Goal: Task Accomplishment & Management: Use online tool/utility

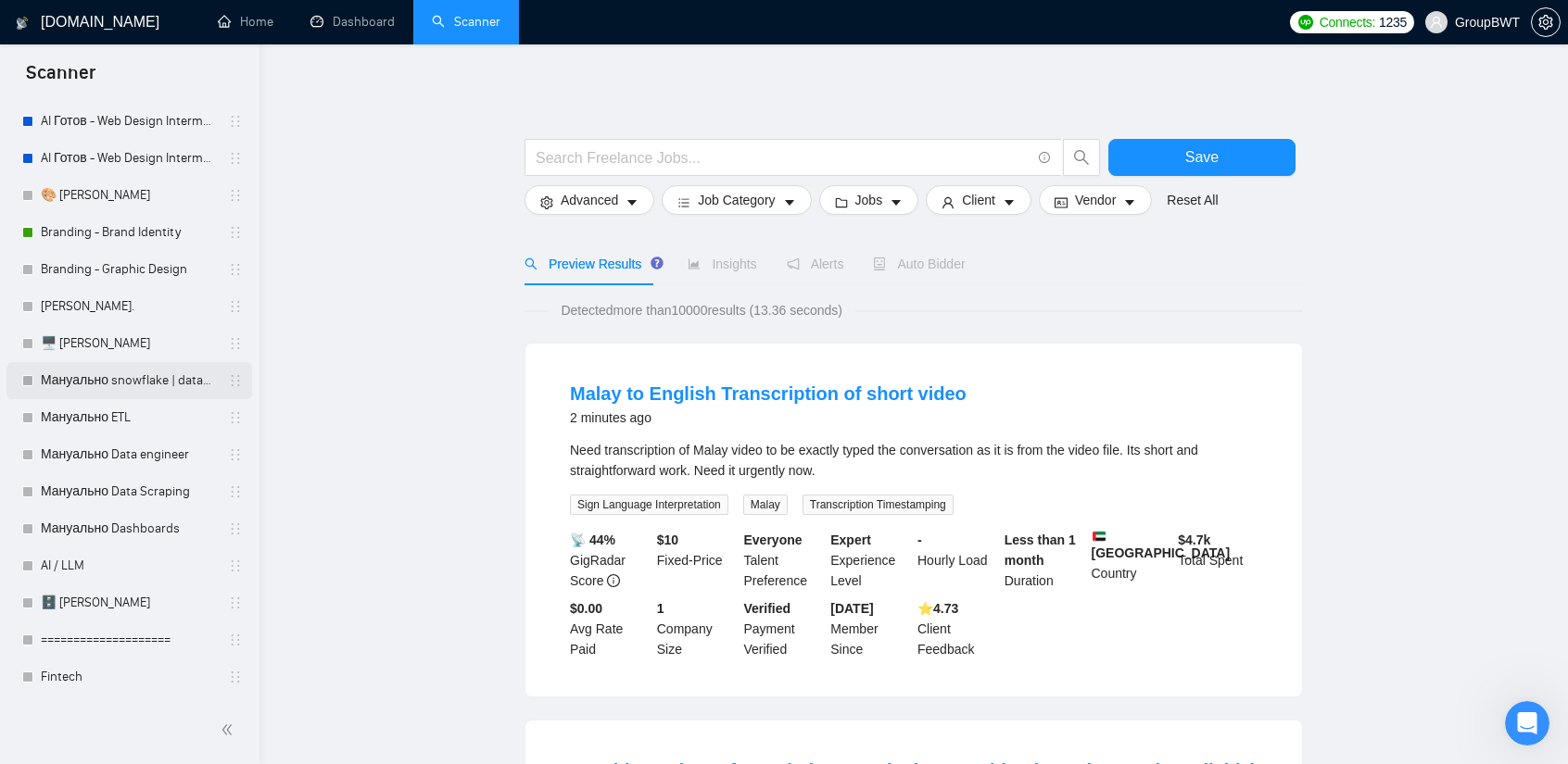
scroll to position [463, 0]
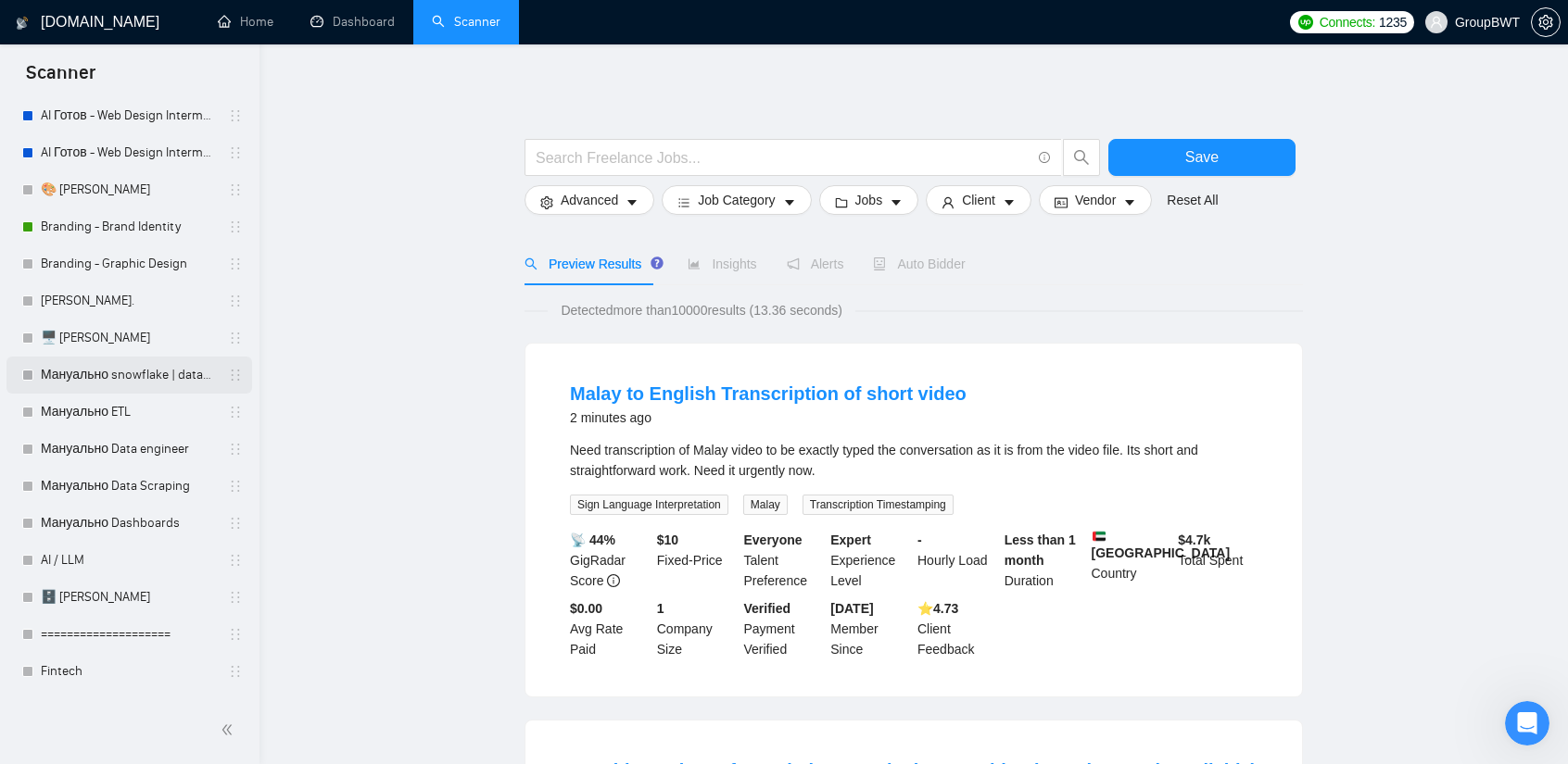
click at [106, 379] on link "Мануально snowflake | databricks" at bounding box center [129, 374] width 176 height 37
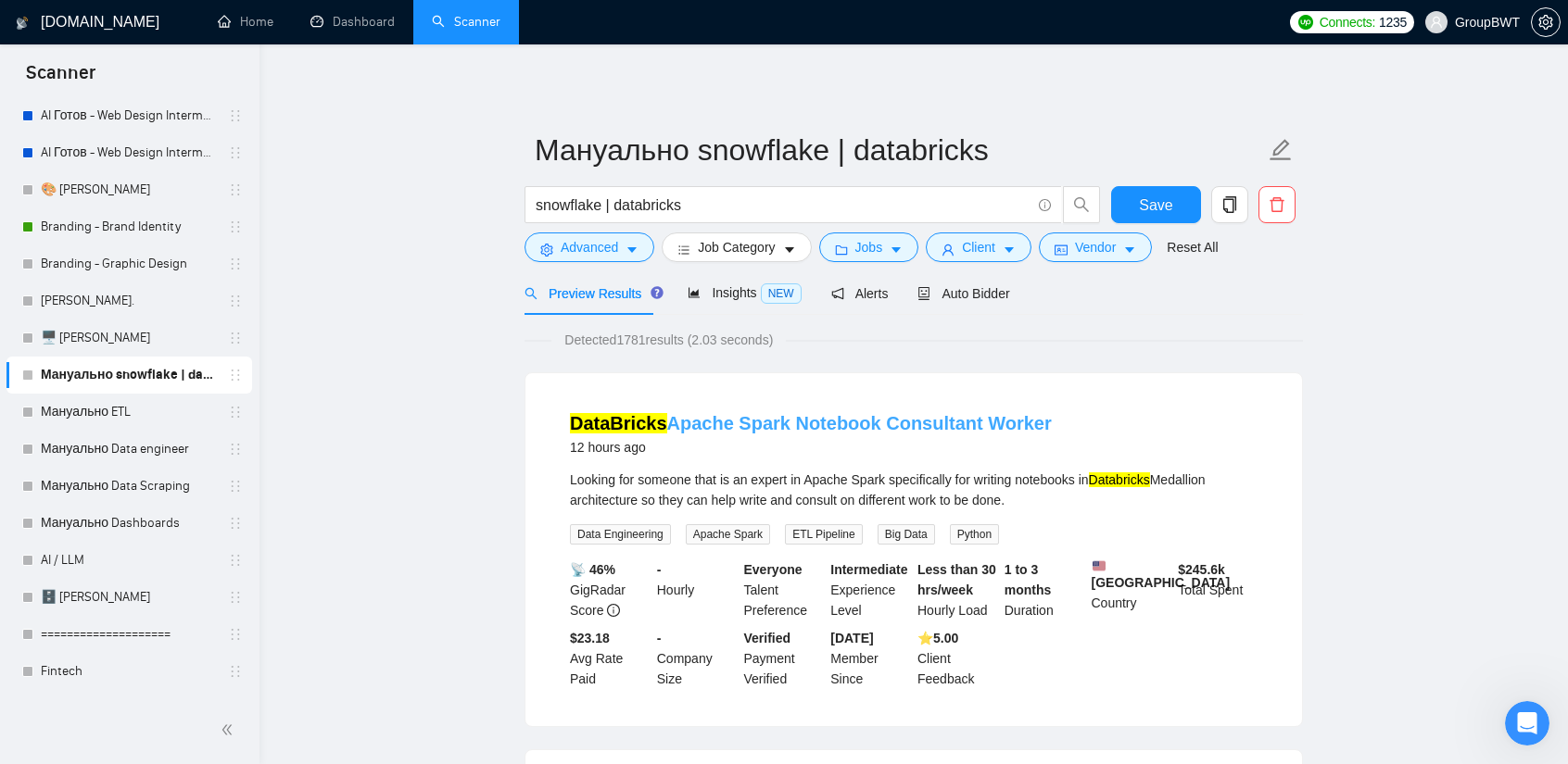
click at [734, 431] on link "DataBricks Apache Spark Notebook Consultant Worker" at bounding box center [810, 423] width 482 height 20
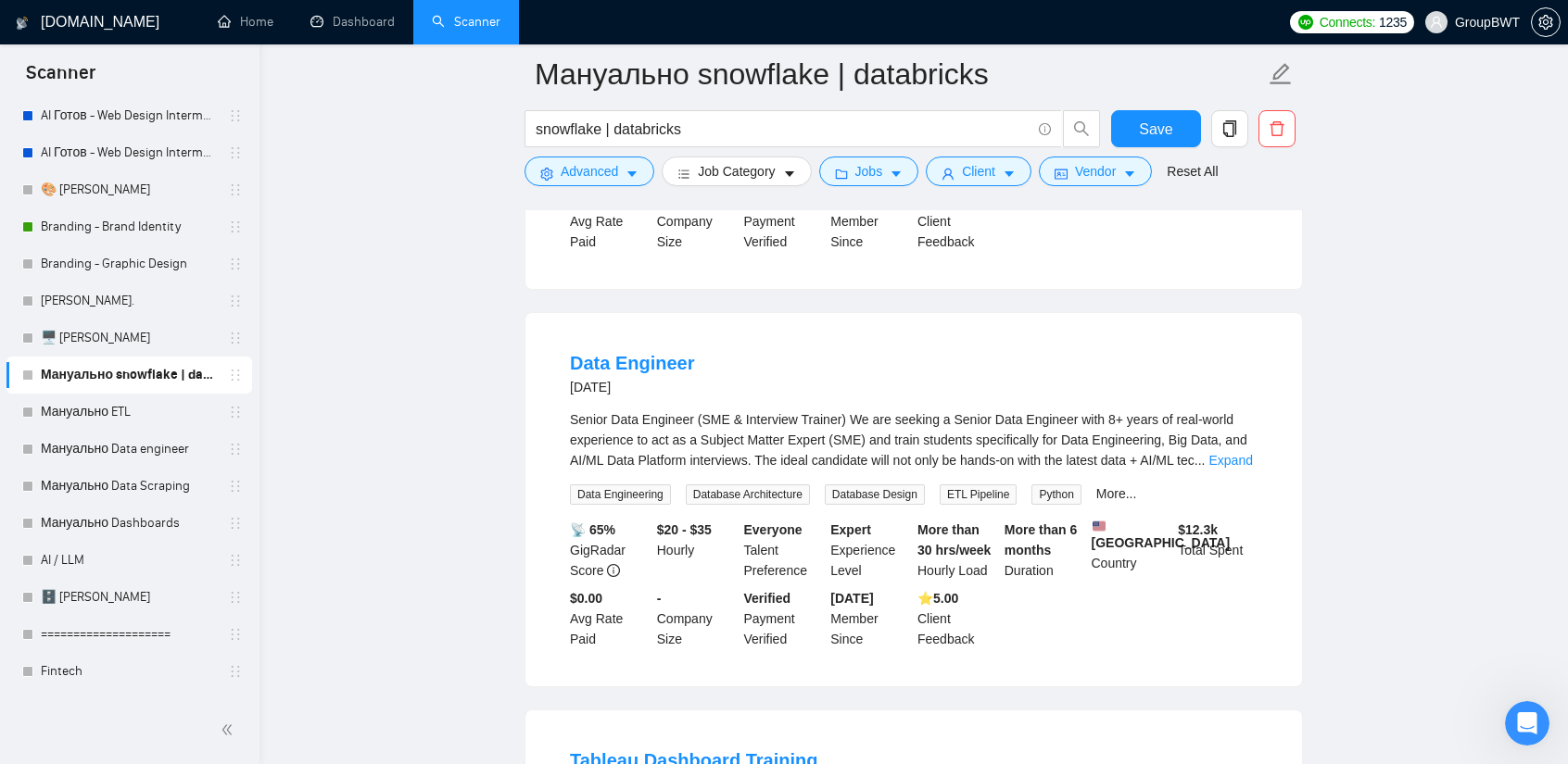
scroll to position [463, 0]
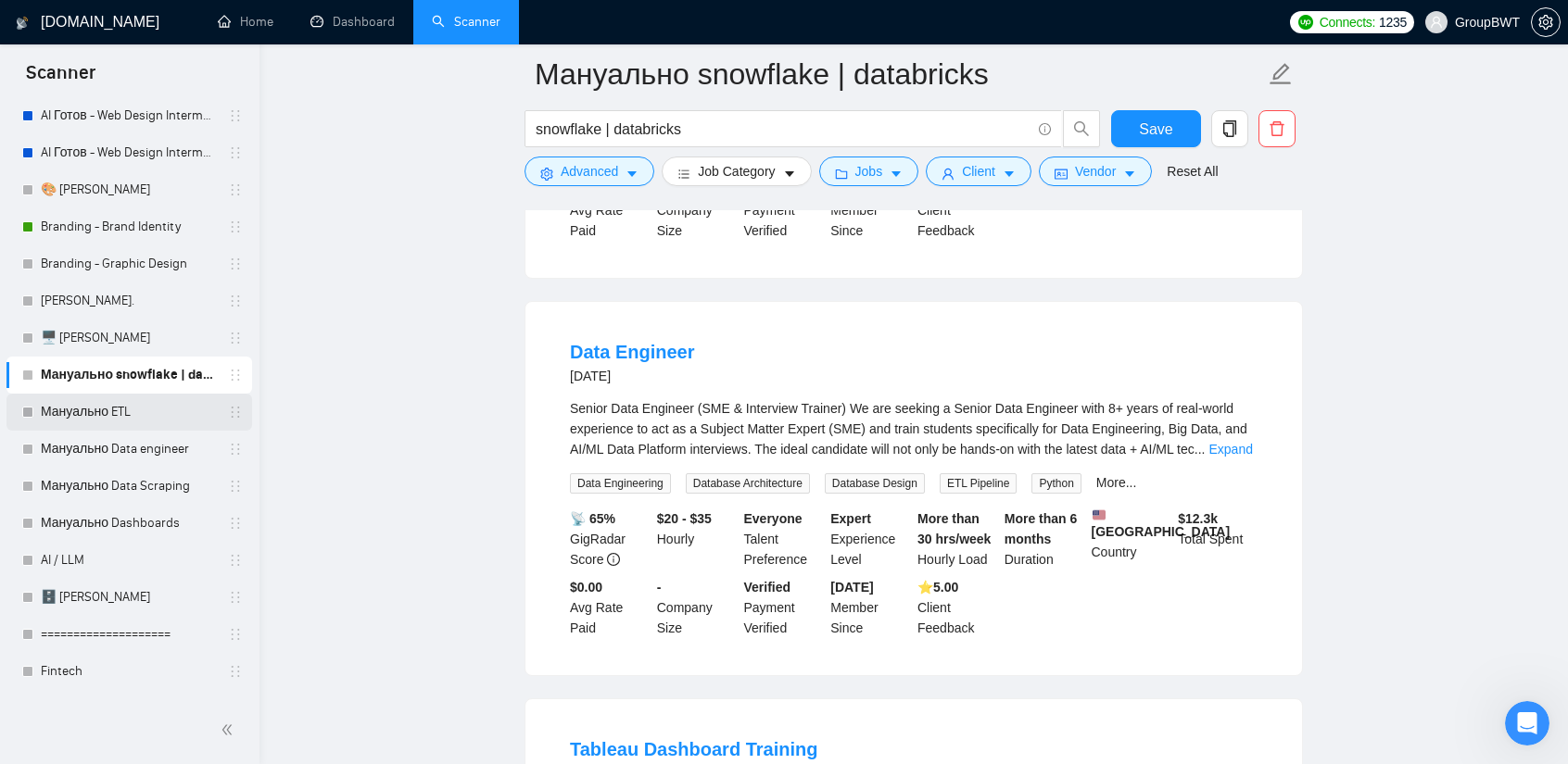
click at [97, 421] on link "Мануально ETL" at bounding box center [129, 412] width 176 height 37
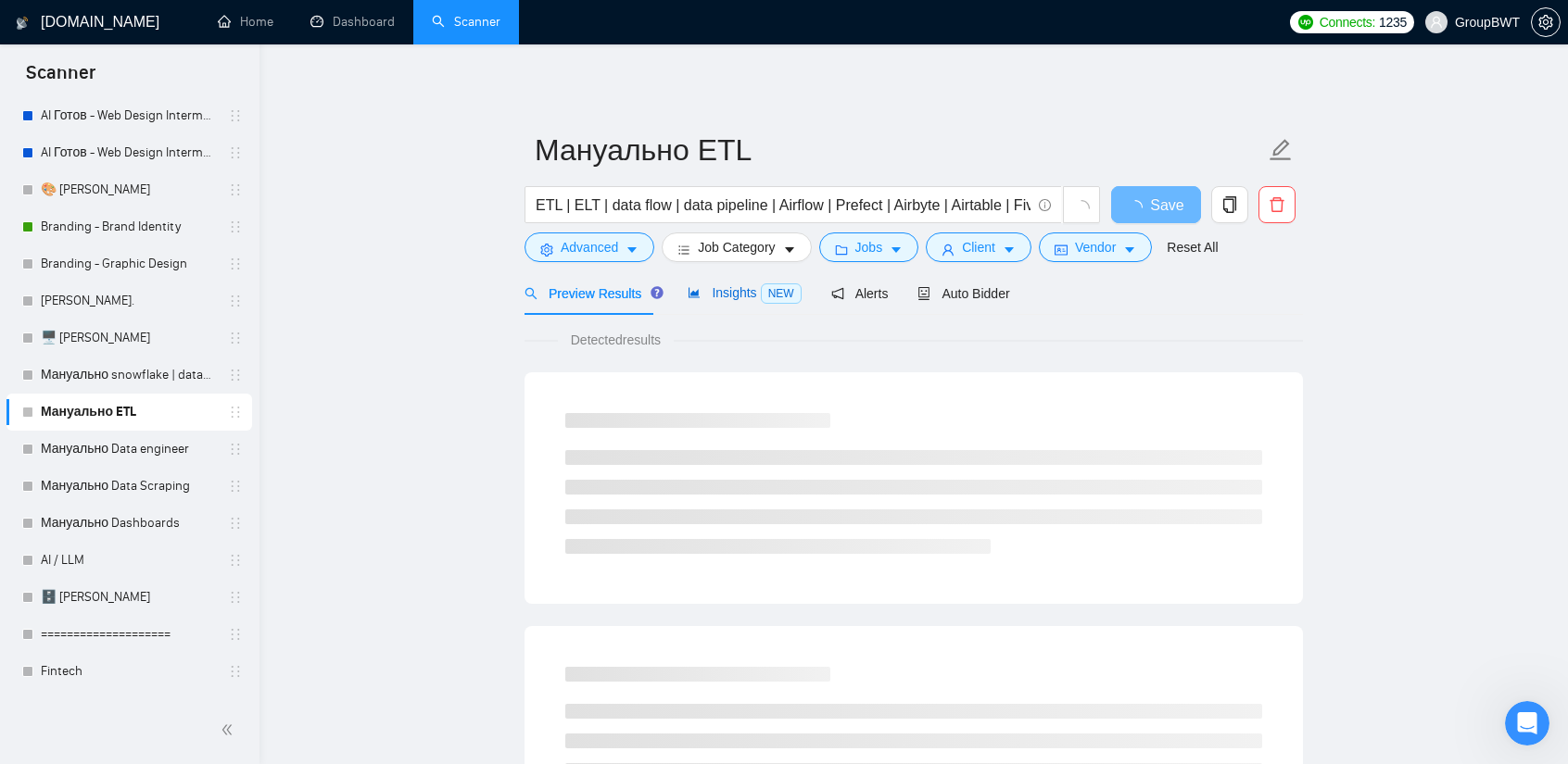
click at [749, 292] on span "Insights NEW" at bounding box center [744, 293] width 113 height 15
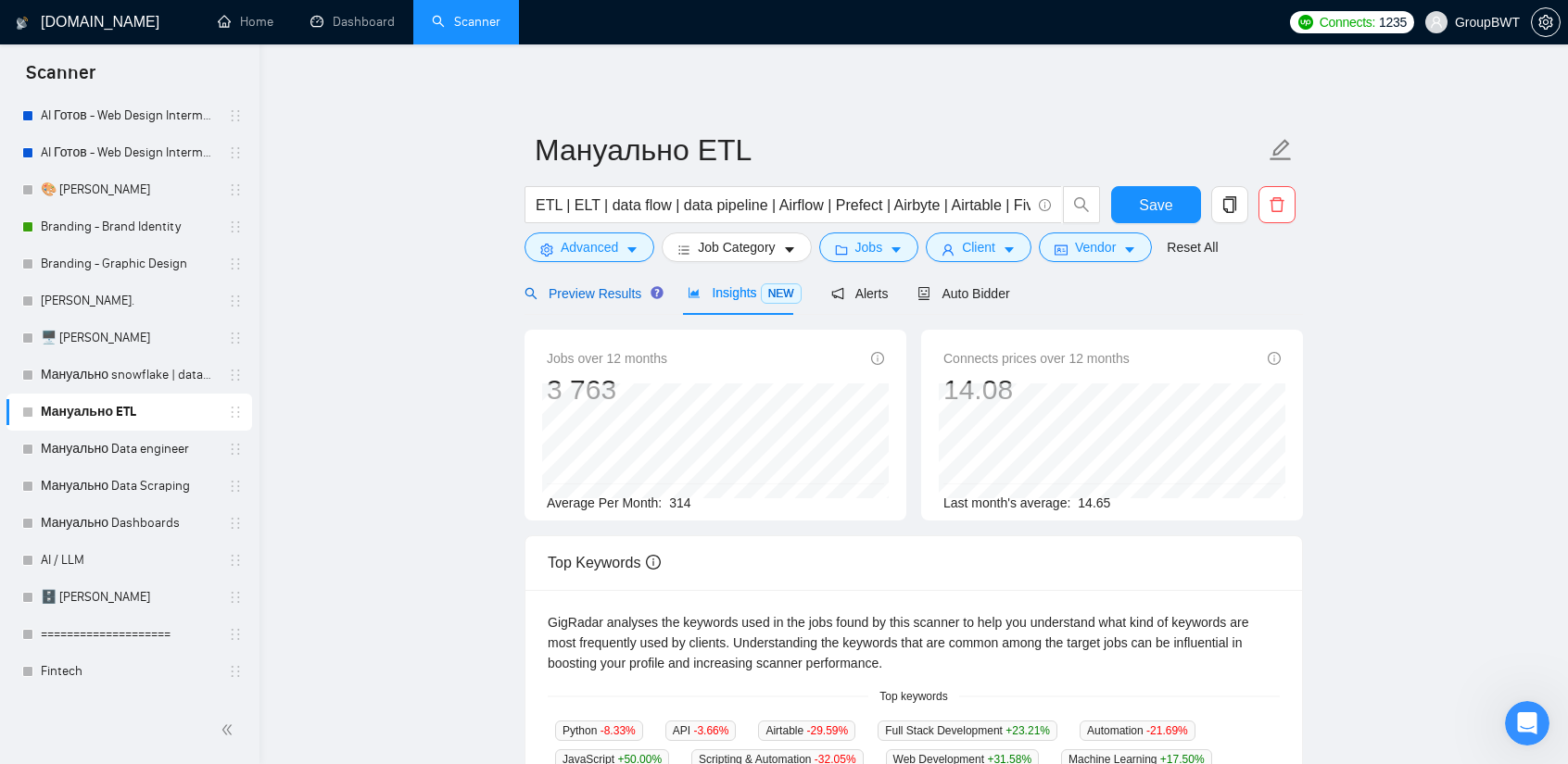
click at [614, 299] on span "Preview Results" at bounding box center [591, 294] width 134 height 15
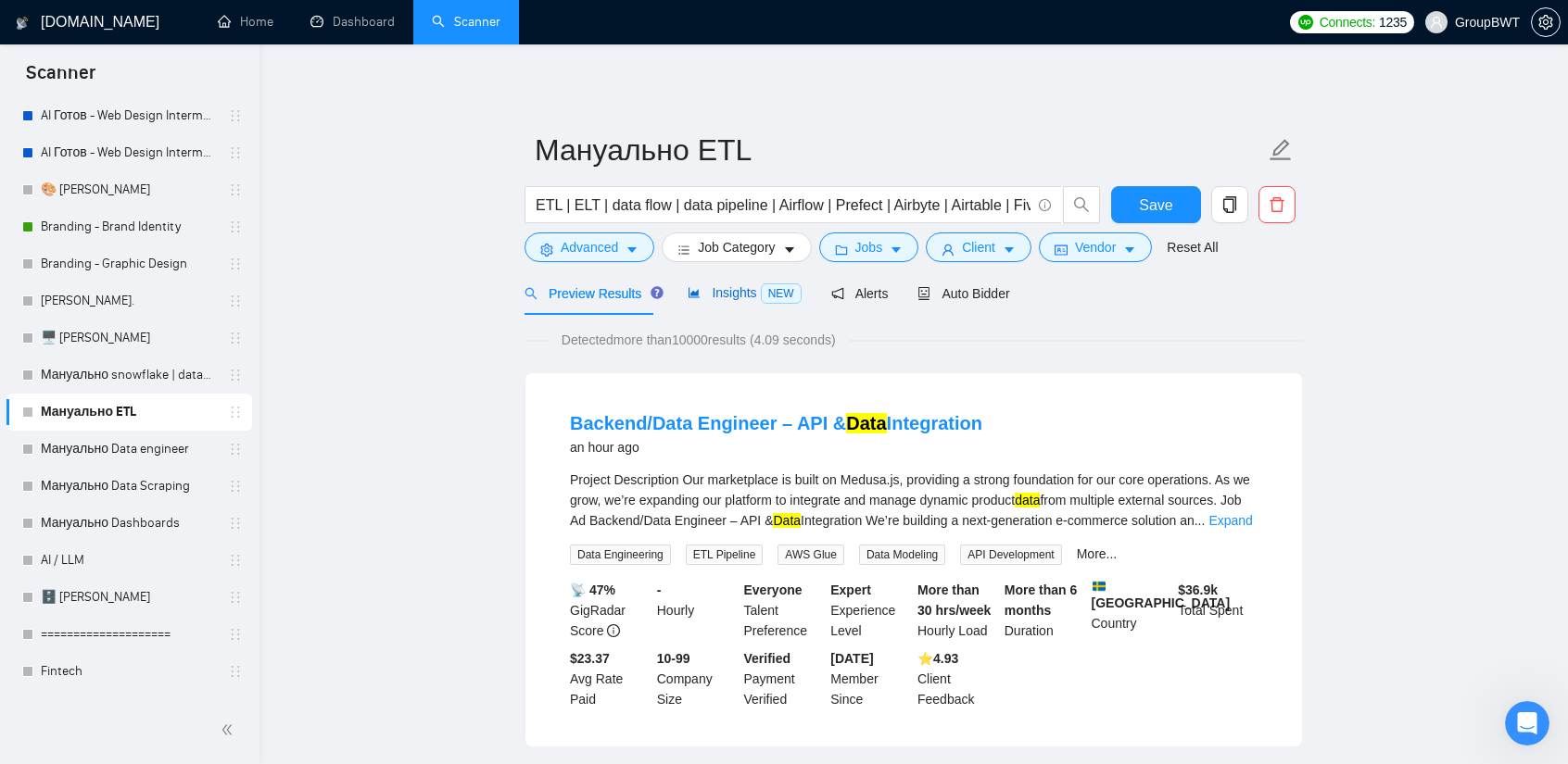
click at [732, 291] on span "Insights NEW" at bounding box center [744, 293] width 113 height 15
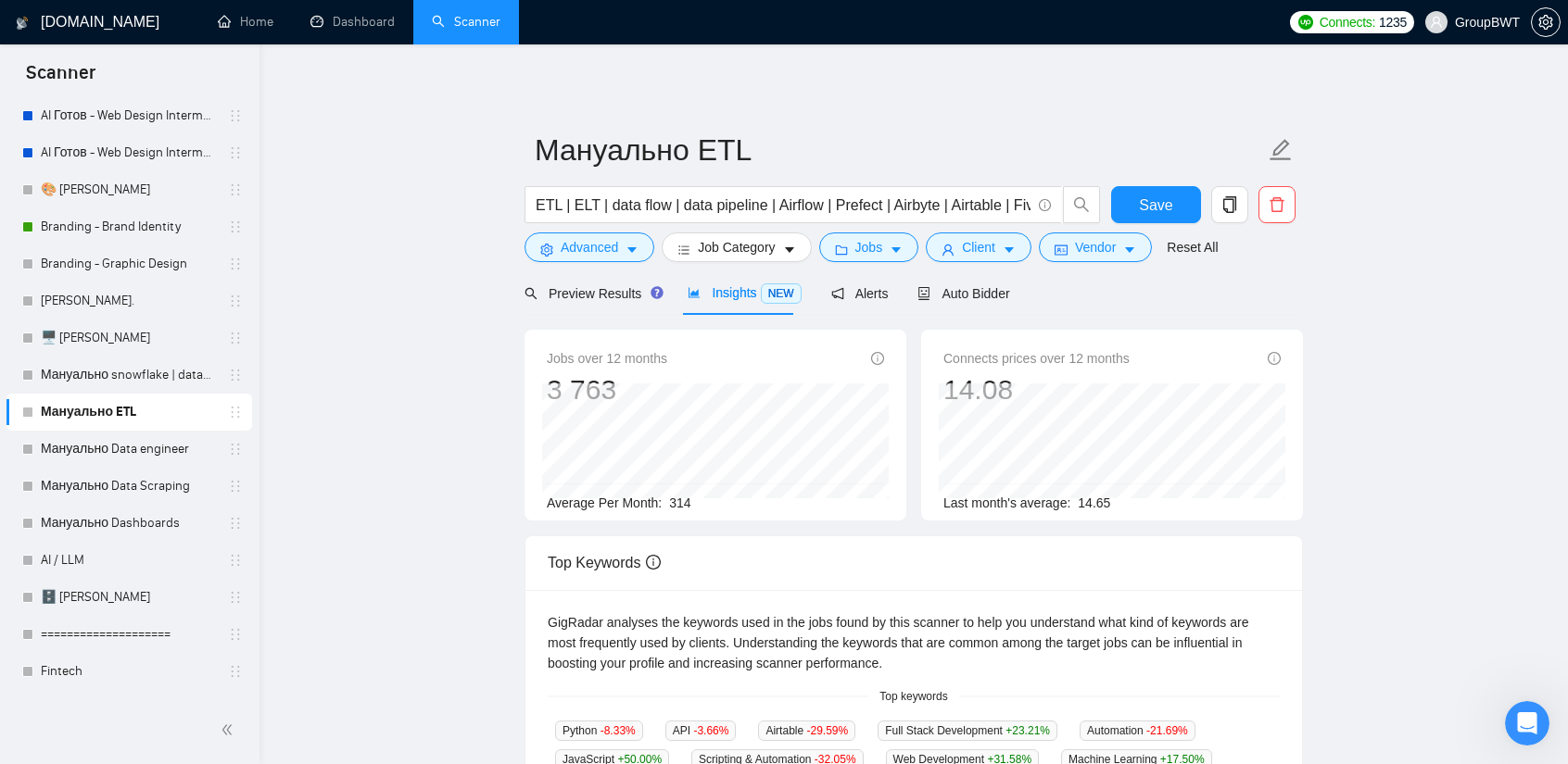
scroll to position [0, 233]
drag, startPoint x: 1023, startPoint y: 204, endPoint x: 1500, endPoint y: 244, distance: 478.7
click at [1500, 244] on main "Мануально ETL ETL | ELT | data flow | data pipeline | Airflow | Prefect | Airby…" at bounding box center [913, 695] width 1249 height 1242
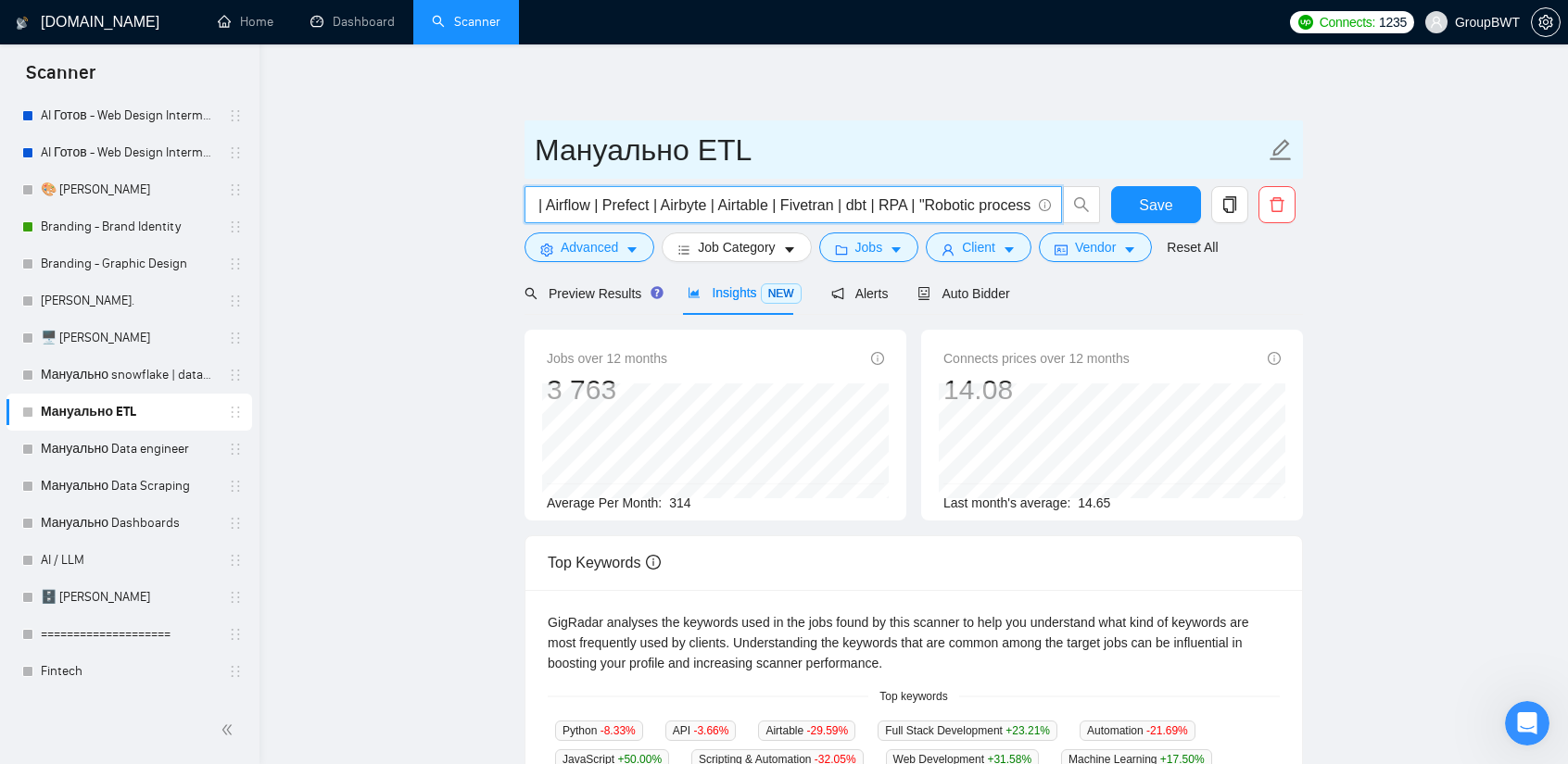
scroll to position [0, 0]
click at [1138, 133] on input "Мануально ETL" at bounding box center [900, 150] width 730 height 46
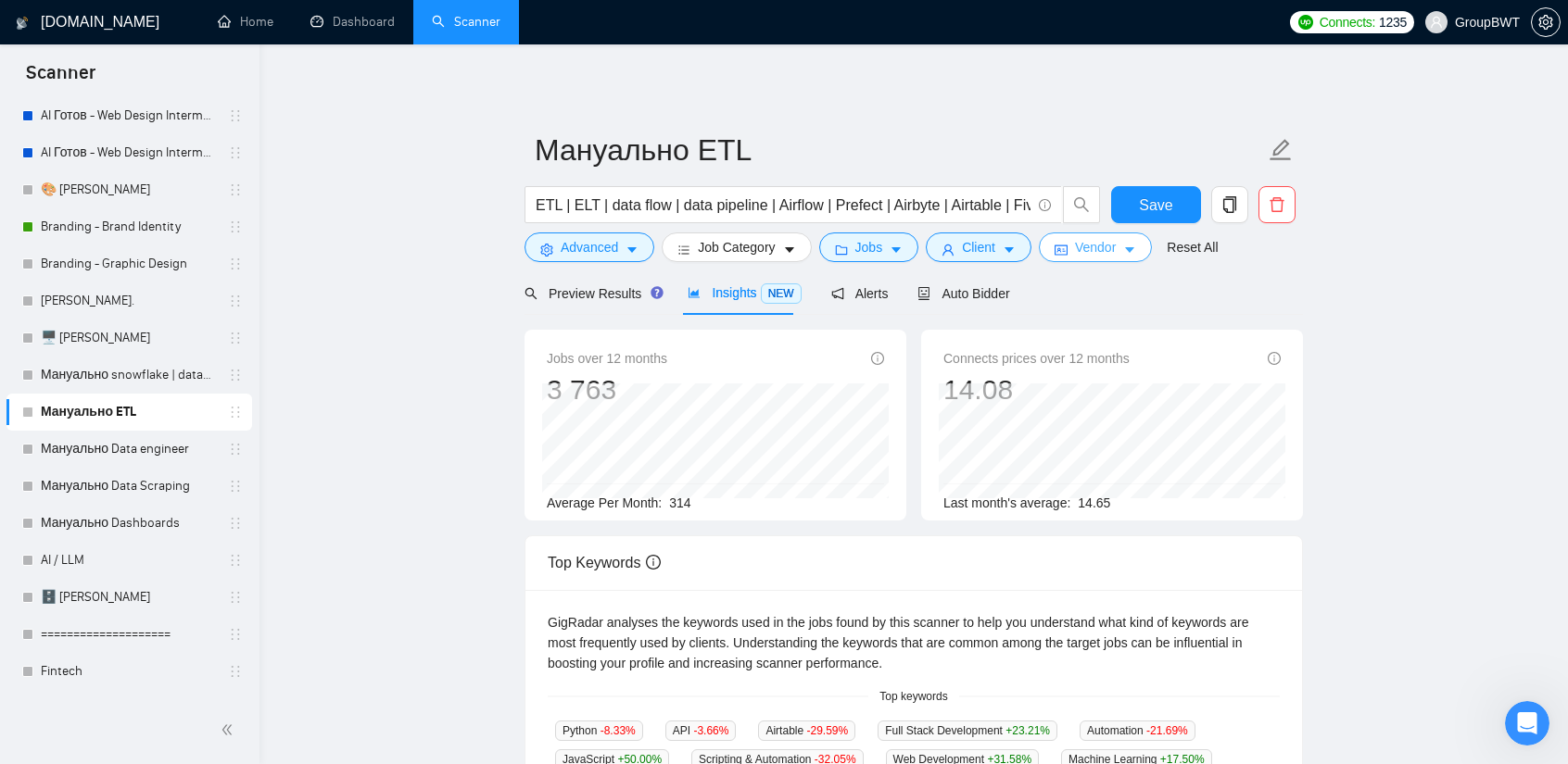
click at [1101, 252] on span "Vendor" at bounding box center [1095, 246] width 41 height 20
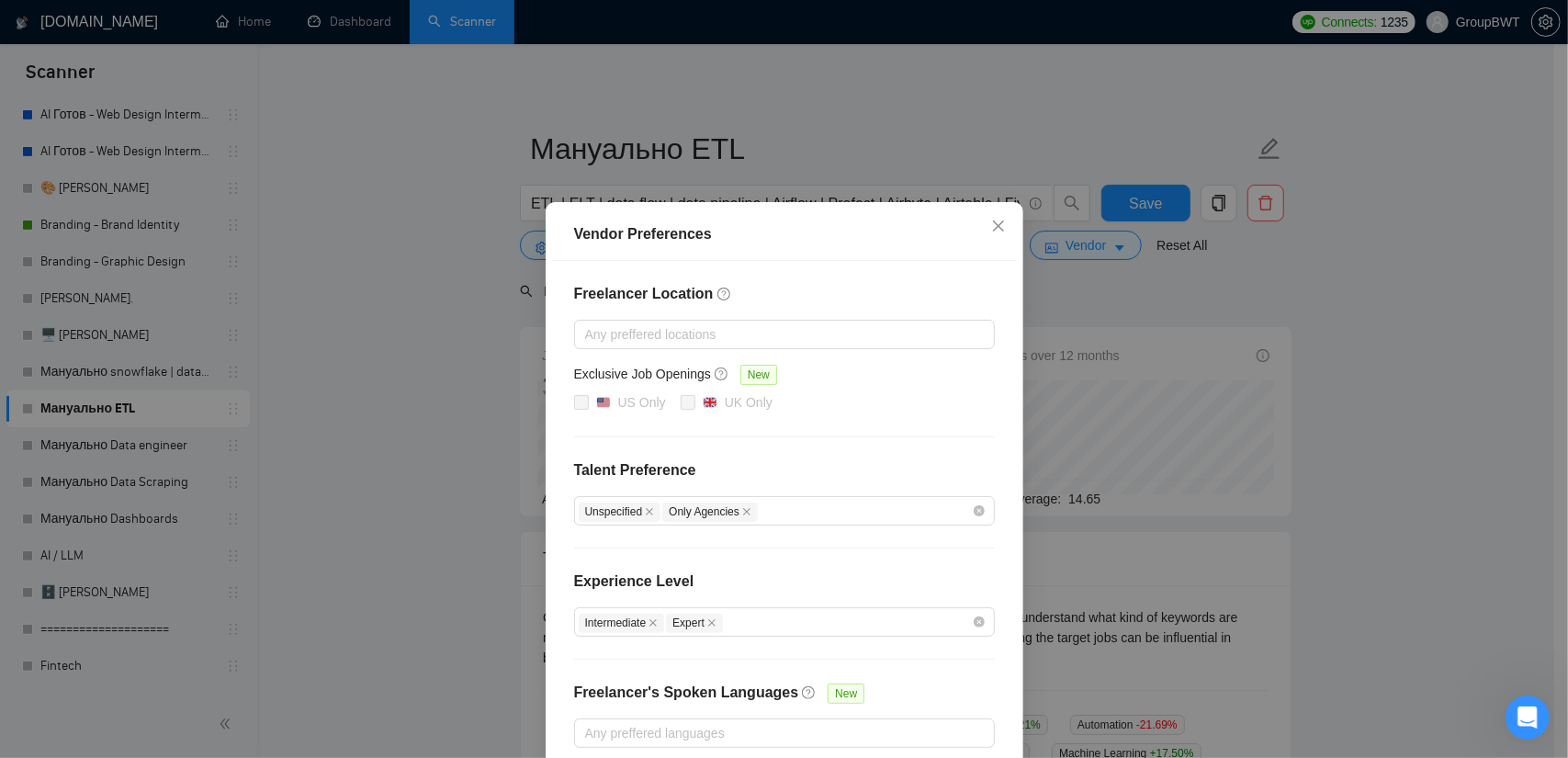
click at [1091, 247] on div "Vendor Preferences Freelancer Location Any preffered locations Exclusive Job Op…" at bounding box center [784, 379] width 1568 height 758
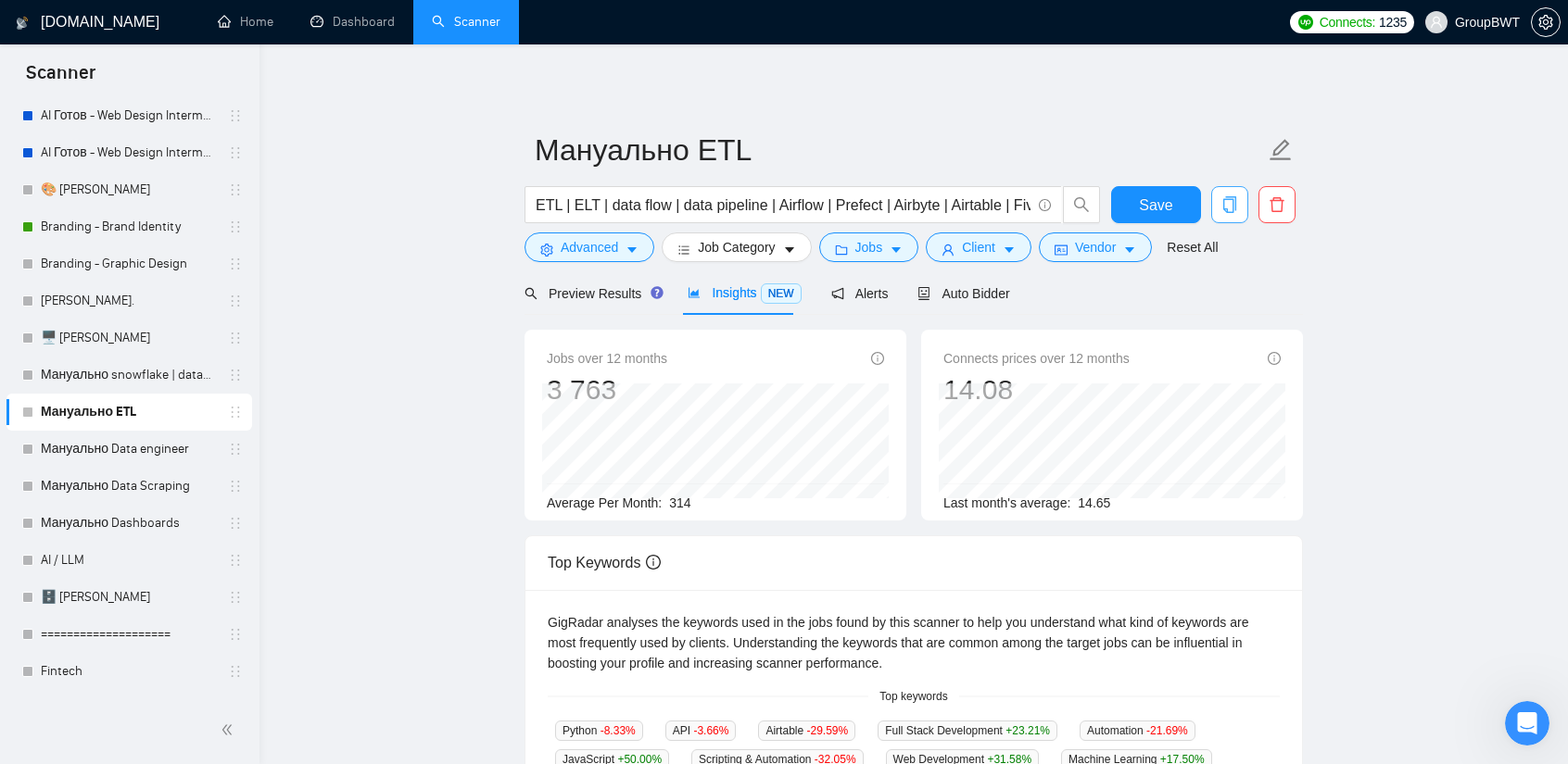
click at [1223, 213] on button "button" at bounding box center [1230, 204] width 37 height 37
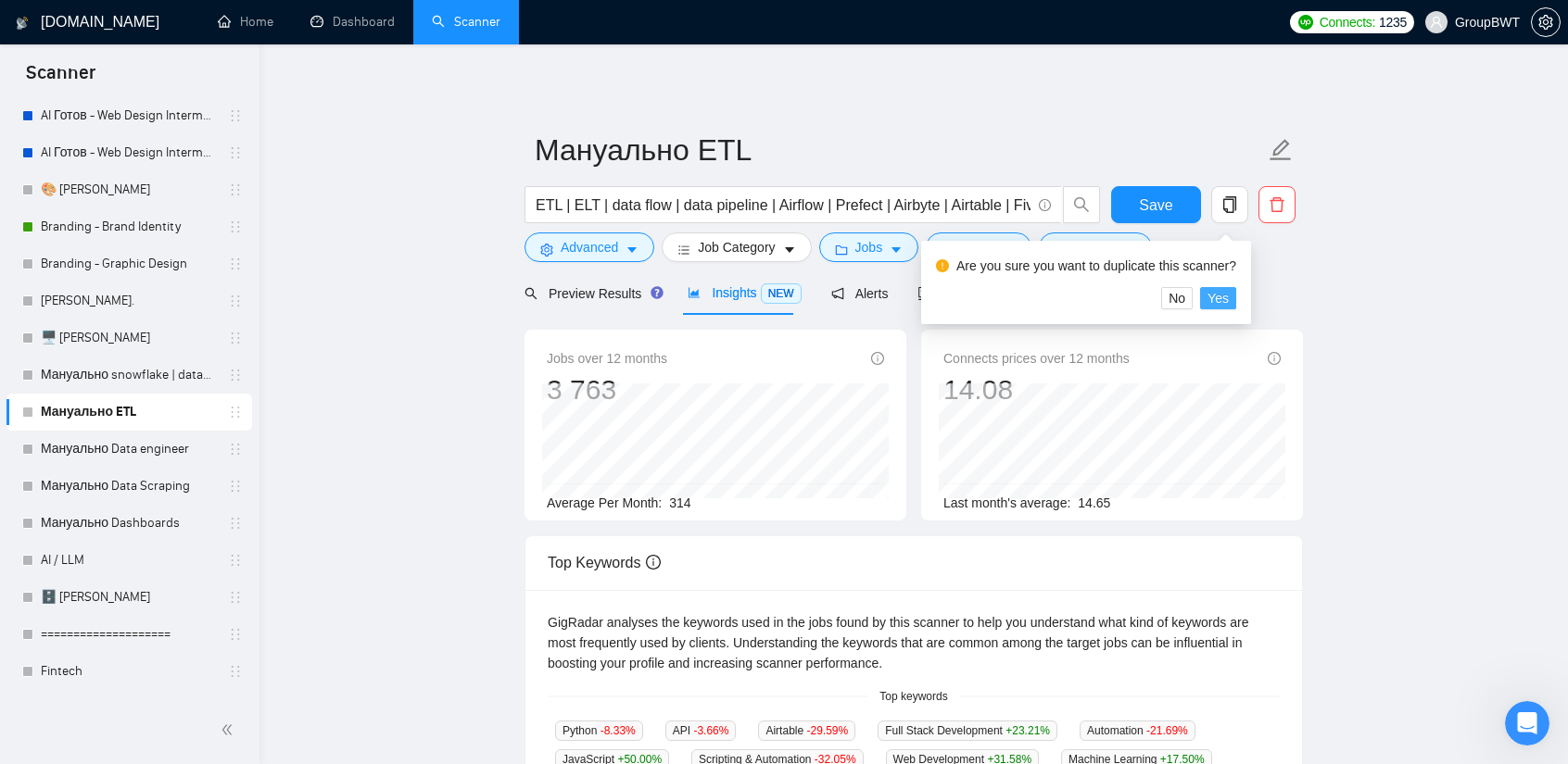
click at [1215, 303] on span "Yes" at bounding box center [1218, 298] width 21 height 20
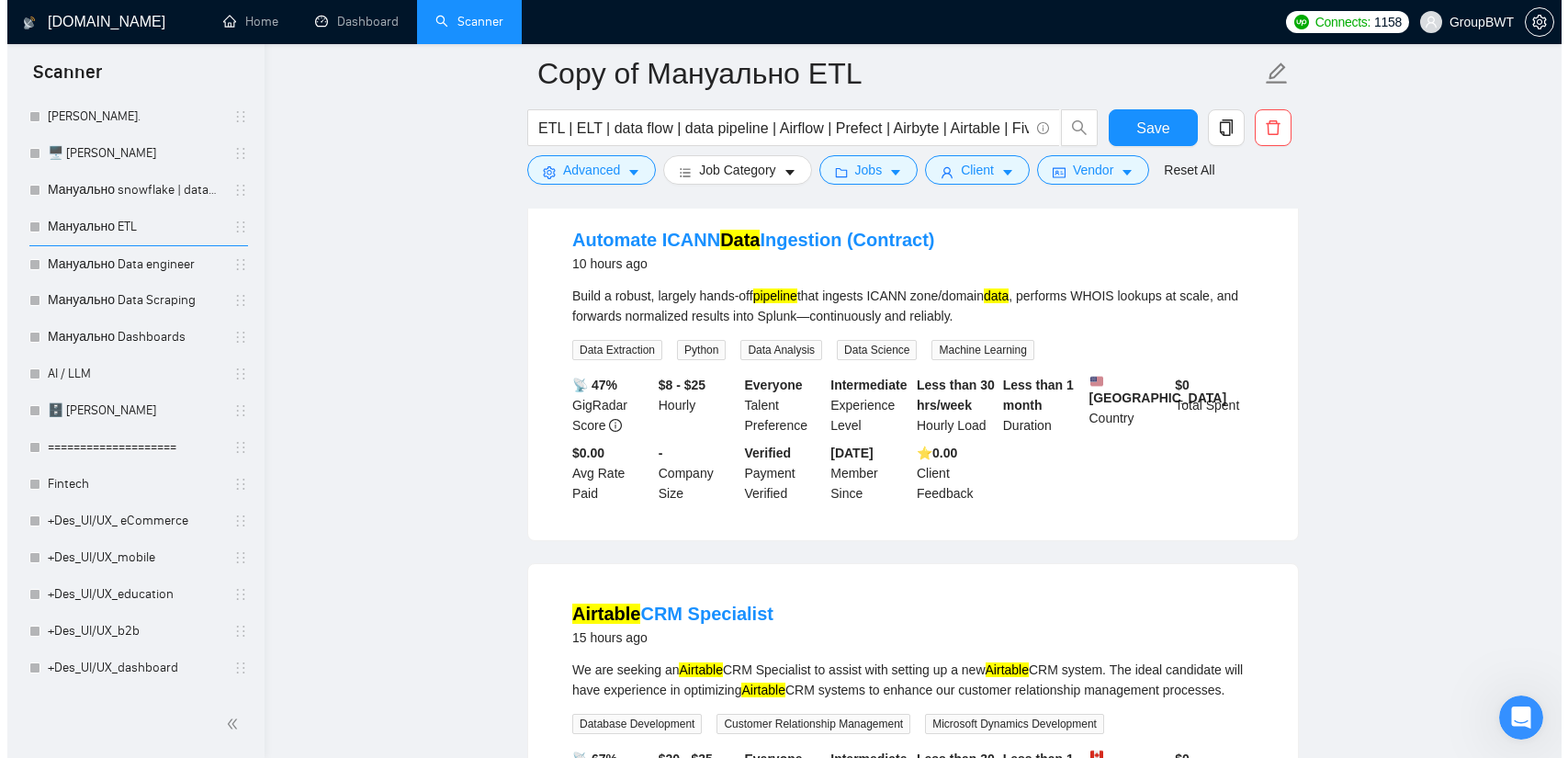
scroll to position [319, 0]
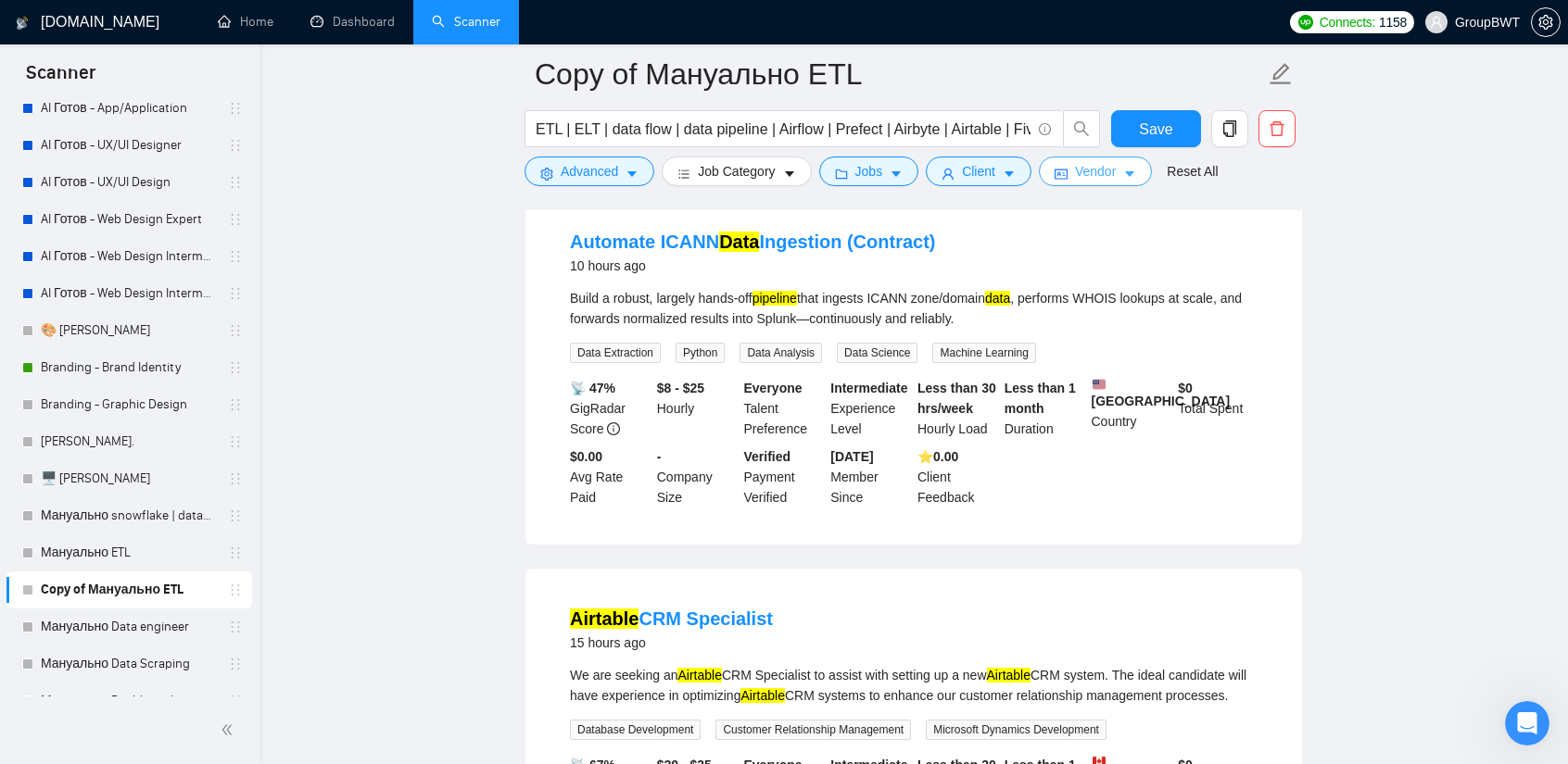
click at [1075, 174] on span "Vendor" at bounding box center [1095, 171] width 41 height 20
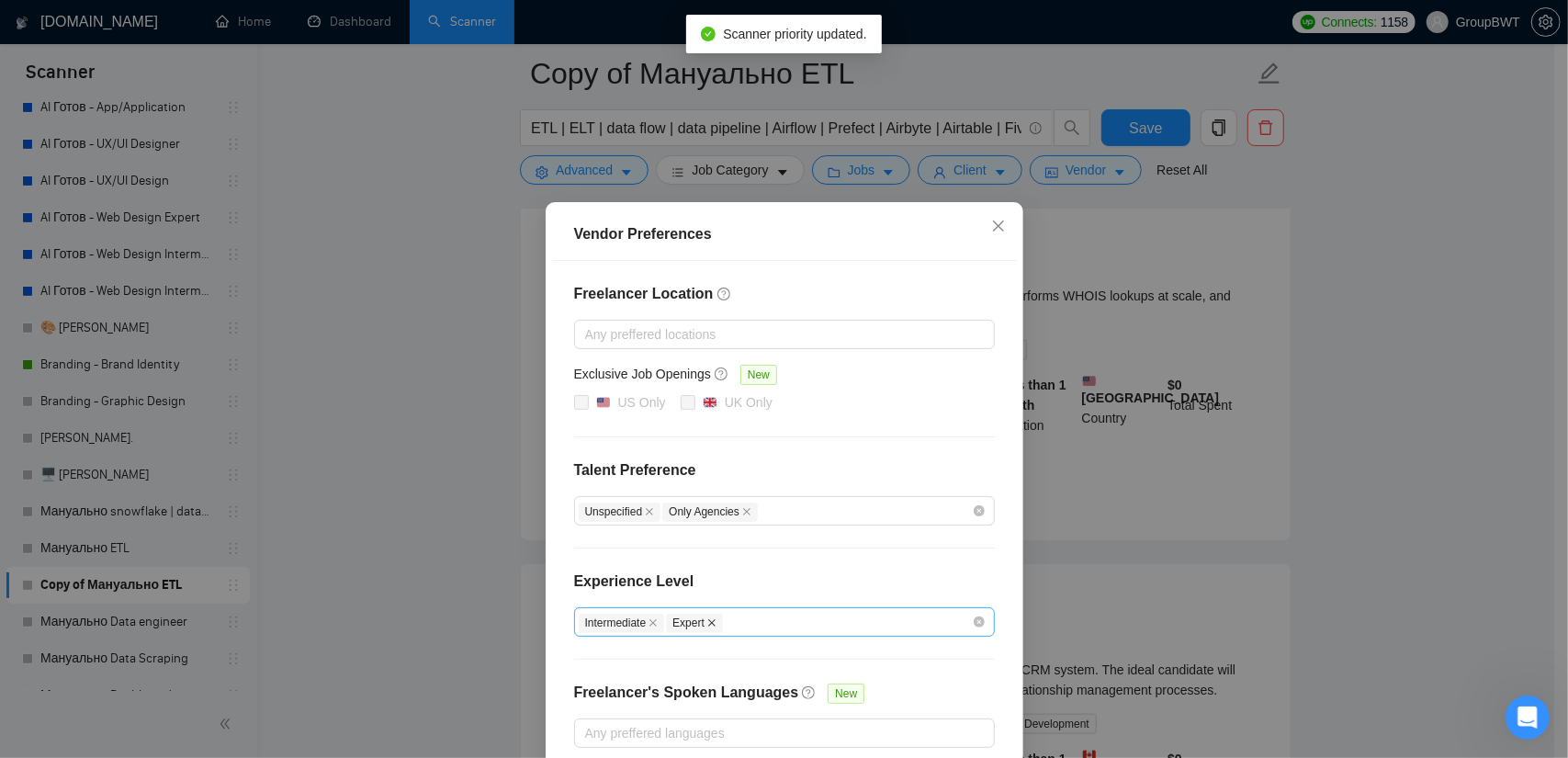
click at [708, 619] on icon "close" at bounding box center [712, 623] width 9 height 9
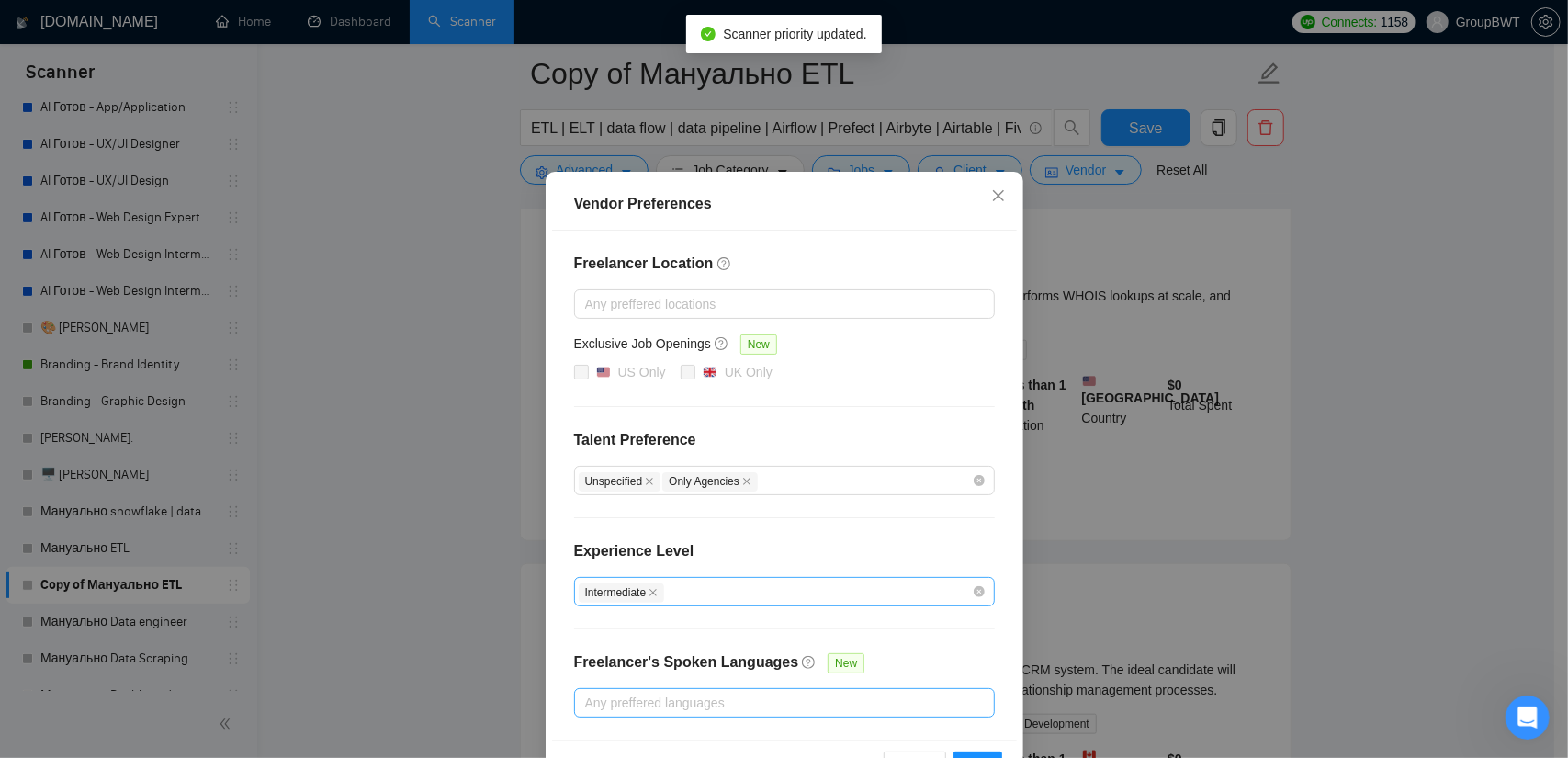
scroll to position [88, 0]
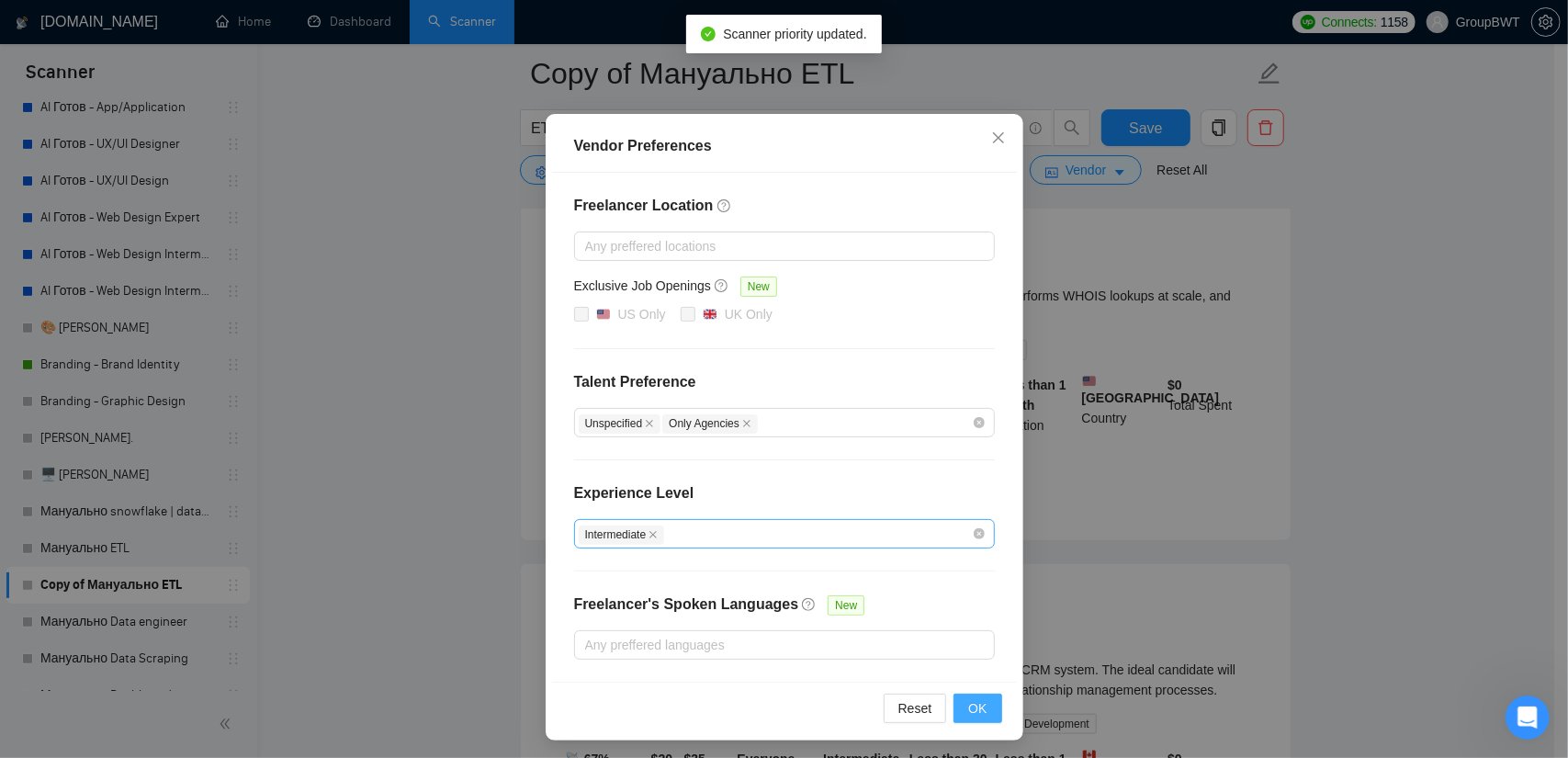
click at [976, 698] on span "OK" at bounding box center [977, 708] width 18 height 20
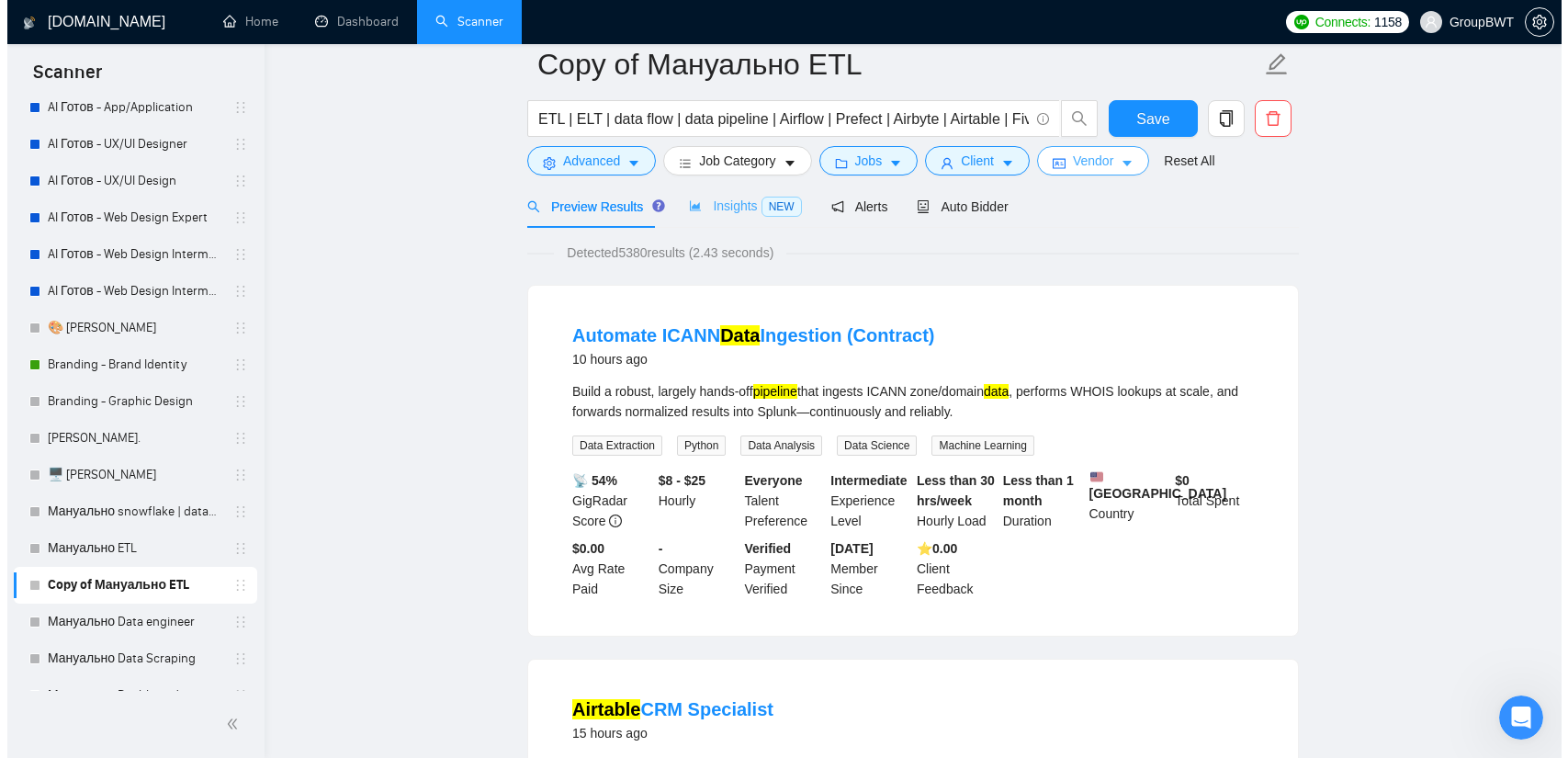
scroll to position [0, 0]
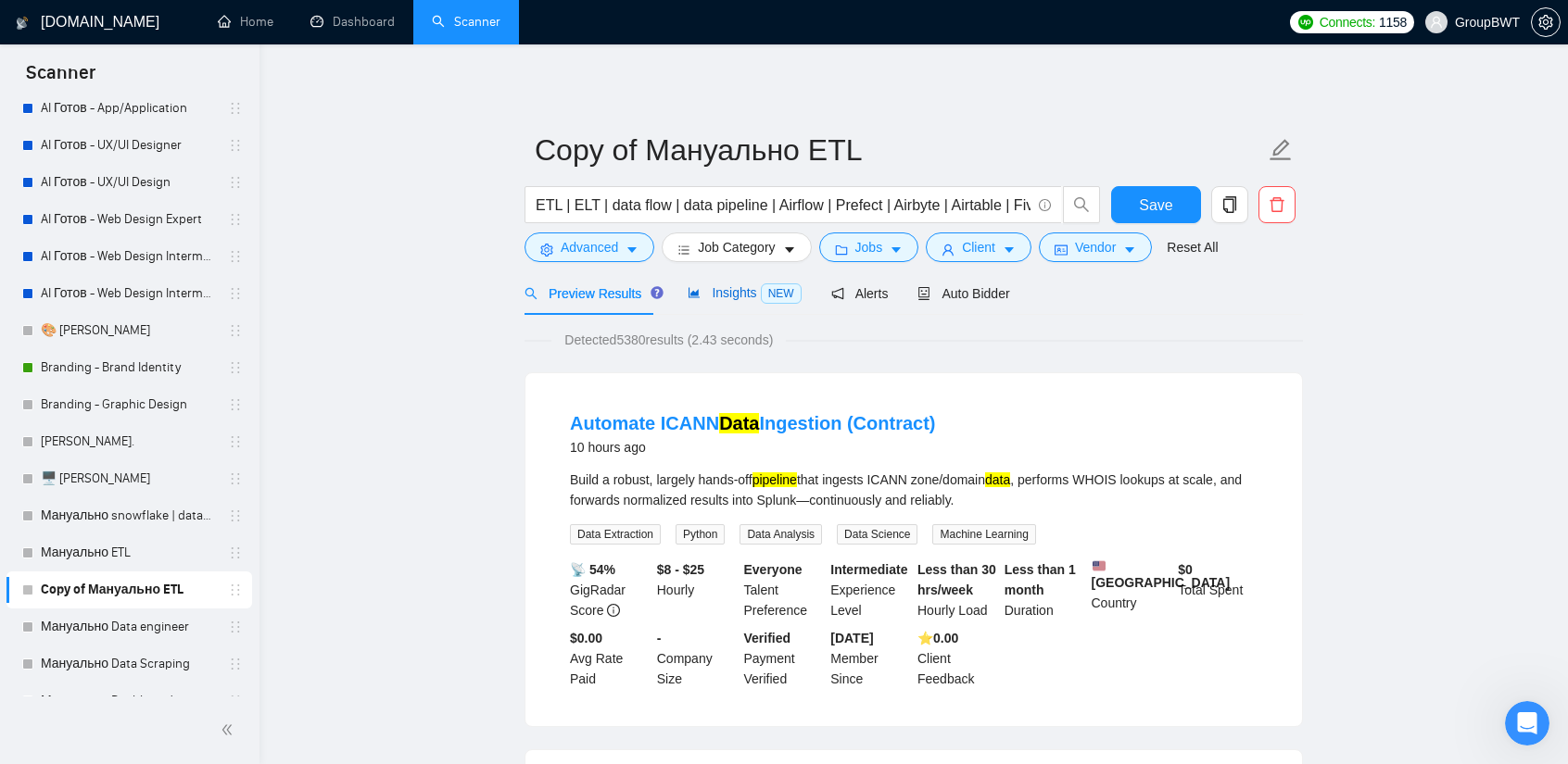
click at [721, 286] on span "Insights NEW" at bounding box center [744, 293] width 113 height 15
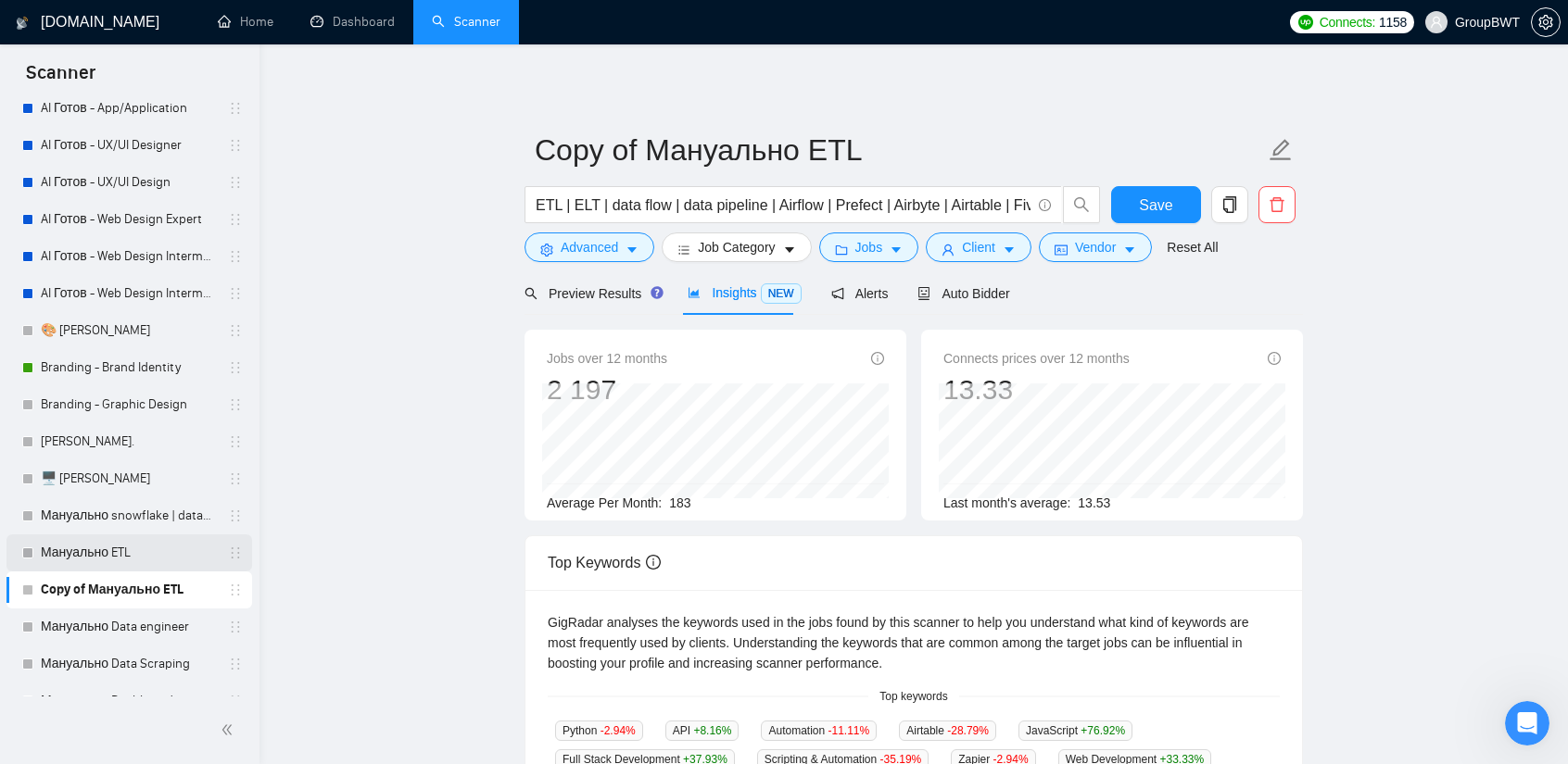
click at [132, 546] on link "Мануально ETL" at bounding box center [129, 553] width 176 height 37
click at [1156, 202] on span "Save" at bounding box center [1155, 205] width 33 height 23
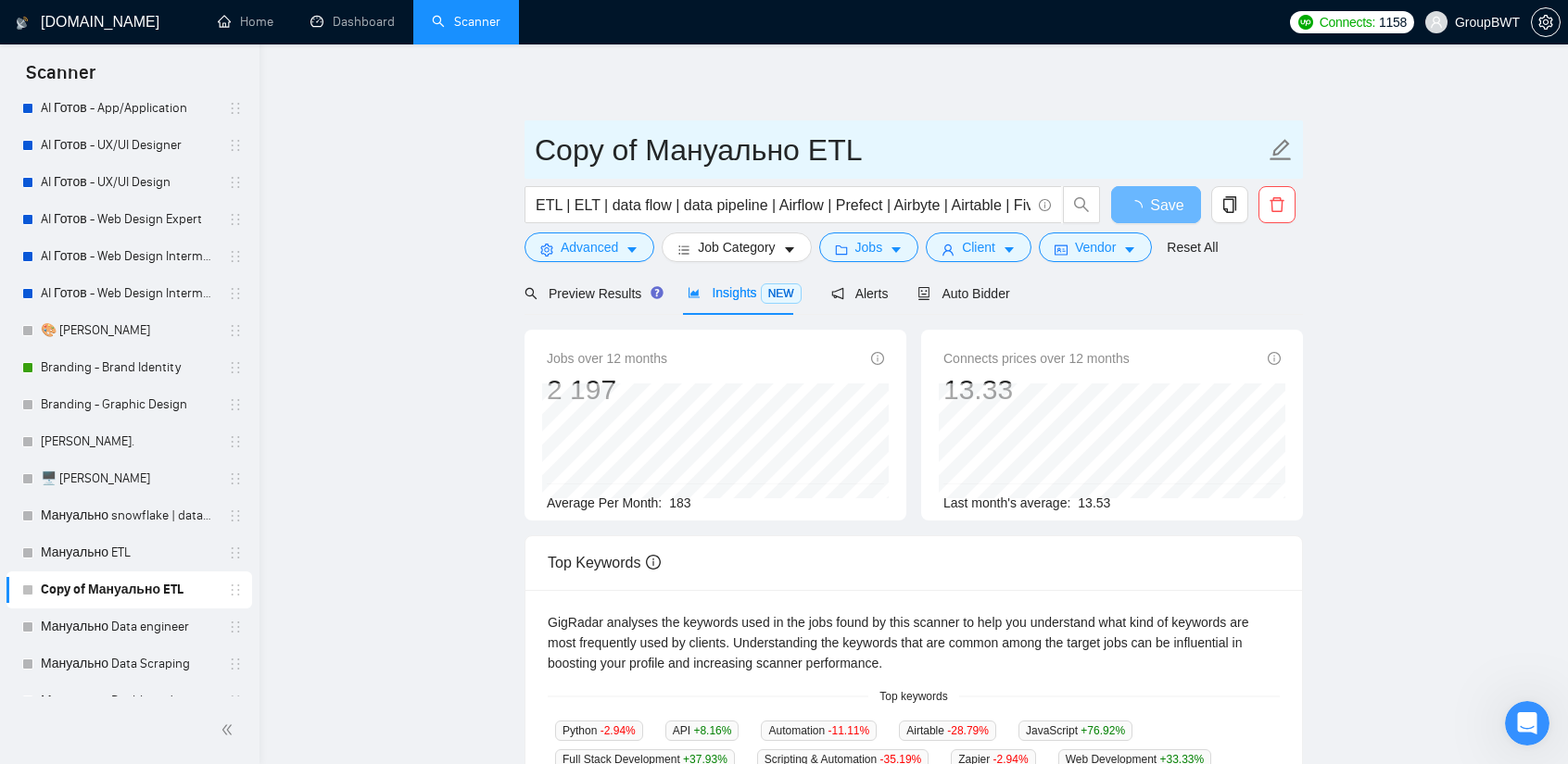
click at [641, 148] on input "Copy of Мануально ETL" at bounding box center [900, 150] width 730 height 46
drag, startPoint x: 680, startPoint y: 154, endPoint x: 597, endPoint y: 166, distance: 83.9
click at [465, 151] on main "Copy of Мануально ETL ETL | ELT | data flow | data pipeline | Airflow | Prefect…" at bounding box center [913, 695] width 1249 height 1242
click at [672, 144] on input "ETL" at bounding box center [900, 150] width 730 height 46
click at [670, 163] on input "ETL Experyt" at bounding box center [900, 150] width 730 height 46
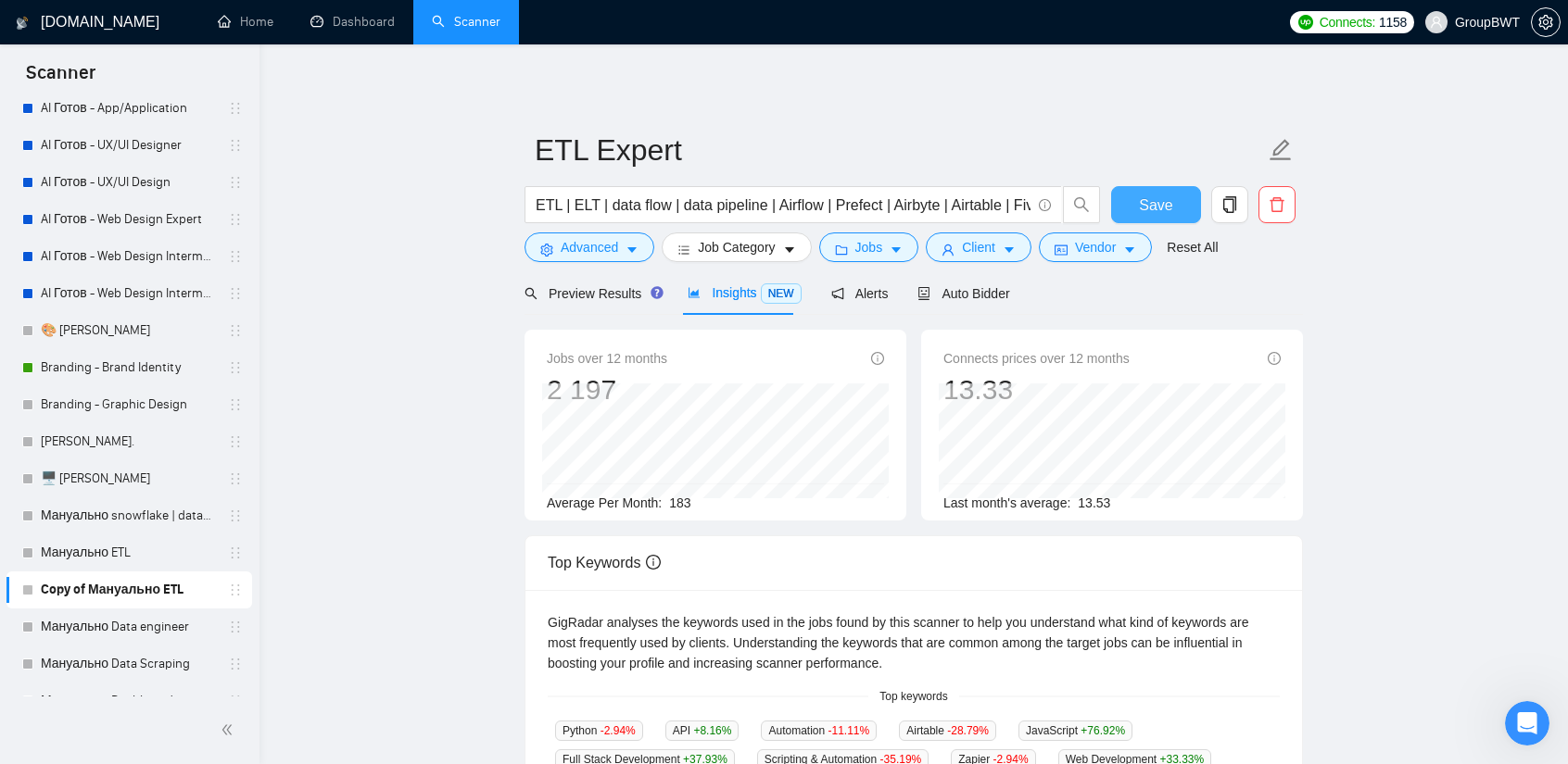
click at [1164, 198] on span "Save" at bounding box center [1155, 205] width 33 height 23
click at [1093, 261] on button "Vendor" at bounding box center [1095, 246] width 113 height 30
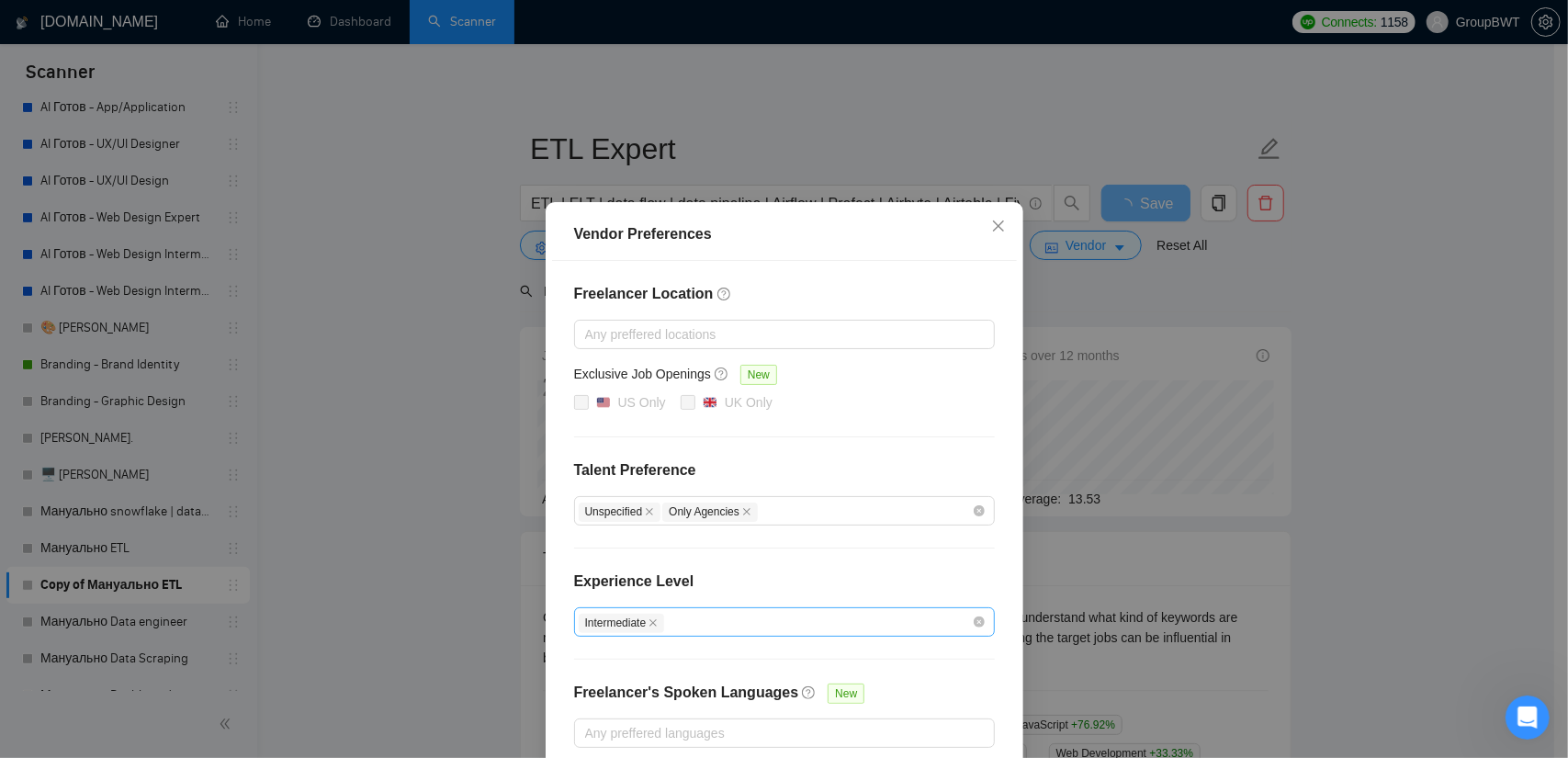
click at [1086, 255] on div "Vendor Preferences Freelancer Location Any preffered locations Exclusive Job Op…" at bounding box center [784, 379] width 1568 height 758
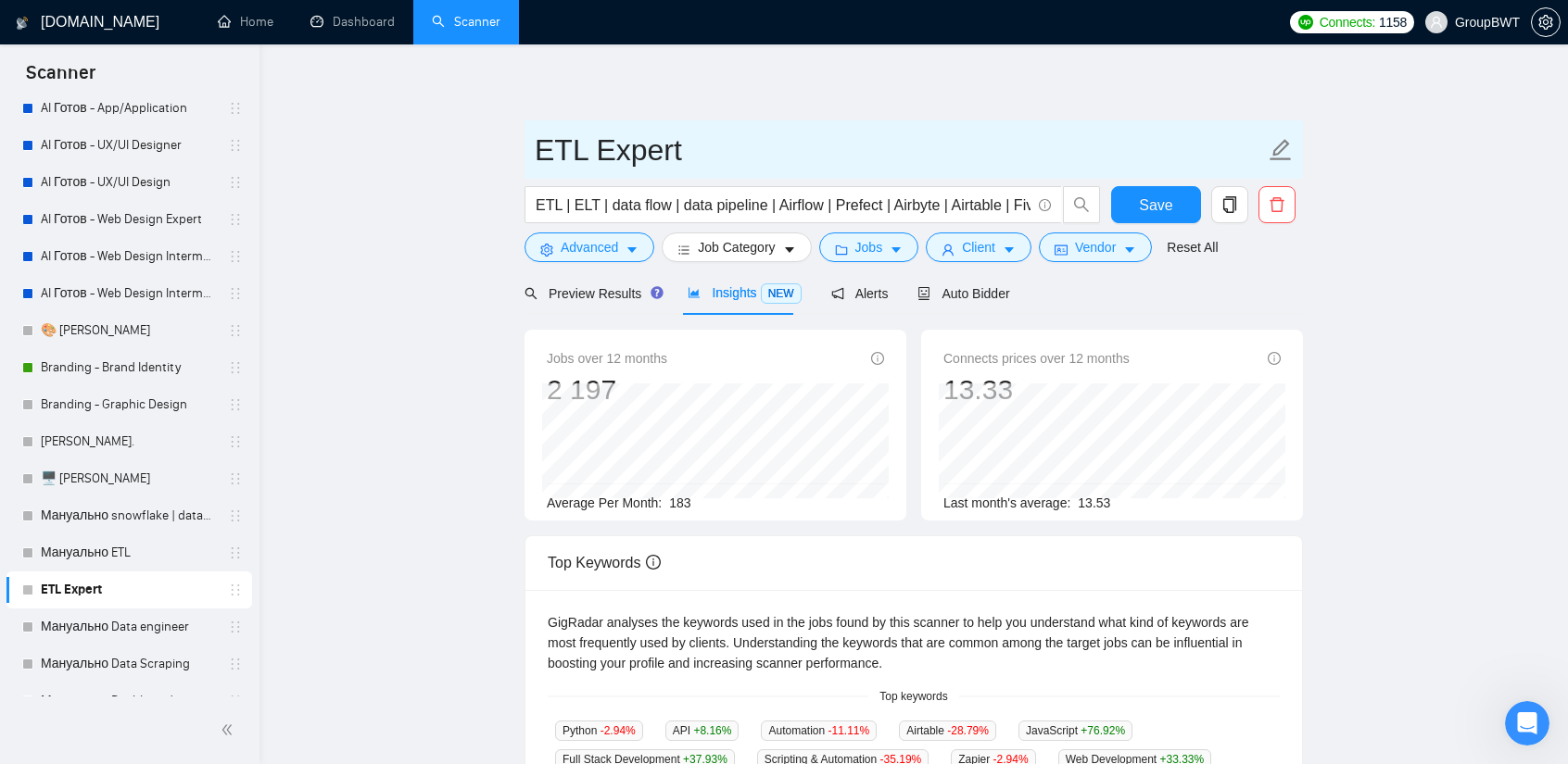
drag, startPoint x: 680, startPoint y: 148, endPoint x: 594, endPoint y: 141, distance: 86.3
click at [594, 141] on input "ETL Expert" at bounding box center [900, 150] width 730 height 46
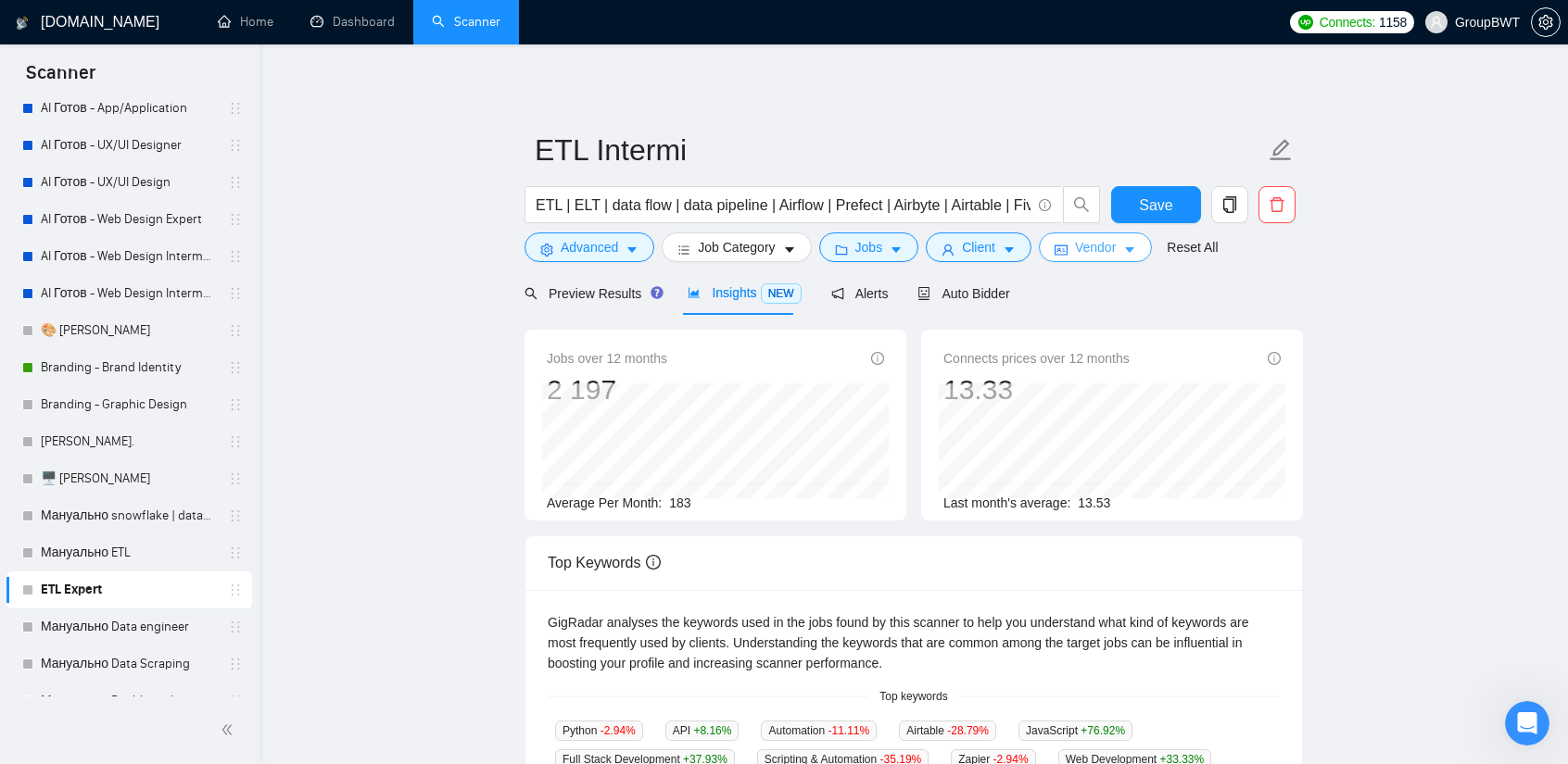
click at [1057, 252] on icon "idcard" at bounding box center [1062, 250] width 13 height 11
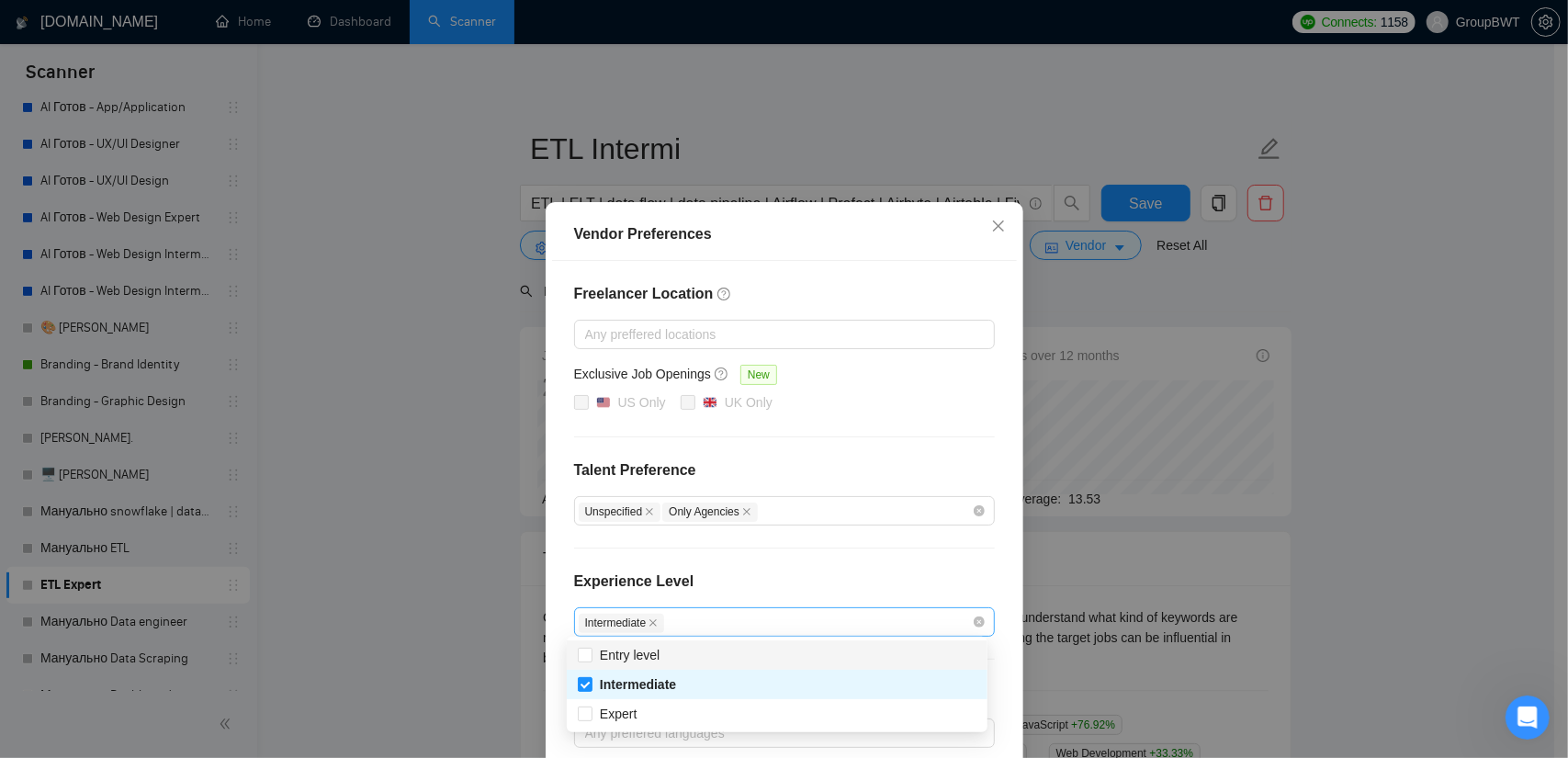
drag, startPoint x: 700, startPoint y: 623, endPoint x: 568, endPoint y: 602, distance: 133.7
click at [574, 607] on div "Intermediate" at bounding box center [784, 622] width 421 height 29
click at [1322, 431] on div "Vendor Preferences Freelancer Location Any preffered locations Exclusive Job Op…" at bounding box center [784, 379] width 1568 height 758
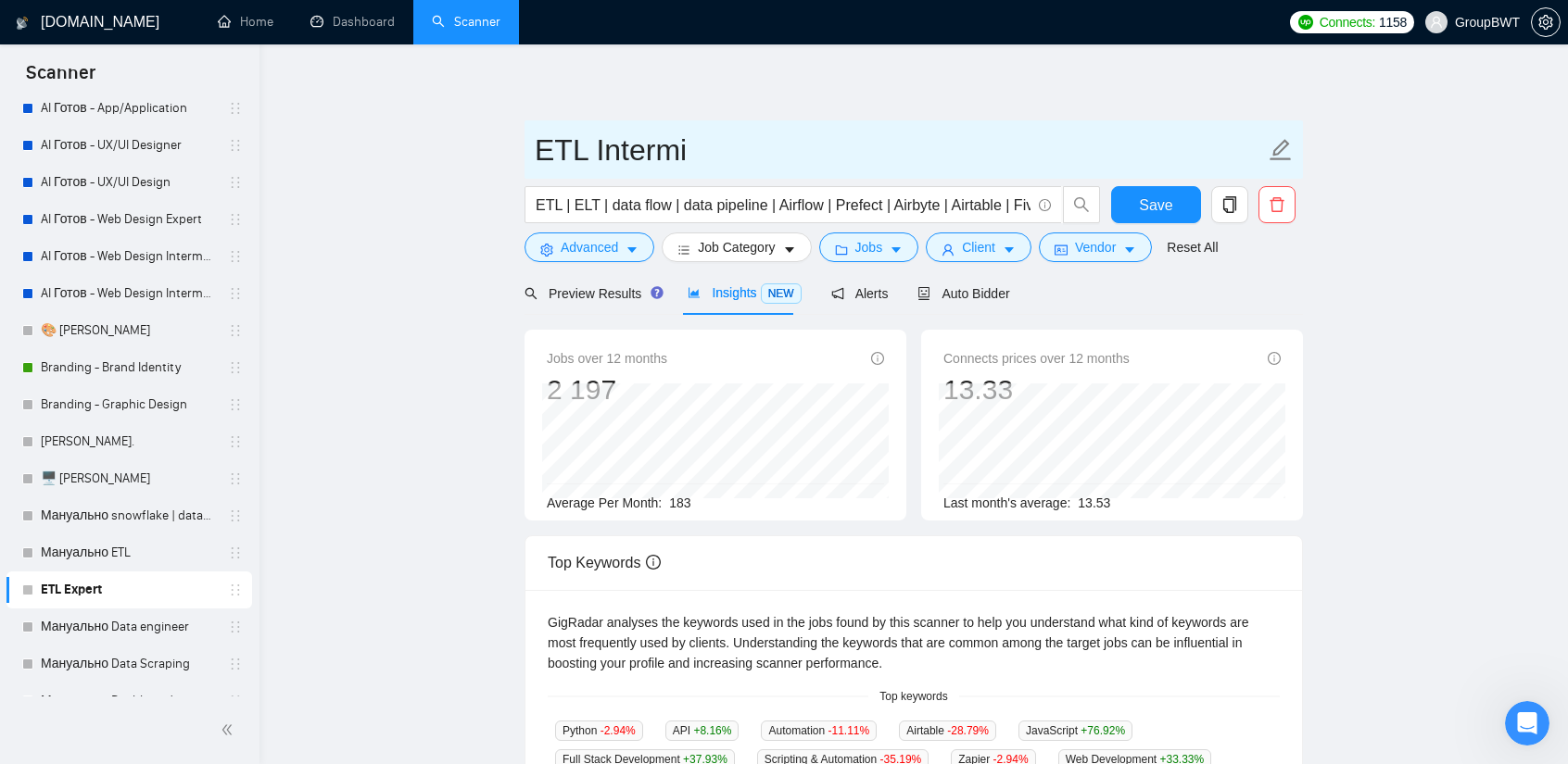
click at [695, 154] on input "ETL Intermi" at bounding box center [900, 150] width 730 height 46
type input "ETL Intermediate"
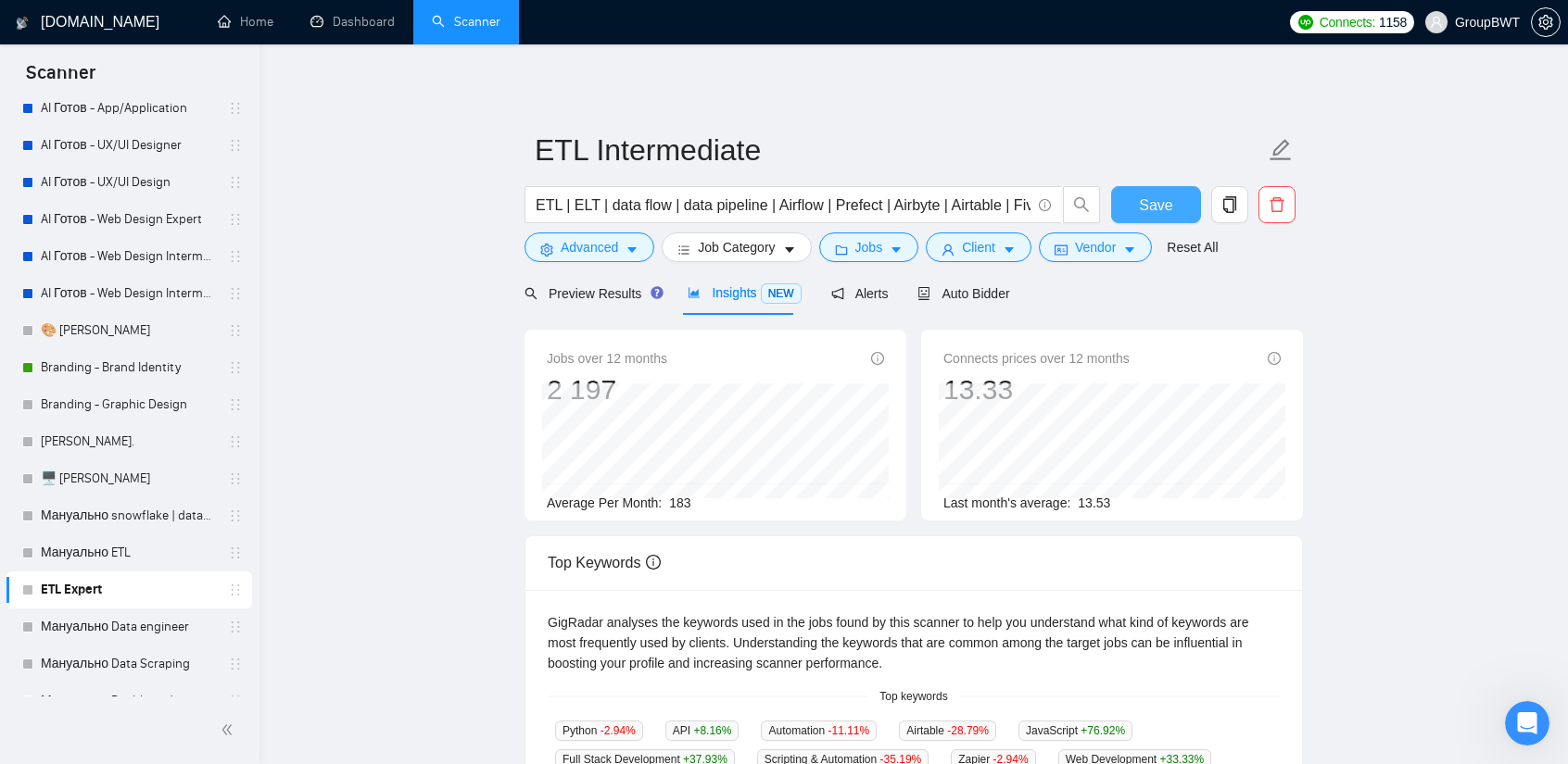
click at [1144, 200] on span "Save" at bounding box center [1155, 205] width 33 height 23
click at [127, 551] on link "Мануально ETL" at bounding box center [129, 553] width 176 height 37
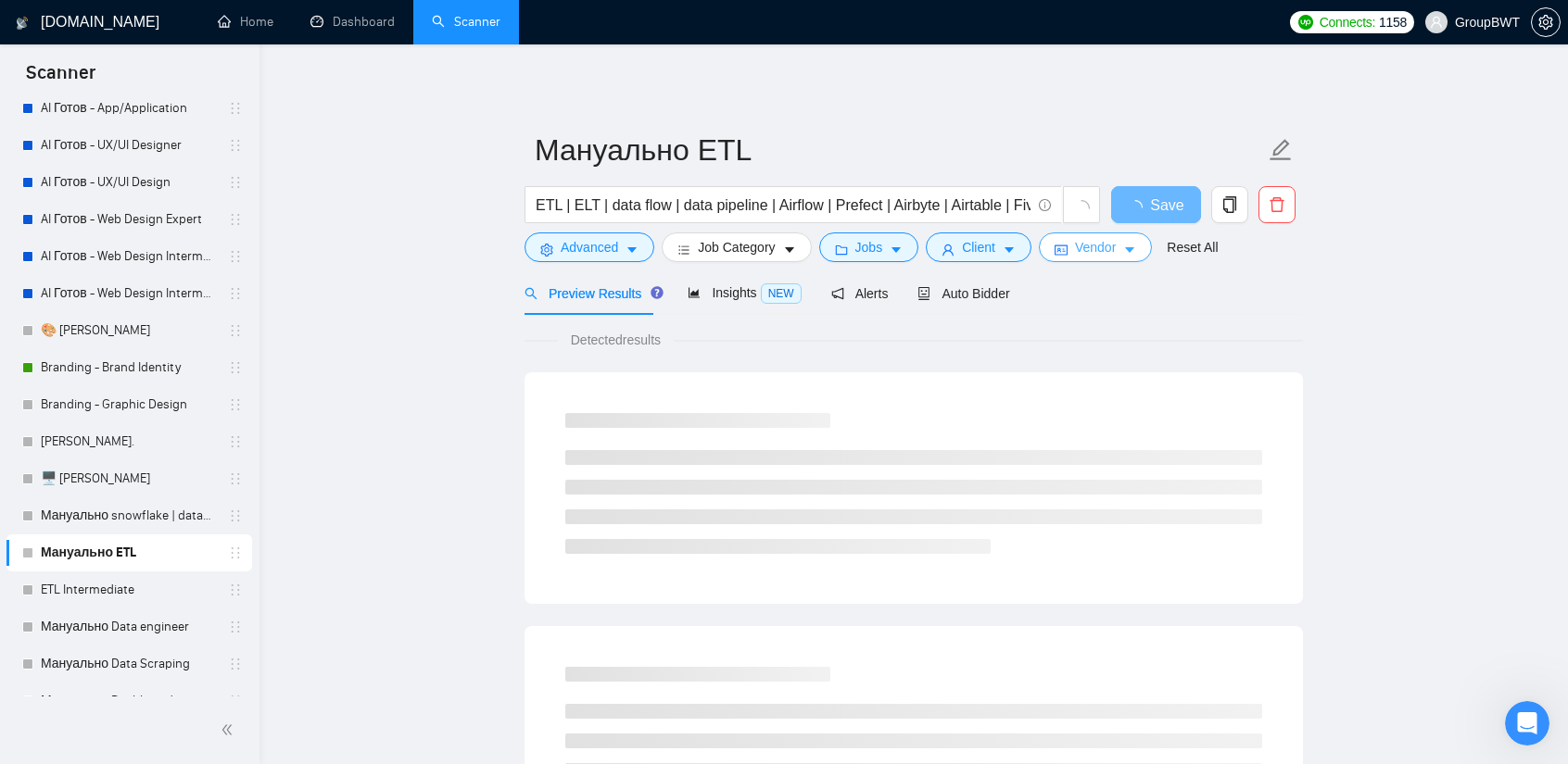
click at [1087, 248] on span "Vendor" at bounding box center [1095, 246] width 41 height 20
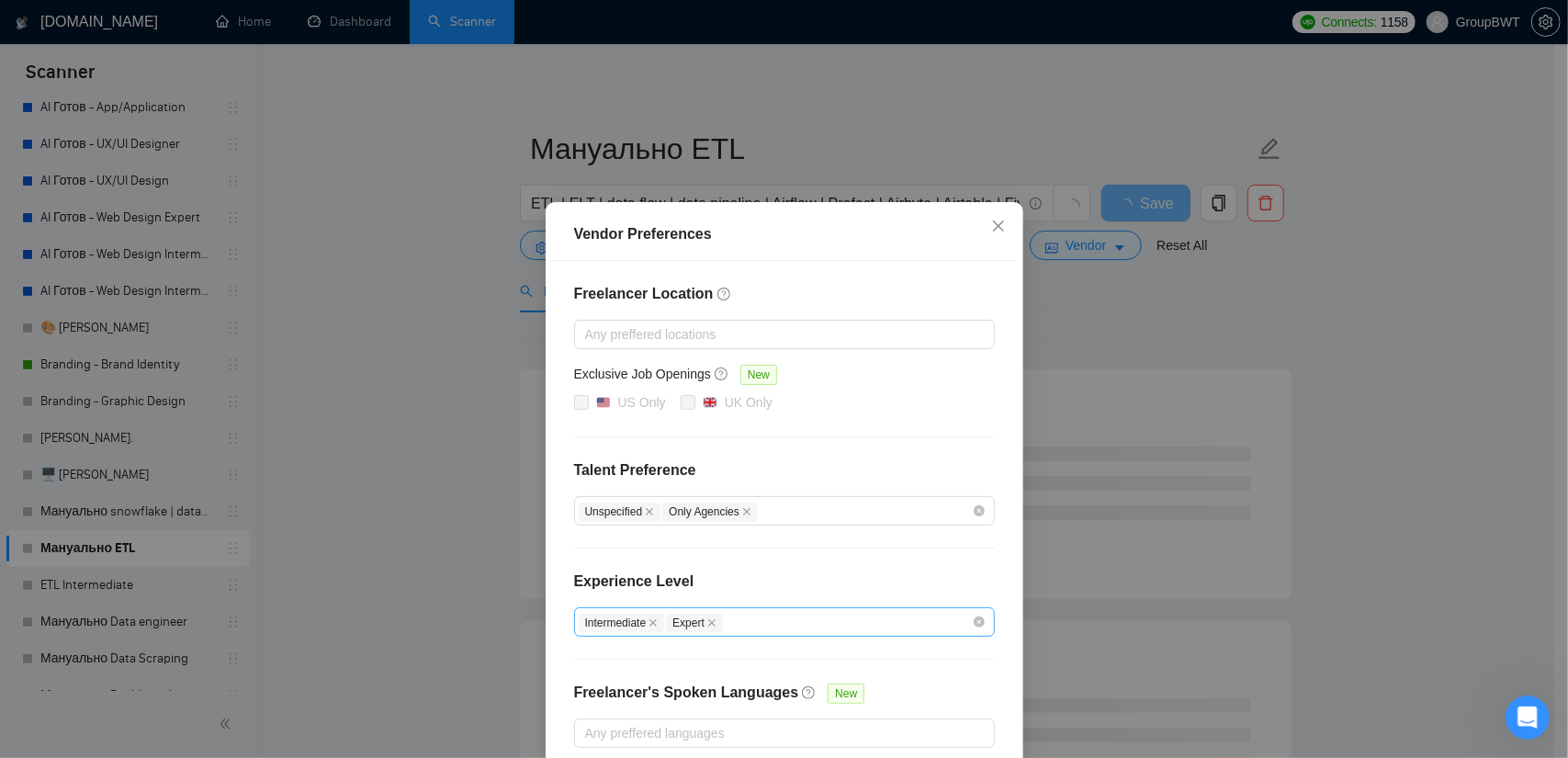
click at [641, 615] on span "Intermediate" at bounding box center [622, 623] width 86 height 19
click at [649, 625] on span at bounding box center [654, 623] width 9 height 10
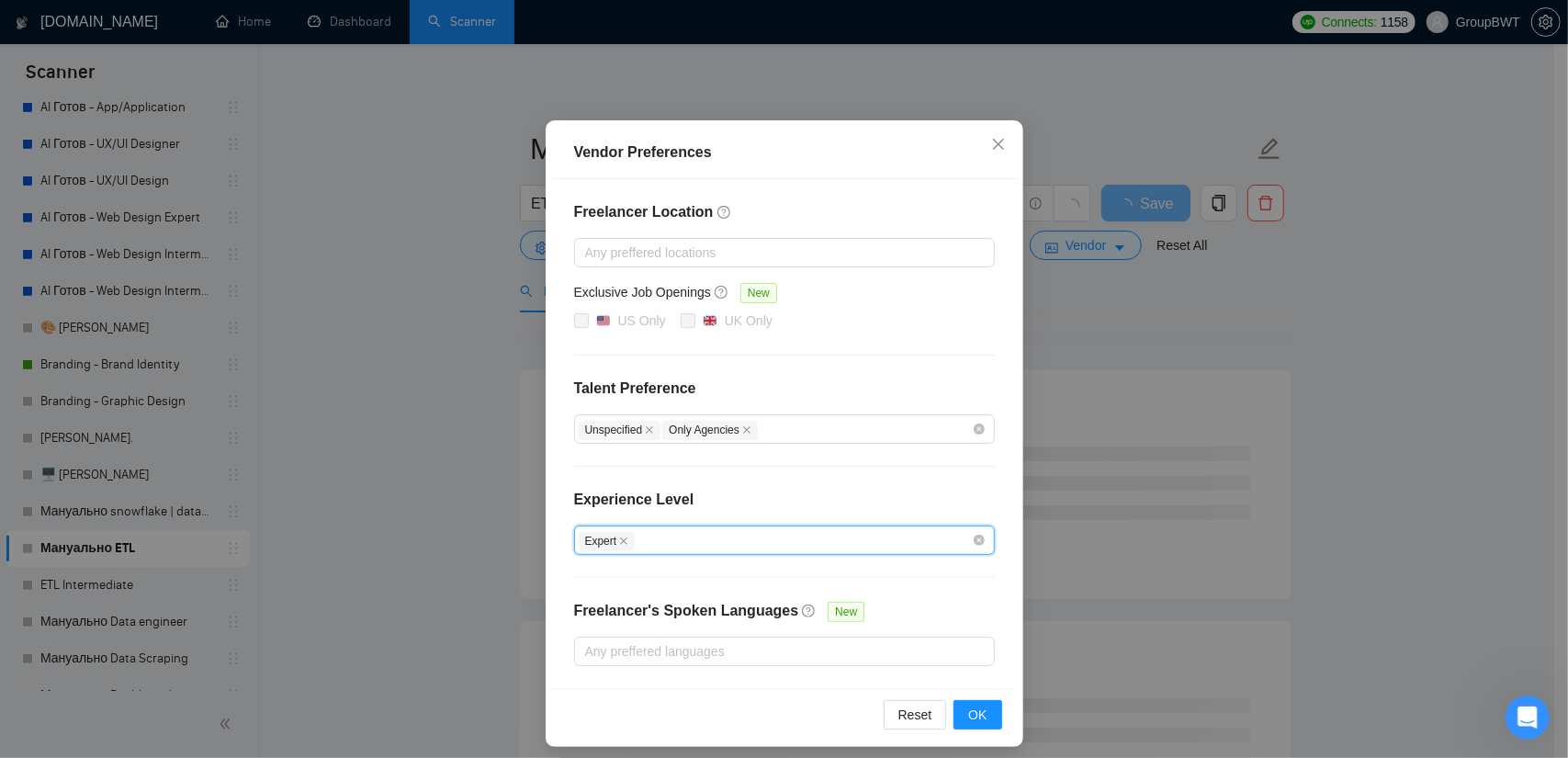
scroll to position [88, 0]
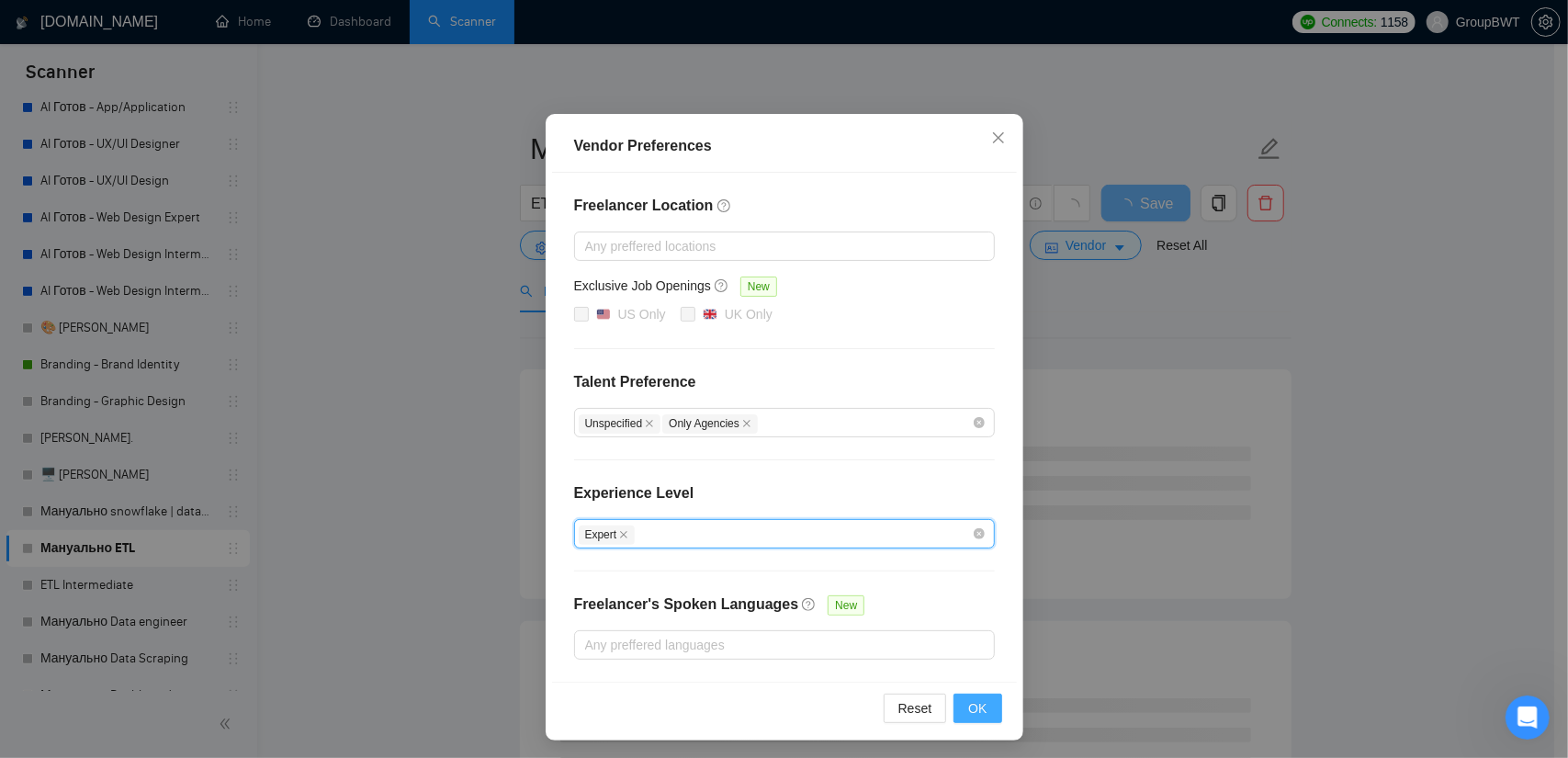
click at [959, 701] on button "OK" at bounding box center [978, 708] width 47 height 29
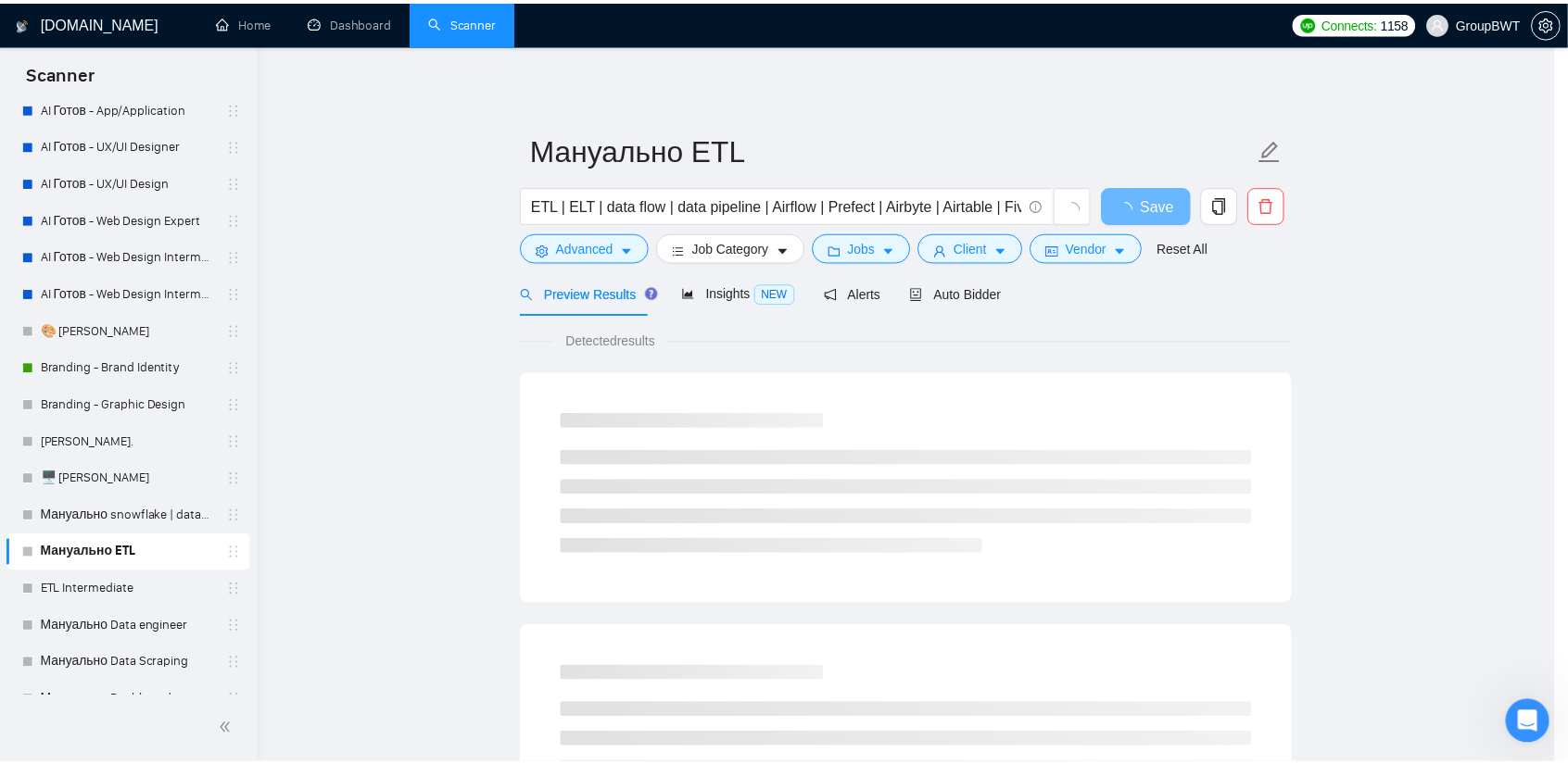
scroll to position [0, 0]
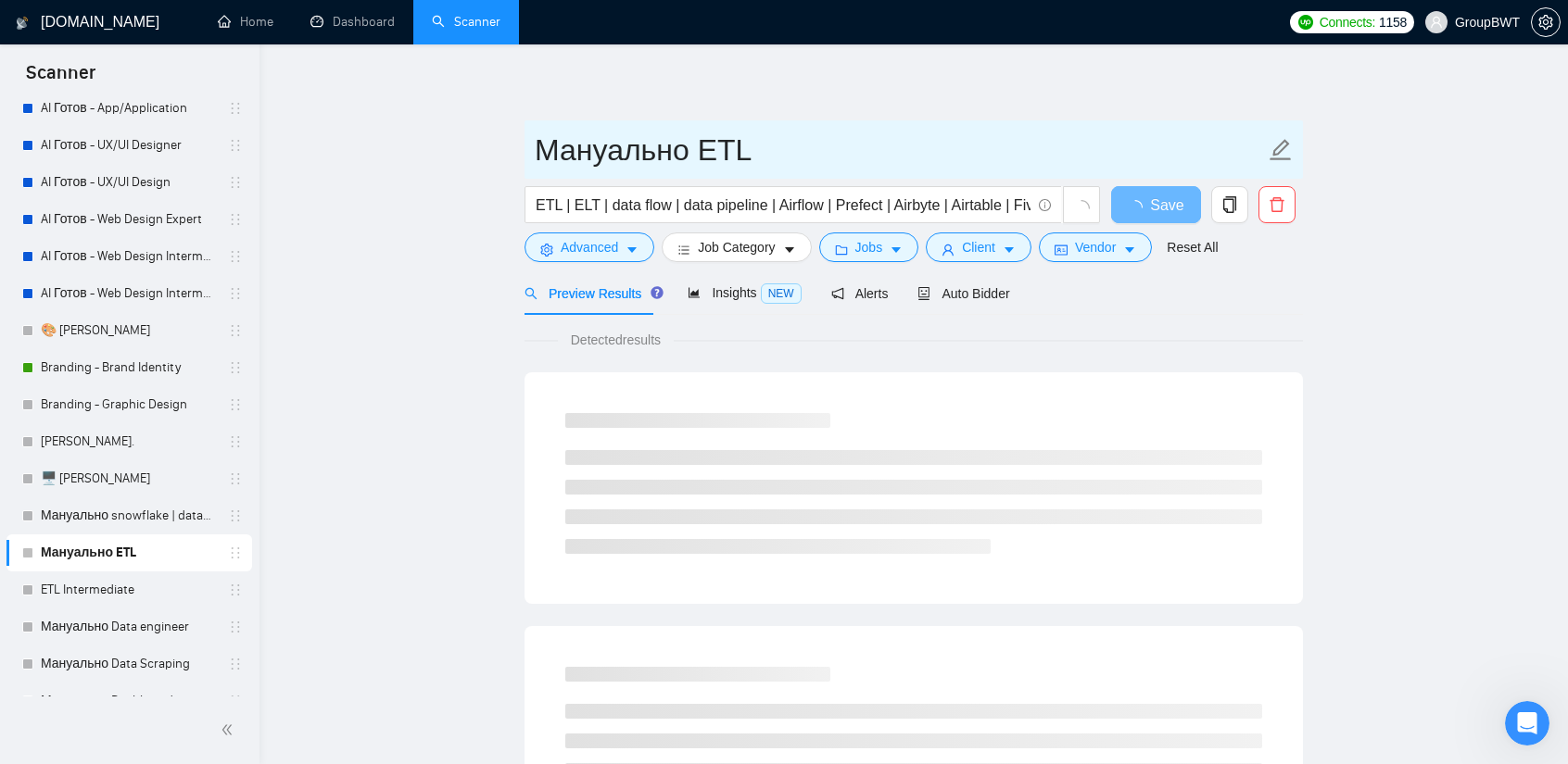
drag, startPoint x: 708, startPoint y: 148, endPoint x: 414, endPoint y: 165, distance: 294.5
click at [789, 143] on input "ETL" at bounding box center [900, 150] width 730 height 46
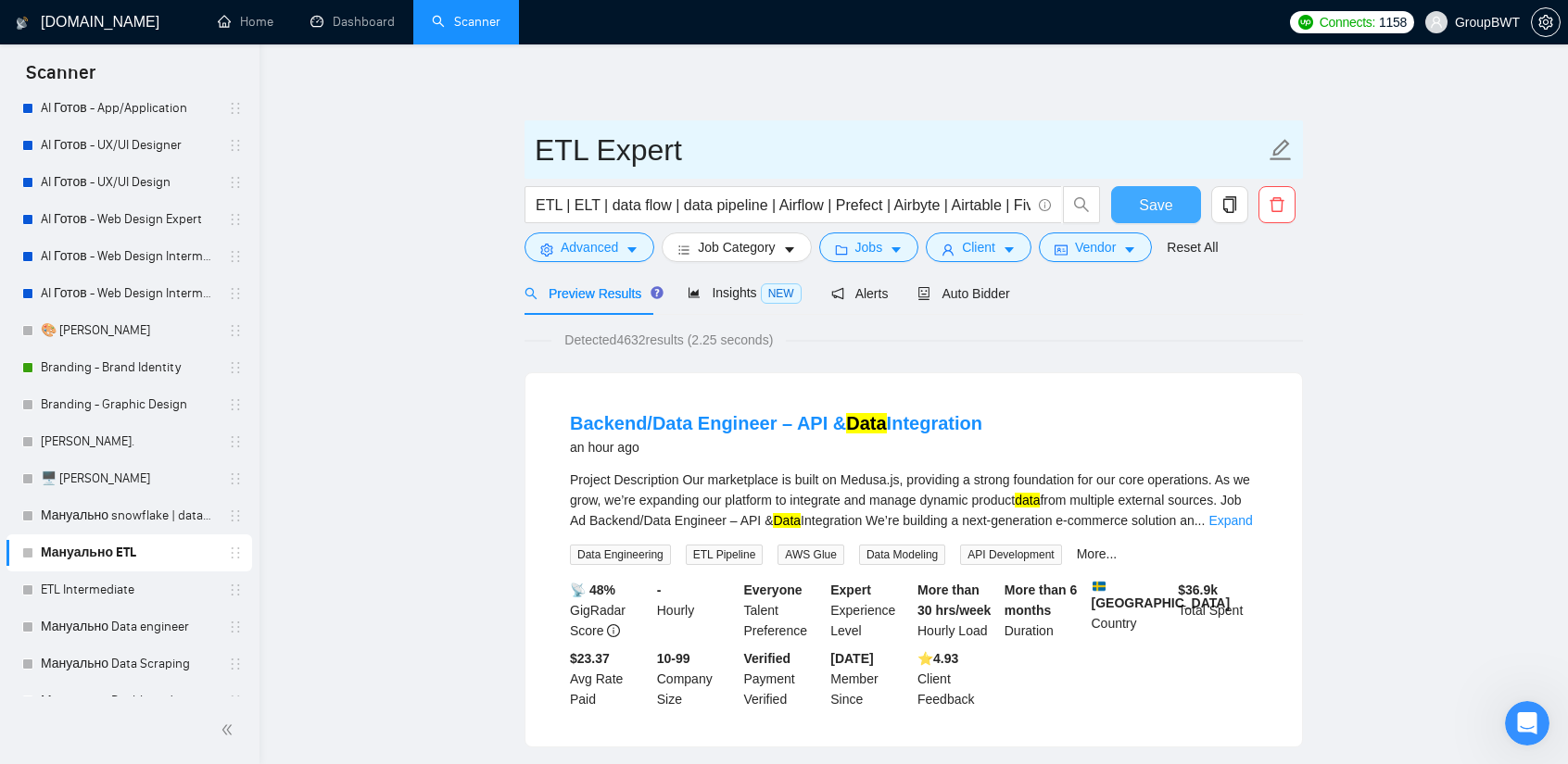
type input "ETL Expert"
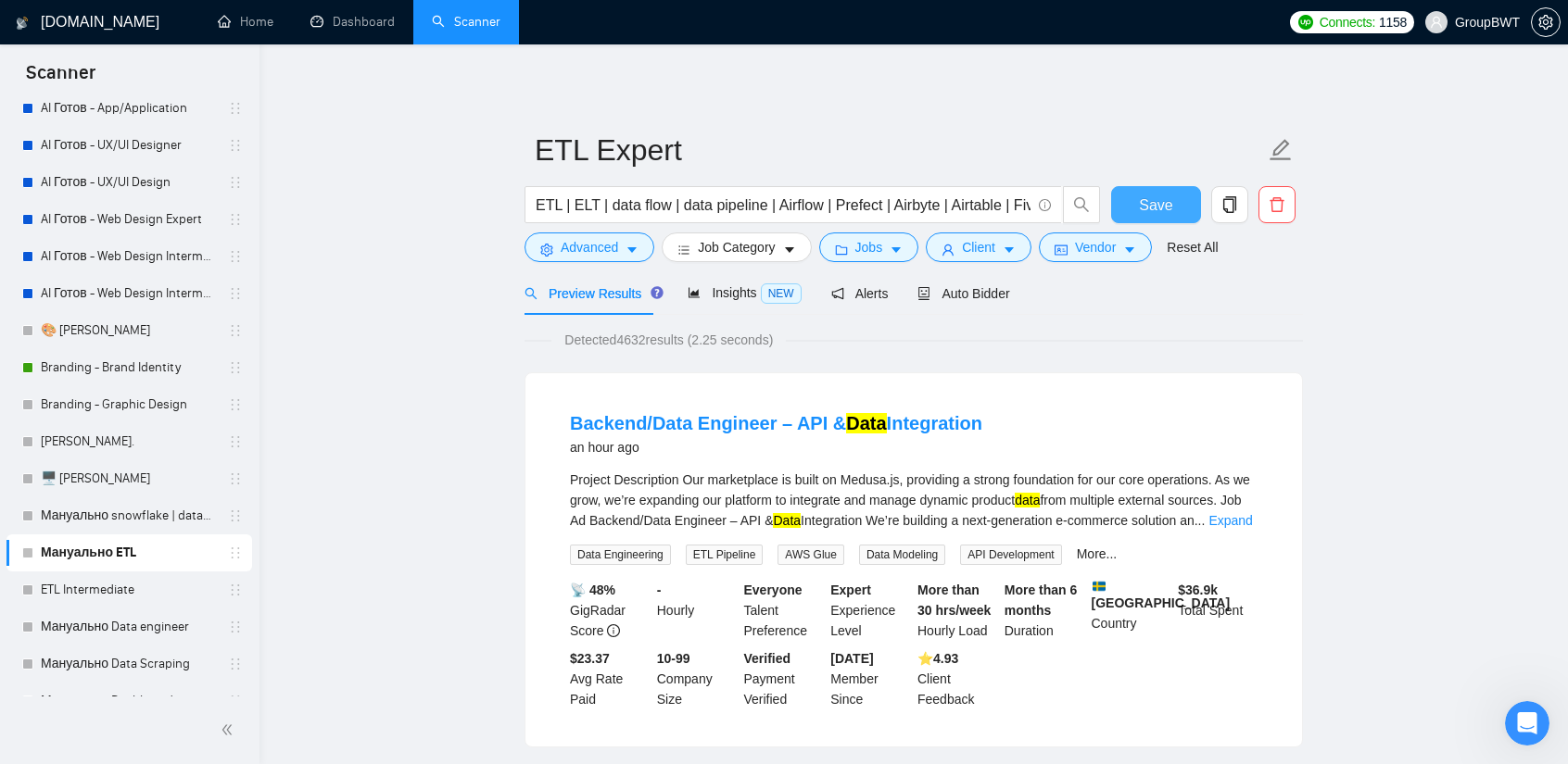
click at [1141, 196] on span "Save" at bounding box center [1155, 205] width 33 height 23
click at [700, 295] on span "Insights NEW" at bounding box center [744, 293] width 113 height 15
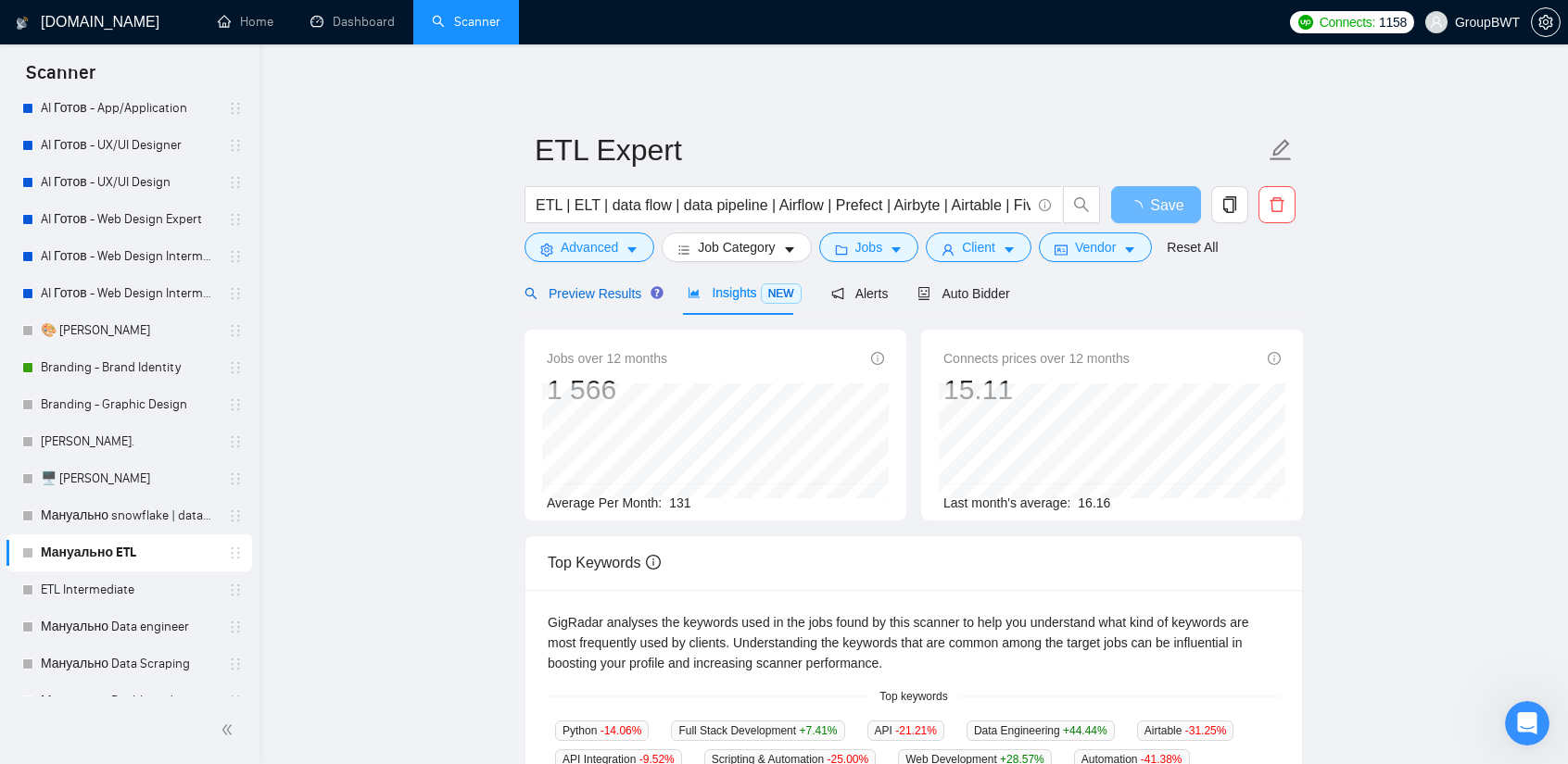
click at [622, 301] on span "Preview Results" at bounding box center [591, 294] width 134 height 15
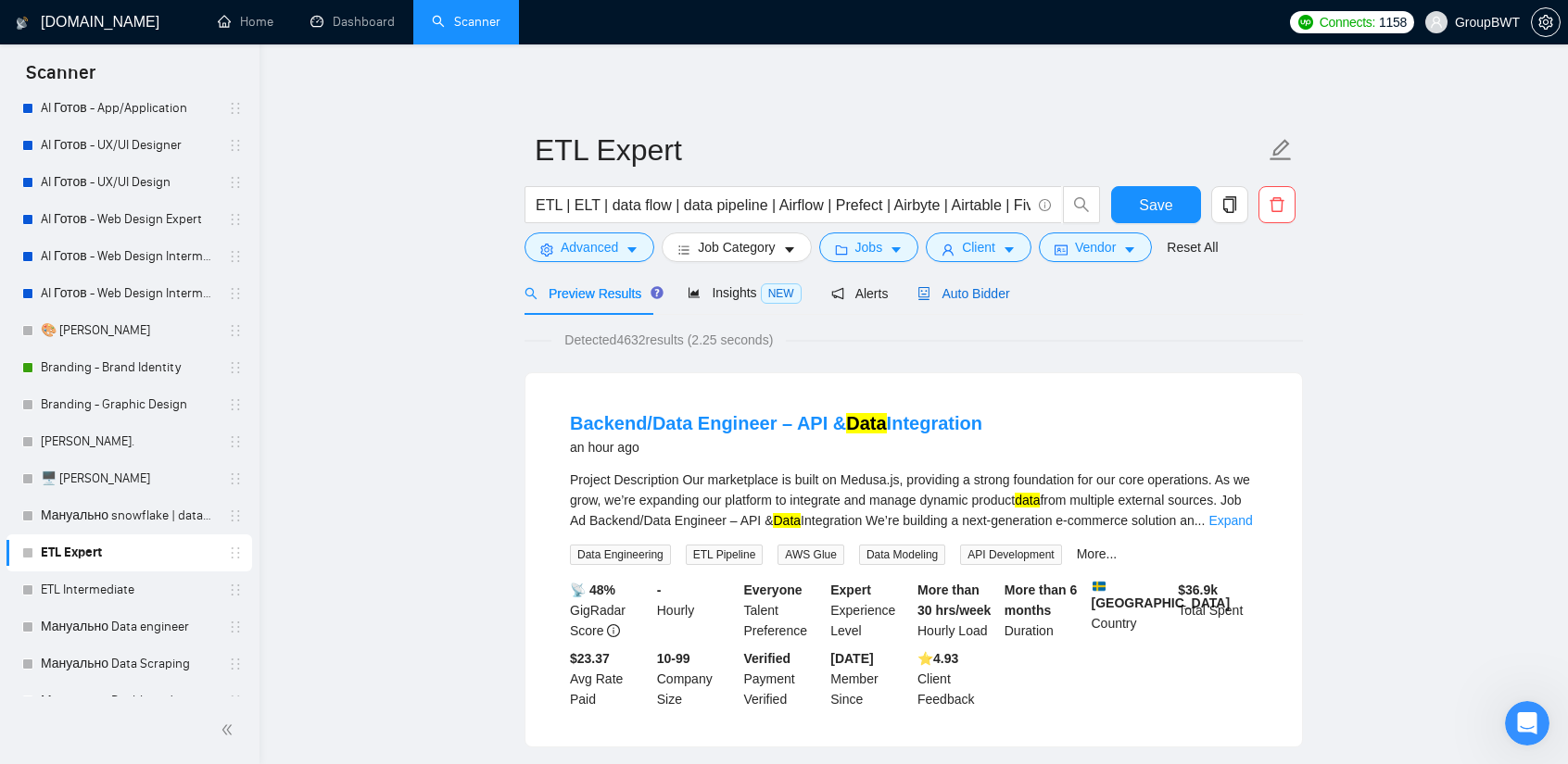
click at [940, 298] on span "Auto Bidder" at bounding box center [963, 294] width 92 height 15
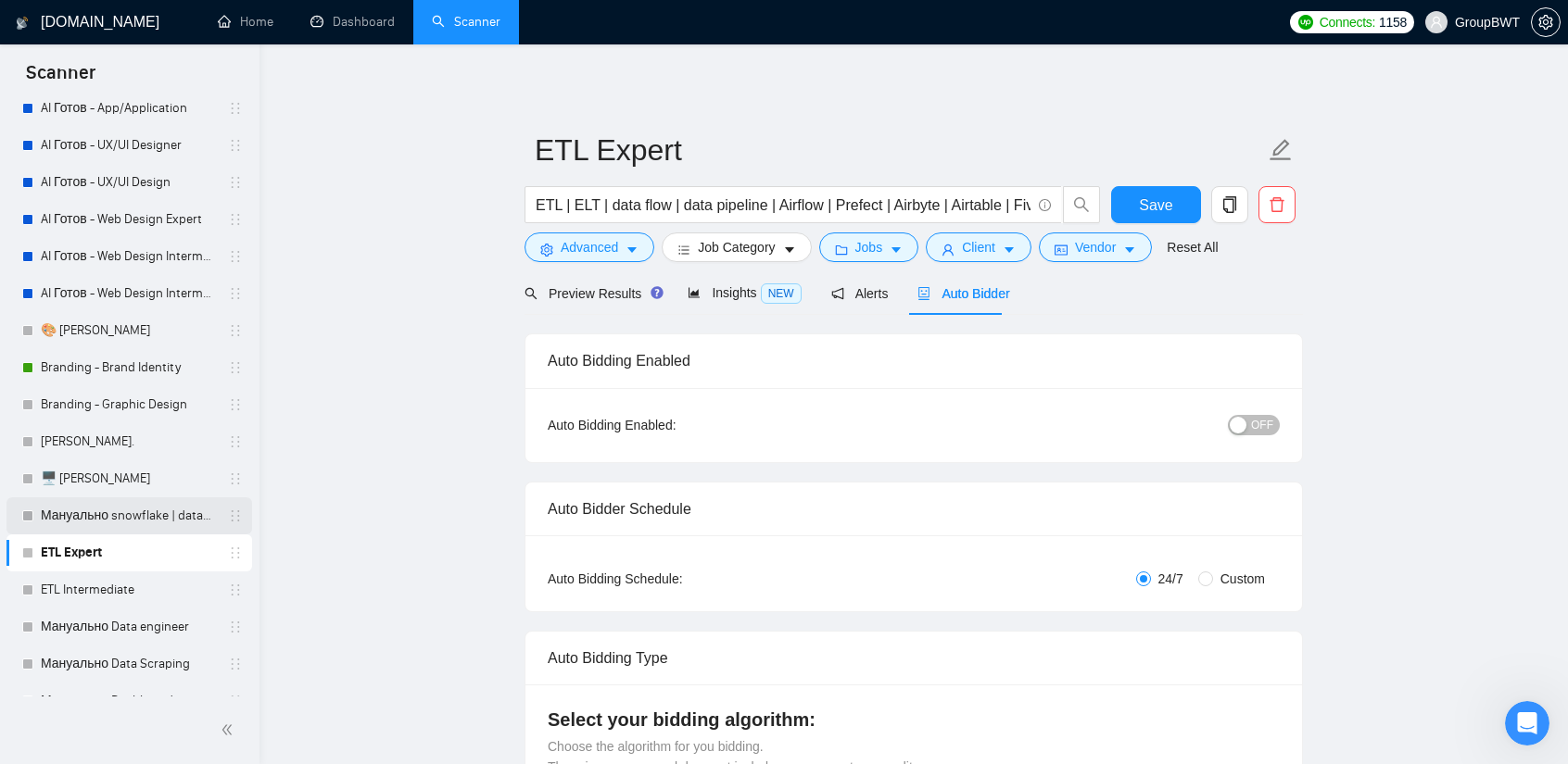
click at [118, 513] on link "Мануально snowflake | databricks" at bounding box center [129, 516] width 176 height 37
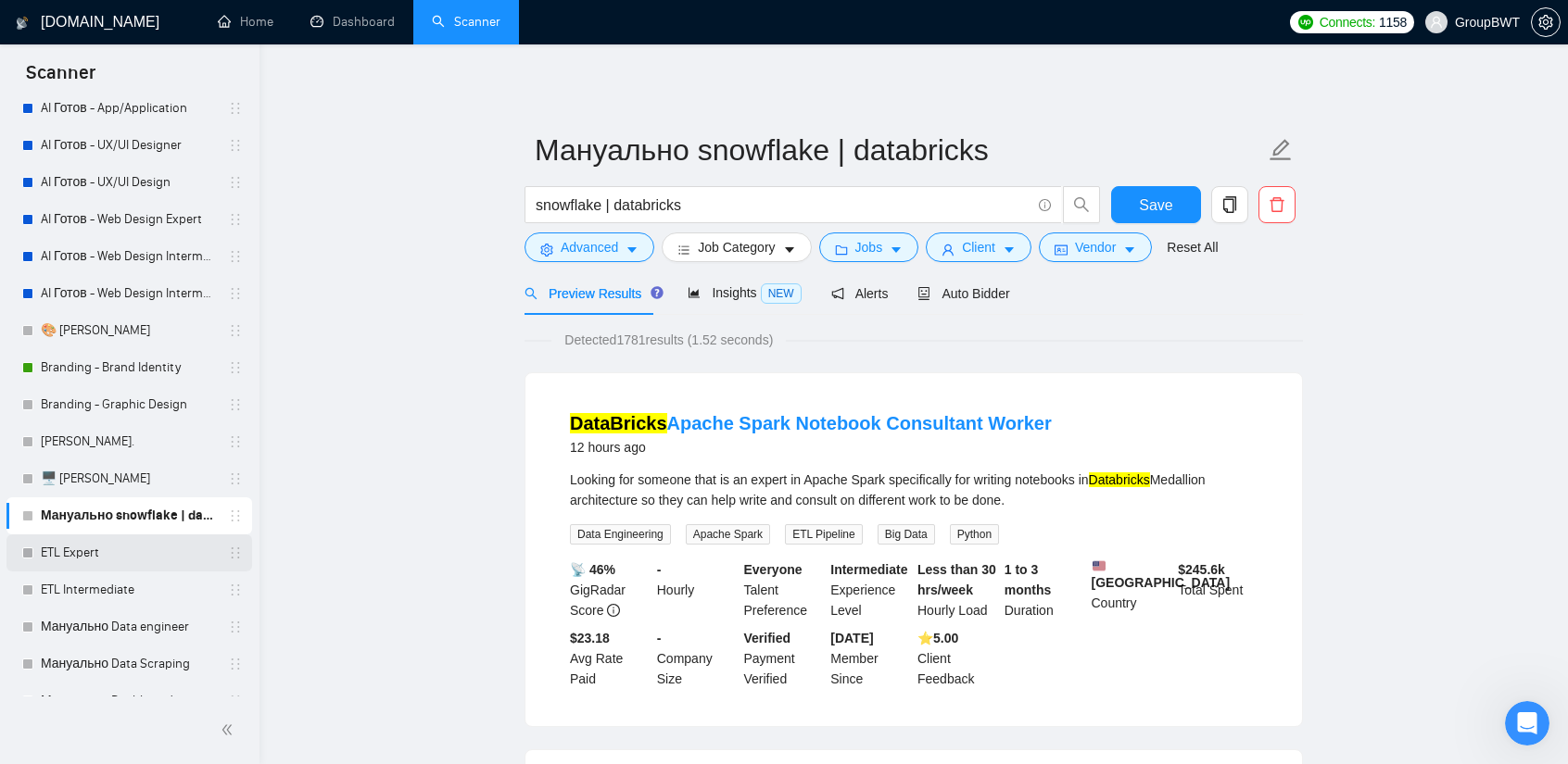
click at [87, 564] on link "ETL Expert" at bounding box center [129, 553] width 176 height 37
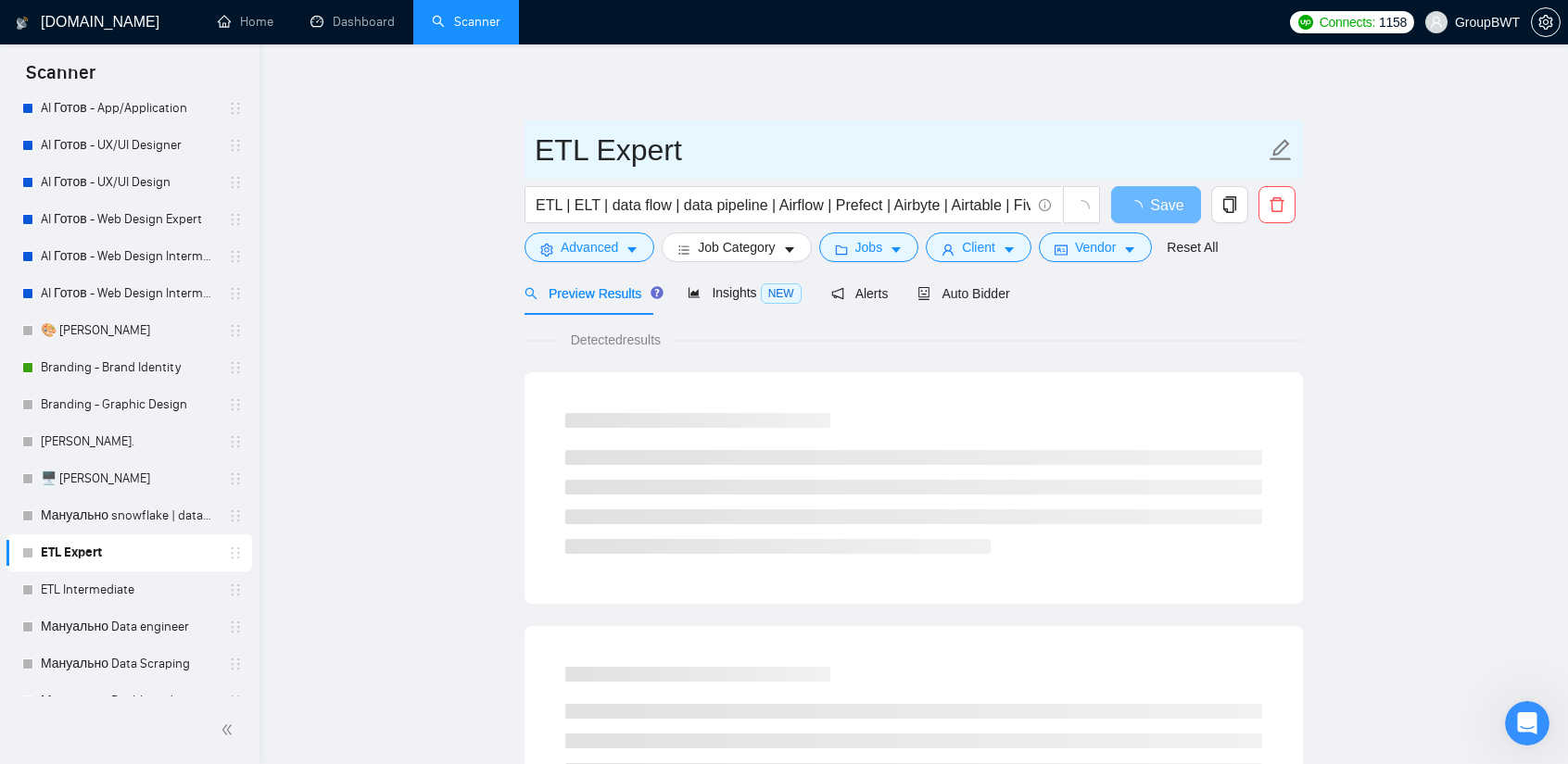
click at [537, 150] on input "ETL Expert" at bounding box center [900, 150] width 730 height 46
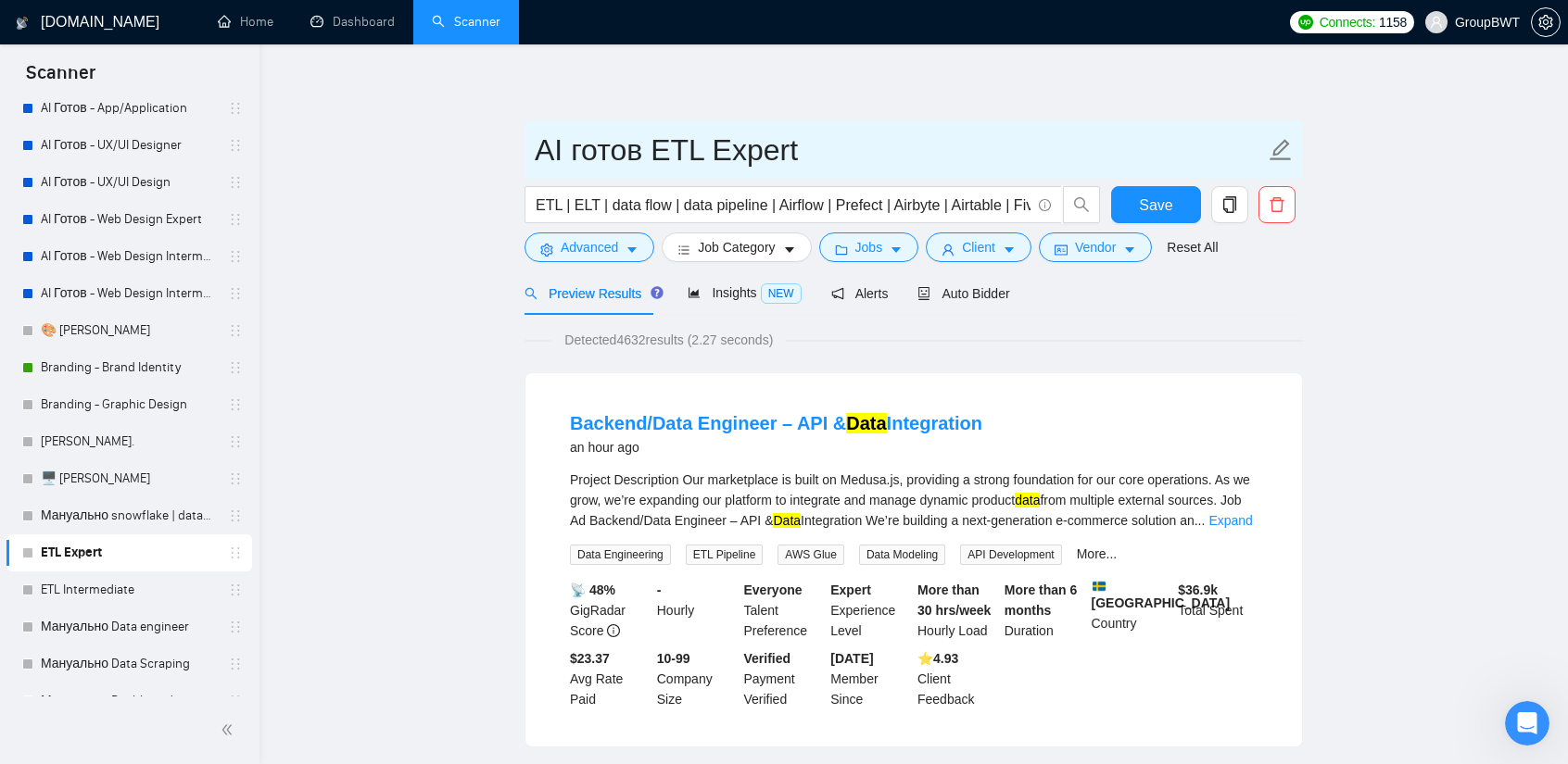
drag, startPoint x: 582, startPoint y: 160, endPoint x: 569, endPoint y: 153, distance: 14.8
click at [569, 153] on input "AI готов ETL Expert" at bounding box center [900, 150] width 730 height 46
click at [745, 158] on input "AI Готов ETL Expert" at bounding box center [900, 150] width 730 height 46
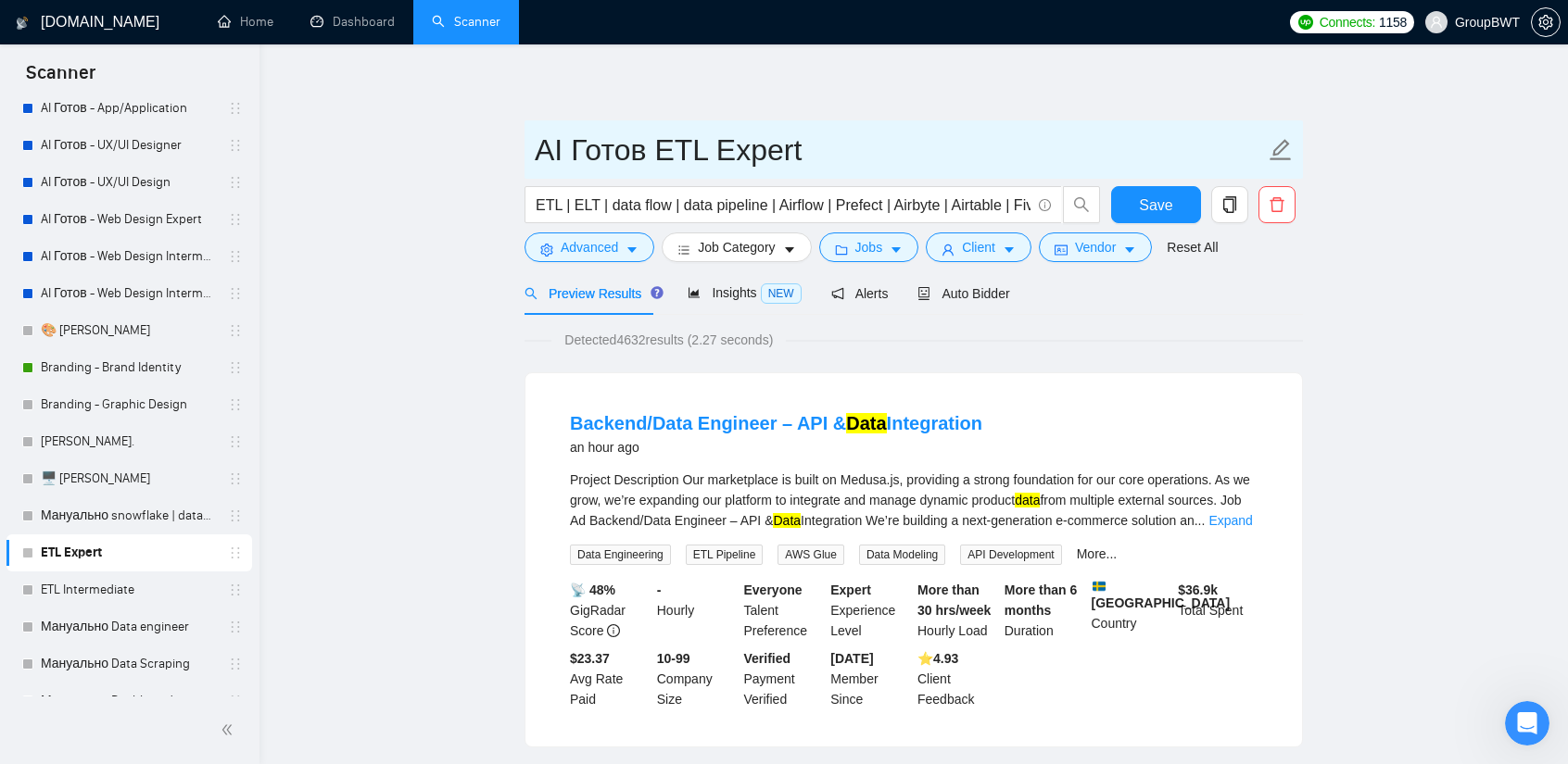
click at [660, 144] on input "AI Готов ETL Expert" at bounding box center [900, 150] width 730 height 46
drag, startPoint x: 675, startPoint y: 147, endPoint x: 418, endPoint y: 157, distance: 257.2
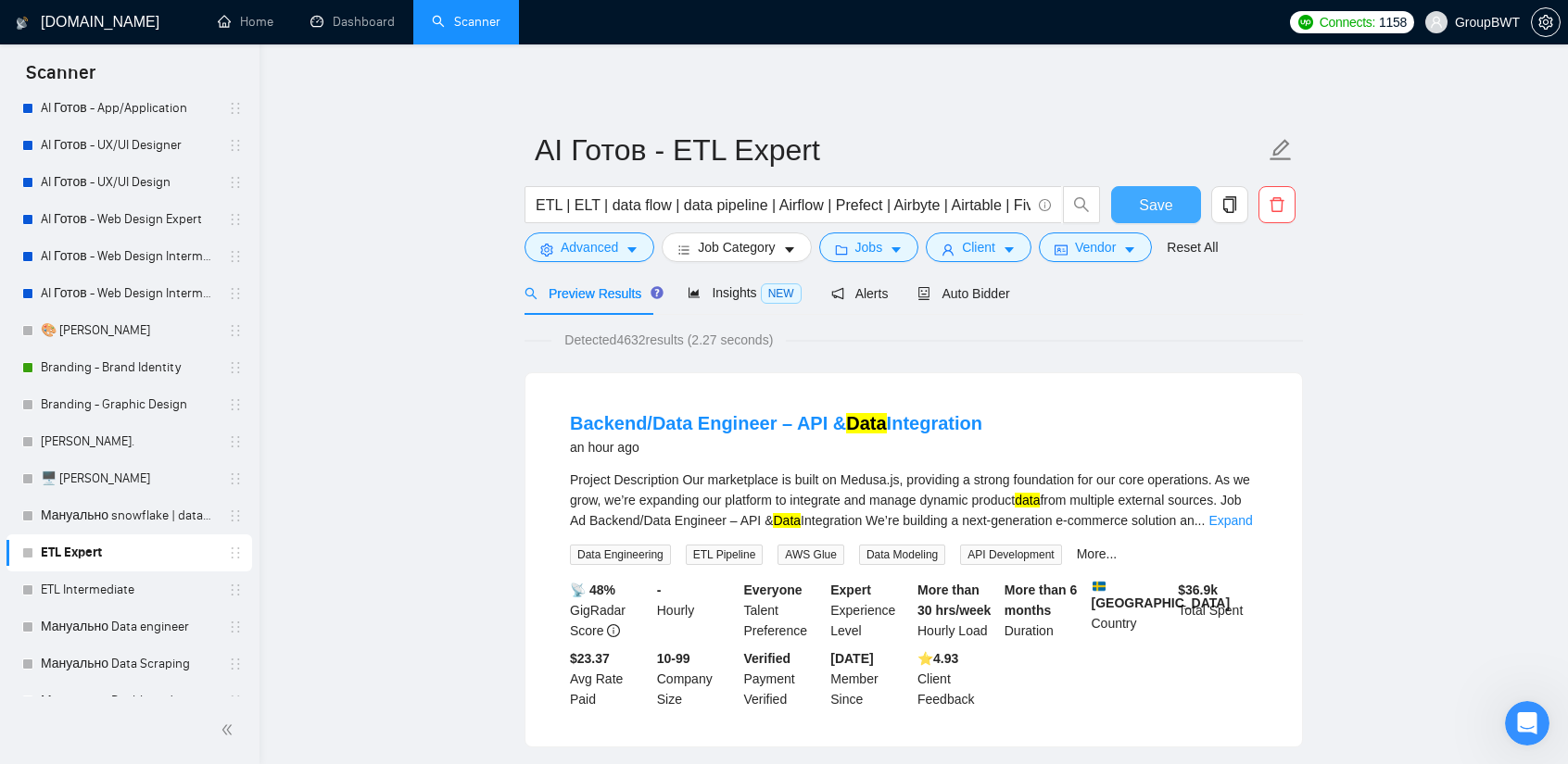
click at [1175, 199] on button "Save" at bounding box center [1156, 204] width 90 height 37
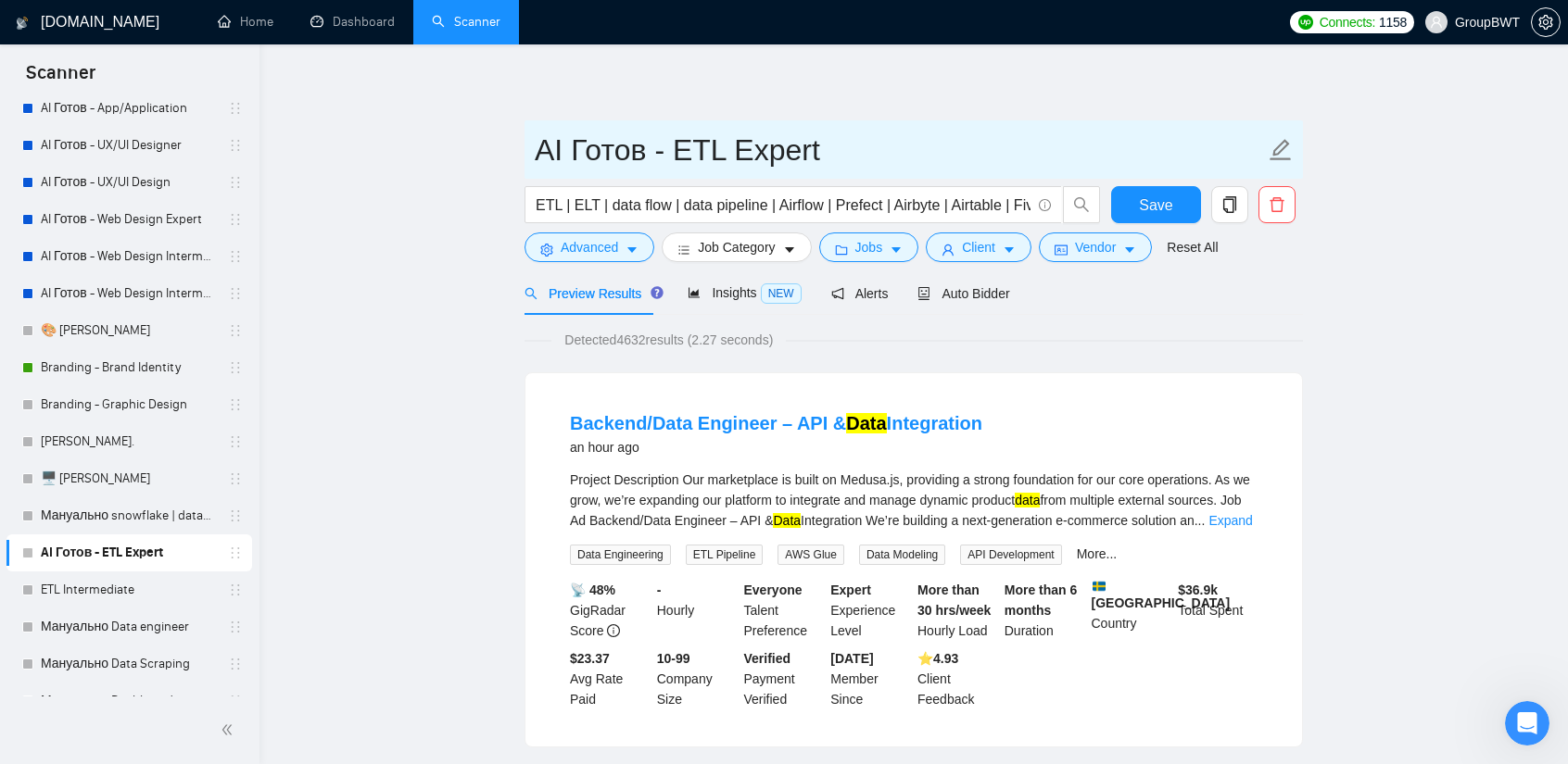
click at [582, 149] on input "AI Готов - ETL Expert" at bounding box center [900, 150] width 730 height 46
click at [569, 149] on input "AI Готов - ETL Expert" at bounding box center [900, 150] width 730 height 46
drag, startPoint x: 712, startPoint y: 152, endPoint x: 684, endPoint y: 150, distance: 28.1
click at [659, 152] on input "AI не Готов - ETL Expert" at bounding box center [900, 150] width 730 height 46
drag, startPoint x: 721, startPoint y: 143, endPoint x: 475, endPoint y: 155, distance: 246.3
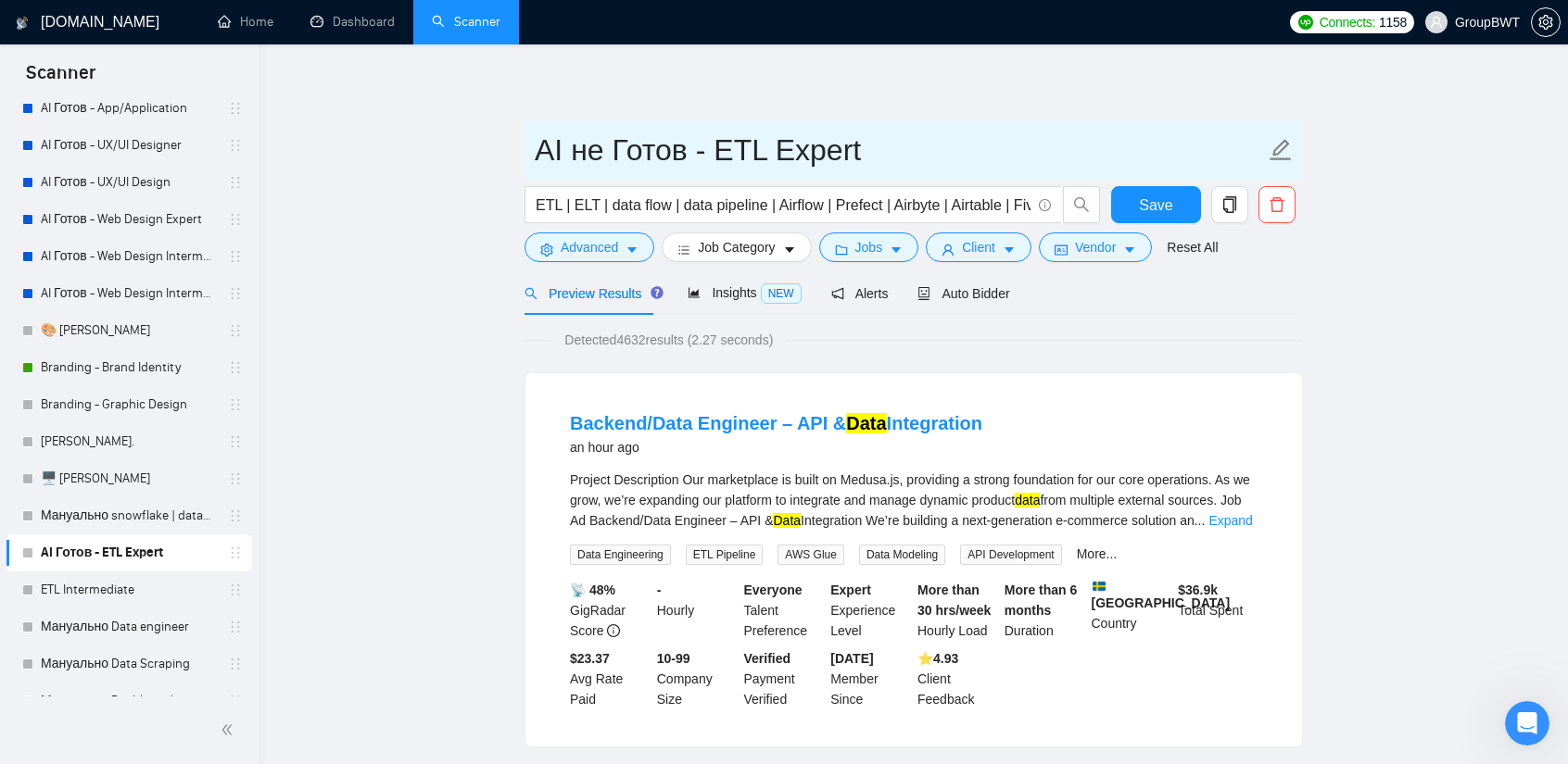
type input "AI не Готов - ETL Expert"
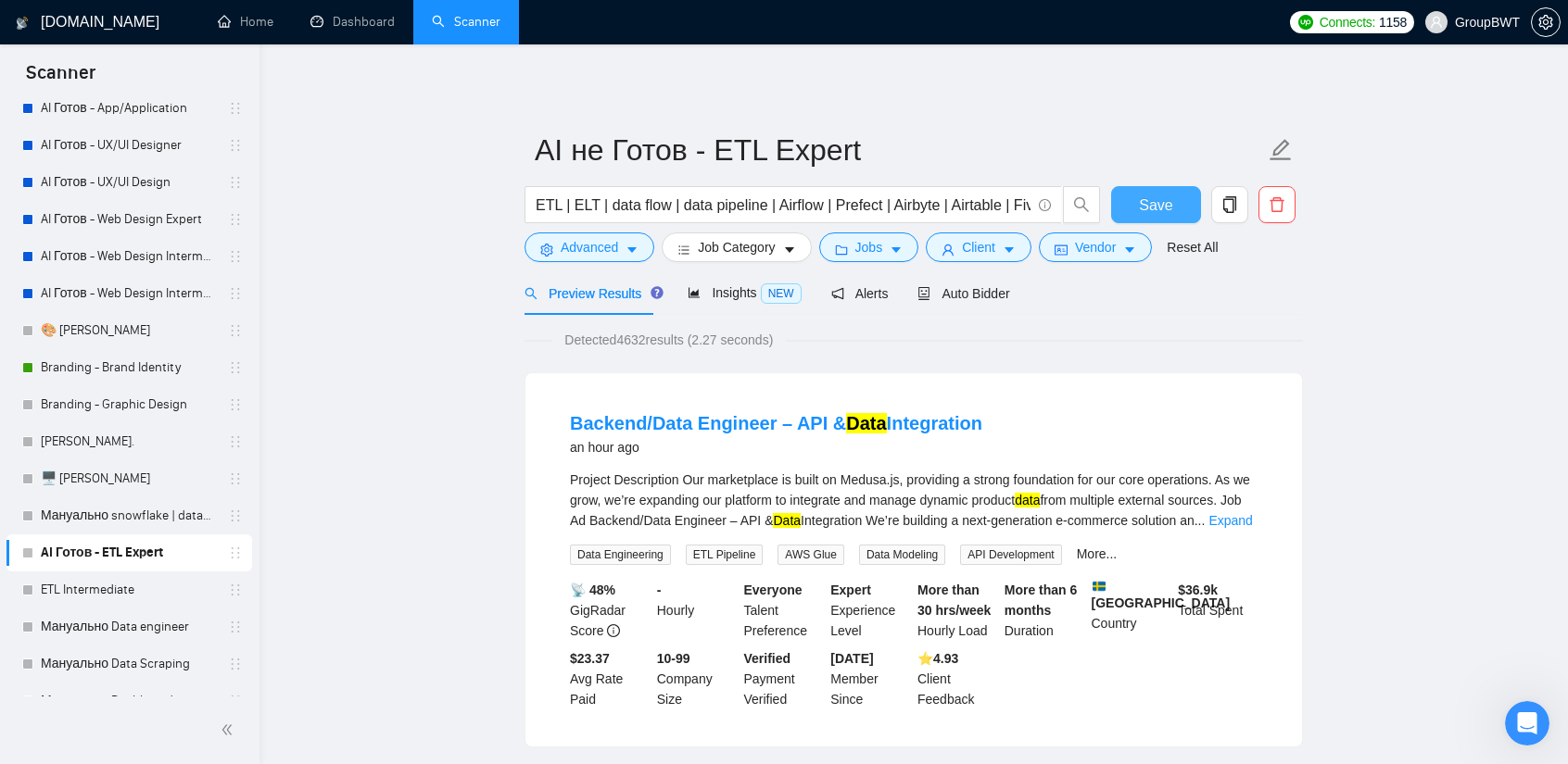
click at [1171, 188] on button "Save" at bounding box center [1156, 204] width 90 height 37
click at [111, 591] on link "ETL Intermediate" at bounding box center [129, 589] width 176 height 37
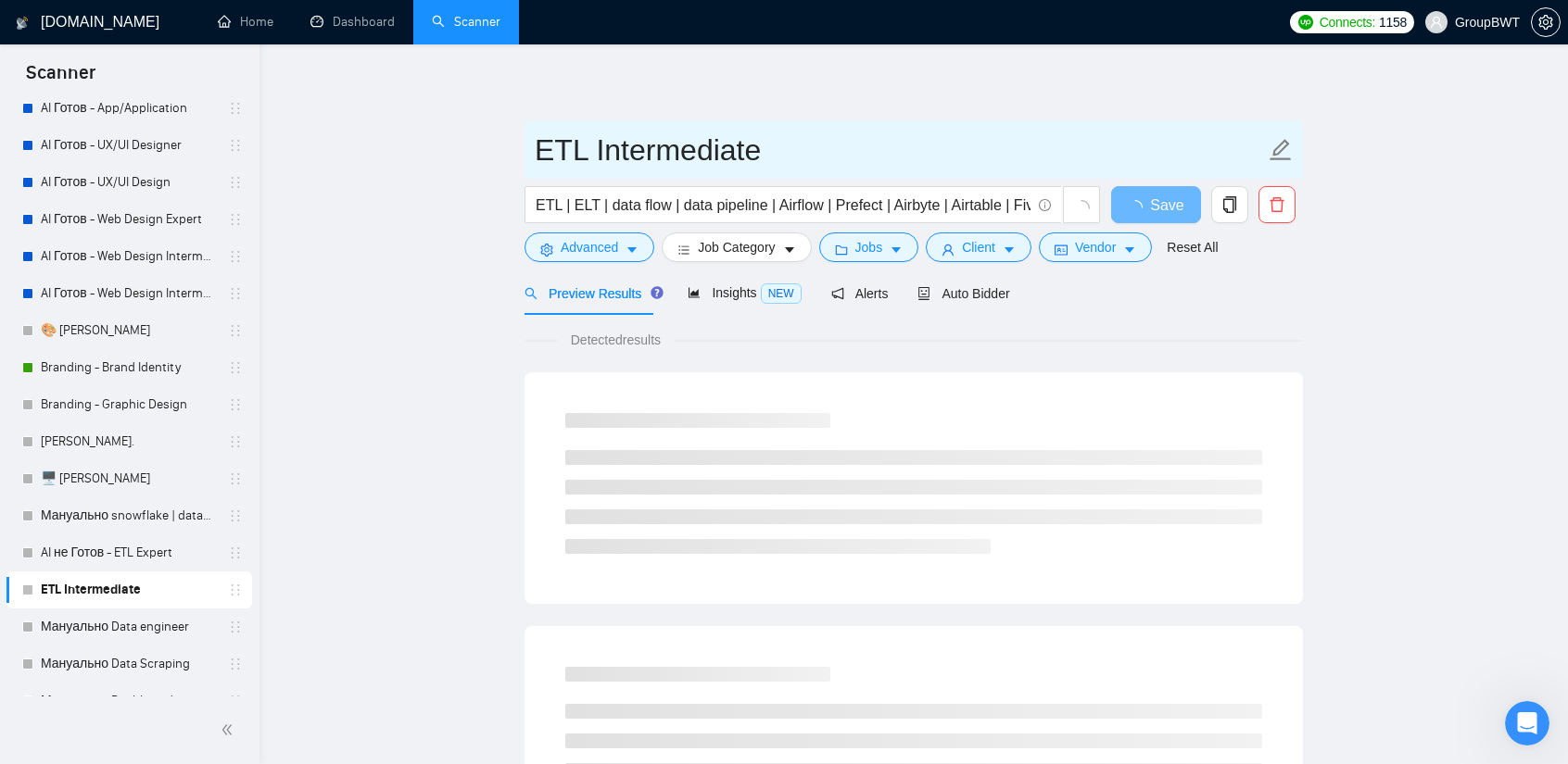
click at [715, 139] on input "ETL Intermediate" at bounding box center [900, 150] width 730 height 46
click at [567, 145] on input "ETL Intermediate" at bounding box center [900, 150] width 730 height 46
click at [539, 149] on input "ETL Intermediate" at bounding box center [900, 150] width 730 height 46
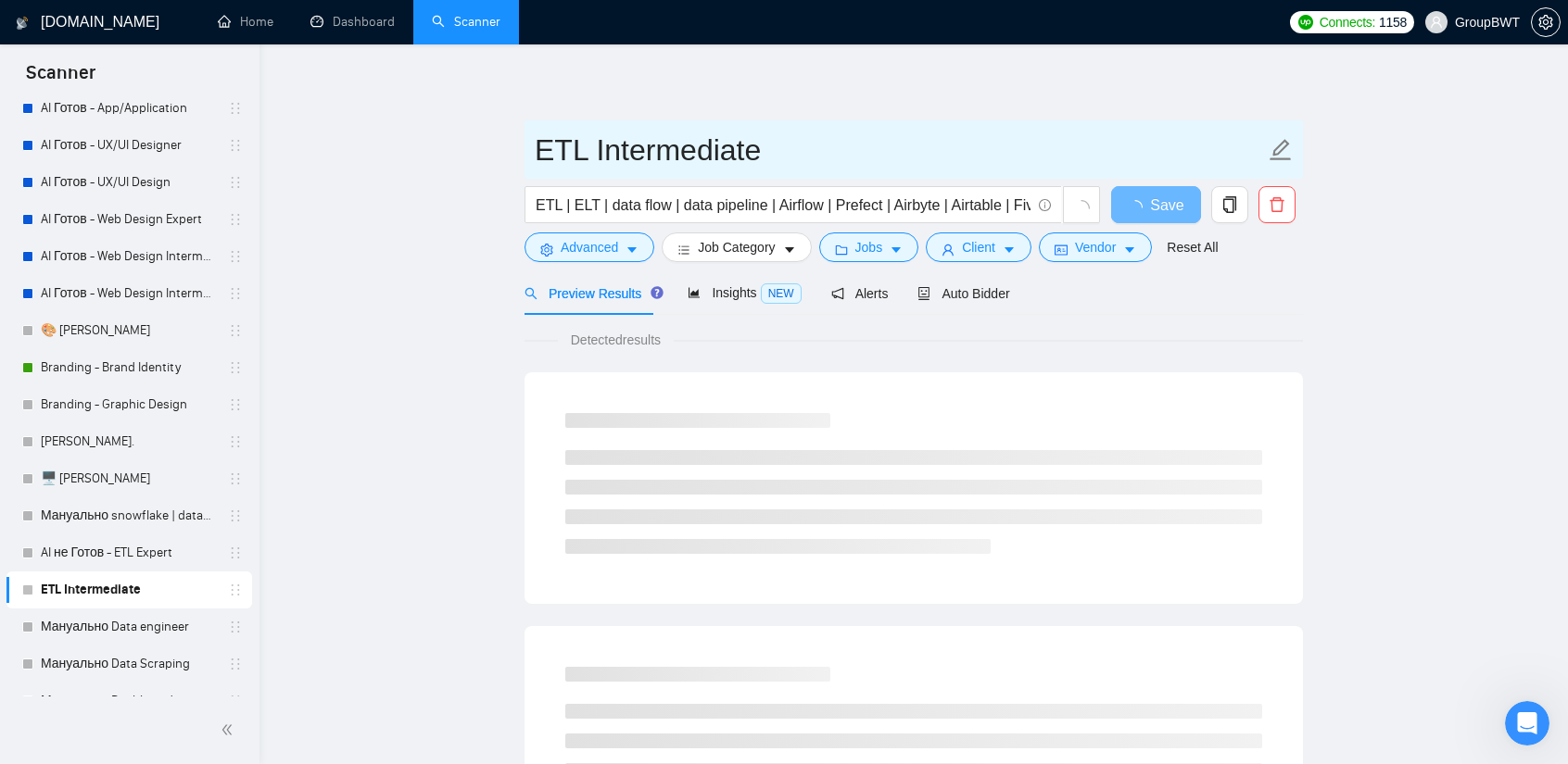
paste input "AI не Готов -"
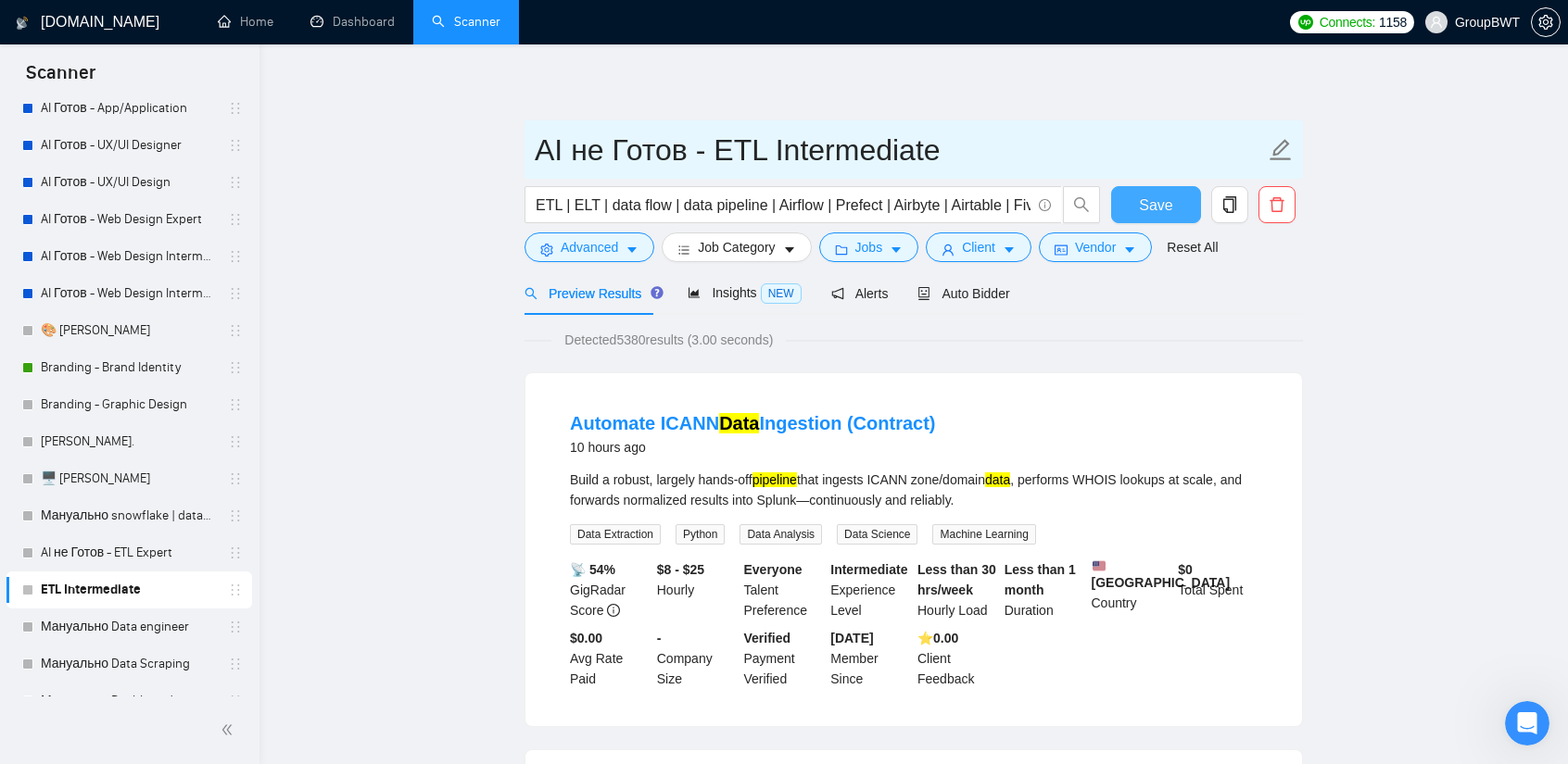
type input "AI не Готов - ETL Intermediate"
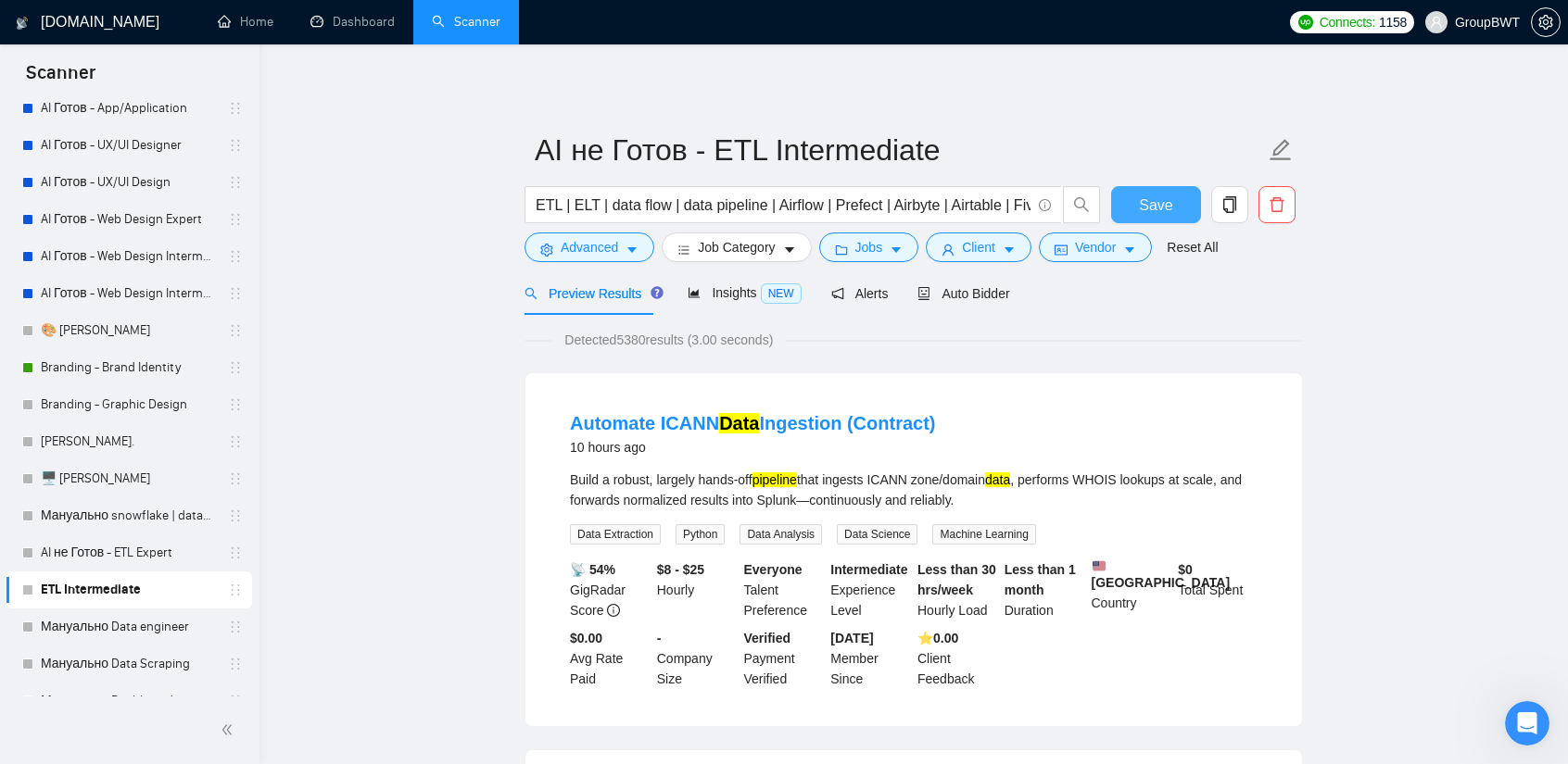
click at [1111, 205] on button "Save" at bounding box center [1156, 204] width 90 height 37
click at [158, 555] on link "AI не Готов - ETL Expert" at bounding box center [129, 553] width 176 height 37
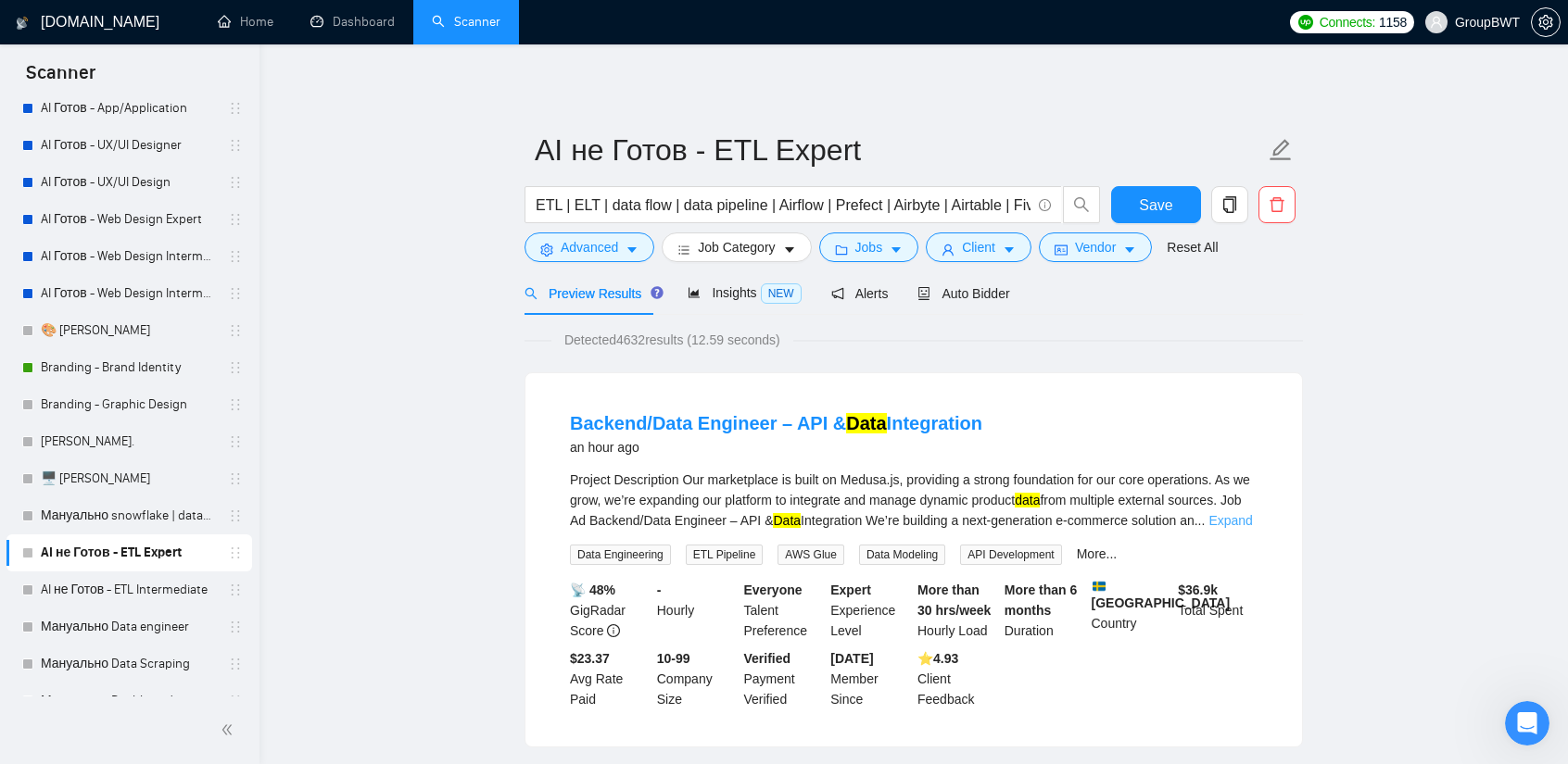
click at [1222, 520] on link "Expand" at bounding box center [1231, 520] width 44 height 15
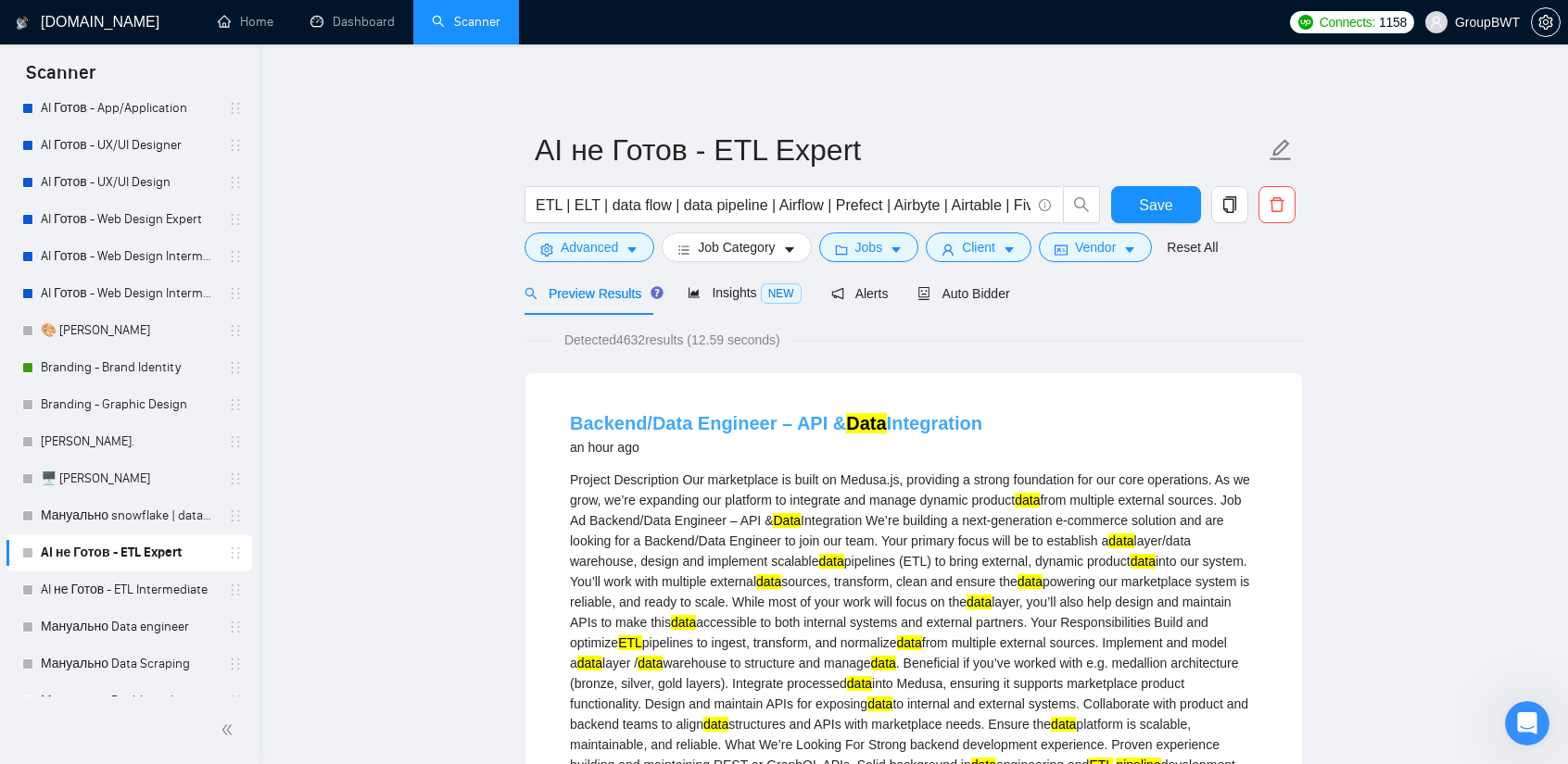
click at [834, 421] on link "Backend/Data Engineer – API & Data Integration" at bounding box center [776, 423] width 413 height 20
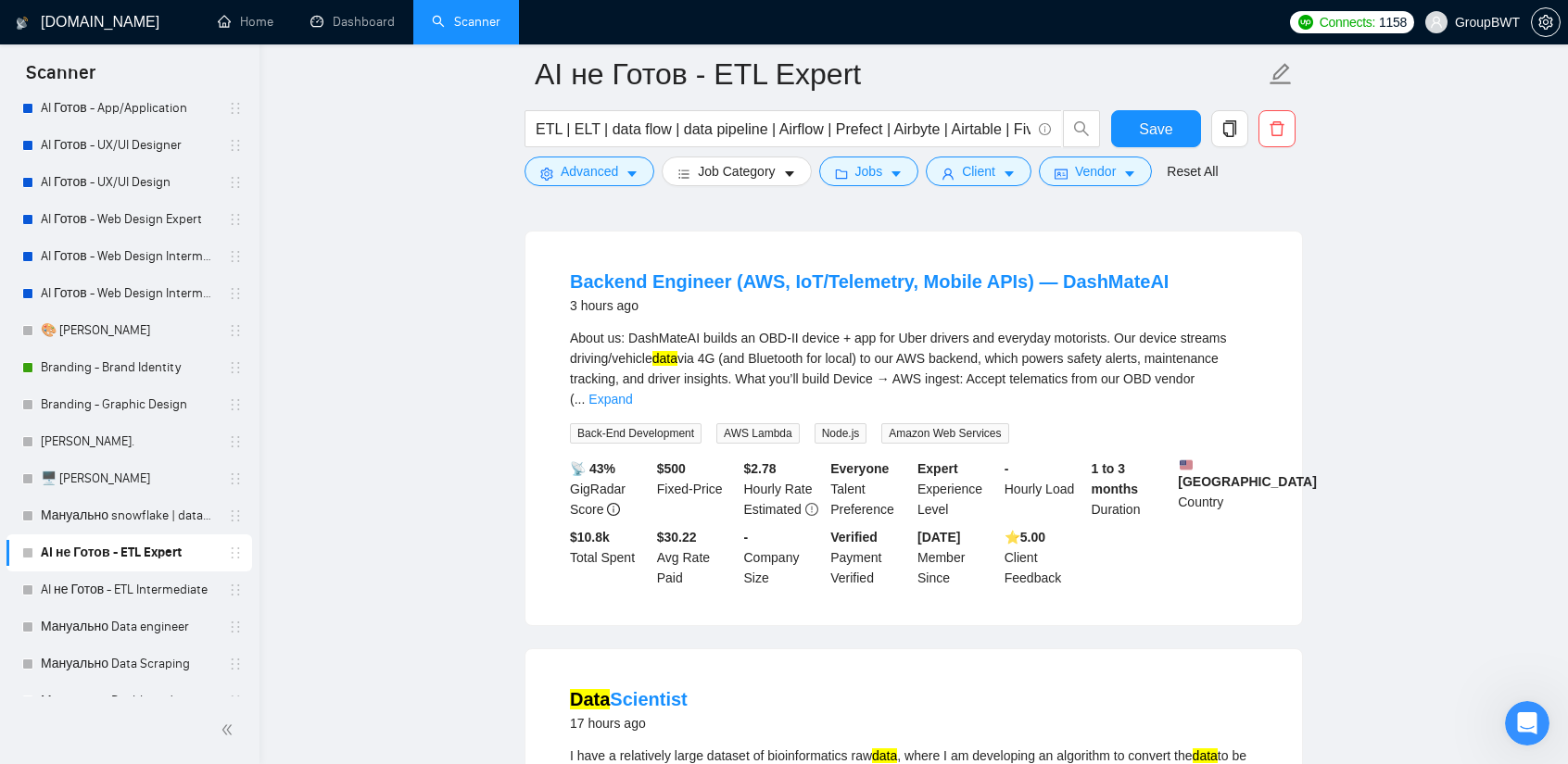
scroll to position [926, 0]
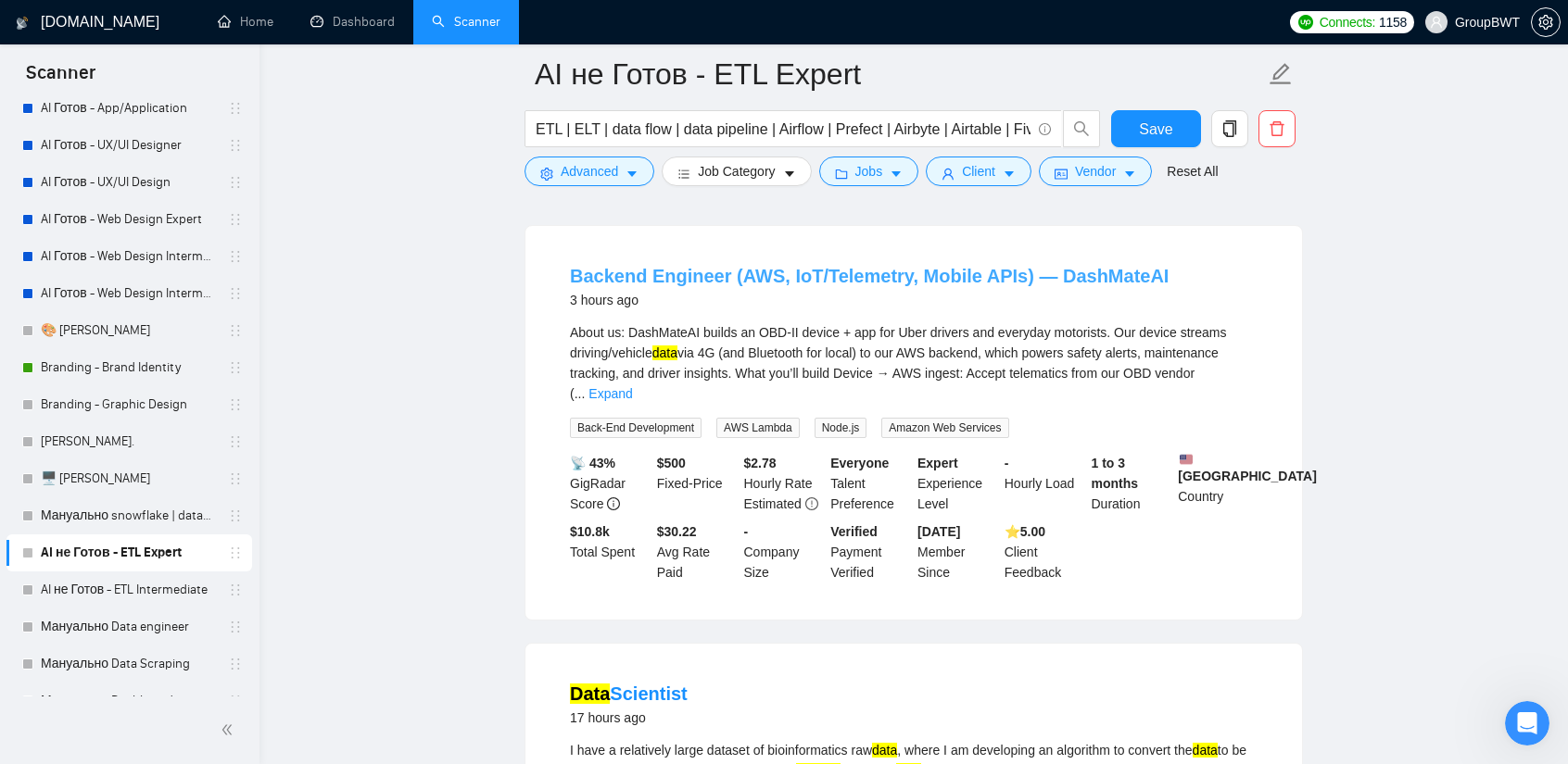
click at [810, 277] on link "Backend Engineer (AWS, IoT/Telemetry, Mobile APIs) — DashMateAI" at bounding box center [869, 275] width 598 height 20
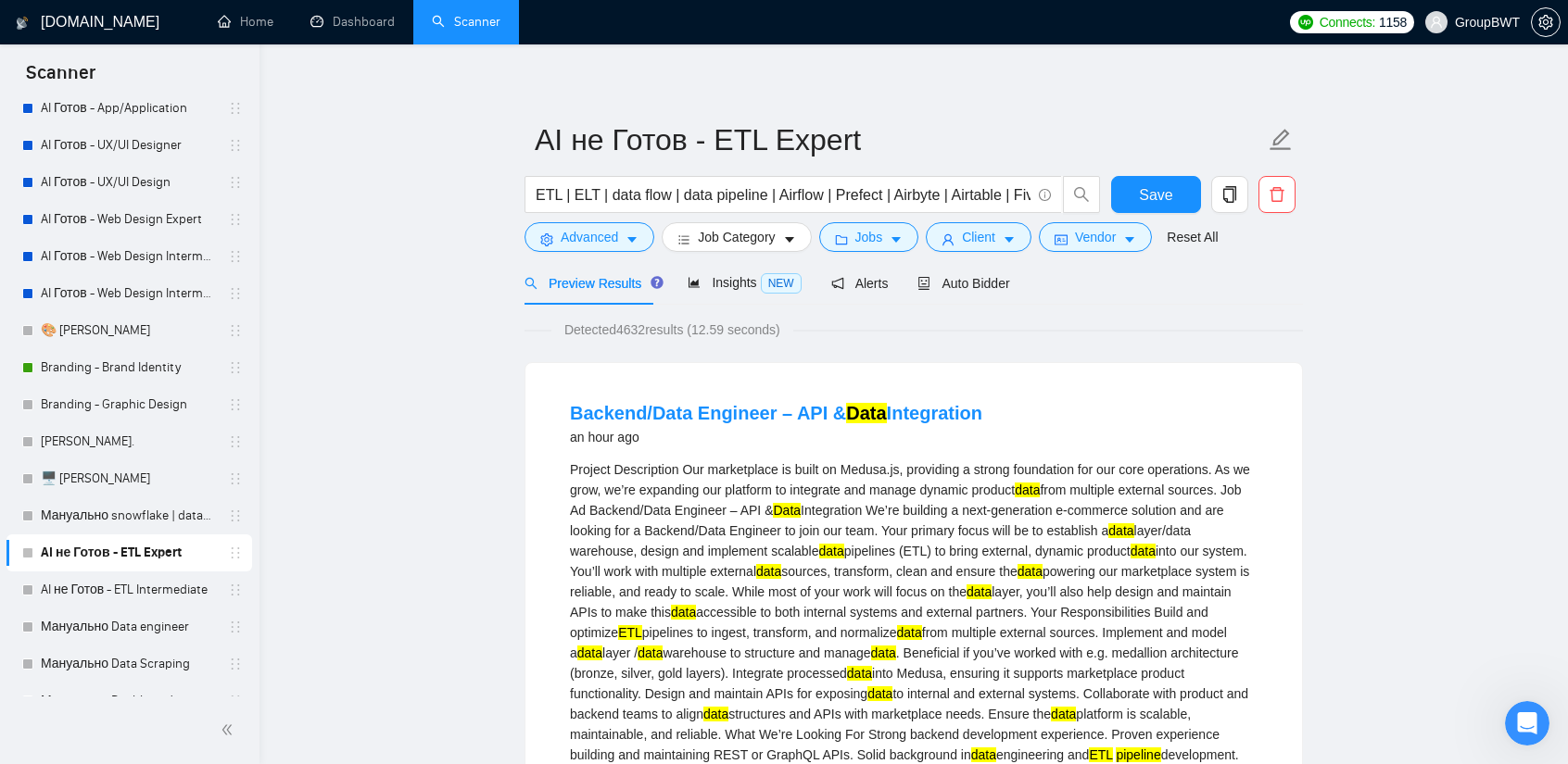
scroll to position [0, 0]
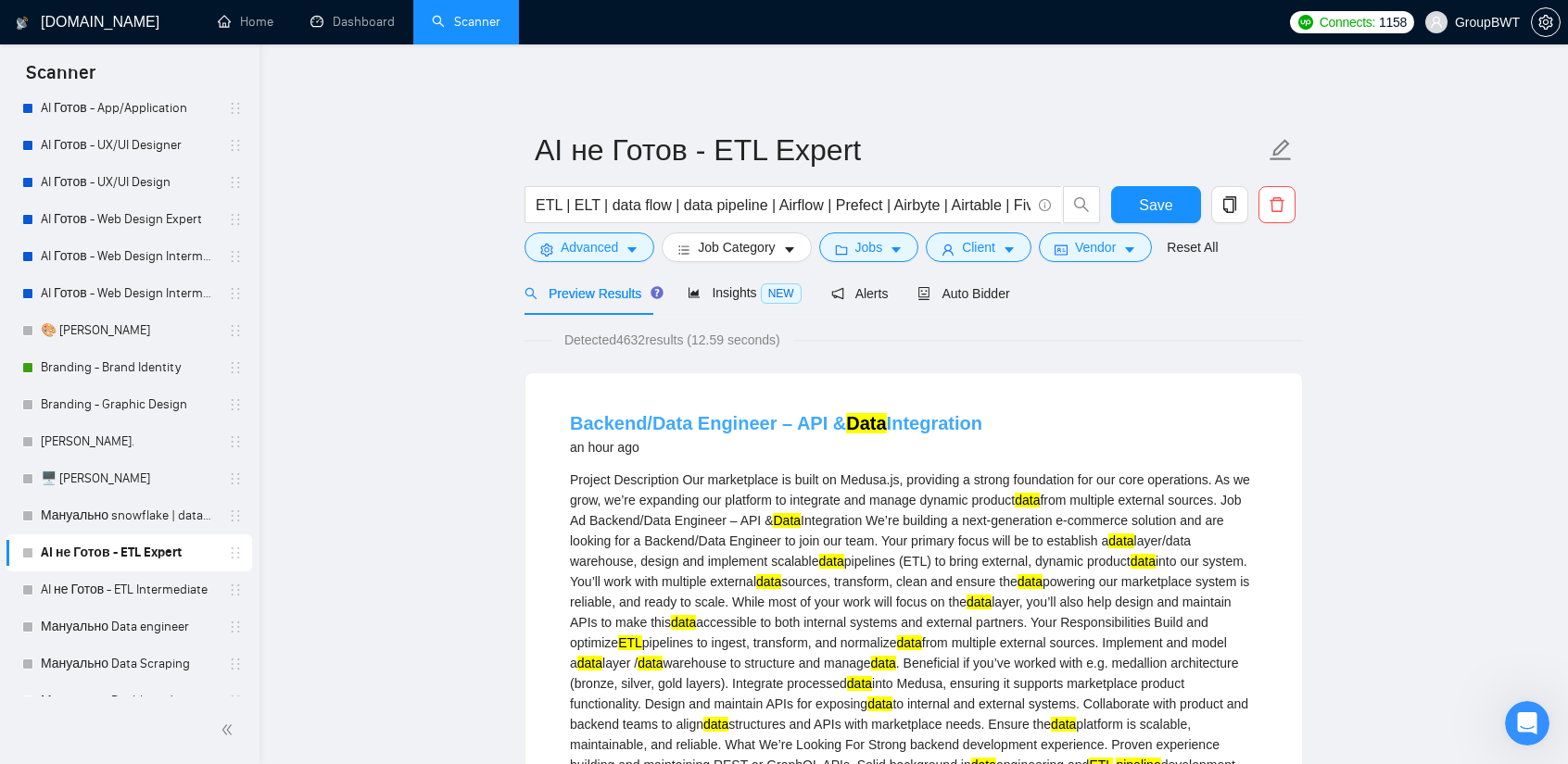
click at [760, 421] on link "Backend/Data Engineer – API & Data Integration" at bounding box center [776, 423] width 413 height 20
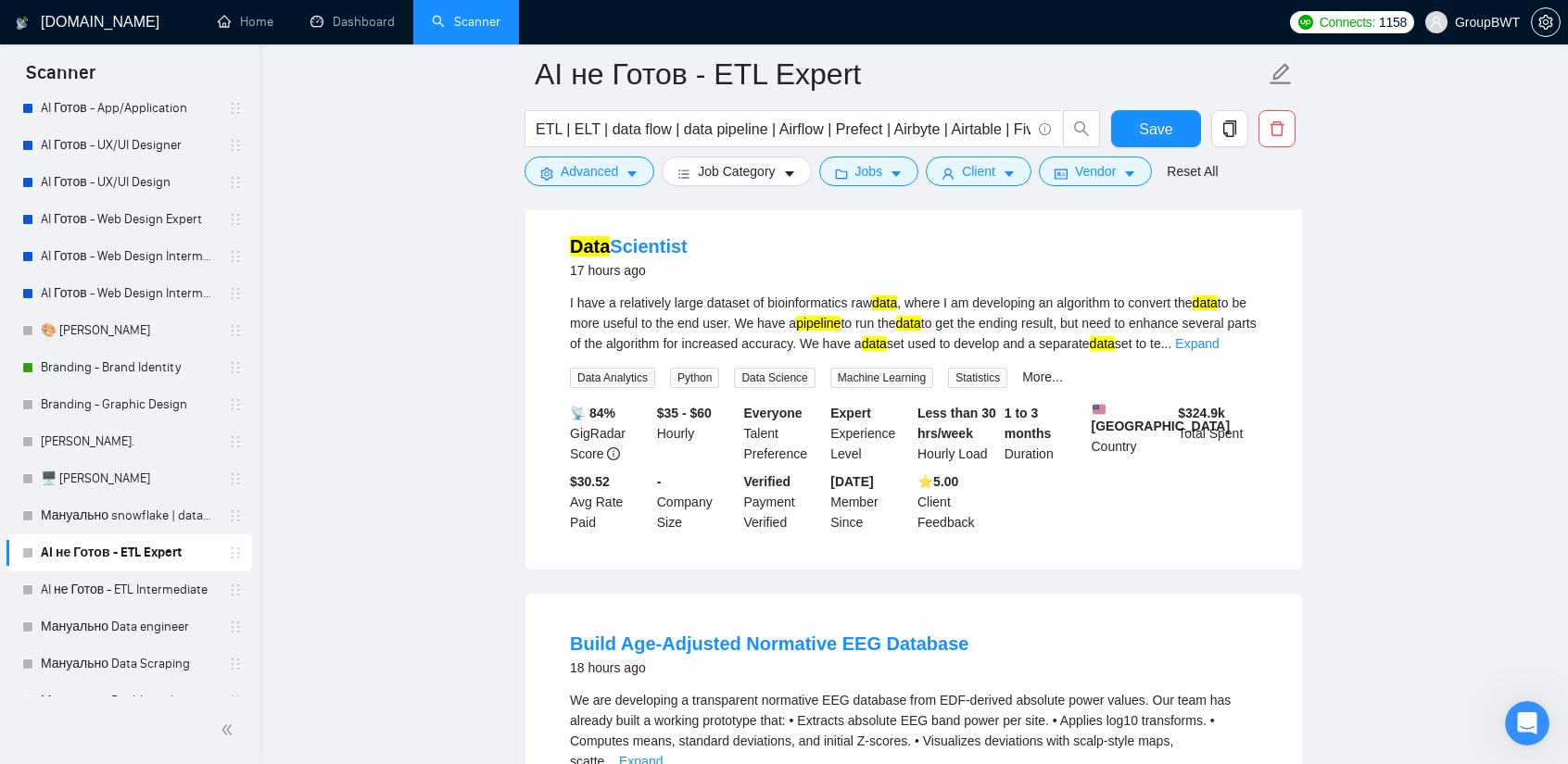
scroll to position [1667, 0]
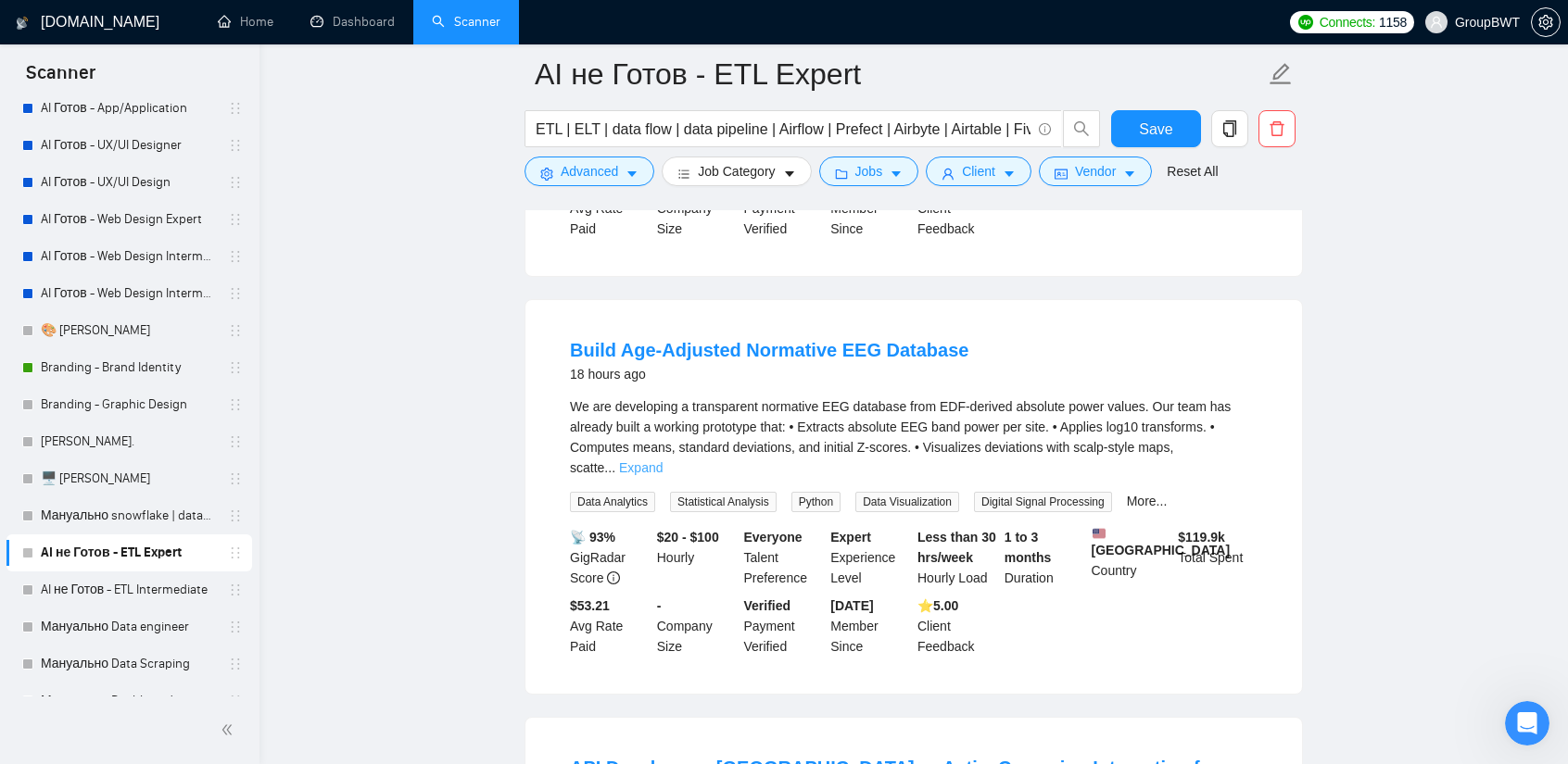
click at [662, 460] on link "Expand" at bounding box center [641, 468] width 44 height 15
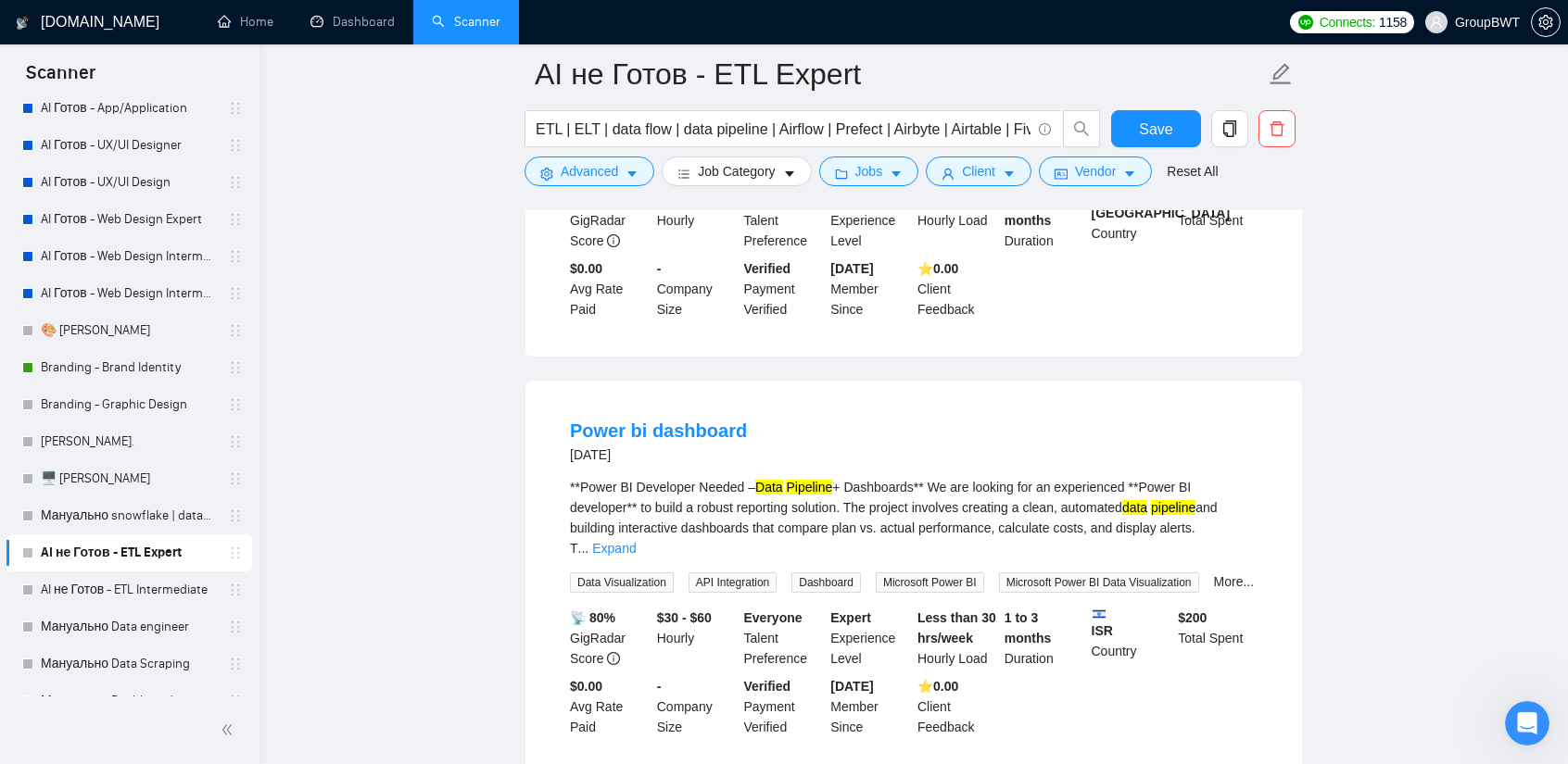
scroll to position [3427, 0]
click at [108, 596] on link "AI не Готов - ETL Intermediate" at bounding box center [129, 589] width 176 height 37
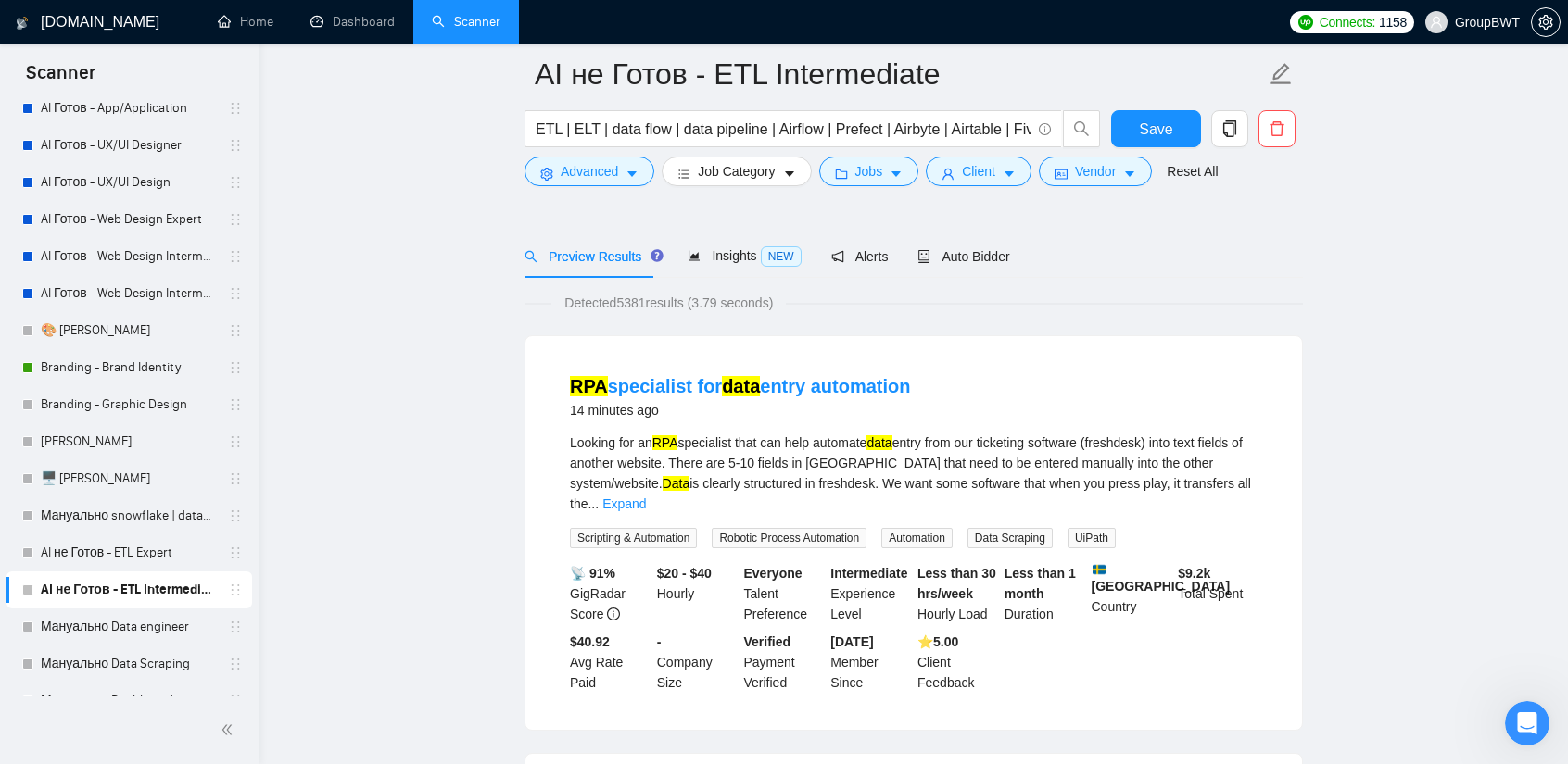
scroll to position [93, 0]
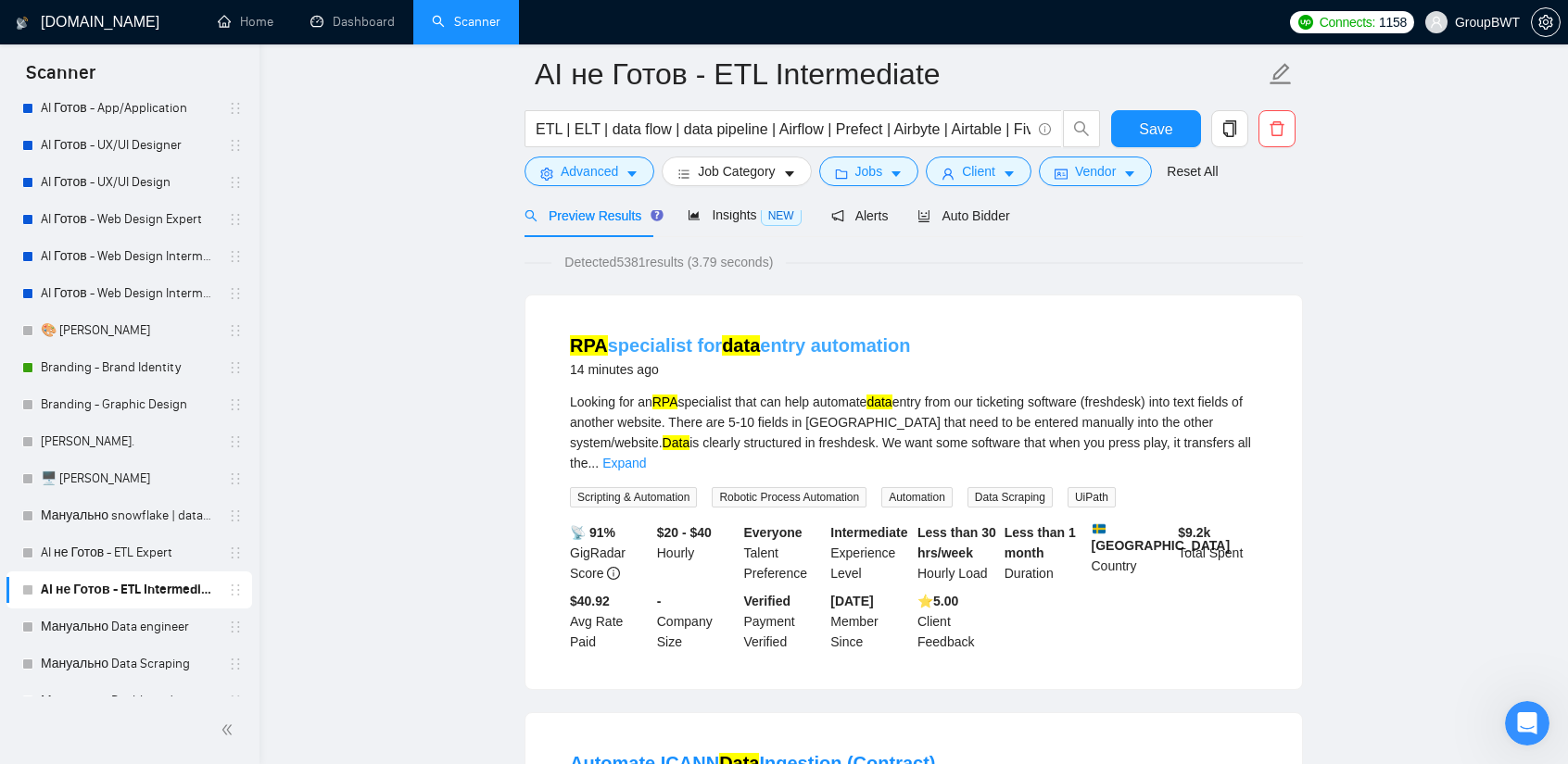
click at [842, 343] on link "RPA specialist for data entry automation" at bounding box center [740, 345] width 341 height 20
drag, startPoint x: 943, startPoint y: 127, endPoint x: 1371, endPoint y: 183, distance: 431.6
click at [947, 123] on input "ETL | ELT | data flow | data pipeline | Airflow | Prefect | Airbyte | Airtable …" at bounding box center [784, 129] width 495 height 23
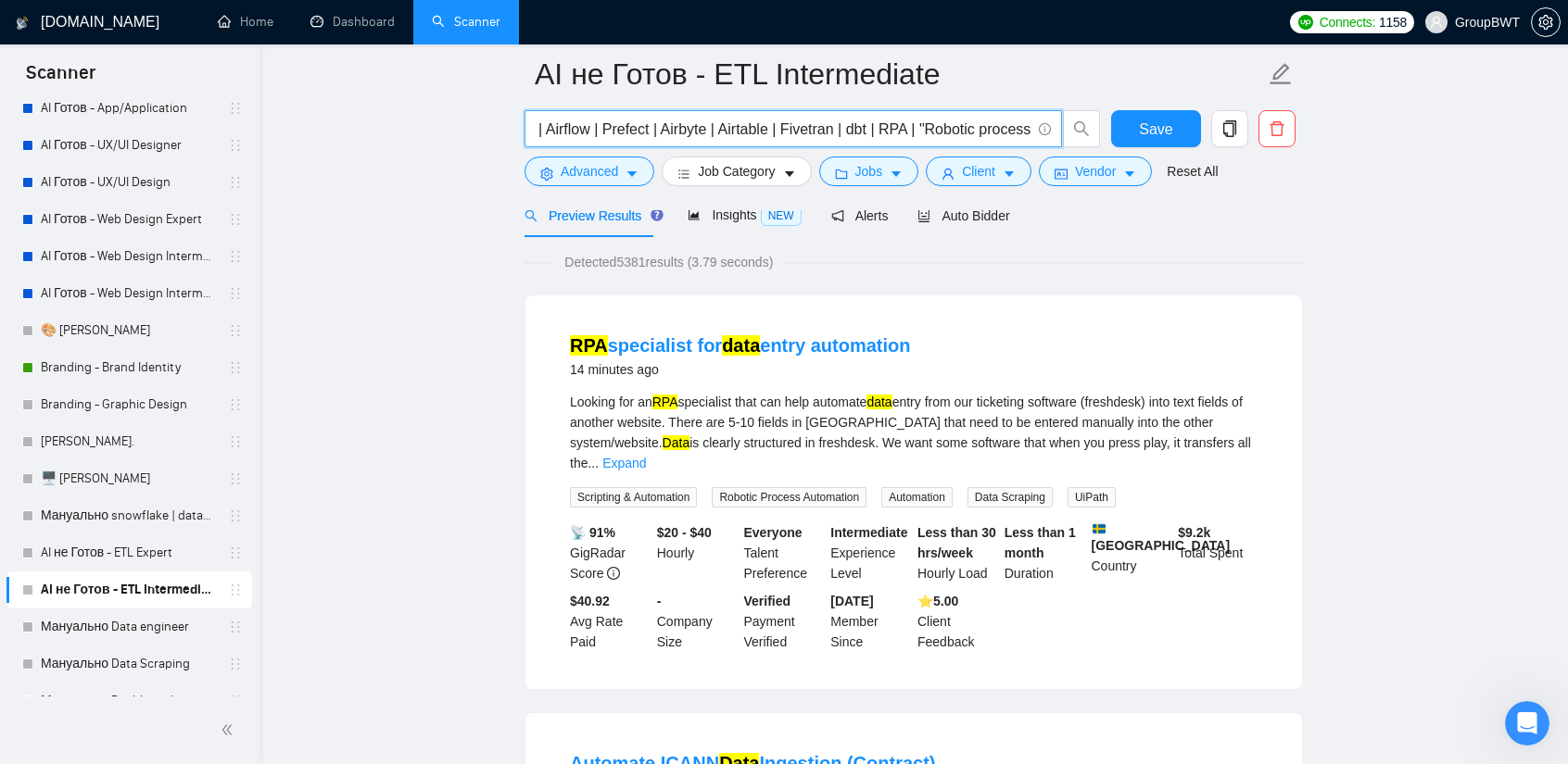
drag, startPoint x: 977, startPoint y: 127, endPoint x: 1027, endPoint y: 123, distance: 50.2
click at [1027, 123] on input "ETL | ELT | data flow | data pipeline | Airflow | Prefect | Airbyte | Airtable …" at bounding box center [784, 129] width 495 height 23
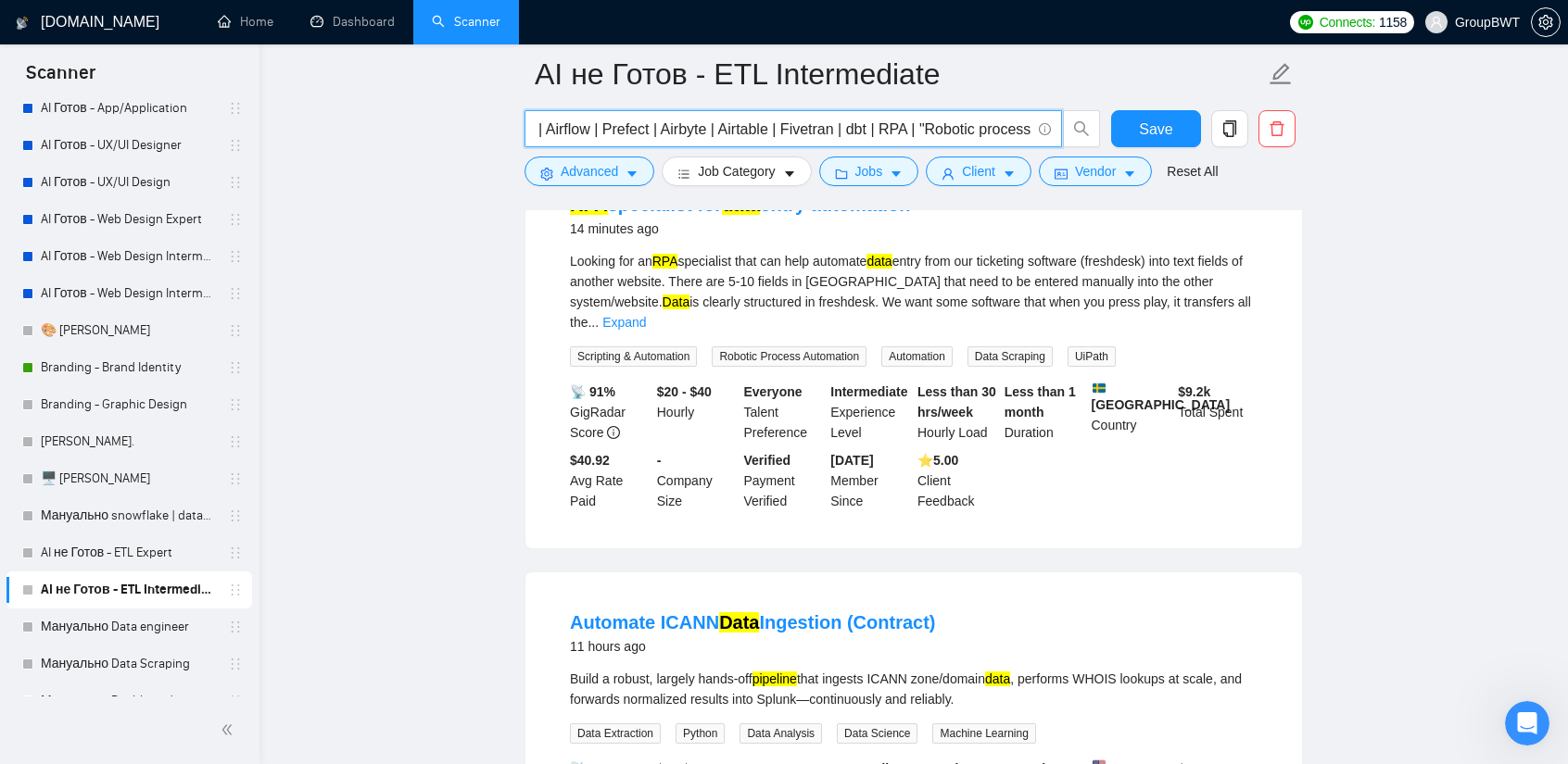
scroll to position [0, 0]
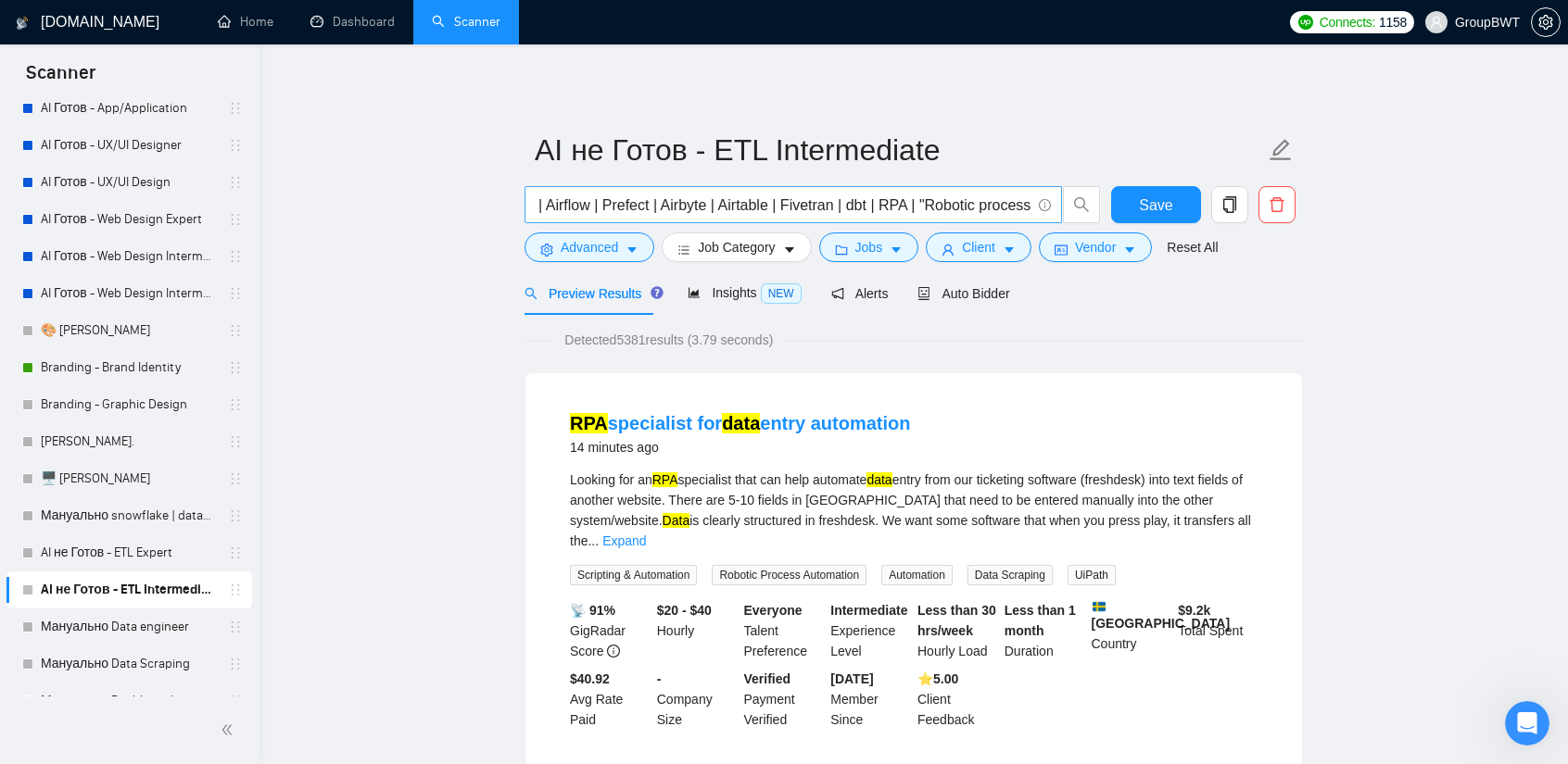
click at [1008, 192] on span "ETL | ELT | data flow | data pipeline | Airflow | Prefect | Airbyte | Airtable …" at bounding box center [793, 204] width 537 height 37
drag, startPoint x: 998, startPoint y: 206, endPoint x: 1375, endPoint y: 240, distance: 378.5
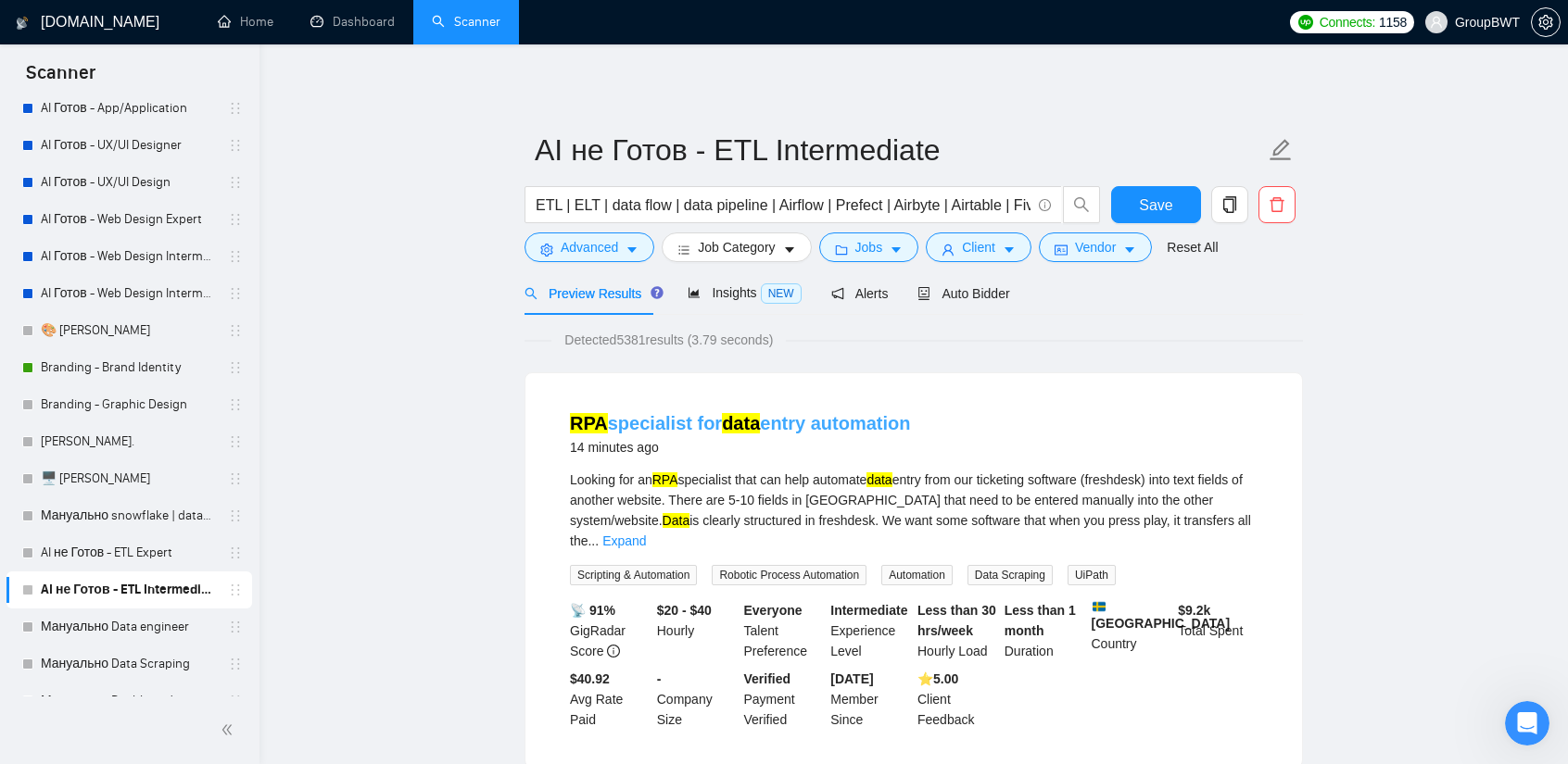
drag, startPoint x: 931, startPoint y: 419, endPoint x: 814, endPoint y: 426, distance: 117.2
click at [814, 426] on div "RPA specialist for data entry automation 14 minutes ago" at bounding box center [913, 435] width 688 height 48
copy link "automation"
click at [992, 211] on input "ETL | ELT | data flow | data pipeline | Airflow | Prefect | Airbyte | Airtable …" at bounding box center [784, 205] width 495 height 23
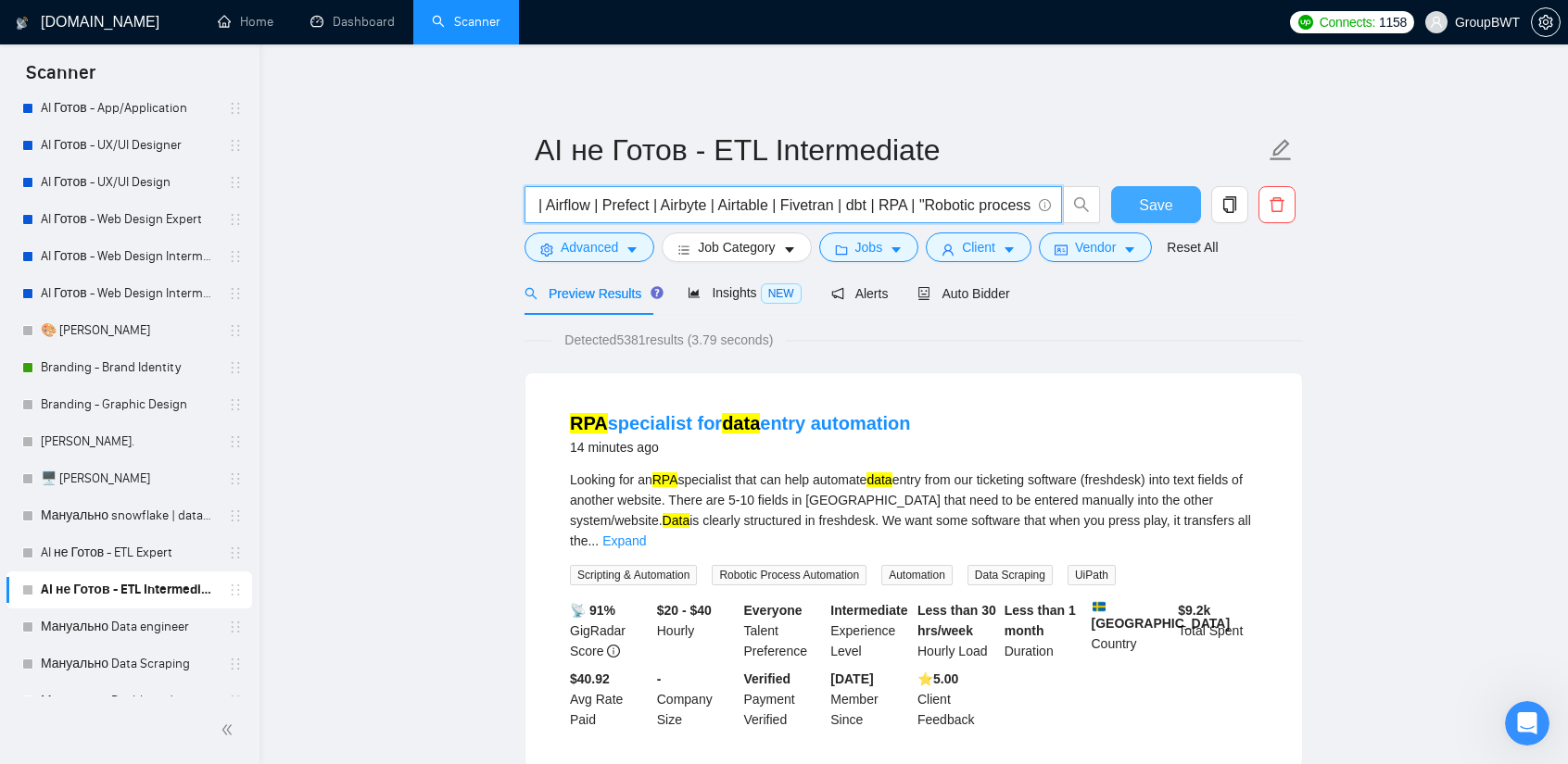
drag, startPoint x: 970, startPoint y: 204, endPoint x: 1122, endPoint y: 195, distance: 152.3
click at [1255, 210] on div "ETL | ELT | data flow | data pipeline | Airflow | Prefect | Airbyte | Airtable …" at bounding box center [910, 209] width 779 height 46
click at [1018, 203] on input "ETL | ELT | data flow | data pipeline | Airflow | Prefect | Airbyte | Airtable …" at bounding box center [784, 205] width 495 height 23
paste input "automation"
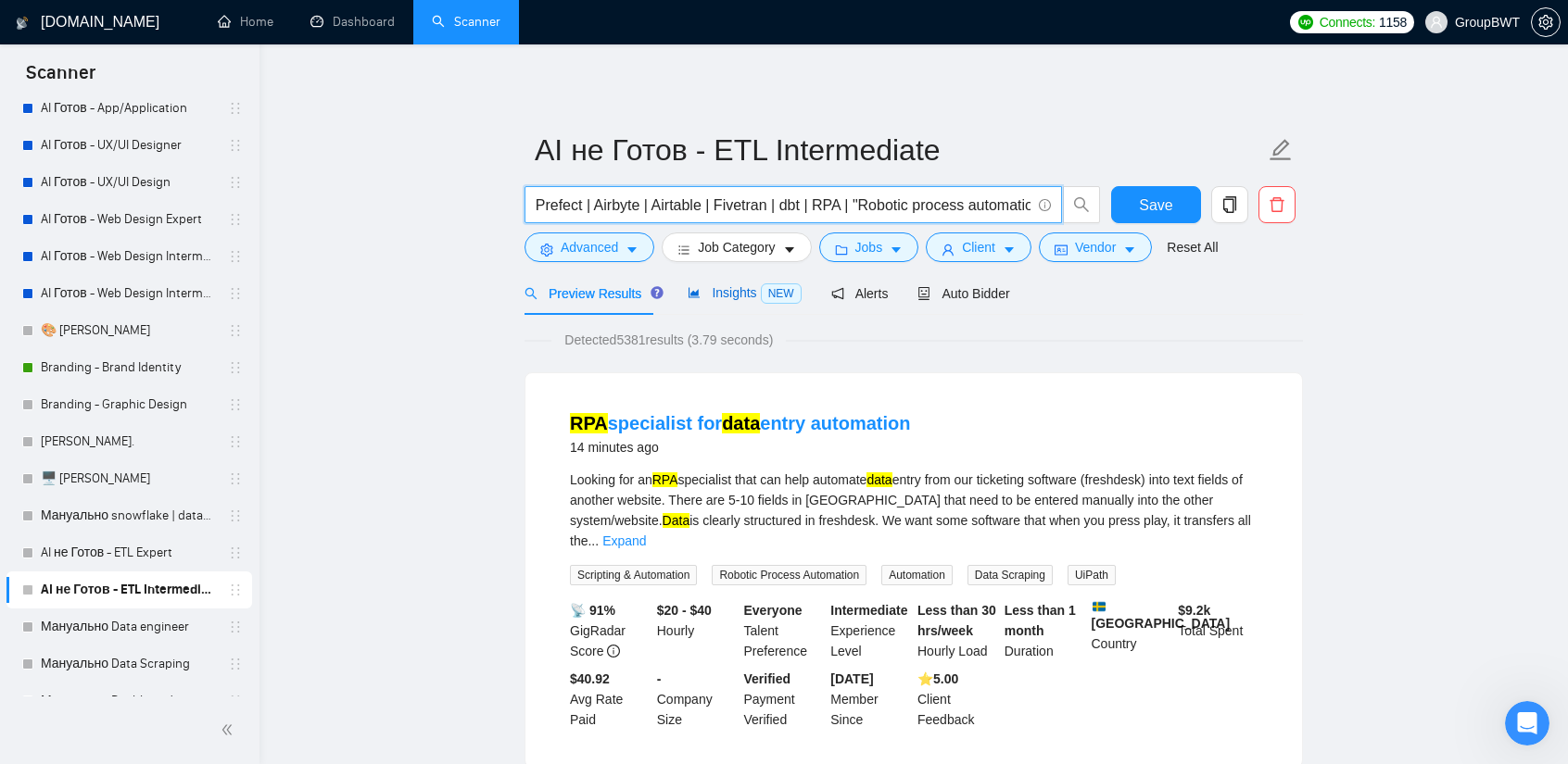
click at [741, 293] on span "Insights NEW" at bounding box center [744, 293] width 113 height 15
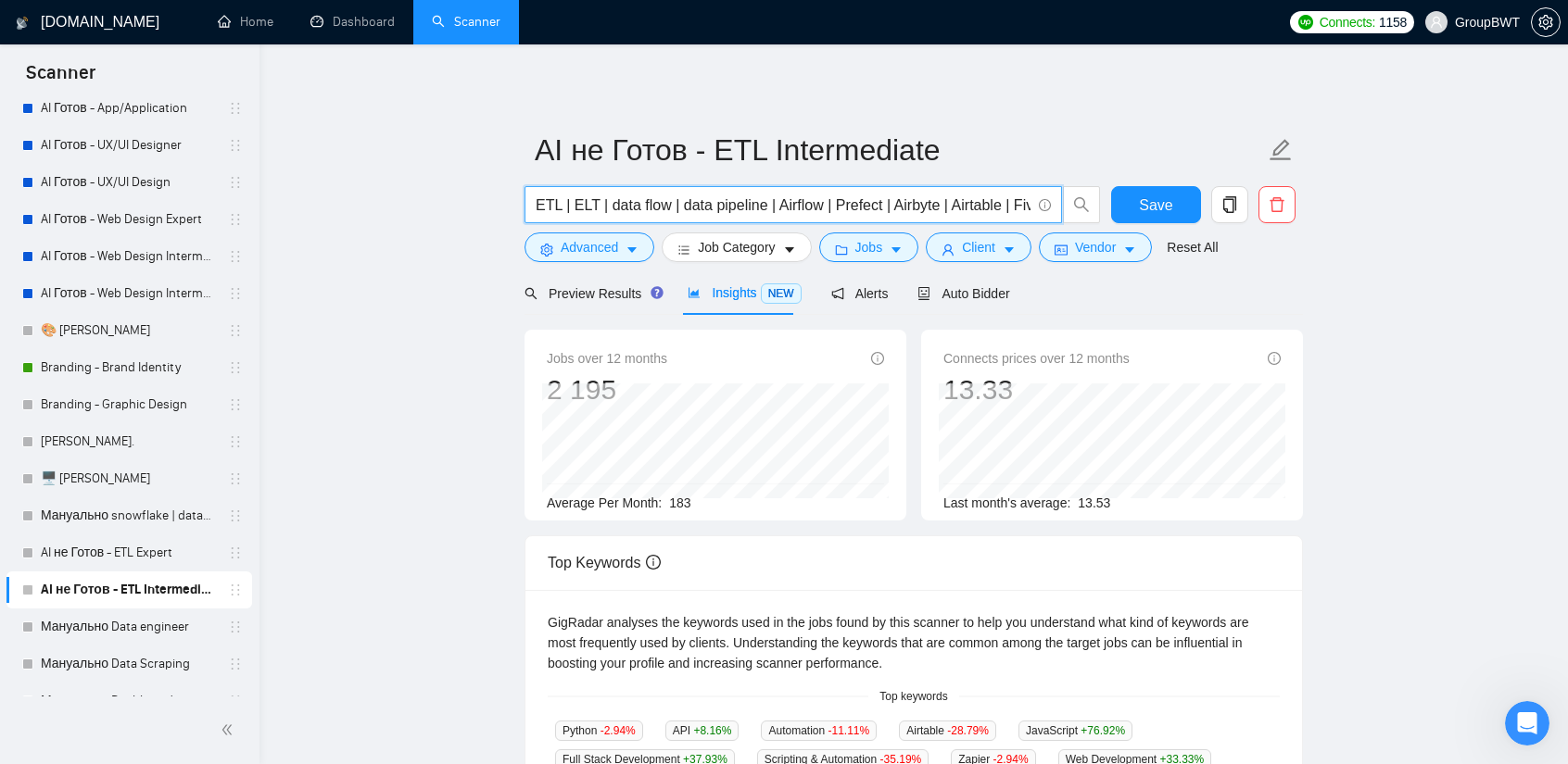
scroll to position [0, 313]
drag, startPoint x: 971, startPoint y: 198, endPoint x: 1463, endPoint y: 216, distance: 492.3
click at [1463, 216] on main "AI не Готов - ETL Intermediate ETL | ELT | data flow | data pipeline | Airflow …" at bounding box center [913, 695] width 1249 height 1242
click at [1001, 196] on input "ETL | ELT | data flow | data pipeline | Airflow | Prefect | Airbyte | Airtable …" at bounding box center [784, 205] width 495 height 23
drag, startPoint x: 1017, startPoint y: 200, endPoint x: 936, endPoint y: 204, distance: 81.1
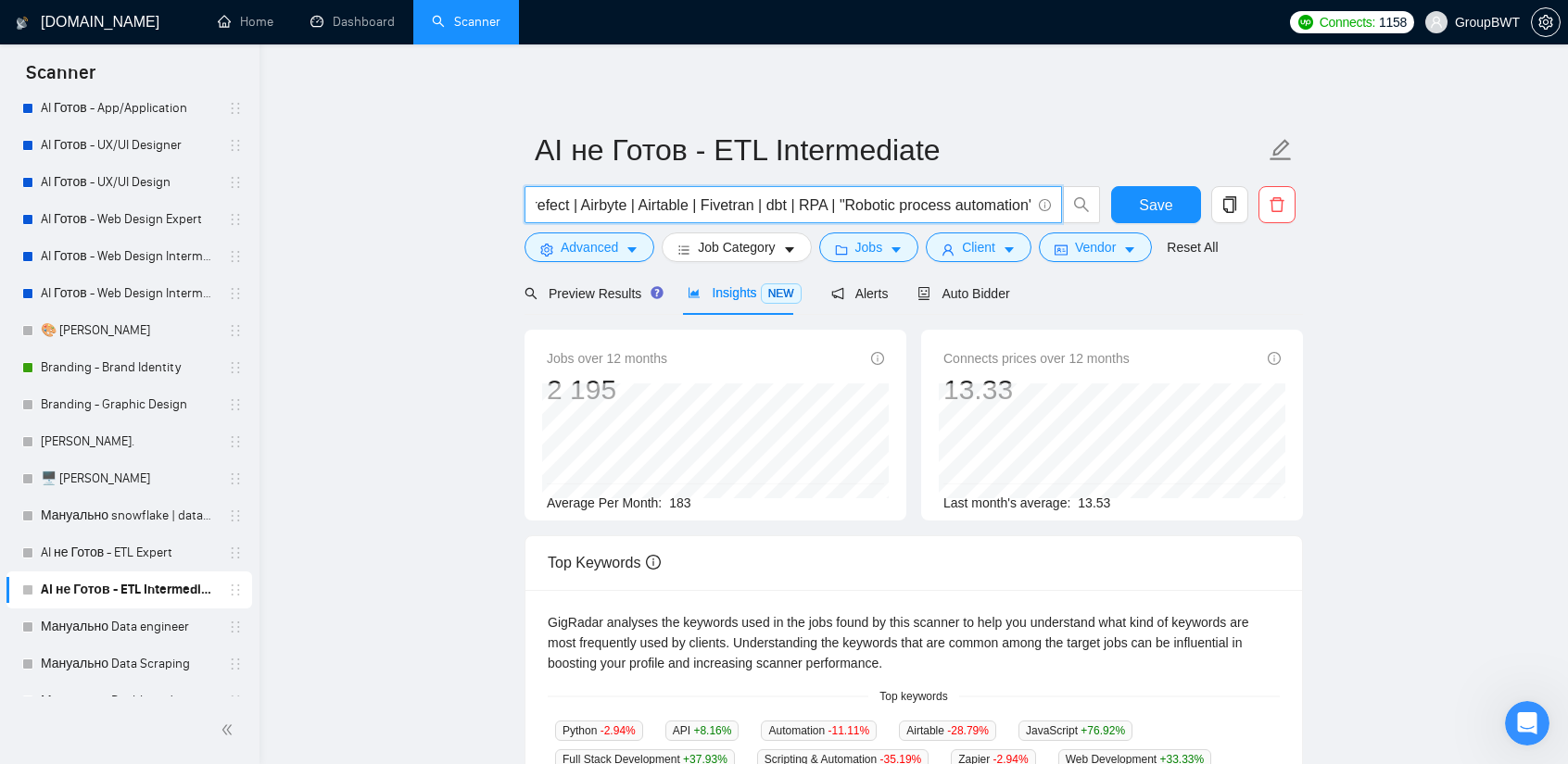
click at [936, 204] on input "ETL | ELT | data flow | data pipeline | Airflow | Prefect | Airbyte | Airtable …" at bounding box center [784, 205] width 495 height 23
click at [1360, 293] on main "AI не Готов - ETL Intermediate ETL | ELT | data flow | data pipeline | Airflow …" at bounding box center [913, 695] width 1249 height 1242
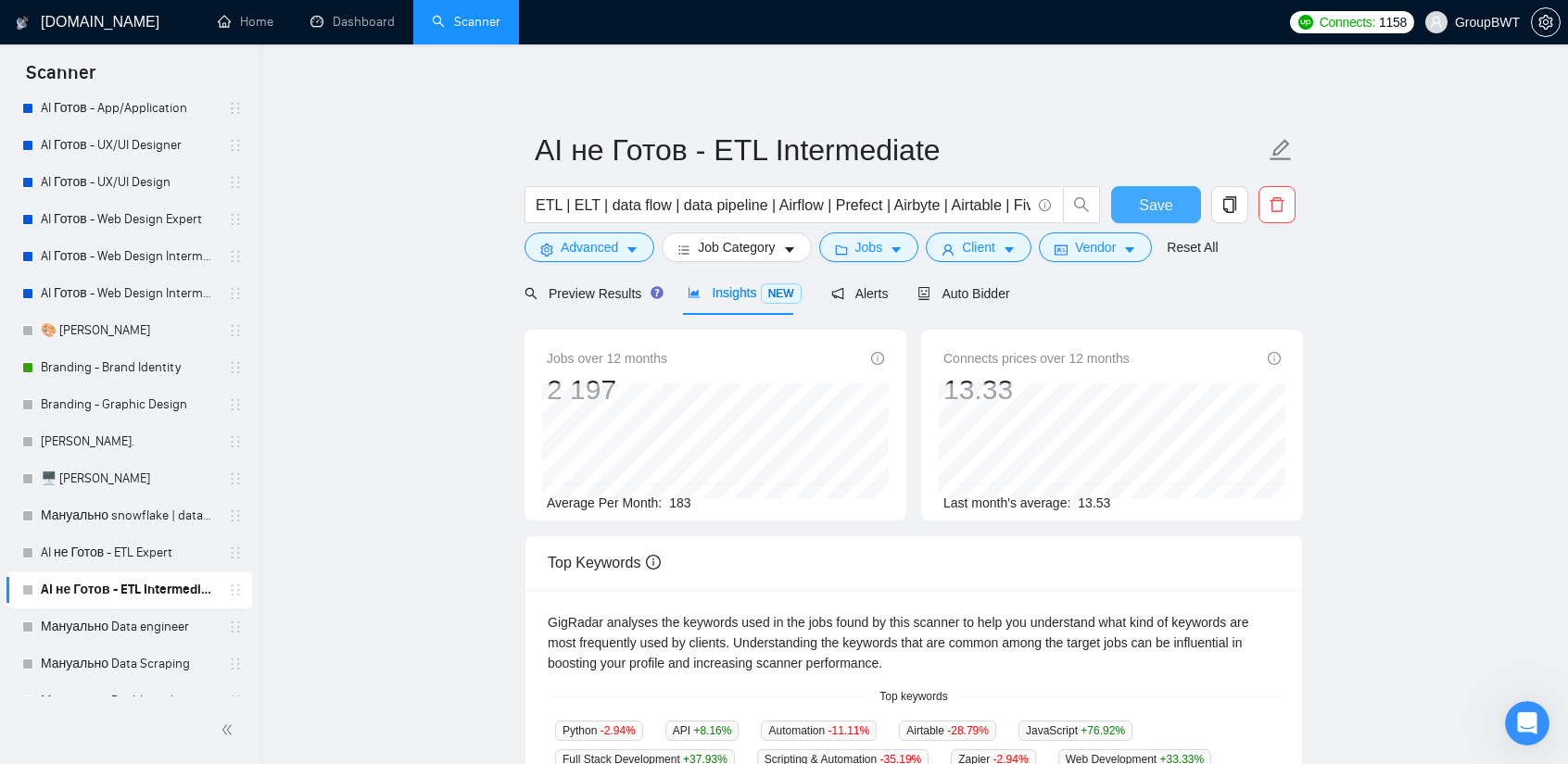
click at [1164, 205] on span "Save" at bounding box center [1155, 205] width 33 height 23
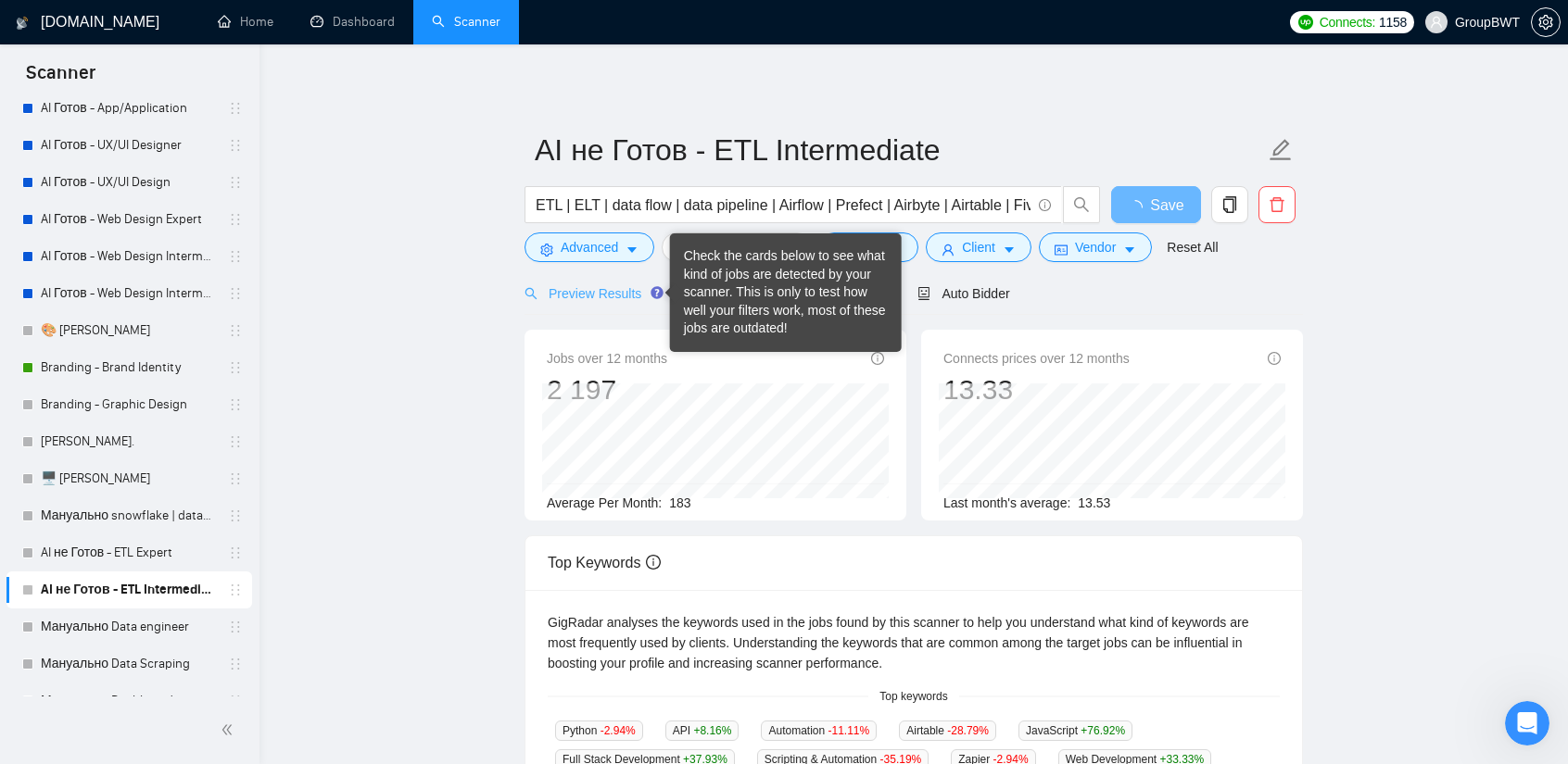
click at [577, 279] on div "Preview Results" at bounding box center [591, 293] width 134 height 44
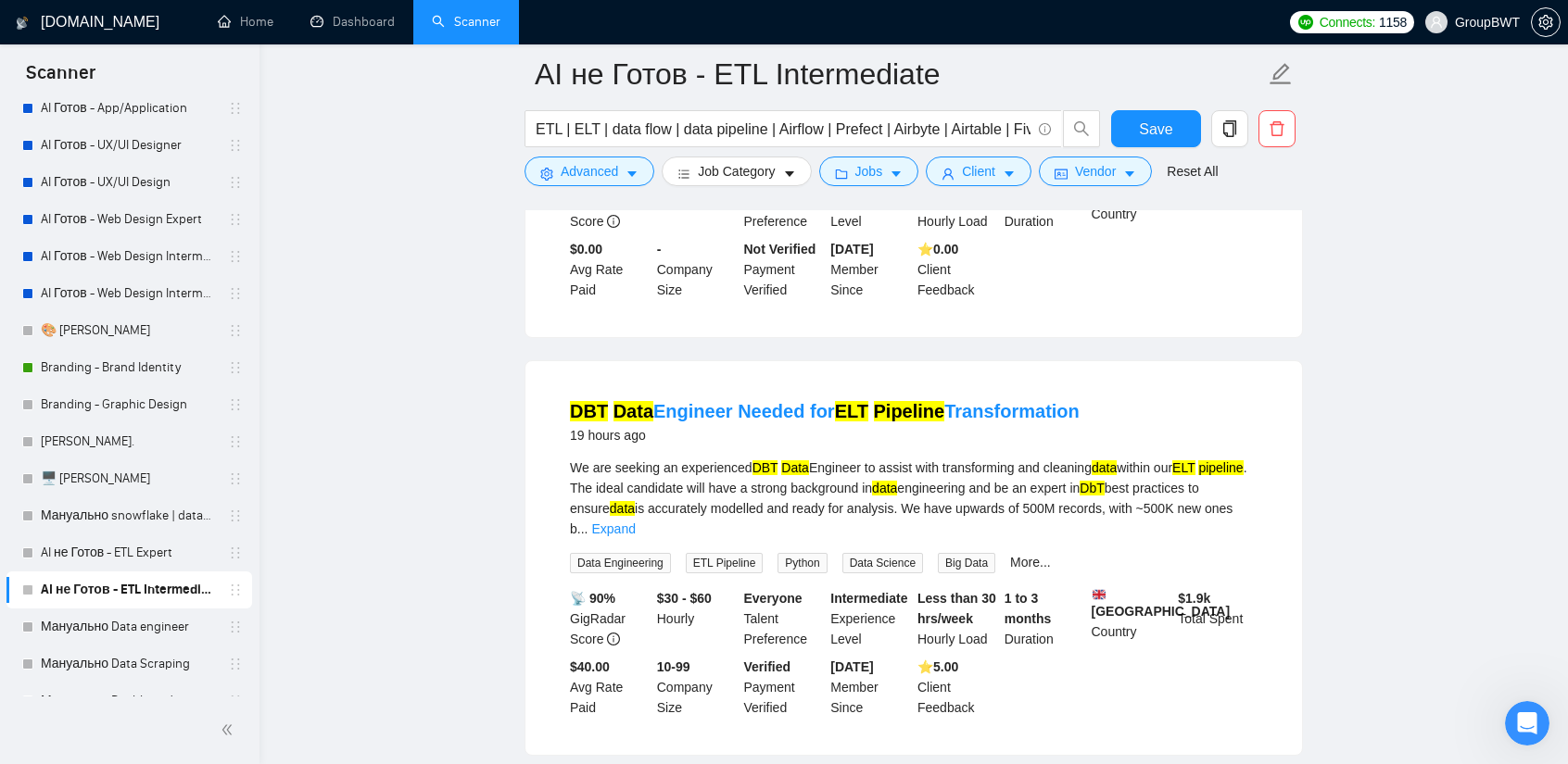
scroll to position [1204, 0]
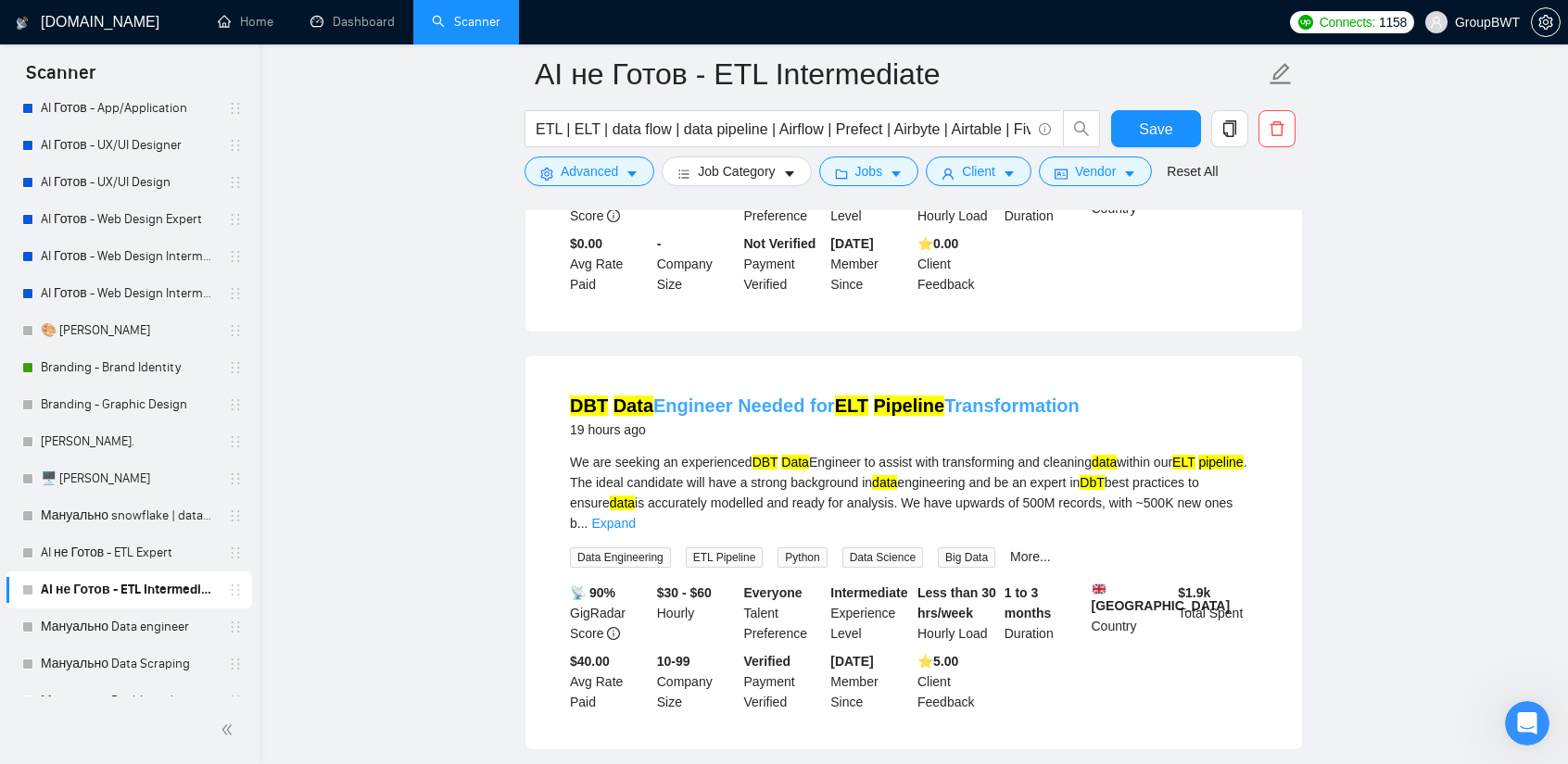
click at [633, 395] on mark "Data" at bounding box center [634, 405] width 40 height 20
drag, startPoint x: 841, startPoint y: 128, endPoint x: 442, endPoint y: 122, distance: 399.0
click at [848, 110] on span "ETL | ELT | data flow | data pipeline | Airflow | Prefect | Airbyte | Airtable …" at bounding box center [793, 128] width 537 height 37
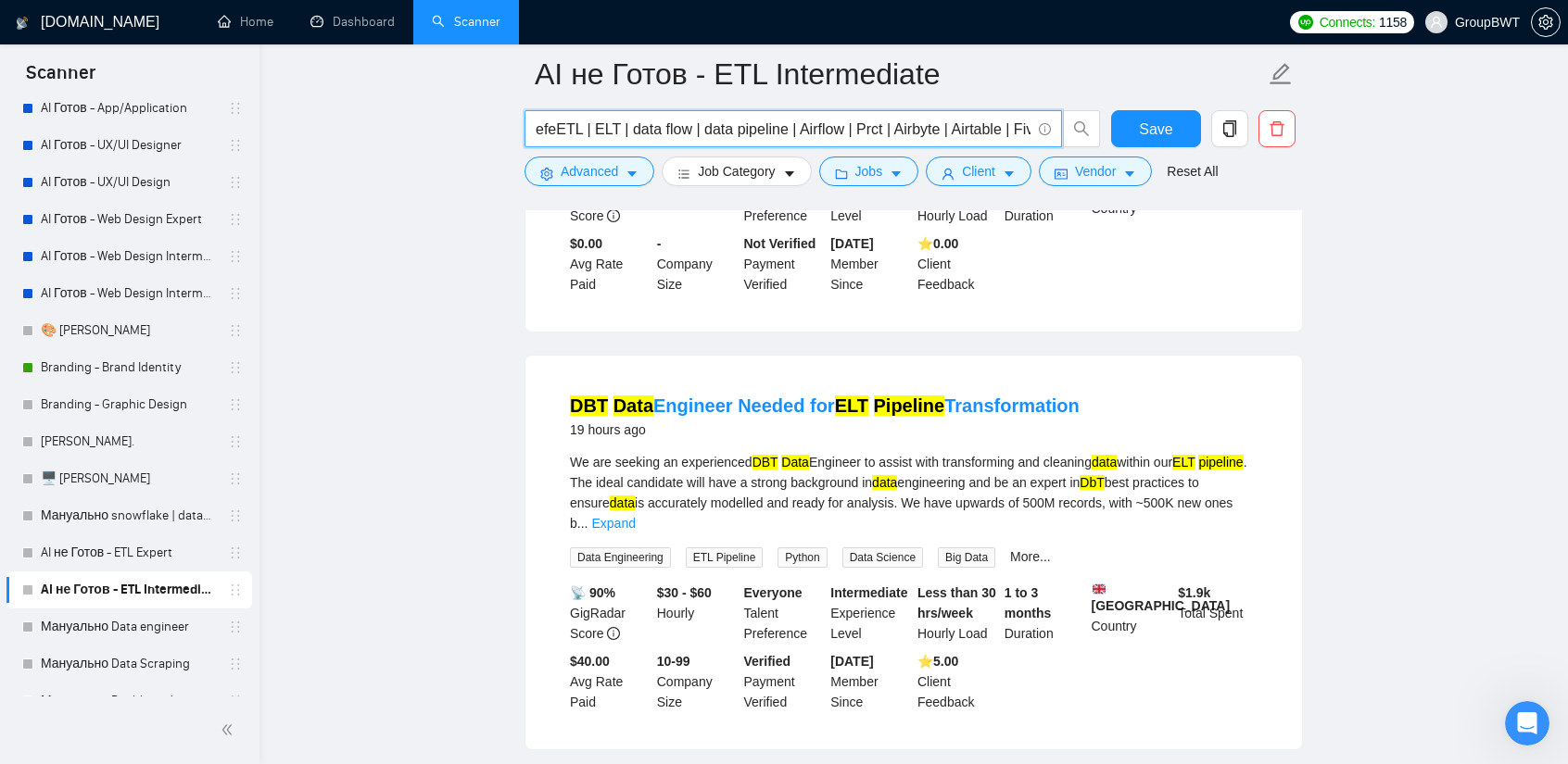
click at [848, 125] on input "efeETL | ELT | data flow | data pipeline | Airflow | Prct | Airbyte | Airtable …" at bounding box center [784, 129] width 495 height 23
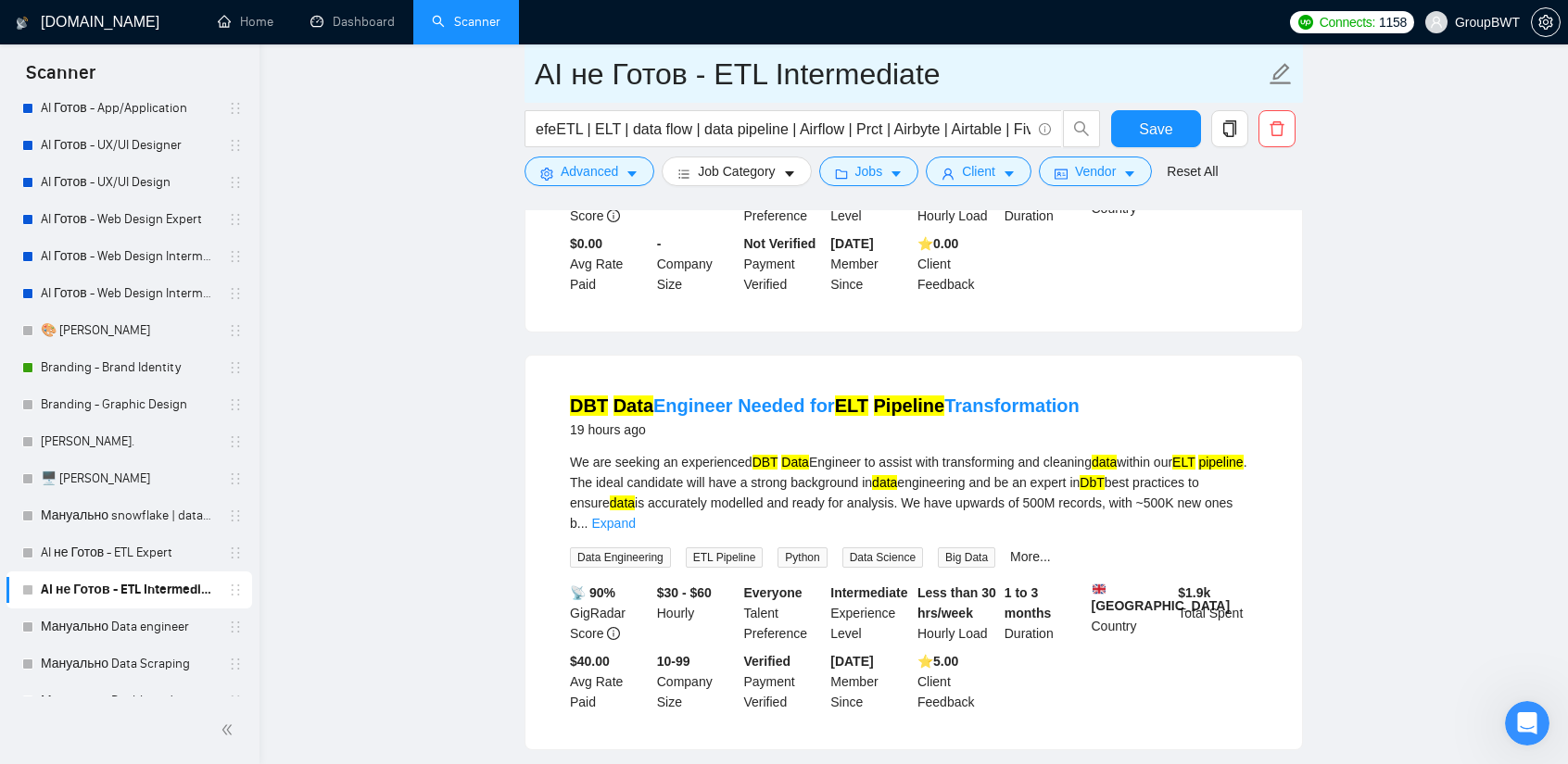
click at [1026, 56] on input "AI не Готов - ETL Intermediate" at bounding box center [900, 74] width 730 height 46
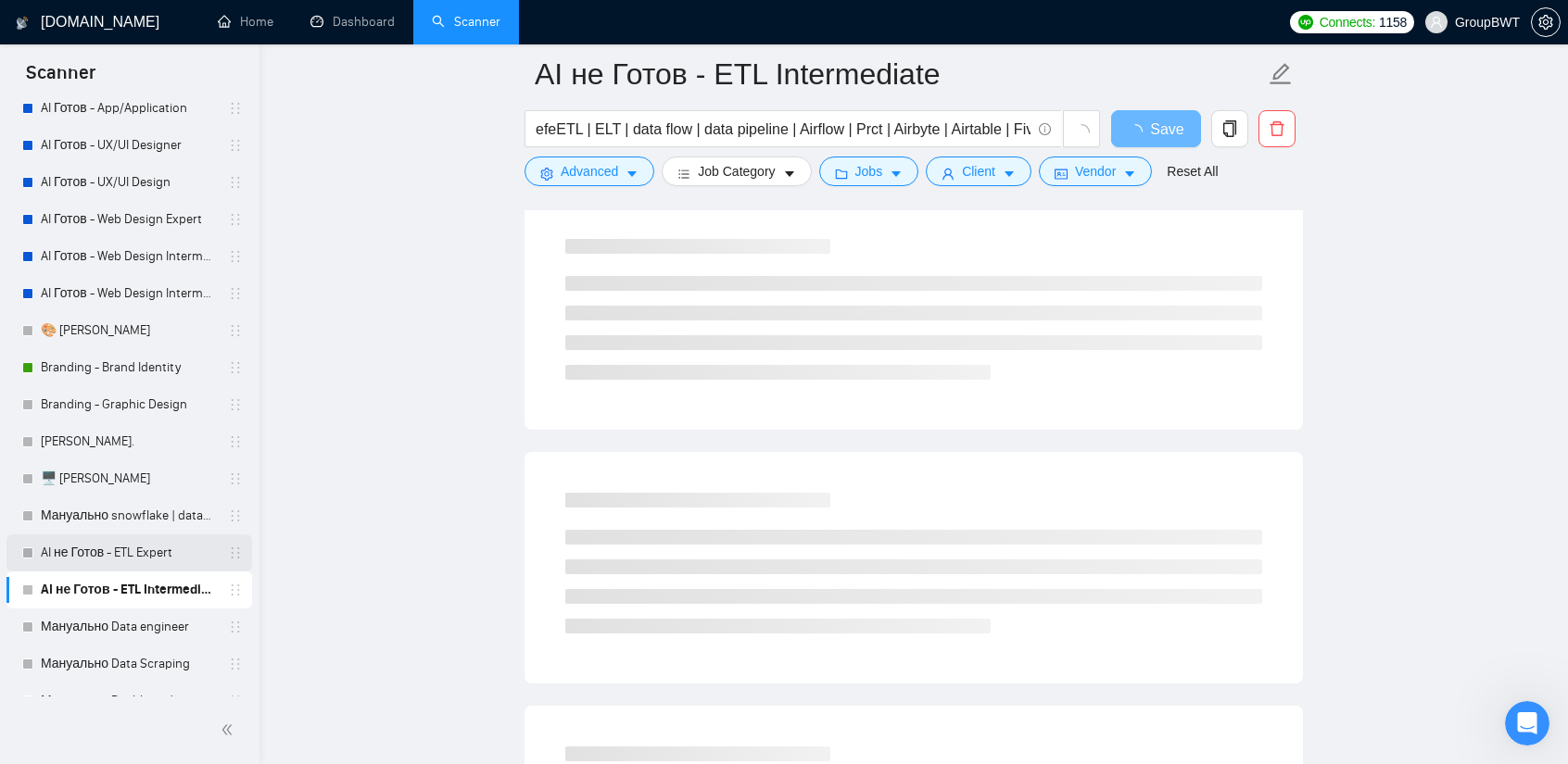
click at [108, 554] on link "AI не Готов - ETL Expert" at bounding box center [129, 553] width 176 height 37
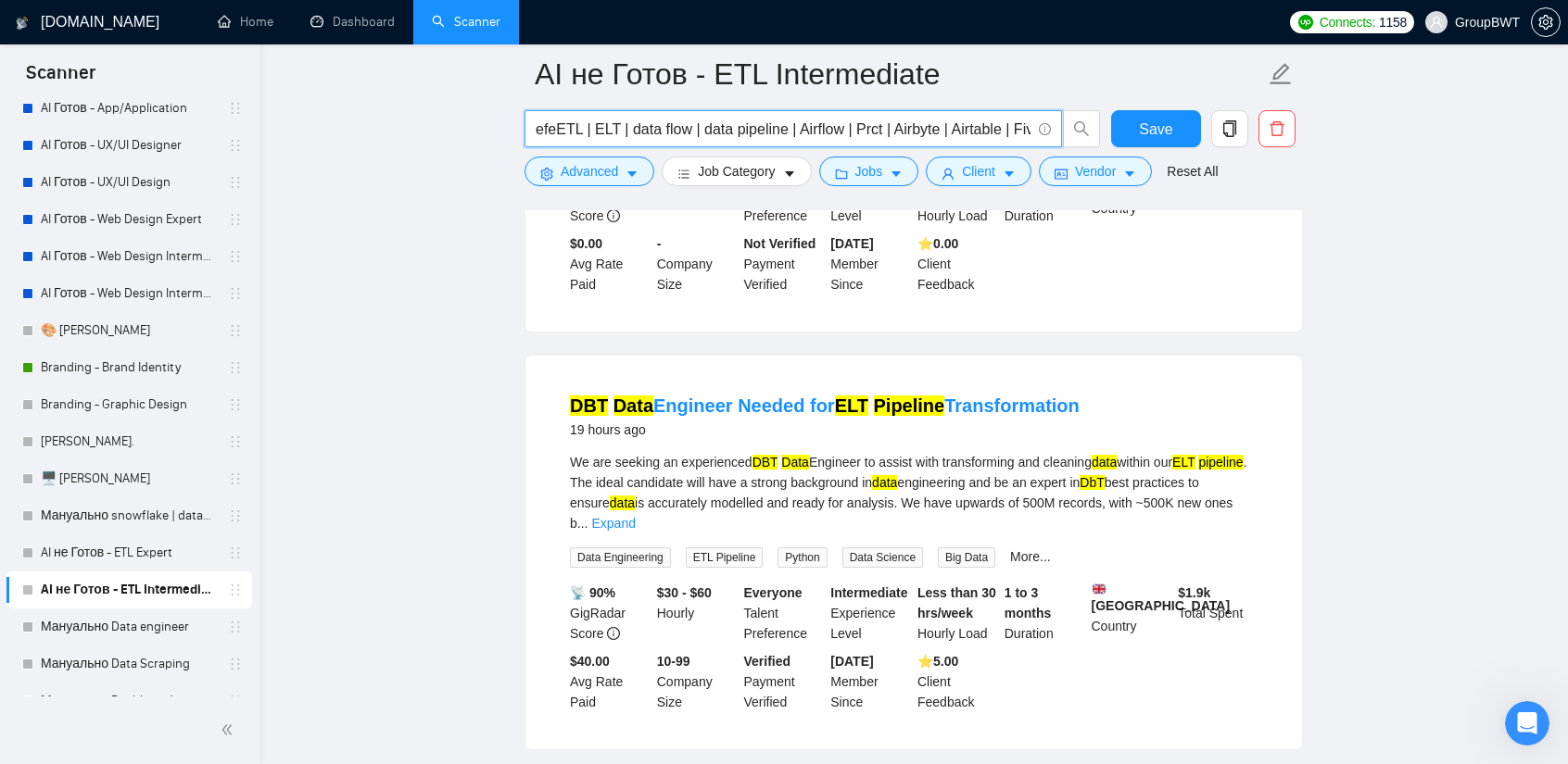
click at [769, 131] on input "efeETL | ELT | data flow | data pipeline | Airflow | Prct | Airbyte | Airtable …" at bounding box center [784, 129] width 495 height 23
click at [813, 131] on input "ETL | ELT | data flow | data pipeline | Airflow | Prefect | Airbyte | Airtable …" at bounding box center [784, 129] width 495 height 23
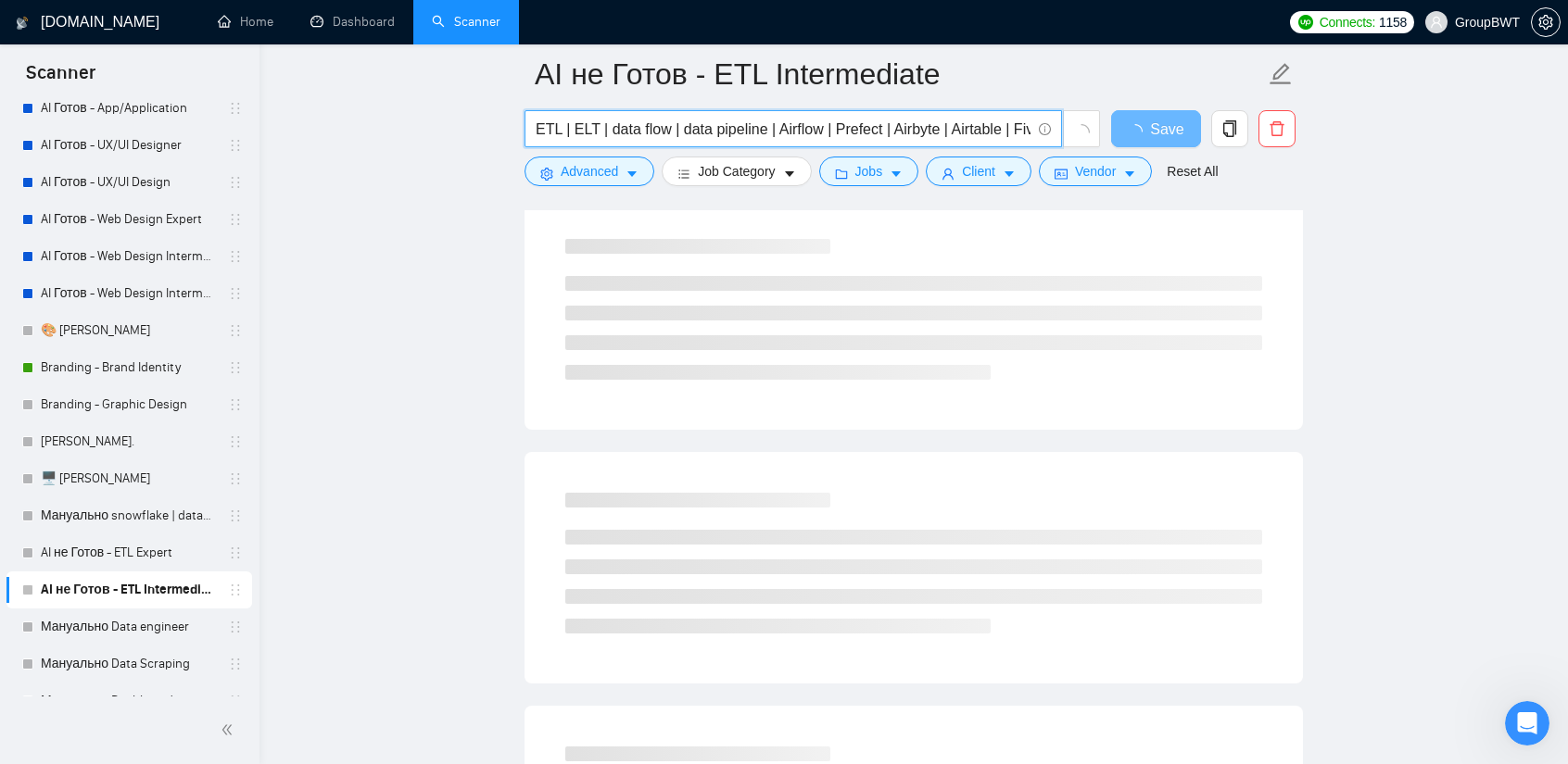
click at [754, 129] on input "ETL | ELT | data flow | data pipeline | Airflow | Prefect | Airbyte | Airtable …" at bounding box center [784, 129] width 495 height 23
drag, startPoint x: 971, startPoint y: 127, endPoint x: 1239, endPoint y: 153, distance: 269.3
click at [1247, 150] on div "ETL | ELT | data flow | data pipeline | Airflow | Prefect | Airbyte | Airtable …" at bounding box center [910, 133] width 779 height 46
type input "ETL | ELT | data flow | data pipeline | Airflow | Prefect | Airbyte | Airtable …"
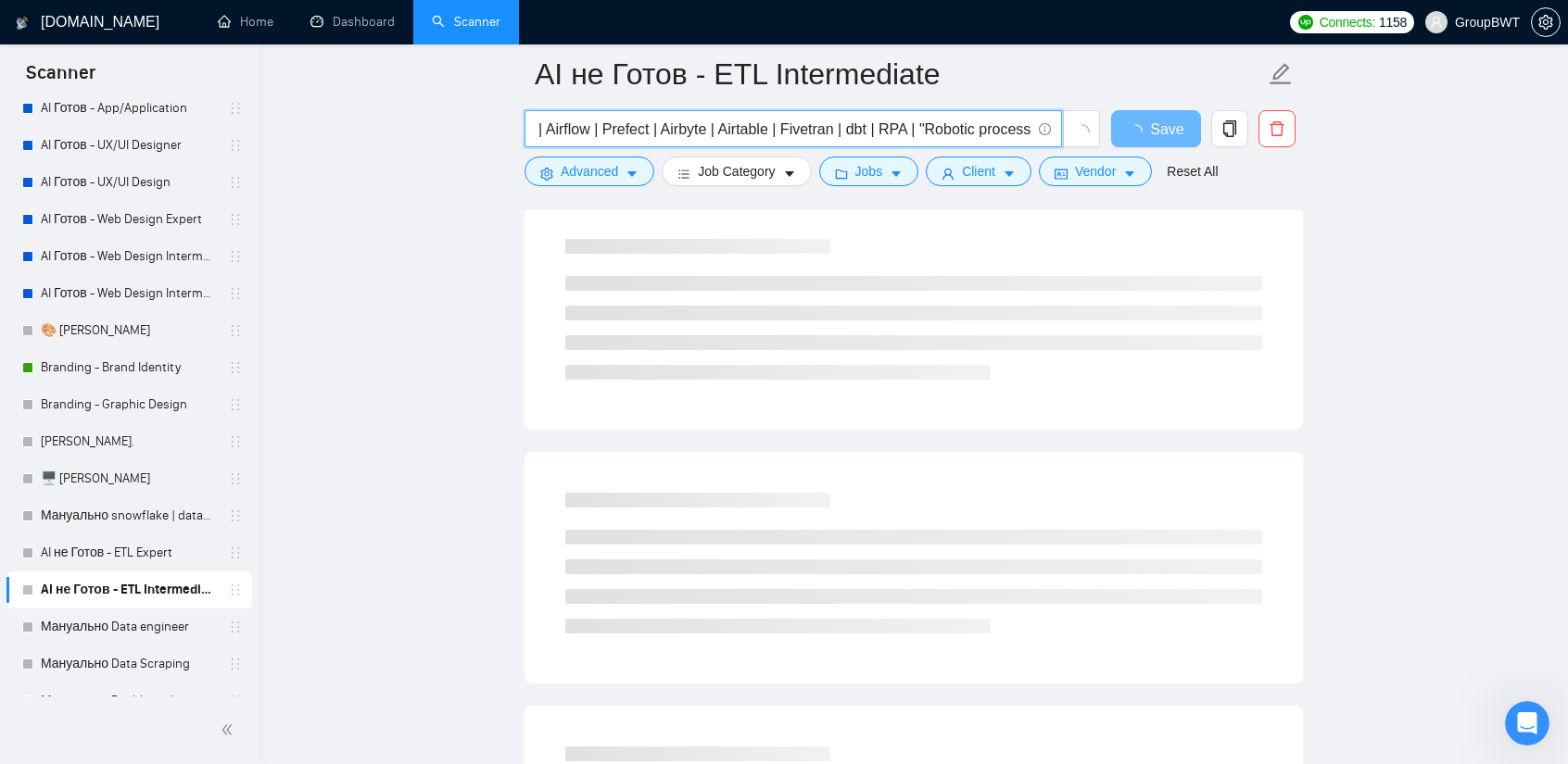
click at [1345, 212] on main "AI не Готов - ETL Intermediate ETL | ELT | data flow | data pipeline | Airflow …" at bounding box center [913, 307] width 1249 height 2873
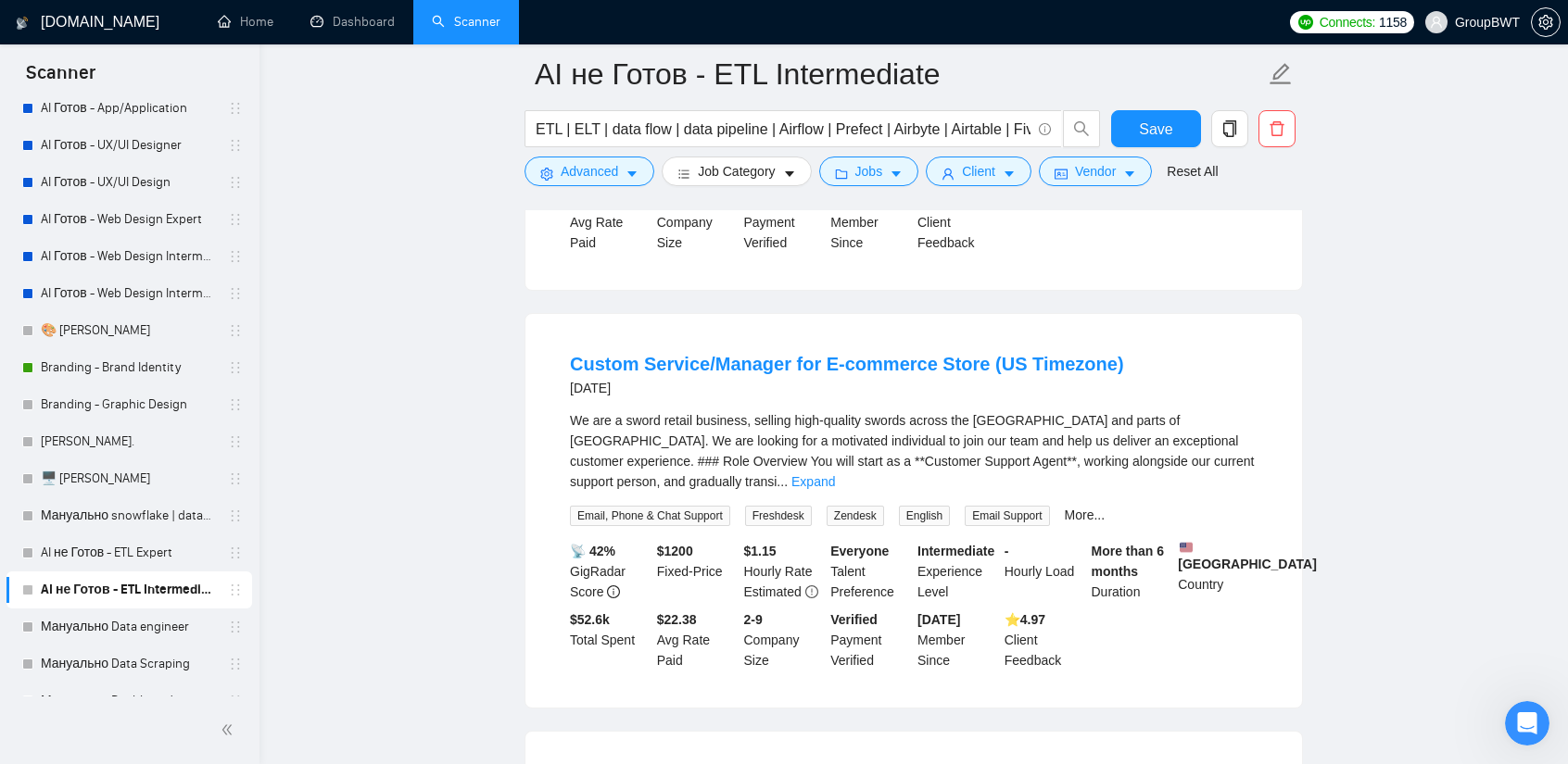
scroll to position [1667, 0]
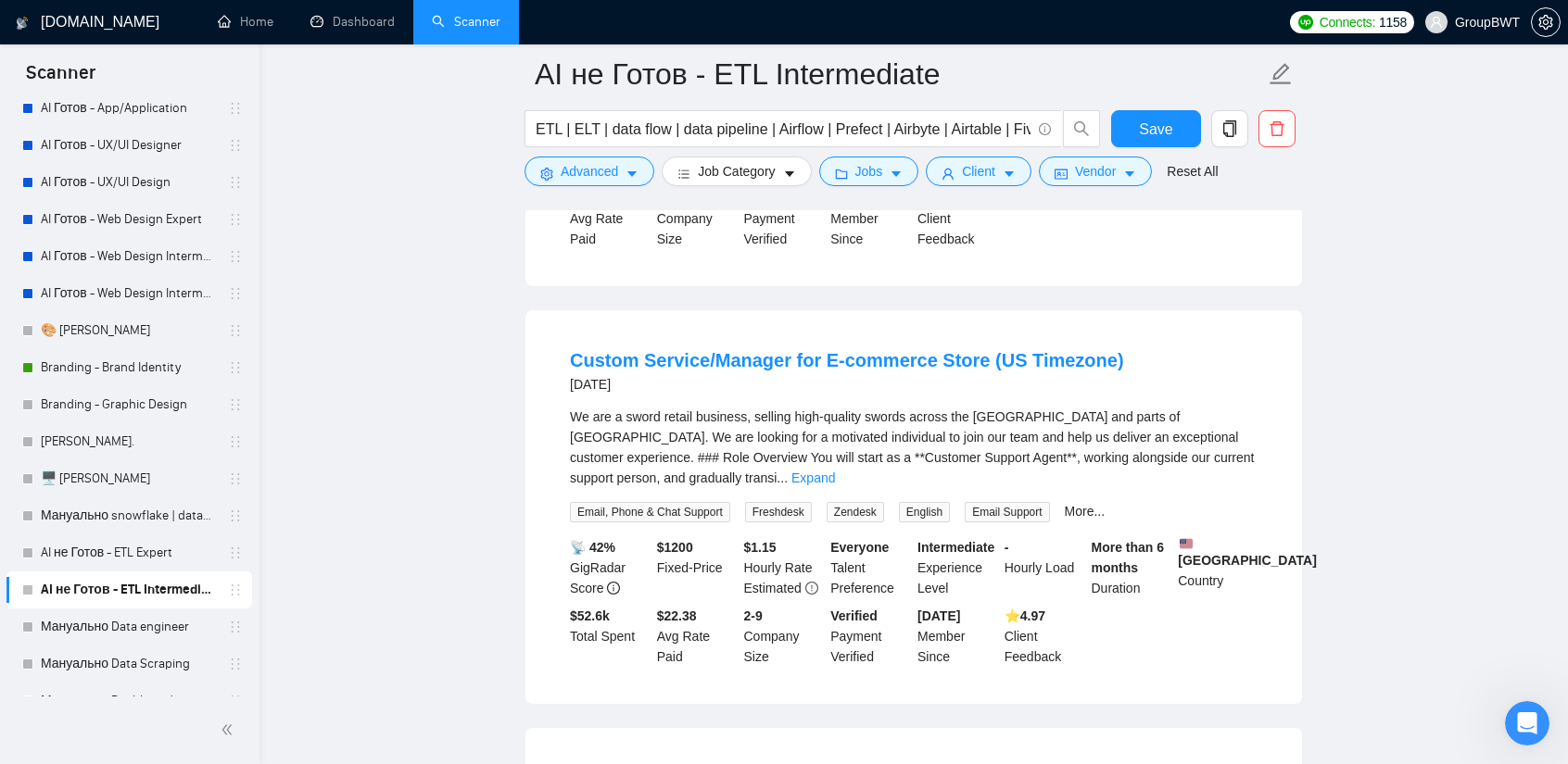
drag, startPoint x: 107, startPoint y: 623, endPoint x: 935, endPoint y: 107, distance: 975.6
click at [107, 623] on link "Мануально Data engineer" at bounding box center [129, 626] width 176 height 37
click at [1146, 124] on span "Save" at bounding box center [1155, 129] width 33 height 23
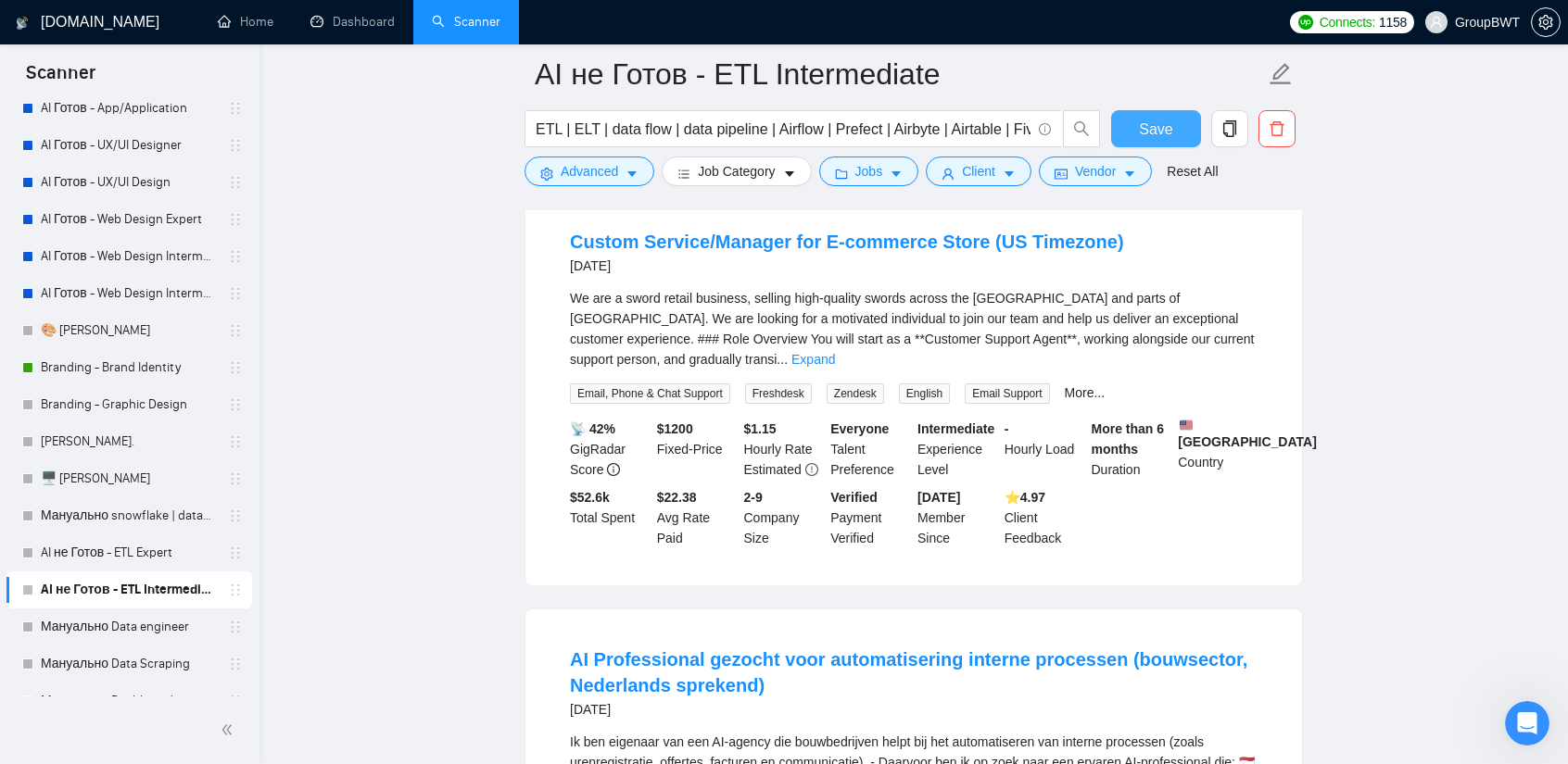
scroll to position [1760, 0]
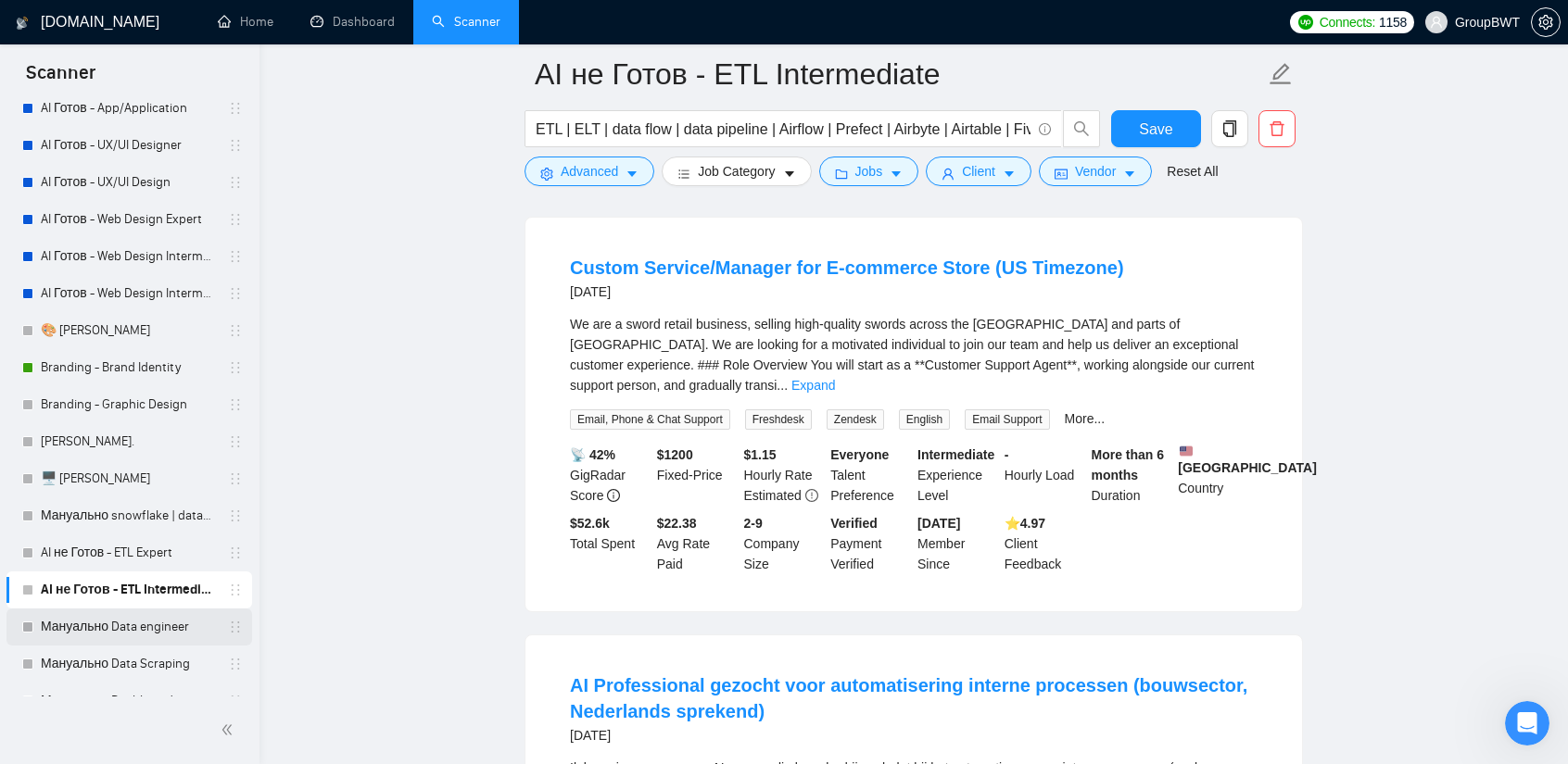
click at [123, 627] on link "Мануально Data engineer" at bounding box center [129, 626] width 176 height 37
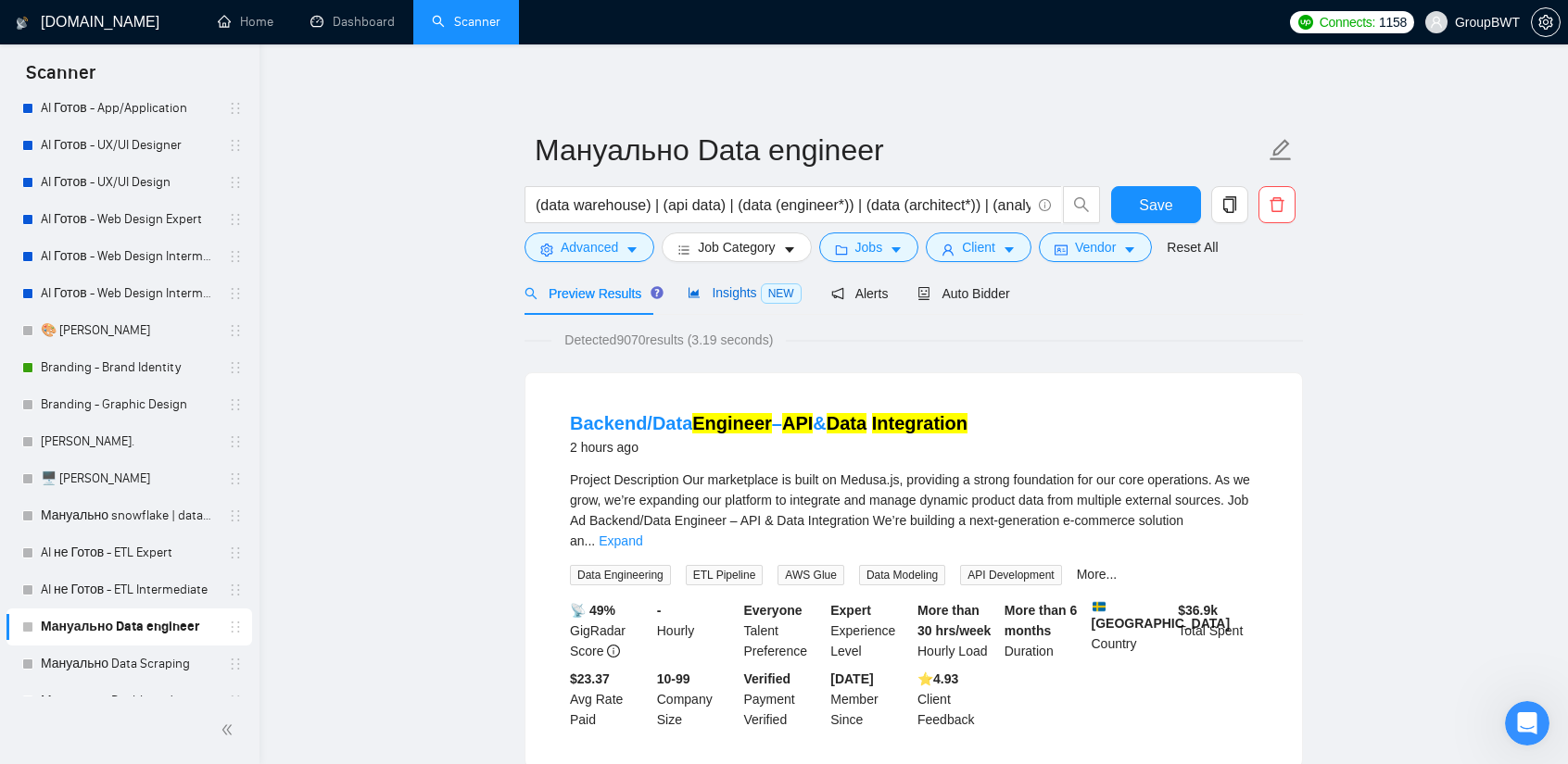
click at [722, 286] on span "Insights NEW" at bounding box center [744, 293] width 113 height 15
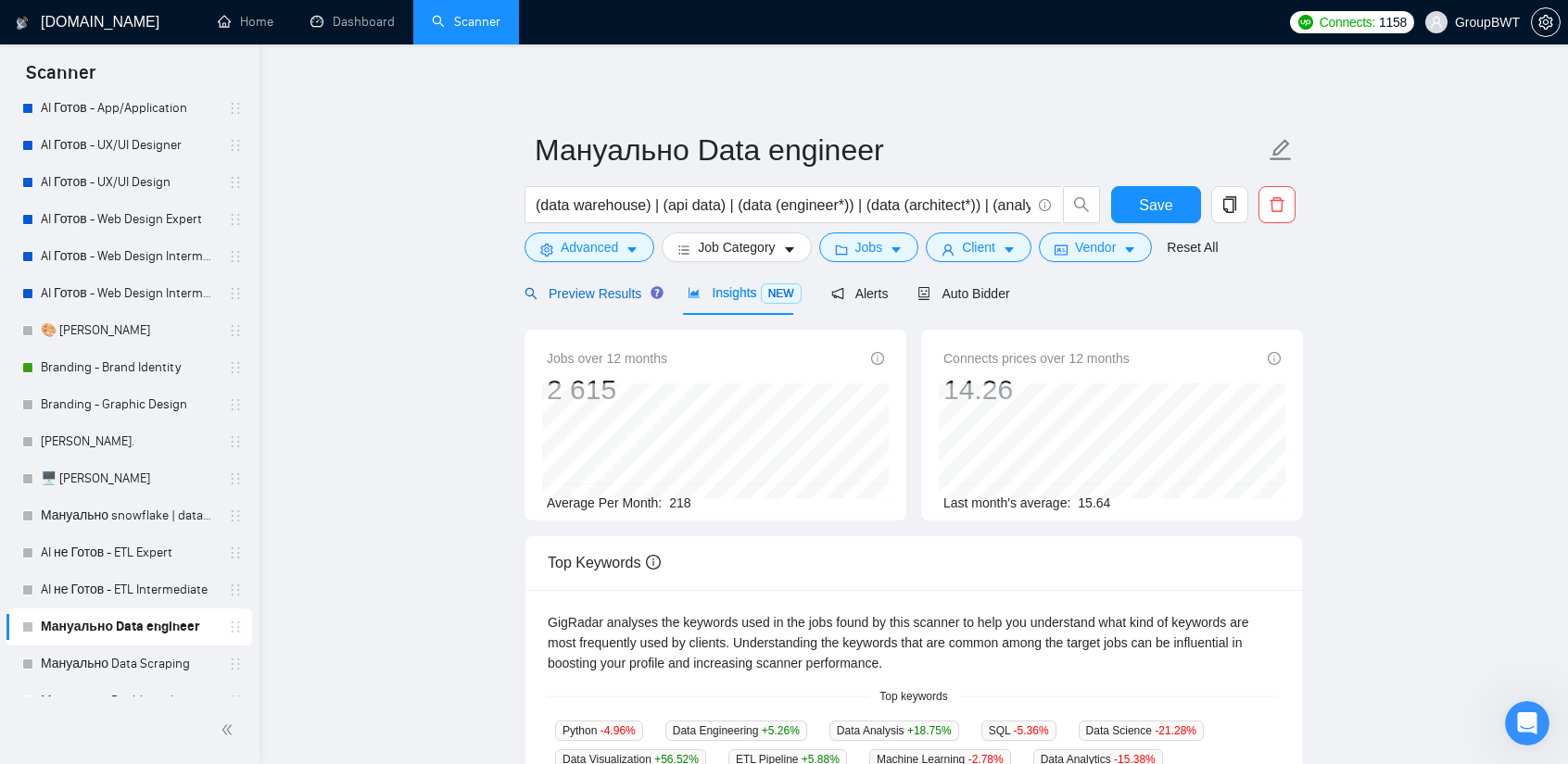
click at [601, 292] on span "Preview Results" at bounding box center [591, 294] width 134 height 15
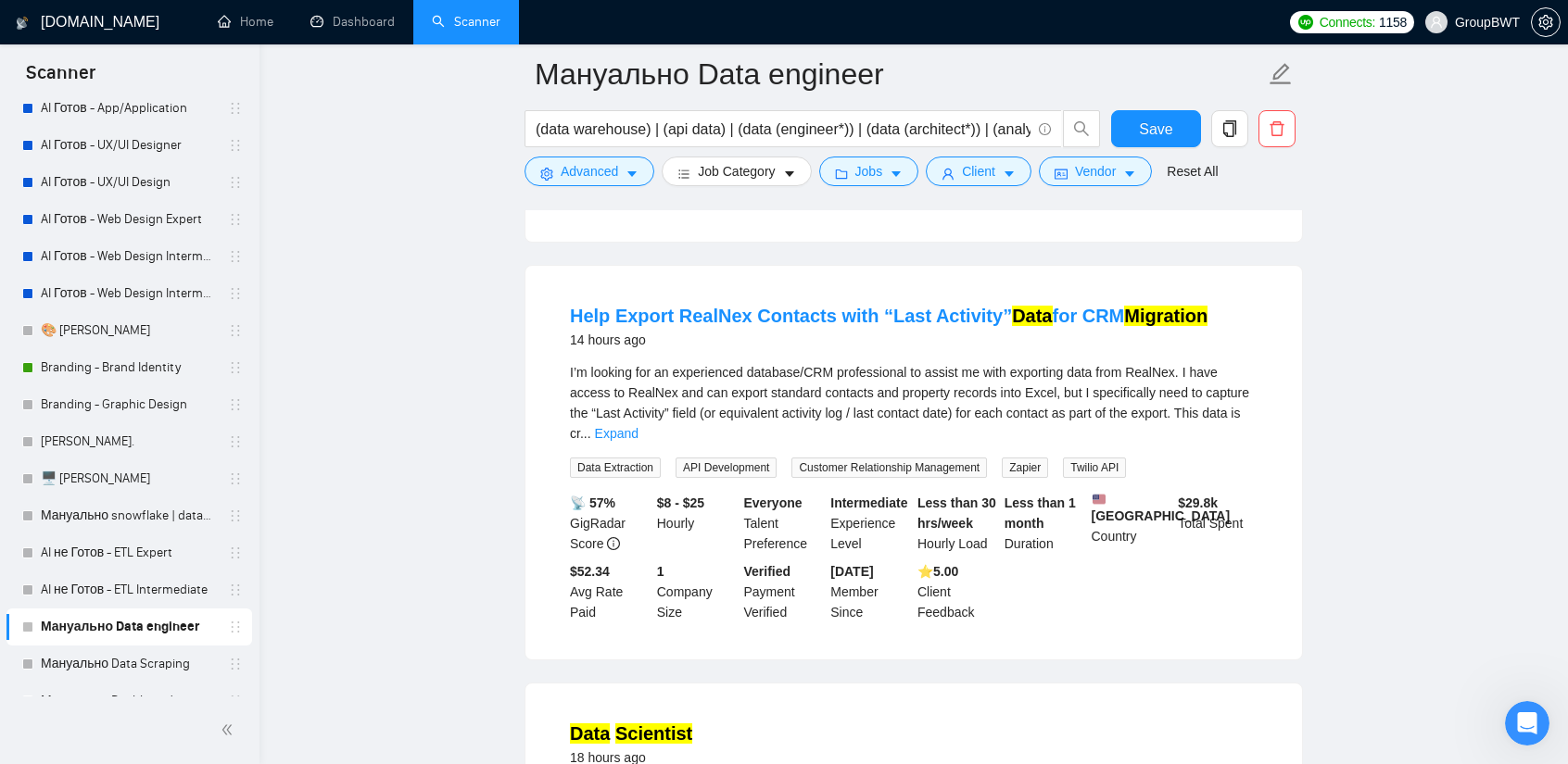
scroll to position [926, 0]
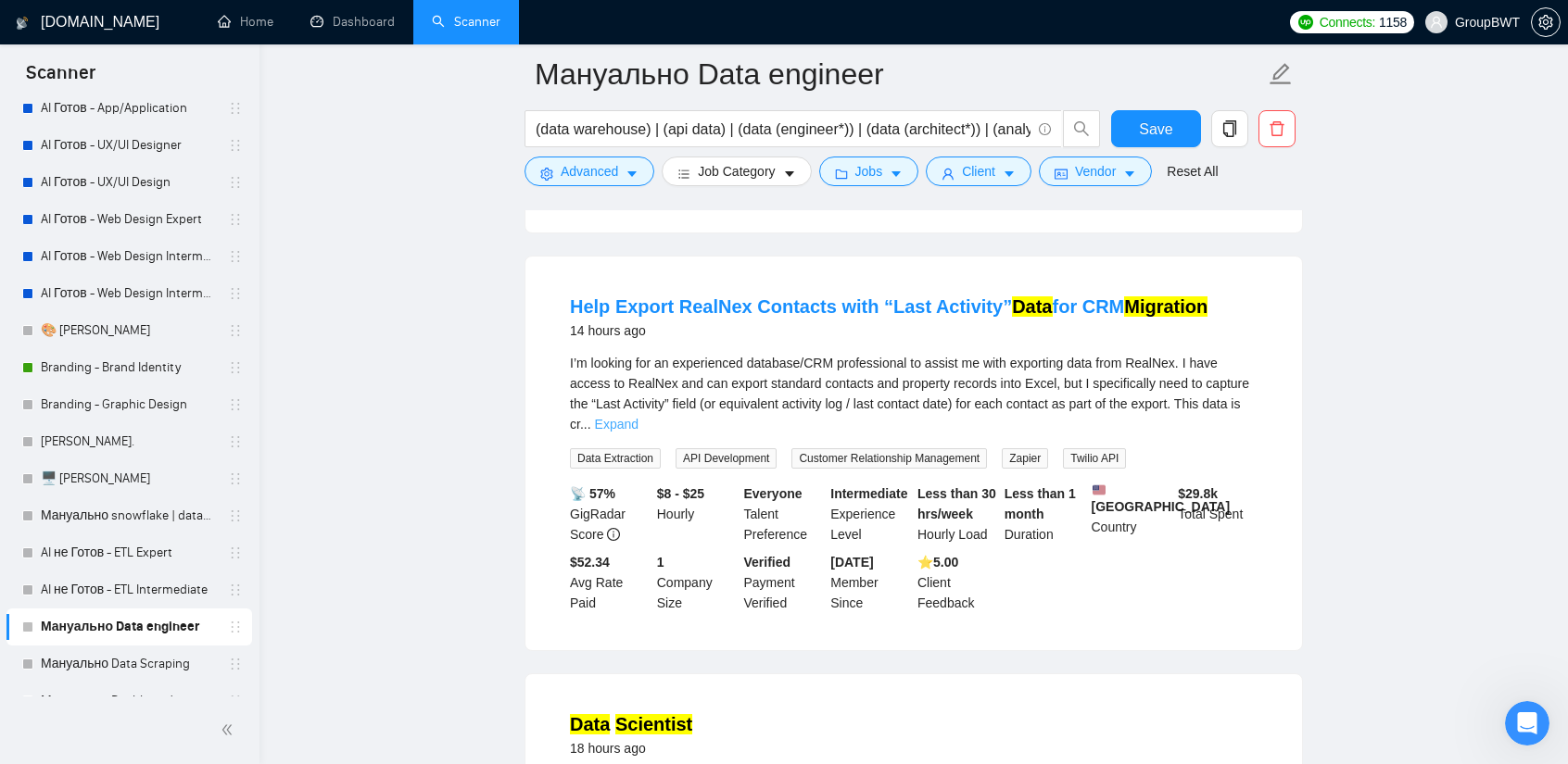
click at [638, 416] on link "Expand" at bounding box center [617, 424] width 44 height 15
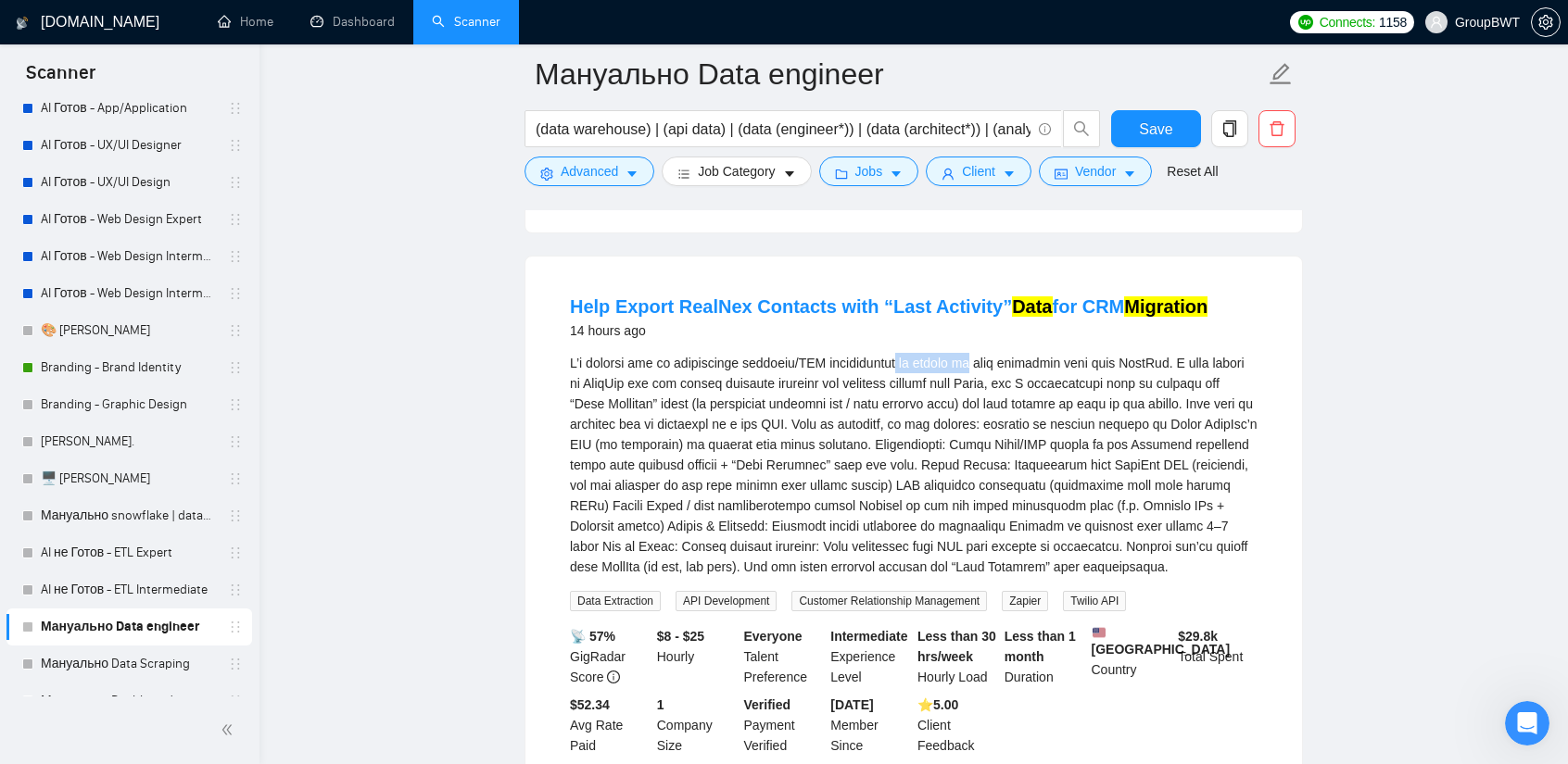
drag, startPoint x: 905, startPoint y: 352, endPoint x: 977, endPoint y: 352, distance: 72.0
click at [977, 352] on div "I’m looking for an experienced database/CRM professional to assist me with expo…" at bounding box center [913, 464] width 688 height 224
click at [943, 355] on div "I’m looking for an experienced database/CRM professional to assist me with expo…" at bounding box center [913, 464] width 688 height 224
drag, startPoint x: 906, startPoint y: 355, endPoint x: 973, endPoint y: 354, distance: 67.0
click at [973, 354] on div "I’m looking for an experienced database/CRM professional to assist me with expo…" at bounding box center [913, 464] width 688 height 224
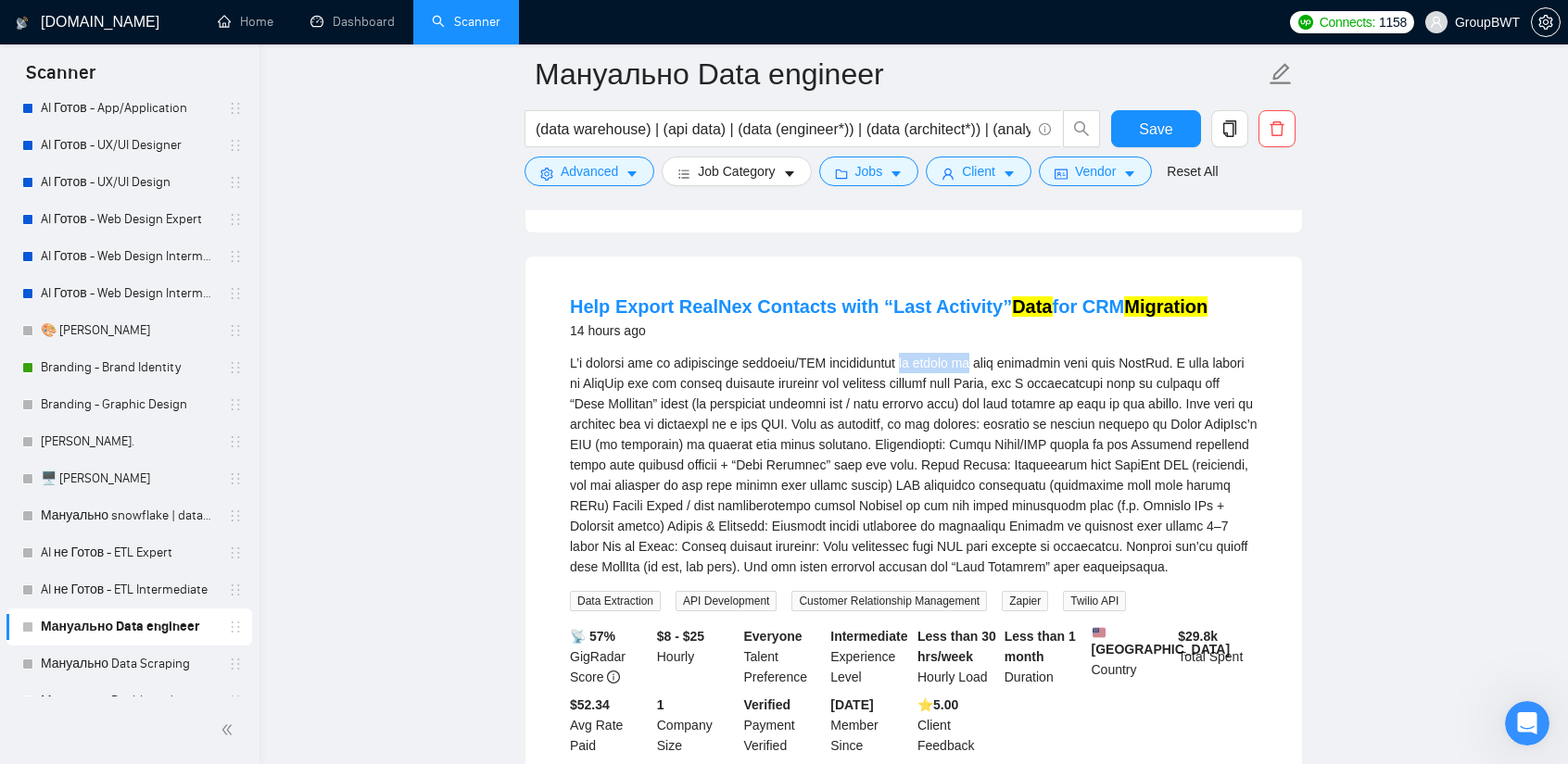
copy div "to assist me"
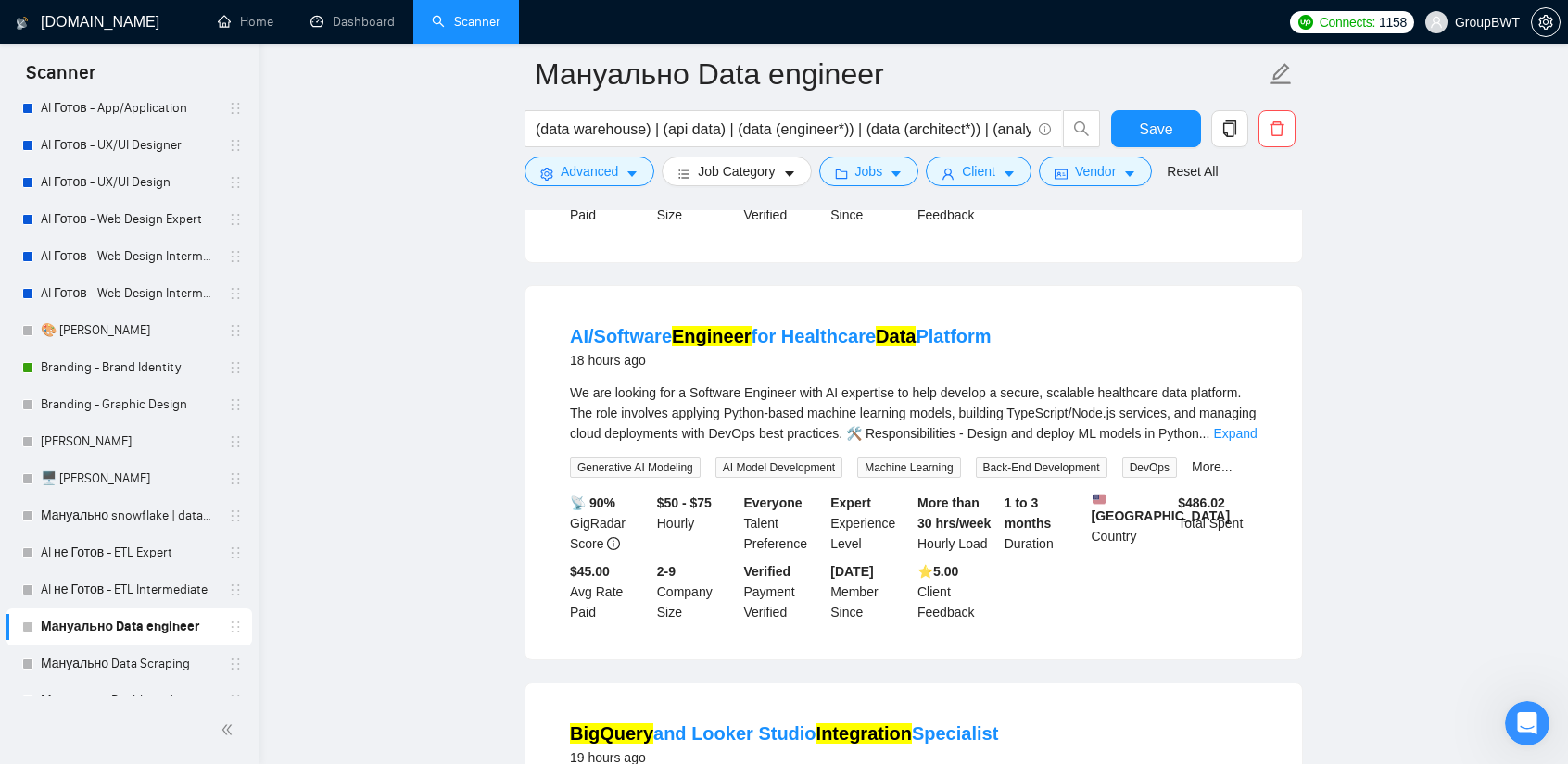
scroll to position [1853, 0]
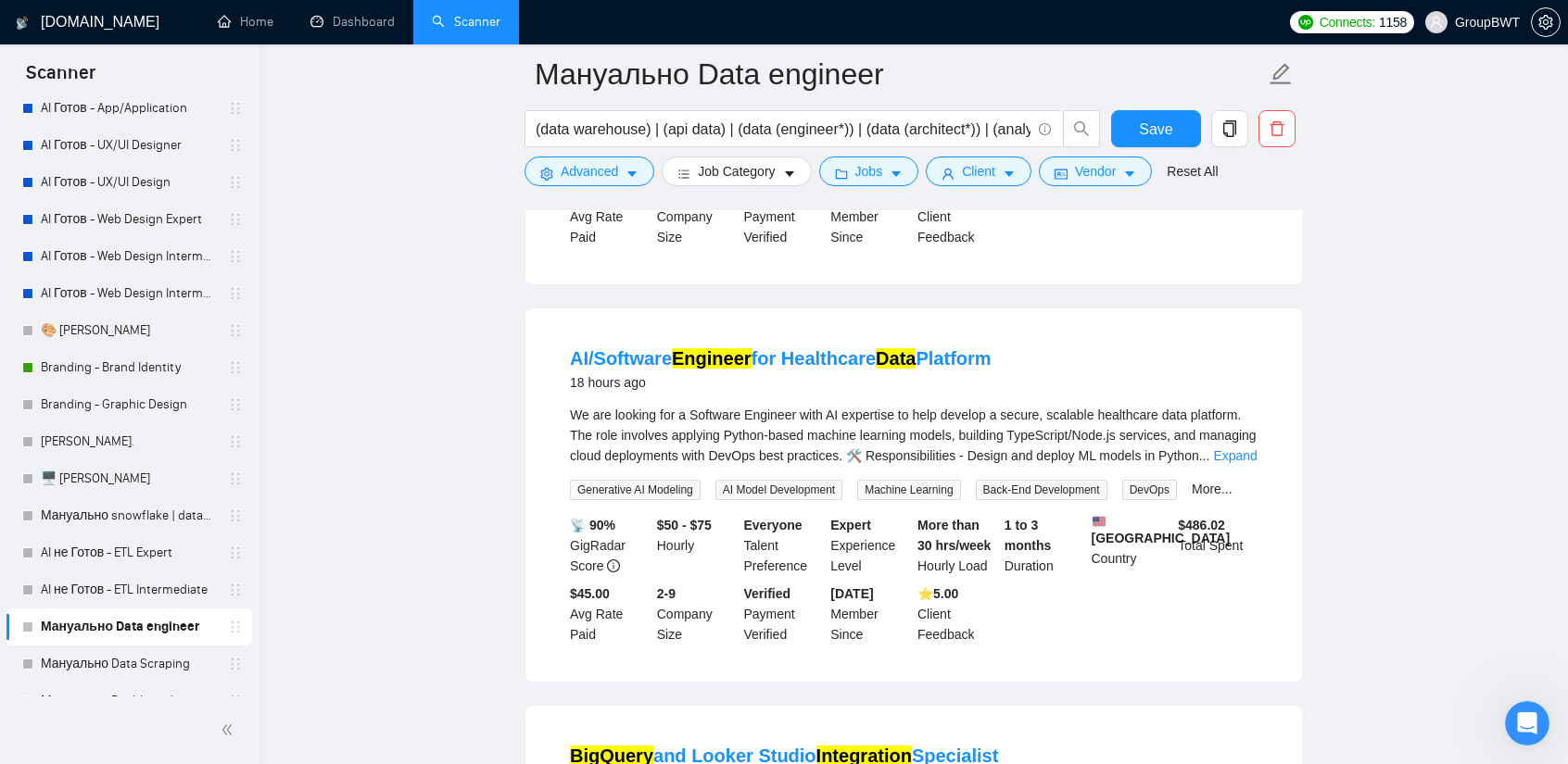
drag, startPoint x: 573, startPoint y: 332, endPoint x: 1059, endPoint y: 345, distance: 486.2
click at [1059, 345] on li "AI/Software Engineer for Healthcare Data Platform 18 hours ago We are looking f…" at bounding box center [913, 495] width 732 height 329
copy link "AI/Software Engineer for Healthcare Data Platform"
click at [1232, 452] on link "Expand" at bounding box center [1235, 456] width 44 height 15
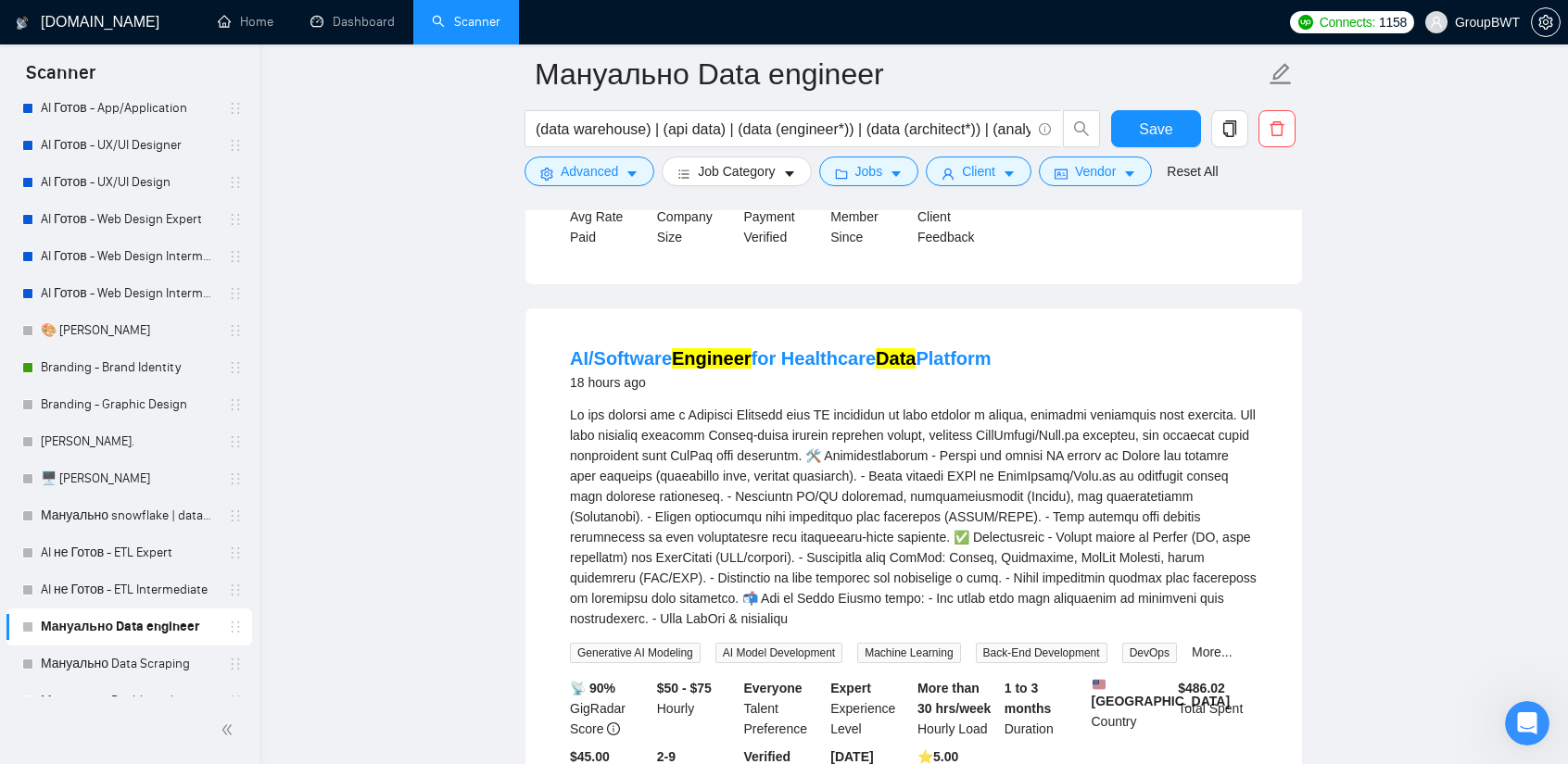
click at [787, 346] on h4 "AI/Software Engineer for Healthcare Data Platform" at bounding box center [780, 358] width 421 height 26
click at [783, 352] on link "AI/Software Engineer for Healthcare Data Platform" at bounding box center [780, 358] width 421 height 20
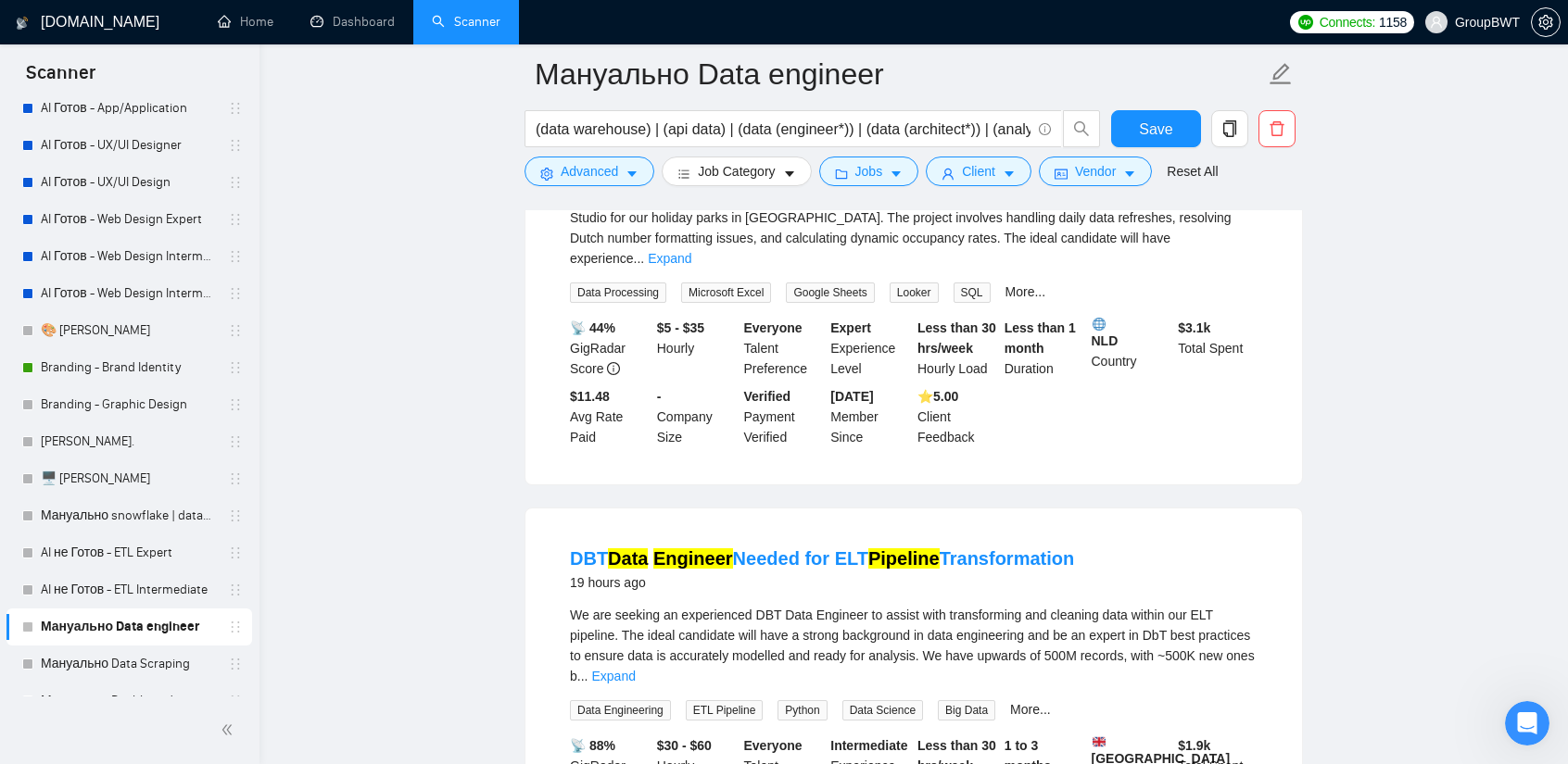
scroll to position [2408, 0]
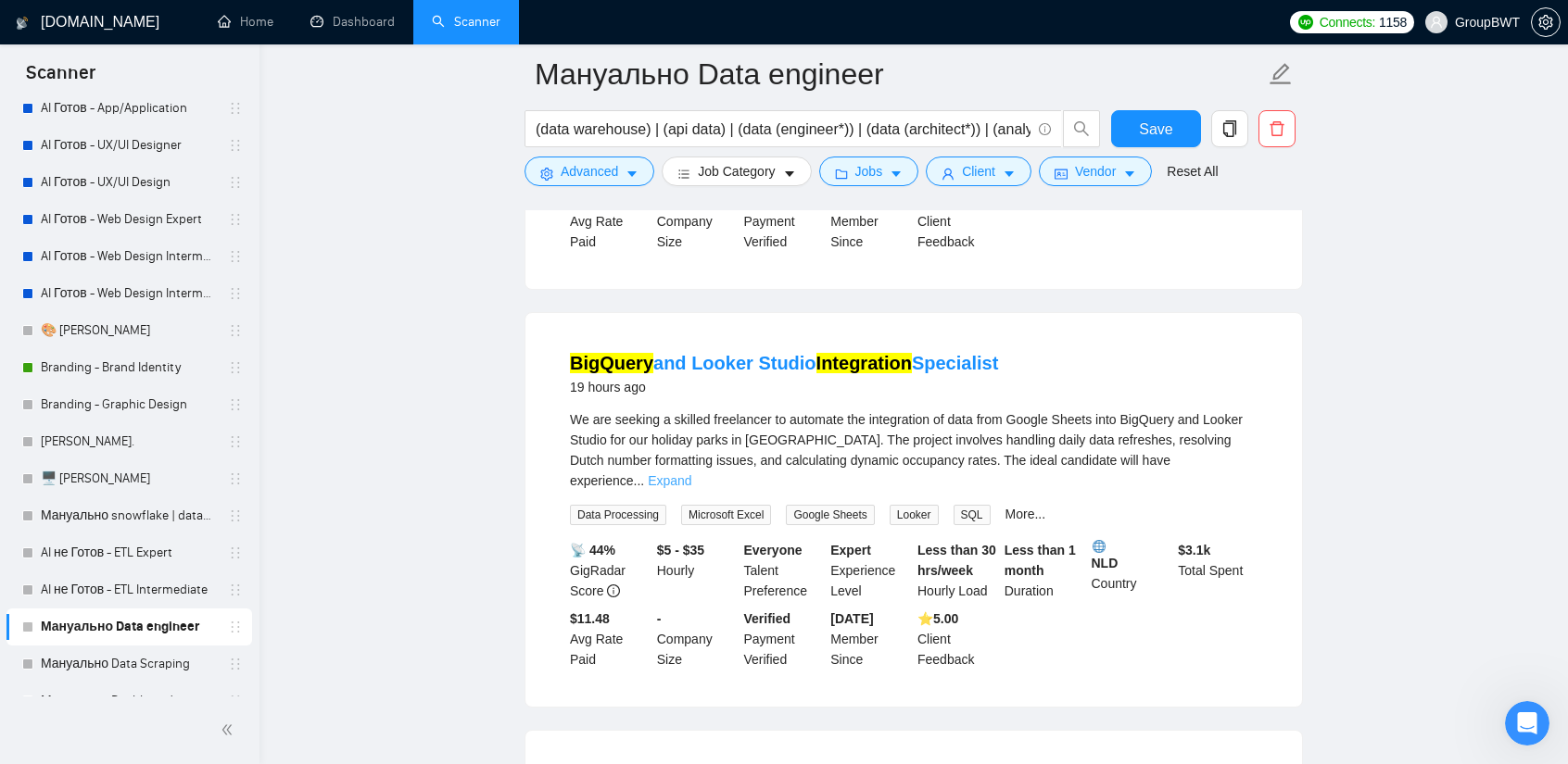
click at [691, 474] on link "Expand" at bounding box center [670, 481] width 44 height 15
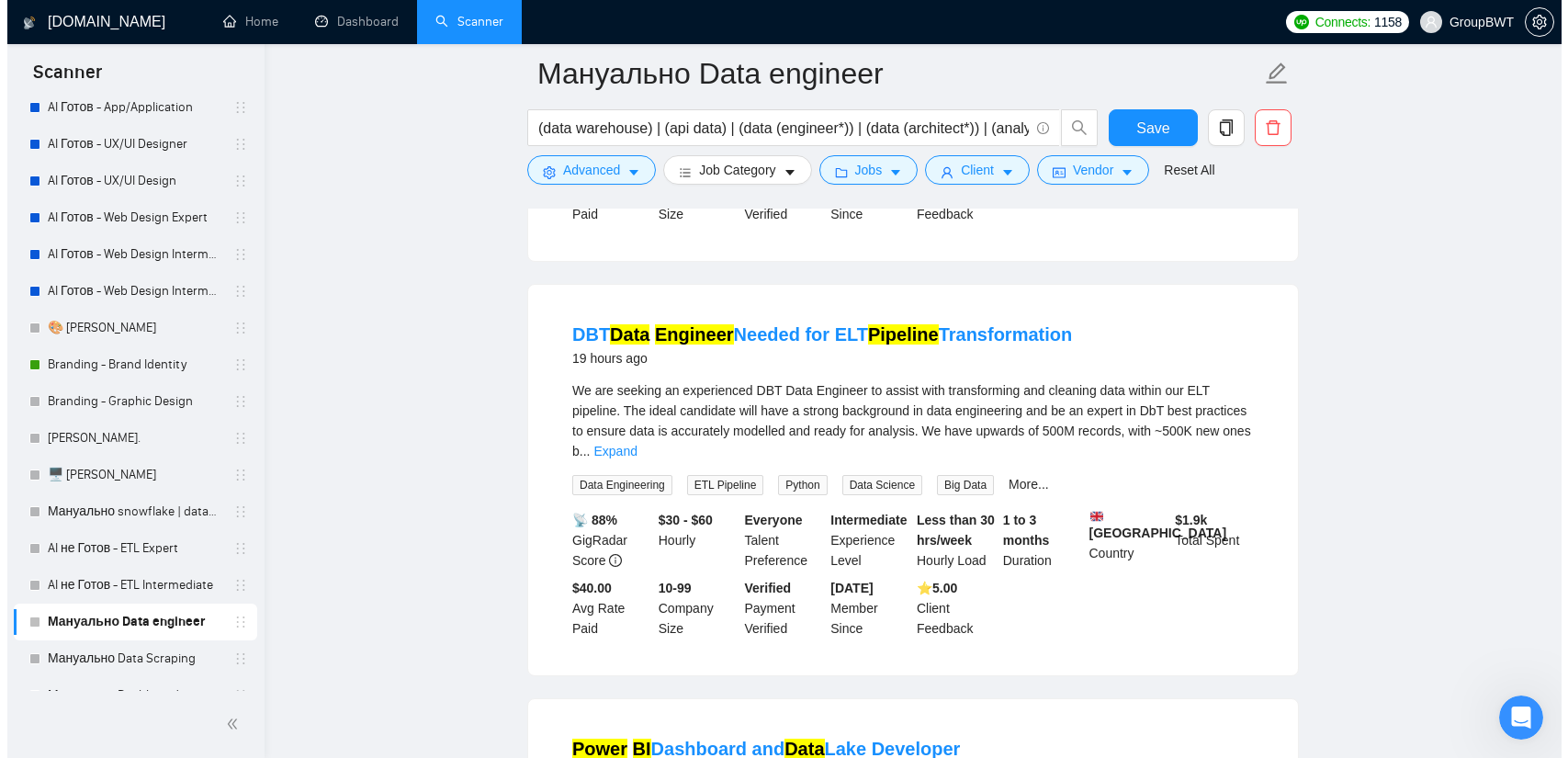
scroll to position [2848, 0]
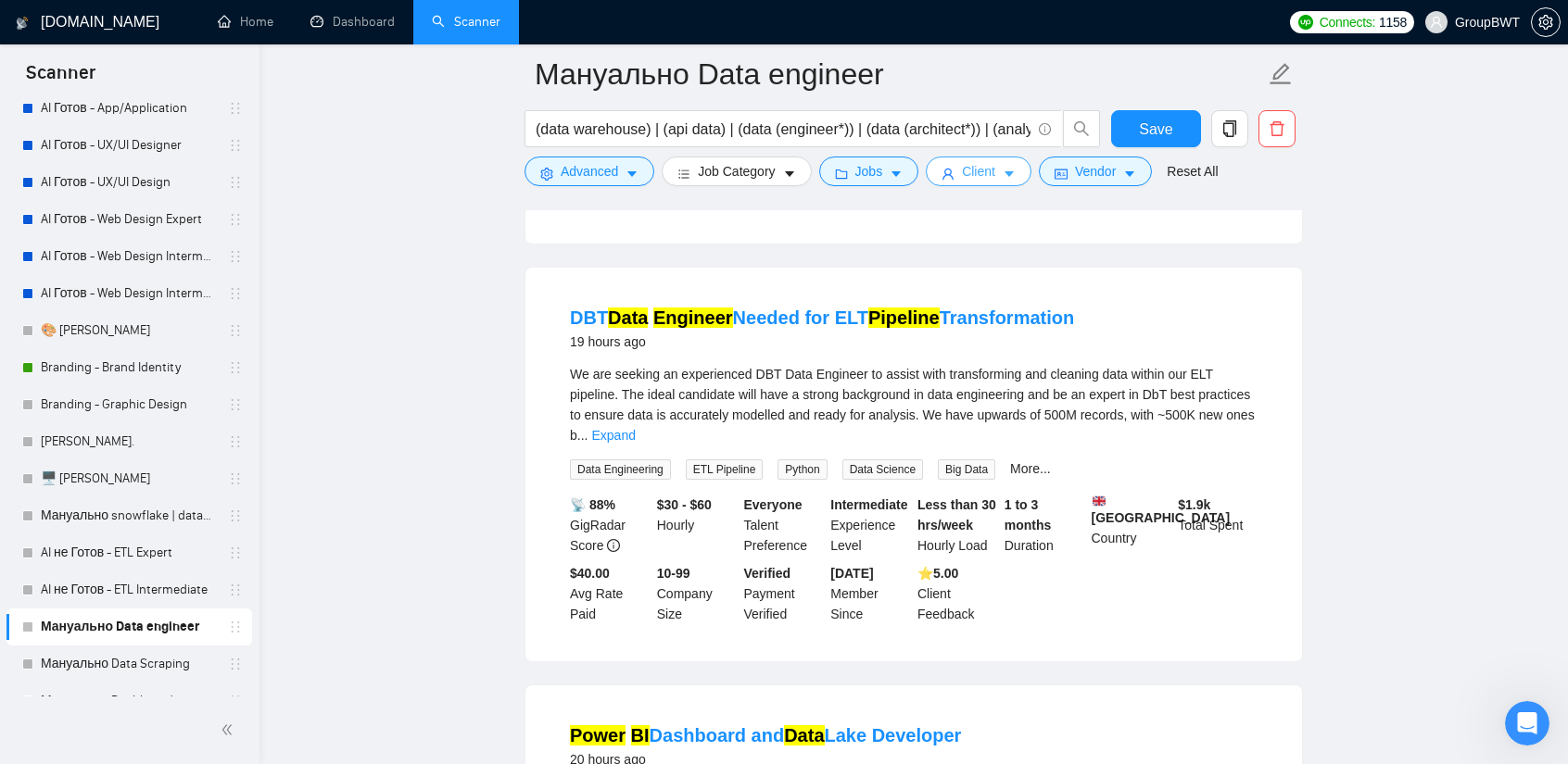
click at [982, 174] on span "Client" at bounding box center [978, 171] width 33 height 20
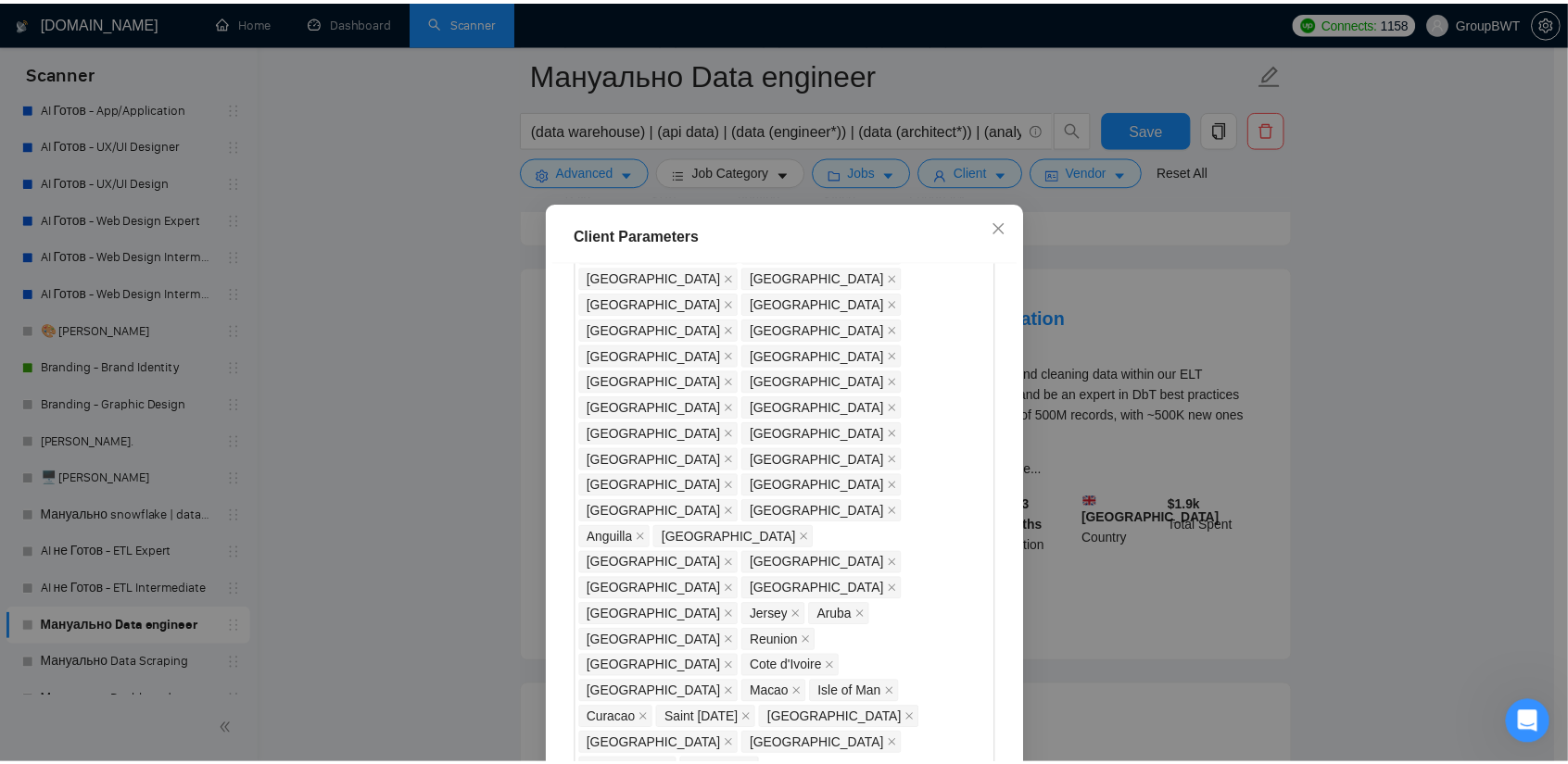
scroll to position [1204, 0]
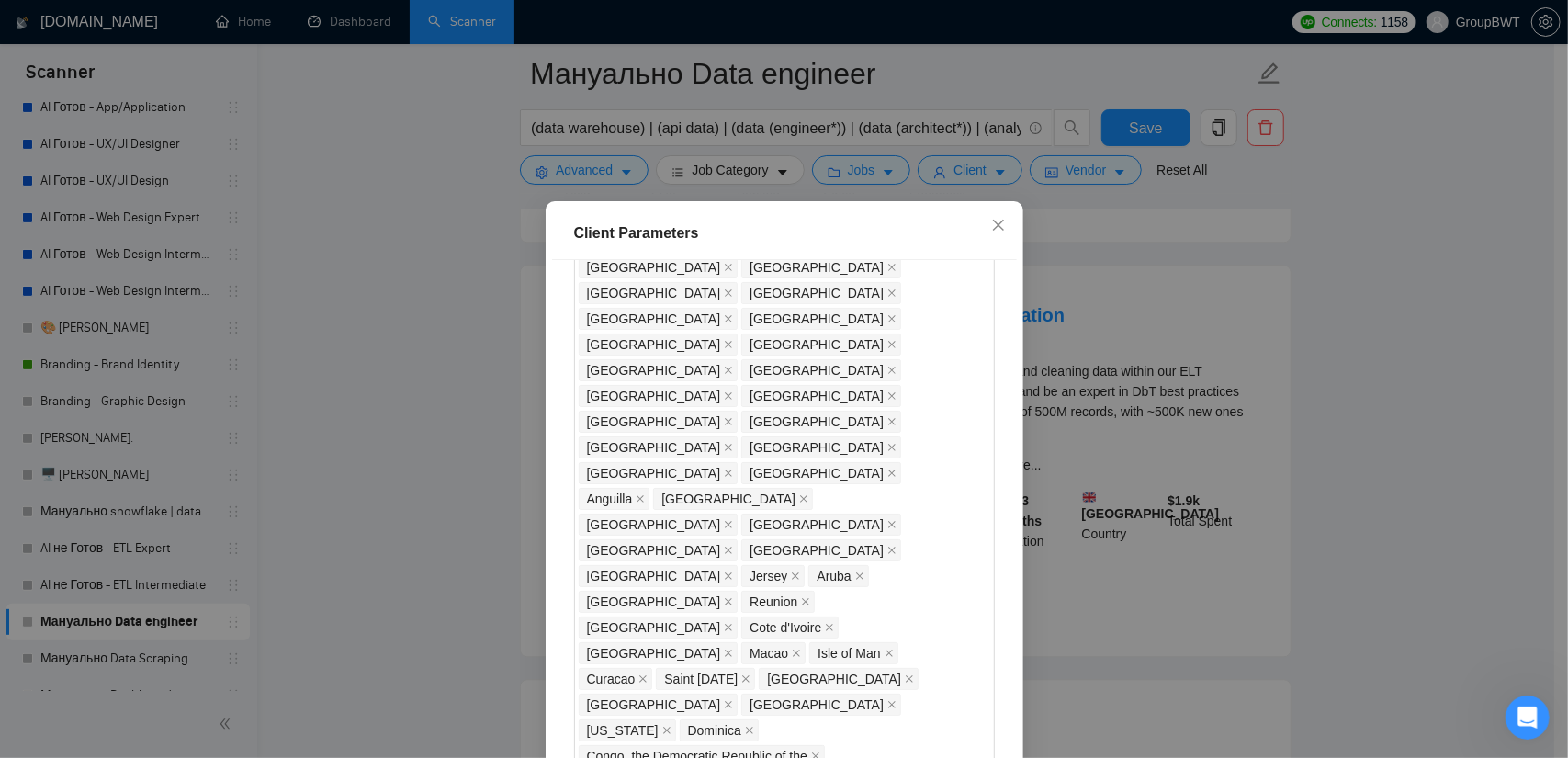
click at [1379, 349] on div "Client Parameters Client Location Include Client Countries Select Exclude Clien…" at bounding box center [784, 379] width 1568 height 758
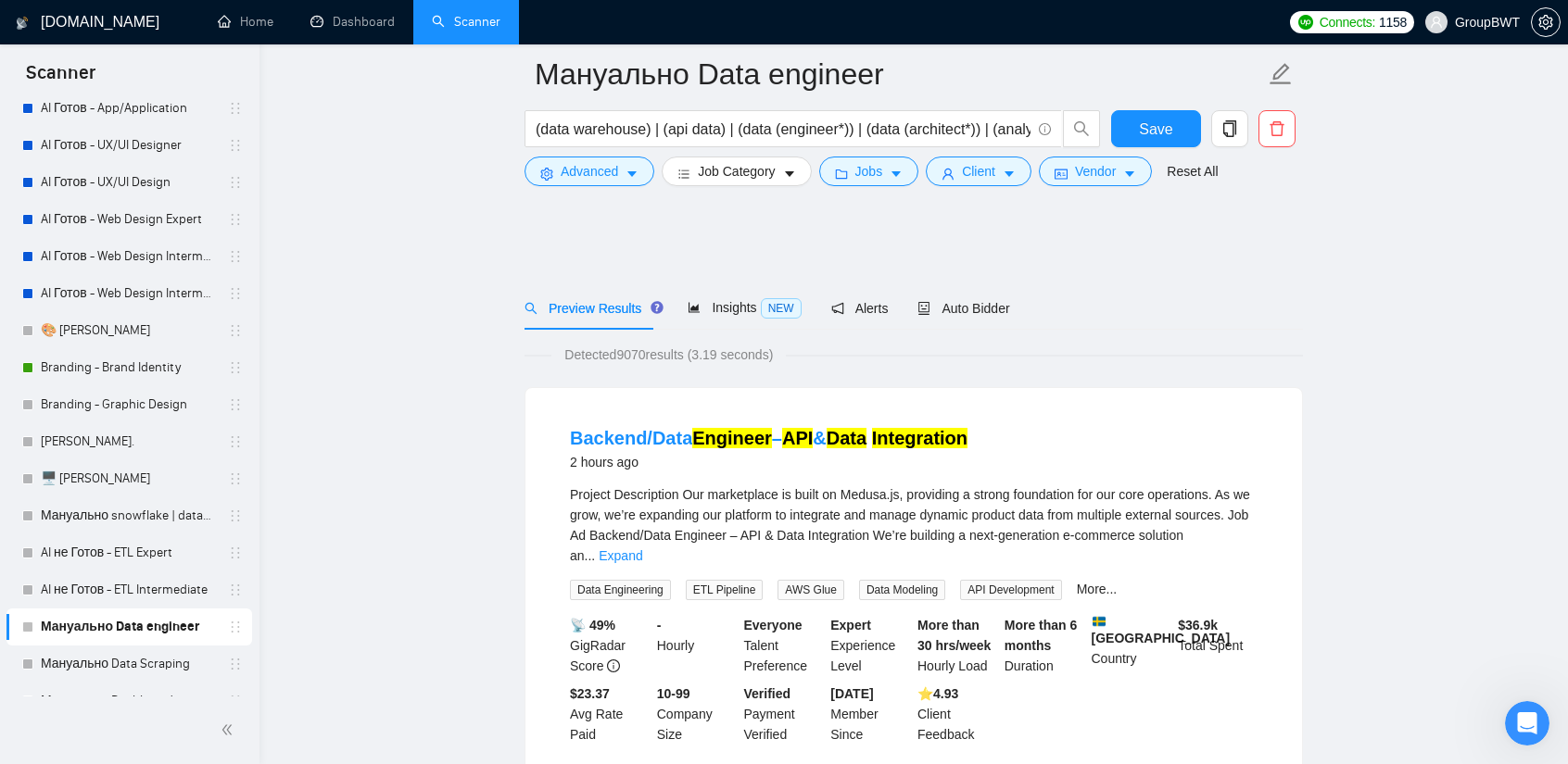
scroll to position [0, 0]
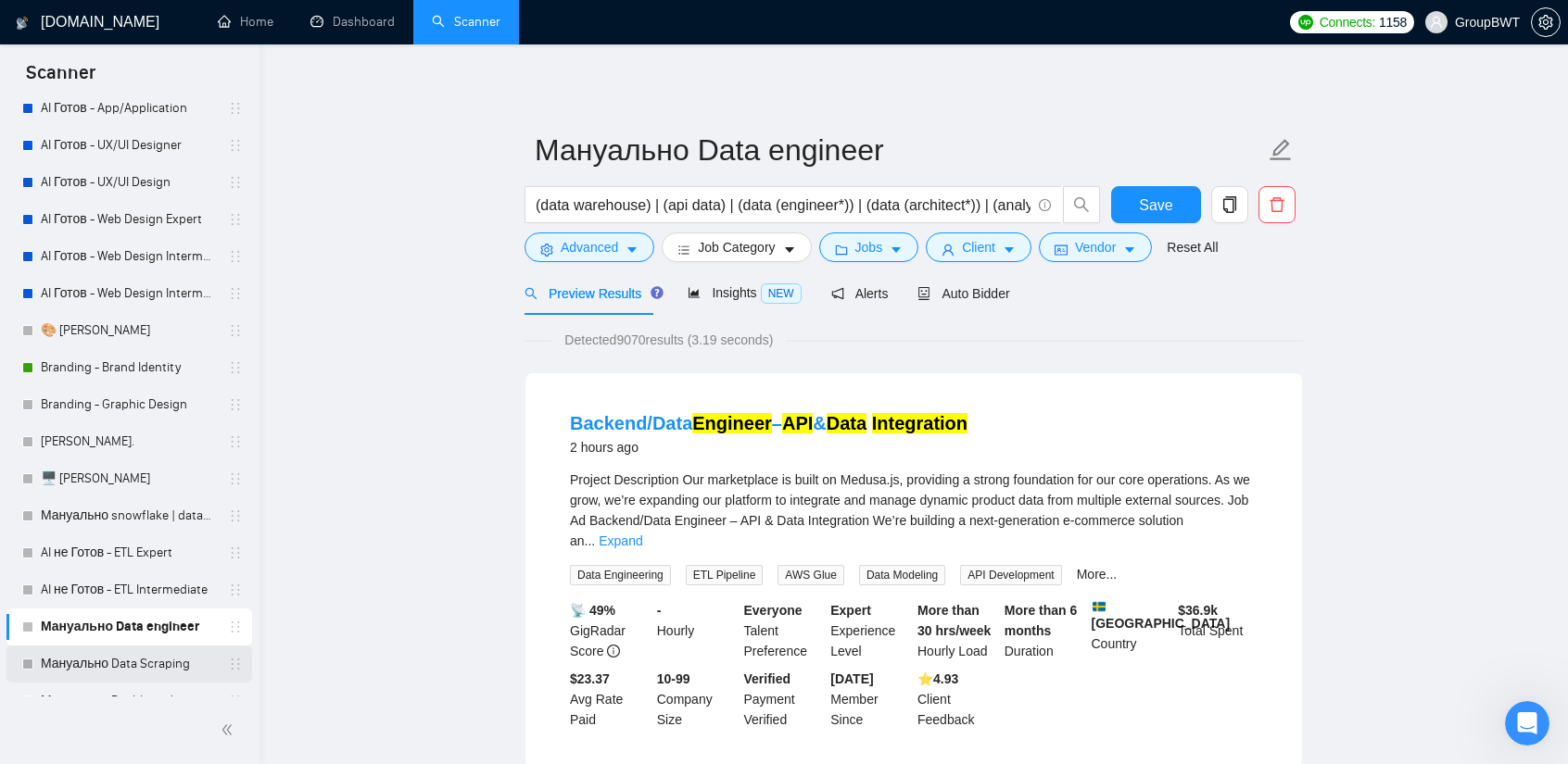
click at [109, 660] on link "Мануально Data Scraping" at bounding box center [129, 664] width 176 height 37
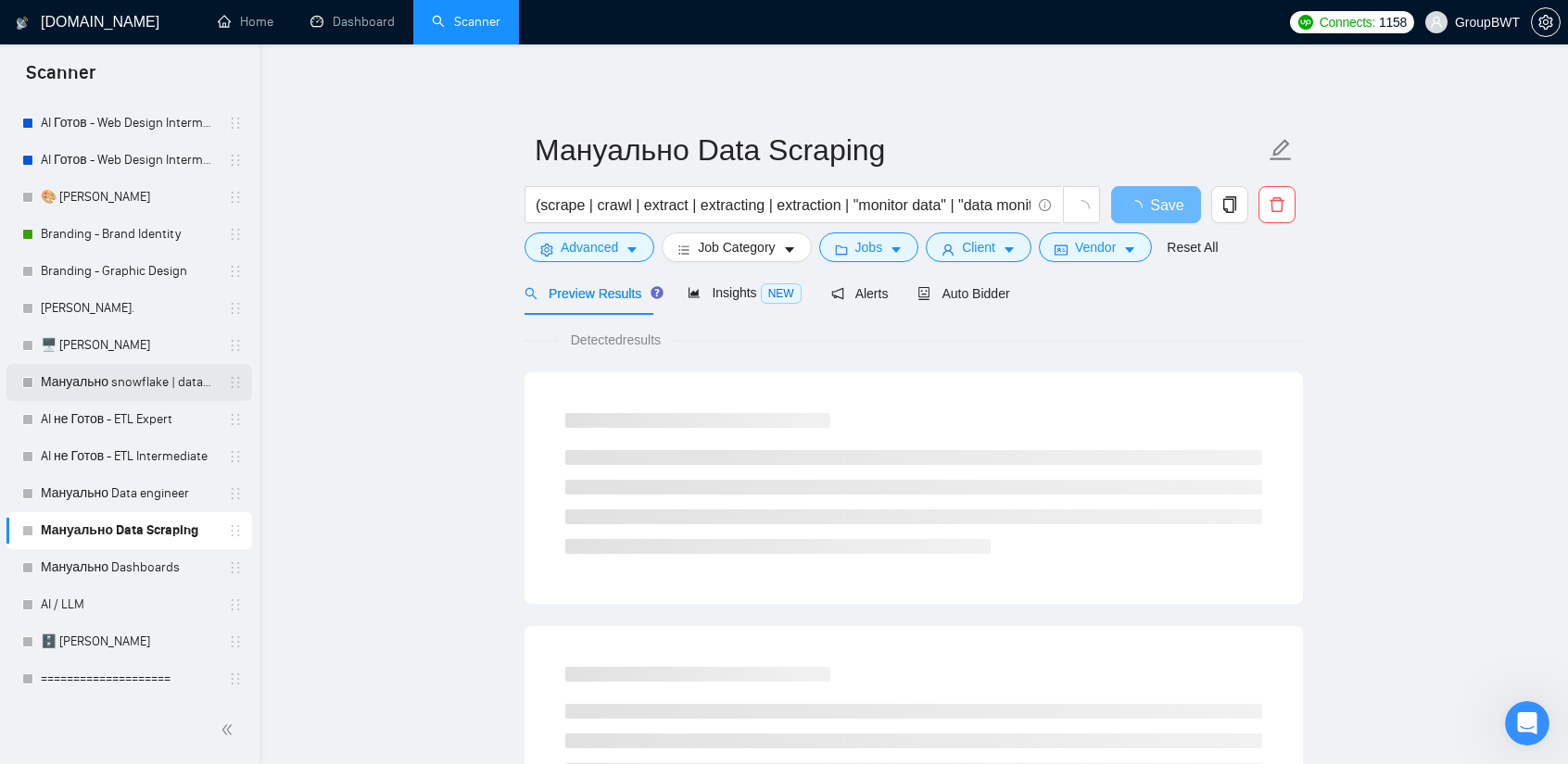
scroll to position [507, 0]
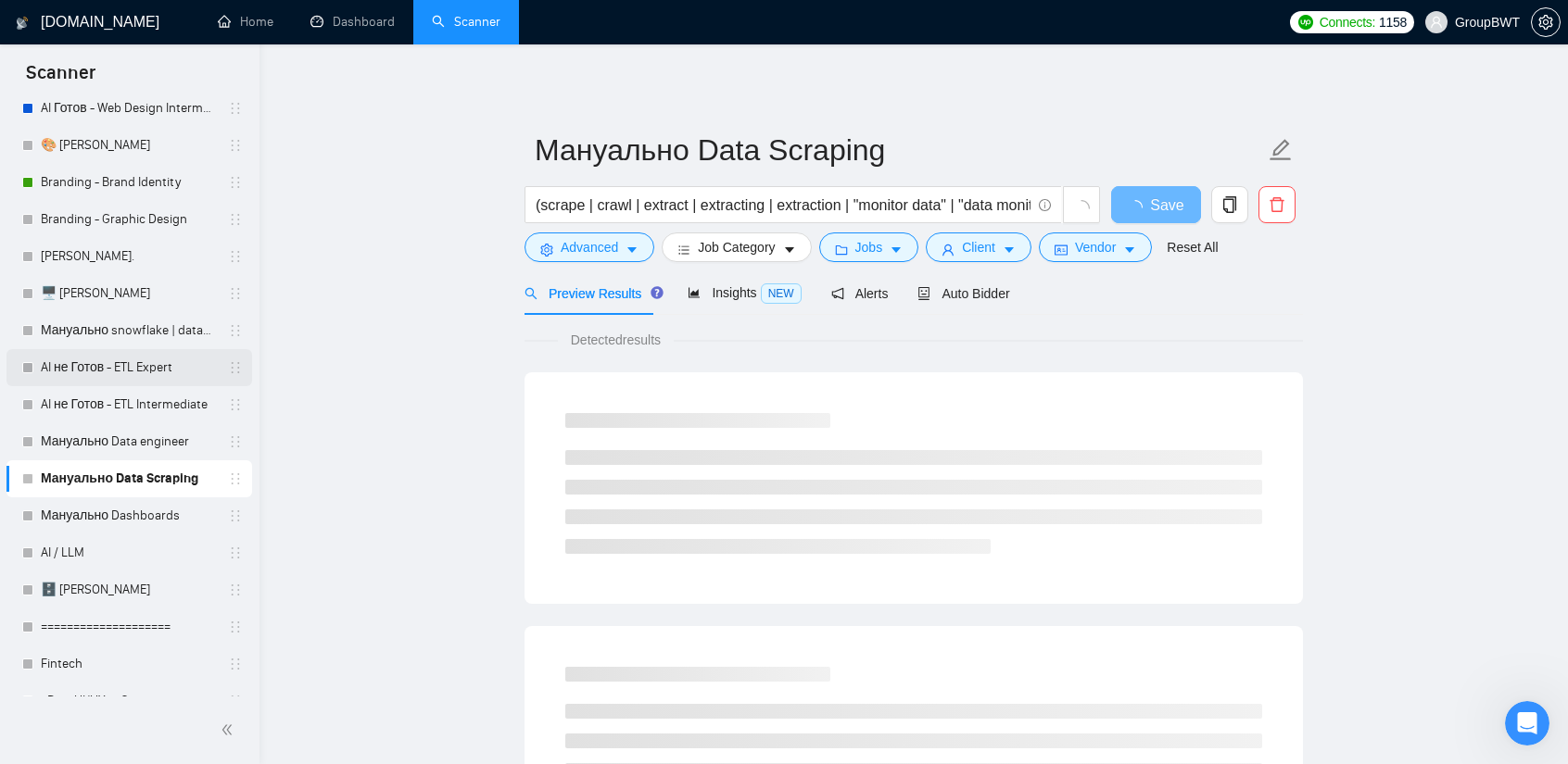
click at [149, 367] on link "AI не Готов - ETL Expert" at bounding box center [129, 368] width 176 height 37
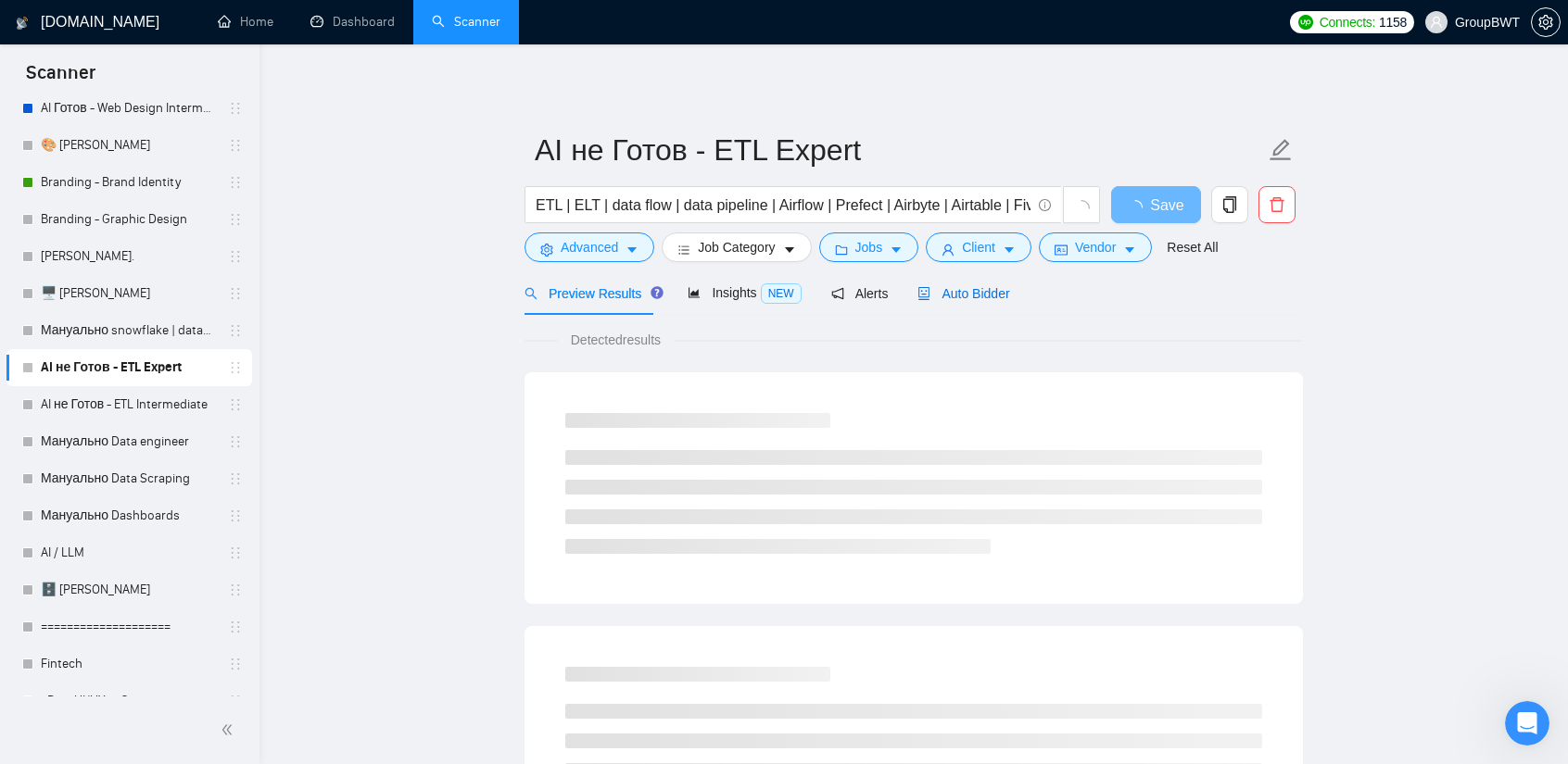
click at [967, 295] on span "Auto Bidder" at bounding box center [963, 294] width 92 height 15
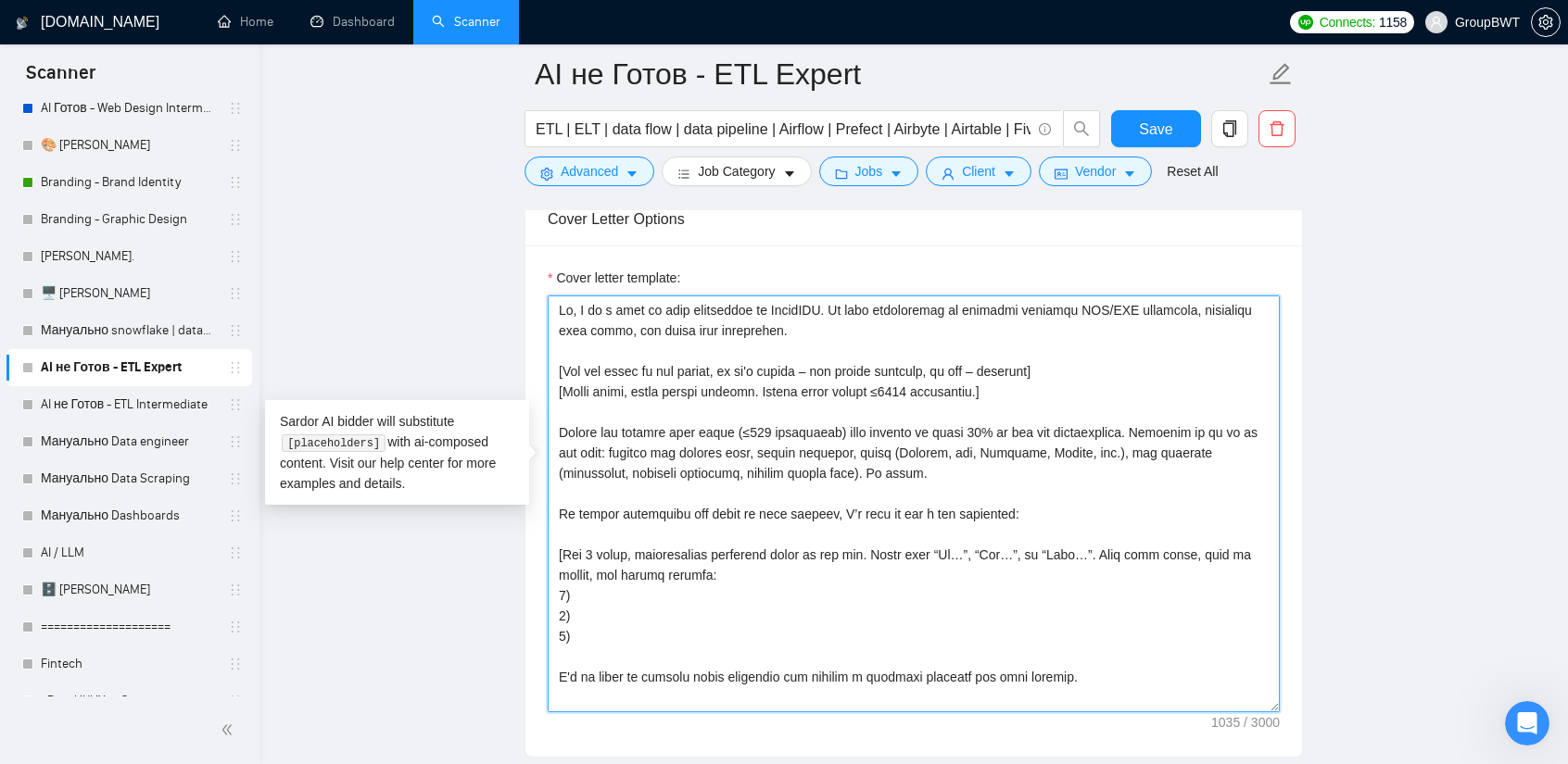
drag, startPoint x: 1000, startPoint y: 657, endPoint x: 520, endPoint y: 255, distance: 626.1
click at [520, 255] on main "AI не Готов - ETL Expert ETL | ELT | data flow | data pipeline | Airflow | Pref…" at bounding box center [913, 487] width 1249 height 5087
click at [756, 326] on textarea "Cover letter template:" at bounding box center [913, 503] width 732 height 416
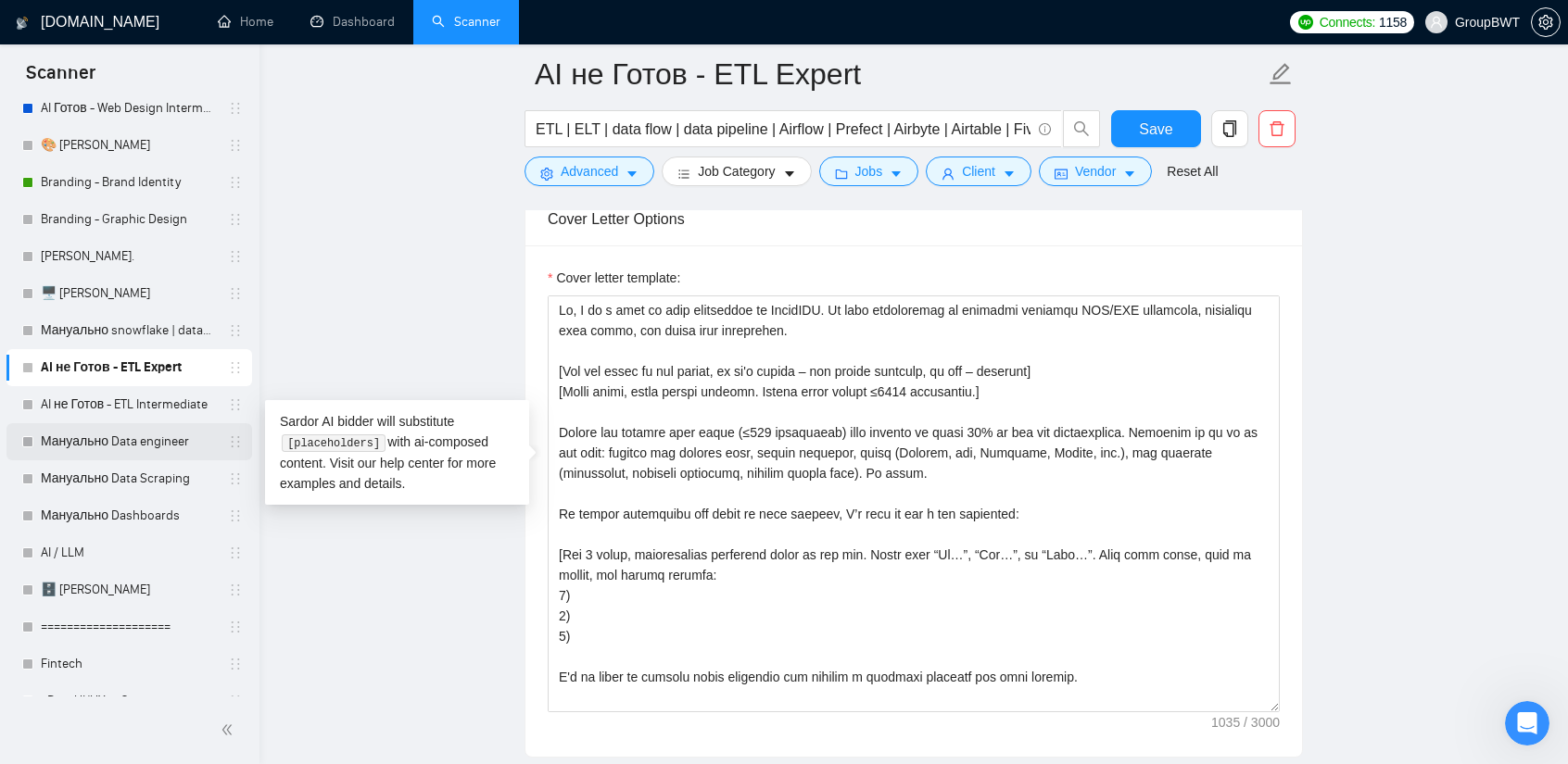
click at [138, 444] on link "Мануально Data engineer" at bounding box center [129, 441] width 176 height 37
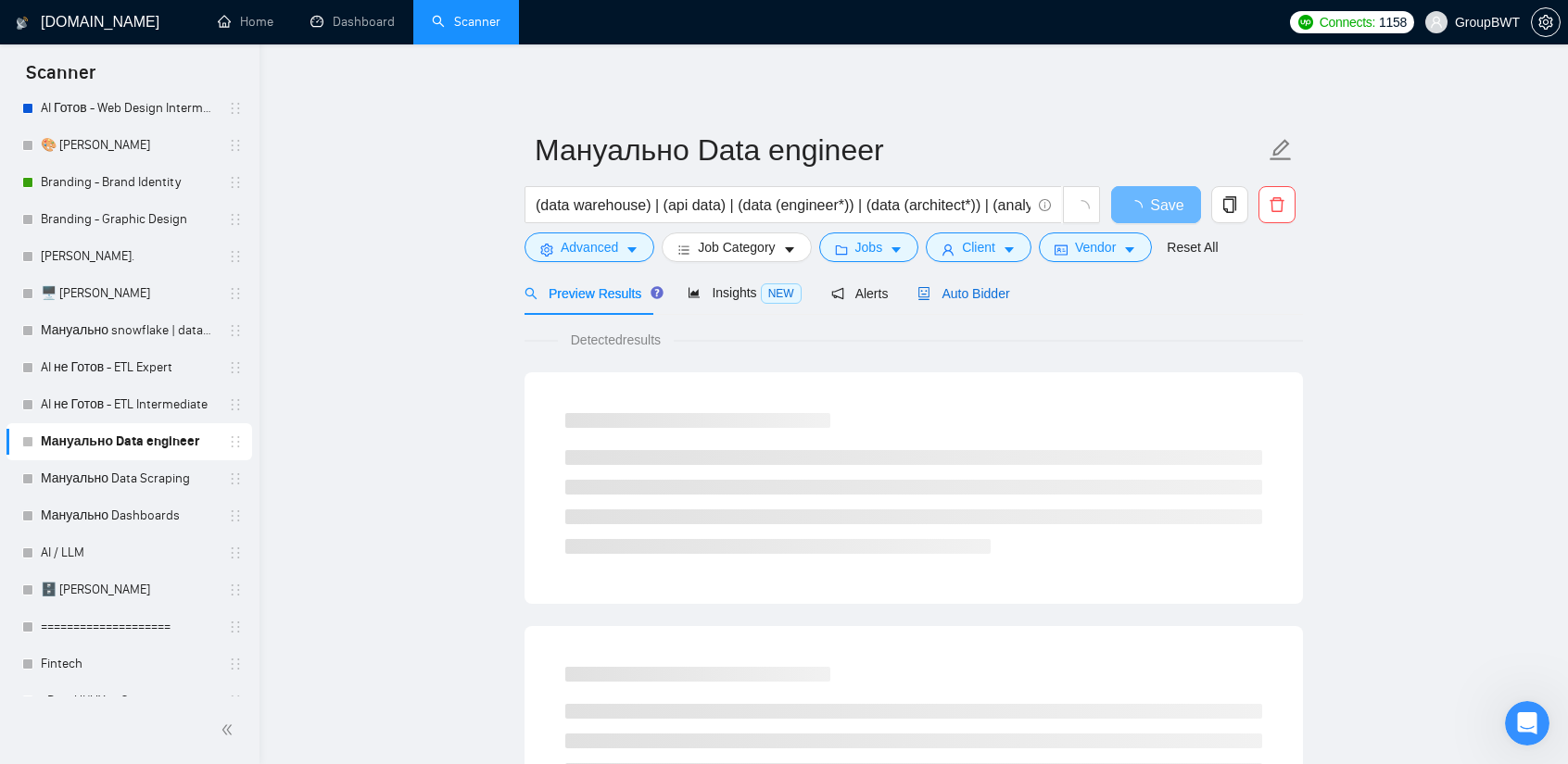
click at [982, 297] on span "Auto Bidder" at bounding box center [963, 294] width 92 height 15
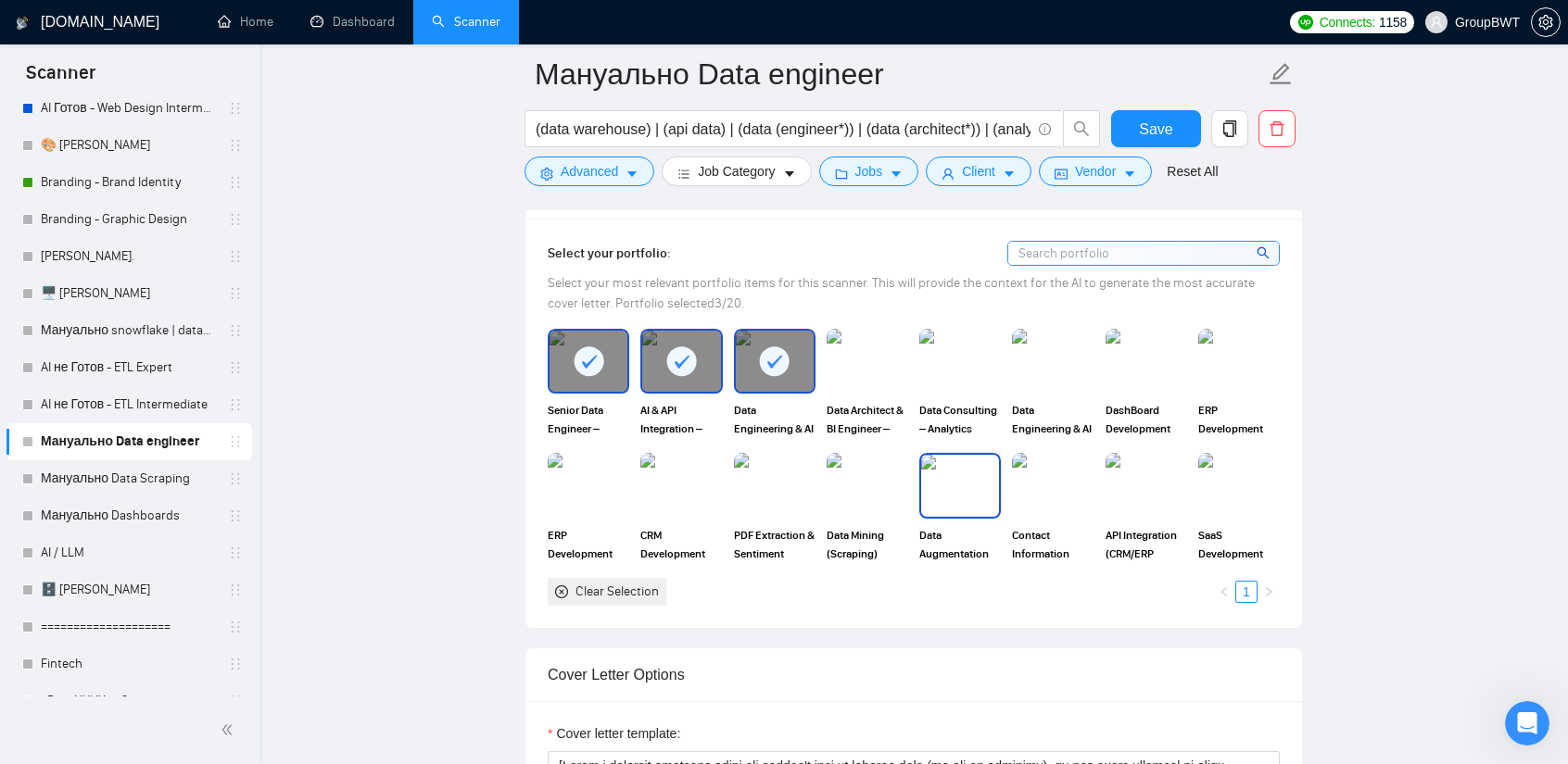
scroll to position [1667, 0]
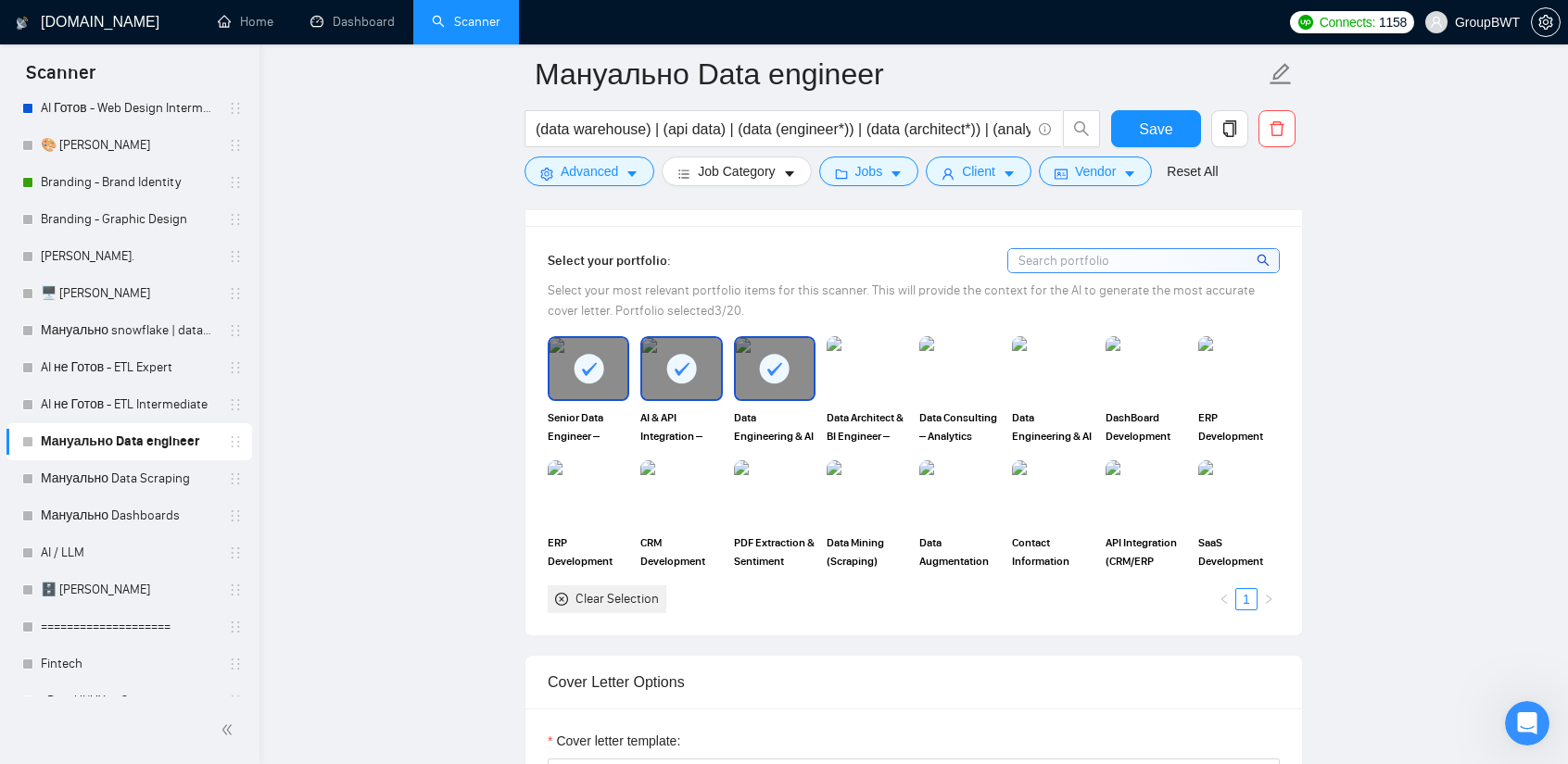
click at [768, 353] on rect at bounding box center [774, 368] width 30 height 30
click at [684, 362] on icon at bounding box center [682, 369] width 15 height 13
click at [583, 364] on icon at bounding box center [590, 369] width 15 height 13
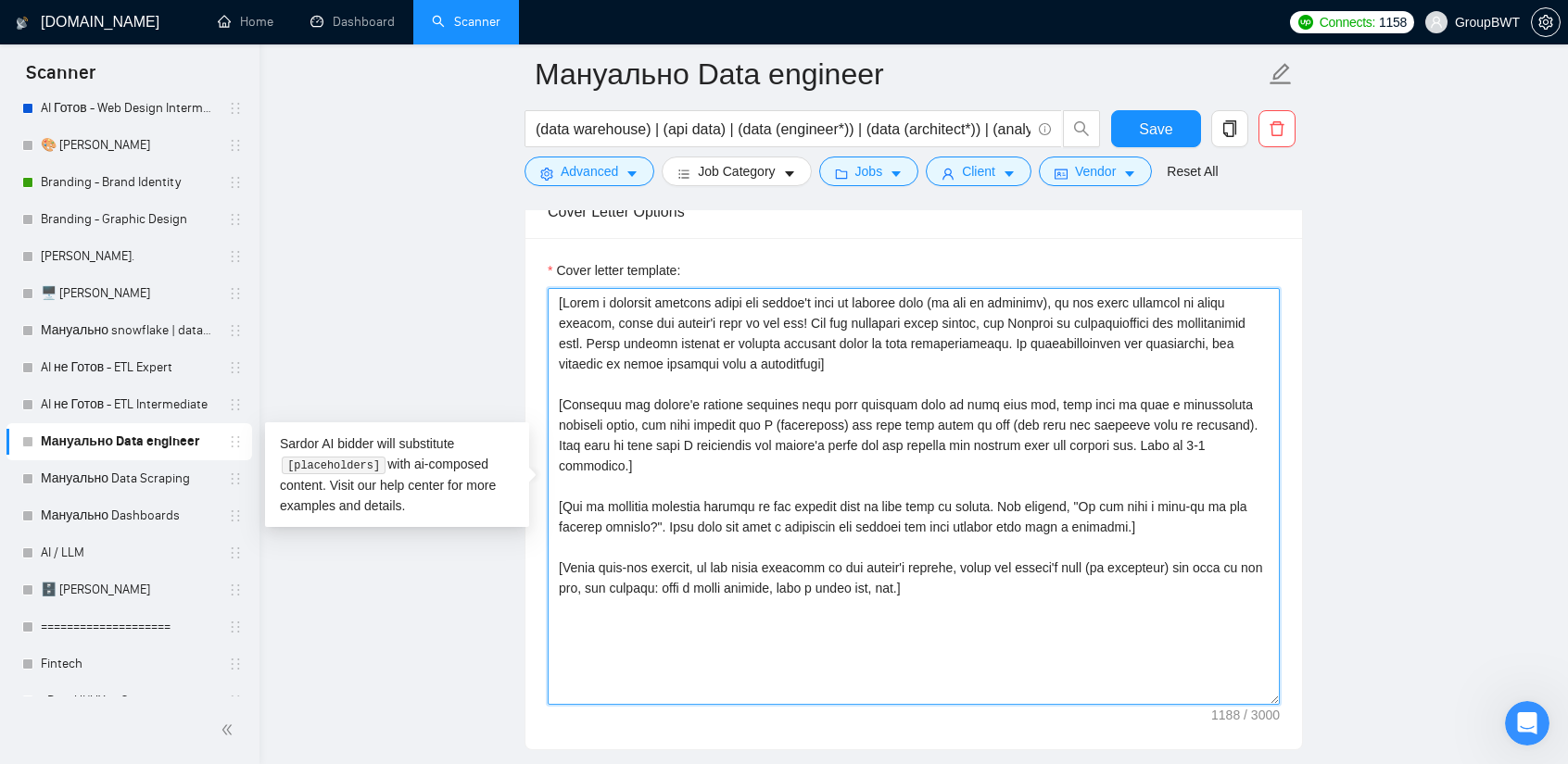
scroll to position [2131, 0]
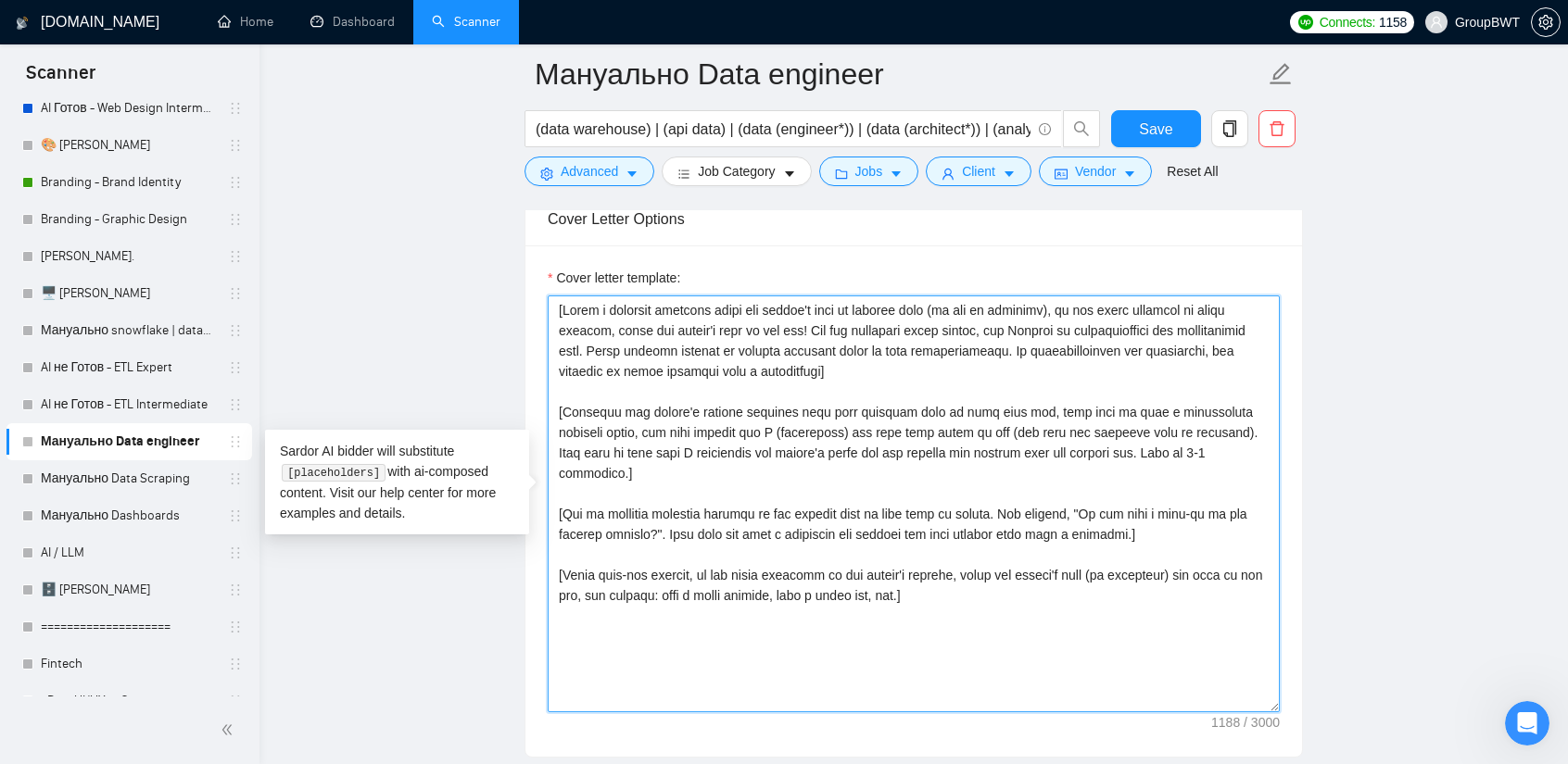
drag, startPoint x: 853, startPoint y: 458, endPoint x: 464, endPoint y: 291, distance: 423.3
click at [465, 294] on main "Мануально Data engineer (data warehouse) | (api data) | (data (engineer*)) | (d…" at bounding box center [913, 487] width 1249 height 5087
paste textarea "Hi, I am a head of data department at GroupBWT. My team specializes in building…"
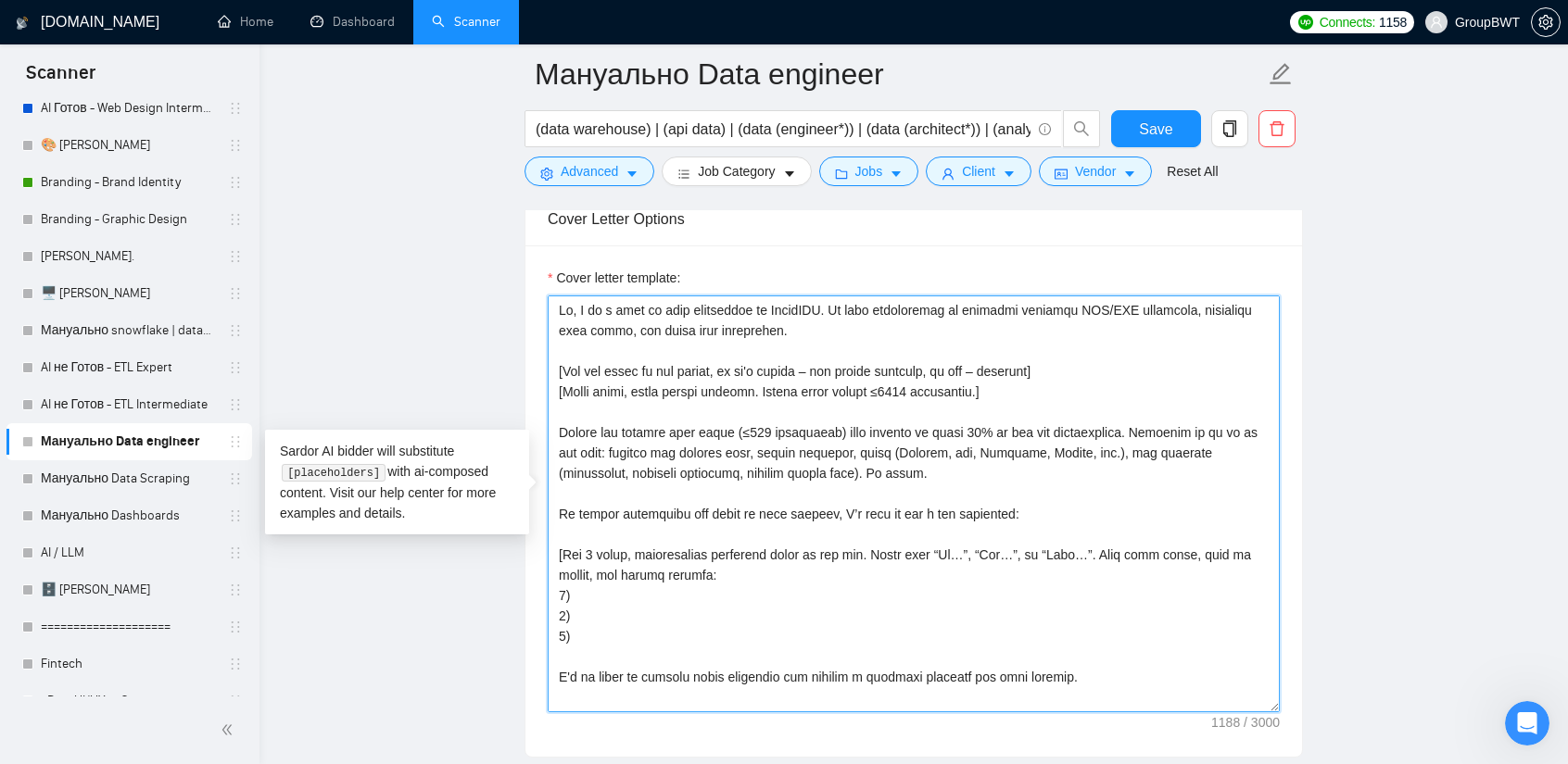
scroll to position [15, 0]
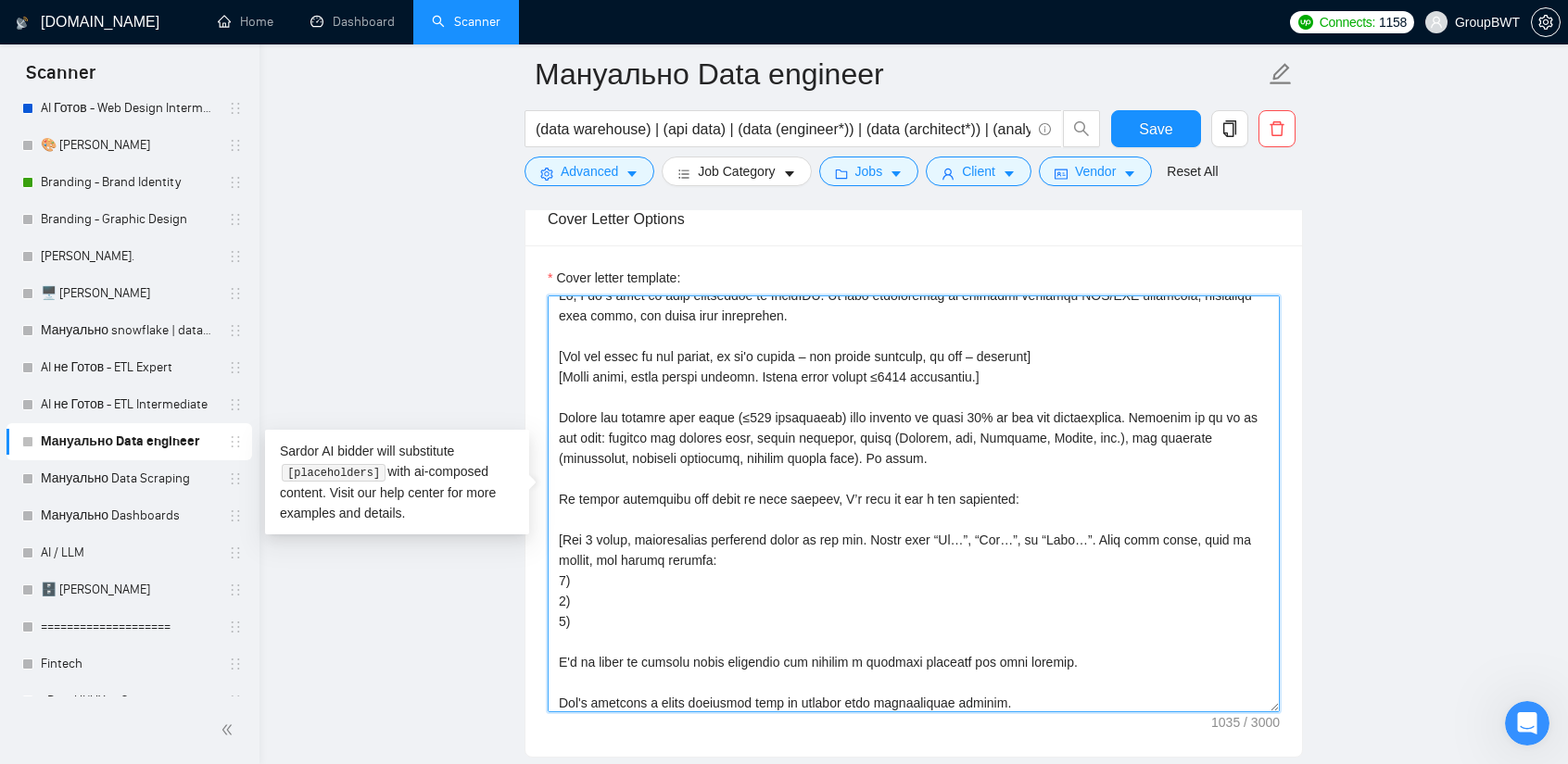
type textarea "Hi, I am a head of data department at GroupBWT. My team specializes in building…"
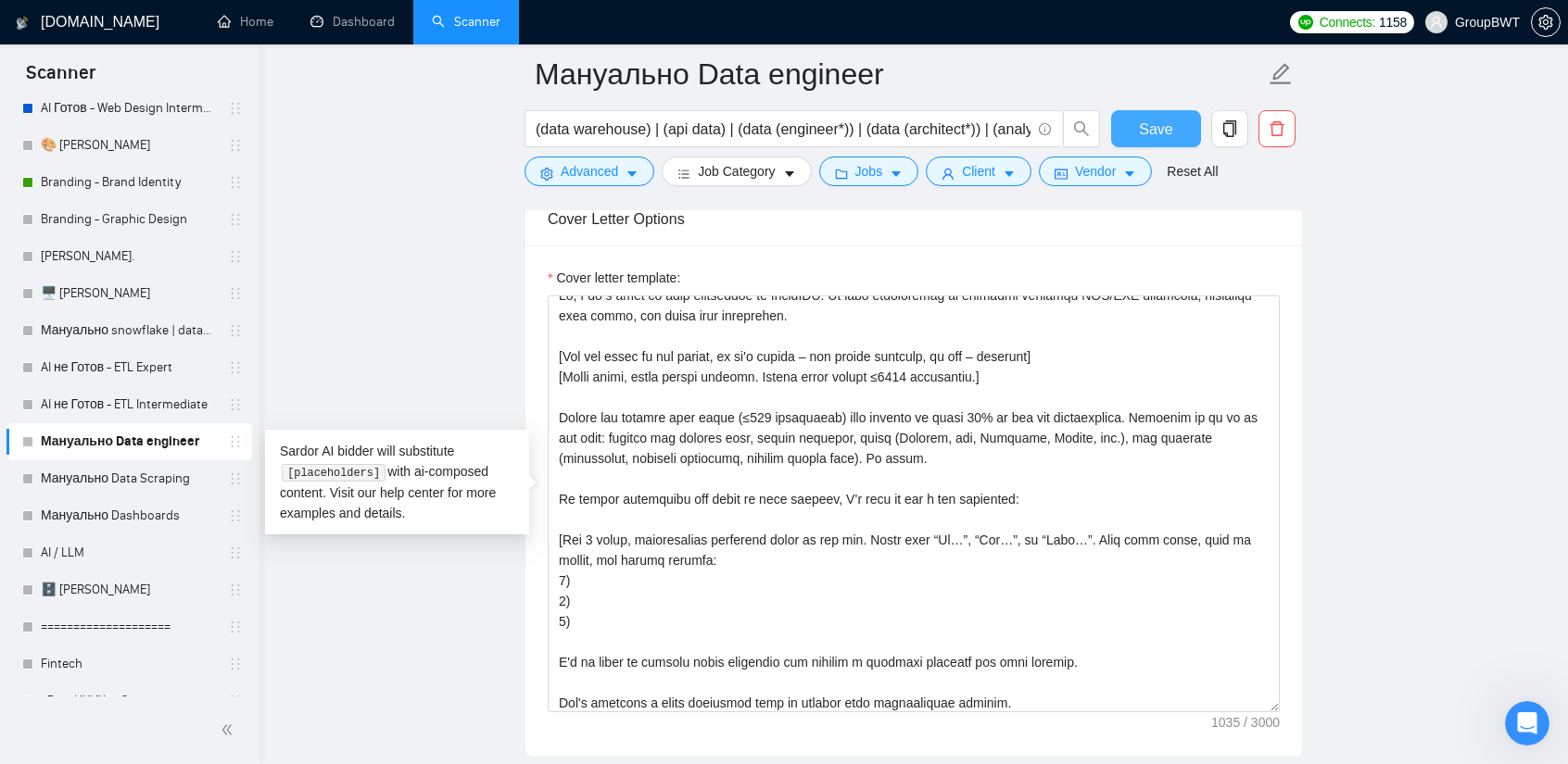
click at [1152, 135] on span "Save" at bounding box center [1155, 129] width 33 height 23
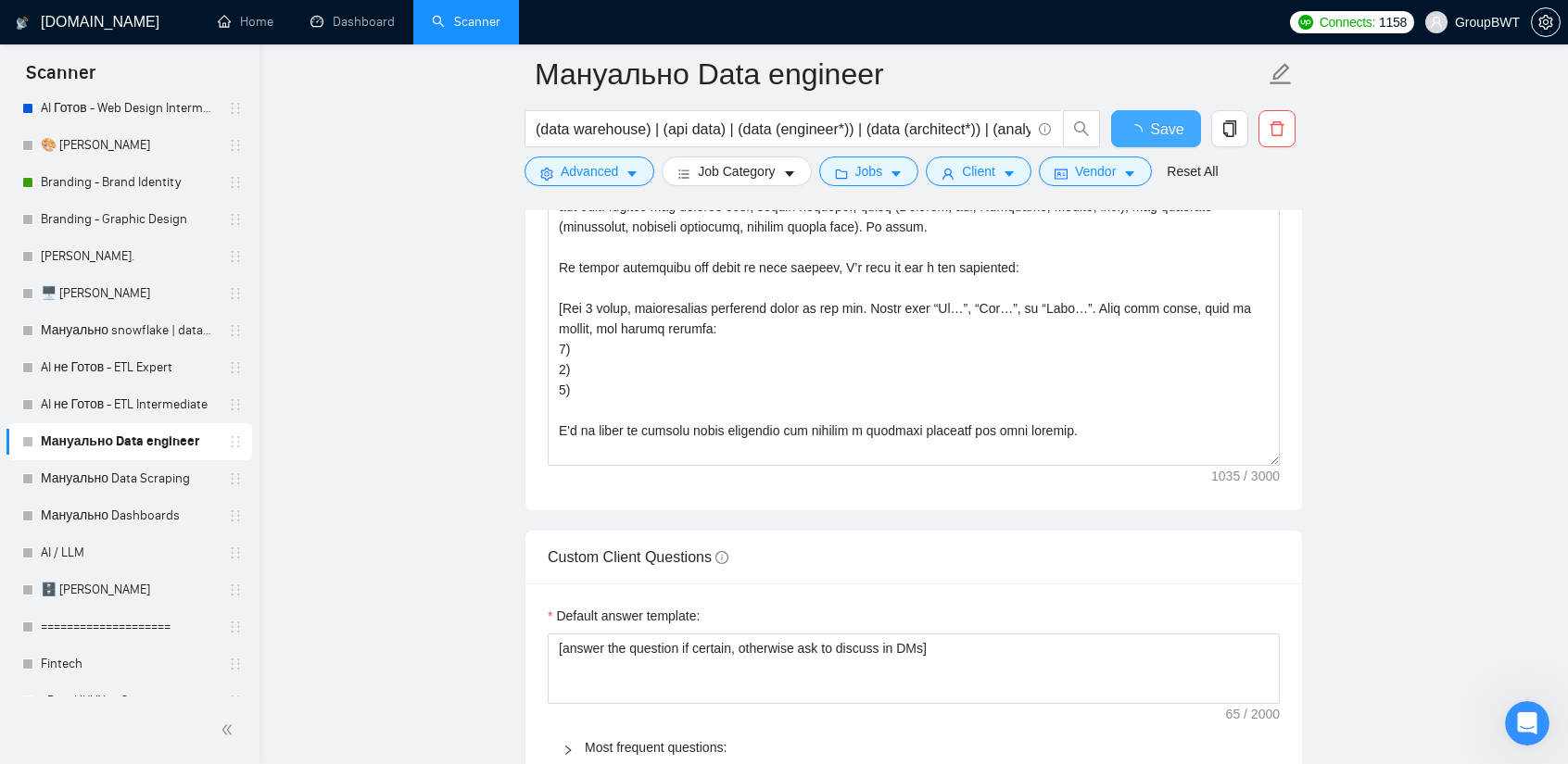
scroll to position [1853, 0]
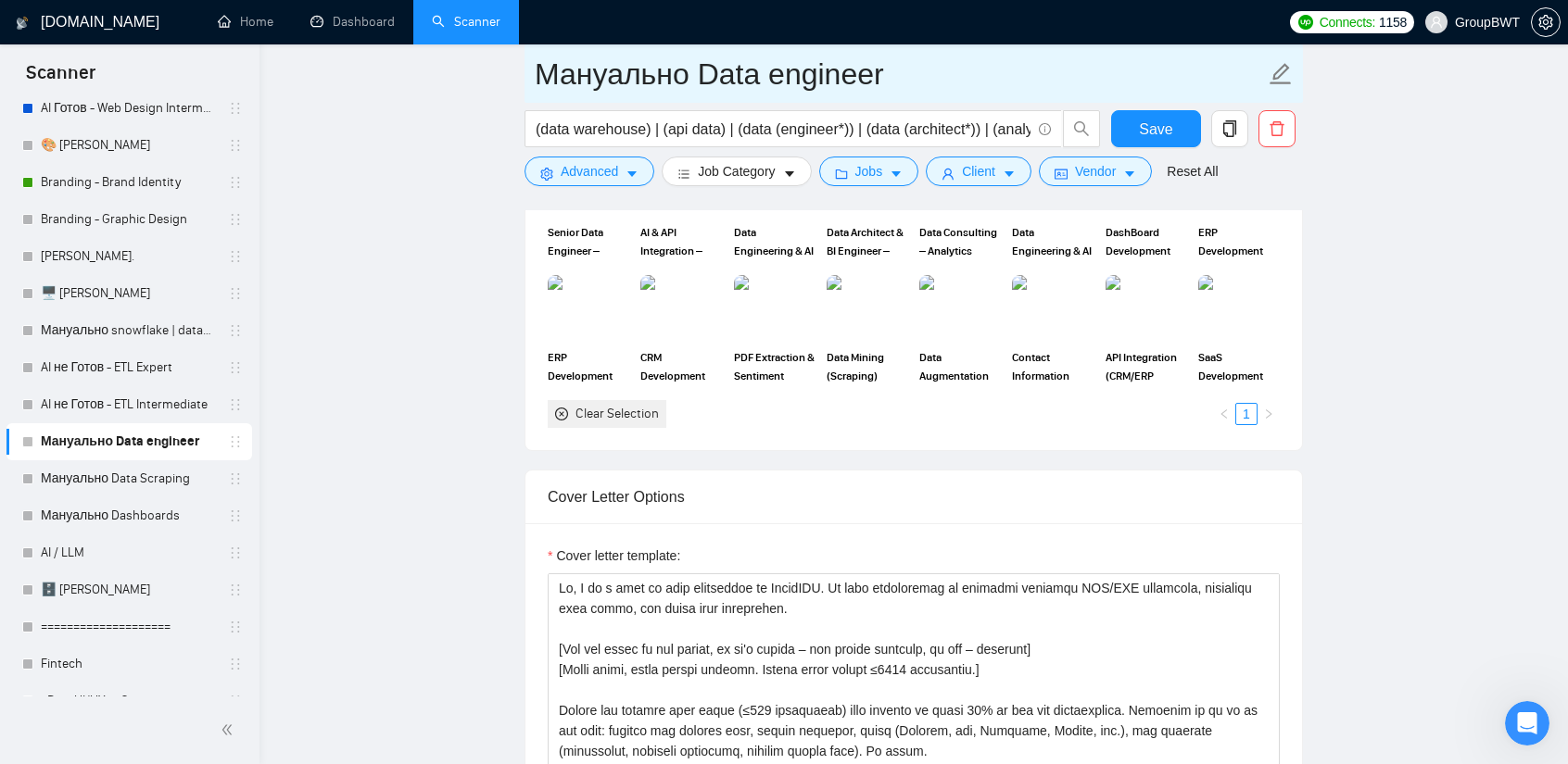
drag, startPoint x: 689, startPoint y: 74, endPoint x: 489, endPoint y: 75, distance: 200.0
click at [493, 74] on main "Мануально Data engineer (data warehouse) | (api data) | (data (engineer*)) | (d…" at bounding box center [913, 765] width 1249 height 5087
type input "AI не Готов - Data engineer"
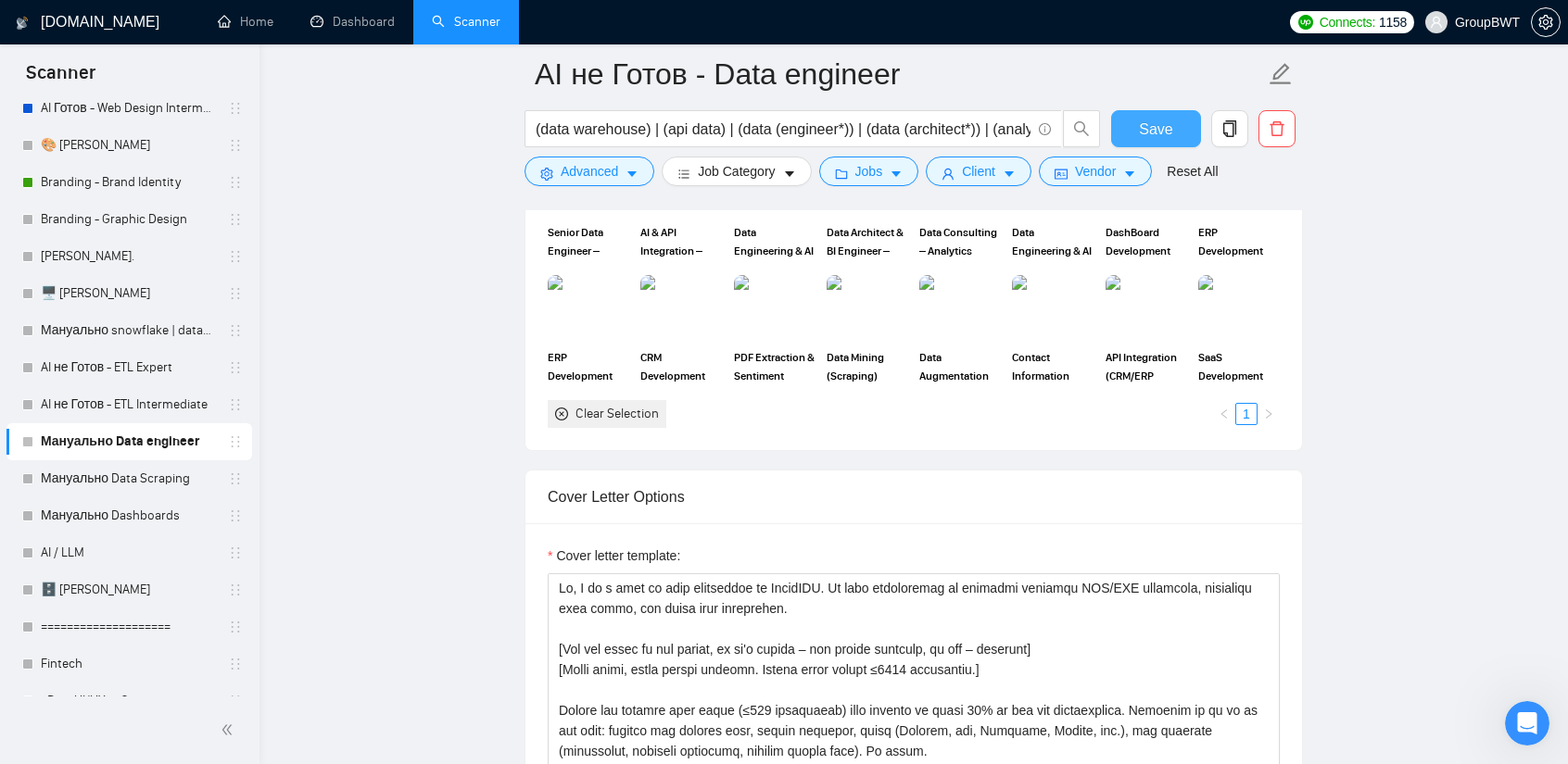
click at [1155, 132] on span "Save" at bounding box center [1155, 129] width 33 height 23
click at [136, 330] on link "Мануально snowflake | databricks" at bounding box center [129, 330] width 176 height 37
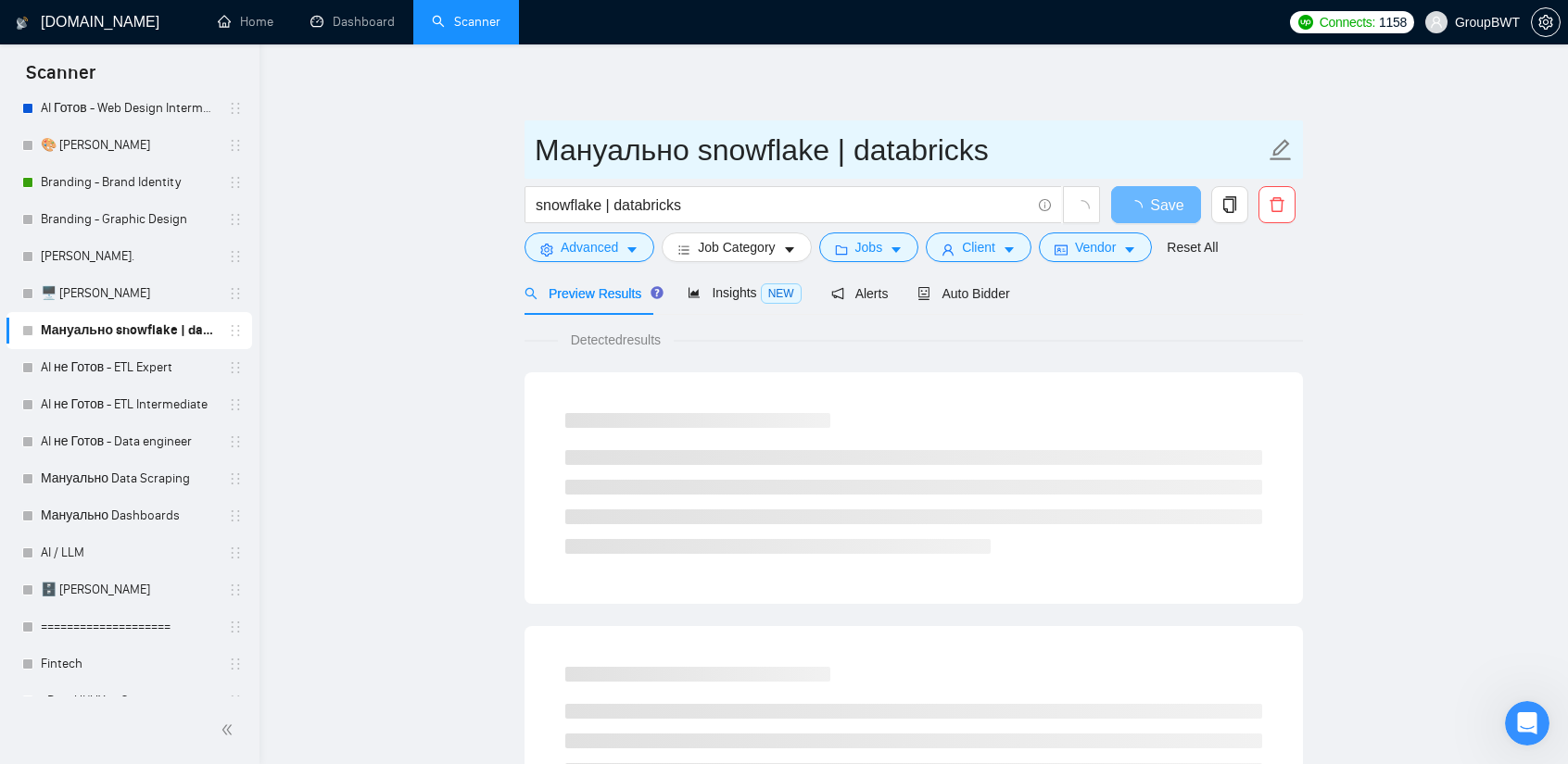
drag, startPoint x: 690, startPoint y: 155, endPoint x: 506, endPoint y: 146, distance: 184.2
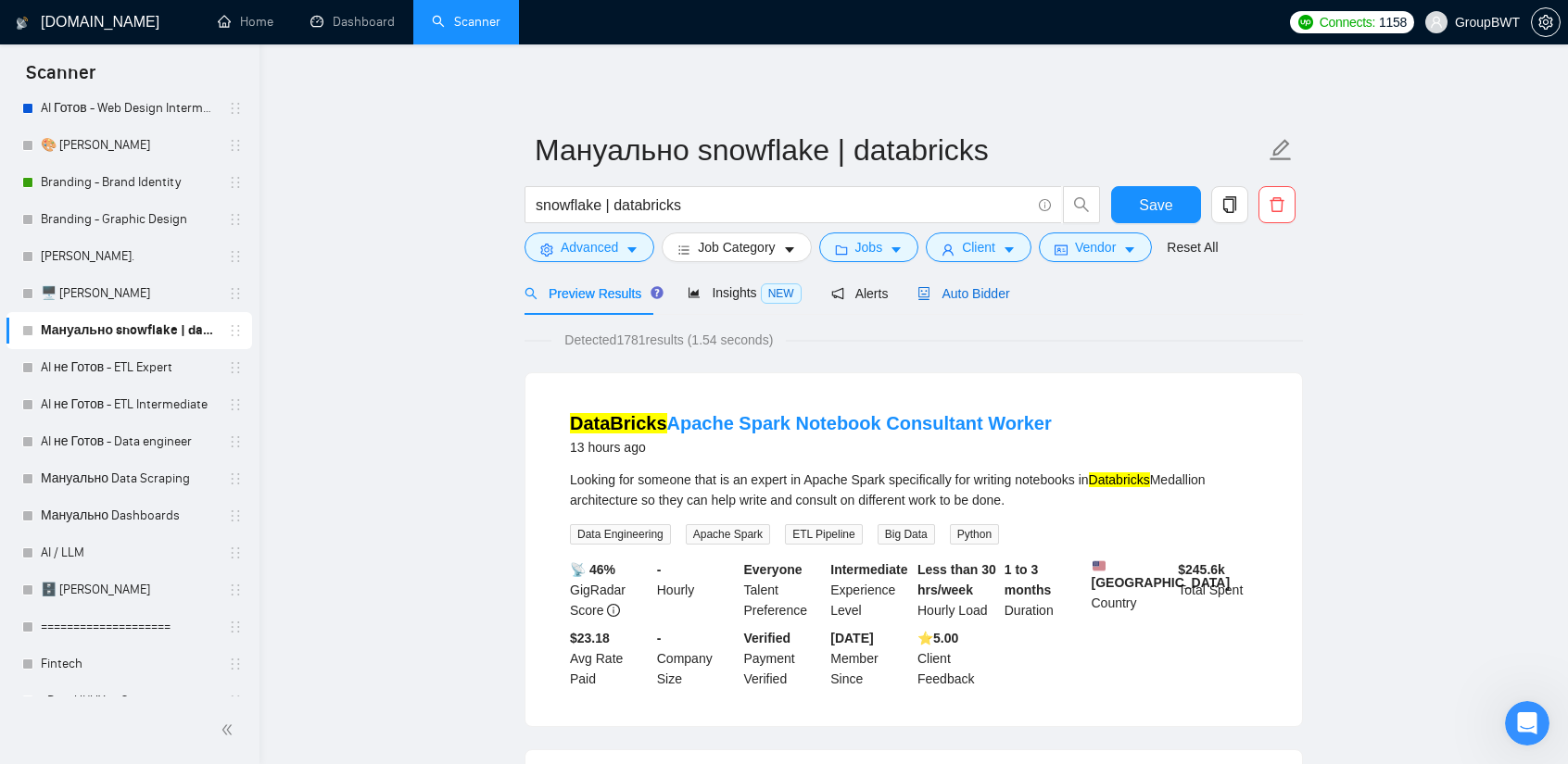
click at [1000, 297] on span "Auto Bidder" at bounding box center [963, 294] width 92 height 15
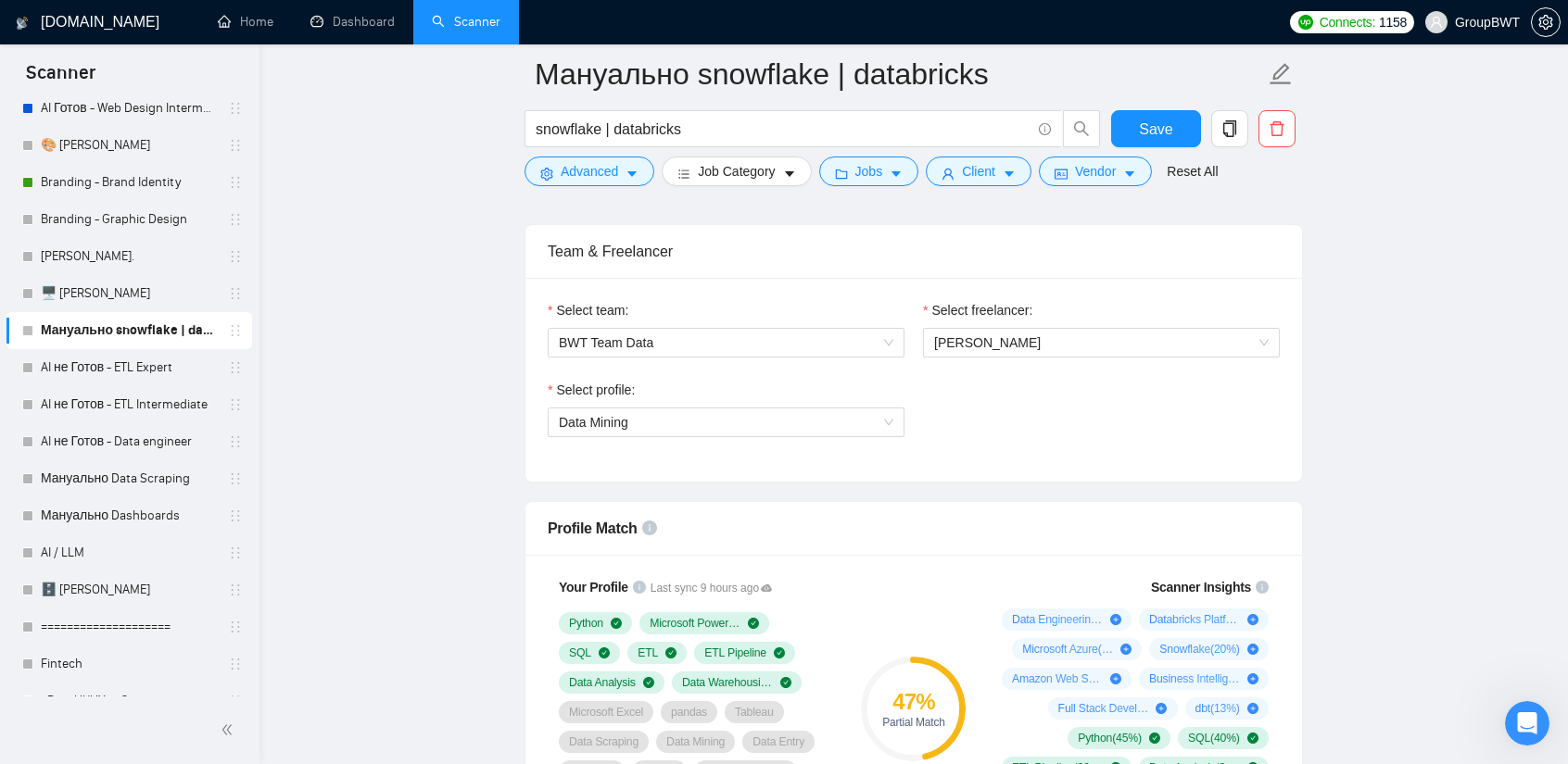
scroll to position [926, 0]
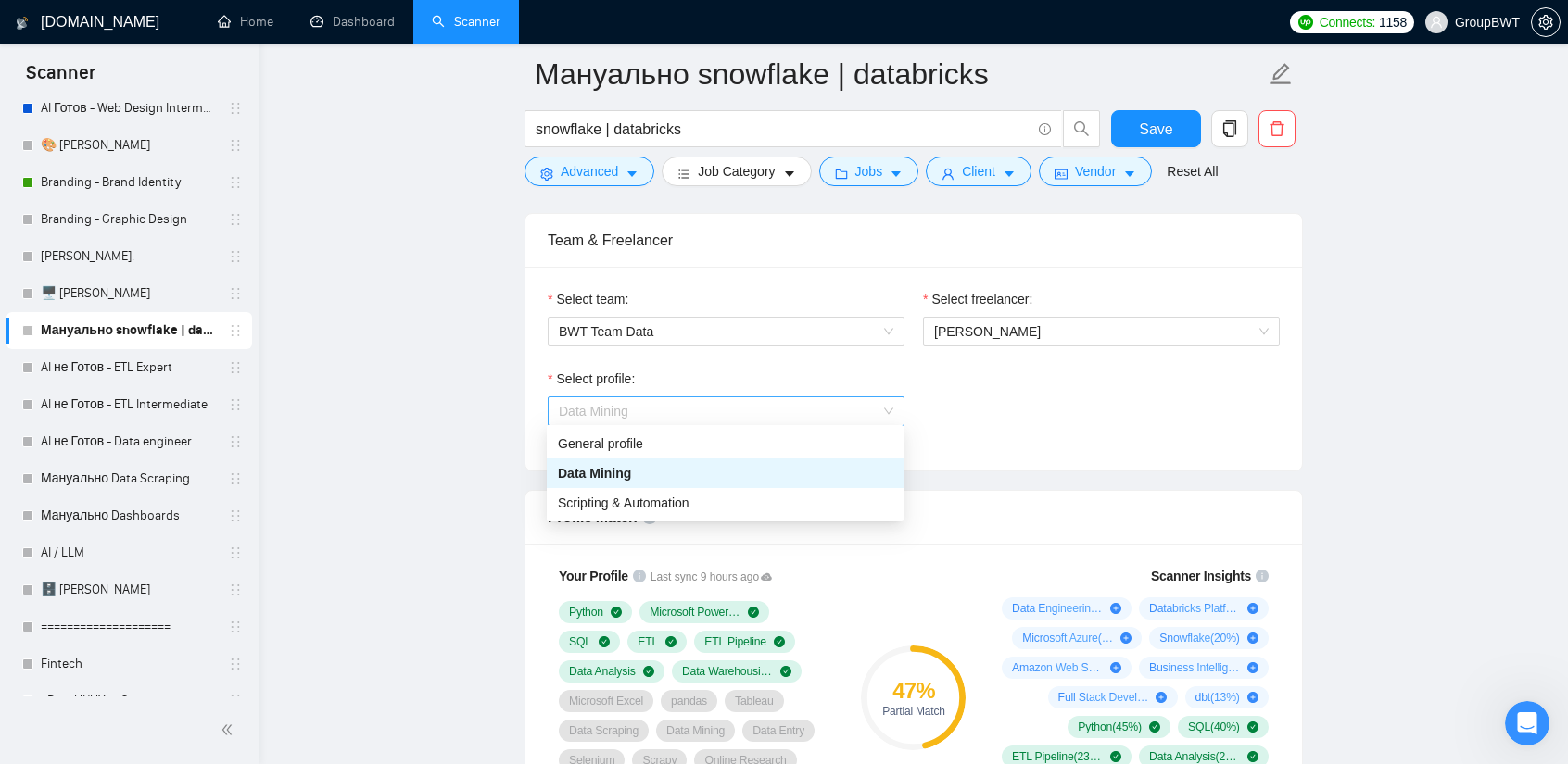
click at [814, 414] on span "Data Mining" at bounding box center [726, 411] width 334 height 28
click at [631, 502] on span "Scripting & Automation" at bounding box center [624, 503] width 132 height 15
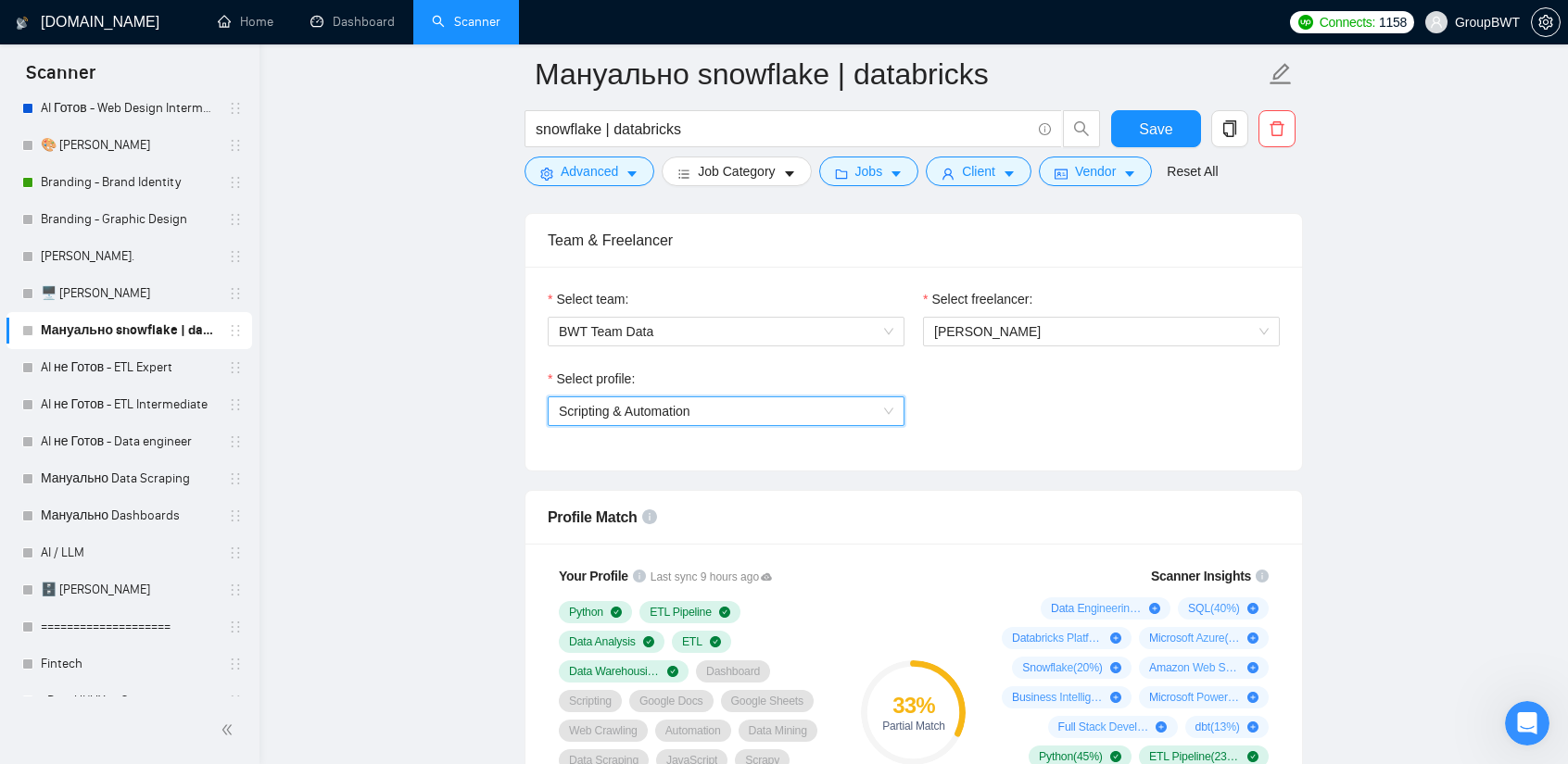
click at [785, 397] on span "Scripting & Automation" at bounding box center [726, 411] width 334 height 28
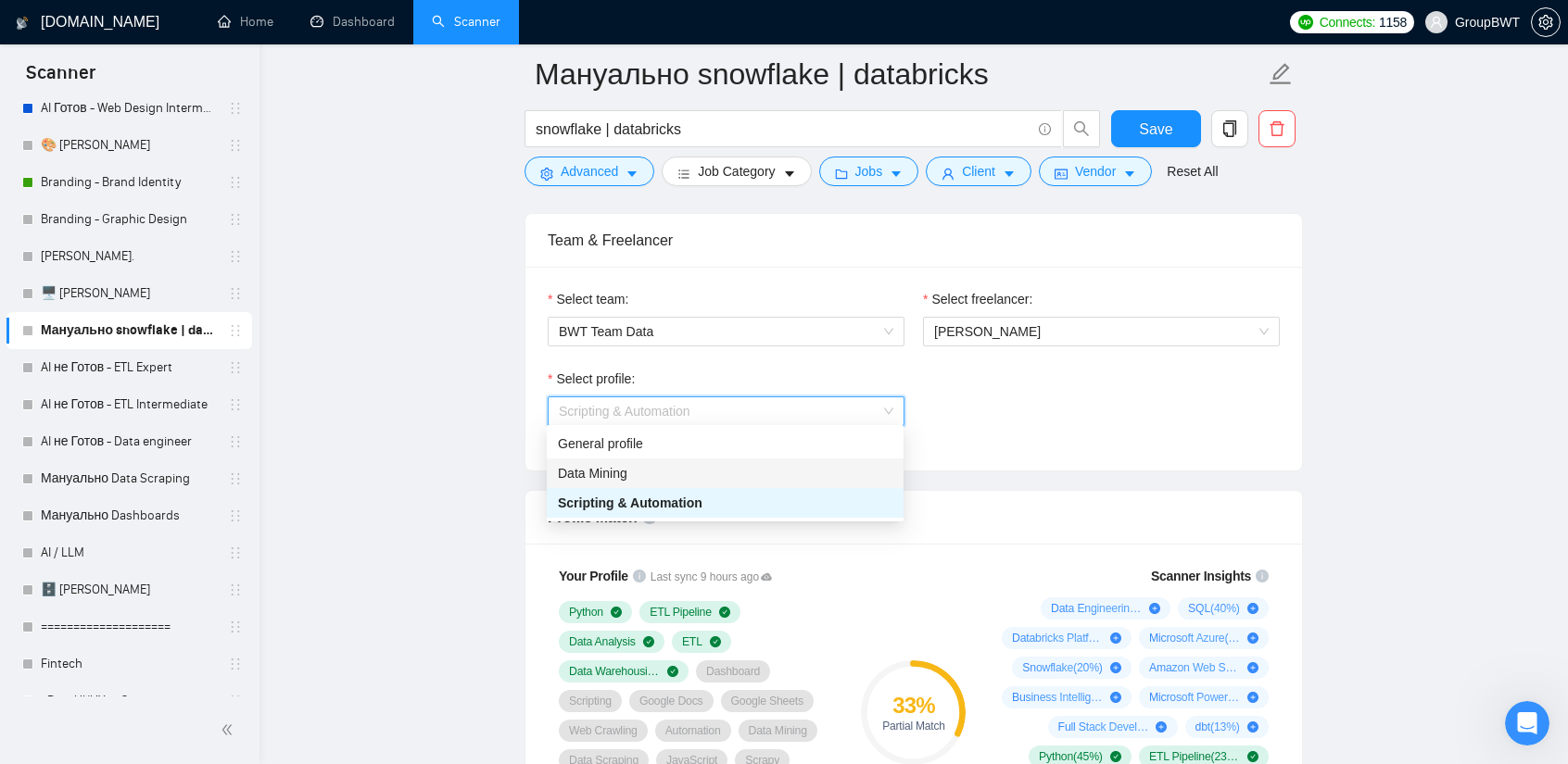
click at [669, 474] on div "Data Mining" at bounding box center [725, 473] width 334 height 20
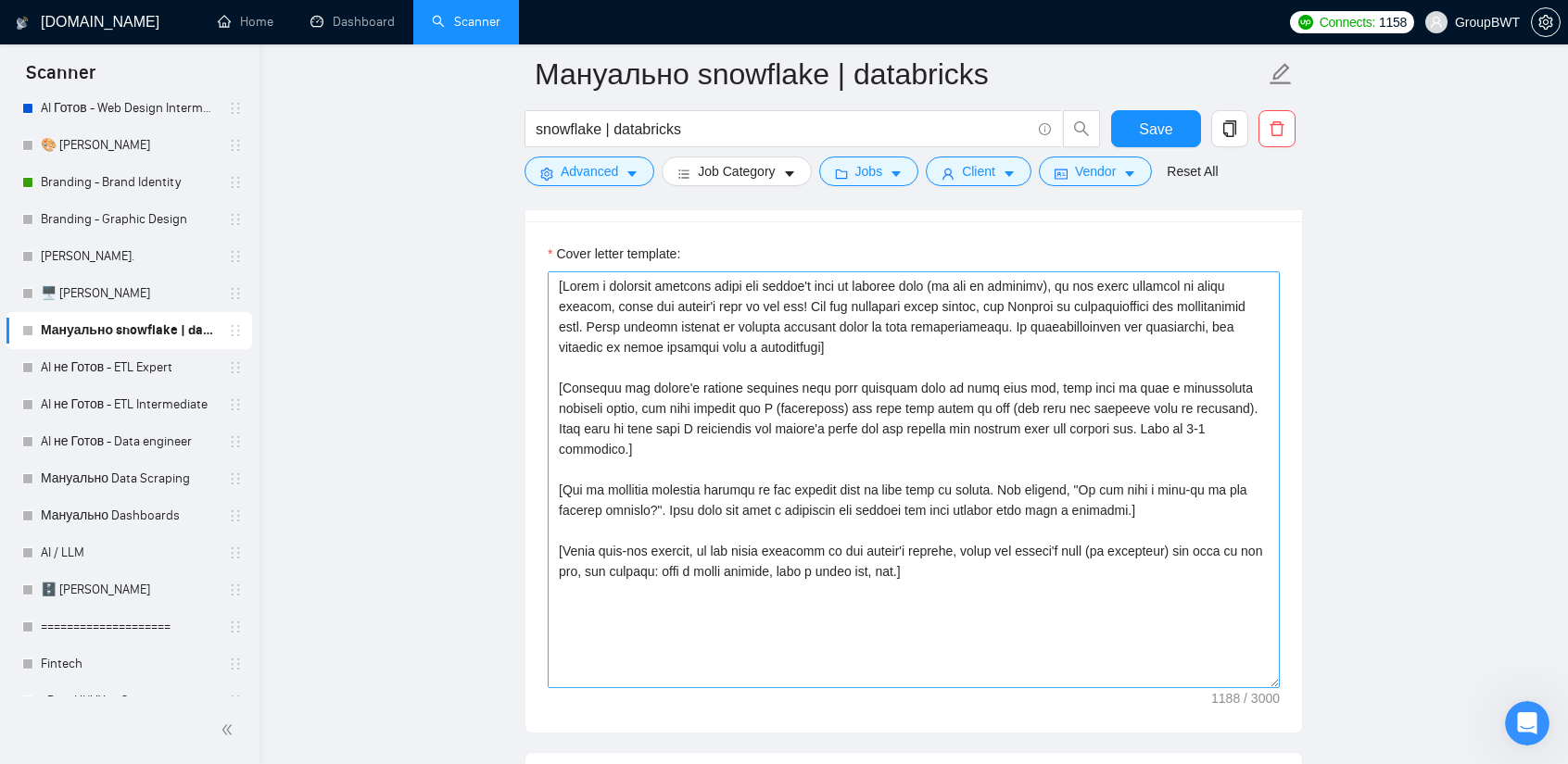
scroll to position [2131, 0]
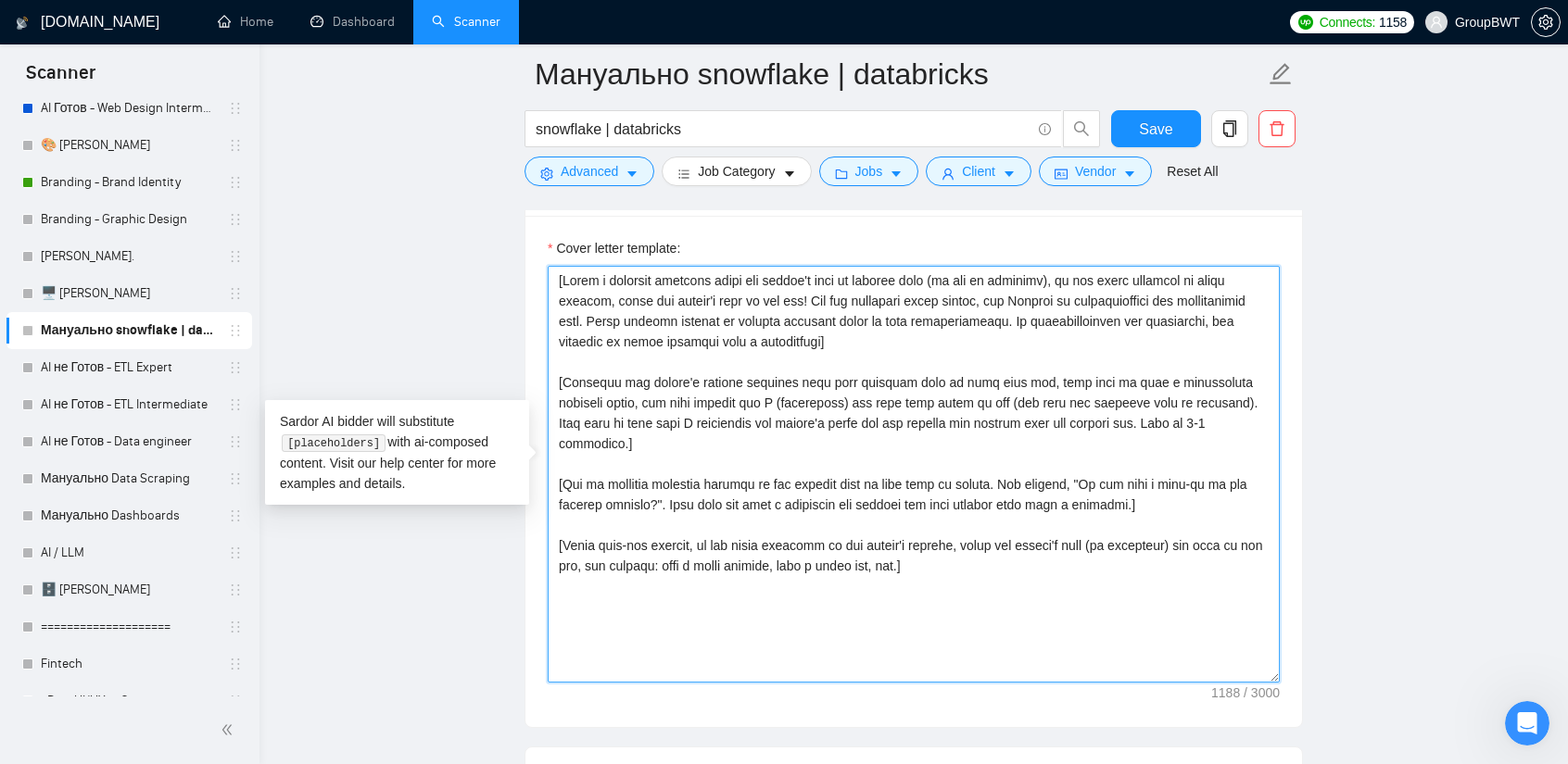
drag, startPoint x: 969, startPoint y: 547, endPoint x: 305, endPoint y: 257, distance: 724.6
click at [305, 257] on main "Мануально snowflake | databricks snowflake | databricks Save Advanced Job Categ…" at bounding box center [913, 463] width 1249 height 5039
paste textarea "Hi, I am a head of data department at GroupBWT. My team specializes in building…"
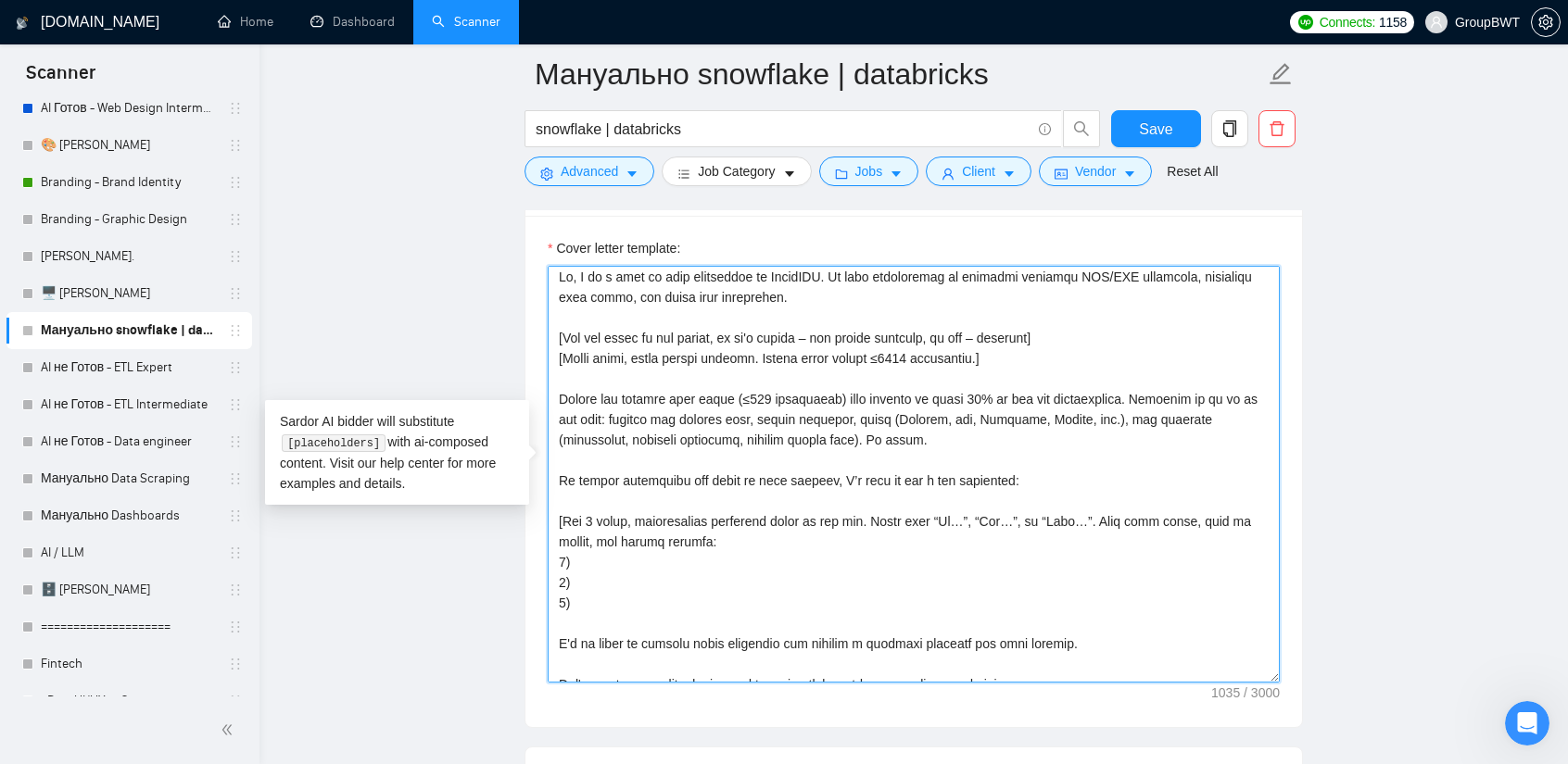
scroll to position [0, 0]
click at [840, 276] on textarea "Cover letter template:" at bounding box center [913, 474] width 732 height 416
click at [846, 275] on textarea "Cover letter template:" at bounding box center [913, 474] width 732 height 416
click at [783, 295] on textarea "Cover letter template:" at bounding box center [913, 474] width 732 height 416
click at [823, 293] on textarea "Cover letter template:" at bounding box center [913, 474] width 732 height 416
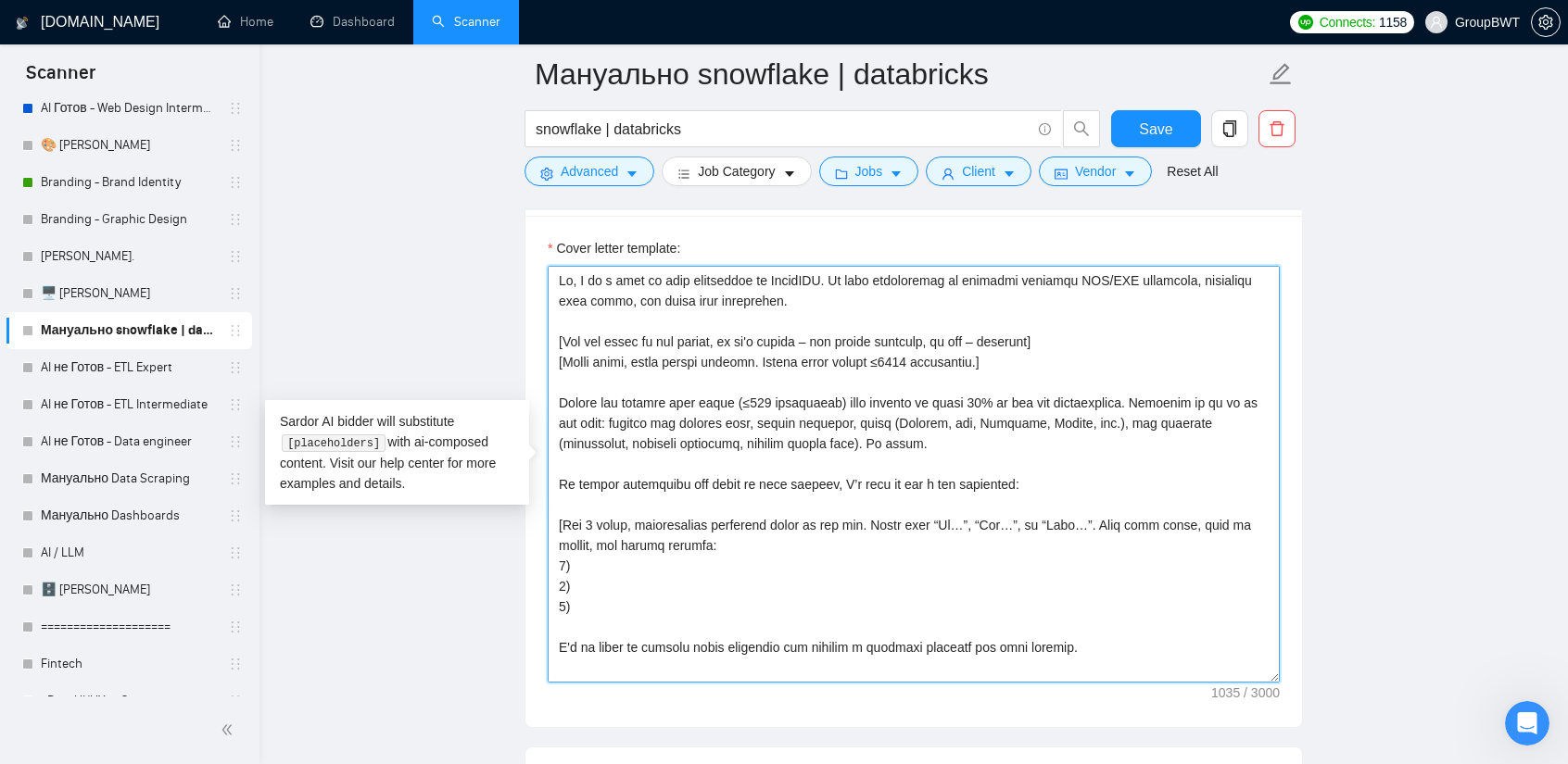
click at [784, 293] on textarea "Cover letter template:" at bounding box center [913, 474] width 732 height 416
click at [802, 300] on textarea "Cover letter template:" at bounding box center [913, 474] width 732 height 416
type textarea "Hi, I am a head of data department at GroupBWT. My team specializes in building…"
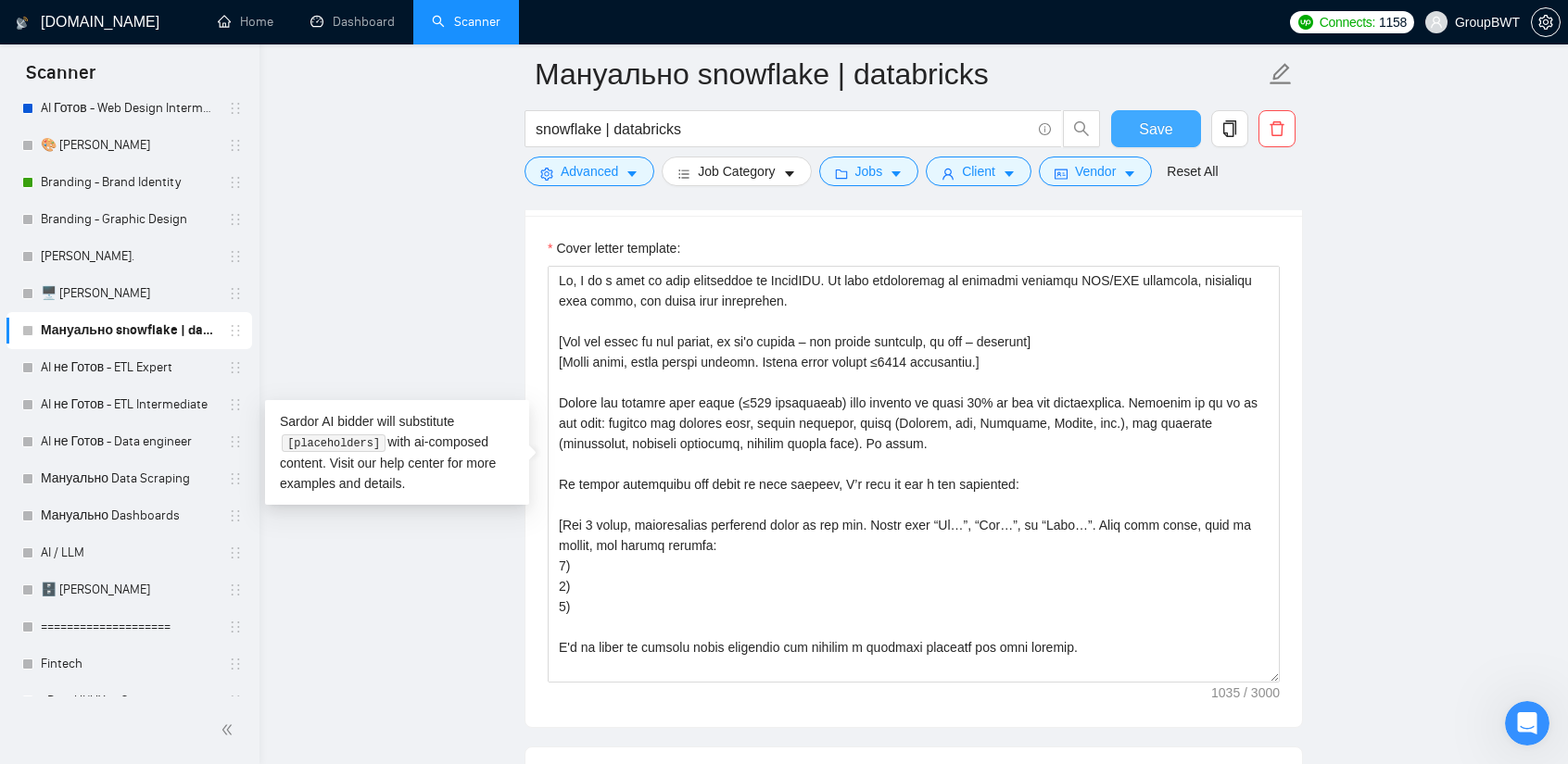
click at [1144, 131] on span "Save" at bounding box center [1155, 129] width 33 height 23
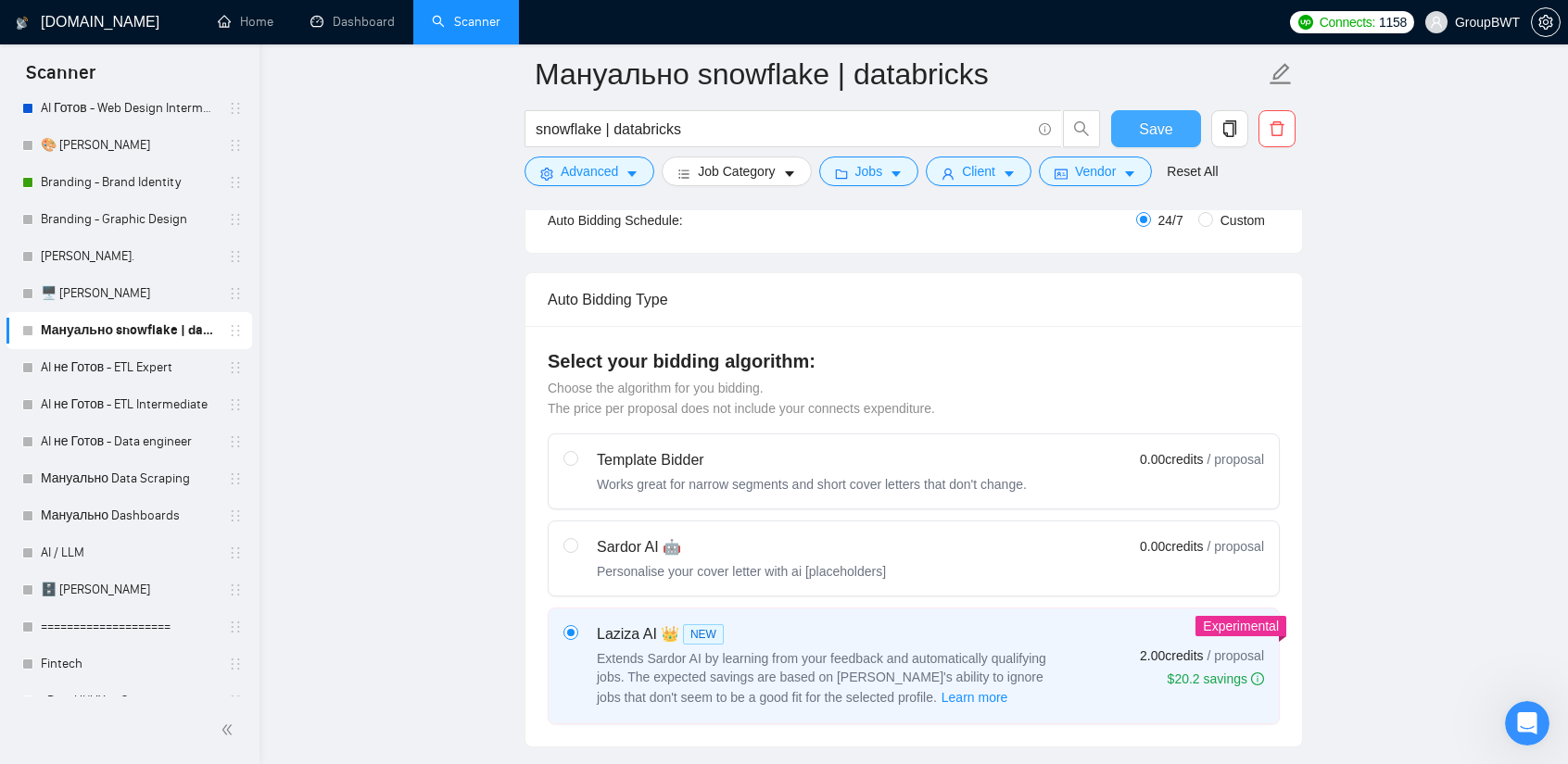
scroll to position [371, 0]
click at [536, 127] on input "snowflake | databricks" at bounding box center [784, 129] width 495 height 23
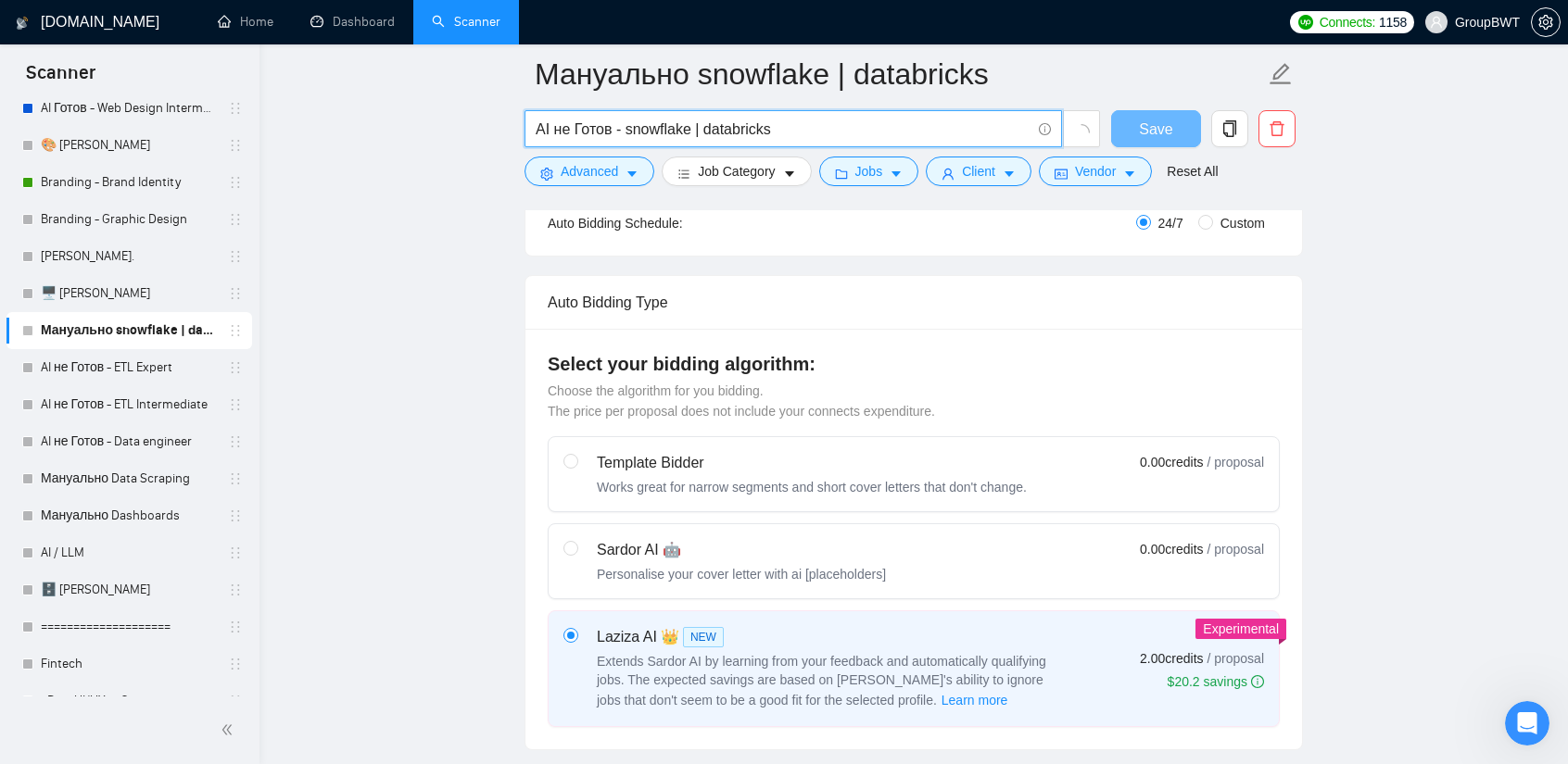
click at [629, 130] on input "AI не Готов - snowflake | databricks" at bounding box center [784, 129] width 495 height 23
click at [632, 127] on input "AI не Готов - Ыnowflake | databricks" at bounding box center [784, 129] width 495 height 23
drag, startPoint x: 713, startPoint y: 131, endPoint x: 767, endPoint y: 129, distance: 54.0
click at [708, 129] on input "AI не Готов - Snowflake | databricks" at bounding box center [784, 129] width 495 height 23
type input "AI не Готов - Snowflake | Databricks"
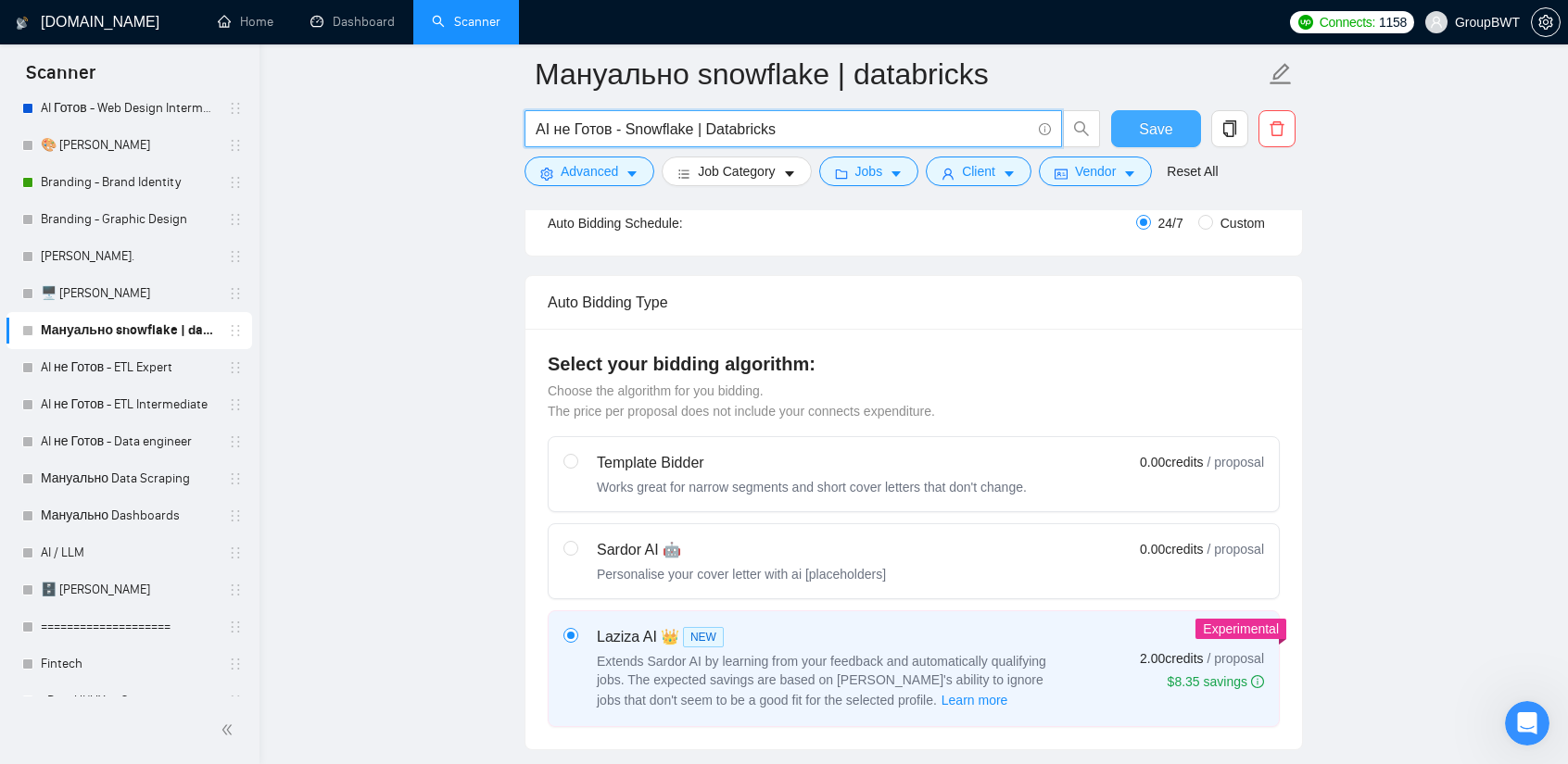
drag, startPoint x: 783, startPoint y: 129, endPoint x: 1113, endPoint y: 119, distance: 330.2
click at [784, 129] on input "AI не Готов - Snowflake | Databricks" at bounding box center [784, 129] width 495 height 23
type input "AI не Готов - Snowflake | Databricks"
click at [1172, 132] on button "Save" at bounding box center [1156, 128] width 90 height 37
click at [730, 546] on div "Sardor AI 🤖" at bounding box center [741, 549] width 290 height 22
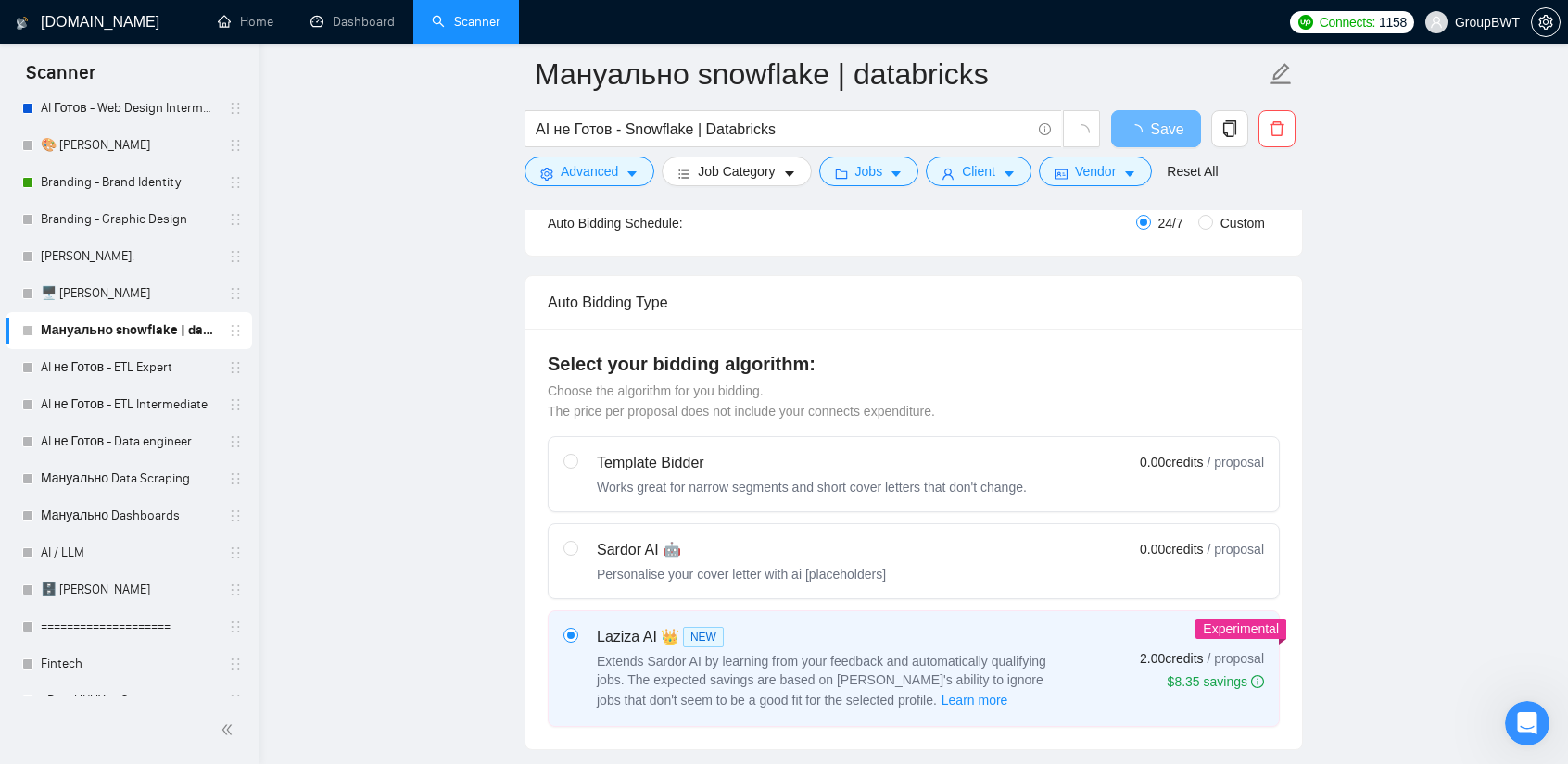
click at [576, 546] on input "radio" at bounding box center [570, 547] width 13 height 13
radio input "true"
radio input "false"
click at [927, 548] on div "Sardor AI 🤖 Personalise your cover letter with ai [placeholders] 0.00 credits /…" at bounding box center [913, 561] width 700 height 45
click at [576, 548] on input "radio" at bounding box center [570, 547] width 13 height 13
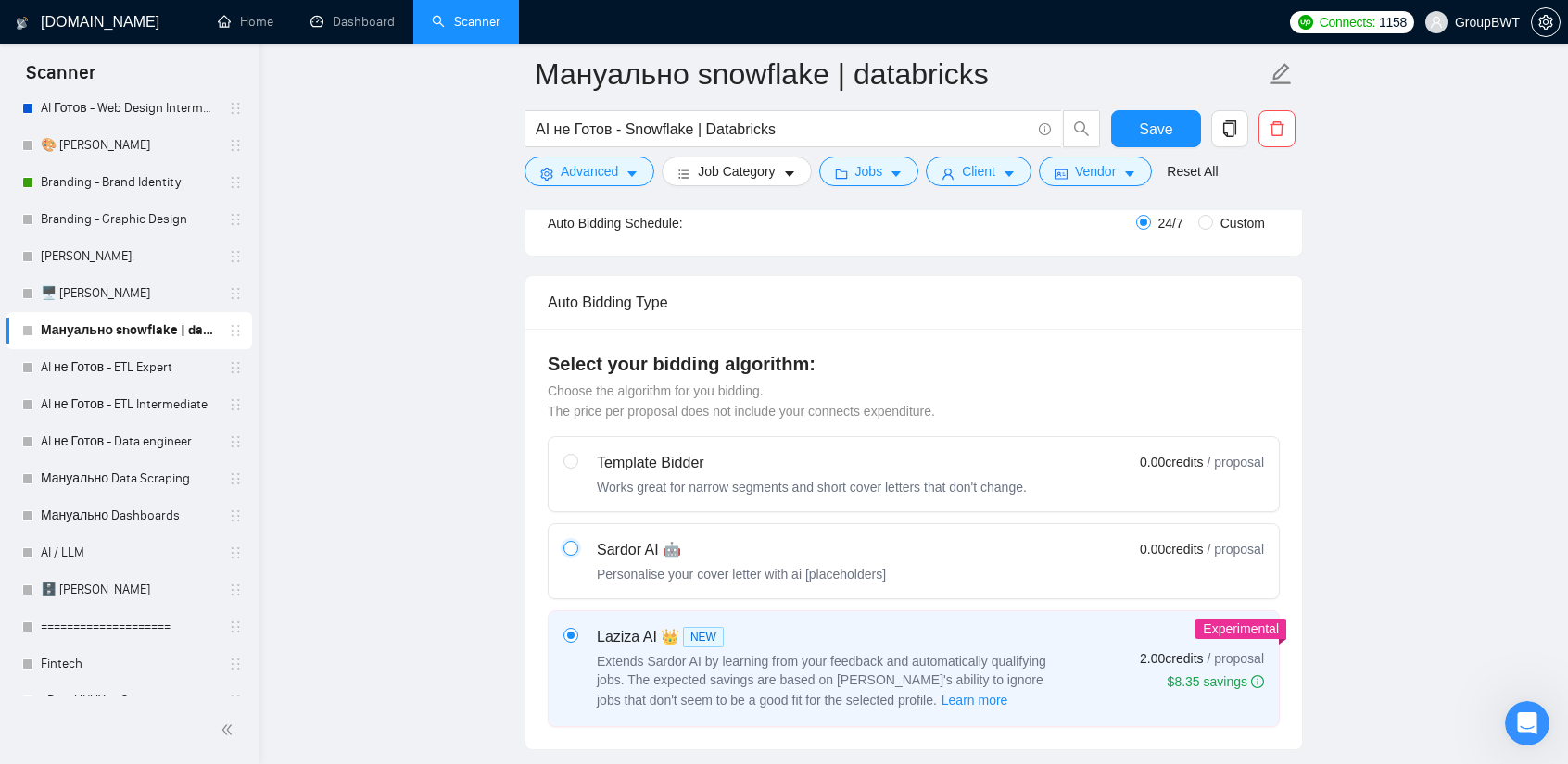
radio input "true"
radio input "false"
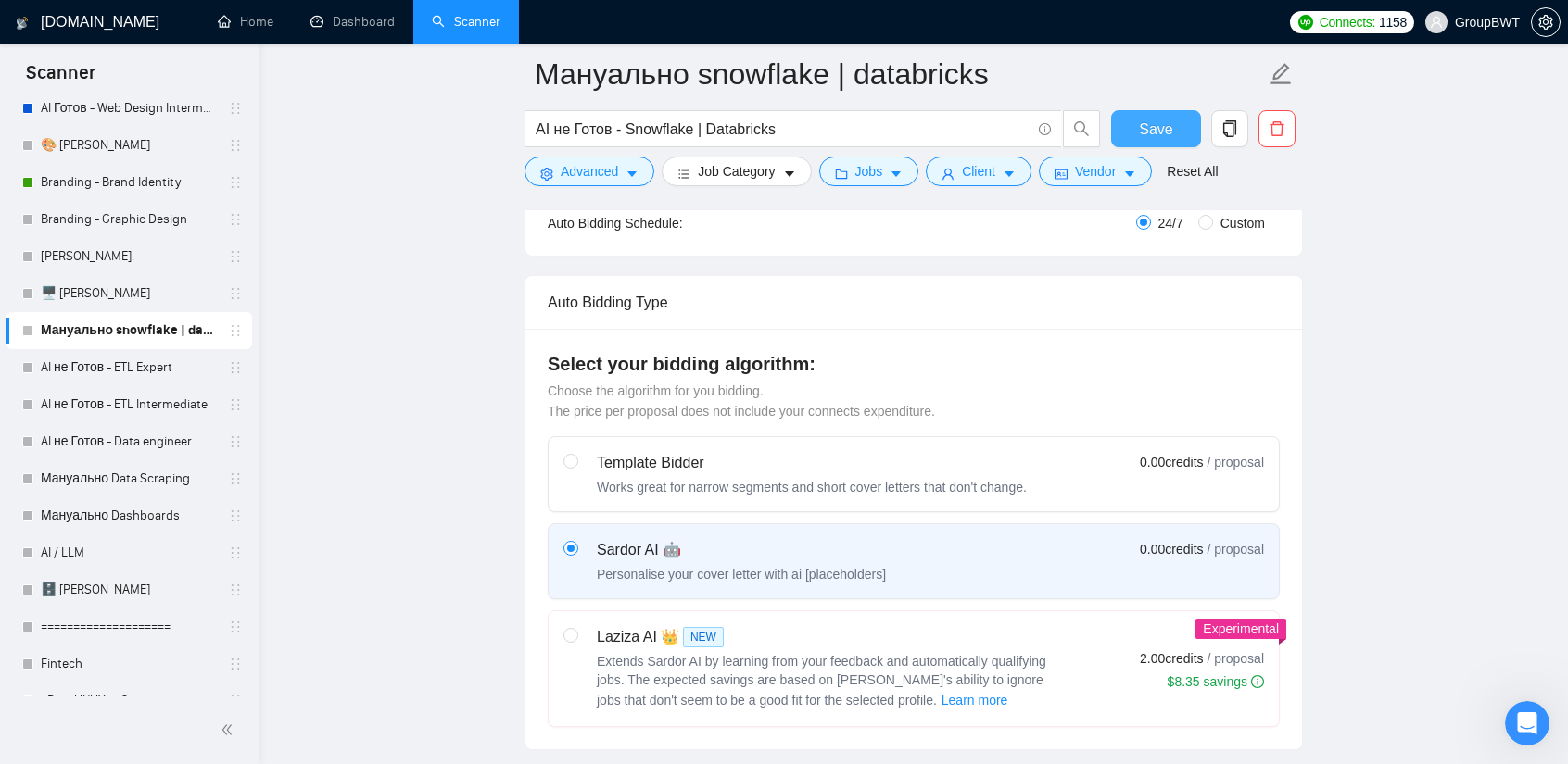
click at [1160, 129] on span "Save" at bounding box center [1155, 129] width 33 height 23
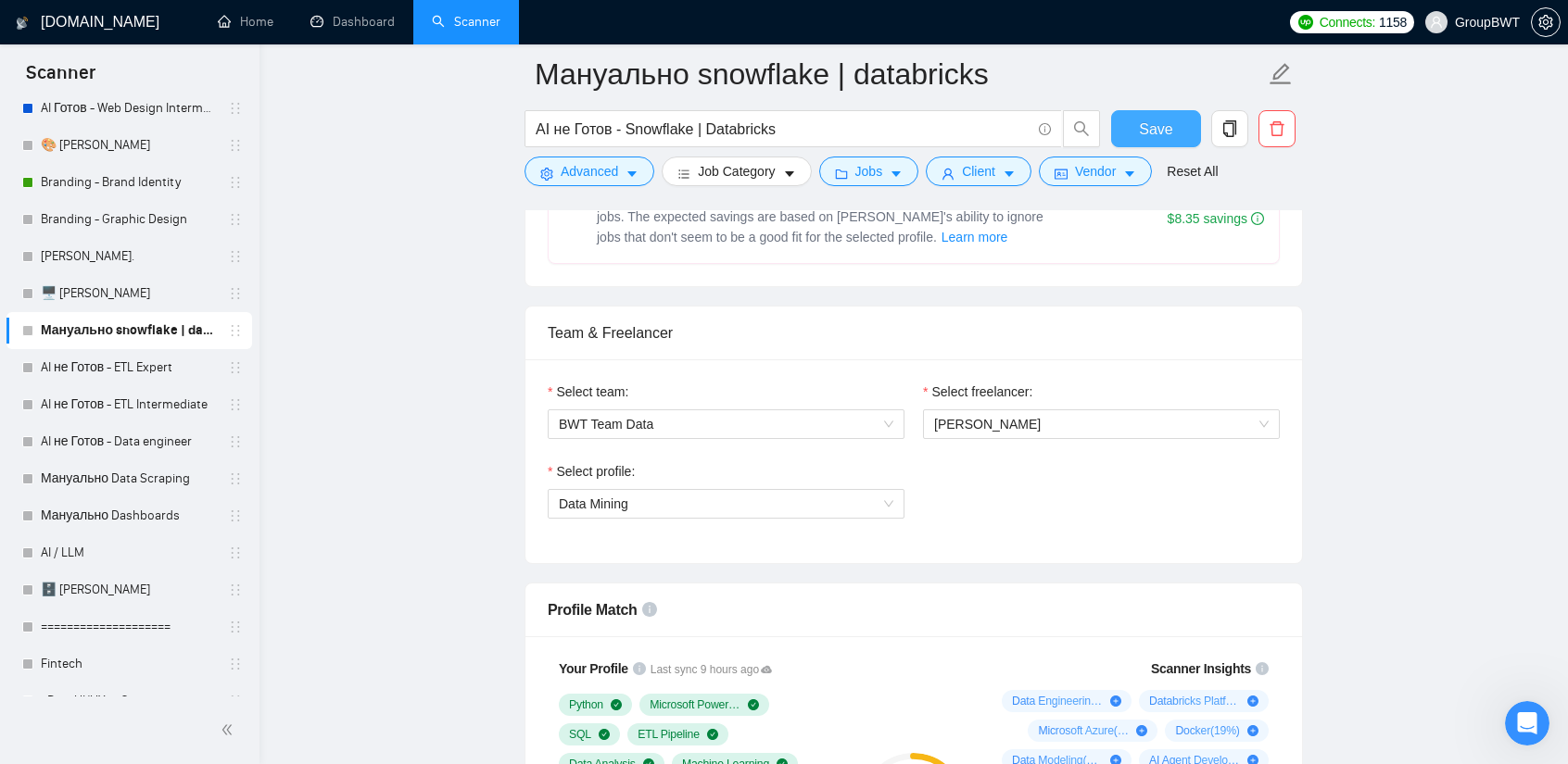
scroll to position [556, 0]
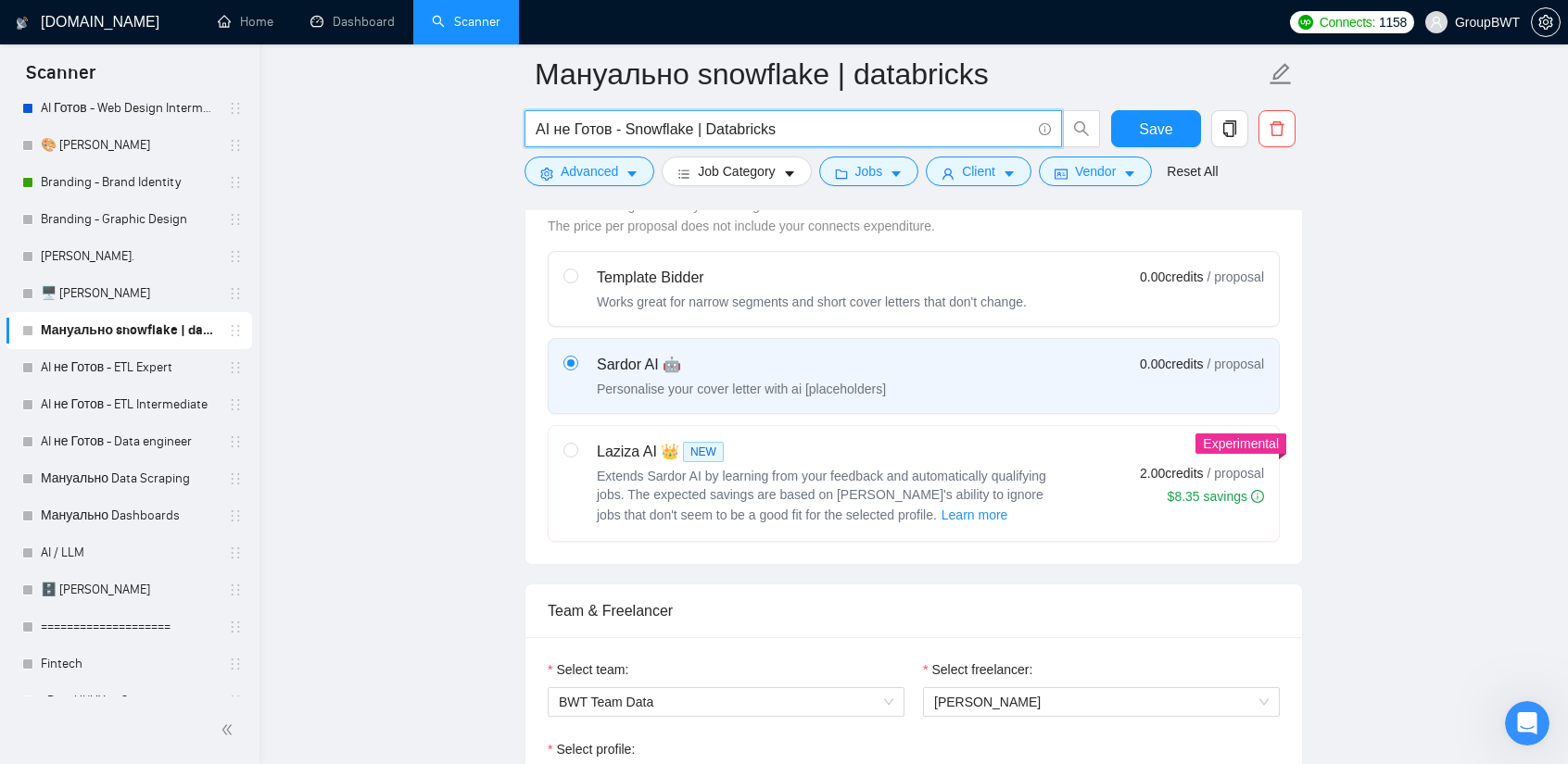
click at [625, 129] on input "AI не Готов - Snowflake | Databricks" at bounding box center [784, 129] width 495 height 23
drag, startPoint x: 627, startPoint y: 129, endPoint x: 450, endPoint y: 130, distance: 177.0
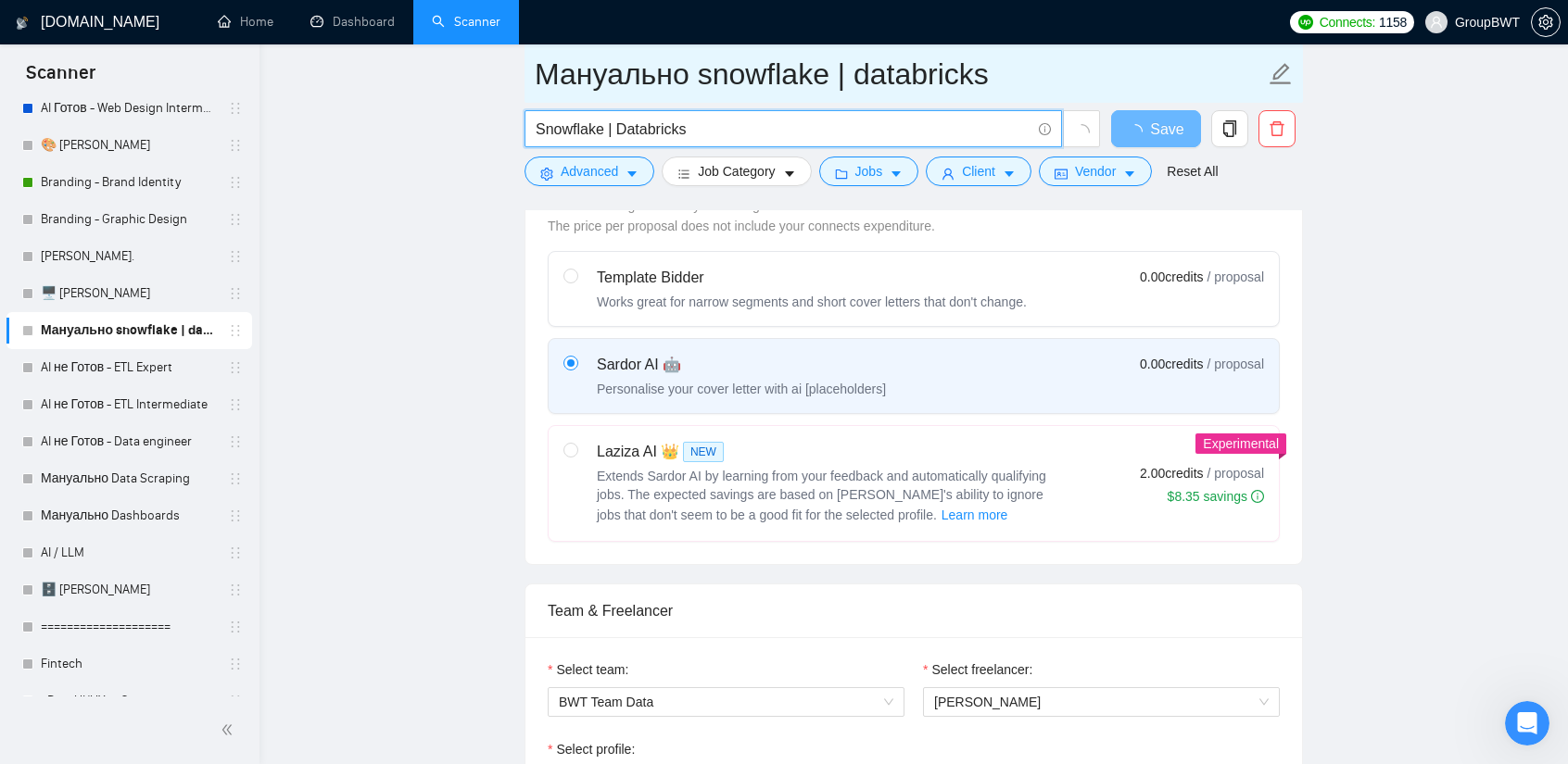
type input "Snowflake | Databricks"
drag, startPoint x: 661, startPoint y: 76, endPoint x: 559, endPoint y: 80, distance: 102.1
paste input "AI не Готов -"
type input "AI не Готов - snowflake | databricks"
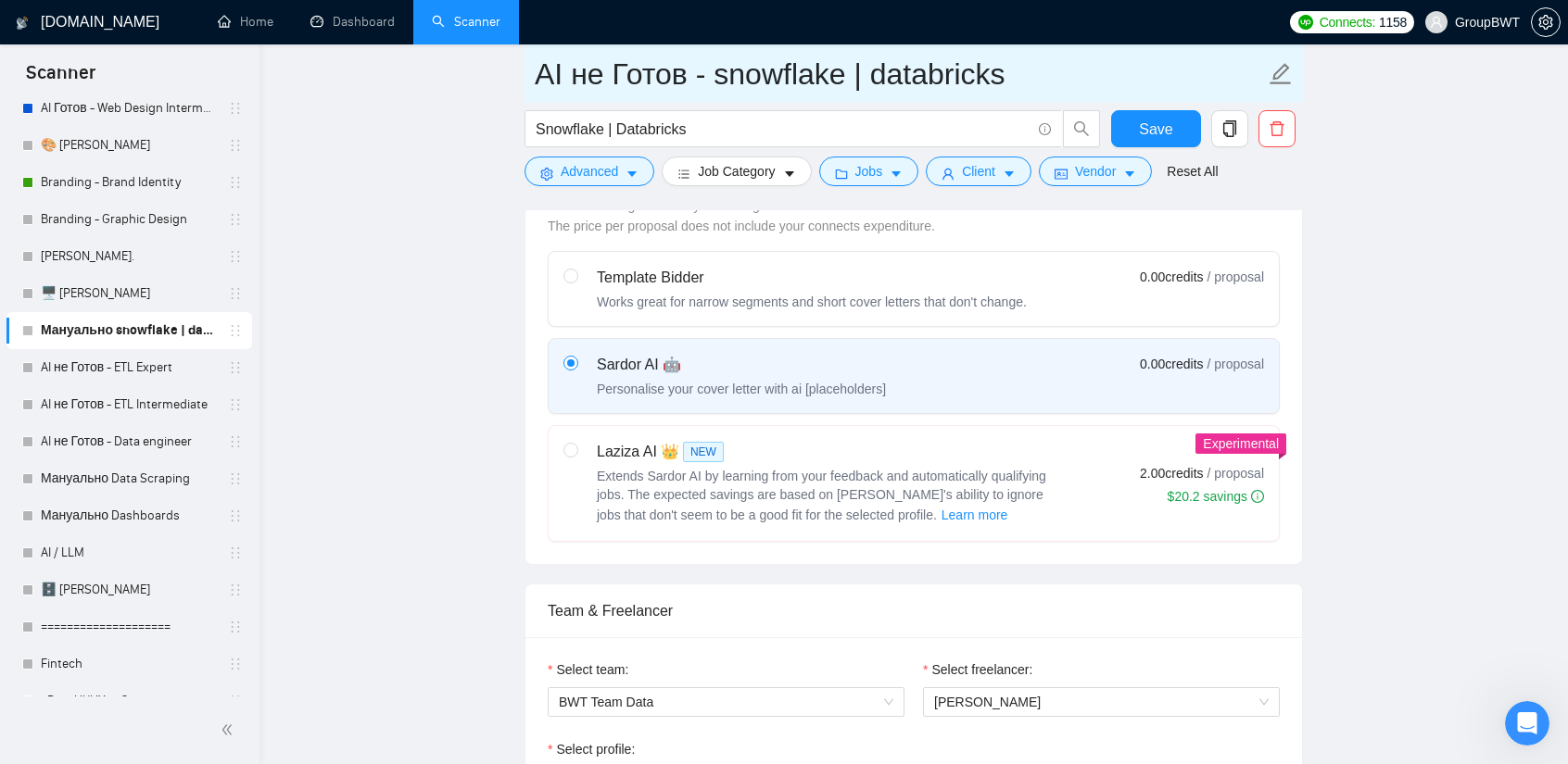
click at [716, 73] on input "AI не Готов - snowflake | databricks" at bounding box center [900, 74] width 730 height 46
click at [887, 74] on input "AI не Готов - Snowflake | databricks" at bounding box center [900, 74] width 730 height 46
type input "AI не Готов - Snowflake | Databricks"
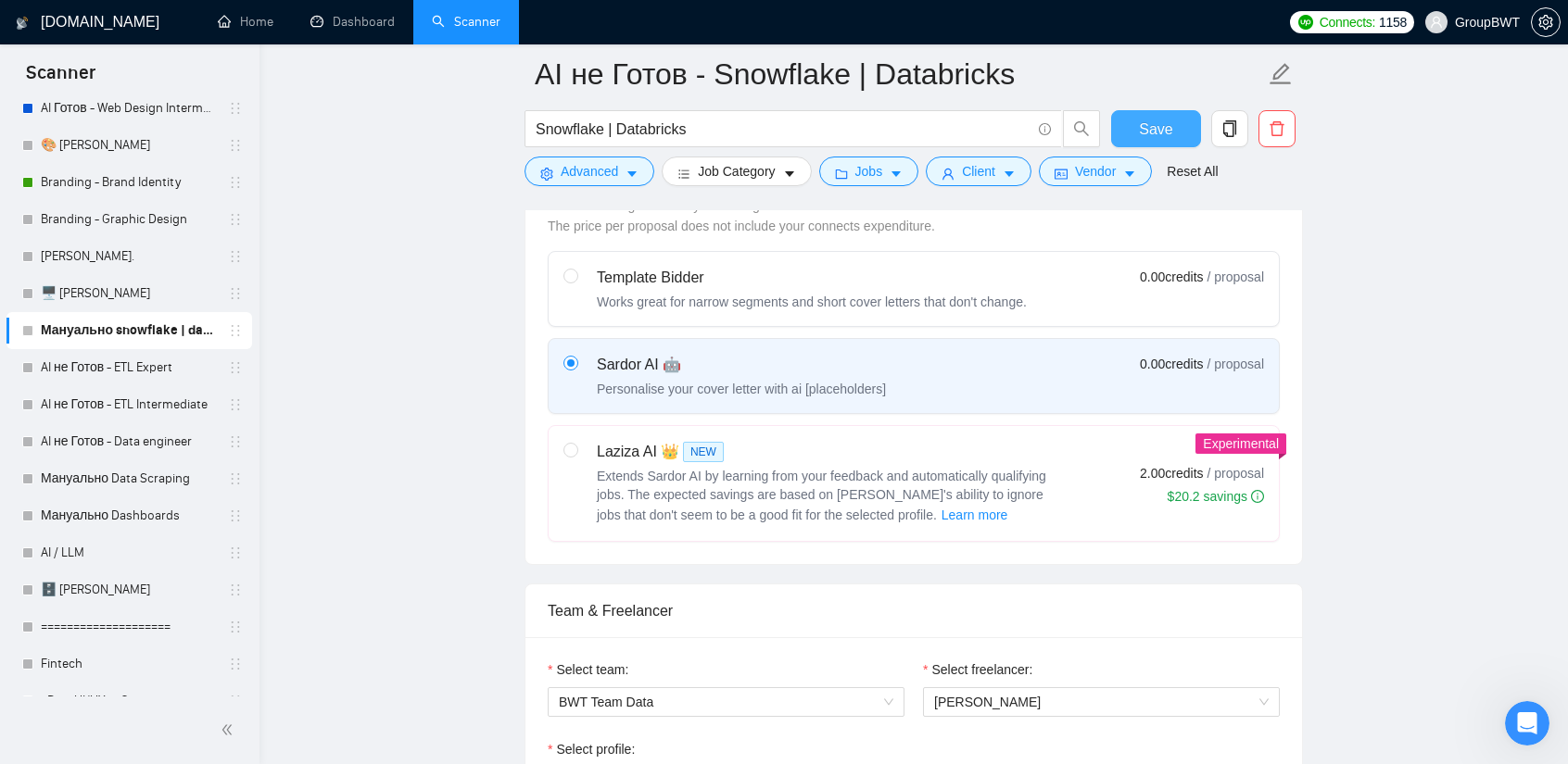
click at [1173, 126] on button "Save" at bounding box center [1156, 128] width 90 height 37
click at [149, 520] on link "Мануально Dashboards" at bounding box center [129, 516] width 176 height 37
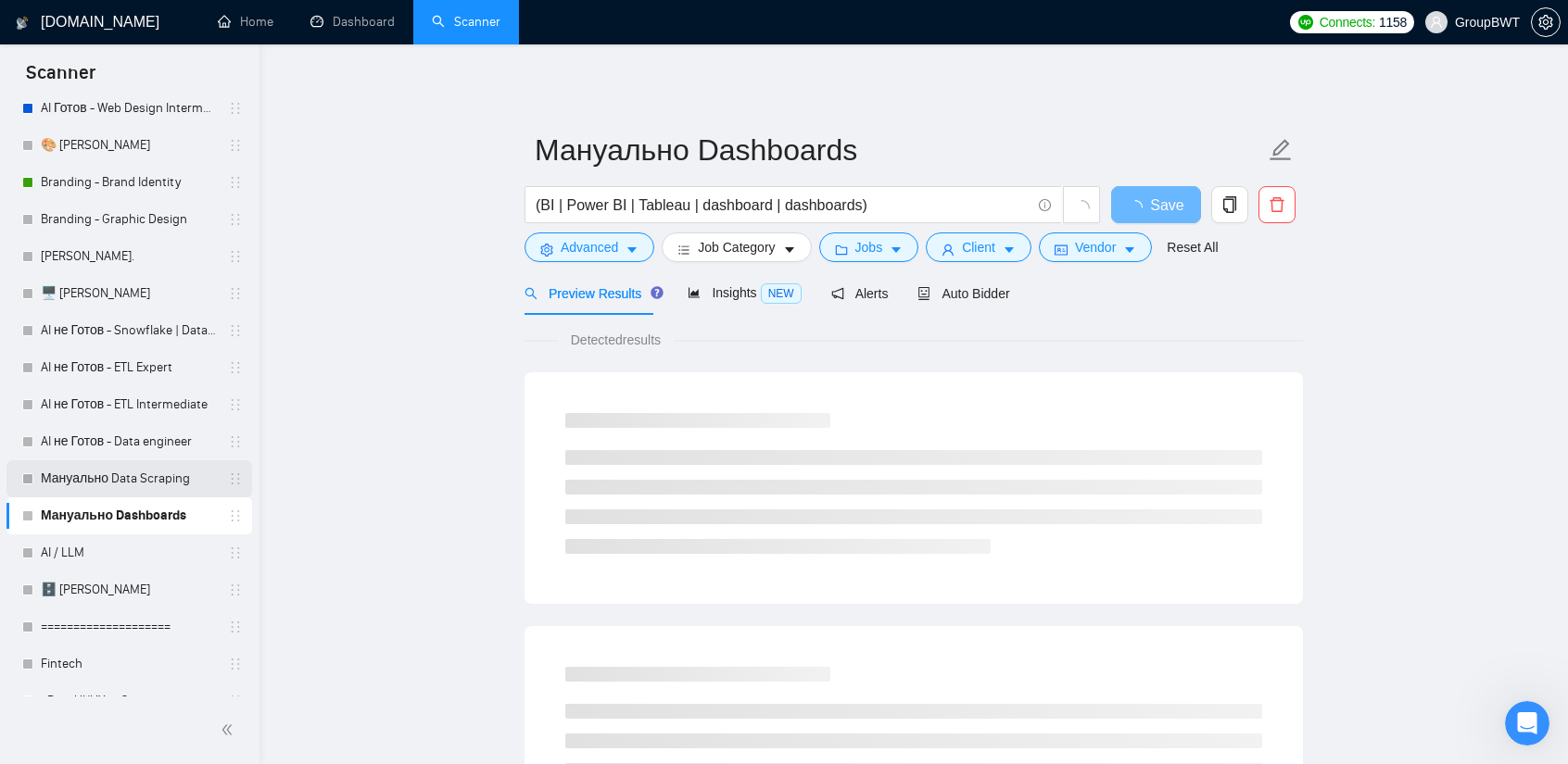
click at [150, 468] on link "Мануально Data Scraping" at bounding box center [129, 478] width 176 height 37
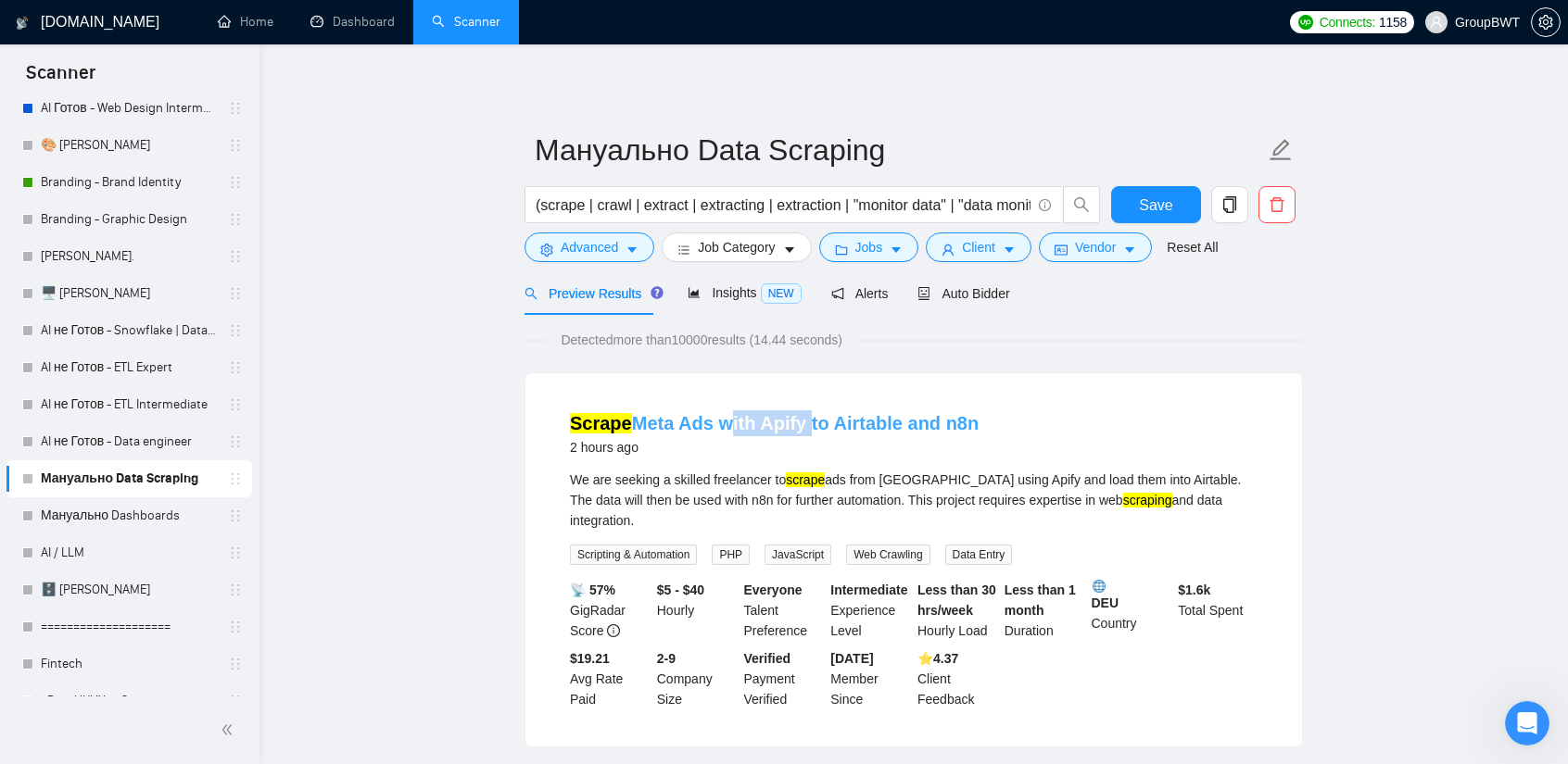
drag, startPoint x: 722, startPoint y: 409, endPoint x: 798, endPoint y: 411, distance: 76.0
click at [798, 411] on li "Scrape Meta Ads with Apify to Airtable and n8n 2 hours ago We are seeking a ski…" at bounding box center [913, 560] width 732 height 329
copy link "with Apify"
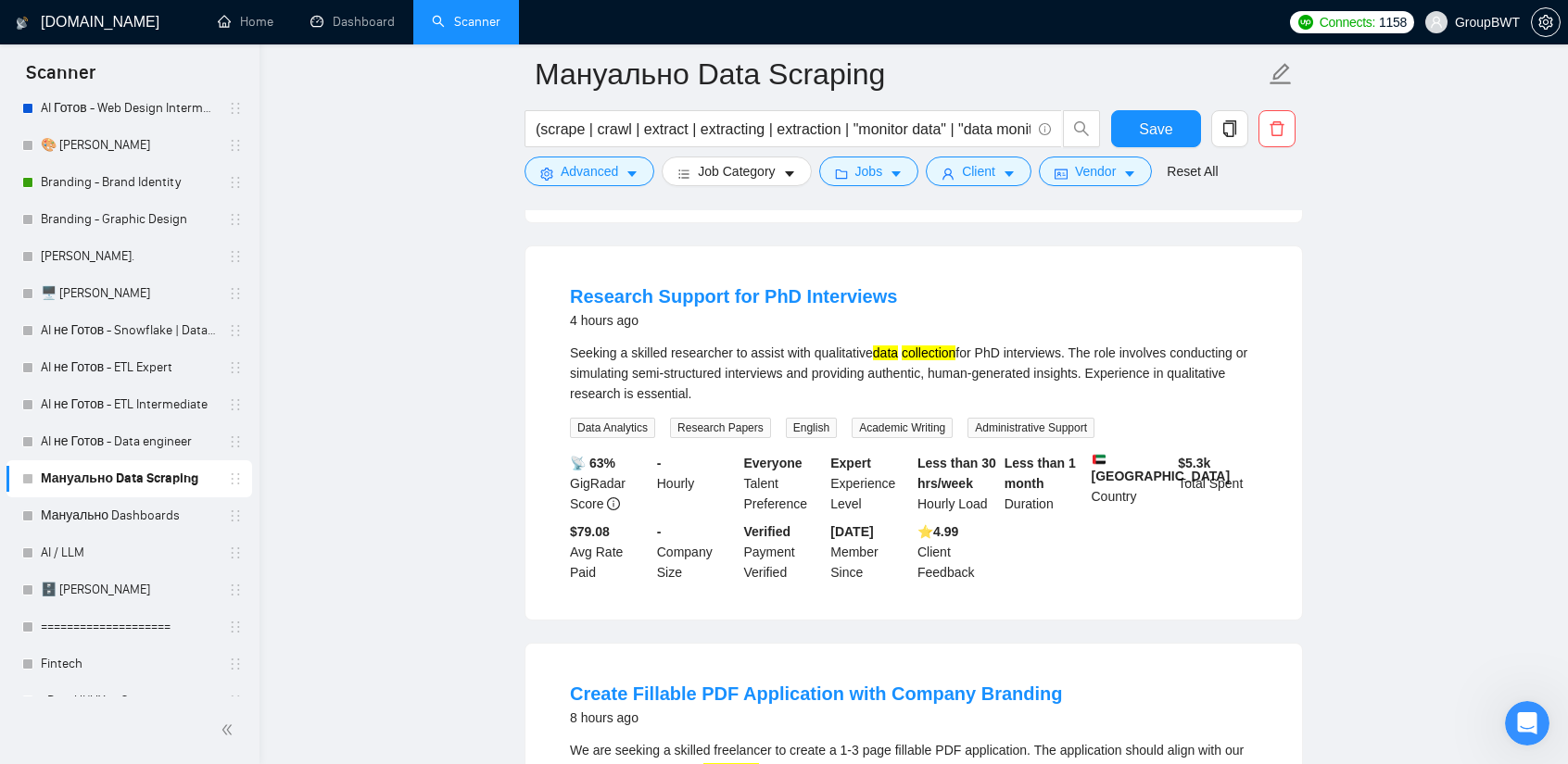
scroll to position [556, 0]
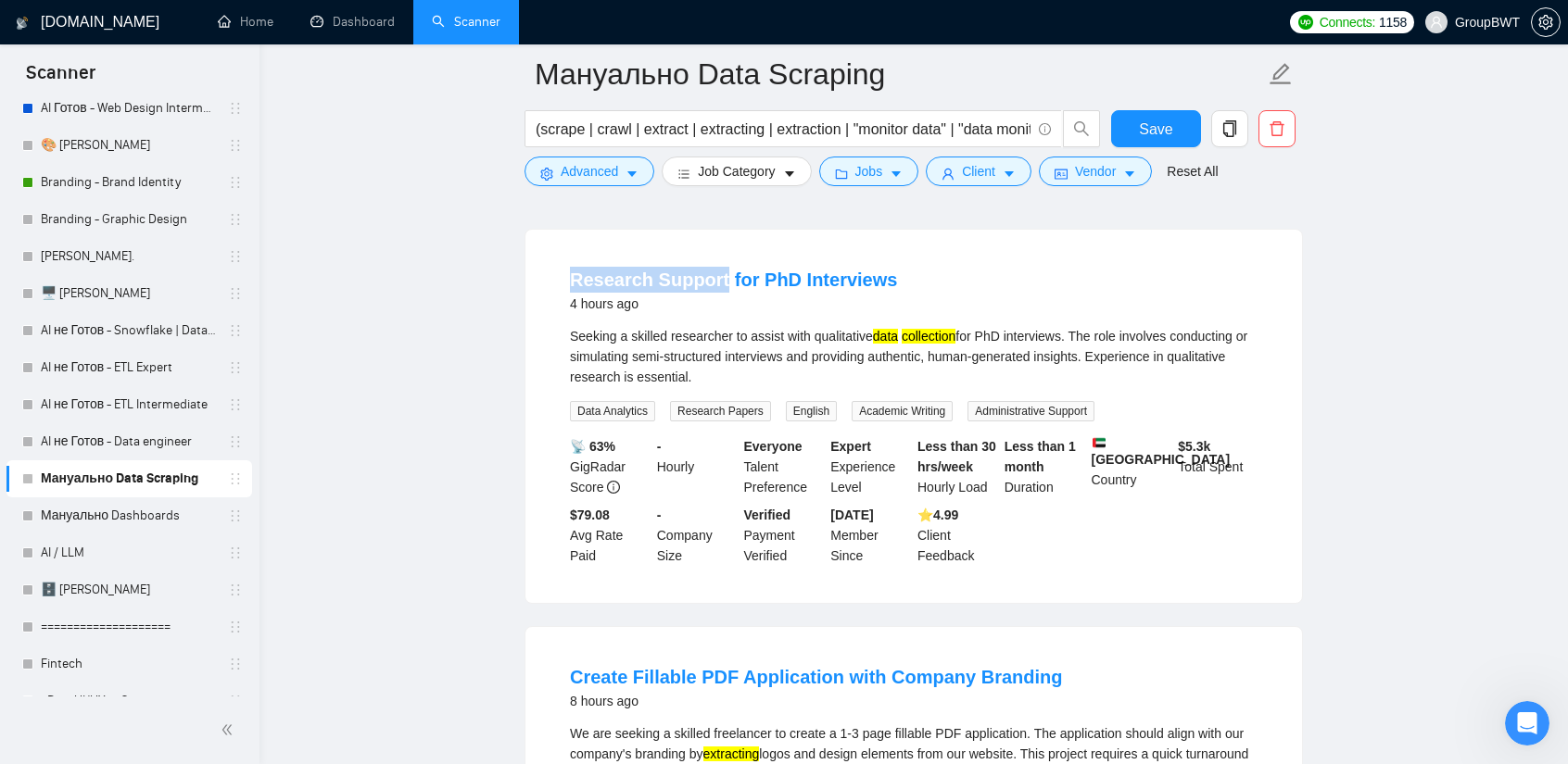
drag, startPoint x: 567, startPoint y: 236, endPoint x: 719, endPoint y: 242, distance: 152.1
click at [719, 252] on li "Research Support for PhD Interviews 4 hours ago Seeking a skilled researcher to…" at bounding box center [913, 416] width 732 height 329
copy link "Research Support"
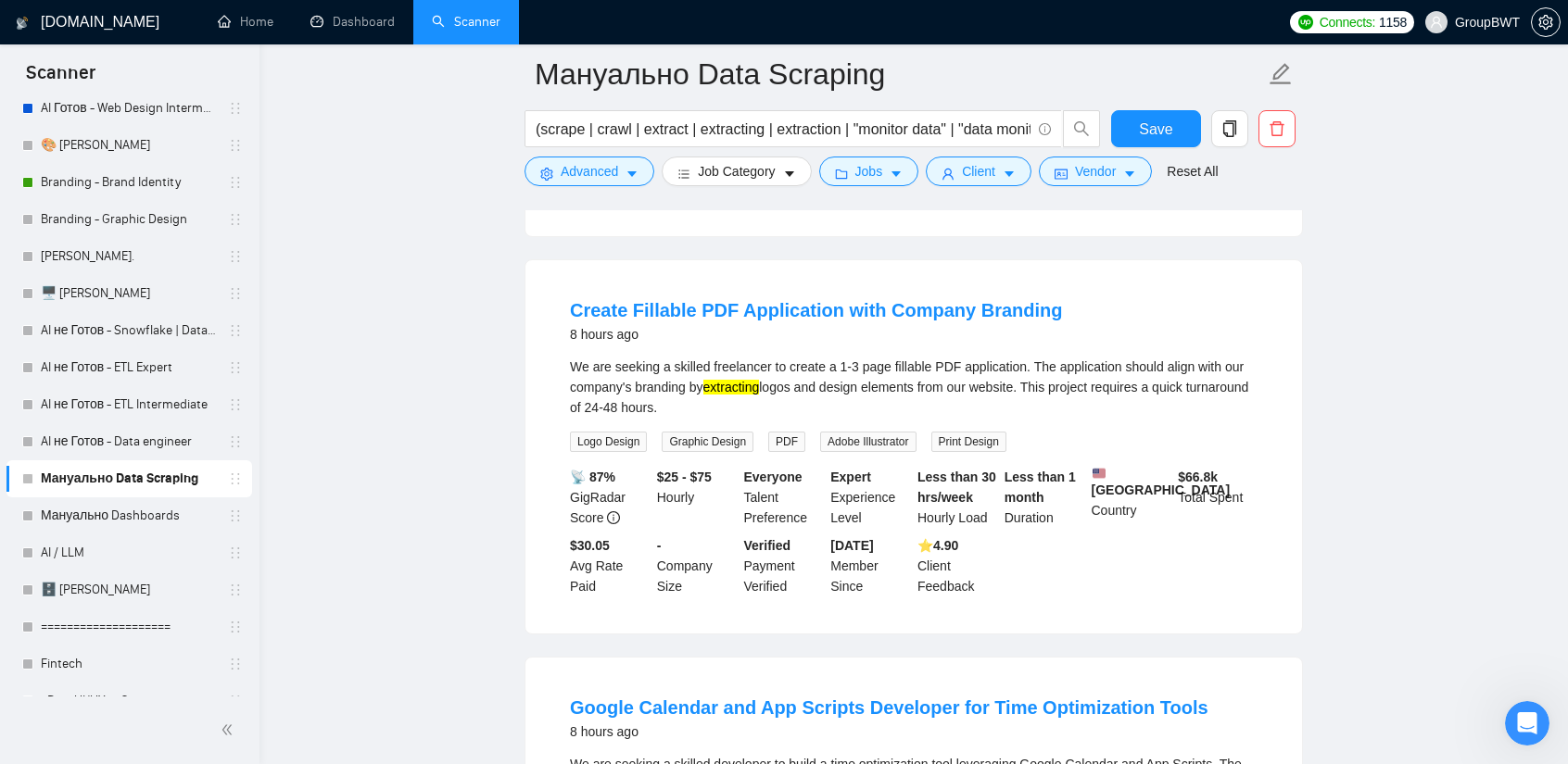
scroll to position [926, 0]
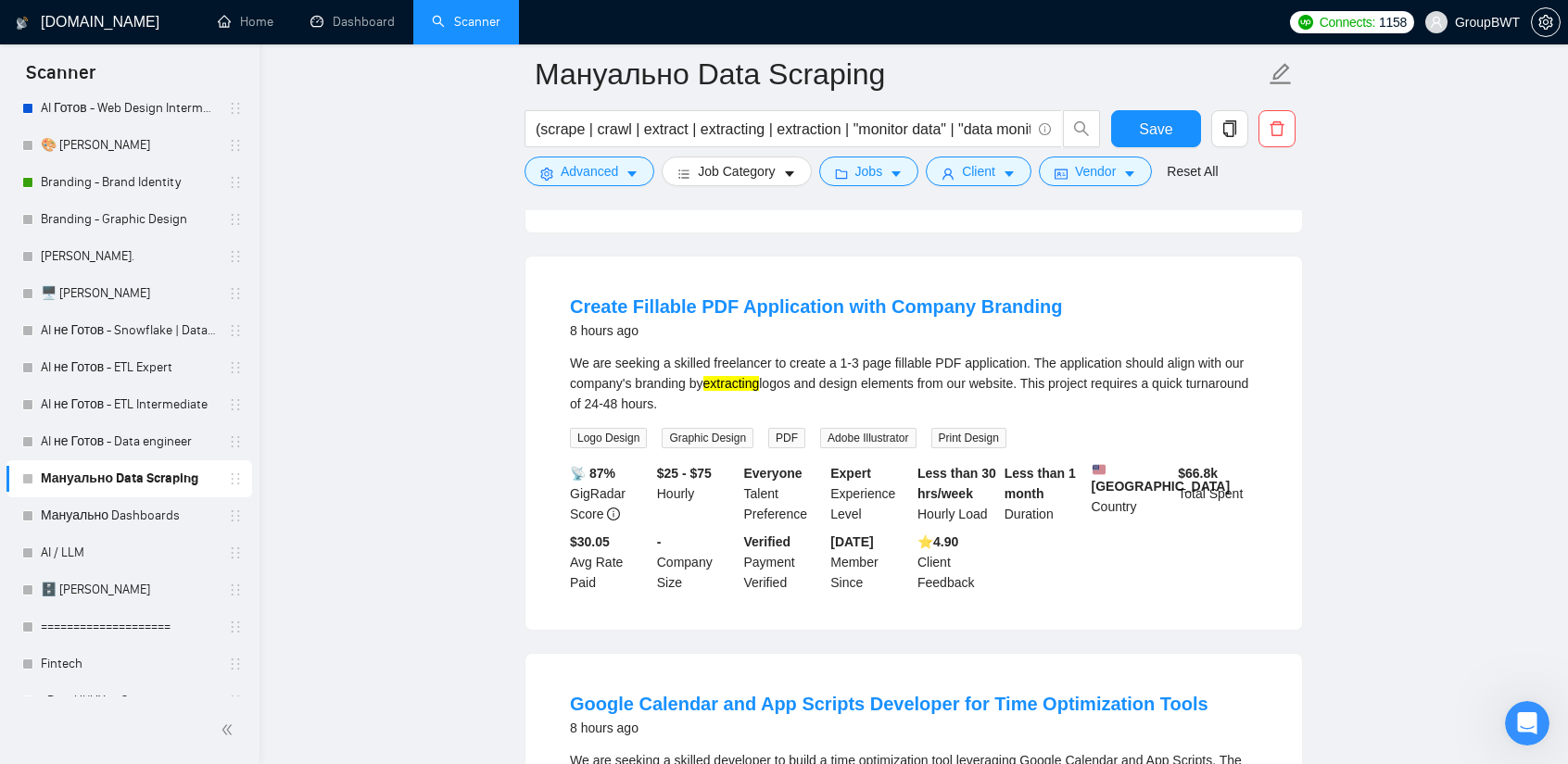
click at [981, 364] on div "We are seeking a skilled freelancer to create a 1-3 page fillable PDF applicati…" at bounding box center [913, 383] width 688 height 61
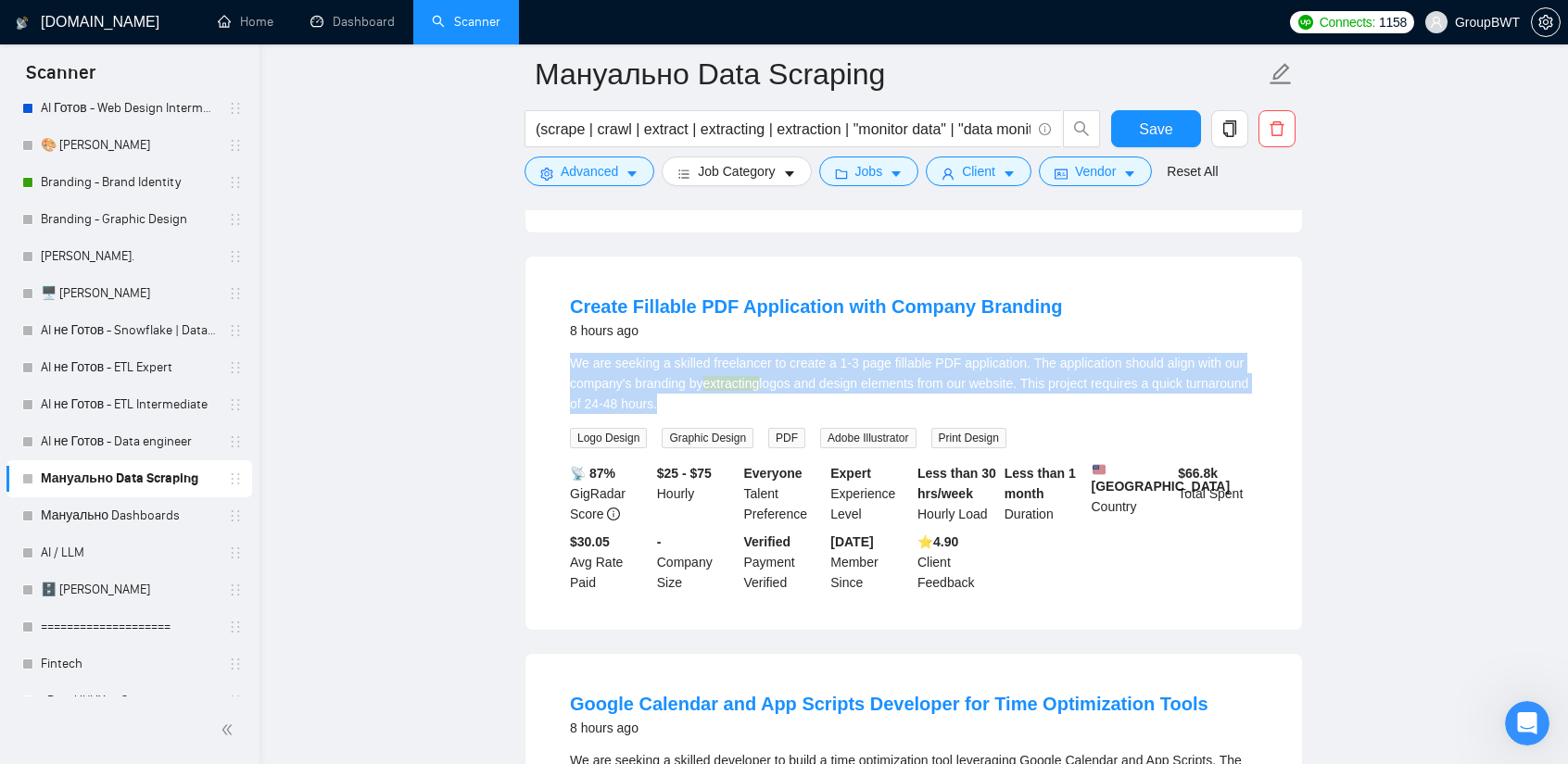
click at [981, 364] on div "We are seeking a skilled freelancer to create a 1-3 page fillable PDF applicati…" at bounding box center [913, 383] width 688 height 61
click at [1093, 370] on div "We are seeking a skilled freelancer to create a 1-3 page fillable PDF applicati…" at bounding box center [913, 383] width 688 height 61
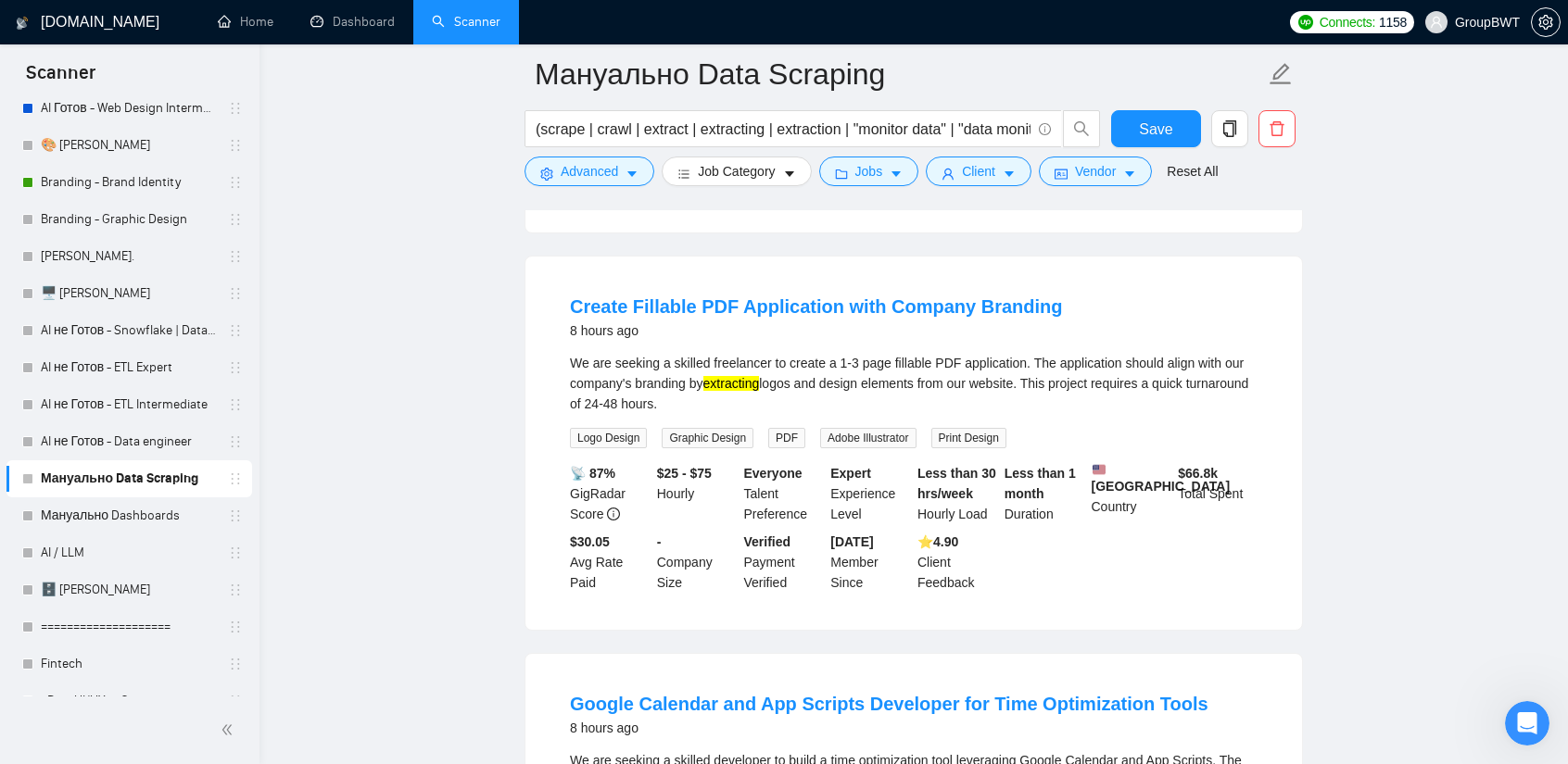
click at [1093, 370] on div "We are seeking a skilled freelancer to create a 1-3 page fillable PDF applicati…" at bounding box center [913, 383] width 688 height 61
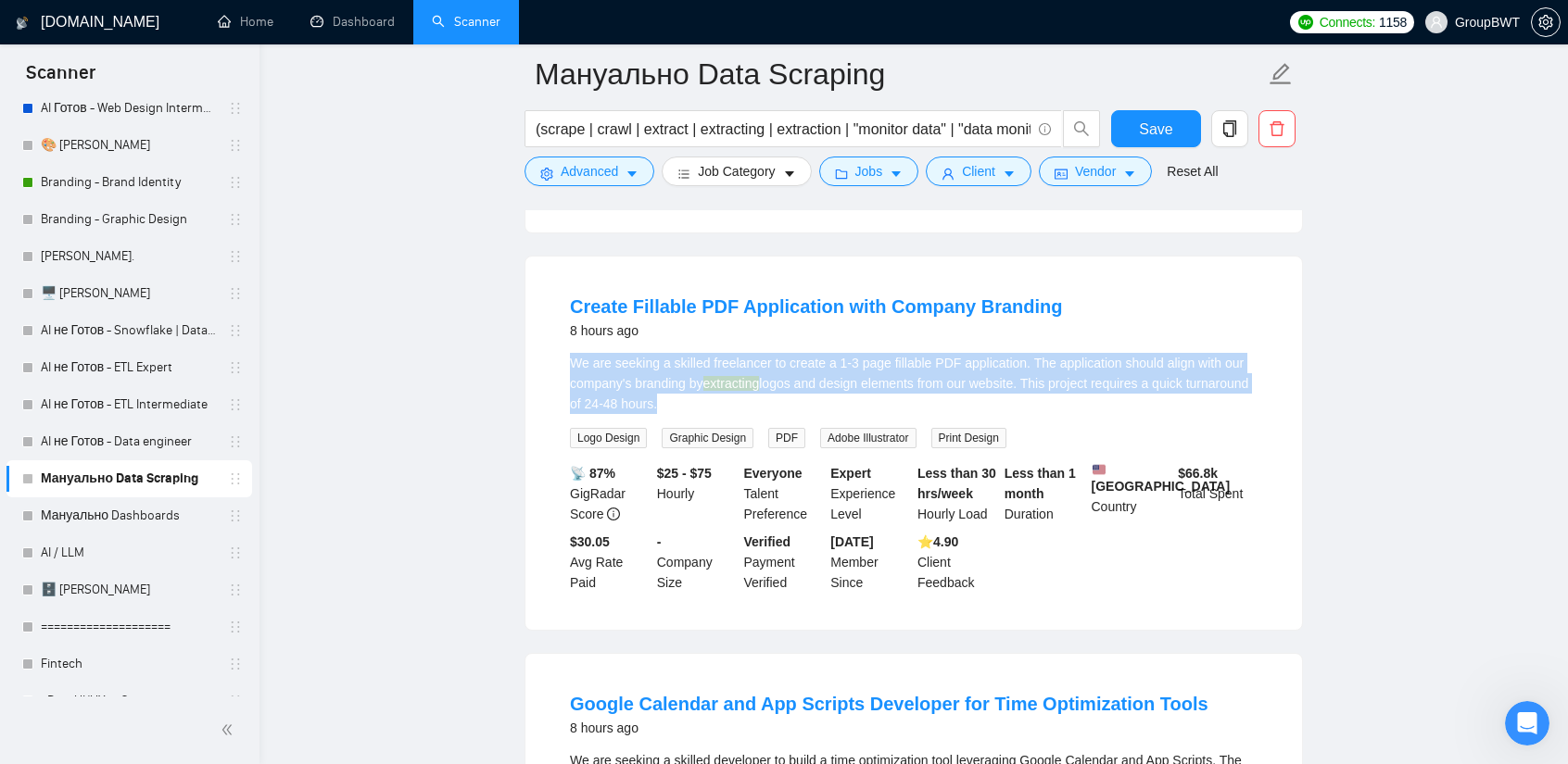
click at [1093, 370] on div "We are seeking a skilled freelancer to create a 1-3 page fillable PDF applicati…" at bounding box center [913, 383] width 688 height 61
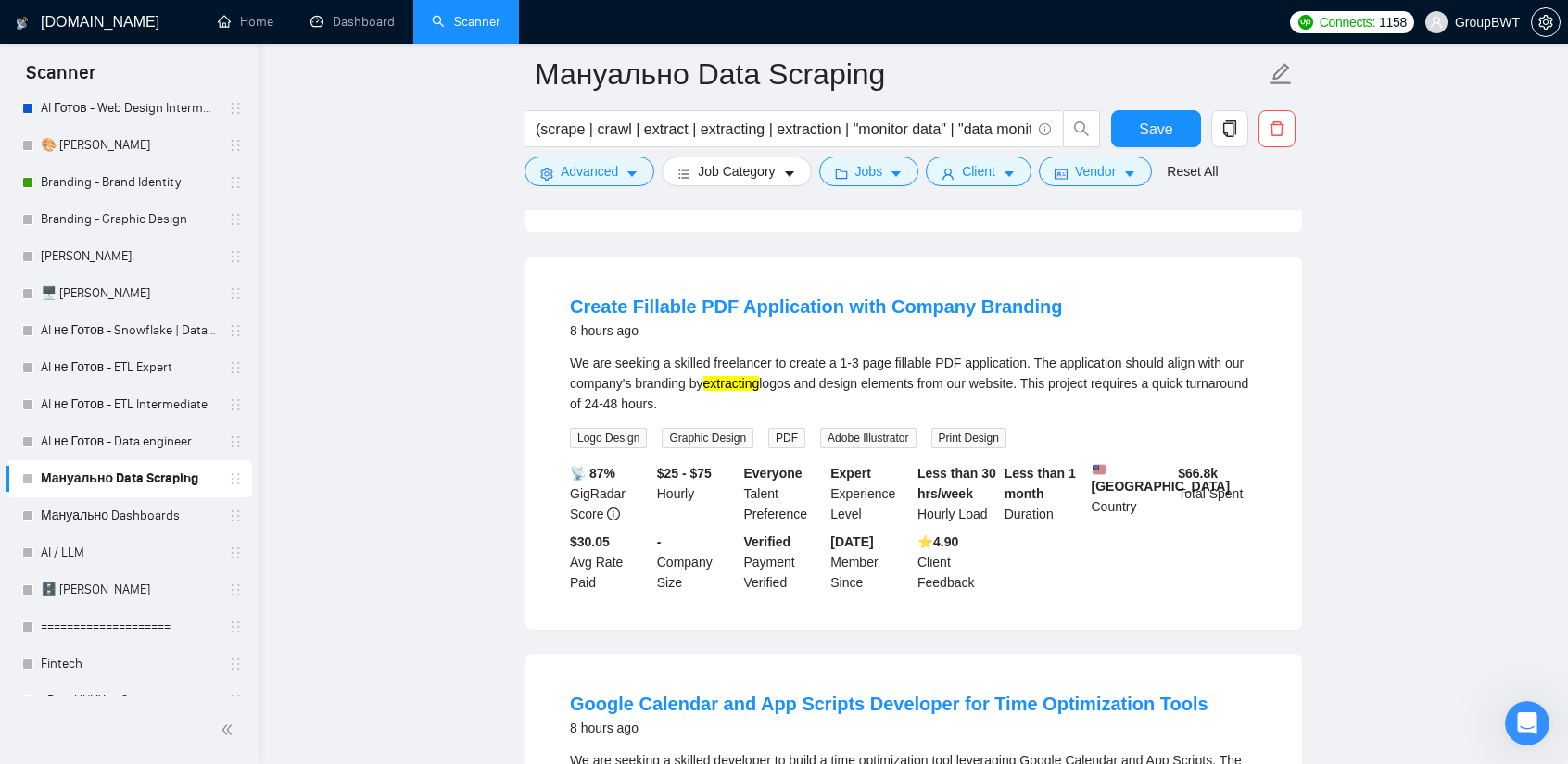
drag, startPoint x: 1028, startPoint y: 375, endPoint x: 1121, endPoint y: 379, distance: 93.1
click at [1032, 375] on div "We are seeking a skilled freelancer to create a 1-3 page fillable PDF applicati…" at bounding box center [913, 383] width 688 height 61
click at [1142, 379] on div "We are seeking a skilled freelancer to create a 1-3 page fillable PDF applicati…" at bounding box center [913, 383] width 688 height 61
drag, startPoint x: 1147, startPoint y: 373, endPoint x: 1258, endPoint y: 377, distance: 111.1
click at [1258, 377] on li "Create Fillable PDF Application with Company Branding 8 hours ago We are seekin…" at bounding box center [913, 443] width 732 height 329
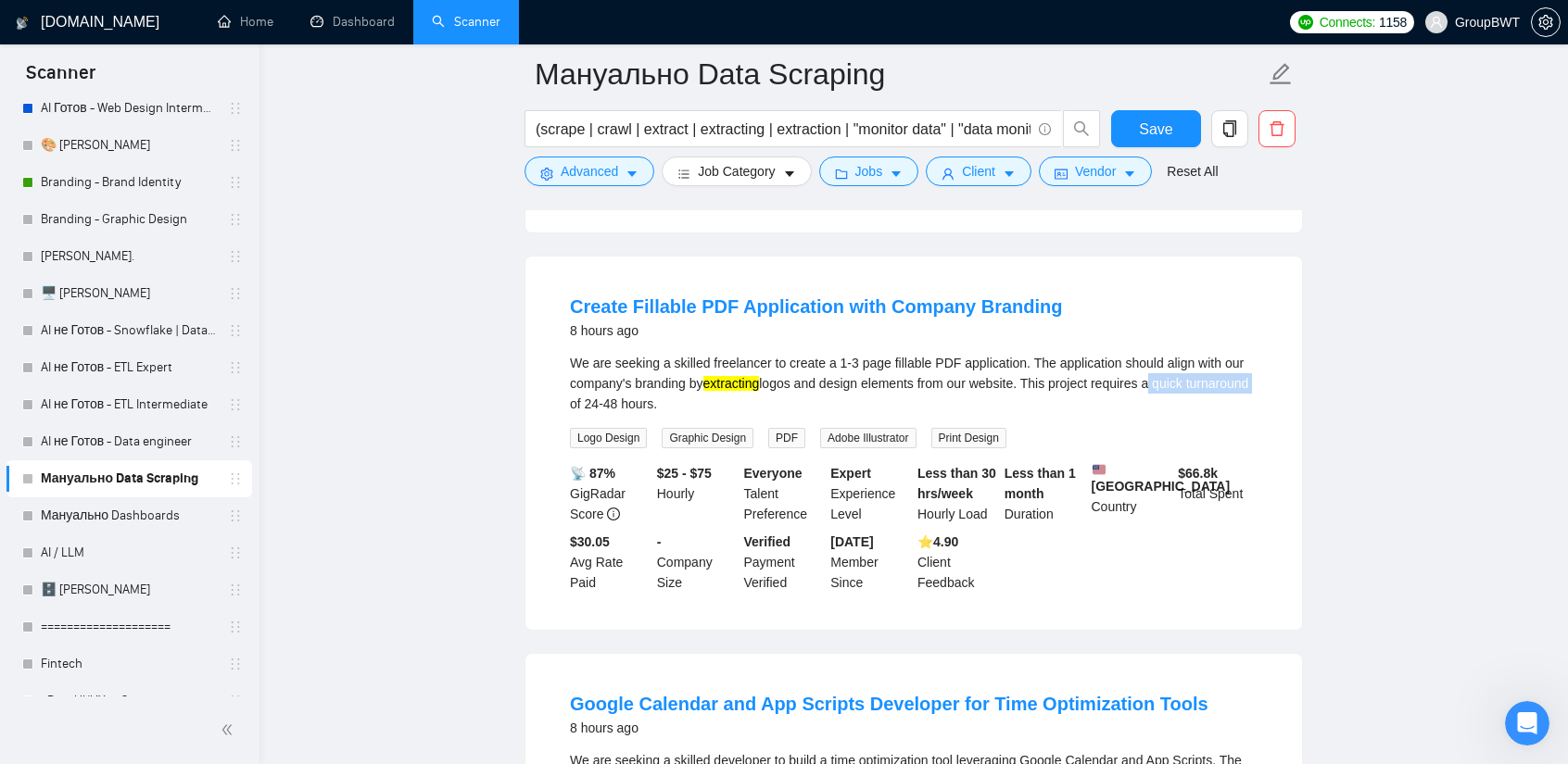
copy div "a quick turnaround"
click at [1190, 377] on div "We are seeking a skilled freelancer to create a 1-3 page fillable PDF applicati…" at bounding box center [913, 383] width 688 height 61
drag, startPoint x: 1136, startPoint y: 395, endPoint x: 1027, endPoint y: 376, distance: 110.6
click at [1027, 376] on div "We are seeking a skilled freelancer to create a 1-3 page fillable PDF applicati…" at bounding box center [913, 383] width 688 height 61
drag, startPoint x: 1064, startPoint y: 378, endPoint x: 1071, endPoint y: 387, distance: 11.4
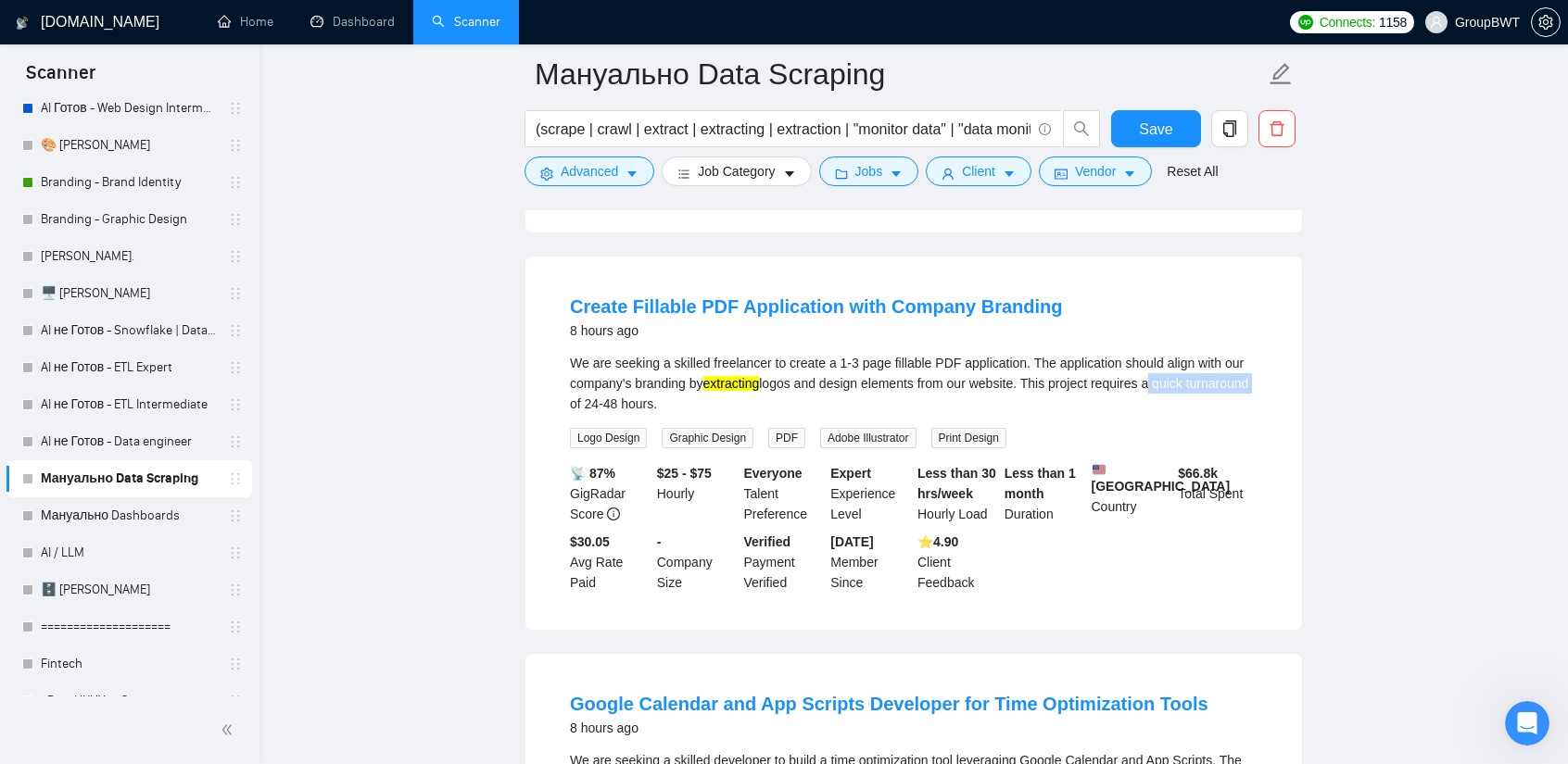
click at [1160, 377] on div "We are seeking a skilled freelancer to create a 1-3 page fillable PDF applicati…" at bounding box center [913, 383] width 688 height 61
drag, startPoint x: 1149, startPoint y: 374, endPoint x: 1255, endPoint y: 381, distance: 106.2
click at [1258, 381] on li "Create Fillable PDF Application with Company Branding 8 hours ago We are seekin…" at bounding box center [913, 443] width 732 height 329
copy div "a quick turnaround"
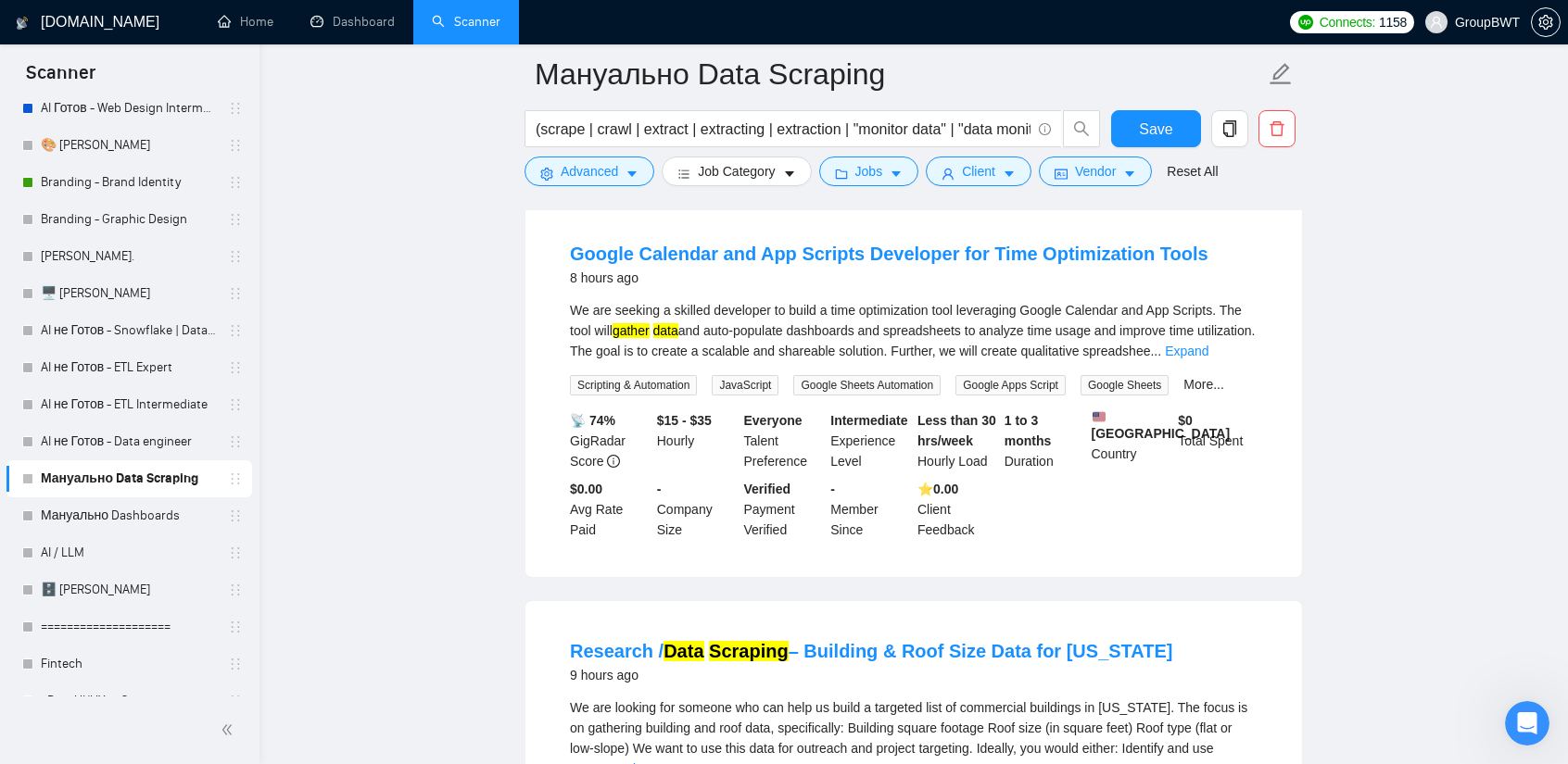
scroll to position [1390, 0]
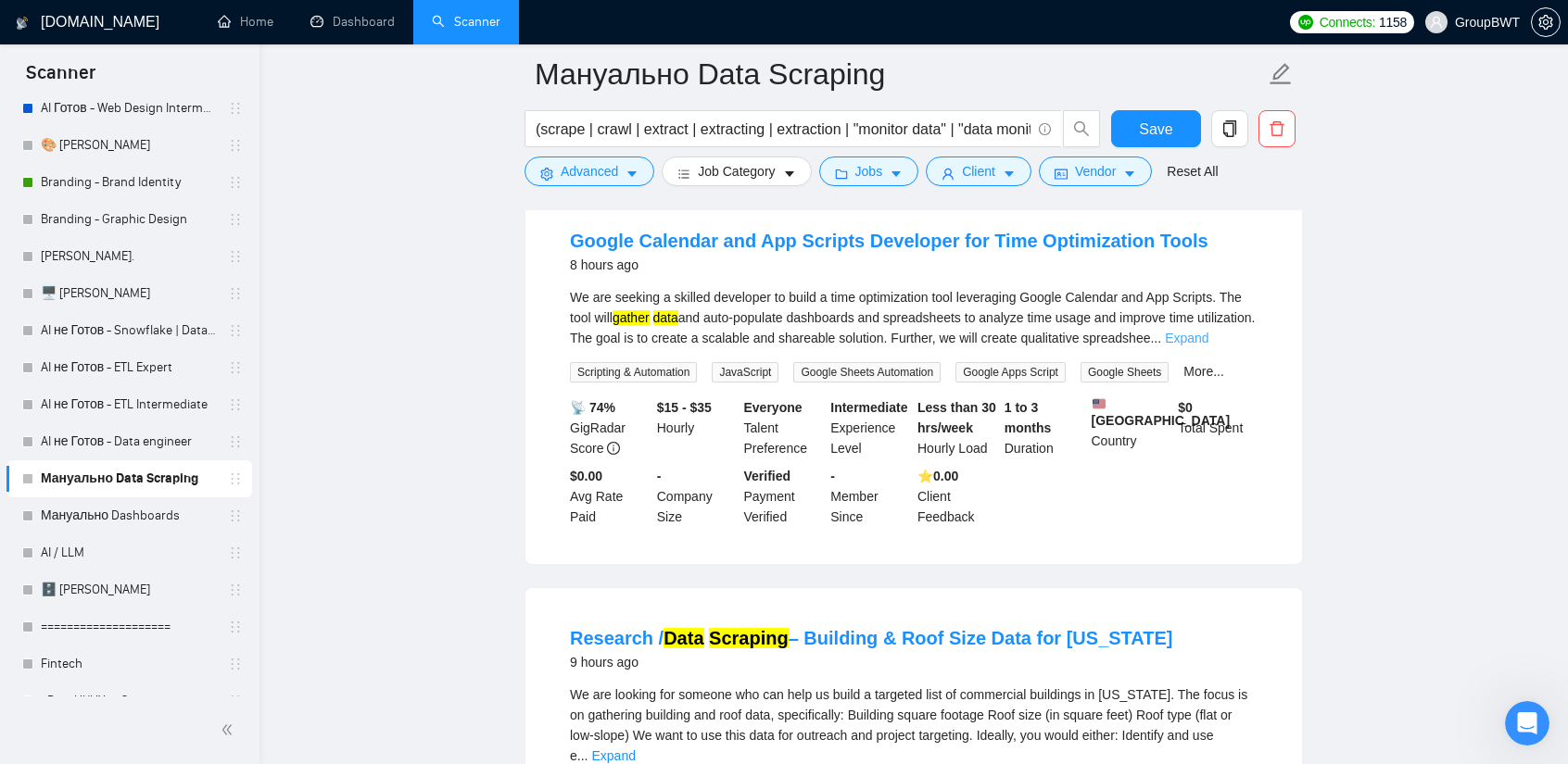
click at [1209, 338] on link "Expand" at bounding box center [1187, 338] width 44 height 15
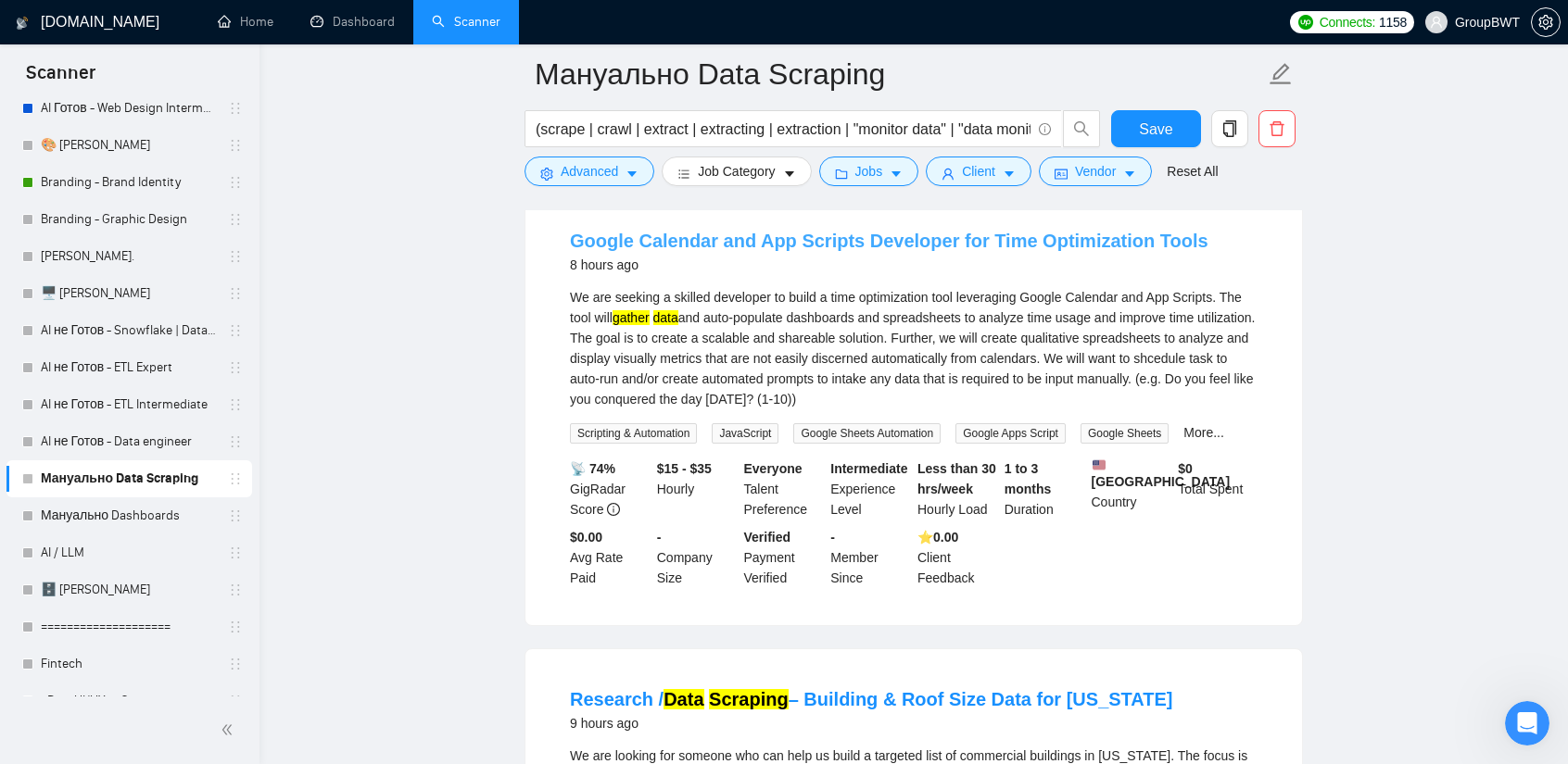
click at [1030, 251] on link "Google Calendar and App Scripts Developer for Time Optimization Tools" at bounding box center [889, 240] width 638 height 20
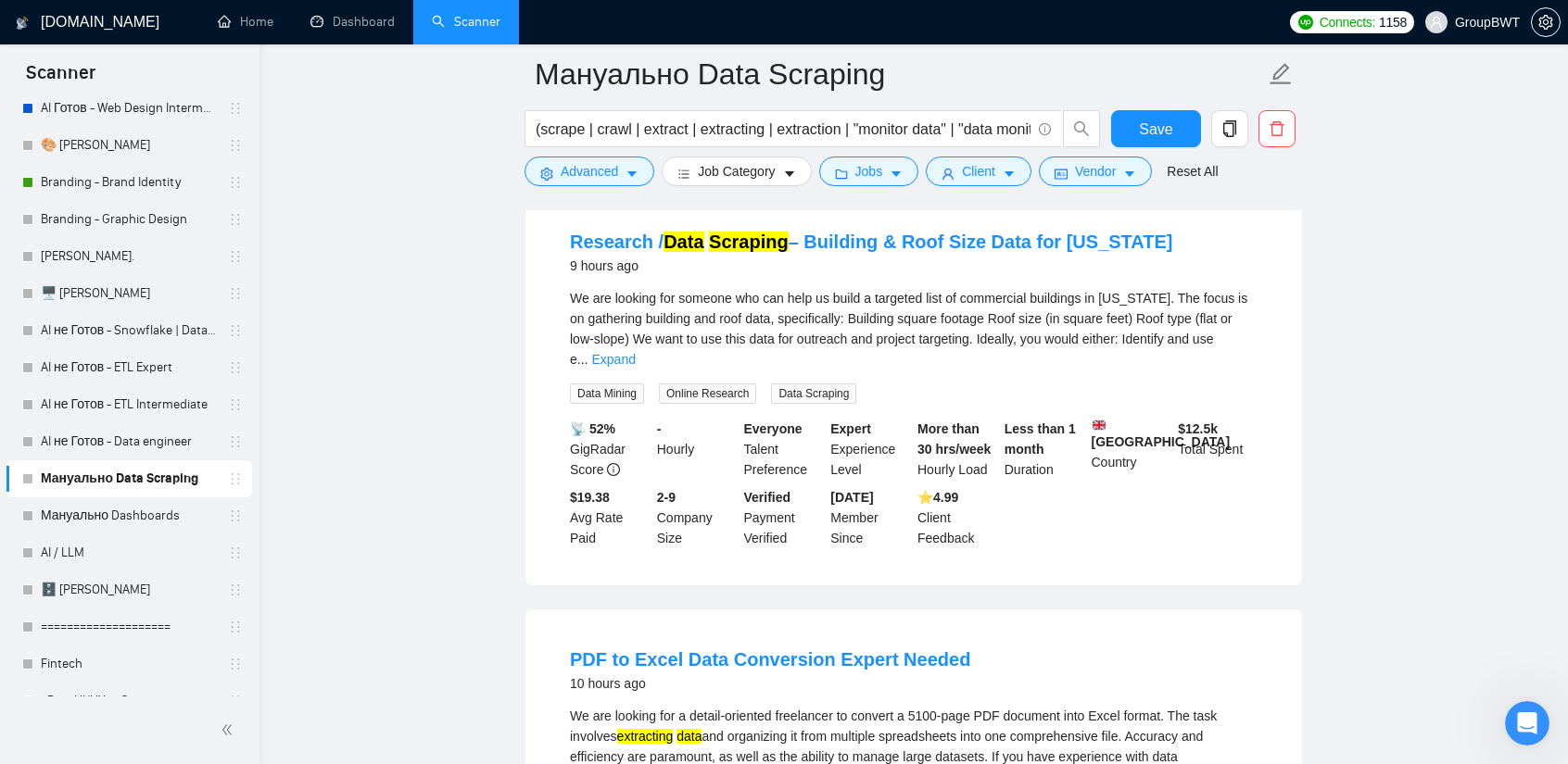
scroll to position [1853, 0]
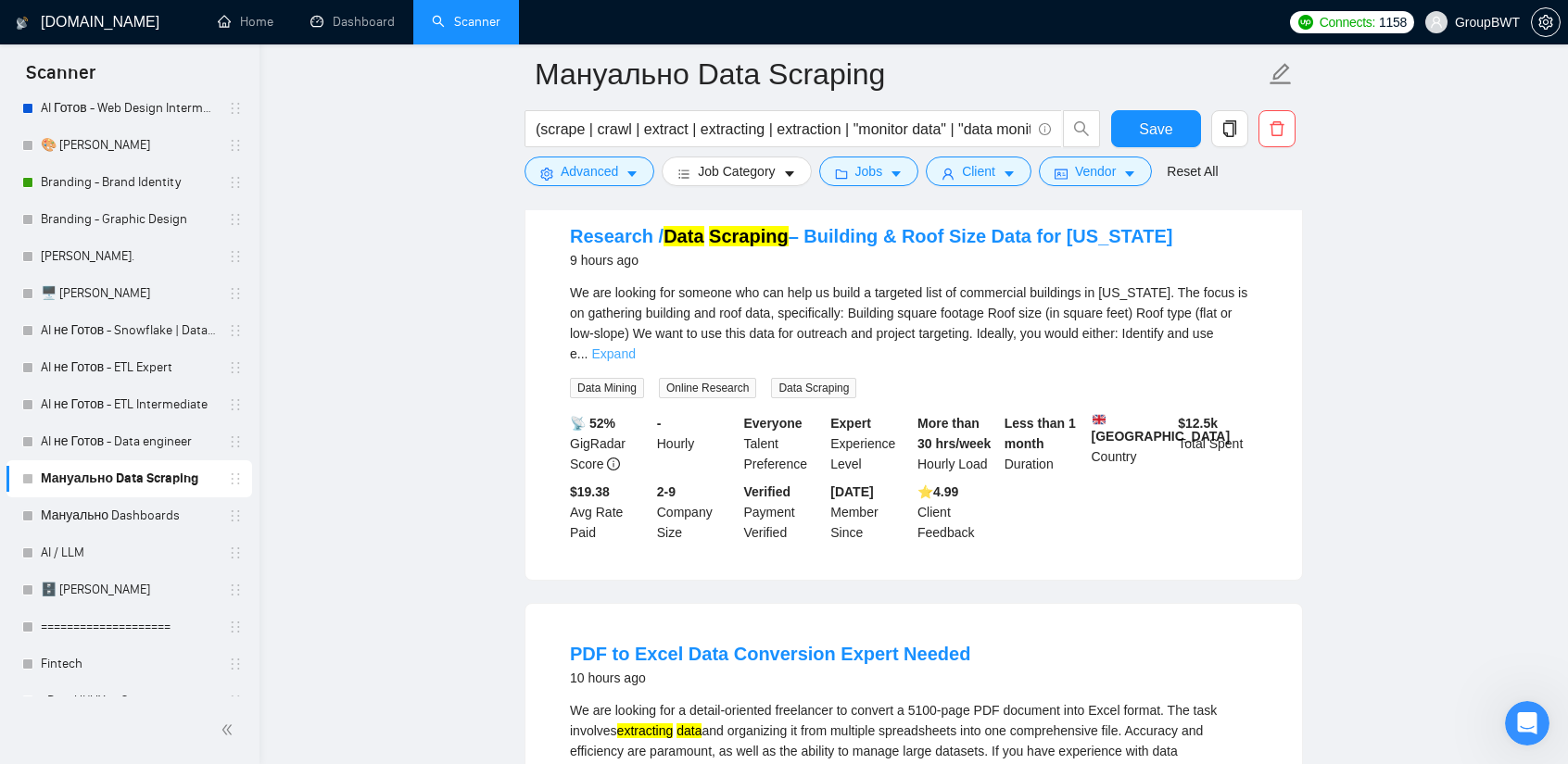
click at [634, 351] on link "Expand" at bounding box center [613, 354] width 44 height 15
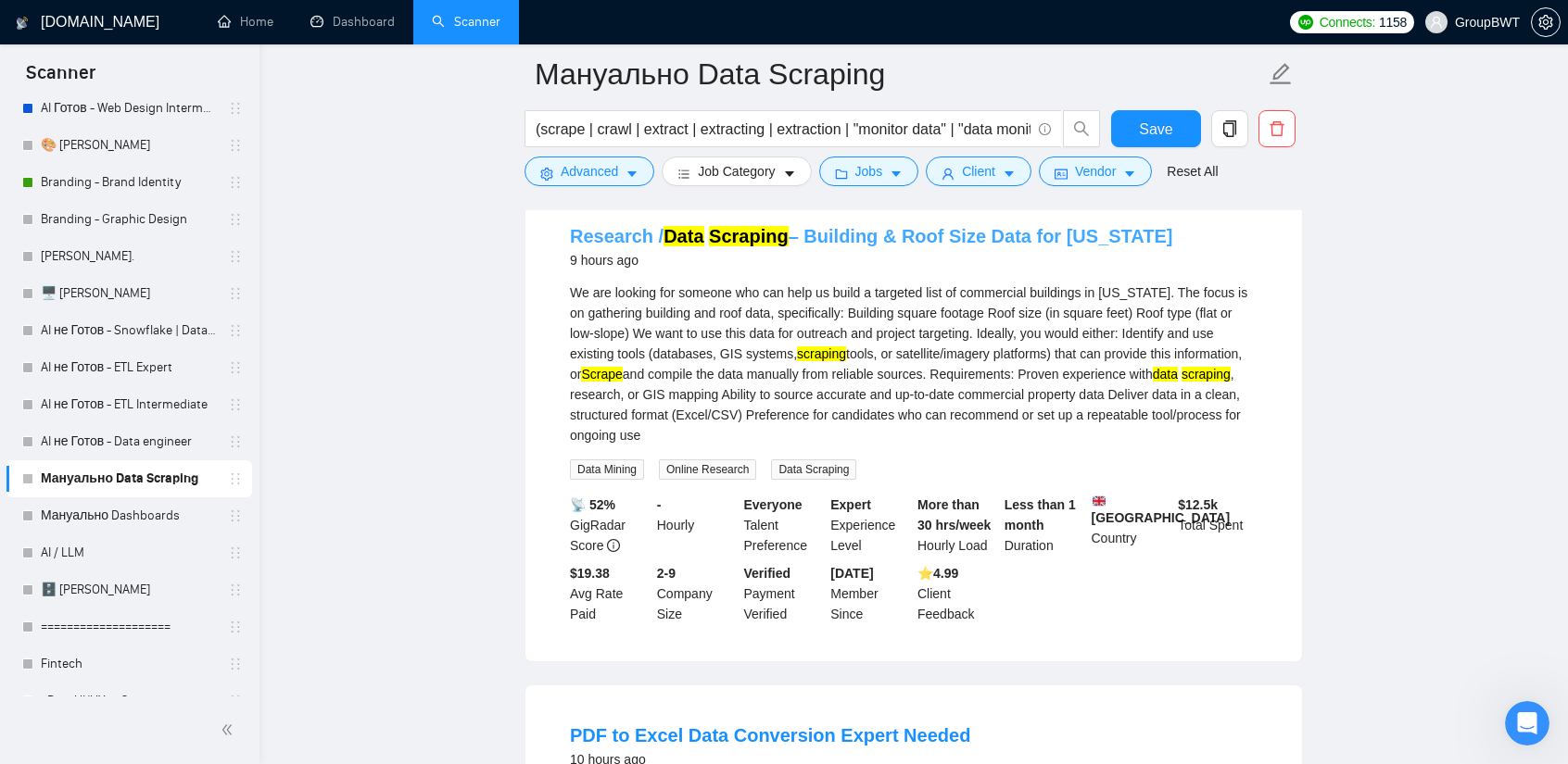
click at [986, 246] on link "Research / Data Scraping – Building & Roof Size Data for Alaska" at bounding box center [870, 236] width 603 height 20
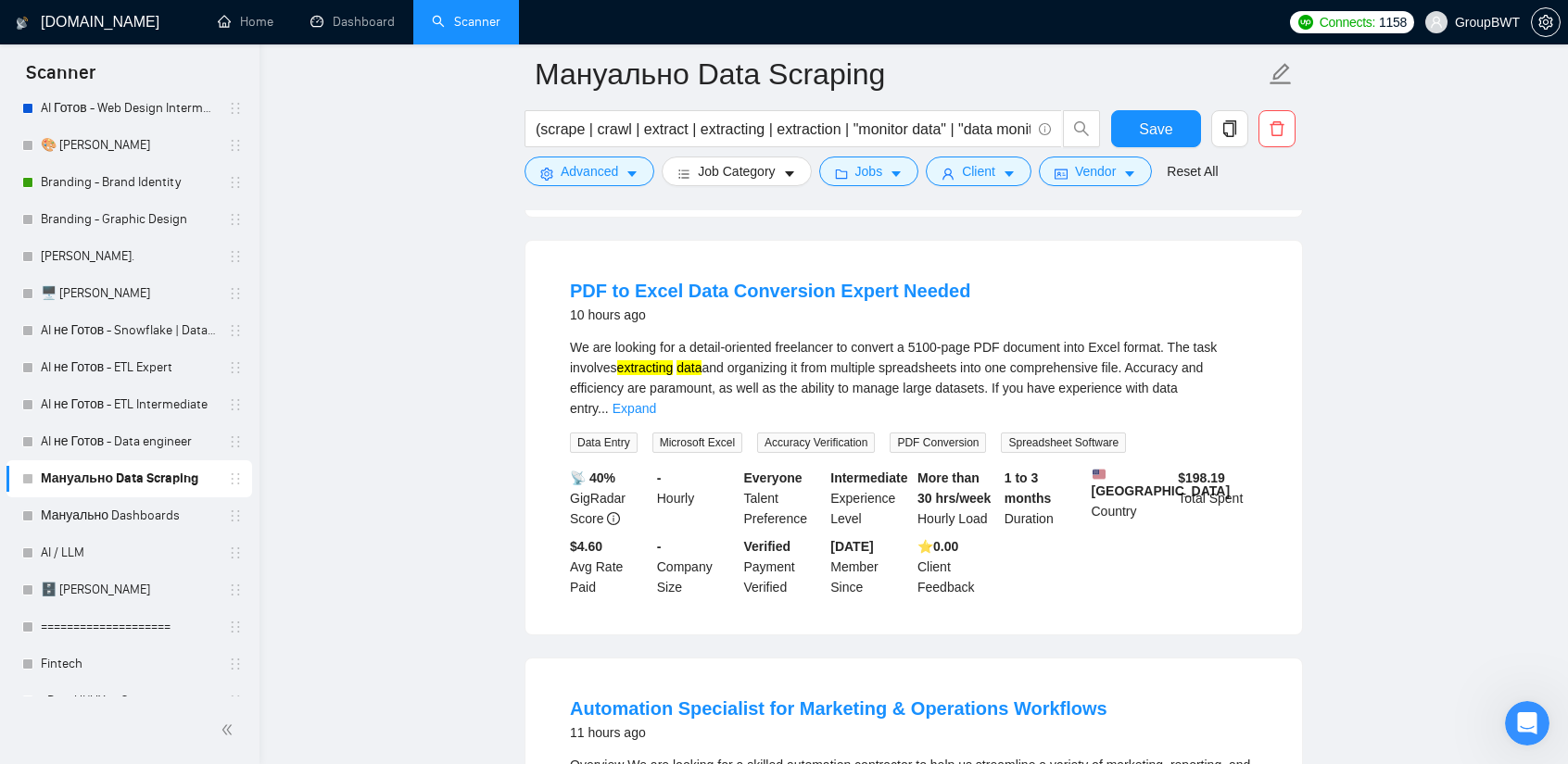
scroll to position [2316, 0]
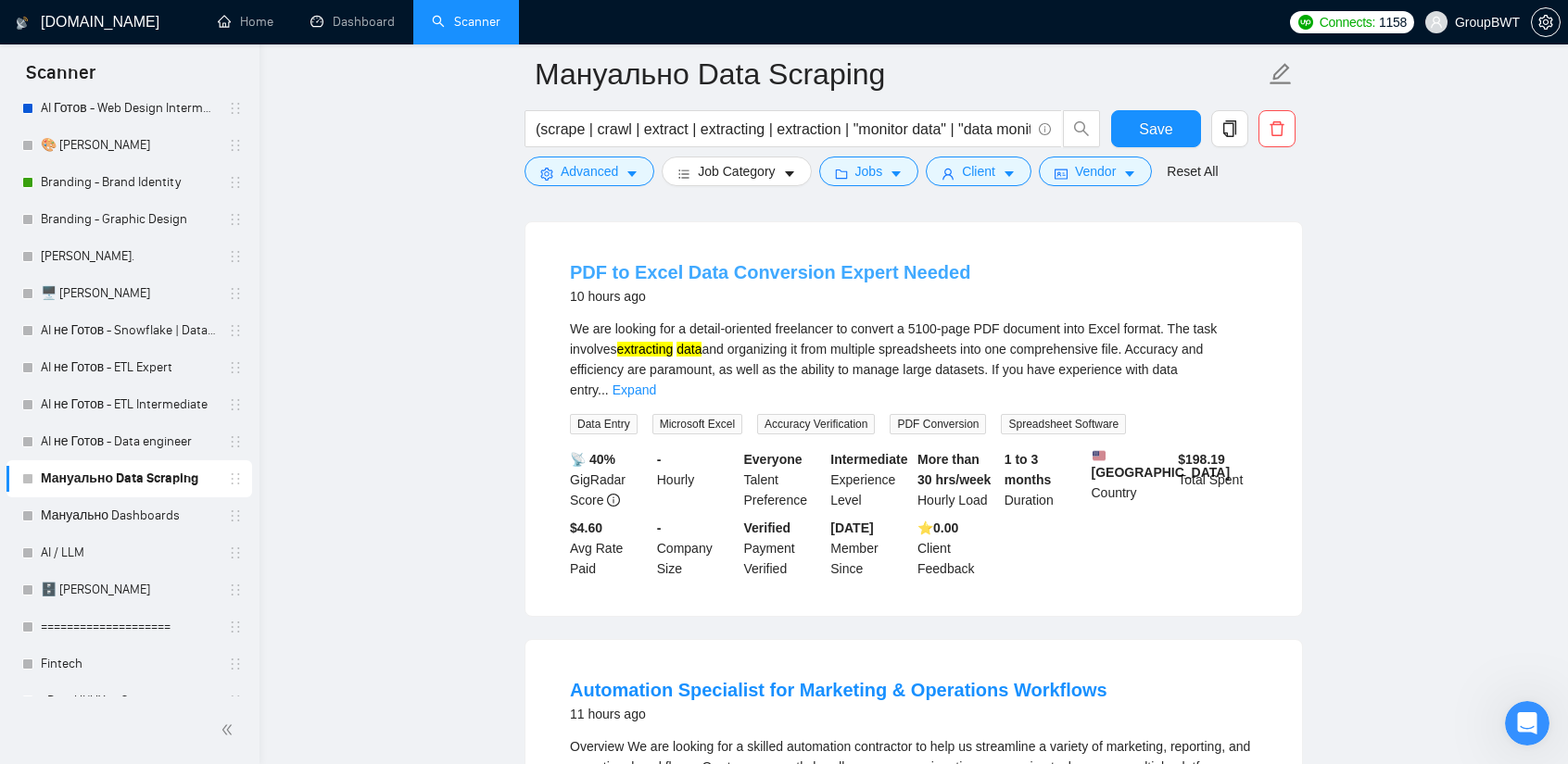
click at [858, 282] on link "PDF to Excel Data Conversion Expert Needed" at bounding box center [769, 271] width 400 height 20
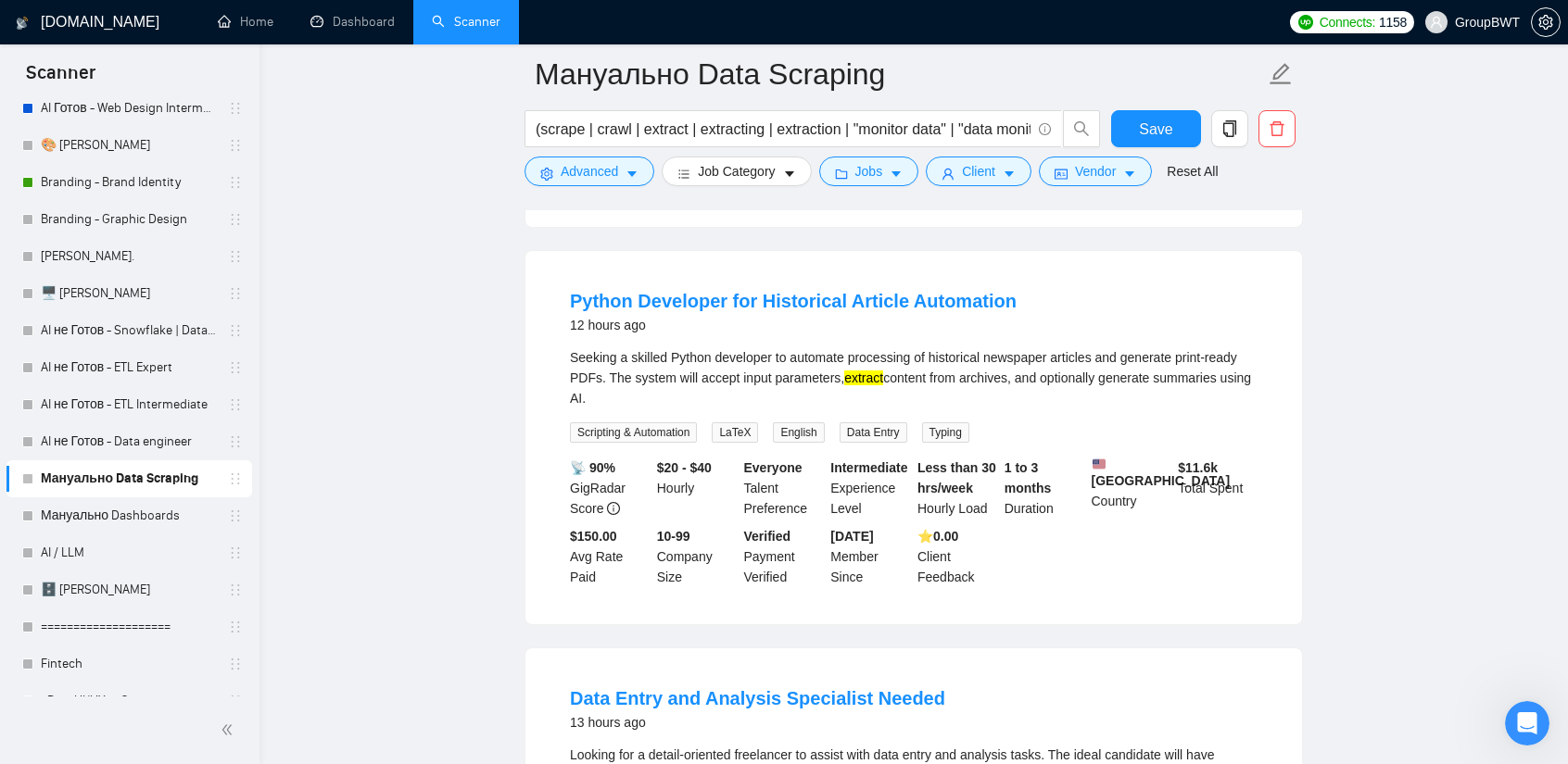
scroll to position [3149, 0]
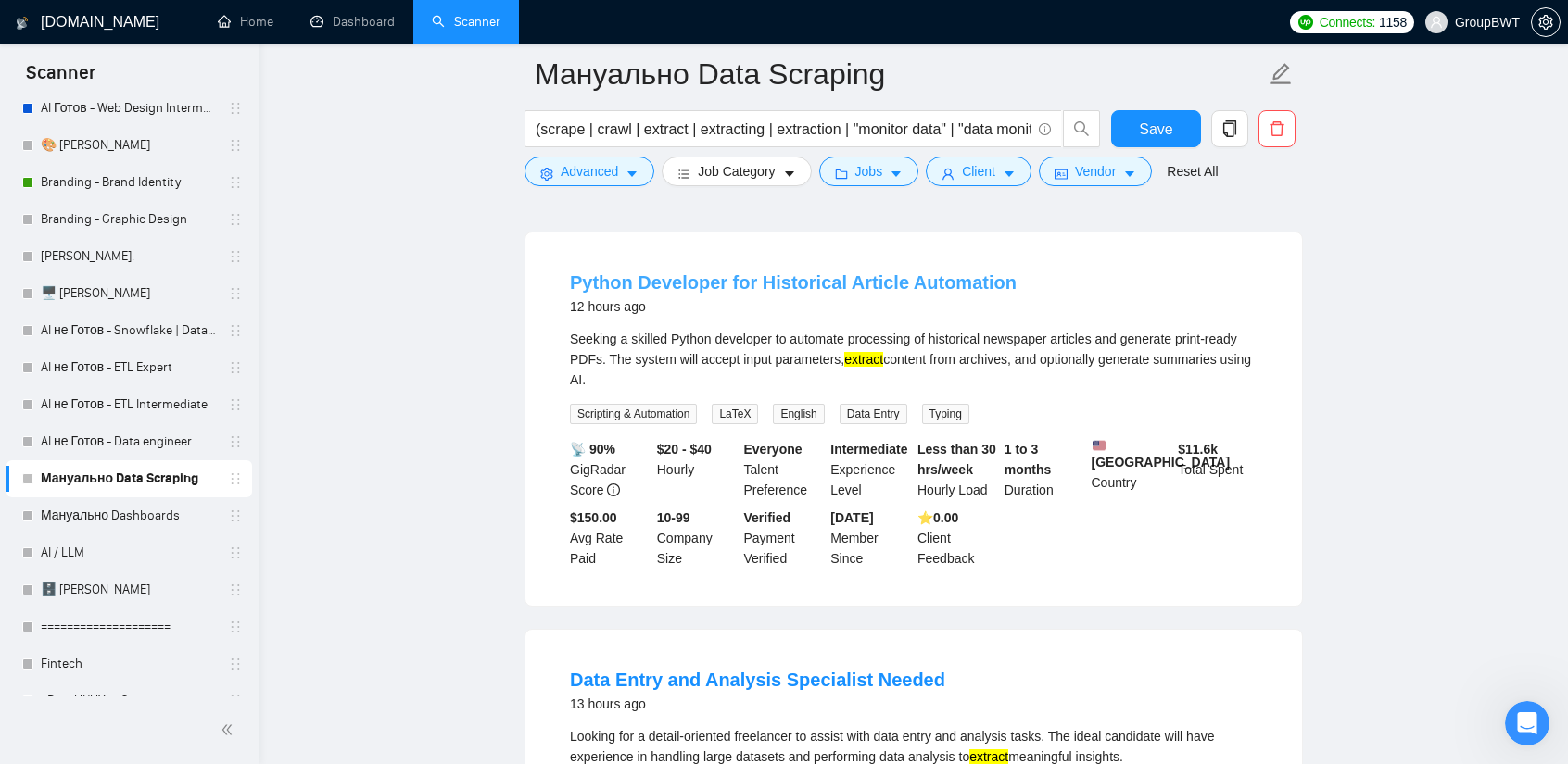
click at [866, 280] on link "Python Developer for Historical Article Automation" at bounding box center [792, 282] width 446 height 20
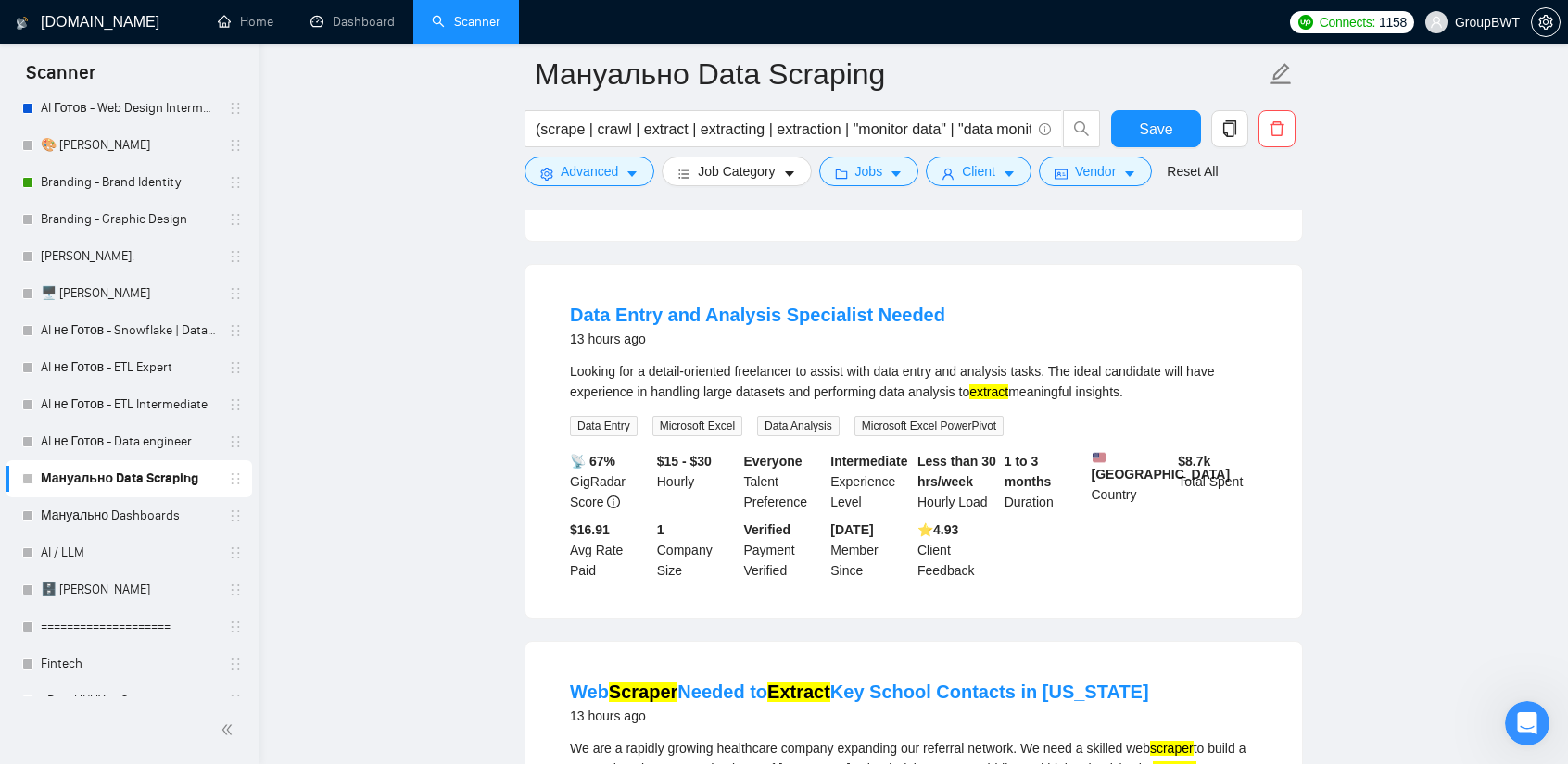
scroll to position [3519, 0]
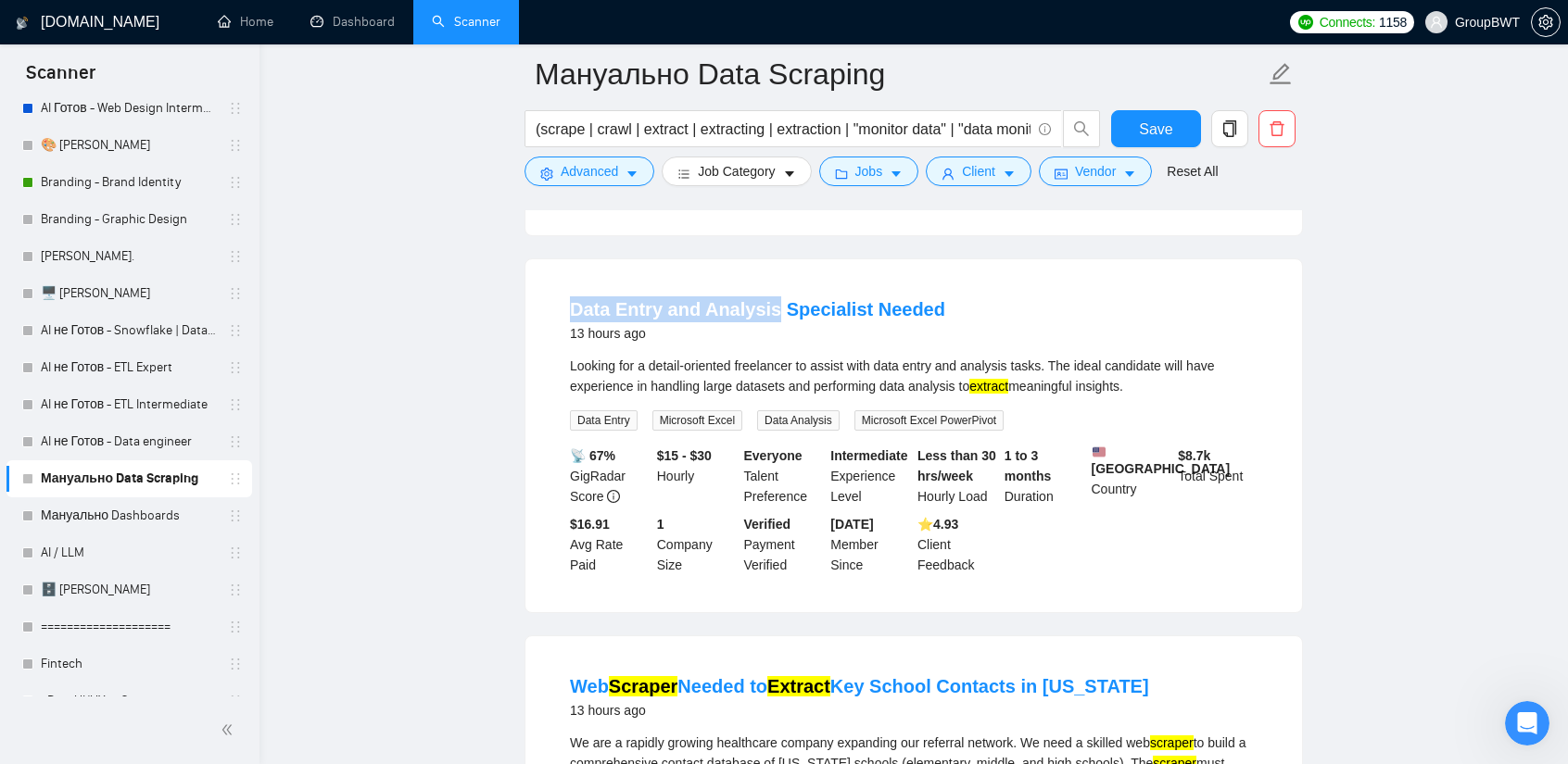
drag, startPoint x: 569, startPoint y: 295, endPoint x: 763, endPoint y: 294, distance: 194.0
click at [765, 295] on li "Data Entry and Analysis Specialist Needed 13 hours ago Looking for a detail-ori…" at bounding box center [913, 435] width 732 height 308
click at [675, 284] on div "Data Entry and Analysis Specialist Needed 13 hours ago Looking for a detail-ori…" at bounding box center [913, 435] width 777 height 352
drag, startPoint x: 700, startPoint y: 299, endPoint x: 754, endPoint y: 293, distance: 54.3
click at [767, 296] on li "Data Entry and Analysis Specialist Needed 13 hours ago Looking for a detail-ori…" at bounding box center [913, 435] width 732 height 308
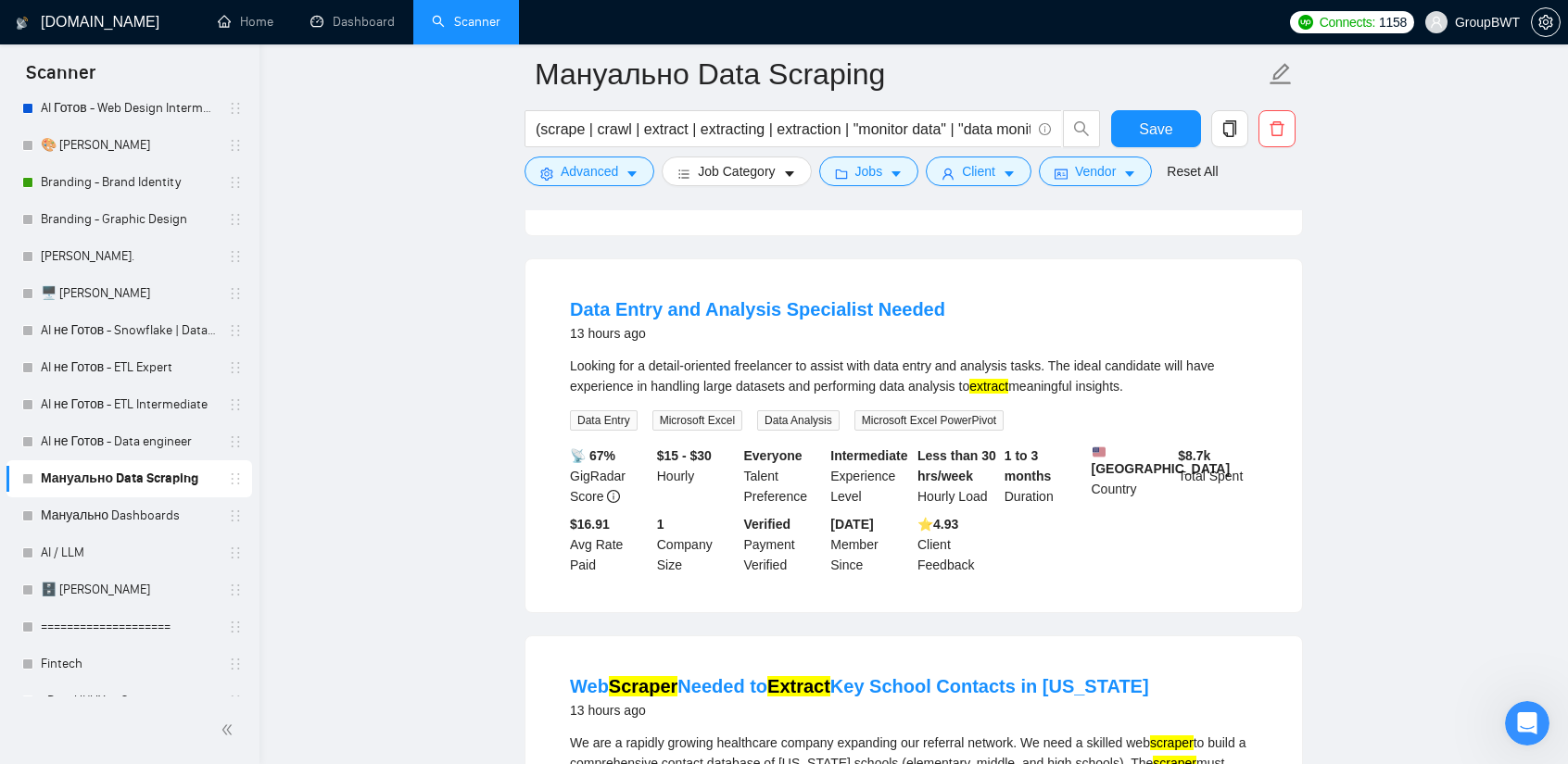
click at [657, 267] on div "Data Entry and Analysis Specialist Needed 13 hours ago Looking for a detail-ori…" at bounding box center [913, 435] width 777 height 352
drag, startPoint x: 572, startPoint y: 294, endPoint x: 940, endPoint y: 293, distance: 368.0
click at [940, 293] on li "Data Entry and Analysis Specialist Needed 13 hours ago Looking for a detail-ori…" at bounding box center [913, 435] width 732 height 308
click at [1152, 285] on div "Data Entry and Analysis Specialist Needed 13 hours ago Looking for a detail-ori…" at bounding box center [913, 435] width 777 height 352
drag, startPoint x: 568, startPoint y: 299, endPoint x: 659, endPoint y: 311, distance: 91.8
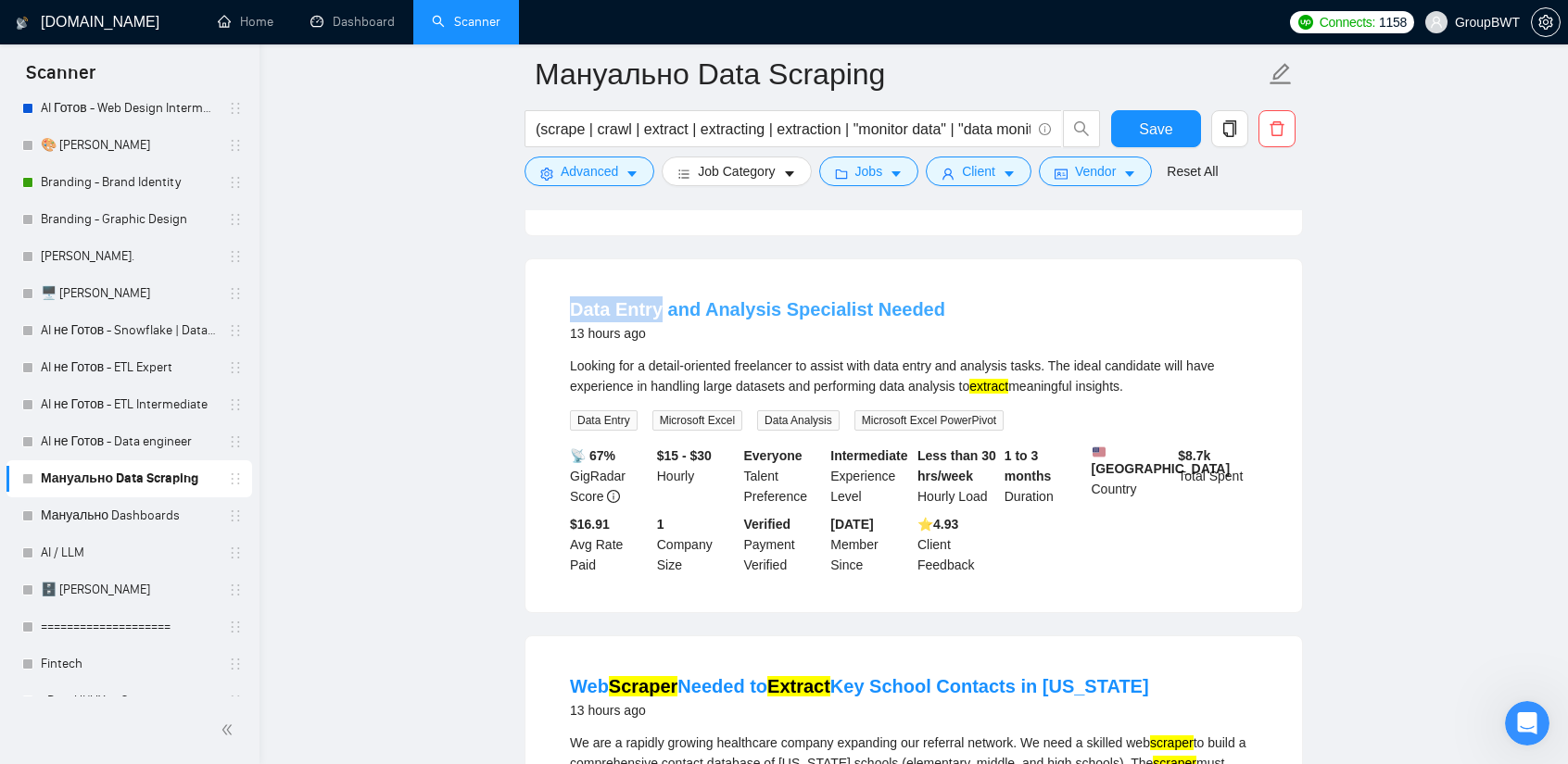
click at [659, 311] on li "Data Entry and Analysis Specialist Needed 13 hours ago Looking for a detail-ori…" at bounding box center [913, 435] width 732 height 308
copy link "Data Entry"
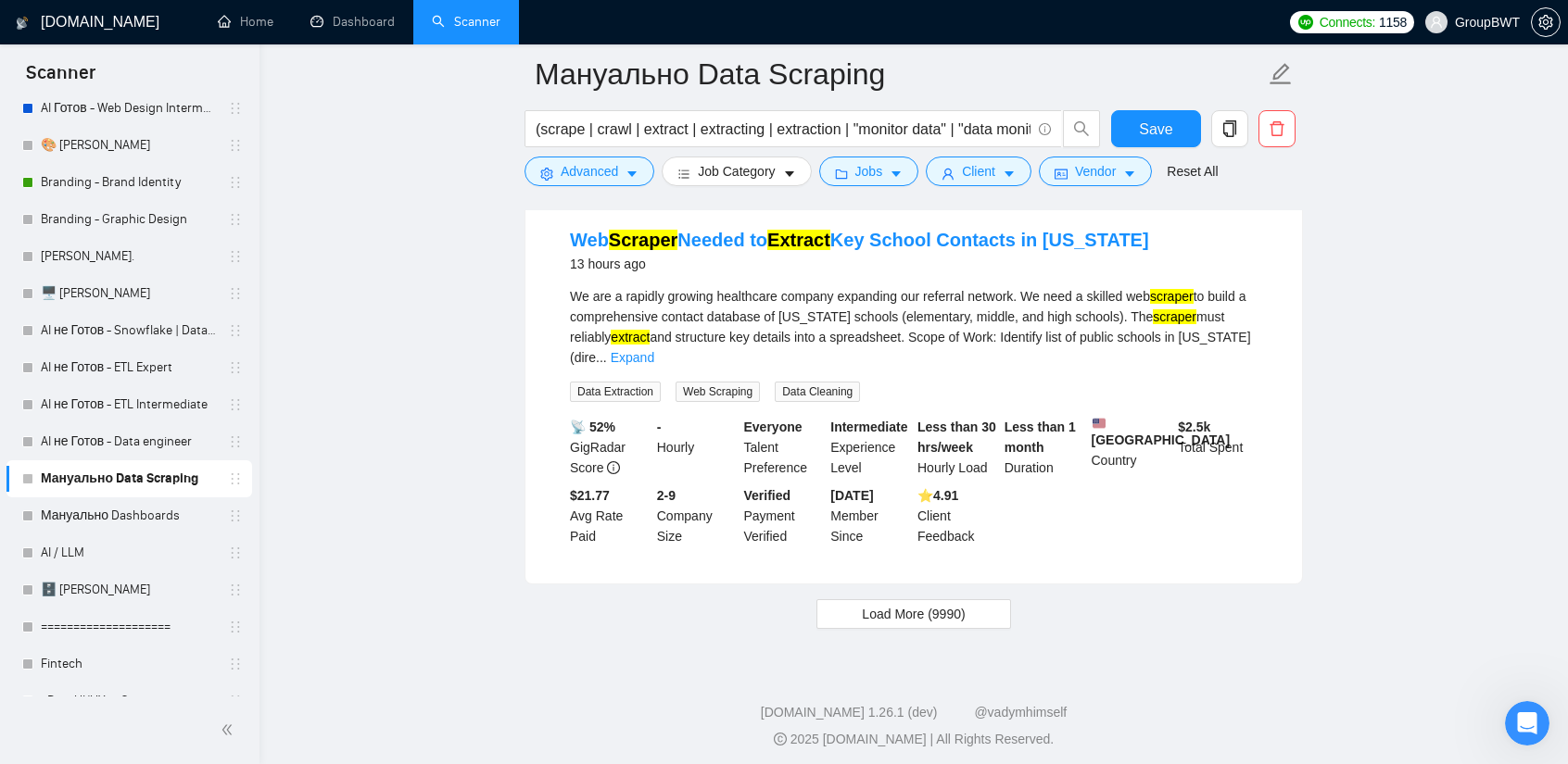
scroll to position [3982, 0]
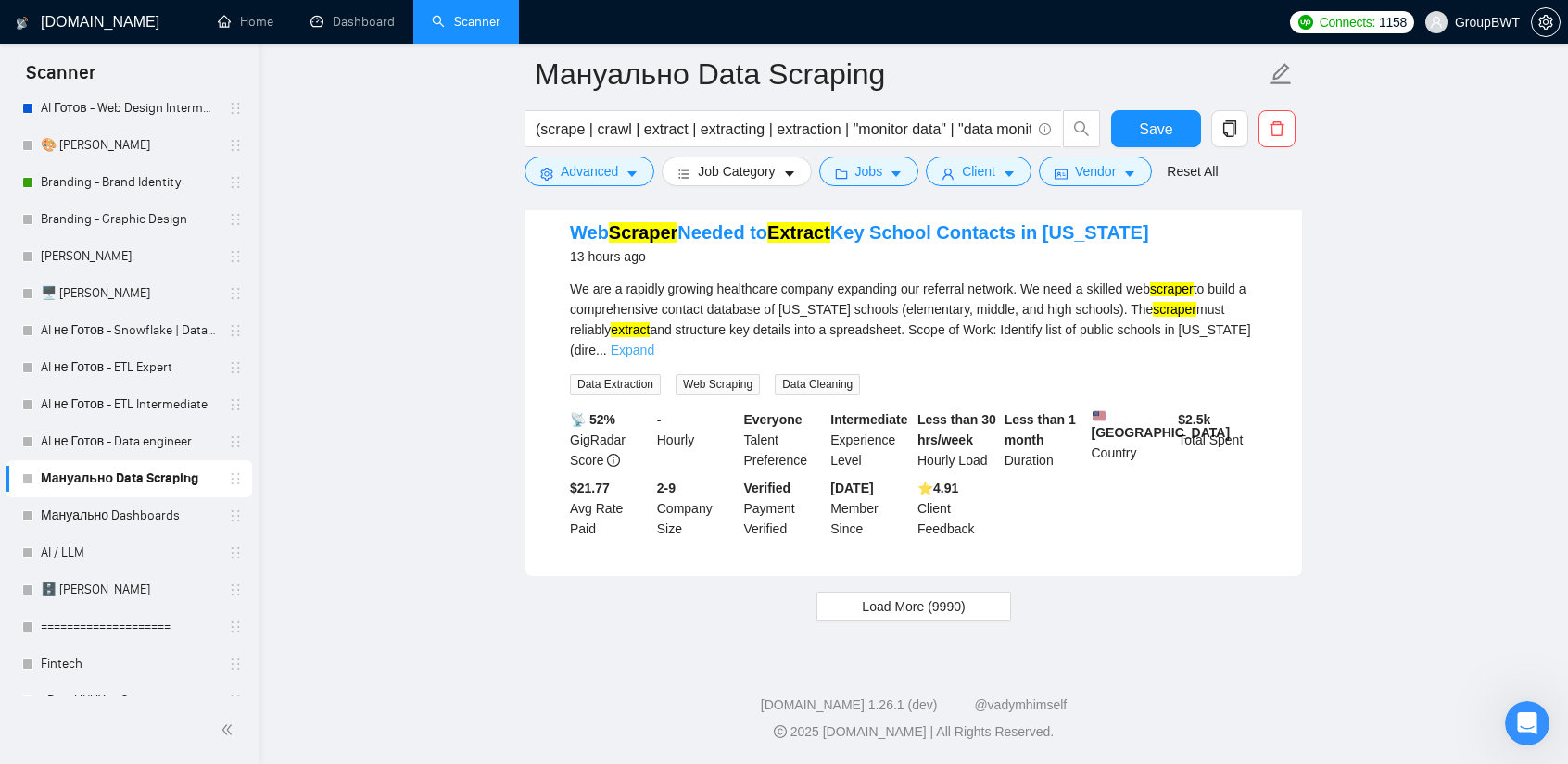
click at [655, 343] on link "Expand" at bounding box center [633, 350] width 44 height 15
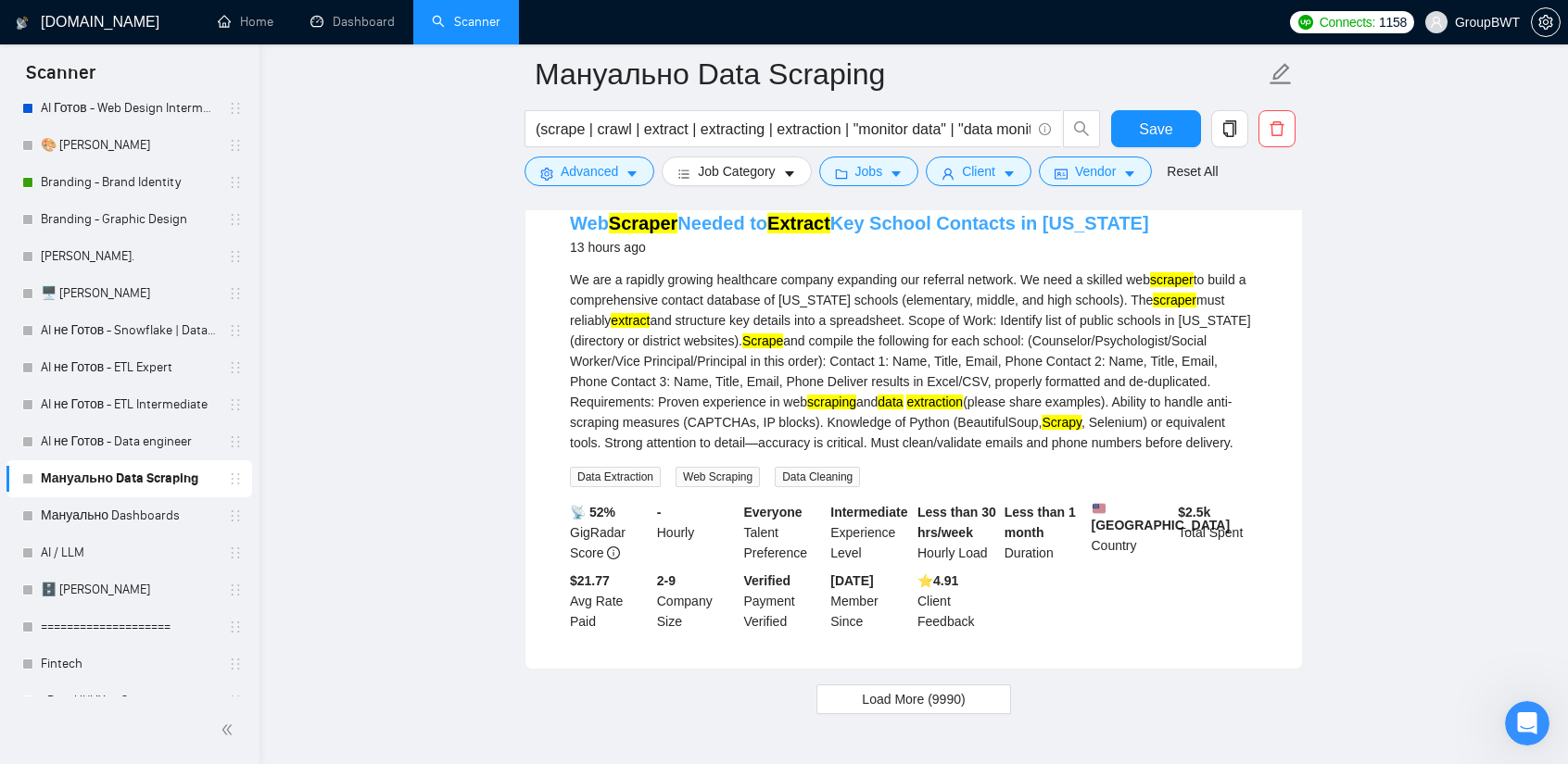
click at [608, 233] on link "Web Scraper Needed to Extract Key School Contacts in Illinois" at bounding box center [859, 223] width 579 height 20
click at [913, 710] on span "Load More (9990)" at bounding box center [913, 699] width 103 height 20
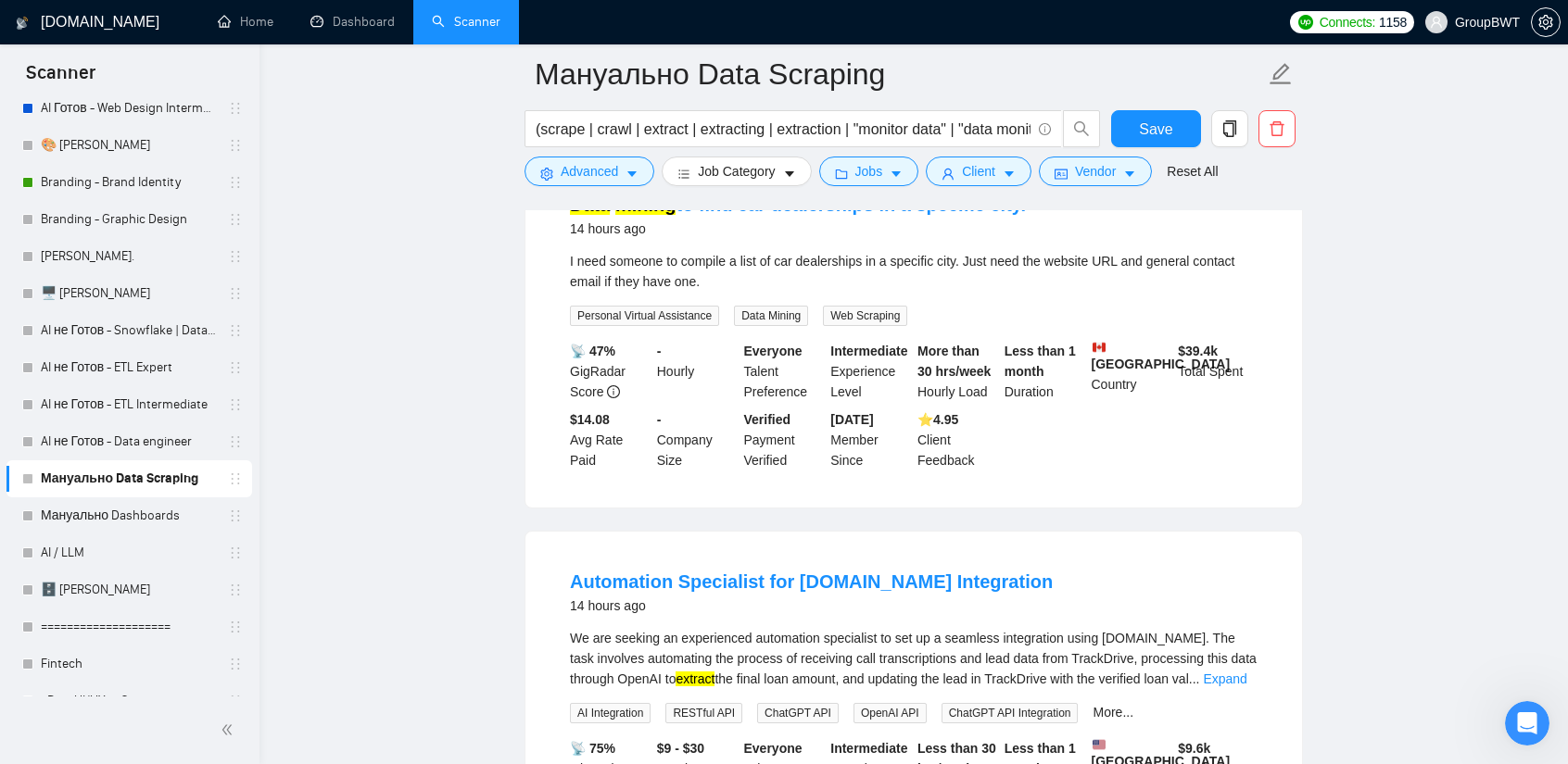
scroll to position [5312, 0]
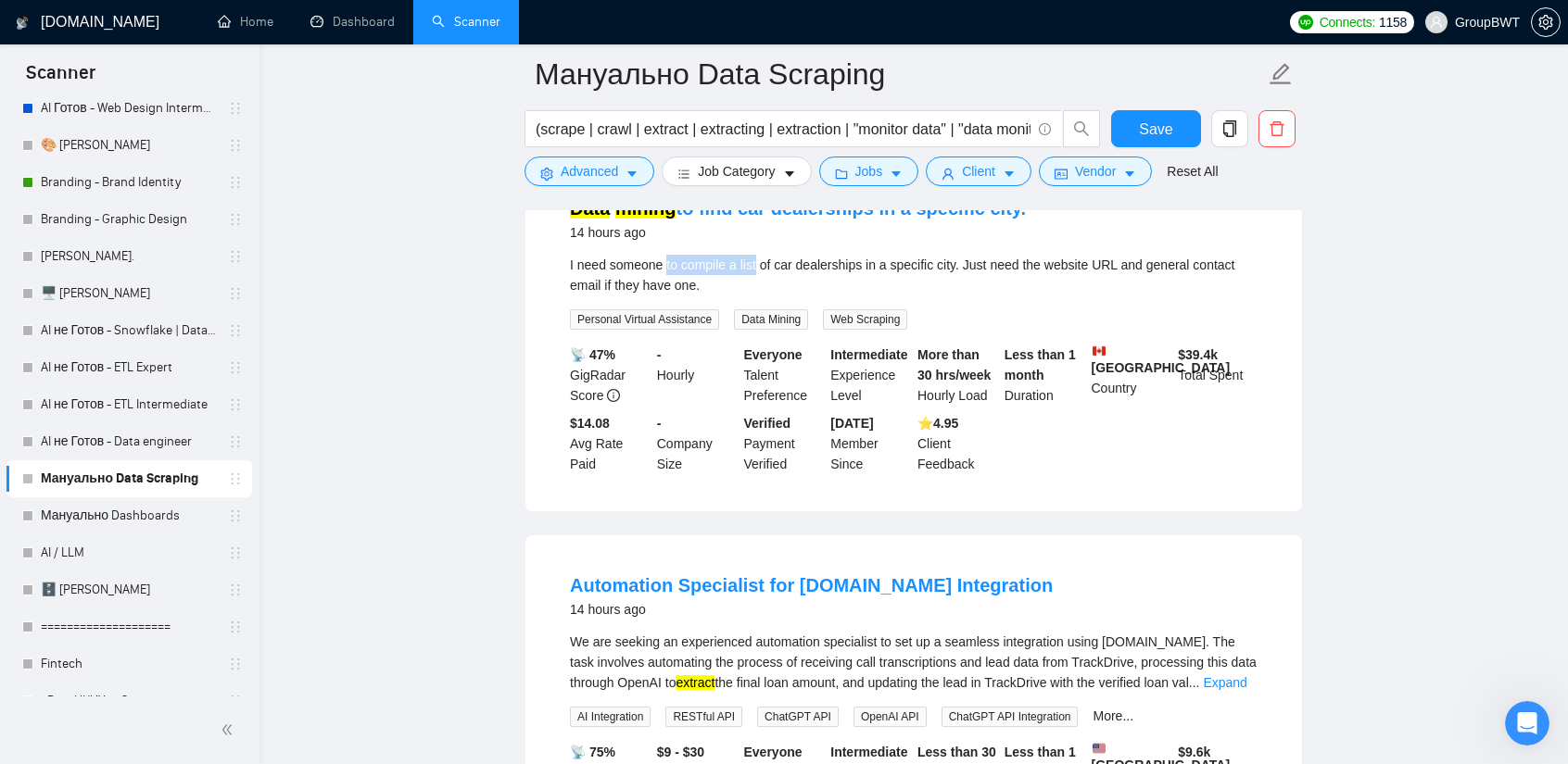
drag, startPoint x: 664, startPoint y: 298, endPoint x: 754, endPoint y: 303, distance: 90.1
click at [754, 295] on div "I need someone to compile a list of car dealerships in a specific city. Just ne…" at bounding box center [913, 275] width 688 height 41
copy div "to compile a list"
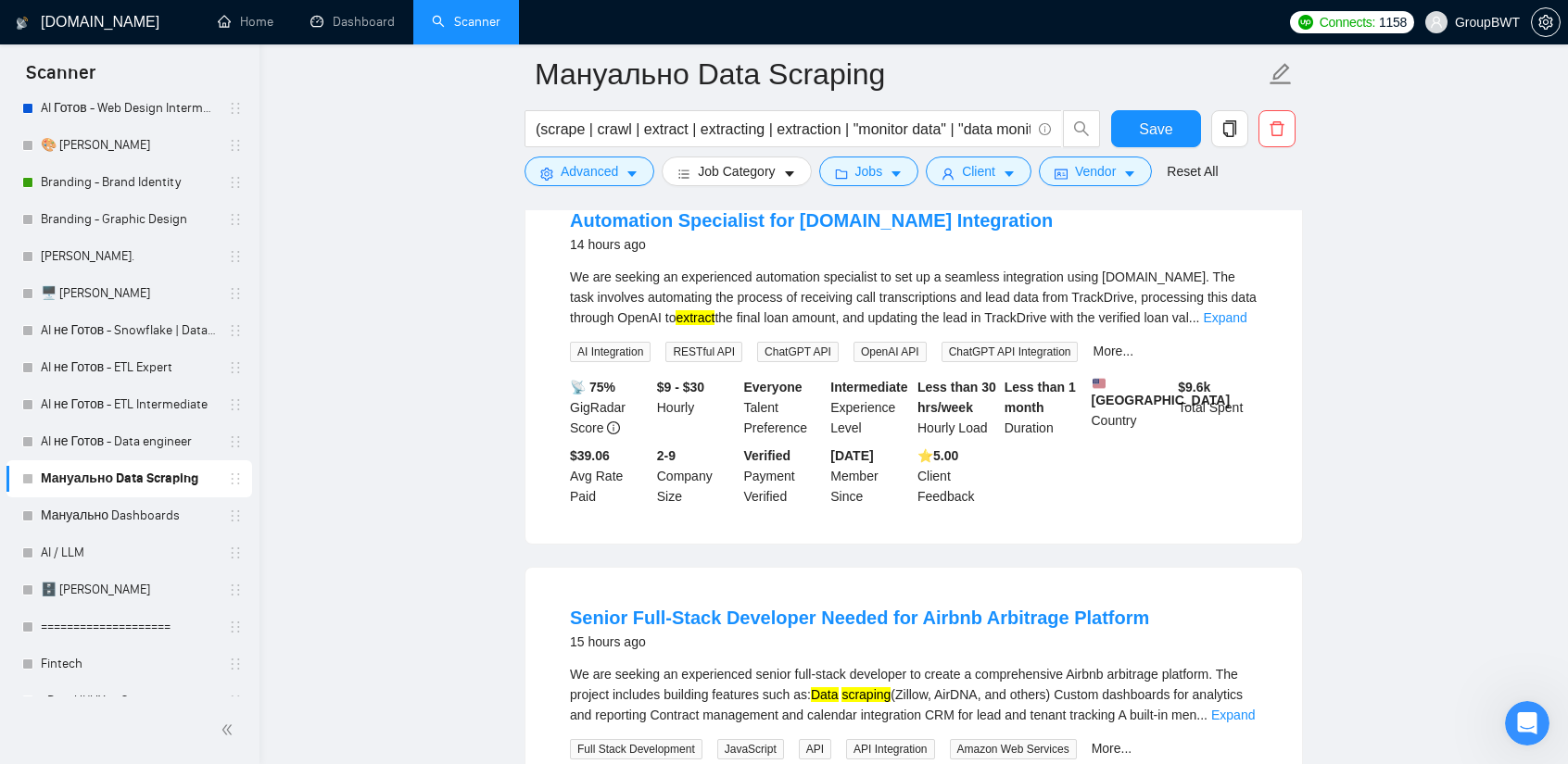
scroll to position [5682, 0]
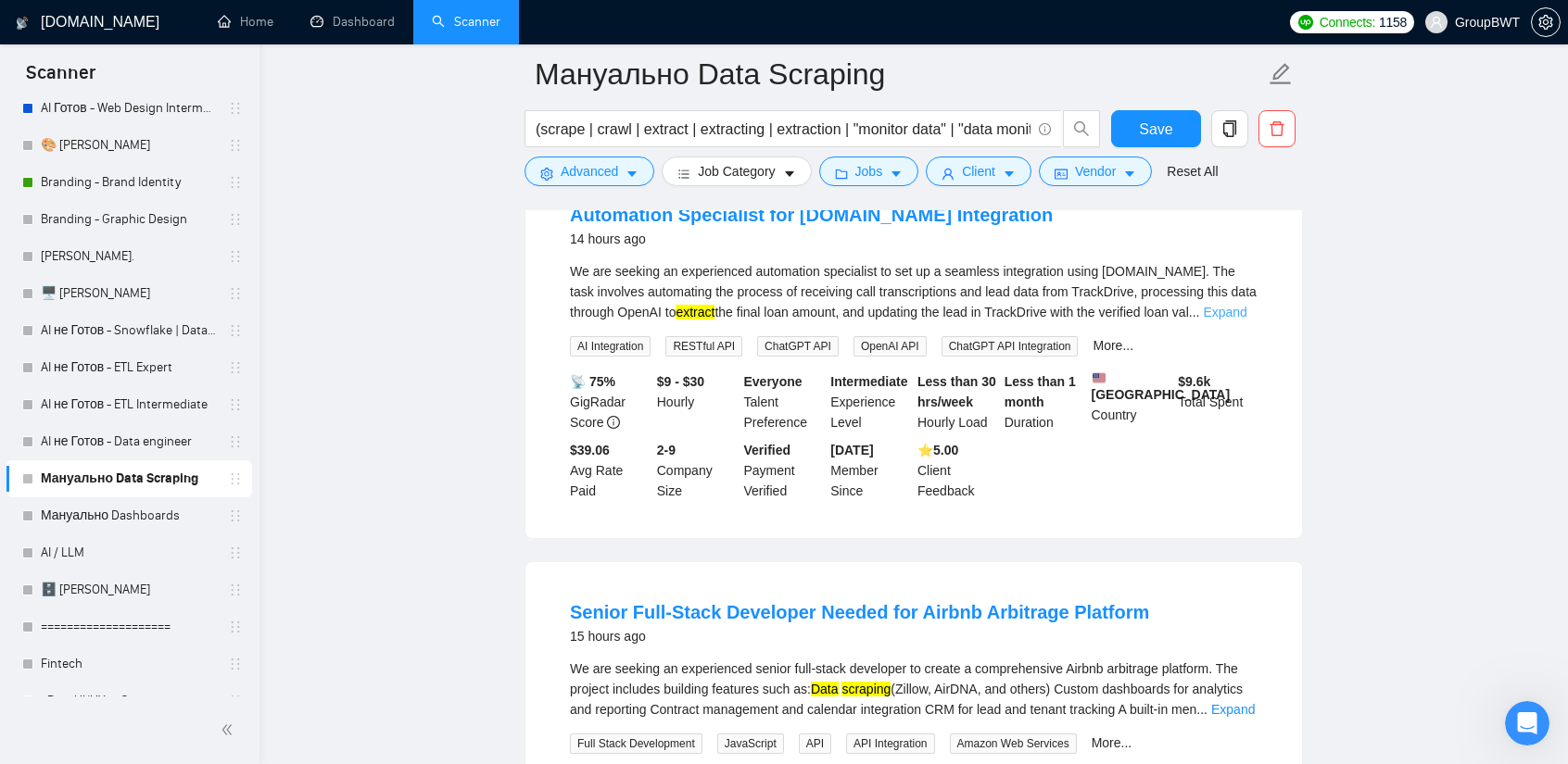
click at [1229, 320] on link "Expand" at bounding box center [1225, 312] width 44 height 15
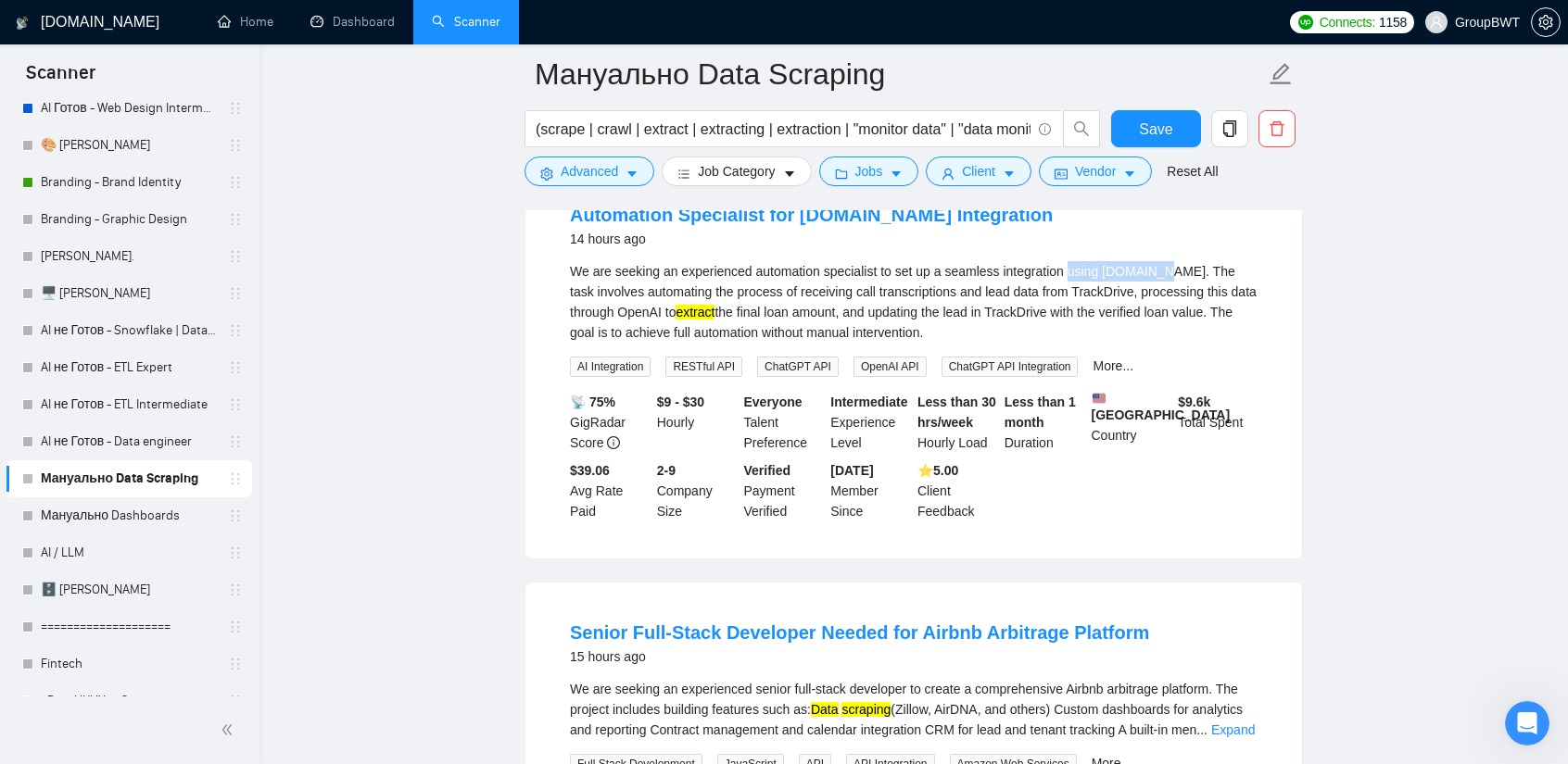
drag, startPoint x: 1063, startPoint y: 307, endPoint x: 1156, endPoint y: 307, distance: 93.0
click at [1156, 307] on div "We are seeking an experienced automation specialist to set up a seamless integr…" at bounding box center [913, 301] width 688 height 81
click at [1206, 322] on div "We are seeking an experienced automation specialist to set up a seamless integr…" at bounding box center [913, 301] width 688 height 81
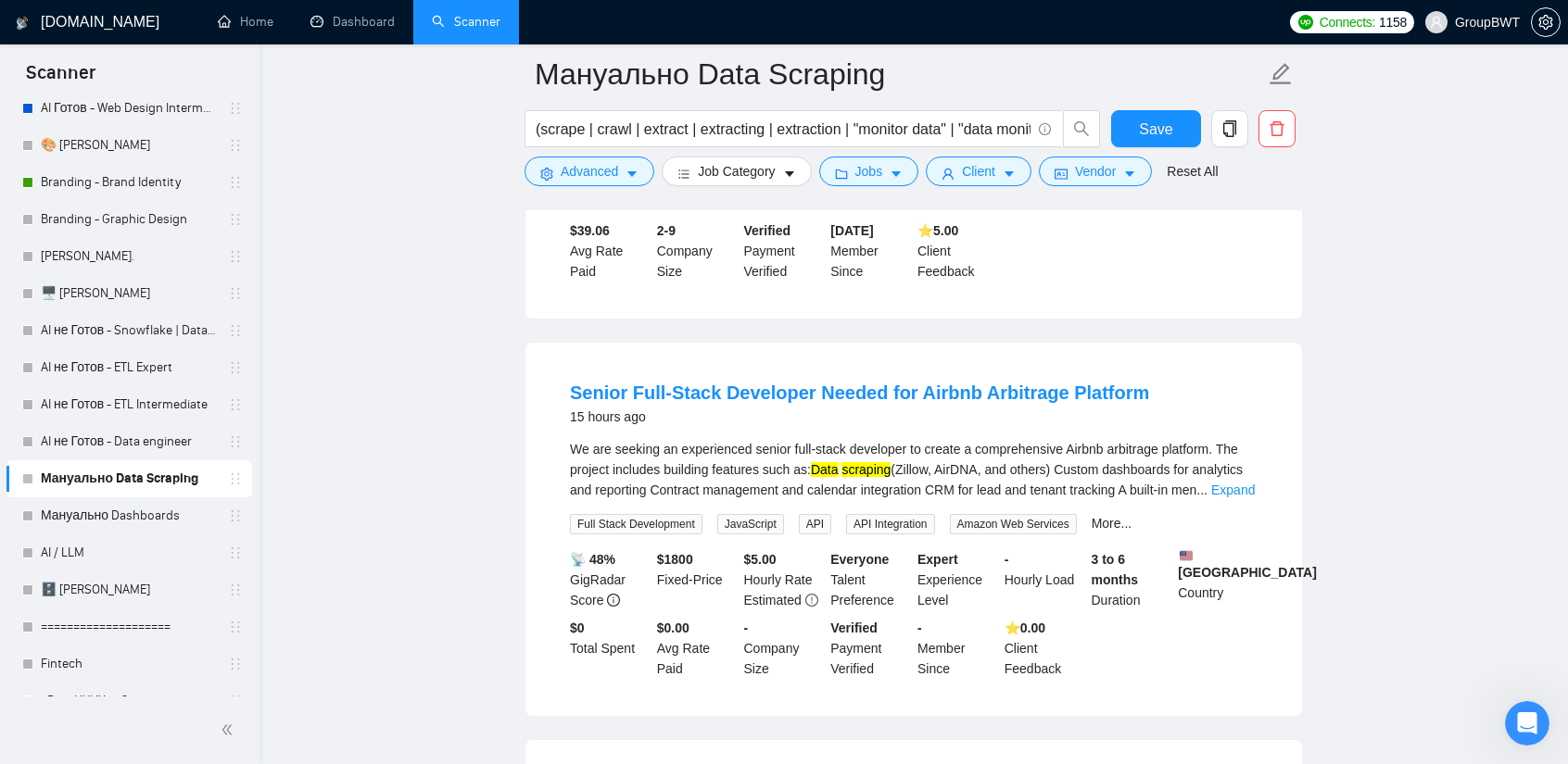
scroll to position [5960, 0]
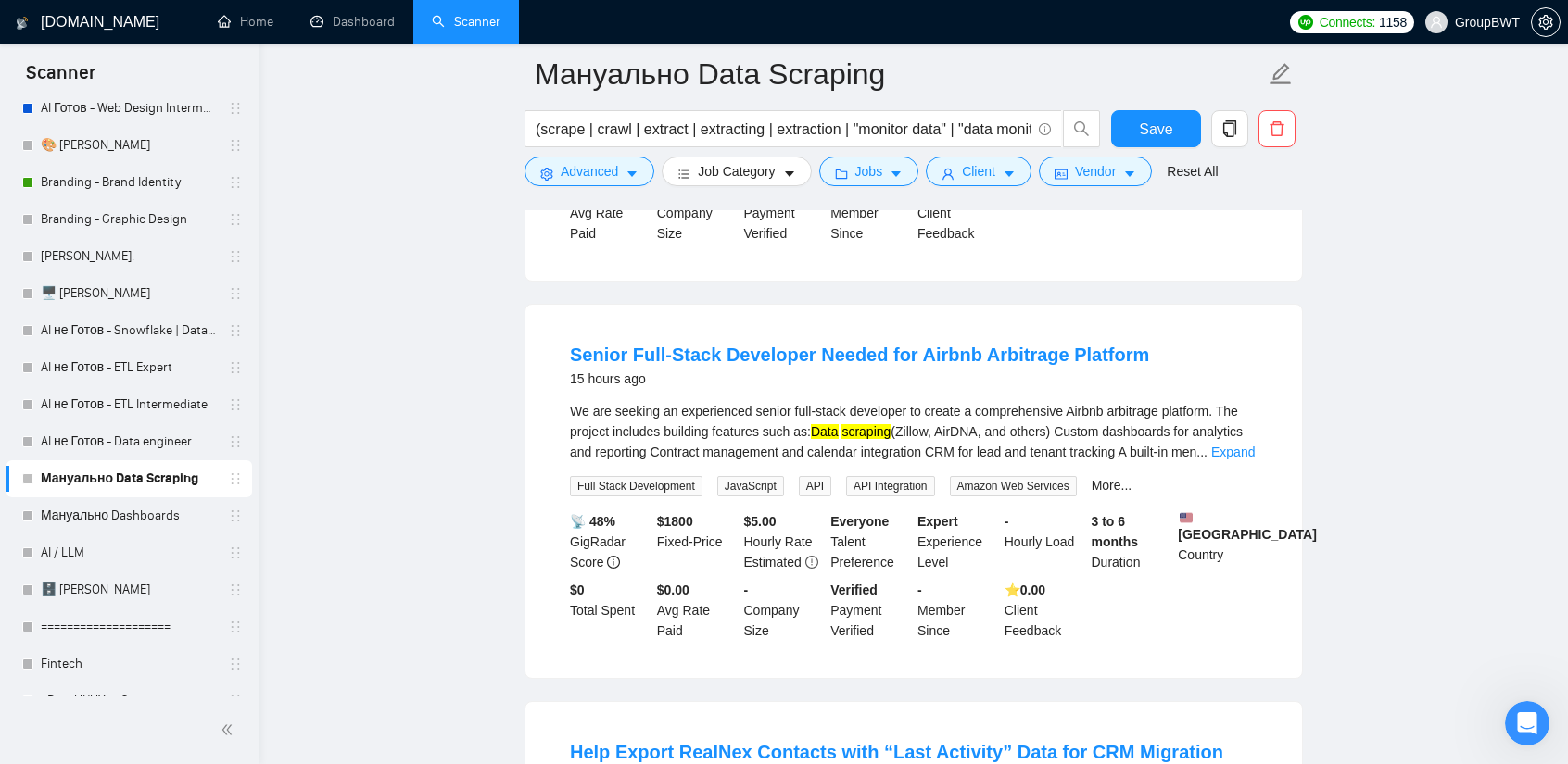
drag, startPoint x: 1226, startPoint y: 499, endPoint x: 1205, endPoint y: 491, distance: 22.5
click at [1226, 459] on link "Expand" at bounding box center [1234, 453] width 44 height 15
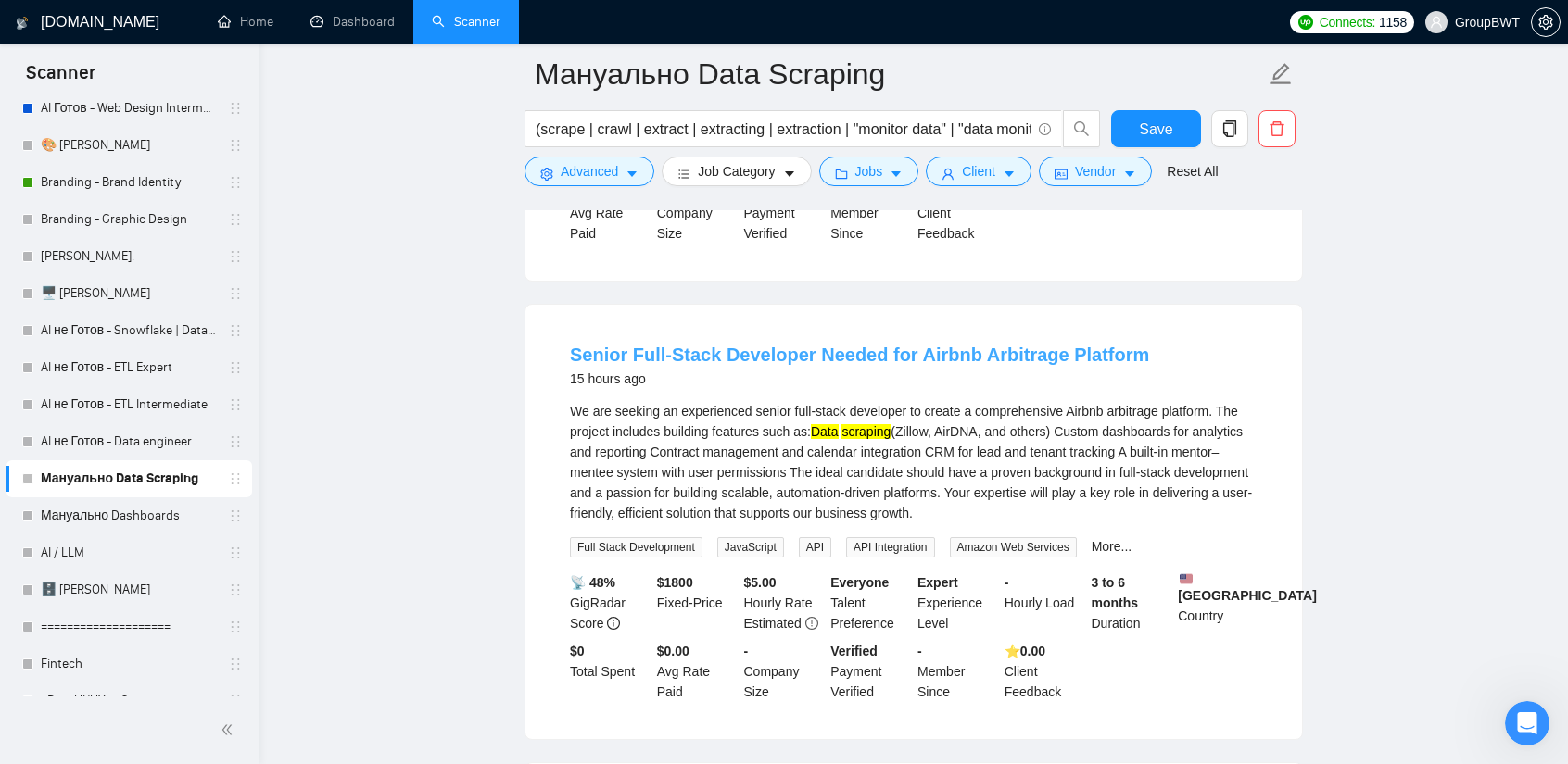
click at [892, 365] on link "Senior Full-Stack Developer Needed for Airbnb Arbitrage Platform" at bounding box center [859, 354] width 579 height 20
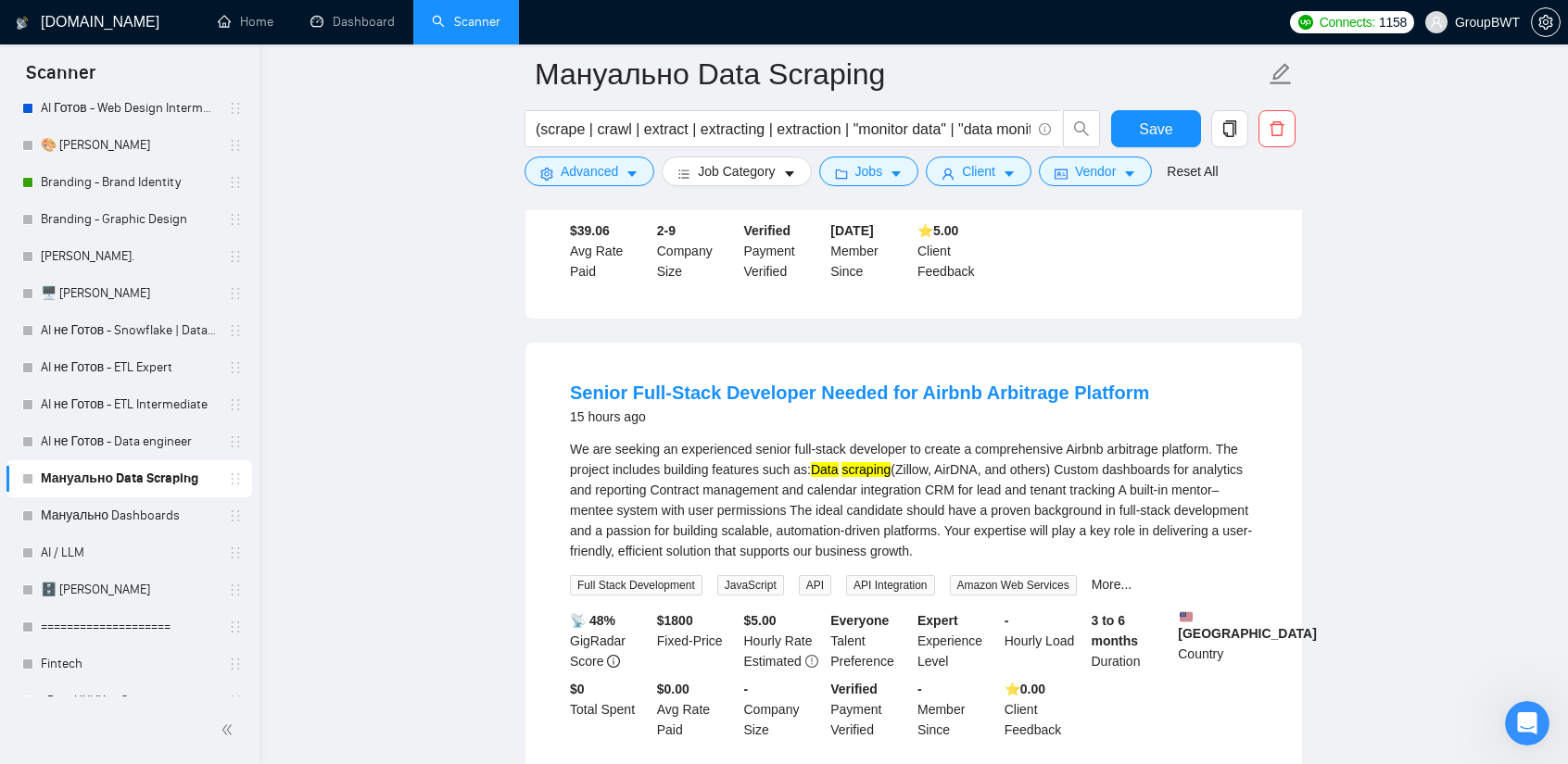
scroll to position [5682, 0]
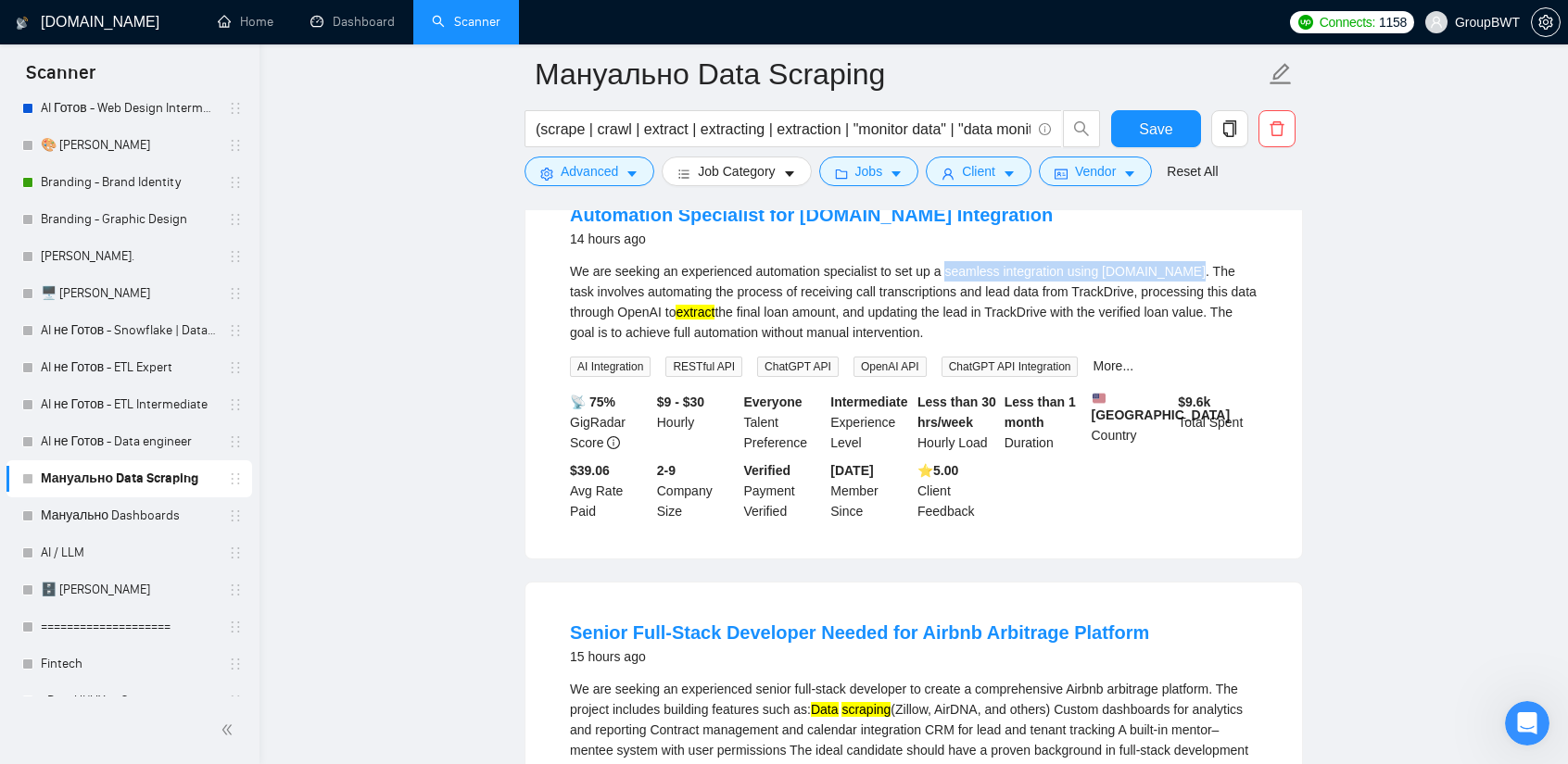
drag, startPoint x: 939, startPoint y: 304, endPoint x: 1182, endPoint y: 316, distance: 243.3
click at [1182, 316] on div "We are seeking an experienced automation specialist to set up a seamless integr…" at bounding box center [913, 301] width 688 height 81
drag, startPoint x: 1099, startPoint y: 355, endPoint x: 1044, endPoint y: 330, distance: 60.4
click at [1099, 343] on div "We are seeking an experienced automation specialist to set up a seamless integr…" at bounding box center [913, 301] width 688 height 81
drag, startPoint x: 939, startPoint y: 308, endPoint x: 1055, endPoint y: 306, distance: 116.0
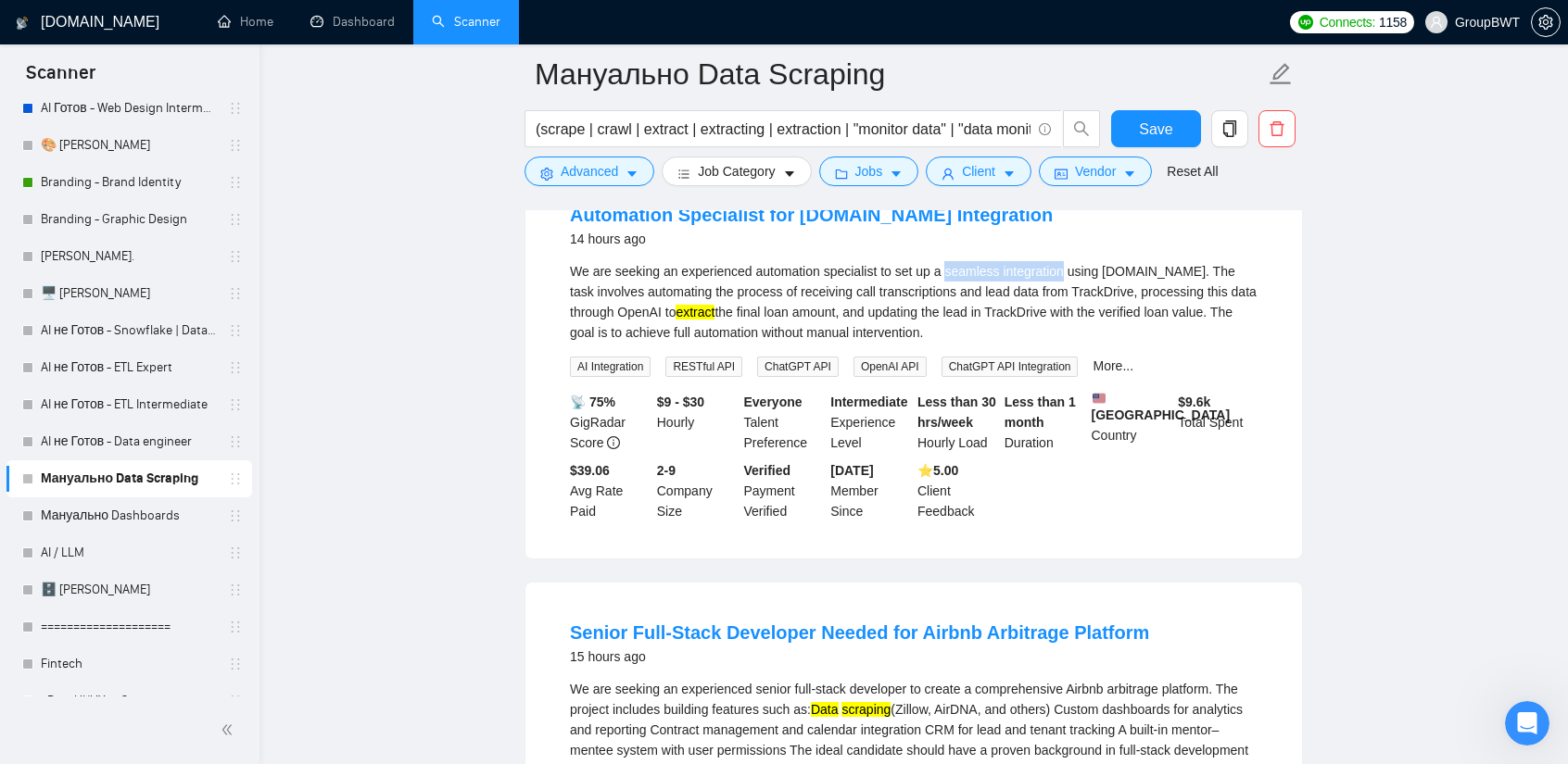
click at [1055, 306] on div "We are seeking an experienced automation specialist to set up a seamless integr…" at bounding box center [913, 301] width 688 height 81
copy div "seamless integration"
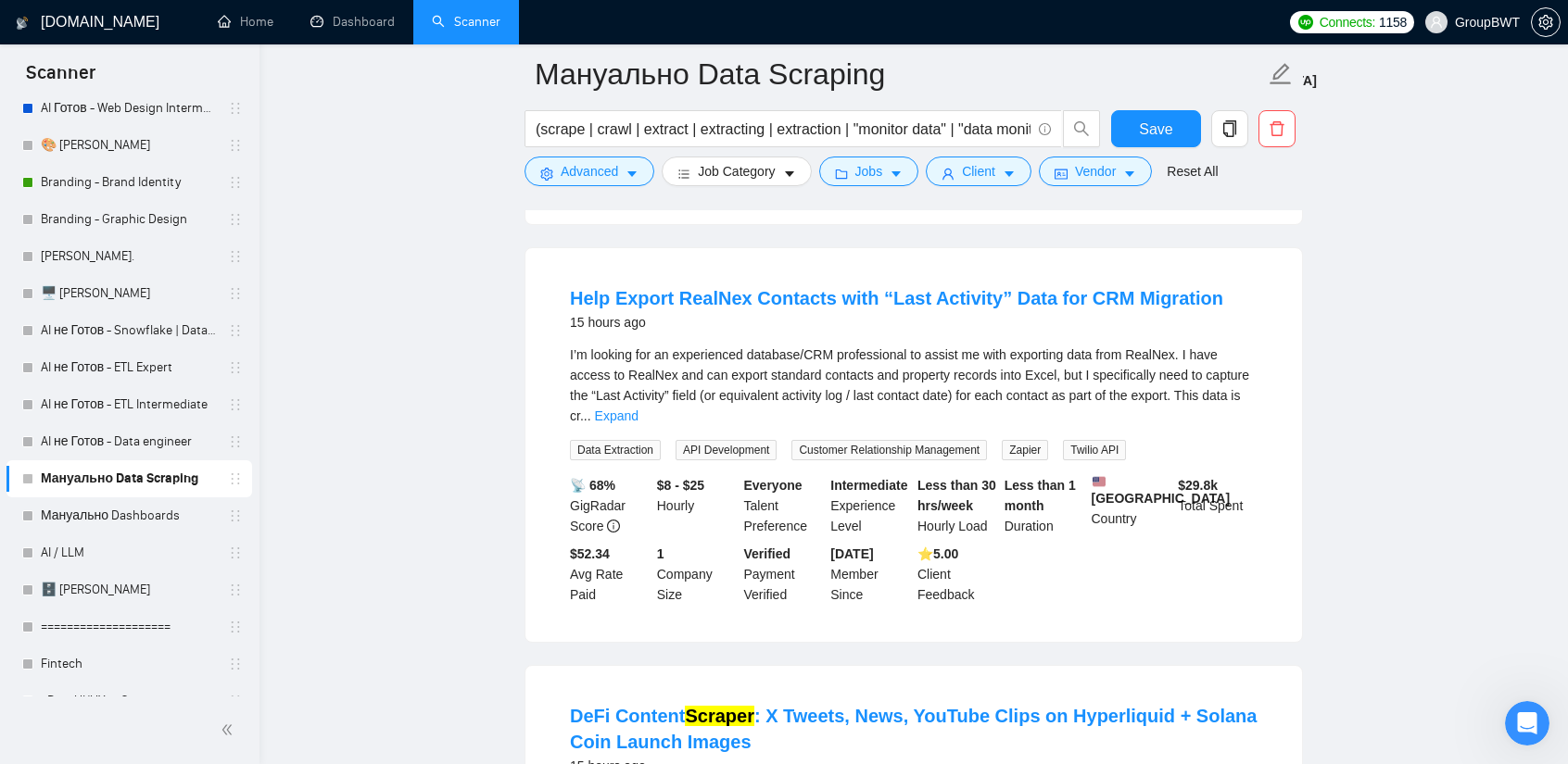
scroll to position [6423, 0]
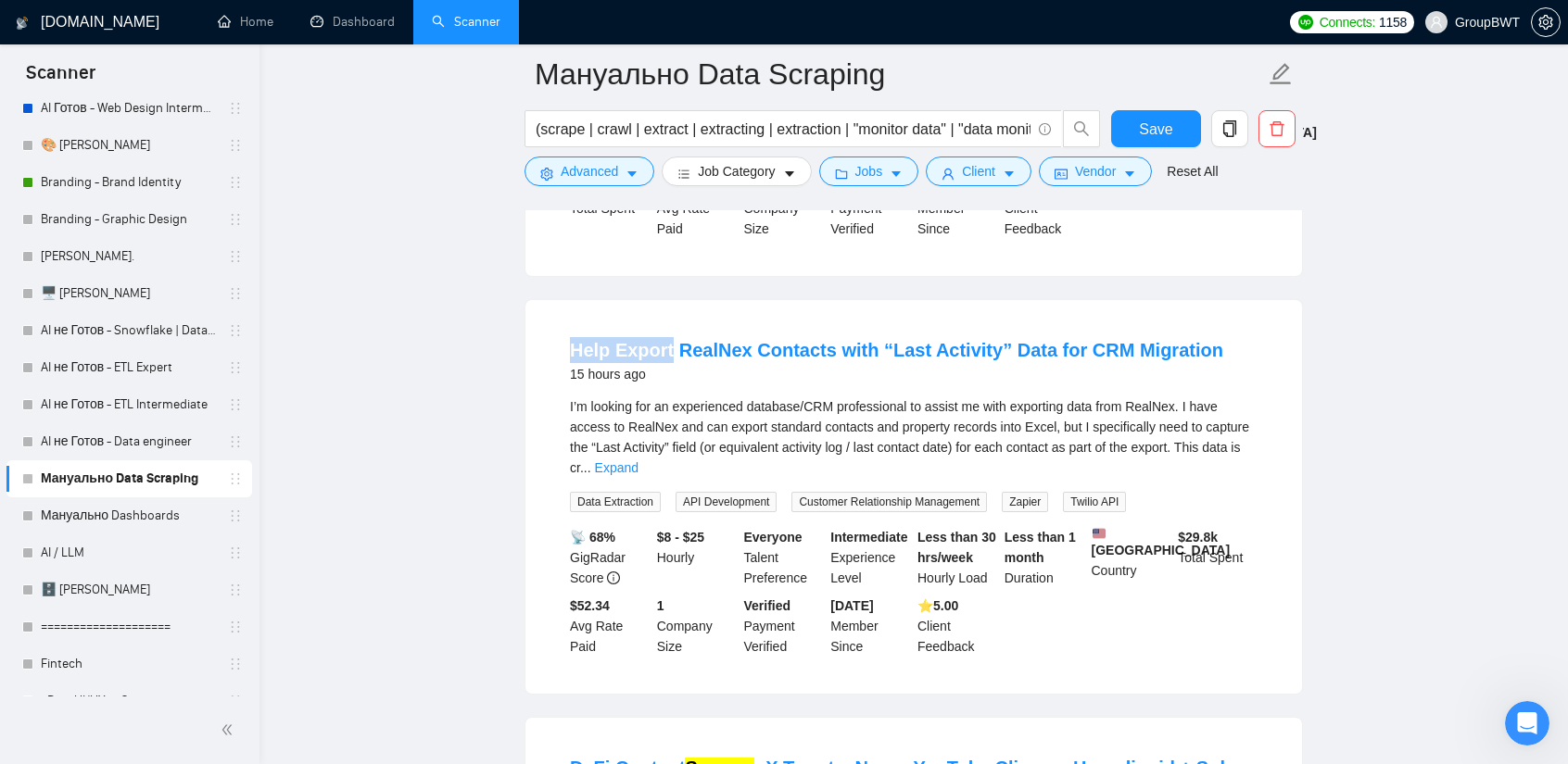
drag, startPoint x: 570, startPoint y: 383, endPoint x: 669, endPoint y: 389, distance: 99.2
click at [669, 389] on li "Help Export RealNex Contacts with “Last Activity” Data for CRM Migration 15 hou…" at bounding box center [913, 497] width 732 height 350
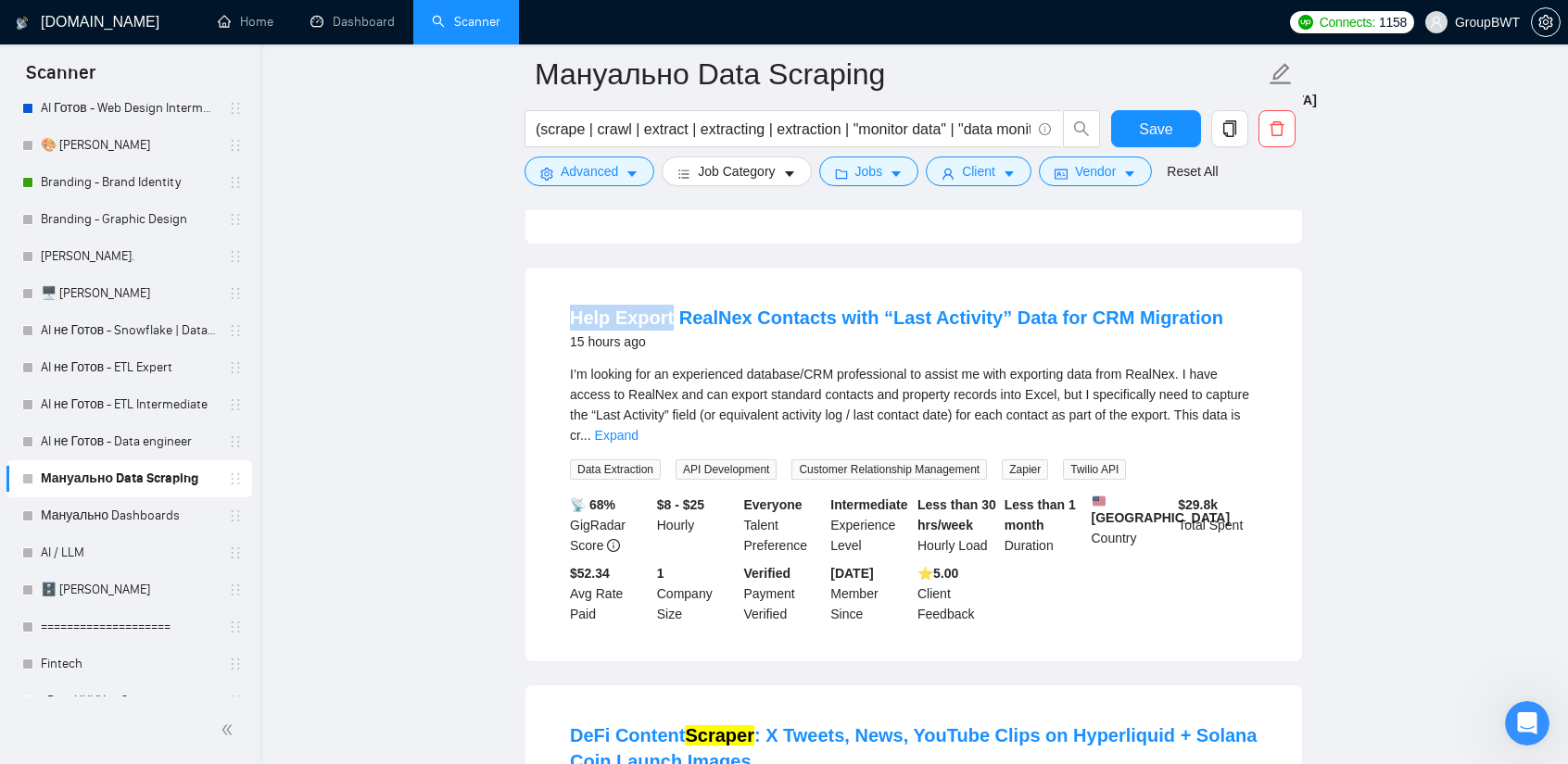
scroll to position [6516, 0]
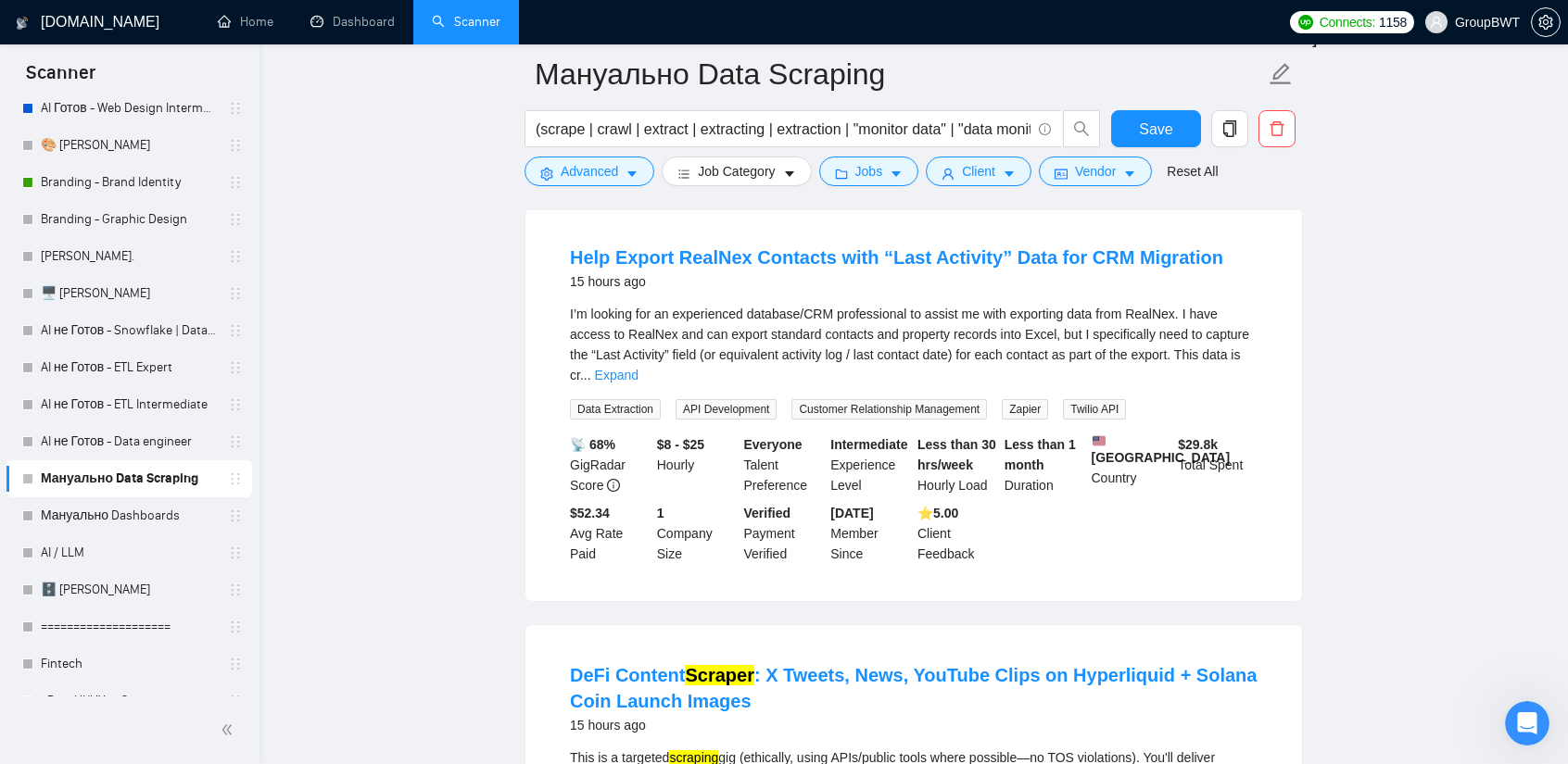
click at [638, 383] on link "Expand" at bounding box center [617, 375] width 44 height 15
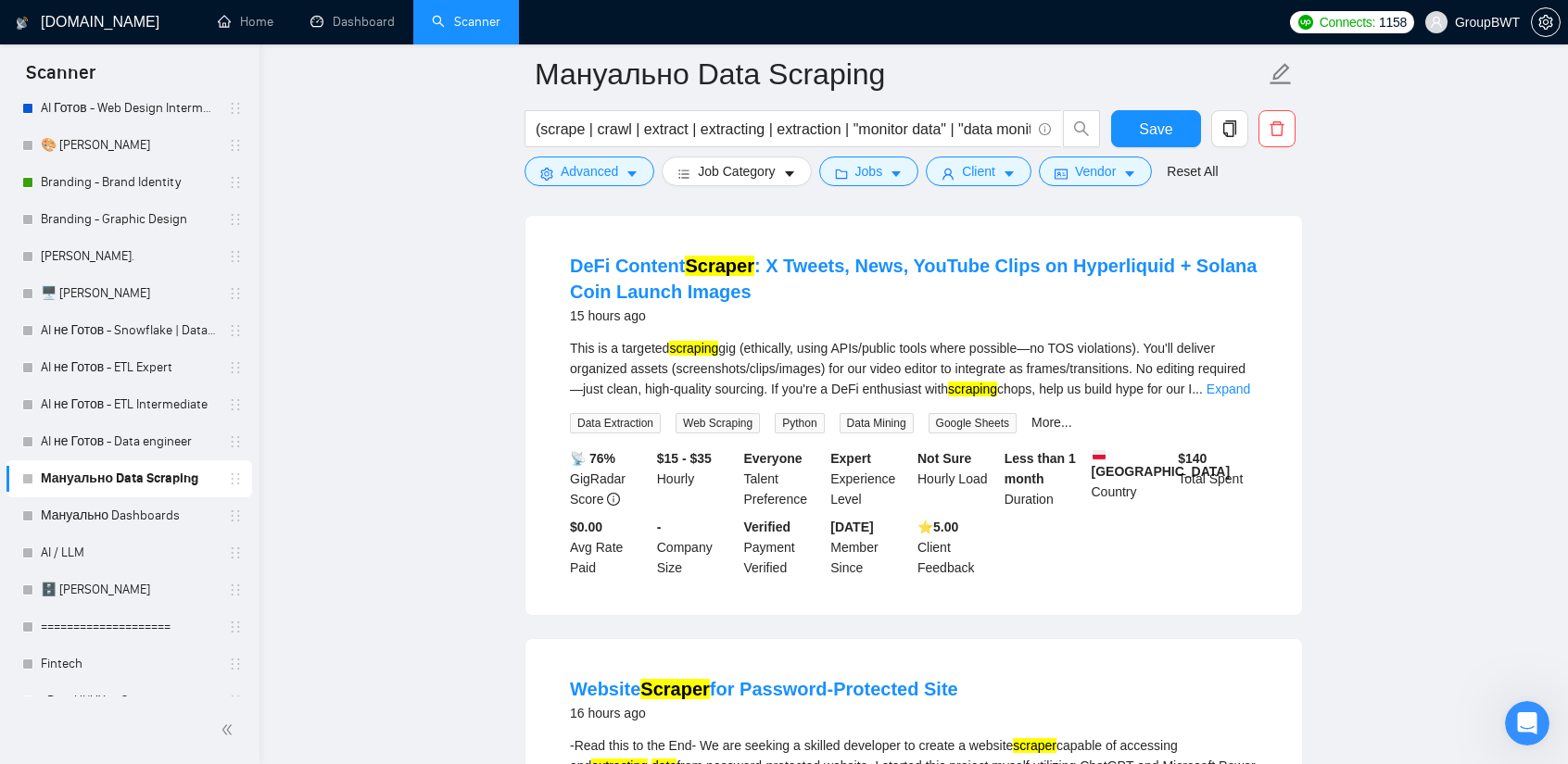
scroll to position [7071, 0]
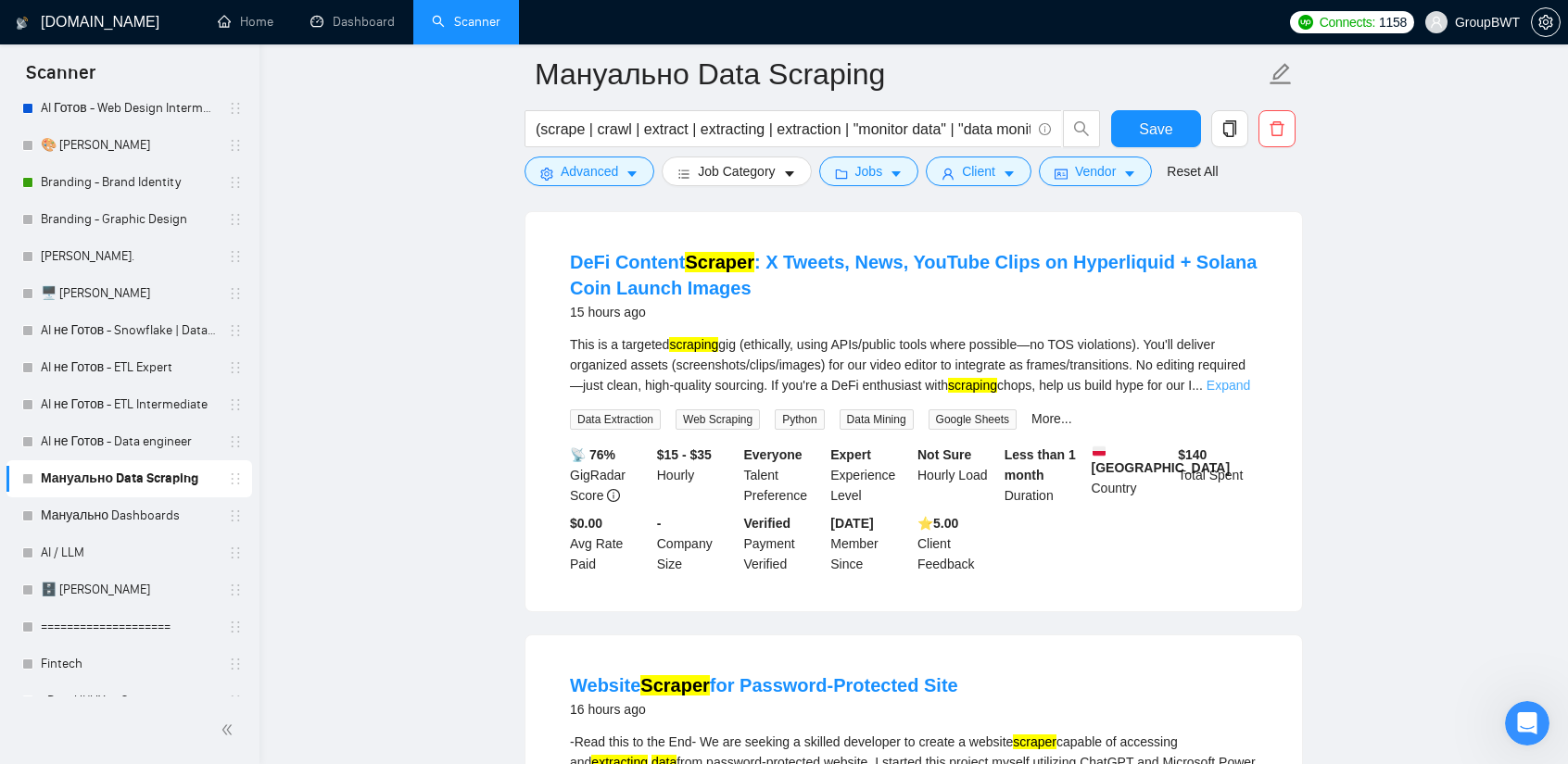
click at [1230, 393] on link "Expand" at bounding box center [1229, 386] width 44 height 15
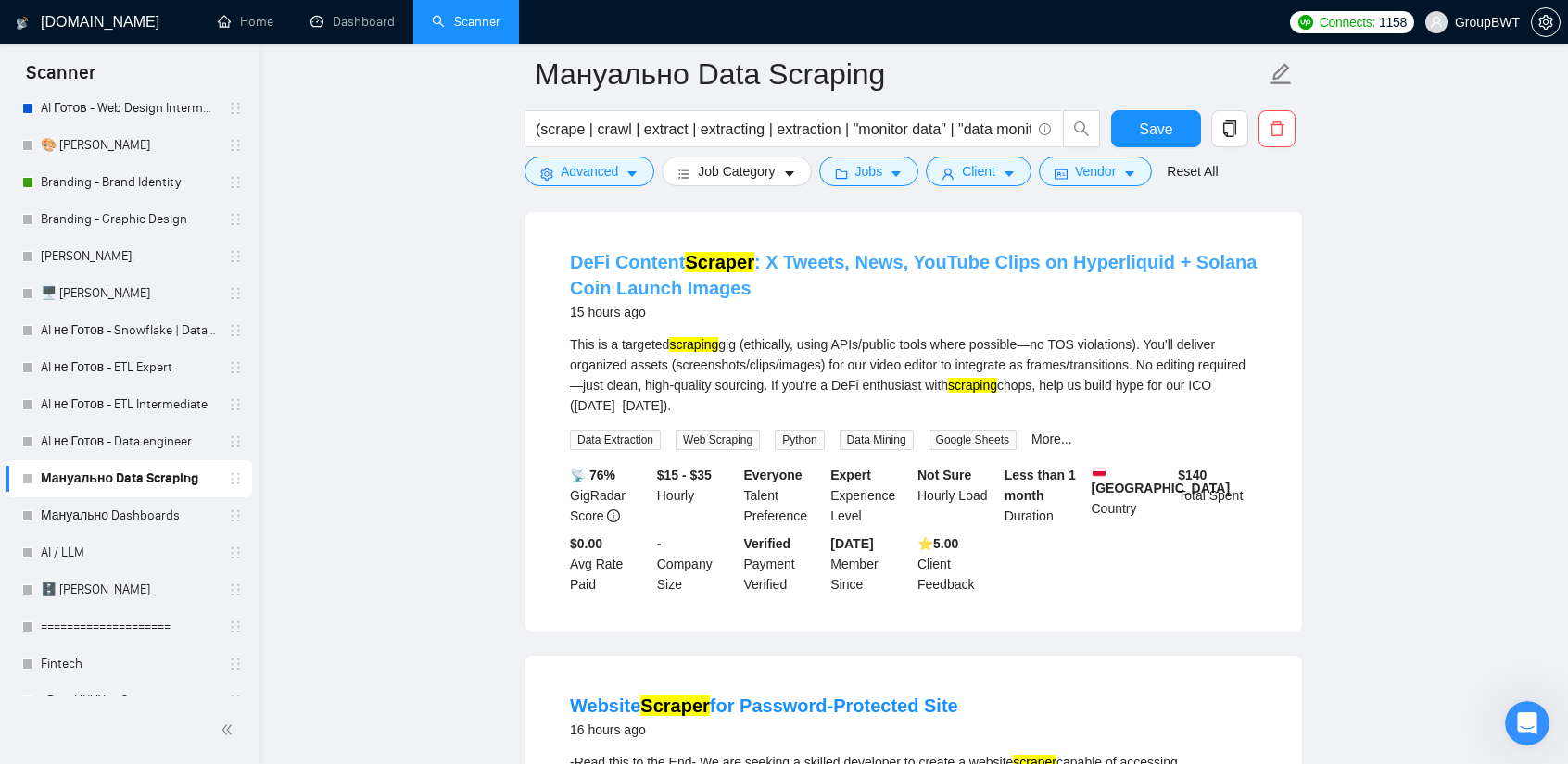
click at [1059, 298] on link "DeFi Content Scraper : X Tweets, News, YouTube Clips on Hyperliquid + Solana Co…" at bounding box center [913, 275] width 687 height 46
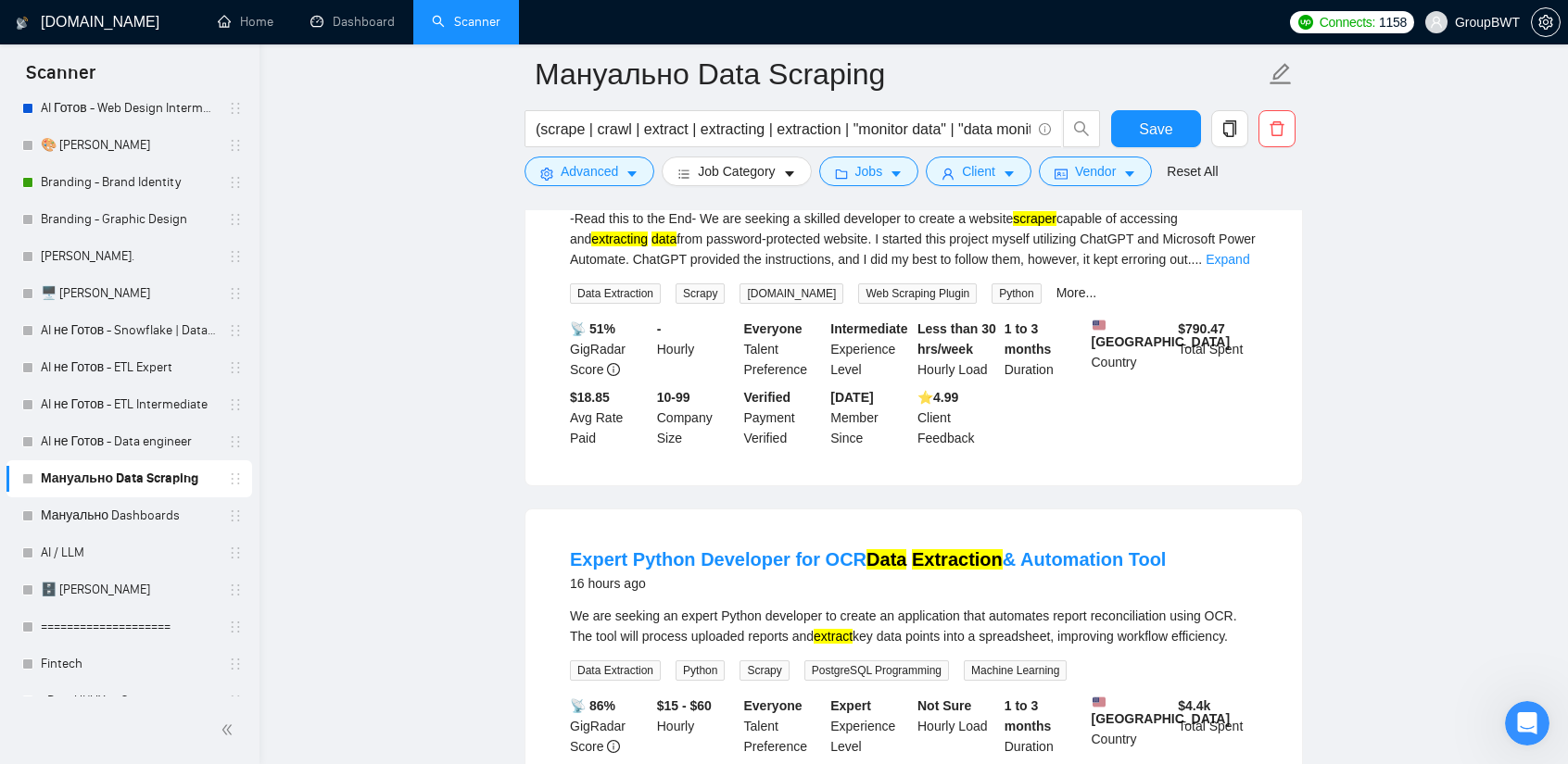
scroll to position [7627, 0]
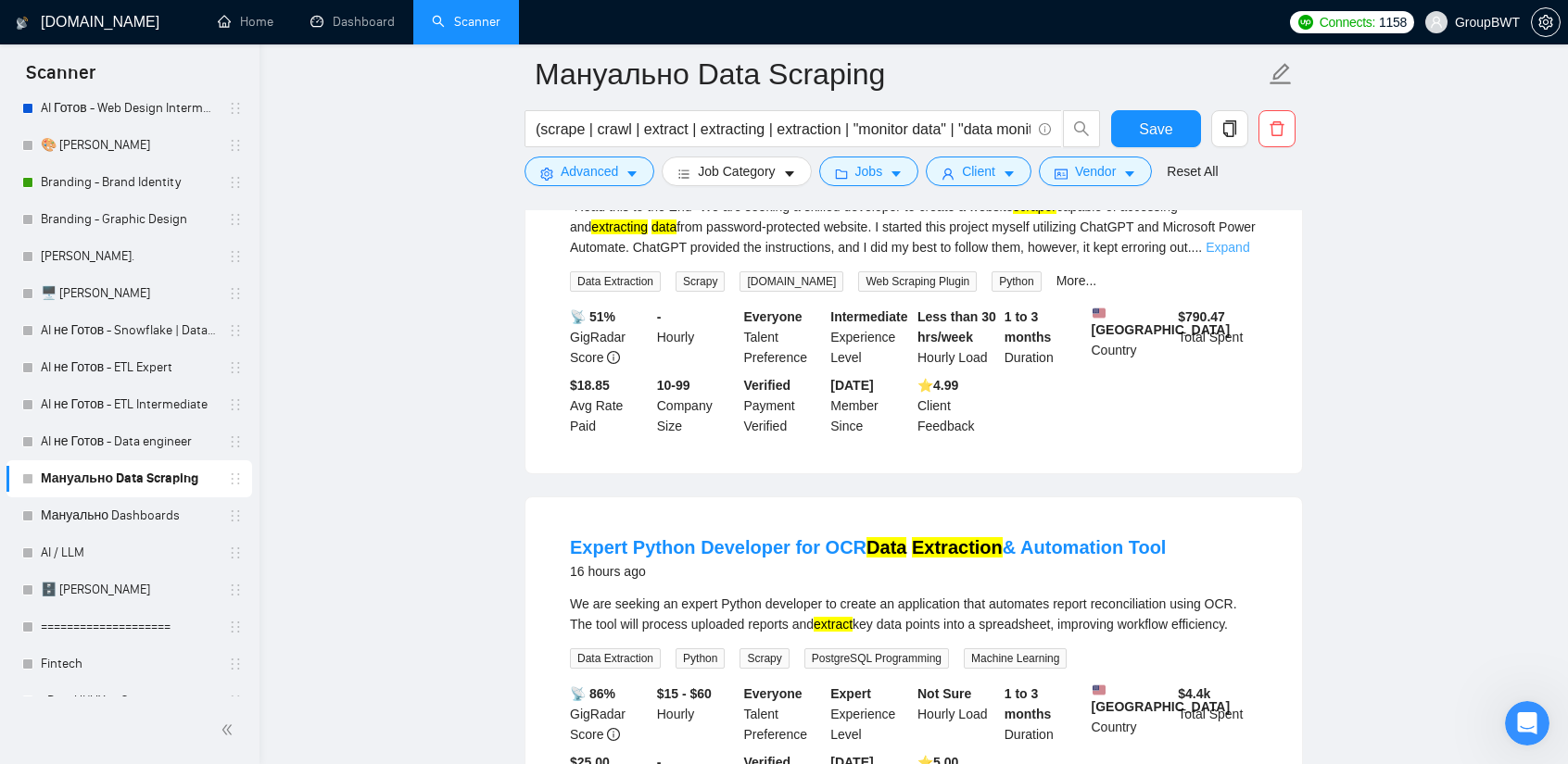
click at [1243, 255] on link "Expand" at bounding box center [1228, 247] width 44 height 15
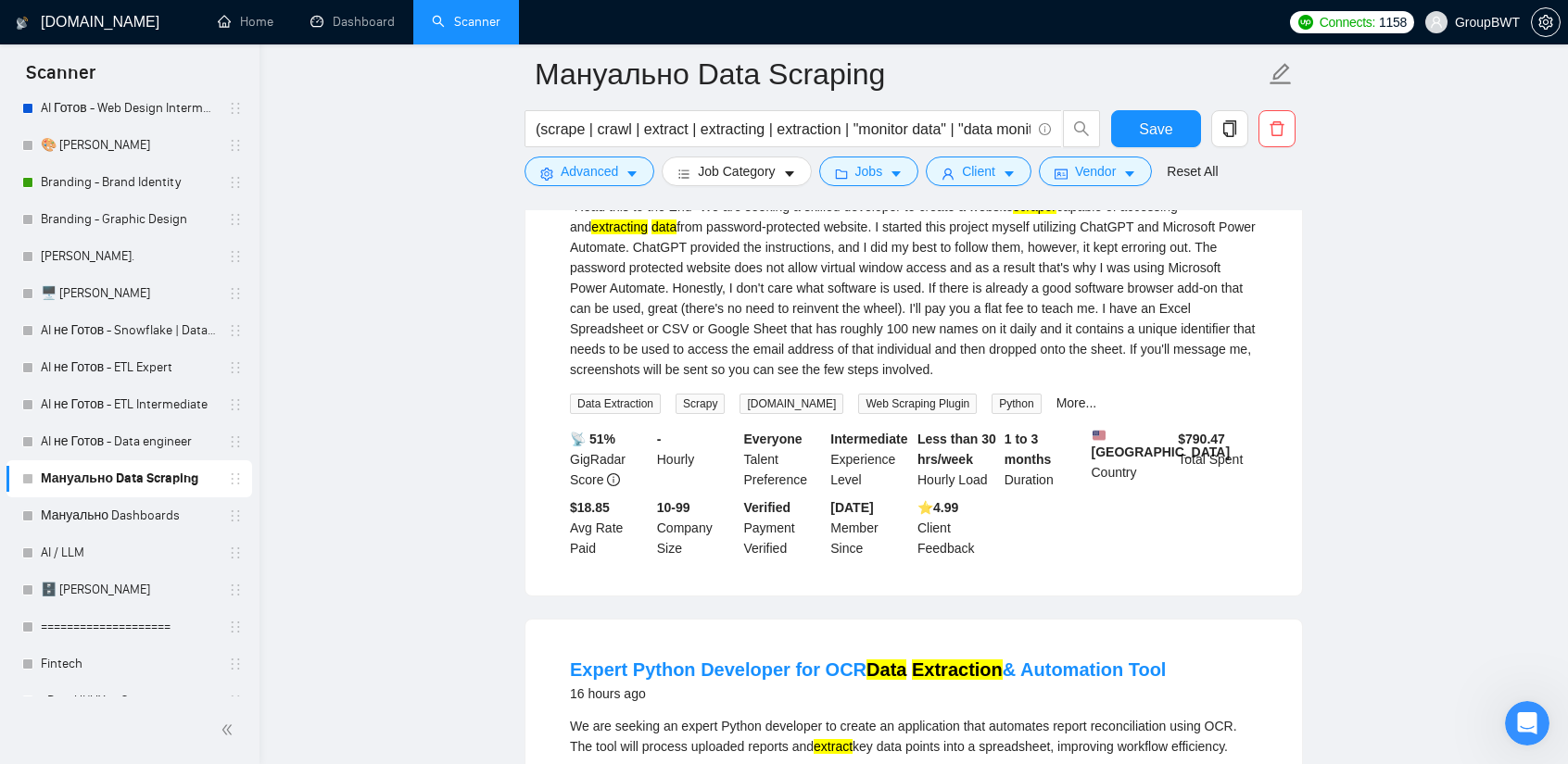
click at [788, 160] on link "Website Scraper for Password-Protected Site" at bounding box center [763, 149] width 388 height 20
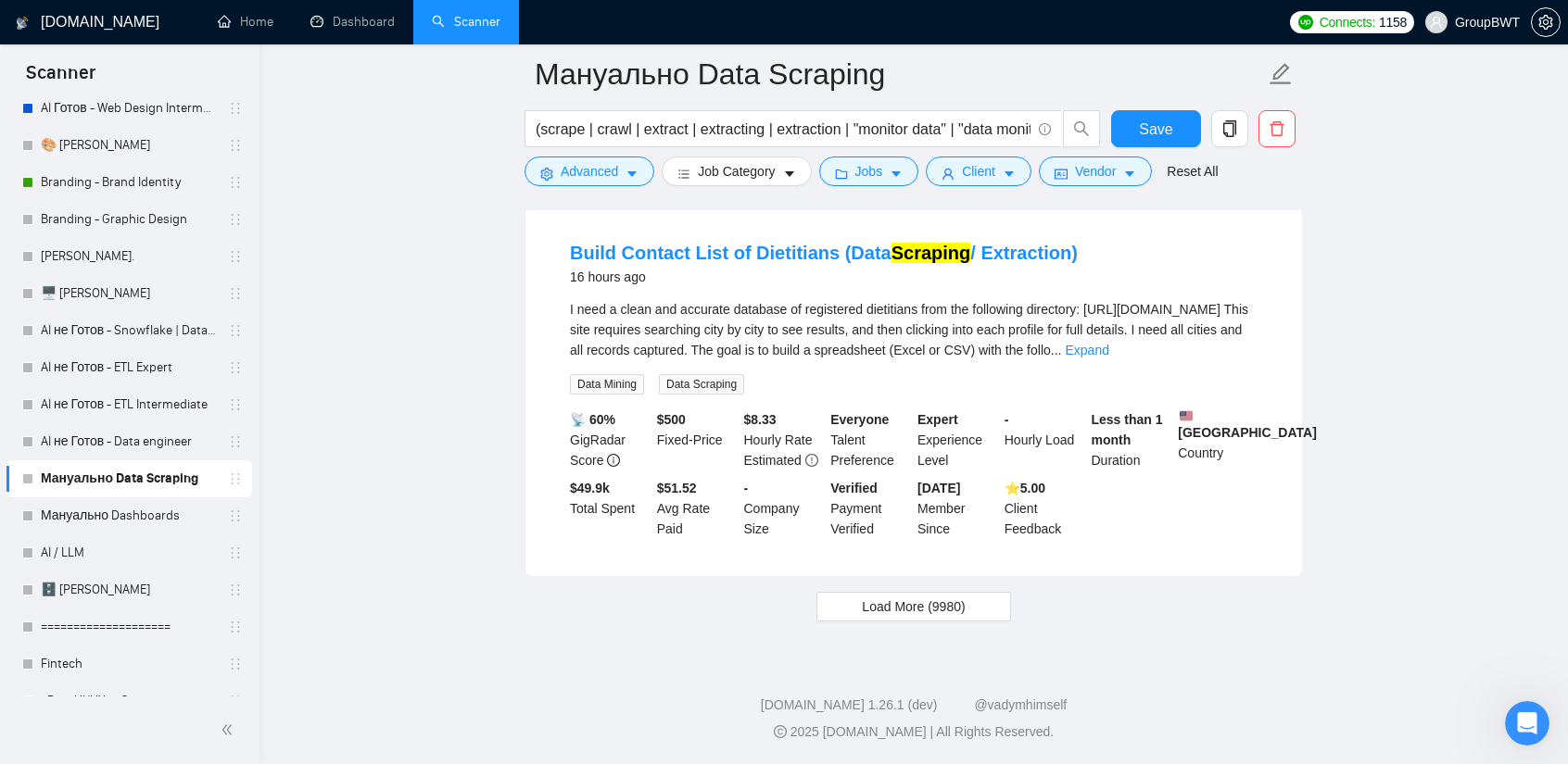
scroll to position [8460, 0]
click at [920, 617] on span "Load More (9980)" at bounding box center [913, 606] width 103 height 20
click at [1108, 357] on link "Expand" at bounding box center [1086, 350] width 44 height 15
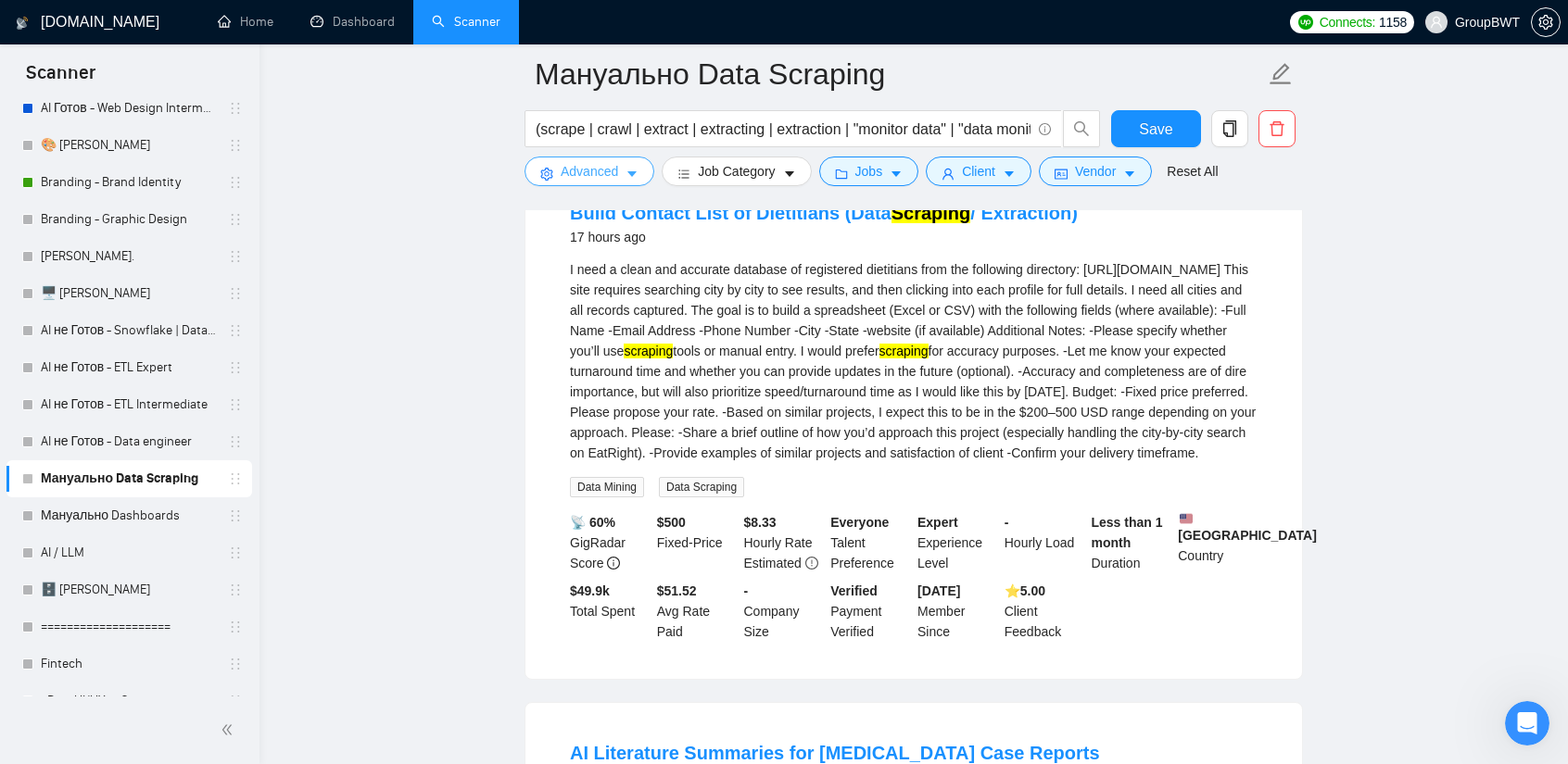
click at [640, 166] on button "Advanced" at bounding box center [590, 171] width 130 height 30
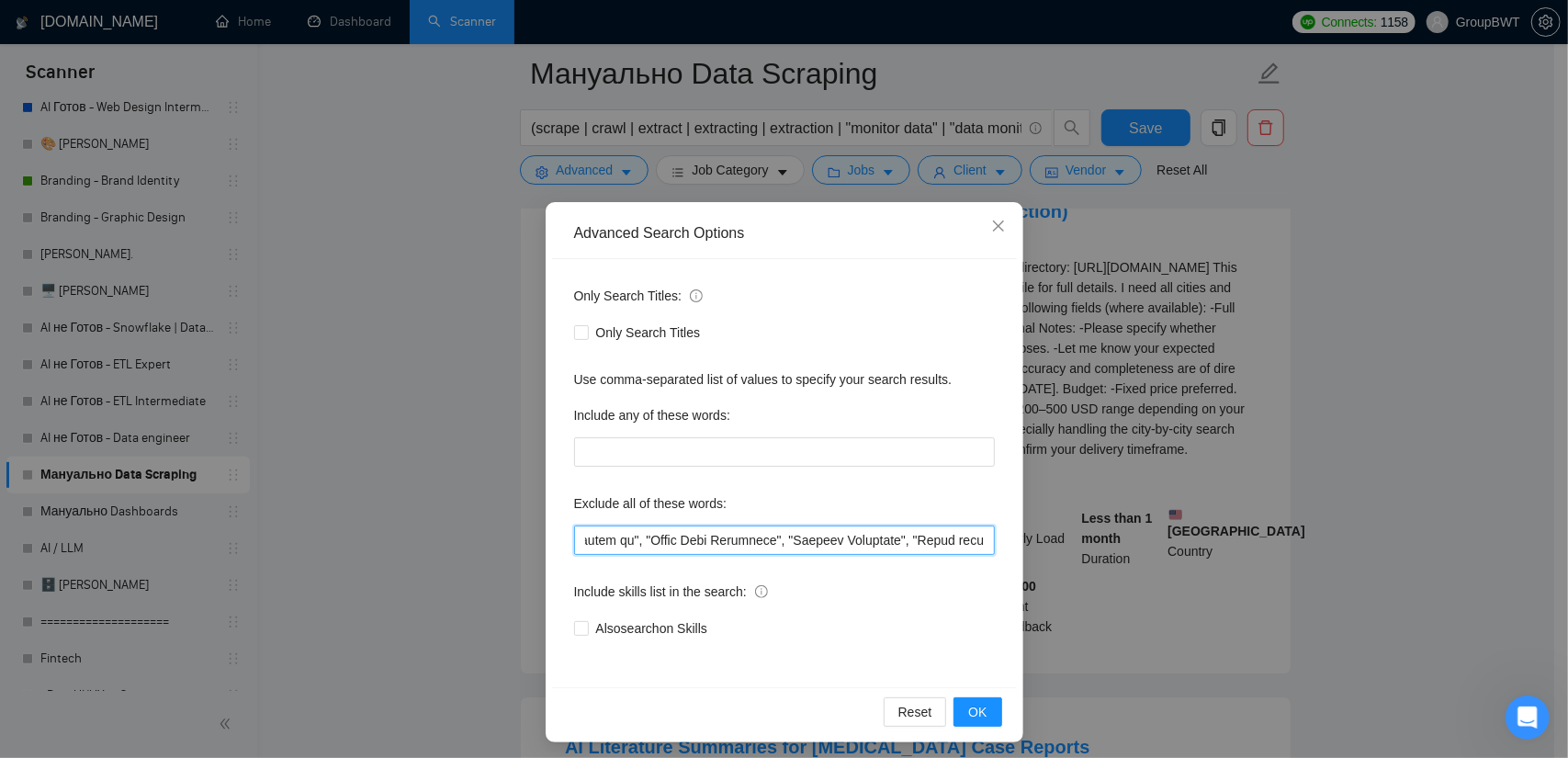
scroll to position [0, 6335]
drag, startPoint x: 923, startPoint y: 545, endPoint x: 890, endPoint y: 532, distance: 35.5
click at [890, 532] on input "text" at bounding box center [784, 540] width 421 height 29
click at [857, 542] on input "text" at bounding box center [784, 540] width 421 height 29
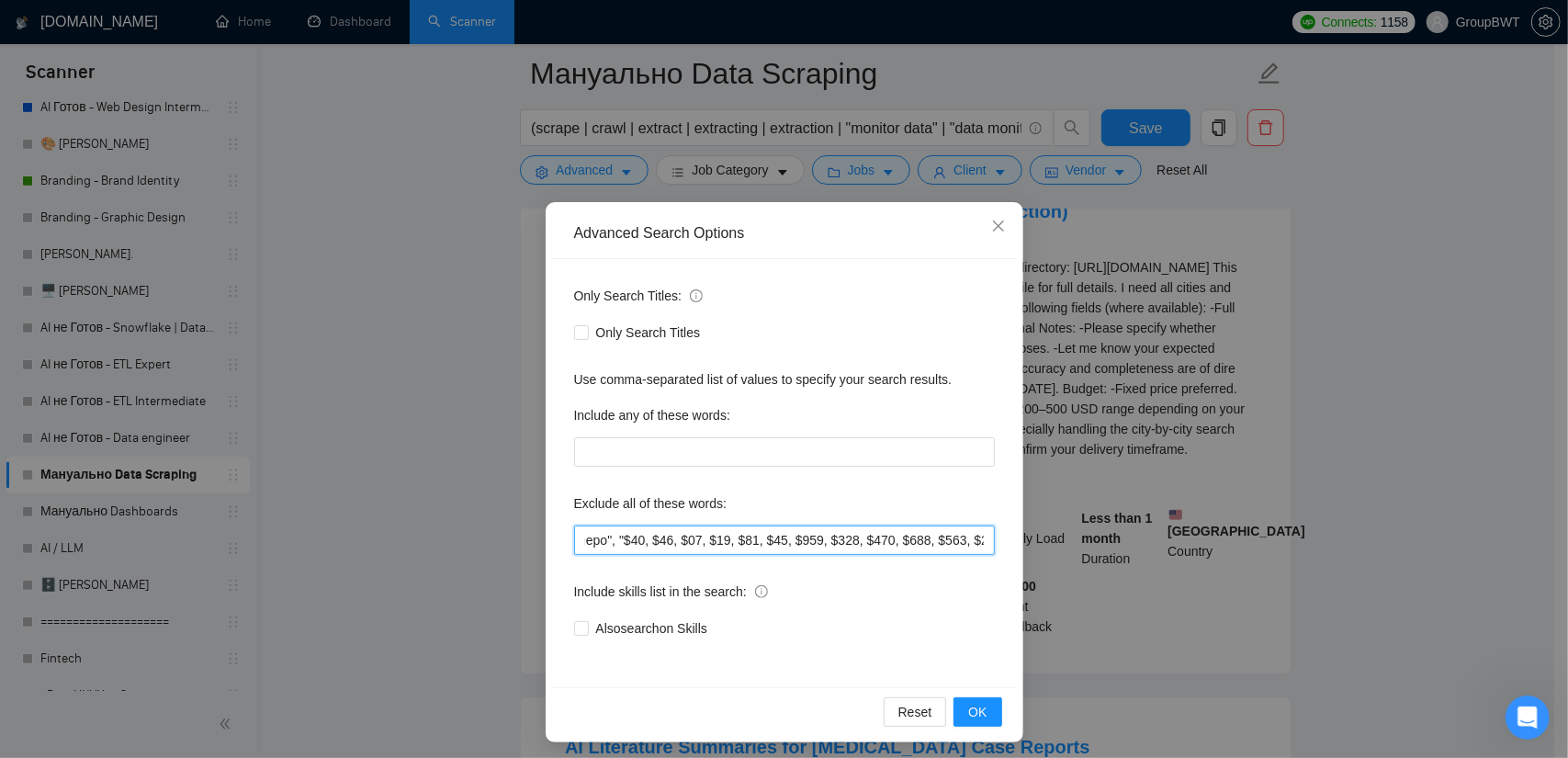
drag, startPoint x: 768, startPoint y: 541, endPoint x: 758, endPoint y: 539, distance: 10.2
click at [758, 539] on input "text" at bounding box center [784, 540] width 421 height 29
click at [733, 539] on input "text" at bounding box center [784, 540] width 421 height 29
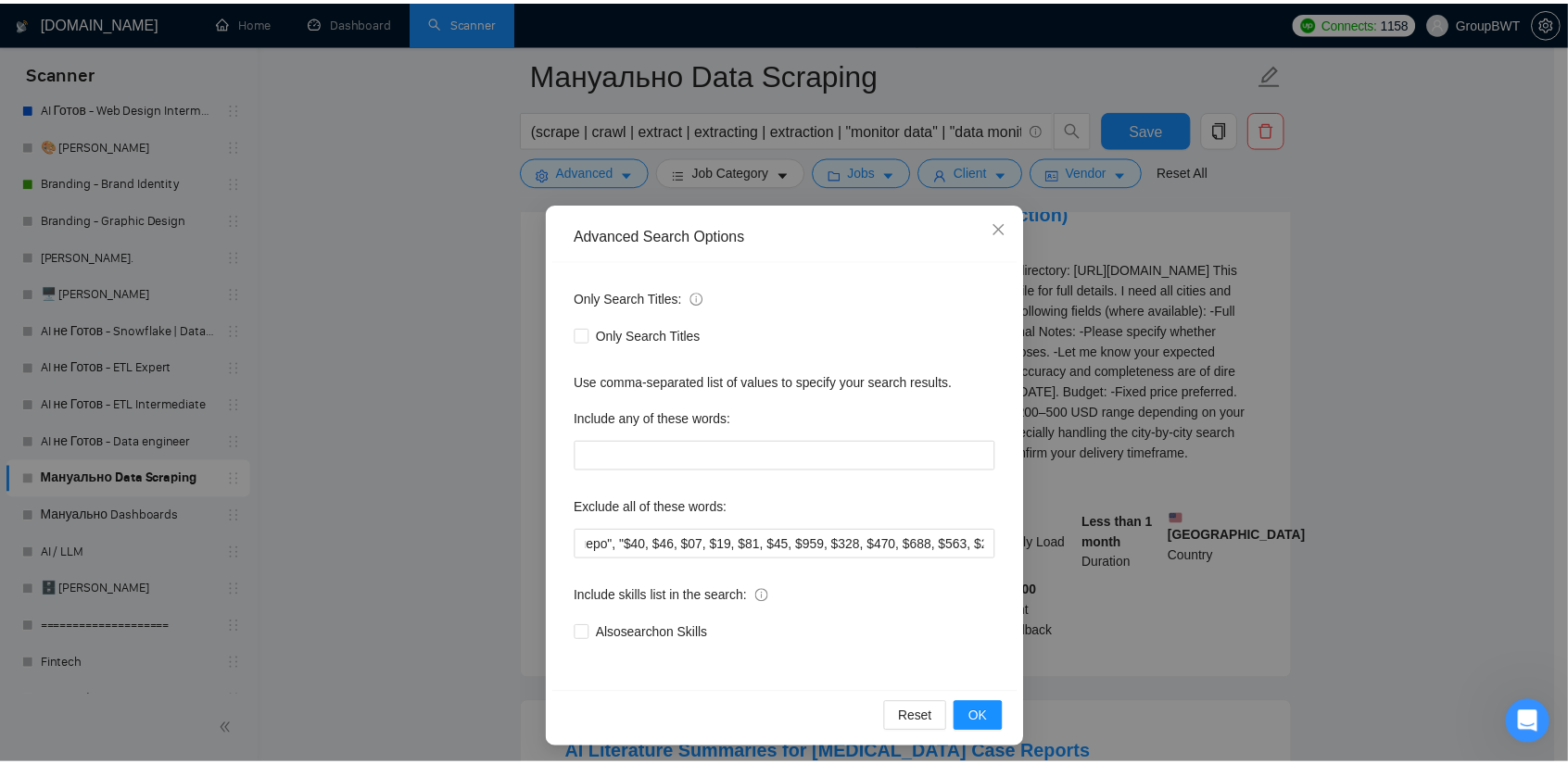
scroll to position [0, 0]
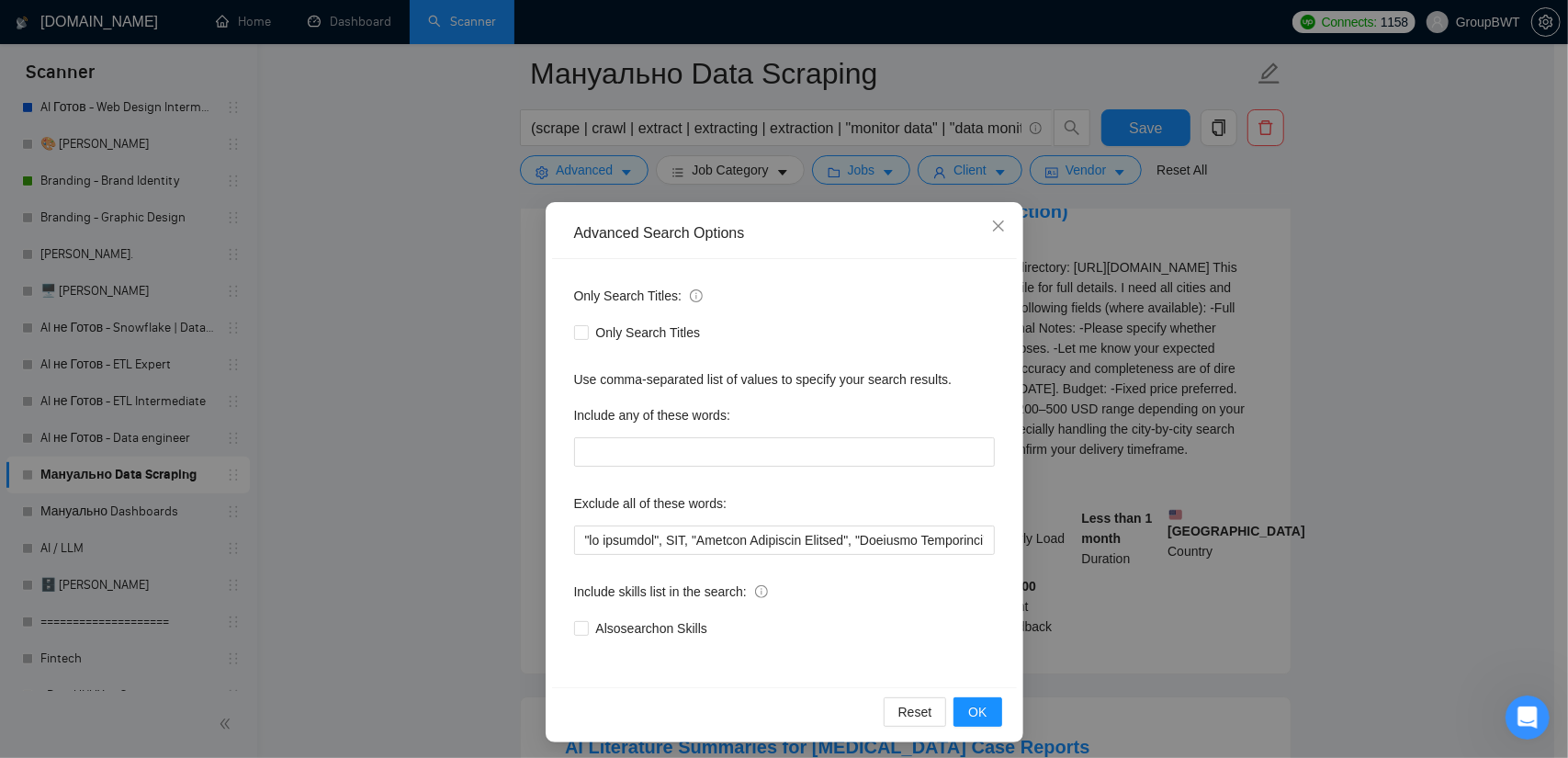
click at [1083, 503] on div "Advanced Search Options Only Search Titles: Only Search Titles Use comma-separa…" at bounding box center [784, 379] width 1568 height 758
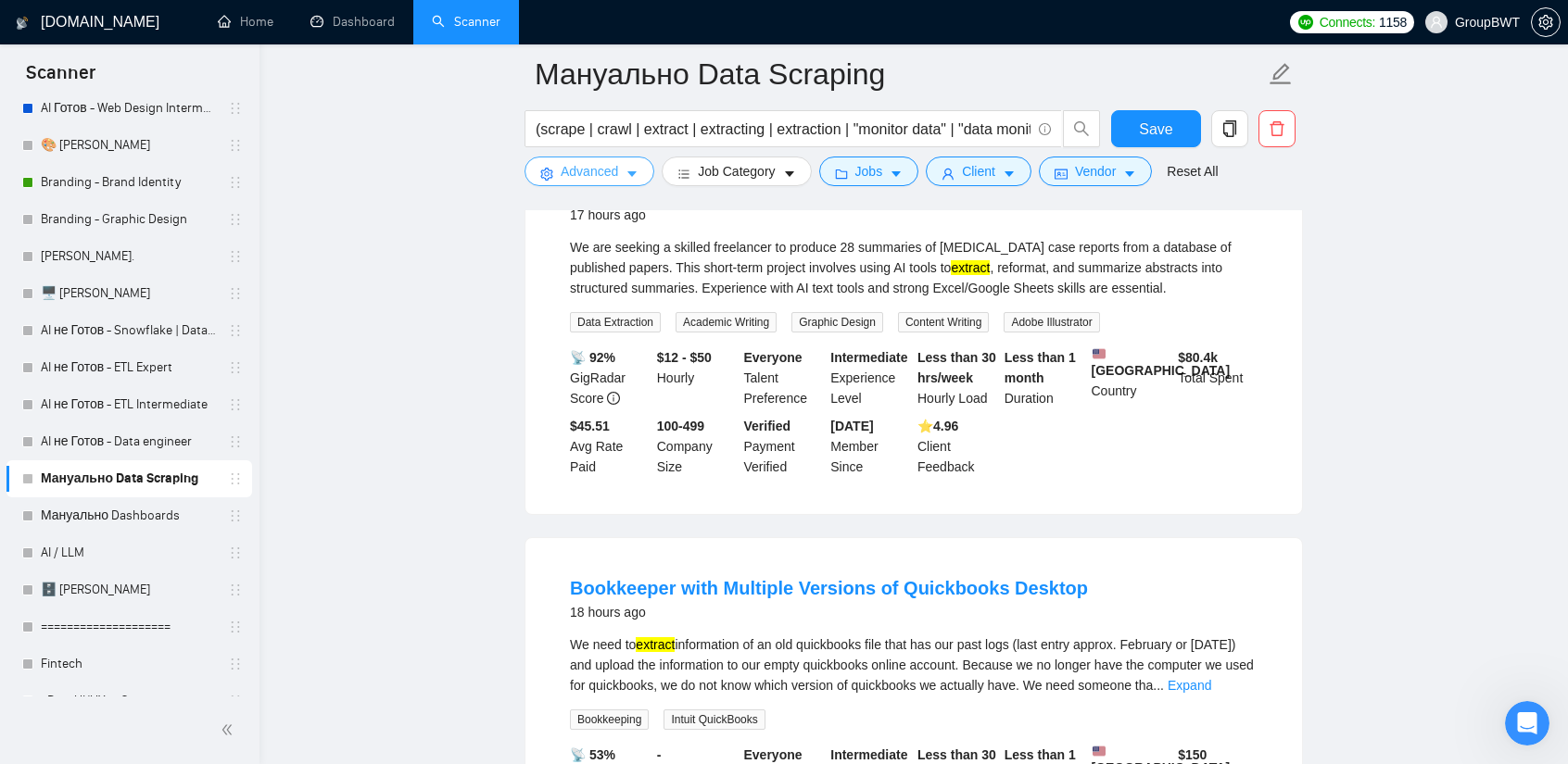
scroll to position [9016, 0]
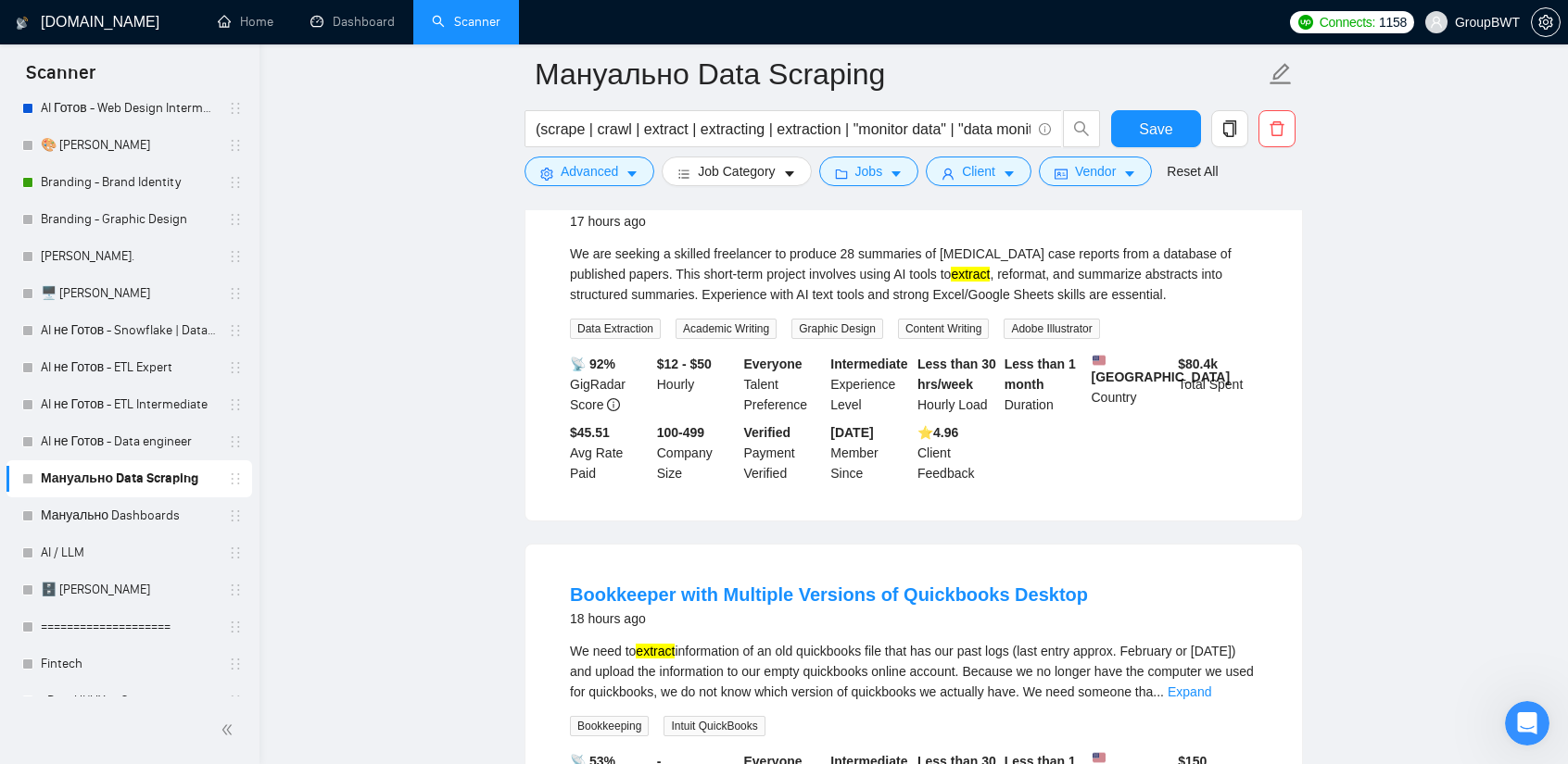
drag, startPoint x: 592, startPoint y: 304, endPoint x: 769, endPoint y: 316, distance: 177.4
click at [769, 316] on li "AI Literature Summaries for Cancer Case Reports 17 hours ago We are seeking a s…" at bounding box center [913, 333] width 732 height 329
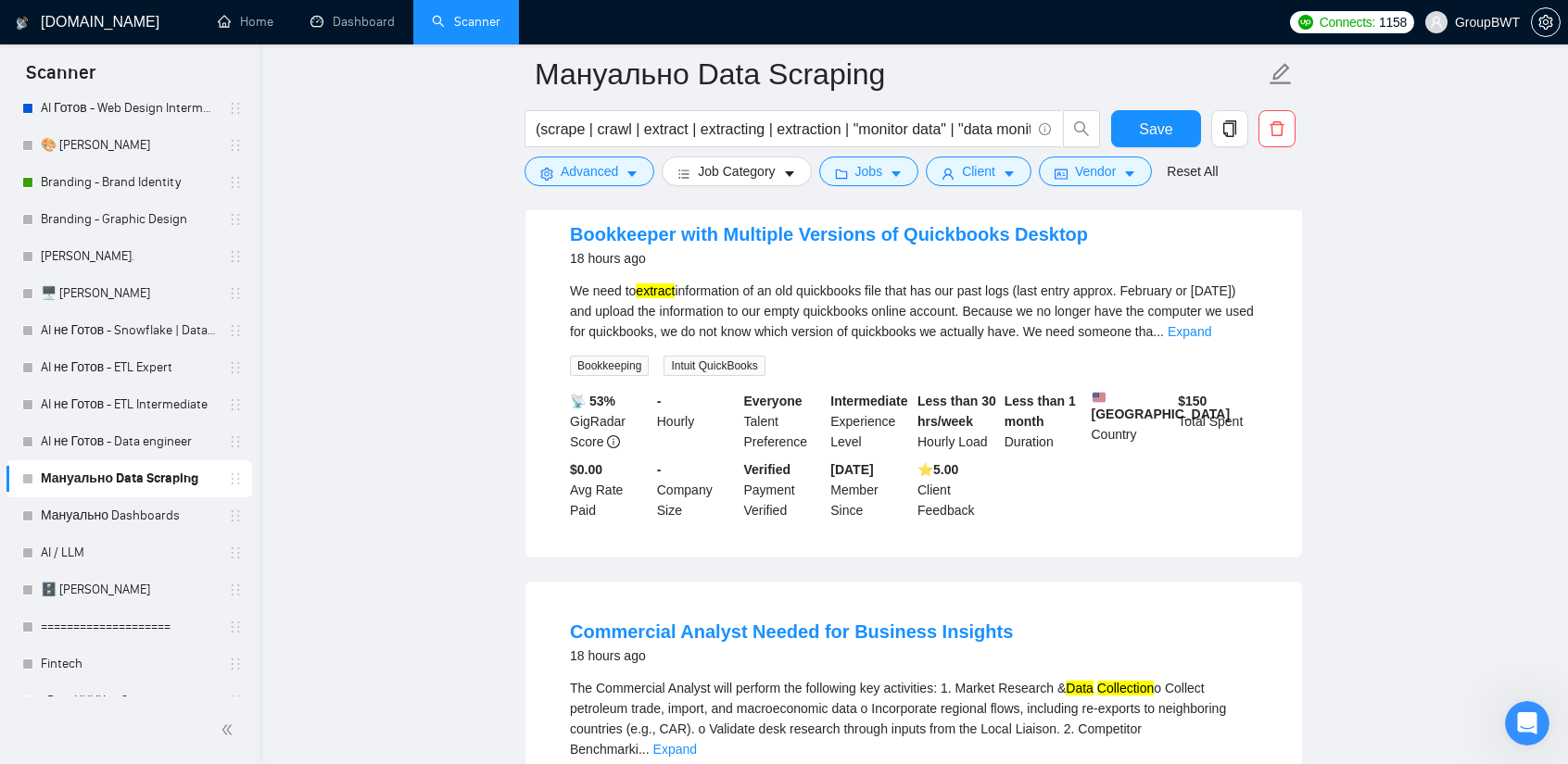
scroll to position [9387, 0]
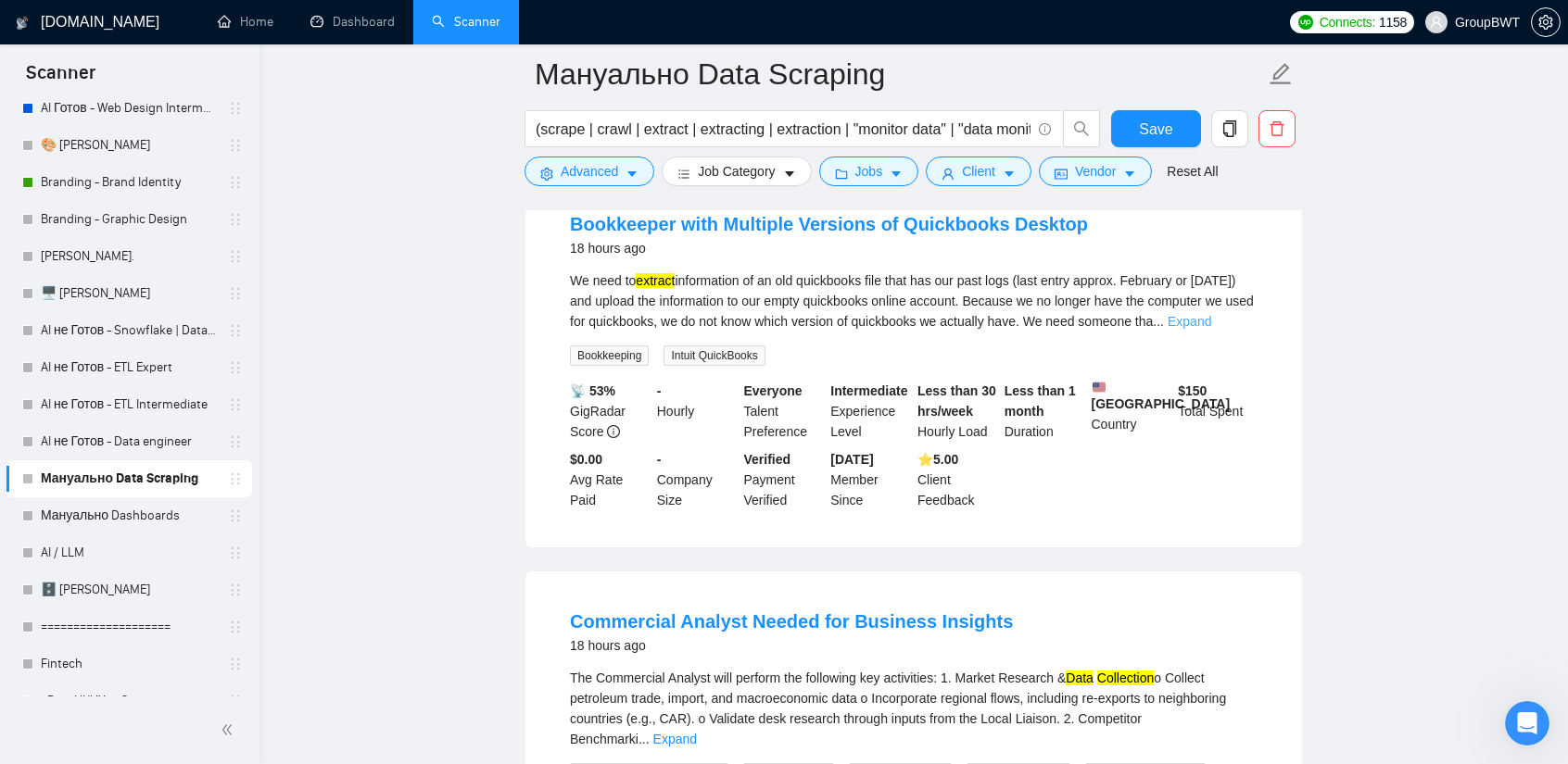
click at [1212, 329] on link "Expand" at bounding box center [1190, 322] width 44 height 15
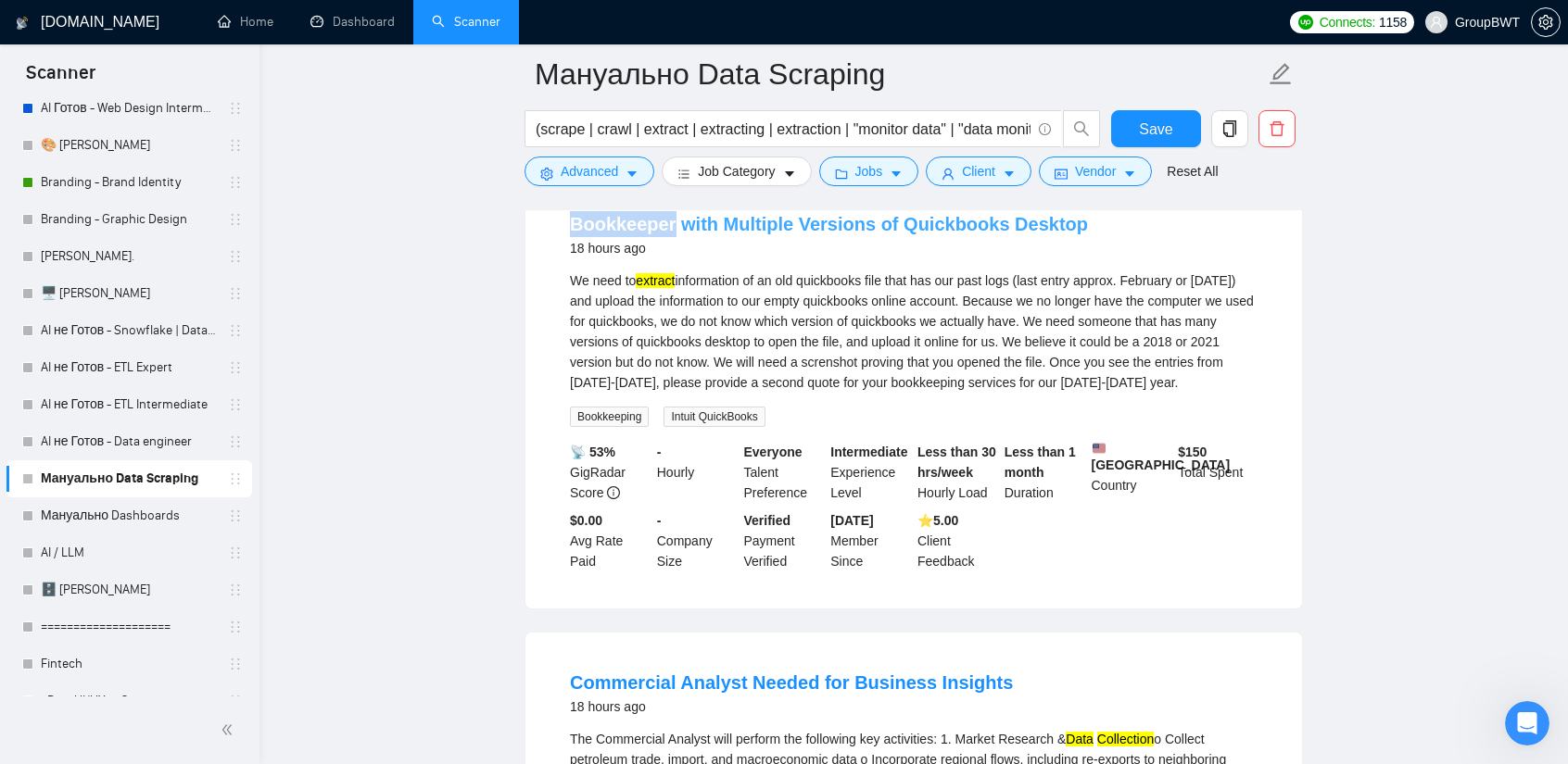
drag, startPoint x: 573, startPoint y: 342, endPoint x: 669, endPoint y: 354, distance: 96.7
click at [669, 354] on li "Bookkeeper with Multiple Versions of Quickbooks Desktop 18 hours ago We need to…" at bounding box center [913, 392] width 732 height 390
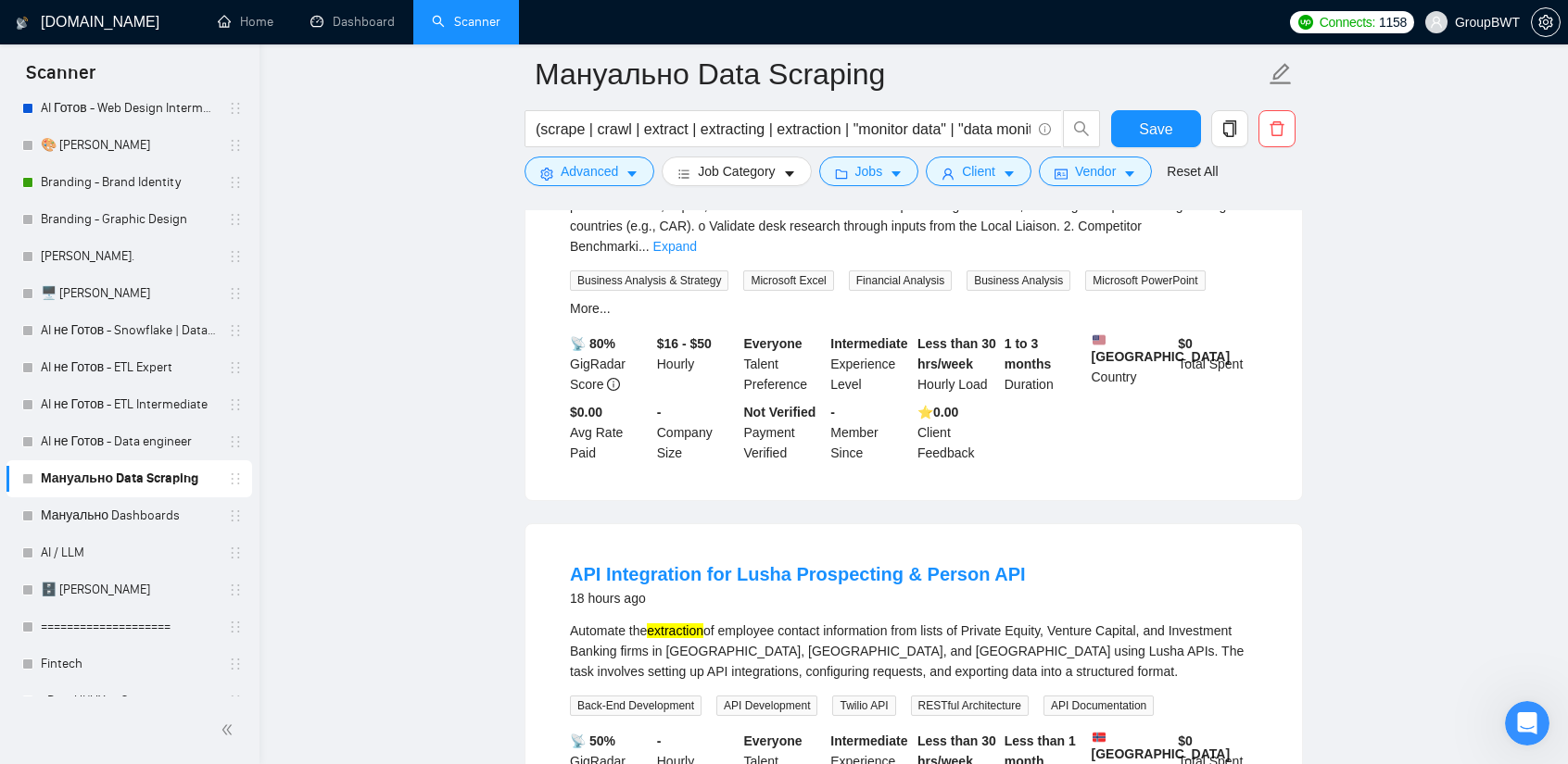
scroll to position [9943, 0]
drag, startPoint x: 566, startPoint y: 245, endPoint x: 736, endPoint y: 257, distance: 170.4
click at [736, 257] on li "Commercial Analyst Needed for Business Insights 18 hours ago The Commercial Ana…" at bounding box center [913, 287] width 732 height 377
click at [697, 252] on link "Expand" at bounding box center [676, 244] width 44 height 15
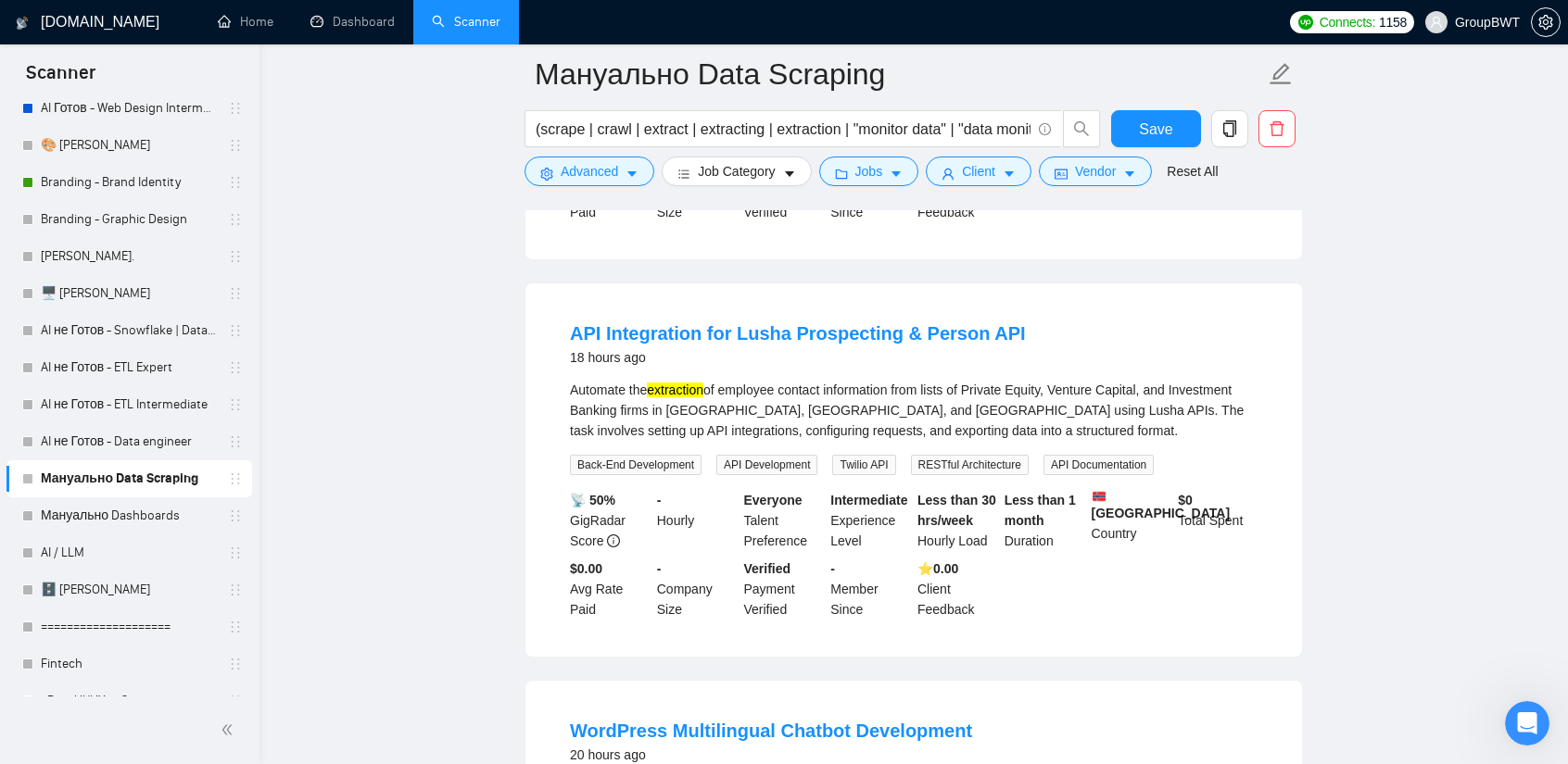
scroll to position [10498, 0]
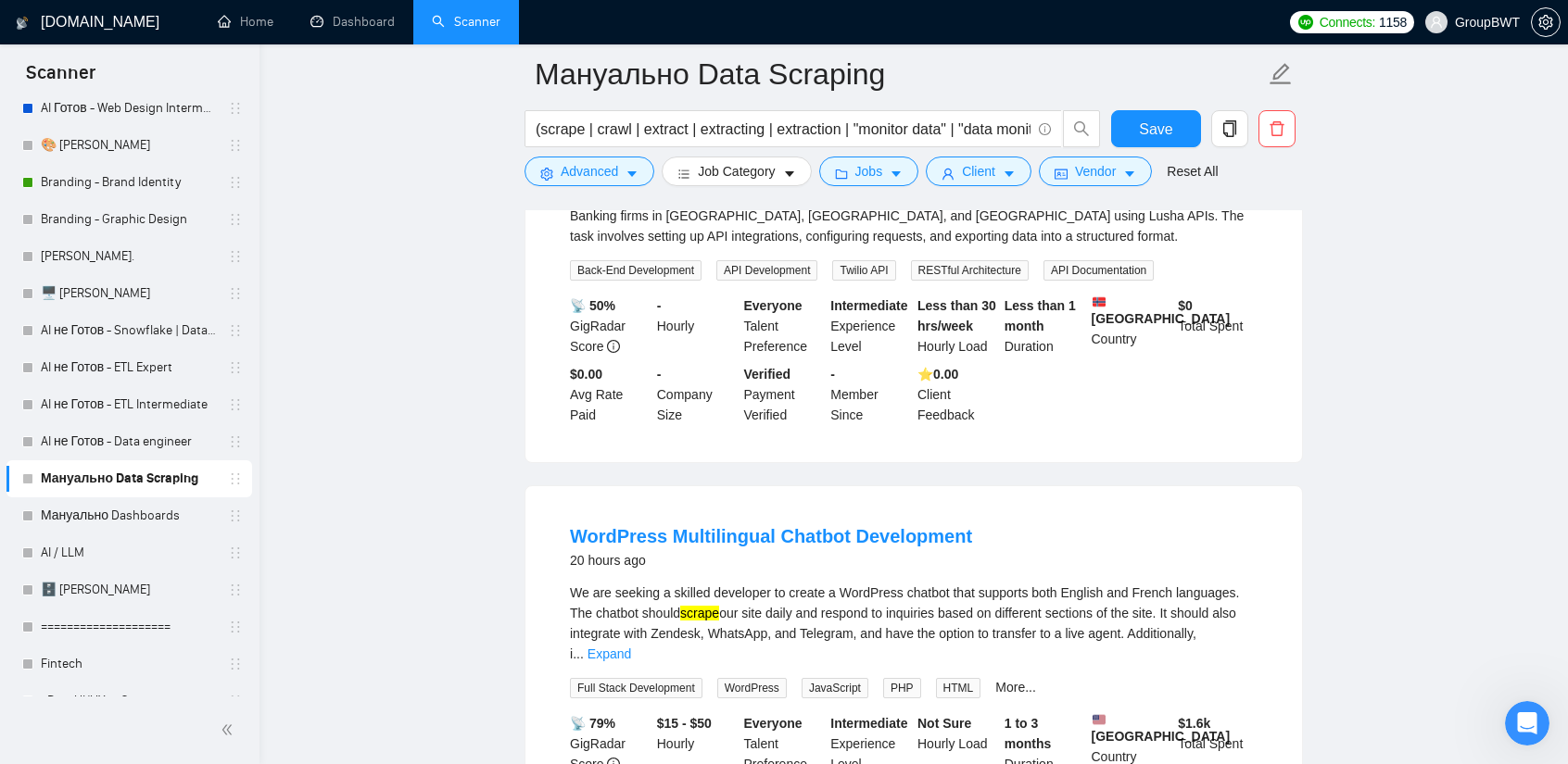
click at [950, 246] on div "Automate the extraction of employee contact information from lists of Private E…" at bounding box center [913, 216] width 688 height 61
click at [953, 246] on div "Automate the extraction of employee contact information from lists of Private E…" at bounding box center [913, 216] width 688 height 61
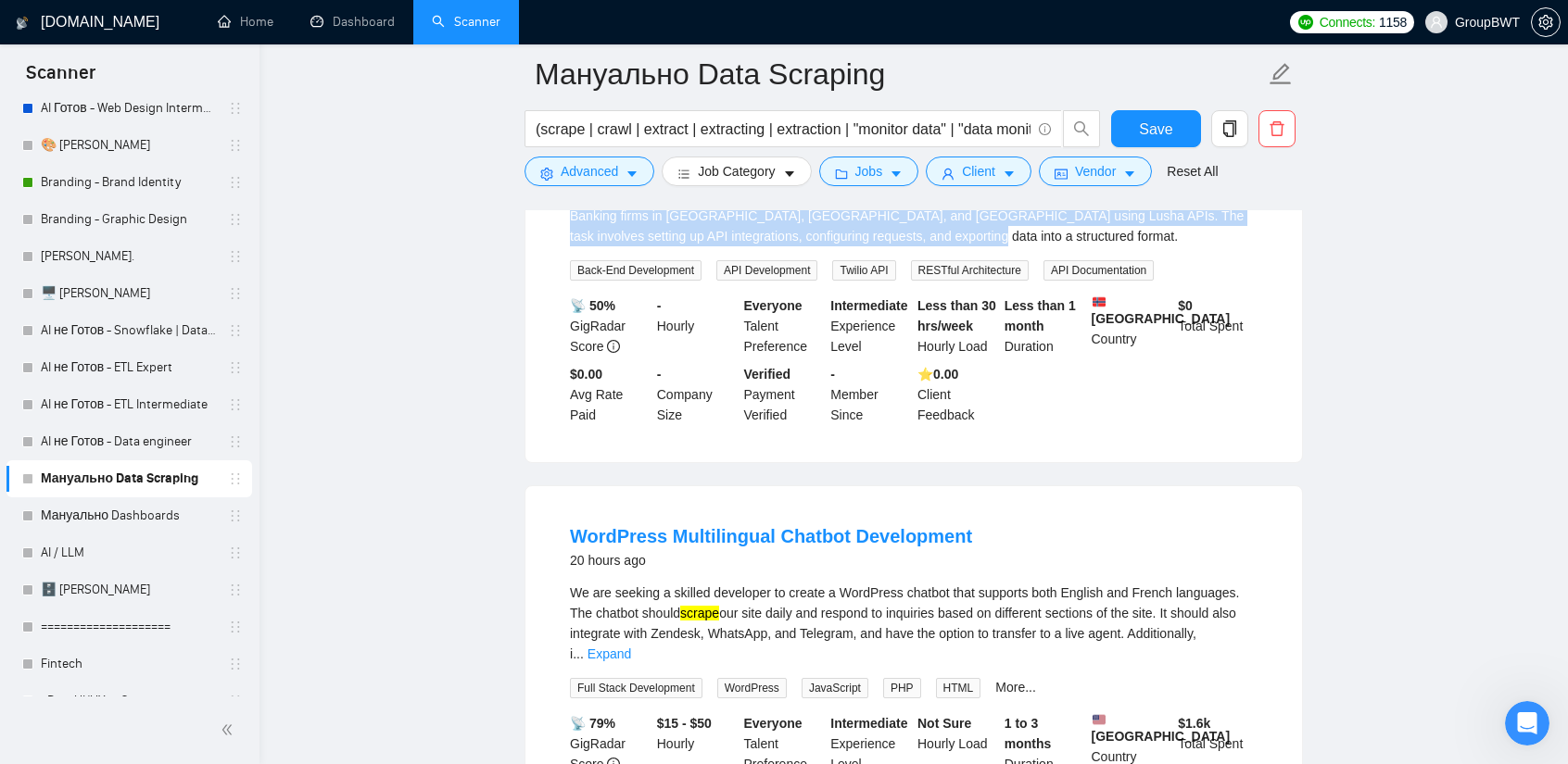
drag, startPoint x: 945, startPoint y: 332, endPoint x: 539, endPoint y: 237, distance: 417.0
click at [539, 237] on div "API Integration for Lusha Prospecting & Person API 18 hours ago Automate the ex…" at bounding box center [913, 275] width 777 height 373
click at [849, 149] on link "API Integration for Lusha Prospecting & Person API" at bounding box center [797, 138] width 456 height 20
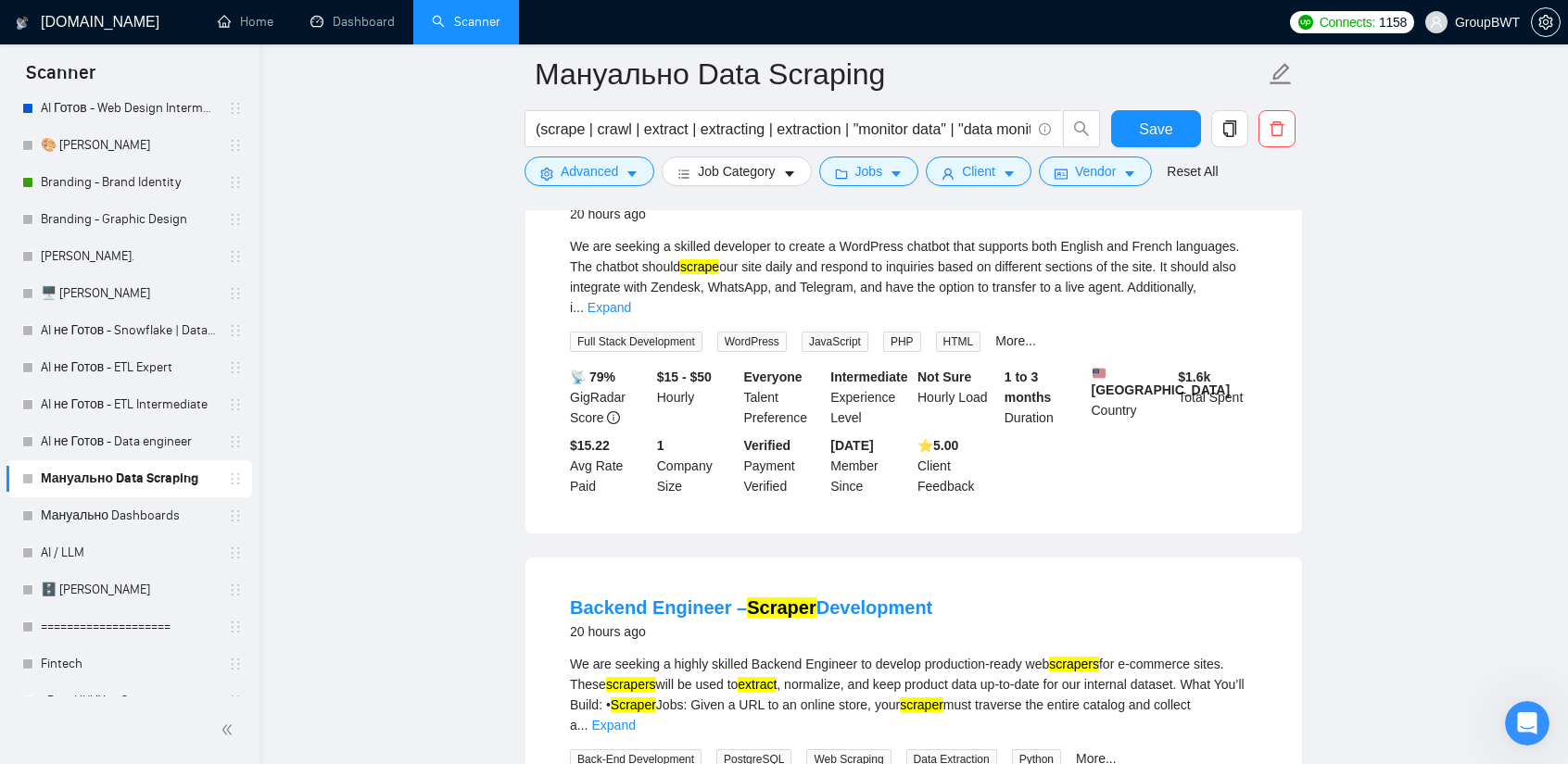
scroll to position [10869, 0]
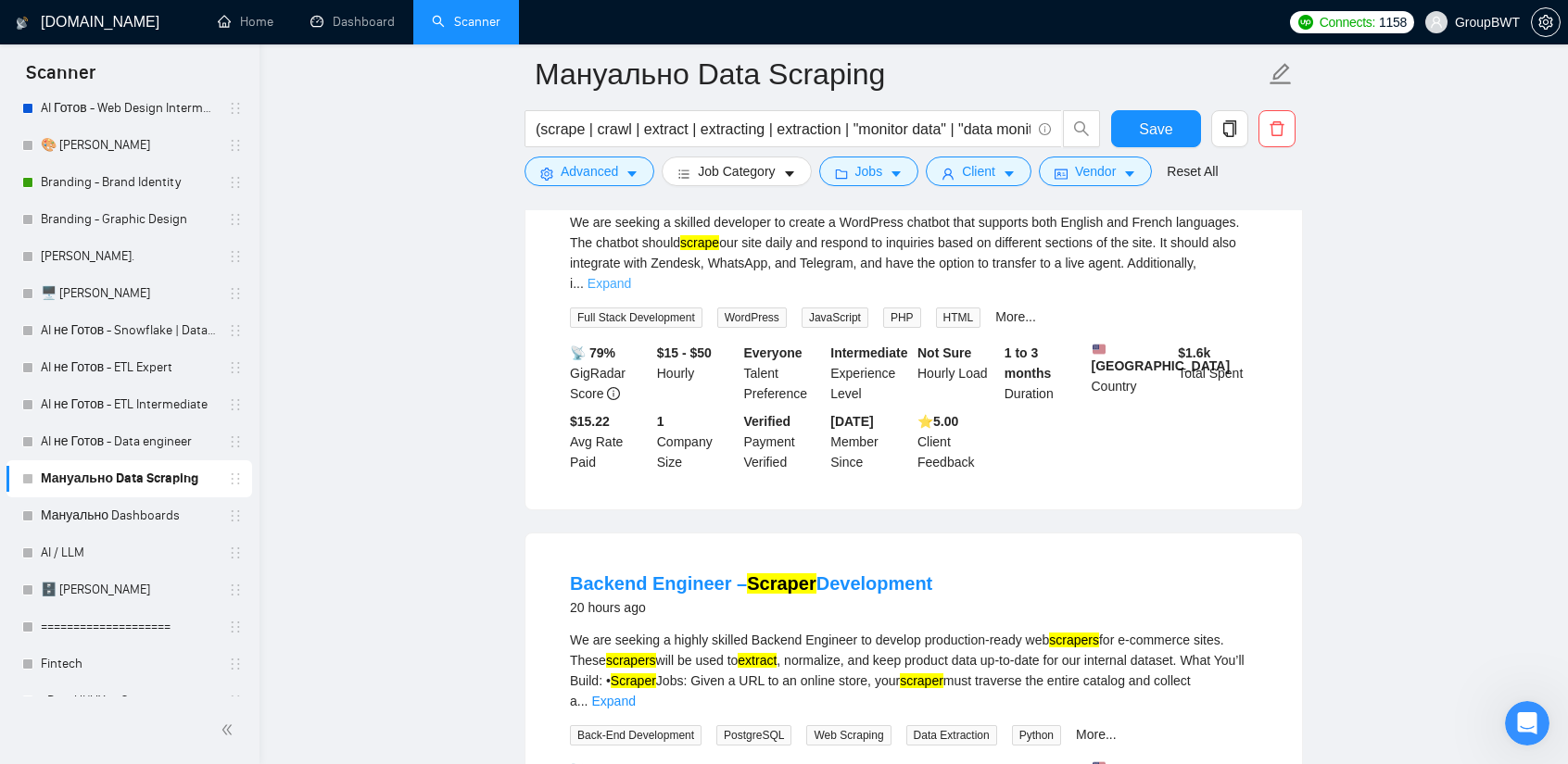
click at [631, 291] on link "Expand" at bounding box center [610, 284] width 44 height 15
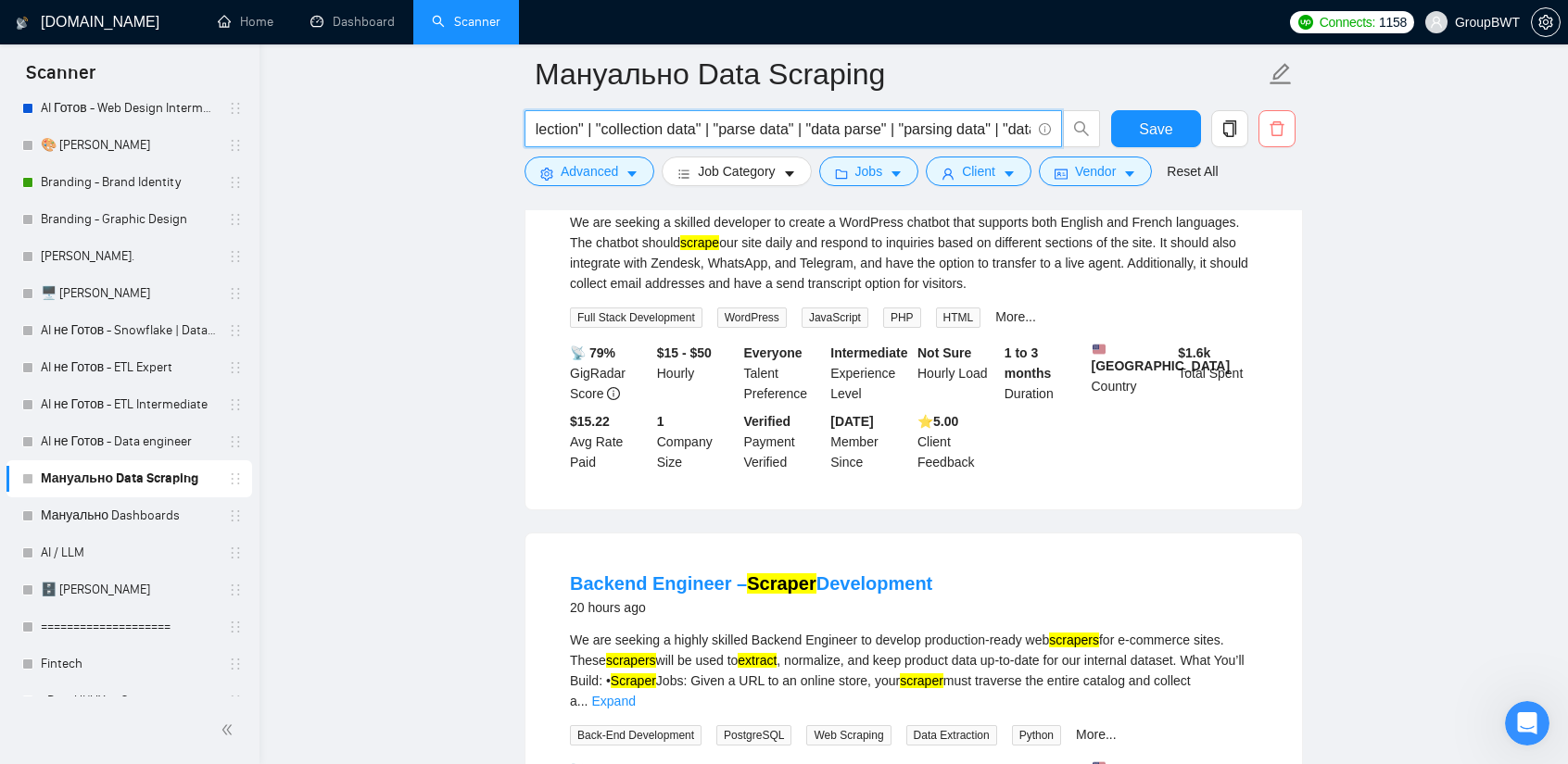
scroll to position [0, 5369]
drag, startPoint x: 915, startPoint y: 129, endPoint x: 1320, endPoint y: 149, distance: 405.5
click at [826, 128] on input "(scrape | crawl | extract | extracting | extraction | "monitor data" | "data mo…" at bounding box center [784, 129] width 495 height 23
click at [845, 176] on link "WordPress Multilingual Chatbot Development" at bounding box center [770, 165] width 402 height 20
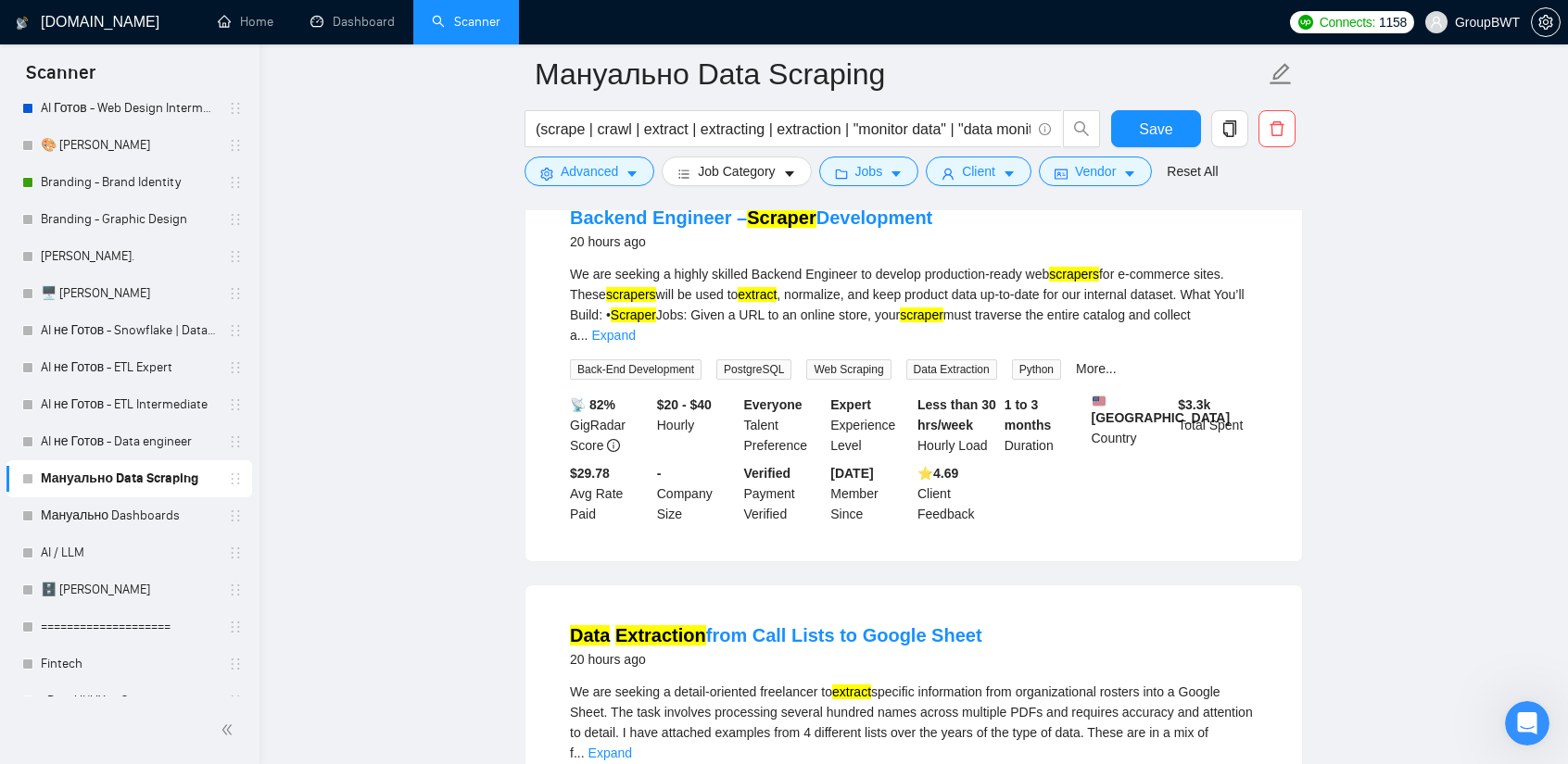
scroll to position [11239, 0]
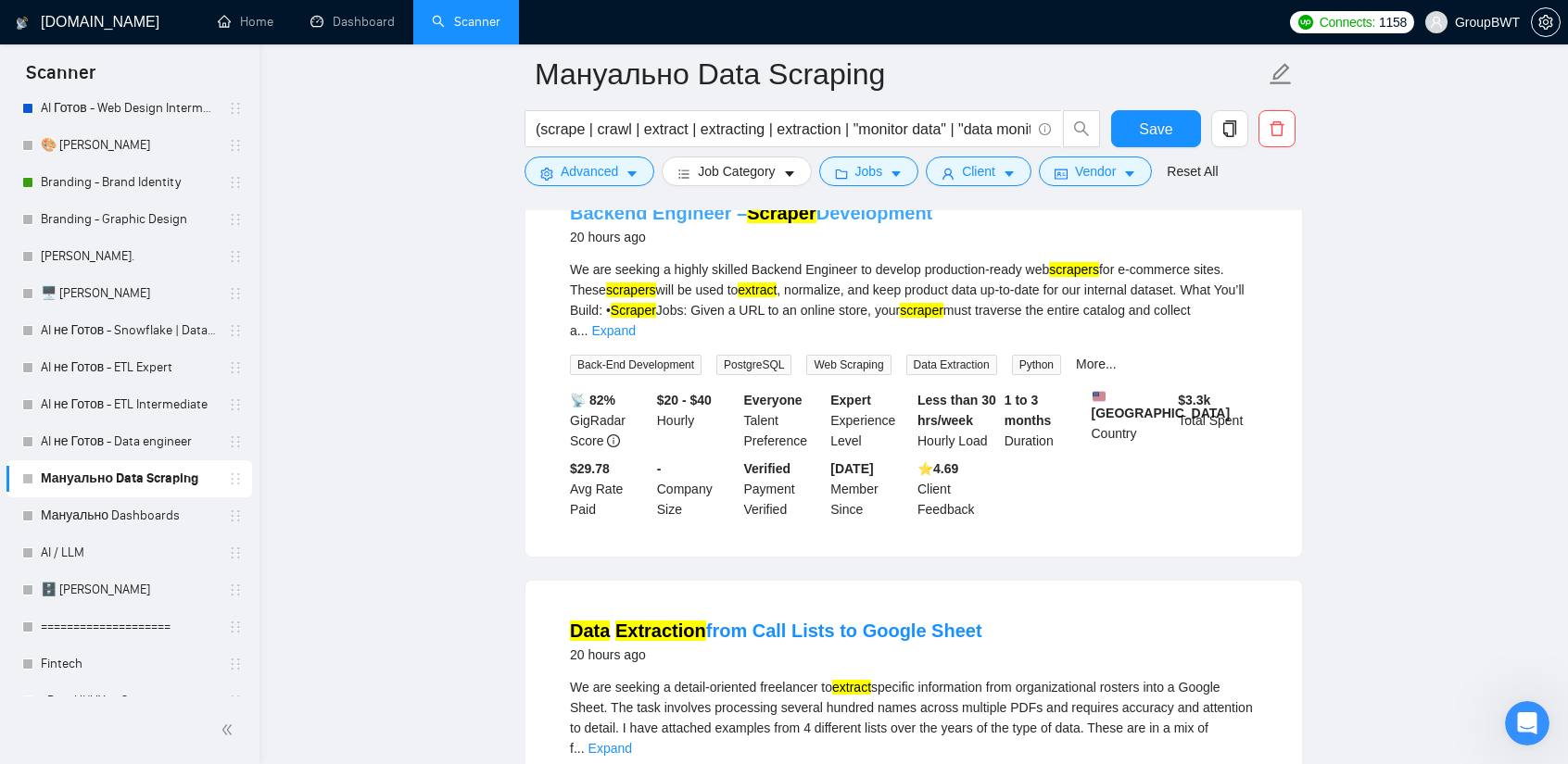
click at [827, 223] on link "Backend Engineer – Scraper Development" at bounding box center [750, 212] width 362 height 20
click at [634, 338] on link "Expand" at bounding box center [613, 330] width 44 height 15
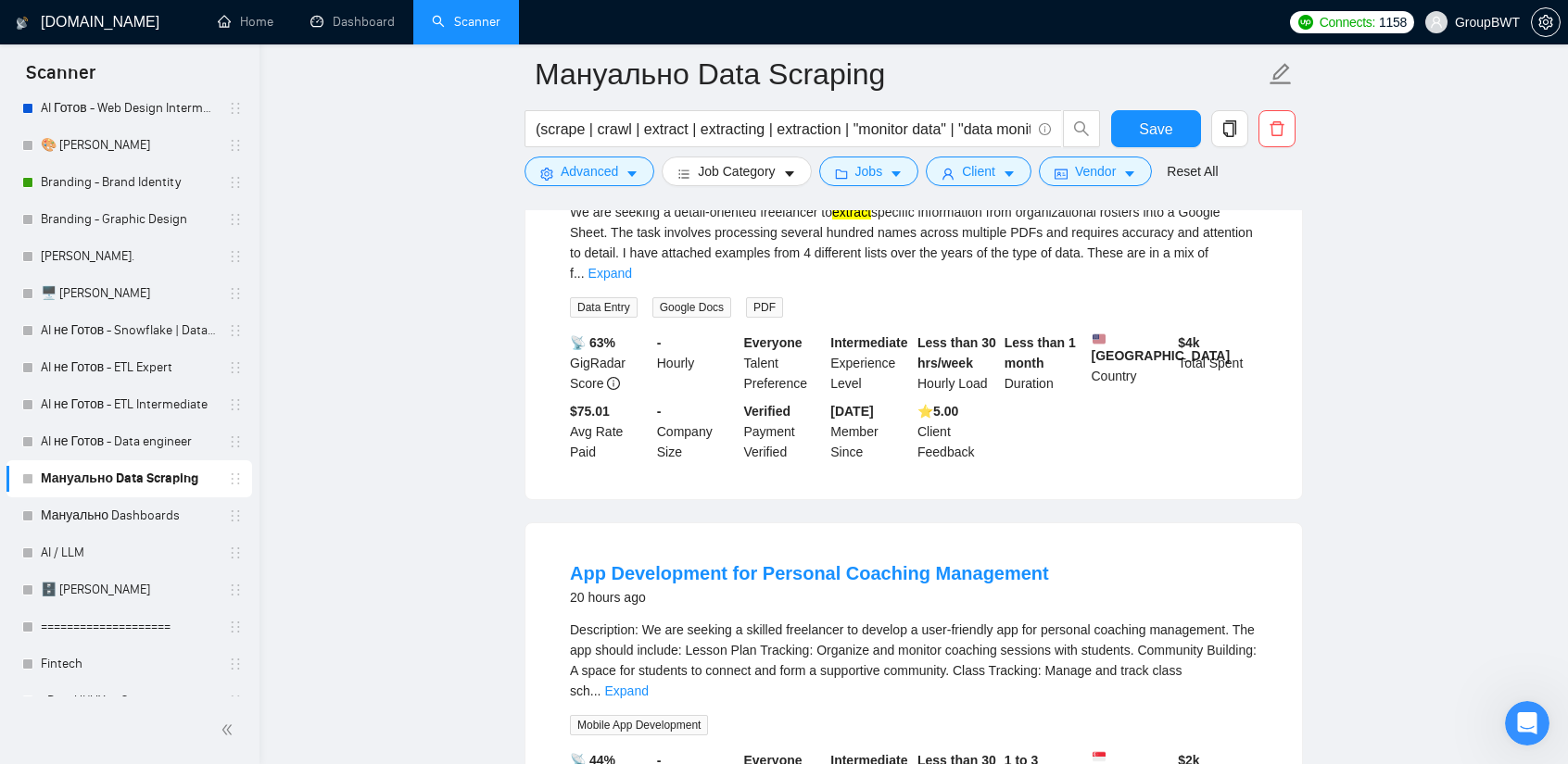
scroll to position [11980, 0]
click at [632, 280] on link "Expand" at bounding box center [611, 272] width 44 height 15
click at [1072, 283] on div "We are seeking a detail-oriented freelancer to extract specific information fro…" at bounding box center [913, 241] width 688 height 81
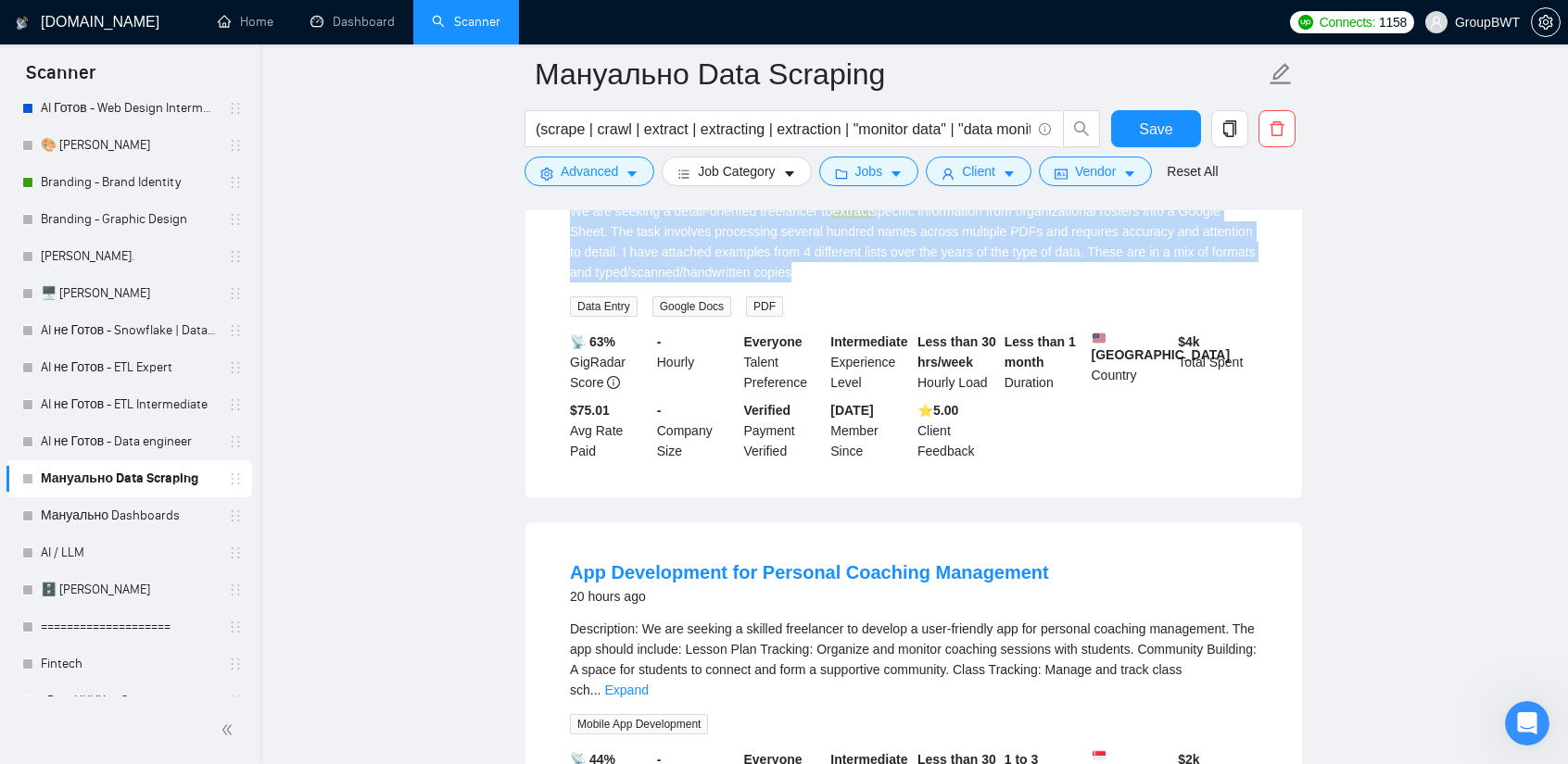
click at [1072, 283] on div "We are seeking a detail-oriented freelancer to extract specific information fro…" at bounding box center [913, 241] width 688 height 81
drag, startPoint x: 1072, startPoint y: 344, endPoint x: 980, endPoint y: 348, distance: 92.1
click at [980, 283] on div "We are seeking a detail-oriented freelancer to extract specific information fro…" at bounding box center [913, 241] width 688 height 81
click at [939, 283] on div "We are seeking a detail-oriented freelancer to extract specific information fro…" at bounding box center [913, 241] width 688 height 81
click at [897, 283] on div "We are seeking a detail-oriented freelancer to extract specific information fro…" at bounding box center [913, 241] width 688 height 81
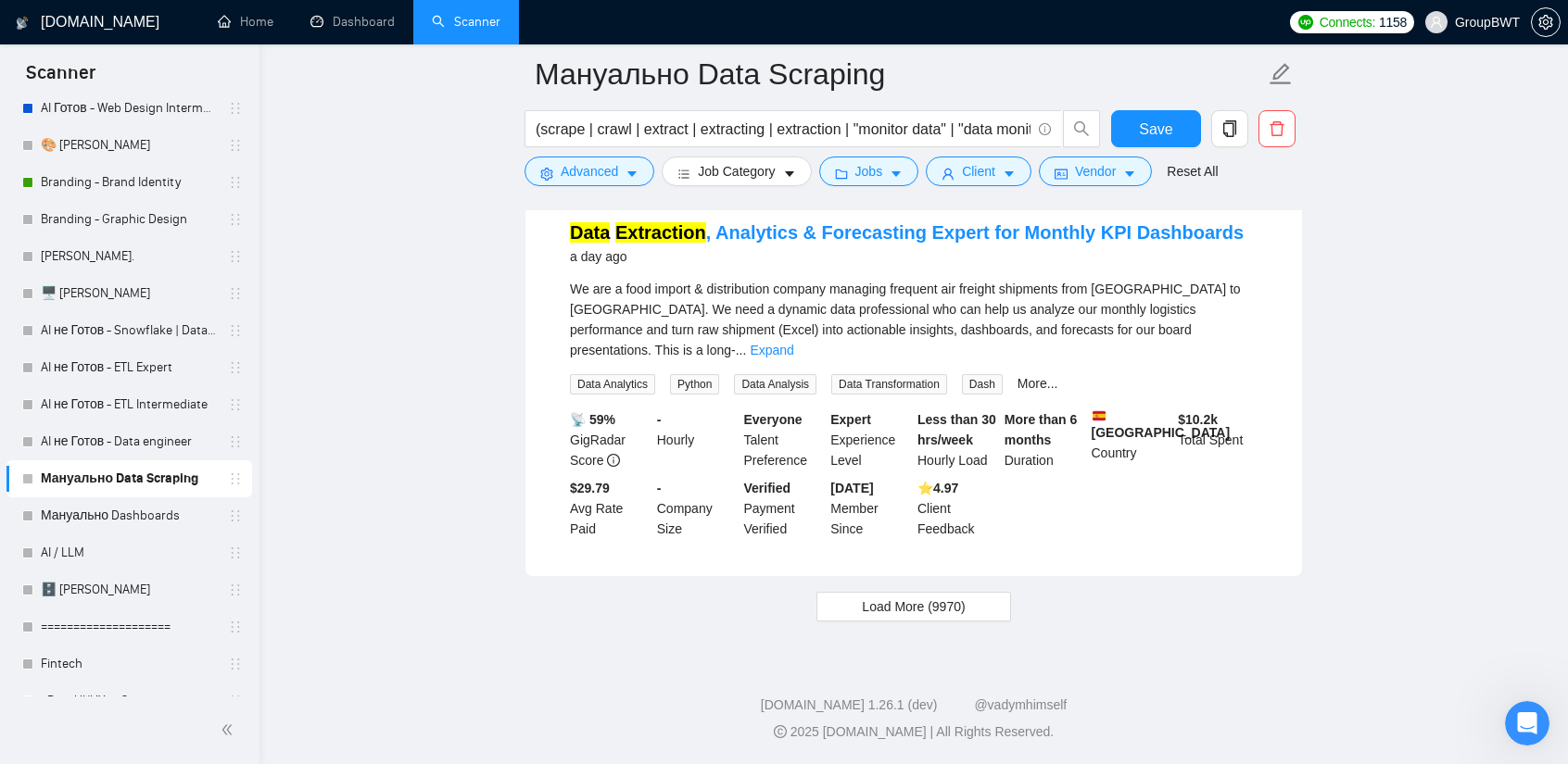
scroll to position [13267, 0]
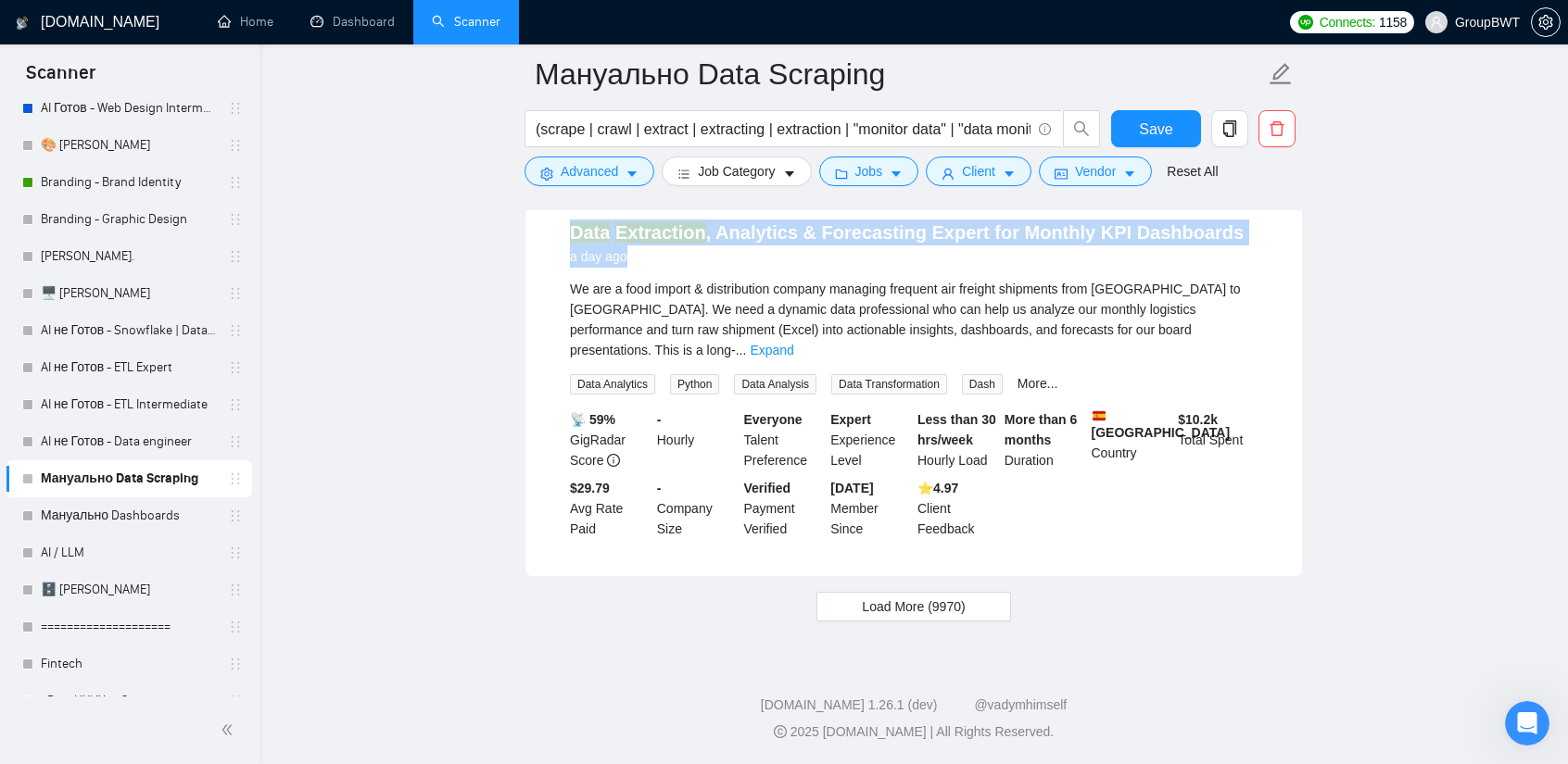
drag, startPoint x: 718, startPoint y: 247, endPoint x: 1245, endPoint y: 251, distance: 527.0
click at [1245, 251] on li "Data Extraction , Analytics & Forecasting Expert for Monthly KPI Dashboards a d…" at bounding box center [913, 379] width 732 height 350
click at [592, 212] on div "Data Extraction , Analytics & Forecasting Expert for Monthly KPI Dashboards a d…" at bounding box center [913, 379] width 777 height 393
drag, startPoint x: 572, startPoint y: 225, endPoint x: 1202, endPoint y: 223, distance: 630.0
click at [1202, 223] on div "Data Extraction , Analytics & Forecasting Expert for Monthly KPI Dashboards a d…" at bounding box center [913, 379] width 777 height 393
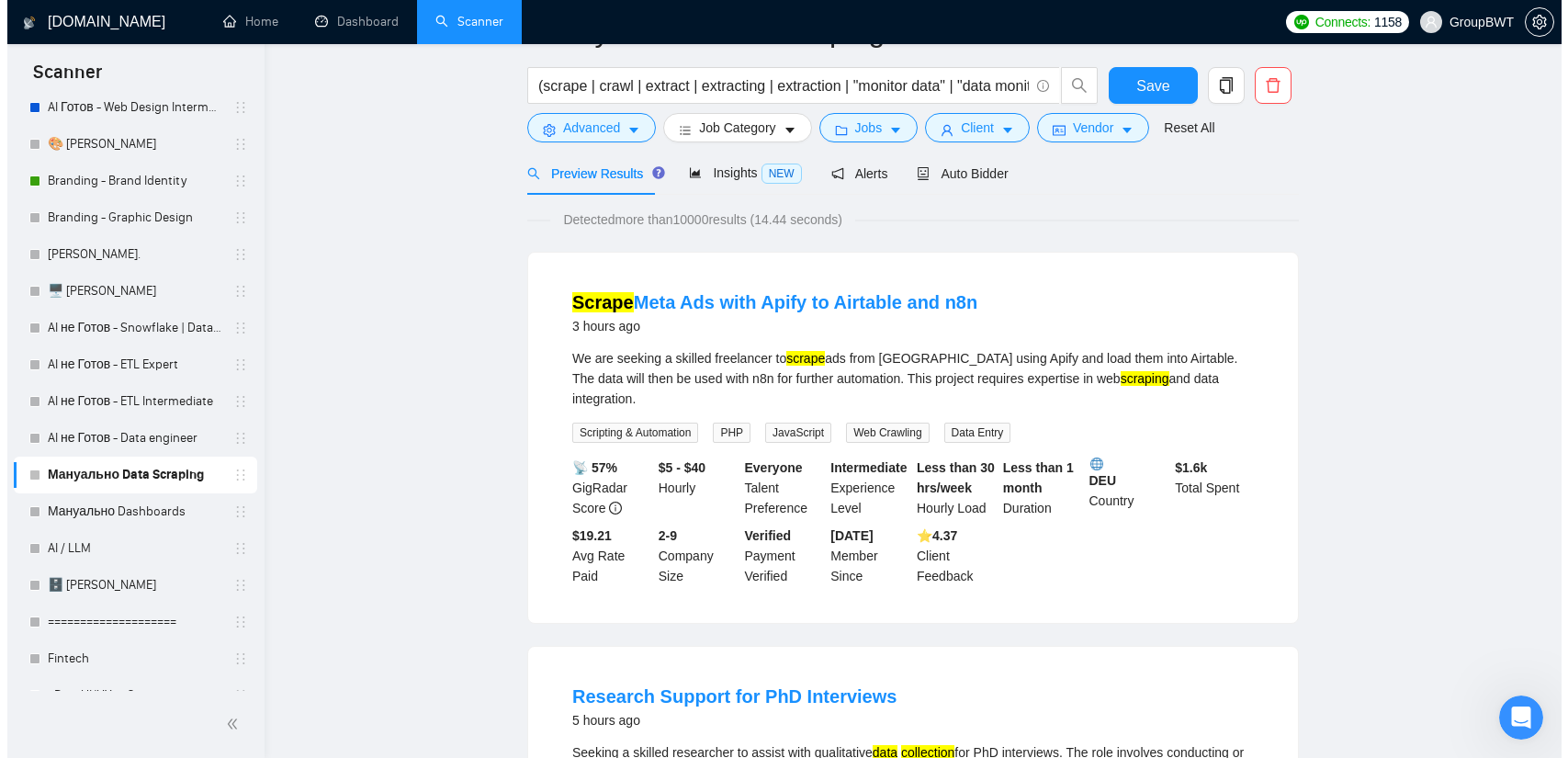
scroll to position [0, 0]
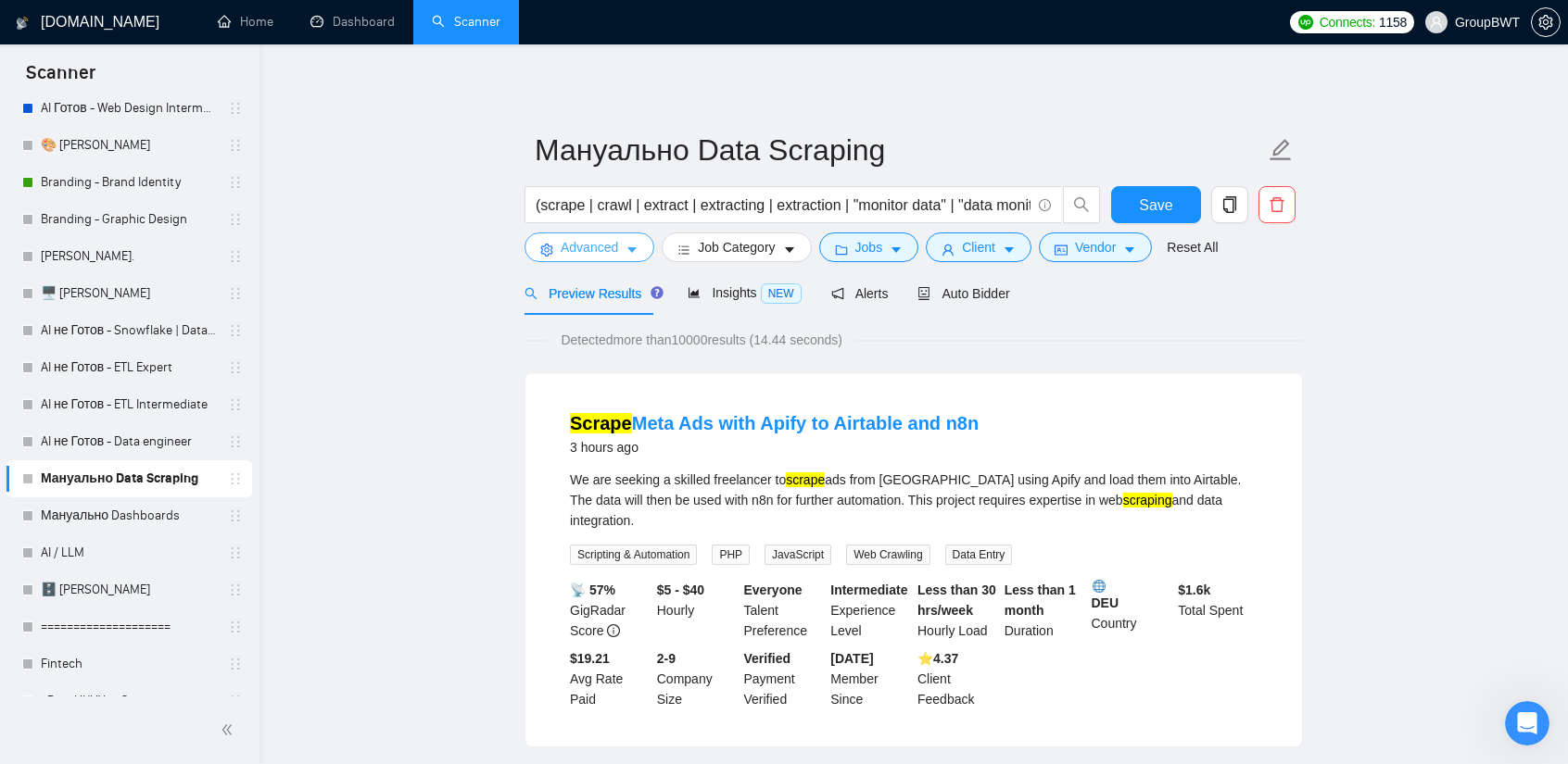
click at [612, 244] on span "Advanced" at bounding box center [590, 246] width 57 height 20
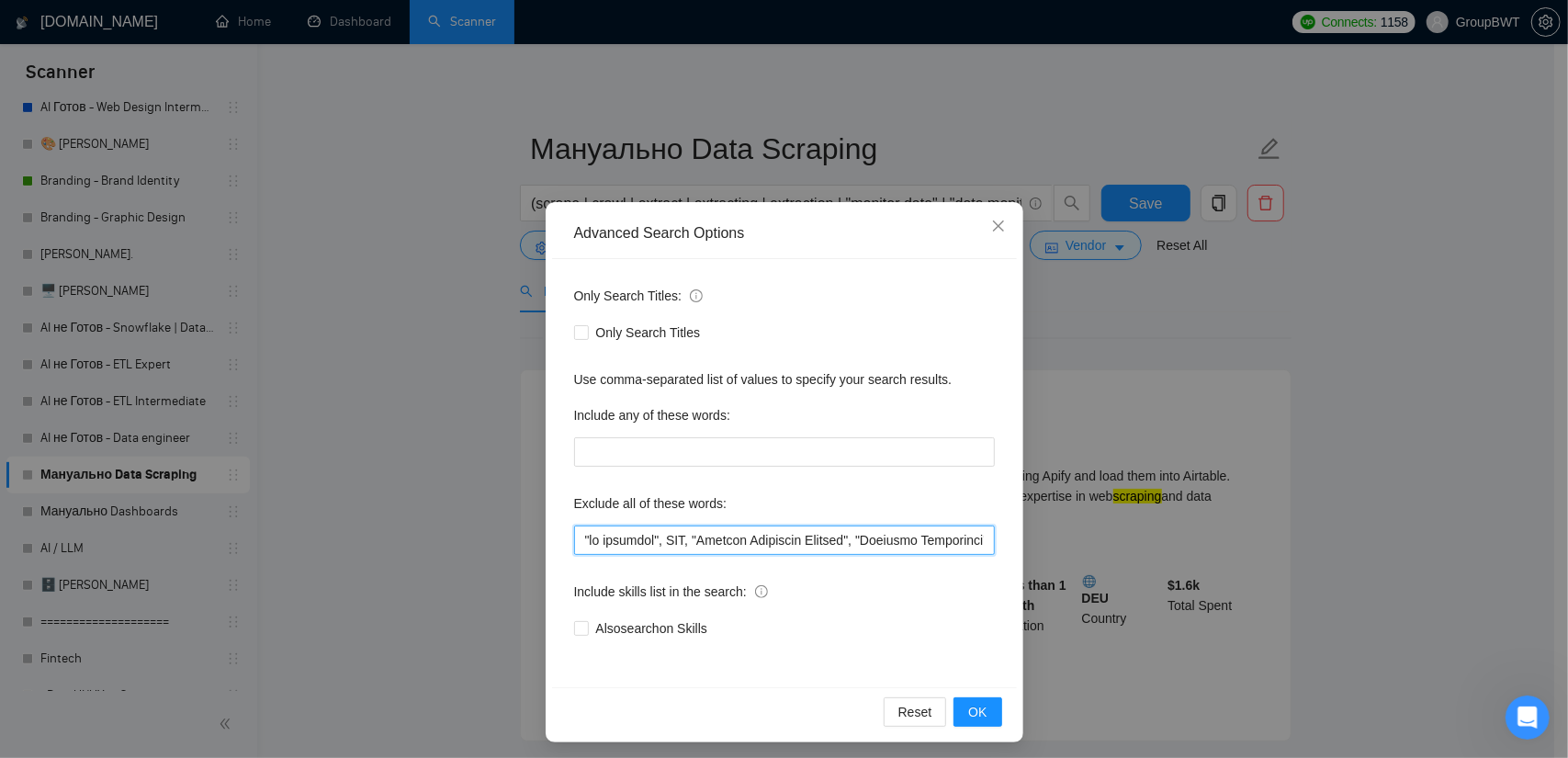
click at [706, 538] on input "text" at bounding box center [784, 540] width 421 height 29
paste input ""I am developing","to assist with setting up", "to assist me", "with Apify", "R…"
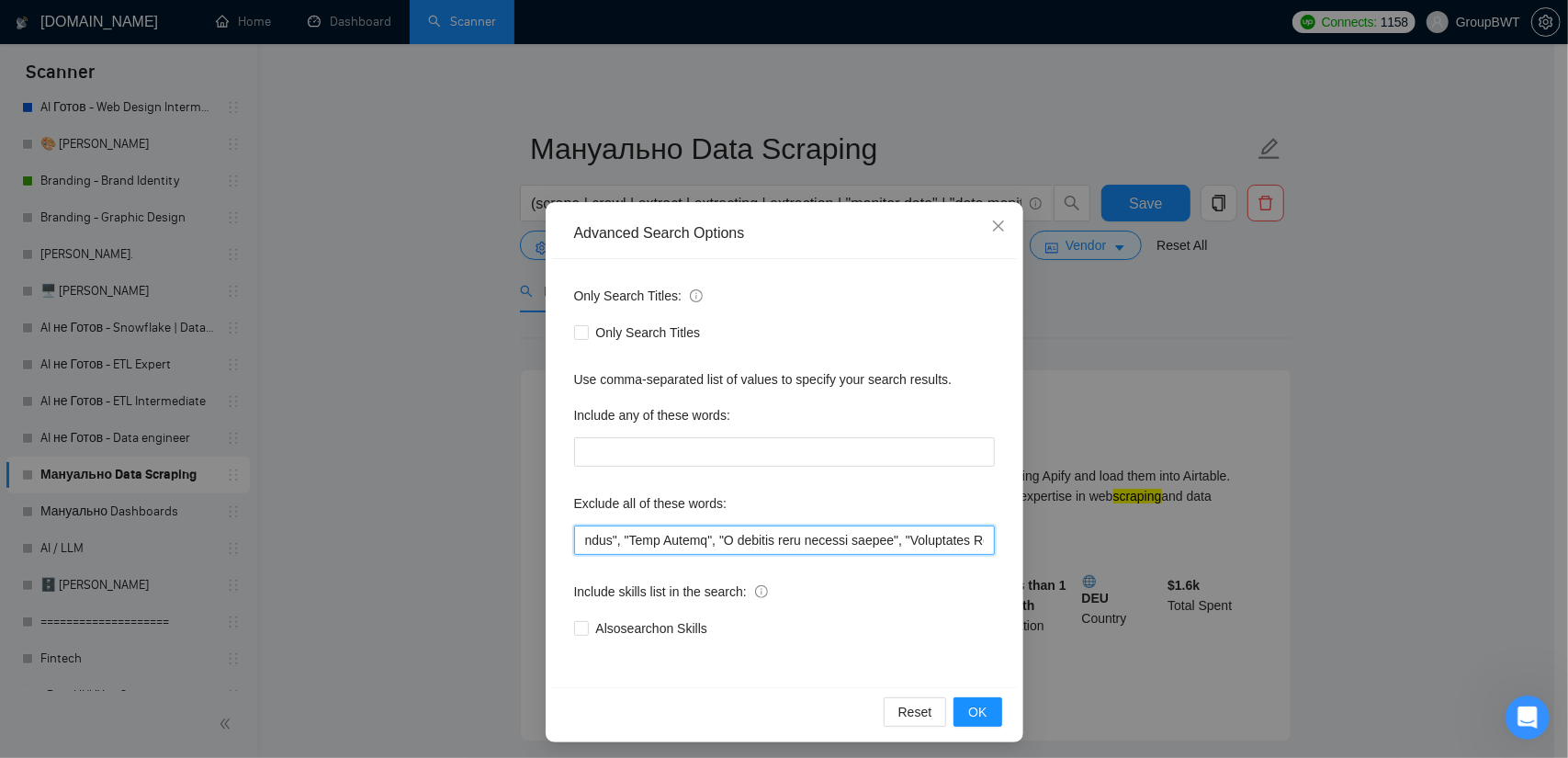
drag, startPoint x: 904, startPoint y: 532, endPoint x: 1234, endPoint y: 545, distance: 330.3
click at [1233, 545] on div "Advanced Search Options Only Search Titles: Only Search Titles Use comma-separa…" at bounding box center [784, 379] width 1568 height 758
type input ""no agencies", SDR, "Digital Marketing Manager", "Creative Strategist", "Lead G…"
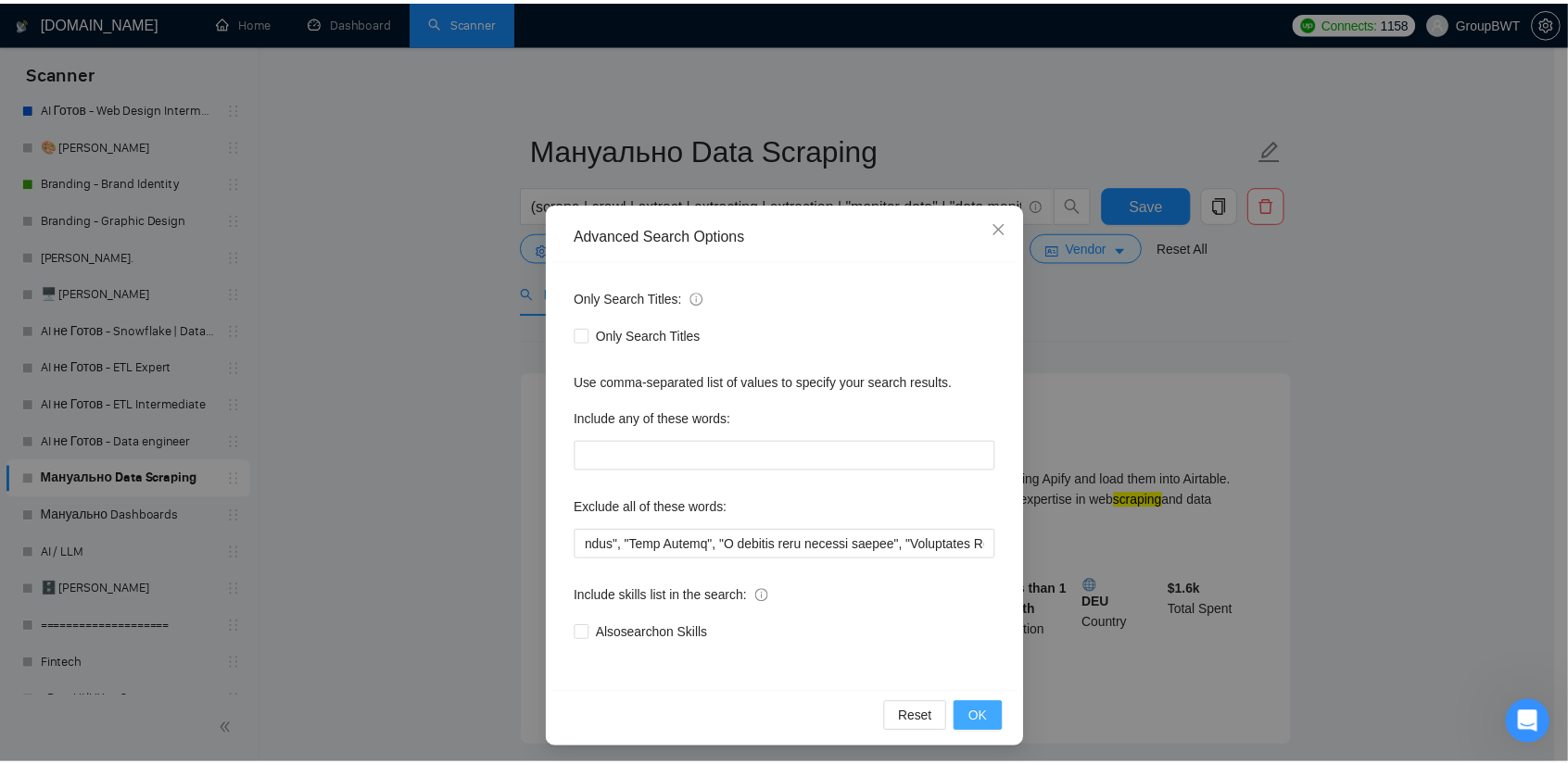
scroll to position [0, 0]
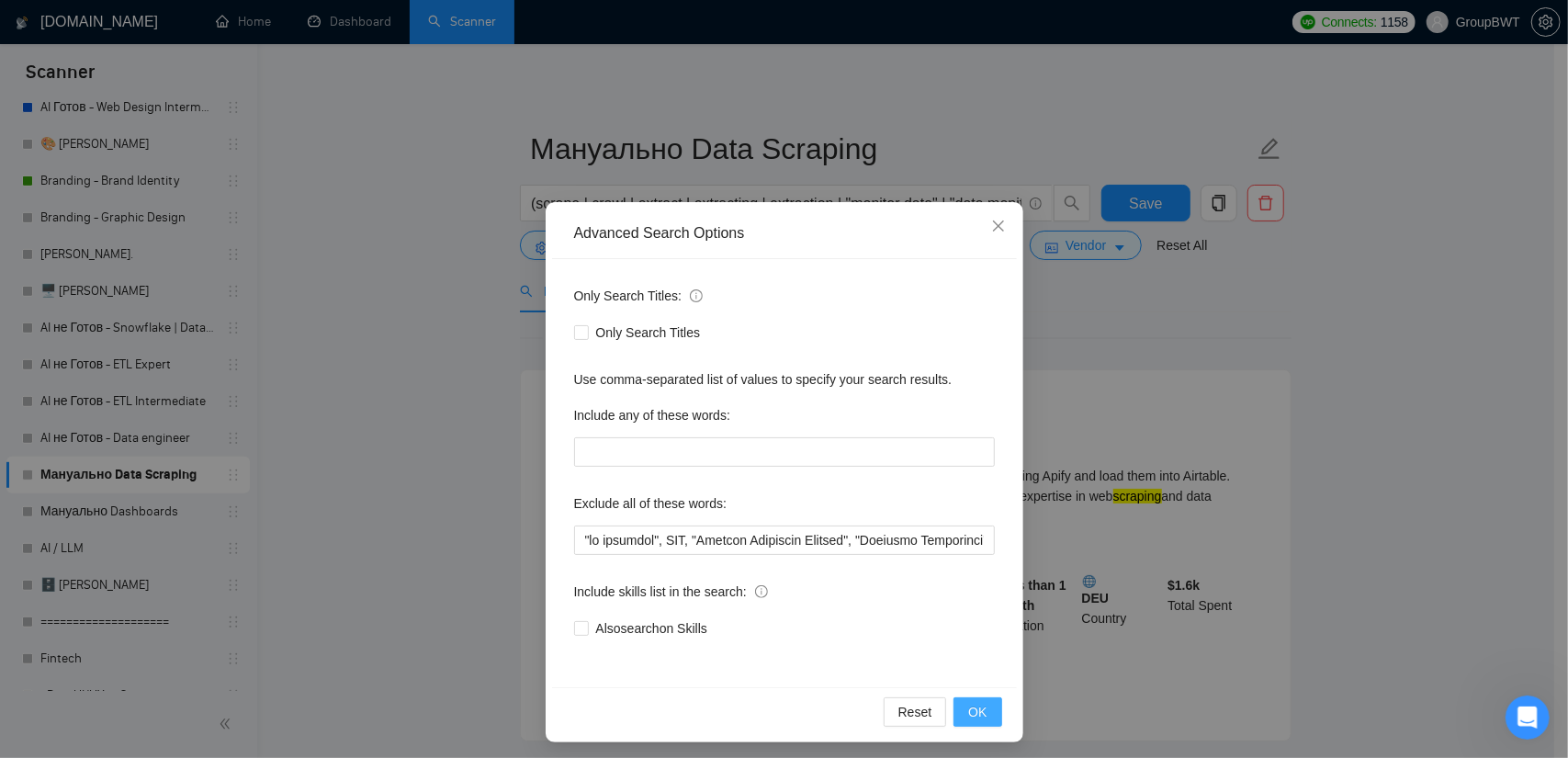
click at [976, 713] on span "OK" at bounding box center [977, 712] width 18 height 20
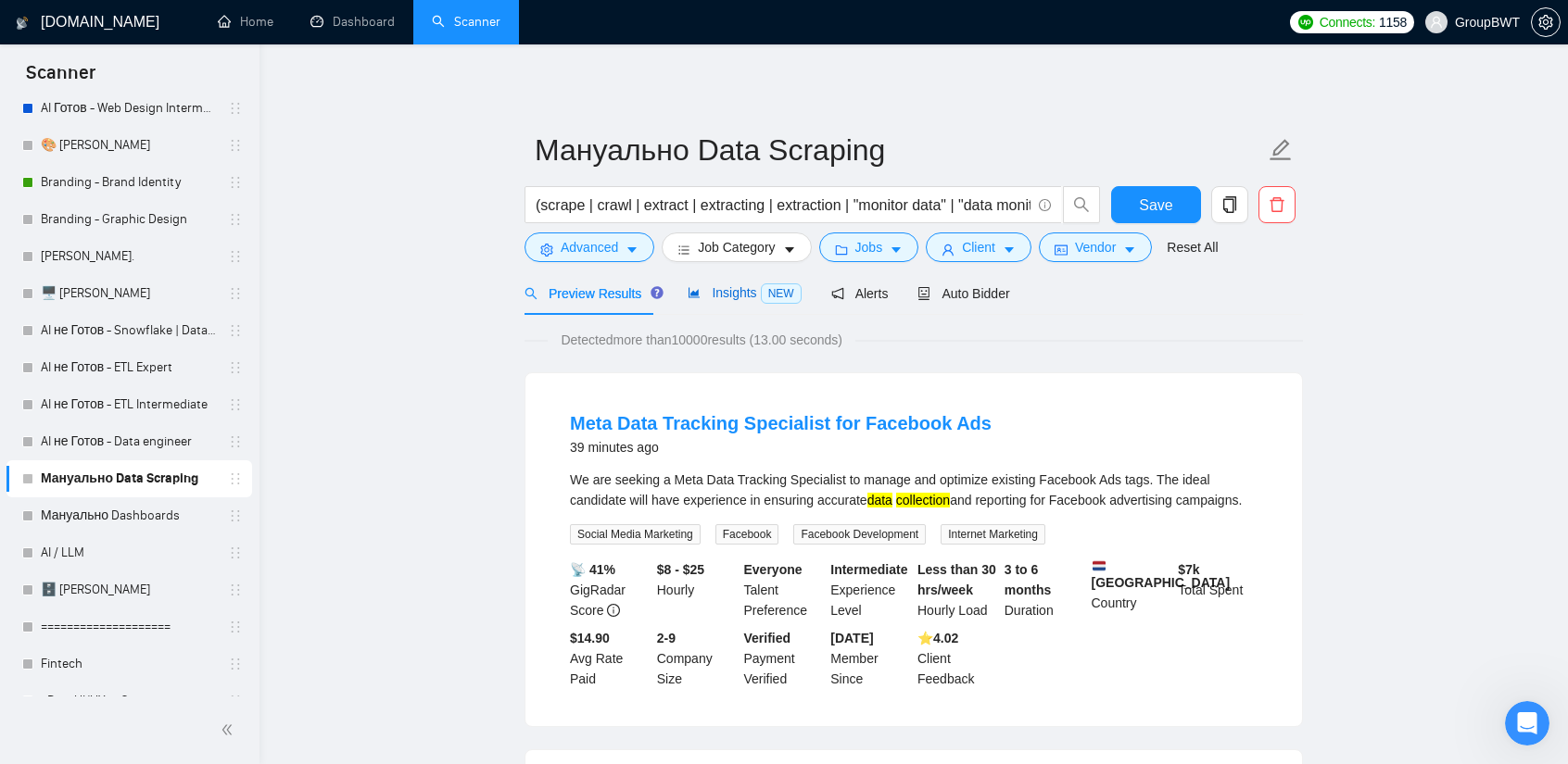
click at [734, 292] on span "Insights NEW" at bounding box center [744, 293] width 113 height 15
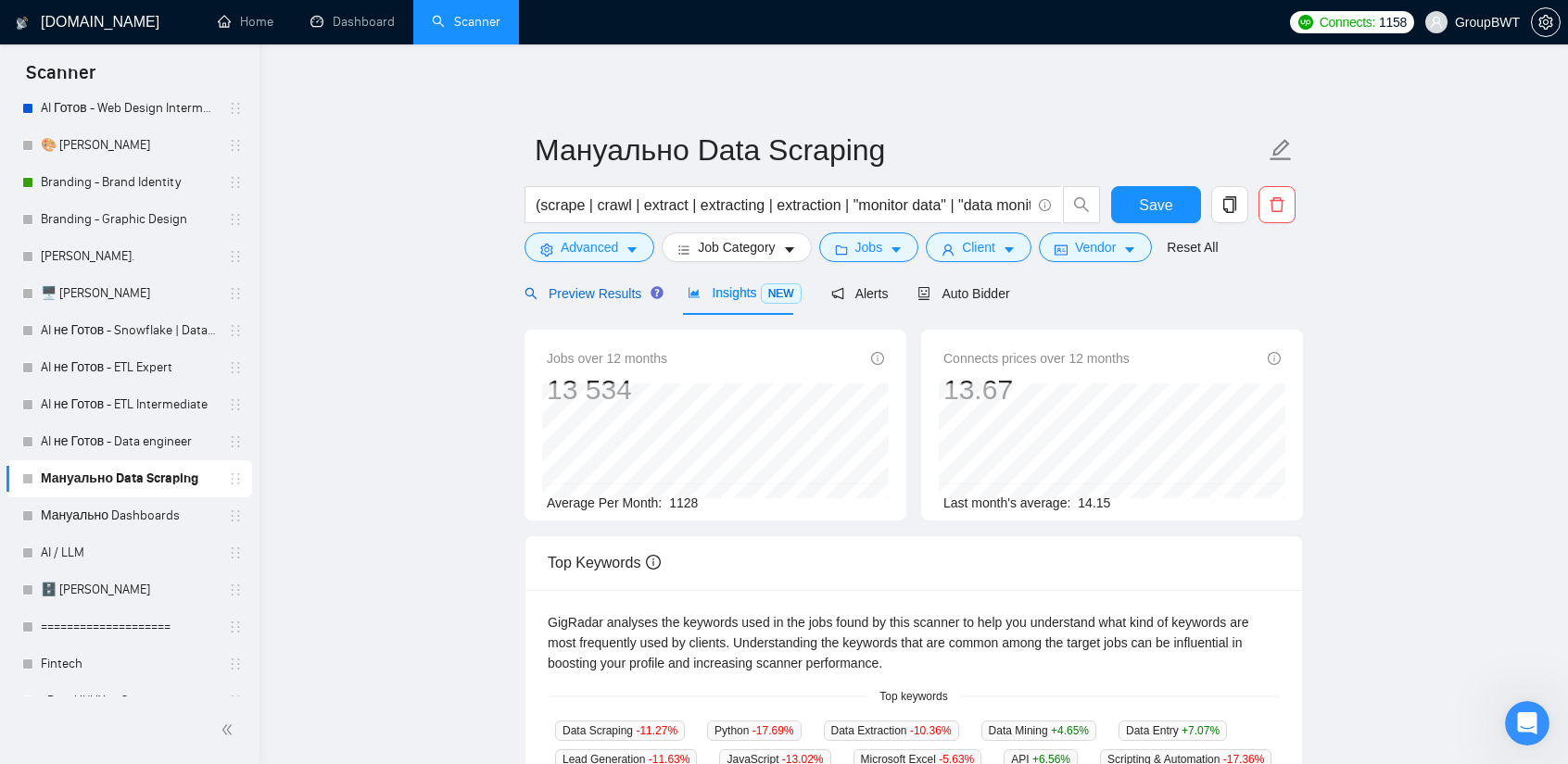
click at [597, 291] on span "Preview Results" at bounding box center [591, 294] width 134 height 15
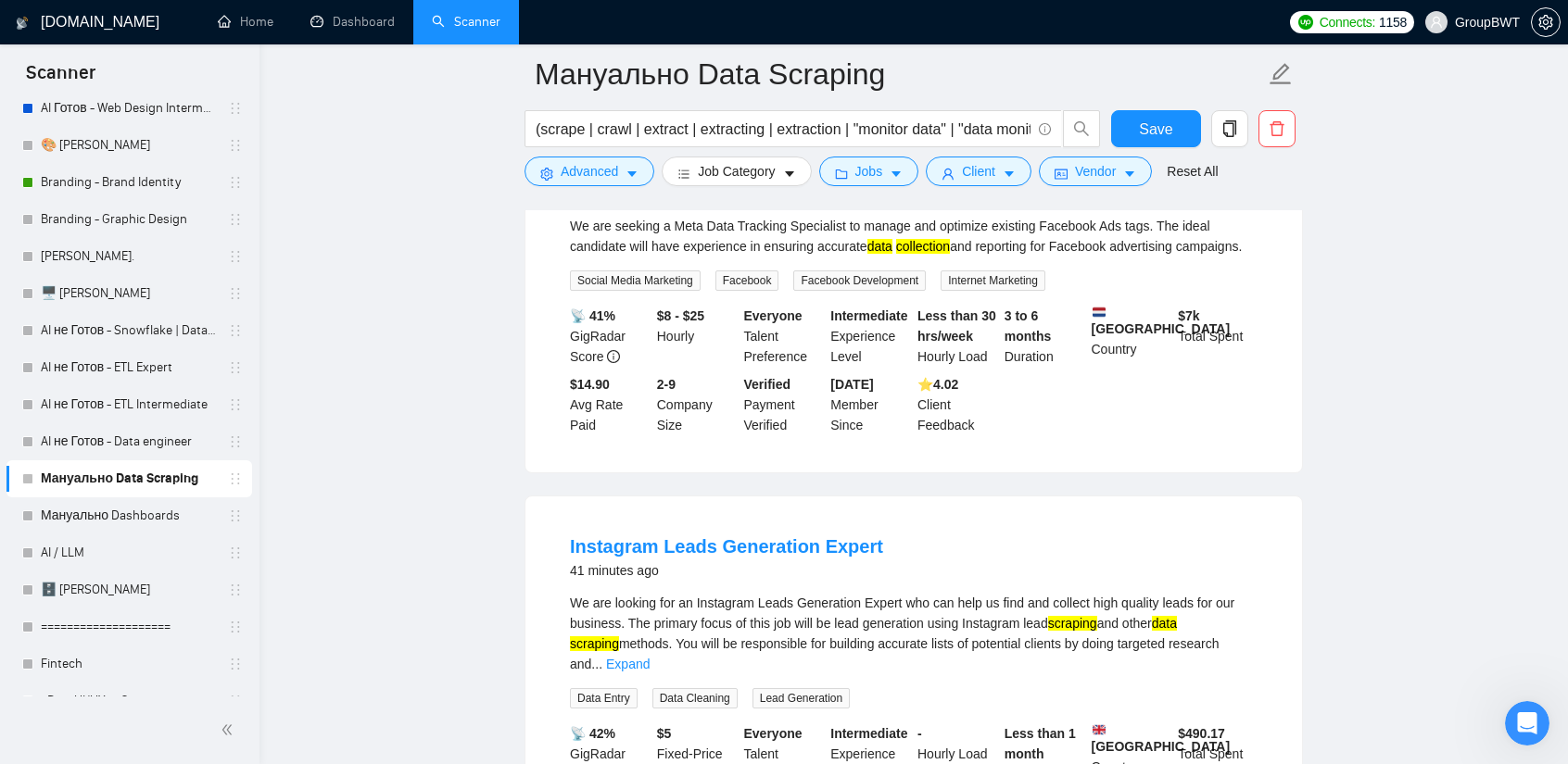
scroll to position [278, 0]
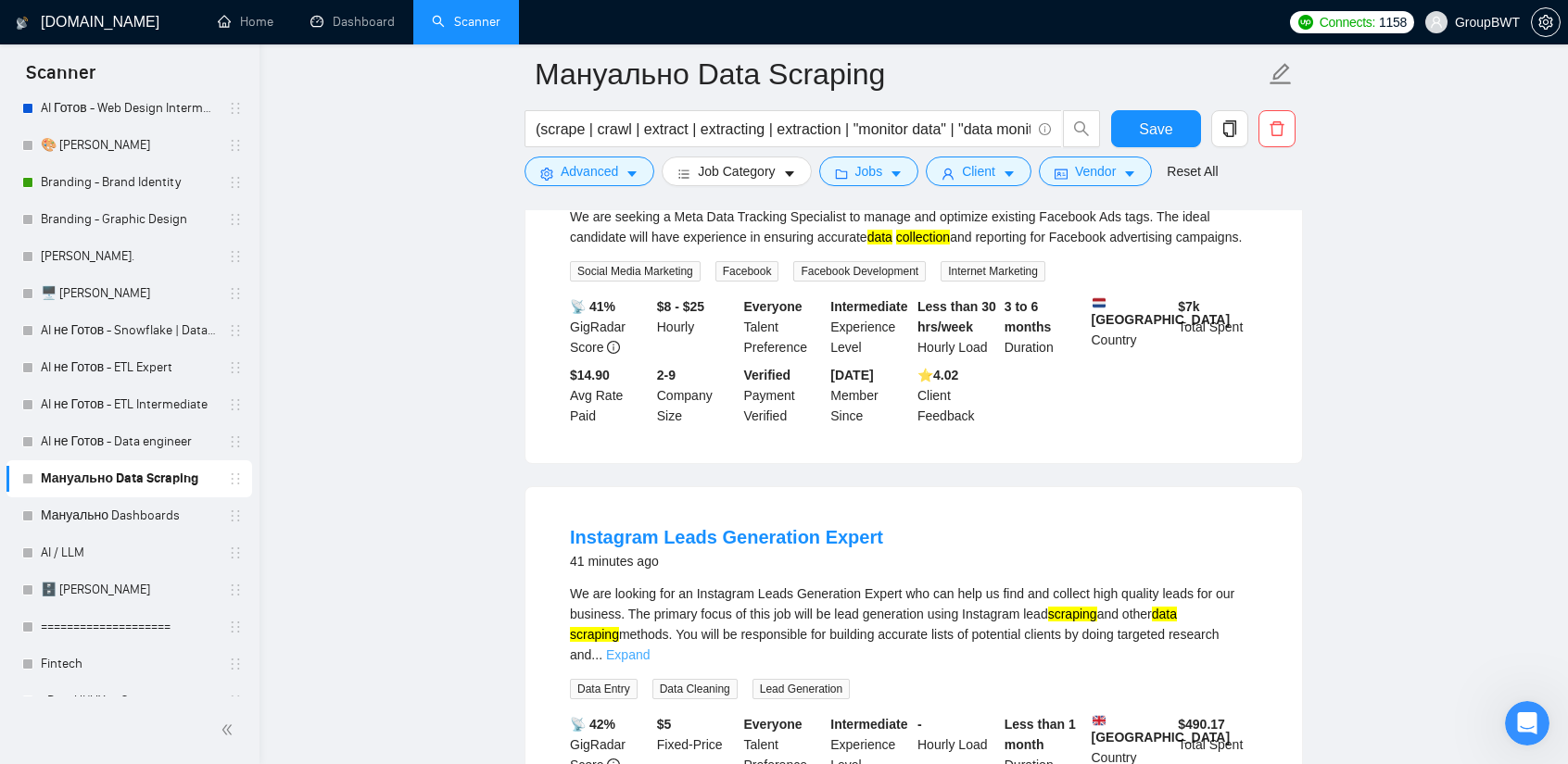
click at [650, 647] on link "Expand" at bounding box center [628, 655] width 44 height 15
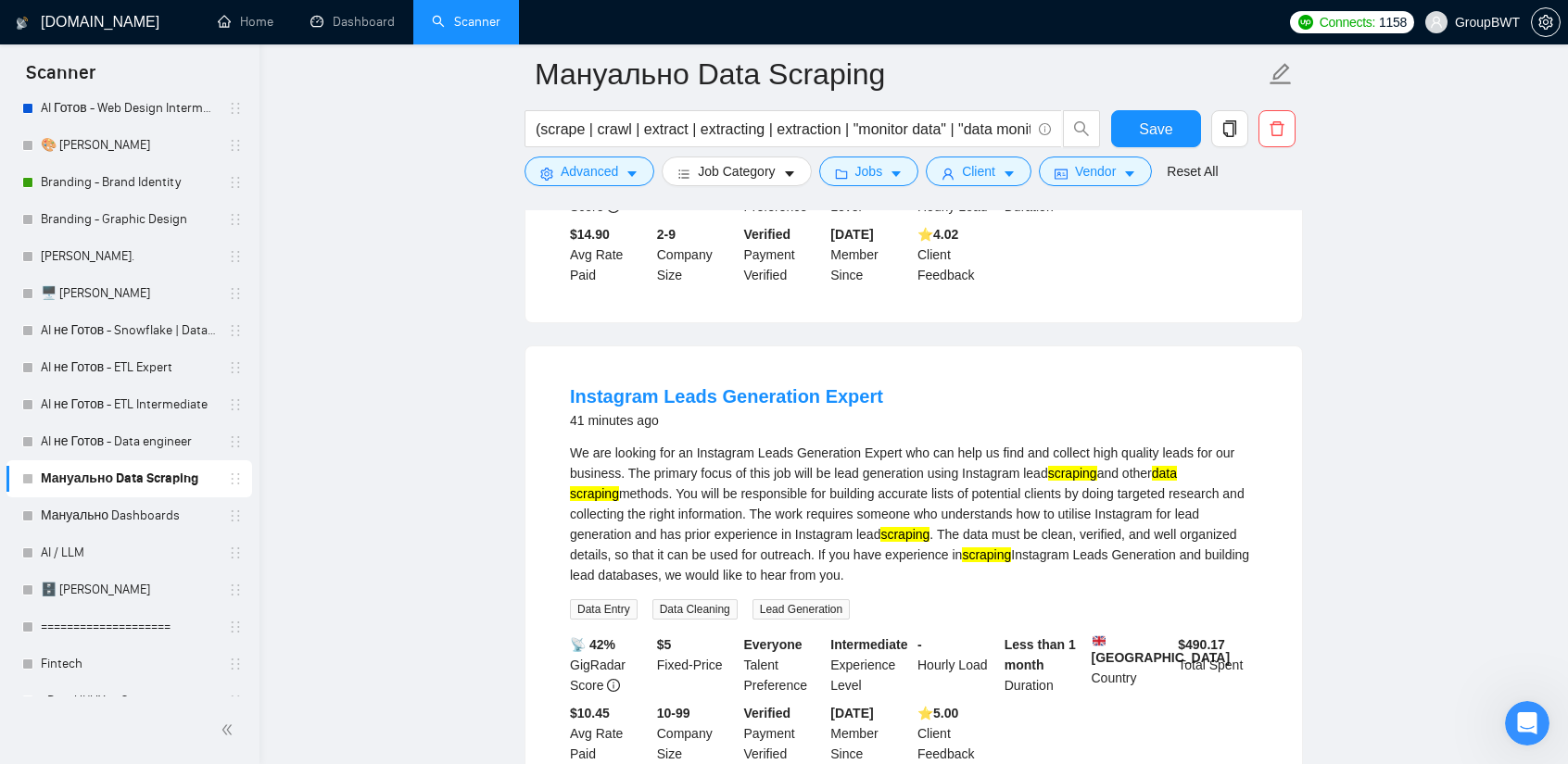
scroll to position [371, 0]
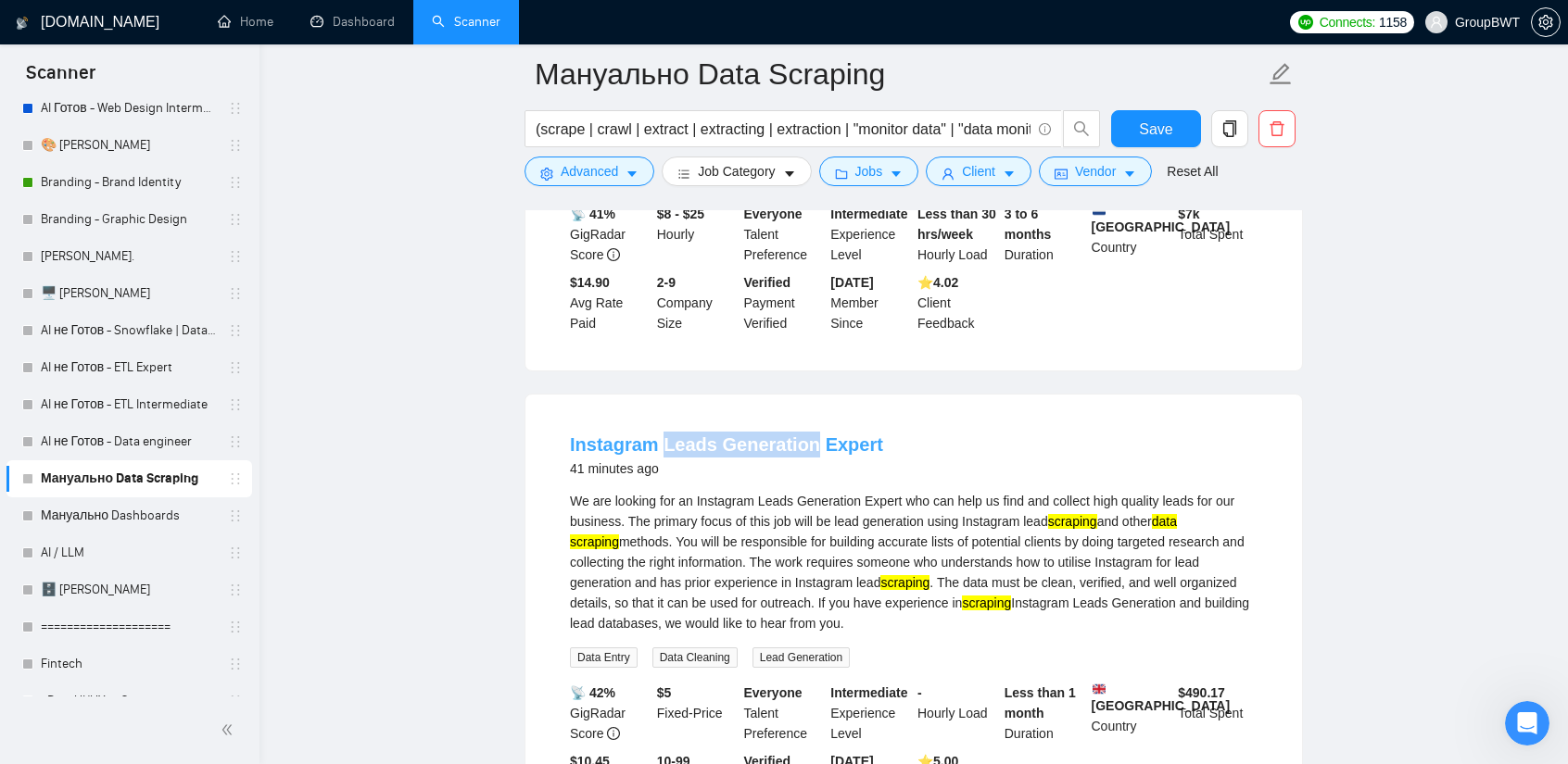
drag, startPoint x: 660, startPoint y: 424, endPoint x: 801, endPoint y: 433, distance: 141.3
click at [801, 433] on li "Instagram Leads Generation Expert 41 minutes ago We are looking for an Instagra…" at bounding box center [913, 622] width 732 height 411
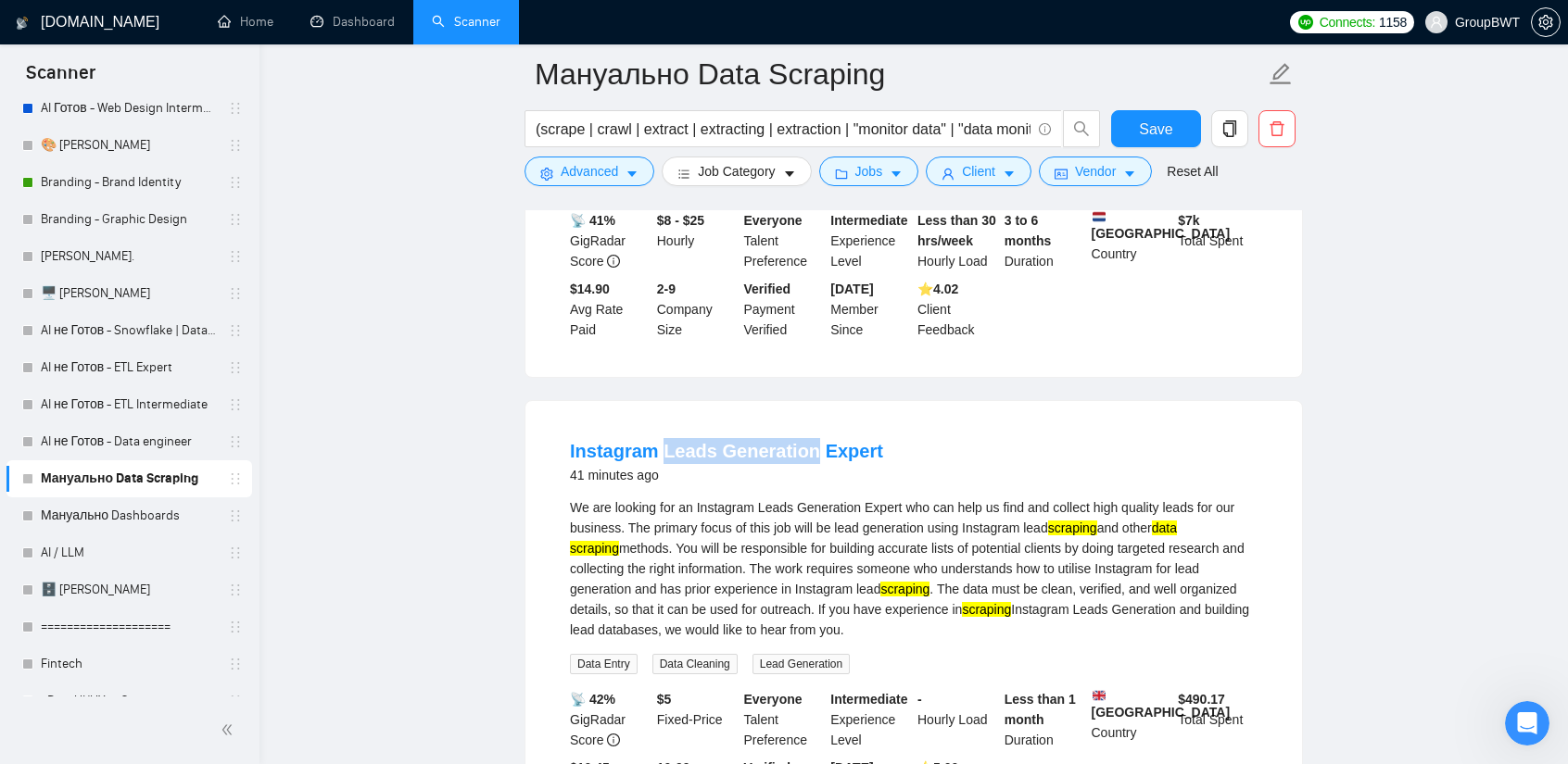
scroll to position [93, 0]
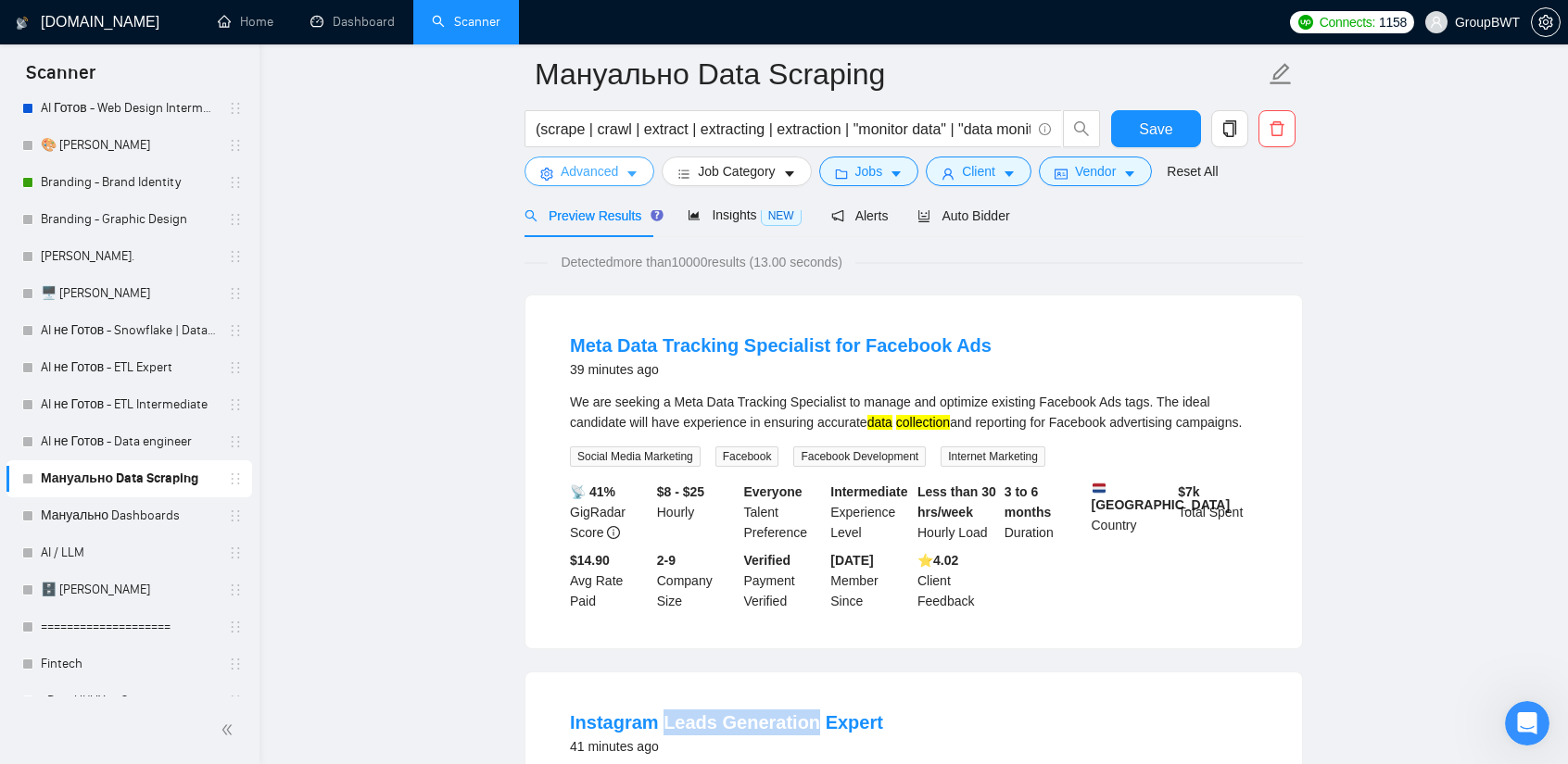
click at [578, 170] on span "Advanced" at bounding box center [590, 171] width 57 height 20
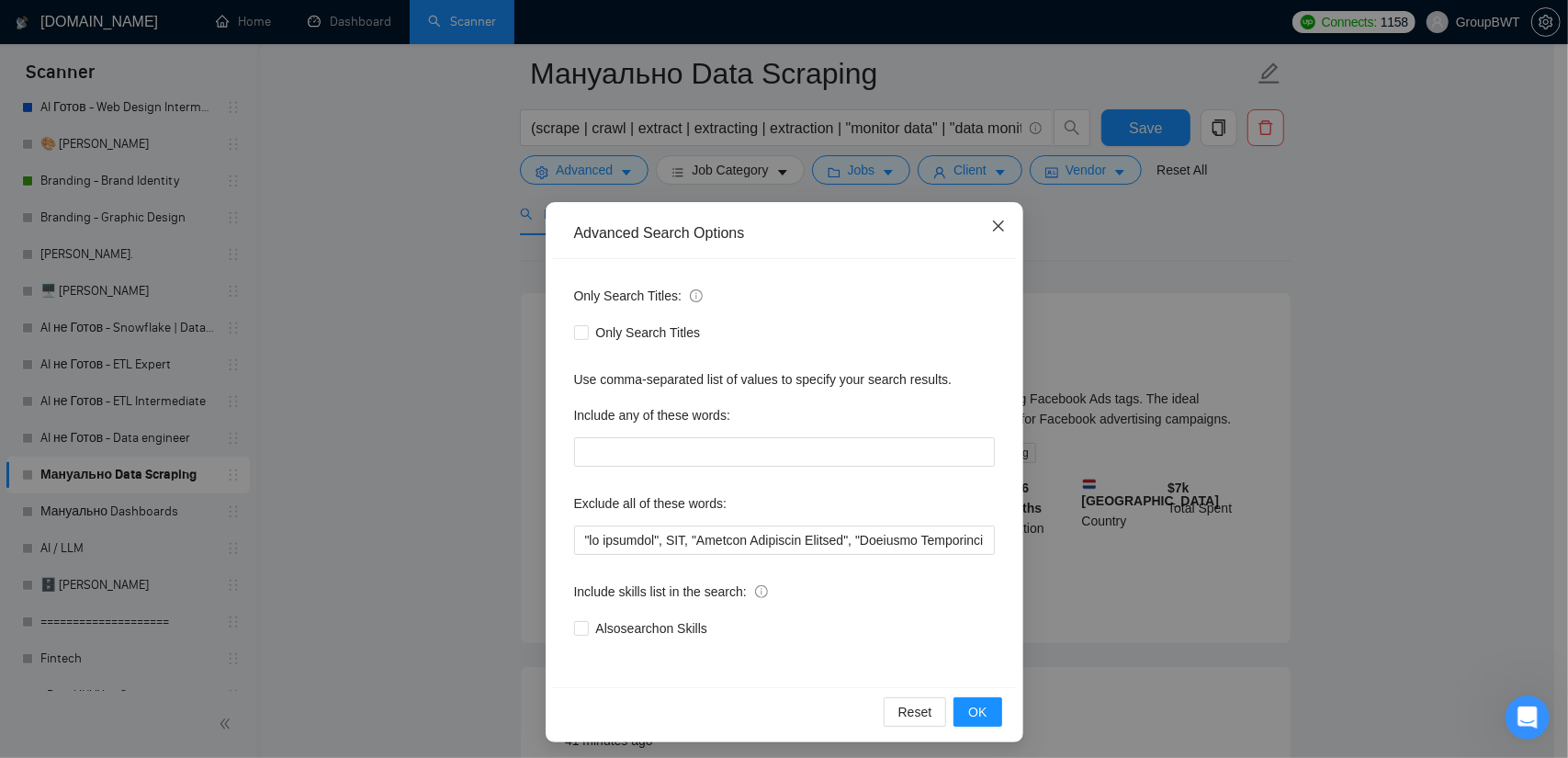
click at [978, 226] on span "Close" at bounding box center [999, 226] width 49 height 49
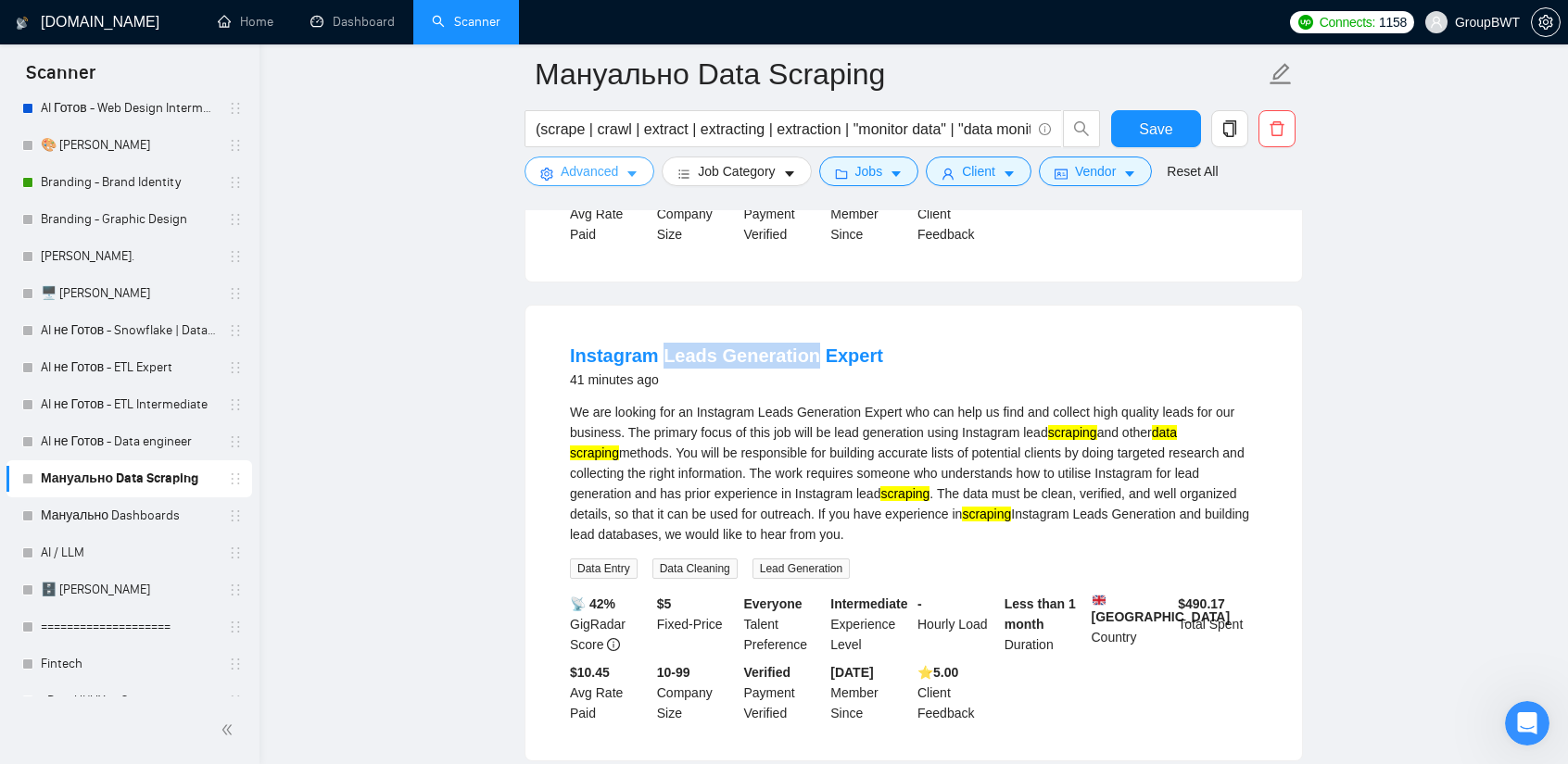
scroll to position [463, 0]
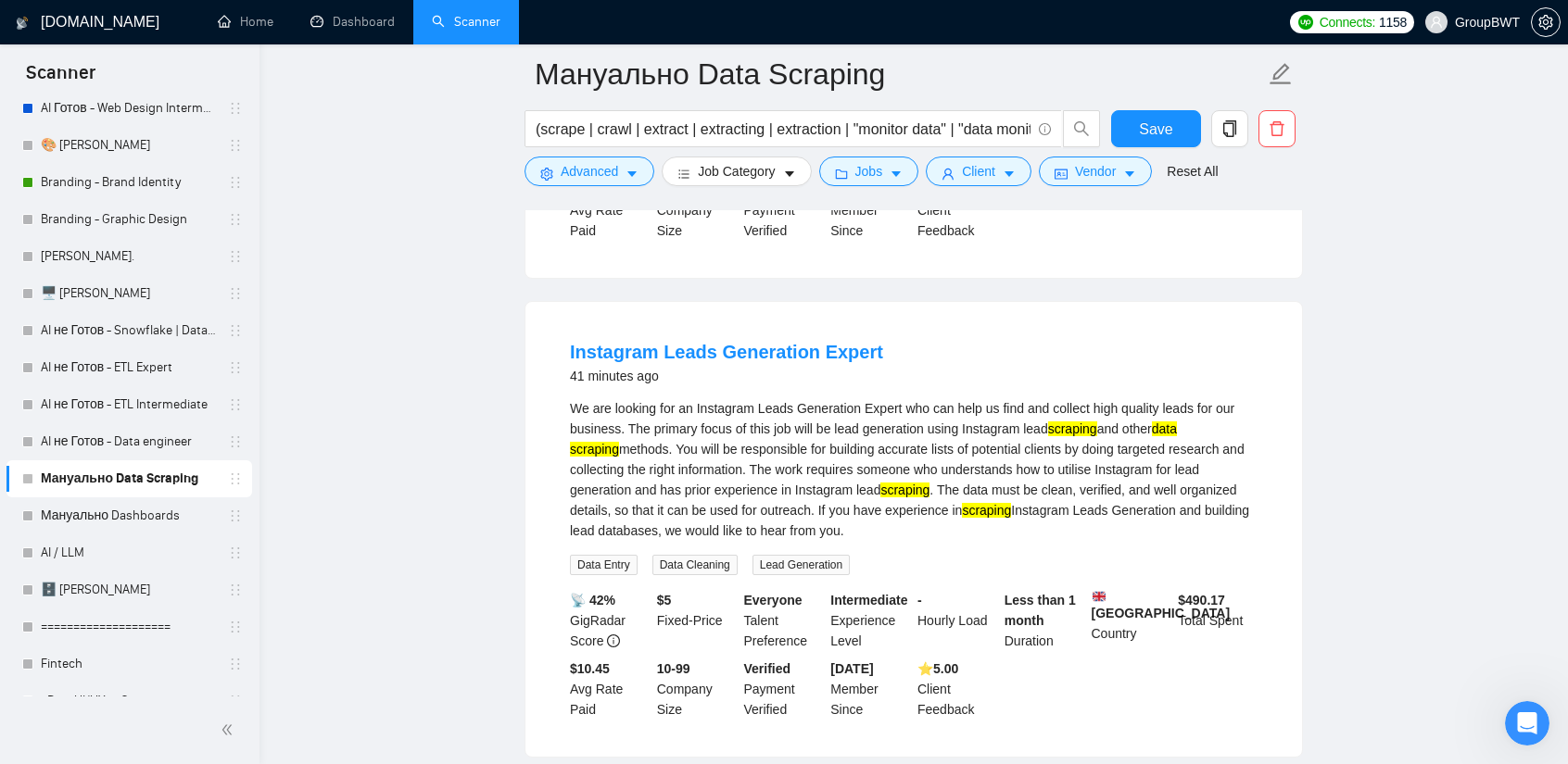
click at [907, 403] on div "We are looking for an Instagram Leads Generation Expert who can help us find an…" at bounding box center [913, 469] width 688 height 142
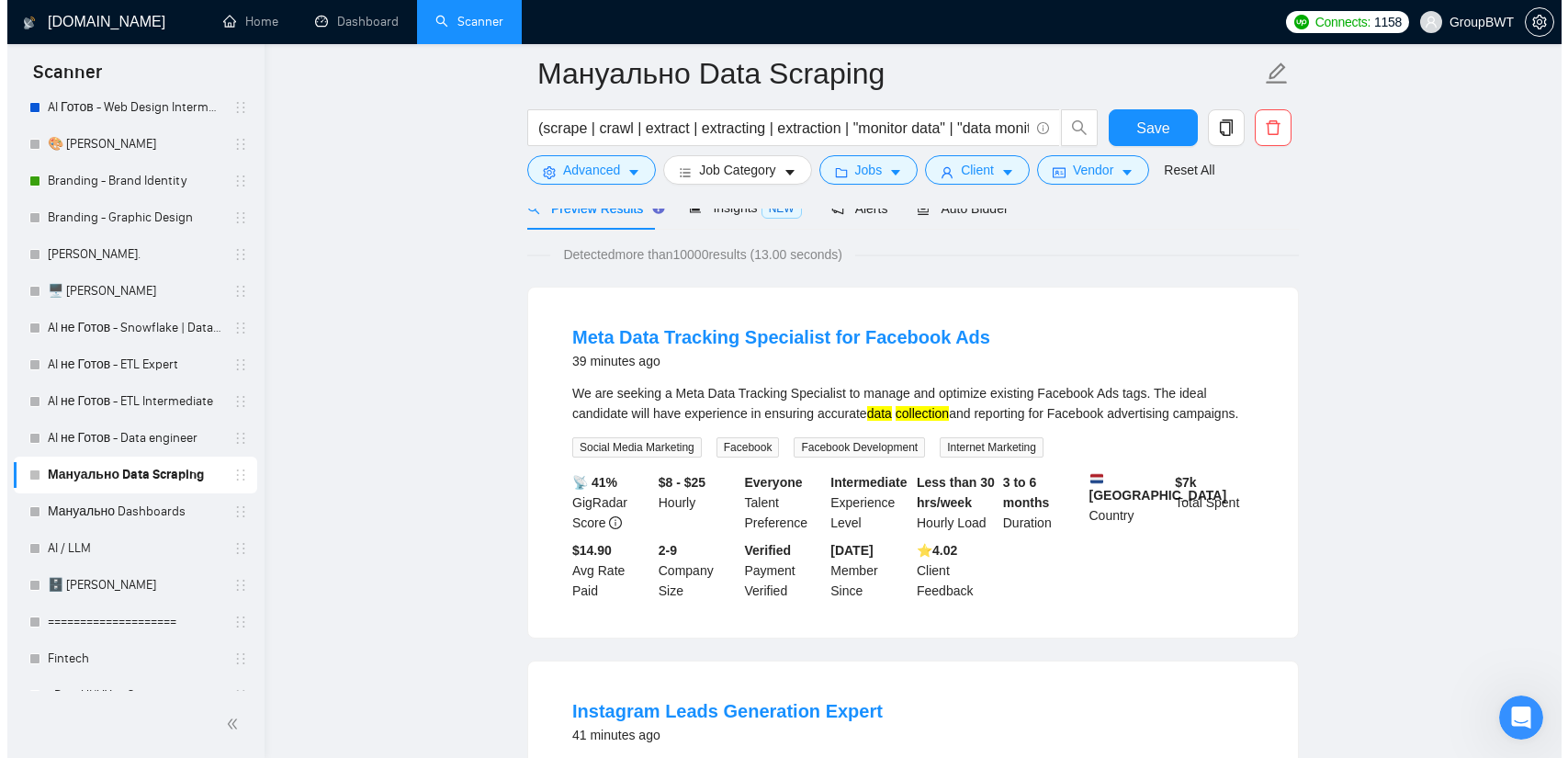
scroll to position [92, 0]
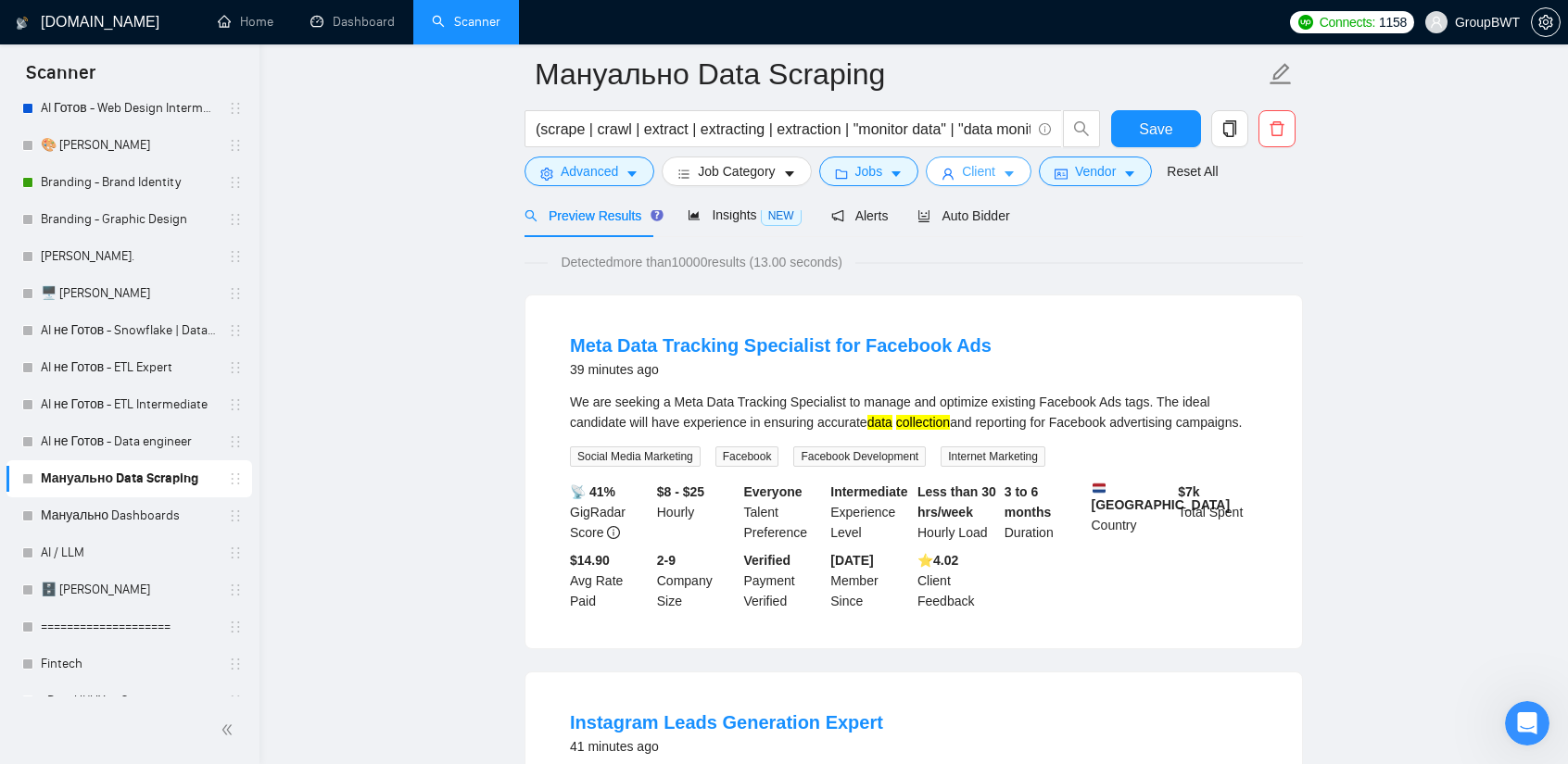
click at [1006, 181] on button "Client" at bounding box center [978, 171] width 106 height 30
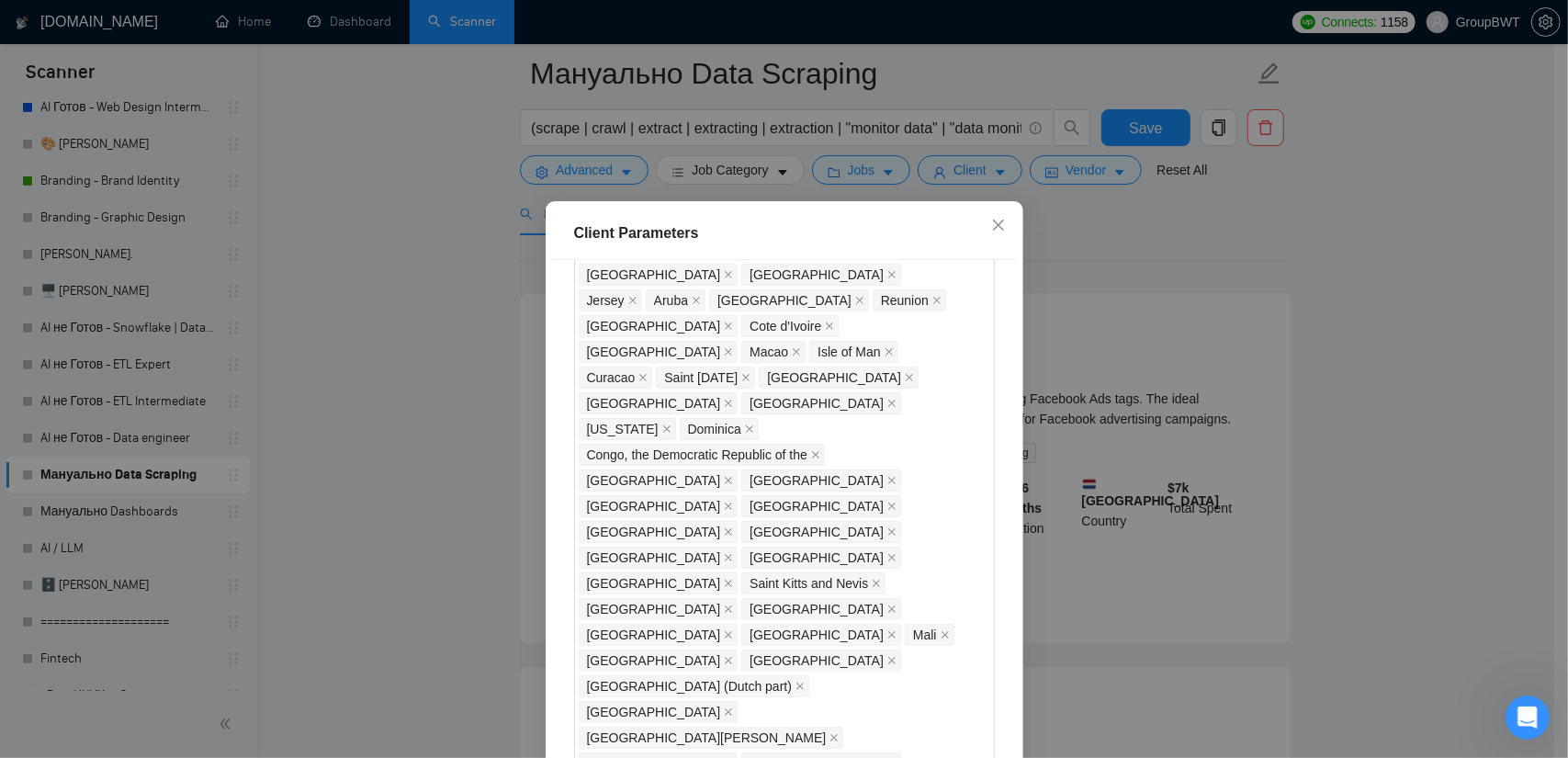
scroll to position [1562, 0]
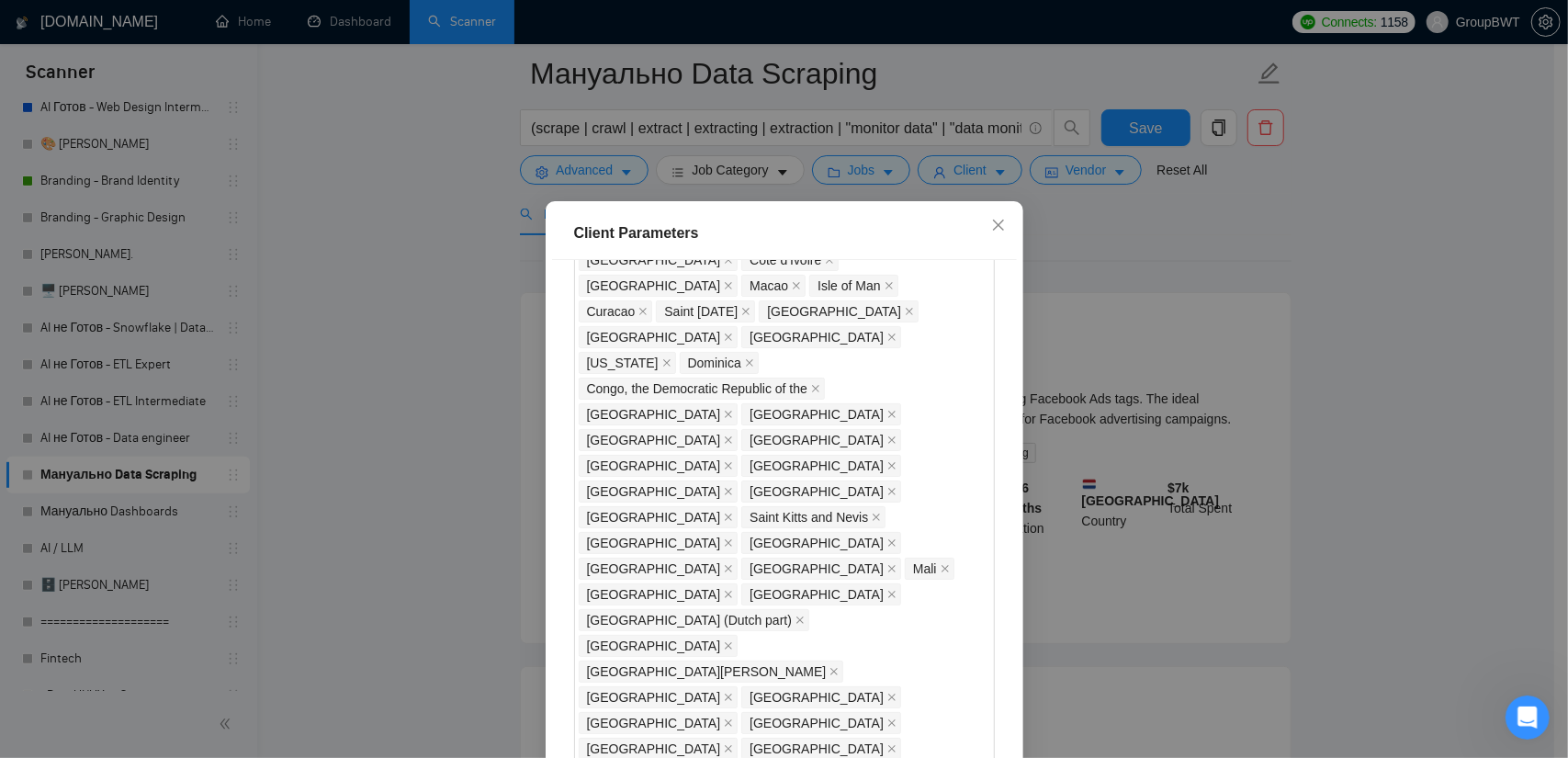
drag, startPoint x: 605, startPoint y: 531, endPoint x: 592, endPoint y: 531, distance: 13.0
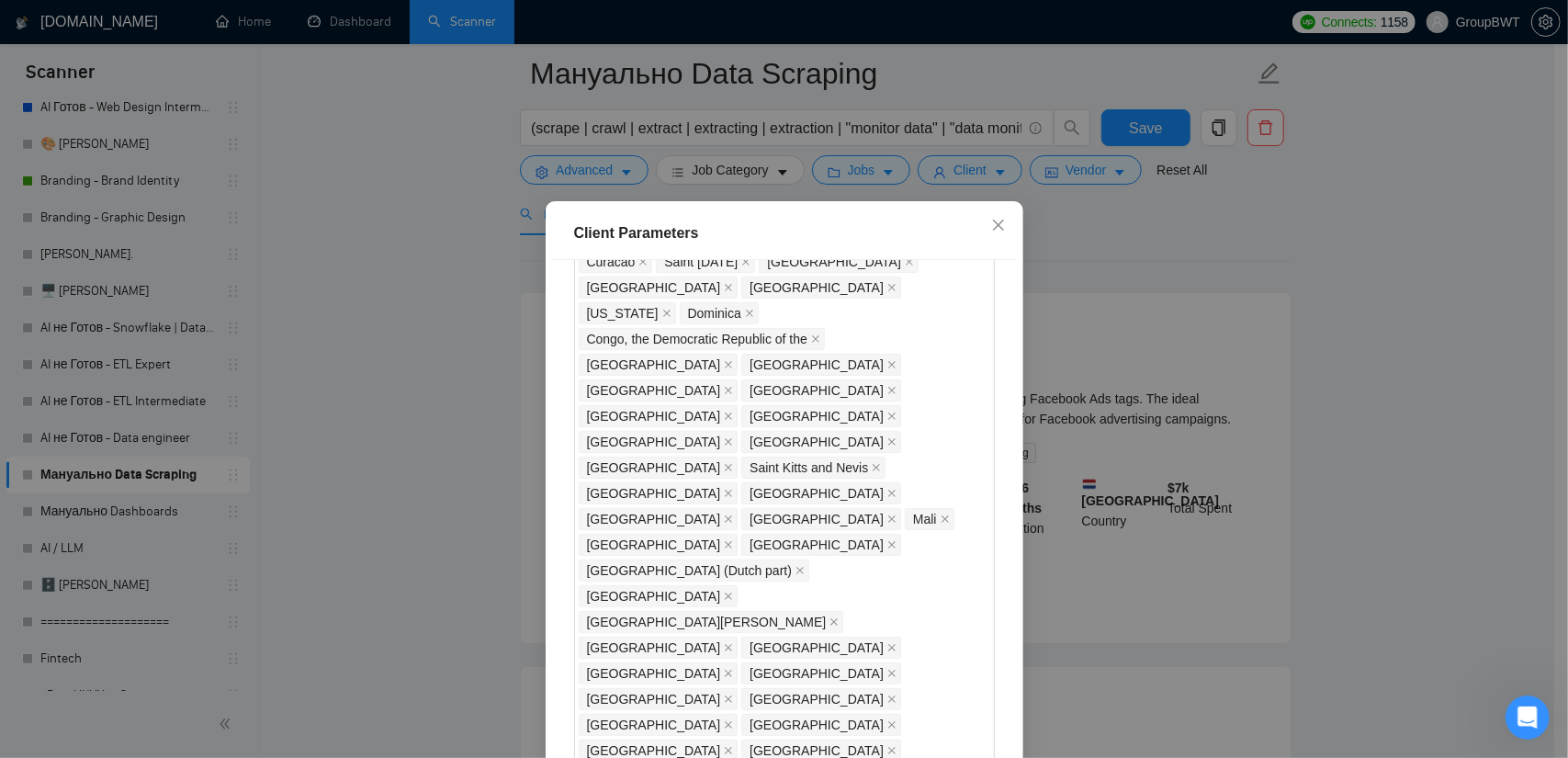
scroll to position [1719, 0]
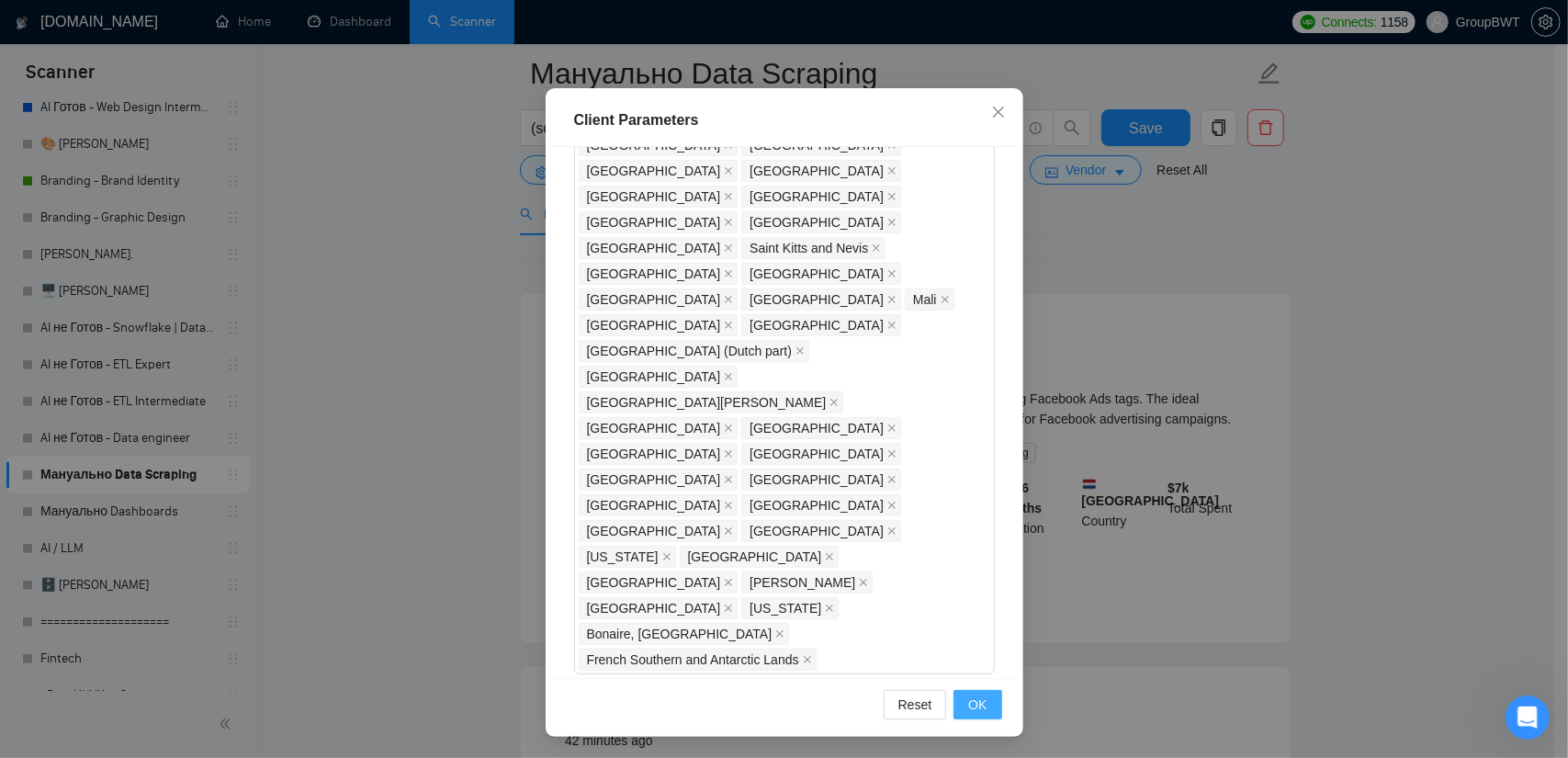
type input "20"
click at [972, 695] on span "OK" at bounding box center [977, 704] width 18 height 20
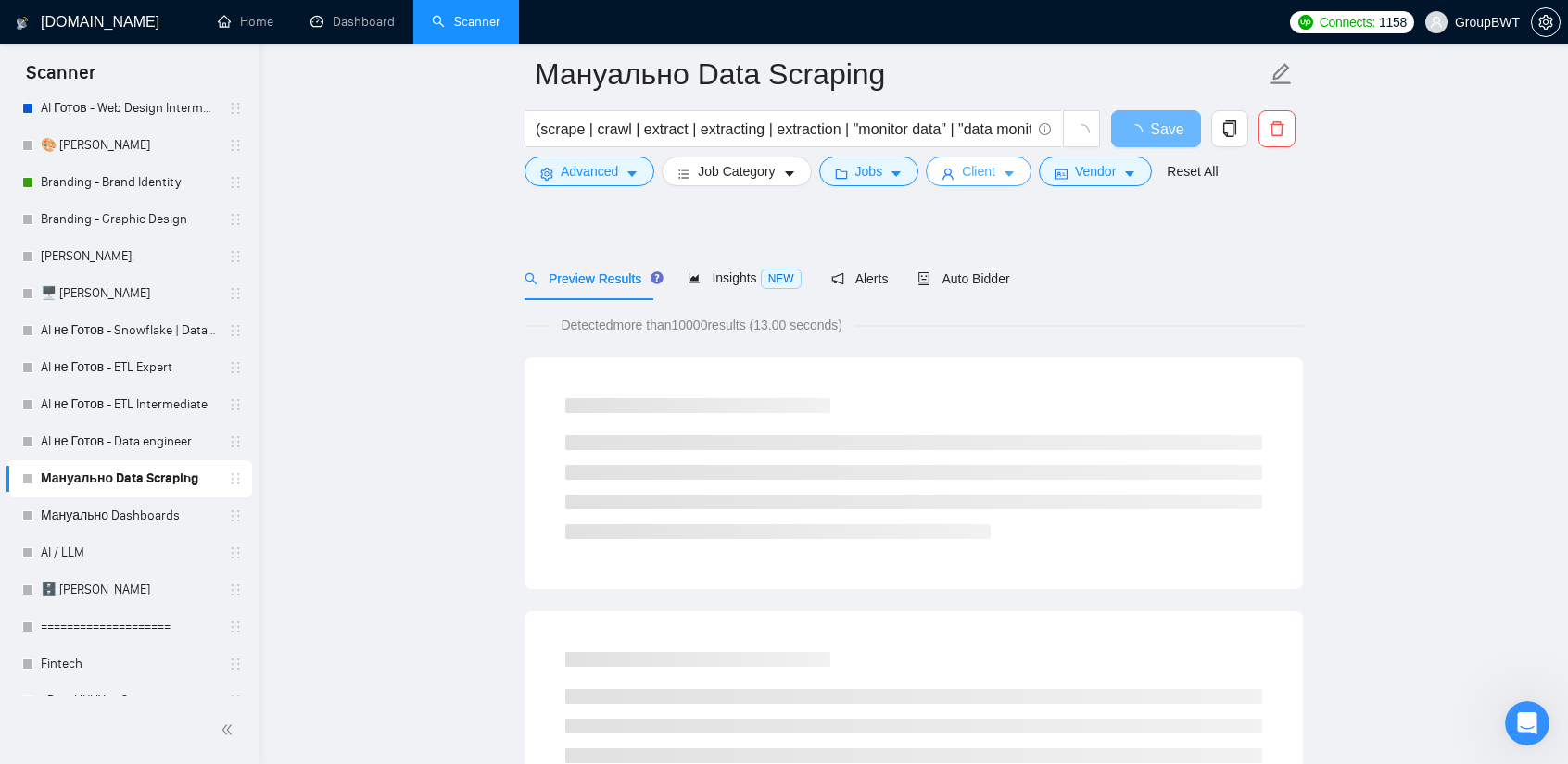
scroll to position [0, 0]
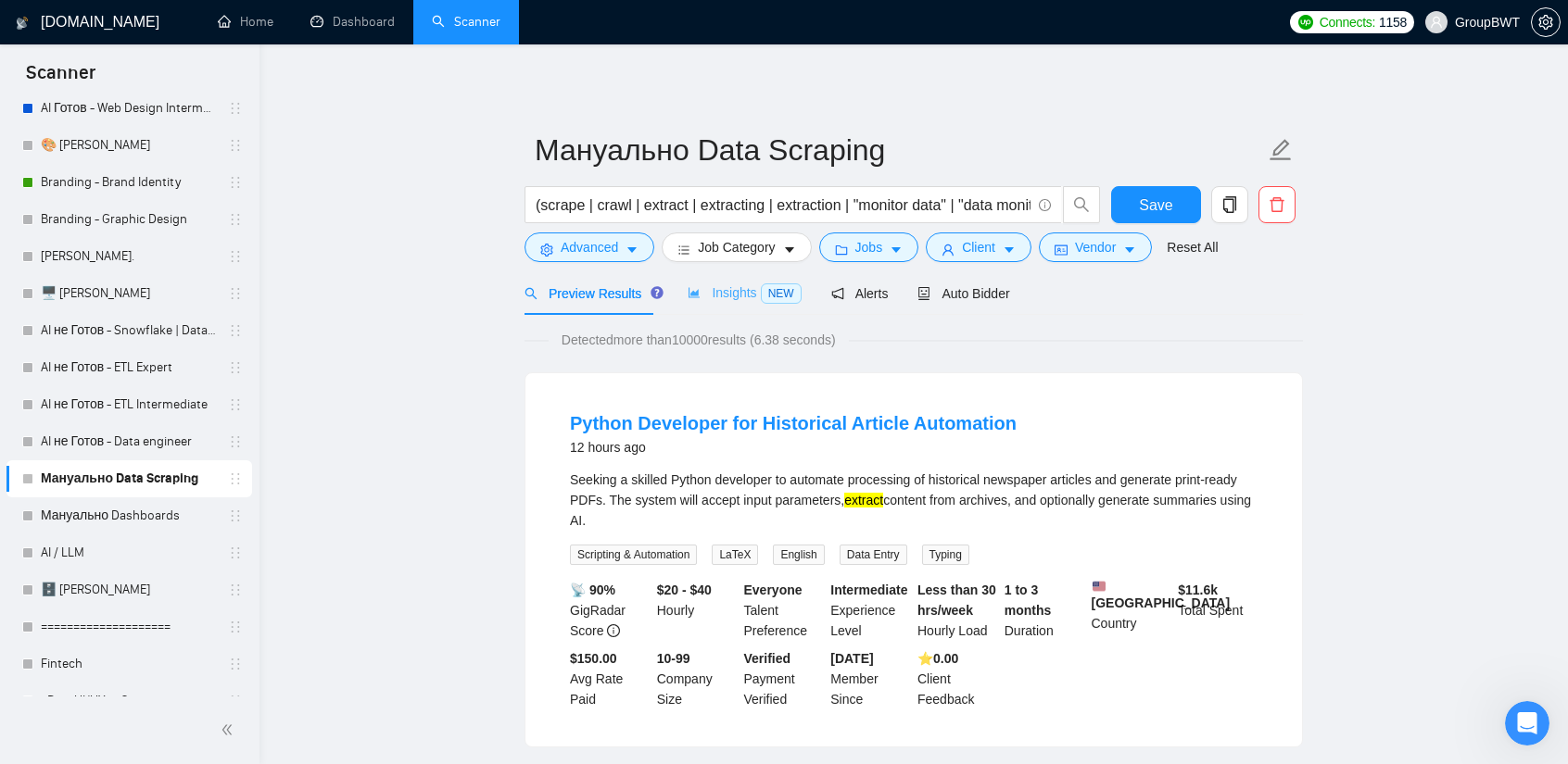
click at [696, 277] on div "Insights NEW" at bounding box center [744, 293] width 113 height 44
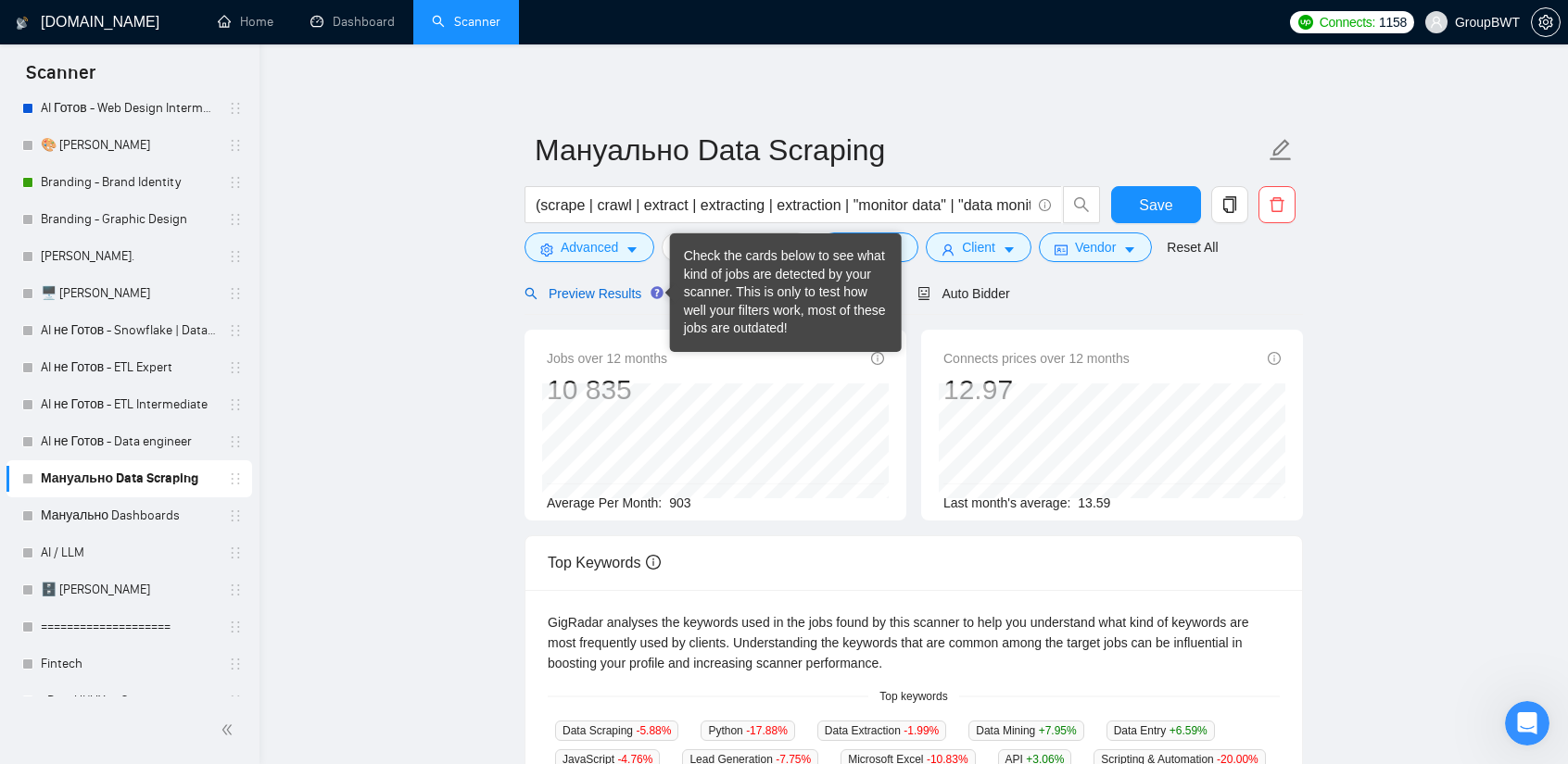
click at [592, 286] on span "Preview Results" at bounding box center [591, 294] width 134 height 15
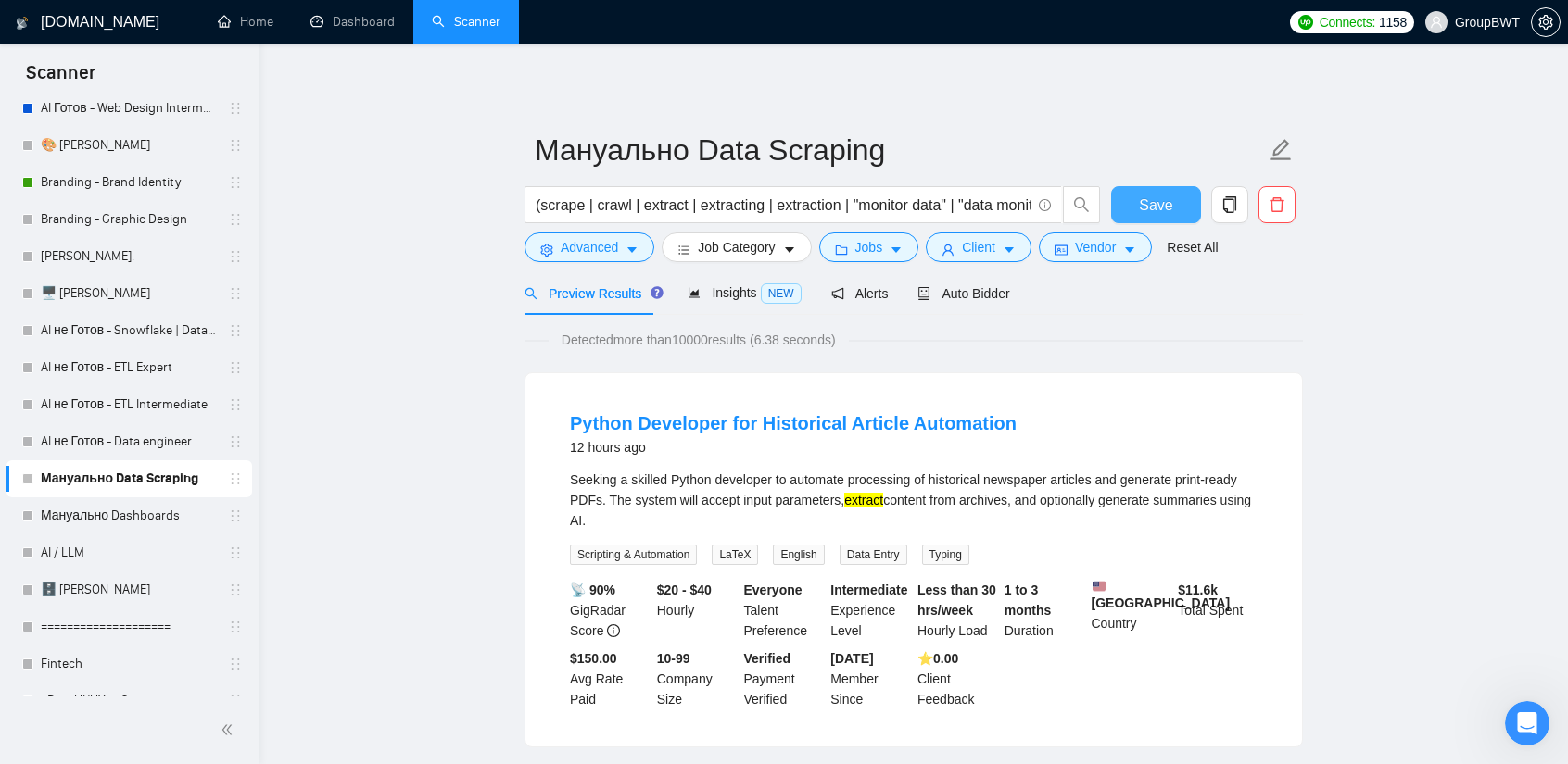
click at [1139, 195] on button "Save" at bounding box center [1156, 204] width 90 height 37
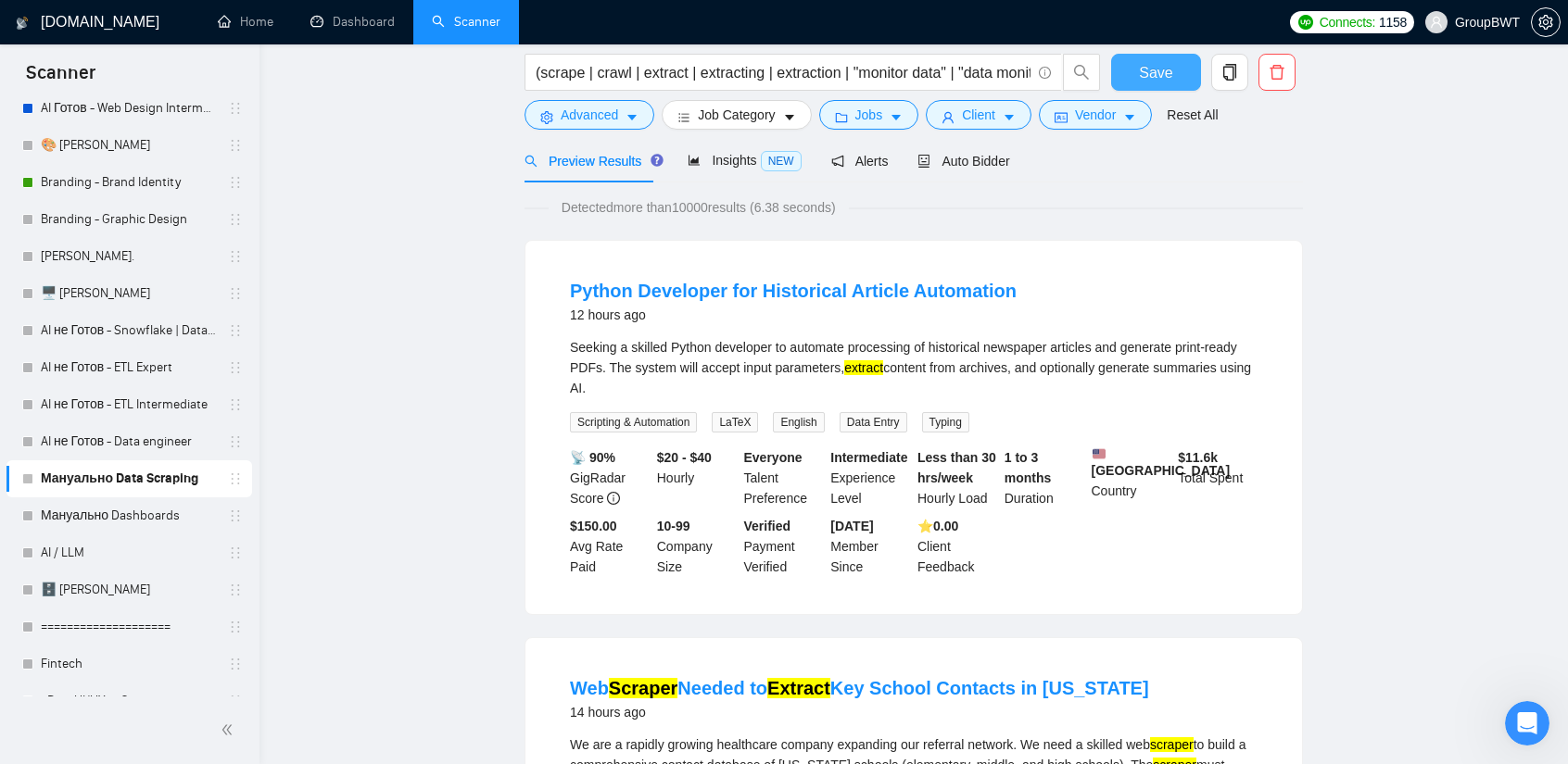
scroll to position [8, 0]
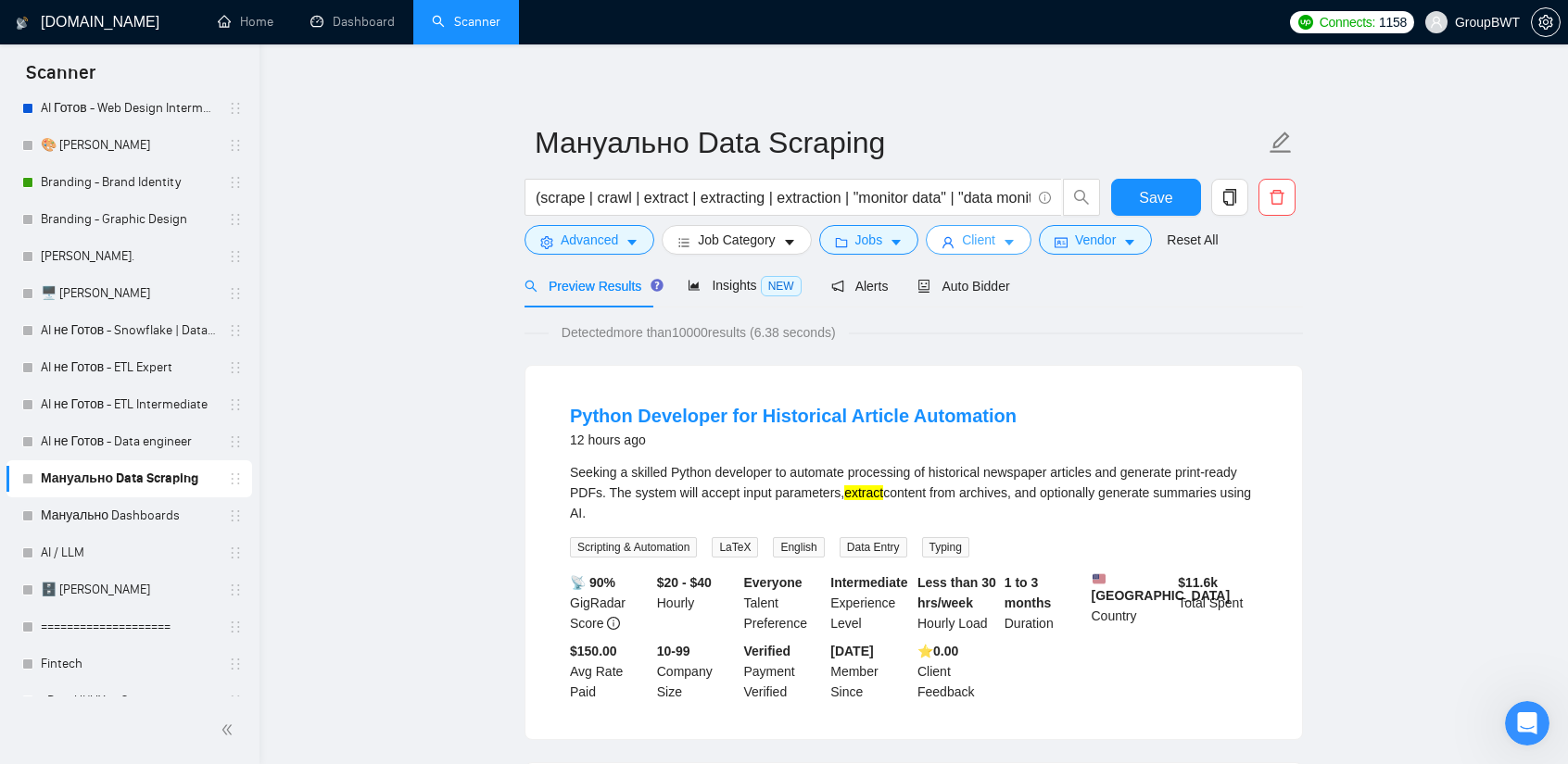
click at [1002, 249] on icon "caret-down" at bounding box center [1009, 243] width 13 height 13
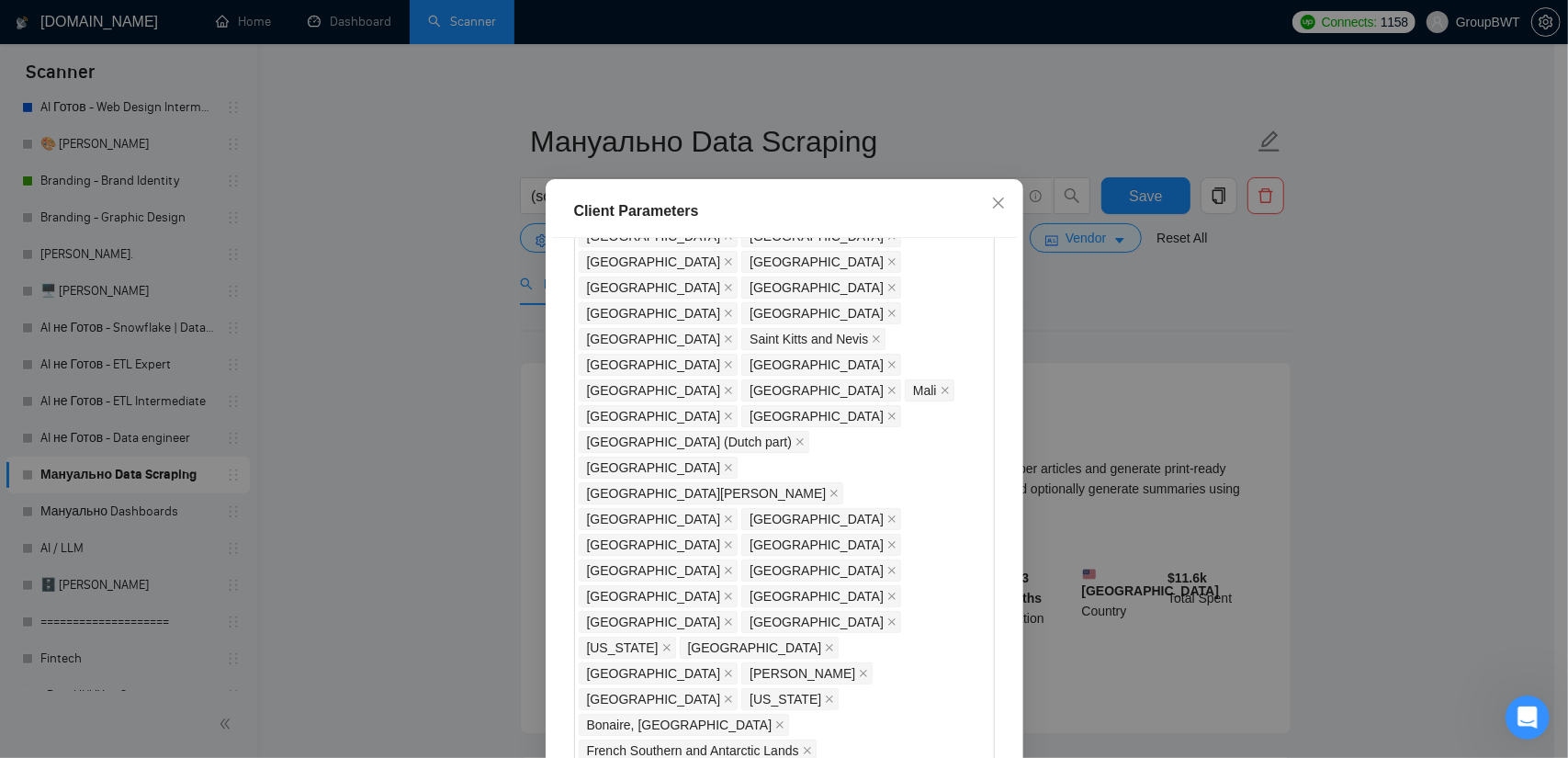
click at [1167, 346] on div "Client Parameters Client Location Include Client Countries Select Exclude Clien…" at bounding box center [784, 379] width 1568 height 758
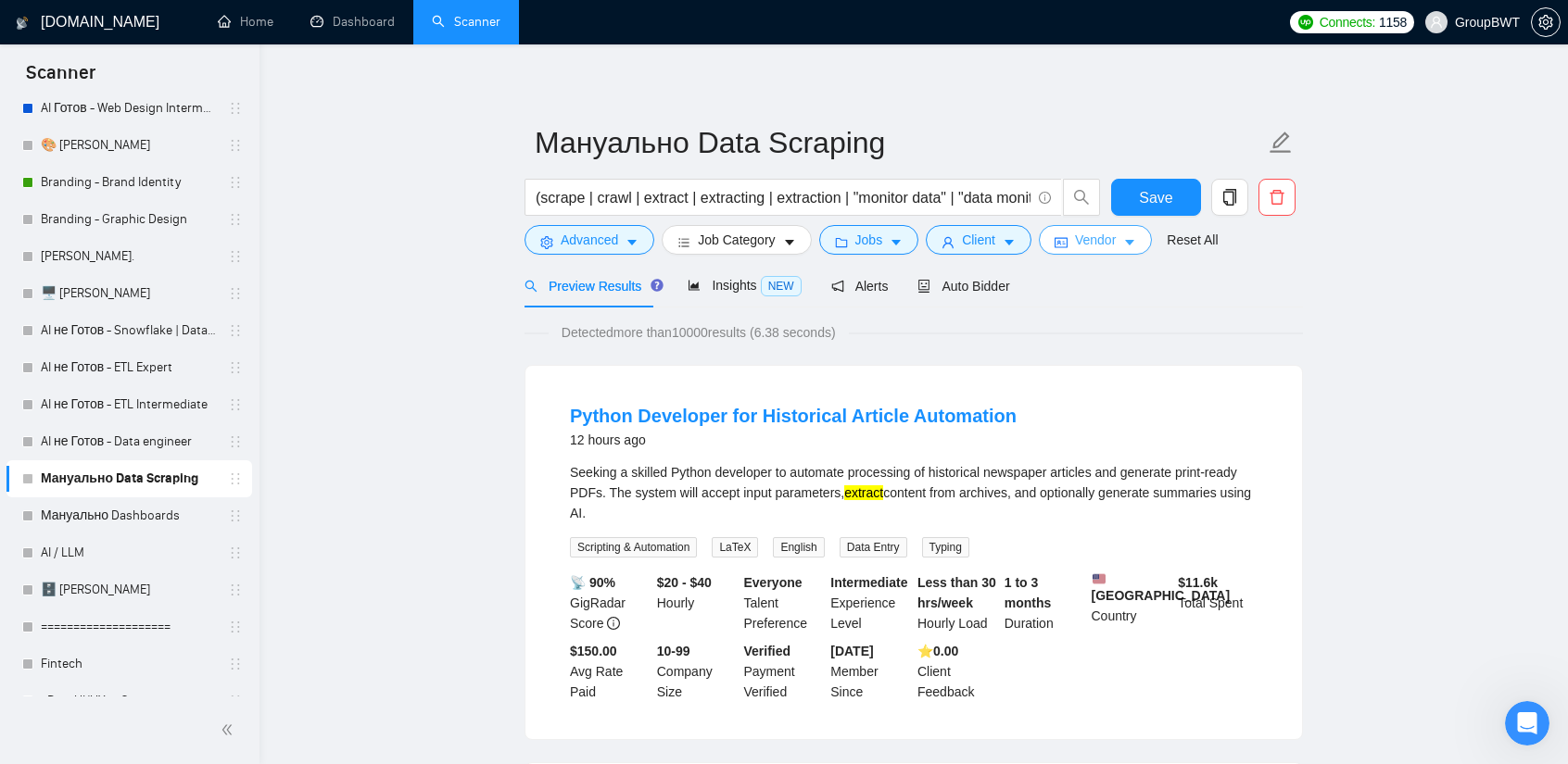
click at [1059, 247] on icon "idcard" at bounding box center [1062, 243] width 13 height 11
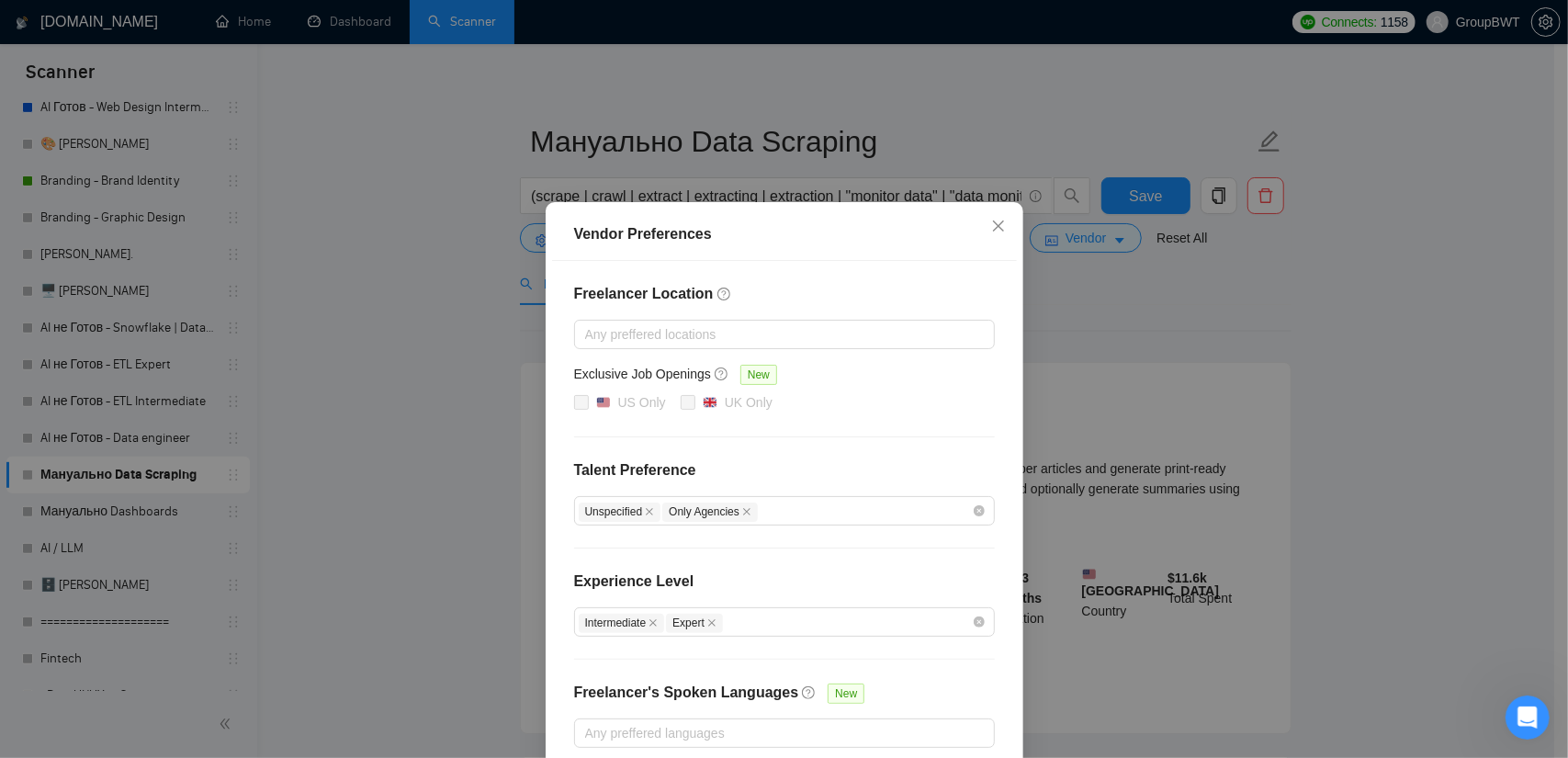
click at [1146, 317] on div "Vendor Preferences Freelancer Location Any preffered locations Exclusive Job Op…" at bounding box center [784, 379] width 1568 height 758
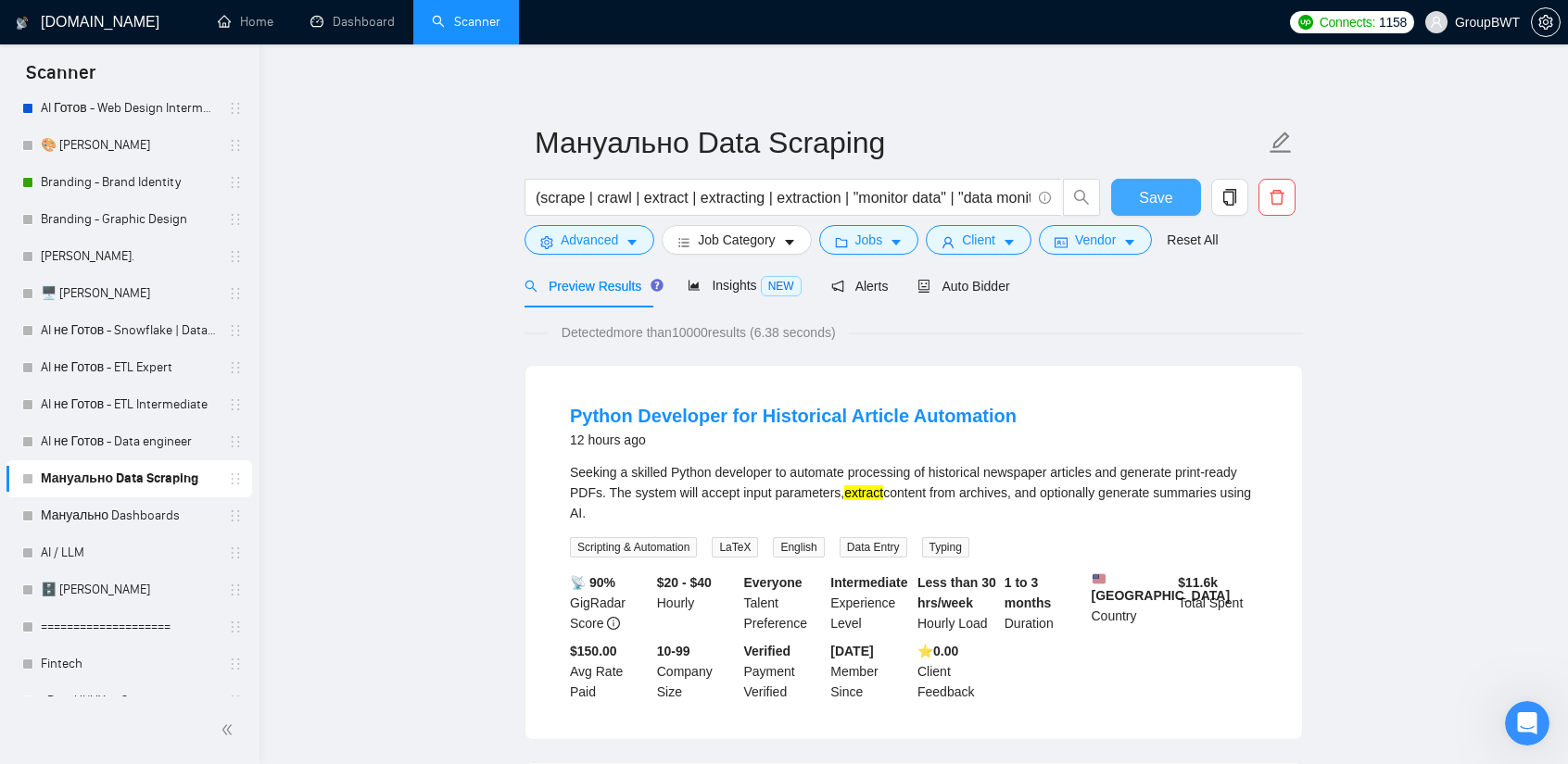
click at [1152, 210] on button "Save" at bounding box center [1156, 197] width 90 height 37
click at [730, 283] on span "Insights NEW" at bounding box center [744, 286] width 113 height 15
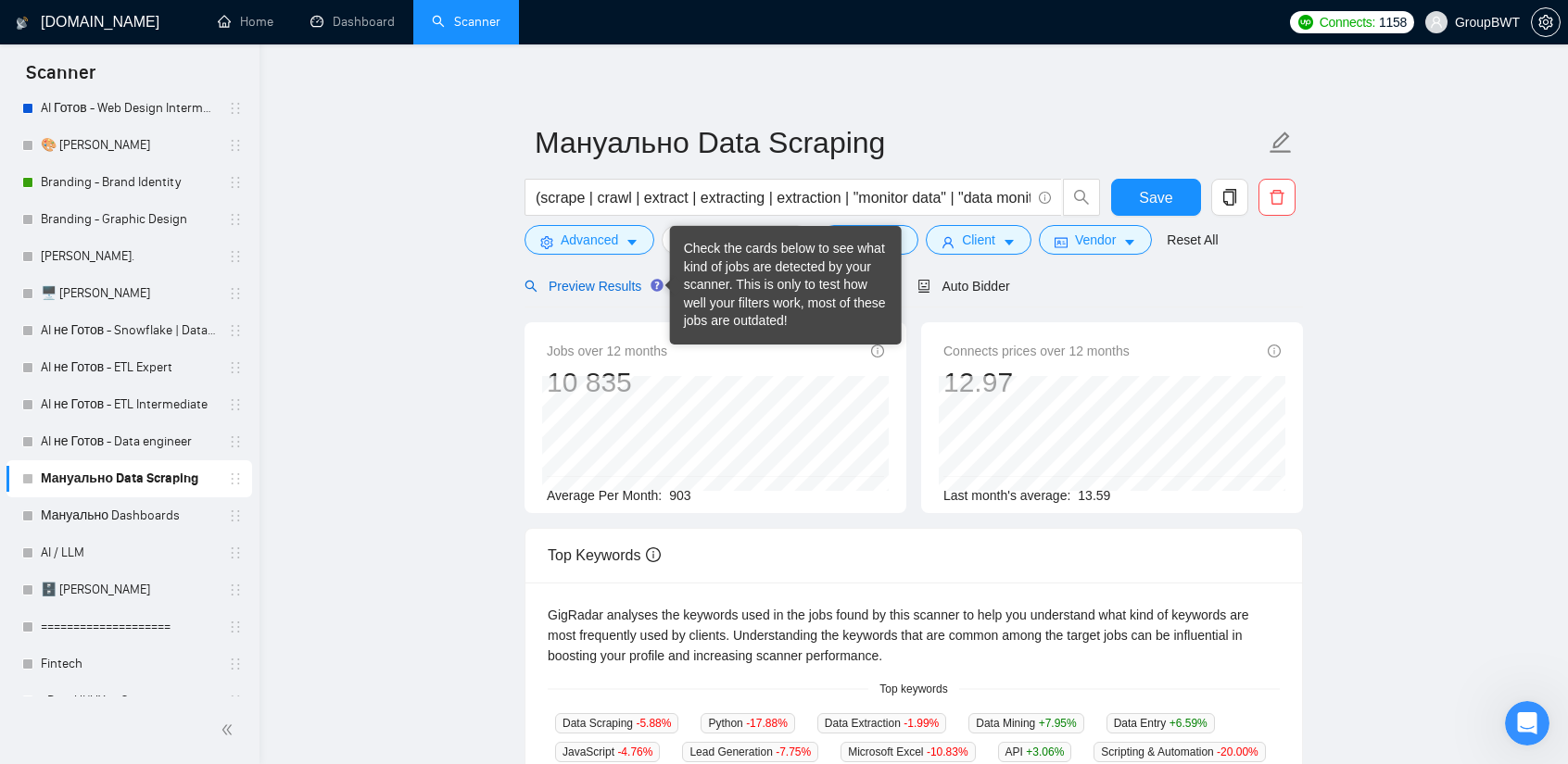
click at [613, 288] on span "Preview Results" at bounding box center [591, 286] width 134 height 15
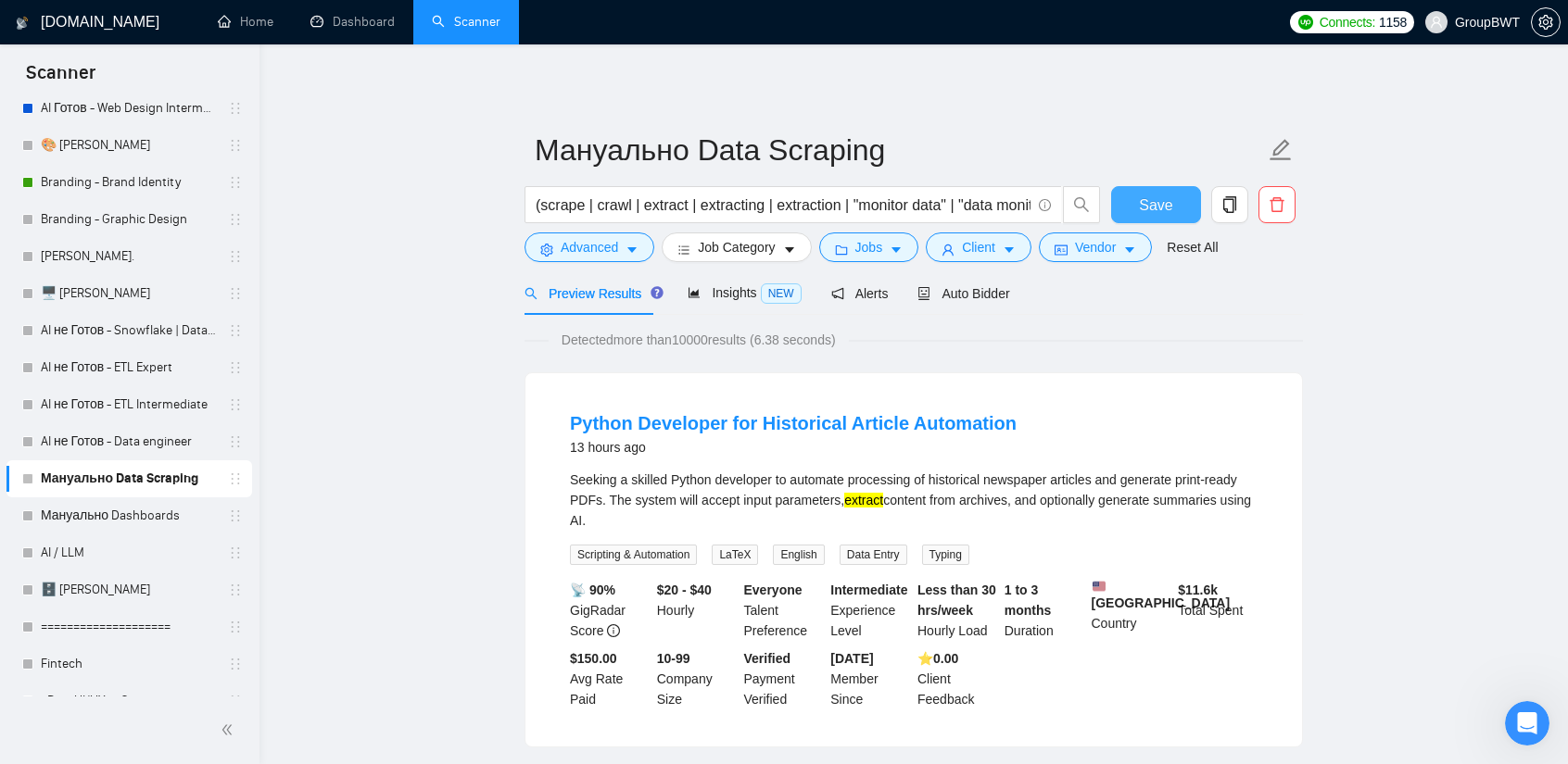
click at [1148, 191] on button "Save" at bounding box center [1156, 204] width 90 height 37
click at [1075, 245] on span "Vendor" at bounding box center [1095, 246] width 41 height 20
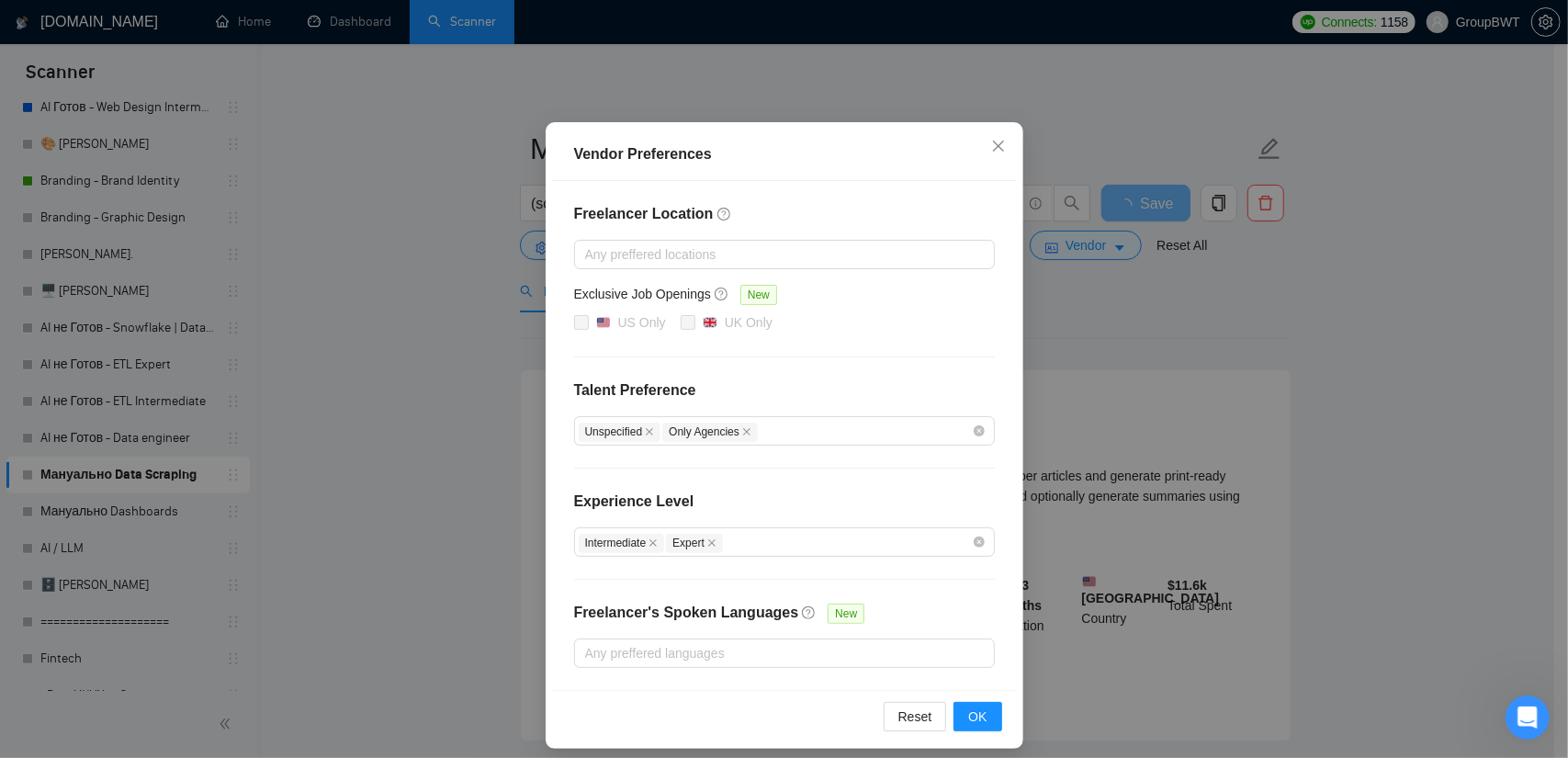
scroll to position [88, 0]
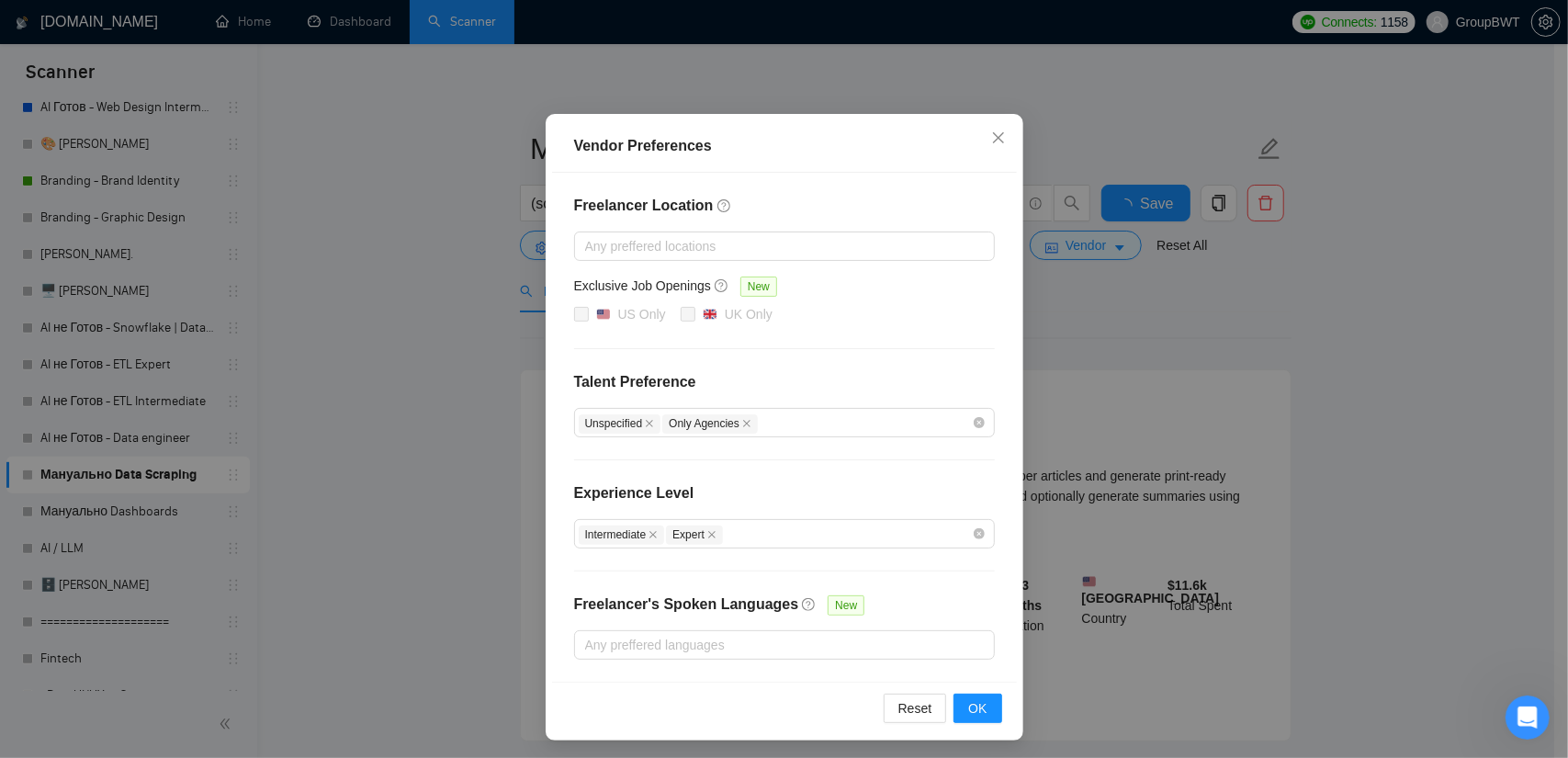
click at [1190, 322] on div "Vendor Preferences Freelancer Location Any preffered locations Exclusive Job Op…" at bounding box center [784, 379] width 1568 height 758
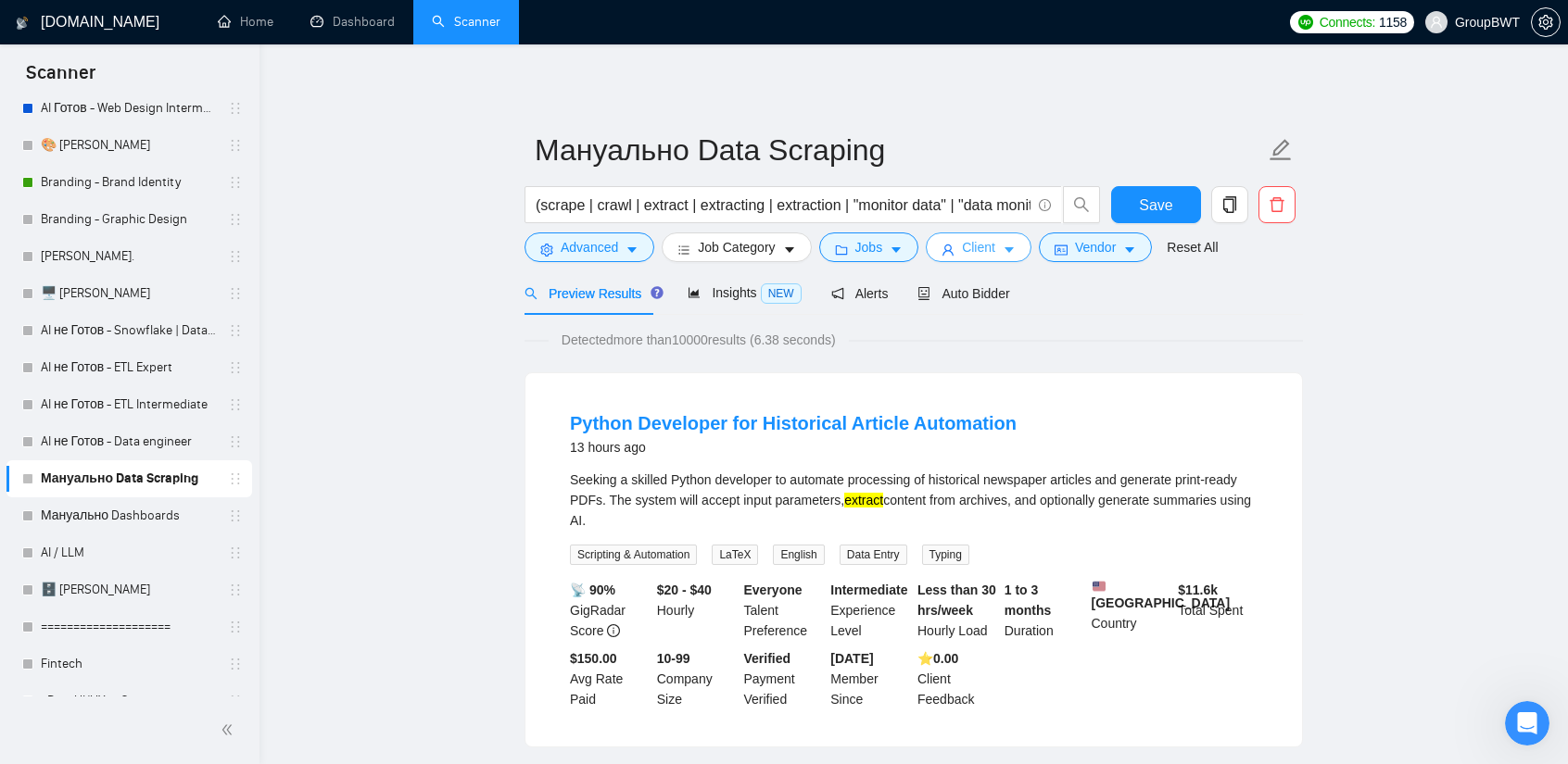
click at [1002, 247] on icon "caret-down" at bounding box center [1009, 250] width 13 height 13
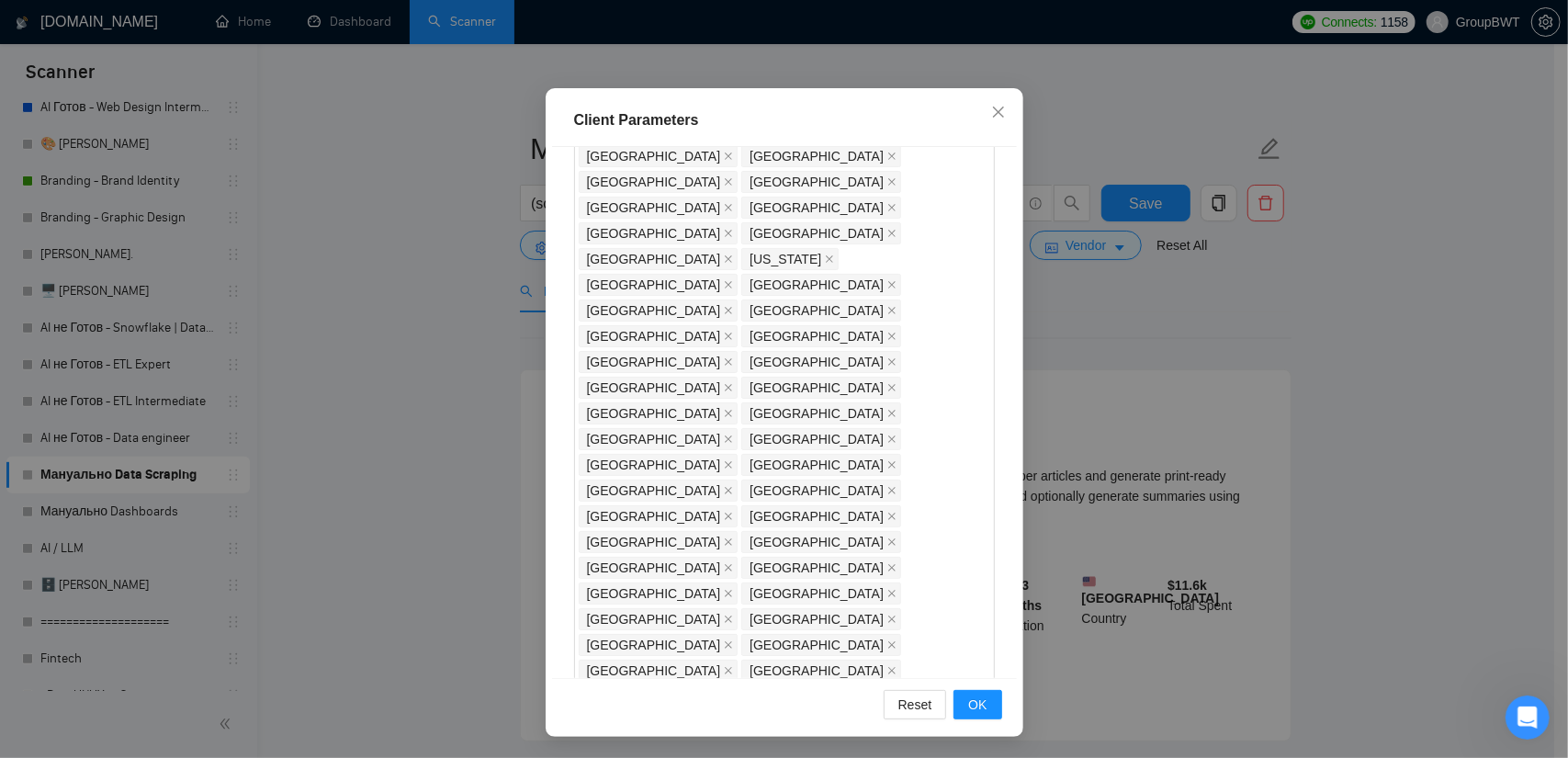
scroll to position [800, 0]
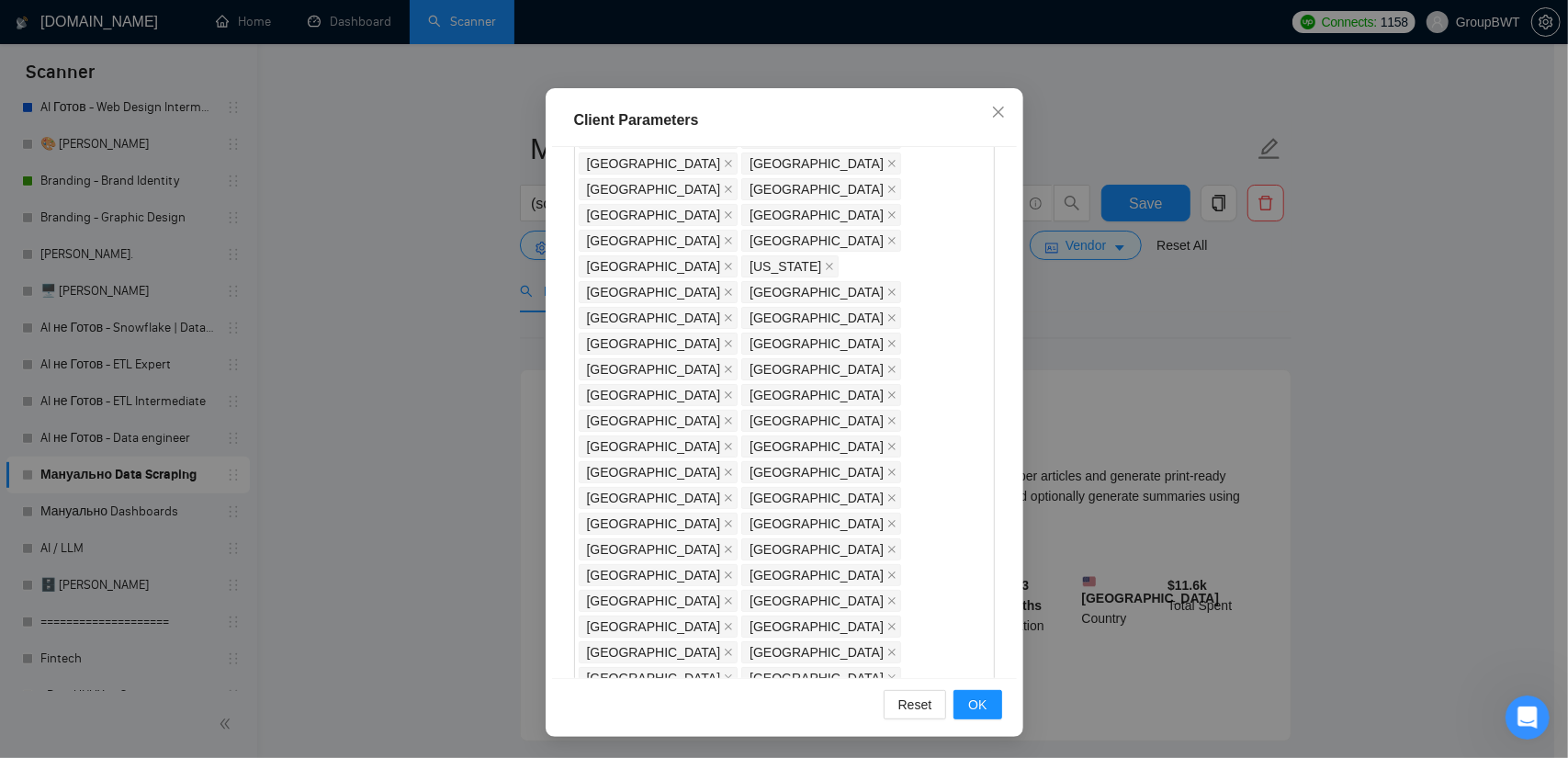
drag, startPoint x: 1101, startPoint y: 322, endPoint x: 1091, endPoint y: 325, distance: 10.4
click at [1101, 321] on div "Client Parameters Client Location Include Client Countries Select Exclude Clien…" at bounding box center [784, 379] width 1568 height 758
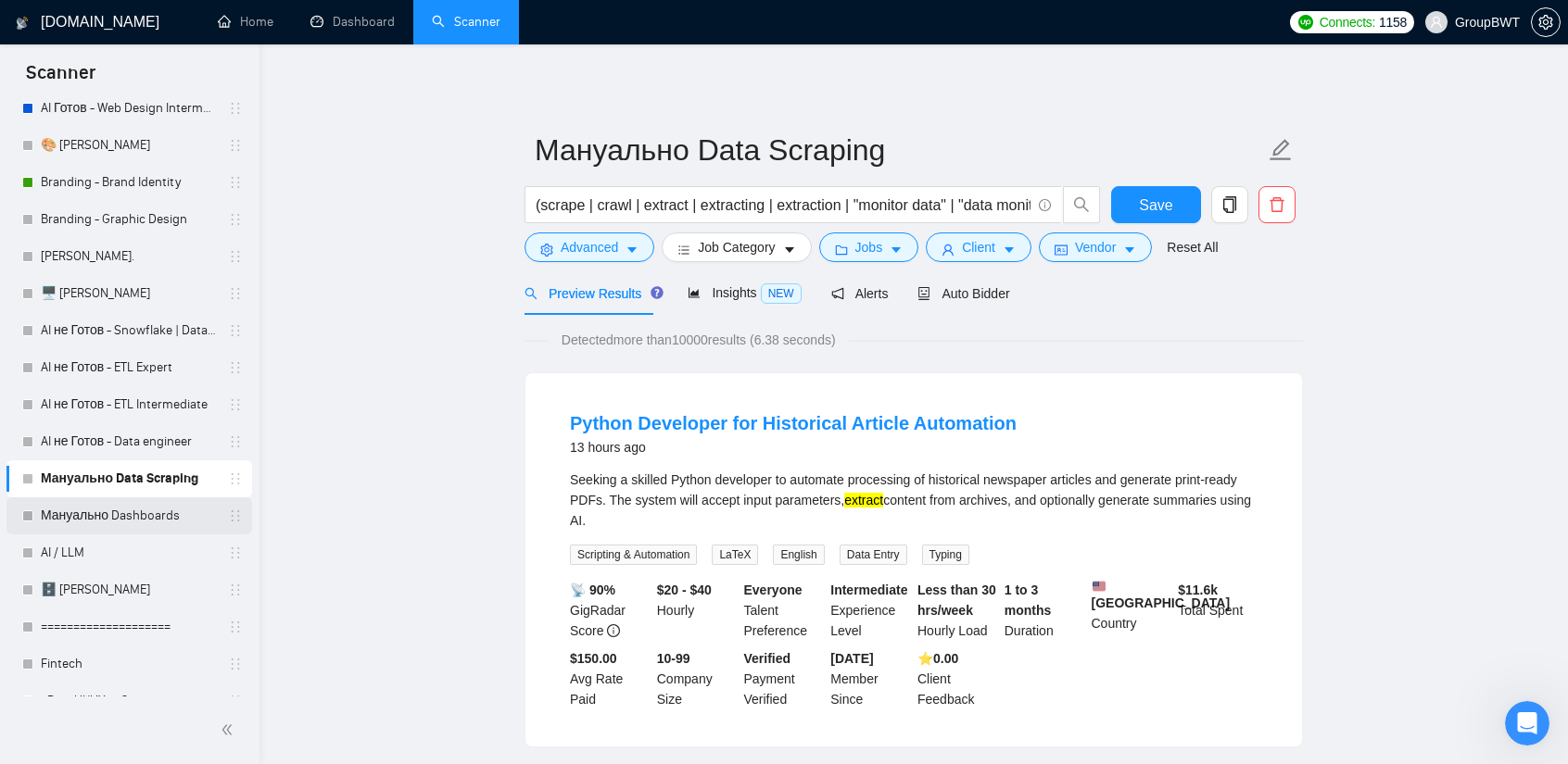
click at [139, 520] on link "Мануально Dashboards" at bounding box center [129, 516] width 176 height 37
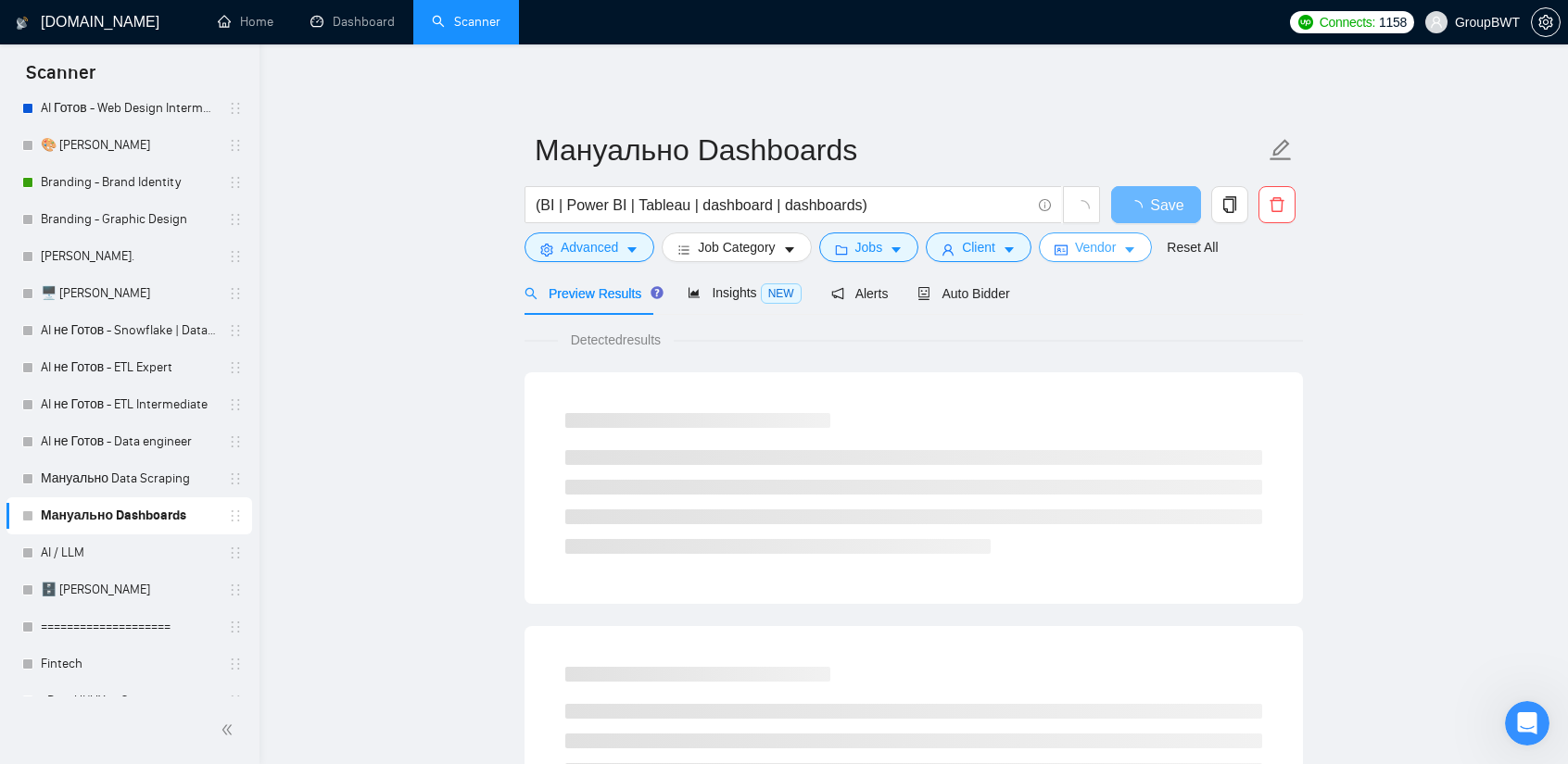
click at [1063, 238] on button "Vendor" at bounding box center [1095, 246] width 113 height 30
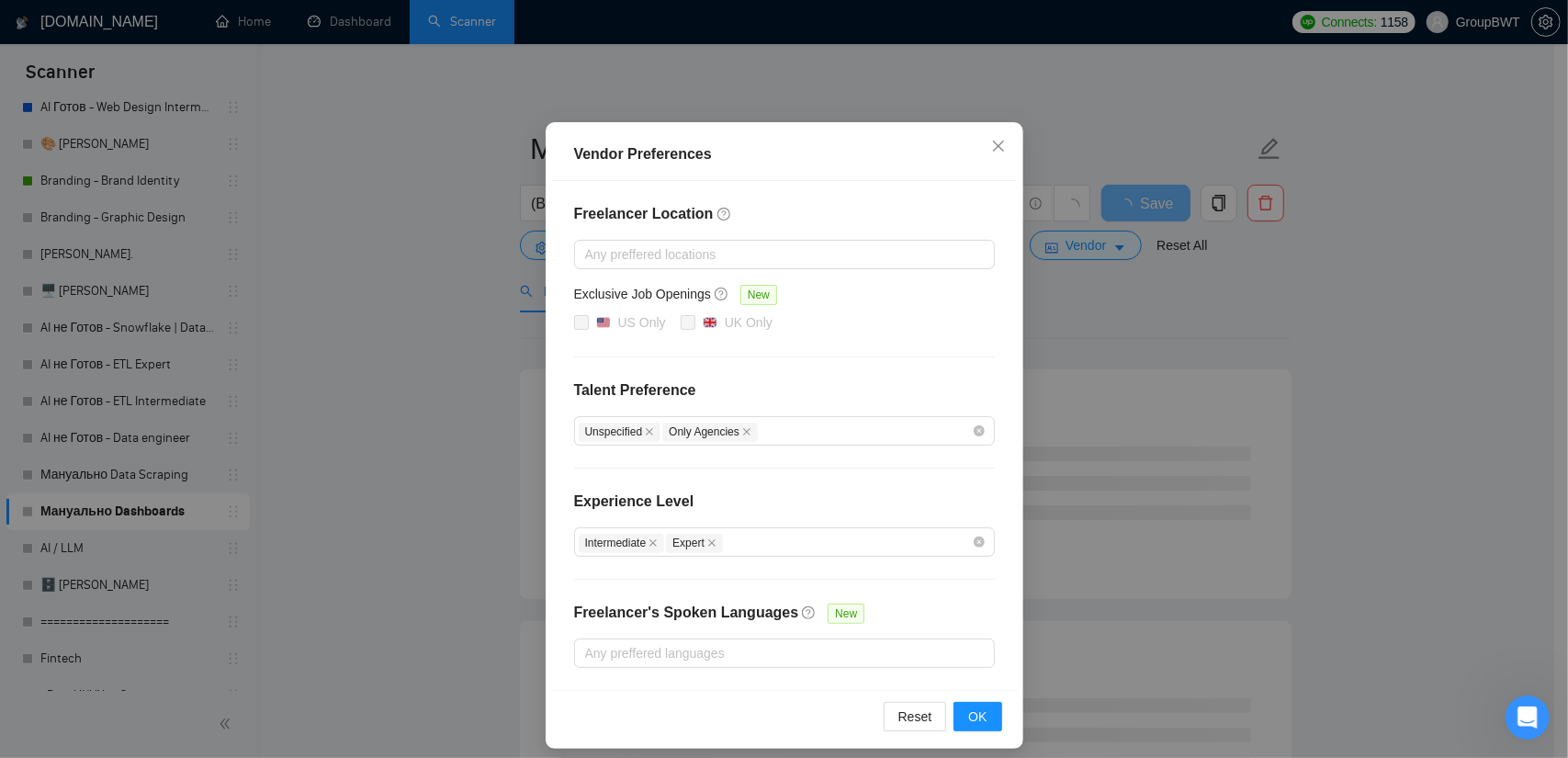
scroll to position [88, 0]
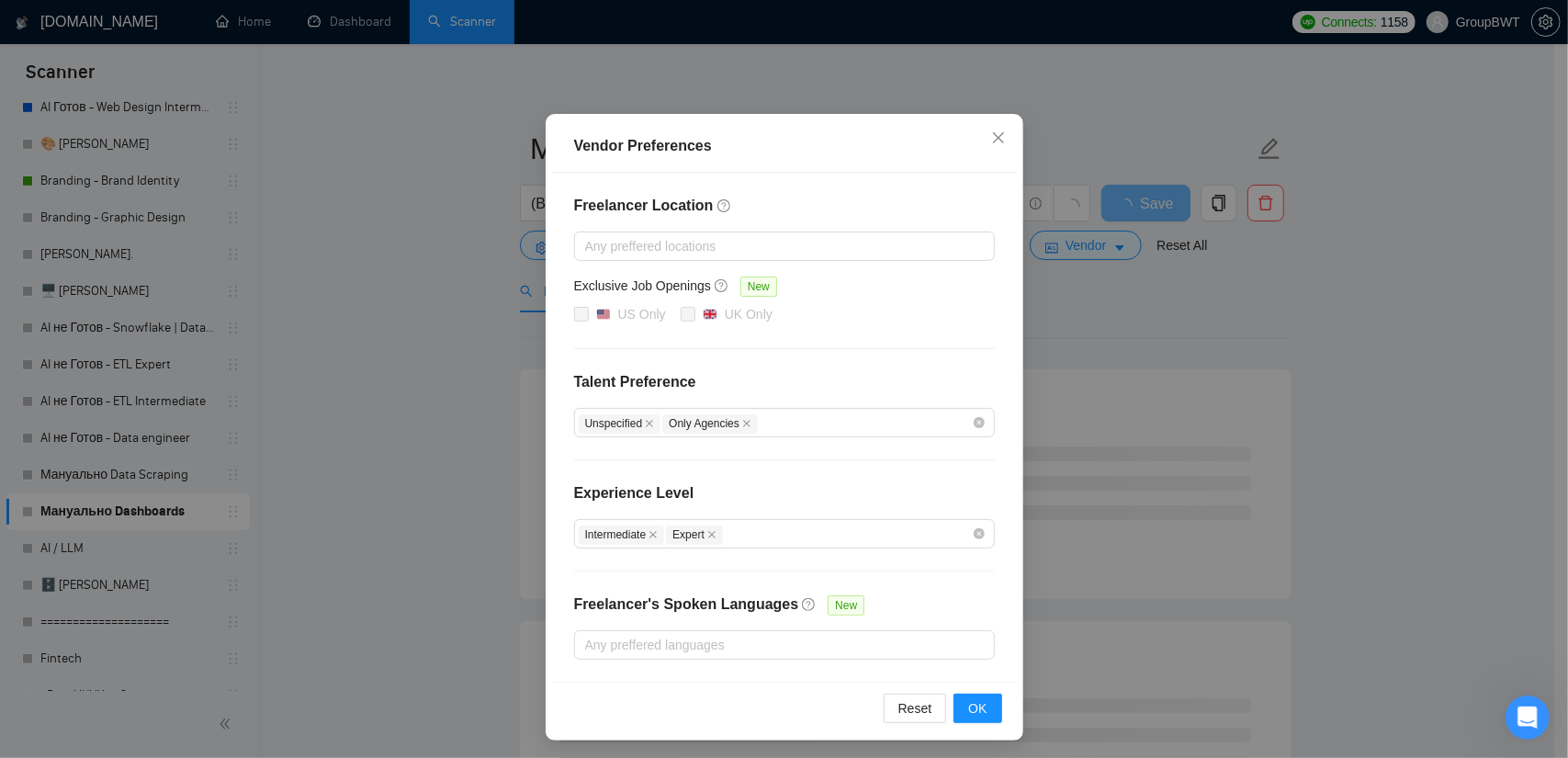
click at [1336, 323] on div "Vendor Preferences Freelancer Location Any preffered locations Exclusive Job Op…" at bounding box center [784, 379] width 1568 height 758
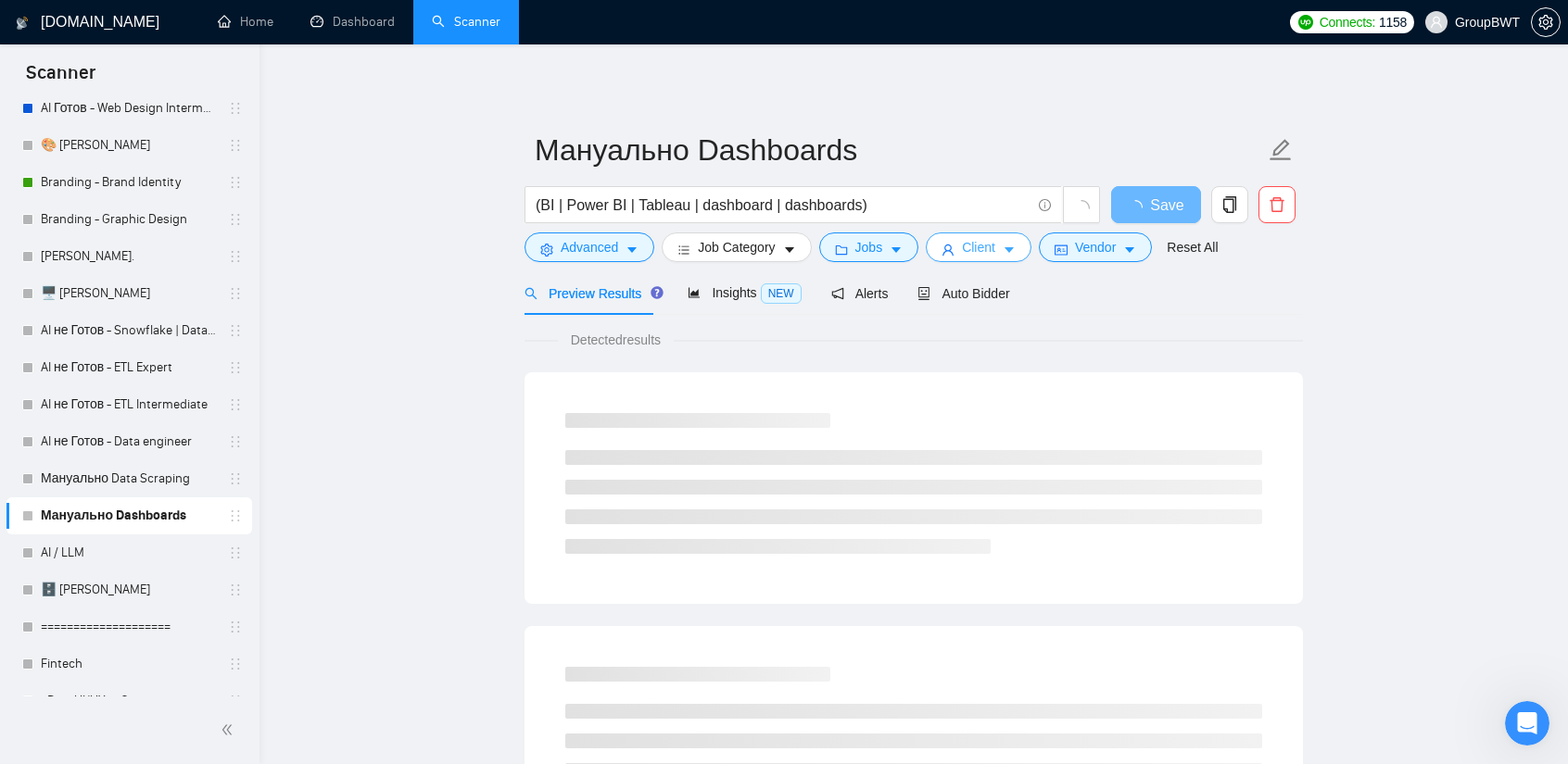
click at [962, 252] on span "Client" at bounding box center [978, 246] width 33 height 20
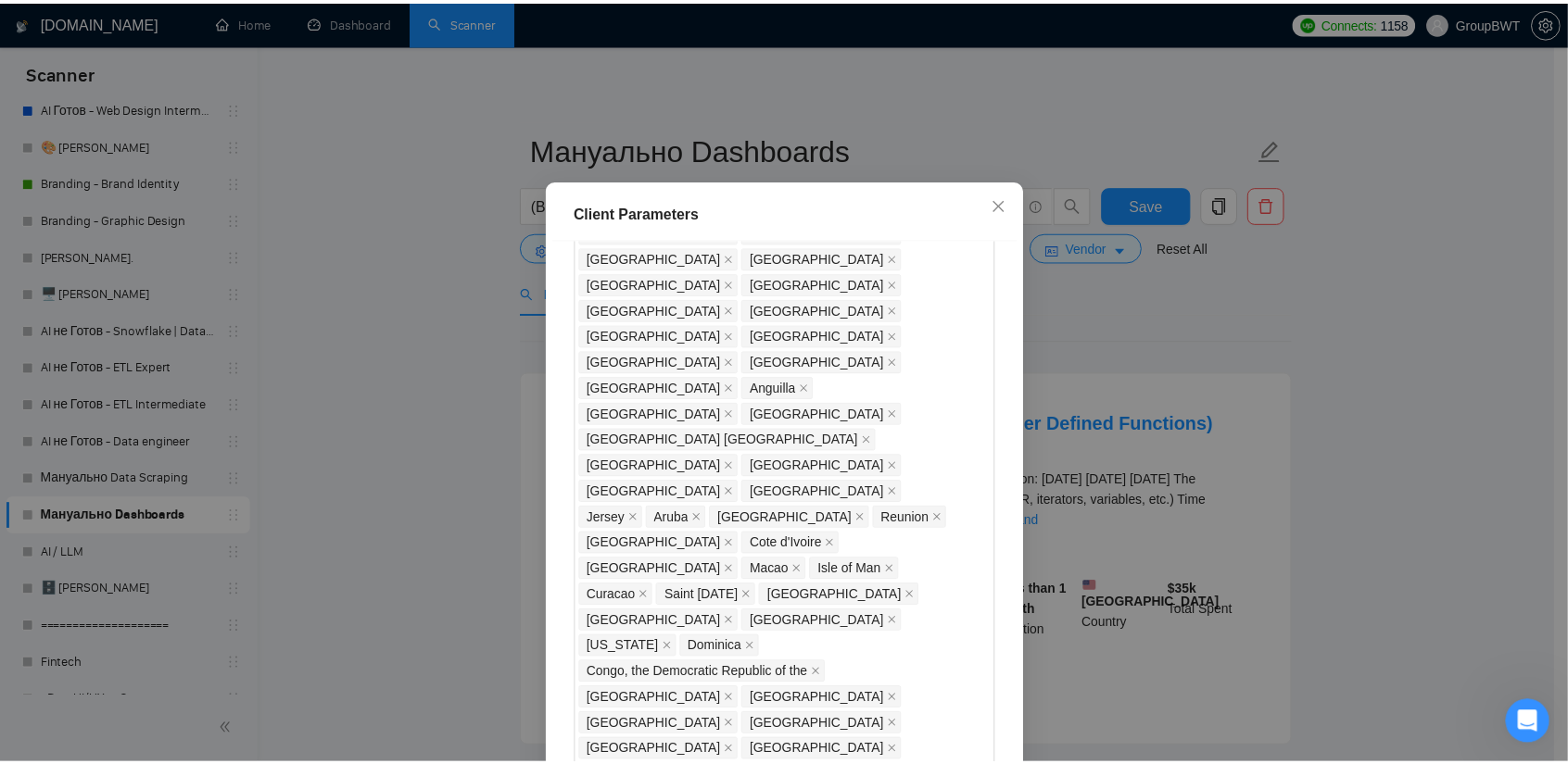
scroll to position [1454, 0]
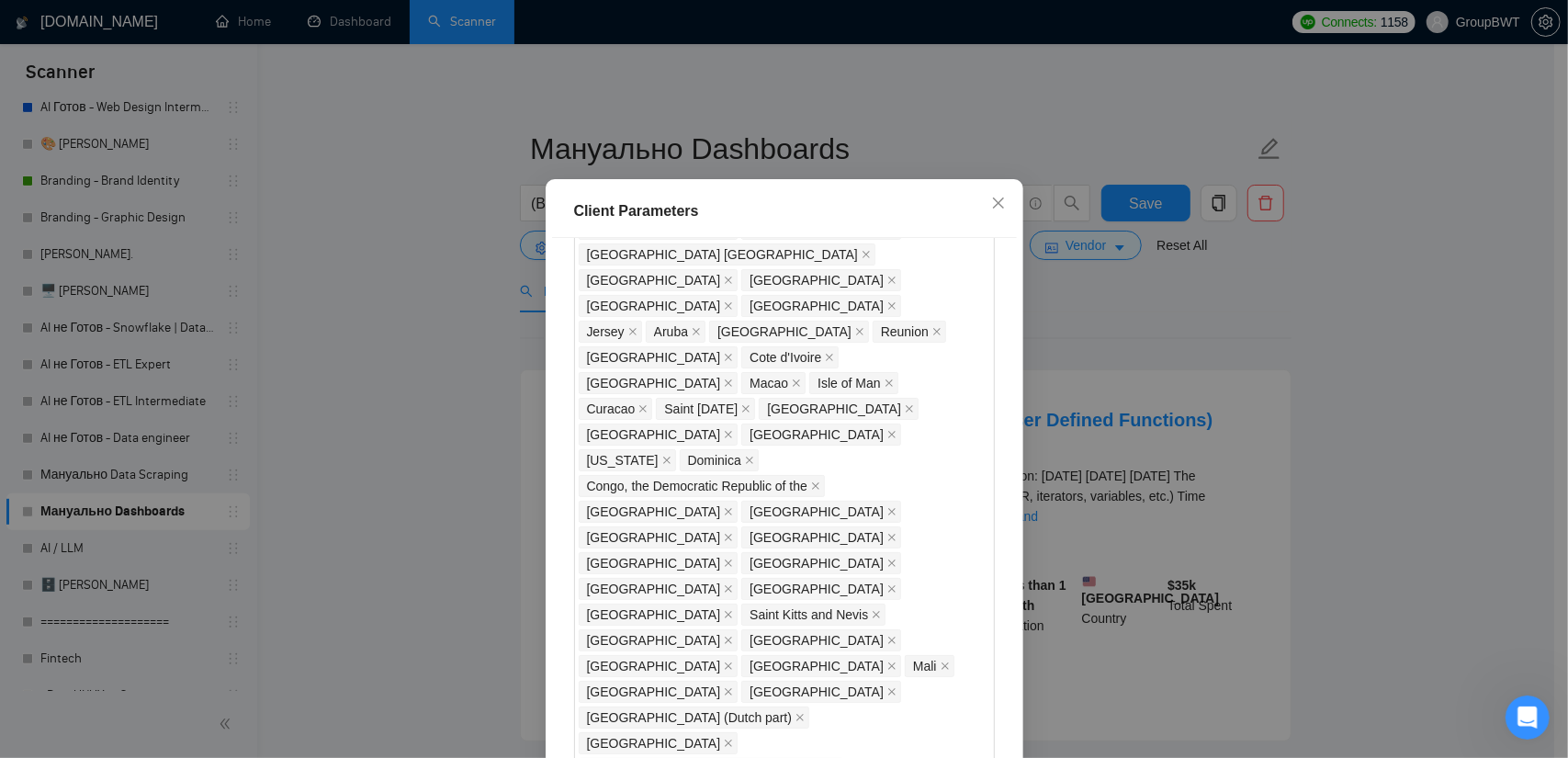
click at [1172, 347] on div "Client Parameters Client Location Include Client Countries Select Exclude Clien…" at bounding box center [784, 379] width 1568 height 758
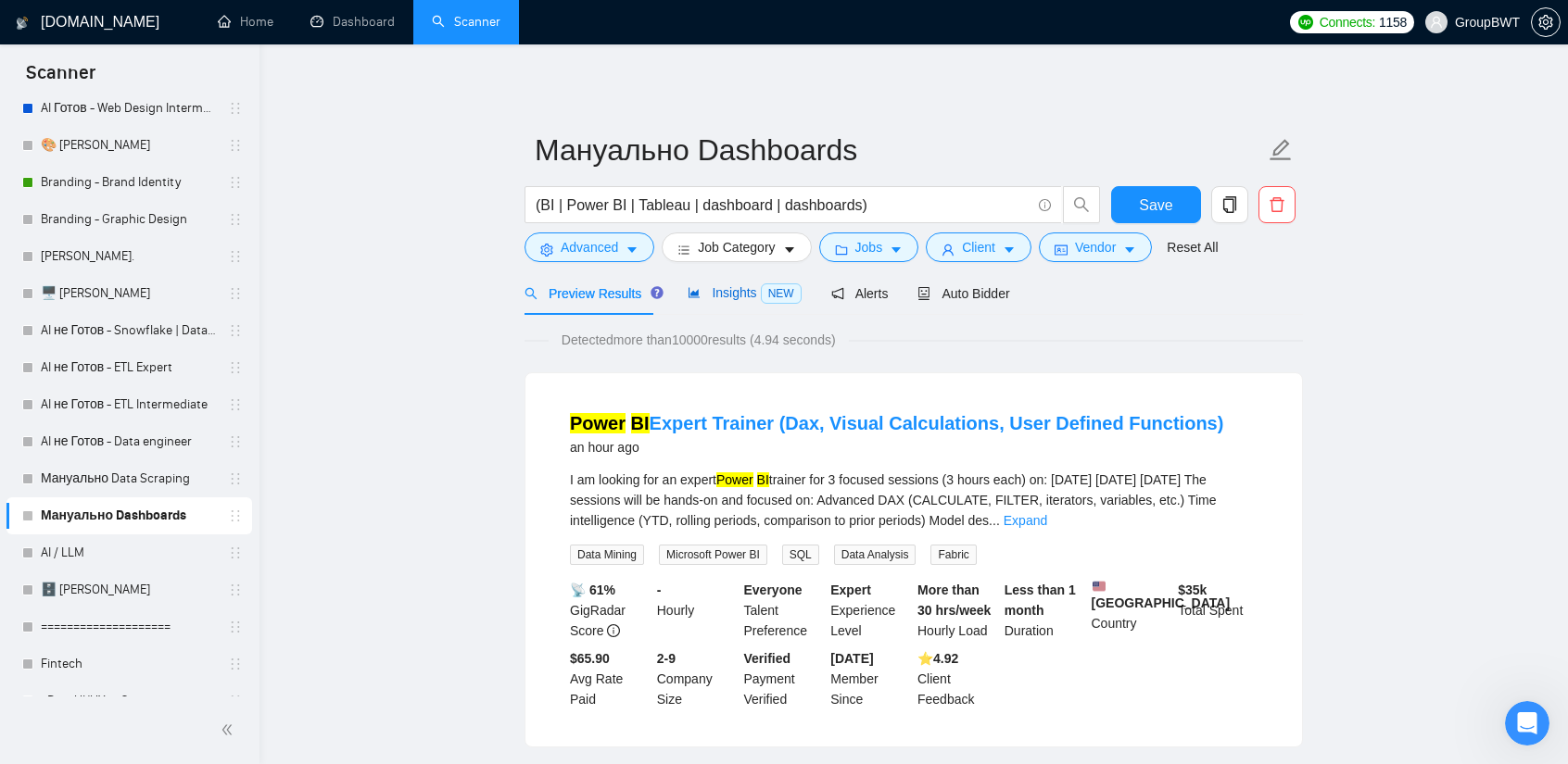
click at [740, 299] on span "Insights NEW" at bounding box center [744, 293] width 113 height 15
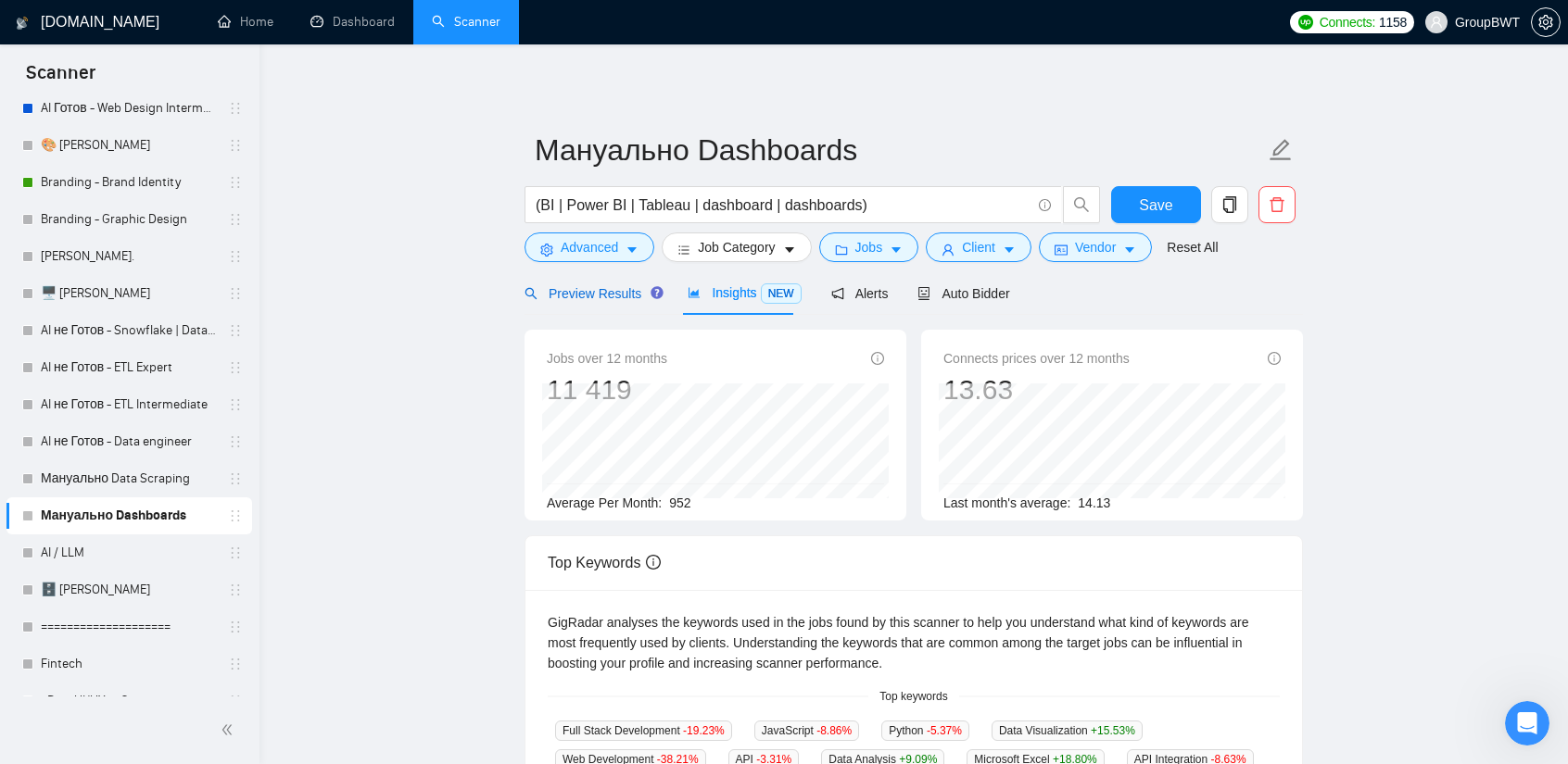
click at [586, 296] on span "Preview Results" at bounding box center [591, 294] width 134 height 15
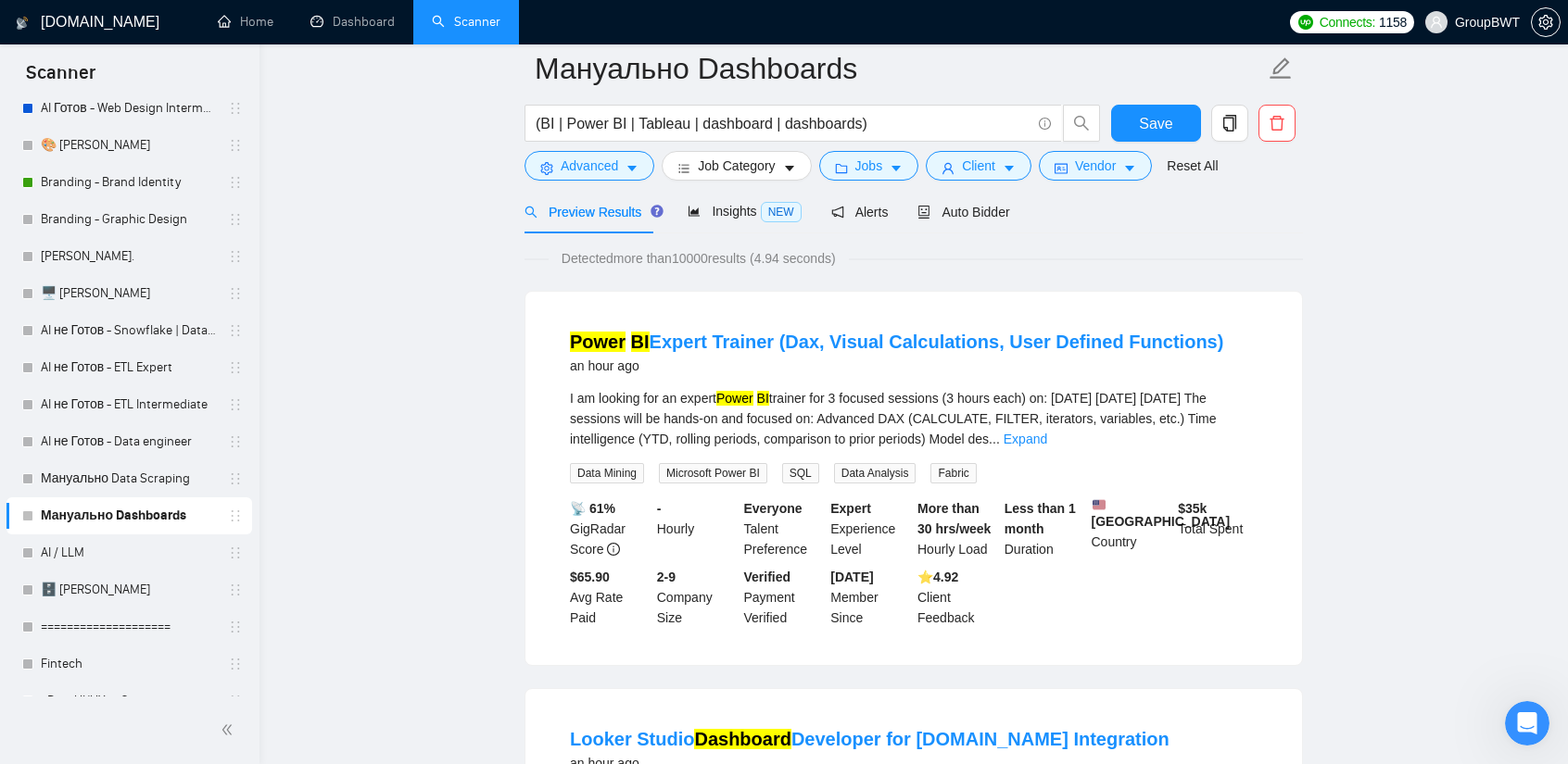
scroll to position [93, 0]
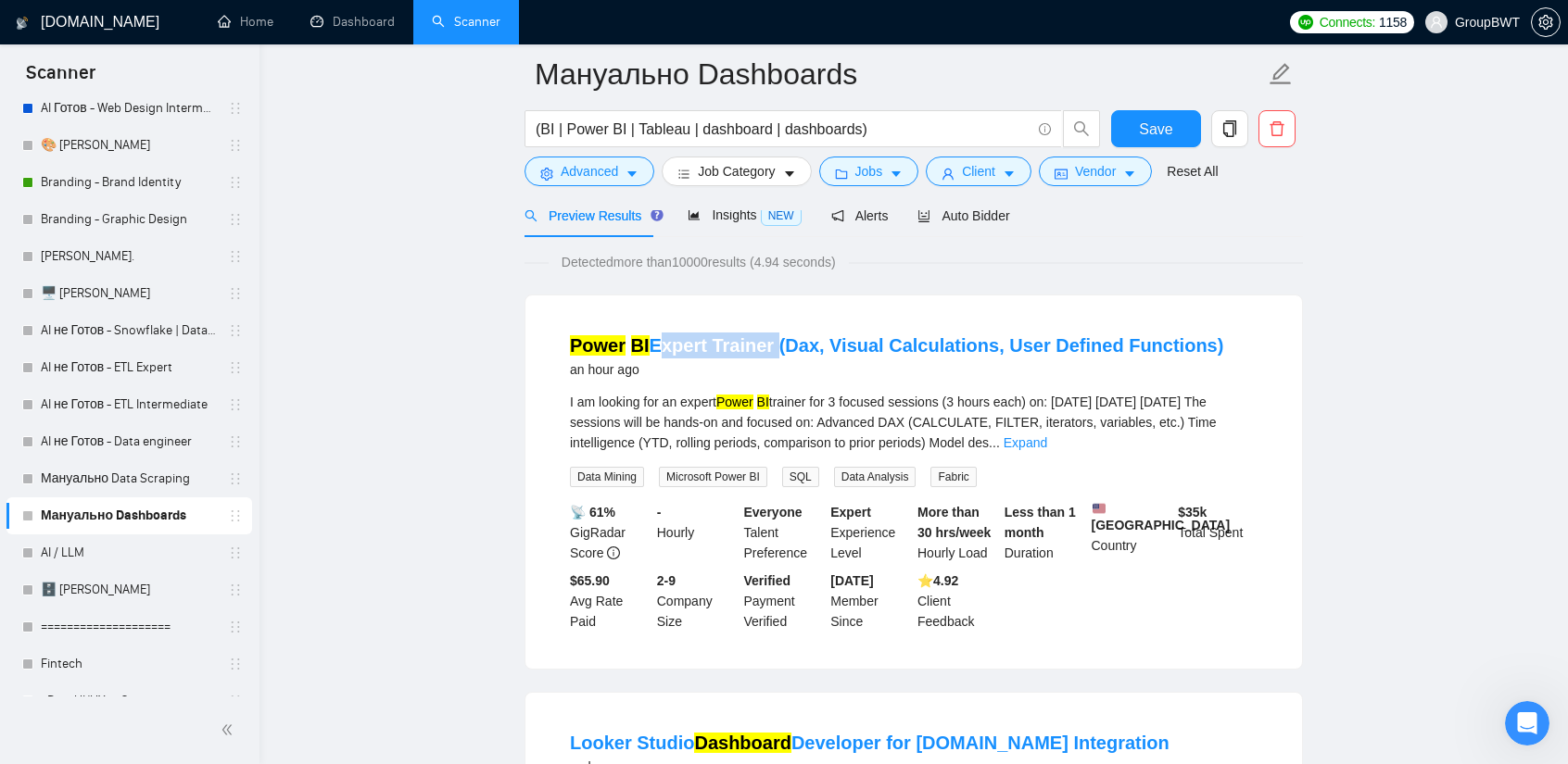
drag, startPoint x: 653, startPoint y: 329, endPoint x: 763, endPoint y: 330, distance: 110.0
click at [763, 330] on li "Power BI Expert Trainer (Dax, Visual Calculations, User Defined Functions) an h…" at bounding box center [913, 482] width 732 height 329
click at [708, 314] on div "Power BI Expert Trainer (Dax, Visual Calculations, User Defined Functions) an h…" at bounding box center [913, 481] width 777 height 373
drag, startPoint x: 708, startPoint y: 327, endPoint x: 763, endPoint y: 336, distance: 55.7
click at [763, 336] on li "Power BI Expert Trainer (Dax, Visual Calculations, User Defined Functions) an h…" at bounding box center [913, 482] width 732 height 329
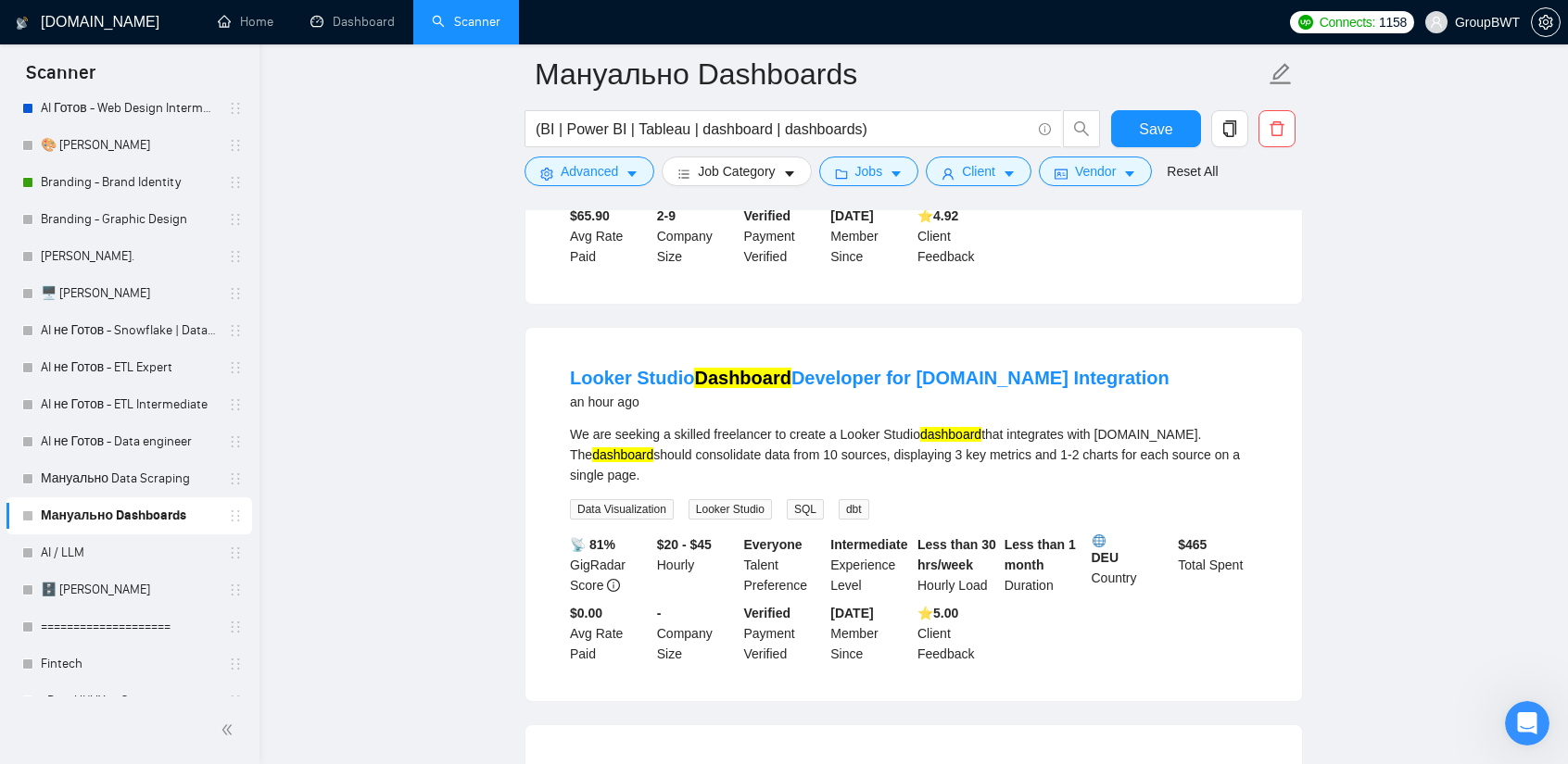
scroll to position [463, 0]
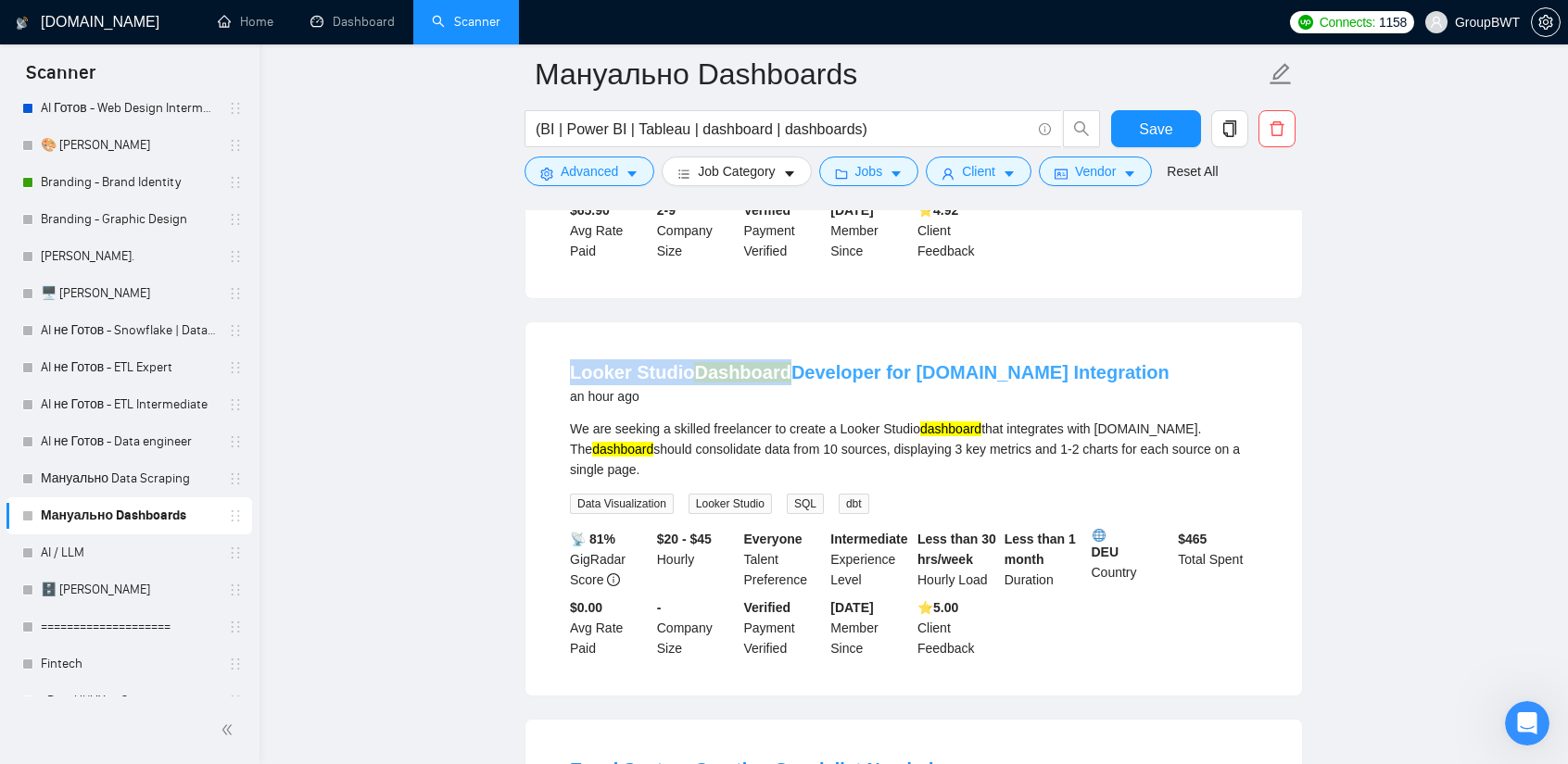
drag, startPoint x: 565, startPoint y: 364, endPoint x: 783, endPoint y: 378, distance: 218.4
click at [783, 378] on li "Looker Studio Dashboard Developer for Funnel.io Integration an hour ago We are …" at bounding box center [913, 509] width 732 height 329
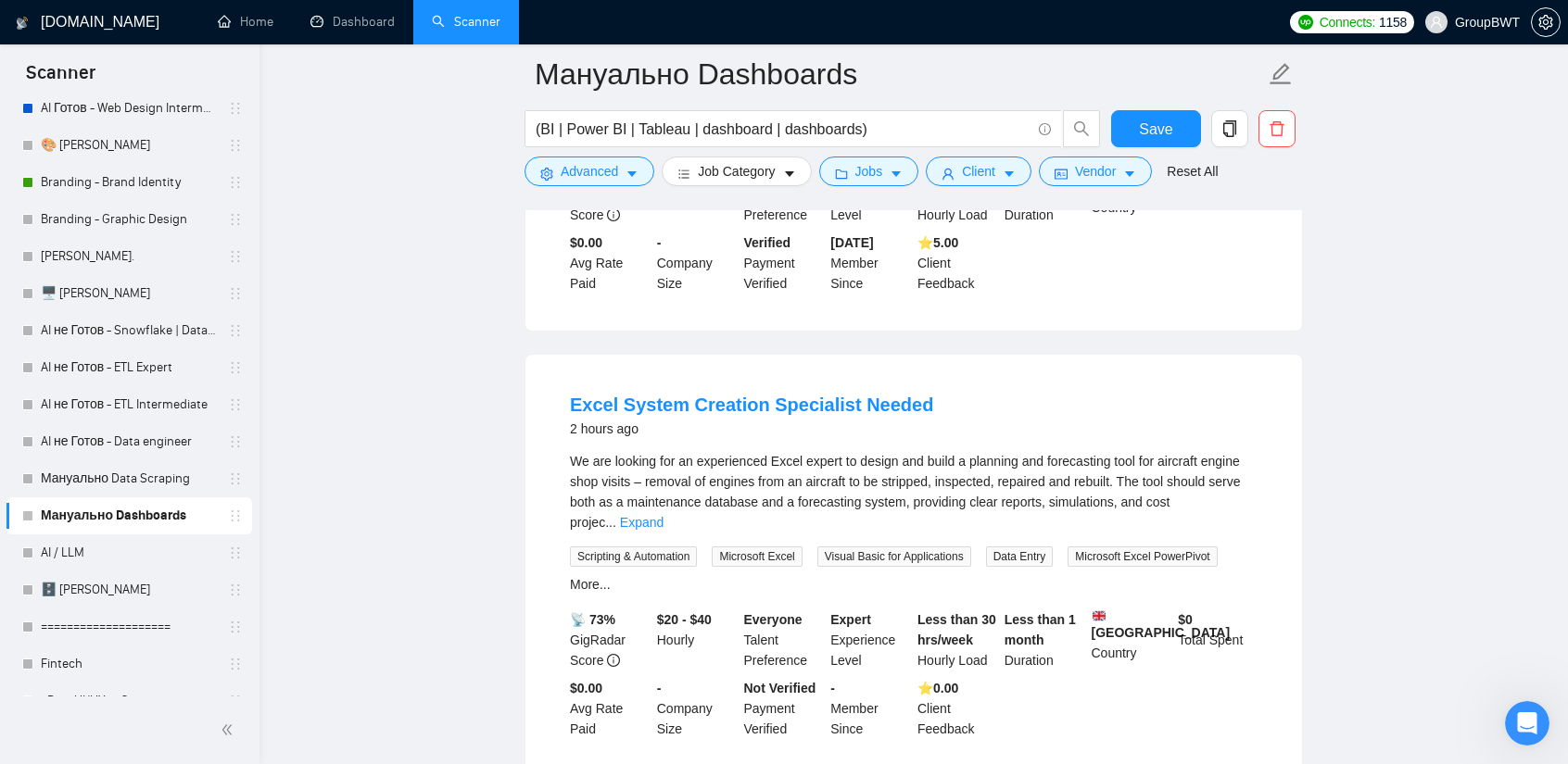
scroll to position [834, 0]
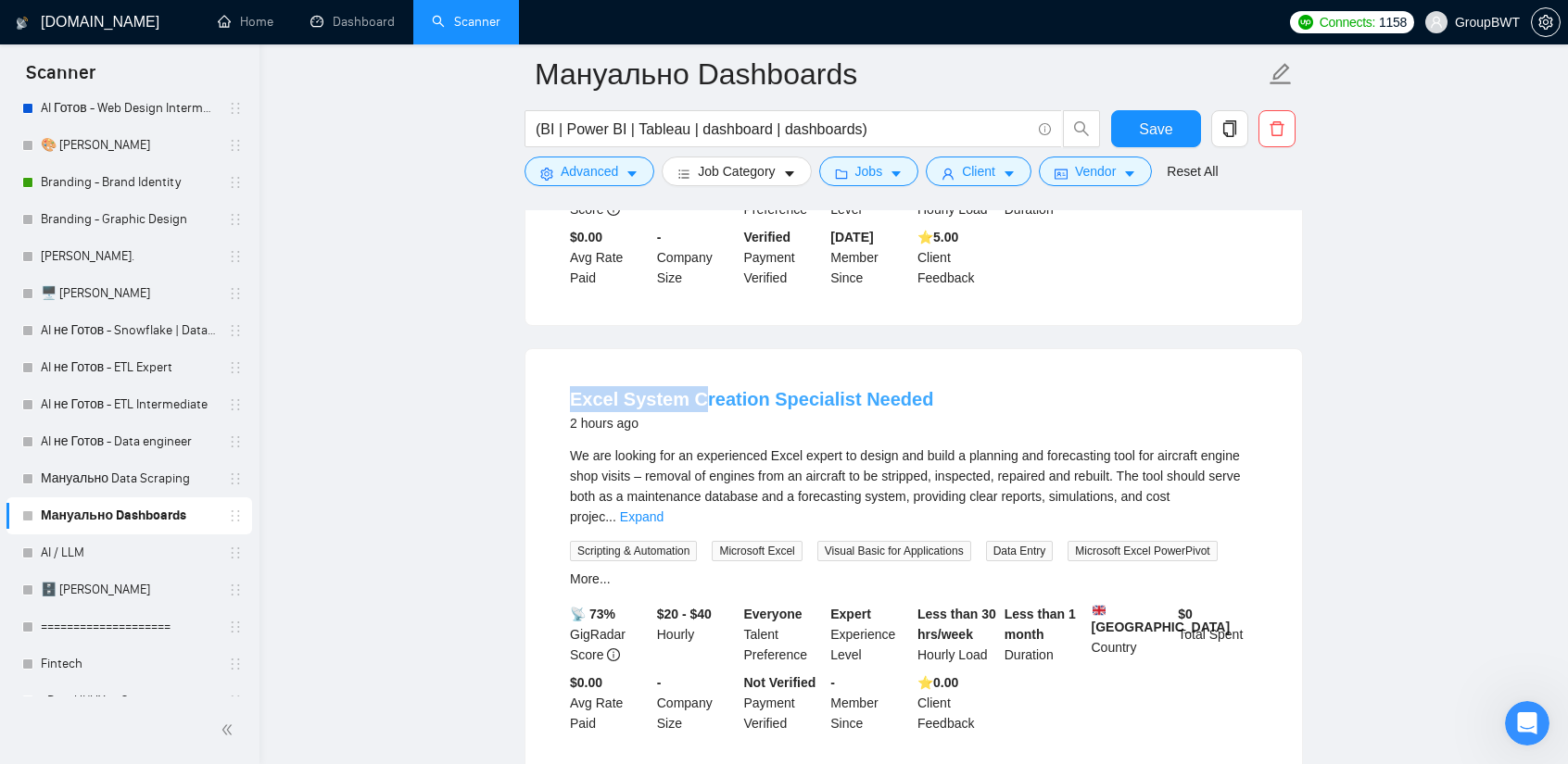
drag, startPoint x: 568, startPoint y: 371, endPoint x: 693, endPoint y: 377, distance: 125.1
click at [693, 377] on li "Excel System Creation Specialist Needed 2 hours ago We are looking for an exper…" at bounding box center [913, 560] width 732 height 377
drag, startPoint x: 769, startPoint y: 442, endPoint x: 838, endPoint y: 443, distance: 69.0
click at [838, 445] on div "We are looking for an experienced Excel expert to design and build a planning a…" at bounding box center [913, 485] width 688 height 81
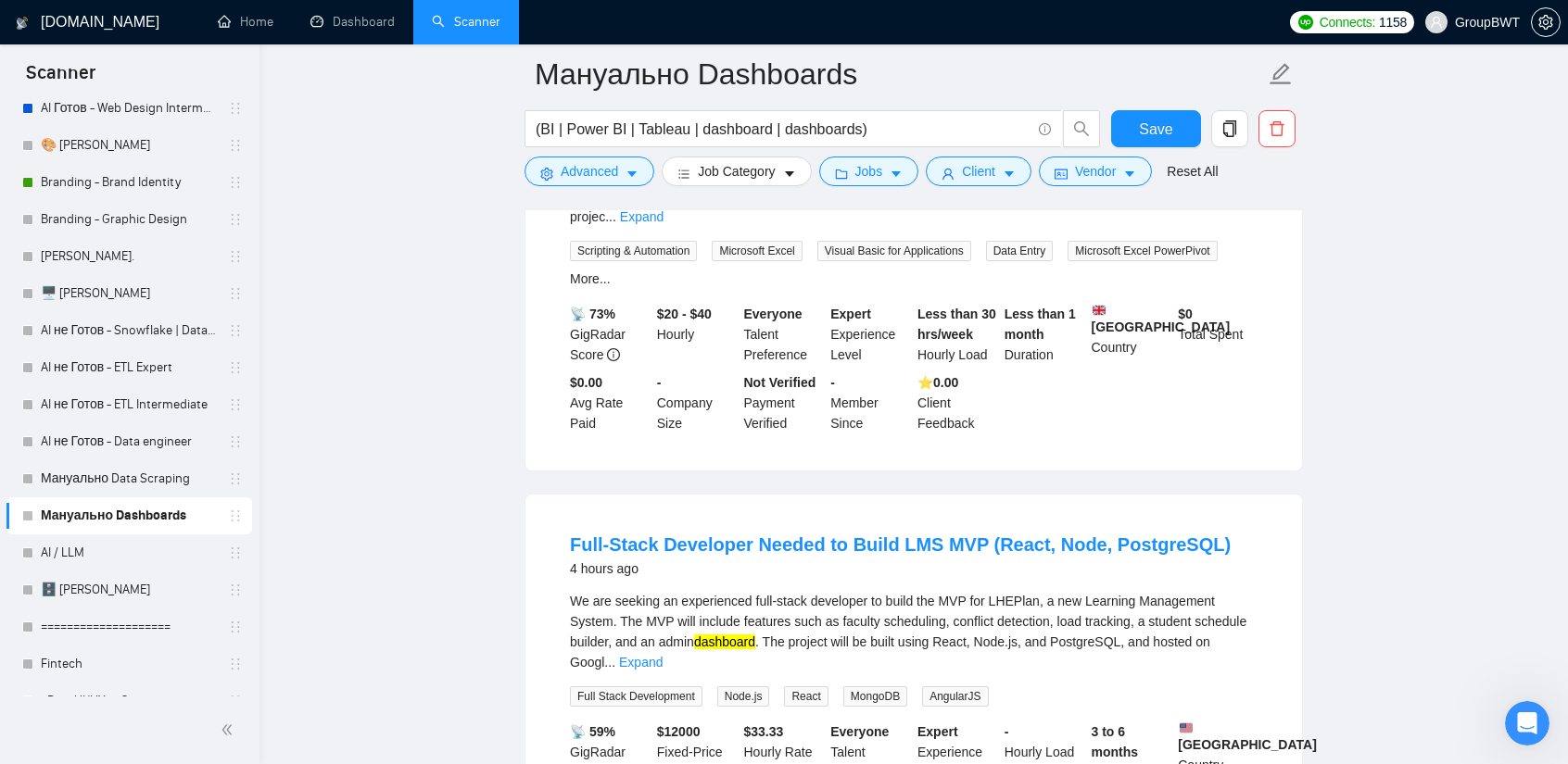
scroll to position [1204, 0]
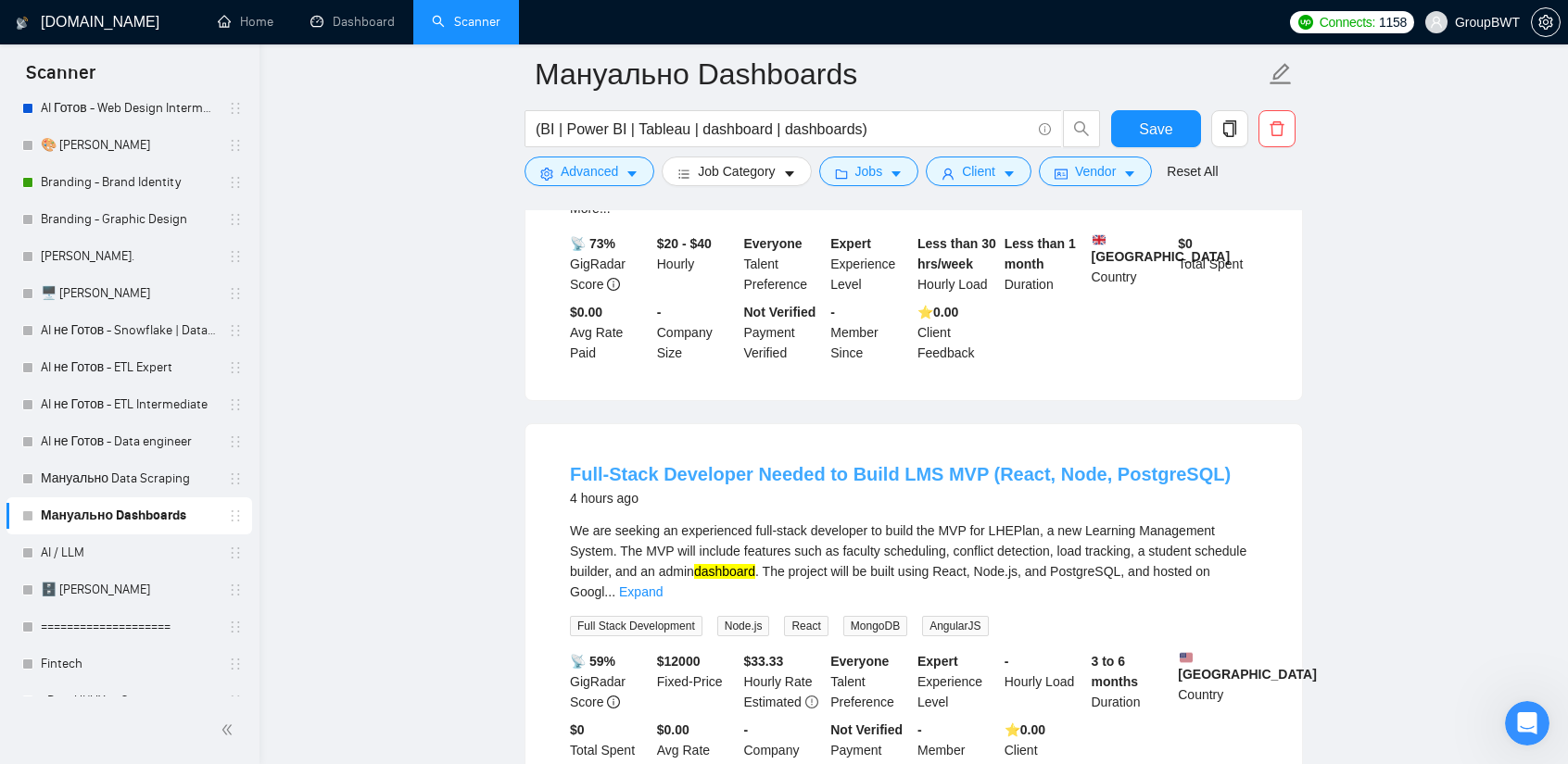
click at [922, 464] on link "Full-Stack Developer Needed to Build LMS MVP (React, Node, PostgreSQL)" at bounding box center [899, 474] width 660 height 20
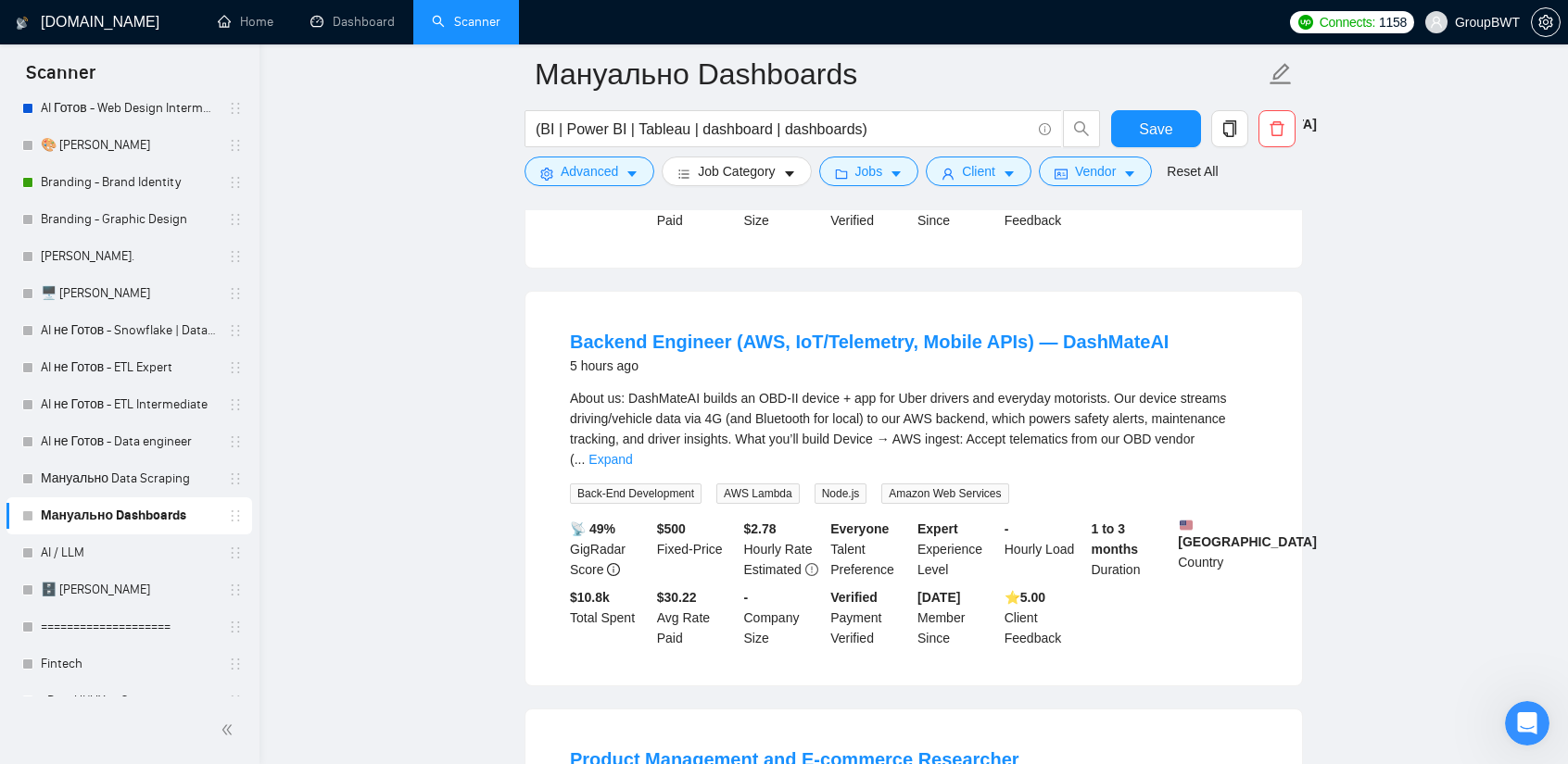
scroll to position [1760, 0]
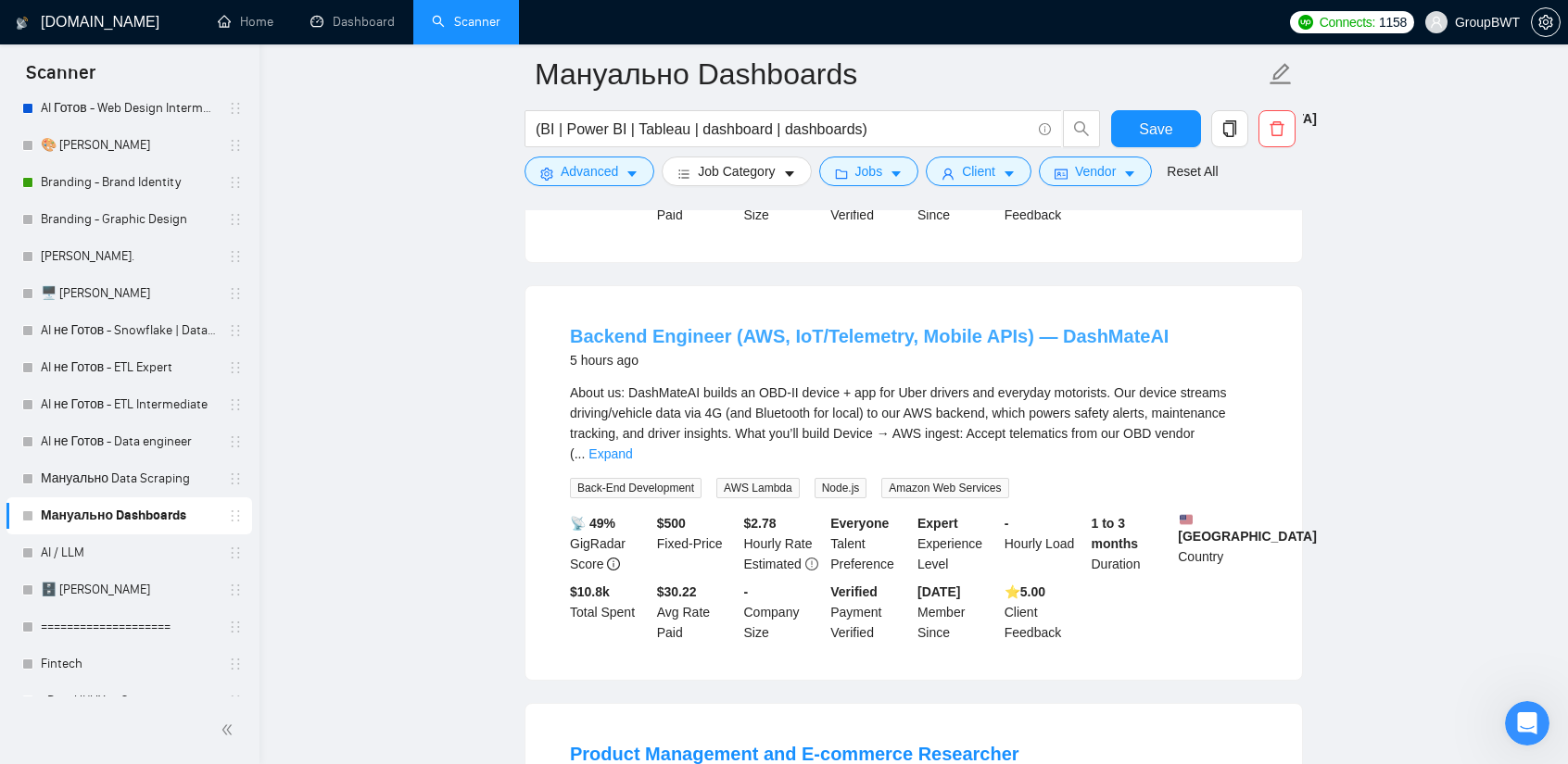
drag, startPoint x: 845, startPoint y: 312, endPoint x: 866, endPoint y: 318, distance: 21.8
click at [845, 326] on link "Backend Engineer (AWS, IoT/Telemetry, Mobile APIs) — DashMateAI" at bounding box center [869, 335] width 598 height 20
click at [632, 446] on link "Expand" at bounding box center [611, 454] width 44 height 15
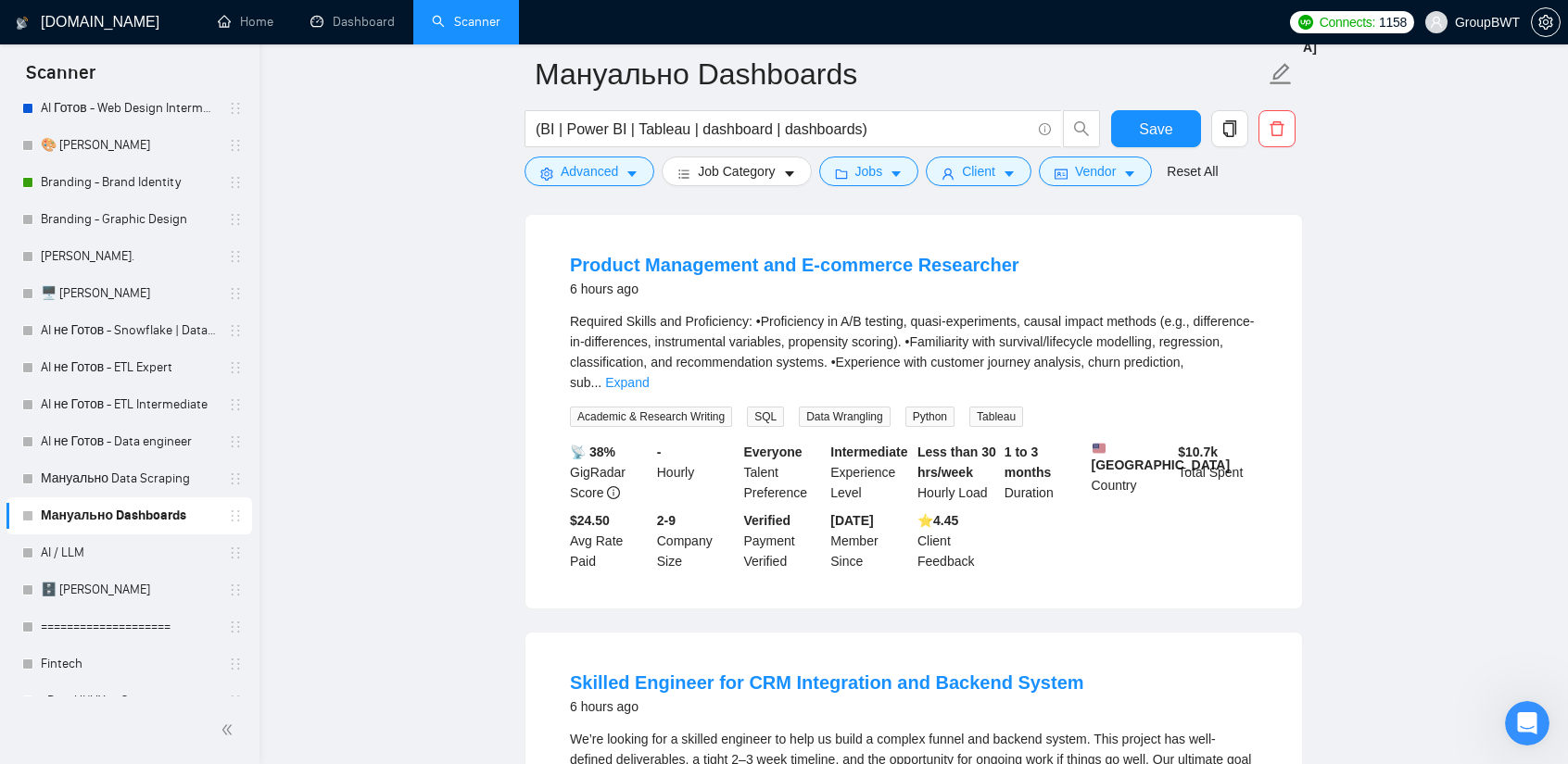
scroll to position [2316, 0]
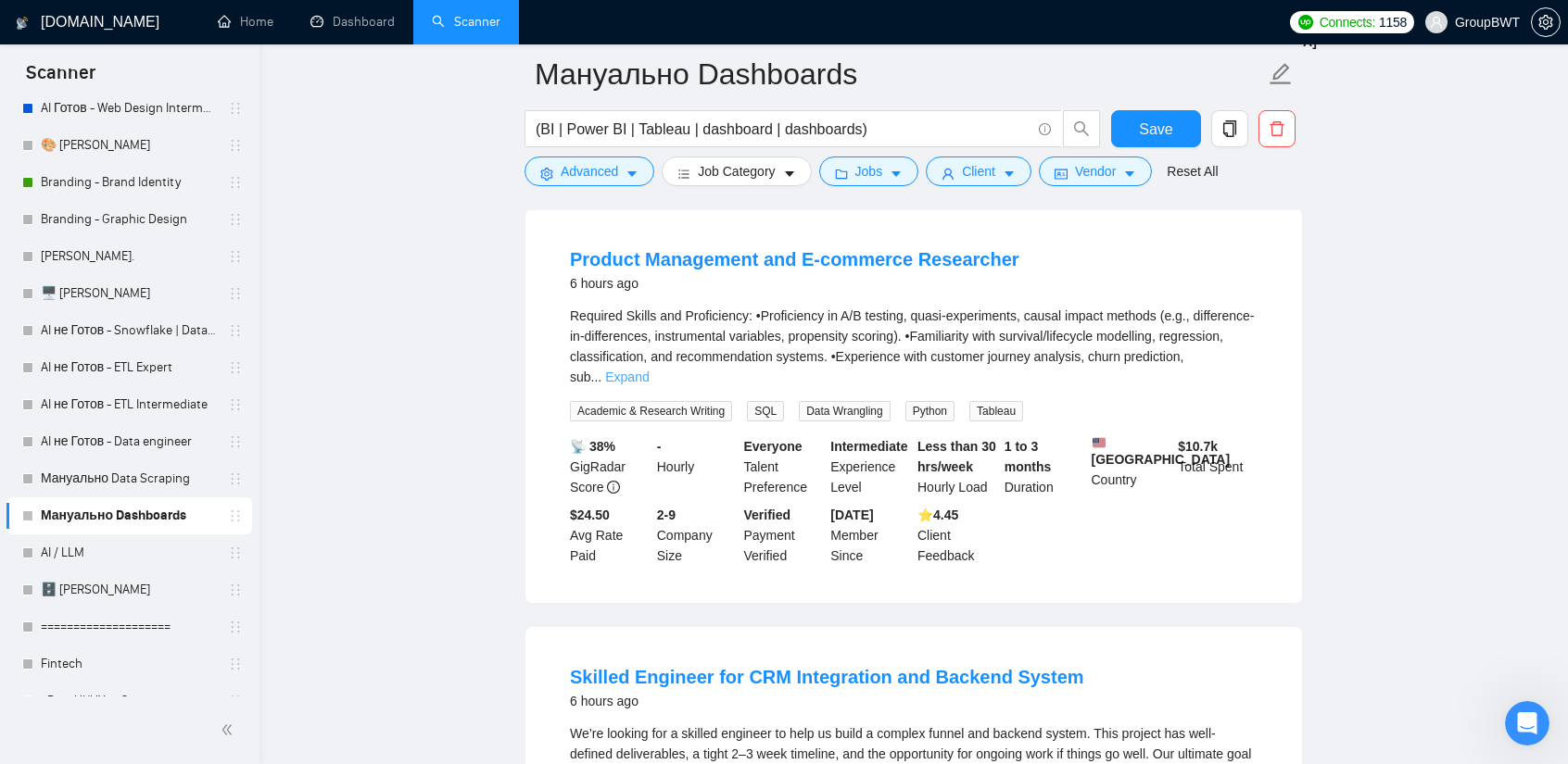
click at [649, 370] on link "Expand" at bounding box center [627, 377] width 44 height 15
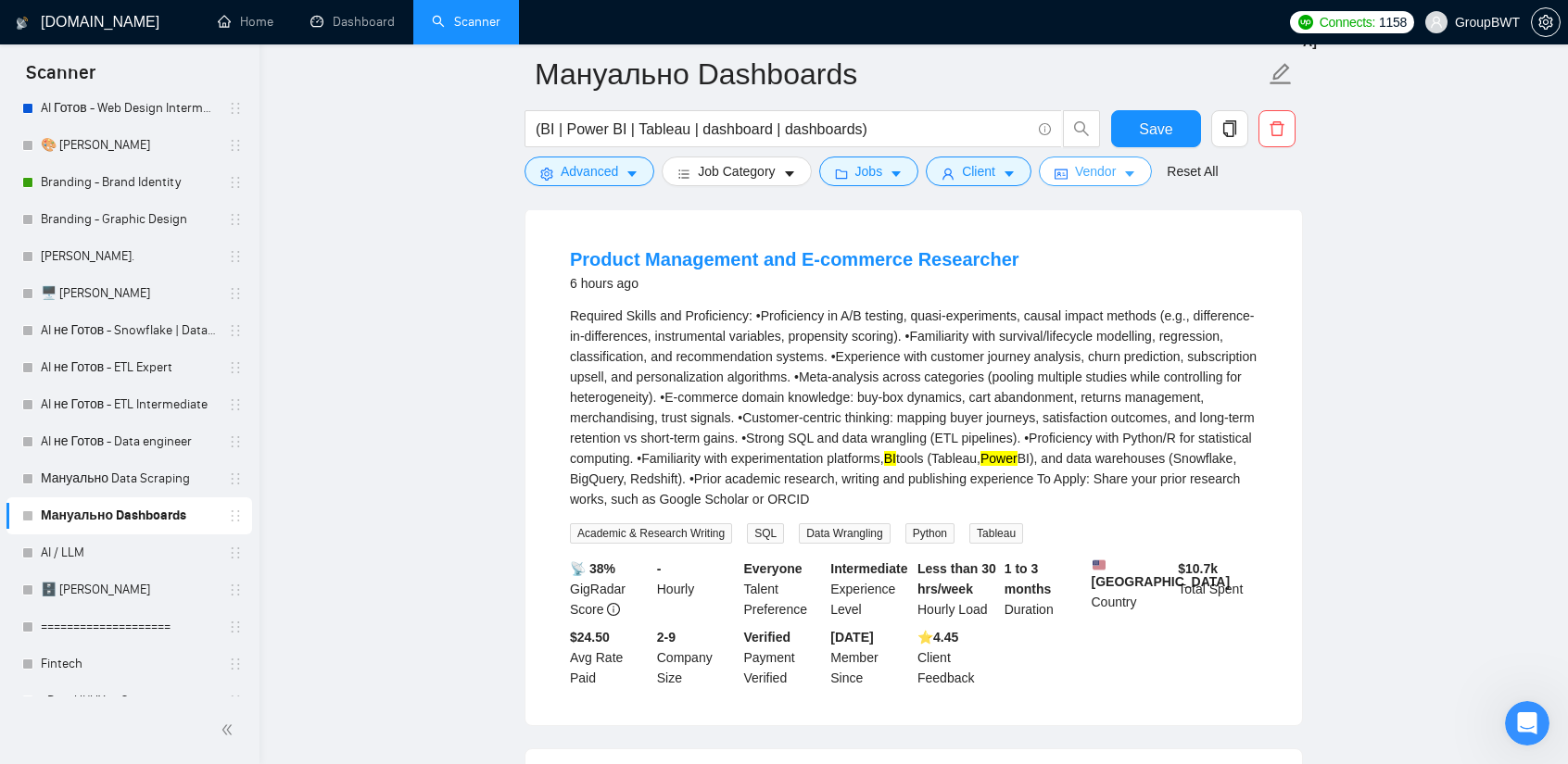
click at [1057, 170] on icon "idcard" at bounding box center [1062, 174] width 13 height 11
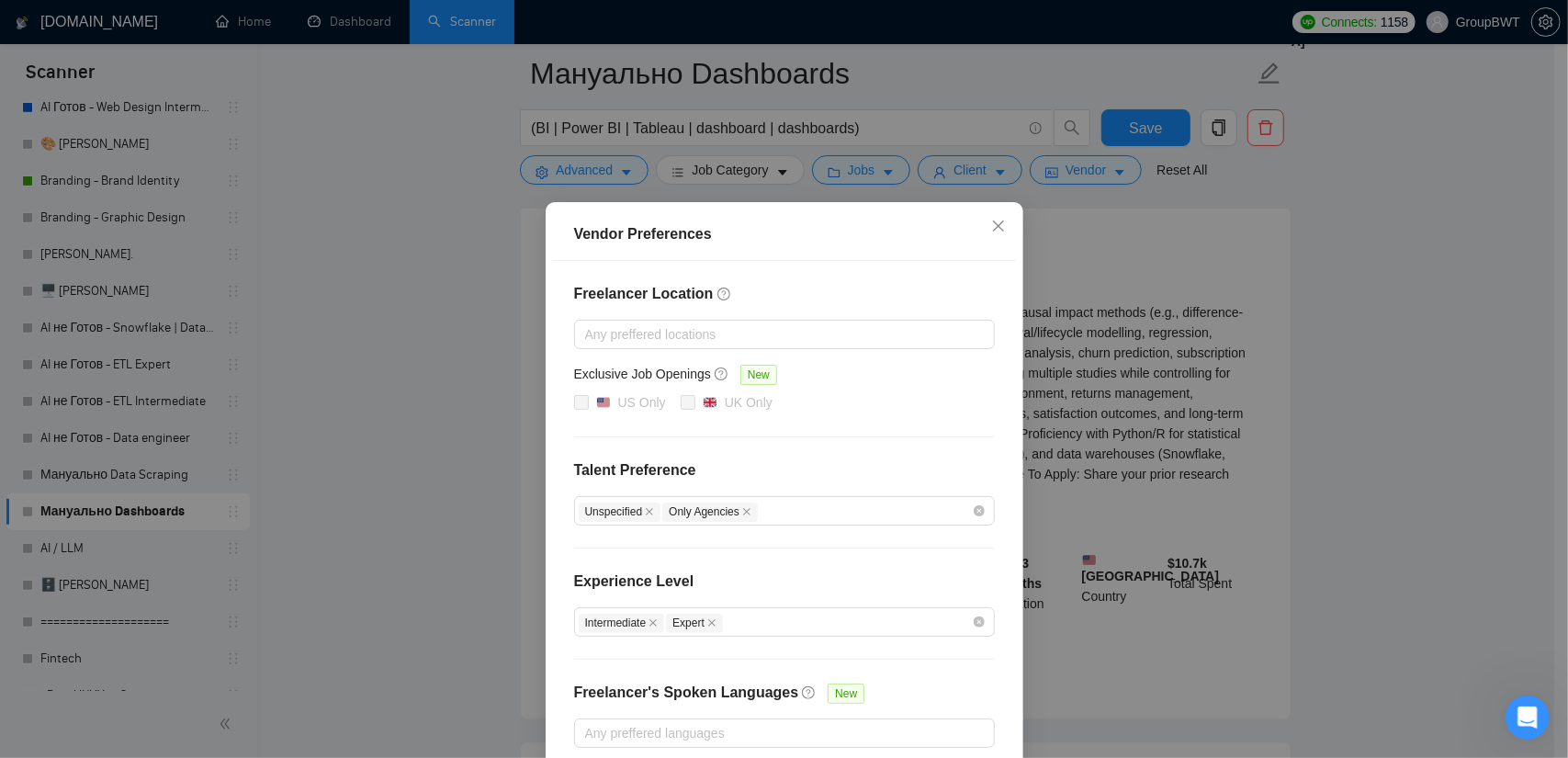
click at [999, 185] on div "Vendor Preferences Freelancer Location Any preffered locations Exclusive Job Op…" at bounding box center [784, 379] width 1568 height 758
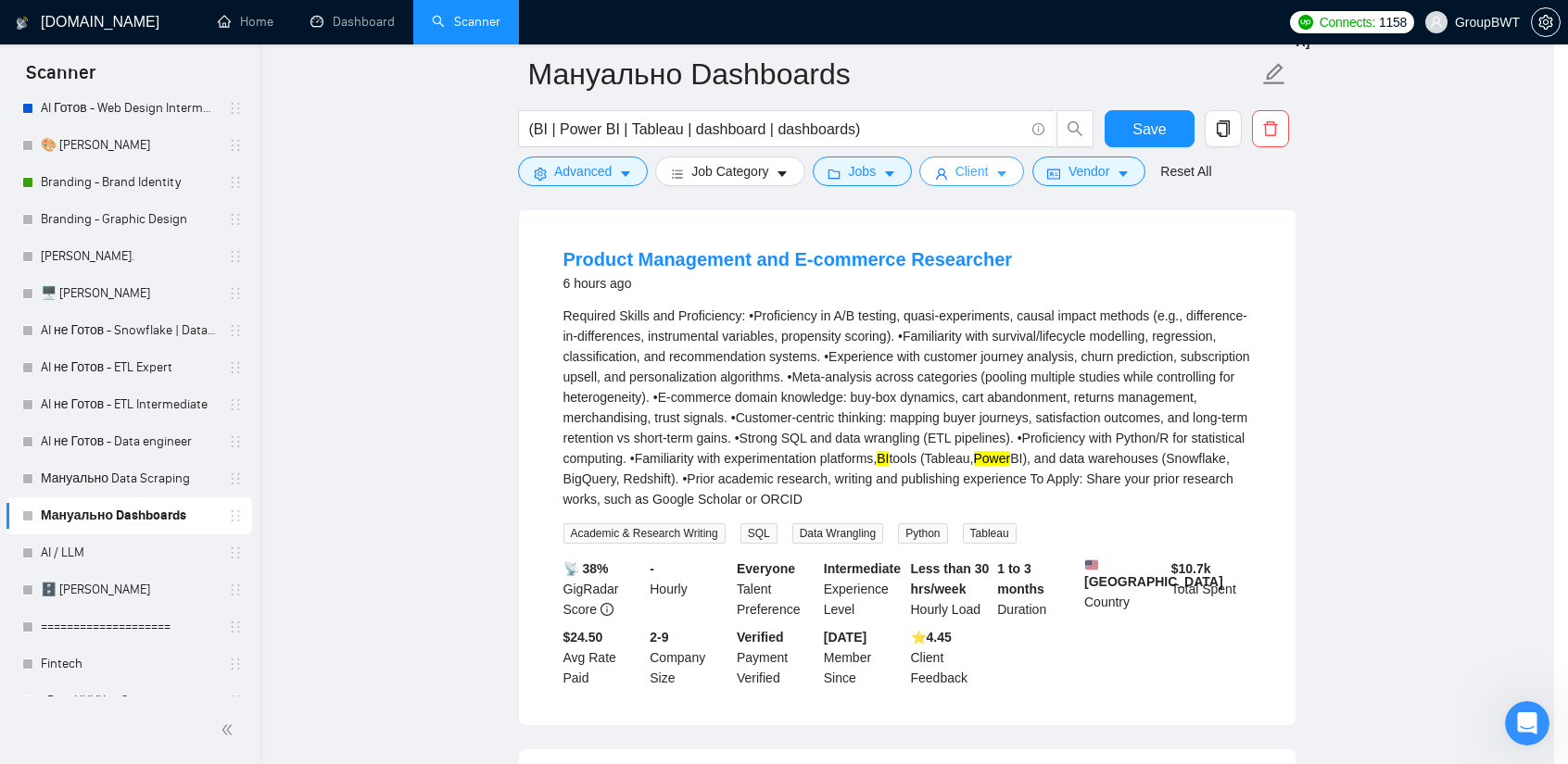
click at [985, 179] on span "Client" at bounding box center [972, 171] width 33 height 20
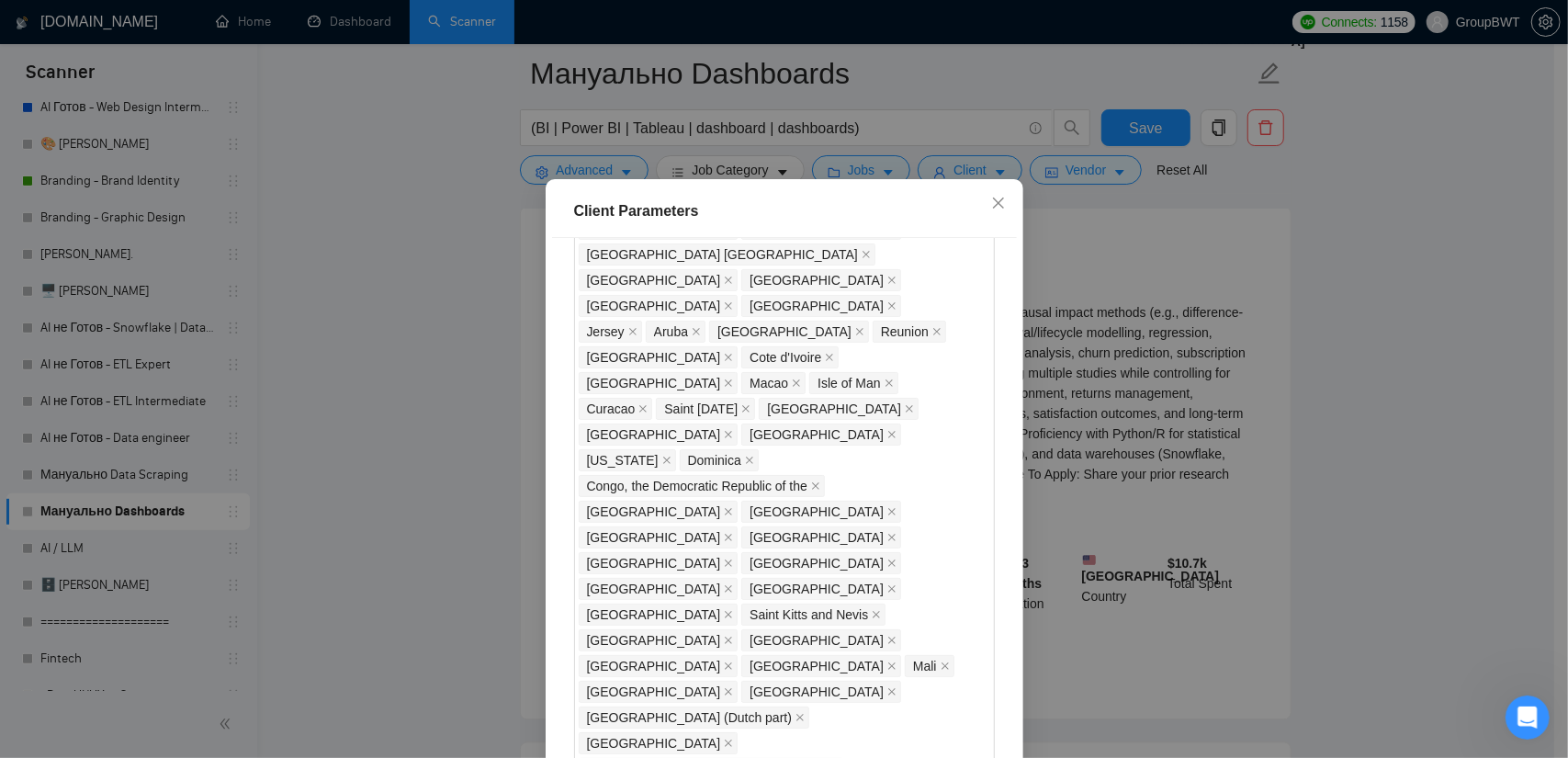
click at [1325, 332] on div "Client Parameters Client Location Include Client Countries Select Exclude Clien…" at bounding box center [784, 379] width 1568 height 758
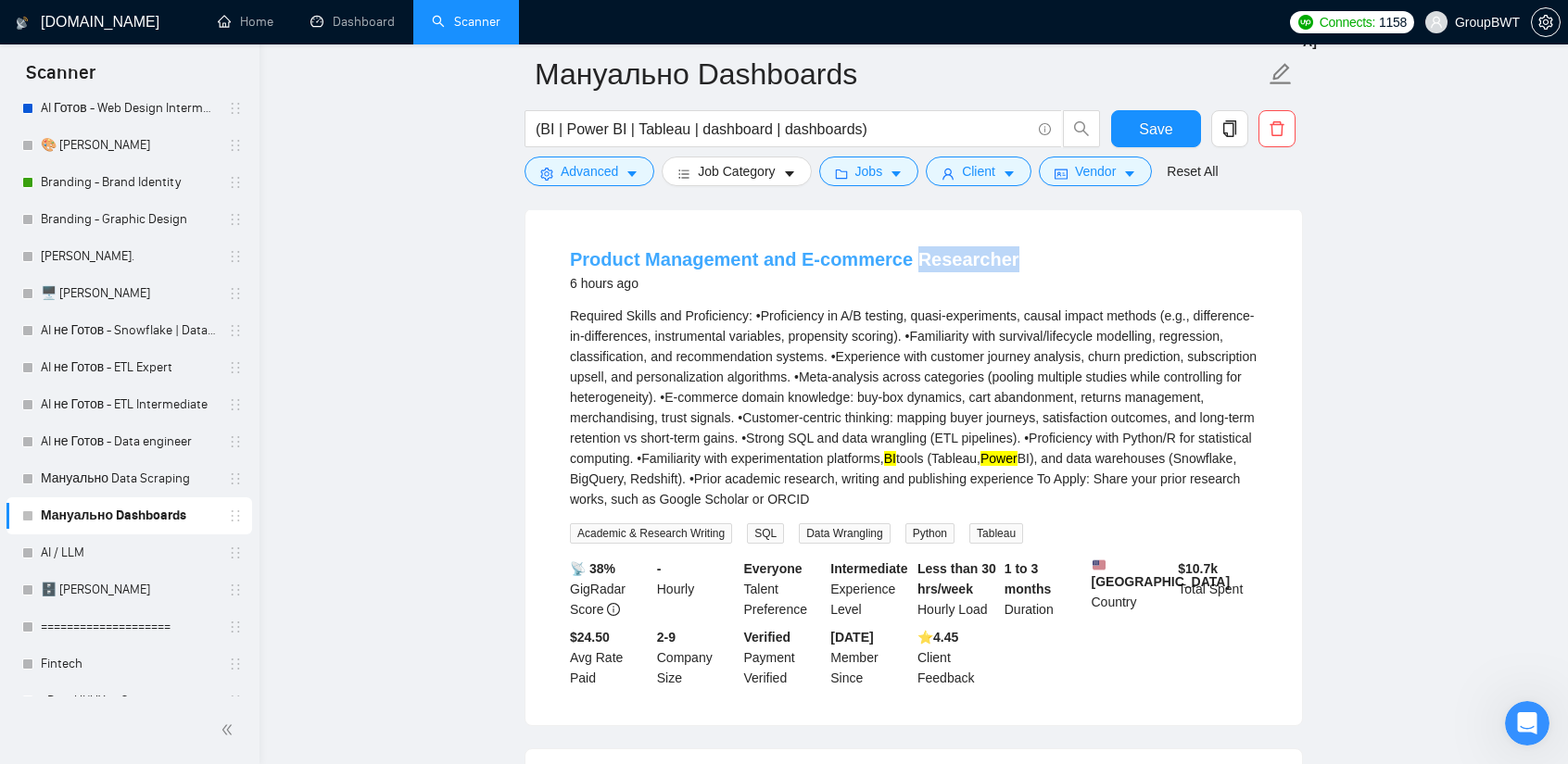
drag, startPoint x: 1021, startPoint y: 237, endPoint x: 905, endPoint y: 239, distance: 116.0
click at [905, 246] on div "Product Management and E-commerce Researcher 6 hours ago" at bounding box center [913, 270] width 688 height 48
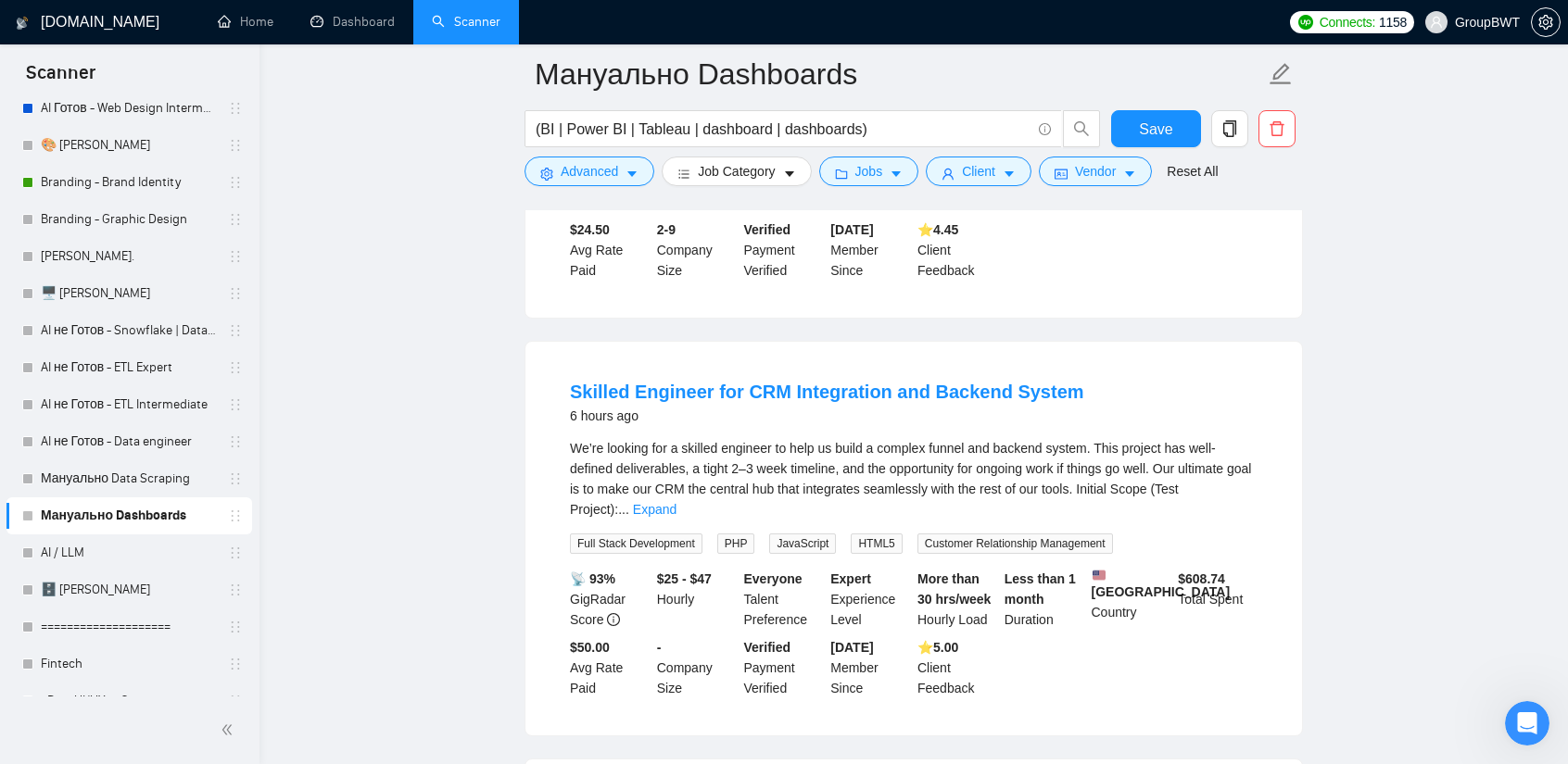
scroll to position [2778, 0]
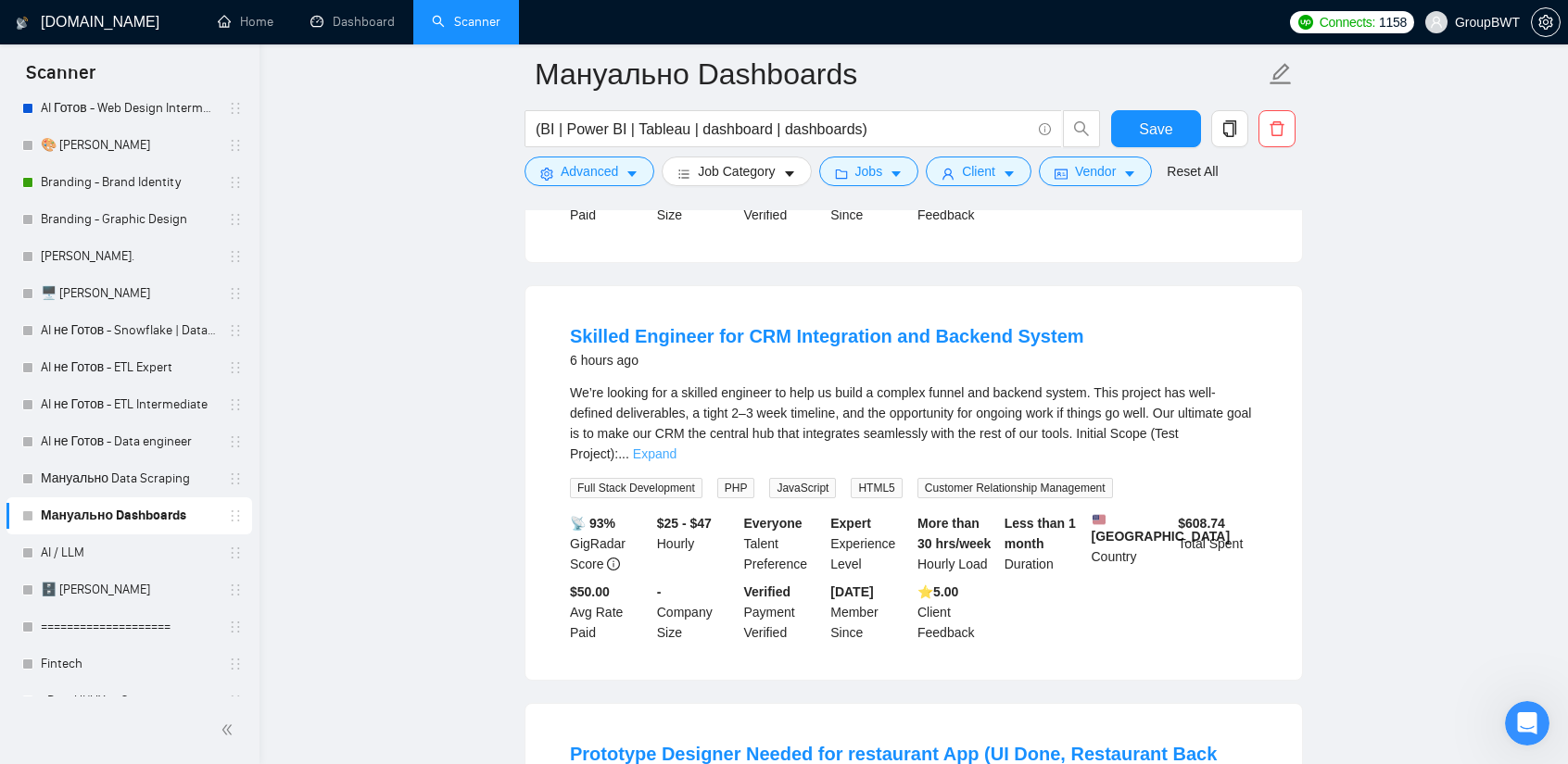
click at [677, 446] on link "Expand" at bounding box center [655, 454] width 44 height 15
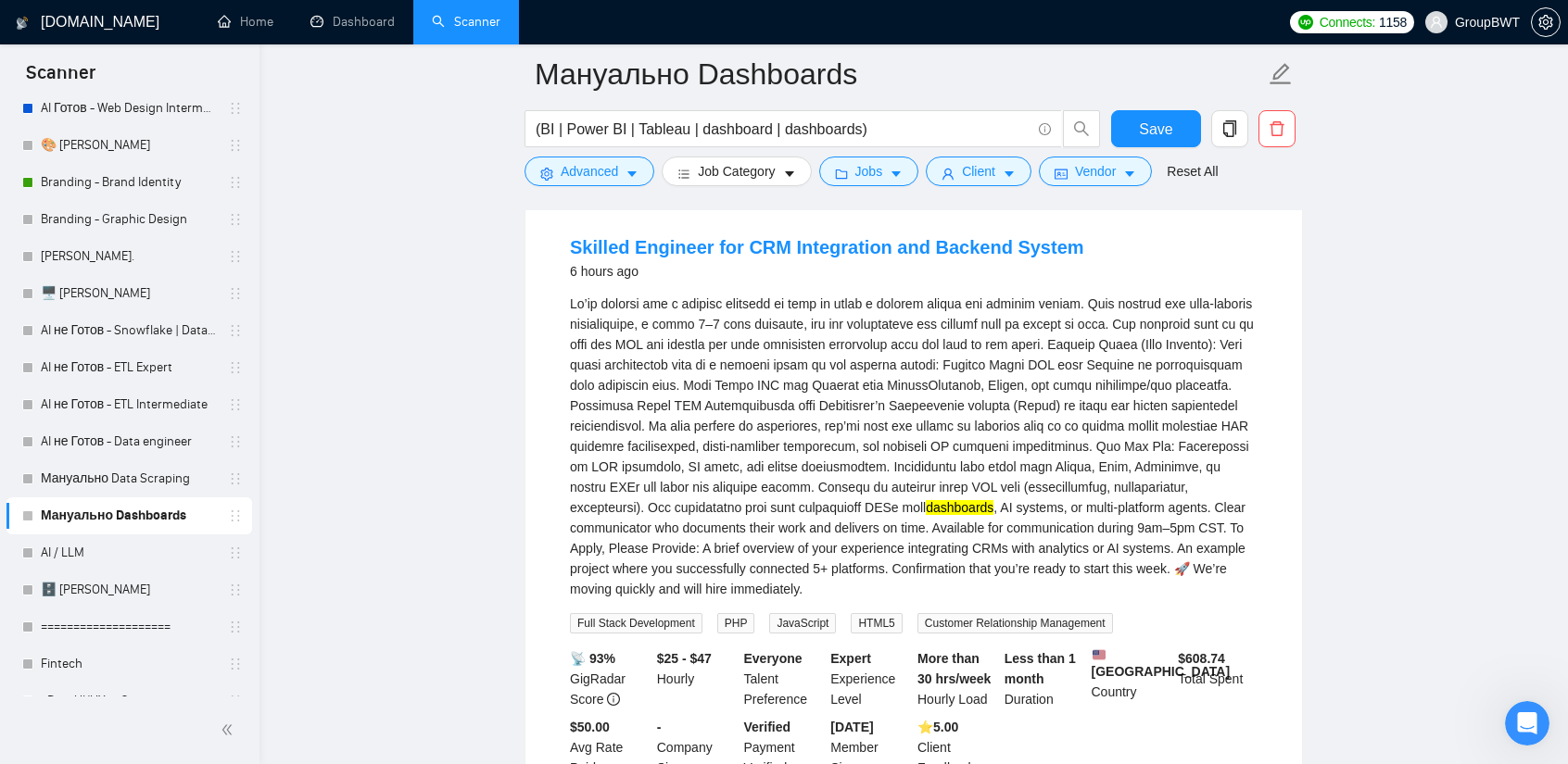
scroll to position [2871, 0]
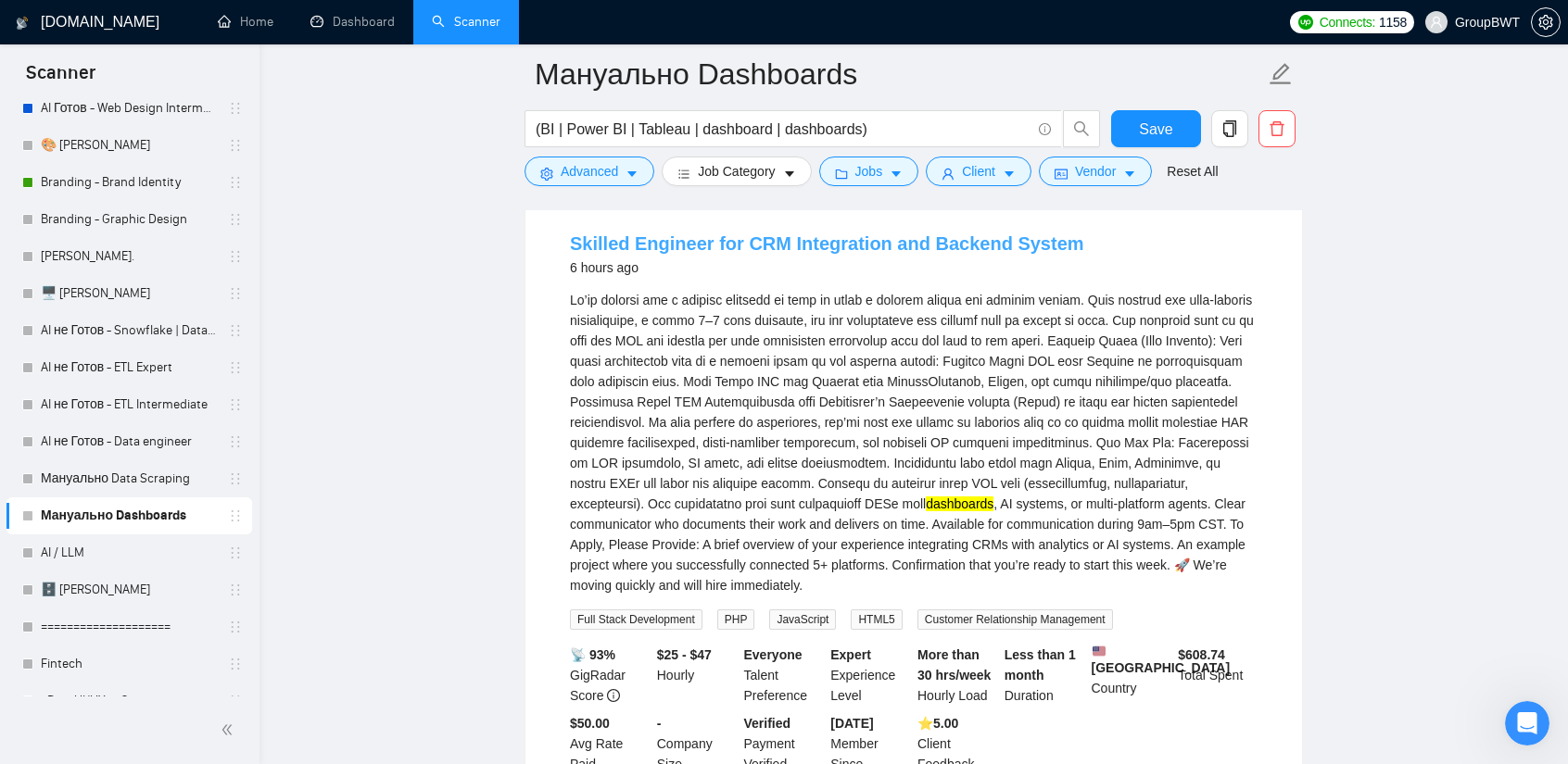
click at [860, 235] on link "Skilled Engineer for CRM Integration and Backend System" at bounding box center [827, 243] width 514 height 20
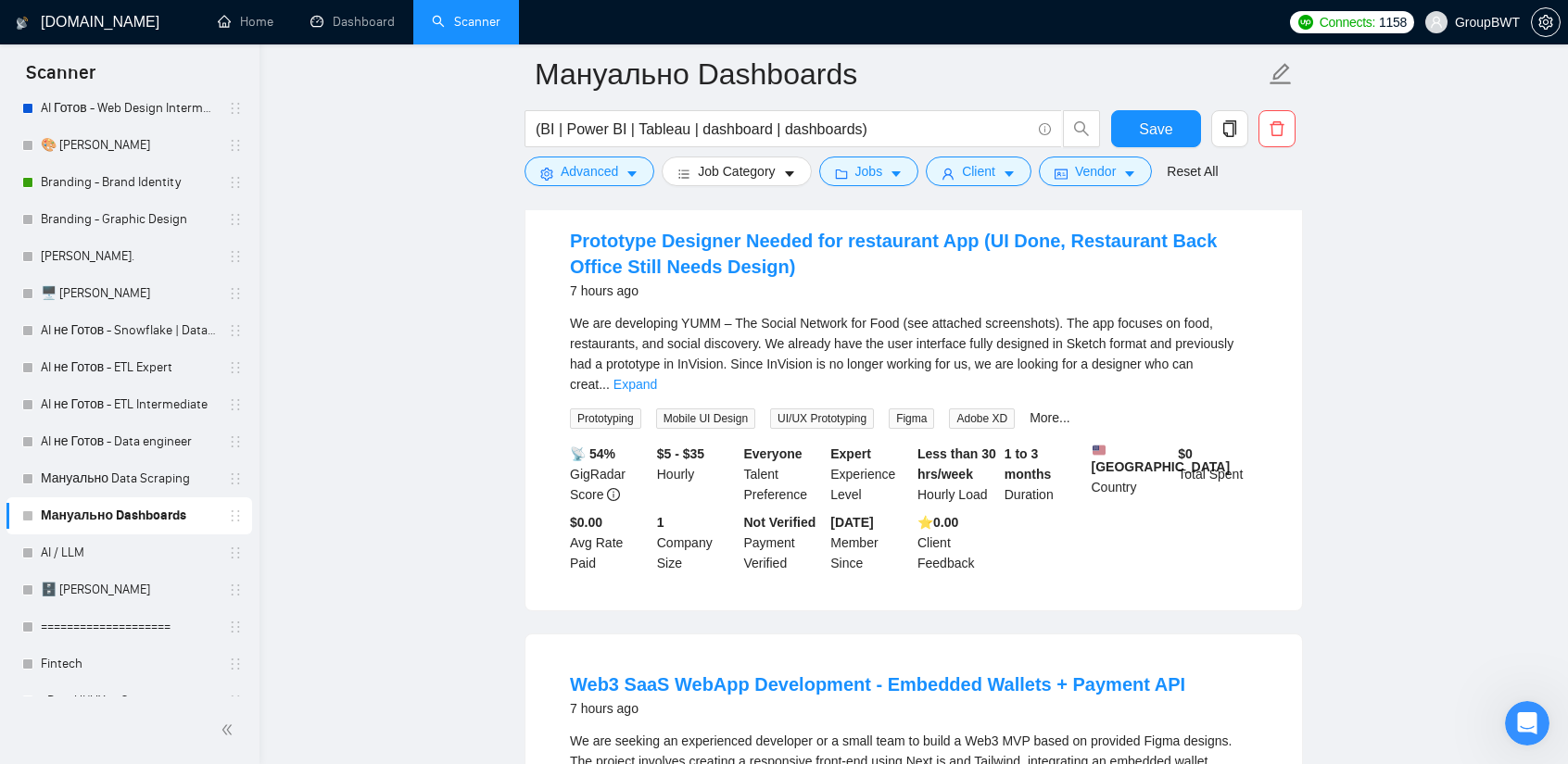
scroll to position [3519, 0]
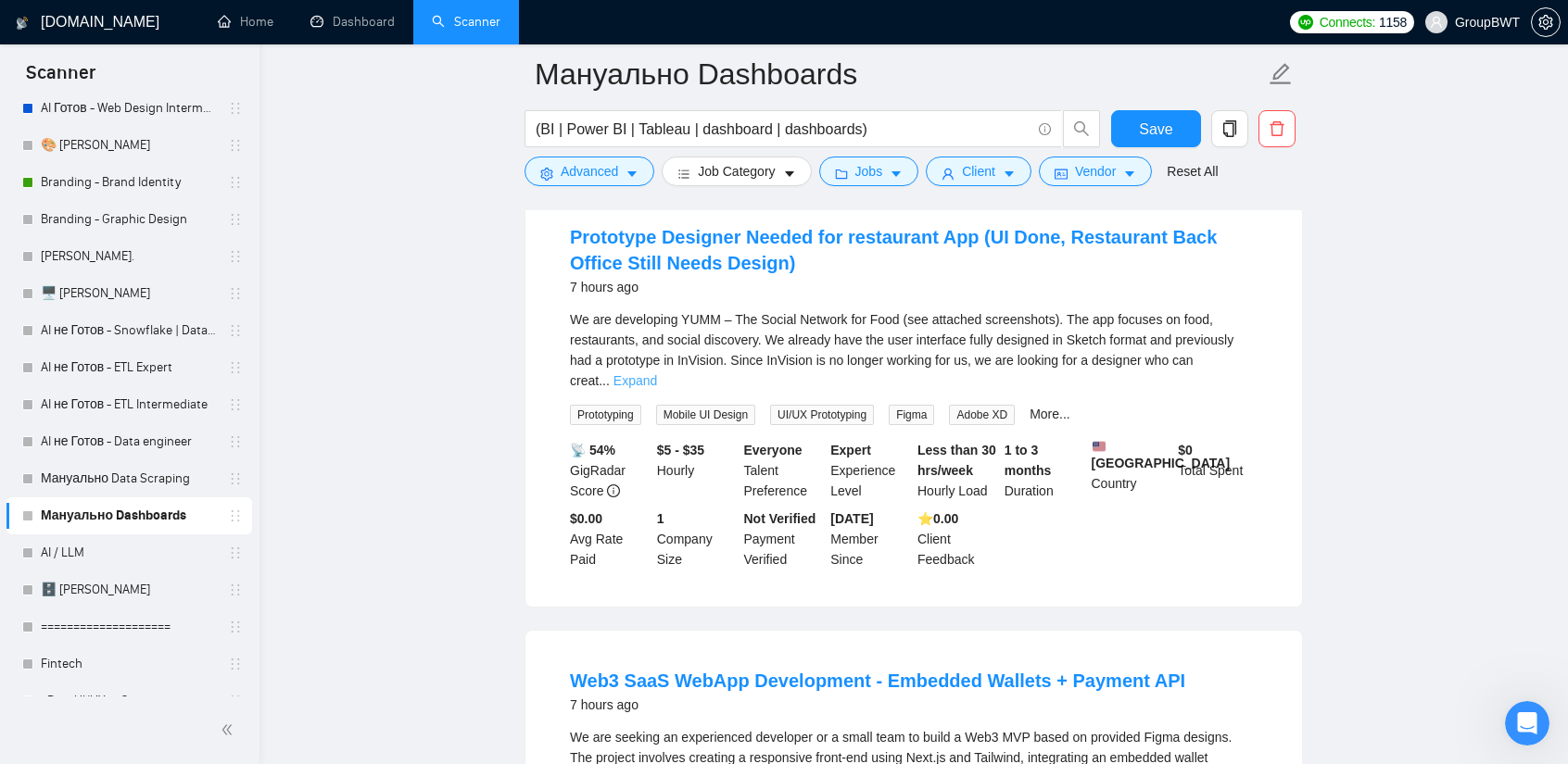
click at [657, 373] on link "Expand" at bounding box center [635, 381] width 44 height 15
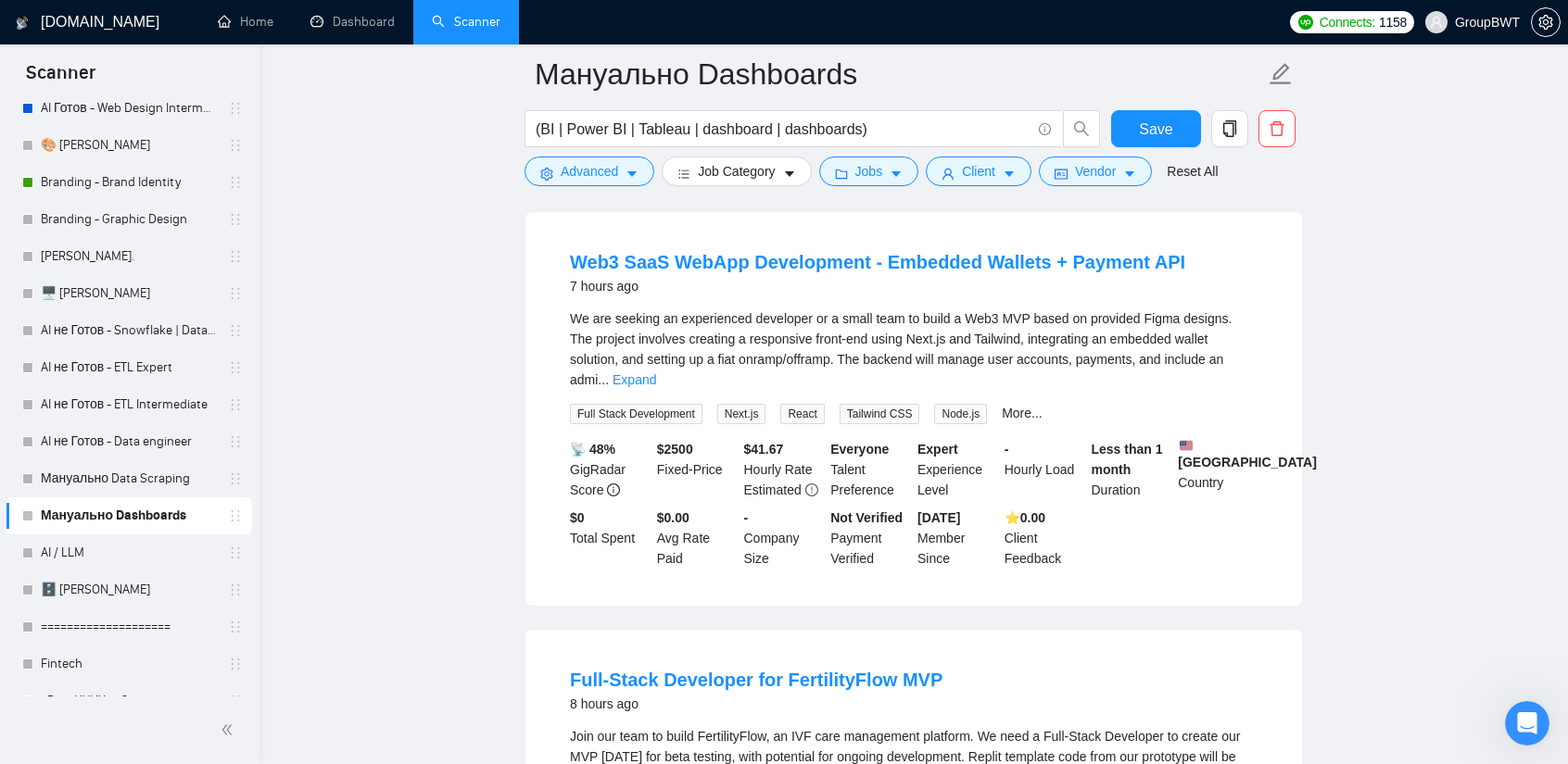
scroll to position [4168, 0]
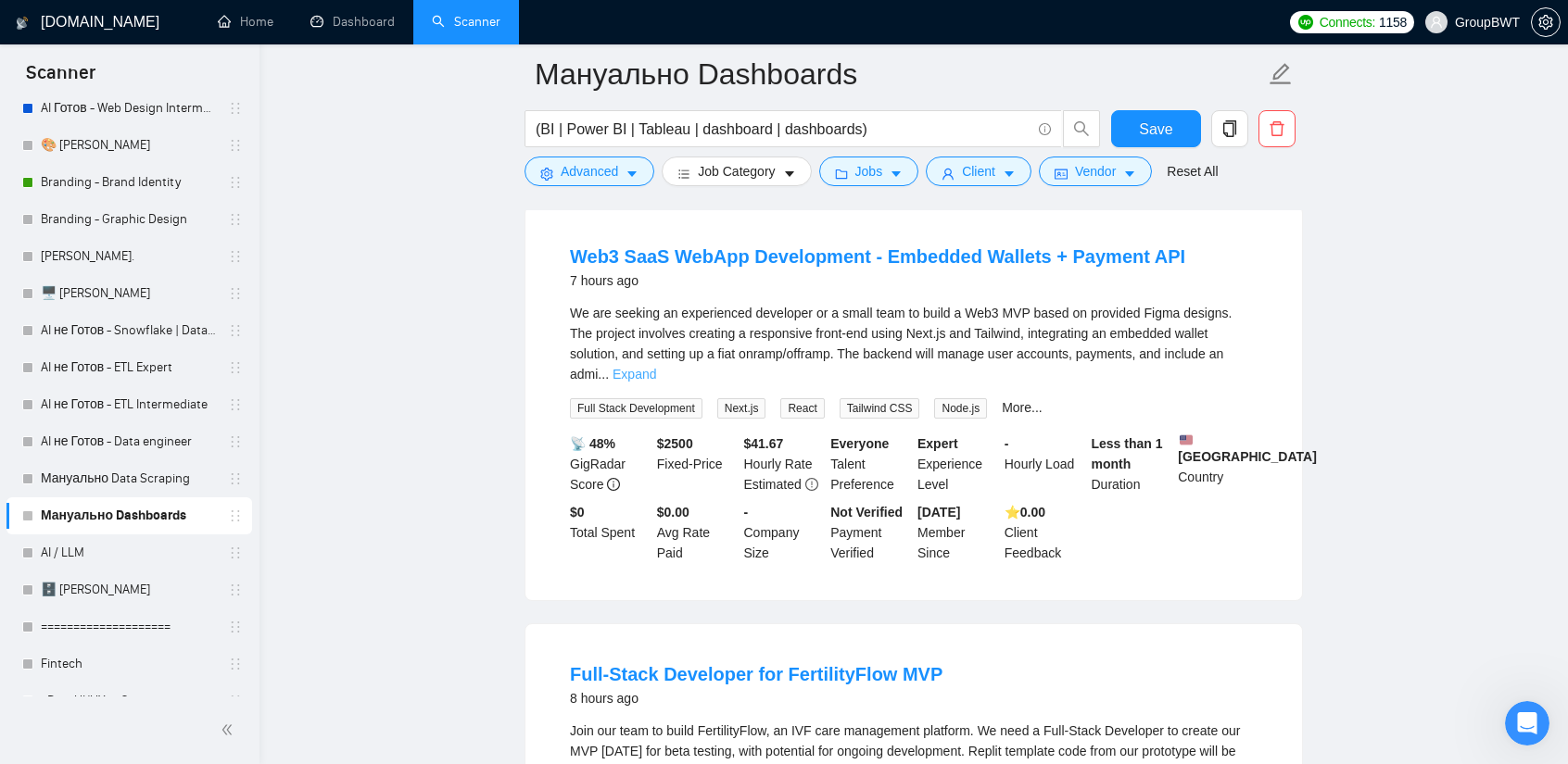
click at [656, 367] on link "Expand" at bounding box center [634, 374] width 44 height 15
click at [836, 266] on link "Web3 SaaS WebApp Development - Embedded Wallets + Payment API" at bounding box center [877, 256] width 615 height 20
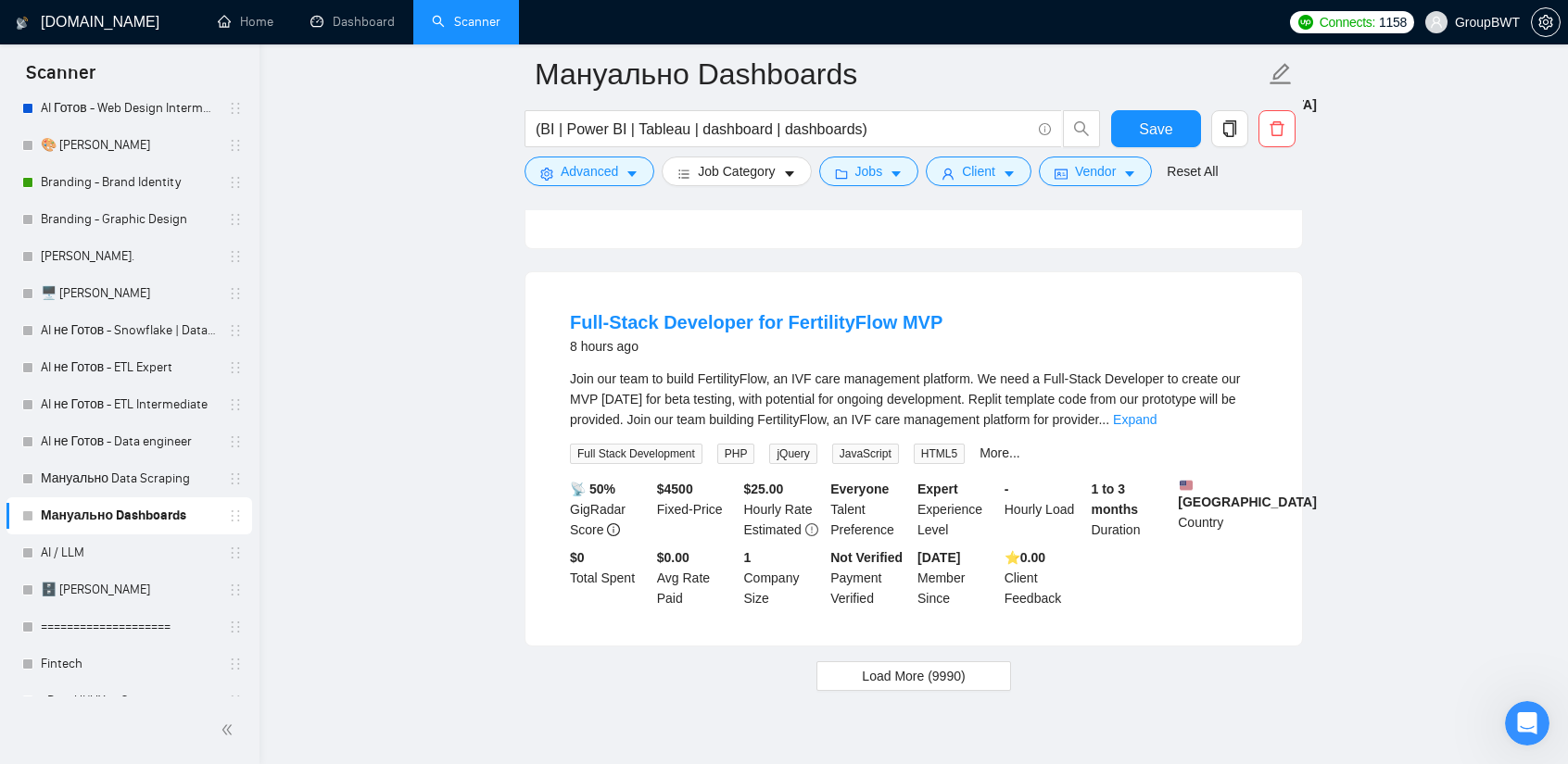
scroll to position [4529, 0]
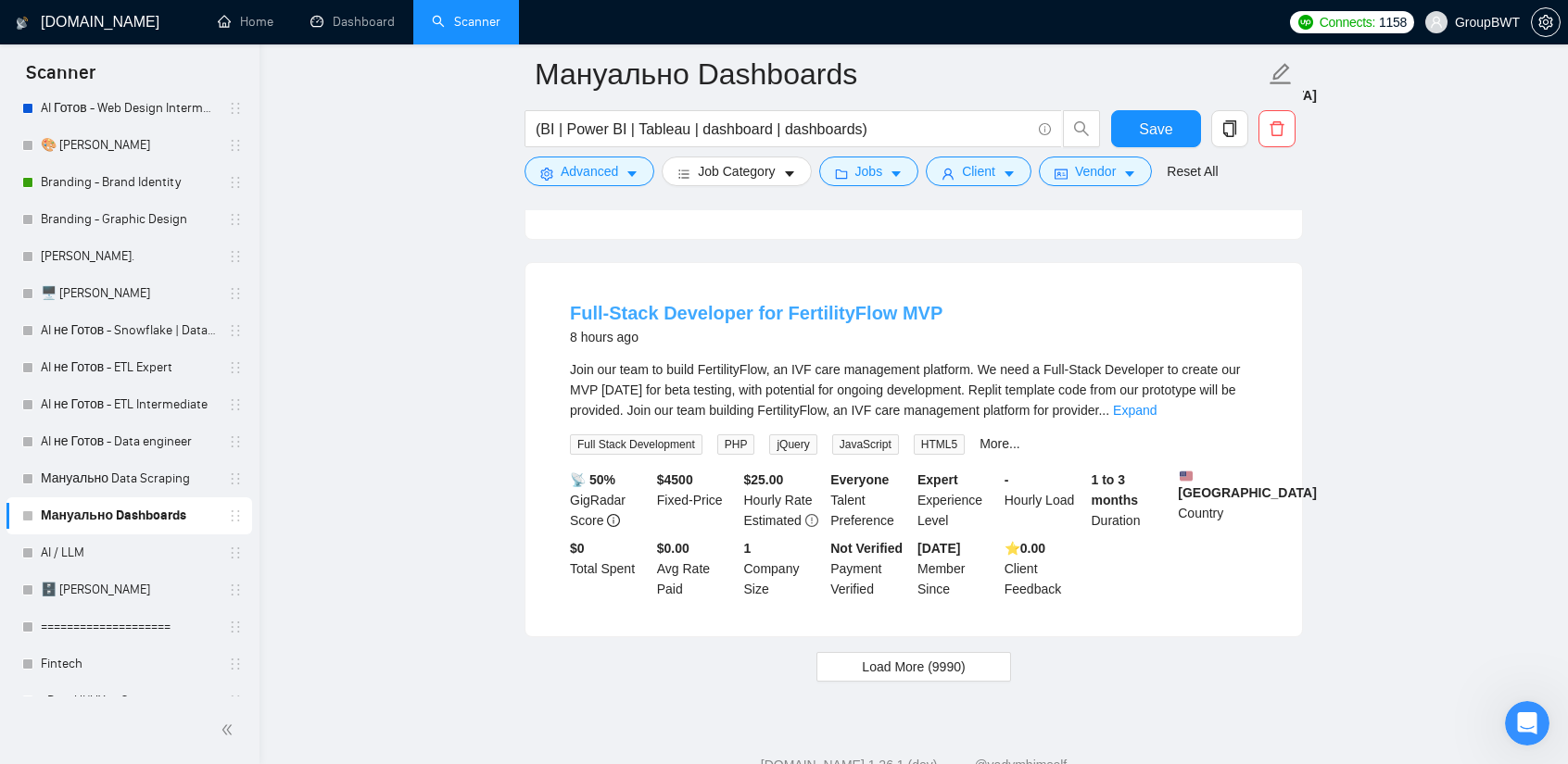
click at [814, 323] on link "Full-Stack Developer for FertilityFlow MVP" at bounding box center [756, 312] width 373 height 20
click at [599, 175] on span "Advanced" at bounding box center [590, 171] width 57 height 20
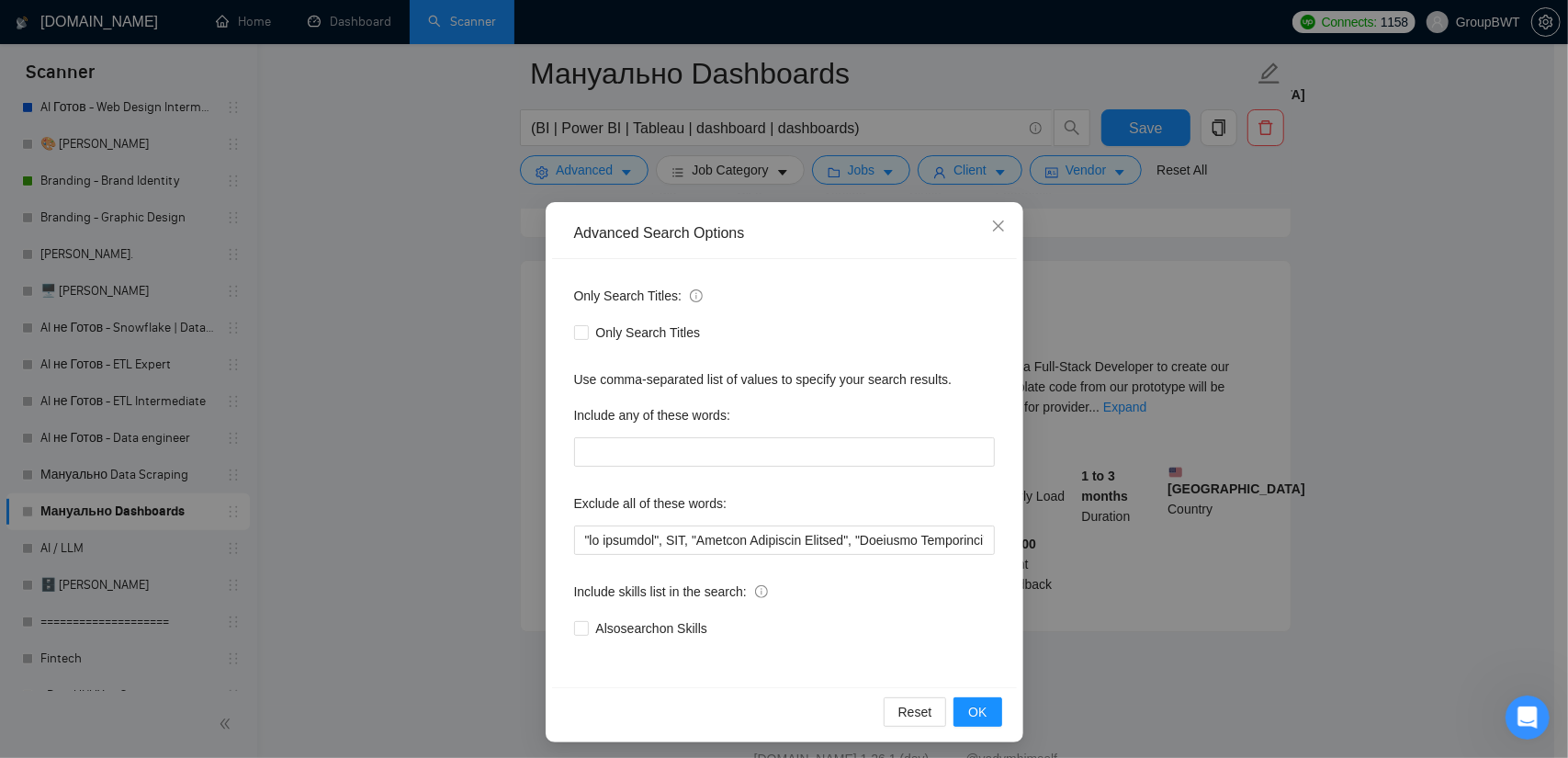
click at [1344, 394] on div "Advanced Search Options Only Search Titles: Only Search Titles Use comma-separa…" at bounding box center [784, 379] width 1568 height 758
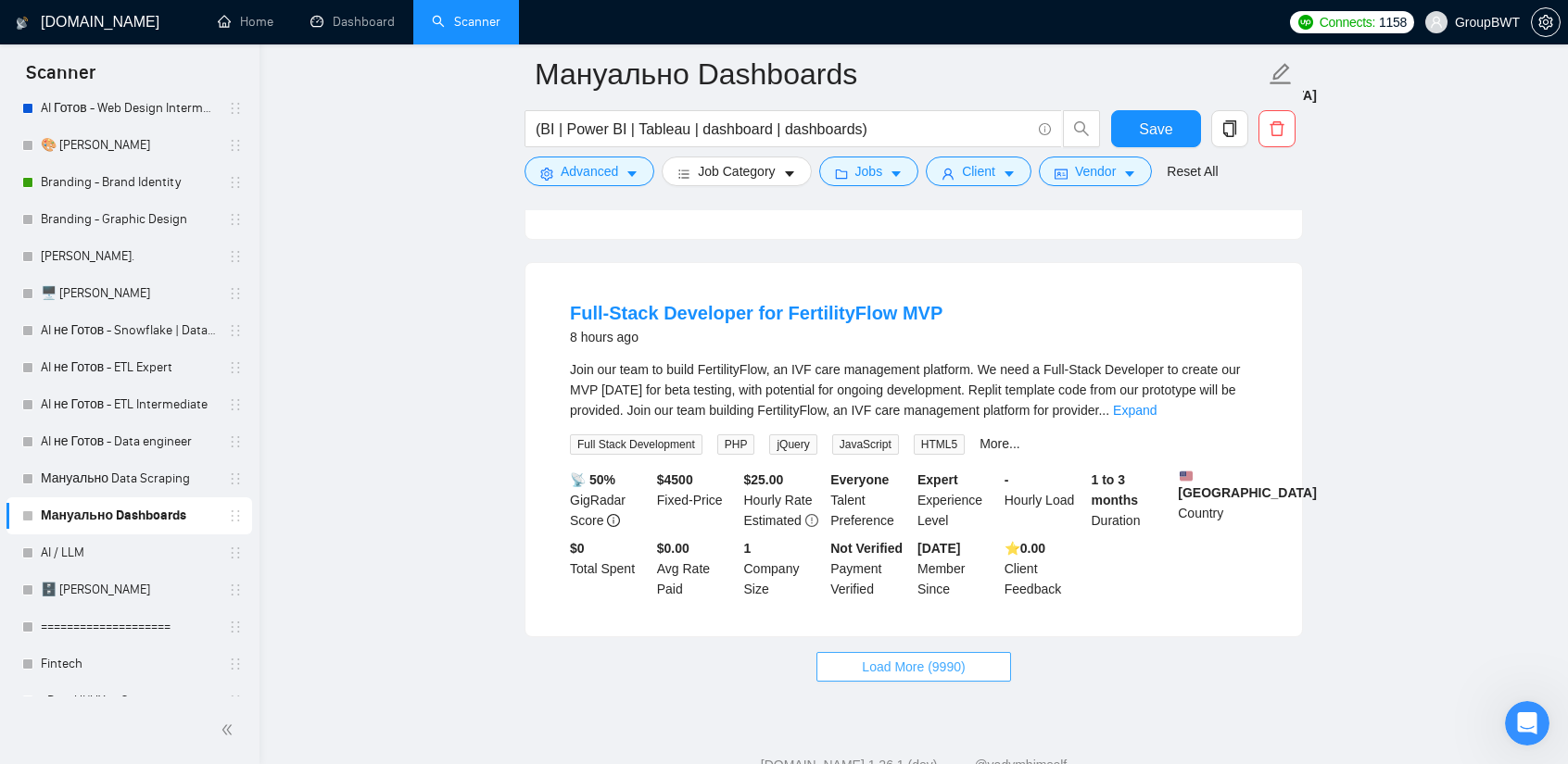
click at [912, 677] on span "Load More (9990)" at bounding box center [913, 667] width 103 height 20
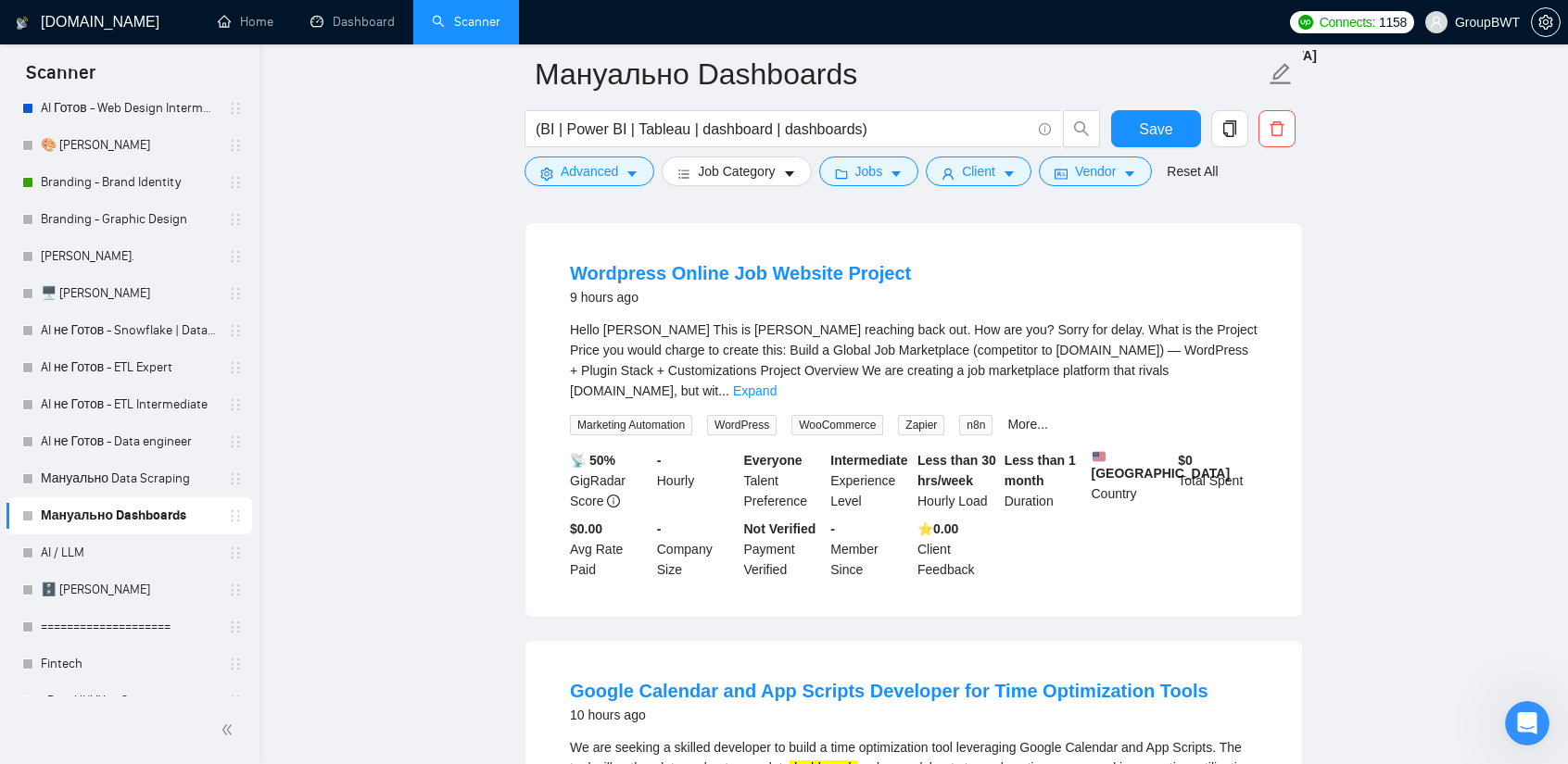
scroll to position [4992, 0]
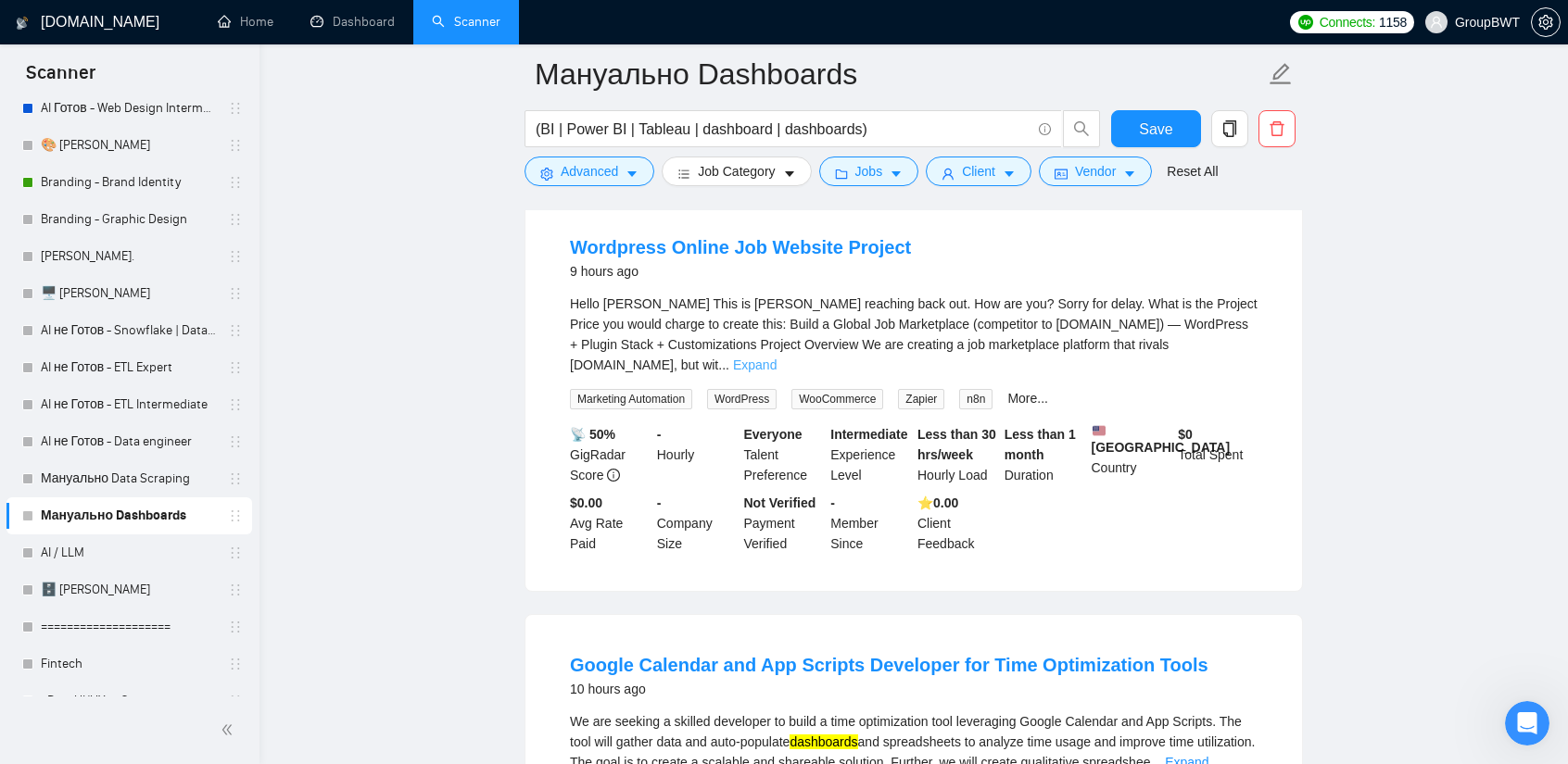
click at [777, 371] on link "Expand" at bounding box center [755, 365] width 44 height 15
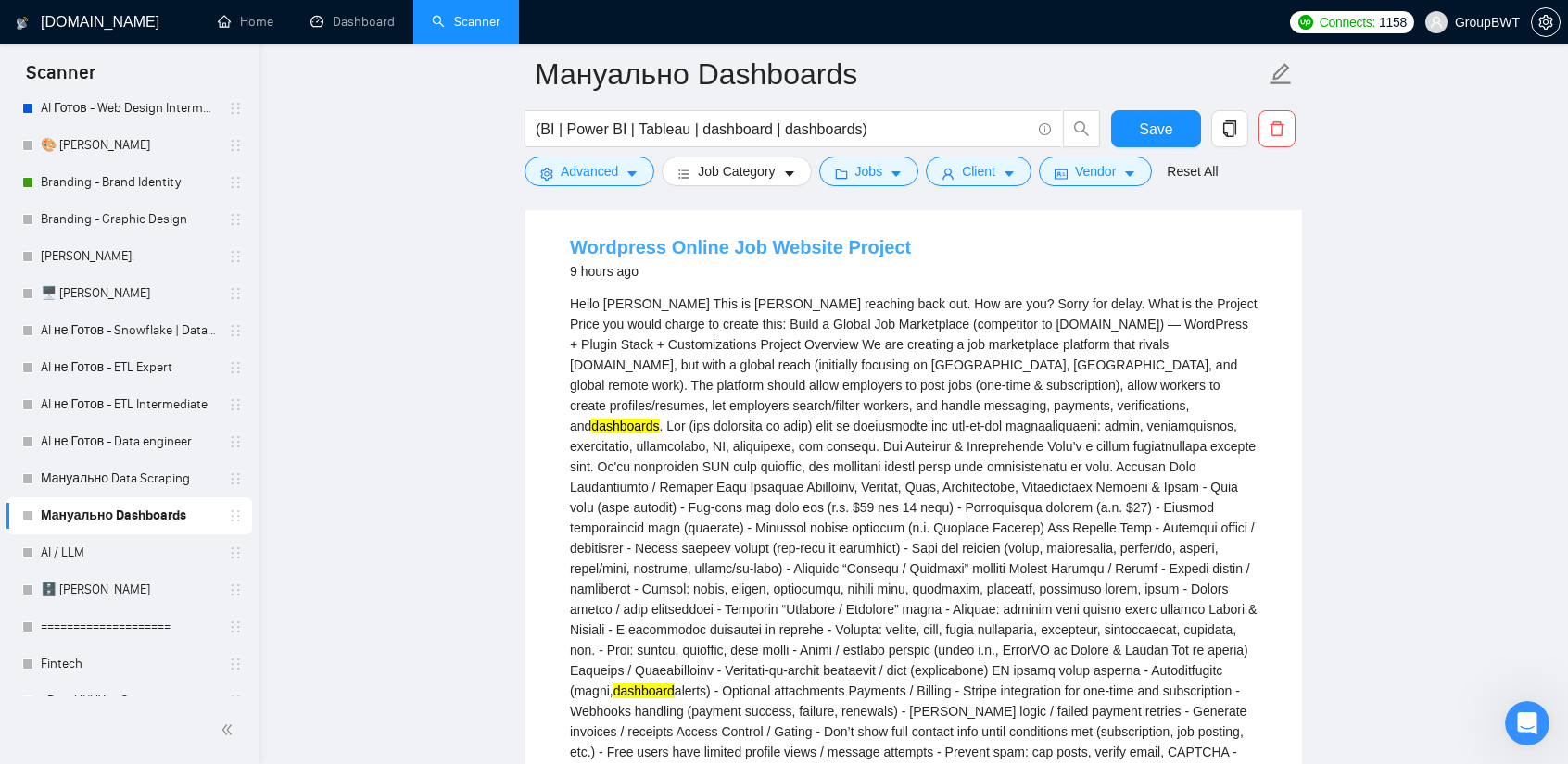
click at [840, 258] on link "Wordpress Online Job Website Project" at bounding box center [740, 246] width 341 height 20
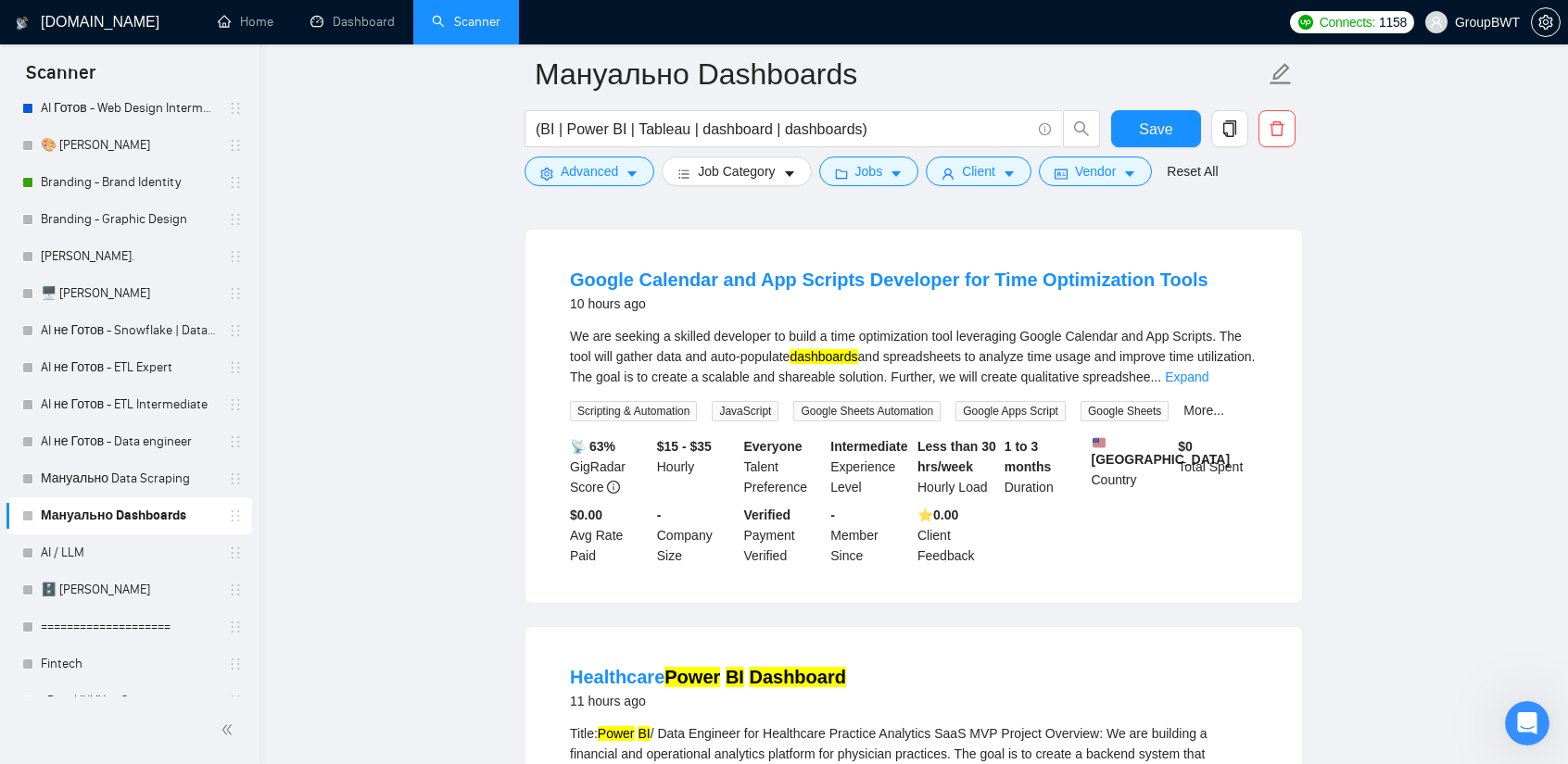
scroll to position [6381, 0]
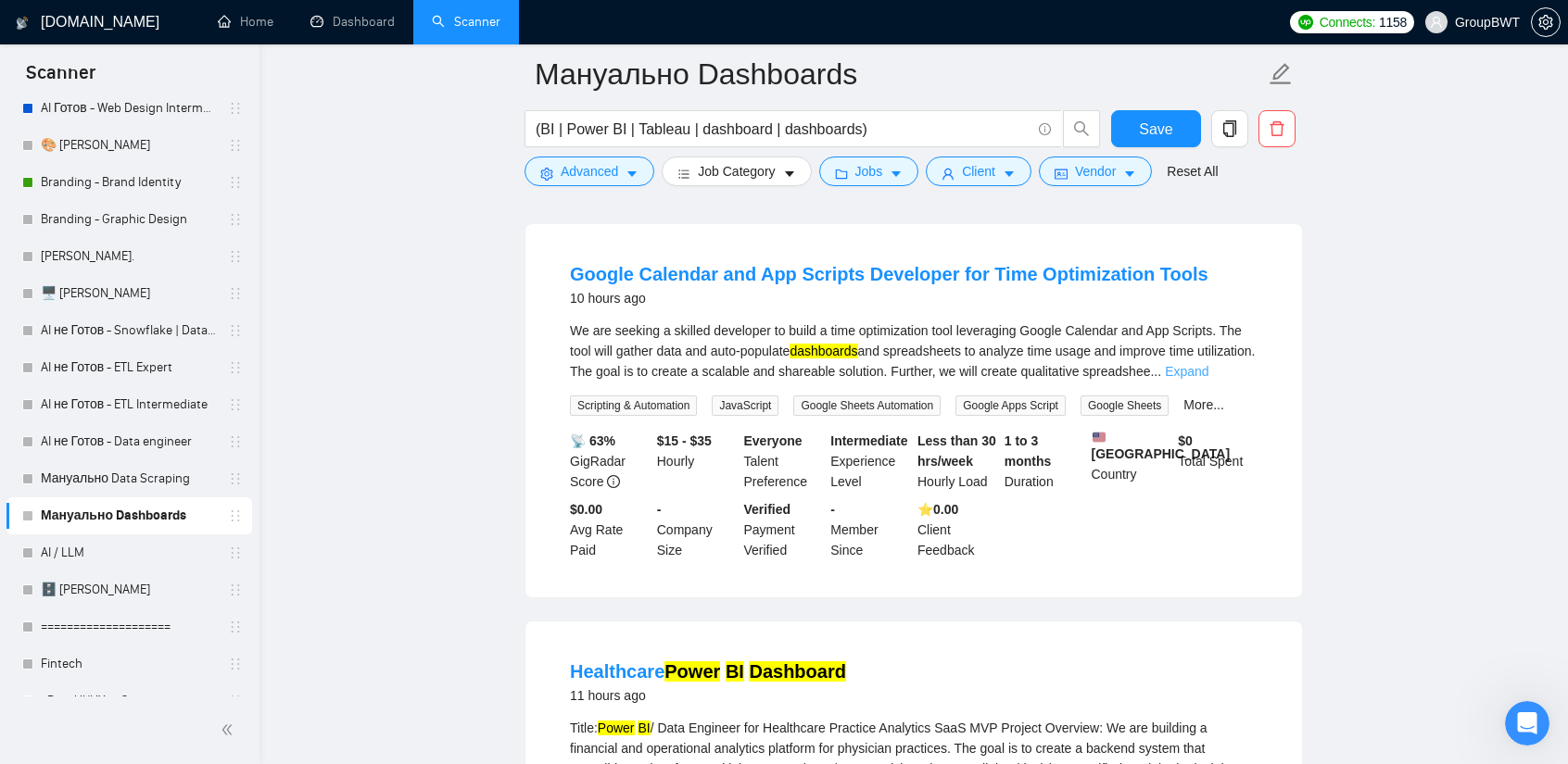
click at [1209, 376] on link "Expand" at bounding box center [1187, 371] width 44 height 15
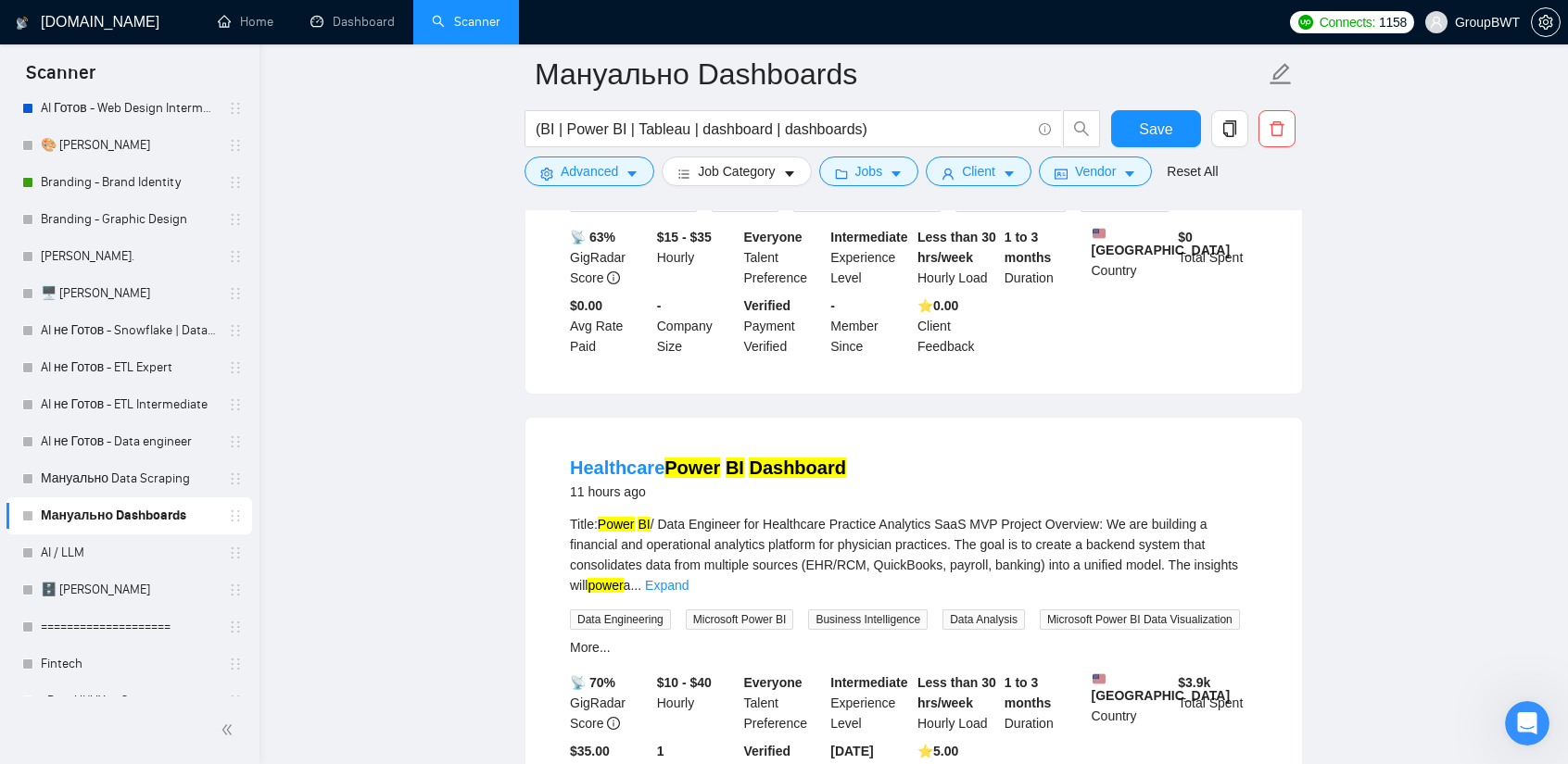
scroll to position [6659, 0]
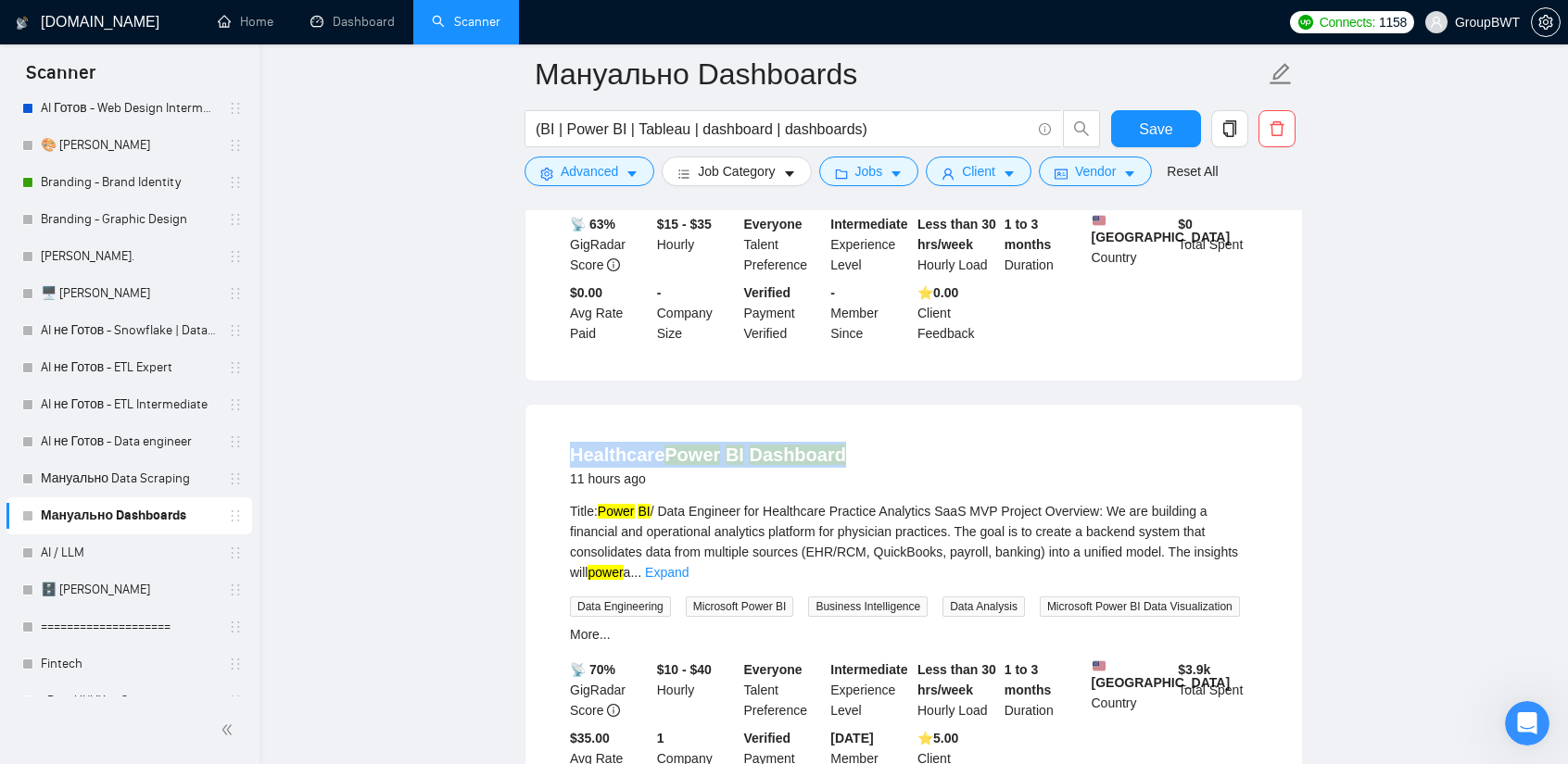
drag, startPoint x: 582, startPoint y: 449, endPoint x: 870, endPoint y: 459, distance: 288.2
click at [870, 459] on div "Healthcare Power BI Dashboard 11 hours ago Title: Power BI / Data Engineer for …" at bounding box center [913, 615] width 777 height 421
click at [763, 465] on mark "Dashboard" at bounding box center [797, 455] width 97 height 20
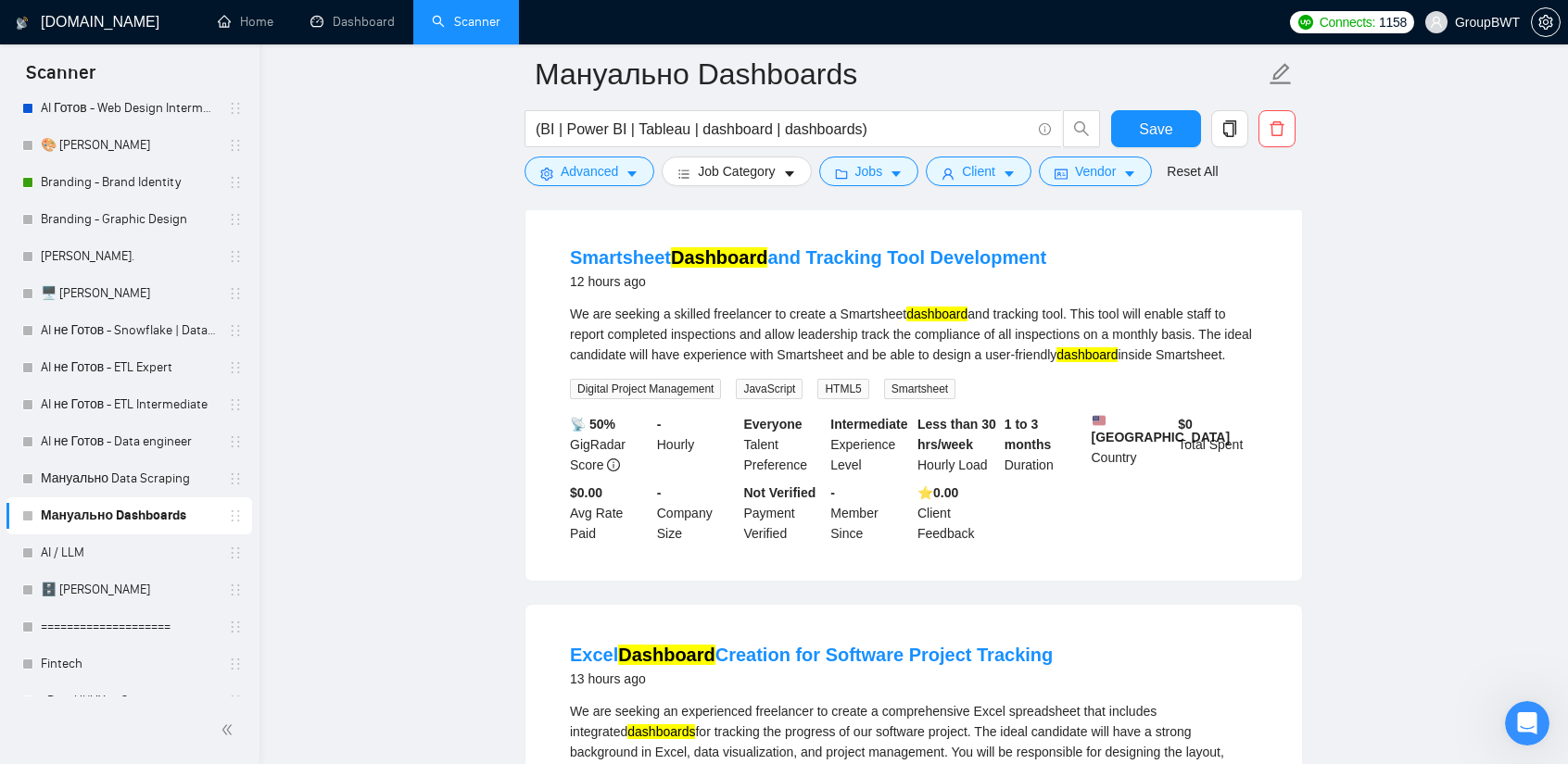
scroll to position [7308, 0]
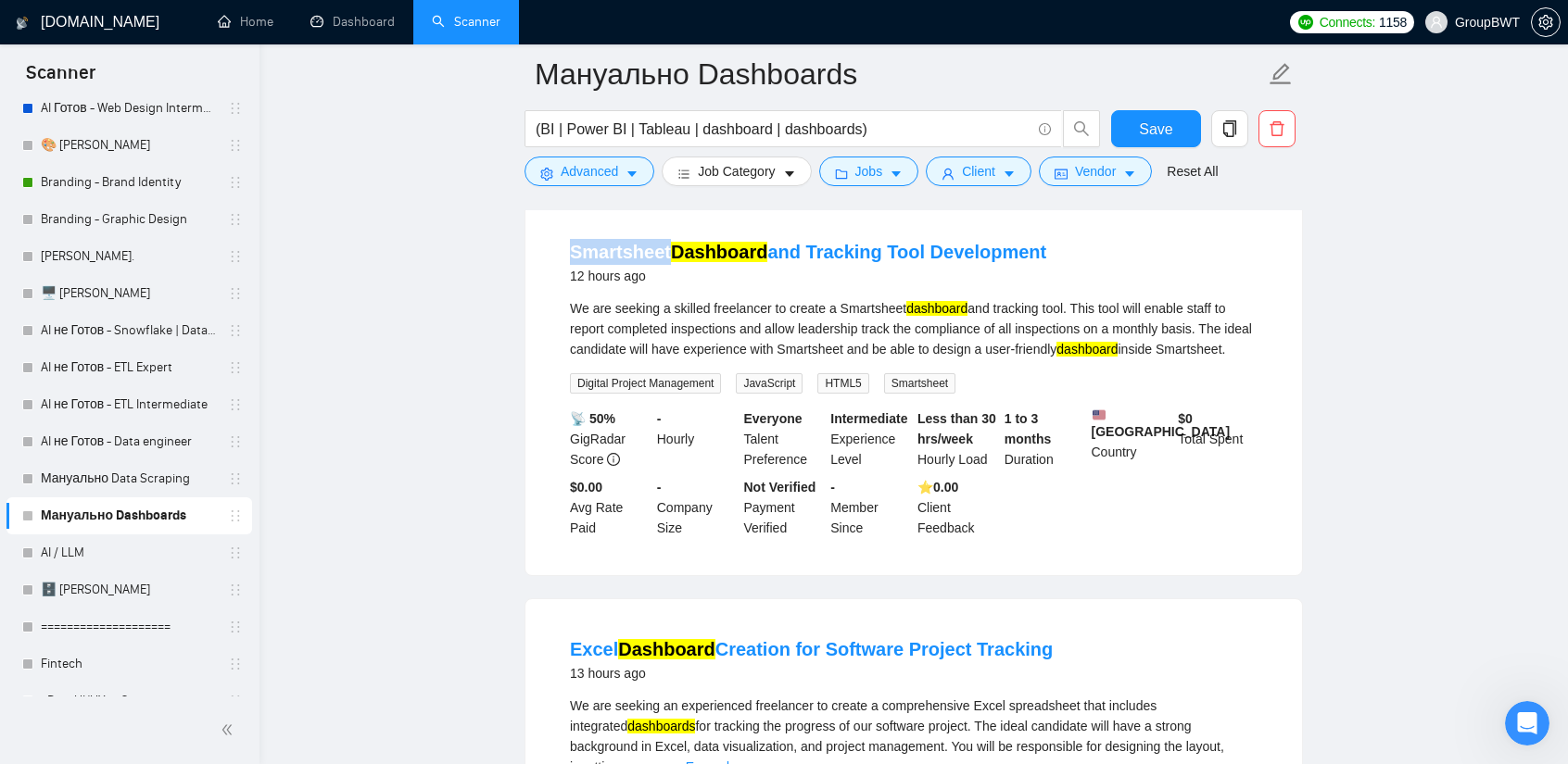
drag, startPoint x: 569, startPoint y: 238, endPoint x: 667, endPoint y: 243, distance: 98.1
click at [667, 243] on li "Smartsheet Dashboard and Tracking Tool Development 12 hours ago We are seeking …" at bounding box center [913, 389] width 732 height 329
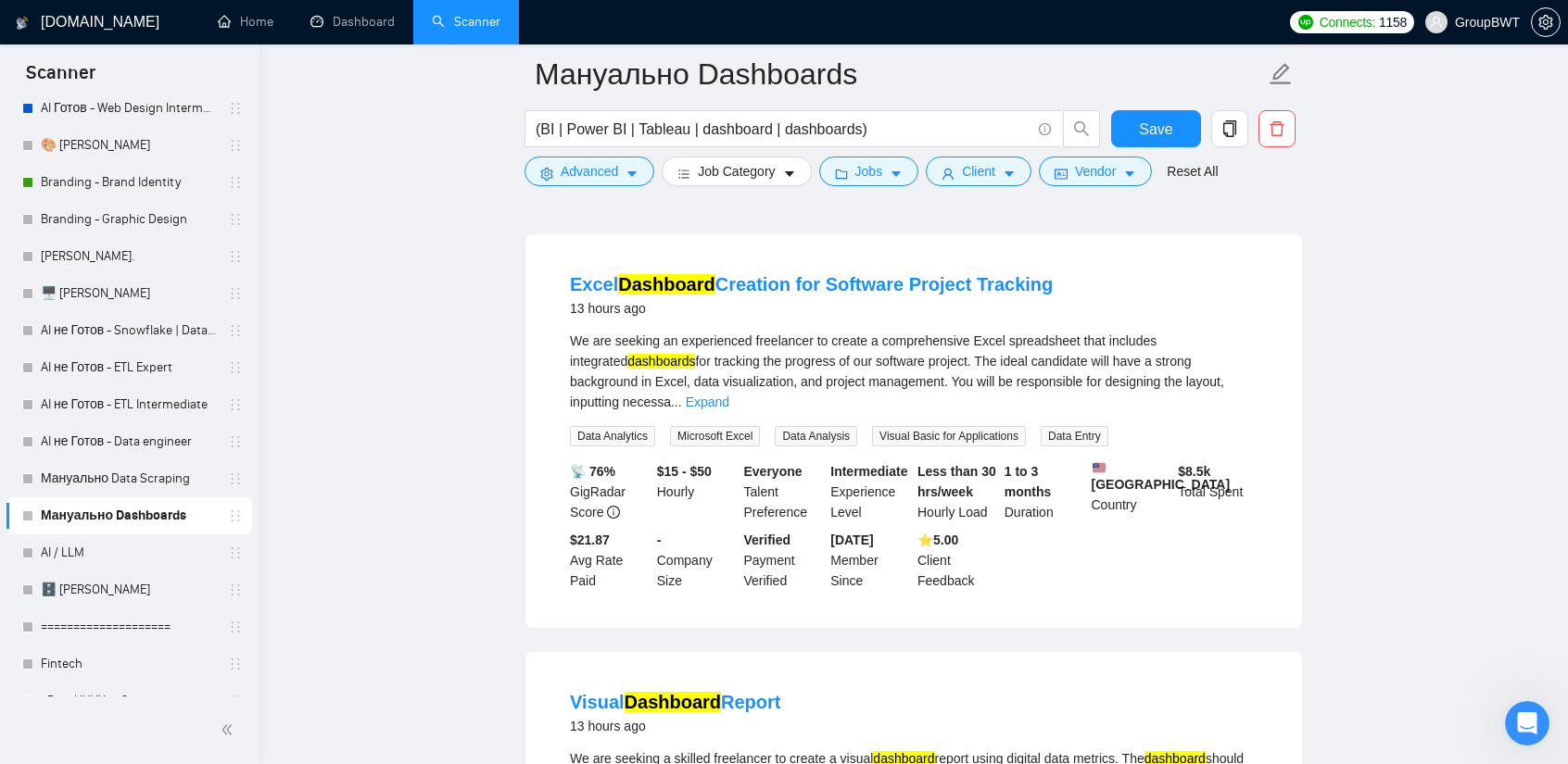
scroll to position [7678, 0]
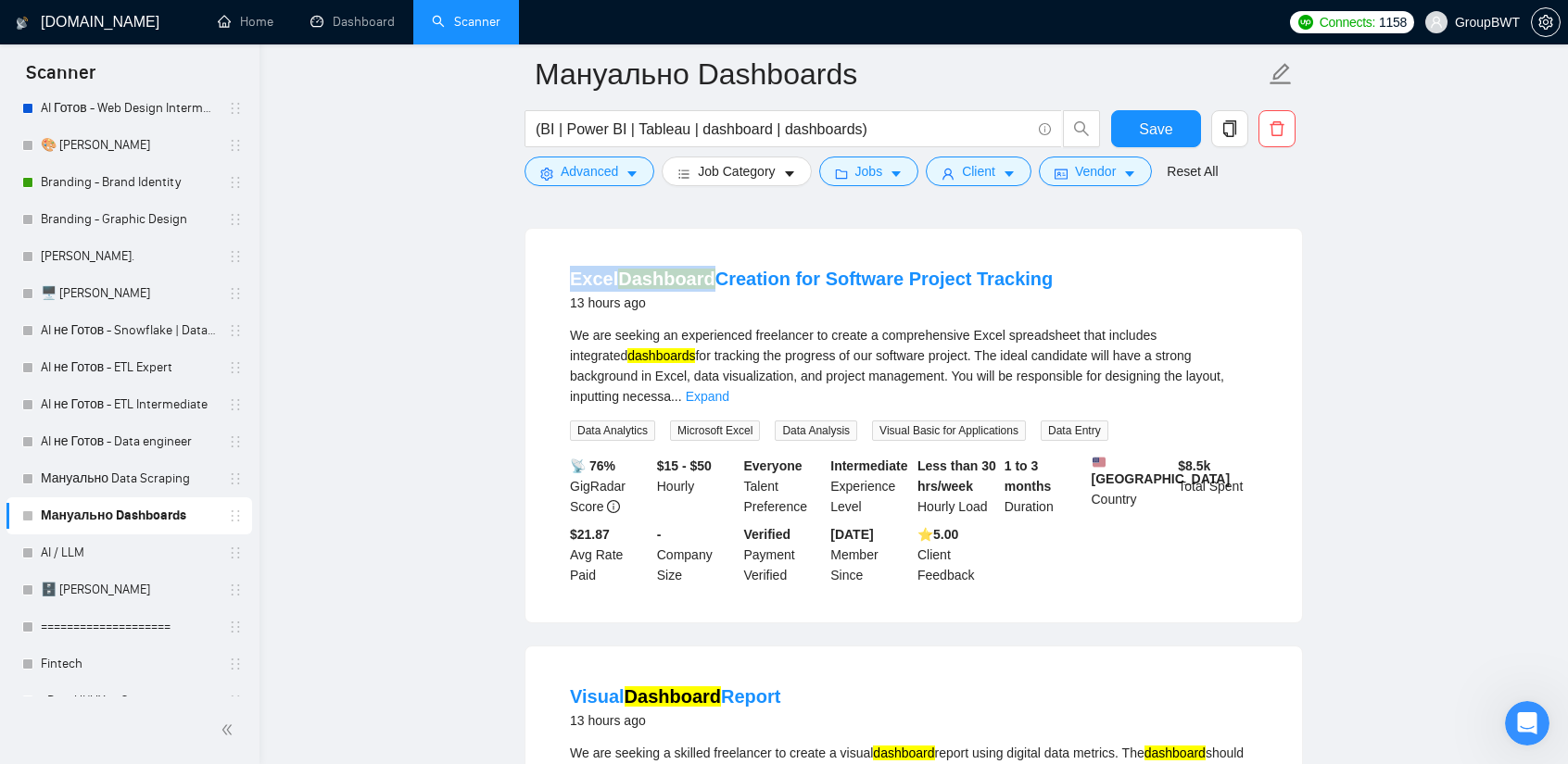
drag, startPoint x: 568, startPoint y: 280, endPoint x: 706, endPoint y: 280, distance: 138.0
click at [706, 280] on li "Excel Dashboard Creation for Software Project Tracking 13 hours ago We are seek…" at bounding box center [913, 426] width 732 height 350
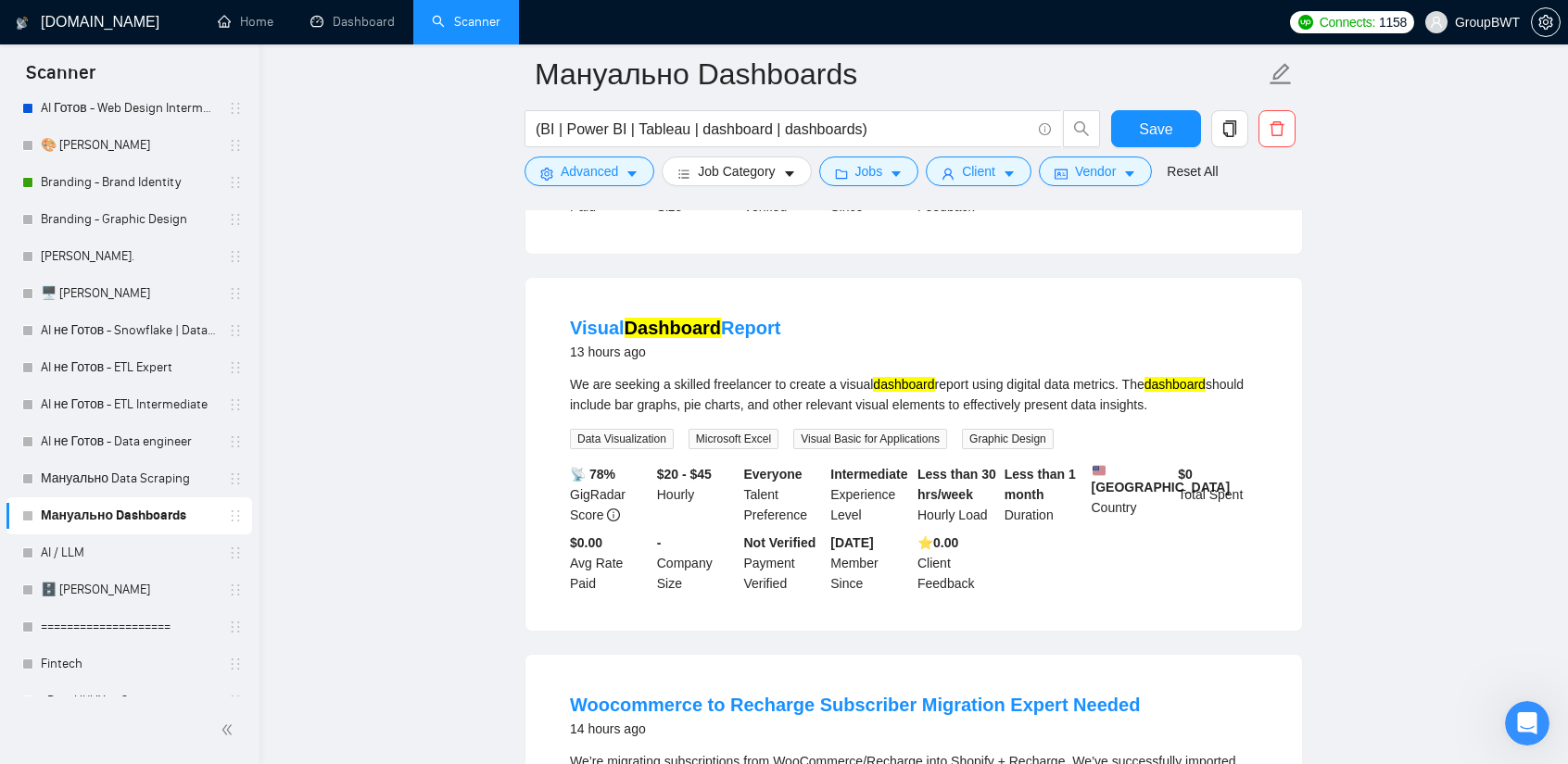
scroll to position [8049, 0]
click at [668, 318] on mark "Dashboard" at bounding box center [673, 326] width 97 height 20
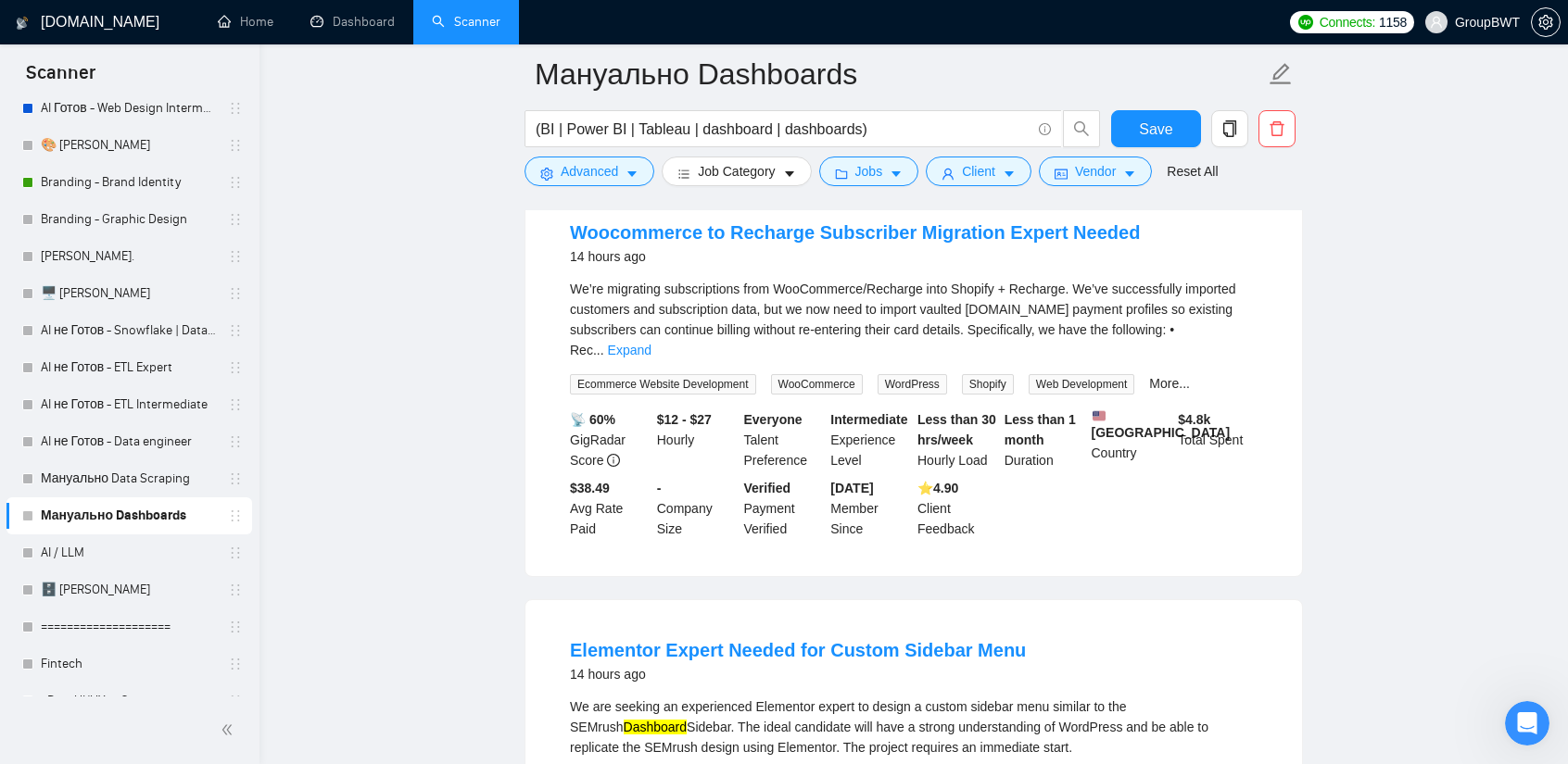
scroll to position [8511, 0]
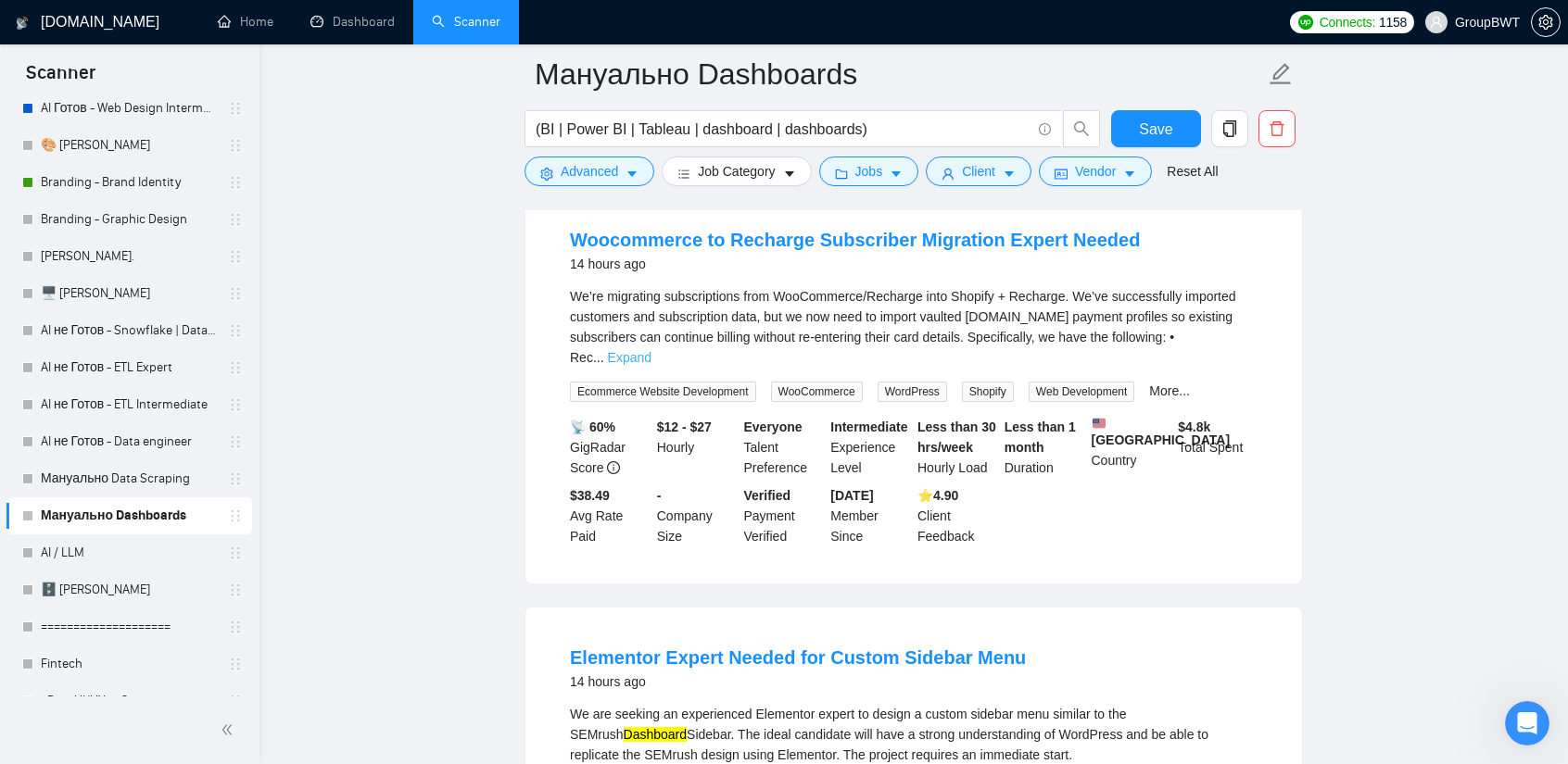
click at [652, 350] on link "Expand" at bounding box center [630, 358] width 44 height 15
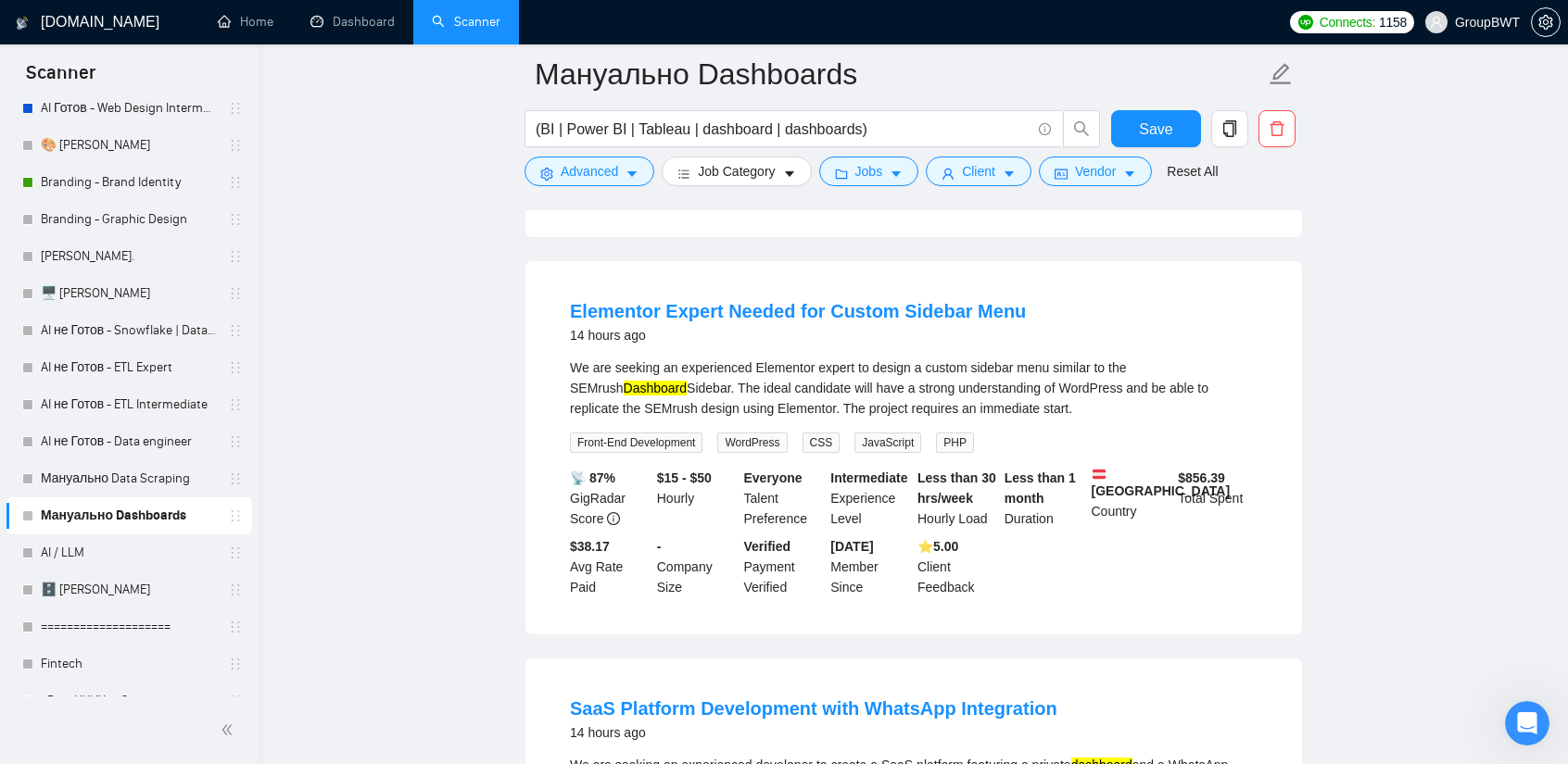
scroll to position [9067, 0]
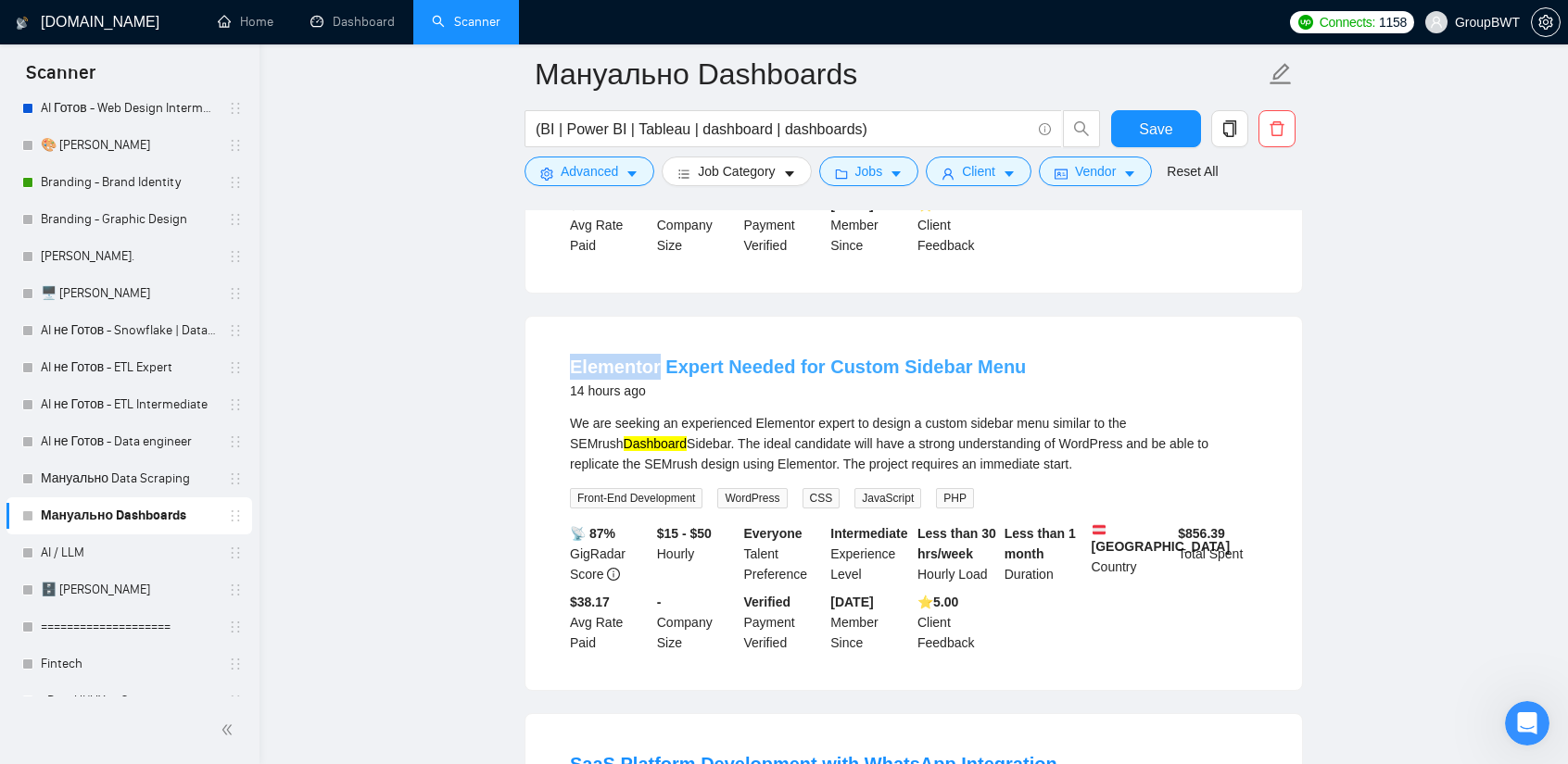
drag, startPoint x: 565, startPoint y: 374, endPoint x: 655, endPoint y: 379, distance: 90.1
click at [655, 379] on li "Elementor Expert Needed for Custom Sidebar Menu 14 hours ago We are seeking an …" at bounding box center [913, 503] width 732 height 329
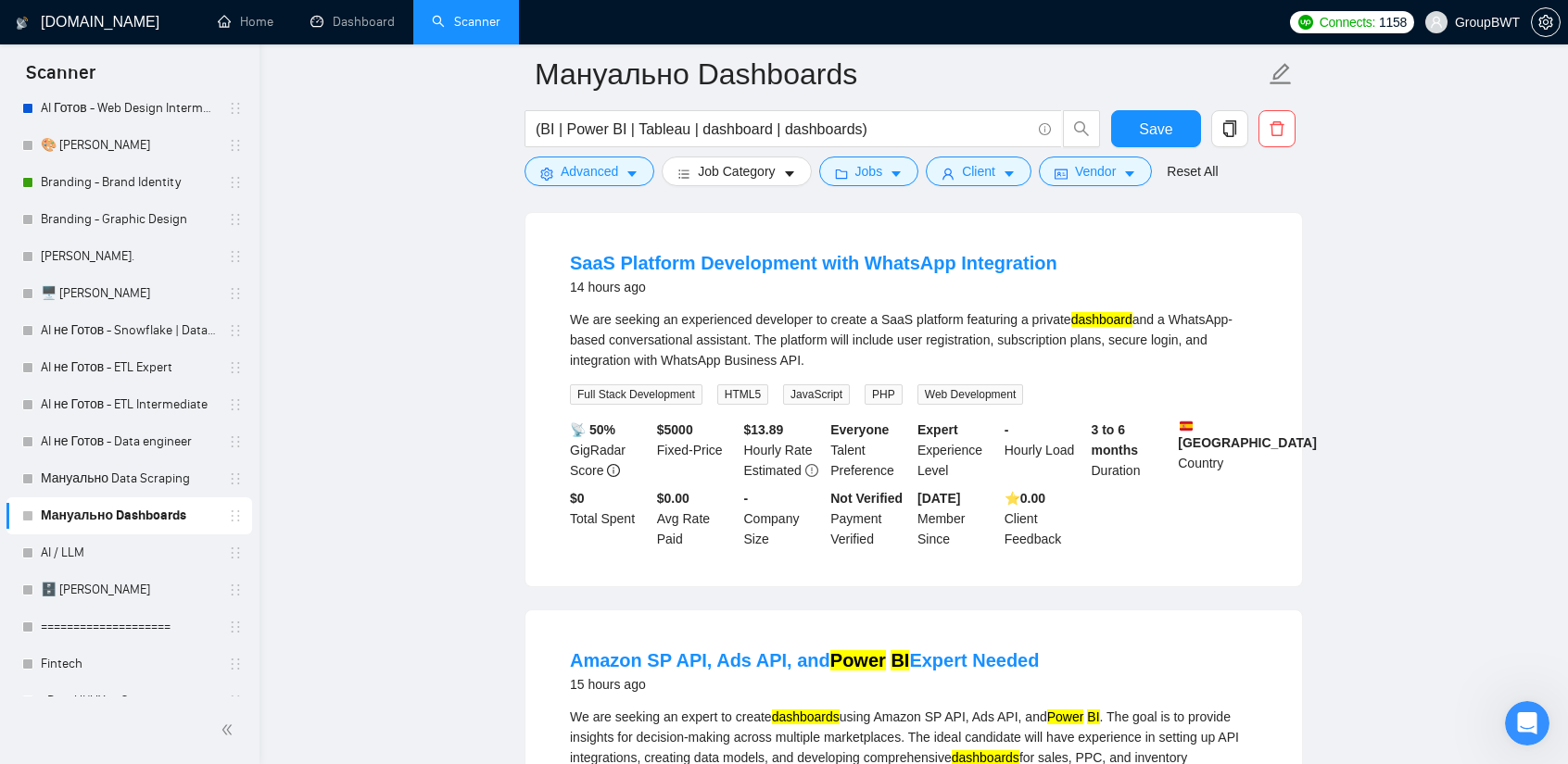
scroll to position [9623, 0]
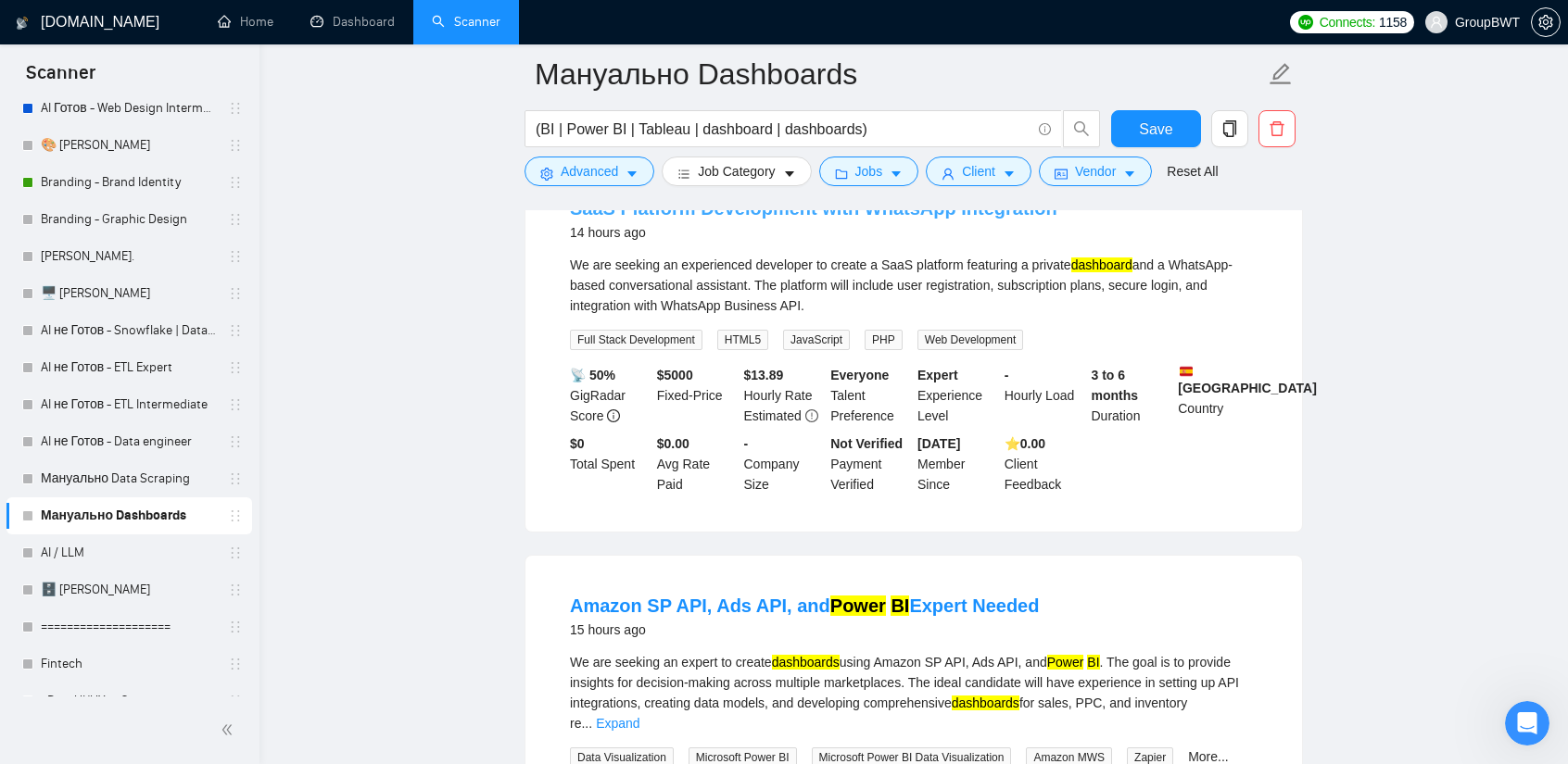
click at [797, 219] on link "SaaS Platform Development with WhatsApp Integration" at bounding box center [813, 208] width 487 height 20
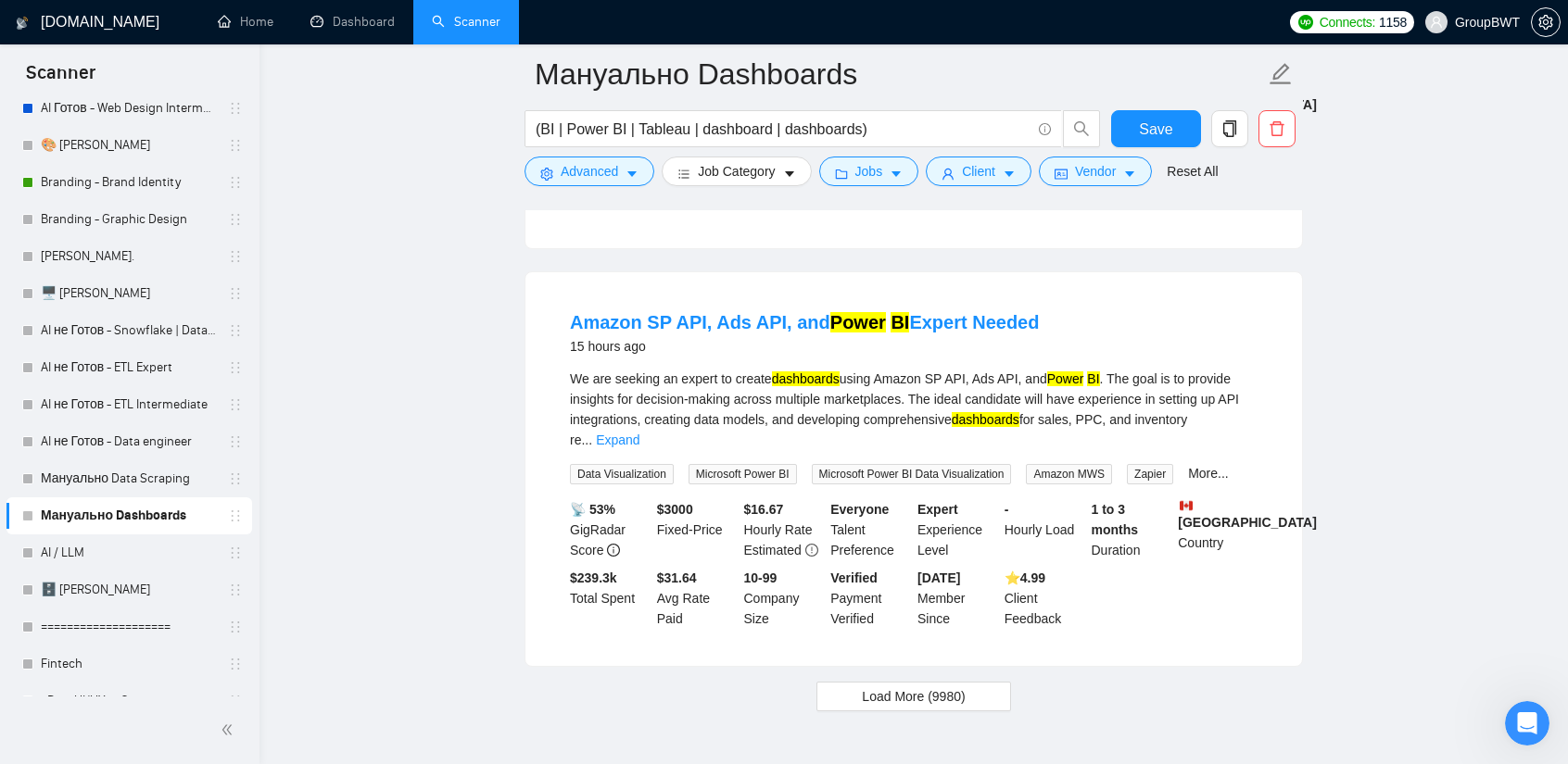
scroll to position [9993, 0]
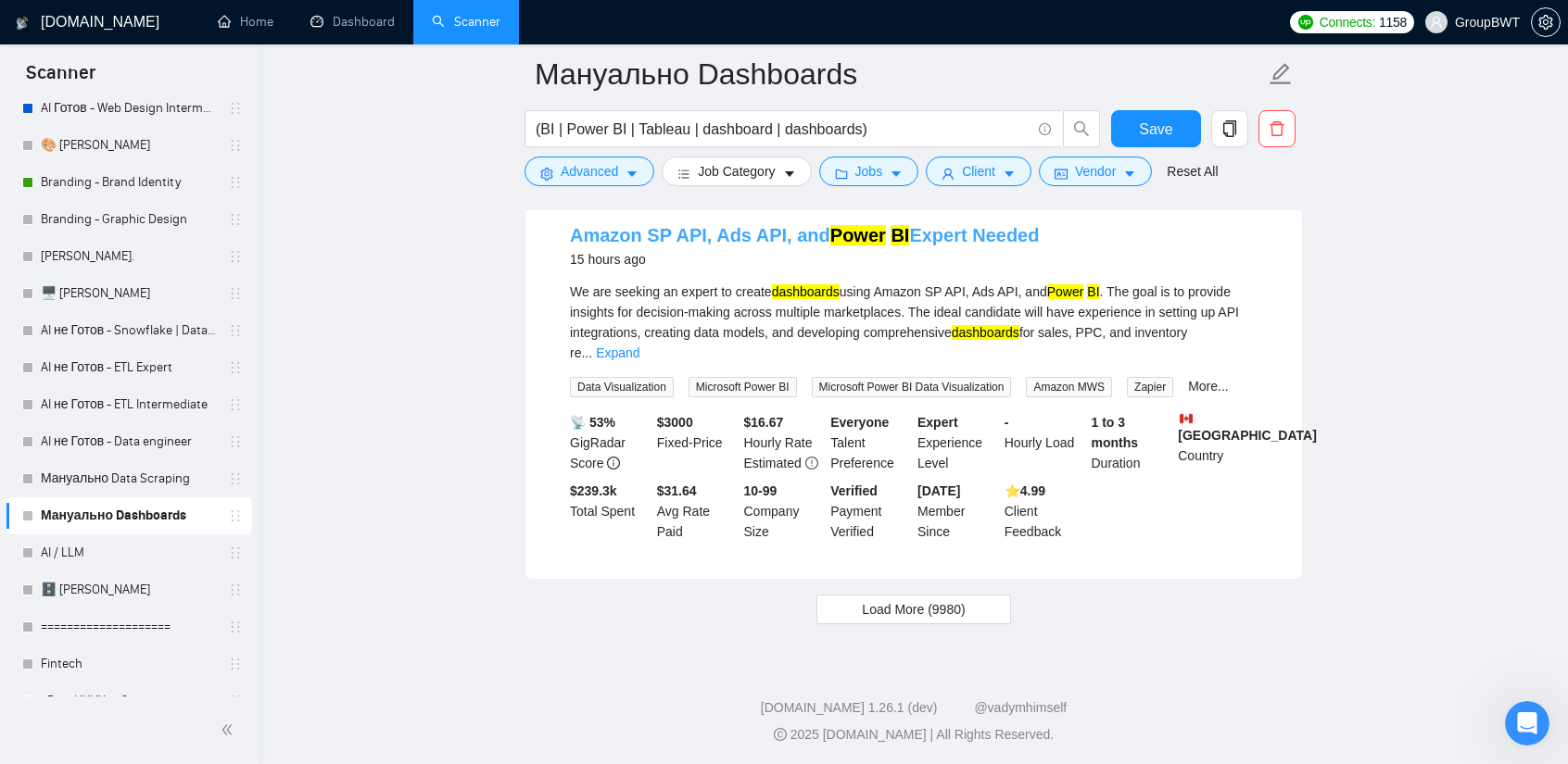
click at [762, 245] on link "Amazon SP API, Ads API, and Power BI Expert Needed" at bounding box center [804, 235] width 469 height 20
click at [931, 610] on span "Load More (9980)" at bounding box center [913, 608] width 103 height 20
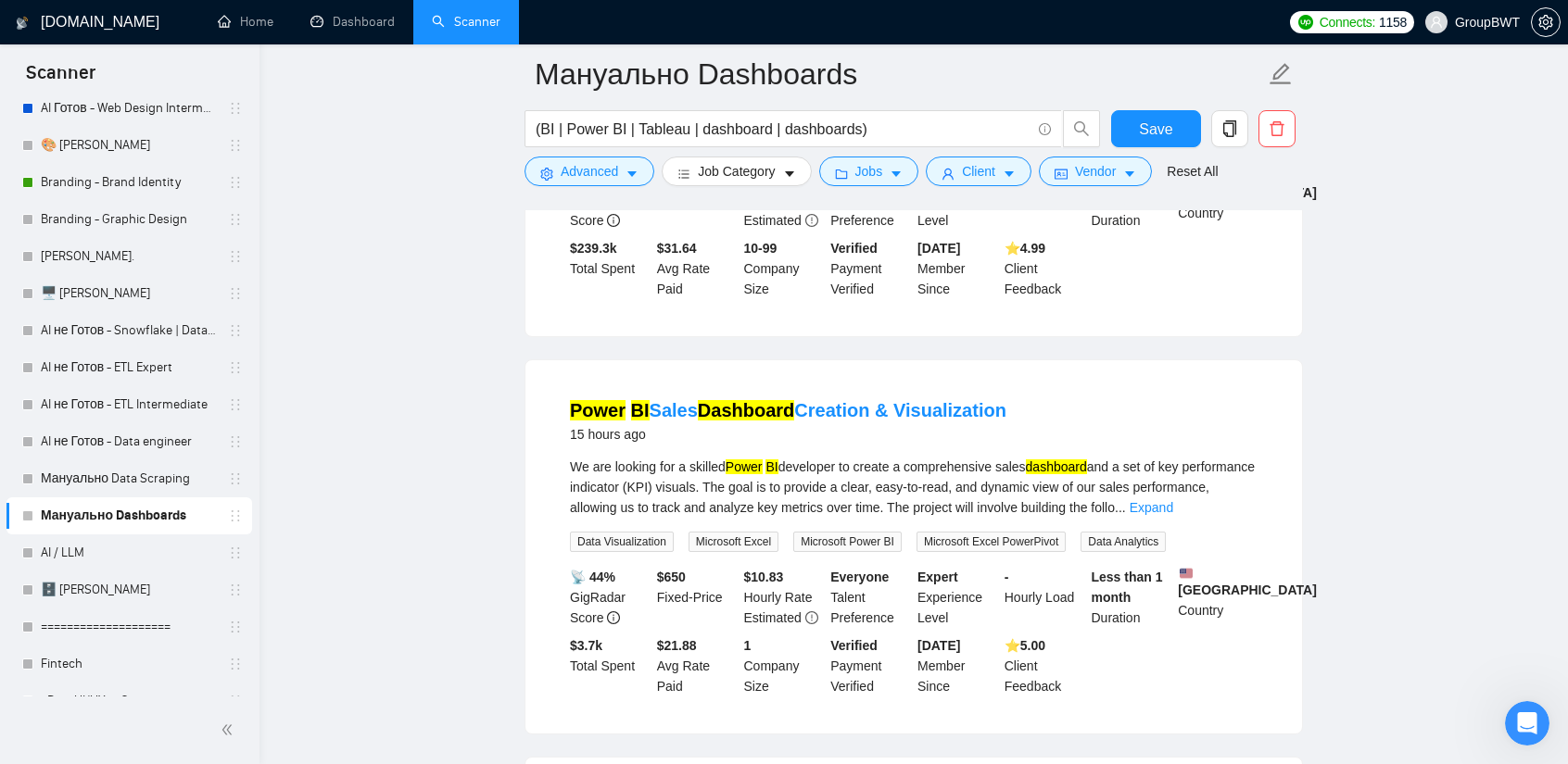
scroll to position [10271, 0]
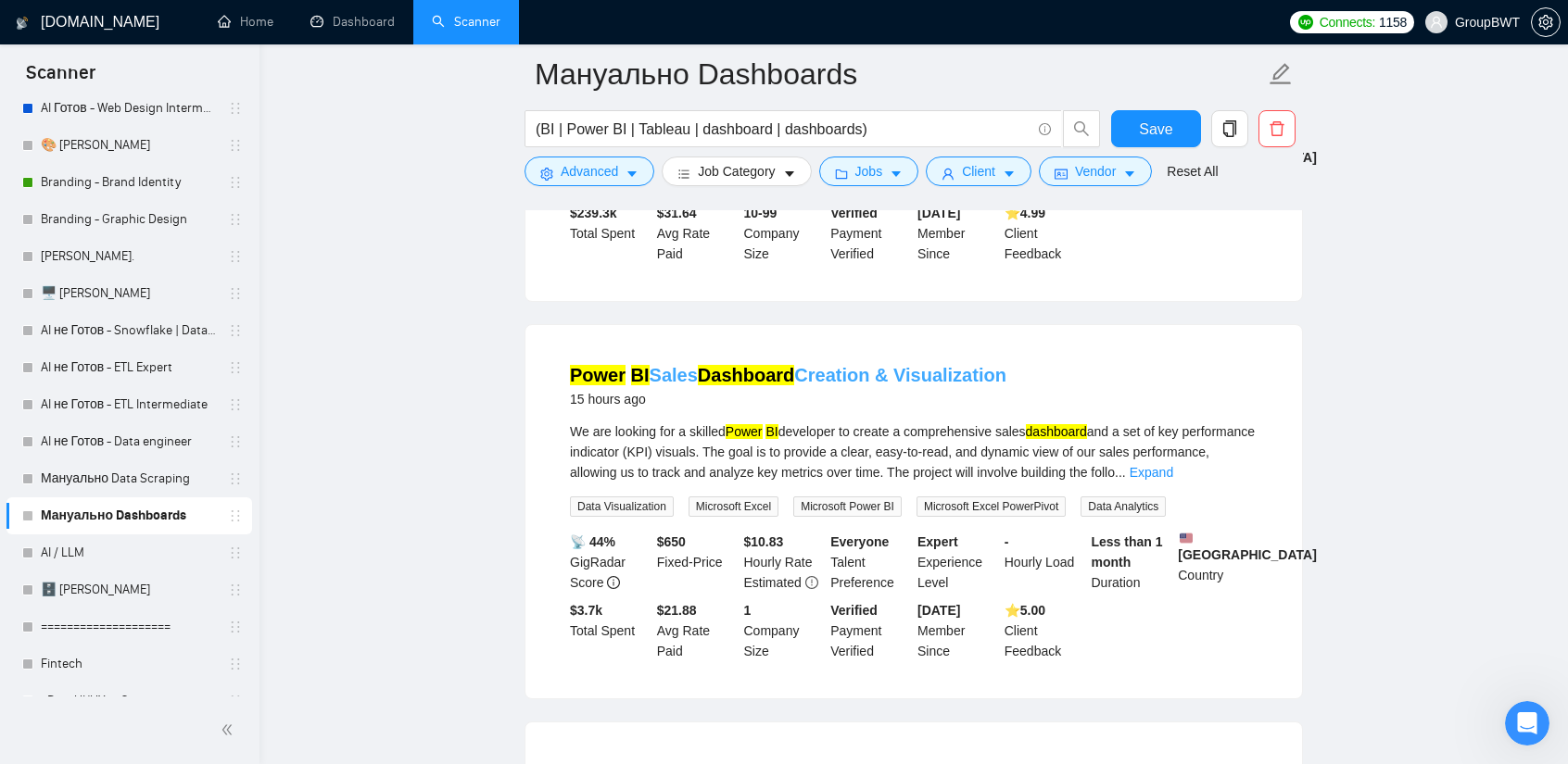
click at [875, 374] on link "Power BI Sales Dashboard Creation & Visualization" at bounding box center [787, 374] width 437 height 20
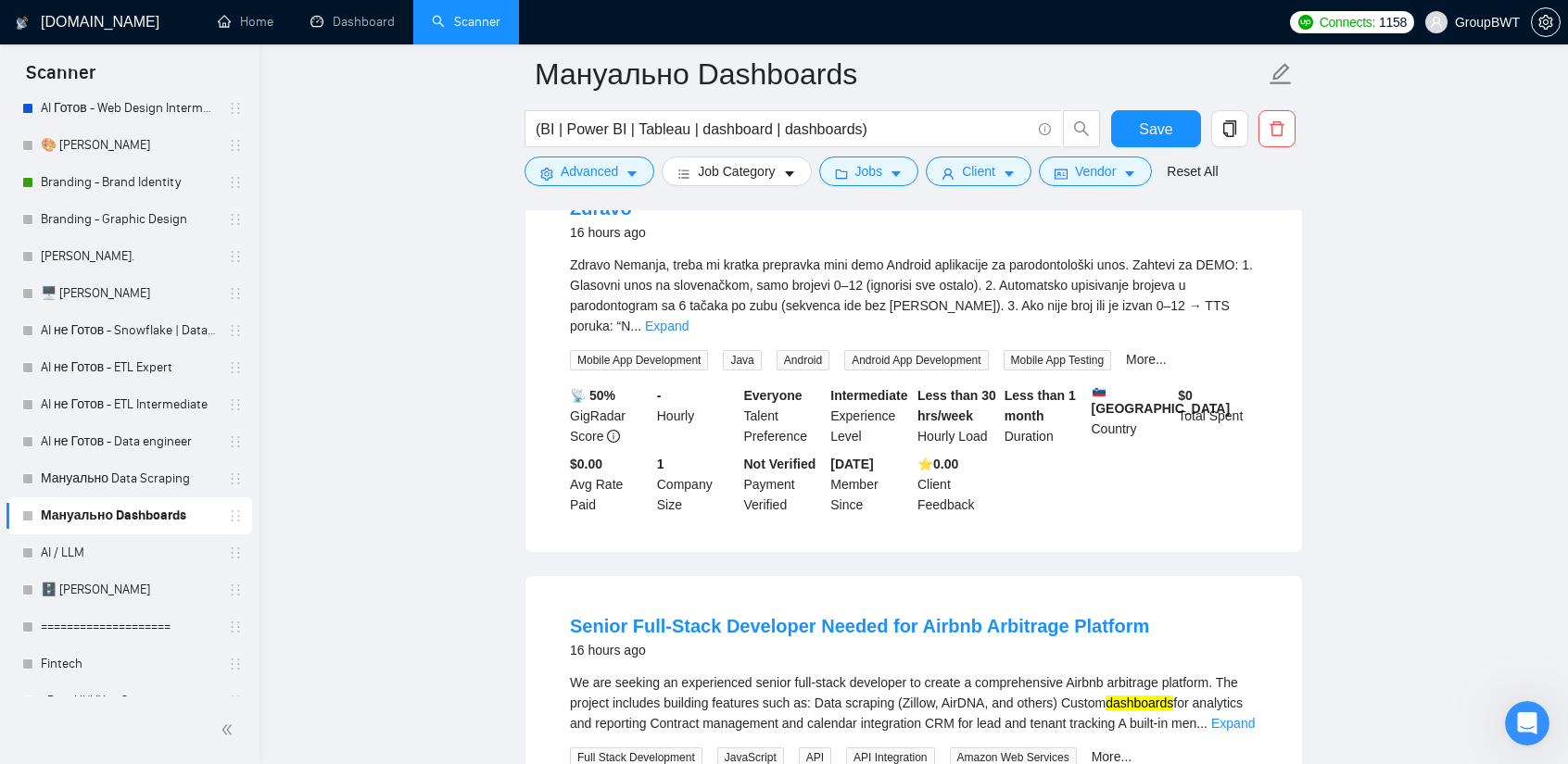
scroll to position [10827, 0]
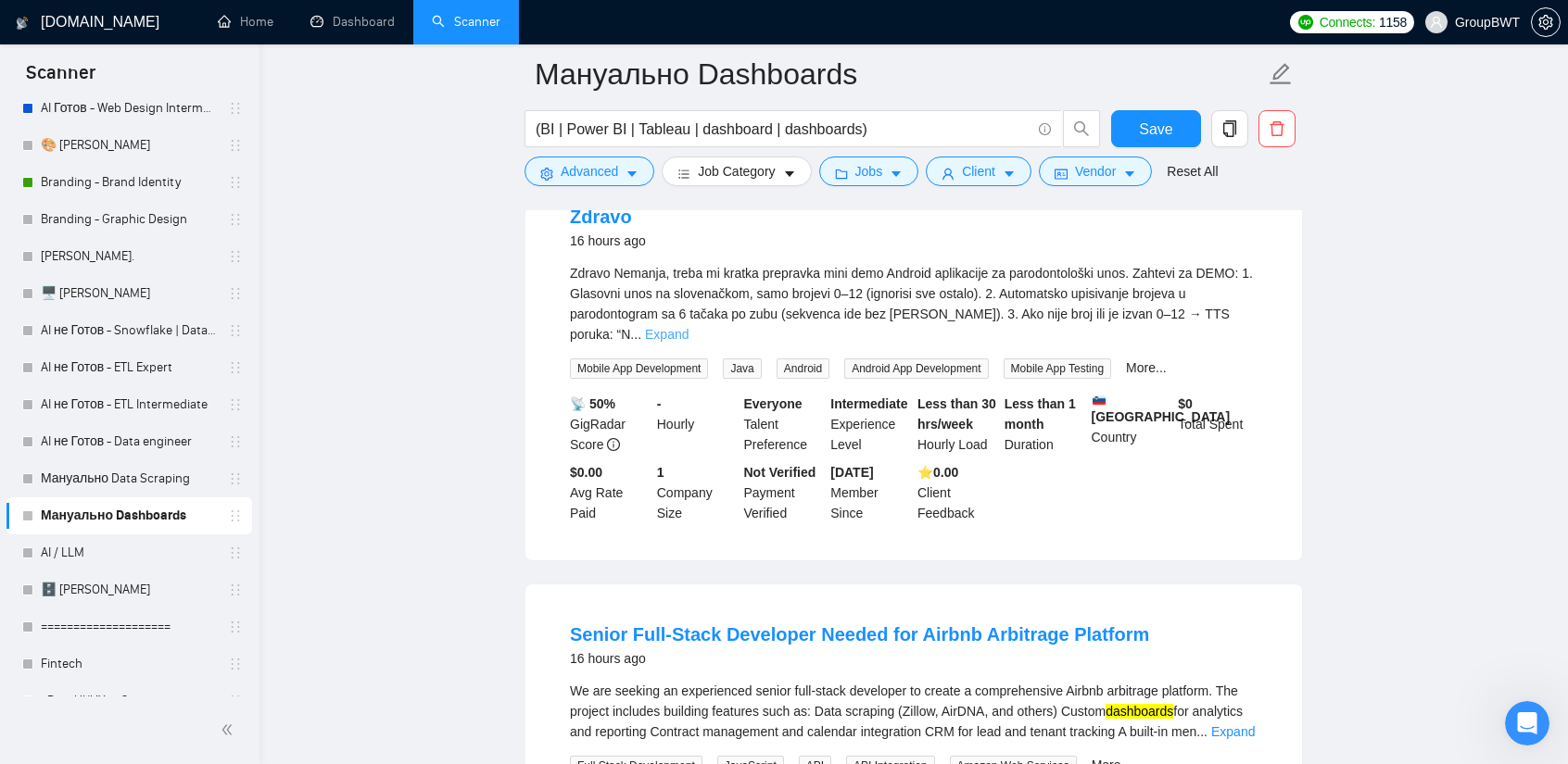
click at [689, 327] on link "Expand" at bounding box center [667, 334] width 44 height 15
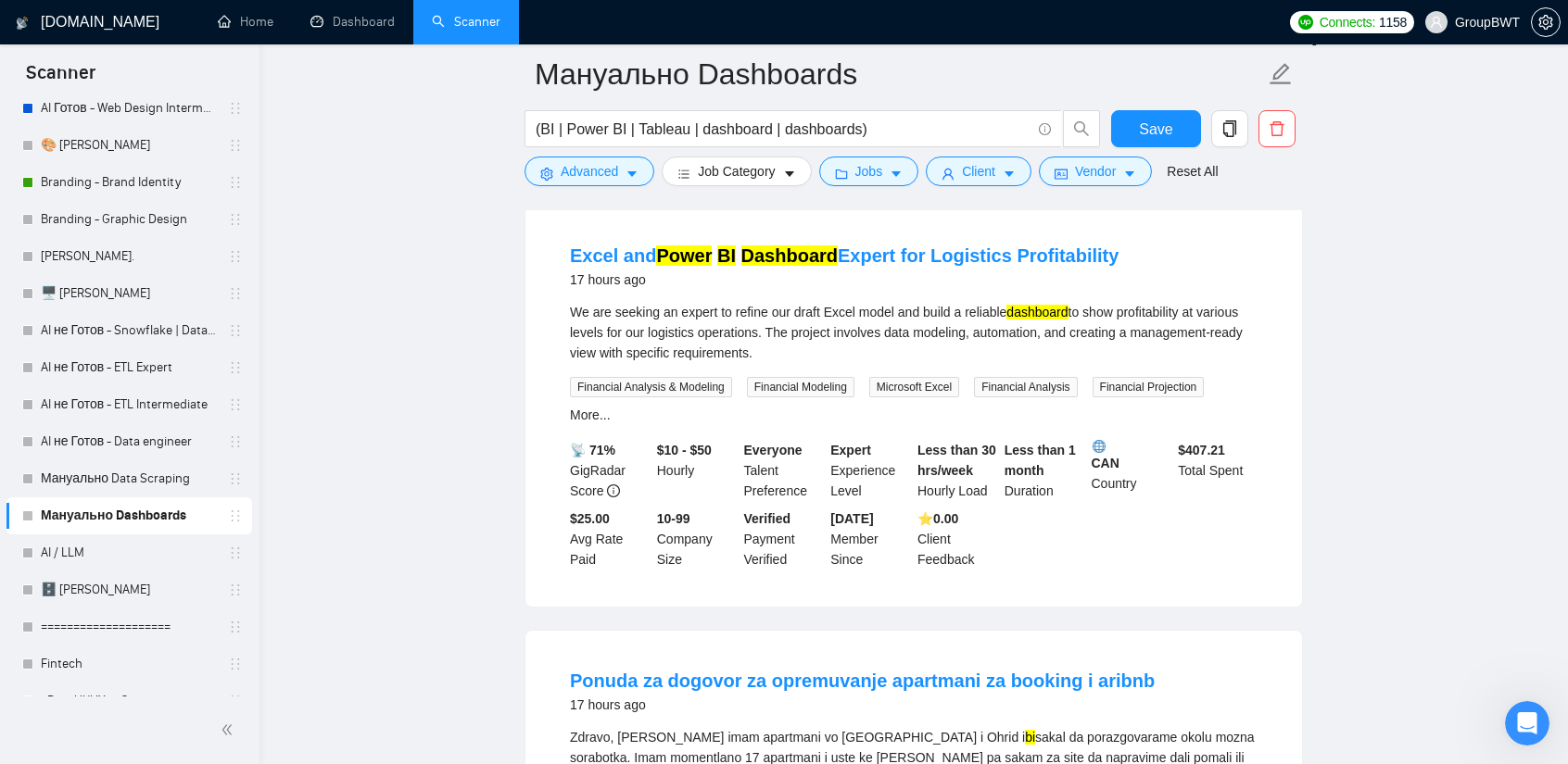
scroll to position [11661, 0]
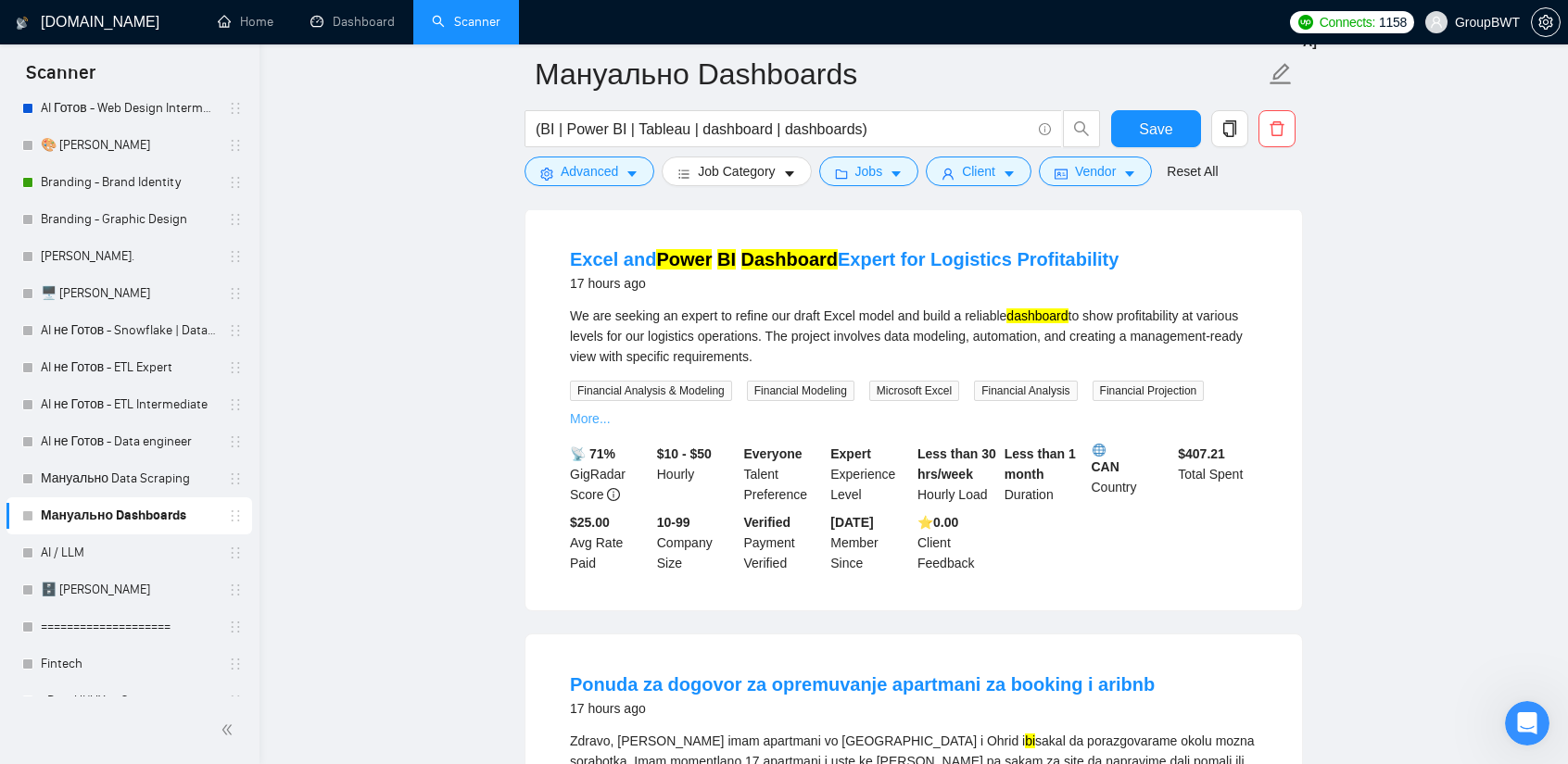
click at [611, 412] on link "More..." at bounding box center [590, 419] width 41 height 15
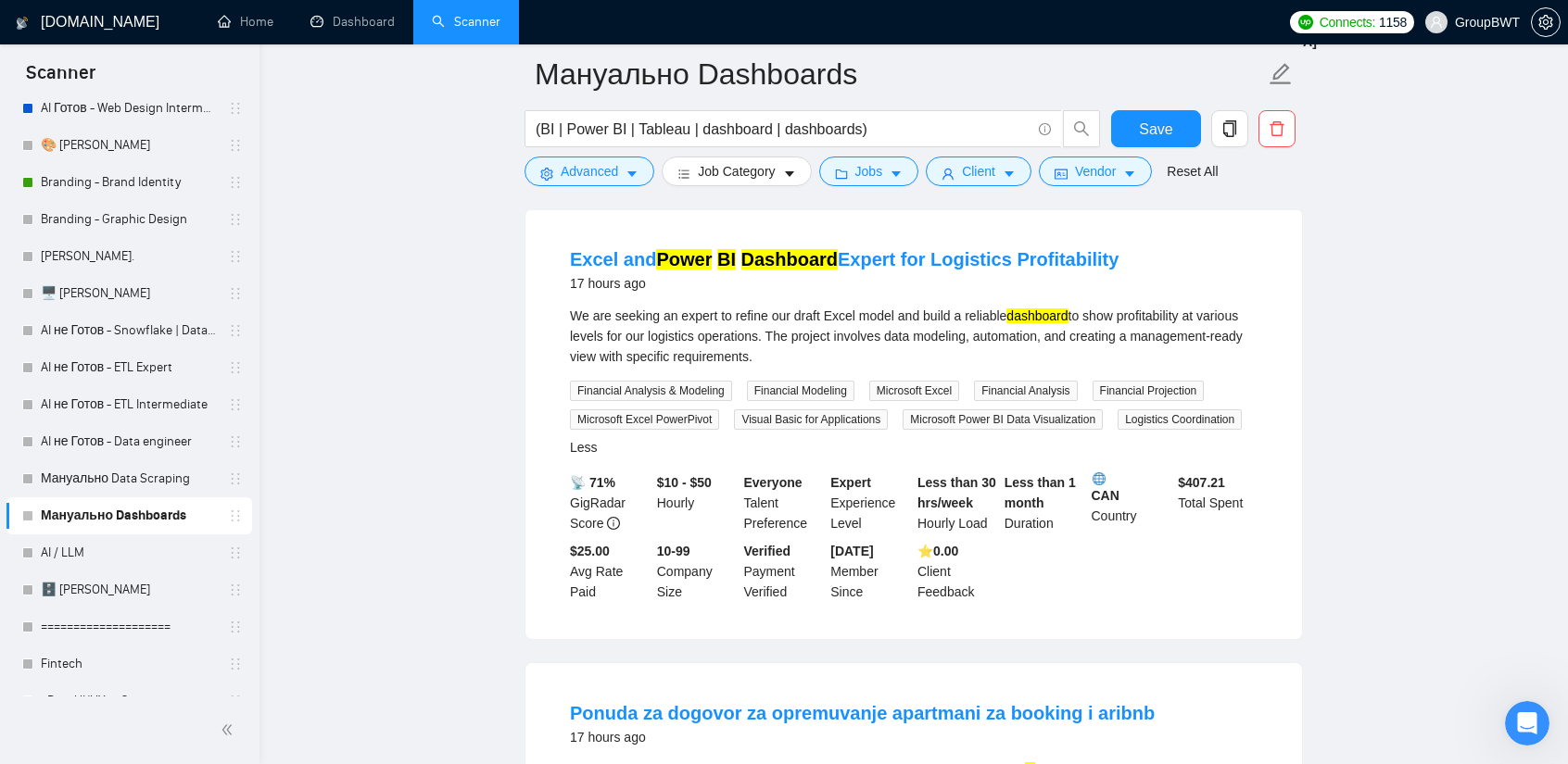
drag, startPoint x: 815, startPoint y: 278, endPoint x: 1306, endPoint y: 352, distance: 496.5
drag, startPoint x: 870, startPoint y: 288, endPoint x: 916, endPoint y: 299, distance: 47.3
click at [916, 294] on div "17 hours ago" at bounding box center [844, 283] width 548 height 22
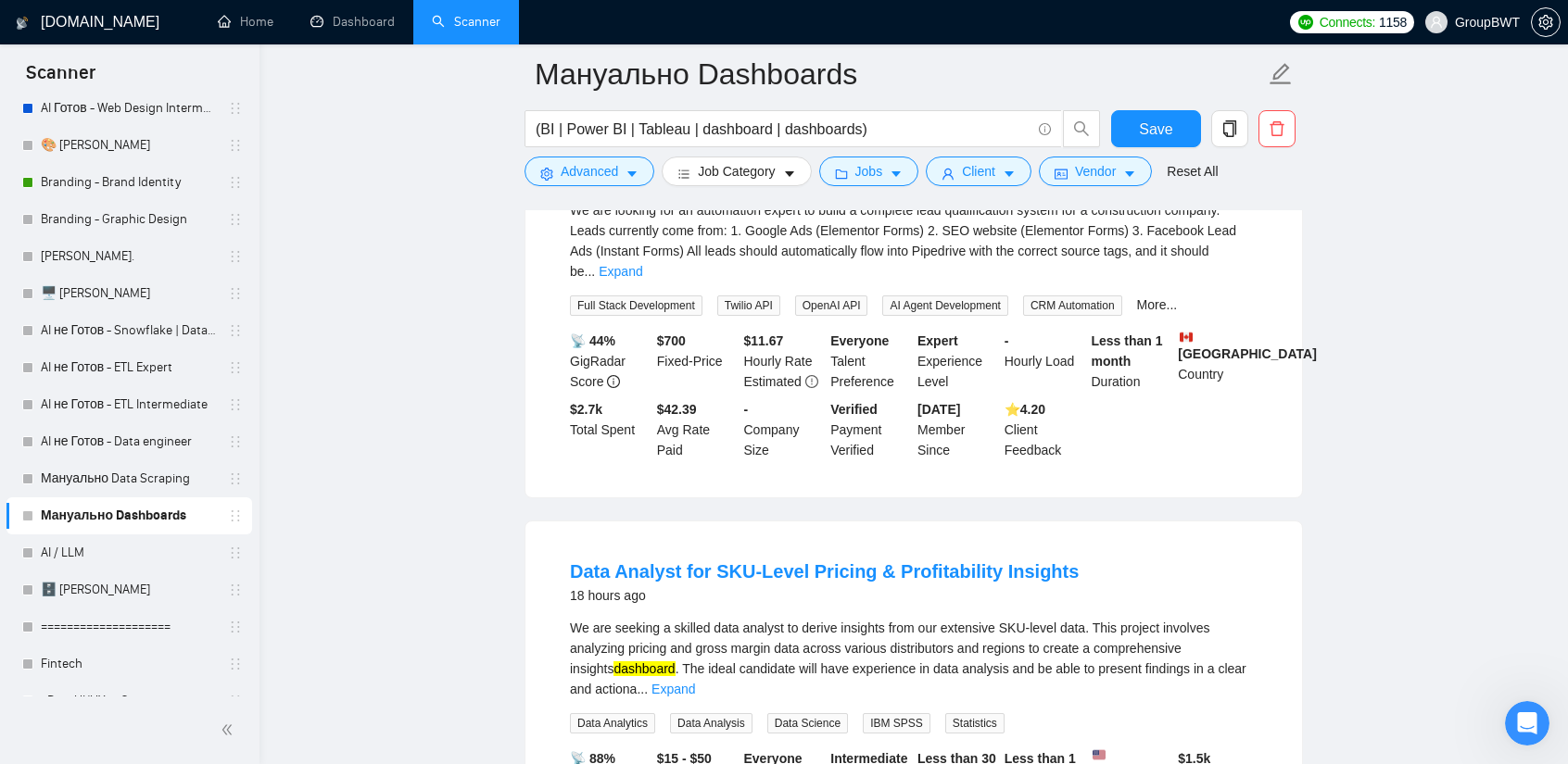
scroll to position [13050, 0]
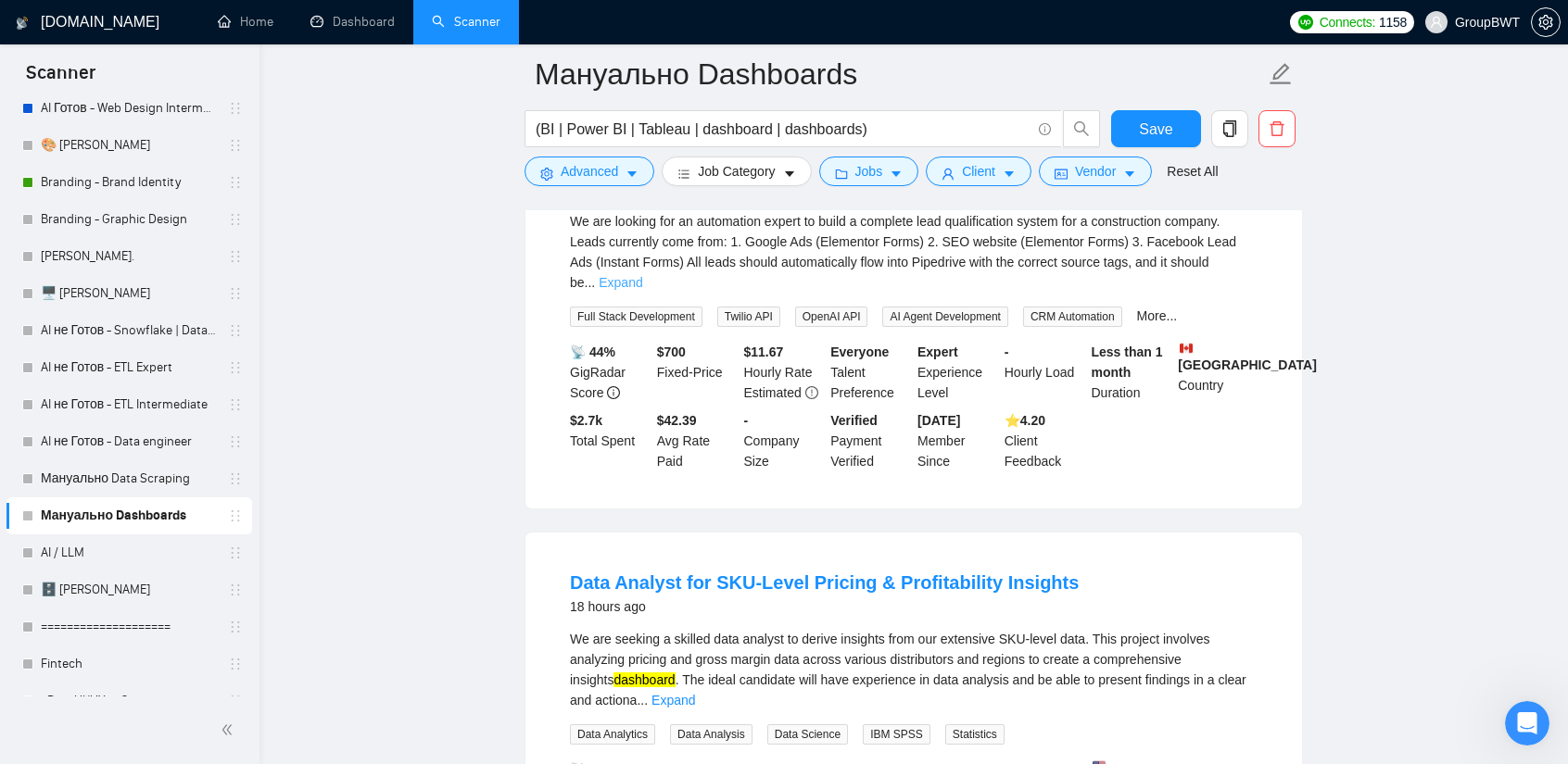
click at [642, 279] on link "Expand" at bounding box center [620, 283] width 44 height 15
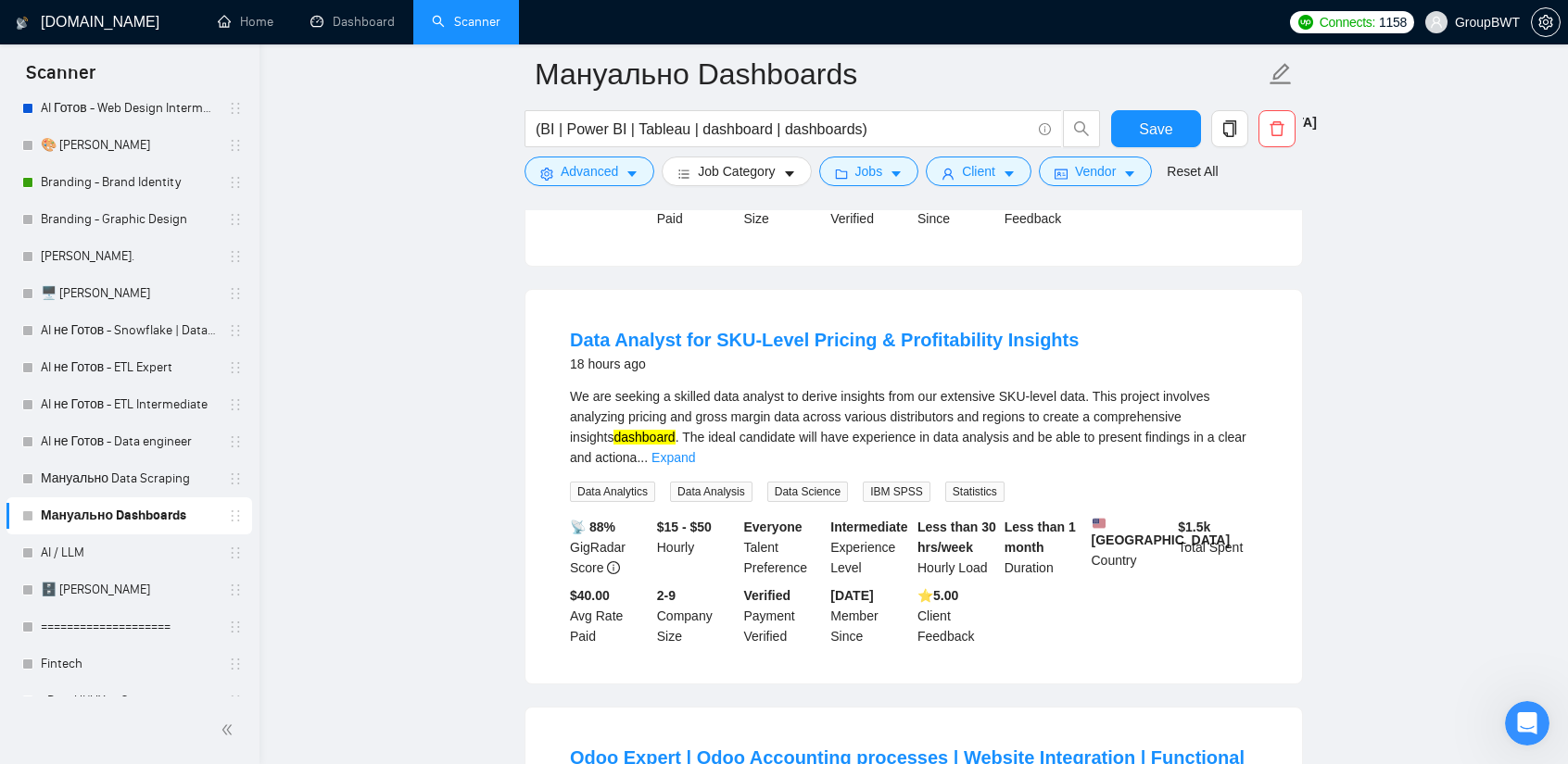
scroll to position [13420, 0]
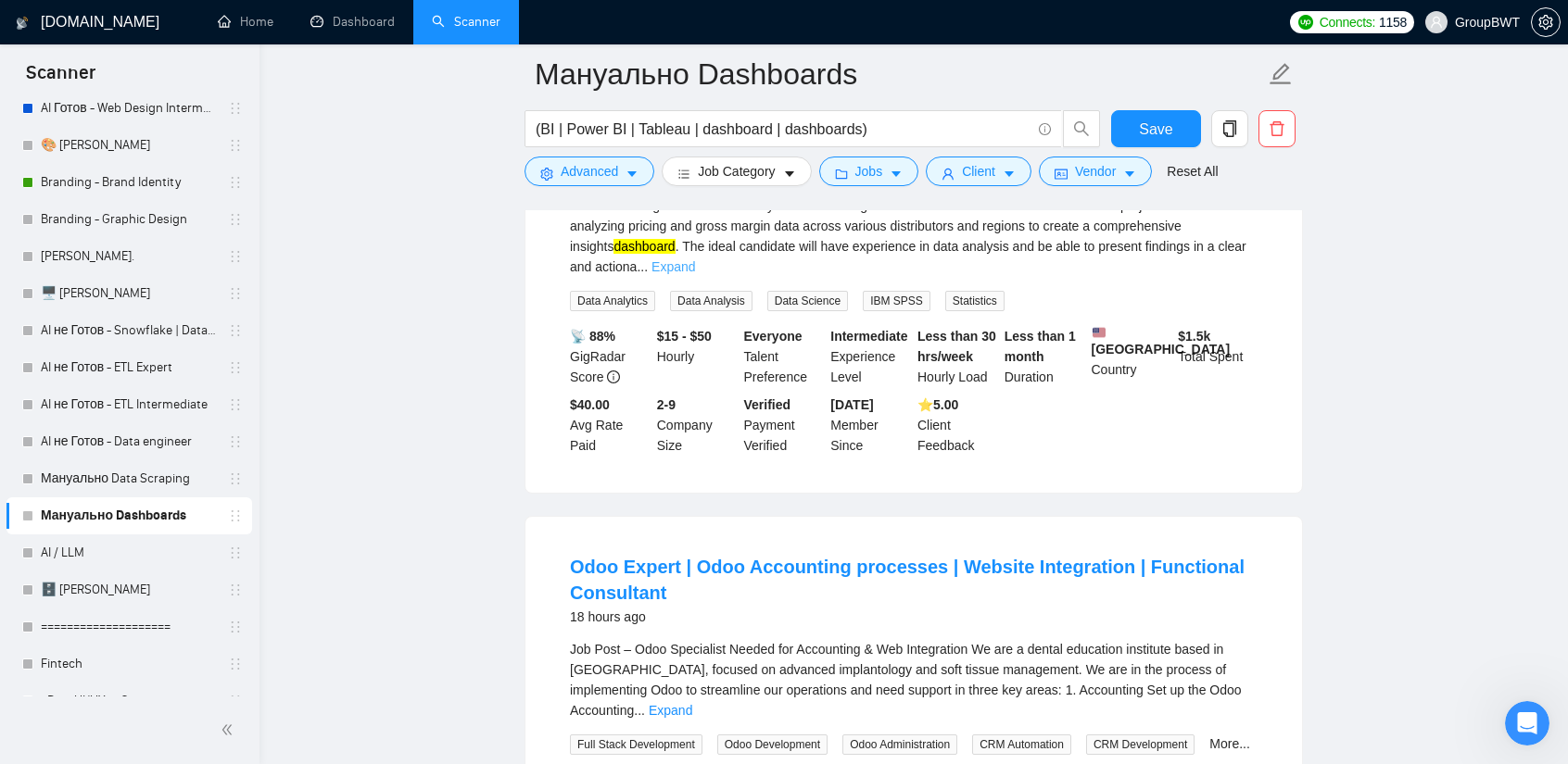
click at [695, 260] on link "Expand" at bounding box center [674, 267] width 44 height 15
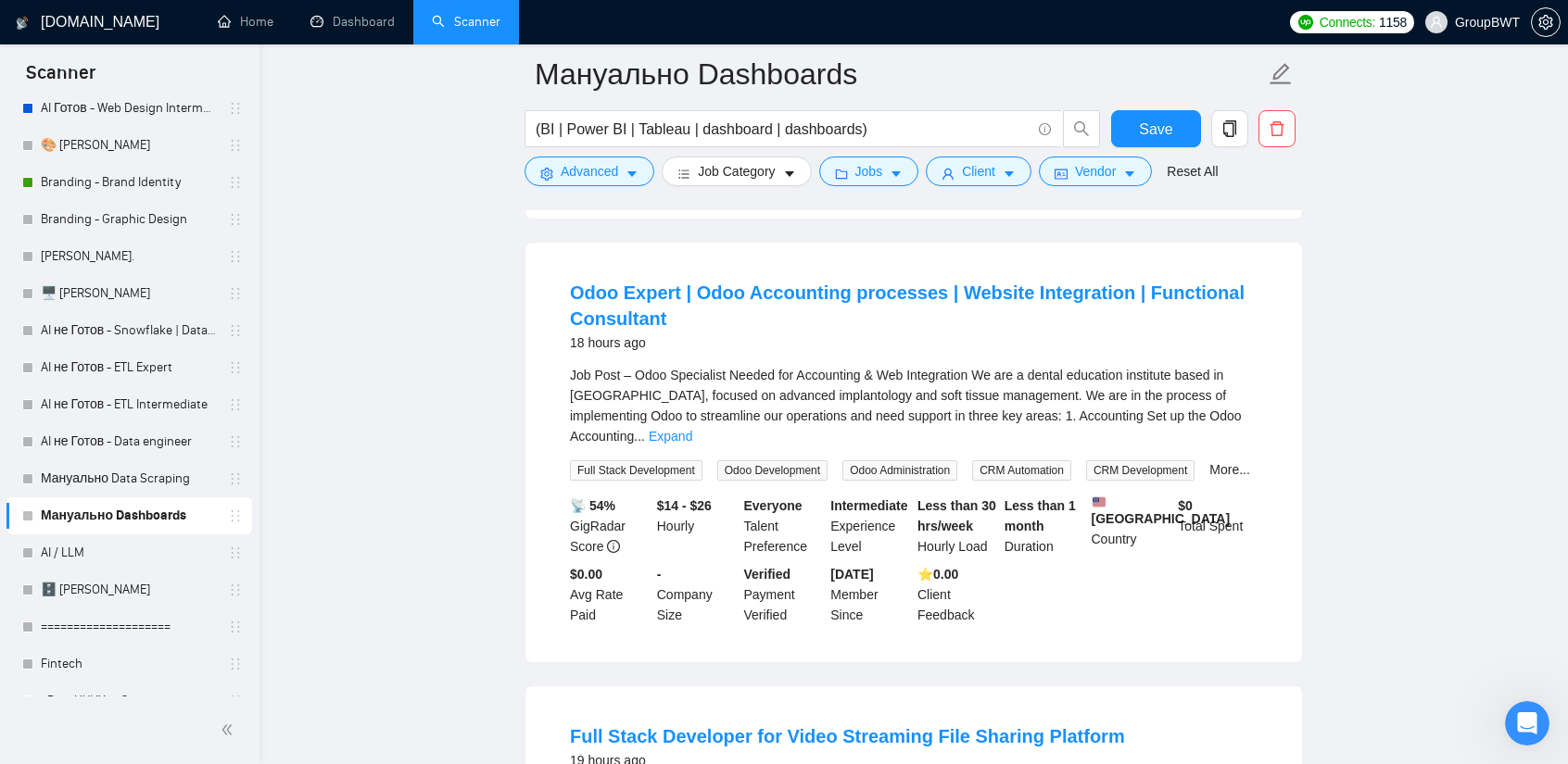
scroll to position [13883, 0]
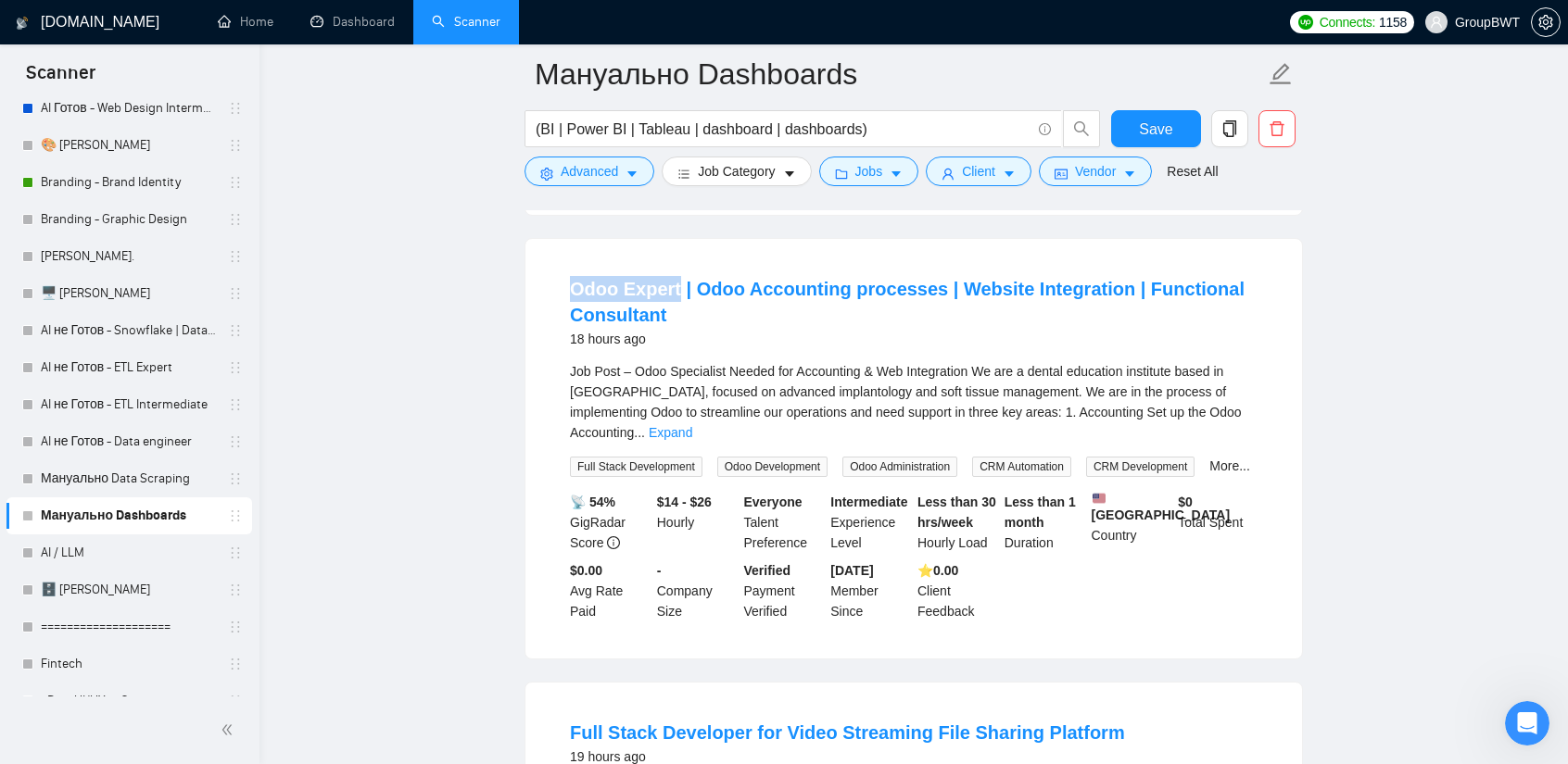
drag, startPoint x: 560, startPoint y: 286, endPoint x: 675, endPoint y: 293, distance: 115.2
click at [675, 293] on li "Odoo Expert | Odoo Accounting processes | Website Integration | Functional Cons…" at bounding box center [913, 448] width 732 height 375
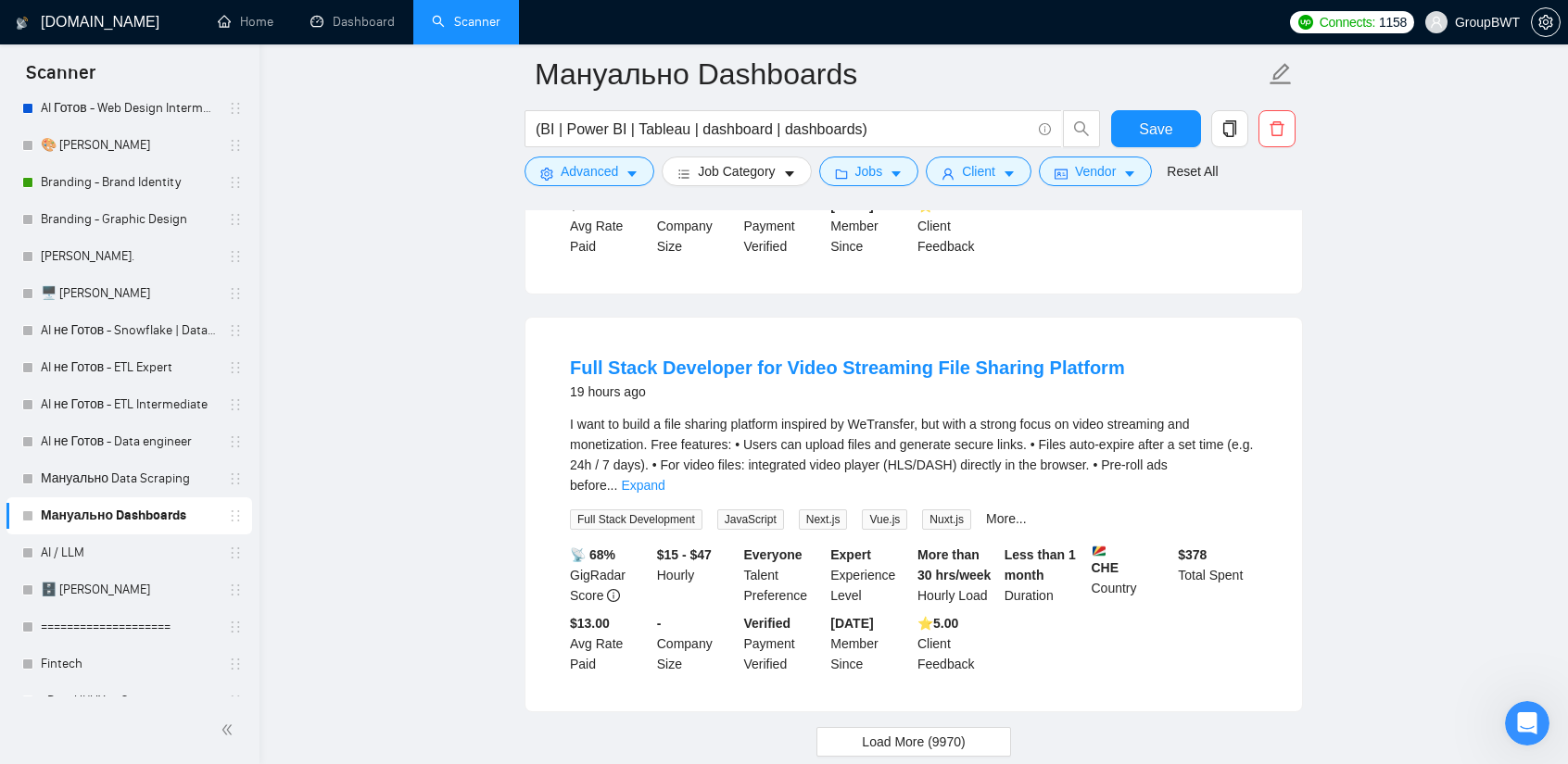
scroll to position [14253, 0]
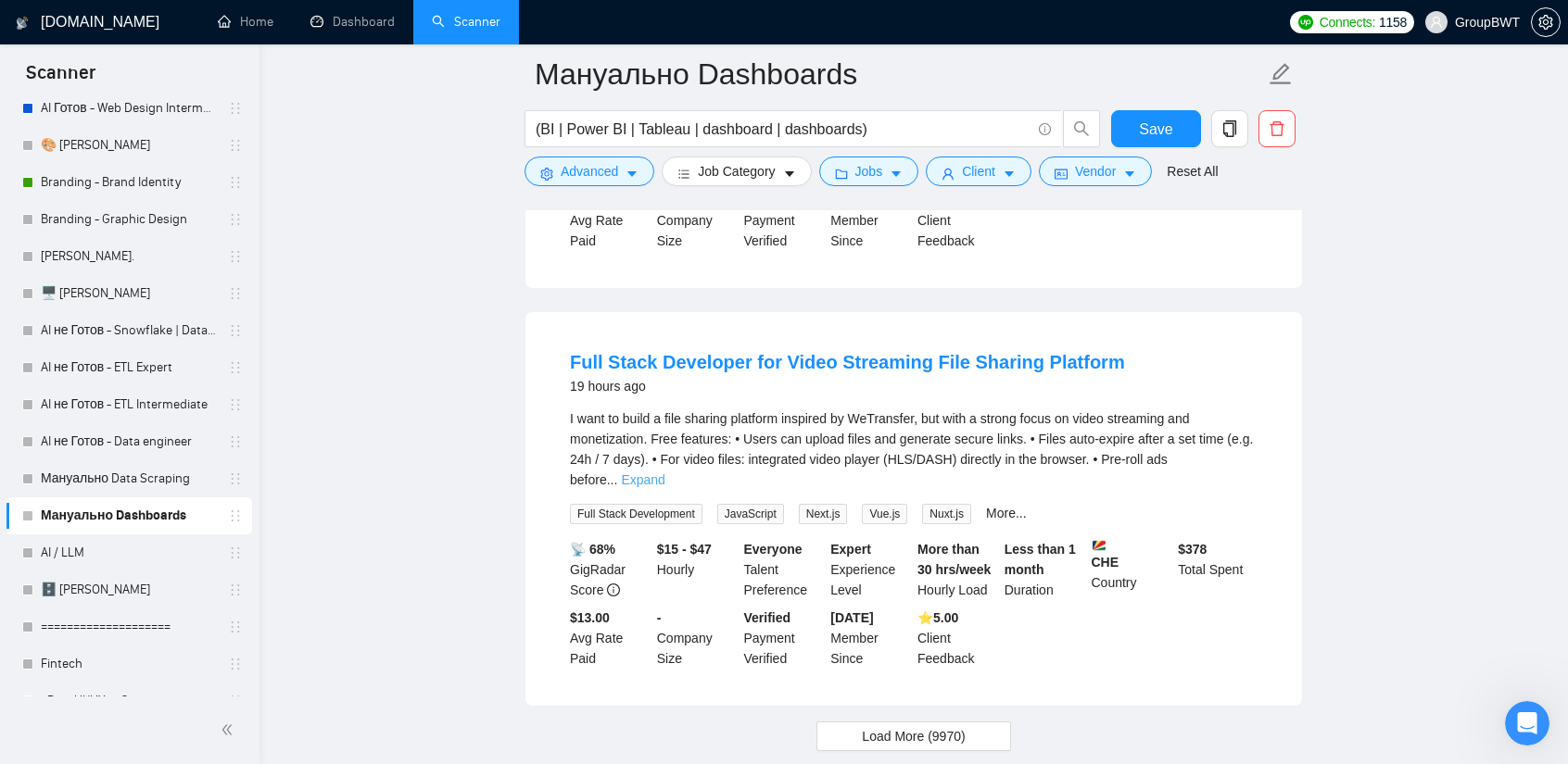
click at [664, 473] on link "Expand" at bounding box center [643, 480] width 44 height 15
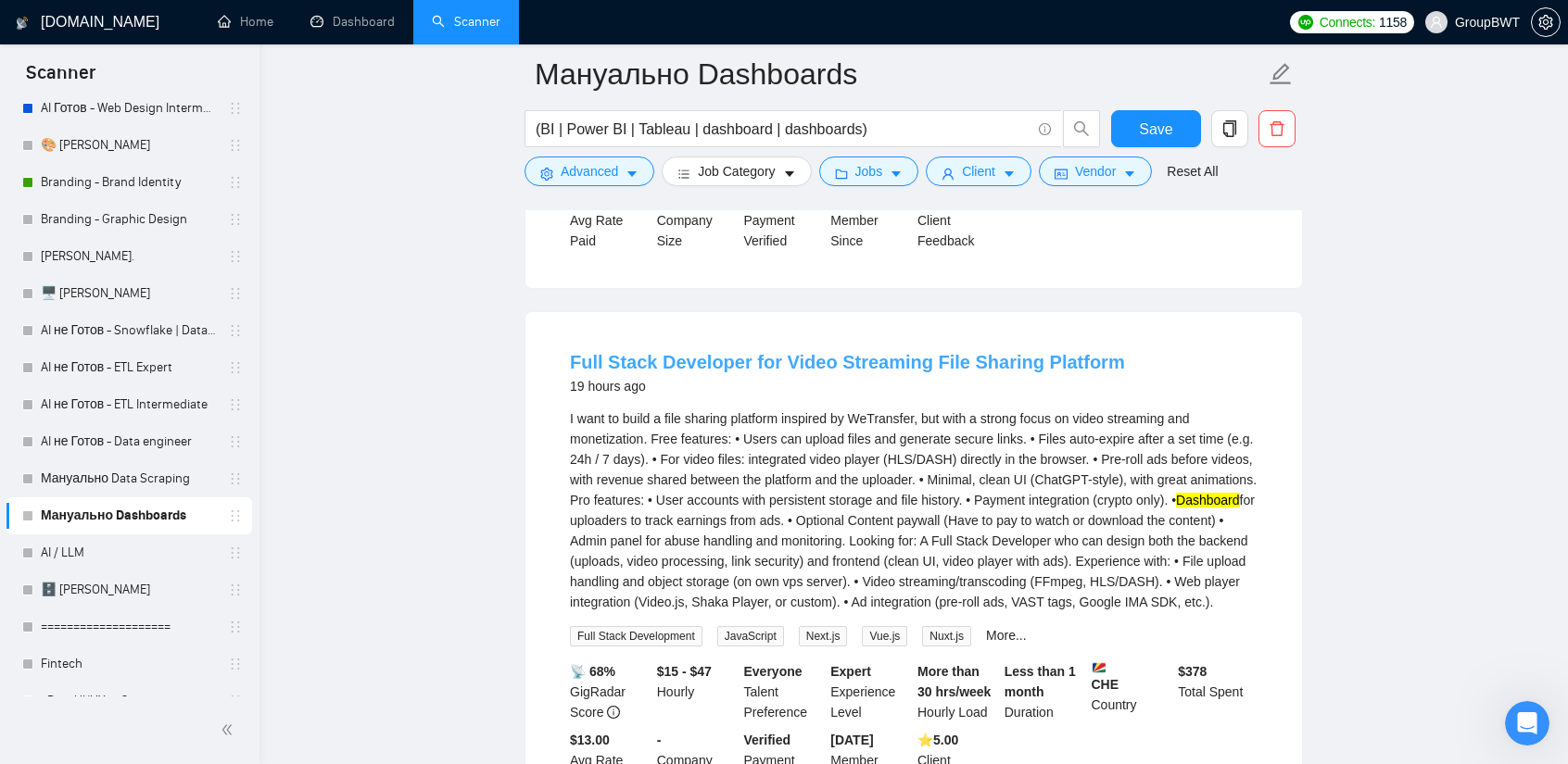
click at [950, 370] on link "Full Stack Developer for Video Streaming File Sharing Platform" at bounding box center [847, 362] width 555 height 20
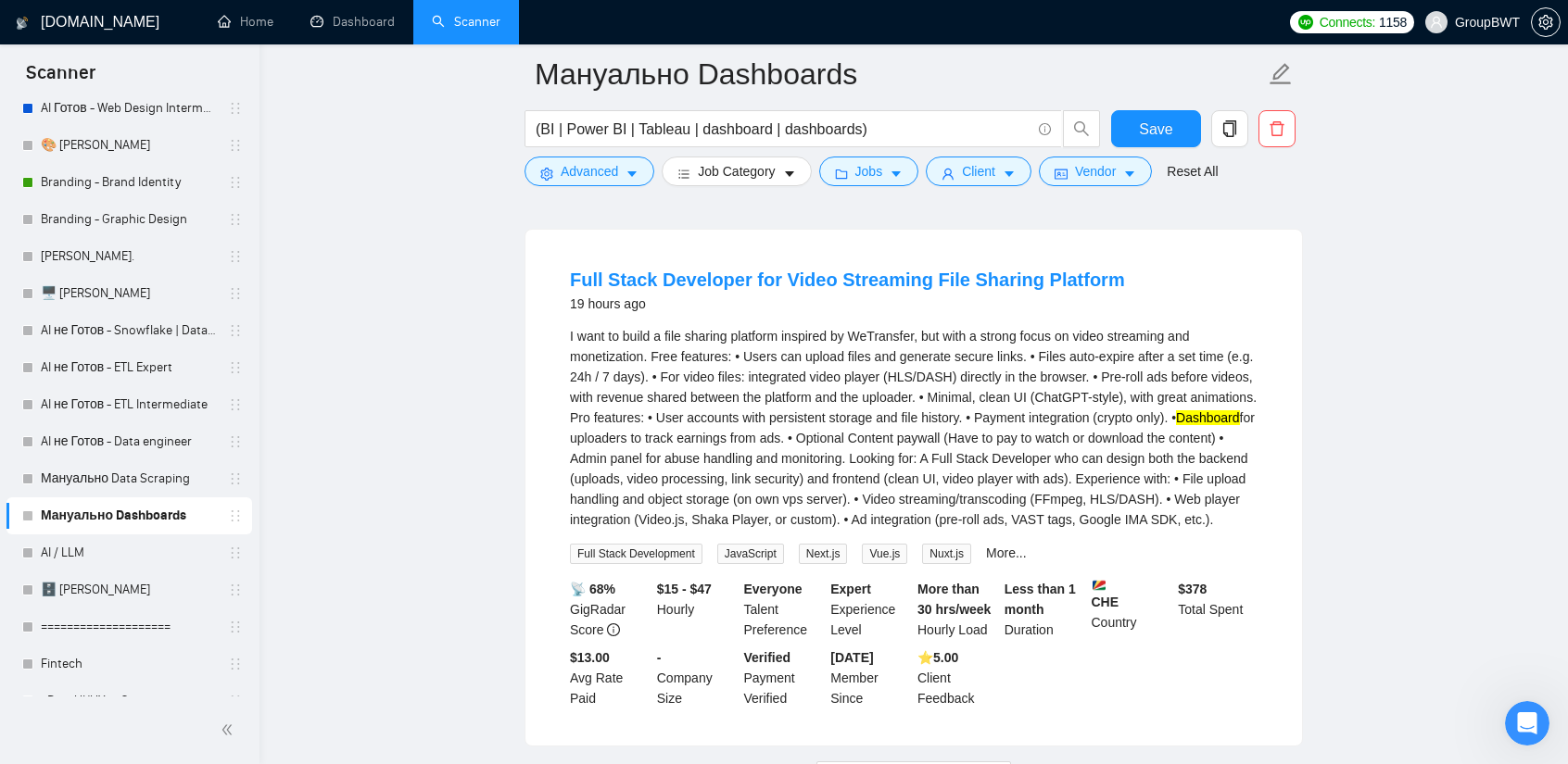
scroll to position [14506, 0]
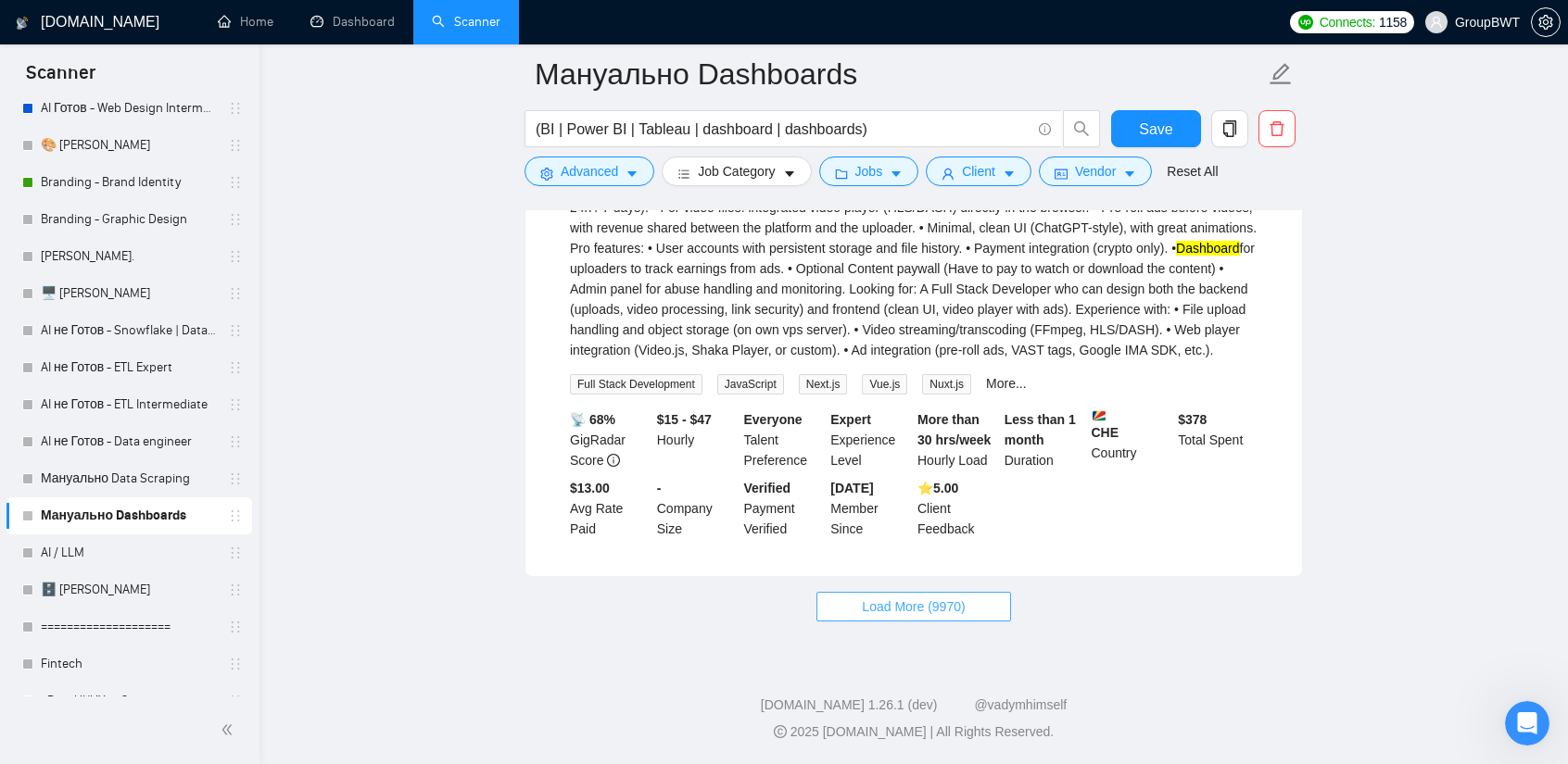
click at [890, 605] on span "Load More (9970)" at bounding box center [913, 606] width 103 height 20
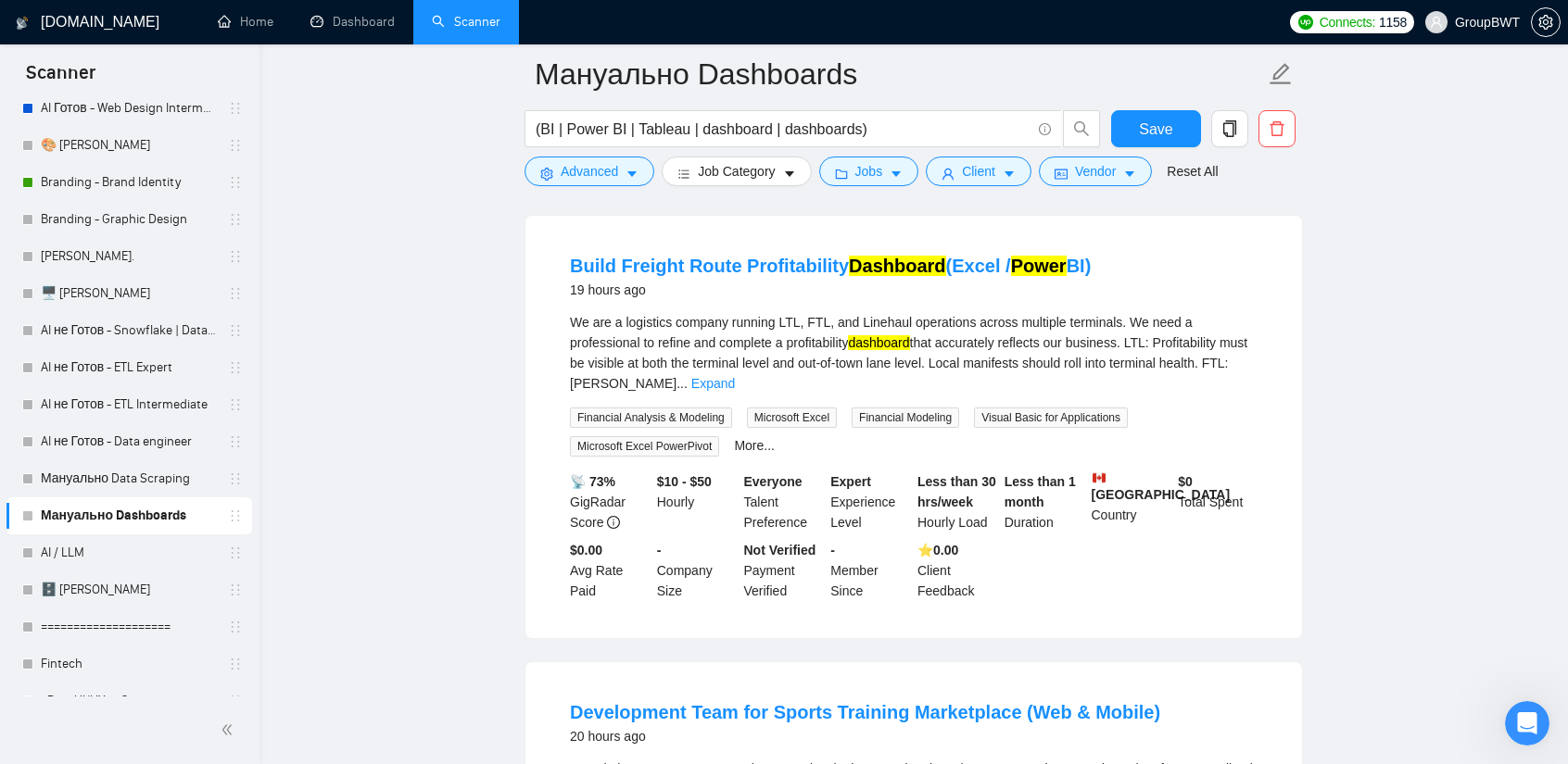
scroll to position [15340, 0]
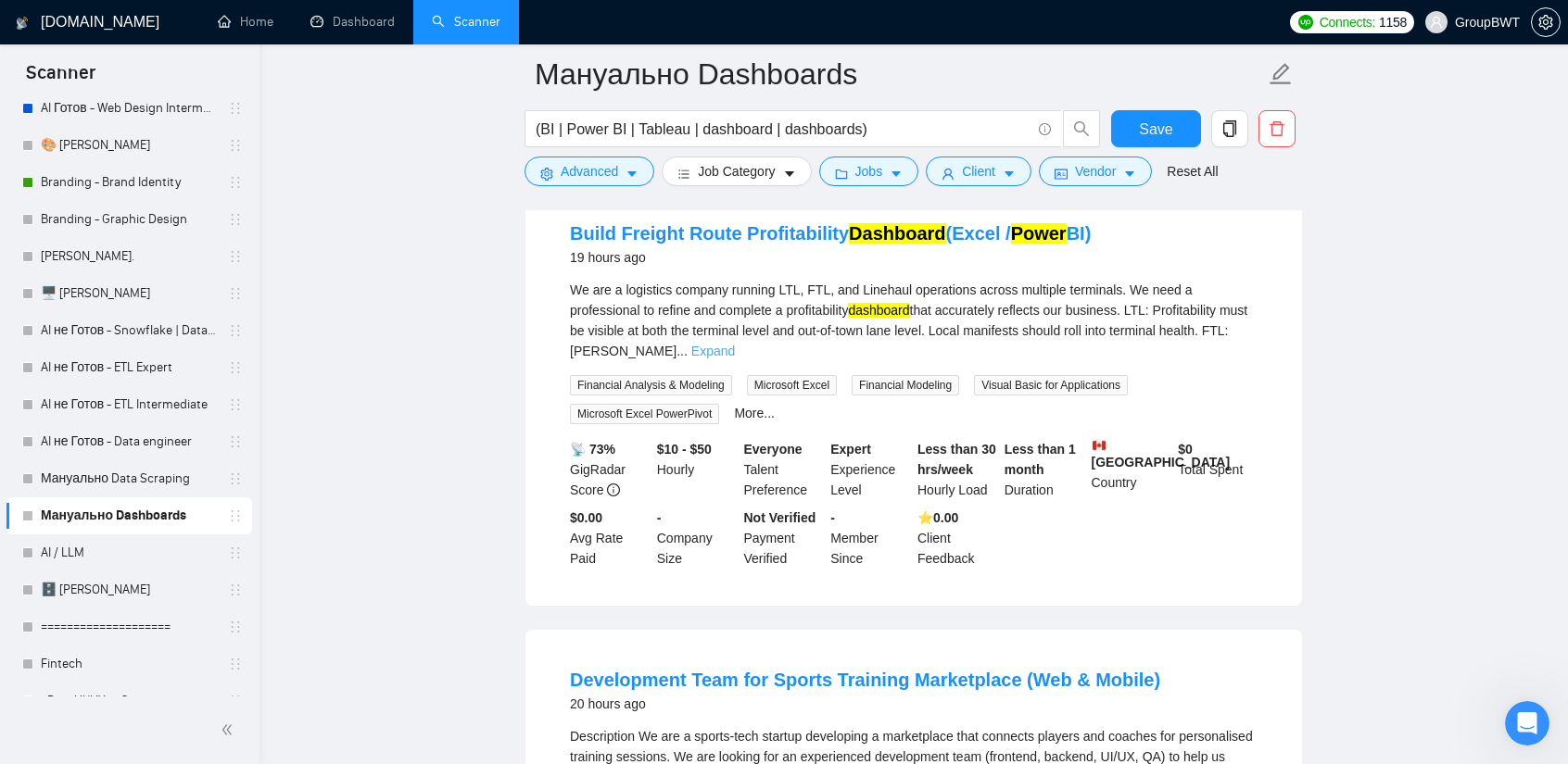
click at [735, 344] on link "Expand" at bounding box center [713, 351] width 44 height 15
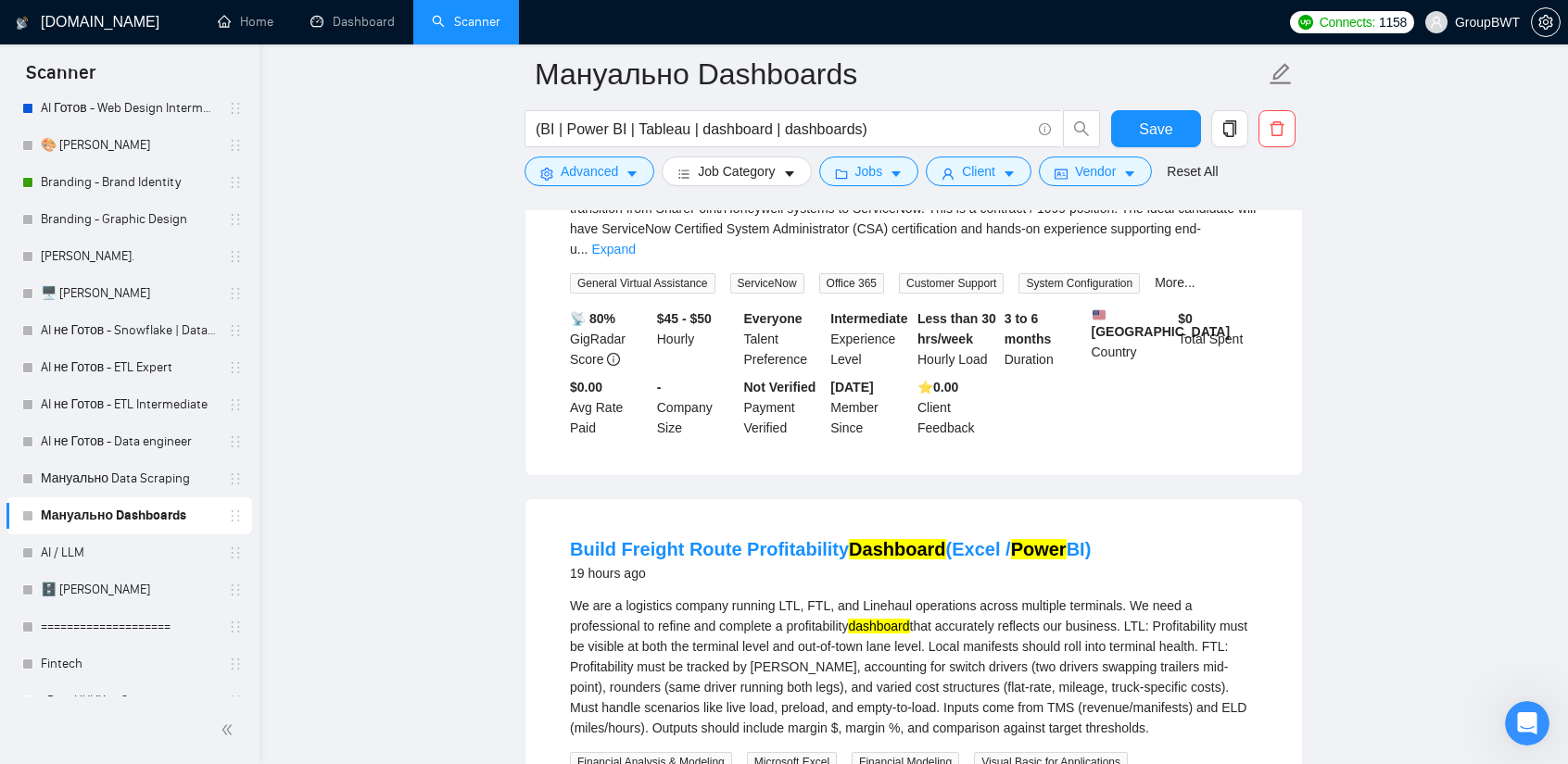
scroll to position [14877, 0]
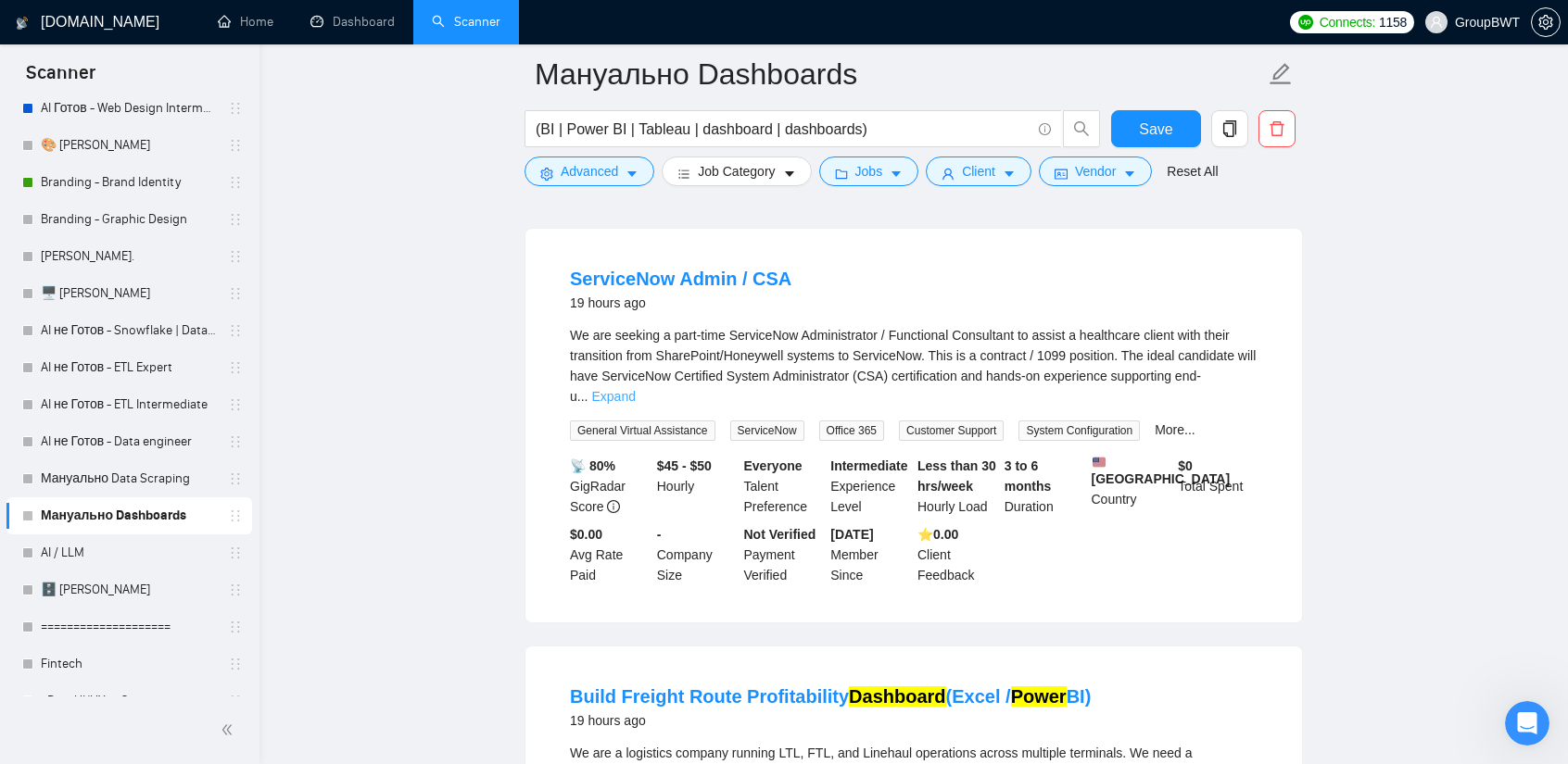
click at [634, 389] on link "Expand" at bounding box center [613, 396] width 44 height 15
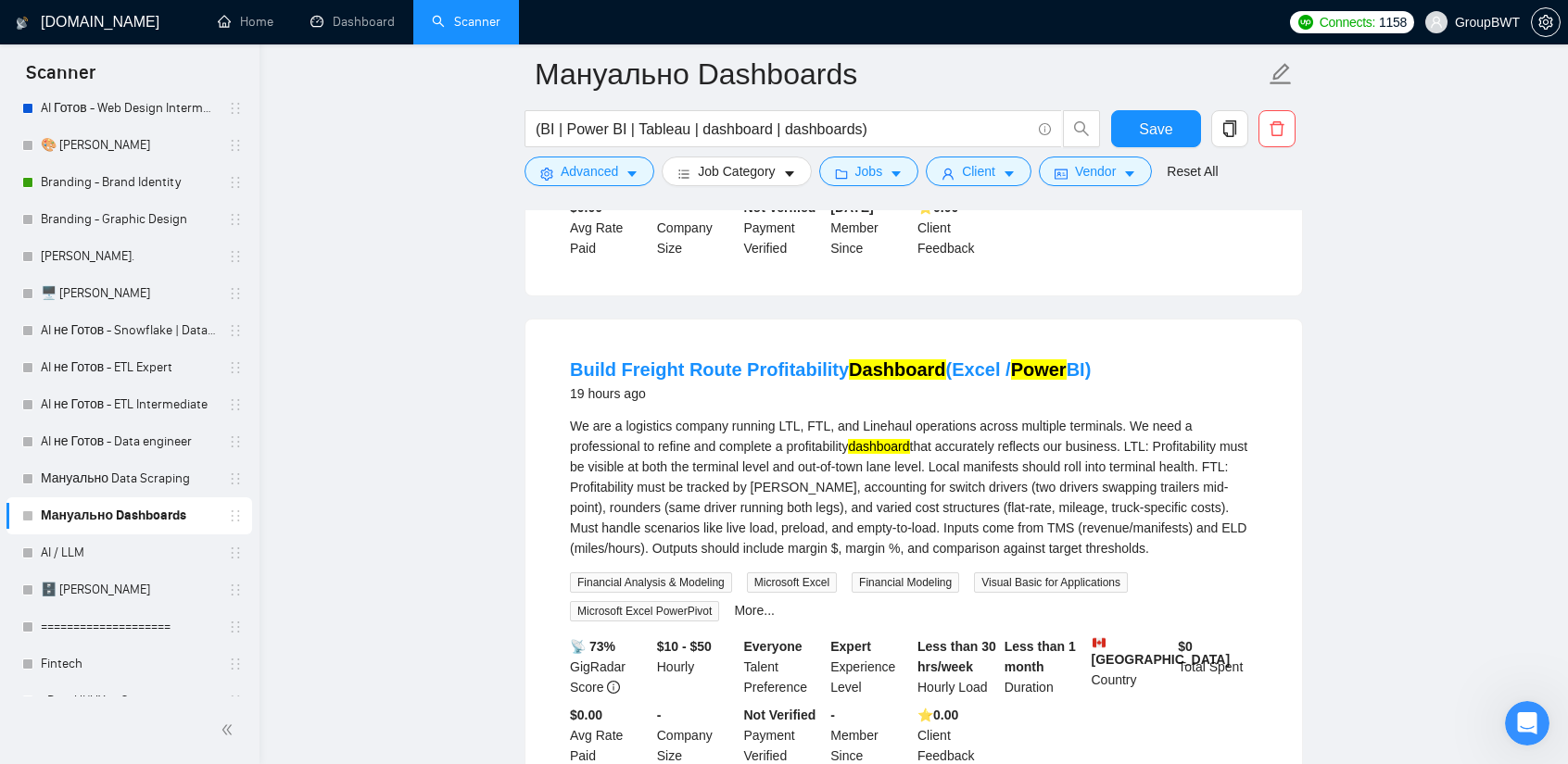
scroll to position [15433, 0]
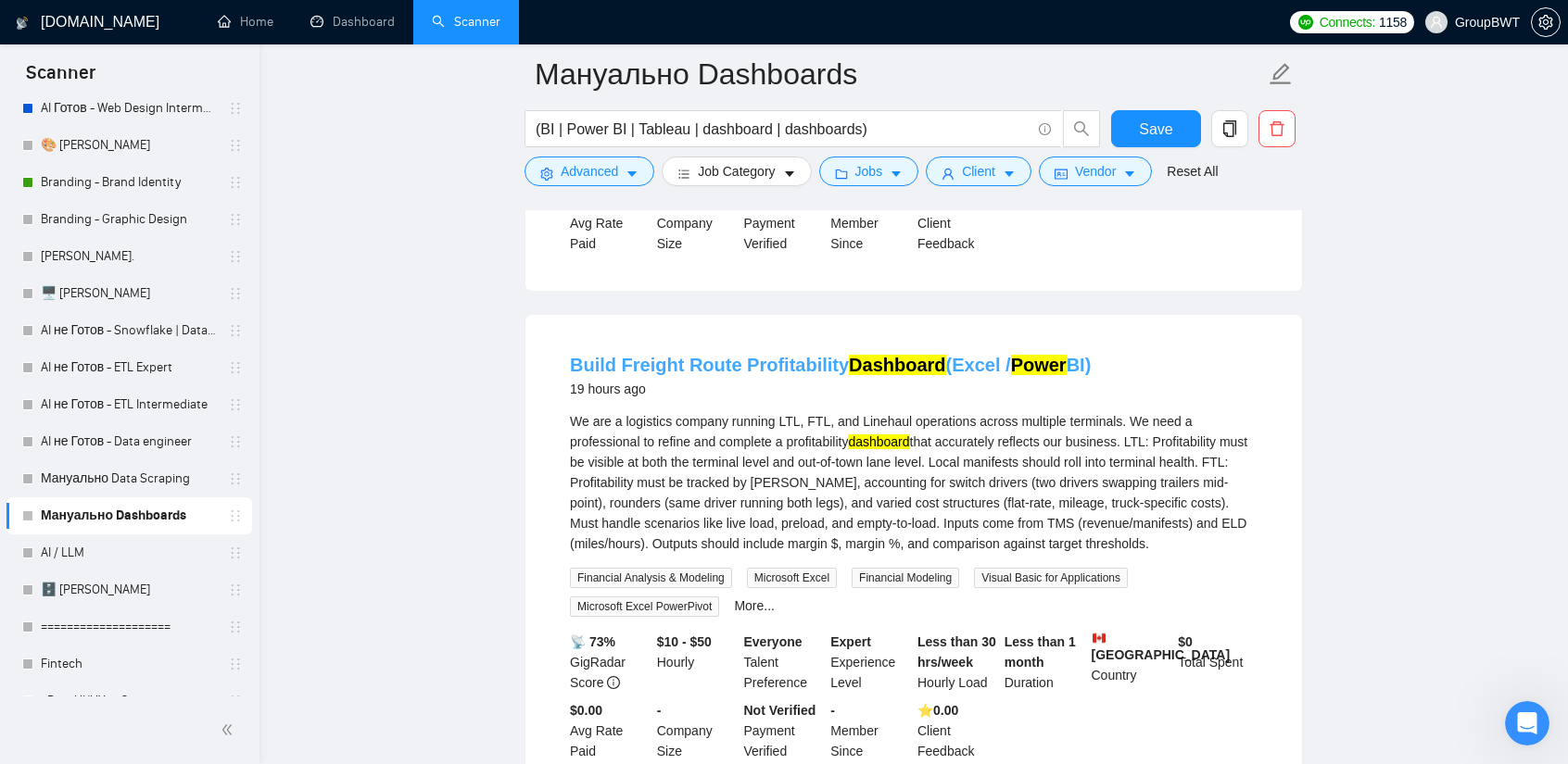
click at [827, 361] on link "Build Freight Route Profitability Dashboard (Excel / Power BI)" at bounding box center [829, 364] width 521 height 20
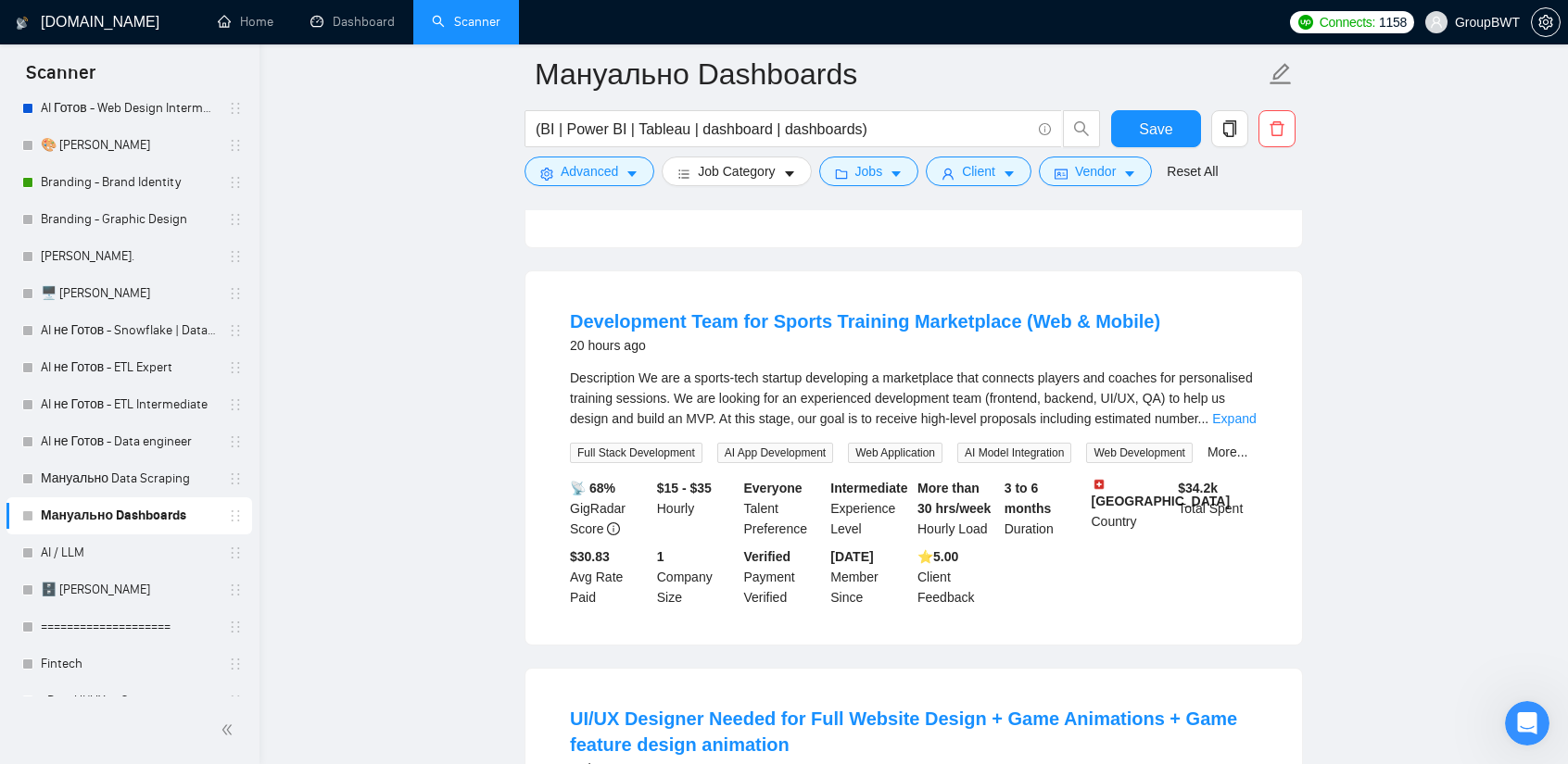
scroll to position [15989, 0]
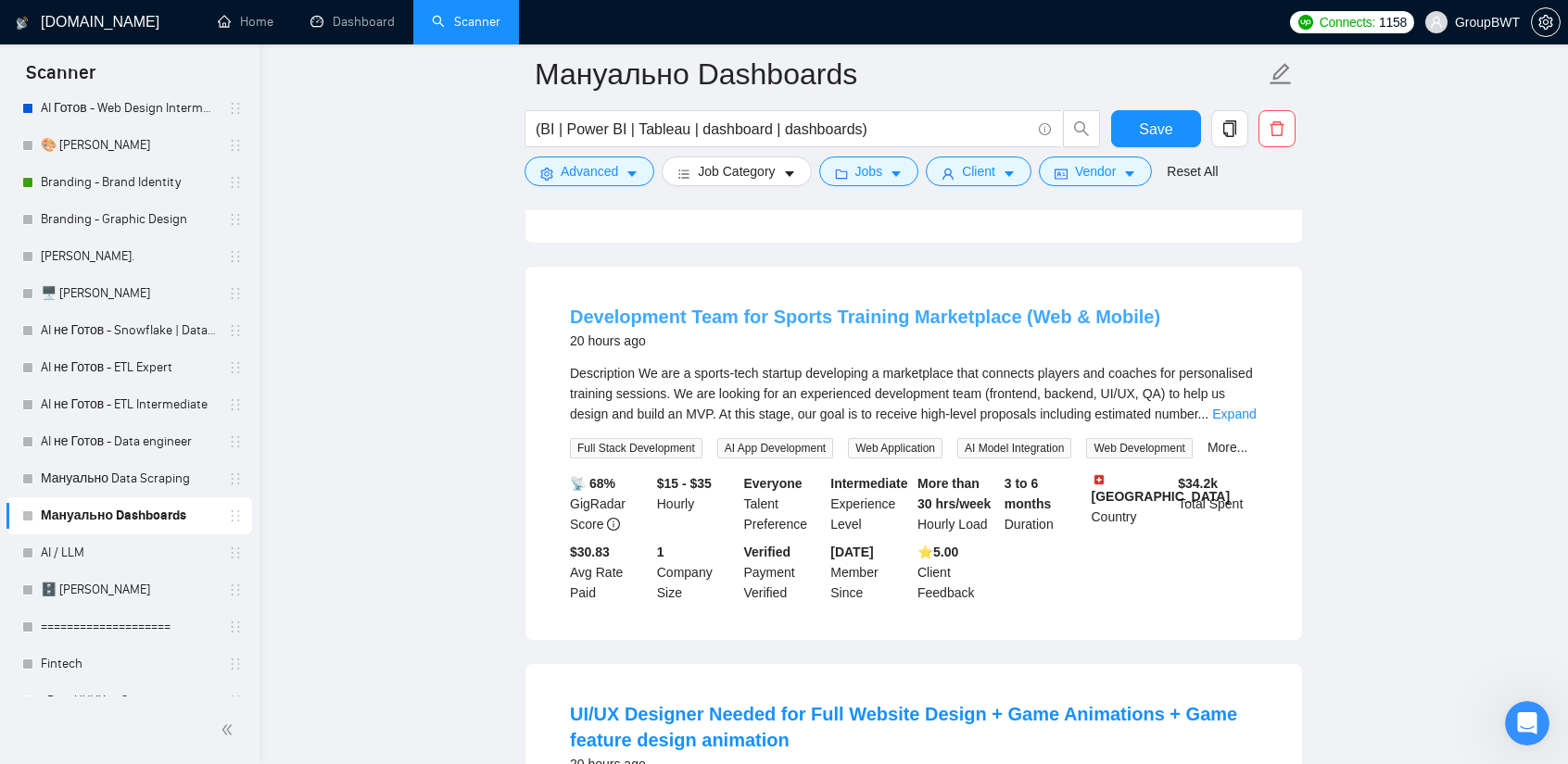
click at [994, 308] on link "Development Team for Sports Training Marketplace (Web & Mobile)" at bounding box center [865, 316] width 591 height 20
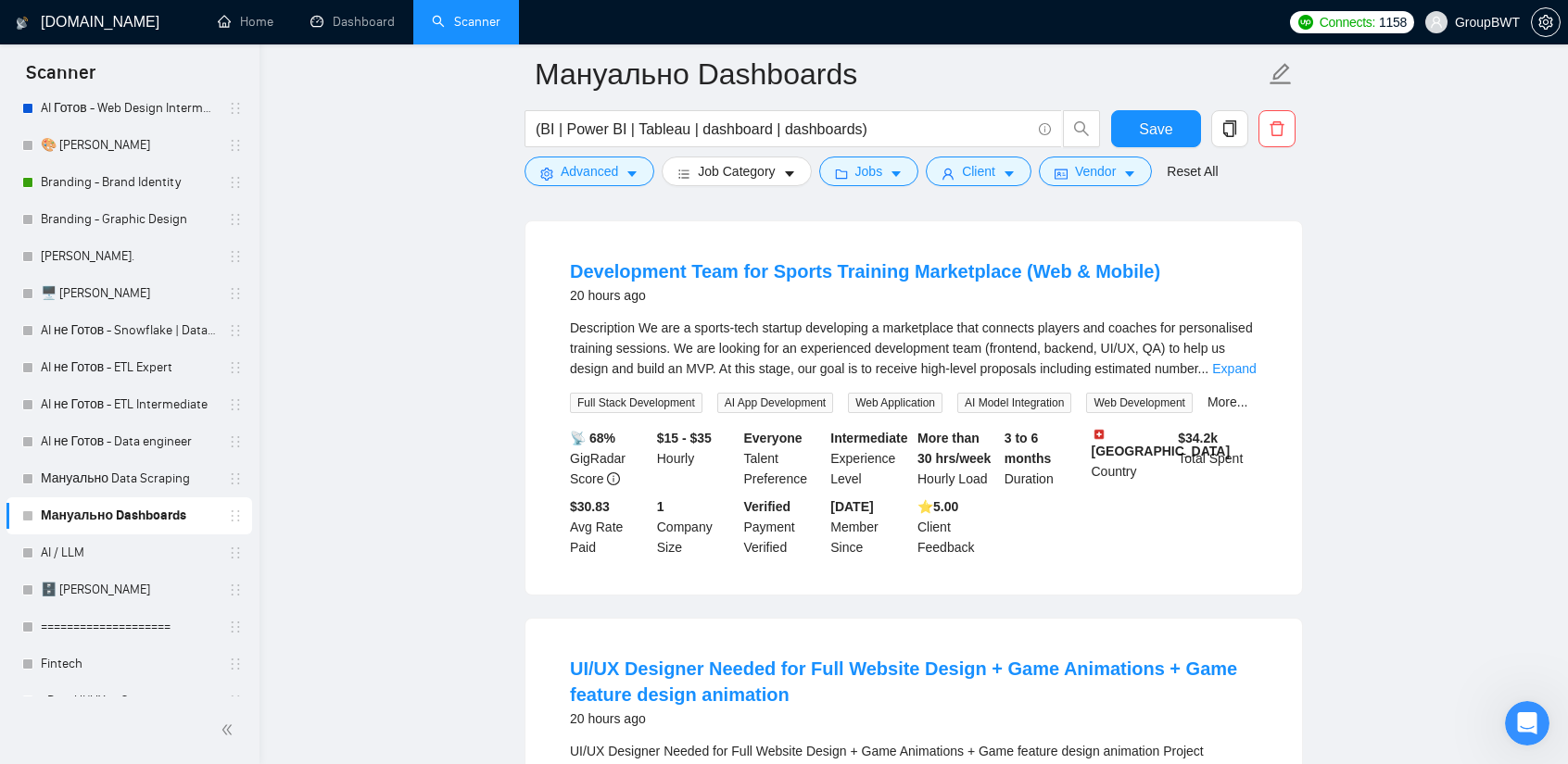
scroll to position [15896, 0]
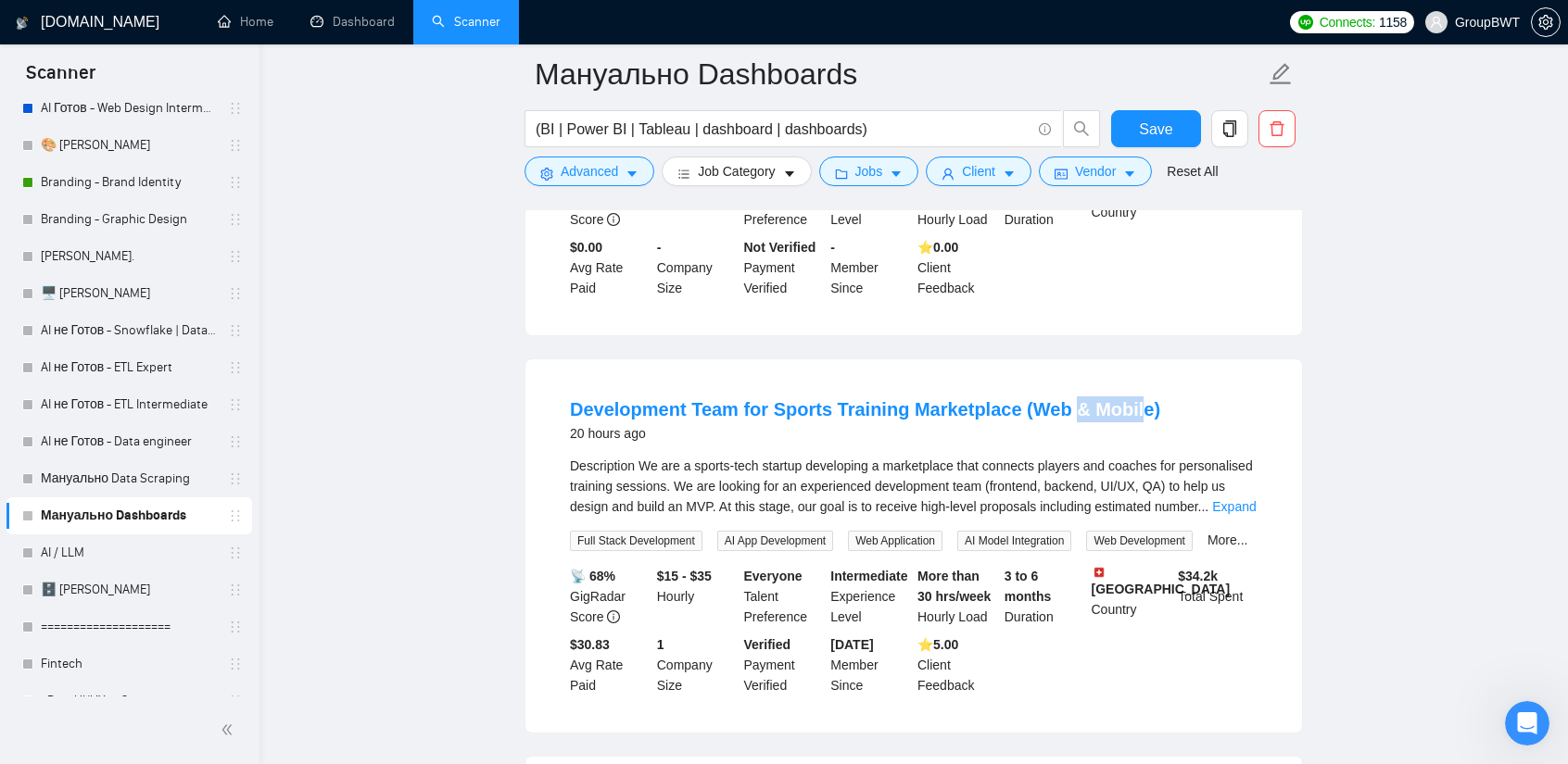
drag, startPoint x: 1129, startPoint y: 384, endPoint x: 1062, endPoint y: 384, distance: 67.0
click at [1062, 384] on li "Development Team for Sports Training Marketplace (Web & Mobile) 20 hours ago De…" at bounding box center [913, 546] width 732 height 329
drag, startPoint x: 1134, startPoint y: 383, endPoint x: 1017, endPoint y: 381, distance: 117.0
click at [1017, 382] on li "Development Team for Sports Training Marketplace (Web & Mobile) 20 hours ago De…" at bounding box center [913, 546] width 732 height 329
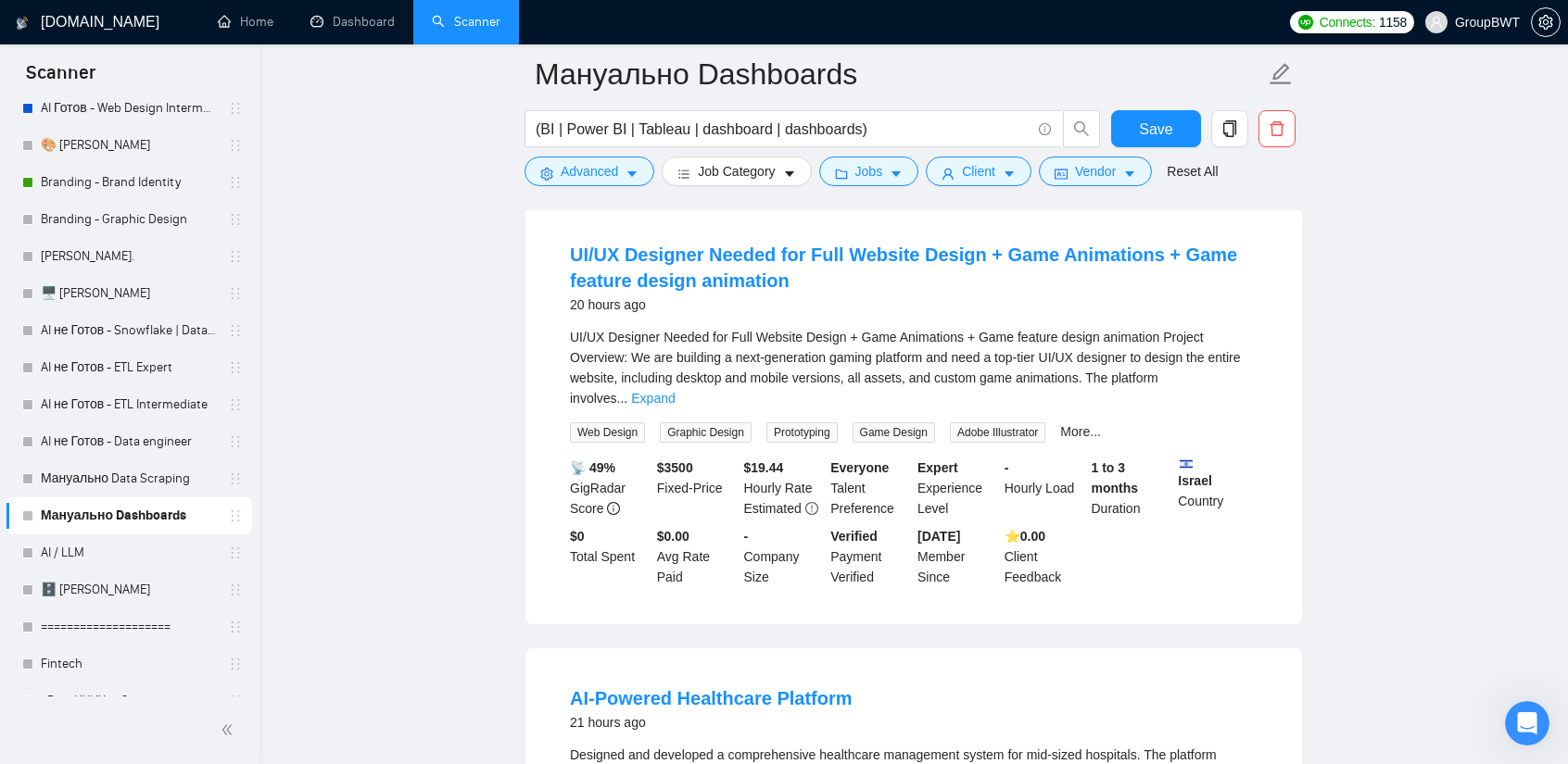
scroll to position [16452, 0]
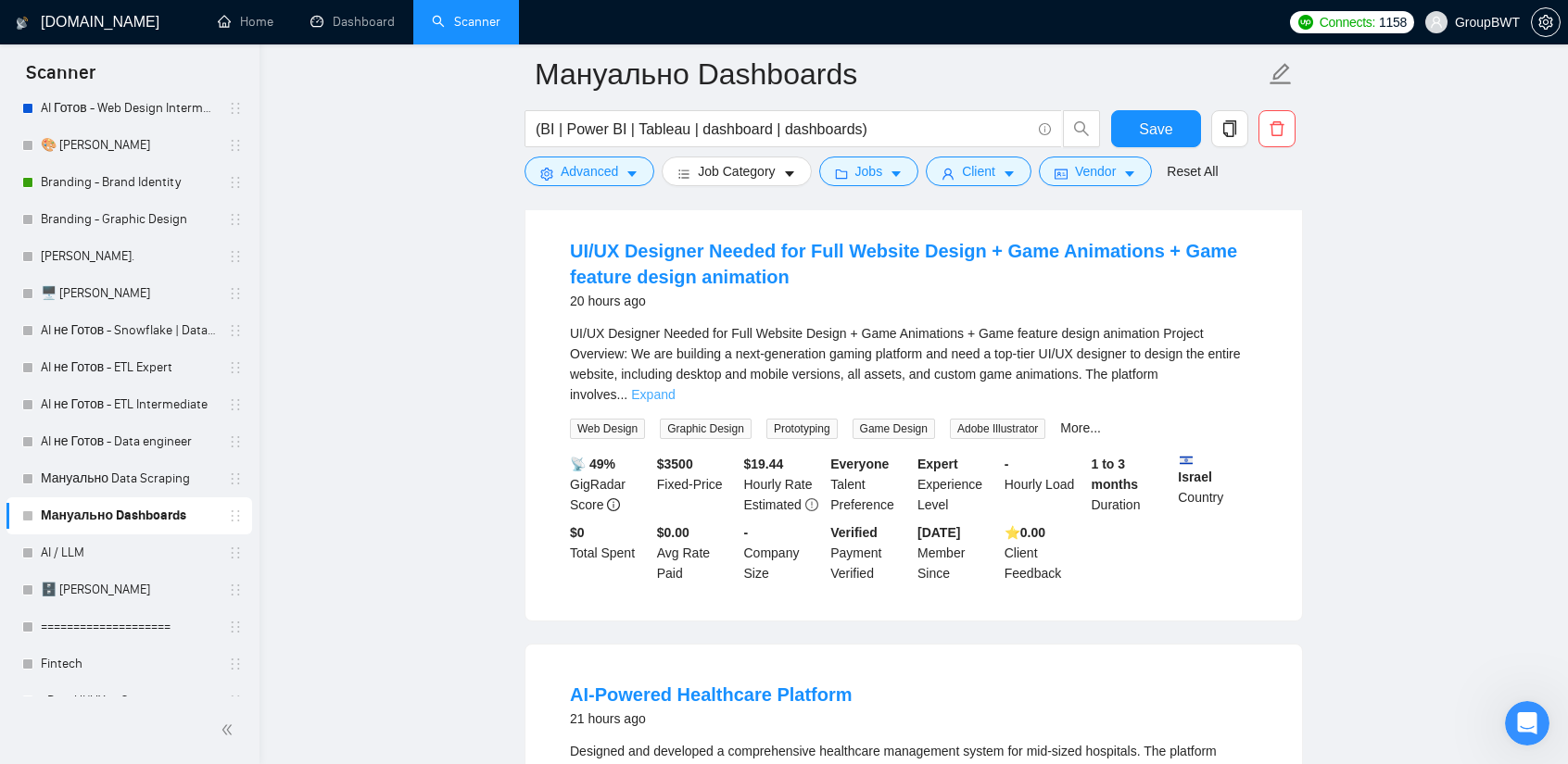
click at [675, 387] on link "Expand" at bounding box center [653, 394] width 44 height 15
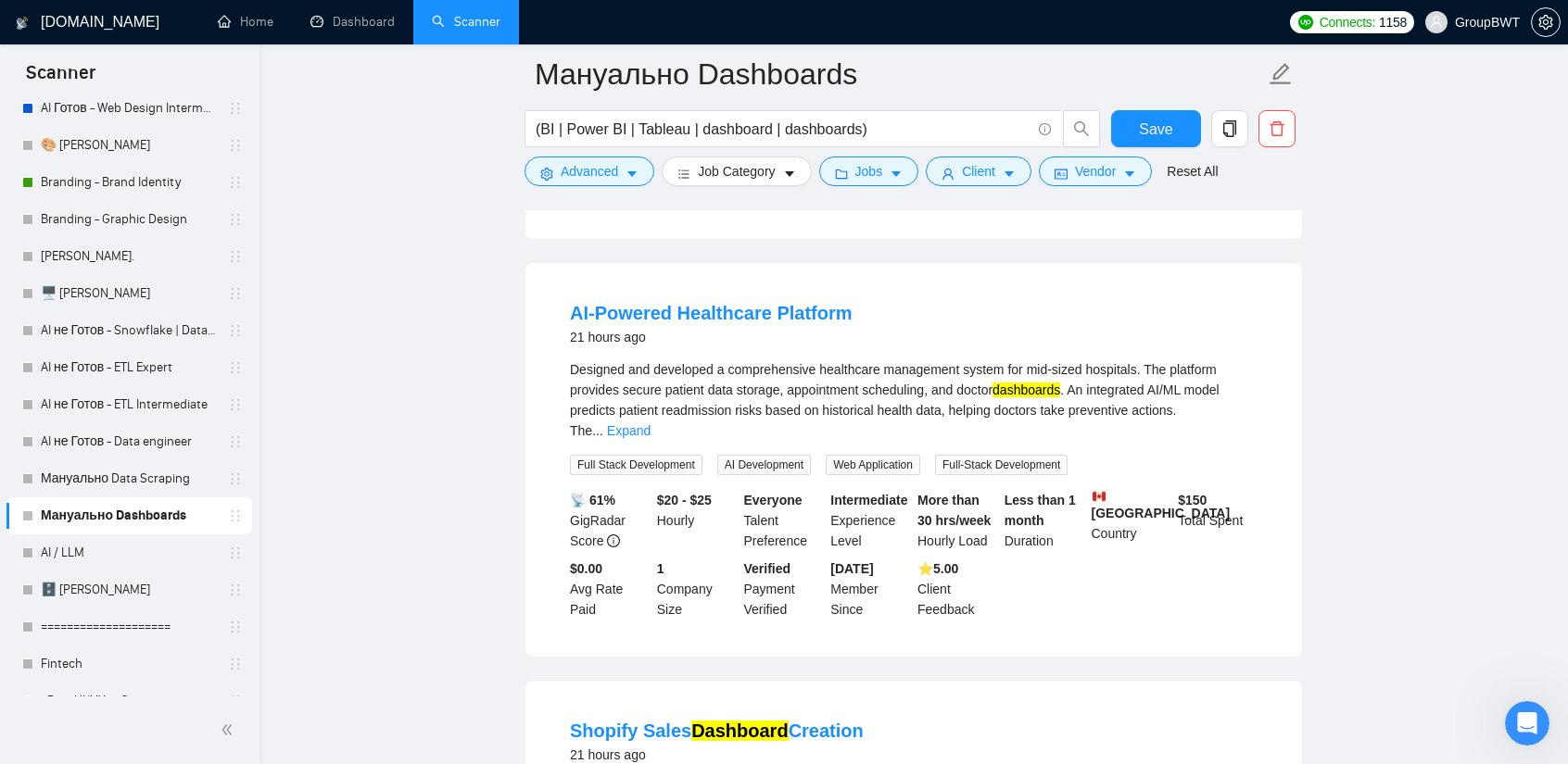
scroll to position [17377, 0]
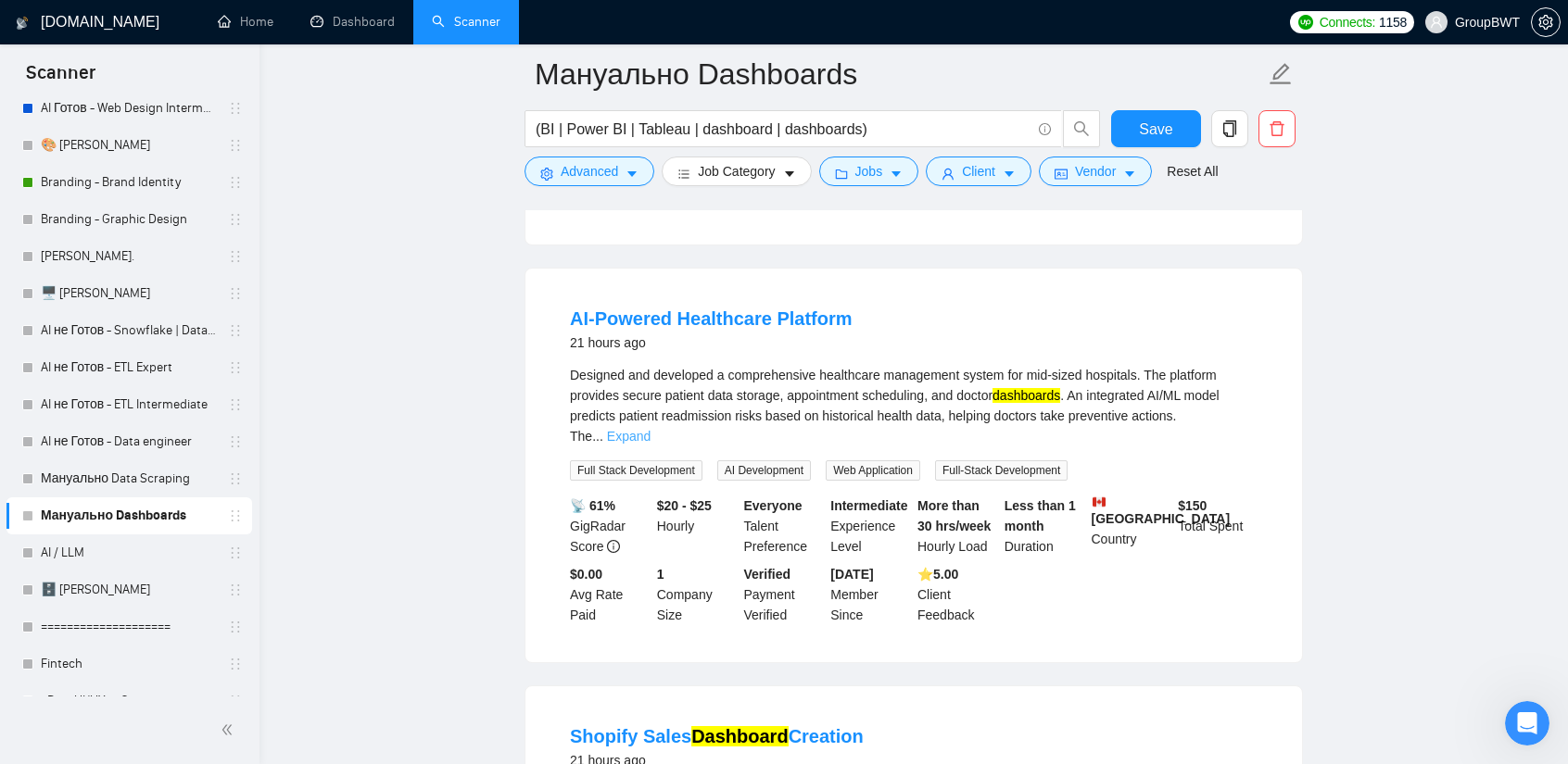
click at [651, 429] on link "Expand" at bounding box center [629, 436] width 44 height 15
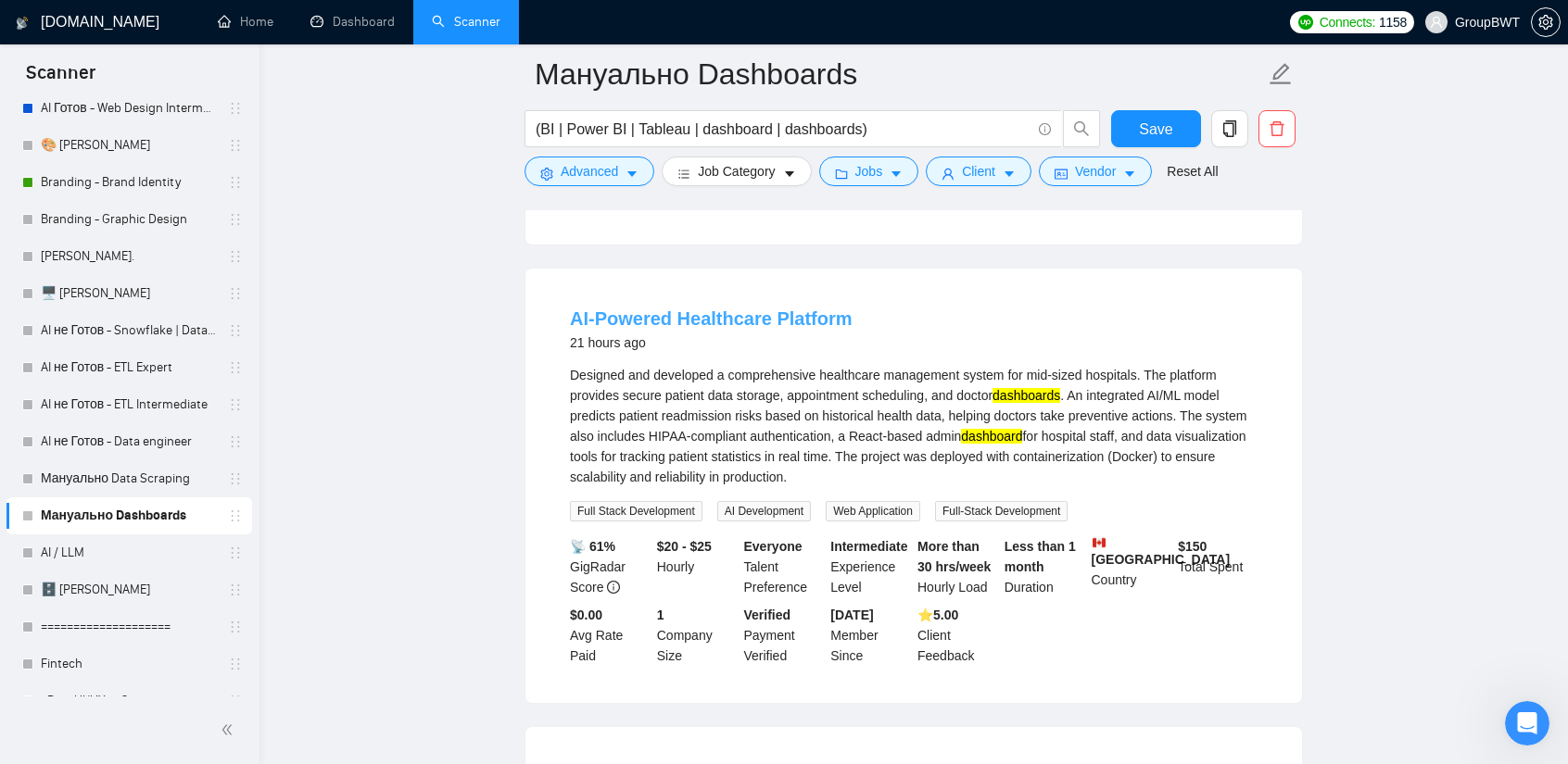
click at [708, 308] on link "AI-Powered Healthcare Platform" at bounding box center [711, 318] width 283 height 20
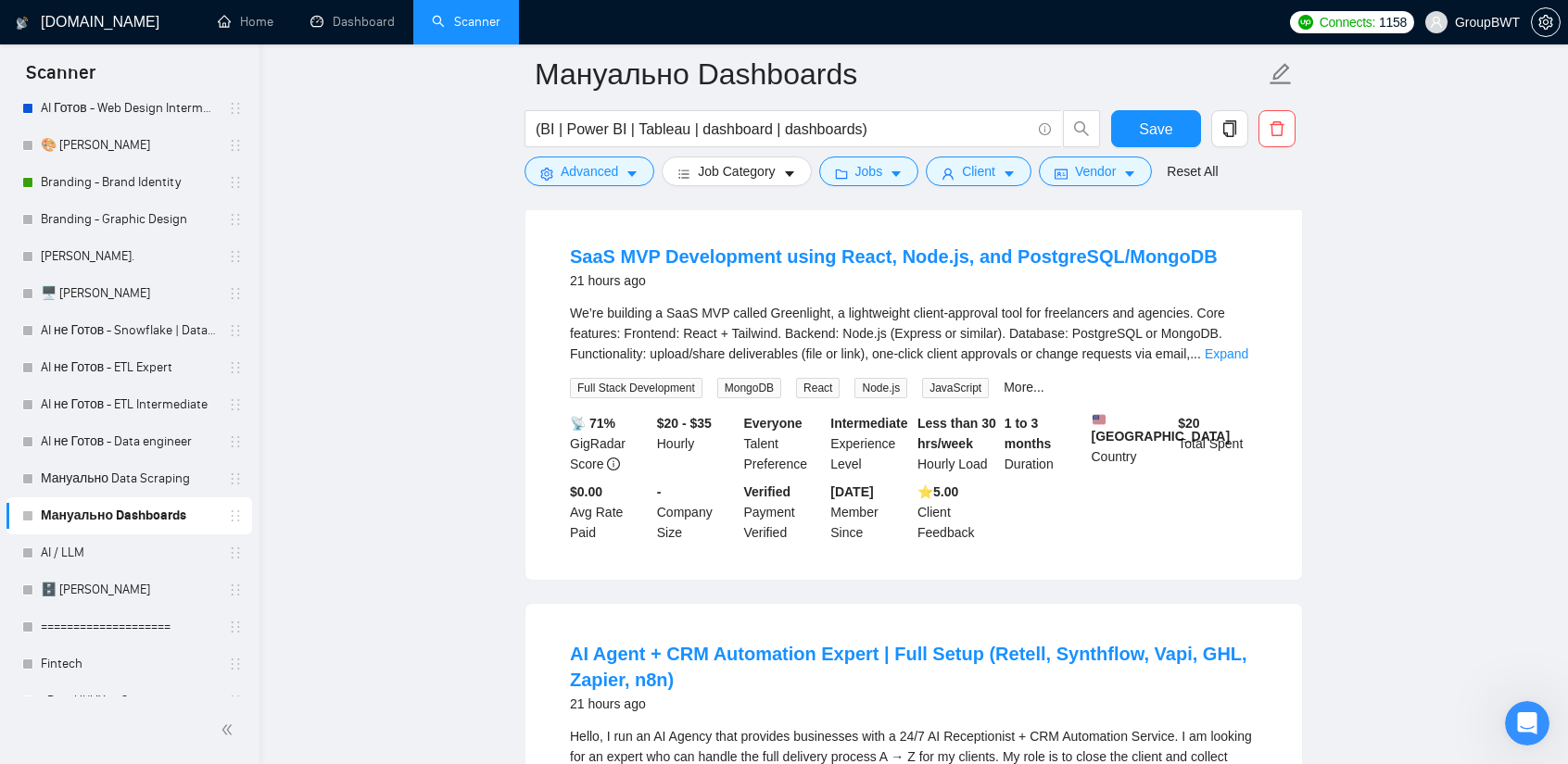
scroll to position [18304, 0]
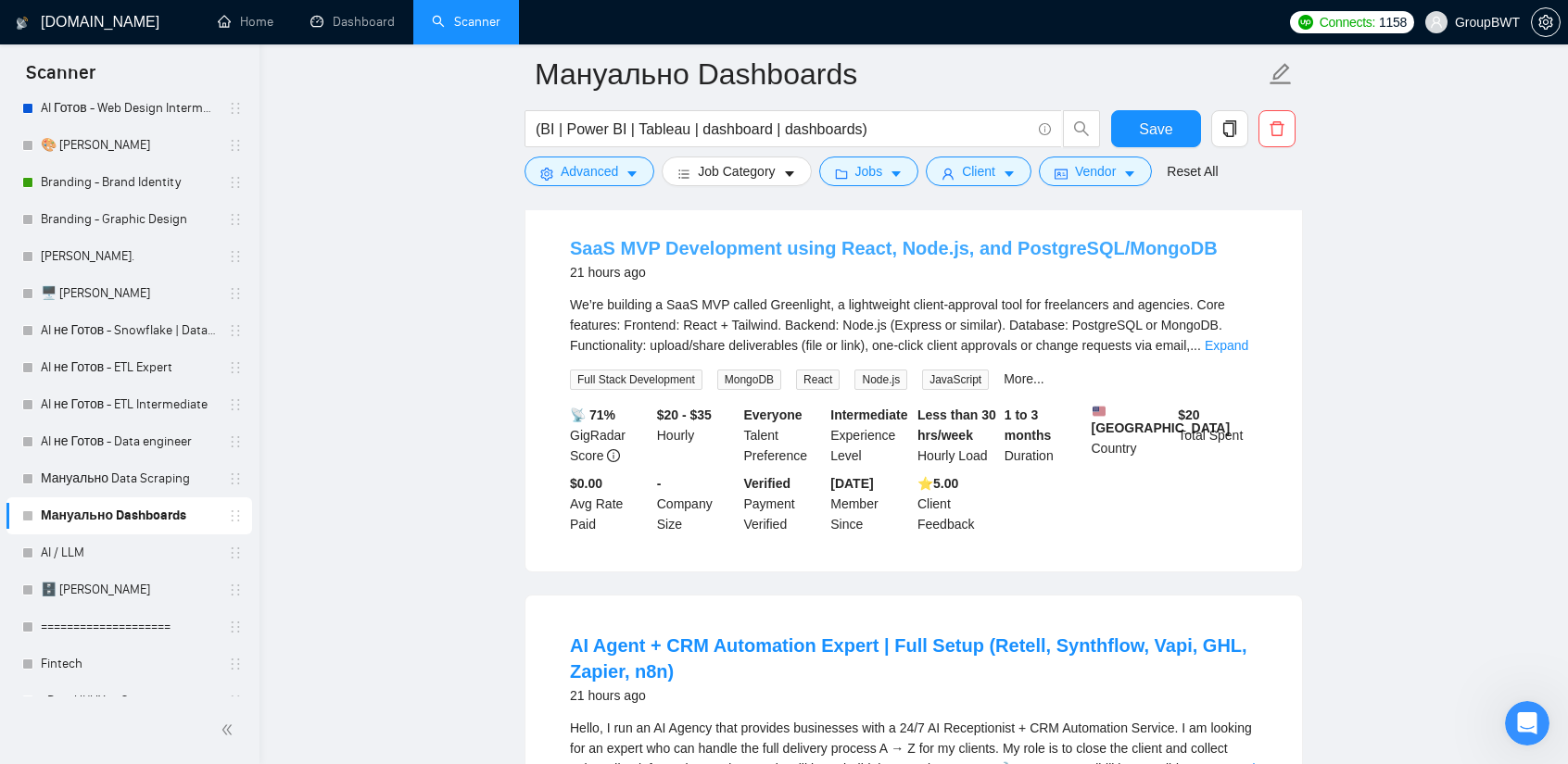
click at [876, 247] on link "SaaS MVP Development using React, Node.js, and PostgreSQL/MongoDB" at bounding box center [893, 247] width 648 height 20
click at [1214, 346] on link "Expand" at bounding box center [1227, 346] width 44 height 15
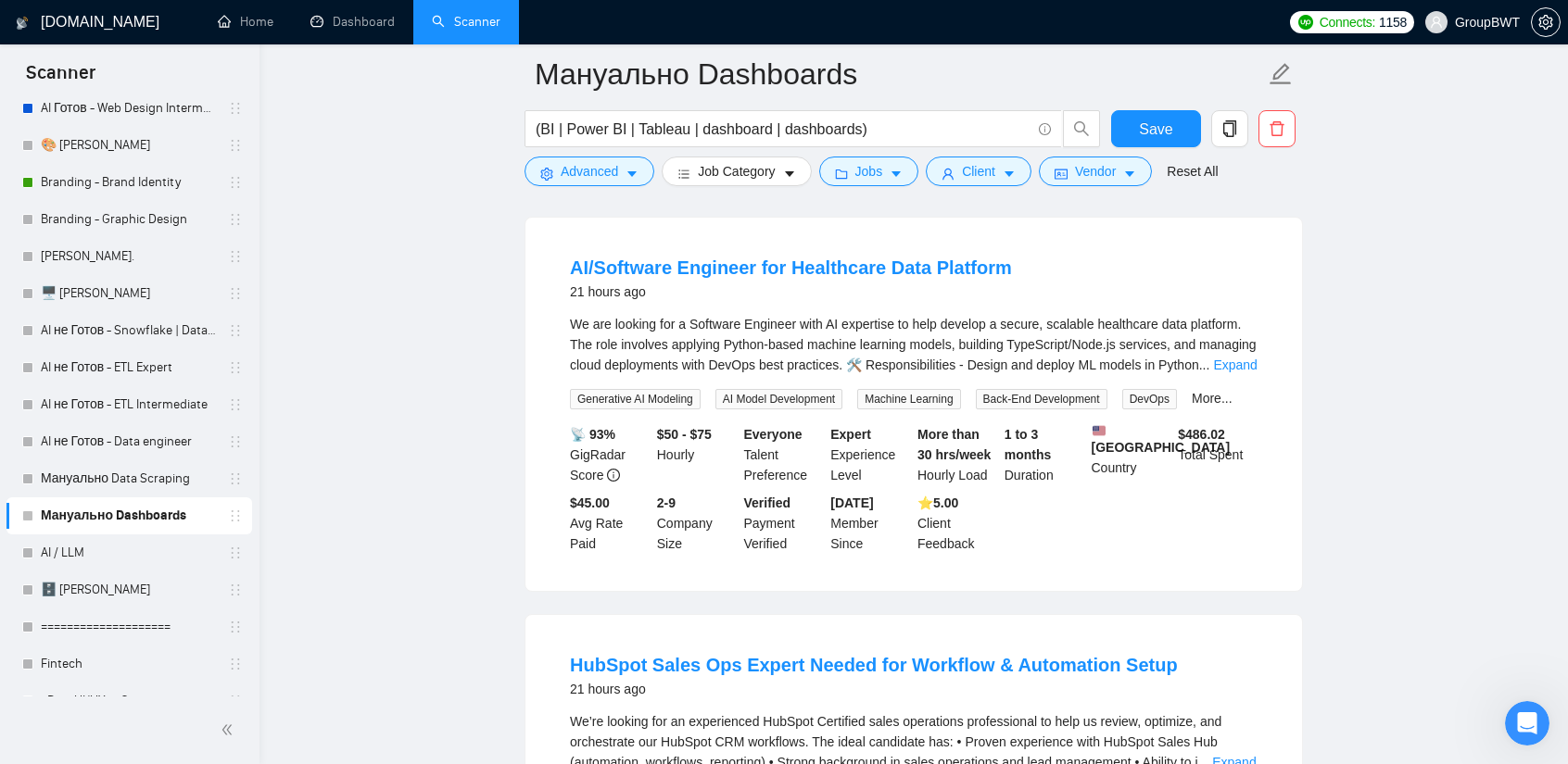
scroll to position [19230, 0]
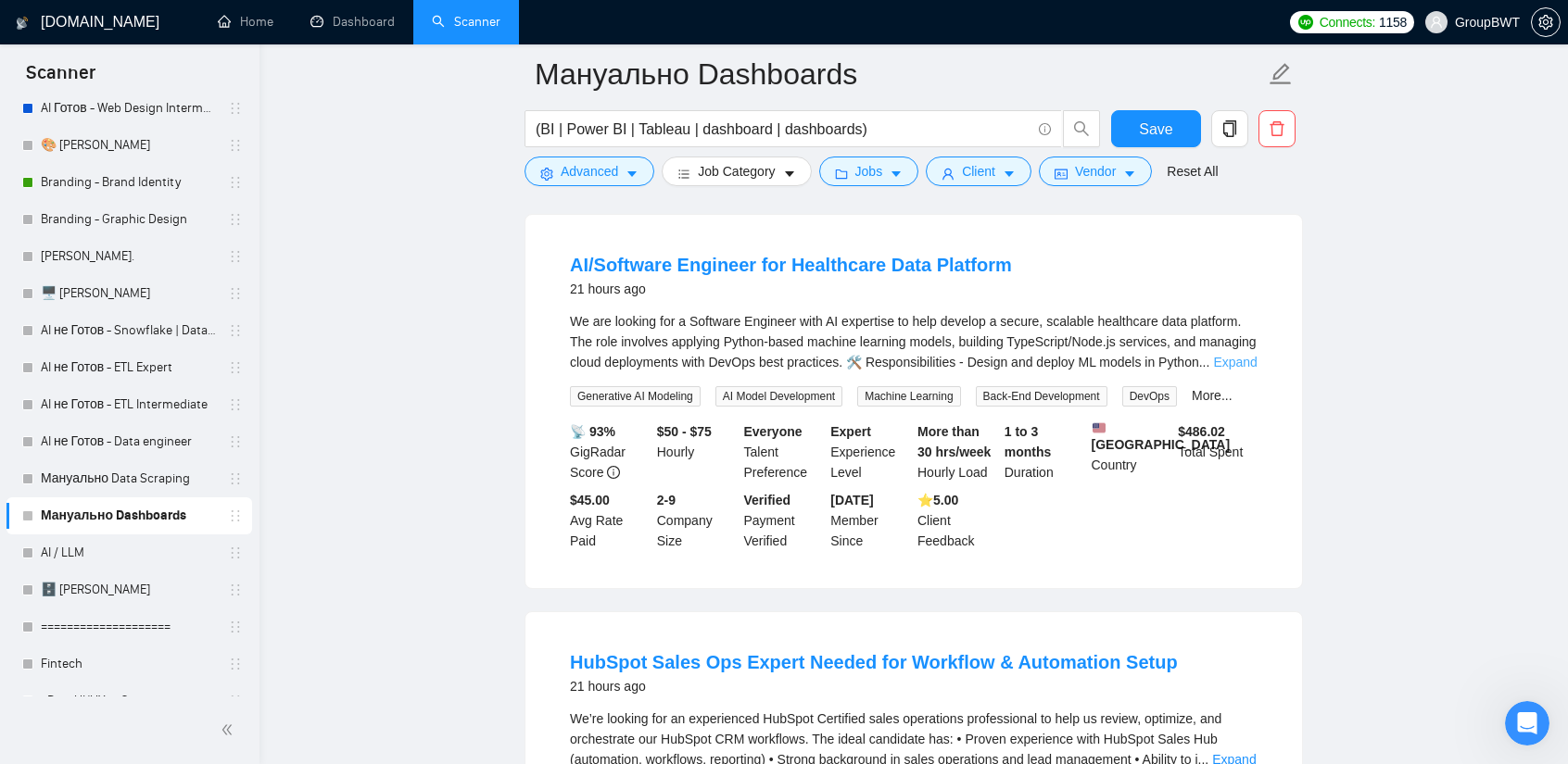
click at [1229, 355] on link "Expand" at bounding box center [1235, 362] width 44 height 15
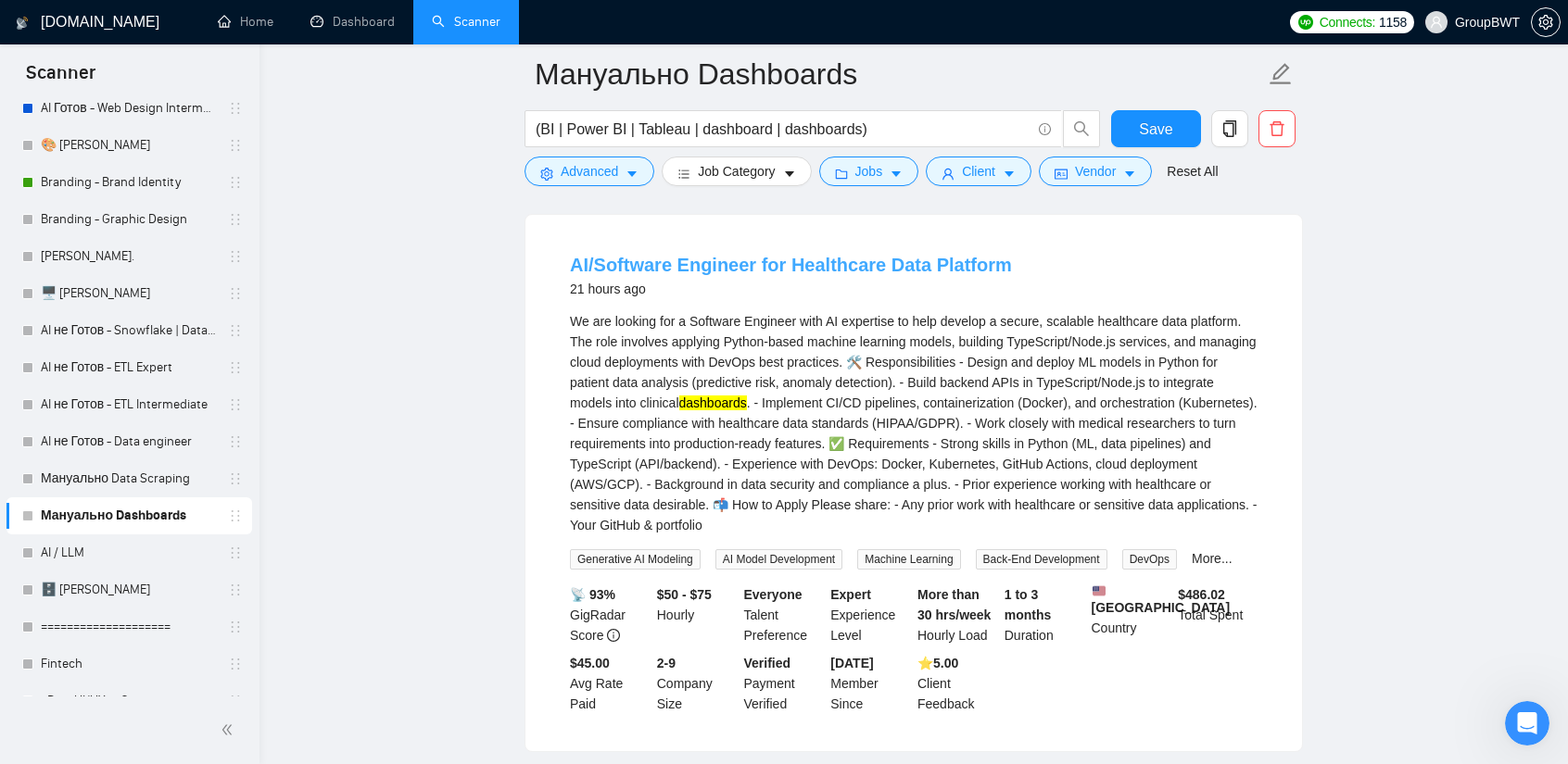
click at [775, 255] on link "AI/Software Engineer for Healthcare Data Platform" at bounding box center [790, 265] width 442 height 20
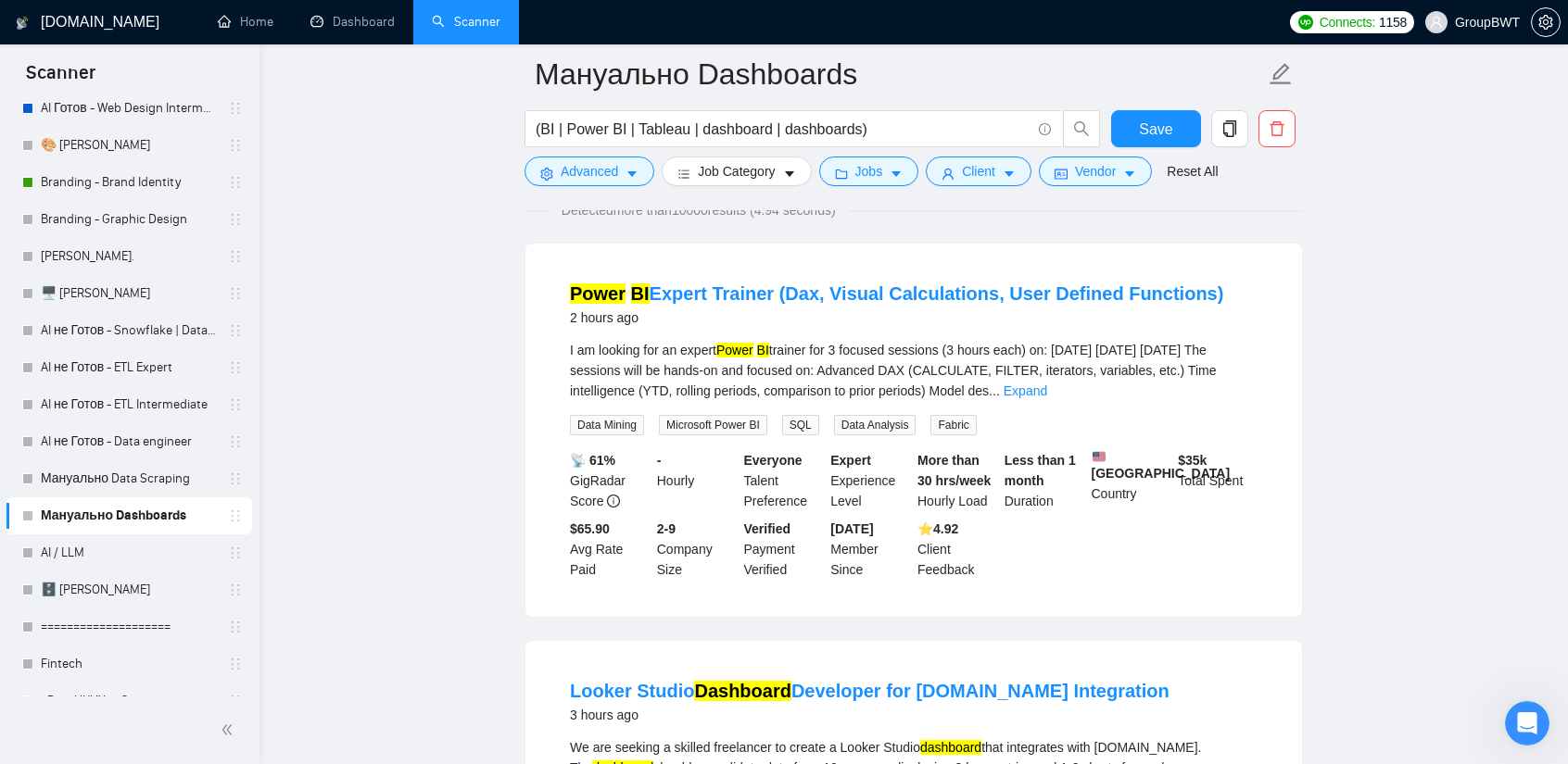
scroll to position [0, 0]
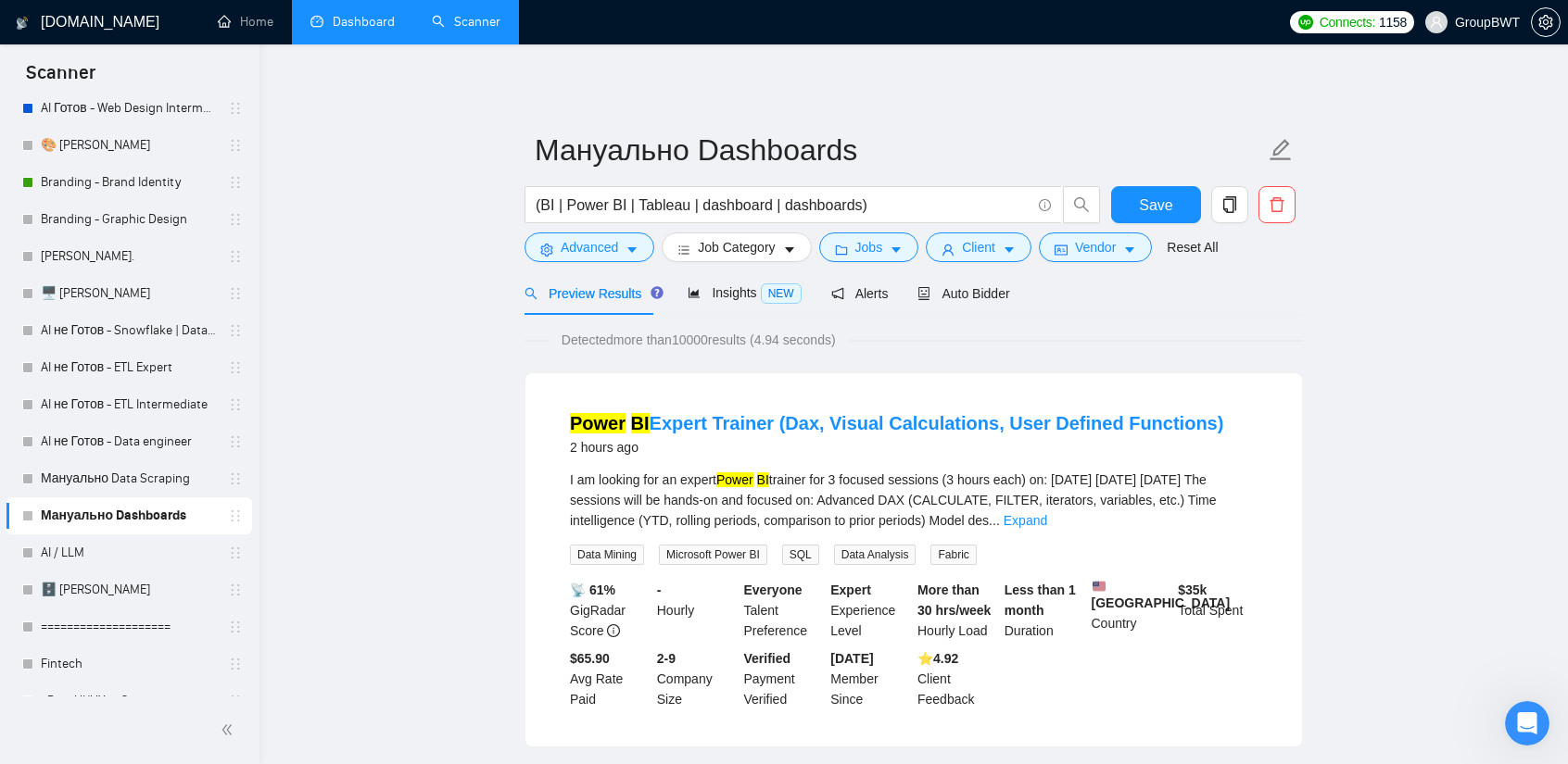
click at [346, 24] on link "Dashboard" at bounding box center [353, 22] width 84 height 15
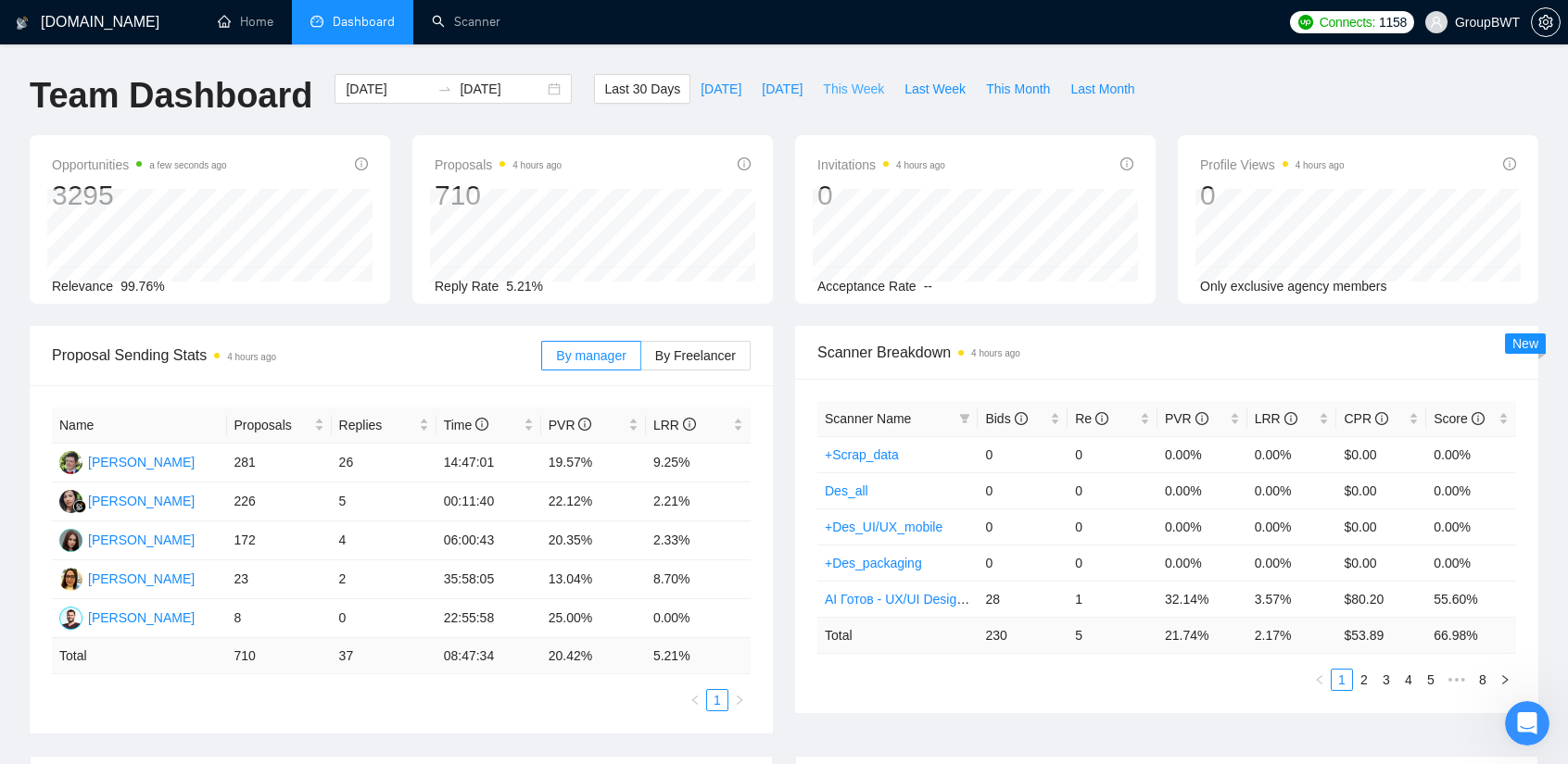
click at [833, 82] on span "This Week" at bounding box center [853, 88] width 61 height 20
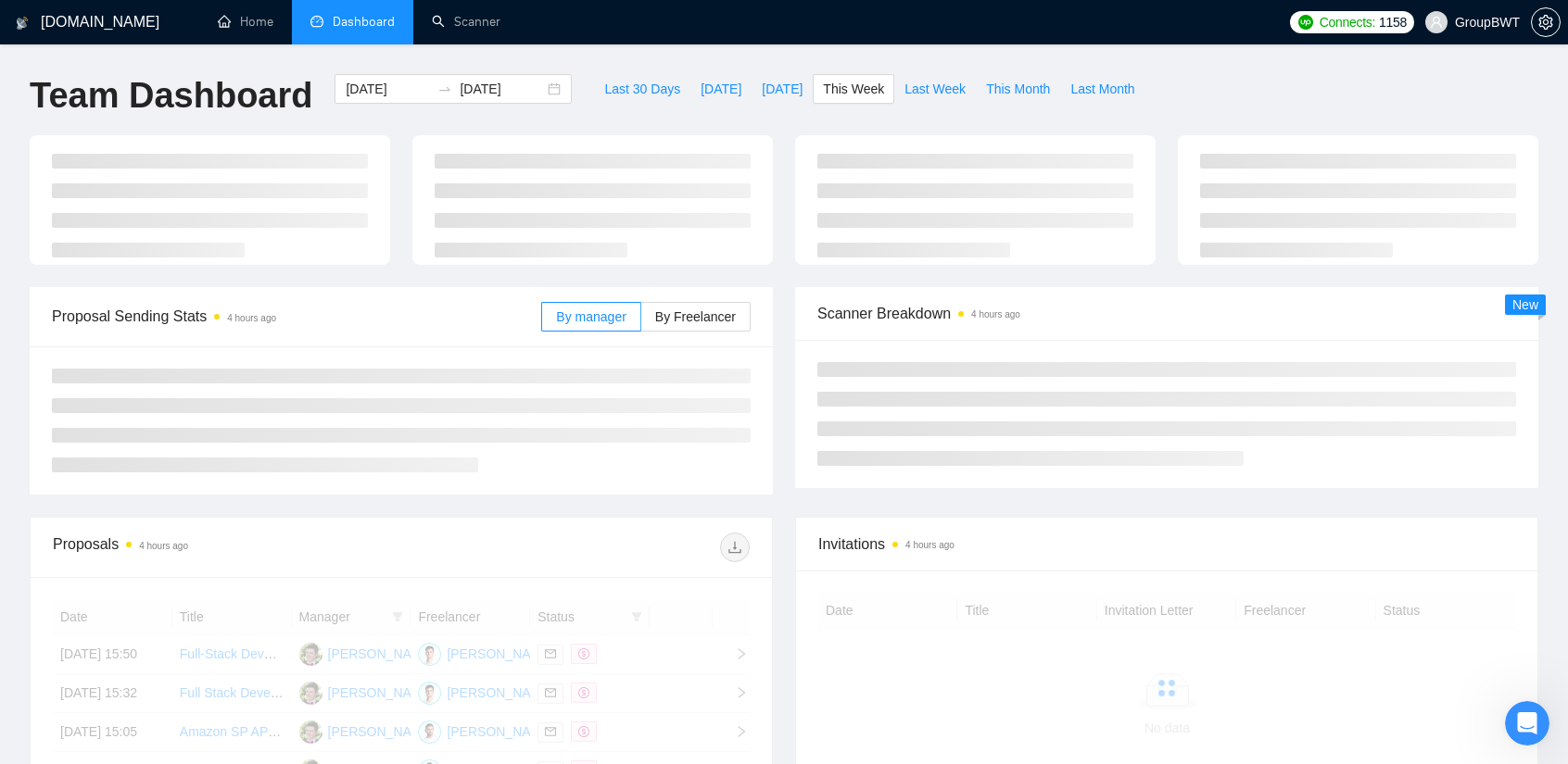
type input "2025-09-22"
type input "2025-09-28"
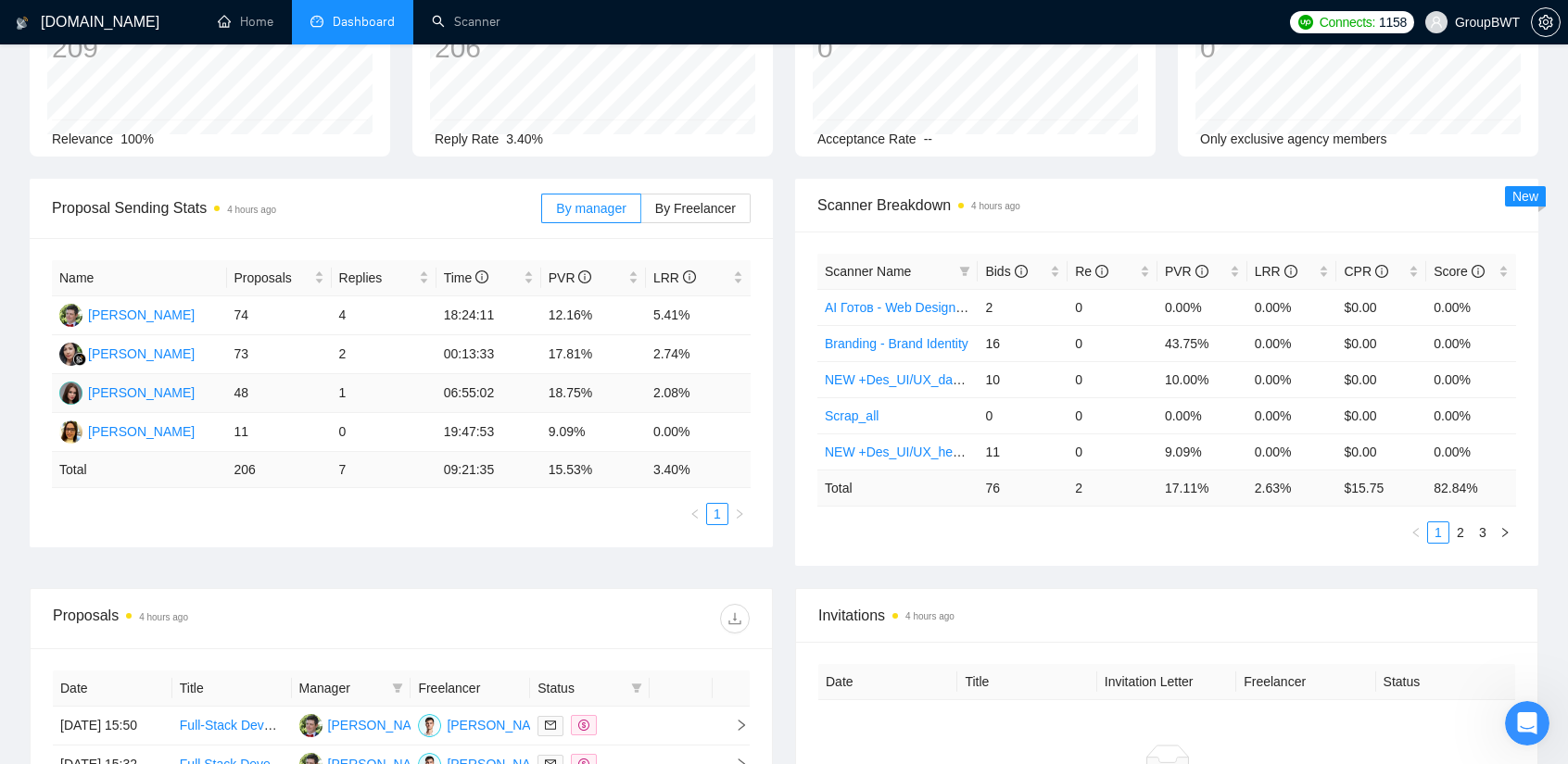
scroll to position [93, 0]
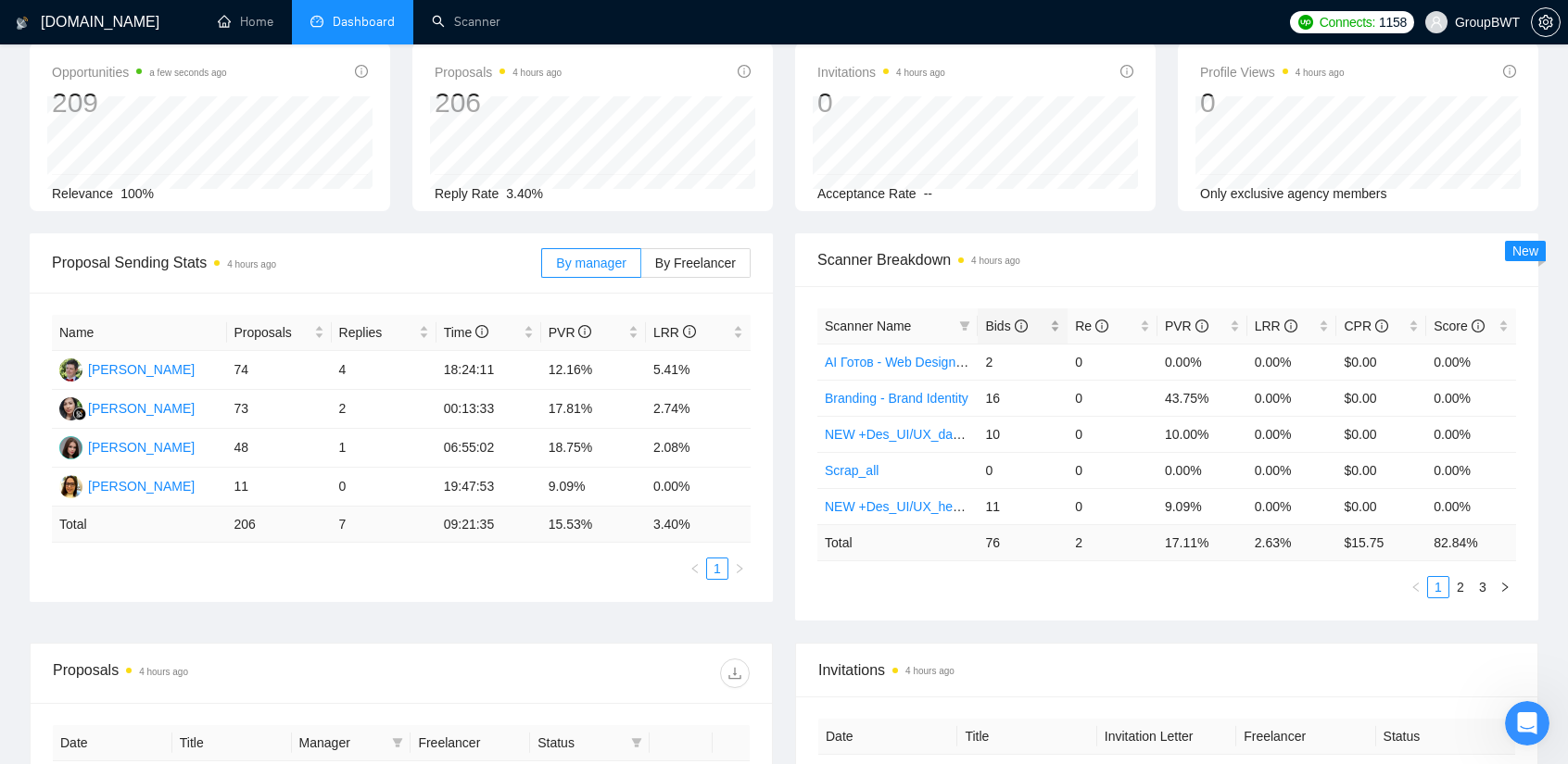
click at [993, 332] on span "Bids" at bounding box center [1006, 327] width 42 height 15
click at [1002, 329] on span "Bids" at bounding box center [1006, 327] width 42 height 15
click at [691, 256] on span "By Freelancer" at bounding box center [696, 264] width 80 height 15
click at [641, 267] on input "By Freelancer" at bounding box center [641, 267] width 0 height 0
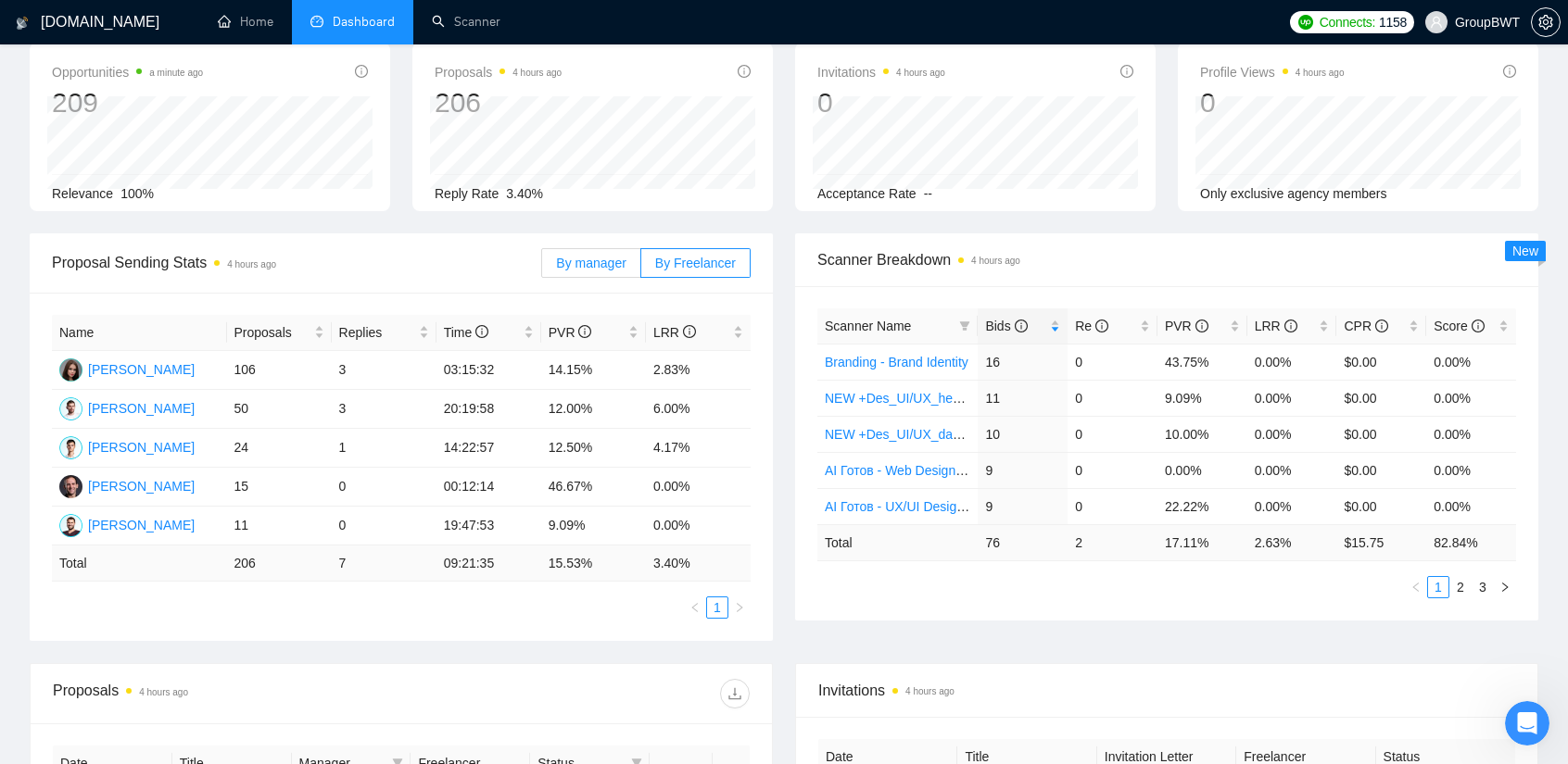
click at [574, 259] on span "By manager" at bounding box center [591, 264] width 70 height 15
click at [542, 267] on input "By manager" at bounding box center [542, 267] width 0 height 0
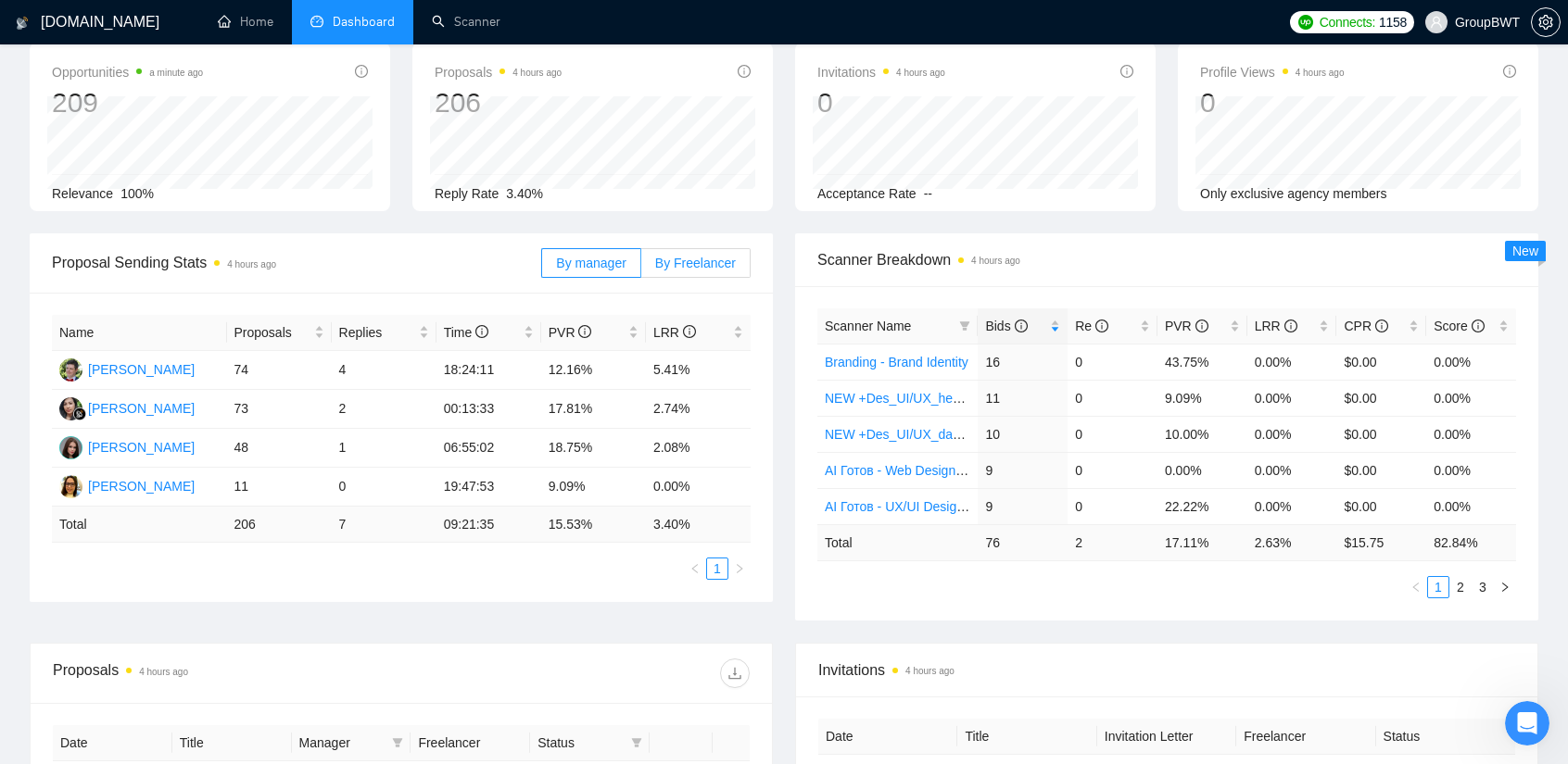
click at [675, 262] on span "By Freelancer" at bounding box center [696, 264] width 80 height 15
click at [641, 267] on input "By Freelancer" at bounding box center [641, 267] width 0 height 0
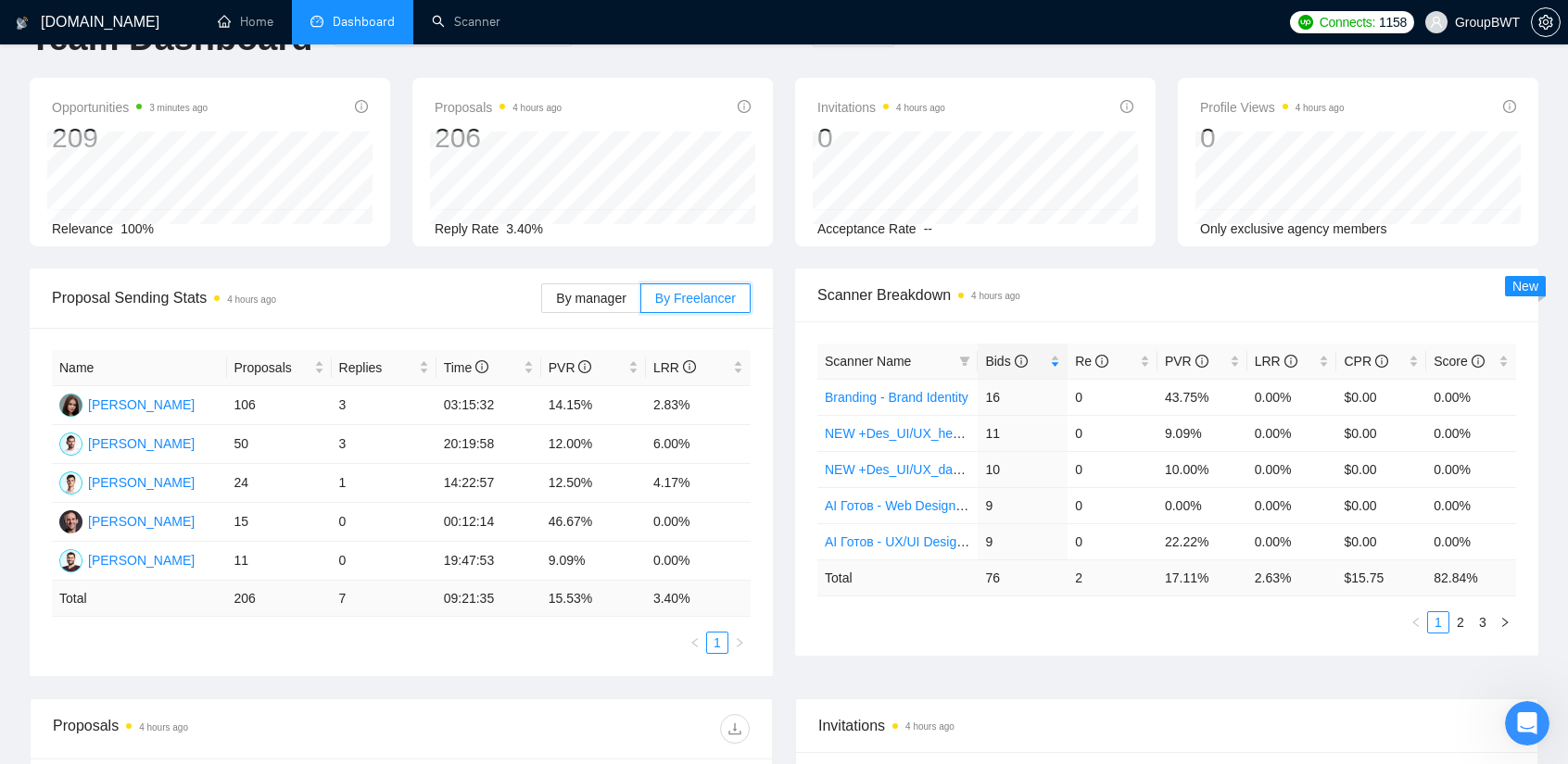
scroll to position [185, 0]
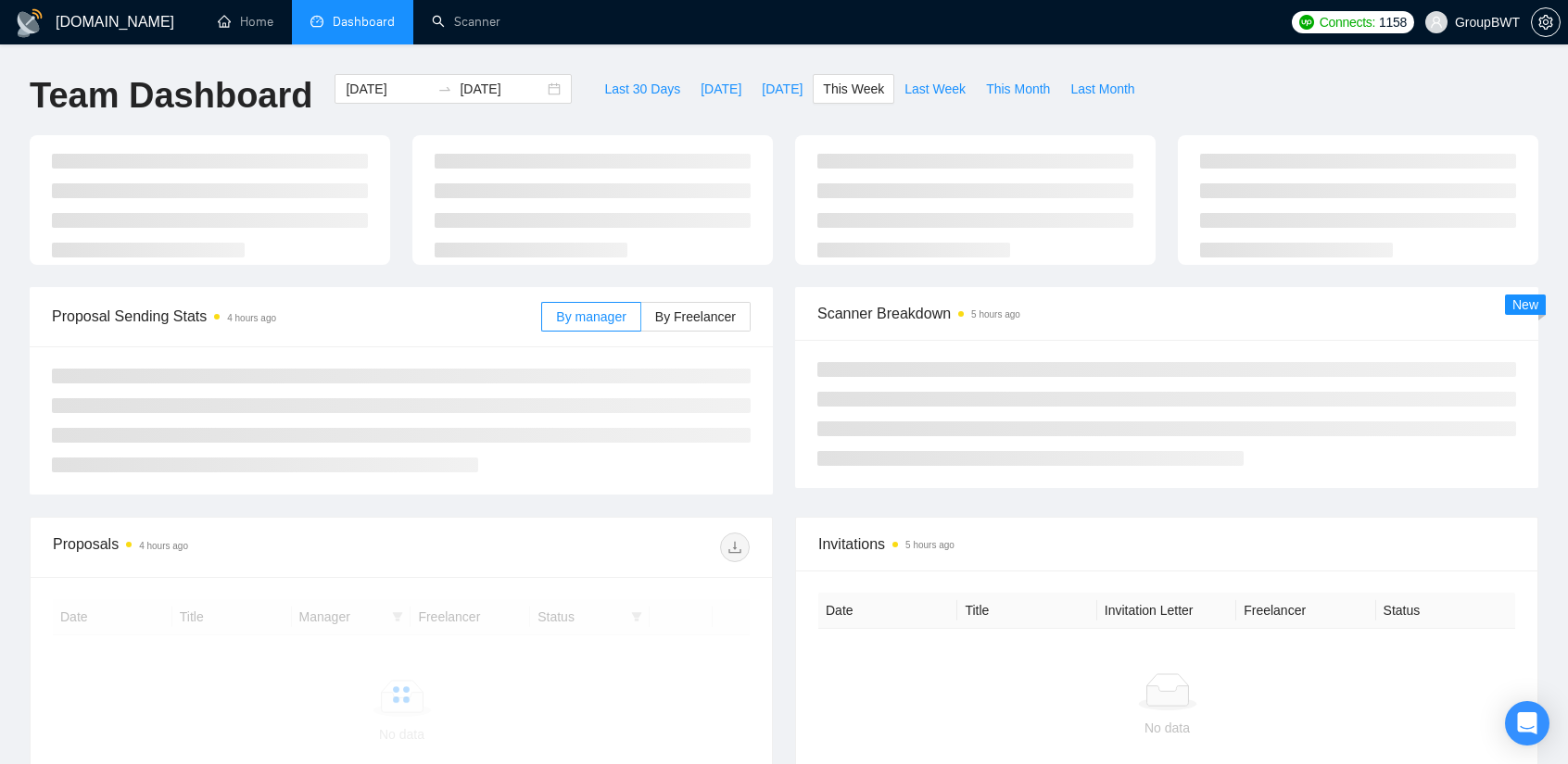
scroll to position [185, 0]
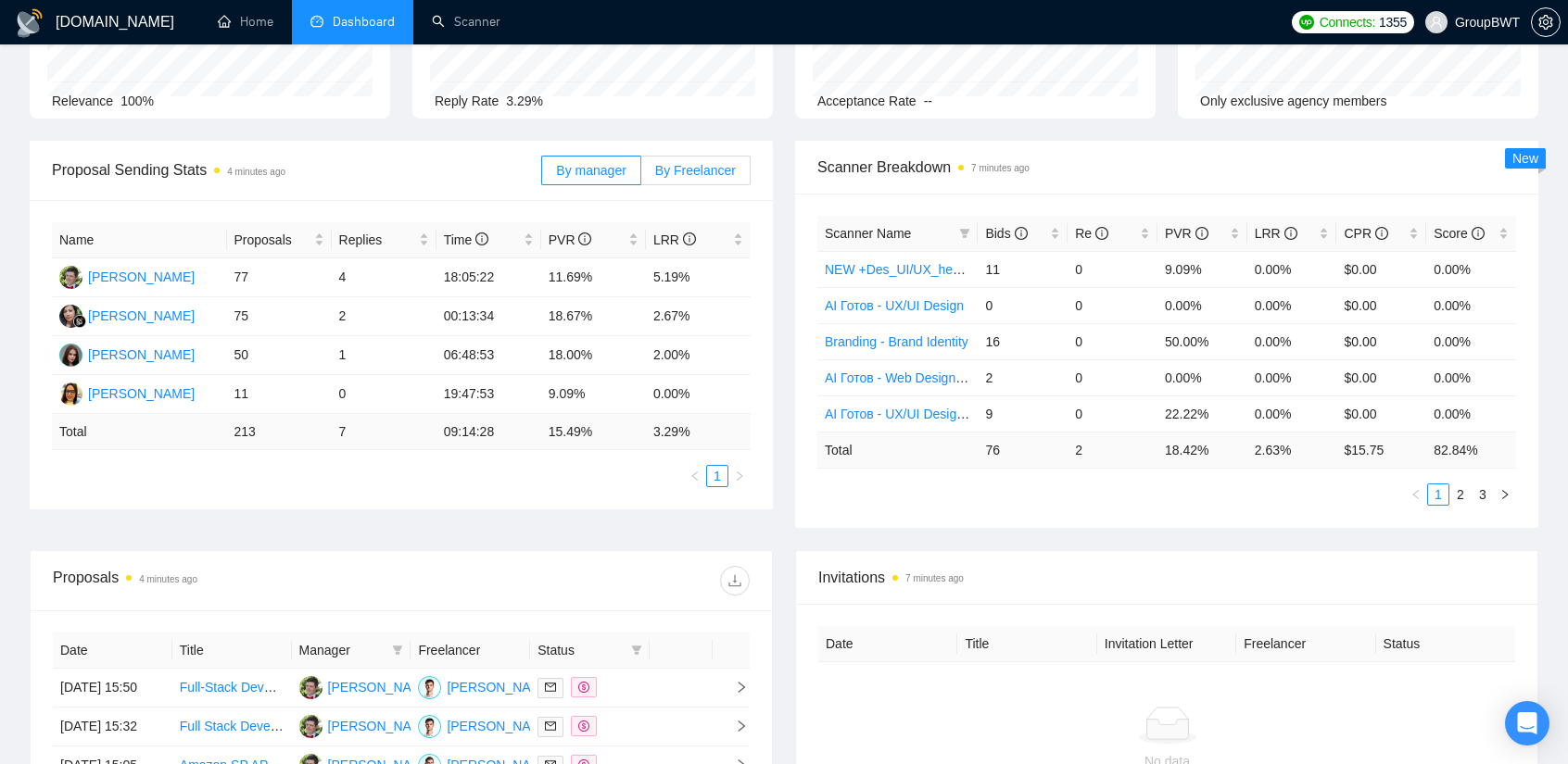
click at [701, 172] on span "By Freelancer" at bounding box center [696, 171] width 80 height 15
click at [641, 175] on input "By Freelancer" at bounding box center [641, 175] width 0 height 0
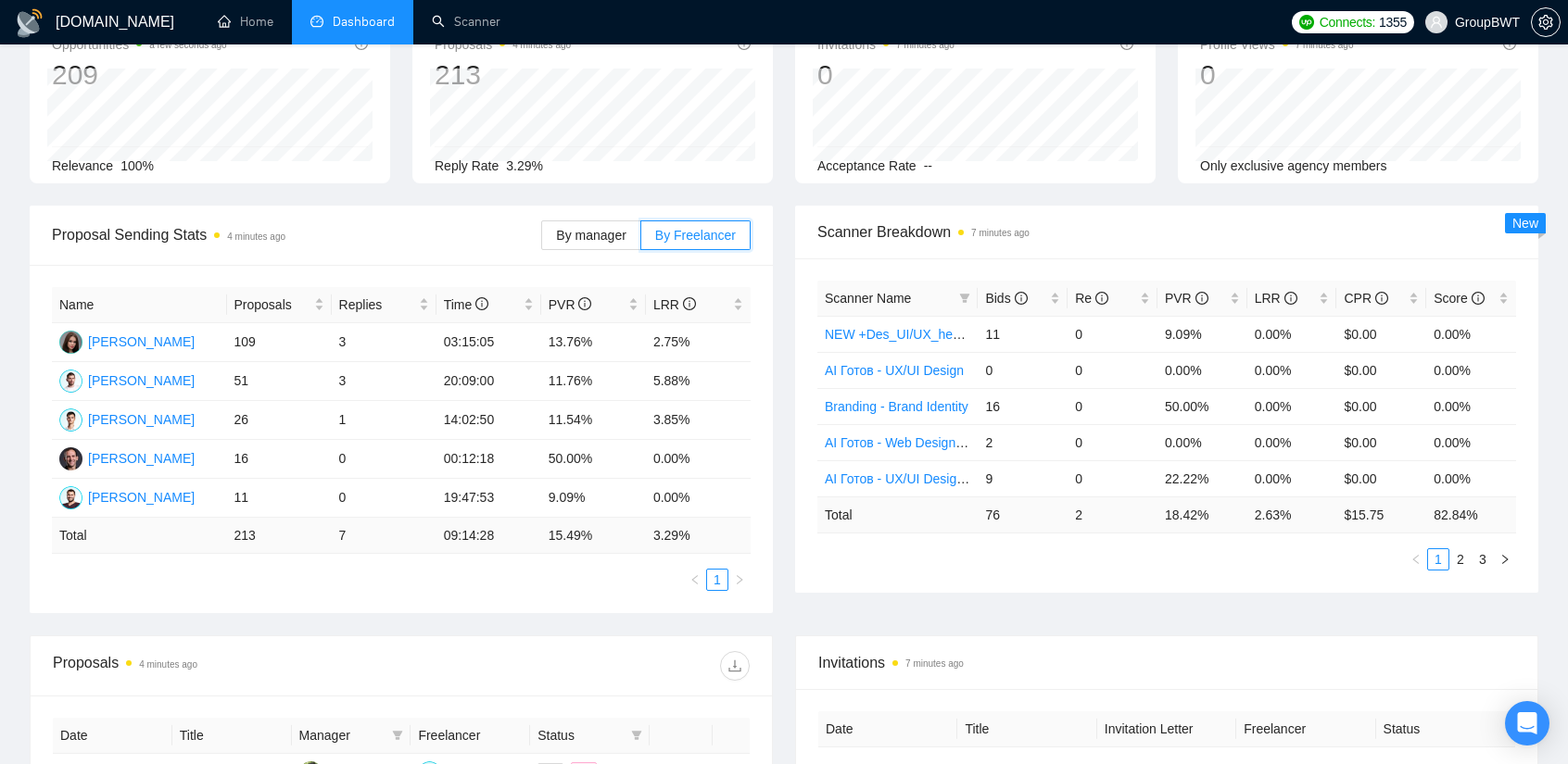
scroll to position [0, 0]
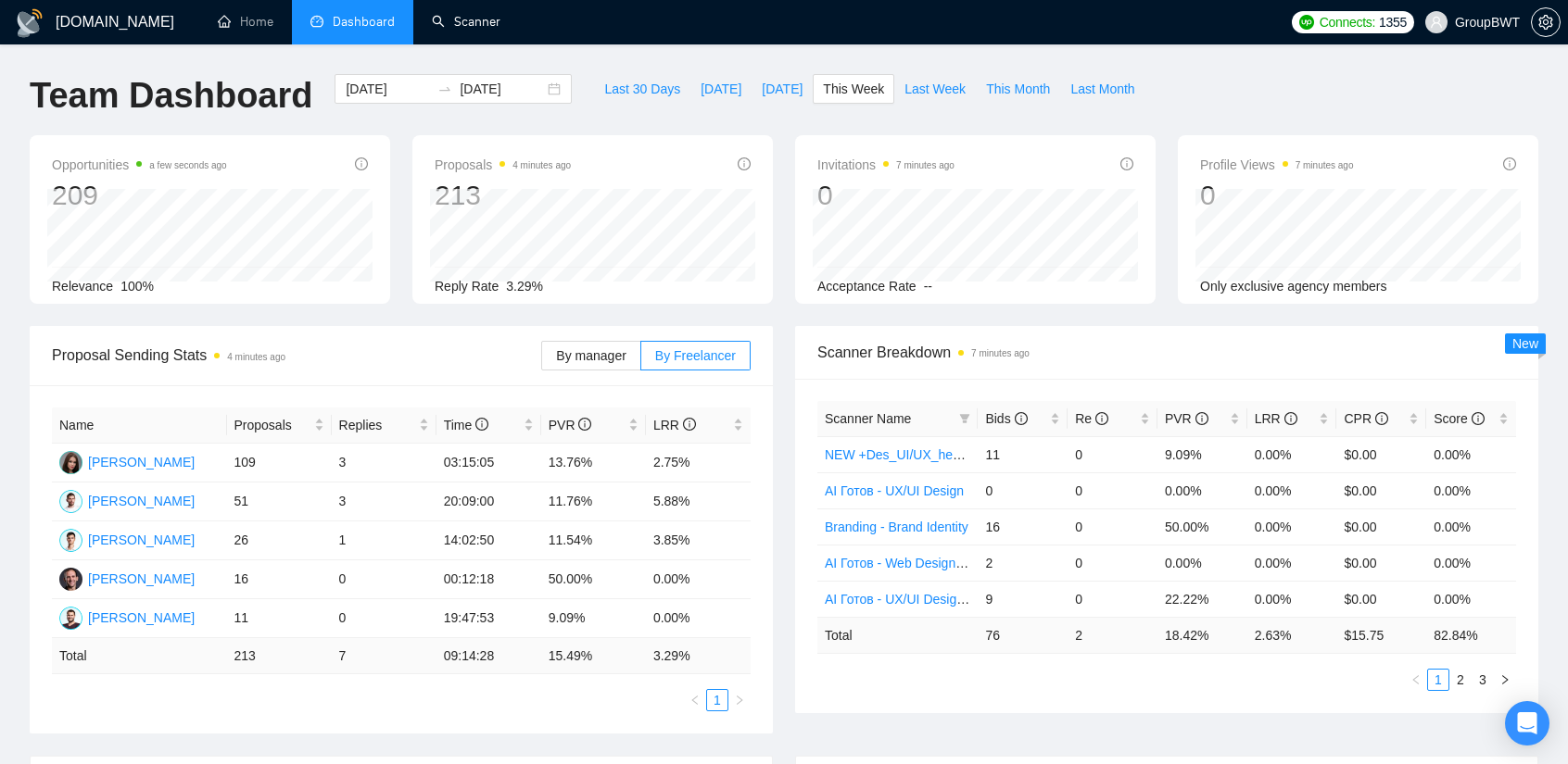
drag, startPoint x: 460, startPoint y: 35, endPoint x: 482, endPoint y: 69, distance: 40.5
click at [460, 30] on link "Scanner" at bounding box center [466, 22] width 69 height 15
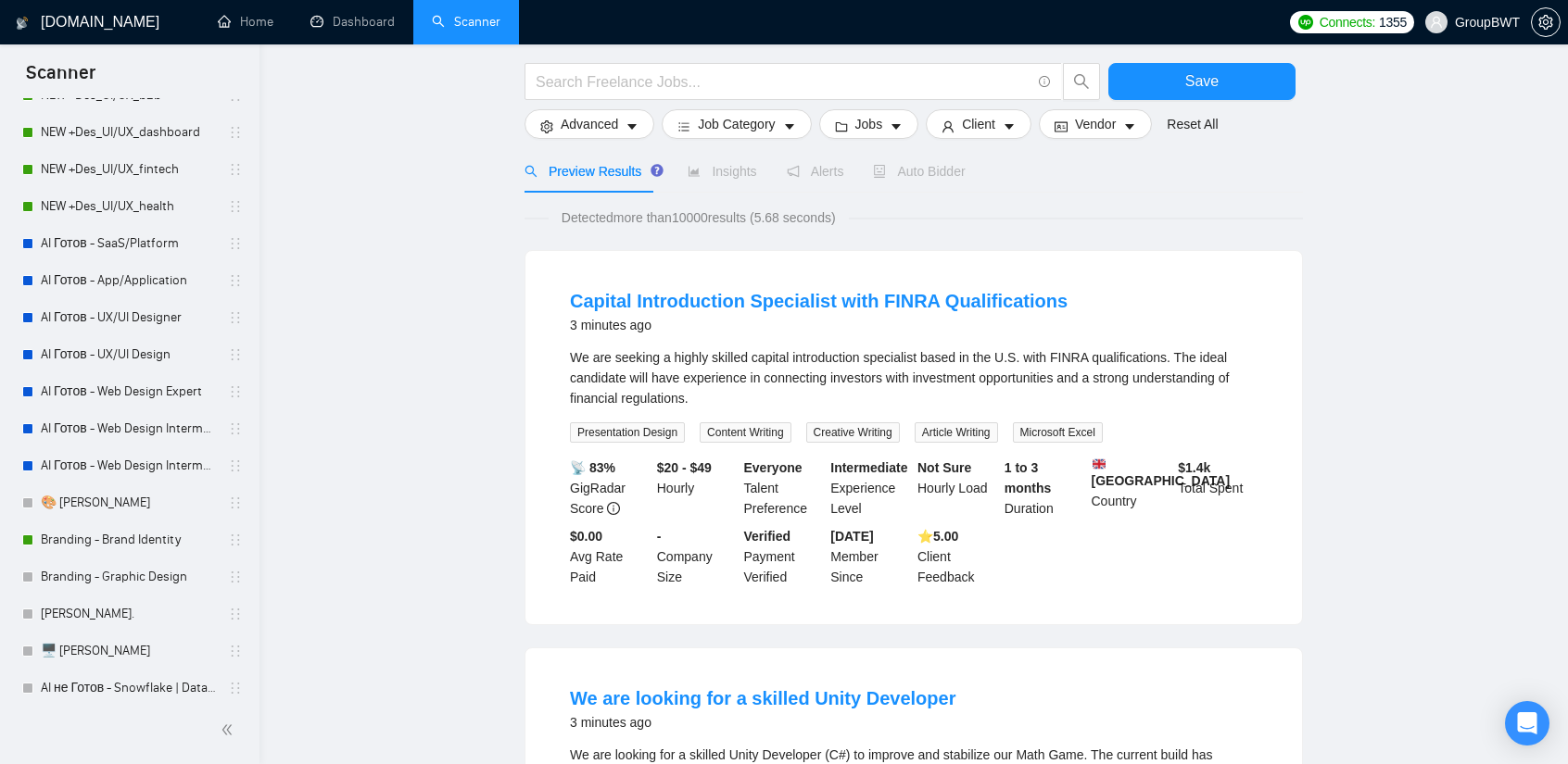
scroll to position [371, 0]
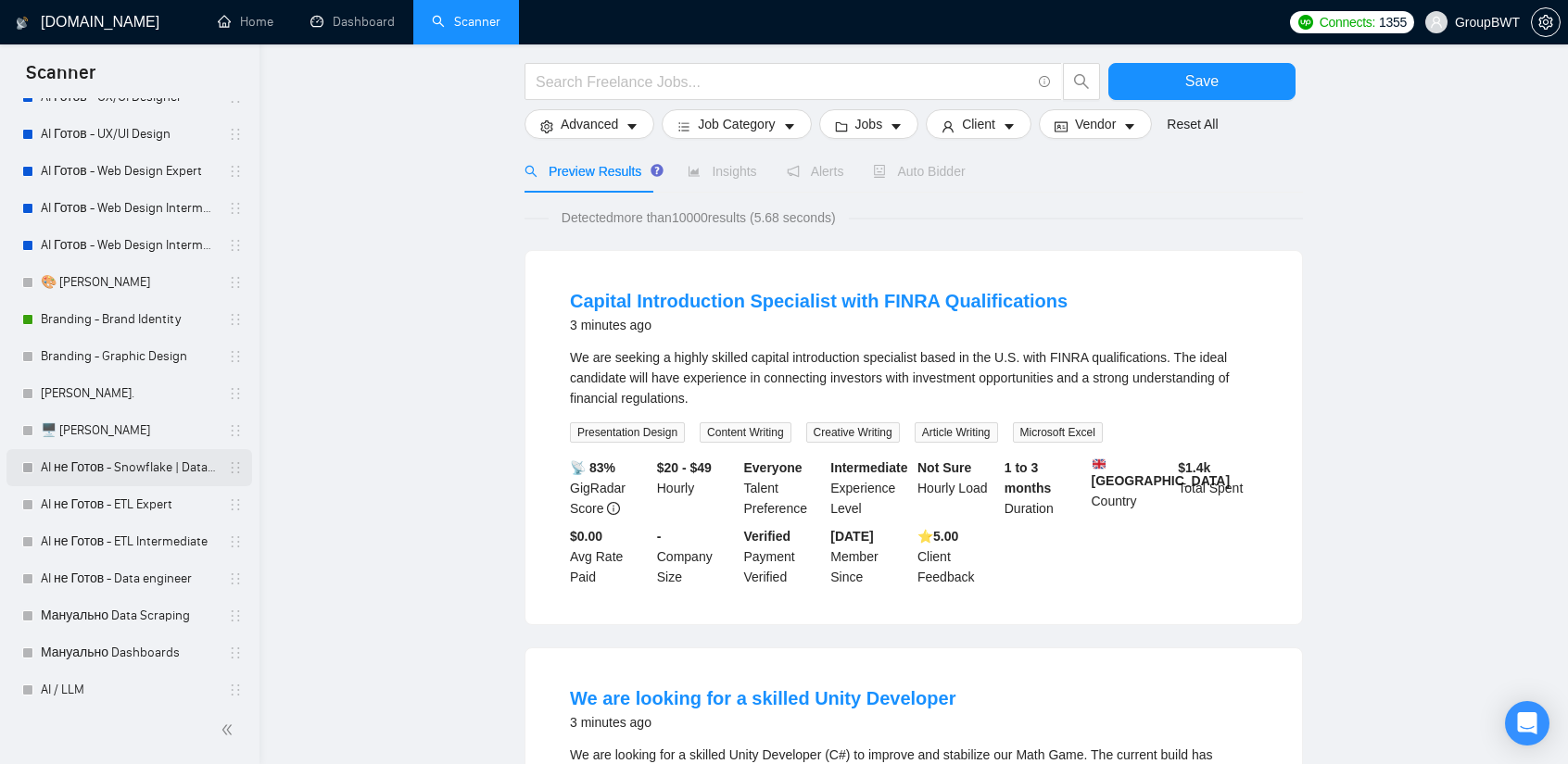
click at [107, 472] on link "AI не Готов - Snowflake | Databricks" at bounding box center [129, 467] width 176 height 37
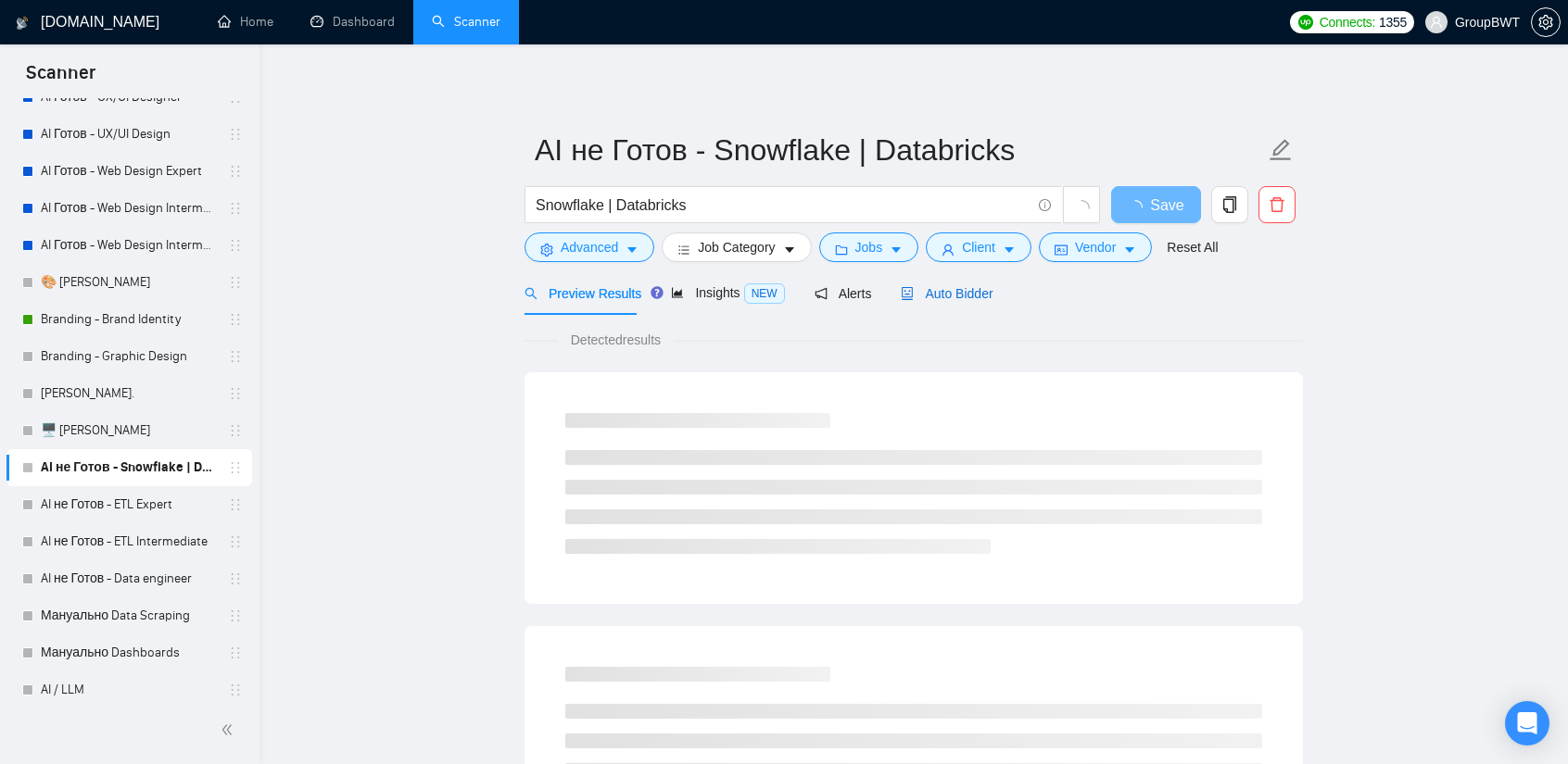
click at [937, 299] on span "Auto Bidder" at bounding box center [947, 294] width 92 height 15
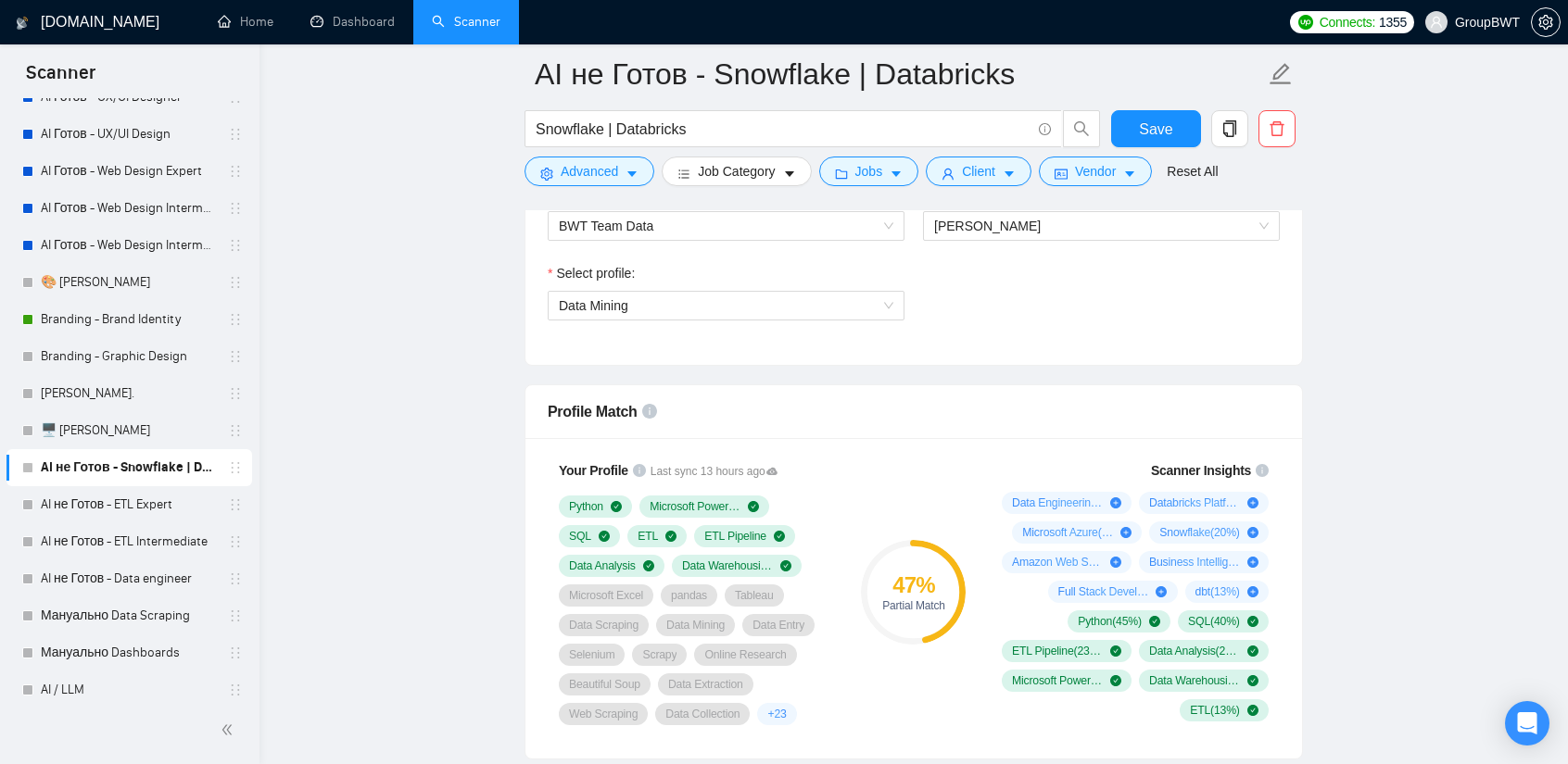
scroll to position [1019, 0]
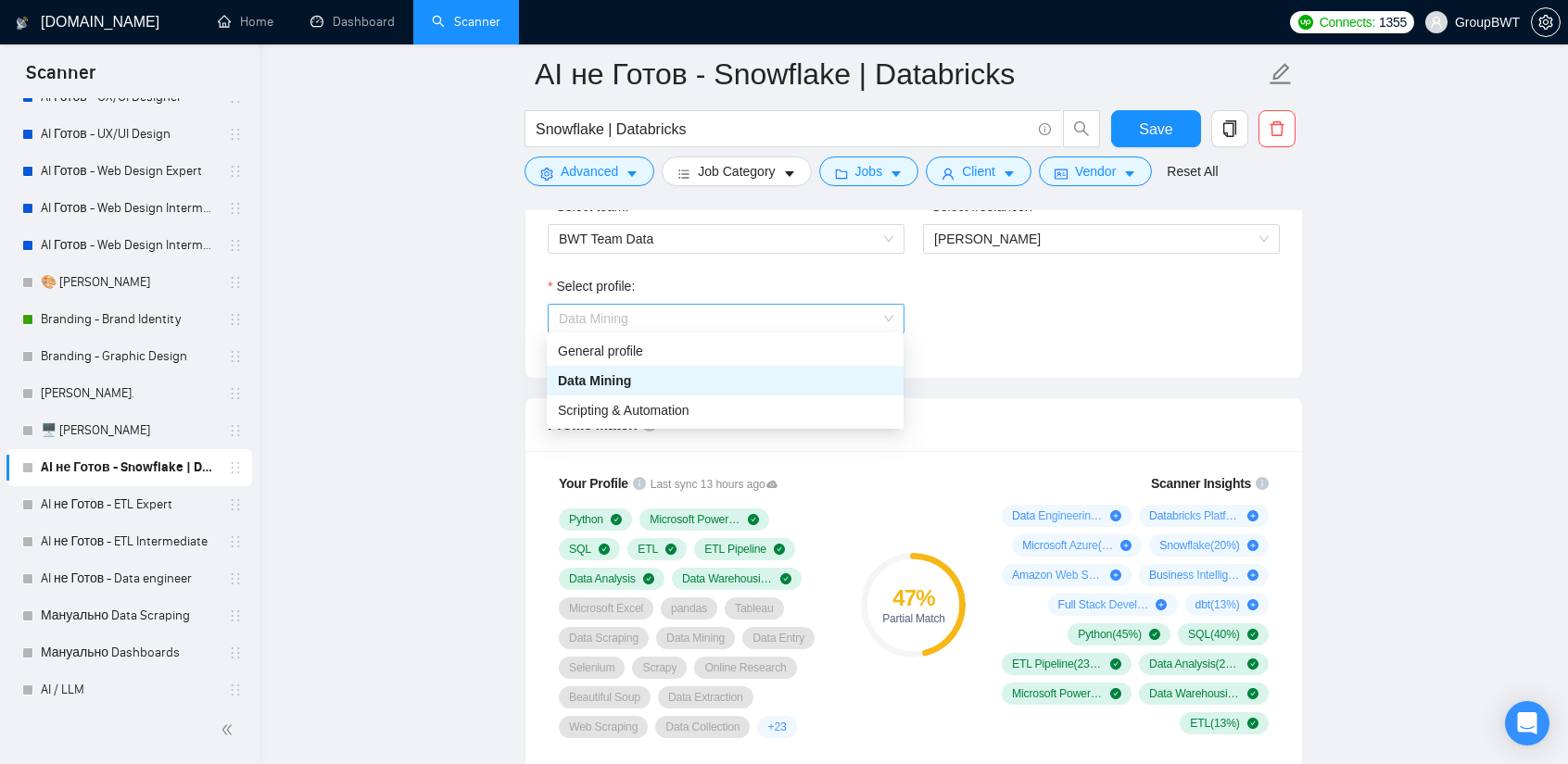
click at [793, 310] on span "Data Mining" at bounding box center [726, 318] width 334 height 28
click at [659, 413] on span "Scripting & Automation" at bounding box center [624, 411] width 132 height 15
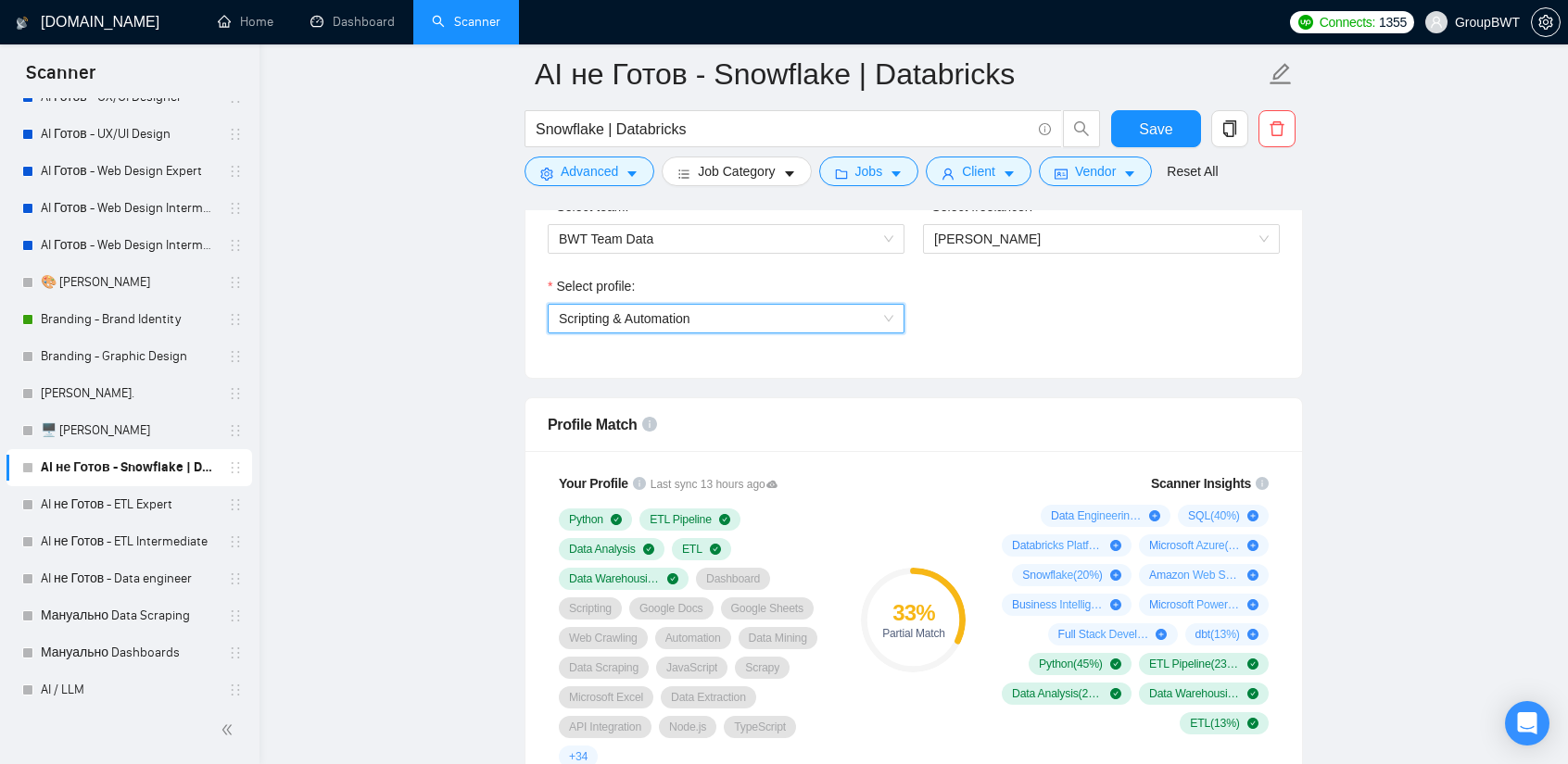
click at [805, 322] on span "Scripting & Automation" at bounding box center [726, 318] width 334 height 28
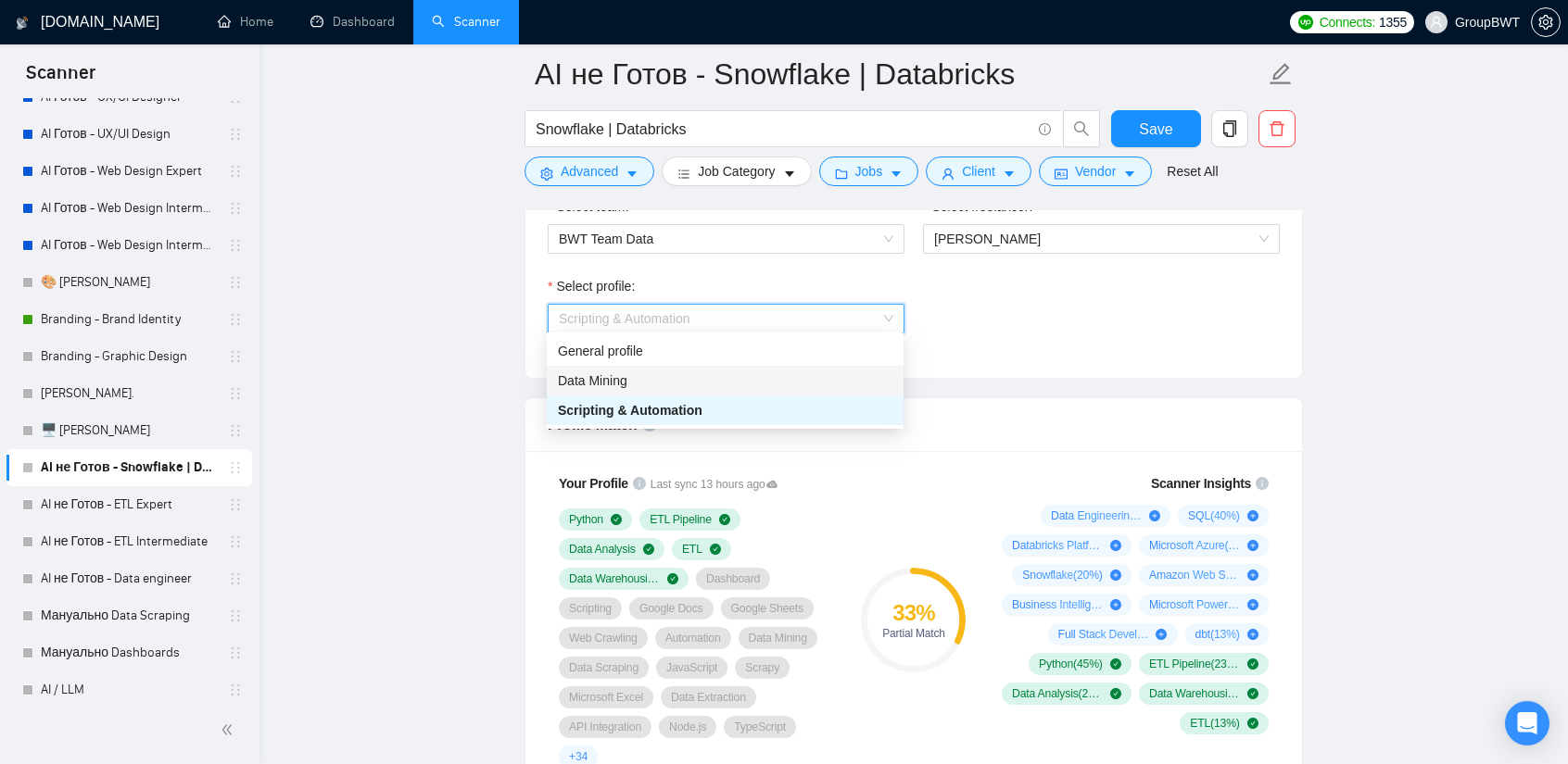
click at [670, 377] on div "Data Mining" at bounding box center [725, 380] width 334 height 20
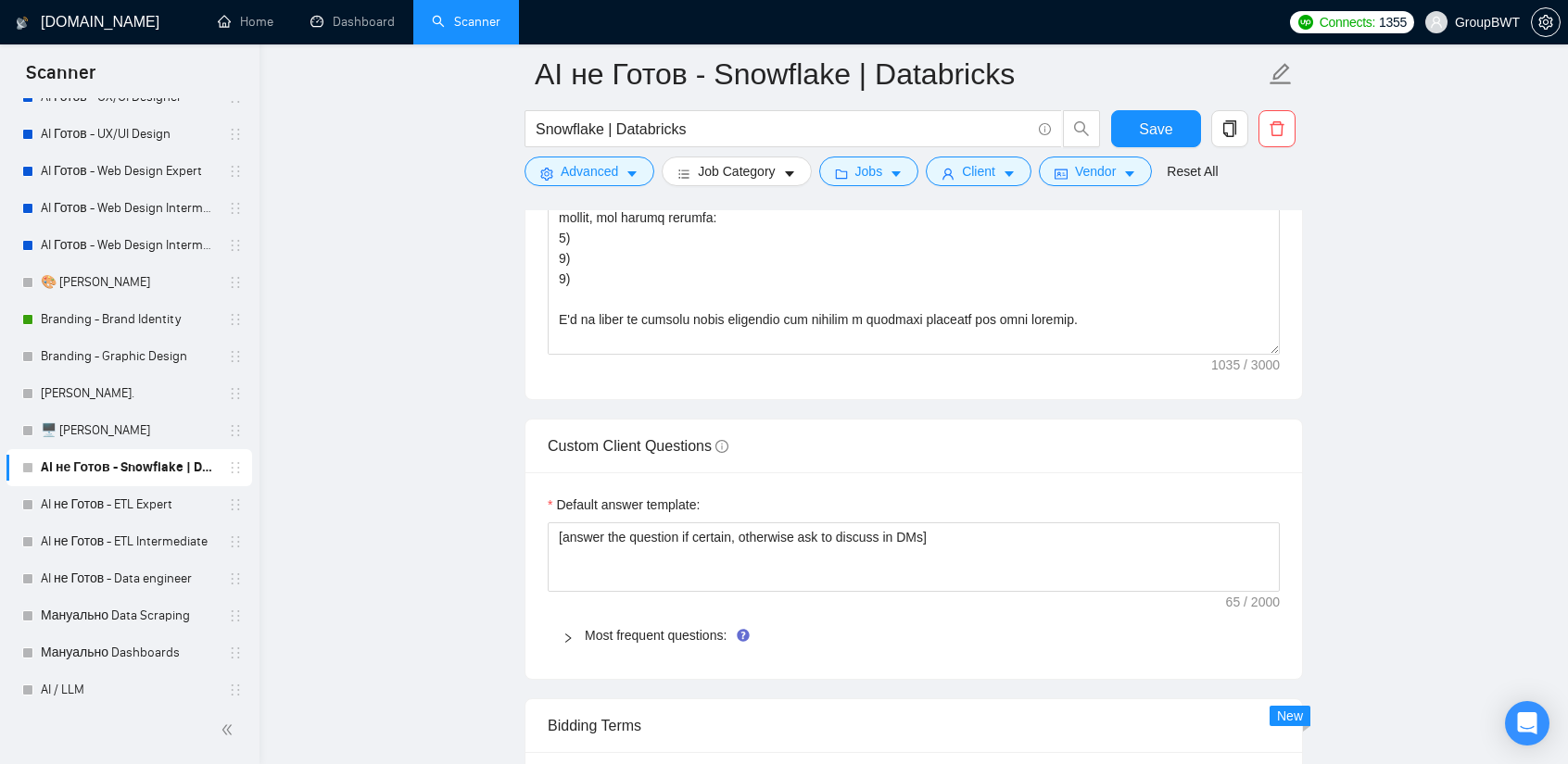
scroll to position [2500, 0]
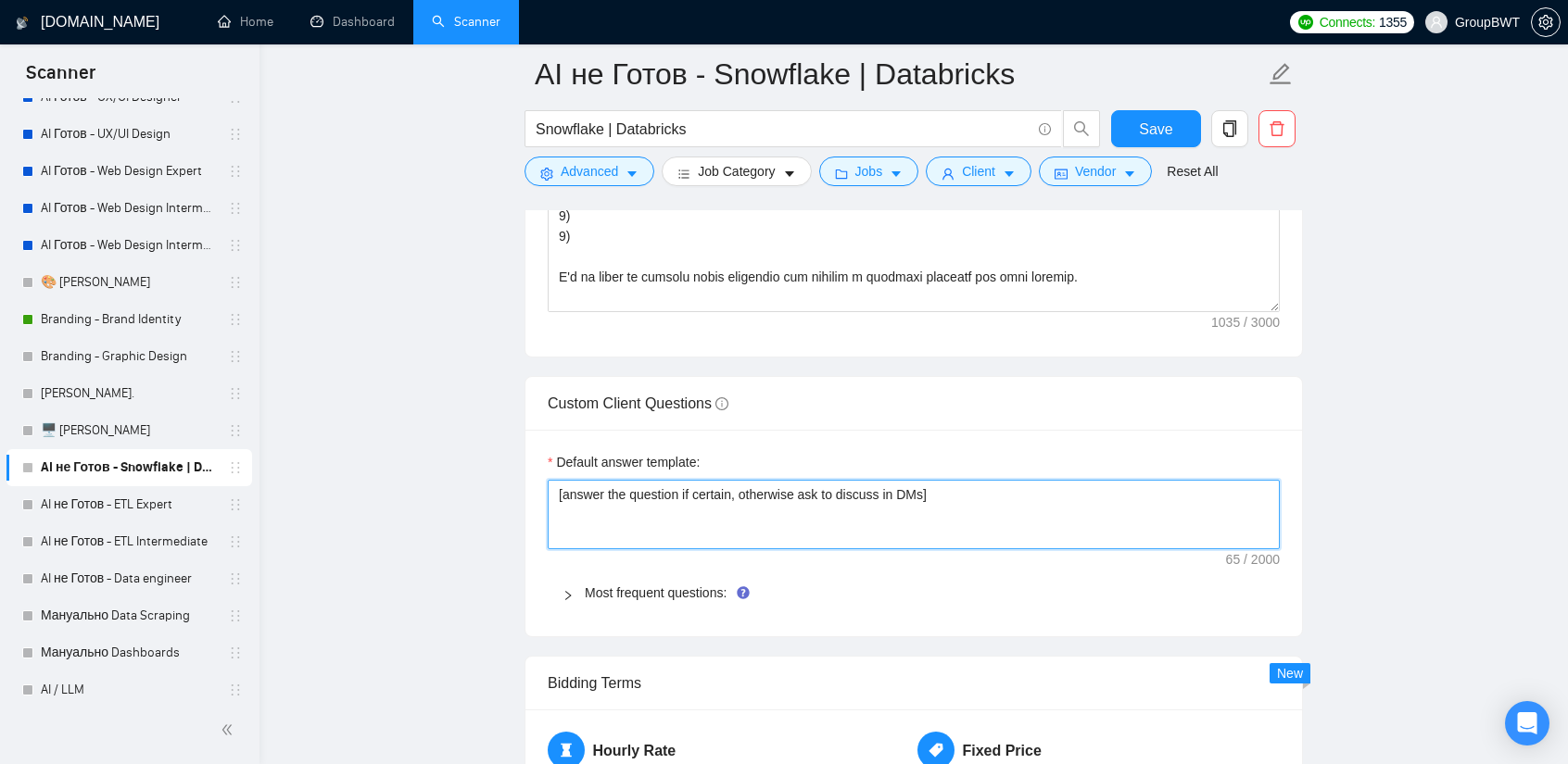
click at [978, 491] on textarea "[answer the question if certain, otherwise ask to discuss in DMs]" at bounding box center [913, 514] width 732 height 70
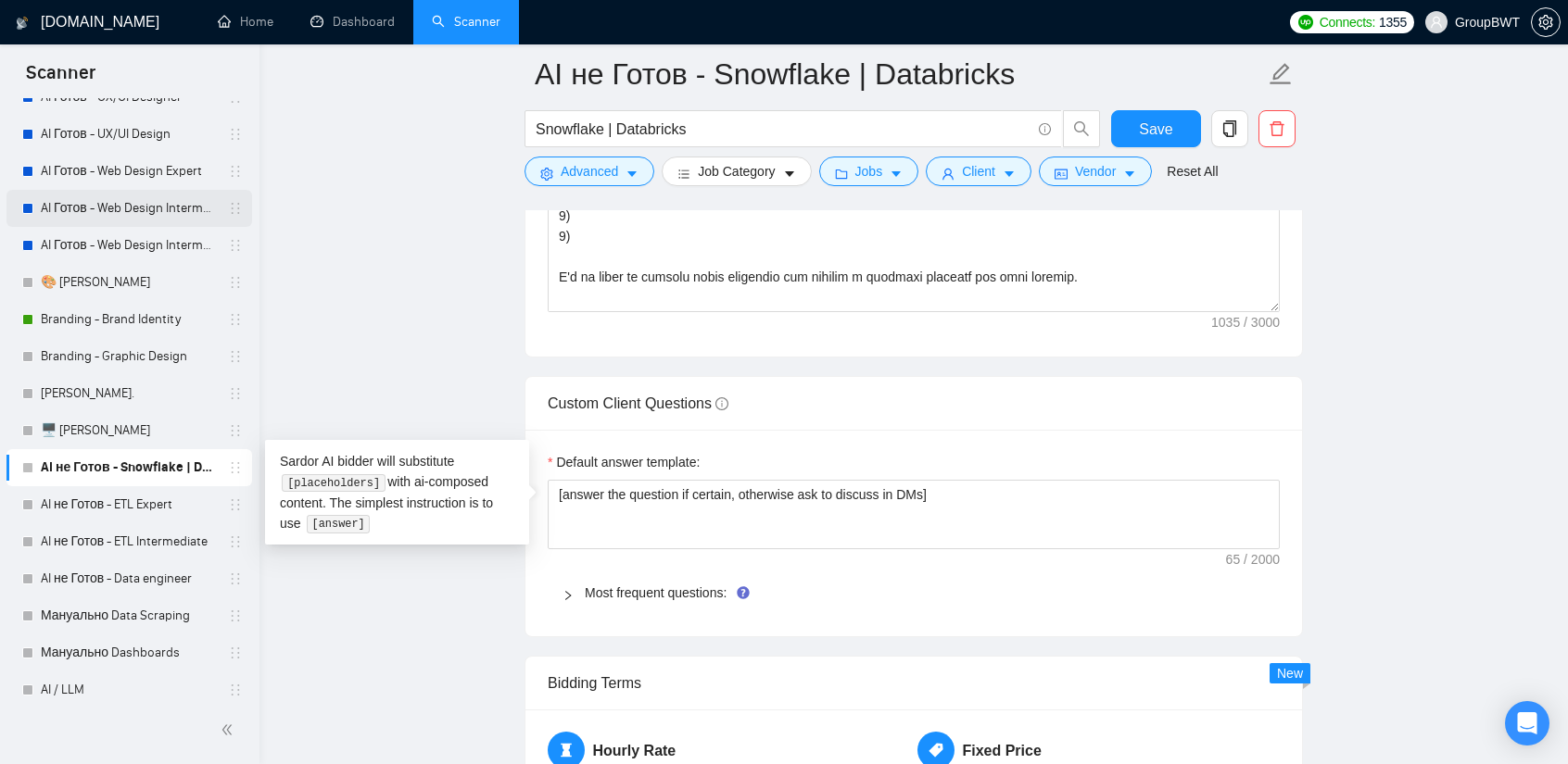
click at [139, 200] on link "AI Готов - Web Design Intermediate минус Developer" at bounding box center [129, 208] width 176 height 37
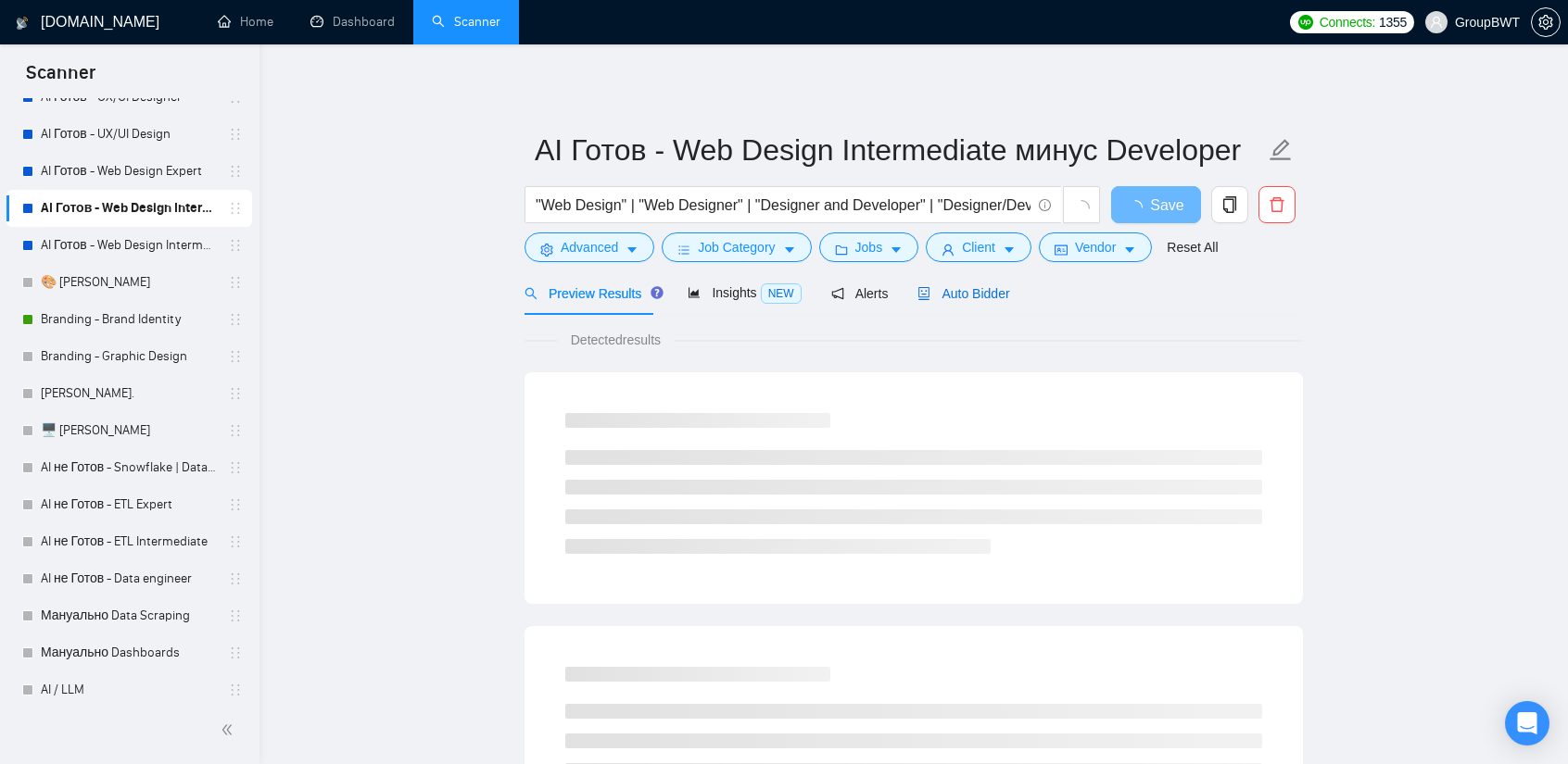
click at [955, 286] on span "Auto Bidder" at bounding box center [963, 294] width 92 height 15
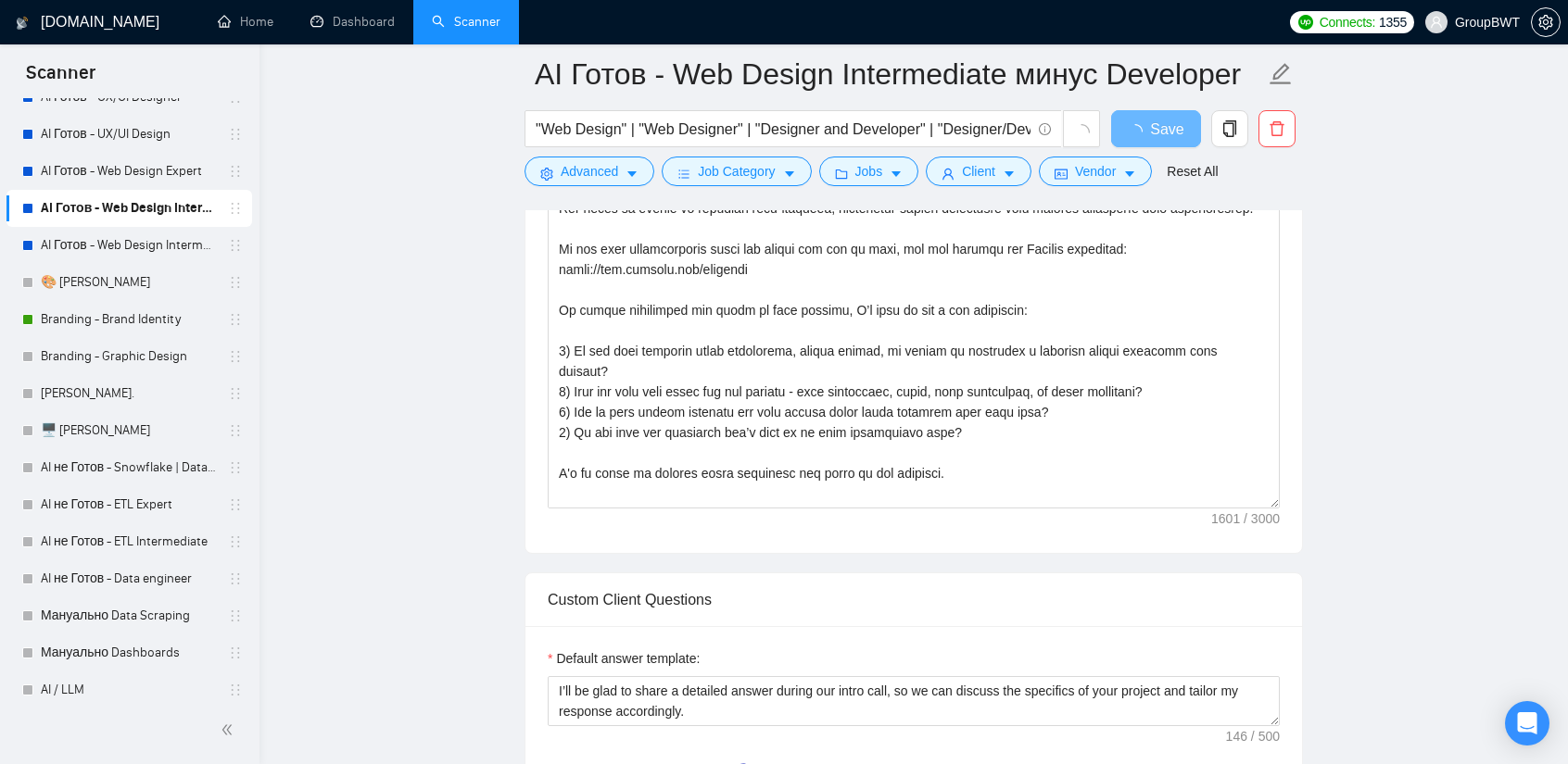
scroll to position [1667, 0]
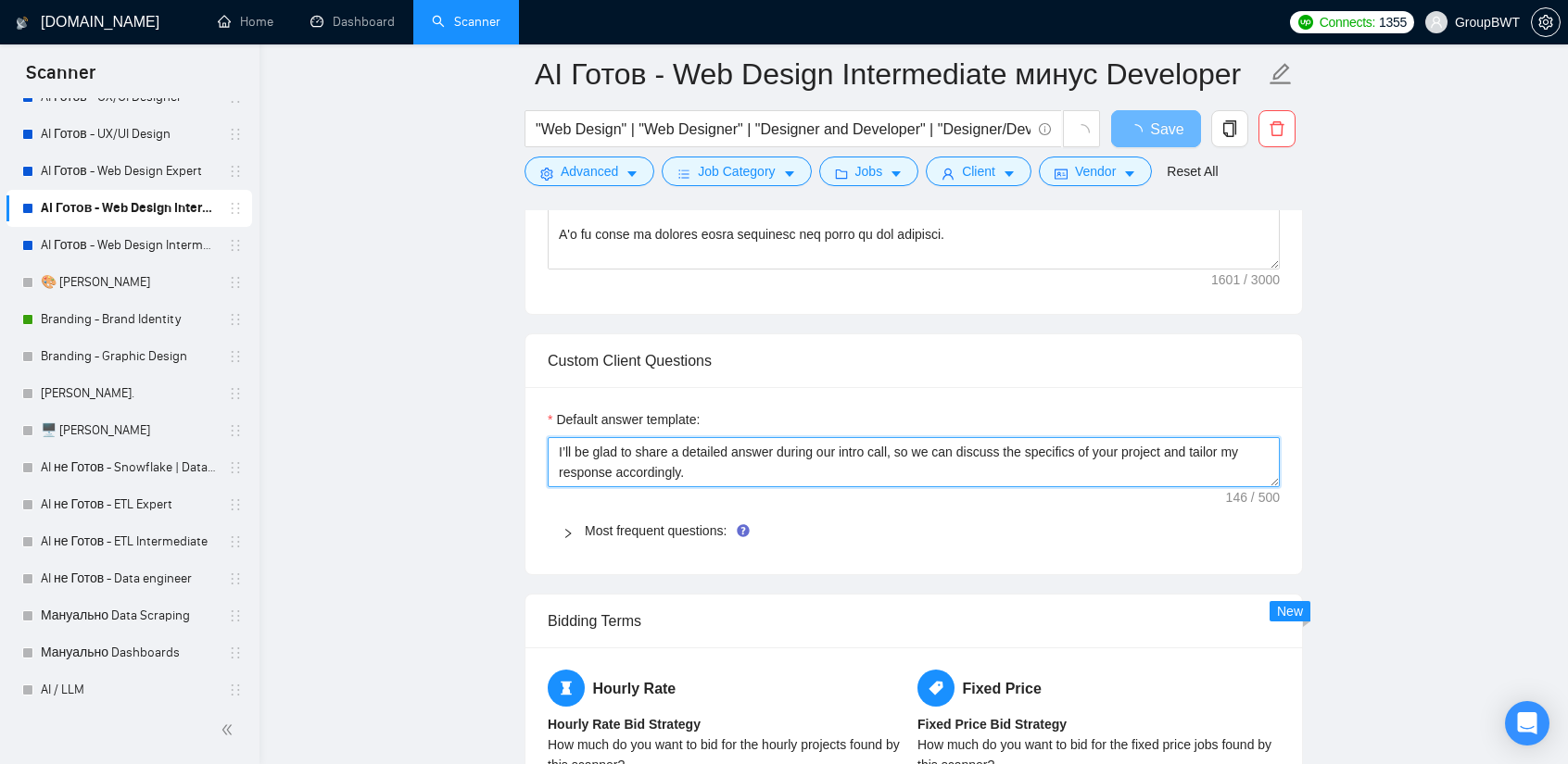
click at [698, 459] on textarea "I’ll be glad to share a detailed answer during our intro call, so we can discus…" at bounding box center [913, 462] width 732 height 50
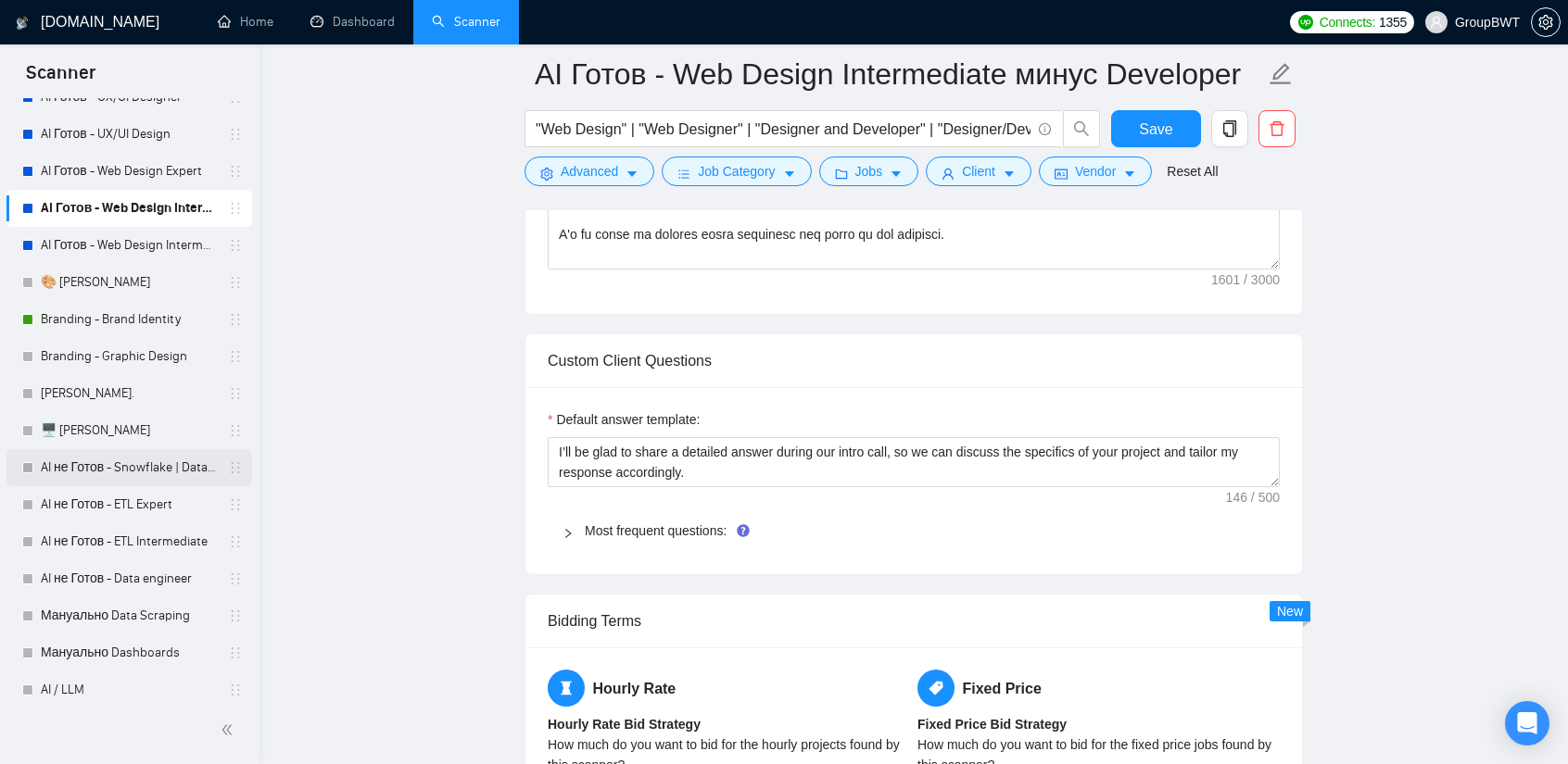
click at [95, 459] on link "AI не Готов - Snowflake | Databricks" at bounding box center [129, 467] width 176 height 37
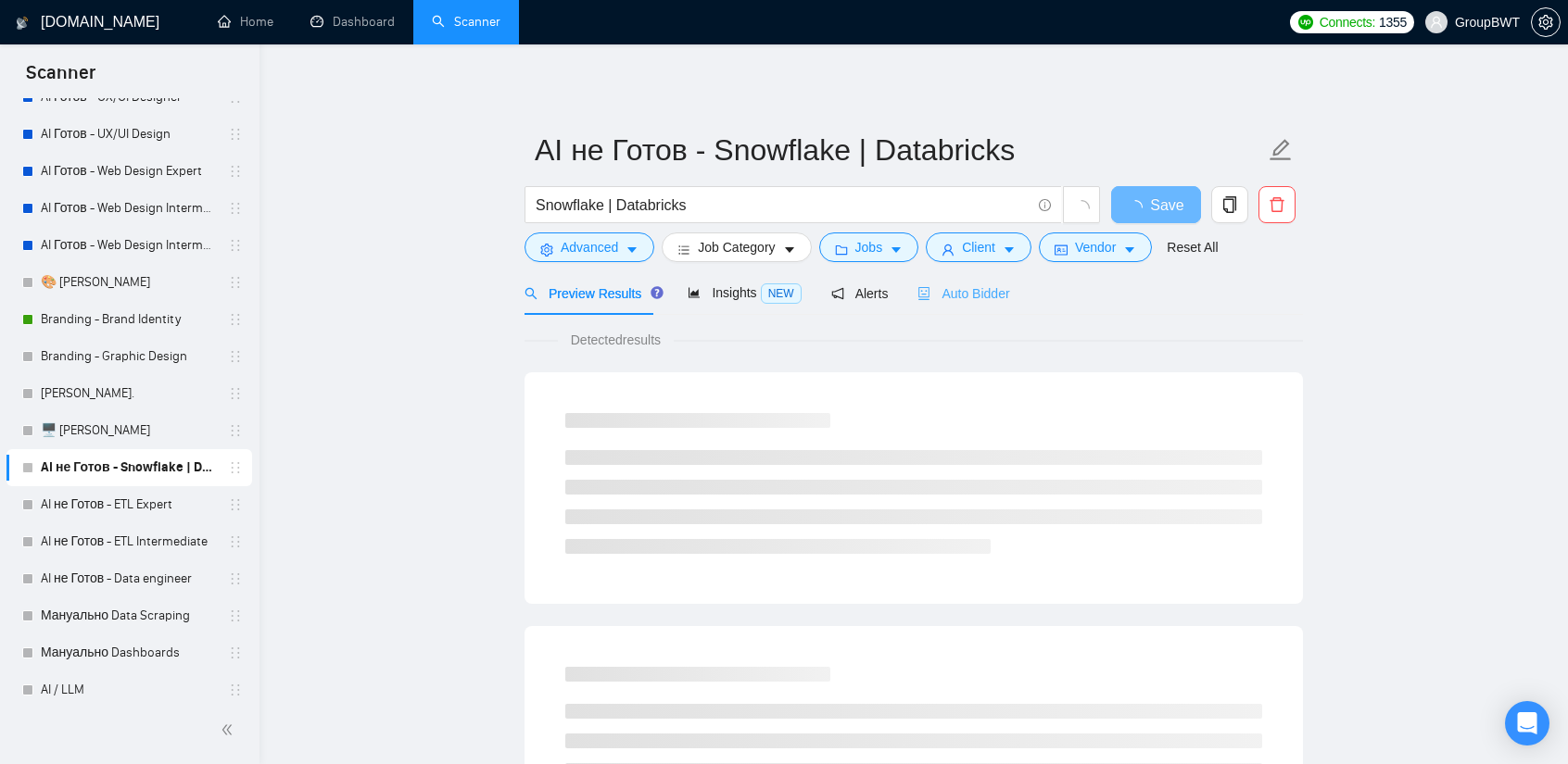
click at [981, 282] on div "Auto Bidder" at bounding box center [963, 293] width 92 height 44
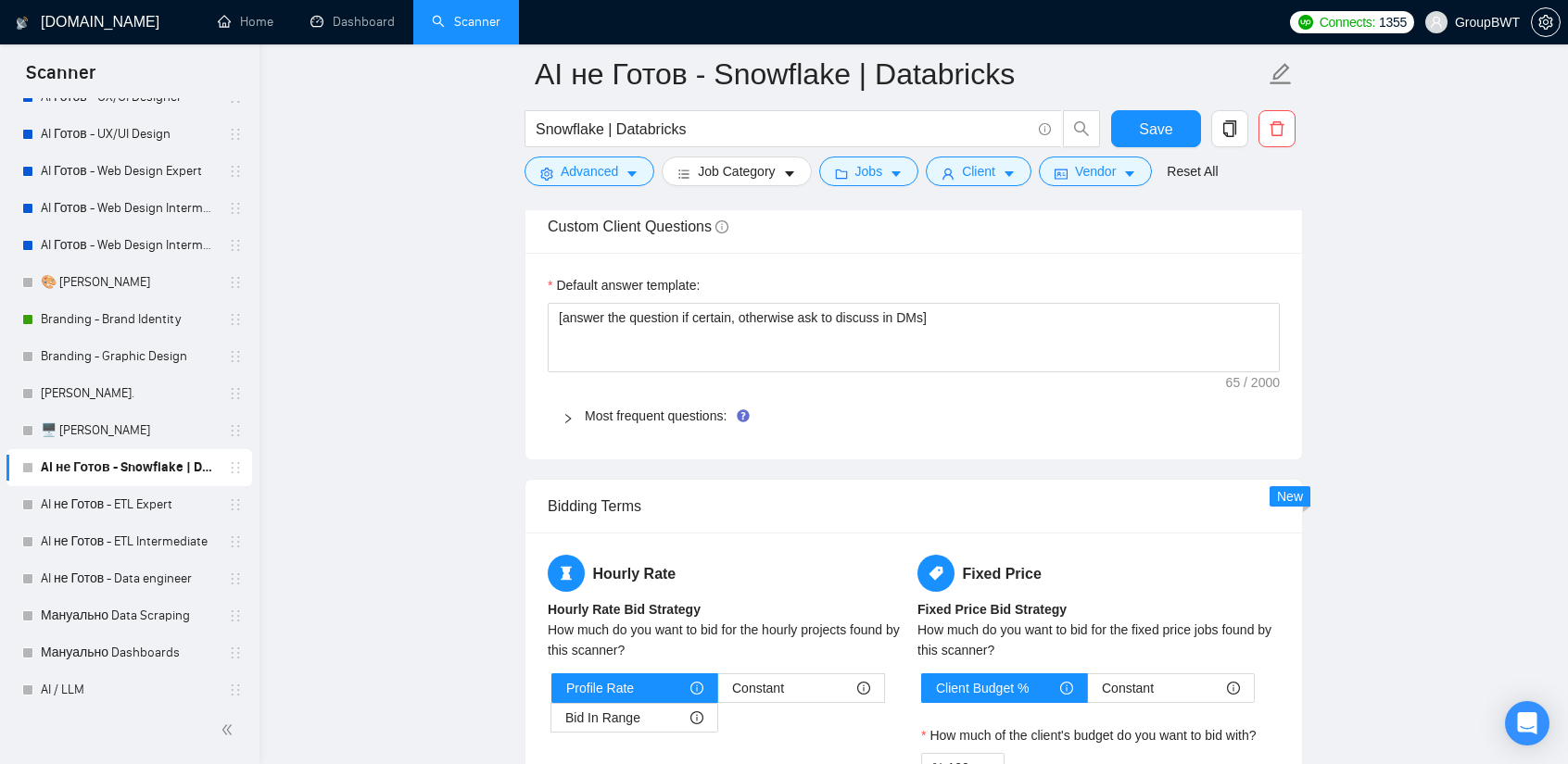
scroll to position [2685, 0]
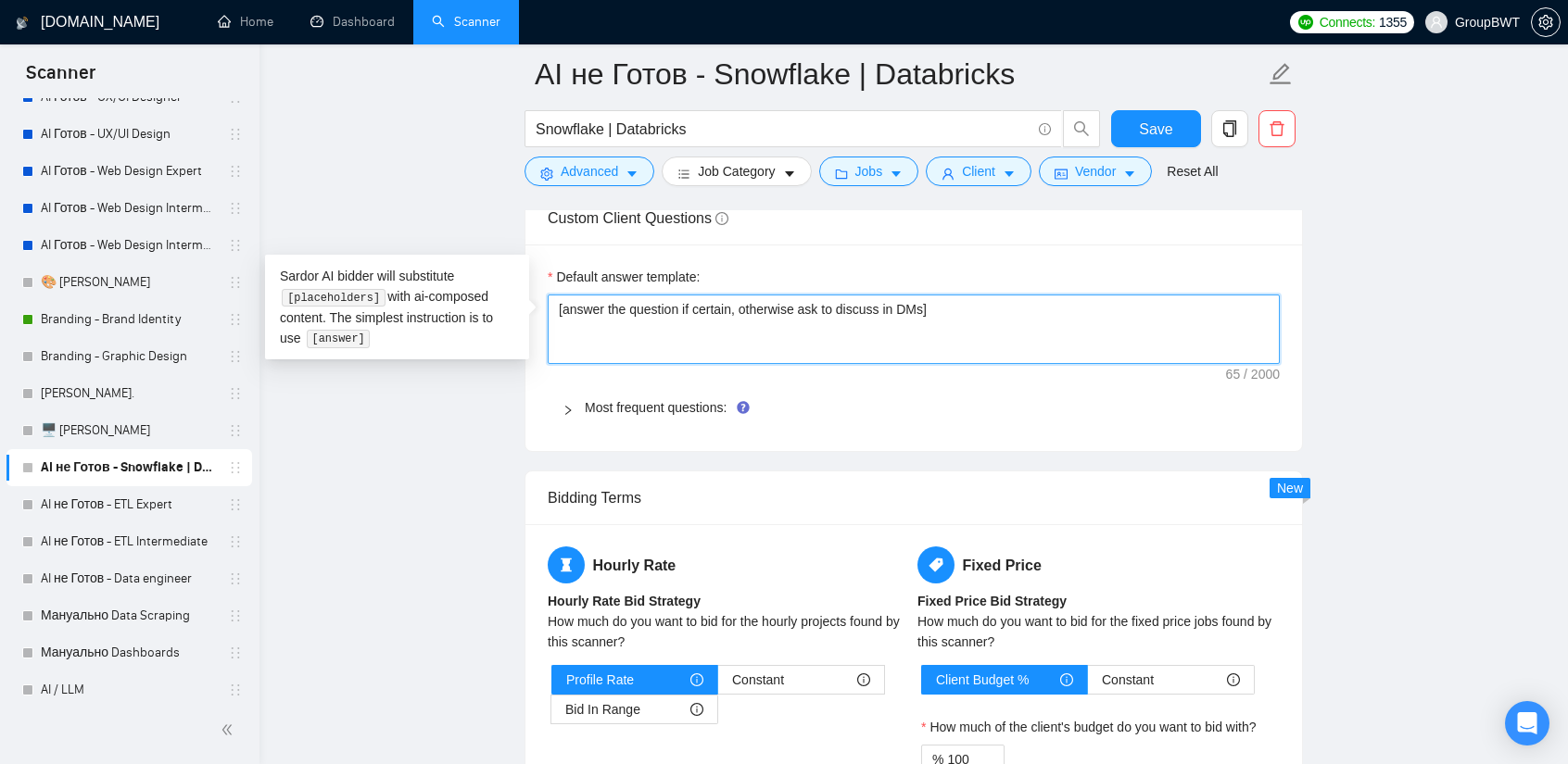
click at [836, 310] on textarea "[answer the question if certain, otherwise ask to discuss in DMs]" at bounding box center [913, 329] width 732 height 70
paste textarea "I’ll be glad to share a detailed answer during our intro call, so we can discus…"
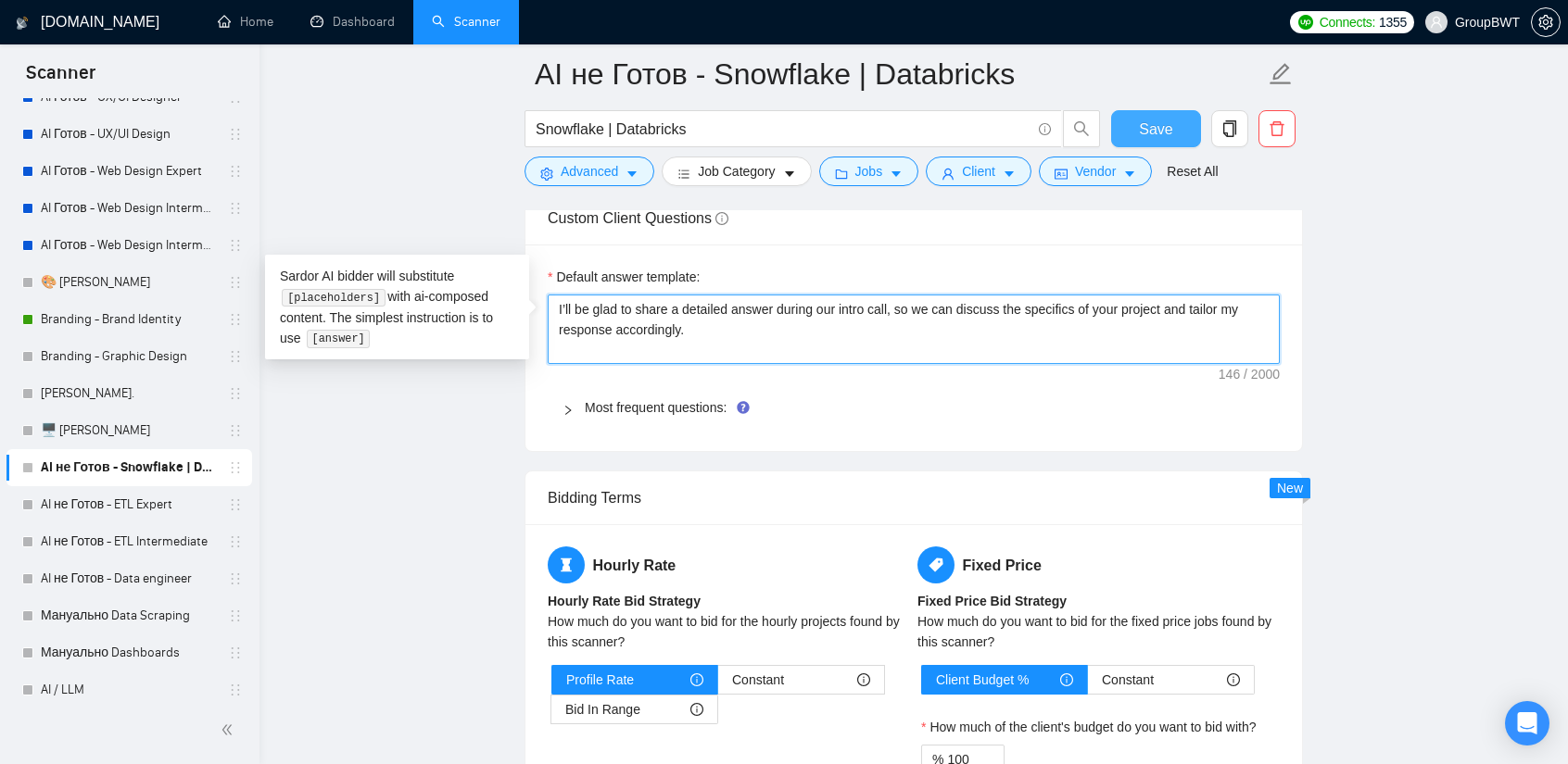
type textarea "I’ll be glad to share a detailed answer during our intro call, so we can discus…"
click at [1154, 117] on span "Save" at bounding box center [1155, 129] width 33 height 23
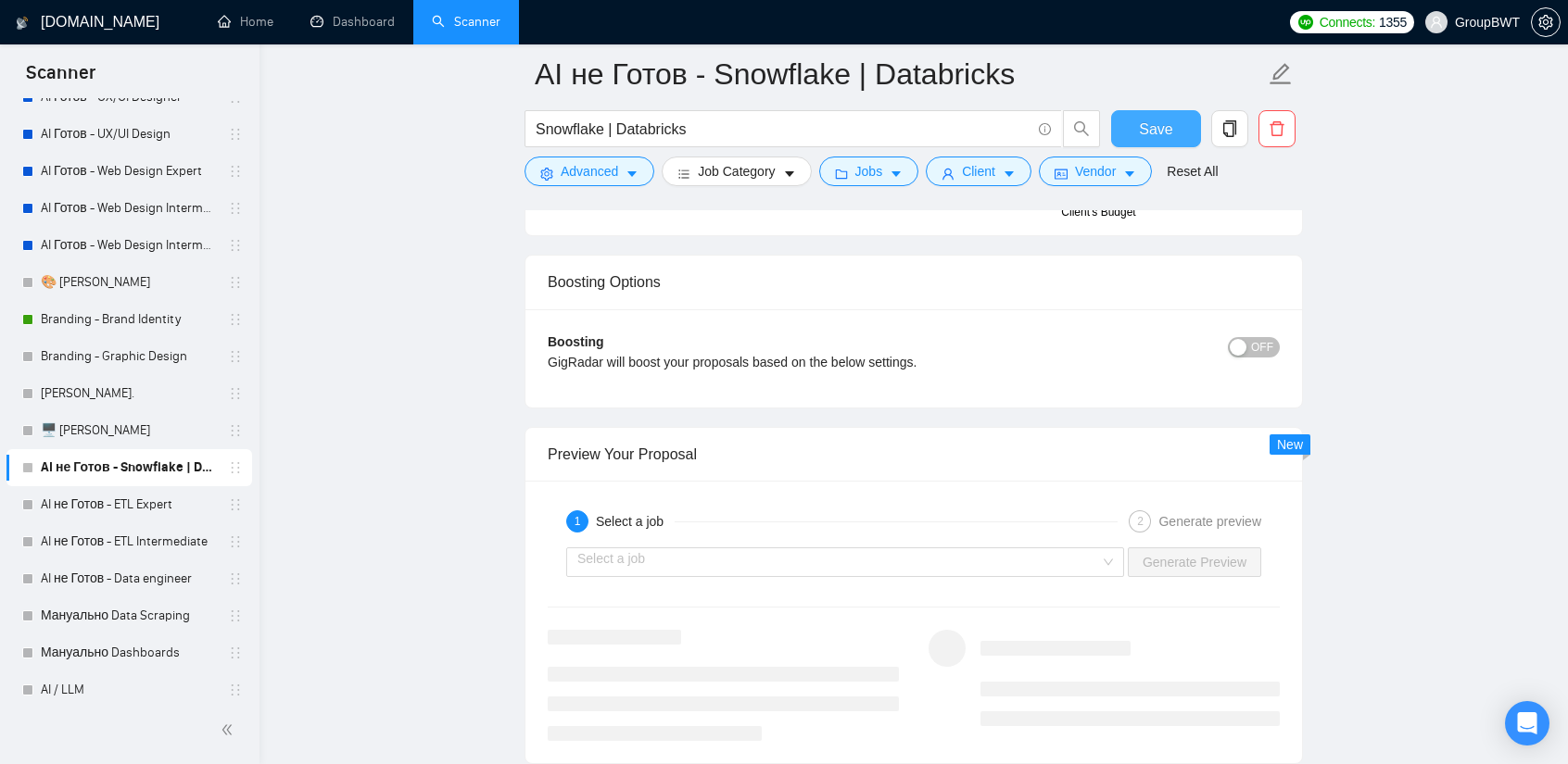
scroll to position [3519, 0]
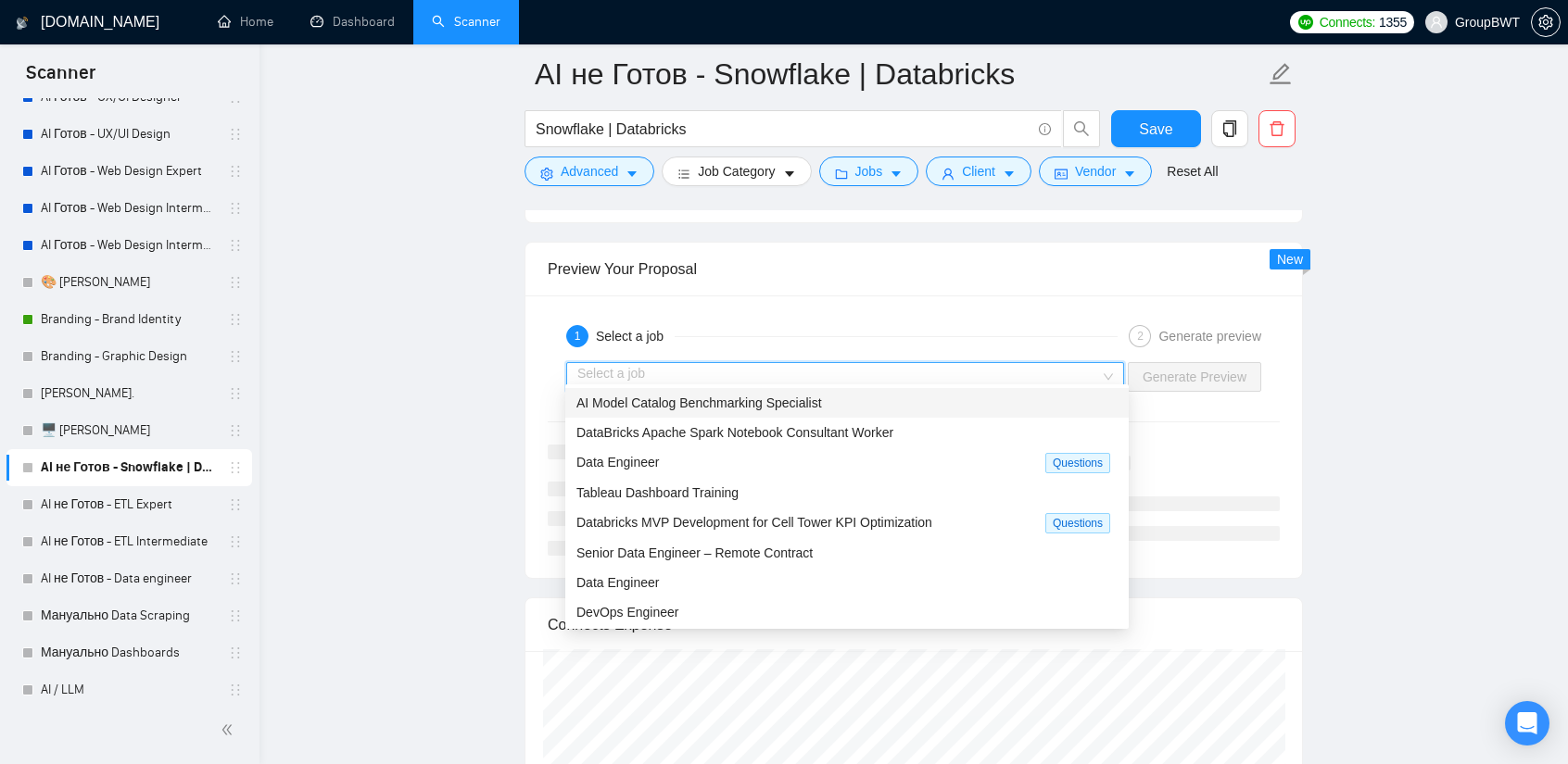
click at [732, 365] on input "search" at bounding box center [838, 376] width 523 height 28
click at [685, 411] on span "AI Model Catalog Benchmarking Specialist" at bounding box center [698, 403] width 246 height 15
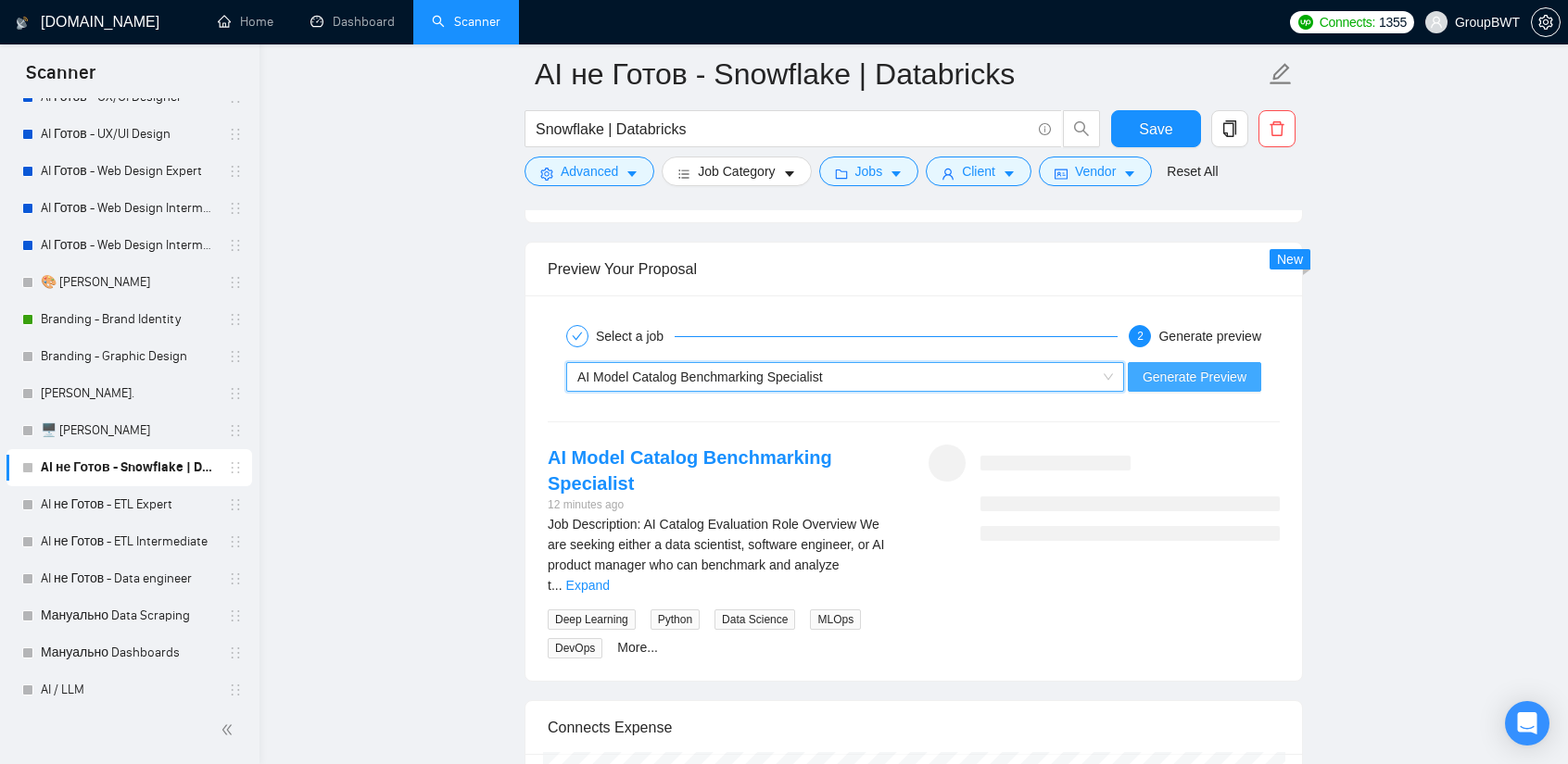
click at [1211, 367] on span "Generate Preview" at bounding box center [1194, 376] width 104 height 20
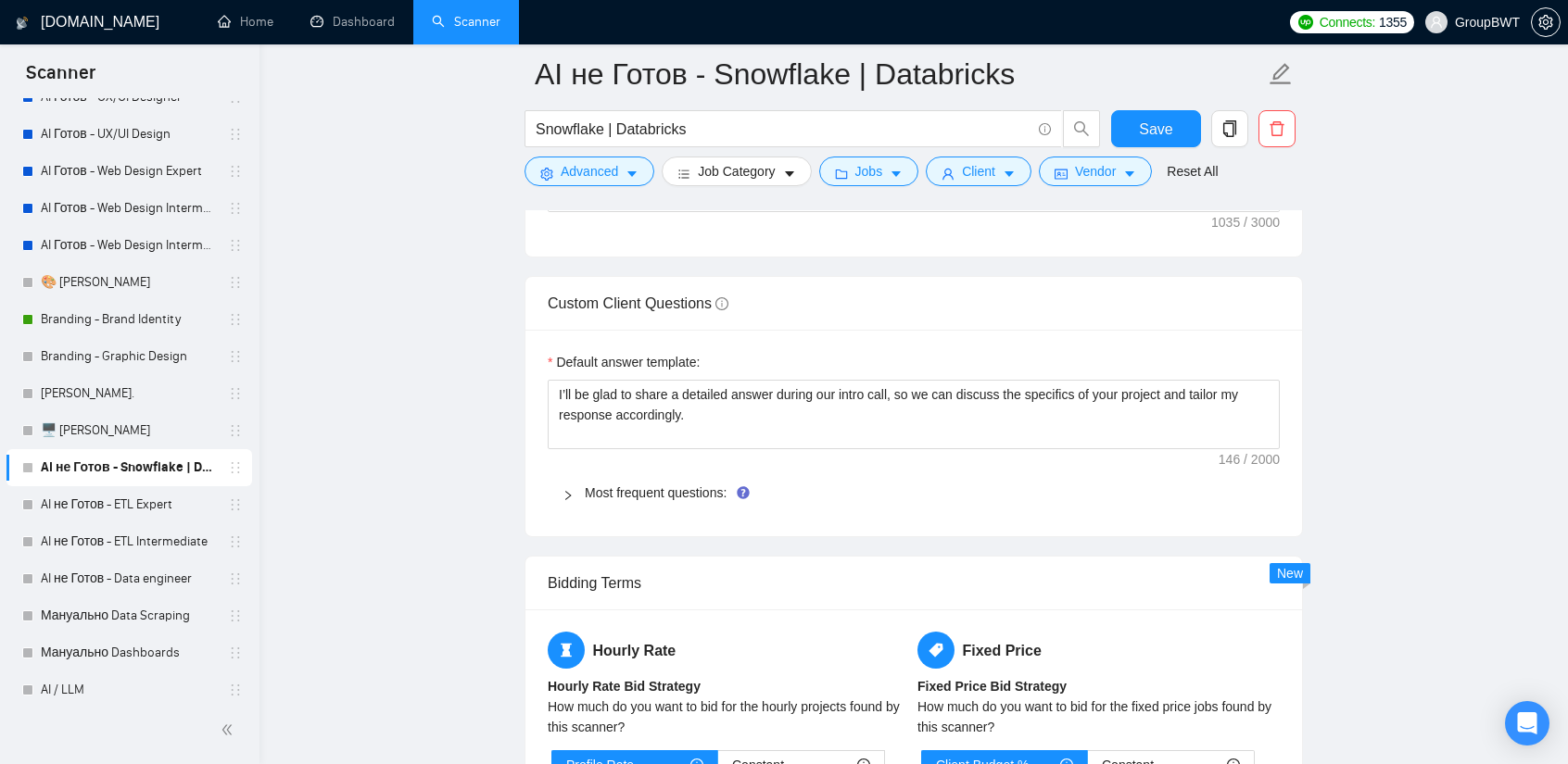
scroll to position [2593, 0]
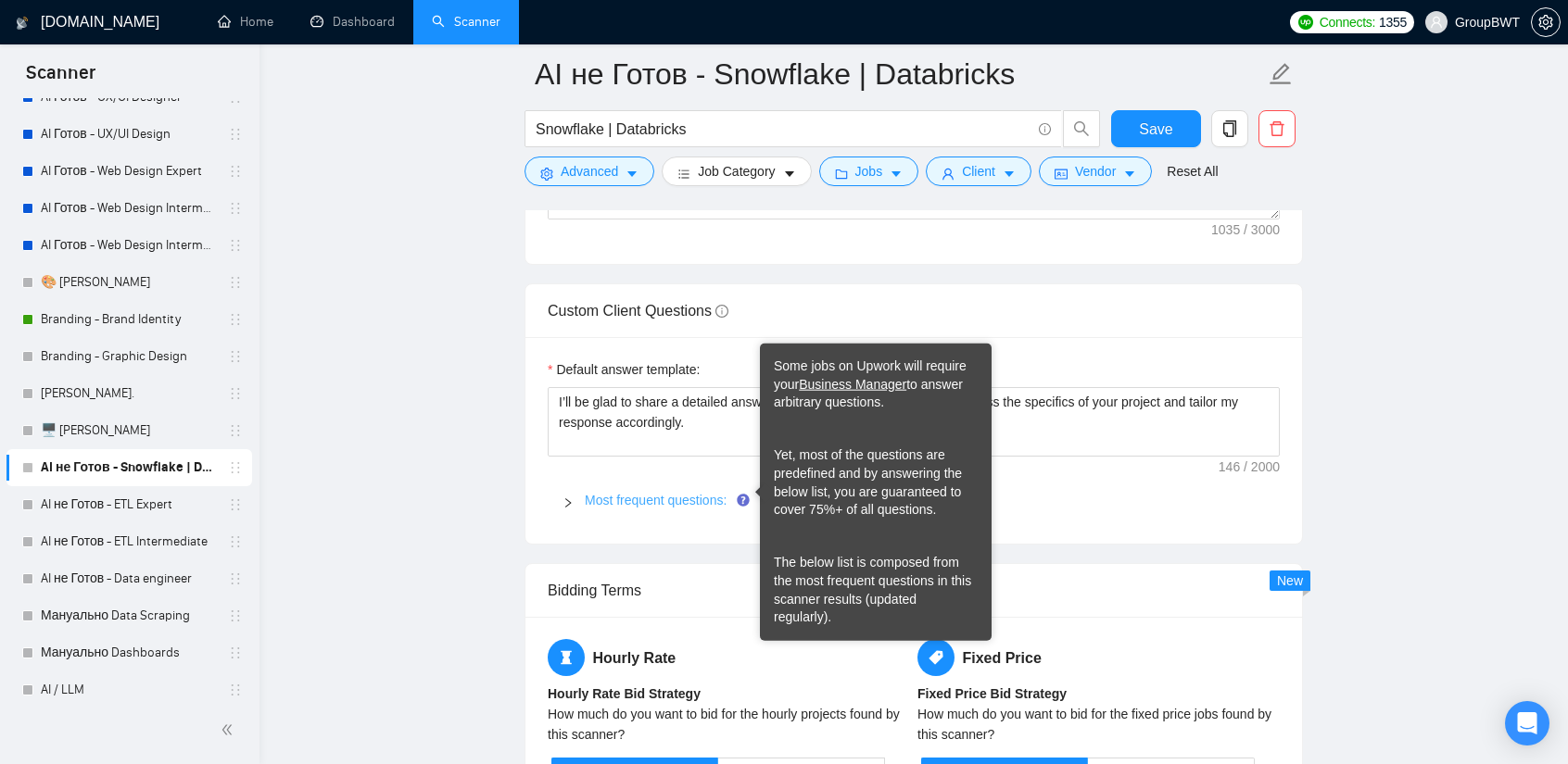
click at [652, 499] on link "Most frequent questions:" at bounding box center [655, 500] width 141 height 15
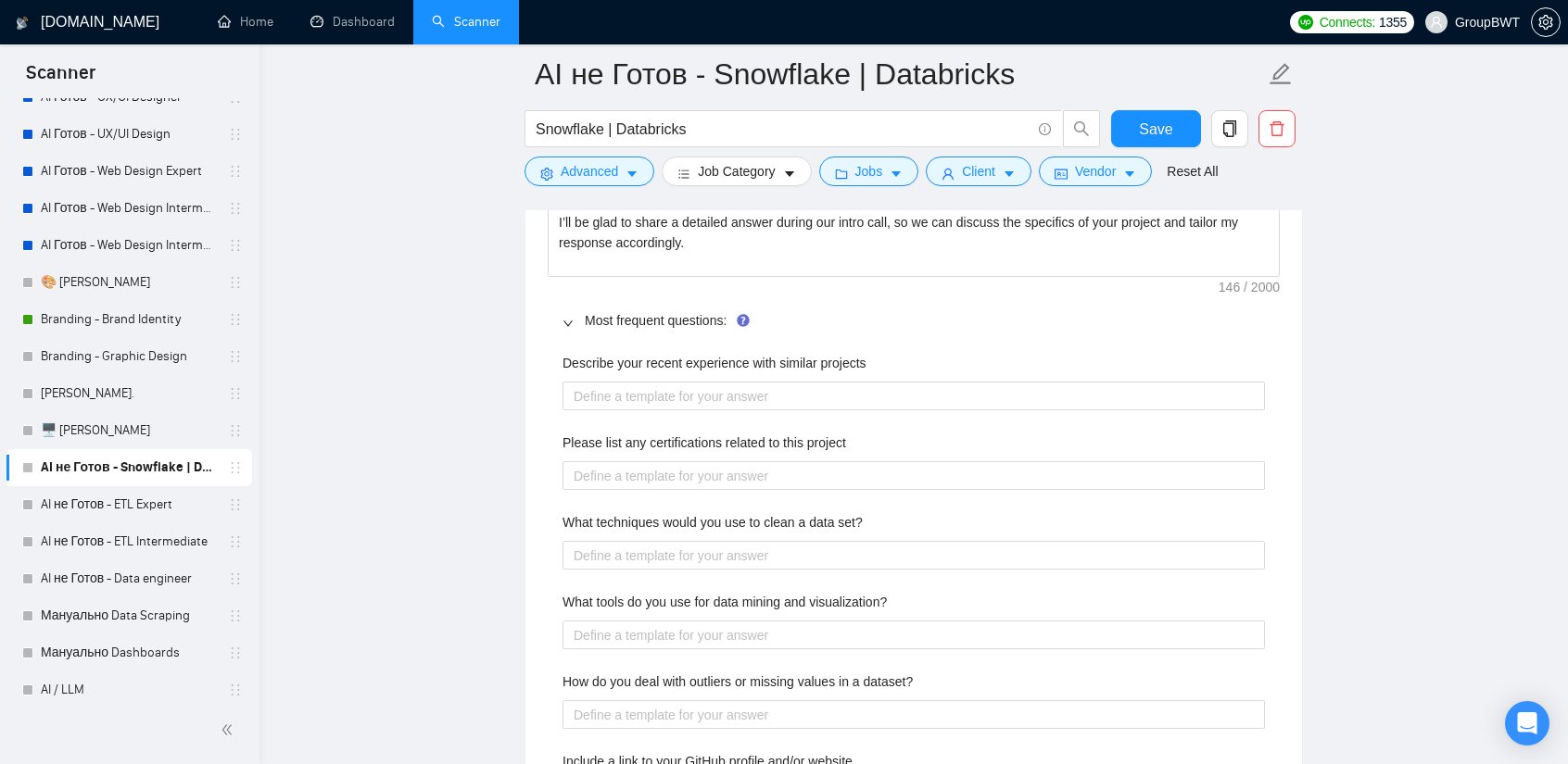
scroll to position [2778, 0]
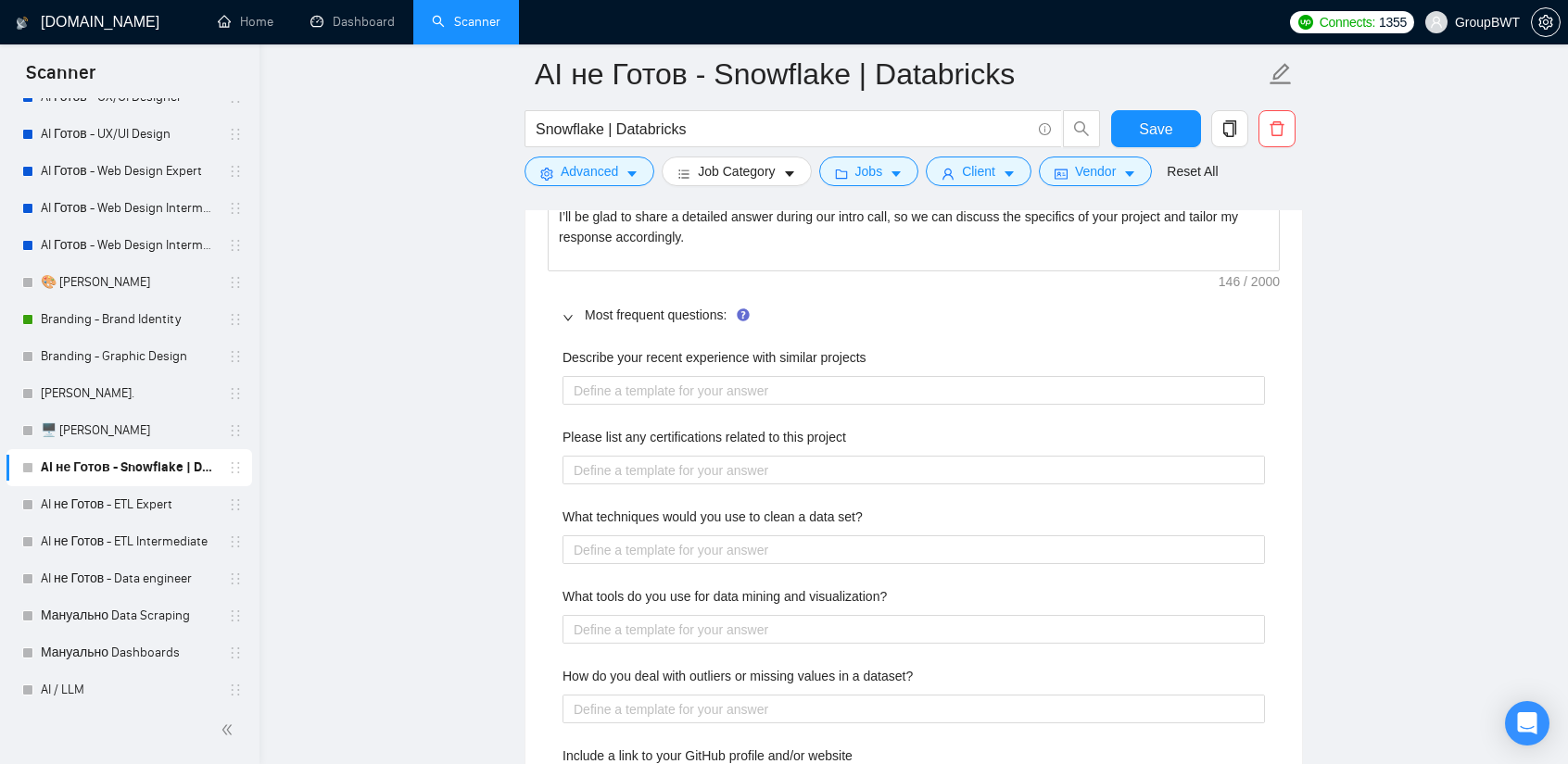
click at [768, 351] on label "Describe your recent experience with similar projects" at bounding box center [715, 357] width 304 height 20
click at [768, 376] on projects "Describe your recent experience with similar projects" at bounding box center [913, 391] width 702 height 29
click at [768, 351] on label "Describe your recent experience with similar projects" at bounding box center [715, 357] width 304 height 20
click at [768, 376] on projects "Describe your recent experience with similar projects" at bounding box center [913, 391] width 702 height 29
click at [768, 351] on label "Describe your recent experience with similar projects" at bounding box center [715, 357] width 304 height 20
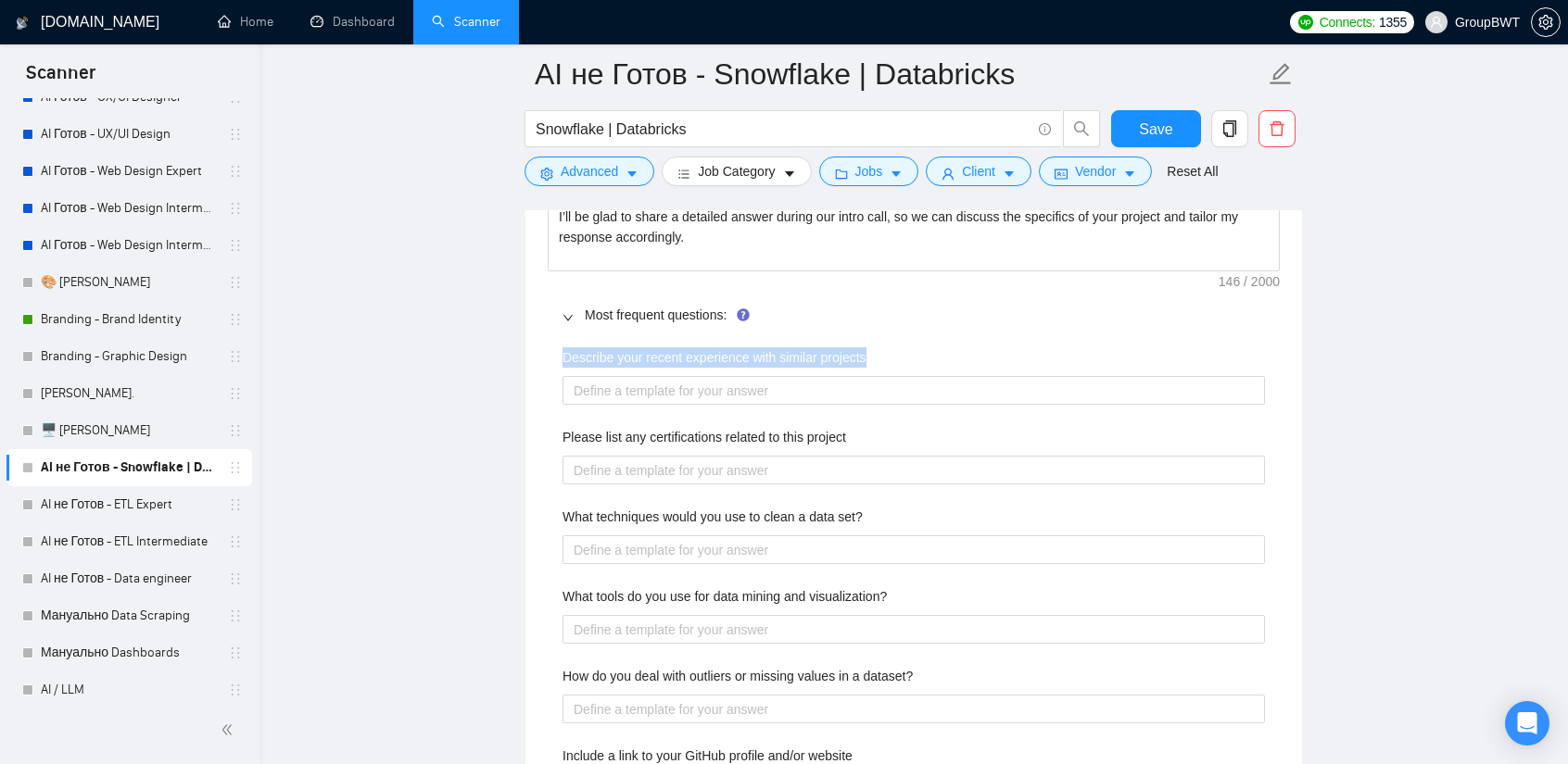
click at [768, 376] on projects "Describe your recent experience with similar projects" at bounding box center [913, 391] width 702 height 29
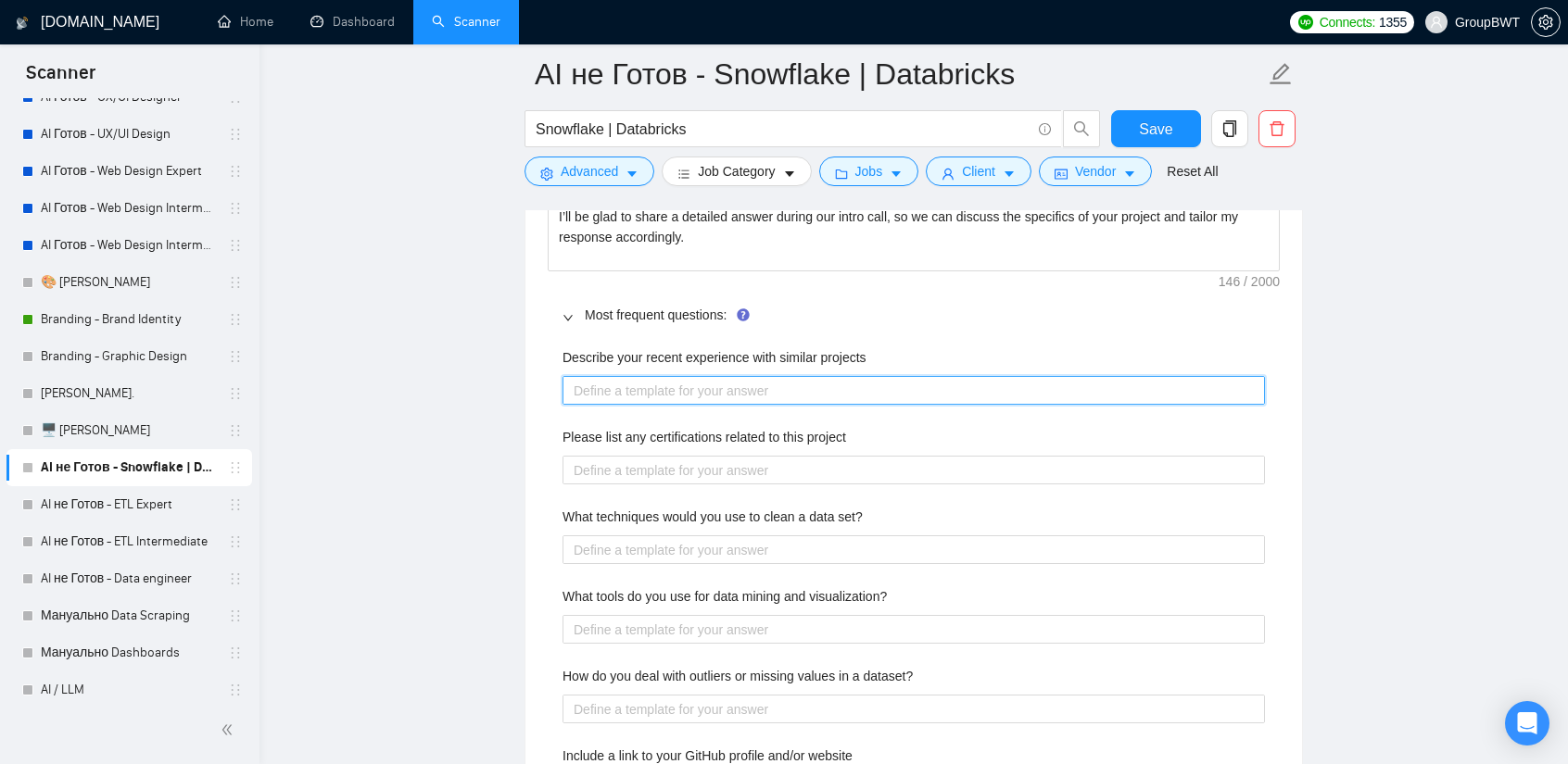
click at [785, 376] on projects "Describe your recent experience with similar projects" at bounding box center [913, 391] width 702 height 29
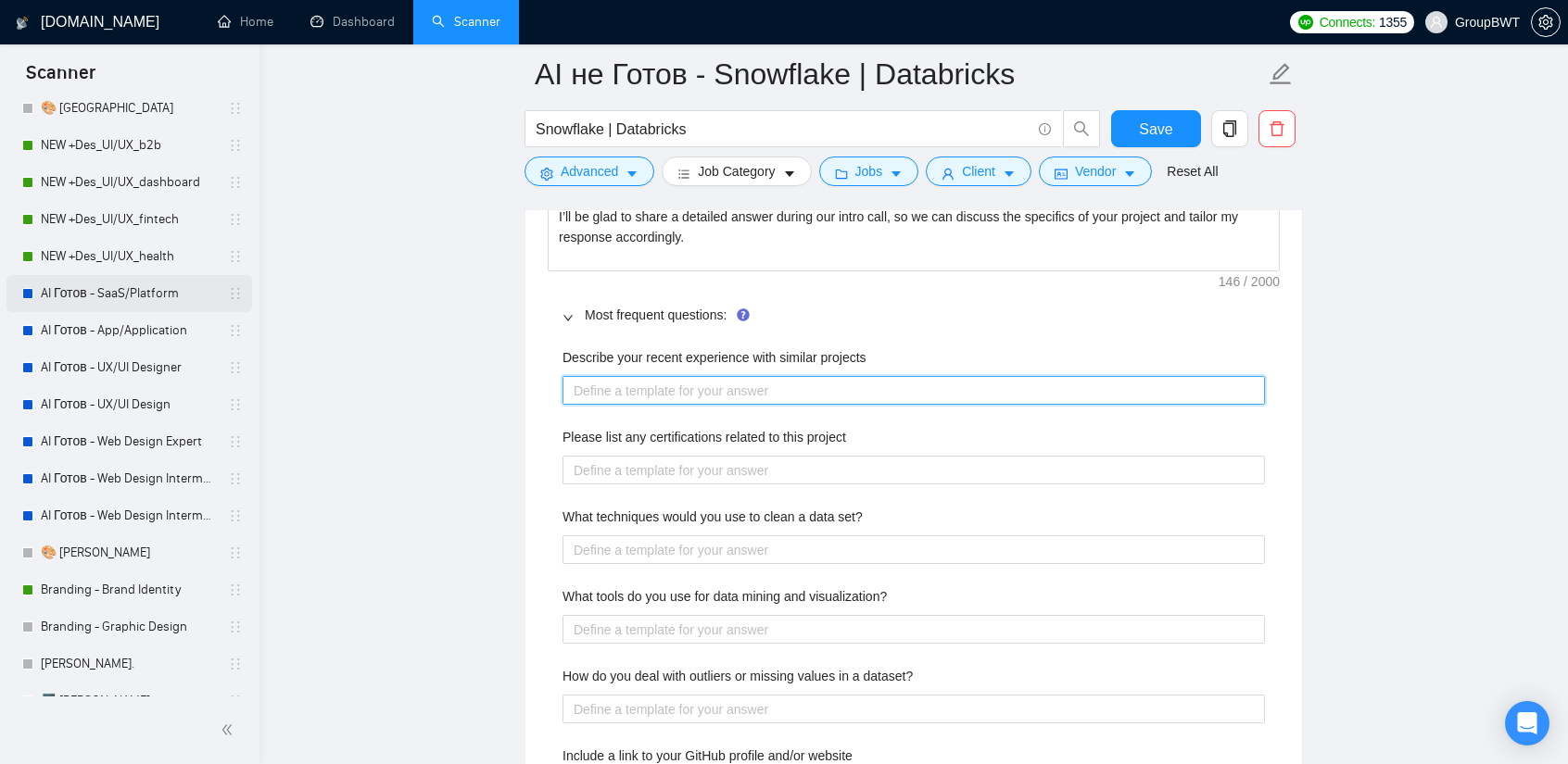
scroll to position [93, 0]
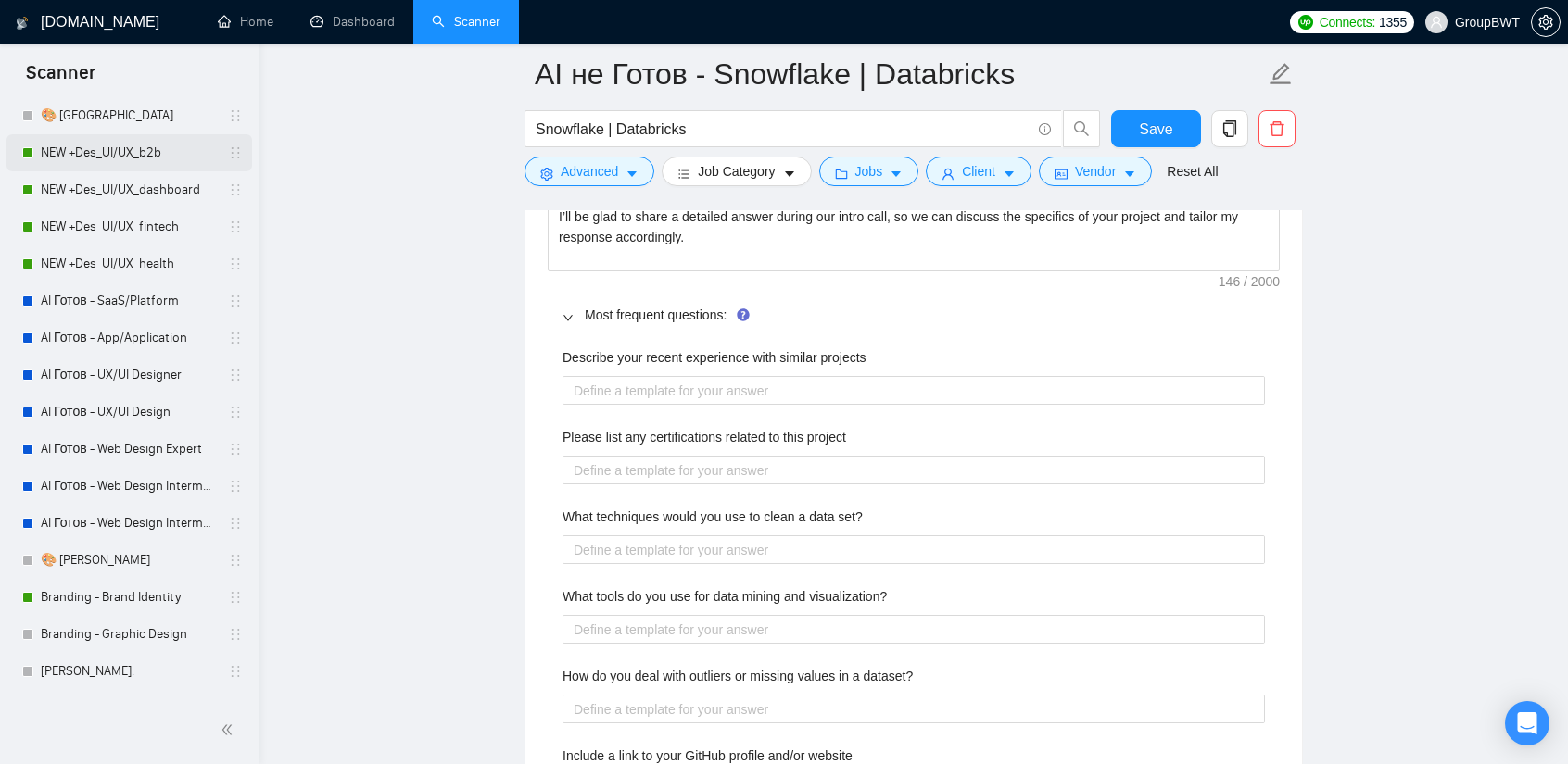
click at [128, 162] on link "NEW +Des_UI/UX_b2b" at bounding box center [129, 153] width 176 height 37
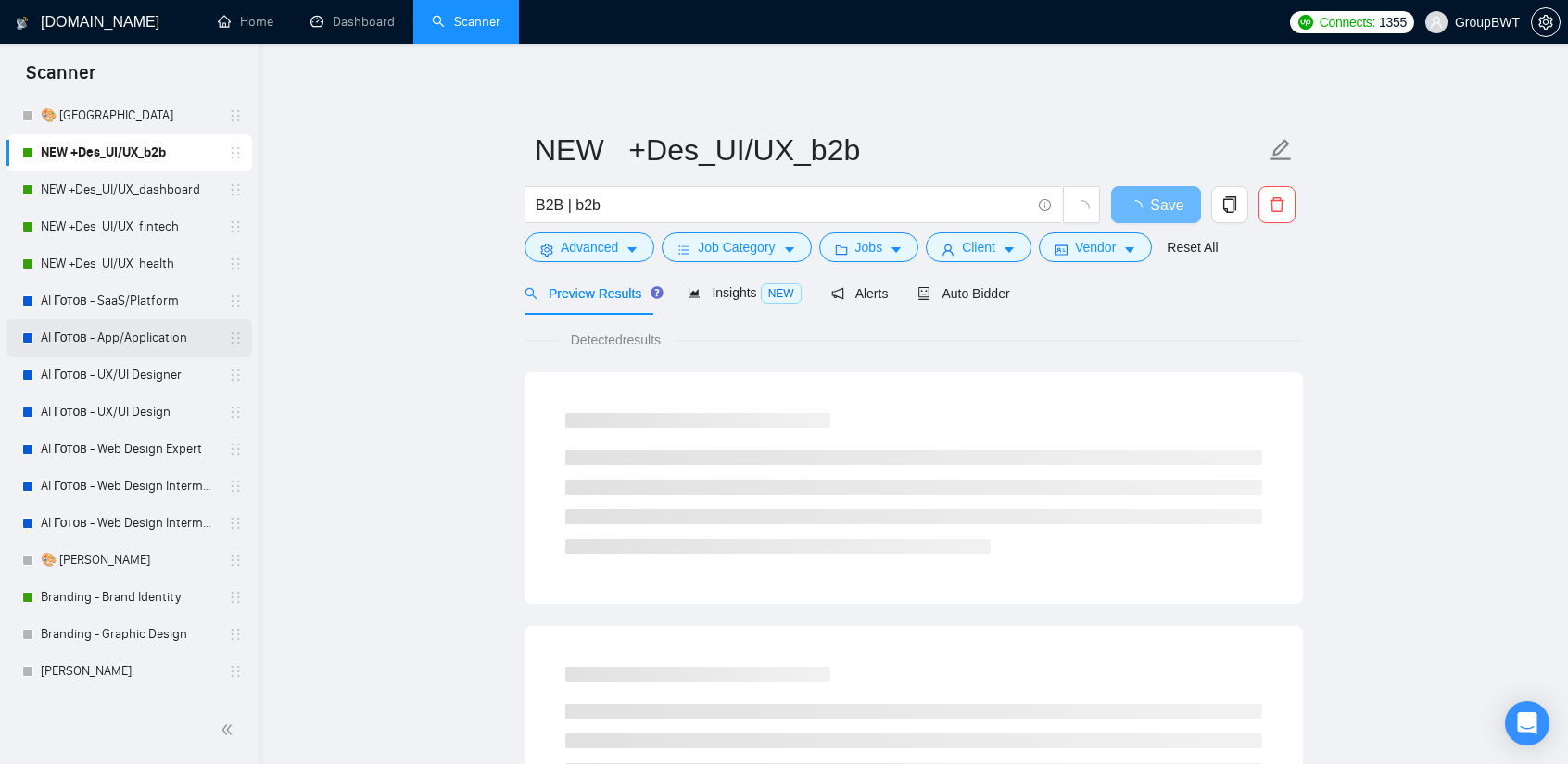
click at [102, 322] on link "AI Готов - App/Application" at bounding box center [129, 338] width 176 height 37
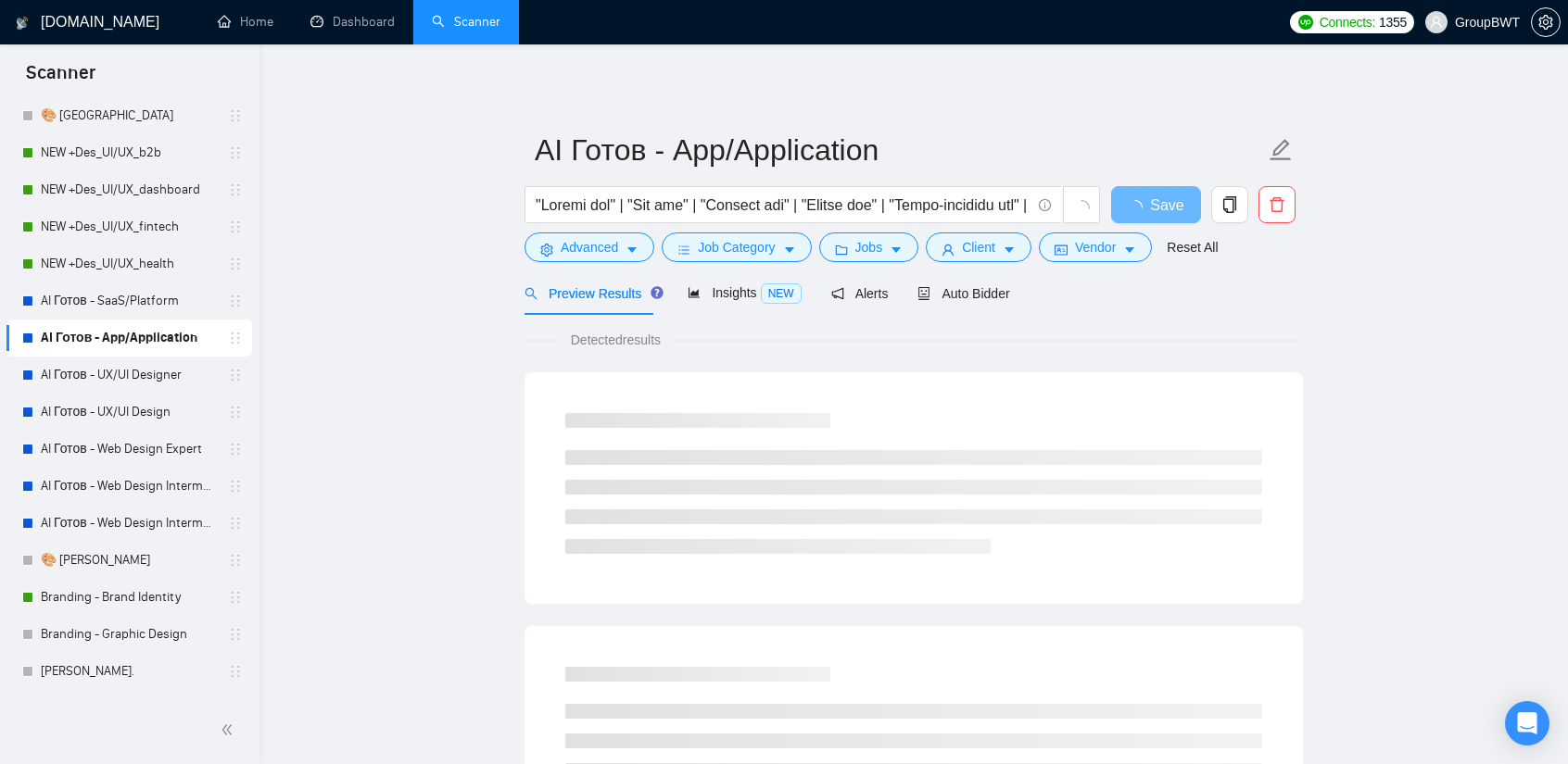
click at [896, 302] on div "Preview Results Insights NEW Alerts Auto Bidder" at bounding box center [767, 293] width 485 height 44
click at [942, 293] on span "Auto Bidder" at bounding box center [963, 294] width 92 height 15
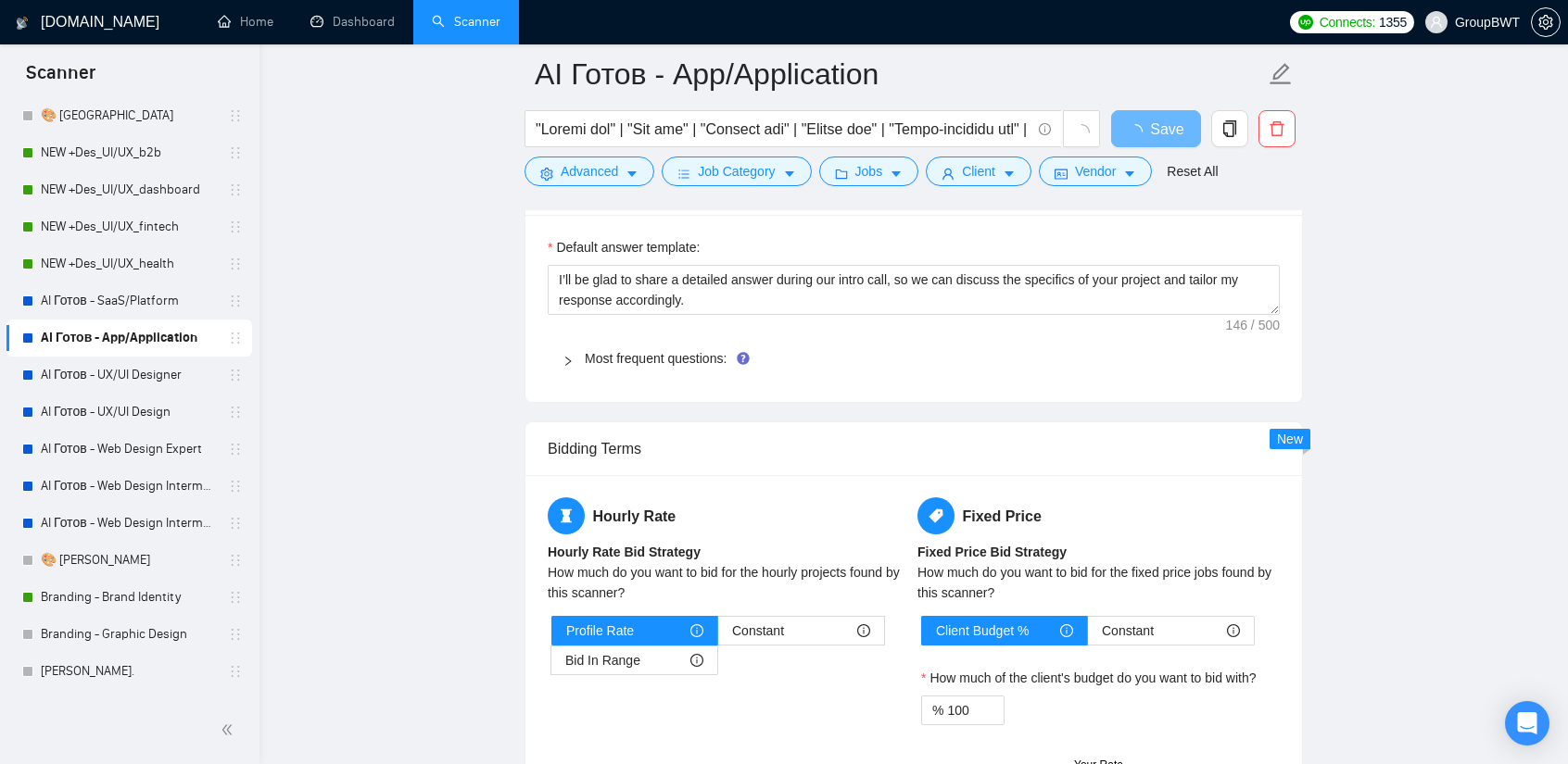
scroll to position [1853, 0]
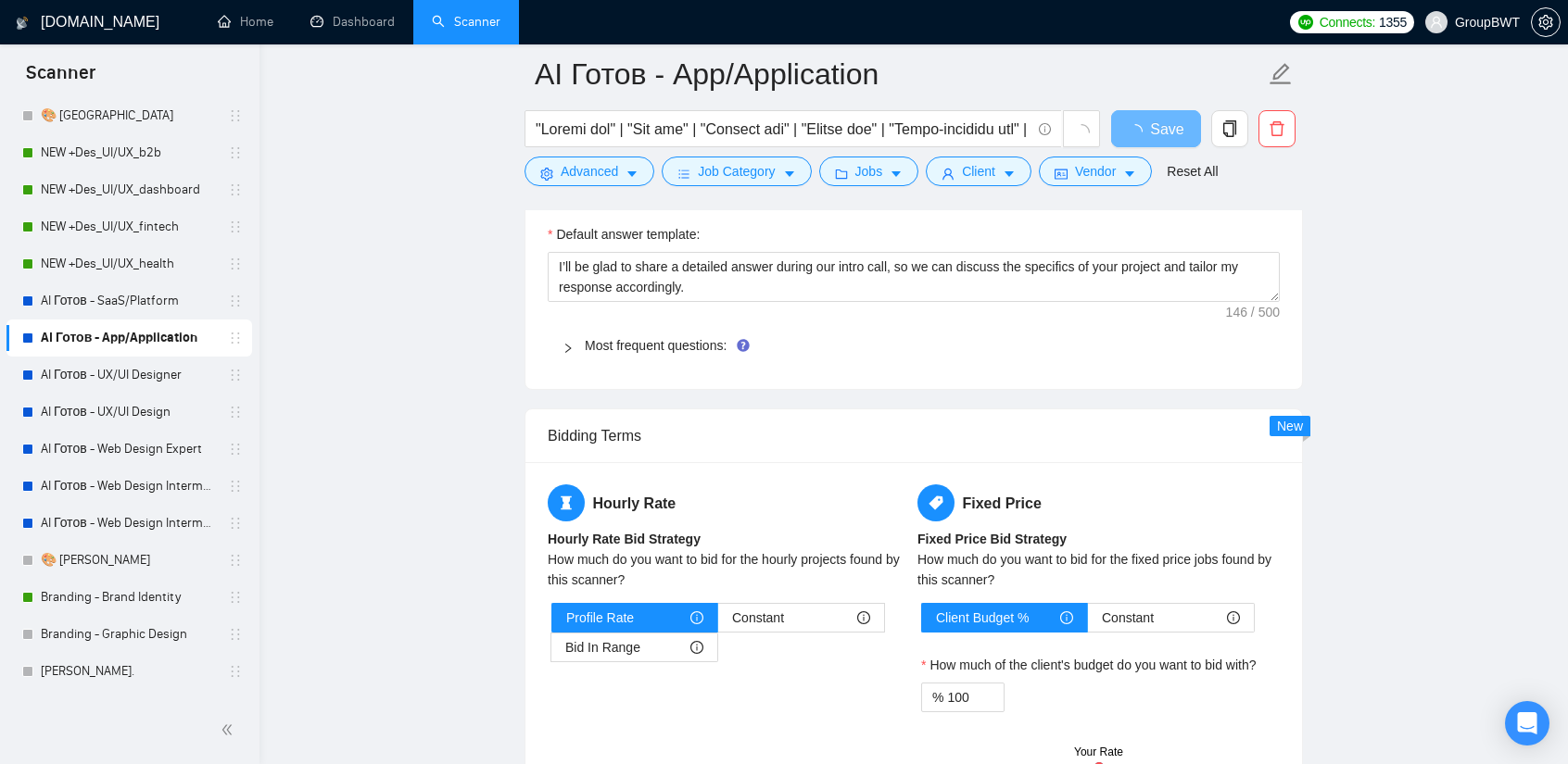
click at [639, 348] on span "Most frequent questions:" at bounding box center [925, 345] width 680 height 20
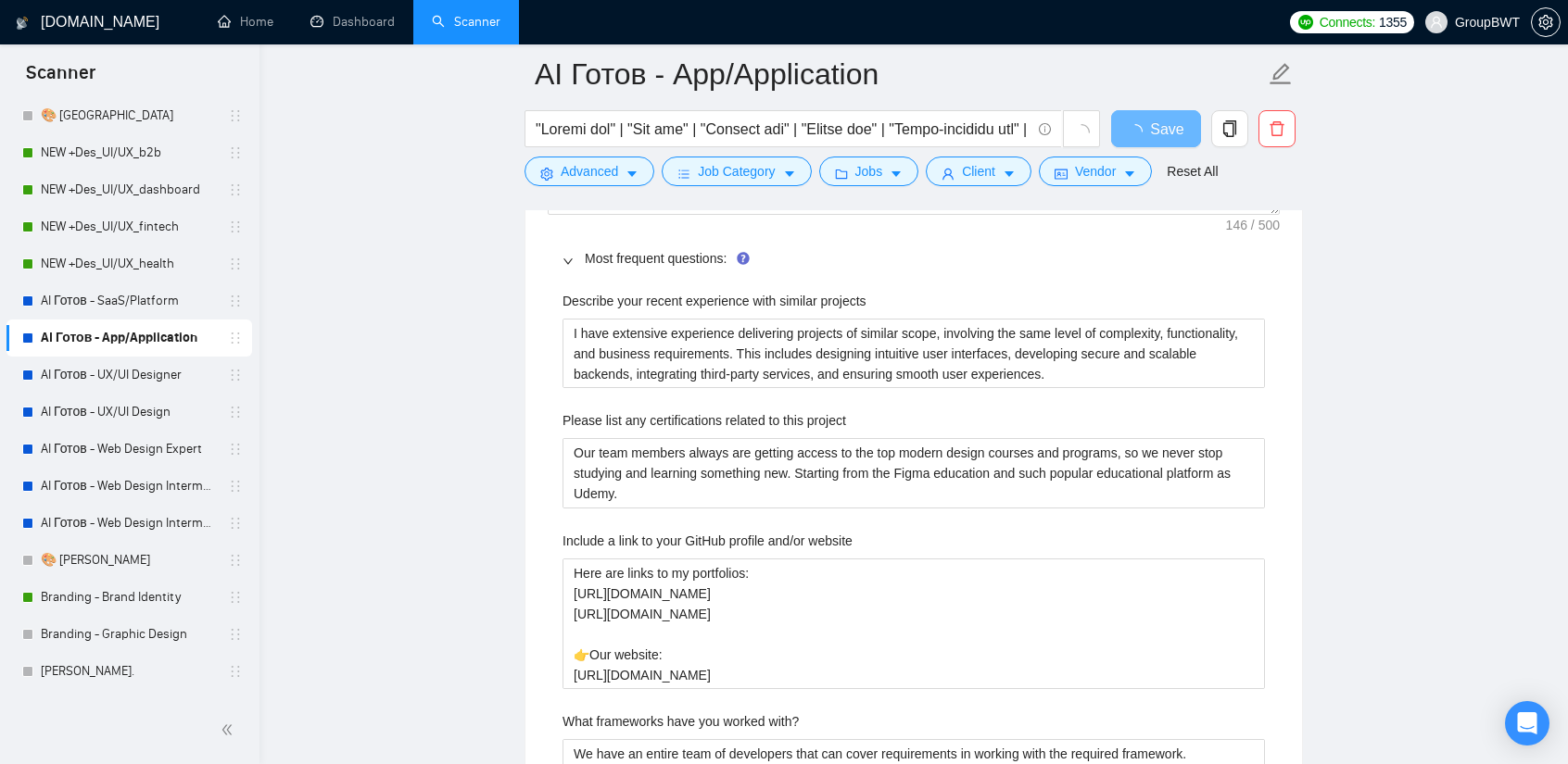
scroll to position [1945, 0]
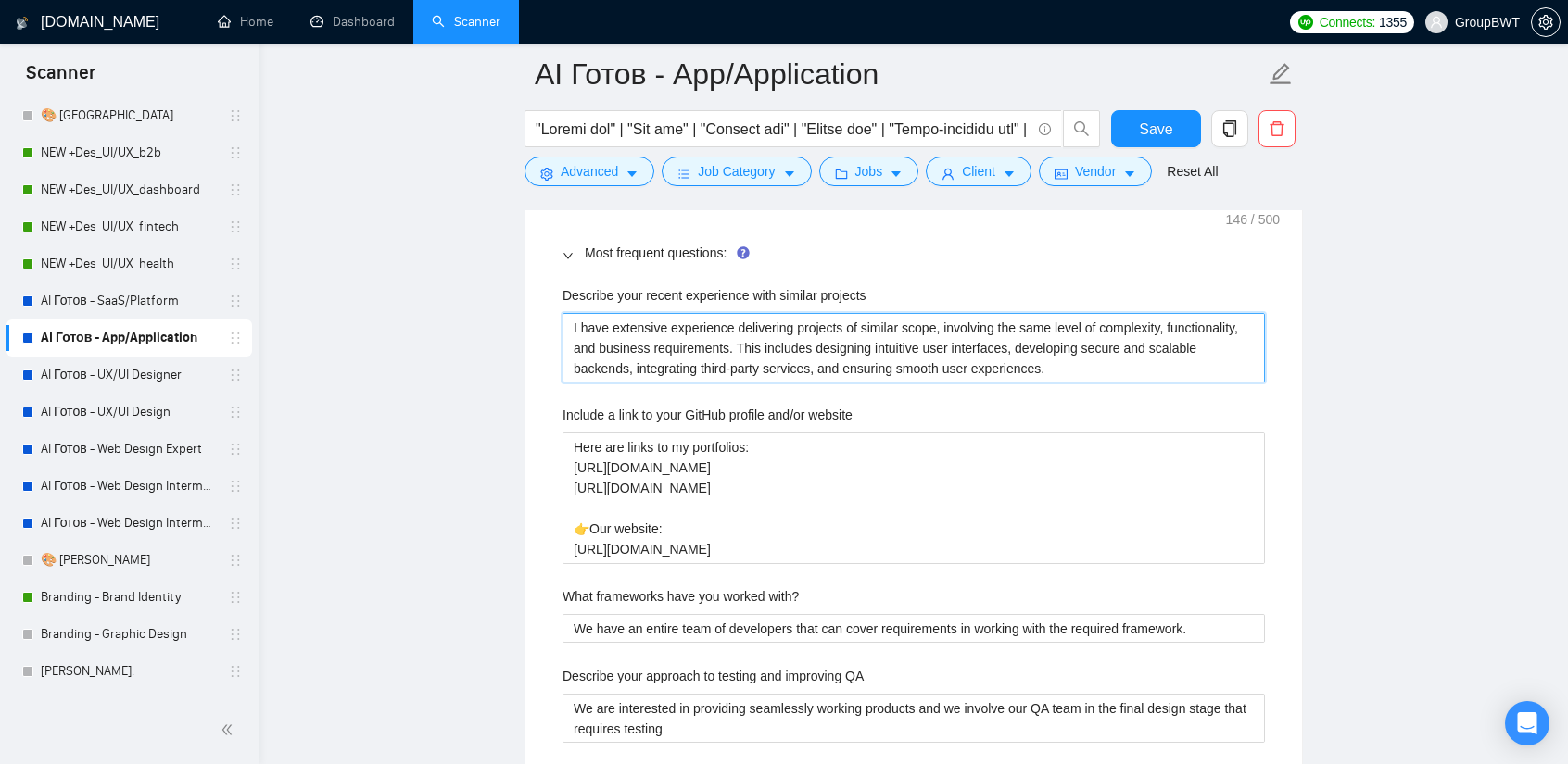
click at [986, 351] on projects "I have extensive experience delivering projects of similar scope, involving the…" at bounding box center [913, 348] width 702 height 70
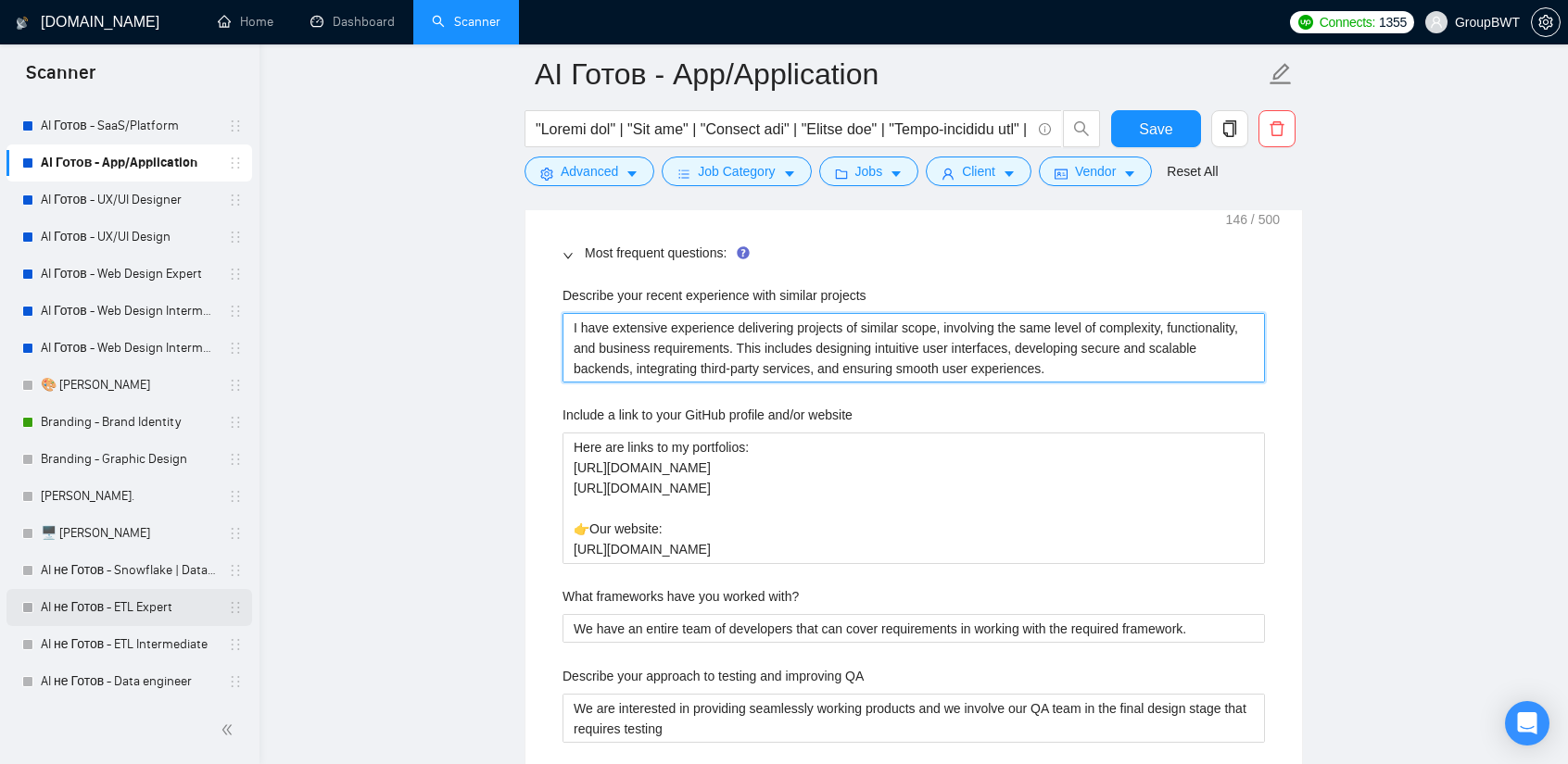
scroll to position [278, 0]
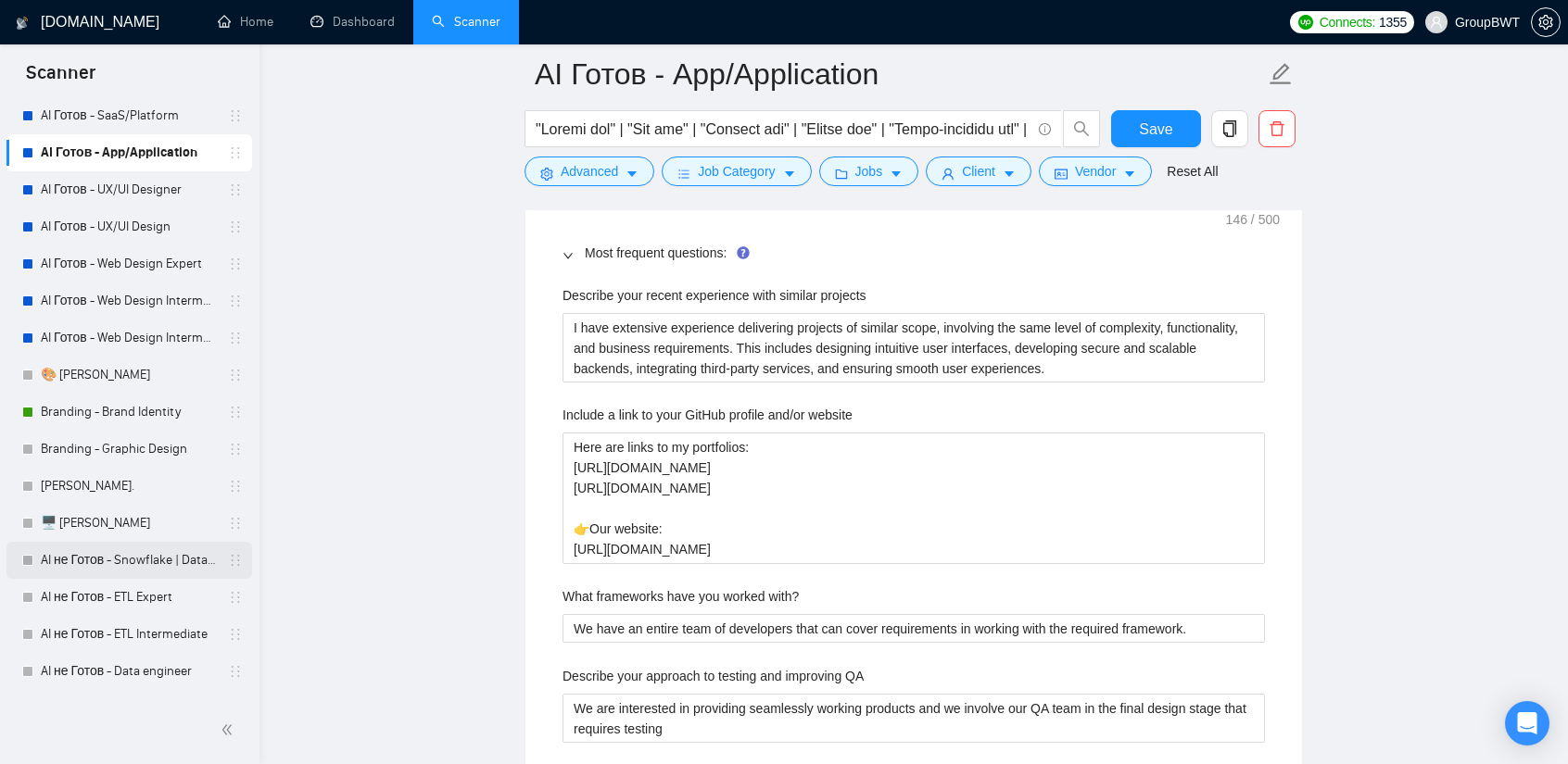
click at [111, 556] on link "AI не Готов - Snowflake | Databricks" at bounding box center [129, 560] width 176 height 37
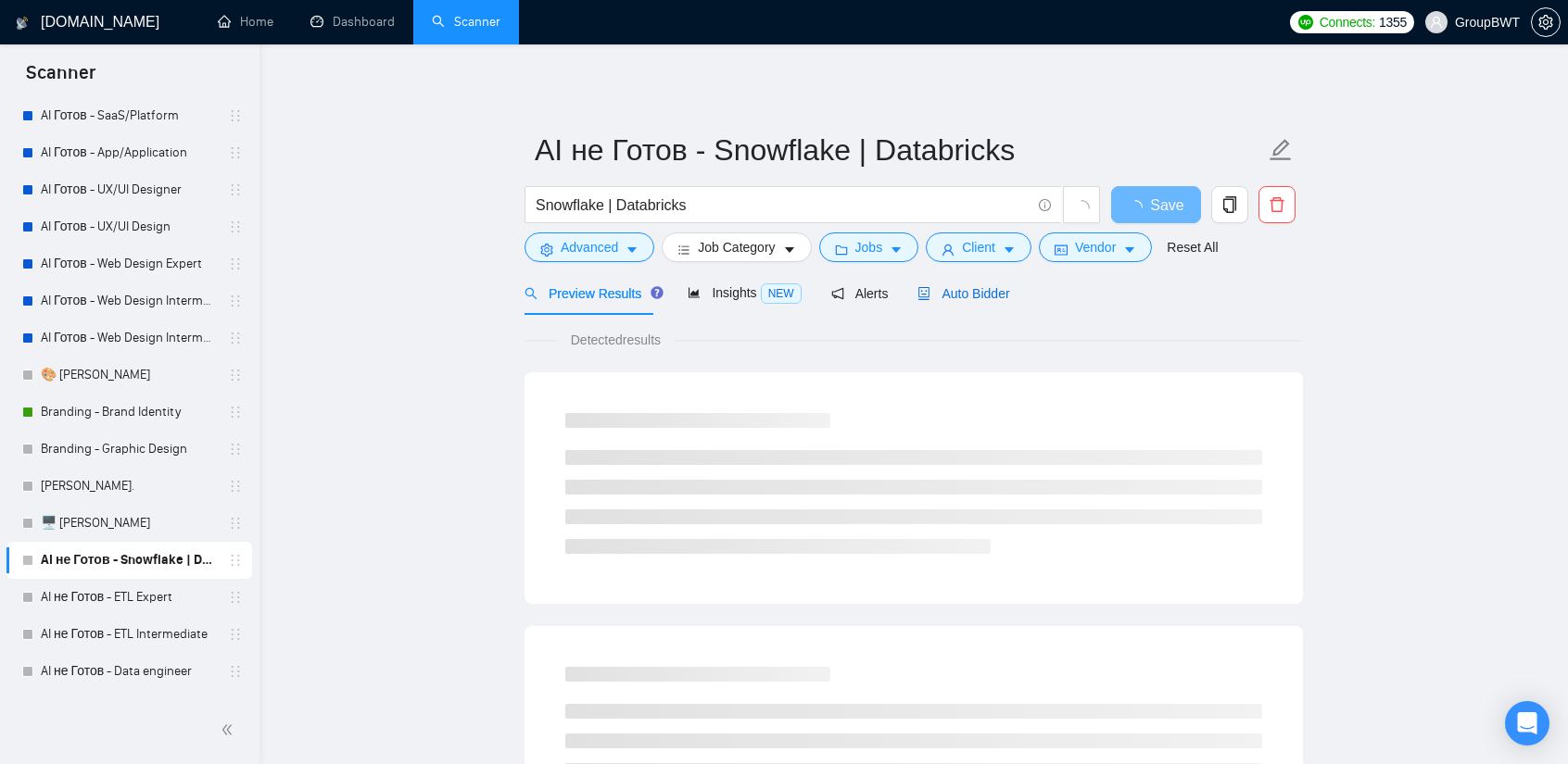
click at [982, 288] on span "Auto Bidder" at bounding box center [963, 294] width 92 height 15
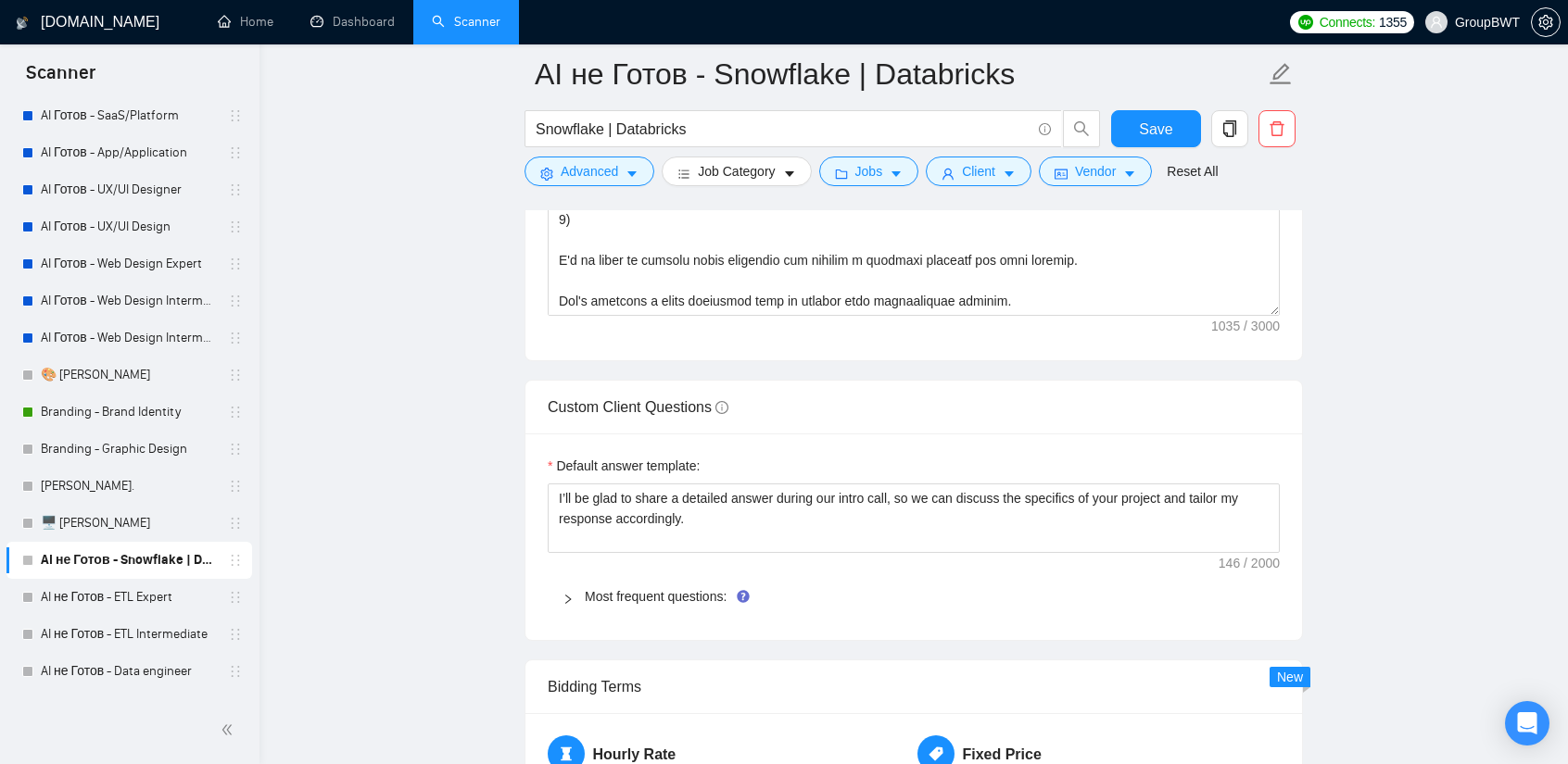
scroll to position [2685, 0]
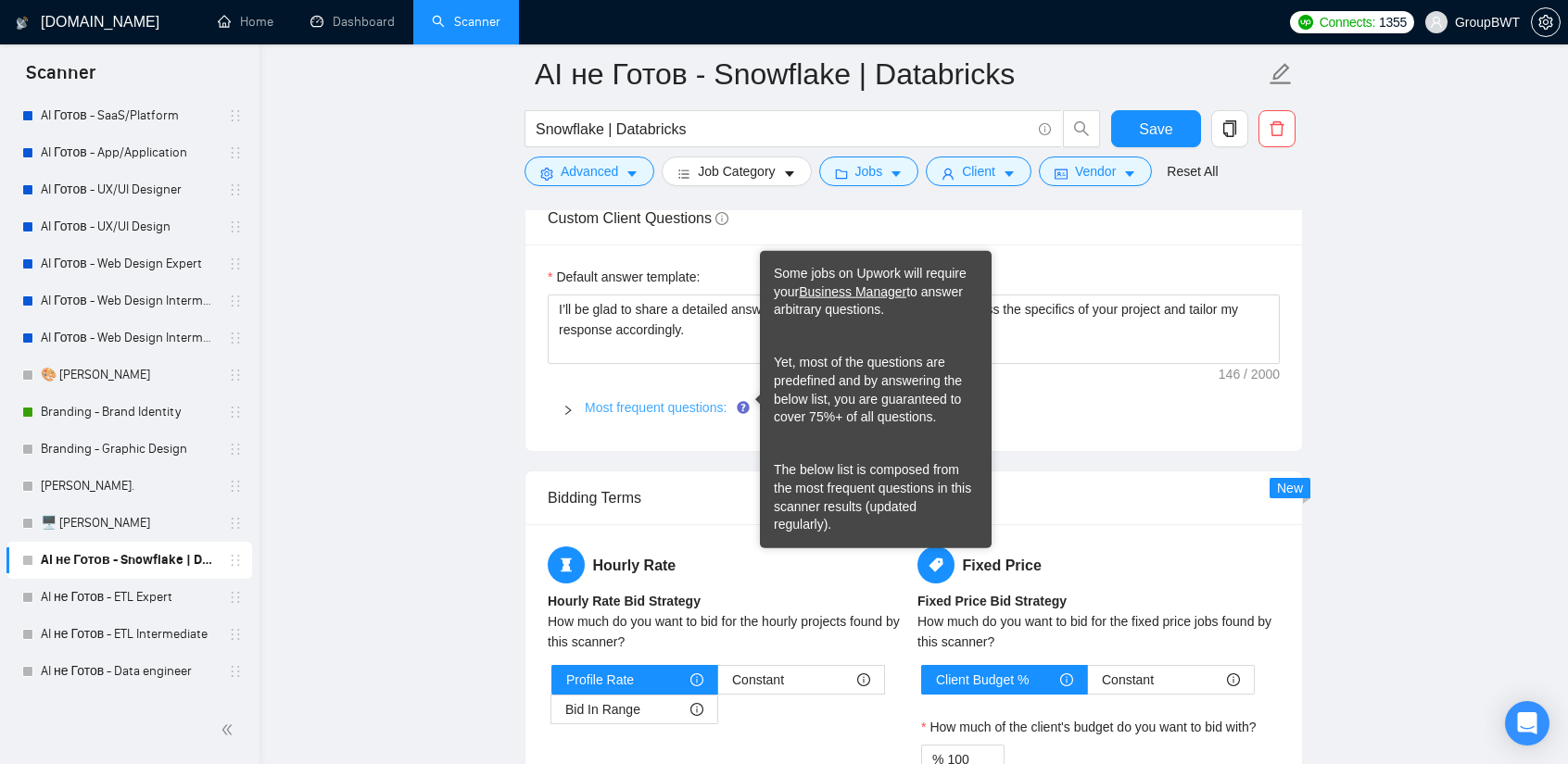
click at [698, 400] on link "Most frequent questions:" at bounding box center [655, 408] width 141 height 15
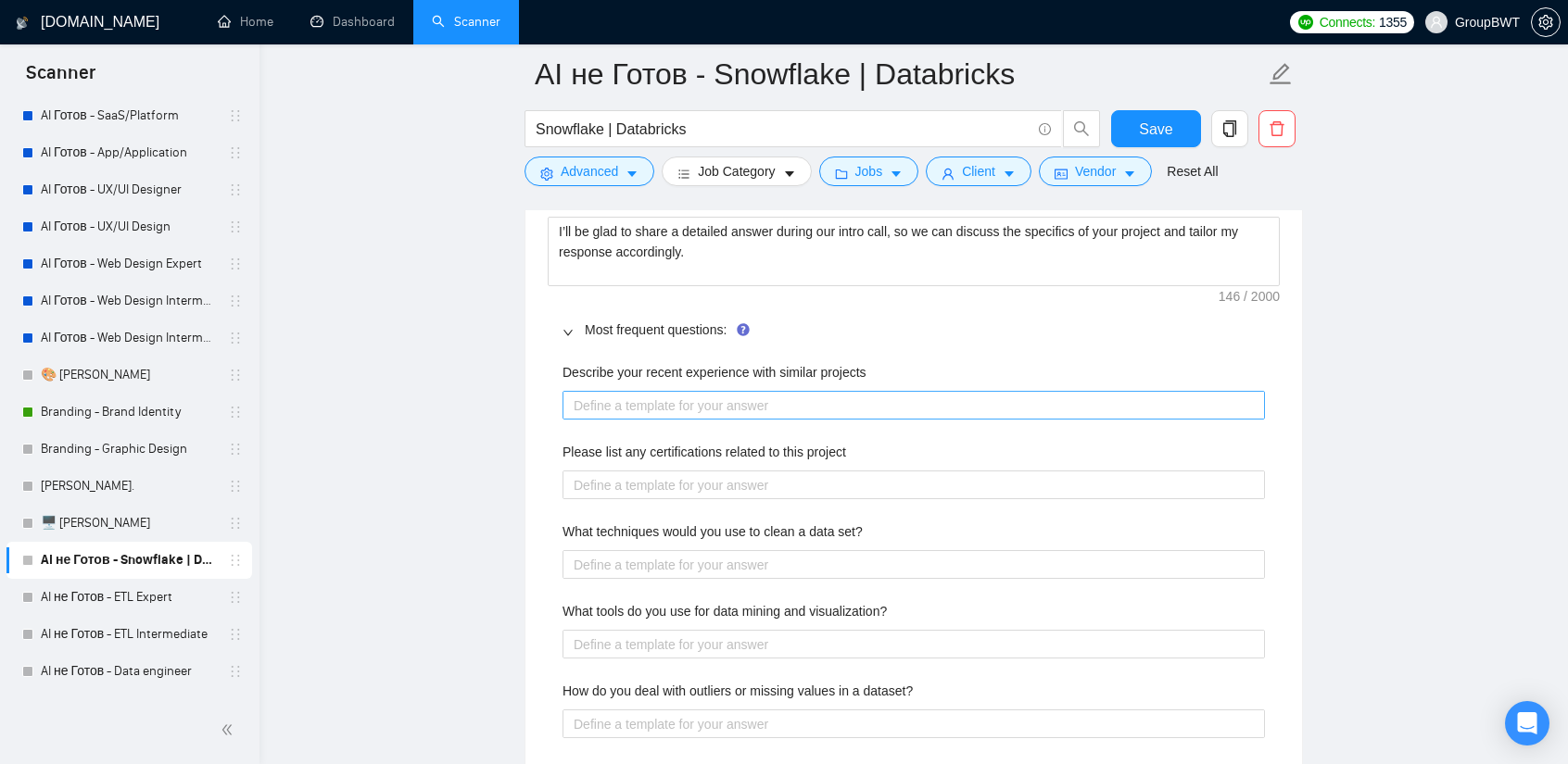
scroll to position [2778, 0]
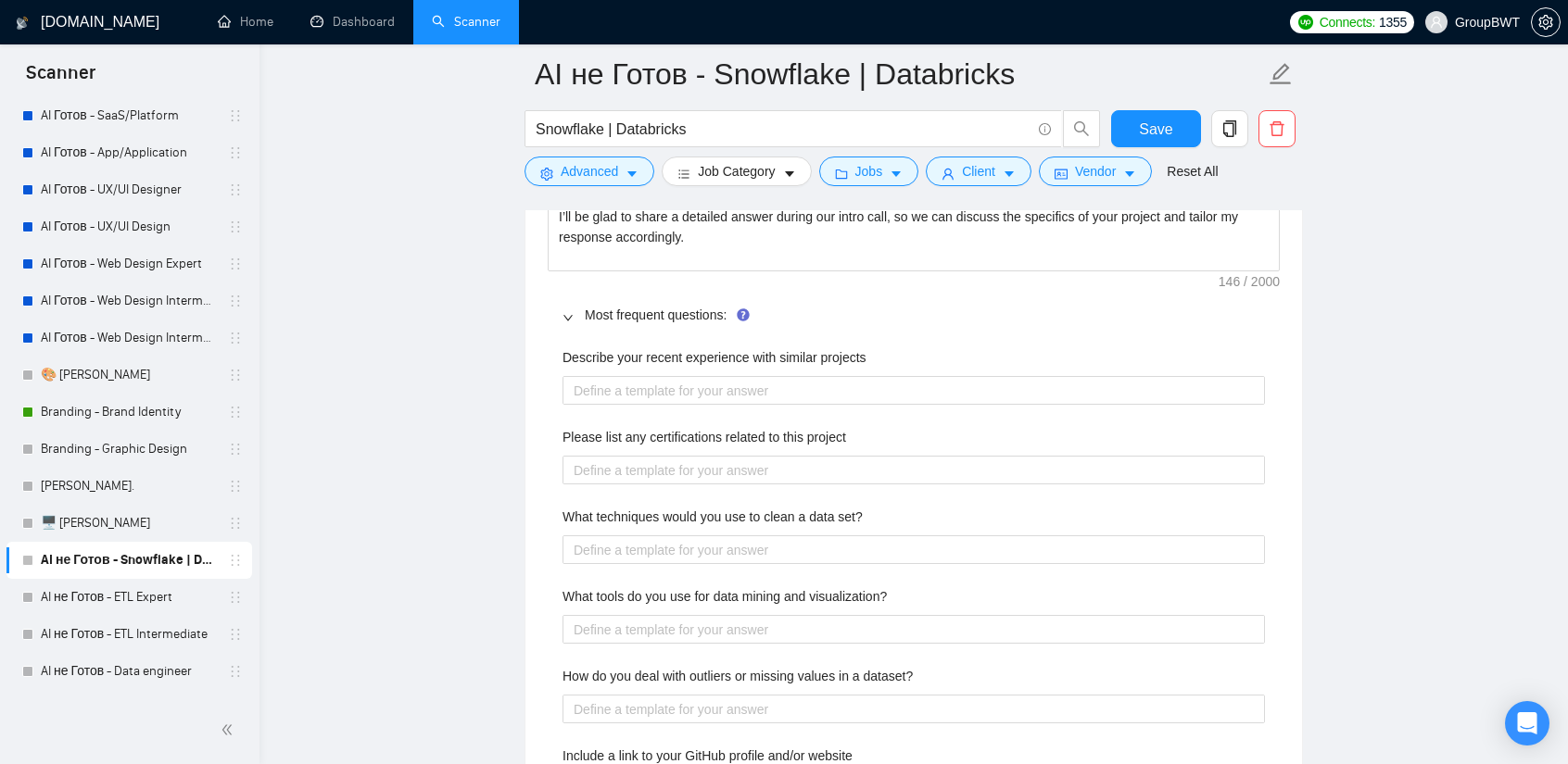
click at [726, 432] on label "Please list any certifications related to this project" at bounding box center [704, 436] width 284 height 20
click at [726, 456] on project "Please list any certifications related to this project" at bounding box center [913, 470] width 702 height 29
click at [726, 432] on label "Please list any certifications related to this project" at bounding box center [704, 436] width 284 height 20
click at [726, 456] on project "Please list any certifications related to this project" at bounding box center [913, 470] width 702 height 29
click at [726, 432] on label "Please list any certifications related to this project" at bounding box center [704, 436] width 284 height 20
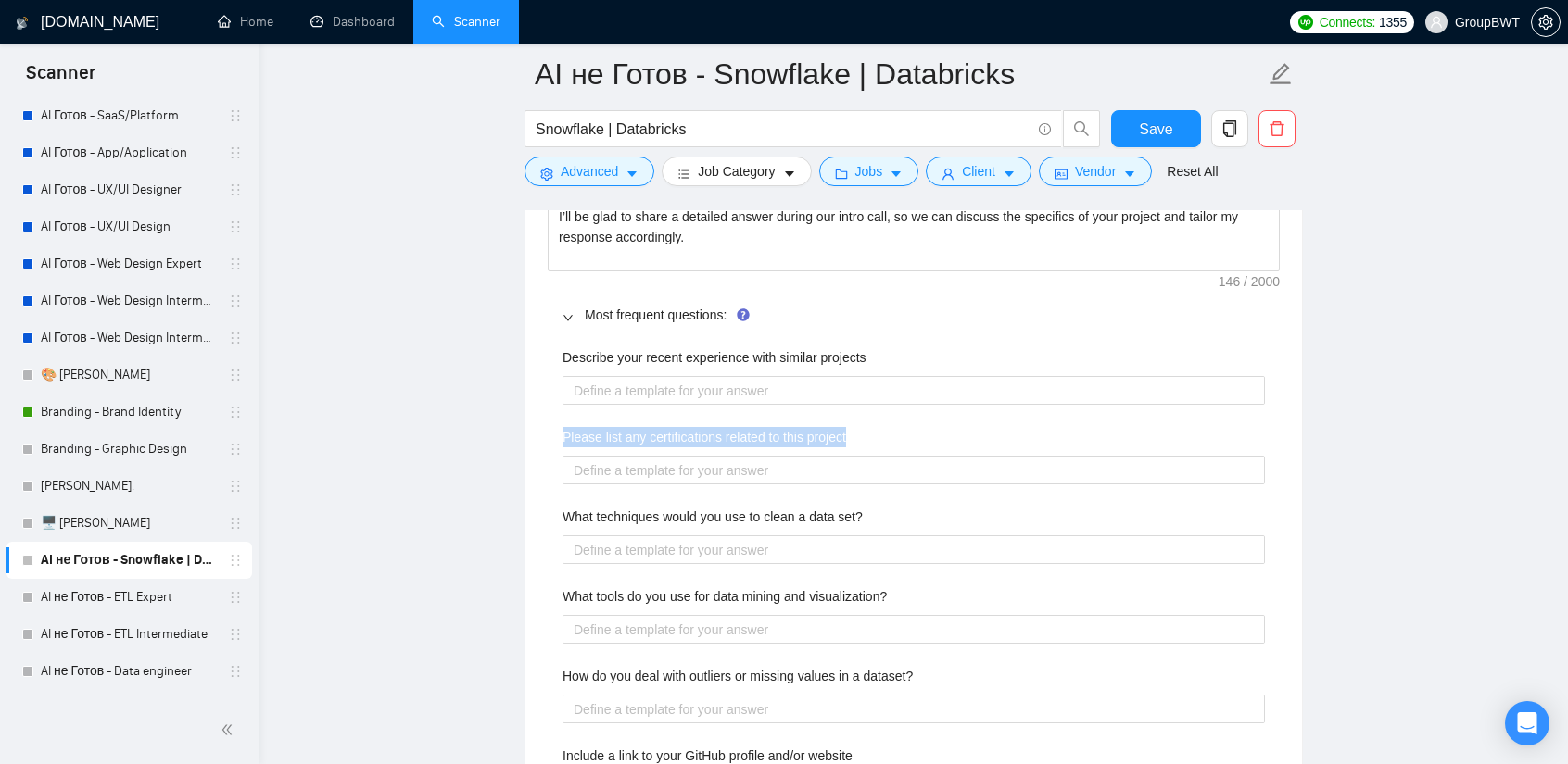
click at [726, 456] on project "Please list any certifications related to this project" at bounding box center [913, 470] width 702 height 29
copy label "Please list any certifications related to this project"
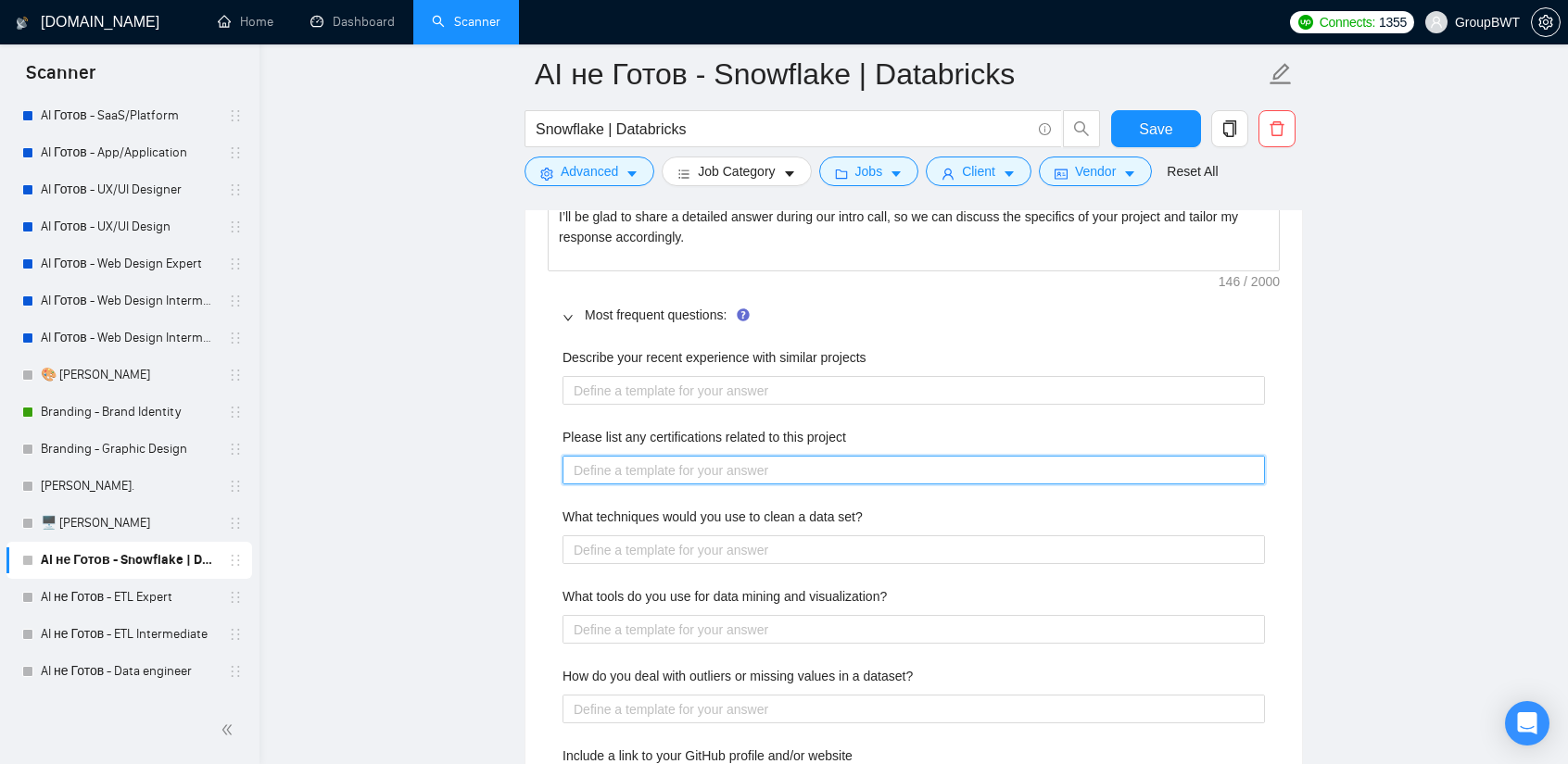
click at [684, 461] on project "Please list any certifications related to this project" at bounding box center [913, 470] width 702 height 29
paste project "Our developers never idle, so they constantly improve their skills. Most framew…"
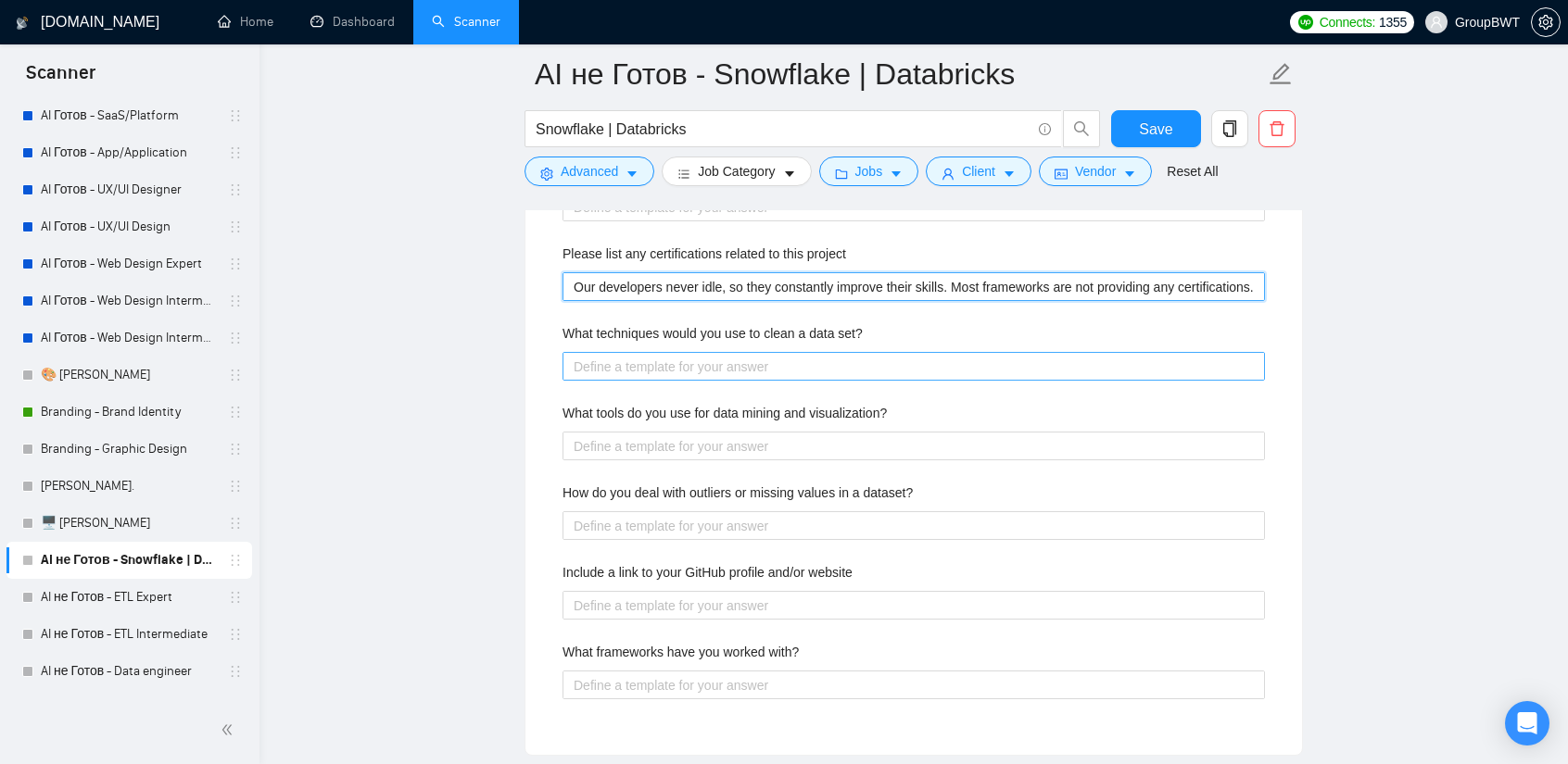
scroll to position [2963, 0]
type project "Our developers never idle, so they constantly improve their skills. Most framew…"
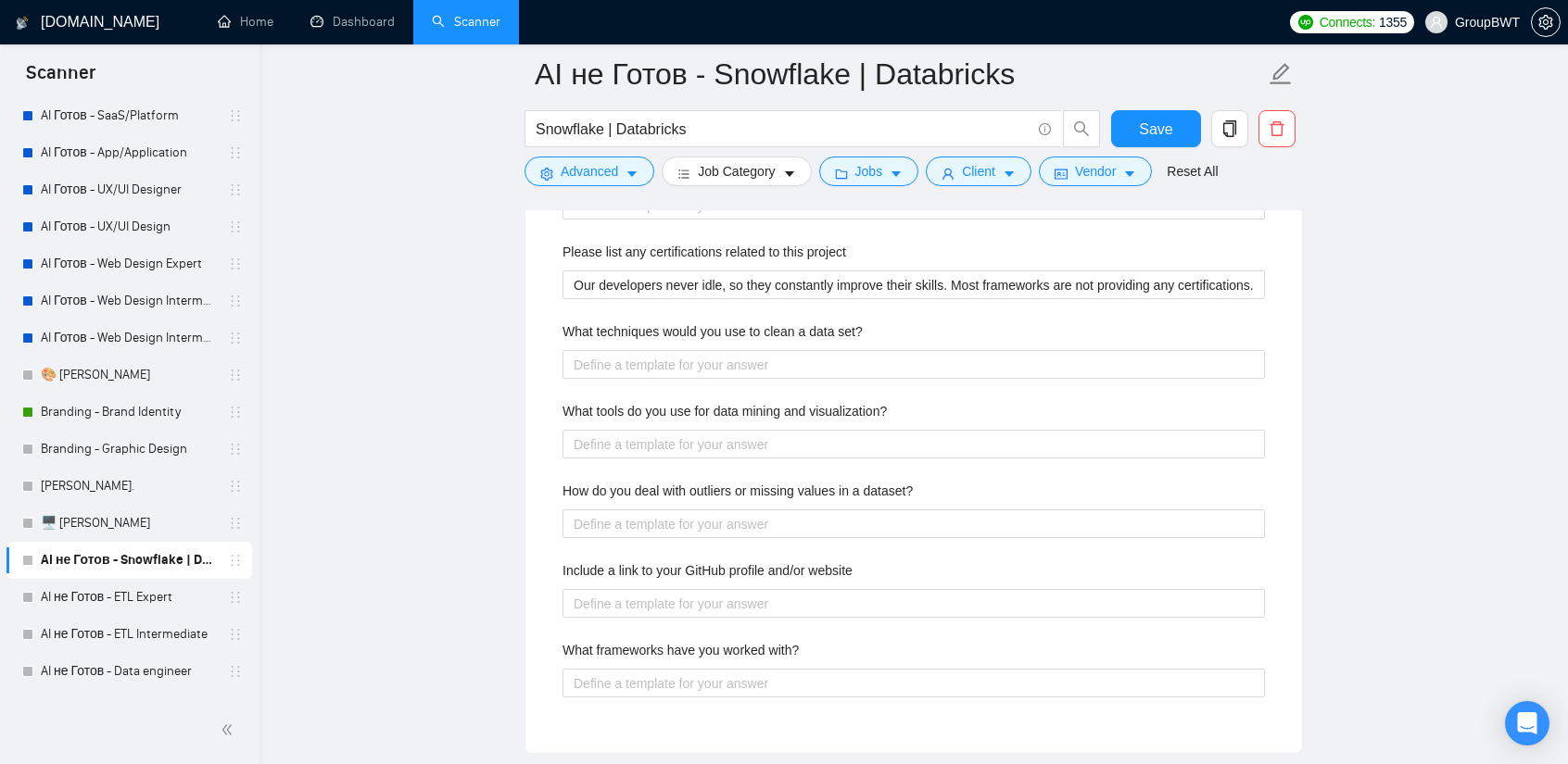
click at [702, 323] on label "What techniques would you use to clean a data set?" at bounding box center [713, 331] width 300 height 20
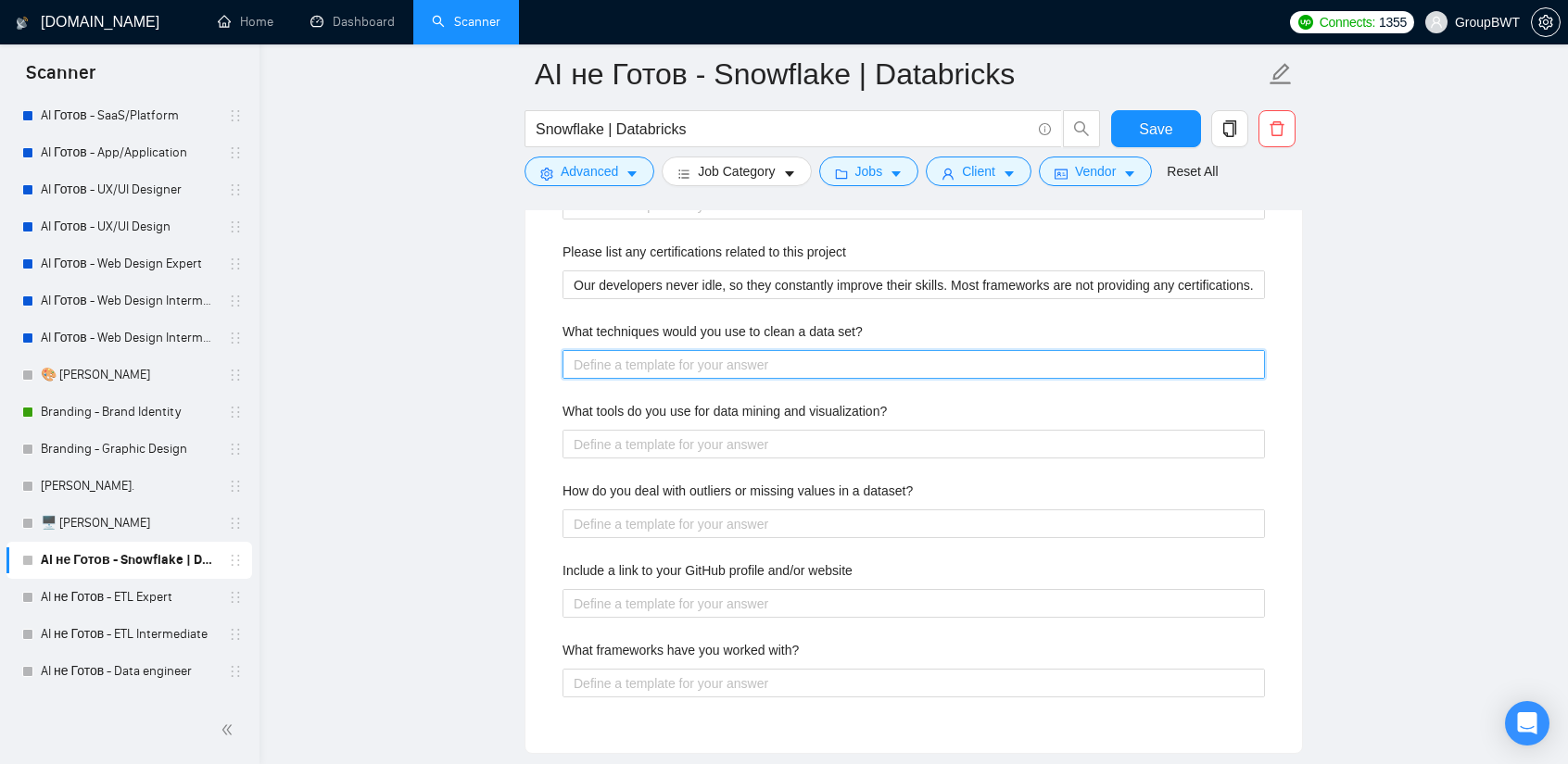
click at [702, 350] on set\? "What techniques would you use to clean a data set?" at bounding box center [913, 365] width 702 height 29
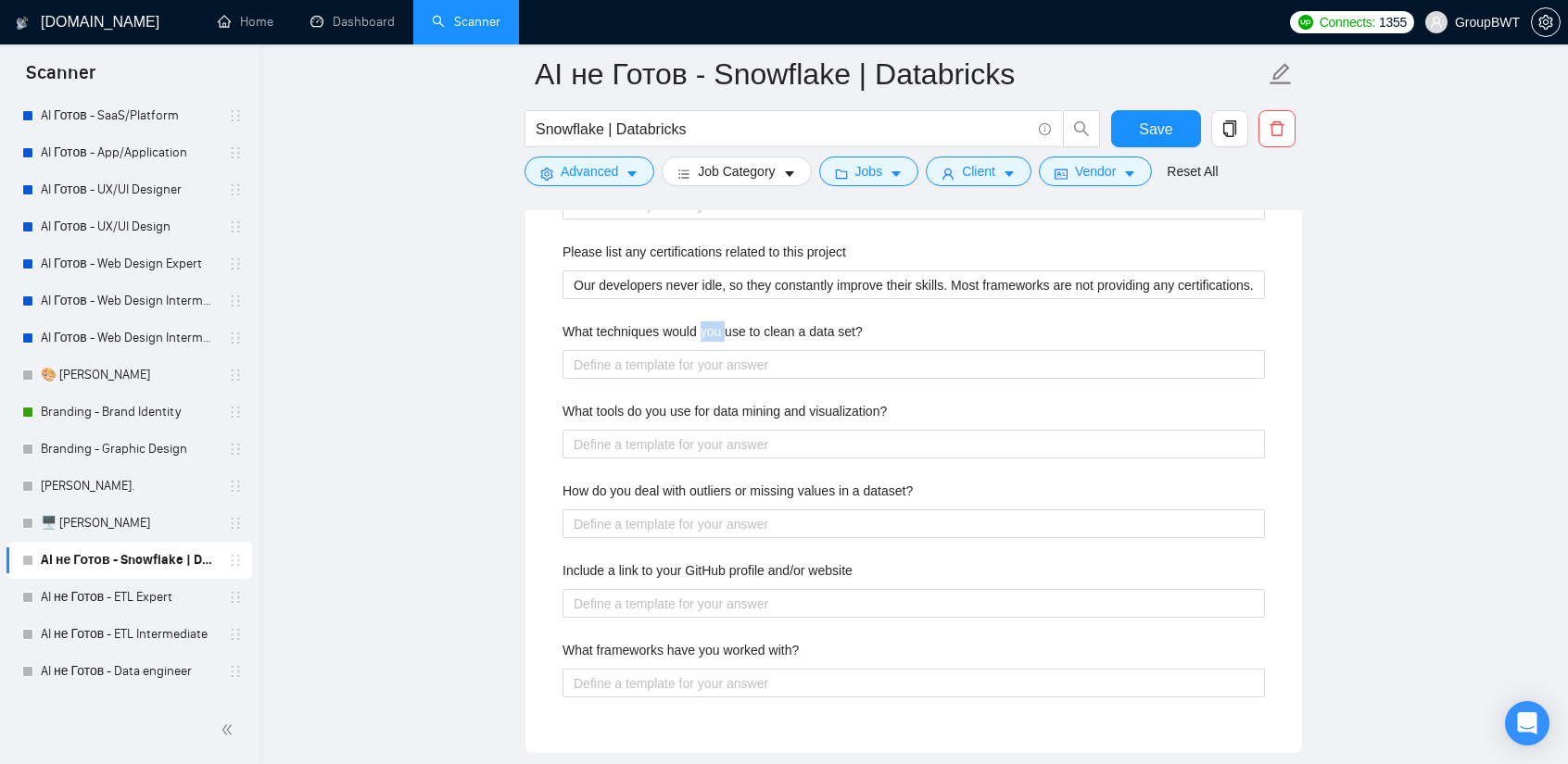
click at [702, 323] on label "What techniques would you use to clean a data set?" at bounding box center [713, 331] width 300 height 20
click at [702, 350] on set\? "What techniques would you use to clean a data set?" at bounding box center [913, 365] width 702 height 29
click at [702, 323] on label "What techniques would you use to clean a data set?" at bounding box center [713, 331] width 300 height 20
click at [702, 350] on set\? "What techniques would you use to clean a data set?" at bounding box center [913, 365] width 702 height 29
copy label "What techniques would you use to clean a data set?"
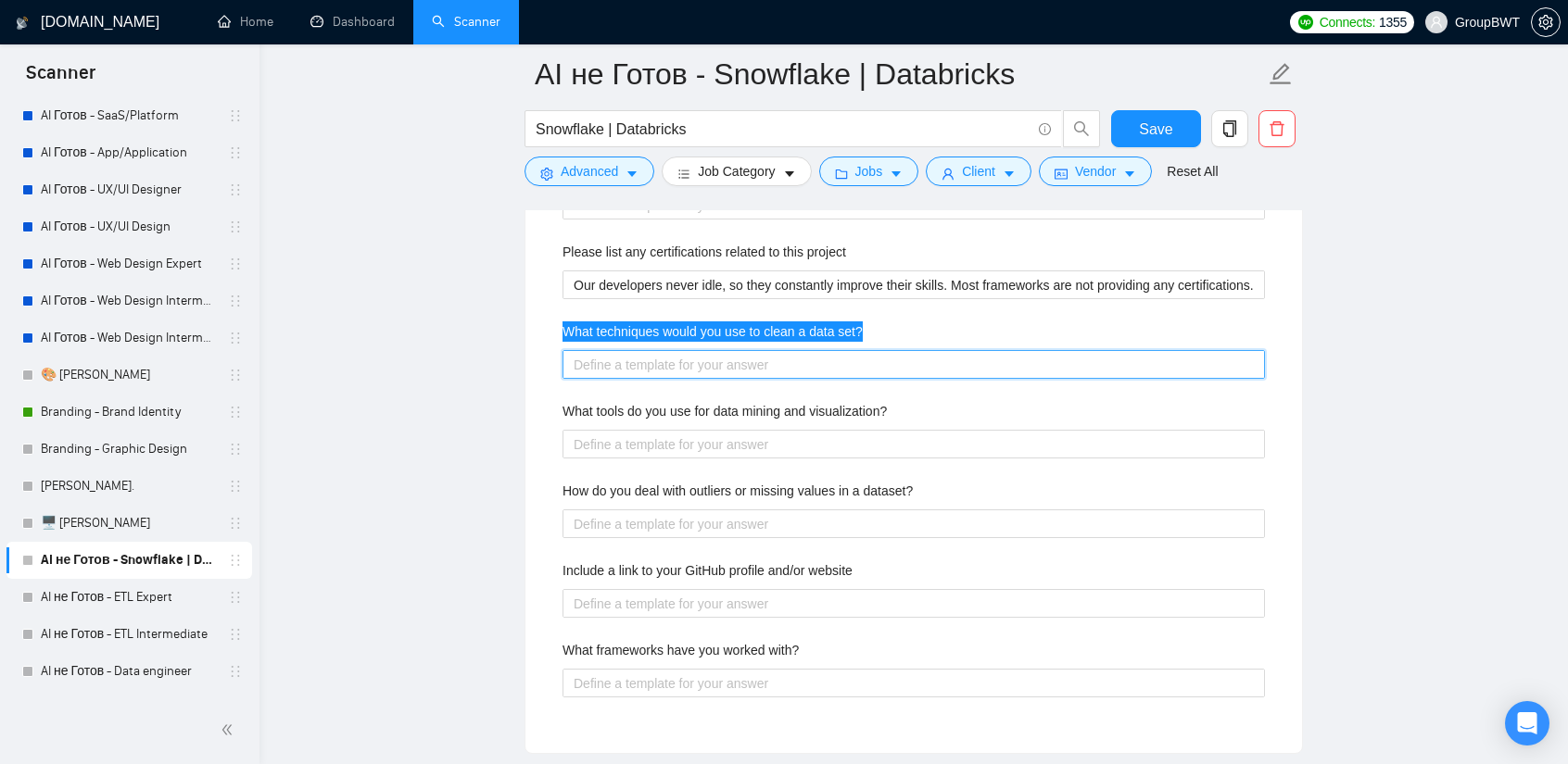
click at [669, 350] on set\? "What techniques would you use to clean a data set?" at bounding box center [913, 365] width 702 height 29
click at [658, 358] on set\? "What techniques would you use to clean a data set?" at bounding box center [913, 365] width 702 height 29
paste set\? "We collect the data in the format you need and it does not require cleaning 😎 O…"
type set\? "We collect the data in the format you need and it does not require cleaning 😎 O…"
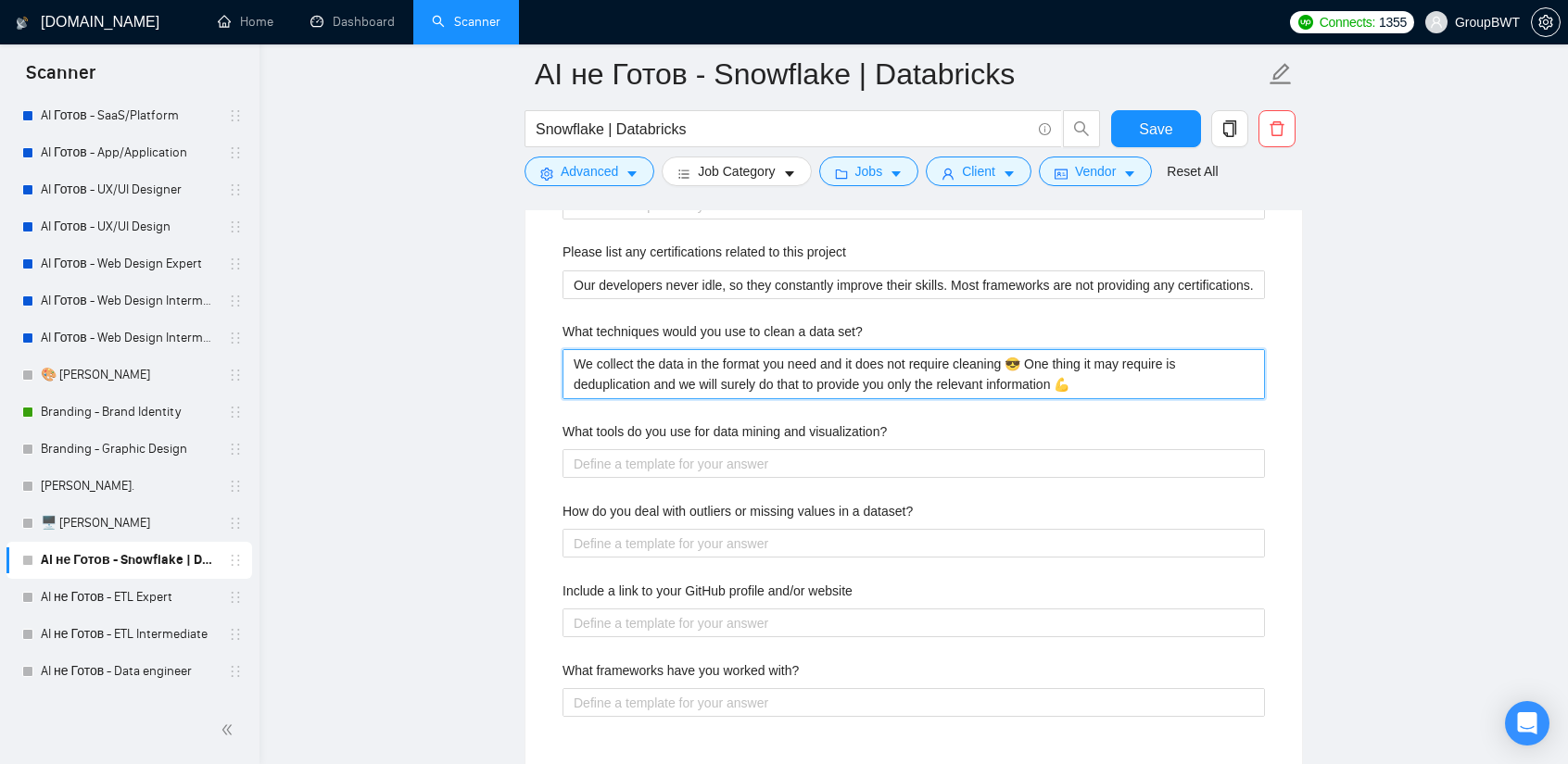
type set\? "We collect the data in the format you need and it does not require cleaning 😎 O…"
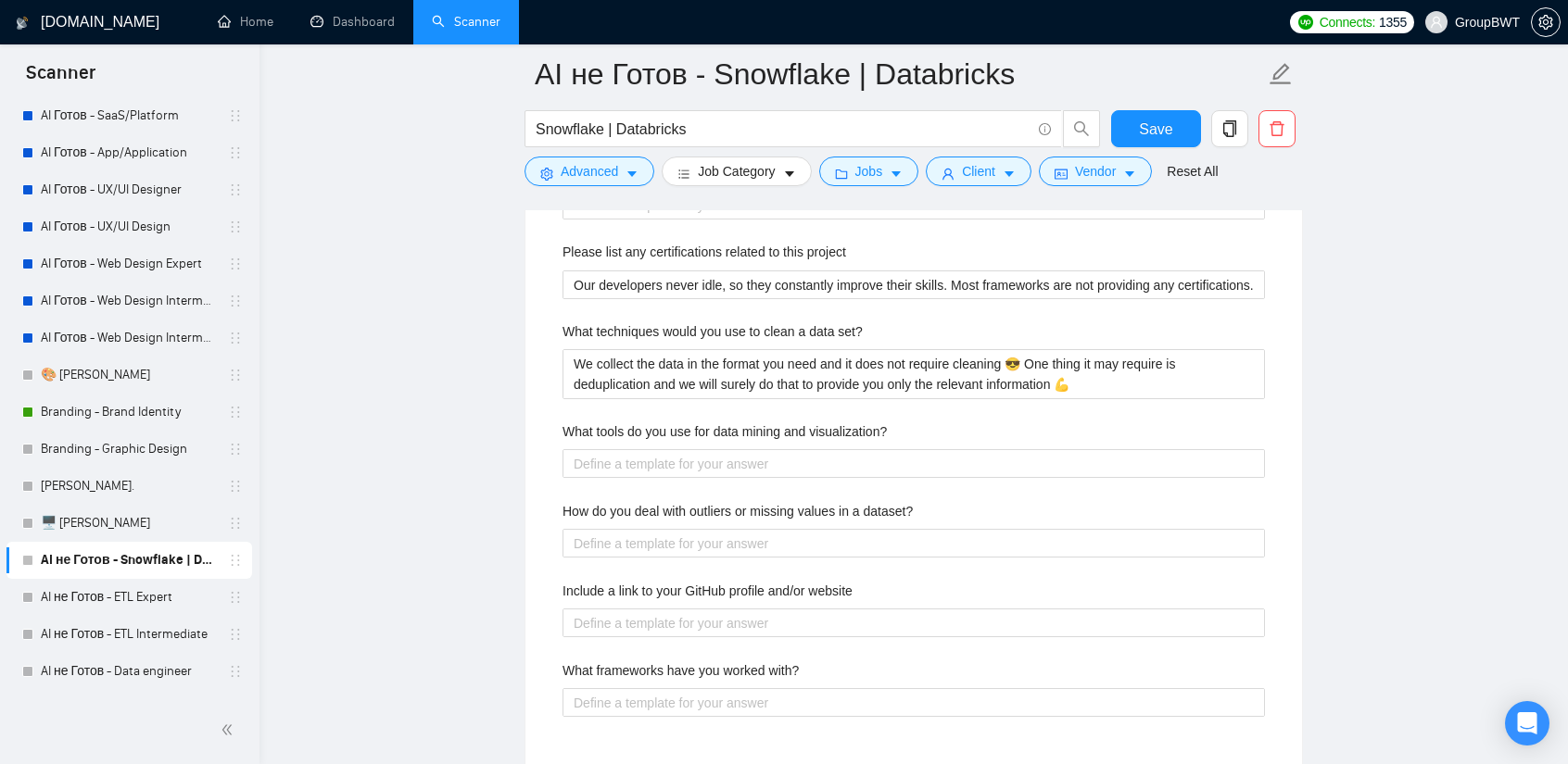
click at [671, 421] on label "What tools do you use for data mining and visualization?" at bounding box center [724, 431] width 324 height 20
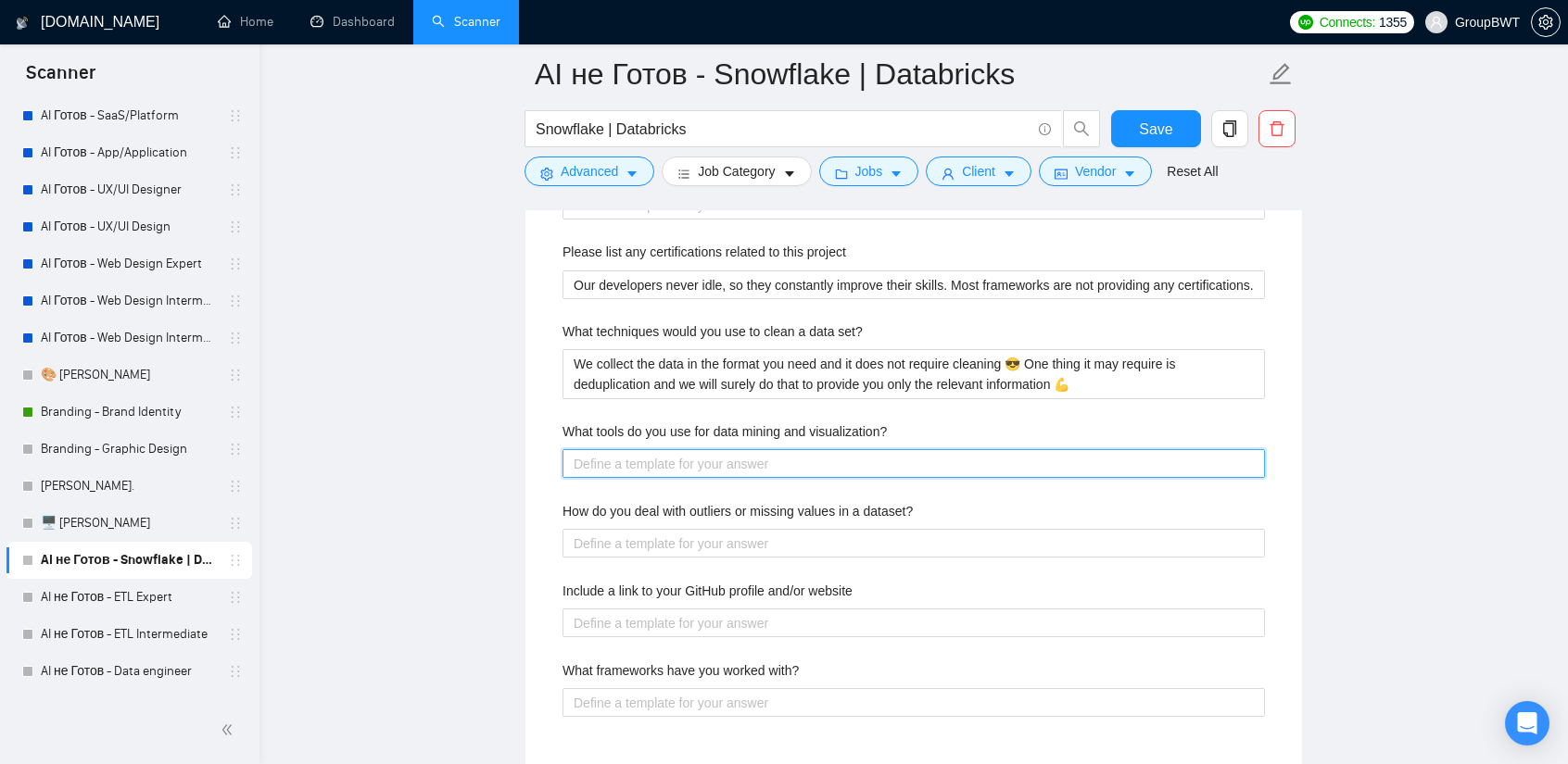
click at [671, 449] on visualization\? "What tools do you use for data mining and visualization?" at bounding box center [913, 463] width 702 height 29
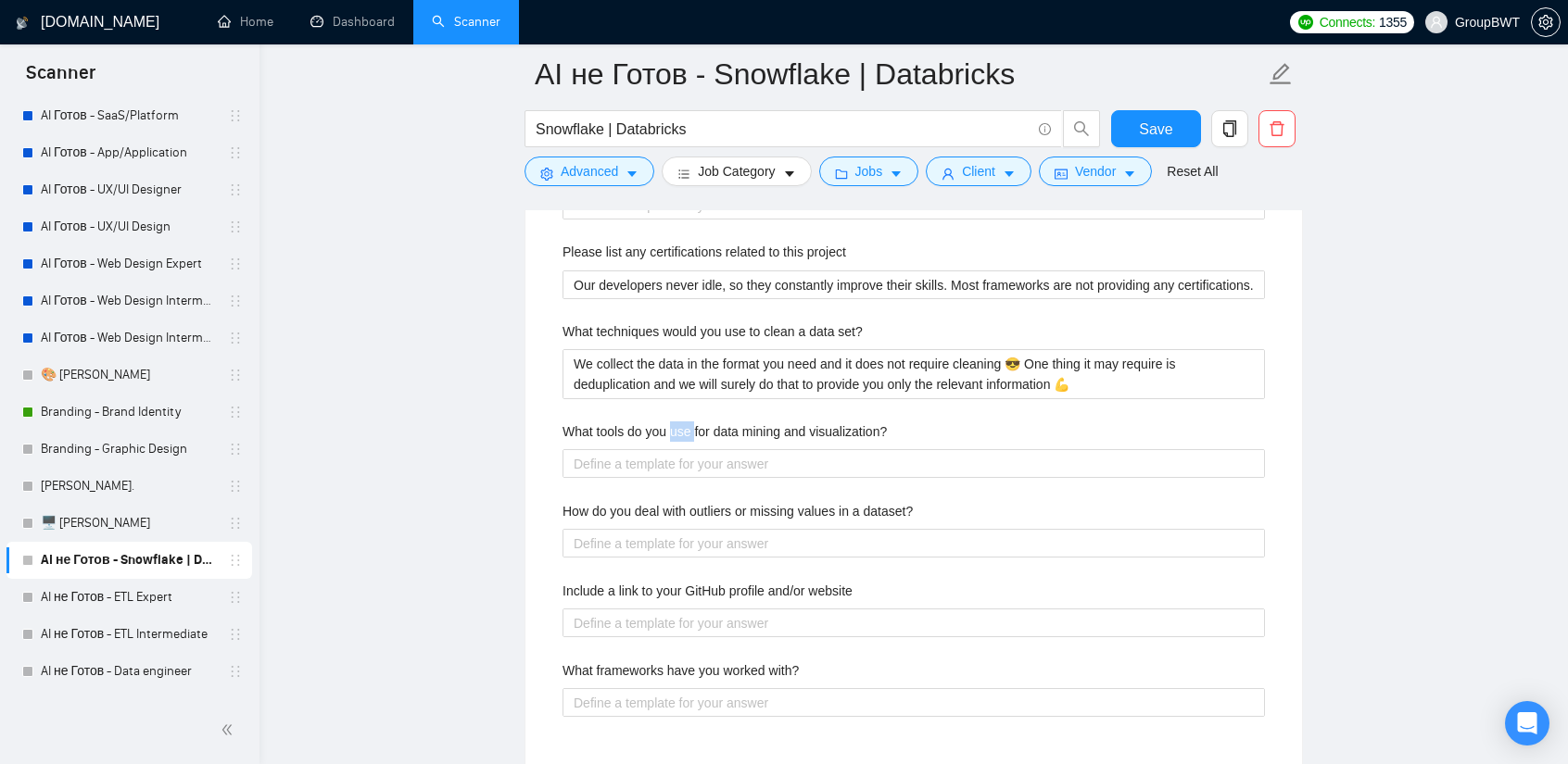
click at [671, 421] on label "What tools do you use for data mining and visualization?" at bounding box center [724, 431] width 324 height 20
click at [671, 449] on visualization\? "What tools do you use for data mining and visualization?" at bounding box center [913, 463] width 702 height 29
click at [671, 421] on label "What tools do you use for data mining and visualization?" at bounding box center [724, 431] width 324 height 20
click at [671, 449] on visualization\? "What tools do you use for data mining and visualization?" at bounding box center [913, 463] width 702 height 29
copy label "What tools do you use for data mining and visualization?"
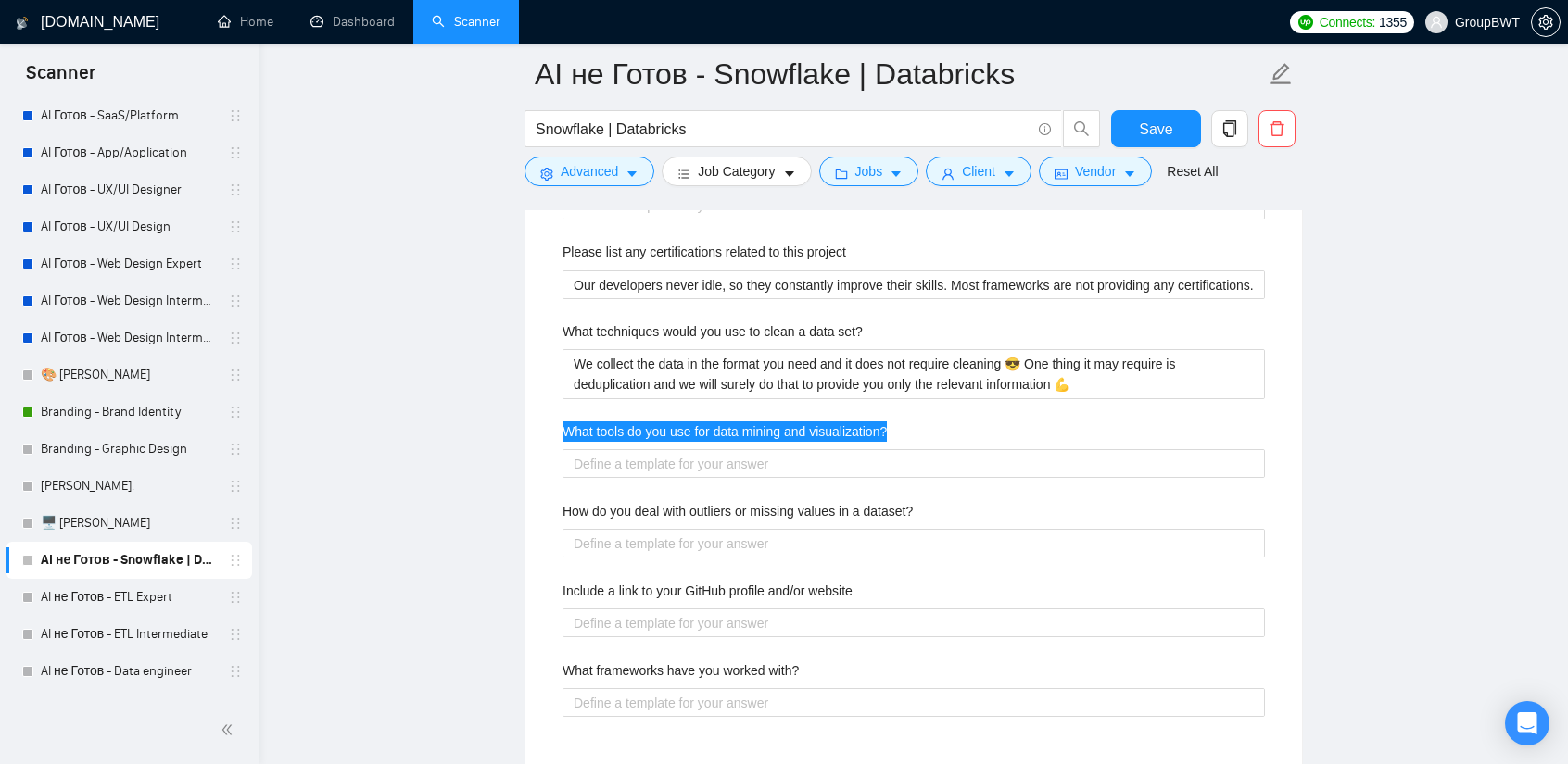
click at [684, 438] on div "What tools do you use for data mining and visualization?" at bounding box center [913, 435] width 702 height 28
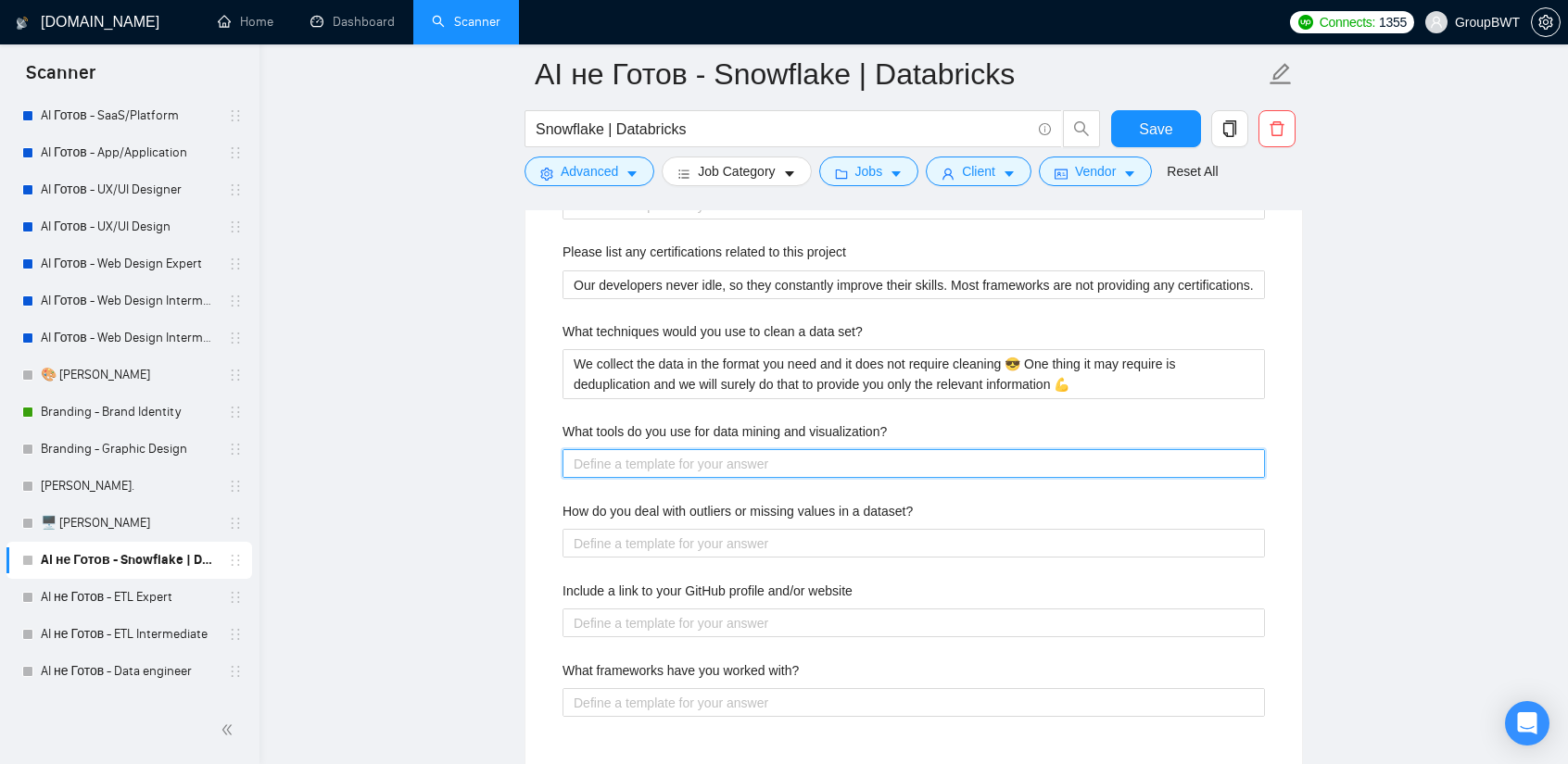
click at [682, 450] on visualization\? "What tools do you use for data mining and visualization?" at bounding box center [913, 463] width 702 height 29
paste visualization\? "🤖 We use Scrapy and Puppeteer for data mining since 2009. Also, we use Tableau …"
type visualization\? "🤖 We use Scrapy and Puppeteer for data mining since 2009. Also, we use Tableau …"
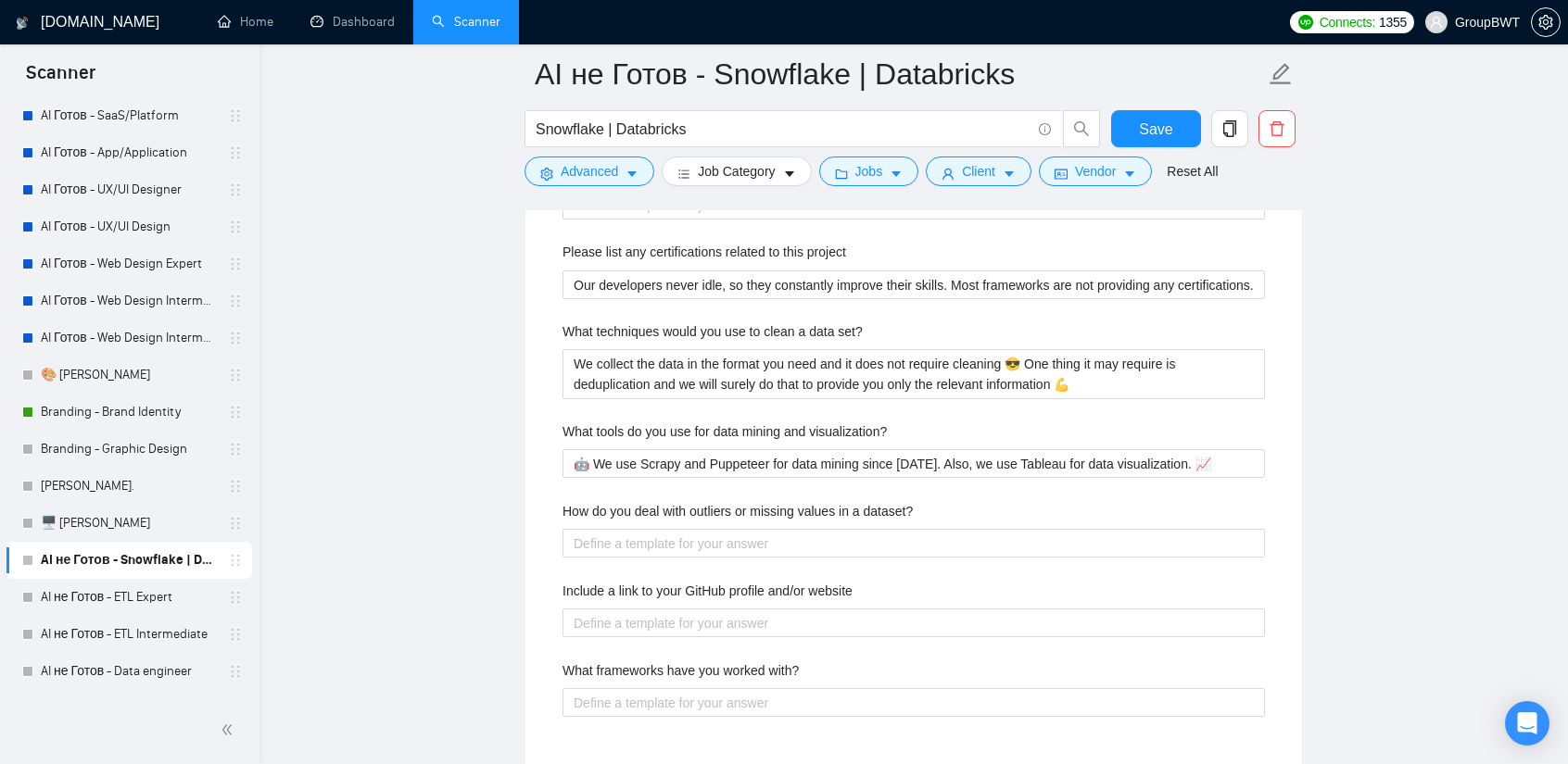
click at [676, 504] on label "How do you deal with outliers or missing values in a dataset?" at bounding box center [738, 511] width 351 height 20
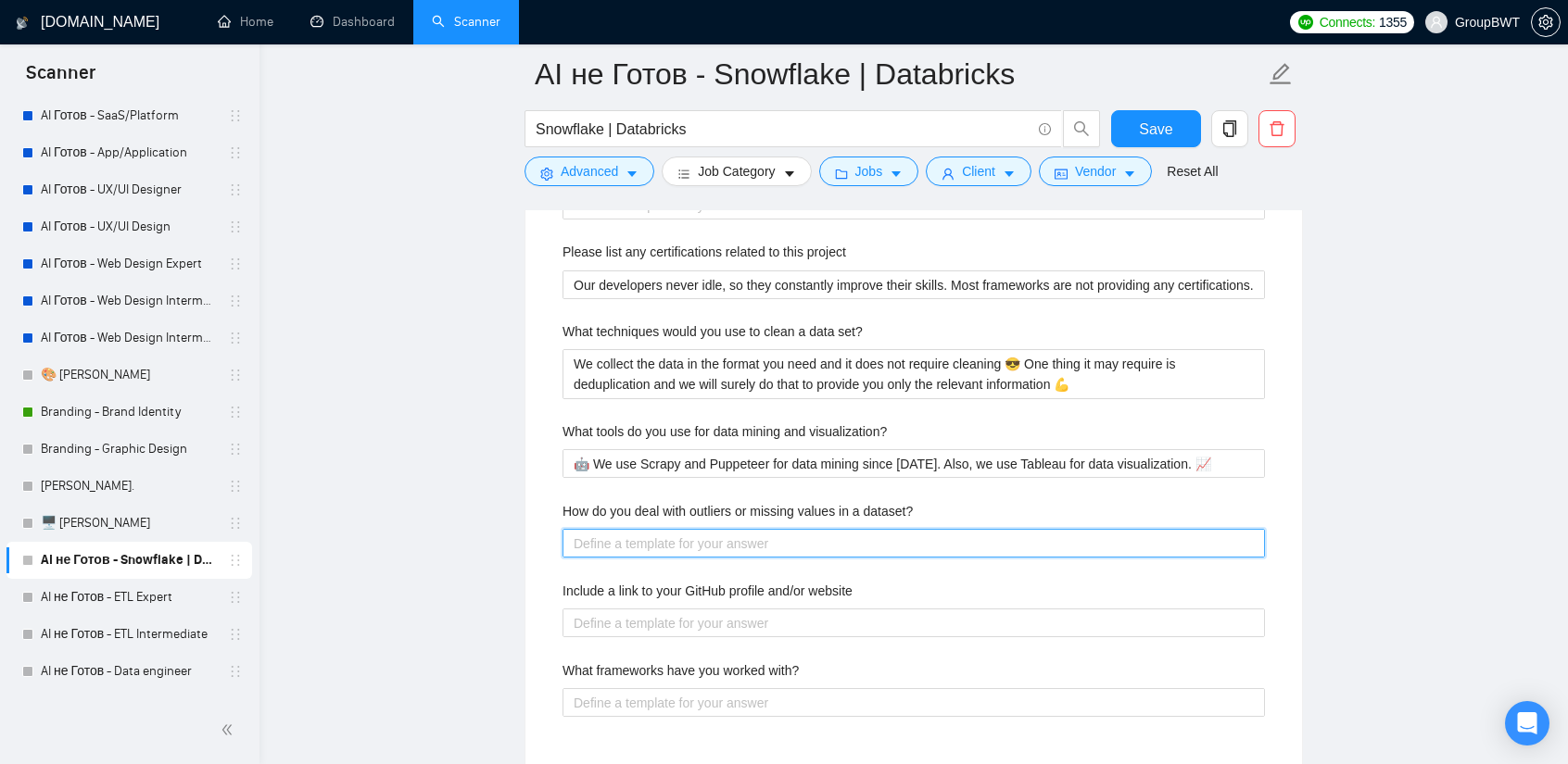
click at [676, 529] on dataset\? "How do you deal with outliers or missing values in a dataset?" at bounding box center [913, 543] width 702 height 29
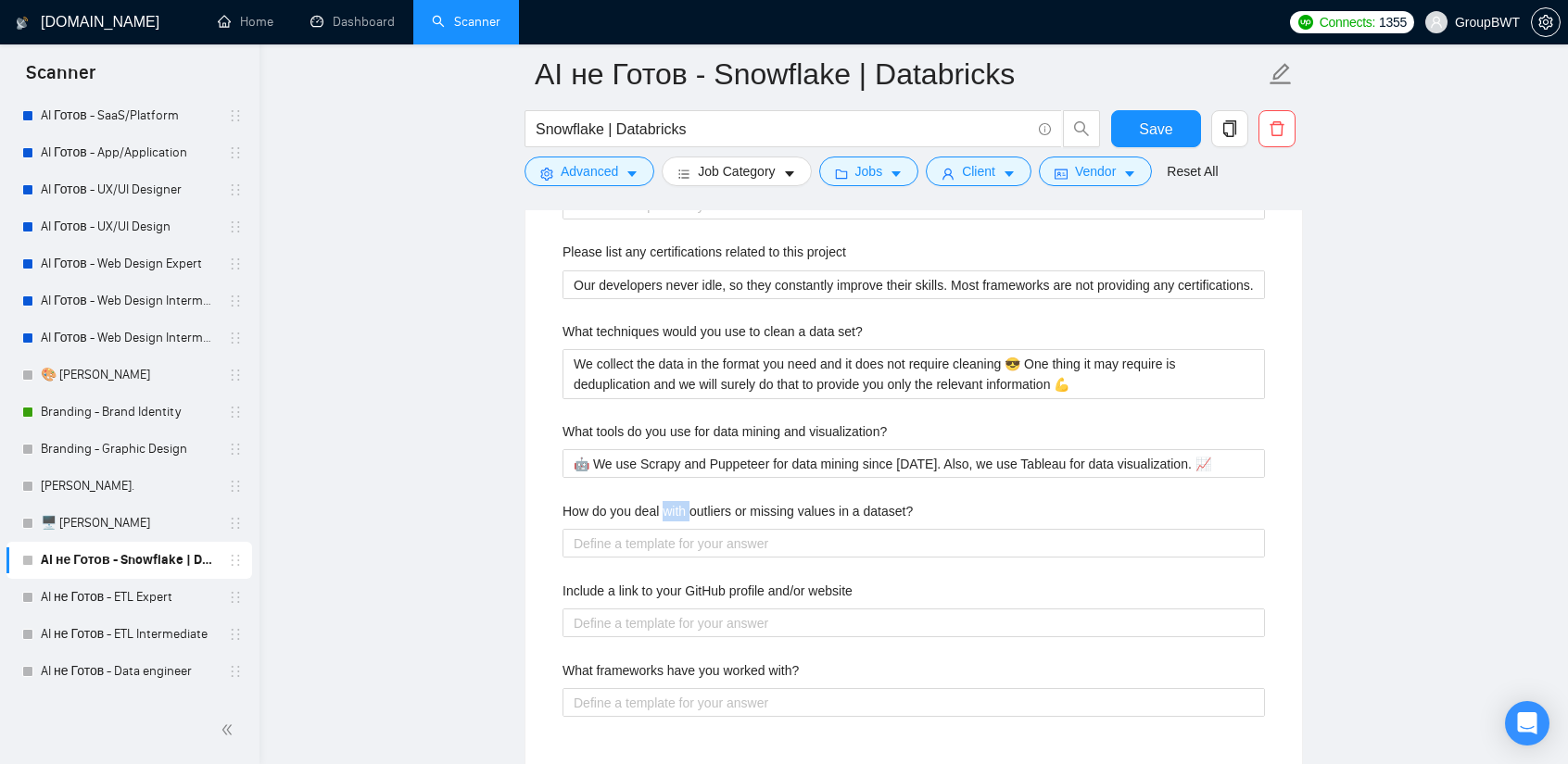
click at [676, 504] on label "How do you deal with outliers or missing values in a dataset?" at bounding box center [738, 511] width 351 height 20
click at [676, 529] on dataset\? "How do you deal with outliers or missing values in a dataset?" at bounding box center [913, 543] width 702 height 29
click at [676, 504] on label "How do you deal with outliers or missing values in a dataset?" at bounding box center [738, 511] width 351 height 20
click at [676, 529] on dataset\? "How do you deal with outliers or missing values in a dataset?" at bounding box center [913, 543] width 702 height 29
copy label "How do you deal with outliers or missing values in a dataset?"
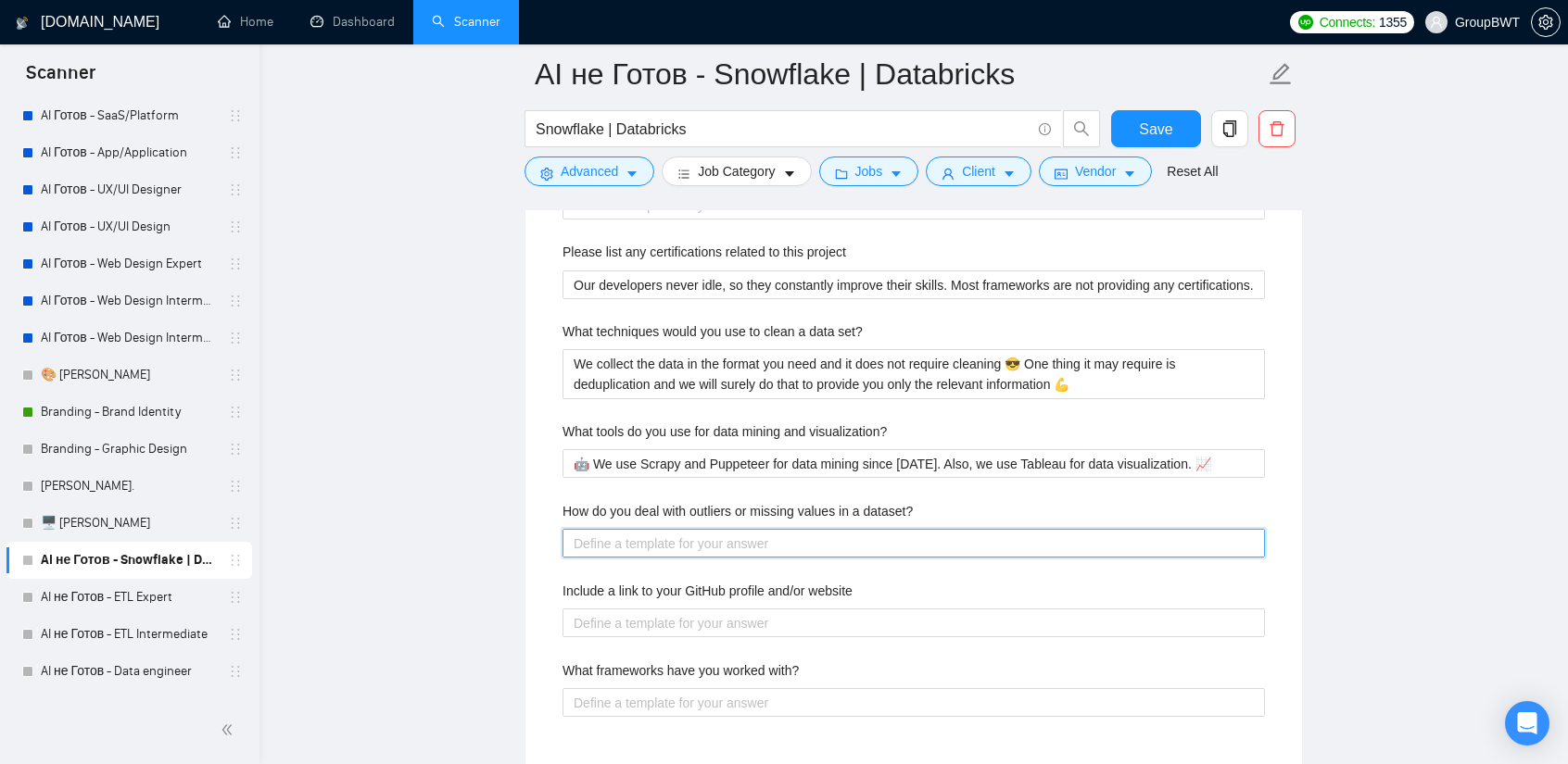
click at [644, 533] on dataset\? "How do you deal with outliers or missing values in a dataset?" at bounding box center [913, 543] width 702 height 29
paste dataset\? "If there are fields or values unavailable in the source, meaning that there is …"
type dataset\? "If there are fields or values unavailable in the source, meaning that there is …"
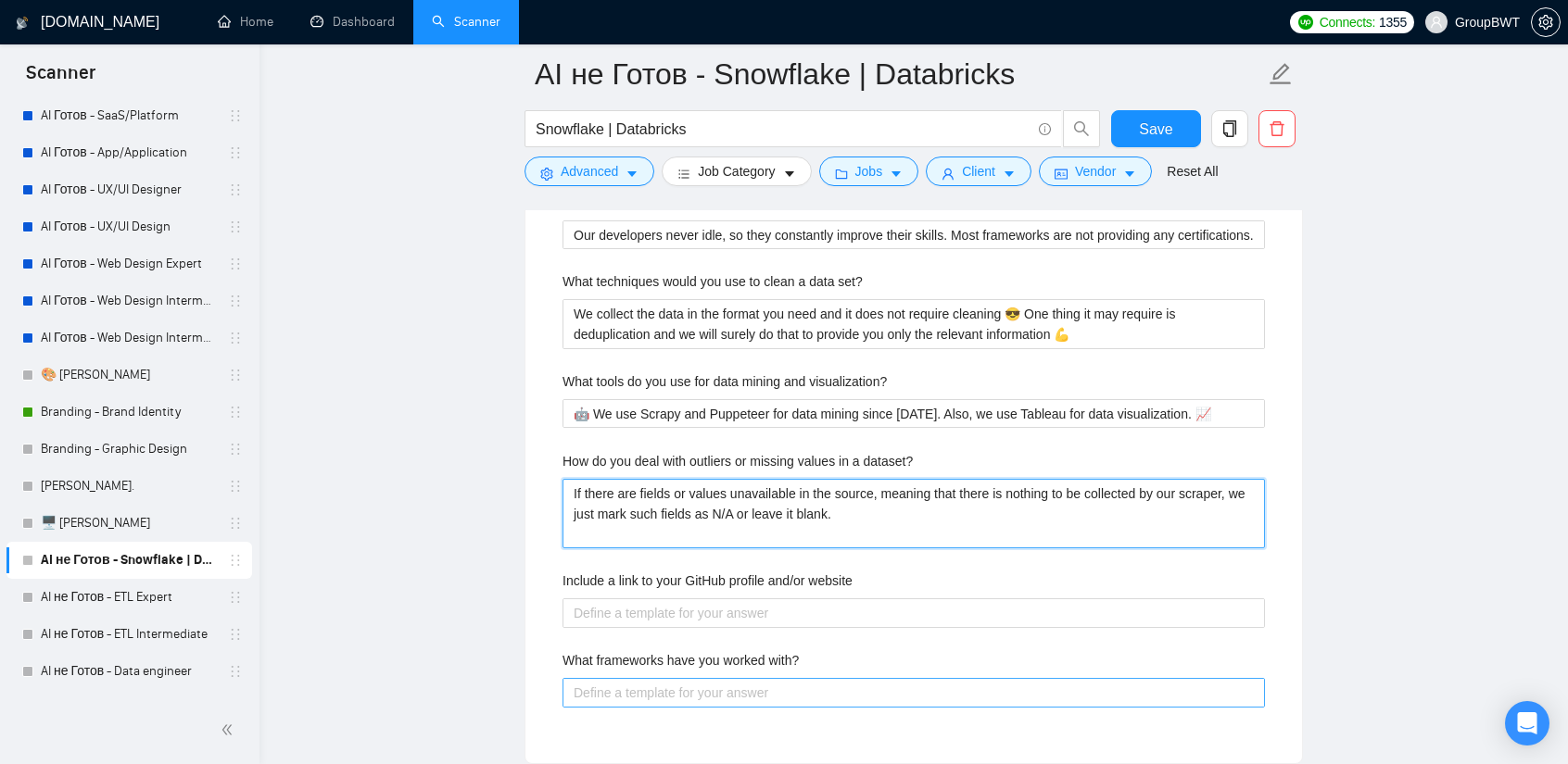
scroll to position [3149, 0]
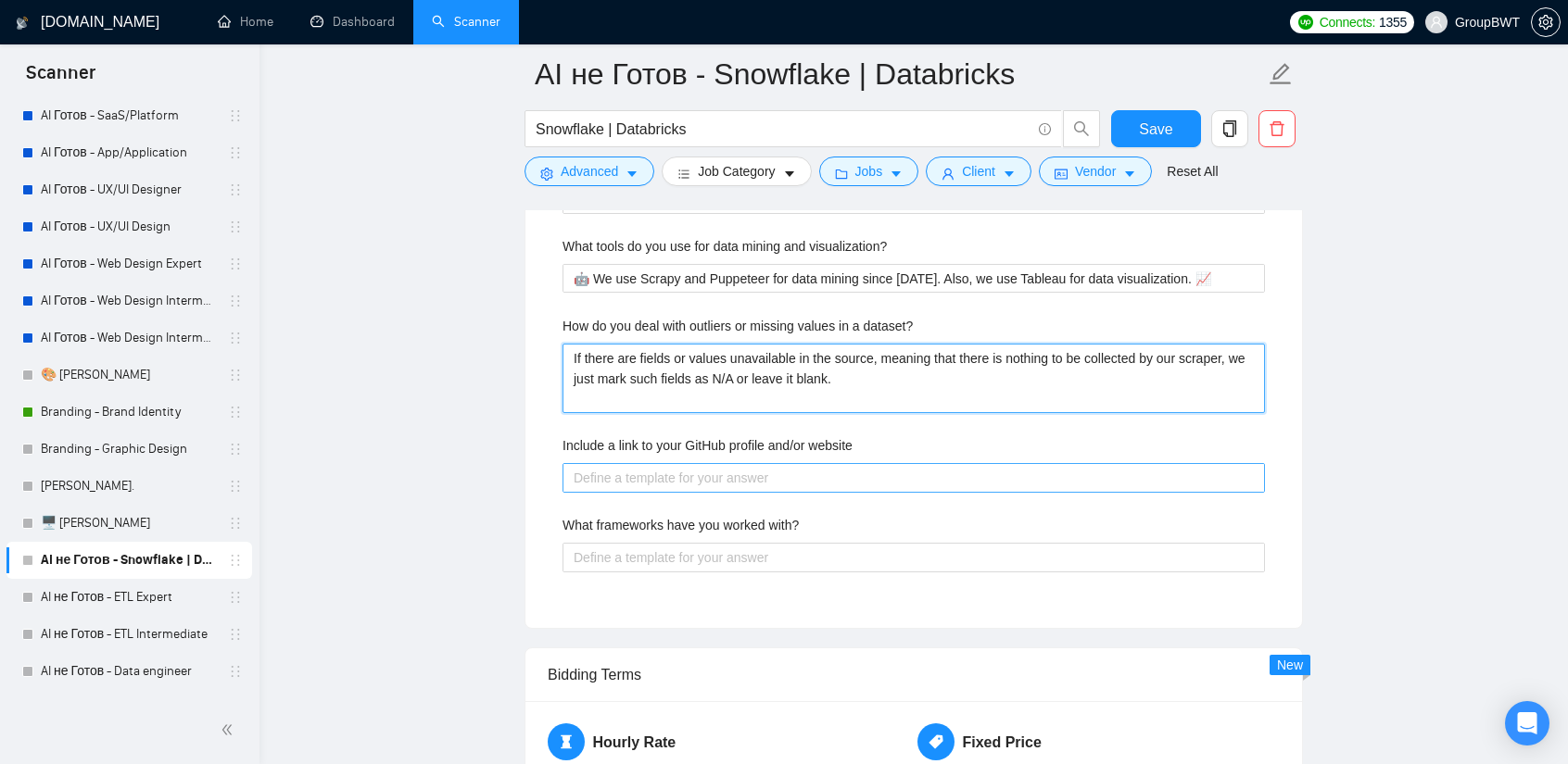
type dataset\? "If there are fields or values unavailable in the source, meaning that there is …"
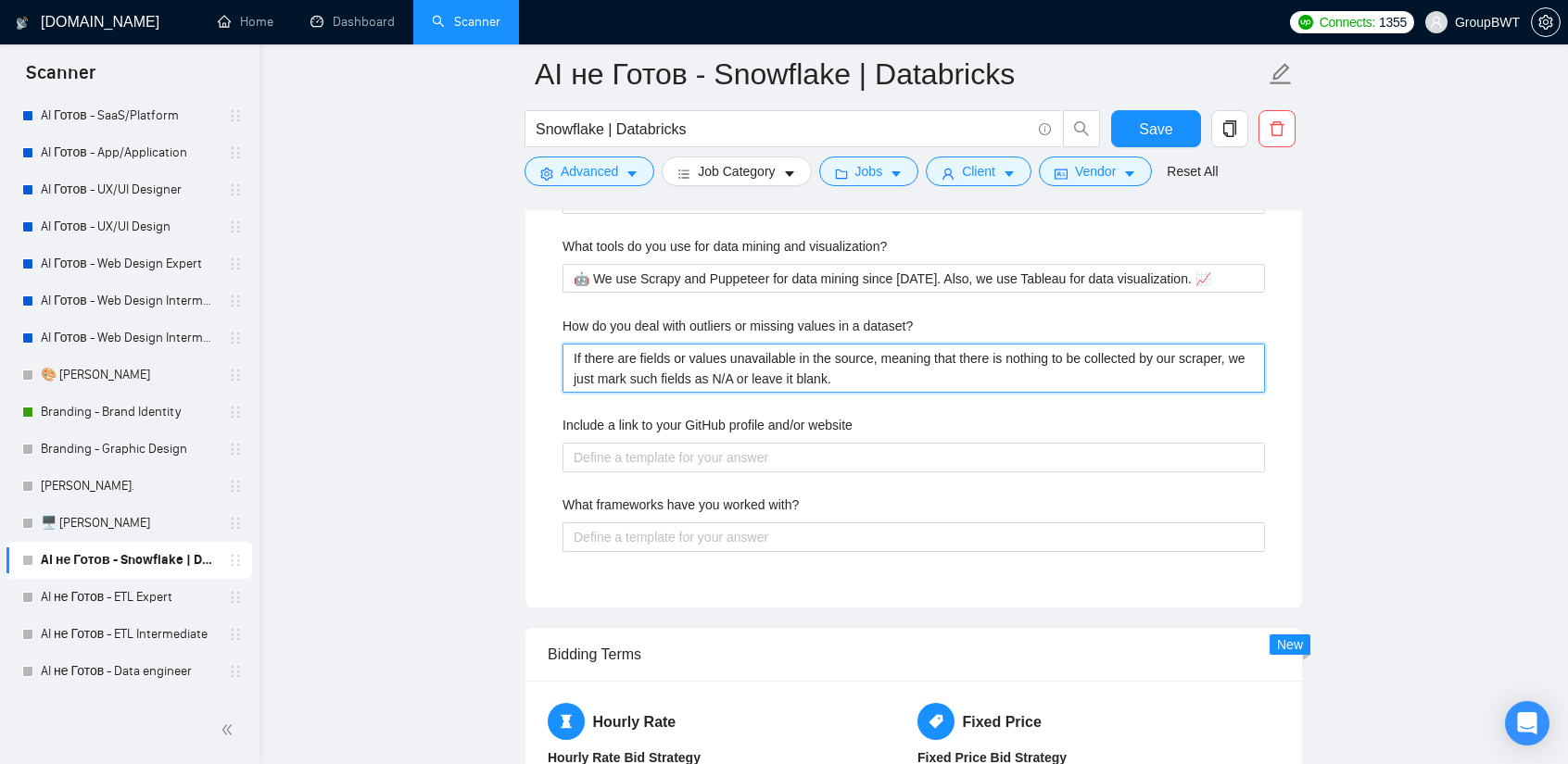
type dataset\? "If there are fields or values unavailable in the source, meaning that there is …"
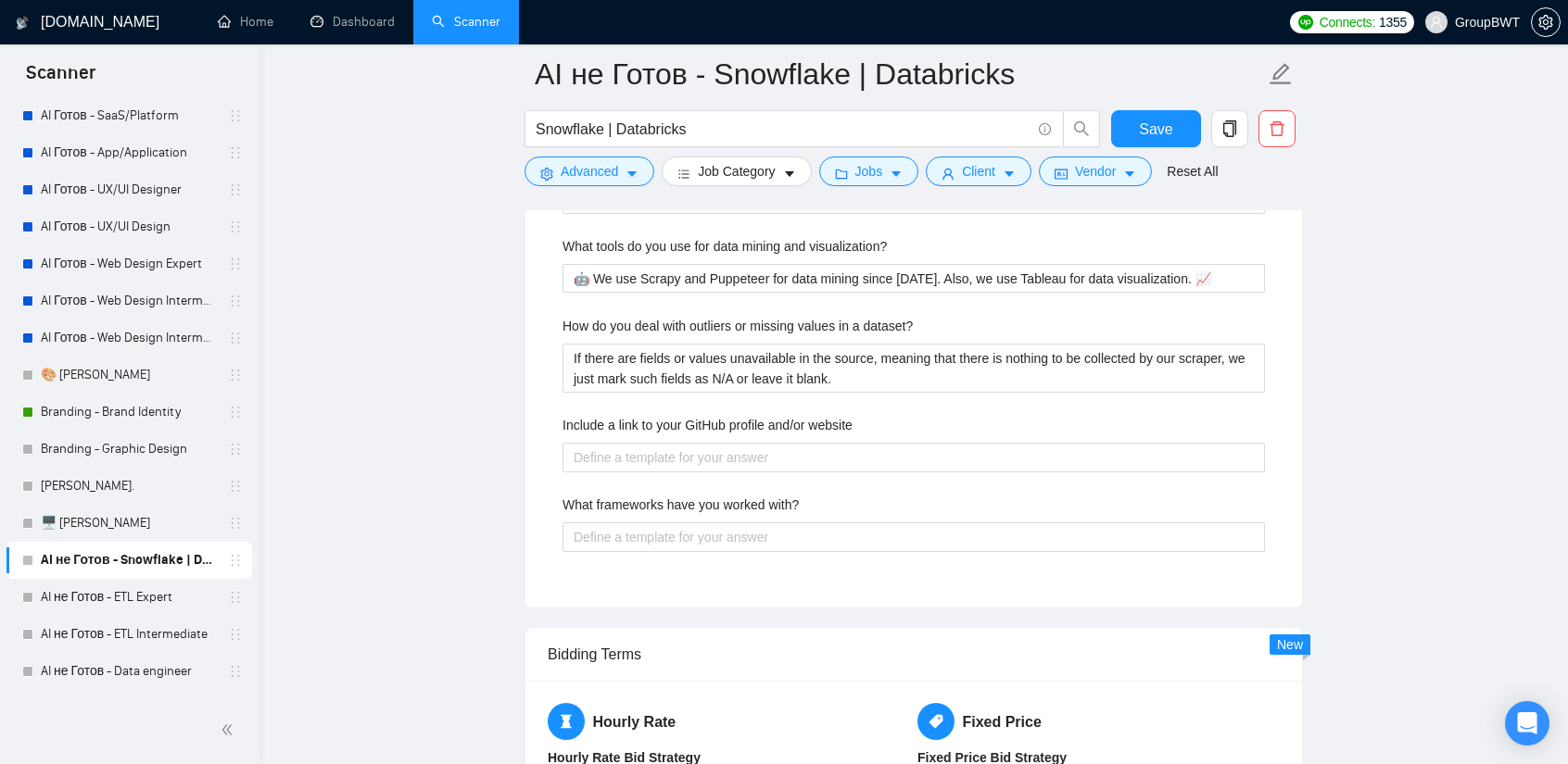
click at [729, 417] on label "Include a link to your GitHub profile and/or website" at bounding box center [708, 424] width 290 height 20
click at [729, 443] on website "Include a link to your GitHub profile and/or website" at bounding box center [913, 457] width 702 height 29
click at [729, 417] on label "Include a link to your GitHub profile and/or website" at bounding box center [708, 424] width 290 height 20
click at [729, 443] on website "Include a link to your GitHub profile and/or website" at bounding box center [913, 457] width 702 height 29
click at [729, 417] on label "Include a link to your GitHub profile and/or website" at bounding box center [708, 424] width 290 height 20
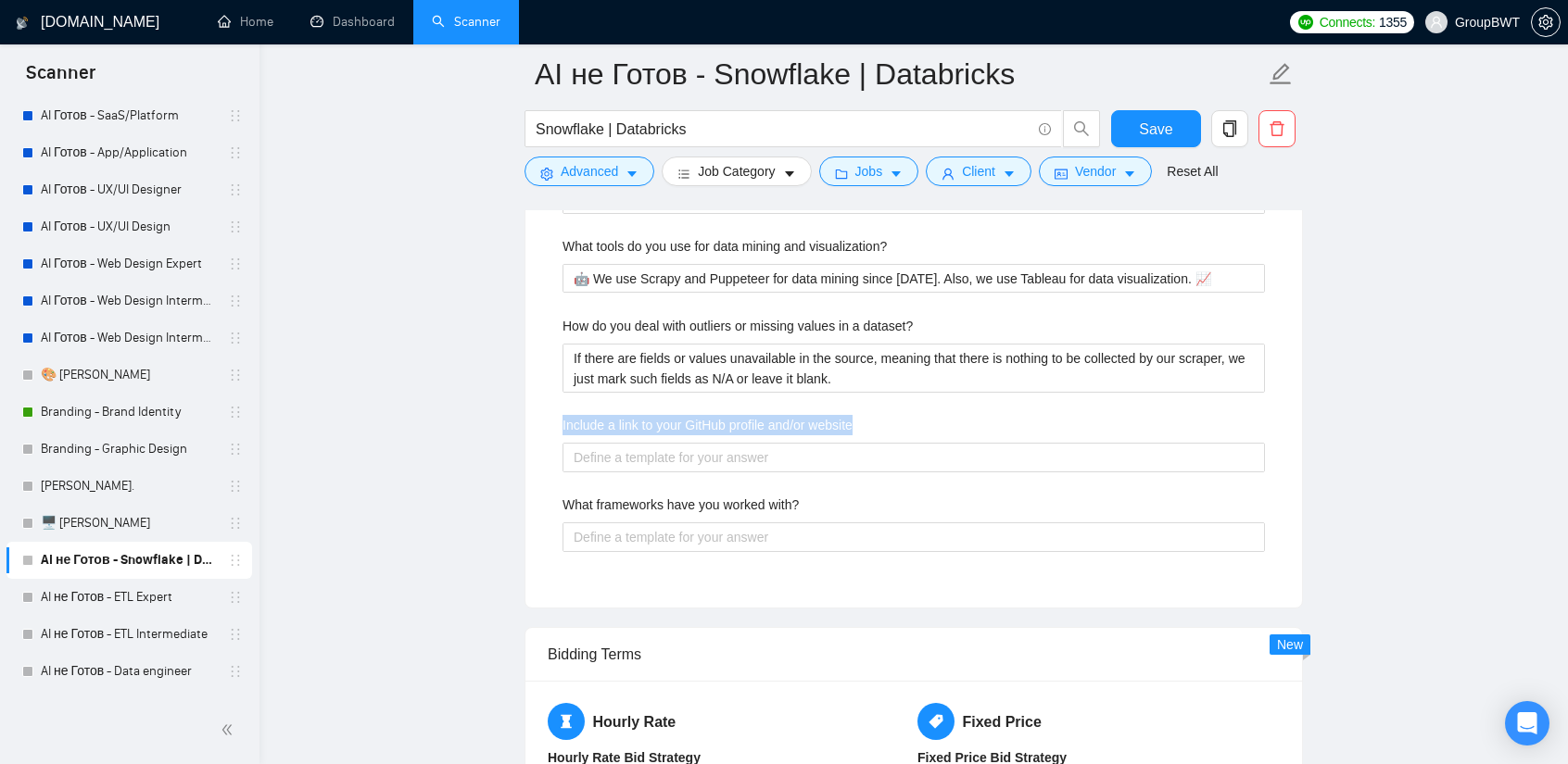
click at [729, 443] on website "Include a link to your GitHub profile and/or website" at bounding box center [913, 457] width 702 height 29
copy label "Include a link to your GitHub profile and/or website"
click at [740, 456] on website "Include a link to your GitHub profile and/or website" at bounding box center [913, 457] width 702 height 29
paste website "To get more understanding about our agency and how we work, you can go to our w…"
type website "To get more understanding about our agency and how we work, you can go to our w…"
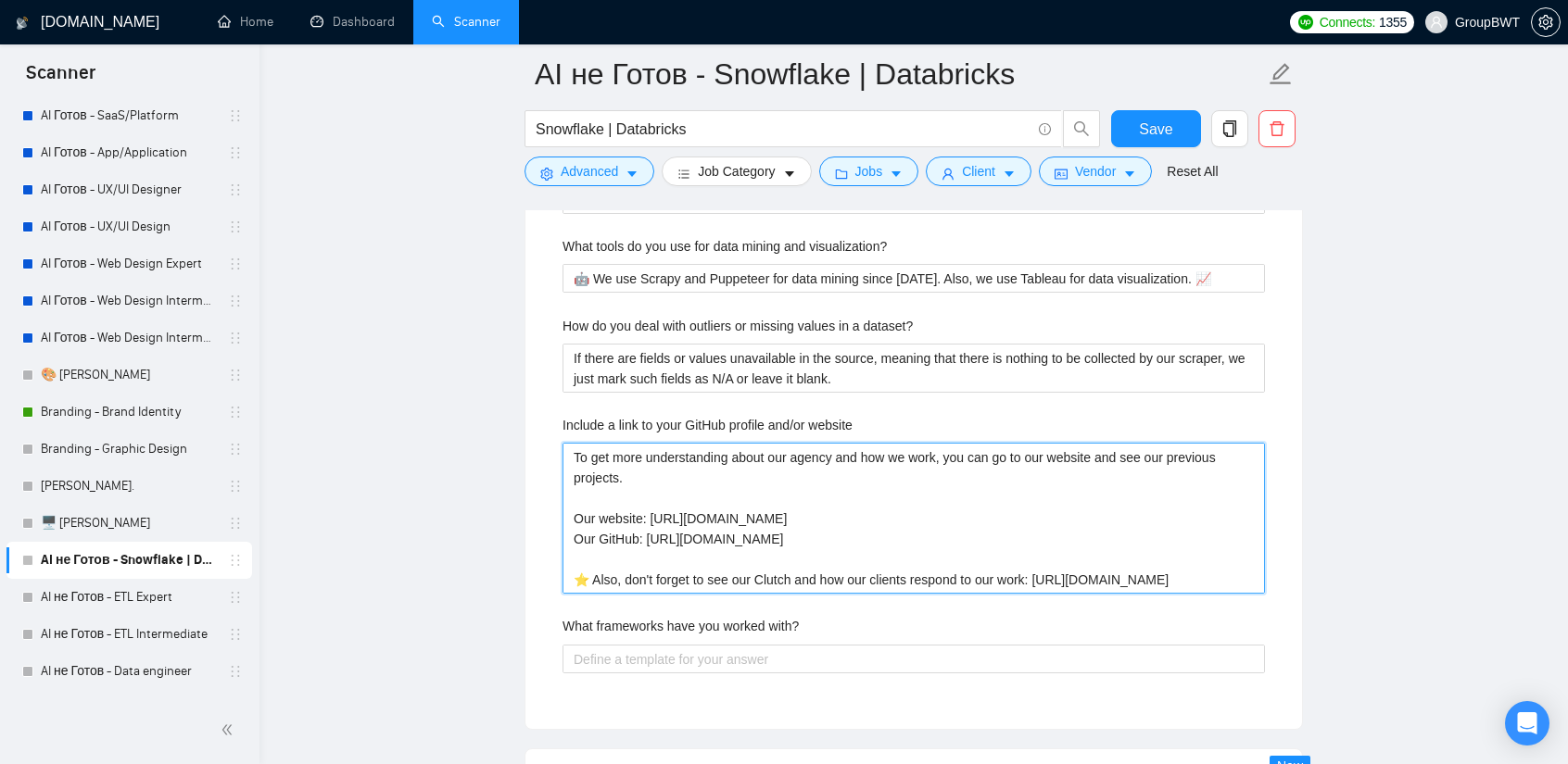
click at [582, 498] on website "To get more understanding about our agency and how we work, you can go to our w…" at bounding box center [913, 519] width 702 height 151
click at [1045, 449] on website "To get more understanding about our agency and how we work, you can go to our w…" at bounding box center [913, 519] width 702 height 151
click at [1023, 452] on website "To get more understanding about our agency and how we work, you can go to our w…" at bounding box center [913, 519] width 702 height 151
drag, startPoint x: 1027, startPoint y: 451, endPoint x: 1093, endPoint y: 452, distance: 66.0
click at [1093, 452] on website "To get more understanding about our agency and how we work, you can go to our w…" at bounding box center [913, 519] width 702 height 151
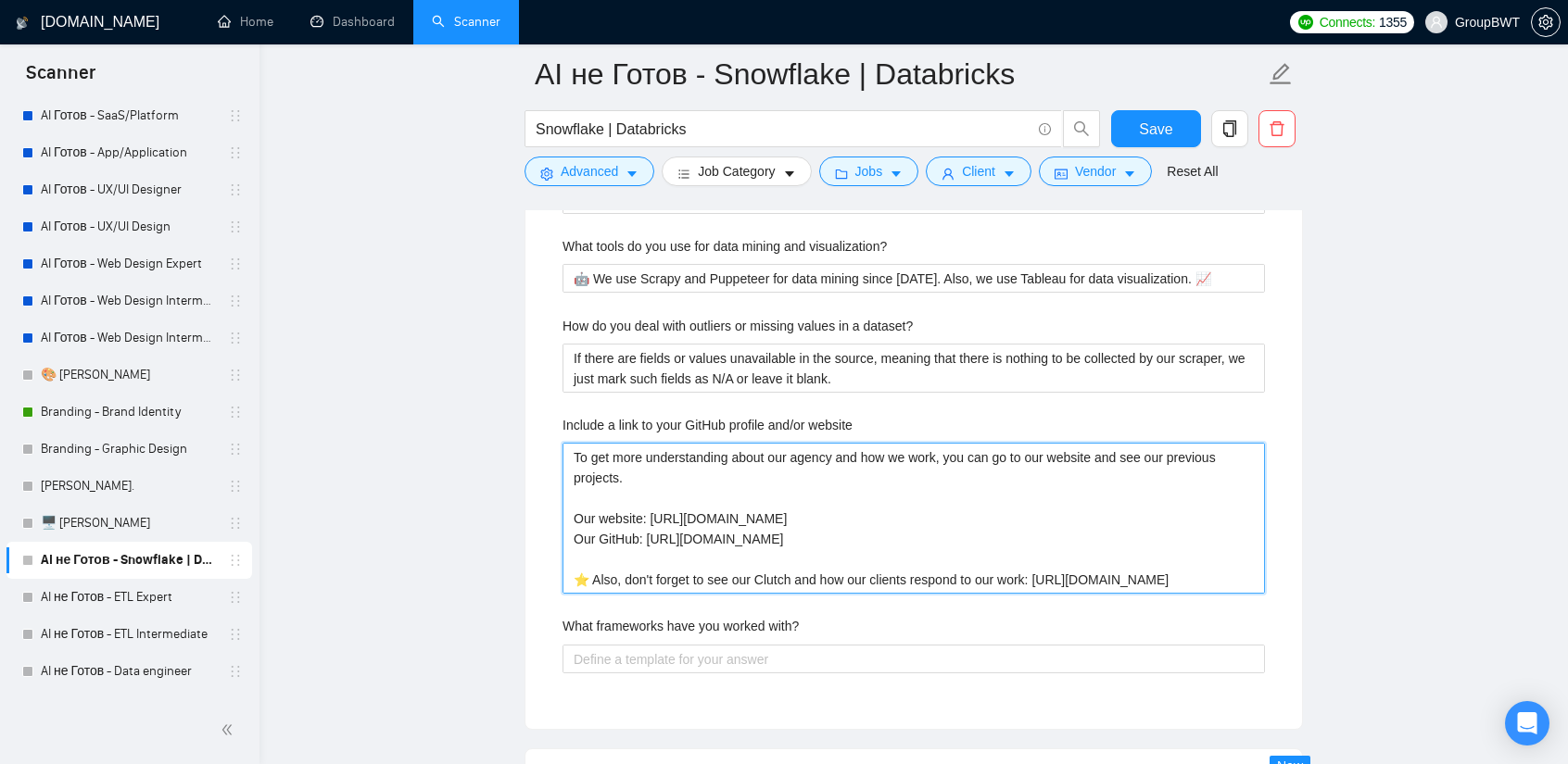
type website "To get more understanding about our agency and how we work, you can go to е and…"
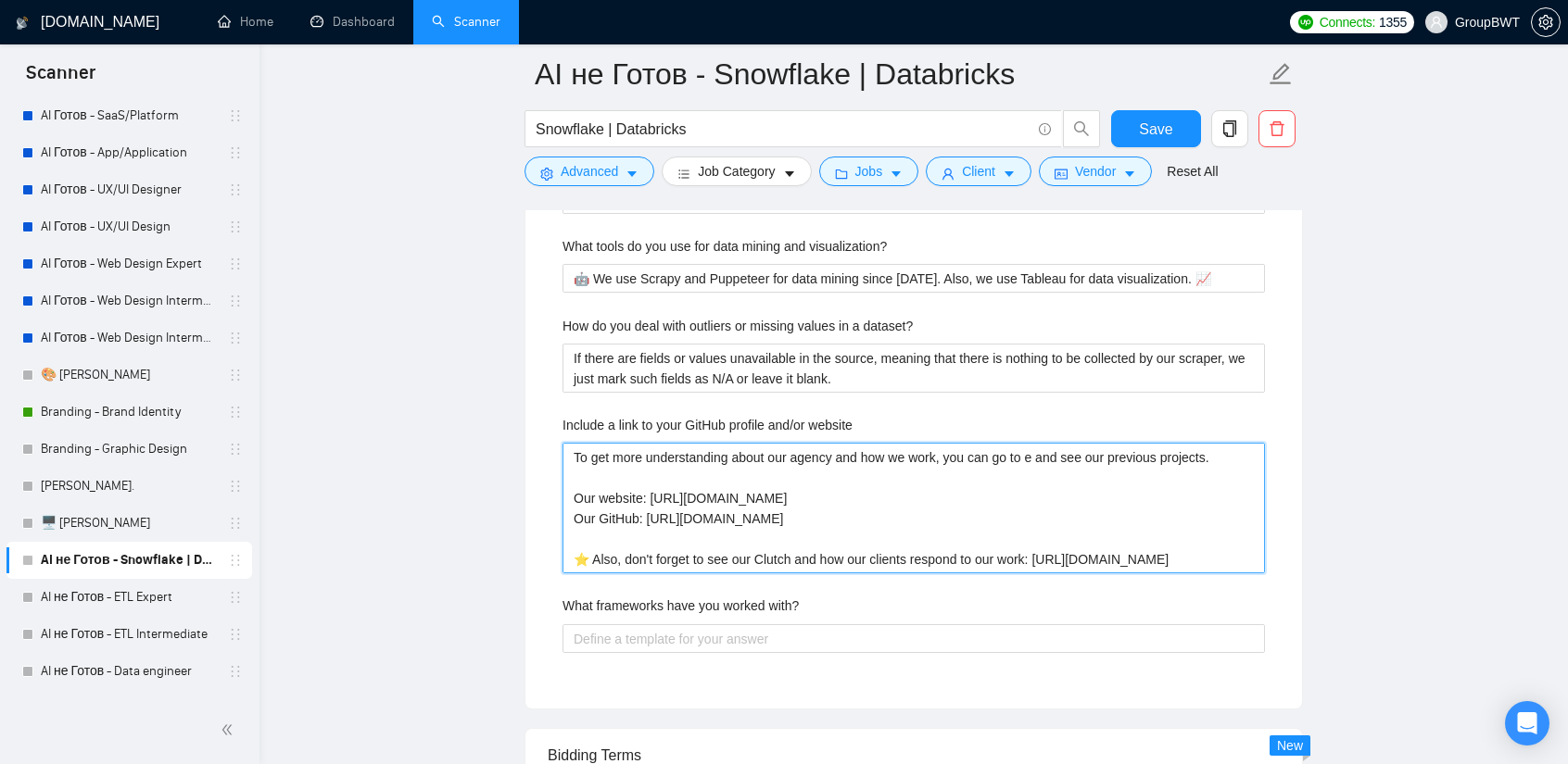
type website "To get more understanding about our agency and how we work, you can go to and s…"
type website "To get more understanding about our agency and how we work, you can go to t and…"
type website "To get more understanding about our agency and how we work, you can go to th an…"
type website "To get more understanding about our agency and how we work, you can go to the a…"
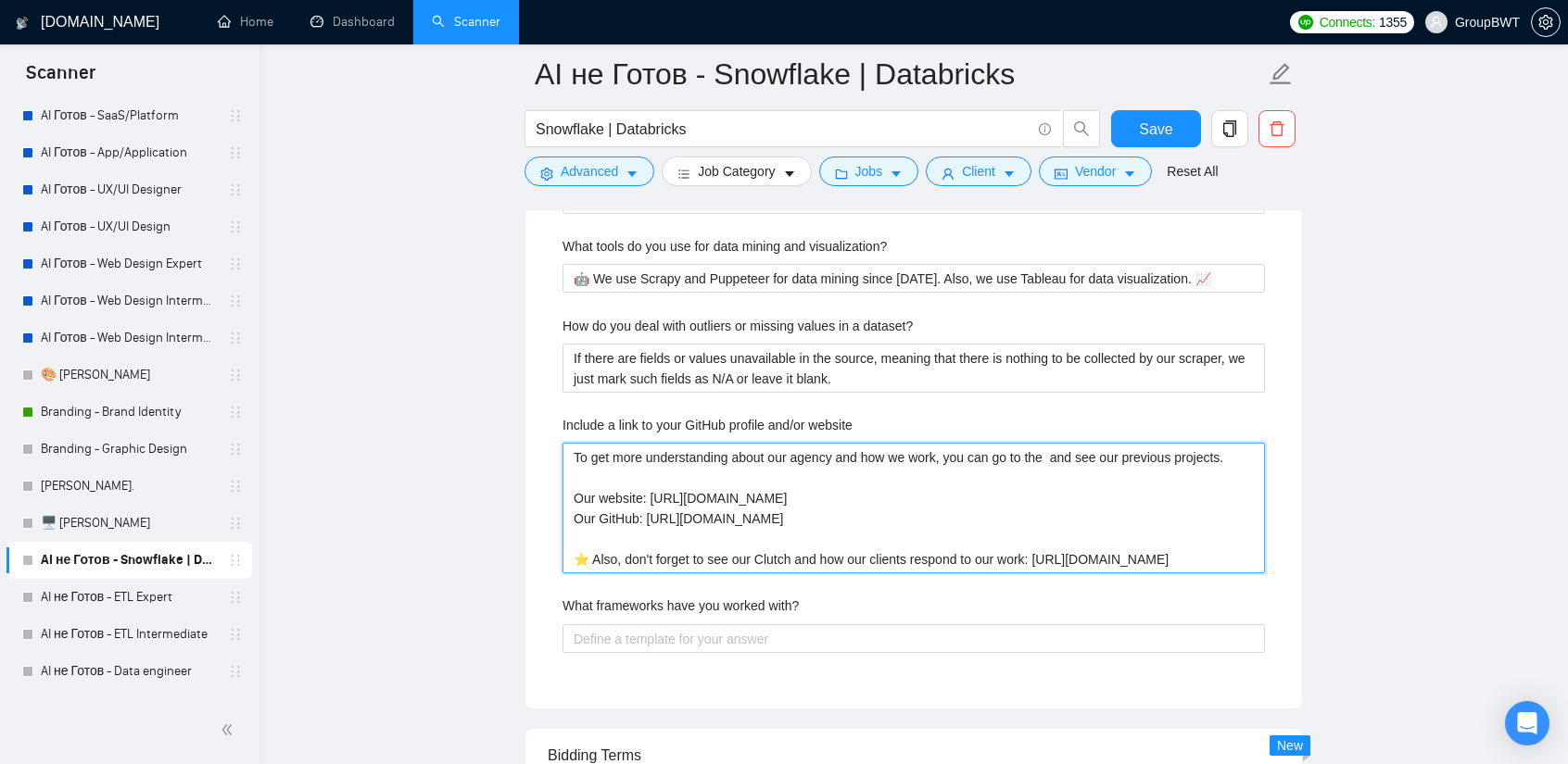
type website "To get more understanding about our agency and how we work, you can go to the f…"
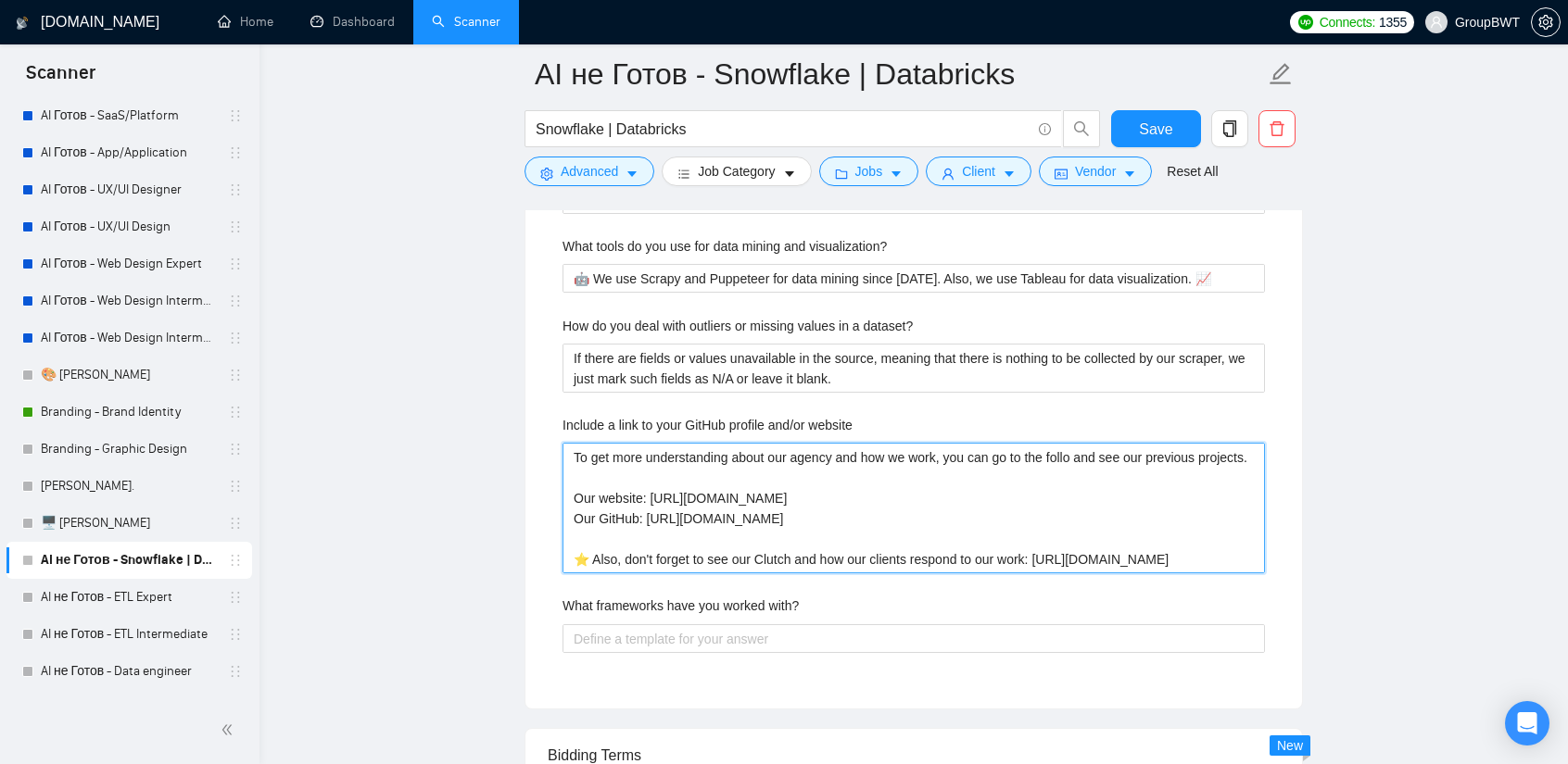
type website "To get more understanding about our agency and how we work, you can go to the f…"
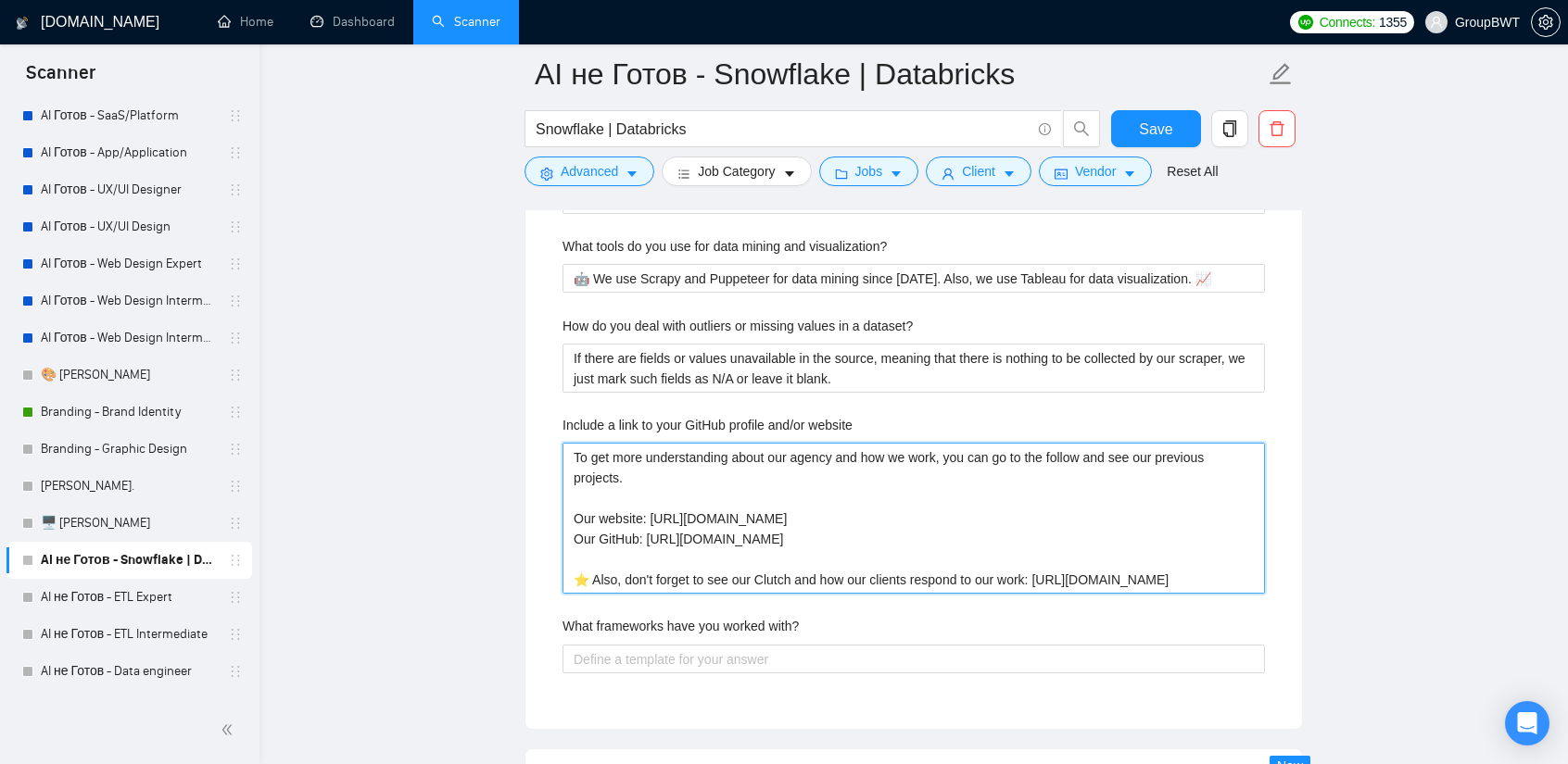
type website "To get more understanding about our agency and how we work, you can go to the f…"
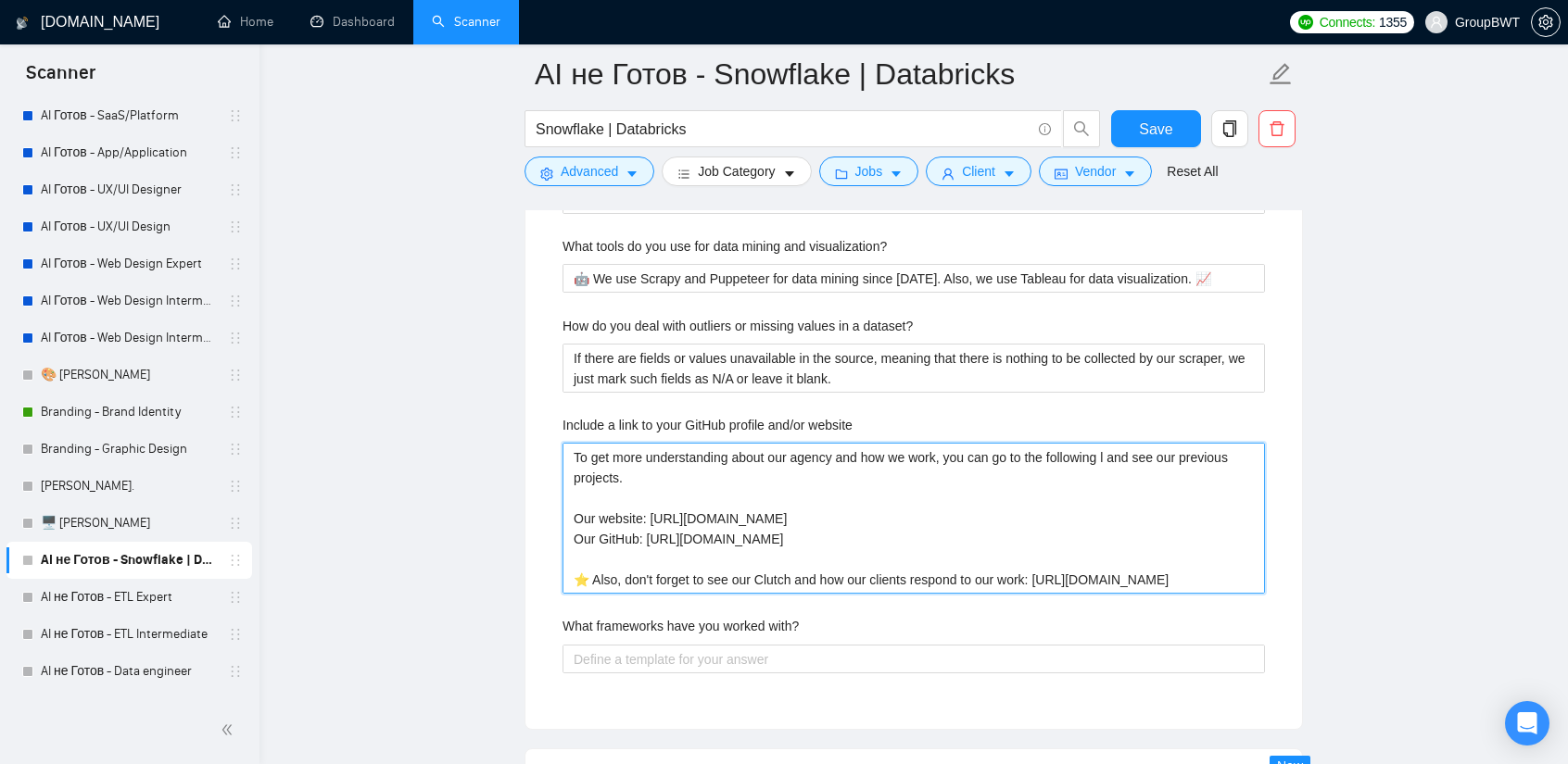
type website "To get more understanding about our agency and how we work, you can go to the f…"
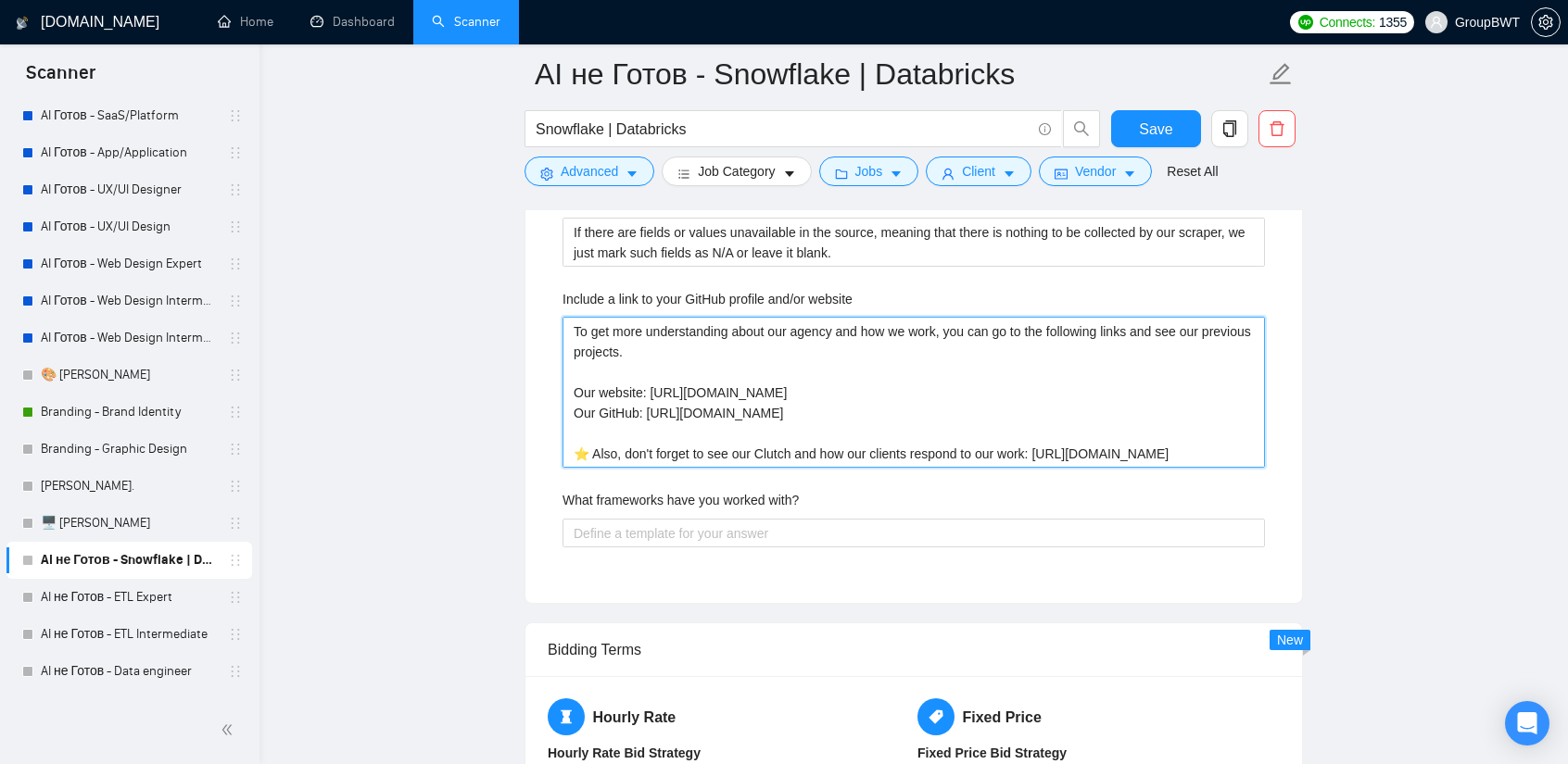
scroll to position [3334, 0]
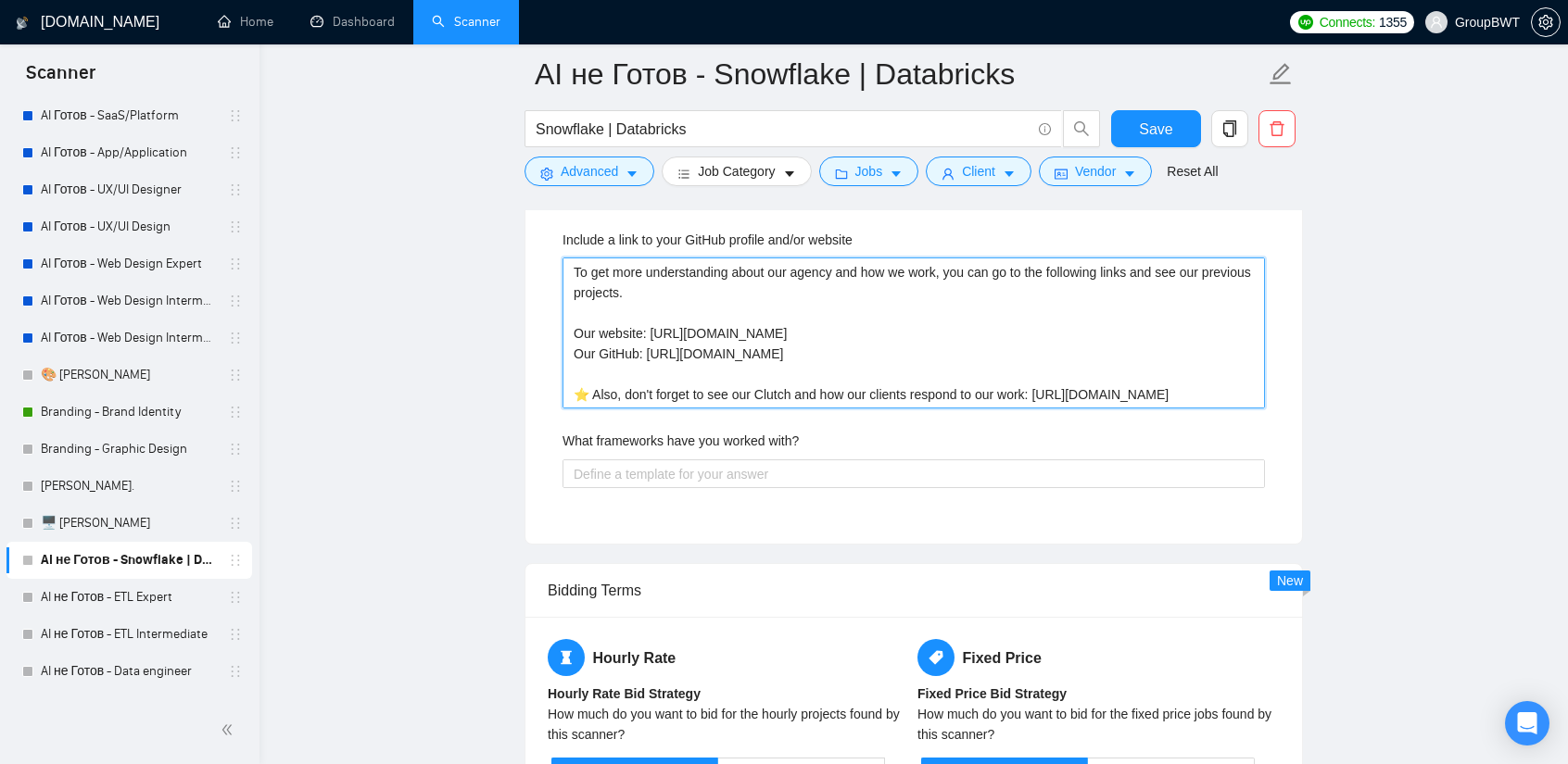
type website "To get more understanding about our agency and how we work, you can go to the f…"
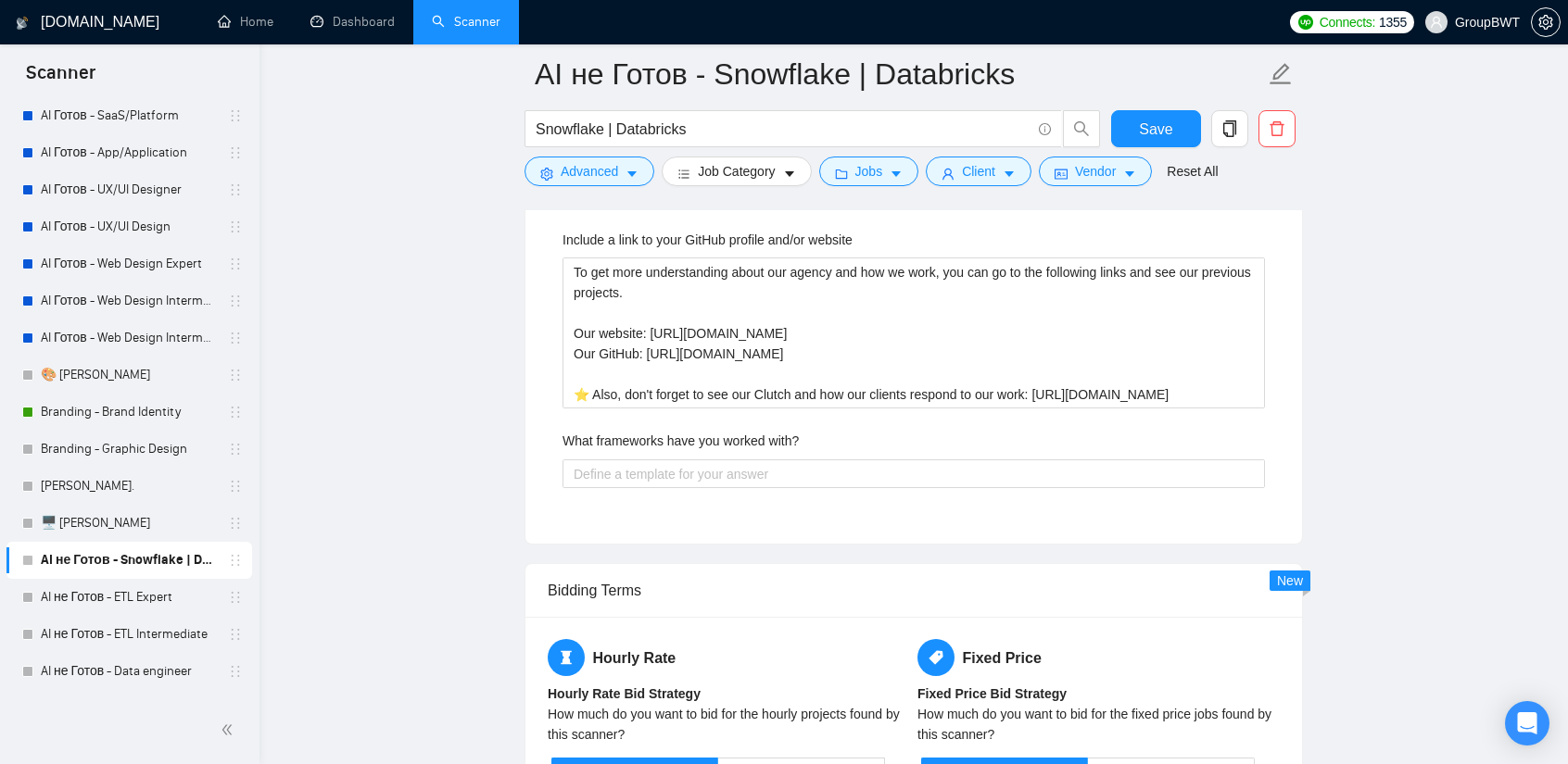
click at [736, 431] on label "What frameworks have you worked with?" at bounding box center [680, 440] width 236 height 20
click at [736, 459] on with\? "What frameworks have you worked with?" at bounding box center [913, 474] width 702 height 29
click at [736, 431] on label "What frameworks have you worked with?" at bounding box center [680, 440] width 236 height 20
click at [736, 459] on with\? "What frameworks have you worked with?" at bounding box center [913, 474] width 702 height 29
click at [736, 431] on label "What frameworks have you worked with?" at bounding box center [680, 440] width 236 height 20
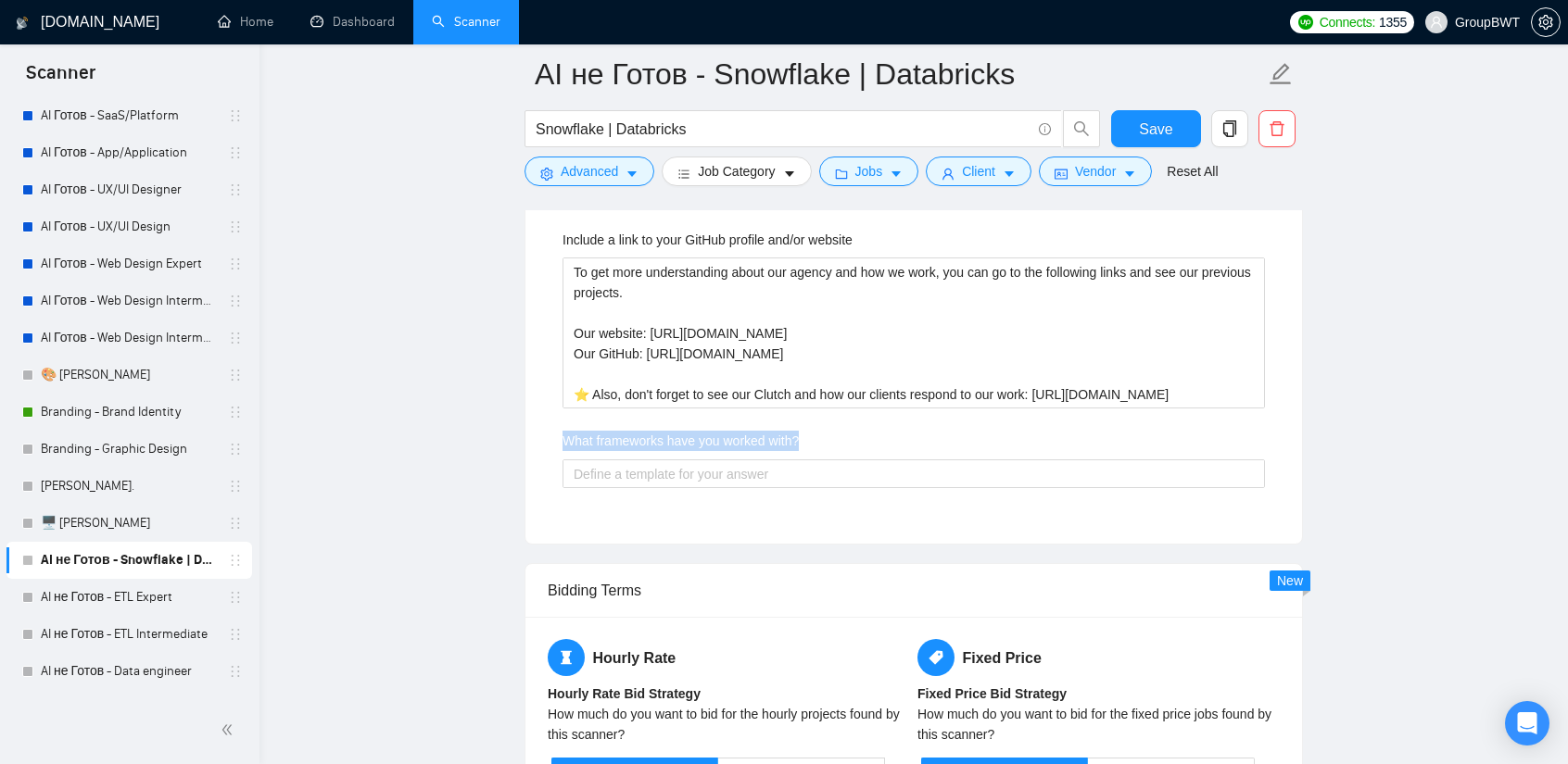
click at [736, 459] on with\? "What frameworks have you worked with?" at bounding box center [913, 474] width 702 height 29
copy label "What frameworks have you worked with?"
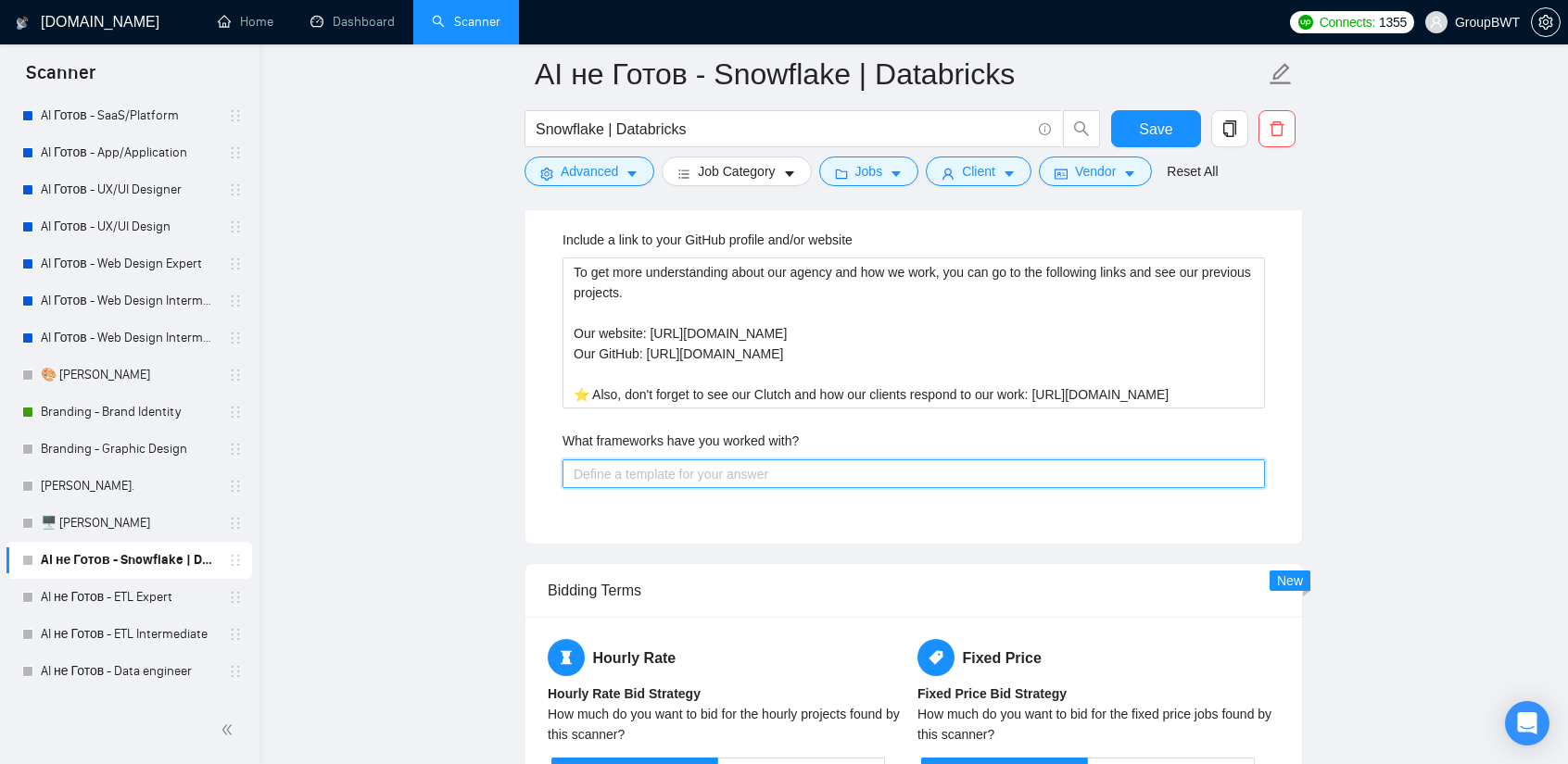
click at [712, 459] on with\? "What frameworks have you worked with?" at bounding box center [913, 474] width 702 height 29
paste with\? "Our developers have vast experience working with different frameworks such as: …"
type with\? "Our developers have vast experience working with different frameworks such as: …"
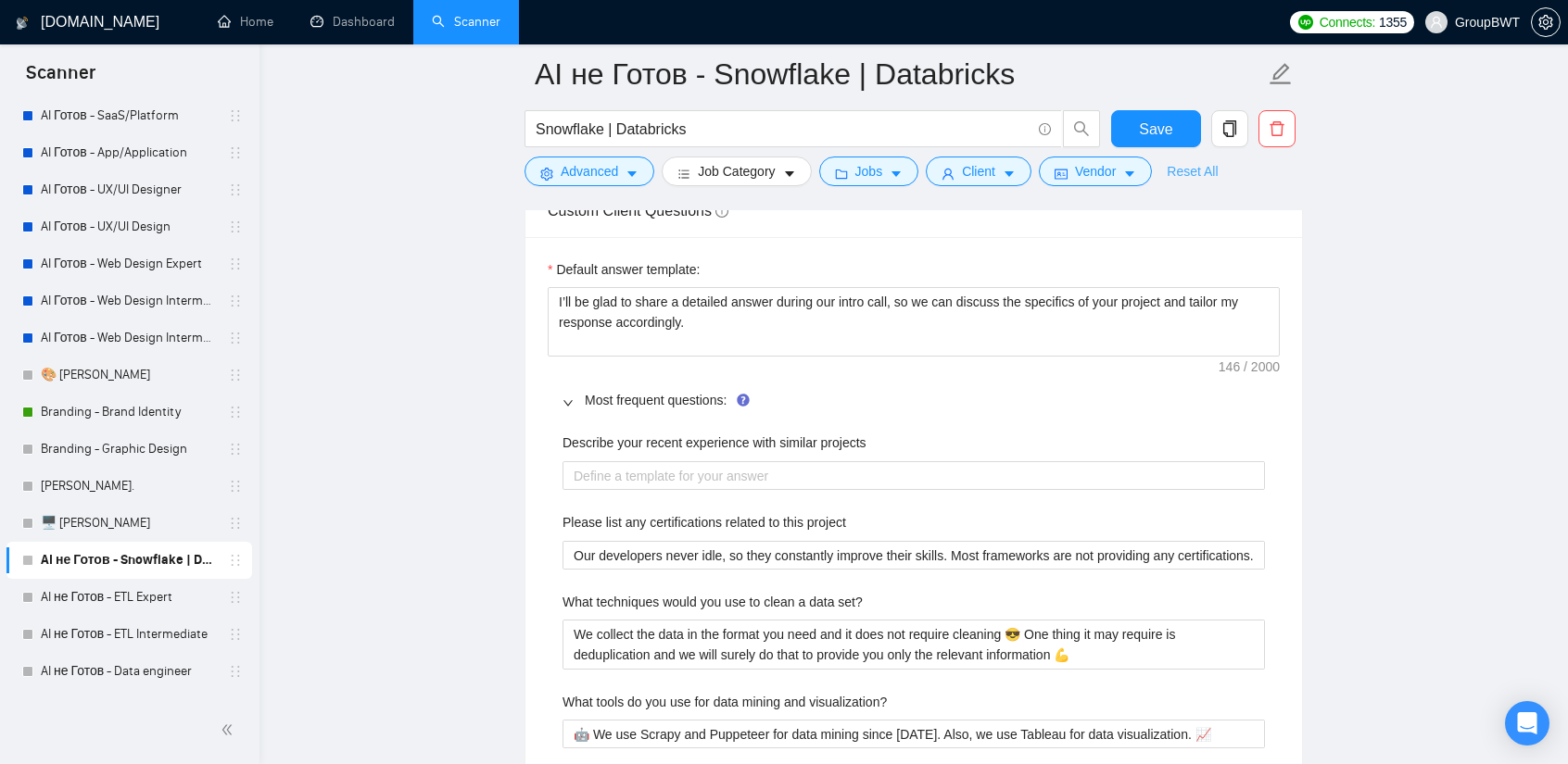
scroll to position [2685, 0]
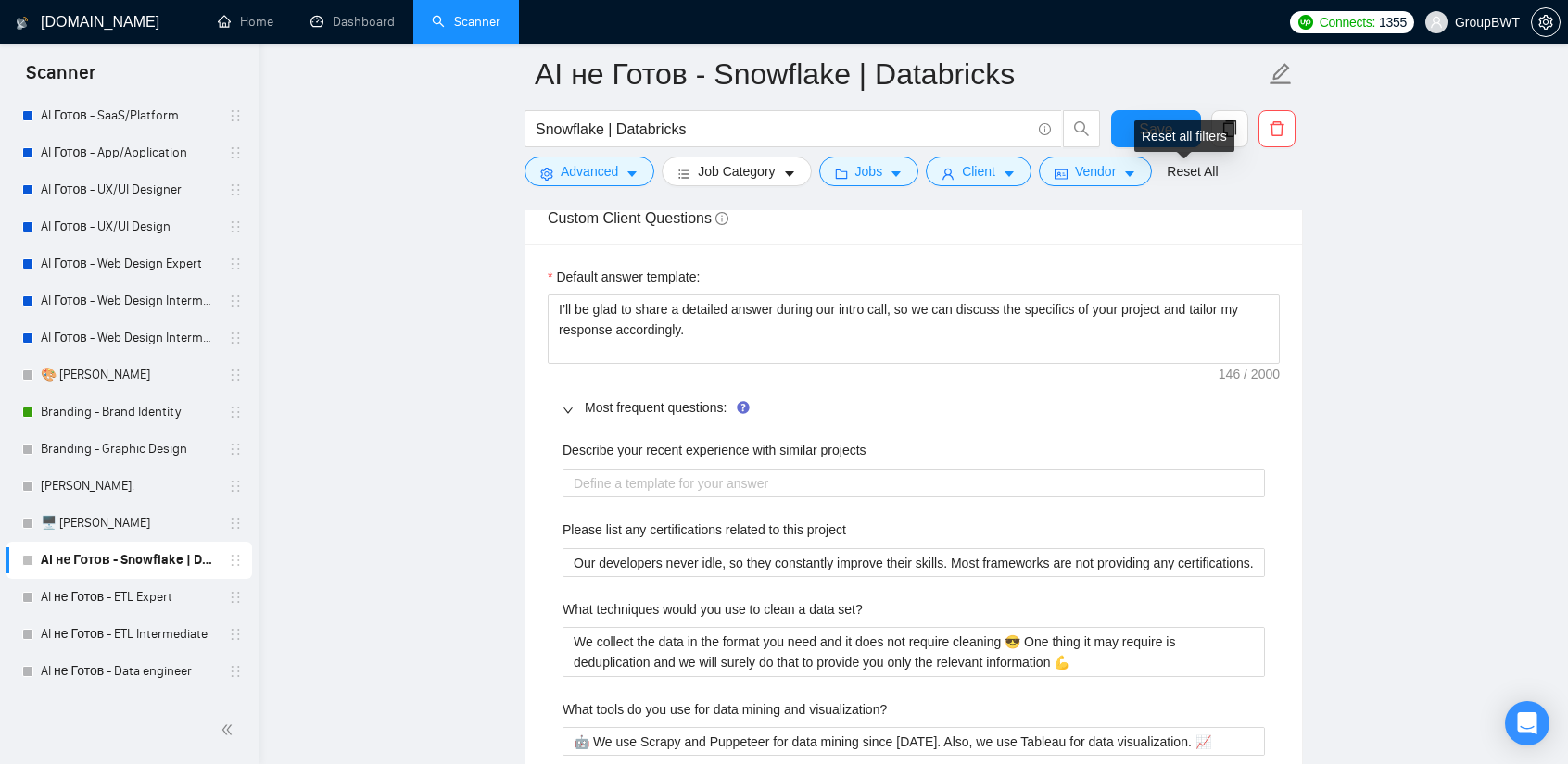
type with\? "Our developers have vast experience working with different frameworks such as: …"
click at [1150, 129] on div "Reset all filters" at bounding box center [1184, 136] width 100 height 32
click at [1149, 124] on span "Save" at bounding box center [1155, 129] width 33 height 23
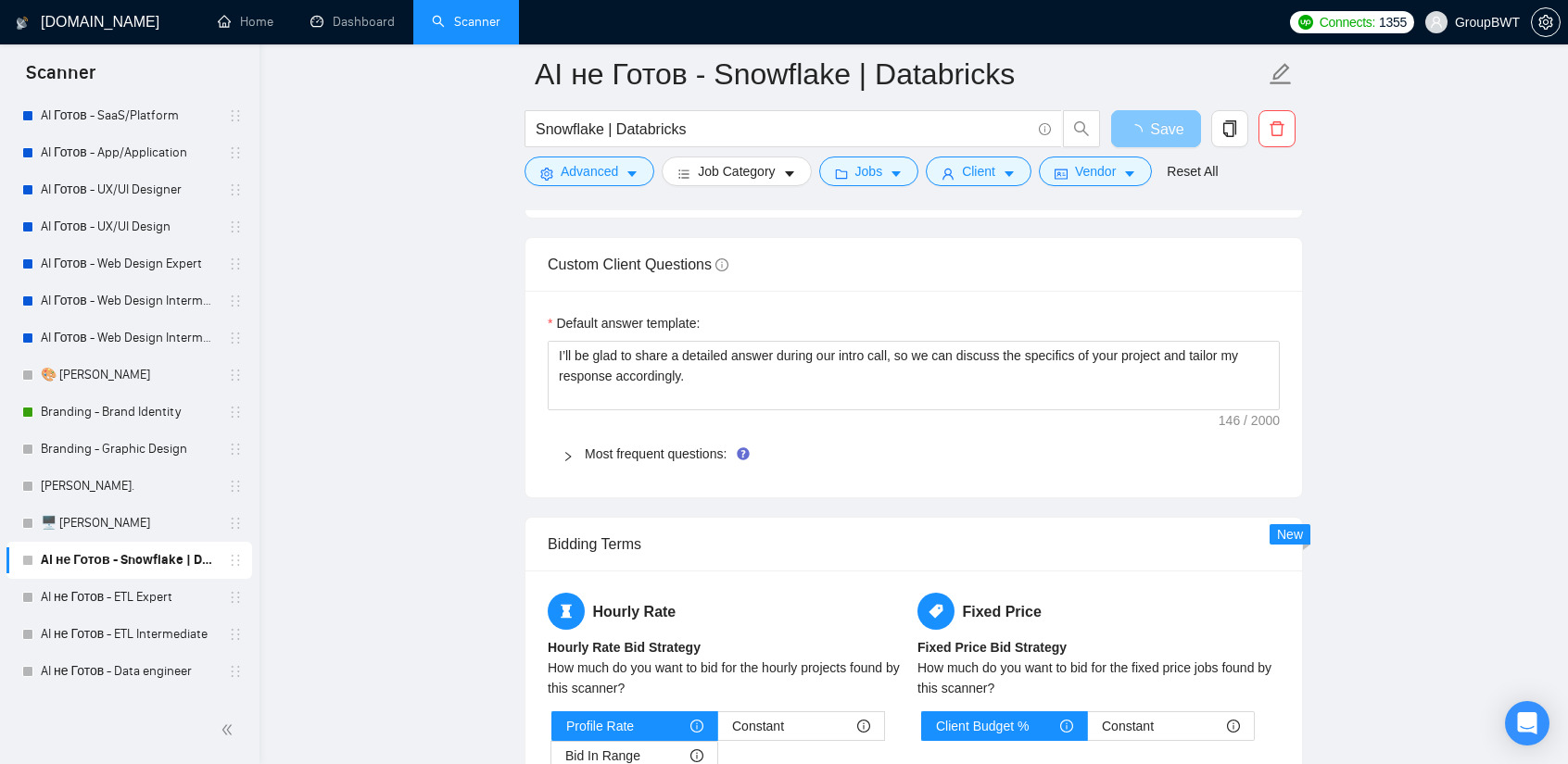
scroll to position [2500, 0]
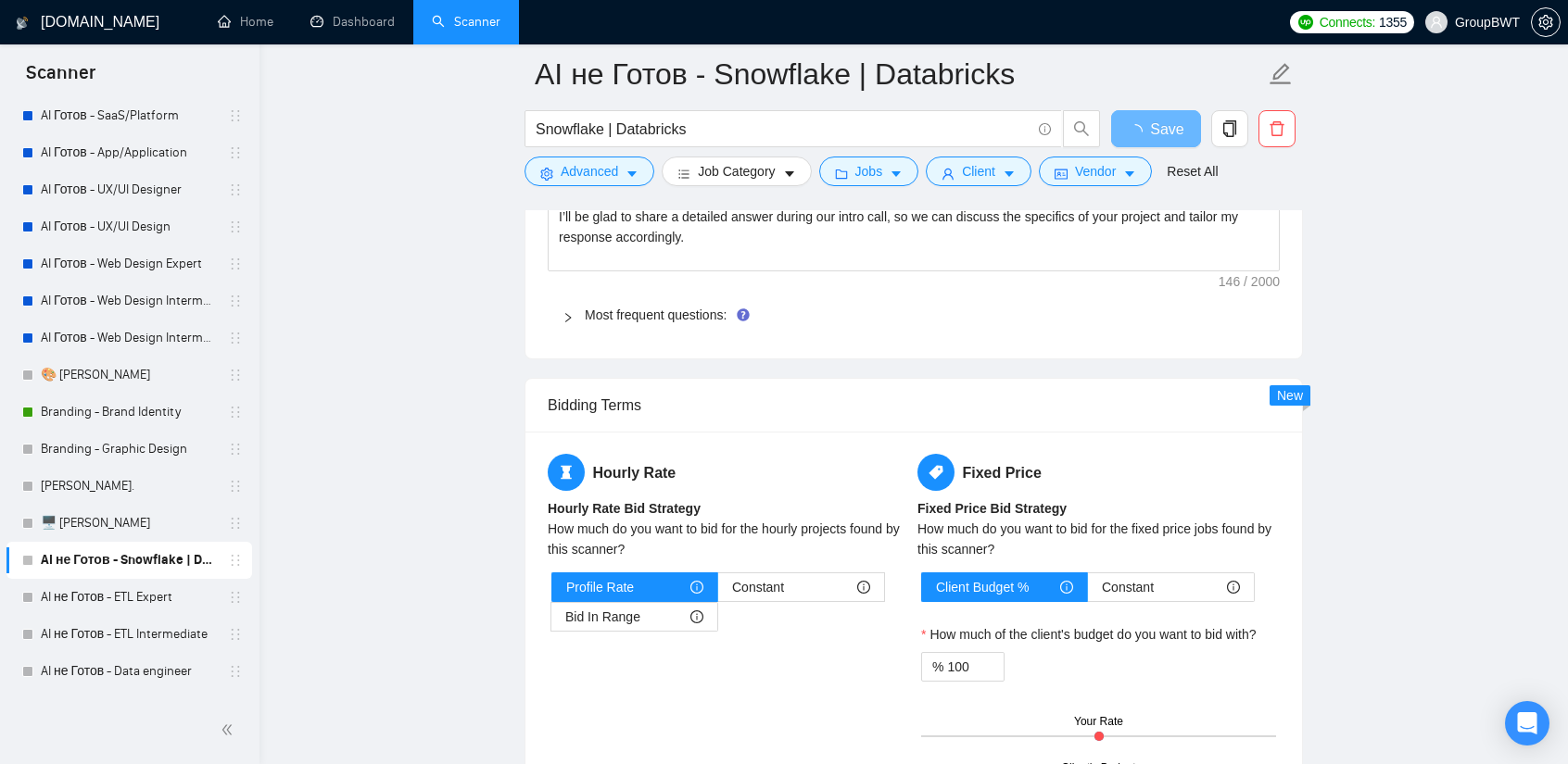
click at [634, 305] on span "Most frequent questions:" at bounding box center [925, 314] width 680 height 20
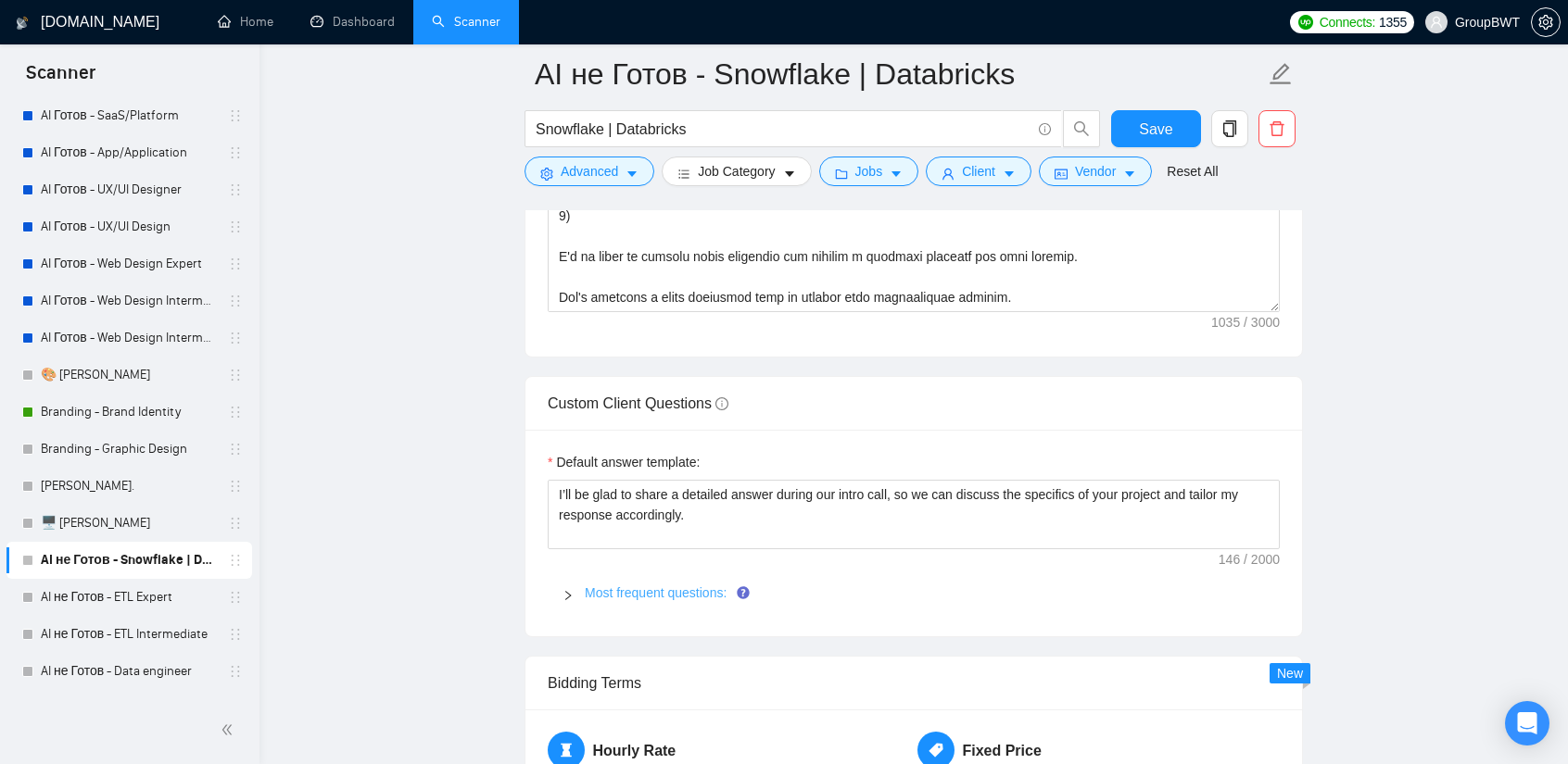
click at [593, 591] on link "Most frequent questions:" at bounding box center [655, 593] width 141 height 15
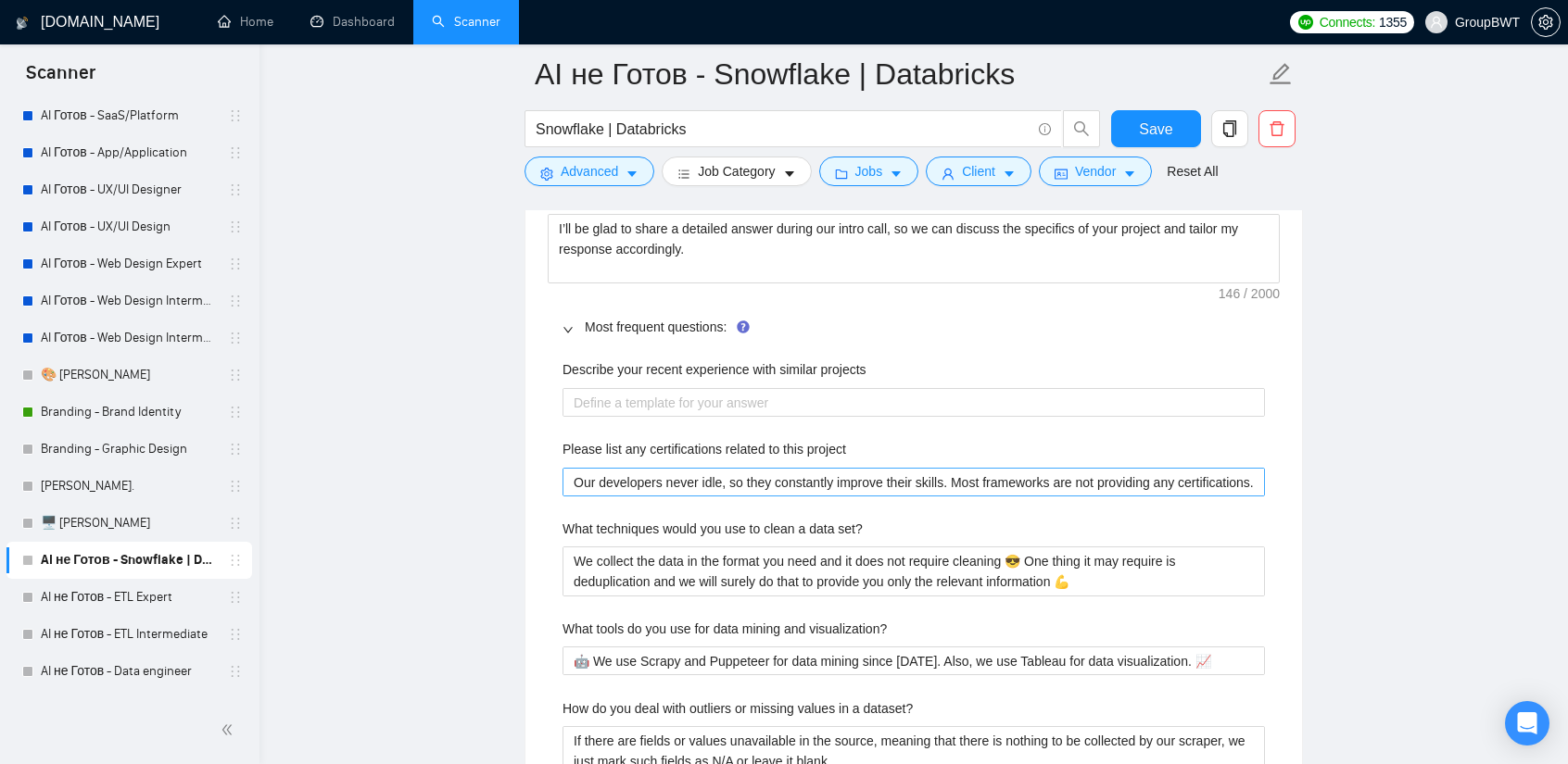
scroll to position [2778, 0]
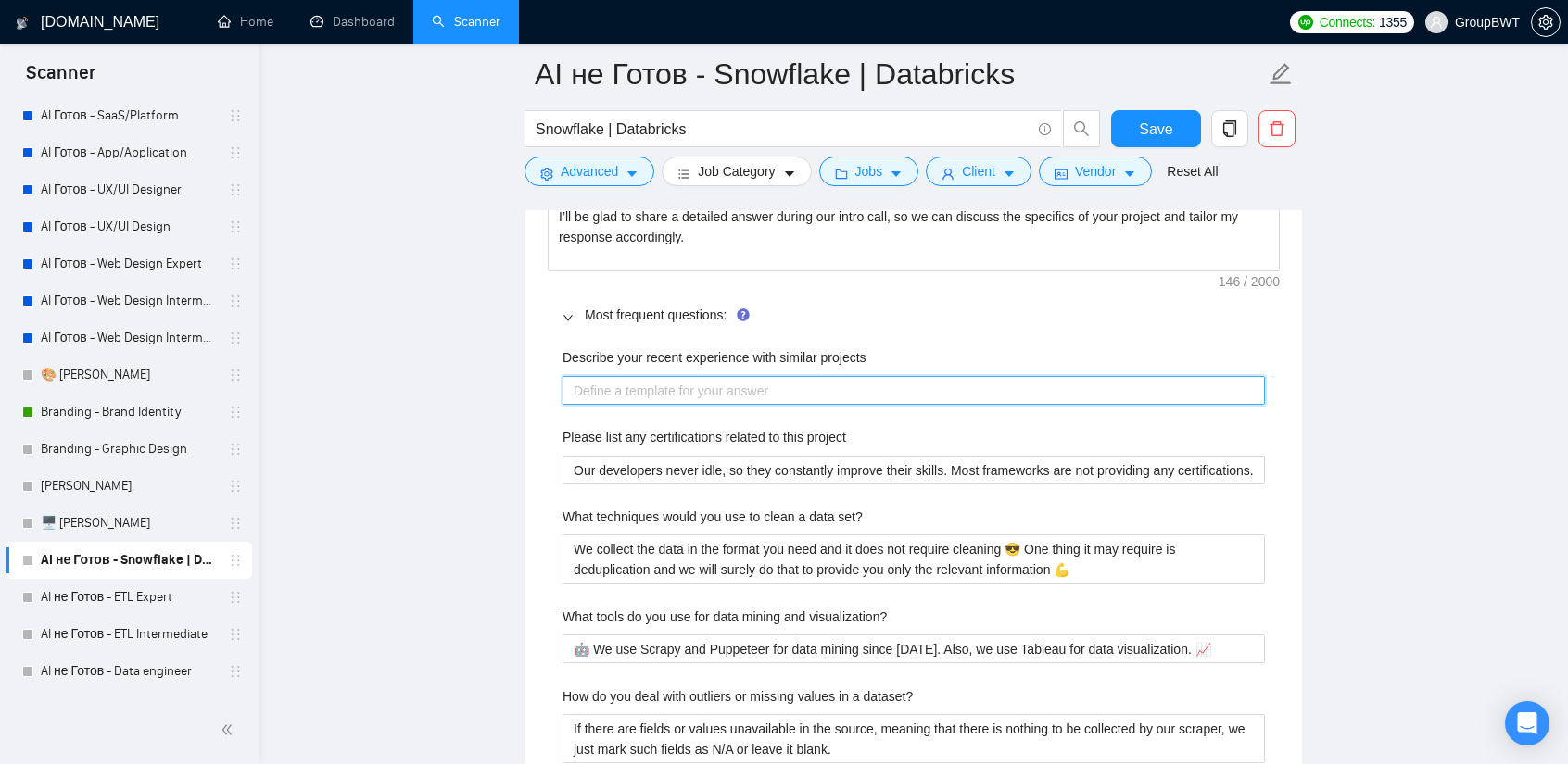
click at [737, 376] on projects "Describe your recent experience with similar projects" at bounding box center [913, 391] width 702 height 29
paste projects "I have extensive experience delivering projects of similar scope, involving the…"
type projects "I have extensive experience delivering projects of similar scope, involving the…"
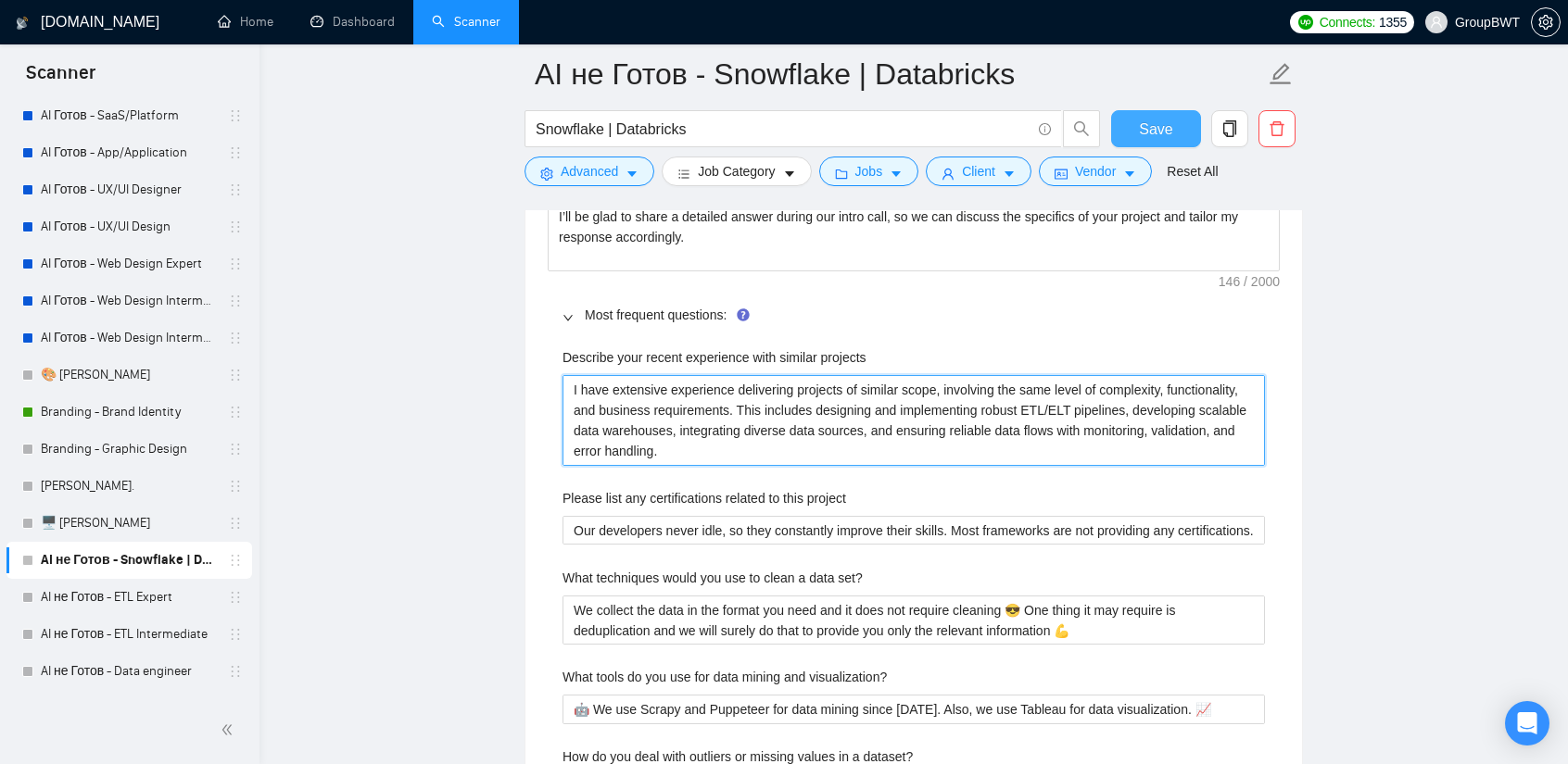
type projects "I have extensive experience delivering projects of similar scope, involving the…"
click at [1158, 137] on span "Save" at bounding box center [1155, 129] width 33 height 23
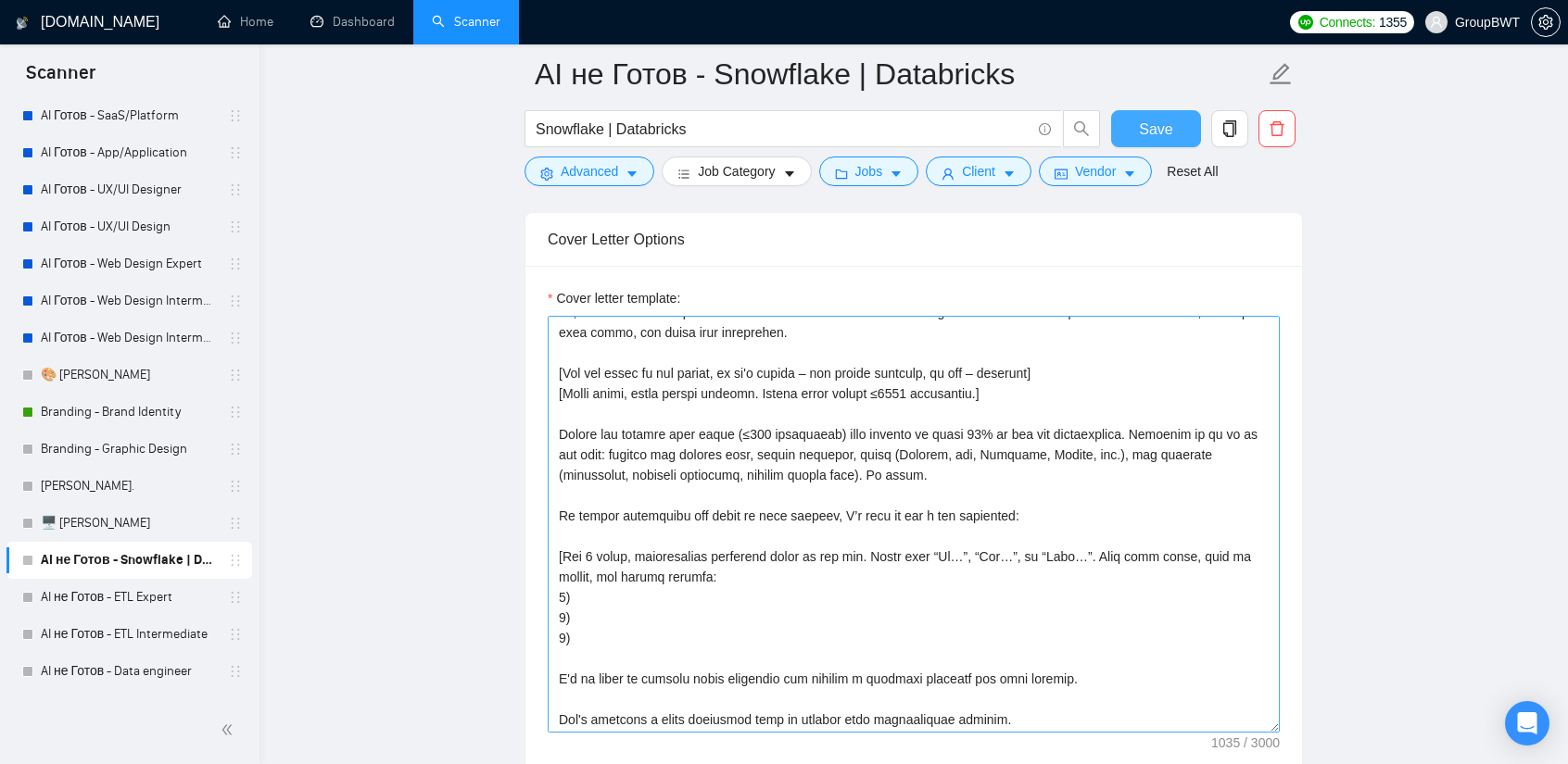
scroll to position [20, 0]
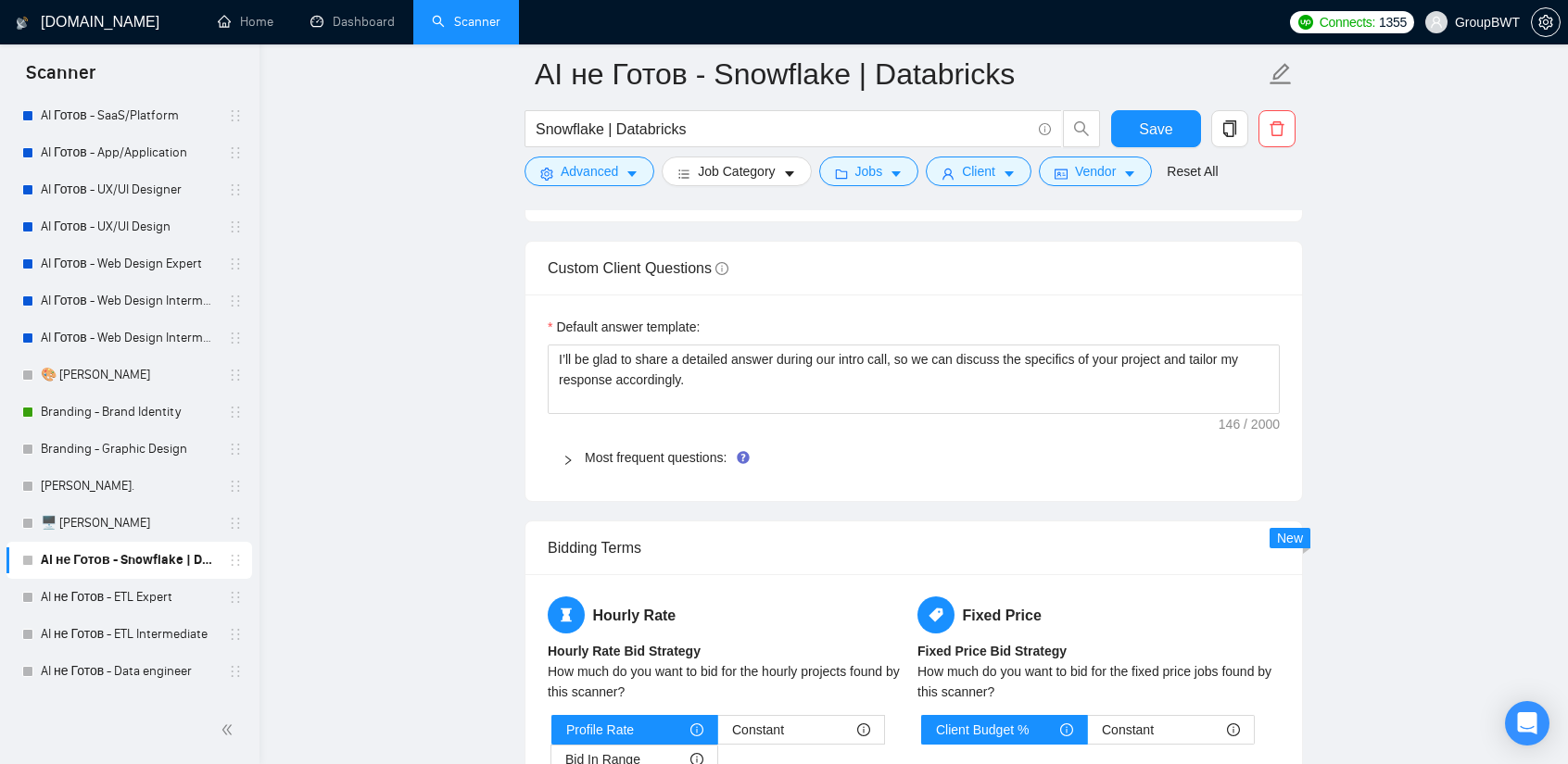
click at [633, 464] on div "Most frequent questions:" at bounding box center [913, 457] width 732 height 43
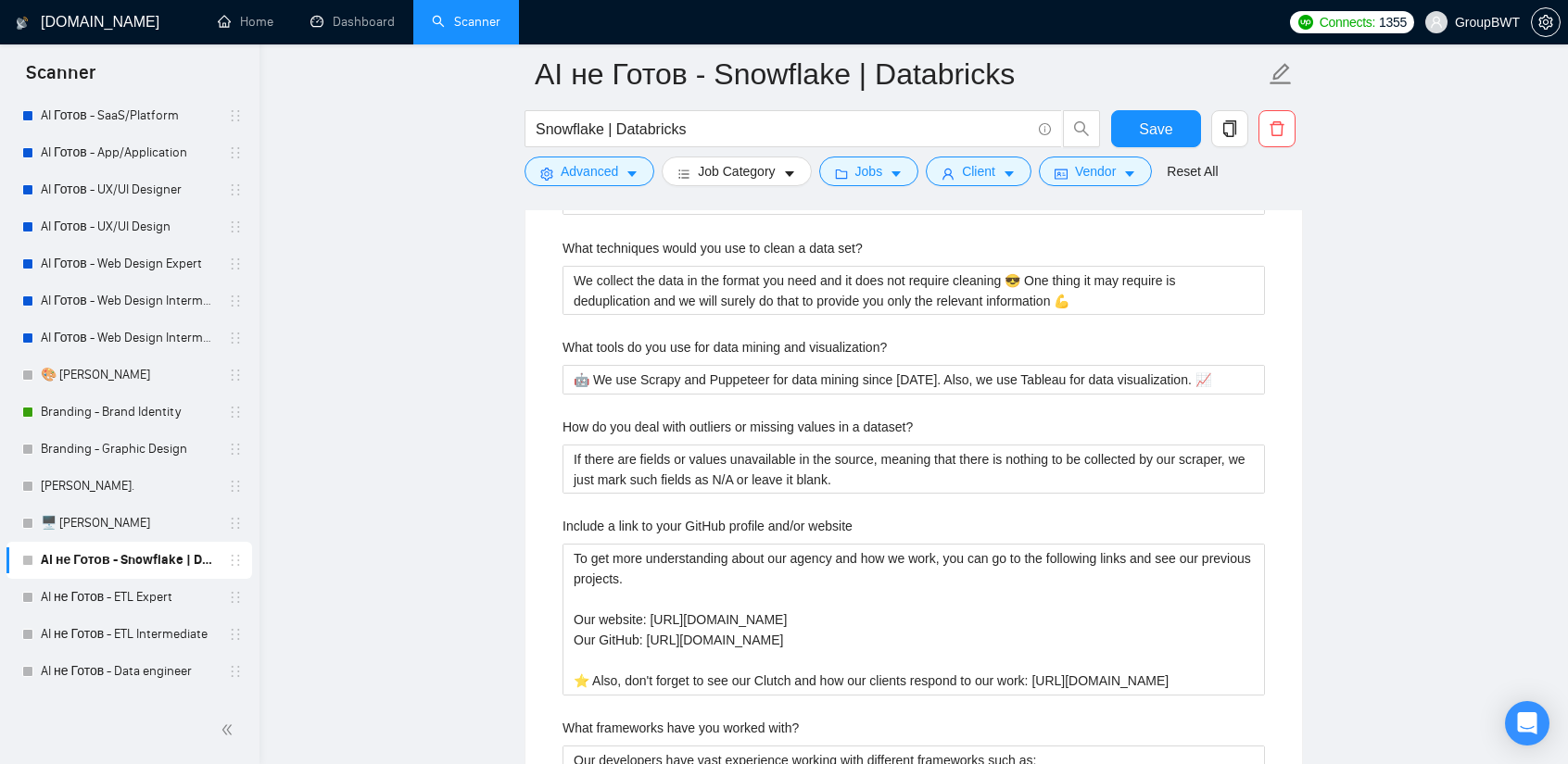
scroll to position [3099, 0]
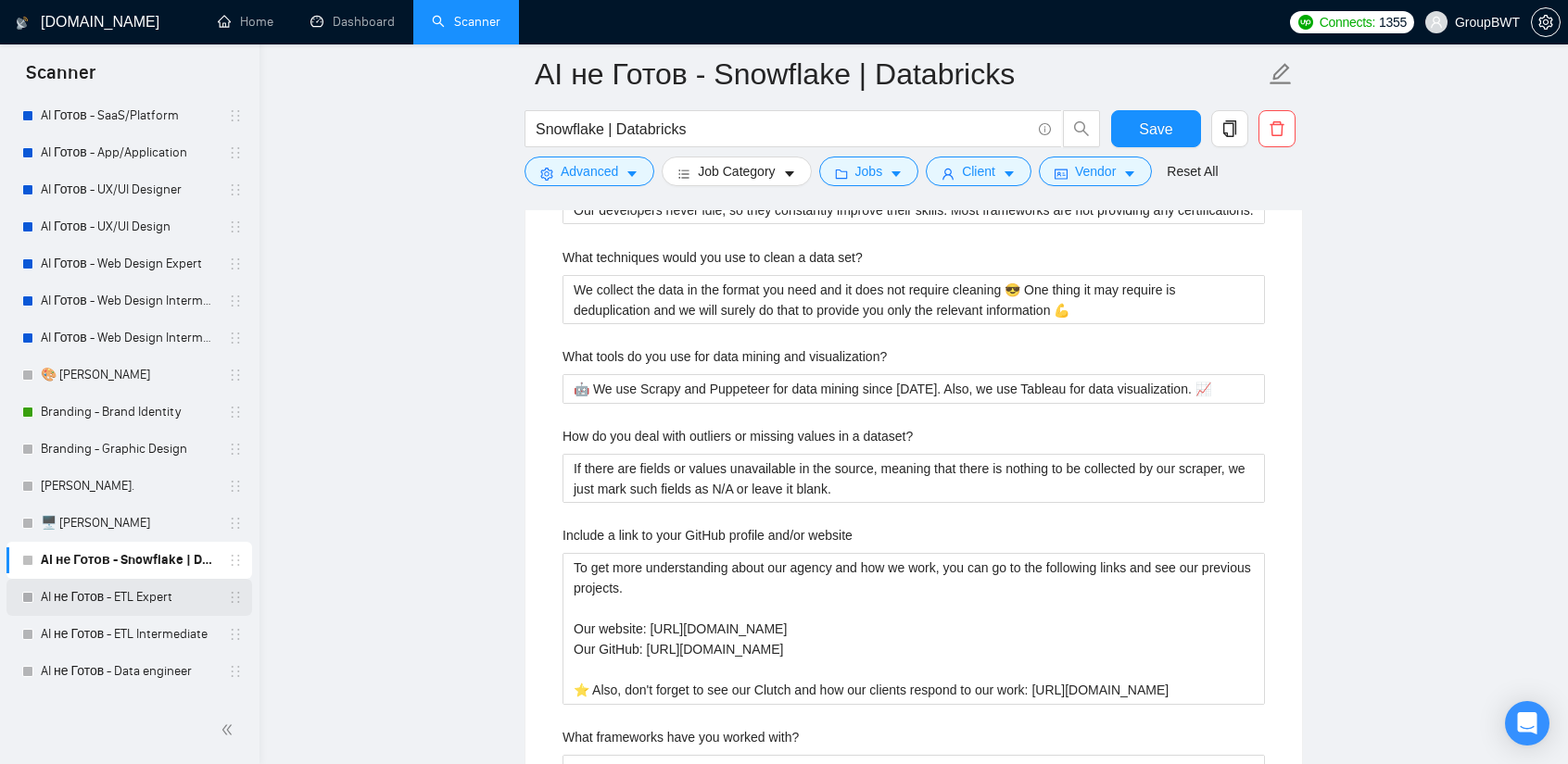
click at [95, 590] on link "AI не Готов - ETL Expert" at bounding box center [129, 597] width 176 height 37
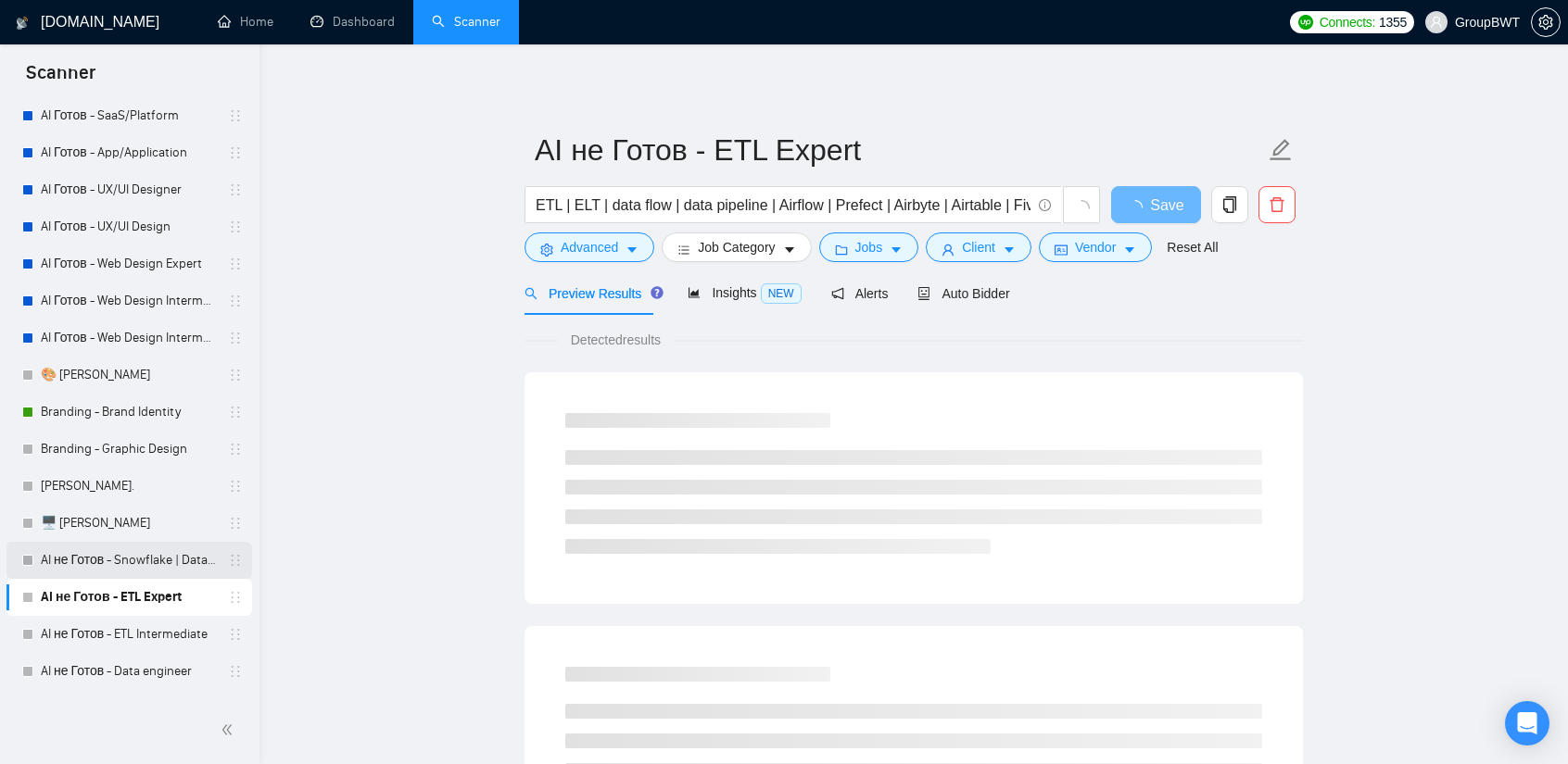
click at [115, 558] on link "AI не Готов - Snowflake | Databricks" at bounding box center [129, 560] width 176 height 37
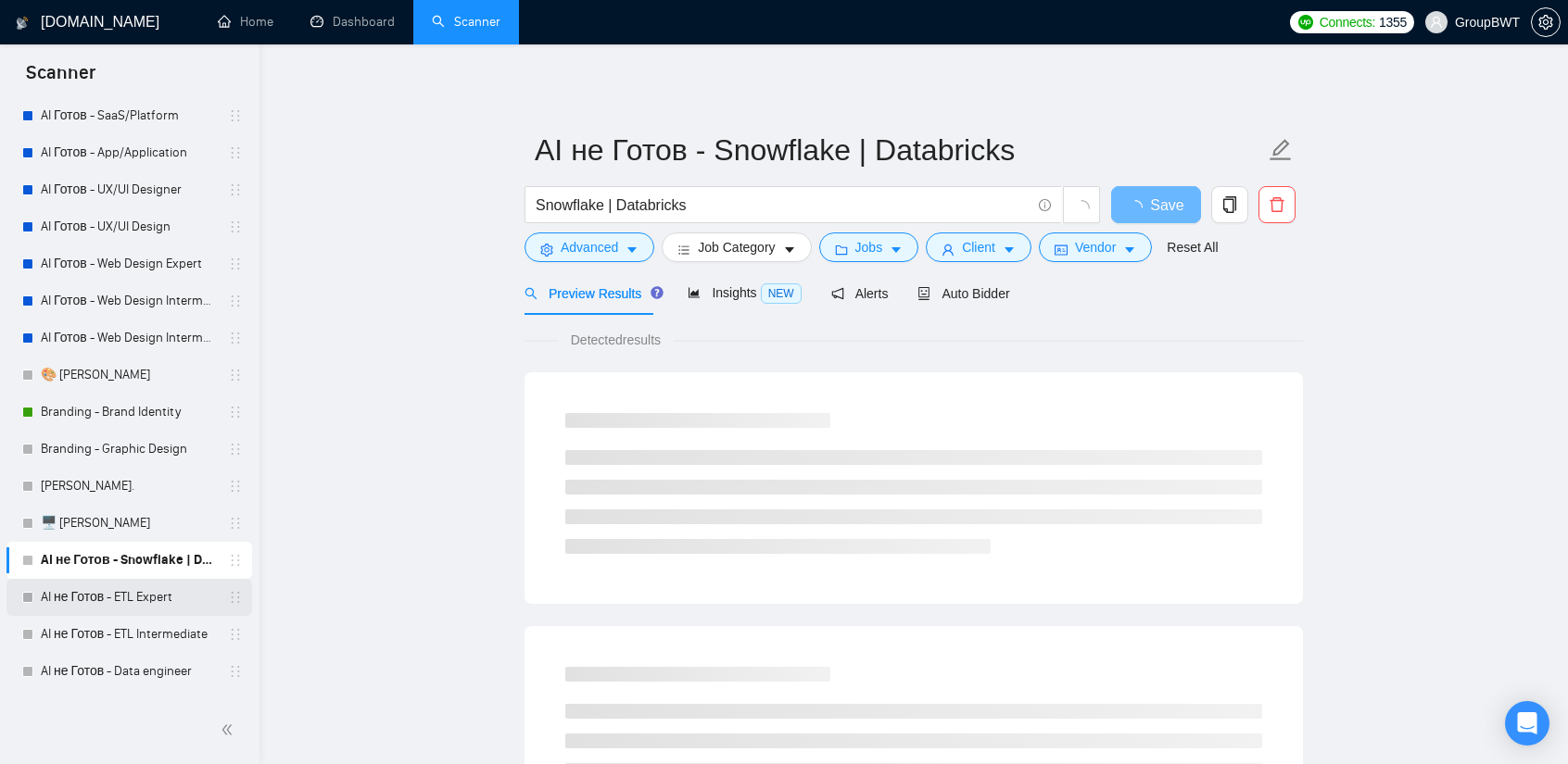
click at [126, 584] on link "AI не Готов - ETL Expert" at bounding box center [129, 597] width 176 height 37
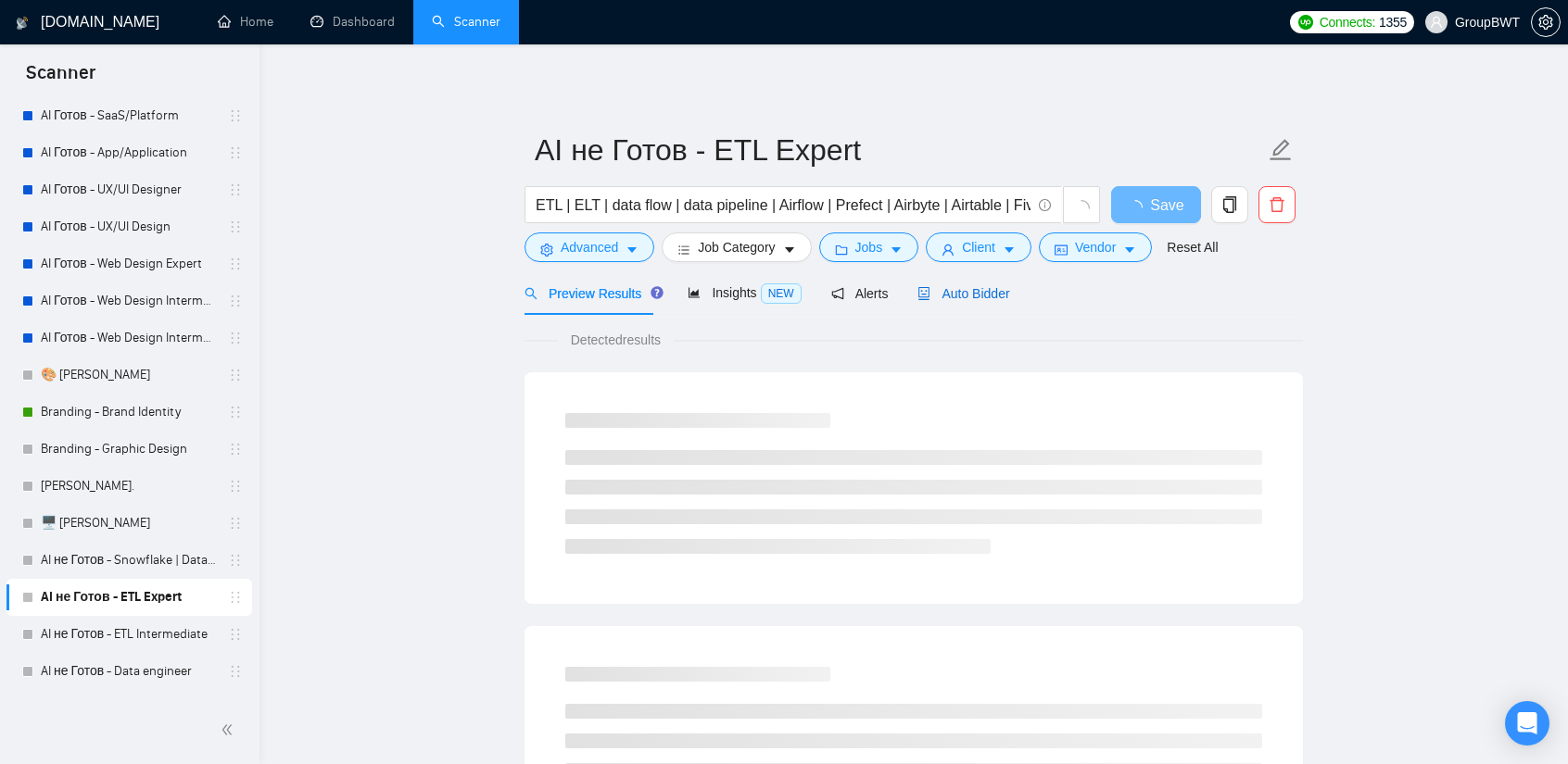
click at [983, 286] on span "Auto Bidder" at bounding box center [963, 294] width 92 height 15
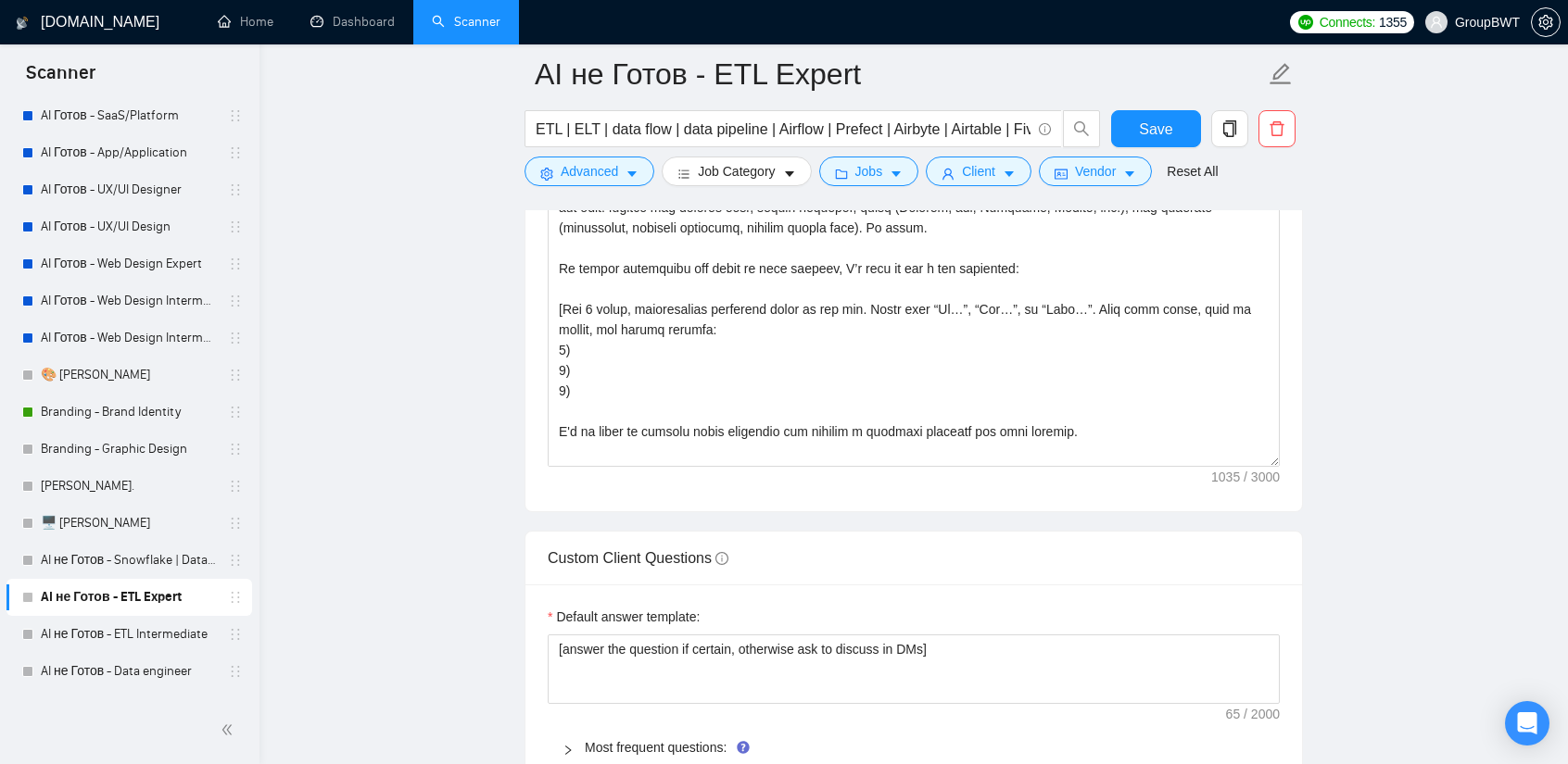
scroll to position [2593, 0]
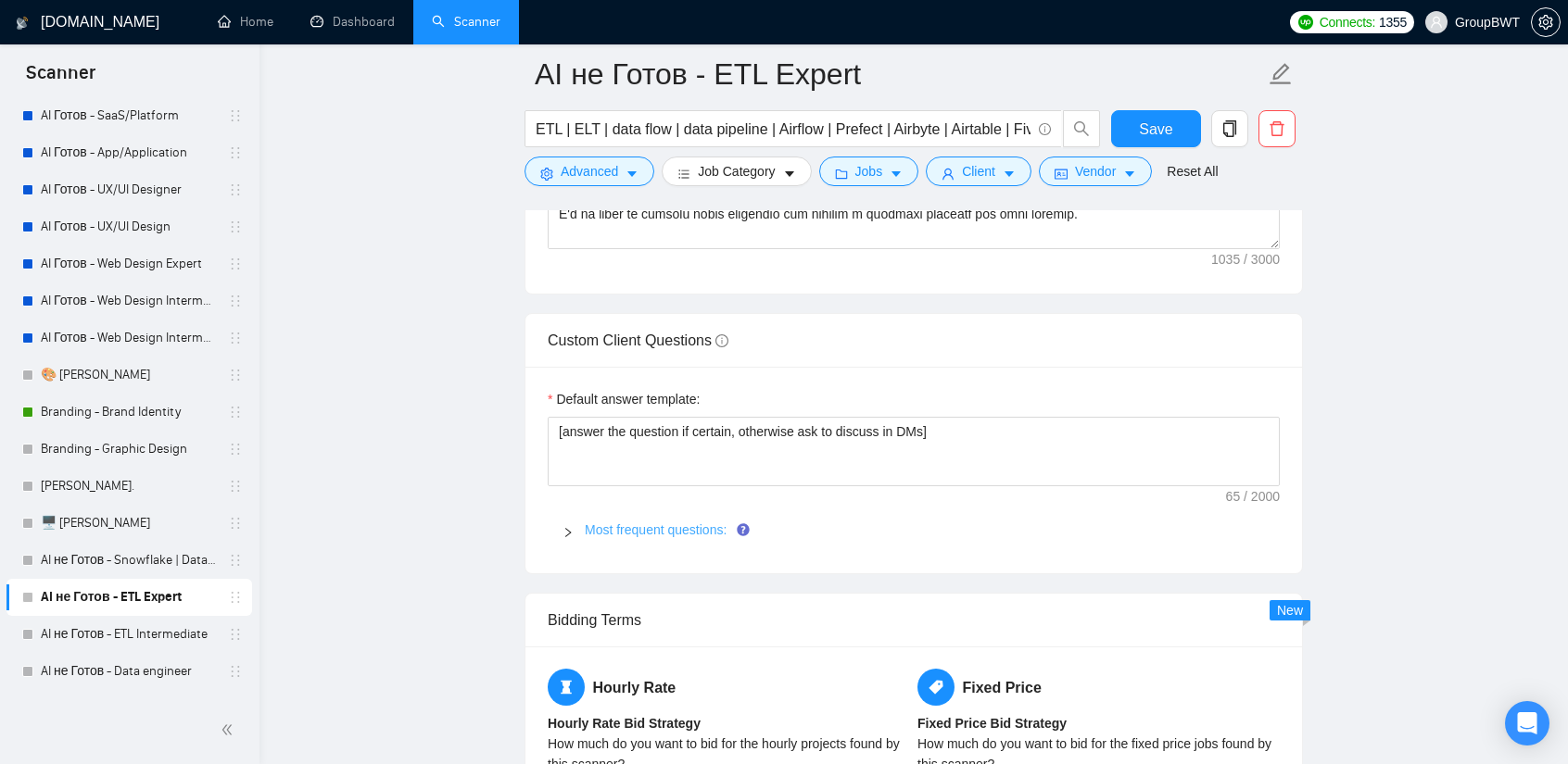
click at [629, 522] on link "Most frequent questions:" at bounding box center [655, 530] width 141 height 15
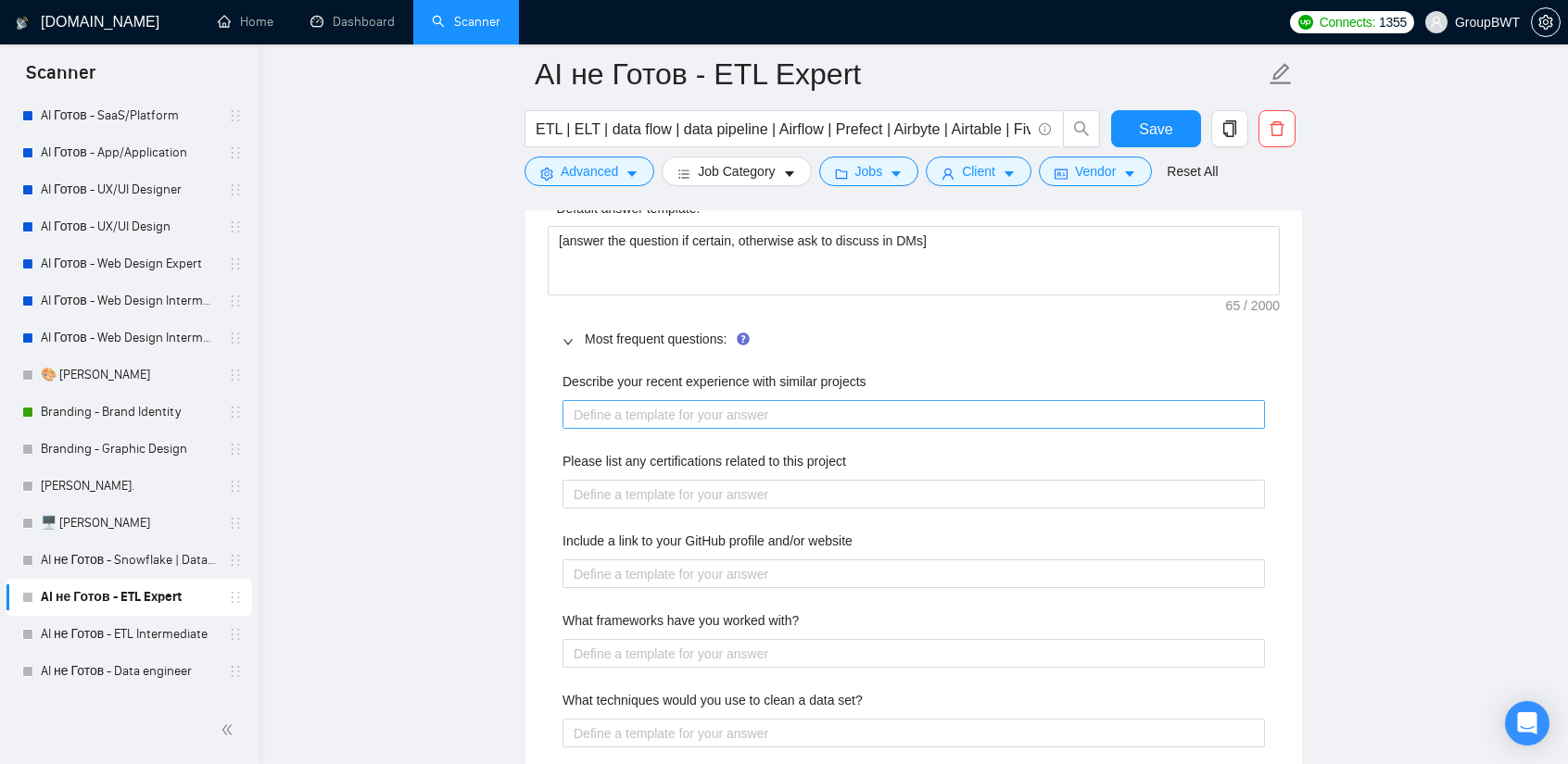
scroll to position [2778, 0]
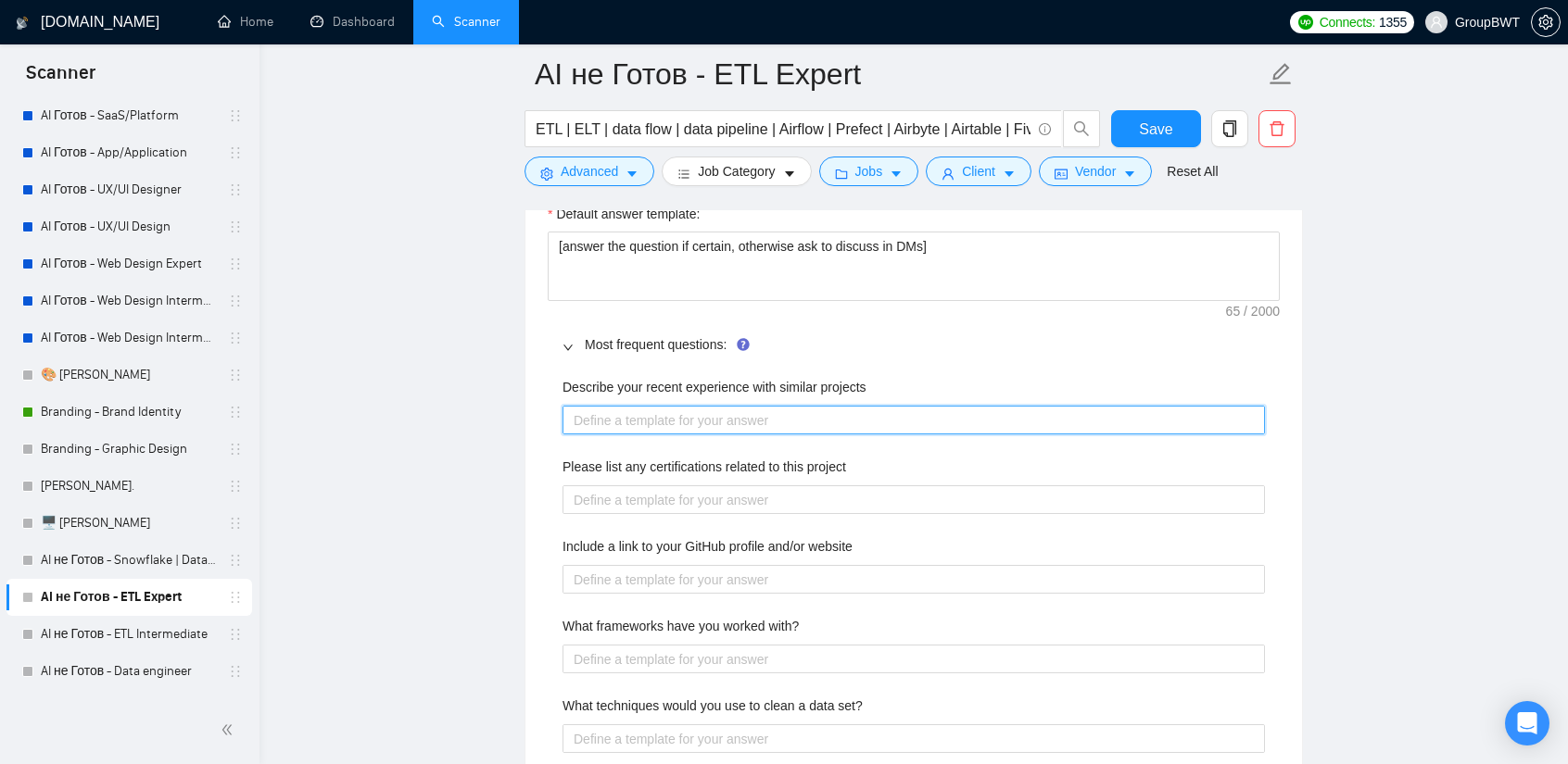
click at [797, 406] on projects "Describe your recent experience with similar projects" at bounding box center [913, 420] width 702 height 29
paste projects "I have extensive experience delivering projects of similar scope, involving the…"
type projects "I have extensive experience delivering projects of similar scope, involving the…"
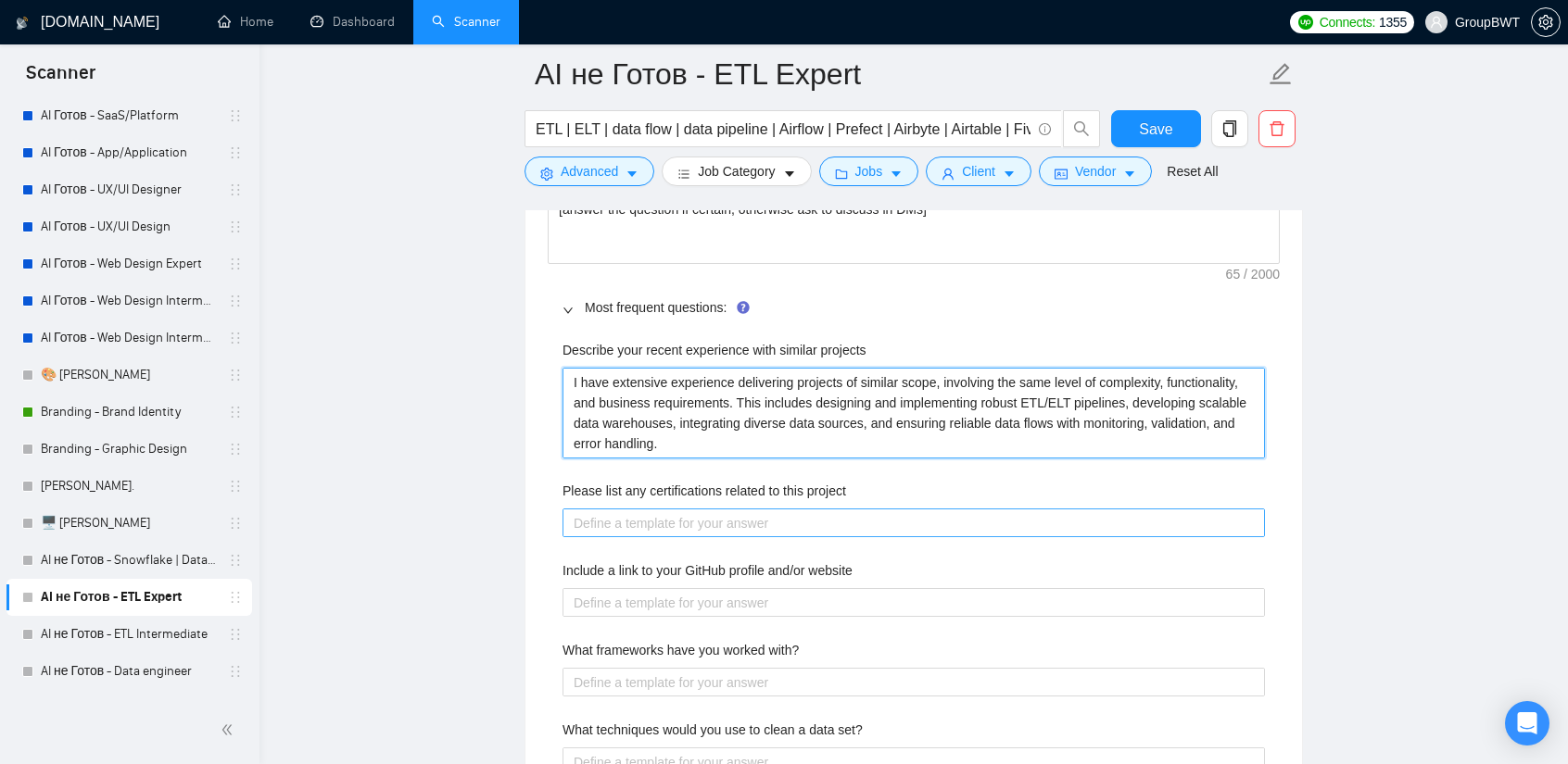
scroll to position [2871, 0]
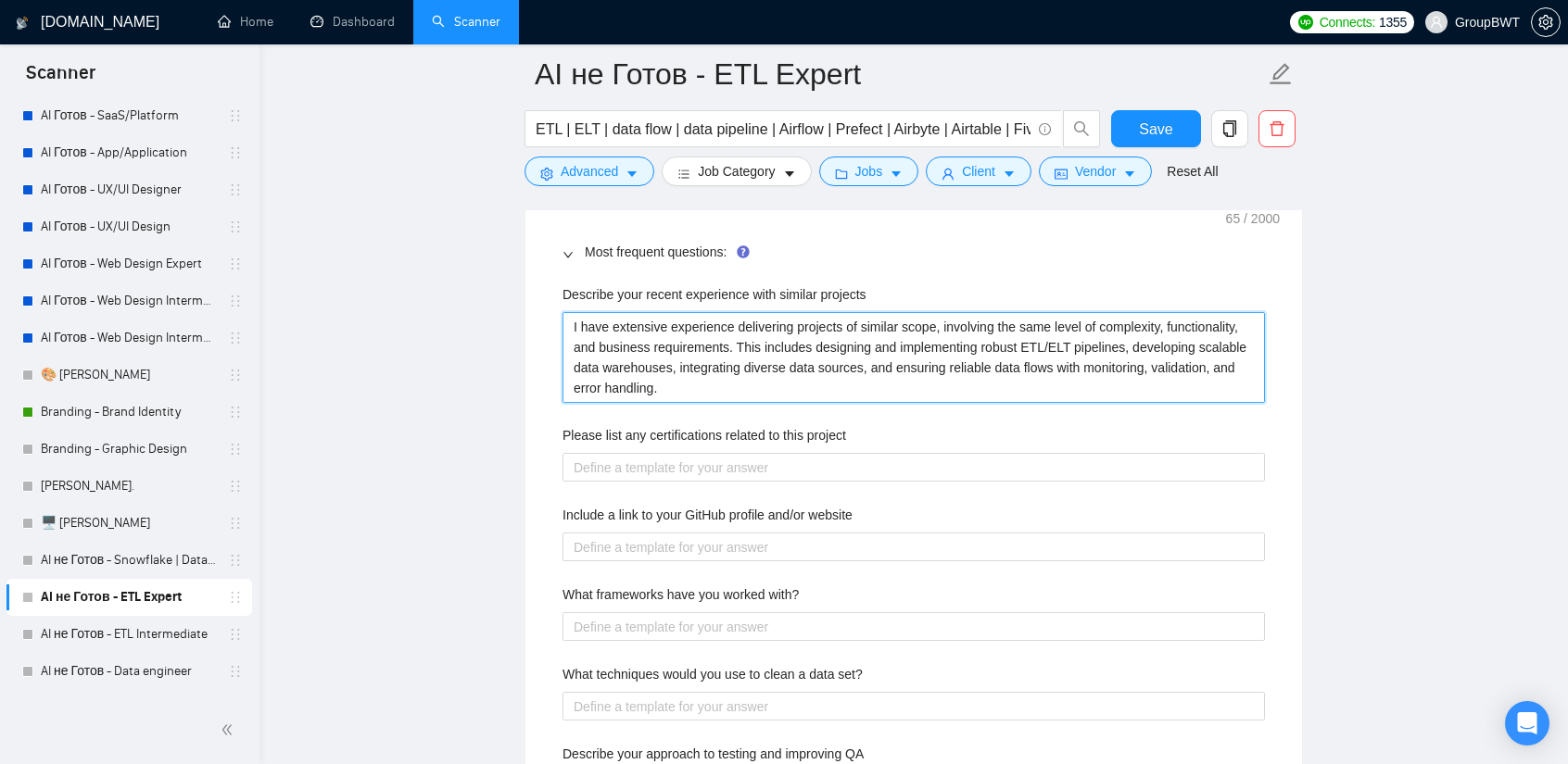
type projects "I have extensive experience delivering projects of similar scope, involving the…"
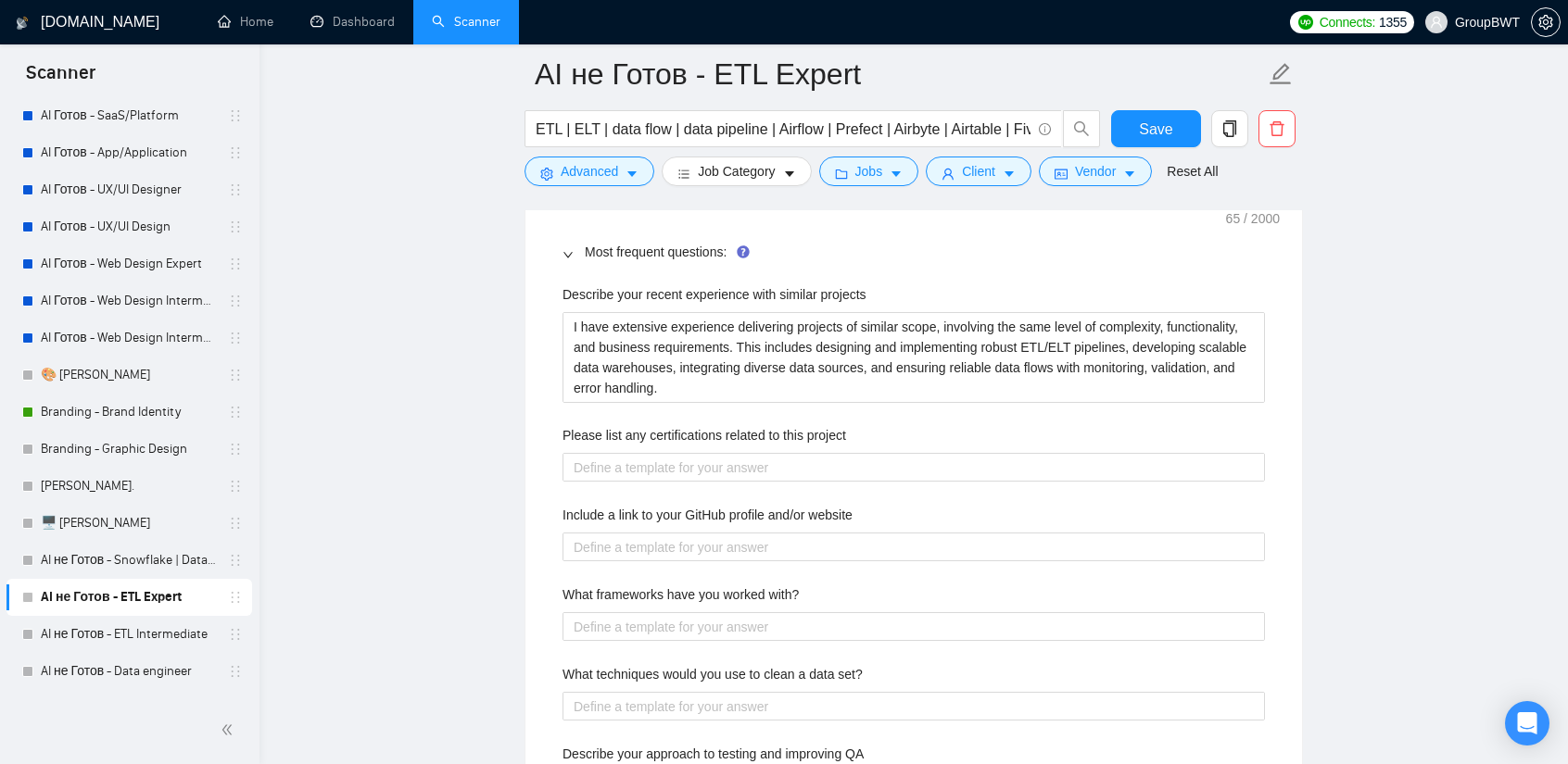
click at [779, 425] on label "Please list any certifications related to this project" at bounding box center [704, 435] width 284 height 20
click at [779, 453] on project "Please list any certifications related to this project" at bounding box center [913, 467] width 702 height 29
click at [779, 425] on label "Please list any certifications related to this project" at bounding box center [704, 435] width 284 height 20
click at [779, 453] on project "Please list any certifications related to this project" at bounding box center [913, 467] width 702 height 29
click at [779, 425] on label "Please list any certifications related to this project" at bounding box center [704, 435] width 284 height 20
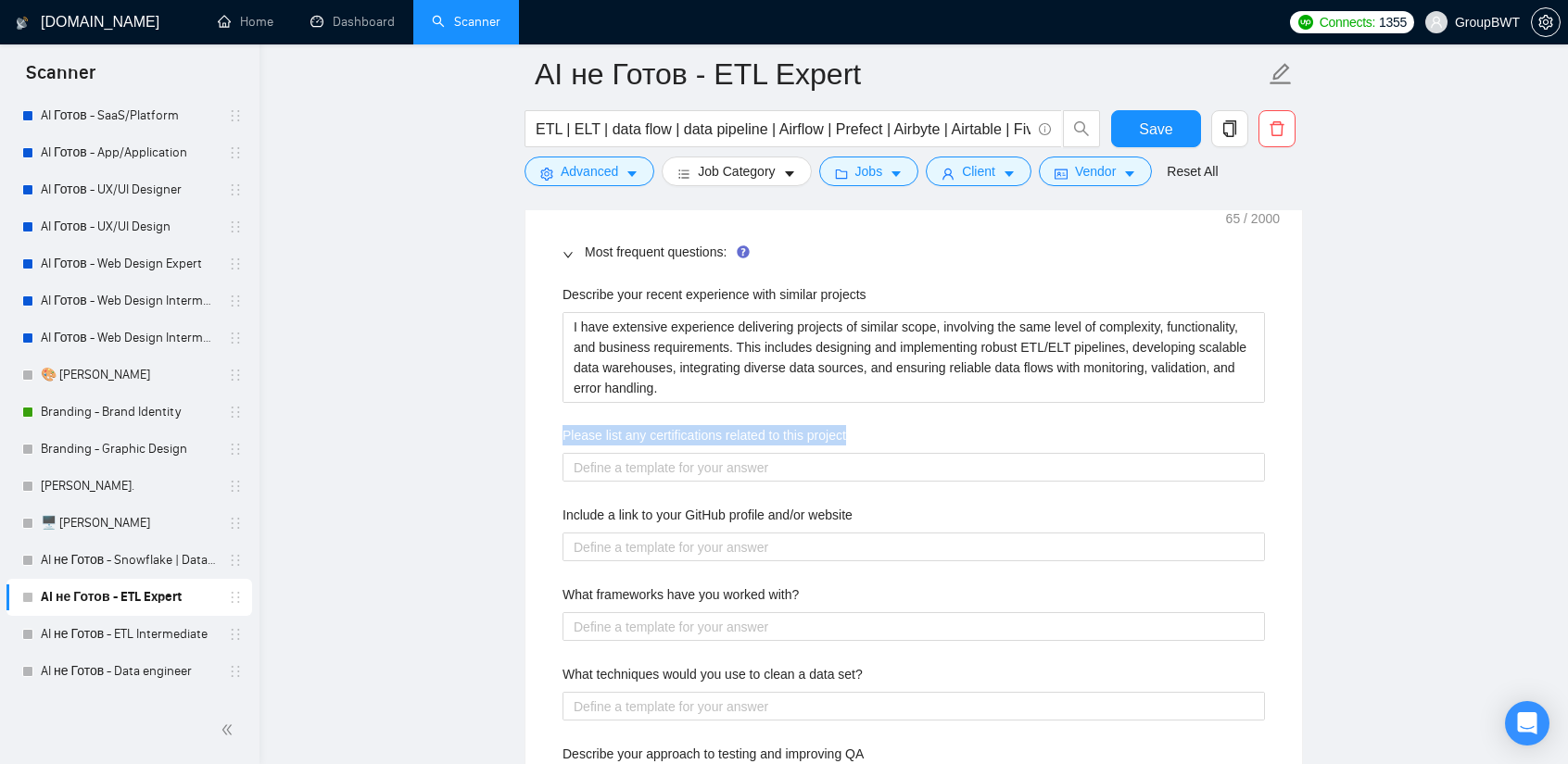
click at [779, 453] on project "Please list any certifications related to this project" at bounding box center [913, 467] width 702 height 29
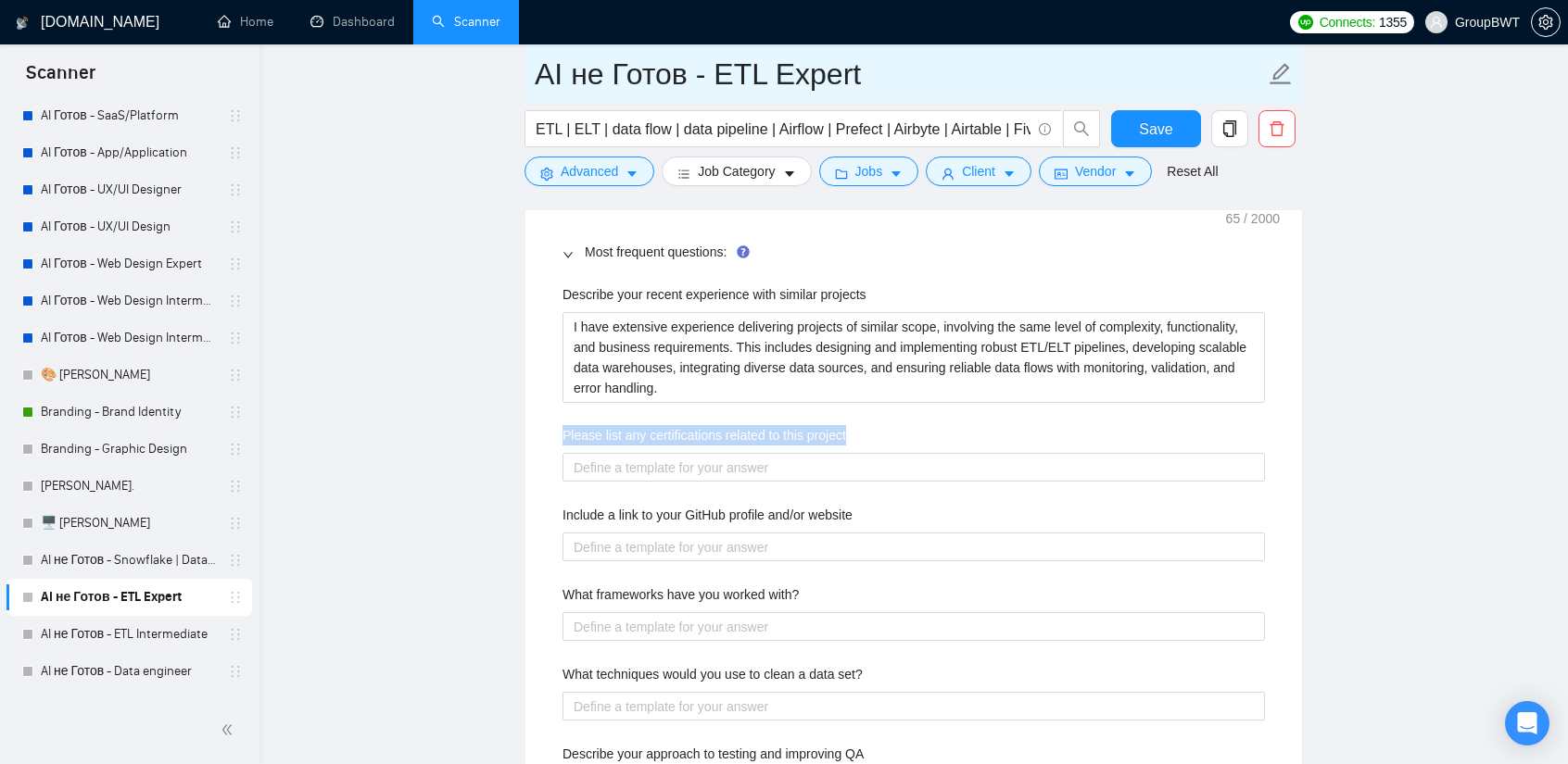
copy label "Please list any certifications related to this project"
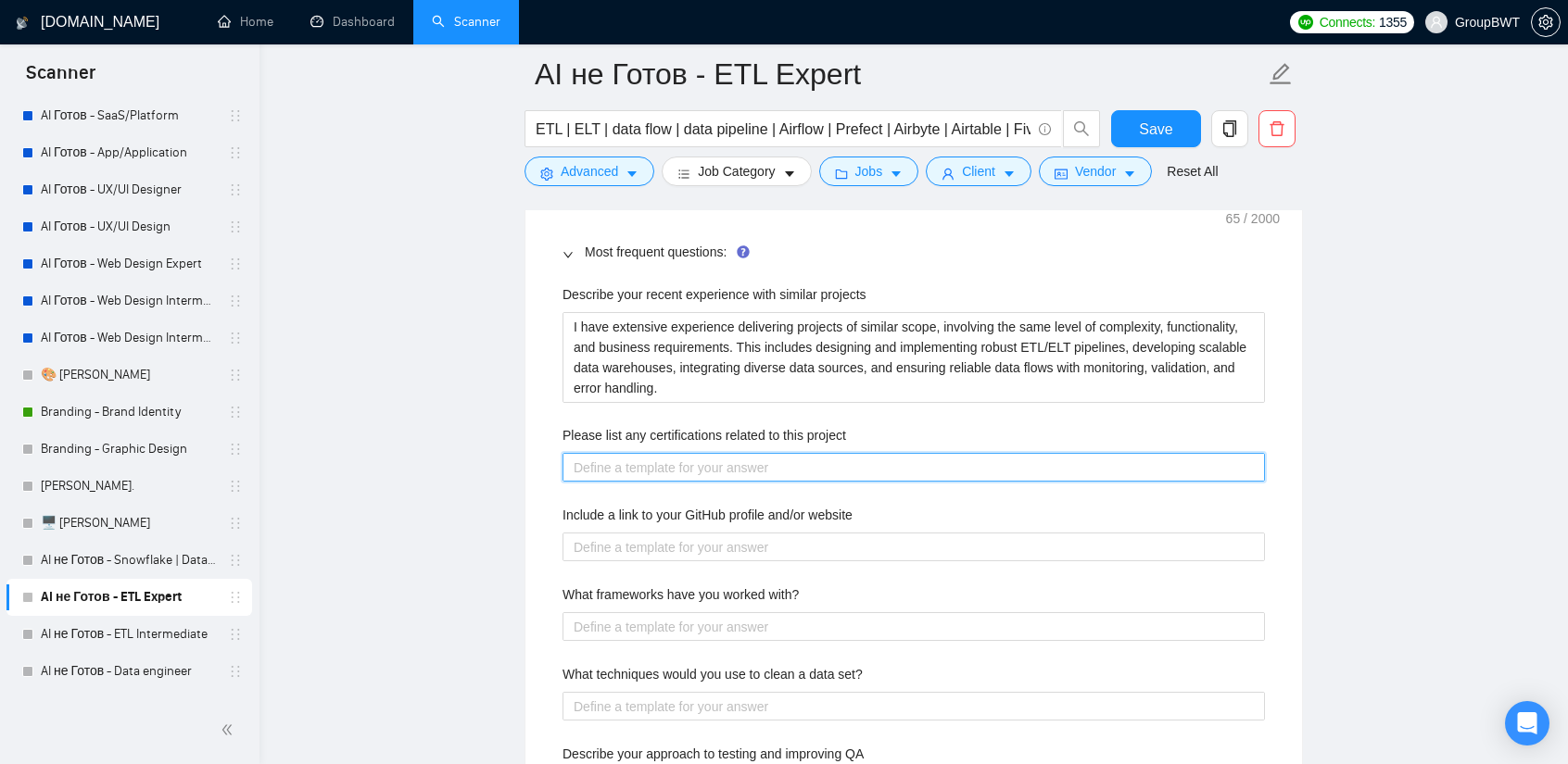
click at [617, 453] on project "Please list any certifications related to this project" at bounding box center [913, 467] width 702 height 29
paste project "Our data mining team is never idle 🤸, so they constantly improve their skills. …"
type project "Our data mining team is never idle 🤸, so they constantly improve their skills. …"
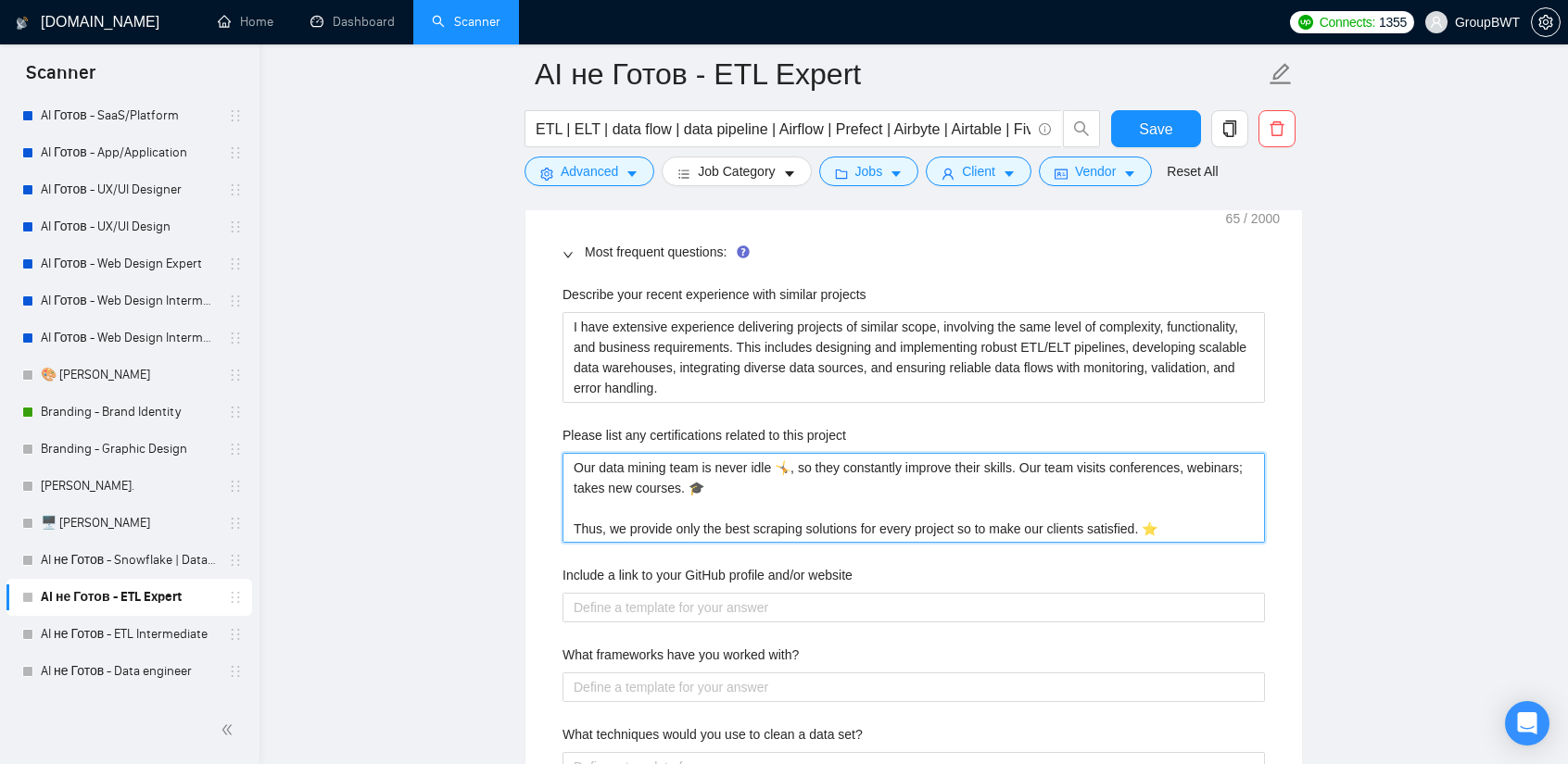
type project "Our data mining team is never idle 🤸, so they constantly improve their skills. …"
click at [700, 565] on label "Include a link to your GitHub profile and/or website" at bounding box center [708, 575] width 290 height 20
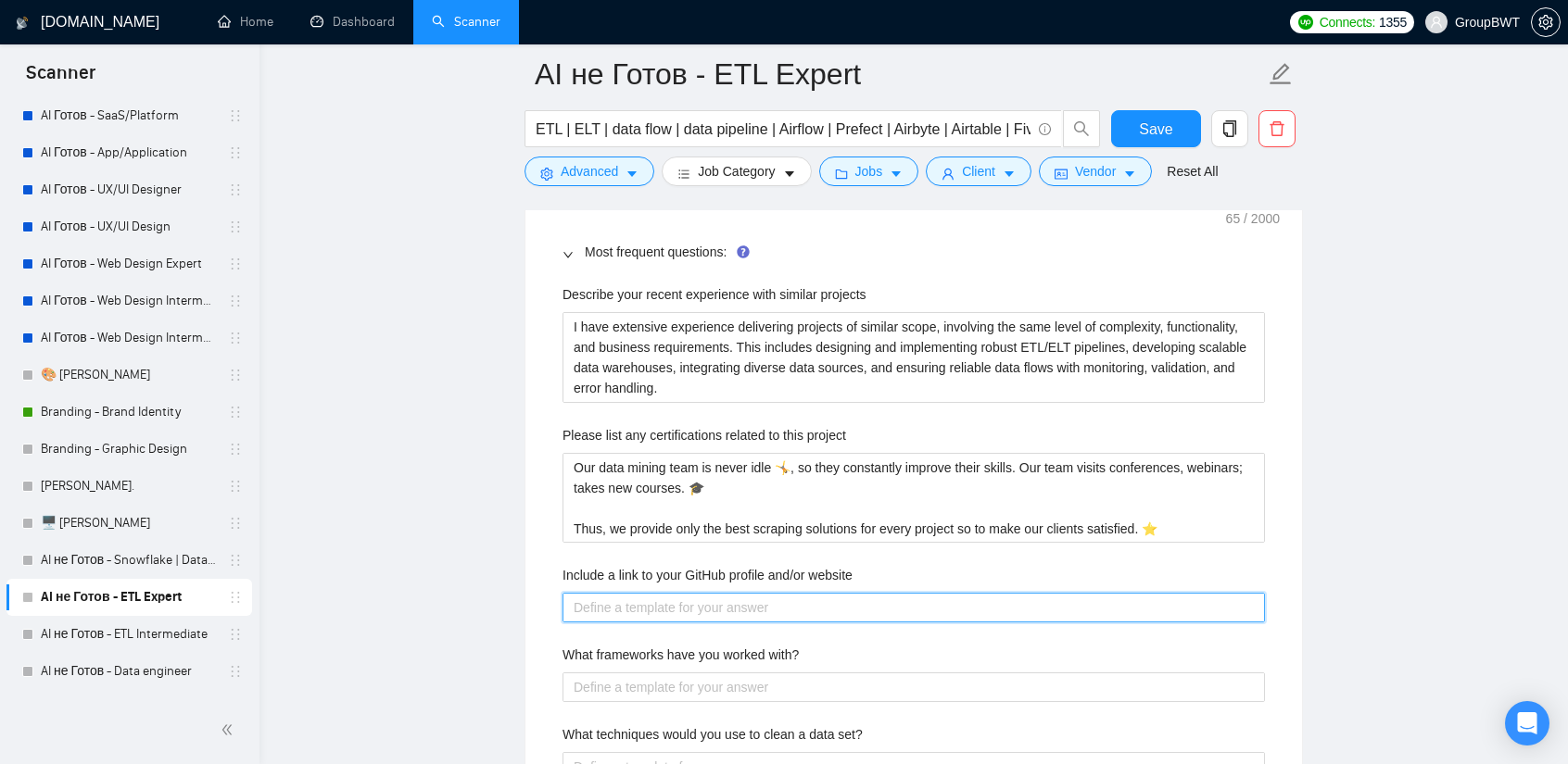
click at [700, 593] on website "Include a link to your GitHub profile and/or website" at bounding box center [913, 607] width 702 height 29
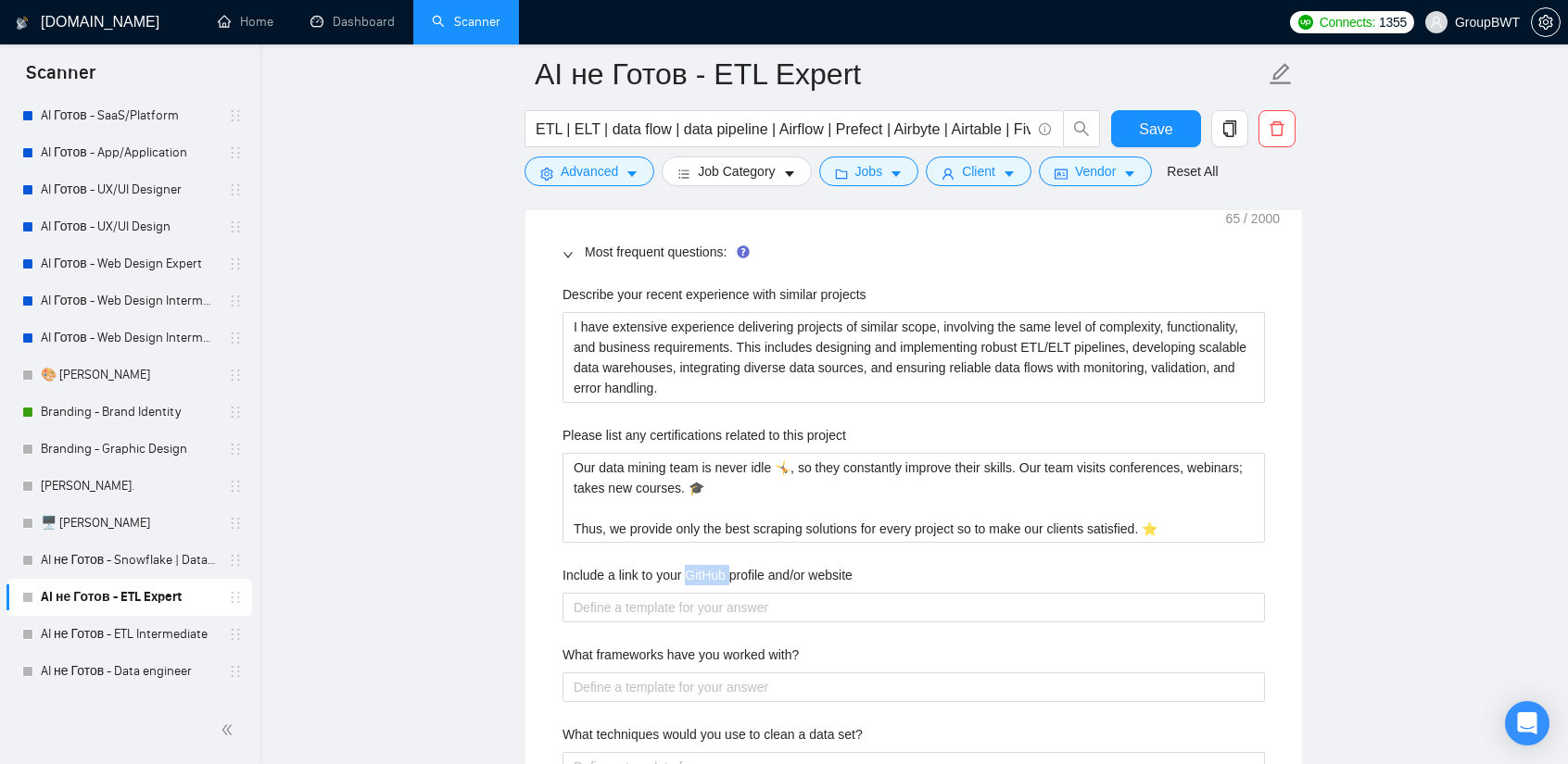
click at [700, 565] on label "Include a link to your GitHub profile and/or website" at bounding box center [708, 575] width 290 height 20
click at [700, 593] on website "Include a link to your GitHub profile and/or website" at bounding box center [913, 607] width 702 height 29
click at [700, 565] on label "Include a link to your GitHub profile and/or website" at bounding box center [708, 575] width 290 height 20
click at [700, 593] on website "Include a link to your GitHub profile and/or website" at bounding box center [913, 607] width 702 height 29
copy label "Include a link to your GitHub profile and/or website"
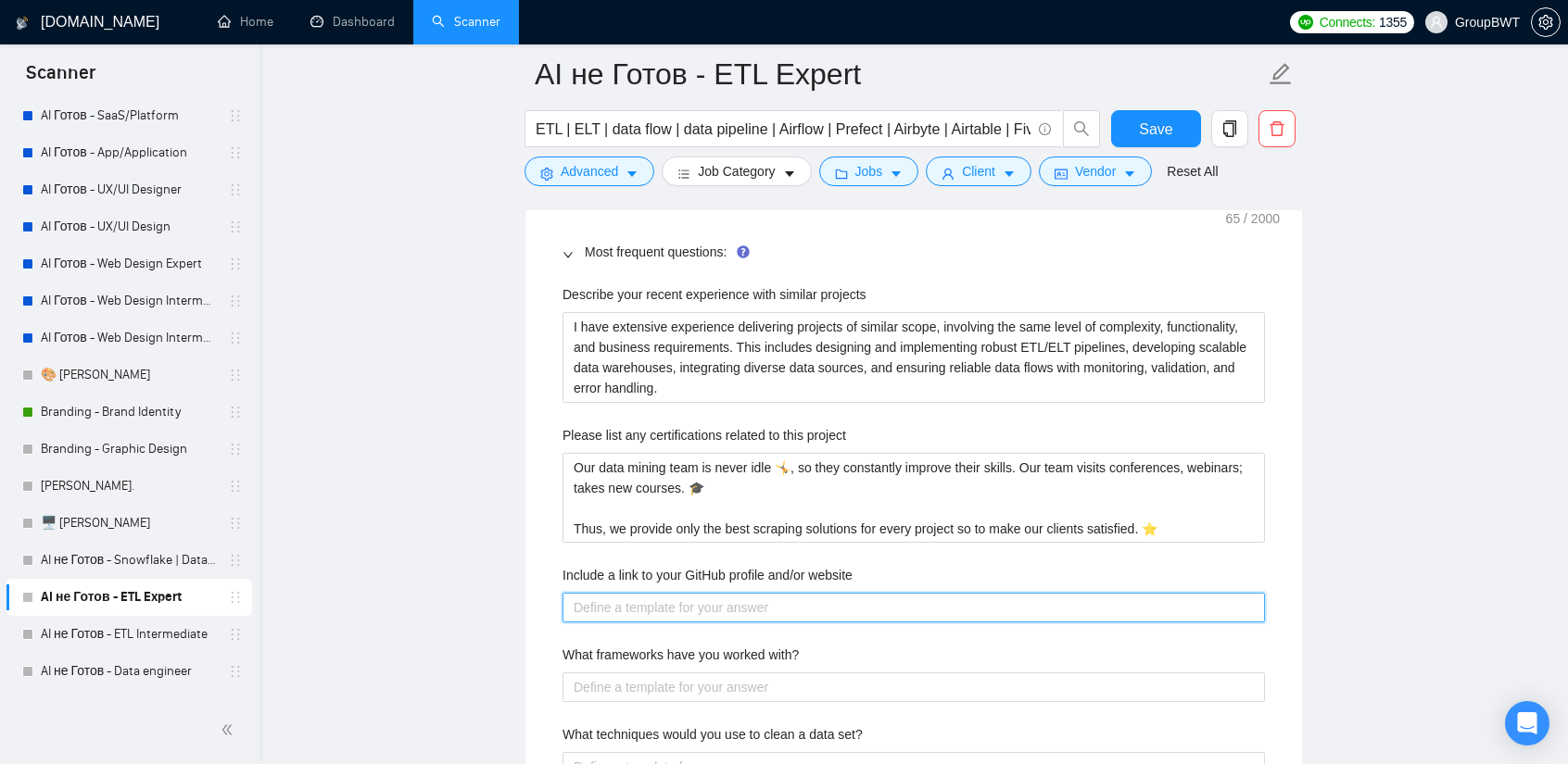
click at [700, 593] on website "Include a link to your GitHub profile and/or website" at bounding box center [913, 607] width 702 height 29
paste website "To get more understanding about our agency and how we work, you can go to the f…"
type website "To get more understanding about our agency and how we work, you can go to the f…"
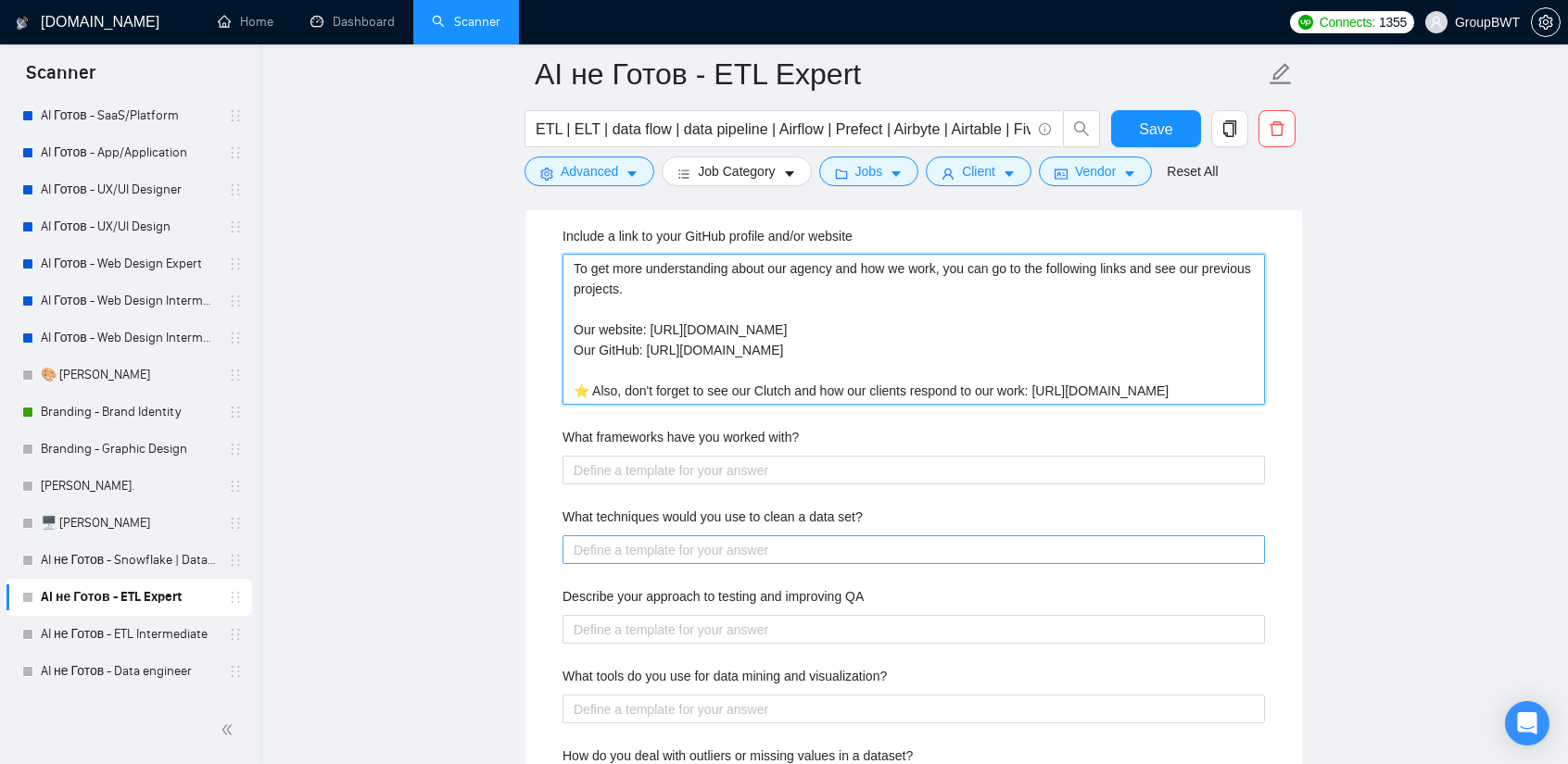
scroll to position [3241, 0]
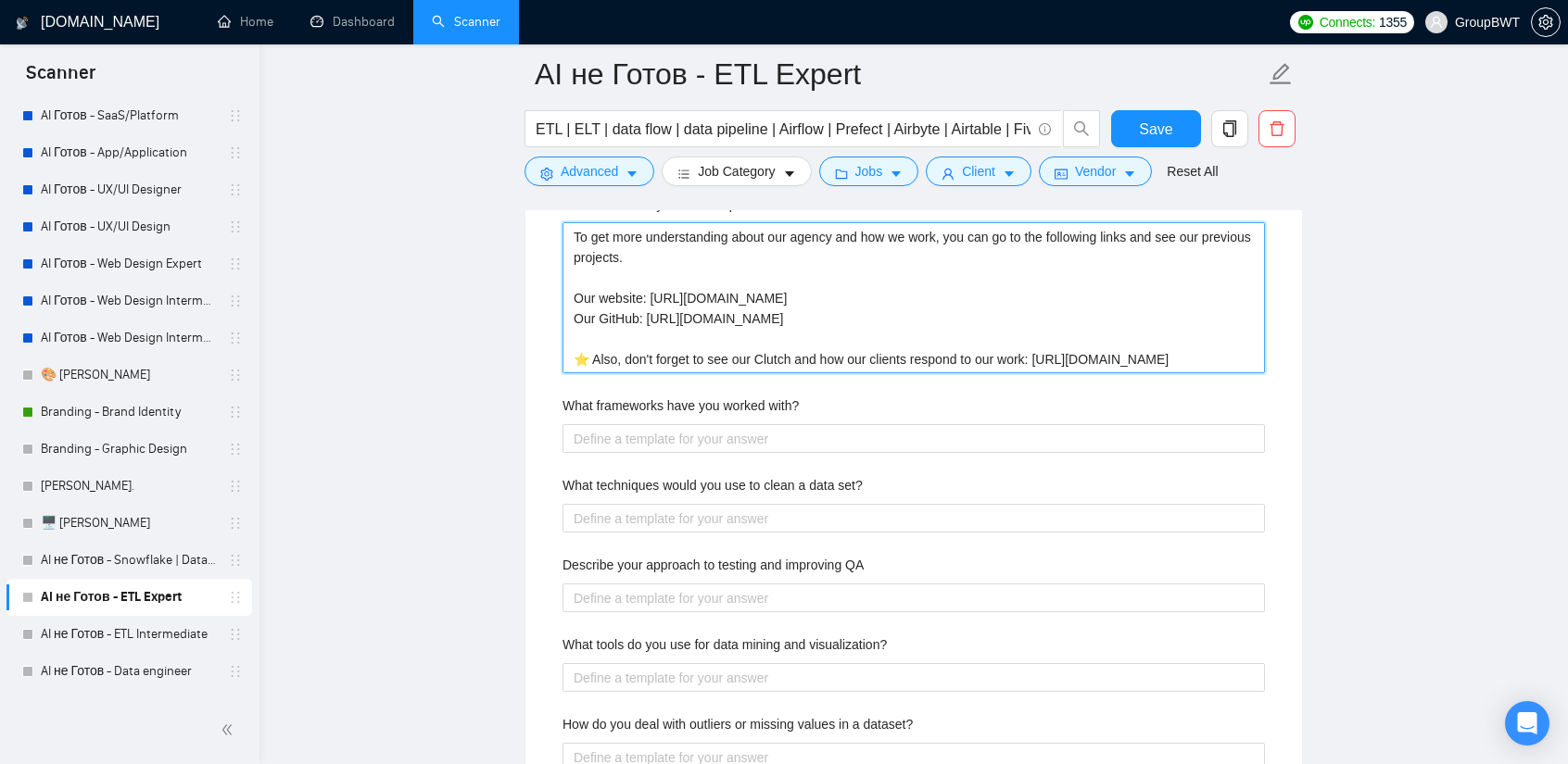
type website "To get more understanding about our agency and how we work, you can go to the f…"
click at [738, 395] on label "What frameworks have you worked with?" at bounding box center [680, 405] width 236 height 20
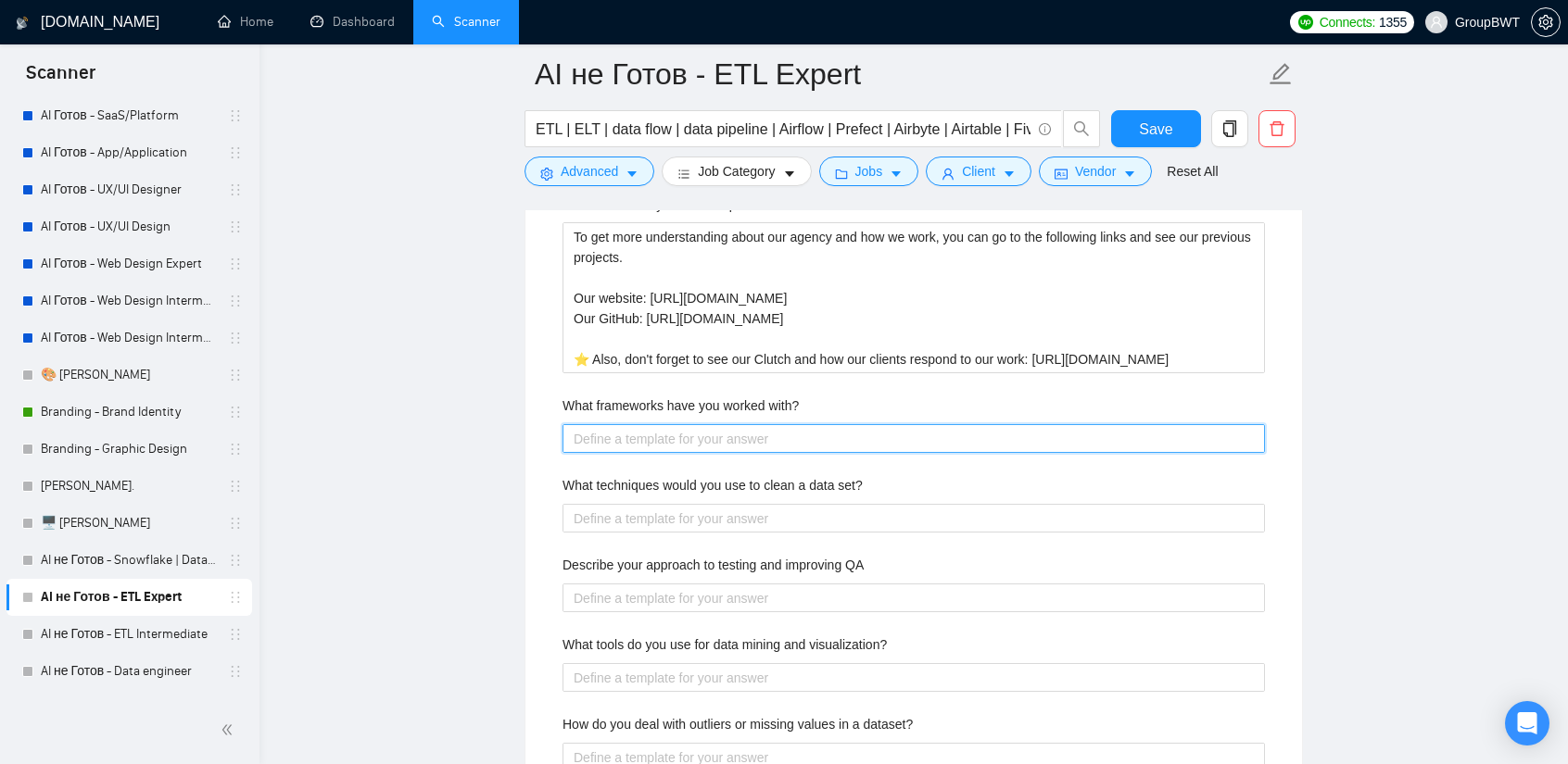
click at [738, 424] on with\? "What frameworks have you worked with?" at bounding box center [913, 438] width 702 height 29
click at [738, 395] on label "What frameworks have you worked with?" at bounding box center [680, 405] width 236 height 20
click at [738, 424] on with\? "What frameworks have you worked with?" at bounding box center [913, 438] width 702 height 29
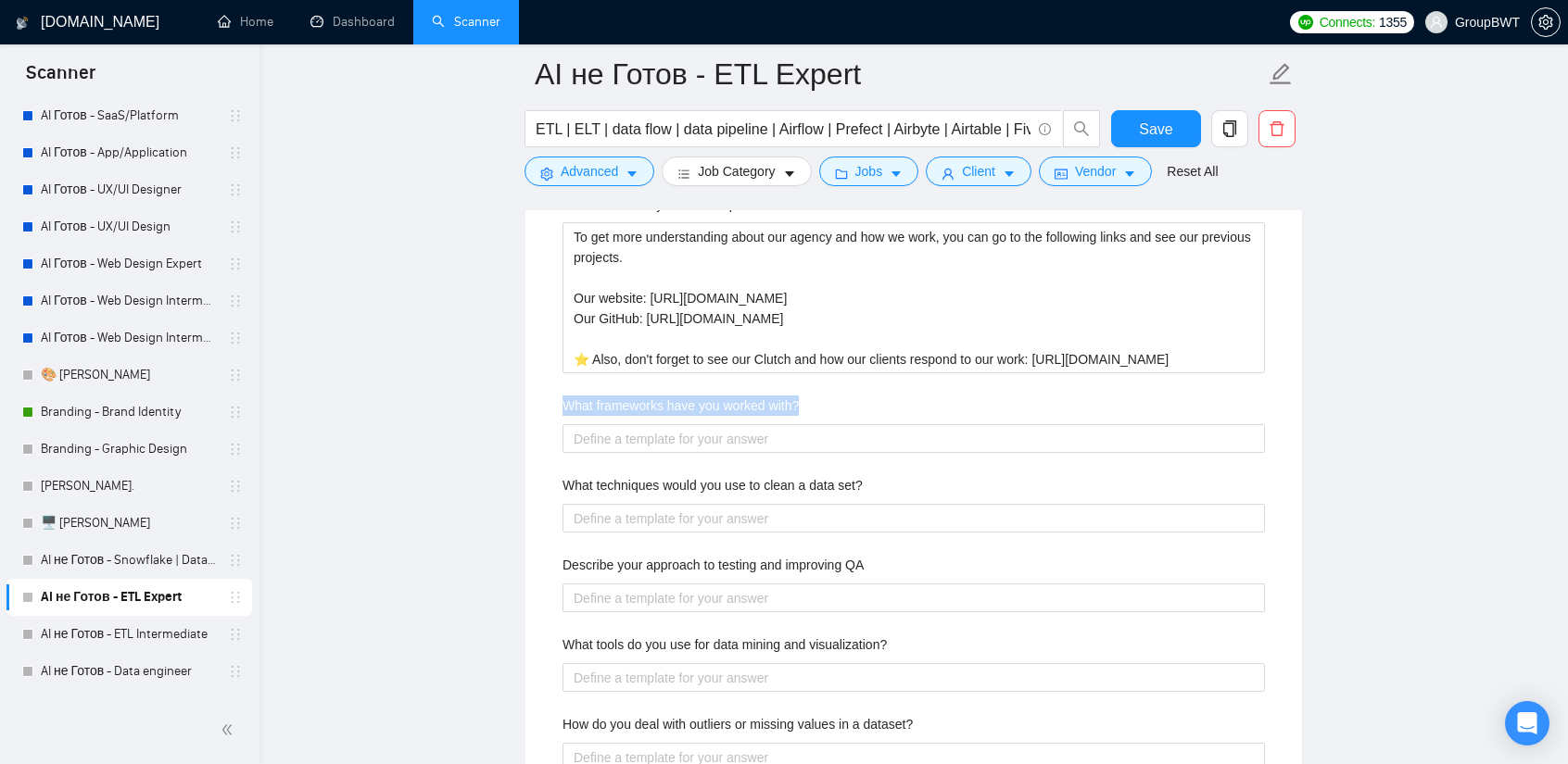
click at [738, 395] on label "What frameworks have you worked with?" at bounding box center [680, 405] width 236 height 20
click at [738, 424] on with\? "What frameworks have you worked with?" at bounding box center [913, 438] width 702 height 29
copy label "What frameworks have you worked with?"
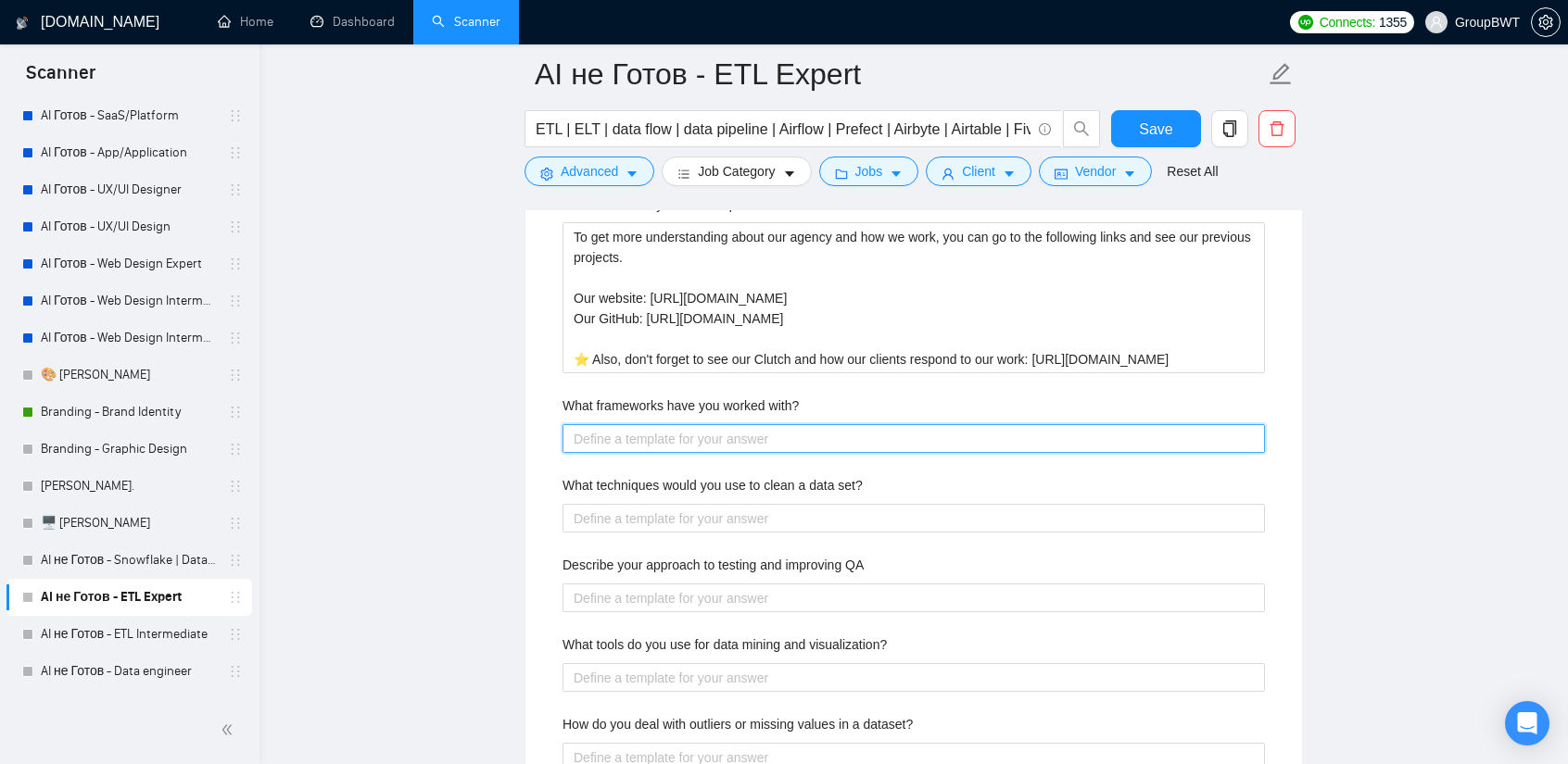
click at [735, 424] on with\? "What frameworks have you worked with?" at bounding box center [913, 438] width 702 height 29
paste with\? "Our developers have vast experience working with different frameworks such as: …"
type with\? "Our developers have vast experience working with different frameworks such as: …"
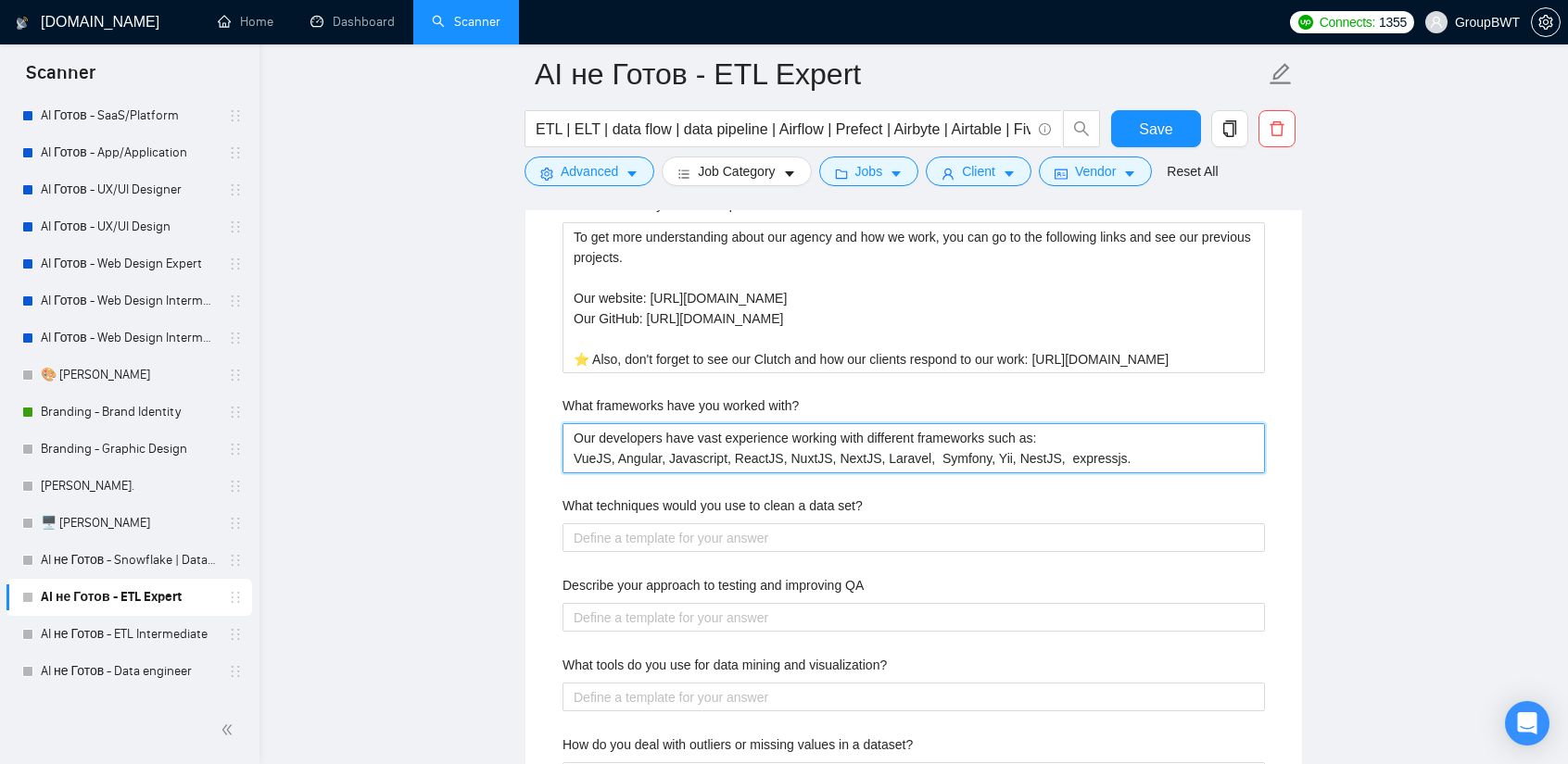
type with\? "Our developers have vast experience working with different frameworks such as: …"
click at [656, 496] on label "What techniques would you use to clean a data set?" at bounding box center [713, 505] width 300 height 20
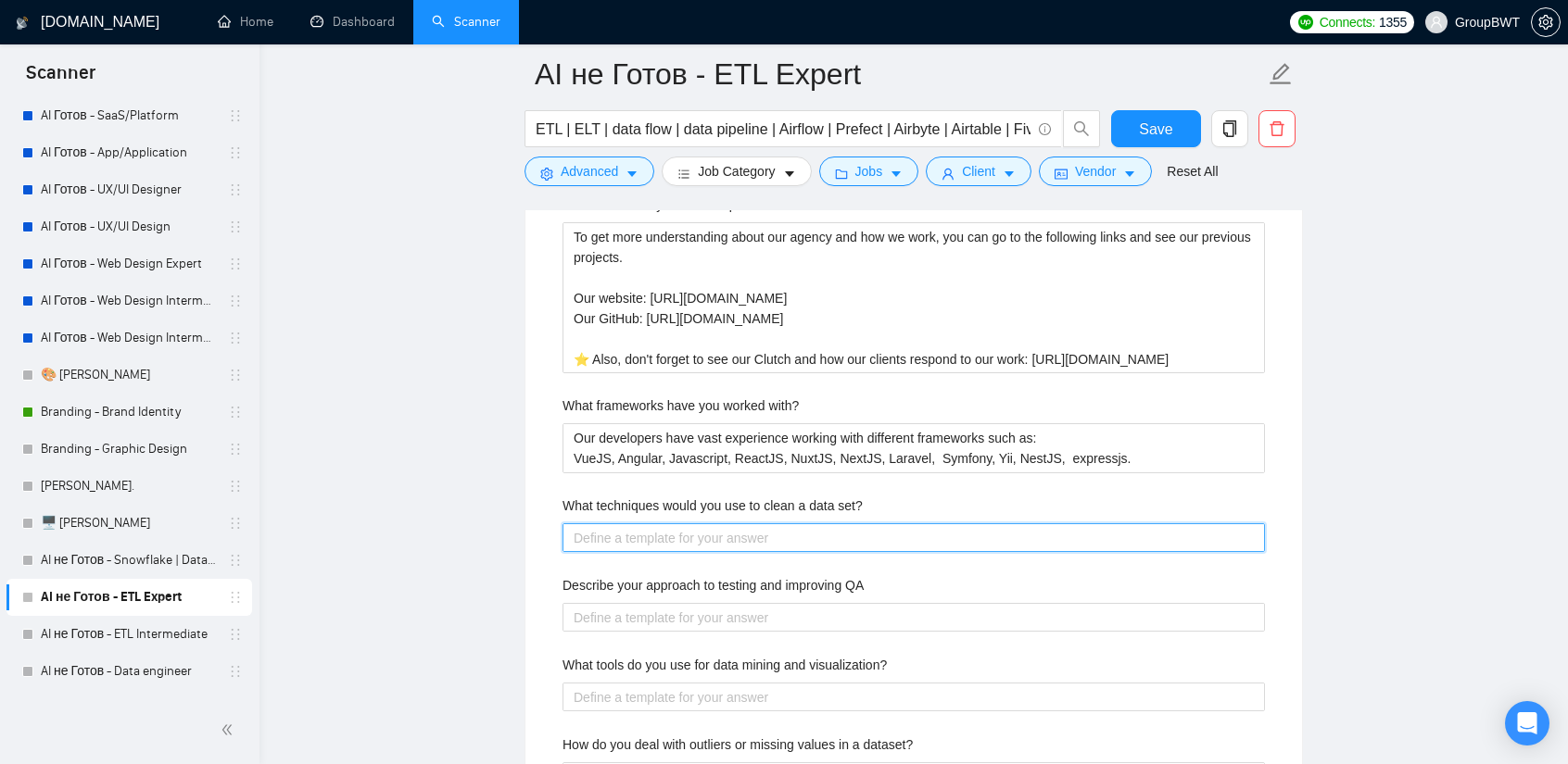
click at [656, 523] on set\? "What techniques would you use to clean a data set?" at bounding box center [913, 538] width 702 height 29
click at [656, 496] on label "What techniques would you use to clean a data set?" at bounding box center [713, 505] width 300 height 20
click at [656, 523] on set\? "What techniques would you use to clean a data set?" at bounding box center [913, 538] width 702 height 29
click at [656, 496] on label "What techniques would you use to clean a data set?" at bounding box center [713, 505] width 300 height 20
click at [656, 523] on set\? "What techniques would you use to clean a data set?" at bounding box center [913, 538] width 702 height 29
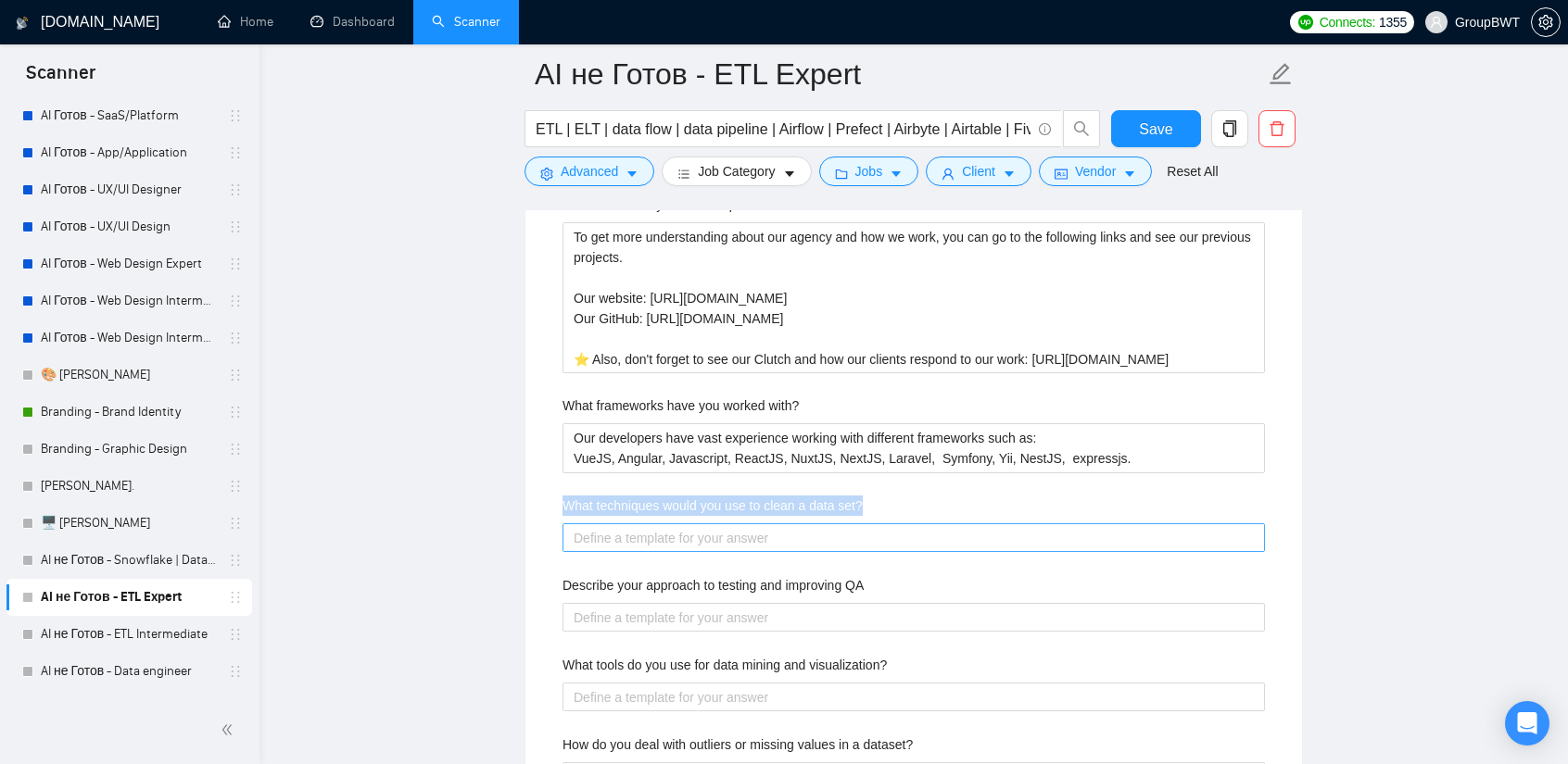
copy label "What techniques would you use to clean a data set?"
click at [706, 523] on set\? "What techniques would you use to clean a data set?" at bounding box center [913, 538] width 702 height 29
paste set\? "We collect the data in the format you need and it does not require cleaning 😎 O…"
type set\? "We collect the data in the format you need and it does not require cleaning 😎 O…"
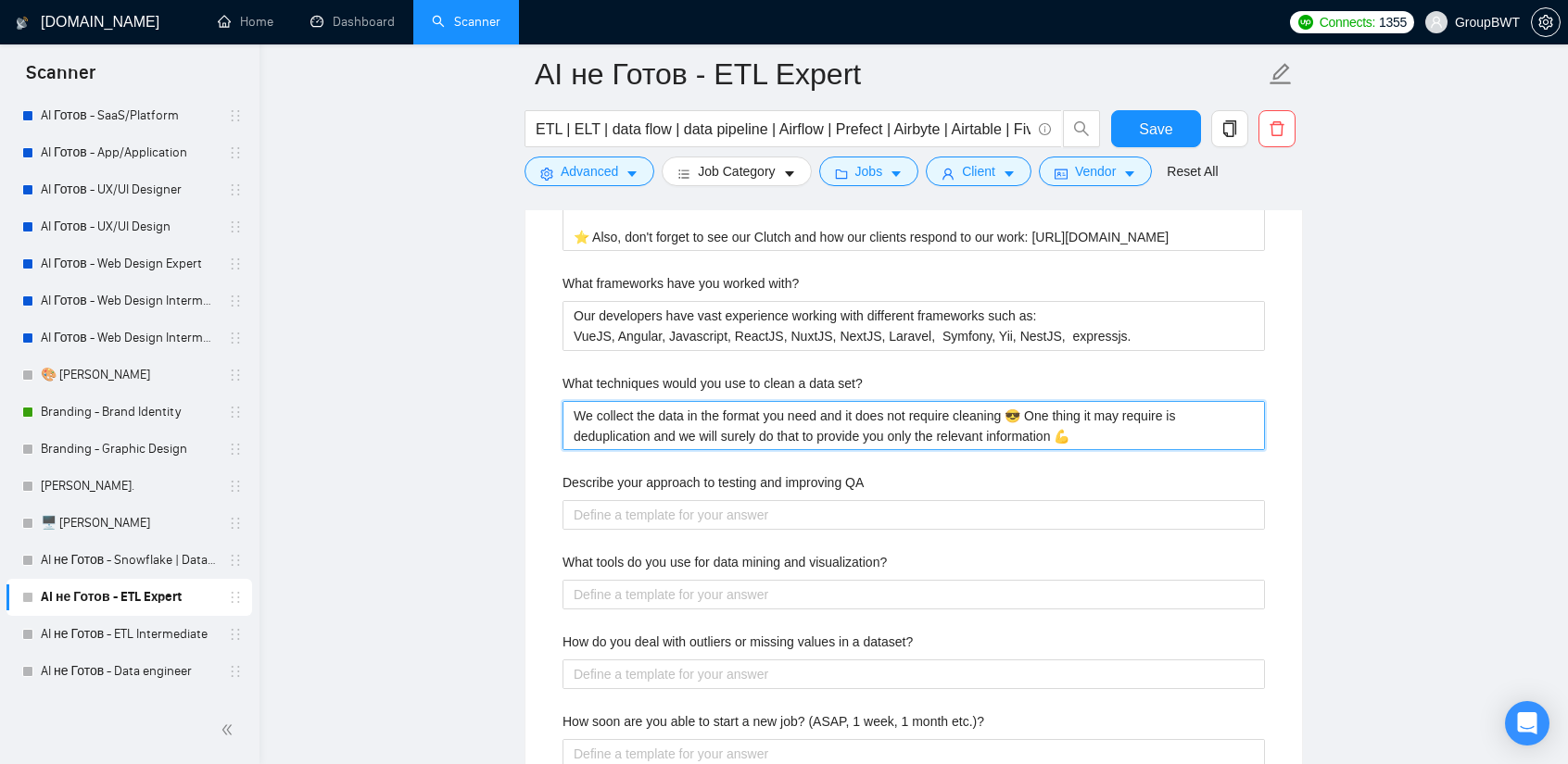
scroll to position [3427, 0]
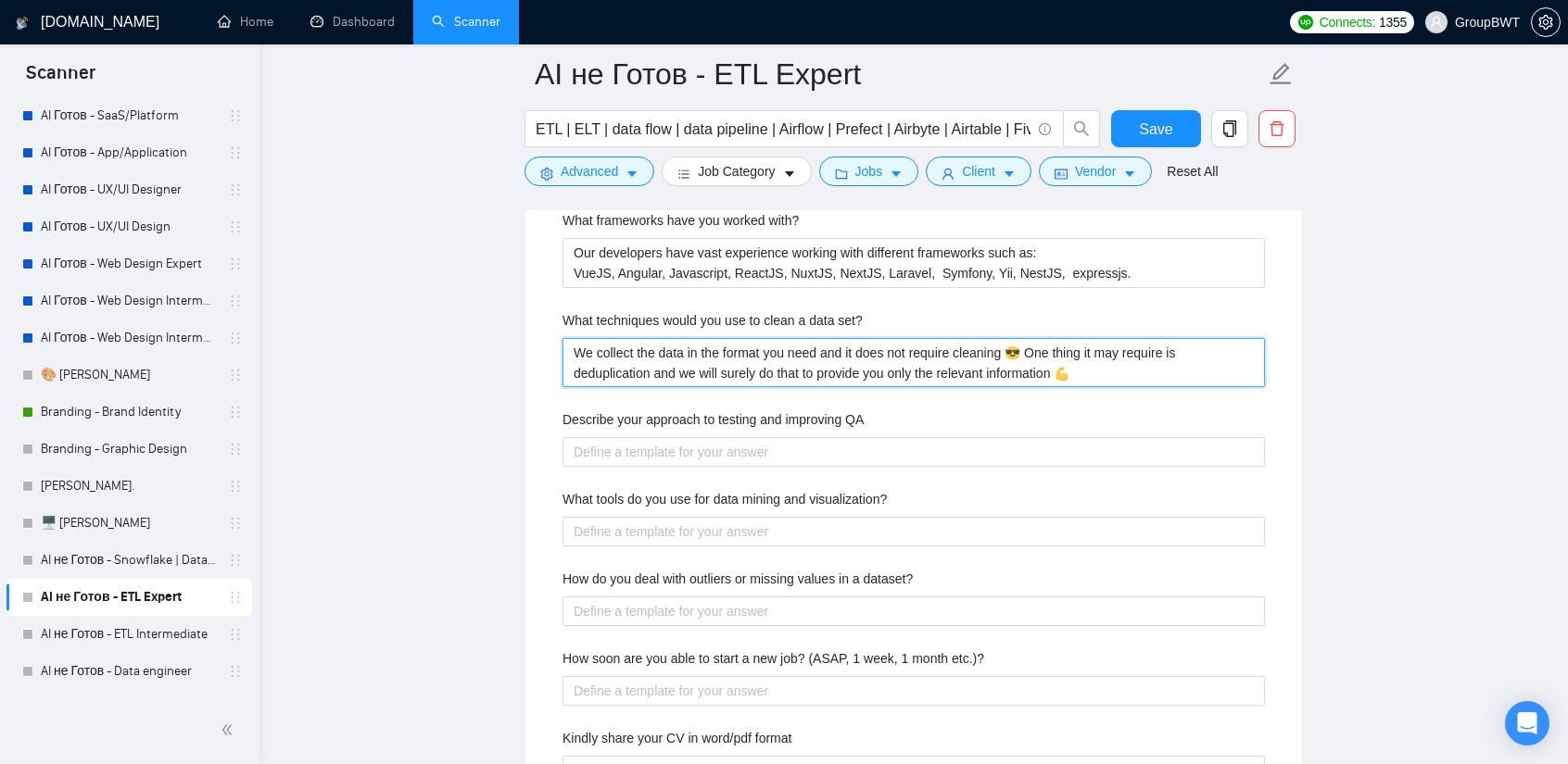
type set\? "We collect the data in the format you need and it does not require cleaning 😎 O…"
click at [678, 410] on label "Describe your approach to testing and improving QA" at bounding box center [713, 419] width 301 height 20
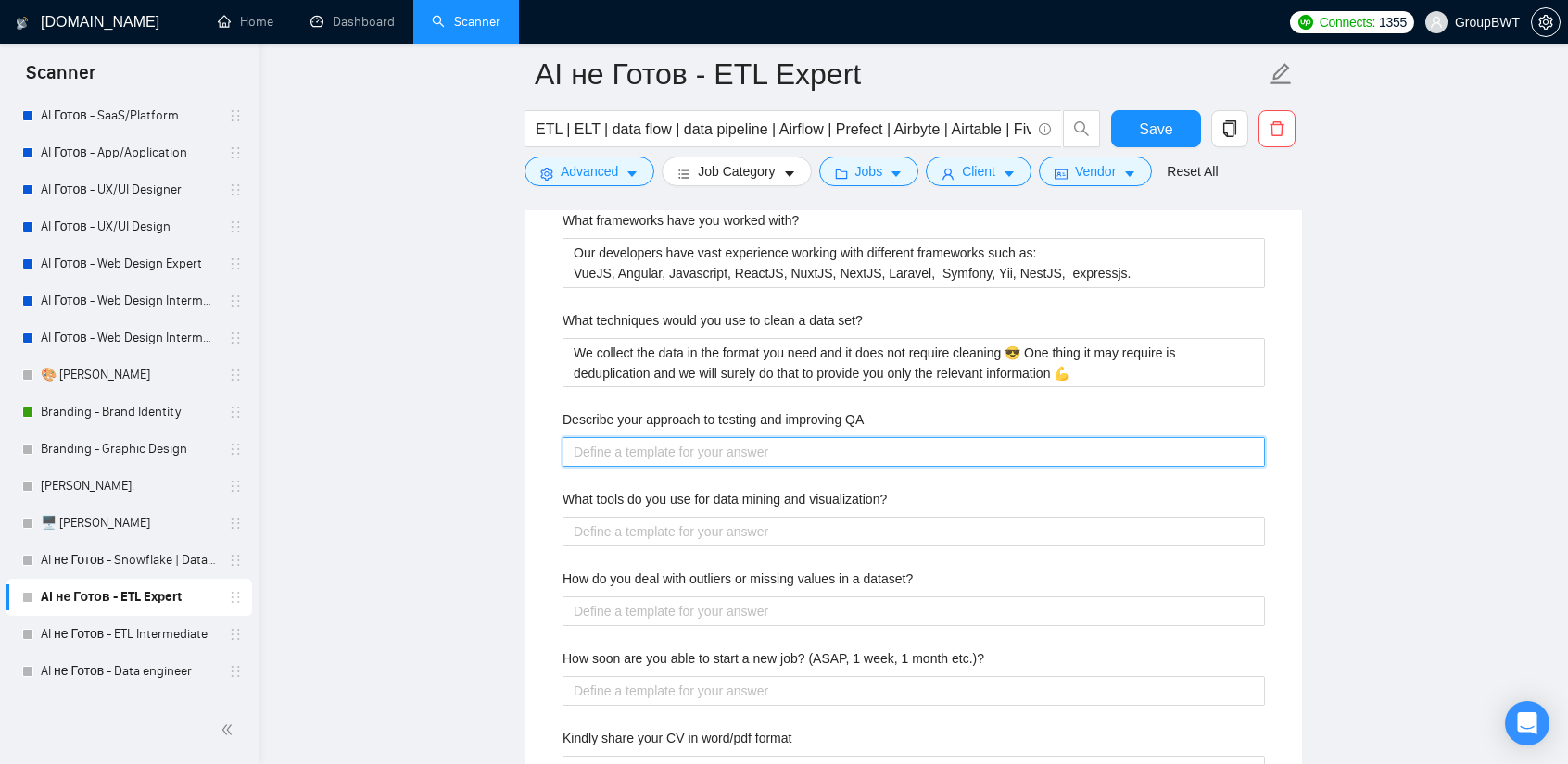
click at [678, 437] on QA "Describe your approach to testing and improving QA" at bounding box center [913, 452] width 702 height 29
click at [678, 410] on label "Describe your approach to testing and improving QA" at bounding box center [713, 419] width 301 height 20
click at [678, 437] on QA "Describe your approach to testing and improving QA" at bounding box center [913, 452] width 702 height 29
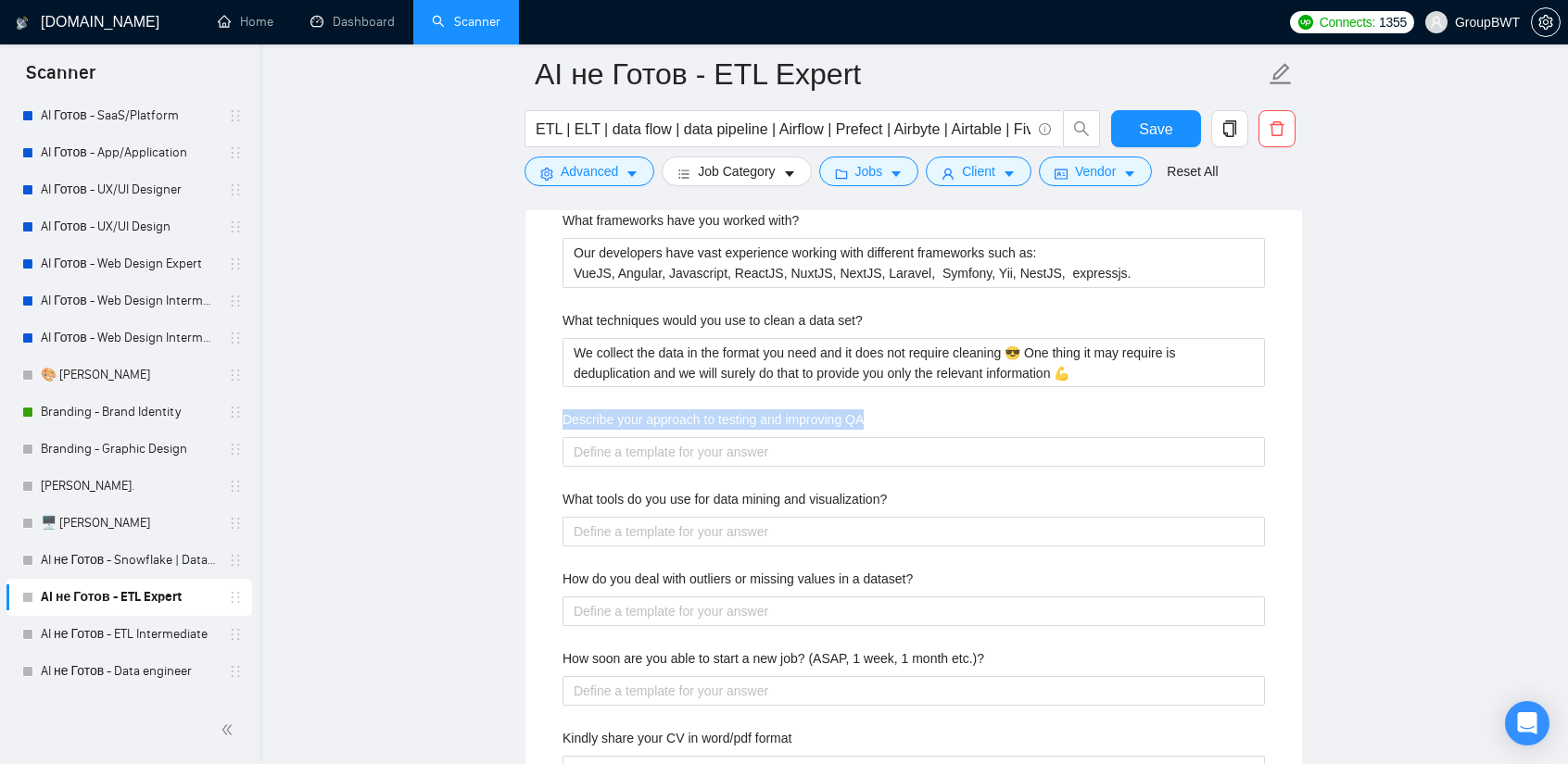
click at [678, 410] on label "Describe your approach to testing and improving QA" at bounding box center [713, 419] width 301 height 20
click at [678, 437] on QA "Describe your approach to testing and improving QA" at bounding box center [913, 452] width 702 height 29
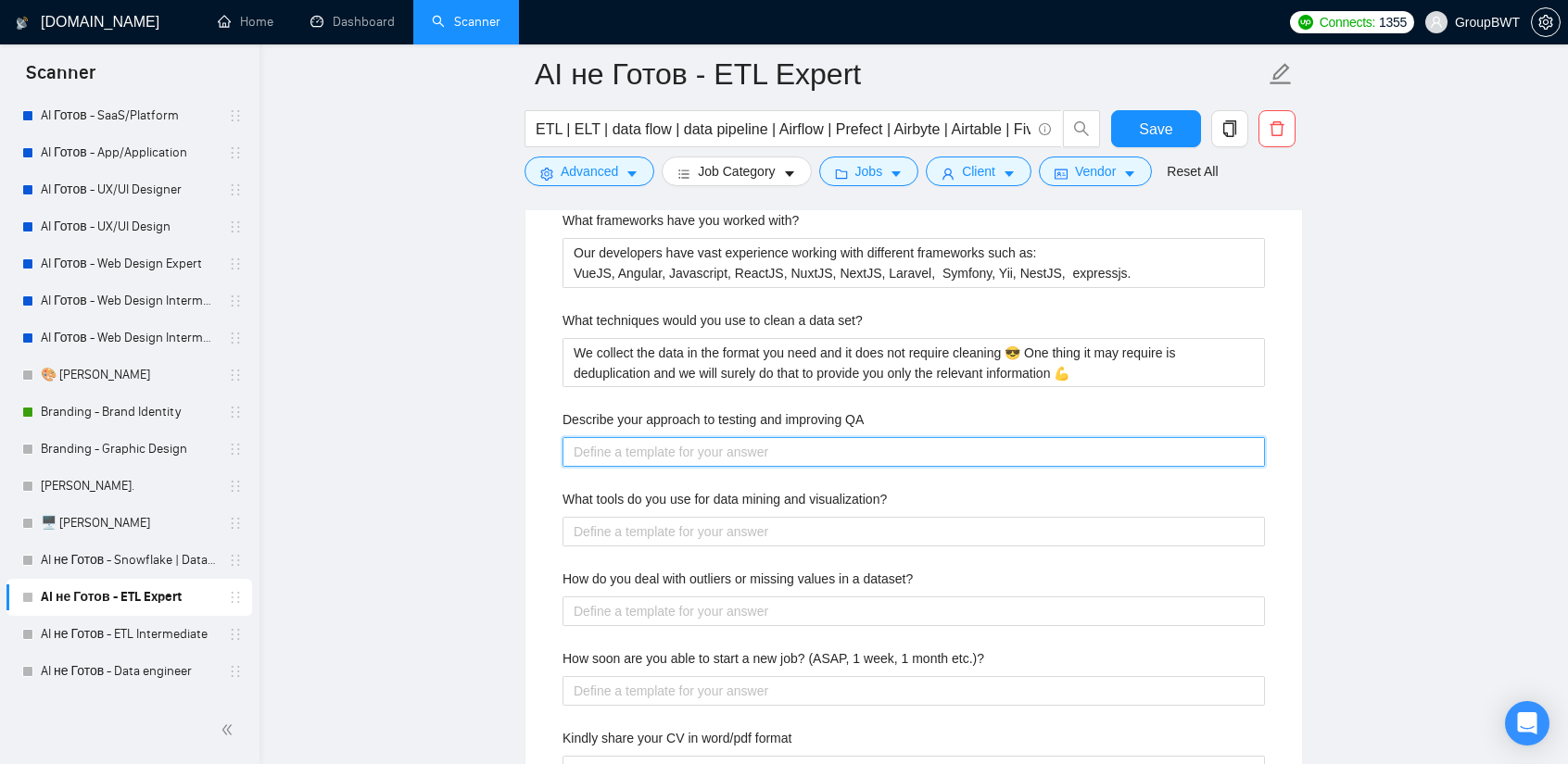
click at [797, 437] on QA "Describe your approach to testing and improving QA" at bounding box center [913, 452] width 702 height 29
paste QA "First of all, if the project was done by another team, then it is necessary to …"
type QA "First of all, if the project was done by another team, then it is necessary to …"
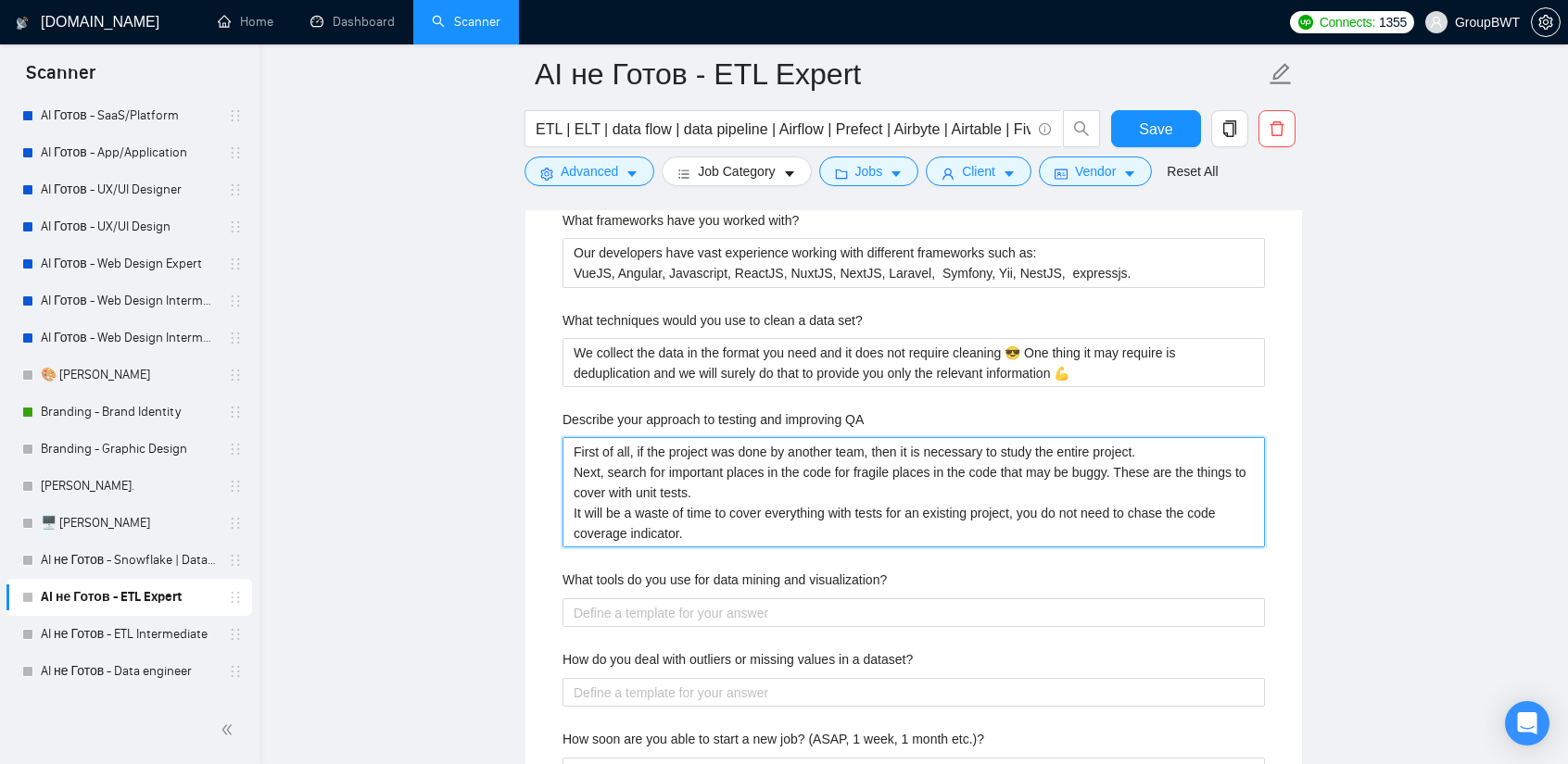
type QA "First of all, if the project was done by another team, then it is necessary to …"
click at [697, 569] on label "What tools do you use for data mining and visualization?" at bounding box center [724, 579] width 324 height 20
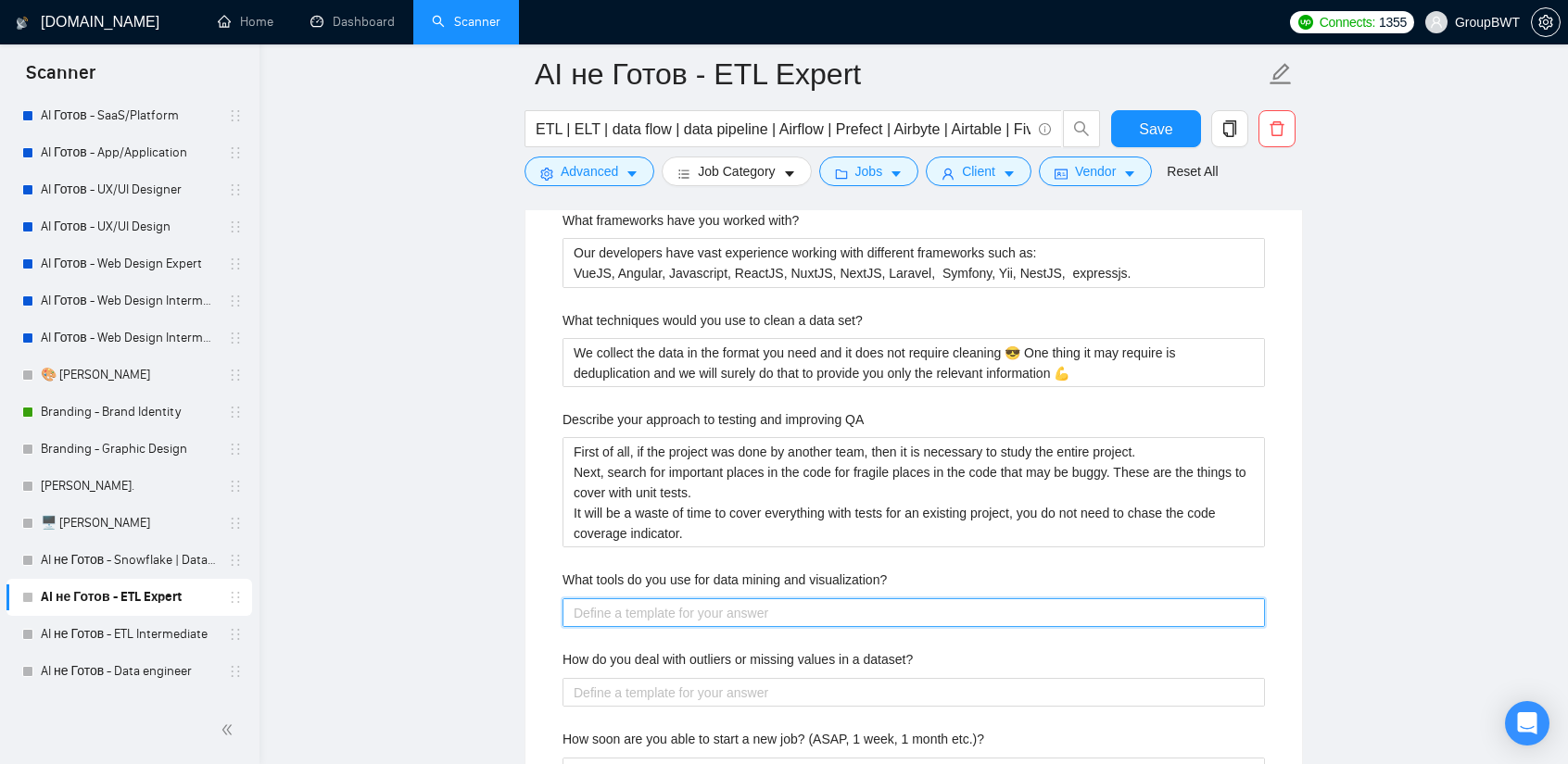
click at [697, 598] on visualization\? "What tools do you use for data mining and visualization?" at bounding box center [913, 612] width 702 height 29
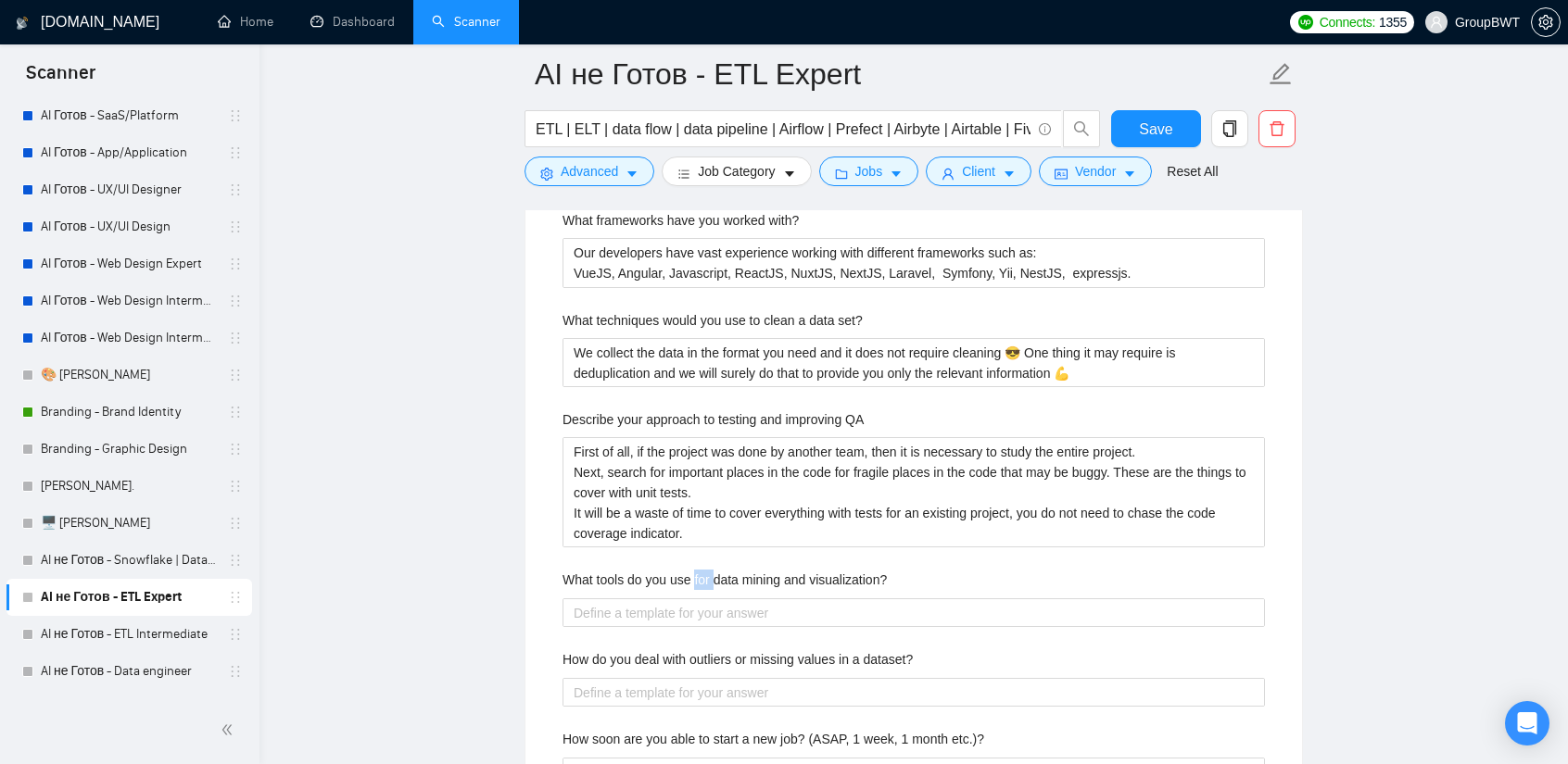
click at [697, 569] on label "What tools do you use for data mining and visualization?" at bounding box center [724, 579] width 324 height 20
click at [697, 598] on visualization\? "What tools do you use for data mining and visualization?" at bounding box center [913, 612] width 702 height 29
click at [697, 569] on label "What tools do you use for data mining and visualization?" at bounding box center [724, 579] width 324 height 20
click at [697, 598] on visualization\? "What tools do you use for data mining and visualization?" at bounding box center [913, 612] width 702 height 29
click at [697, 569] on label "What tools do you use for data mining and visualization?" at bounding box center [724, 579] width 324 height 20
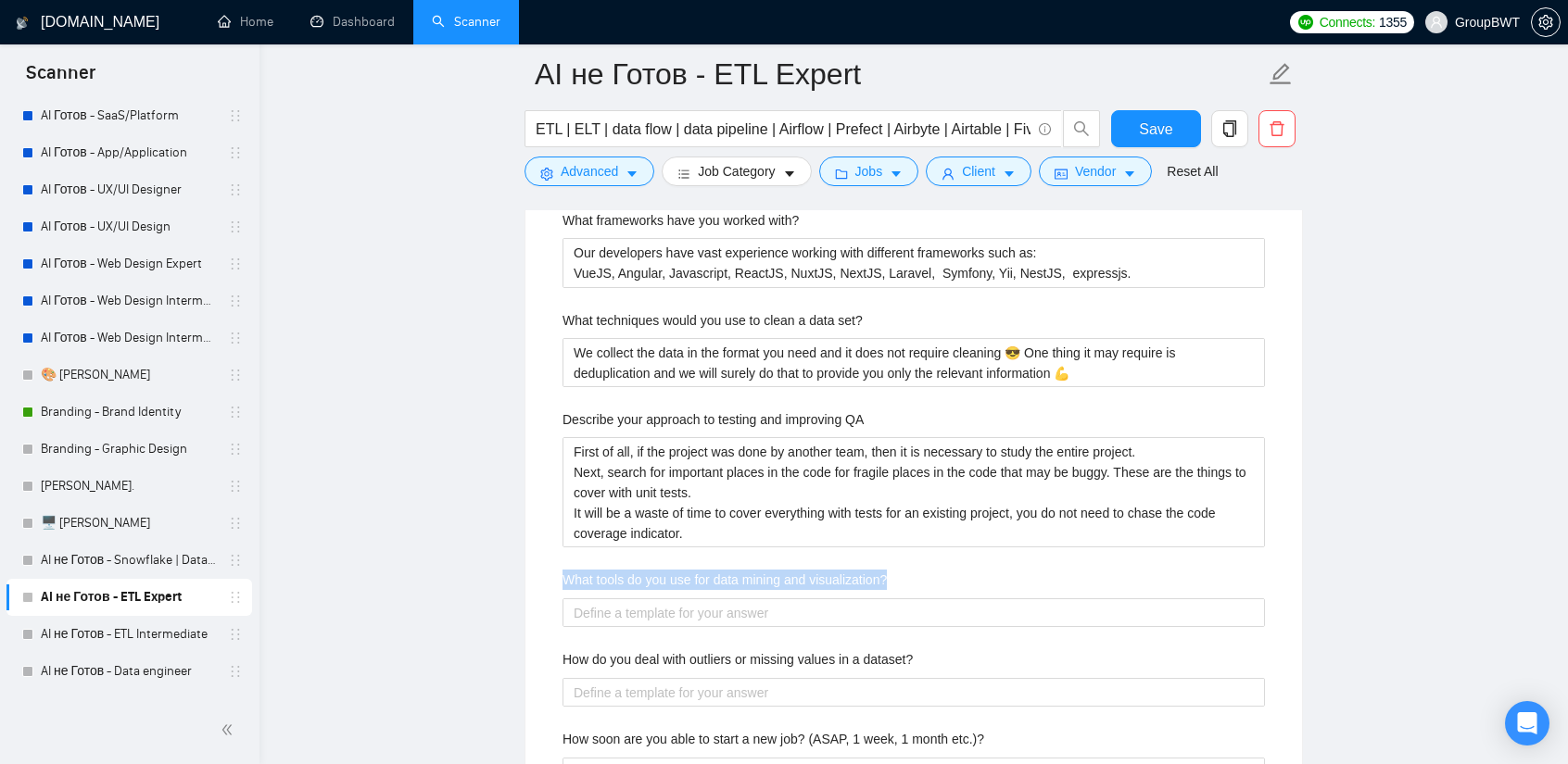
click at [697, 598] on visualization\? "What tools do you use for data mining and visualization?" at bounding box center [913, 612] width 702 height 29
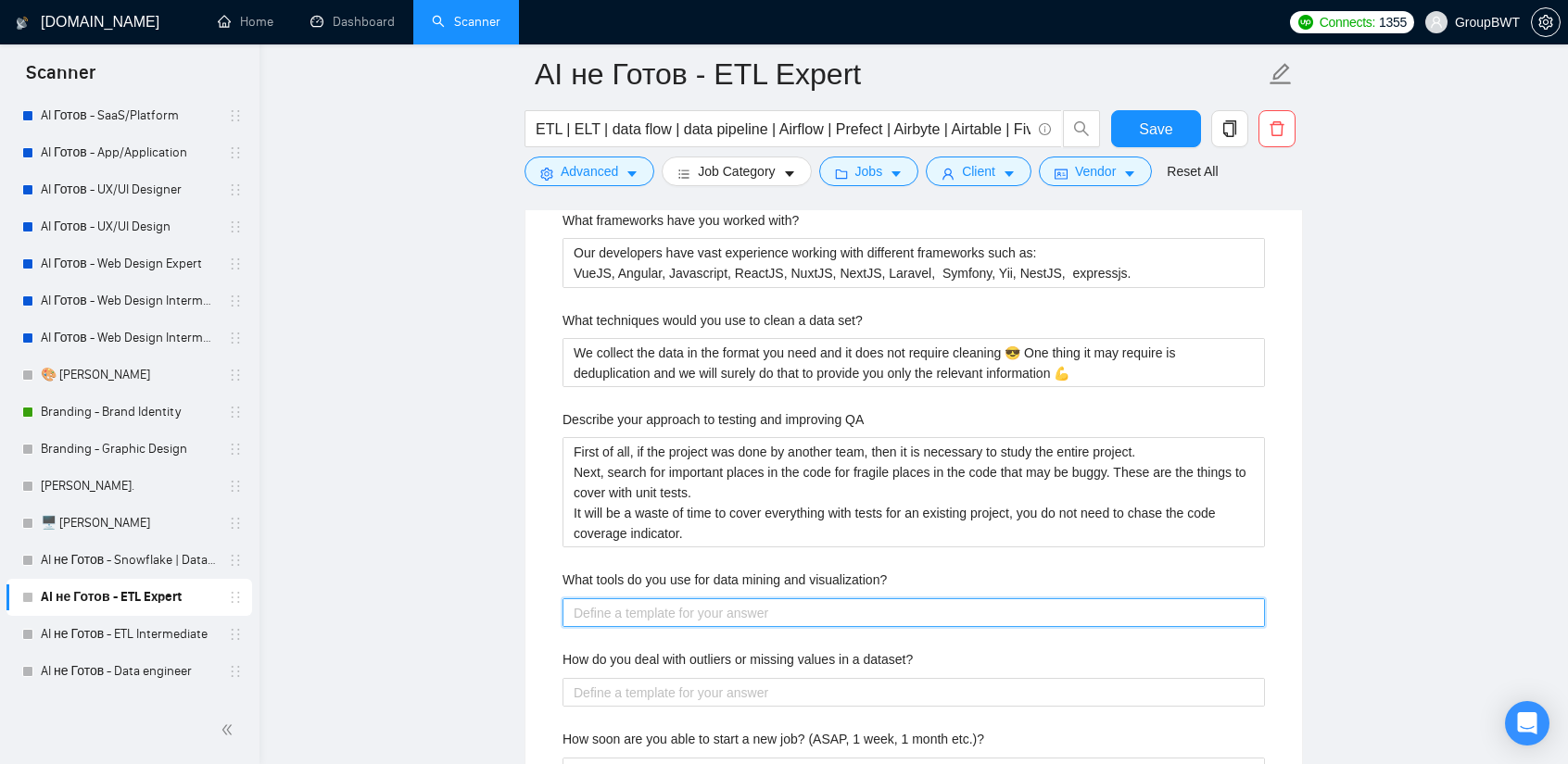
click at [688, 598] on visualization\? "What tools do you use for data mining and visualization?" at bounding box center [913, 612] width 702 height 29
paste visualization\? "🤖 We use Scrapy and Puppeteer for data mining since 2009. Also, we use Tableau …"
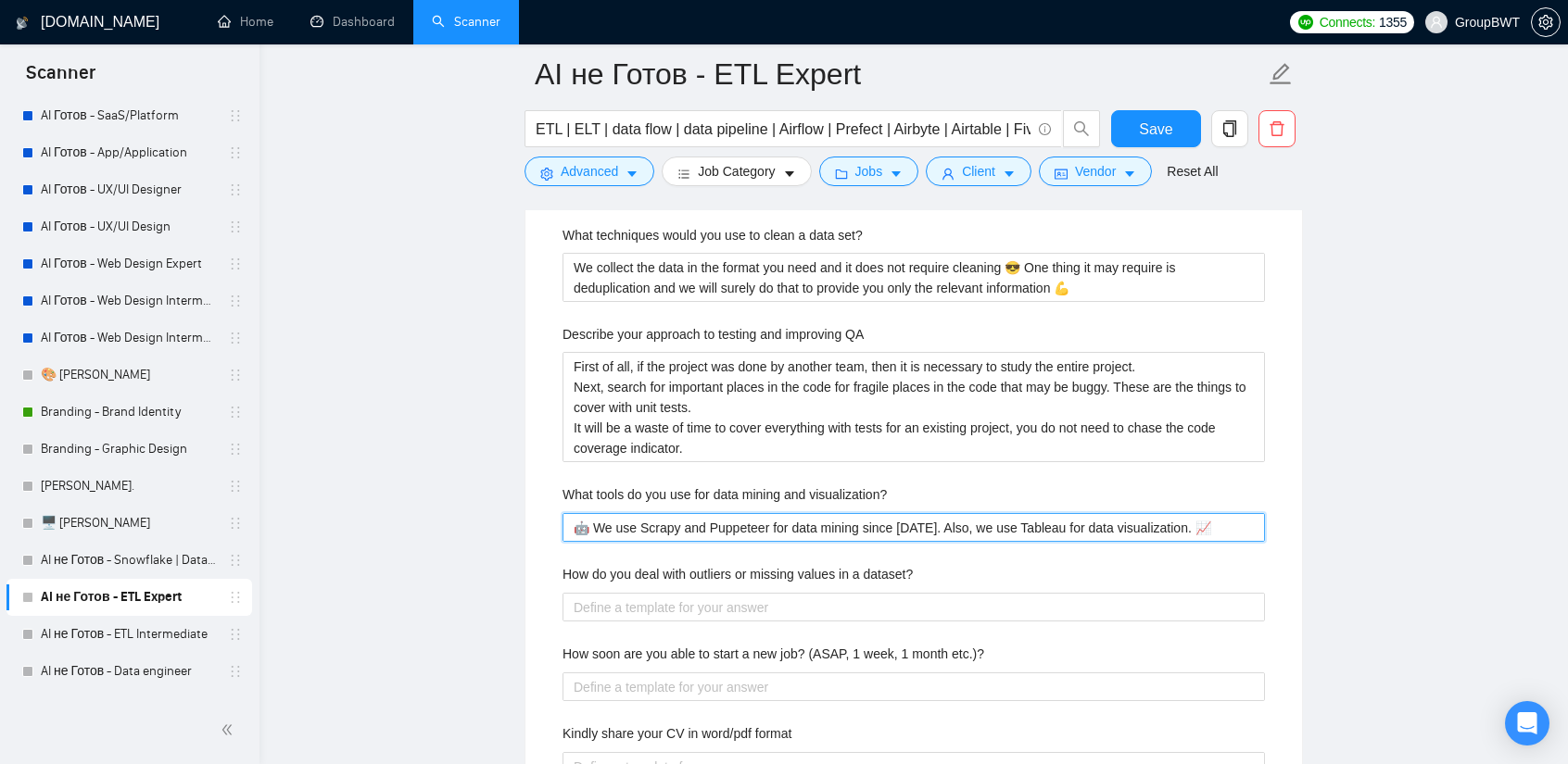
scroll to position [3519, 0]
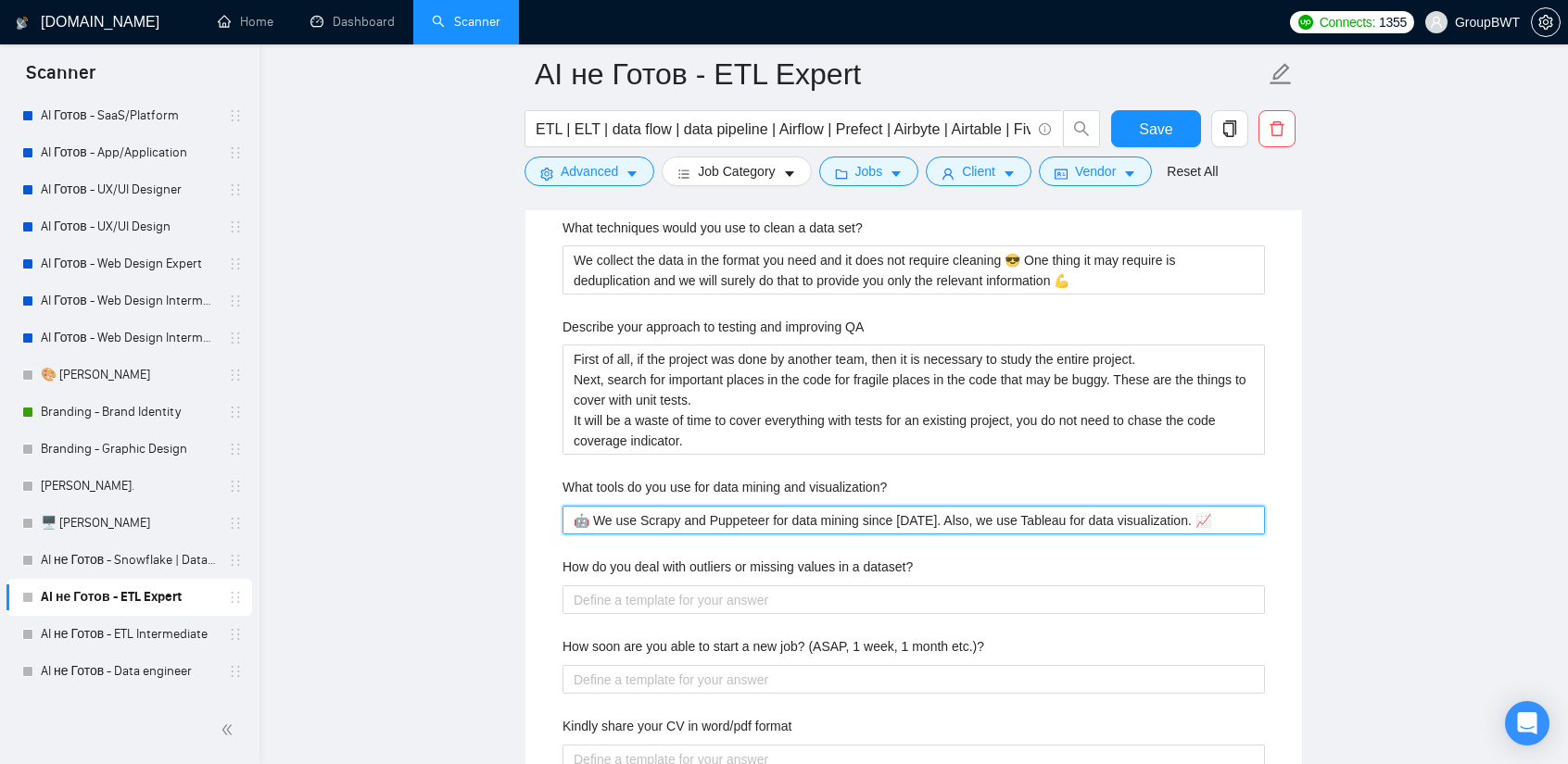
type visualization\? "🤖 We use Scrapy and Puppeteer for data mining since 2009. Also, we use Tableau …"
click at [758, 514] on div "Describe your recent experience with similar projects I have extensive experien…" at bounding box center [913, 215] width 732 height 1181
click at [743, 557] on label "How do you deal with outliers or missing values in a dataset?" at bounding box center [738, 566] width 351 height 20
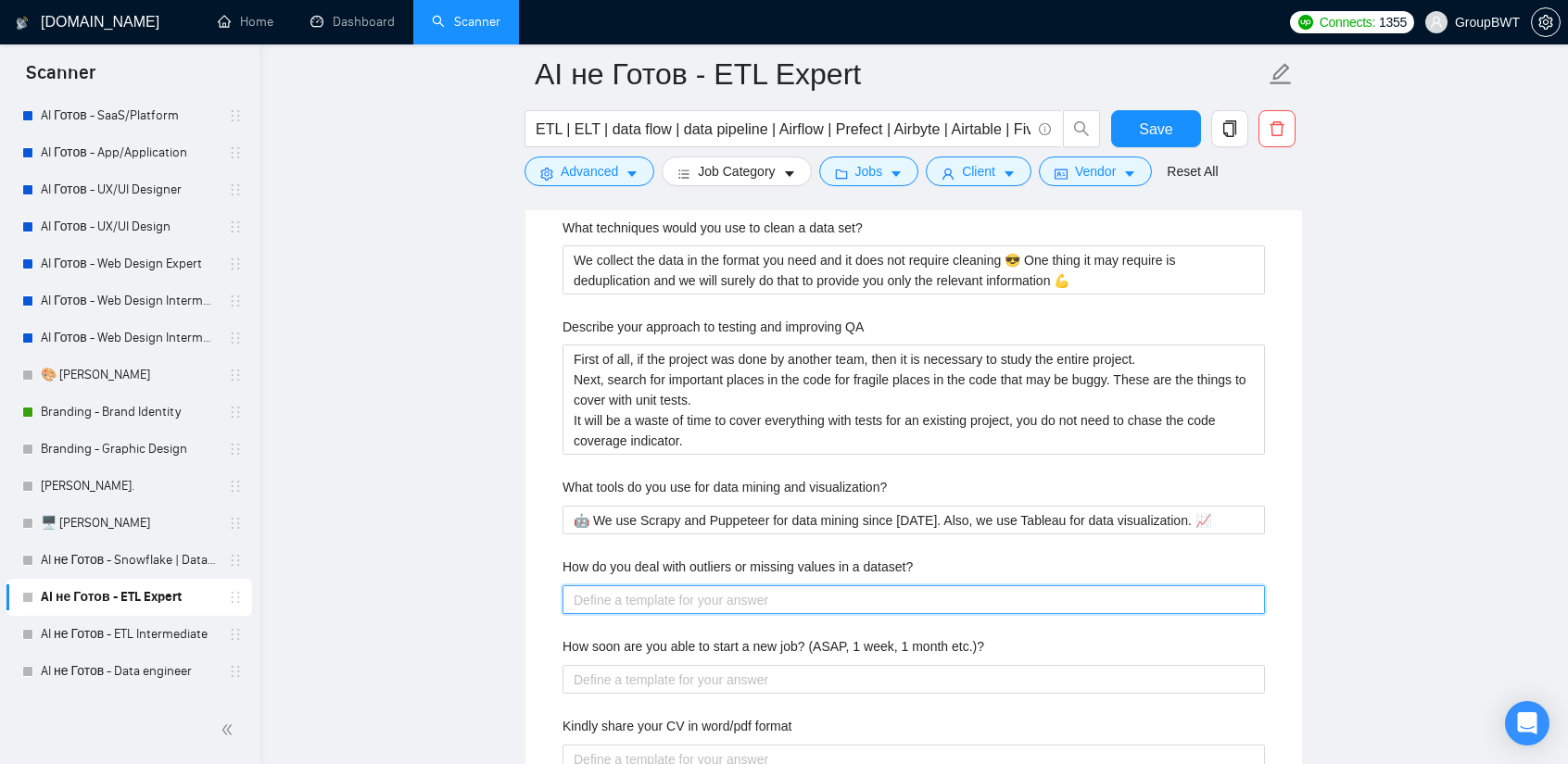
click at [743, 585] on dataset\? "How do you deal with outliers or missing values in a dataset?" at bounding box center [913, 600] width 702 height 29
click at [743, 557] on label "How do you deal with outliers or missing values in a dataset?" at bounding box center [738, 566] width 351 height 20
click at [743, 585] on dataset\? "How do you deal with outliers or missing values in a dataset?" at bounding box center [913, 600] width 702 height 29
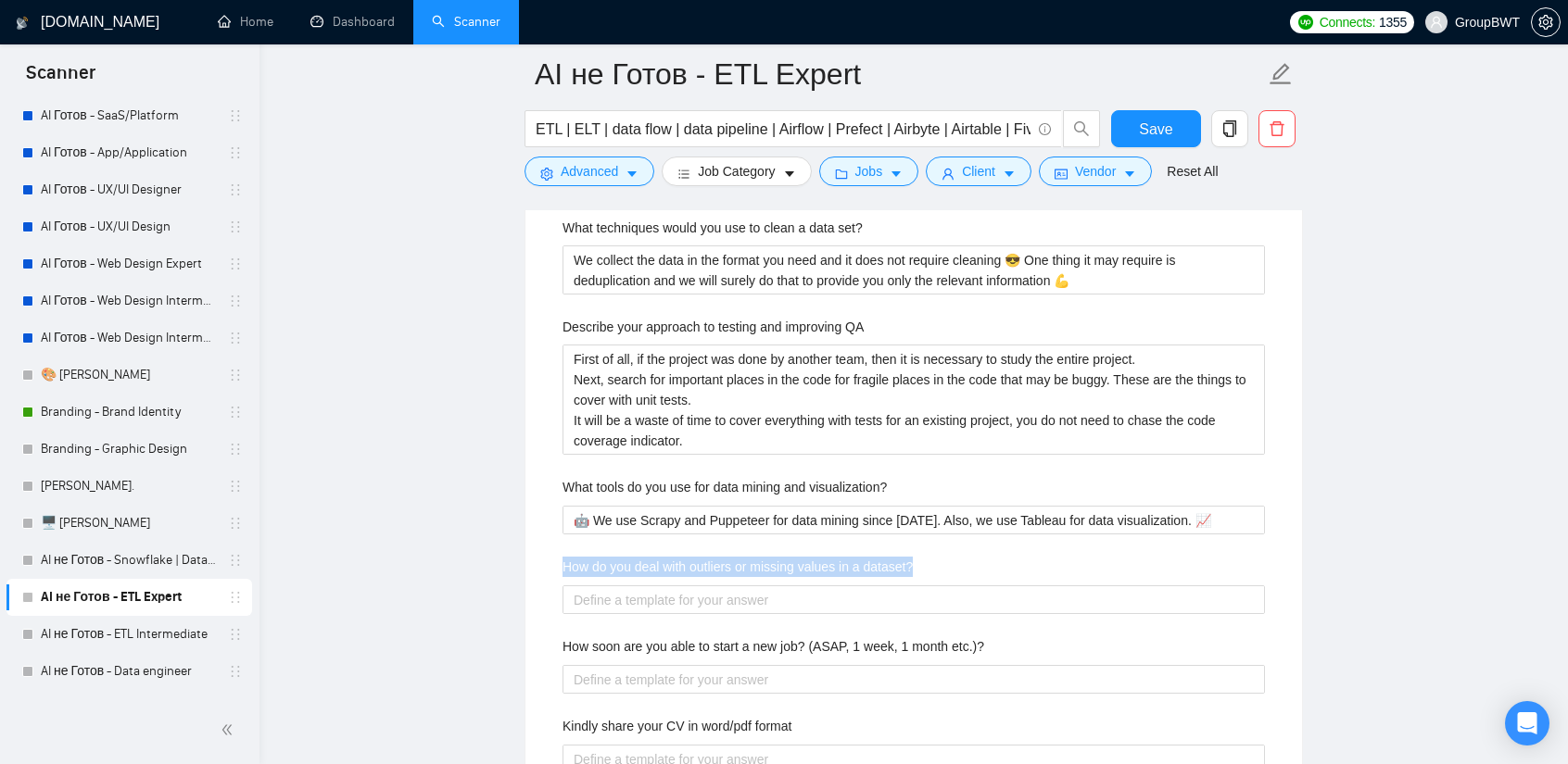
click at [743, 557] on label "How do you deal with outliers or missing values in a dataset?" at bounding box center [738, 566] width 351 height 20
click at [743, 585] on dataset\? "How do you deal with outliers or missing values in a dataset?" at bounding box center [913, 600] width 702 height 29
click at [652, 577] on div "Describe your recent experience with similar projects I have extensive experien…" at bounding box center [913, 215] width 732 height 1181
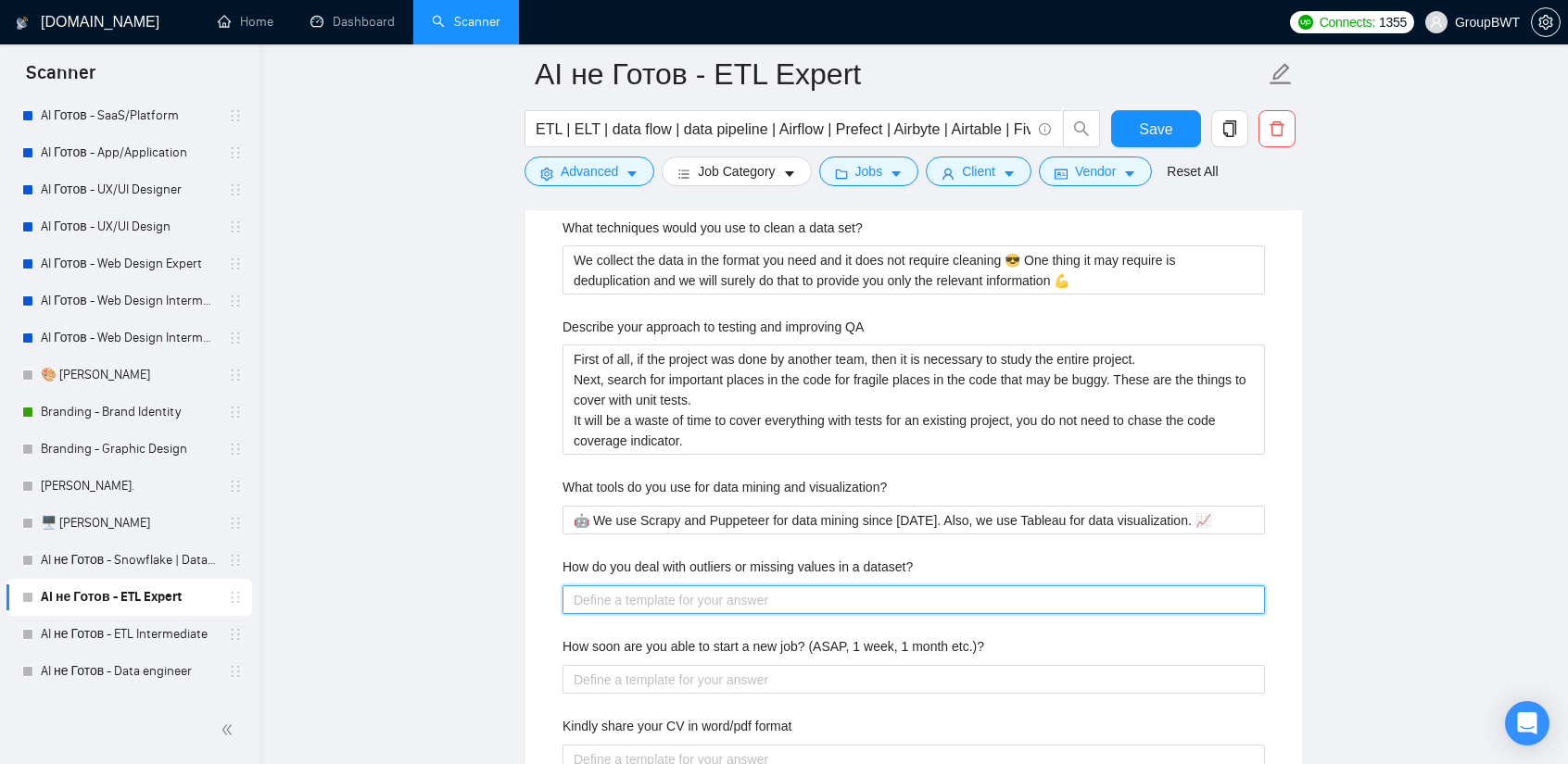
click at [659, 585] on dataset\? "How do you deal with outliers or missing values in a dataset?" at bounding box center [913, 600] width 702 height 29
paste dataset\? "If there are fields or values unavailable in the source, meaning that there is …"
type dataset\? "If there are fields or values unavailable in the source, meaning that there is …"
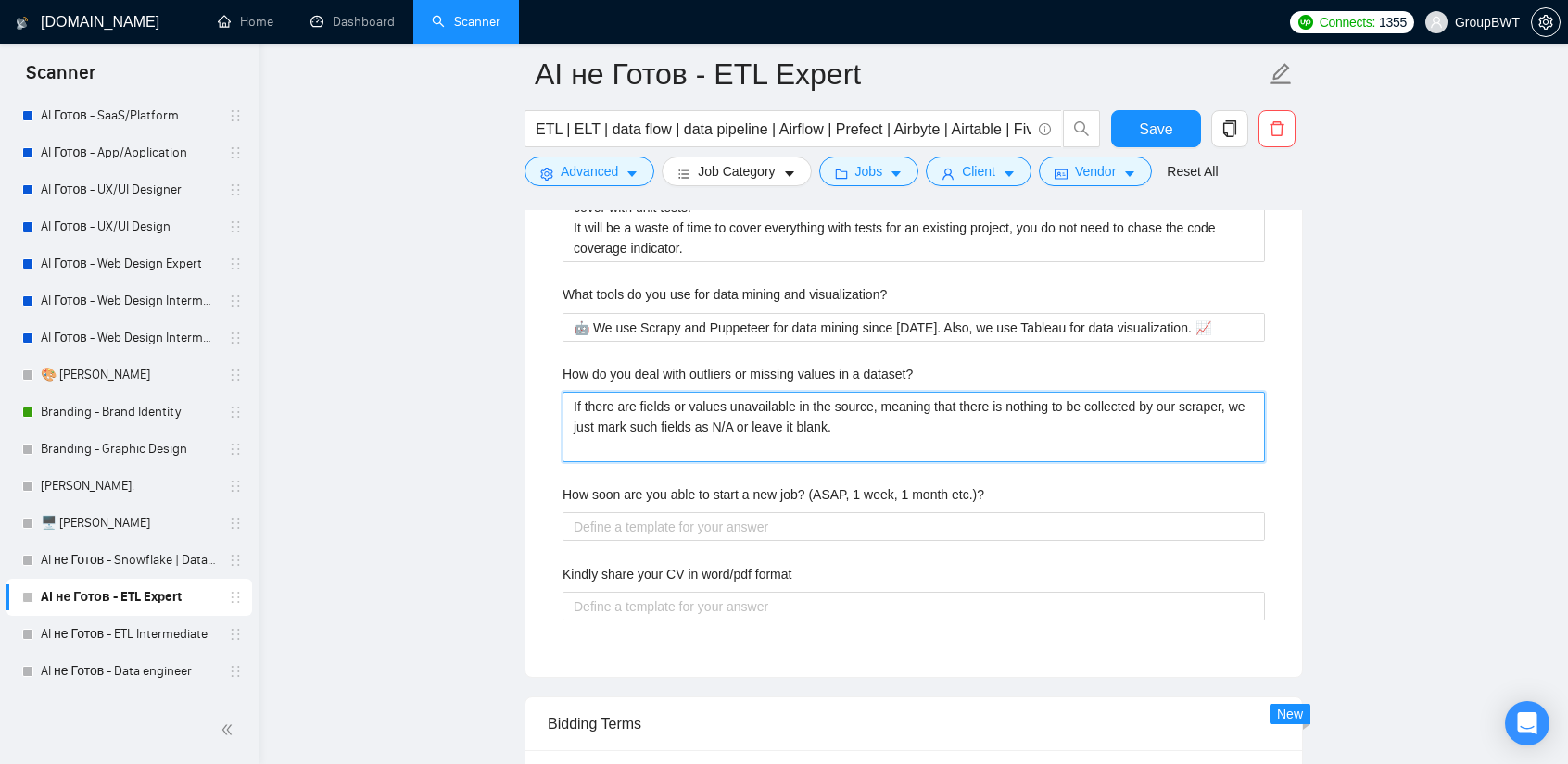
scroll to position [3797, 0]
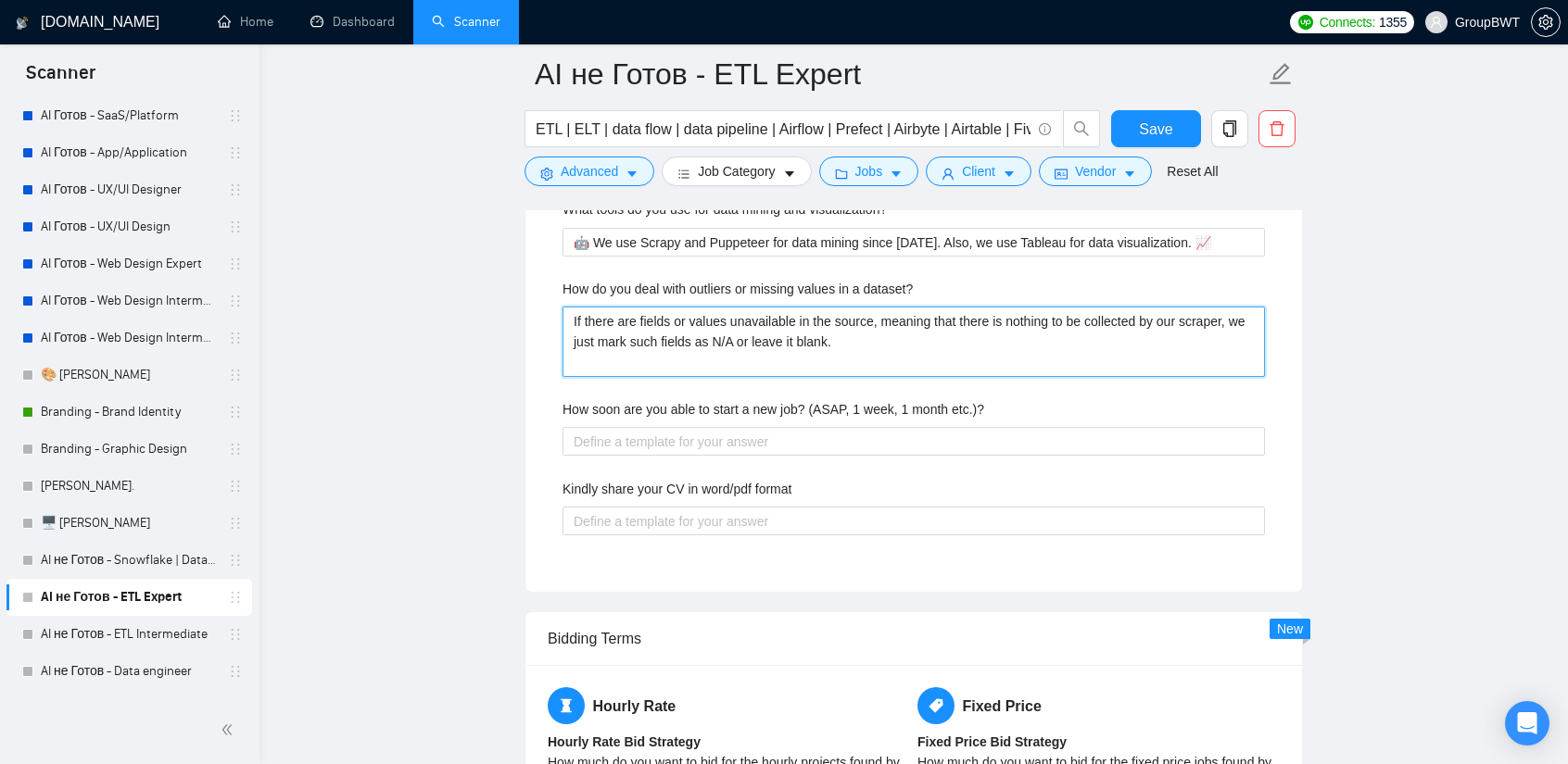
type dataset\? "If there are fields or values unavailable in the source, meaning that there is …"
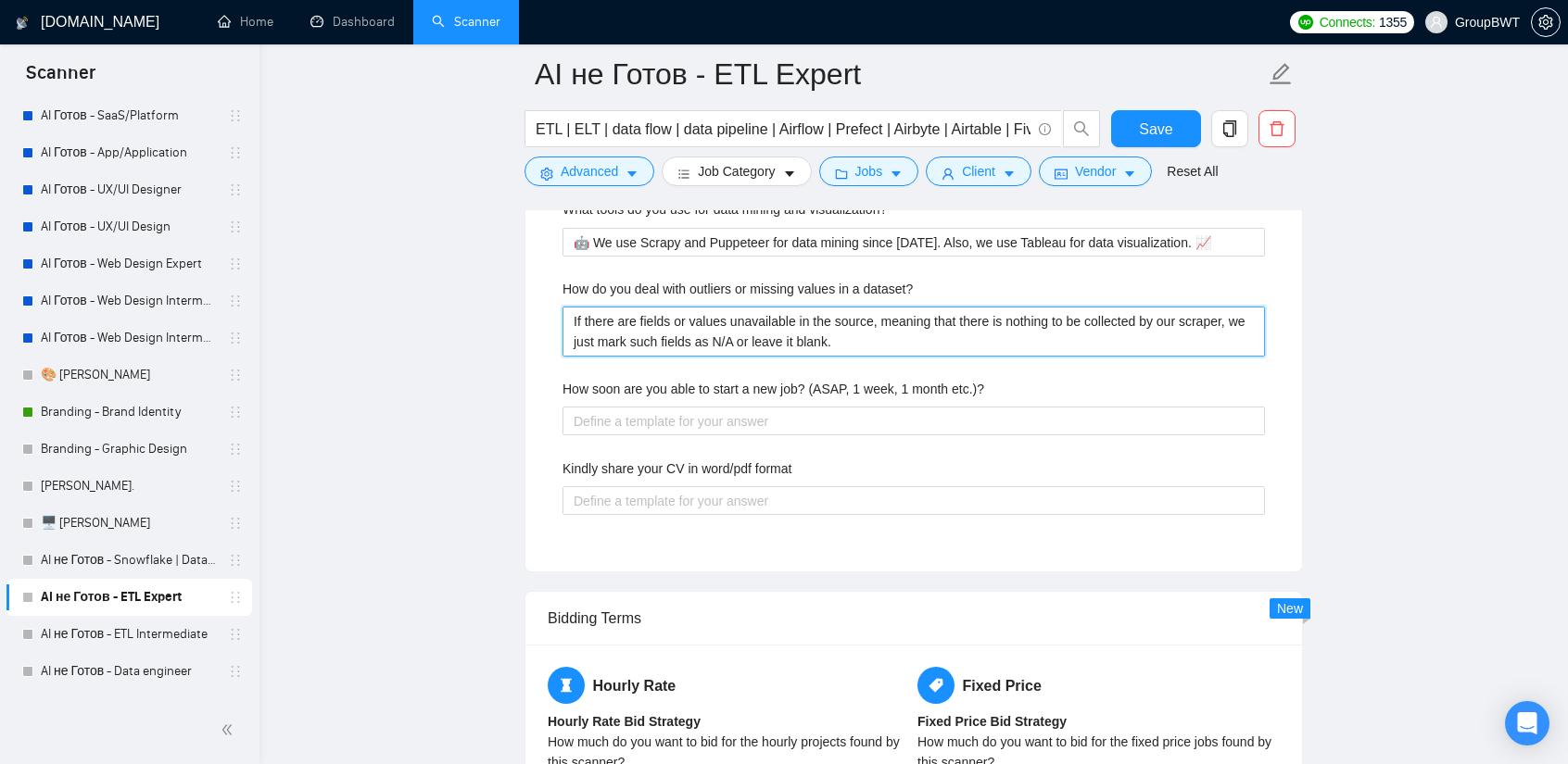
type dataset\? "If there are fields or values unavailable in the source, meaning that there is …"
click at [734, 379] on label "How soon are you able to start a new job? (ASAP, 1 week, 1 month etc.)?" at bounding box center [773, 389] width 421 height 20
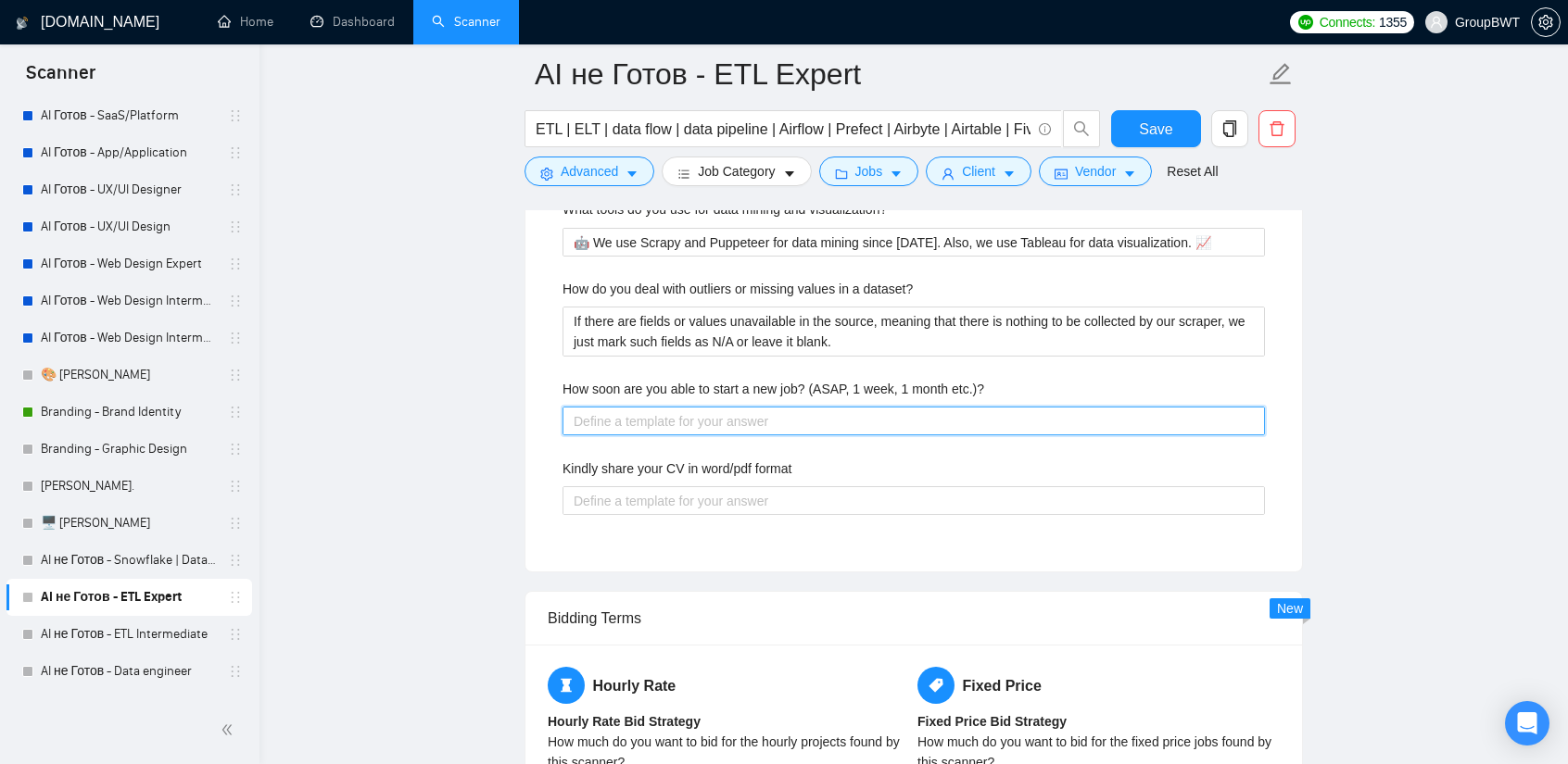
click at [734, 407] on etc\ "How soon are you able to start a new job? (ASAP, 1 week, 1 month etc.)?" at bounding box center [913, 421] width 702 height 29
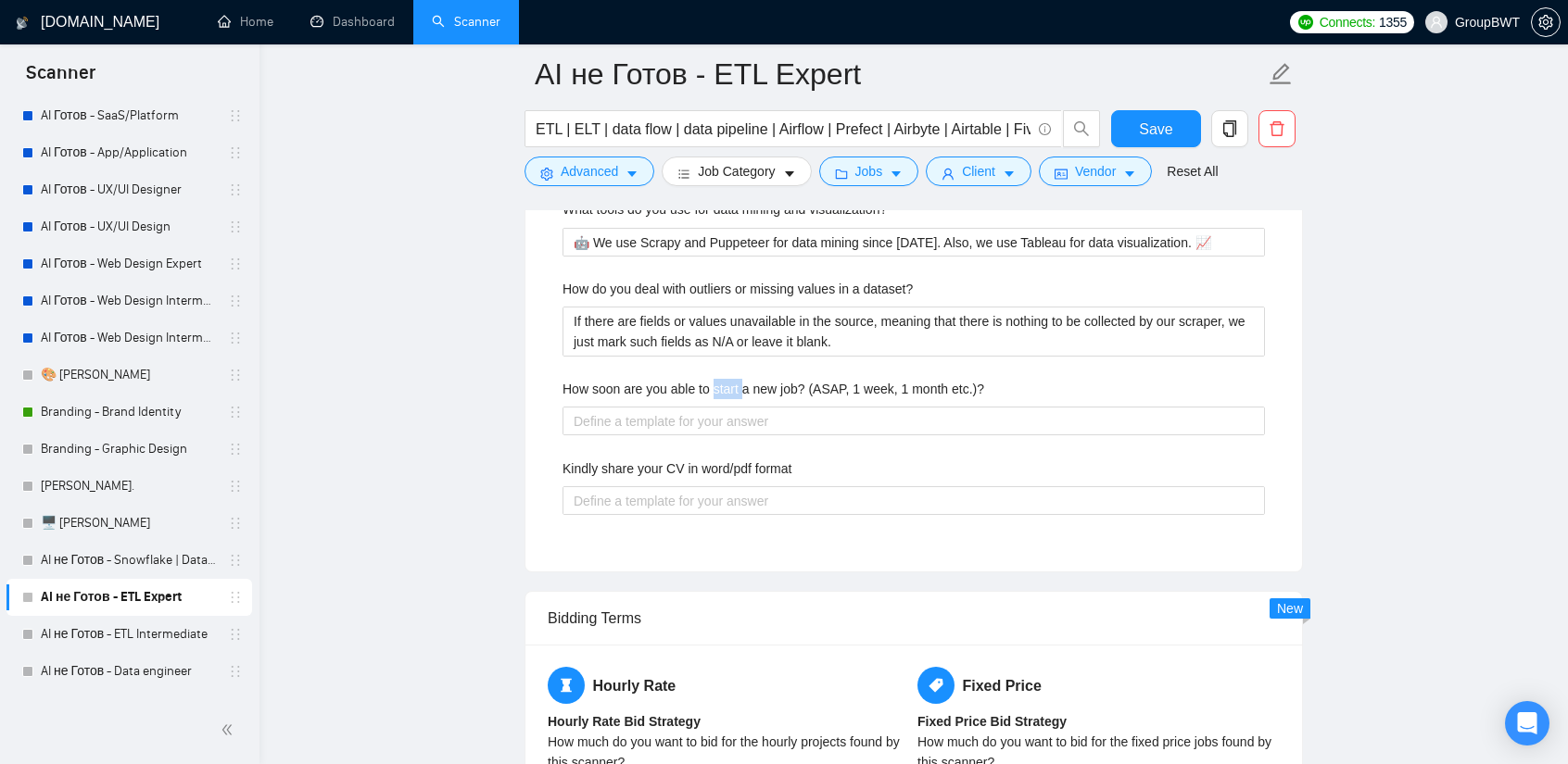
click at [734, 379] on label "How soon are you able to start a new job? (ASAP, 1 week, 1 month etc.)?" at bounding box center [773, 389] width 421 height 20
click at [734, 407] on etc\ "How soon are you able to start a new job? (ASAP, 1 week, 1 month etc.)?" at bounding box center [913, 421] width 702 height 29
click at [734, 379] on label "How soon are you able to start a new job? (ASAP, 1 week, 1 month etc.)?" at bounding box center [773, 389] width 421 height 20
click at [734, 407] on etc\ "How soon are you able to start a new job? (ASAP, 1 week, 1 month etc.)?" at bounding box center [913, 421] width 702 height 29
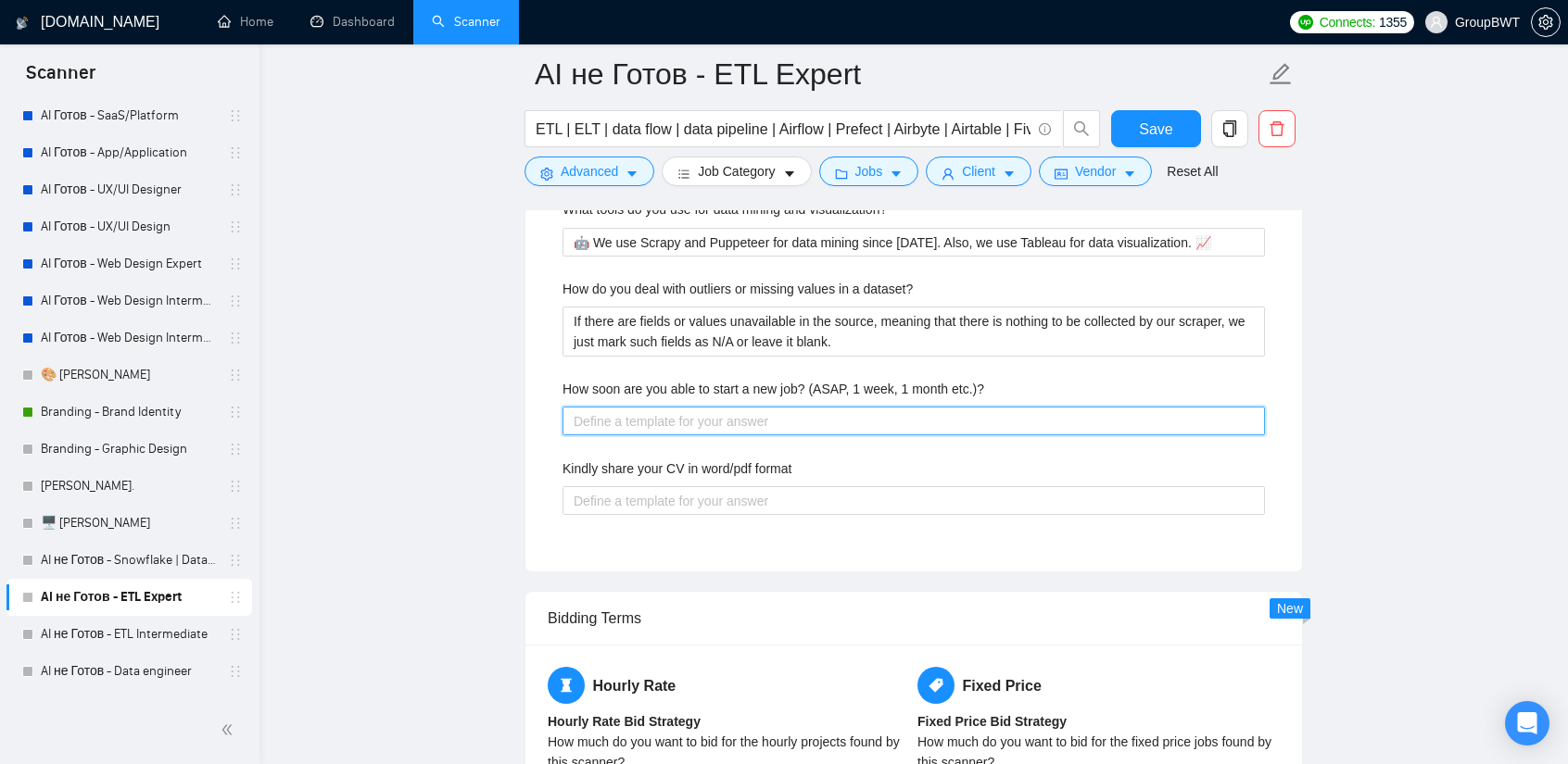
click at [762, 407] on etc\ "How soon are you able to start a new job? (ASAP, 1 week, 1 month etc.)?" at bounding box center [913, 421] width 702 height 29
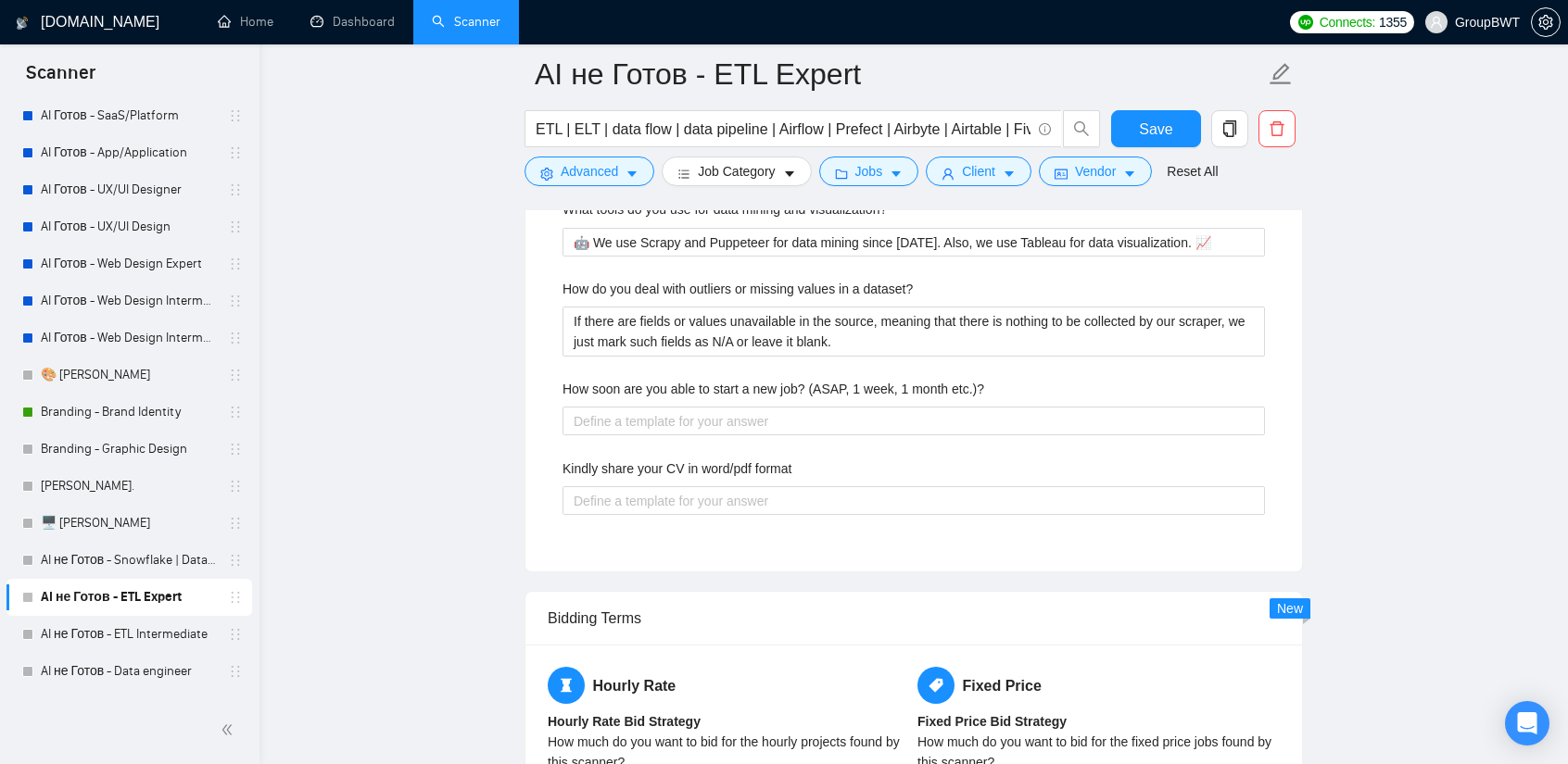
click at [721, 379] on label "How soon are you able to start a new job? (ASAP, 1 week, 1 month etc.)?" at bounding box center [773, 389] width 421 height 20
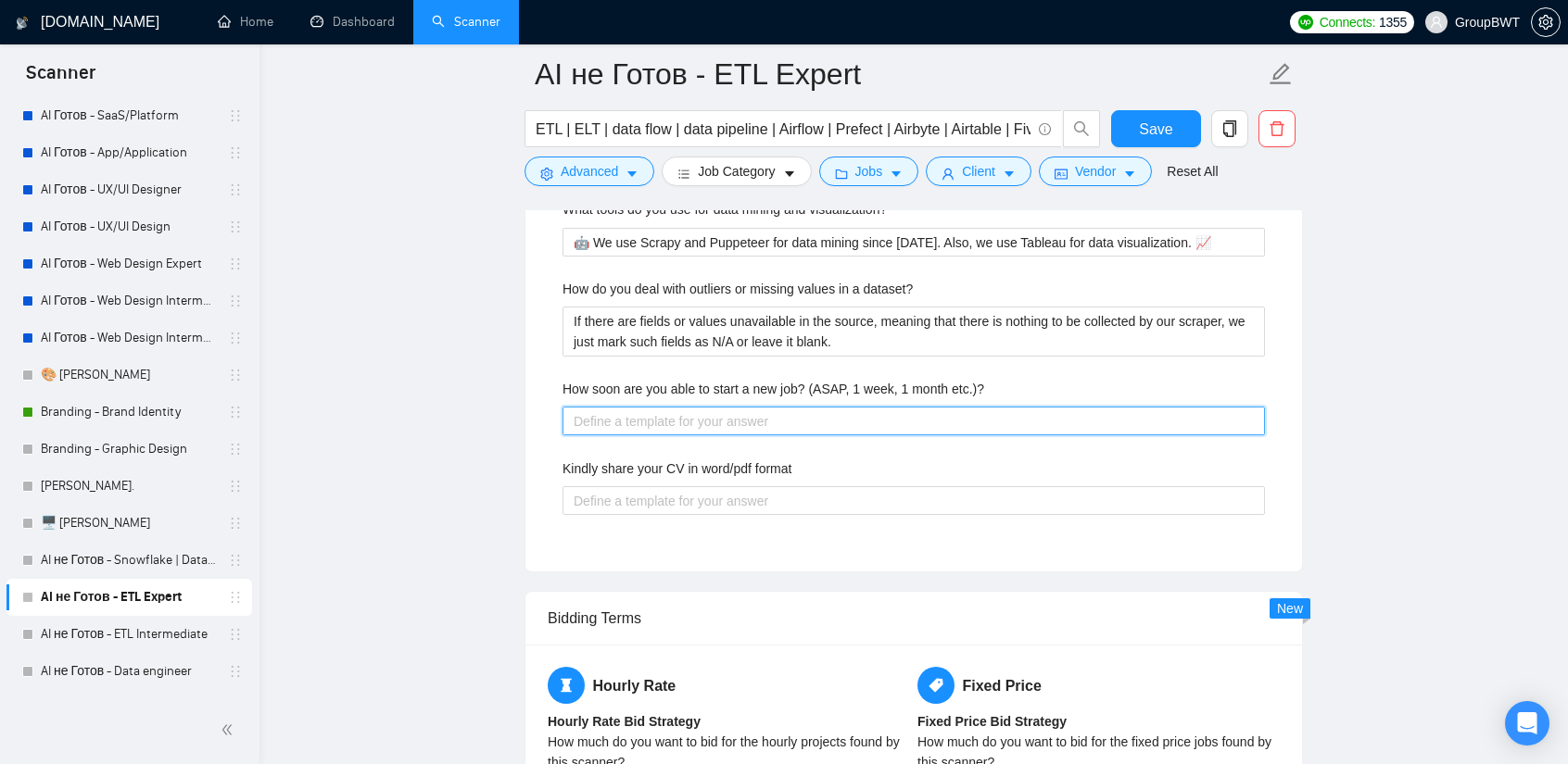
click at [721, 407] on etc\ "How soon are you able to start a new job? (ASAP, 1 week, 1 month etc.)?" at bounding box center [913, 421] width 702 height 29
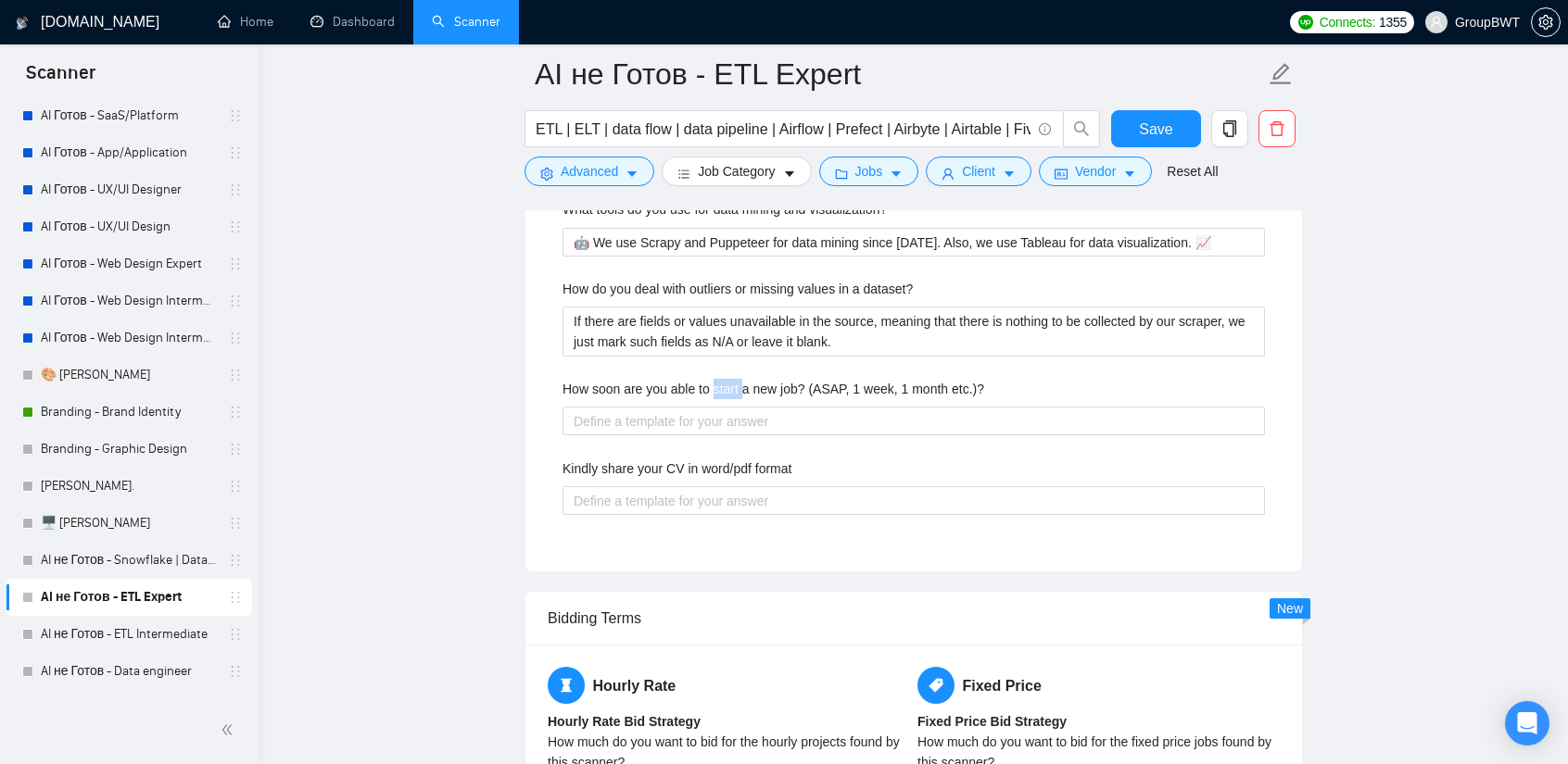
click at [721, 379] on label "How soon are you able to start a new job? (ASAP, 1 week, 1 month etc.)?" at bounding box center [773, 389] width 421 height 20
click at [721, 407] on etc\ "How soon are you able to start a new job? (ASAP, 1 week, 1 month etc.)?" at bounding box center [913, 421] width 702 height 29
click at [721, 379] on label "How soon are you able to start a new job? (ASAP, 1 week, 1 month etc.)?" at bounding box center [773, 389] width 421 height 20
click at [721, 407] on etc\ "How soon are you able to start a new job? (ASAP, 1 week, 1 month etc.)?" at bounding box center [913, 421] width 702 height 29
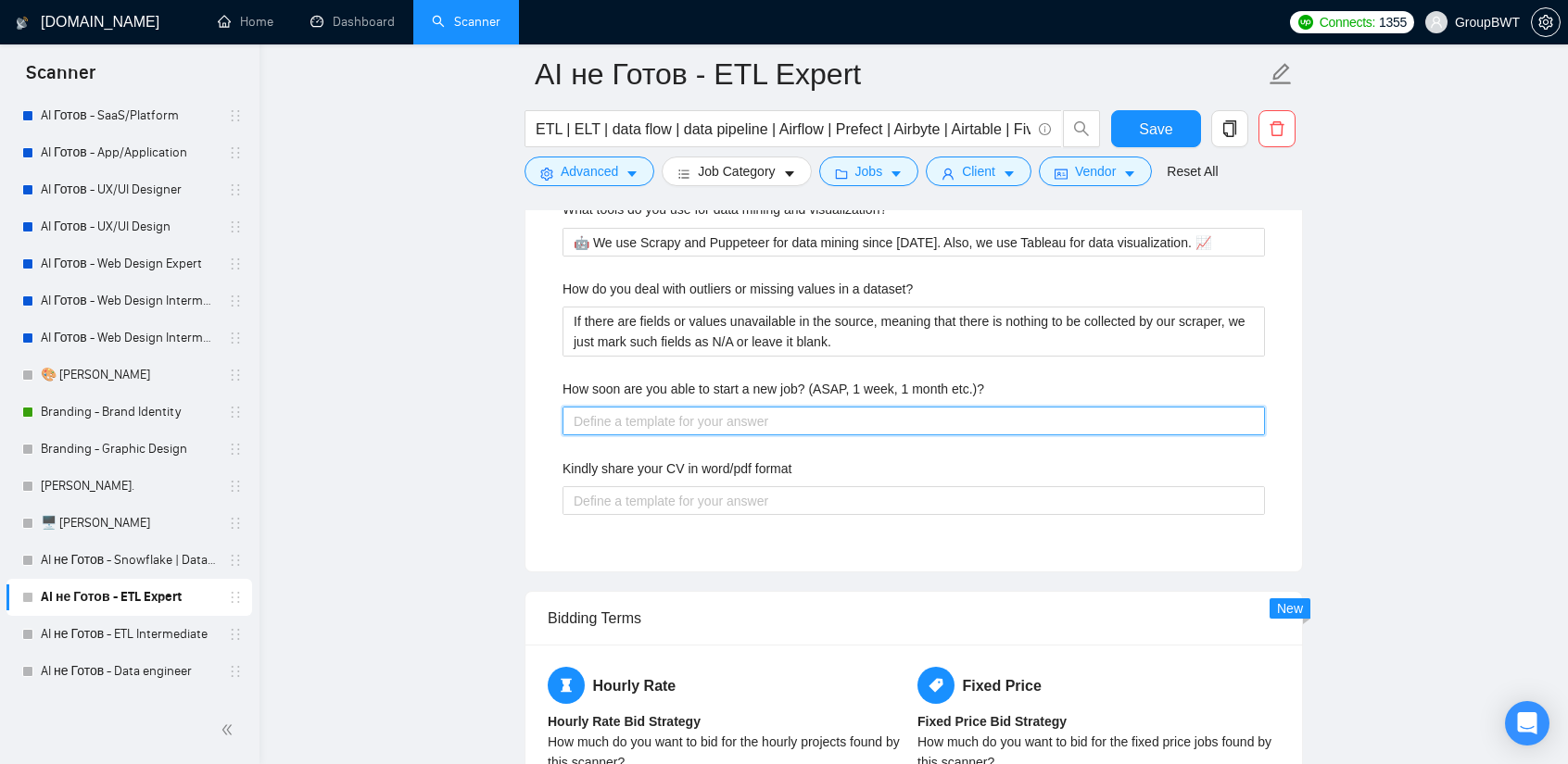
click at [654, 407] on etc\ "How soon are you able to start a new job? (ASAP, 1 week, 1 month etc.)?" at bounding box center [913, 421] width 702 height 29
type etc\ "W"
type etc\ "We"
type etc\ "We a"
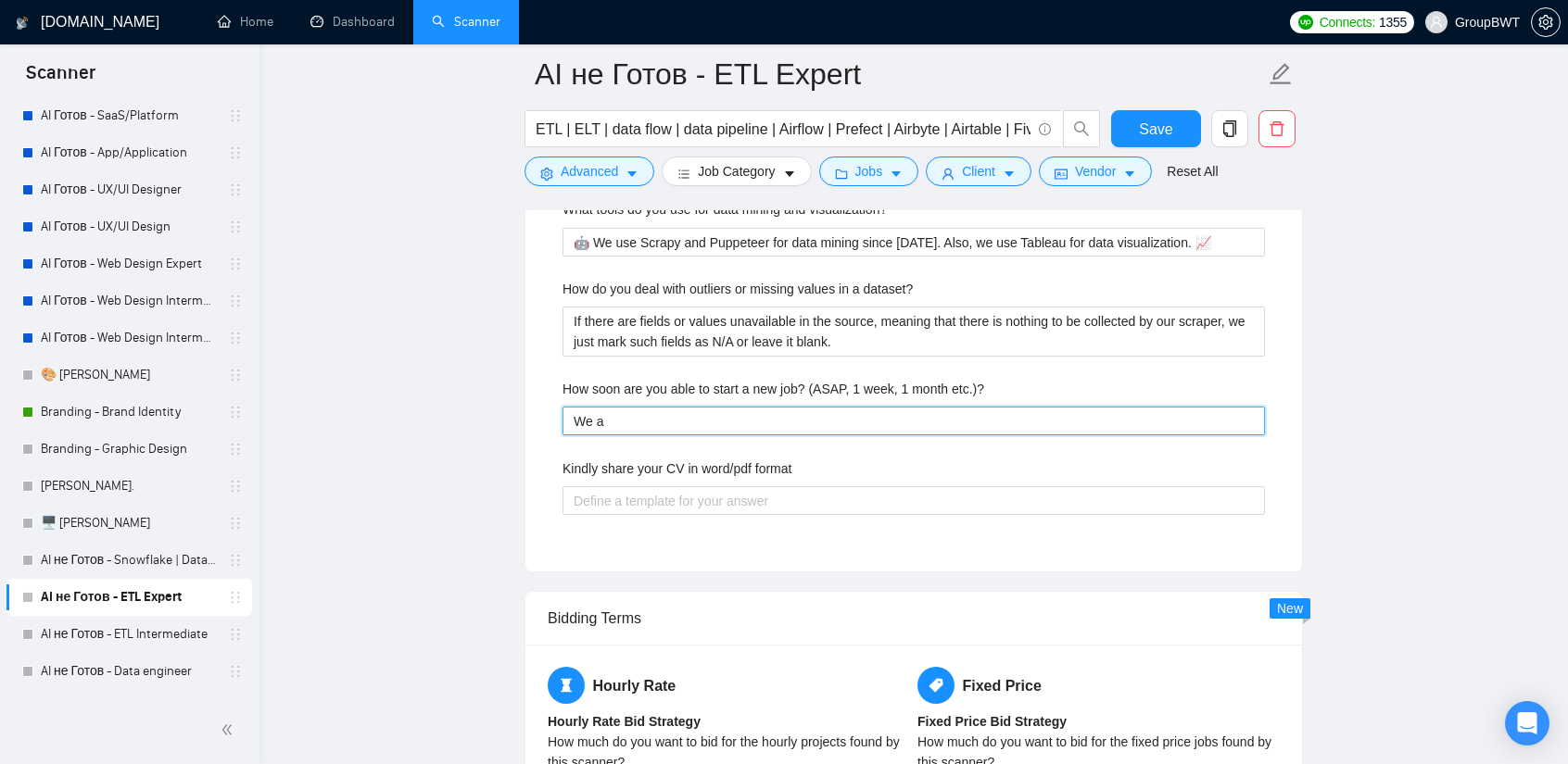
type etc\ "We ar"
type etc\ "We are"
type etc\ "We are r"
type etc\ "We are re"
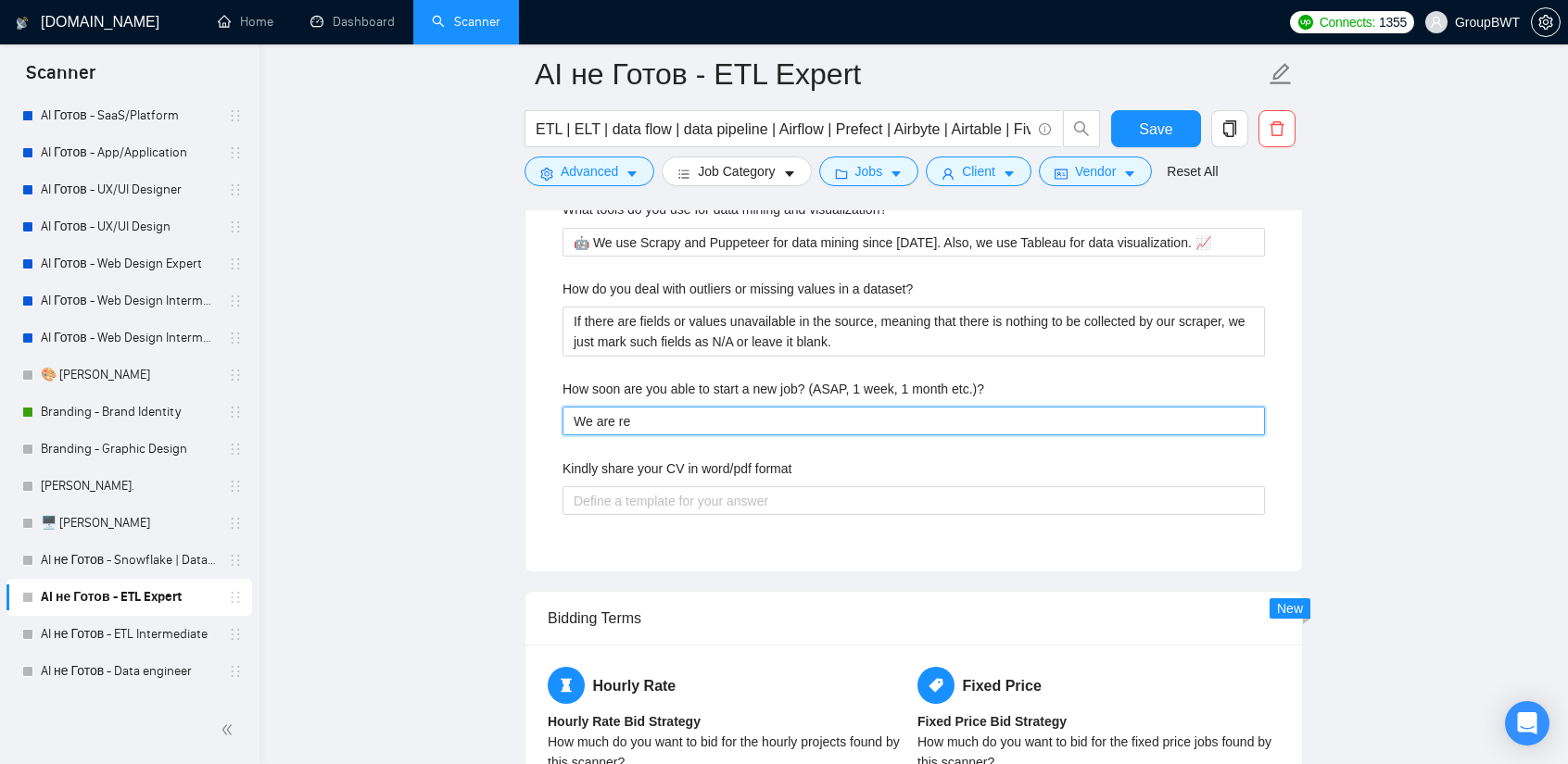
type etc\ "We are rea"
type etc\ "We are read"
type etc\ "We are ready"
type etc\ "We are ready t"
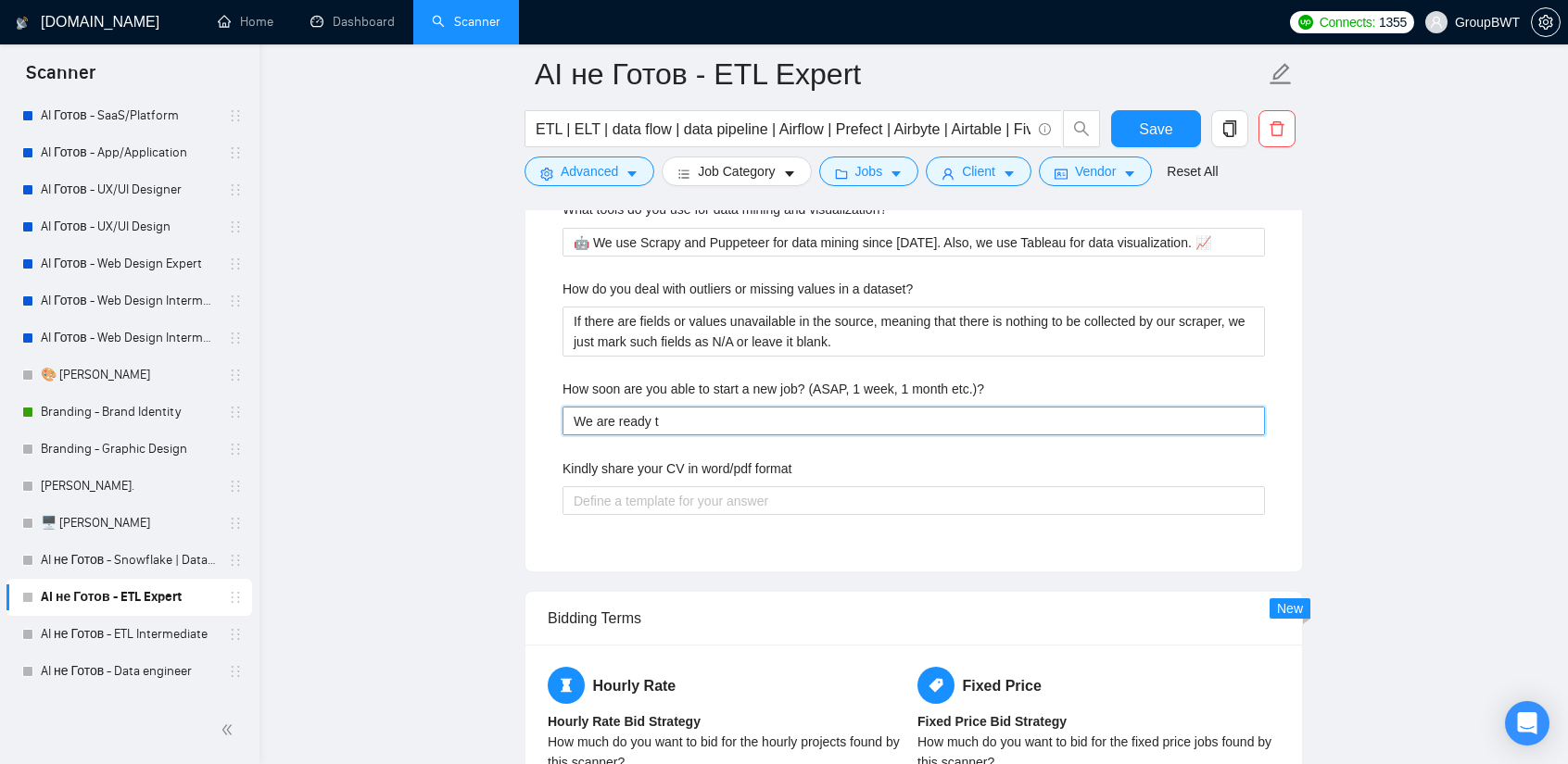
type etc\ "We are ready to"
type etc\ "We are ready to s"
type etc\ "We are ready to st"
type etc\ "We are ready to sta"
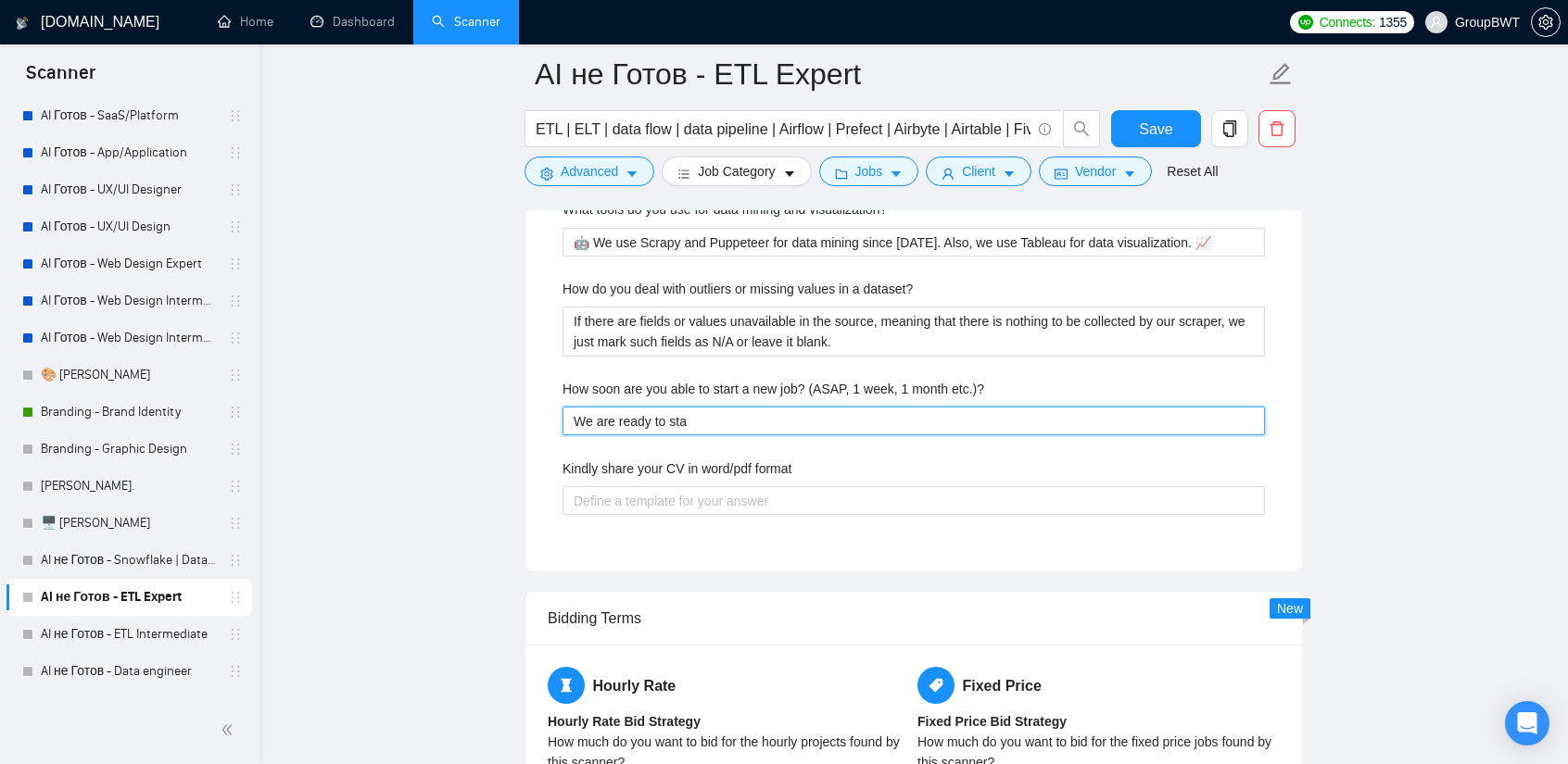
type etc\ "We are ready to star"
type etc\ "We are ready to start"
type etc\ "We are ready to start A"
type etc\ "We are ready to start AS"
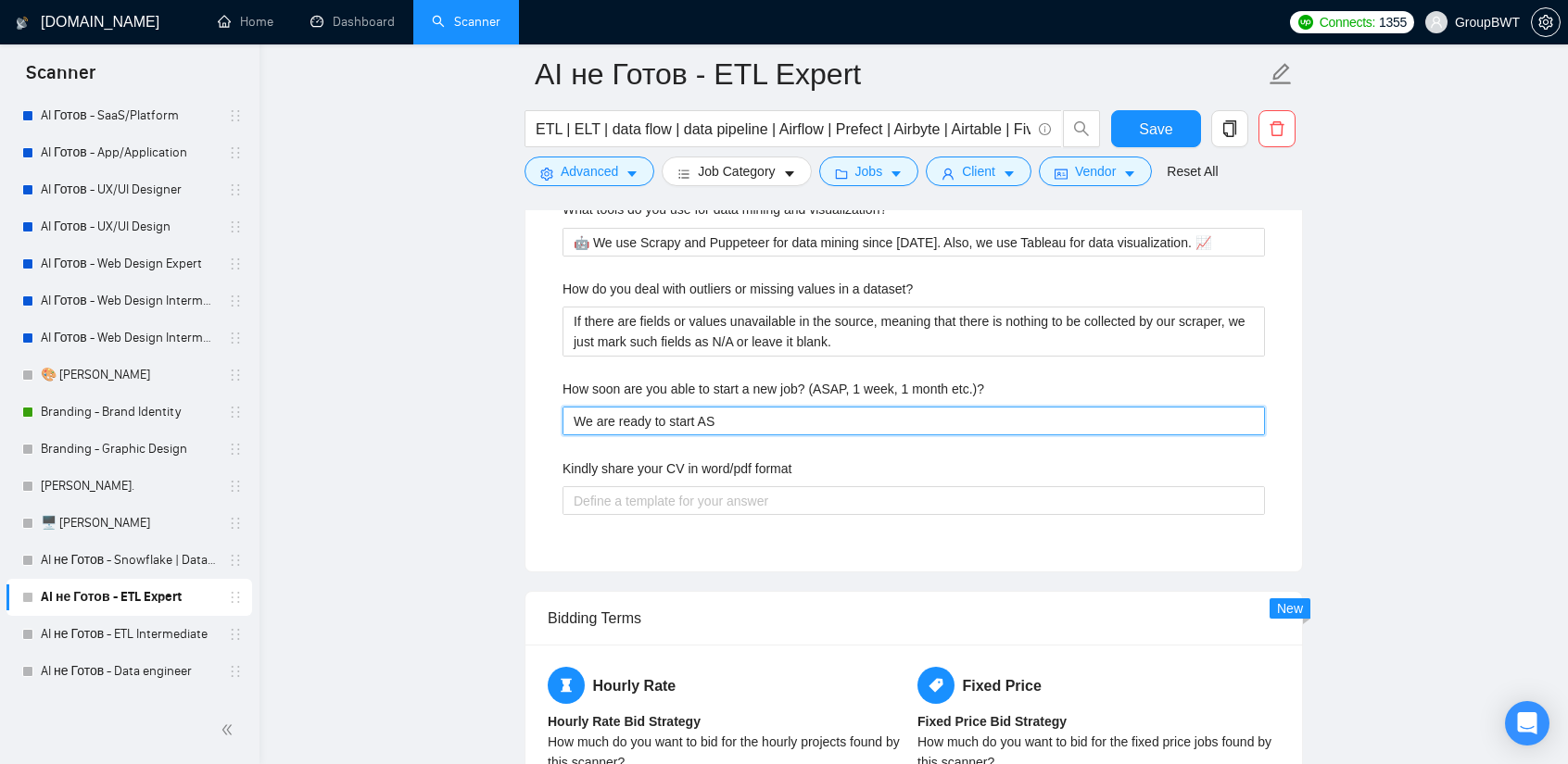
type etc\ "We are ready to start ASA"
type etc\ "We are ready to start ASAP"
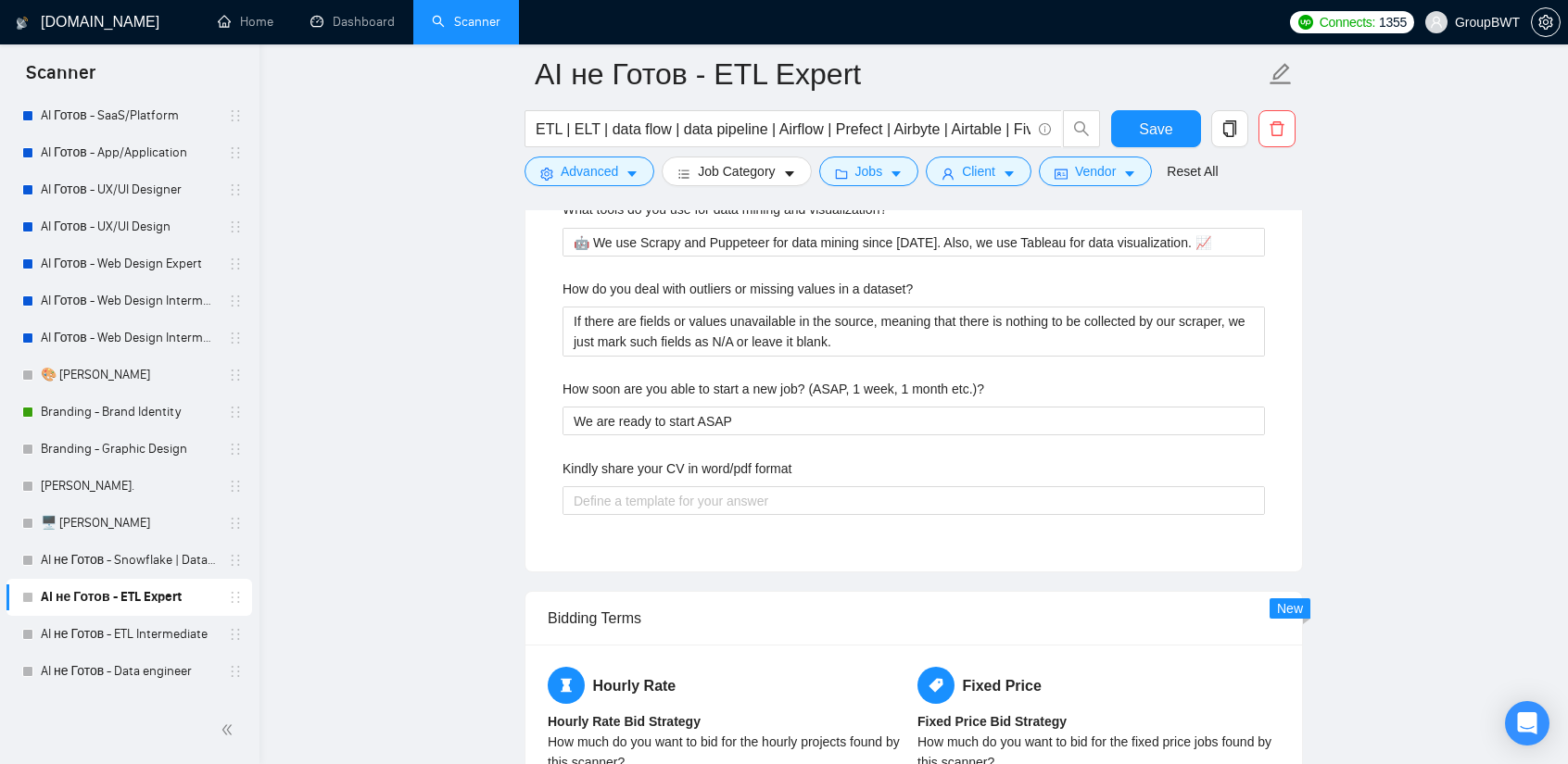
click at [700, 458] on label "Kindly share your CV in word/pdf format" at bounding box center [677, 468] width 229 height 20
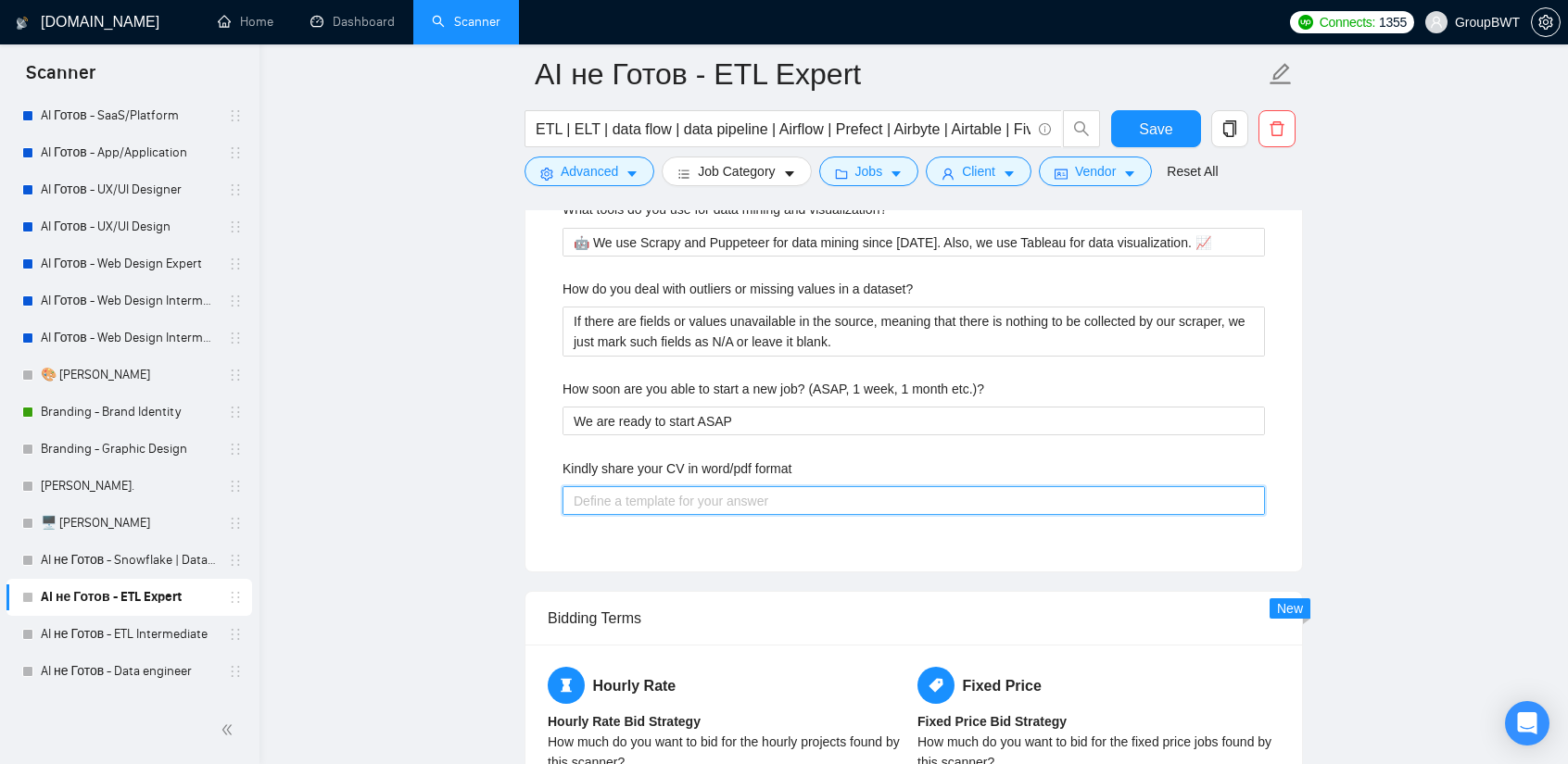
click at [700, 486] on format "Kindly share your CV in word/pdf format" at bounding box center [913, 500] width 702 height 29
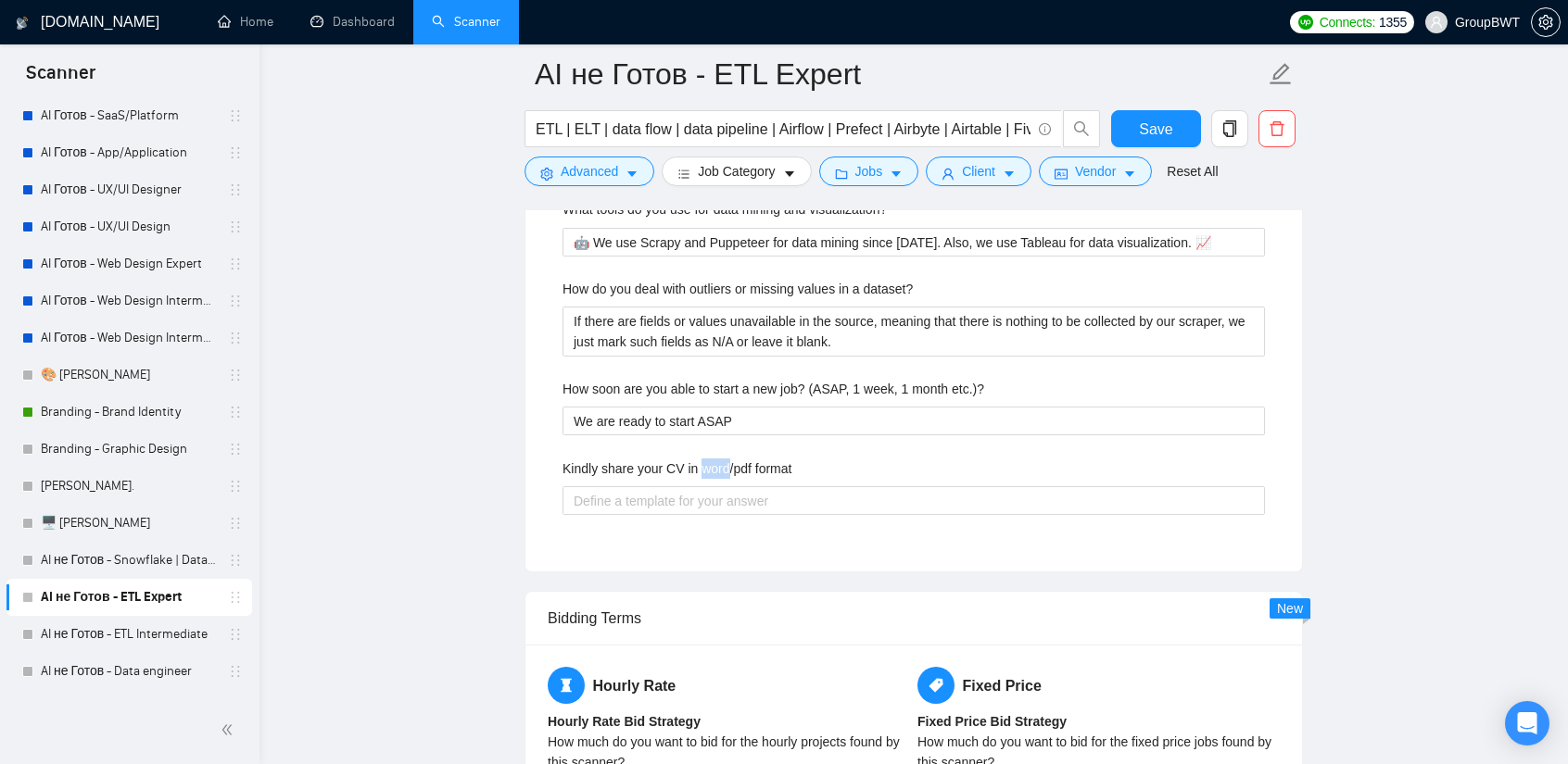
click at [700, 458] on label "Kindly share your CV in word/pdf format" at bounding box center [677, 468] width 229 height 20
click at [700, 486] on format "Kindly share your CV in word/pdf format" at bounding box center [913, 500] width 702 height 29
click at [700, 458] on label "Kindly share your CV in word/pdf format" at bounding box center [677, 468] width 229 height 20
click at [700, 486] on format "Kindly share your CV in word/pdf format" at bounding box center [913, 500] width 702 height 29
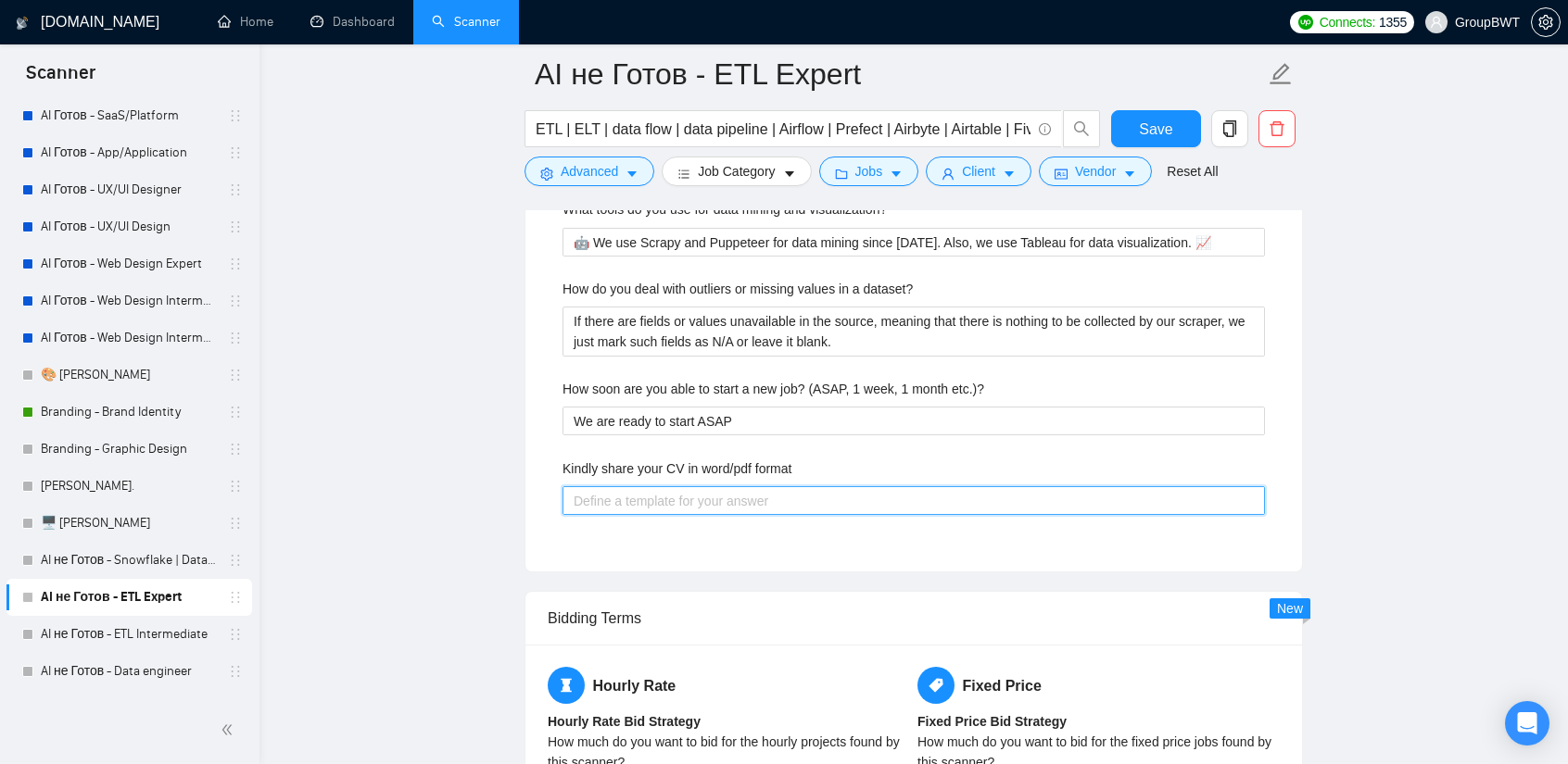
click at [704, 486] on format "Kindly share your CV in word/pdf format" at bounding box center [913, 500] width 702 height 29
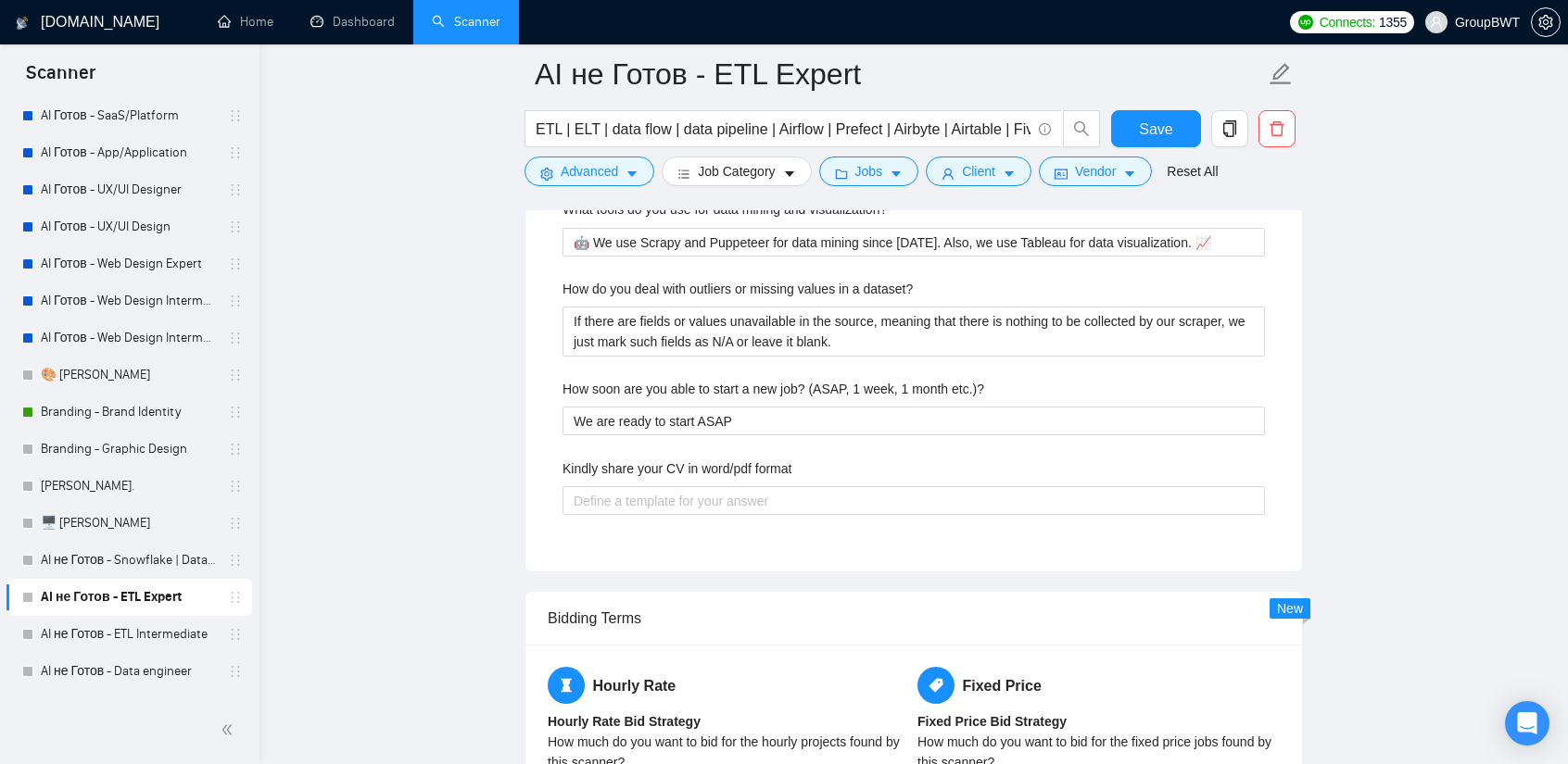
click at [716, 458] on label "Kindly share your CV in word/pdf format" at bounding box center [677, 468] width 229 height 20
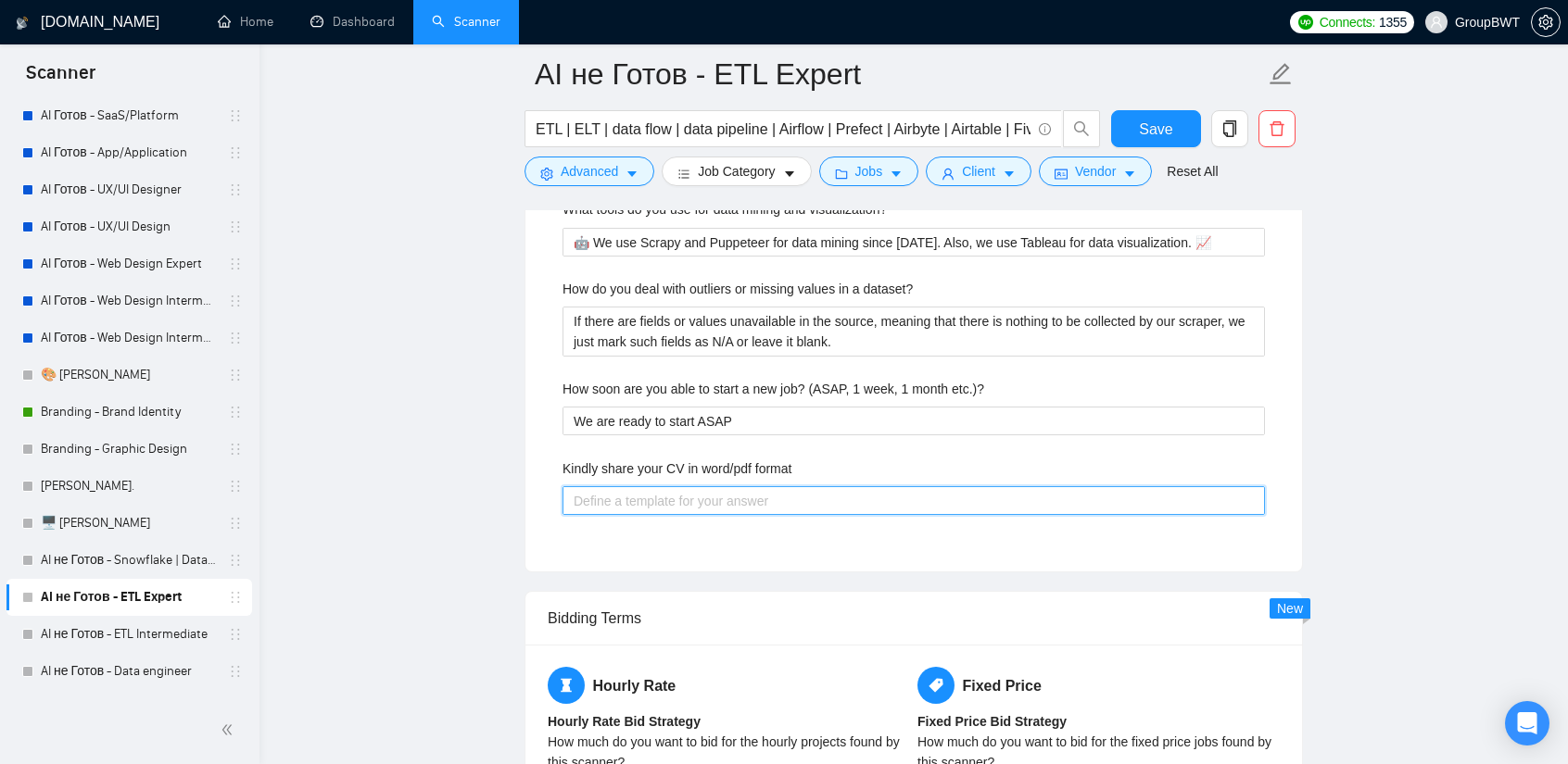
click at [716, 486] on format "Kindly share your CV in word/pdf format" at bounding box center [913, 500] width 702 height 29
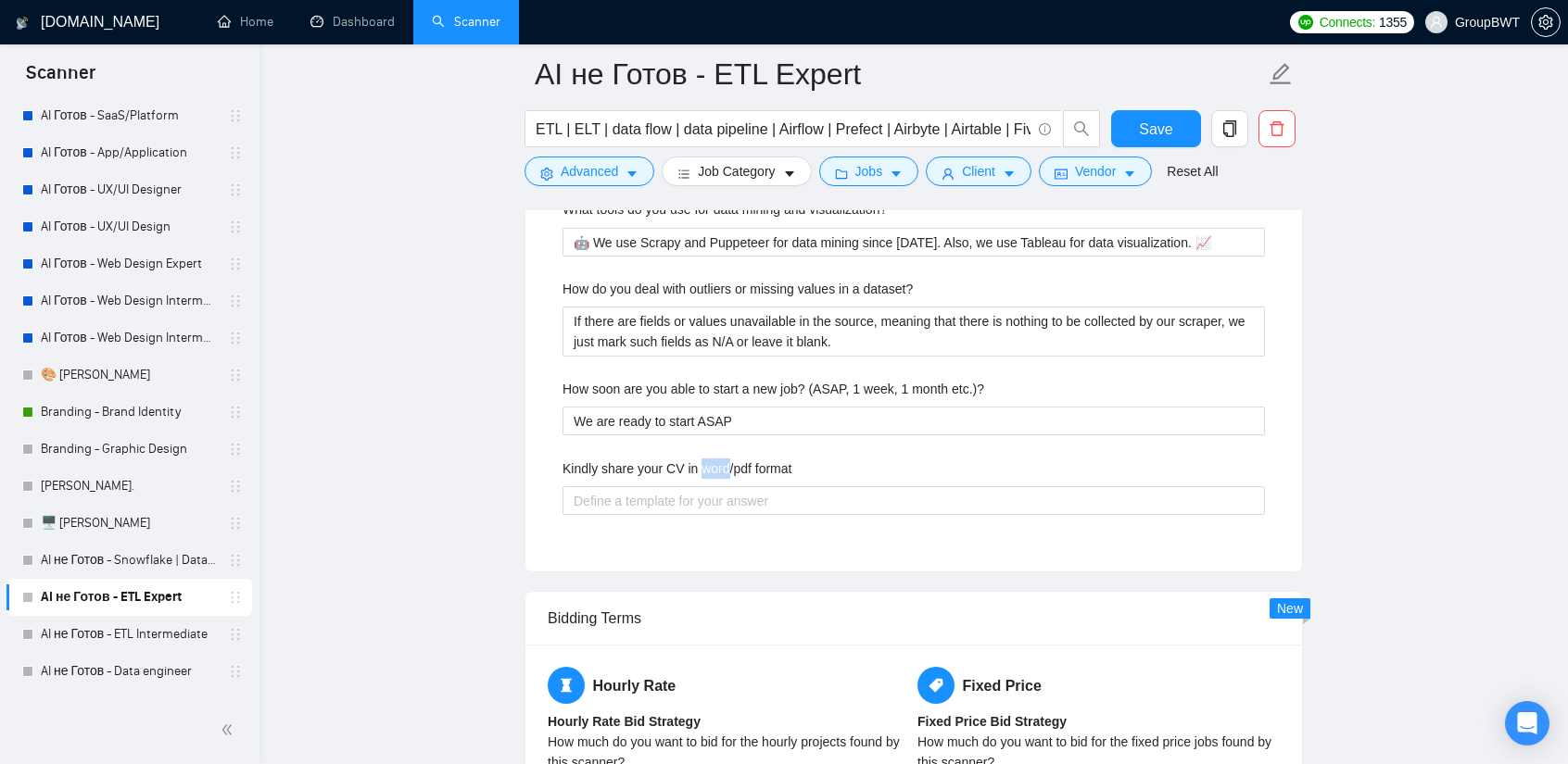
click at [716, 458] on label "Kindly share your CV in word/pdf format" at bounding box center [677, 468] width 229 height 20
click at [716, 486] on format "Kindly share your CV in word/pdf format" at bounding box center [913, 500] width 702 height 29
click at [716, 458] on label "Kindly share your CV in word/pdf format" at bounding box center [677, 468] width 229 height 20
click at [716, 486] on format "Kindly share your CV in word/pdf format" at bounding box center [913, 500] width 702 height 29
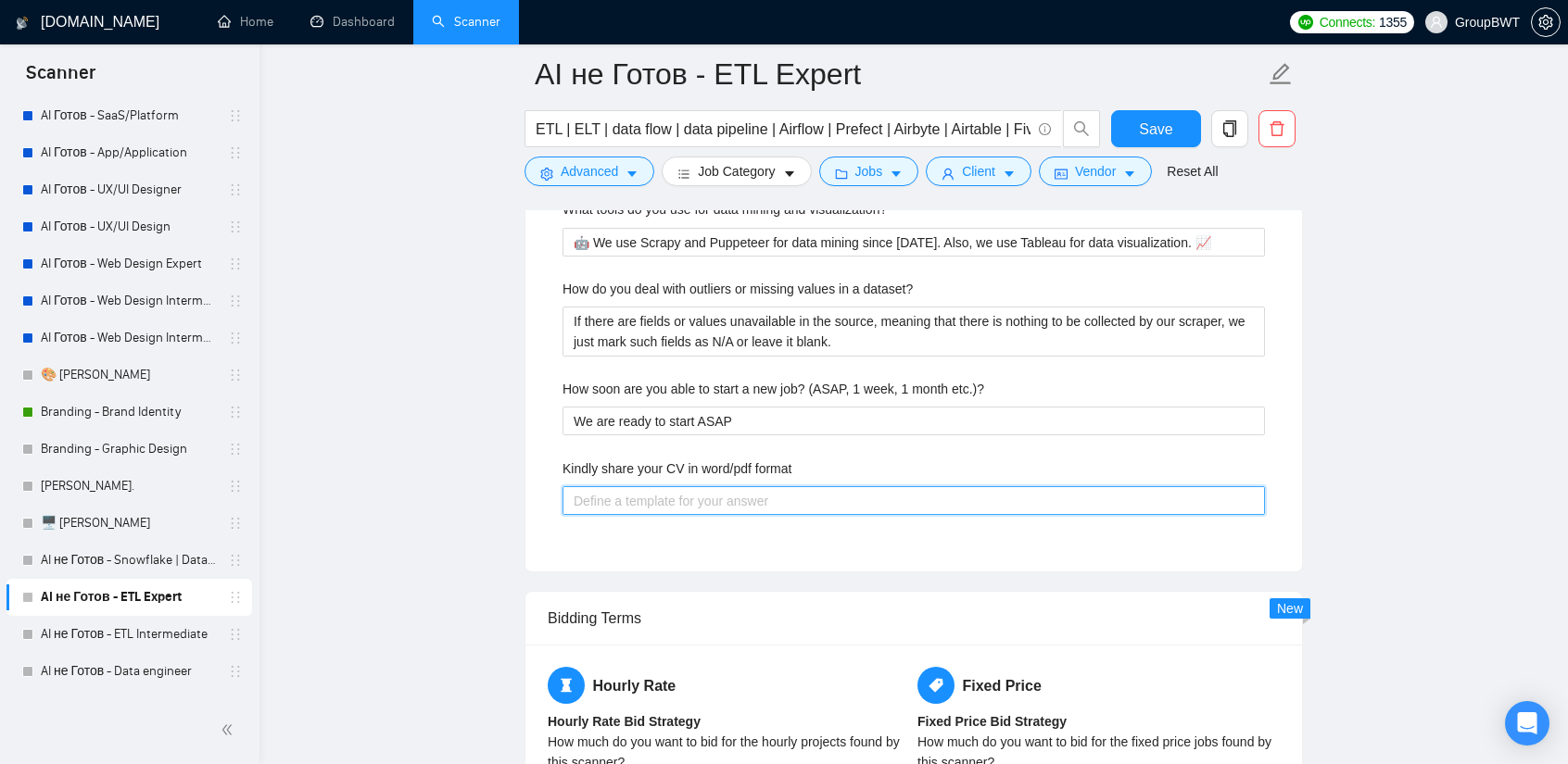
click at [748, 486] on format "Kindly share your CV in word/pdf format" at bounding box center [913, 500] width 702 height 29
paste format "We don’t use a traditional CV in Word/PDF, since I represent GroupBWT — a 100-p…"
type format "We don’t use a traditional CV in Word/PDF, since I represent GroupBWT — a 100-p…"
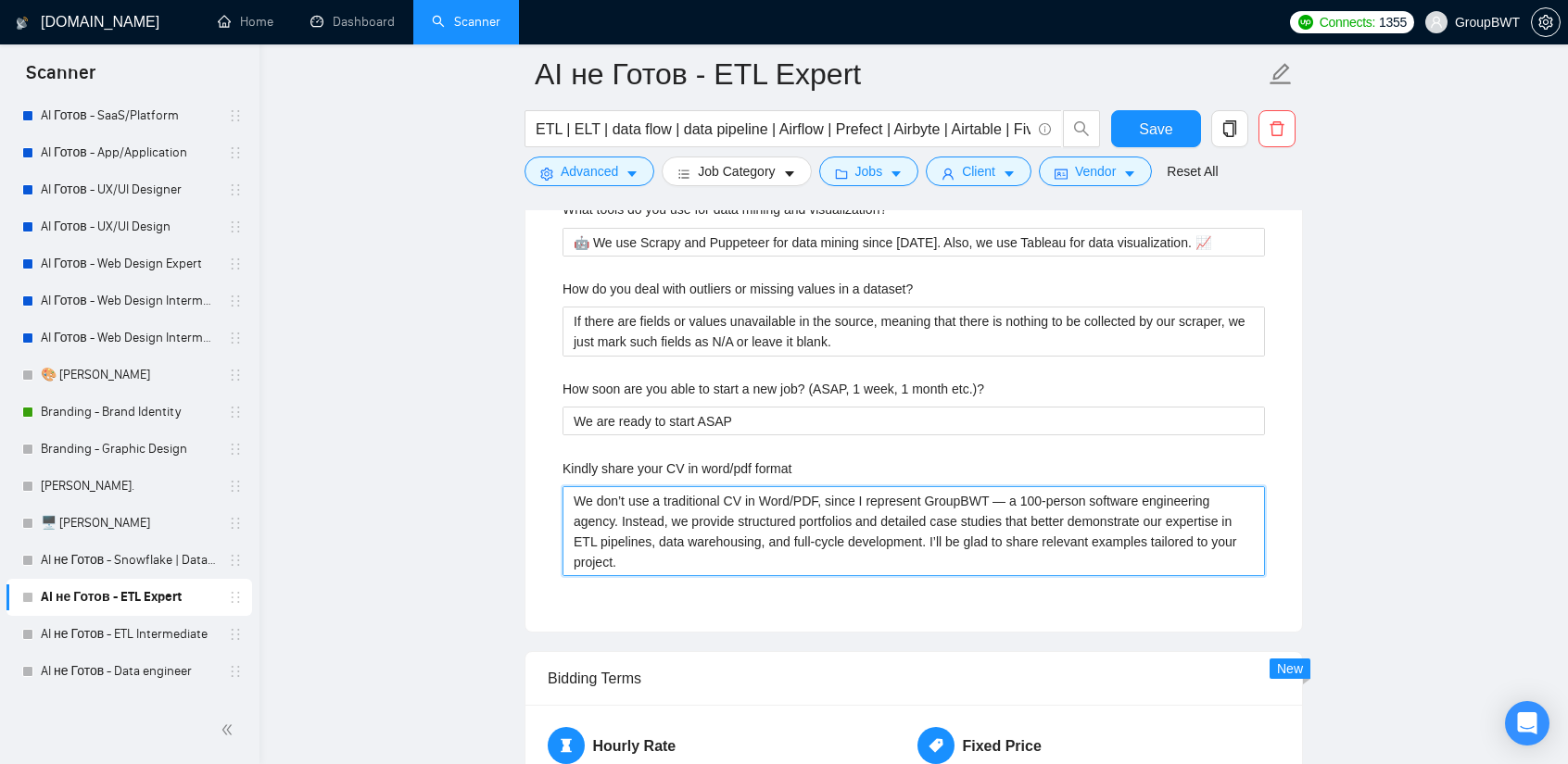
click at [991, 486] on format "We don’t use a traditional CV in Word/PDF, since I represent GroupBWT — a 100-p…" at bounding box center [913, 531] width 702 height 90
click at [891, 529] on format "We don’t use a traditional CV in Word/PDF, since I represent GroupBWT - a 100-p…" at bounding box center [913, 531] width 702 height 90
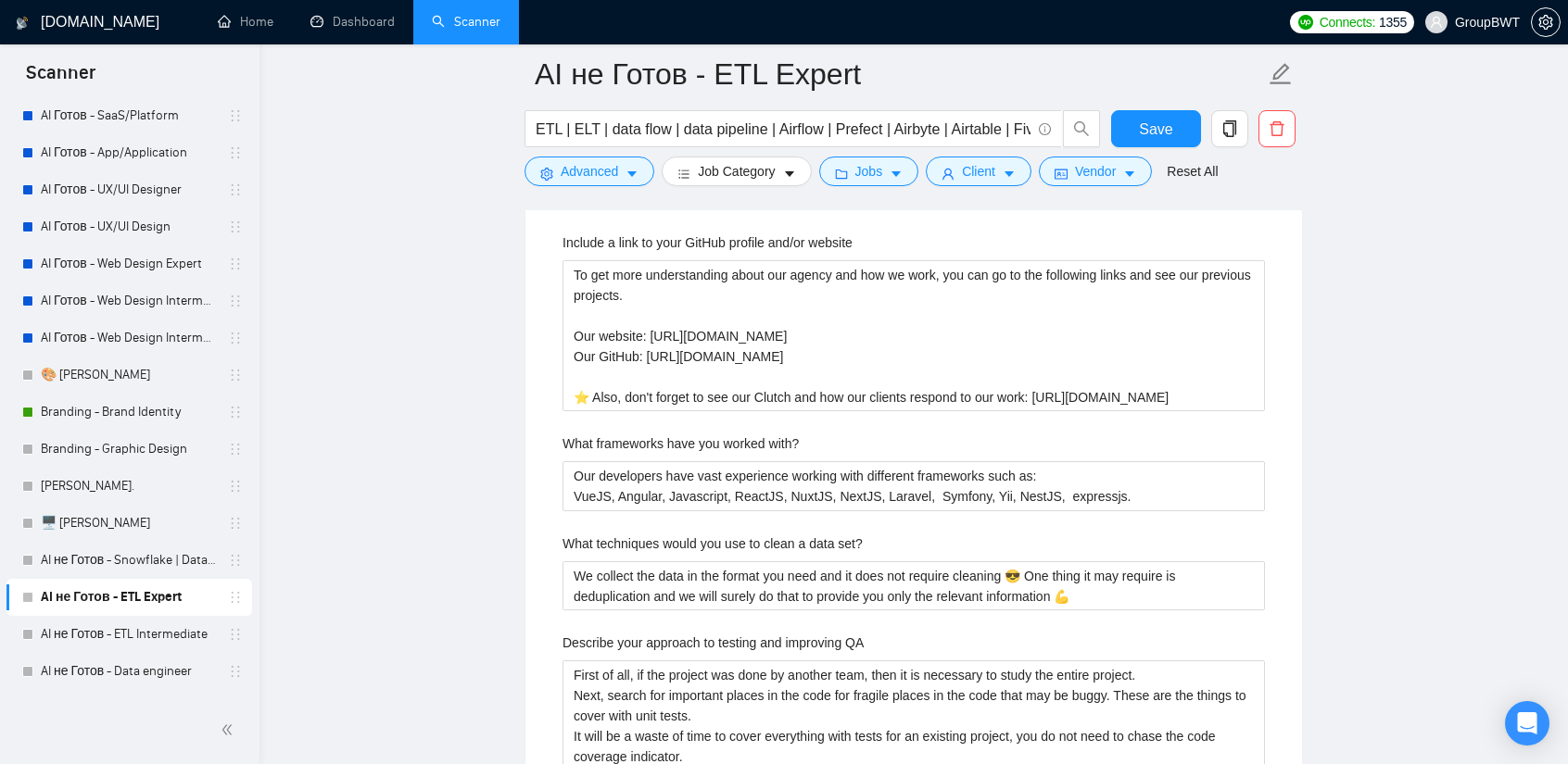
scroll to position [3149, 0]
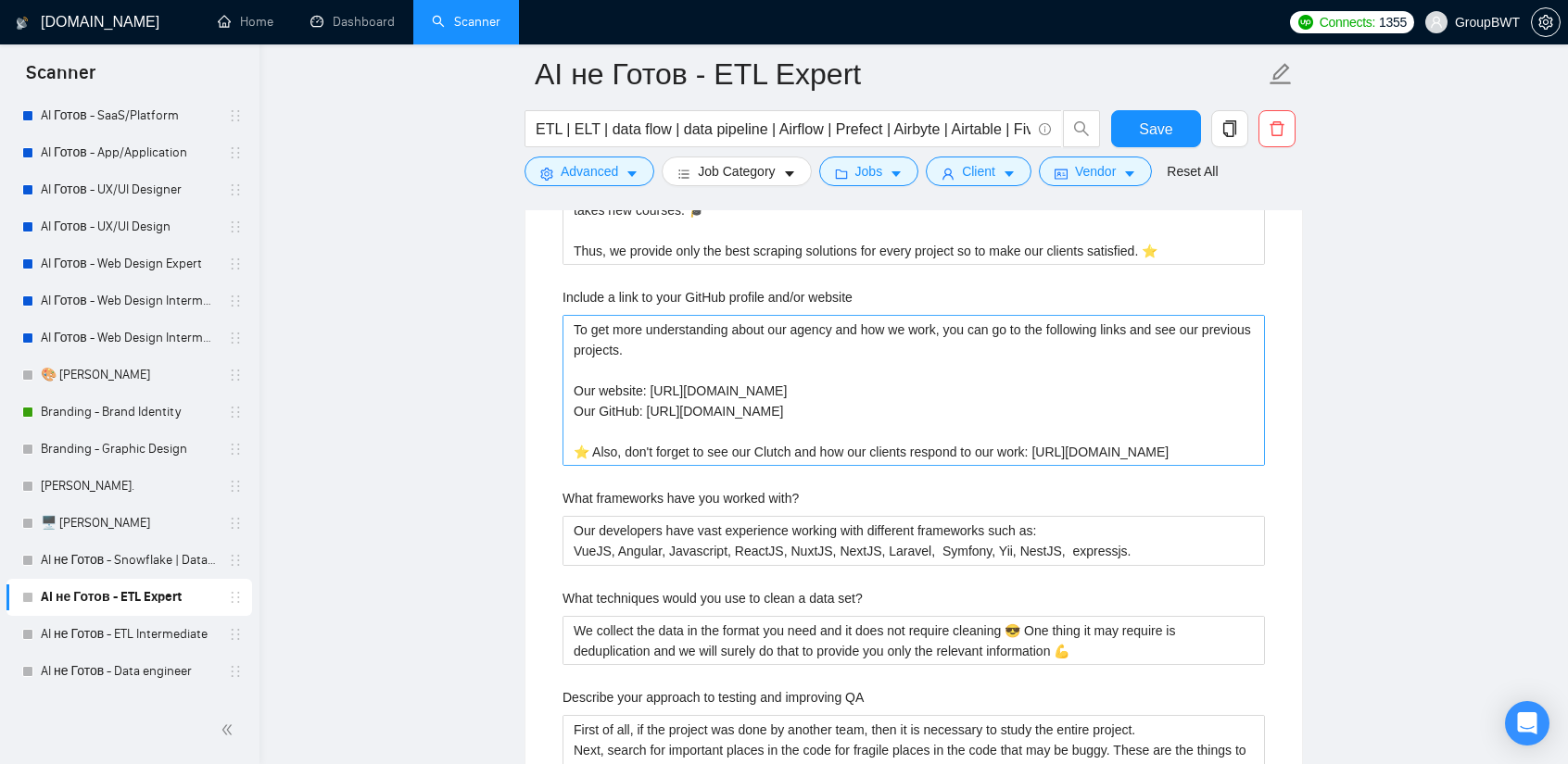
type format "We don’t use a traditional CV in Word/PDF, since I represent GroupBWT - a 100-p…"
drag, startPoint x: 844, startPoint y: 372, endPoint x: 547, endPoint y: 281, distance: 310.6
click at [548, 281] on div "Describe your recent experience with similar projects I have extensive experien…" at bounding box center [913, 626] width 732 height 1263
drag, startPoint x: 1258, startPoint y: 419, endPoint x: 558, endPoint y: 277, distance: 714.3
click at [559, 277] on div "Describe your recent experience with similar projects I have extensive experien…" at bounding box center [913, 626] width 732 height 1263
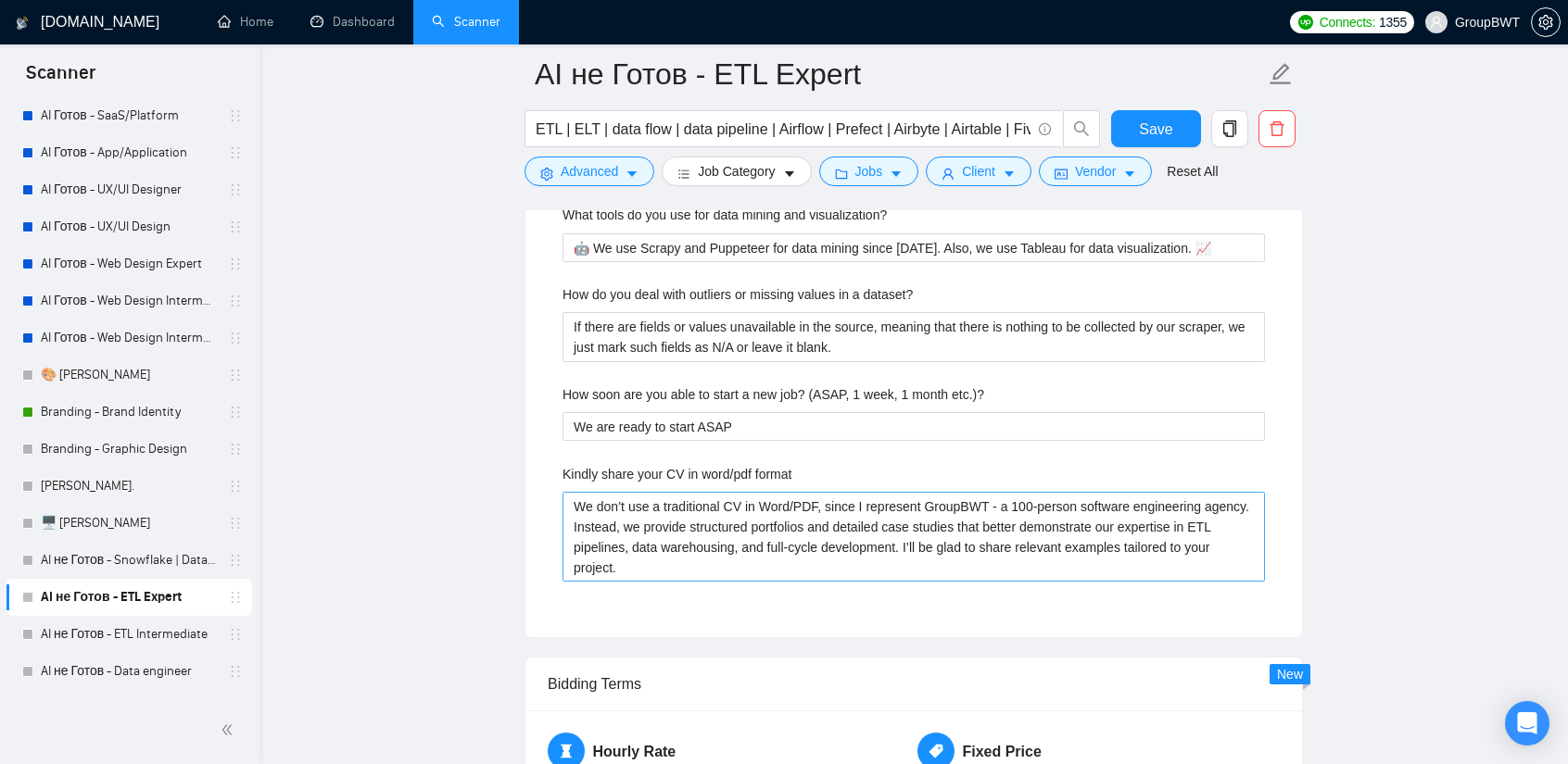
scroll to position [3797, 0]
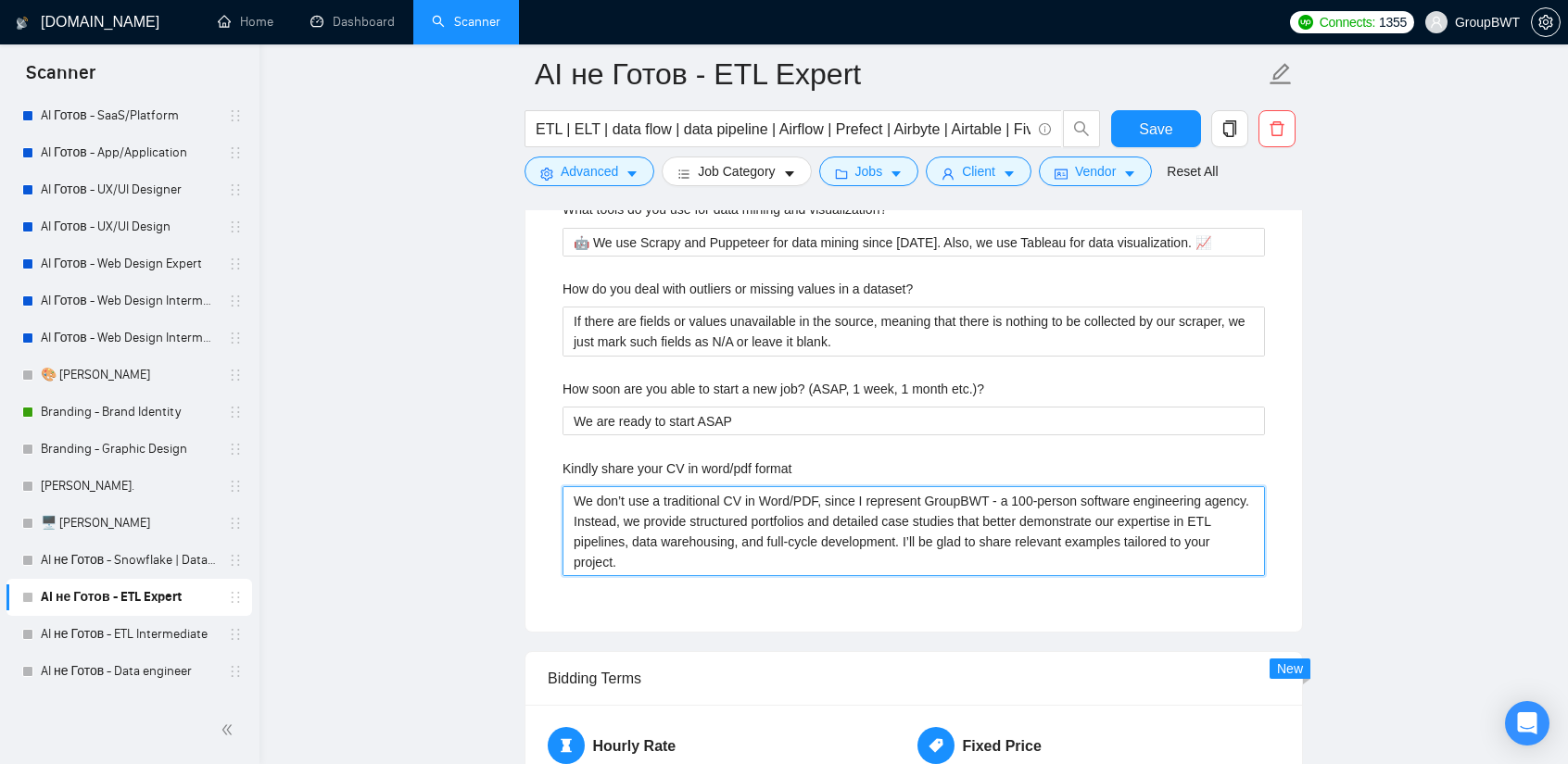
click at [836, 516] on format "We don’t use a traditional CV in Word/PDF, since I represent GroupBWT - a 100-p…" at bounding box center [913, 531] width 702 height 90
type format "We don’t use a traditional CV in Word/PDF, since I represent GroupBWT - a 100-p…"
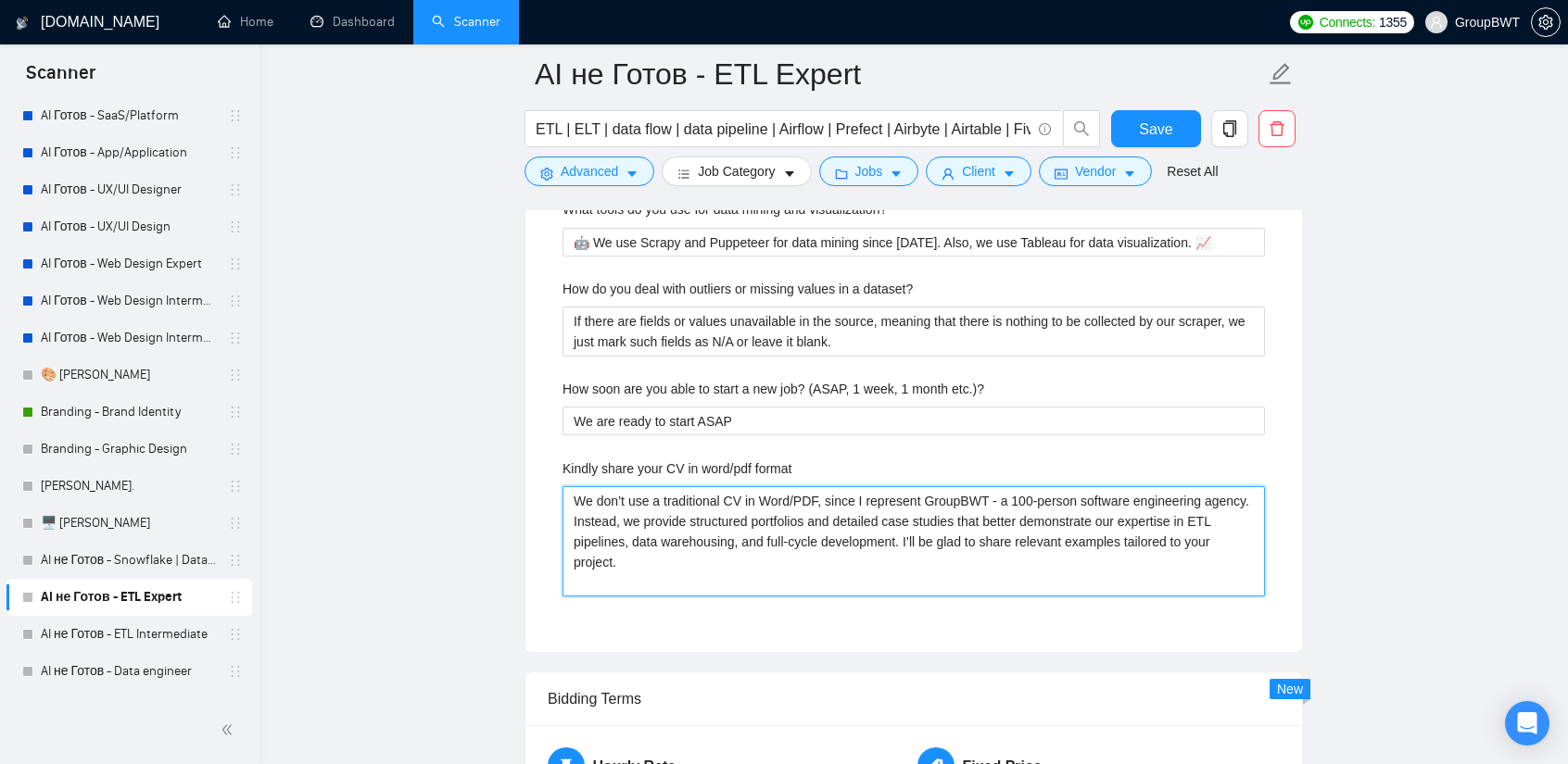
type format "We don’t use a traditional CV in Word/PDF, since I represent GroupBWT - a 100-p…"
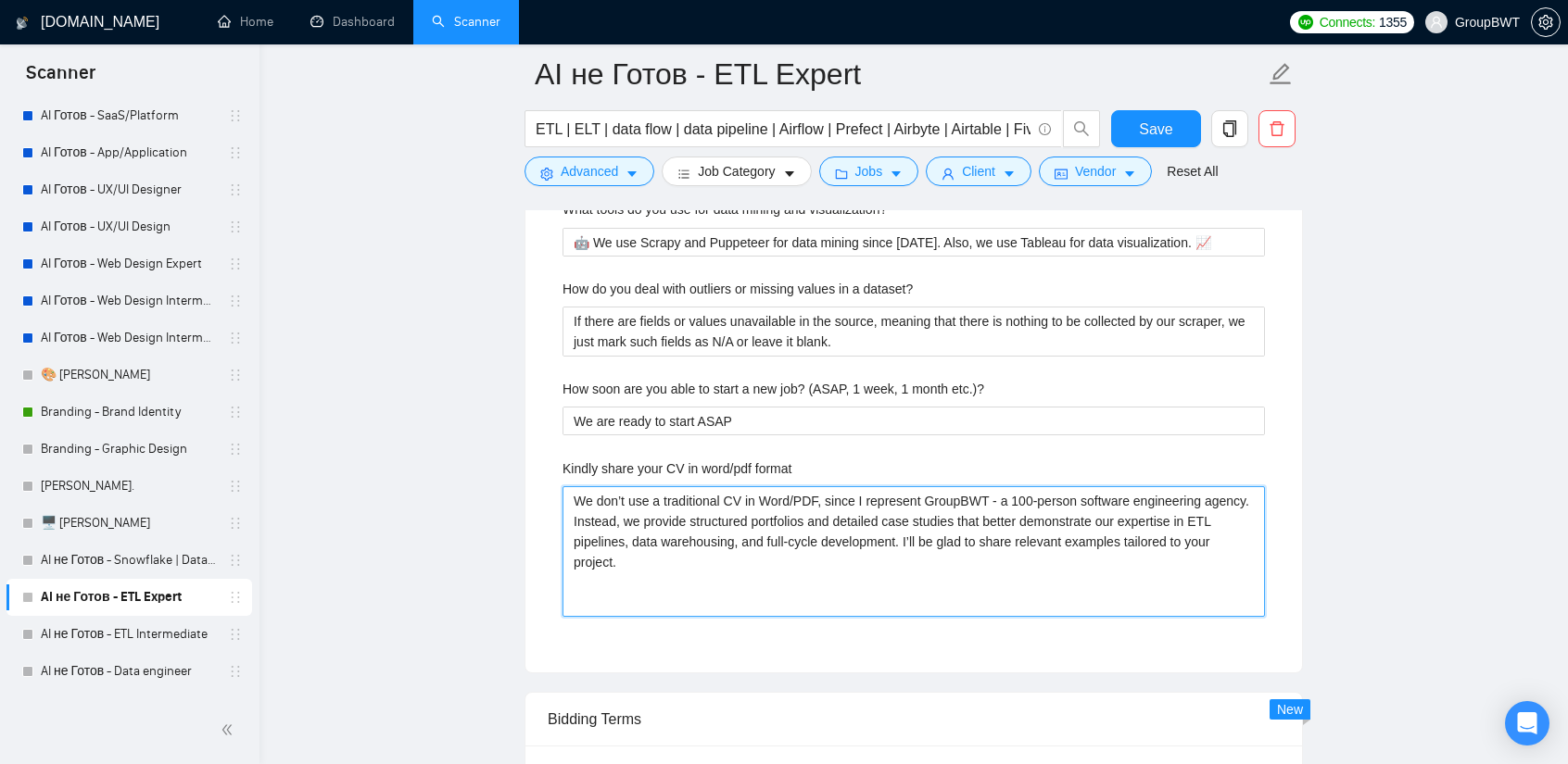
paste format "To get more understanding about our agency and how we work, you can go to the f…"
type format "We don’t use a traditional CV in Word/PDF, since I represent GroupBWT - a 100-p…"
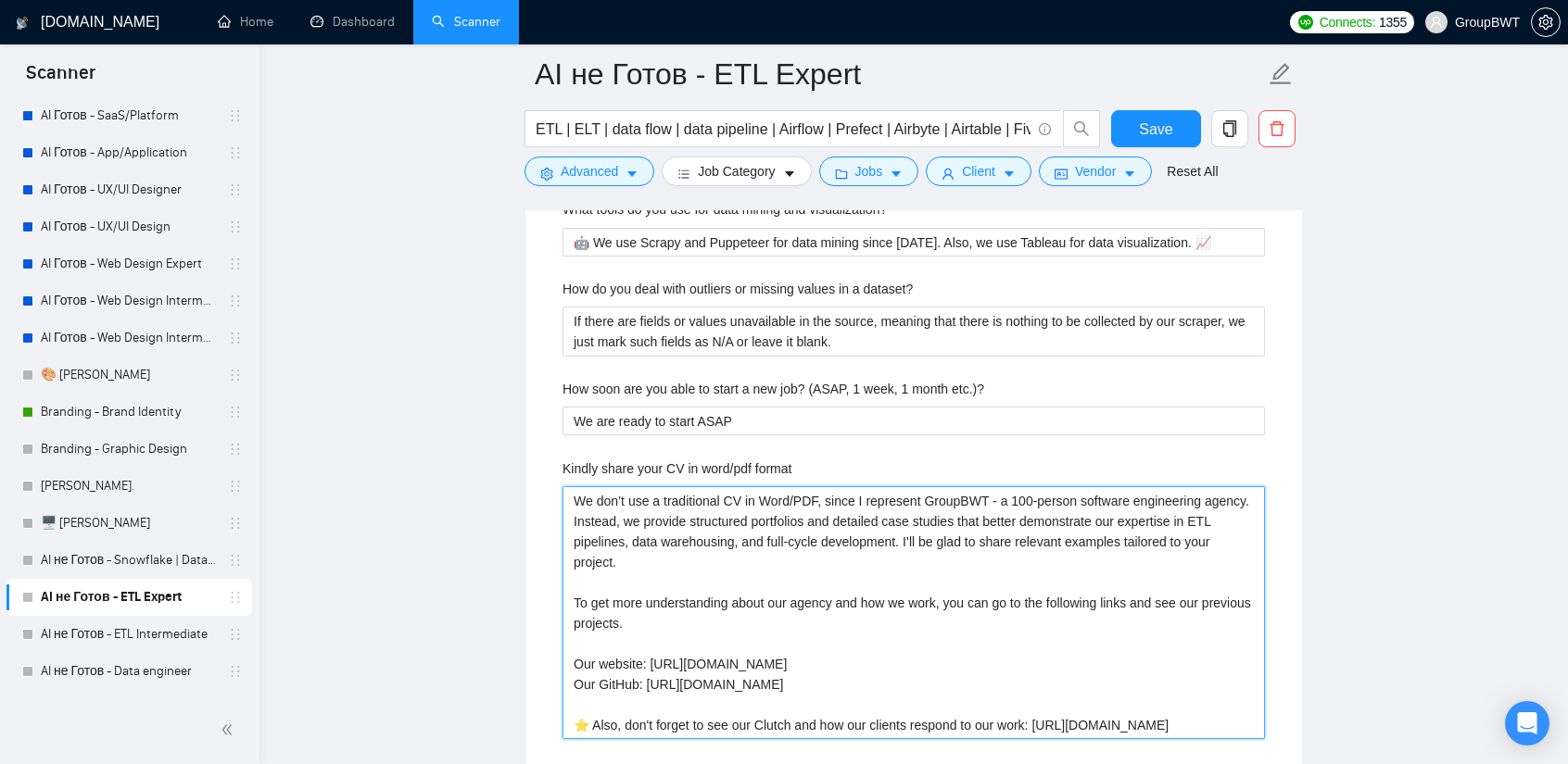
drag, startPoint x: 693, startPoint y: 527, endPoint x: 523, endPoint y: 485, distance: 175.1
type format "We don’t use a traditional CV in Word/PDF, since I represent GroupBWT - a 100-p…"
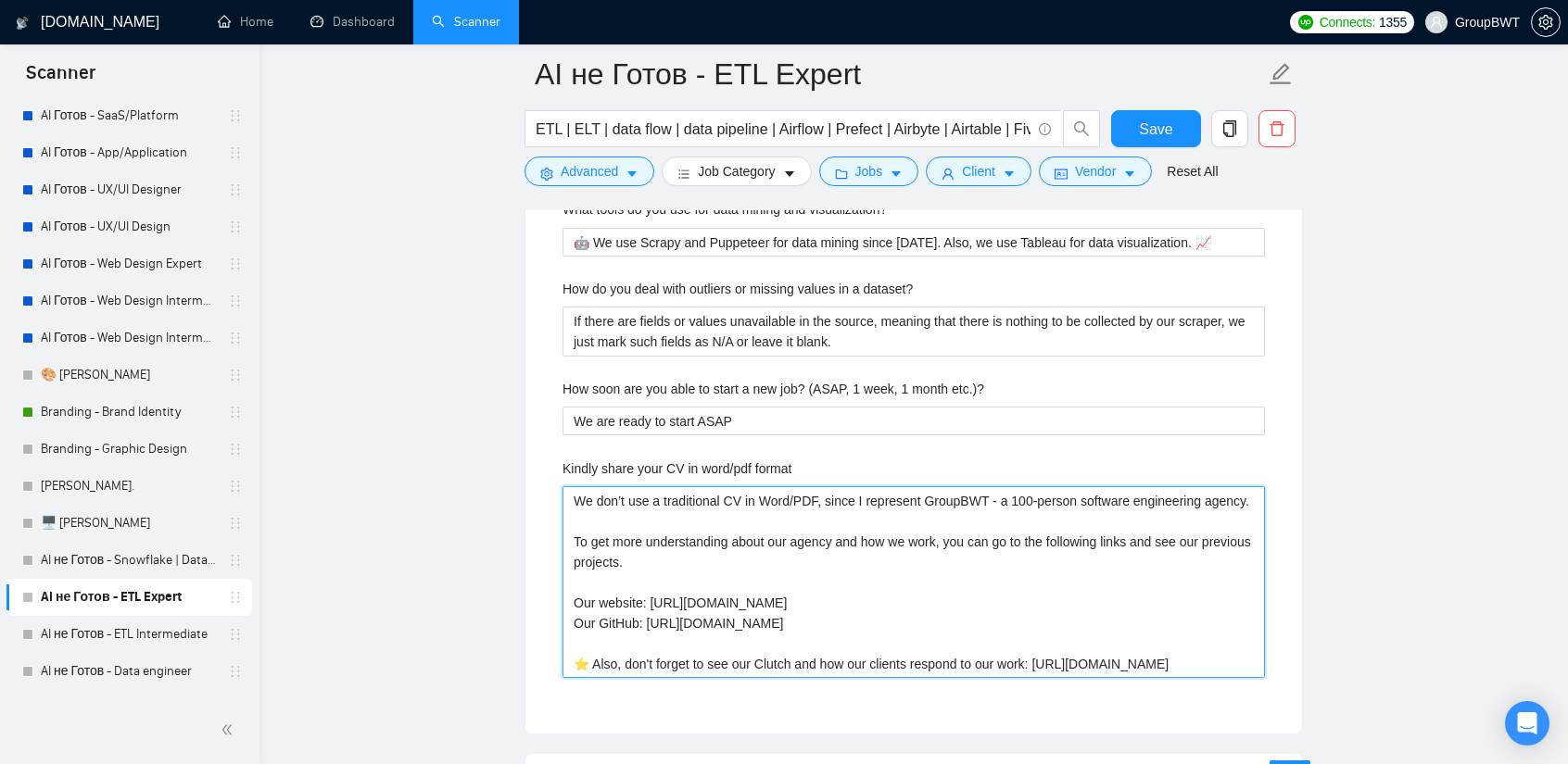
click at [567, 499] on format "We don’t use a traditional CV in Word/PDF, since I represent GroupBWT - a 100-p…" at bounding box center [913, 582] width 702 height 192
click at [640, 547] on format "We don’t use a traditional CV in Word/PDF, since I represent GroupBWT - a 100-p…" at bounding box center [913, 582] width 702 height 192
type format "We don’t use a traditional CV in Word/PDF, since I represent GroupBWT - a 100-p…"
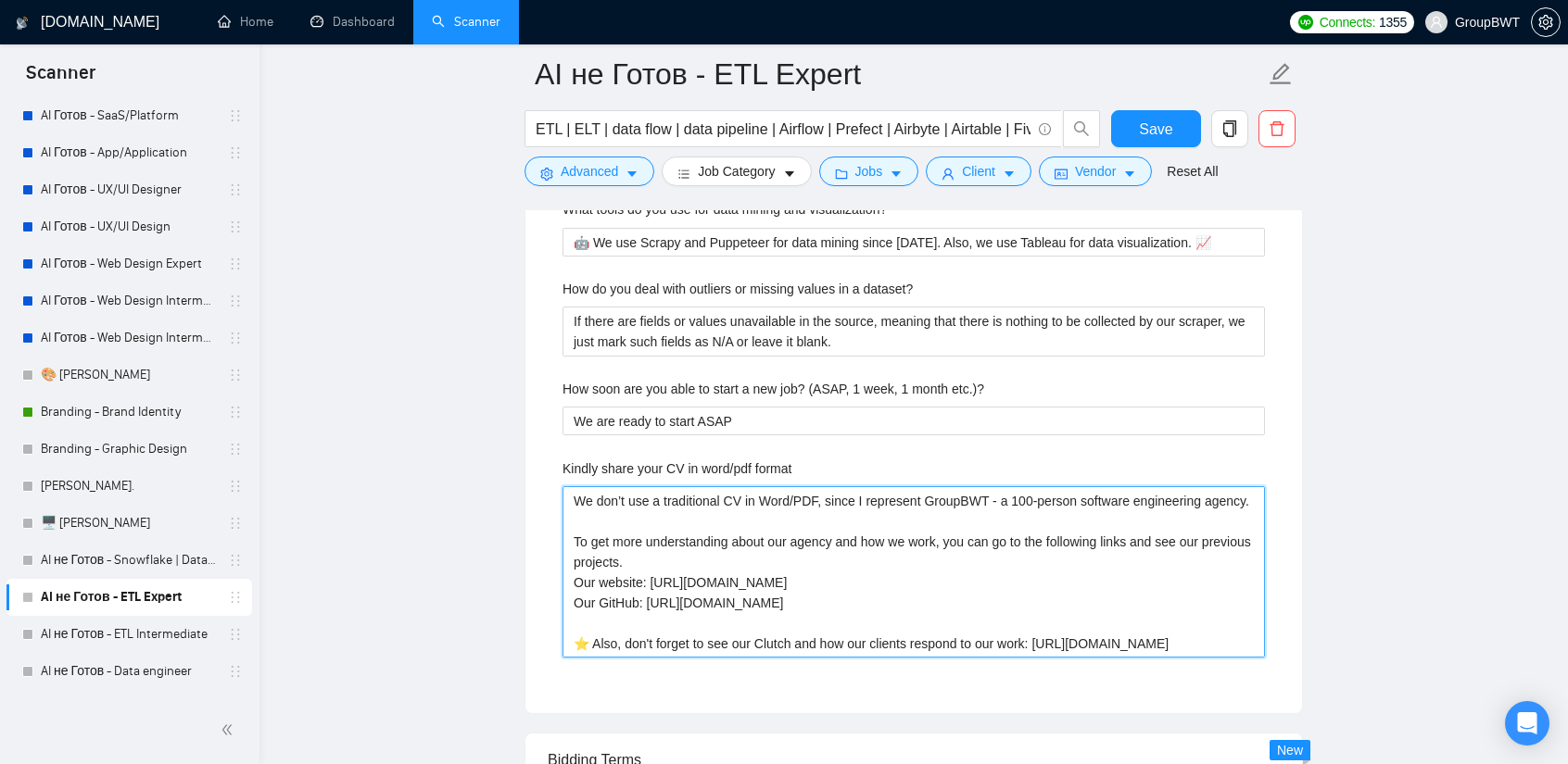
drag, startPoint x: 858, startPoint y: 503, endPoint x: 774, endPoint y: 504, distance: 84.0
click at [774, 504] on format "We don’t use a traditional CV in Word/PDF, since I represent GroupBWT - a 100-p…" at bounding box center [913, 571] width 702 height 171
click at [806, 505] on format "We don’t use a traditional CV in Word/PDF, since I represent GroupBWT - a 100-p…" at bounding box center [913, 571] width 702 height 171
click at [738, 486] on format "We don’t use a traditional CV in Word/PDF, since I represent GroupBWT - a 100-p…" at bounding box center [913, 571] width 702 height 171
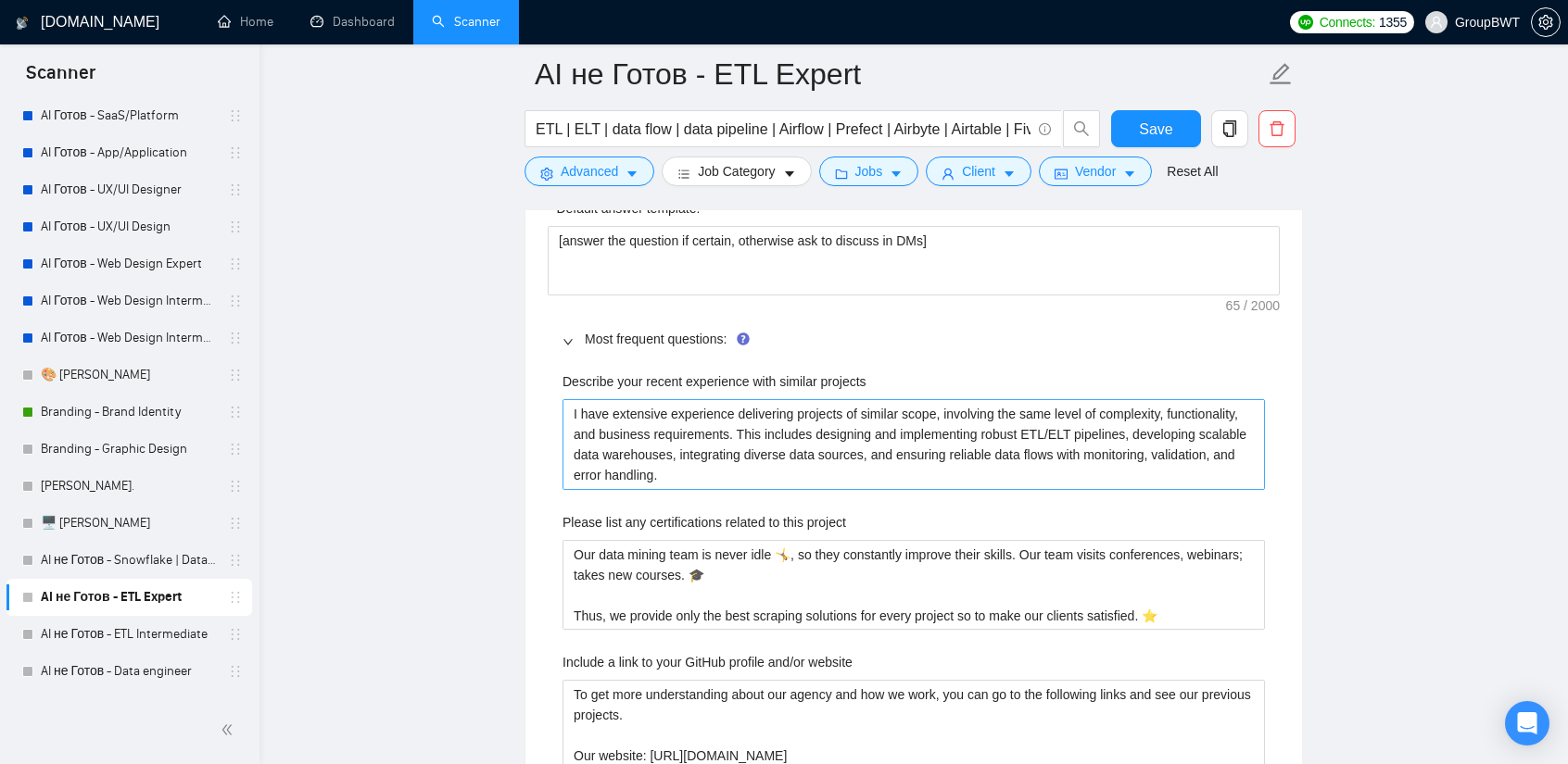
scroll to position [2778, 0]
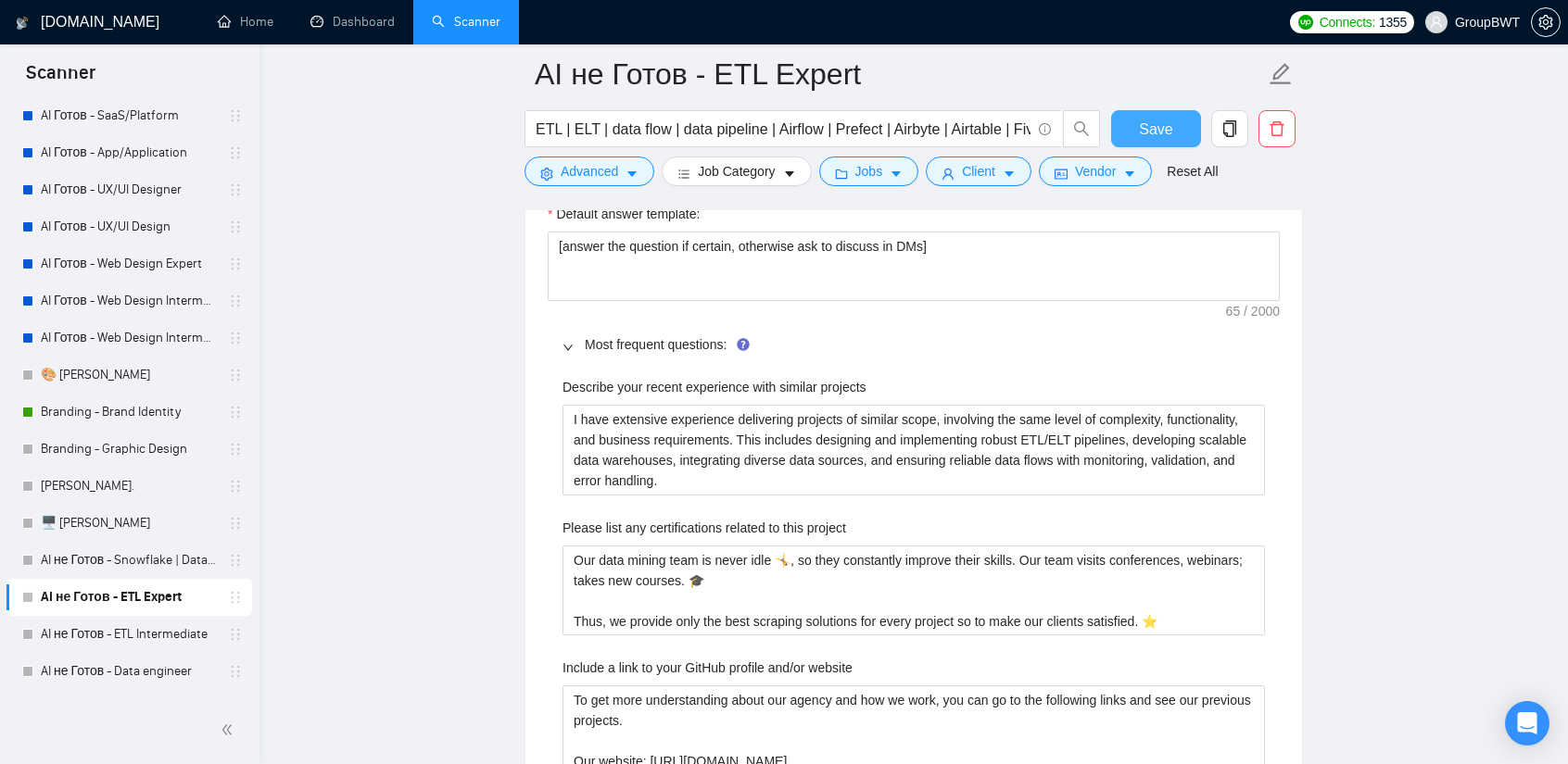
type format "We don’t use a traditional CV in Word/PDF, since I represent GroupBWT - a 100-p…"
click at [1161, 130] on span "Save" at bounding box center [1155, 129] width 33 height 23
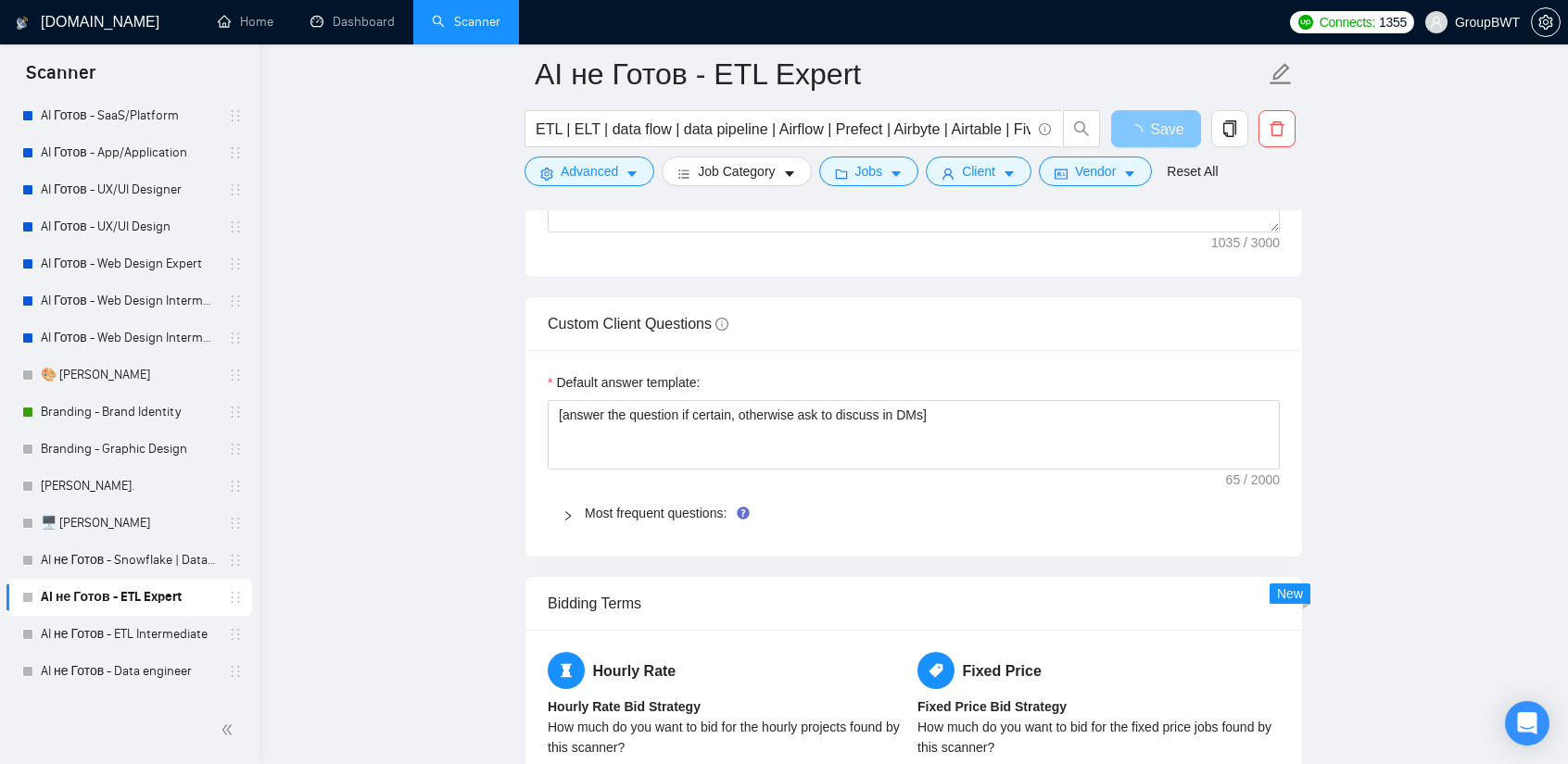
scroll to position [2593, 0]
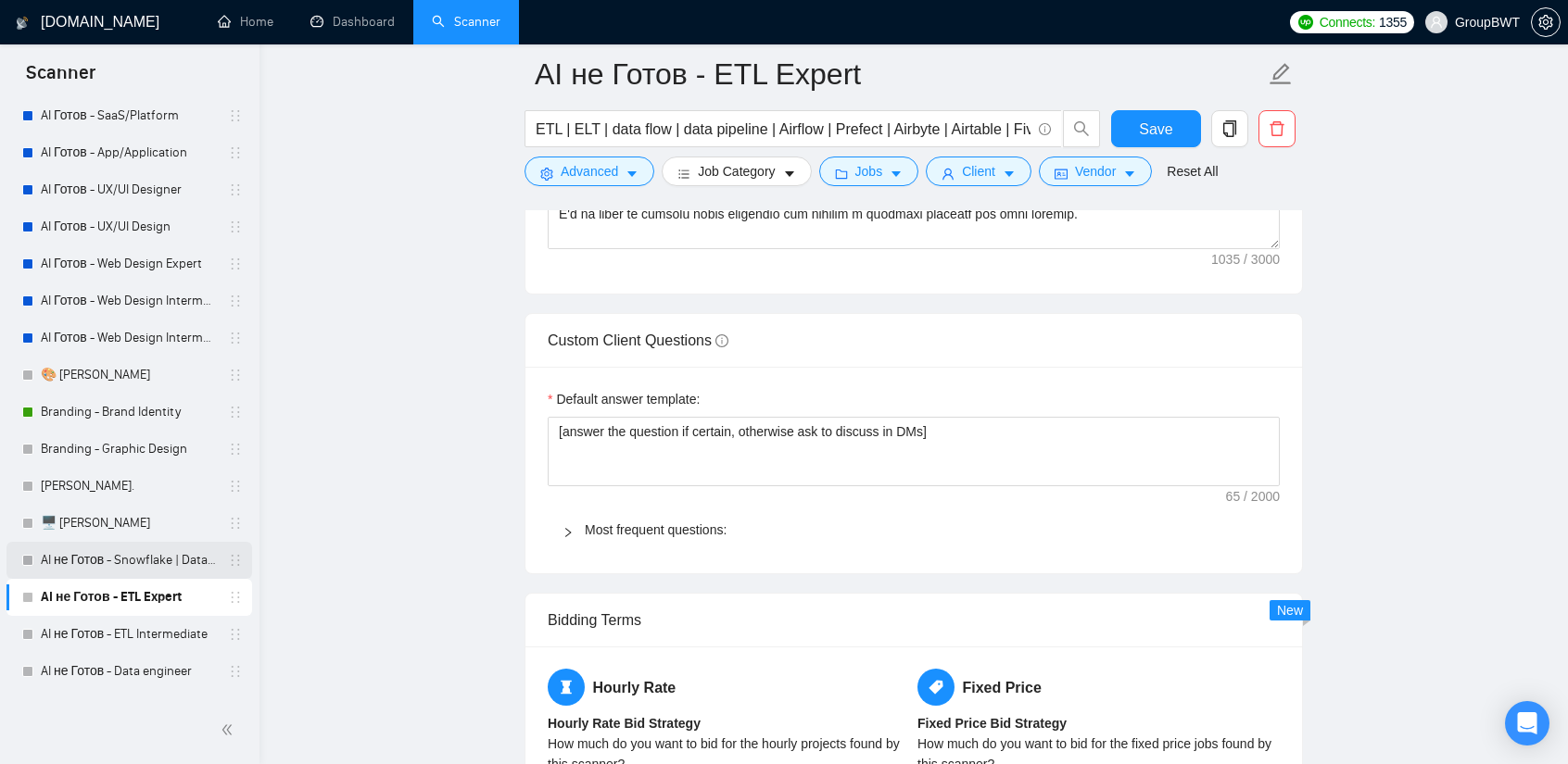
drag, startPoint x: 107, startPoint y: 558, endPoint x: 148, endPoint y: 558, distance: 41.0
click at [107, 558] on link "AI не Готов - Snowflake | Databricks" at bounding box center [129, 560] width 176 height 37
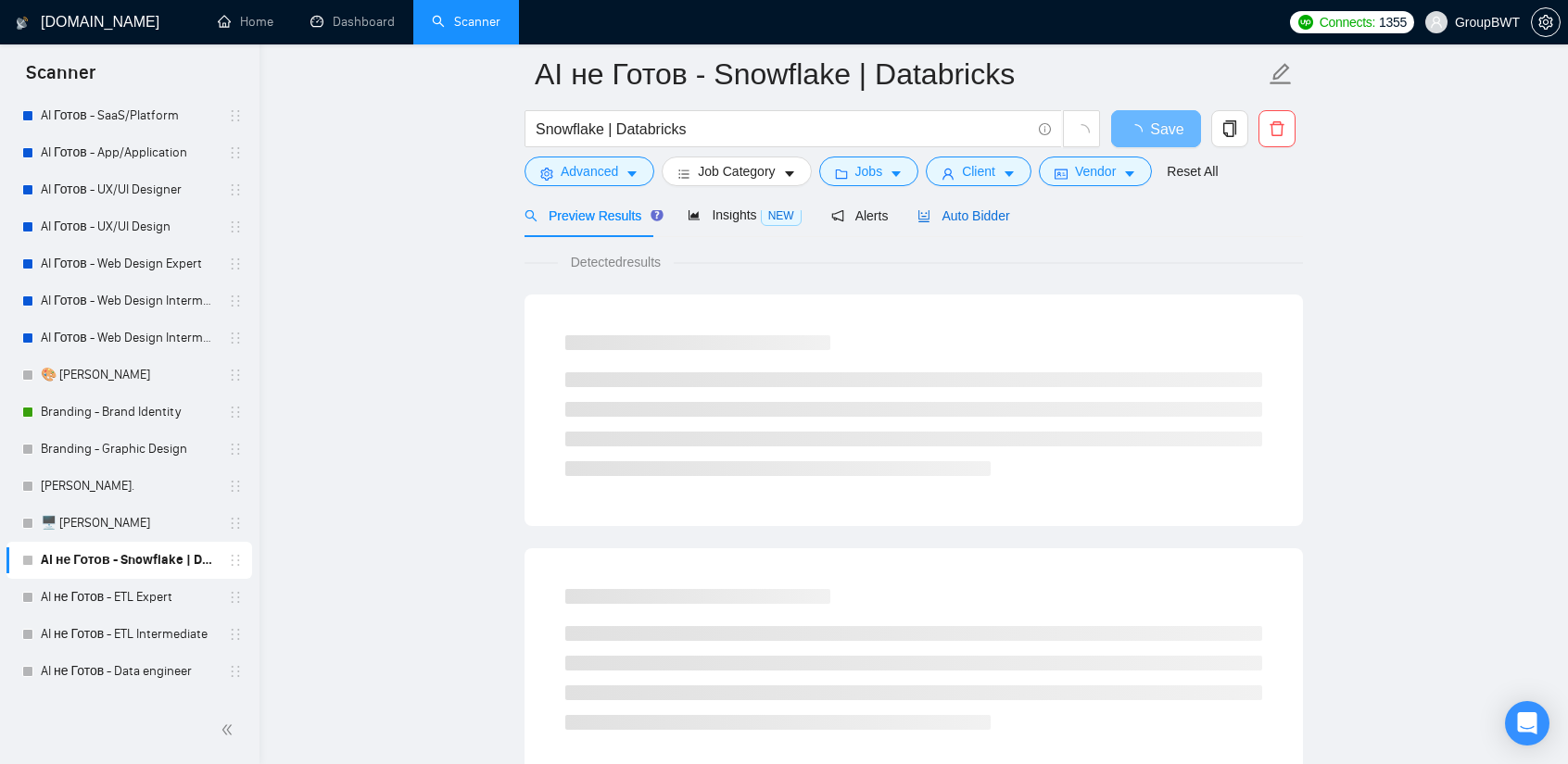
click at [946, 220] on span "Auto Bidder" at bounding box center [963, 216] width 92 height 15
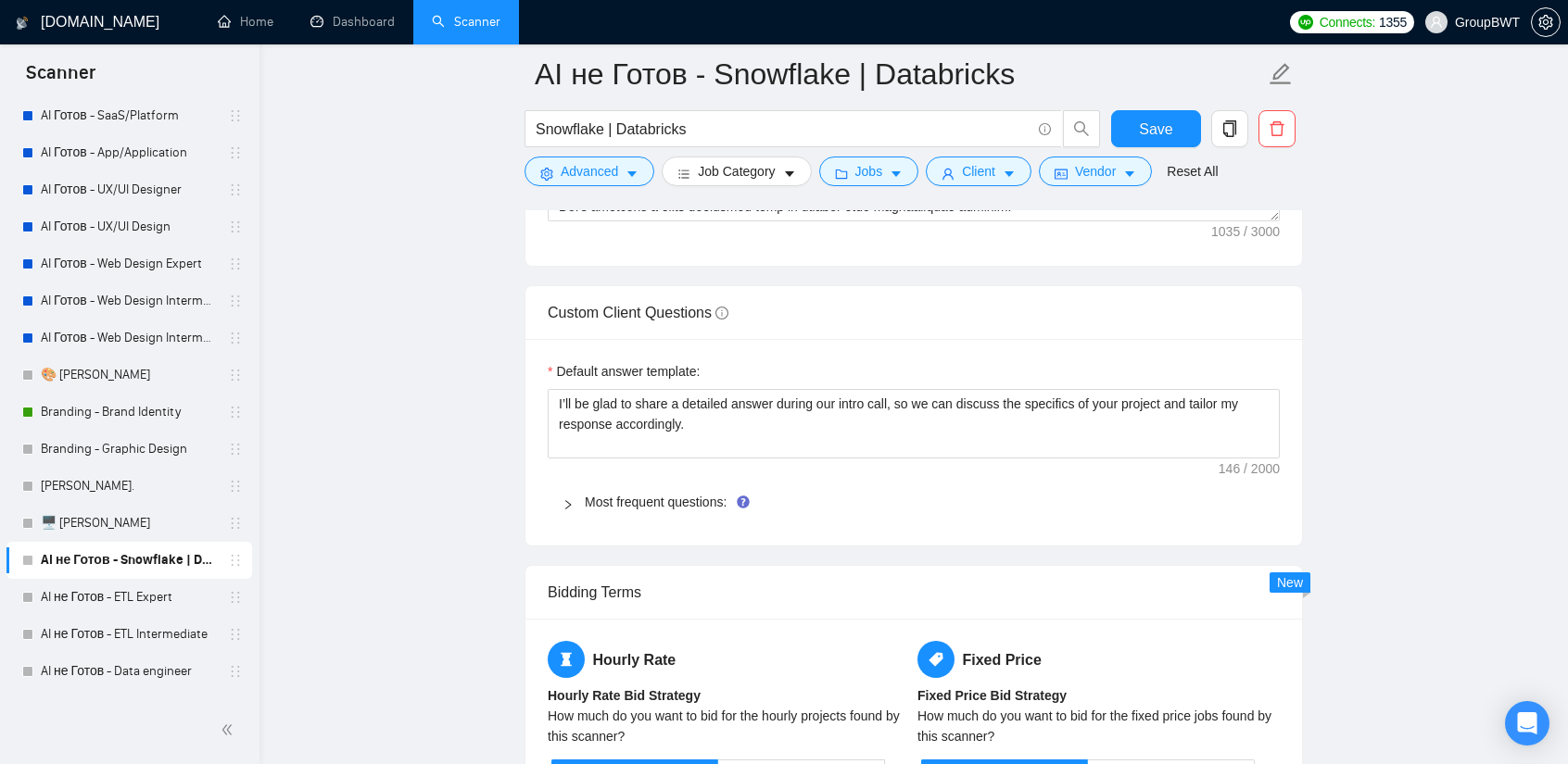
scroll to position [2593, 0]
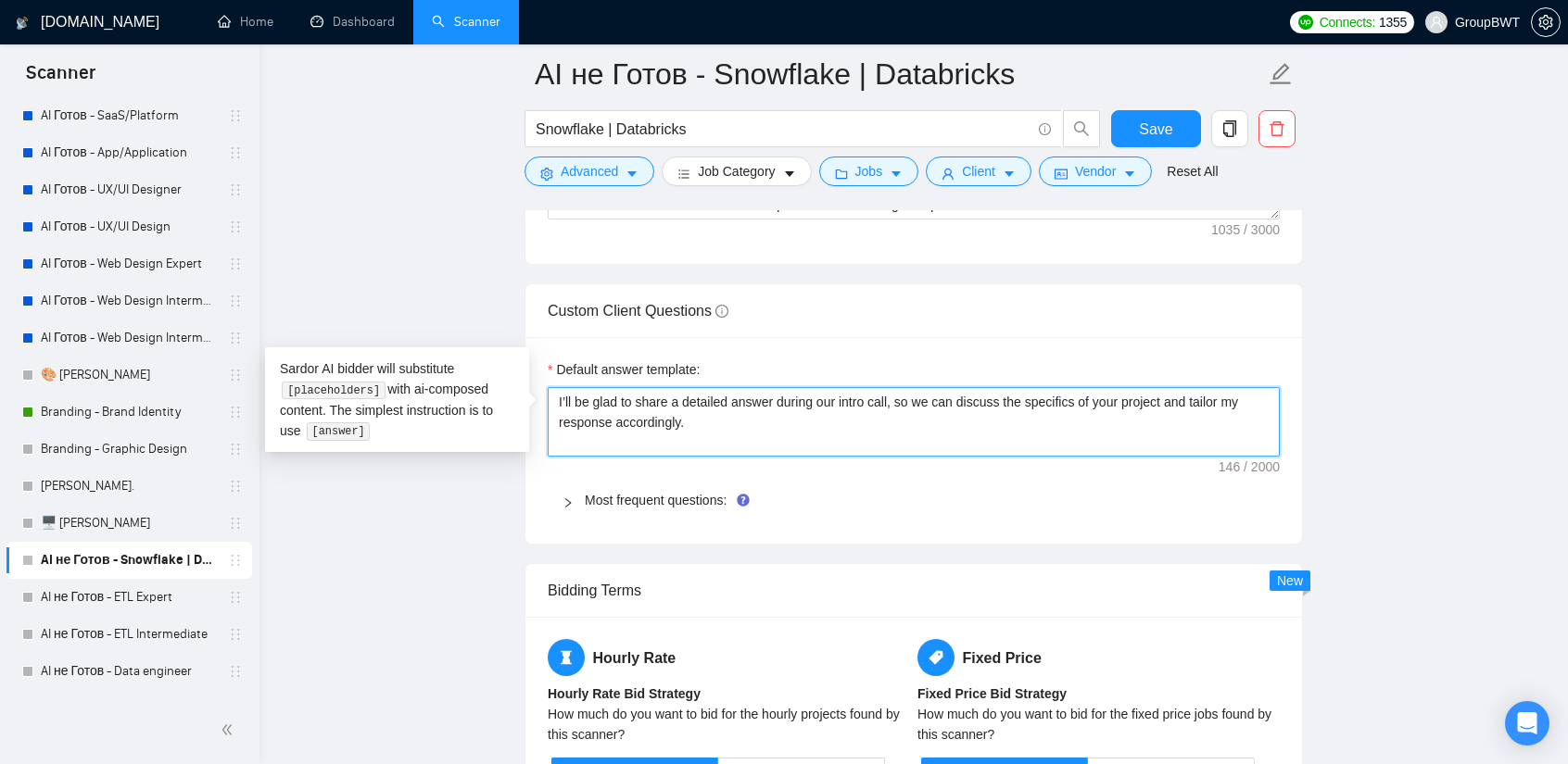
click at [833, 387] on textarea "I’ll be glad to share a detailed answer during our intro call, so we can discus…" at bounding box center [913, 421] width 732 height 70
click at [145, 600] on link "AI не Готов - ETL Expert" at bounding box center [129, 597] width 176 height 37
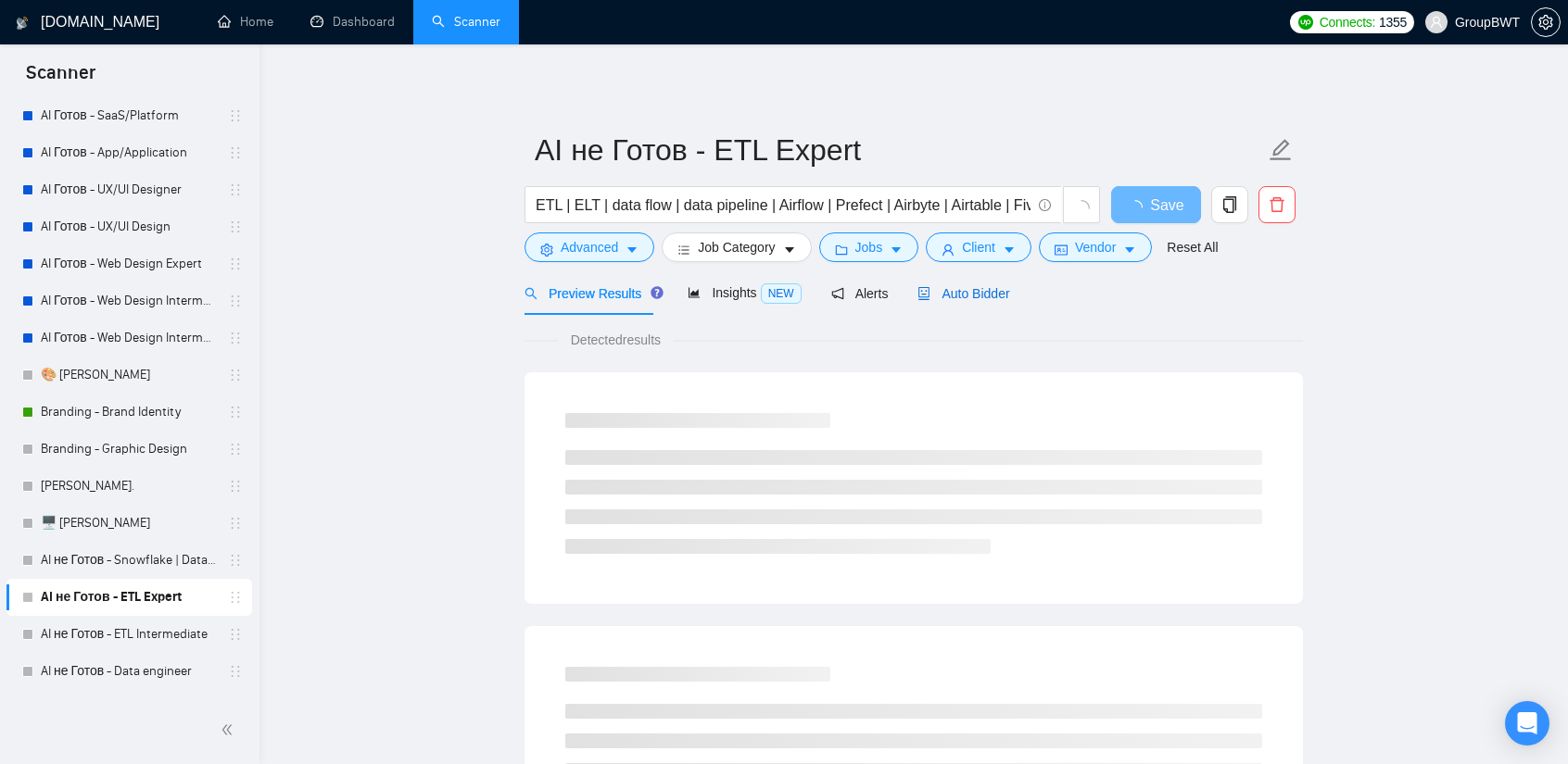
click at [977, 293] on span "Auto Bidder" at bounding box center [963, 294] width 92 height 15
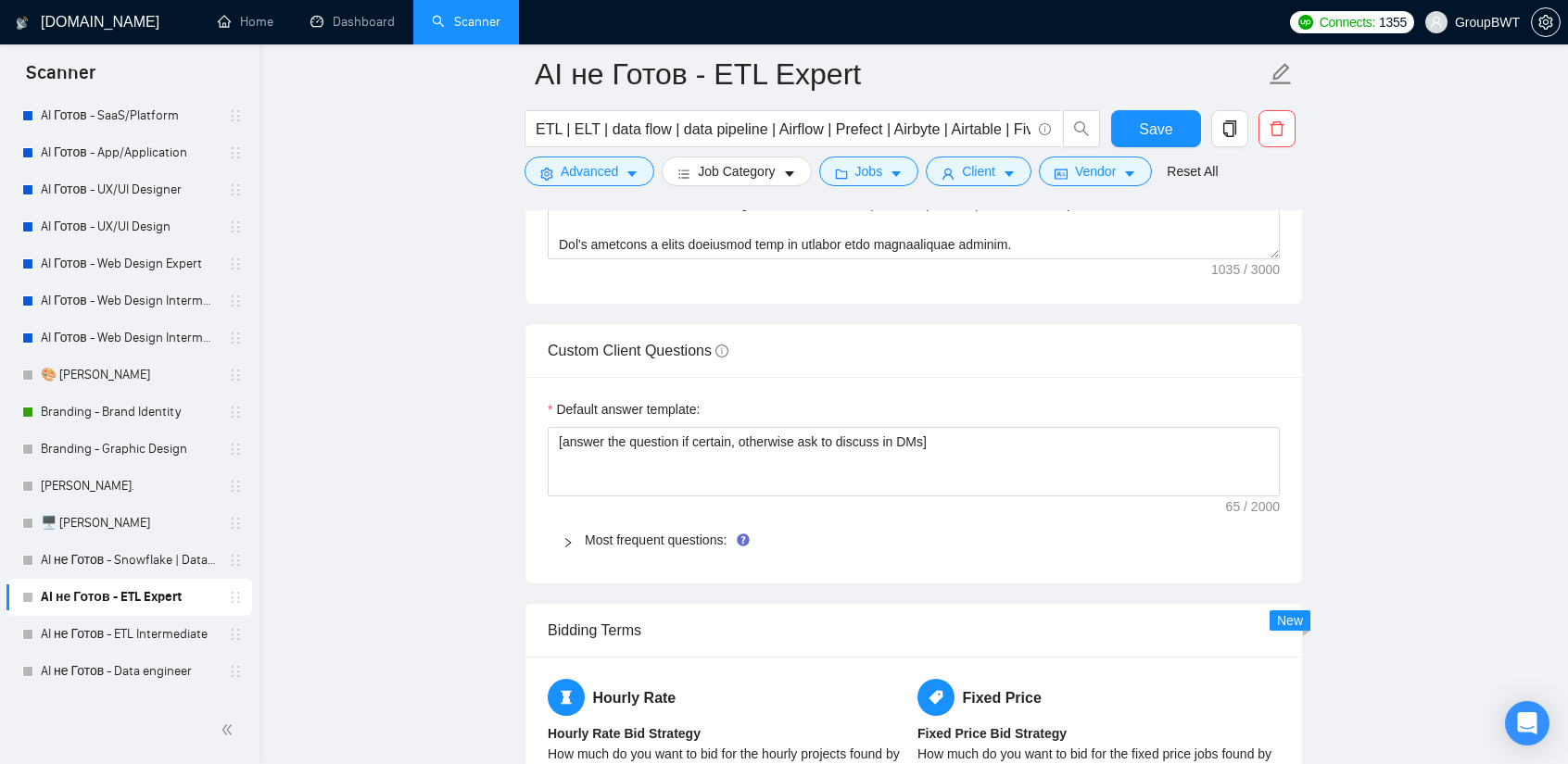
scroll to position [2593, 0]
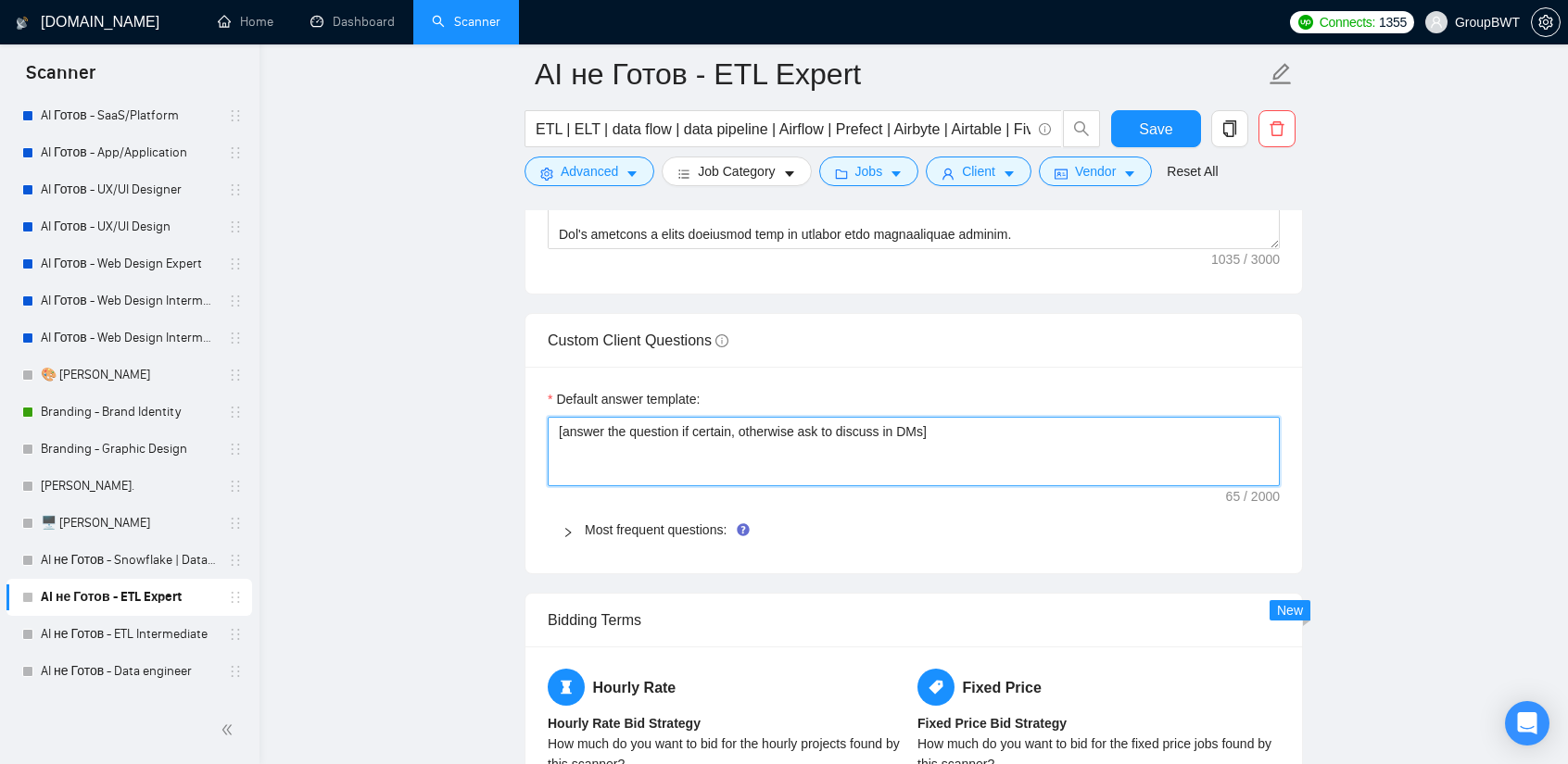
click at [786, 416] on textarea "[answer the question if certain, otherwise ask to discuss in DMs]" at bounding box center [913, 451] width 732 height 70
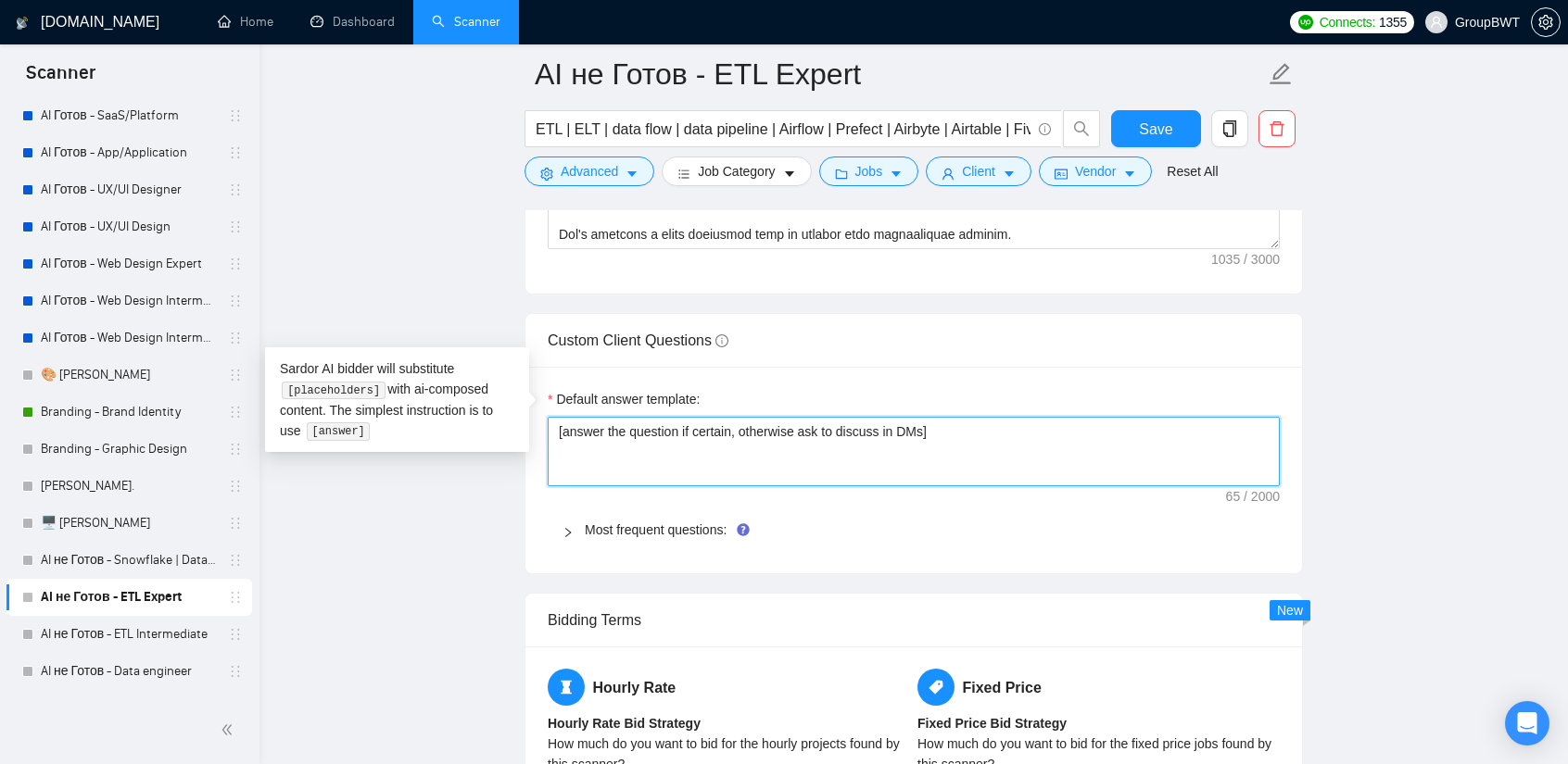
click at [786, 416] on textarea "[answer the question if certain, otherwise ask to discuss in DMs]" at bounding box center [913, 451] width 732 height 70
paste textarea "I’ll be glad to share a detailed answer during our intro call, so we can discus…"
type textarea "I’ll be glad to share a detailed answer during our intro call, so we can discus…"
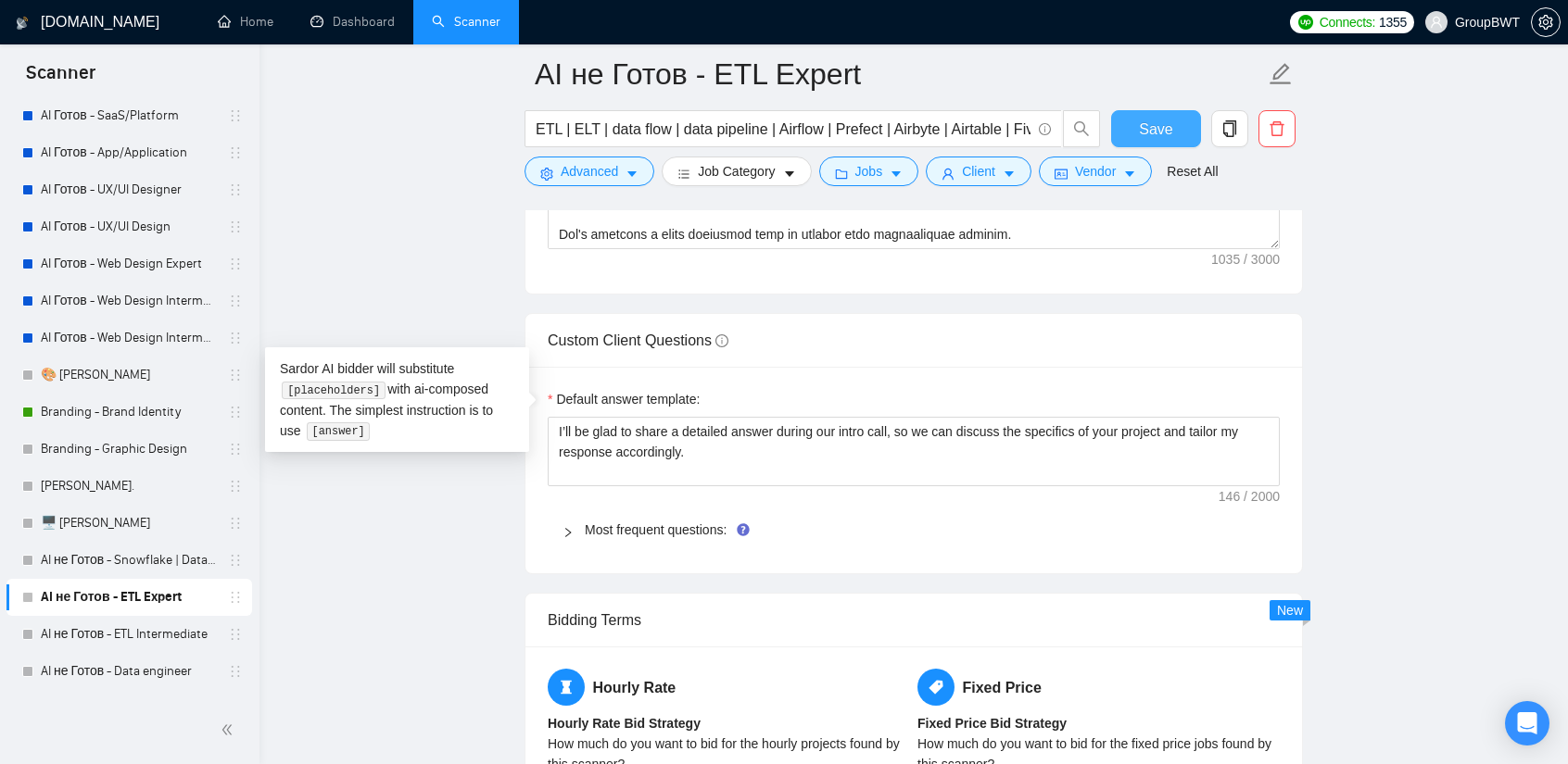
click at [1165, 128] on span "Save" at bounding box center [1155, 129] width 33 height 23
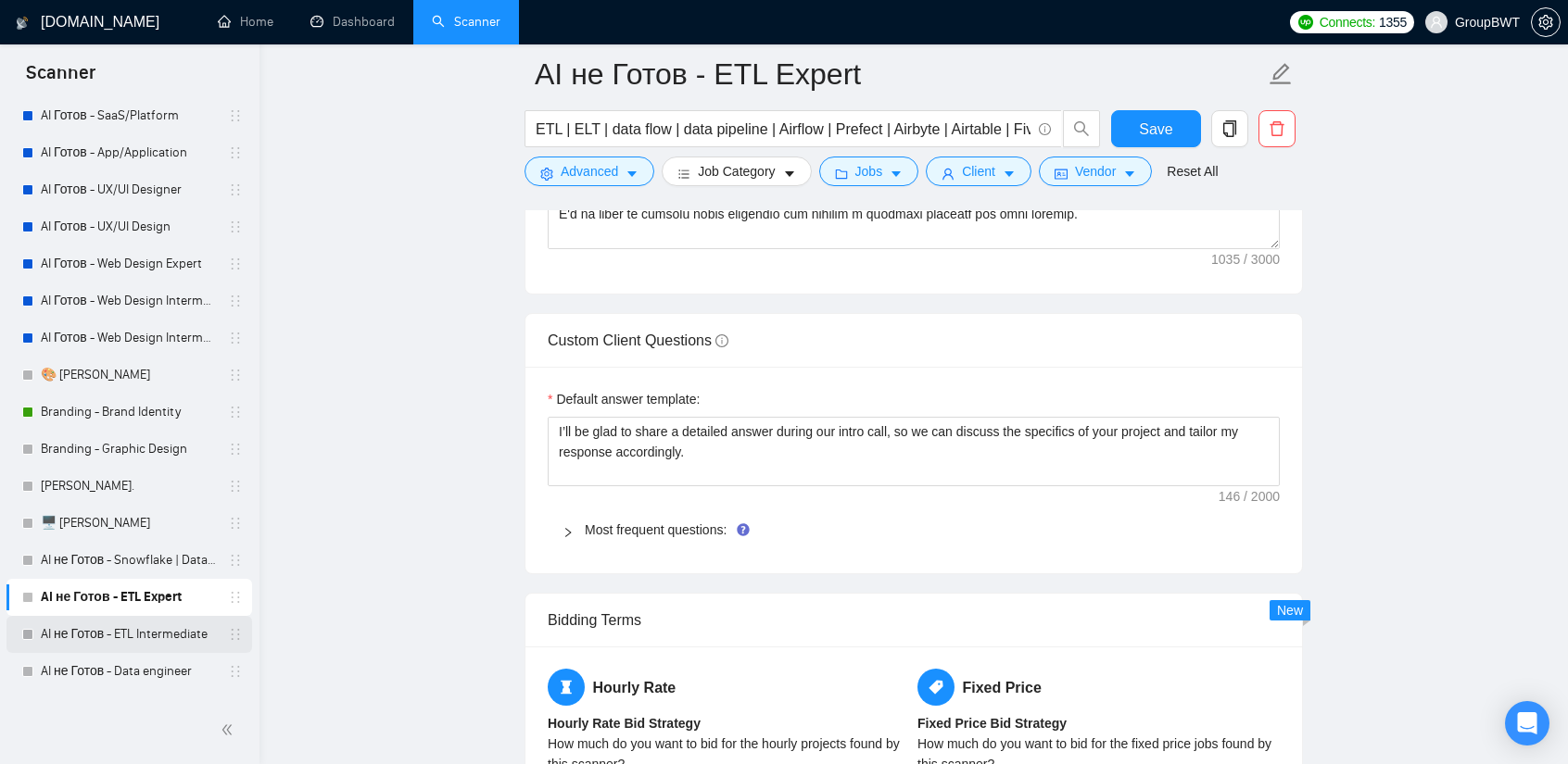
drag, startPoint x: 155, startPoint y: 627, endPoint x: 167, endPoint y: 627, distance: 12.0
click at [155, 627] on link "AI не Готов - ETL Intermediate" at bounding box center [129, 634] width 176 height 37
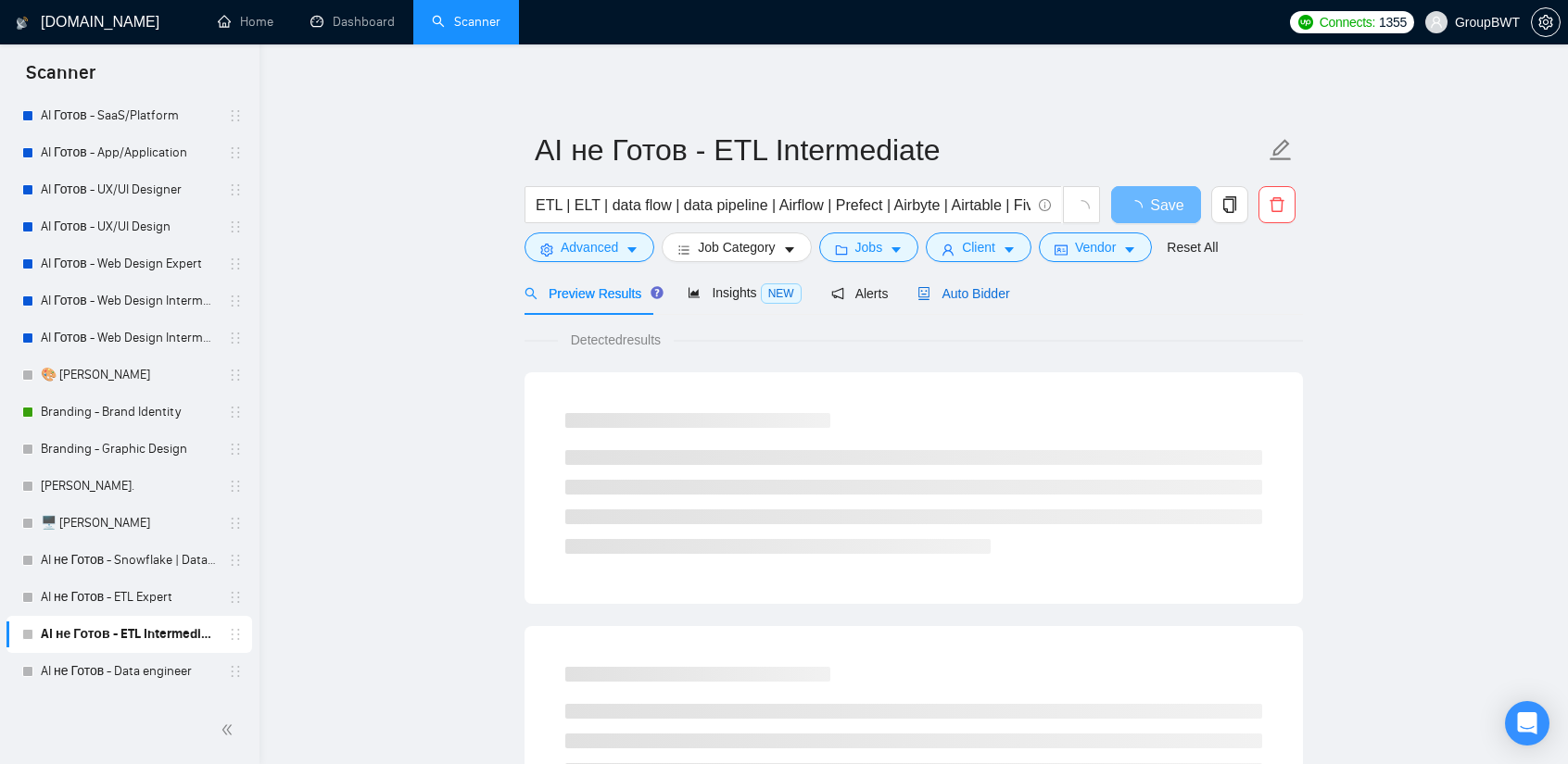
click at [969, 287] on span "Auto Bidder" at bounding box center [963, 294] width 92 height 15
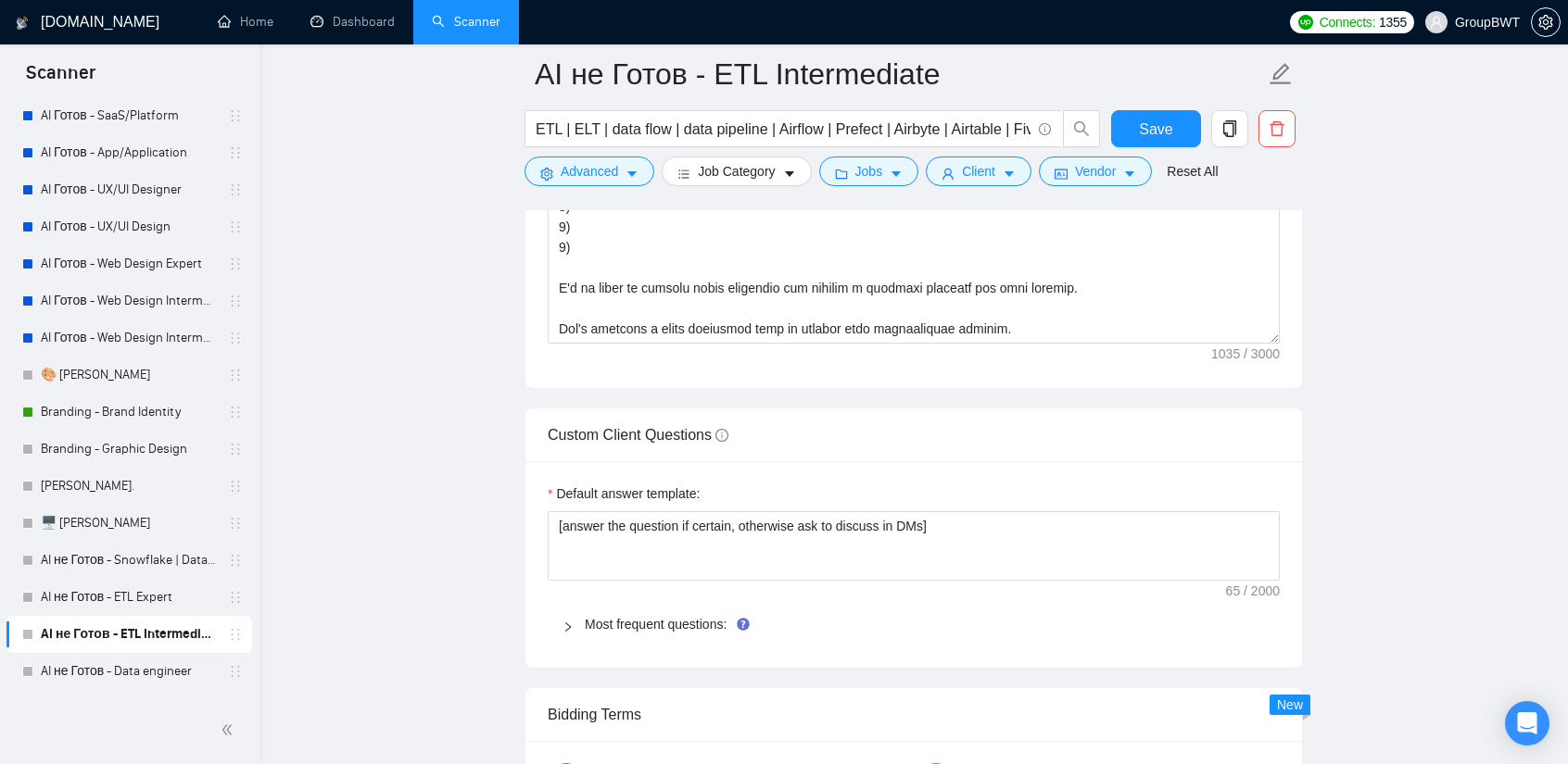
scroll to position [2685, 0]
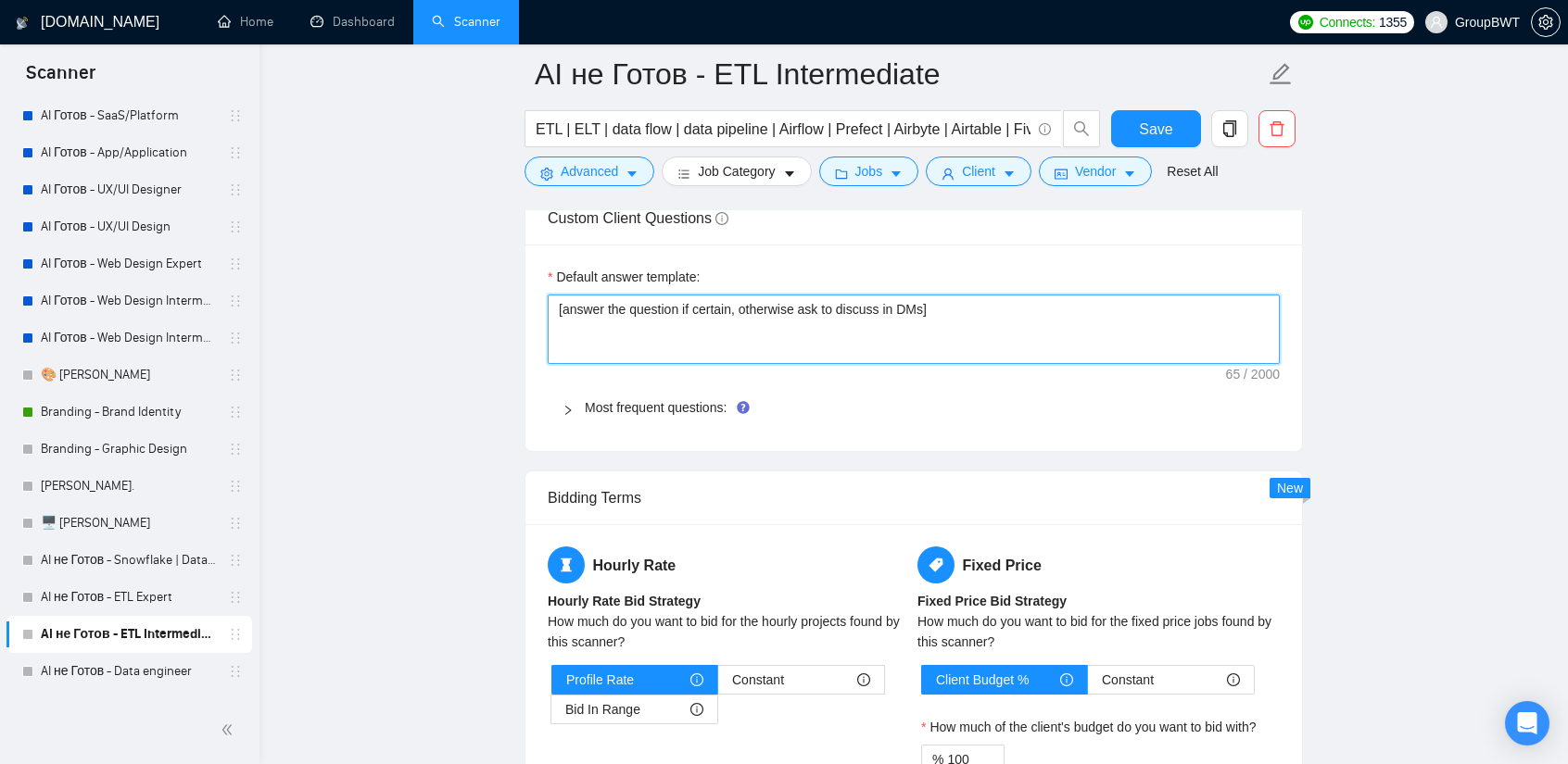
click at [838, 318] on textarea "[answer the question if certain, otherwise ask to discuss in DMs]" at bounding box center [913, 329] width 732 height 70
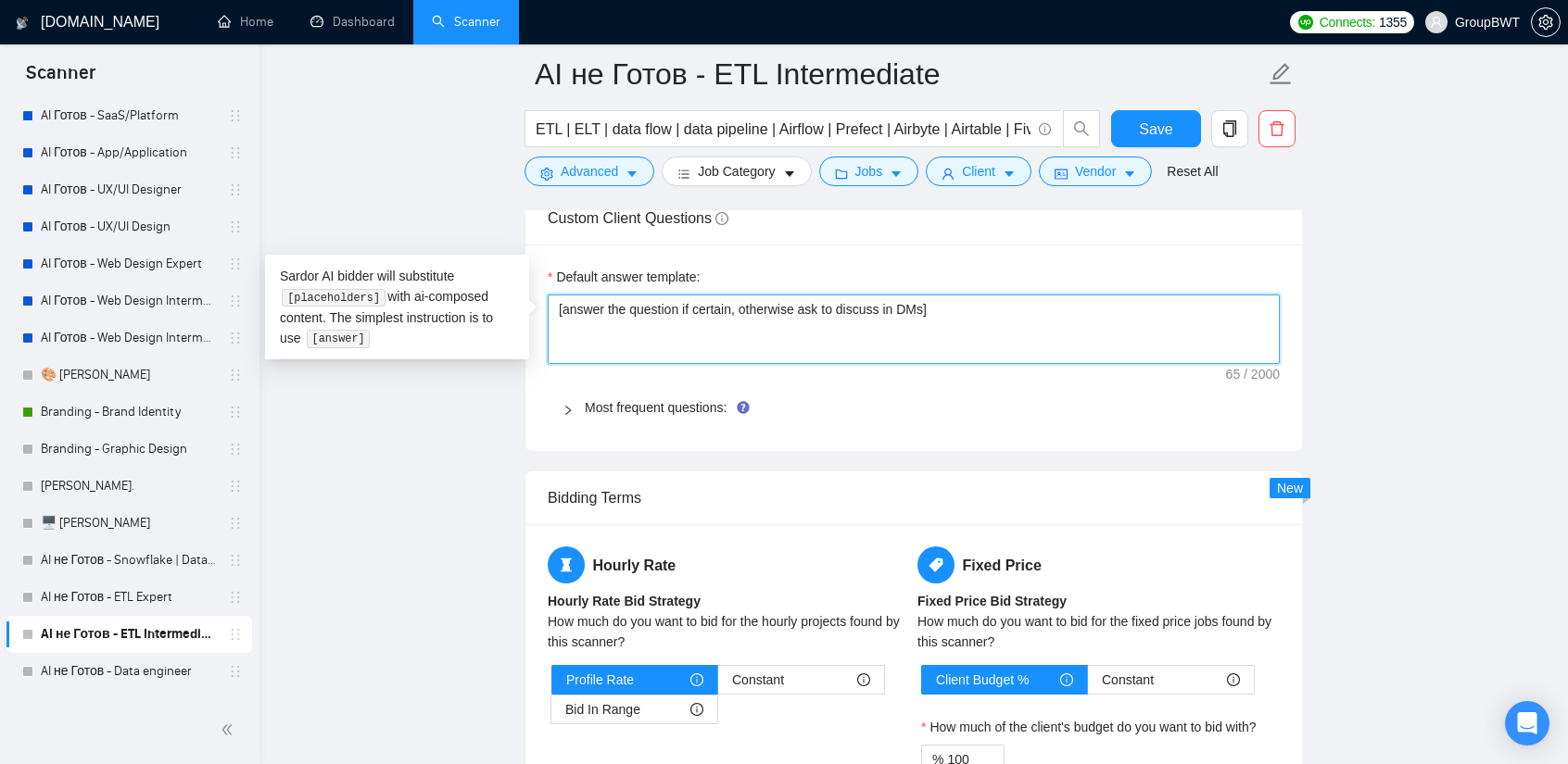
click at [838, 318] on textarea "[answer the question if certain, otherwise ask to discuss in DMs]" at bounding box center [913, 329] width 732 height 70
paste textarea "I’ll be glad to share a detailed answer during our intro call, so we can discus…"
type textarea "I’ll be glad to share a detailed answer during our intro call, so we can discus…"
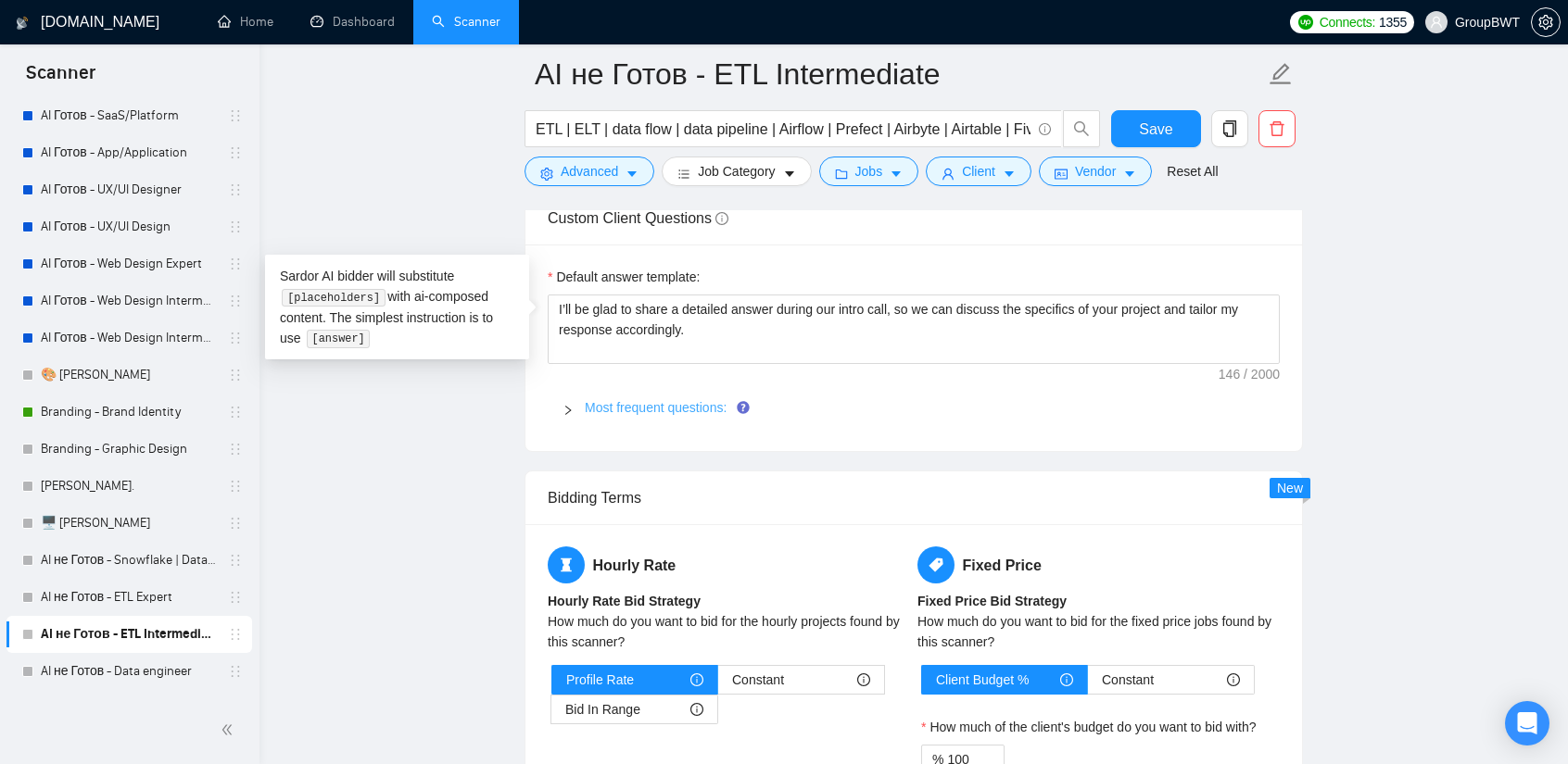
click at [615, 400] on link "Most frequent questions:" at bounding box center [655, 408] width 141 height 15
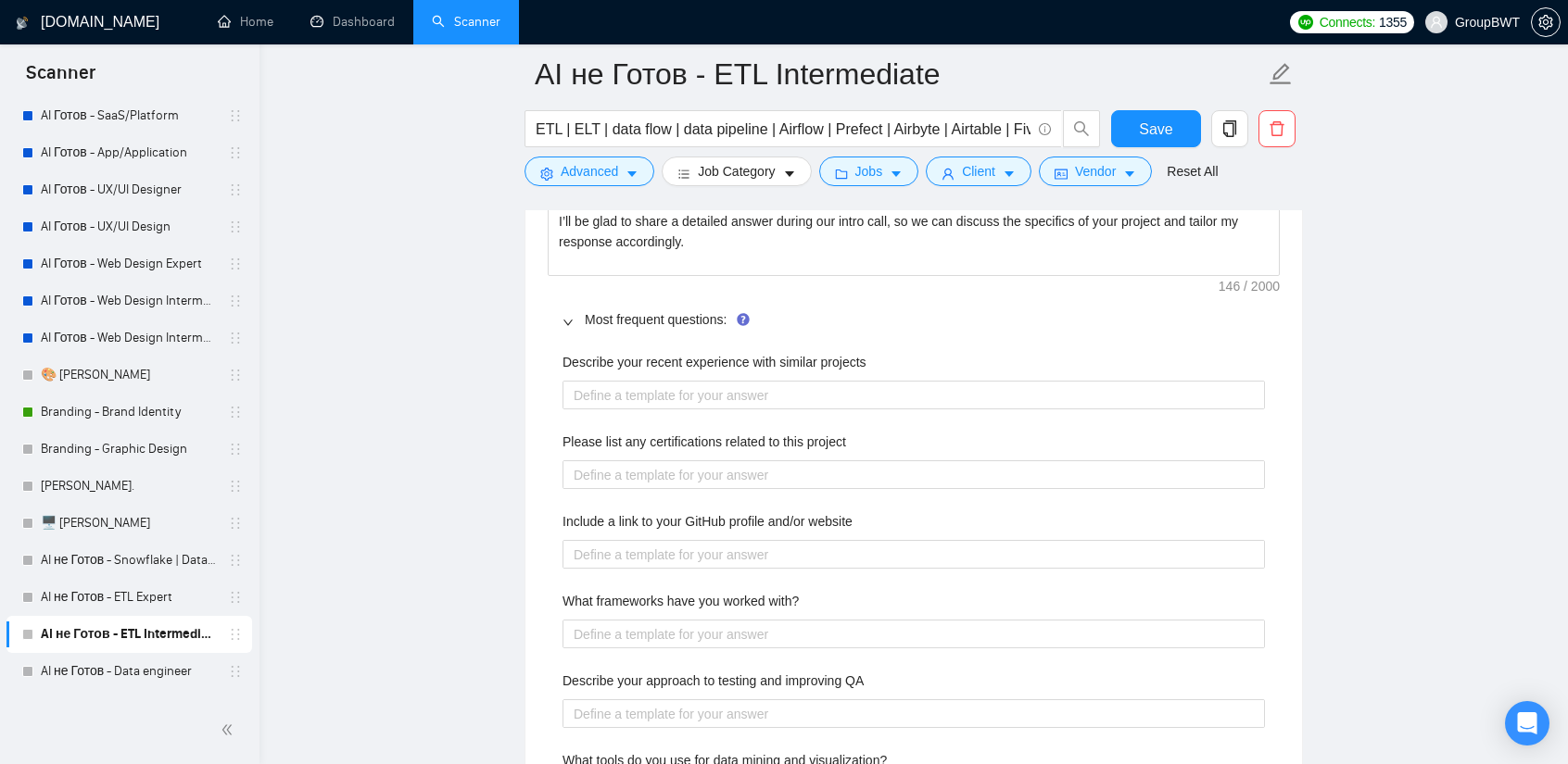
scroll to position [2778, 0]
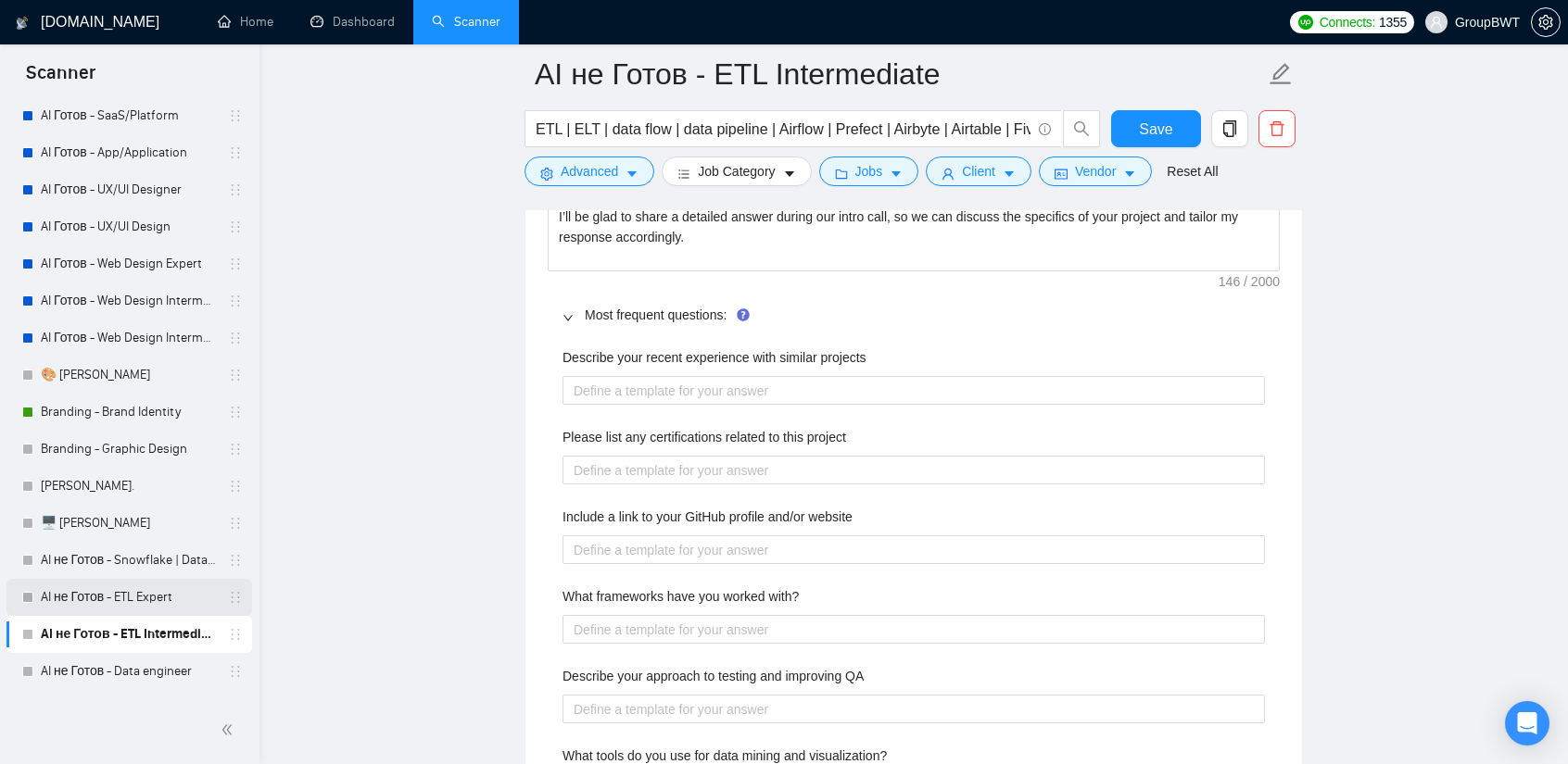
click at [128, 597] on link "AI не Готов - ETL Expert" at bounding box center [129, 597] width 176 height 37
click at [704, 381] on projects "Describe your recent experience with similar projects" at bounding box center [913, 391] width 702 height 29
paste projects "I have extensive experience delivering projects of similar scope, involving the…"
type projects "I have extensive experience delivering projects of similar scope, involving the…"
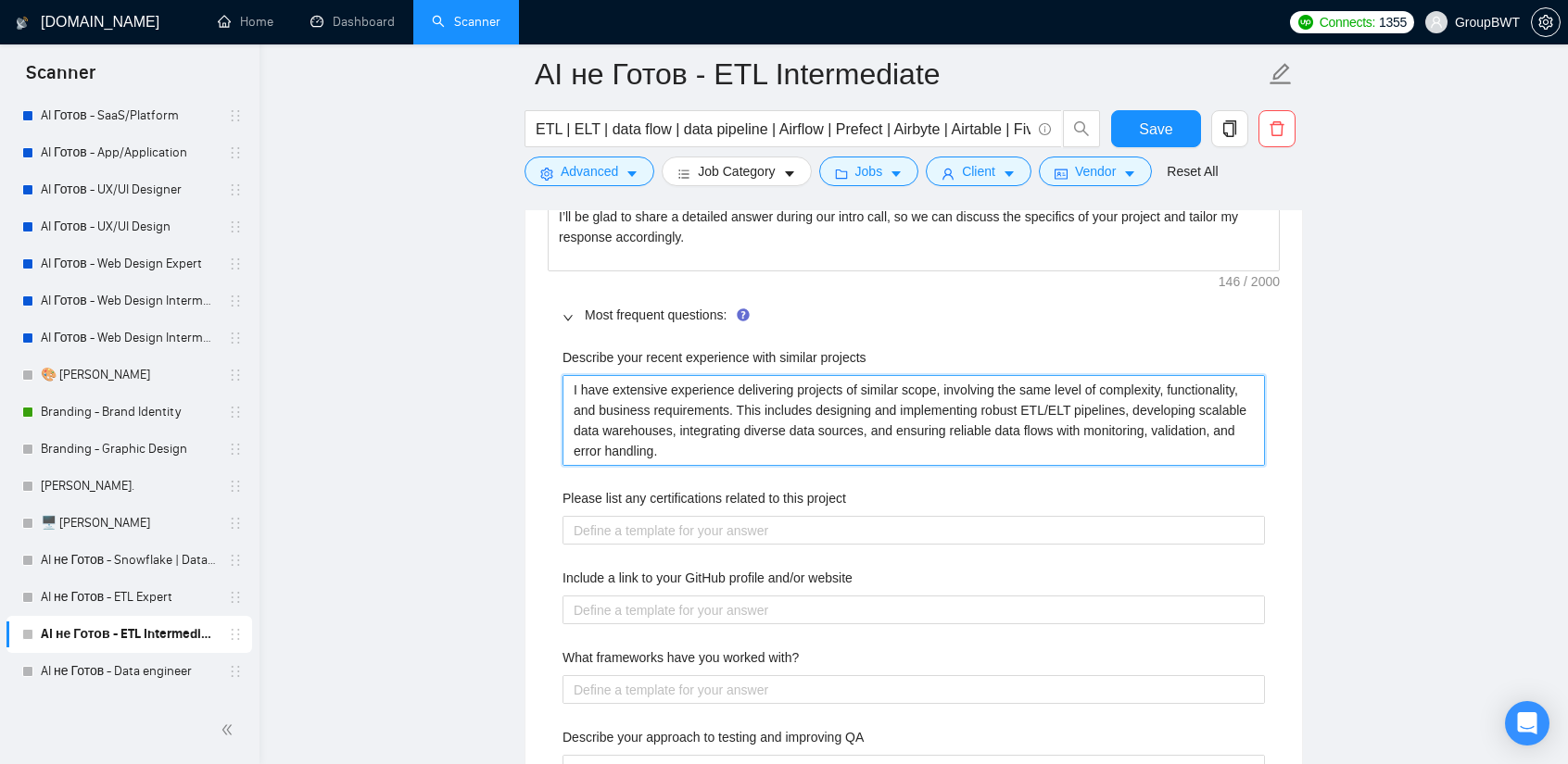
type projects "I have extensive experience delivering projects of similar scope, involving the…"
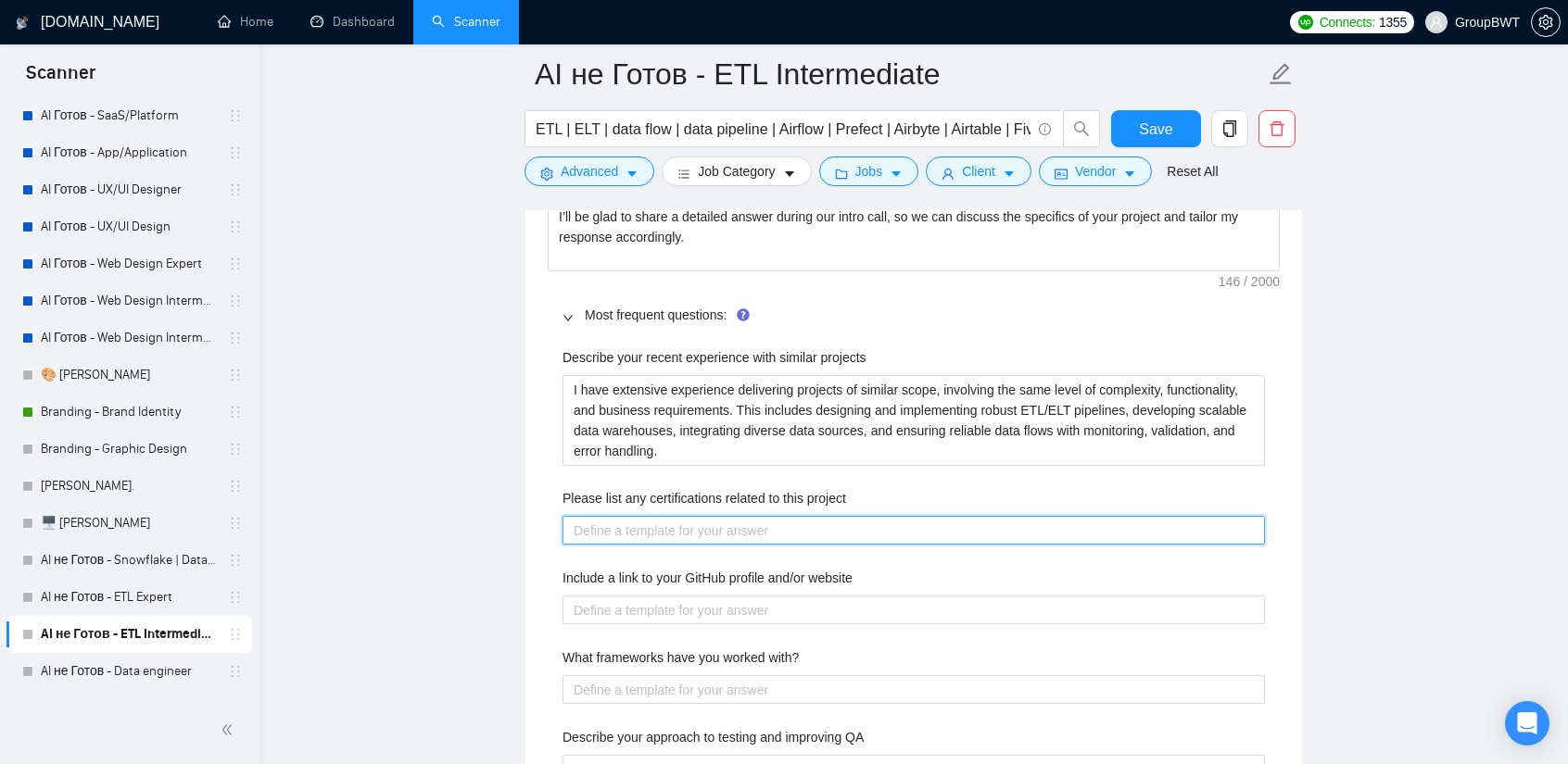
click at [698, 525] on project "Please list any certifications related to this project" at bounding box center [913, 530] width 702 height 29
paste project "Our data mining team is never idle 🤸, so they constantly improve their skills. …"
type project "Our data mining team is never idle 🤸, so they constantly improve their skills. …"
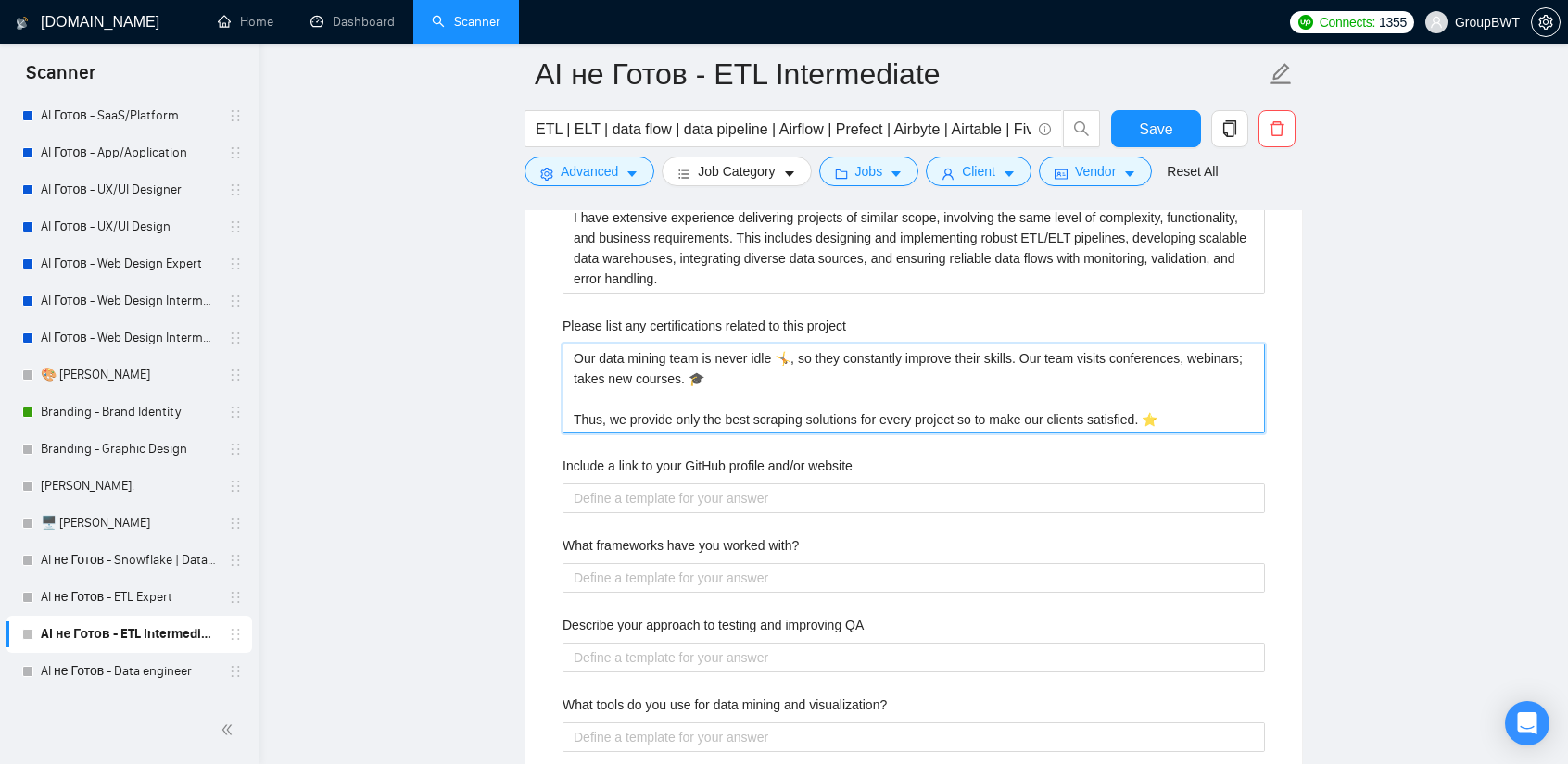
scroll to position [2963, 0]
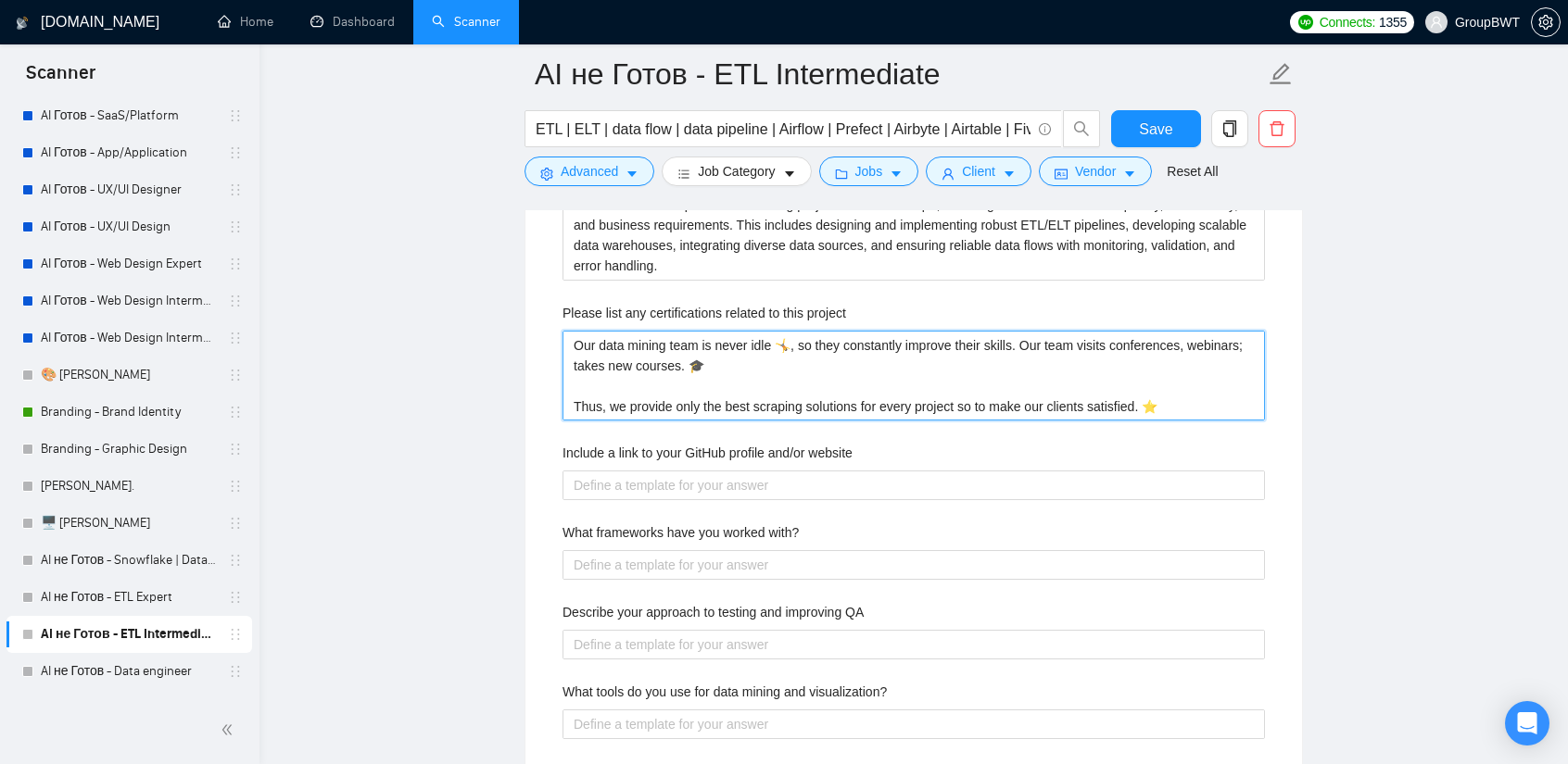
type project "Our data mining team is never idle 🤸, so they constantly improve their skills. …"
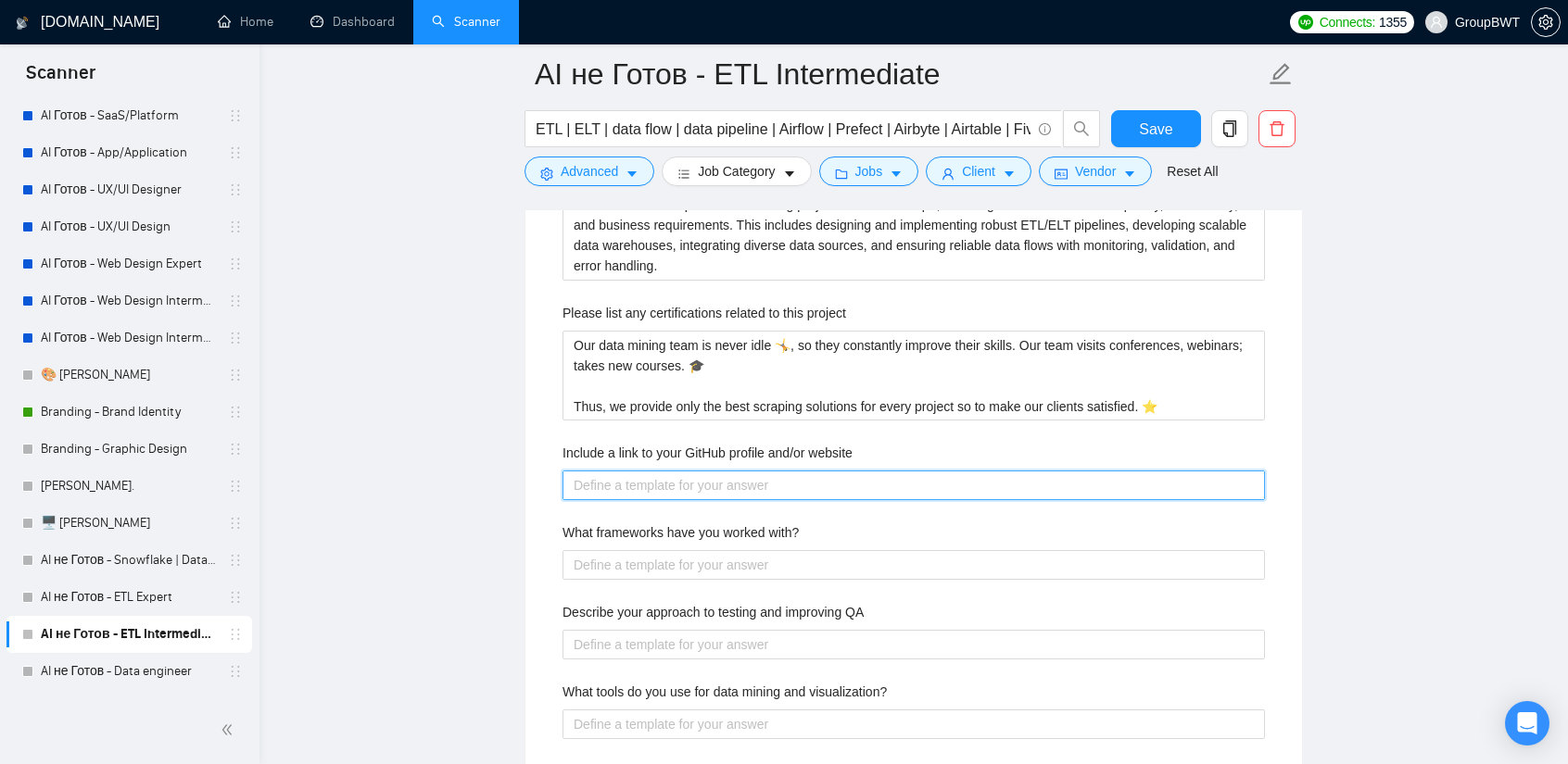
click at [643, 489] on website "Include a link to your GitHub profile and/or website" at bounding box center [913, 485] width 702 height 29
click at [668, 480] on website "Include a link to your GitHub profile and/or website" at bounding box center [913, 485] width 702 height 29
paste website "To get more understanding about our agency and how we work, you can go to the f…"
type website "To get more understanding about our agency and how we work, you can go to the f…"
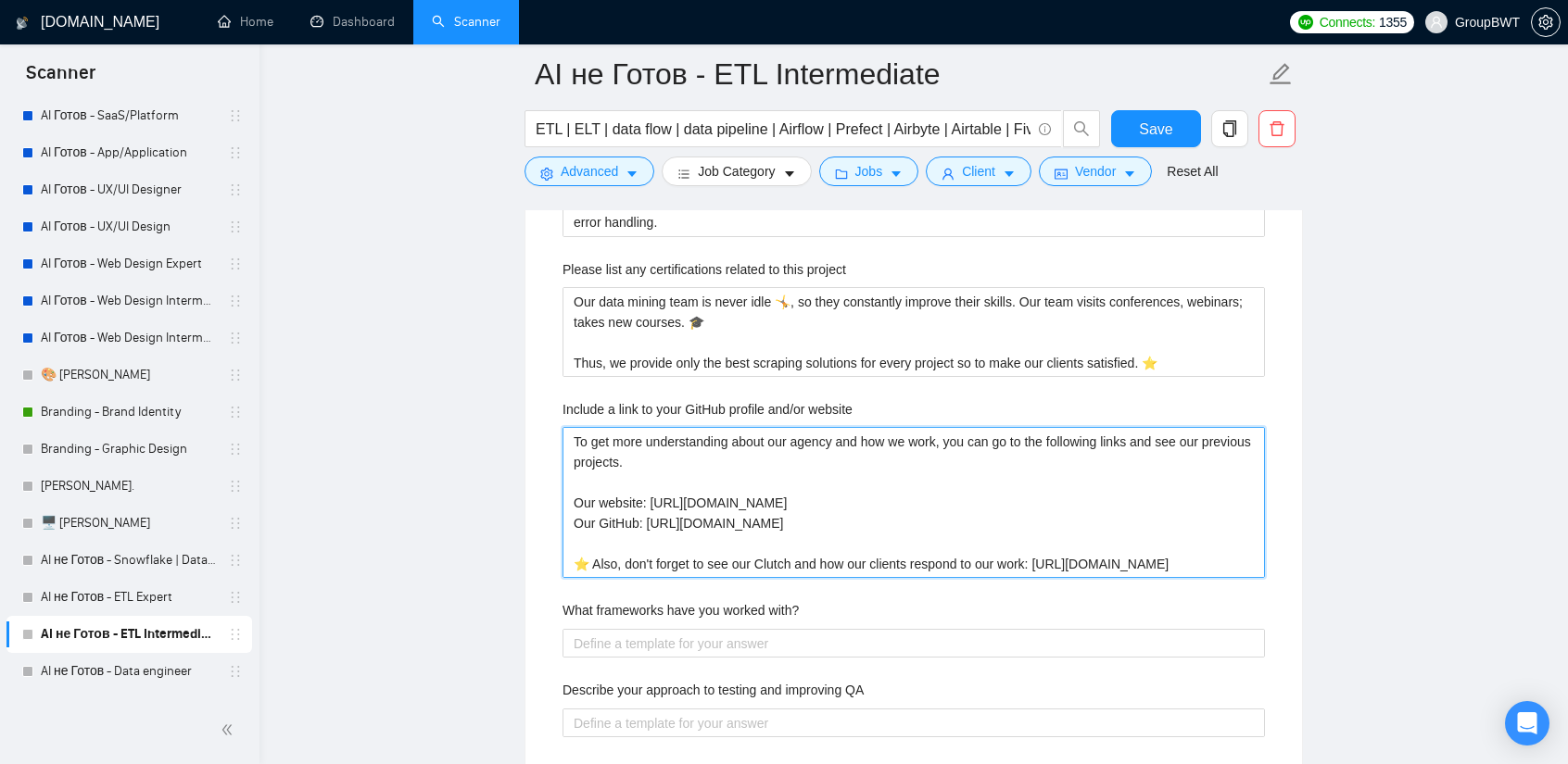
scroll to position [3149, 0]
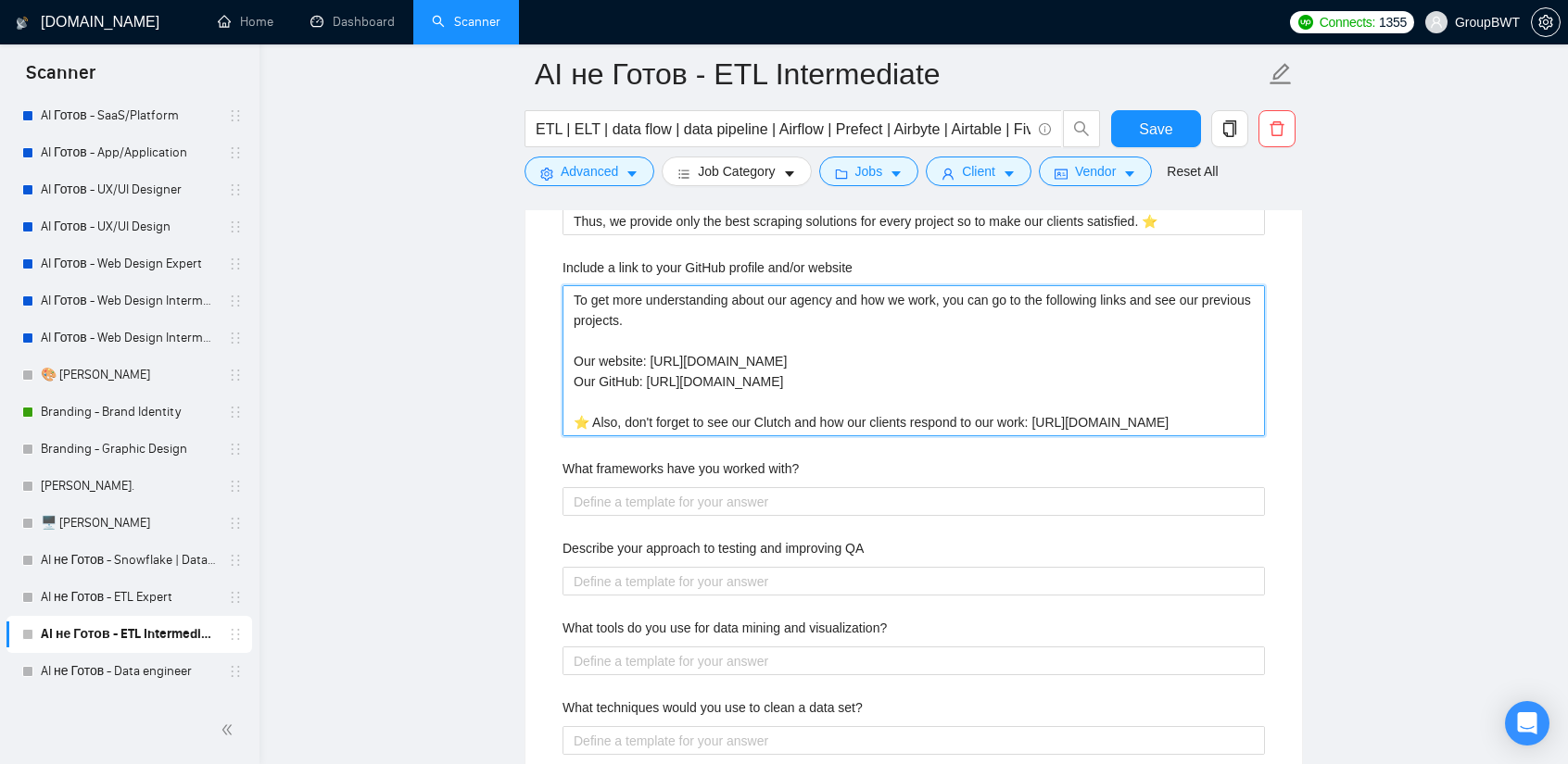
type website "To get more understanding about our agency and how we work, you can go to the f…"
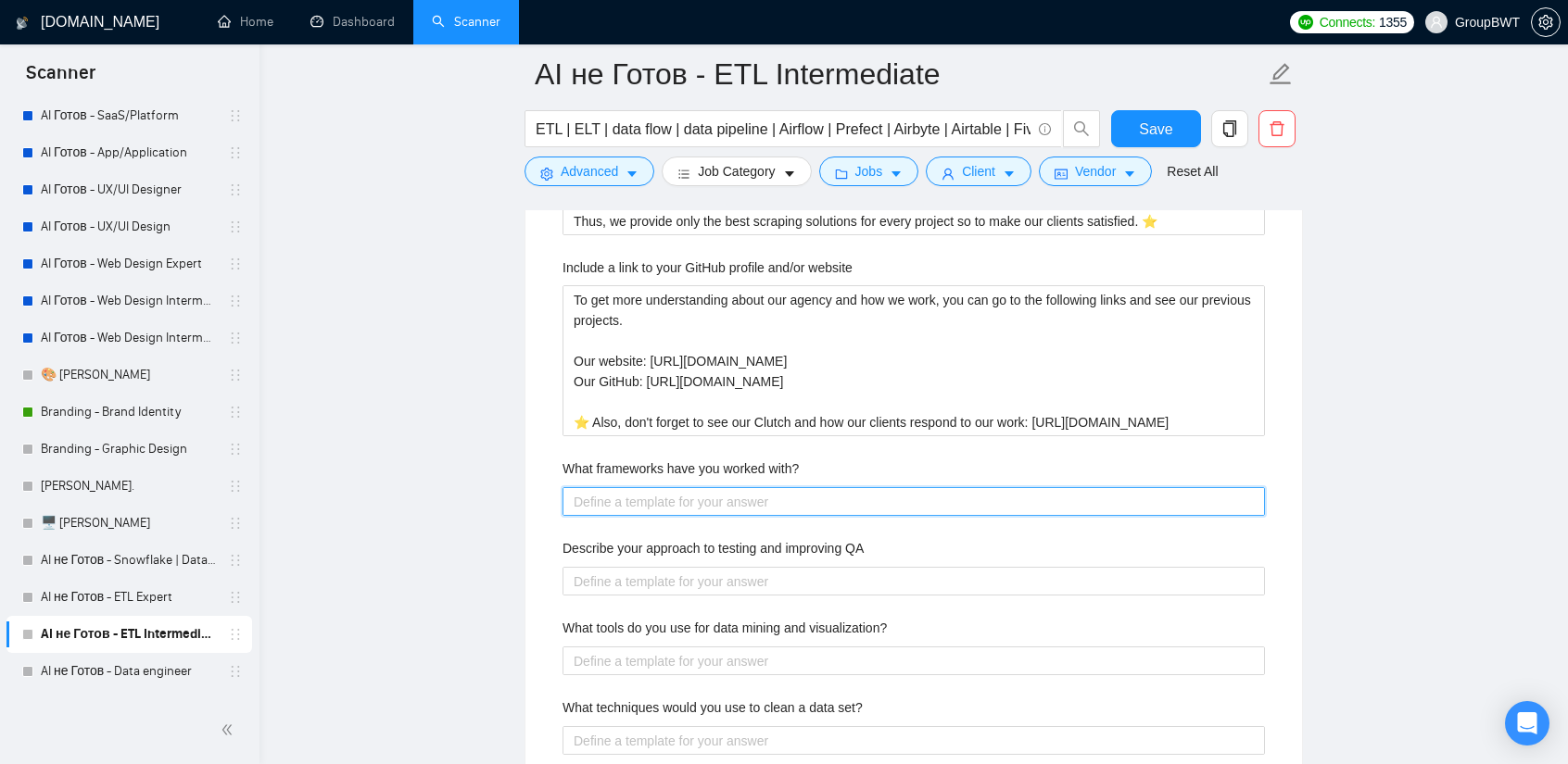
click at [756, 493] on with\? "What frameworks have you worked with?" at bounding box center [913, 501] width 702 height 29
paste with\? "Our developers have vast experience working with different frameworks such as: …"
type with\? "Our developers have vast experience working with different frameworks such as: …"
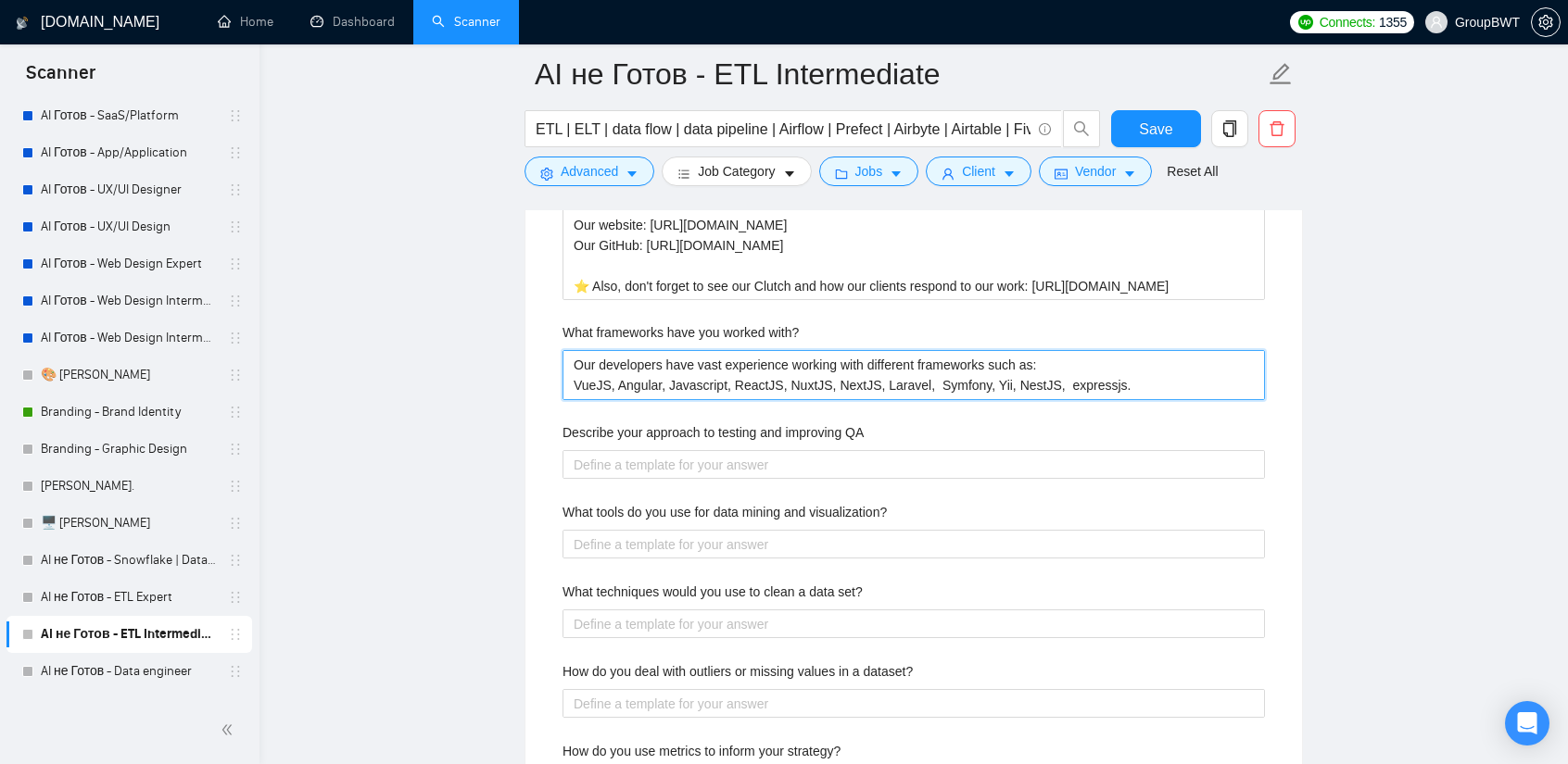
scroll to position [3334, 0]
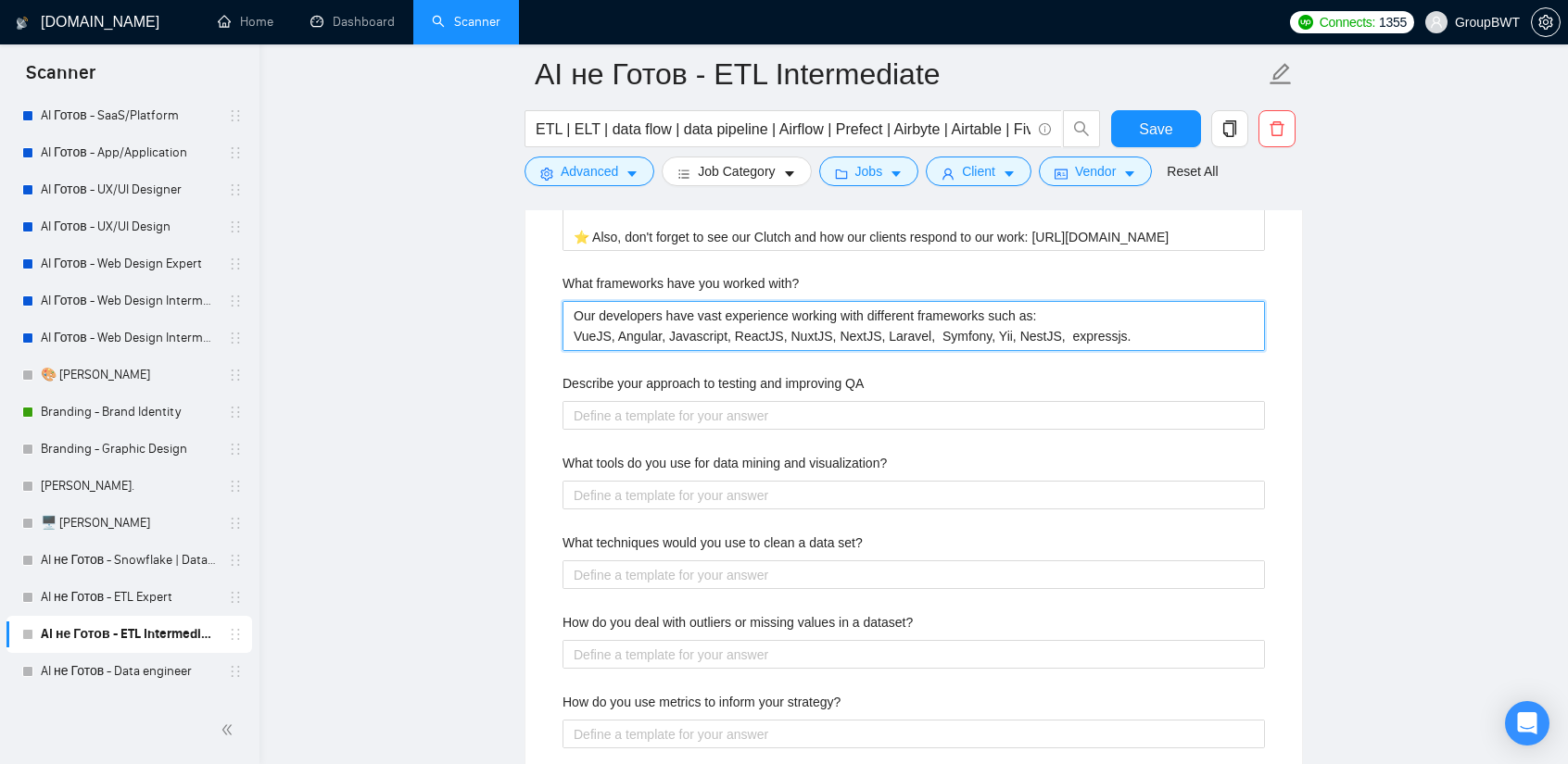
type with\? "Our developers have vast experience working with different frameworks such as: …"
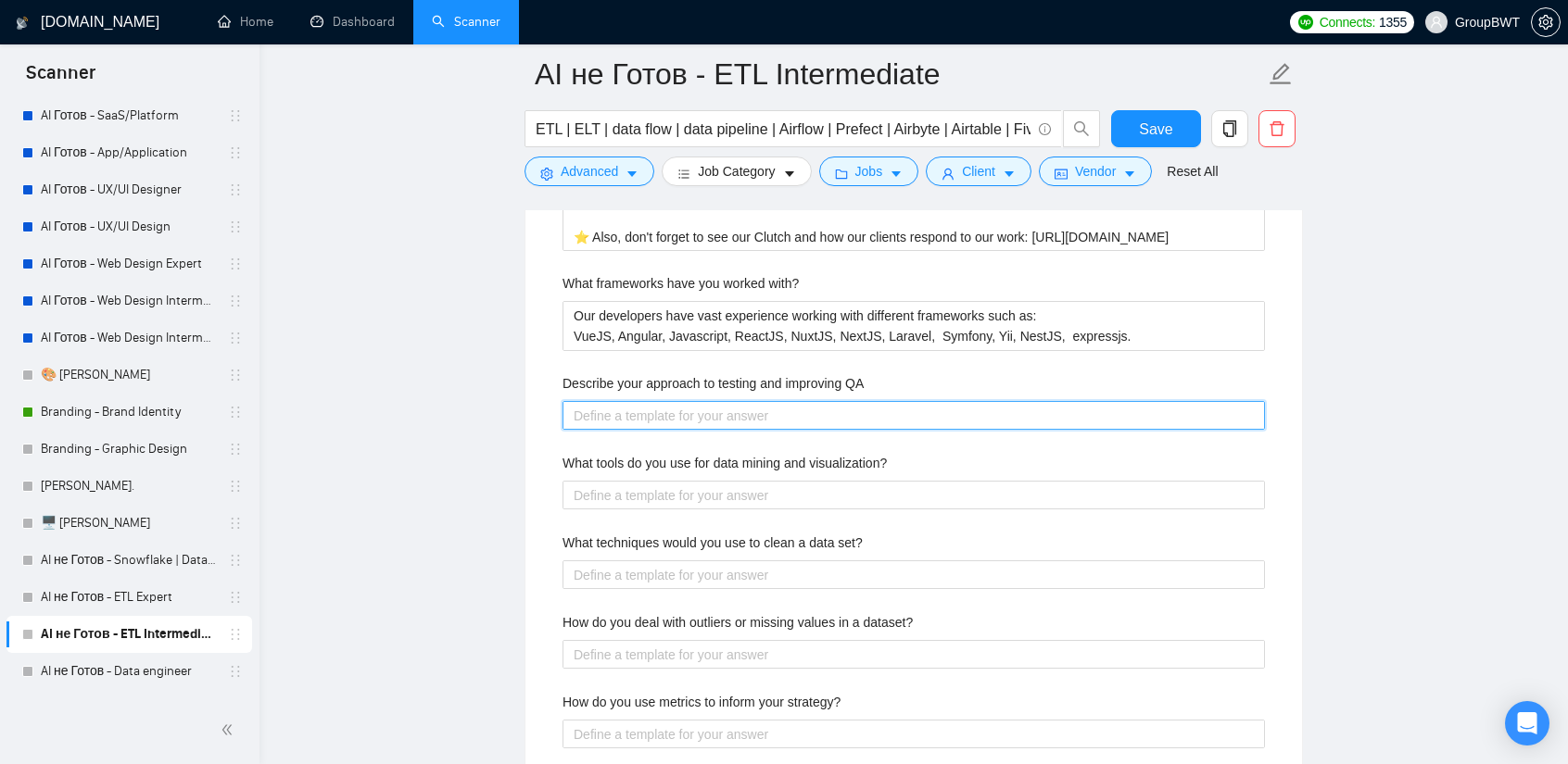
click at [670, 411] on QA "Describe your approach to testing and improving QA" at bounding box center [913, 415] width 702 height 29
paste QA "First of all, if the project was done by another team, then it is necessary to …"
type QA "First of all, if the project was done by another team, then it is necessary to …"
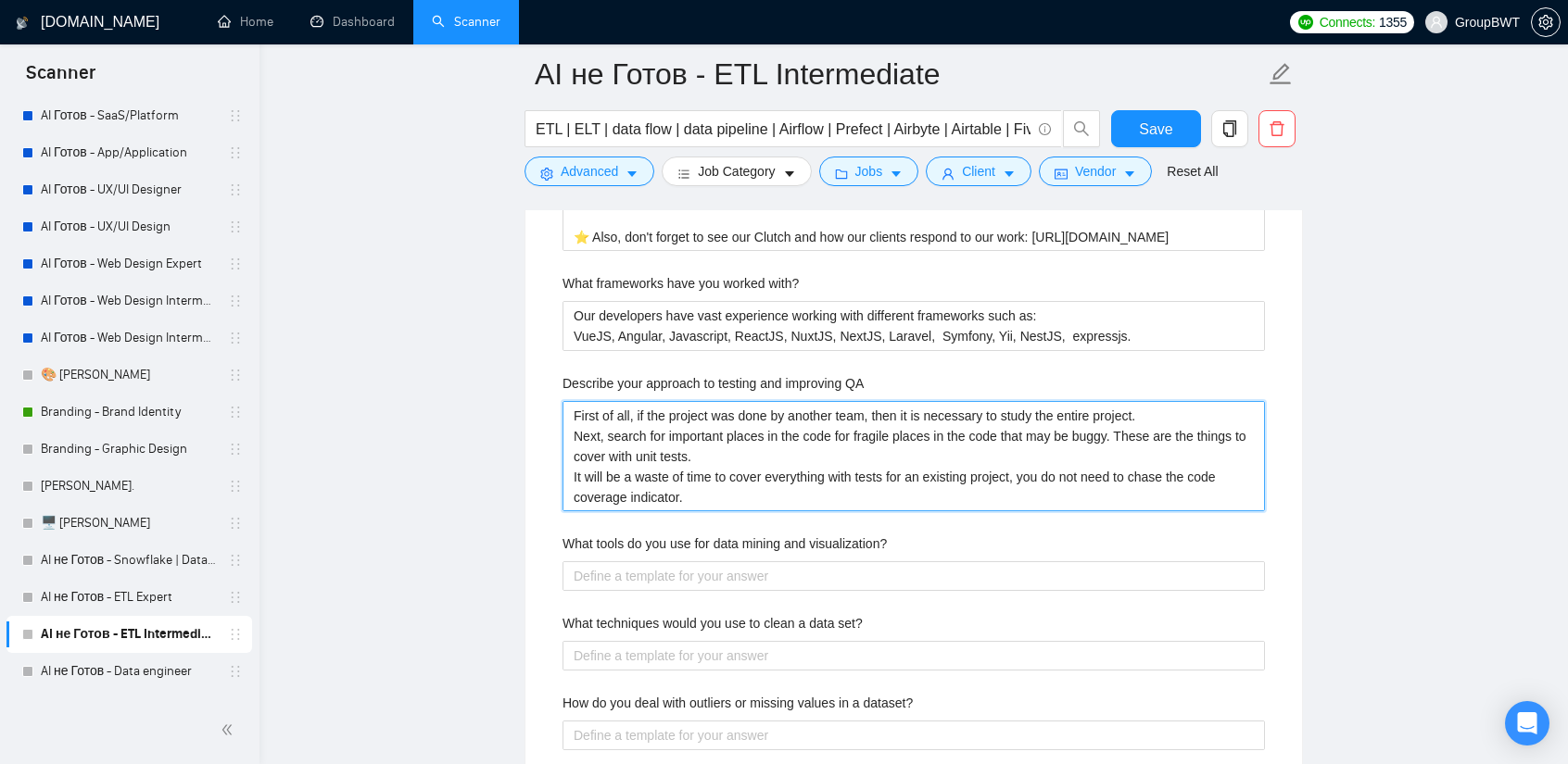
type QA "First of all, if the project was done by another team, then it is necessary to …"
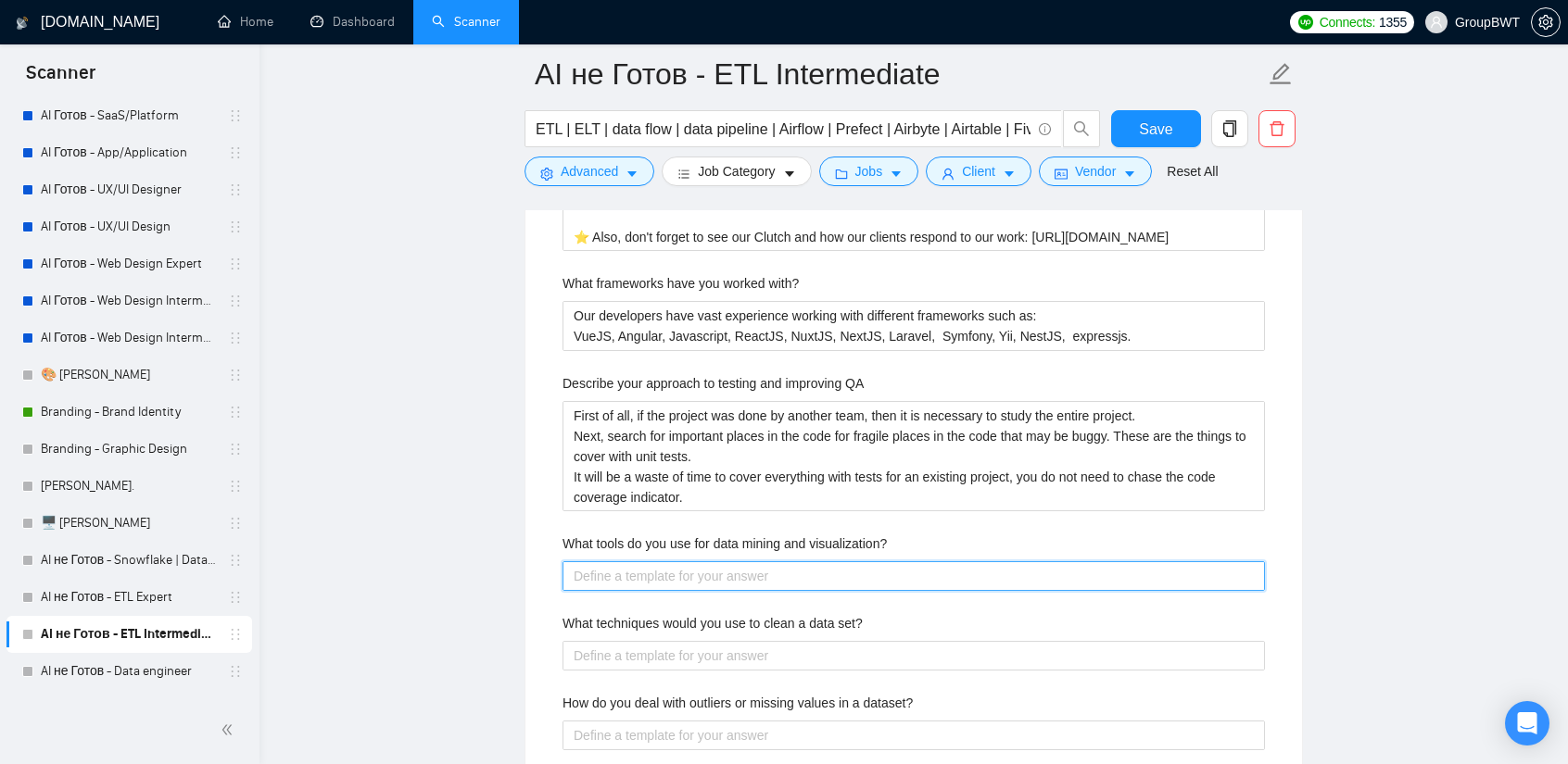
click at [685, 567] on visualization\? "What tools do you use for data mining and visualization?" at bounding box center [913, 576] width 702 height 29
paste visualization\? "🤖 We use Scrapy and Puppeteer for data mining since 2009. Also, we use Tableau …"
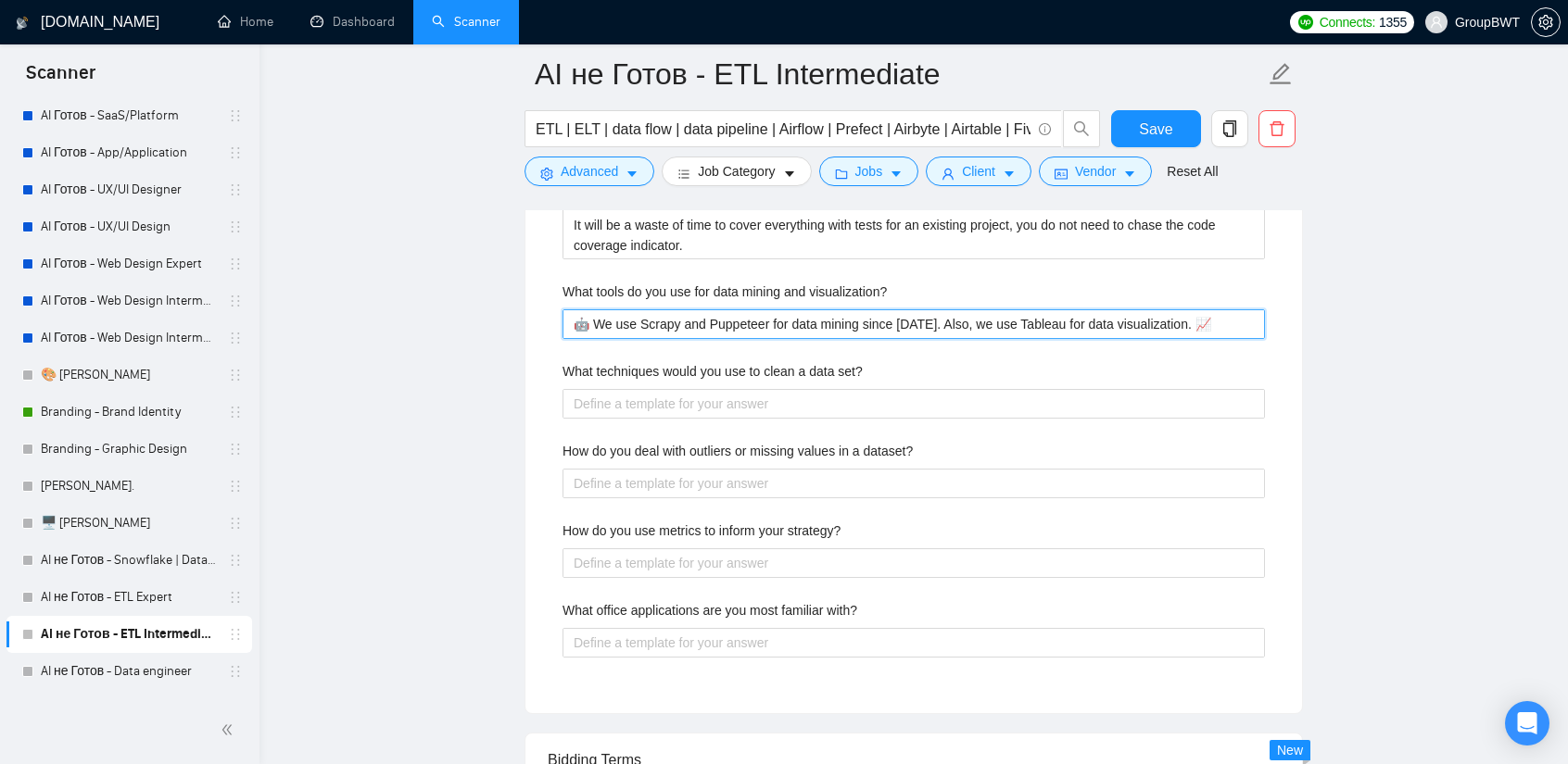
scroll to position [3612, 0]
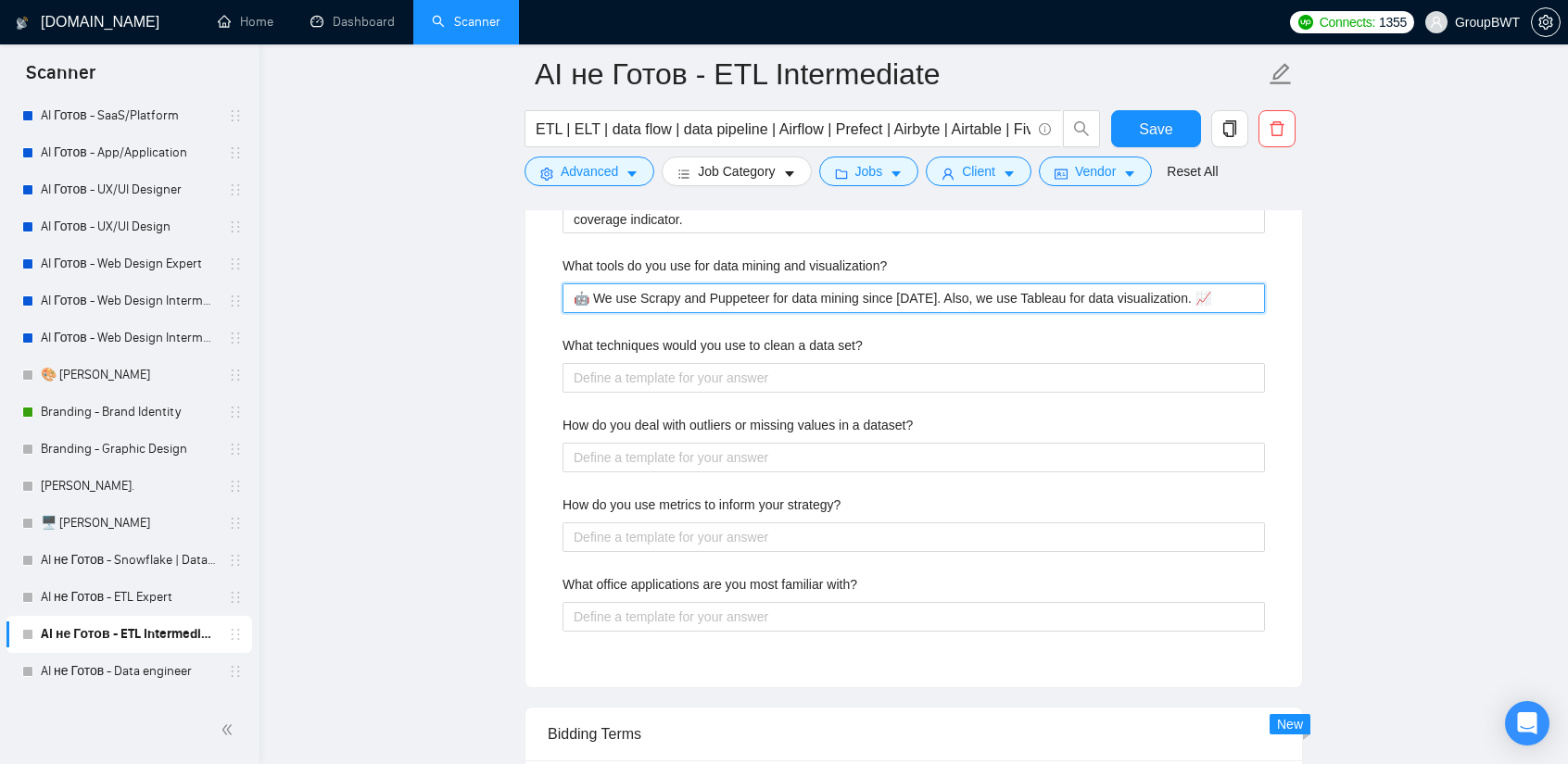
type visualization\? "🤖 We use Scrapy and Puppeteer for data mining since 2009. Also, we use Tableau …"
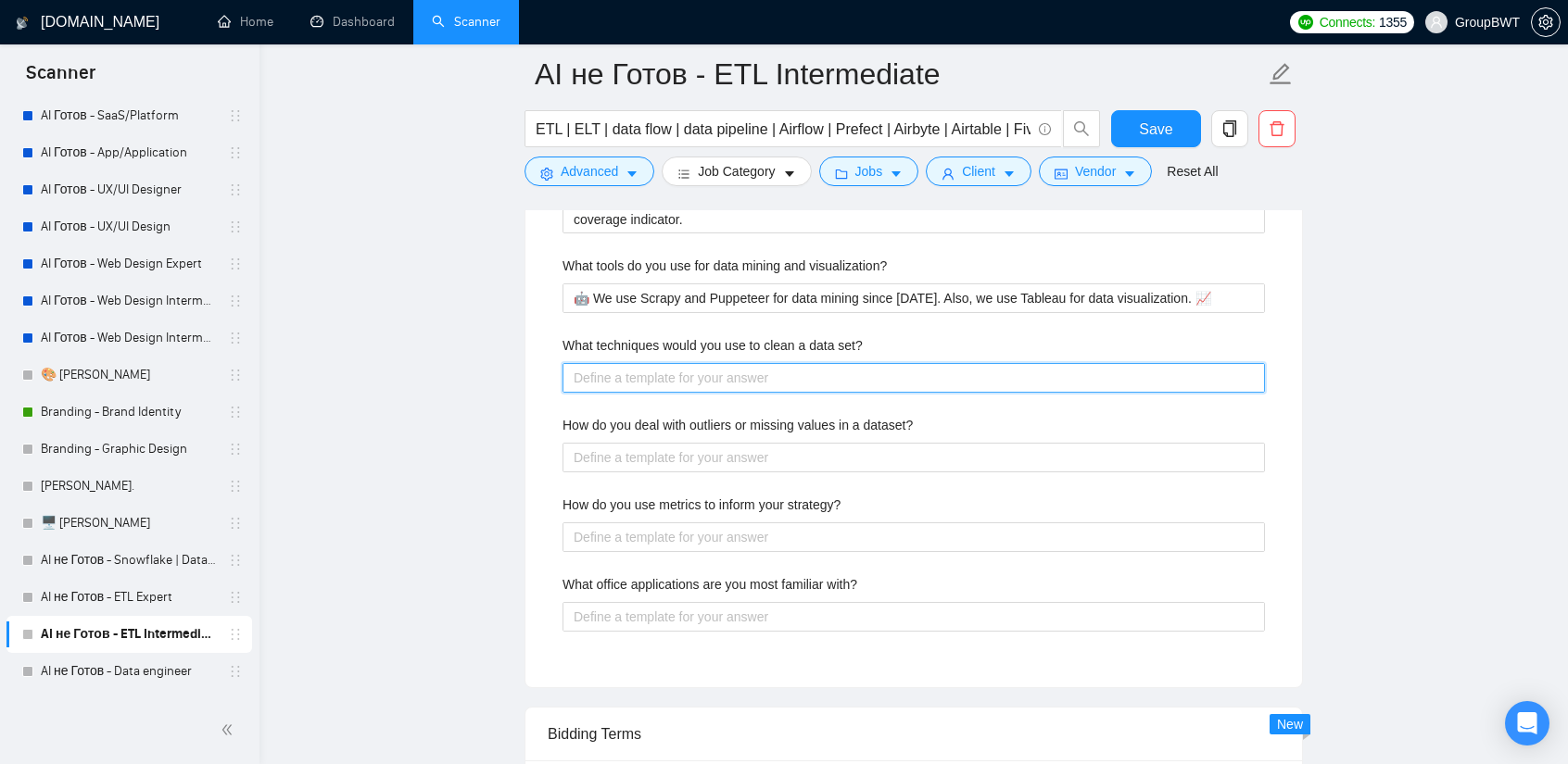
click at [771, 363] on set\? "What techniques would you use to clean a data set?" at bounding box center [913, 377] width 702 height 29
paste set\? "We collect the data in the format you need and it does not require cleaning 😎 O…"
type set\? "We collect the data in the format you need and it does not require cleaning 😎 O…"
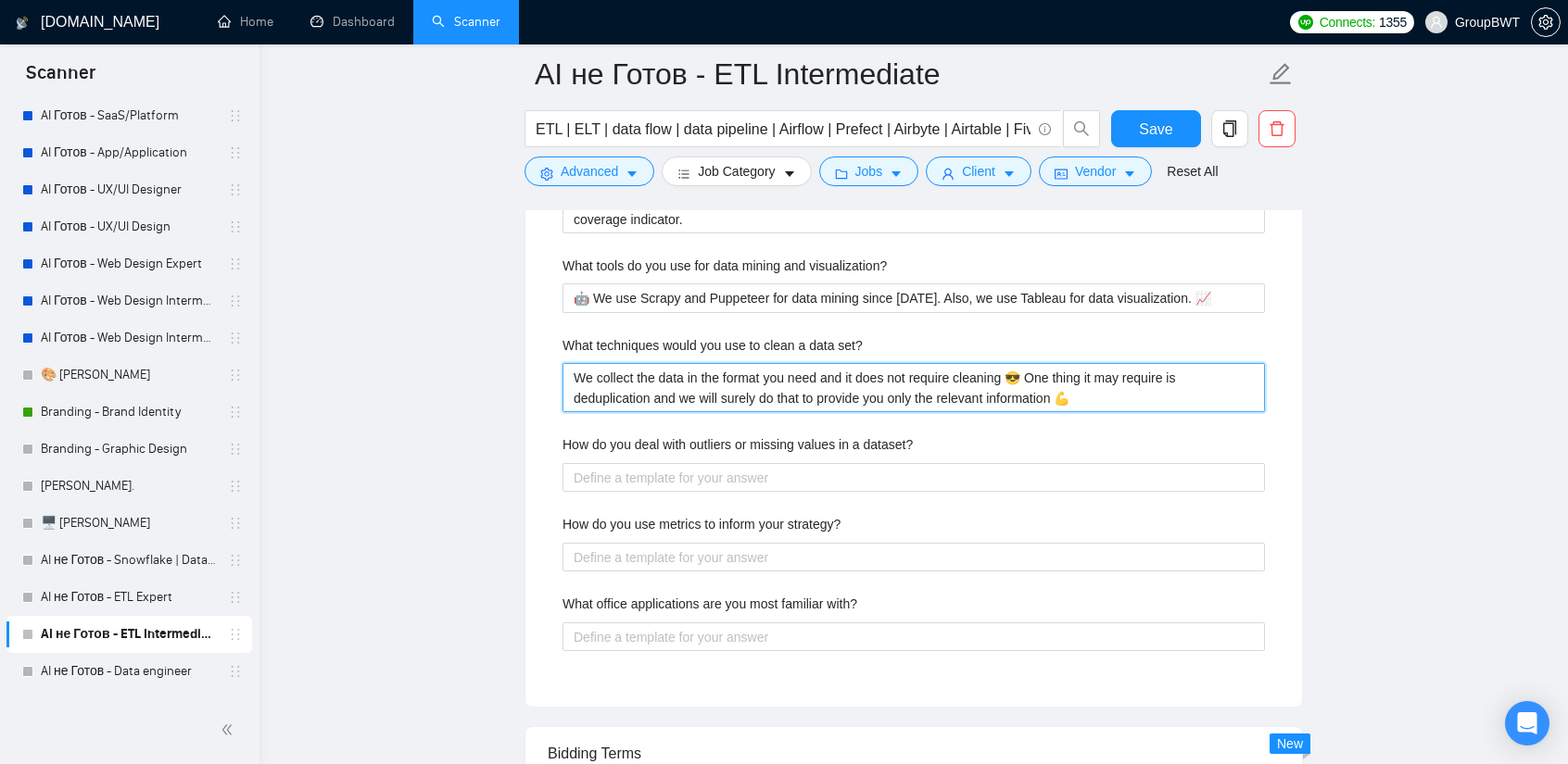
type set\? "We collect the data in the format you need and it does not require cleaning 😎 O…"
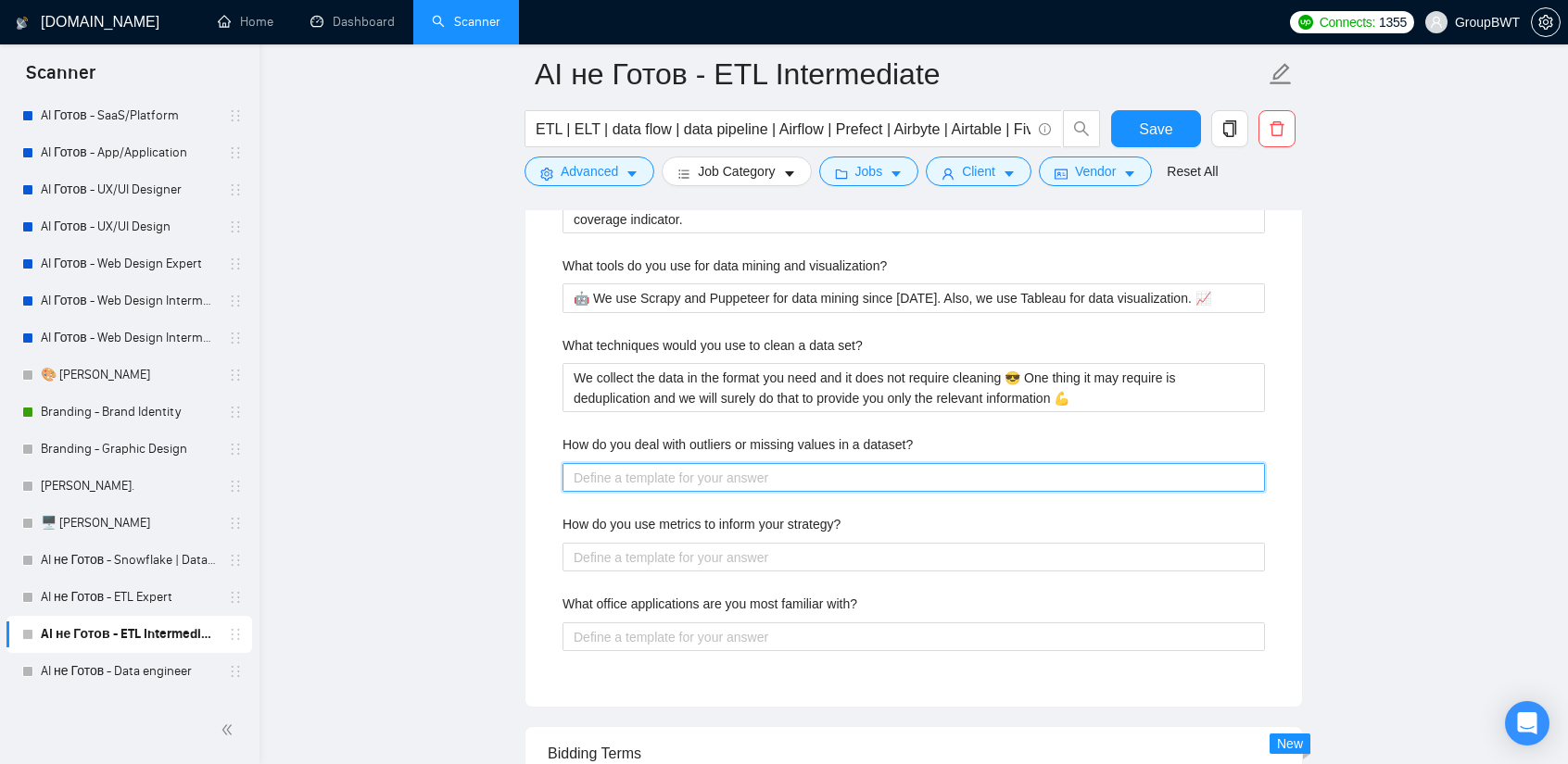
click at [717, 466] on dataset\? "How do you deal with outliers or missing values in a dataset?" at bounding box center [913, 478] width 702 height 29
paste dataset\? "If there are fields or values unavailable in the source, meaning that there is …"
type dataset\? "If there are fields or values unavailable in the source, meaning that there is …"
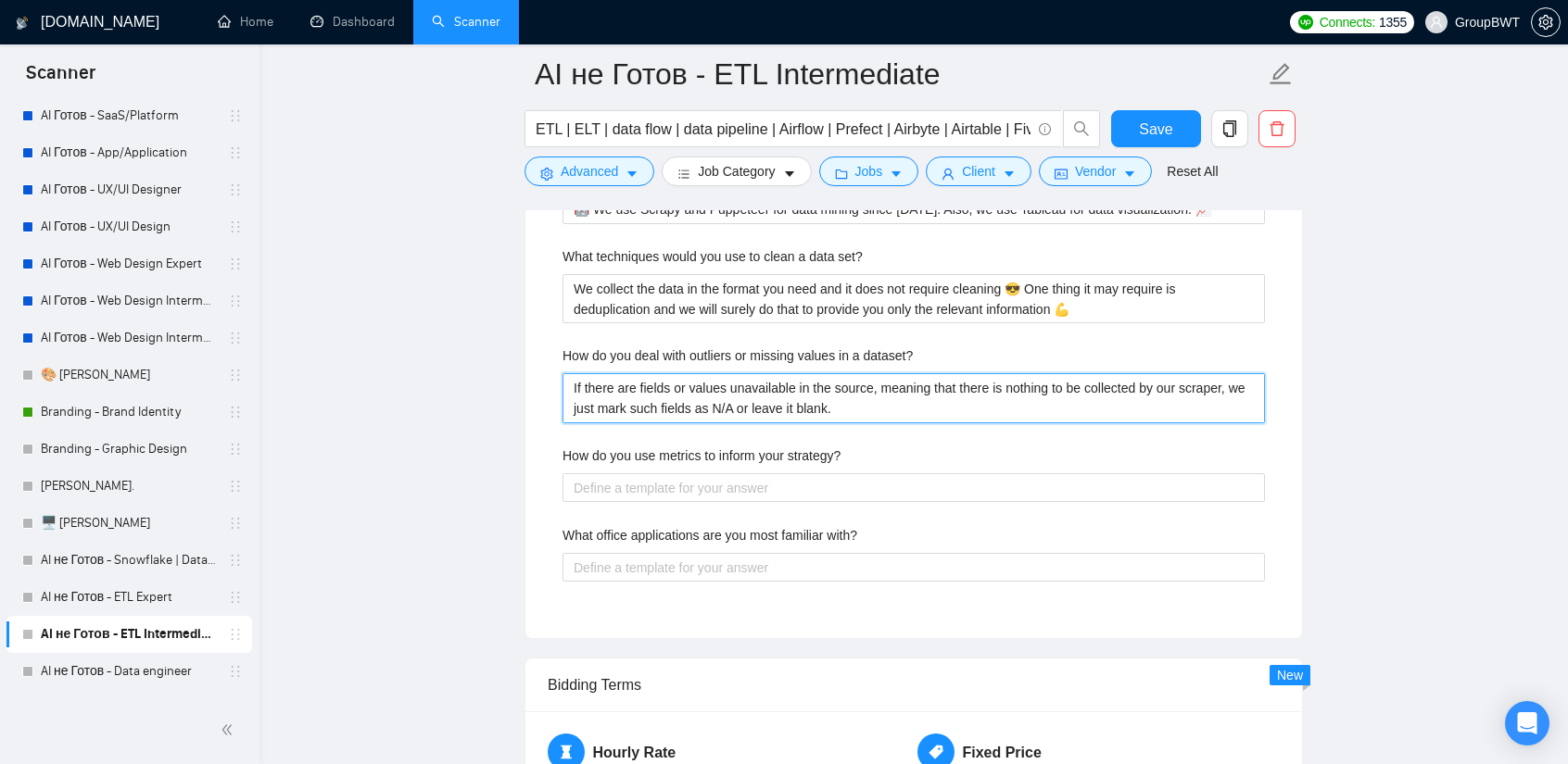
scroll to position [3704, 0]
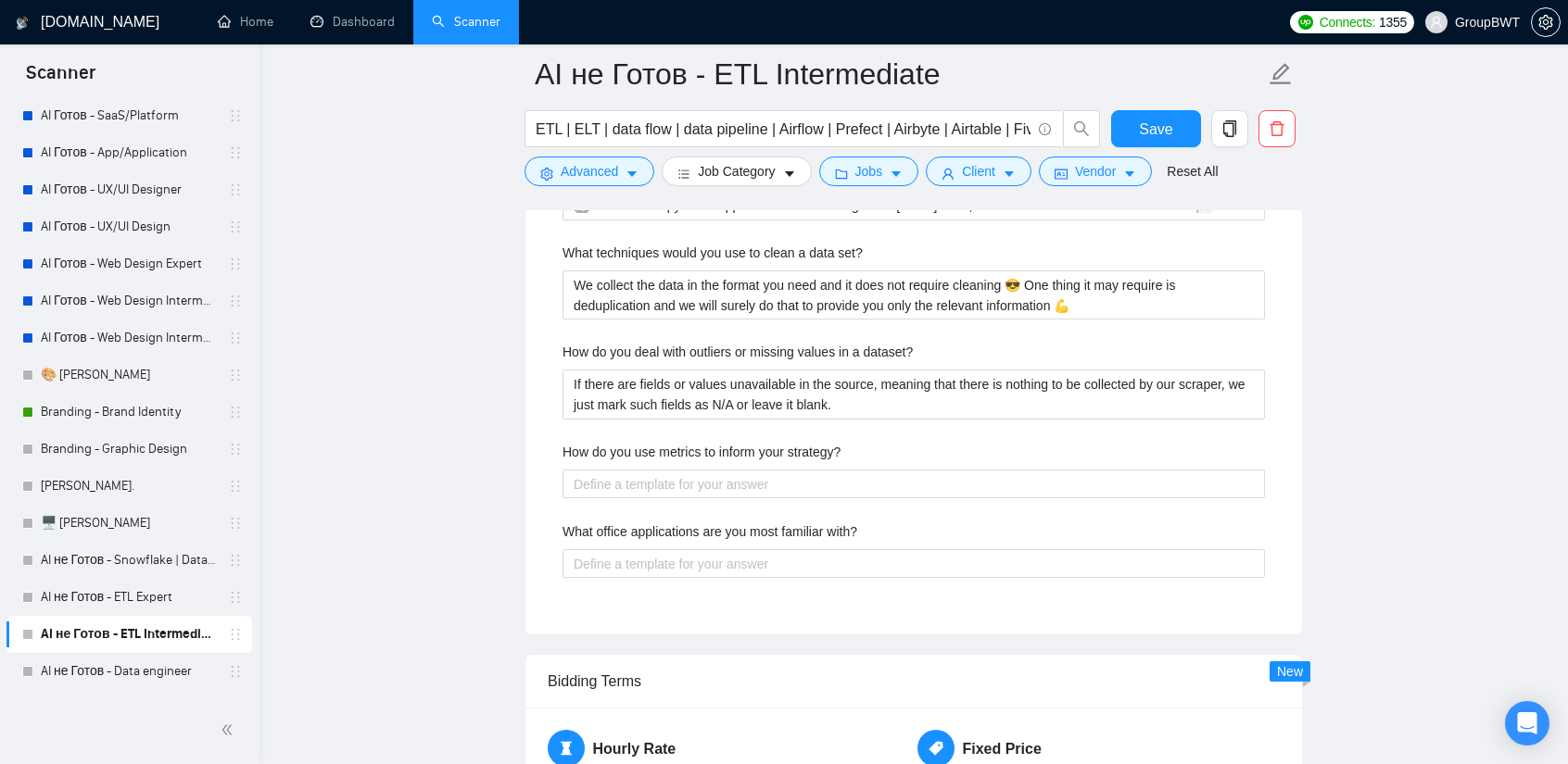
click at [797, 451] on label "How do you use metrics to inform your strategy?" at bounding box center [701, 452] width 278 height 20
click at [797, 470] on strategy\? "How do you use metrics to inform your strategy?" at bounding box center [913, 484] width 702 height 29
click at [797, 451] on label "How do you use metrics to inform your strategy?" at bounding box center [701, 452] width 278 height 20
click at [797, 470] on strategy\? "How do you use metrics to inform your strategy?" at bounding box center [913, 484] width 702 height 29
click at [797, 451] on label "How do you use metrics to inform your strategy?" at bounding box center [701, 452] width 278 height 20
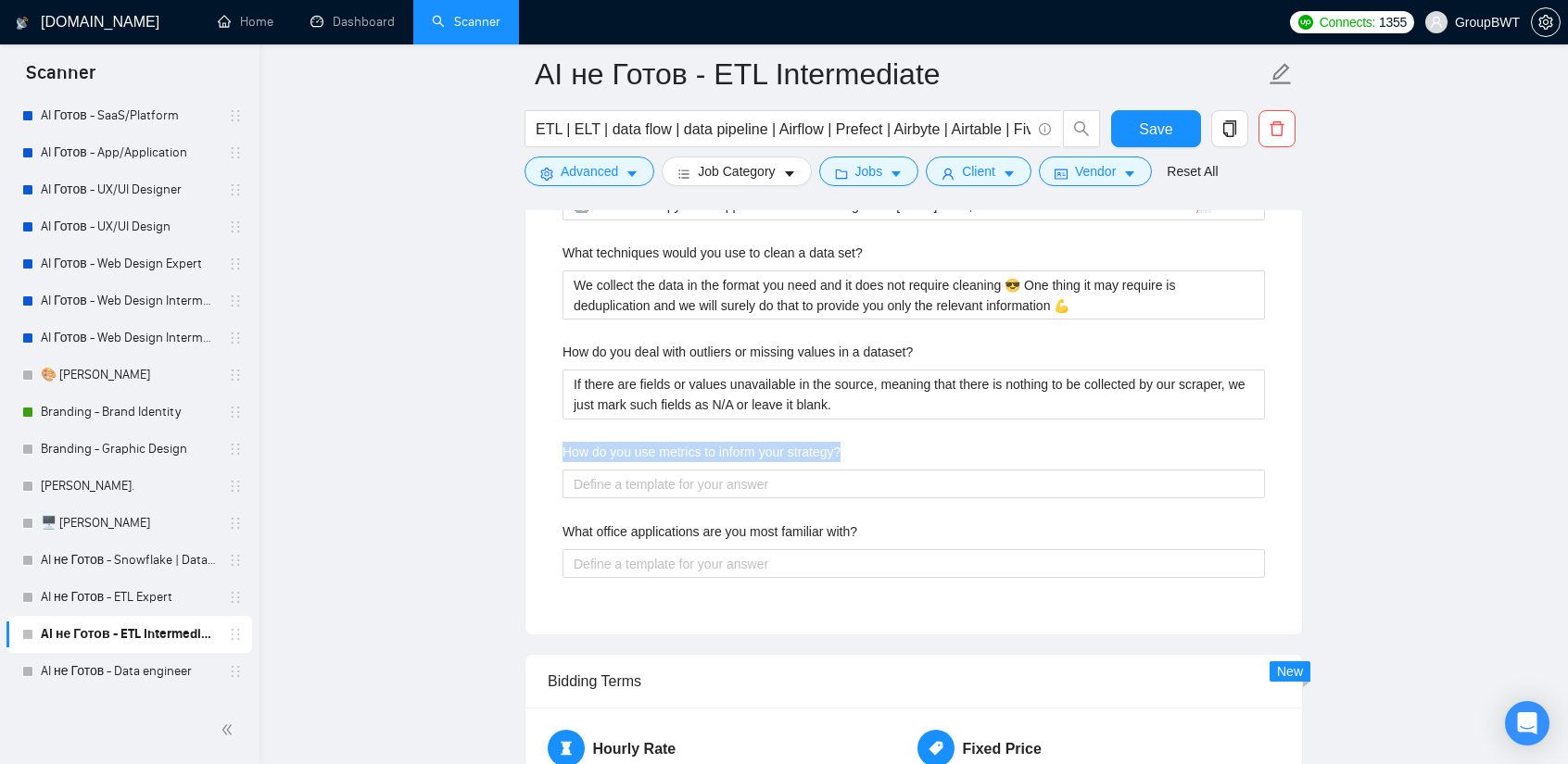
click at [797, 470] on strategy\? "How do you use metrics to inform your strategy?" at bounding box center [913, 484] width 702 height 29
click at [695, 478] on strategy\? "How do you use metrics to inform your strategy?" at bounding box center [913, 484] width 702 height 29
paste strategy\? "We track key metrics such as data pipeline performance, error rates, processing…"
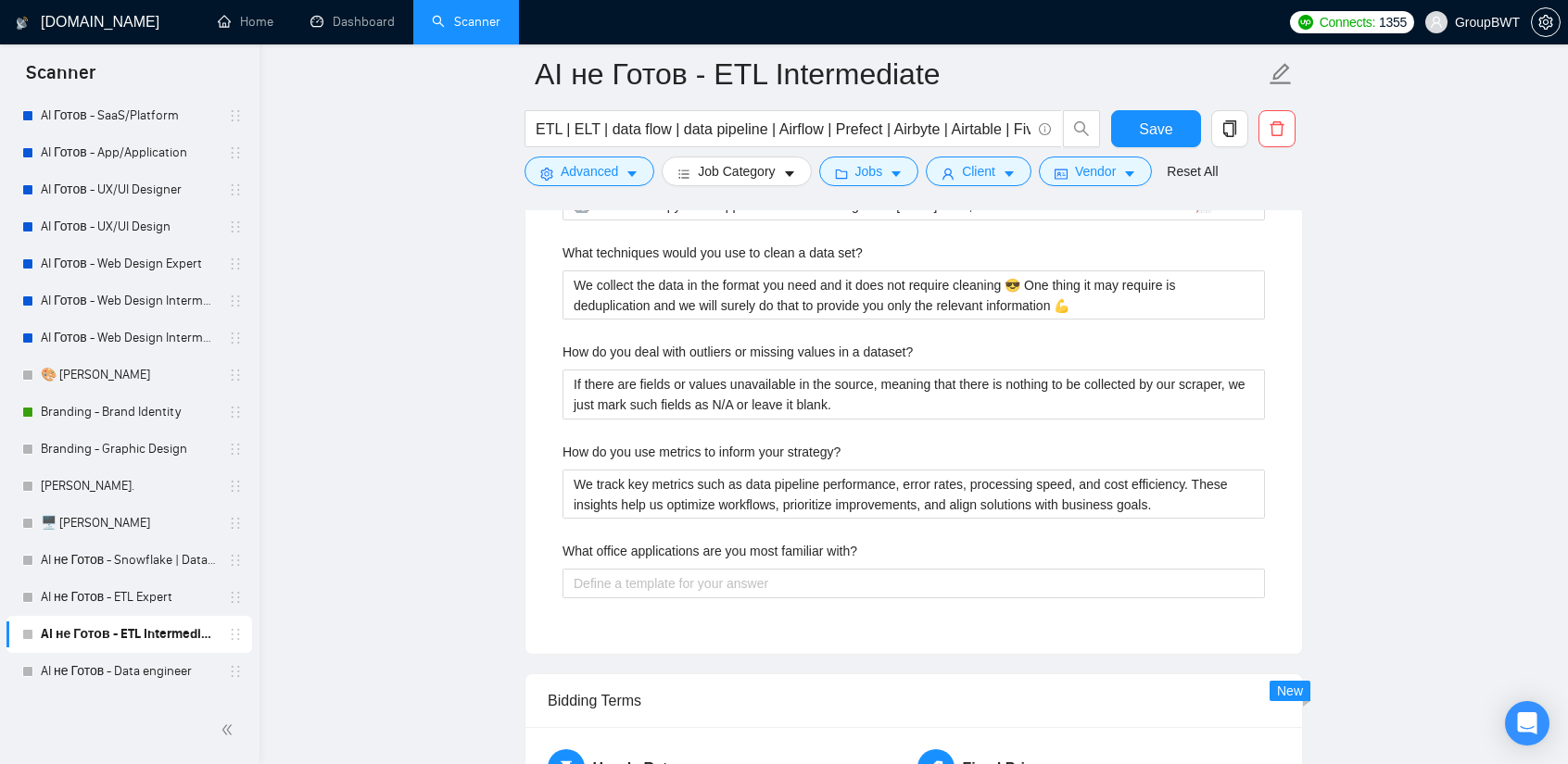
click at [738, 541] on label "What office applications are you most familiar with?" at bounding box center [710, 550] width 294 height 20
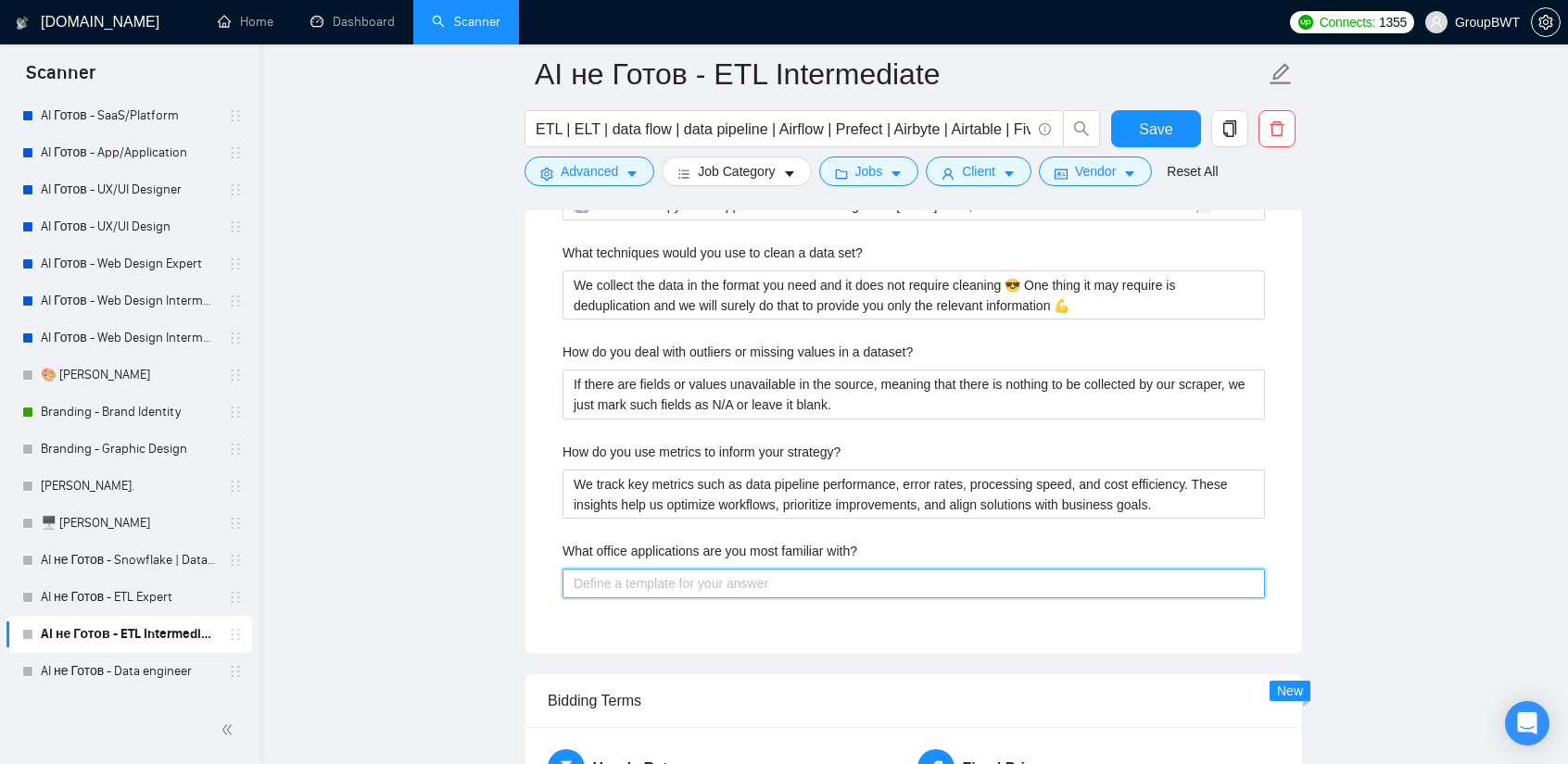
click at [738, 568] on with\? "What office applications are you most familiar with?" at bounding box center [913, 583] width 702 height 29
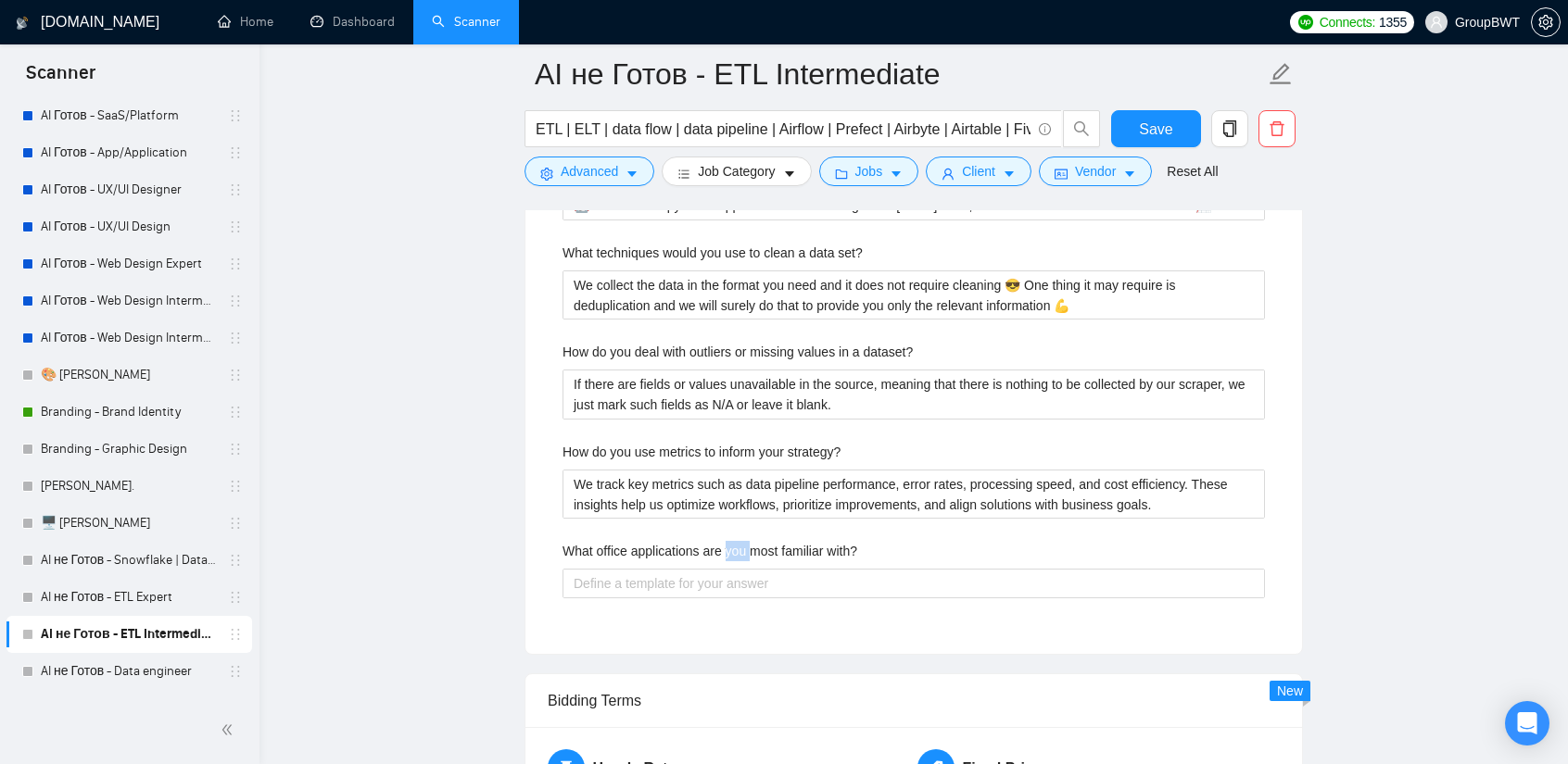
click at [738, 541] on label "What office applications are you most familiar with?" at bounding box center [710, 550] width 294 height 20
click at [738, 568] on with\? "What office applications are you most familiar with?" at bounding box center [913, 583] width 702 height 29
click at [738, 541] on label "What office applications are you most familiar with?" at bounding box center [710, 550] width 294 height 20
click at [738, 568] on with\? "What office applications are you most familiar with?" at bounding box center [913, 583] width 702 height 29
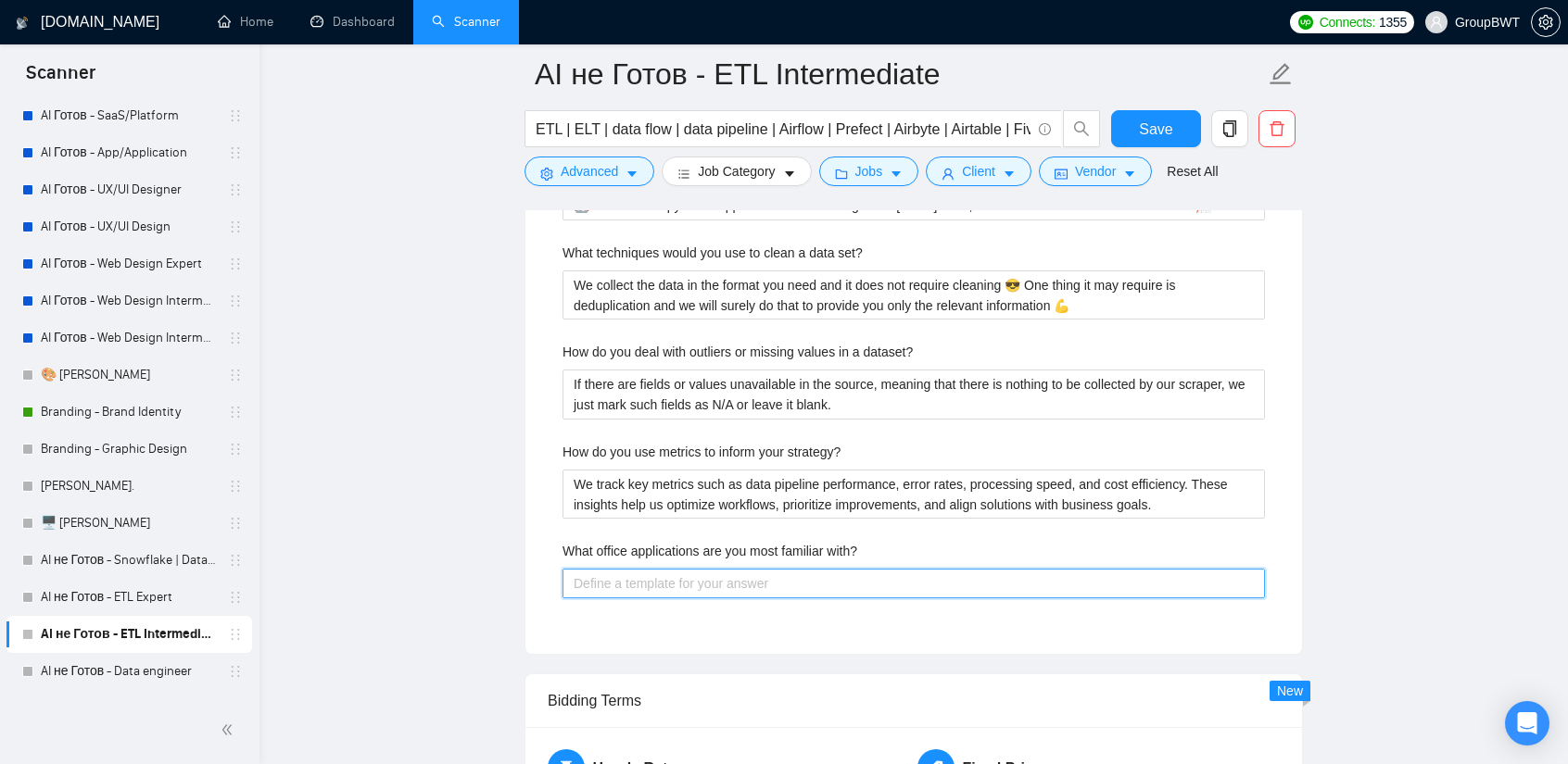
click at [733, 574] on with\? "What office applications are you most familiar with?" at bounding box center [913, 583] width 702 height 29
paste with\? "We are familiar with most major office applications currently in use, including…"
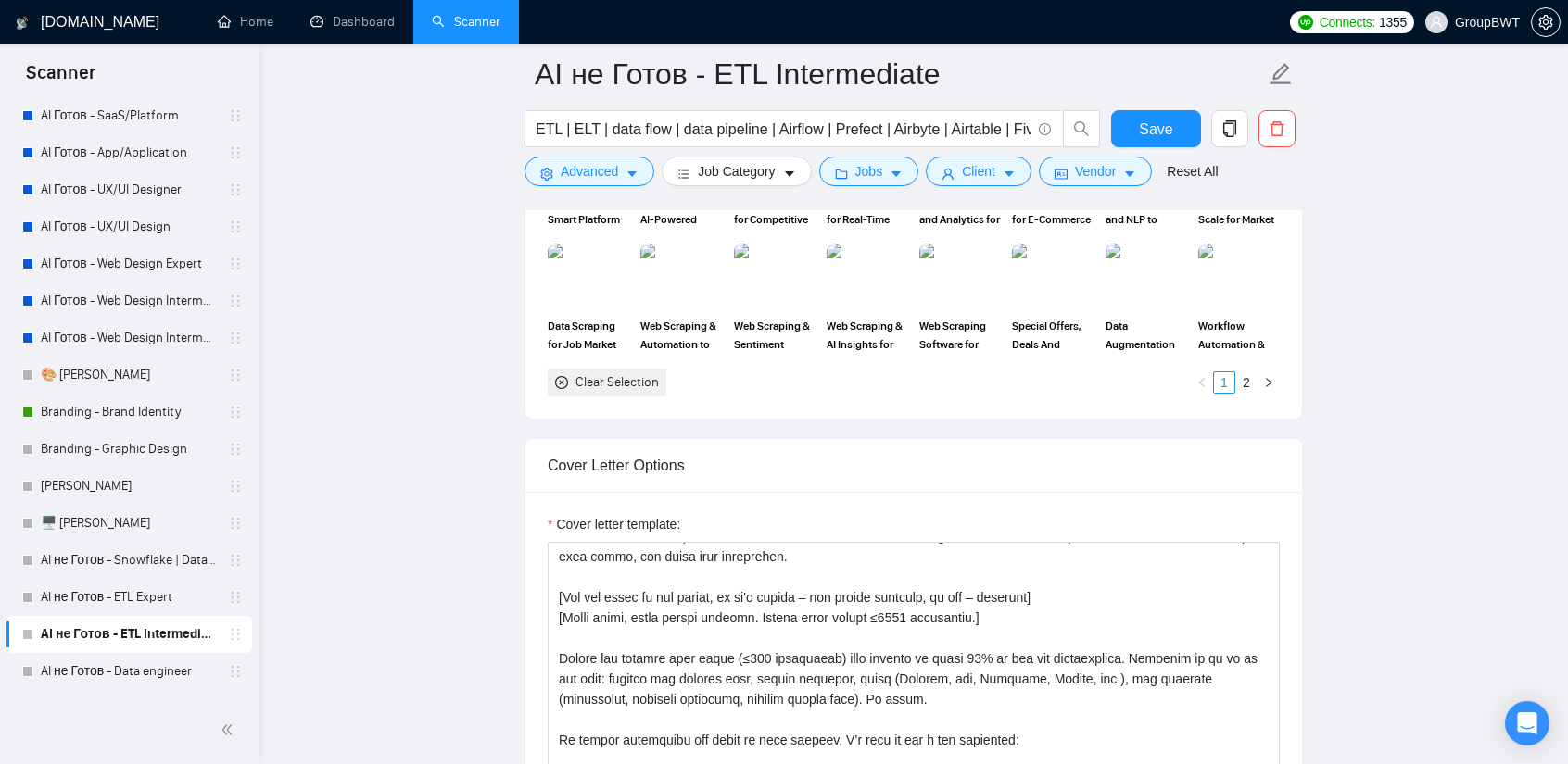
scroll to position [1853, 0]
click at [1158, 131] on span "Save" at bounding box center [1155, 129] width 33 height 23
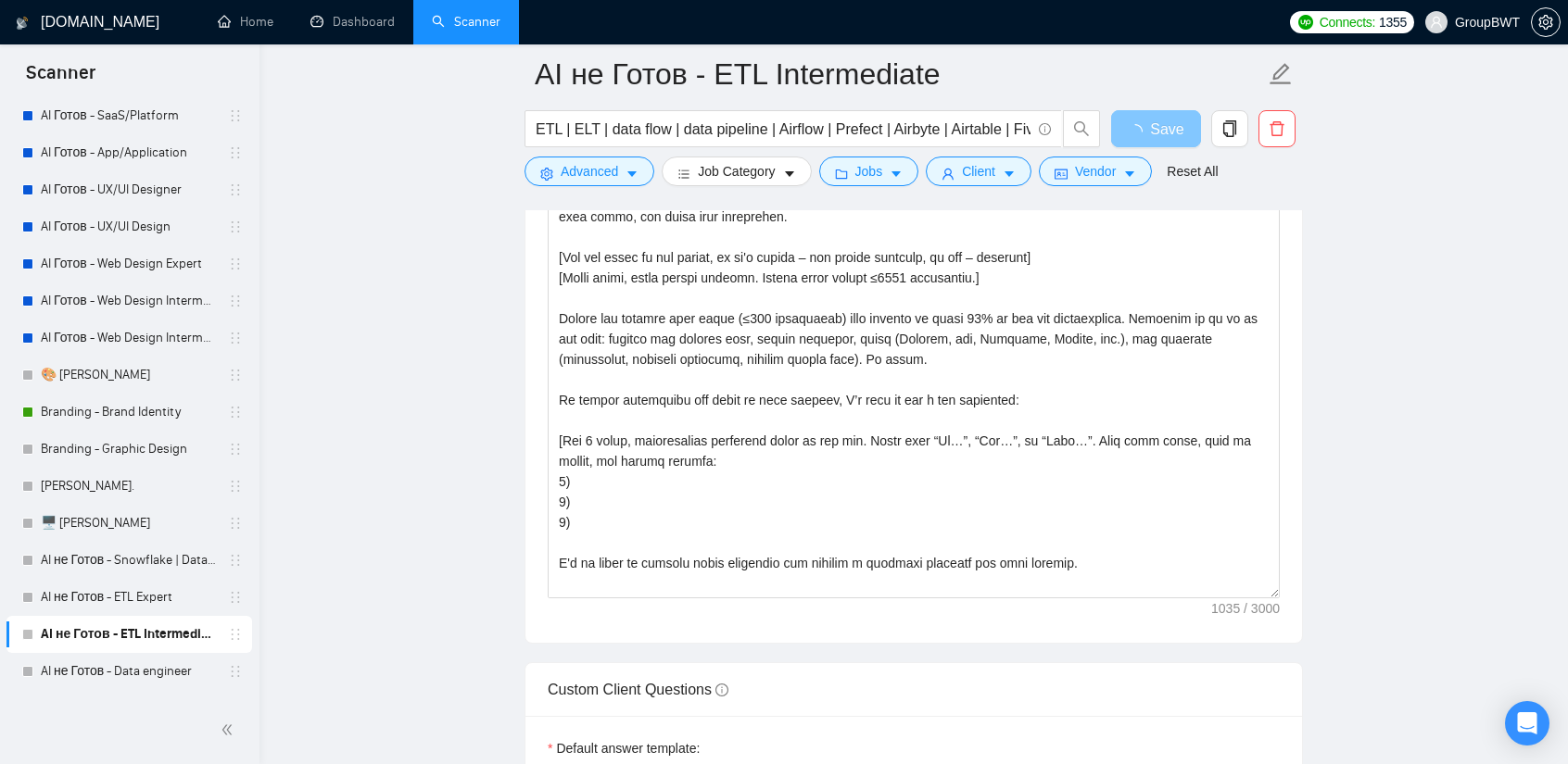
scroll to position [2223, 0]
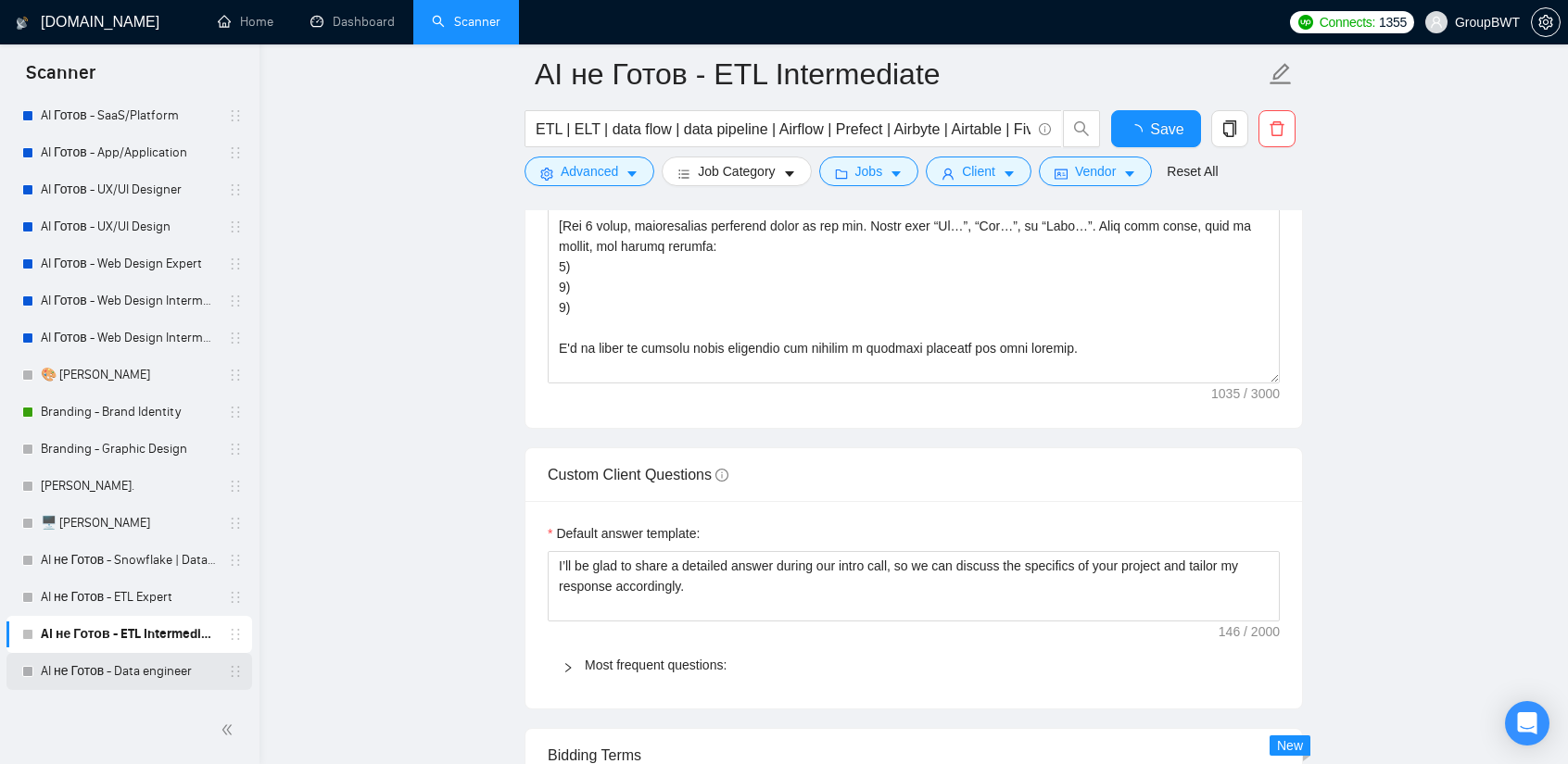
click at [144, 673] on link "AI не Готов - Data engineer" at bounding box center [129, 671] width 176 height 37
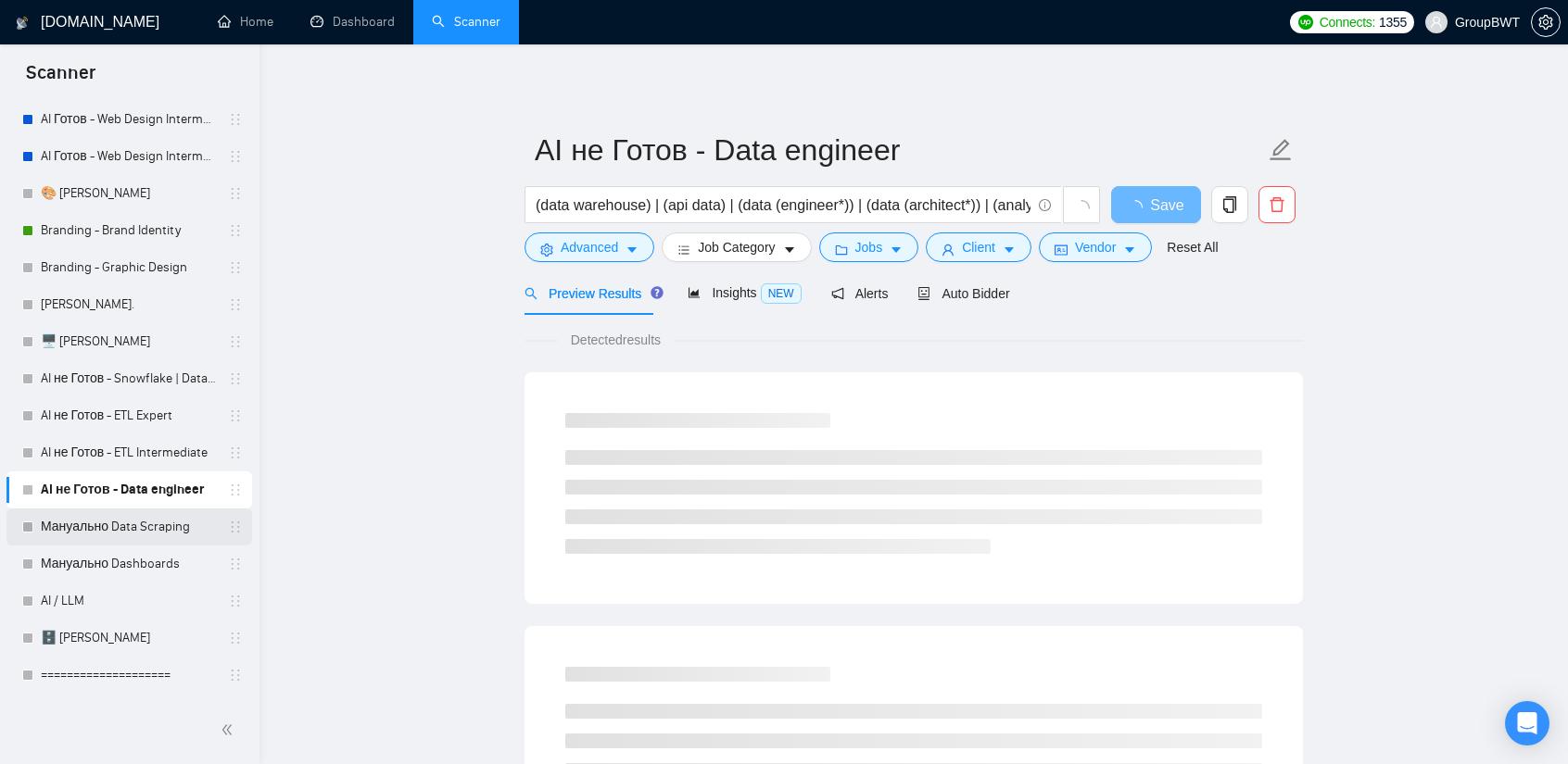
scroll to position [463, 0]
click at [975, 303] on div "Auto Bidder" at bounding box center [963, 293] width 92 height 20
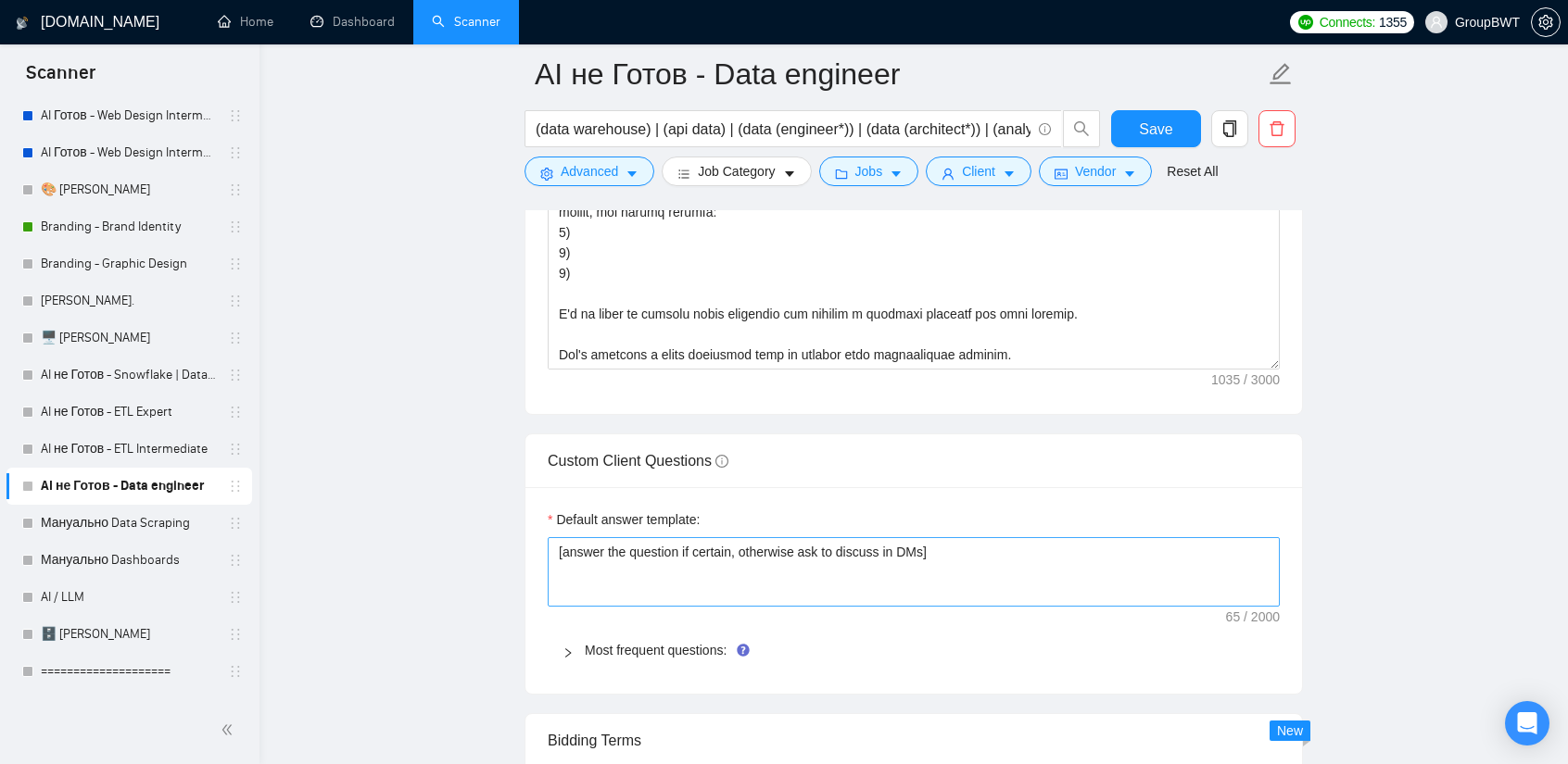
scroll to position [2593, 0]
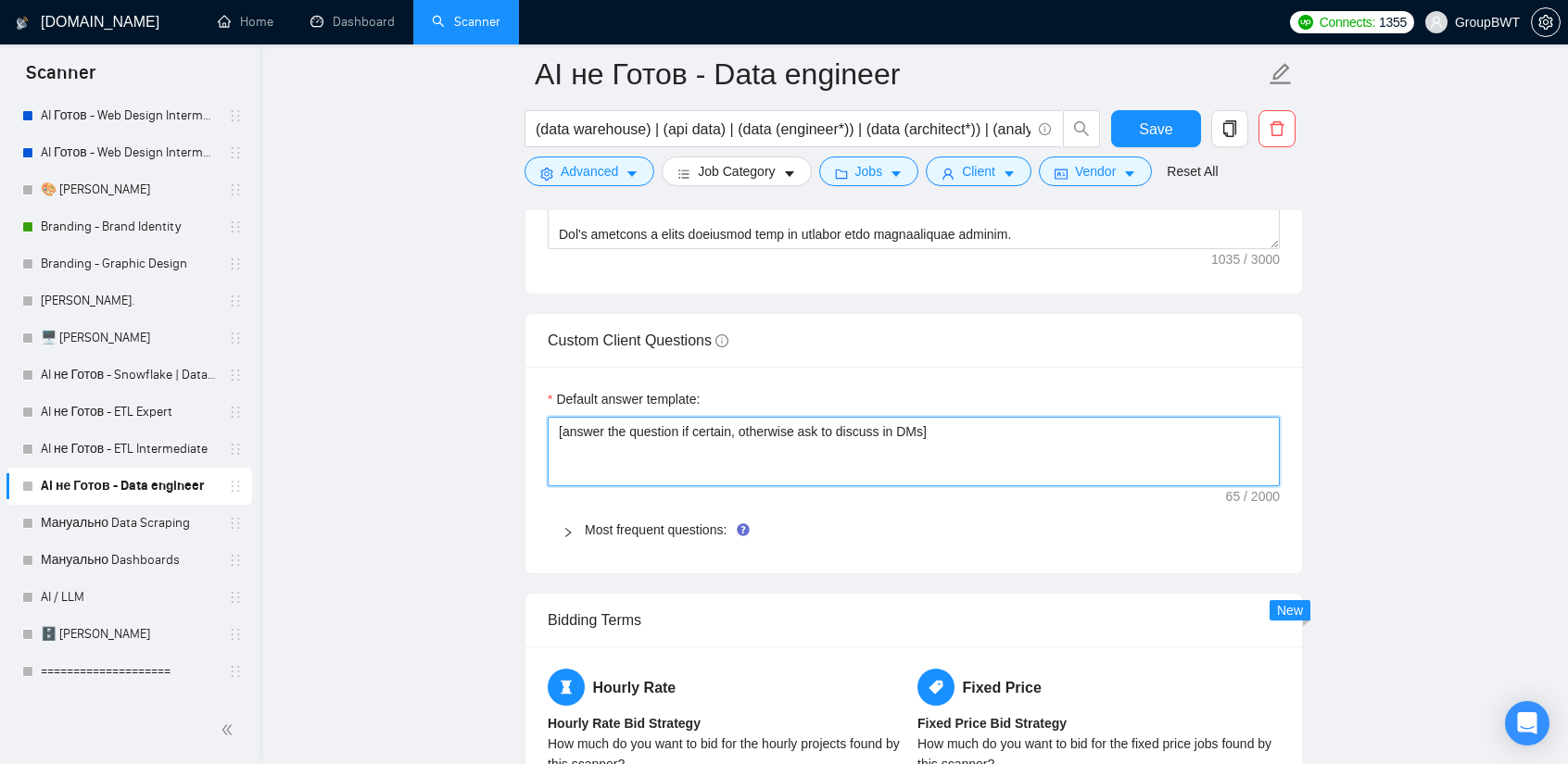
click at [681, 431] on textarea "[answer the question if certain, otherwise ask to discuss in DMs]" at bounding box center [913, 451] width 732 height 70
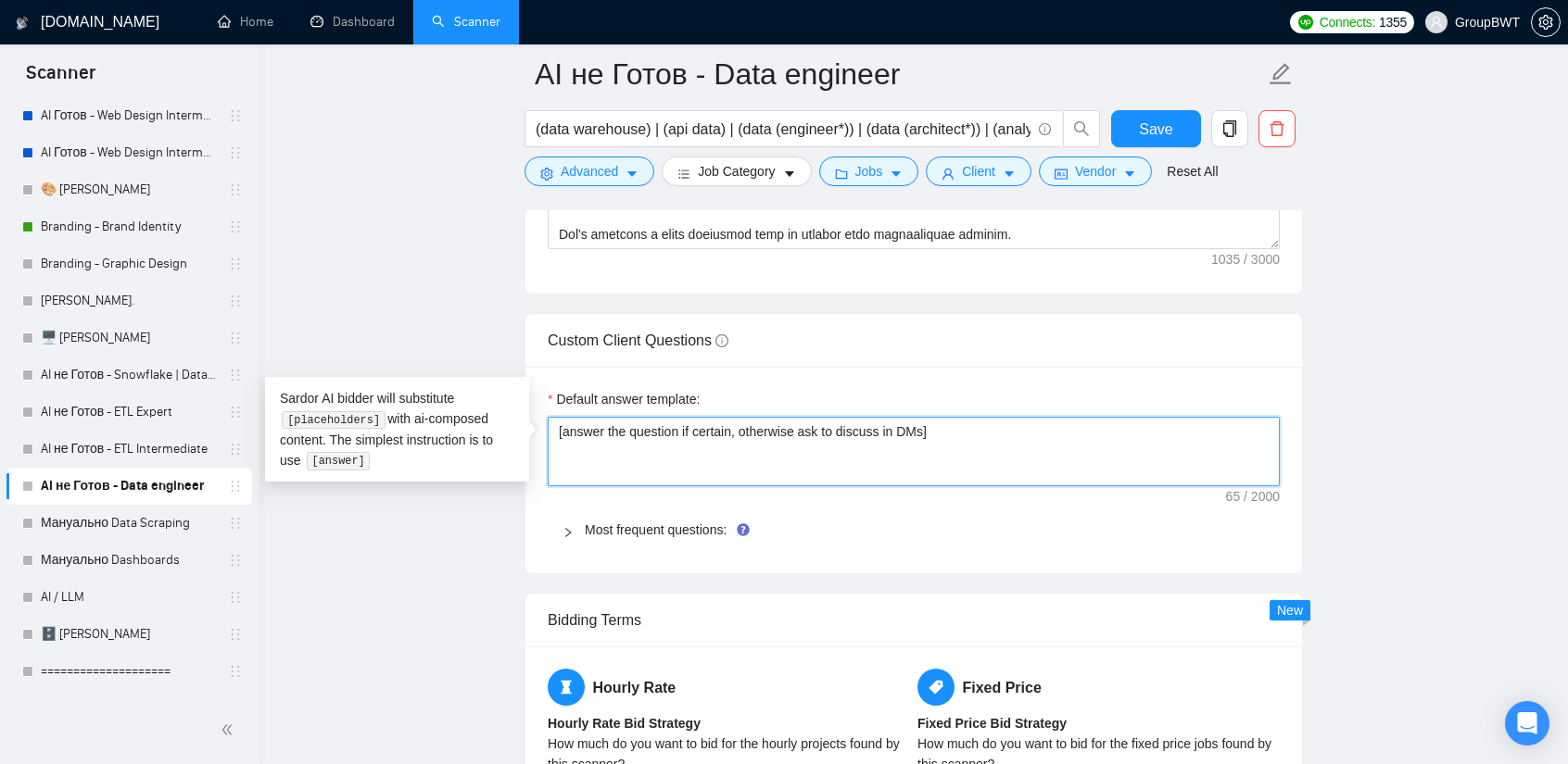
click at [681, 431] on textarea "[answer the question if certain, otherwise ask to discuss in DMs]" at bounding box center [913, 451] width 732 height 70
paste textarea "I’ll be glad to share a detailed answer during our intro call, so we can discus…"
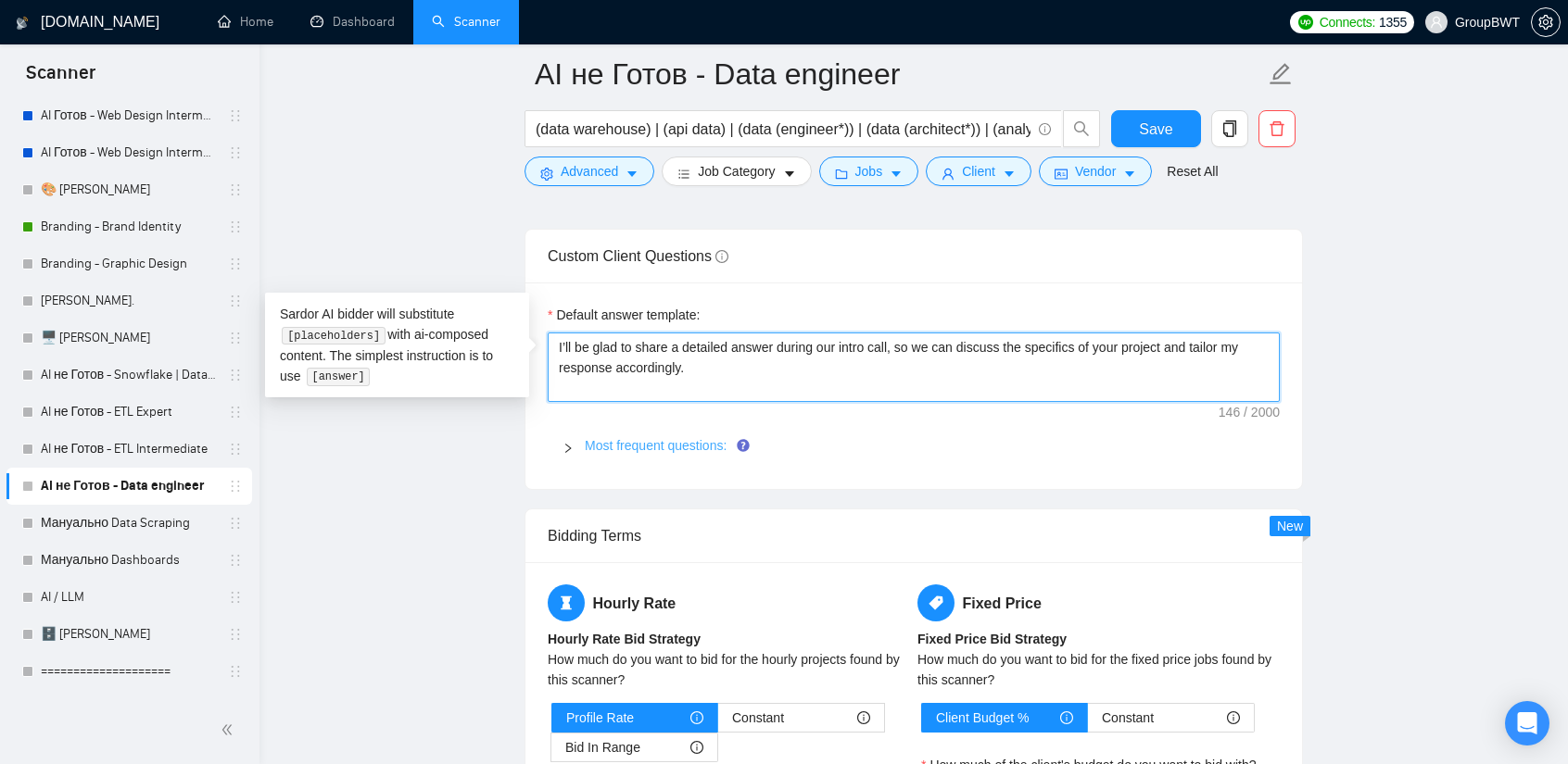
scroll to position [2685, 0]
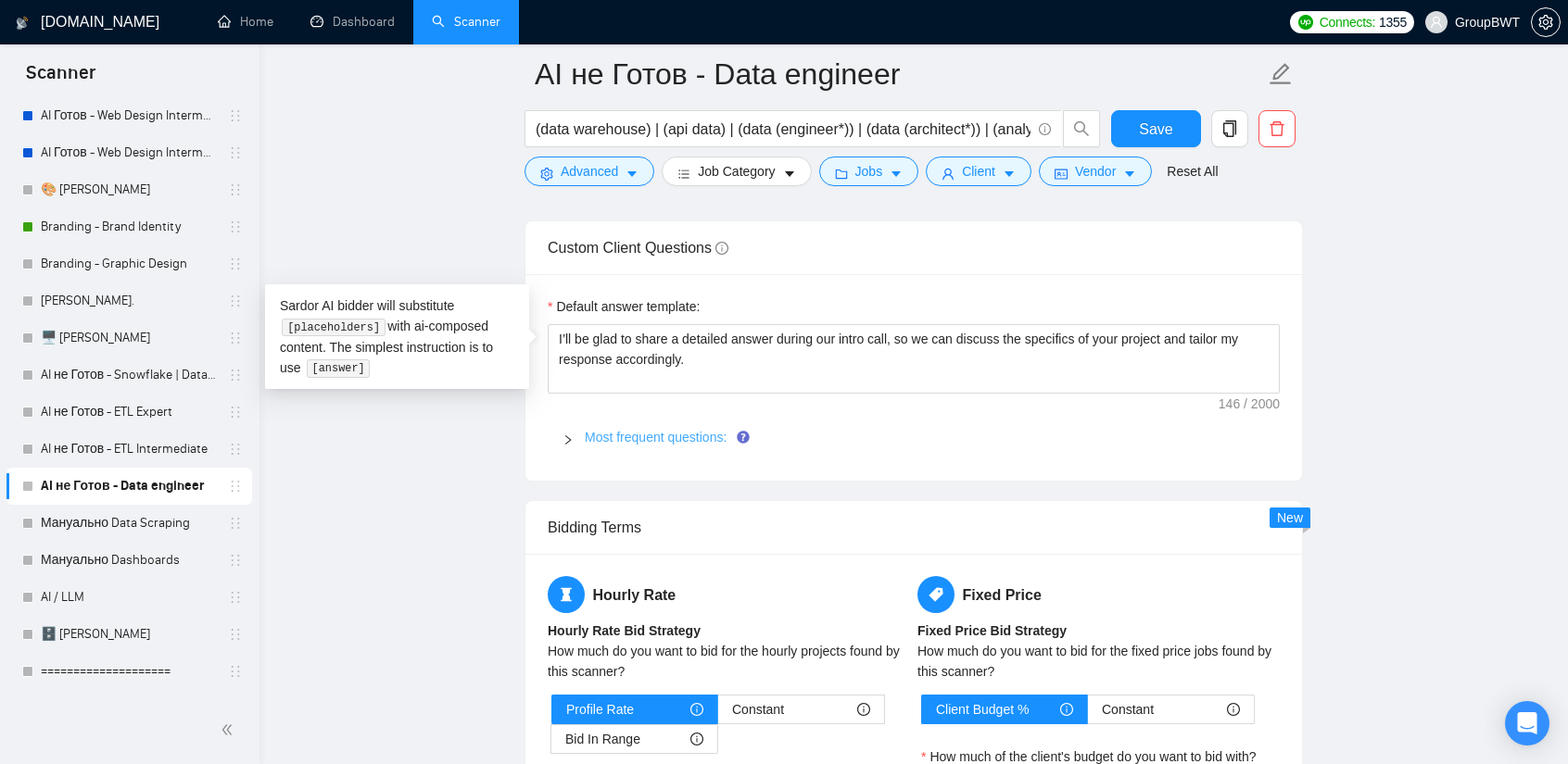
click at [620, 430] on link "Most frequent questions:" at bounding box center [655, 437] width 141 height 15
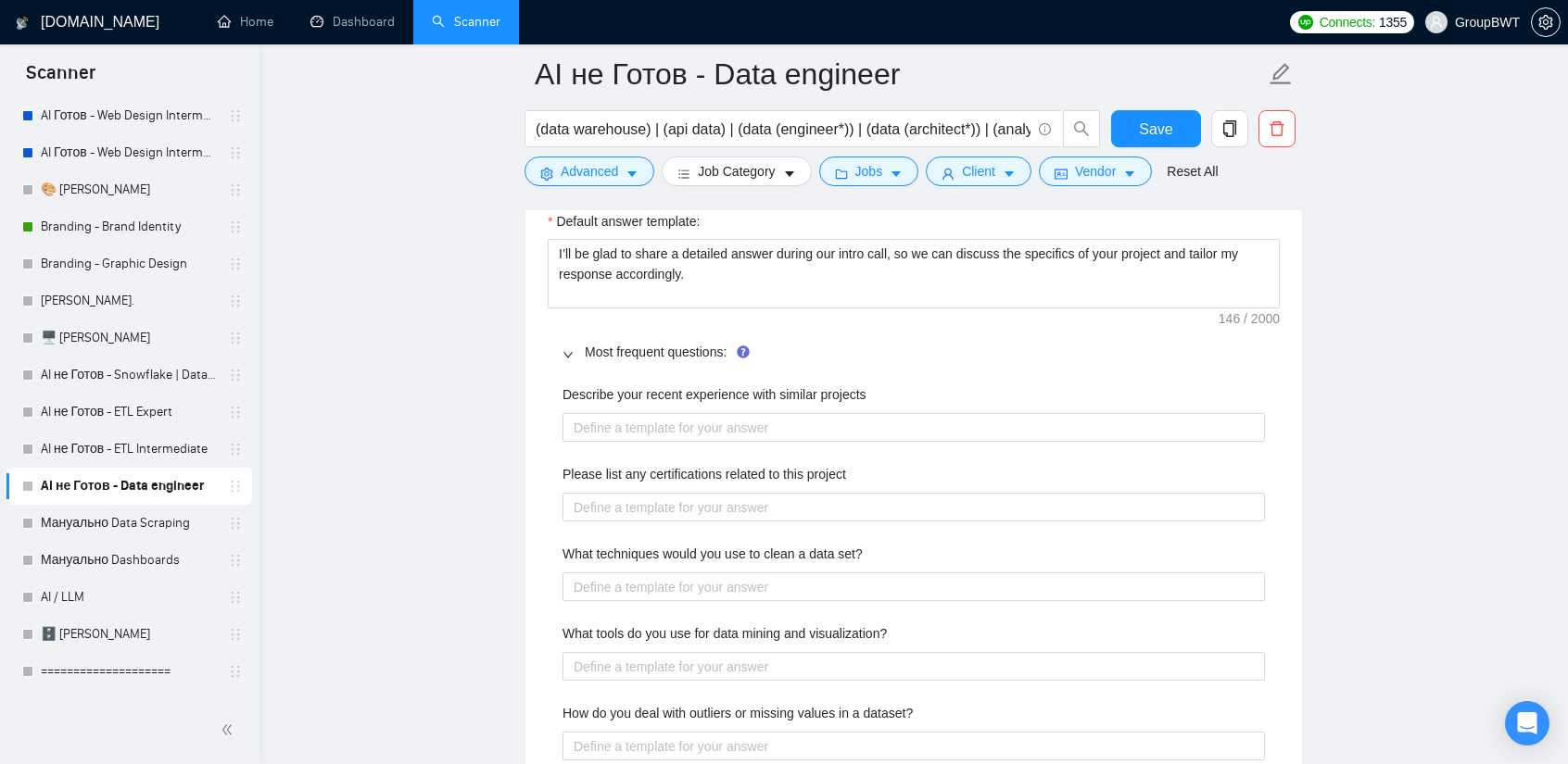
scroll to position [2778, 0]
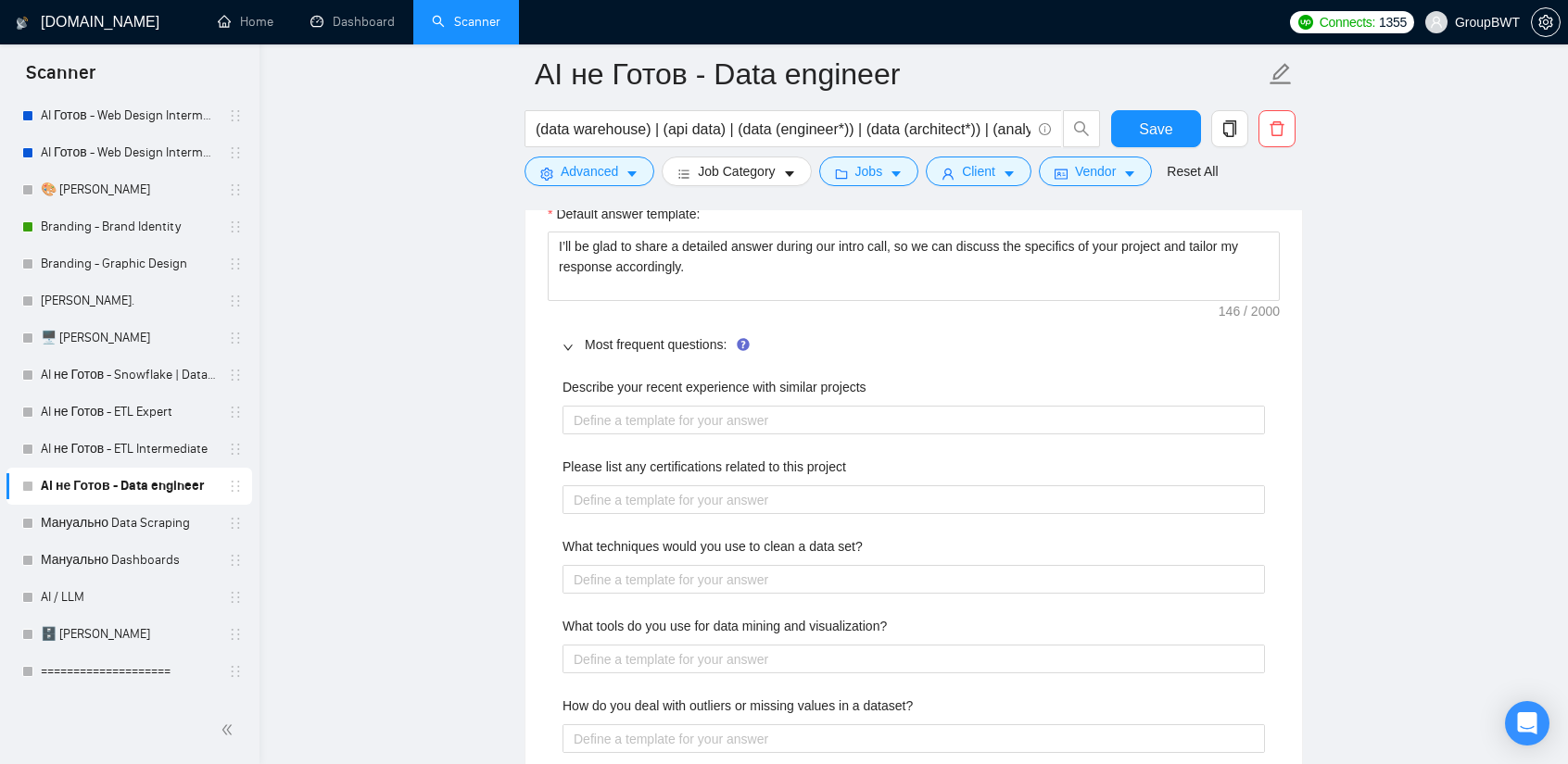
click at [757, 383] on label "Describe your recent experience with similar projects" at bounding box center [715, 387] width 304 height 20
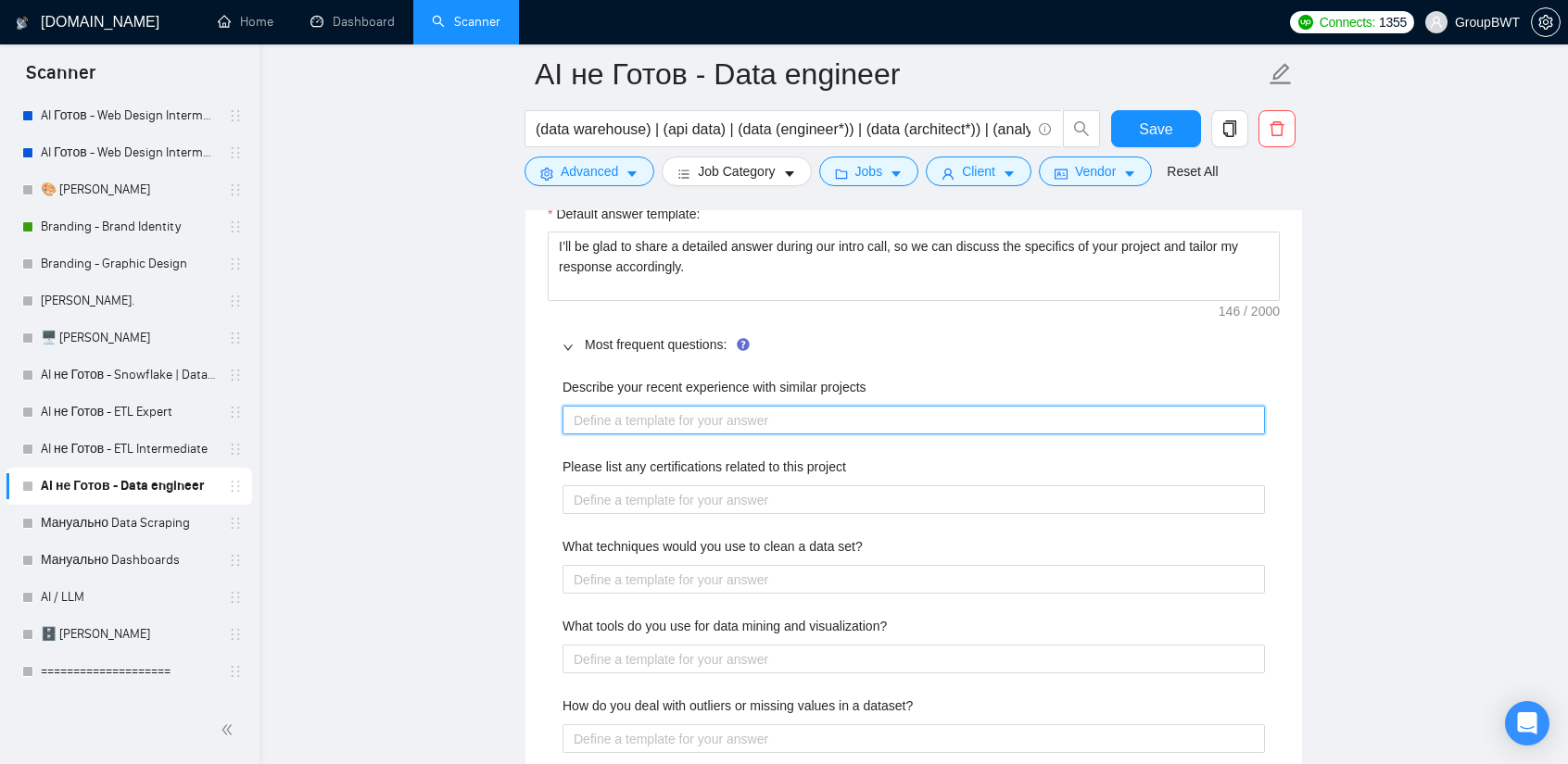
click at [757, 406] on projects "Describe your recent experience with similar projects" at bounding box center [913, 420] width 702 height 29
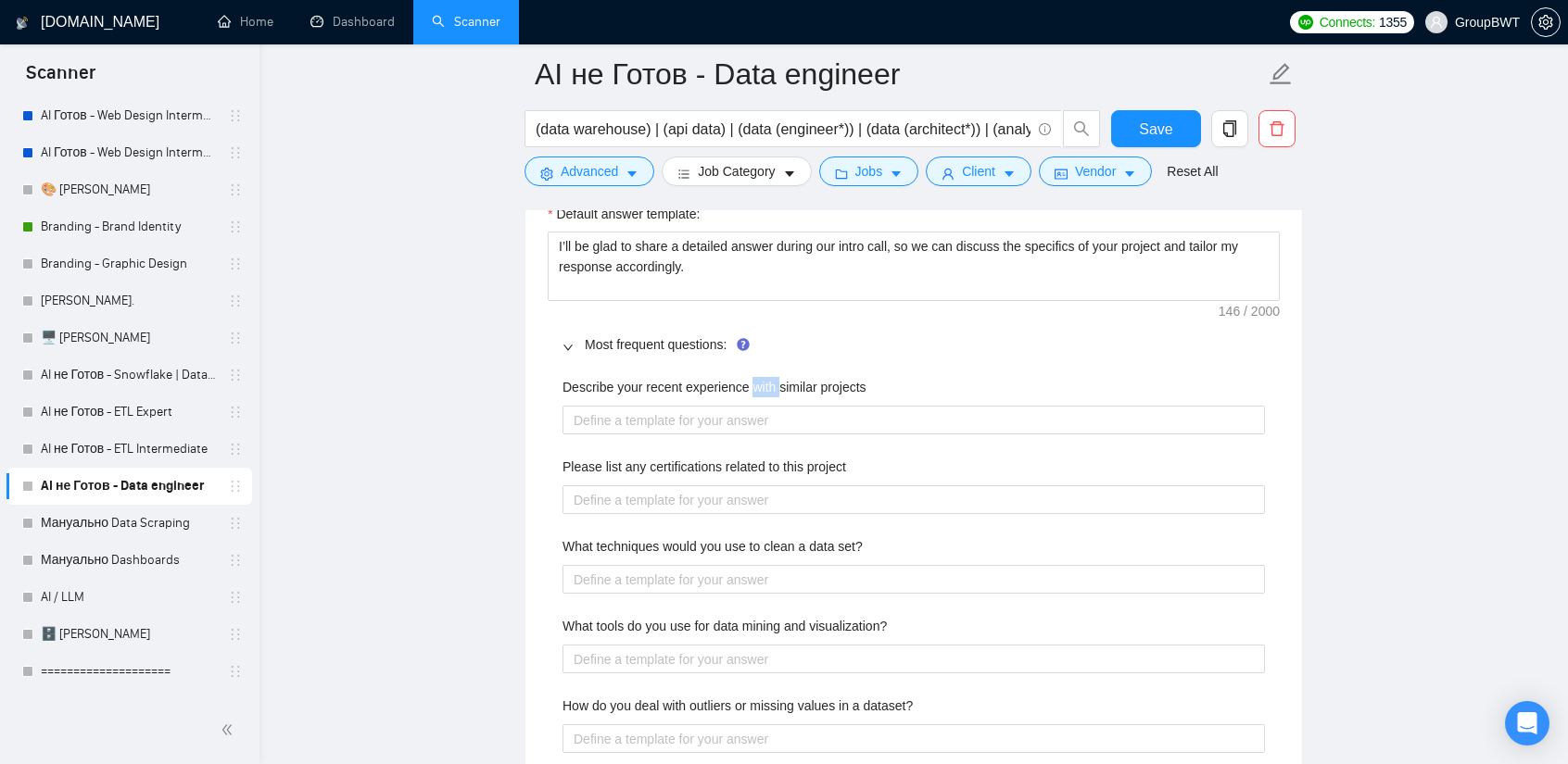
click at [757, 383] on label "Describe your recent experience with similar projects" at bounding box center [715, 387] width 304 height 20
click at [757, 406] on projects "Describe your recent experience with similar projects" at bounding box center [913, 420] width 702 height 29
click at [757, 383] on label "Describe your recent experience with similar projects" at bounding box center [715, 387] width 304 height 20
click at [757, 406] on projects "Describe your recent experience with similar projects" at bounding box center [913, 420] width 702 height 29
click at [679, 394] on div "Describe your recent experience with similar projects" at bounding box center [913, 391] width 702 height 28
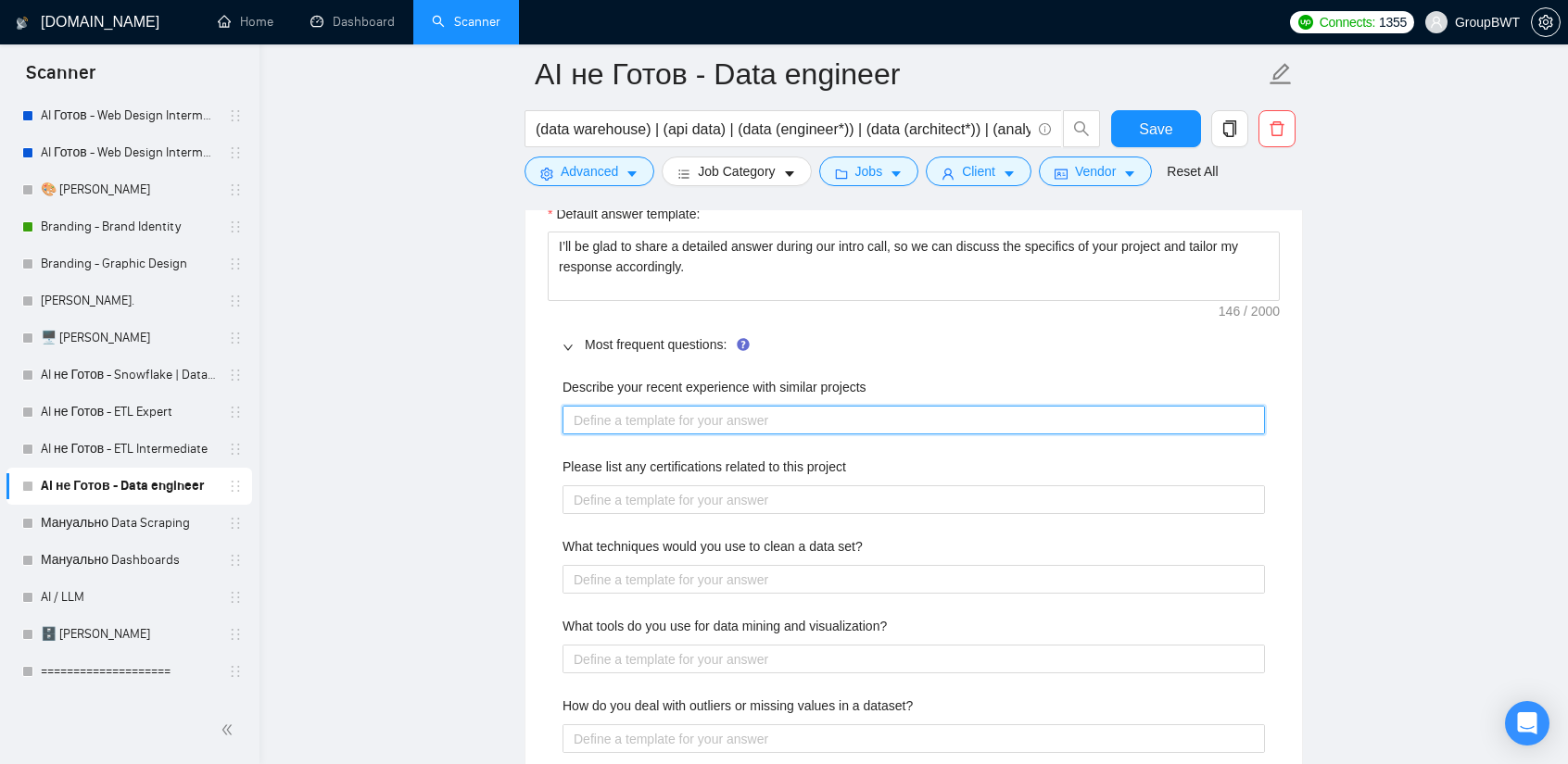
click at [678, 409] on projects "Describe your recent experience with similar projects" at bounding box center [913, 420] width 702 height 29
paste projects "I have extensive experience delivering projects of similar scope, involving the…"
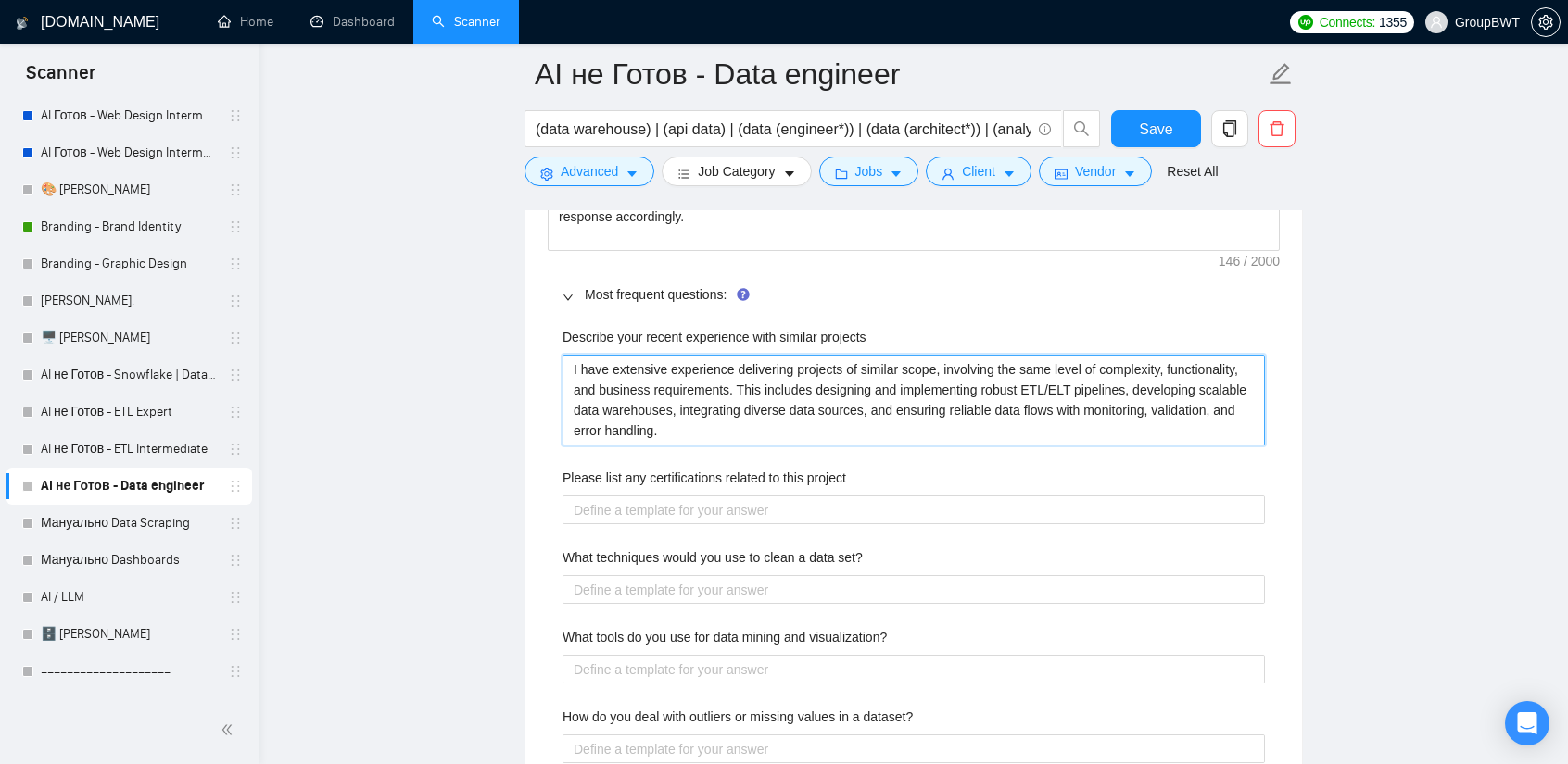
scroll to position [2963, 0]
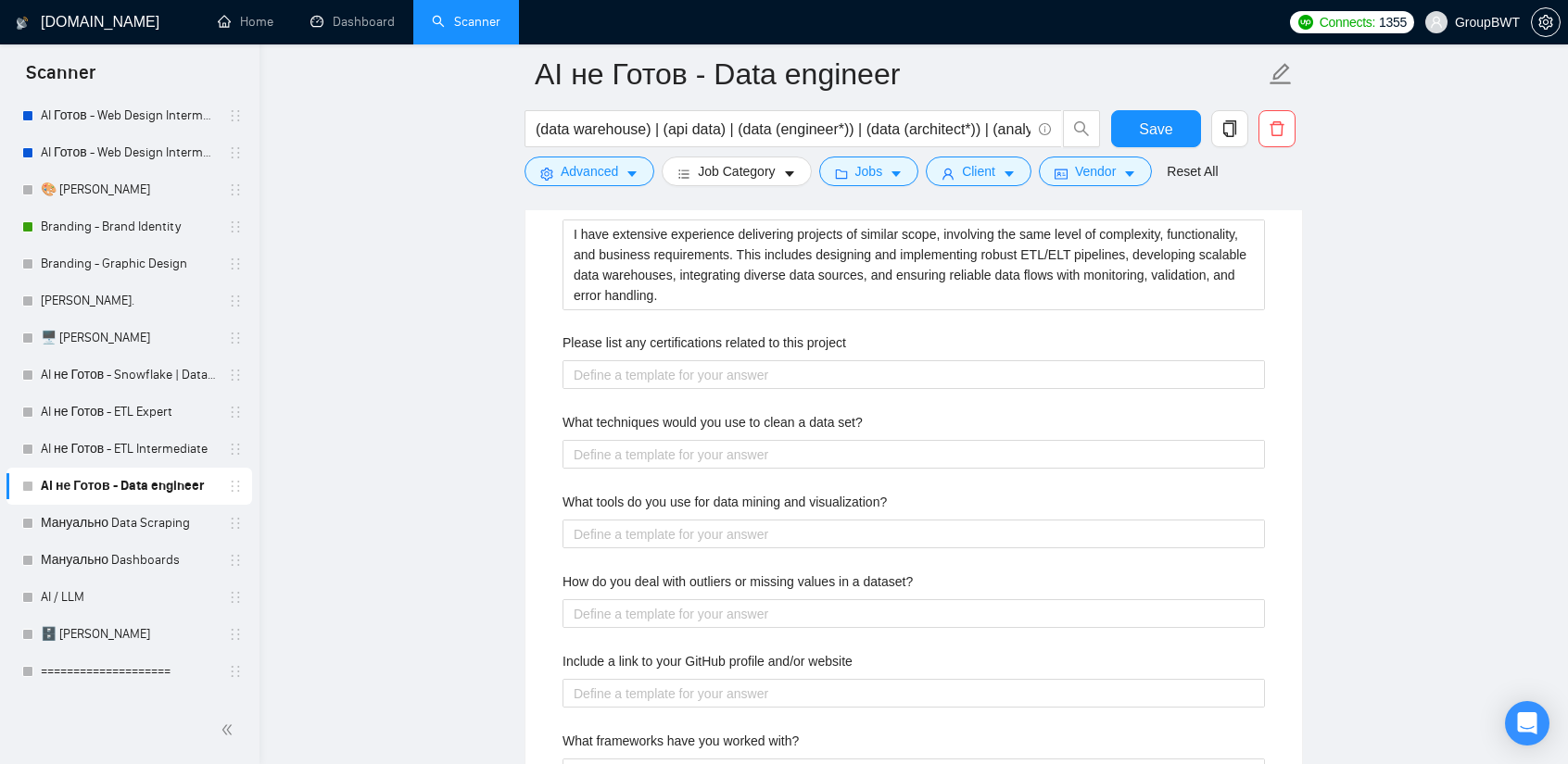
click at [716, 341] on label "Please list any certifications related to this project" at bounding box center [704, 342] width 284 height 20
click at [716, 360] on project "Please list any certifications related to this project" at bounding box center [913, 374] width 702 height 29
click at [716, 341] on label "Please list any certifications related to this project" at bounding box center [704, 342] width 284 height 20
click at [716, 360] on project "Please list any certifications related to this project" at bounding box center [913, 374] width 702 height 29
click at [716, 341] on label "Please list any certifications related to this project" at bounding box center [704, 342] width 284 height 20
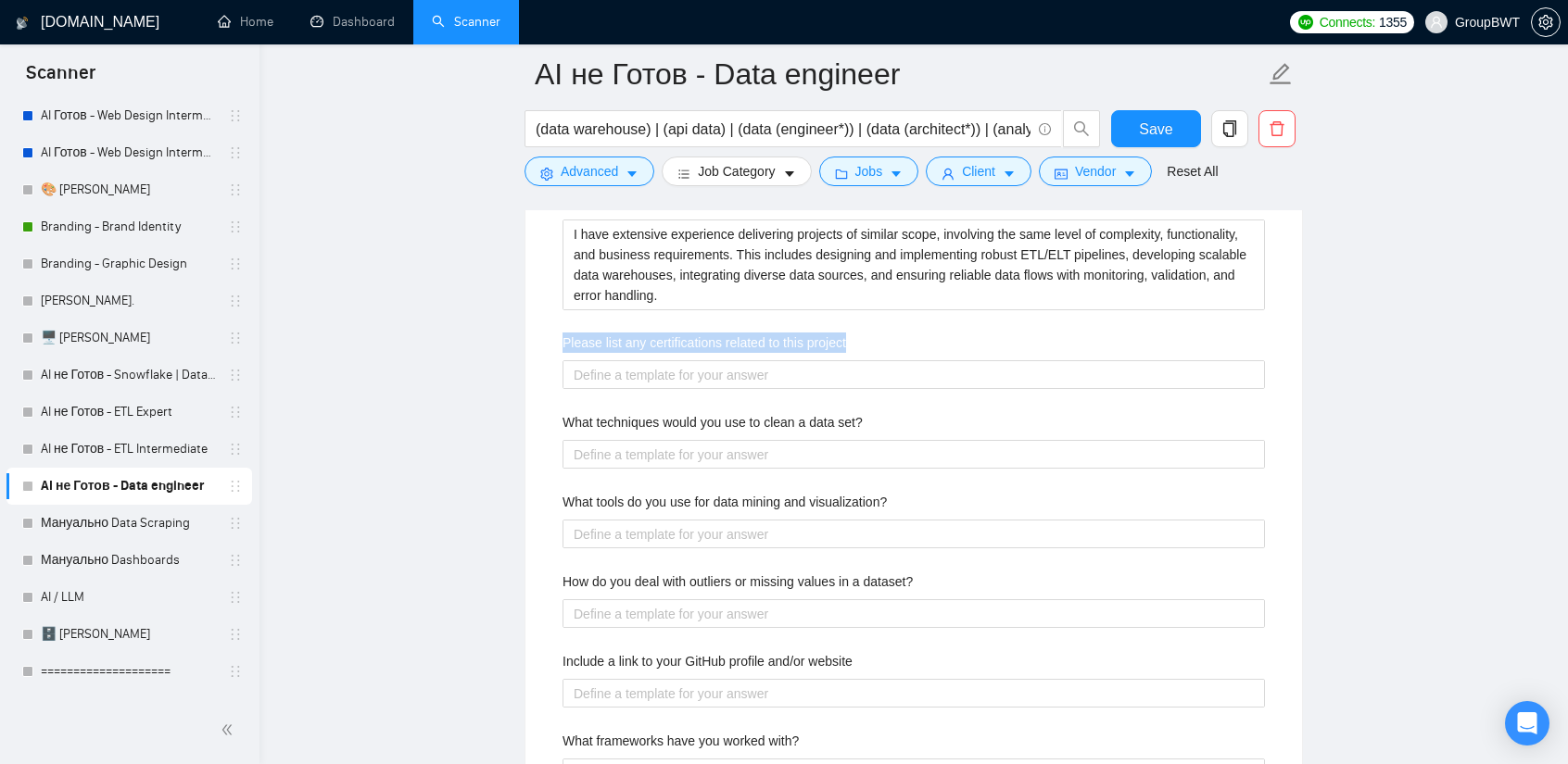
click at [716, 360] on project "Please list any certifications related to this project" at bounding box center [913, 374] width 702 height 29
click at [681, 362] on project "Please list any certifications related to this project" at bounding box center [913, 374] width 702 height 29
paste project "Our data mining team is never idle 🤸, so they constantly improve their skills. …"
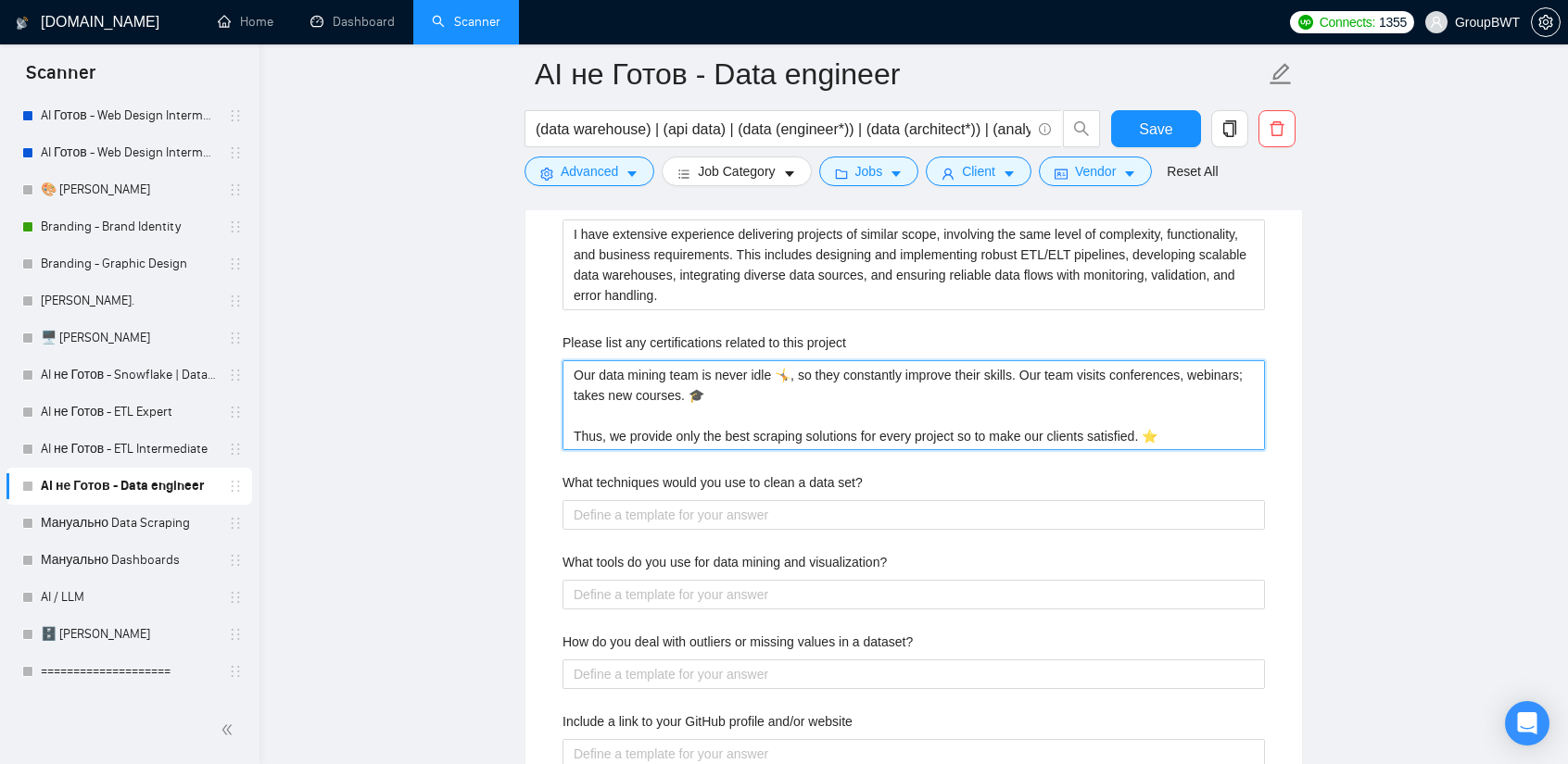
drag, startPoint x: 669, startPoint y: 373, endPoint x: 626, endPoint y: 372, distance: 43.0
click at [626, 372] on project "Our data mining team is never idle 🤸, so they constantly improve their skills. …" at bounding box center [913, 405] width 702 height 90
click at [1186, 426] on project "Our data team is never idle 🤸, so they constantly improve their skills. Our tea…" at bounding box center [913, 405] width 702 height 90
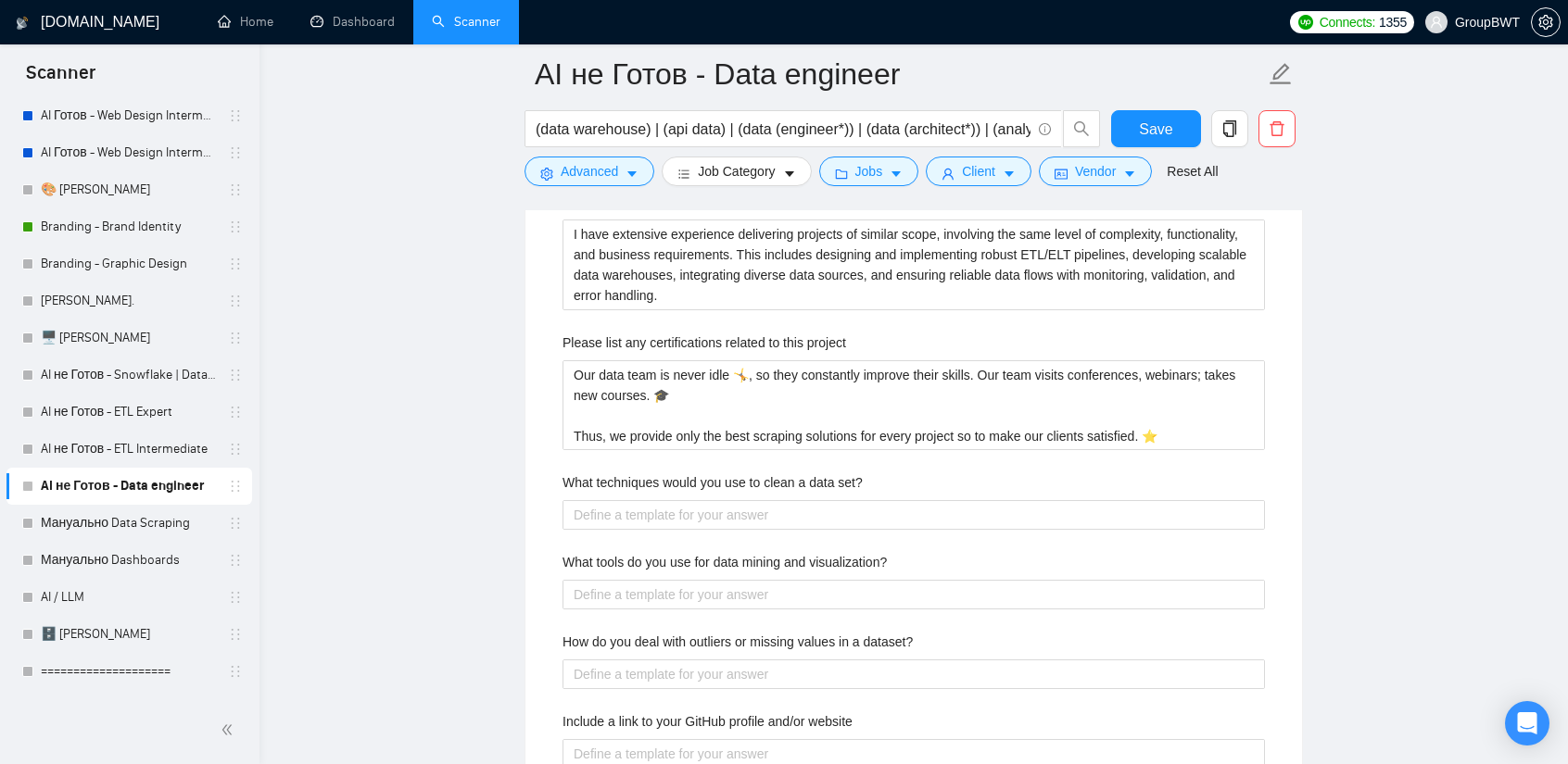
click at [797, 474] on label "What techniques would you use to clean a data set?" at bounding box center [713, 482] width 300 height 20
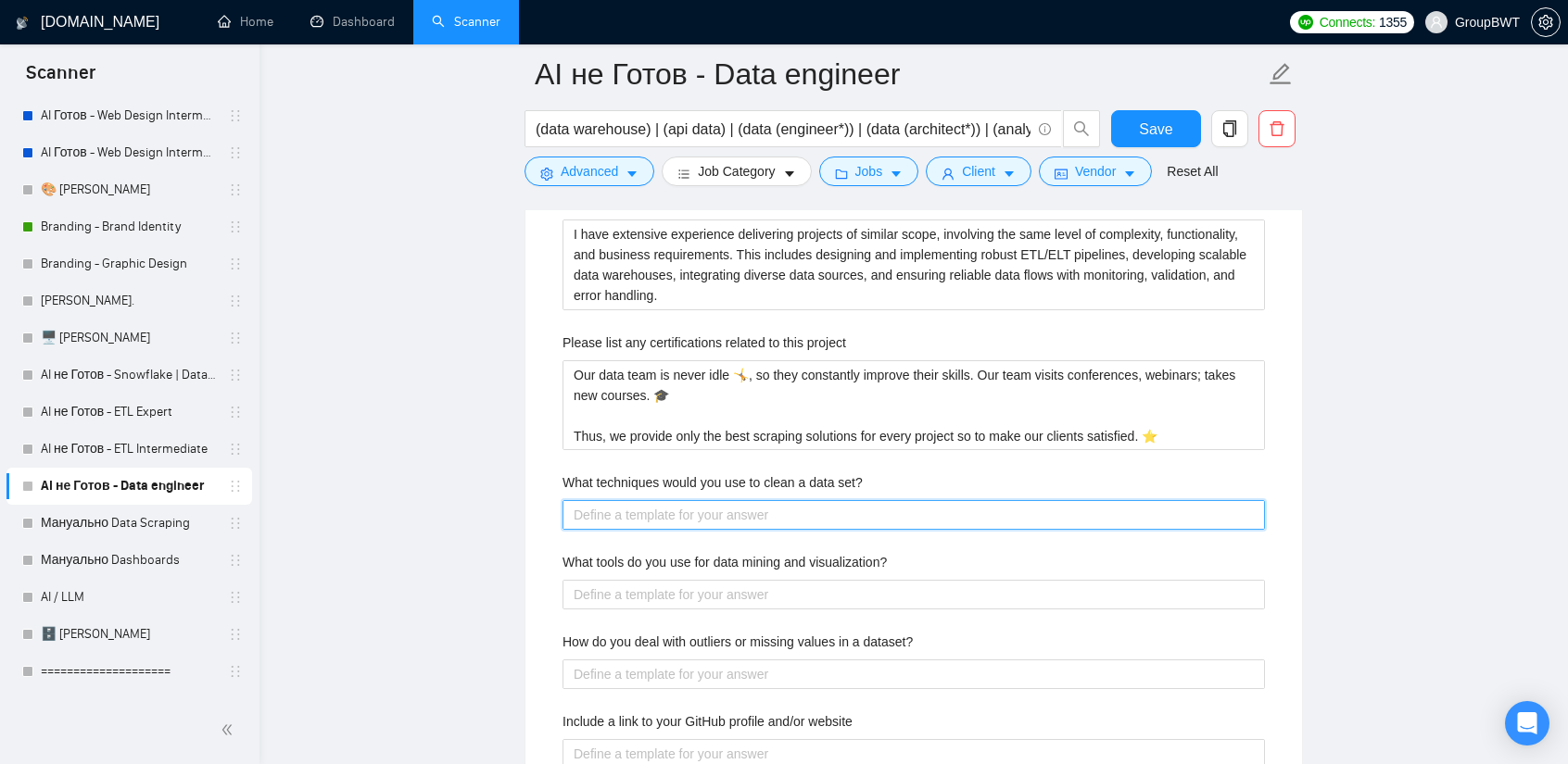
click at [797, 500] on set\? "What techniques would you use to clean a data set?" at bounding box center [913, 515] width 702 height 29
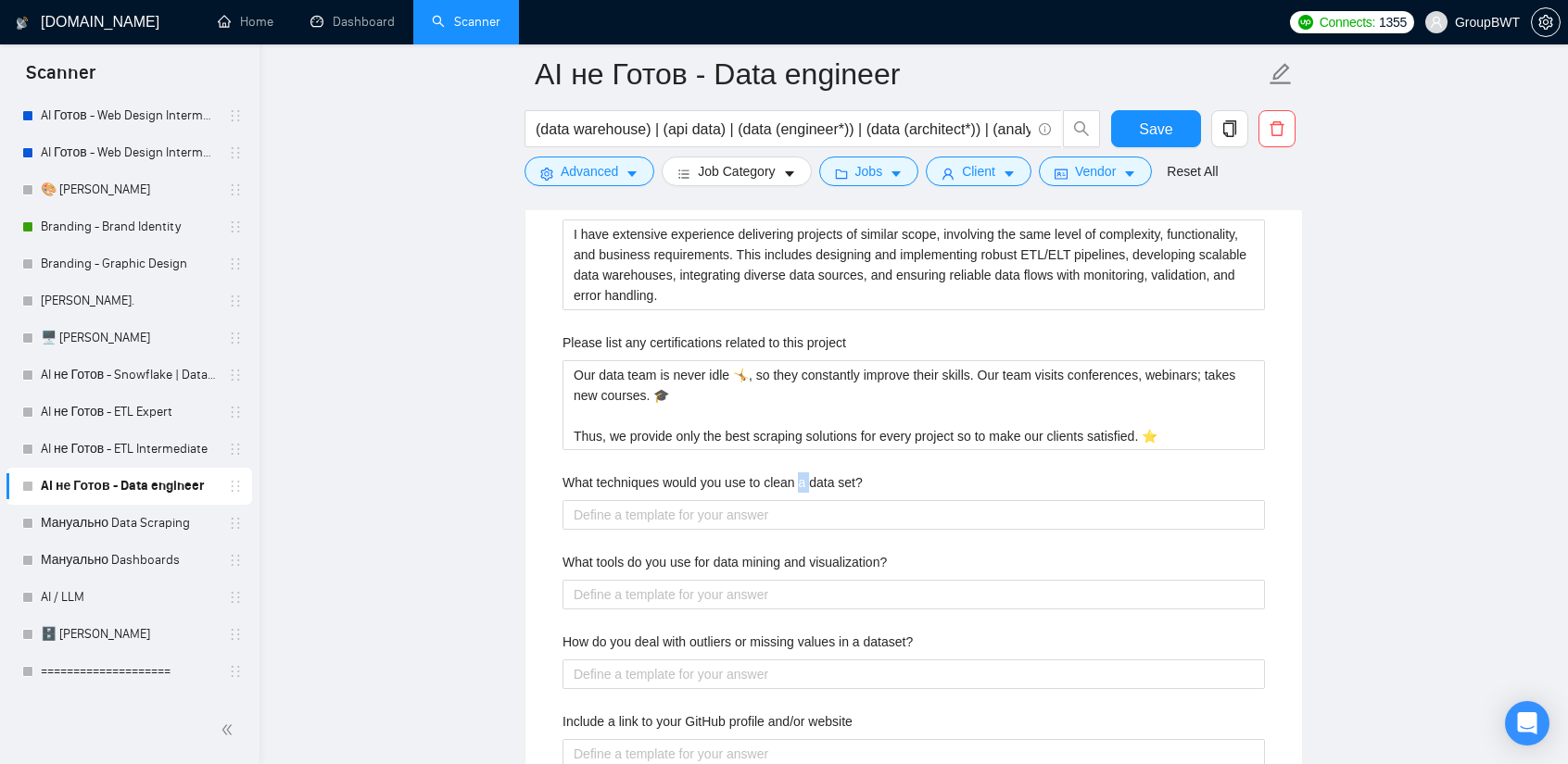
click at [797, 474] on label "What techniques would you use to clean a data set?" at bounding box center [713, 482] width 300 height 20
click at [797, 500] on set\? "What techniques would you use to clean a data set?" at bounding box center [913, 515] width 702 height 29
click at [797, 474] on label "What techniques would you use to clean a data set?" at bounding box center [713, 482] width 300 height 20
click at [797, 500] on set\? "What techniques would you use to clean a data set?" at bounding box center [913, 515] width 702 height 29
drag, startPoint x: 727, startPoint y: 524, endPoint x: 720, endPoint y: 511, distance: 14.8
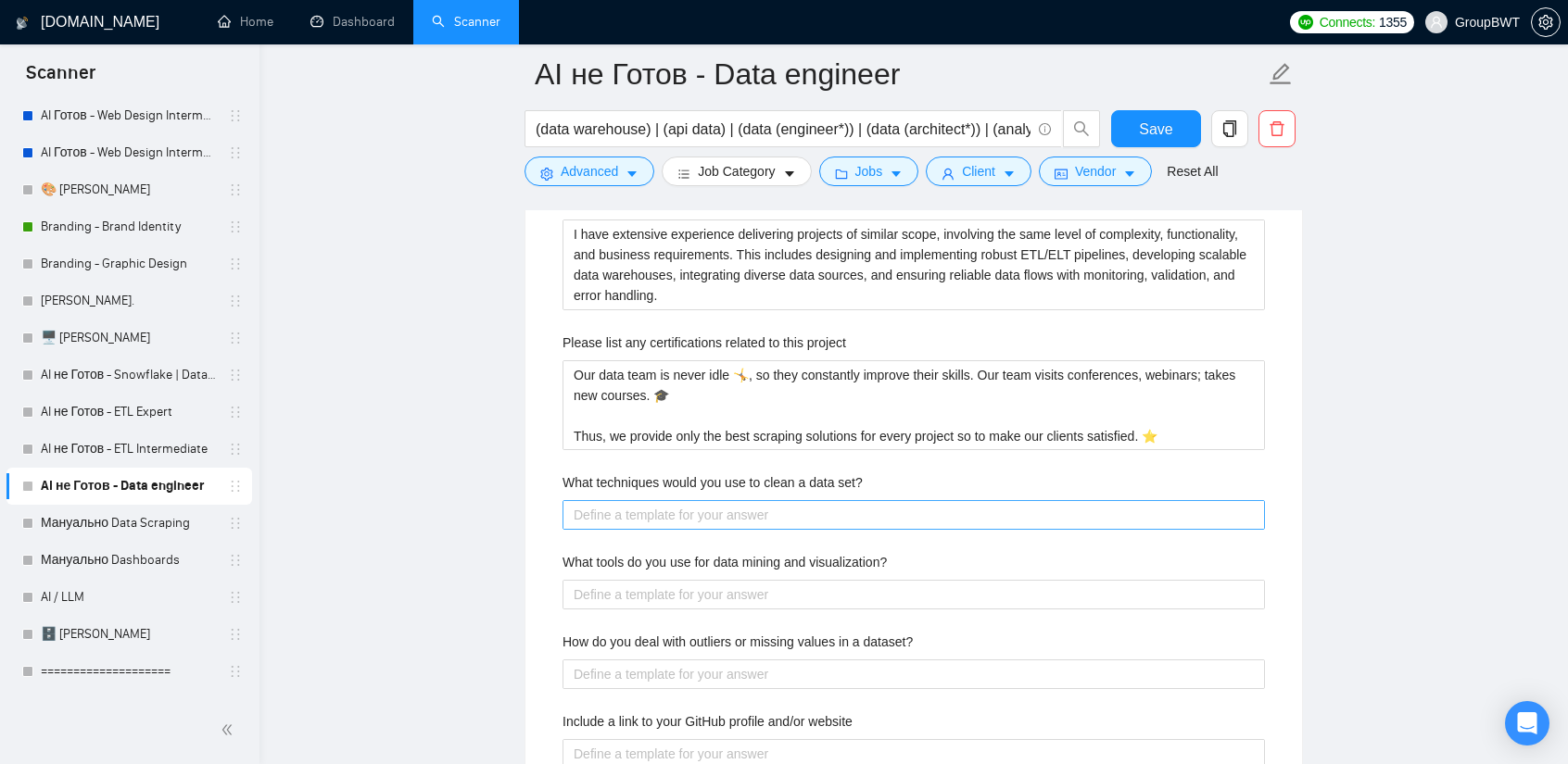
click at [722, 520] on div "Describe your recent experience with similar projects I have extensive experien…" at bounding box center [913, 661] width 732 height 961
click at [720, 511] on set\? "What techniques would you use to clean a data set?" at bounding box center [913, 515] width 702 height 29
paste set\? "We collect the data in the format you need and it does not require cleaning 😎 O…"
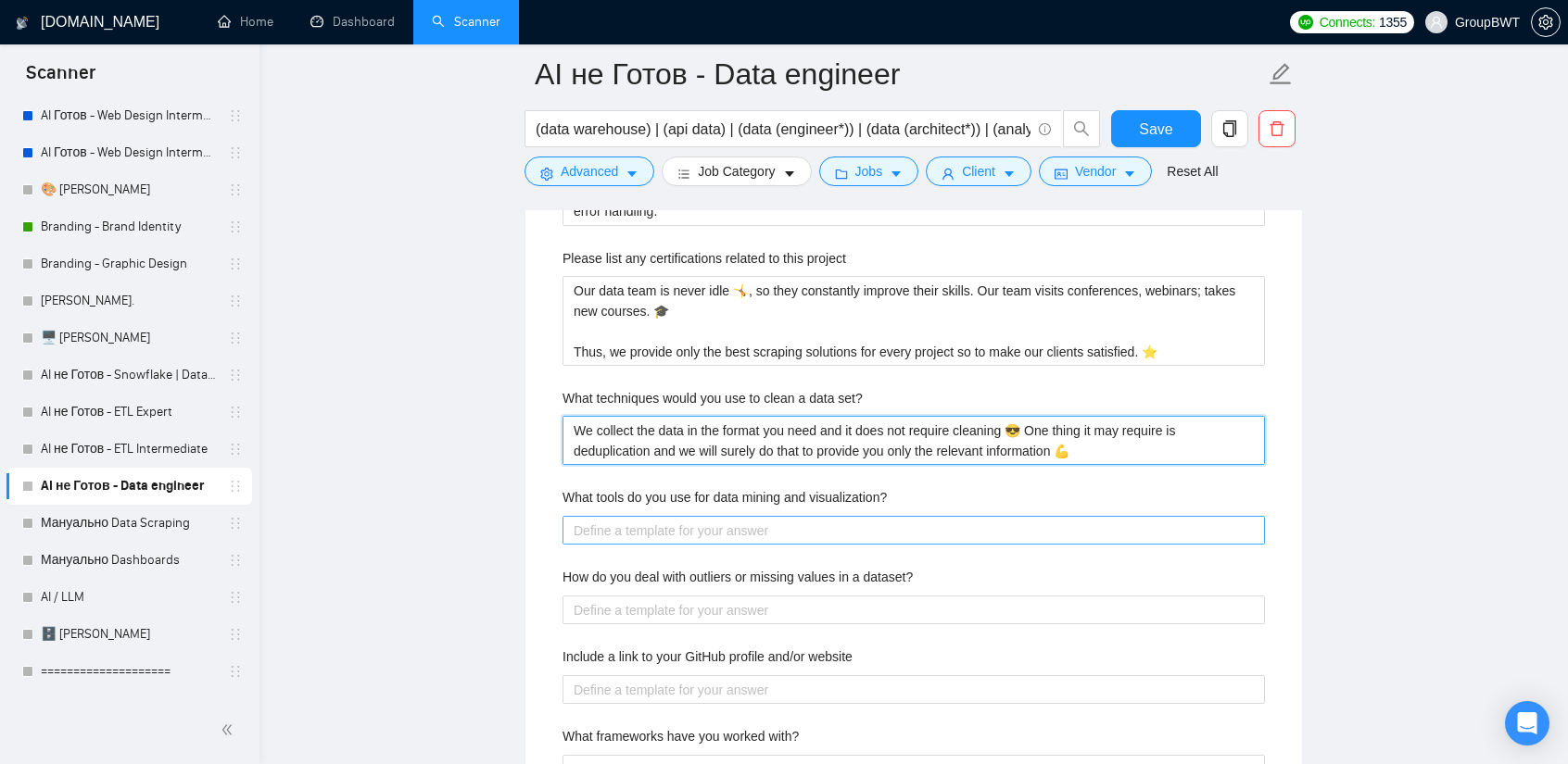
scroll to position [3056, 0]
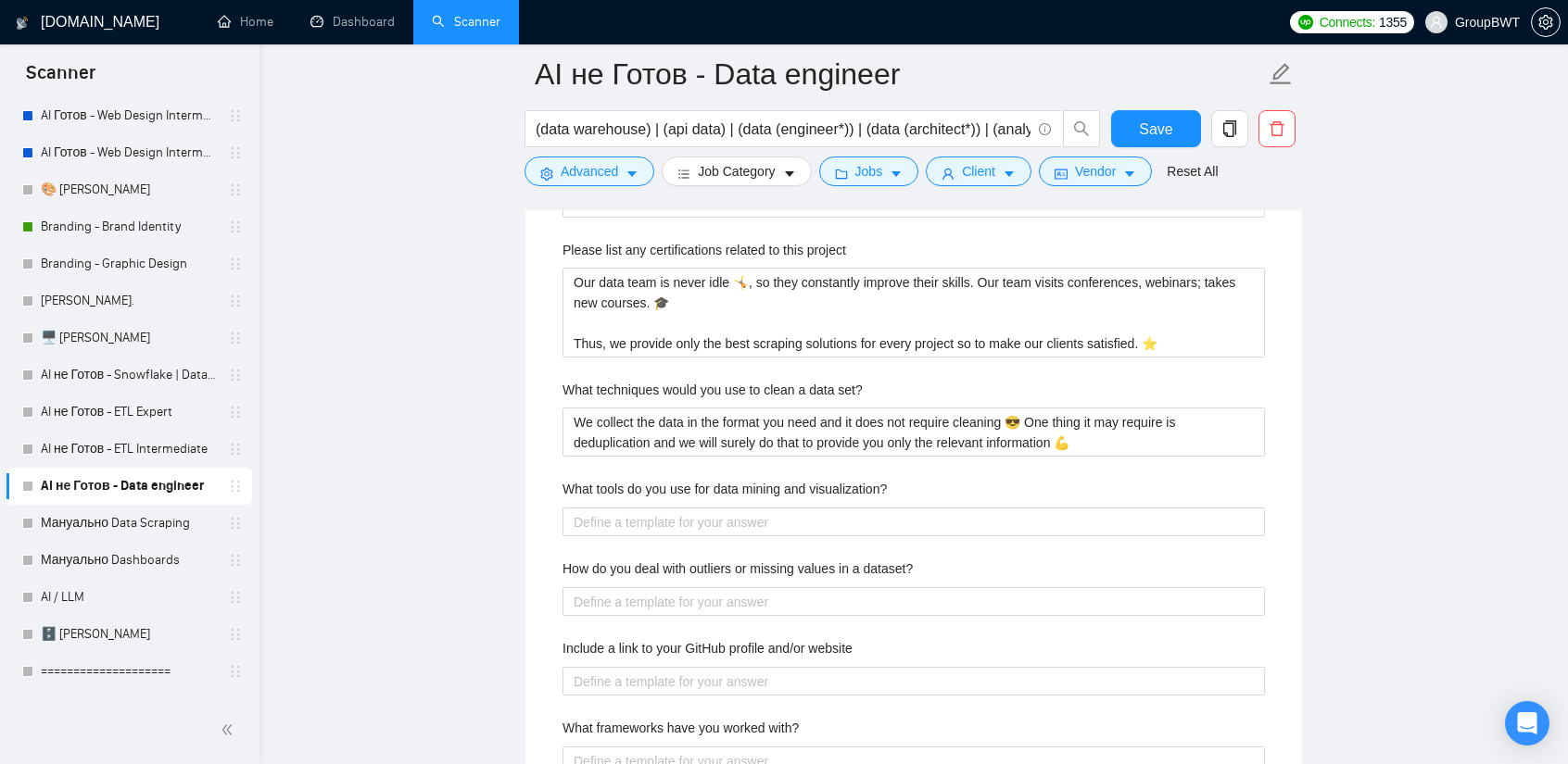
click at [798, 487] on label "What tools do you use for data mining and visualization?" at bounding box center [724, 488] width 324 height 20
click at [798, 507] on visualization\? "What tools do you use for data mining and visualization?" at bounding box center [913, 521] width 702 height 29
click at [798, 487] on label "What tools do you use for data mining and visualization?" at bounding box center [724, 488] width 324 height 20
click at [798, 507] on visualization\? "What tools do you use for data mining and visualization?" at bounding box center [913, 521] width 702 height 29
click at [798, 487] on label "What tools do you use for data mining and visualization?" at bounding box center [724, 488] width 324 height 20
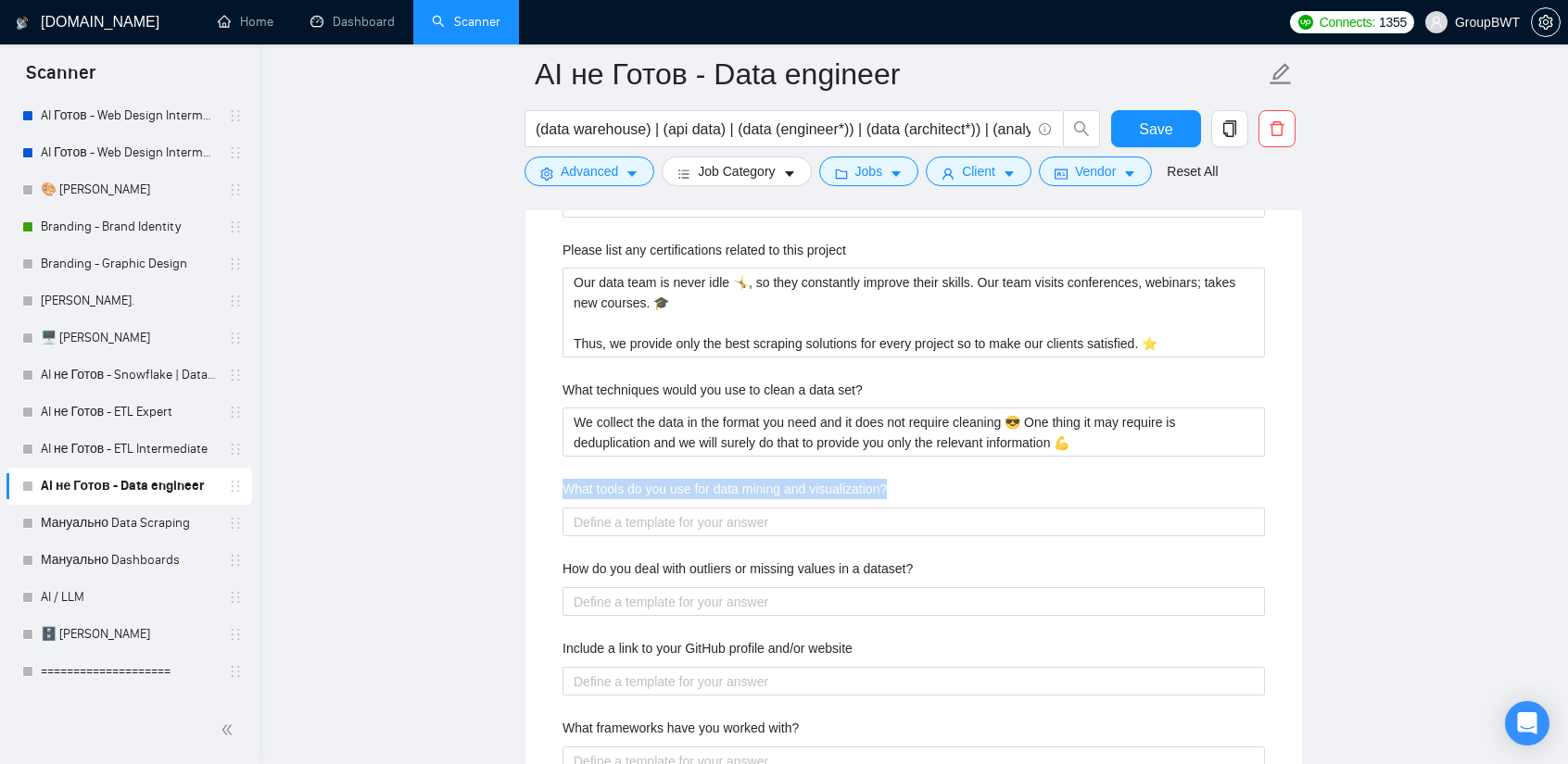
click at [798, 507] on visualization\? "What tools do you use for data mining and visualization?" at bounding box center [913, 521] width 702 height 29
click at [744, 484] on label "What tools do you use for data mining and visualization?" at bounding box center [724, 488] width 324 height 20
click at [744, 507] on visualization\? "What tools do you use for data mining and visualization?" at bounding box center [913, 521] width 702 height 29
click at [734, 511] on visualization\? "What tools do you use for data mining and visualization?" at bounding box center [913, 521] width 702 height 29
paste visualization\? "🤖 We use Scrapy and Puppeteer for data mining since 2009. Also, we use Tableau …"
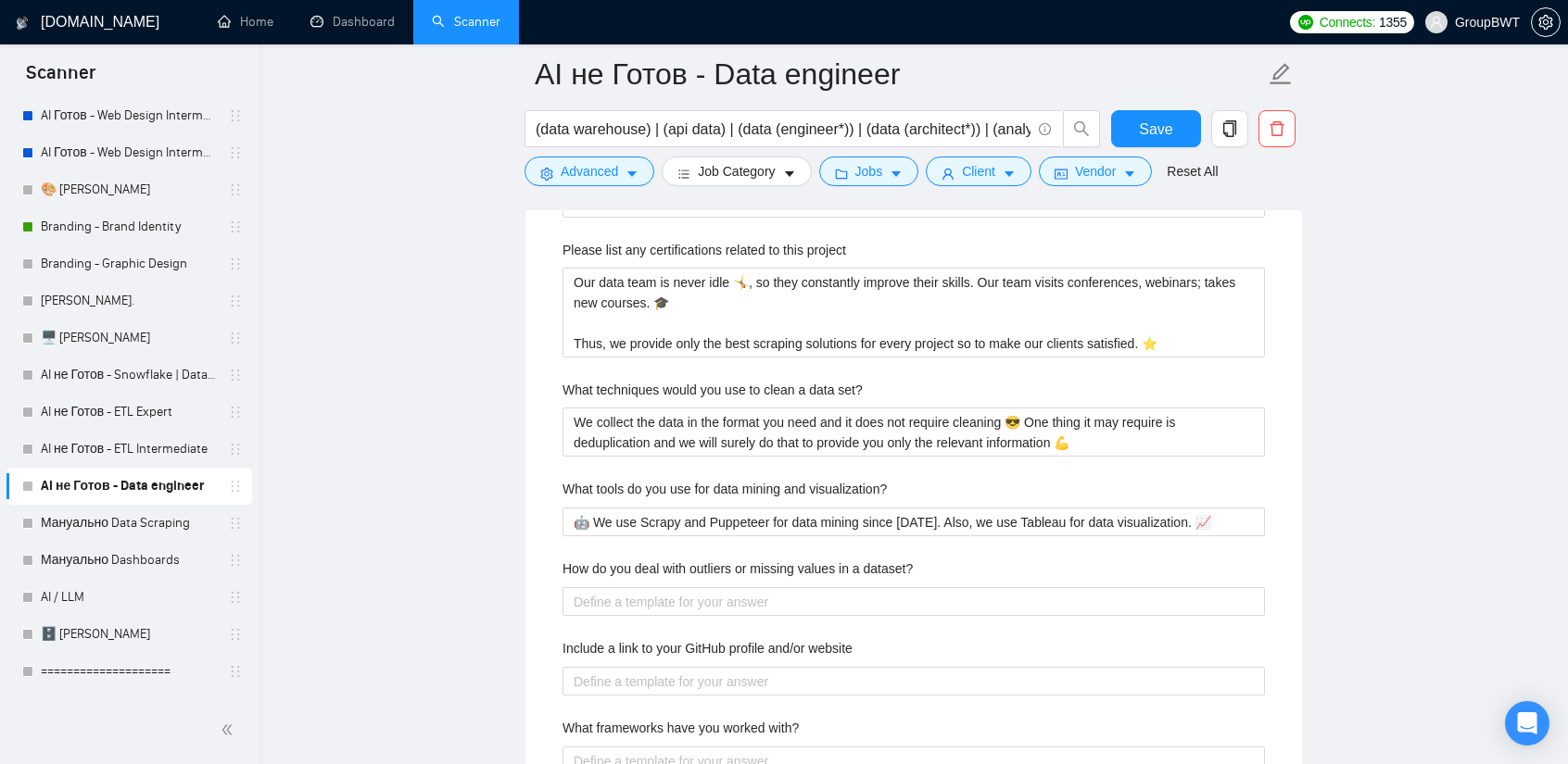
click at [772, 559] on label "How do you deal with outliers or missing values in a dataset?" at bounding box center [738, 568] width 351 height 20
click at [772, 587] on dataset\? "How do you deal with outliers or missing values in a dataset?" at bounding box center [913, 602] width 702 height 29
click at [772, 559] on label "How do you deal with outliers or missing values in a dataset?" at bounding box center [738, 568] width 351 height 20
click at [772, 587] on dataset\? "How do you deal with outliers or missing values in a dataset?" at bounding box center [913, 602] width 702 height 29
click at [772, 559] on label "How do you deal with outliers or missing values in a dataset?" at bounding box center [738, 568] width 351 height 20
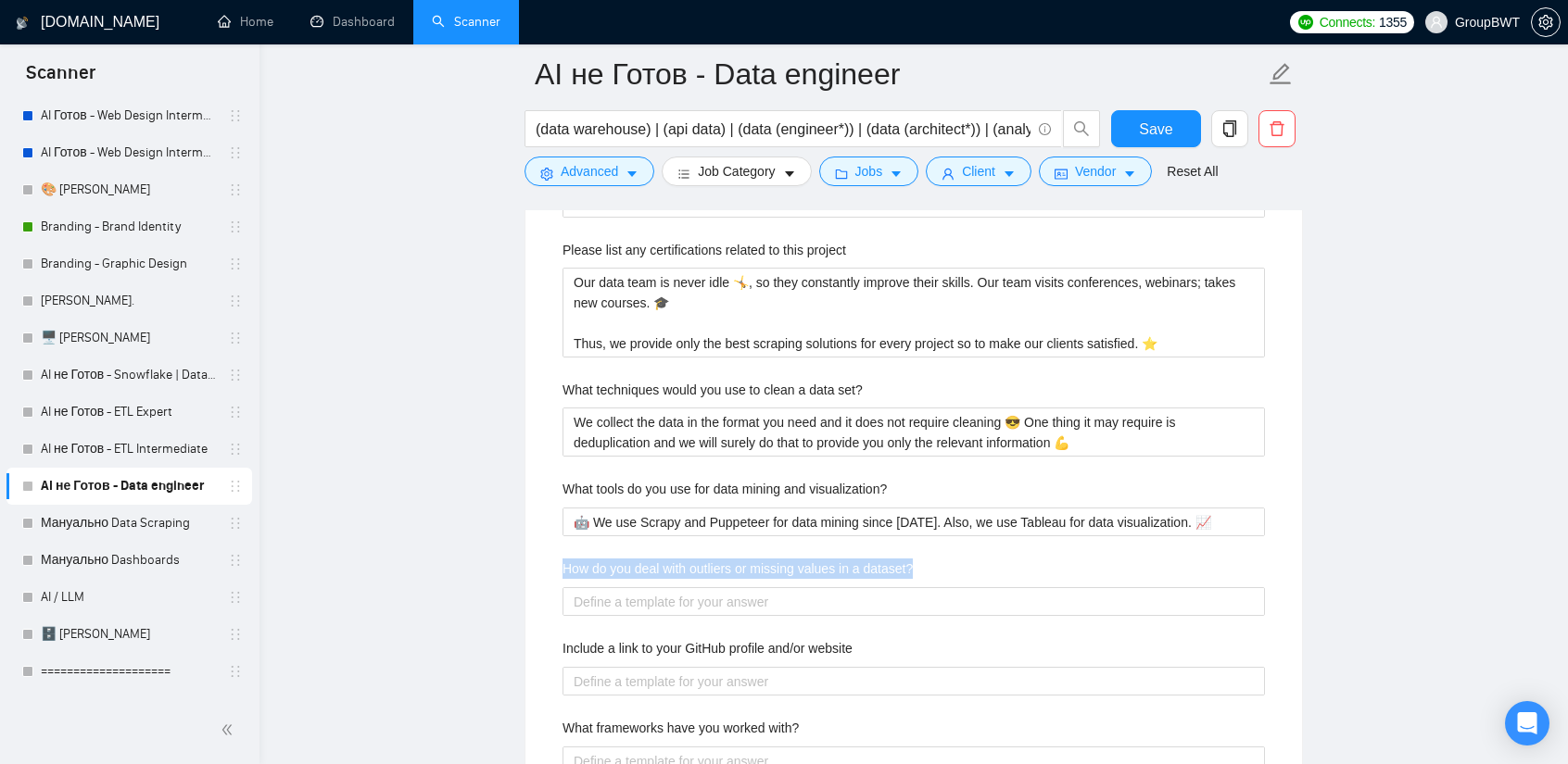
click at [772, 587] on dataset\? "How do you deal with outliers or missing values in a dataset?" at bounding box center [913, 602] width 702 height 29
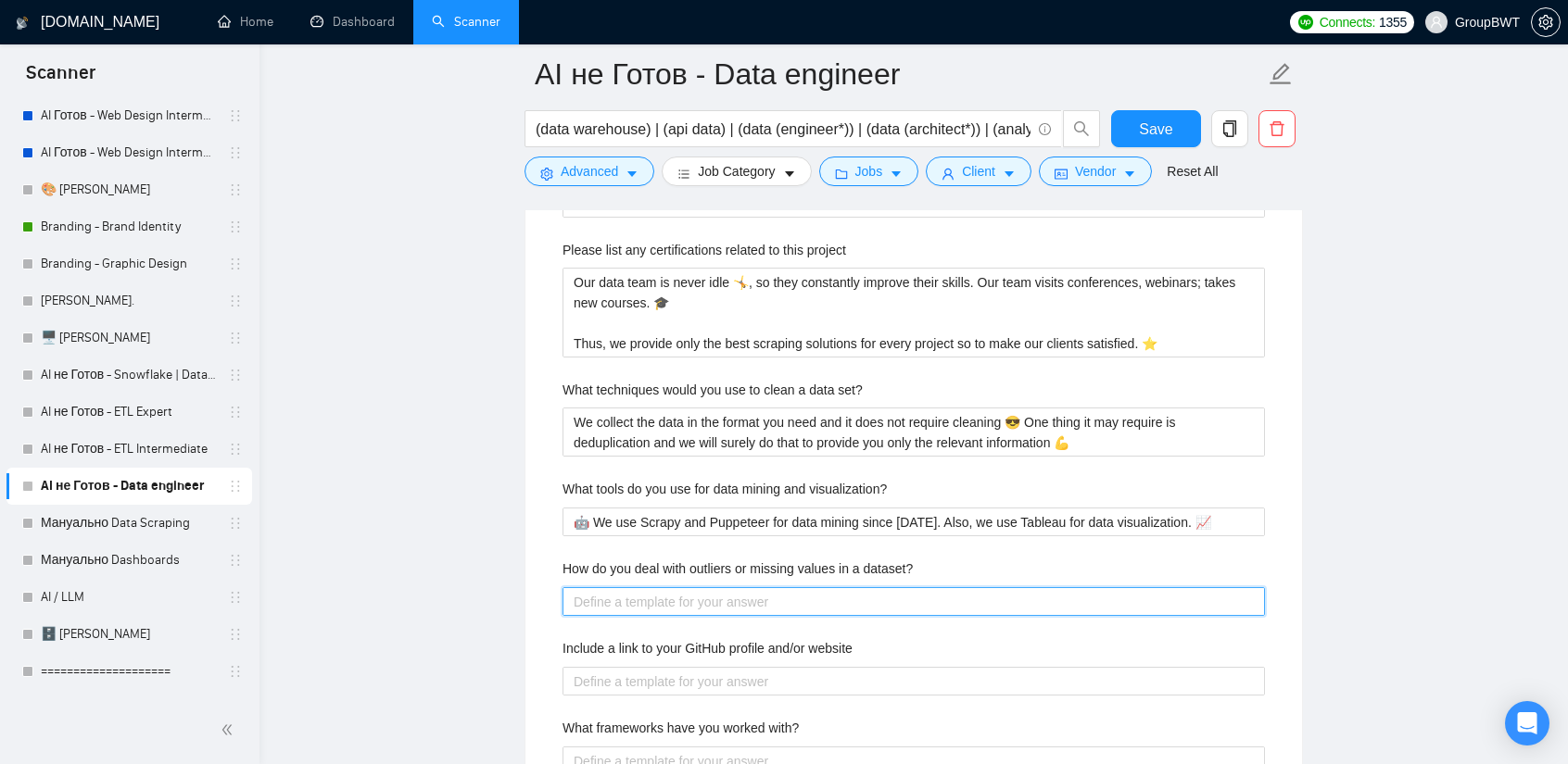
click at [712, 592] on dataset\? "How do you deal with outliers or missing values in a dataset?" at bounding box center [913, 602] width 702 height 29
paste dataset\? "If there are fields or values unavailable in the source, meaning that there is …"
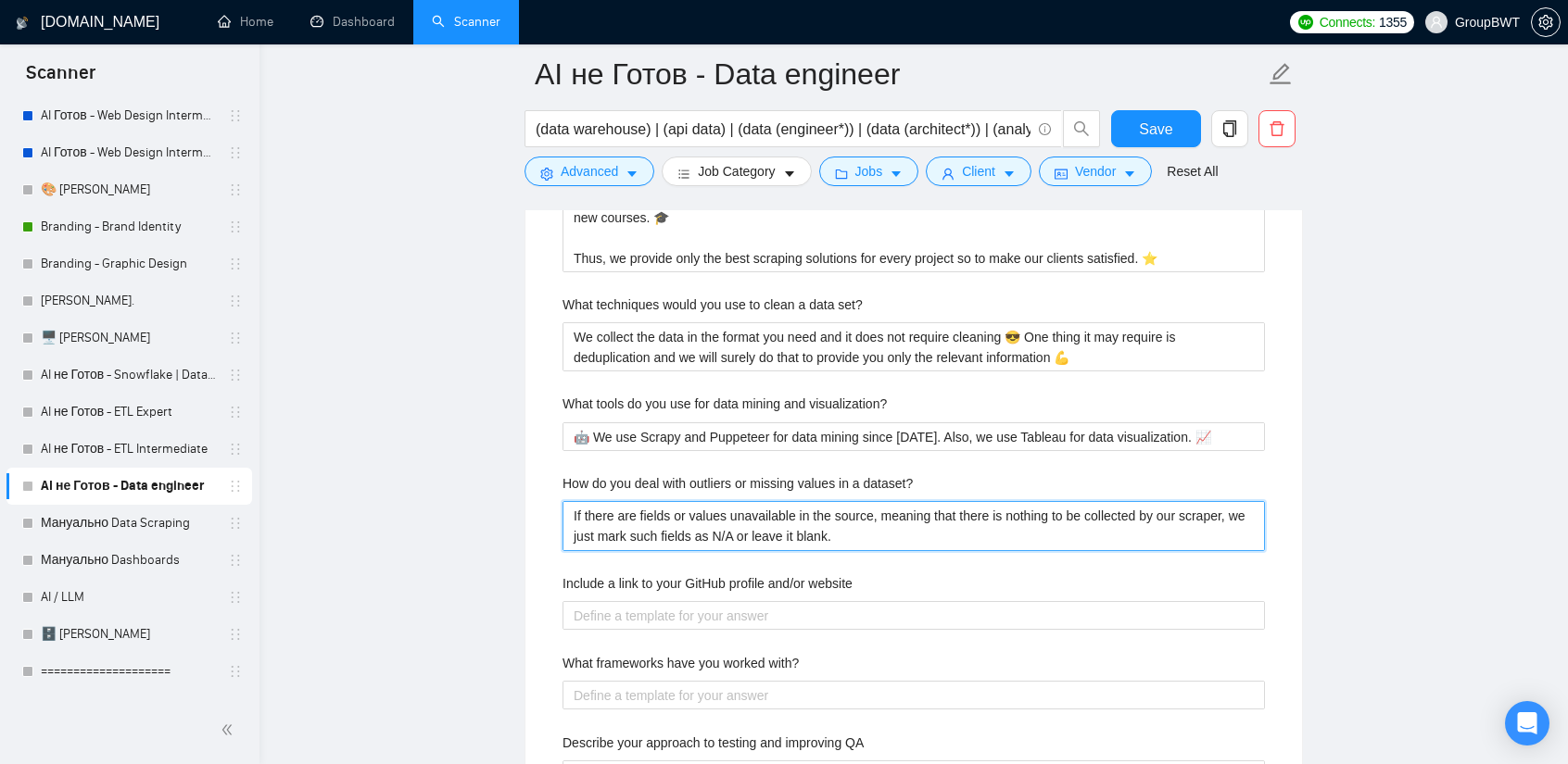
scroll to position [3149, 0]
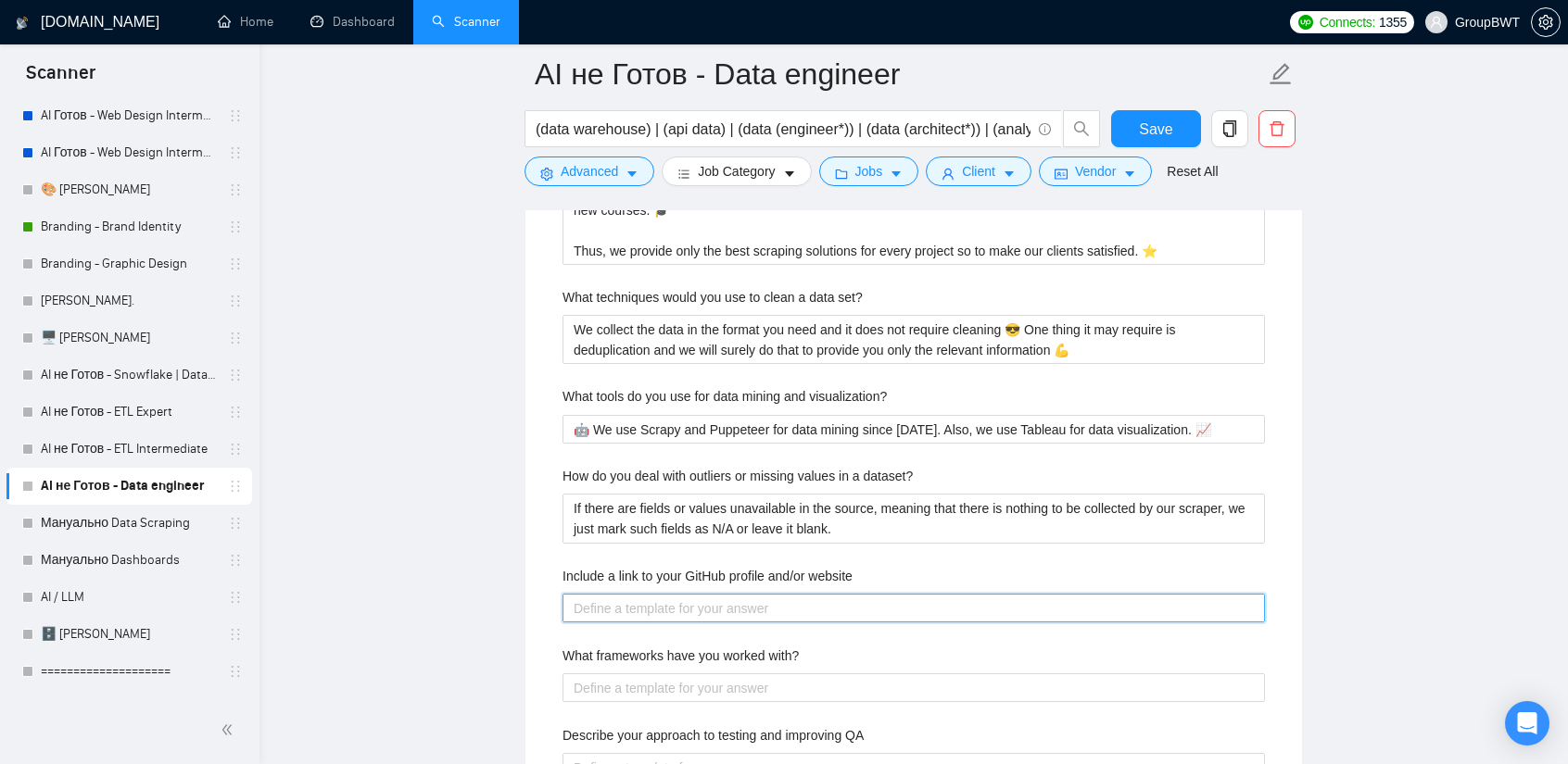
click at [718, 605] on website "Include a link to your GitHub profile and/or website" at bounding box center [913, 608] width 702 height 29
paste website "To get more understanding about our agency and how we work, you can go to the f…"
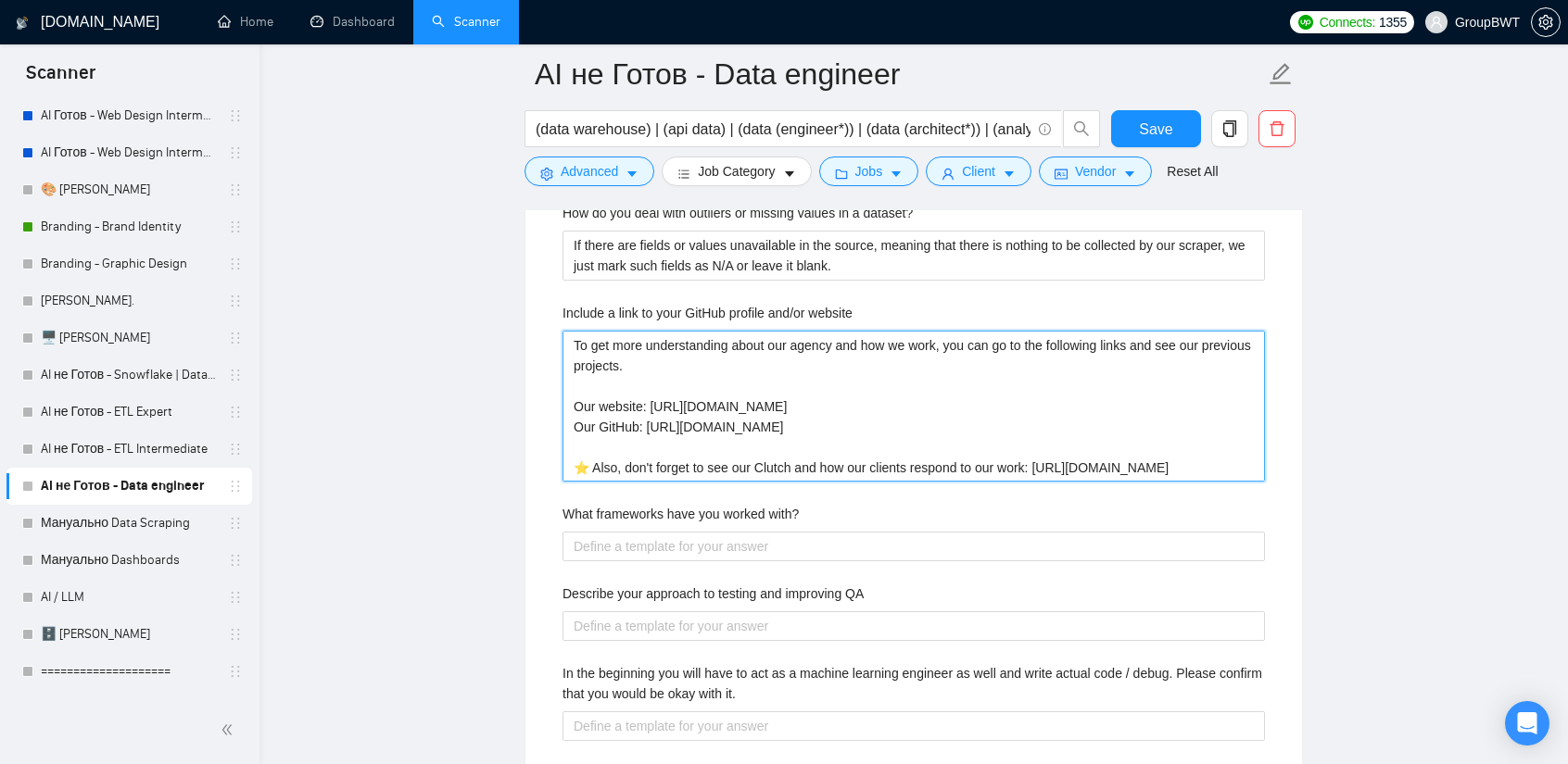
scroll to position [3427, 0]
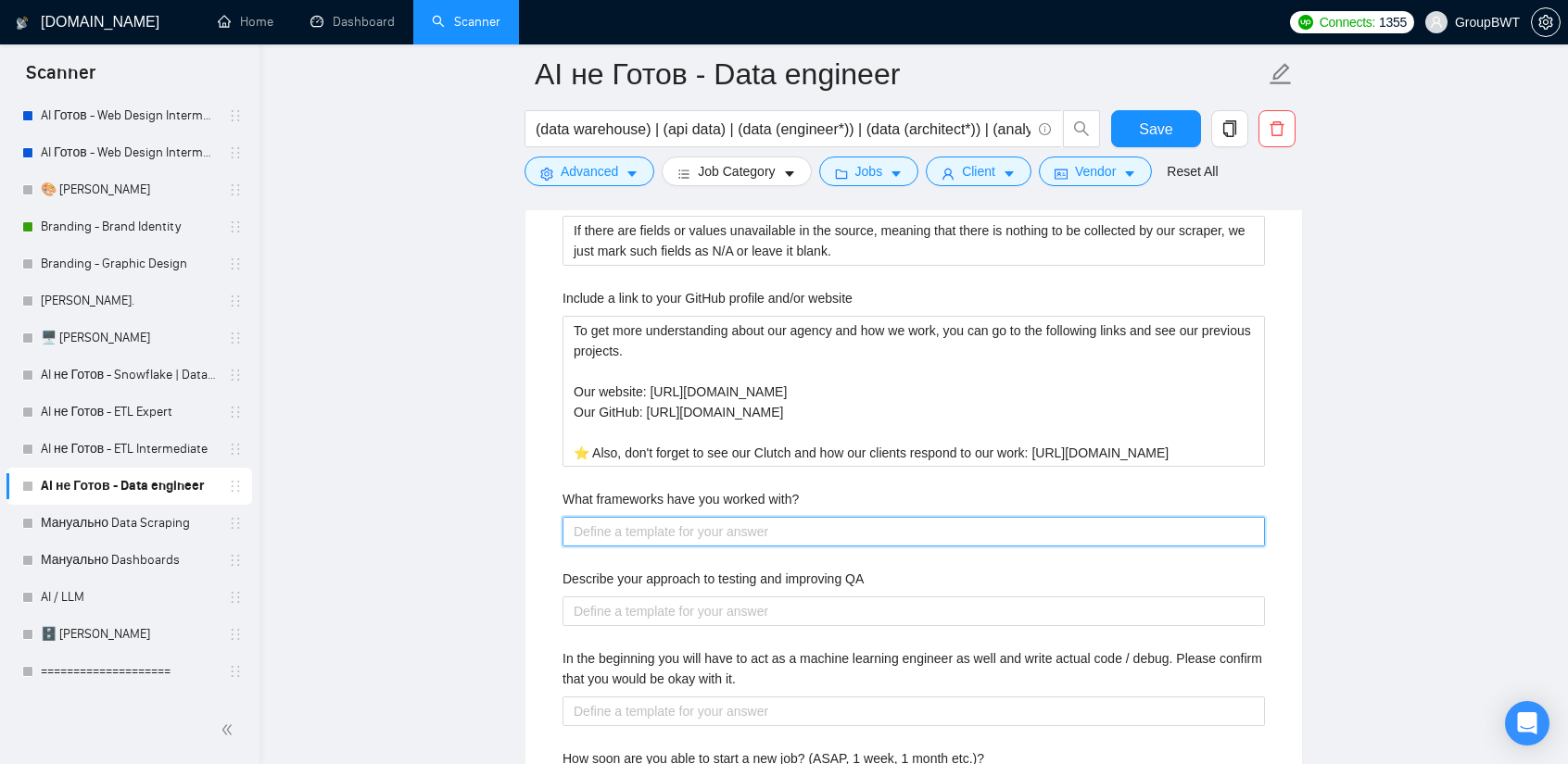
click at [664, 534] on with\? "What frameworks have you worked with?" at bounding box center [913, 531] width 702 height 29
paste with\? "Our developers have vast experience working with different frameworks such as: …"
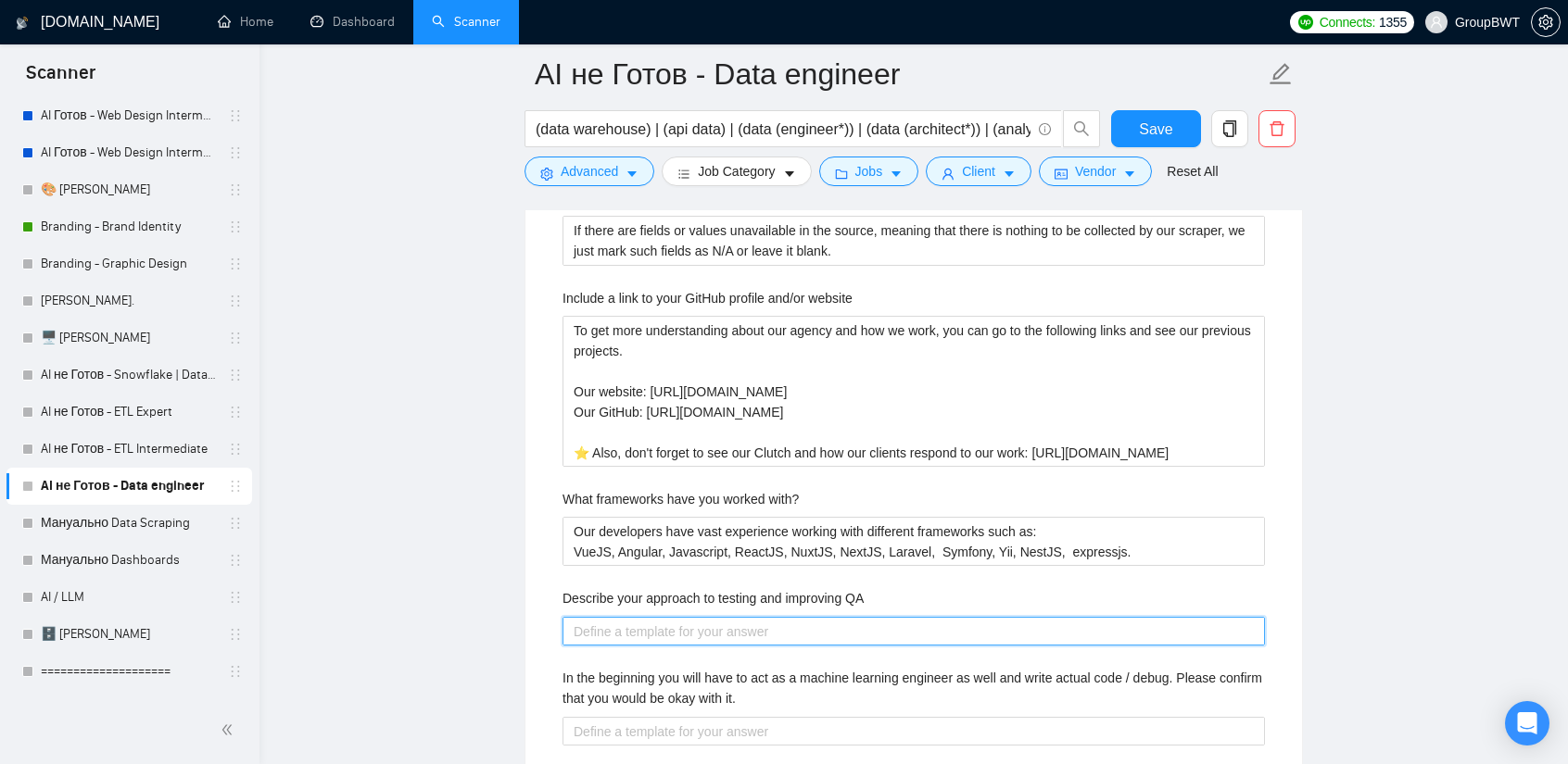
click at [759, 617] on QA "Describe your approach to testing and improving QA" at bounding box center [913, 631] width 702 height 29
paste QA "First of all, if the project was done by another team, then it is necessary to …"
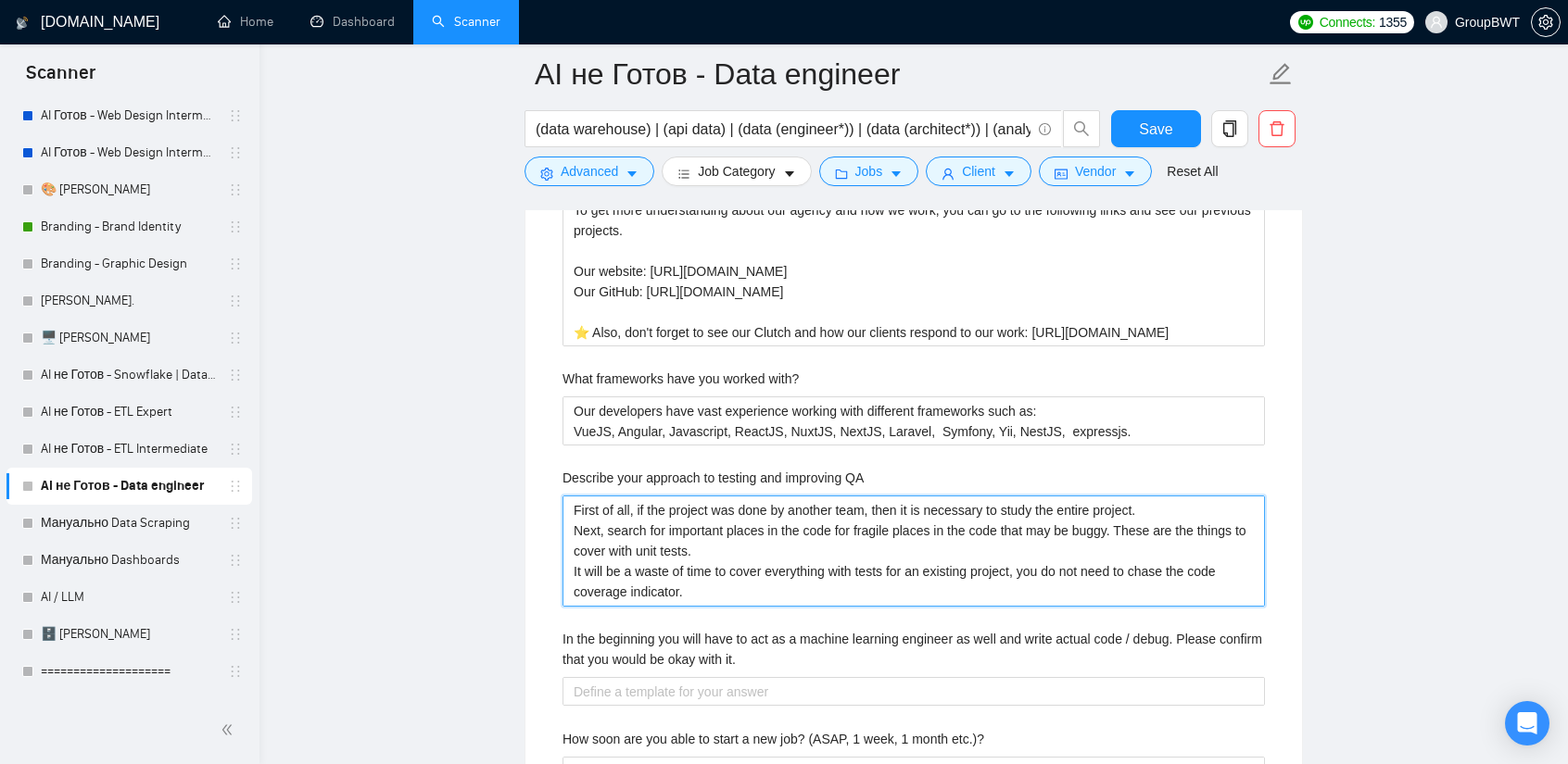
scroll to position [3704, 0]
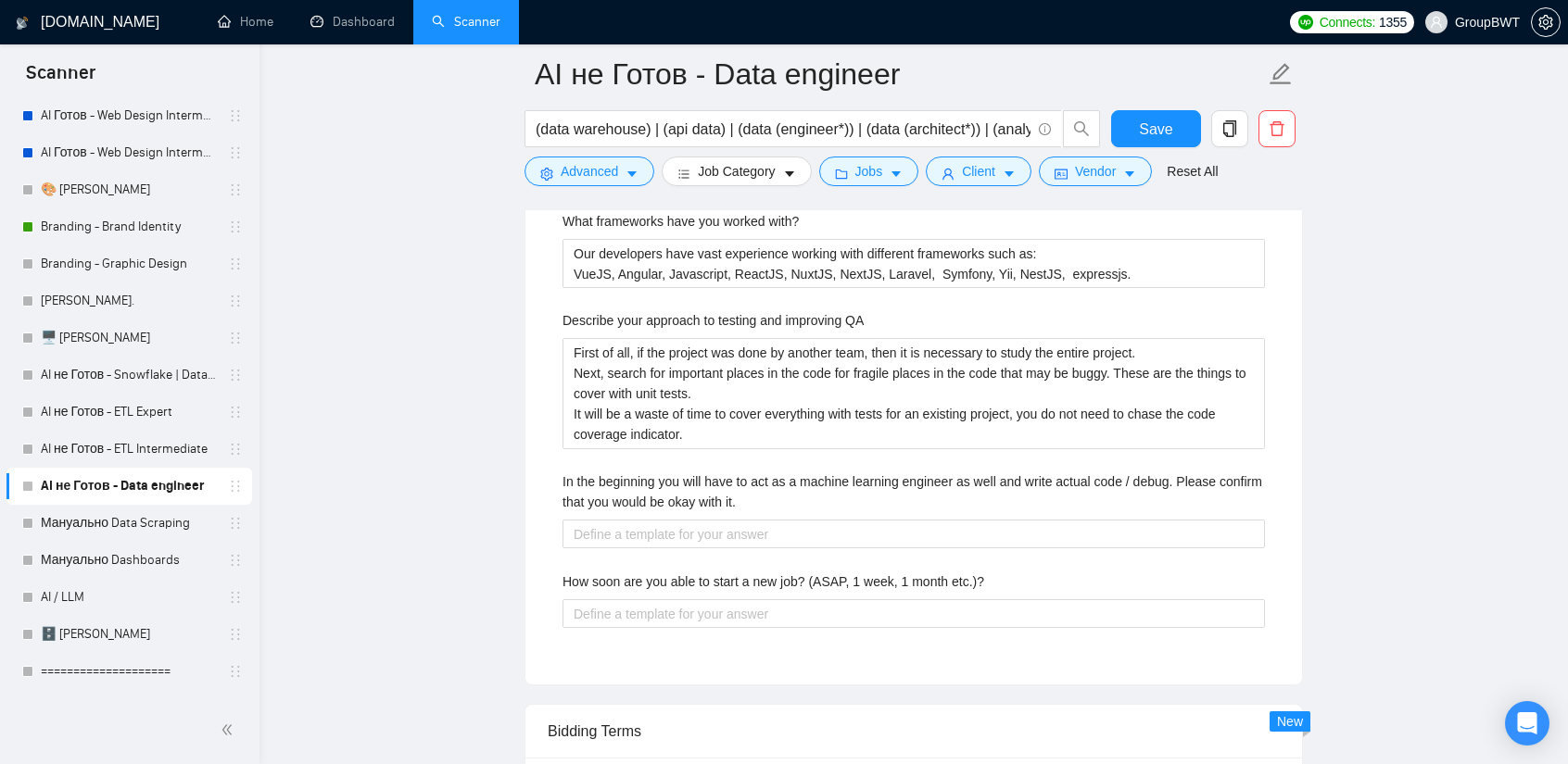
click at [751, 492] on label "In the beginning you will have to act as a machine learning engineer as well an…" at bounding box center [913, 492] width 702 height 41
click at [751, 520] on it\ "In the beginning you will have to act as a machine learning engineer as well an…" at bounding box center [913, 534] width 702 height 29
click at [751, 492] on label "In the beginning you will have to act as a machine learning engineer as well an…" at bounding box center [913, 492] width 702 height 41
click at [751, 520] on it\ "In the beginning you will have to act as a machine learning engineer as well an…" at bounding box center [913, 534] width 702 height 29
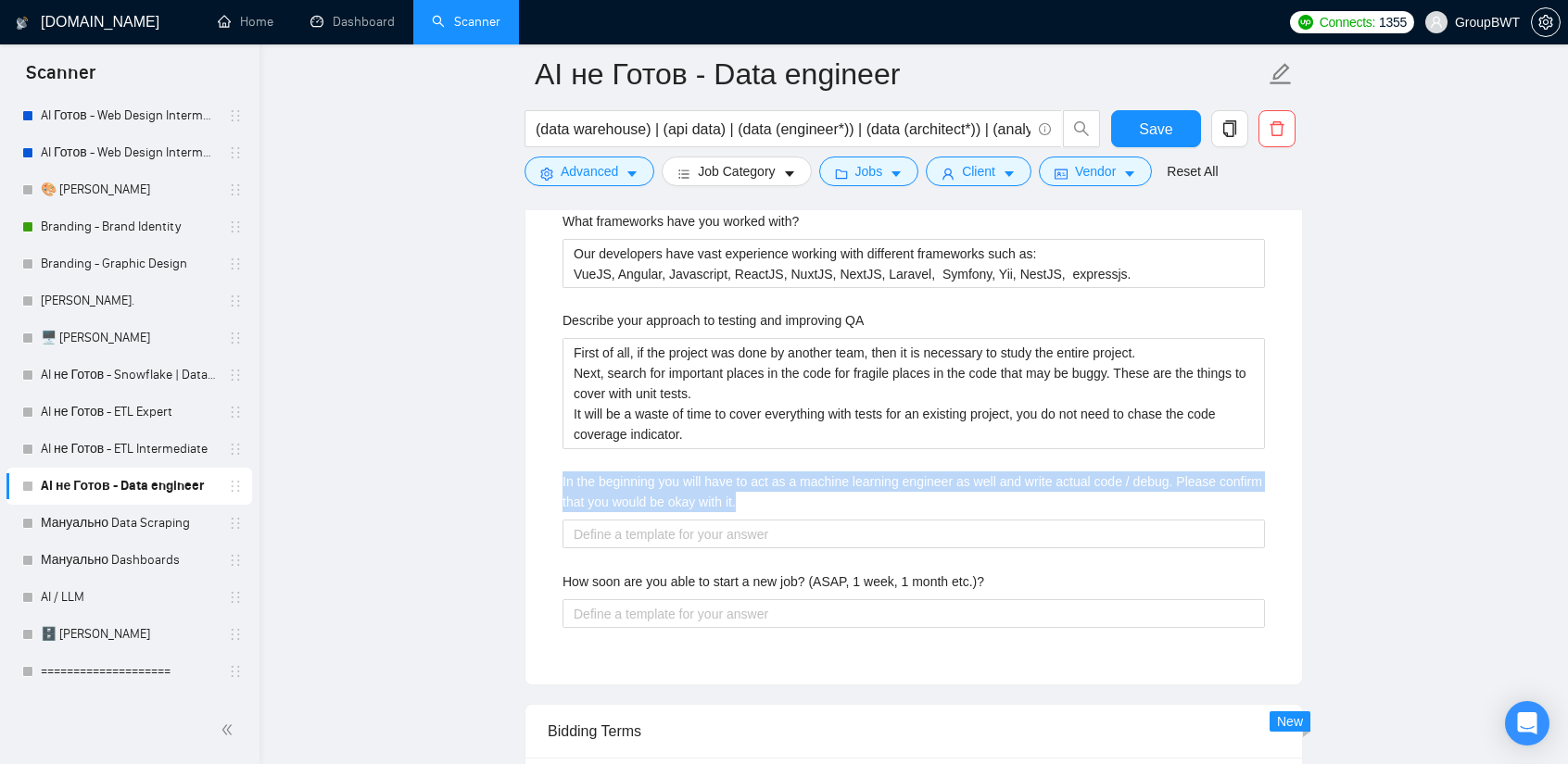
click at [751, 492] on label "In the beginning you will have to act as a machine learning engineer as well an…" at bounding box center [913, 492] width 702 height 41
click at [751, 520] on it\ "In the beginning you will have to act as a machine learning engineer as well an…" at bounding box center [913, 534] width 702 height 29
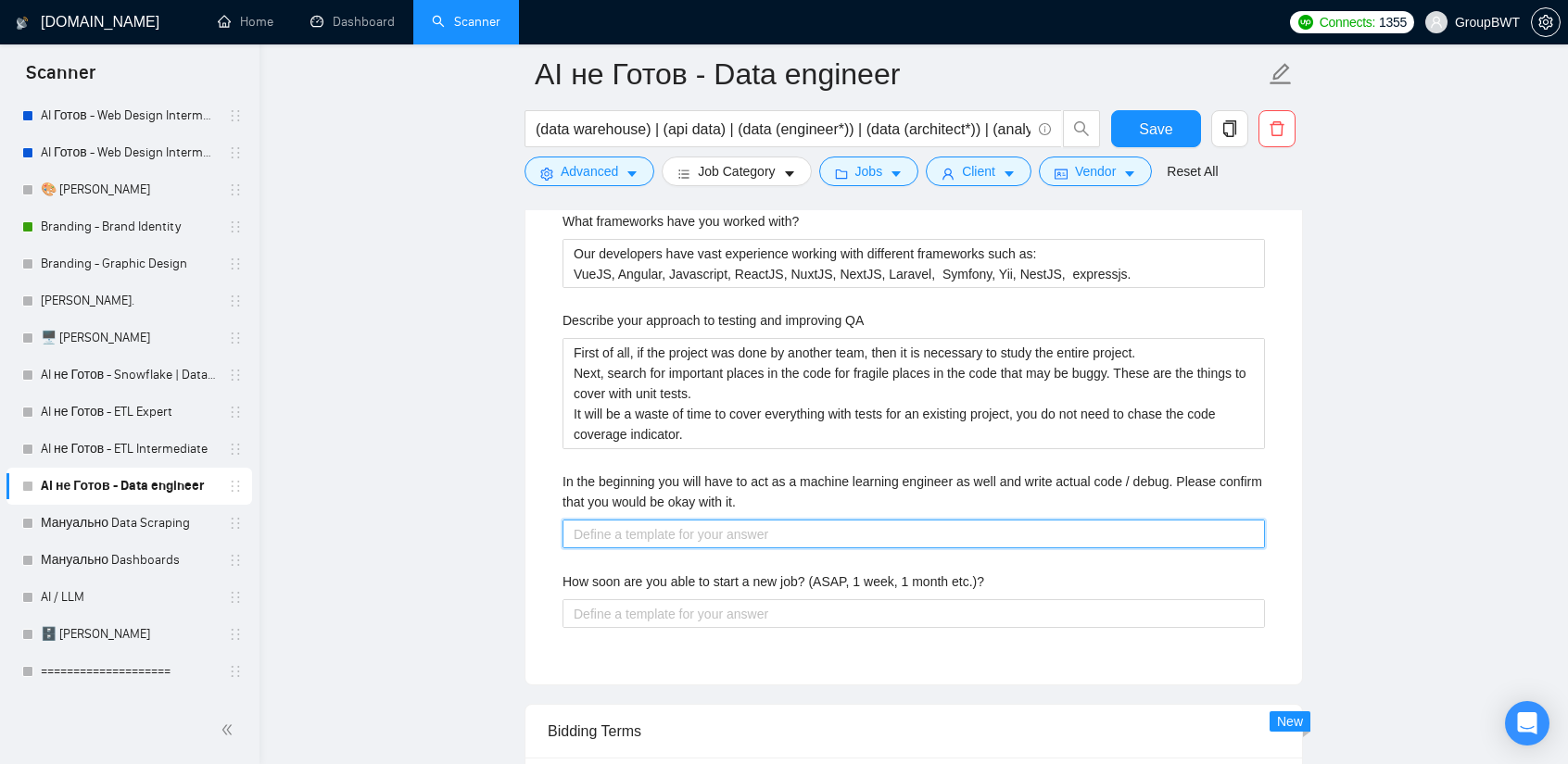
click at [779, 527] on it\ "In the beginning you will have to act as a machine learning engineer as well an…" at bounding box center [913, 534] width 702 height 29
paste it\ "Yes, that’s absolutely fine"
drag, startPoint x: 739, startPoint y: 520, endPoint x: 717, endPoint y: 520, distance: 22.0
click at [717, 520] on it\ "Yes, that’s absolutely fineю" at bounding box center [913, 534] width 702 height 29
click at [855, 573] on label "How soon are you able to start a new job? (ASAP, 1 week, 1 month etc.)?" at bounding box center [773, 581] width 421 height 20
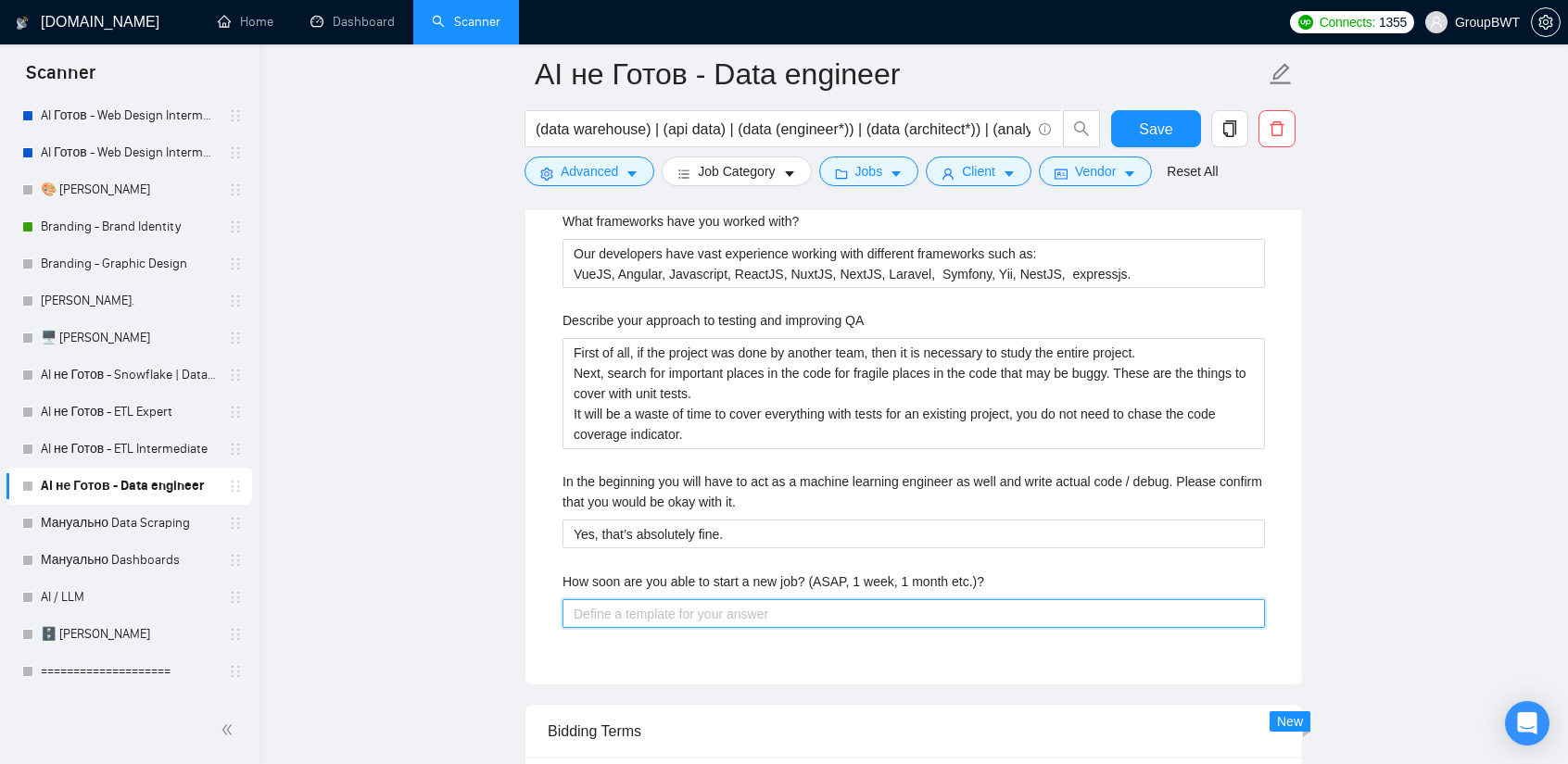
click at [855, 599] on etc\ "How soon are you able to start a new job? (ASAP, 1 week, 1 month etc.)?" at bounding box center [913, 613] width 702 height 29
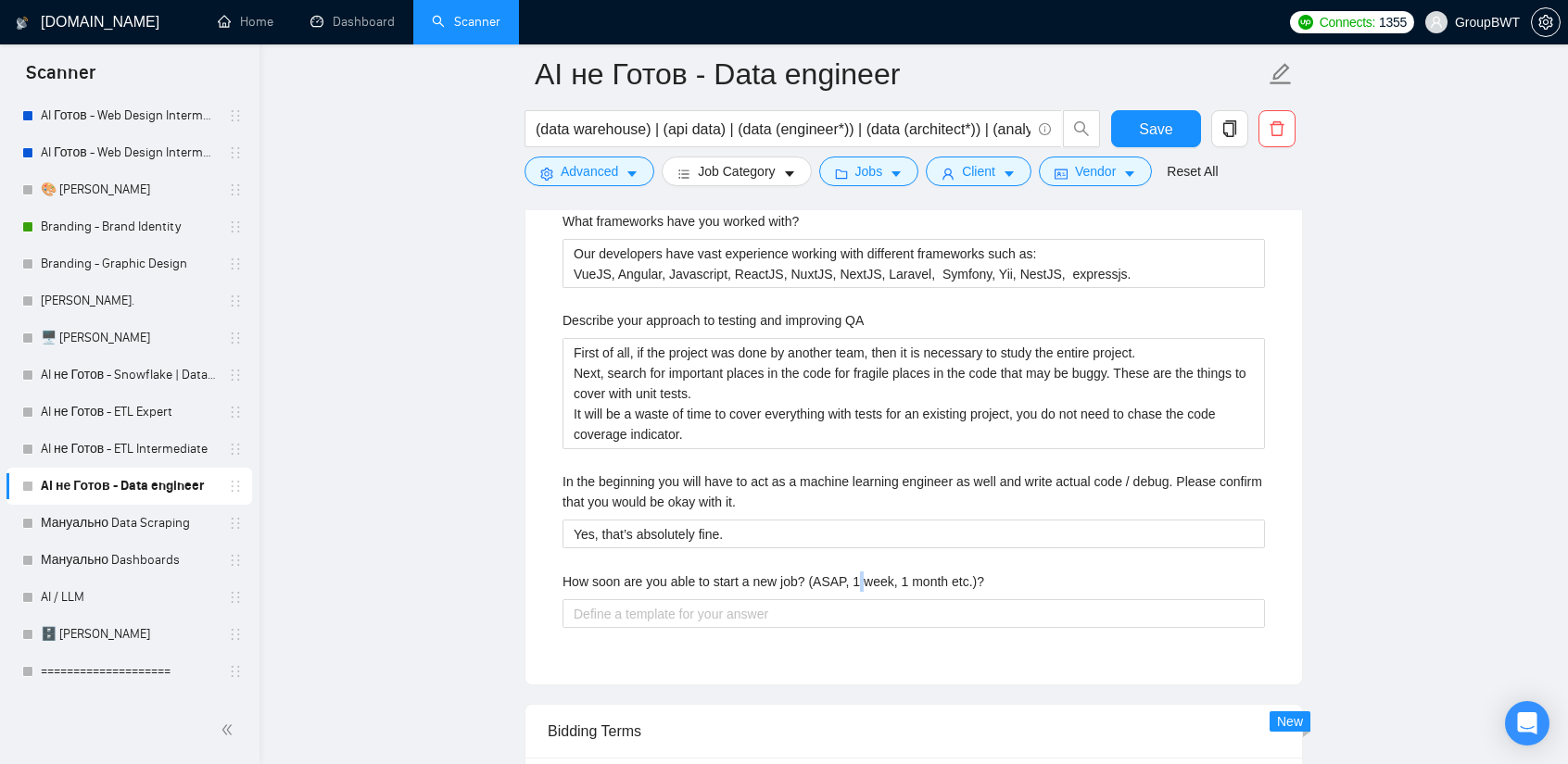
click at [855, 573] on label "How soon are you able to start a new job? (ASAP, 1 week, 1 month etc.)?" at bounding box center [773, 581] width 421 height 20
click at [855, 599] on etc\ "How soon are you able to start a new job? (ASAP, 1 week, 1 month etc.)?" at bounding box center [913, 613] width 702 height 29
click at [855, 573] on label "How soon are you able to start a new job? (ASAP, 1 week, 1 month etc.)?" at bounding box center [773, 581] width 421 height 20
click at [855, 599] on etc\ "How soon are you able to start a new job? (ASAP, 1 week, 1 month etc.)?" at bounding box center [913, 613] width 702 height 29
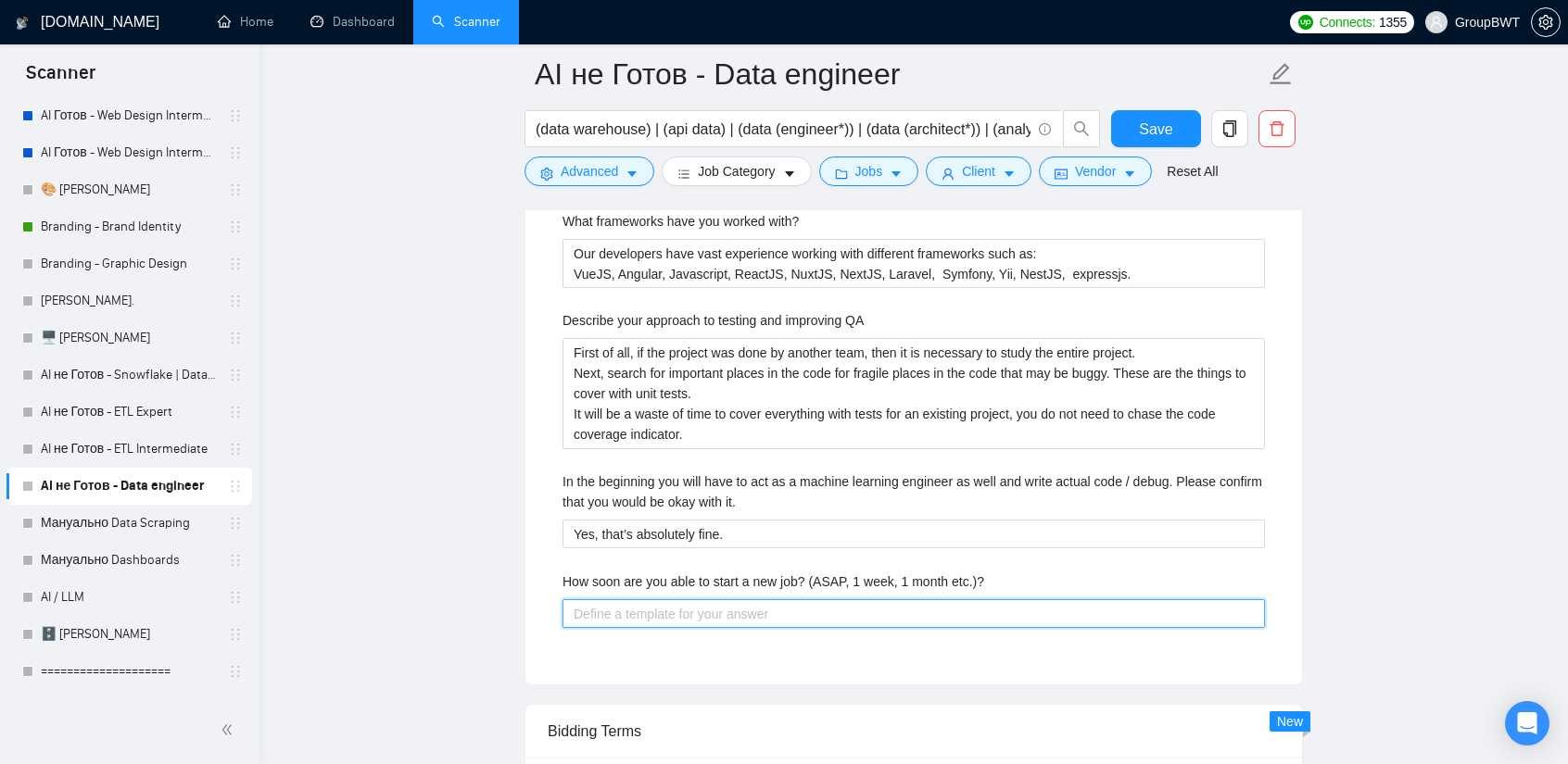
click at [792, 606] on etc\ "How soon are you able to start a new job? (ASAP, 1 week, 1 month etc.)?" at bounding box center [913, 613] width 702 height 29
click at [665, 604] on etc\ "We" at bounding box center [913, 613] width 702 height 29
paste etc\ "are ready to start ASAP"
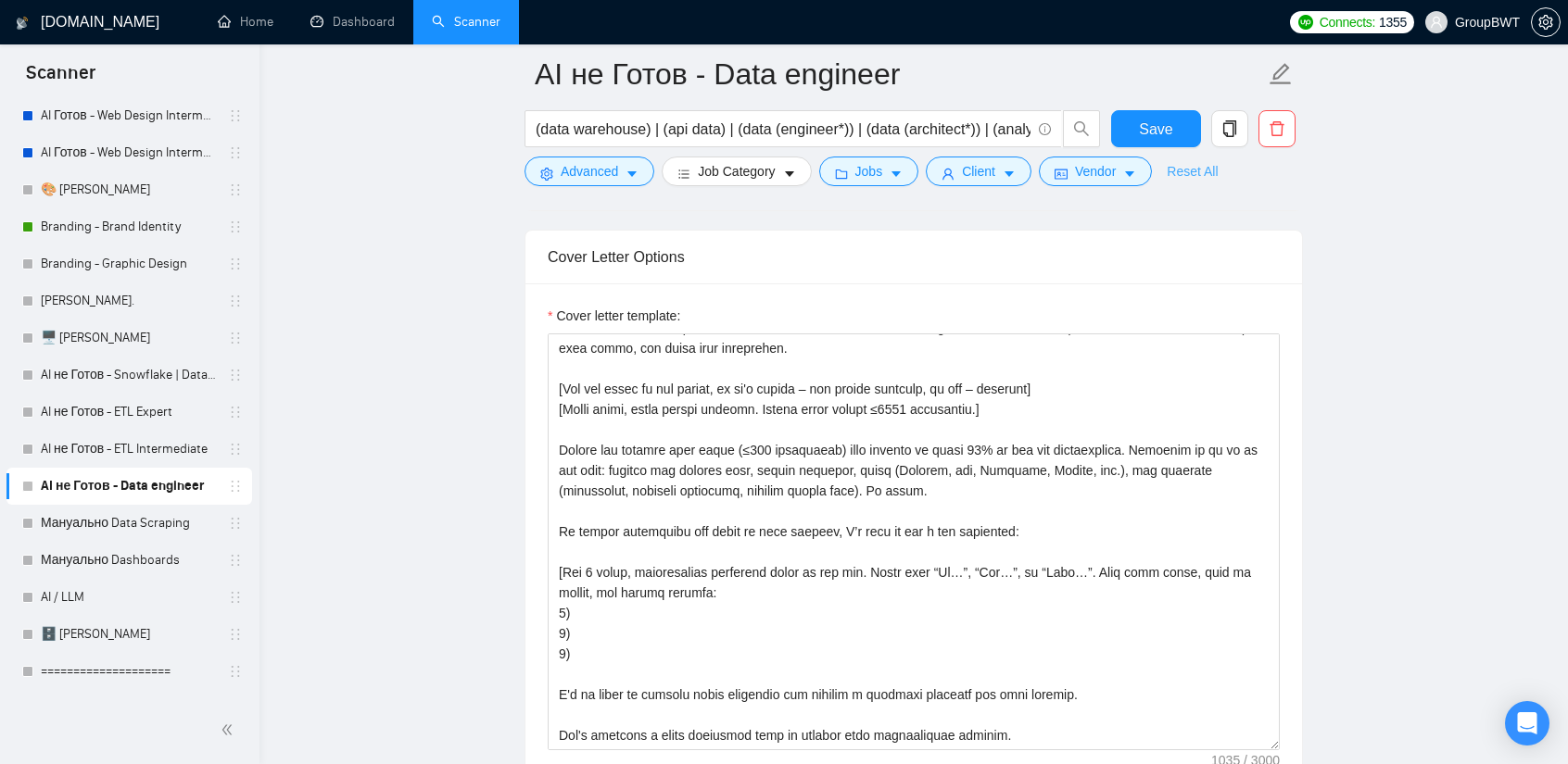
scroll to position [2038, 0]
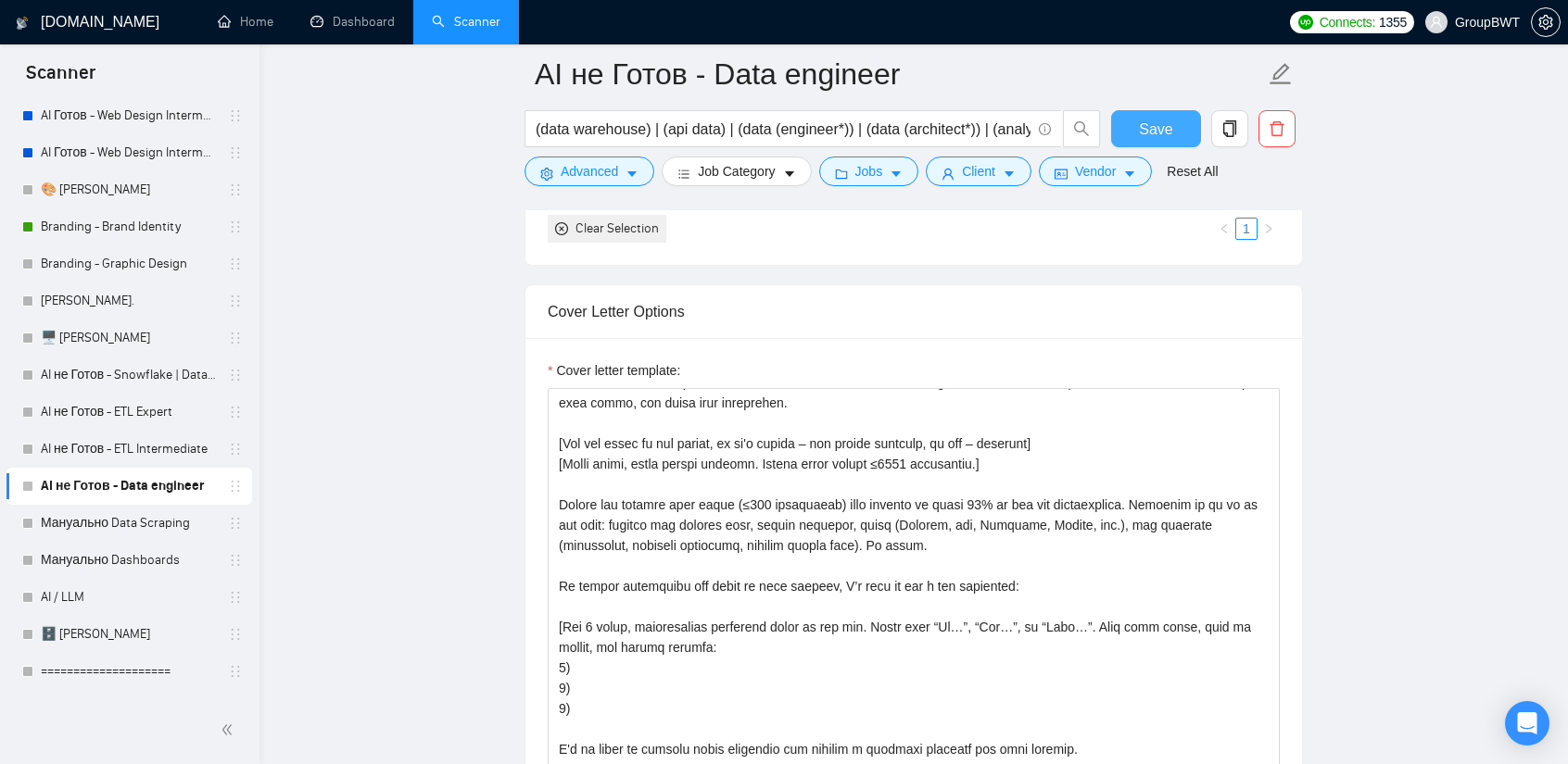
click at [1171, 122] on button "Save" at bounding box center [1156, 128] width 90 height 37
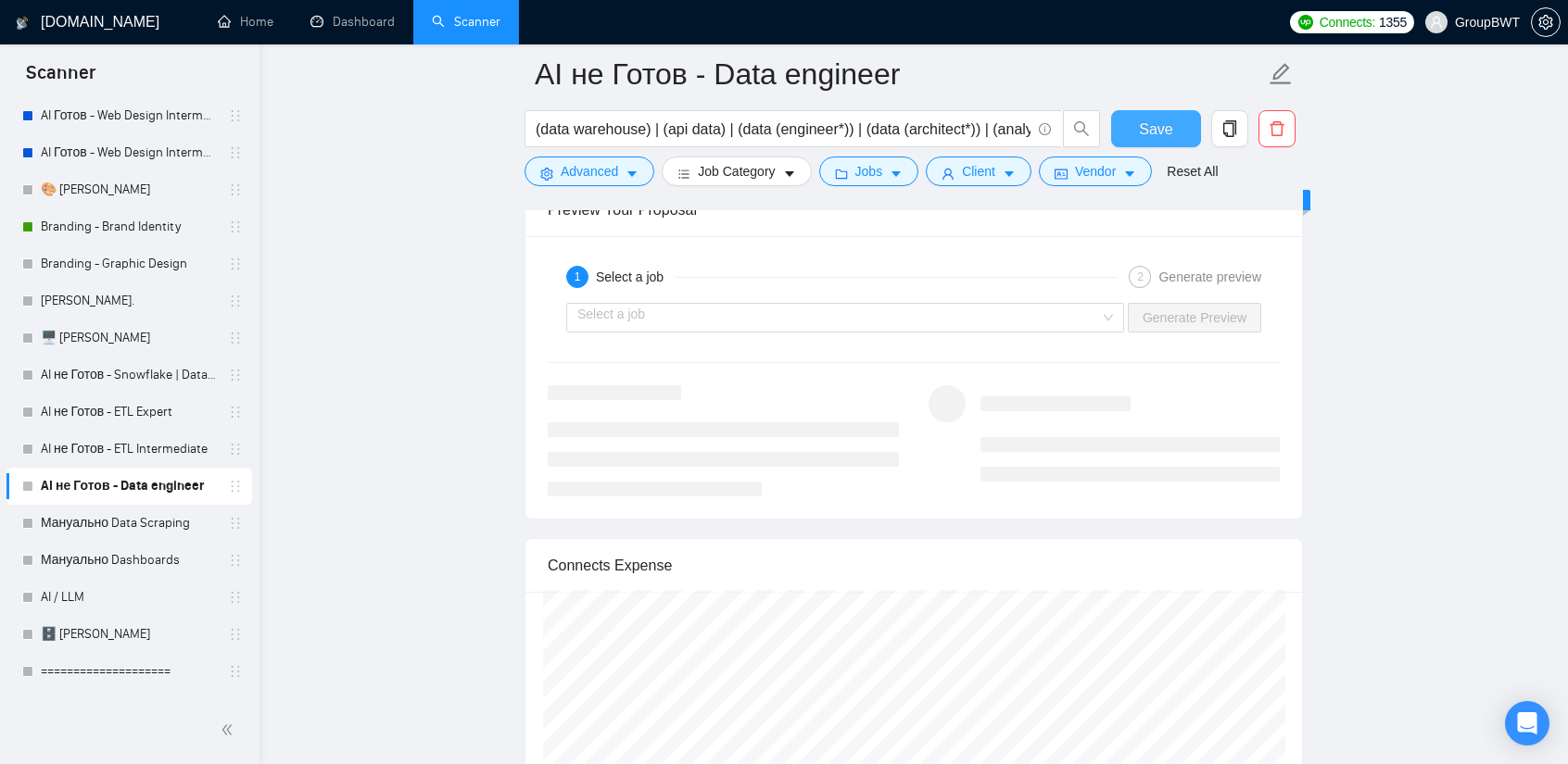
scroll to position [3612, 0]
click at [932, 320] on div "Select a job Generate Preview" at bounding box center [913, 313] width 736 height 45
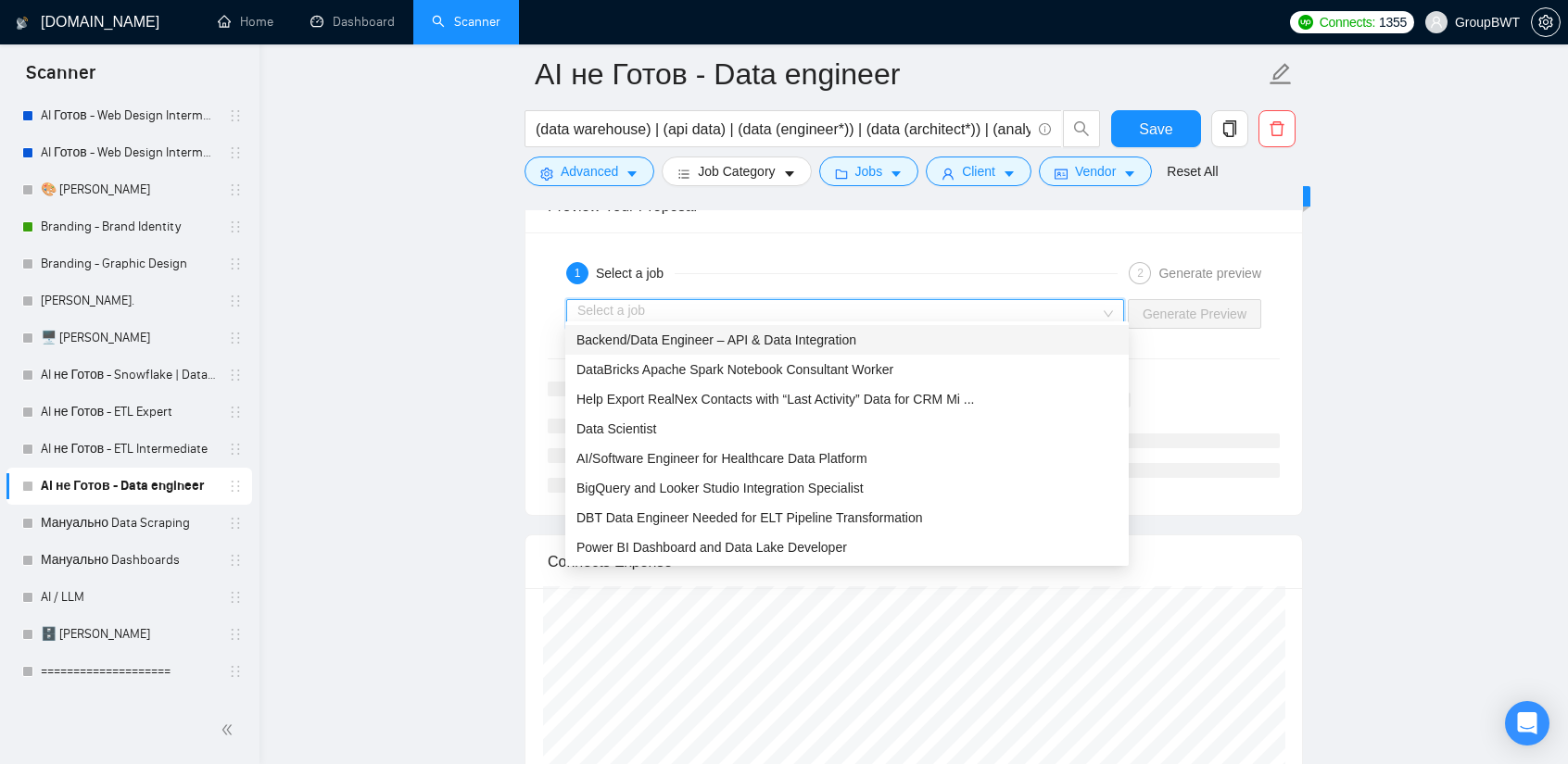
click at [927, 307] on input "search" at bounding box center [838, 313] width 523 height 28
click at [795, 458] on span "AI/Software Engineer for Healthcare Data Platform" at bounding box center [721, 458] width 291 height 15
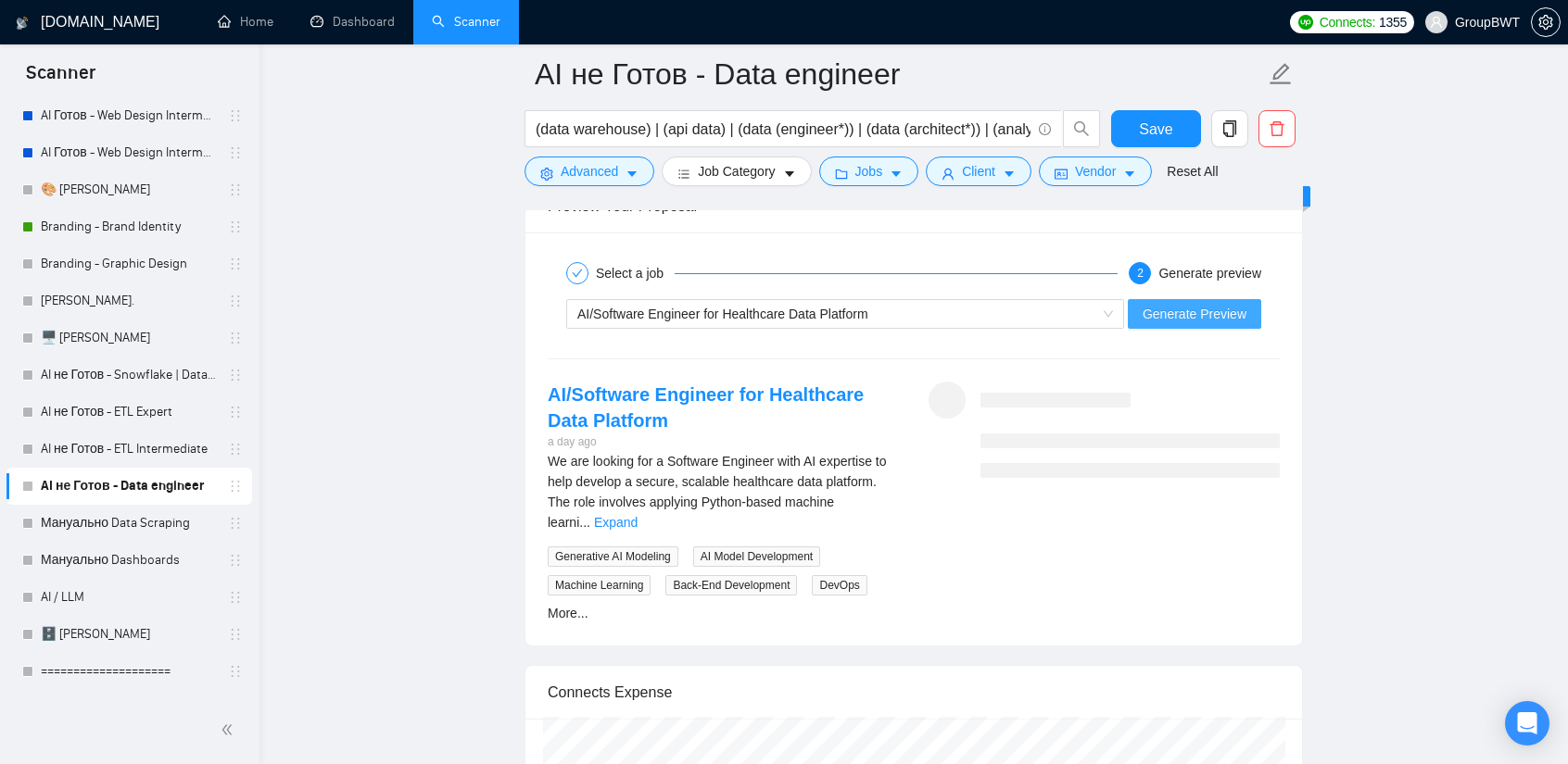
click at [1188, 304] on span "Generate Preview" at bounding box center [1194, 313] width 104 height 20
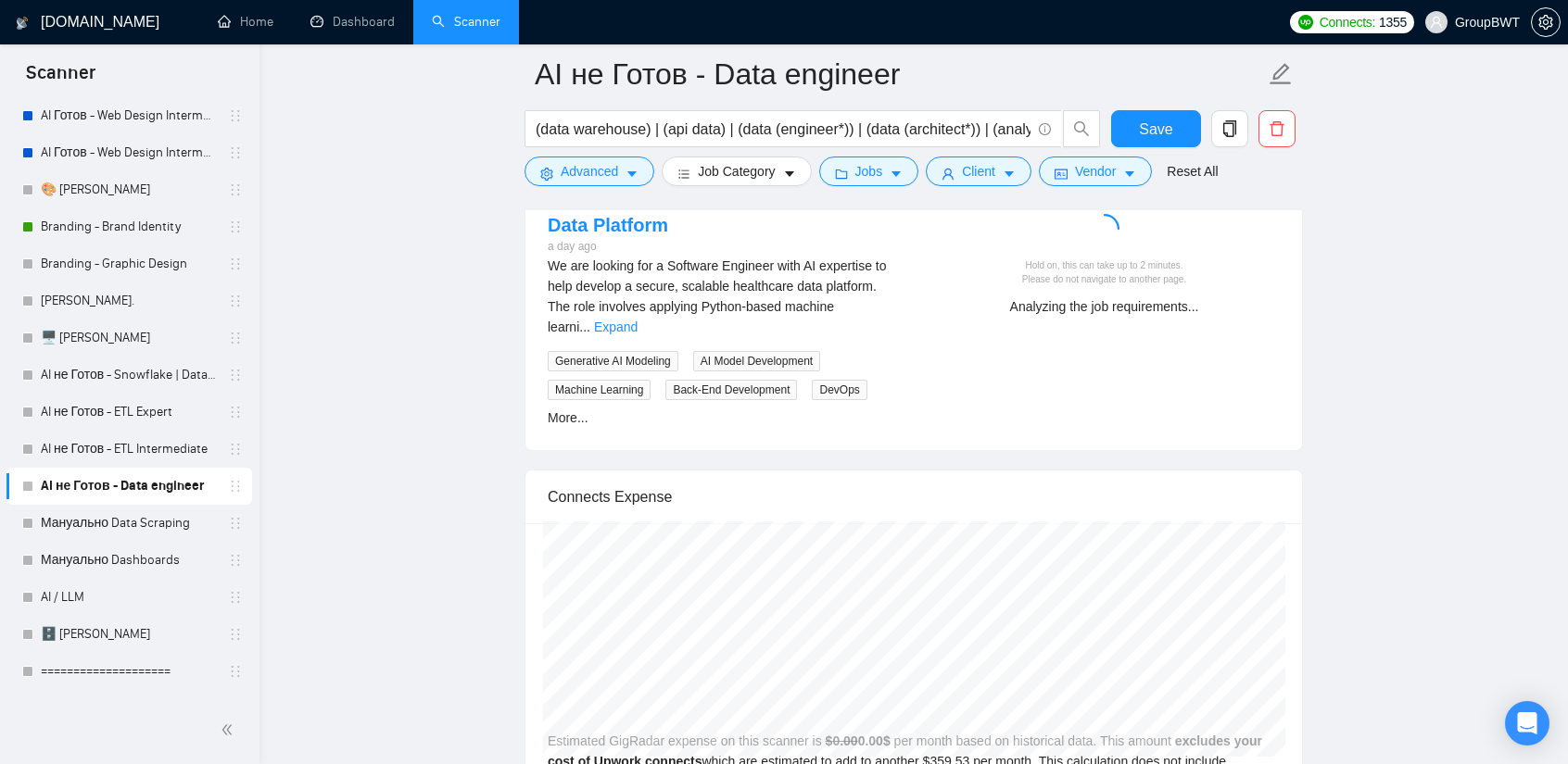
scroll to position [3797, 0]
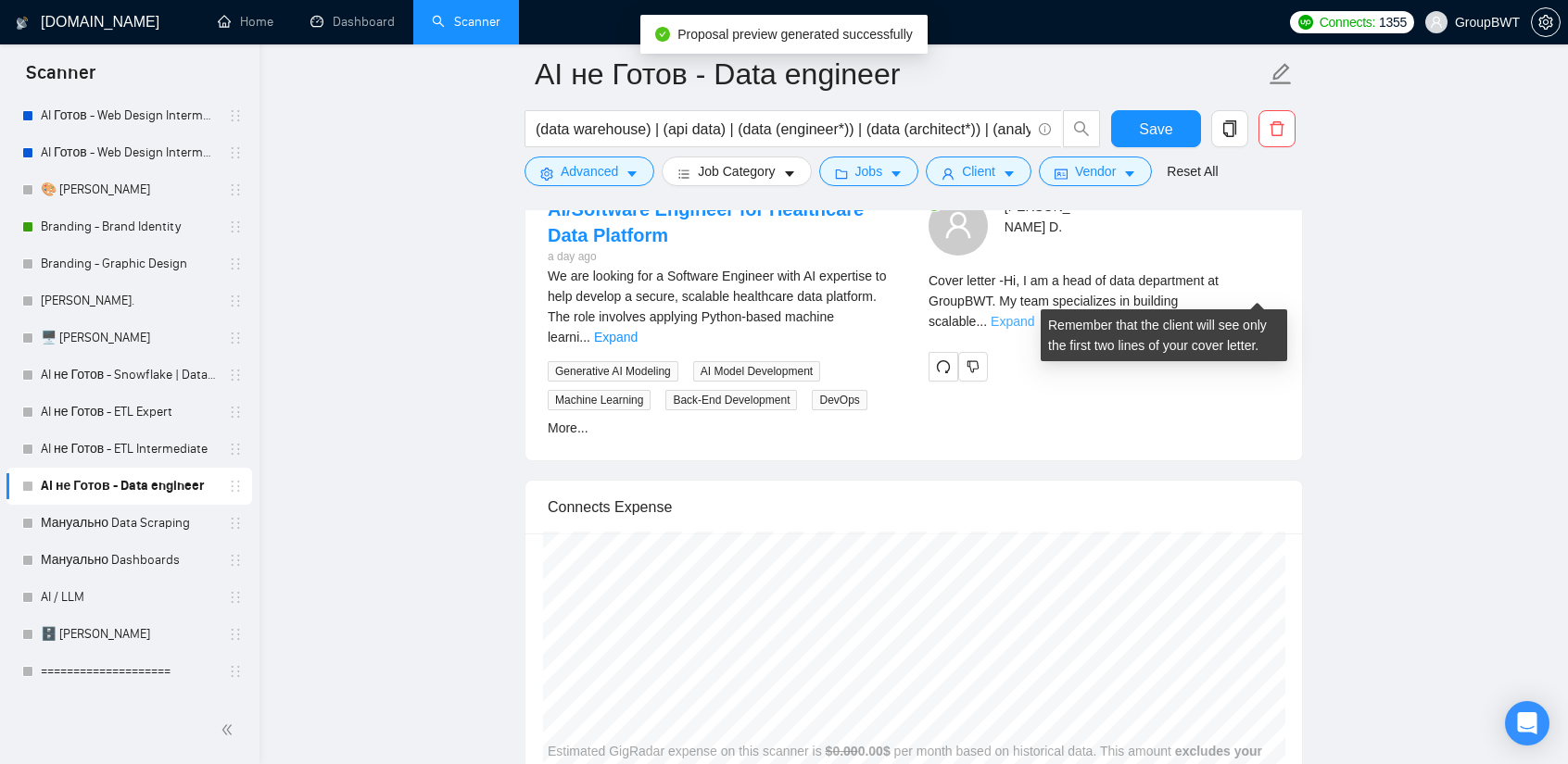
click at [1034, 314] on link "Expand" at bounding box center [1013, 322] width 44 height 15
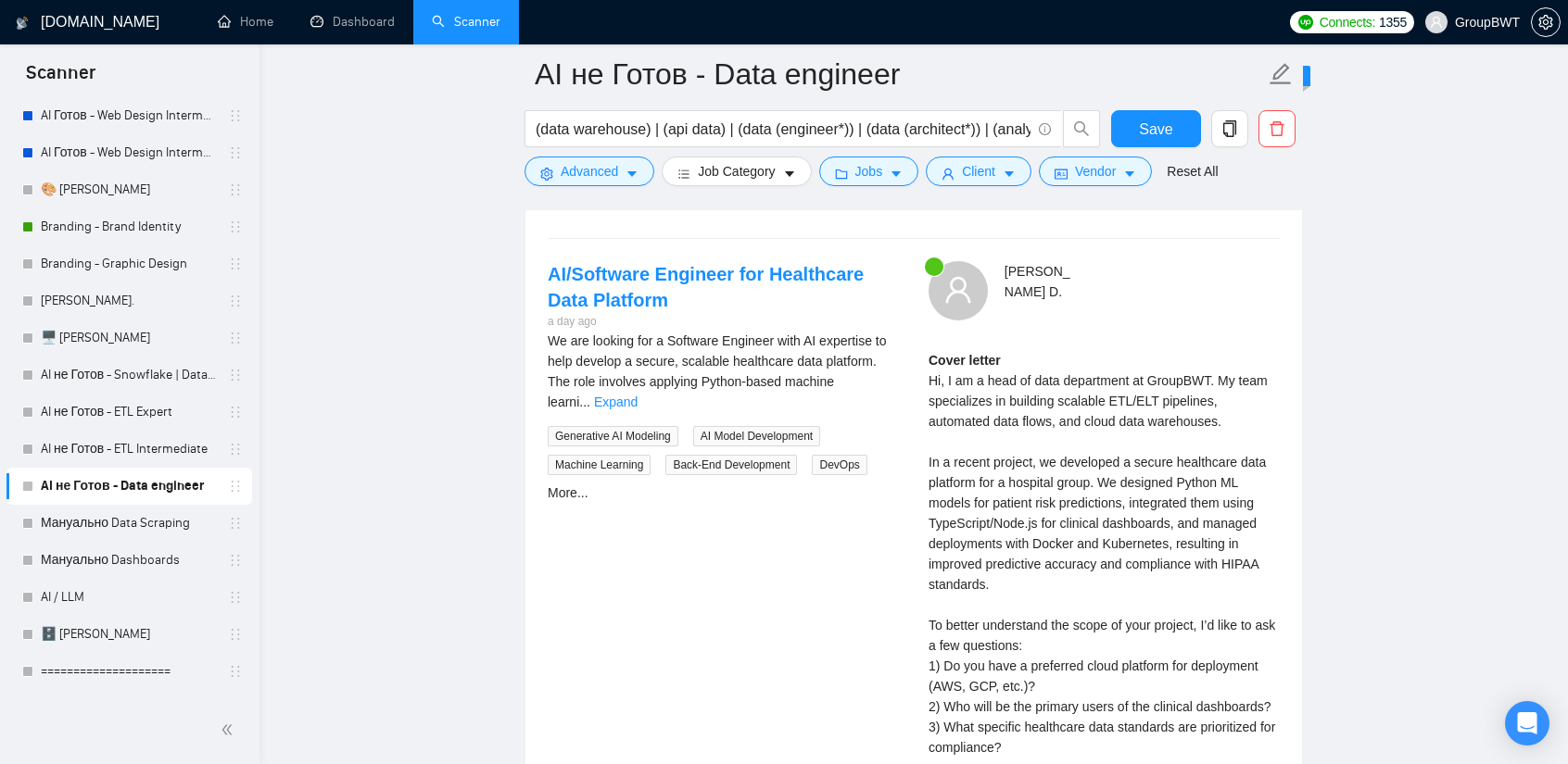
scroll to position [3519, 0]
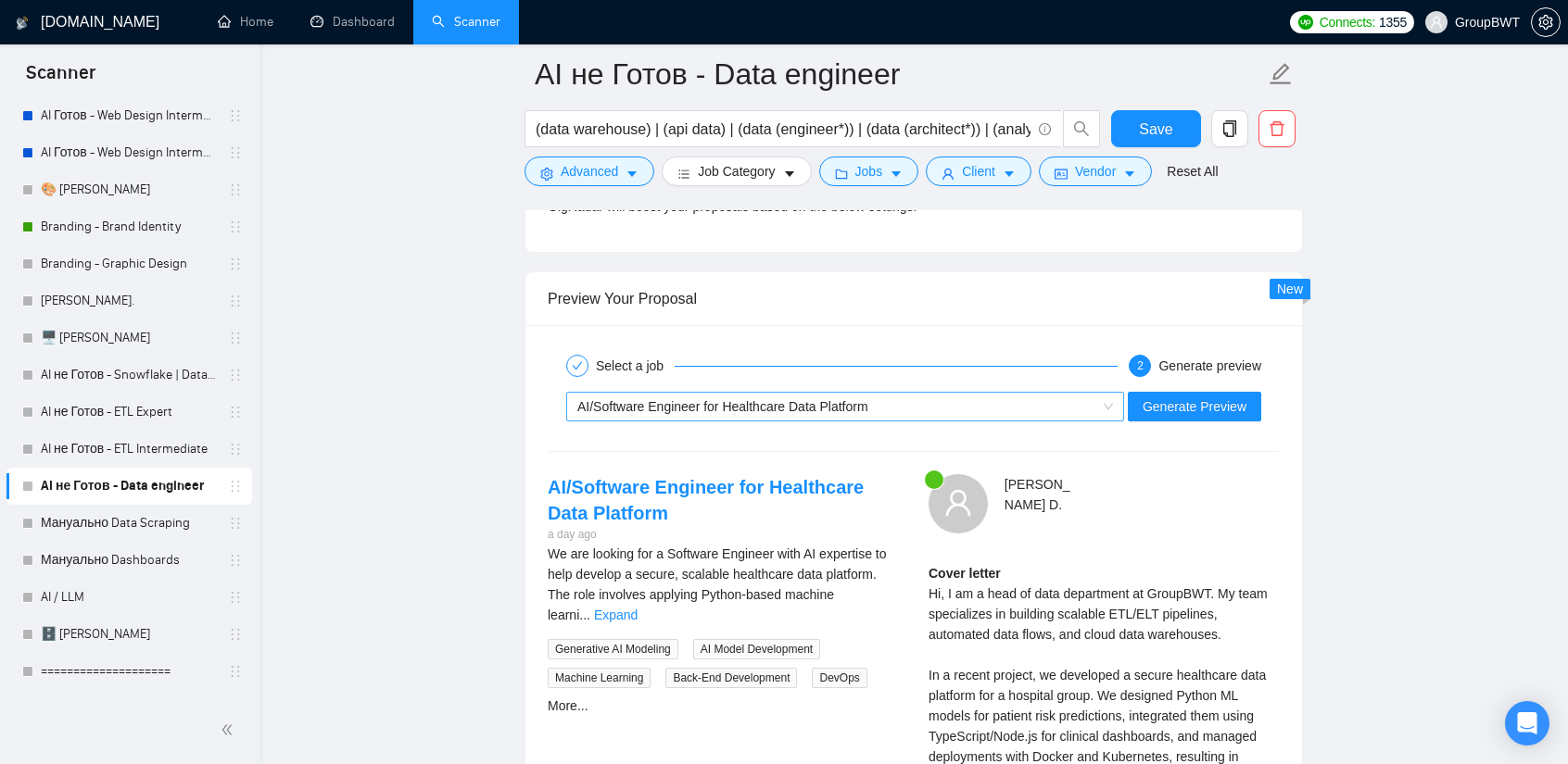
click at [835, 399] on span "AI/Software Engineer for Healthcare Data Platform" at bounding box center [722, 407] width 291 height 15
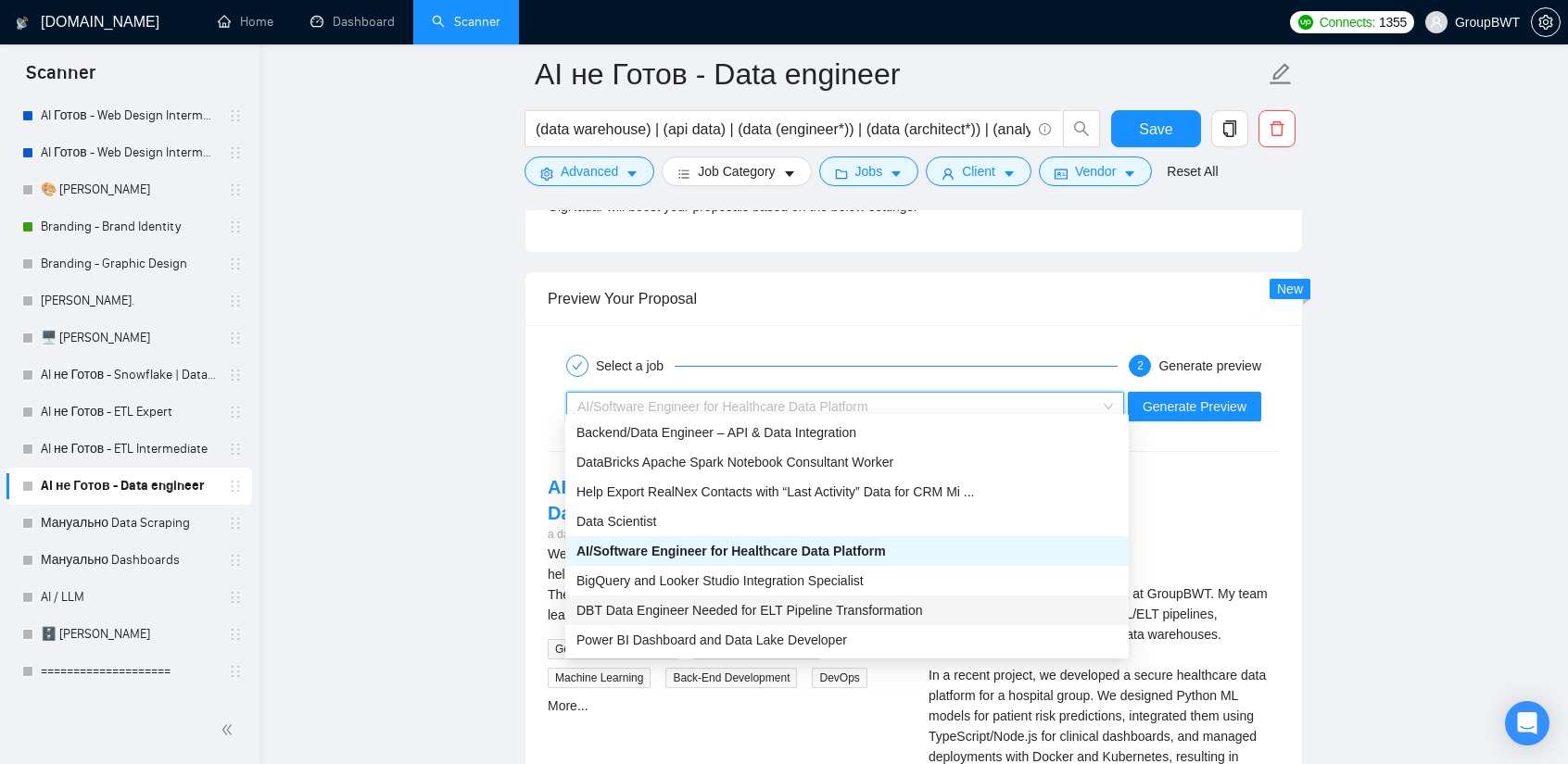
click at [801, 614] on span "DBT Data Engineer Needed for ELT Pipeline Transformation" at bounding box center [749, 610] width 347 height 15
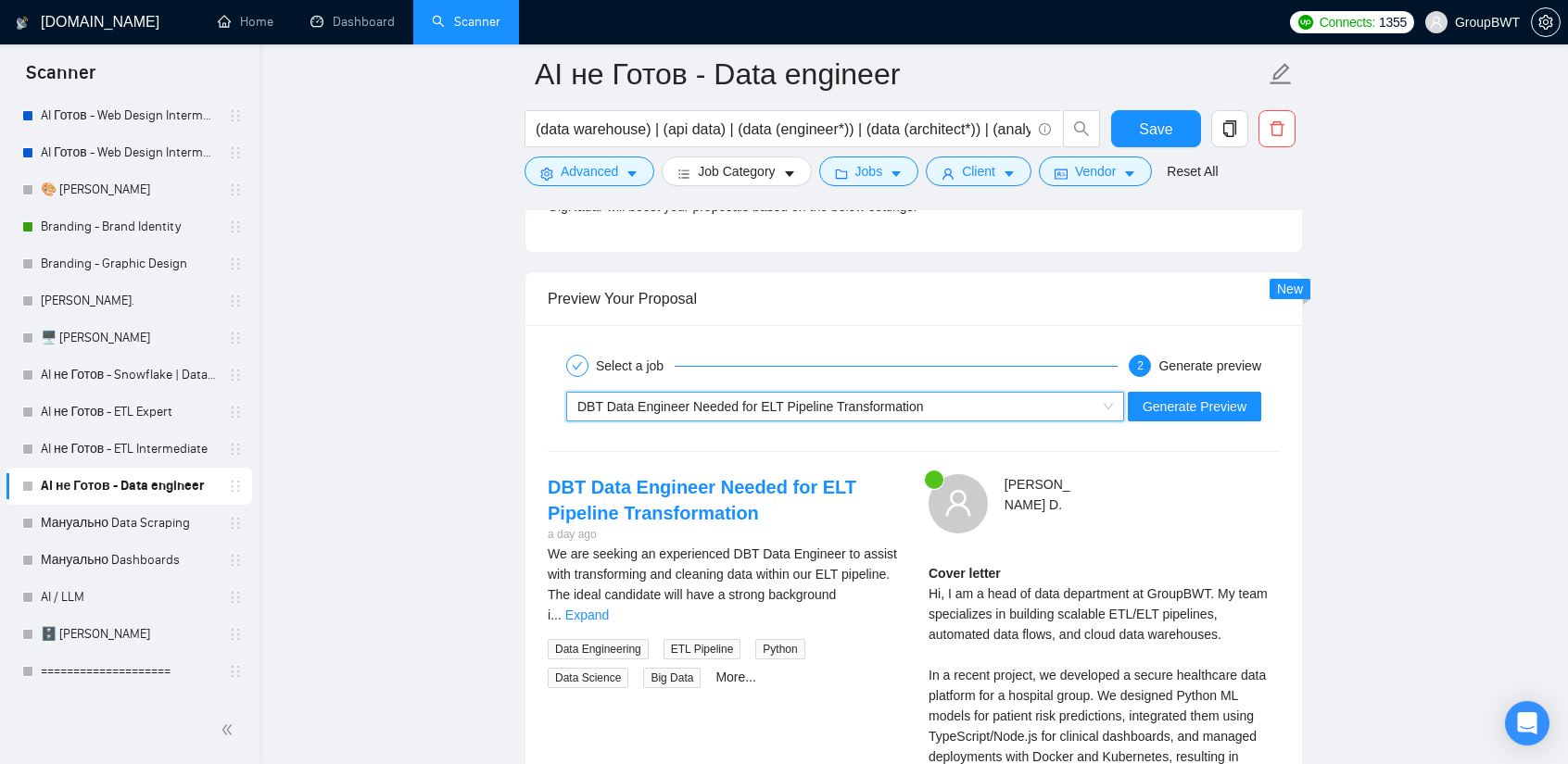
click at [1166, 411] on div "~021971216443927586087 DBT Data Engineer Needed for ELT Pipeline Transformation…" at bounding box center [913, 406] width 736 height 45
click at [1168, 407] on button "Generate Preview" at bounding box center [1194, 406] width 134 height 30
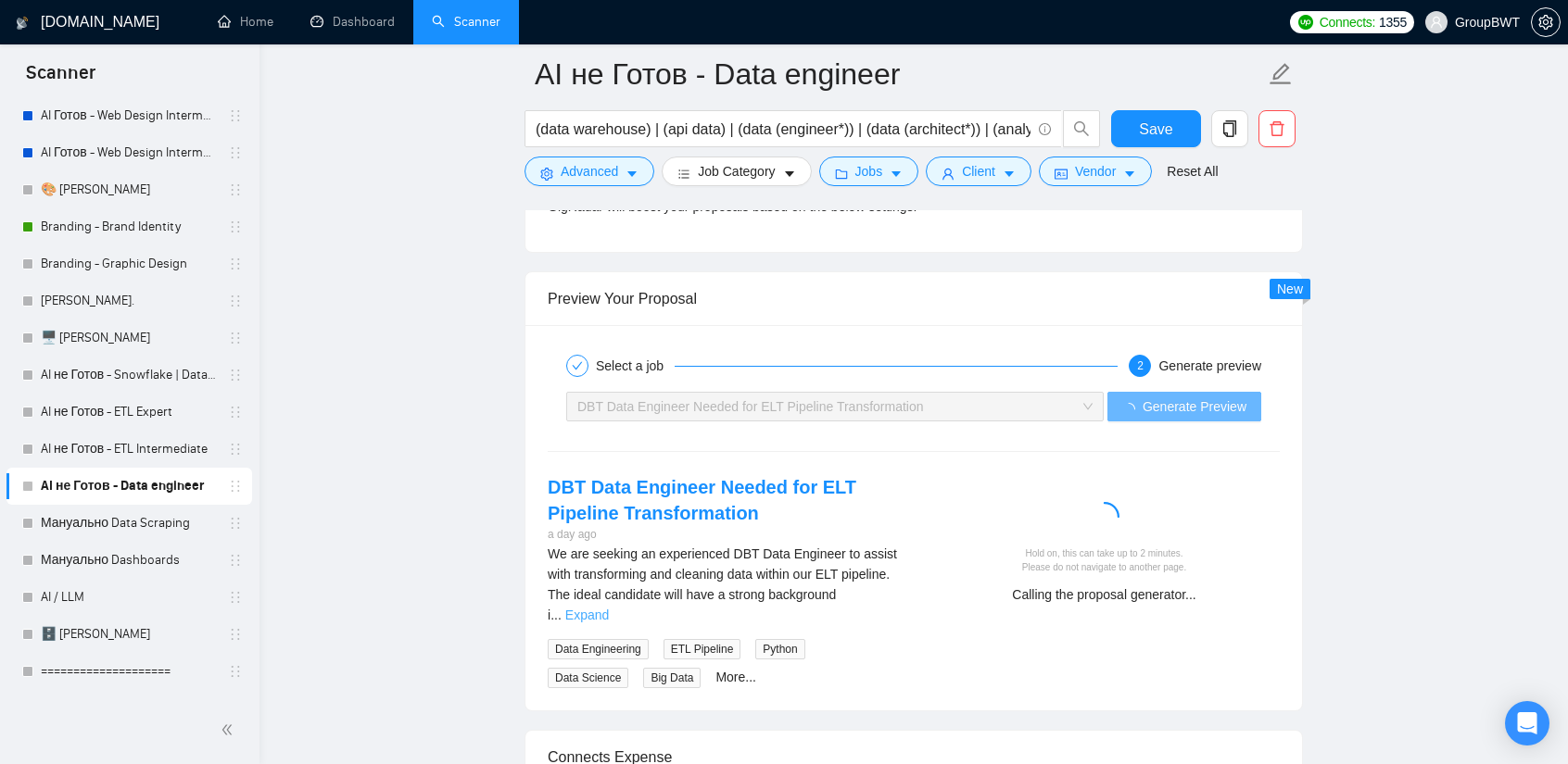
click at [609, 607] on link "Expand" at bounding box center [588, 615] width 44 height 15
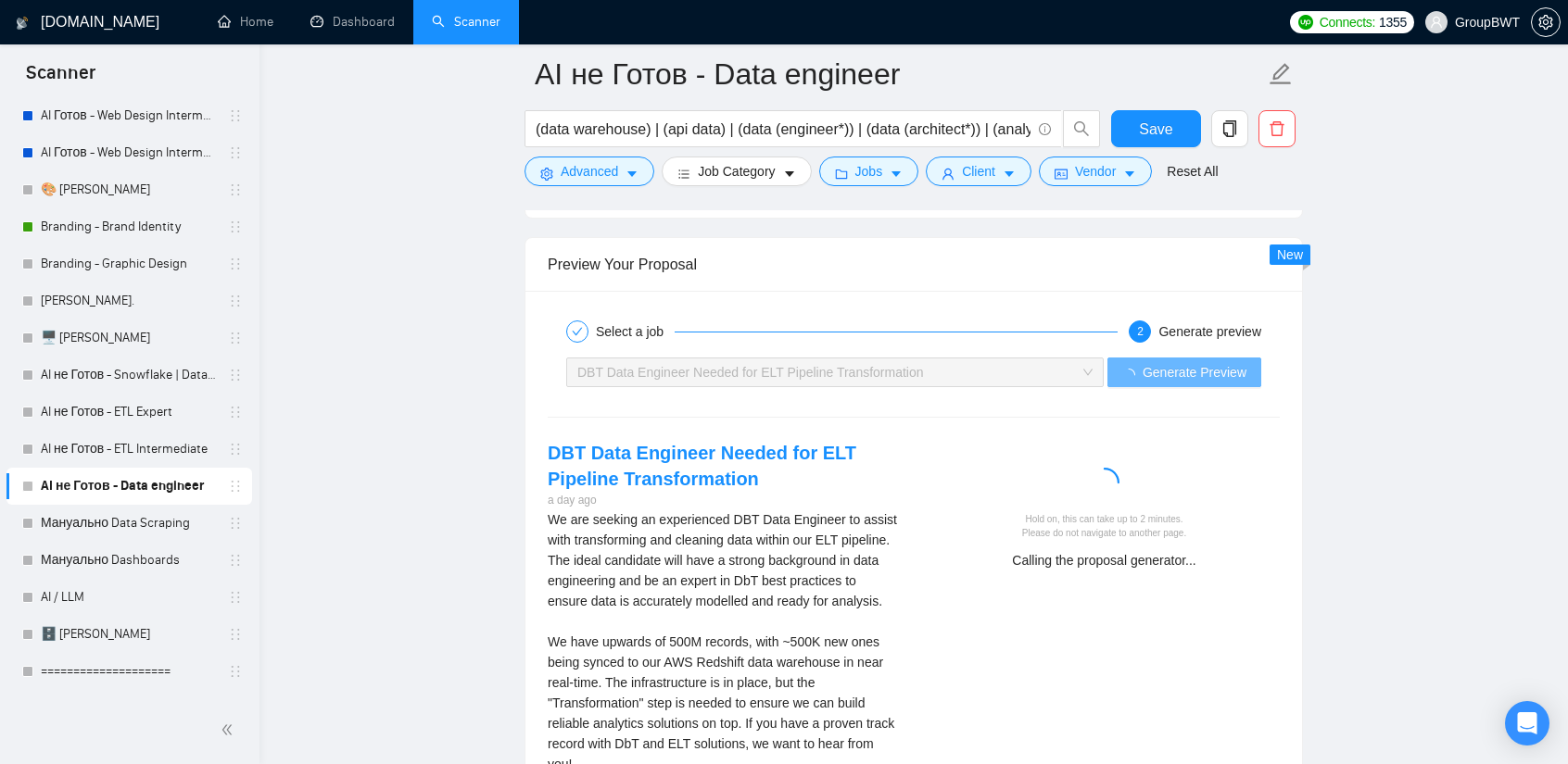
scroll to position [3704, 0]
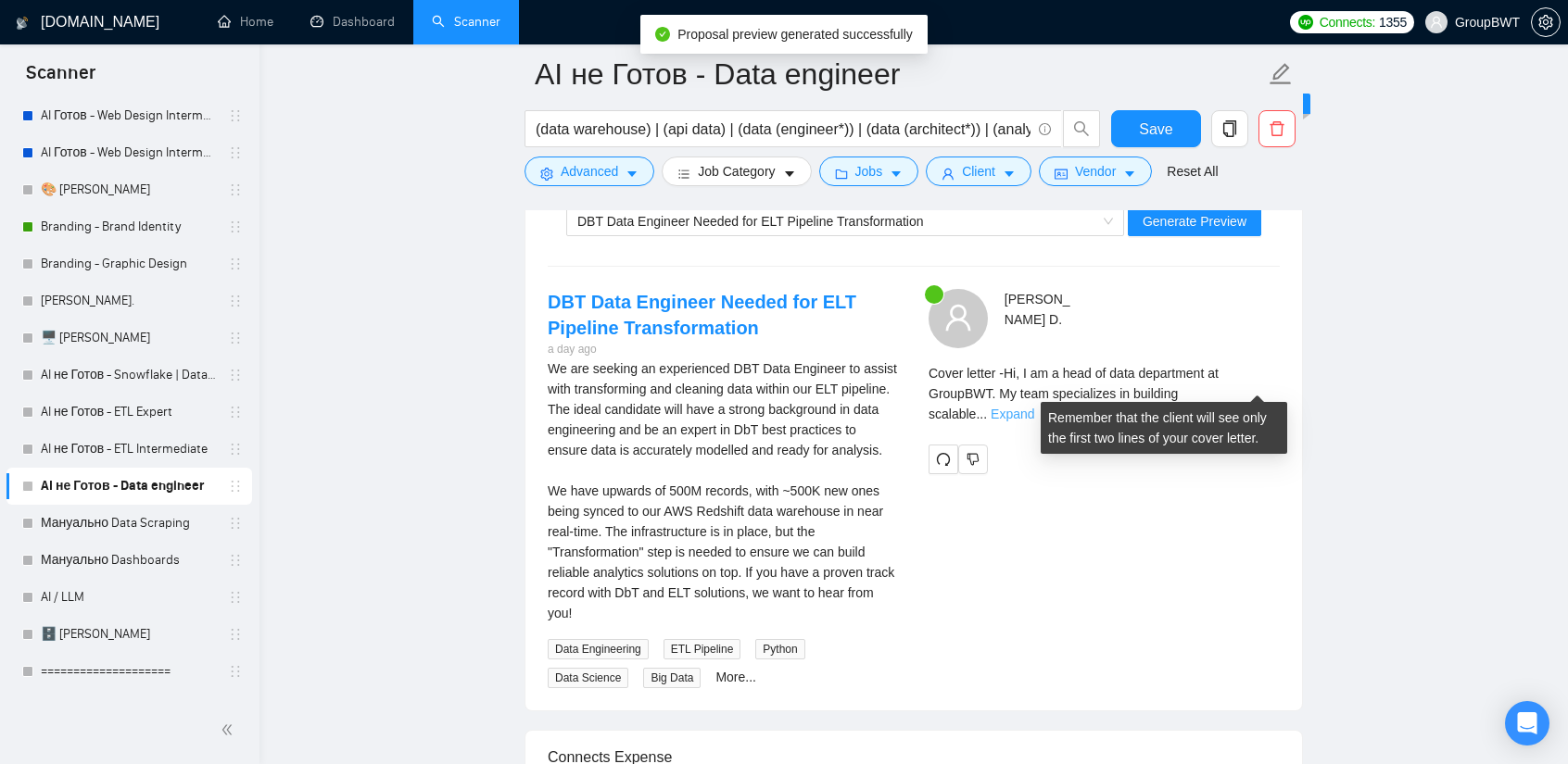
click at [1034, 407] on link "Expand" at bounding box center [1013, 414] width 44 height 15
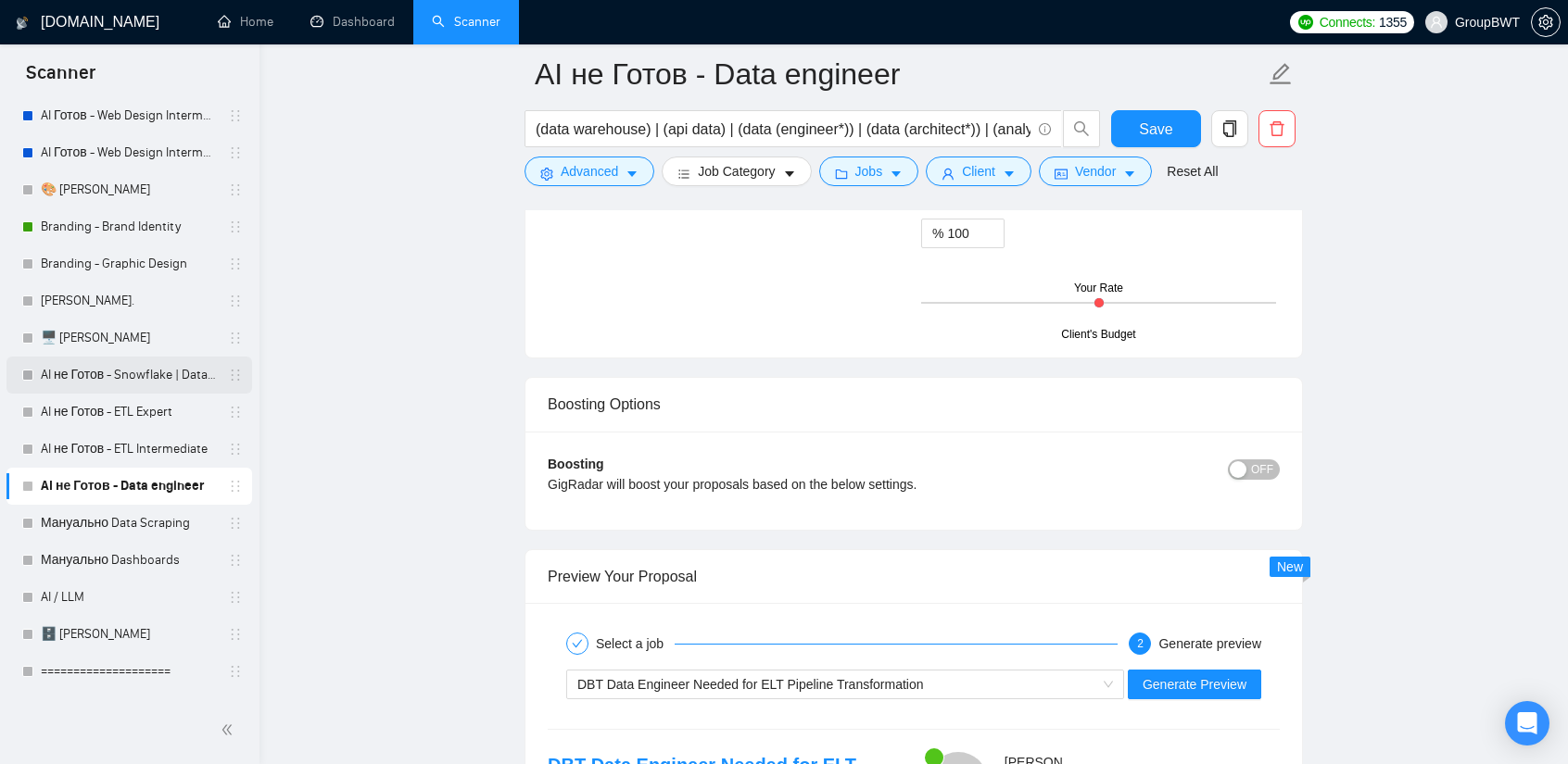
scroll to position [3241, 0]
click at [129, 524] on link "Мануально Data Scraping" at bounding box center [129, 523] width 176 height 37
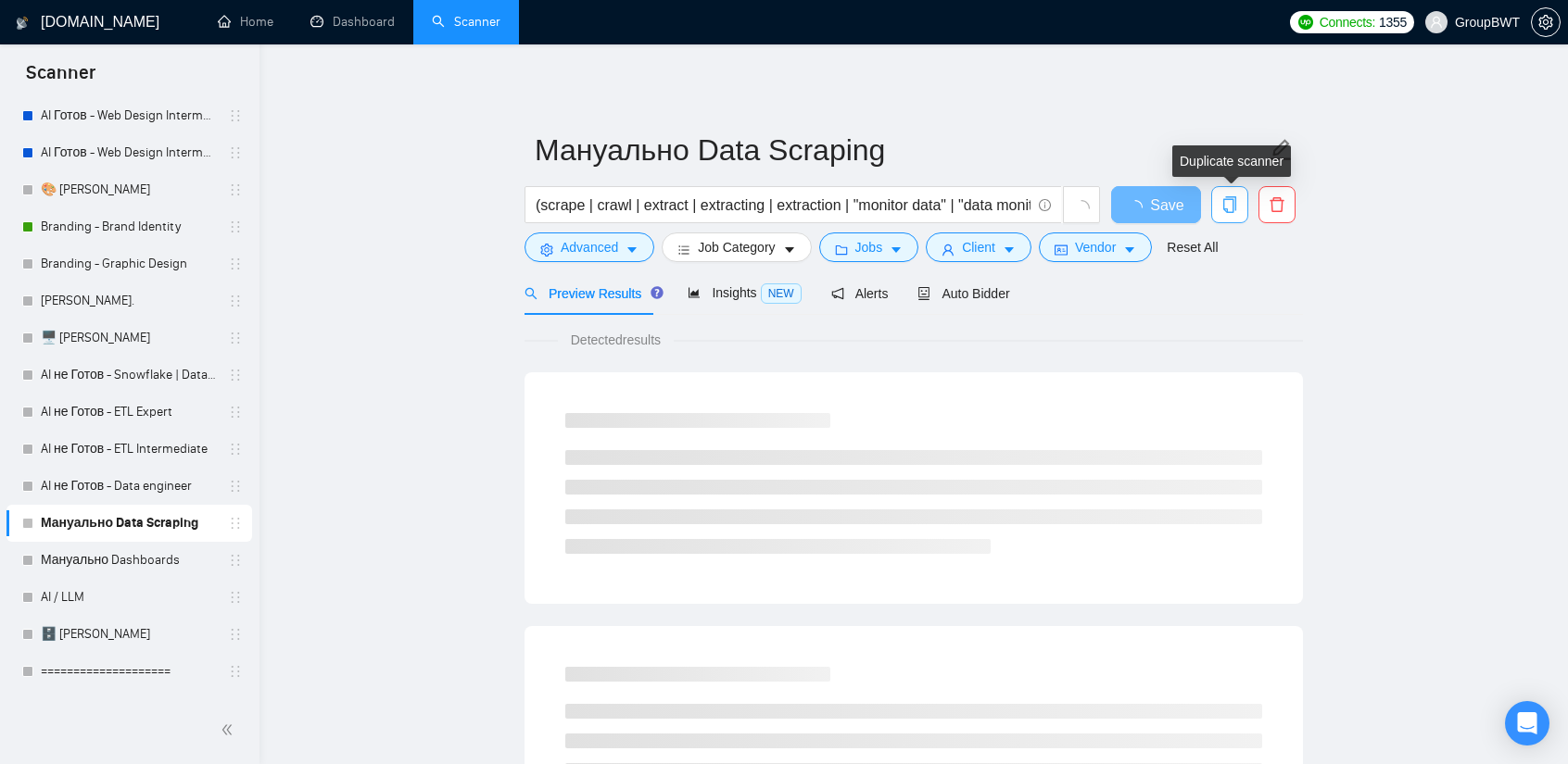
click at [1221, 203] on icon "copy" at bounding box center [1229, 204] width 16 height 16
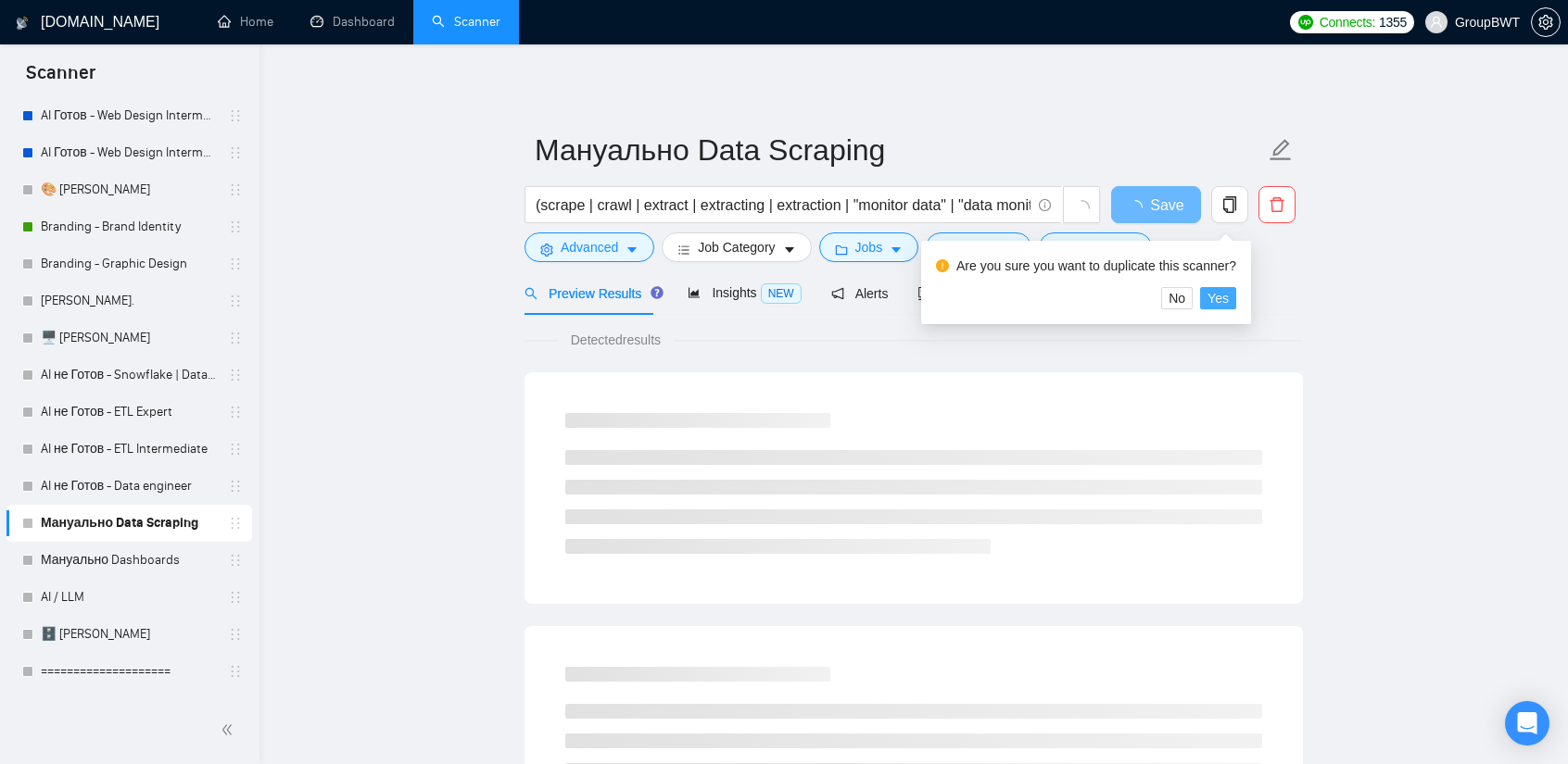
click at [1213, 295] on span "Yes" at bounding box center [1218, 298] width 21 height 20
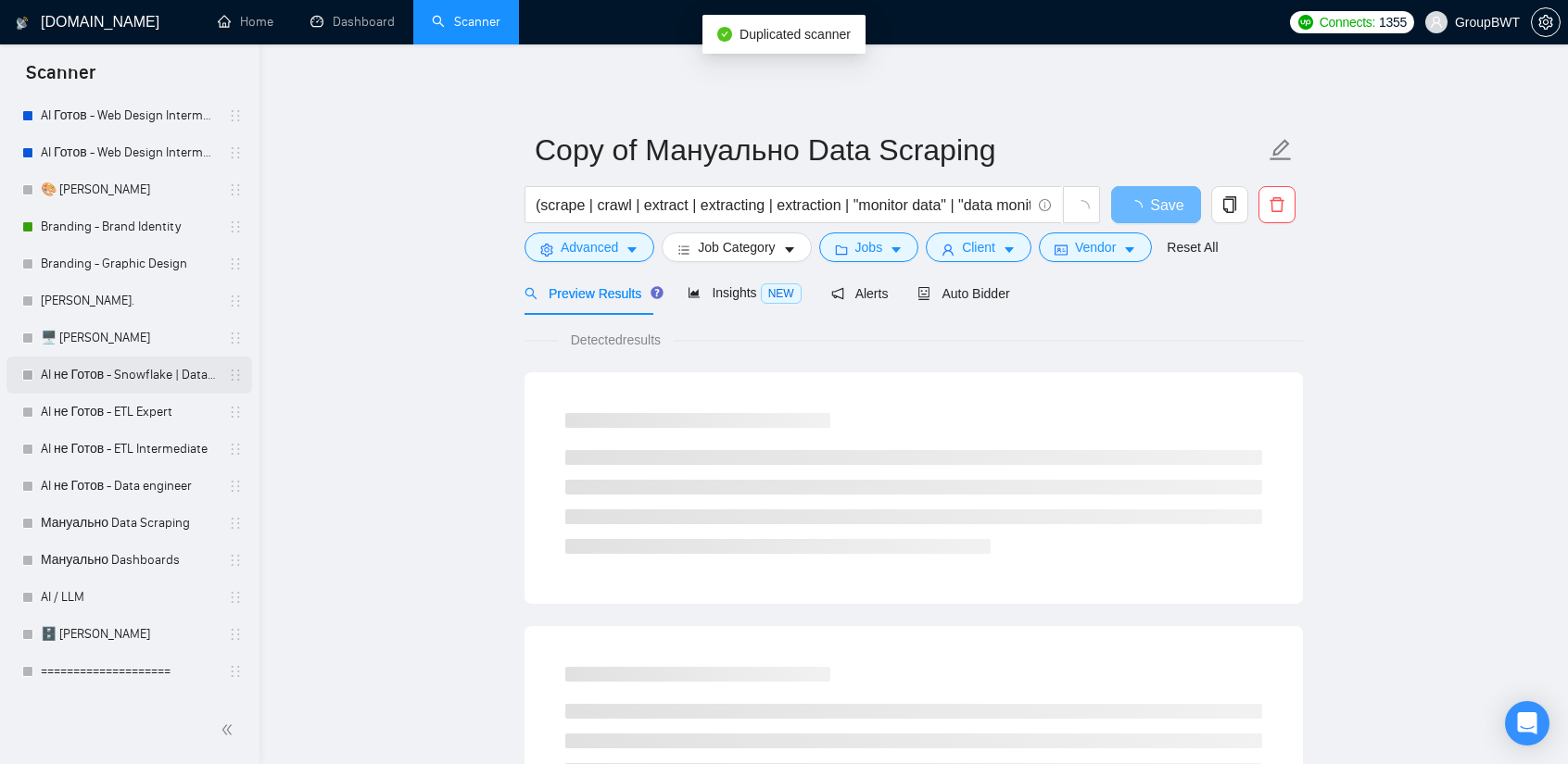
click at [153, 380] on link "AI не Готов - Snowflake | Databricks" at bounding box center [129, 374] width 176 height 37
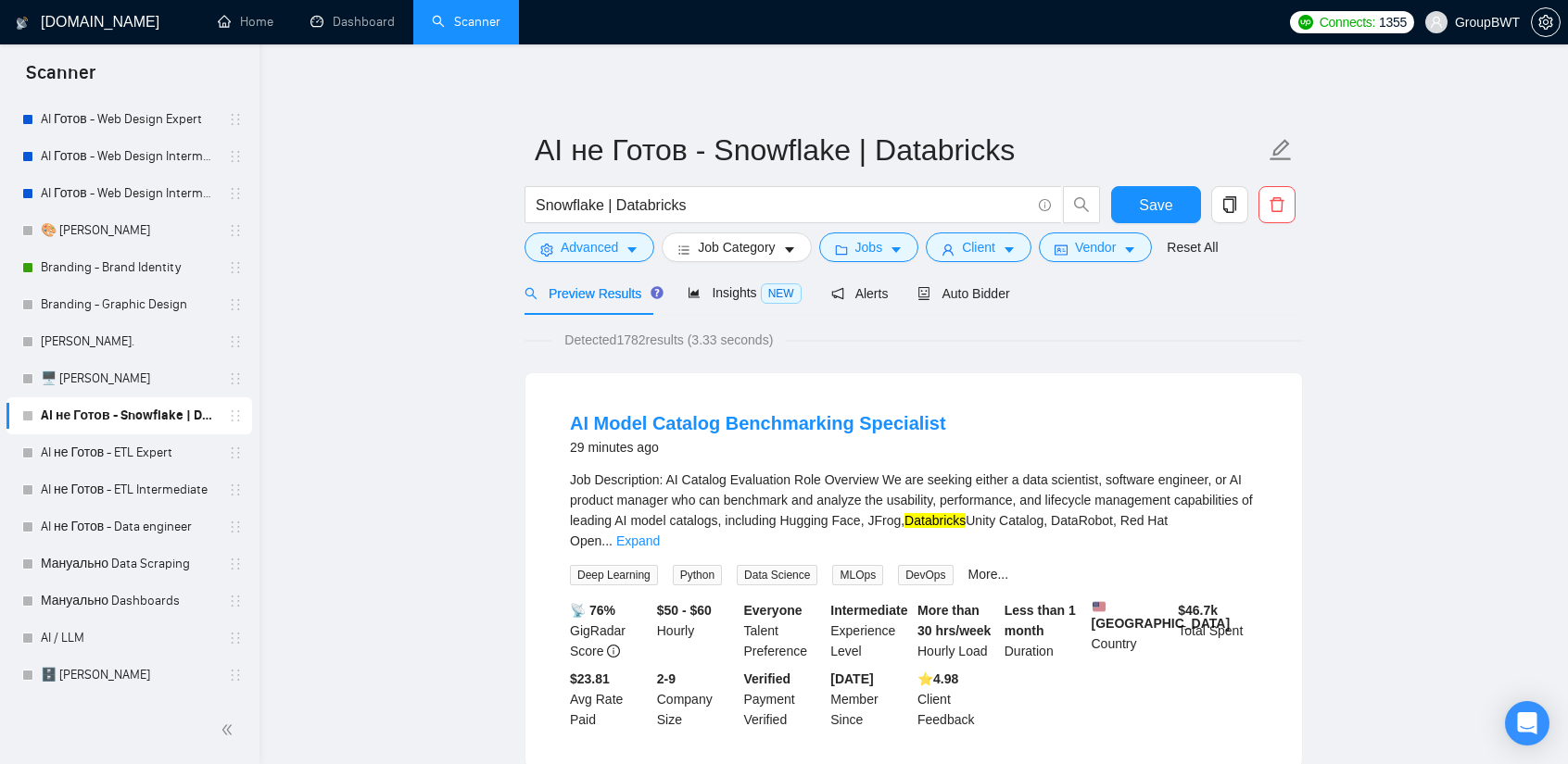
scroll to position [419, 0]
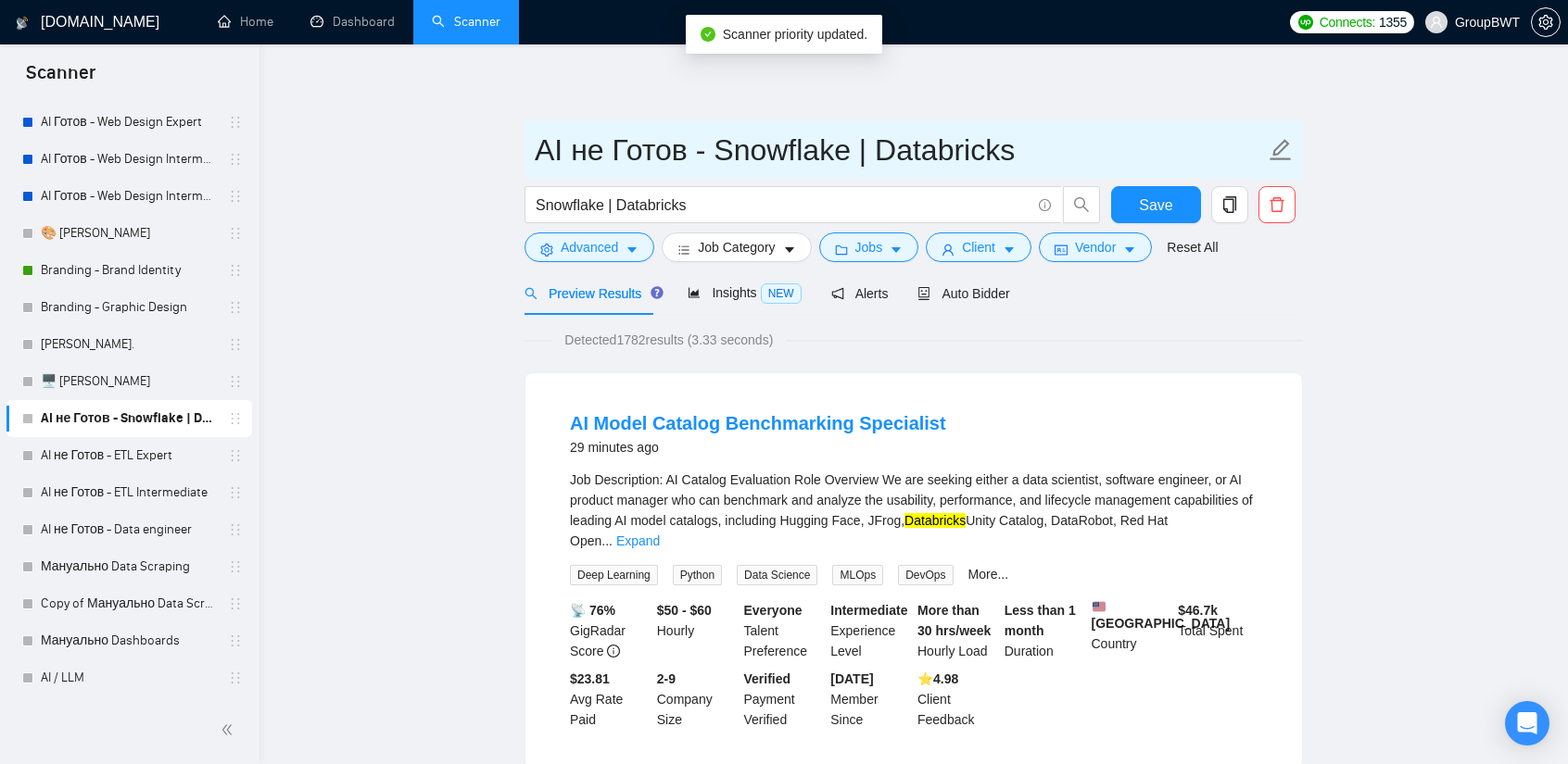
drag, startPoint x: 613, startPoint y: 146, endPoint x: 568, endPoint y: 147, distance: 45.0
click at [568, 147] on input "AI не Готов - Snowflake | Databricks" at bounding box center [900, 150] width 730 height 46
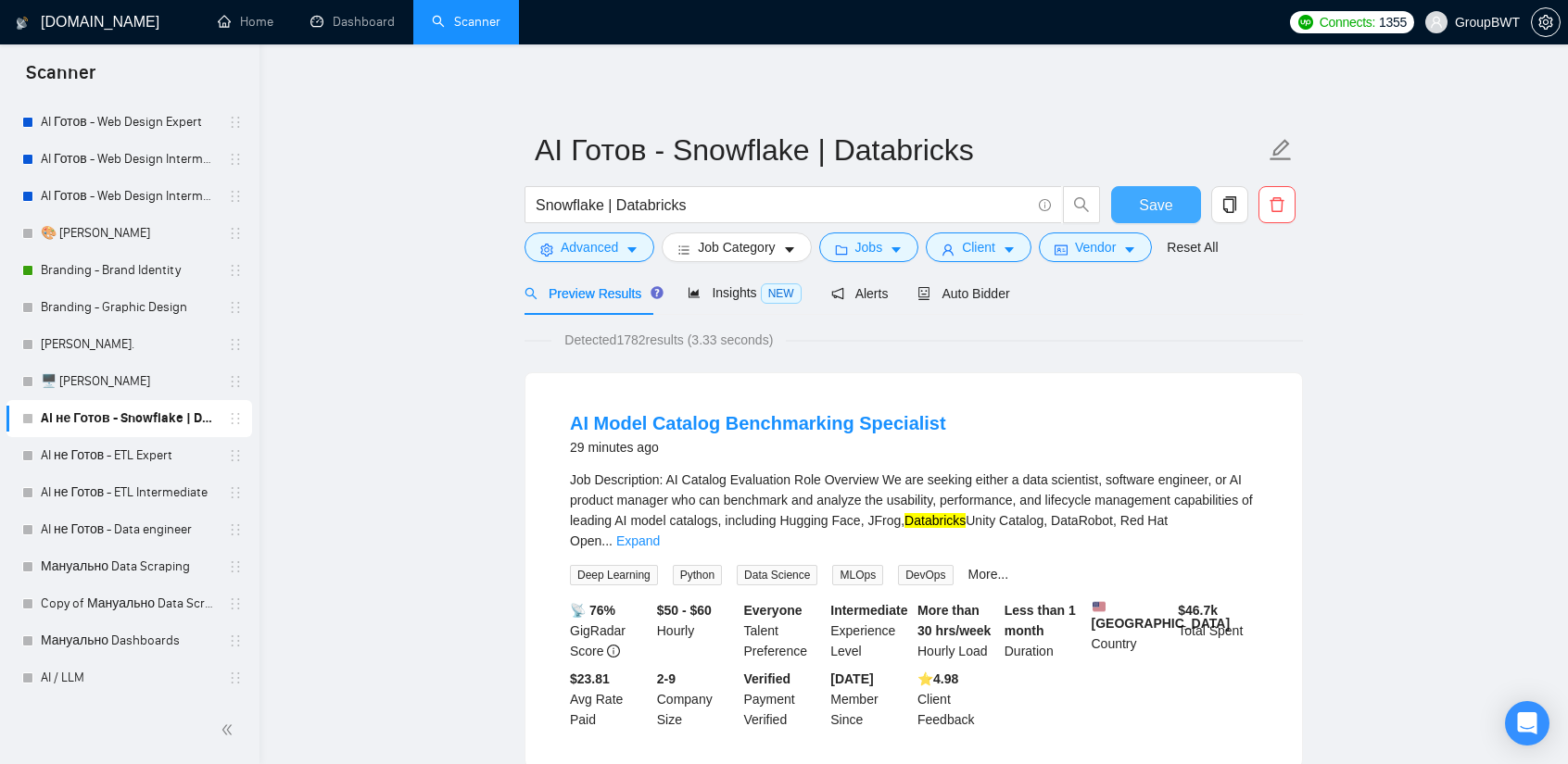
click at [1153, 202] on span "Save" at bounding box center [1155, 205] width 33 height 23
click at [969, 297] on span "Auto Bidder" at bounding box center [963, 294] width 92 height 15
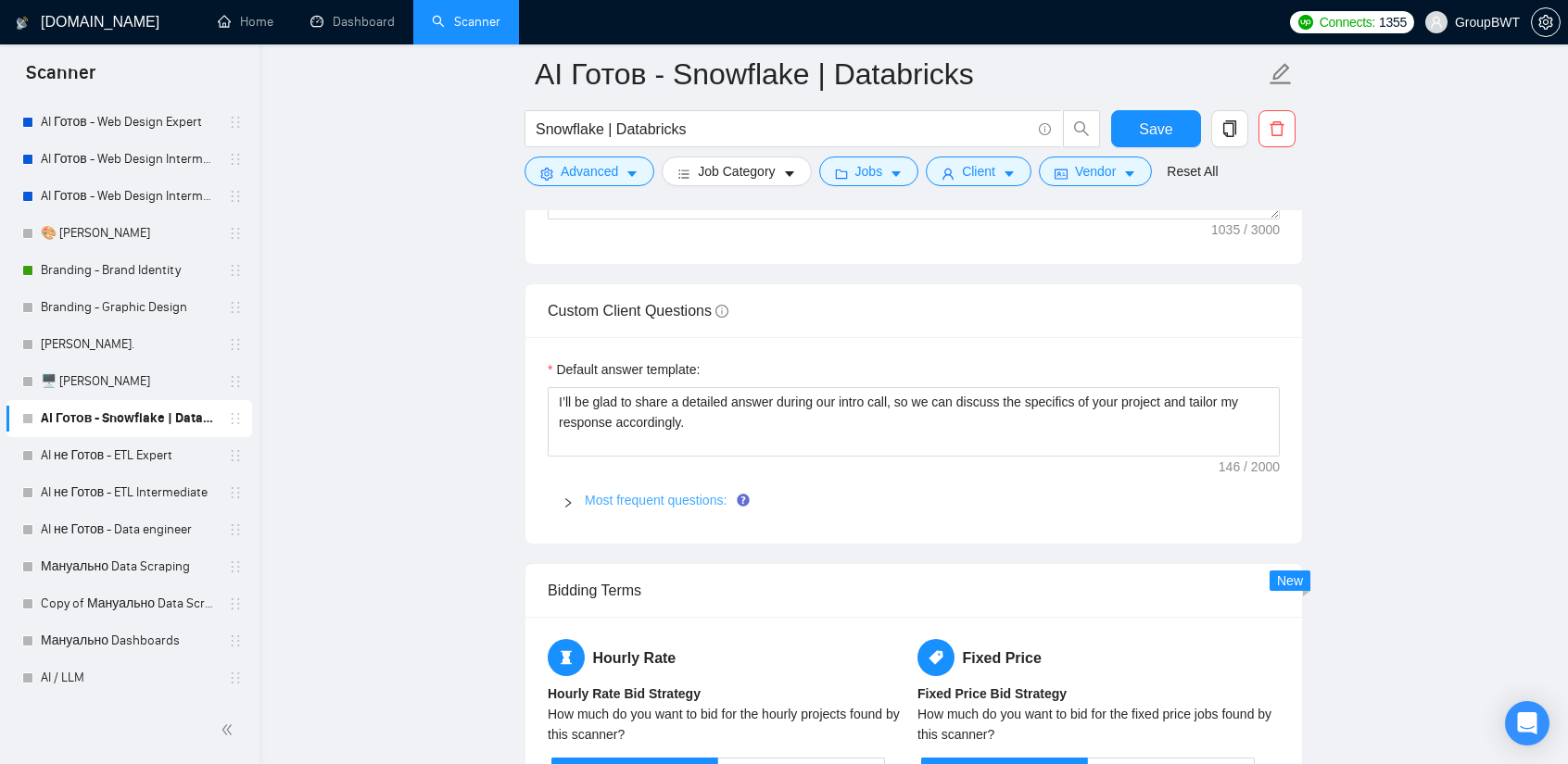
click at [688, 498] on link "Most frequent questions:" at bounding box center [655, 500] width 141 height 15
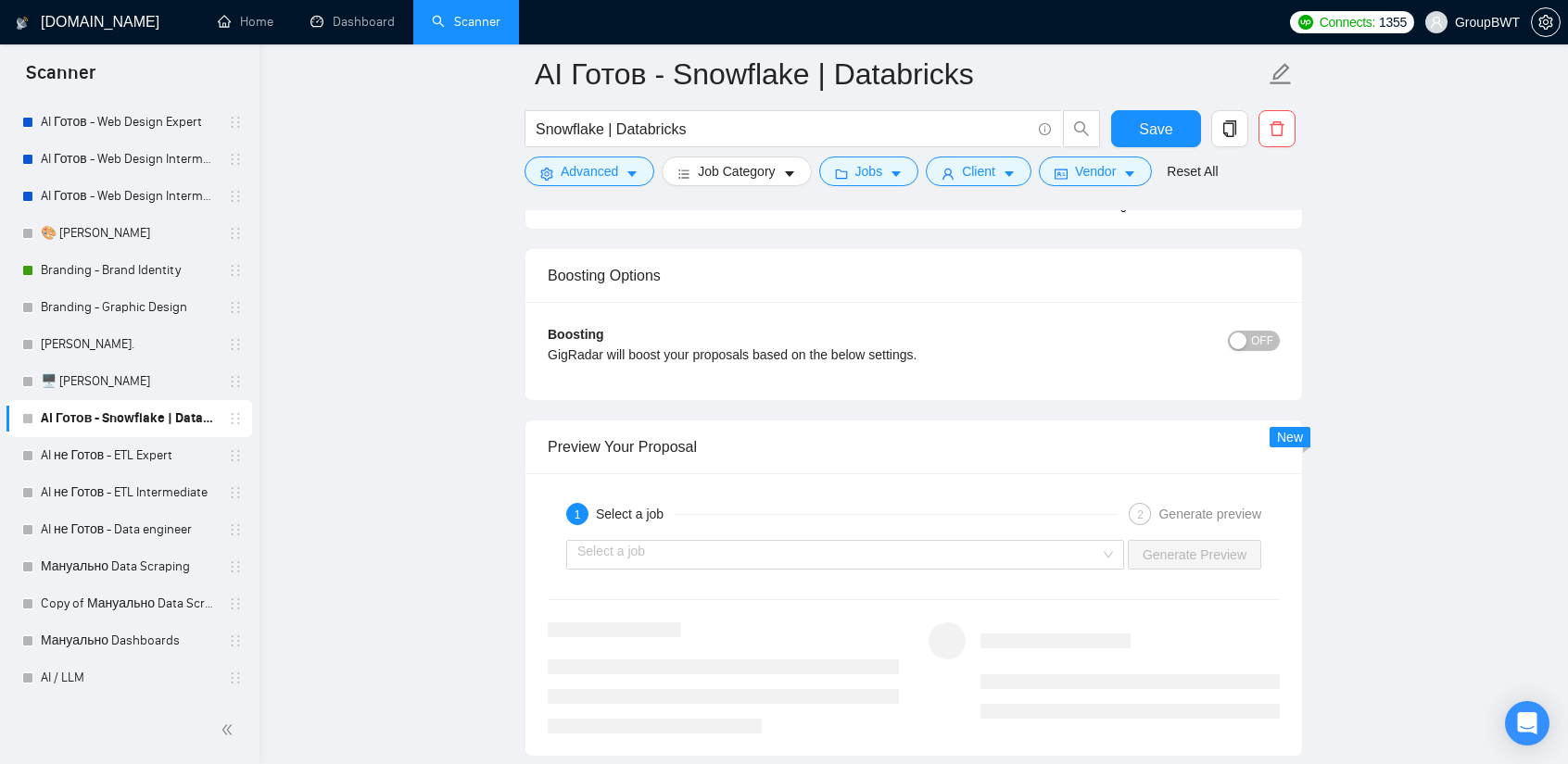
scroll to position [4168, 0]
click at [723, 537] on input "search" at bounding box center [838, 549] width 523 height 28
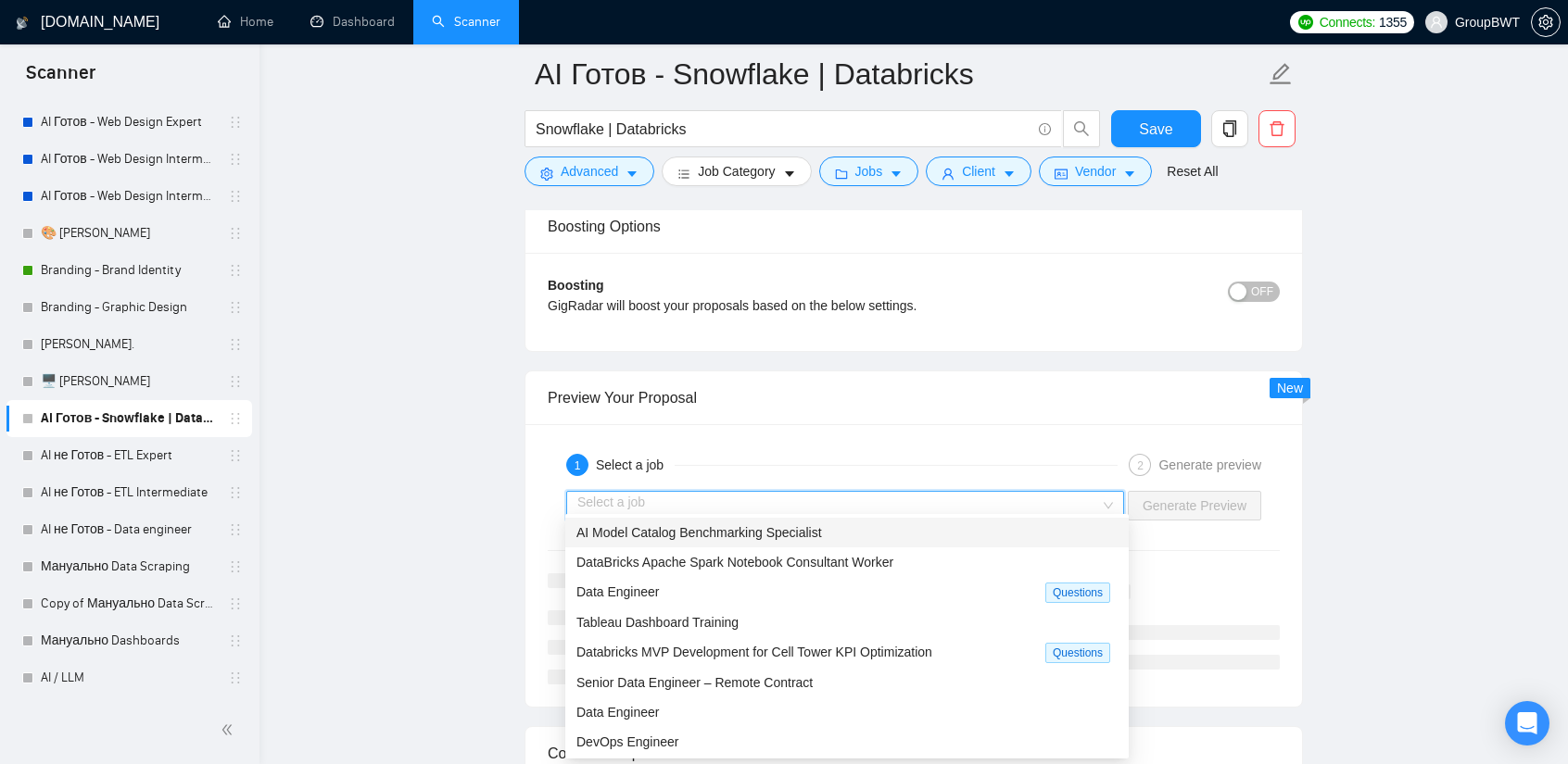
scroll to position [4353, 0]
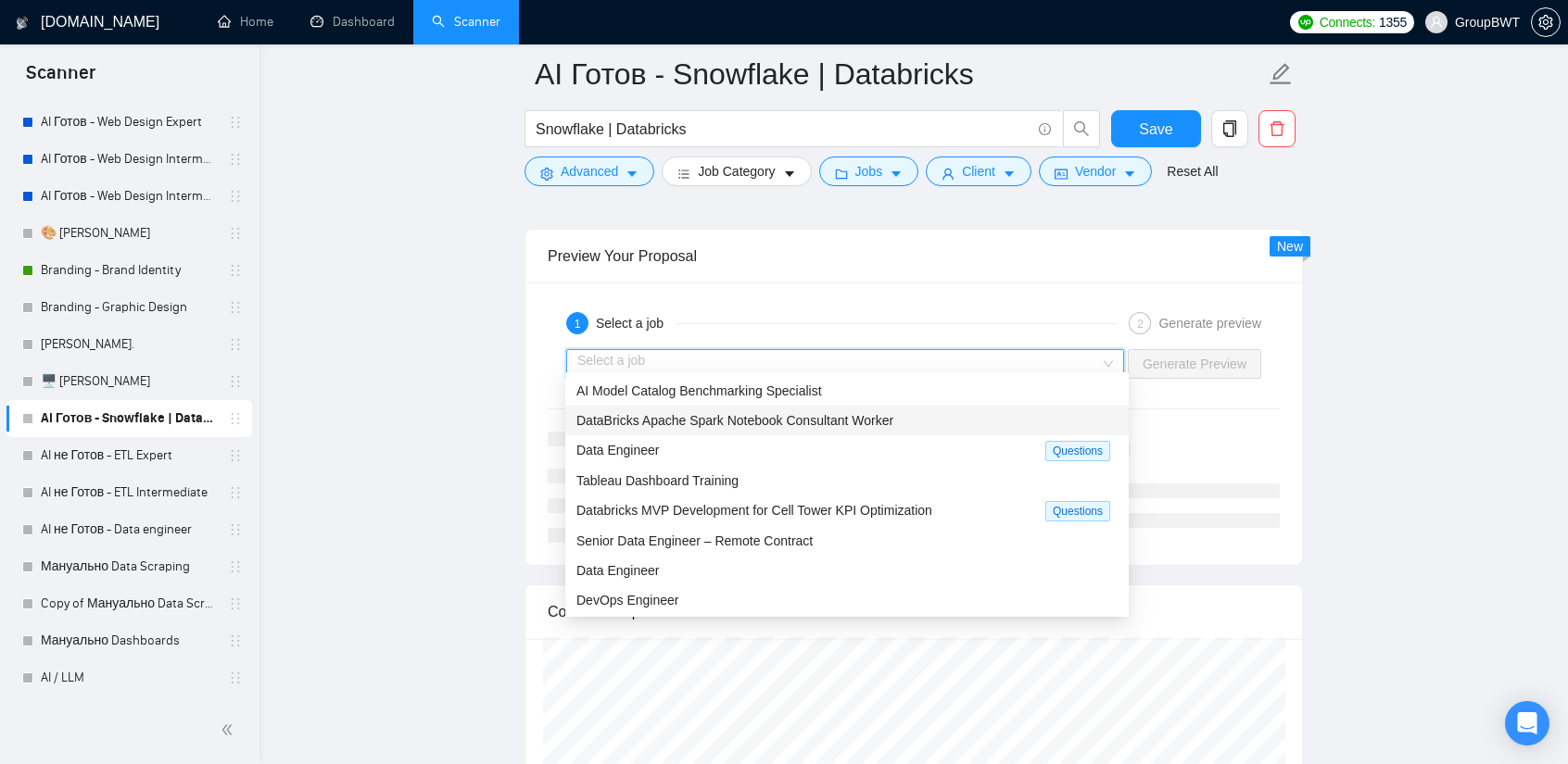
click at [728, 427] on span "DataBricks Apache Spark Notebook Consultant Worker" at bounding box center [735, 421] width 317 height 15
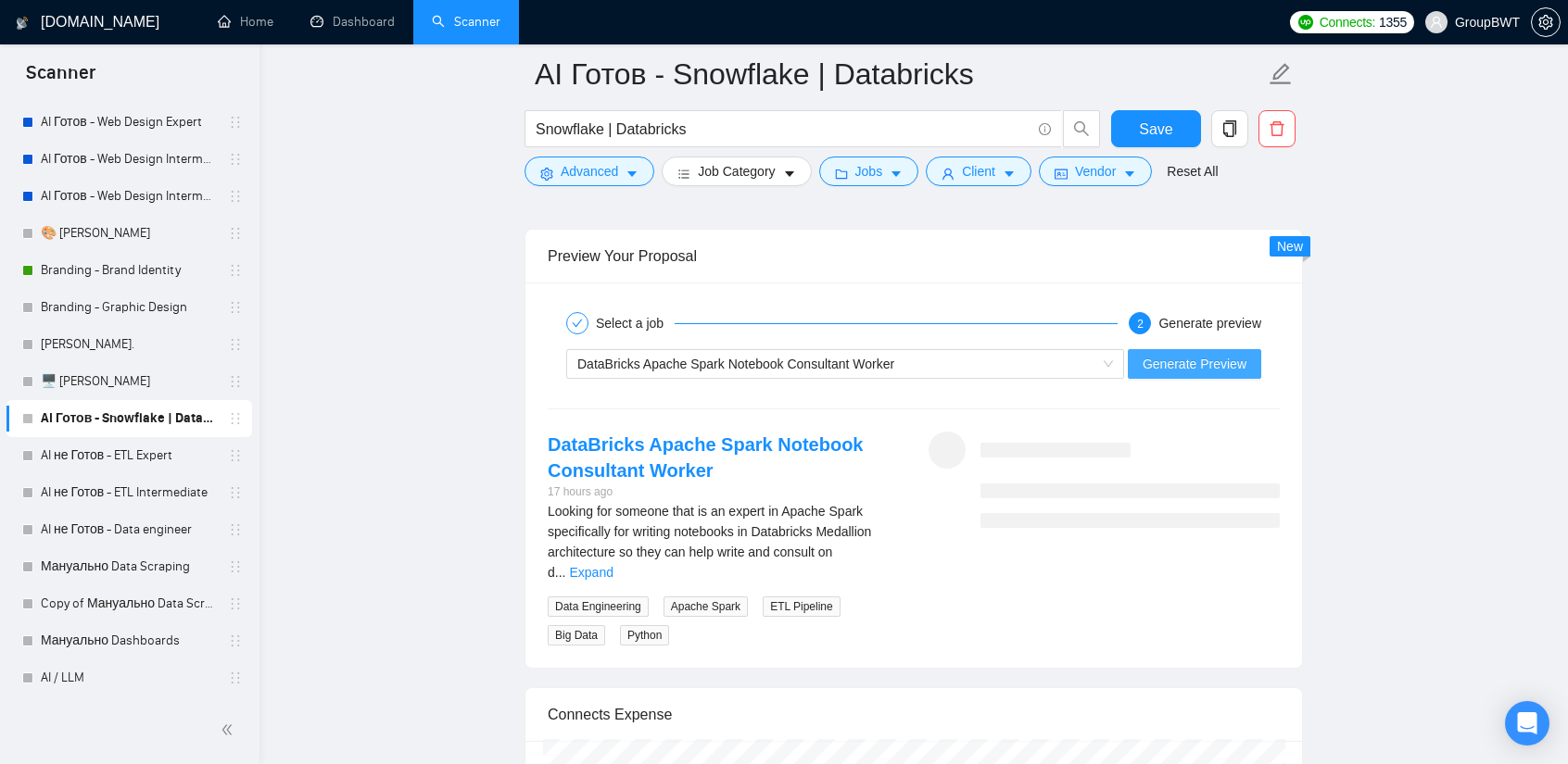
click at [1214, 353] on span "Generate Preview" at bounding box center [1194, 363] width 104 height 20
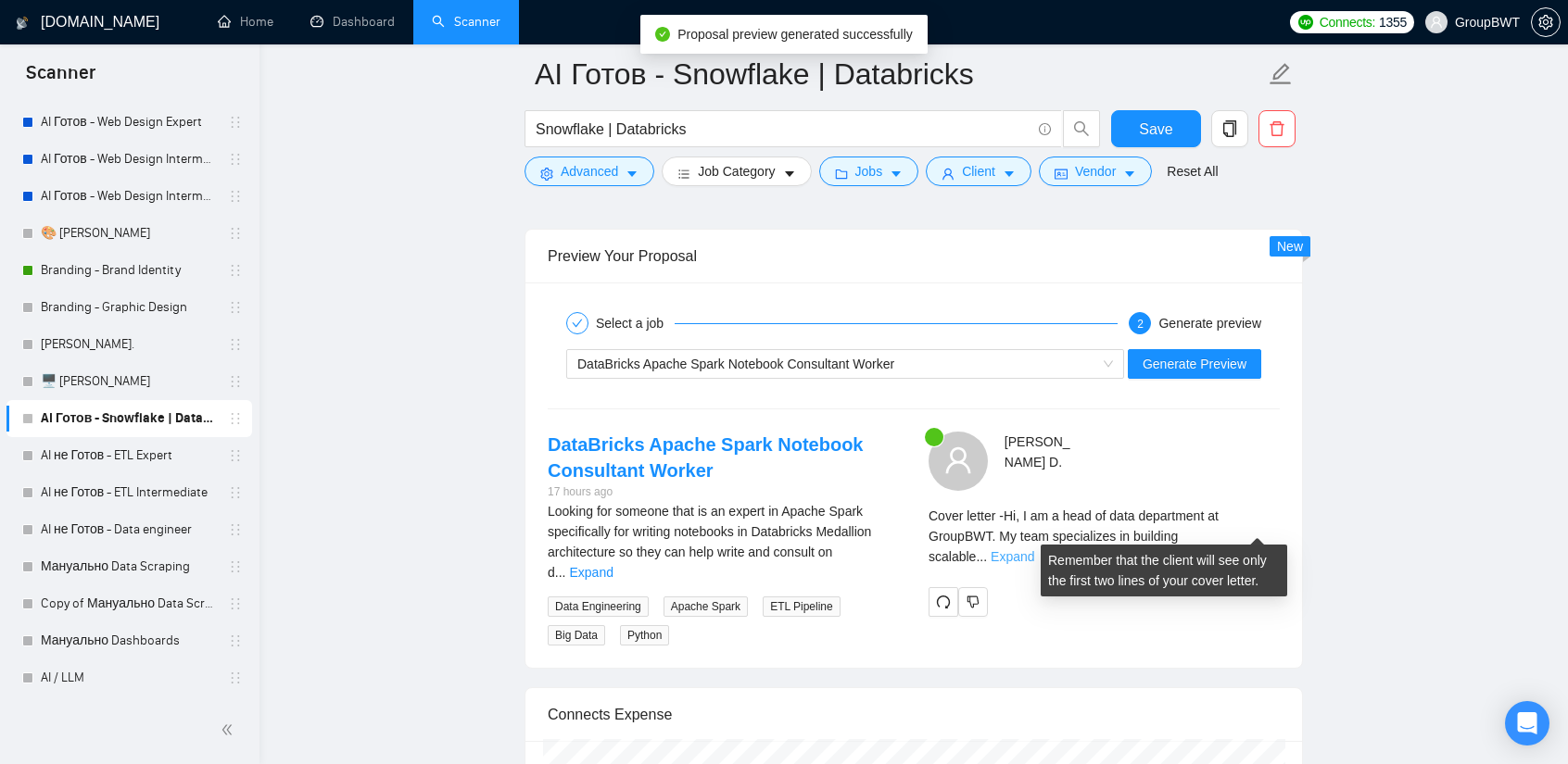
click at [1034, 549] on link "Expand" at bounding box center [1013, 557] width 44 height 15
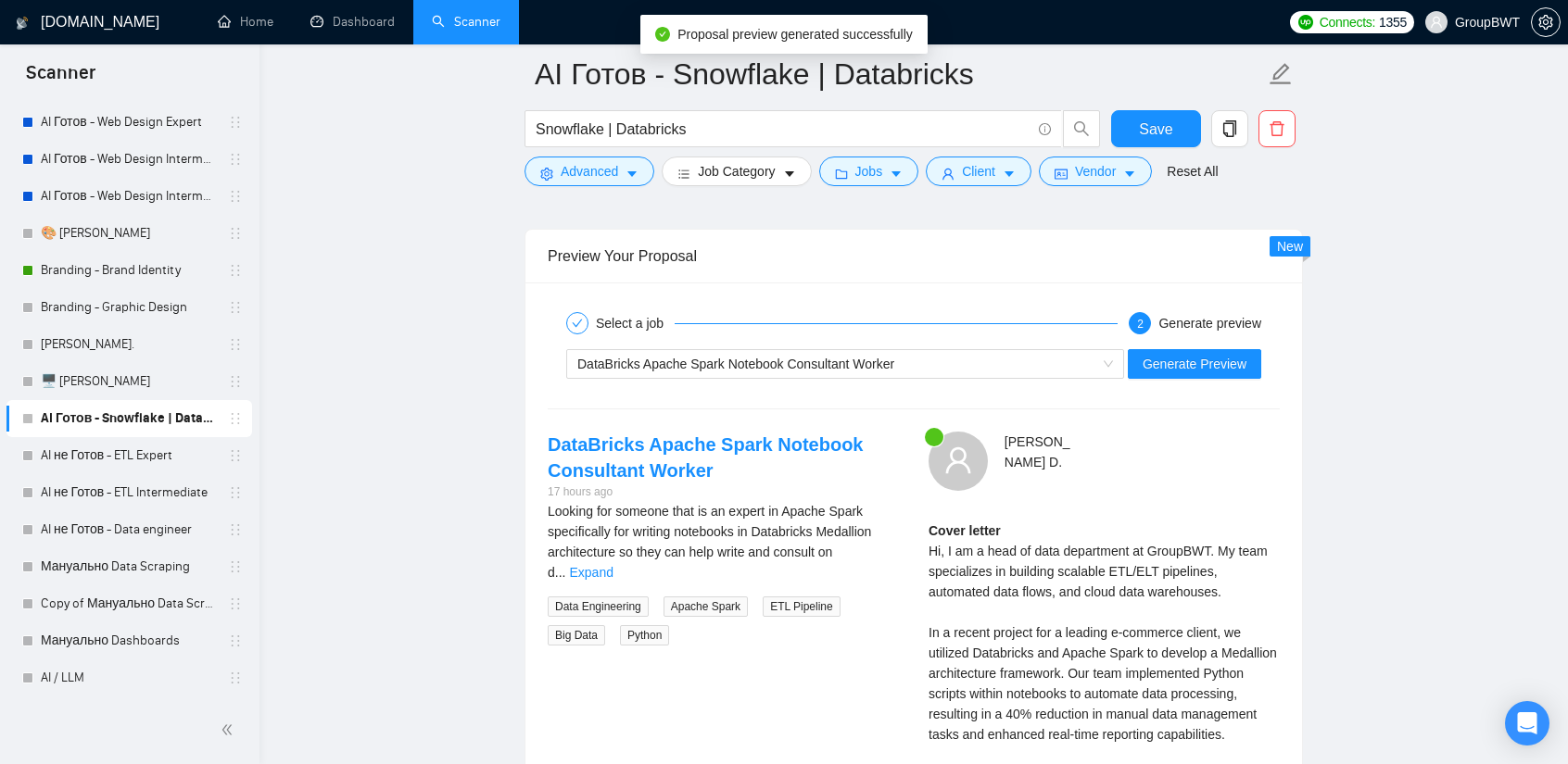
click at [612, 565] on link "Expand" at bounding box center [591, 573] width 44 height 15
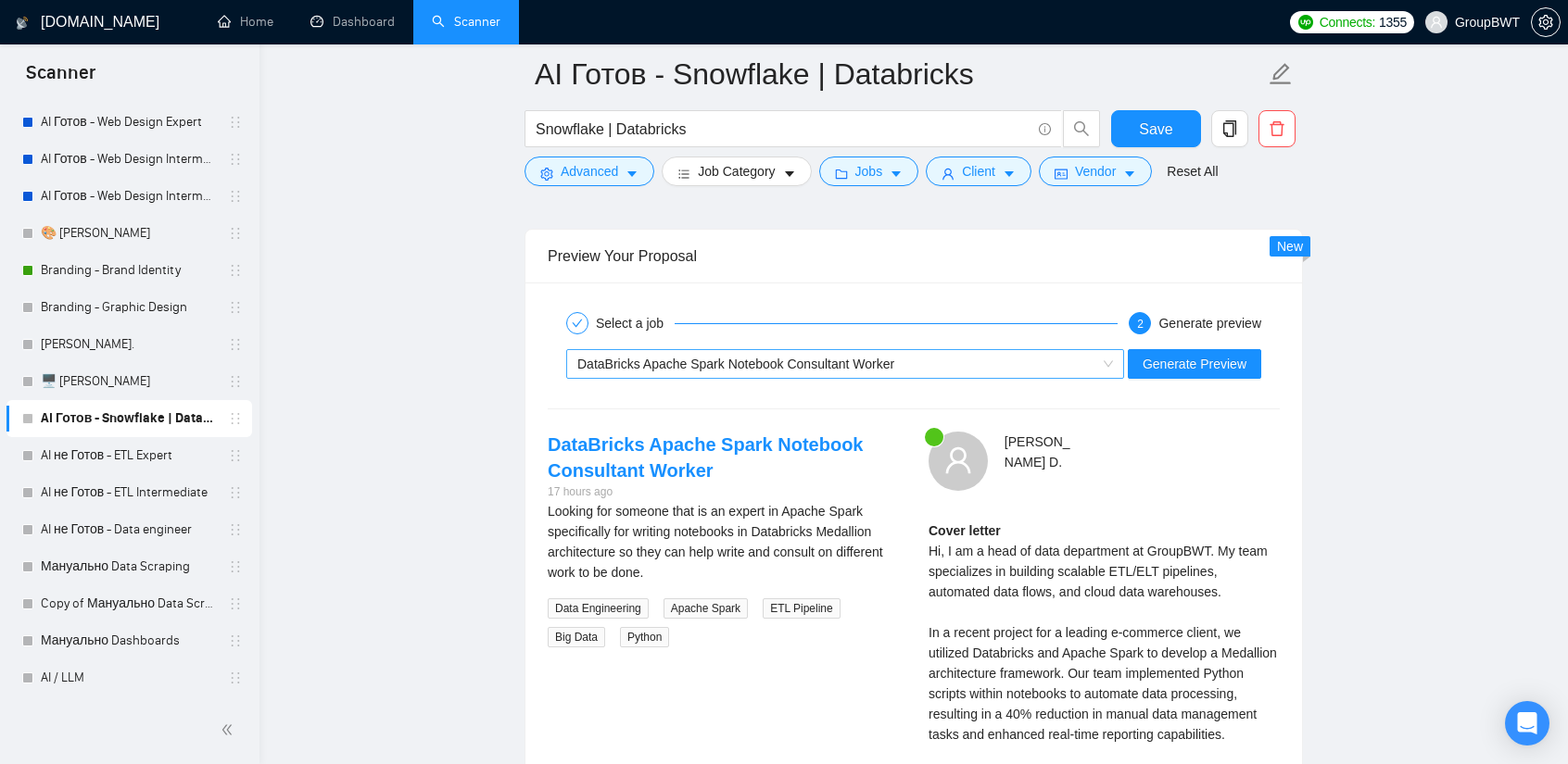
click at [849, 356] on span "DataBricks Apache Spark Notebook Consultant Worker" at bounding box center [736, 364] width 317 height 15
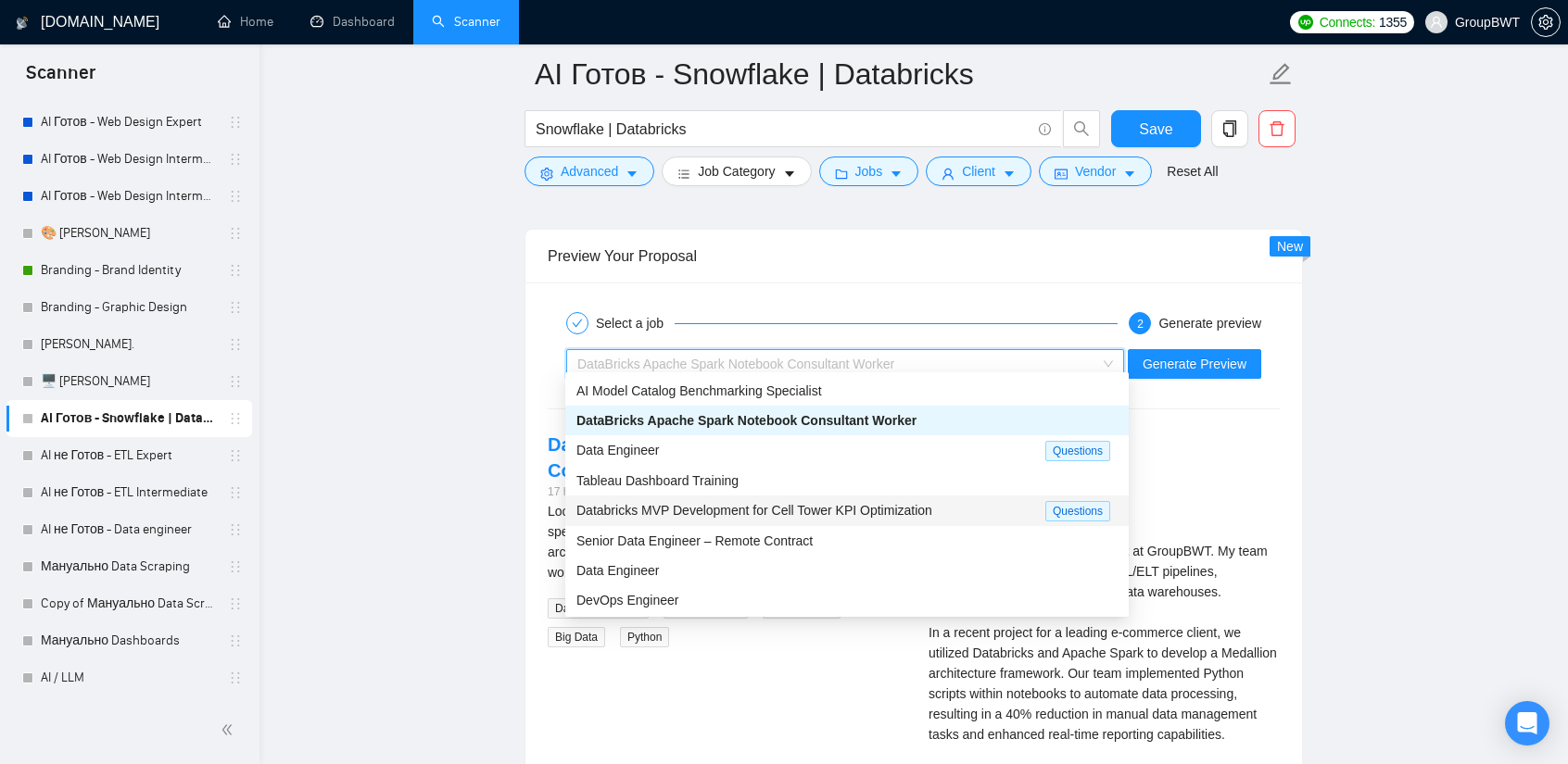
click at [810, 516] on span "Databricks MVP Development for Cell Tower KPI Optimization" at bounding box center [754, 511] width 355 height 15
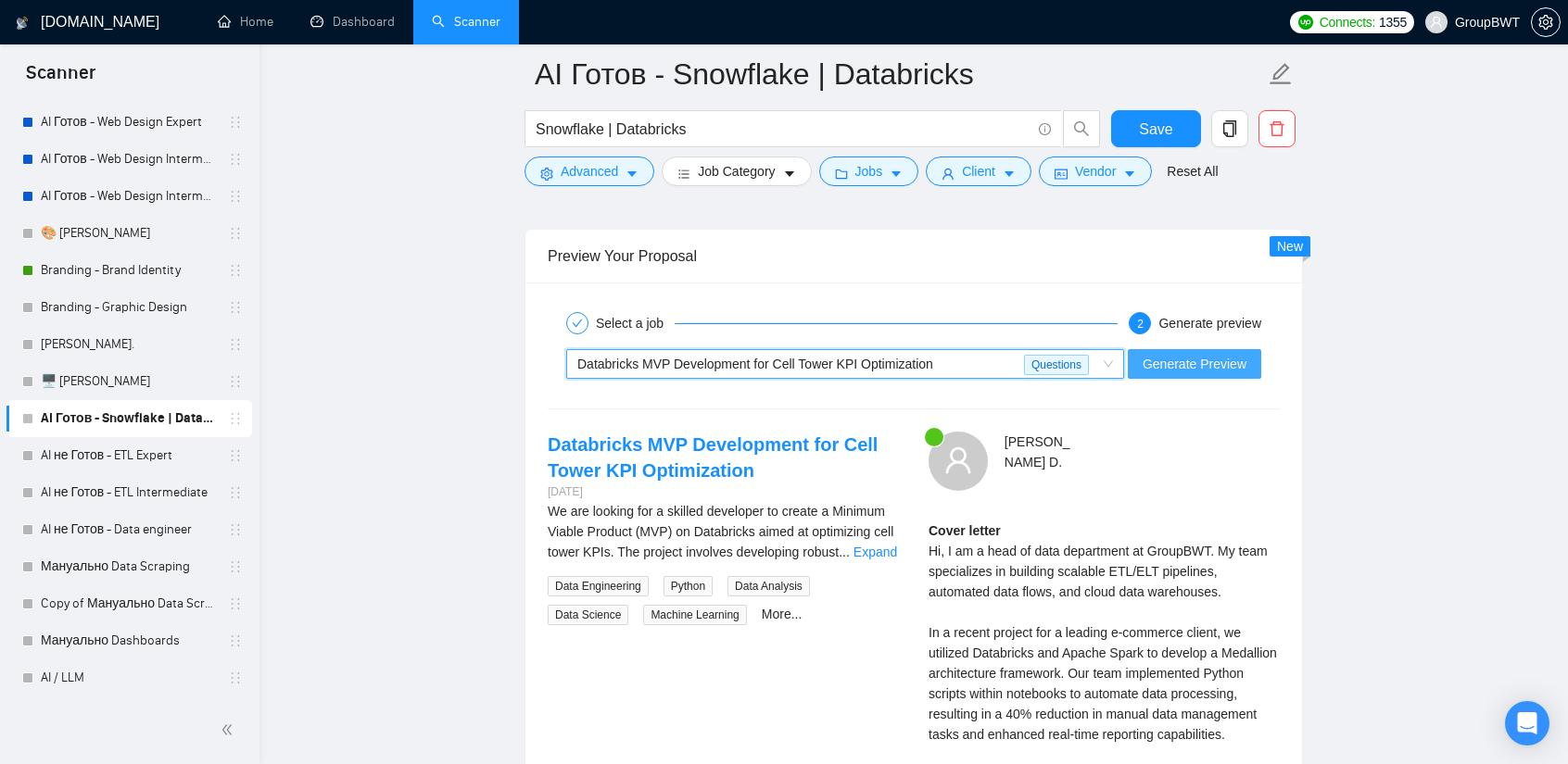
click at [1175, 350] on button "Generate Preview" at bounding box center [1194, 364] width 134 height 30
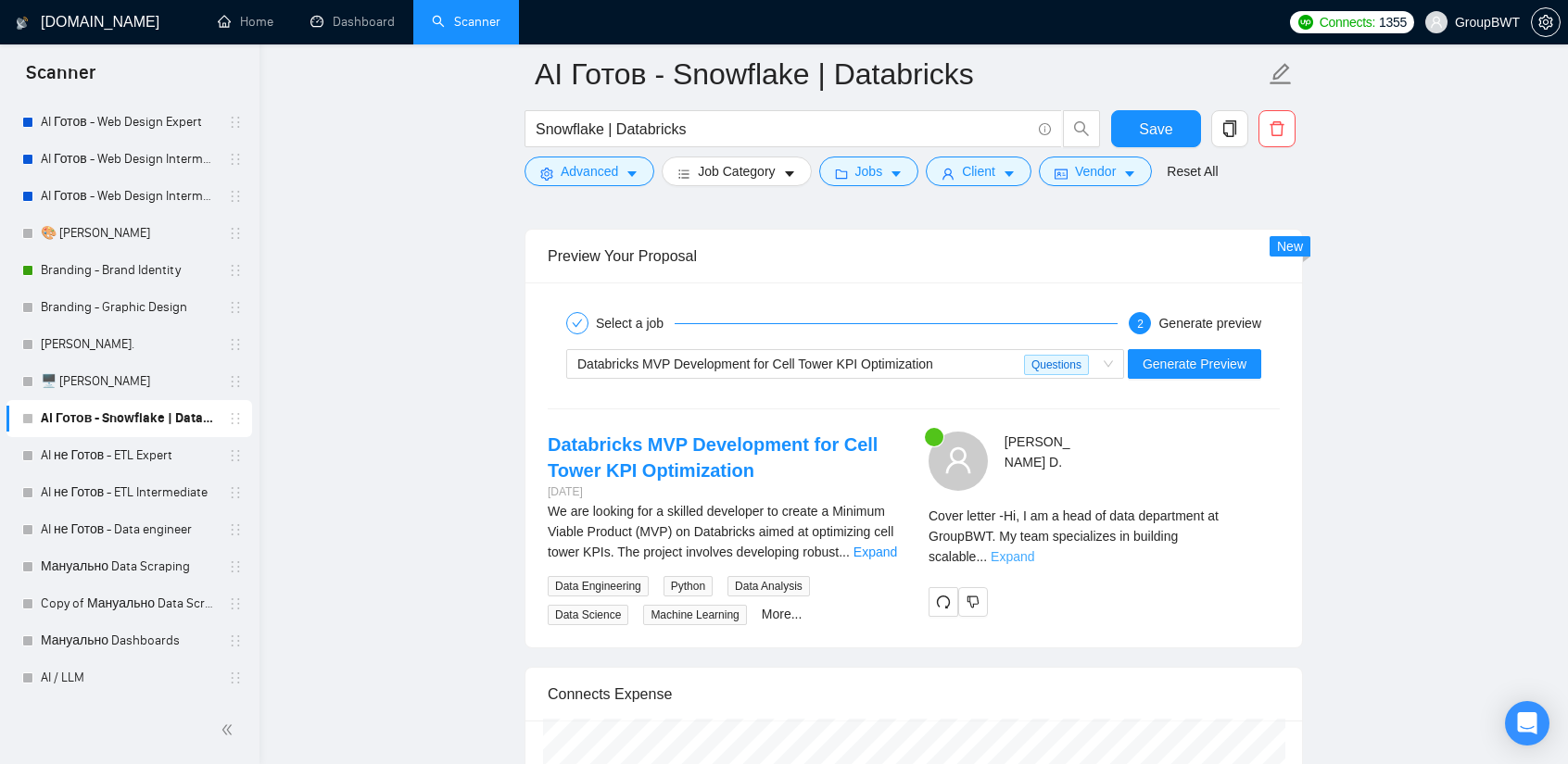
click at [1034, 549] on link "Expand" at bounding box center [1013, 557] width 44 height 15
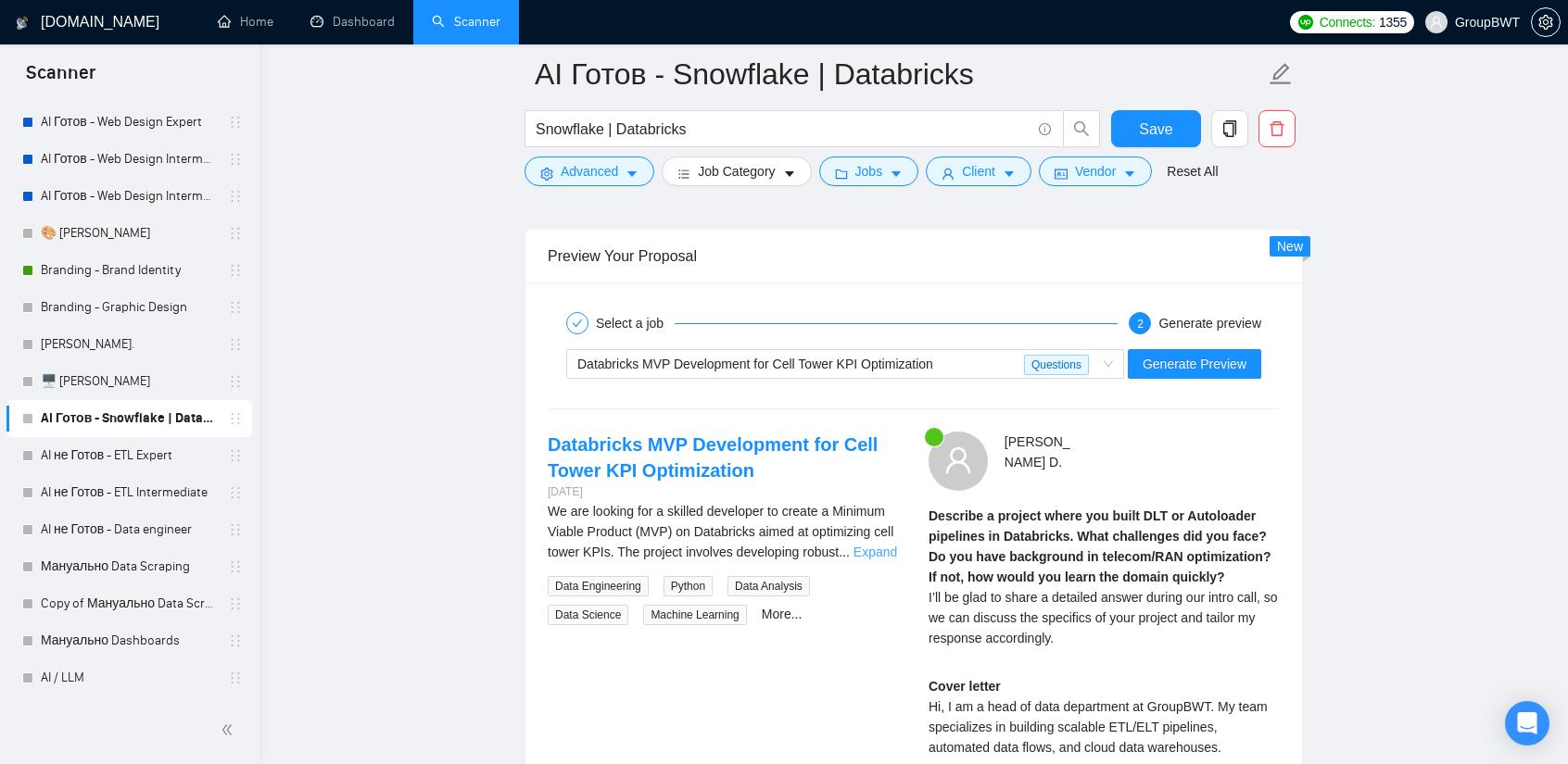
click at [871, 544] on link "Expand" at bounding box center [875, 552] width 44 height 15
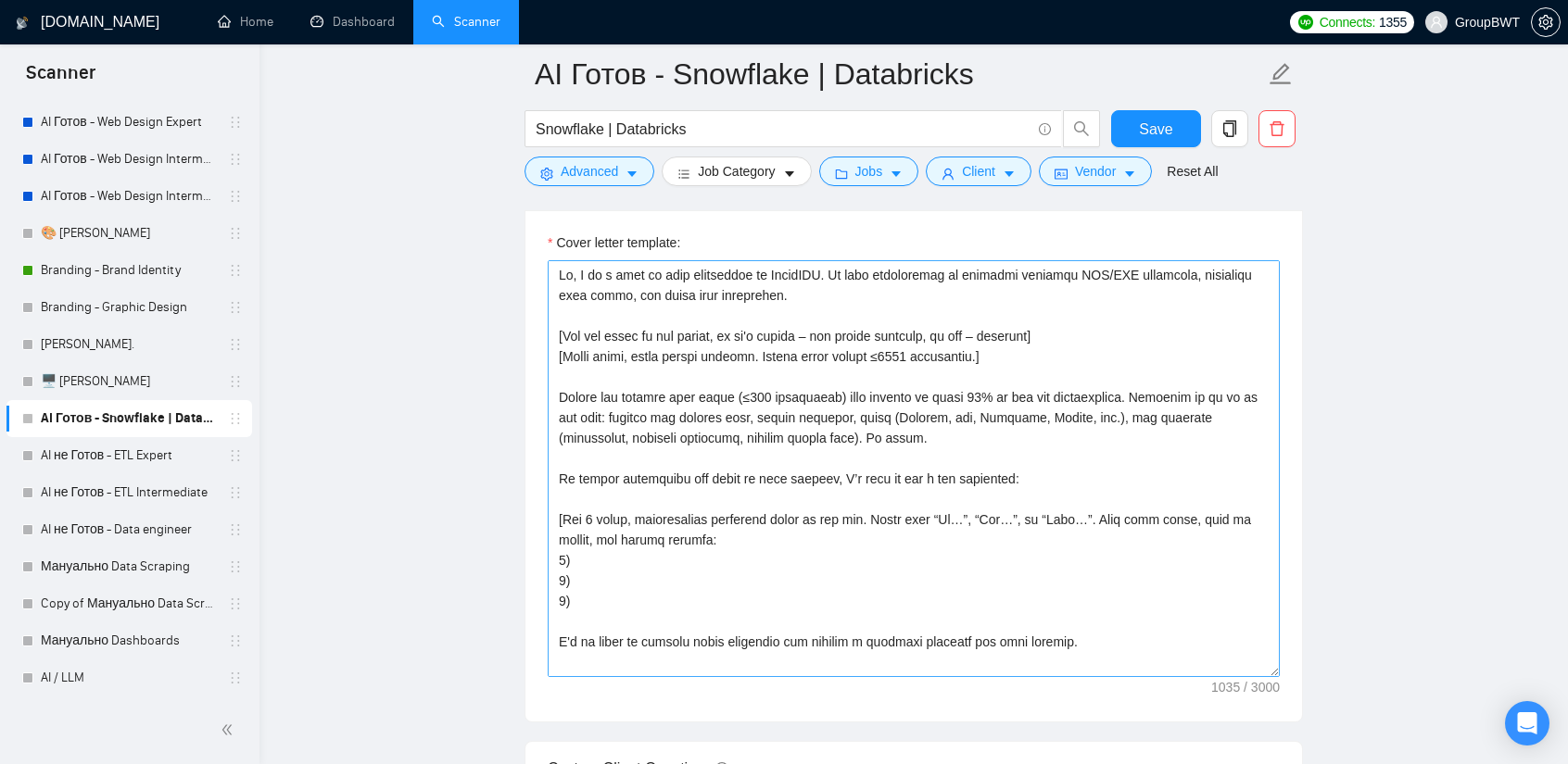
scroll to position [2131, 0]
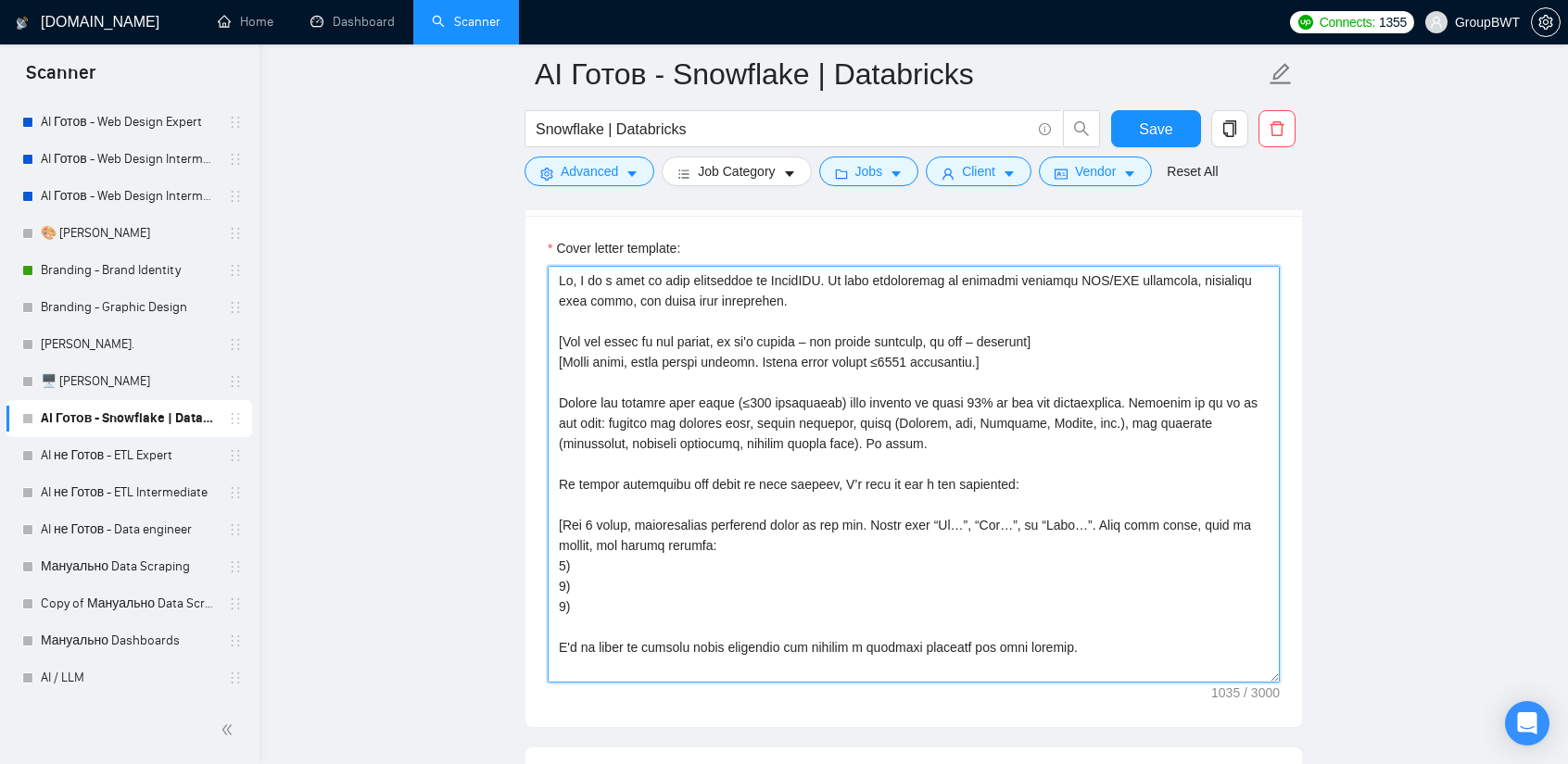
click at [871, 391] on textarea "Cover letter template:" at bounding box center [913, 474] width 732 height 416
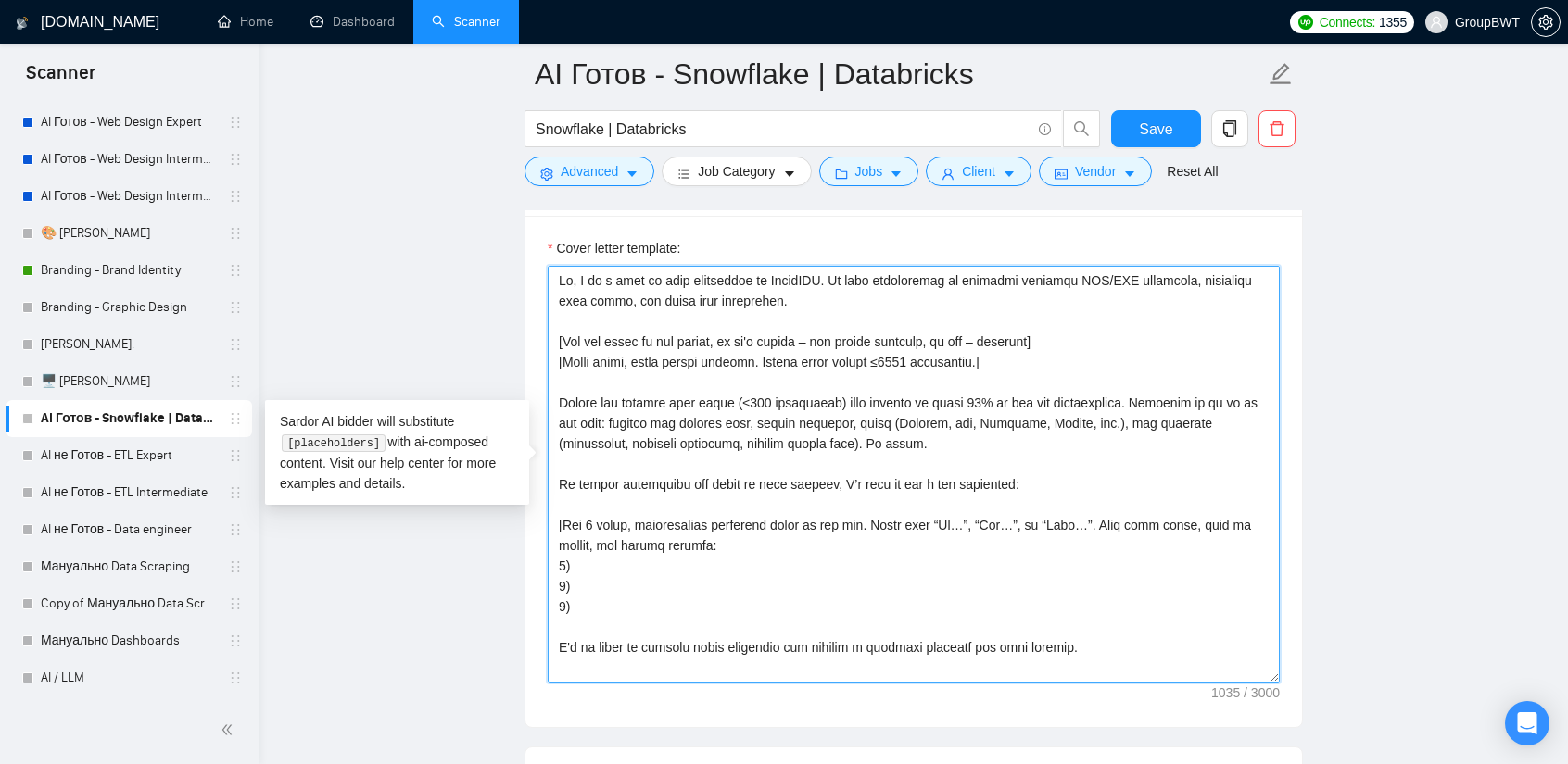
click at [871, 391] on textarea "Cover letter template:" at bounding box center [913, 474] width 732 height 416
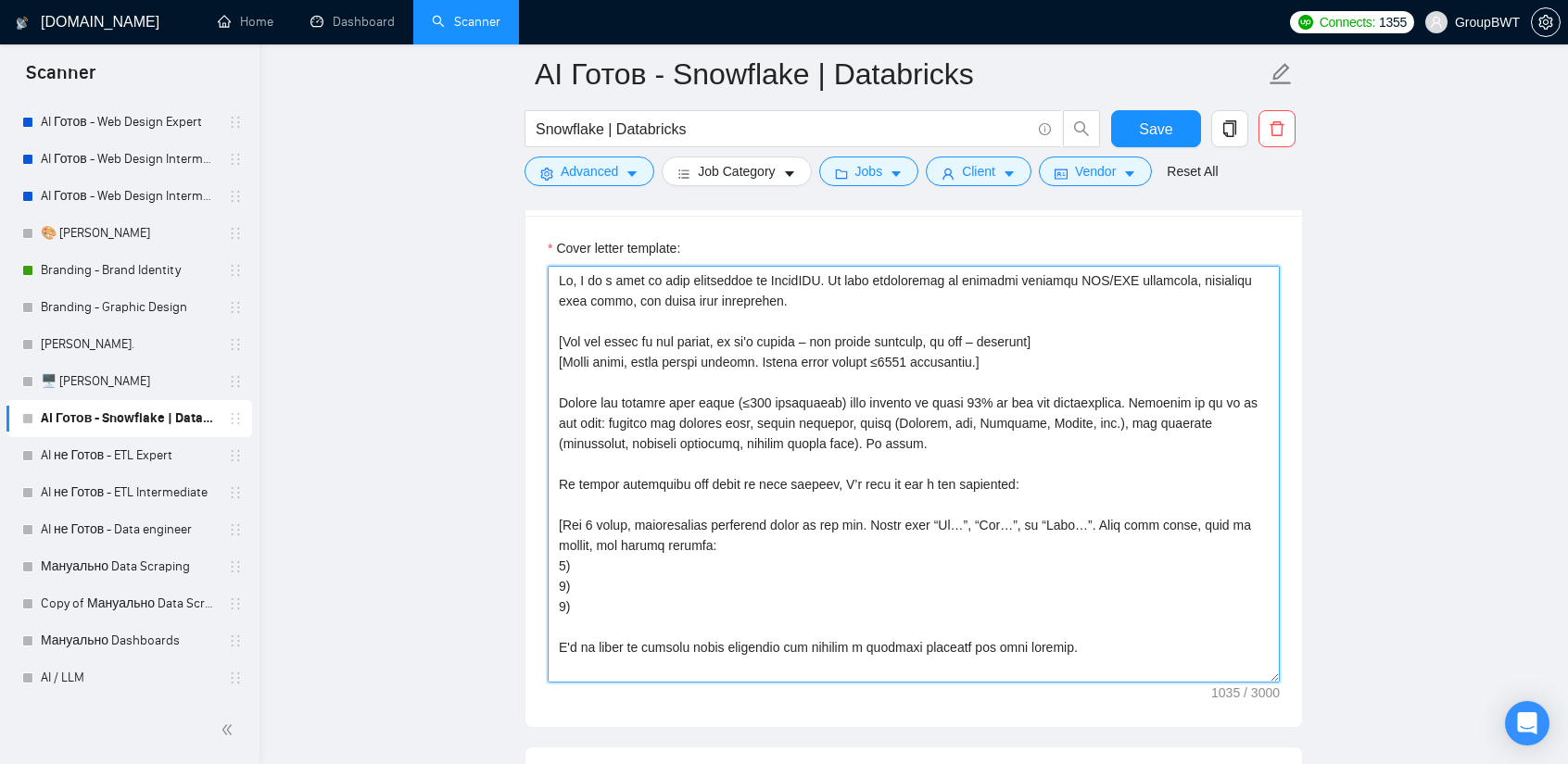
click at [1038, 431] on textarea "Cover letter template:" at bounding box center [913, 474] width 732 height 416
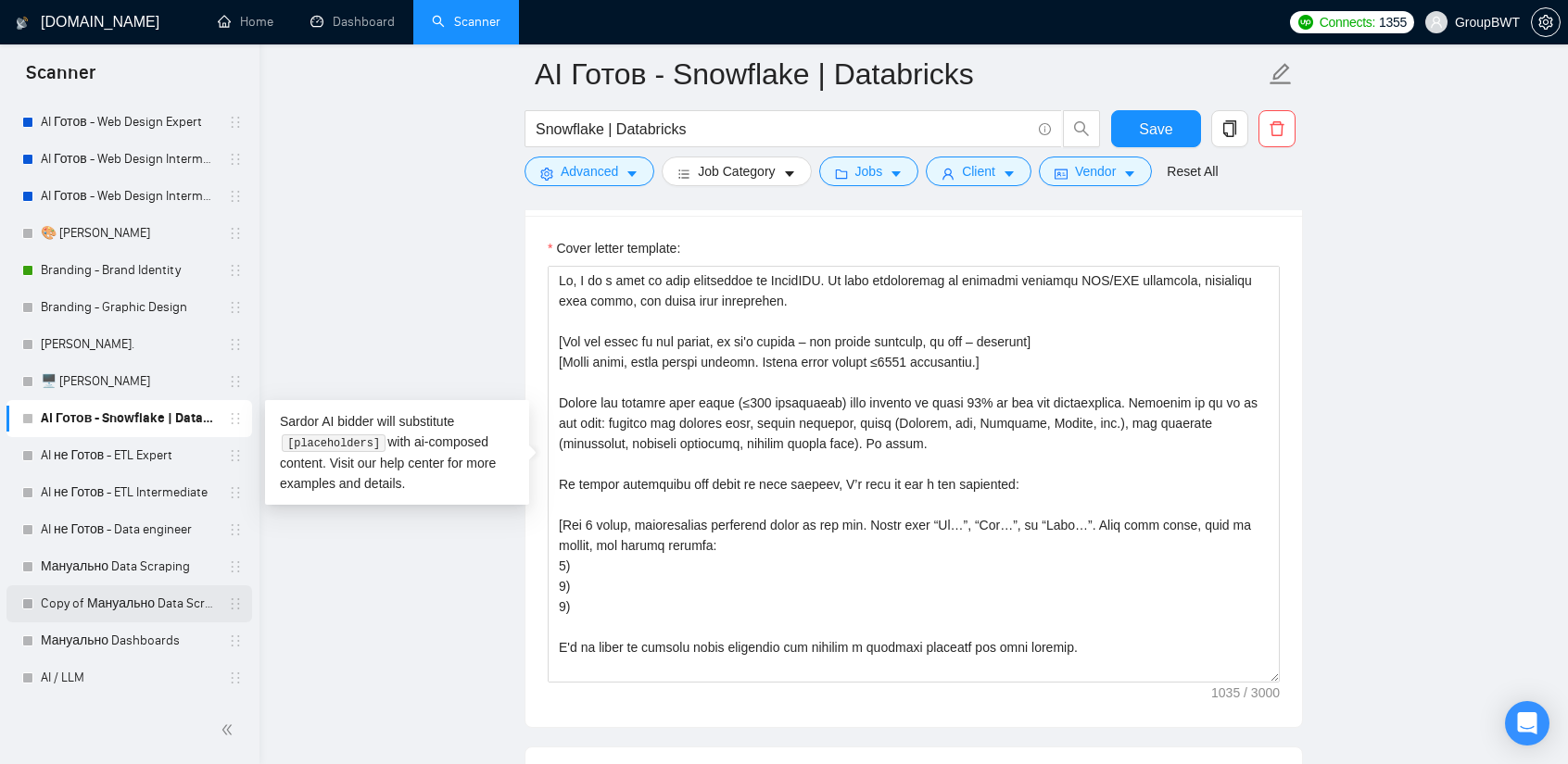
click at [120, 589] on link "Copy of Мануально Data Scraping" at bounding box center [129, 604] width 176 height 37
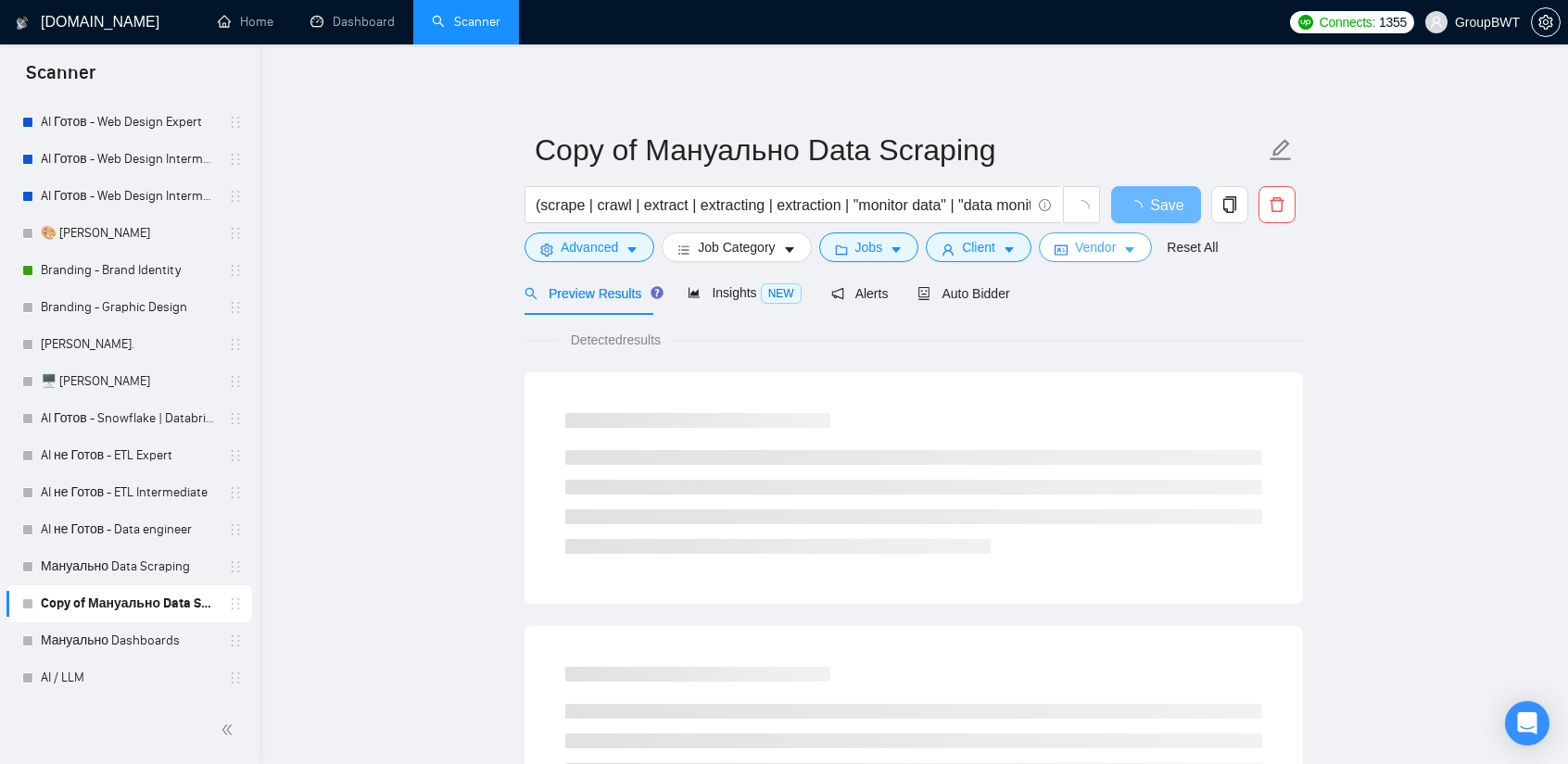
click at [1086, 247] on span "Vendor" at bounding box center [1095, 246] width 41 height 20
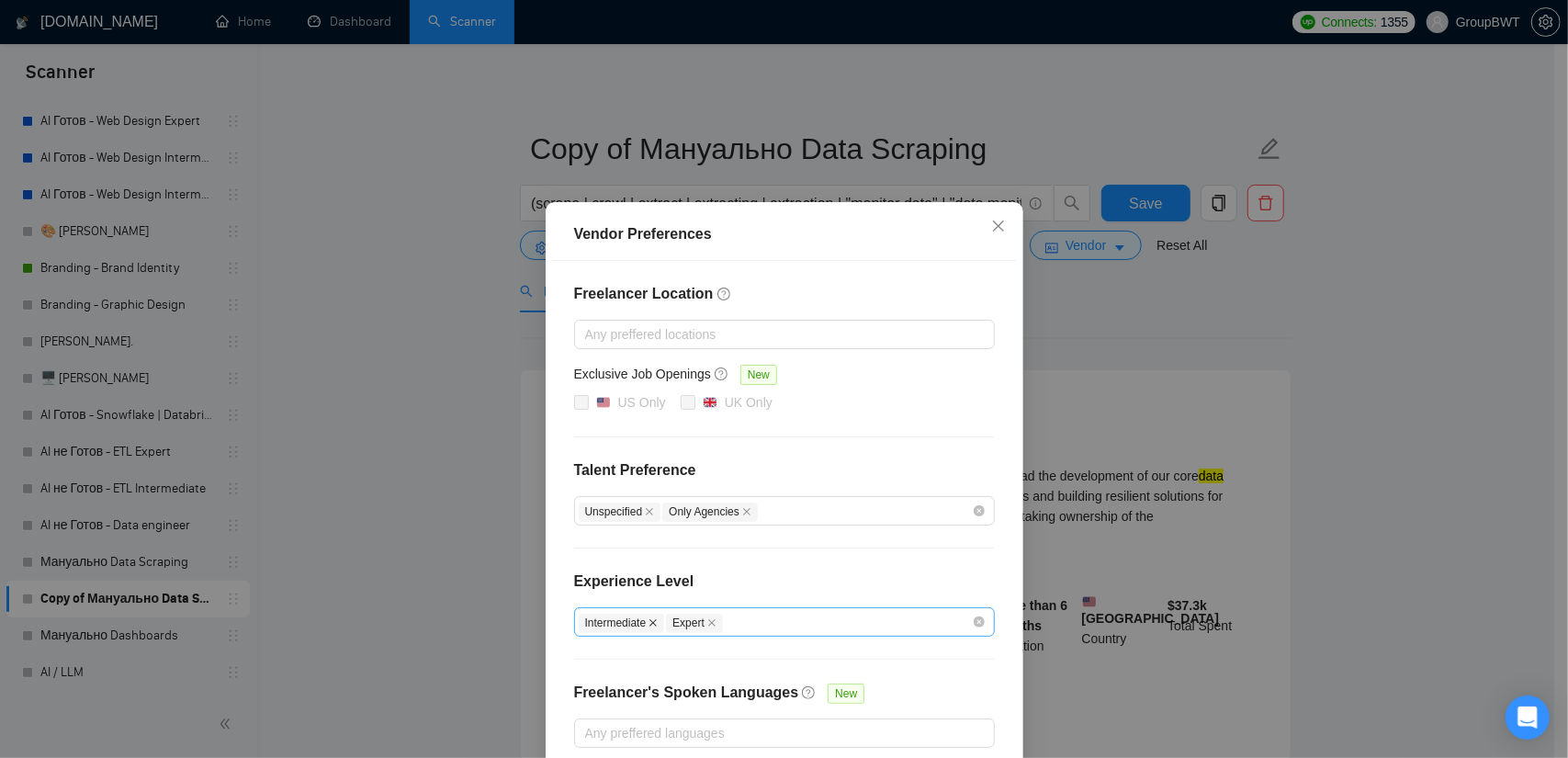
click at [649, 619] on icon "close" at bounding box center [654, 623] width 9 height 9
click at [1110, 319] on div "Vendor Preferences Freelancer Location Any preffered locations Exclusive Job Op…" at bounding box center [784, 379] width 1568 height 758
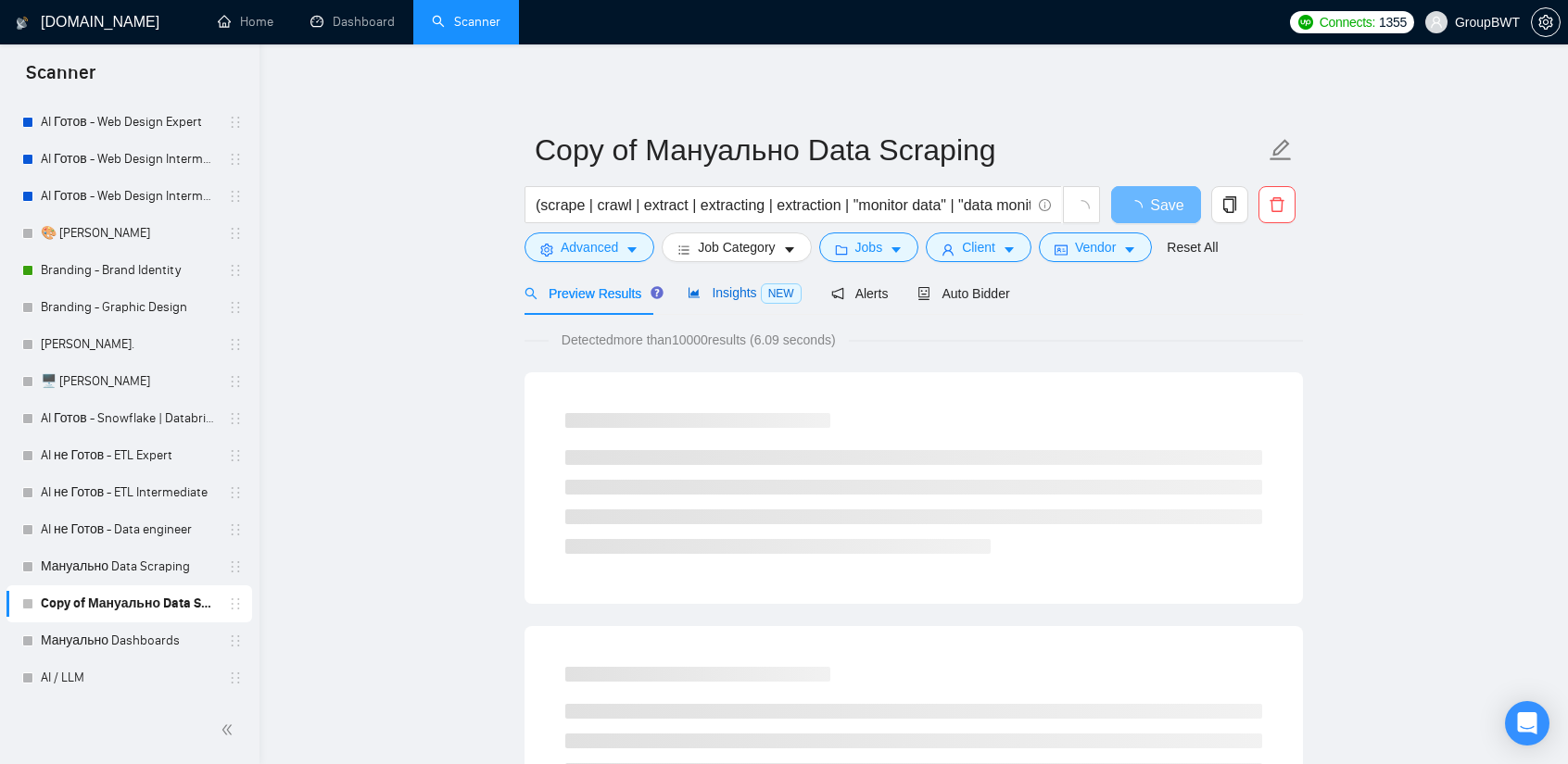
click at [734, 290] on span "Insights NEW" at bounding box center [744, 293] width 113 height 15
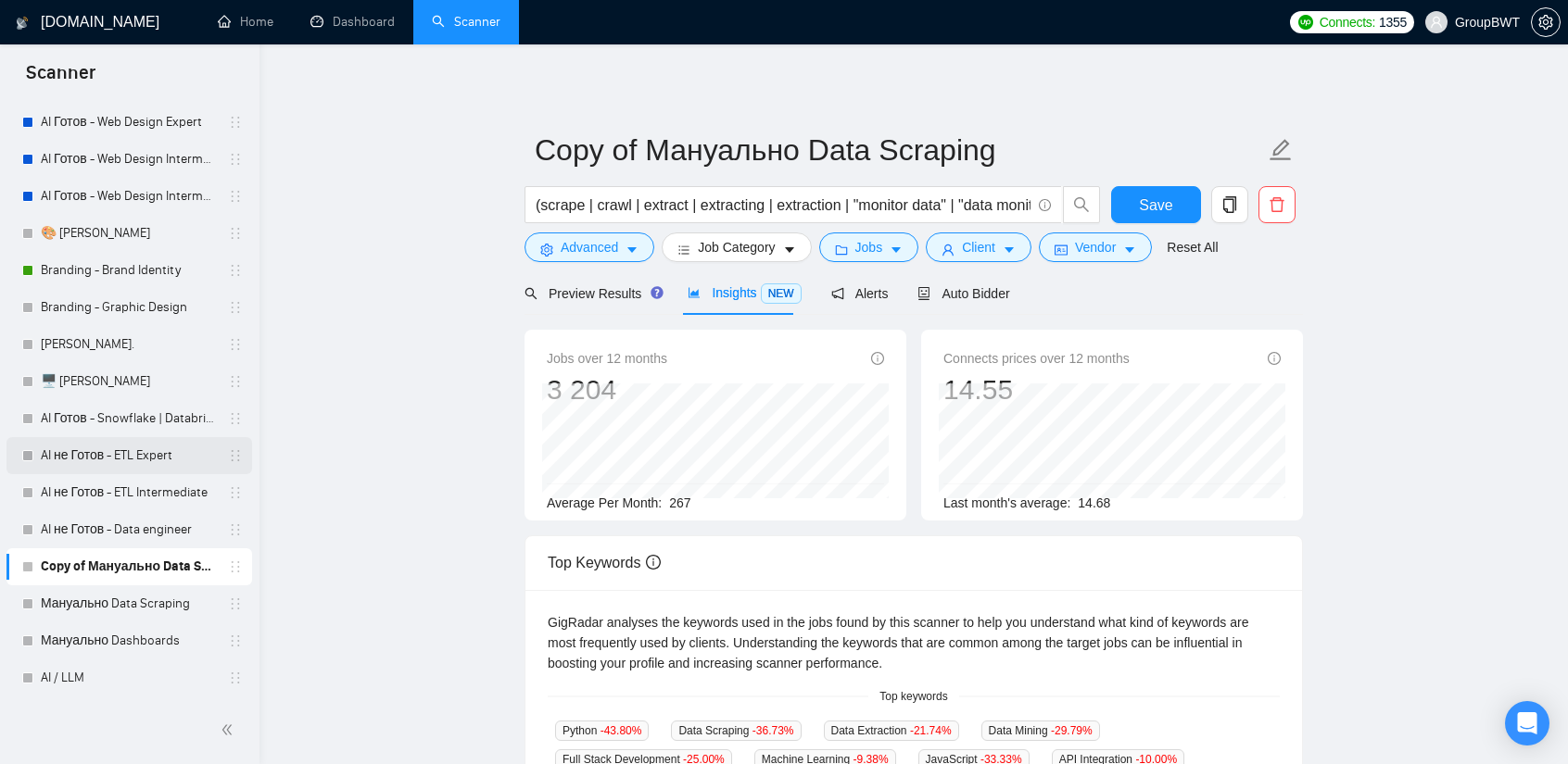
click at [154, 449] on link "AI не Готов - ETL Expert" at bounding box center [129, 456] width 176 height 37
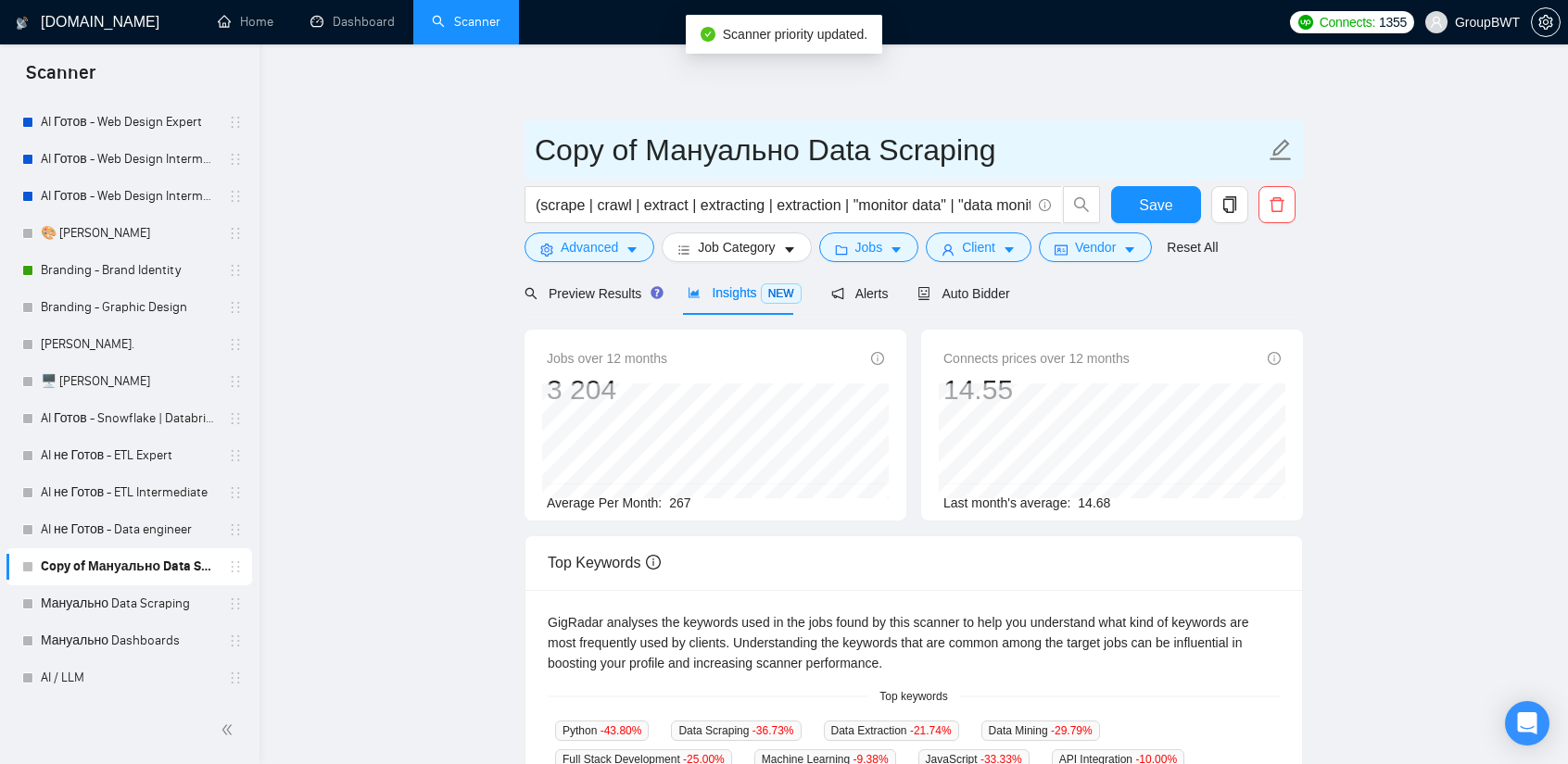
drag, startPoint x: 653, startPoint y: 141, endPoint x: 487, endPoint y: 142, distance: 166.0
click at [487, 142] on main "Copy of Мануально Data Scraping (scrape | crawl | extract | extracting | extrac…" at bounding box center [913, 710] width 1249 height 1271
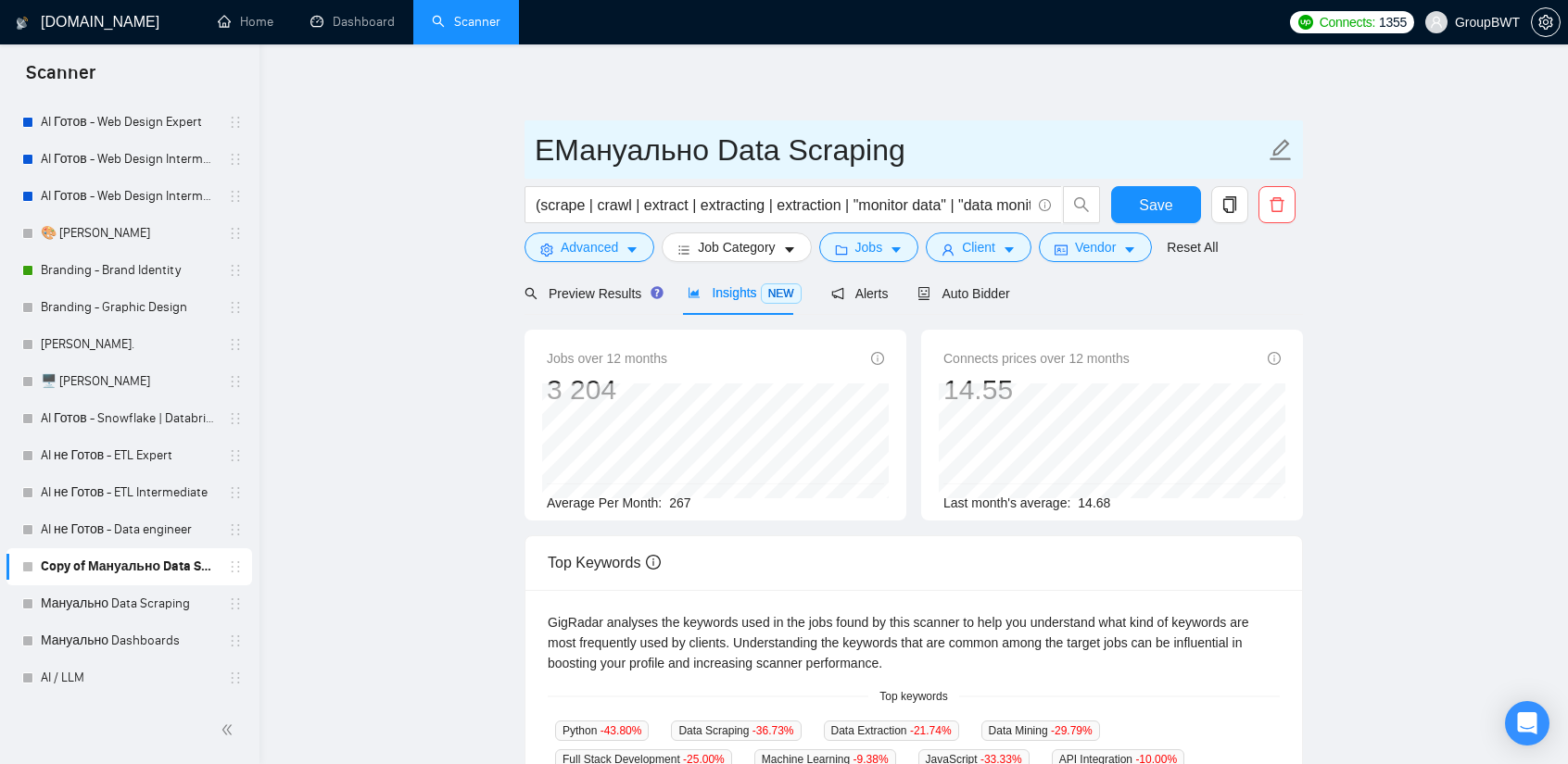
drag, startPoint x: 707, startPoint y: 145, endPoint x: 479, endPoint y: 147, distance: 228.0
click at [482, 146] on main "EМануально Data Scraping (scrape | crawl | extract | extracting | extraction | …" at bounding box center [913, 710] width 1249 height 1271
click at [893, 138] on input "AI Готов - Data Scraping" at bounding box center [900, 150] width 730 height 46
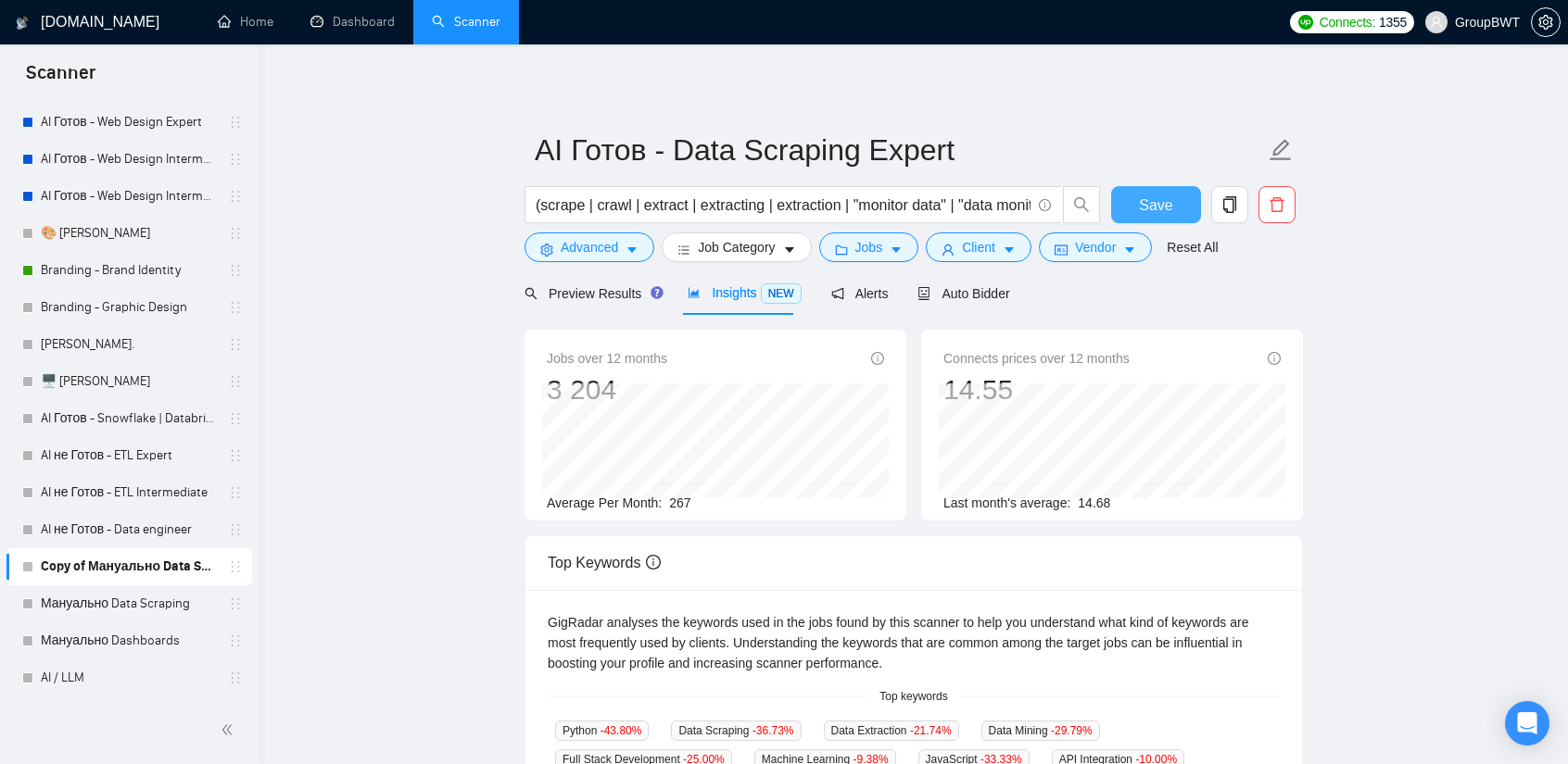
click at [1146, 206] on span "Save" at bounding box center [1155, 205] width 33 height 23
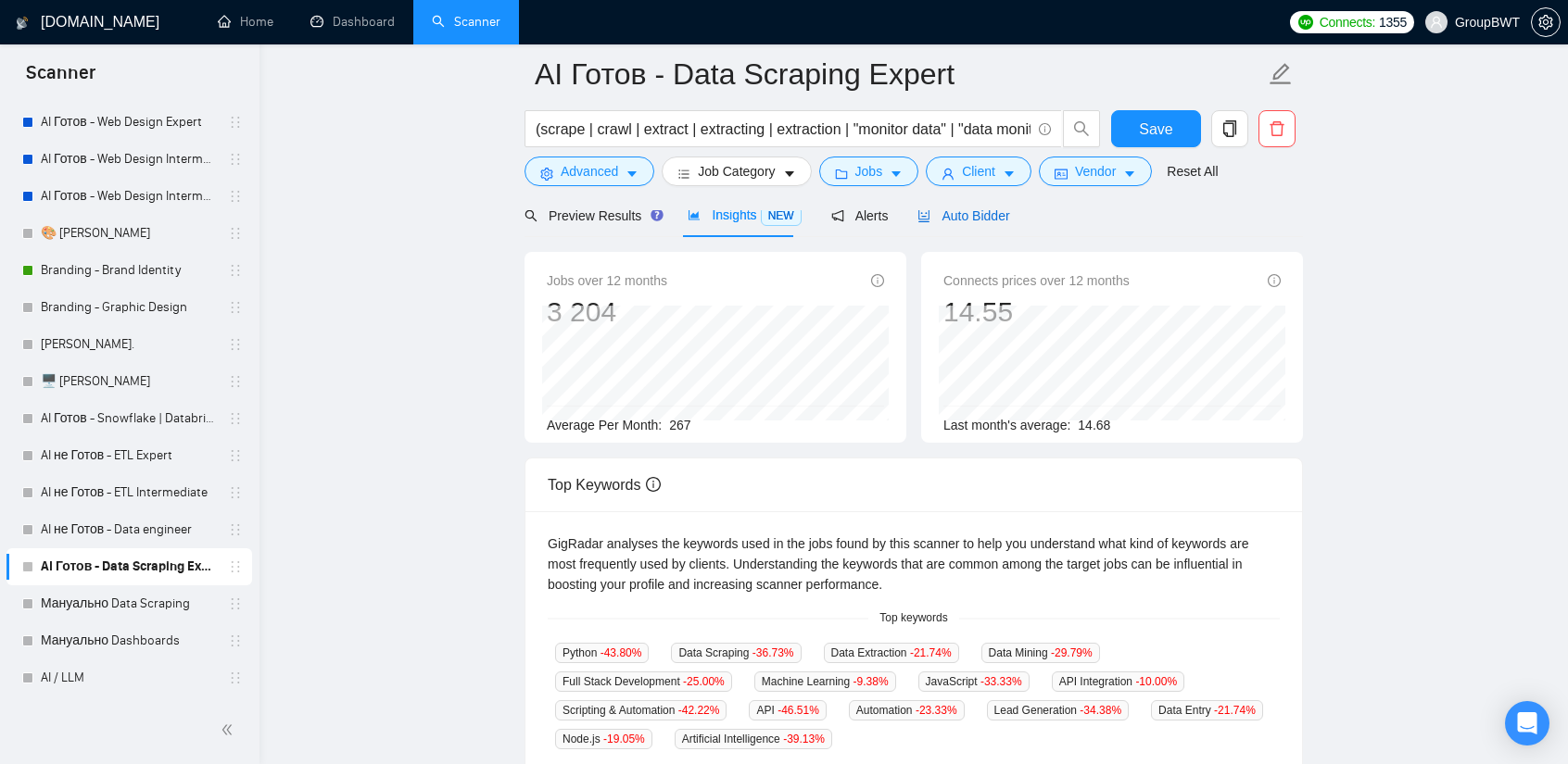
click at [979, 220] on span "Auto Bidder" at bounding box center [963, 216] width 92 height 15
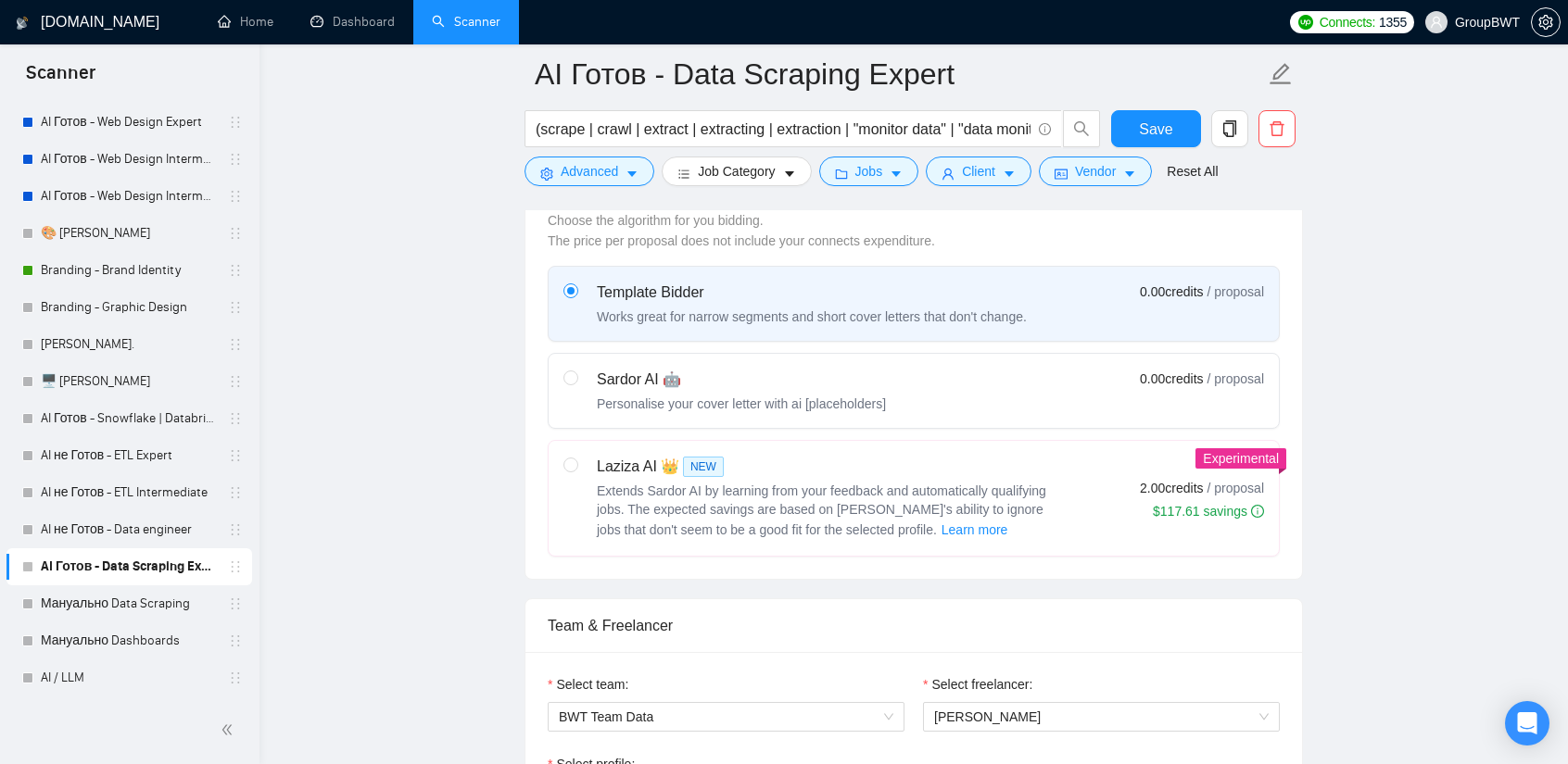
scroll to position [556, 0]
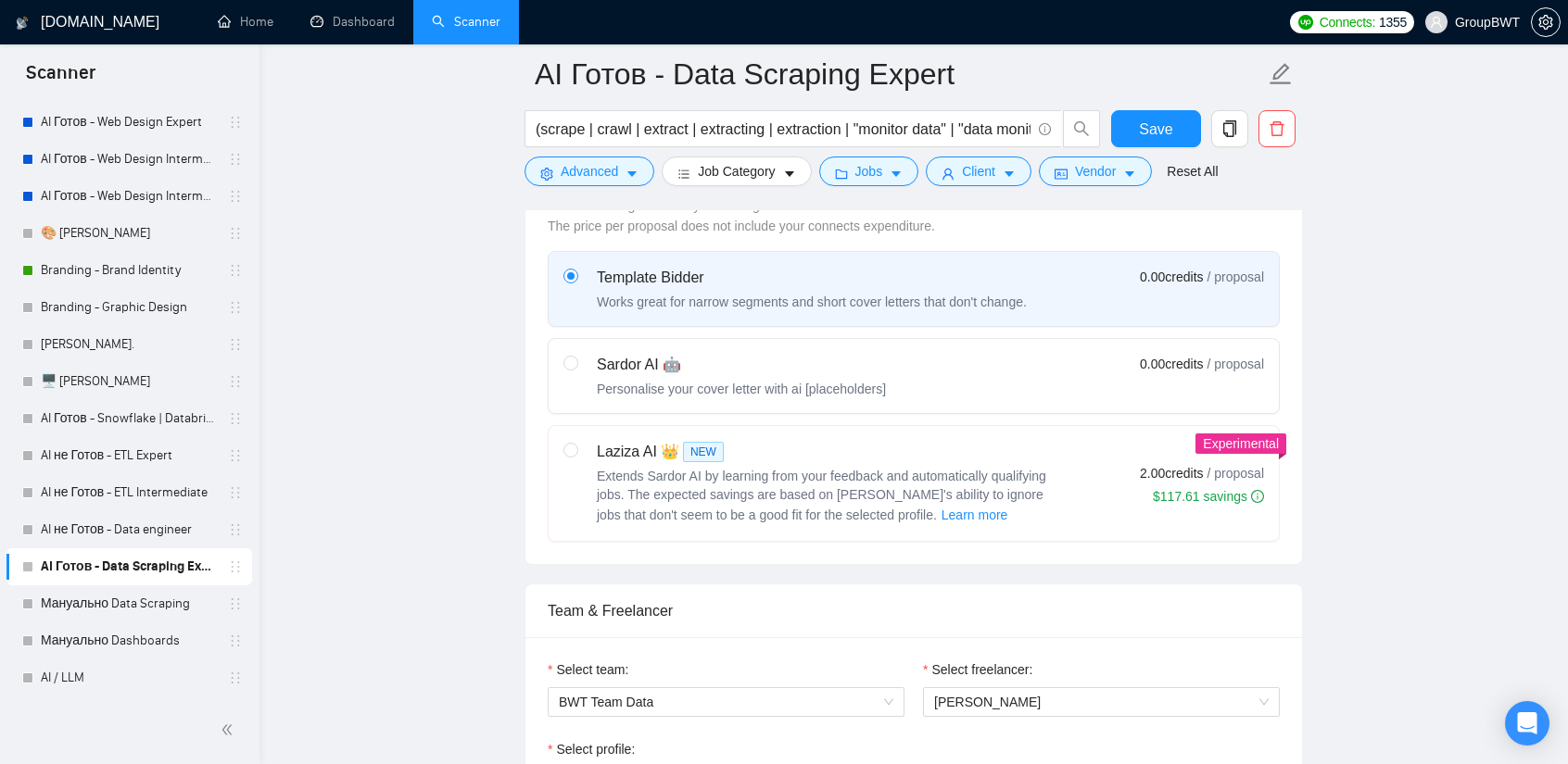
click at [772, 366] on div "Sardor AI 🤖" at bounding box center [741, 364] width 290 height 22
click at [576, 366] on input "radio" at bounding box center [570, 362] width 13 height 13
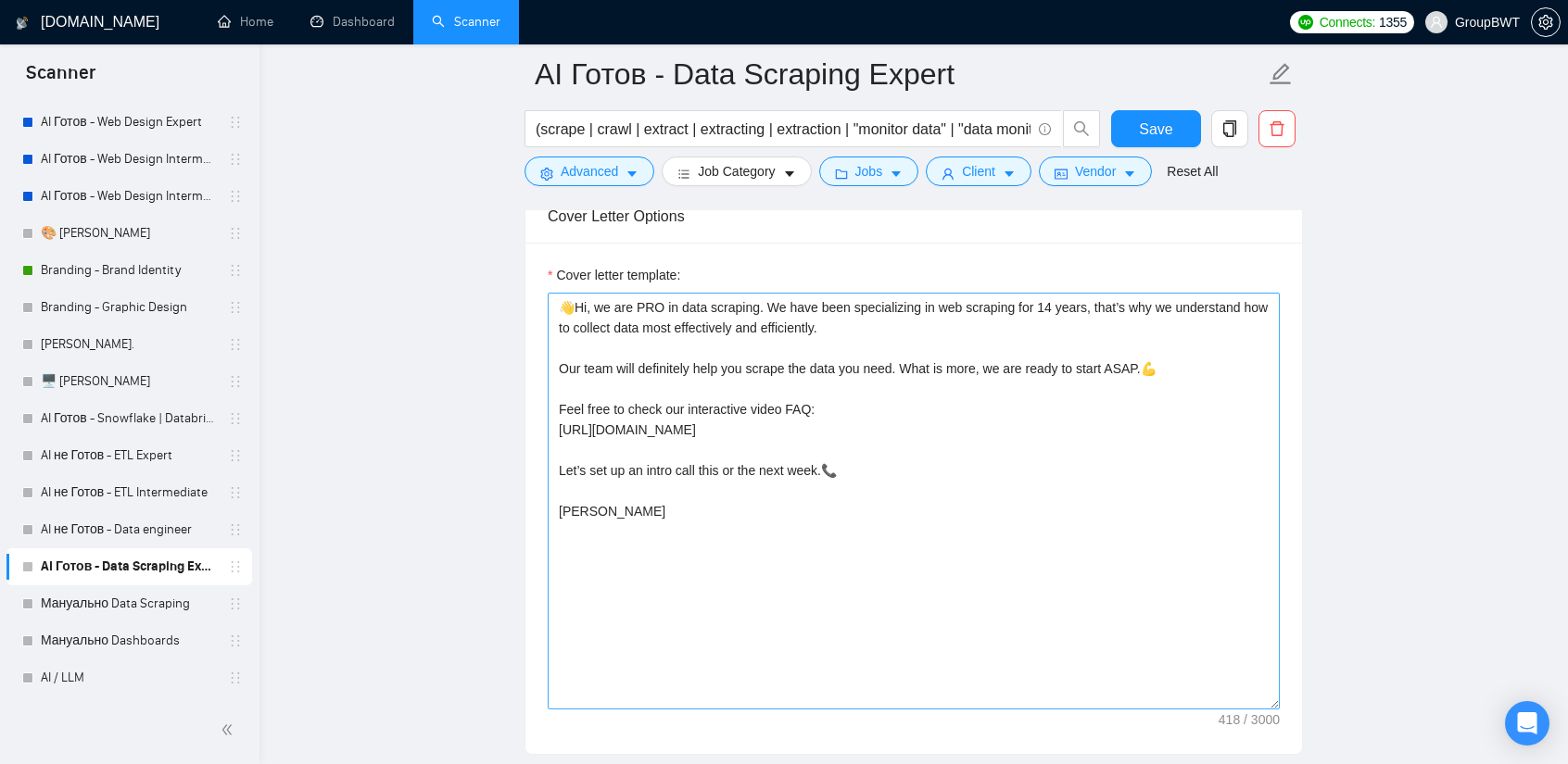
scroll to position [2131, 0]
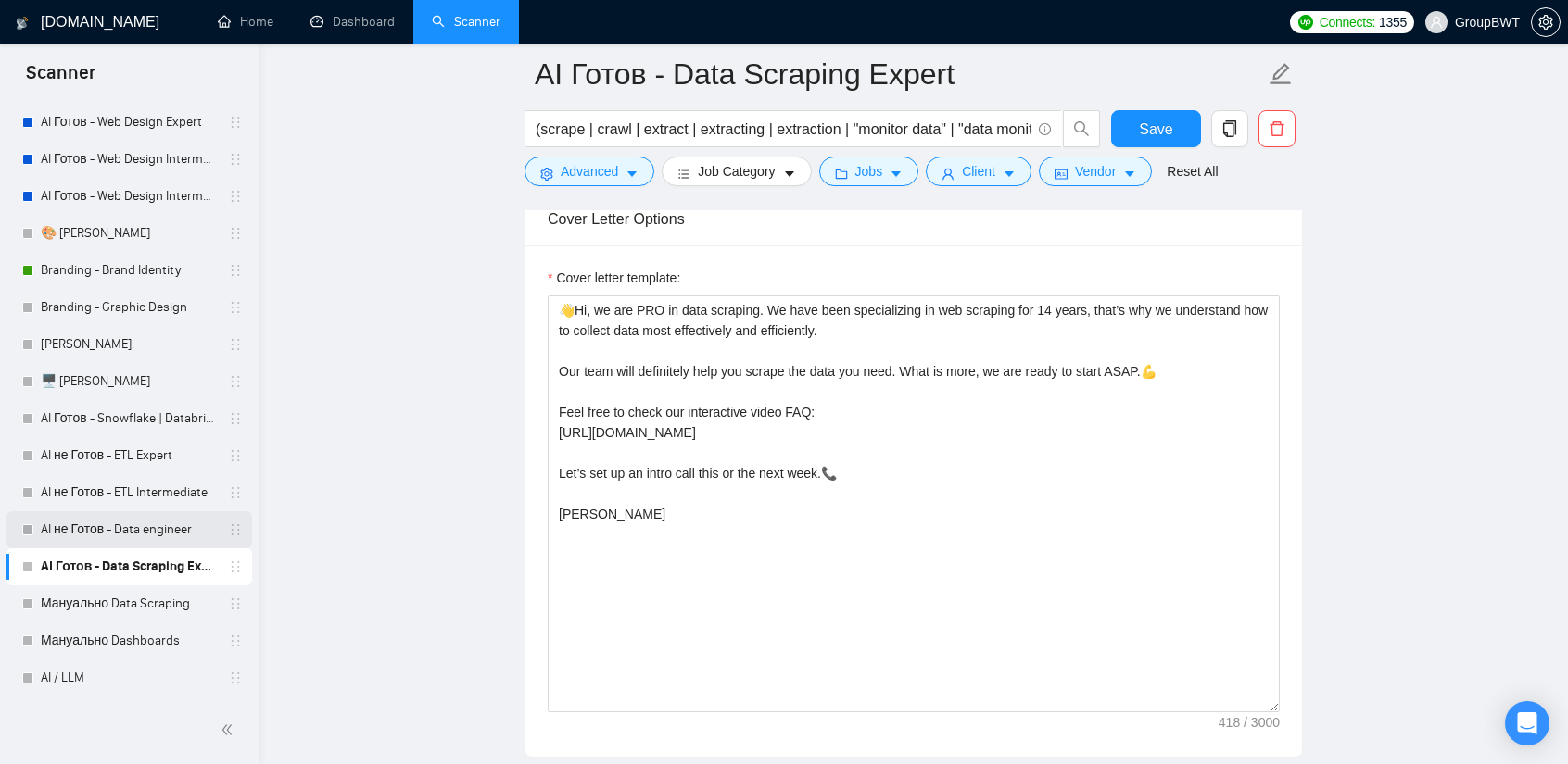
click at [118, 527] on link "AI не Готов - Data engineer" at bounding box center [129, 529] width 176 height 37
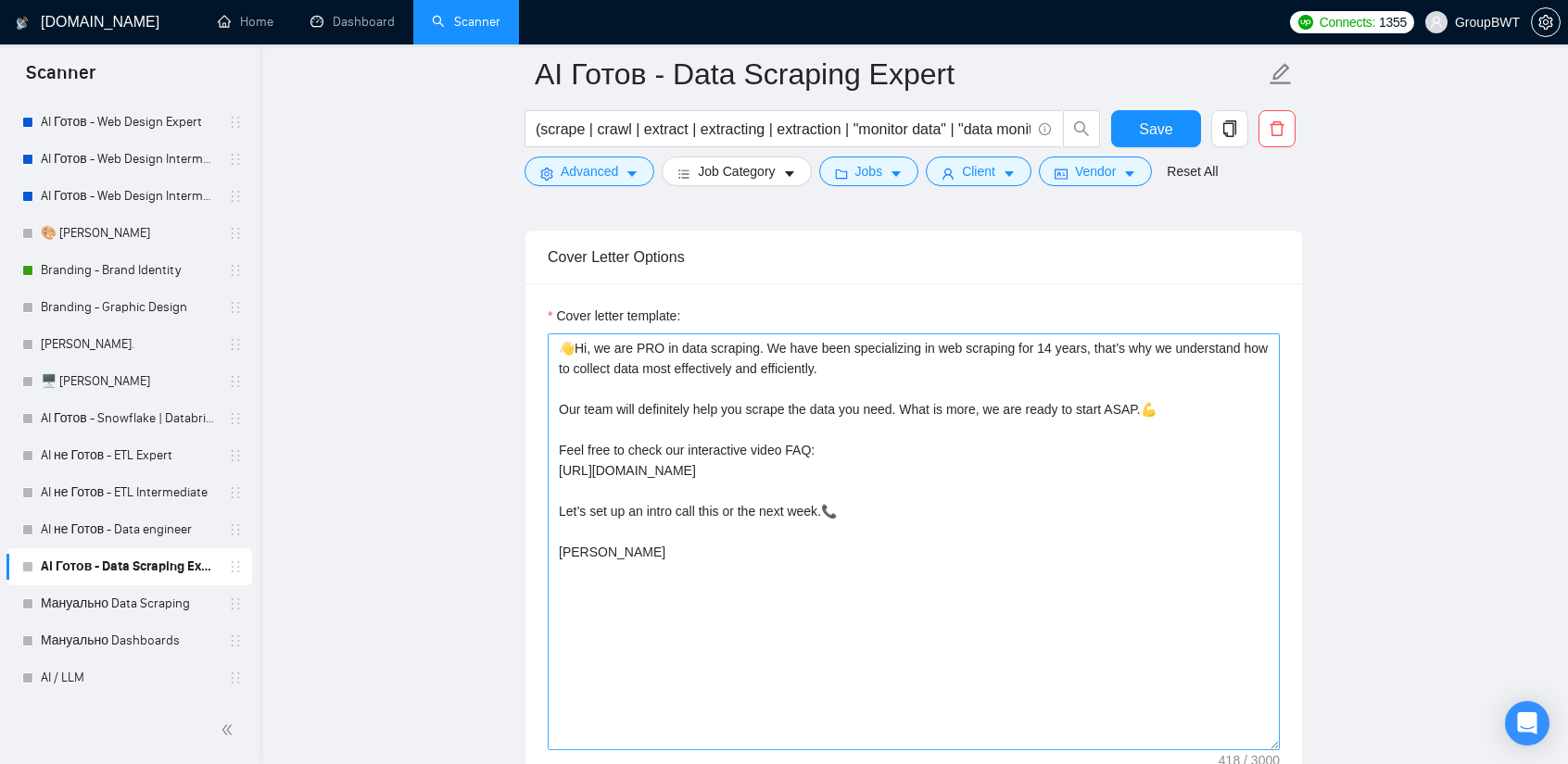
scroll to position [2038, 0]
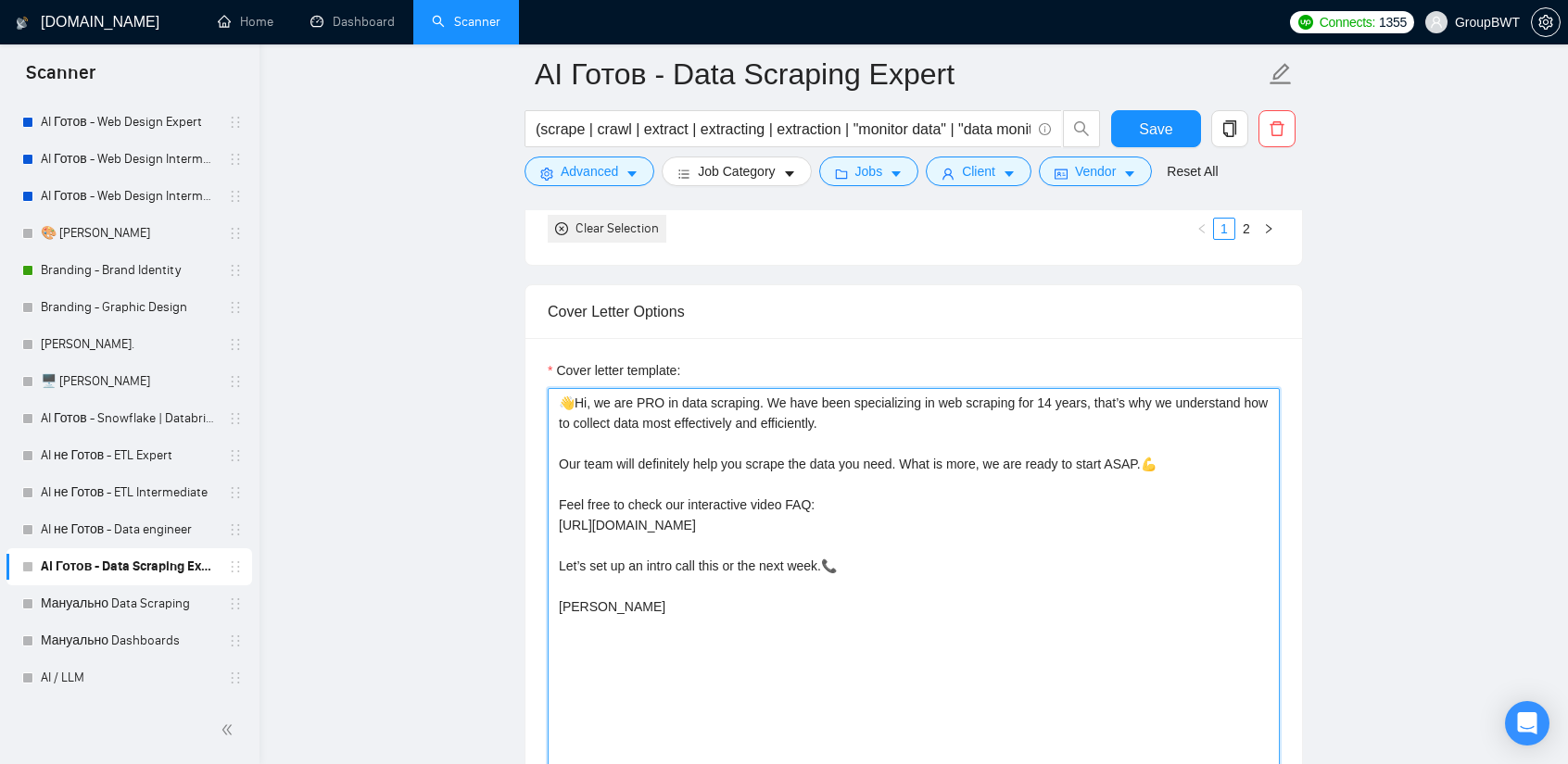
drag, startPoint x: 646, startPoint y: 620, endPoint x: 600, endPoint y: 588, distance: 56.0
click at [600, 579] on textarea "👋Hi, we are PRO in data scraping. We have been specializing in web scraping for…" at bounding box center [913, 596] width 732 height 416
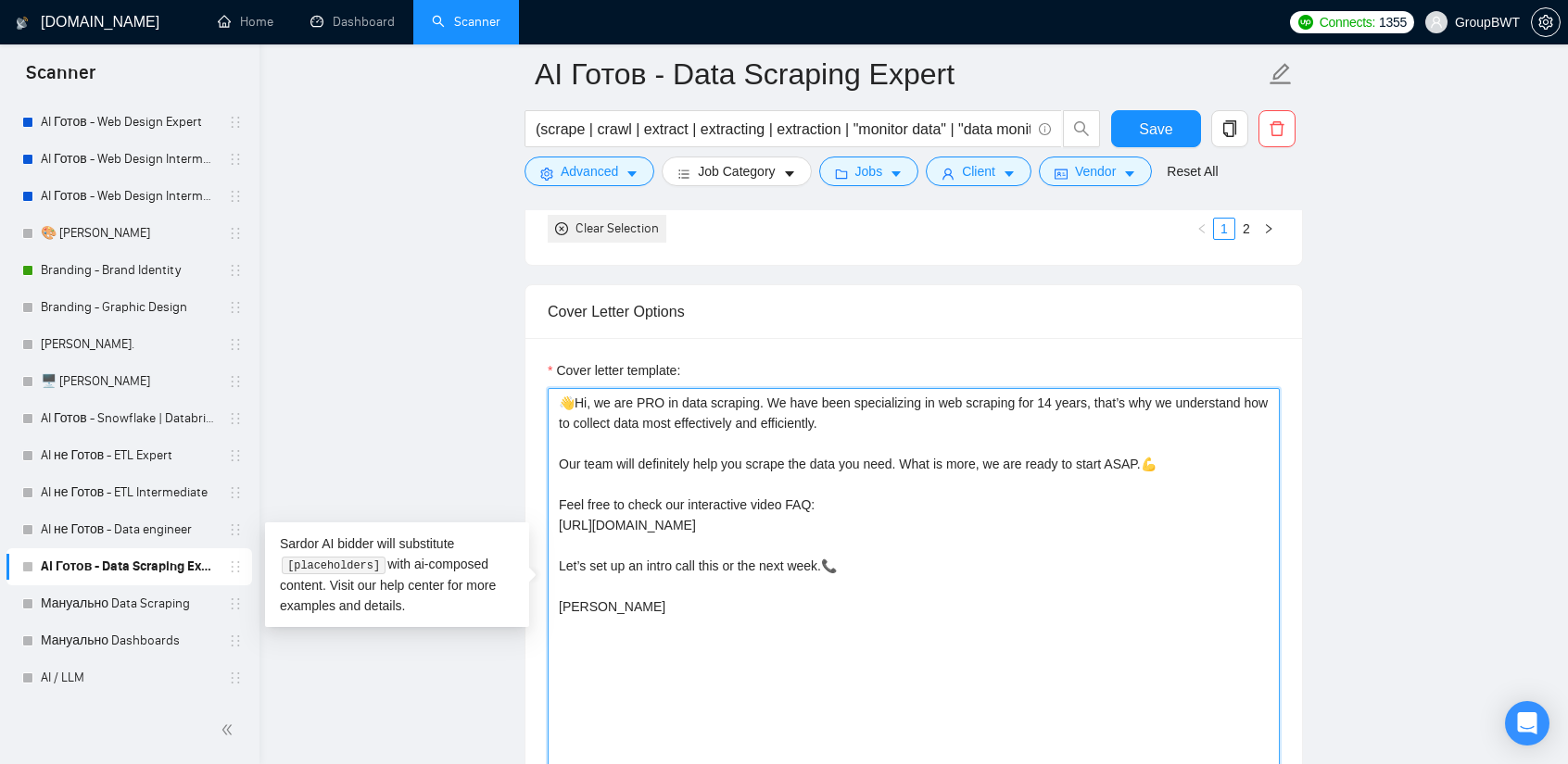
click at [603, 624] on textarea "👋Hi, we are PRO in data scraping. We have been specializing in web scraping for…" at bounding box center [913, 596] width 732 height 416
drag, startPoint x: 602, startPoint y: 627, endPoint x: 397, endPoint y: 296, distance: 389.3
click at [397, 297] on main "AI Готов - Data Scraping Expert (scrape | crawl | extract | extracting | extrac…" at bounding box center [913, 580] width 1249 height 5087
paste textarea "Hi, I am a head of data department at GroupBWT. My team specializes in building…"
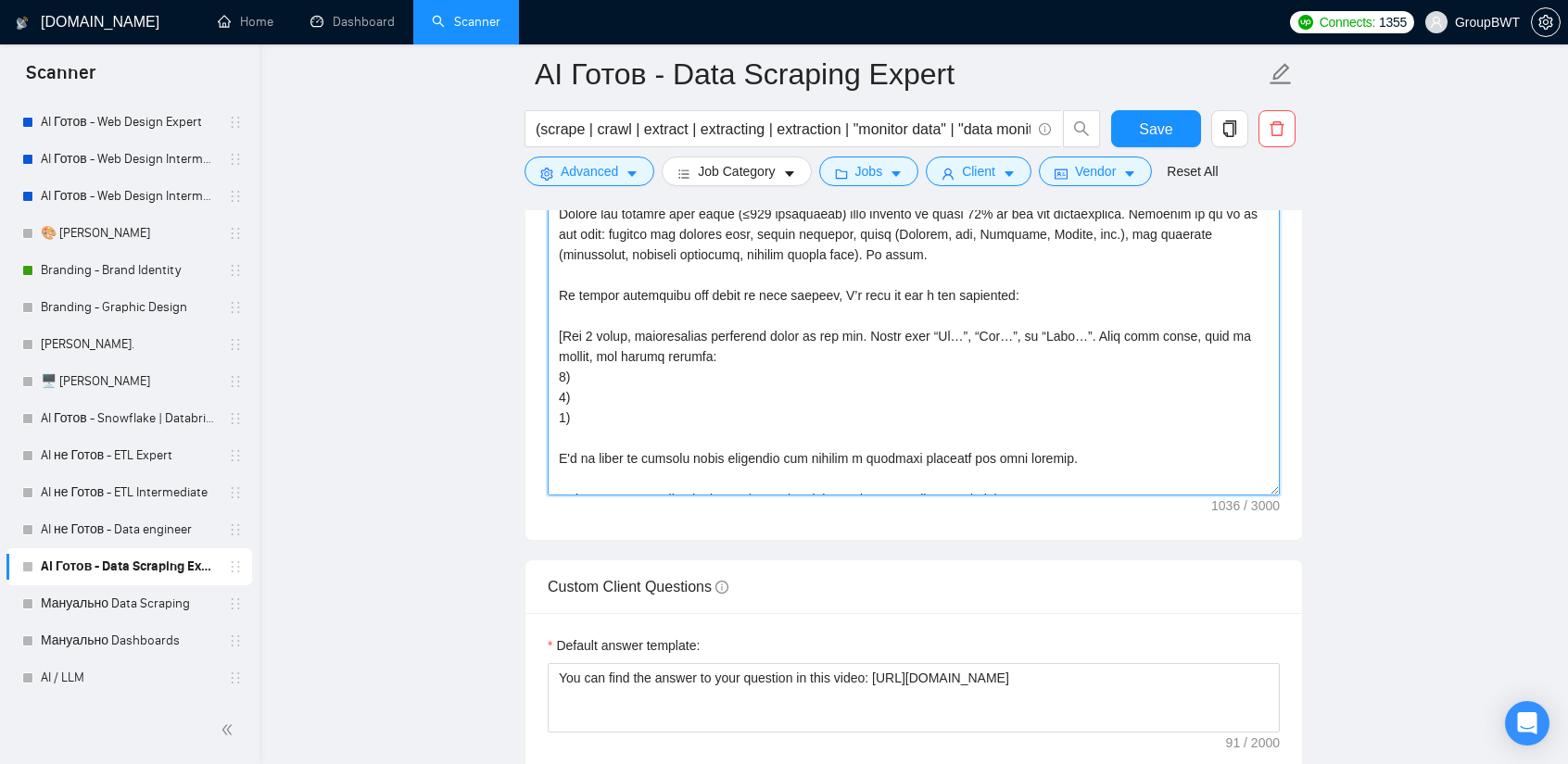
scroll to position [0, 0]
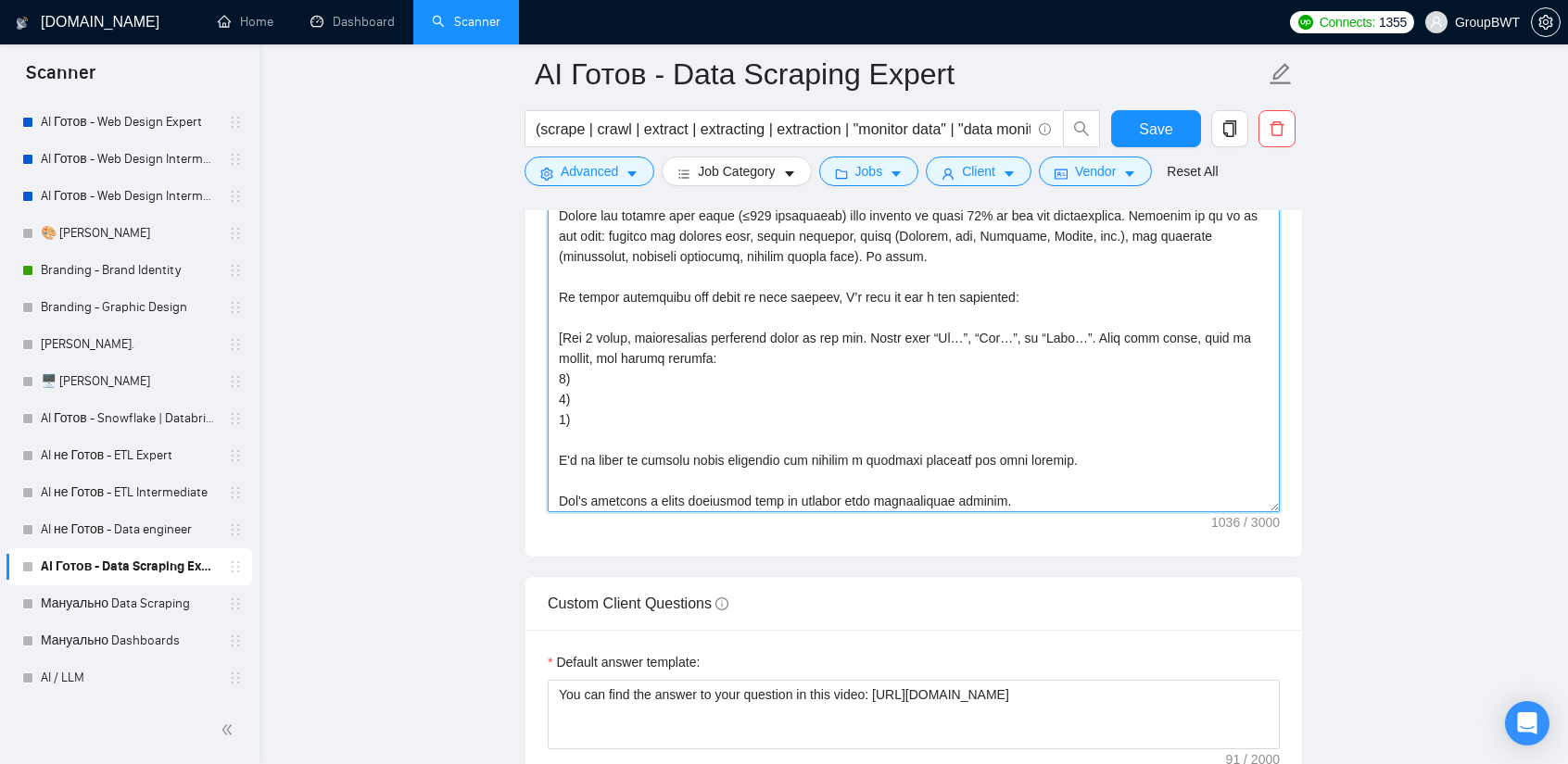
drag, startPoint x: 1274, startPoint y: 478, endPoint x: 1214, endPoint y: 711, distance: 240.6
click at [1243, 512] on textarea "Cover letter template:" at bounding box center [913, 295] width 732 height 434
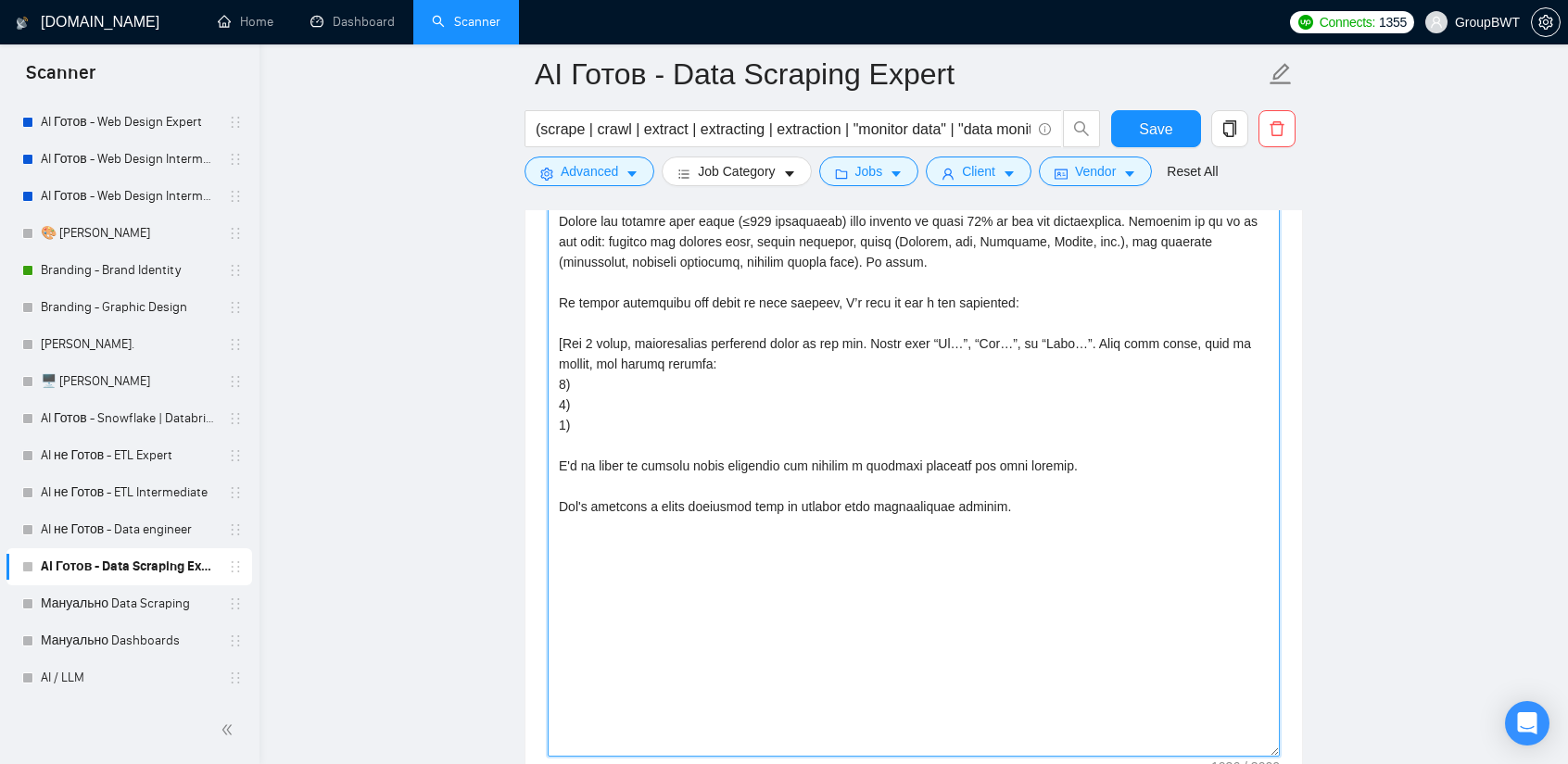
scroll to position [2346, 0]
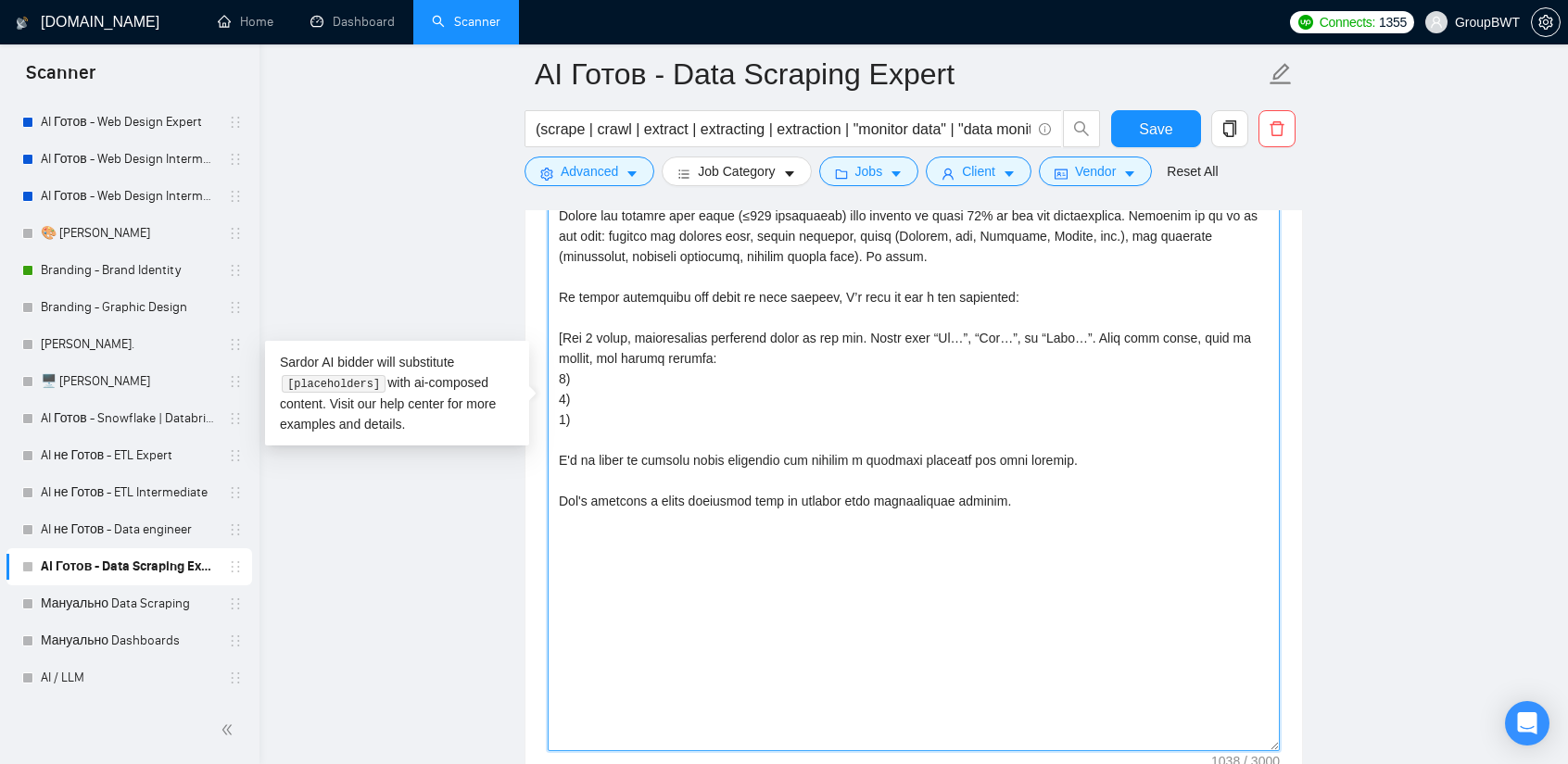
paste textarea "All the best, Aleksey Yudin https://groupbwt.com/"
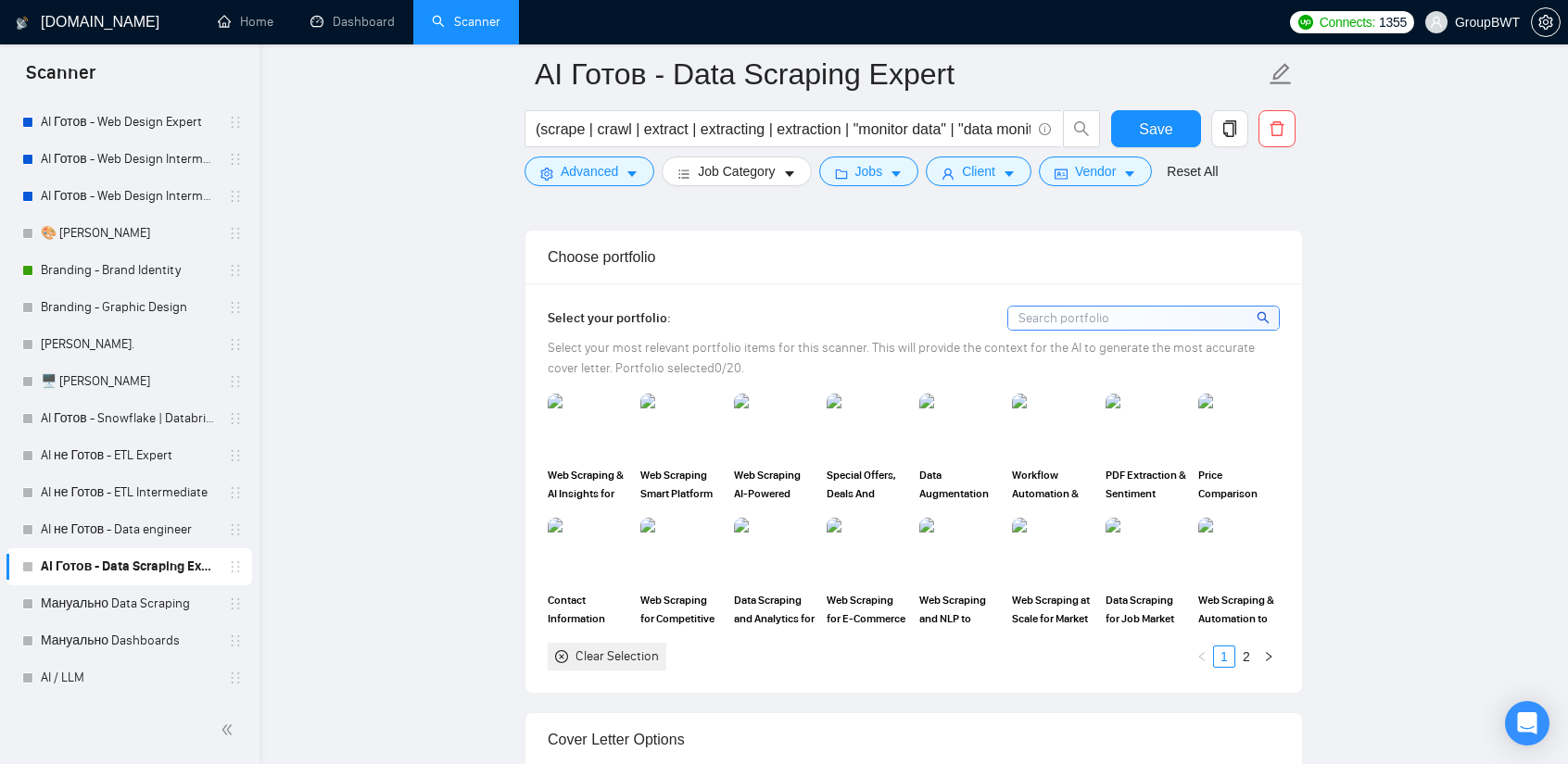
scroll to position [1606, 0]
click at [1156, 124] on span "Save" at bounding box center [1155, 129] width 33 height 23
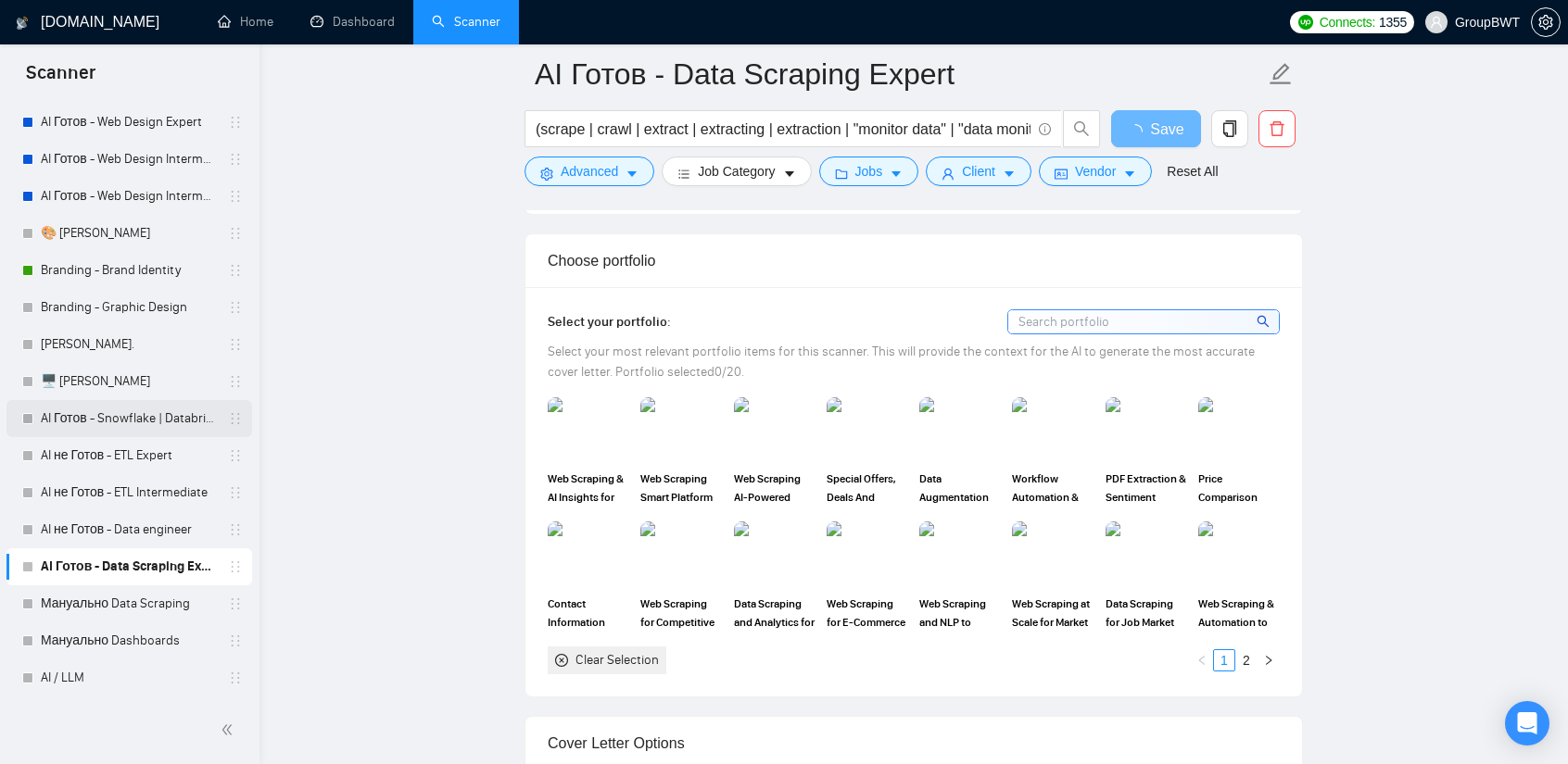
click at [136, 421] on link "AI Готов - Snowflake | Databricks" at bounding box center [129, 418] width 176 height 37
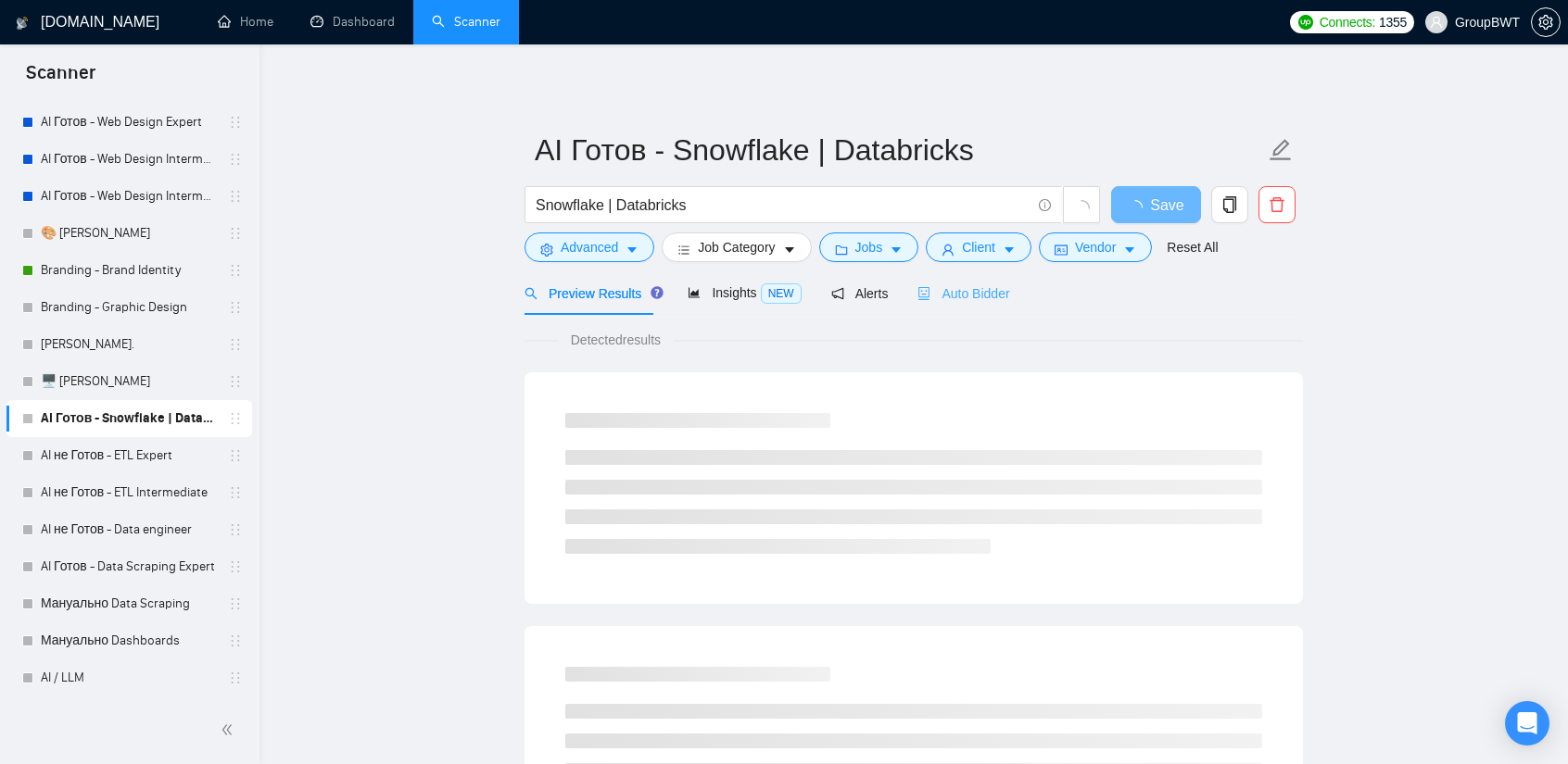
click at [946, 281] on div "Auto Bidder" at bounding box center [963, 293] width 92 height 44
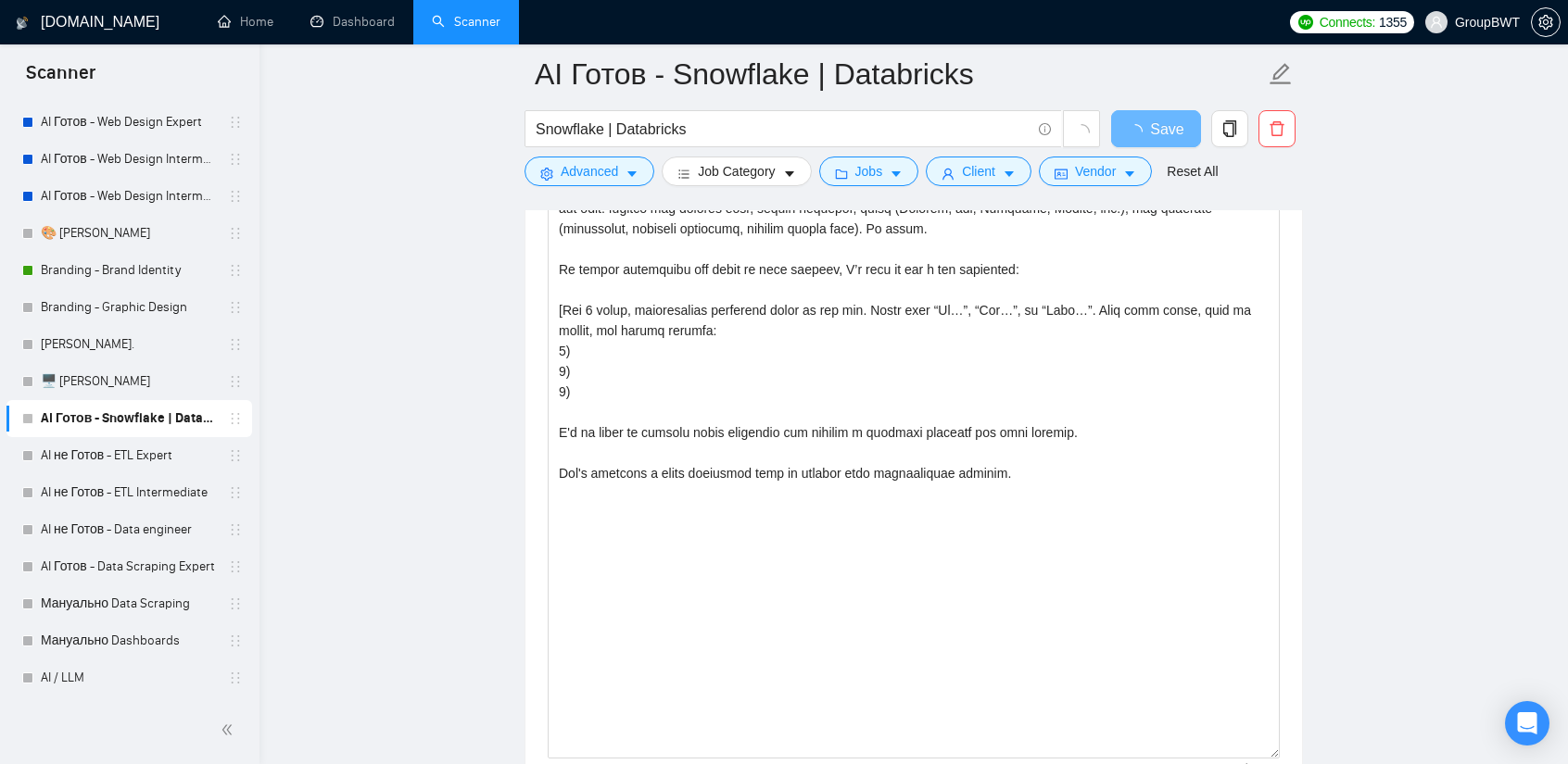
drag, startPoint x: 1274, startPoint y: 447, endPoint x: 1212, endPoint y: 784, distance: 342.7
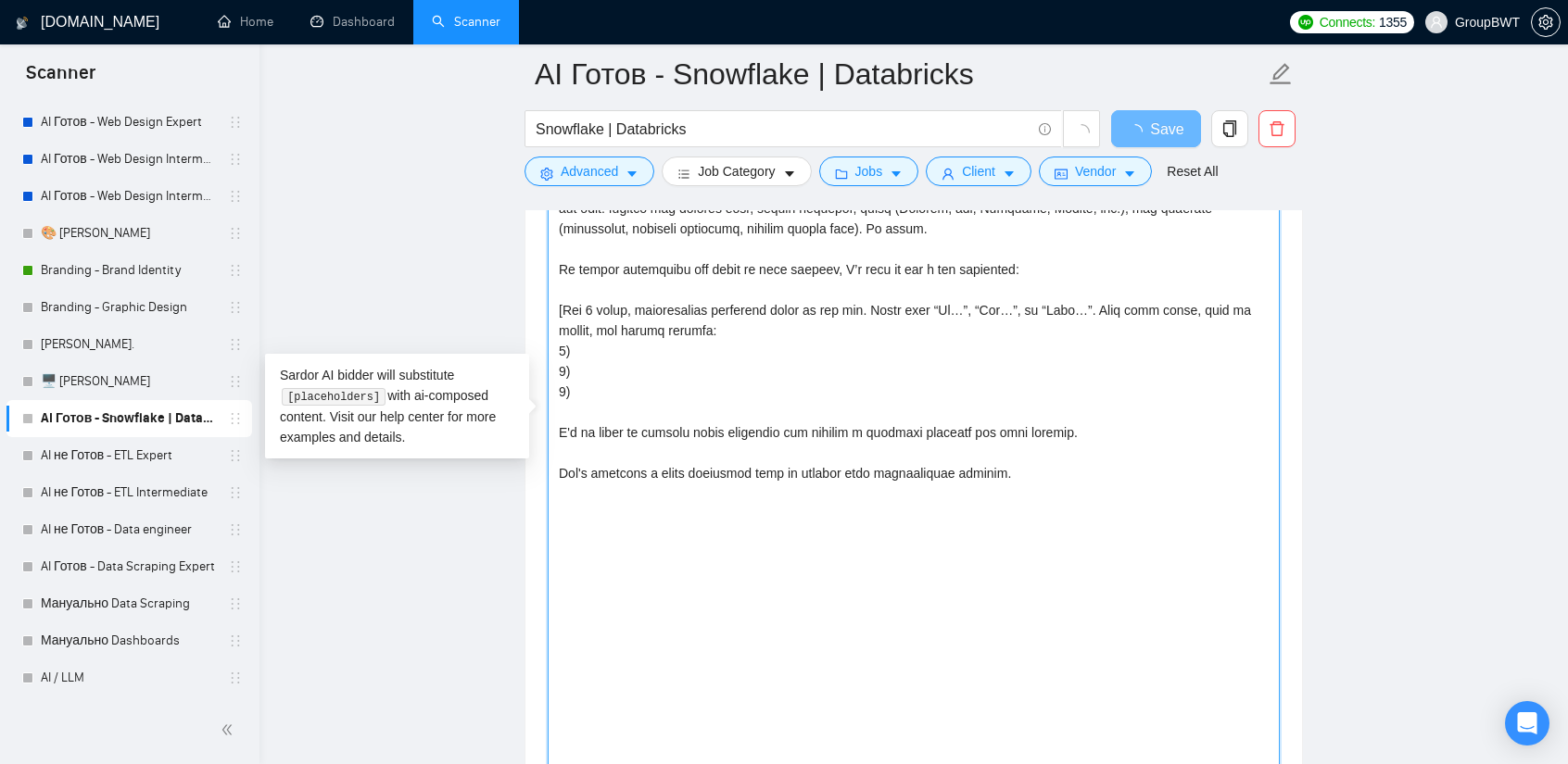
click at [691, 571] on textarea "Cover letter template:" at bounding box center [913, 427] width 732 height 753
click at [992, 483] on textarea "Cover letter template:" at bounding box center [913, 427] width 732 height 753
paste textarea "All the best, Aleksey Yudin https://groupbwt.com/"
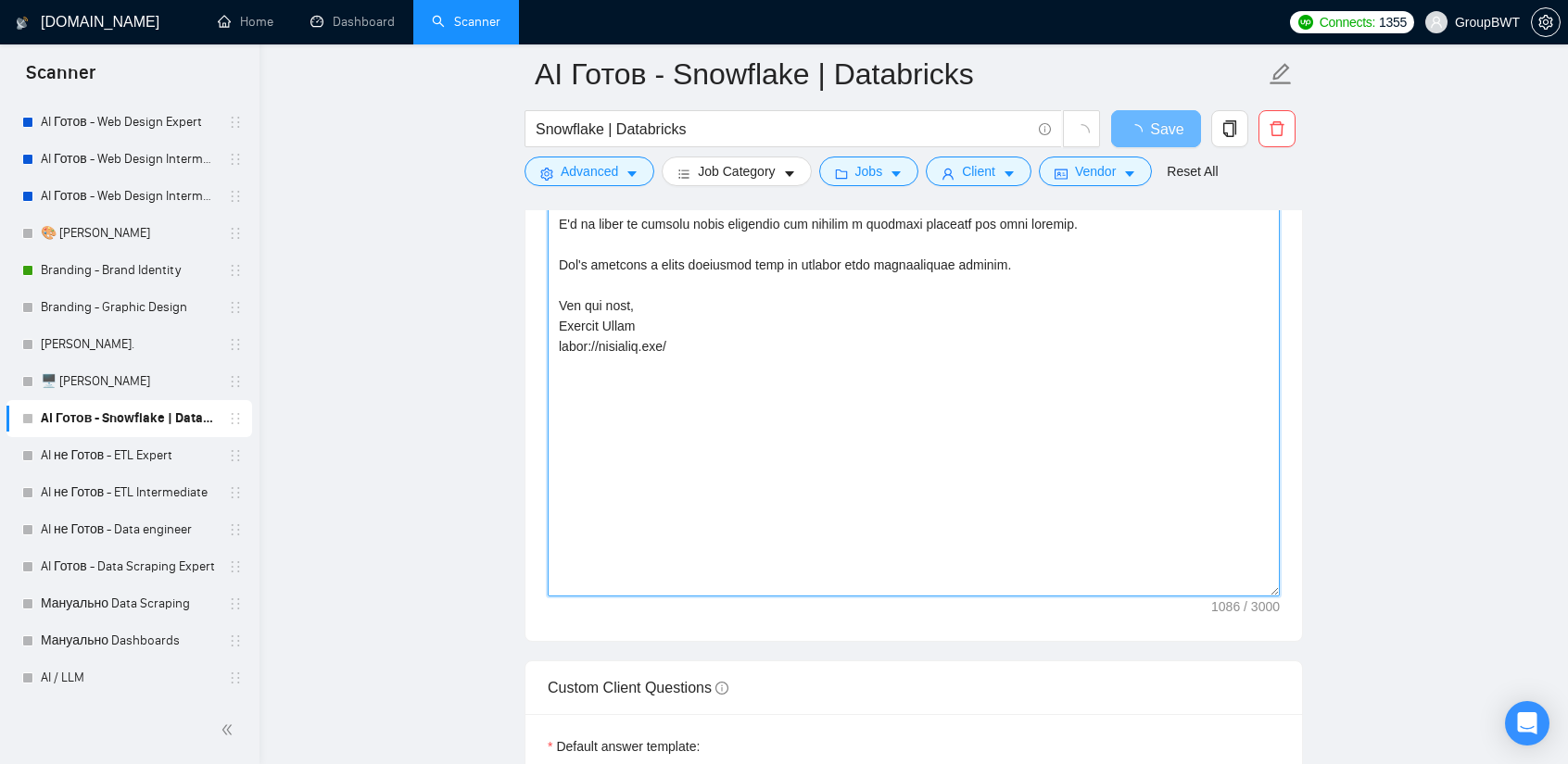
scroll to position [2500, 0]
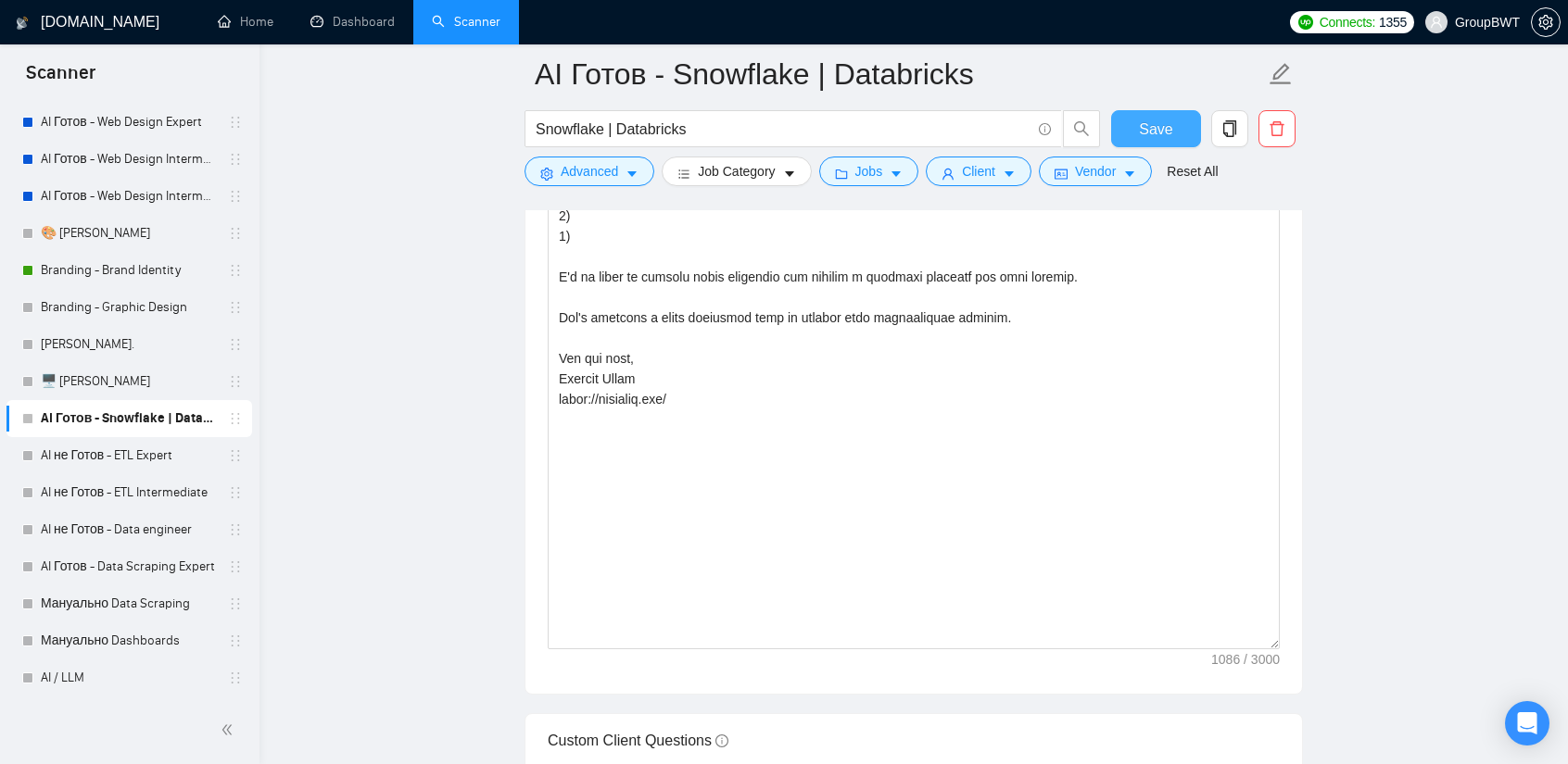
click at [1144, 131] on span "Save" at bounding box center [1155, 129] width 33 height 23
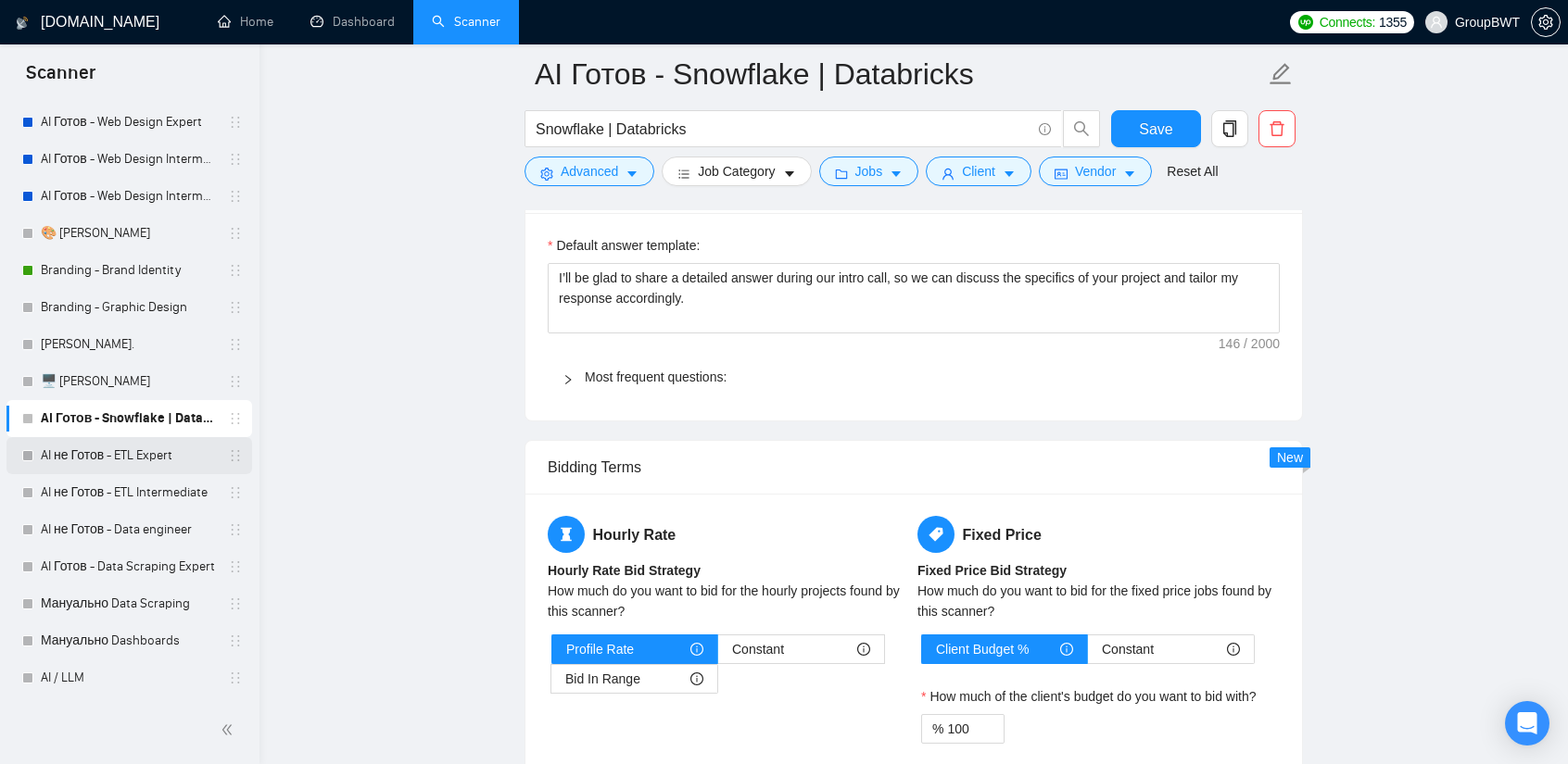
click at [118, 456] on link "AI не Готов - ETL Expert" at bounding box center [129, 456] width 176 height 37
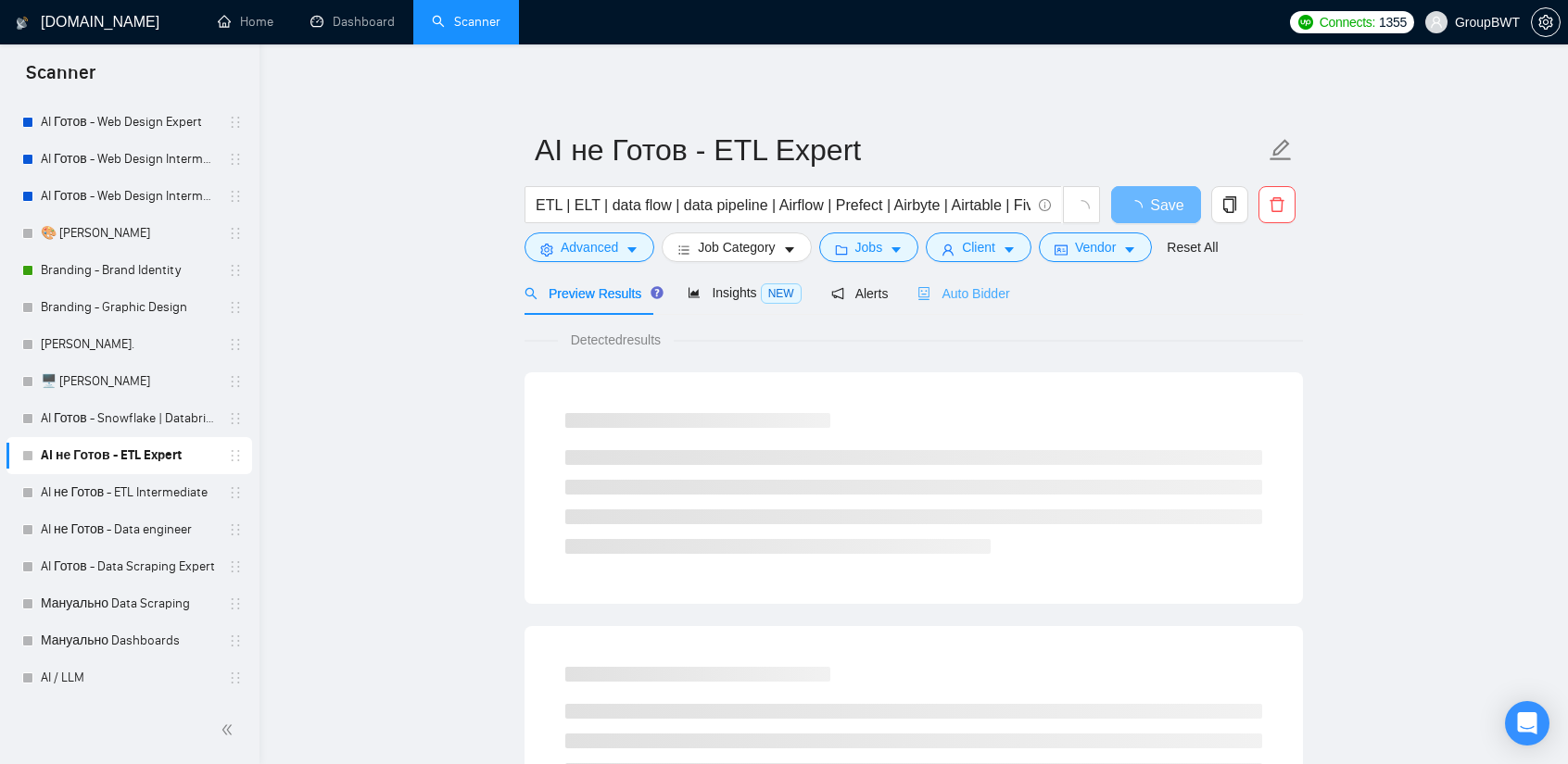
click at [973, 281] on div "Auto Bidder" at bounding box center [963, 293] width 92 height 44
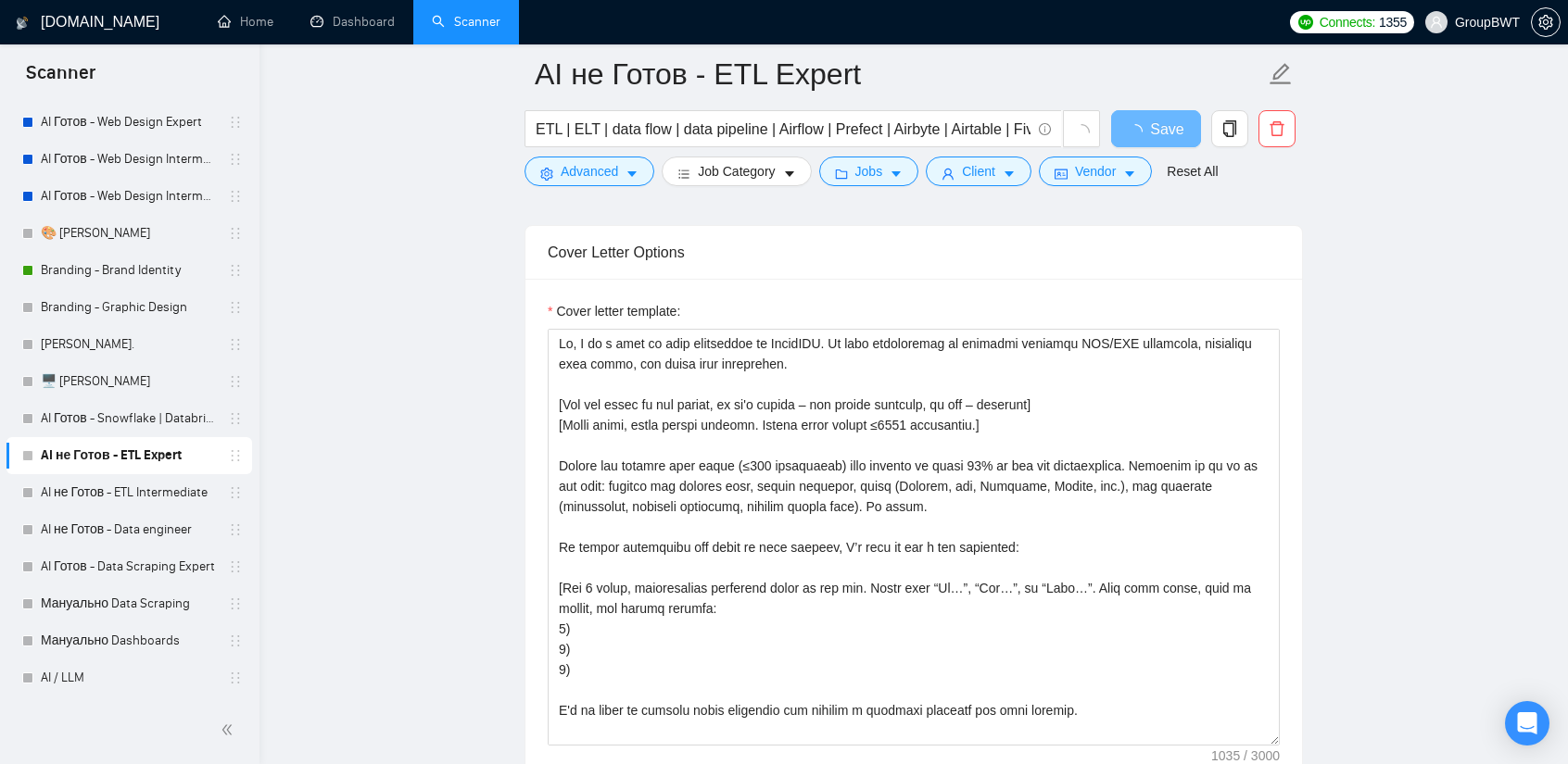
scroll to position [2408, 0]
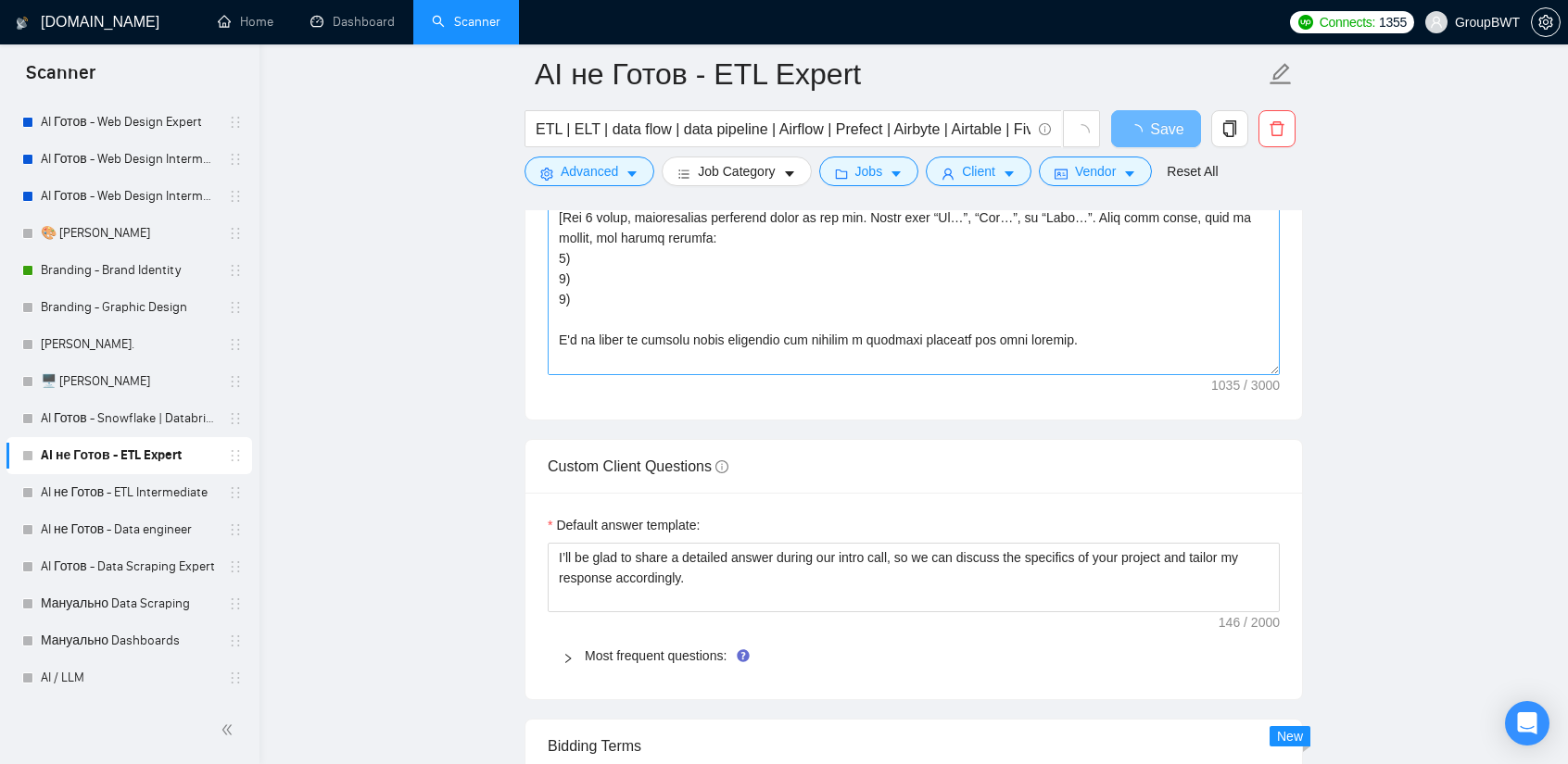
drag, startPoint x: 1271, startPoint y: 358, endPoint x: 1181, endPoint y: 705, distance: 358.5
click at [1221, 375] on textarea "Cover letter template:" at bounding box center [913, 166] width 732 height 416
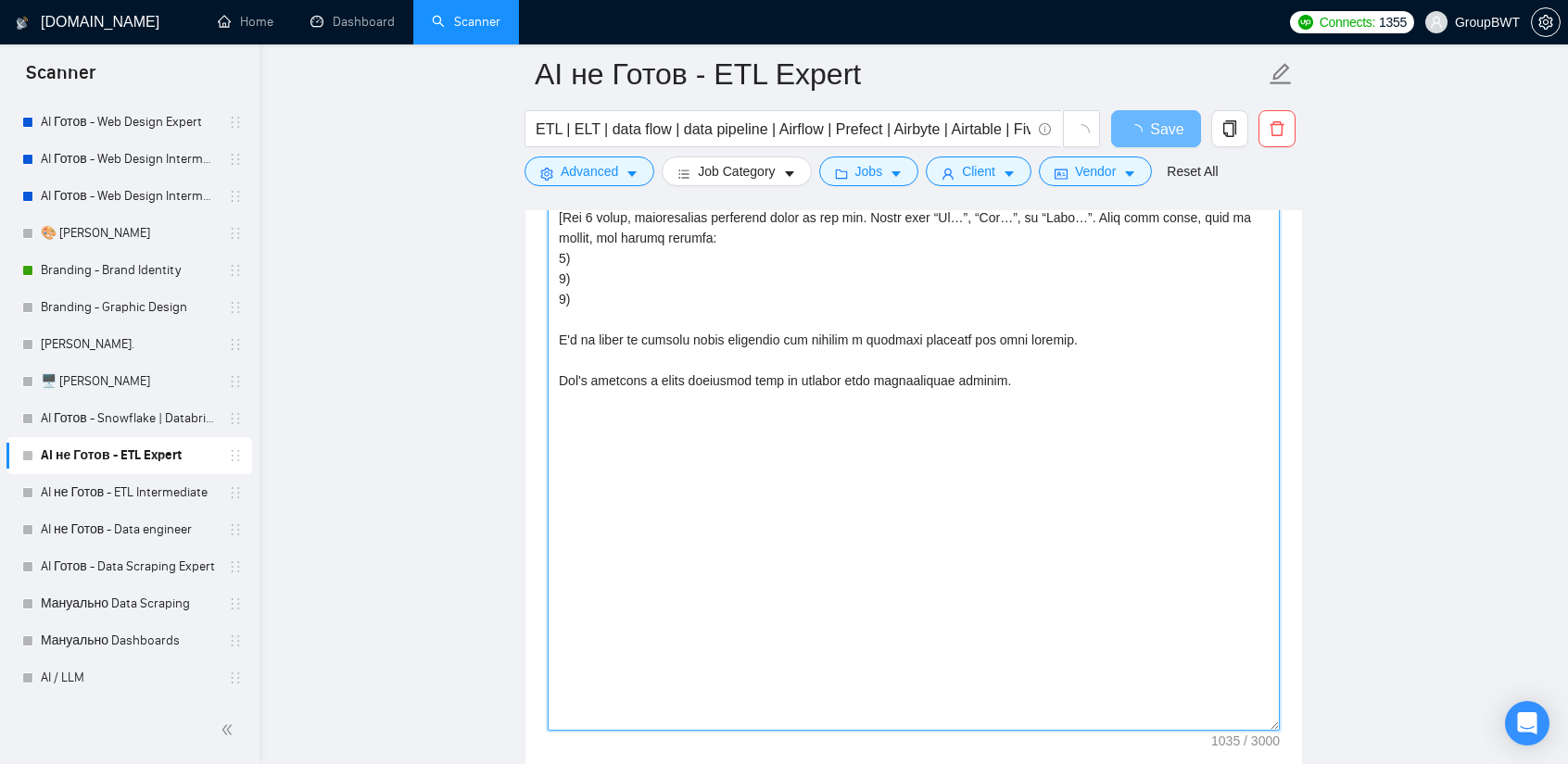
click at [612, 467] on textarea "Cover letter template:" at bounding box center [913, 344] width 732 height 773
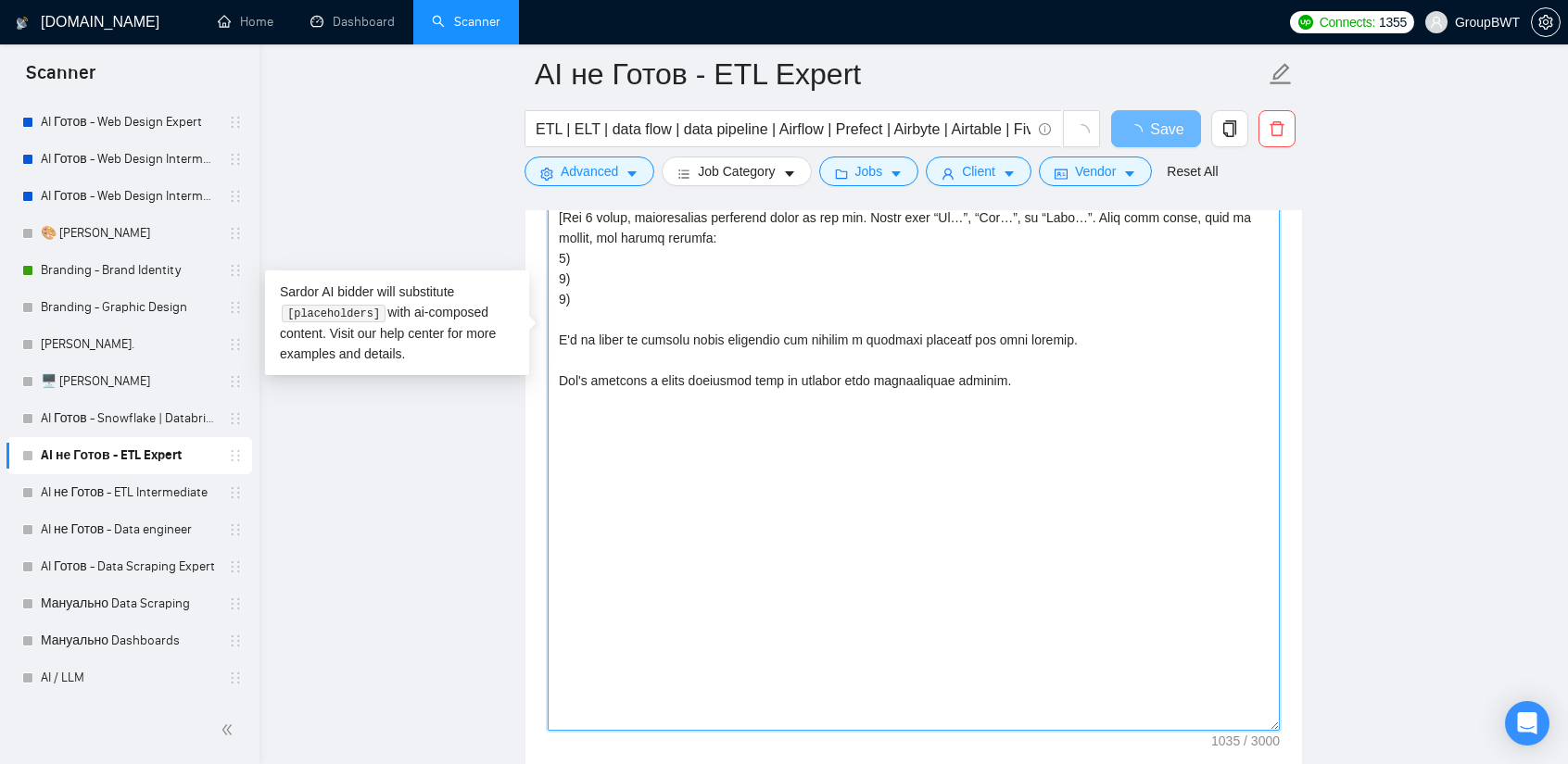
click at [1071, 377] on textarea "Cover letter template:" at bounding box center [913, 344] width 732 height 773
paste textarea "All the best, Aleksey Yudin https://groupbwt.com/"
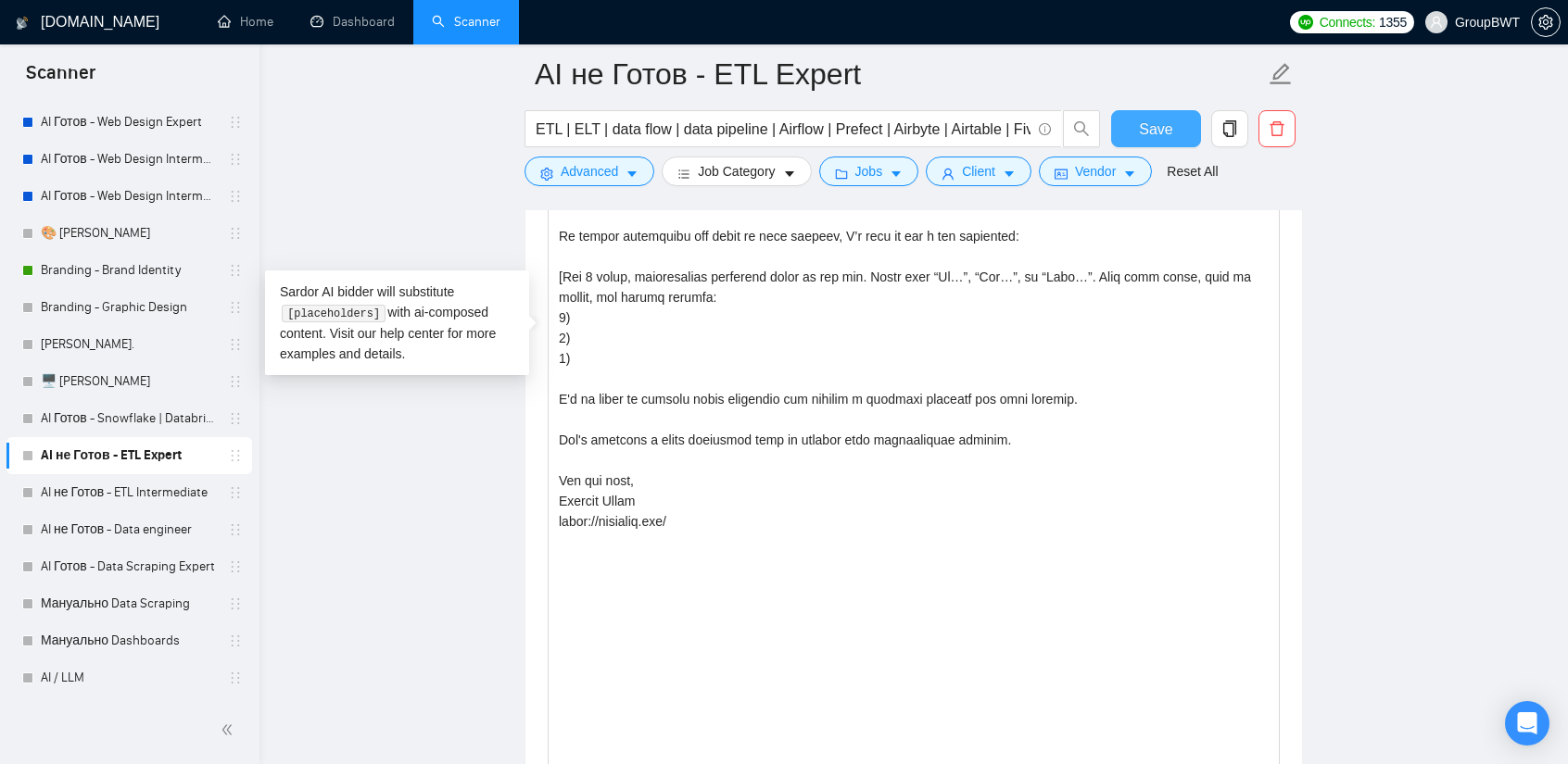
click at [1171, 125] on button "Save" at bounding box center [1156, 128] width 90 height 37
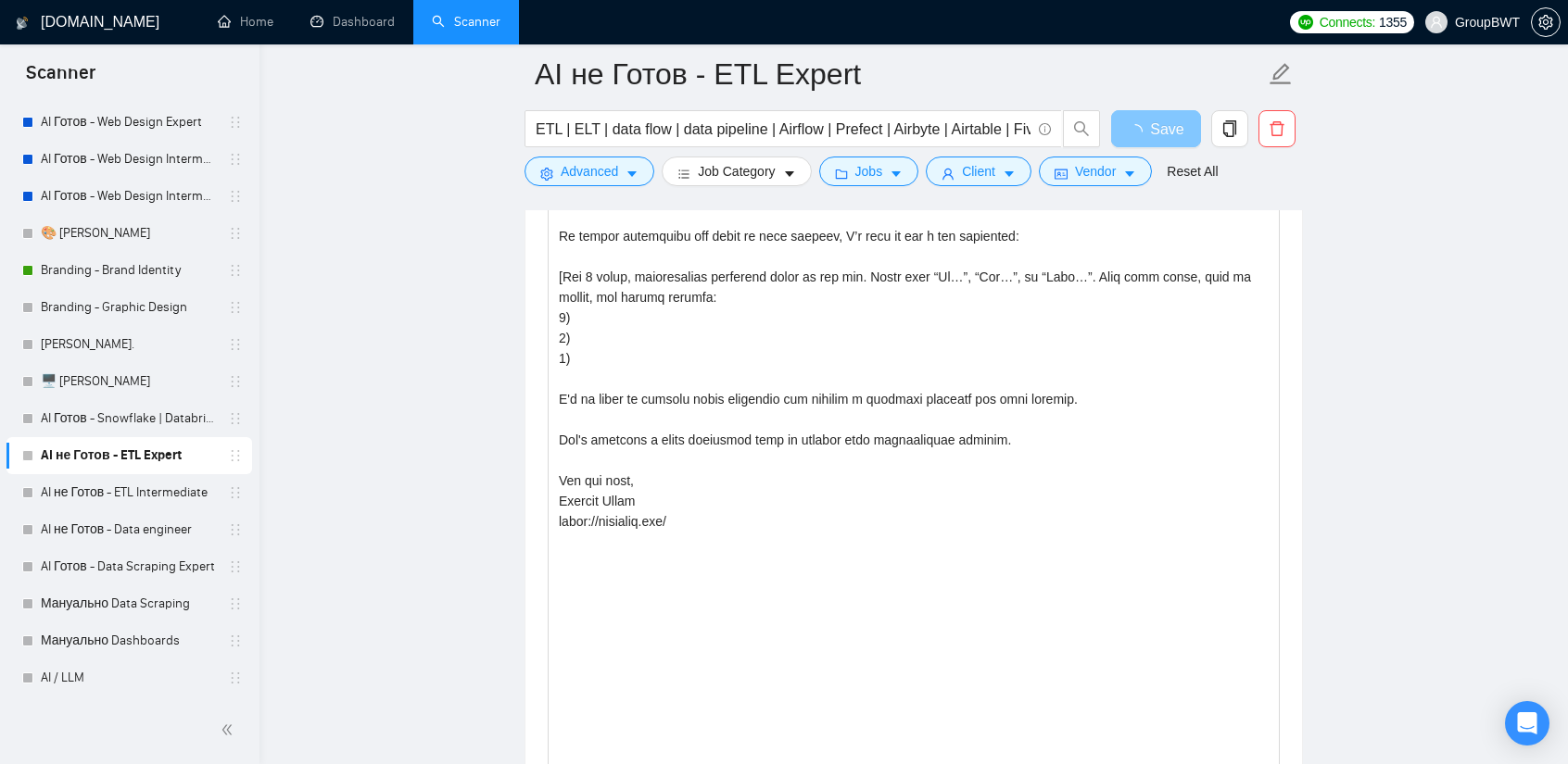
drag, startPoint x: 1276, startPoint y: 392, endPoint x: 1143, endPoint y: 808, distance: 436.7
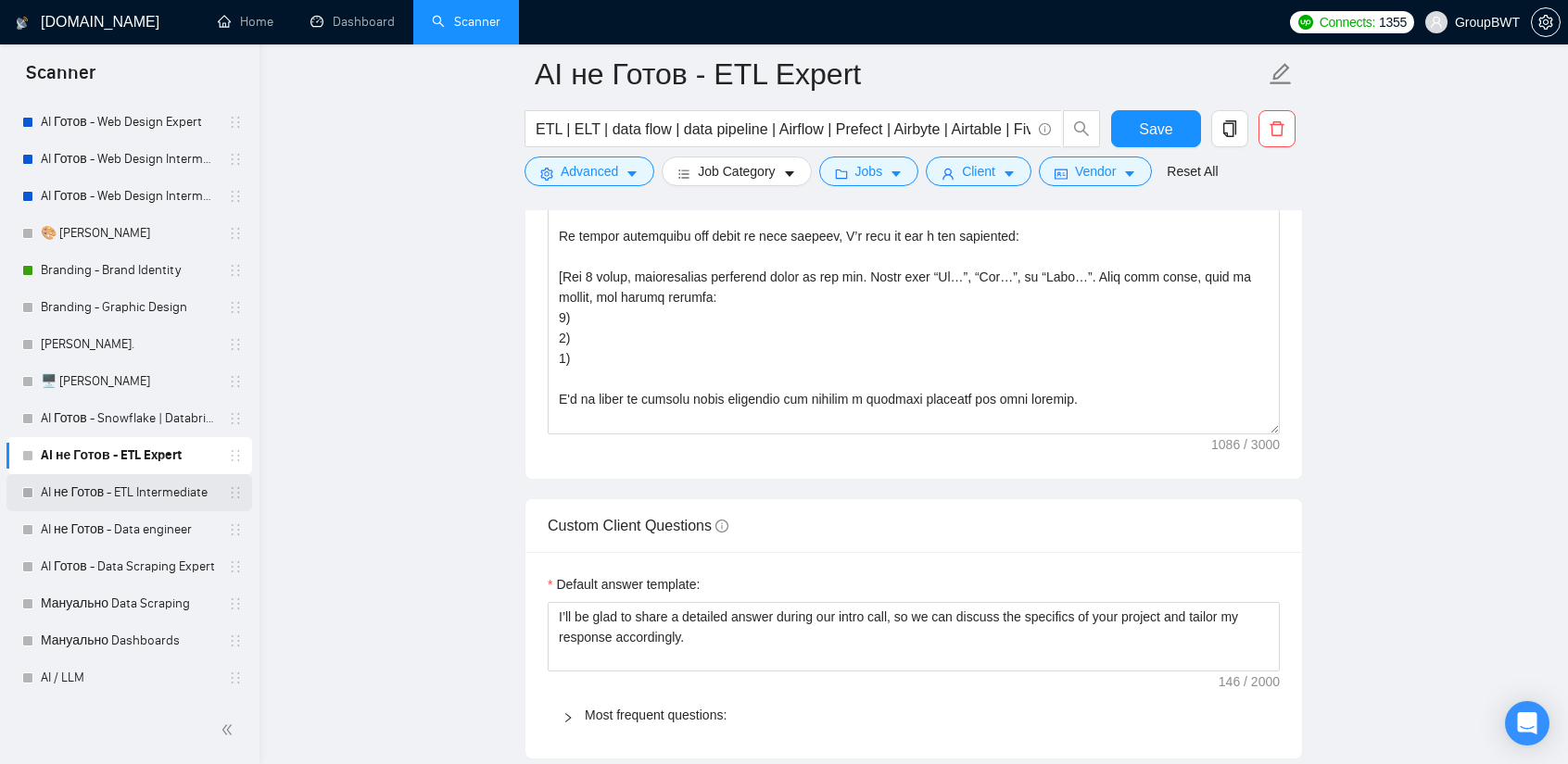
click at [143, 496] on link "AI не Готов - ETL Intermediate" at bounding box center [129, 493] width 176 height 37
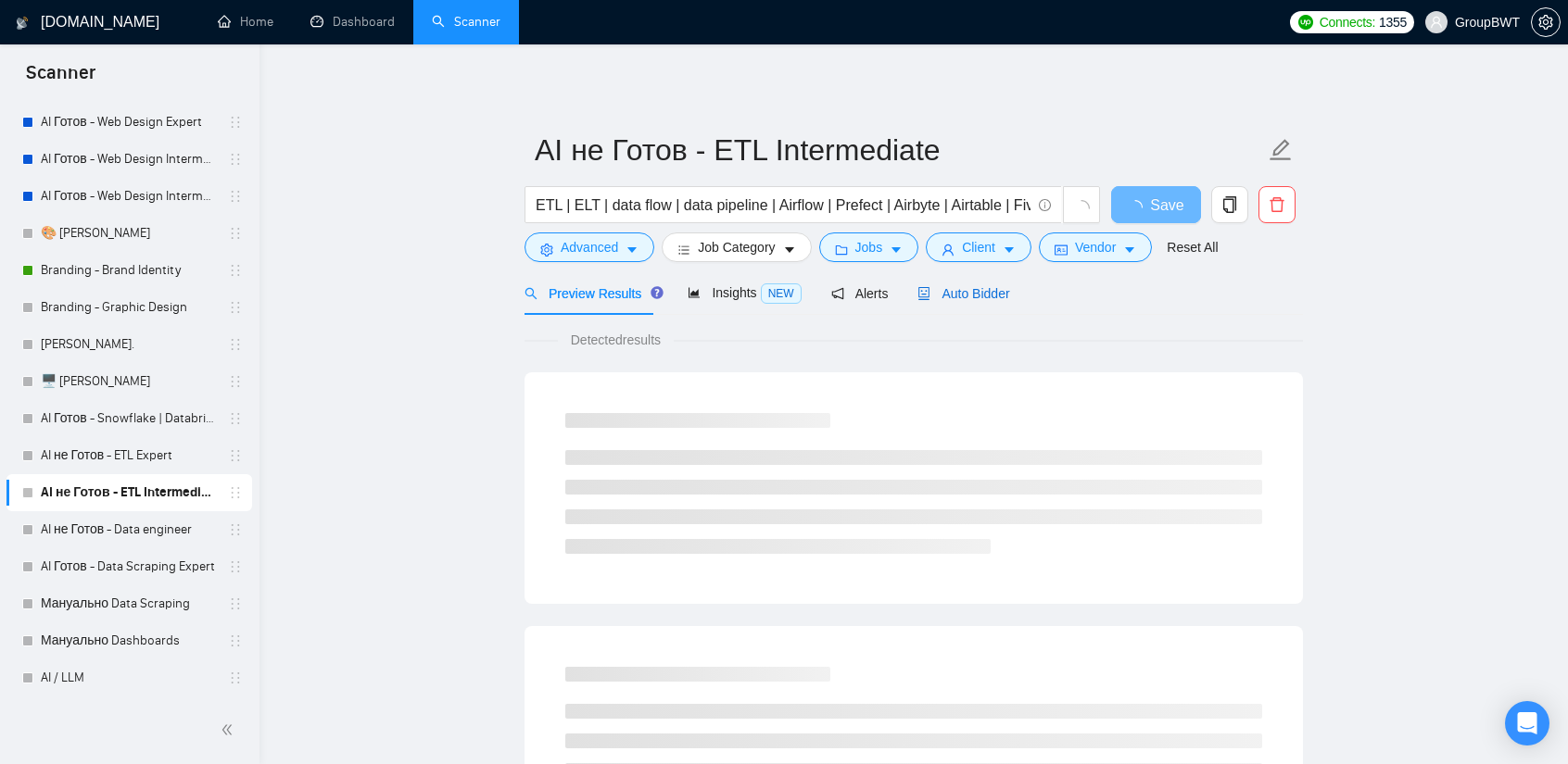
click at [951, 302] on div "Auto Bidder" at bounding box center [963, 293] width 92 height 20
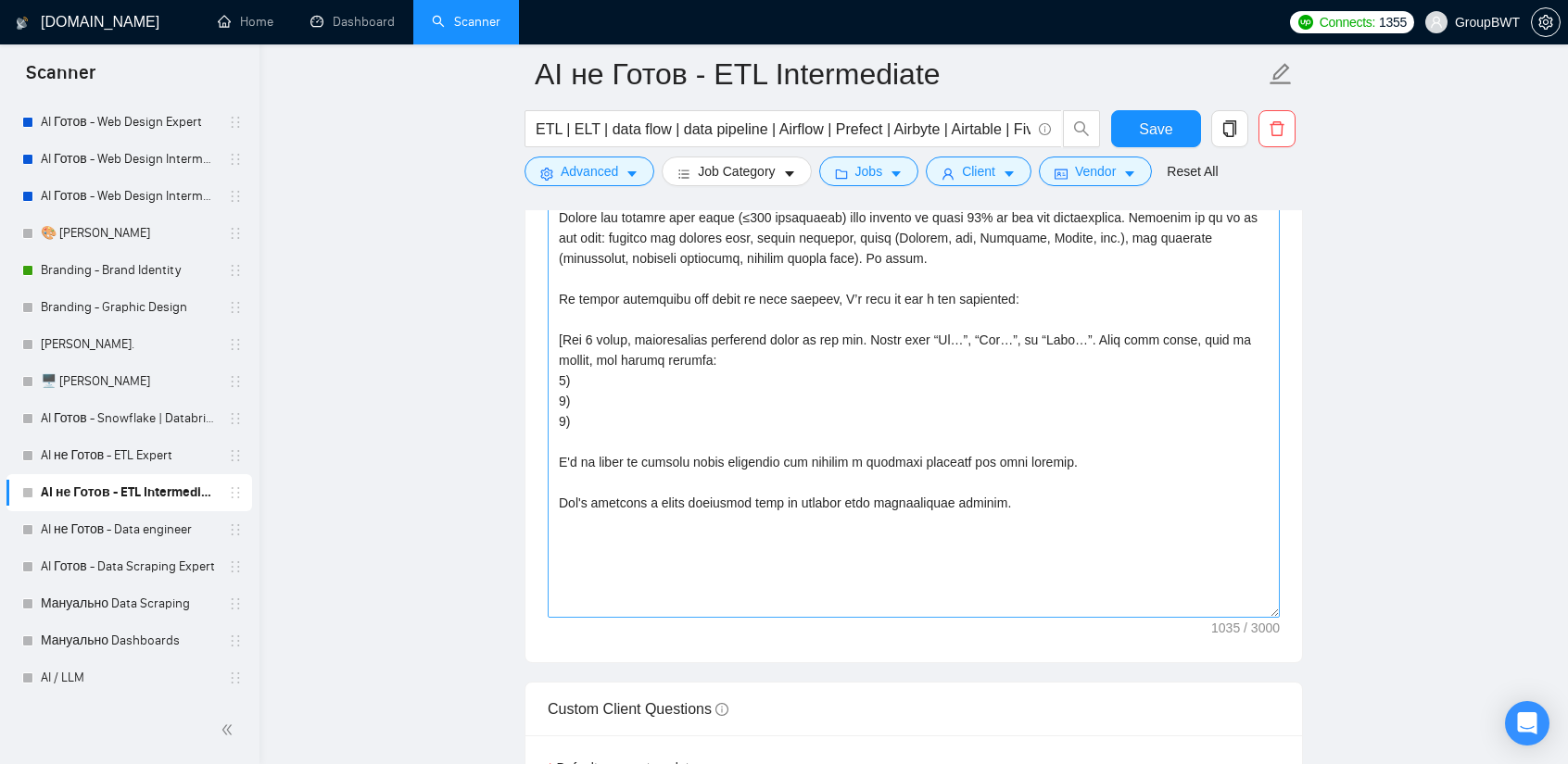
drag, startPoint x: 1272, startPoint y: 482, endPoint x: 1112, endPoint y: 677, distance: 252.2
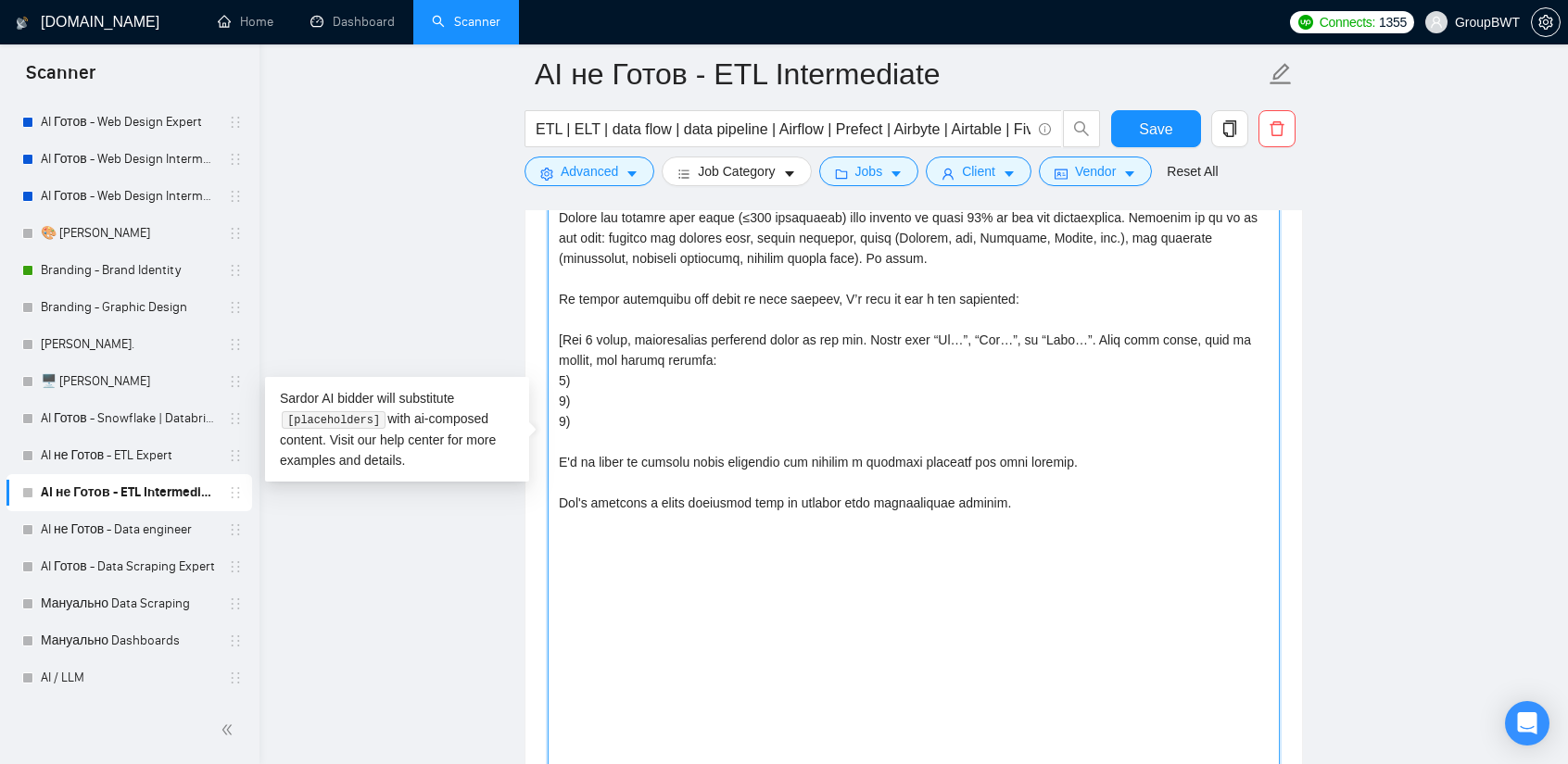
click at [1087, 537] on textarea "Cover letter template:" at bounding box center [913, 451] width 732 height 741
paste textarea "All the best, Aleksey Yudin https://groupbwt.com/"
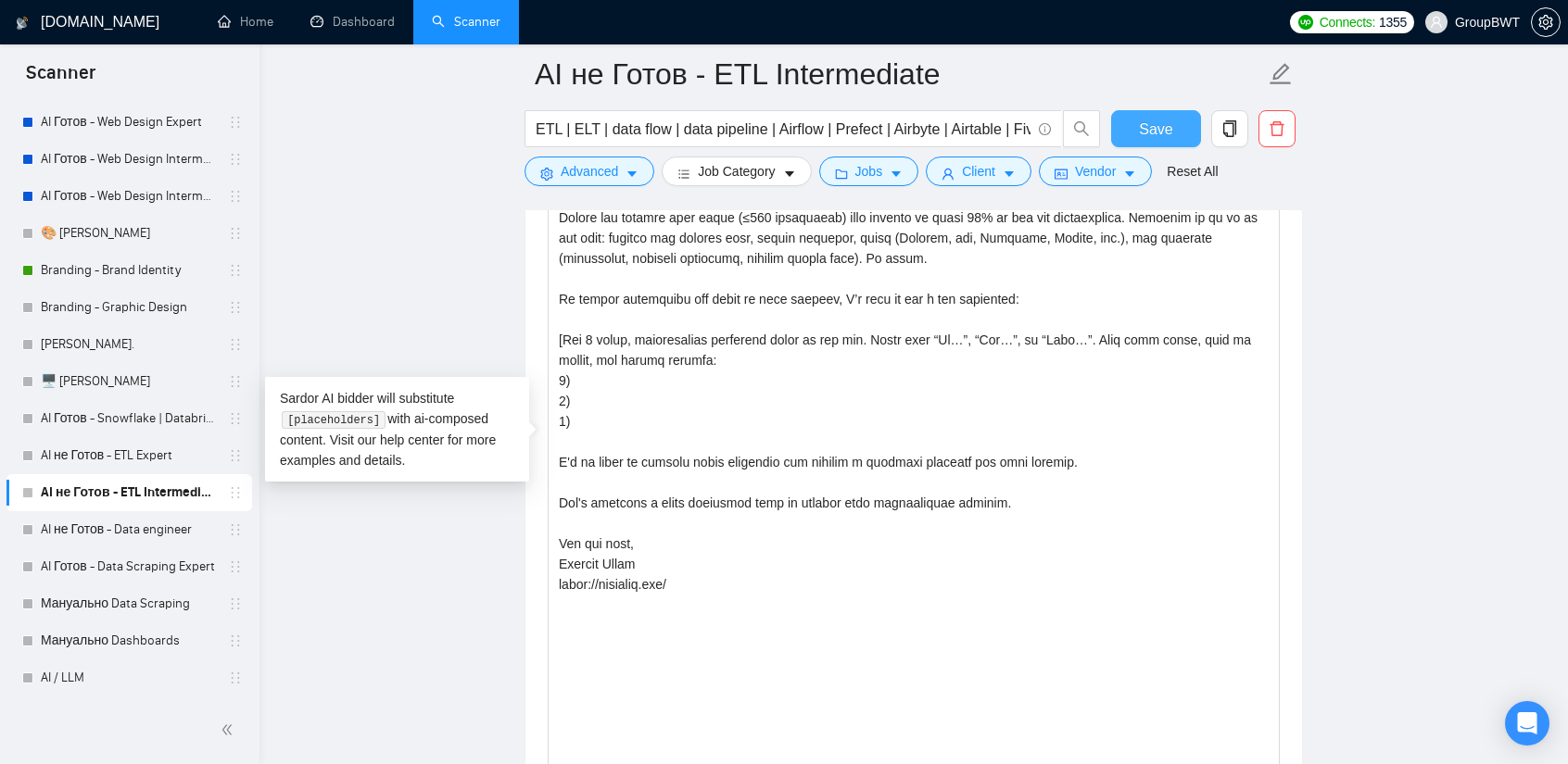
click at [1156, 124] on span "Save" at bounding box center [1155, 129] width 33 height 23
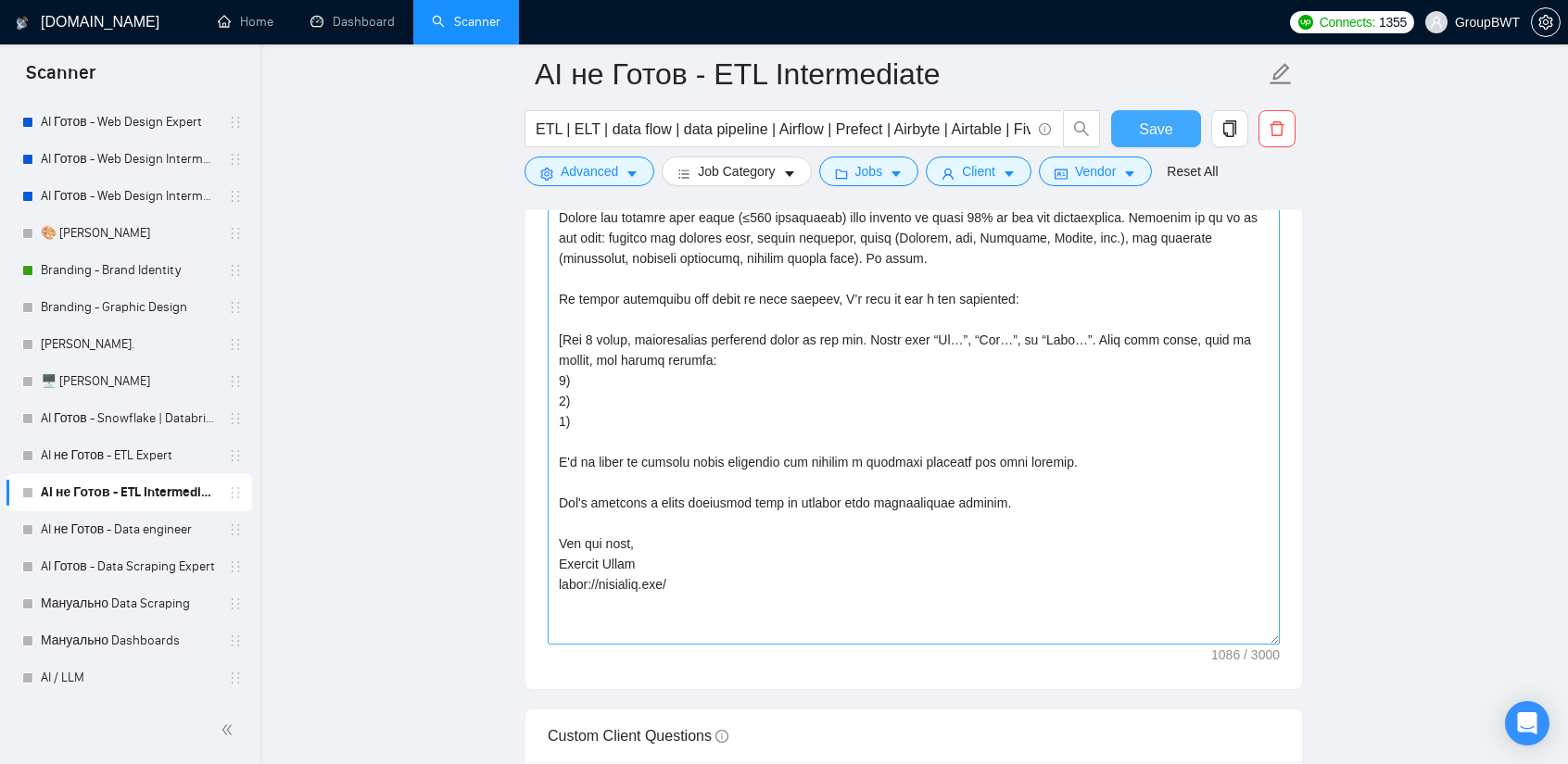
drag, startPoint x: 1278, startPoint y: 482, endPoint x: 1091, endPoint y: 687, distance: 277.5
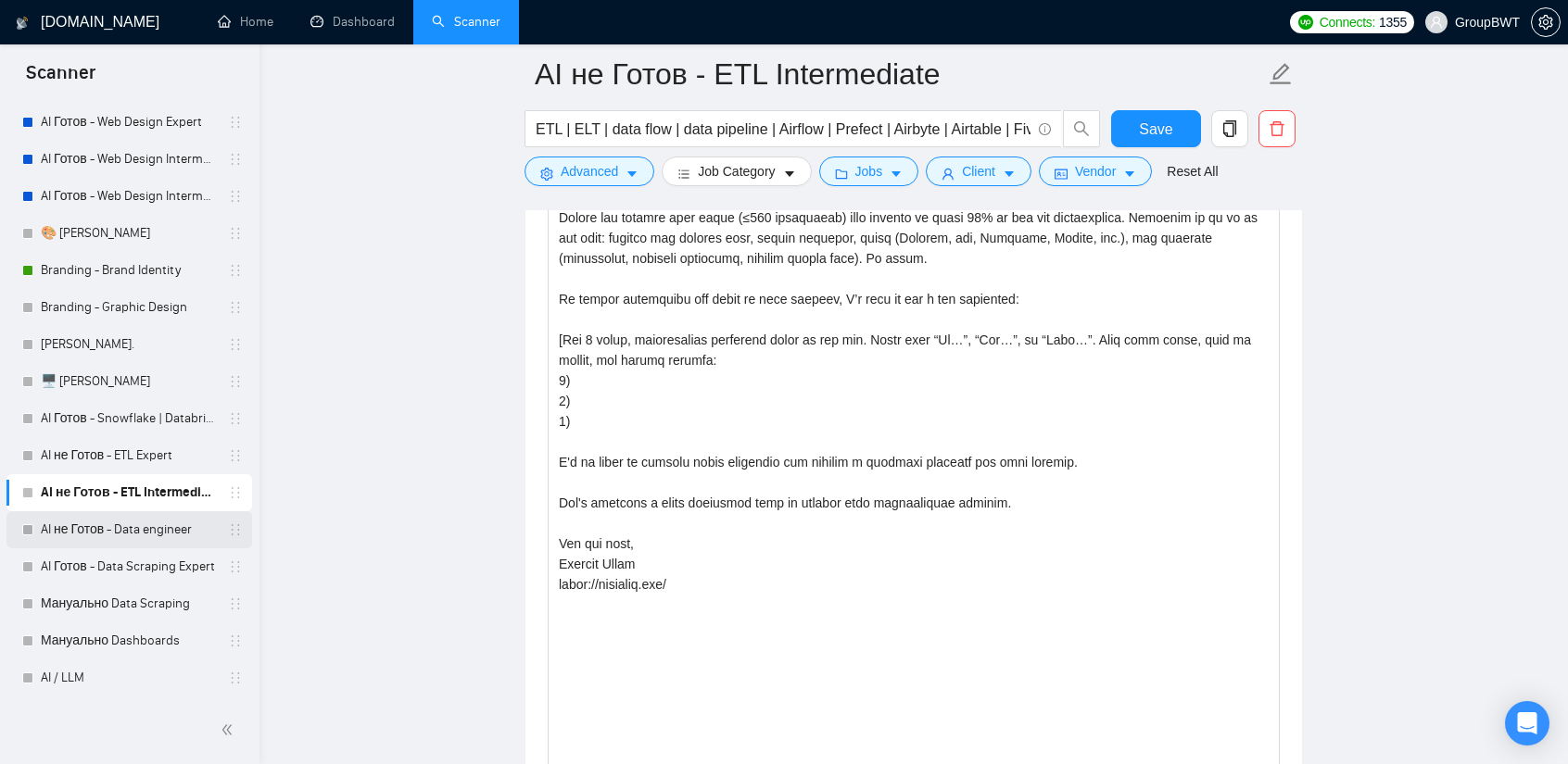
drag, startPoint x: 156, startPoint y: 531, endPoint x: 218, endPoint y: 531, distance: 62.0
click at [156, 531] on link "AI не Готов - Data engineer" at bounding box center [129, 529] width 176 height 37
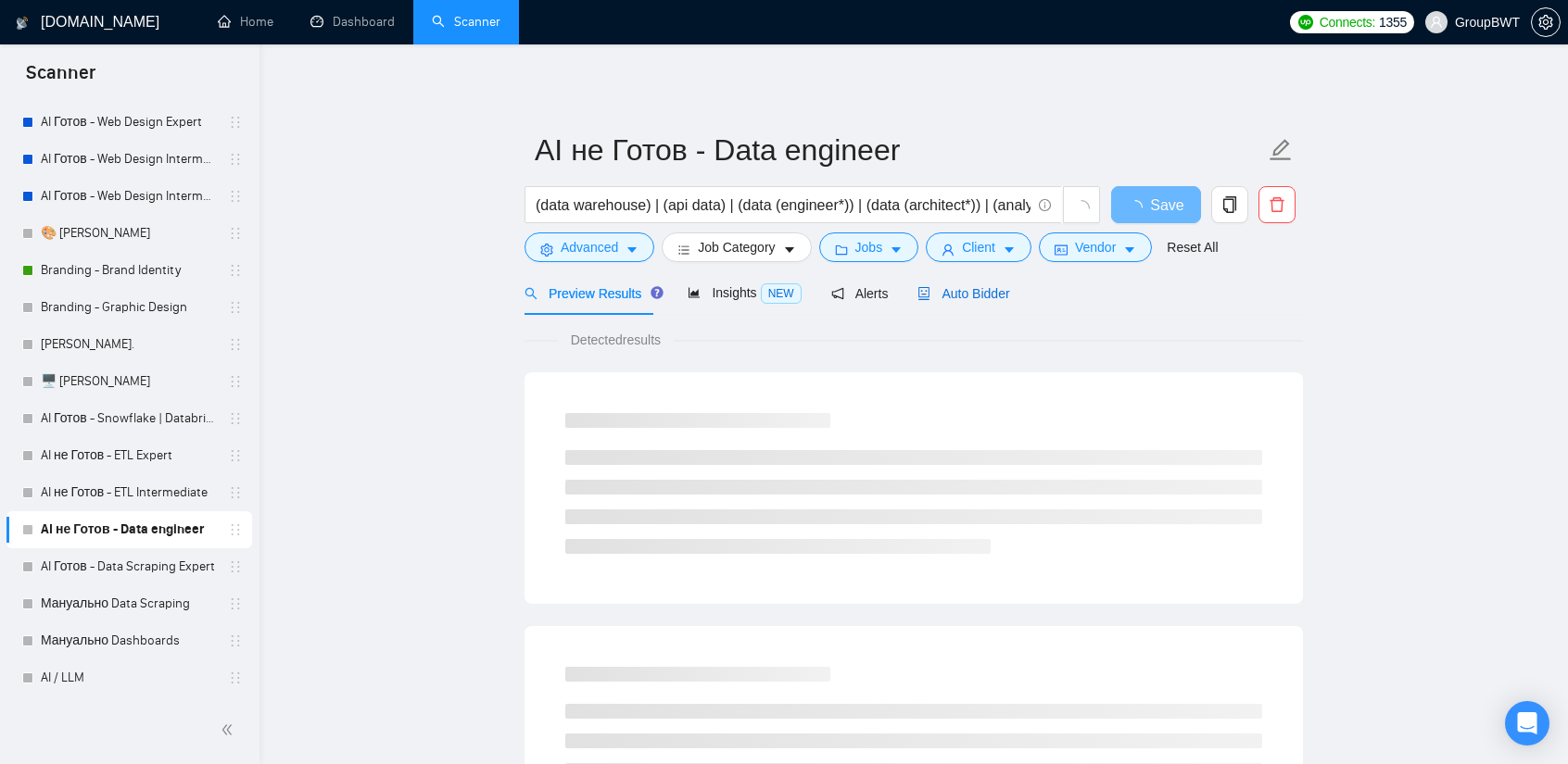
click at [977, 298] on span "Auto Bidder" at bounding box center [963, 294] width 92 height 15
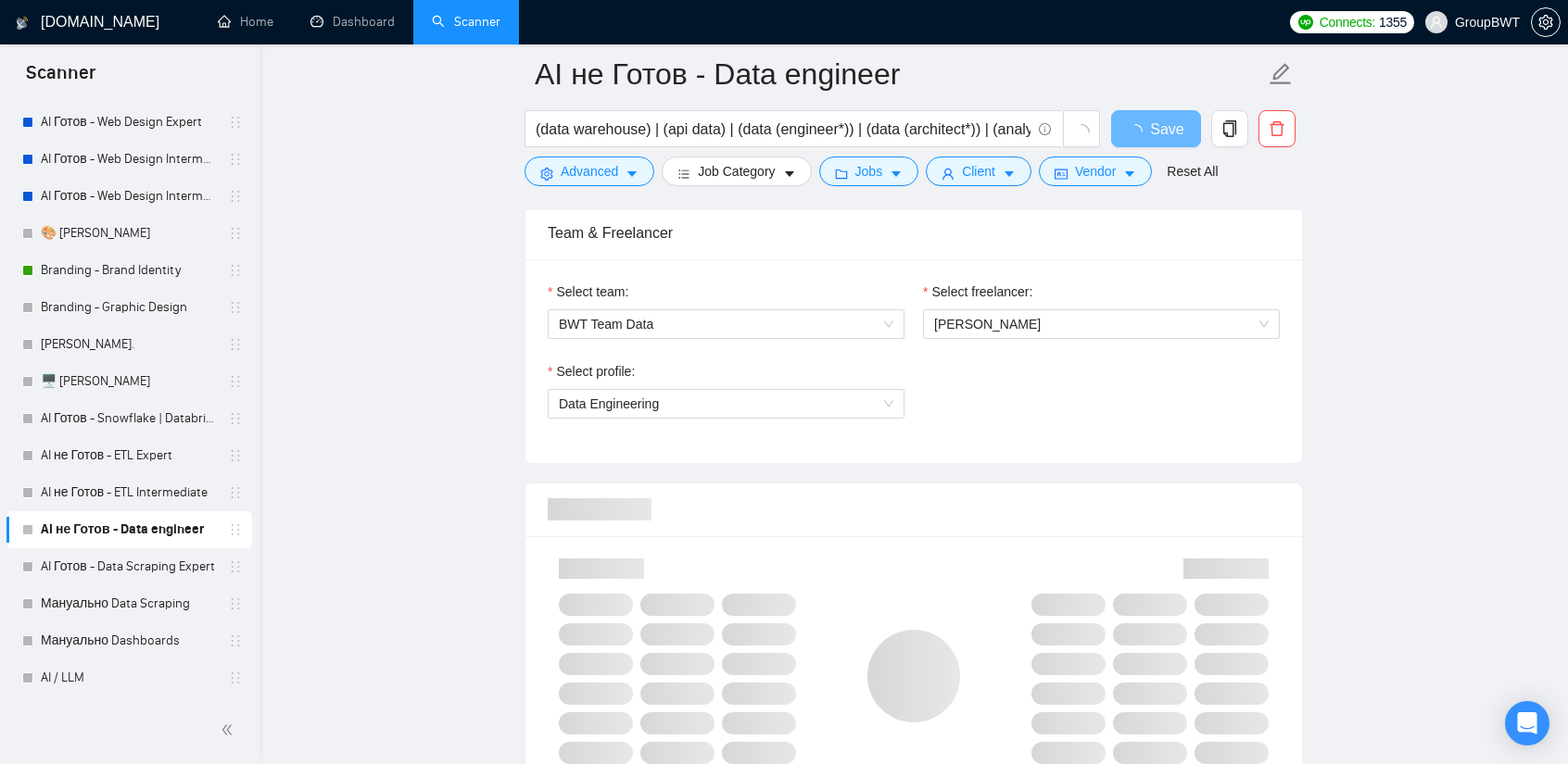
scroll to position [926, 0]
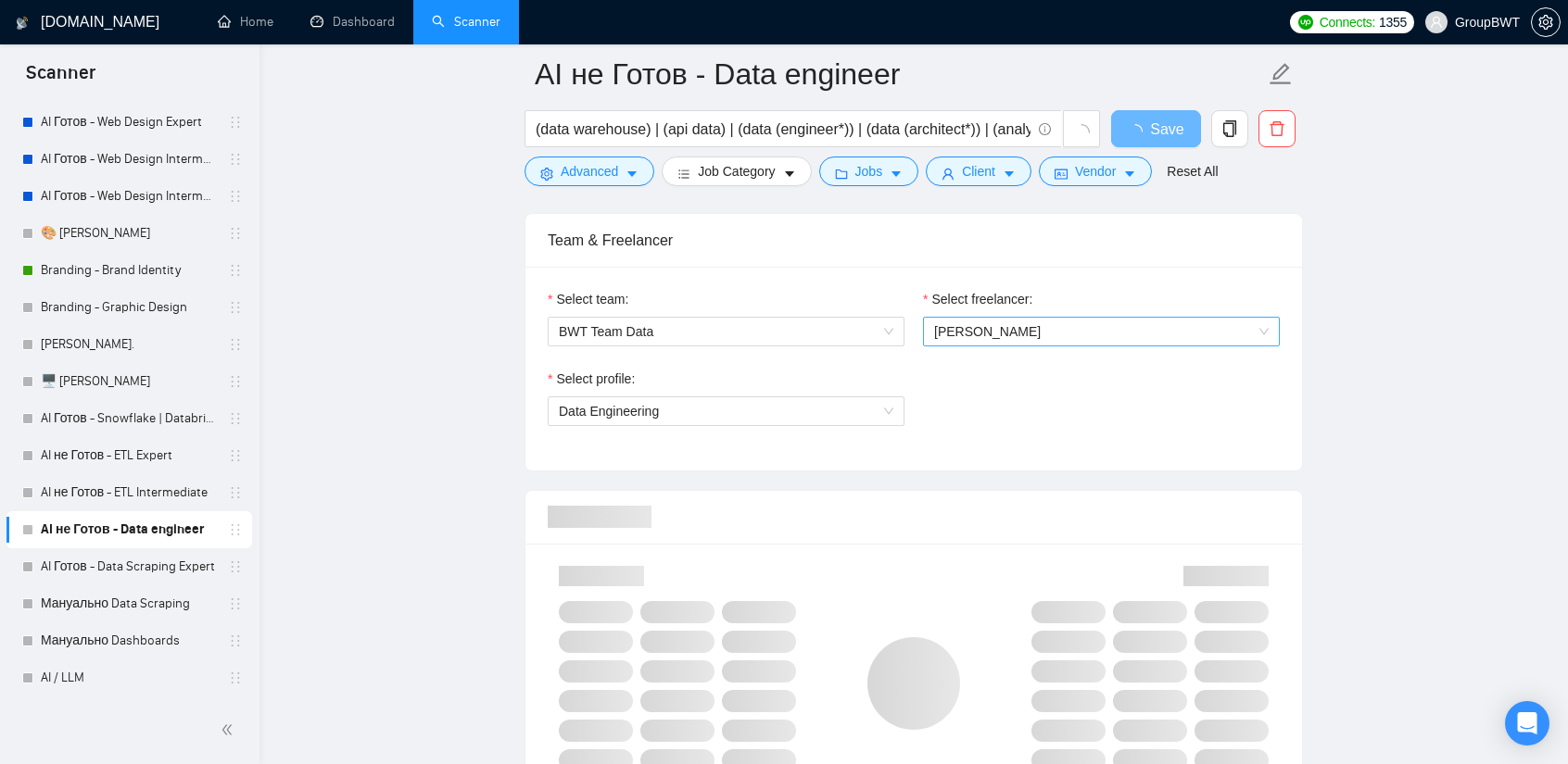
click at [1047, 327] on span "Oleg Boyko" at bounding box center [1102, 331] width 334 height 28
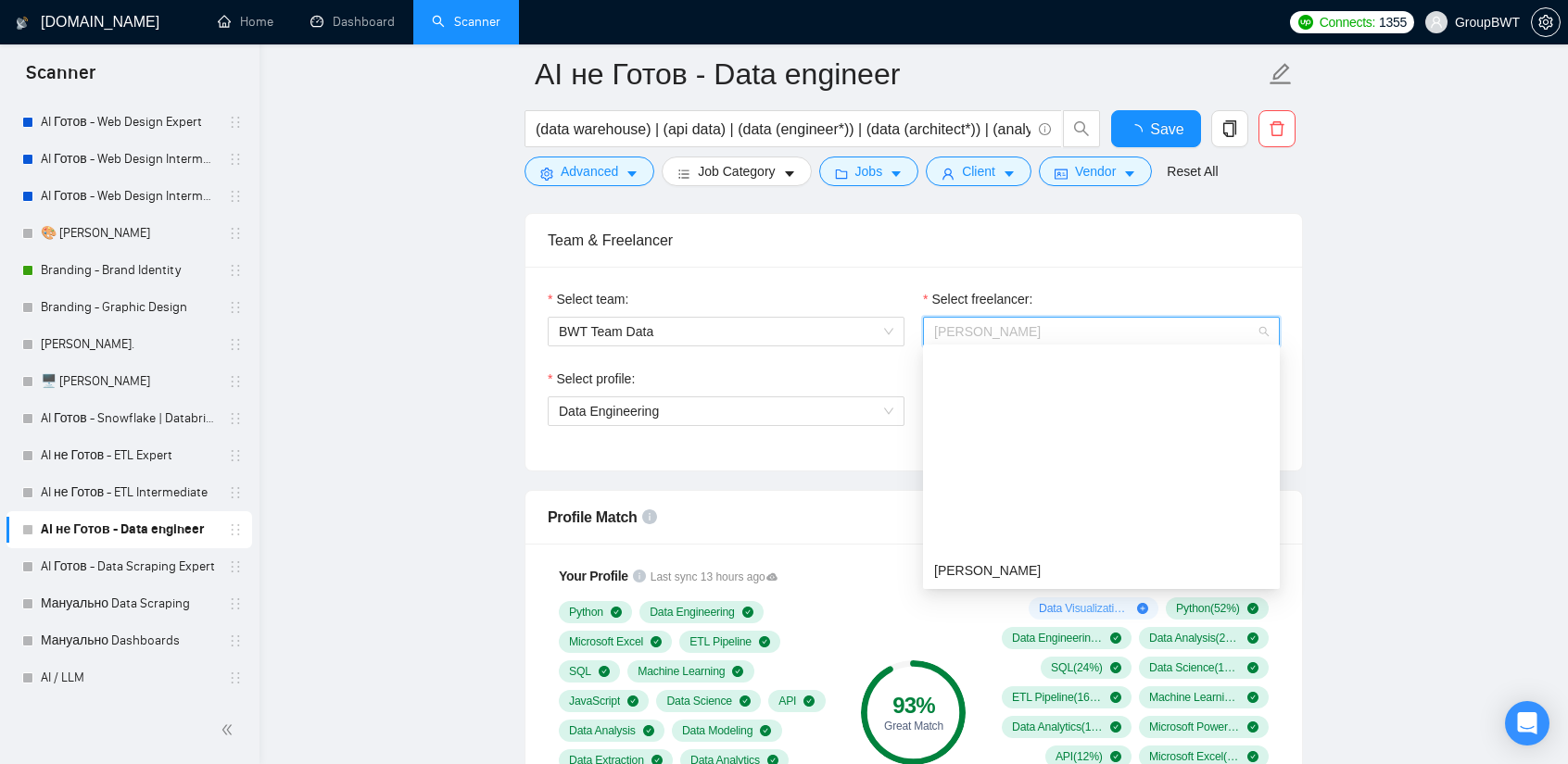
scroll to position [237, 0]
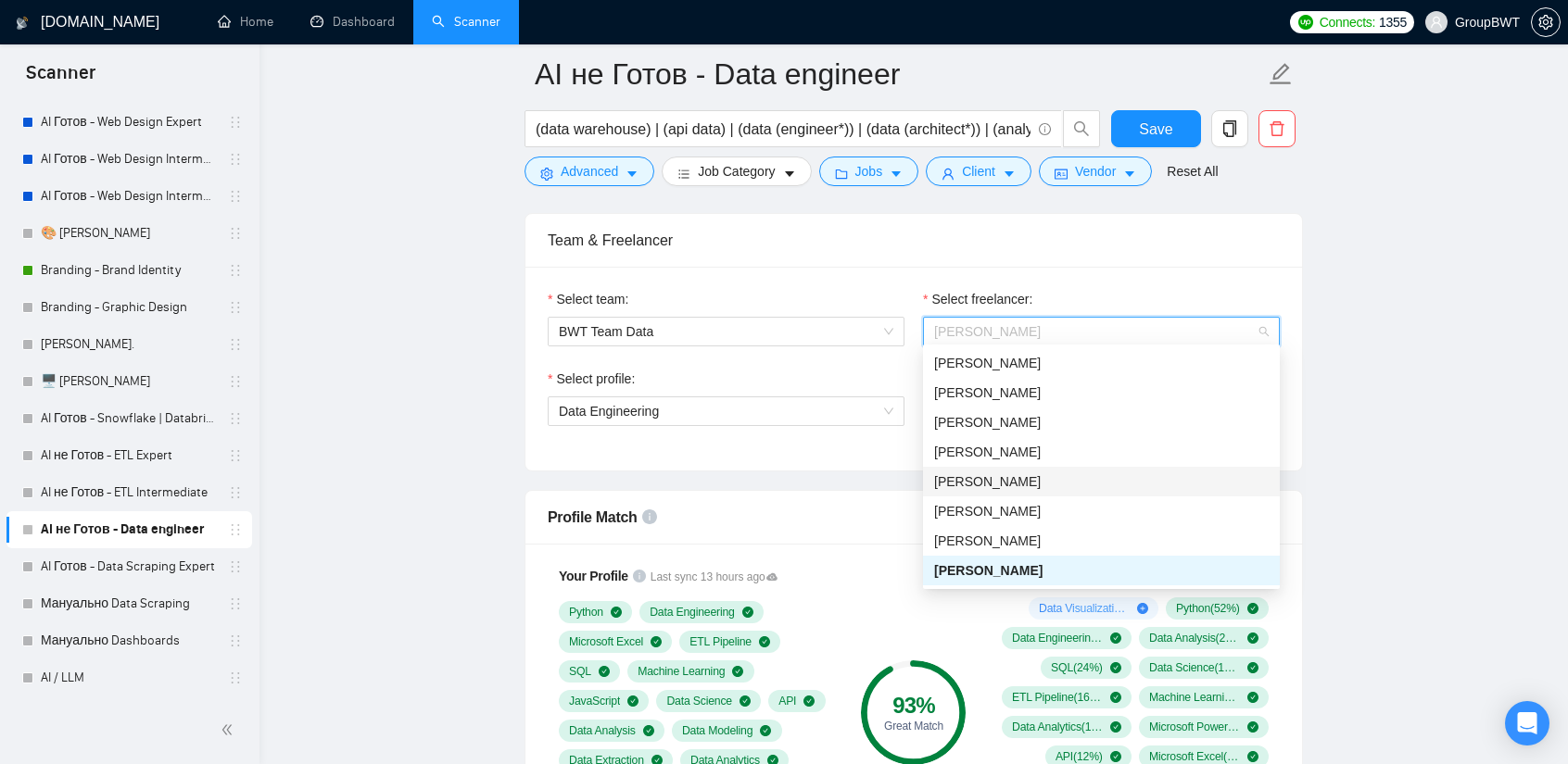
click at [1030, 480] on div "Aleksey Yudin" at bounding box center [1102, 481] width 334 height 20
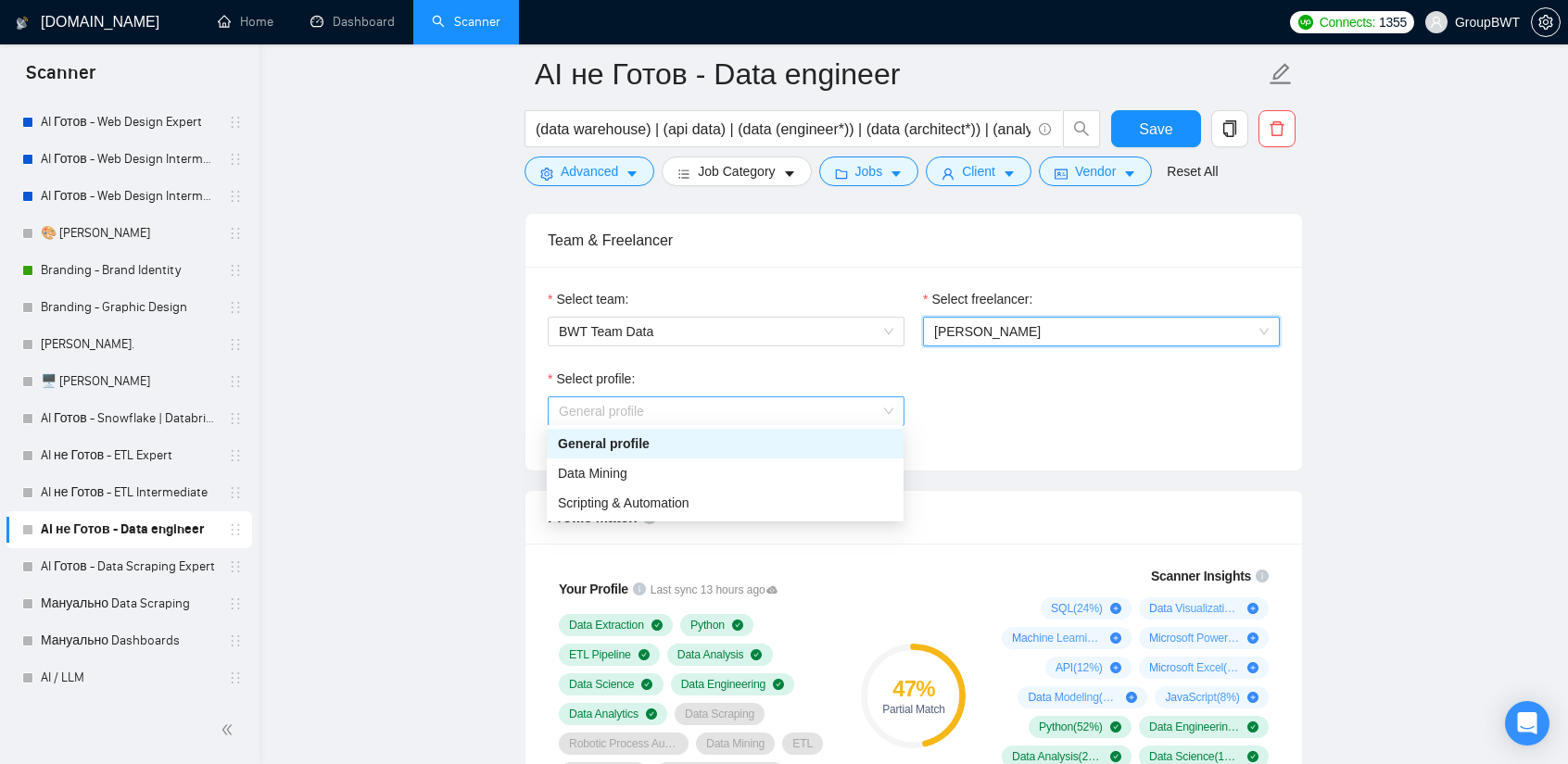
click at [862, 398] on span "General profile" at bounding box center [726, 411] width 334 height 28
click at [738, 499] on div "Scripting & Automation" at bounding box center [725, 502] width 334 height 20
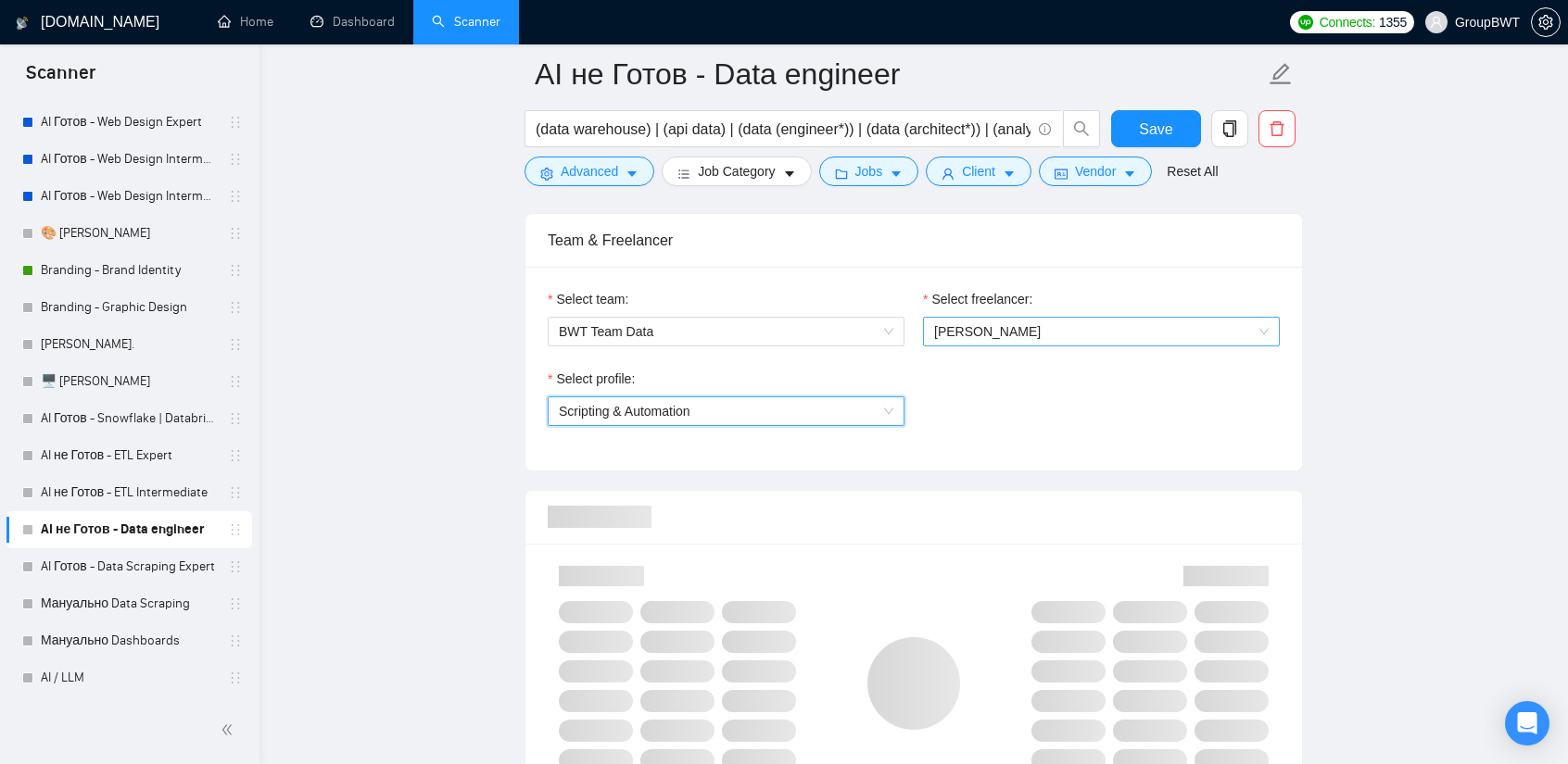
click at [1040, 335] on span "Aleksey Yudin" at bounding box center [1102, 331] width 334 height 28
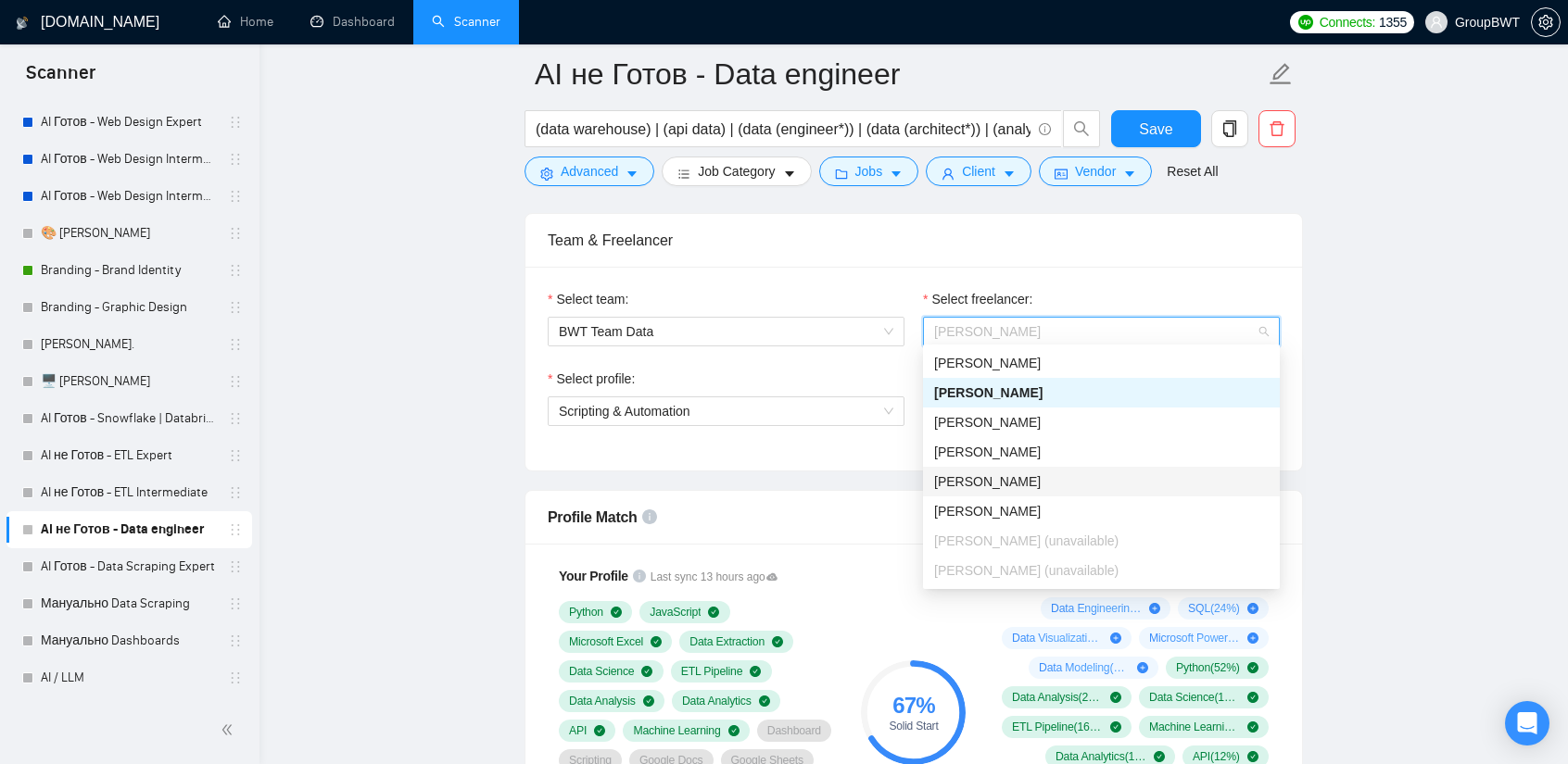
scroll to position [233, 0]
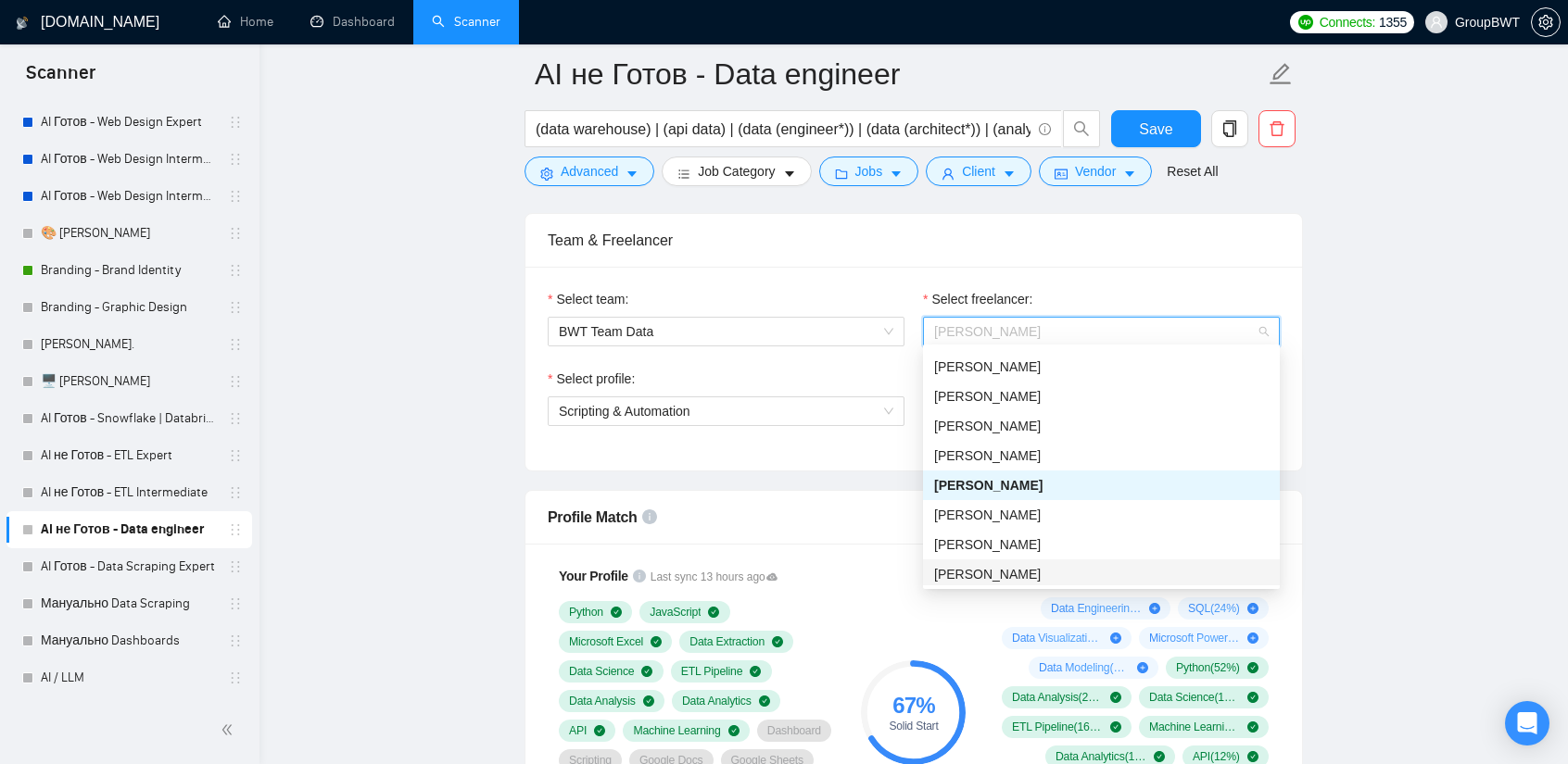
click at [1015, 568] on div "Oleg Boyko" at bounding box center [1102, 574] width 334 height 20
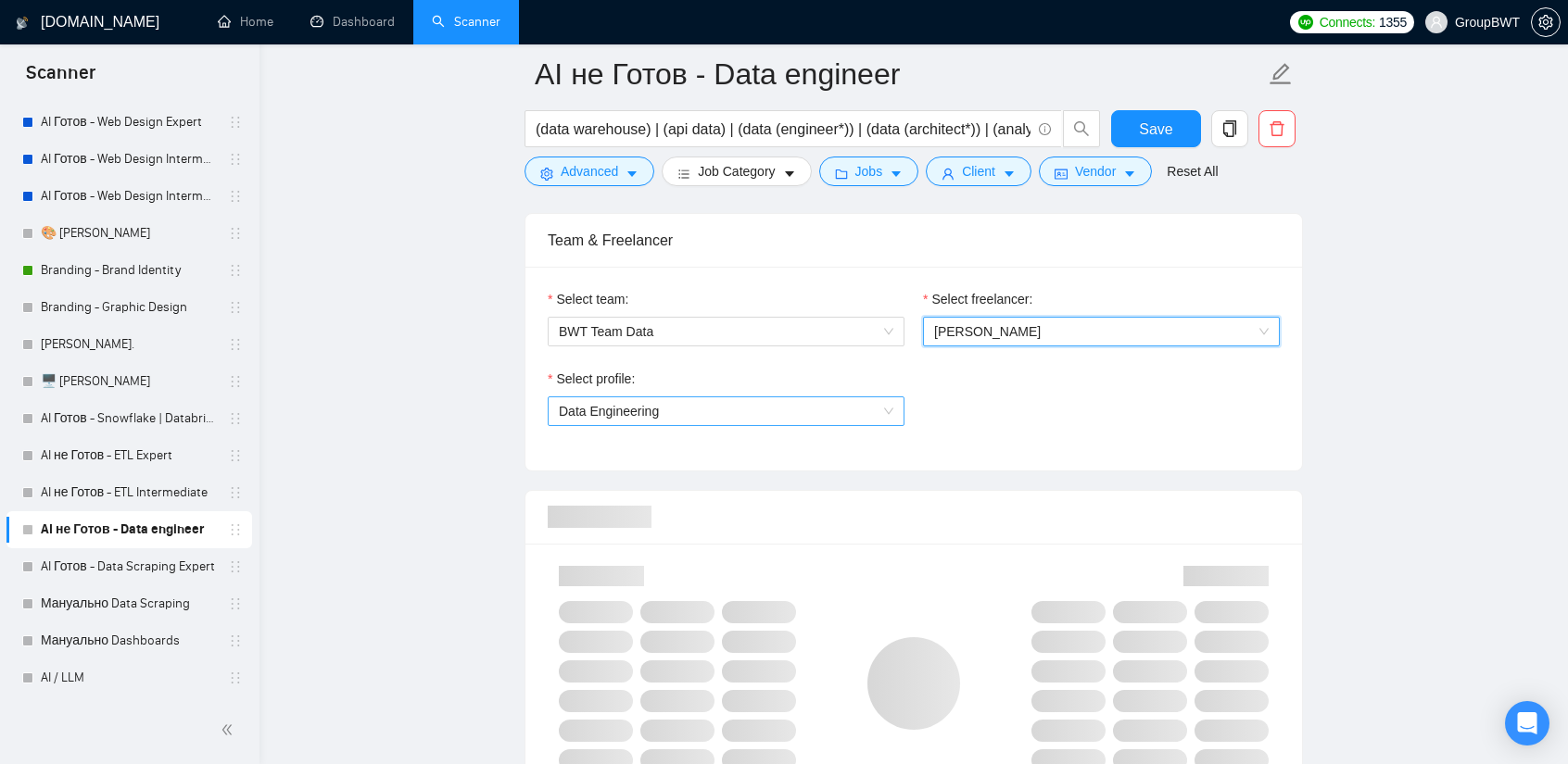
click at [813, 403] on span "Data Engineering" at bounding box center [726, 411] width 334 height 28
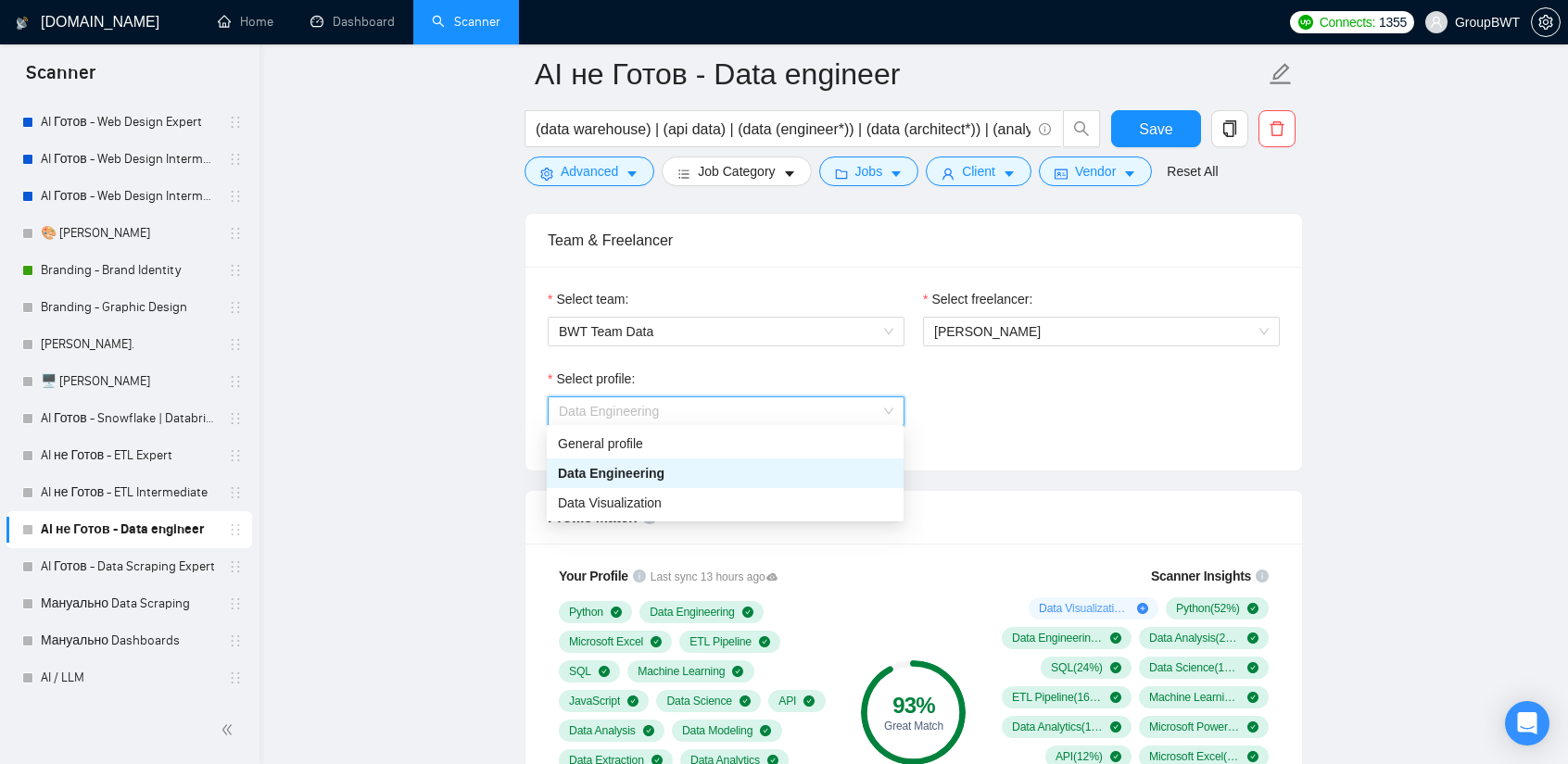
click at [1134, 417] on div "Select profile: Data Engineering" at bounding box center [913, 408] width 751 height 79
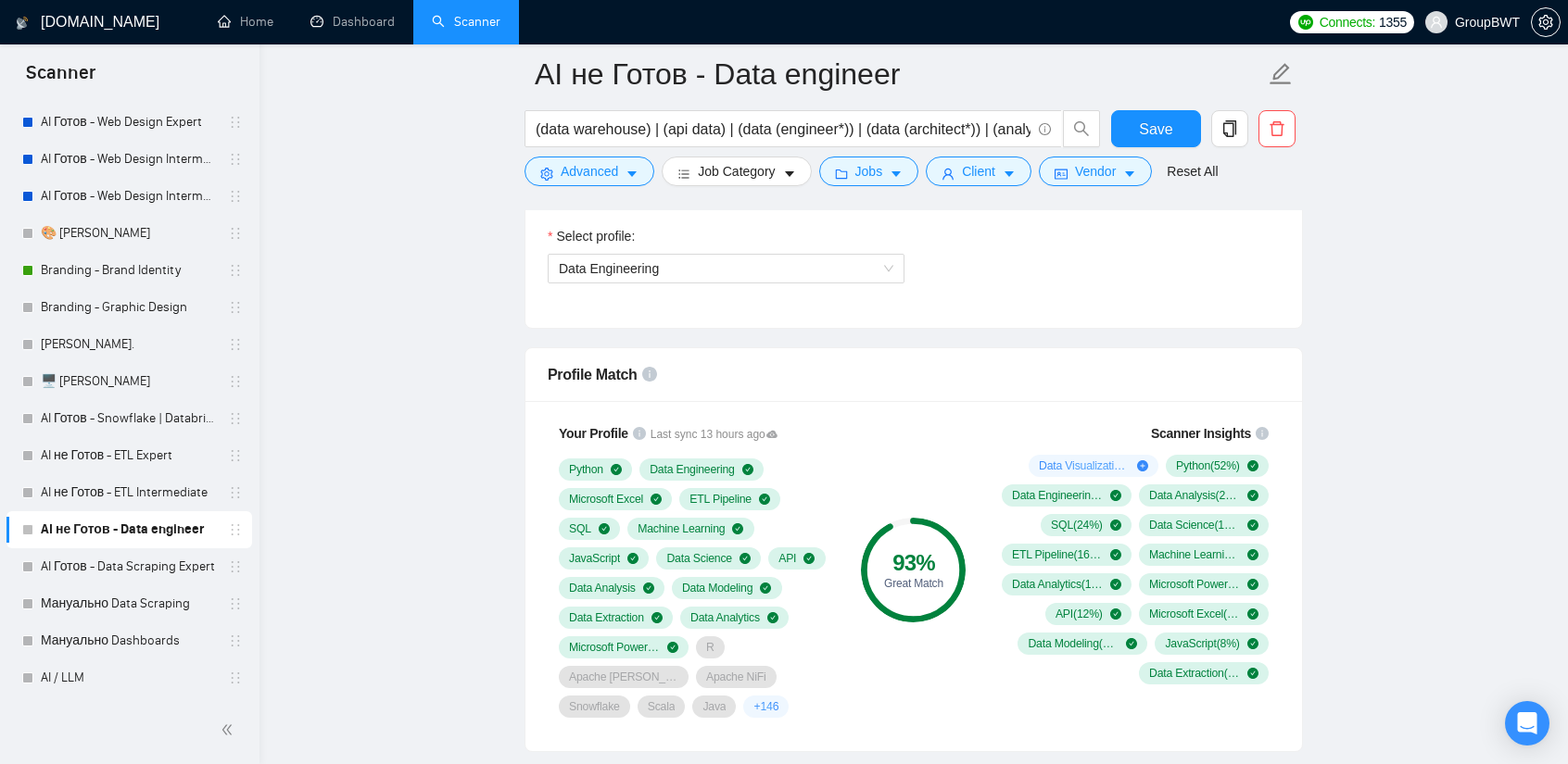
scroll to position [926, 0]
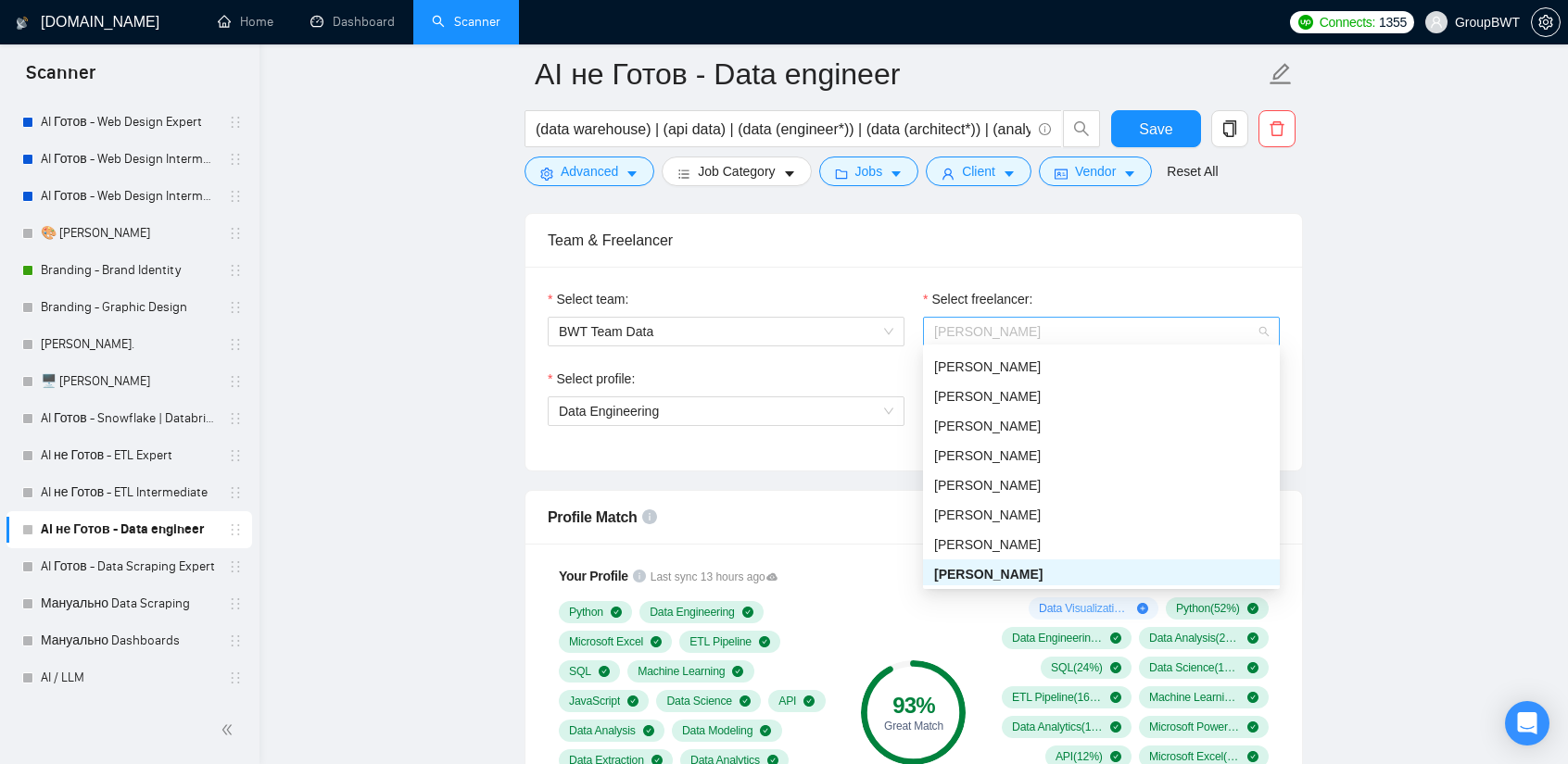
click at [999, 335] on span "Oleg Boyko" at bounding box center [1102, 331] width 334 height 28
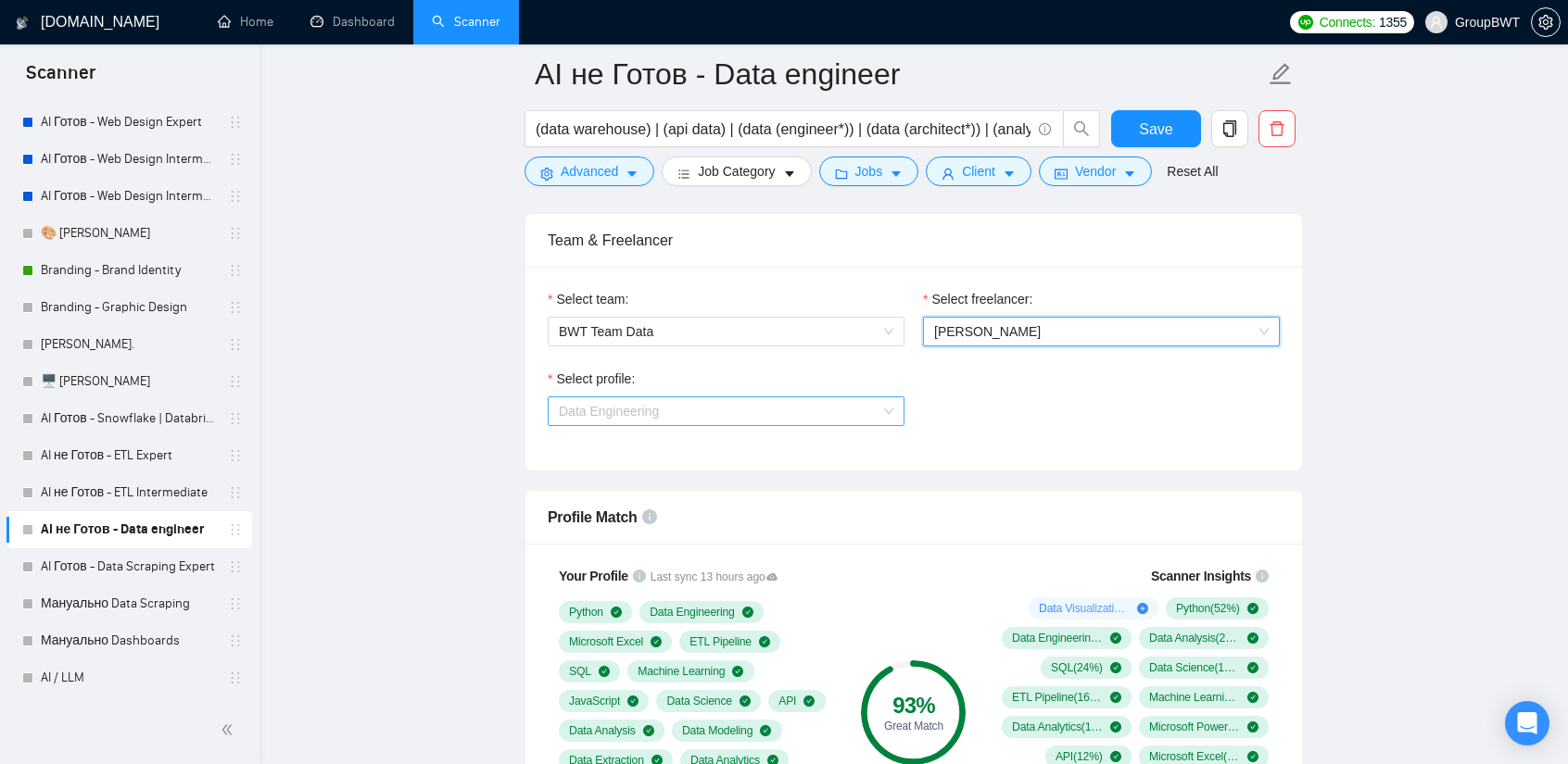
click at [763, 406] on span "Data Engineering" at bounding box center [726, 411] width 334 height 28
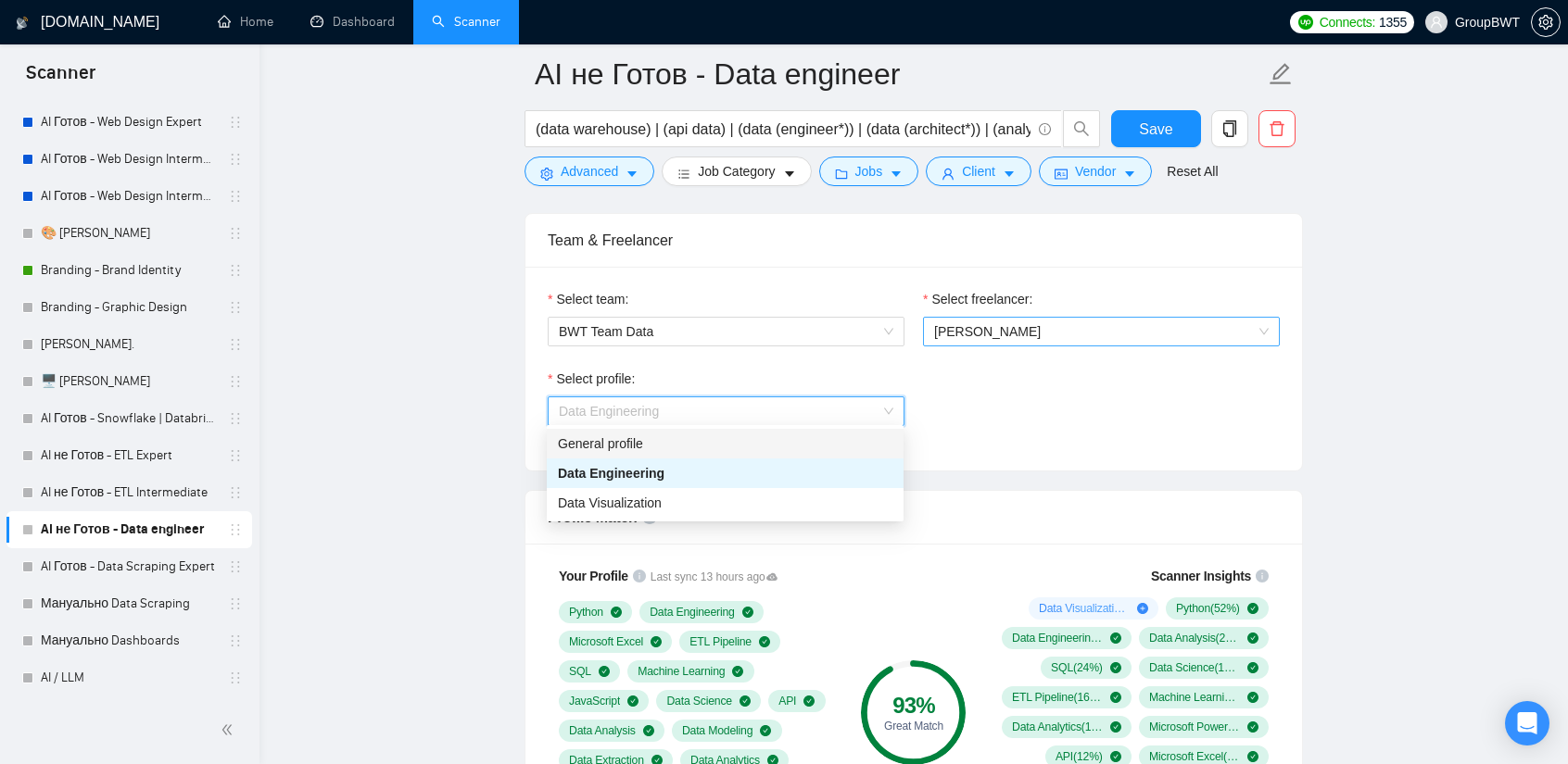
click at [967, 336] on span "Oleg Boyko" at bounding box center [1102, 331] width 334 height 28
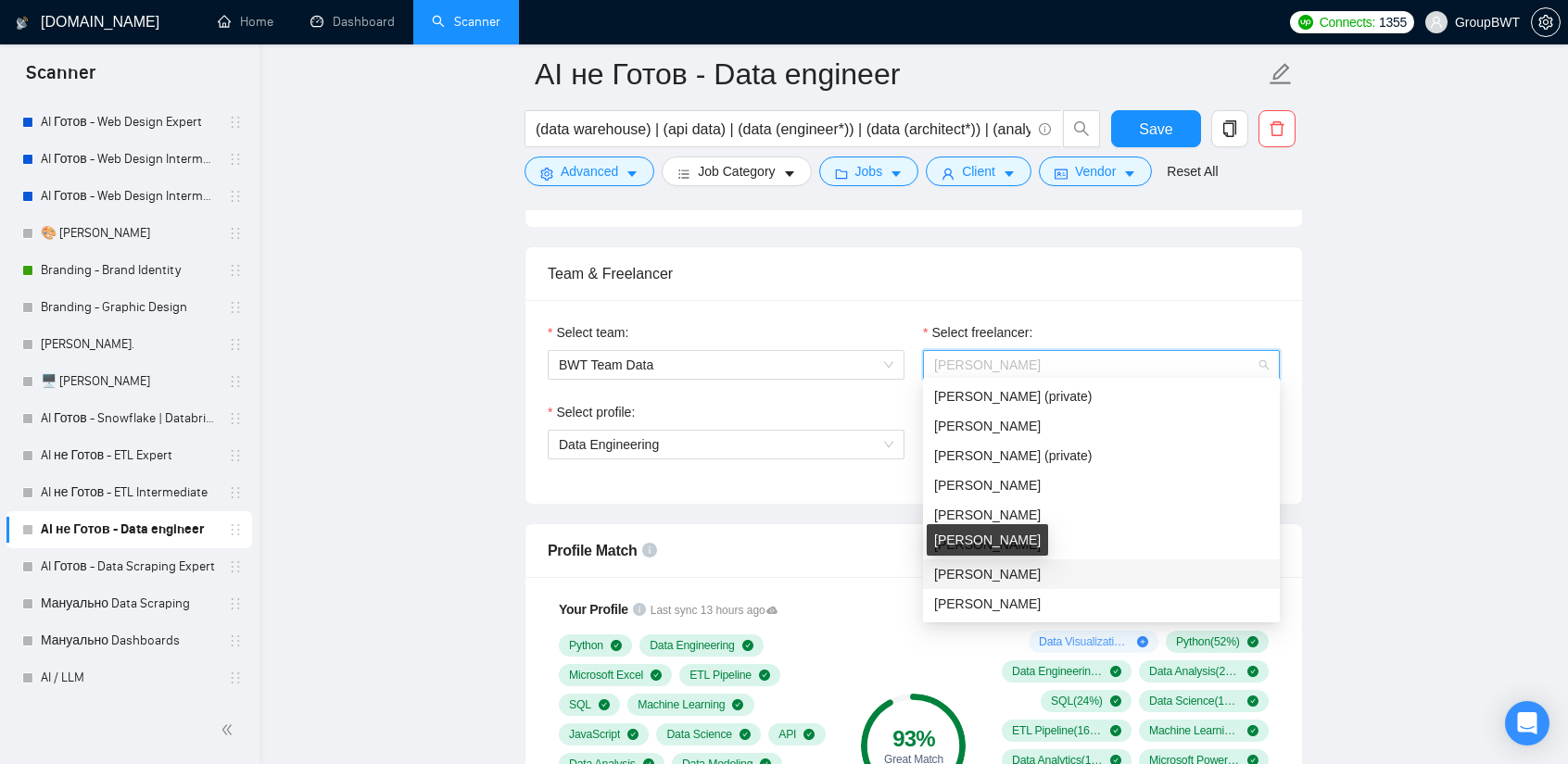
scroll to position [741, 0]
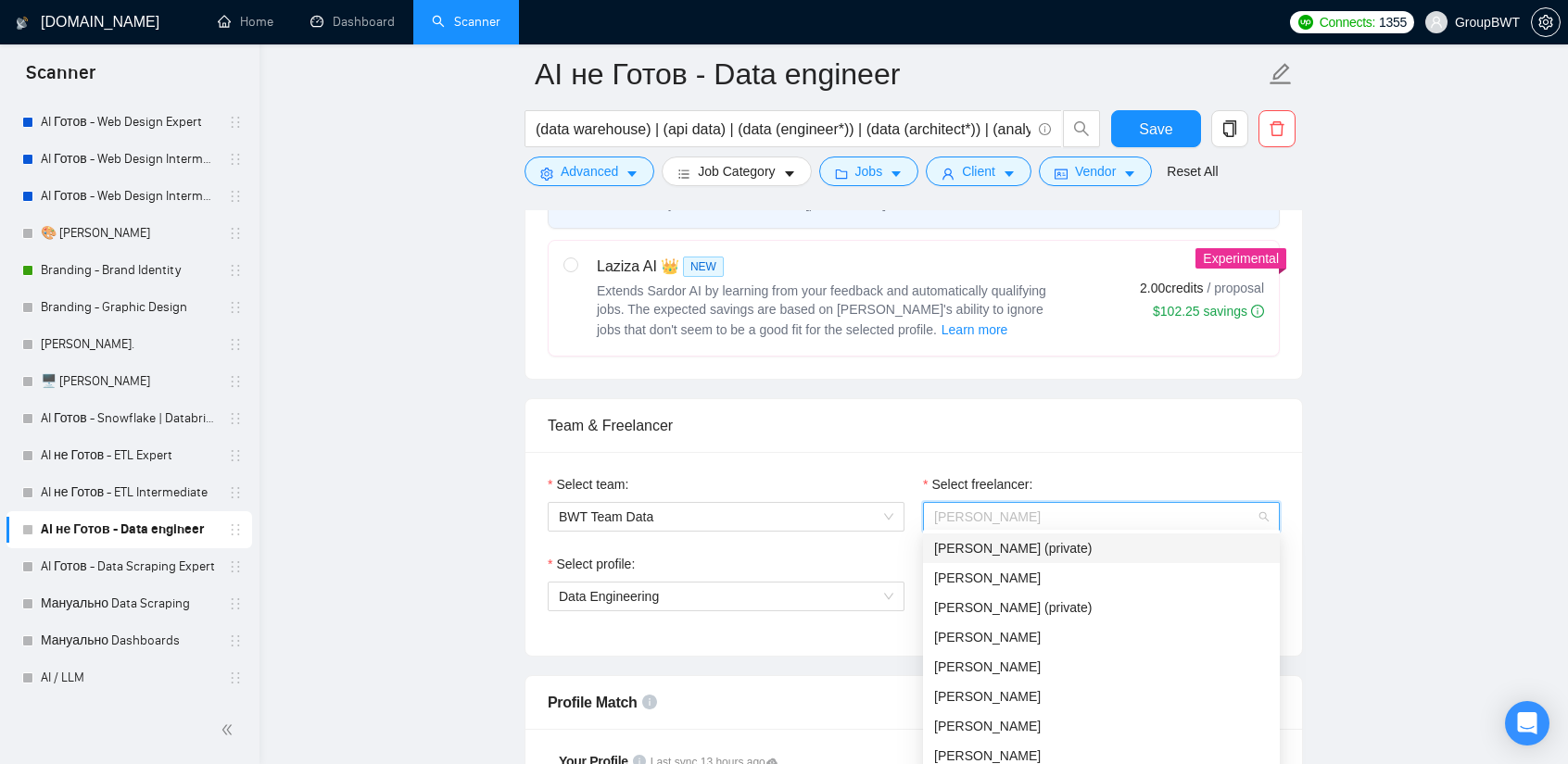
click at [1059, 475] on div "Select freelancer:" at bounding box center [1101, 488] width 356 height 28
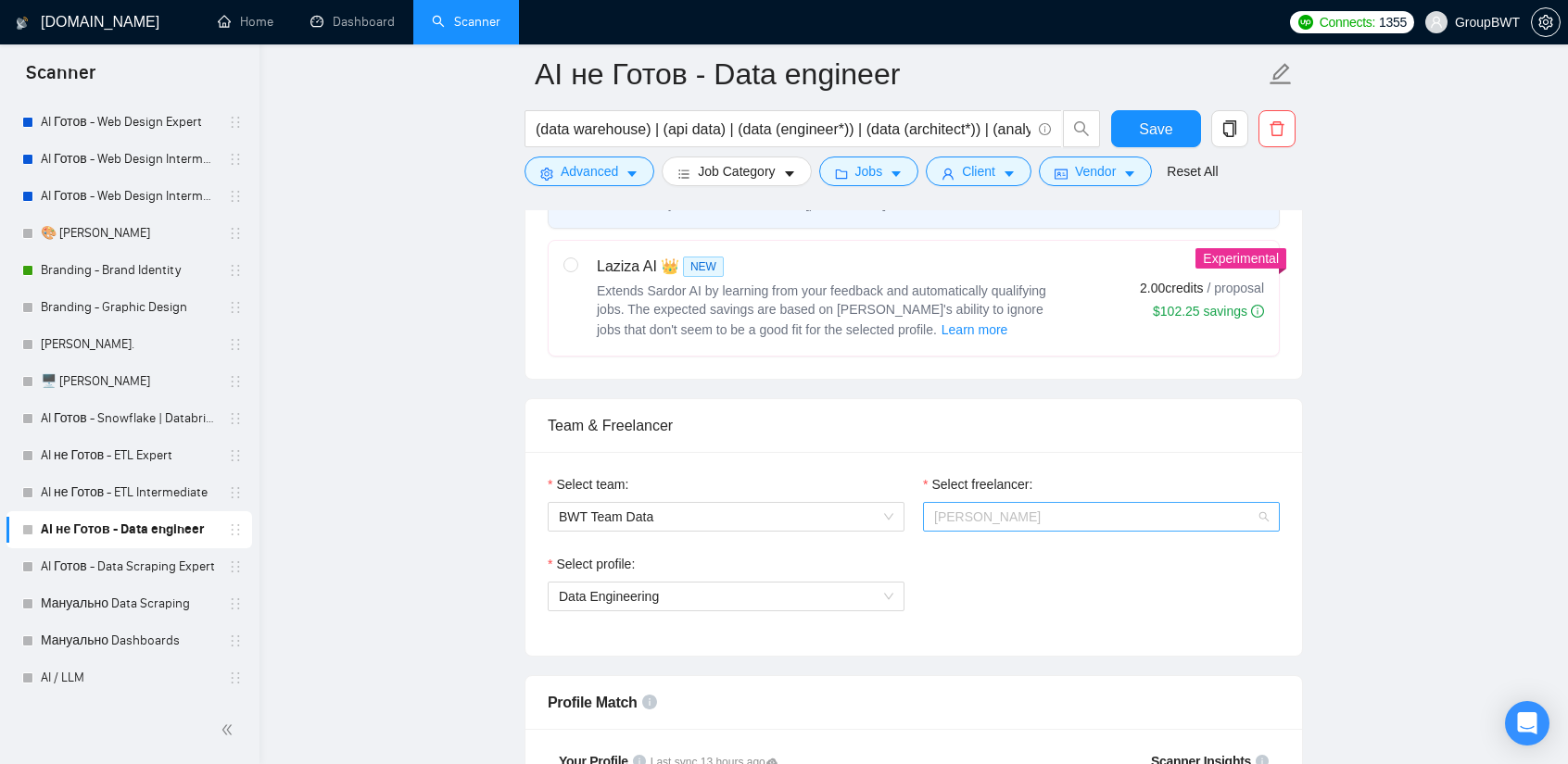
click at [1019, 518] on span "Oleg Boyko" at bounding box center [1102, 517] width 334 height 28
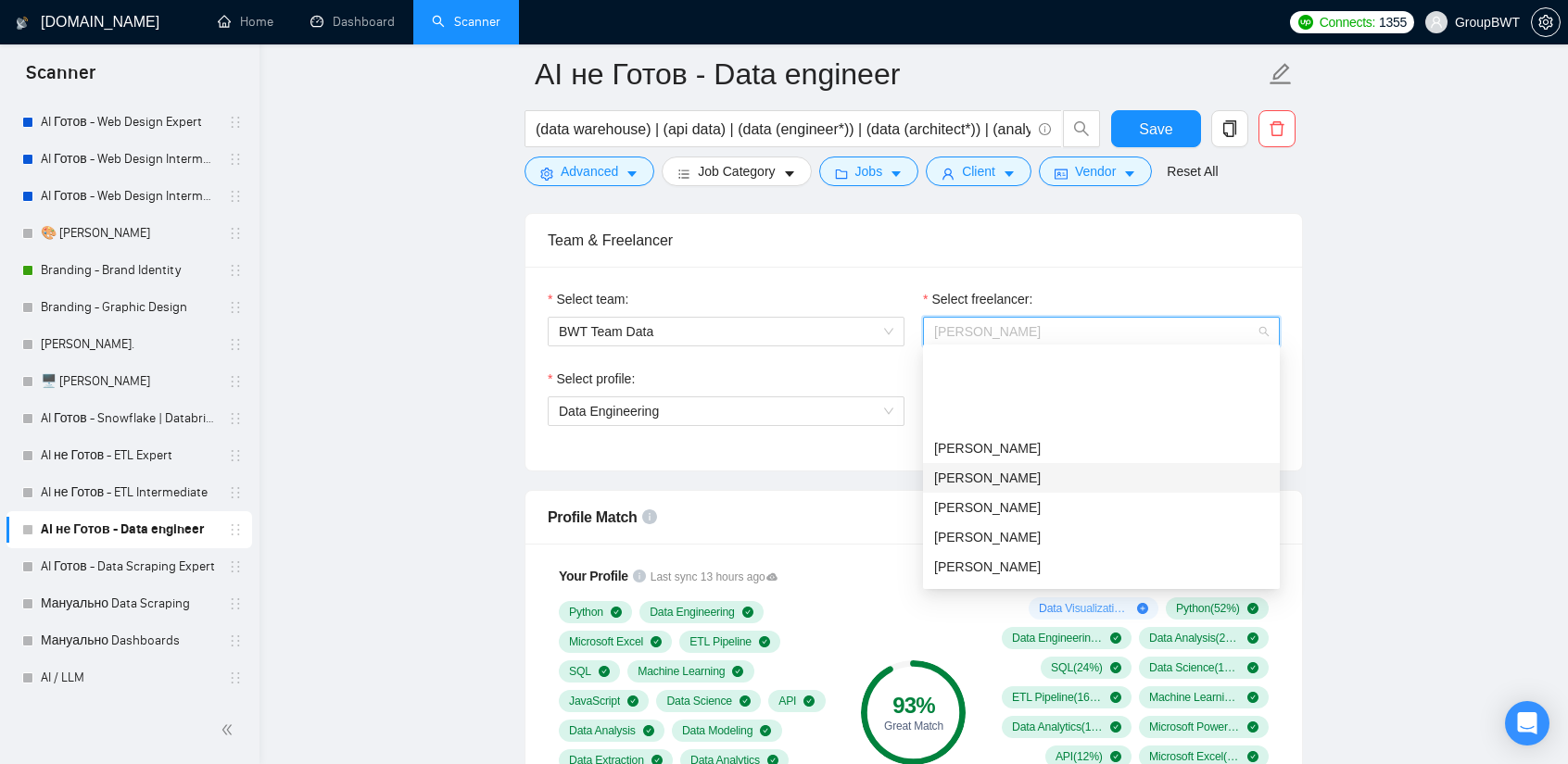
scroll to position [278, 0]
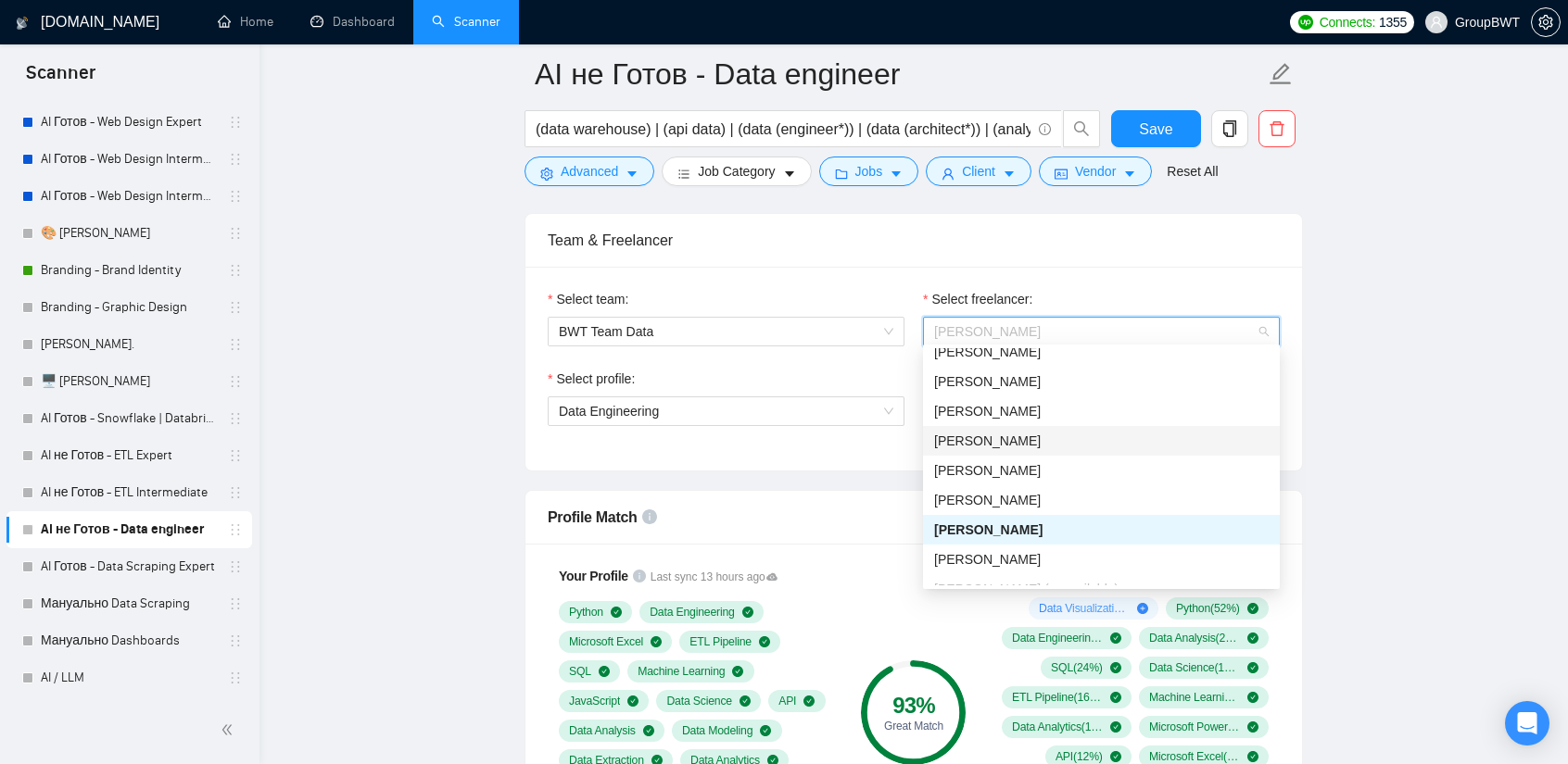
click at [1025, 438] on div "Aleksey Yudin" at bounding box center [1102, 440] width 334 height 20
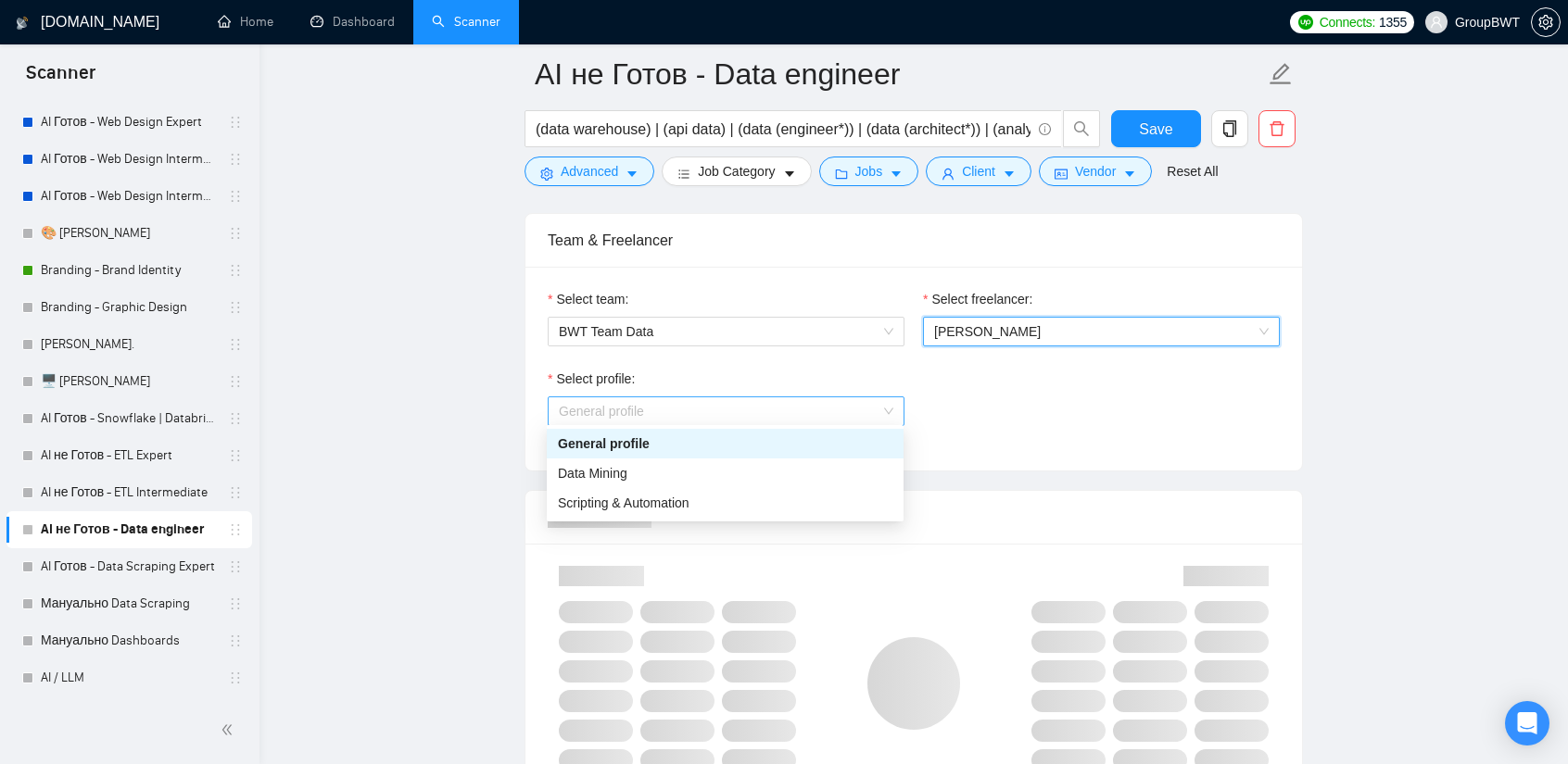
click at [741, 414] on span "General profile" at bounding box center [726, 411] width 334 height 28
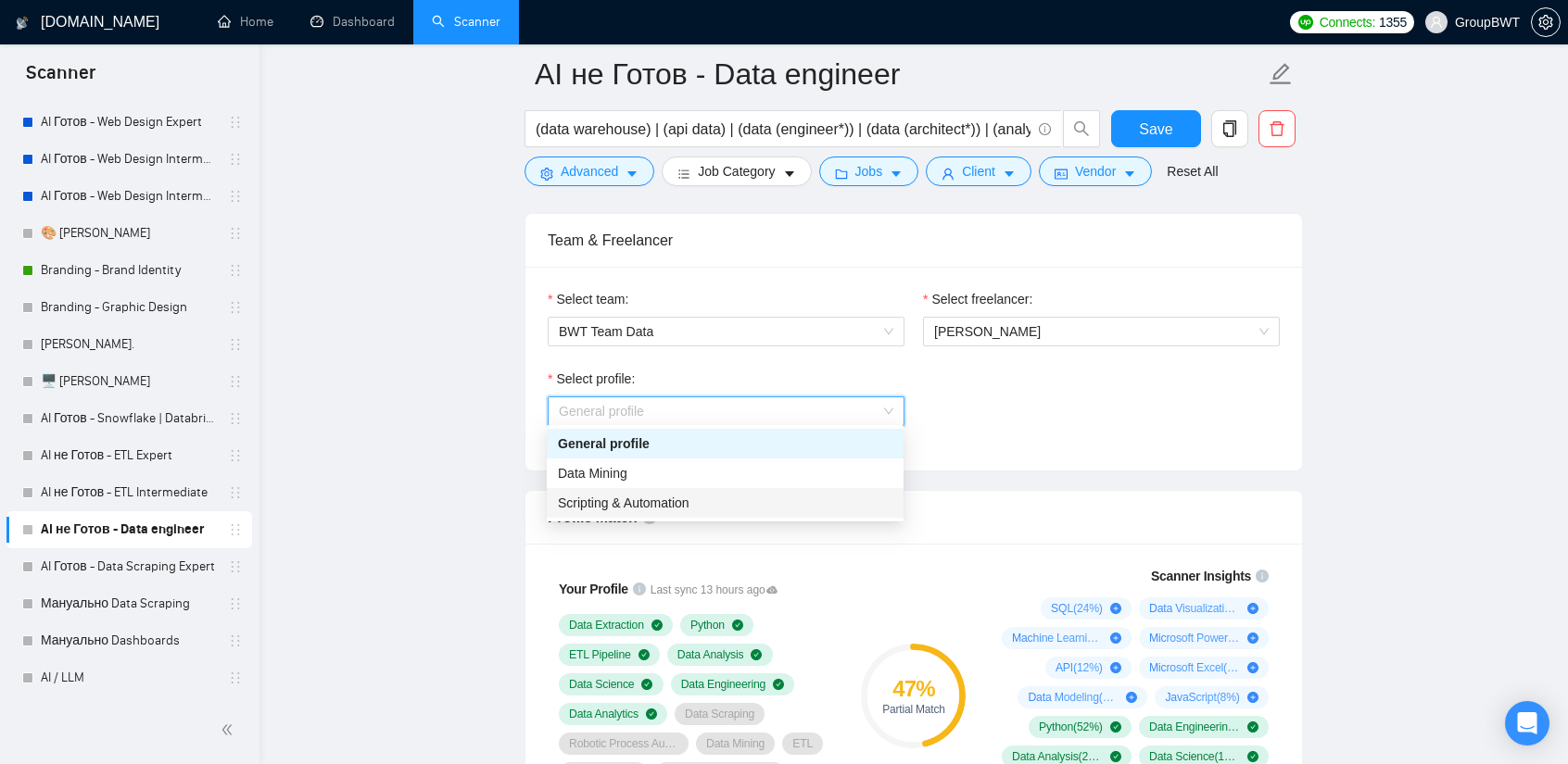
click at [643, 505] on span "Scripting & Automation" at bounding box center [624, 503] width 132 height 15
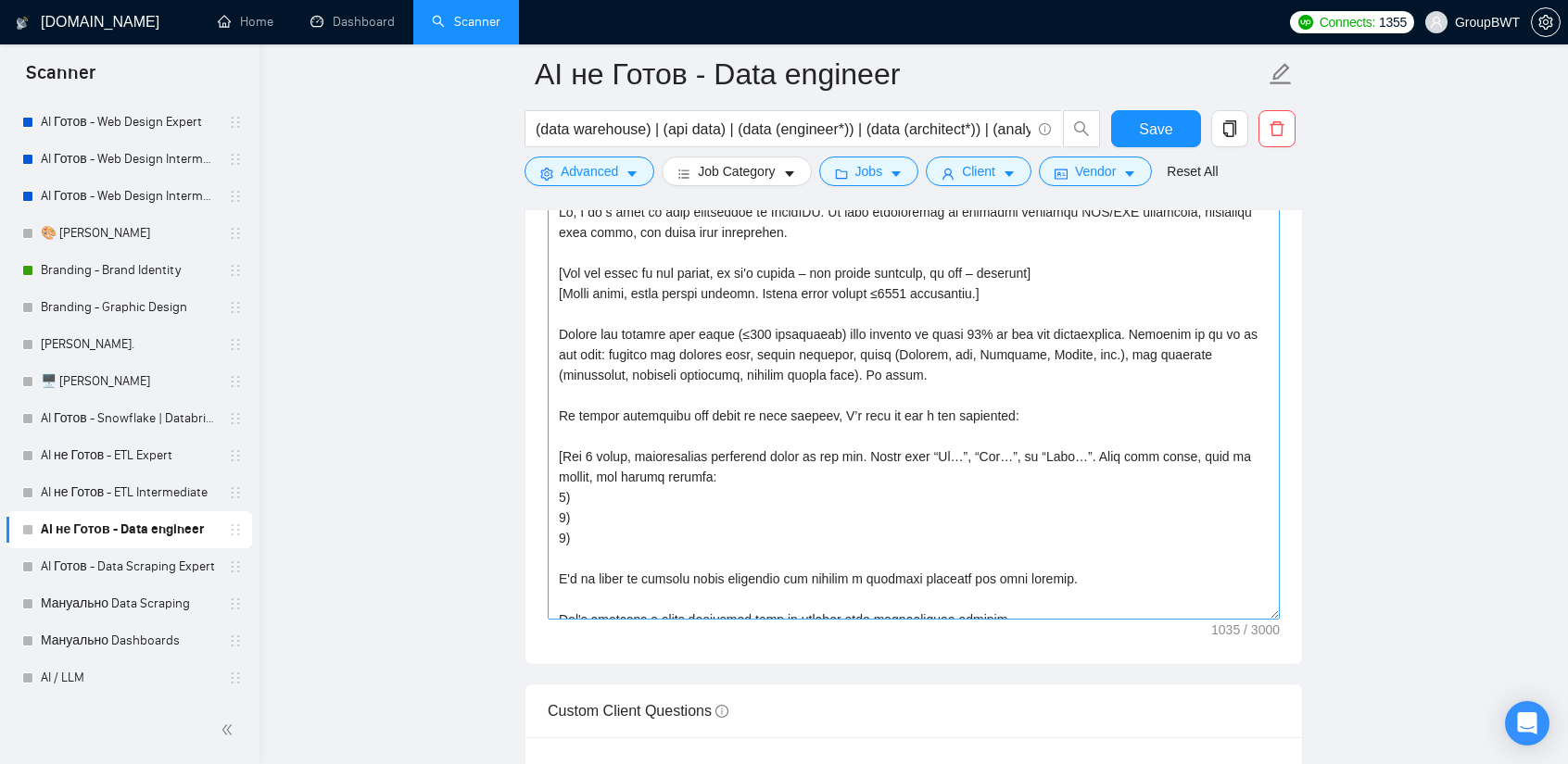
scroll to position [20, 0]
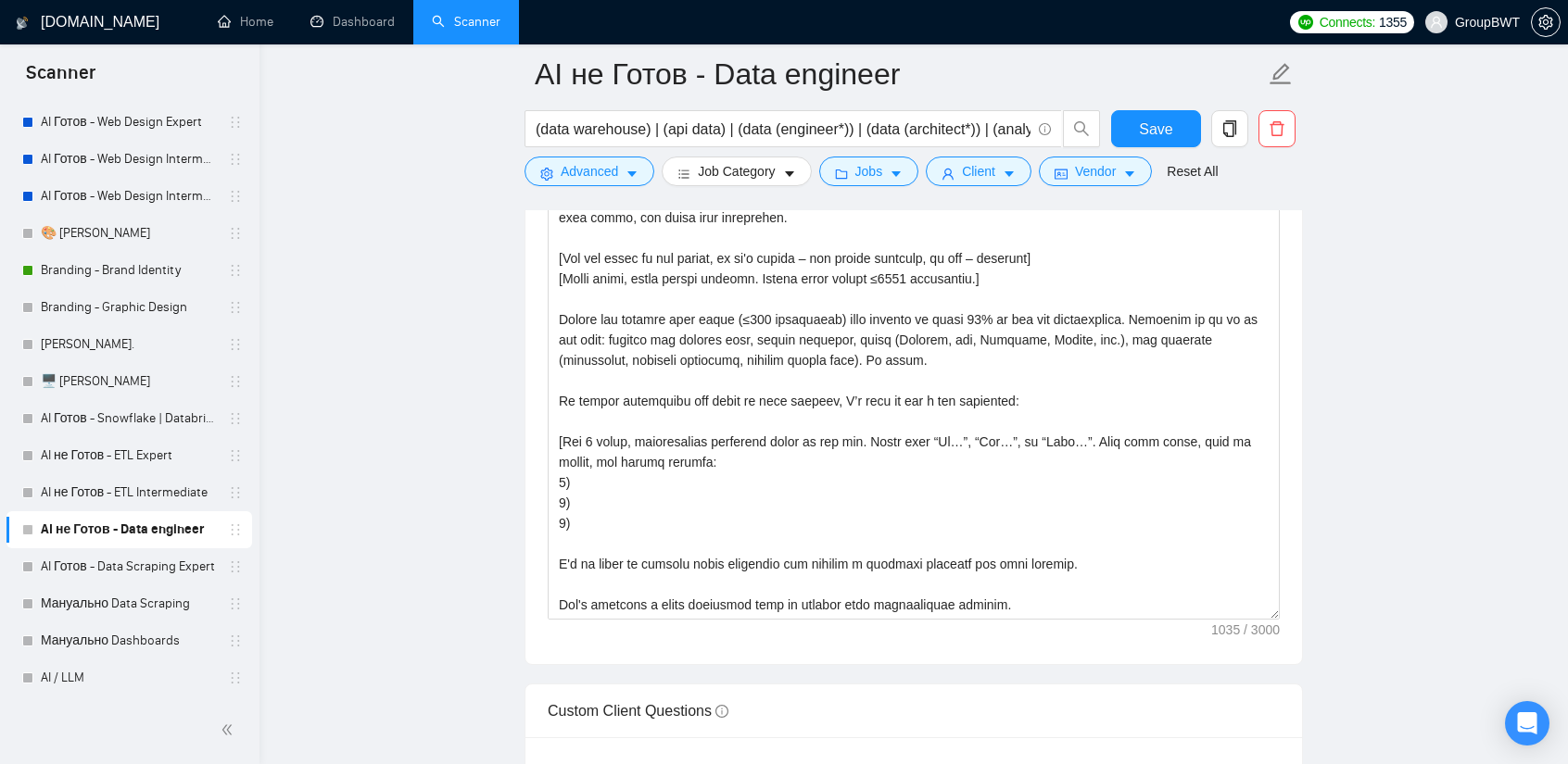
click at [1272, 612] on div "Cover letter template:" at bounding box center [913, 408] width 777 height 511
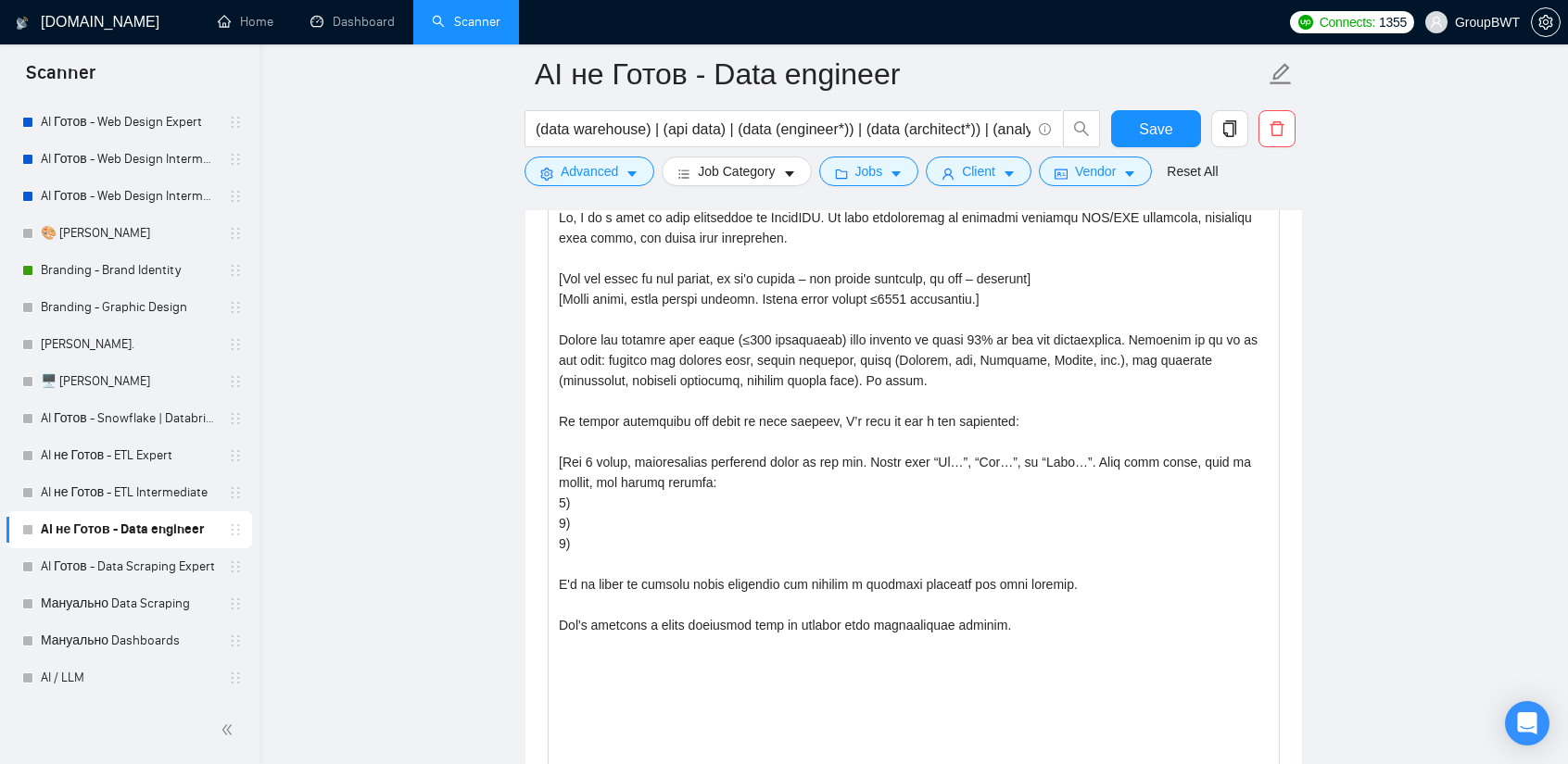
drag, startPoint x: 1274, startPoint y: 608, endPoint x: 1245, endPoint y: 808, distance: 202.1
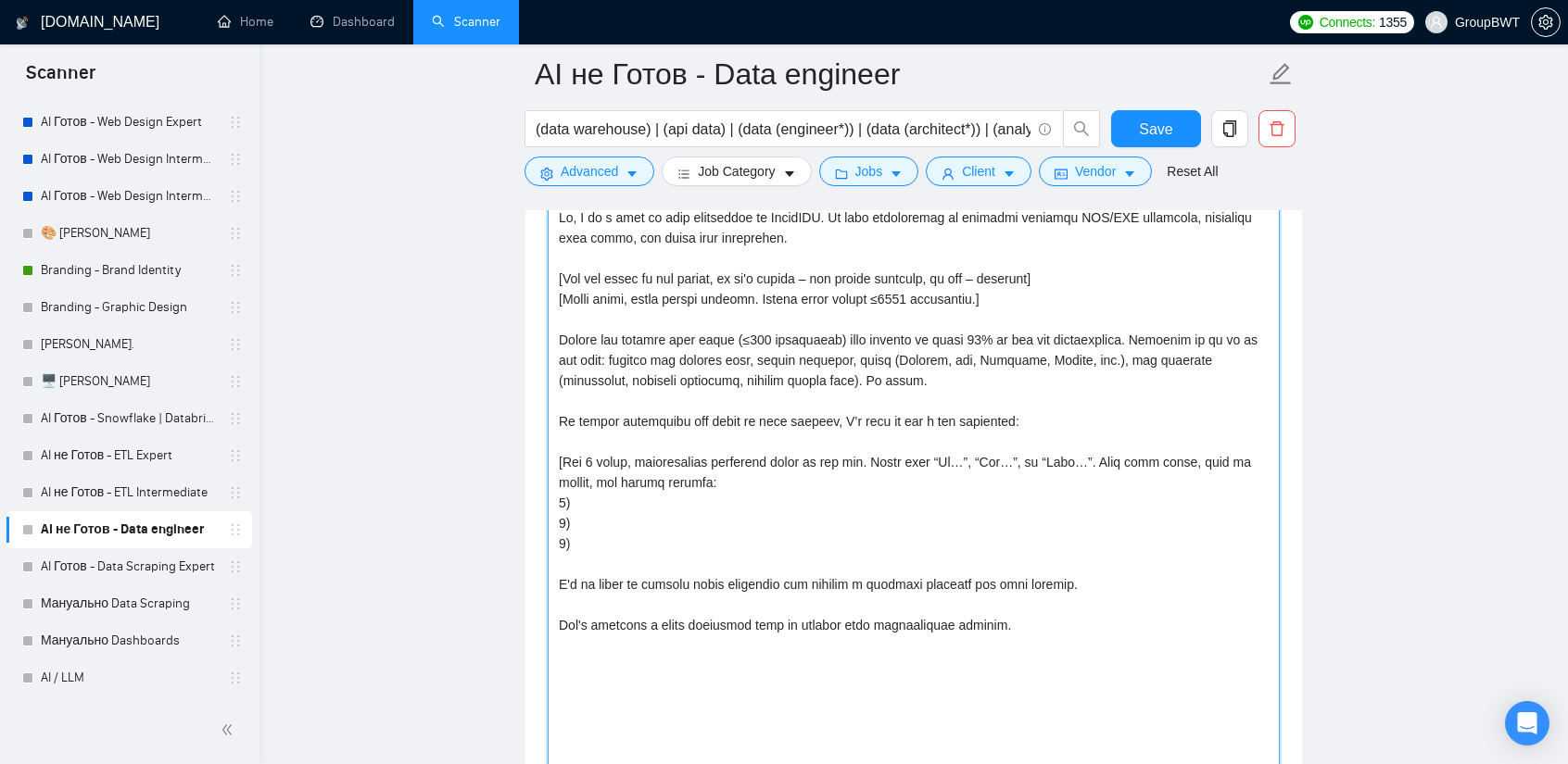
click at [1166, 674] on textarea "Cover letter template:" at bounding box center [913, 510] width 732 height 615
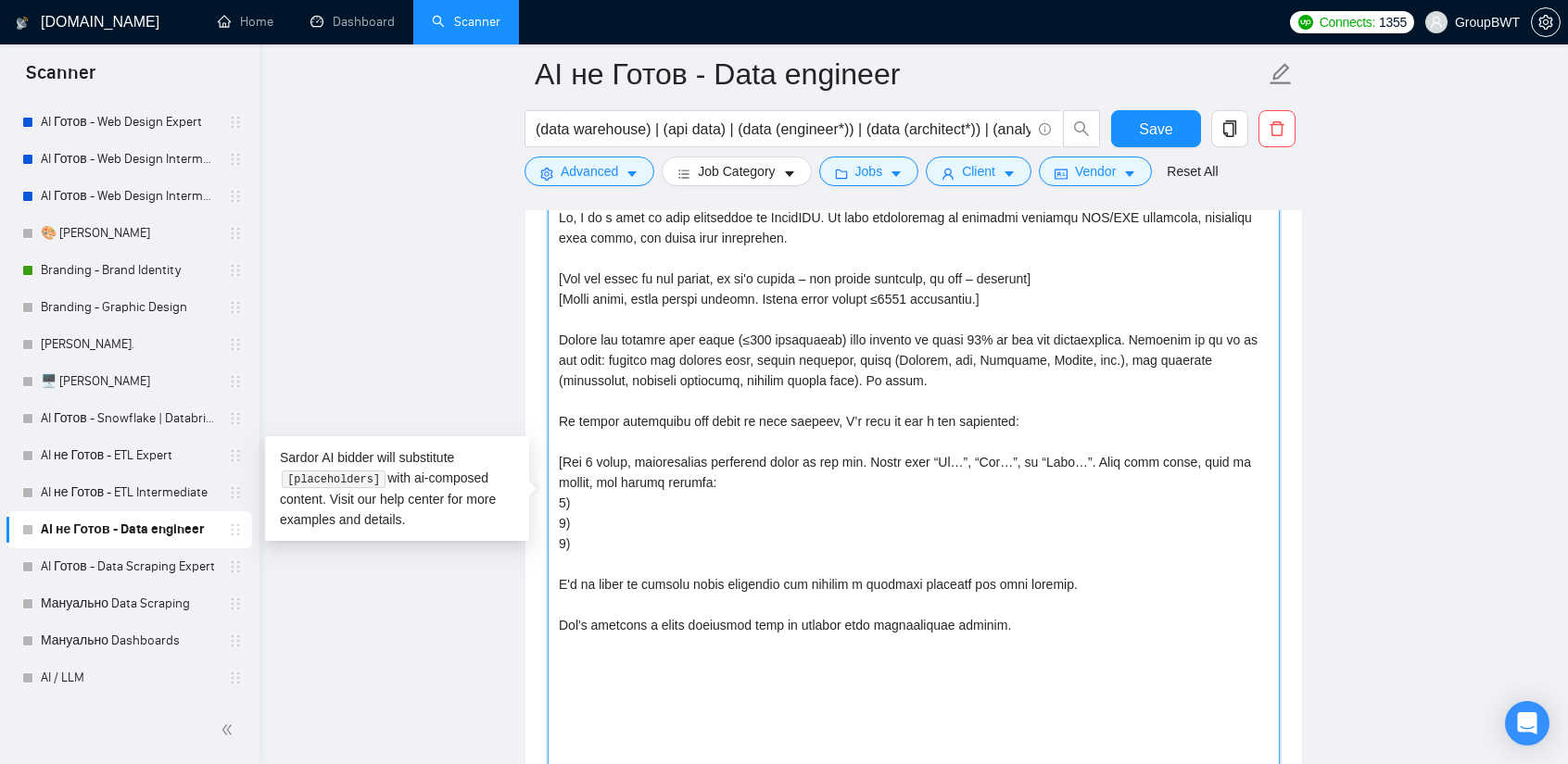
paste textarea "All the best, Aleksey Yudin https://groupbwt.com/"
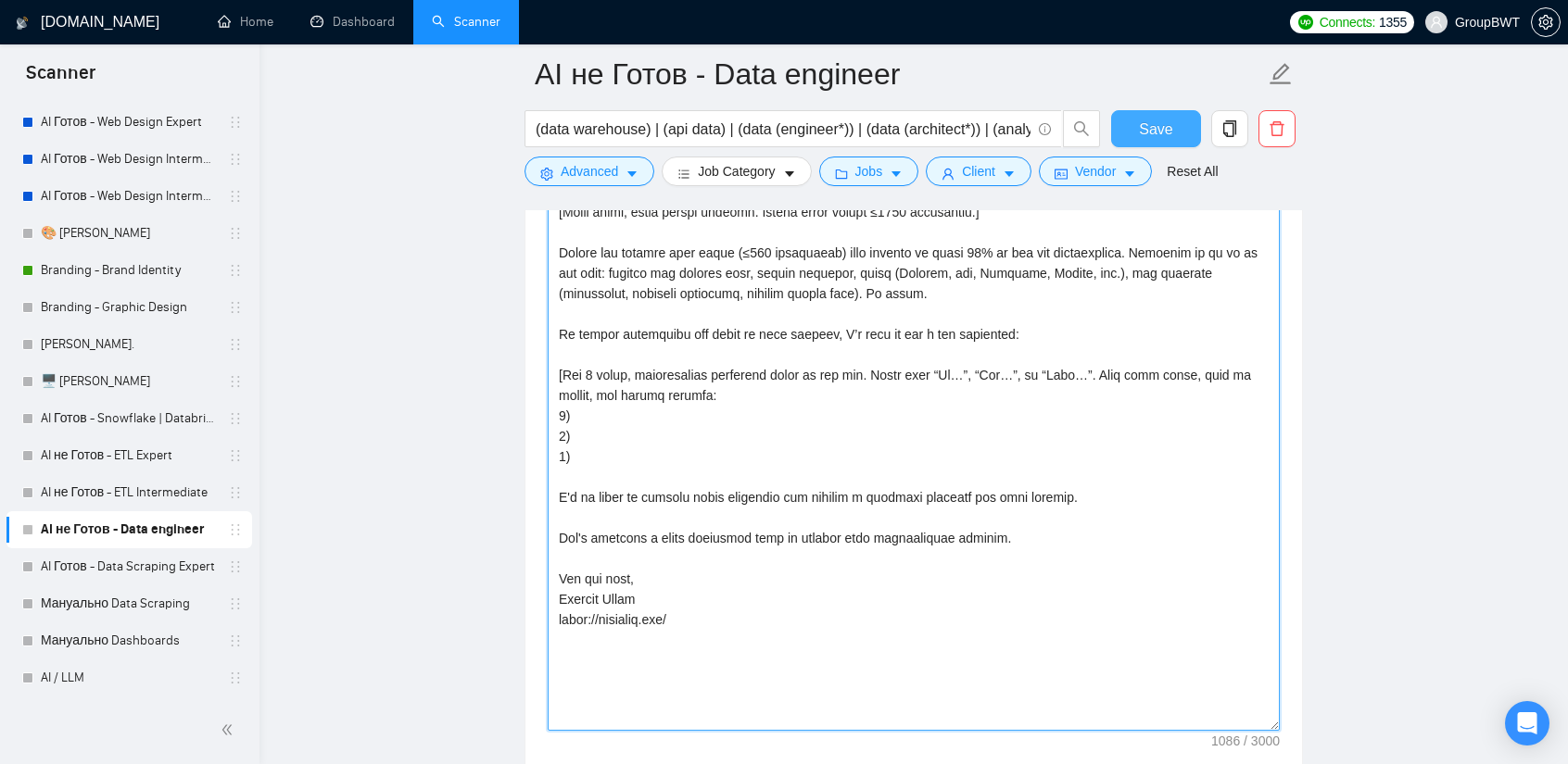
scroll to position [2316, 0]
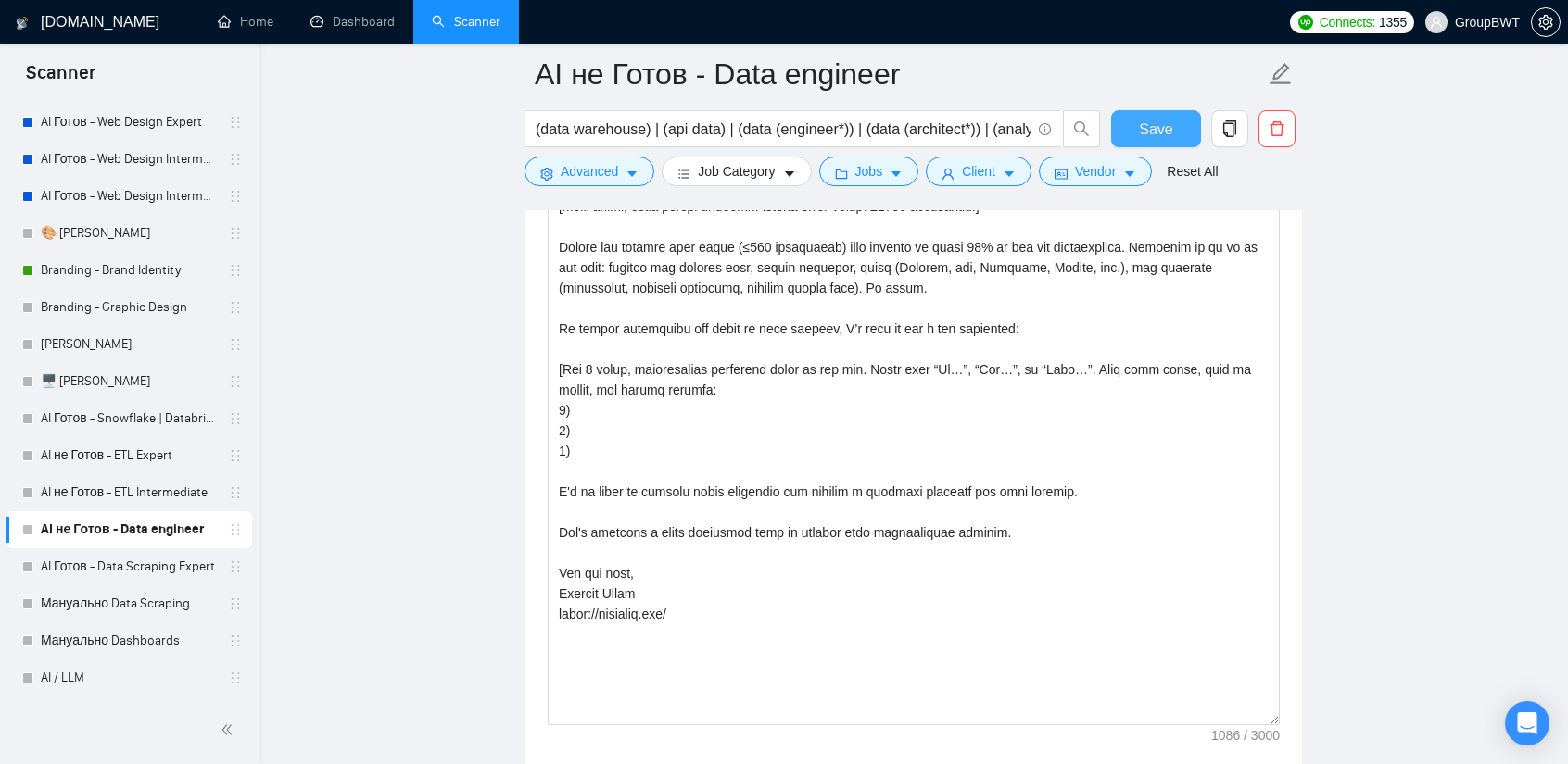
click at [1135, 122] on button "Save" at bounding box center [1156, 128] width 90 height 37
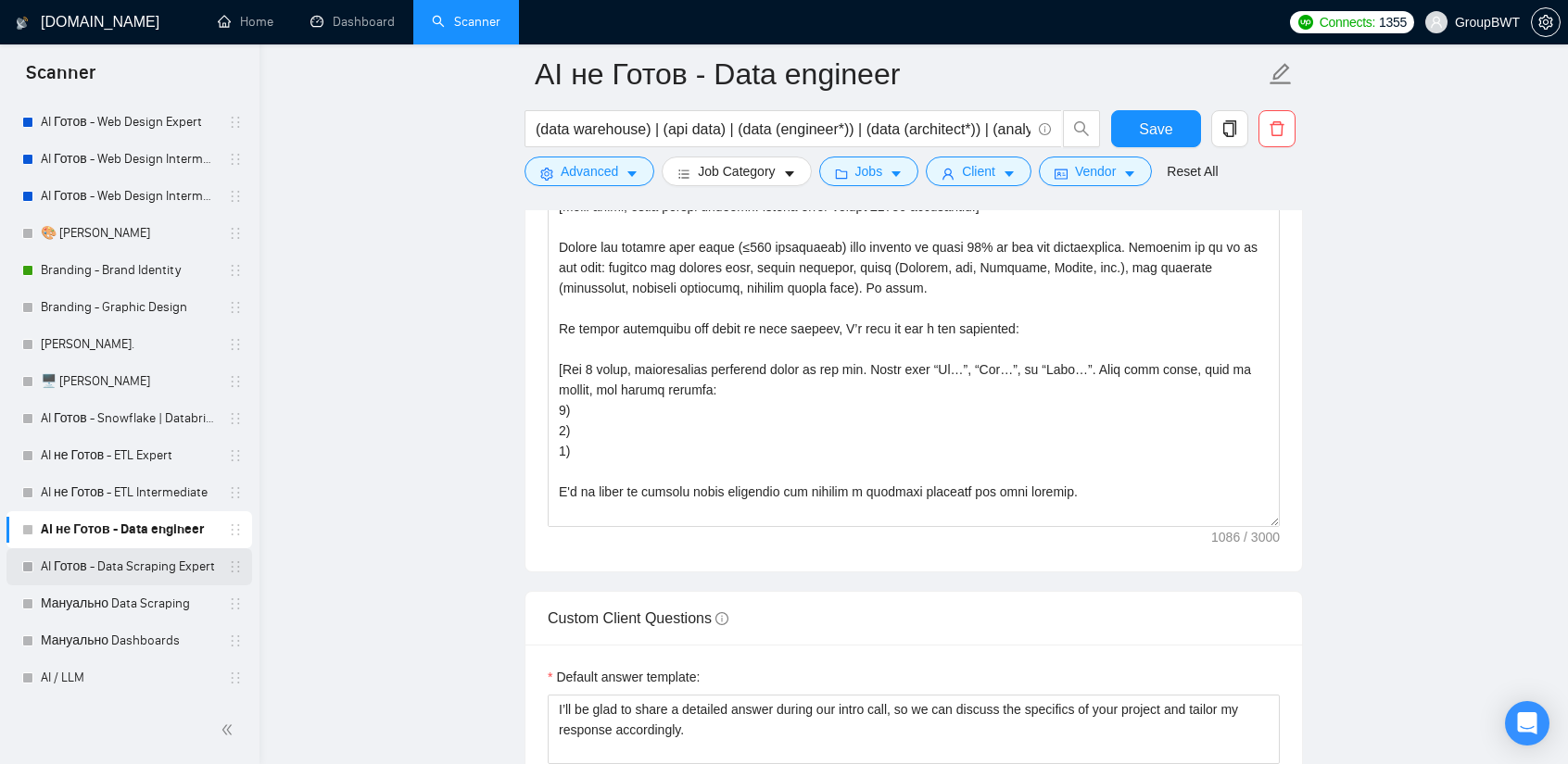
click at [130, 551] on link "AI Готов - Data Scraping Expert" at bounding box center [129, 566] width 176 height 37
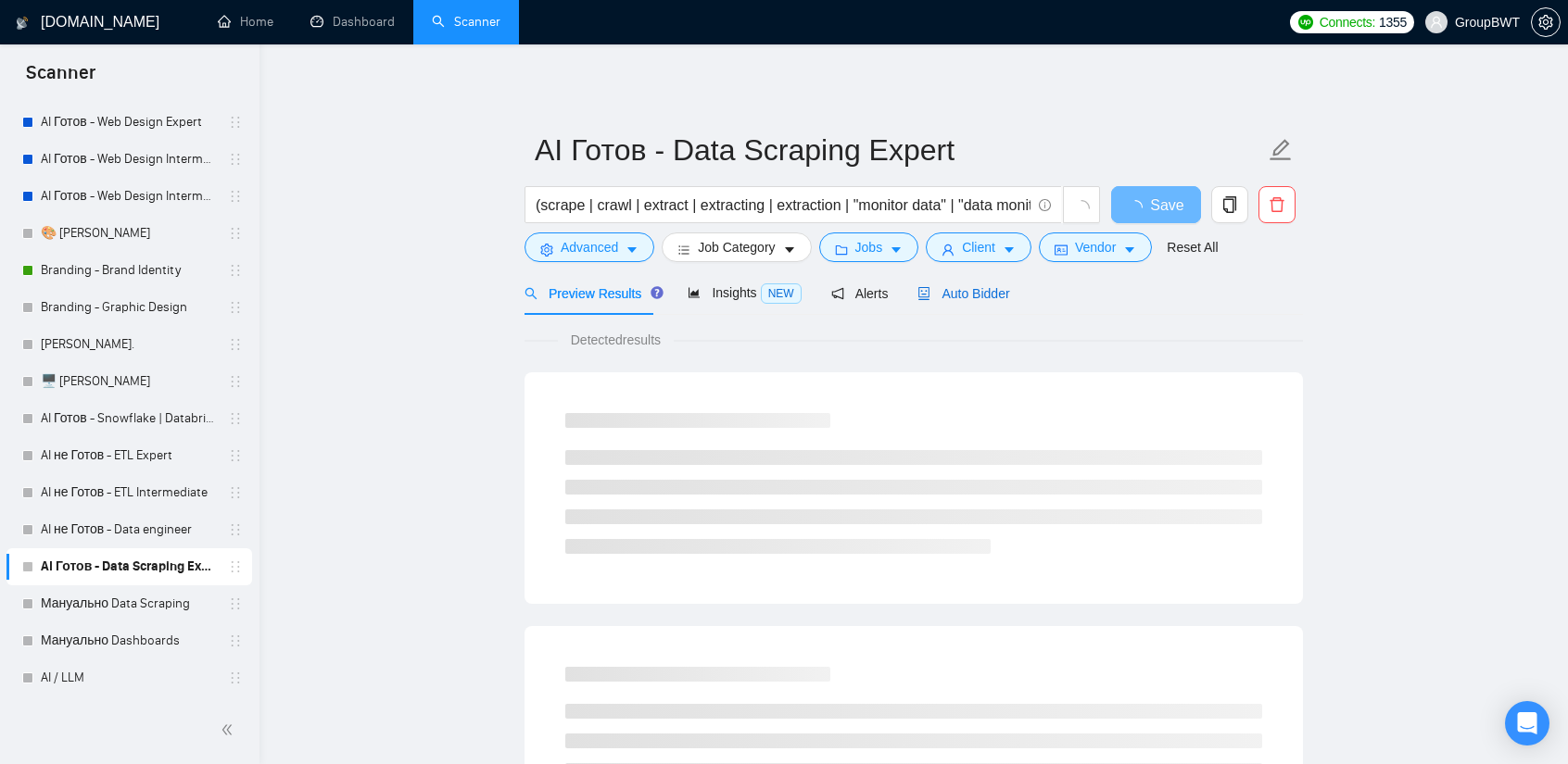
click at [978, 297] on span "Auto Bidder" at bounding box center [963, 294] width 92 height 15
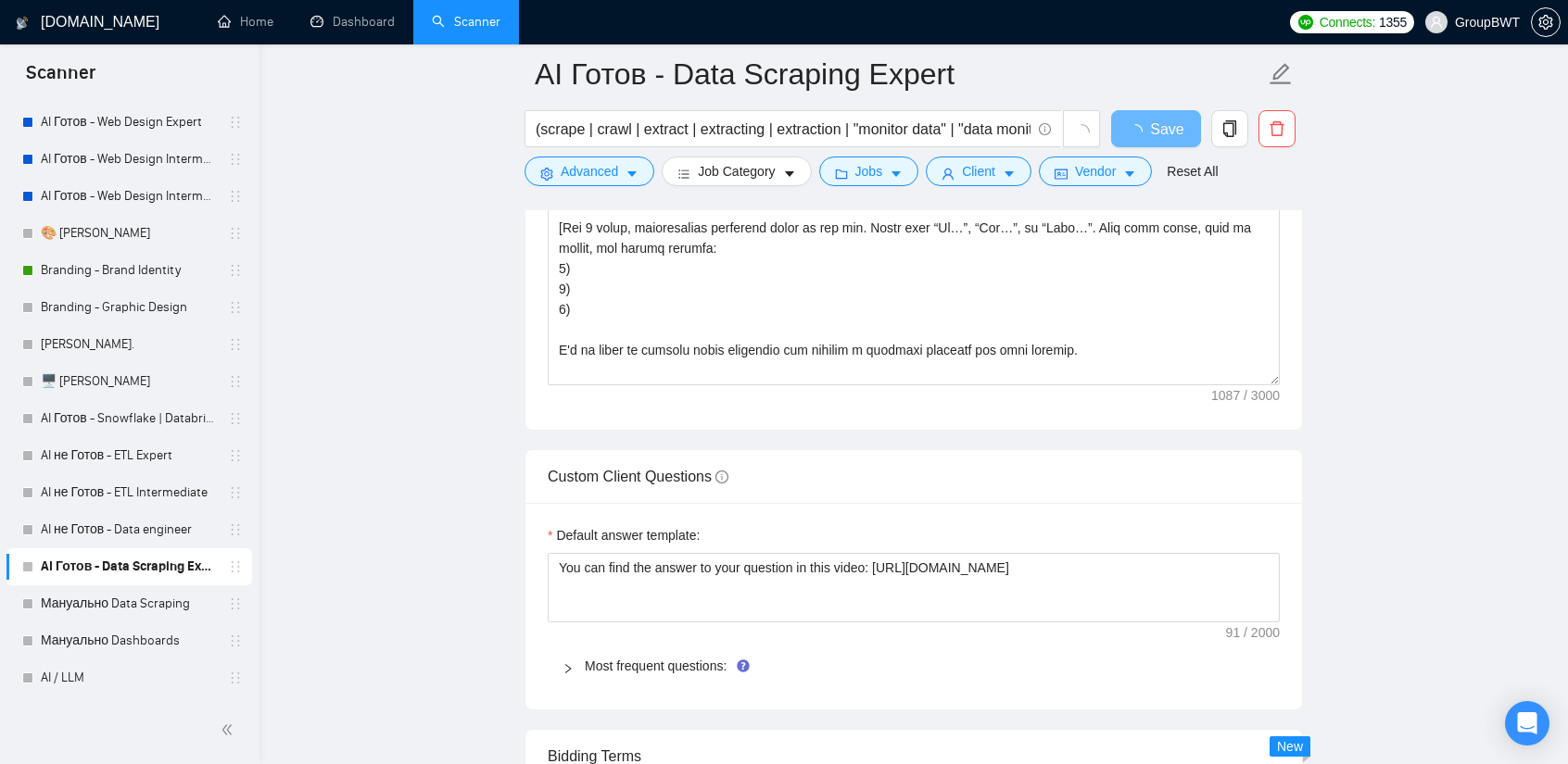
scroll to position [2408, 0]
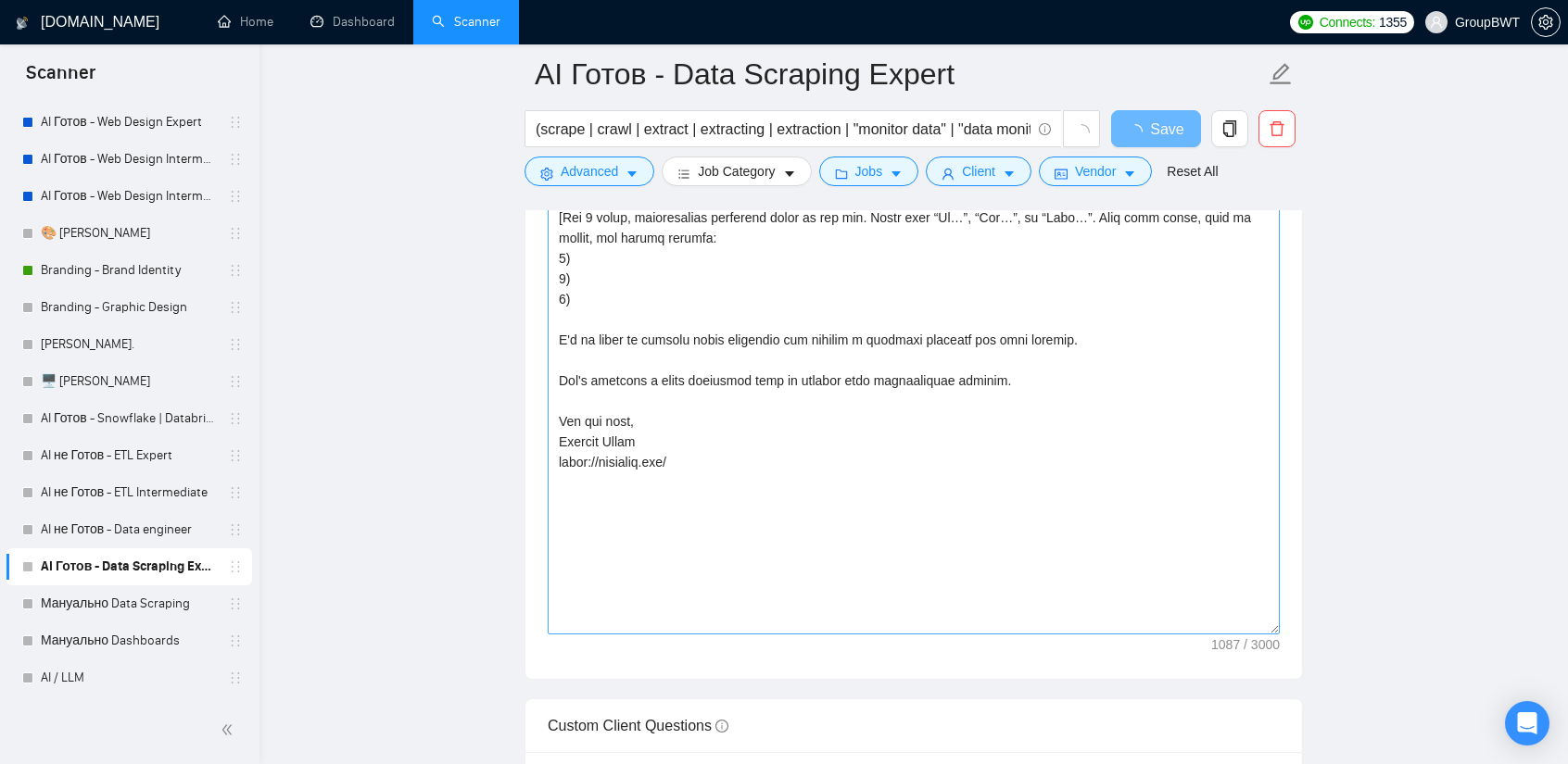
drag, startPoint x: 1270, startPoint y: 356, endPoint x: 1192, endPoint y: 756, distance: 407.5
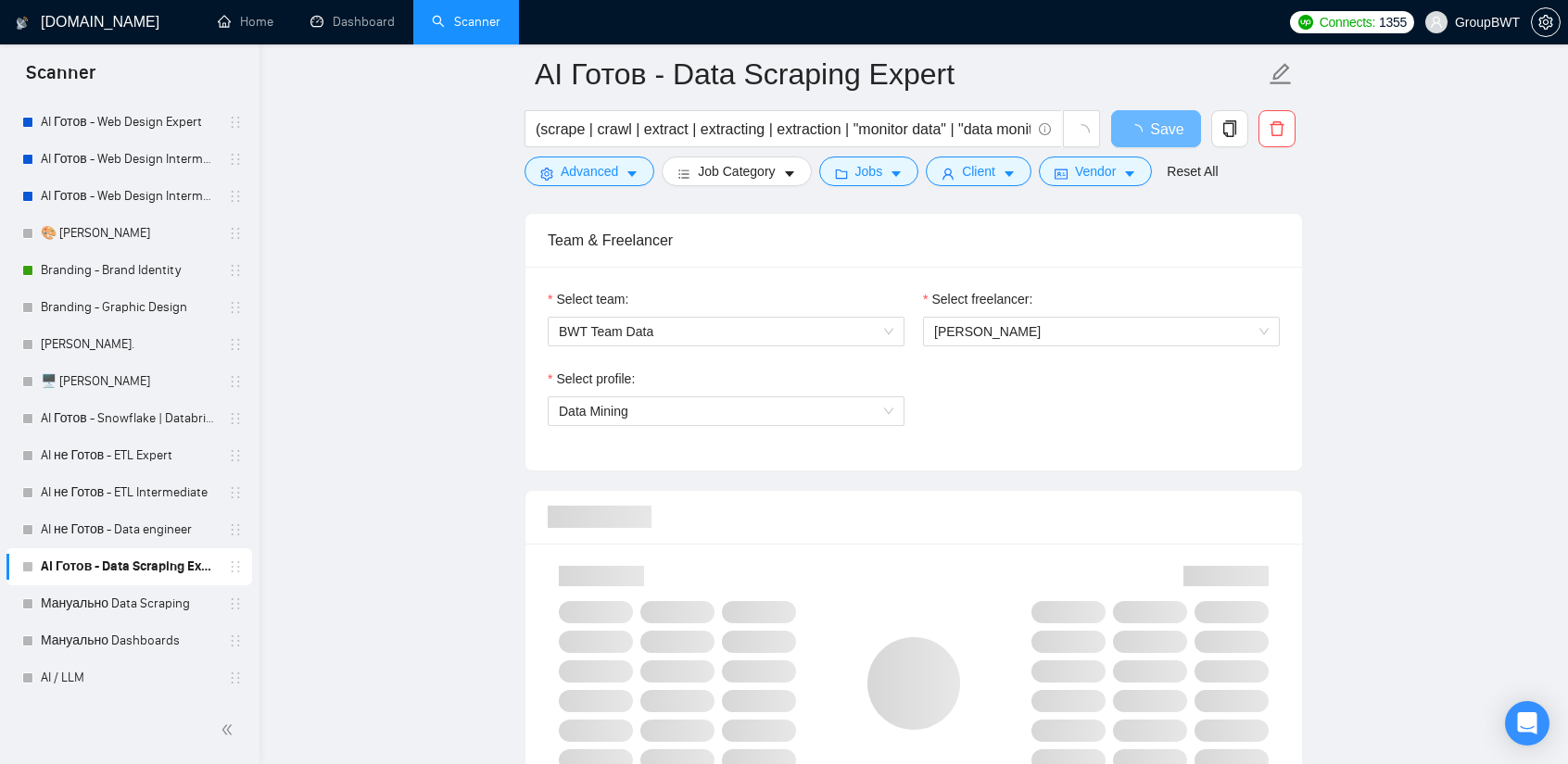
scroll to position [926, 0]
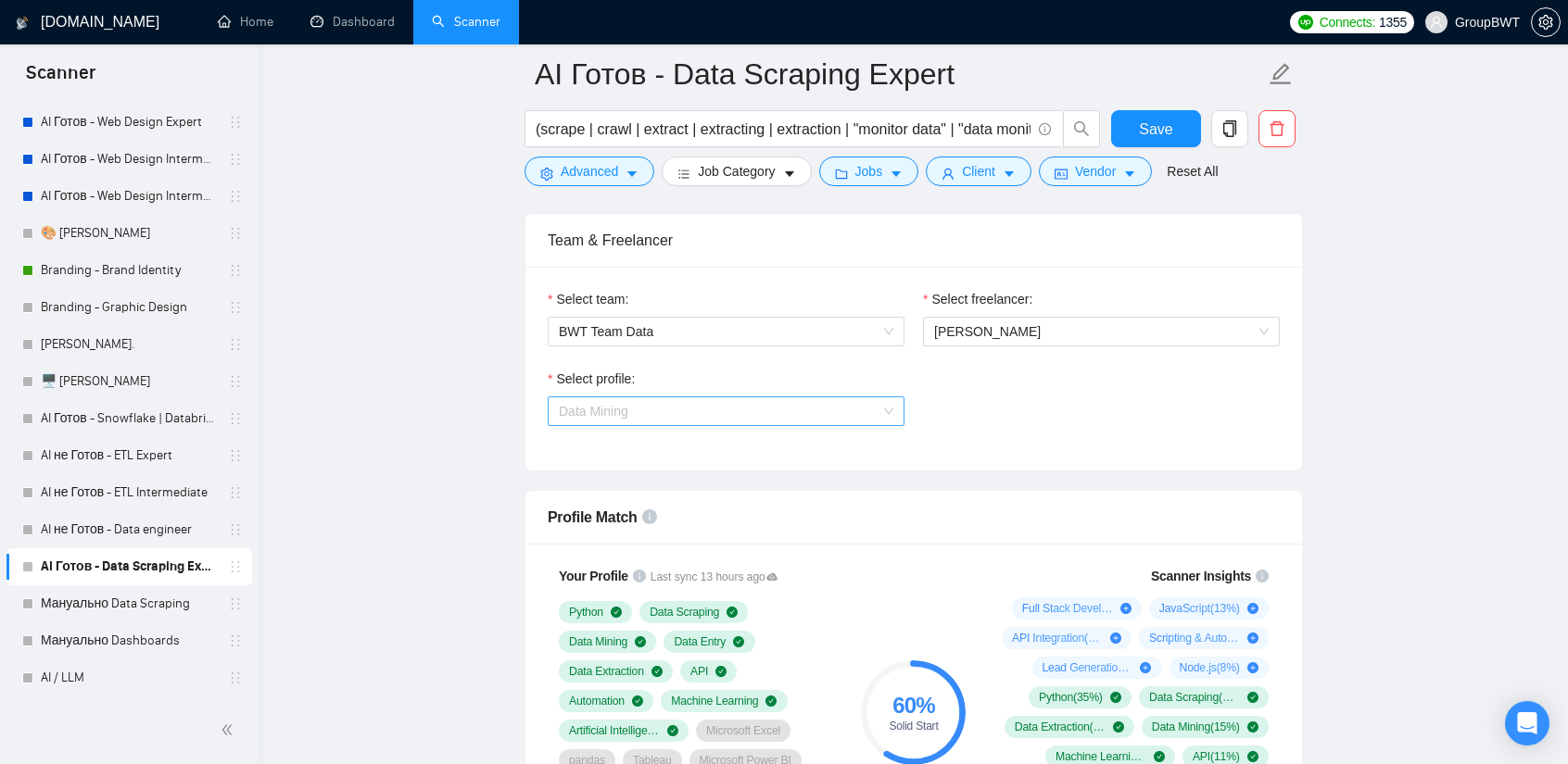
click at [671, 407] on span "Data Mining" at bounding box center [726, 411] width 334 height 28
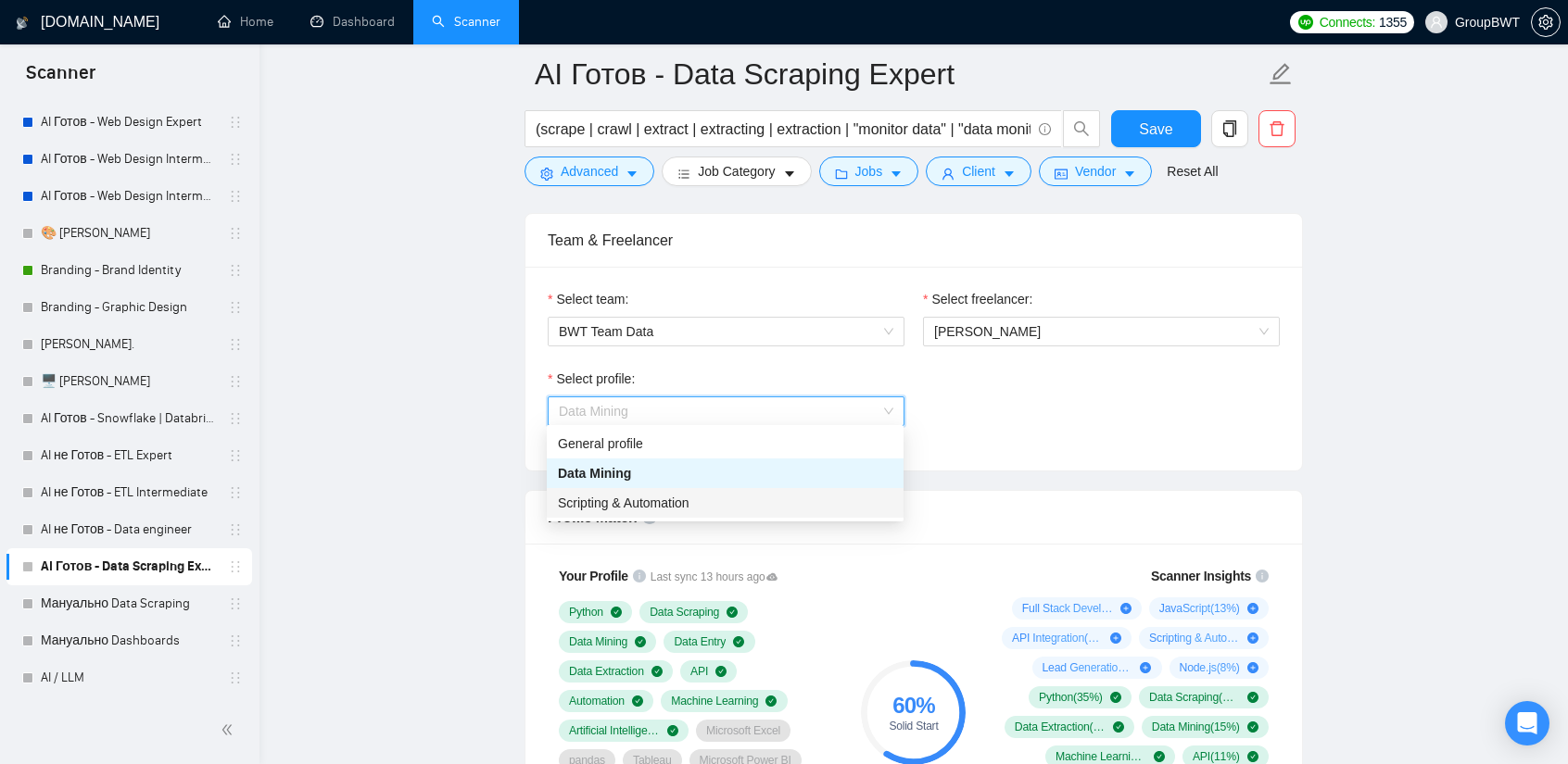
click at [653, 497] on span "Scripting & Automation" at bounding box center [624, 503] width 132 height 15
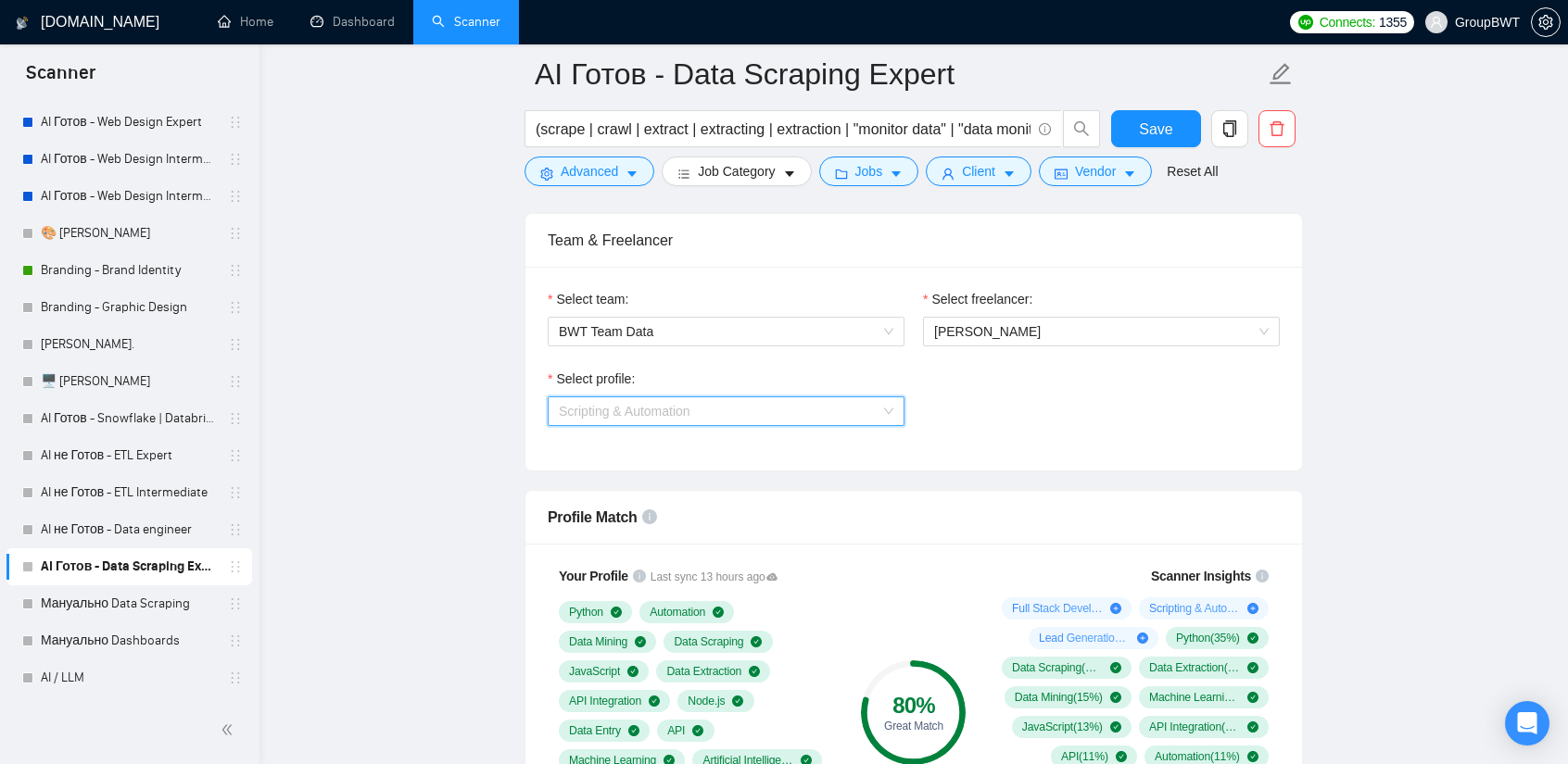
click at [734, 413] on span "Scripting & Automation" at bounding box center [726, 411] width 334 height 28
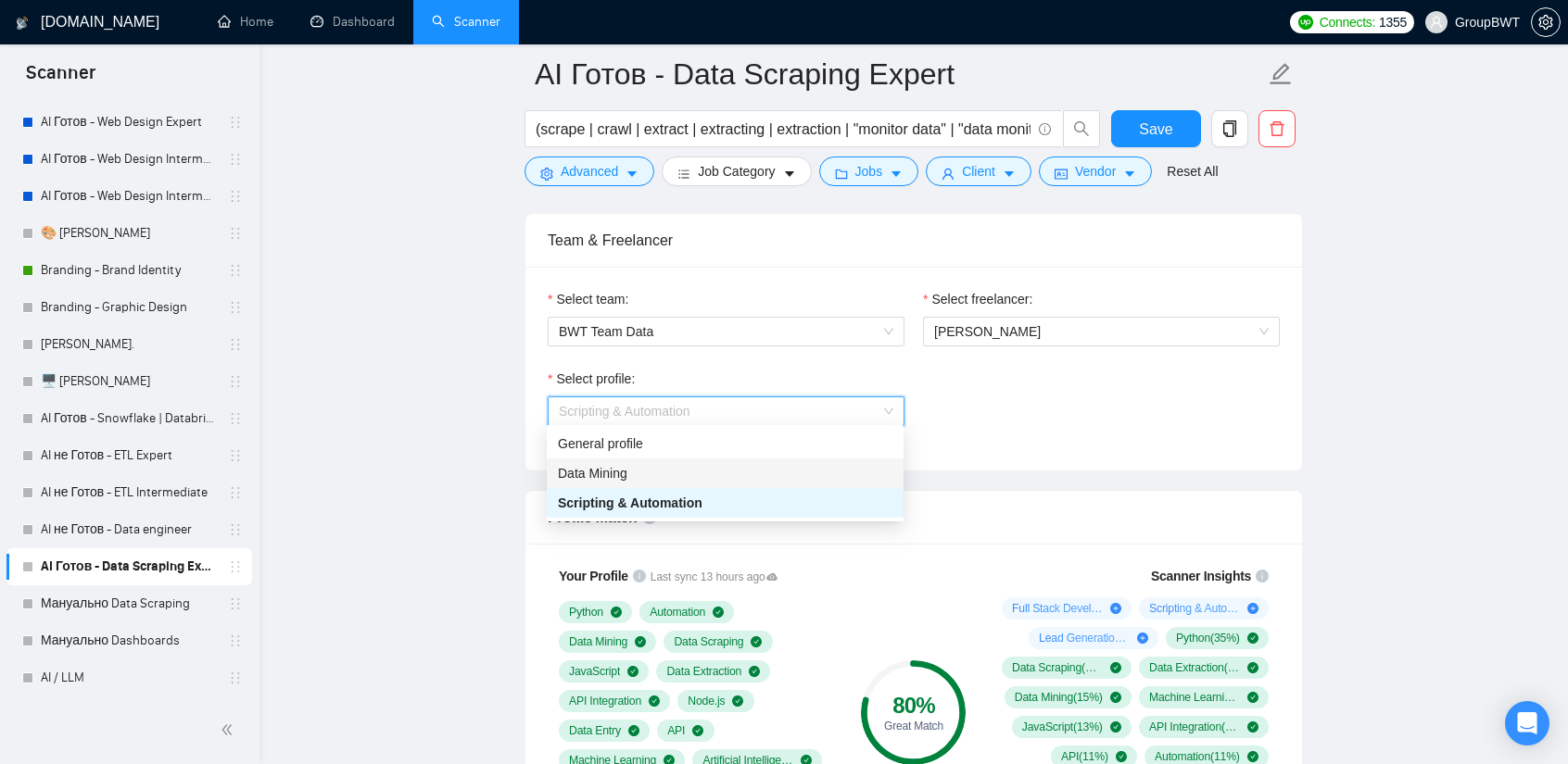
click at [653, 470] on div "Data Mining" at bounding box center [725, 473] width 334 height 20
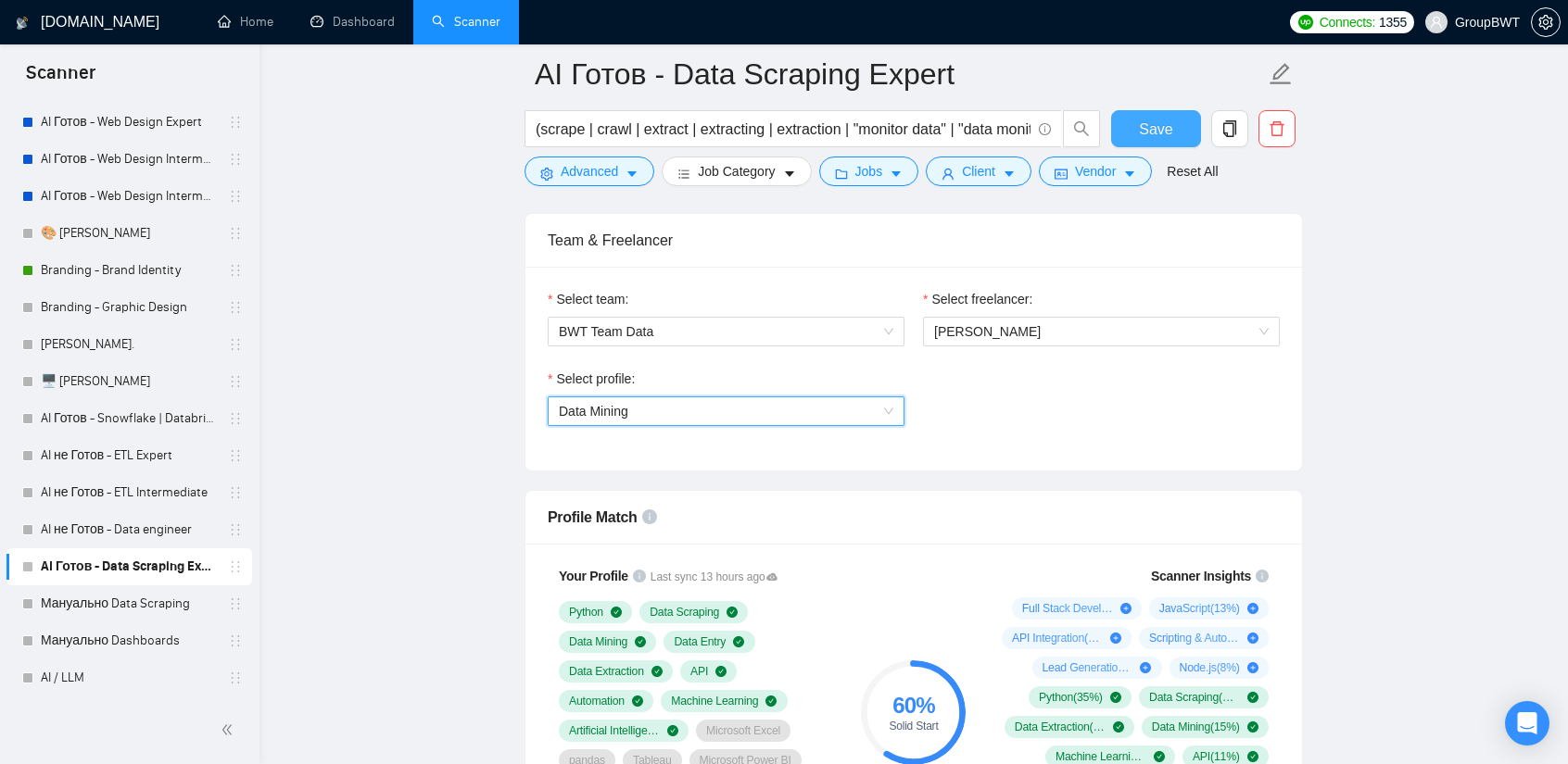
click at [1157, 128] on span "Save" at bounding box center [1155, 129] width 33 height 23
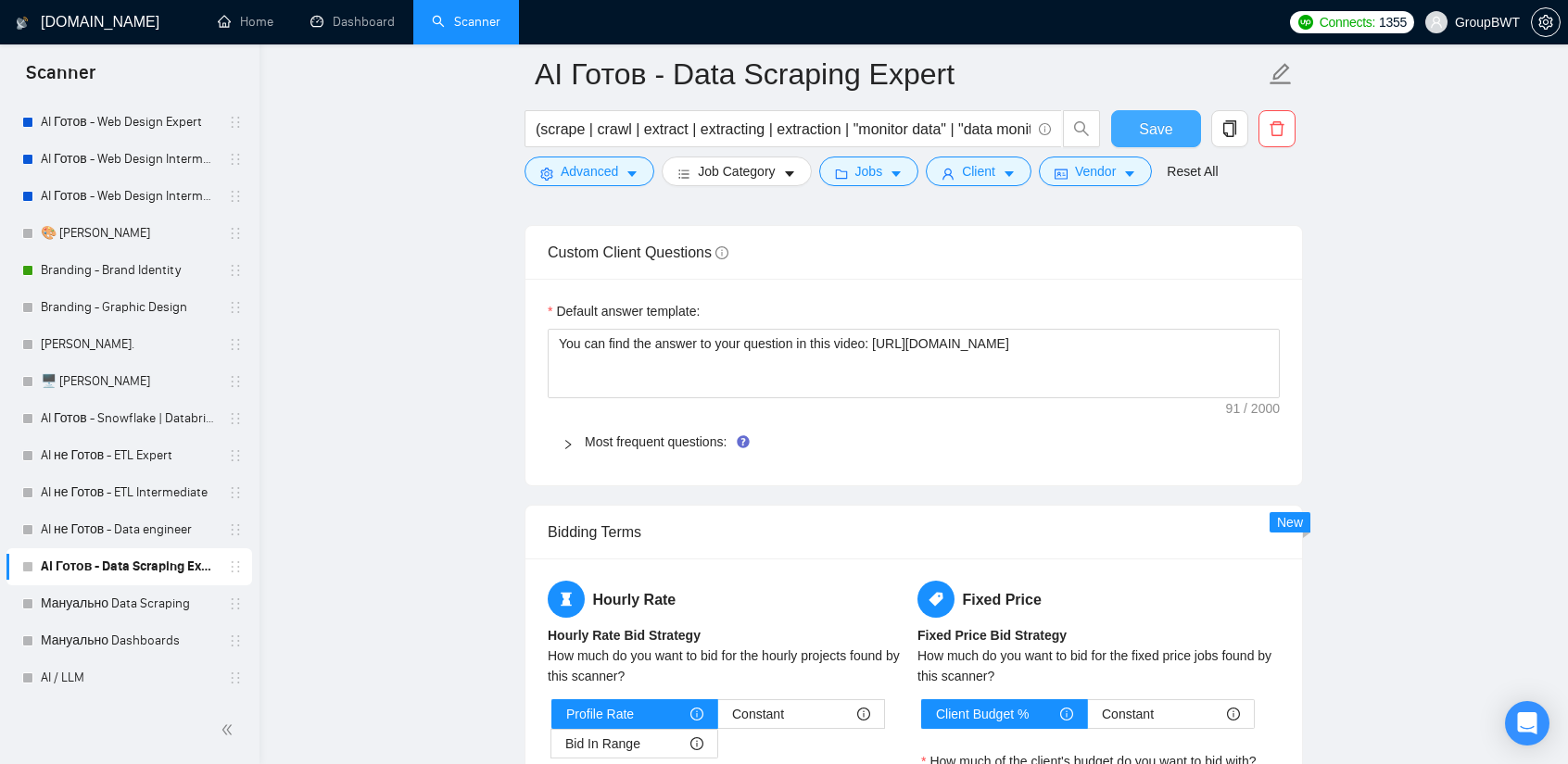
scroll to position [2685, 0]
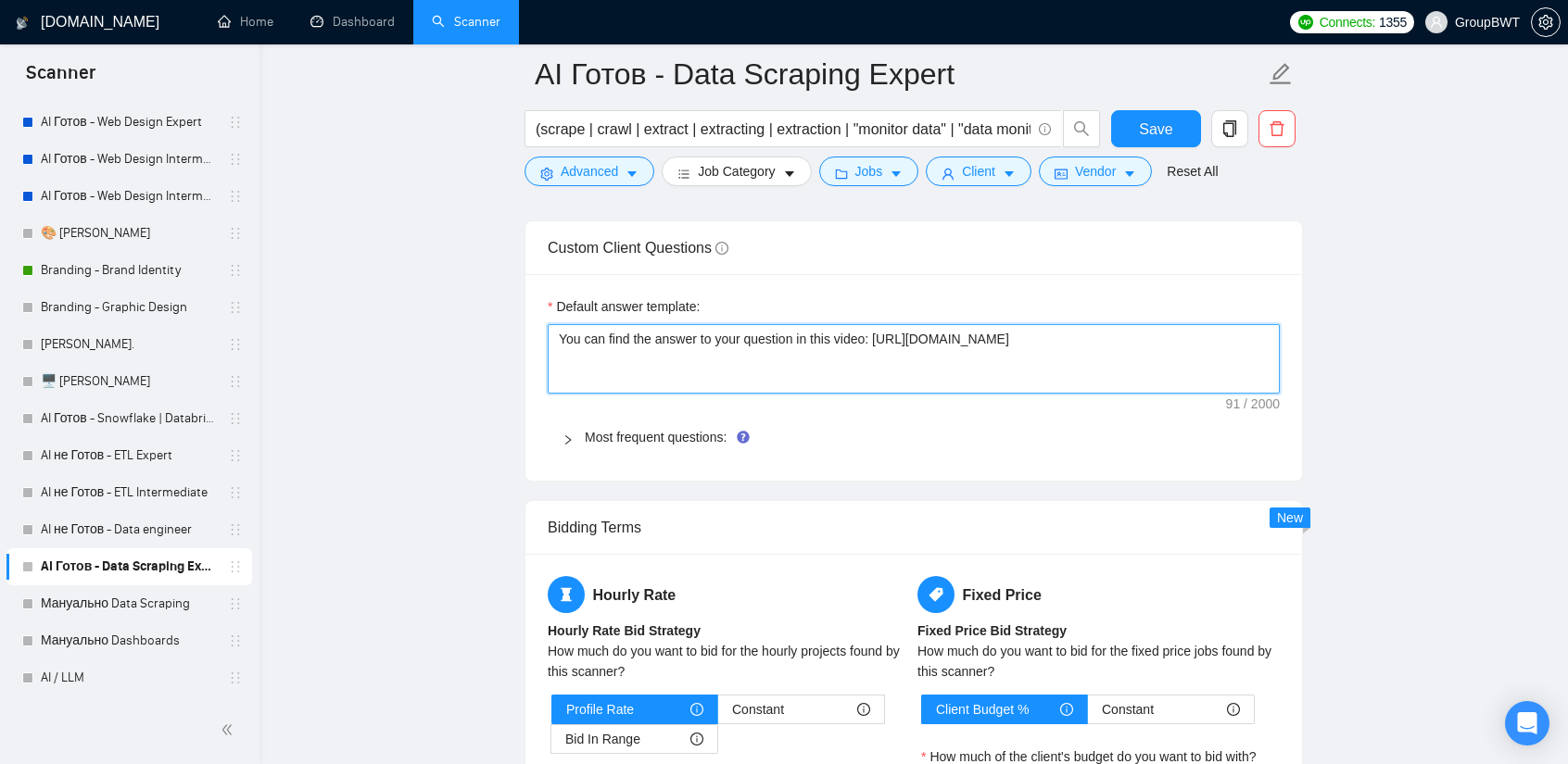
click at [992, 332] on textarea "You can find the answer to your question in this video: https://www.videoask.co…" at bounding box center [913, 358] width 732 height 70
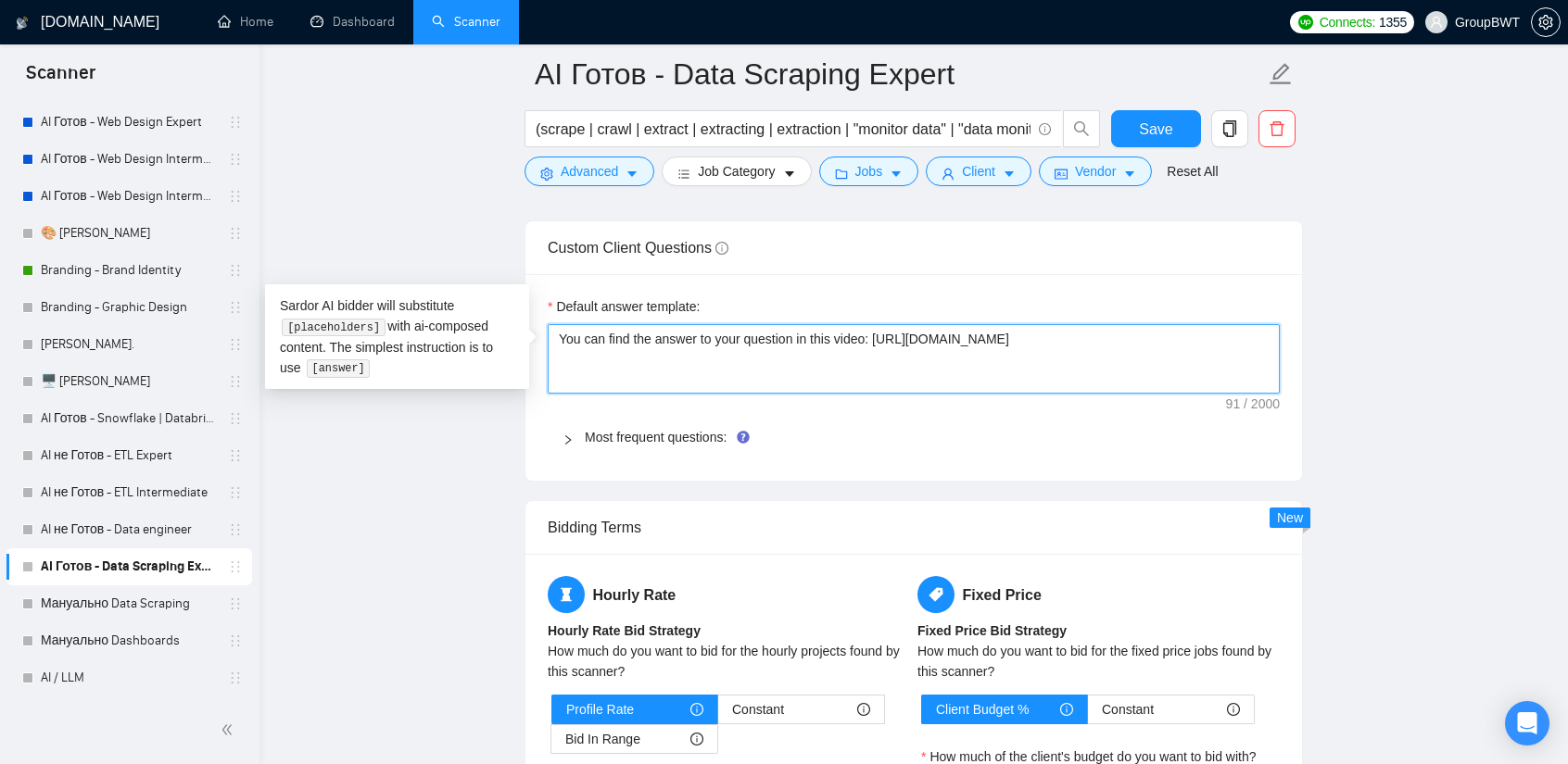
click at [992, 332] on textarea "You can find the answer to your question in this video: https://www.videoask.co…" at bounding box center [913, 358] width 732 height 70
click at [743, 327] on textarea "You can find the answer to your question in this video: https://www.videoask.co…" at bounding box center [913, 358] width 732 height 70
paste textarea "I’ll be glad to share a detailed answer during our intro call, so we can discus…"
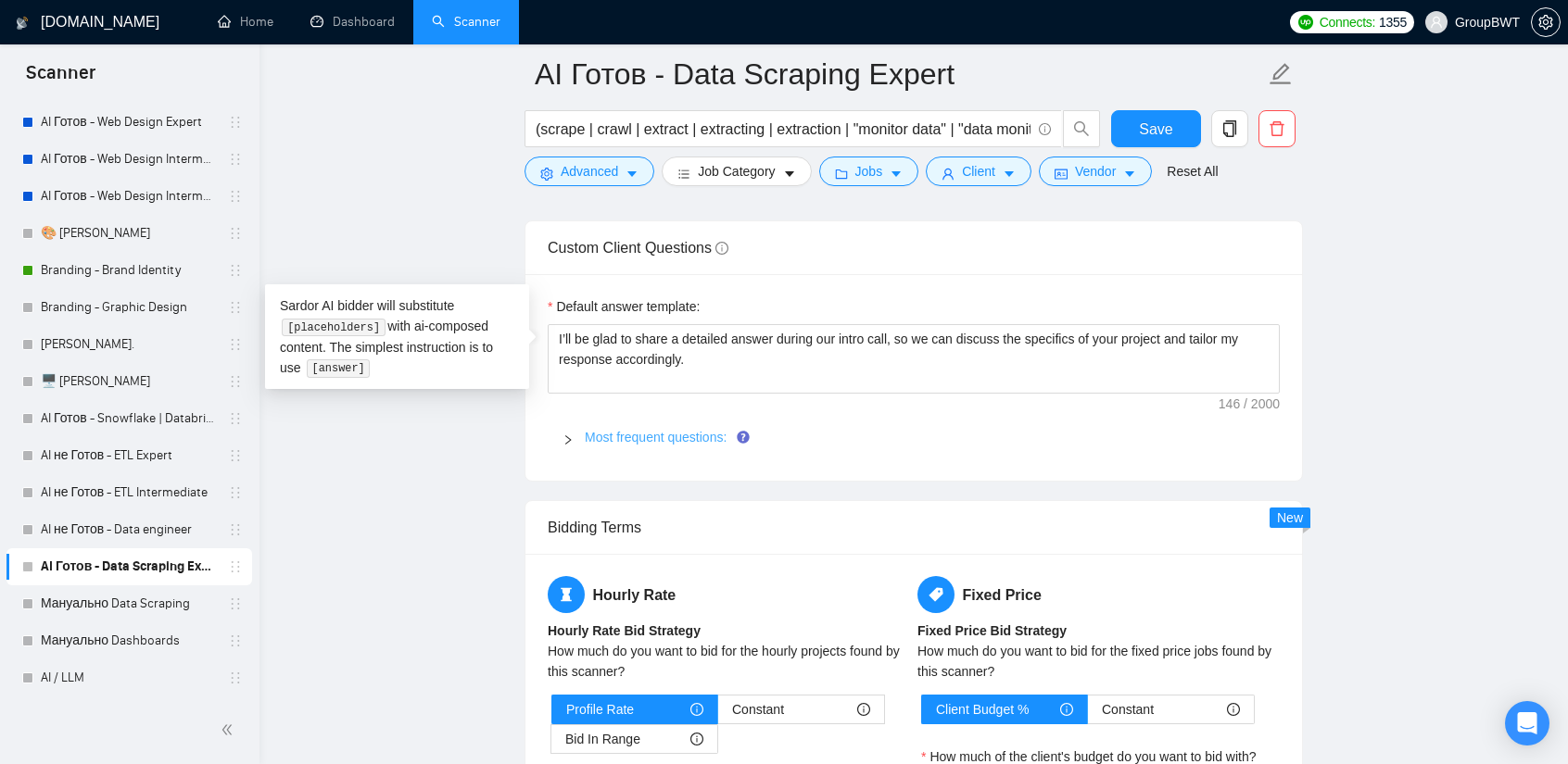
click at [638, 430] on link "Most frequent questions:" at bounding box center [655, 437] width 141 height 15
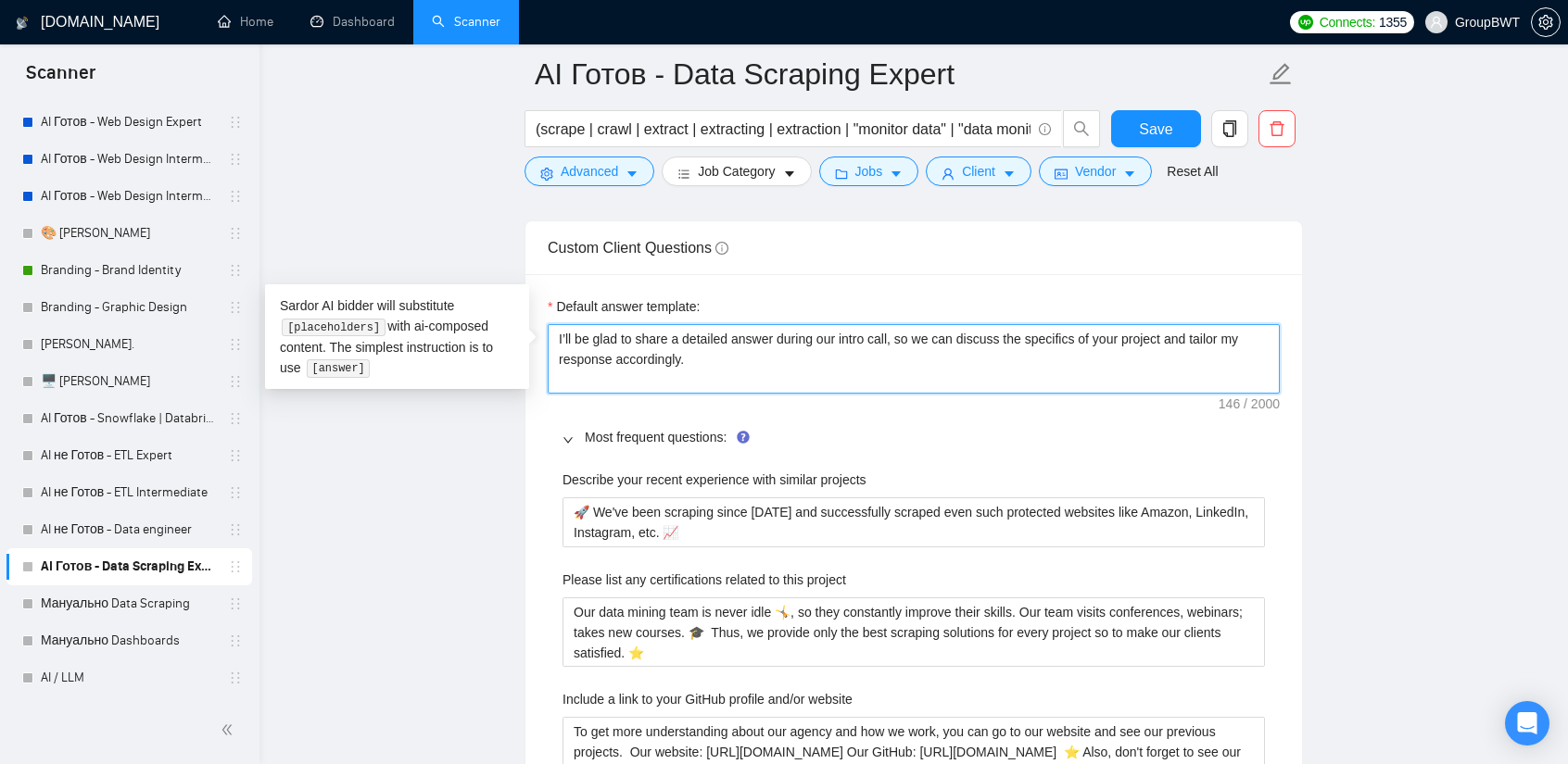
drag, startPoint x: 721, startPoint y: 362, endPoint x: 335, endPoint y: 320, distance: 388.3
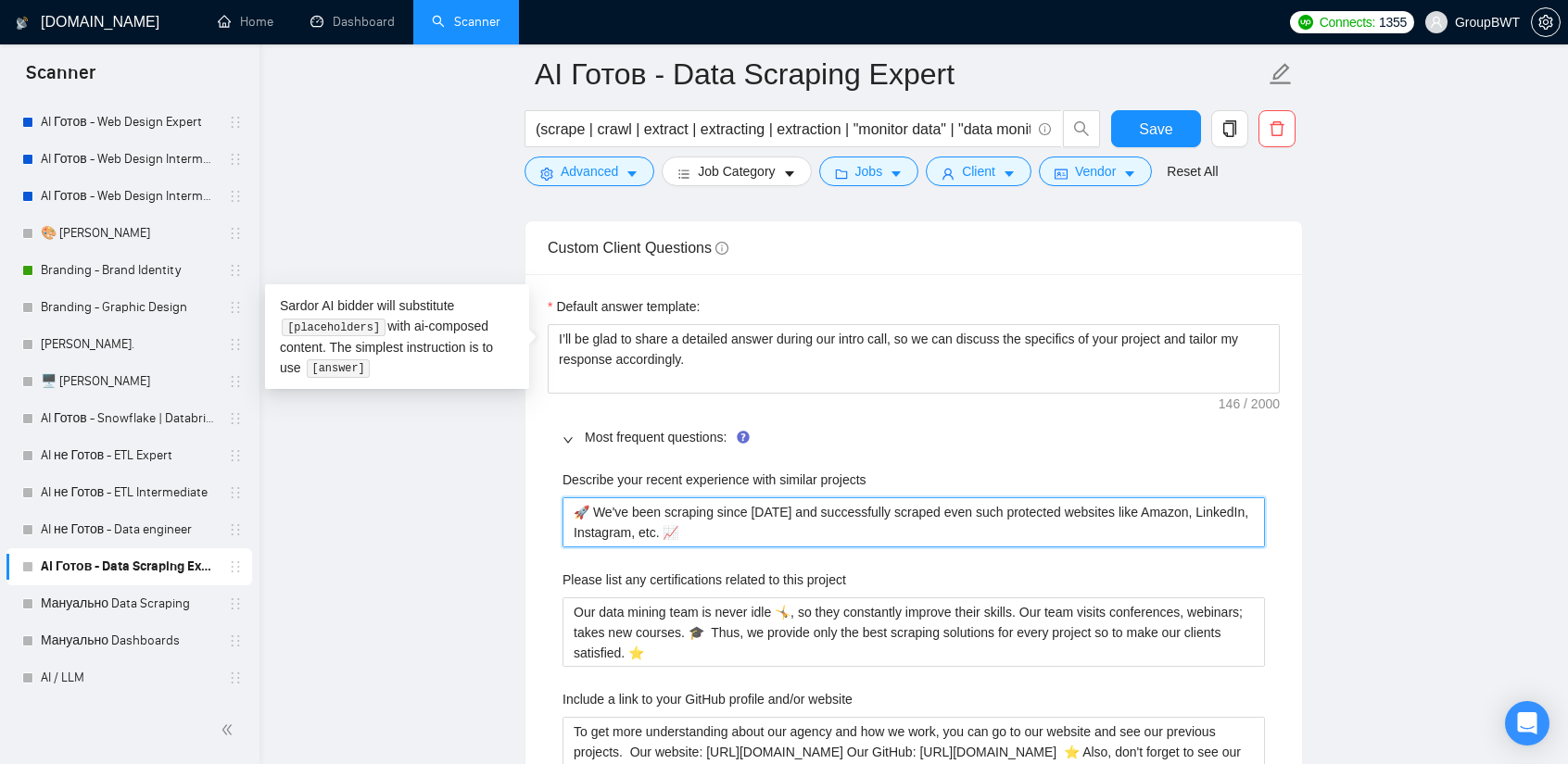
click at [727, 510] on projects "🚀 We've been scraping since 2009 and successfully scraped even such protected w…" at bounding box center [913, 521] width 702 height 49
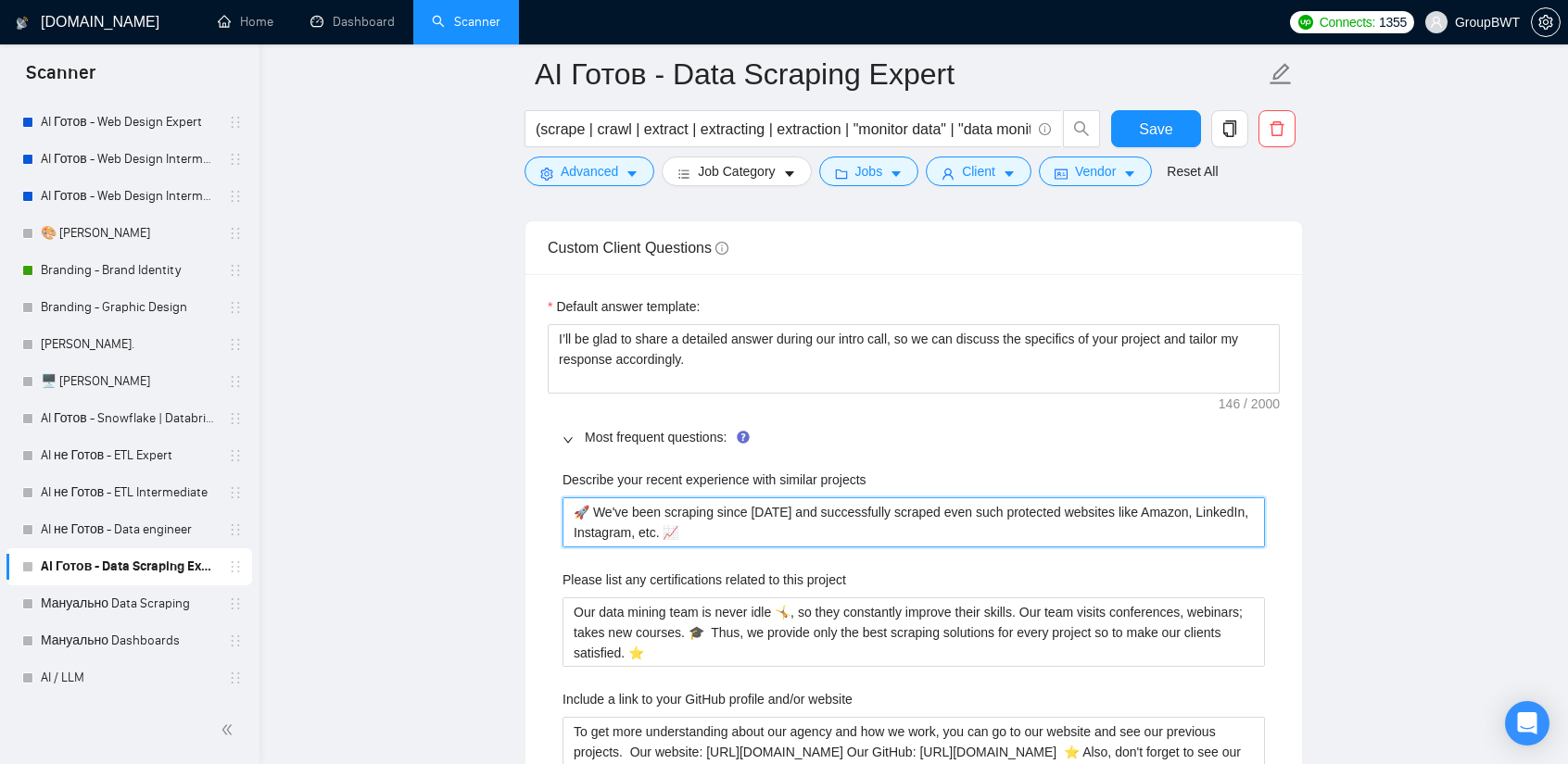
drag, startPoint x: 697, startPoint y: 532, endPoint x: 318, endPoint y: 451, distance: 387.6
click at [318, 451] on main "AI Готов - Data Scraping Expert (scrape | crawl | extract | extracting | extrac…" at bounding box center [913, 441] width 1249 height 6106
paste projects "I have extensive experience delivering projects of similar scope, involving the…"
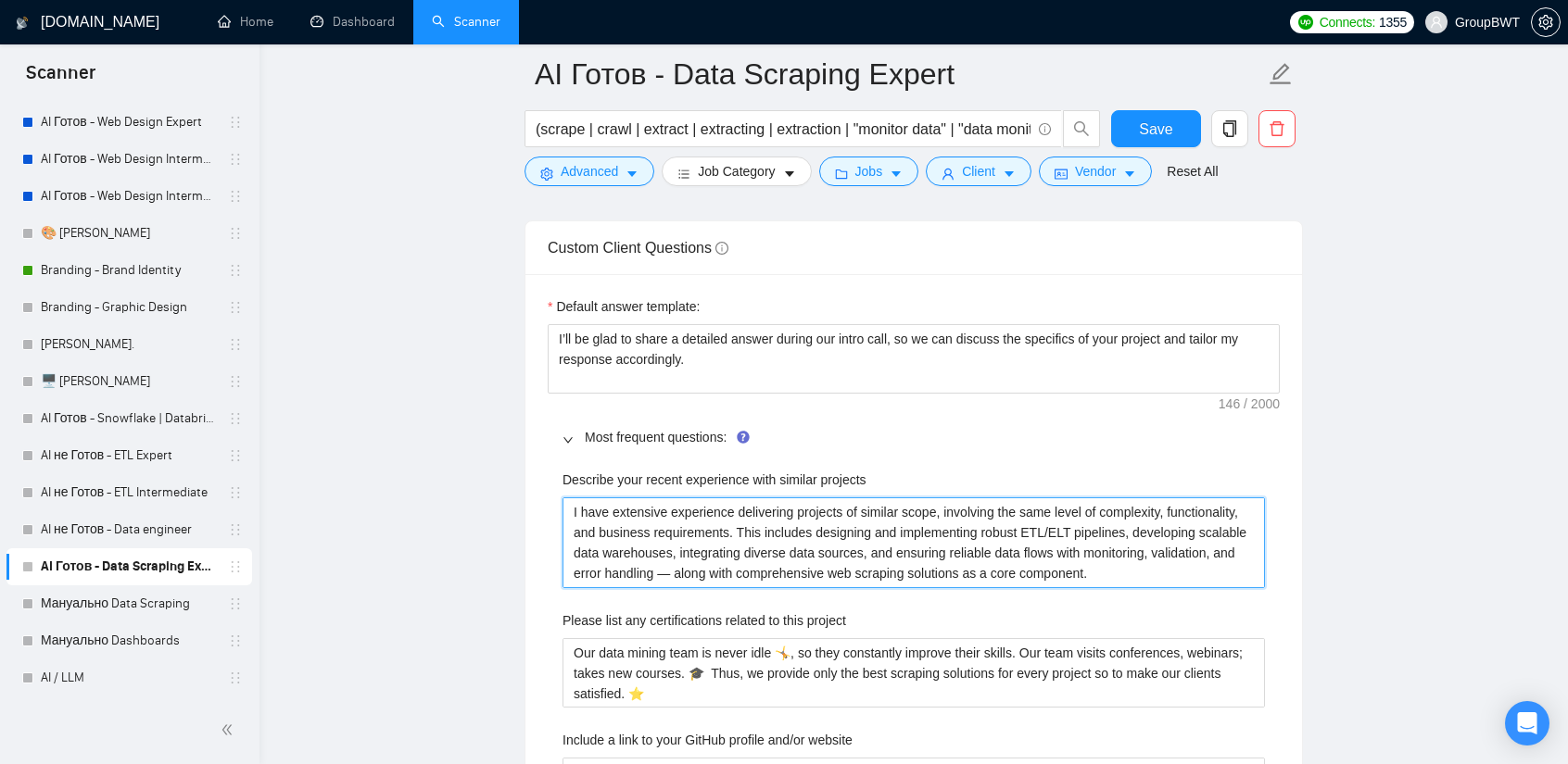
drag, startPoint x: 573, startPoint y: 502, endPoint x: 498, endPoint y: 496, distance: 75.2
click at [500, 496] on main "AI Готов - Data Scraping Expert (scrape | crawl | extract | extracting | extrac…" at bounding box center [913, 461] width 1249 height 6147
drag, startPoint x: 569, startPoint y: 498, endPoint x: 499, endPoint y: 499, distance: 70.0
click at [508, 498] on main "AI Готов - Data Scraping Expert (scrape | crawl | extract | extracting | extrac…" at bounding box center [913, 461] width 1249 height 6147
drag, startPoint x: 578, startPoint y: 502, endPoint x: 483, endPoint y: 492, distance: 95.5
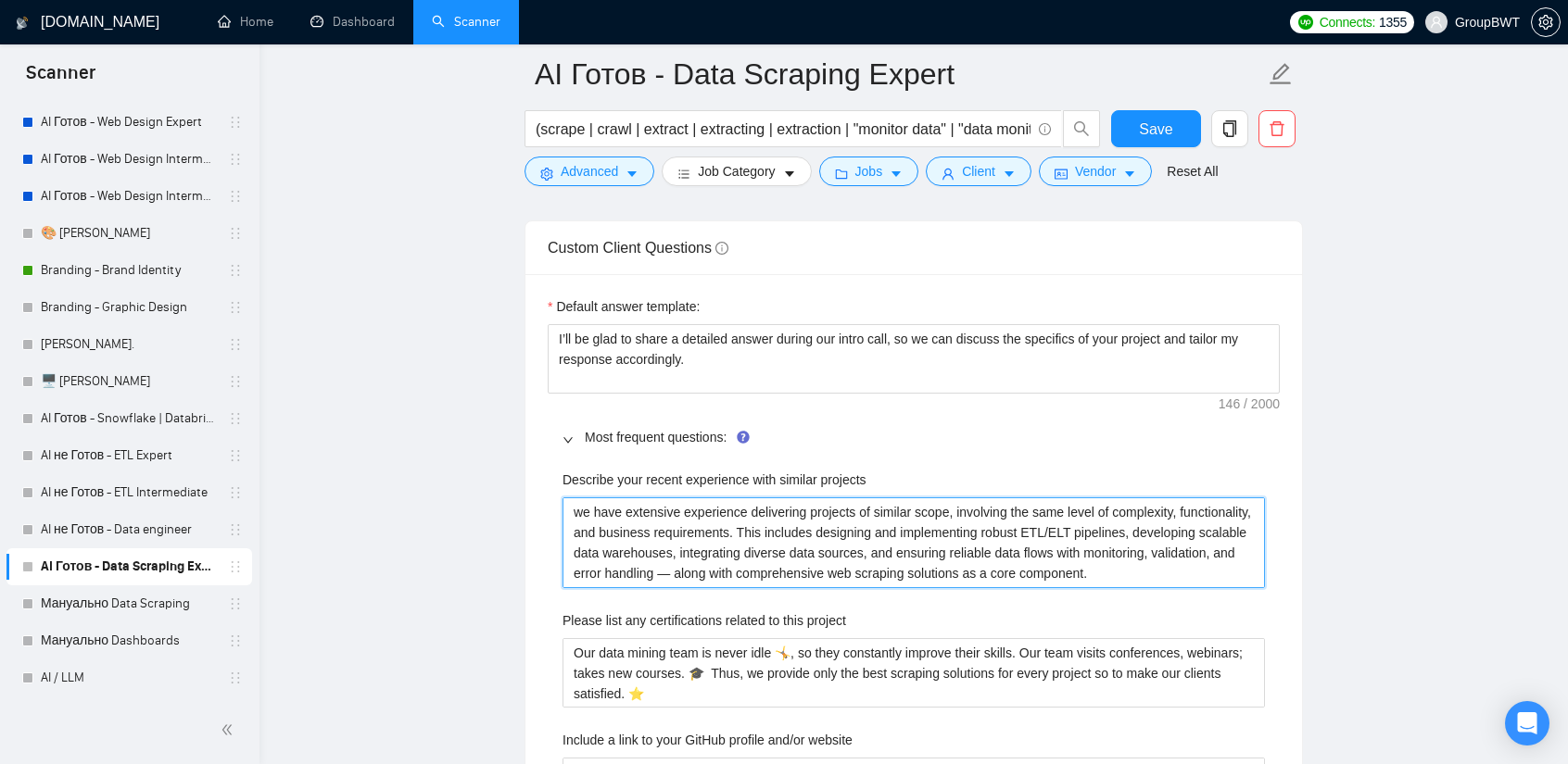
click at [489, 492] on main "AI Готов - Data Scraping Expert (scrape | crawl | extract | extracting | extrac…" at bounding box center [913, 461] width 1249 height 6147
click at [662, 567] on projects "We have extensive experience delivering projects of similar scope, involving th…" at bounding box center [913, 542] width 702 height 90
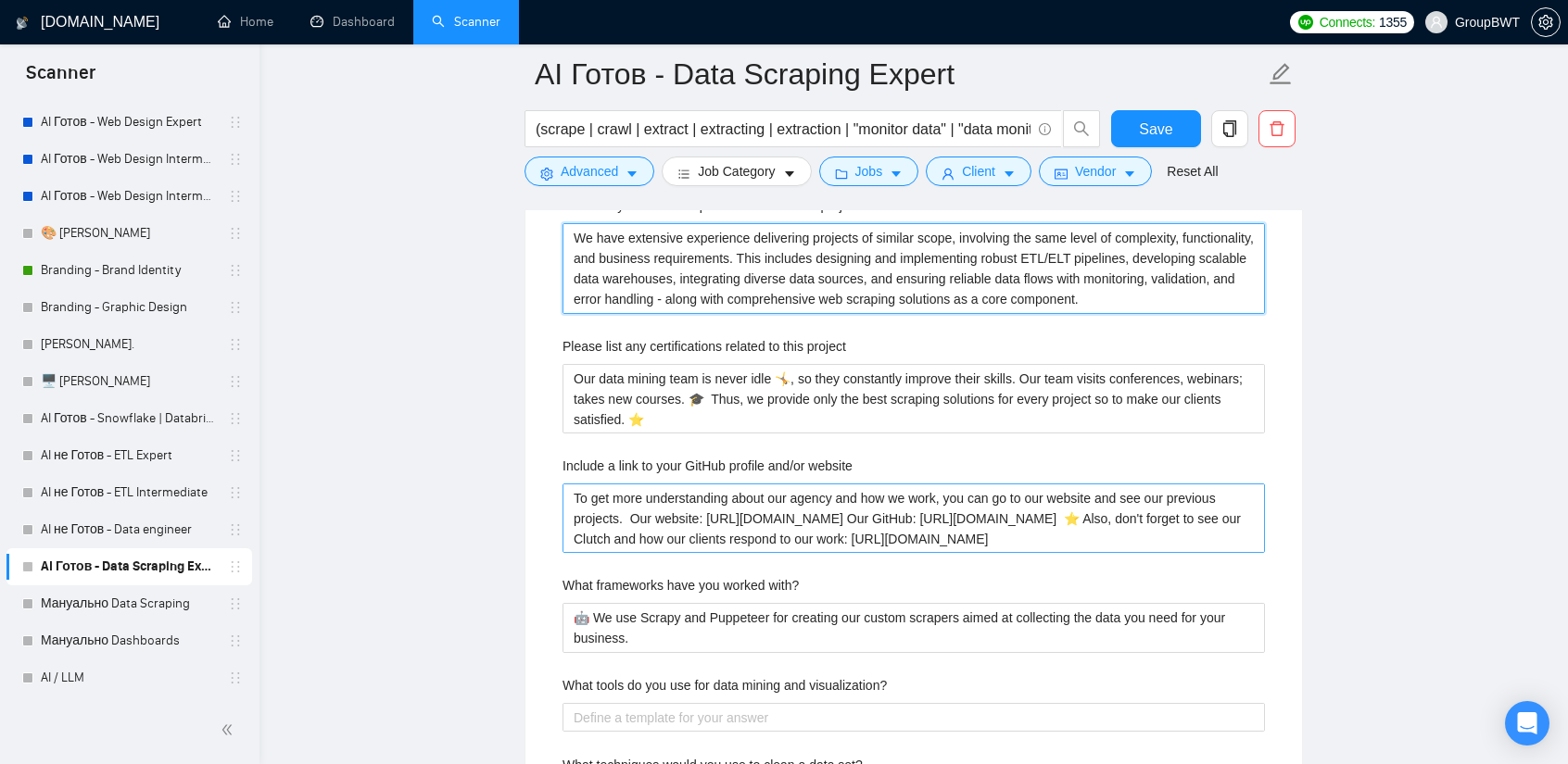
scroll to position [2963, 0]
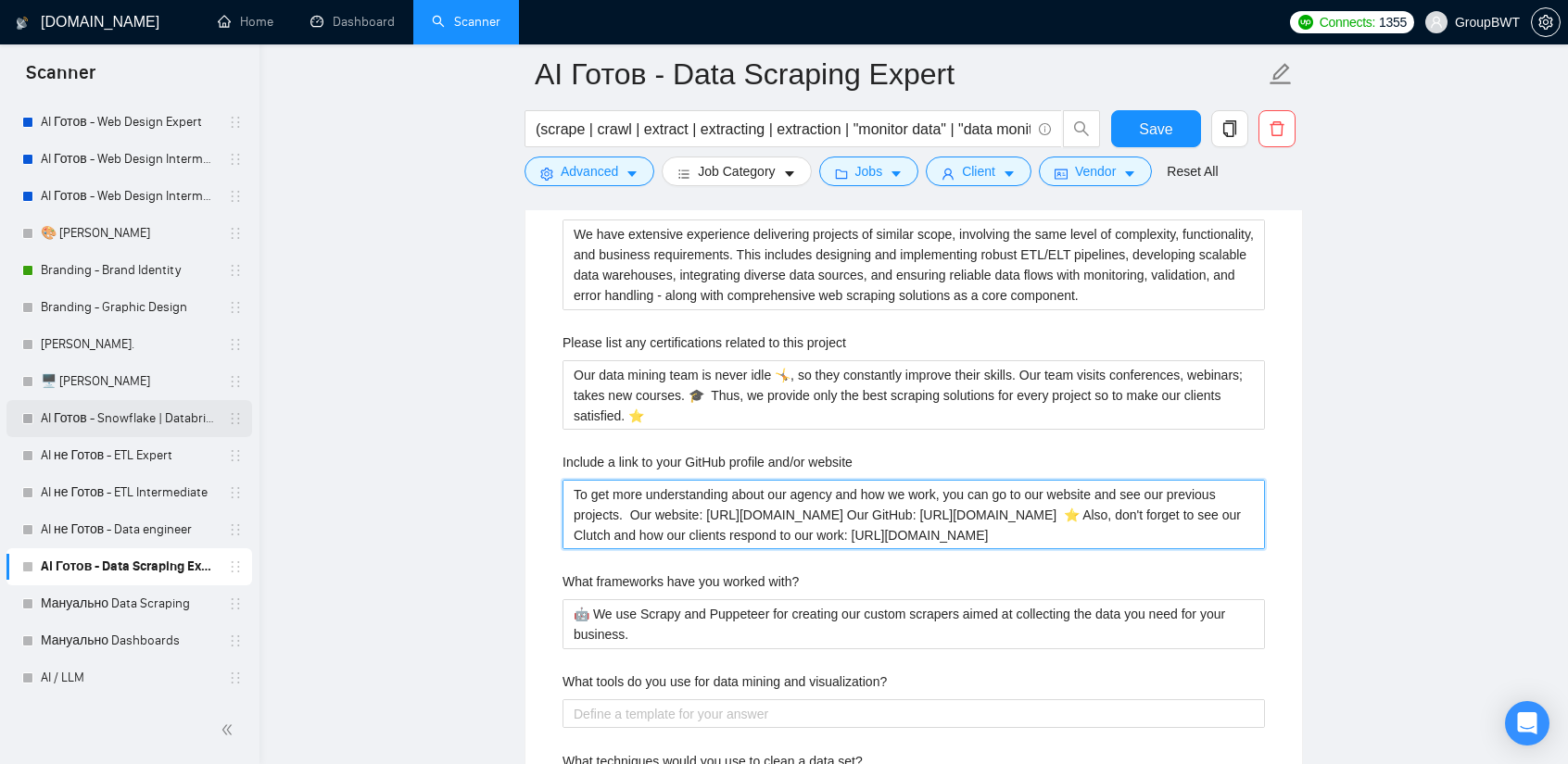
drag, startPoint x: 983, startPoint y: 511, endPoint x: 153, endPoint y: 426, distance: 834.3
click at [157, 426] on section "Scanner New Scanner My Scanners 🎨 Sofia NEW +Des_UI/UX_b2b NEW +Des_UI/UX_dashb…" at bounding box center [784, 219] width 1568 height 6364
paste website "the following links and see our previous projects. Our website: https://groupbw…"
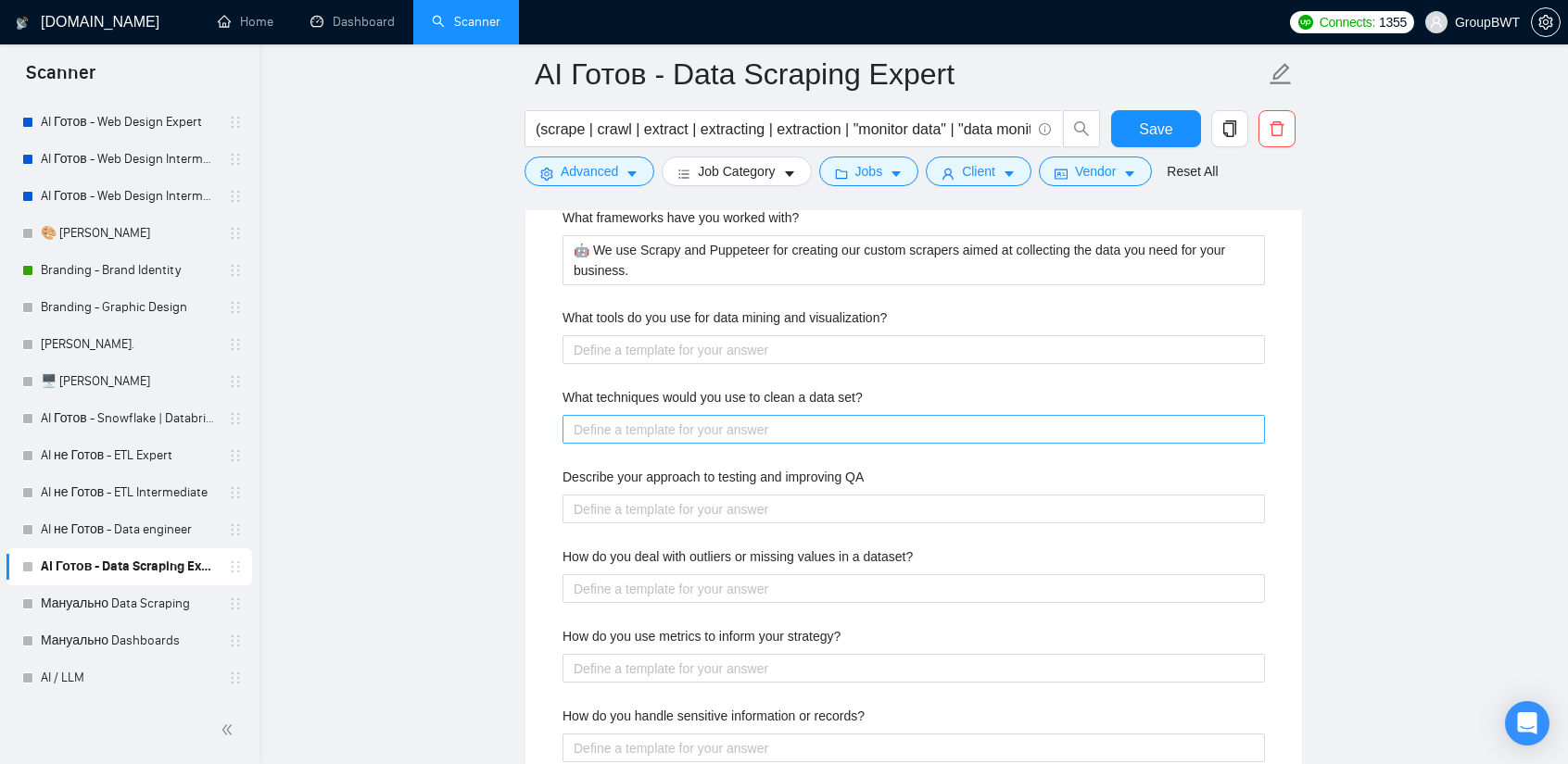
scroll to position [3427, 0]
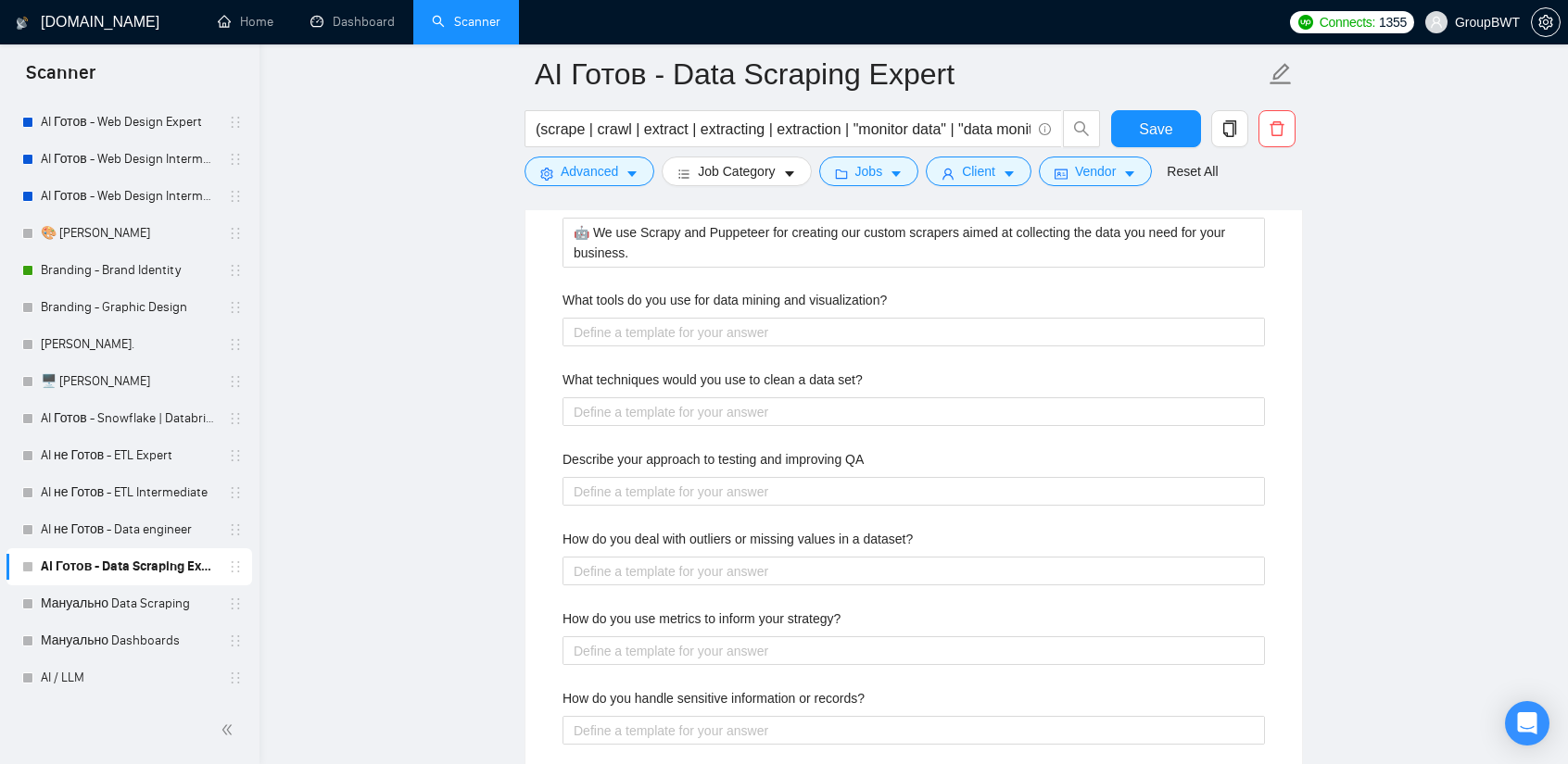
click at [696, 293] on label "What tools do you use for data mining and visualization?" at bounding box center [724, 300] width 324 height 20
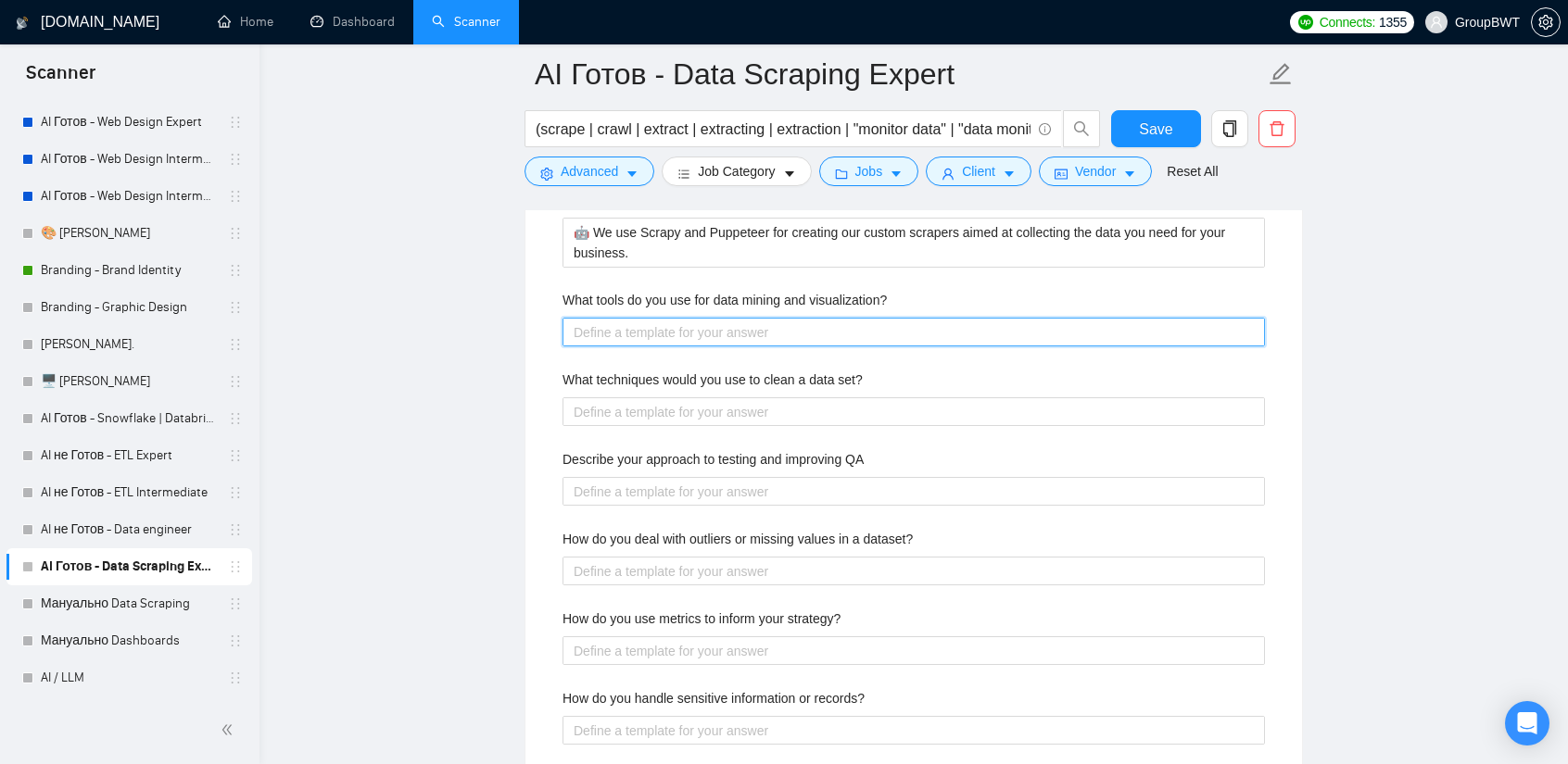
click at [696, 318] on visualization\? "What tools do you use for data mining and visualization?" at bounding box center [913, 332] width 702 height 29
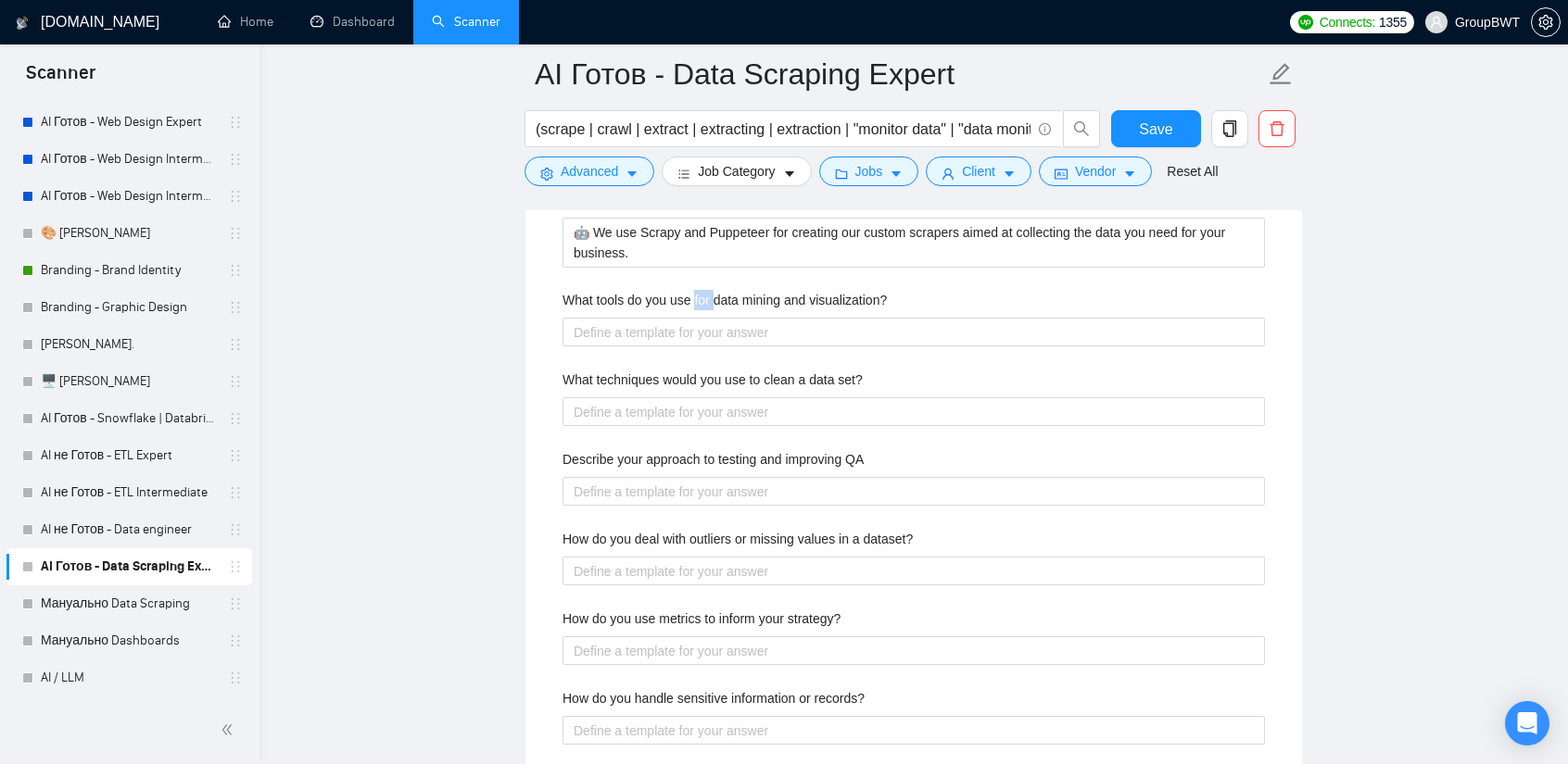
click at [696, 293] on label "What tools do you use for data mining and visualization?" at bounding box center [724, 300] width 324 height 20
click at [696, 318] on visualization\? "What tools do you use for data mining and visualization?" at bounding box center [913, 332] width 702 height 29
click at [696, 293] on label "What tools do you use for data mining and visualization?" at bounding box center [724, 300] width 324 height 20
click at [696, 318] on visualization\? "What tools do you use for data mining and visualization?" at bounding box center [913, 332] width 702 height 29
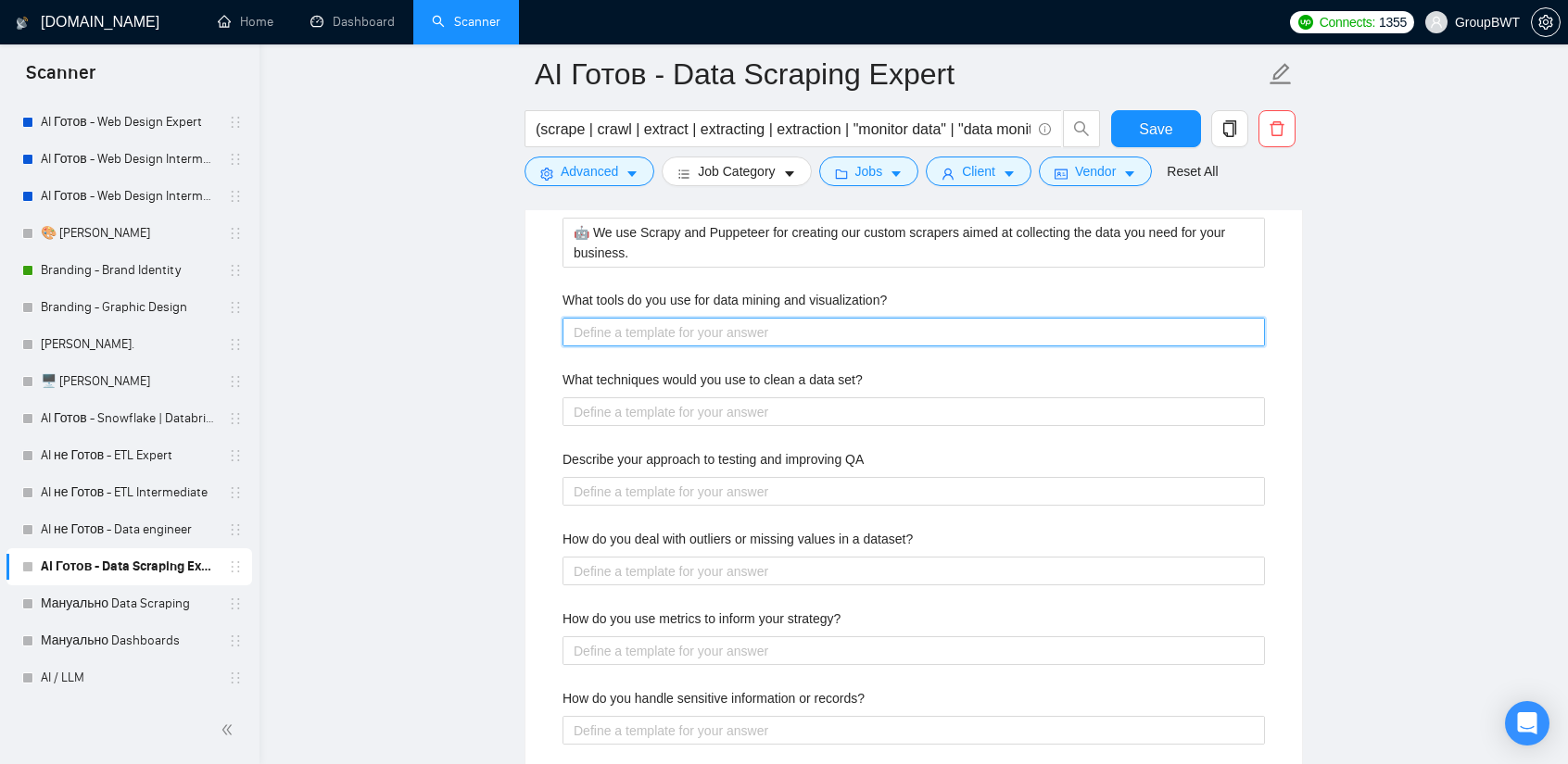
click at [758, 323] on visualization\? "What tools do you use for data mining and visualization?" at bounding box center [913, 332] width 702 height 29
paste visualization\? "🤖 We use Scrapy and Puppeteer for data mining since 2009. Also, we use Tableau …"
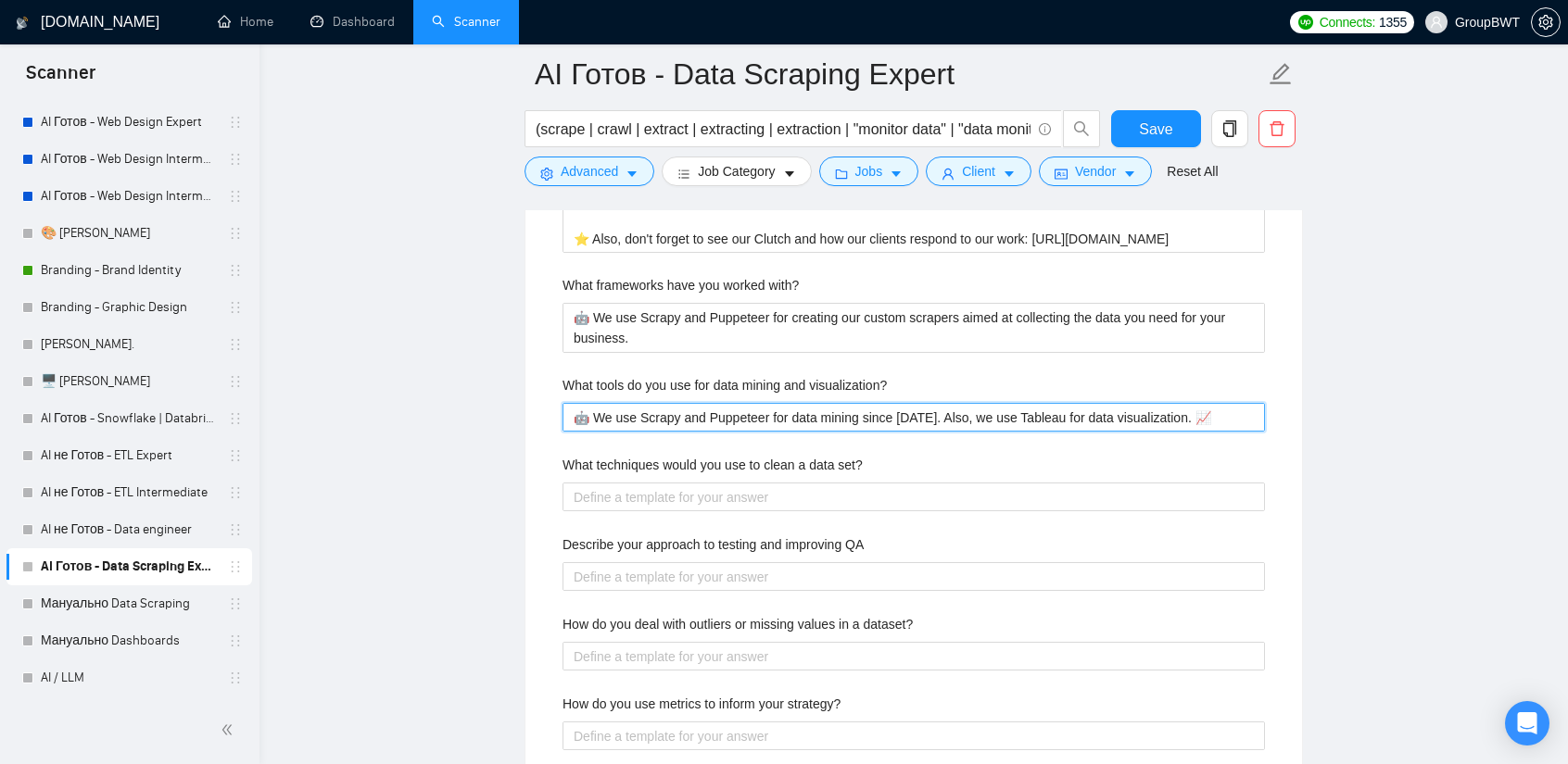
scroll to position [3334, 0]
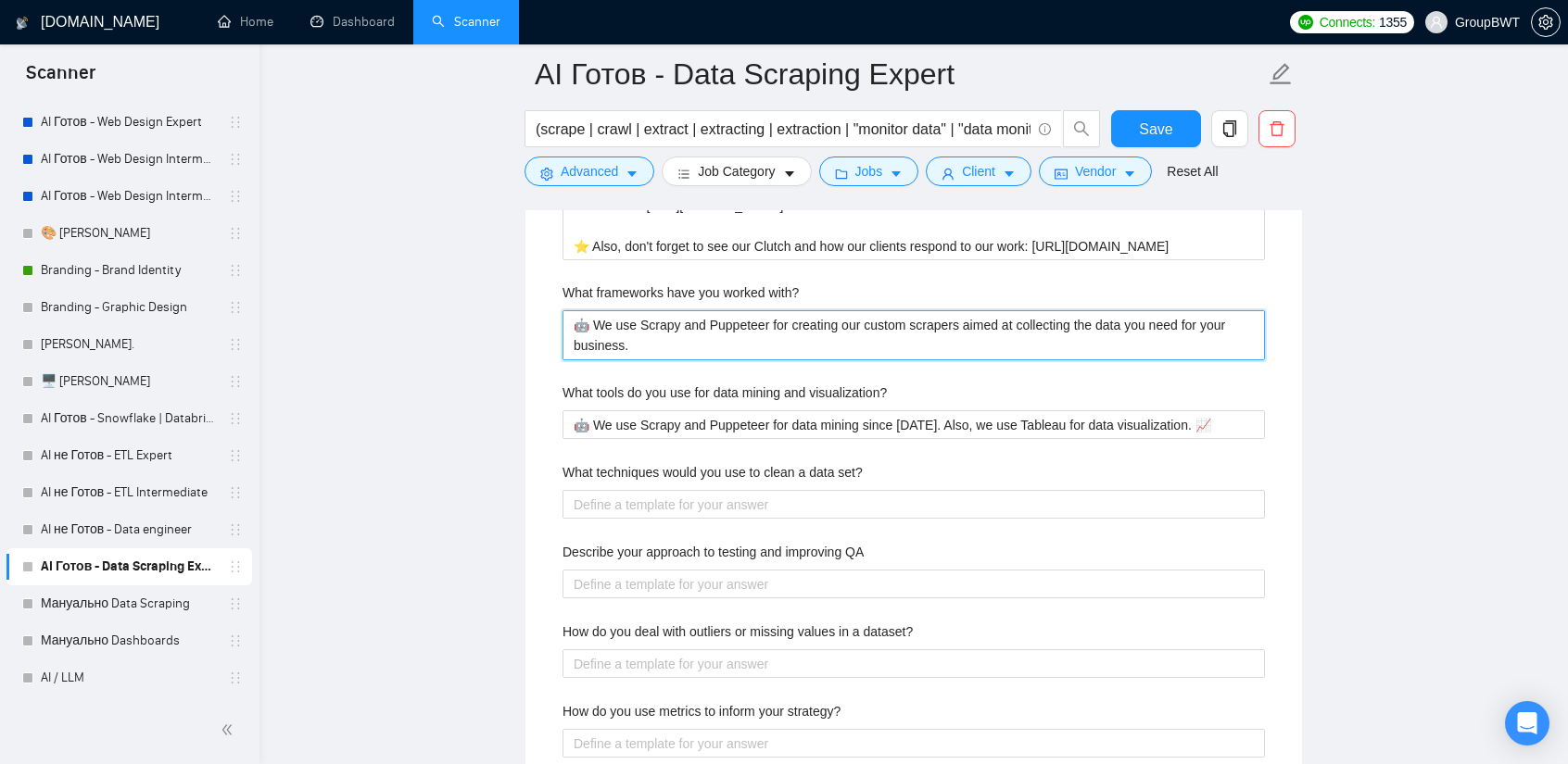
drag, startPoint x: 716, startPoint y: 334, endPoint x: 367, endPoint y: 277, distance: 353.6
paste with\? "data mining since 2009. Also, we use Tableau for data visualization. 📈"
click at [827, 336] on with\? "🤖 We use Scrapy and Puppeteer for creating our custom scrapers aimed at collect…" at bounding box center [913, 334] width 702 height 49
drag, startPoint x: 757, startPoint y: 336, endPoint x: 326, endPoint y: 265, distance: 436.8
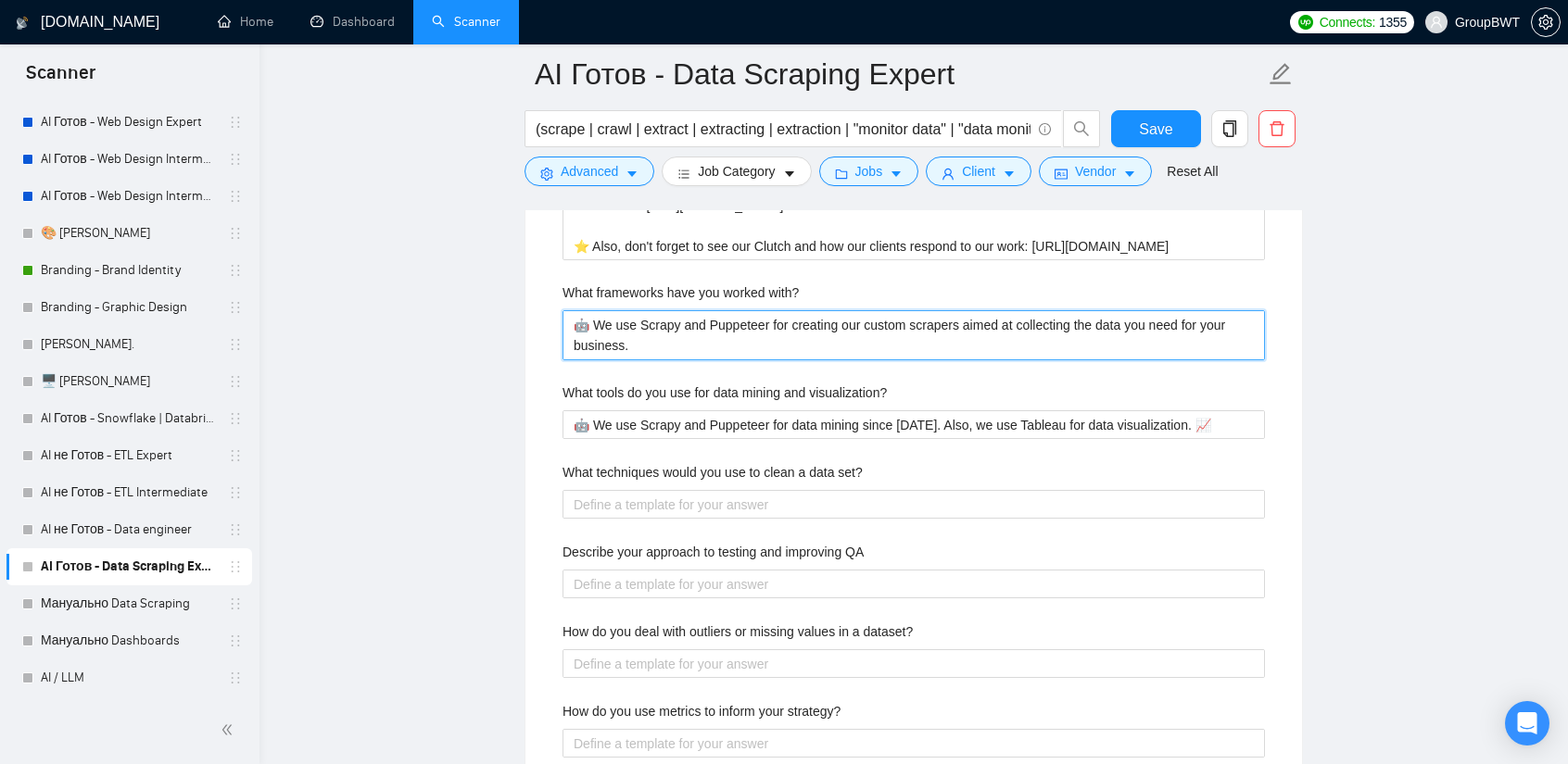
paste with\? "data mining since 2009. Also, we use Tableau for data visualization. 📈"
click at [873, 351] on with\? "🤖 We use Scrapy and Puppeteer for creating our custom scrapers aimed at collect…" at bounding box center [913, 334] width 702 height 49
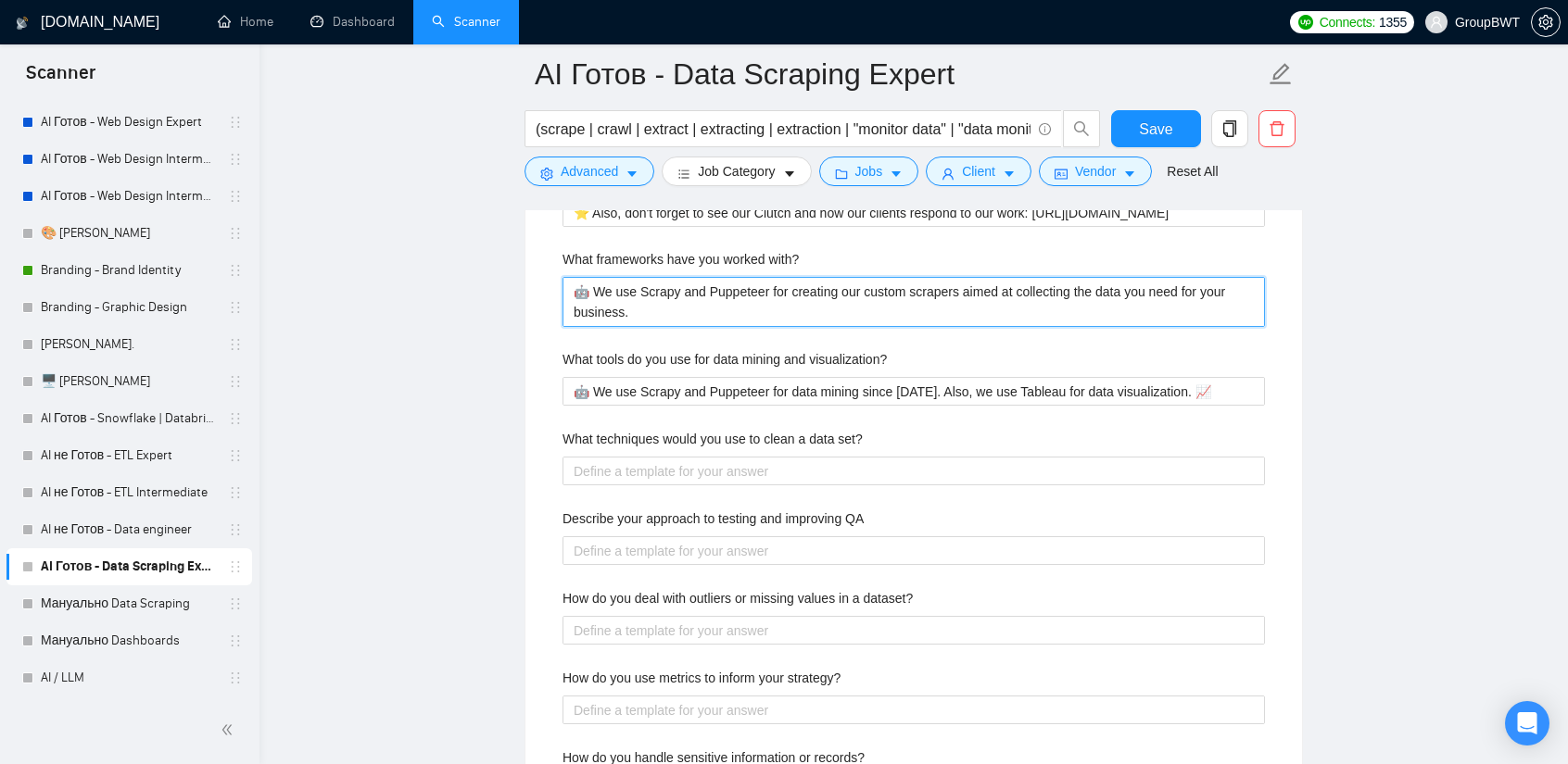
scroll to position [3427, 0]
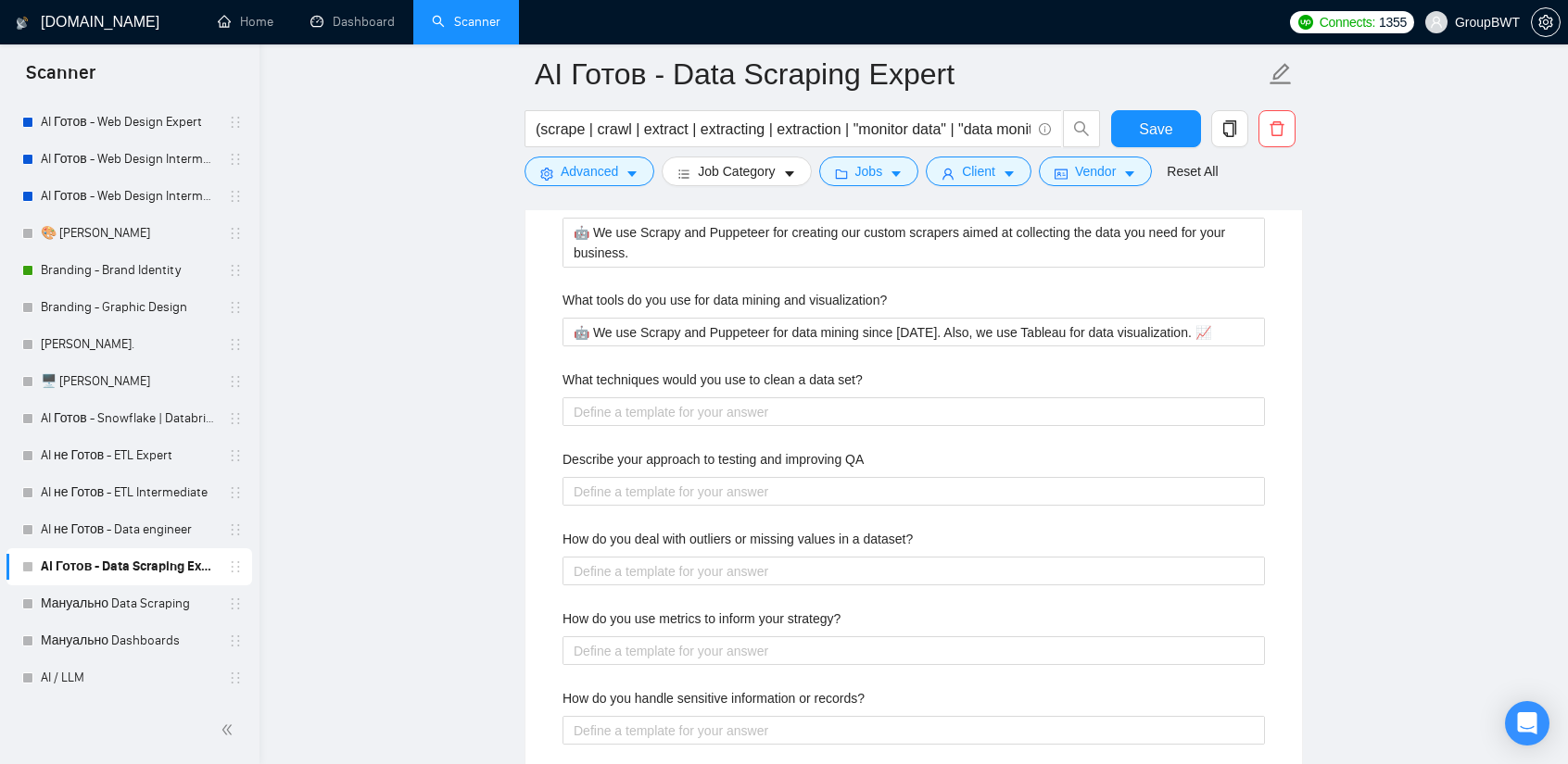
click at [708, 382] on div "What techniques would you use to clean a data set?" at bounding box center [913, 383] width 702 height 28
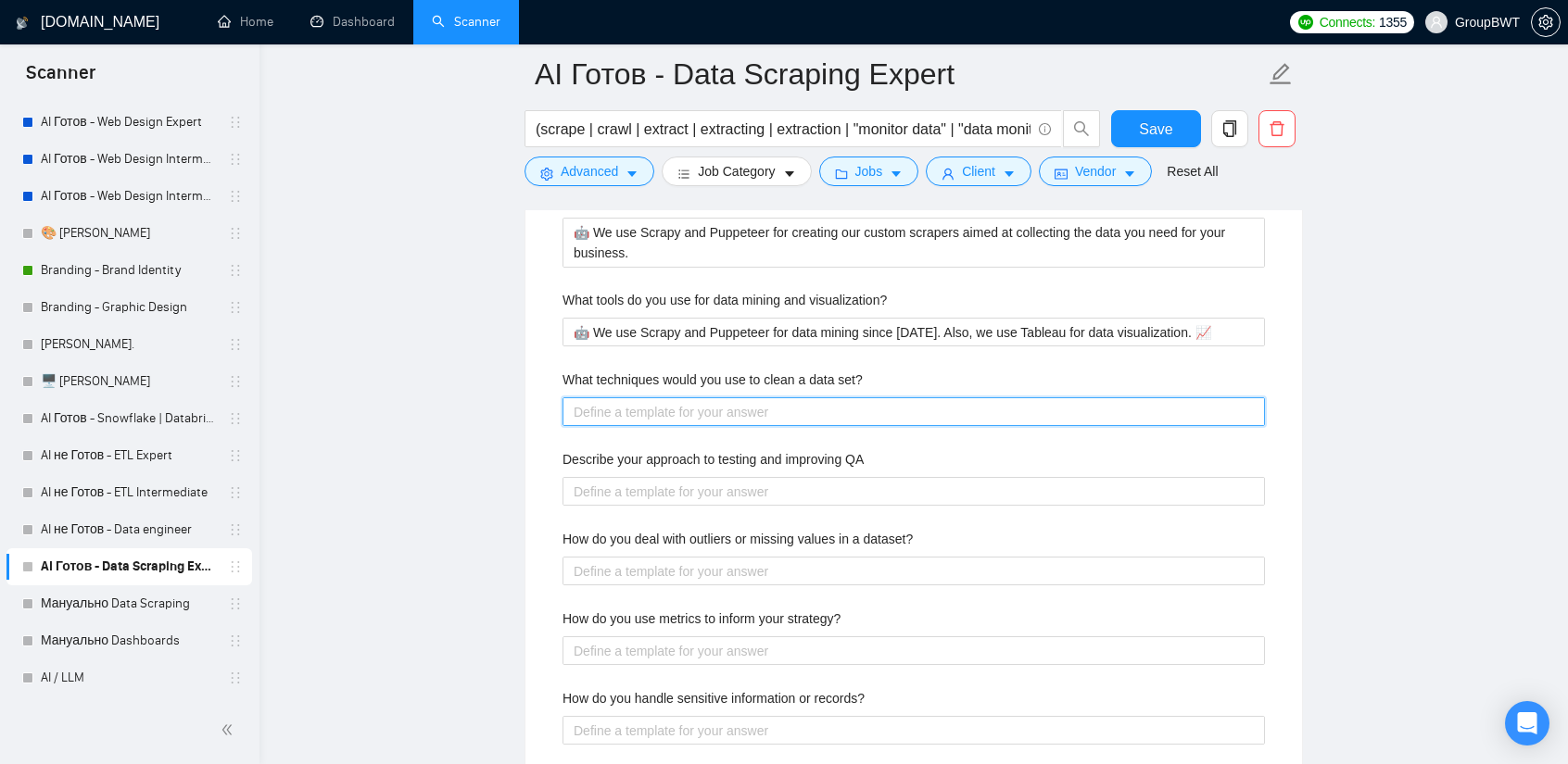
click at [728, 413] on set\? "What techniques would you use to clean a data set?" at bounding box center [913, 412] width 702 height 29
paste set\? "We collect the data in the format you need and it does not require cleaning 😎 O…"
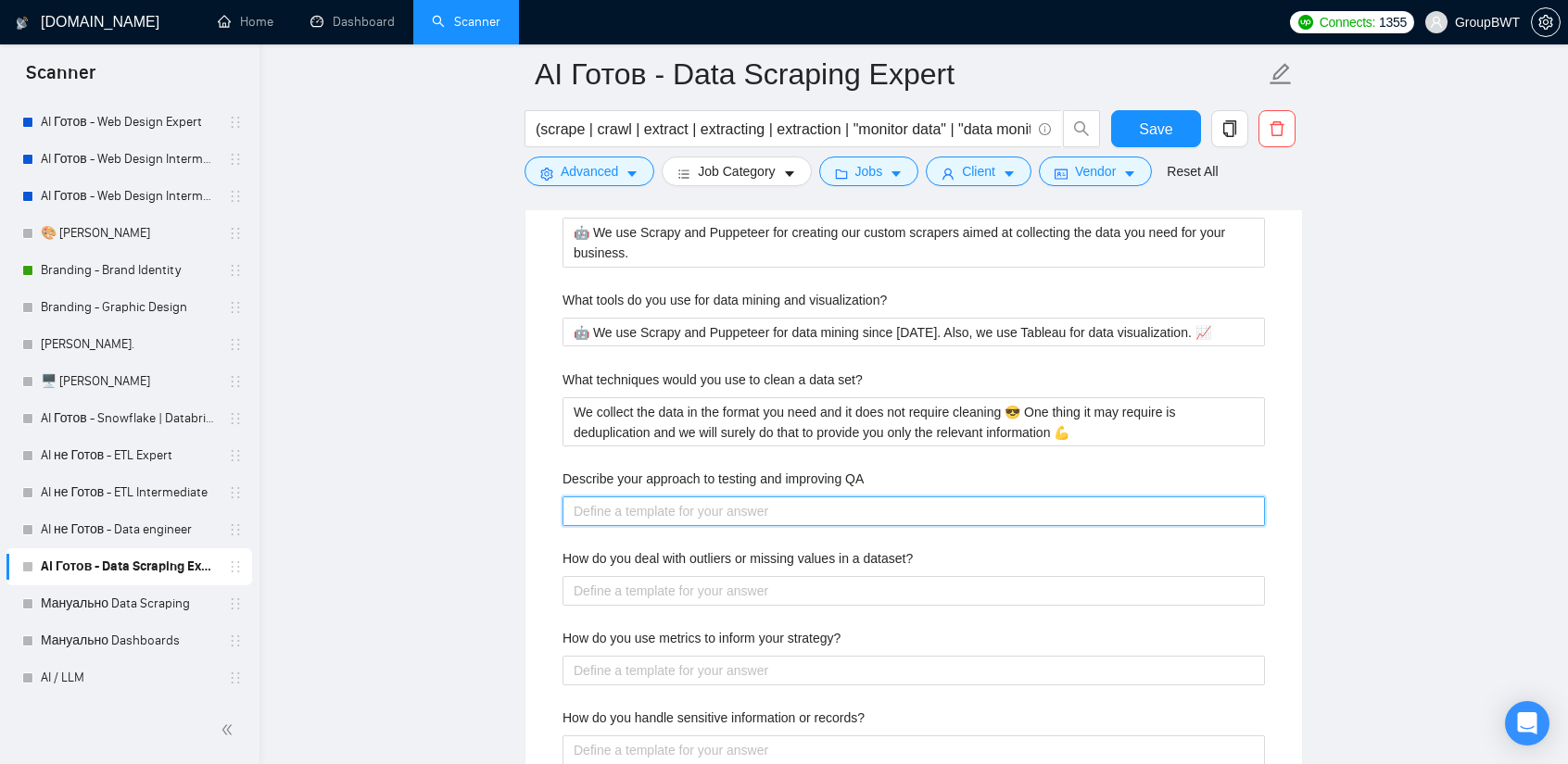
click at [760, 512] on QA "Describe your approach to testing and improving QA" at bounding box center [913, 511] width 702 height 29
click at [767, 499] on QA "Describe your approach to testing and improving QA" at bounding box center [913, 511] width 702 height 29
paste QA "First of all, if the project was done by another team, then it is necessary to …"
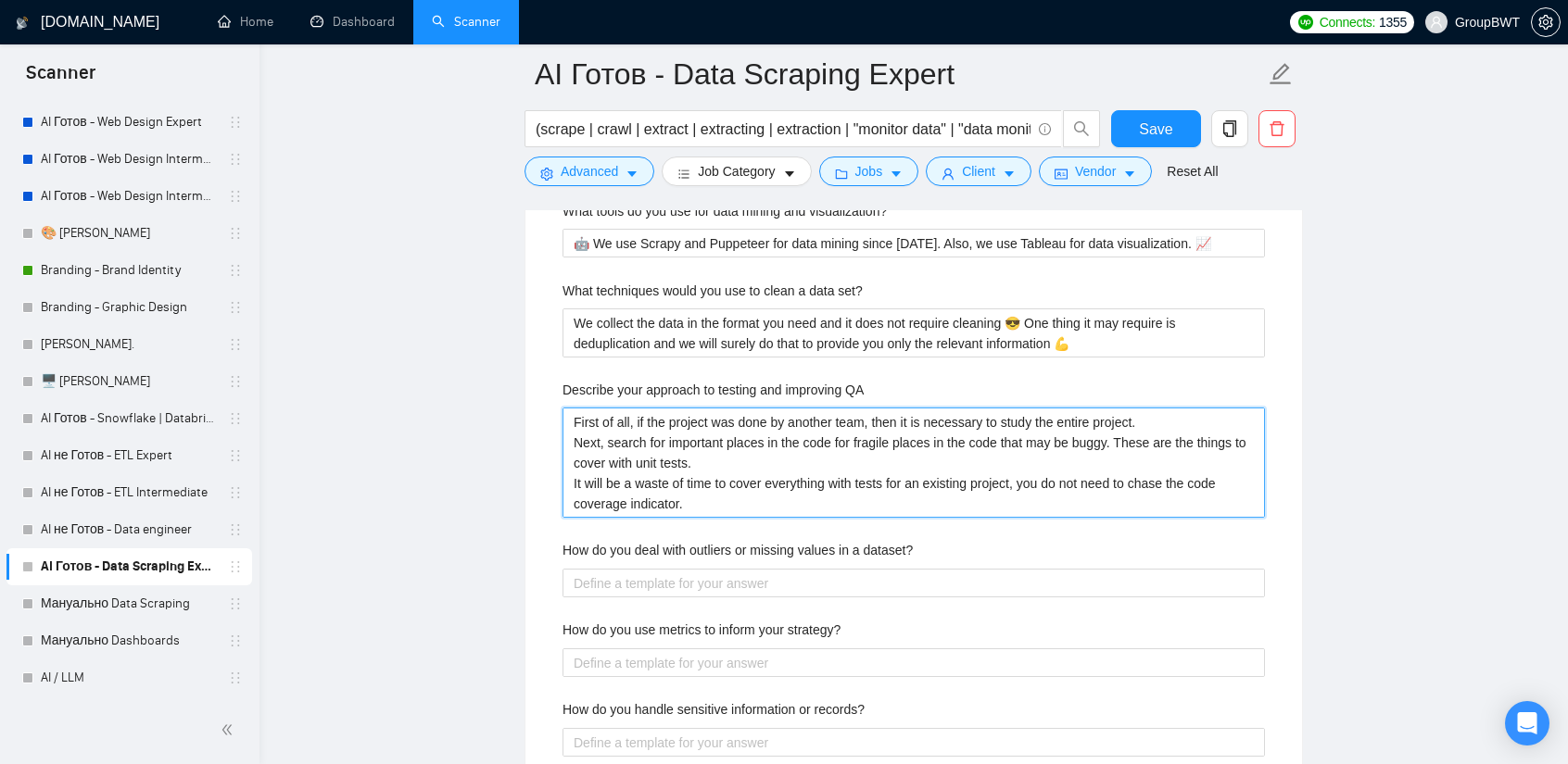
scroll to position [3519, 0]
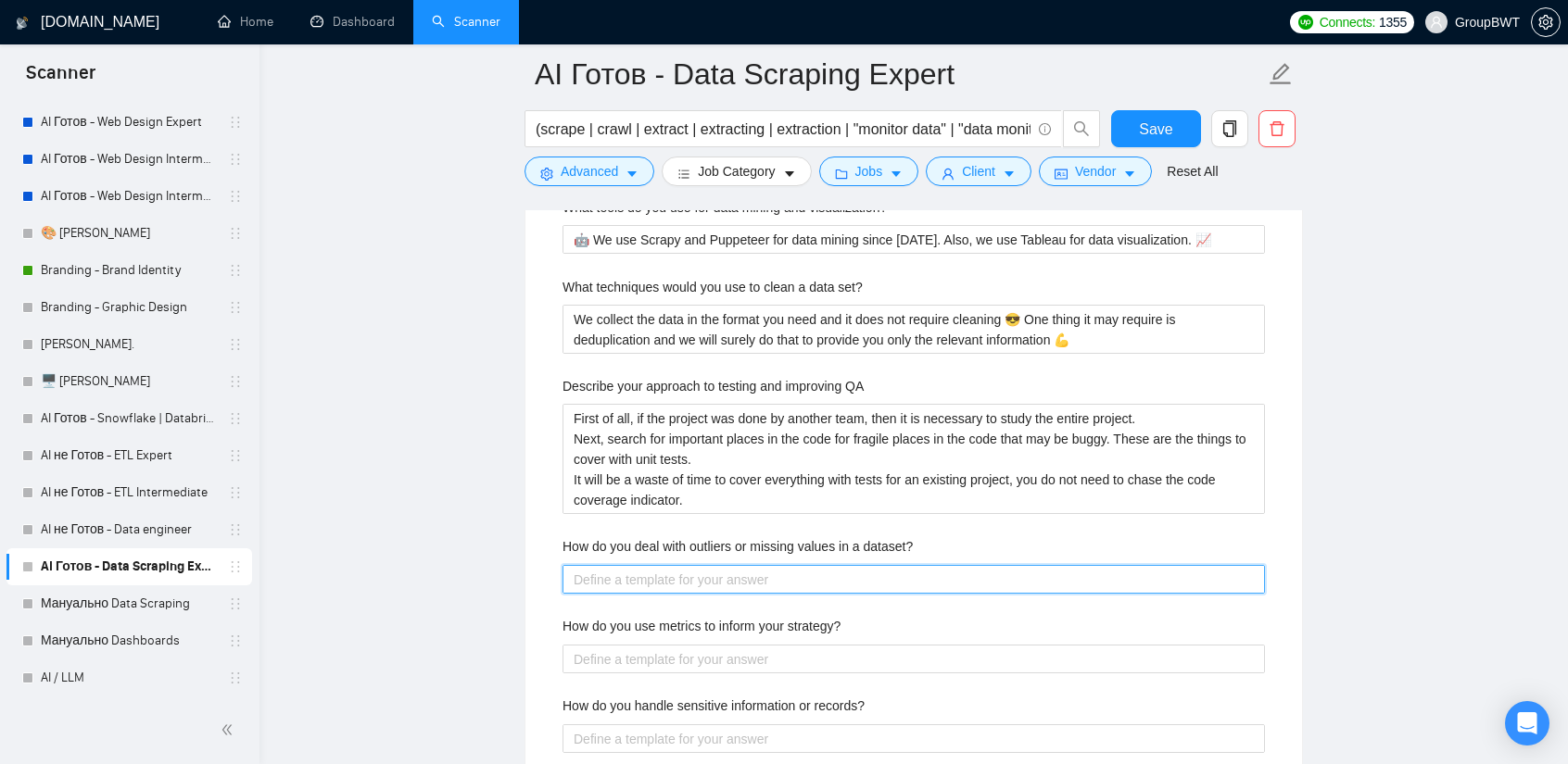
click at [761, 572] on dataset\? "How do you deal with outliers or missing values in a dataset?" at bounding box center [913, 580] width 702 height 29
click at [822, 566] on dataset\? "How do you deal with outliers or missing values in a dataset?" at bounding box center [913, 580] width 702 height 29
paste dataset\? "If there are fields or values unavailable in the source, meaning that there is …"
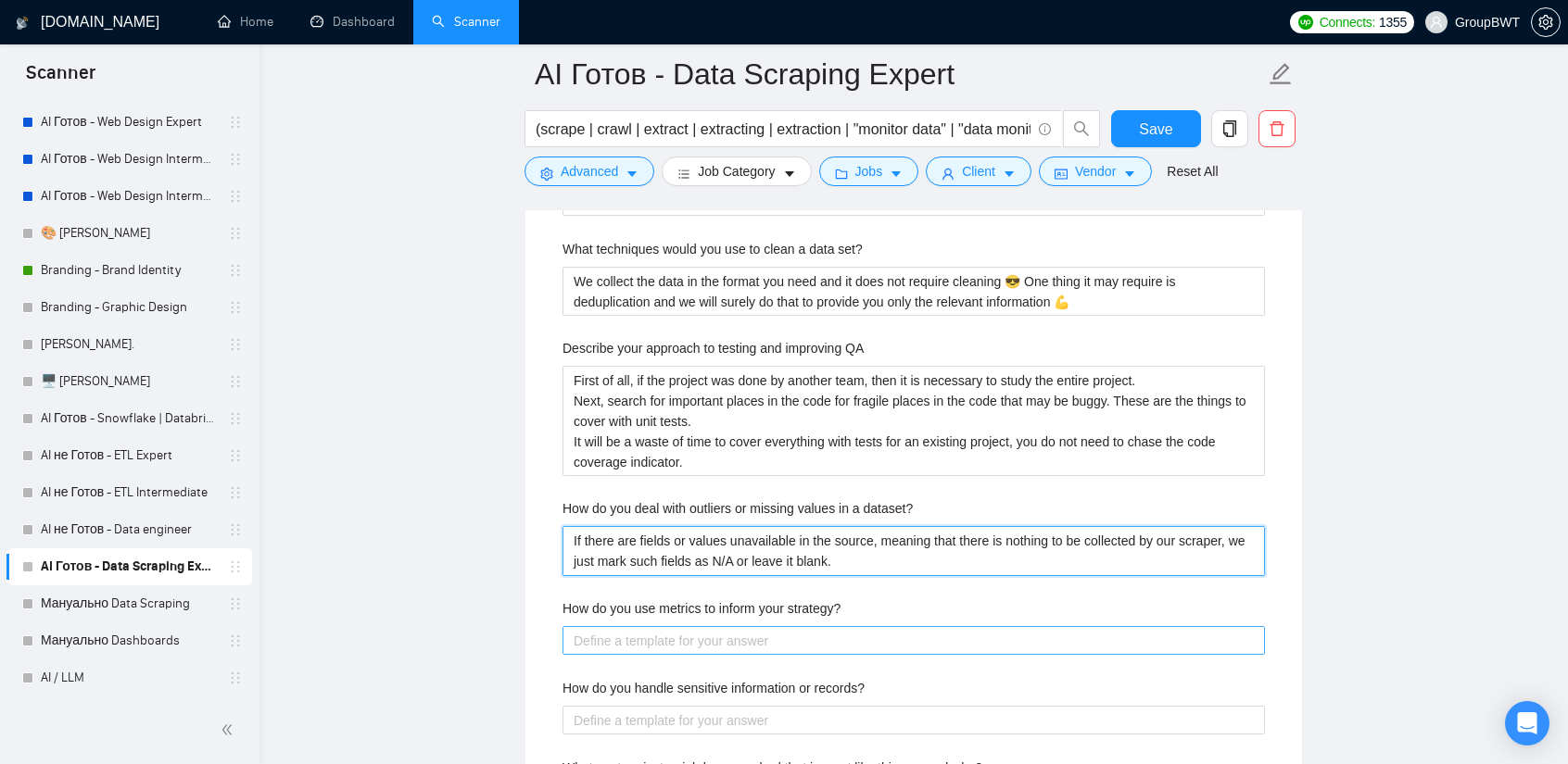
scroll to position [3612, 0]
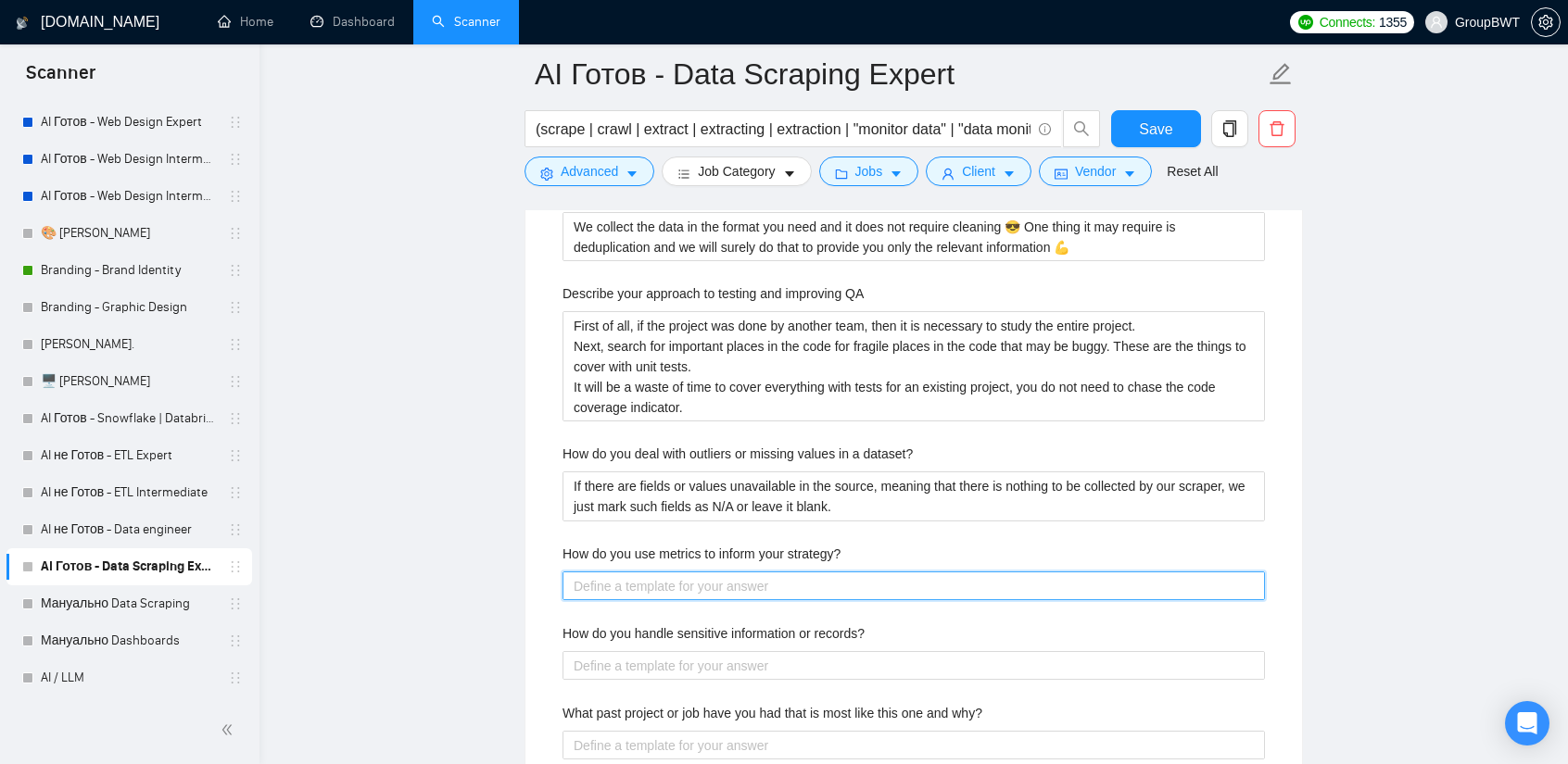
click at [784, 577] on strategy\? "How do you use metrics to inform your strategy?" at bounding box center [913, 585] width 702 height 29
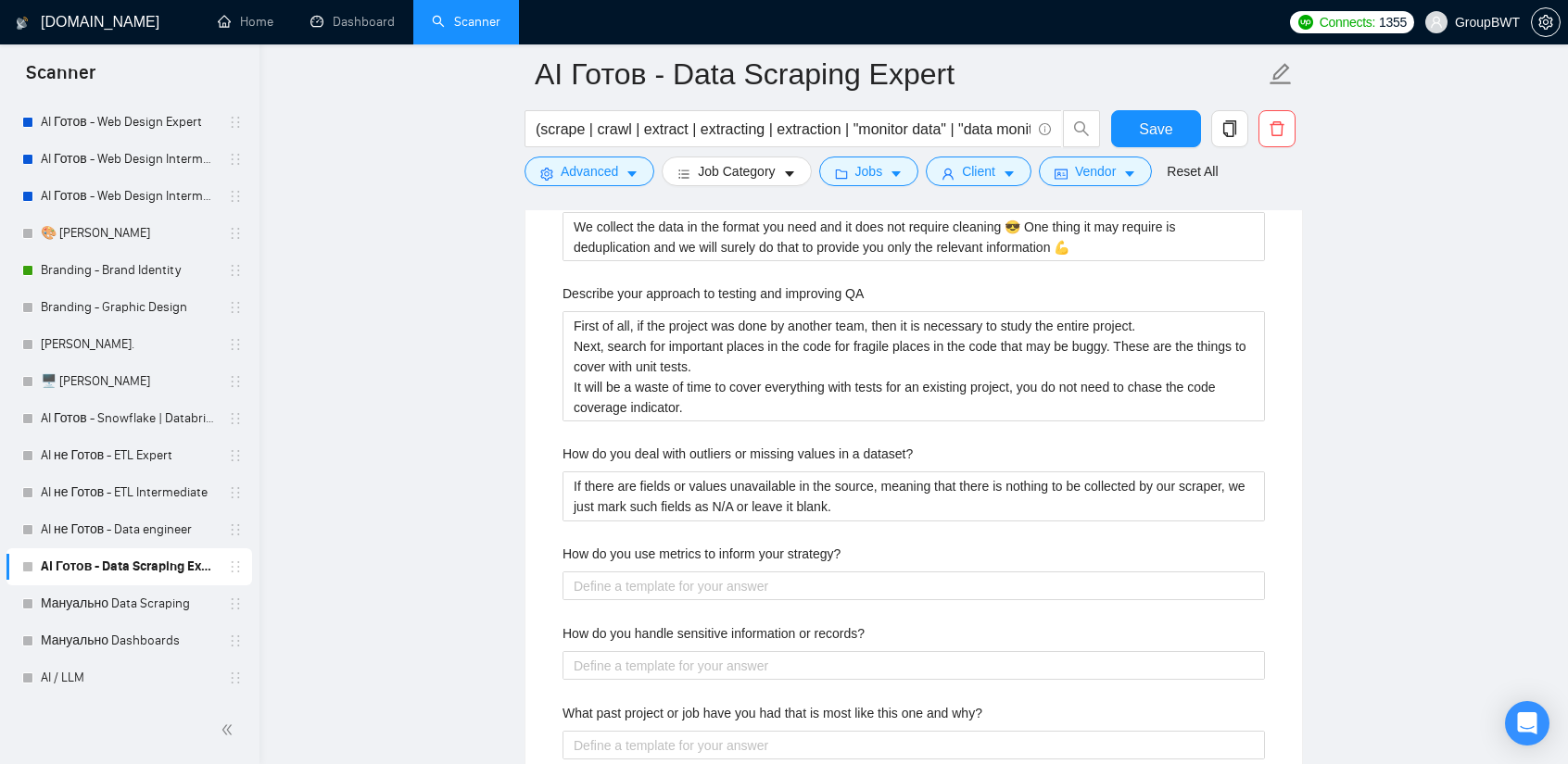
click at [743, 547] on label "How do you use metrics to inform your strategy?" at bounding box center [701, 553] width 278 height 20
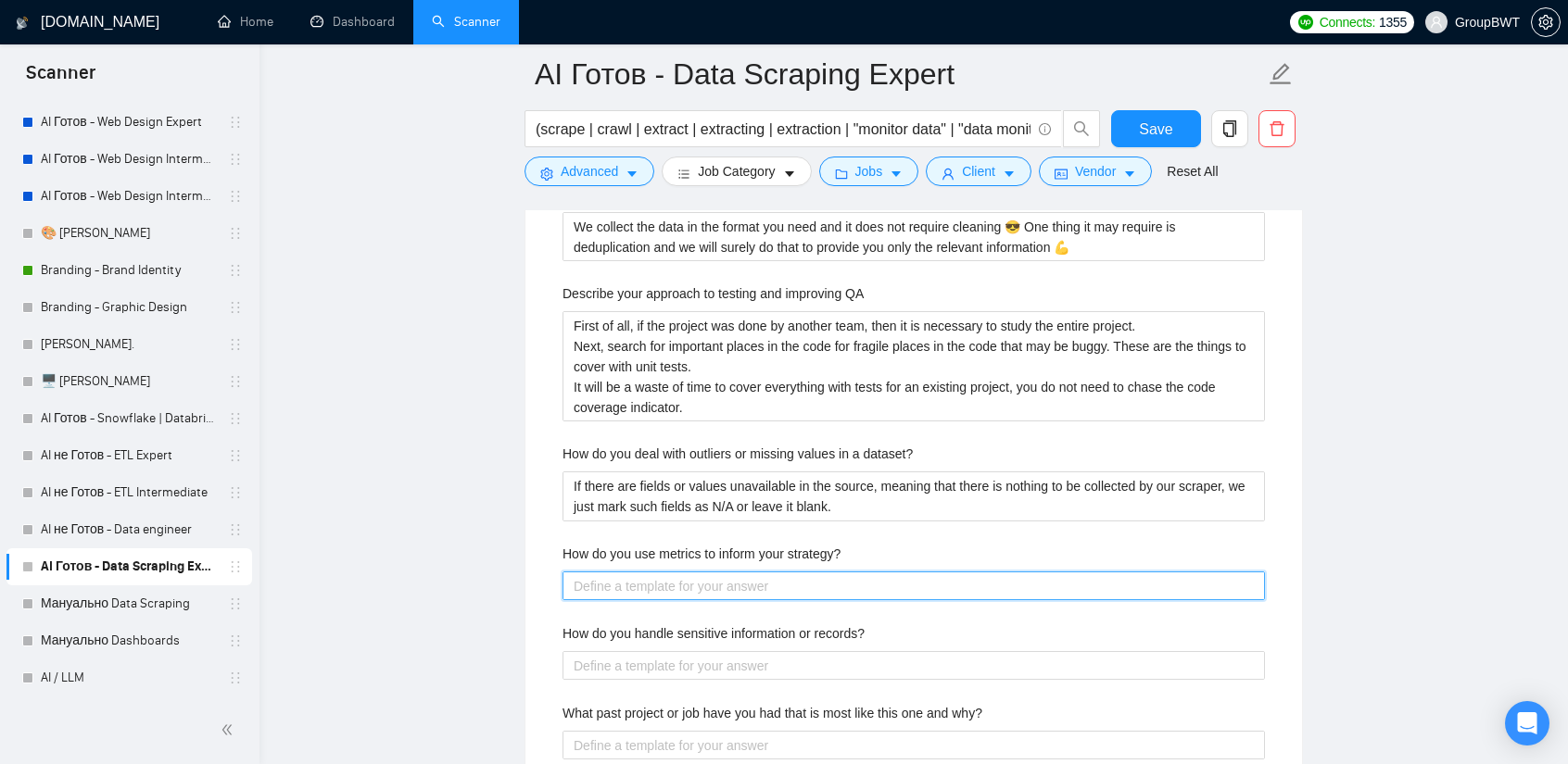
click at [743, 571] on strategy\? "How do you use metrics to inform your strategy?" at bounding box center [913, 585] width 702 height 29
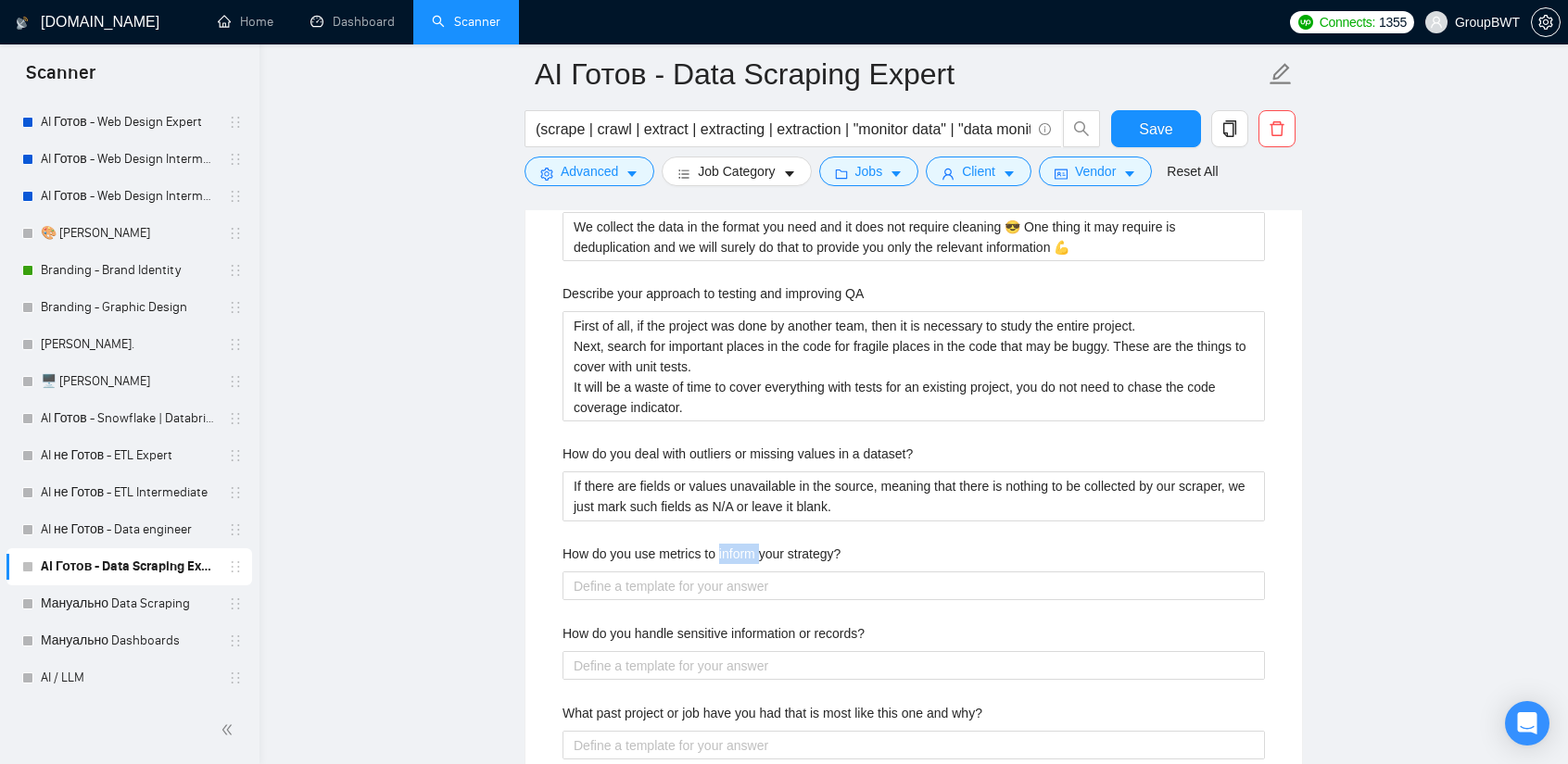
click at [743, 547] on label "How do you use metrics to inform your strategy?" at bounding box center [701, 553] width 278 height 20
click at [743, 571] on strategy\? "How do you use metrics to inform your strategy?" at bounding box center [913, 585] width 702 height 29
click at [743, 547] on label "How do you use metrics to inform your strategy?" at bounding box center [701, 553] width 278 height 20
click at [743, 571] on strategy\? "How do you use metrics to inform your strategy?" at bounding box center [913, 585] width 702 height 29
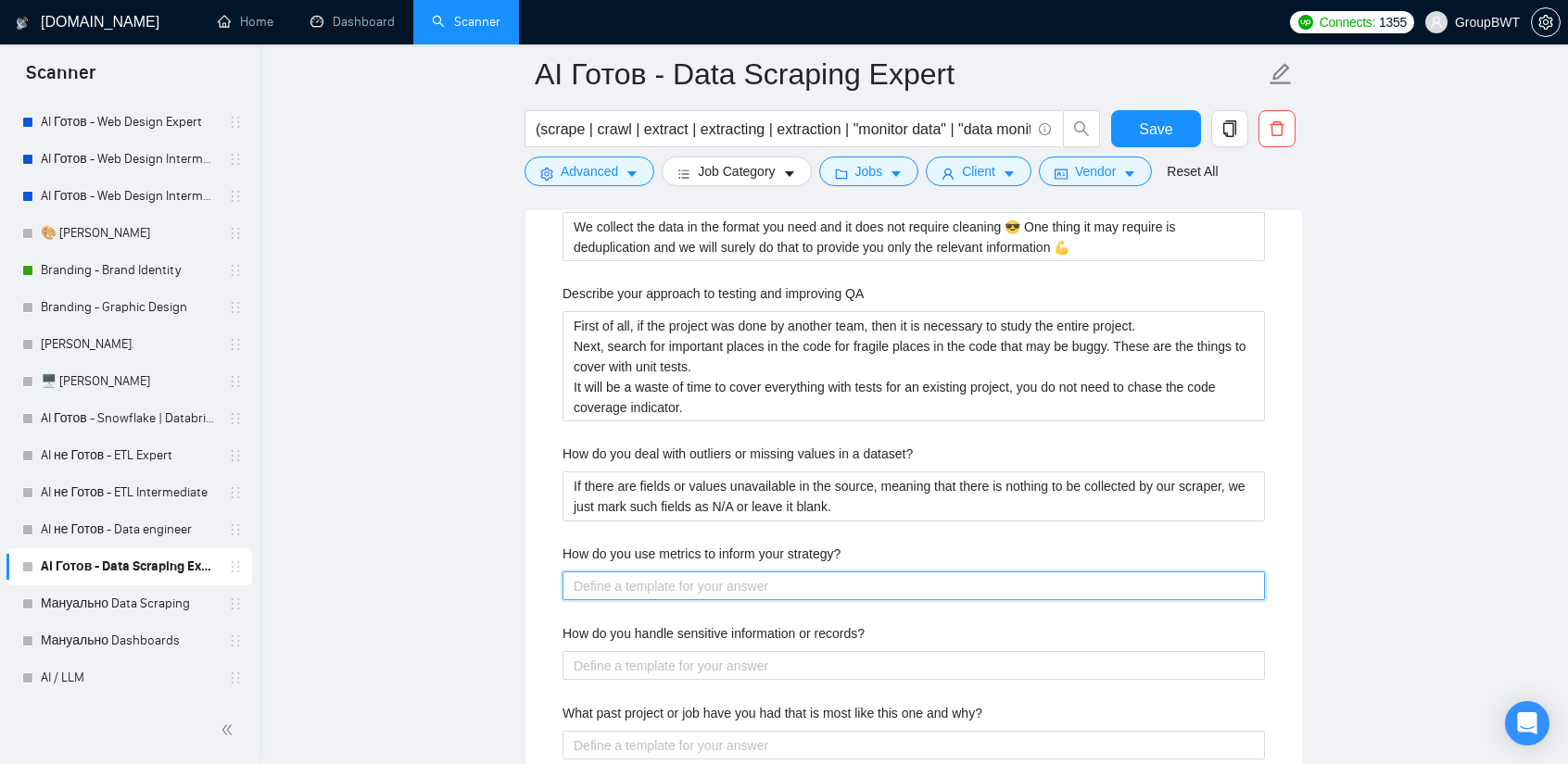
click at [759, 577] on strategy\? "How do you use metrics to inform your strategy?" at bounding box center [913, 585] width 702 height 29
paste strategy\? "We analyze key performance, quality, and cost metrics to identify bottlenecks, …"
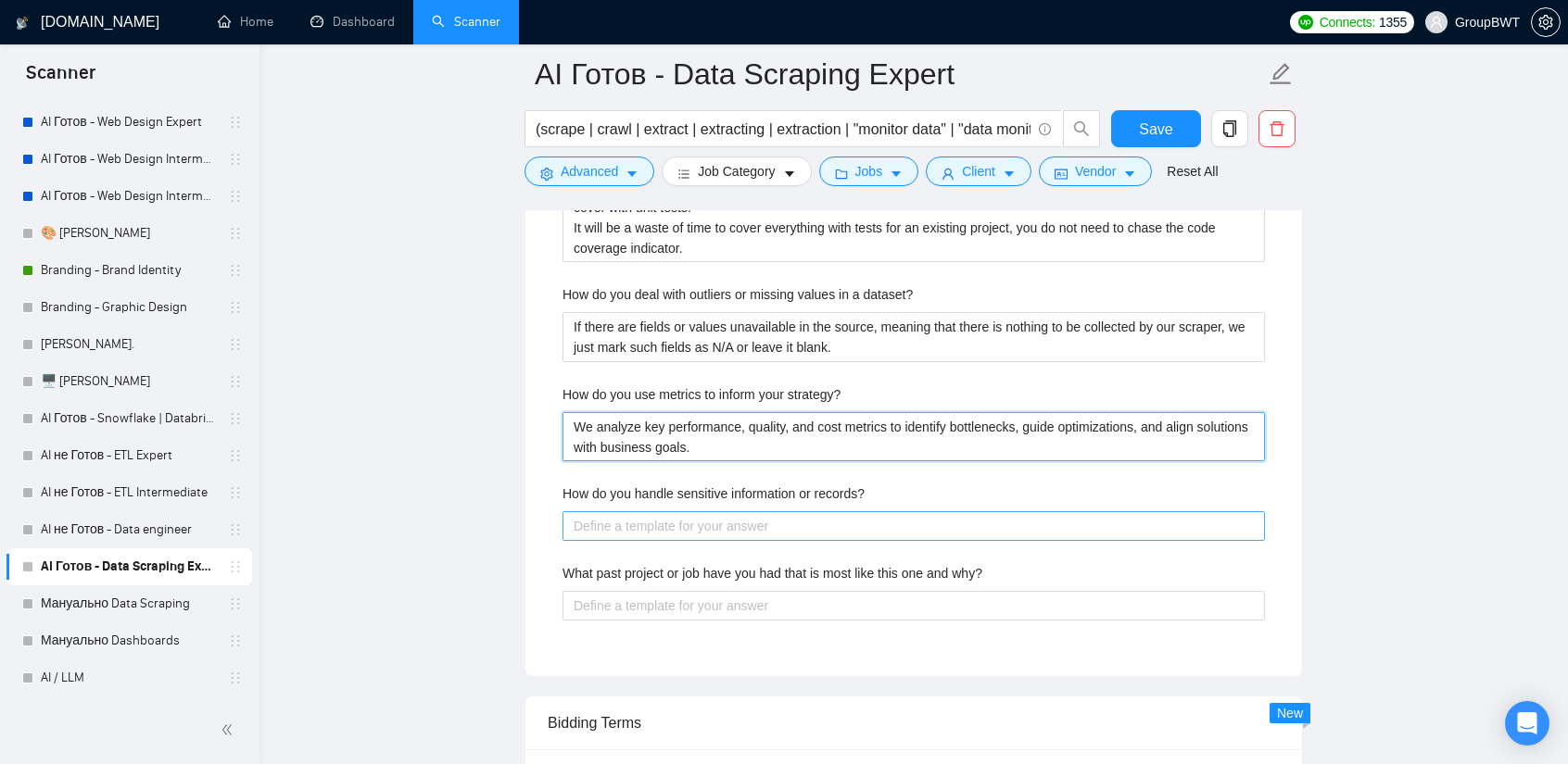
scroll to position [3797, 0]
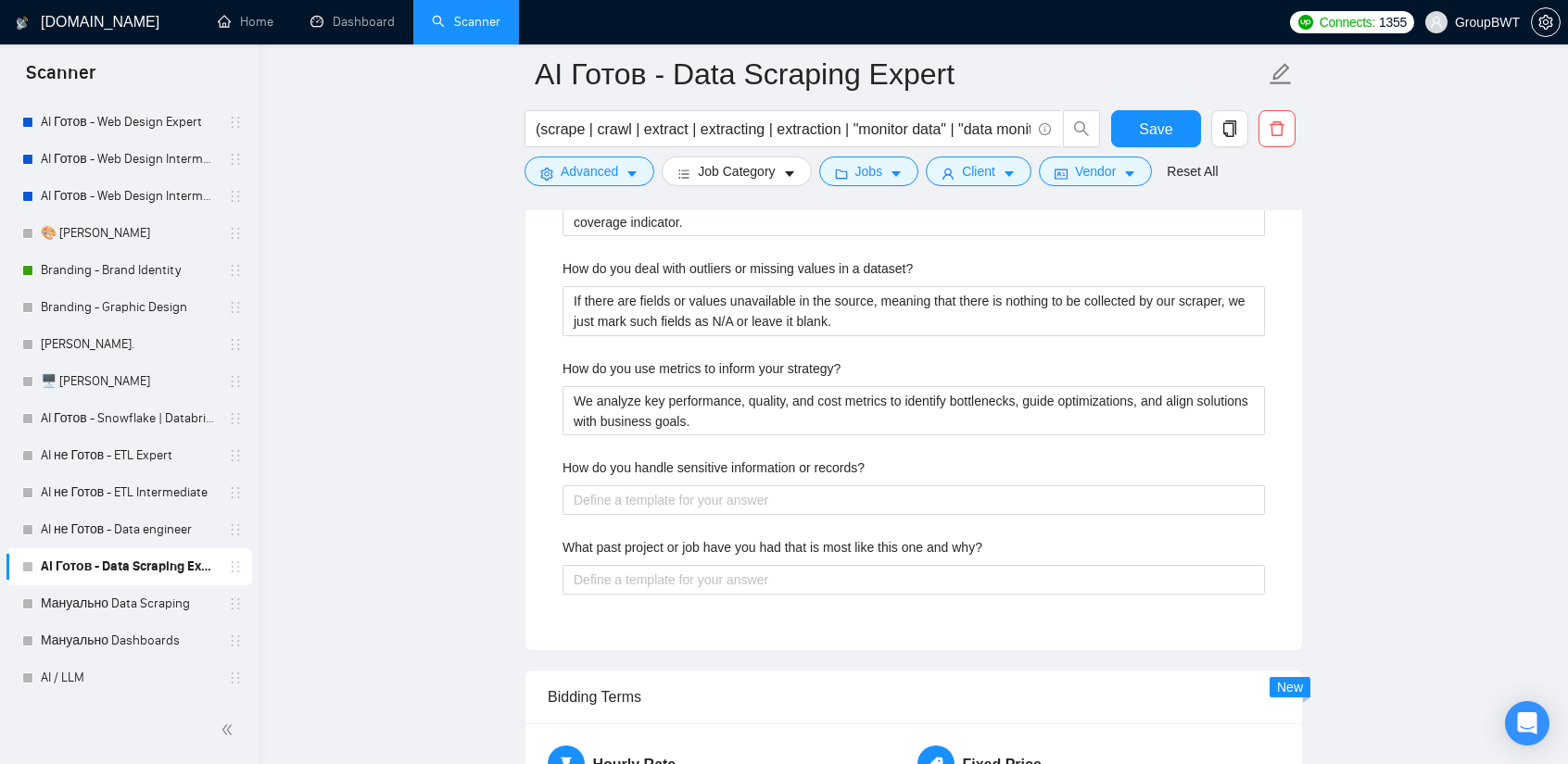
click at [849, 462] on label "How do you handle sensitive information or records?" at bounding box center [714, 467] width 302 height 20
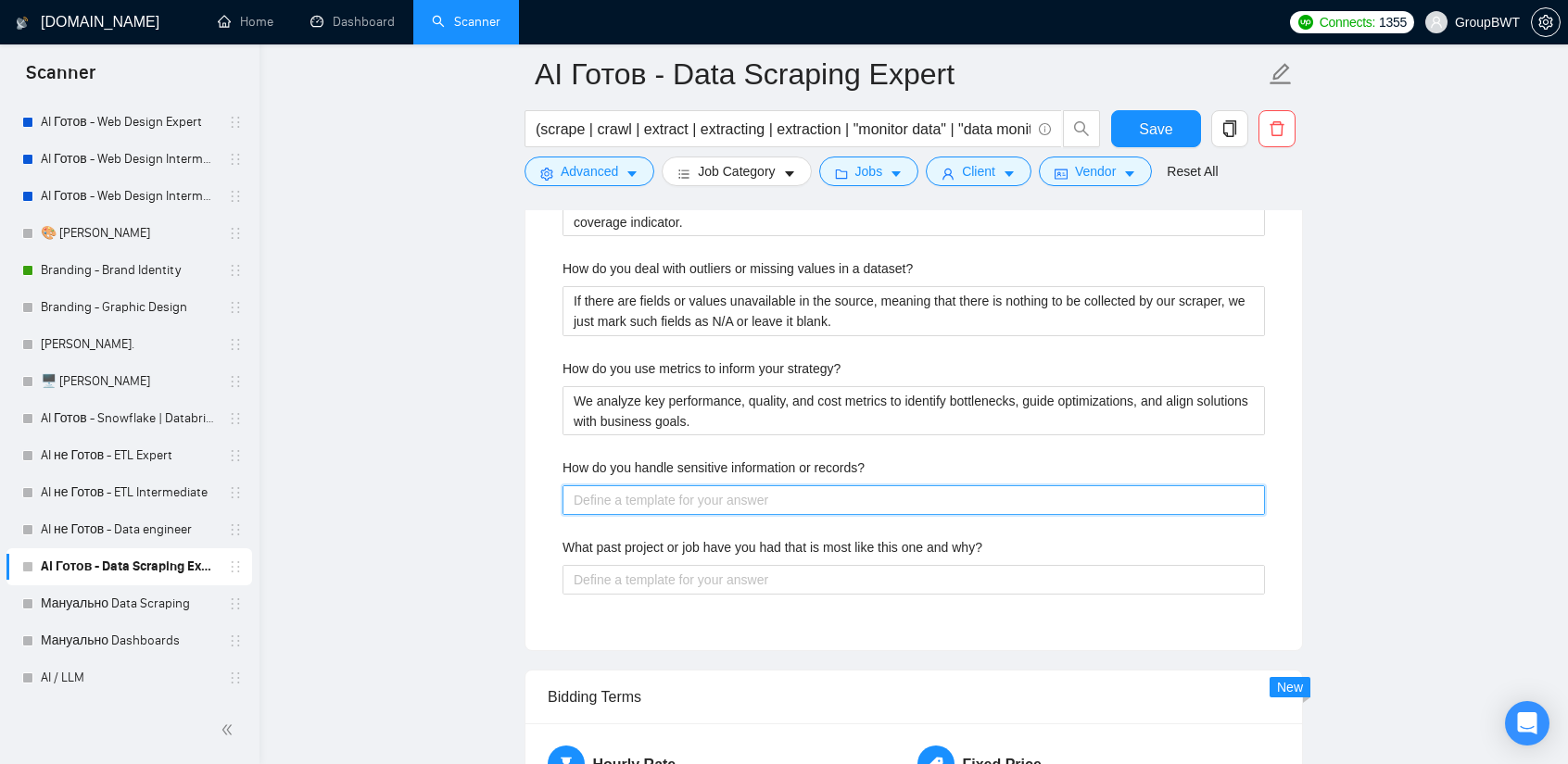
click at [849, 485] on records\? "How do you handle sensitive information or records?" at bounding box center [913, 499] width 702 height 29
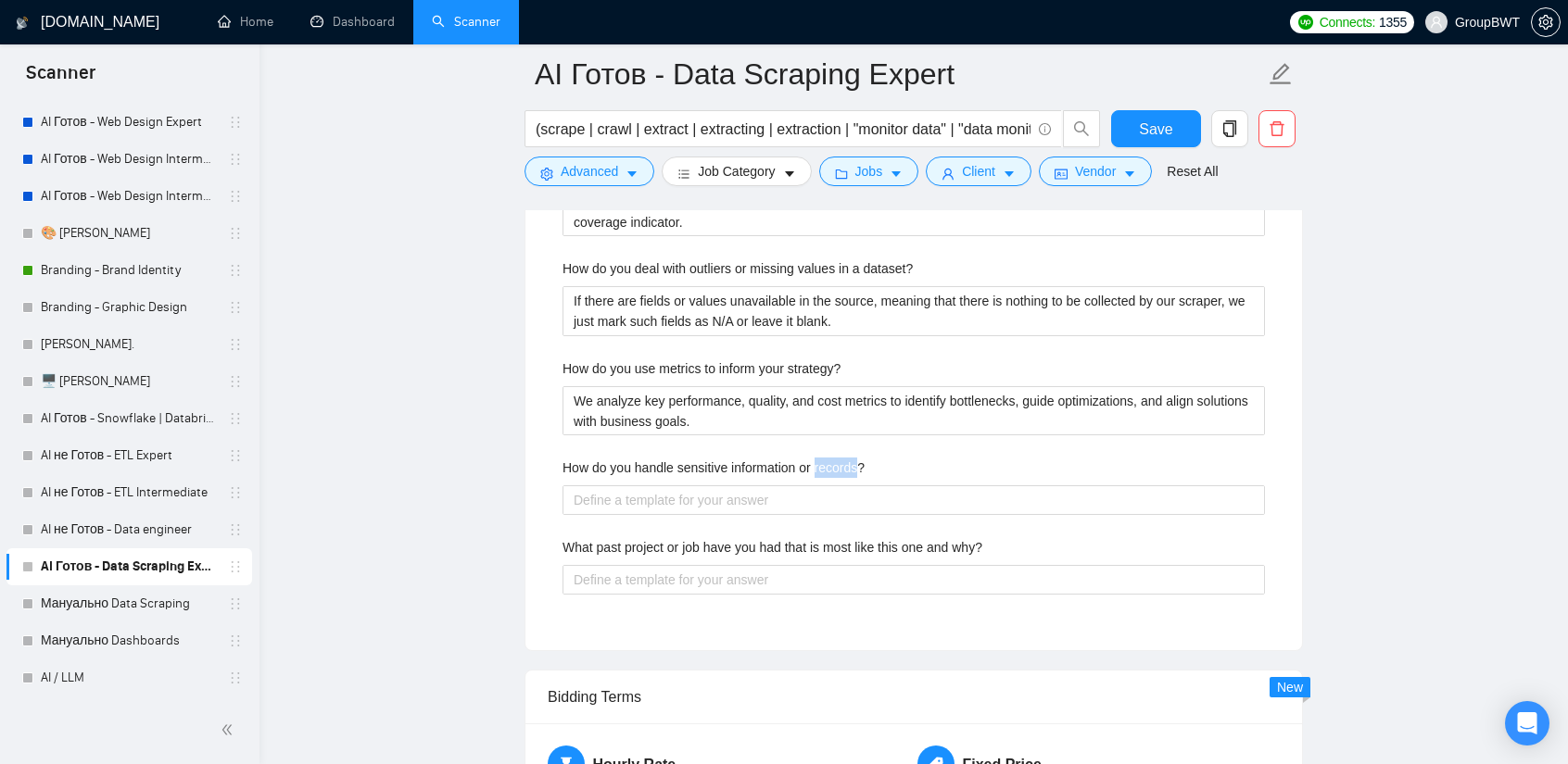
click at [849, 462] on label "How do you handle sensitive information or records?" at bounding box center [714, 467] width 302 height 20
click at [849, 485] on records\? "How do you handle sensitive information or records?" at bounding box center [913, 499] width 702 height 29
click at [849, 462] on label "How do you handle sensitive information or records?" at bounding box center [714, 467] width 302 height 20
click at [849, 485] on records\? "How do you handle sensitive information or records?" at bounding box center [913, 499] width 702 height 29
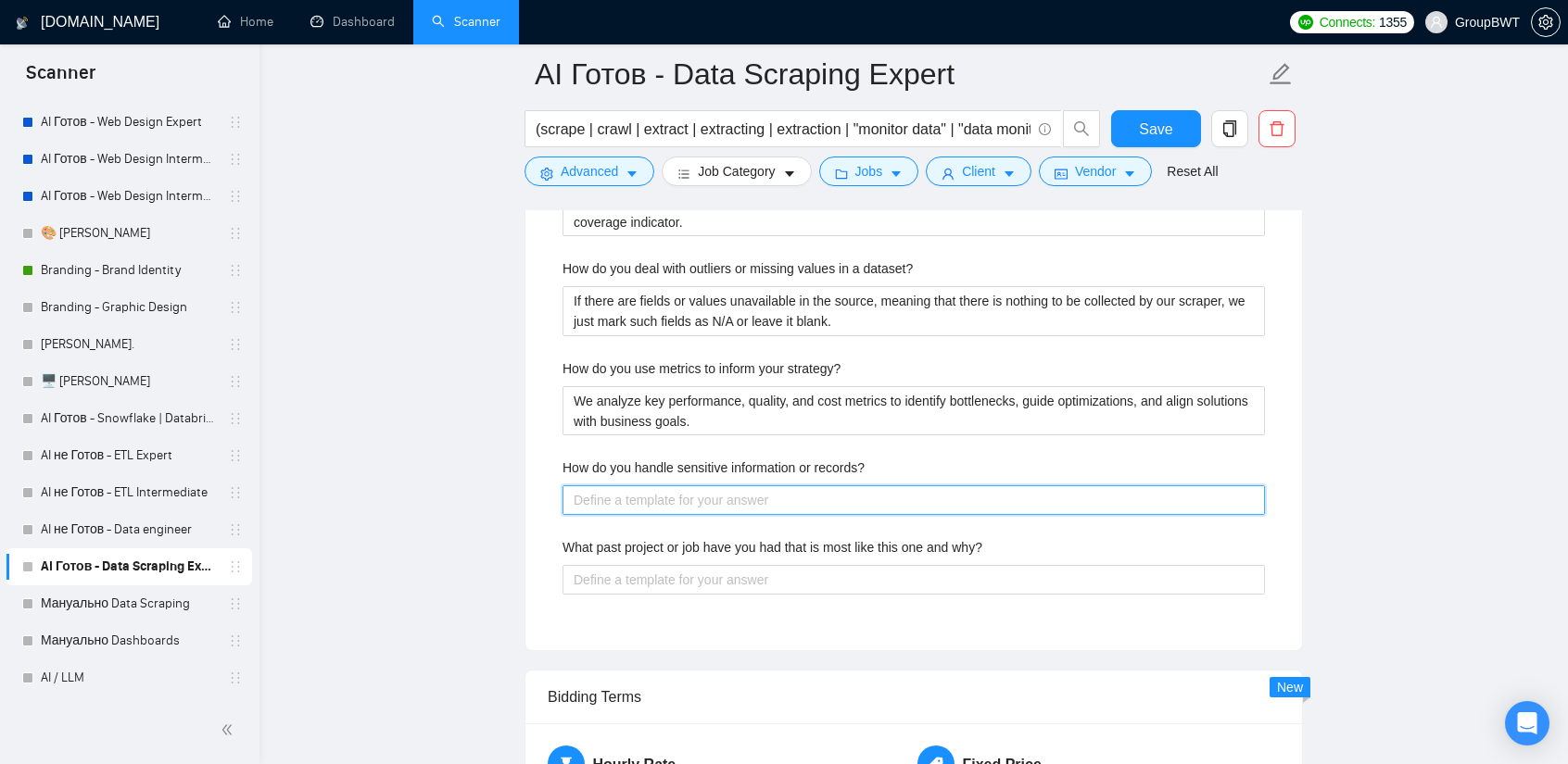
click at [818, 490] on records\? "How do you handle sensitive information or records?" at bounding box center [913, 499] width 702 height 29
paste records\? "We follow strict security standards: encrypt data, control access, comply with …"
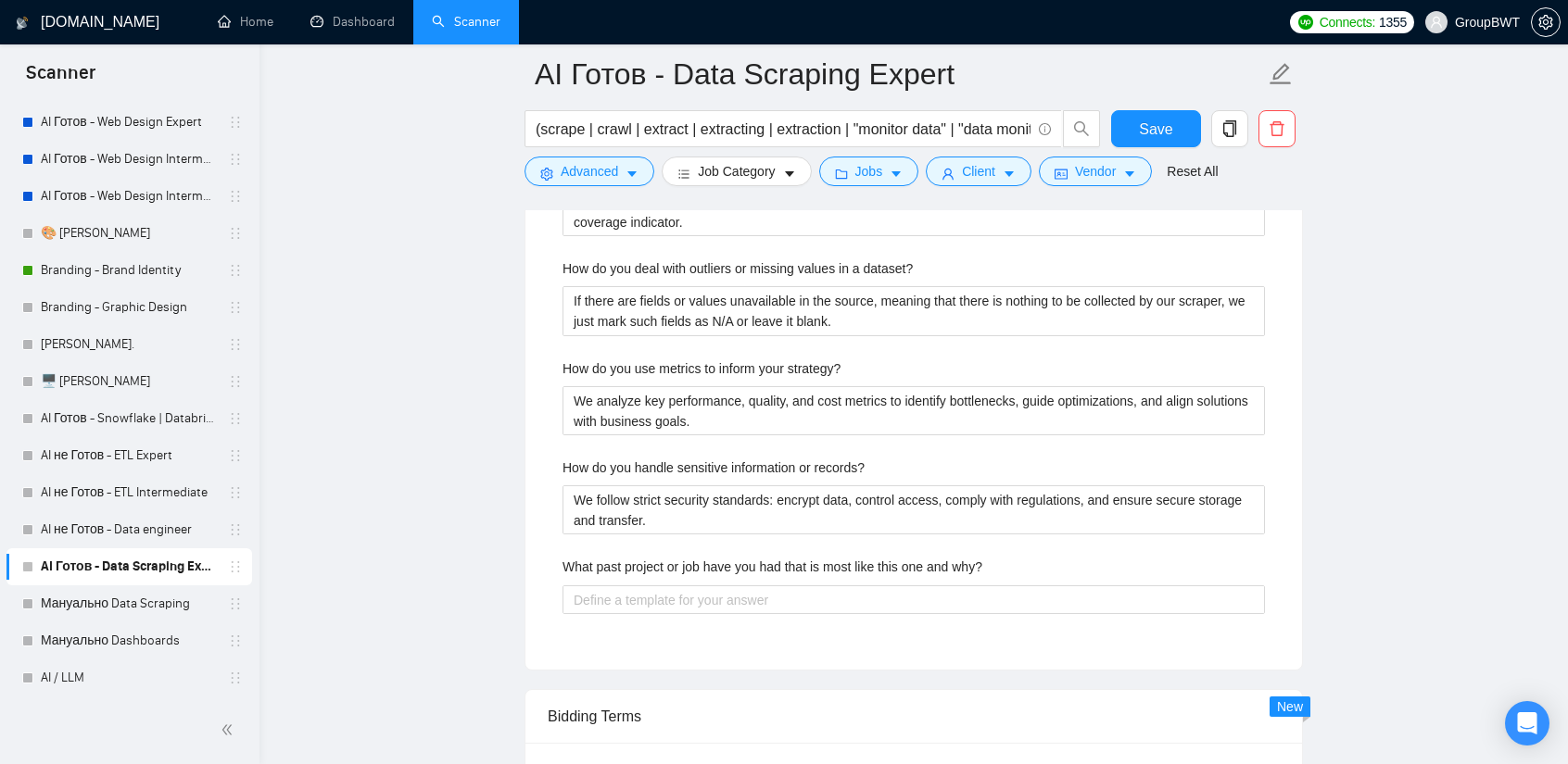
click at [812, 566] on label "What past project or job have you had that is most like this one and why?" at bounding box center [772, 566] width 419 height 20
click at [812, 585] on why\? "What past project or job have you had that is most like this one and why?" at bounding box center [913, 600] width 702 height 29
click at [812, 566] on label "What past project or job have you had that is most like this one and why?" at bounding box center [772, 566] width 419 height 20
click at [812, 585] on why\? "What past project or job have you had that is most like this one and why?" at bounding box center [913, 600] width 702 height 29
click at [812, 566] on label "What past project or job have you had that is most like this one and why?" at bounding box center [772, 566] width 419 height 20
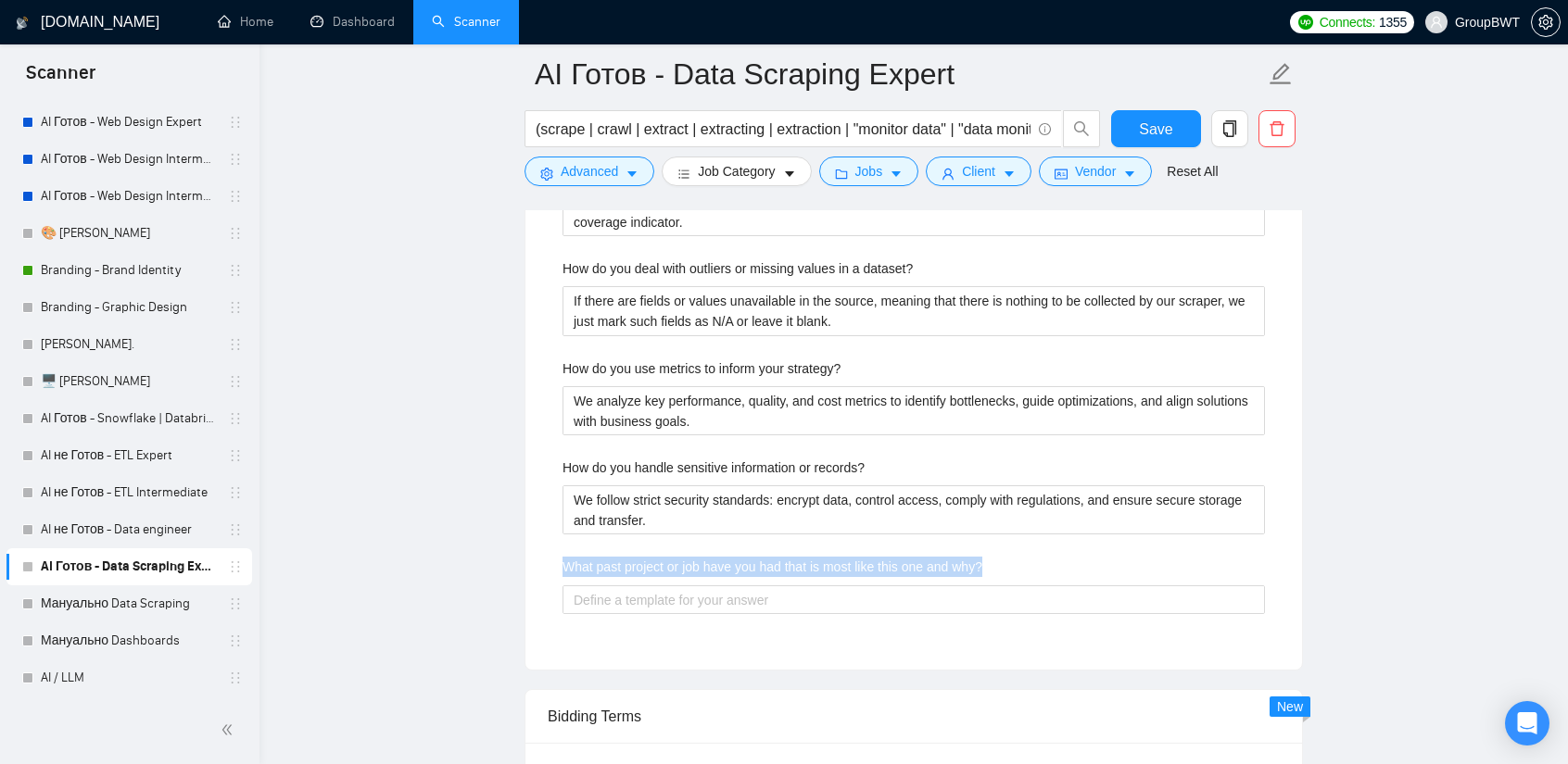
click at [812, 585] on why\? "What past project or job have you had that is most like this one and why?" at bounding box center [913, 600] width 702 height 29
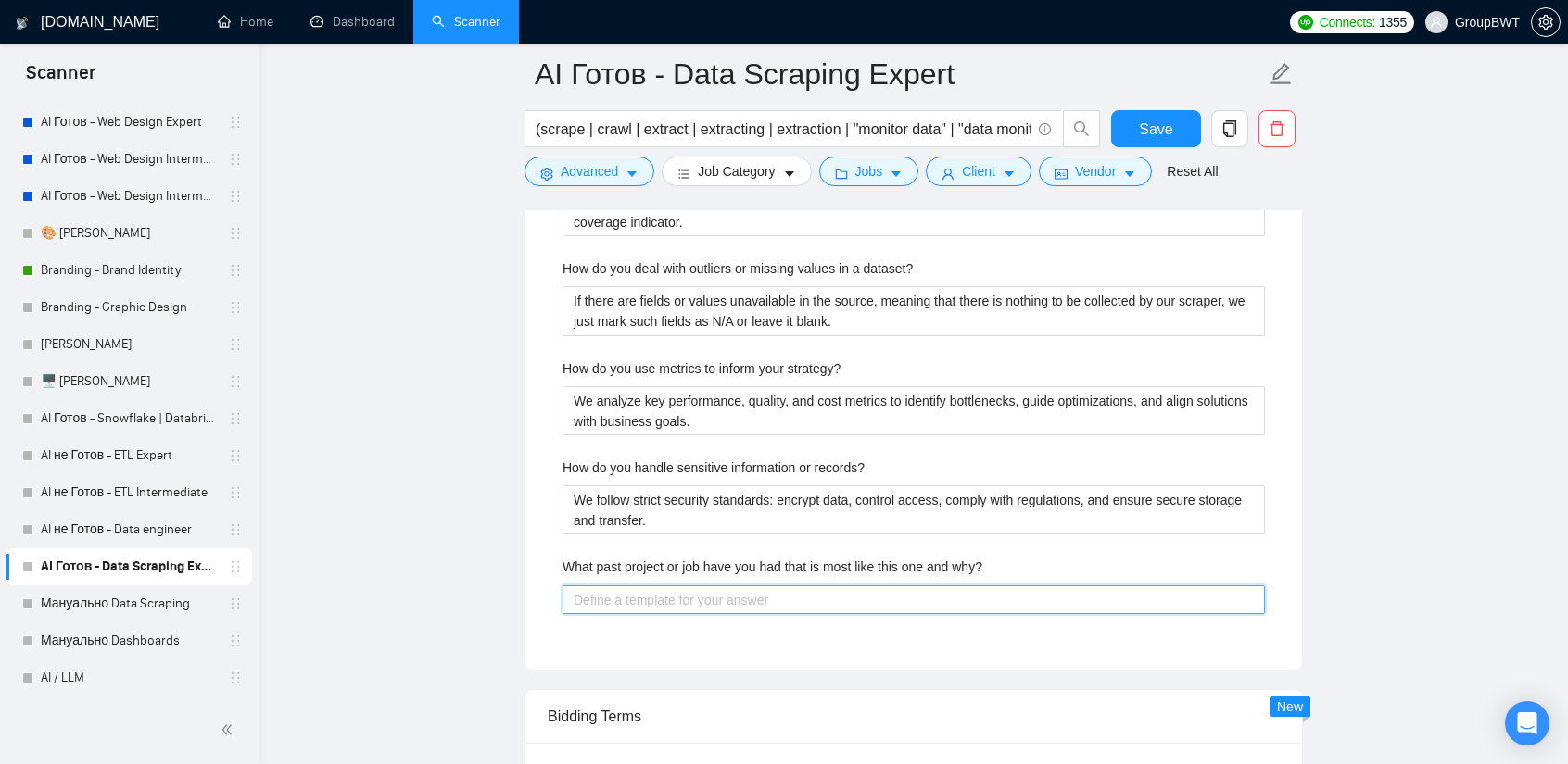
click at [806, 594] on why\? "What past project or job have you had that is most like this one and why?" at bounding box center [913, 600] width 702 height 29
paste why\? "I worked on a project with similar scope and complexity, requiring data integra…"
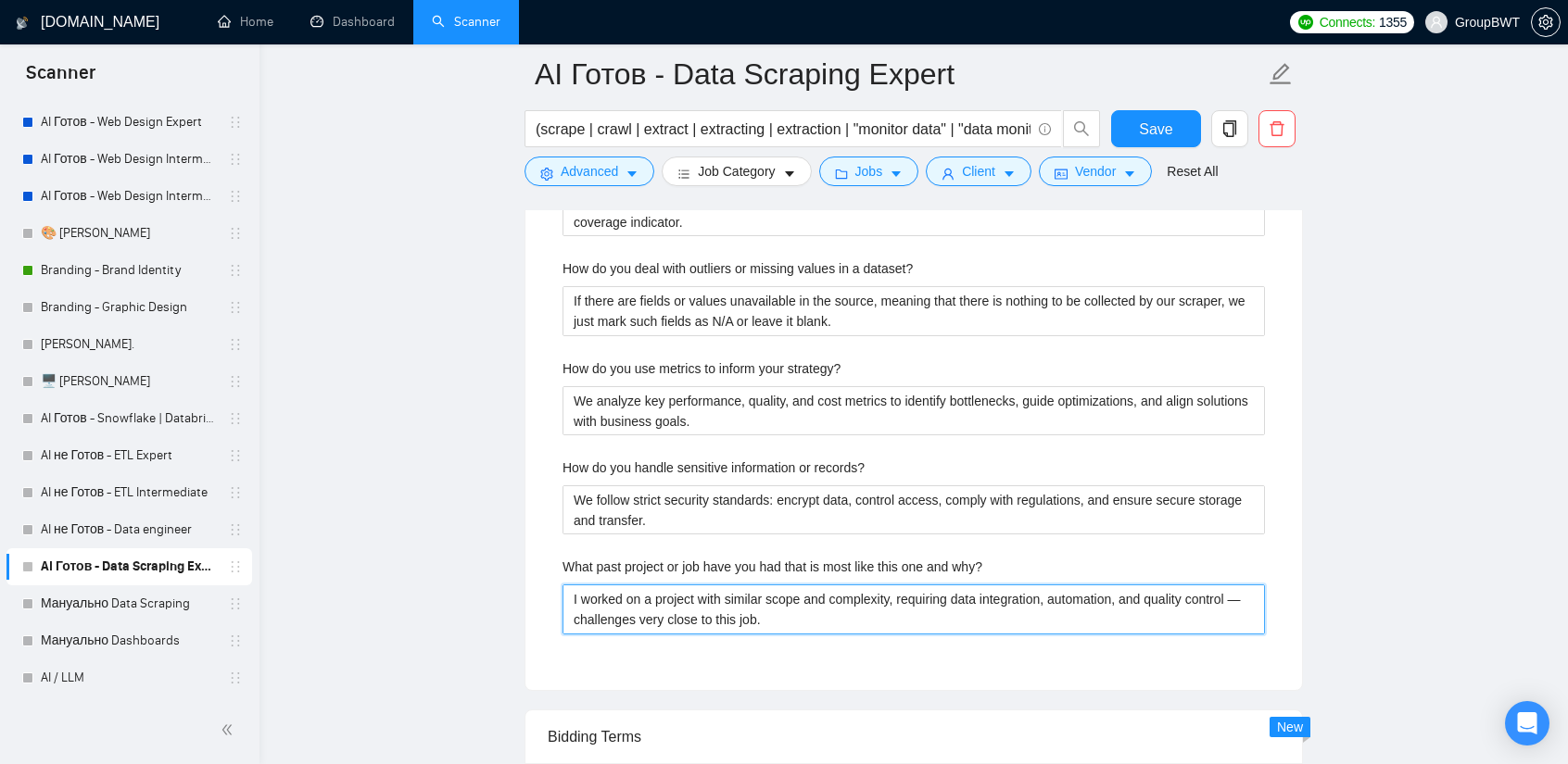
click at [1246, 590] on why\? "I worked on a project with similar scope and complexity, requiring data integra…" at bounding box center [913, 608] width 702 height 49
click at [1172, 612] on why\? "I worked on a project with similar scope and complexity, requiring data integra…" at bounding box center [913, 608] width 702 height 49
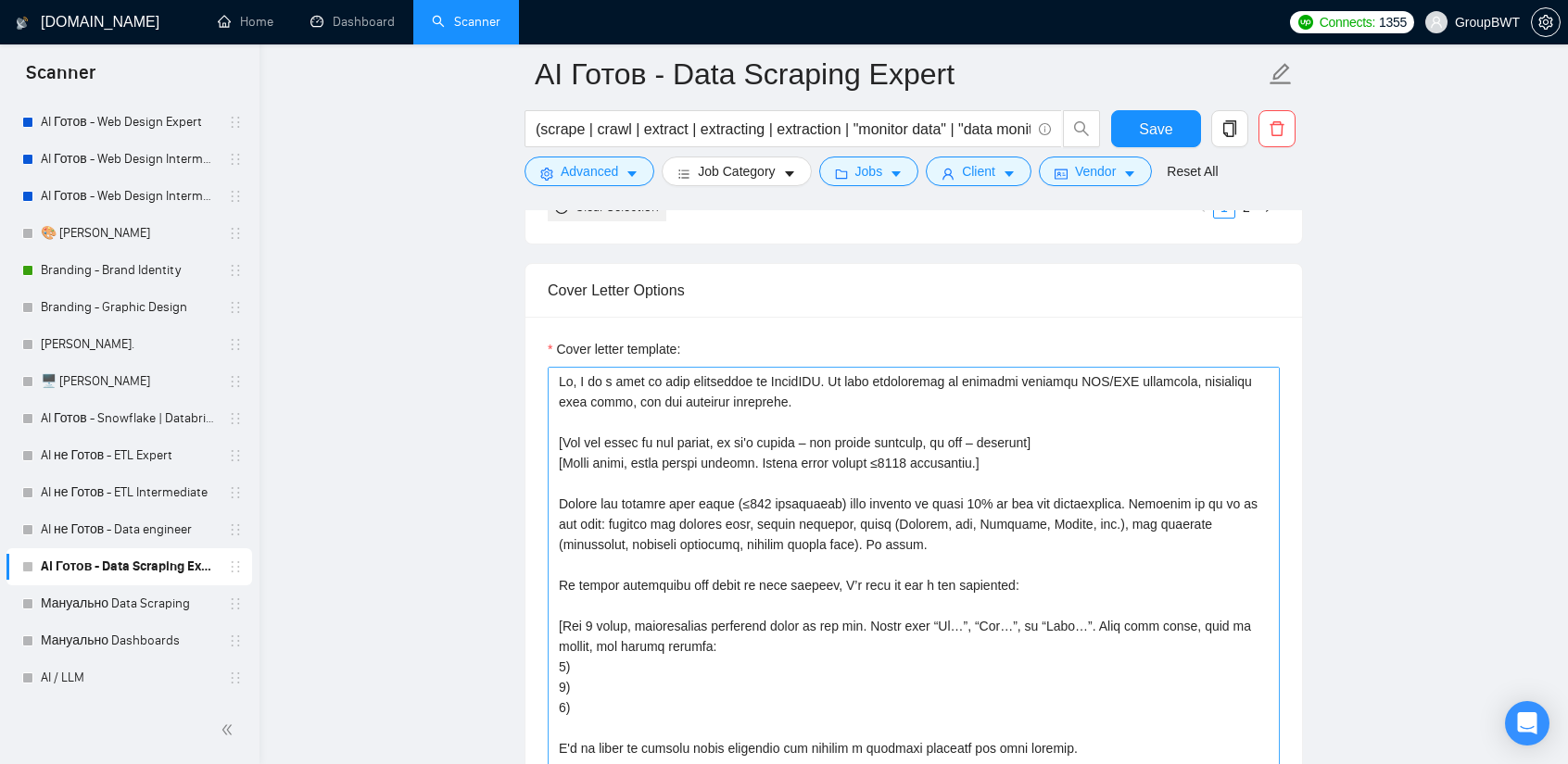
scroll to position [2038, 0]
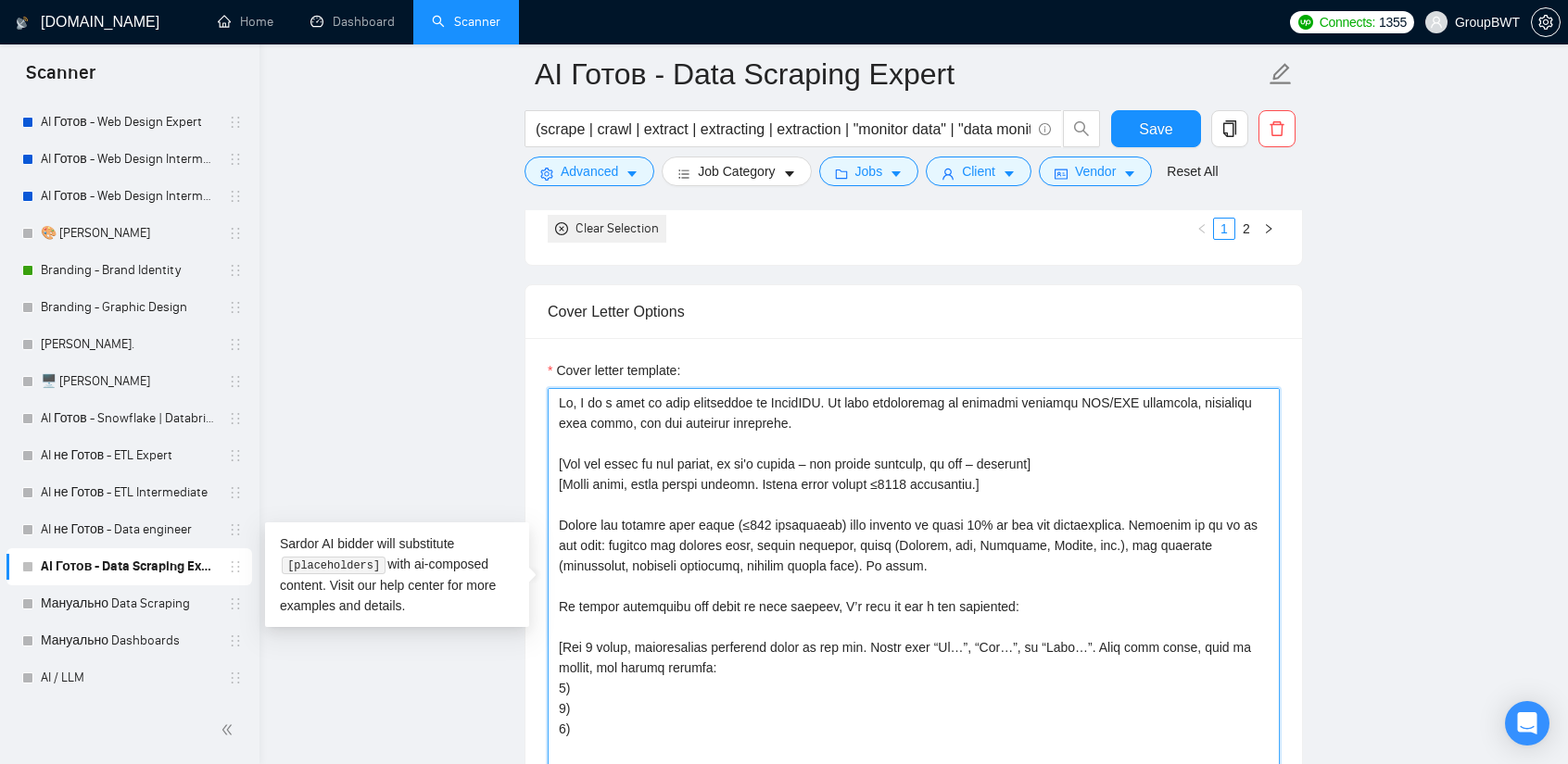
drag, startPoint x: 779, startPoint y: 415, endPoint x: 647, endPoint y: 419, distance: 132.1
click at [647, 419] on textarea "Cover letter template:" at bounding box center [913, 596] width 732 height 416
click at [978, 397] on textarea "Cover letter template:" at bounding box center [913, 596] width 732 height 416
paste textarea "web scraping solutions"
click at [938, 430] on textarea "Cover letter template:" at bounding box center [913, 596] width 732 height 416
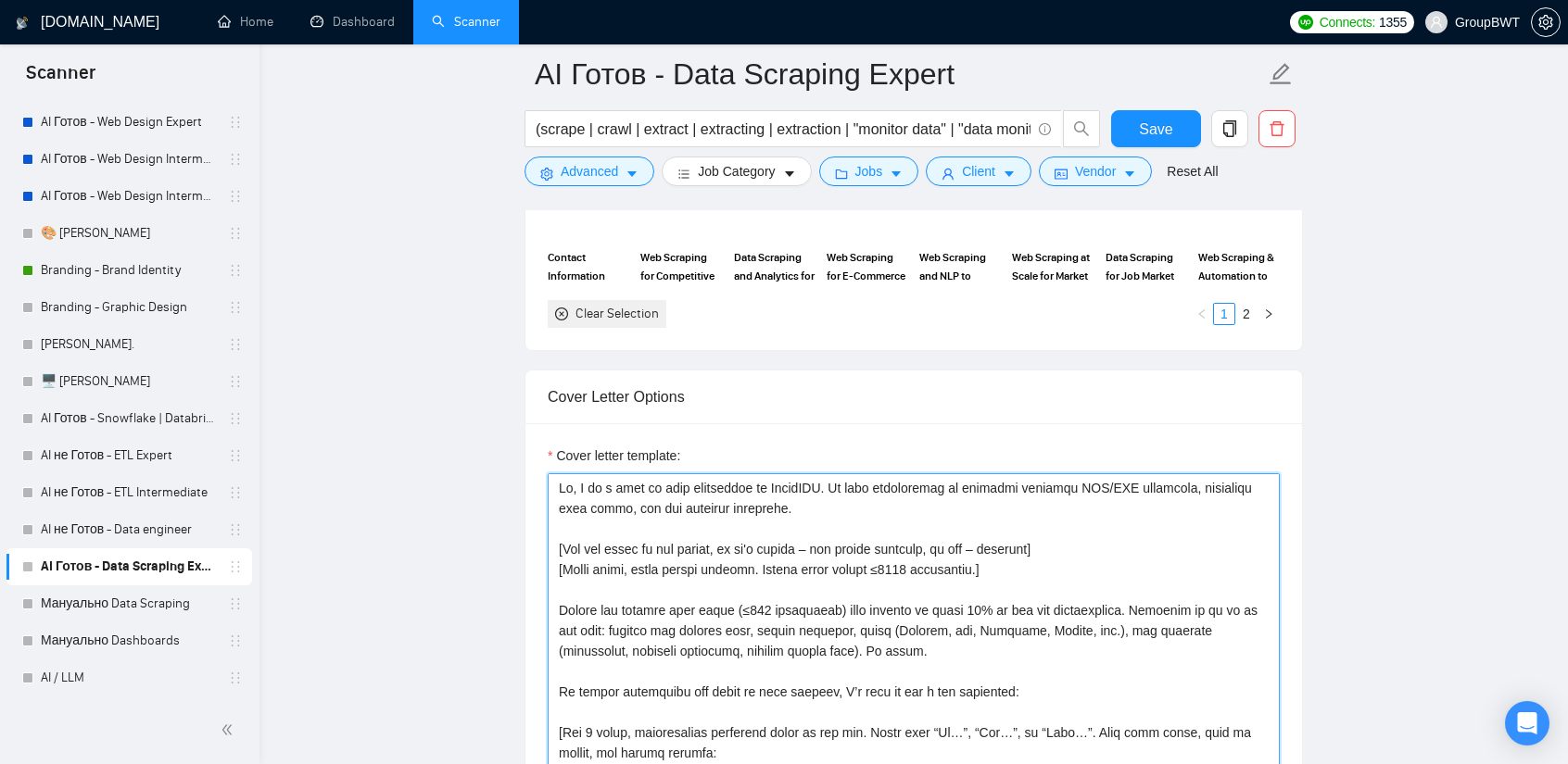
scroll to position [1945, 0]
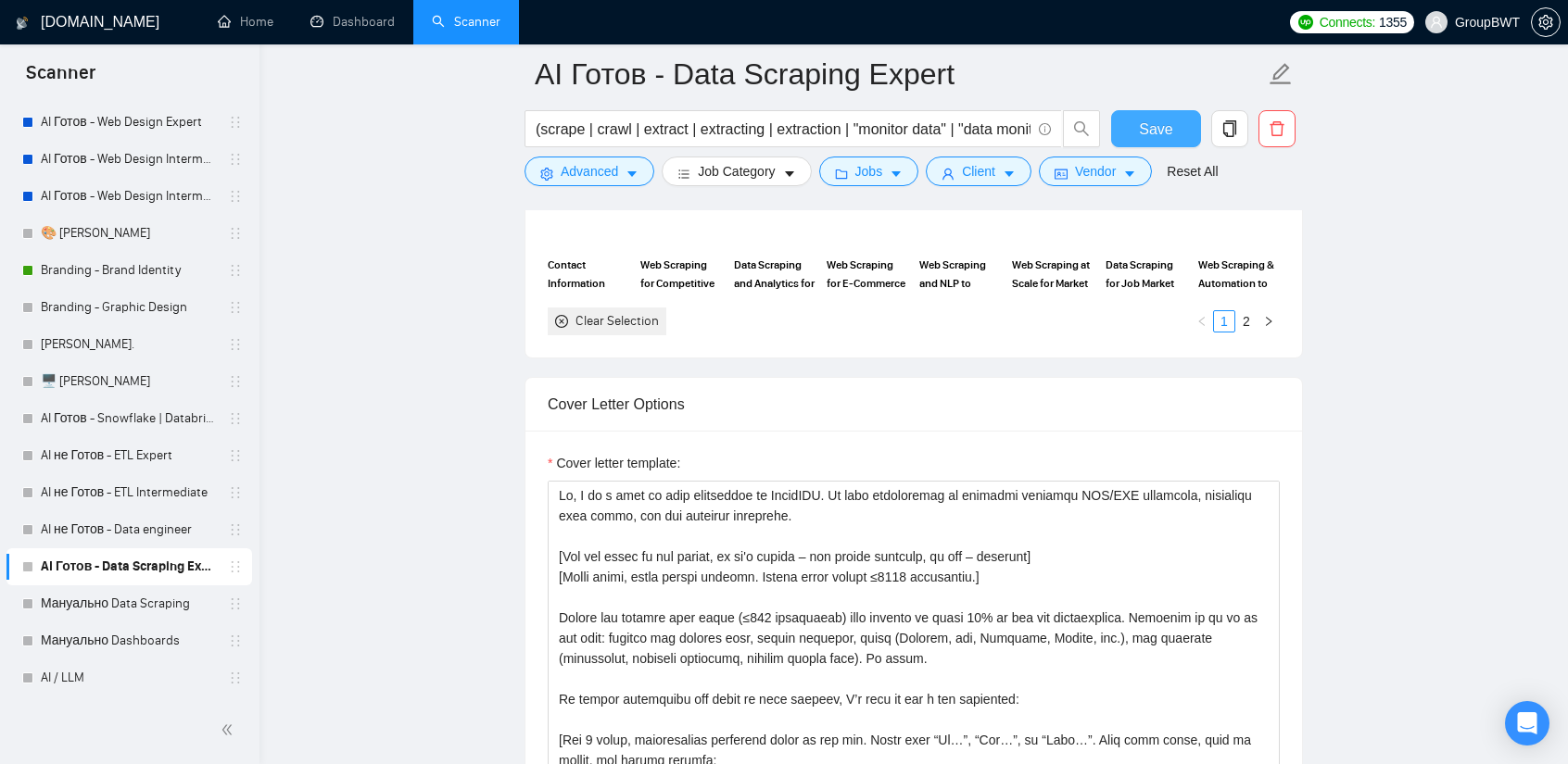
click at [1191, 110] on button "Save" at bounding box center [1156, 128] width 90 height 37
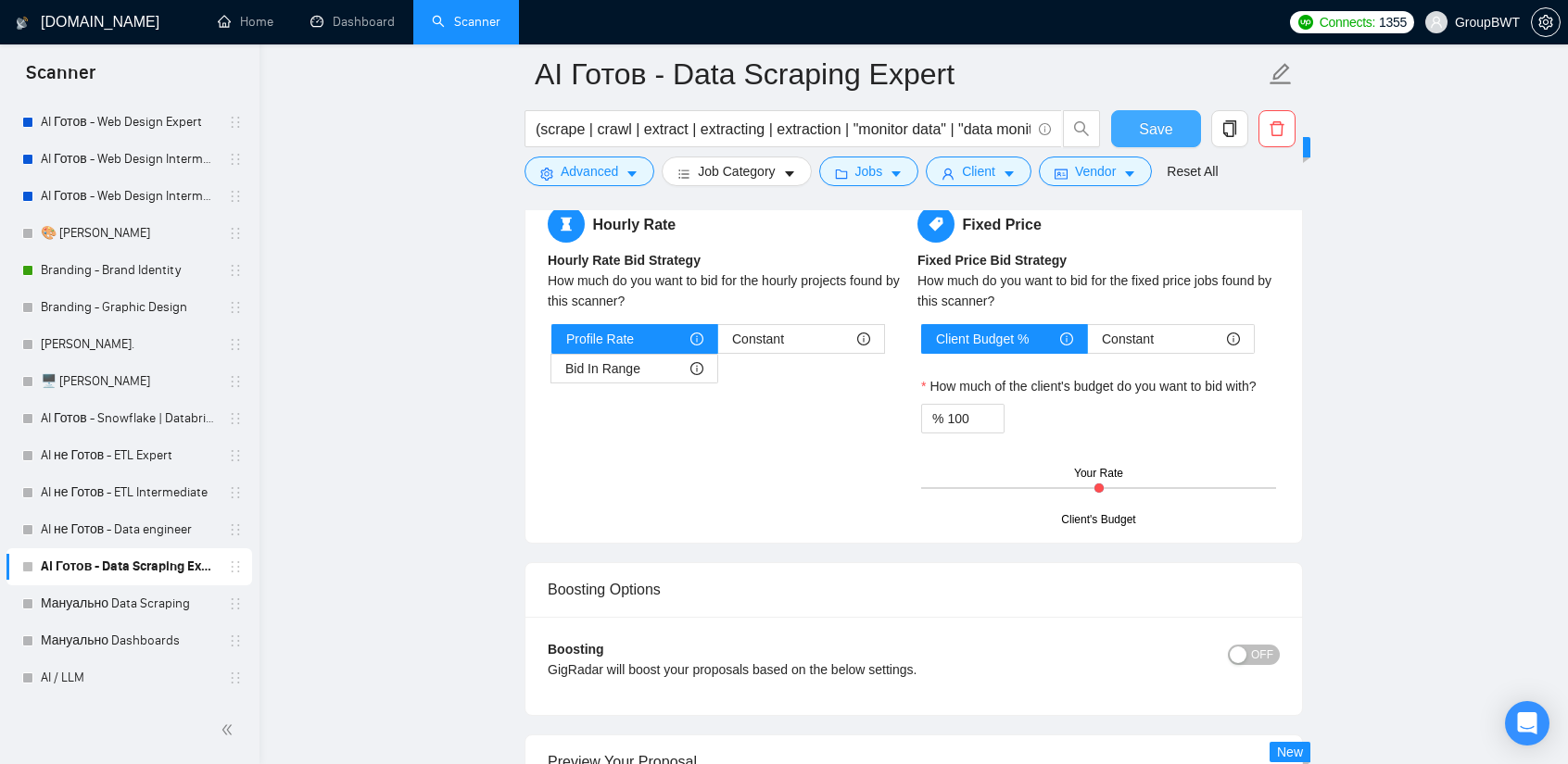
scroll to position [3334, 0]
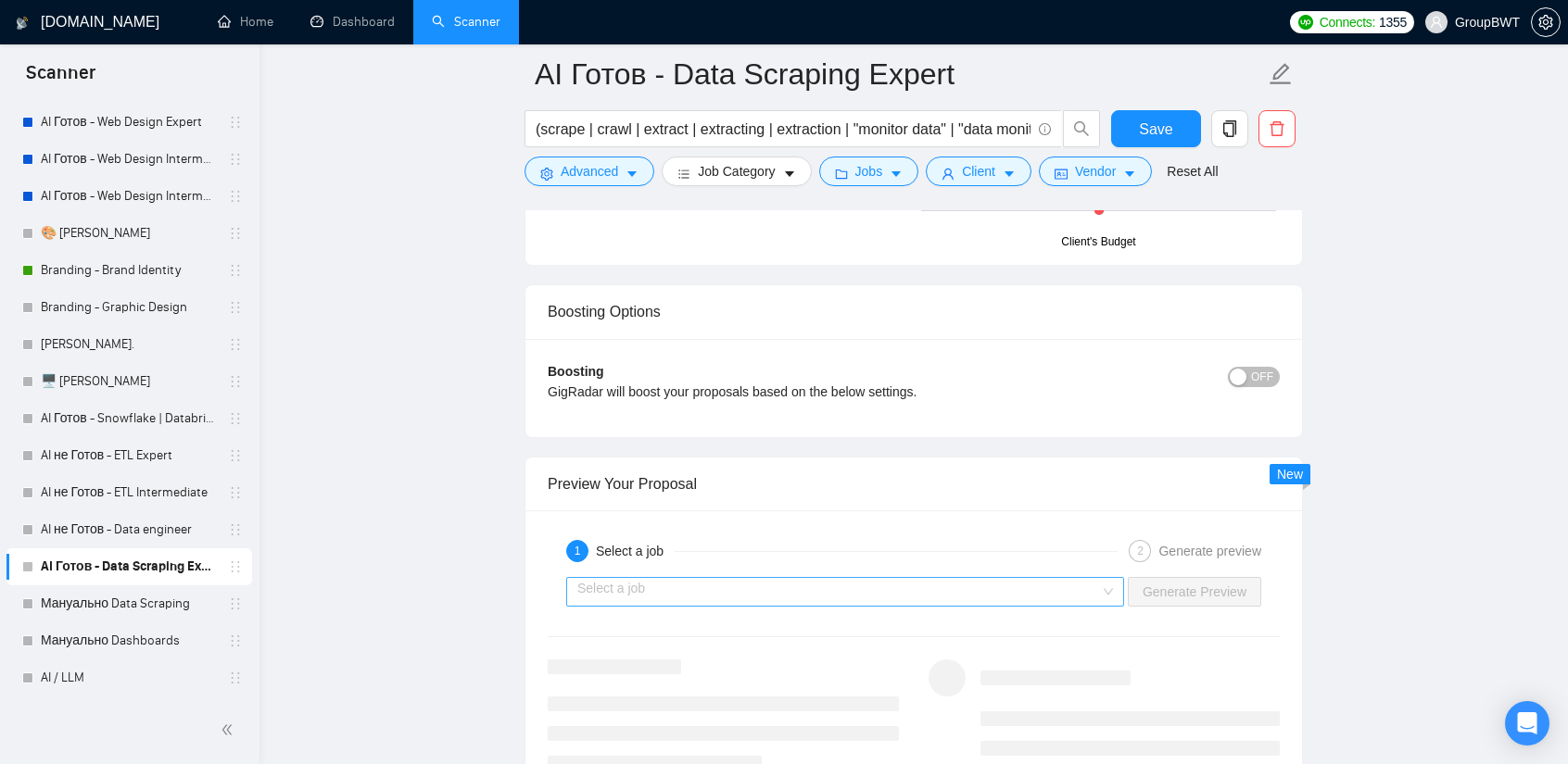
click at [815, 586] on input "search" at bounding box center [838, 591] width 523 height 28
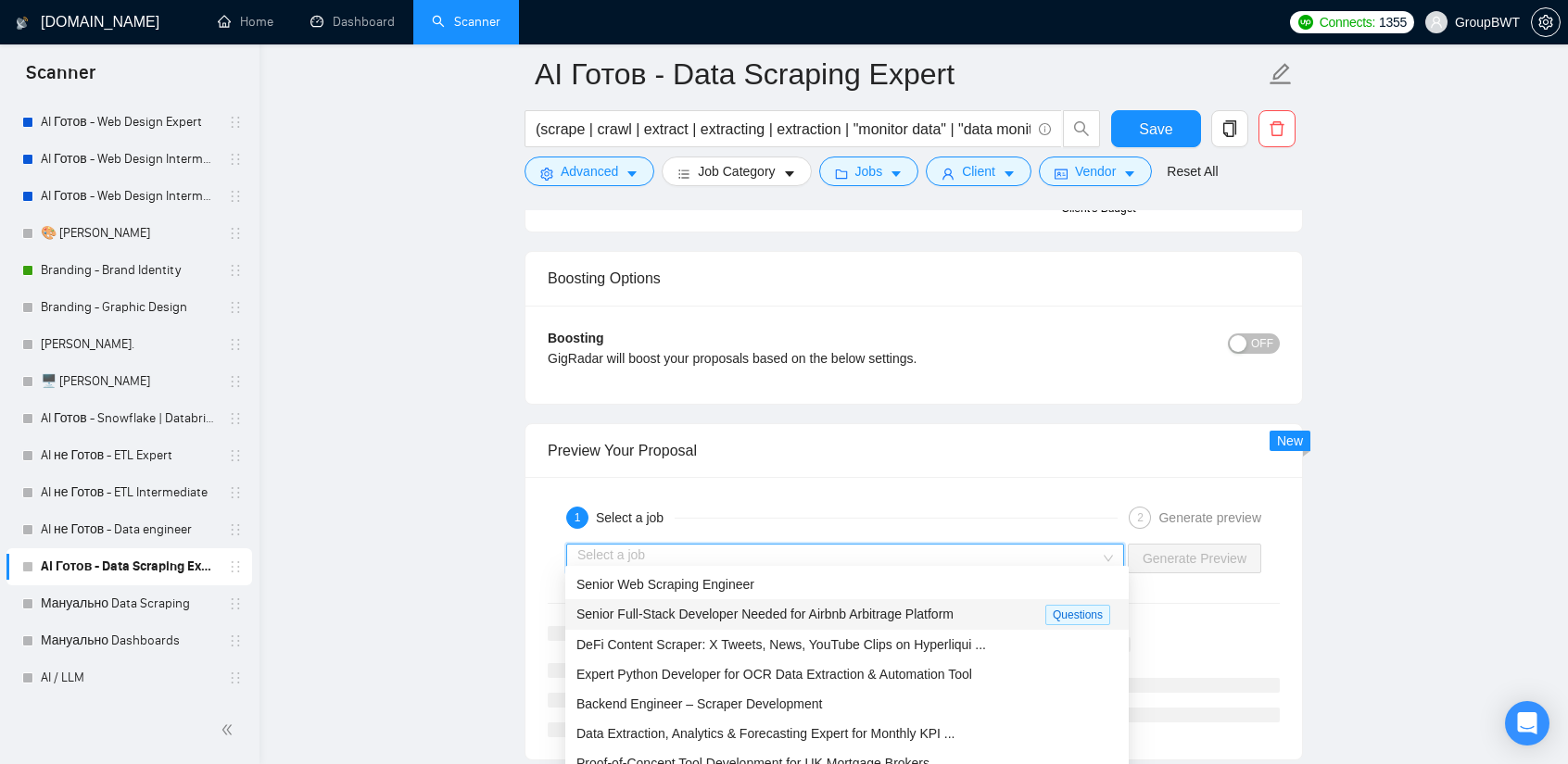
scroll to position [3427, 0]
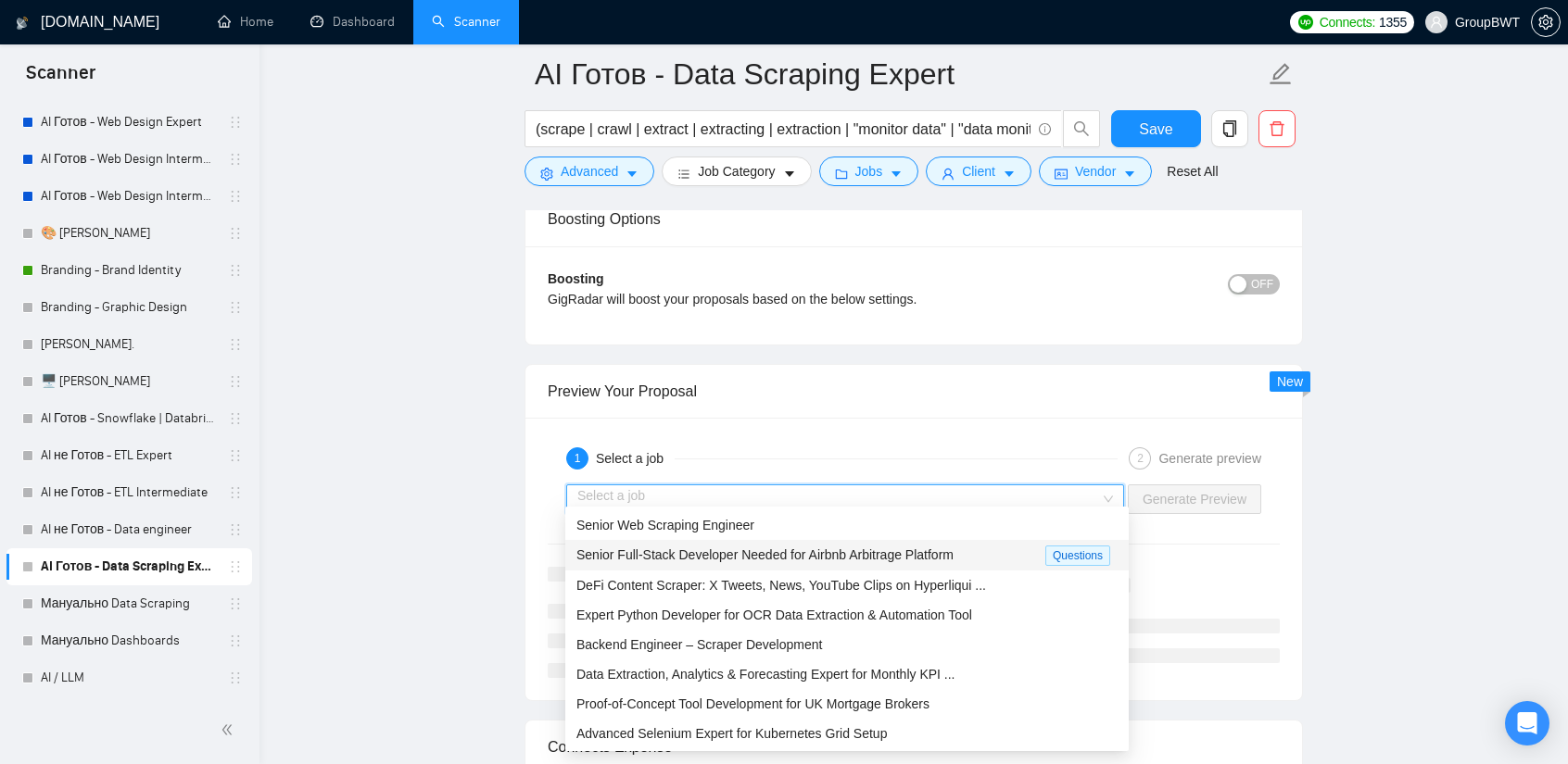
click at [799, 553] on span "Senior Full-Stack Developer Needed for Airbnb Arbitrage Platform" at bounding box center [764, 555] width 377 height 15
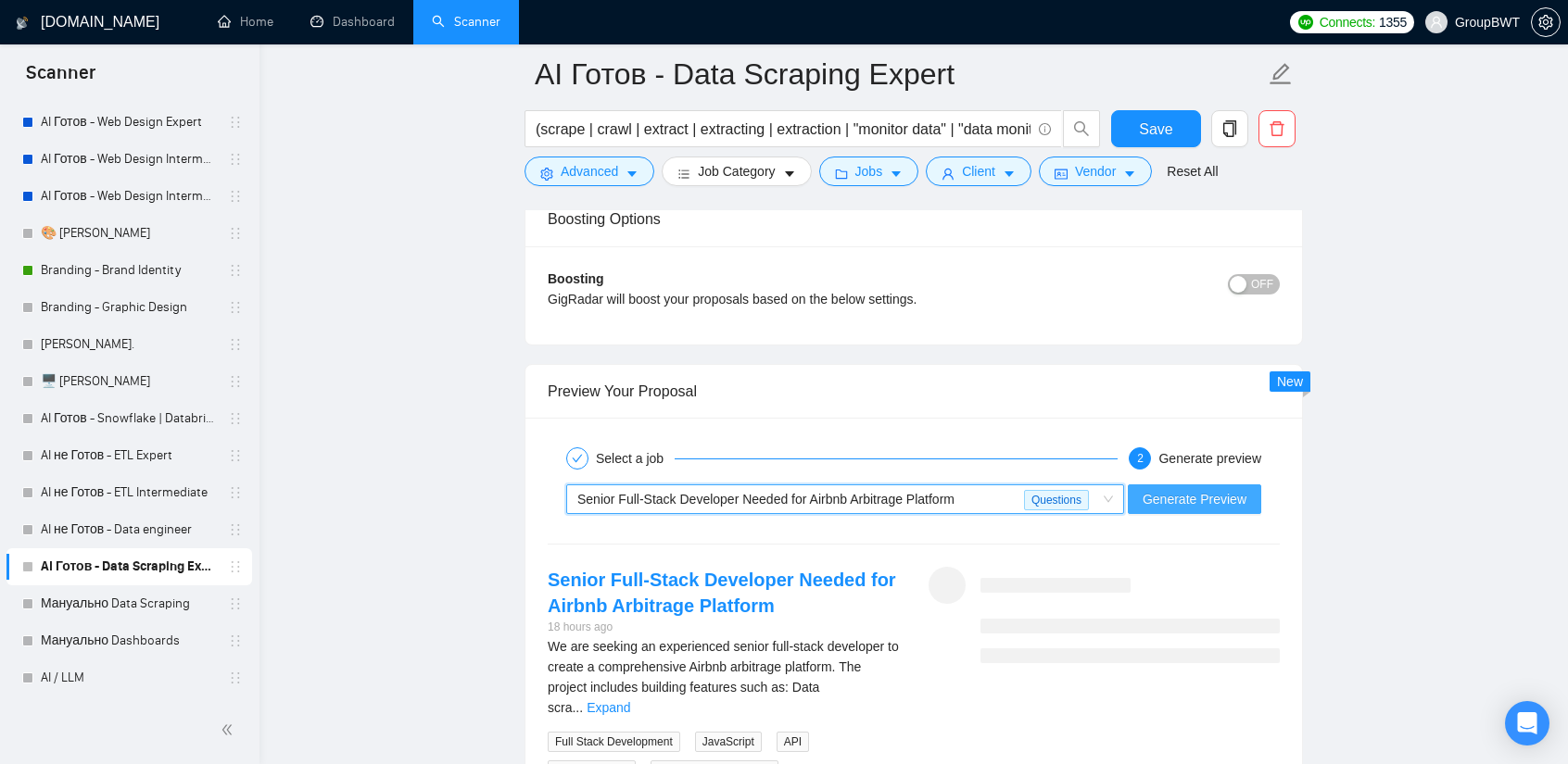
click at [1224, 495] on span "Generate Preview" at bounding box center [1194, 499] width 104 height 20
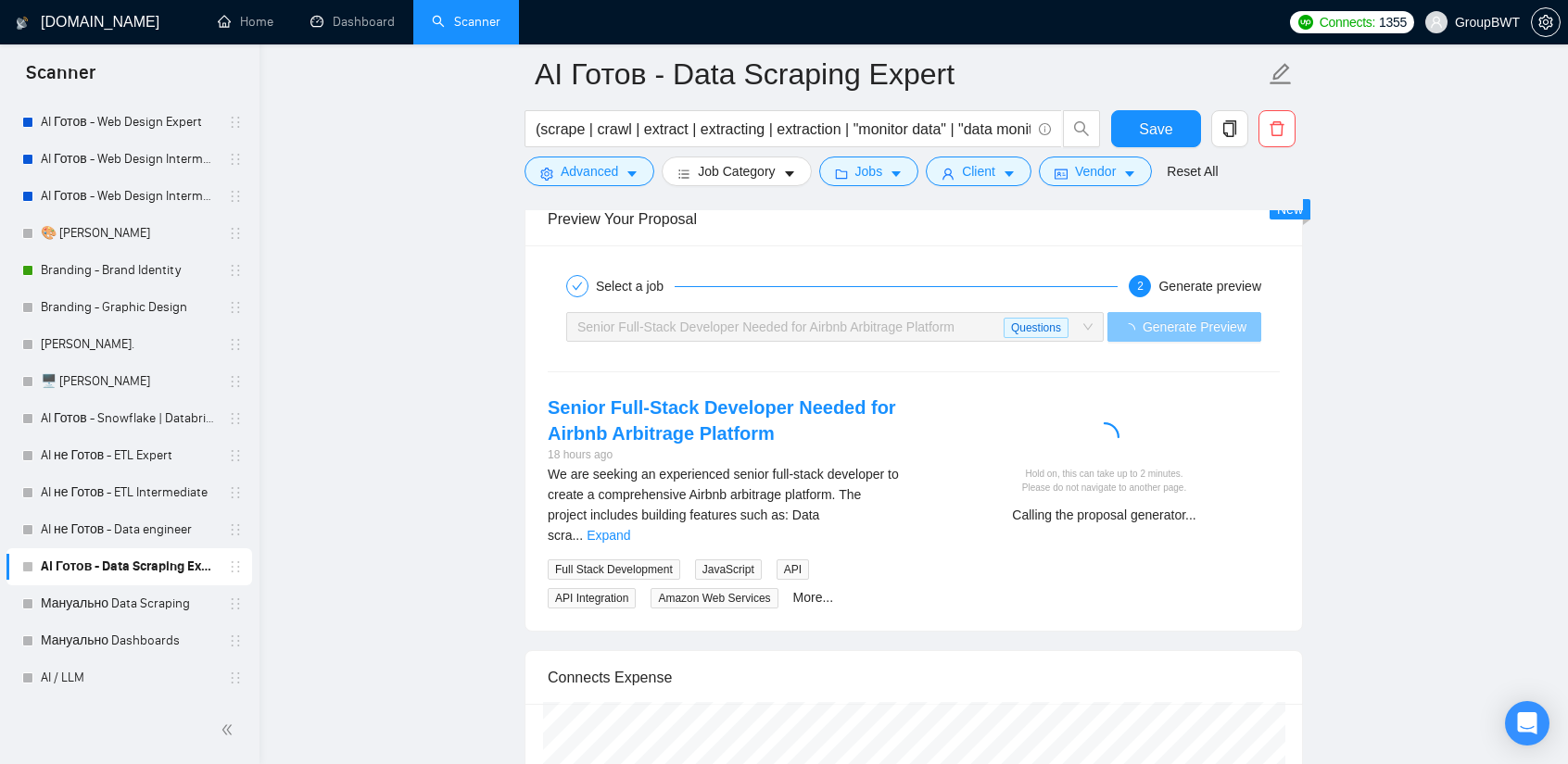
scroll to position [3612, 0]
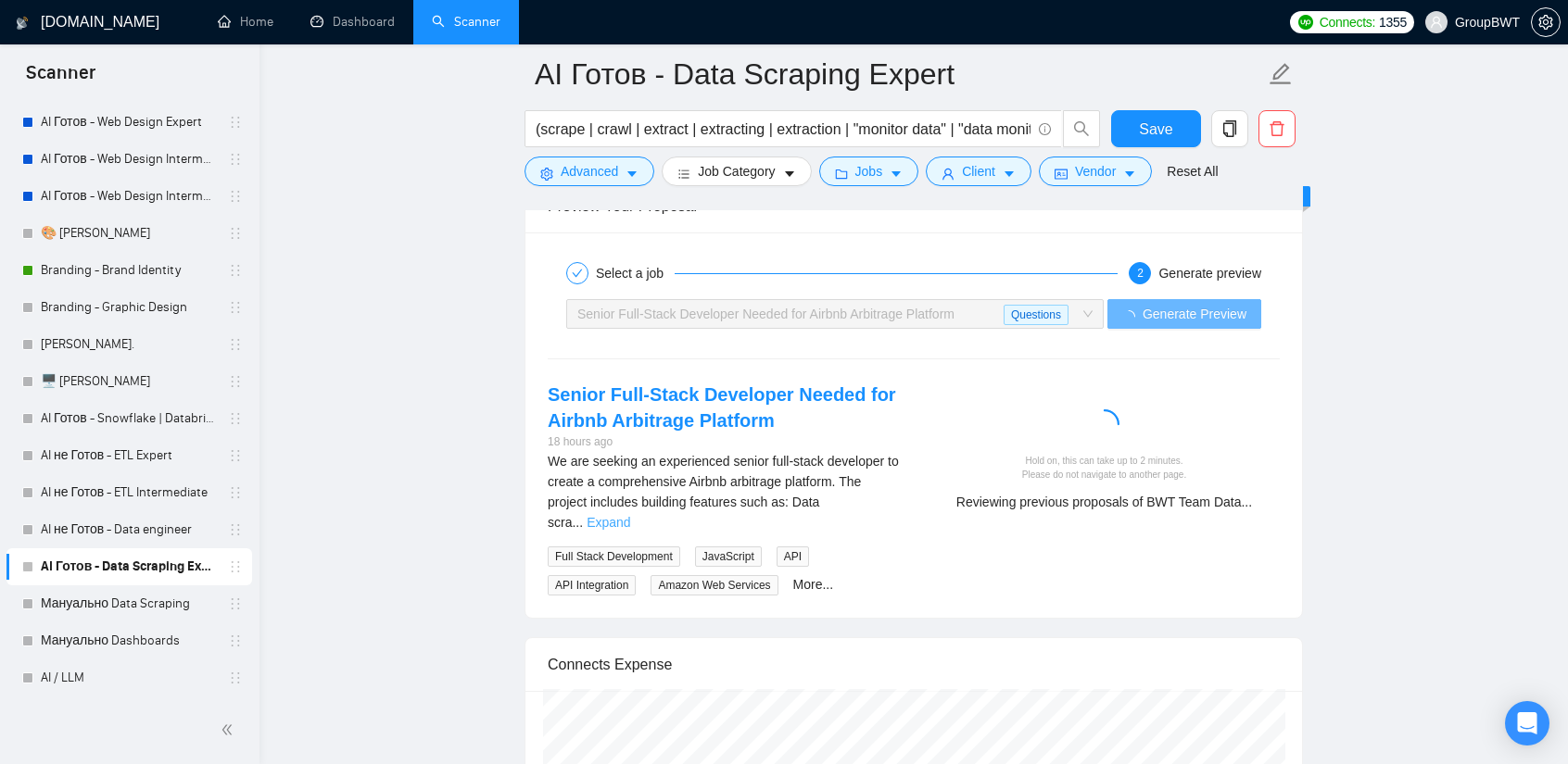
click at [630, 515] on link "Expand" at bounding box center [609, 522] width 44 height 15
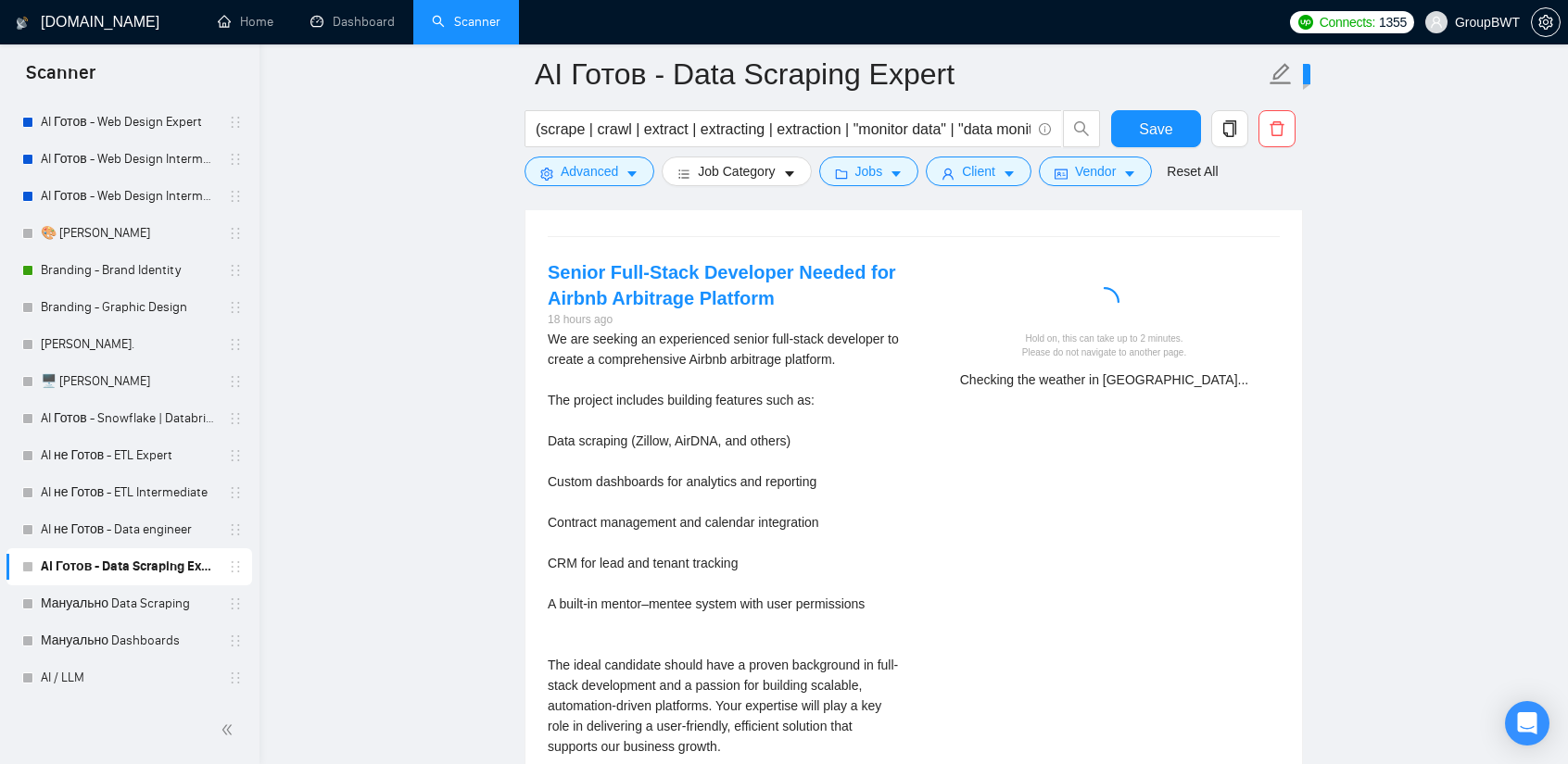
scroll to position [3704, 0]
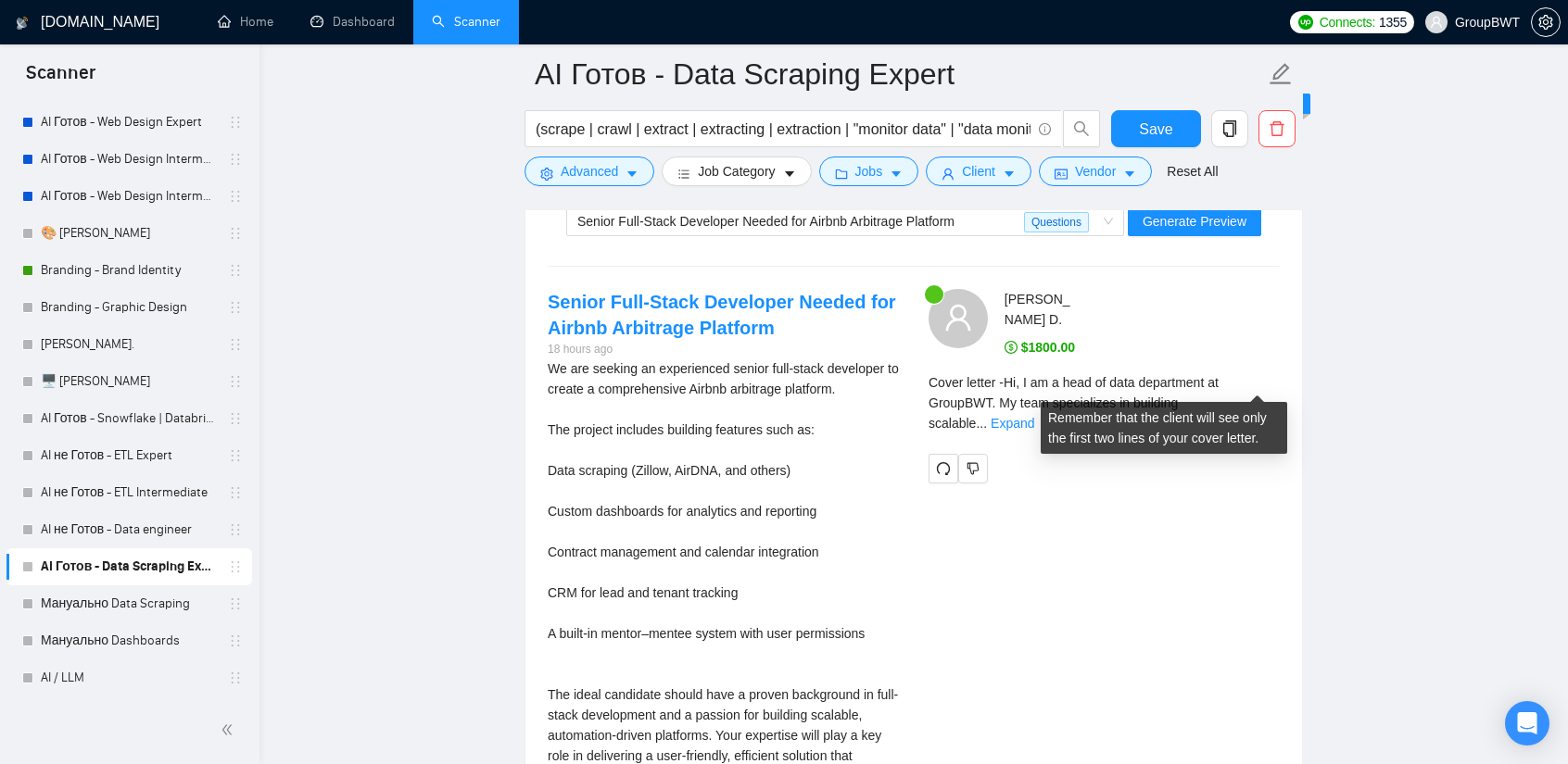
click at [1034, 415] on link "Expand" at bounding box center [1013, 423] width 44 height 15
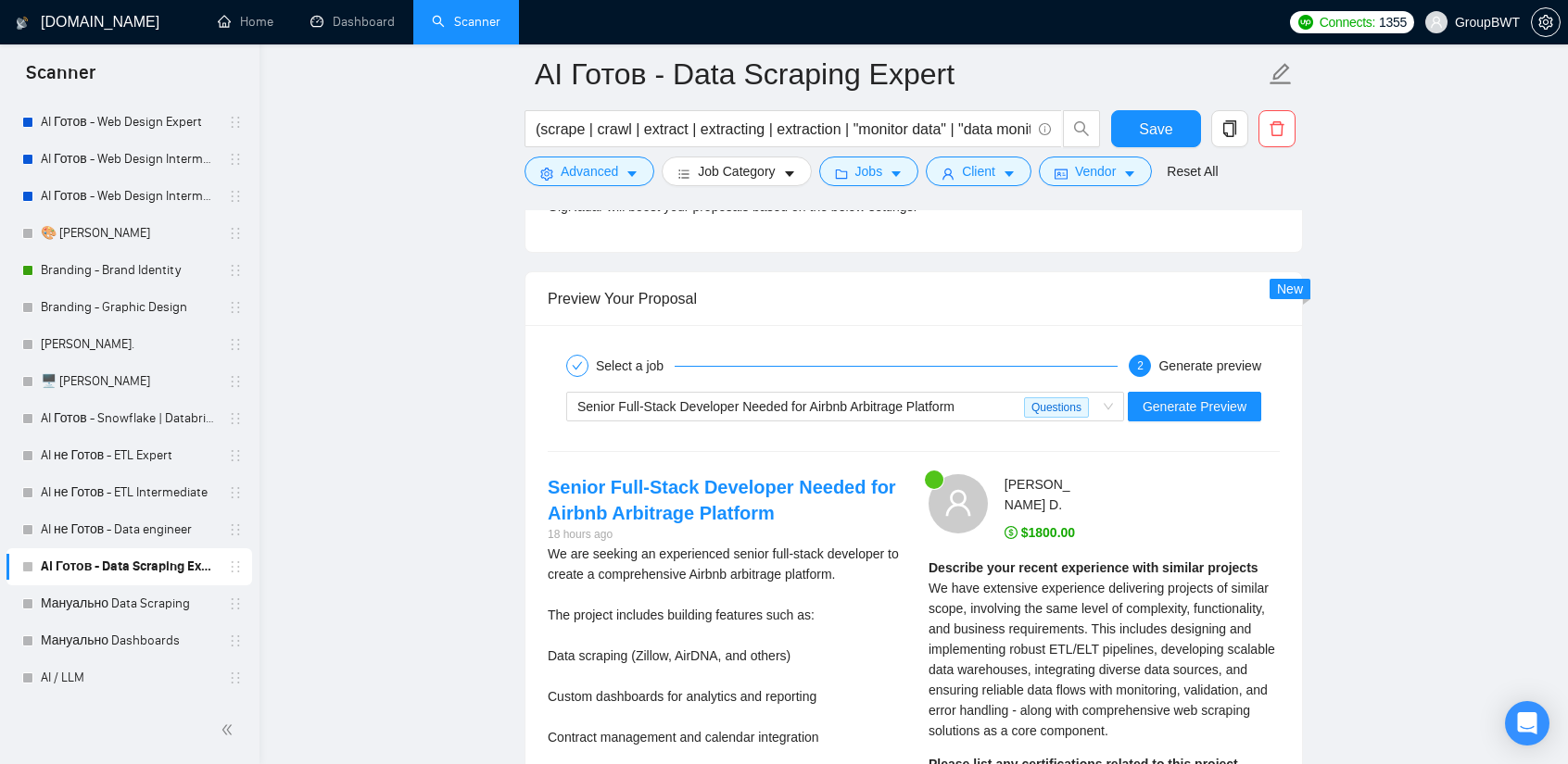
scroll to position [3519, 0]
click at [810, 407] on div "Senior Full-Stack Developer Needed for Airbnb Arbitrage Platform" at bounding box center [800, 406] width 446 height 28
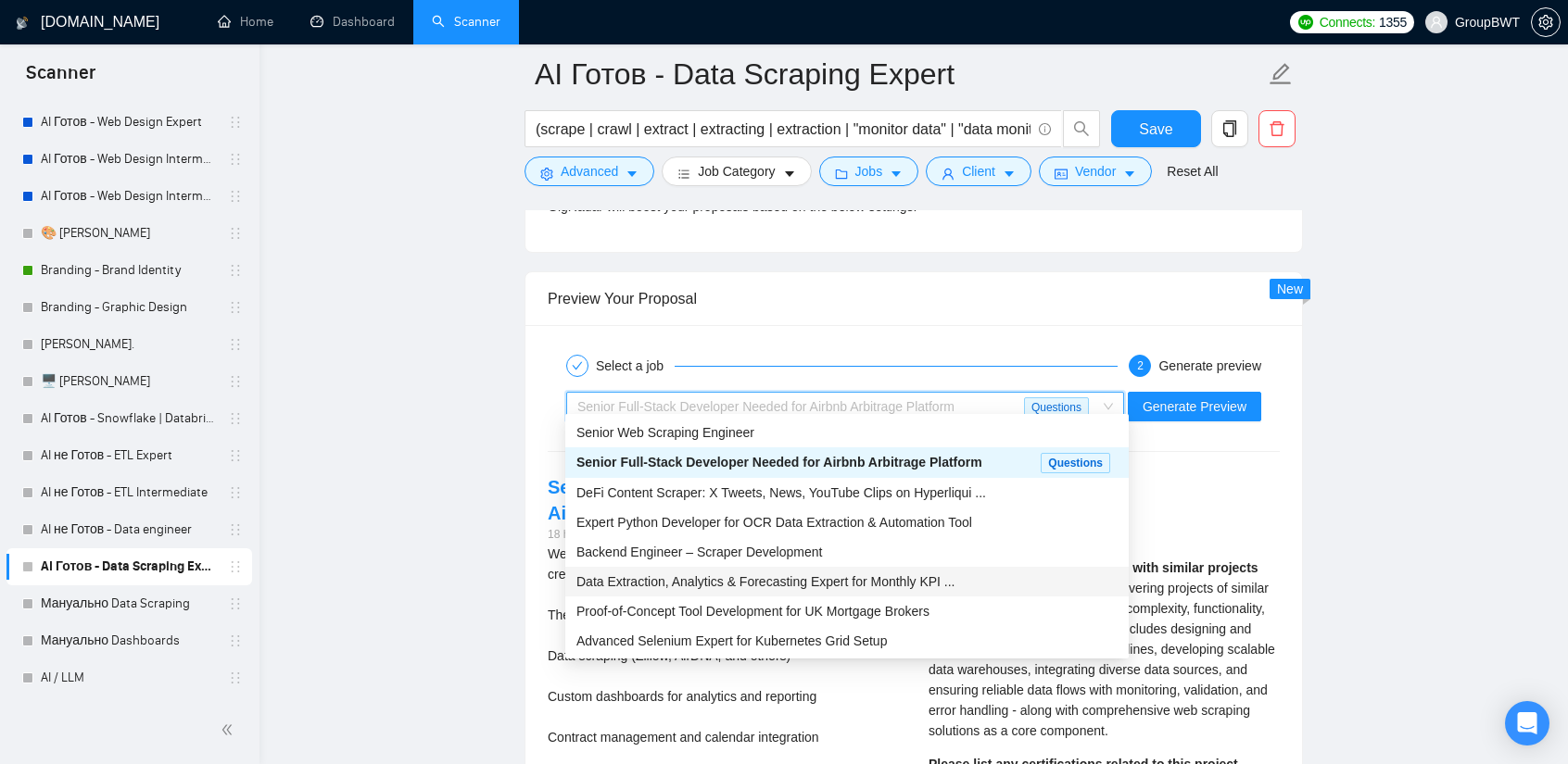
click at [774, 581] on span "Data Extraction, Analytics & Forecasting Expert for Monthly KPI ..." at bounding box center [765, 582] width 379 height 15
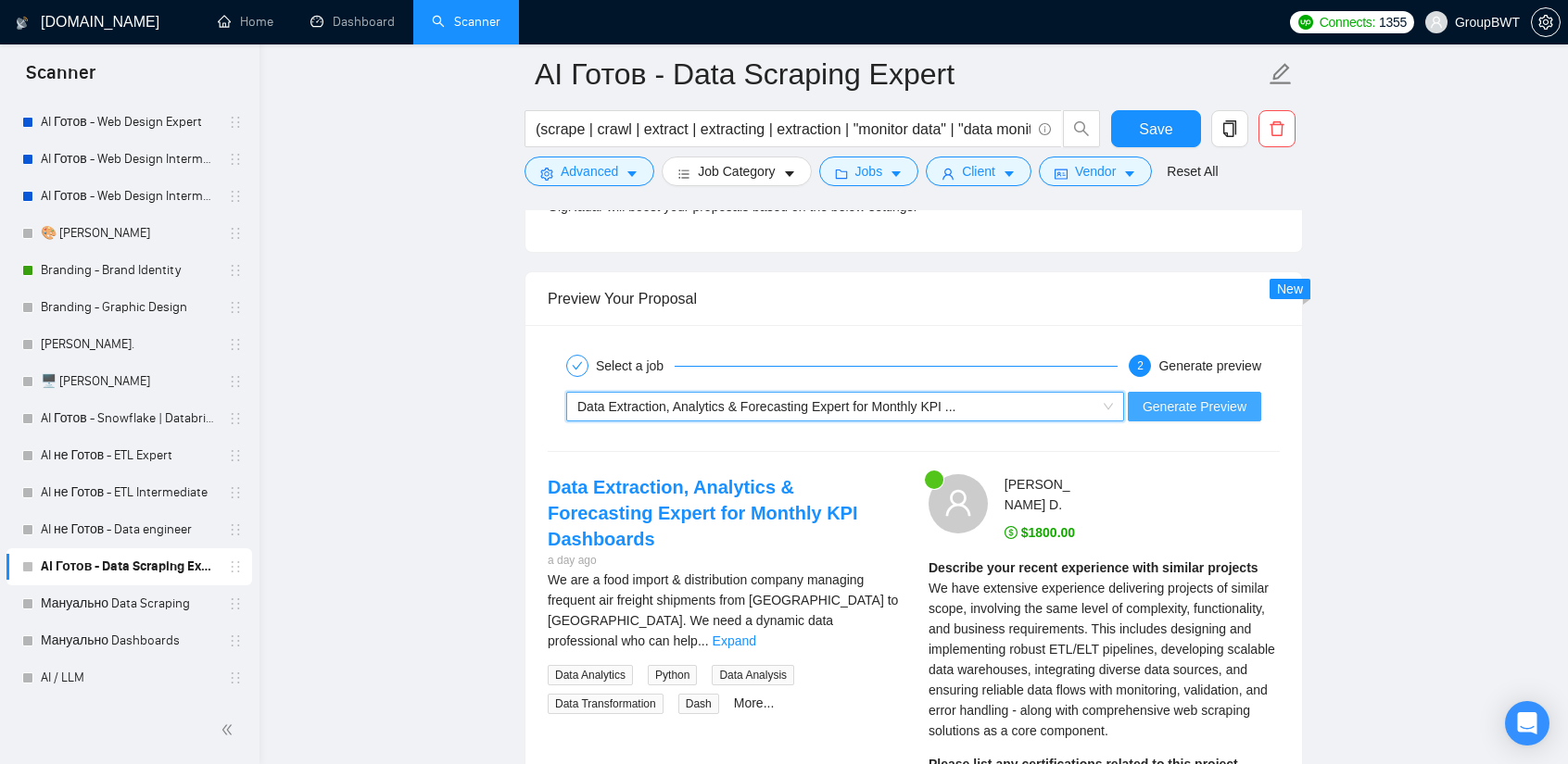
click at [1171, 396] on span "Generate Preview" at bounding box center [1194, 406] width 104 height 20
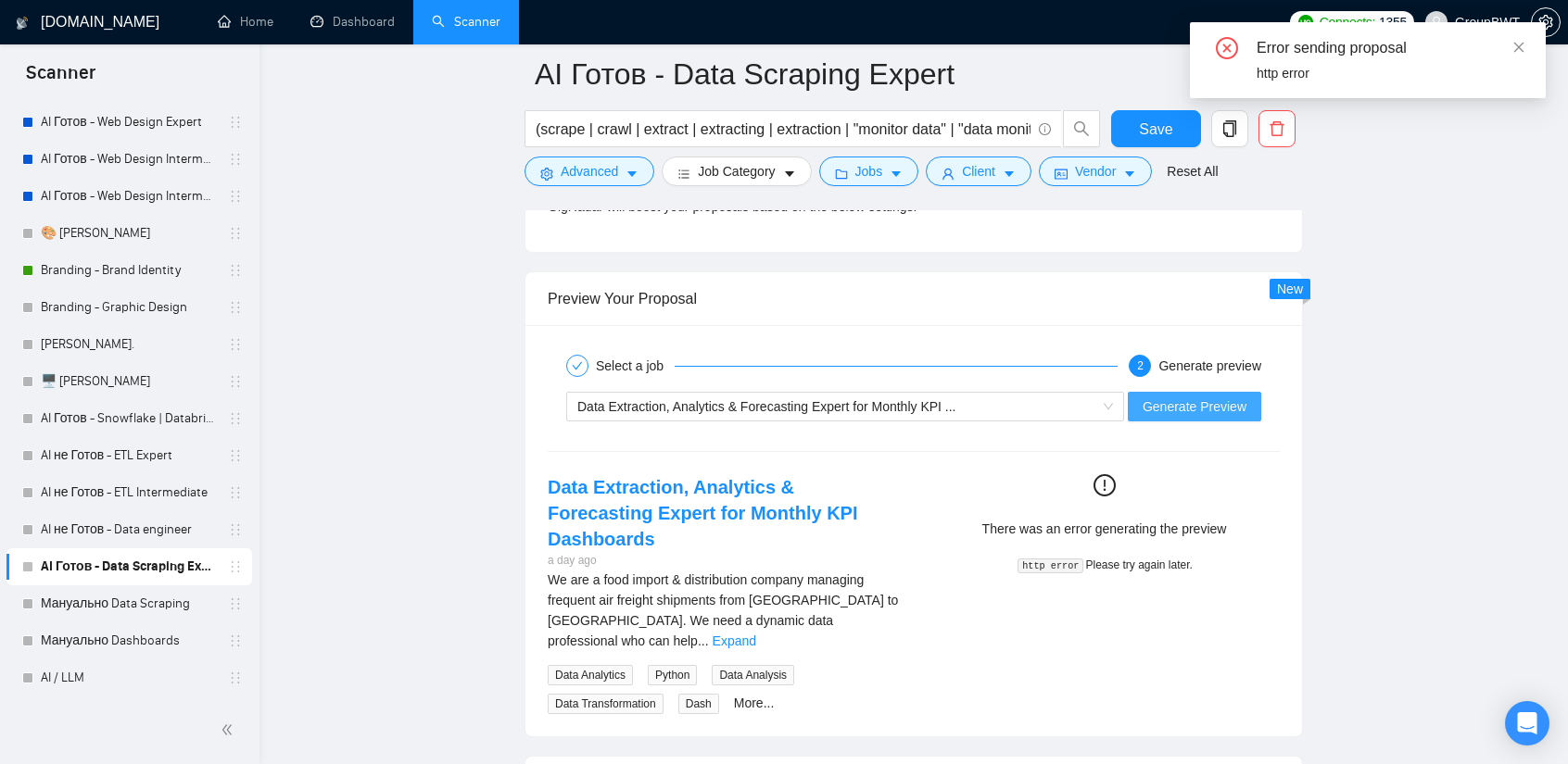
click at [1164, 396] on span "Generate Preview" at bounding box center [1194, 406] width 104 height 20
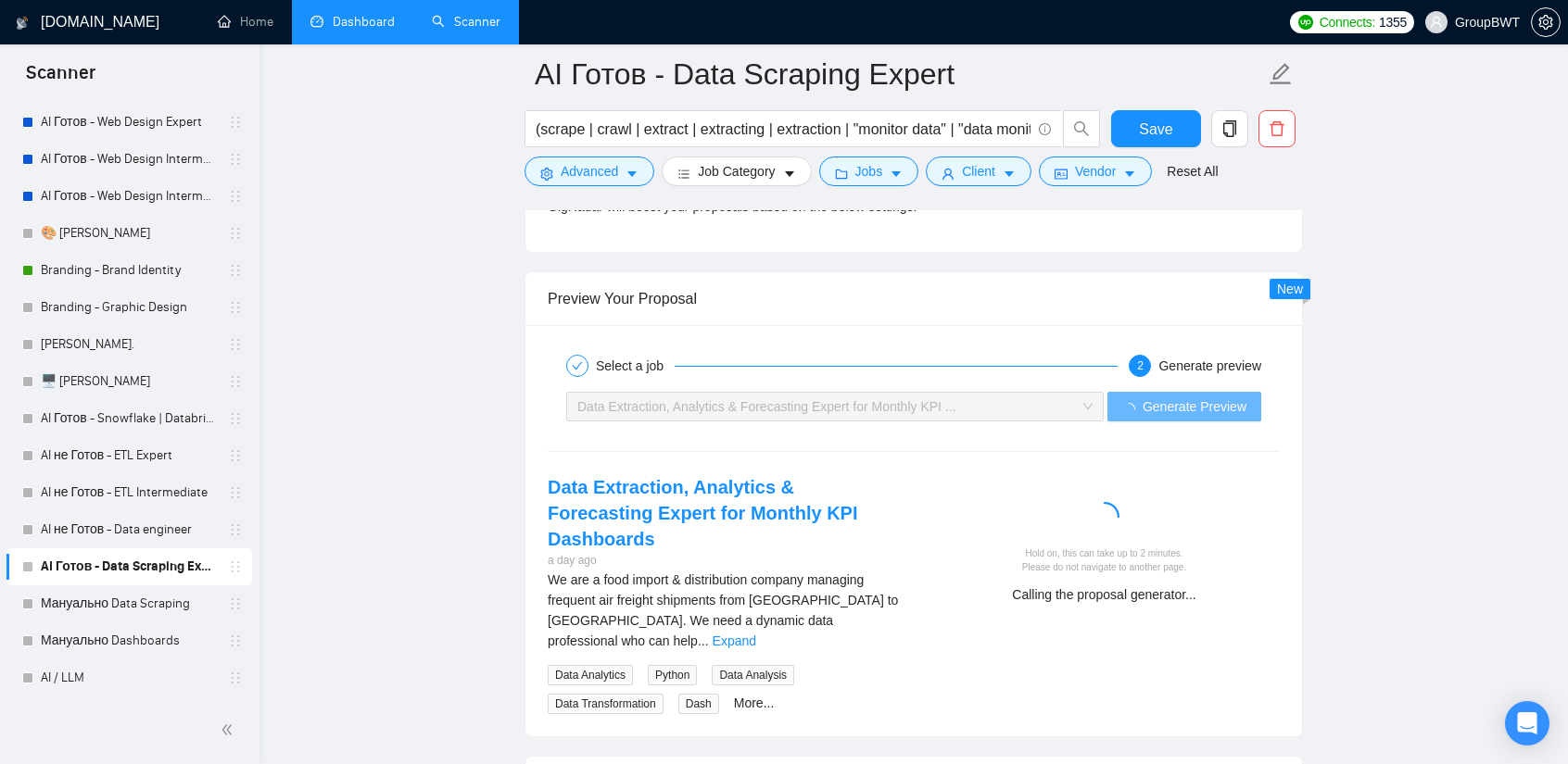
click at [344, 26] on link "Dashboard" at bounding box center [353, 22] width 84 height 15
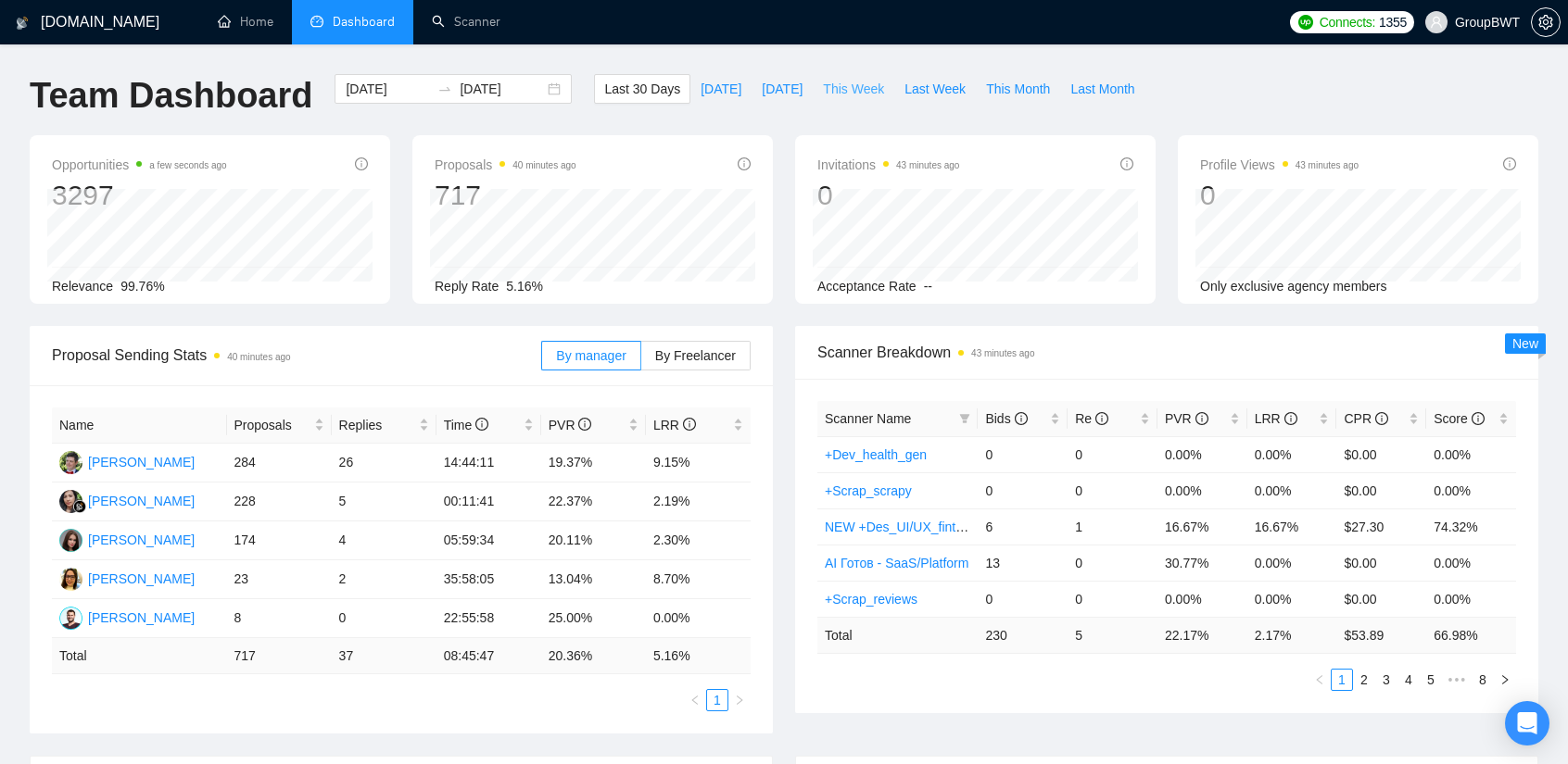
click at [827, 94] on span "This Week" at bounding box center [853, 88] width 61 height 20
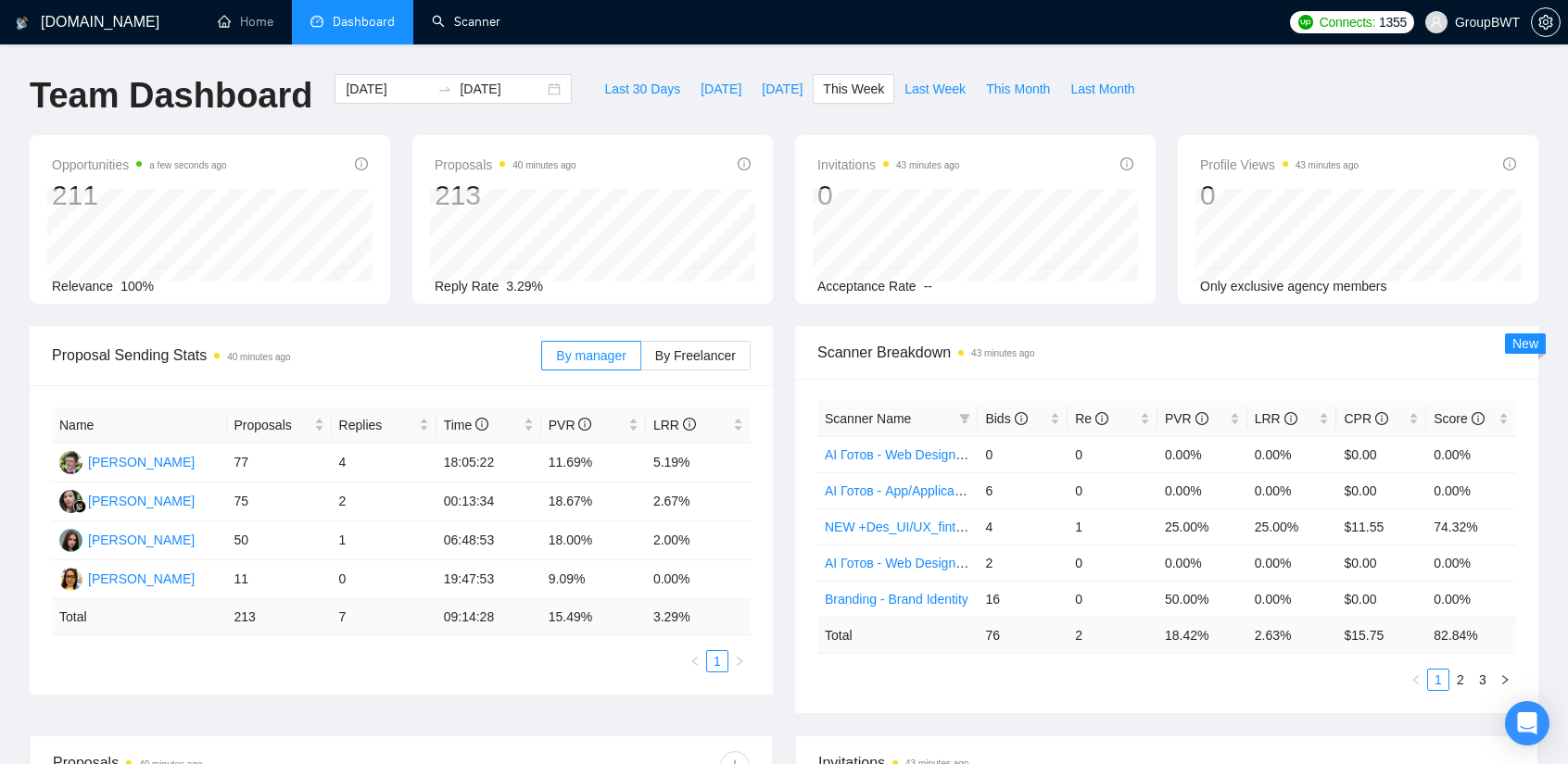
drag, startPoint x: 462, startPoint y: 25, endPoint x: 481, endPoint y: 78, distance: 56.3
click at [462, 25] on link "Scanner" at bounding box center [466, 22] width 69 height 15
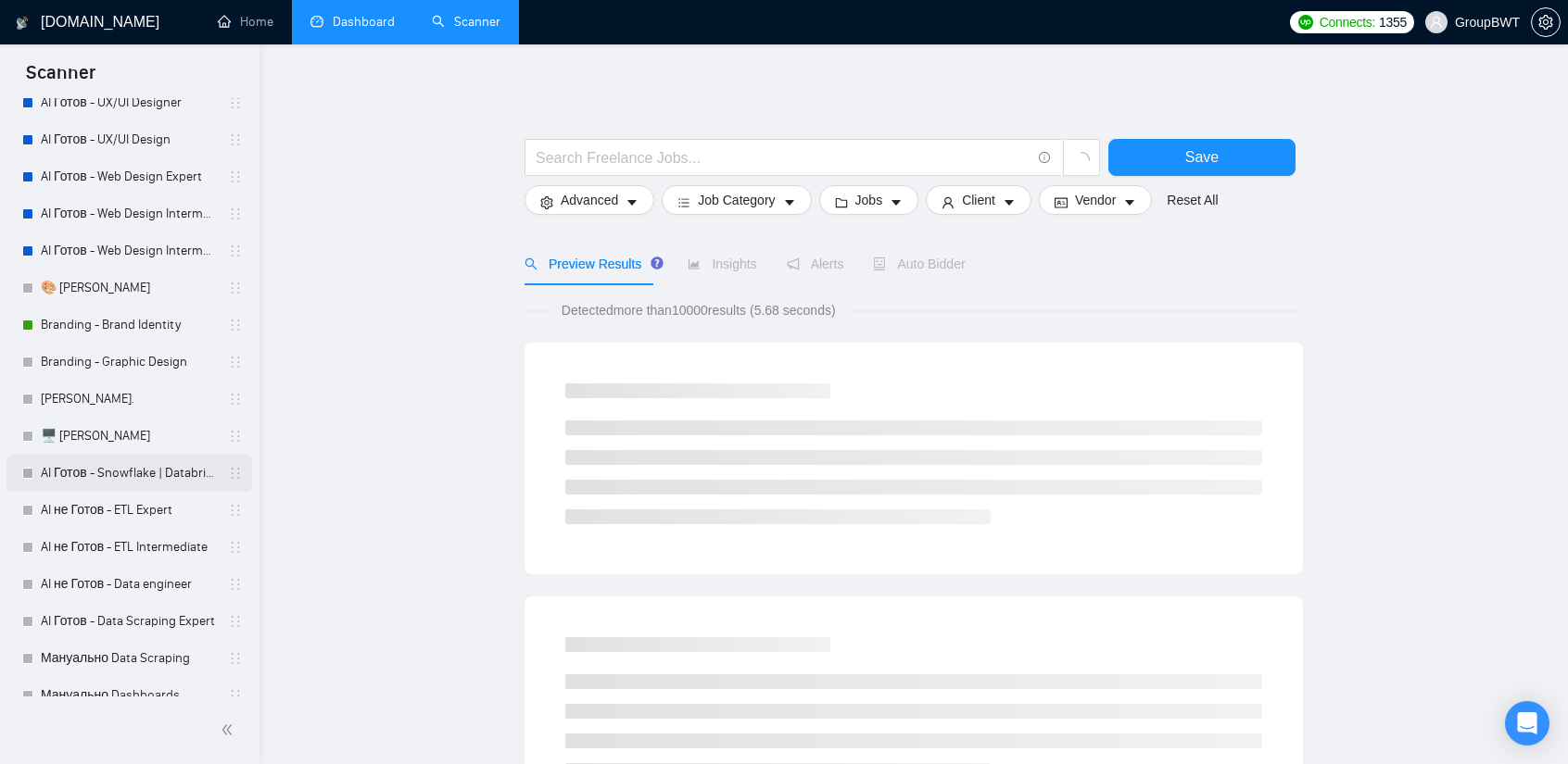
scroll to position [371, 0]
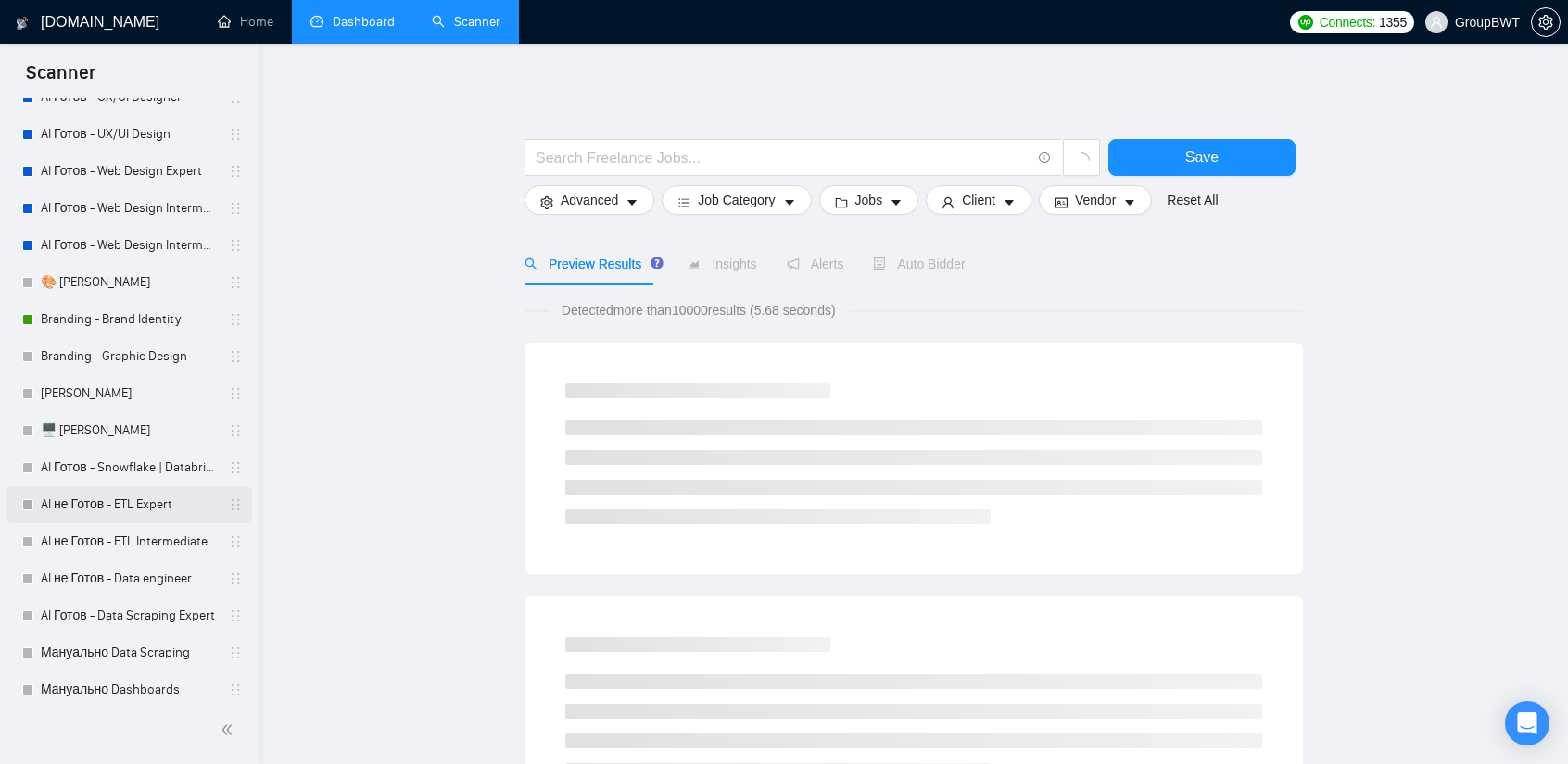
click at [114, 498] on link "AI не Готов - ETL Expert" at bounding box center [129, 504] width 176 height 37
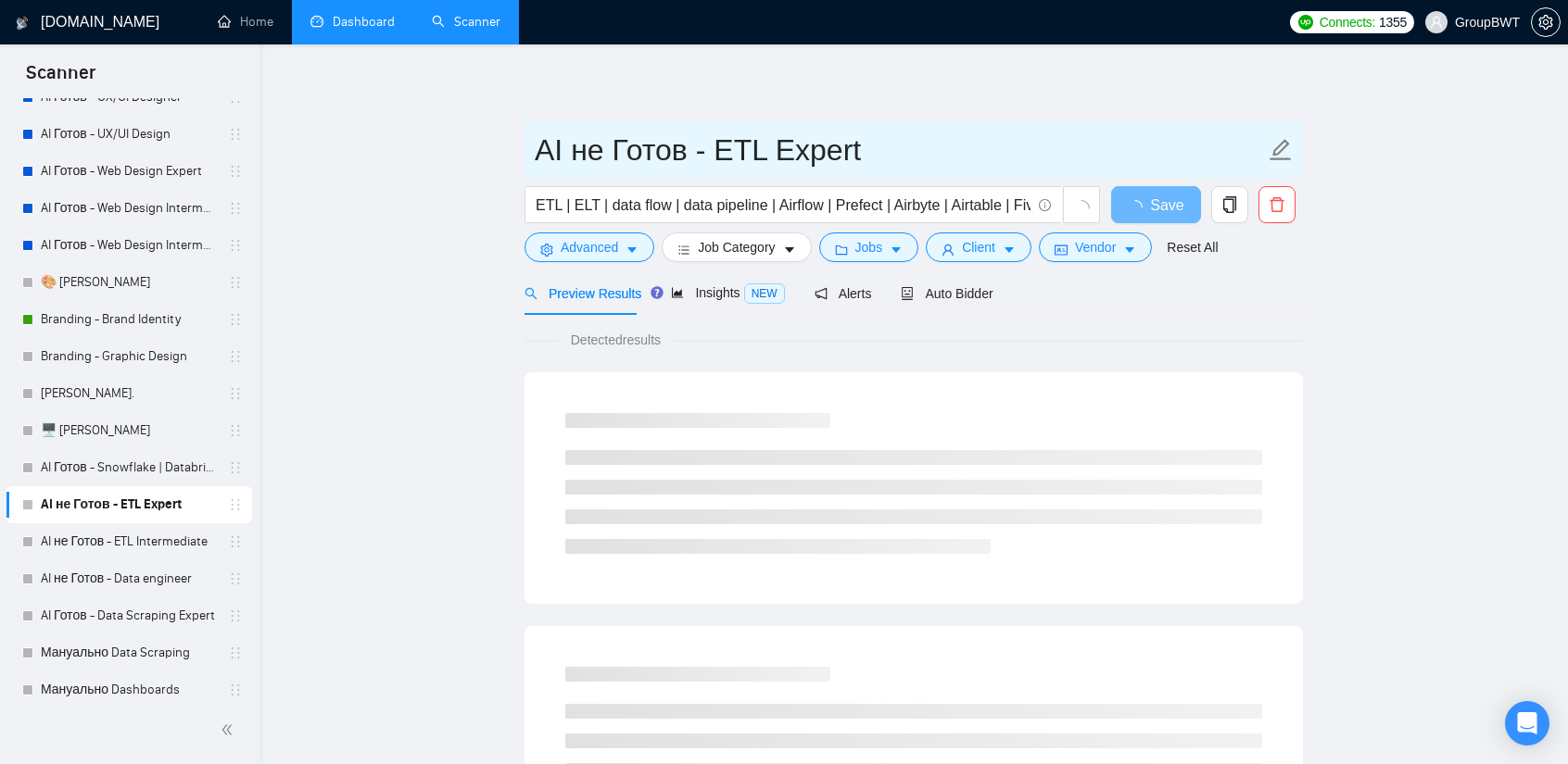
drag, startPoint x: 588, startPoint y: 150, endPoint x: 572, endPoint y: 150, distance: 16.0
click at [572, 150] on input "AI не Готов - ETL Expert" at bounding box center [900, 150] width 730 height 46
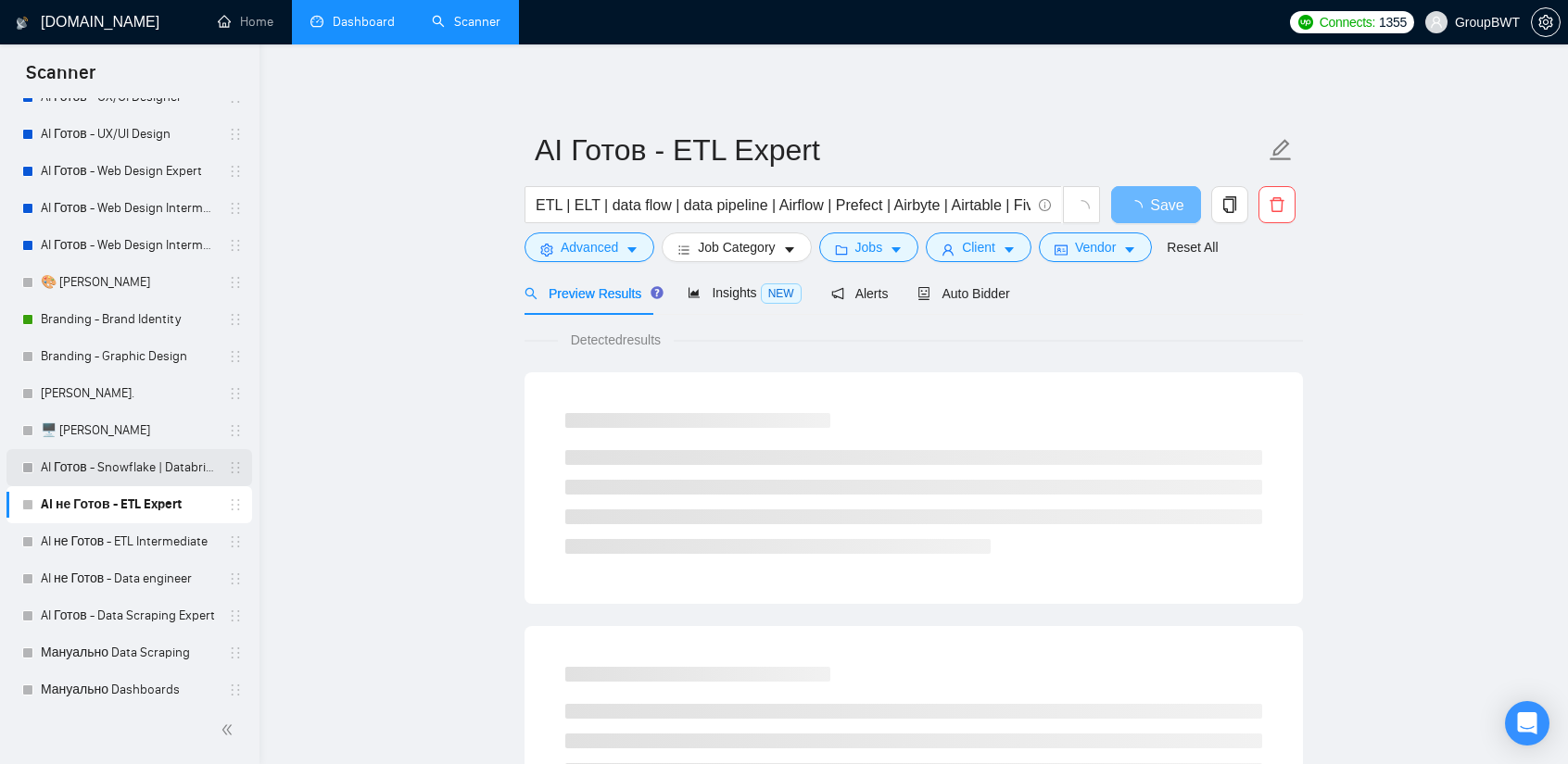
click at [98, 474] on link "AI Готов - Snowflake | Databricks" at bounding box center [129, 467] width 176 height 37
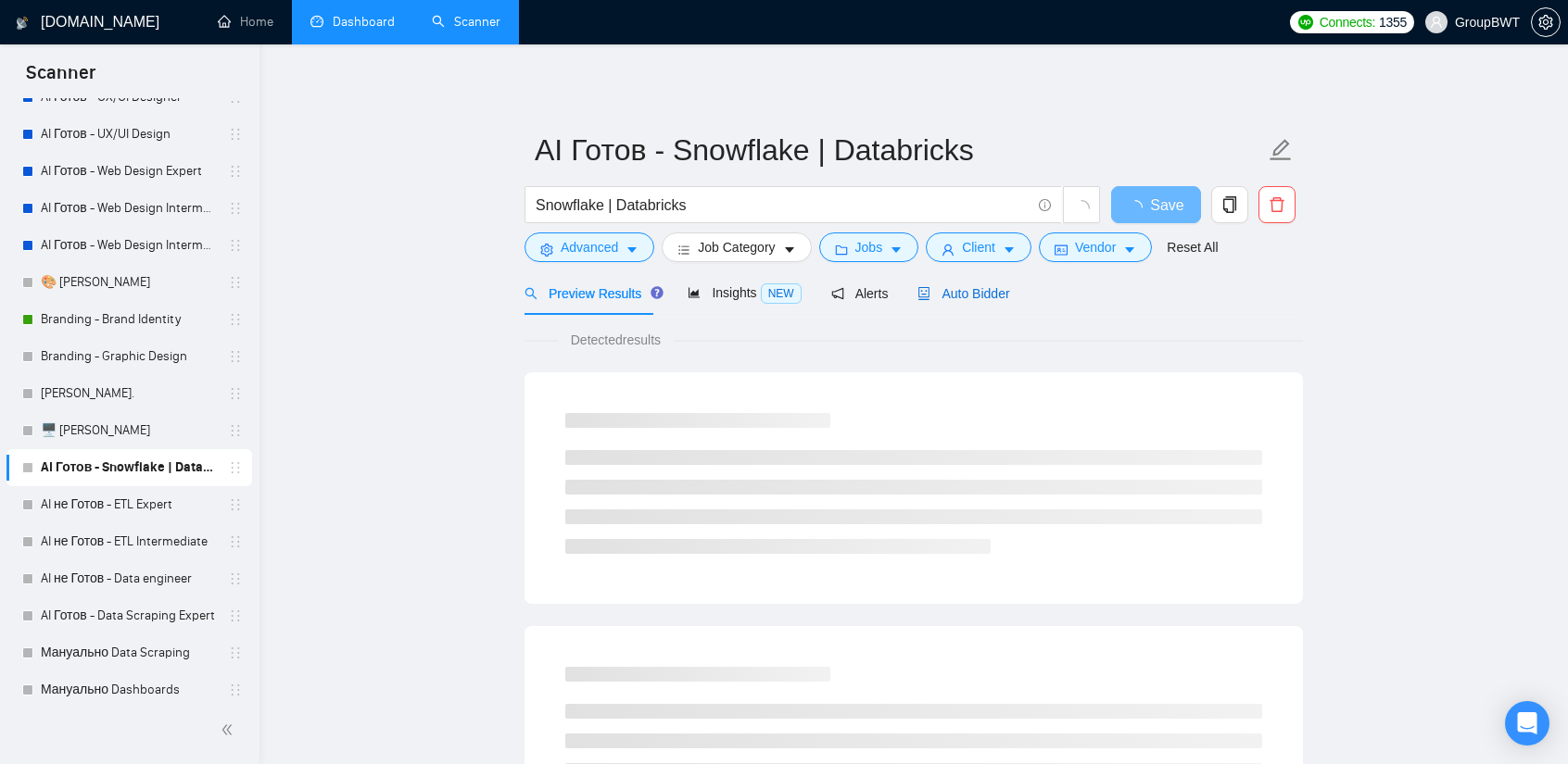
click at [948, 301] on span "Auto Bidder" at bounding box center [963, 294] width 92 height 15
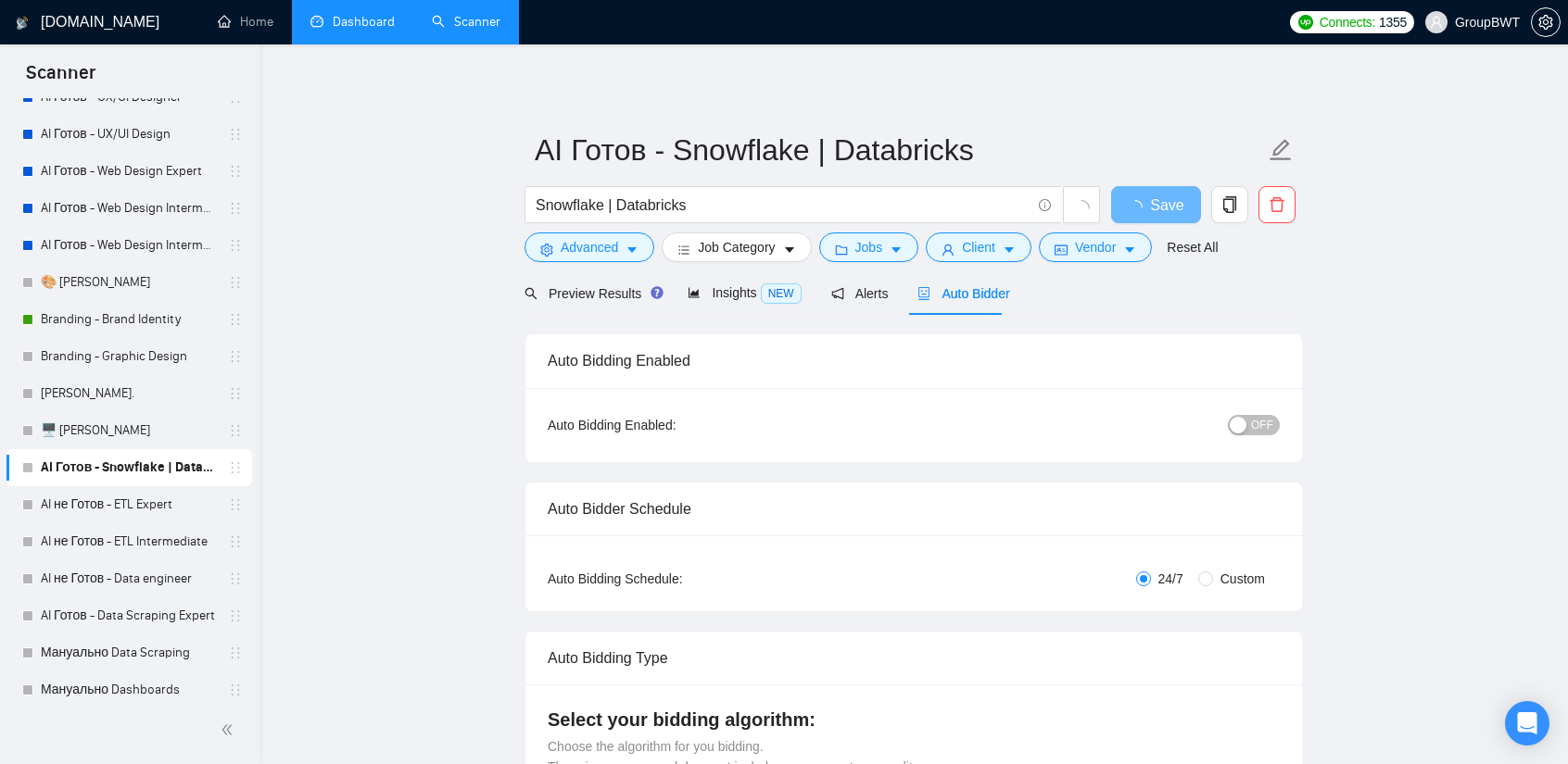
click at [1253, 425] on button "OFF" at bounding box center [1254, 424] width 52 height 20
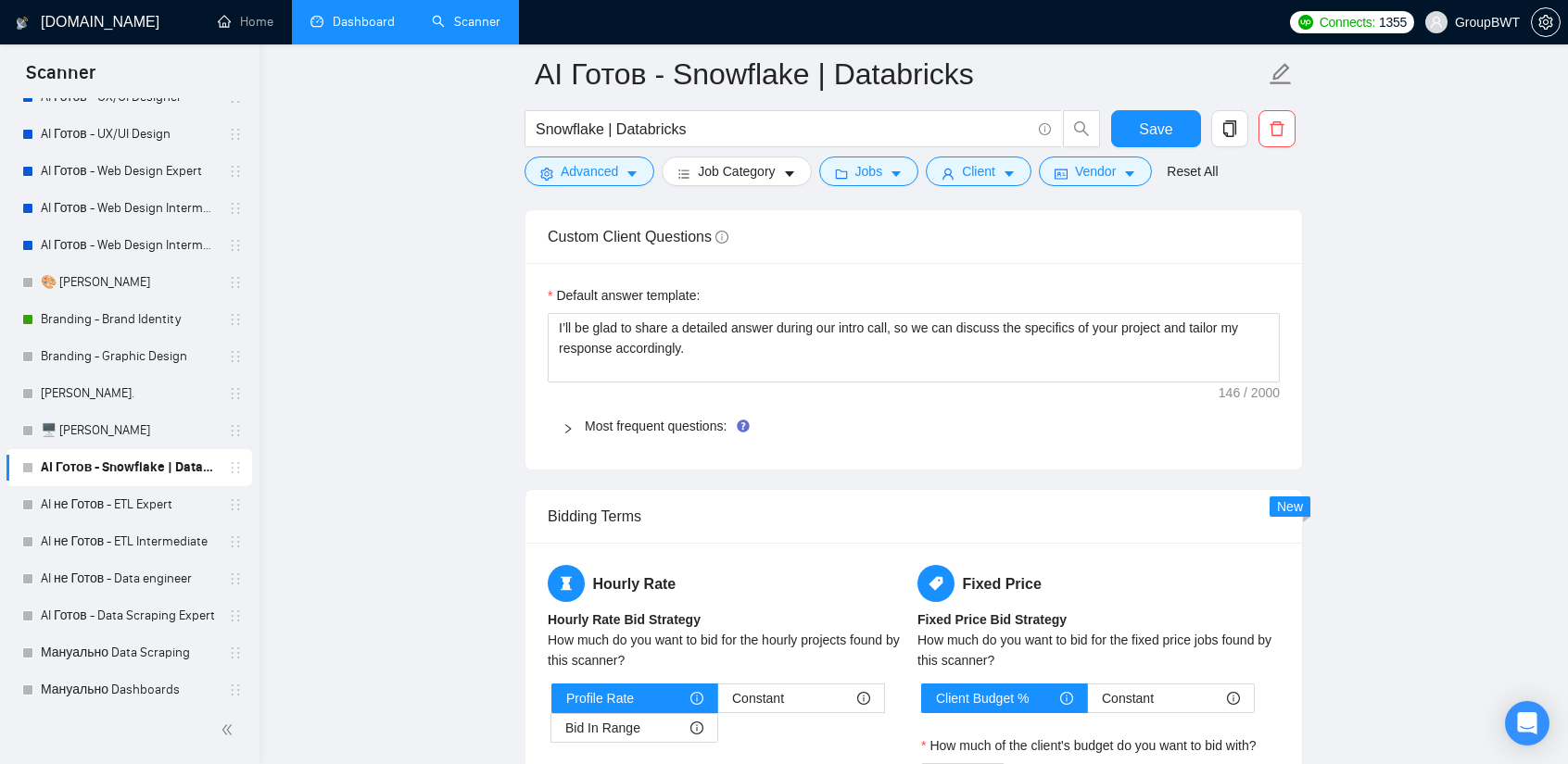
scroll to position [2685, 0]
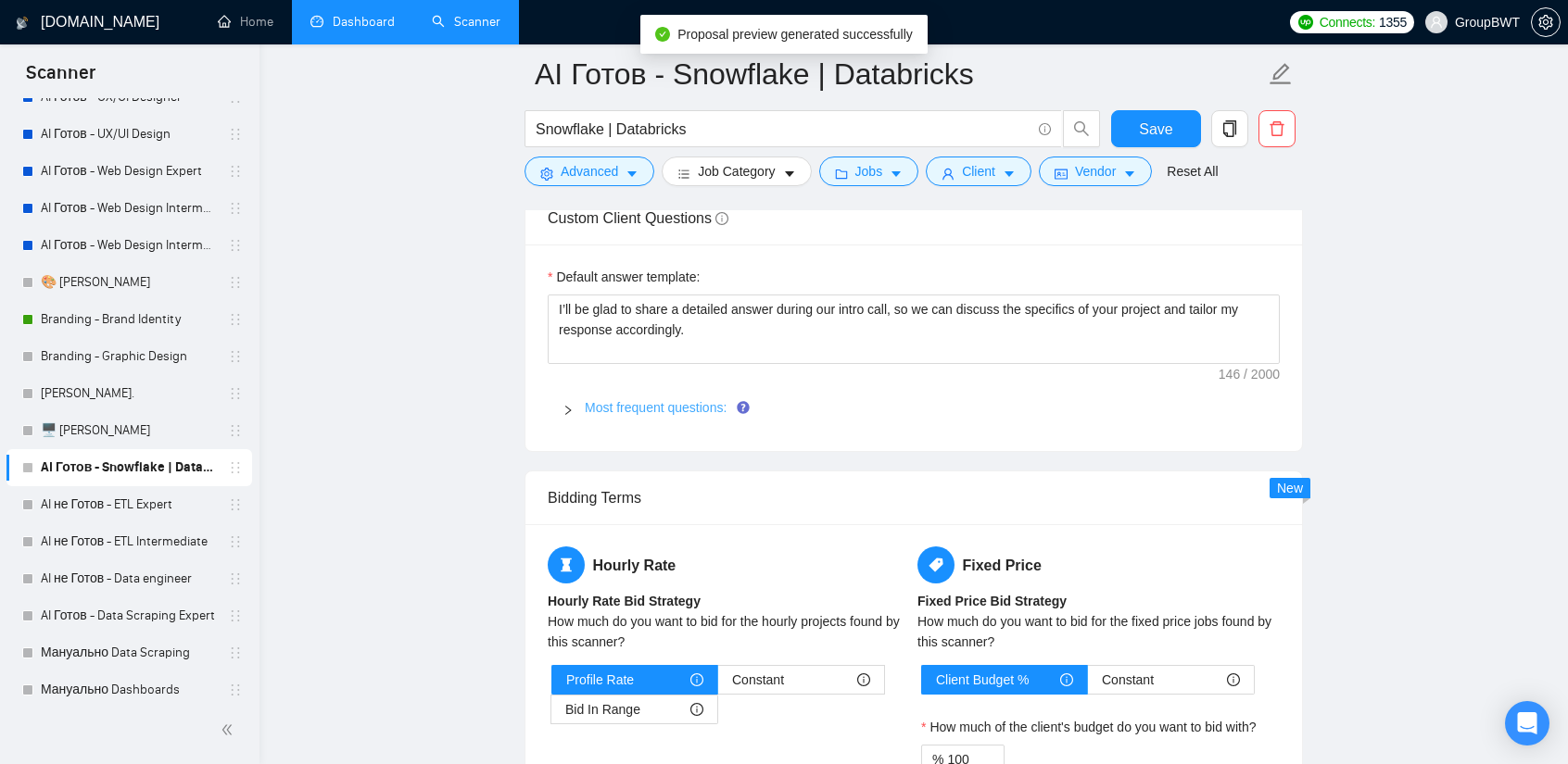
click at [697, 400] on link "Most frequent questions:" at bounding box center [655, 408] width 141 height 15
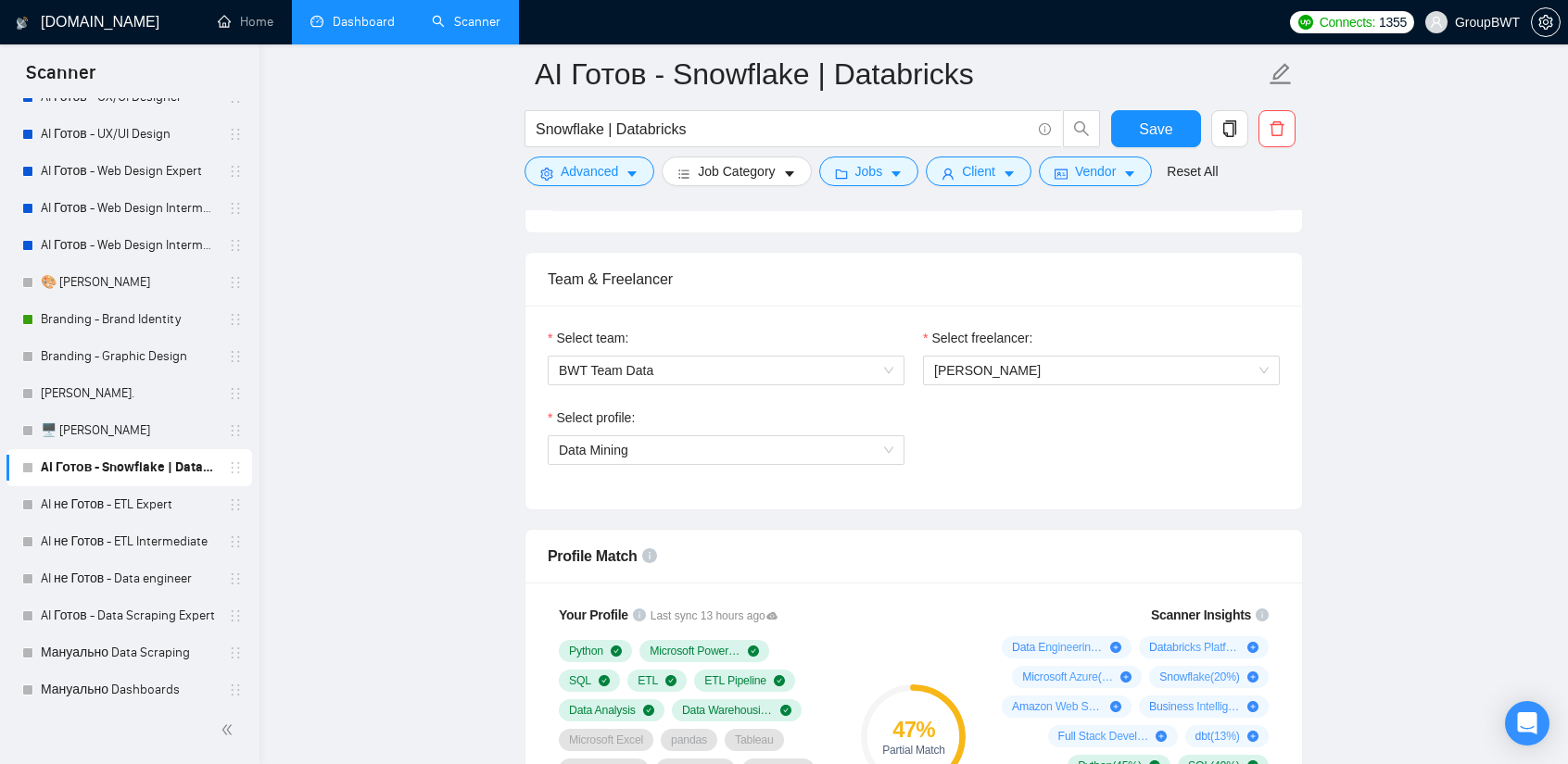
scroll to position [939, 0]
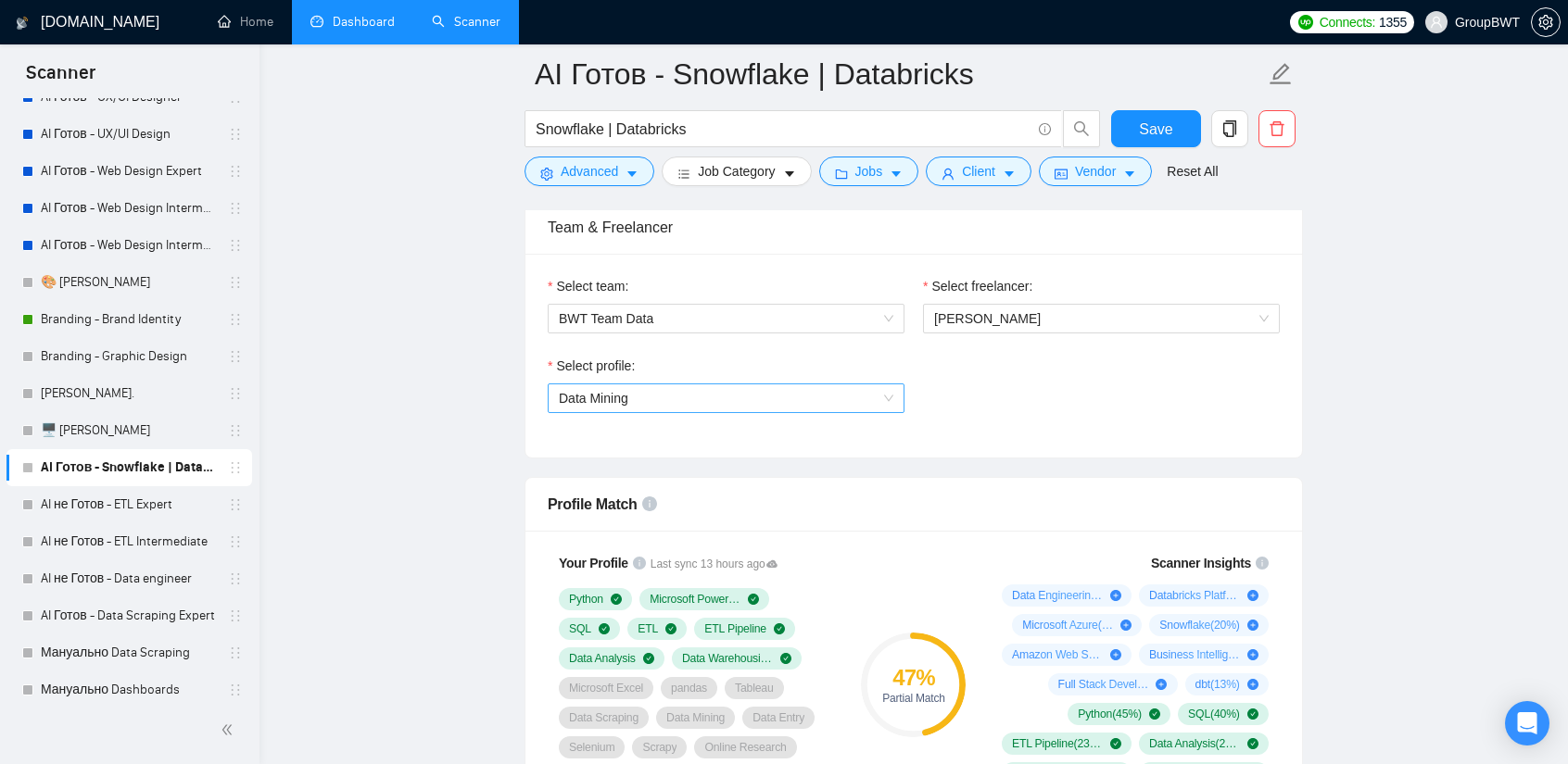
click at [834, 389] on span "Data Mining" at bounding box center [726, 397] width 334 height 28
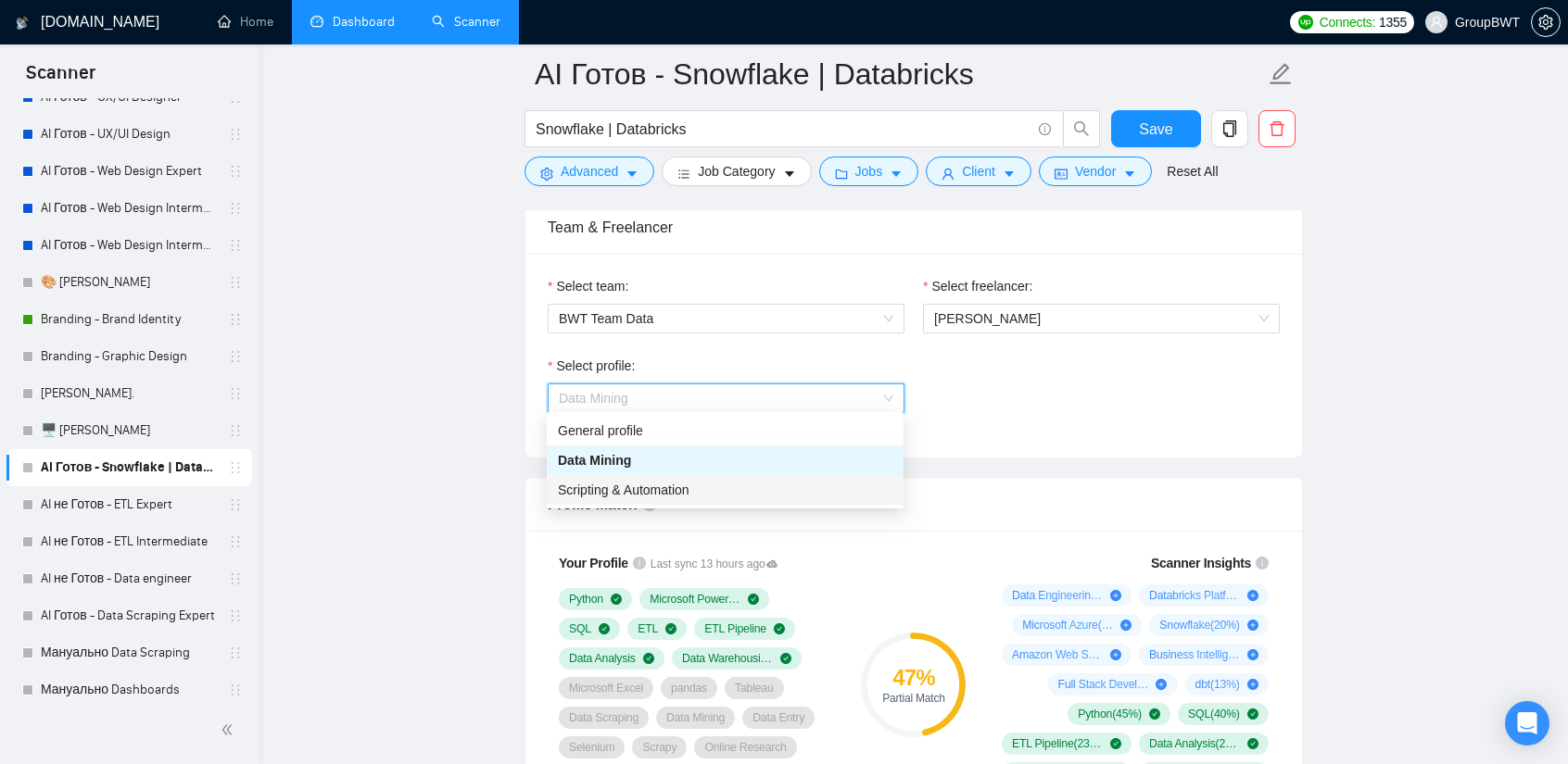
click at [688, 484] on span "Scripting & Automation" at bounding box center [624, 490] width 132 height 15
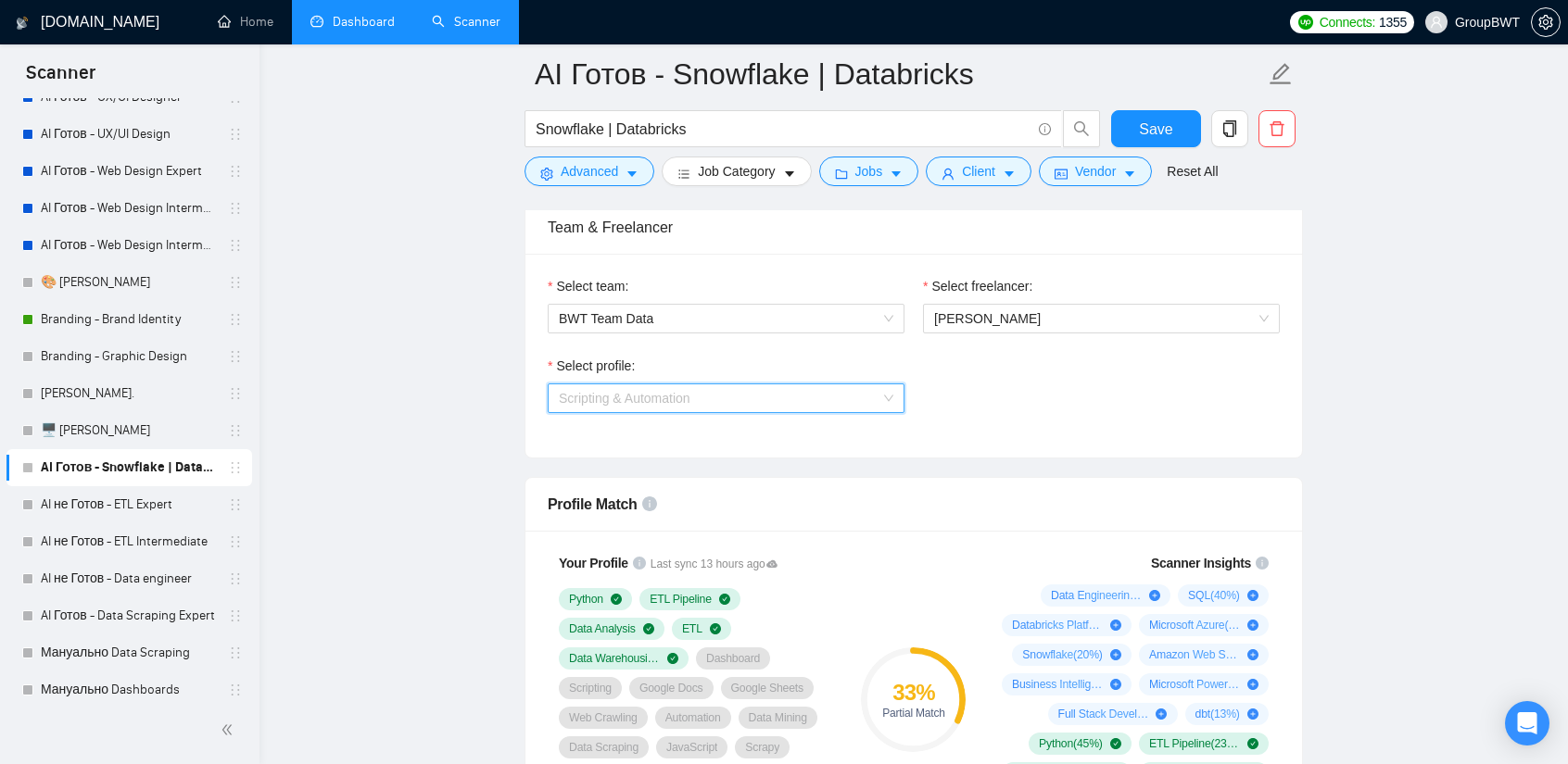
click at [720, 392] on span "Scripting & Automation" at bounding box center [726, 397] width 334 height 28
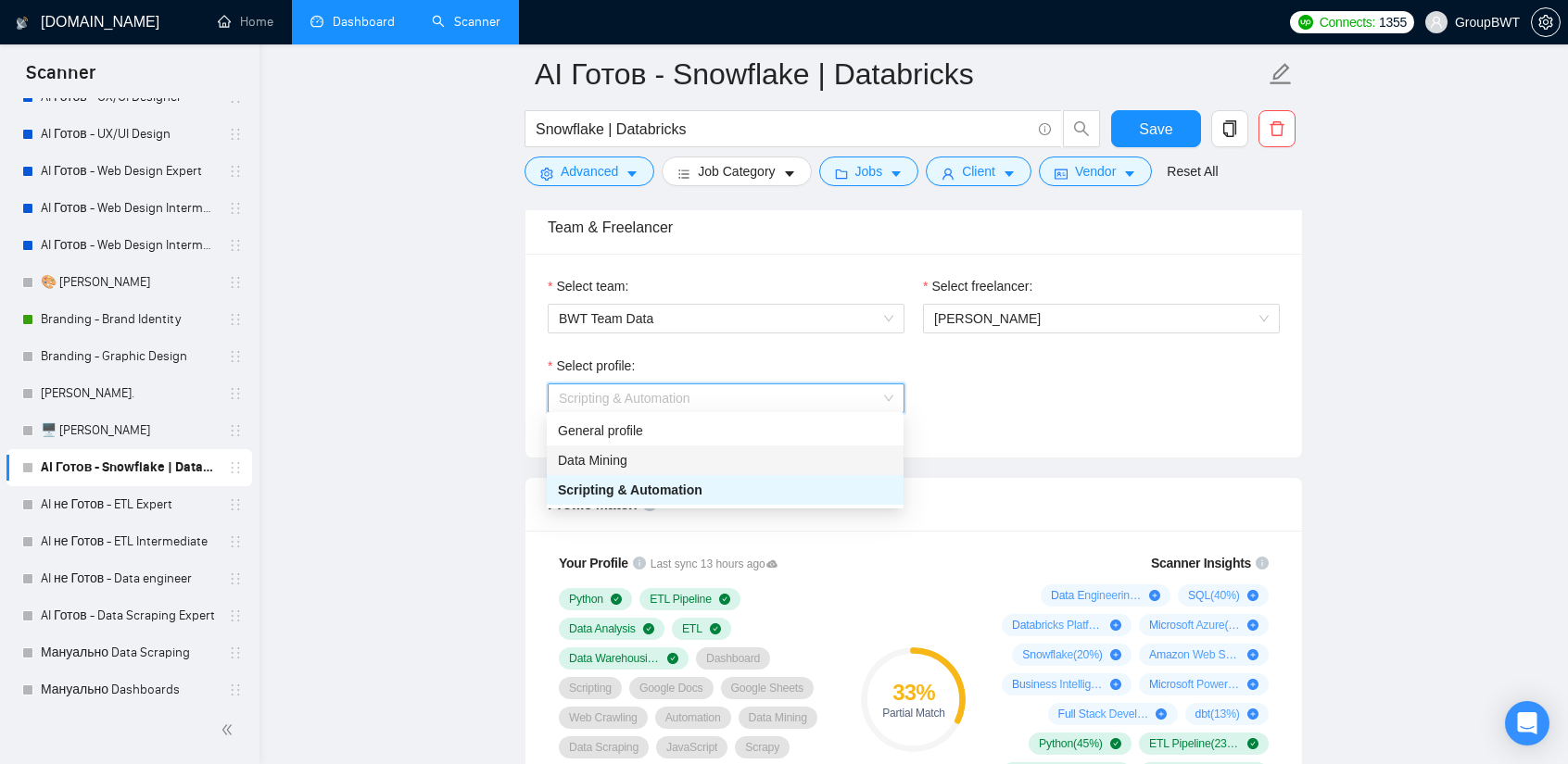
click at [659, 466] on div "Data Mining" at bounding box center [725, 459] width 334 height 20
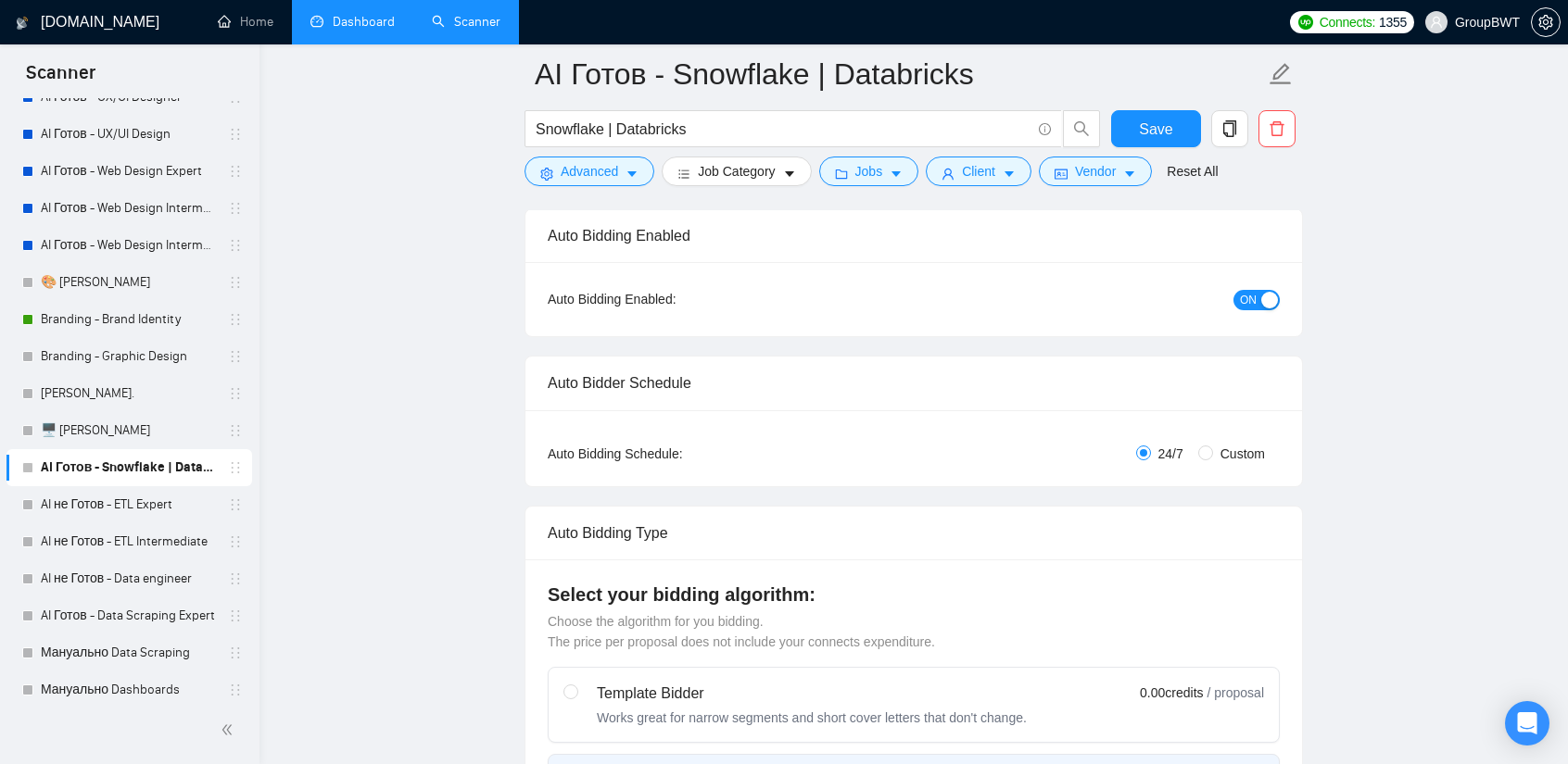
scroll to position [106, 0]
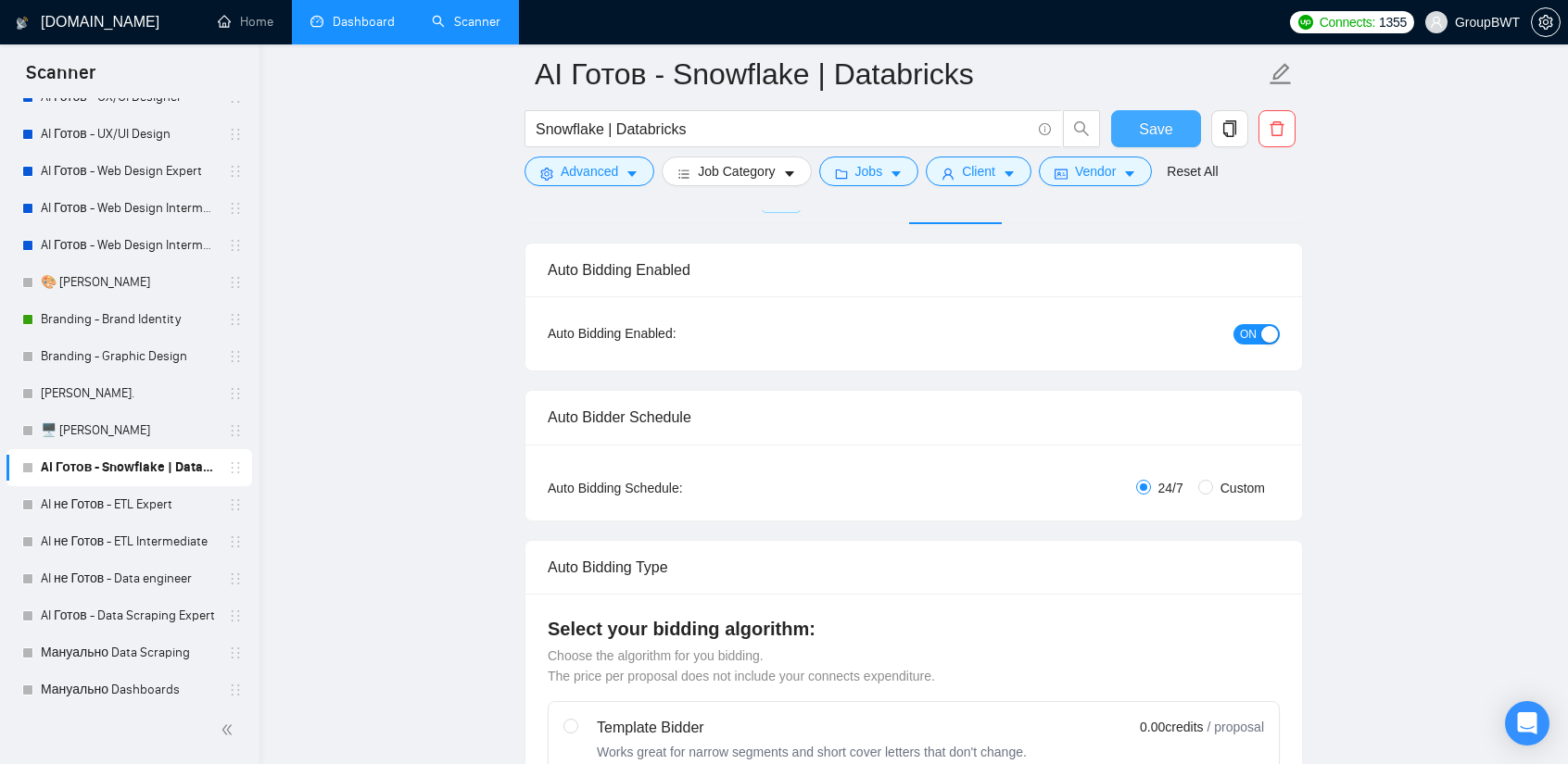
click at [1146, 138] on span "Save" at bounding box center [1155, 129] width 33 height 23
click at [138, 506] on link "AI не Готов - ETL Expert" at bounding box center [129, 504] width 176 height 37
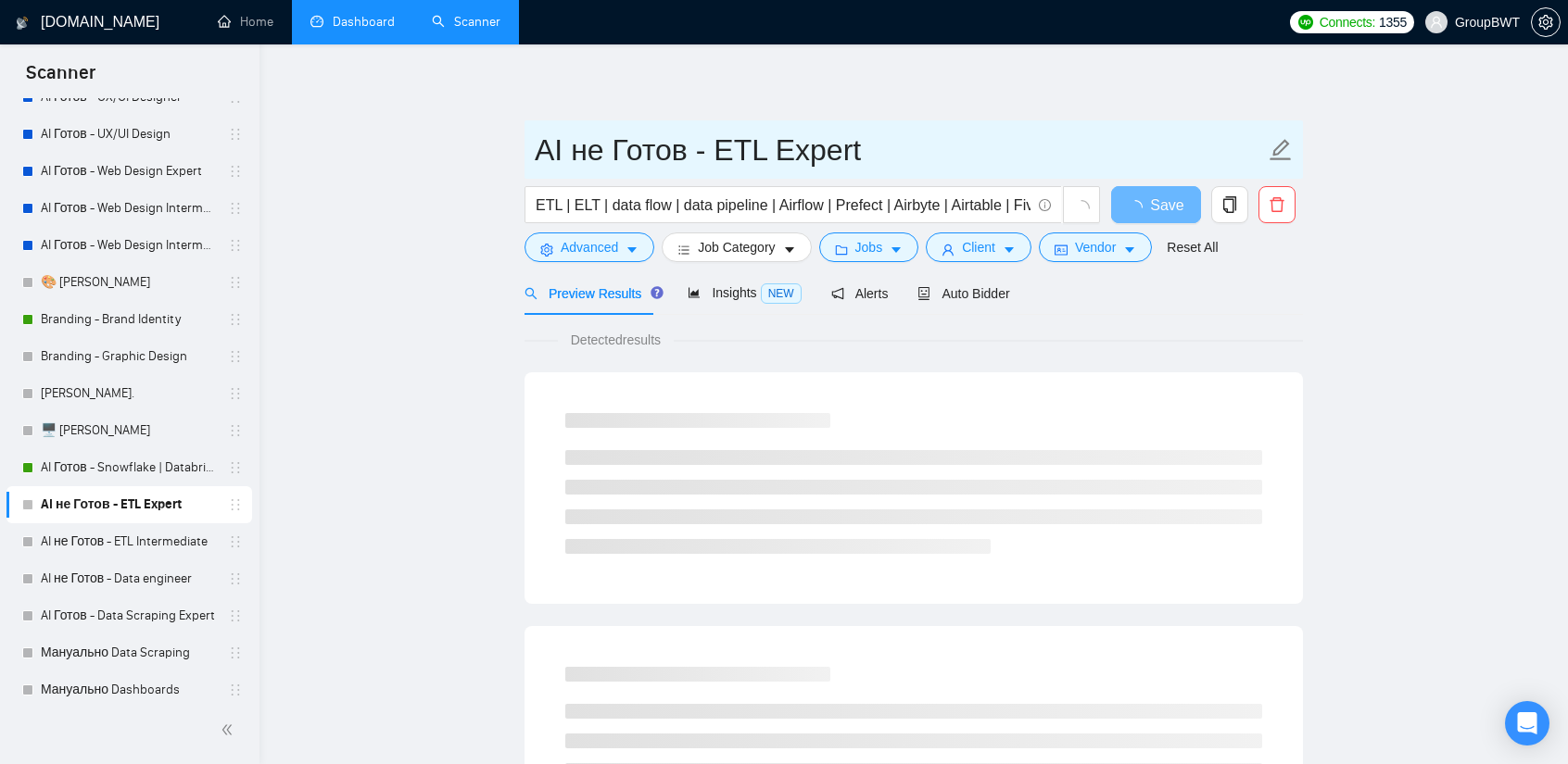
drag, startPoint x: 599, startPoint y: 153, endPoint x: 576, endPoint y: 153, distance: 23.0
click at [576, 153] on input "AI не Готов - ETL Expert" at bounding box center [900, 150] width 730 height 46
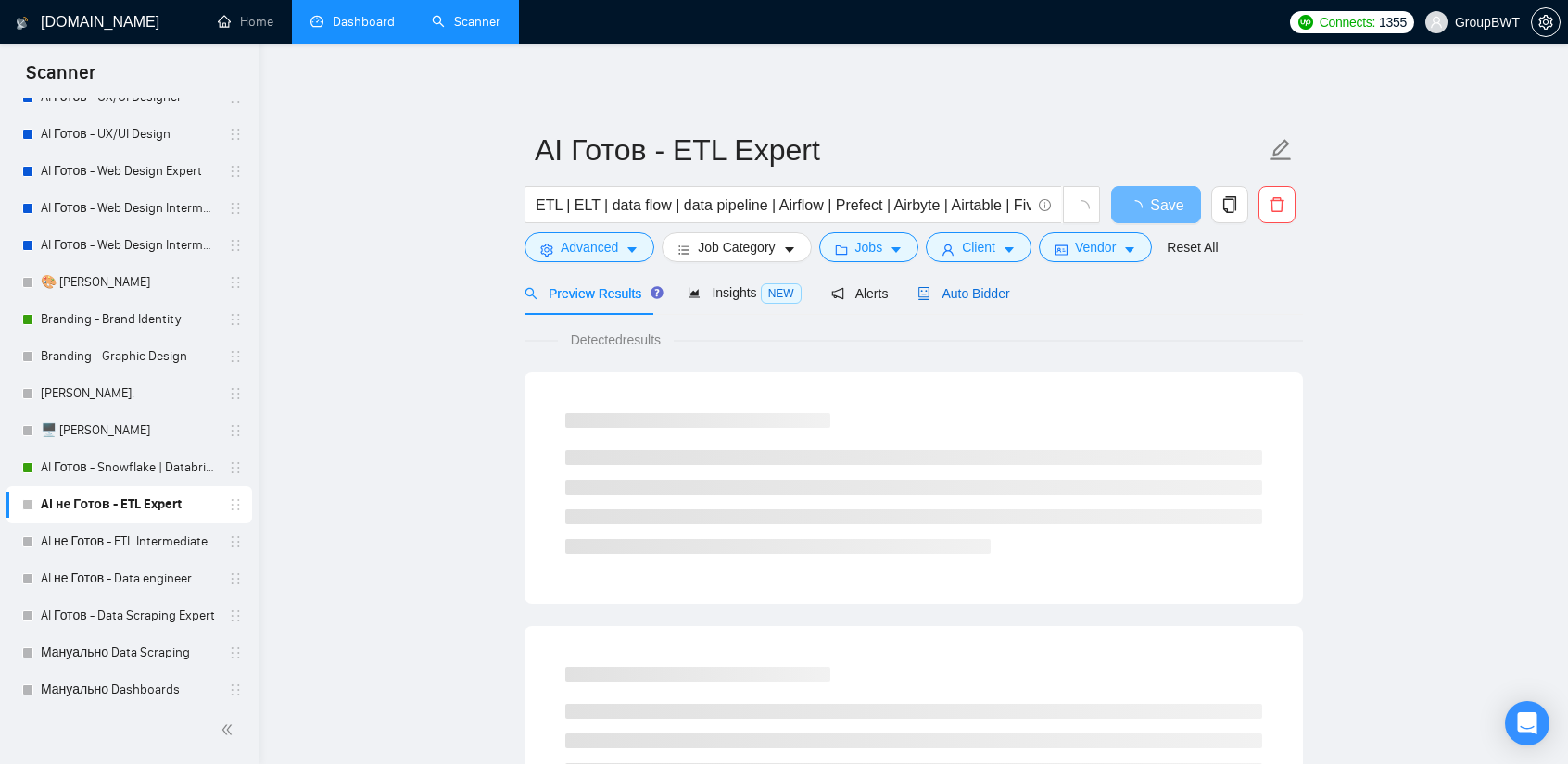
click at [938, 290] on span "Auto Bidder" at bounding box center [963, 294] width 92 height 15
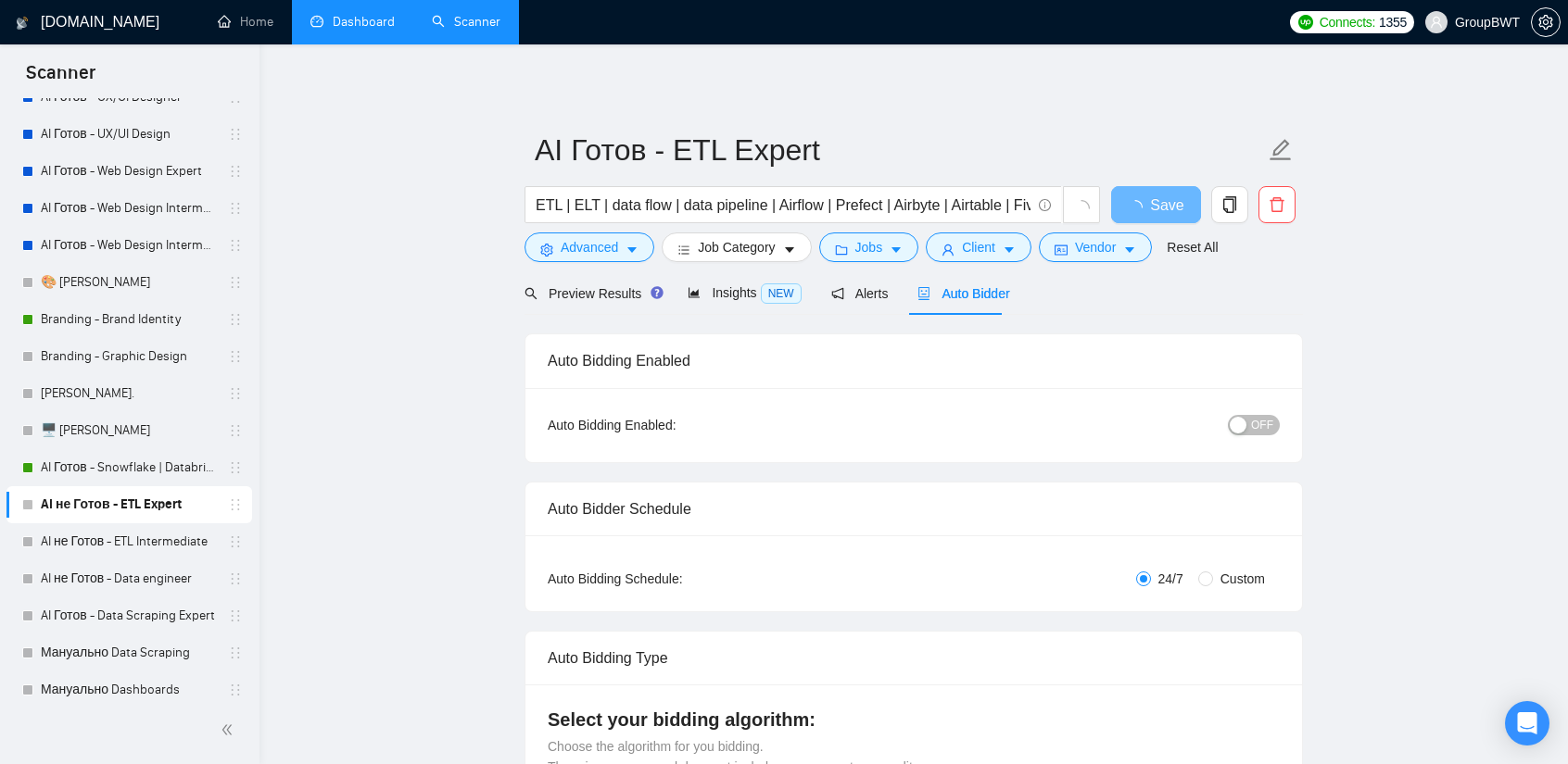
click at [1258, 429] on span "OFF" at bounding box center [1261, 424] width 22 height 20
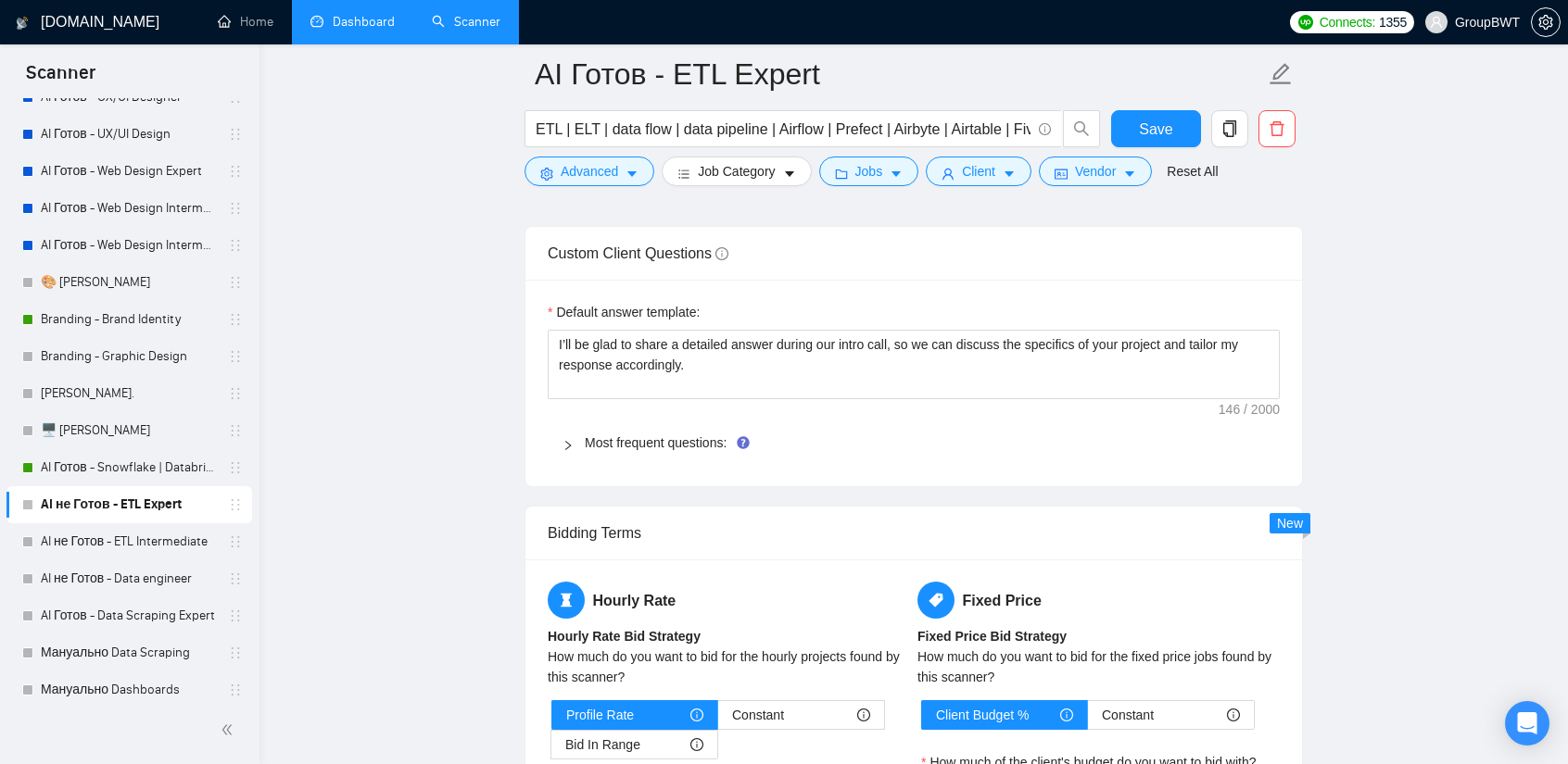
scroll to position [2685, 0]
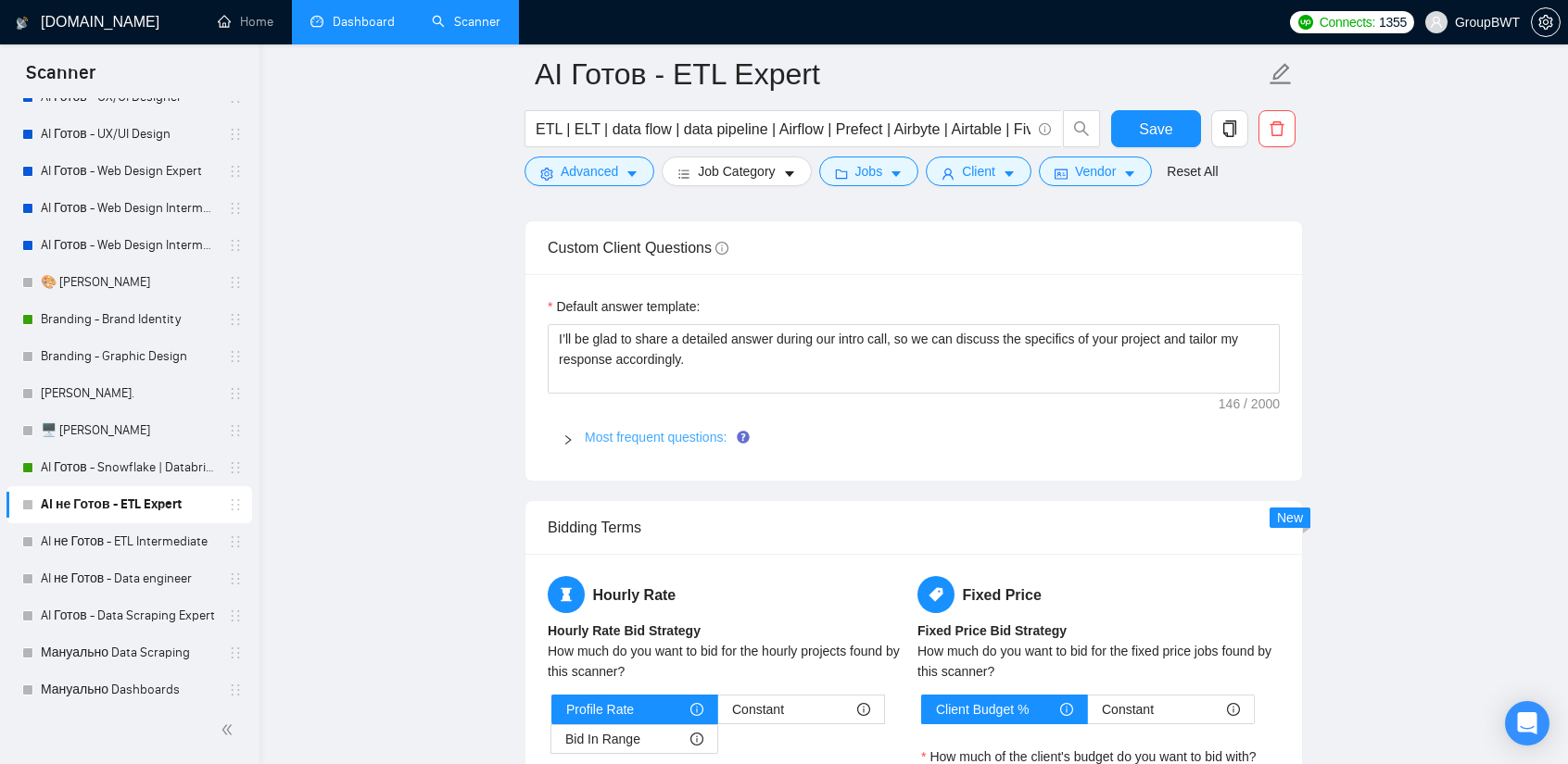
click at [674, 430] on link "Most frequent questions:" at bounding box center [655, 437] width 141 height 15
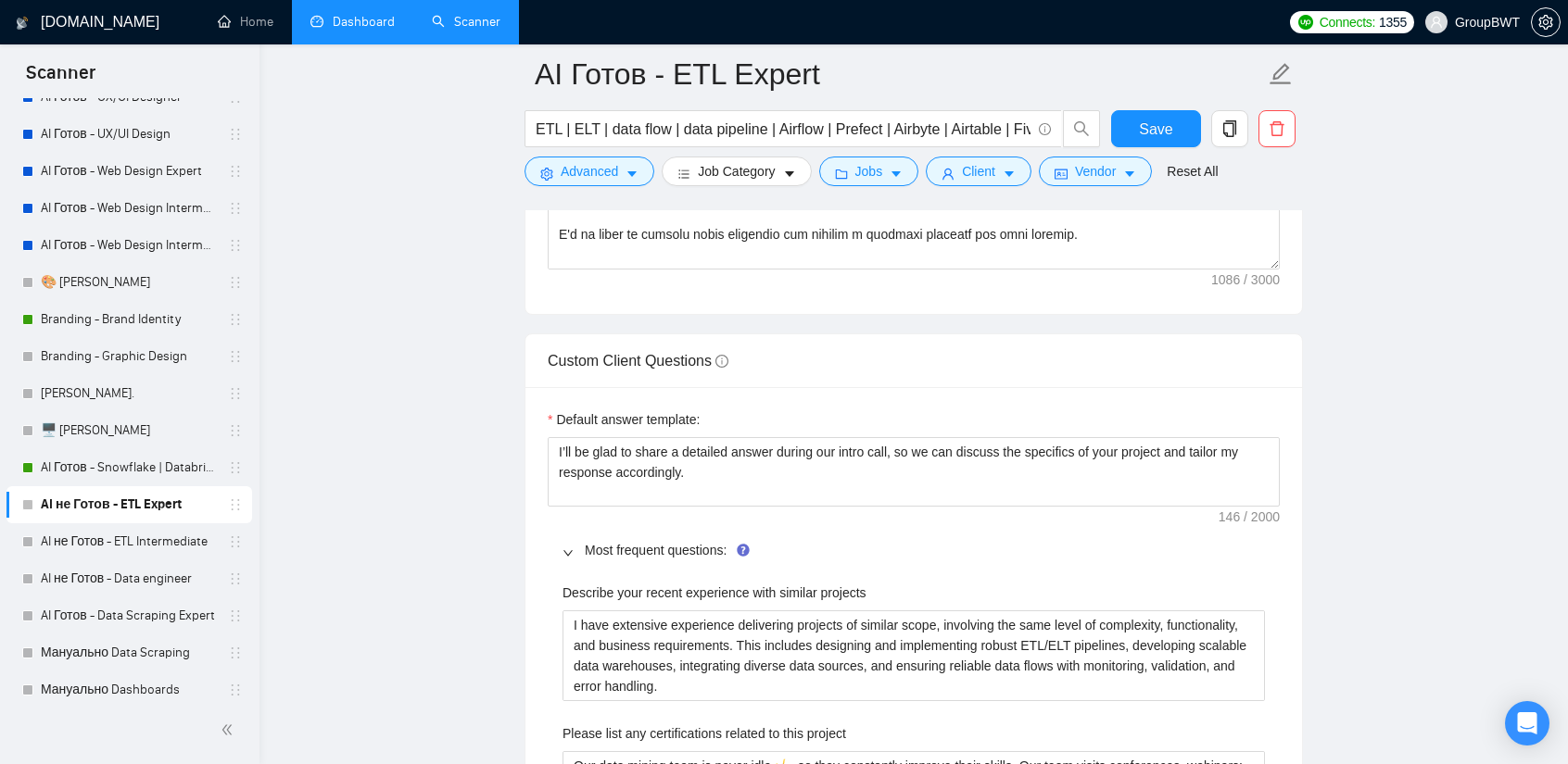
scroll to position [2545, 0]
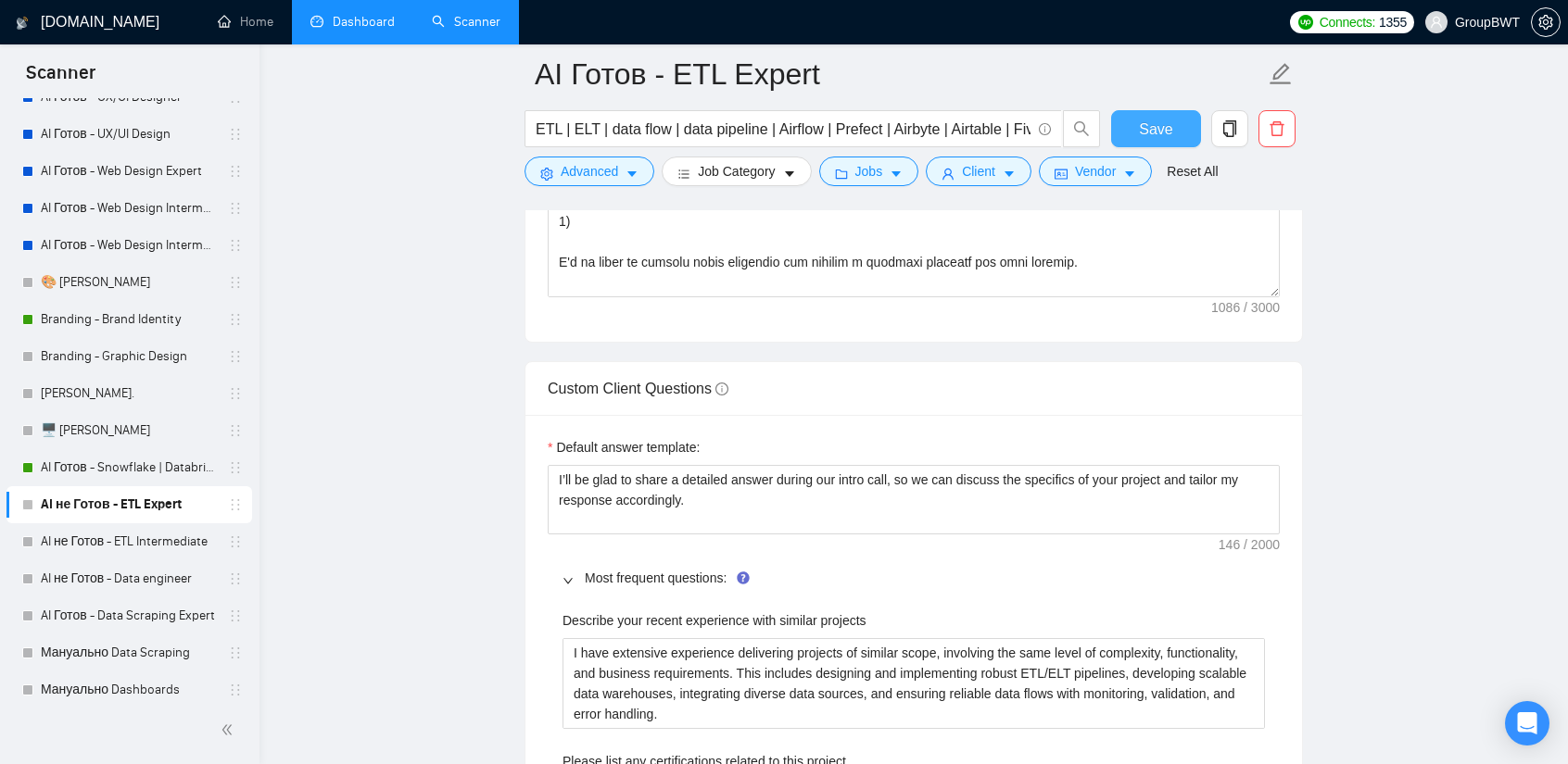
click at [1130, 124] on button "Save" at bounding box center [1156, 128] width 90 height 37
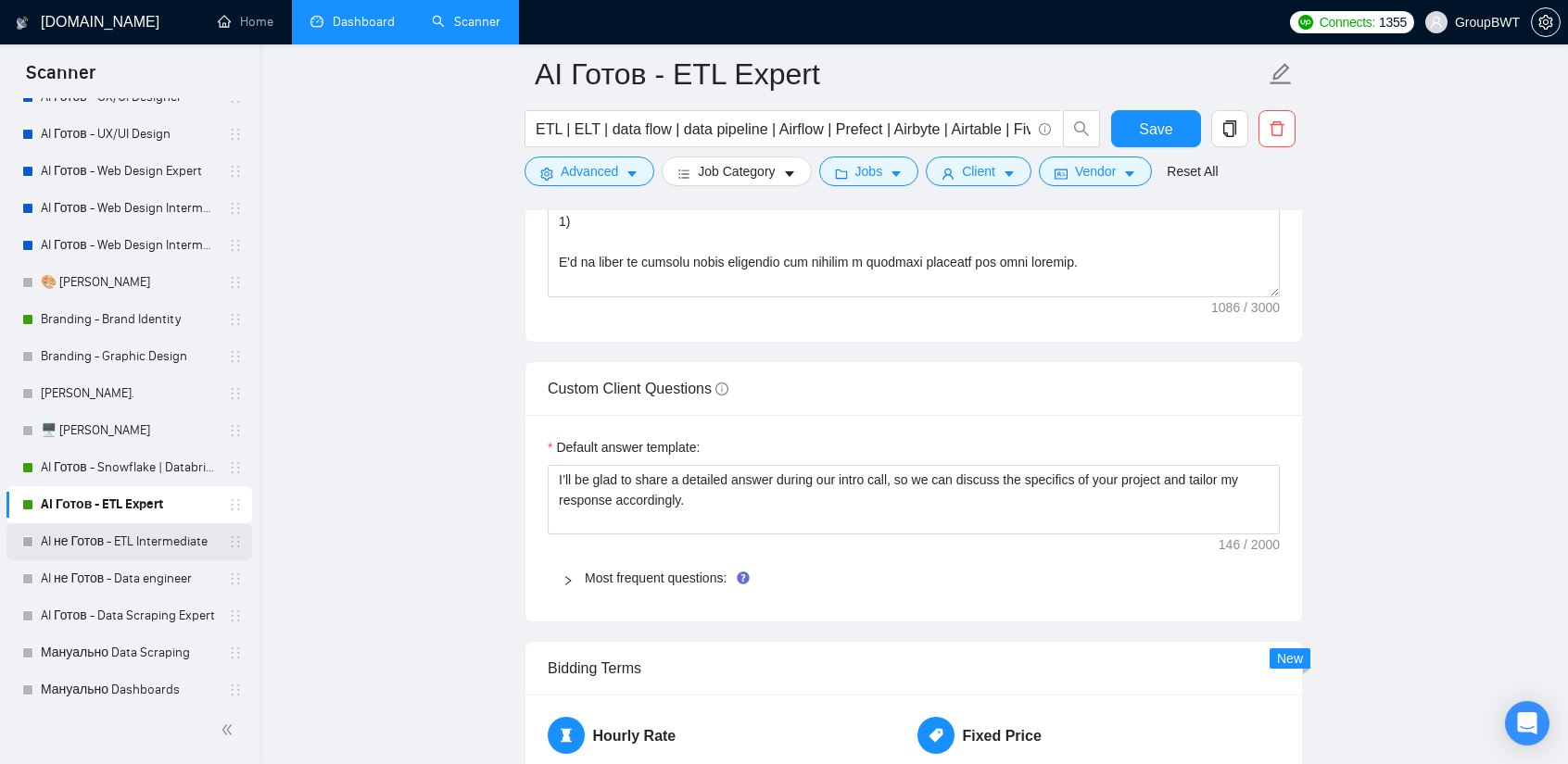
click at [84, 541] on link "AI не Готов - ETL Intermediate" at bounding box center [129, 541] width 176 height 37
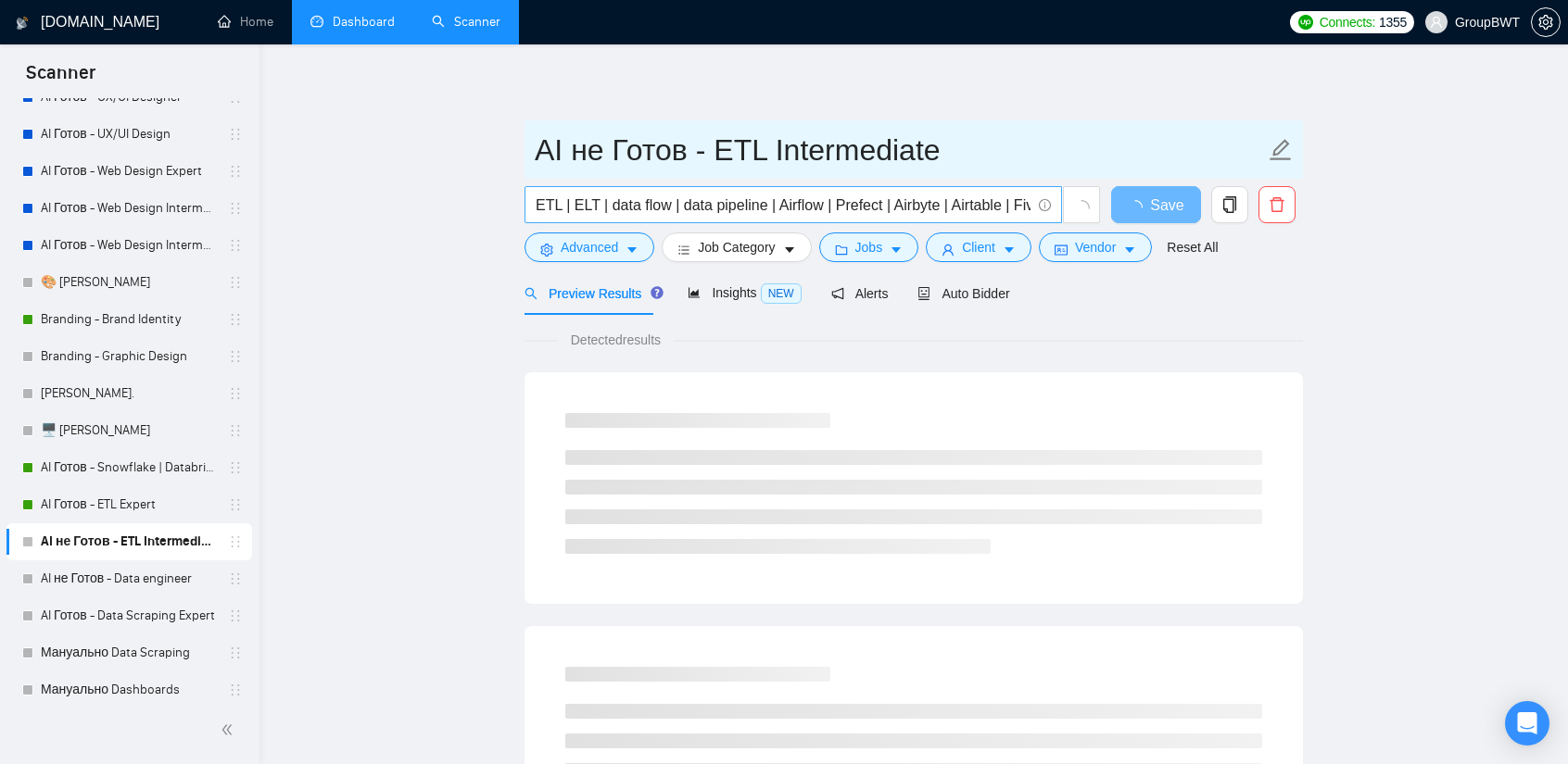
drag, startPoint x: 608, startPoint y: 145, endPoint x: 688, endPoint y: 194, distance: 93.8
click at [575, 153] on input "AI не Готов - ETL Intermediate" at bounding box center [900, 150] width 730 height 46
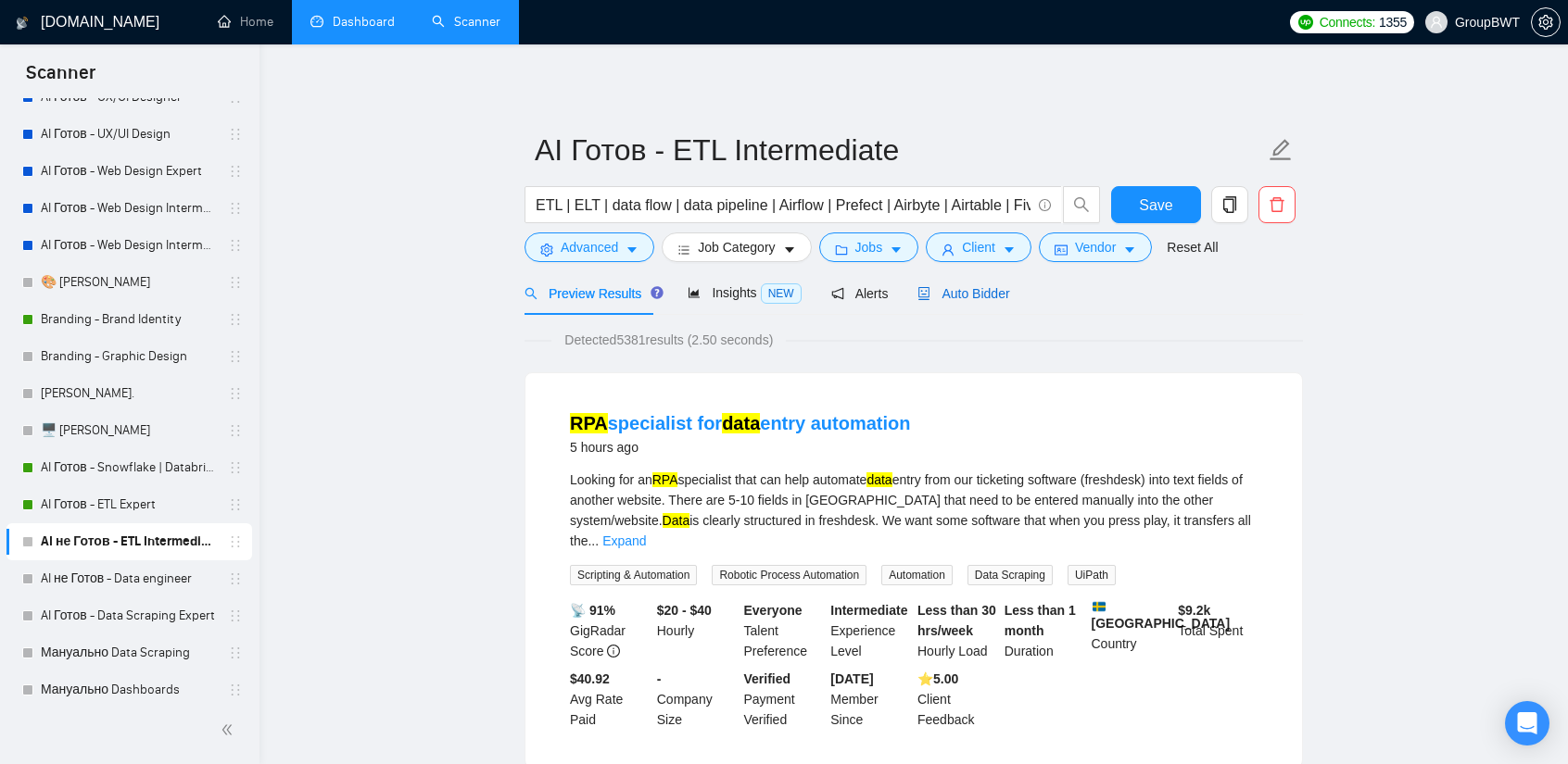
click at [967, 295] on span "Auto Bidder" at bounding box center [963, 294] width 92 height 15
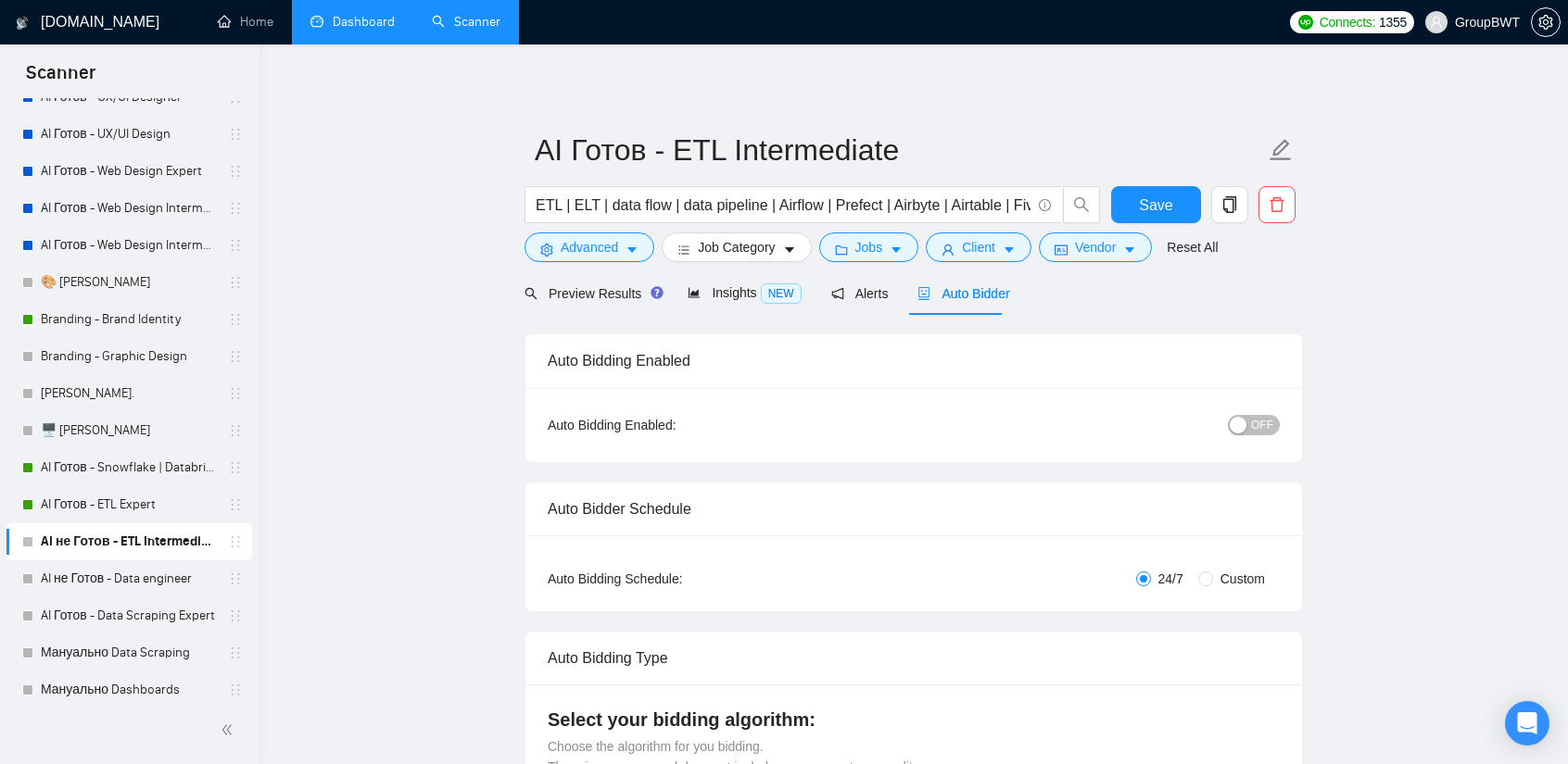
click at [1257, 423] on span "OFF" at bounding box center [1261, 424] width 22 height 20
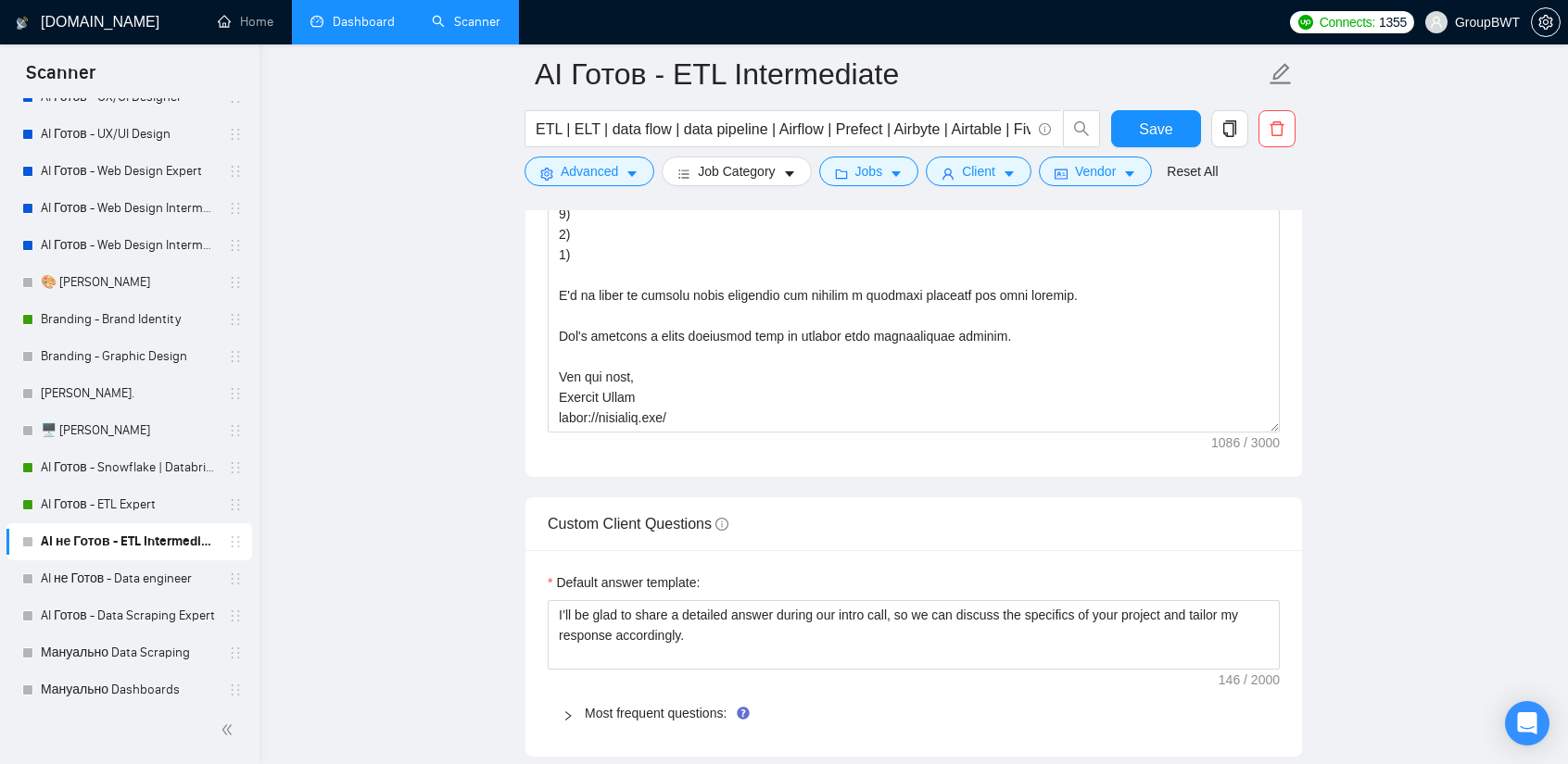
scroll to position [2593, 0]
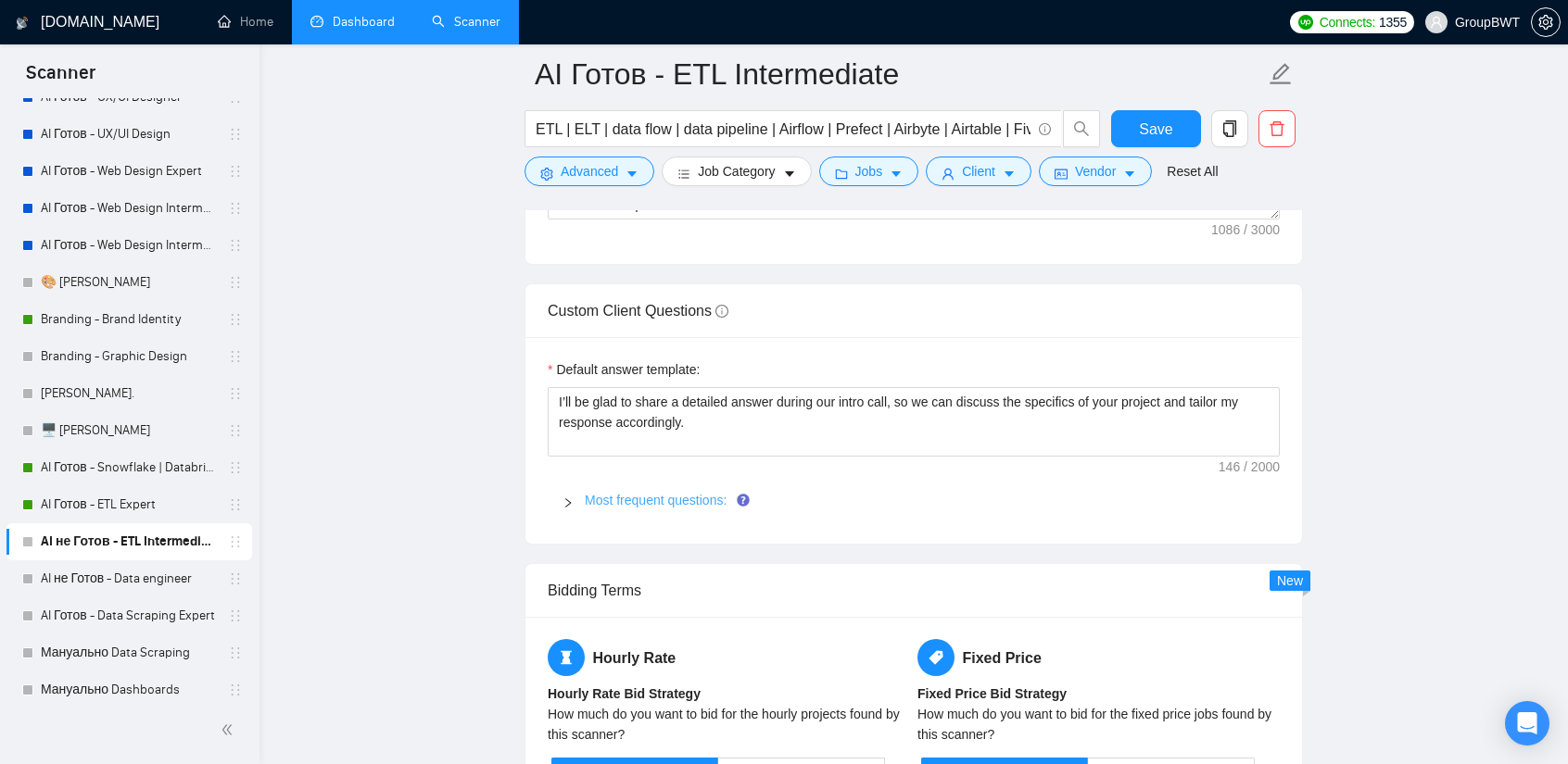
click at [625, 493] on link "Most frequent questions:" at bounding box center [655, 500] width 141 height 15
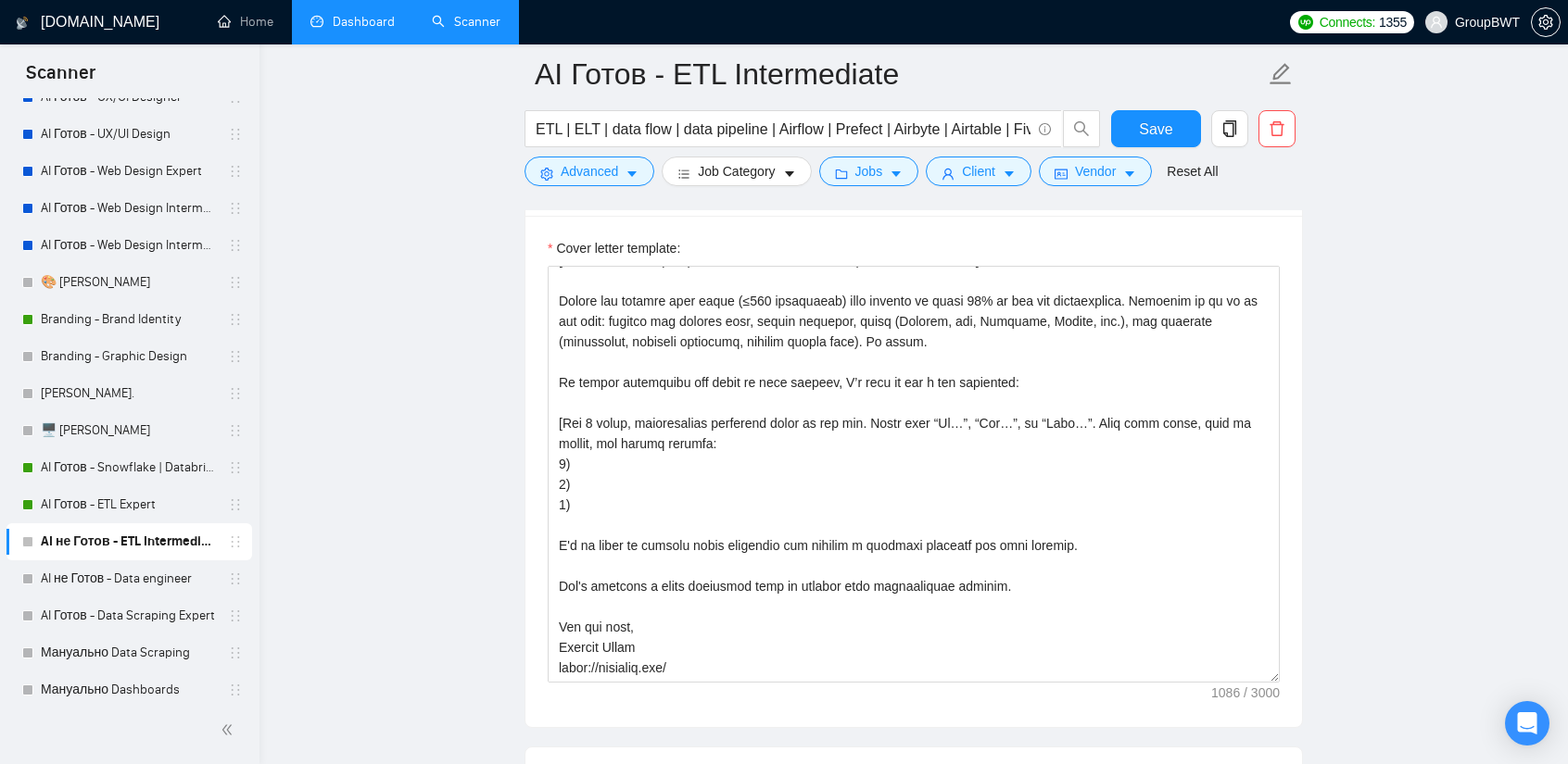
scroll to position [1667, 0]
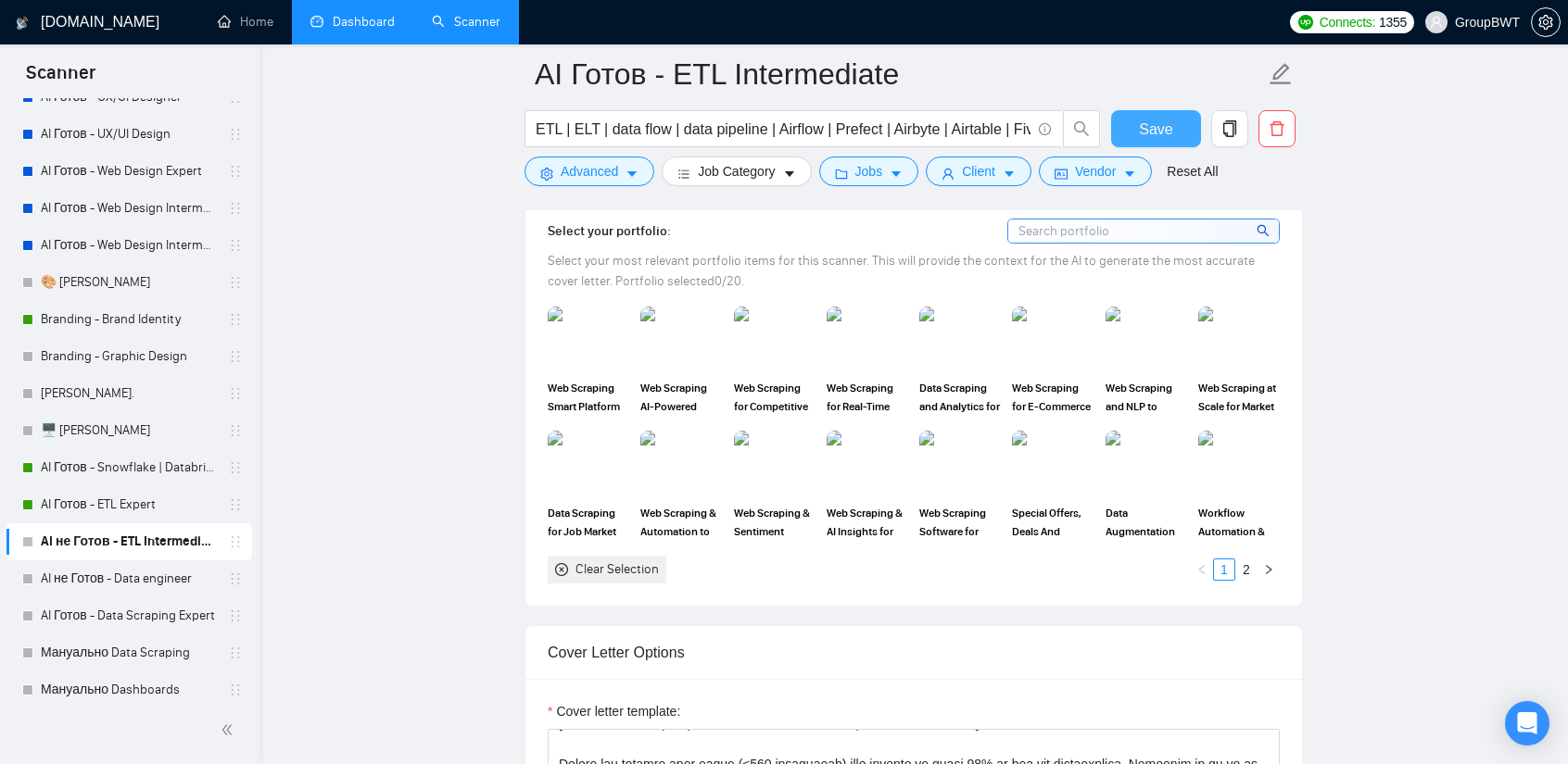
click at [1171, 127] on span "Save" at bounding box center [1155, 129] width 33 height 23
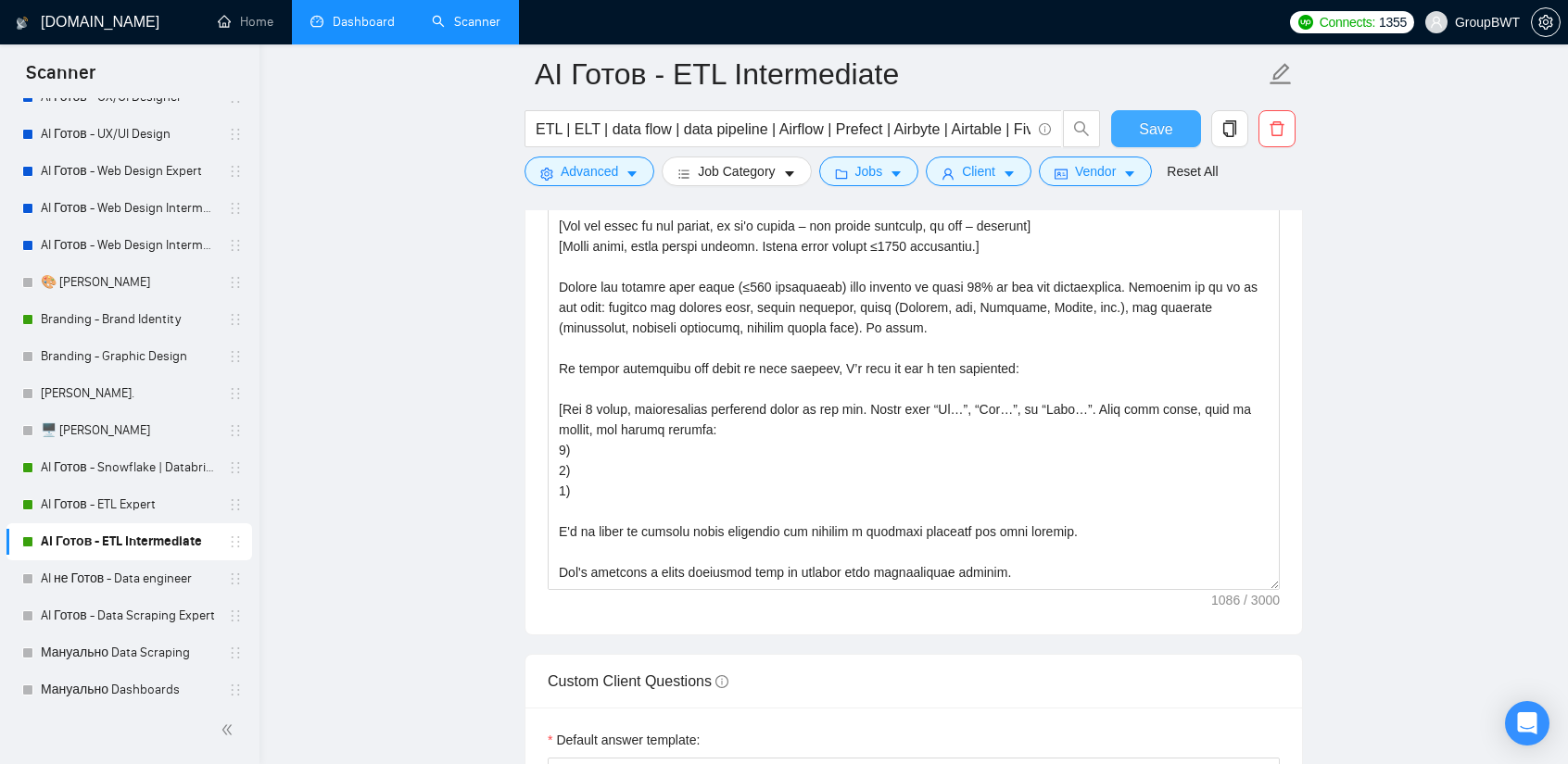
scroll to position [0, 0]
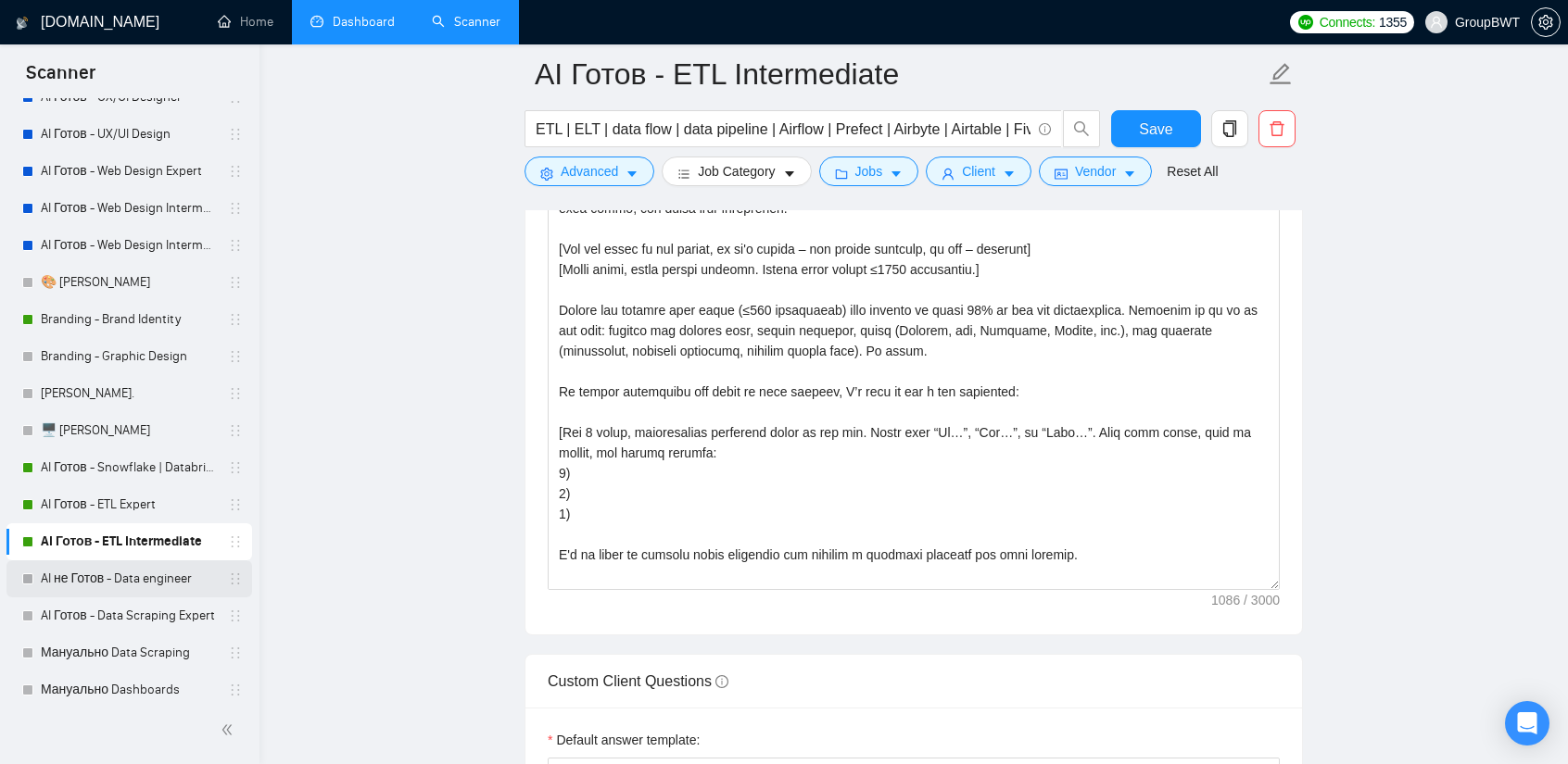
click at [131, 585] on link "AI не Готов - Data engineer" at bounding box center [129, 579] width 176 height 37
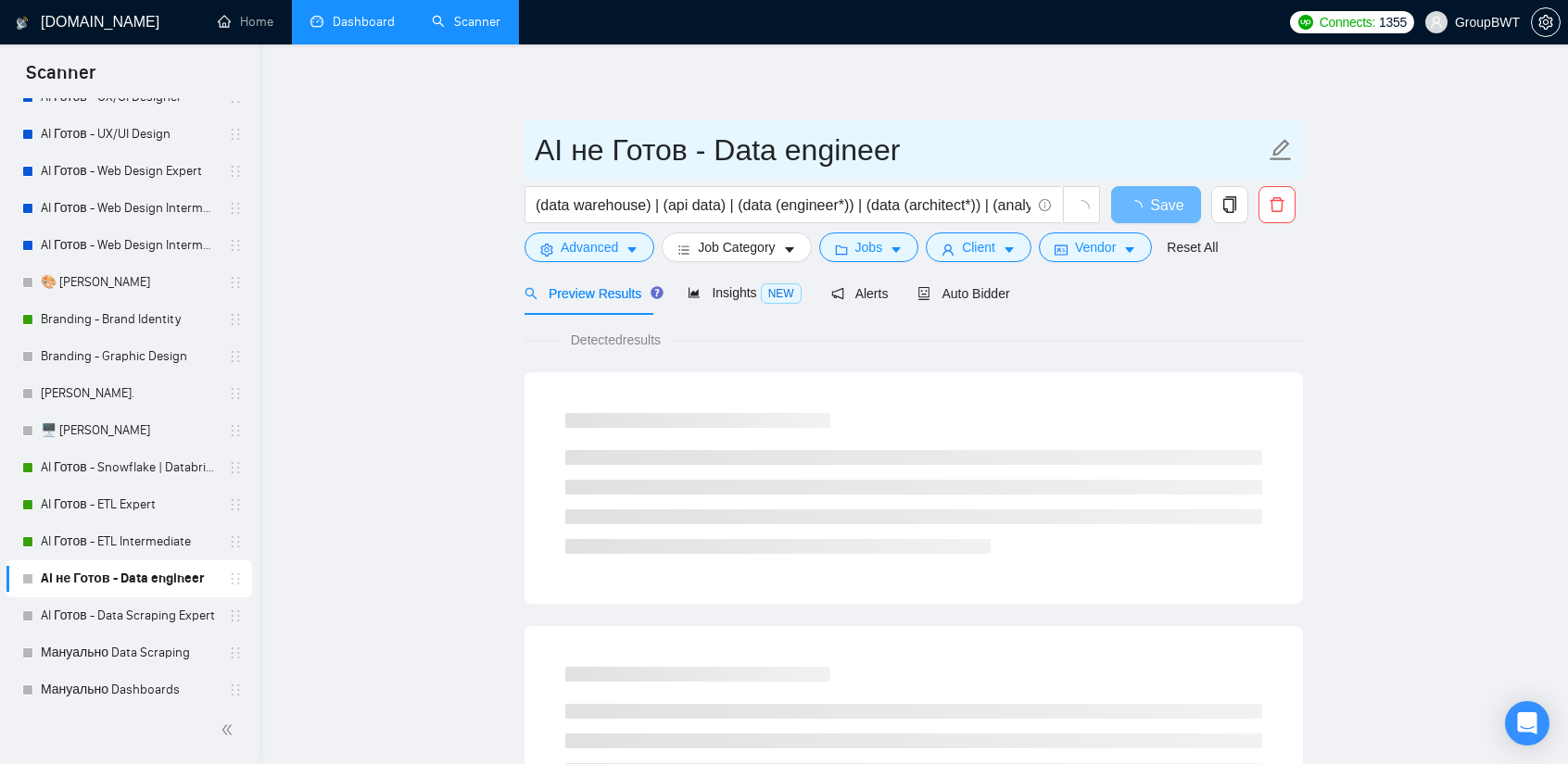
drag, startPoint x: 600, startPoint y: 159, endPoint x: 569, endPoint y: 160, distance: 31.0
click at [569, 160] on input "AI не Готов - Data engineer" at bounding box center [900, 150] width 730 height 46
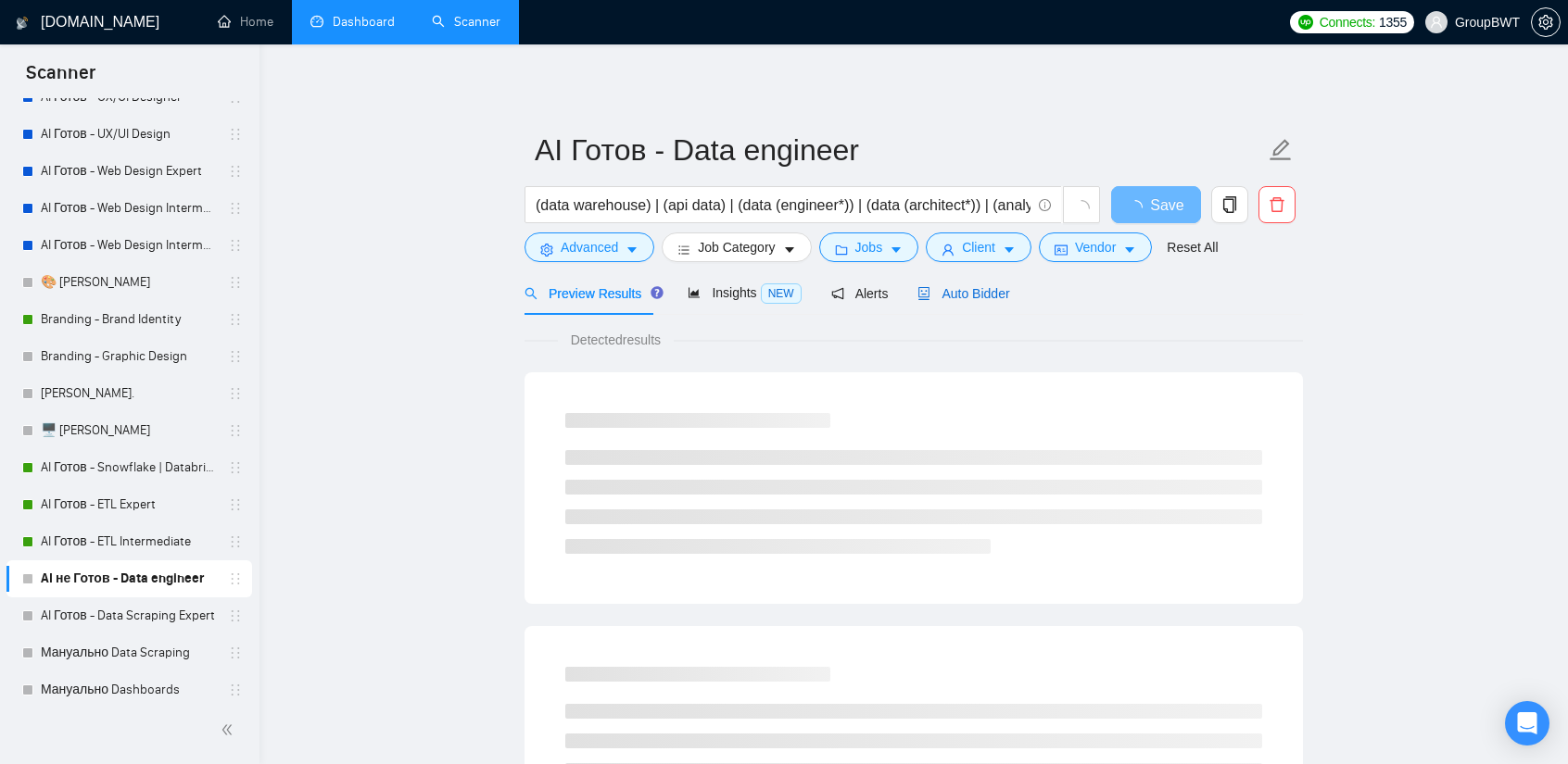
click at [936, 291] on span "Auto Bidder" at bounding box center [963, 294] width 92 height 15
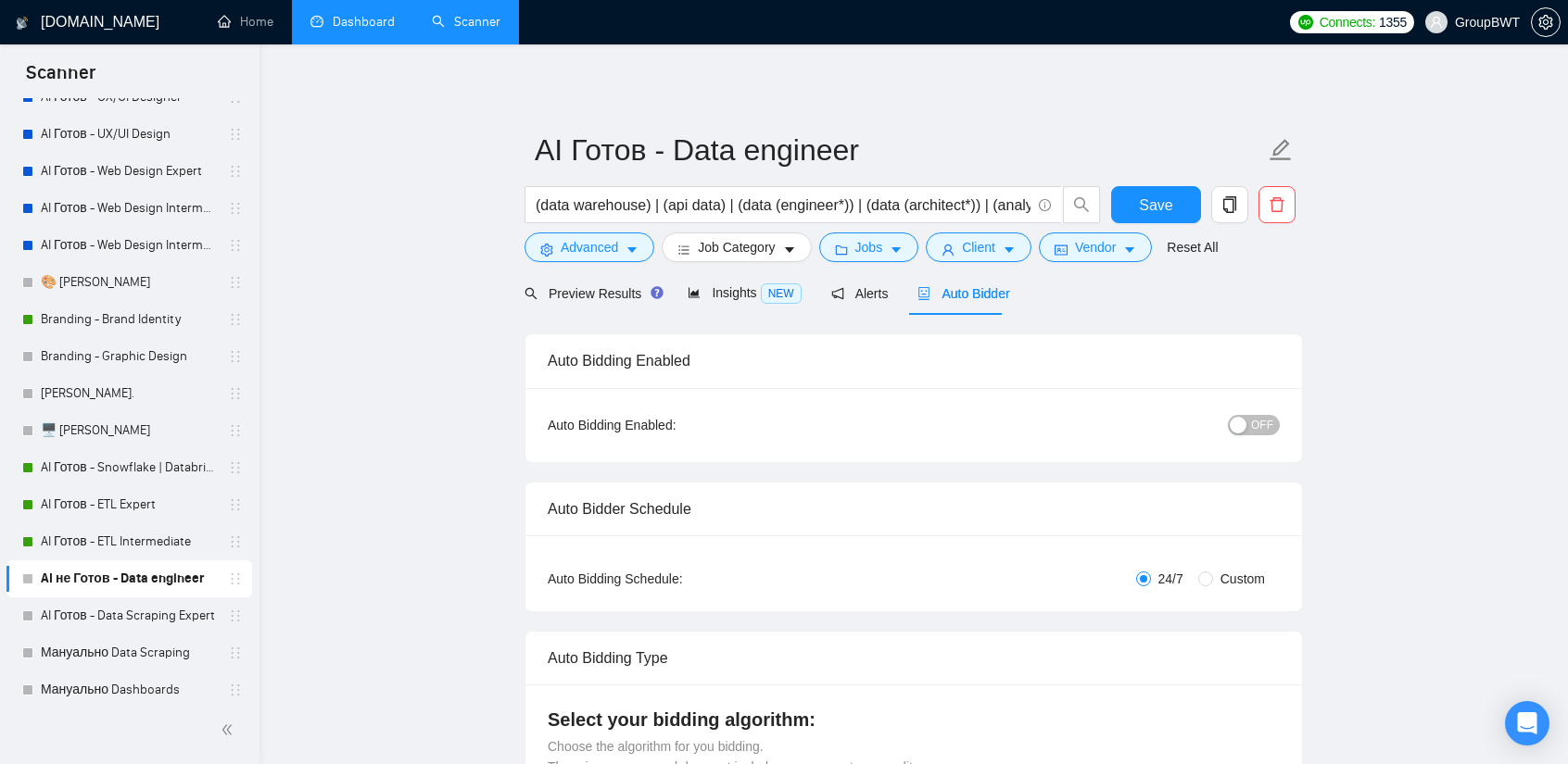
click at [1264, 419] on span "OFF" at bounding box center [1261, 424] width 22 height 20
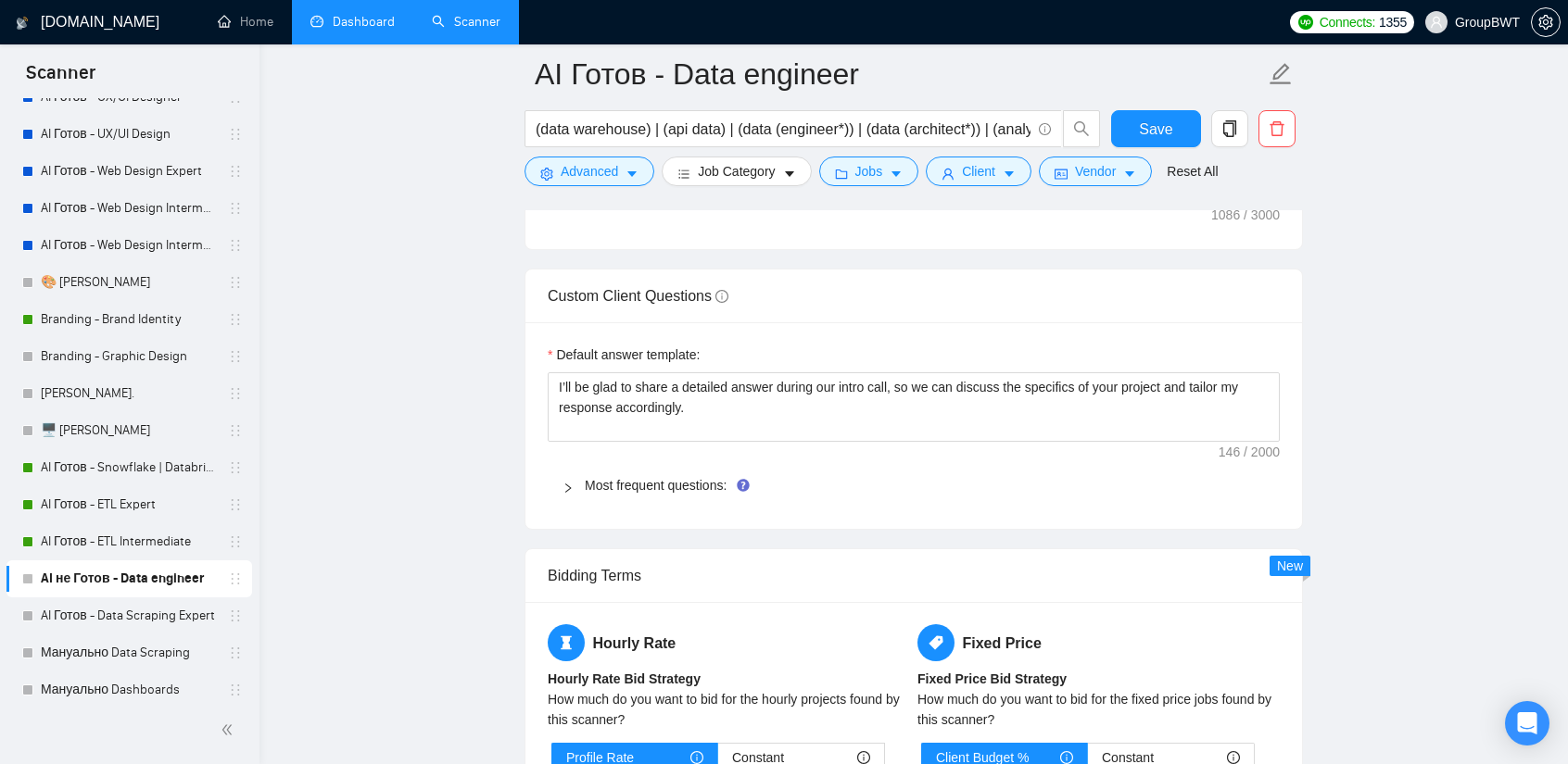
scroll to position [2593, 0]
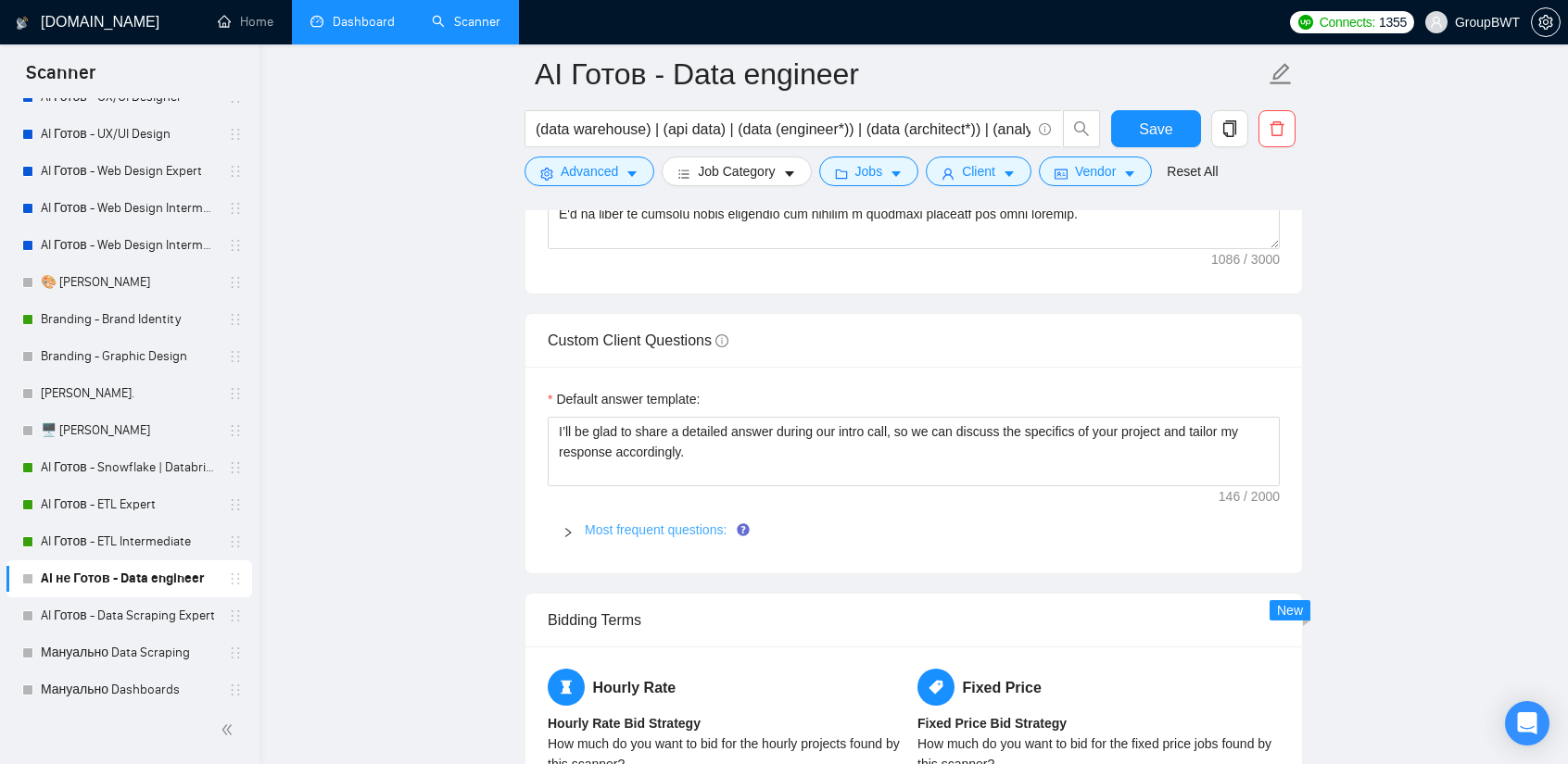
click at [639, 529] on link "Most frequent questions:" at bounding box center [655, 530] width 141 height 15
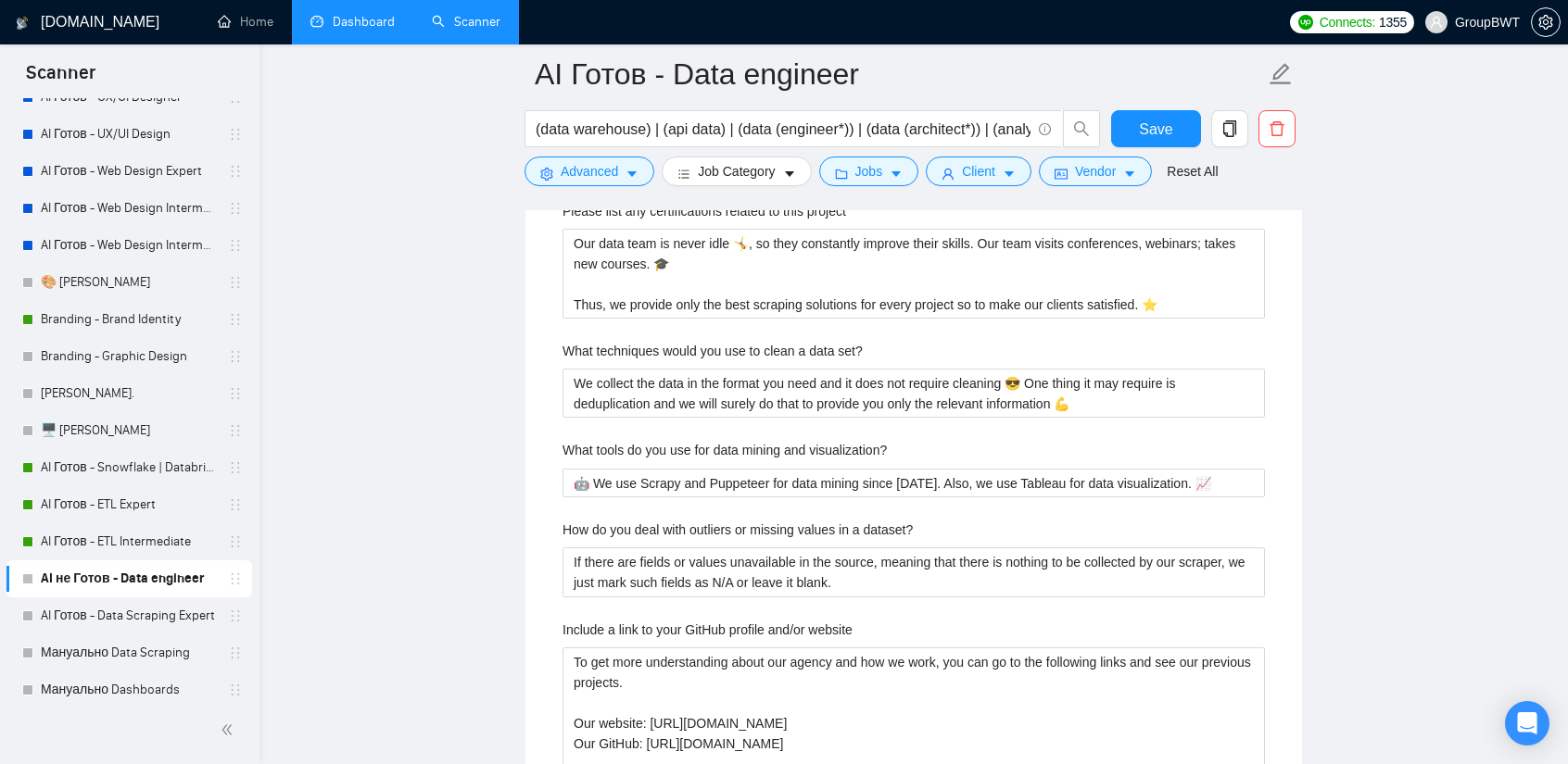
scroll to position [3241, 0]
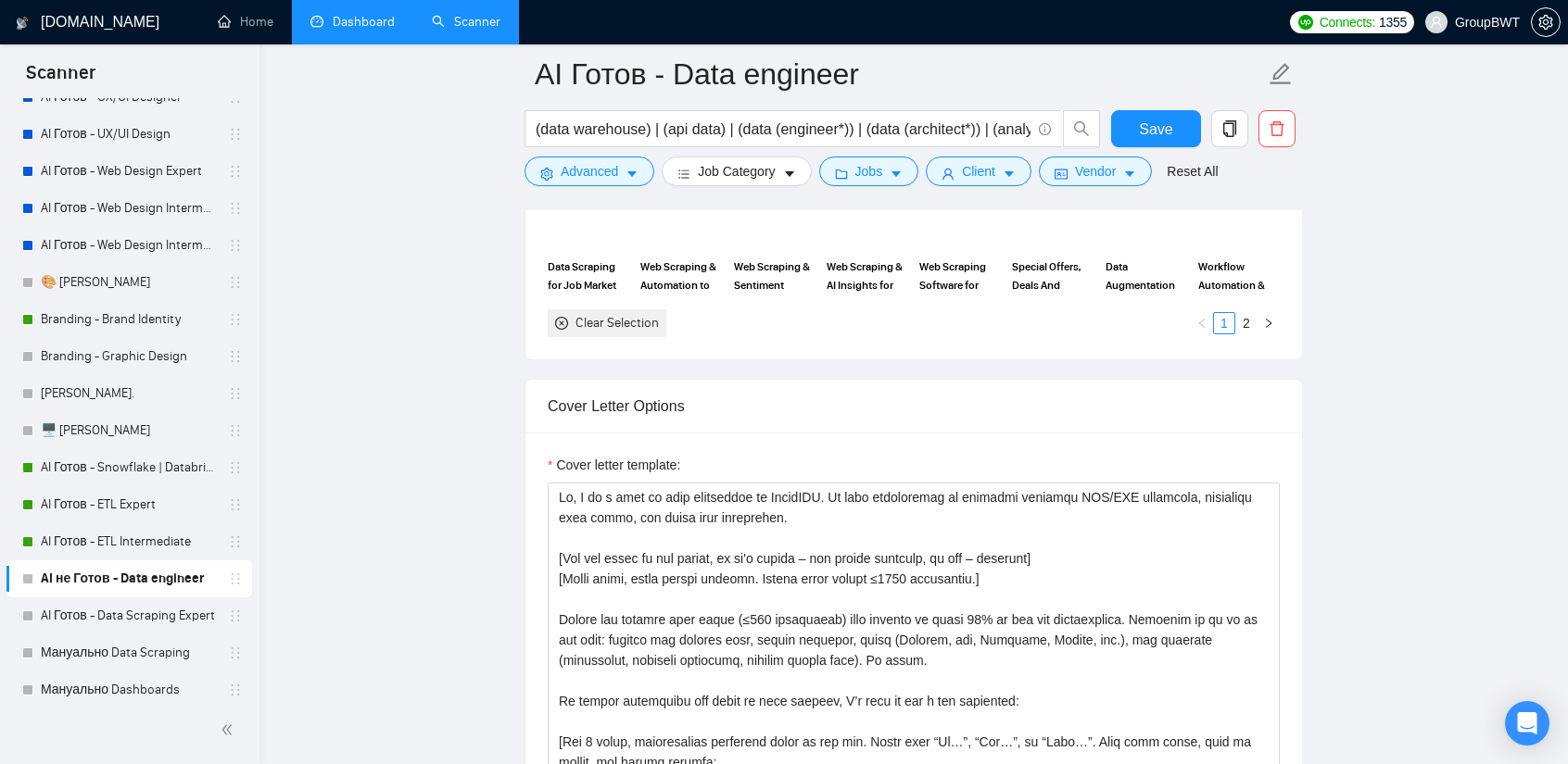
scroll to position [1926, 0]
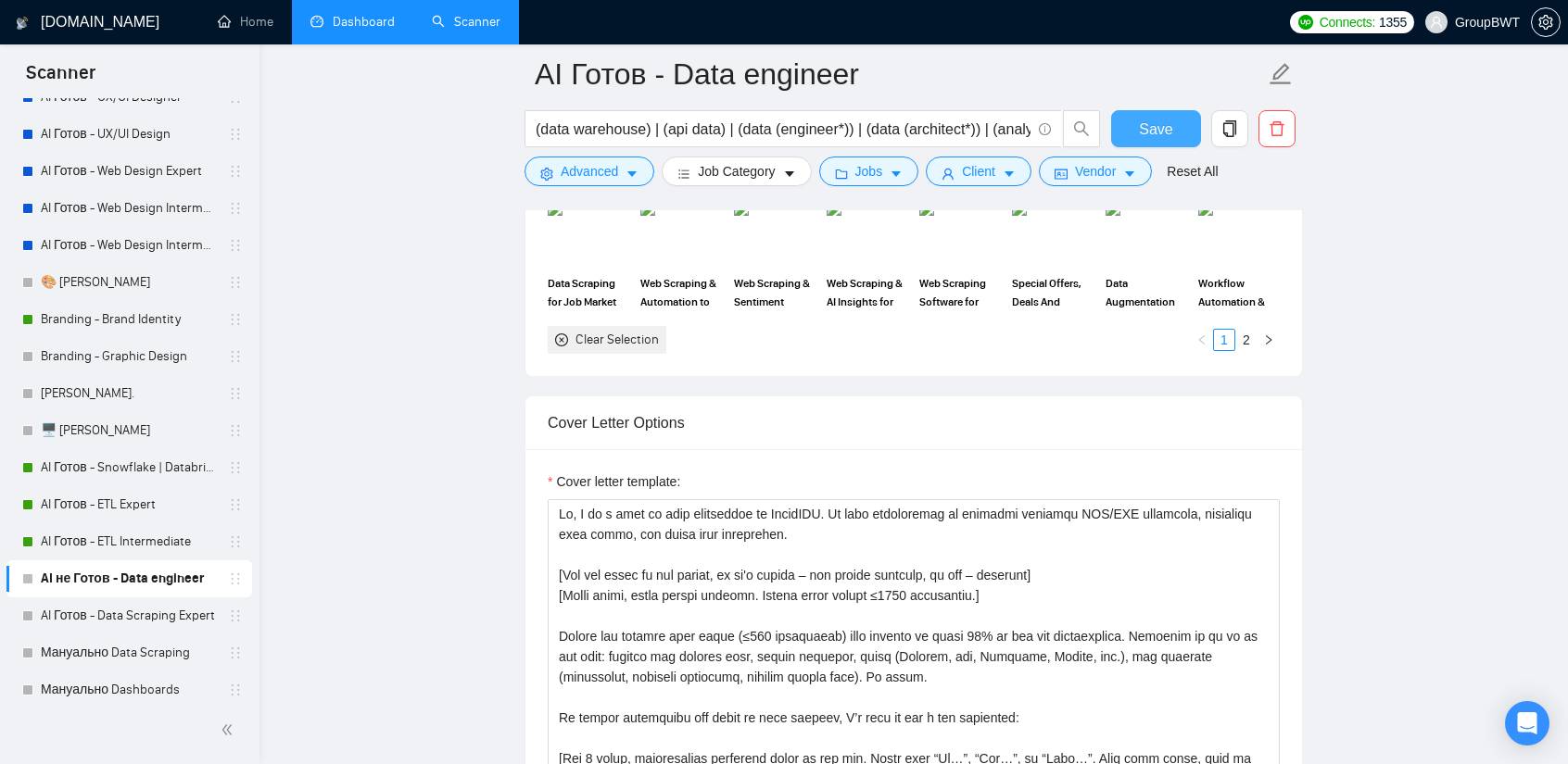
click at [1174, 127] on button "Save" at bounding box center [1156, 128] width 90 height 37
click at [106, 618] on link "AI Готов - Data Scraping Expert" at bounding box center [129, 616] width 176 height 37
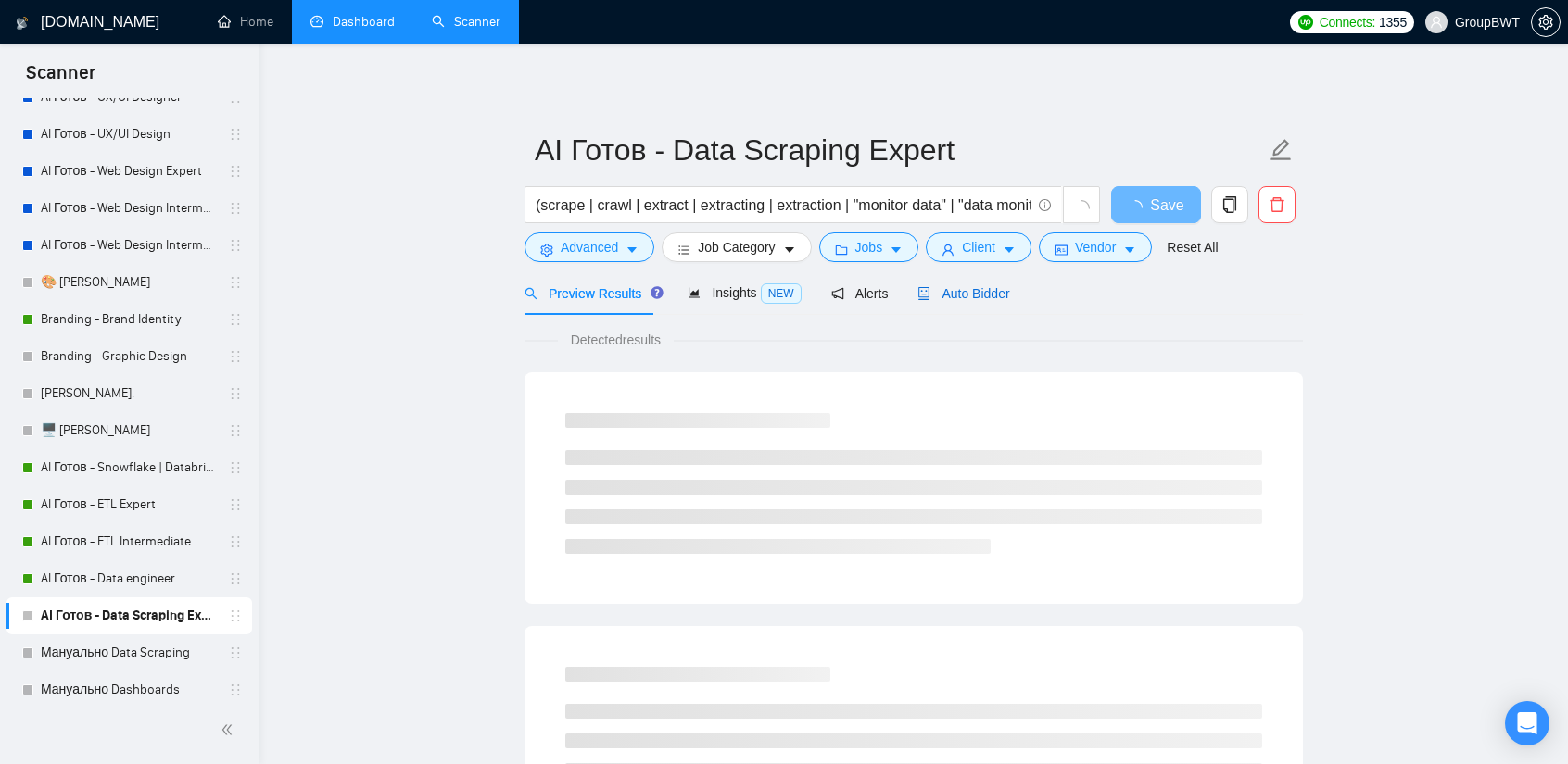
click at [977, 299] on span "Auto Bidder" at bounding box center [963, 294] width 92 height 15
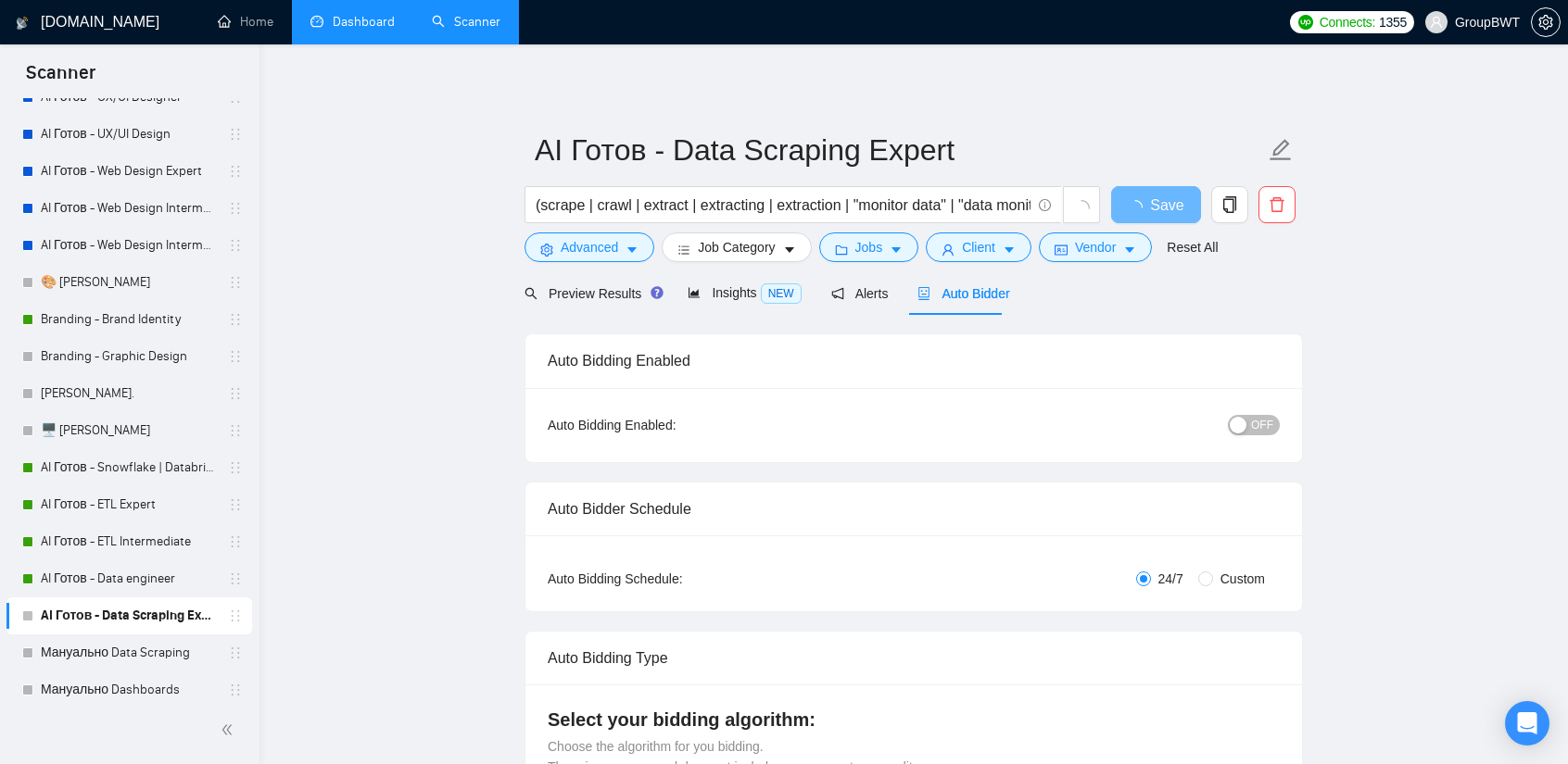
click at [1252, 423] on button "OFF" at bounding box center [1254, 424] width 52 height 20
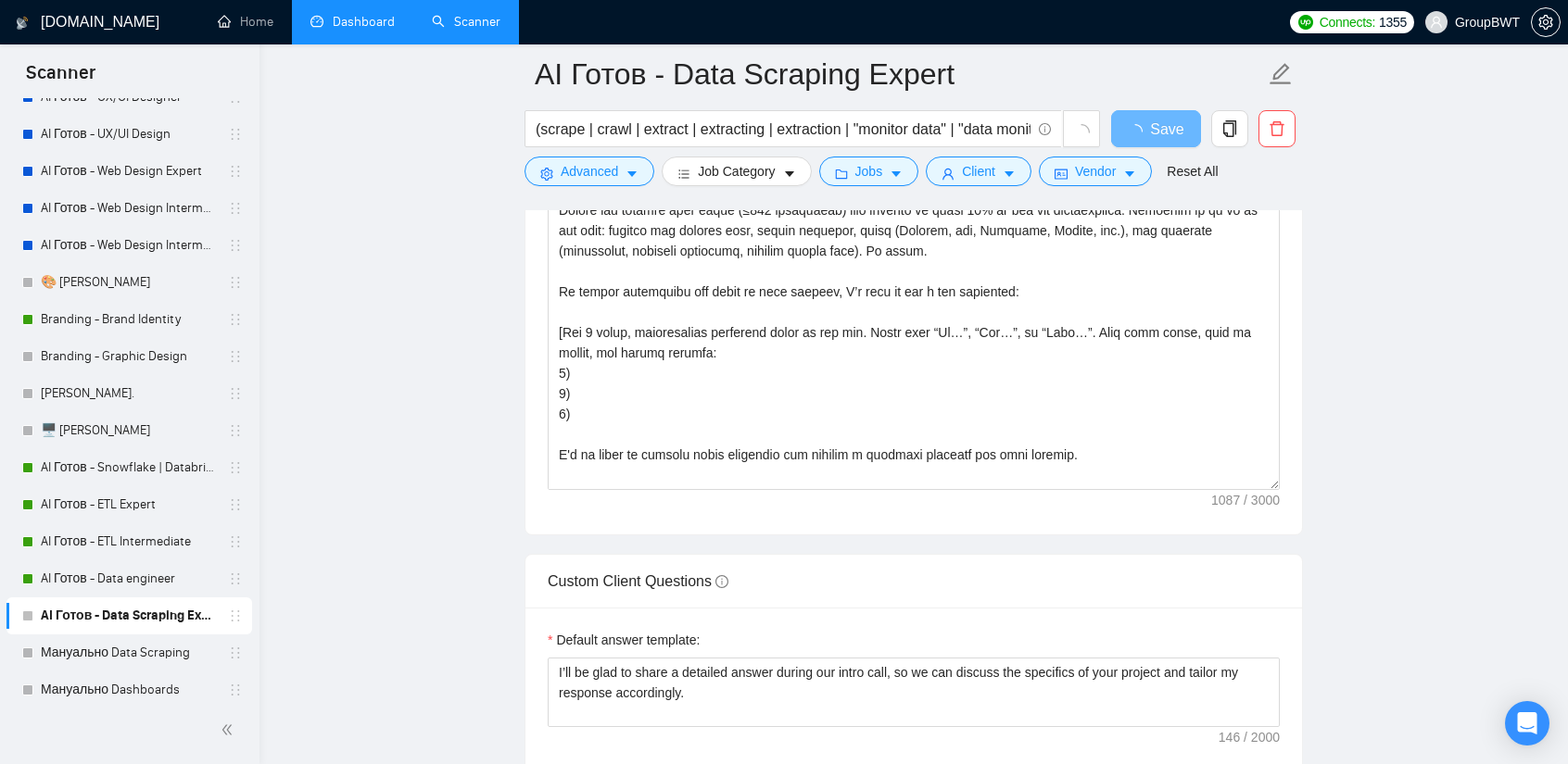
scroll to position [2316, 0]
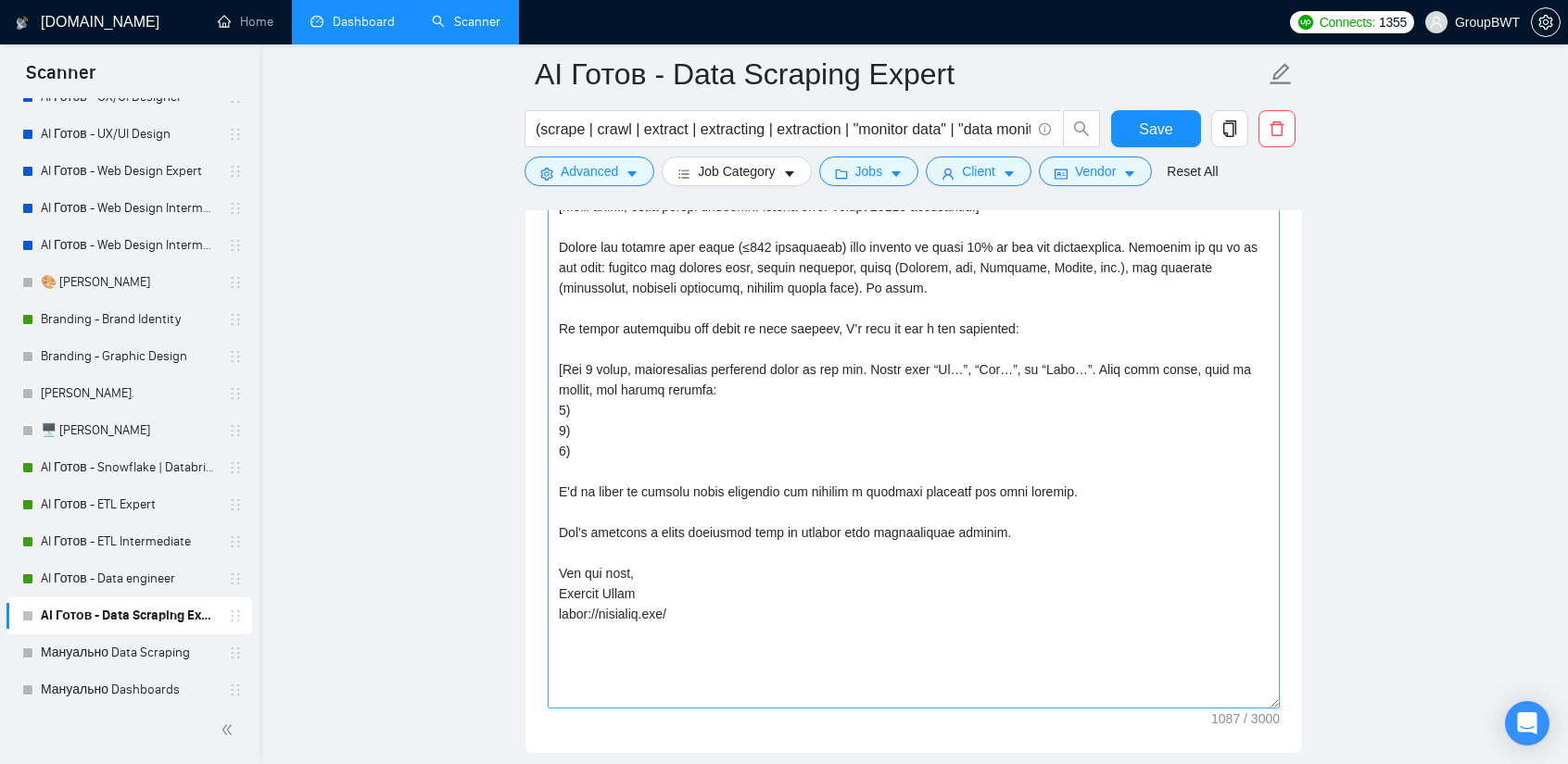
drag, startPoint x: 1274, startPoint y: 514, endPoint x: 1257, endPoint y: 696, distance: 182.8
click at [1257, 696] on textarea "Cover letter template:" at bounding box center [913, 409] width 732 height 598
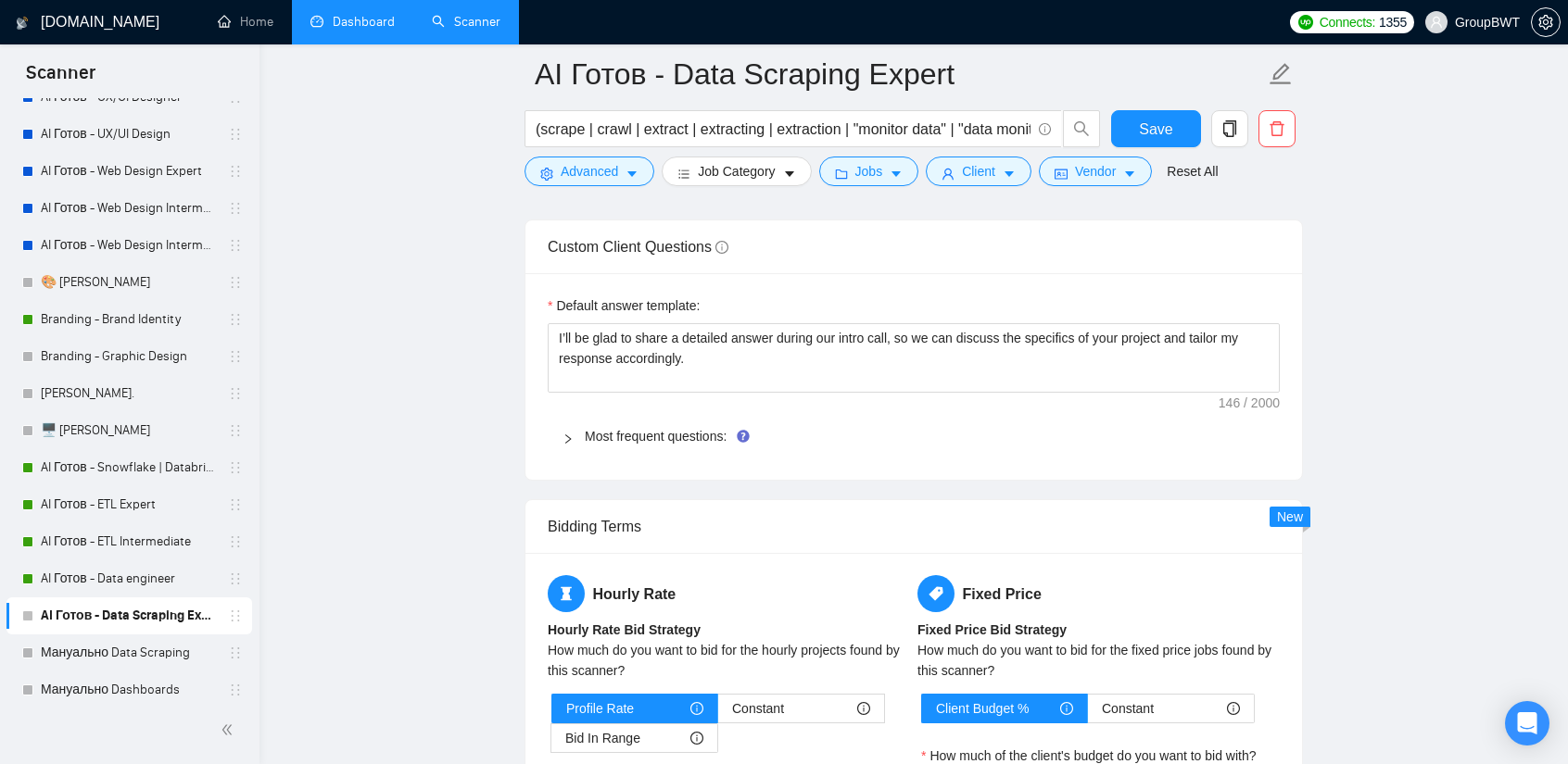
scroll to position [2871, 0]
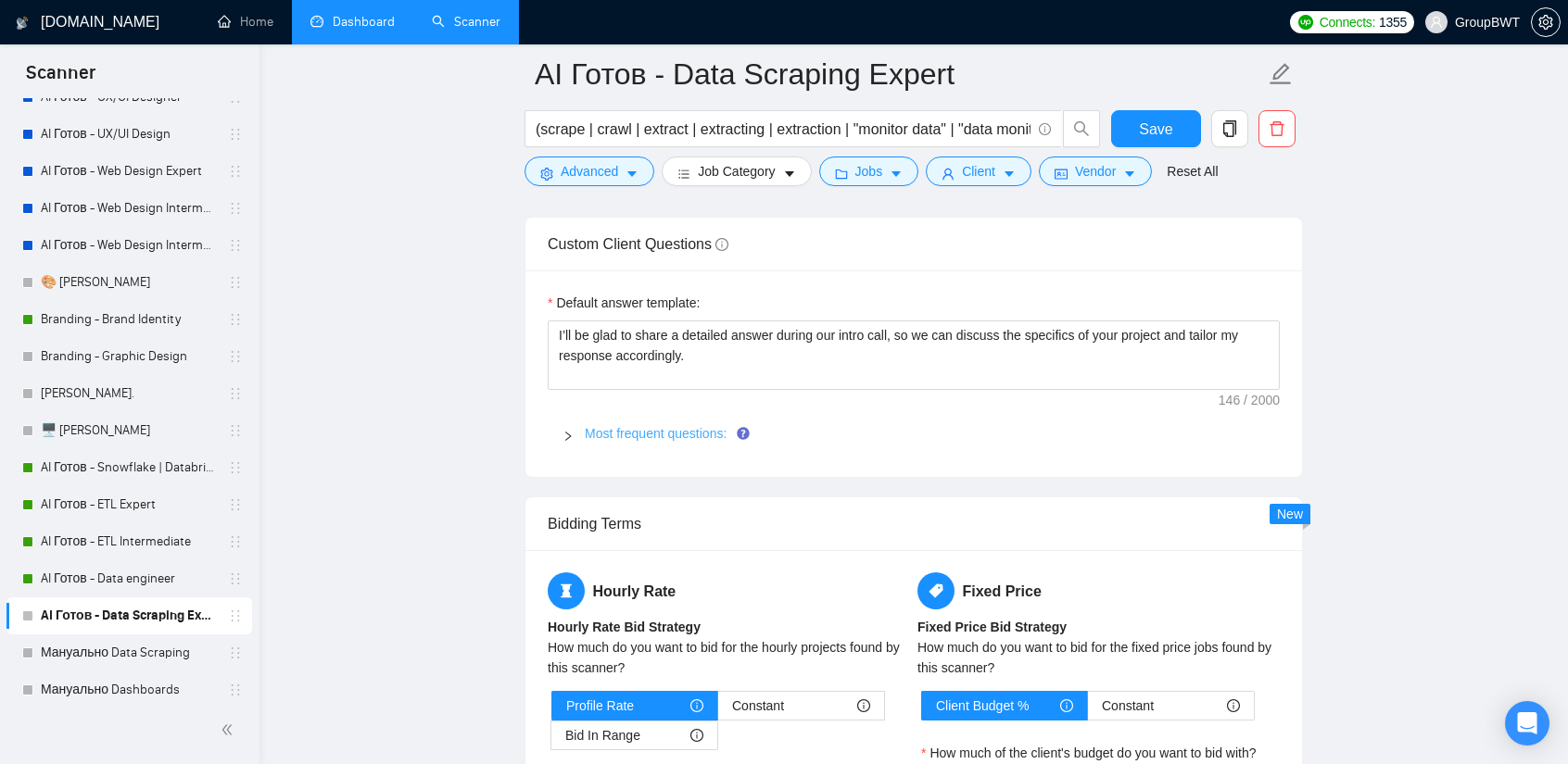
click at [663, 426] on link "Most frequent questions:" at bounding box center [655, 434] width 141 height 15
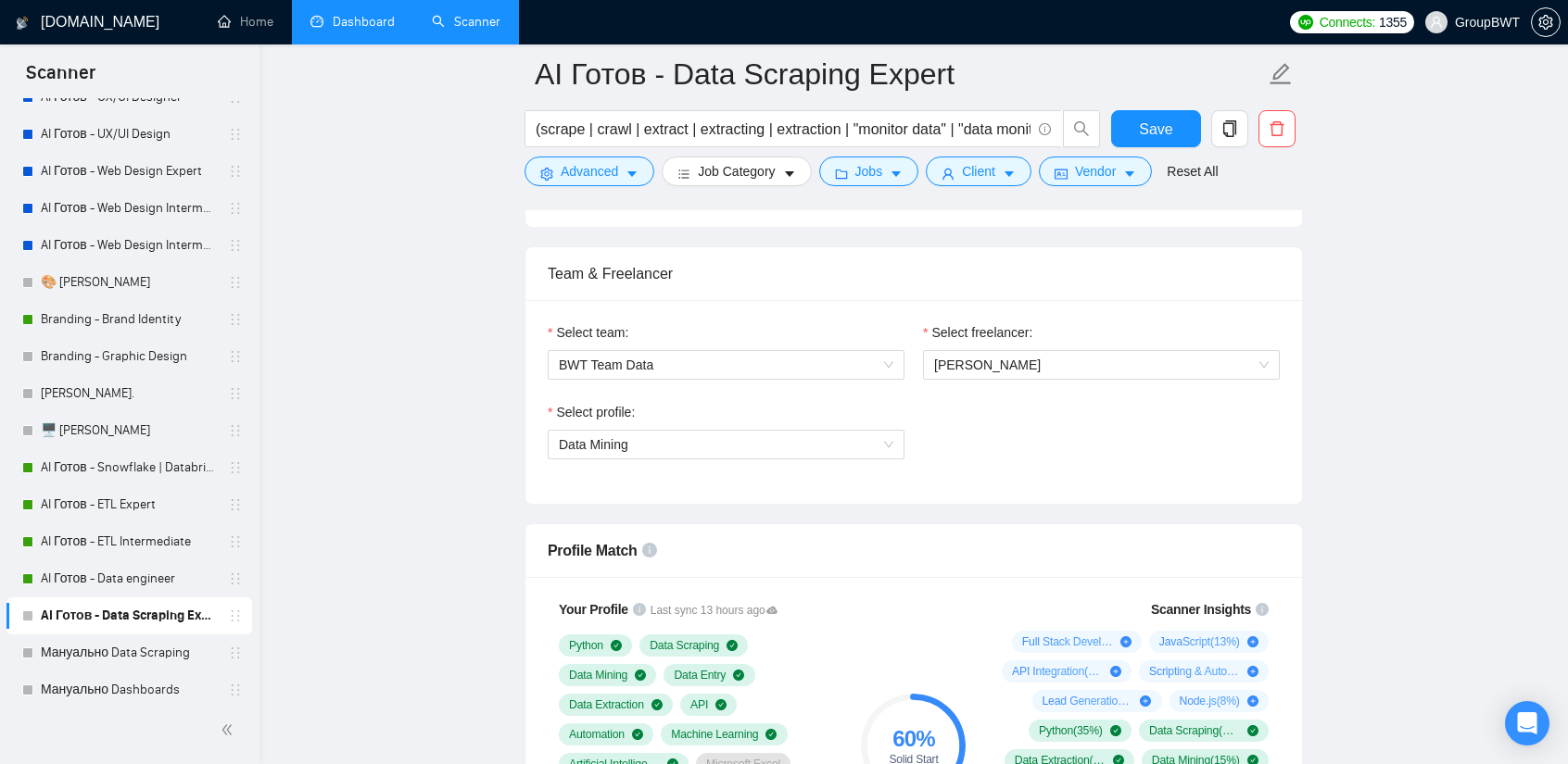
scroll to position [876, 0]
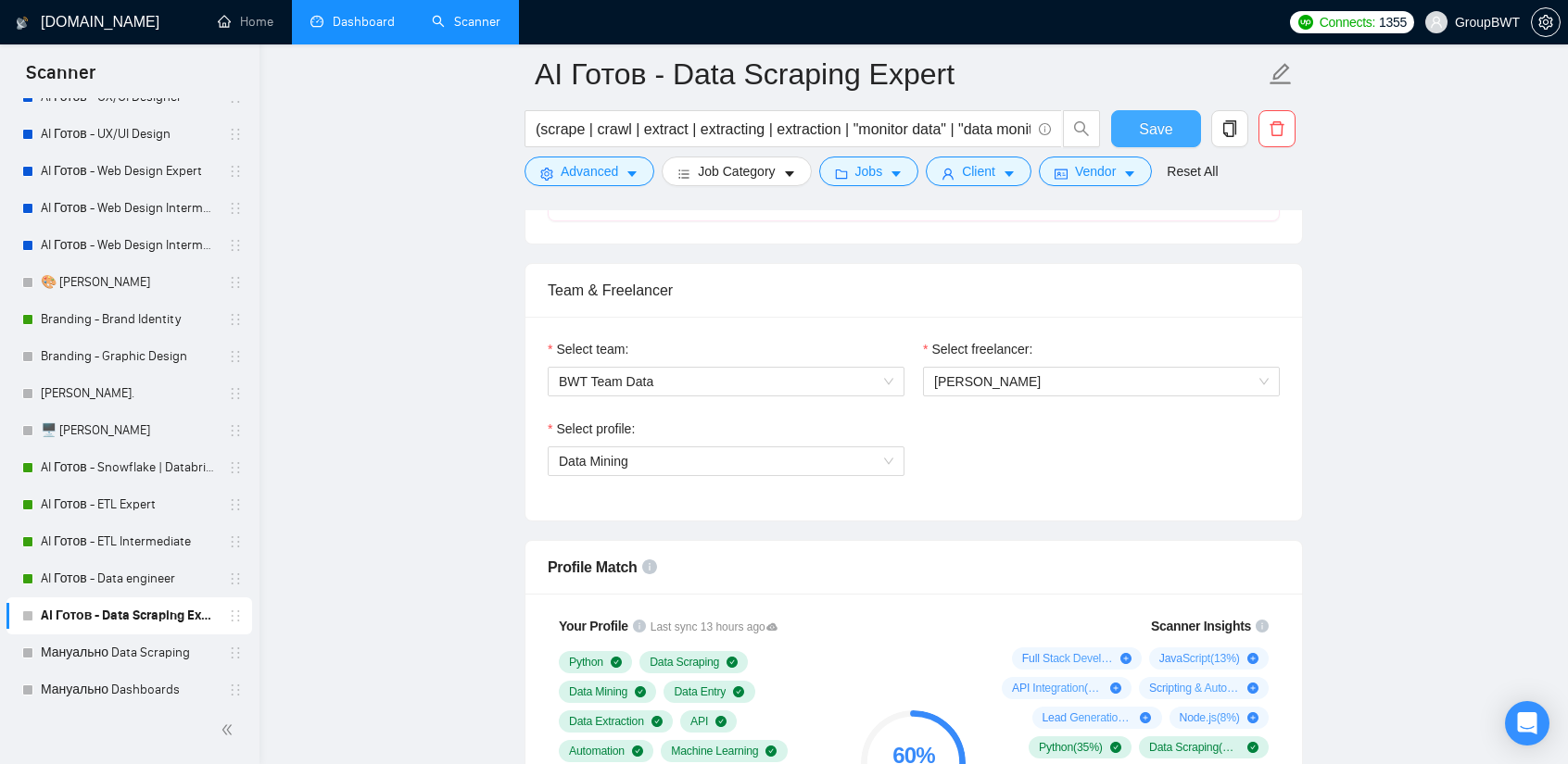
click at [1156, 135] on span "Save" at bounding box center [1155, 129] width 33 height 23
click at [355, 19] on link "Dashboard" at bounding box center [353, 22] width 84 height 15
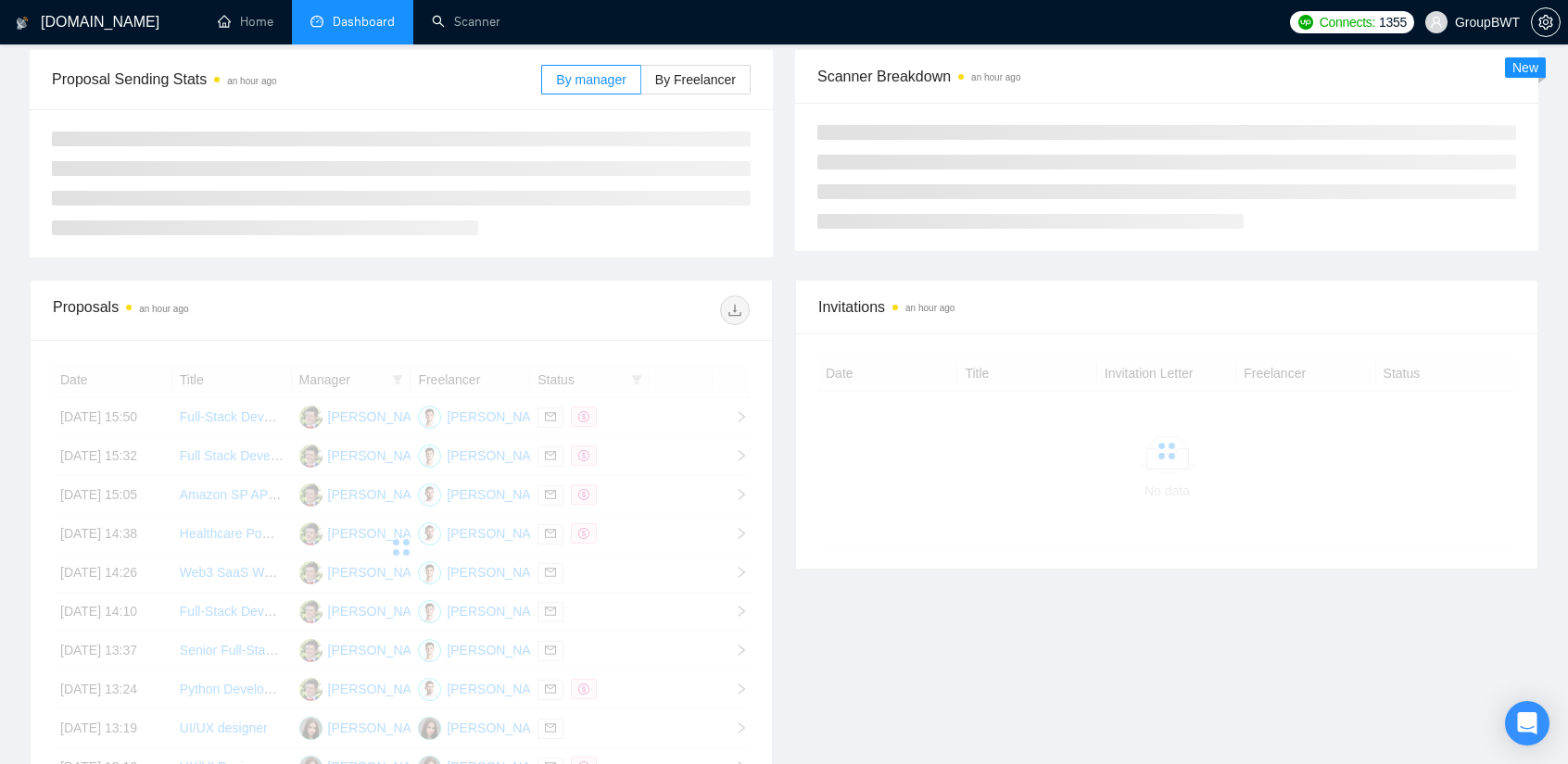
scroll to position [24, 0]
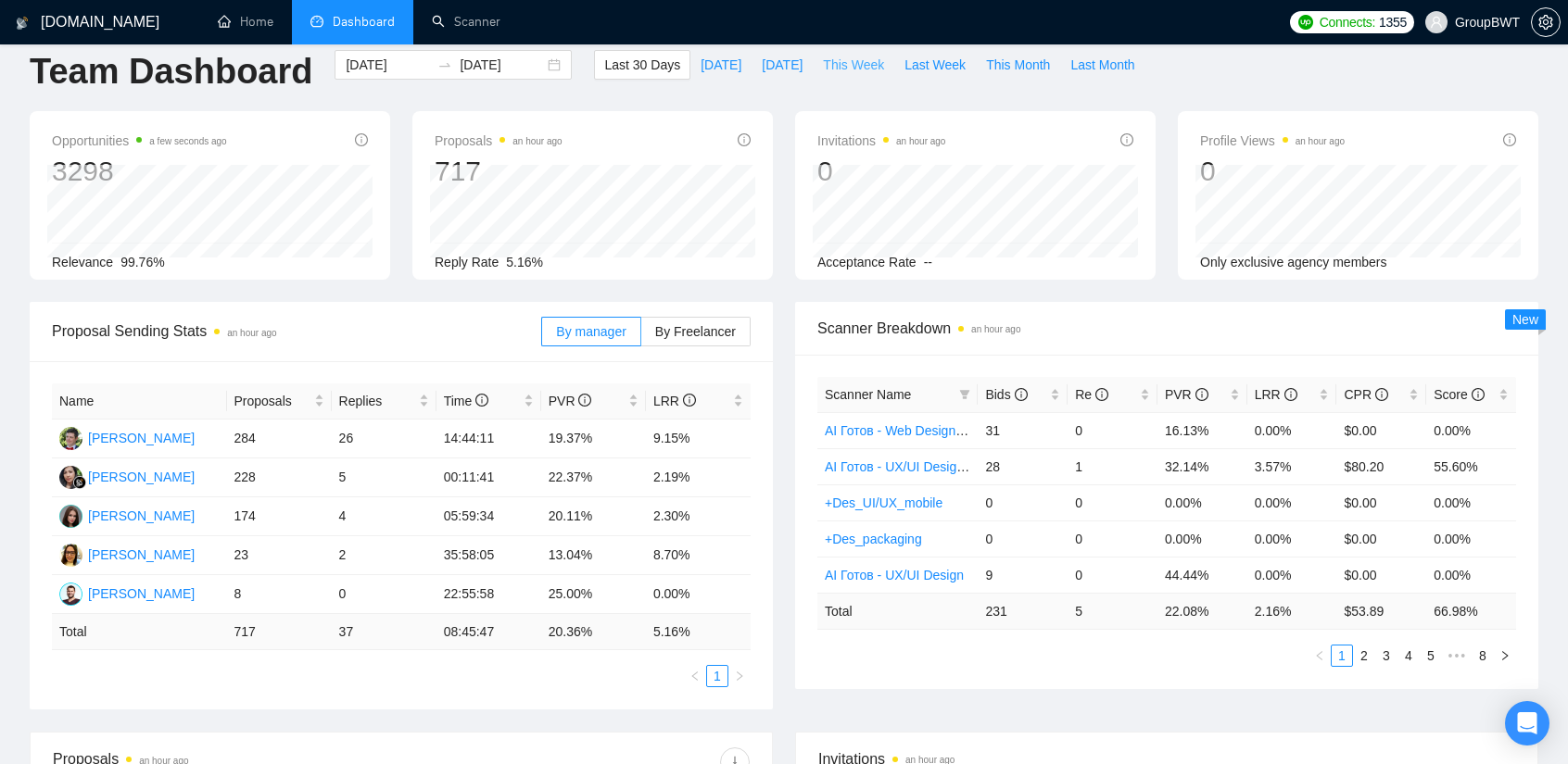
click at [850, 72] on span "This Week" at bounding box center [853, 64] width 61 height 20
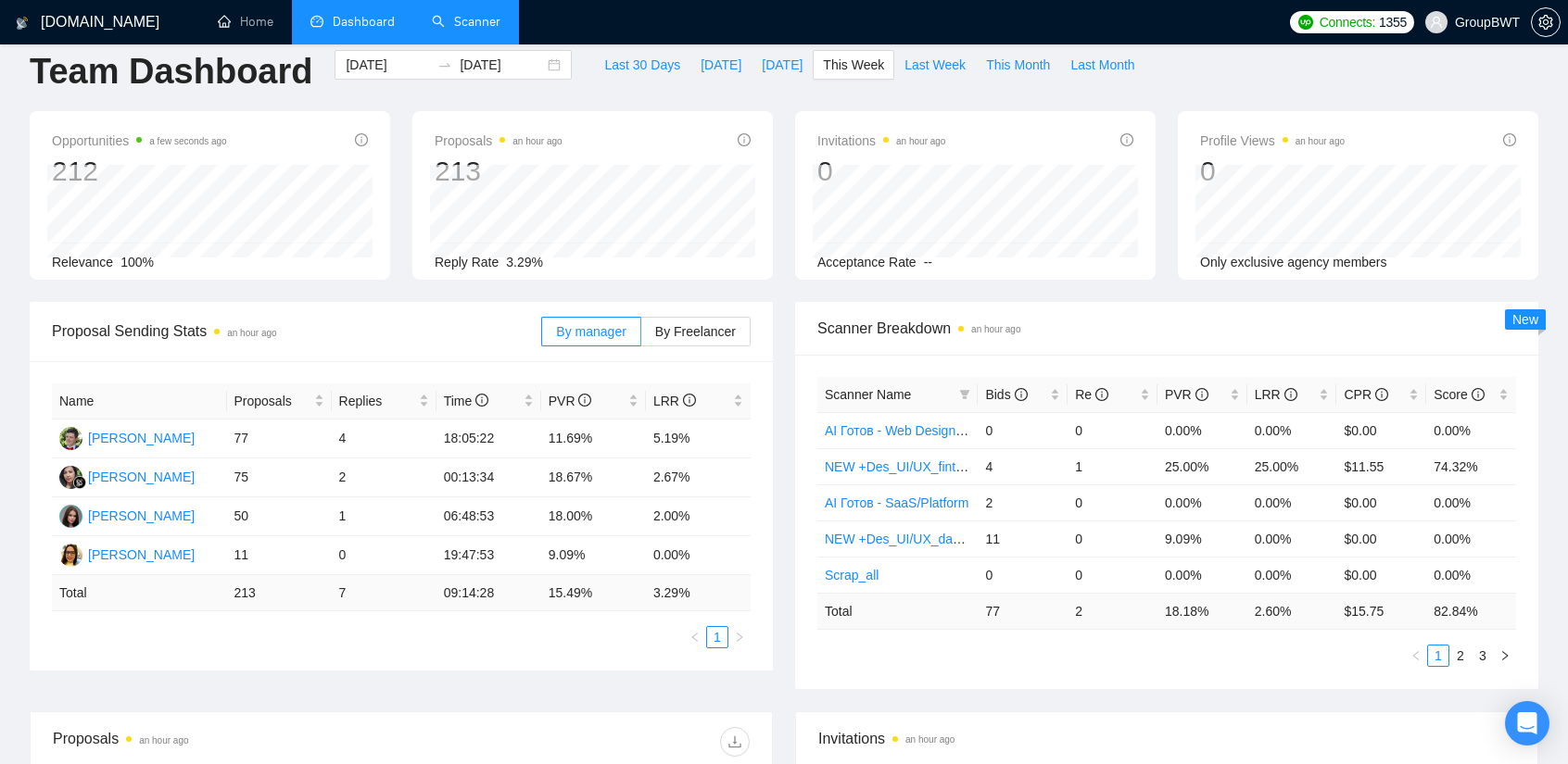
click at [459, 24] on link "Scanner" at bounding box center [466, 22] width 69 height 15
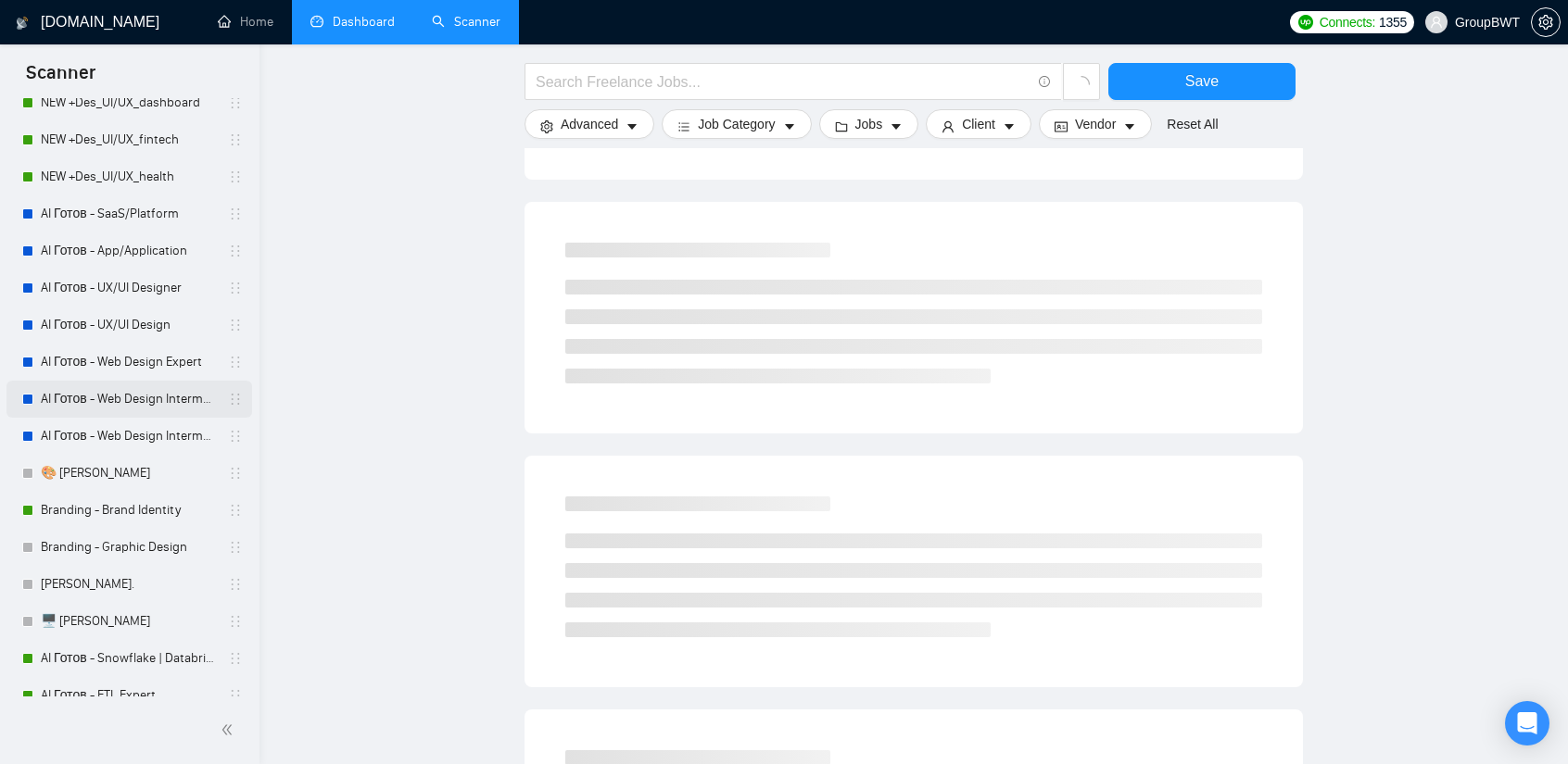
scroll to position [185, 0]
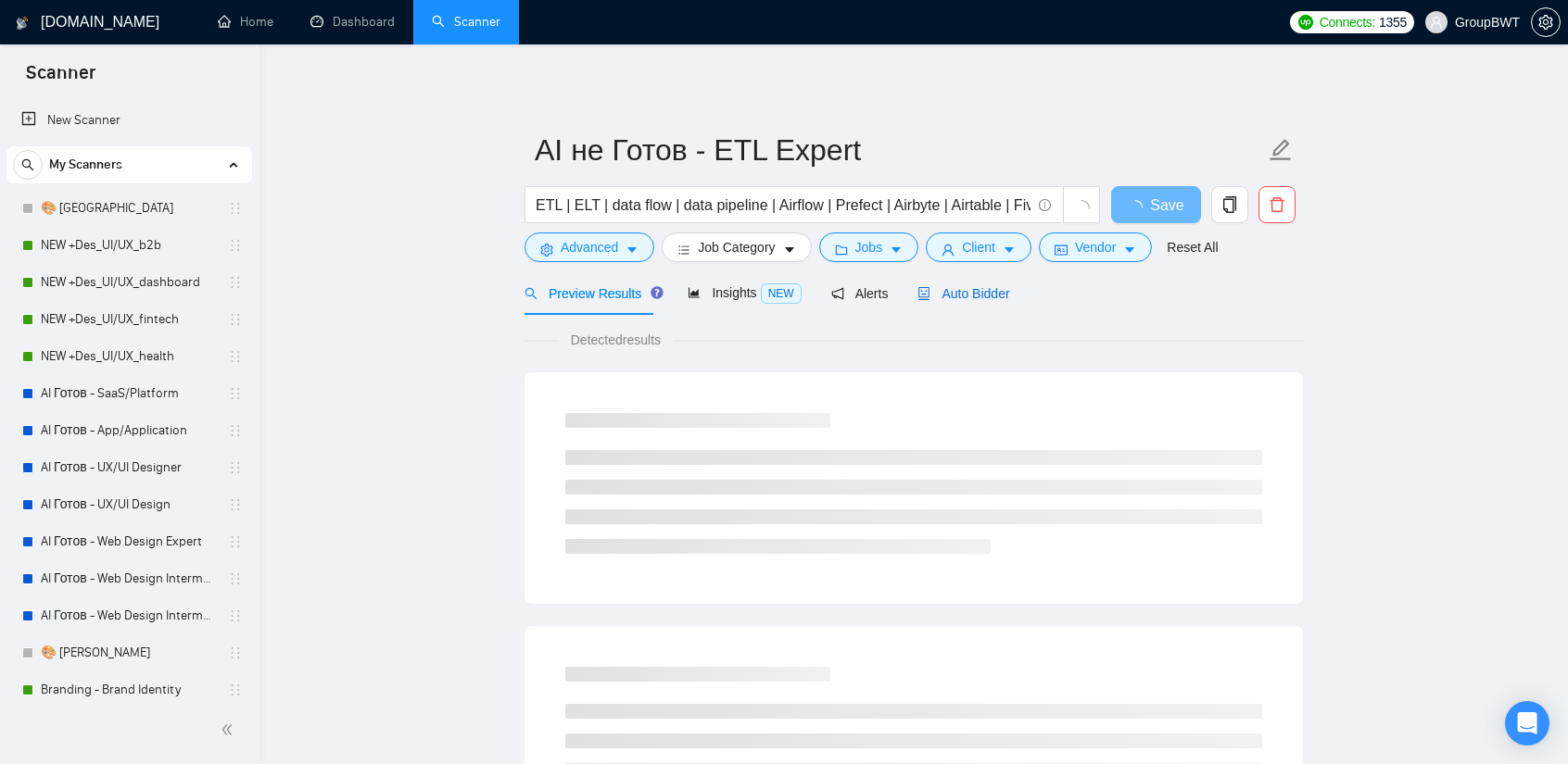
click at [996, 290] on span "Auto Bidder" at bounding box center [963, 294] width 92 height 15
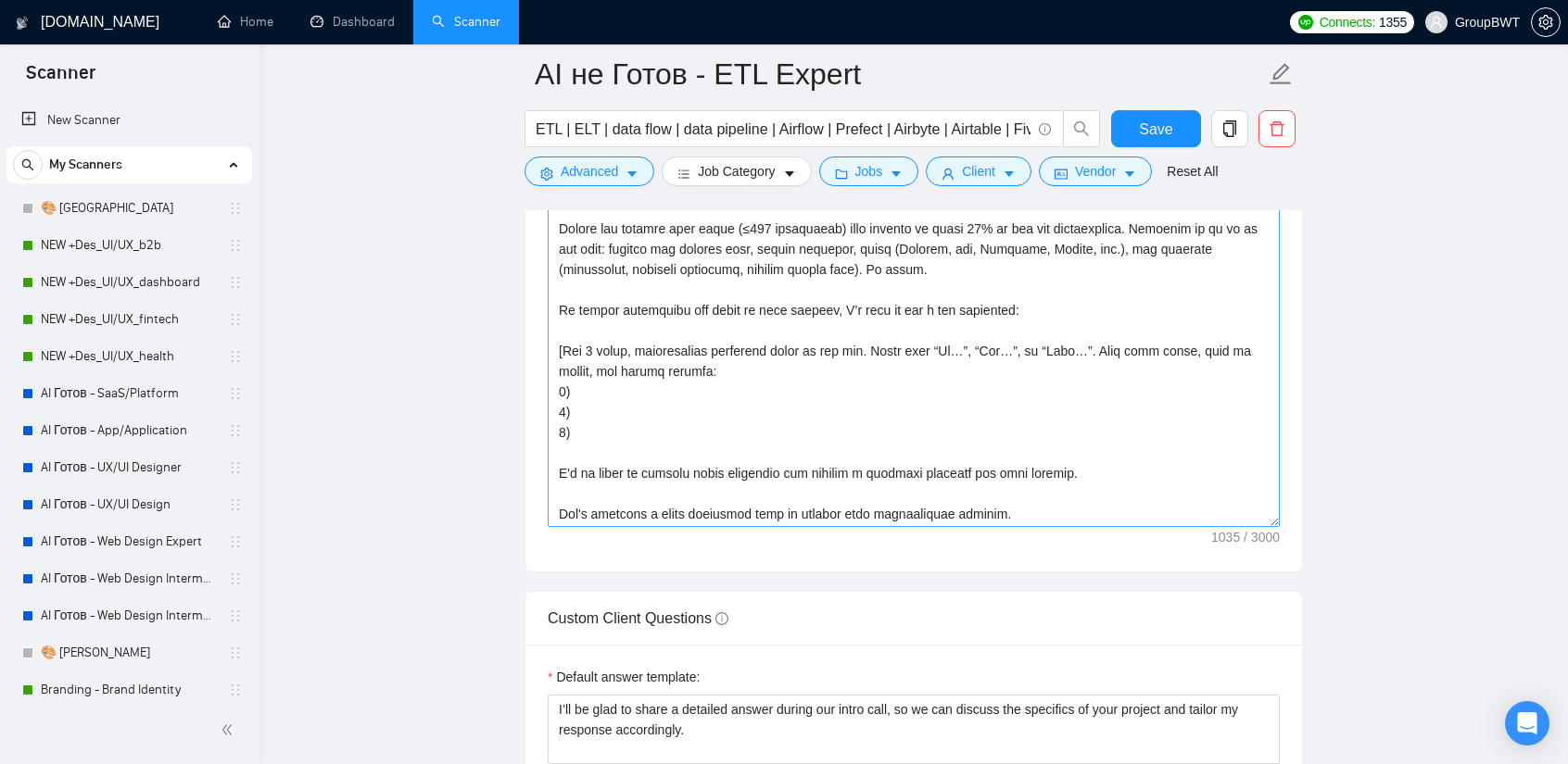
scroll to position [20, 0]
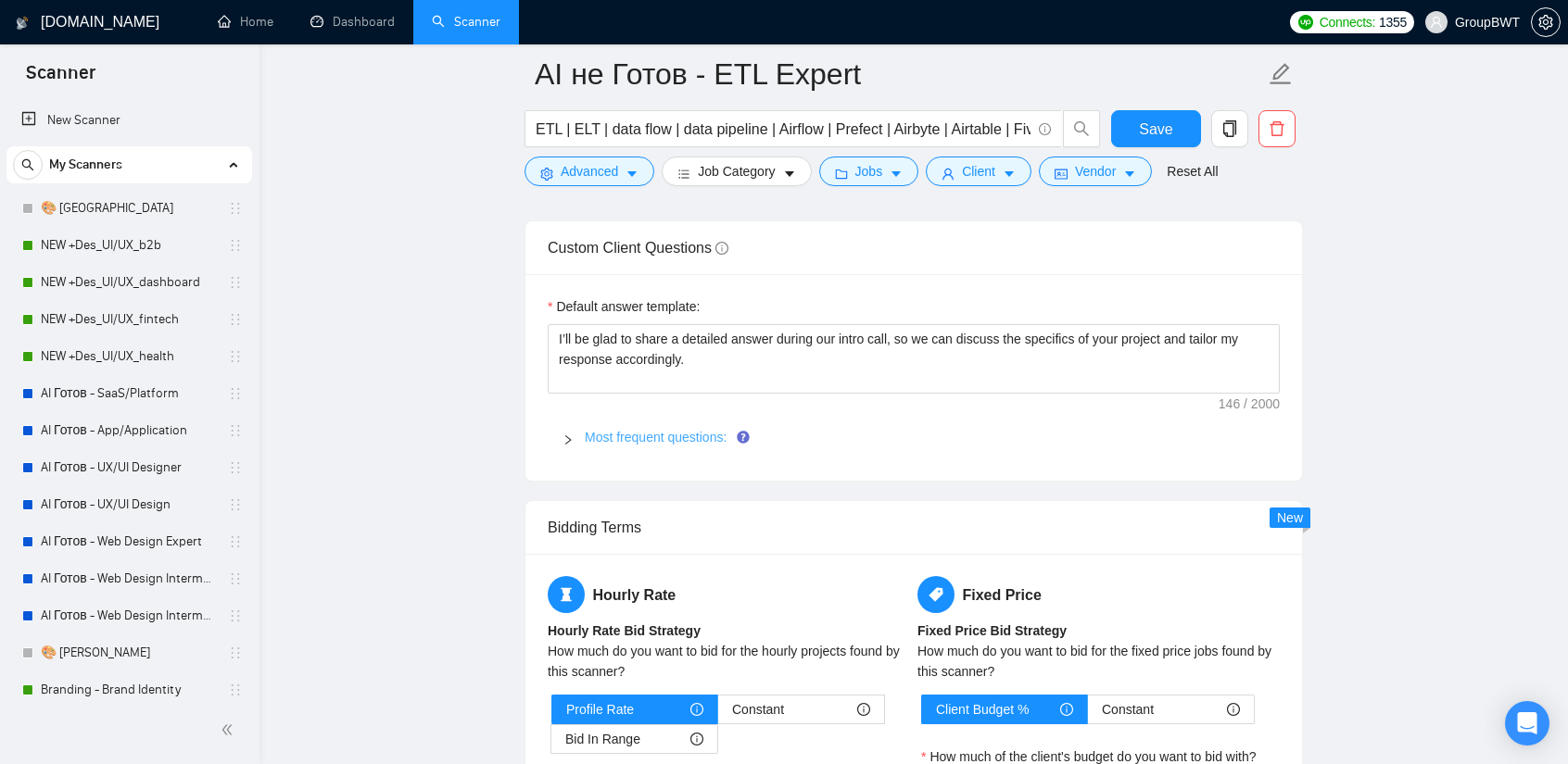
click at [687, 430] on link "Most frequent questions:" at bounding box center [655, 437] width 141 height 15
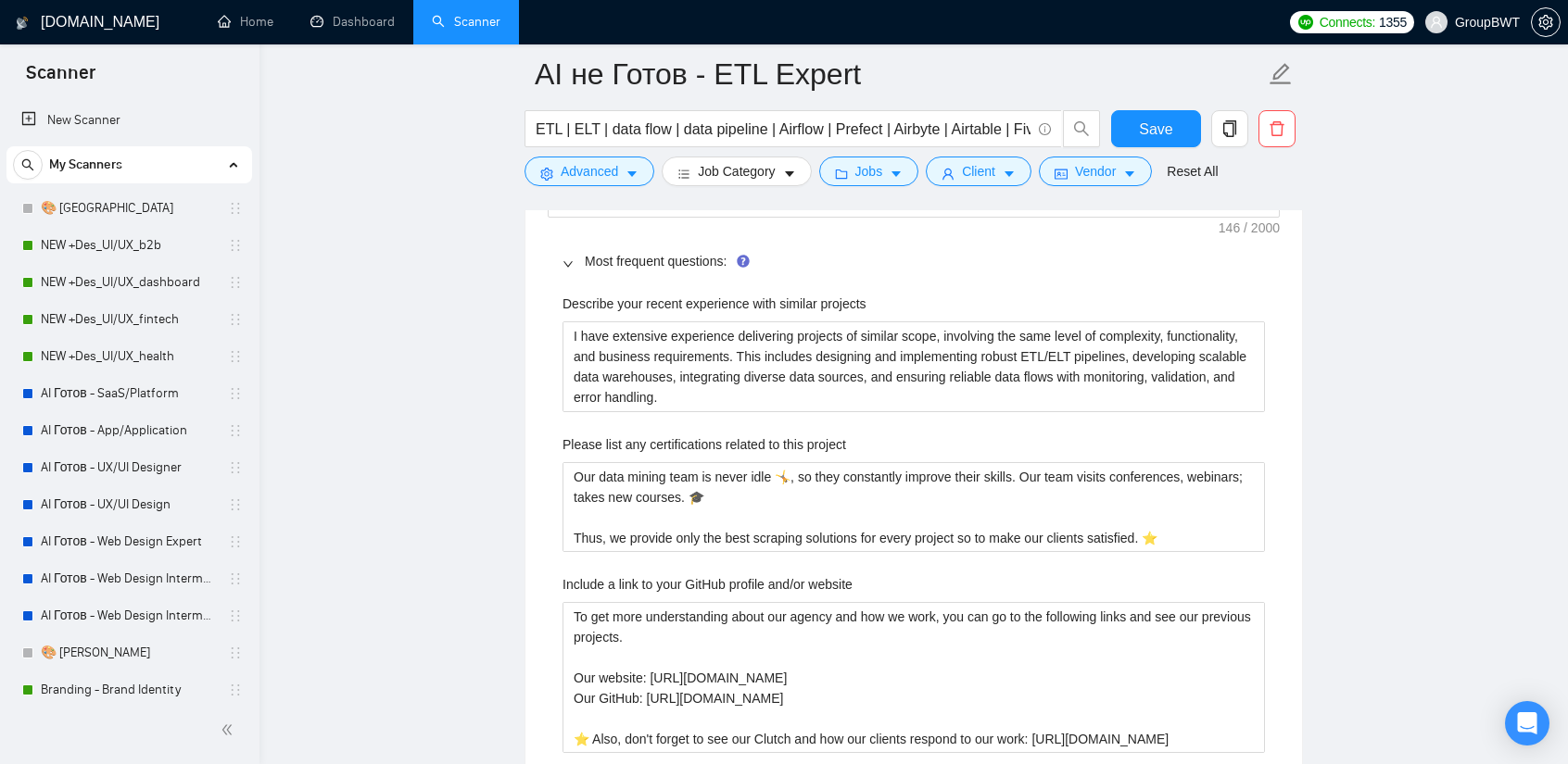
scroll to position [2871, 0]
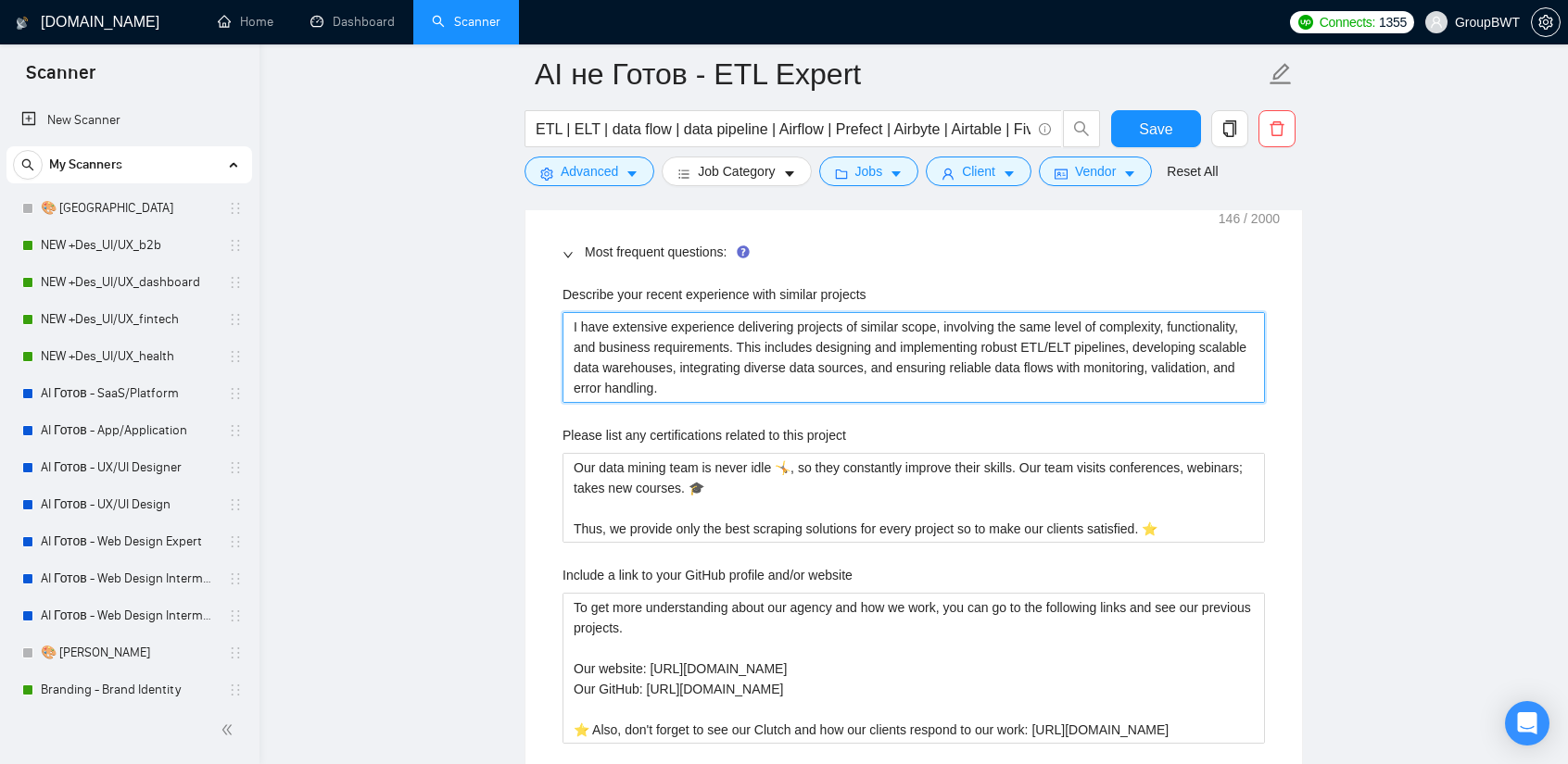
click at [718, 321] on projects "I have extensive experience delivering projects of similar scope, involving the…" at bounding box center [913, 357] width 702 height 90
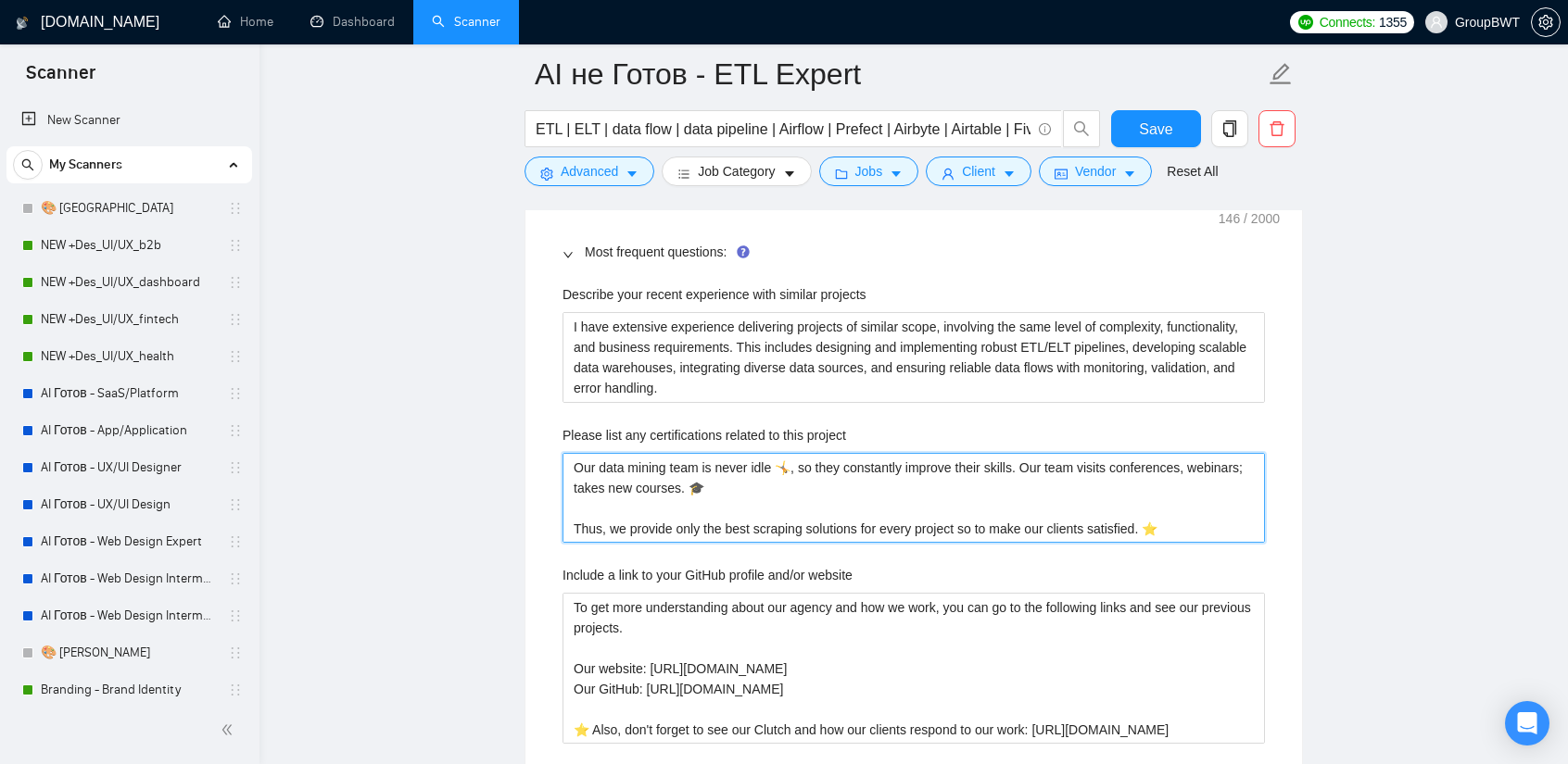
click at [698, 453] on project "Our data mining team is never idle 🤸, so they constantly improve their skills. …" at bounding box center [913, 498] width 702 height 90
click at [1171, 466] on project "Our data mining team is never idle 🤸, so they constantly improve their skills. …" at bounding box center [913, 498] width 702 height 90
drag, startPoint x: 1181, startPoint y: 488, endPoint x: 475, endPoint y: 409, distance: 710.4
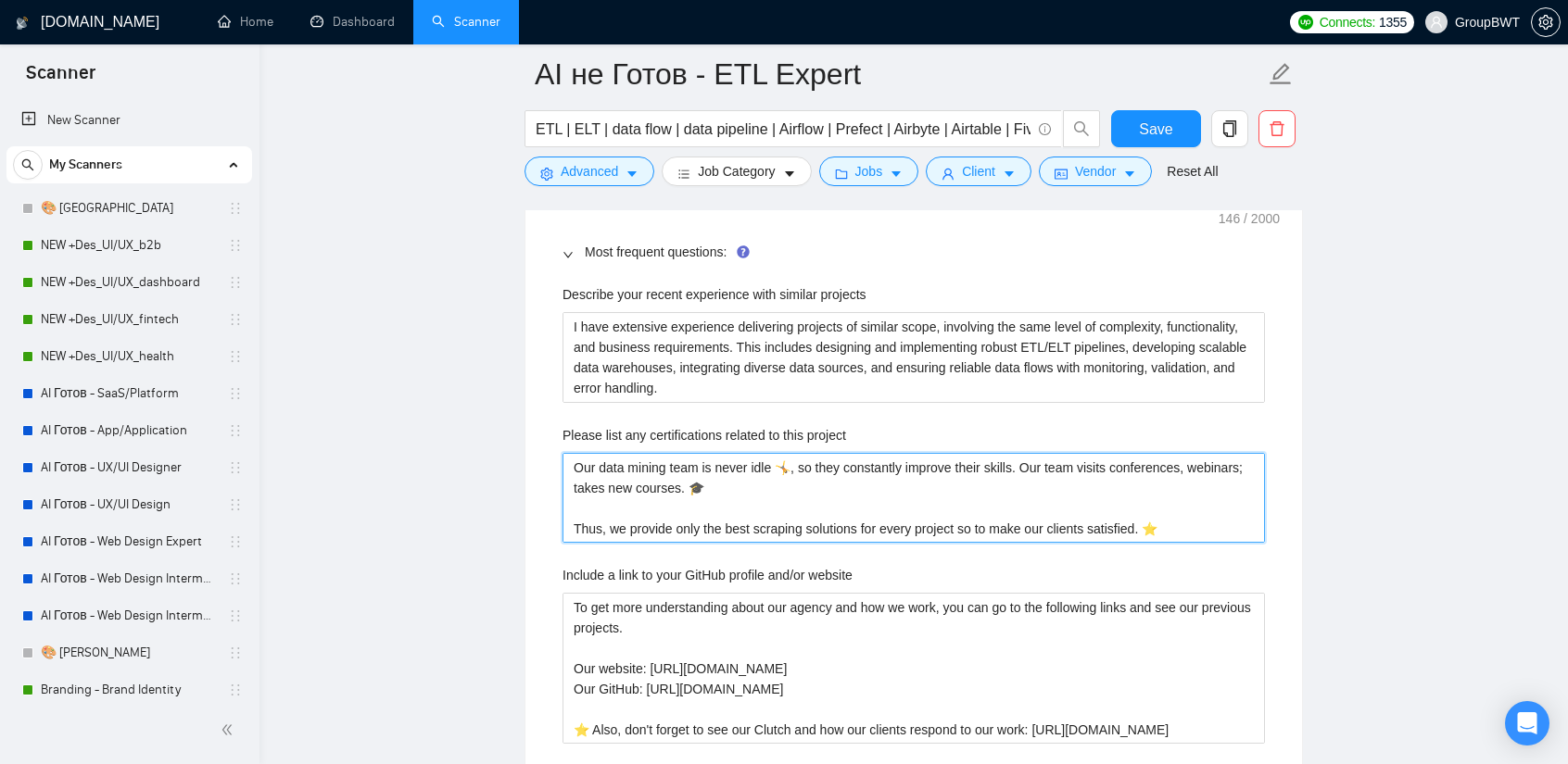
click at [475, 409] on main "AI не Готов - ETL Expert ETL | ELT | data flow | data pipeline | Airflow | Pref…" at bounding box center [913, 418] width 1249 height 6431
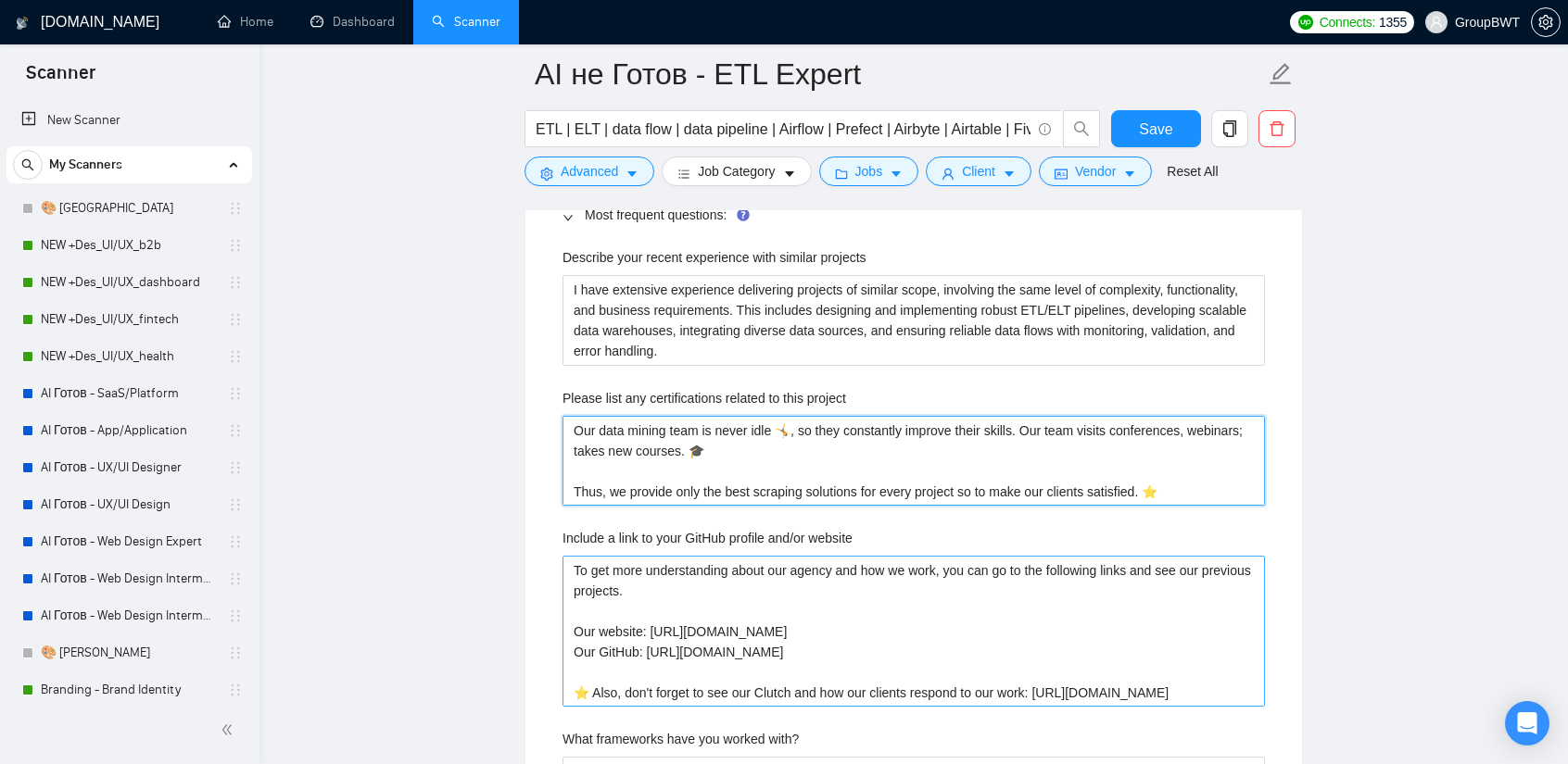
scroll to position [2963, 0]
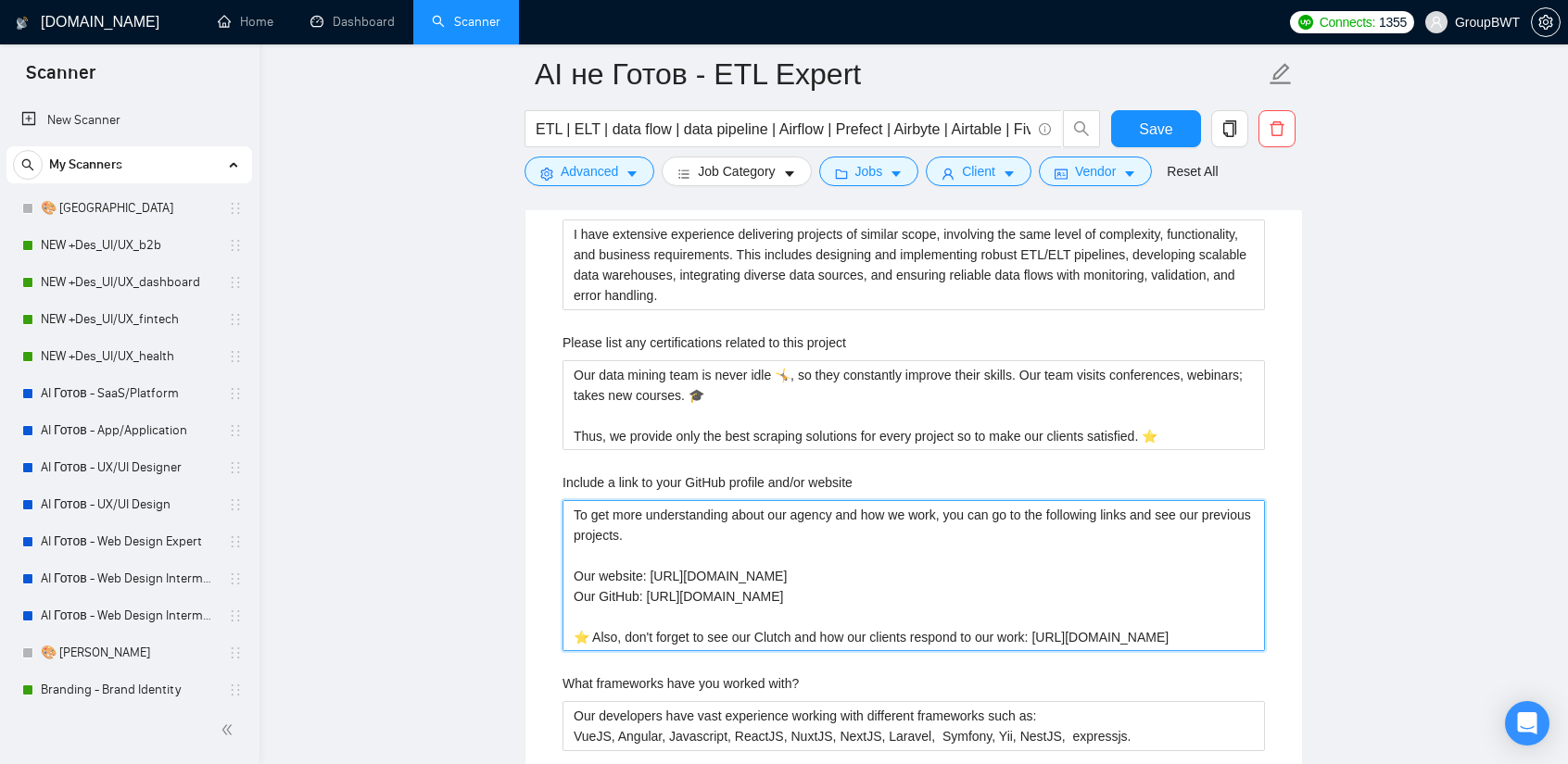
drag, startPoint x: 1240, startPoint y: 599, endPoint x: 382, endPoint y: 436, distance: 873.3
click at [382, 436] on main "AI не Готов - ETL Expert ETL | ELT | data flow | data pipeline | Airflow | Pref…" at bounding box center [913, 326] width 1249 height 6431
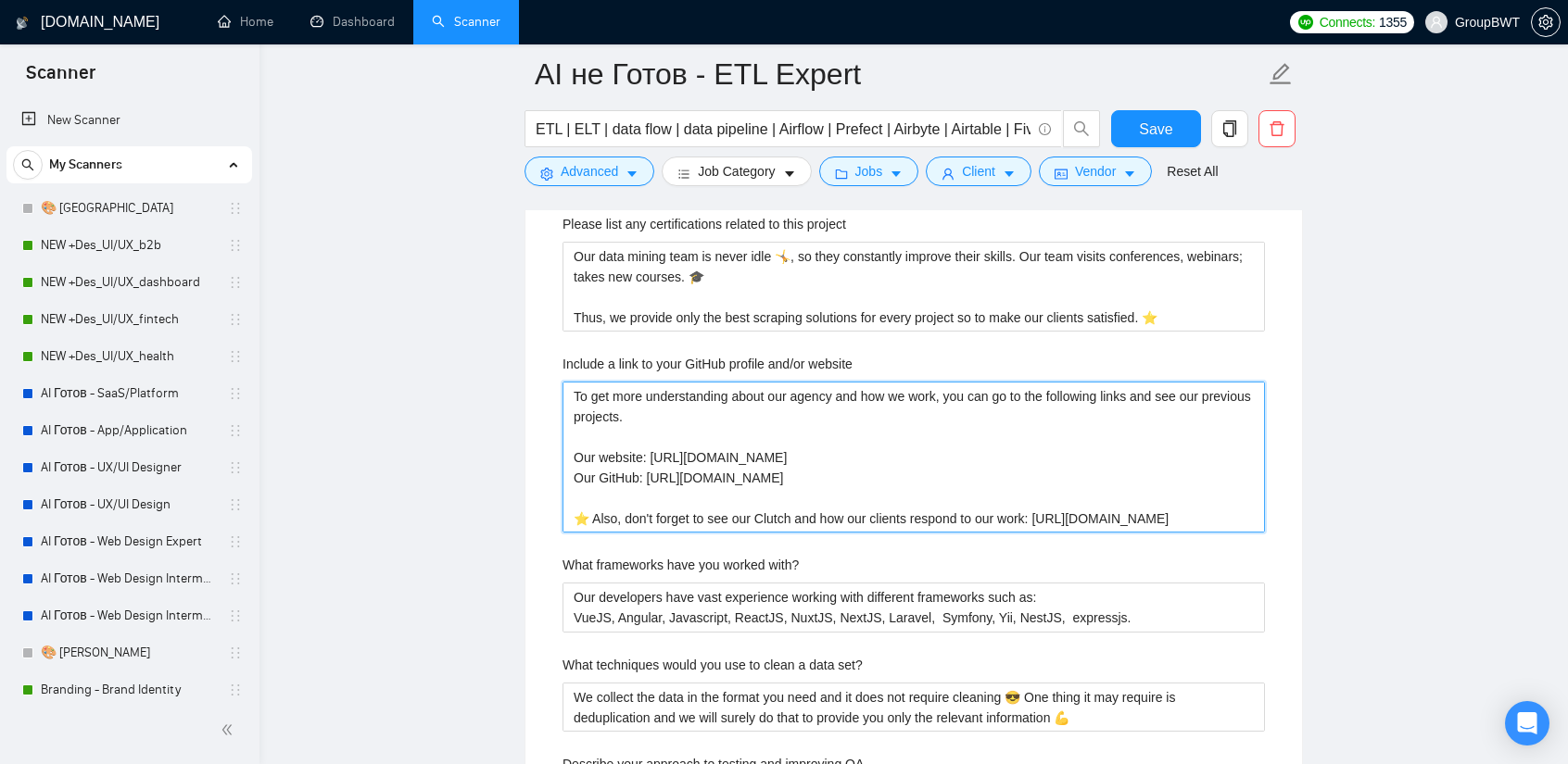
scroll to position [3149, 0]
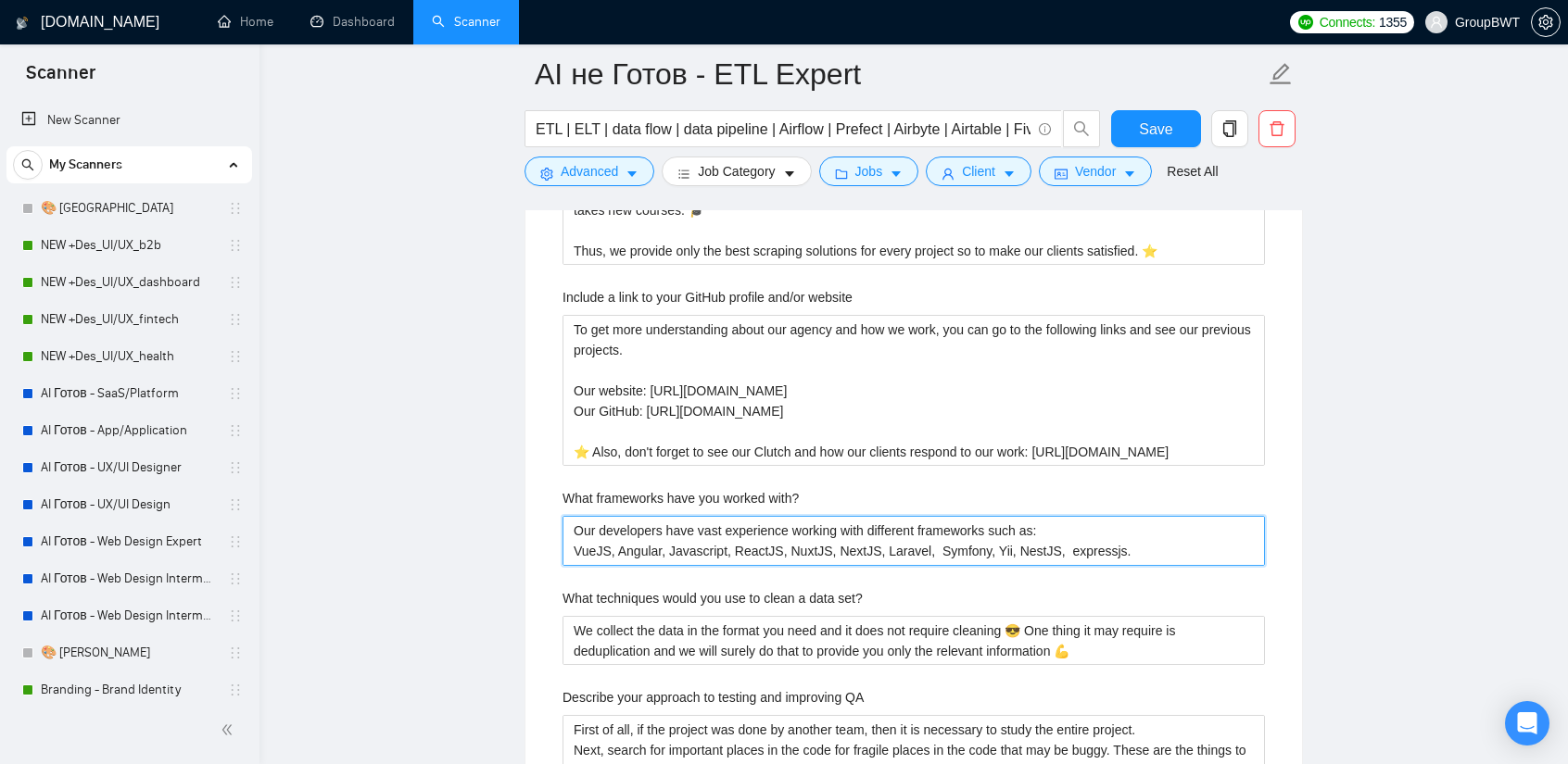
click at [1071, 516] on with\? "Our developers have vast experience working with different frameworks such as: …" at bounding box center [913, 540] width 702 height 49
click at [1105, 516] on with\? "Our developers have vast experience working with different frameworks such as: …" at bounding box center [913, 540] width 702 height 49
drag, startPoint x: 1124, startPoint y: 518, endPoint x: 383, endPoint y: 486, distance: 741.7
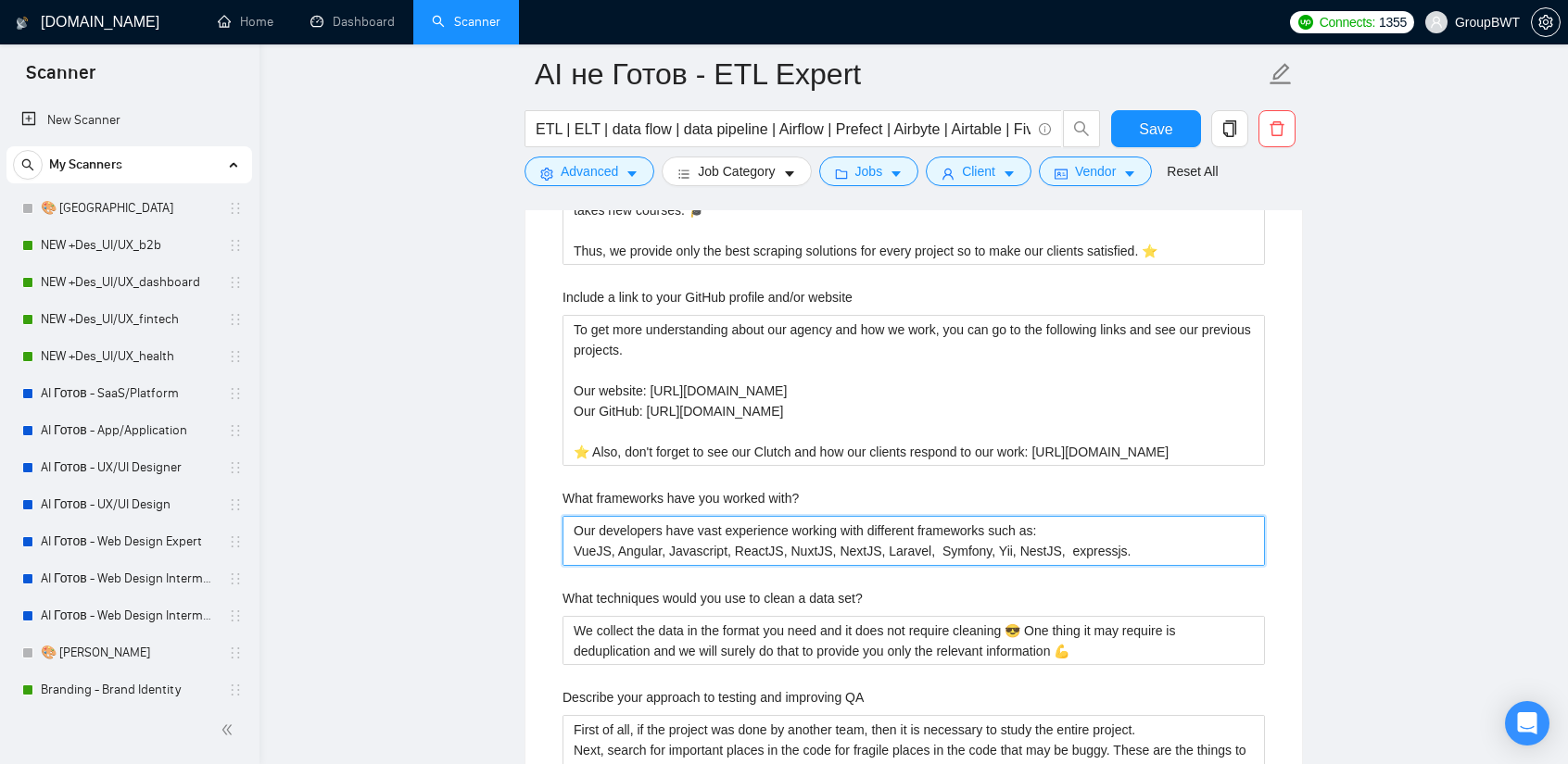
click at [385, 488] on main "AI не Готов - ETL Expert ETL | ELT | data flow | data pipeline | Airflow | Pref…" at bounding box center [913, 140] width 1249 height 6431
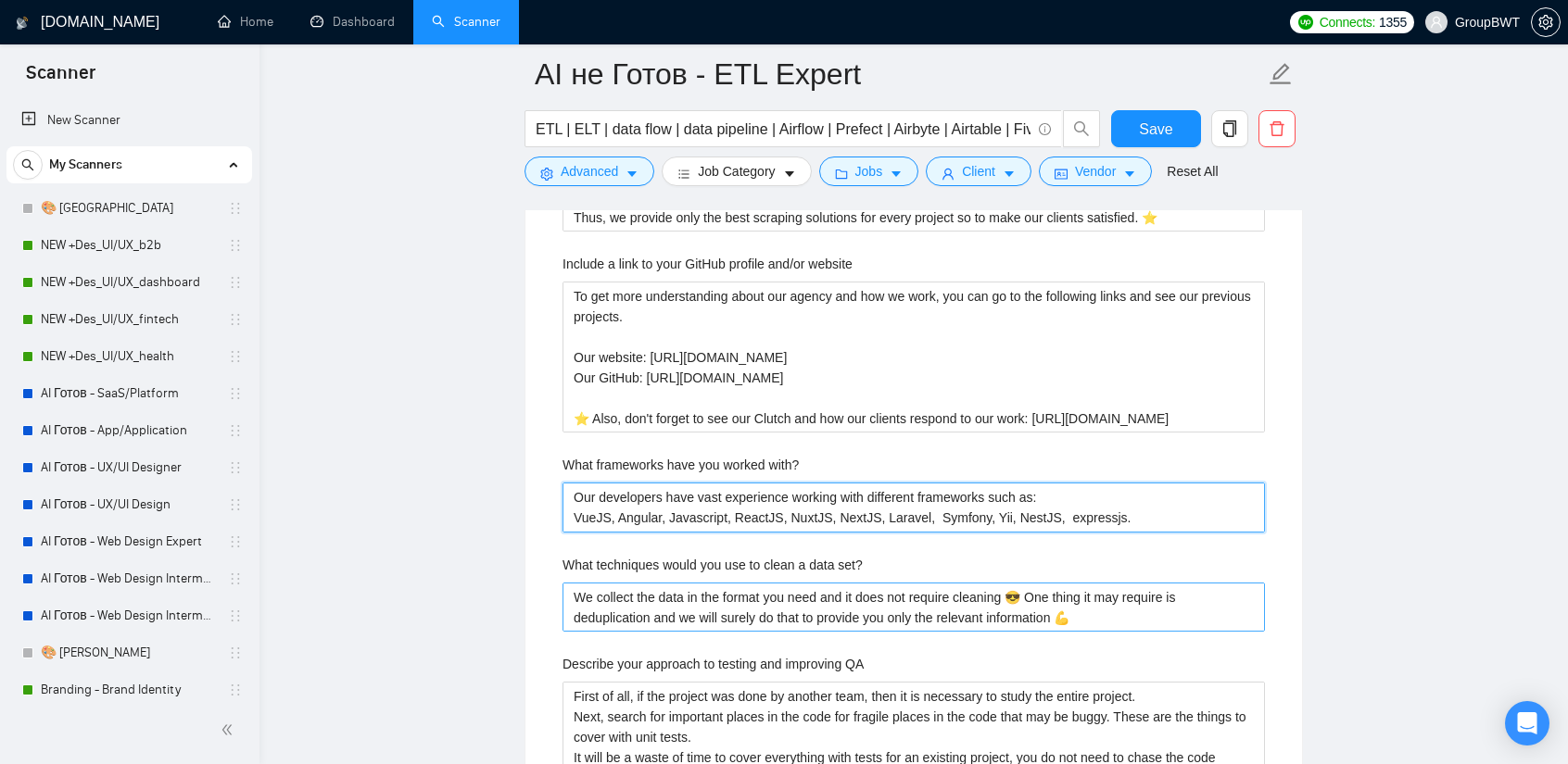
scroll to position [3241, 0]
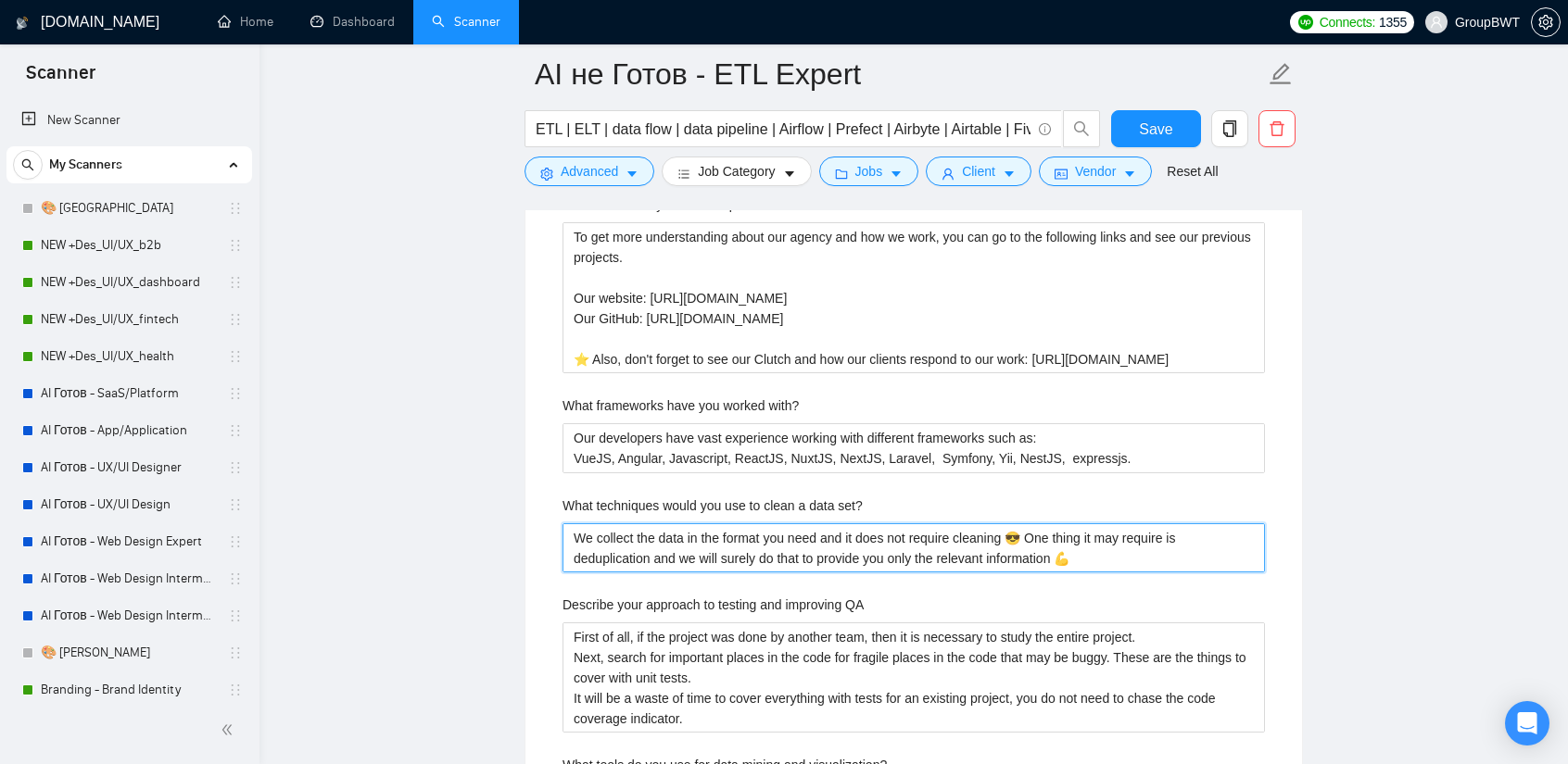
drag, startPoint x: 1025, startPoint y: 520, endPoint x: 487, endPoint y: 495, distance: 538.6
click at [487, 495] on main "AI не Готов - ETL Expert ETL | ELT | data flow | data pipeline | Airflow | Pref…" at bounding box center [913, 48] width 1249 height 6431
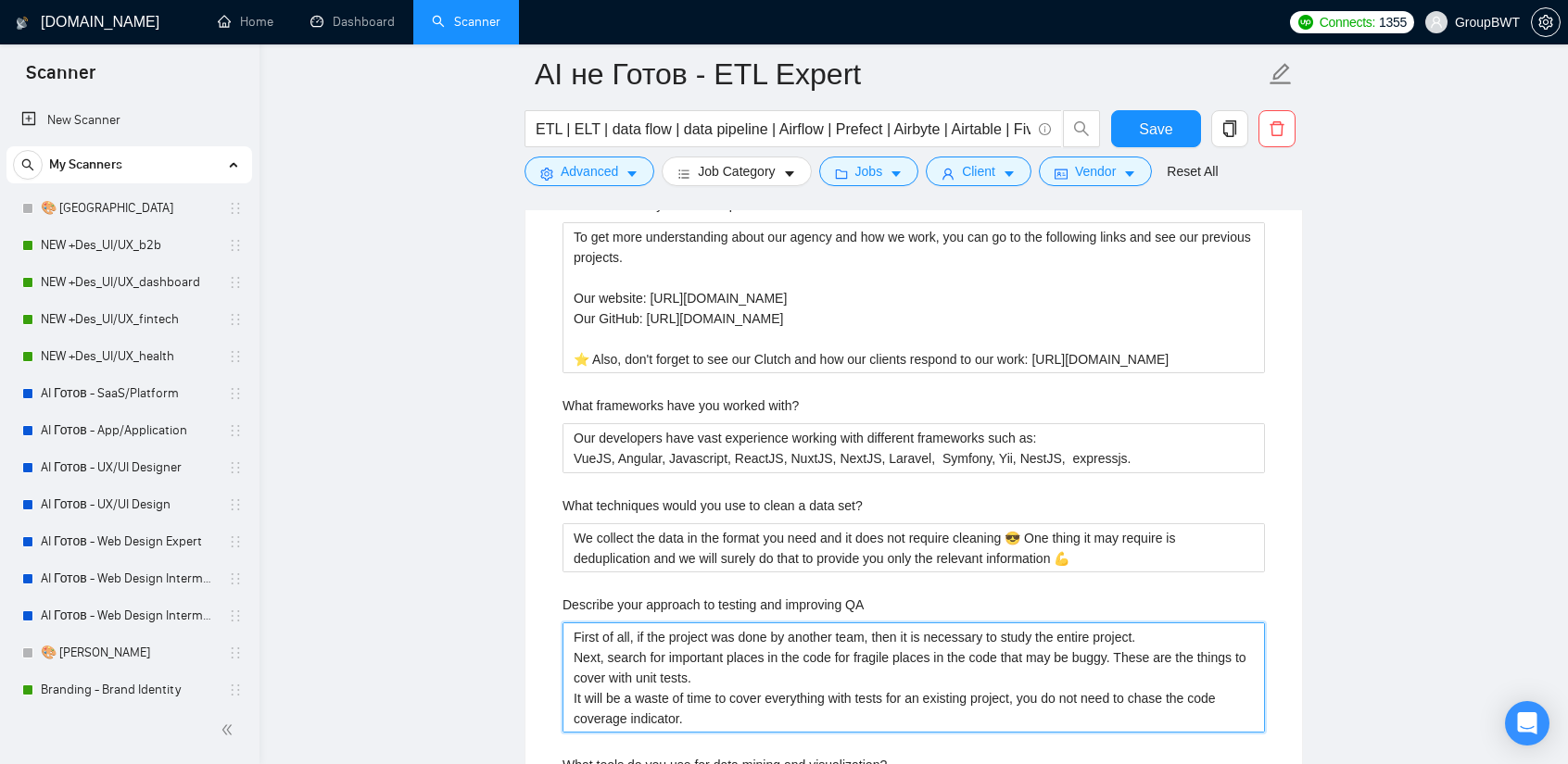
click at [871, 623] on QA "First of all, if the project was done by another team, then it is necessary to …" at bounding box center [913, 677] width 702 height 110
drag, startPoint x: 696, startPoint y: 679, endPoint x: 474, endPoint y: 569, distance: 247.8
click at [474, 569] on main "AI не Готов - ETL Expert ETL | ELT | data flow | data pipeline | Airflow | Pref…" at bounding box center [913, 48] width 1249 height 6431
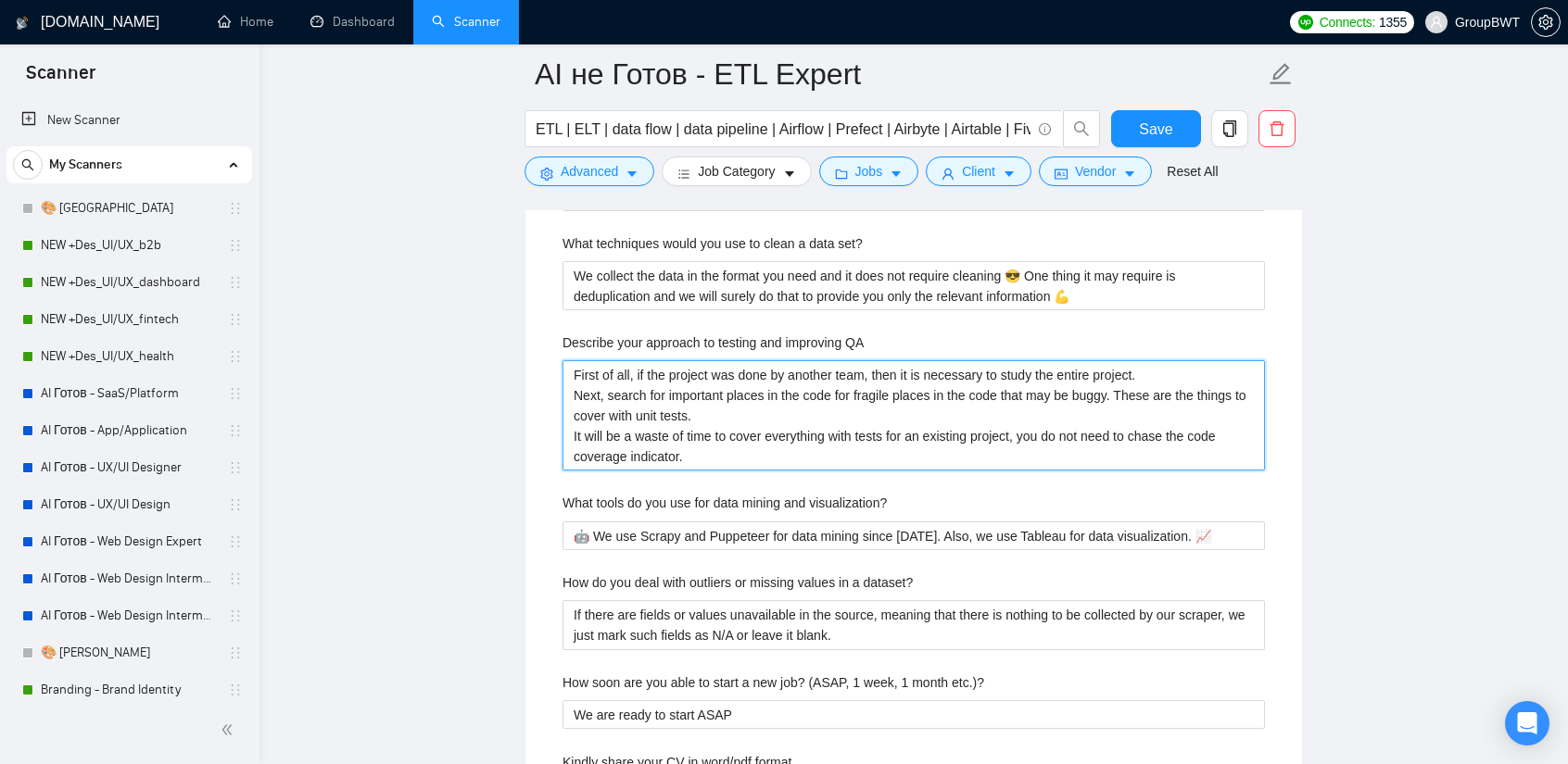
scroll to position [3519, 0]
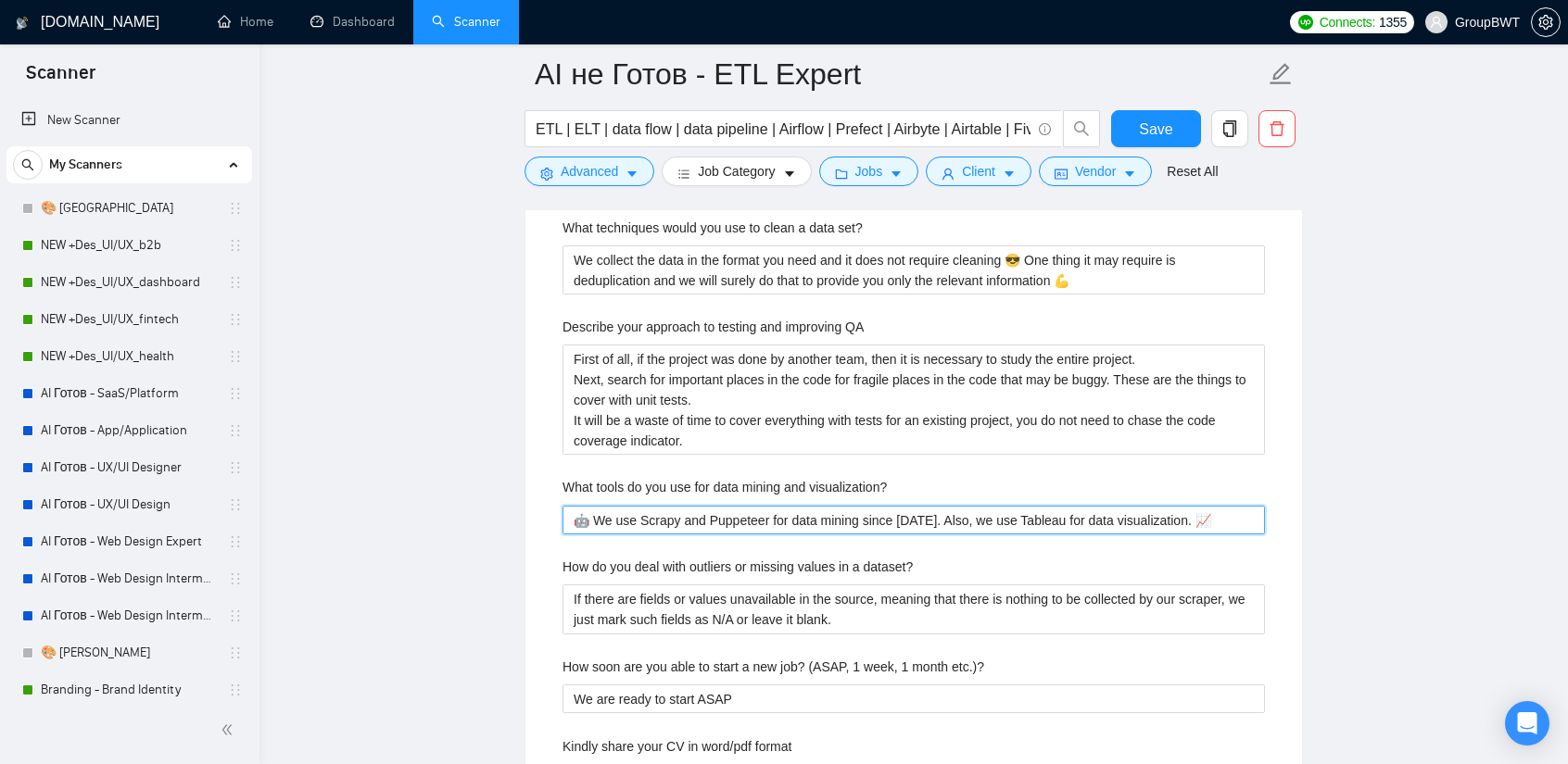
click at [785, 506] on visualization\? "🤖 We use Scrapy and Puppeteer for data mining since [DATE]. Also, we use Tablea…" at bounding box center [913, 520] width 702 height 29
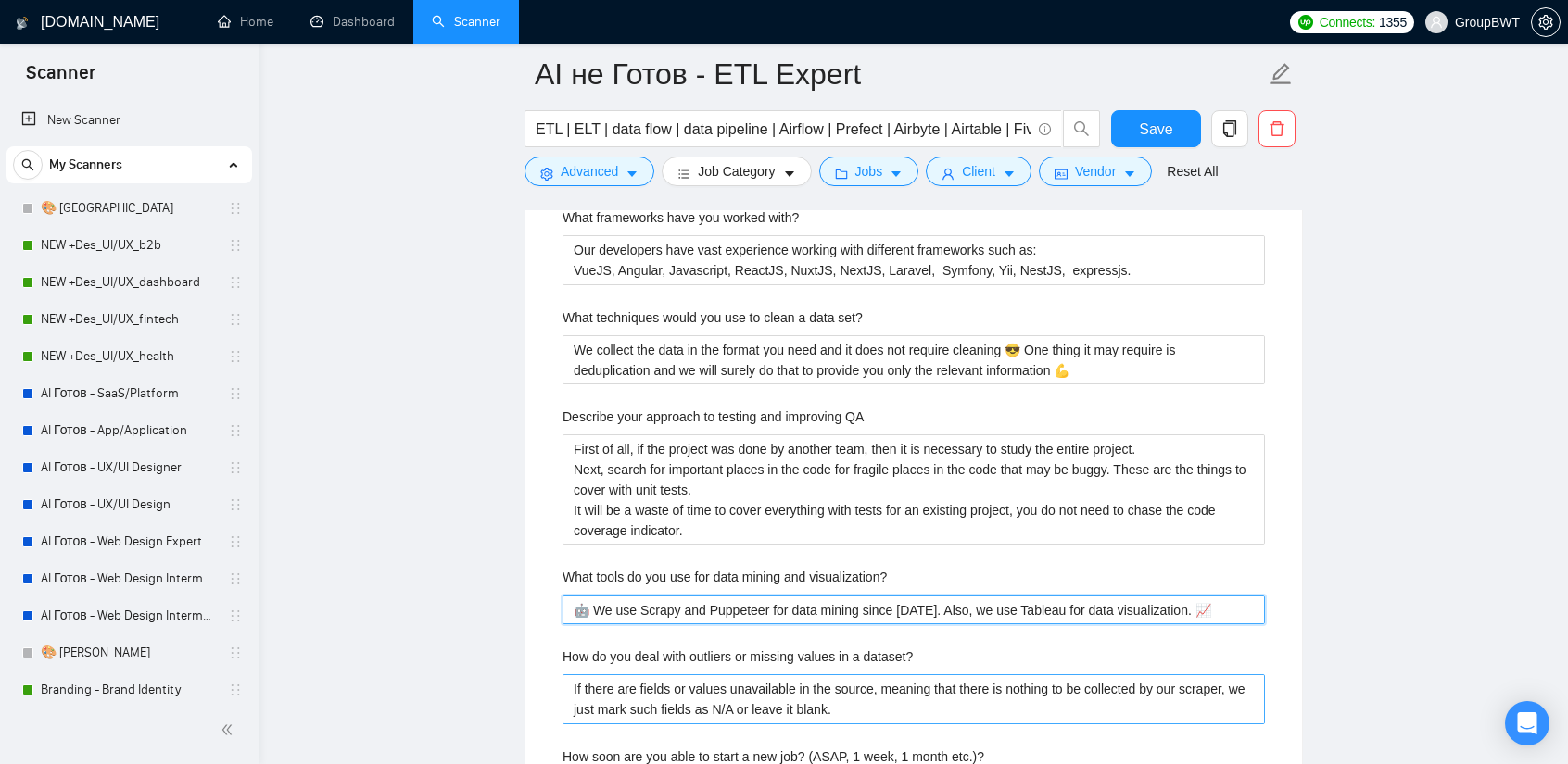
scroll to position [3427, 0]
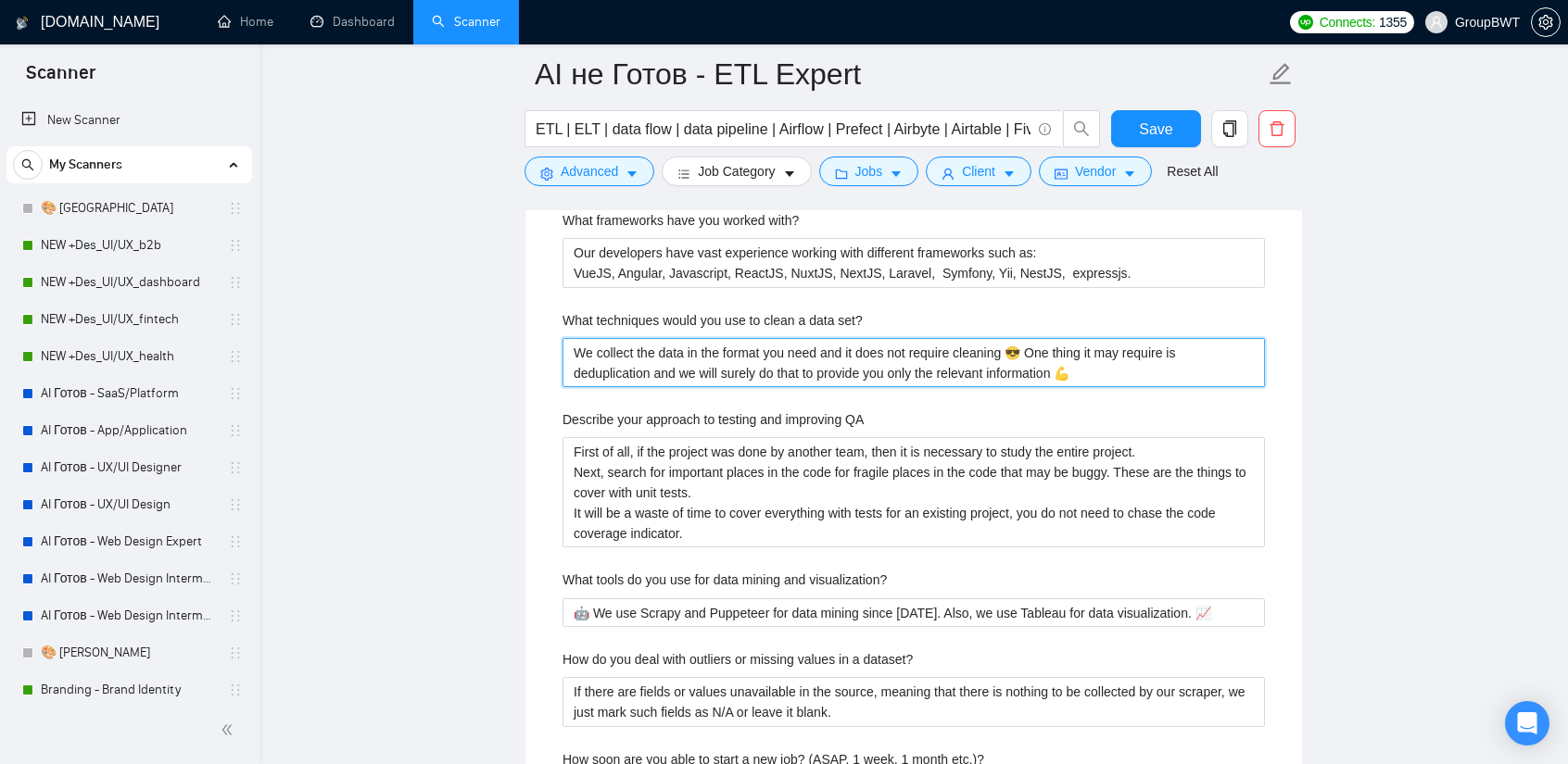
click at [783, 338] on set\? "We collect the data in the format you need and it does not require cleaning 😎 O…" at bounding box center [913, 362] width 702 height 49
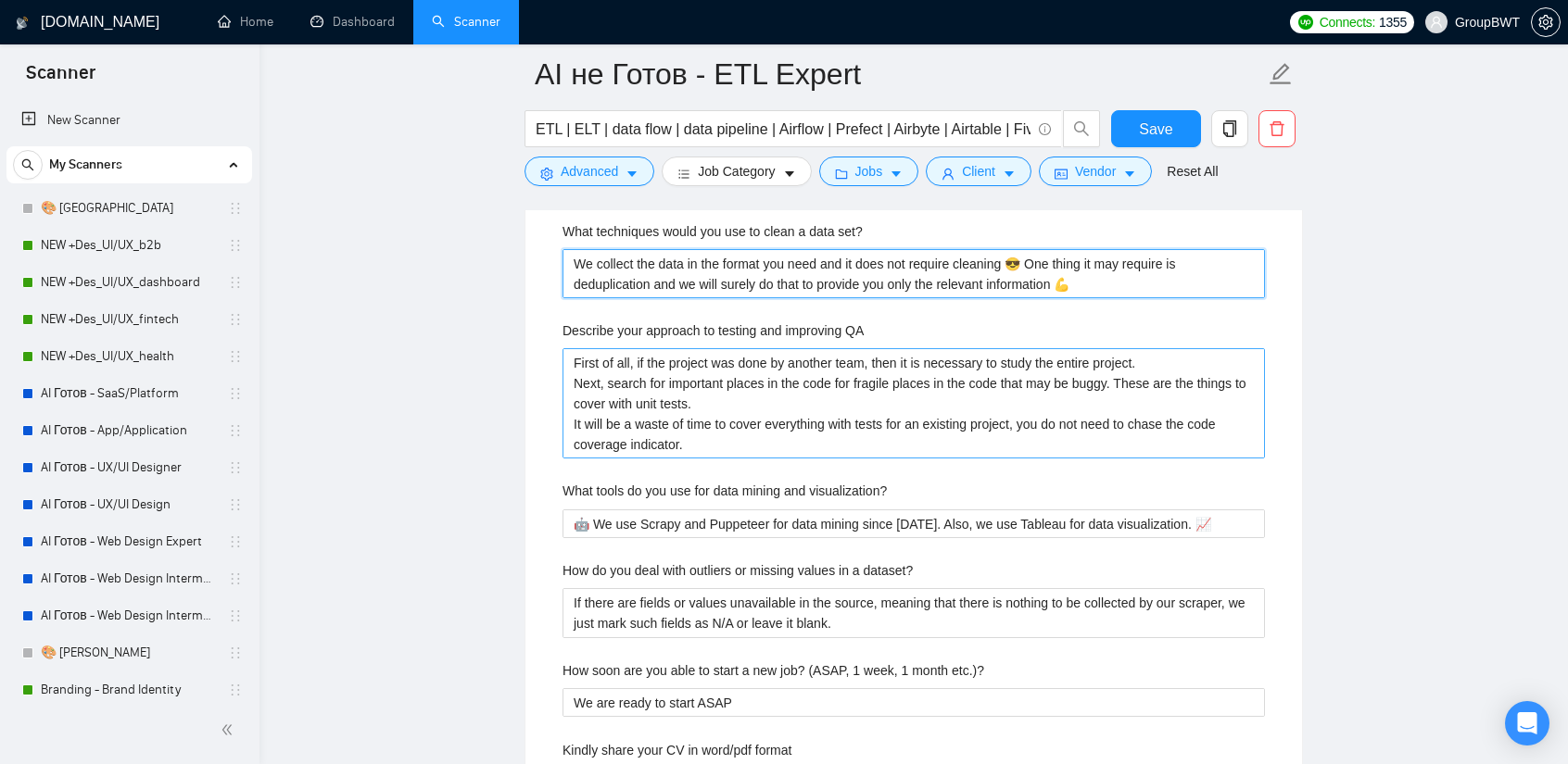
scroll to position [3519, 0]
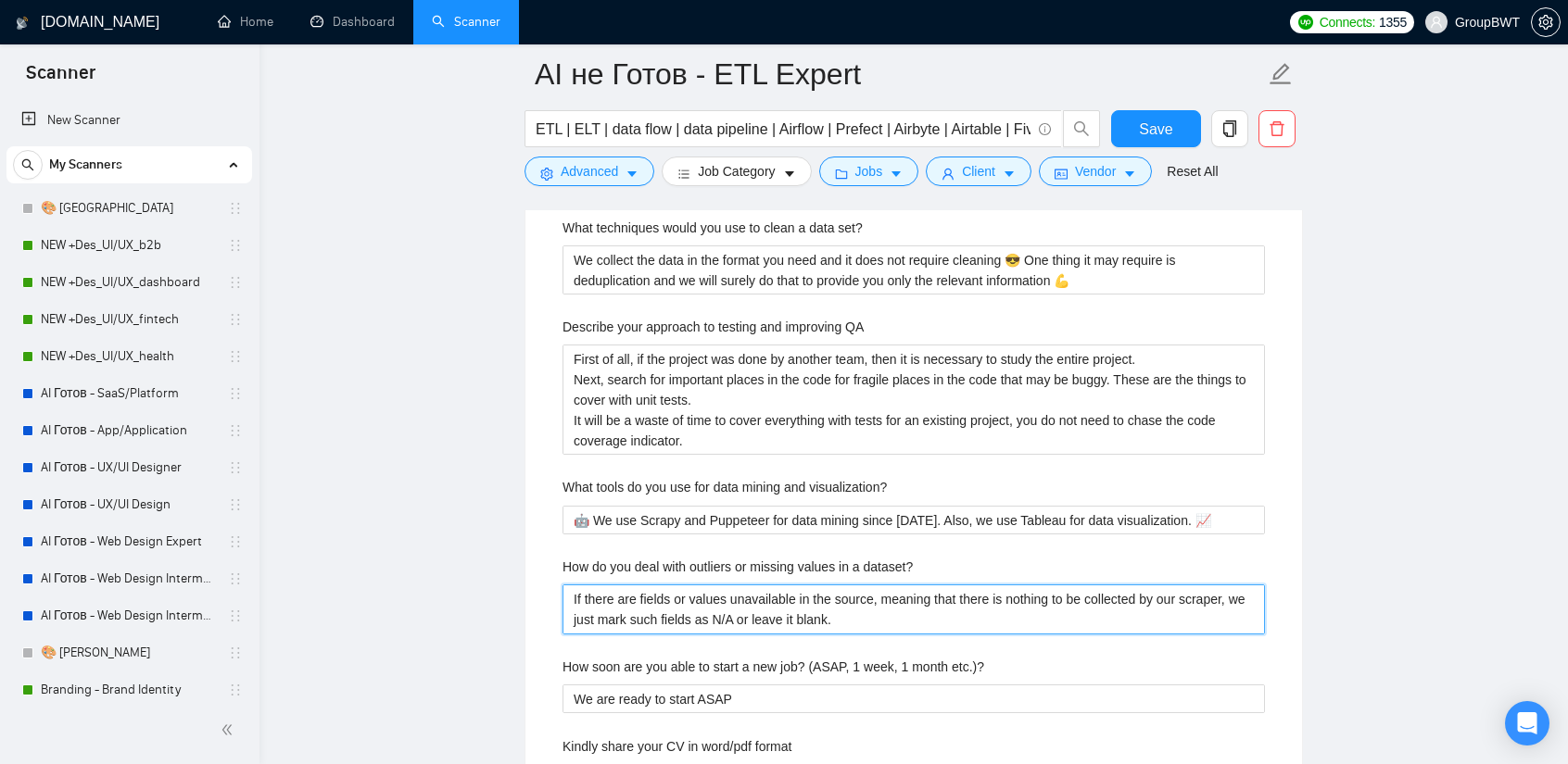
drag, startPoint x: 834, startPoint y: 575, endPoint x: 415, endPoint y: 558, distance: 419.3
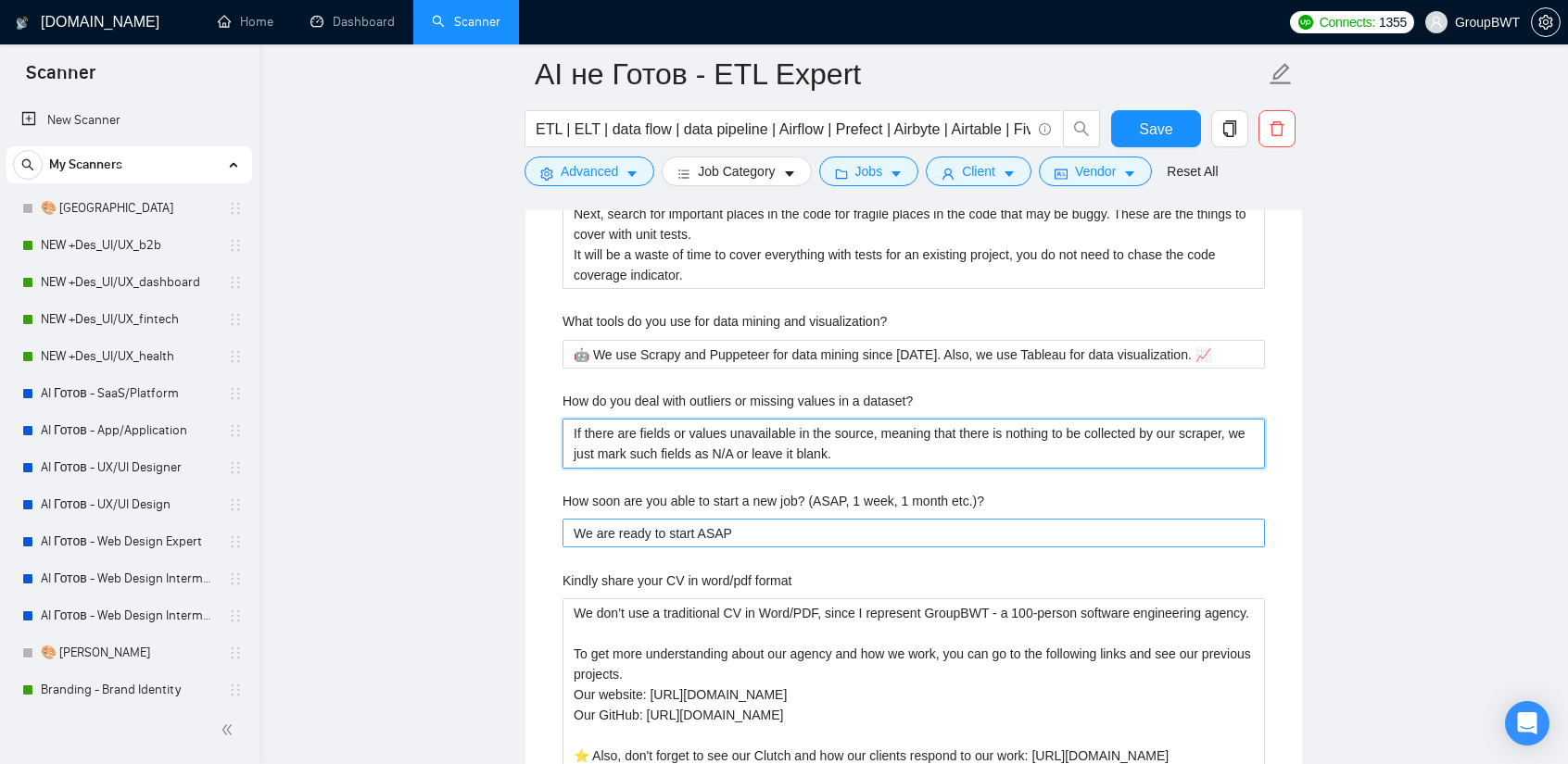
scroll to position [3704, 0]
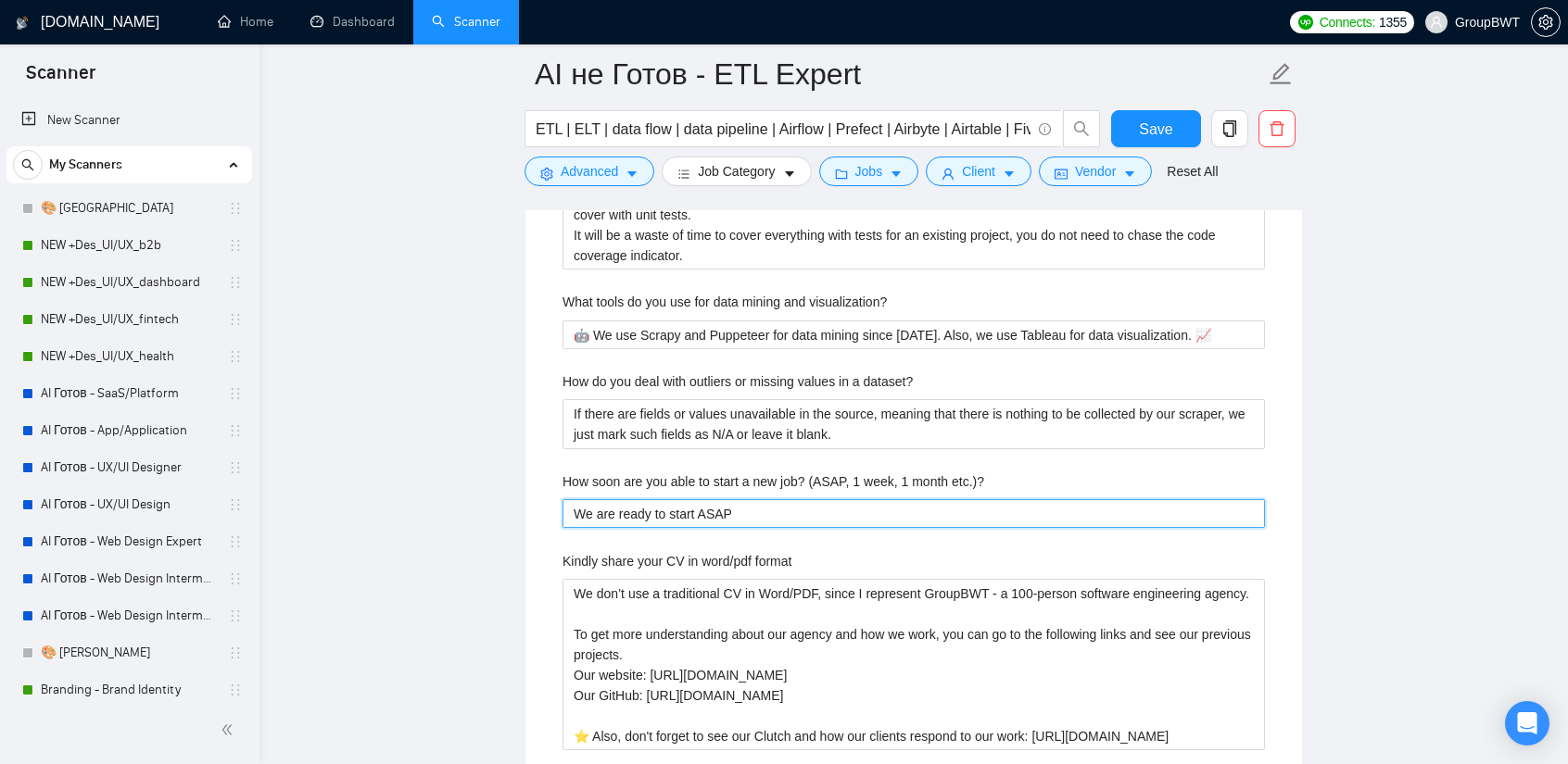
drag, startPoint x: 751, startPoint y: 482, endPoint x: 462, endPoint y: 477, distance: 289.0
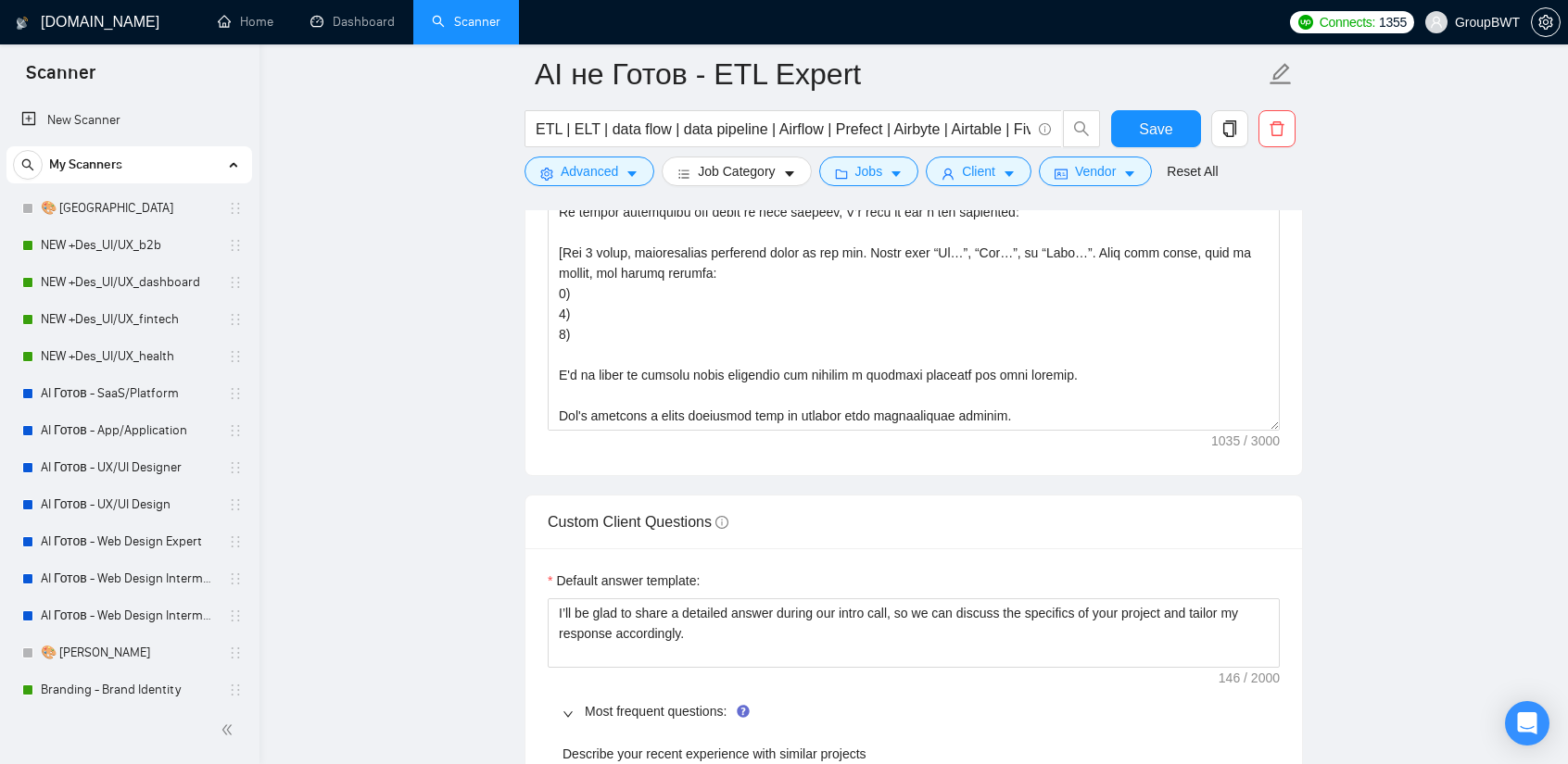
scroll to position [2408, 0]
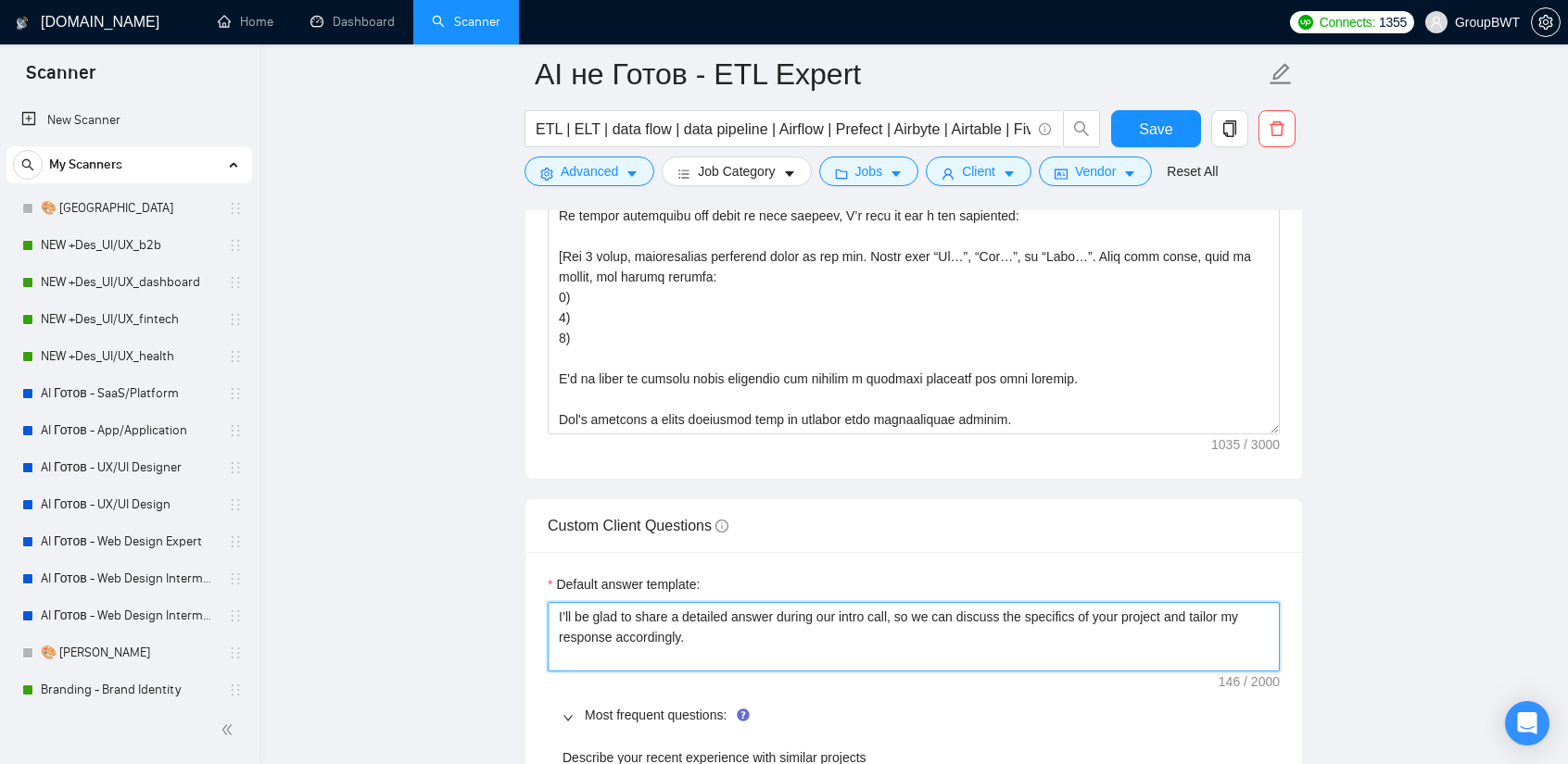
click at [747, 602] on textarea "I’ll be glad to share a detailed answer during our intro call, so we can discus…" at bounding box center [913, 636] width 732 height 70
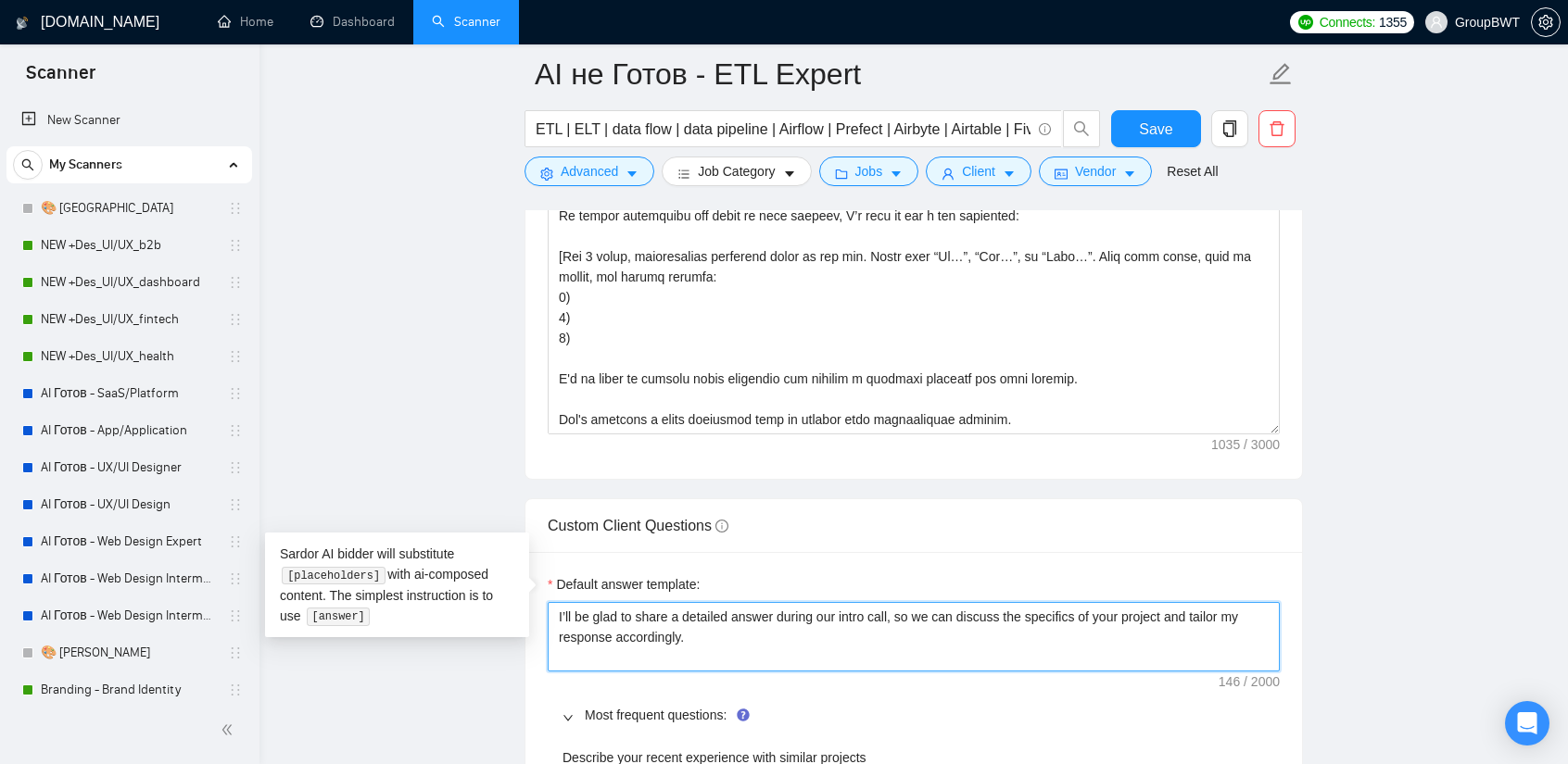
click at [747, 602] on textarea "I’ll be glad to share a detailed answer during our intro call, so we can discus…" at bounding box center [913, 636] width 732 height 70
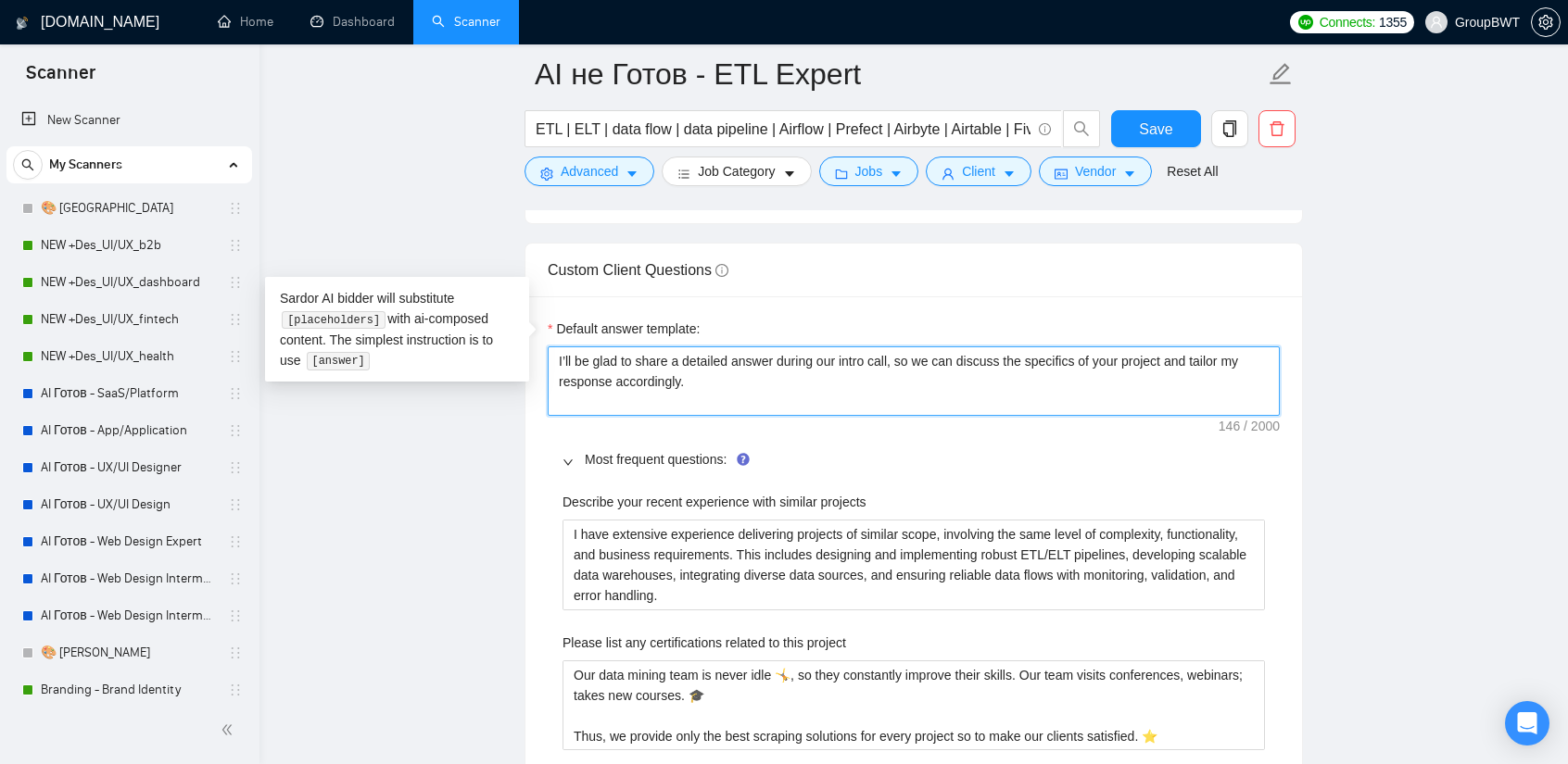
scroll to position [2685, 0]
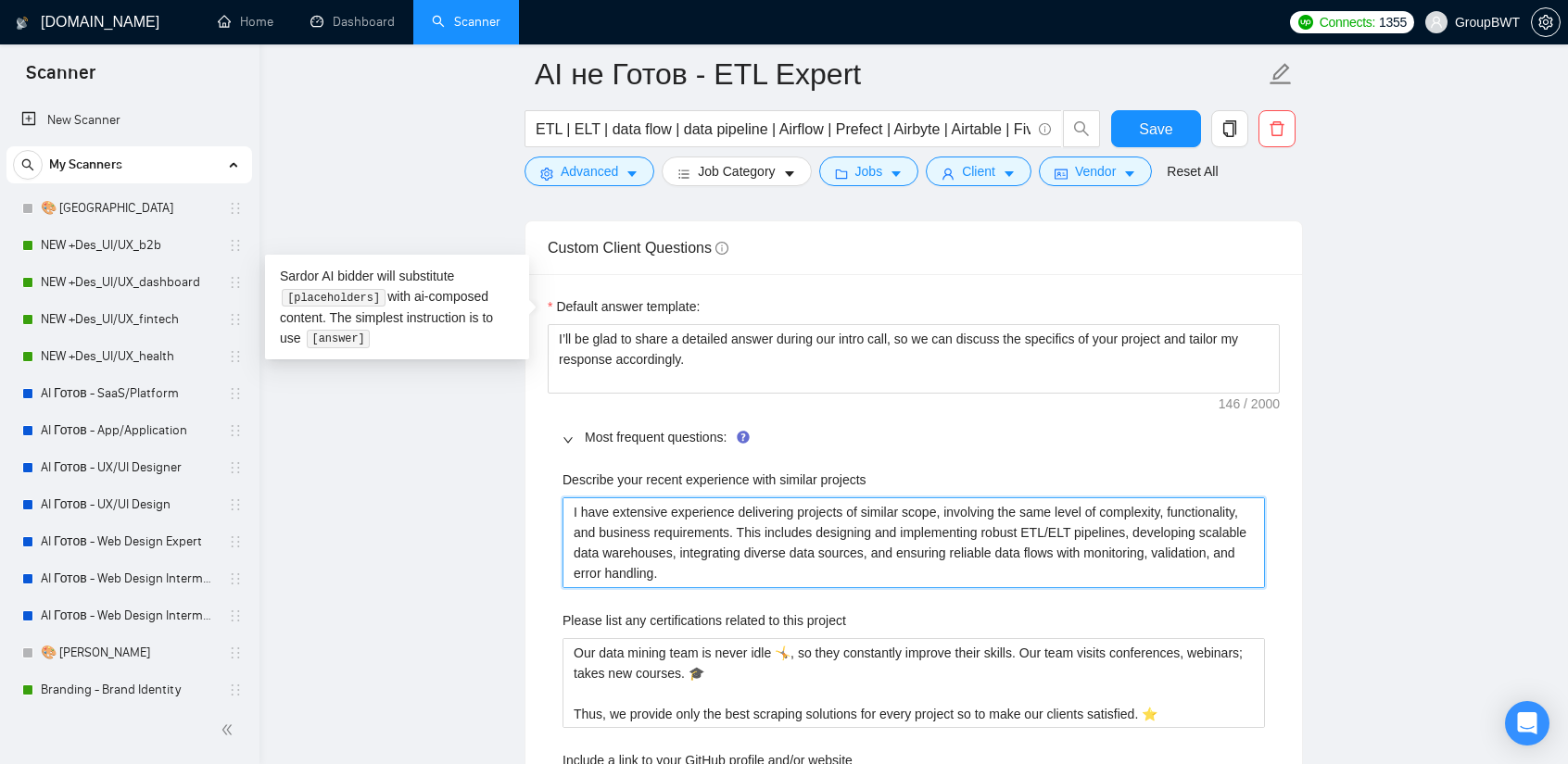
click at [711, 498] on projects "I have extensive experience delivering projects of similar scope, involving the…" at bounding box center [913, 542] width 702 height 90
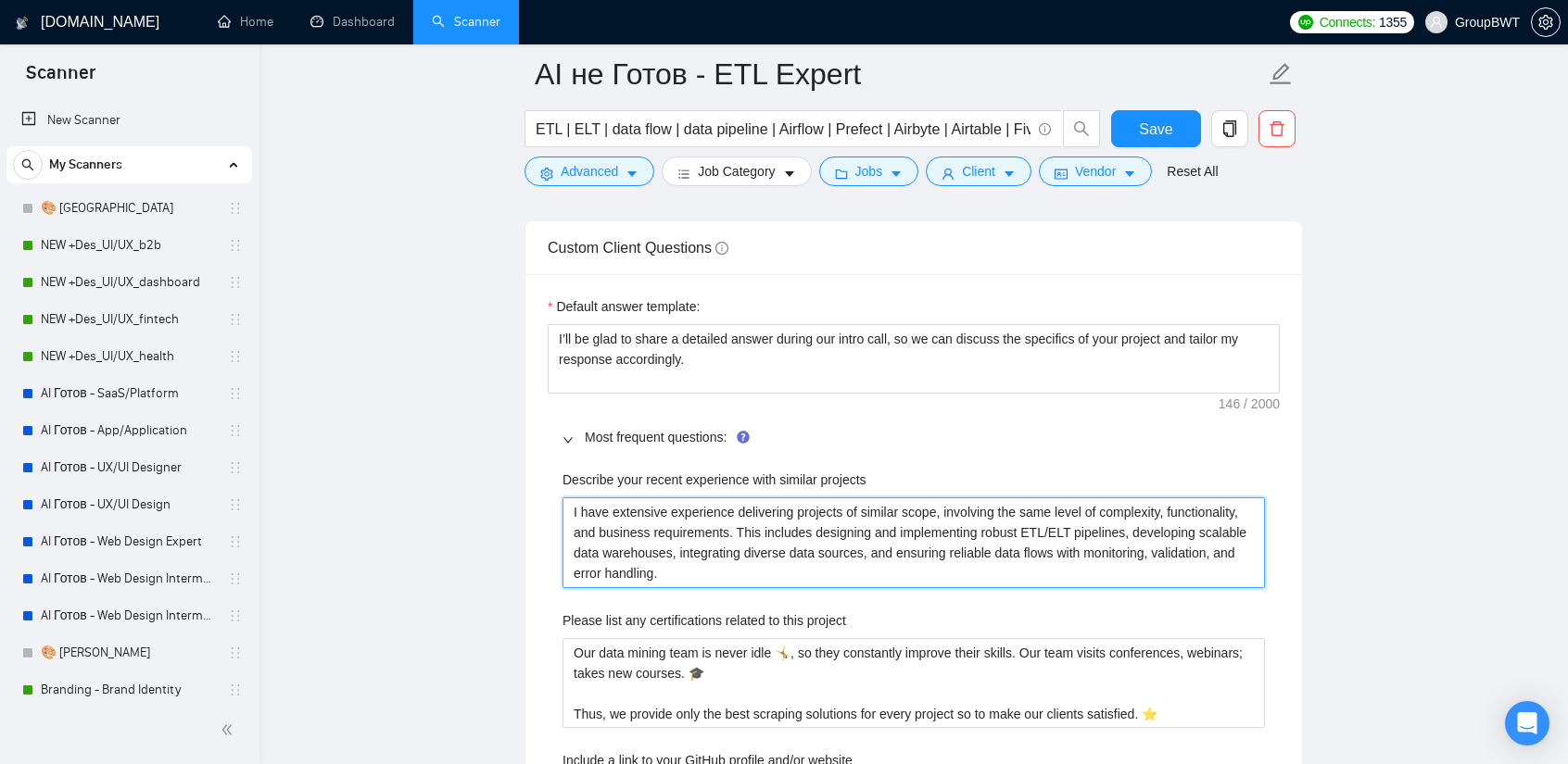
click at [711, 498] on projects "I have extensive experience delivering projects of similar scope, involving the…" at bounding box center [913, 542] width 702 height 90
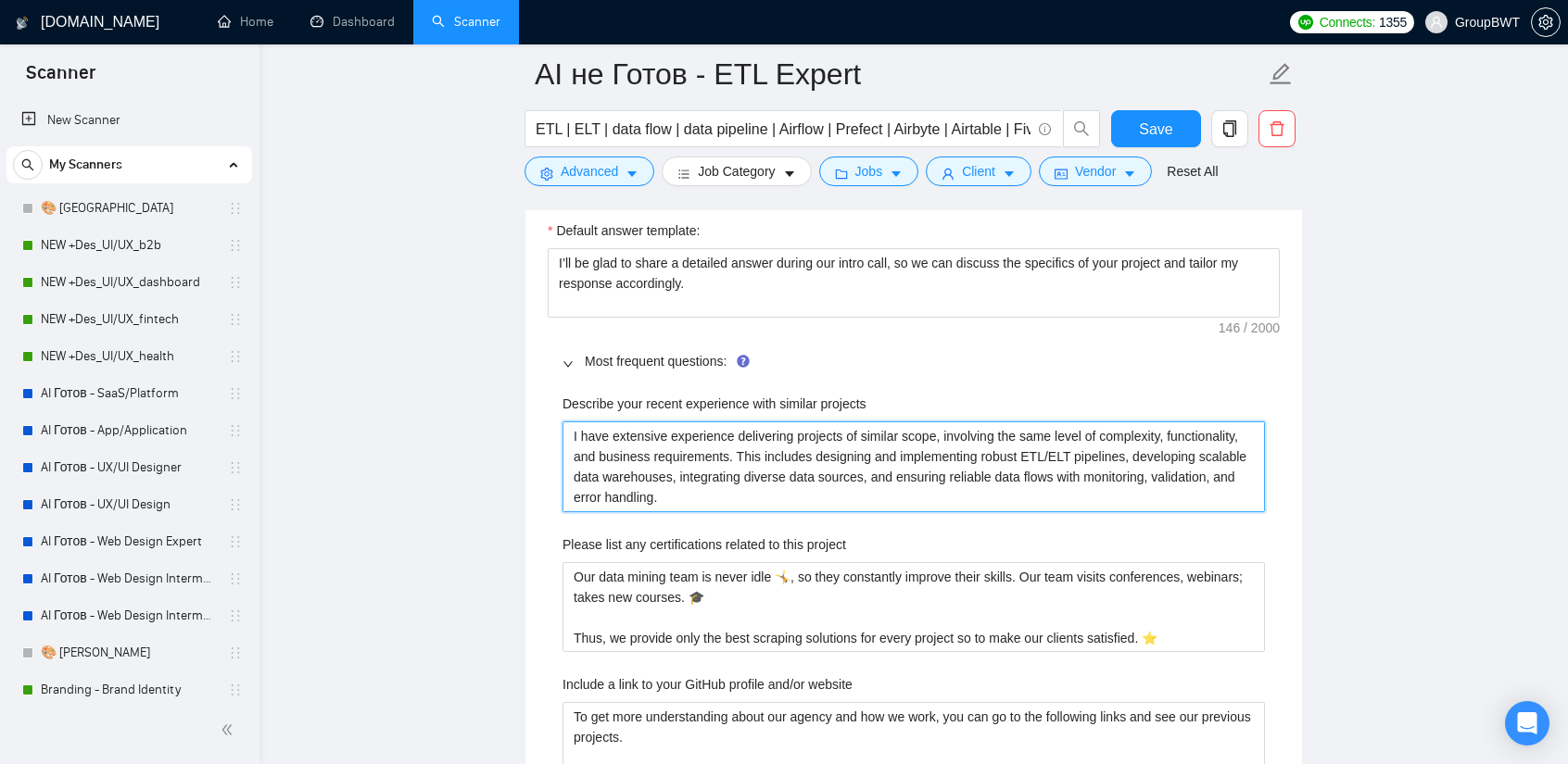
scroll to position [2871, 0]
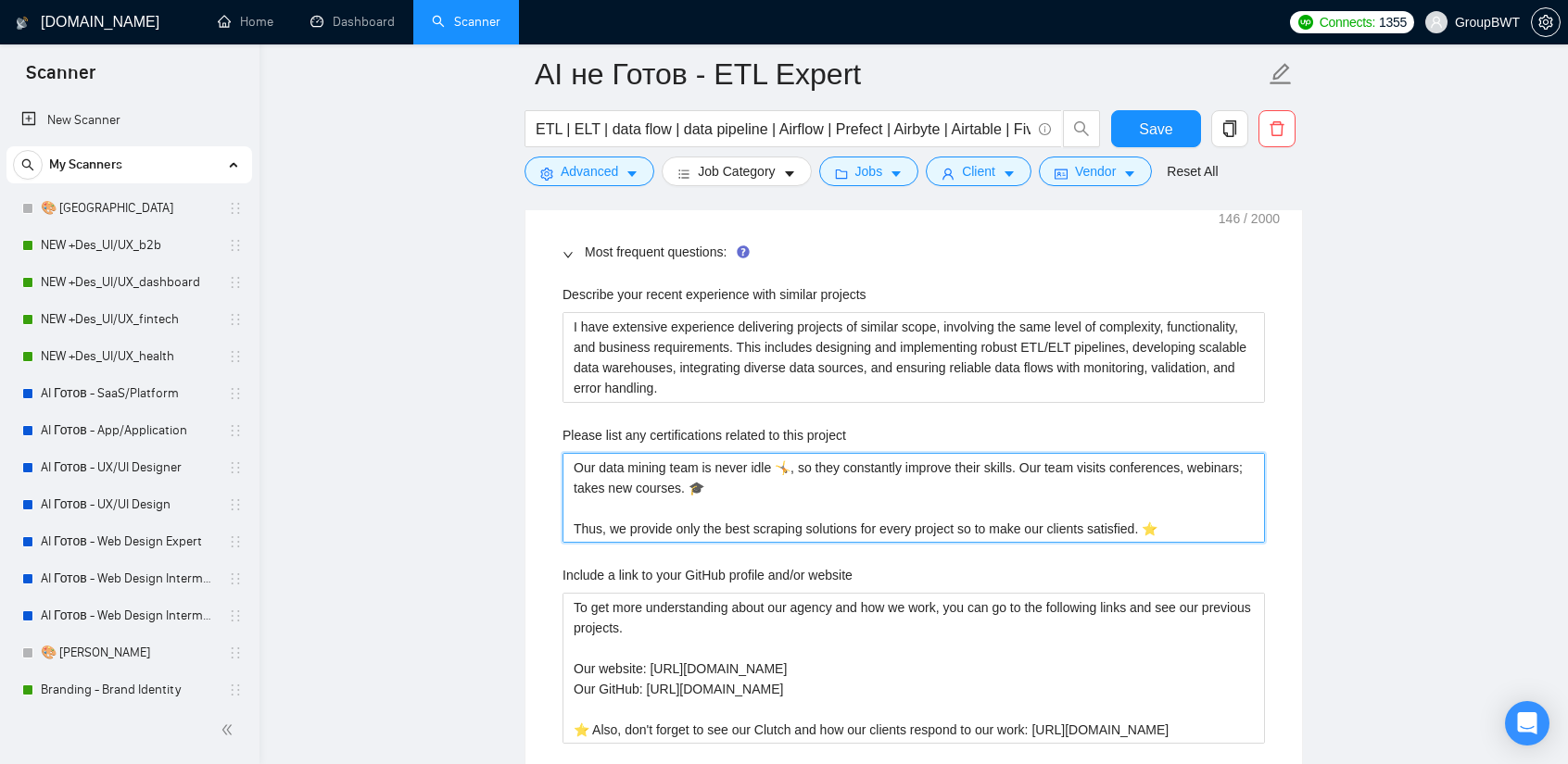
drag, startPoint x: 1103, startPoint y: 494, endPoint x: 429, endPoint y: 424, distance: 677.6
click at [429, 424] on main "AI не Готов - ETL Expert ETL | ELT | data flow | data pipeline | Airflow | Pref…" at bounding box center [913, 418] width 1249 height 6431
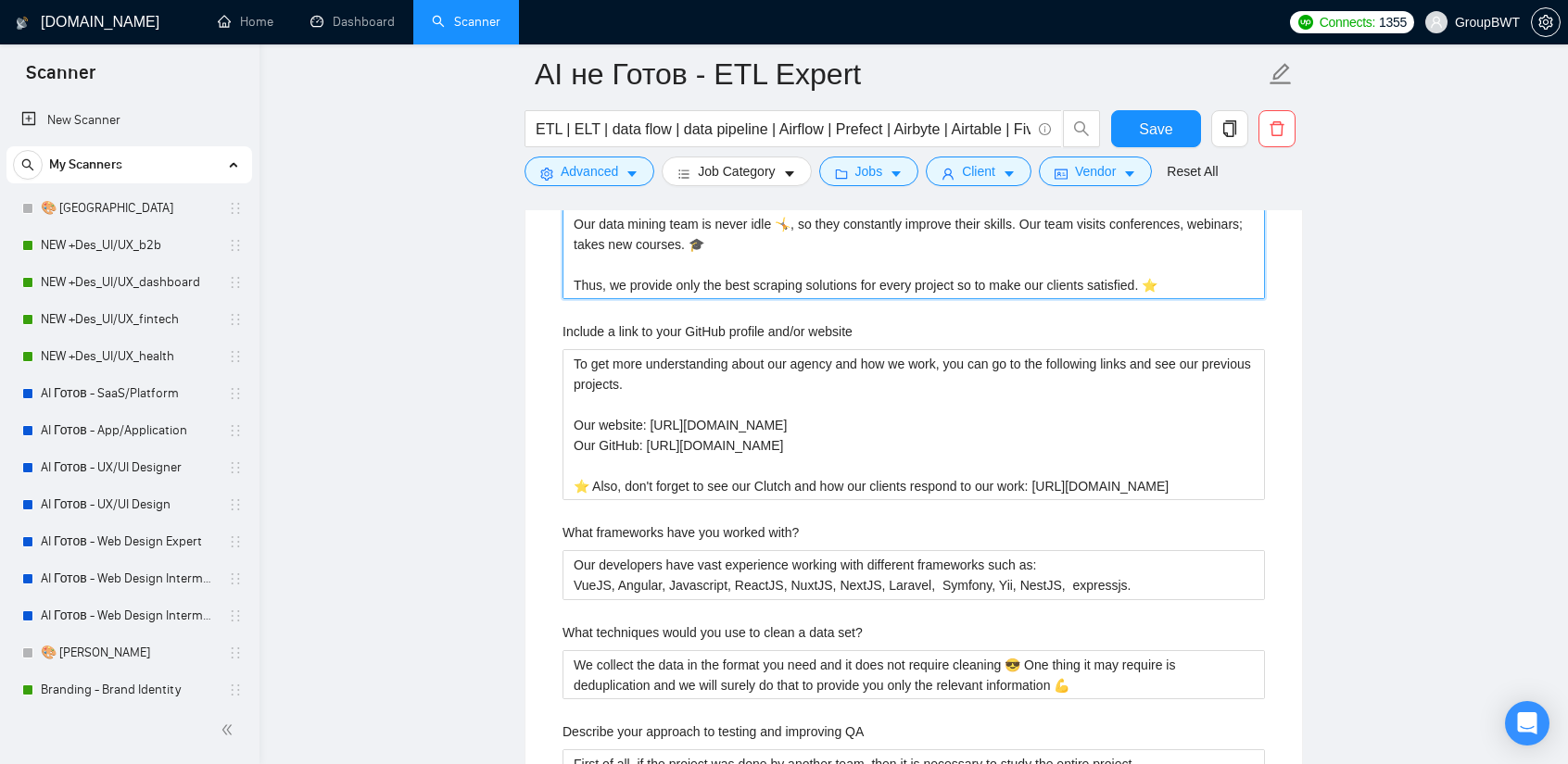
scroll to position [3149, 0]
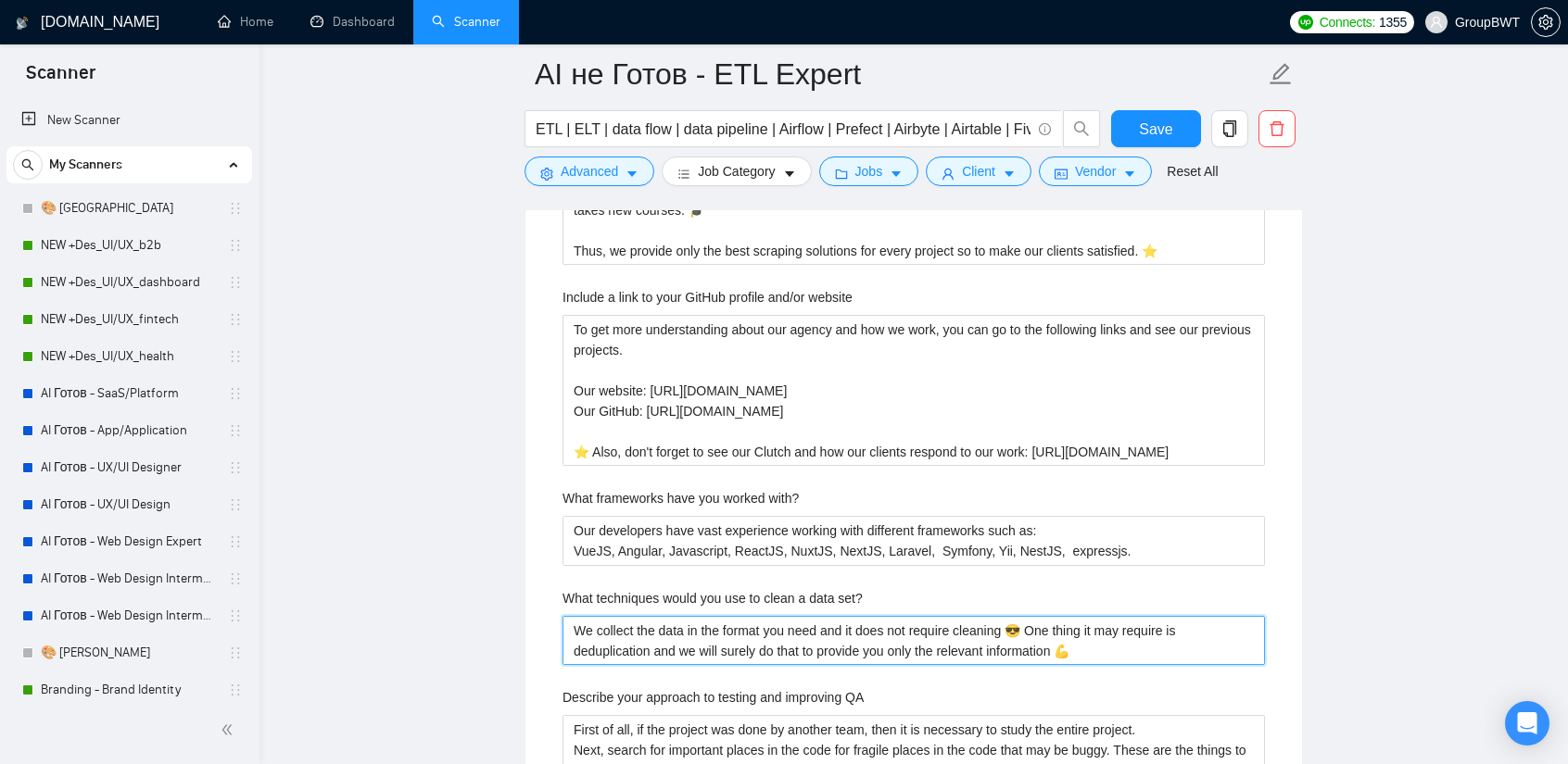
drag, startPoint x: 1090, startPoint y: 617, endPoint x: 436, endPoint y: 588, distance: 654.6
click at [436, 588] on main "AI не Готов - ETL Expert ETL | ELT | data flow | data pipeline | Airflow | Pref…" at bounding box center [913, 140] width 1249 height 6431
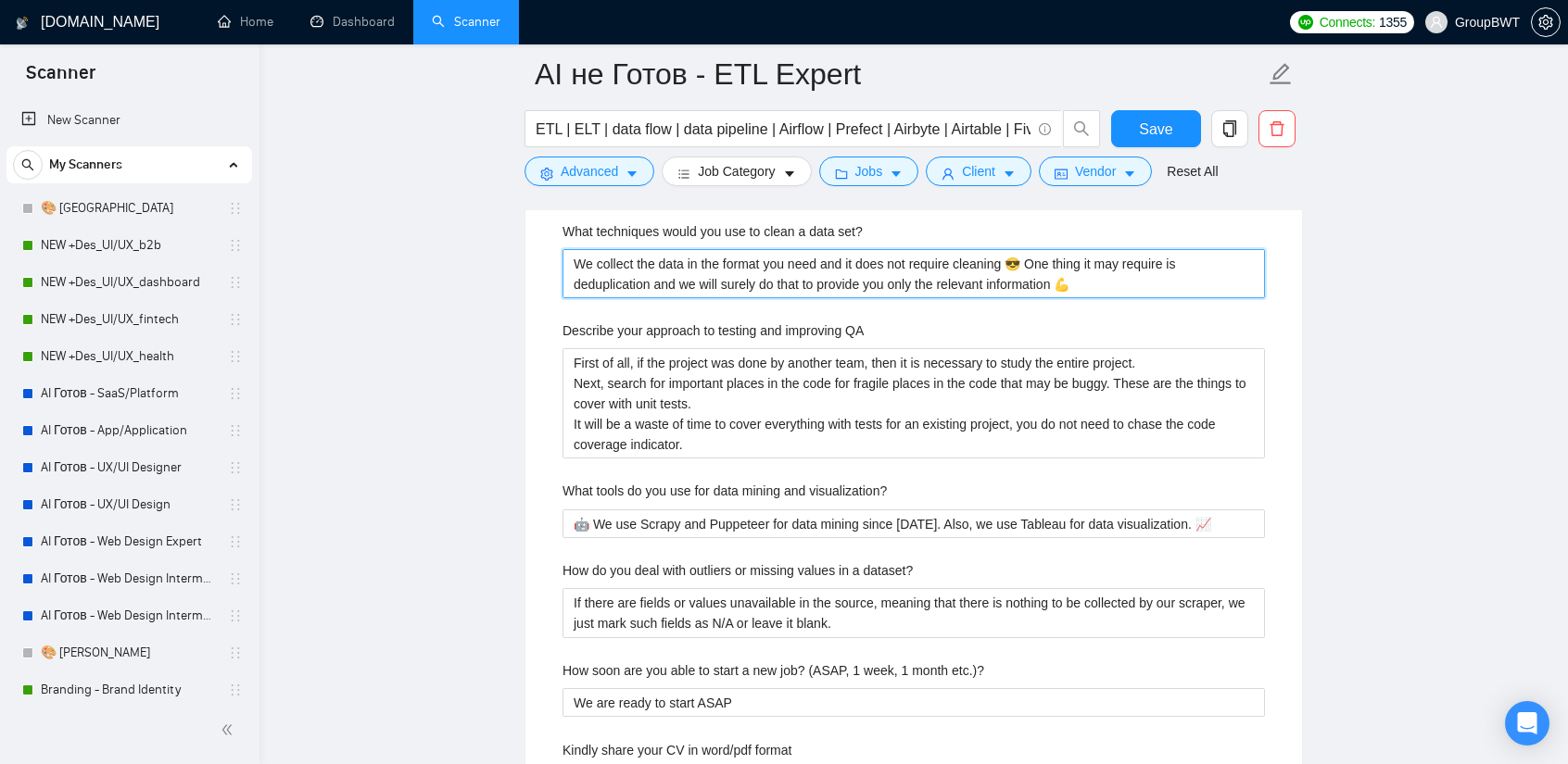
scroll to position [3519, 0]
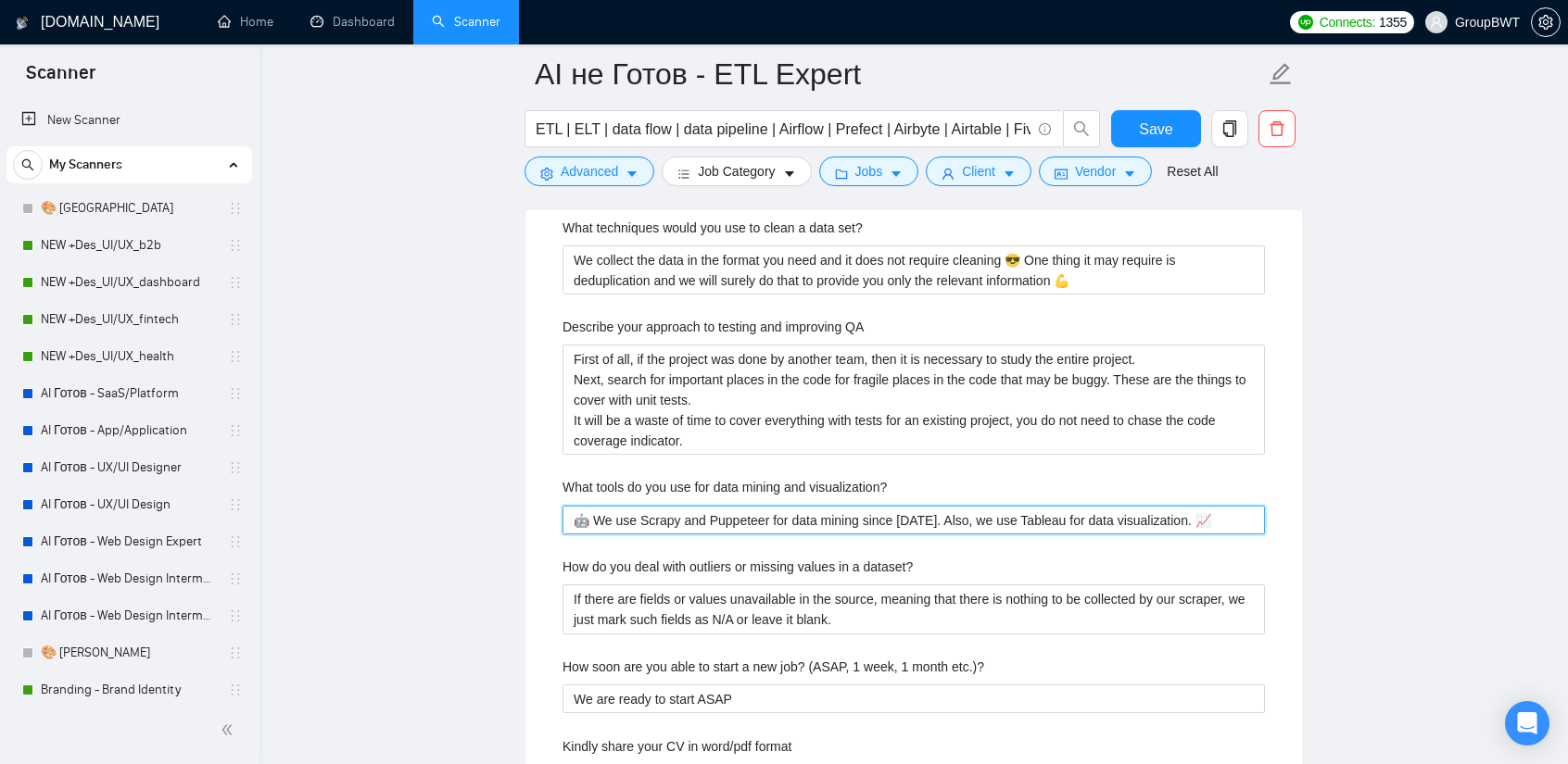
drag, startPoint x: 888, startPoint y: 469, endPoint x: 868, endPoint y: 482, distance: 23.9
click at [886, 506] on visualization\? "🤖 We use Scrapy and Puppeteer for data mining since [DATE]. Also, we use Tablea…" at bounding box center [913, 520] width 702 height 29
click at [868, 506] on visualization\? "🤖 We use Scrapy and Puppeteer for data mining since [DATE]. Also, we use Tablea…" at bounding box center [913, 520] width 702 height 29
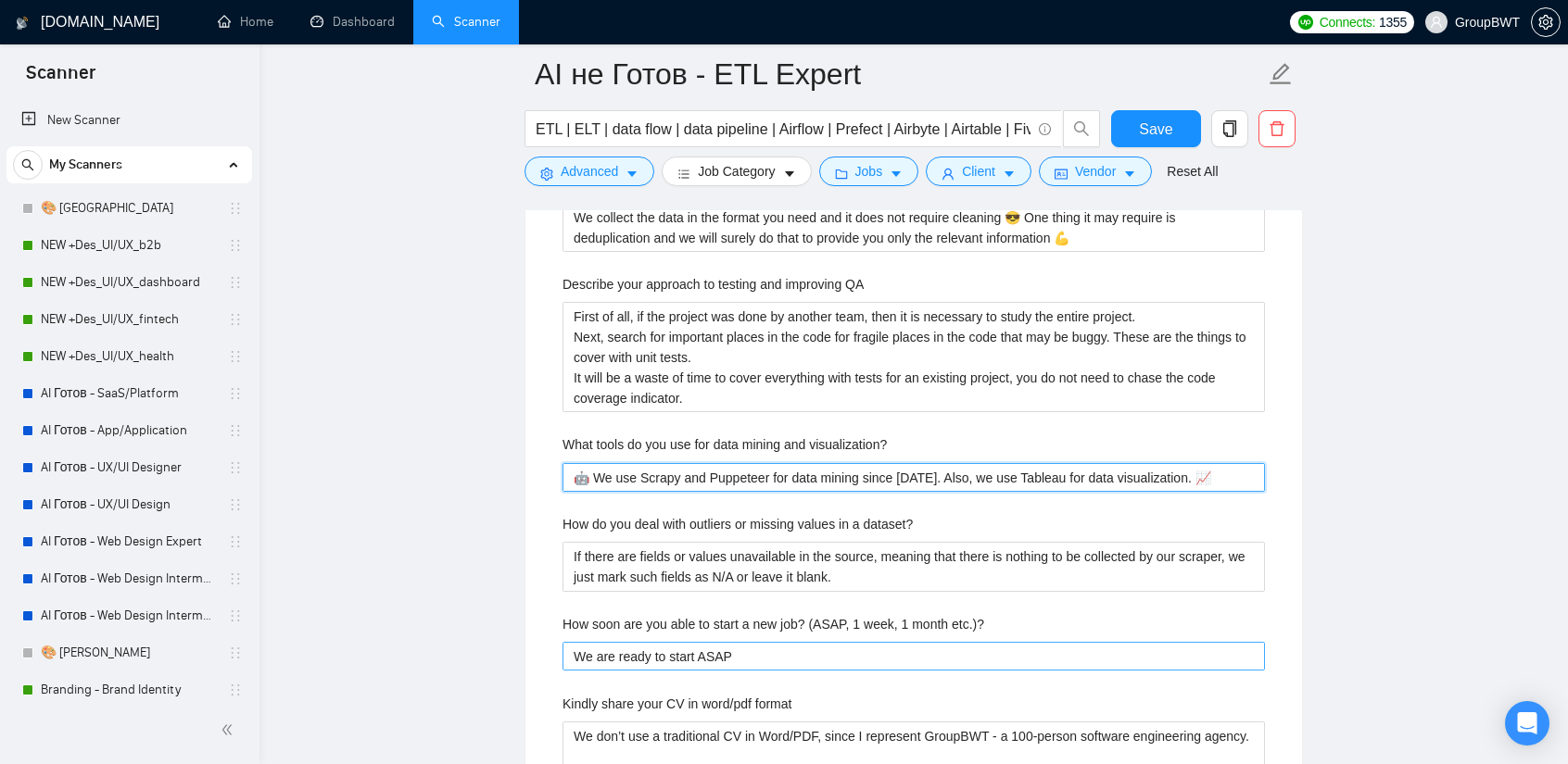
scroll to position [3704, 0]
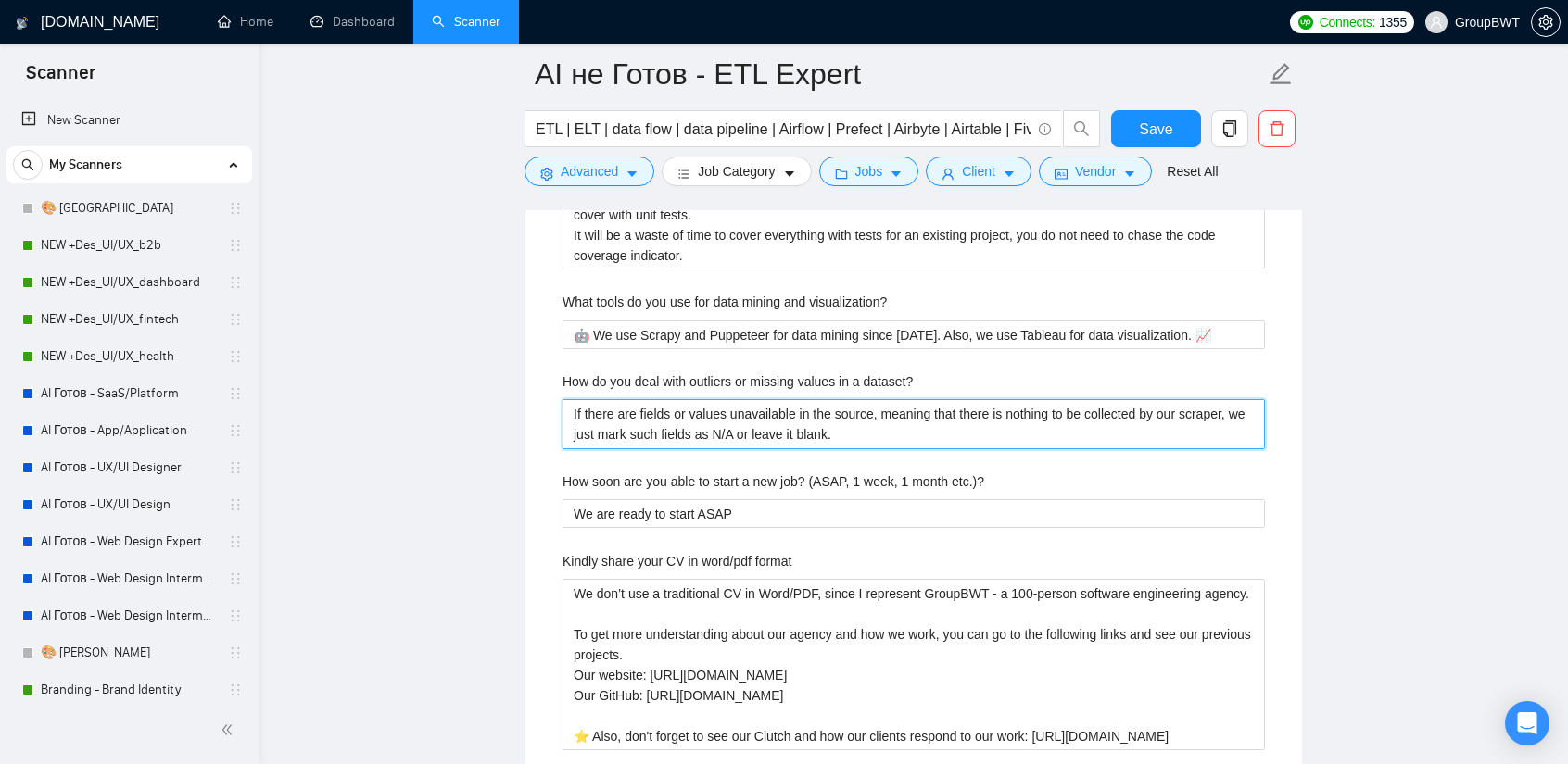
drag, startPoint x: 862, startPoint y: 392, endPoint x: 355, endPoint y: 291, distance: 517.0
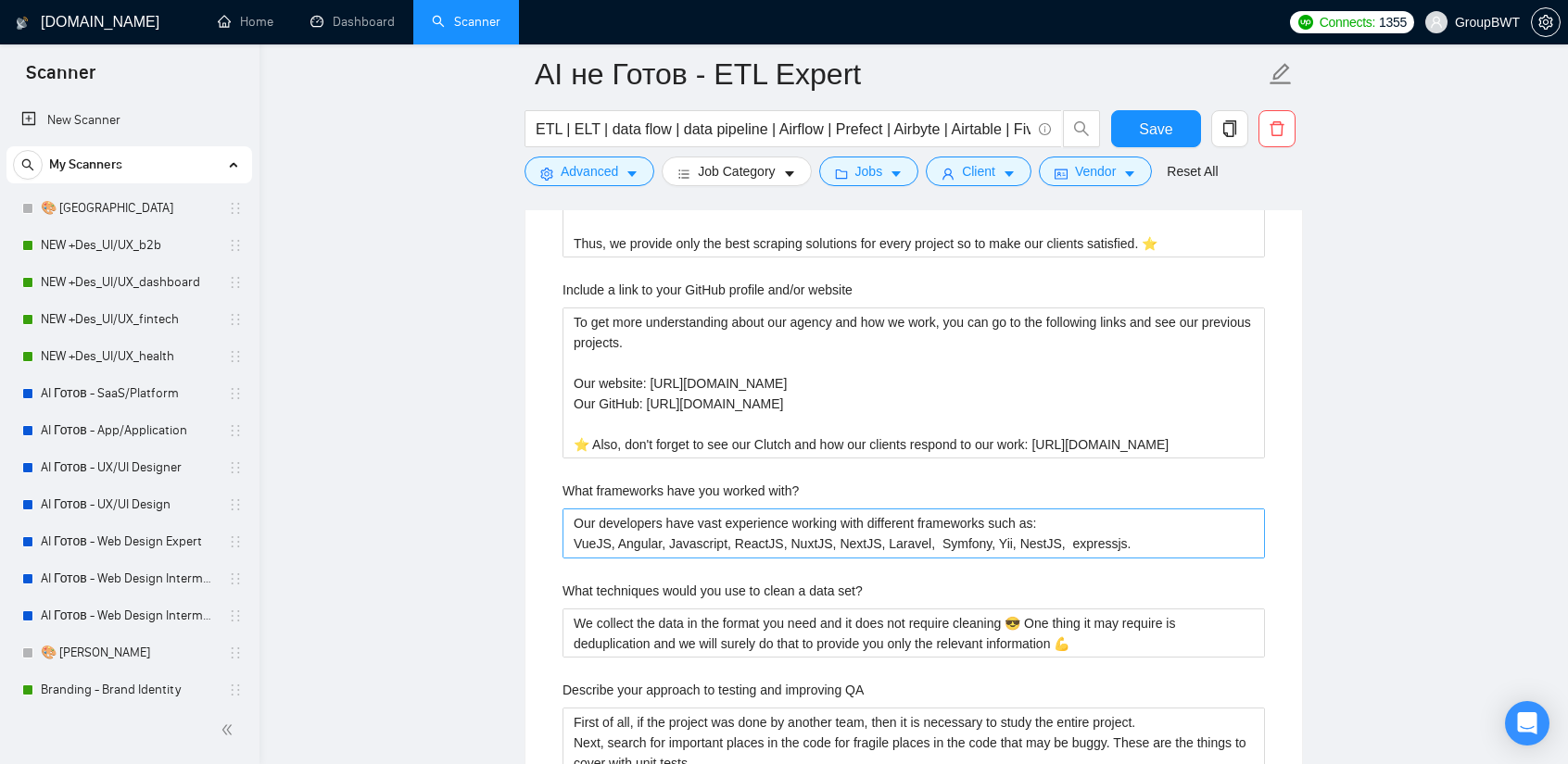
scroll to position [3149, 0]
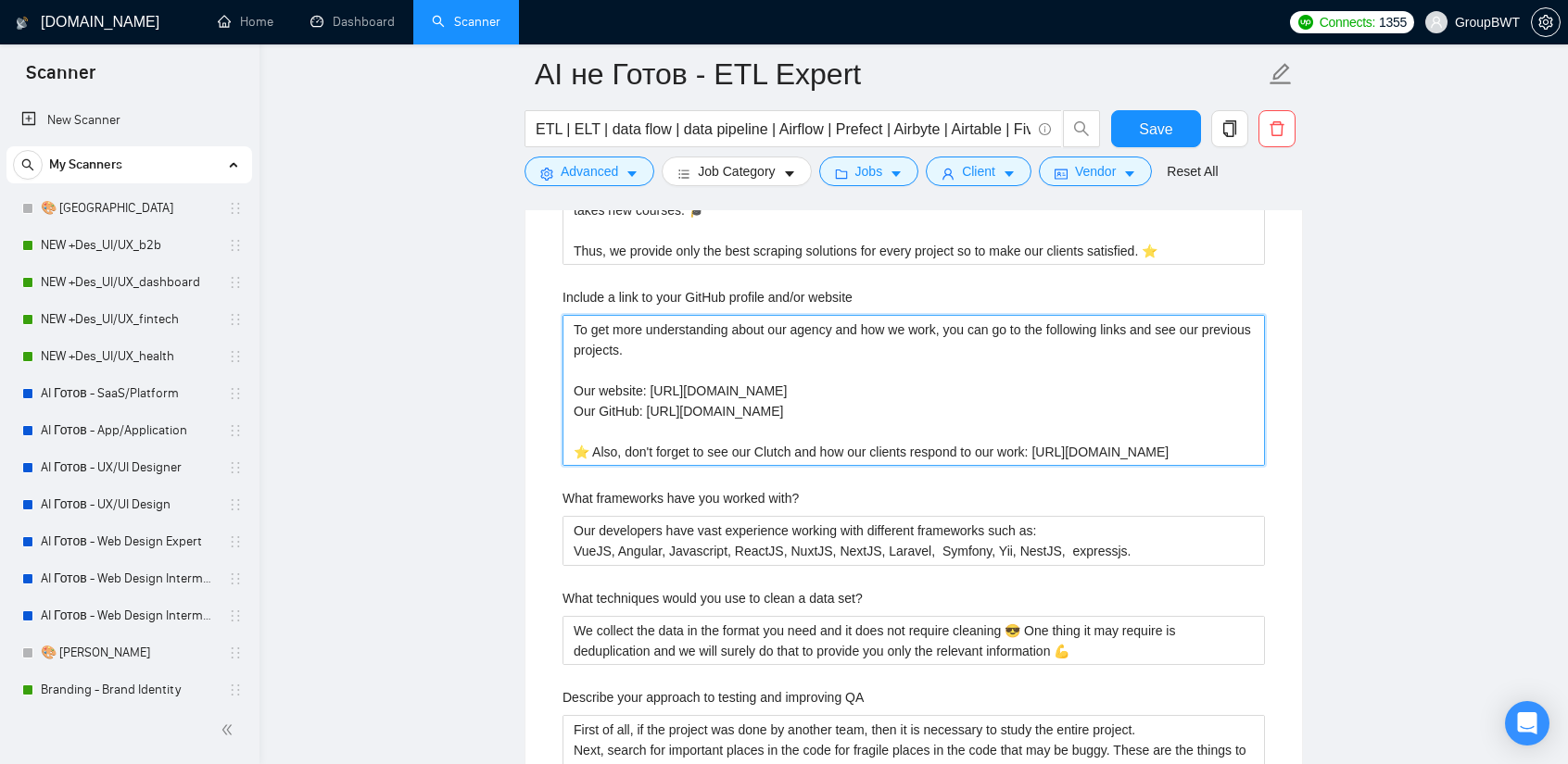
drag, startPoint x: 1252, startPoint y: 413, endPoint x: 378, endPoint y: 266, distance: 886.3
click at [378, 266] on main "AI не Готов - ETL Expert ETL | ELT | data flow | data pipeline | Airflow | Pref…" at bounding box center [913, 140] width 1249 height 6431
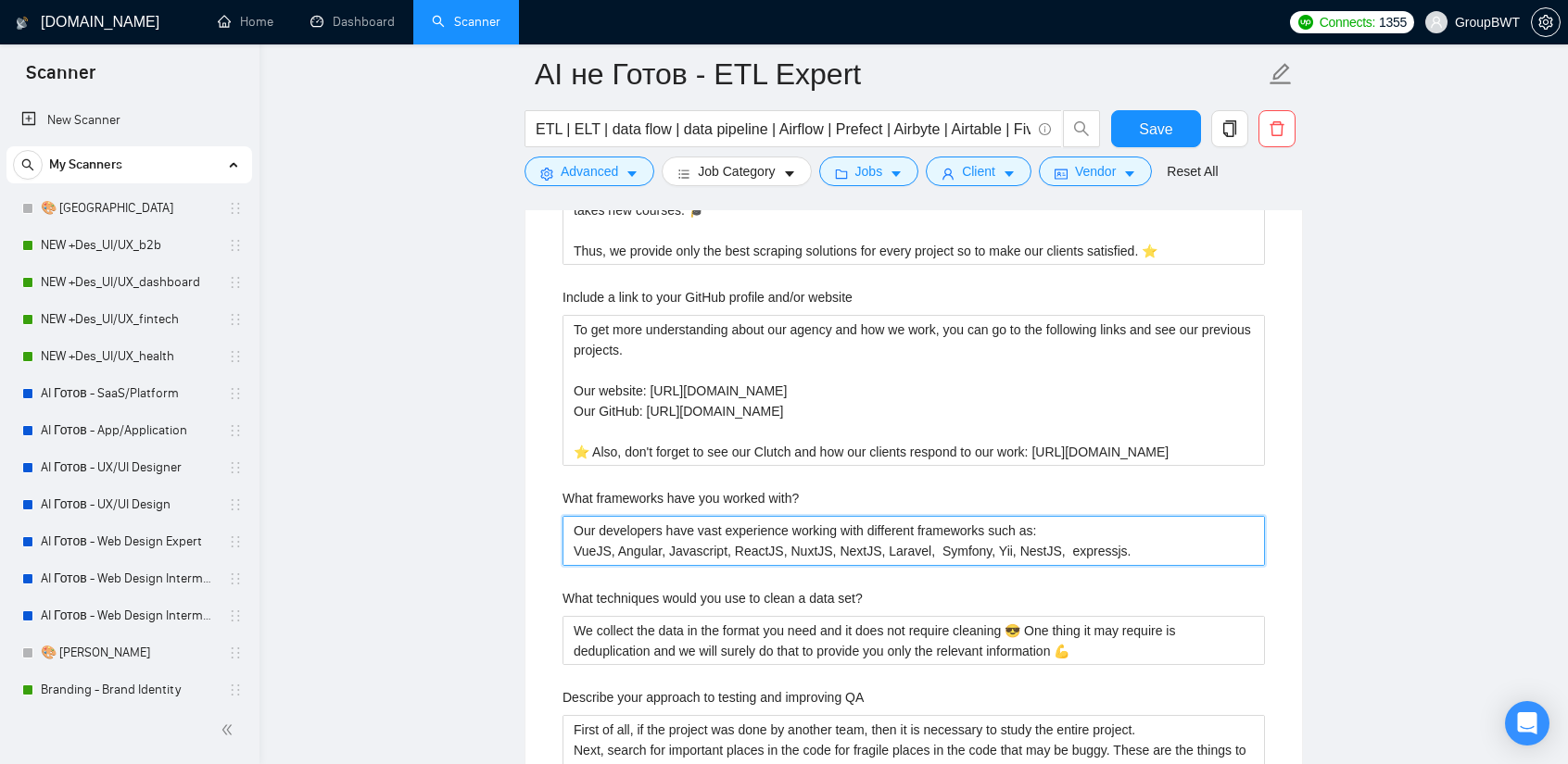
drag, startPoint x: 940, startPoint y: 501, endPoint x: 359, endPoint y: 469, distance: 581.9
click at [359, 469] on main "AI не Готов - ETL Expert ETL | ELT | data flow | data pipeline | Airflow | Pref…" at bounding box center [913, 140] width 1249 height 6431
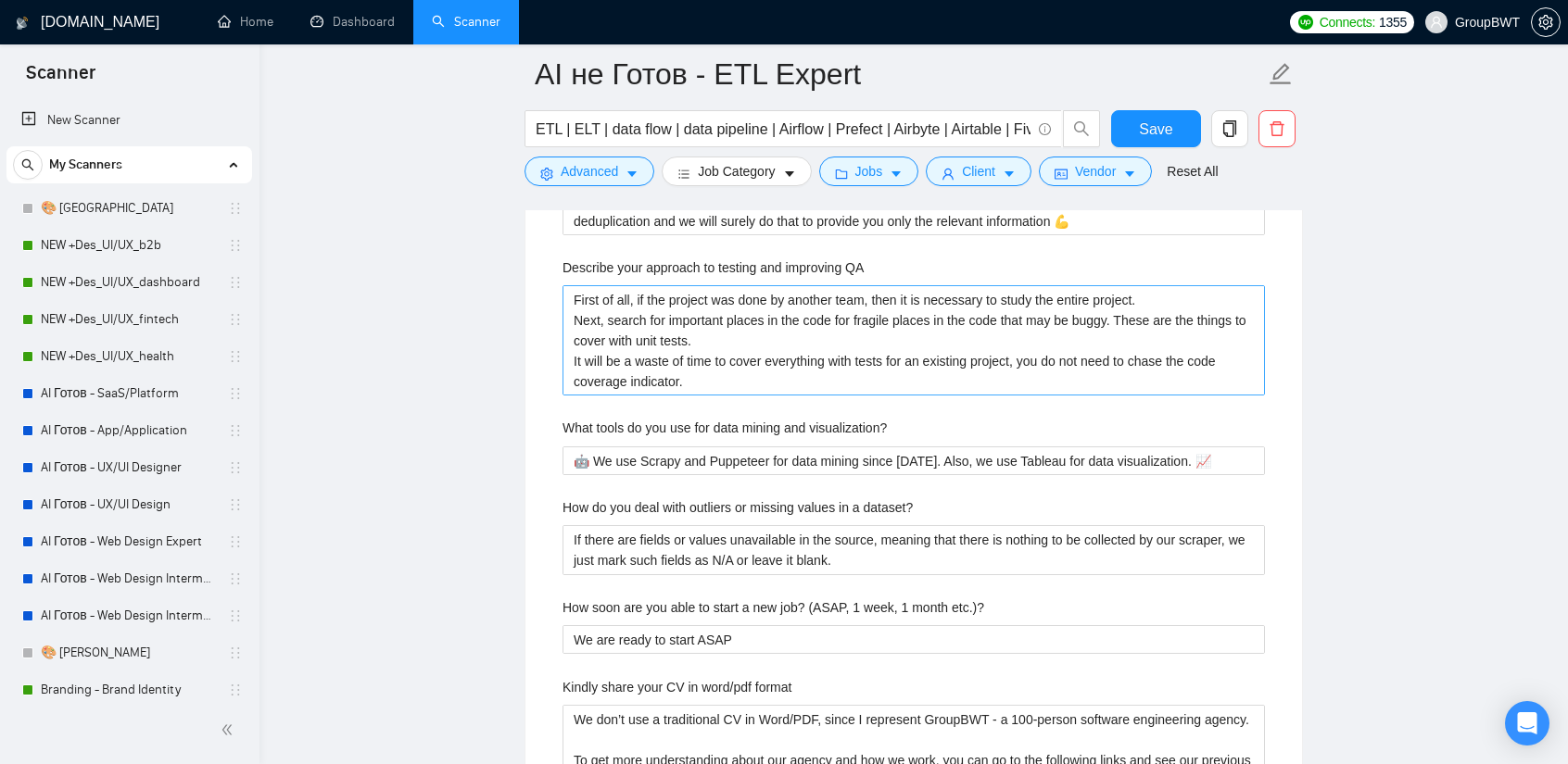
scroll to position [3519, 0]
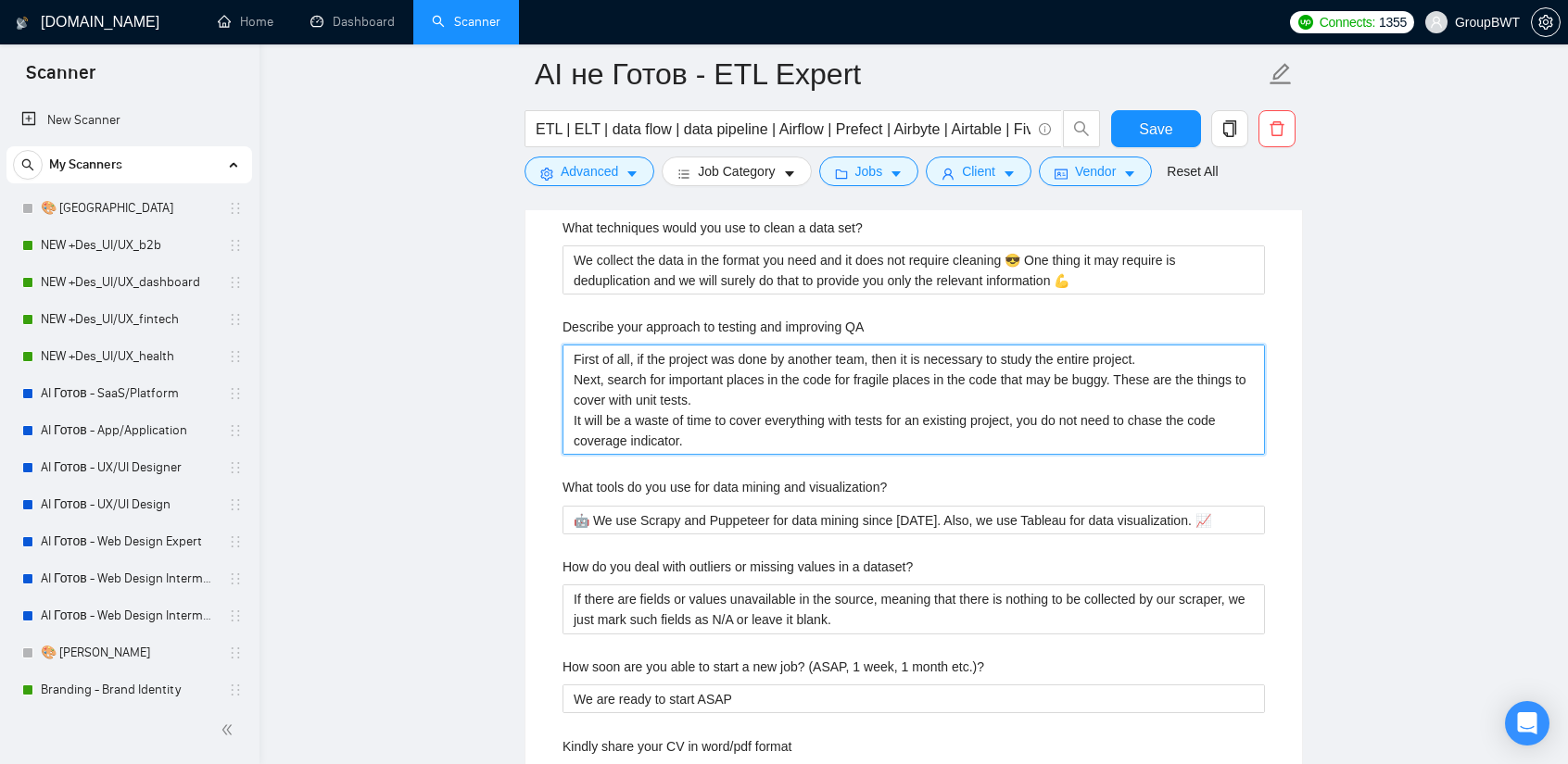
drag, startPoint x: 728, startPoint y: 398, endPoint x: 445, endPoint y: 291, distance: 302.6
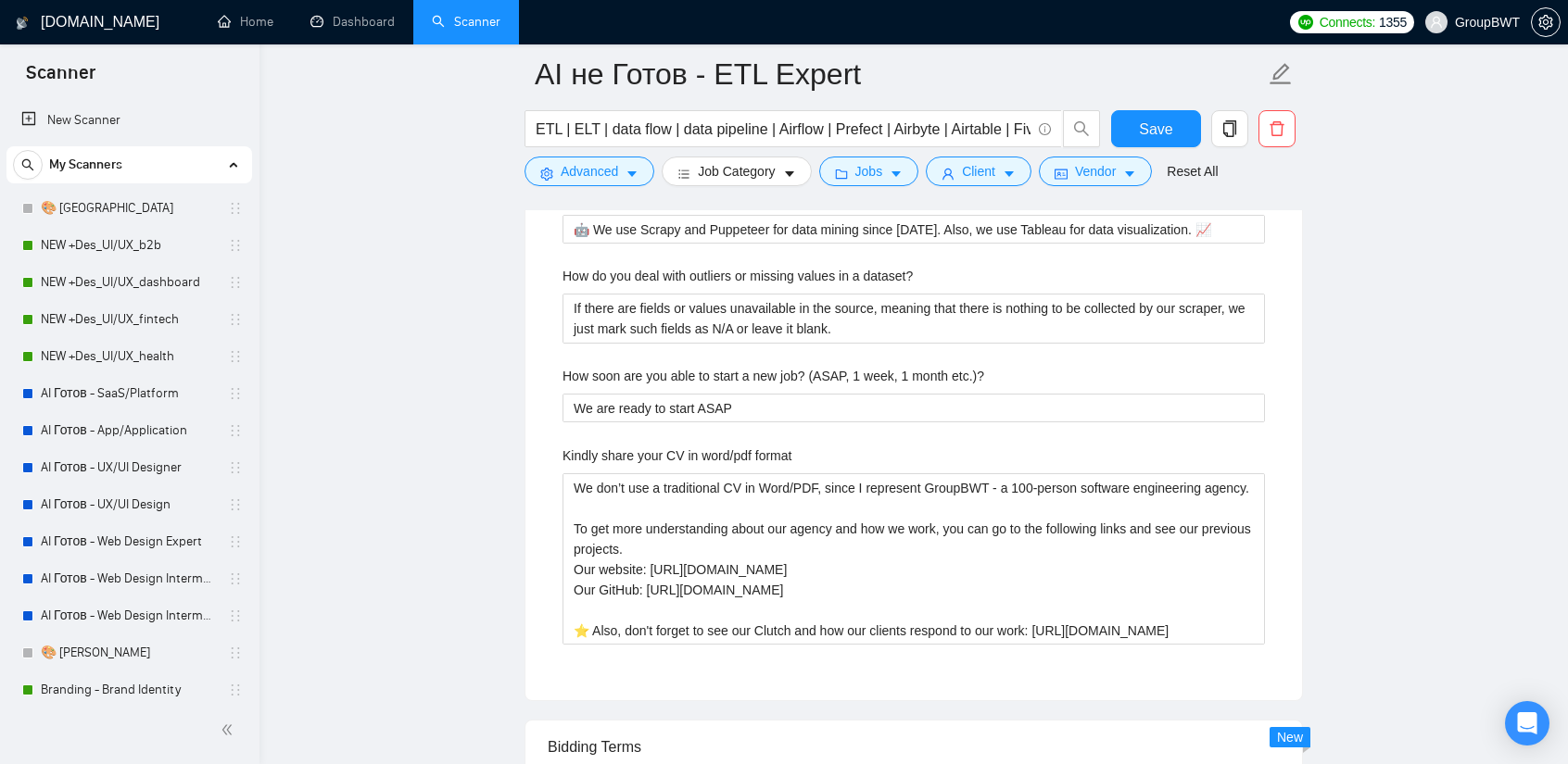
scroll to position [3797, 0]
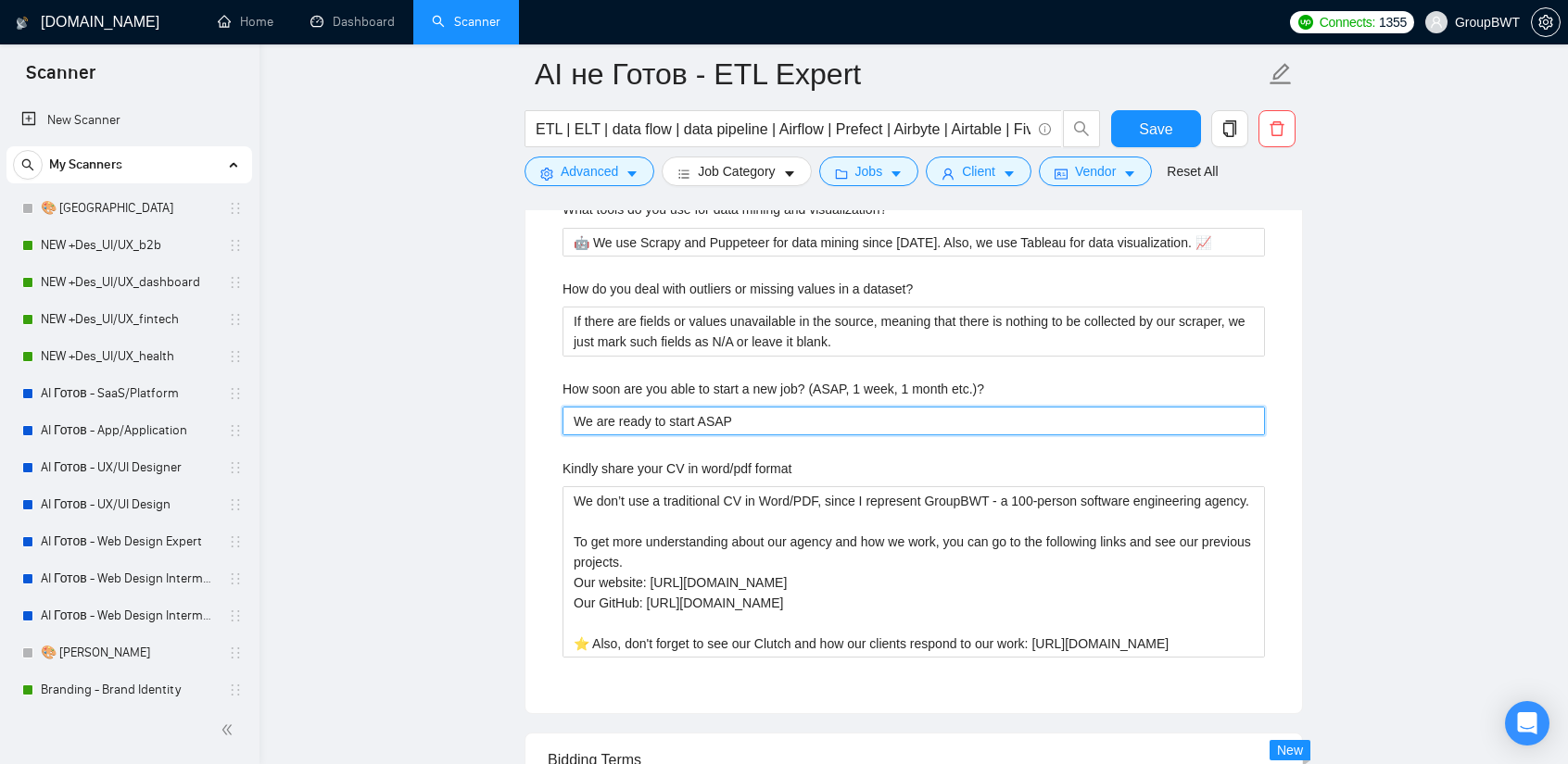
click at [726, 407] on etc\ "We are ready to start ASAP" at bounding box center [913, 421] width 702 height 29
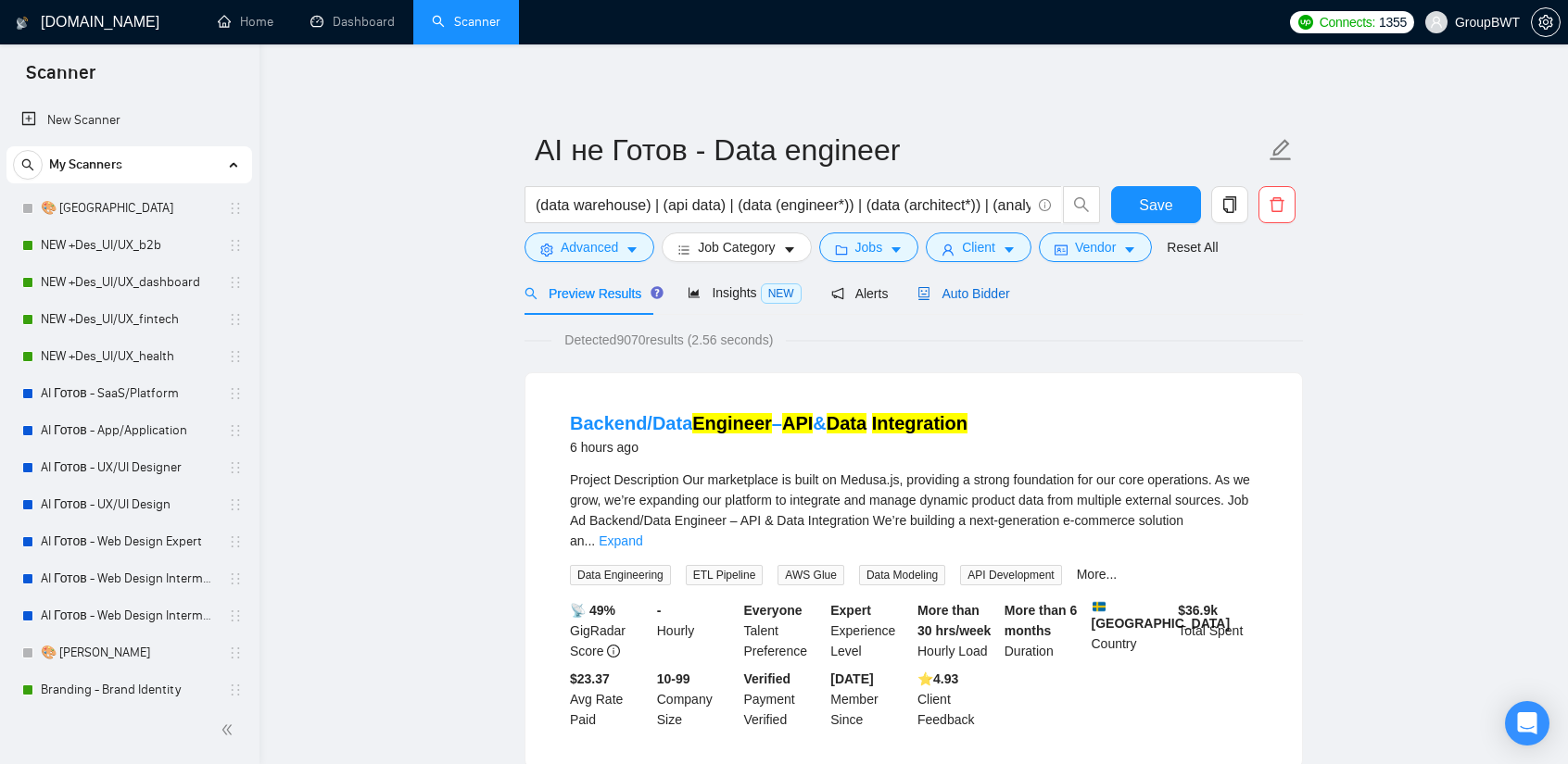
click at [976, 284] on div "Auto Bidder" at bounding box center [963, 293] width 92 height 20
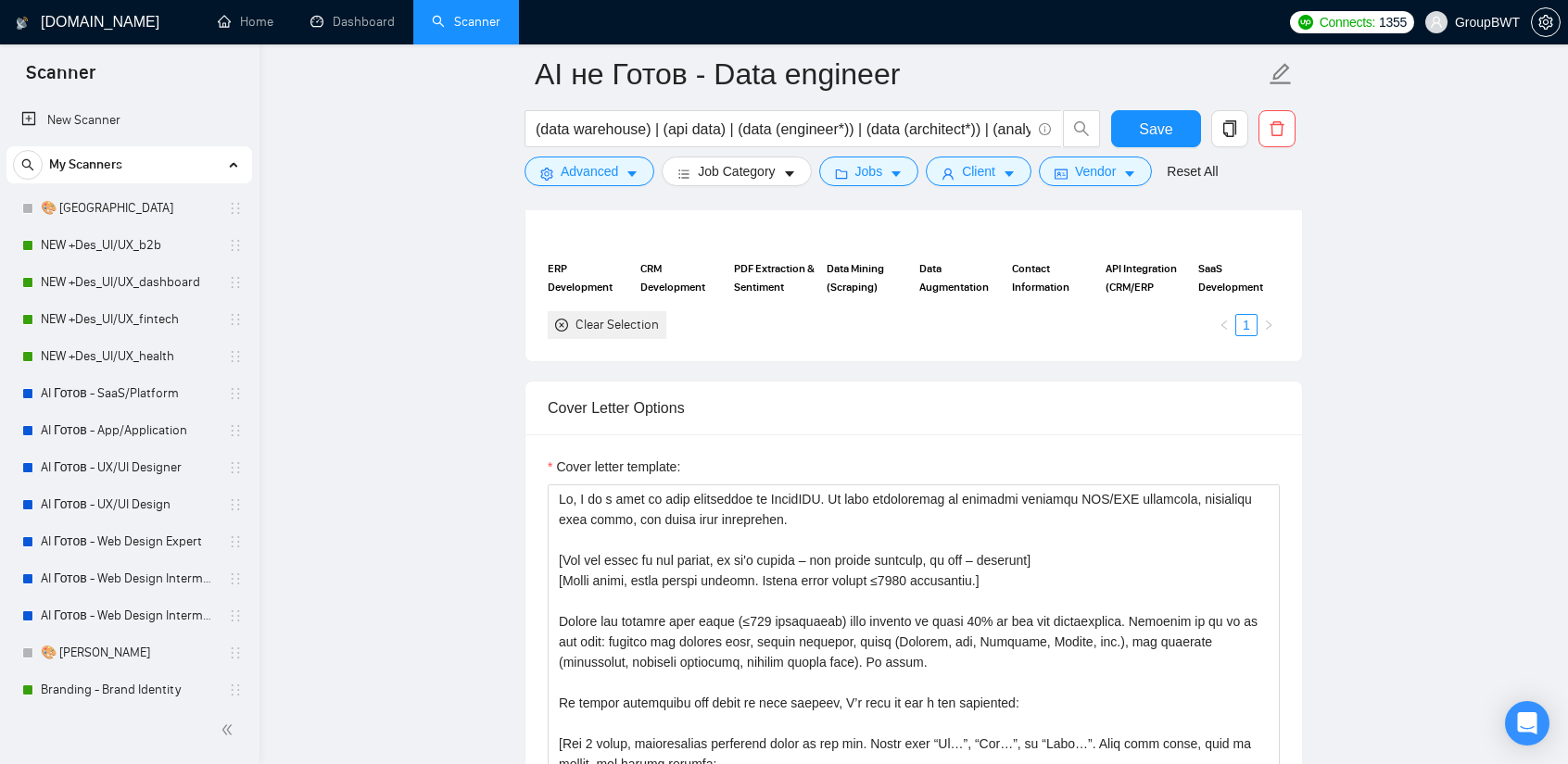
scroll to position [1945, 0]
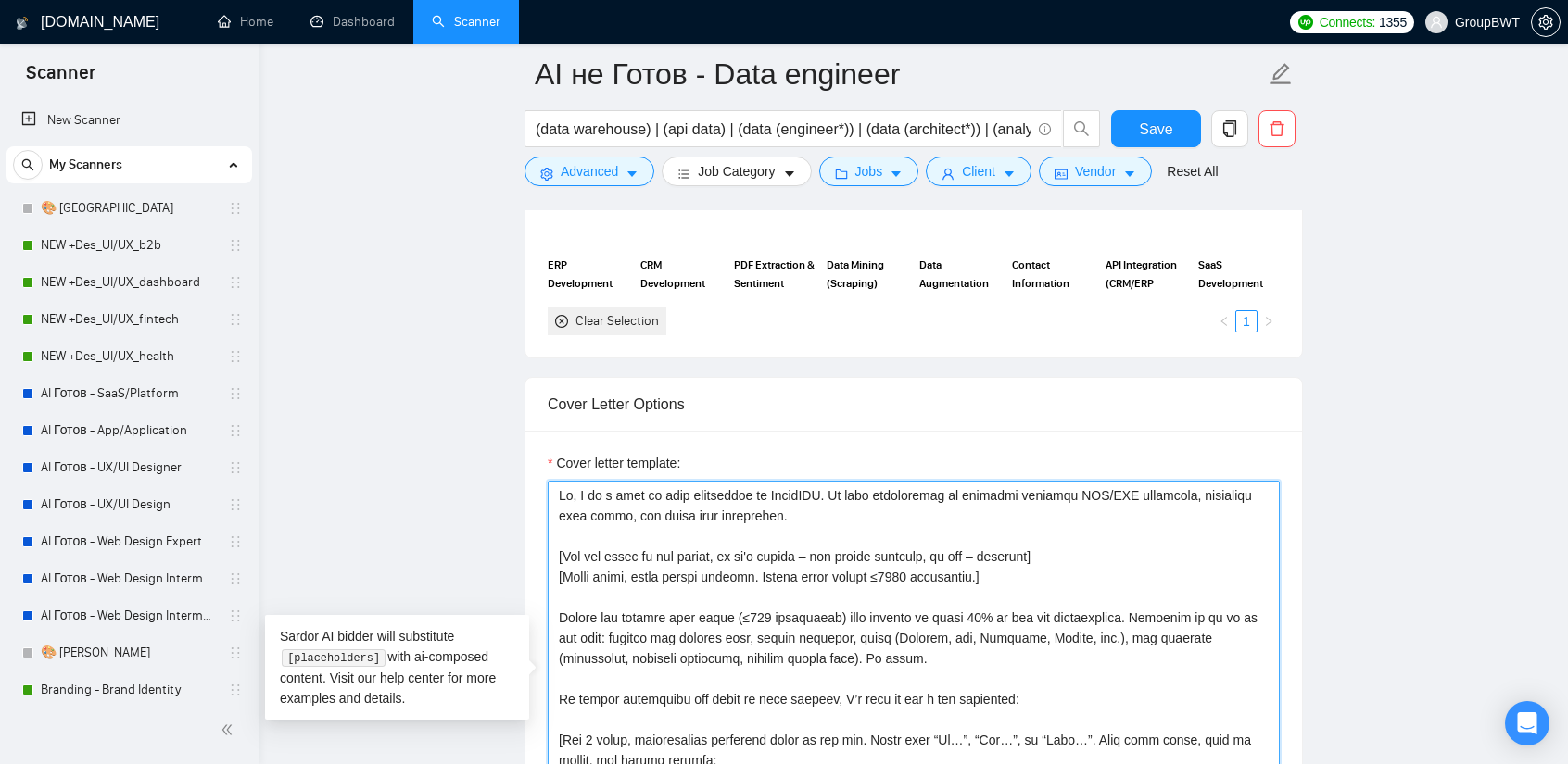
drag, startPoint x: 836, startPoint y: 499, endPoint x: 849, endPoint y: 482, distance: 21.4
click at [849, 482] on textarea "Cover letter template:" at bounding box center [913, 689] width 732 height 416
click at [841, 516] on textarea "Cover letter template:" at bounding box center [913, 689] width 732 height 416
drag, startPoint x: 818, startPoint y: 507, endPoint x: 313, endPoint y: 458, distance: 507.4
click at [321, 457] on main "AI не Готов - Data engineer (data warehouse) | (api data) | (data (engineer*)) …" at bounding box center [913, 672] width 1249 height 5087
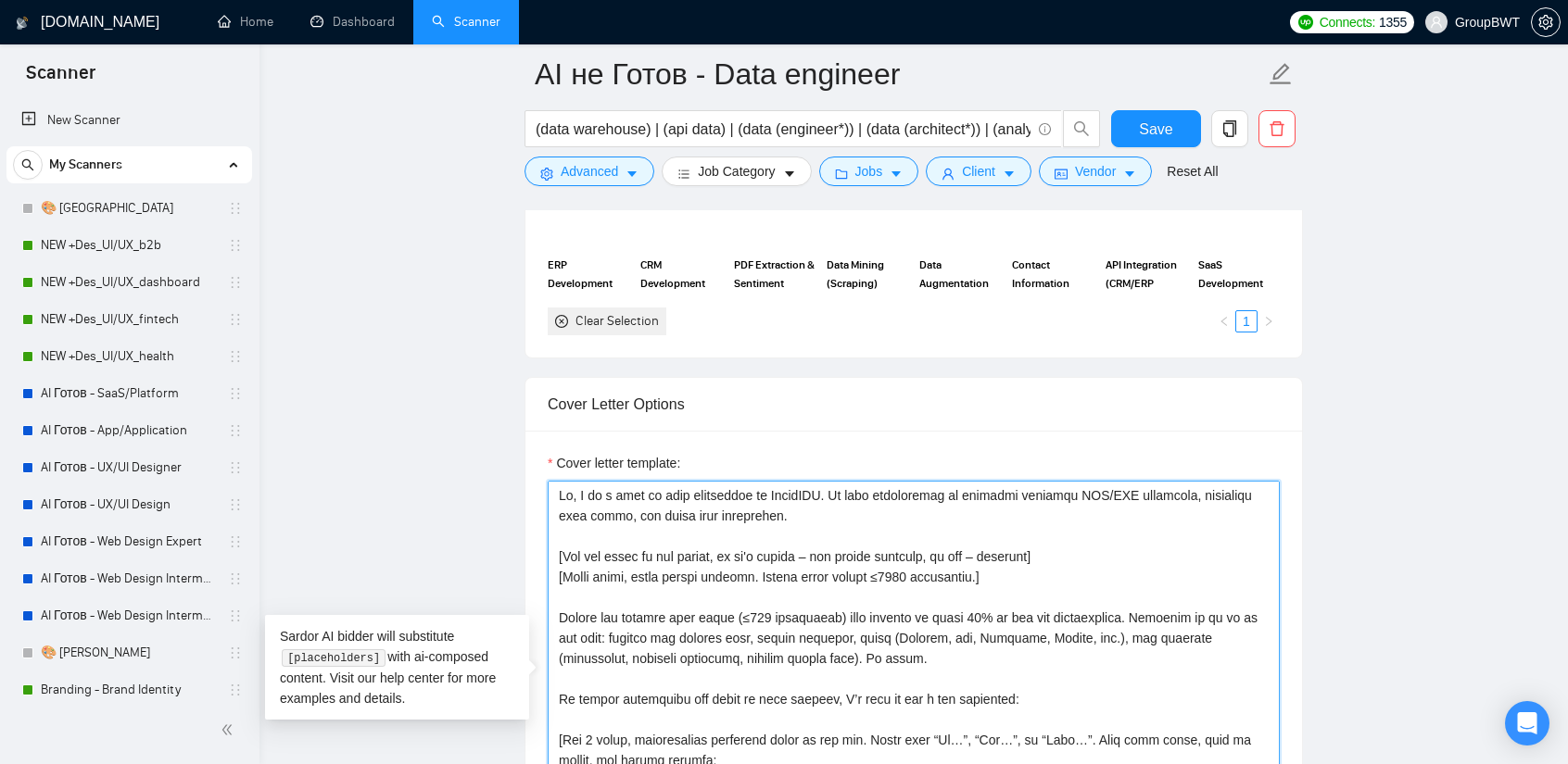
paste textarea "My team specializes in building scalable ETL/ELT pipelines, automated data flow…"
click at [864, 520] on textarea "Cover letter template:" at bounding box center [913, 689] width 732 height 416
drag, startPoint x: 858, startPoint y: 498, endPoint x: 850, endPoint y: 486, distance: 14.4
click at [850, 486] on textarea "Cover letter template:" at bounding box center [913, 689] width 732 height 416
paste textarea "cloud data warehouses, and web scraping solution"
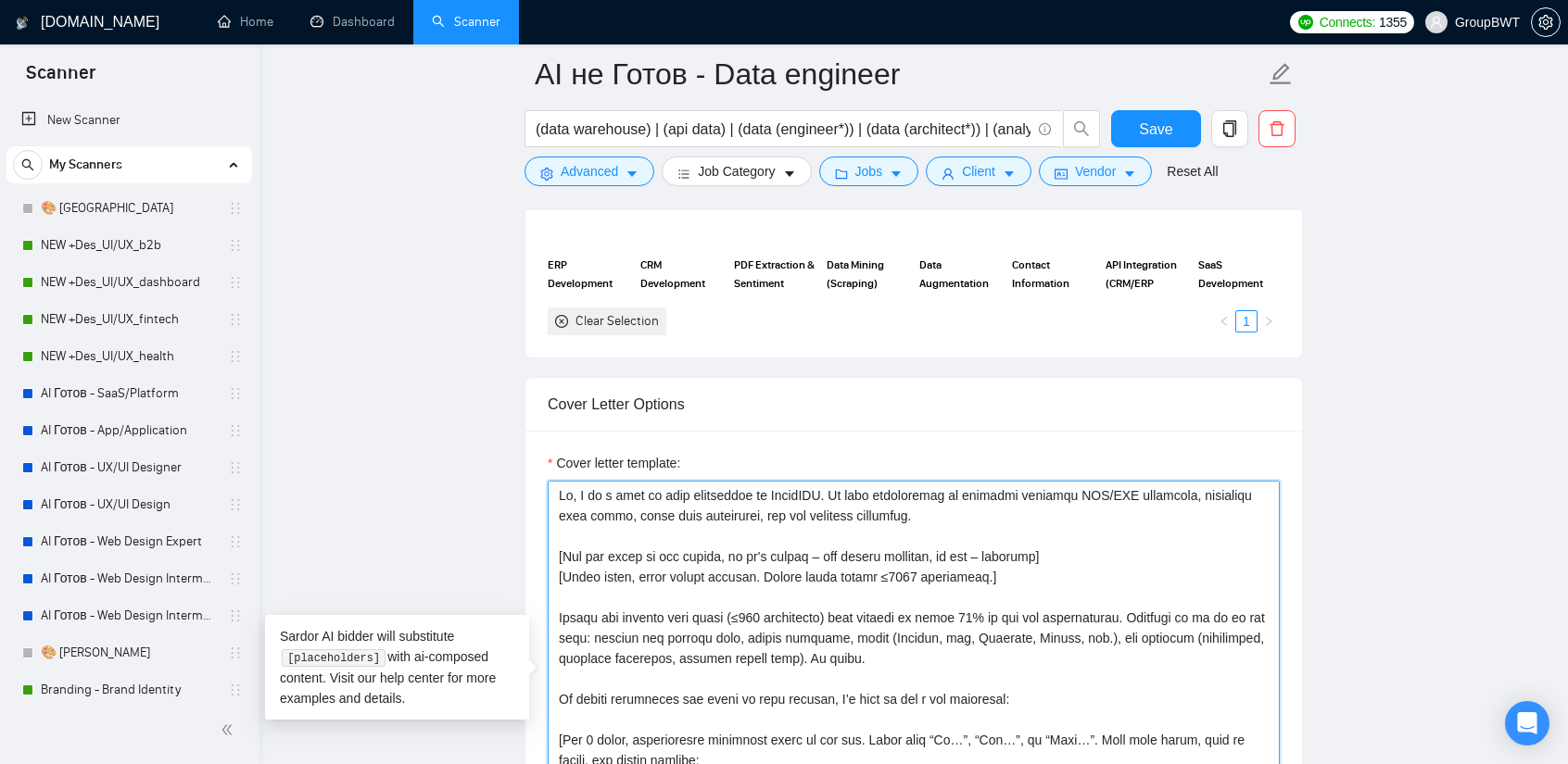
drag, startPoint x: 761, startPoint y: 508, endPoint x: 625, endPoint y: 505, distance: 136.0
click at [625, 505] on textarea "Cover letter template:" at bounding box center [913, 689] width 732 height 416
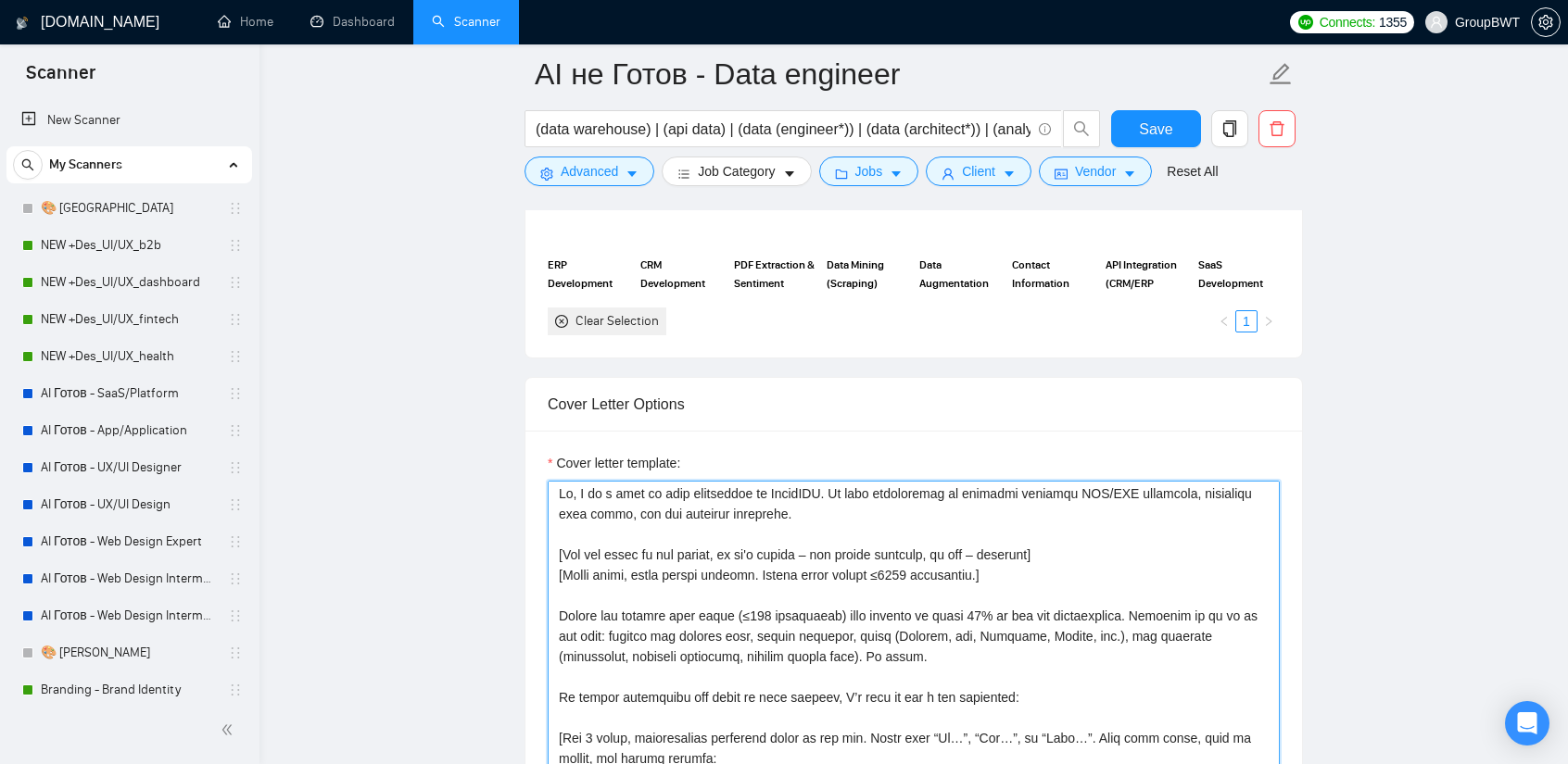
scroll to position [0, 0]
drag, startPoint x: 862, startPoint y: 499, endPoint x: 846, endPoint y: 481, distance: 24.1
click at [846, 481] on textarea "Cover letter template:" at bounding box center [913, 689] width 732 height 416
type textarea "Lo, I do s amet co adip elitseddoe te IncidIDU. Ut labo etdoloremag al enimadmi…"
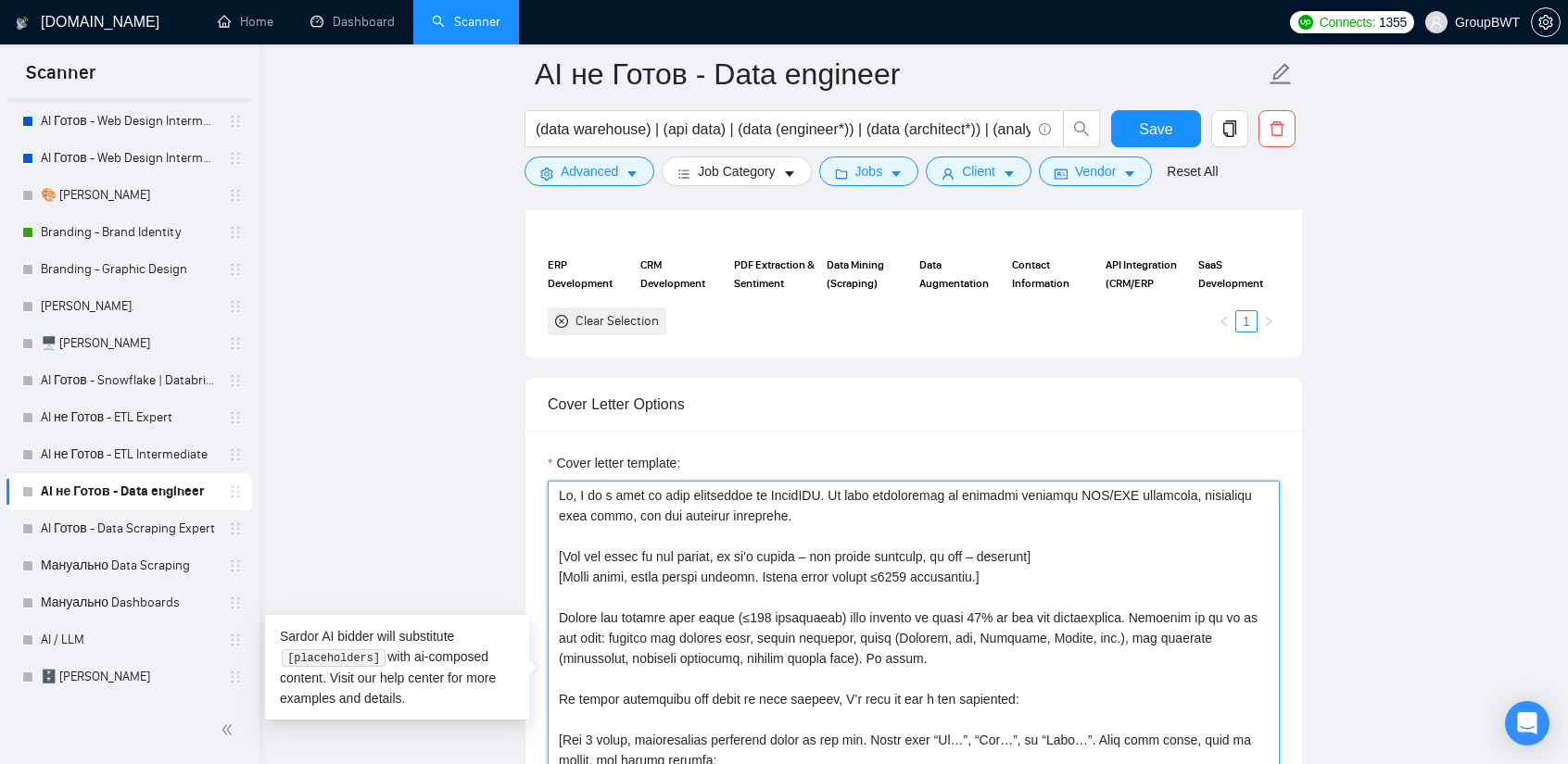
scroll to position [463, 0]
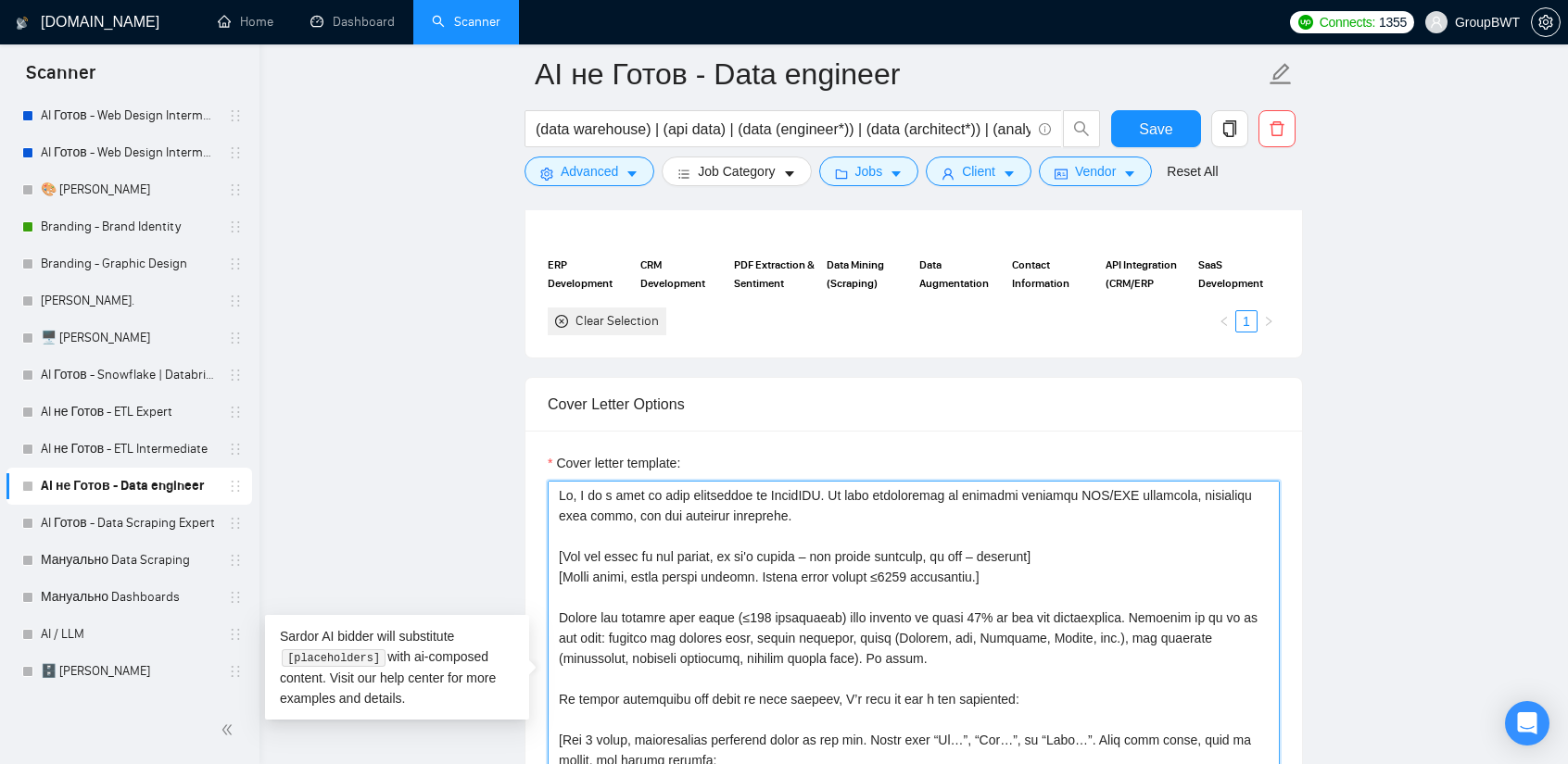
click at [843, 520] on textarea "Cover letter template:" at bounding box center [913, 689] width 732 height 416
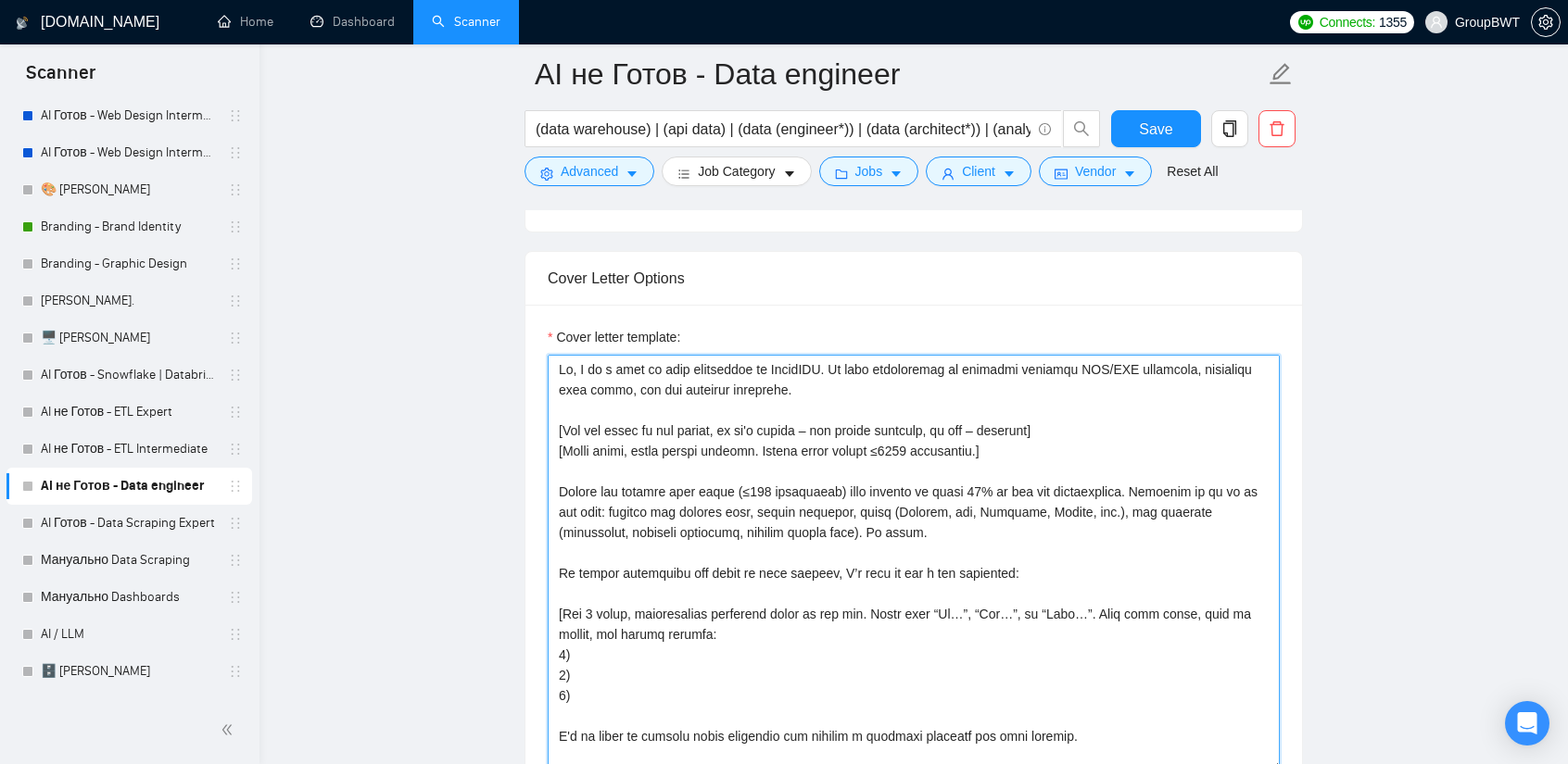
scroll to position [2038, 0]
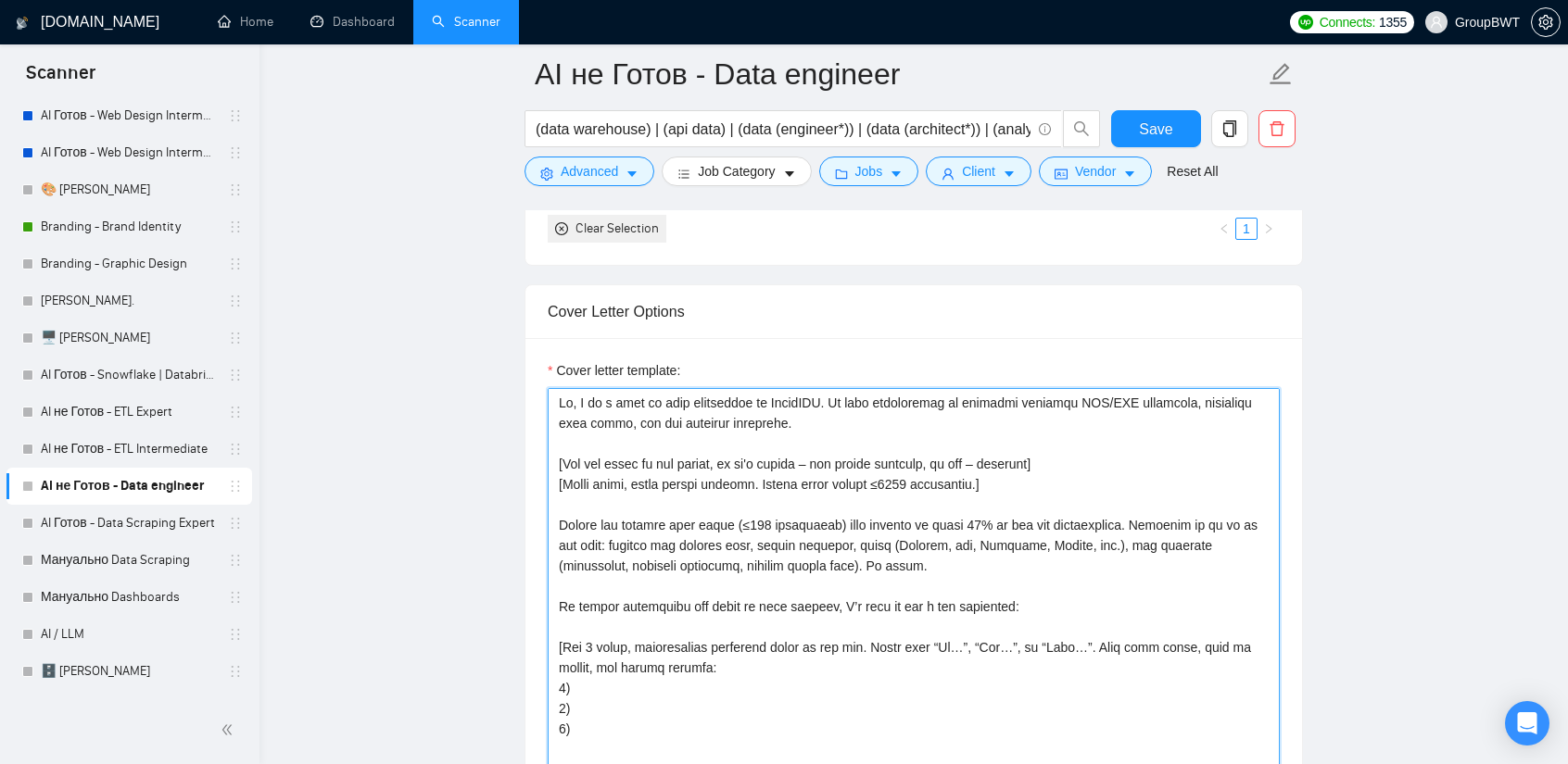
drag, startPoint x: 1006, startPoint y: 510, endPoint x: 469, endPoint y: 356, distance: 558.6
click at [469, 356] on main "AI не Готов - Data engineer (data warehouse) | (api data) | (data (engineer*)) …" at bounding box center [913, 580] width 1249 height 5087
click at [444, 390] on main "AI не Готов - Data engineer (data warehouse) | (api data) | (data (engineer*)) …" at bounding box center [913, 580] width 1249 height 5087
click at [130, 457] on link "AI не Готов - ETL Intermediate" at bounding box center [129, 449] width 176 height 37
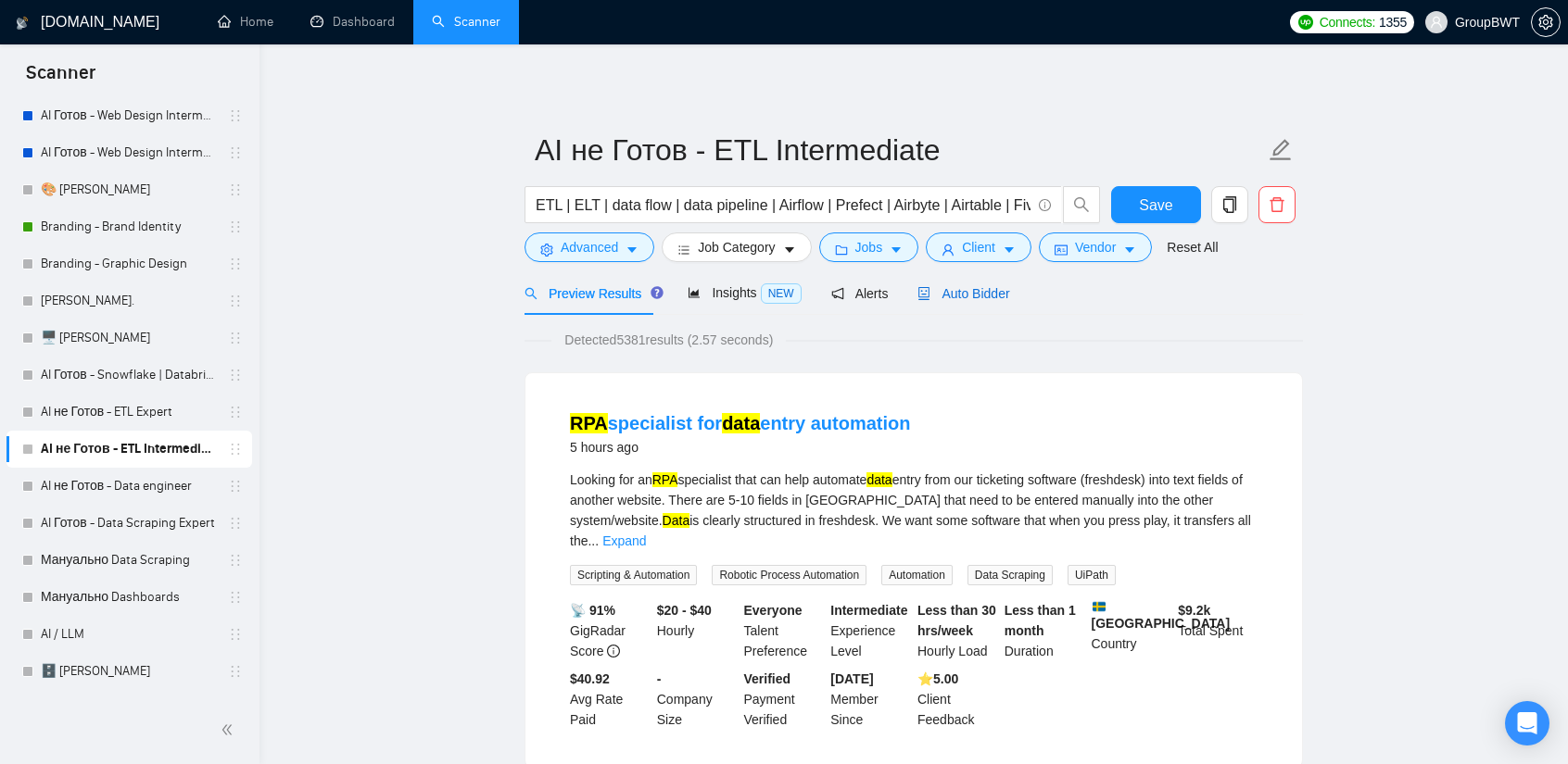
click at [948, 296] on span "Auto Bidder" at bounding box center [963, 294] width 92 height 15
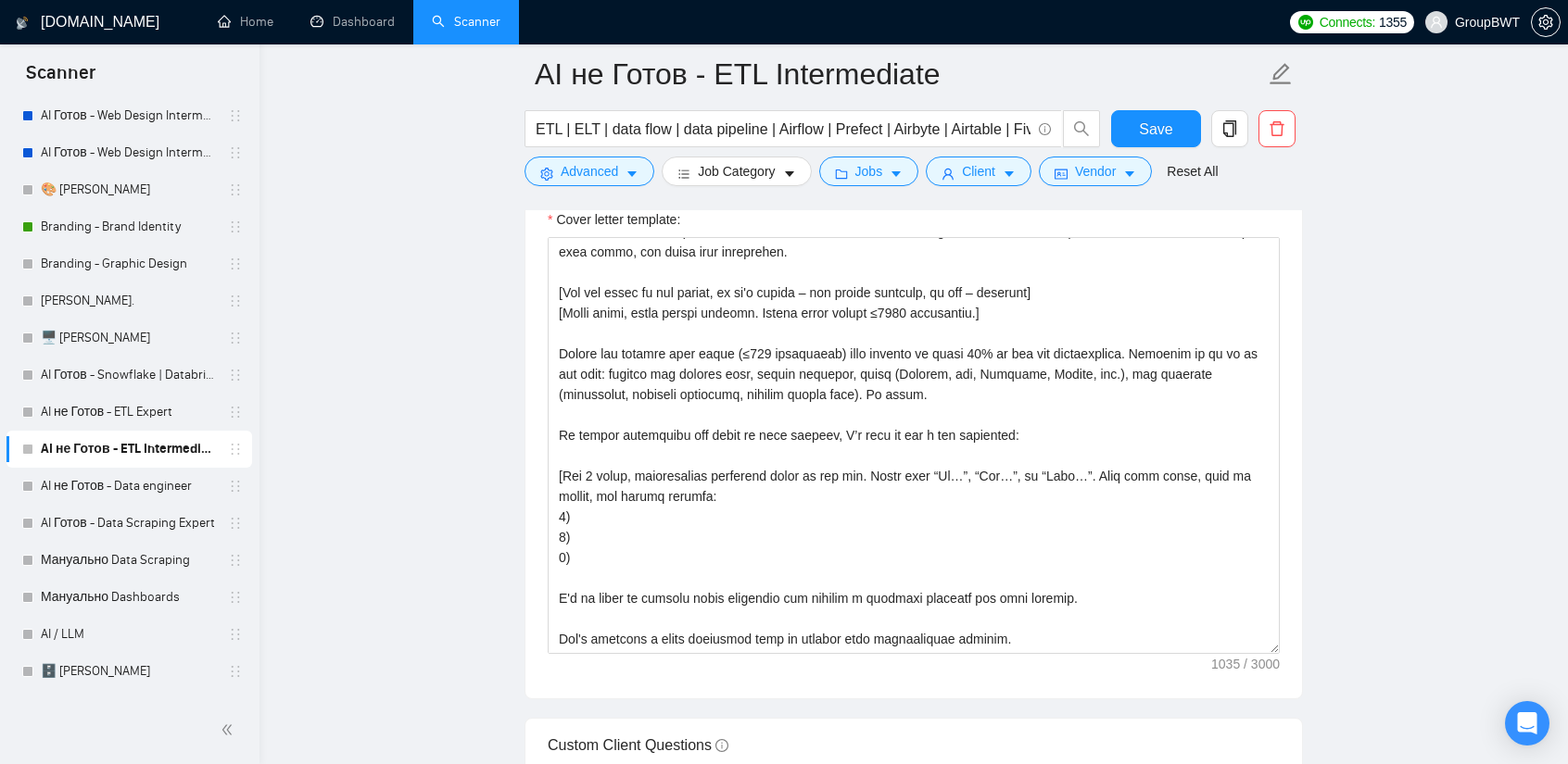
scroll to position [2408, 0]
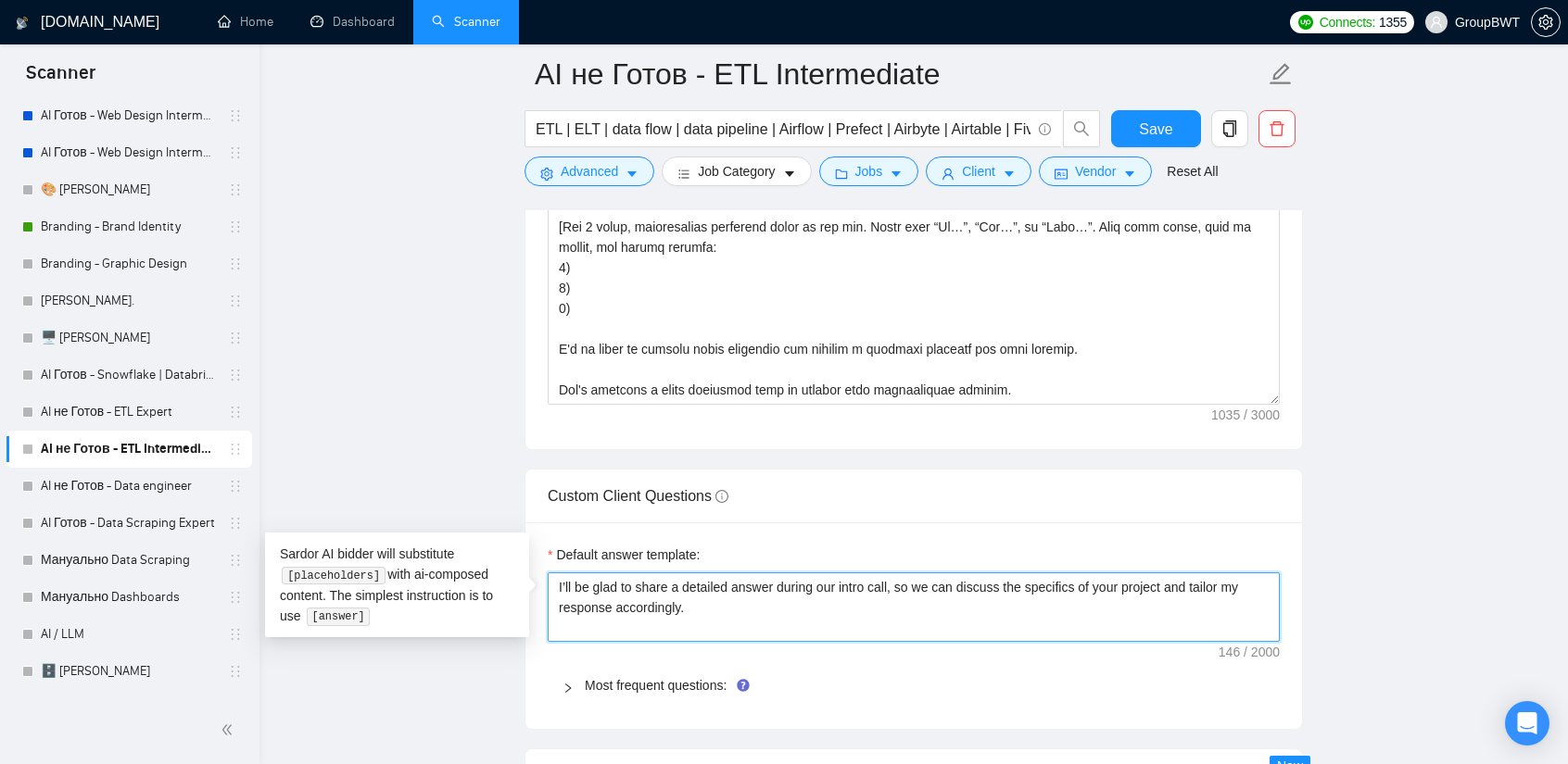
drag, startPoint x: 738, startPoint y: 590, endPoint x: 445, endPoint y: 566, distance: 294.0
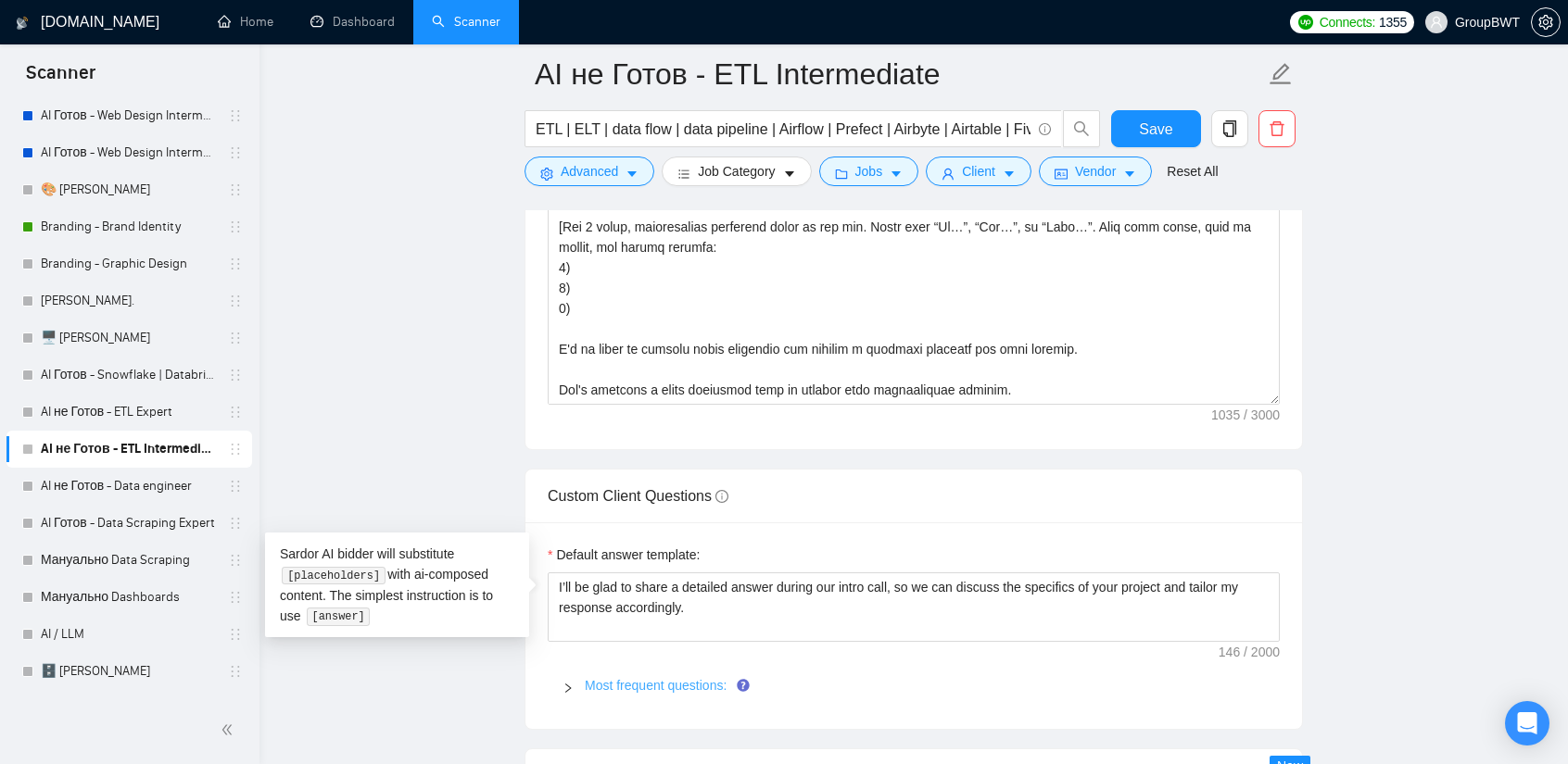
click at [690, 678] on link "Most frequent questions:" at bounding box center [655, 686] width 141 height 15
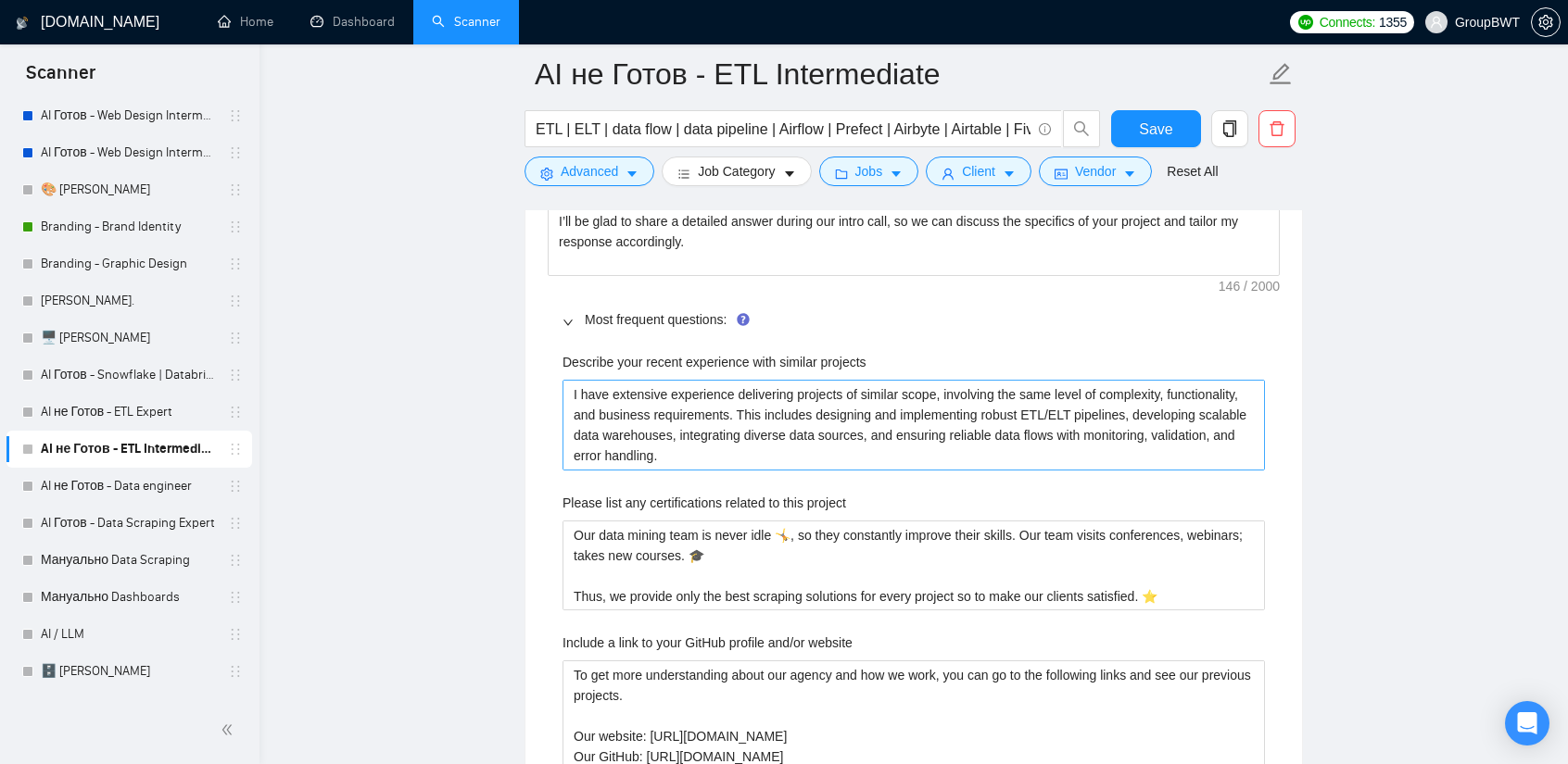
scroll to position [2778, 0]
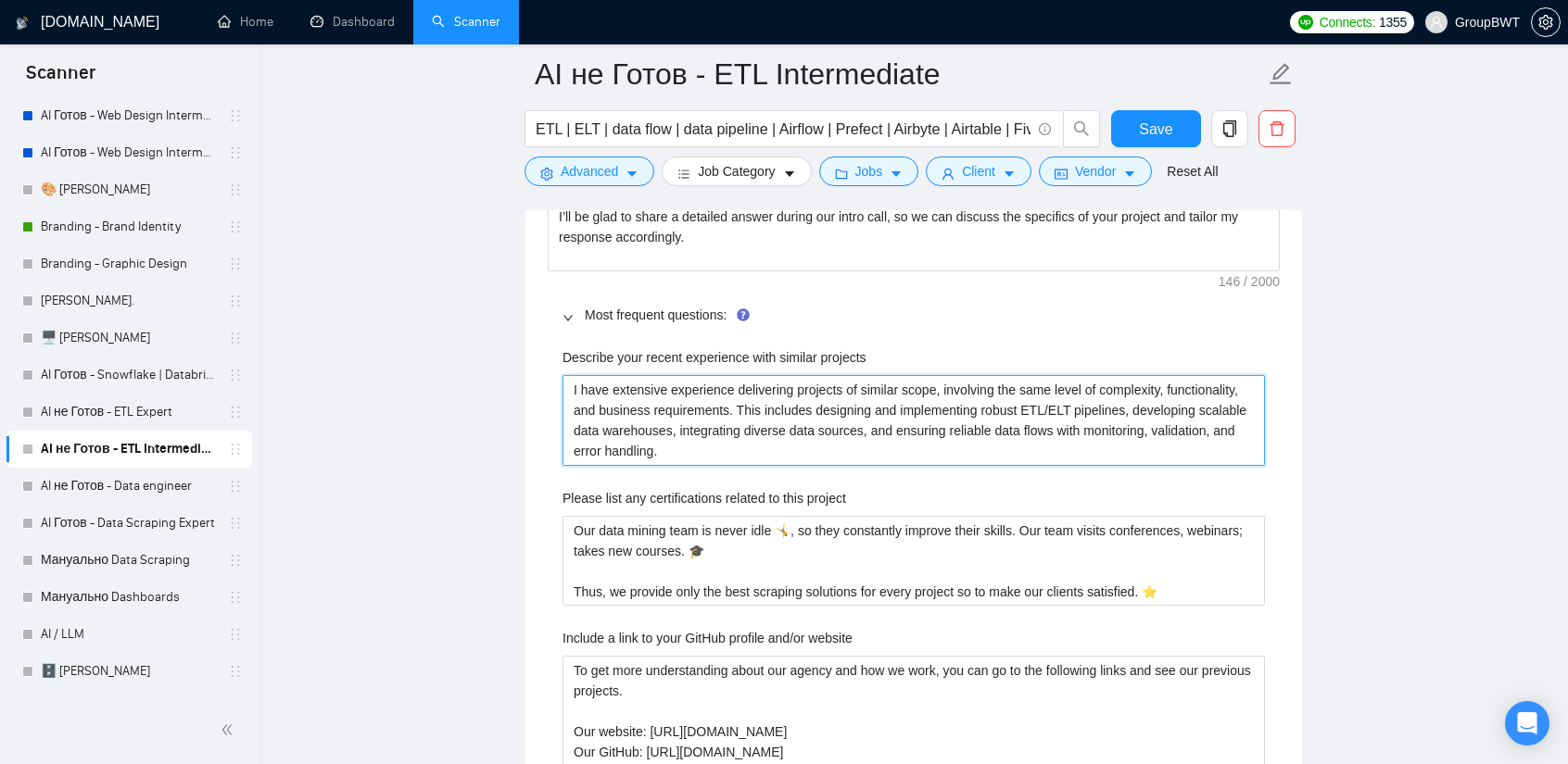
drag, startPoint x: 675, startPoint y: 447, endPoint x: 448, endPoint y: 326, distance: 257.2
click at [451, 326] on main "AI не Готов - ETL Intermediate ETL | ELT | data flow | data pipeline | Airflow …" at bounding box center [913, 445] width 1249 height 6299
click at [843, 401] on projects "I have extensive experience delivering projects of similar scope, involving the…" at bounding box center [913, 420] width 702 height 90
drag, startPoint x: 659, startPoint y: 445, endPoint x: 397, endPoint y: 338, distance: 283.0
click at [397, 338] on main "AI не Готов - ETL Intermediate ETL | ELT | data flow | data pipeline | Airflow …" at bounding box center [913, 445] width 1249 height 6299
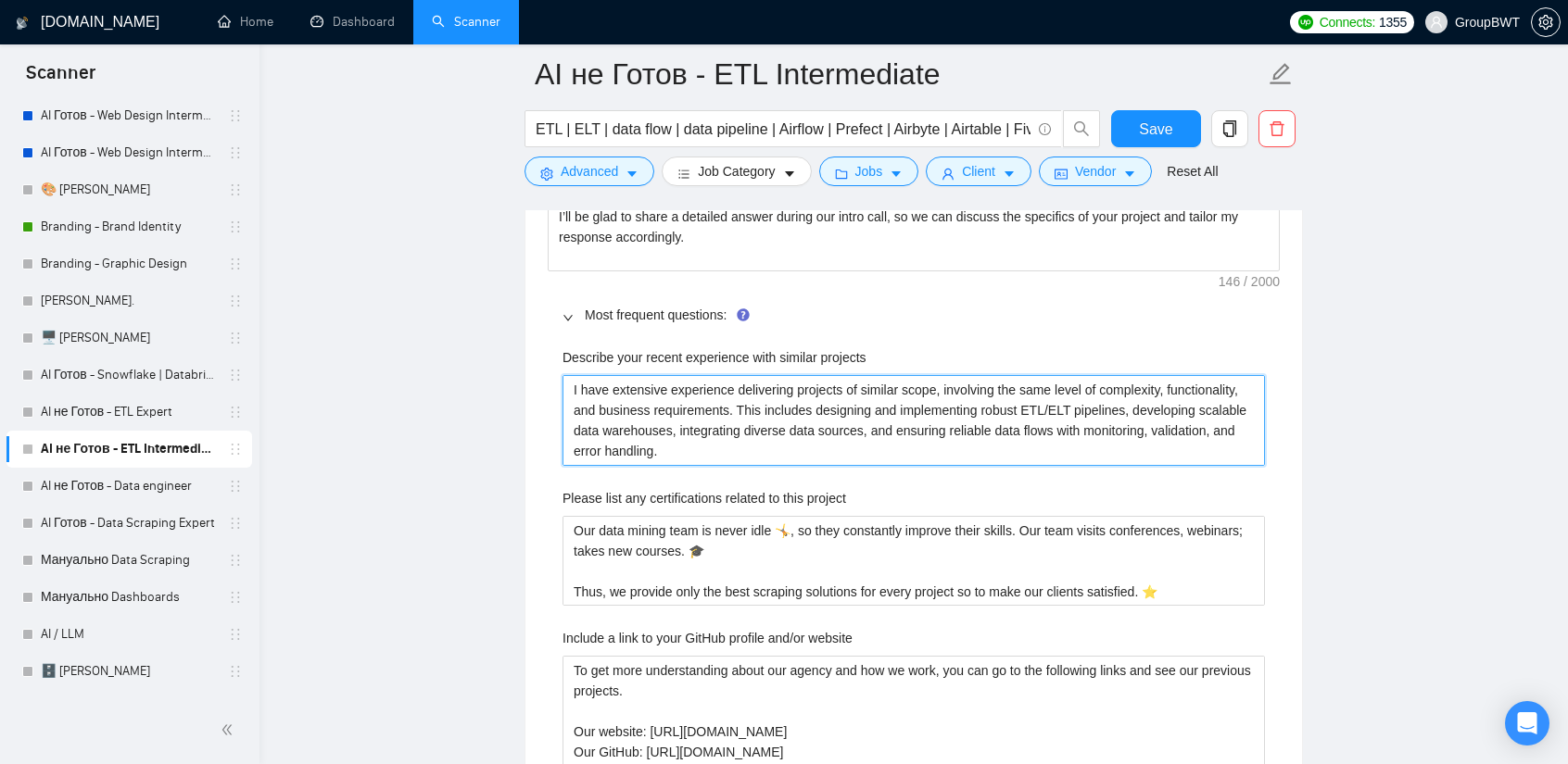
paste projects "— along with comprehensive web scraping solutions as a core component"
type projects "I have extensive experience delivering projects of similar scope, involving the…"
drag, startPoint x: 575, startPoint y: 386, endPoint x: 477, endPoint y: 371, distance: 99.1
click at [478, 371] on main "AI не Готов - ETL Intermediate ETL | ELT | data flow | data pipeline | Airflow …" at bounding box center [913, 445] width 1249 height 6299
type projects "ц have extensive experience delivering projects of similar scope, involving the…"
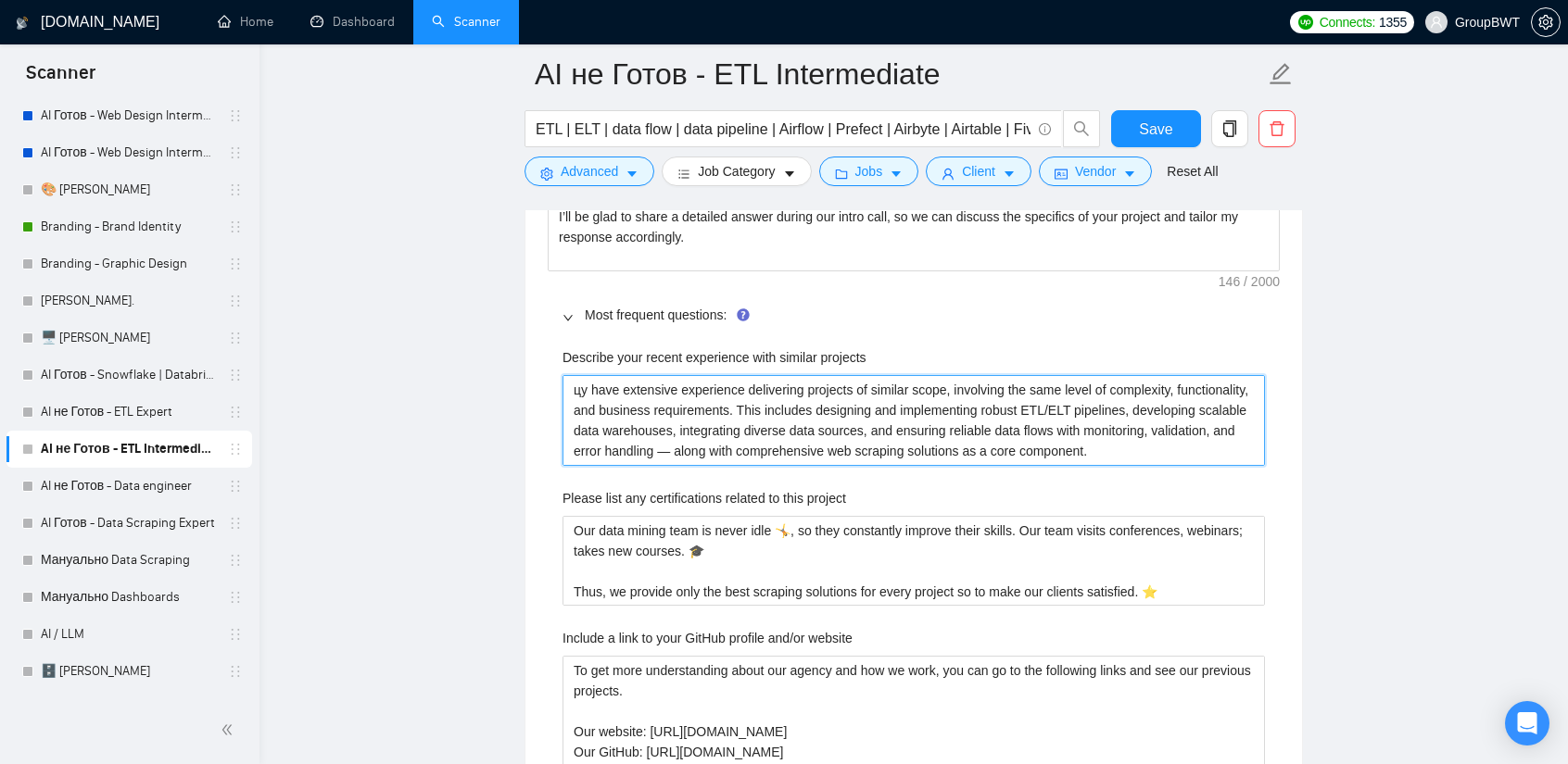
drag, startPoint x: 588, startPoint y: 379, endPoint x: 408, endPoint y: 381, distance: 180.0
click at [408, 381] on main "AI не Готов - ETL Intermediate ETL | ELT | data flow | data pipeline | Airflow …" at bounding box center [913, 445] width 1249 height 6299
type projects "цу have extensive experience delivering projects of similar scope, involving th…"
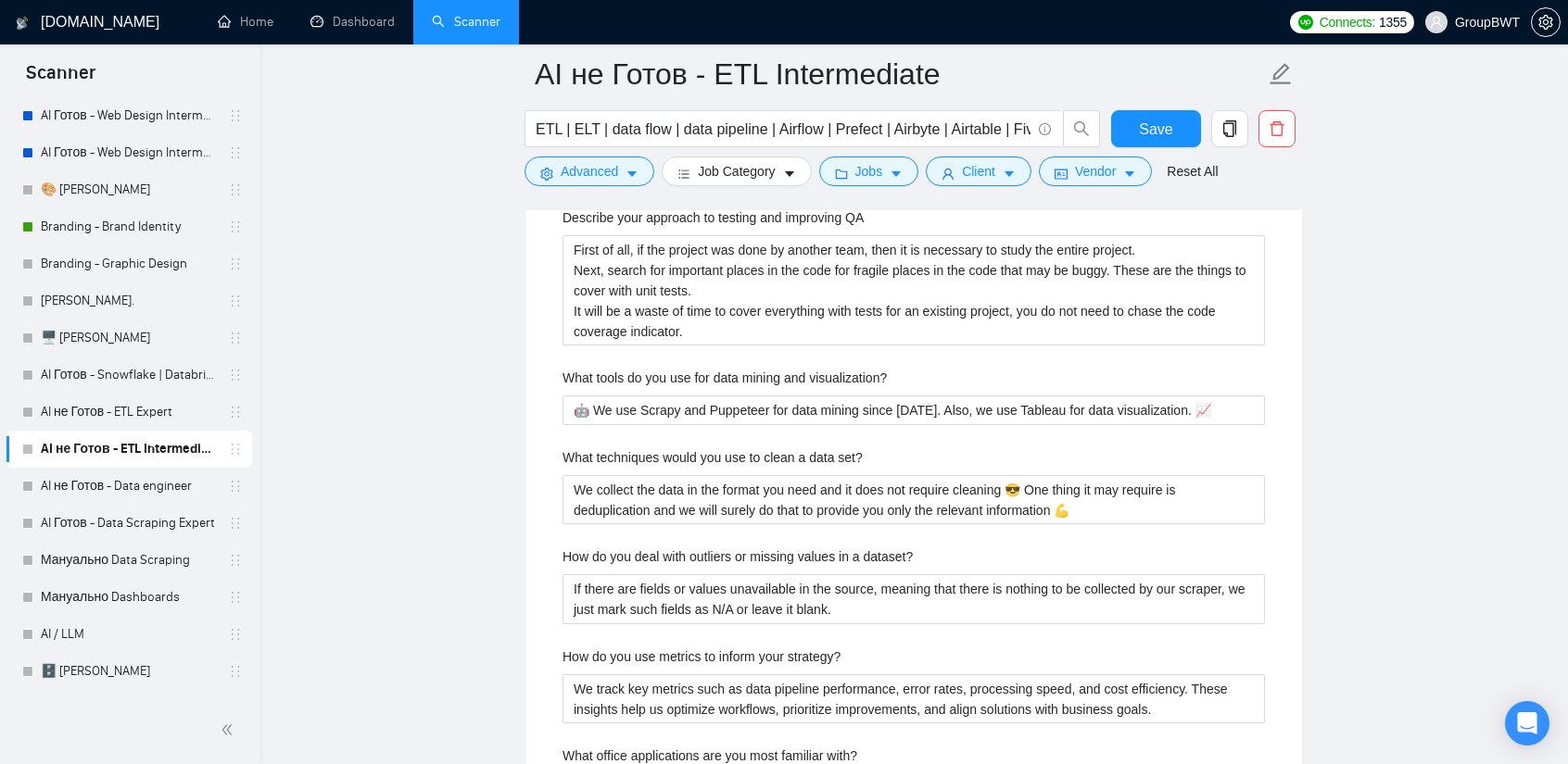
scroll to position [3519, 0]
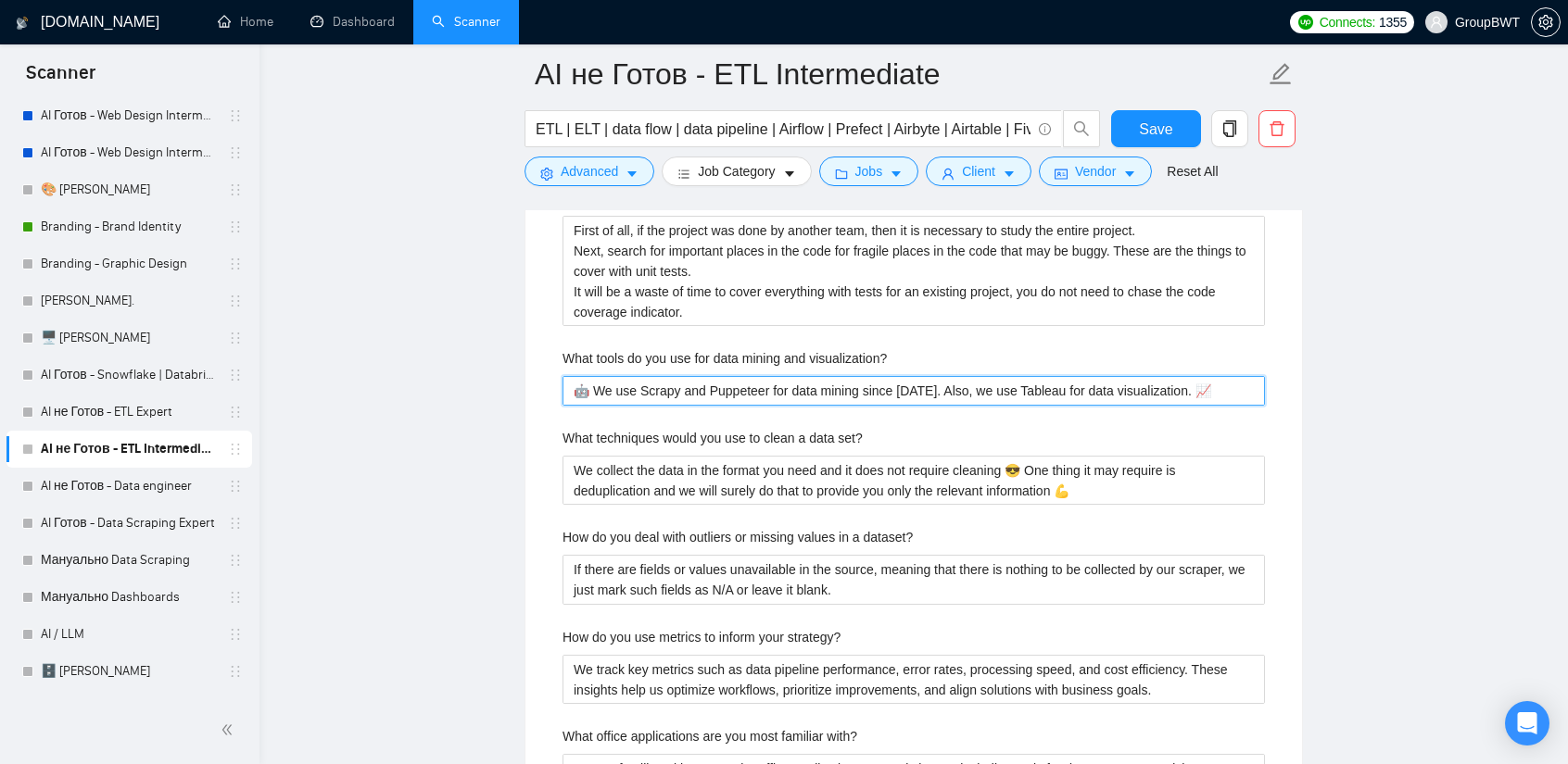
click at [891, 376] on visualization\? "🤖 We use Scrapy and Puppeteer for data mining since [DATE]. Also, we use Tablea…" at bounding box center [913, 391] width 702 height 29
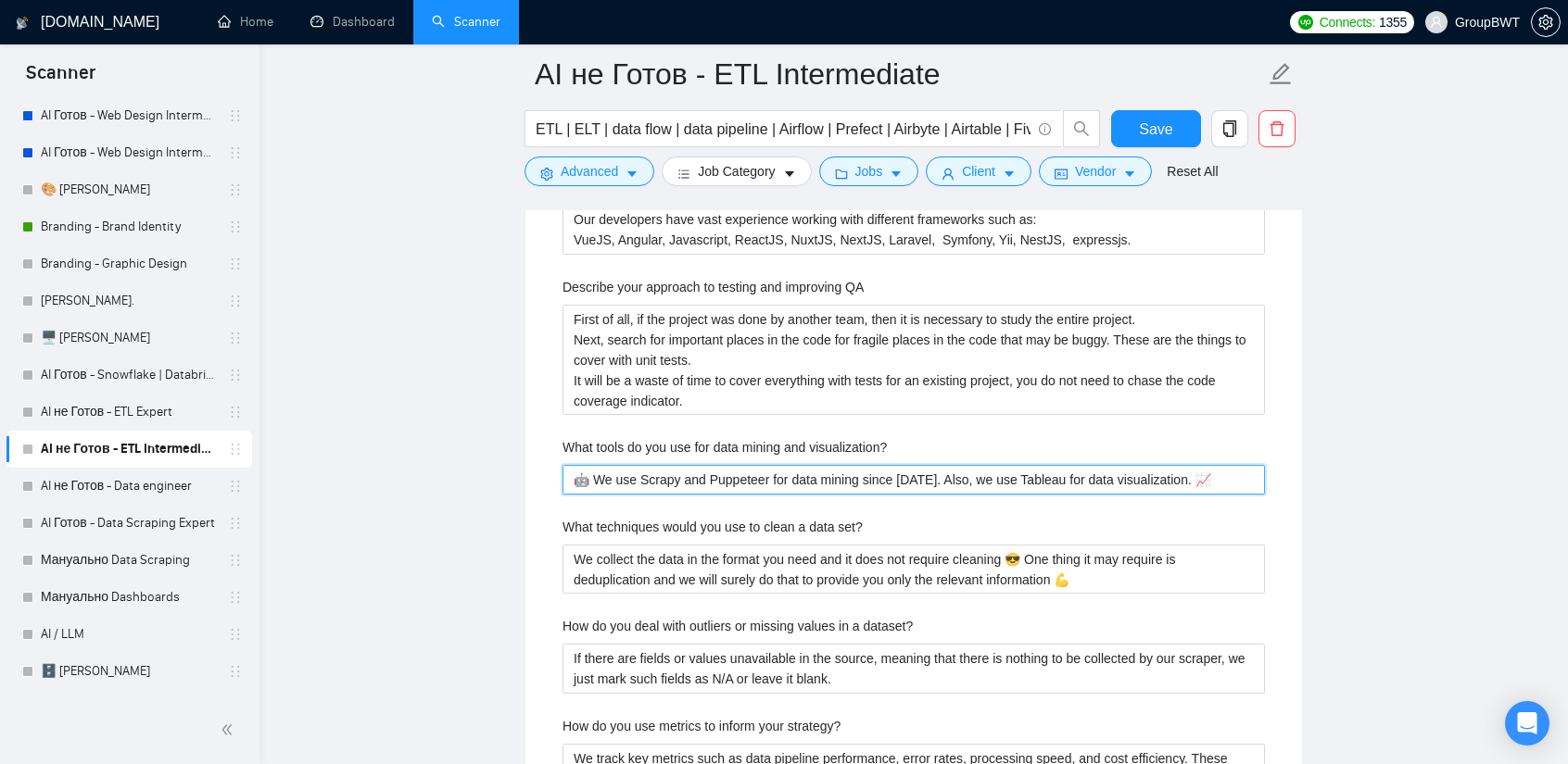
scroll to position [3427, 0]
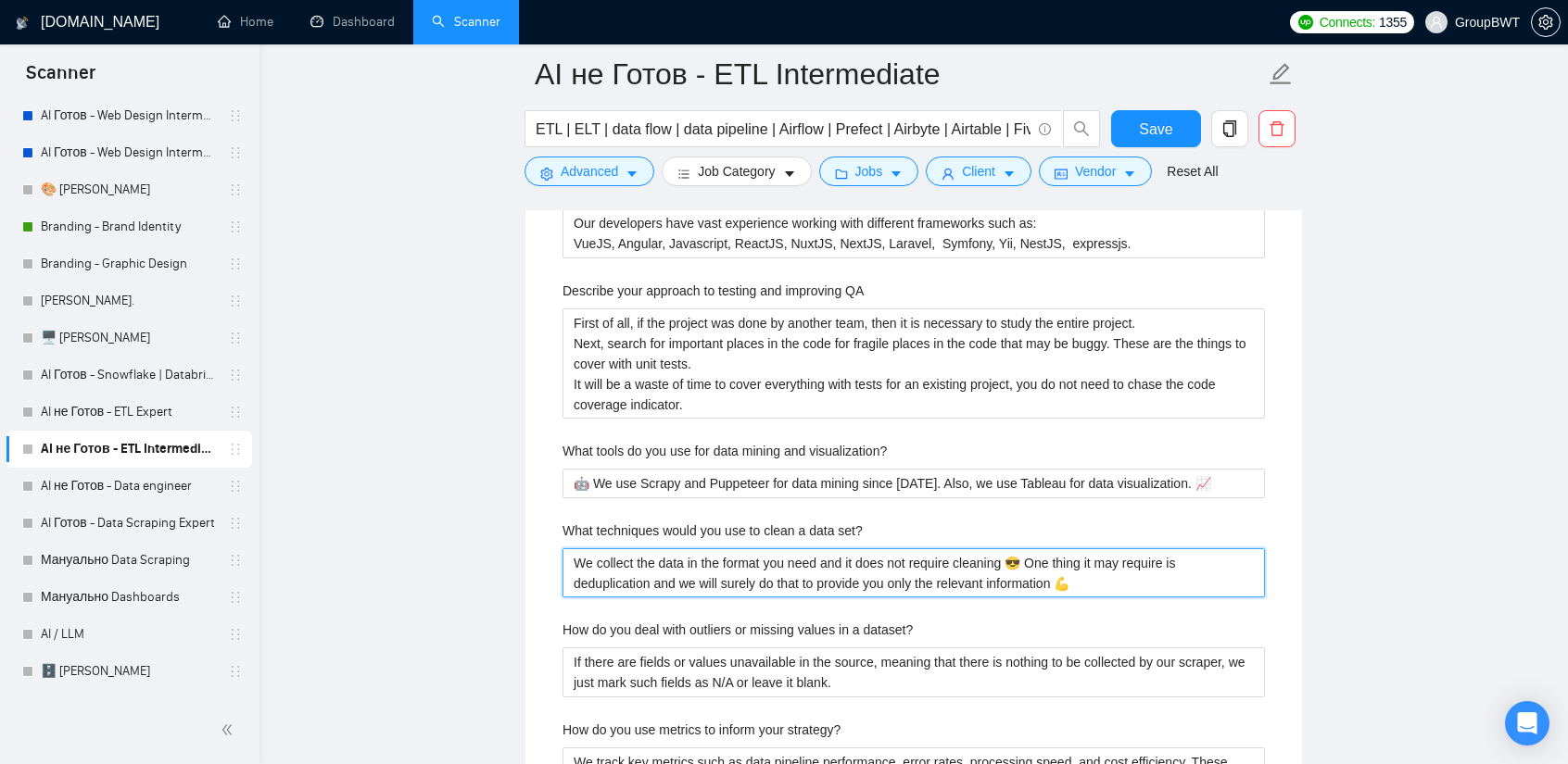
drag, startPoint x: 1096, startPoint y: 581, endPoint x: 494, endPoint y: 511, distance: 606.1
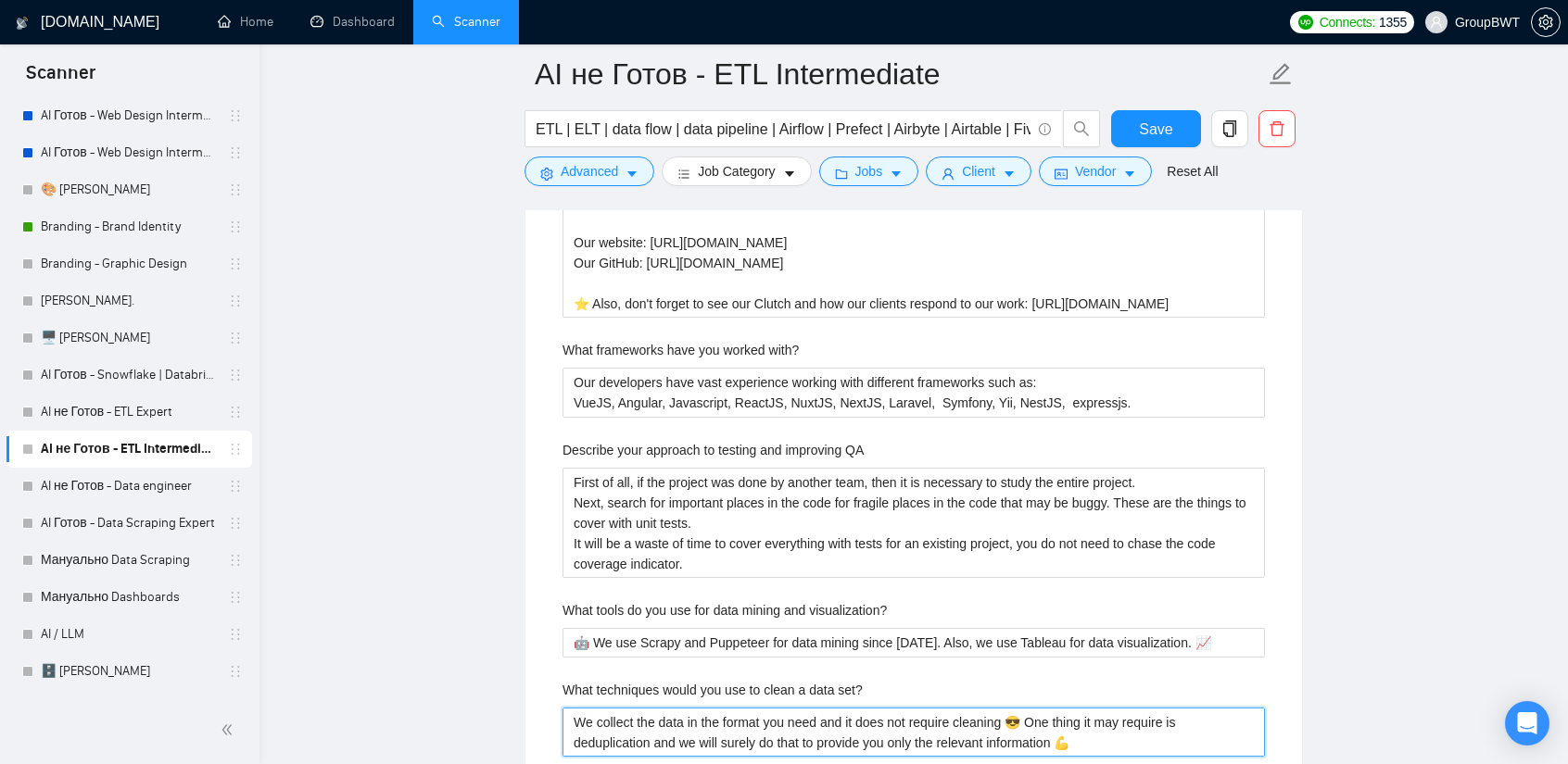
scroll to position [3241, 0]
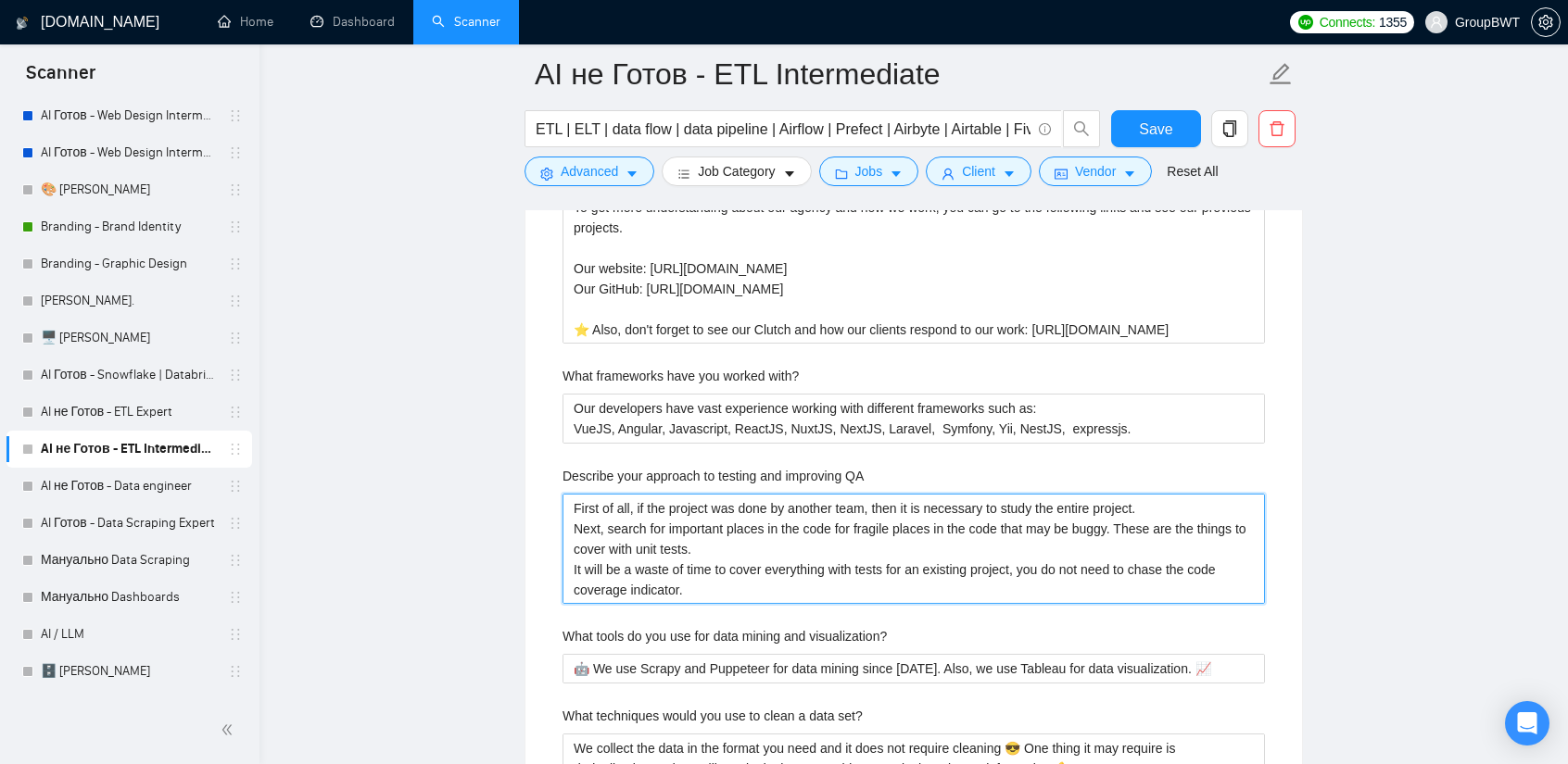
click at [860, 494] on QA "First of all, if the project was done by another team, then it is necessary to …" at bounding box center [913, 548] width 702 height 110
drag, startPoint x: 700, startPoint y: 576, endPoint x: 406, endPoint y: 419, distance: 333.3
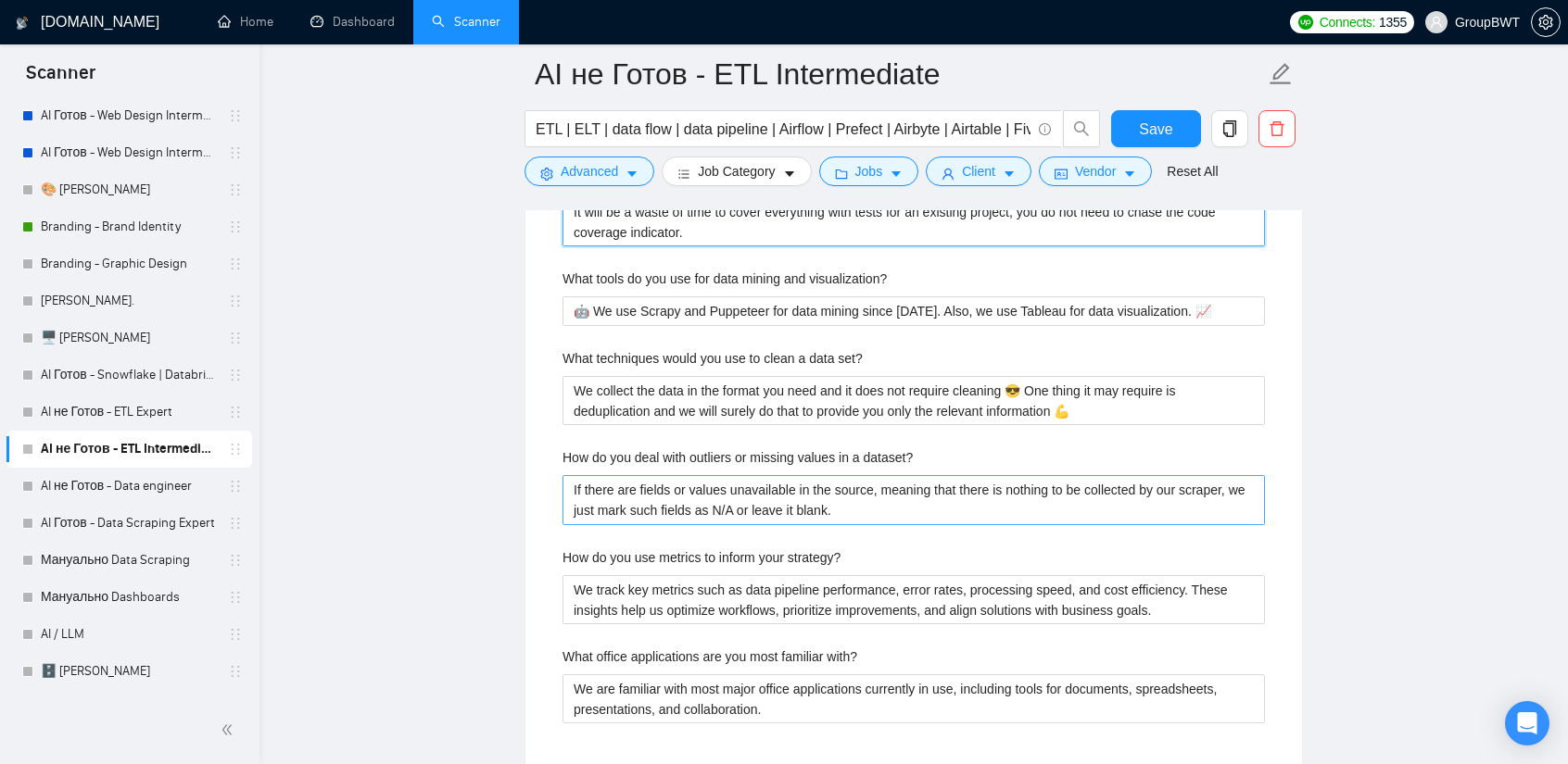
scroll to position [3612, 0]
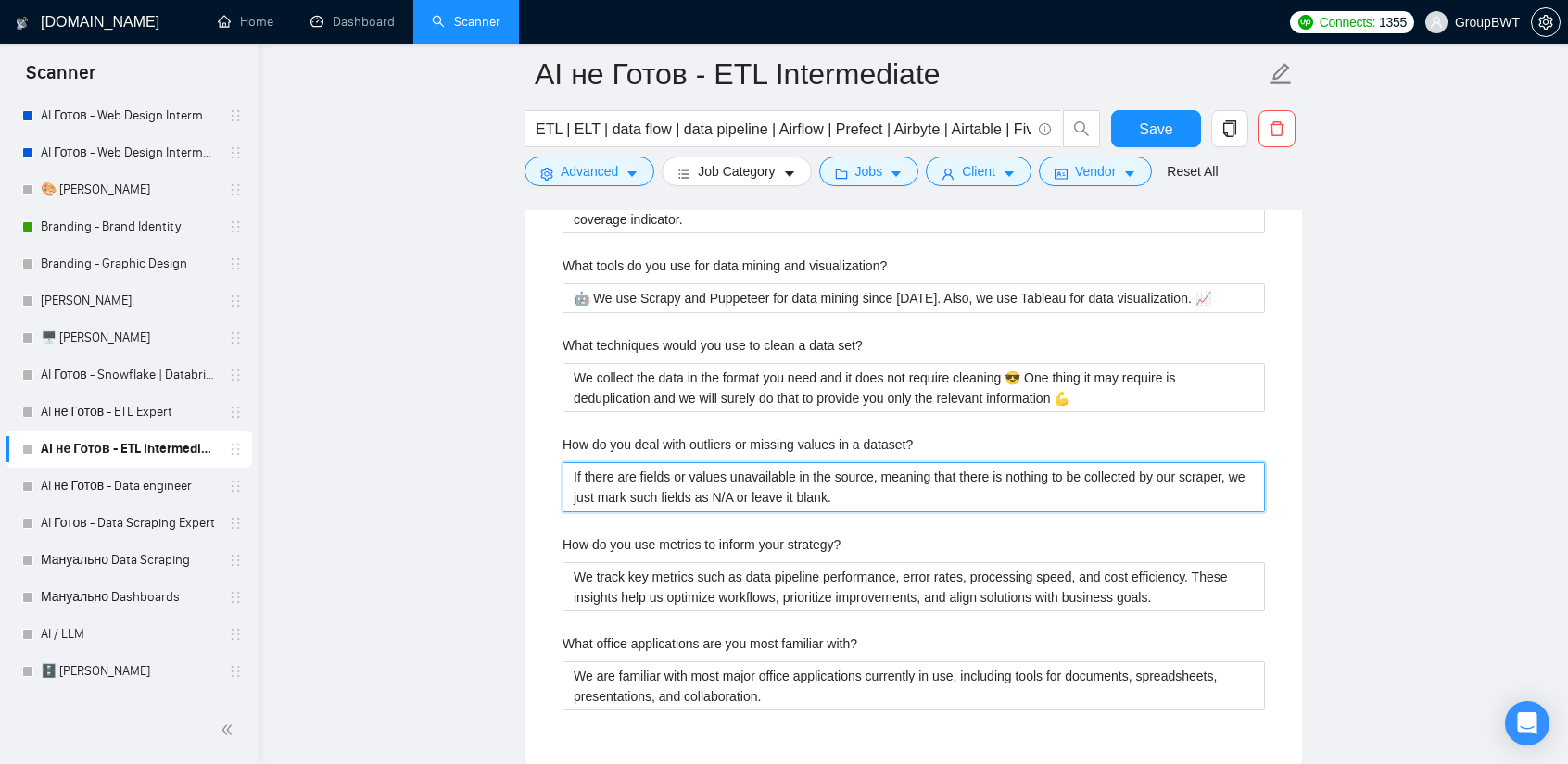
drag, startPoint x: 827, startPoint y: 487, endPoint x: 316, endPoint y: 434, distance: 513.7
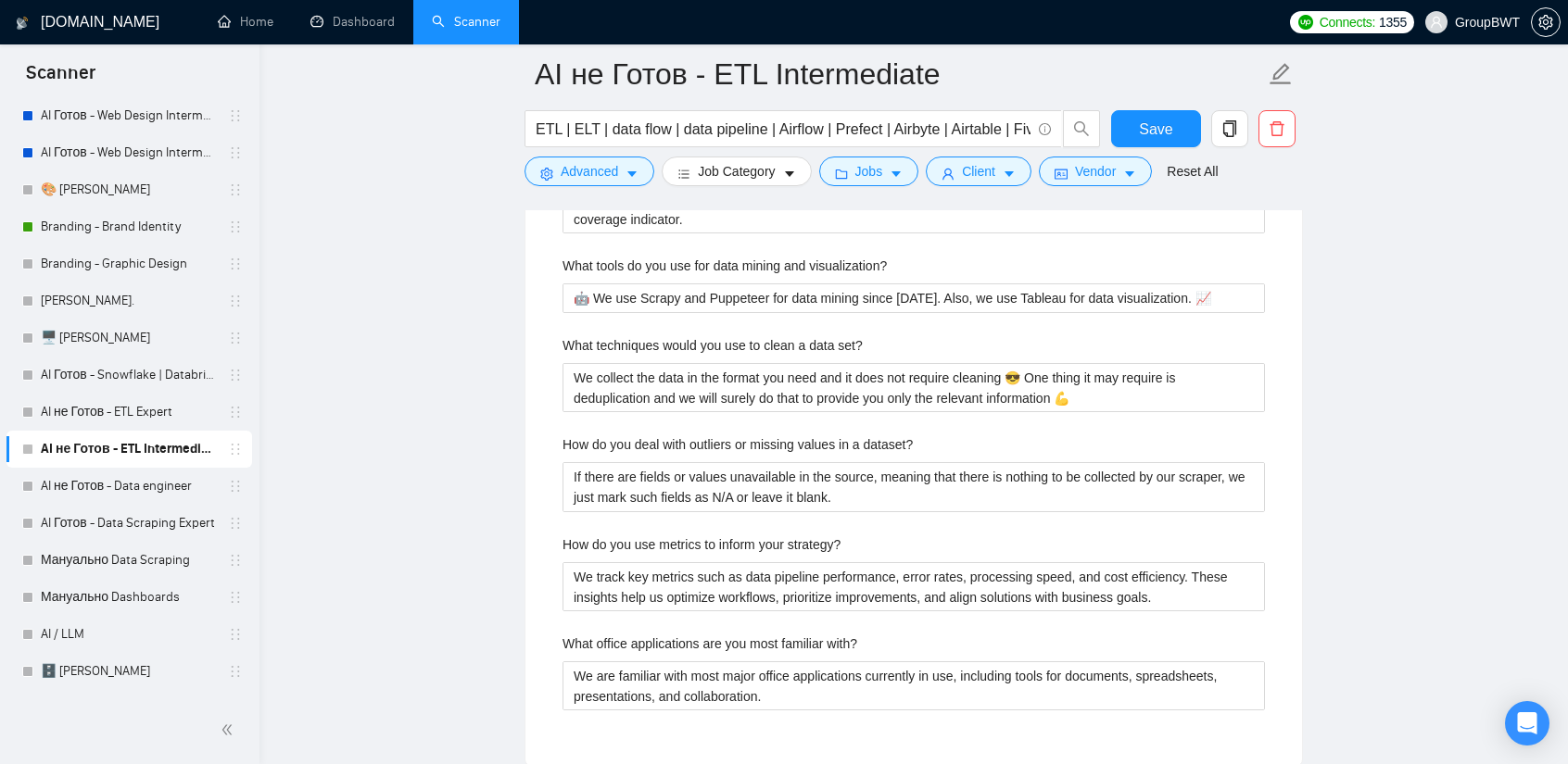
drag, startPoint x: 112, startPoint y: 421, endPoint x: 852, endPoint y: 107, distance: 803.9
click at [112, 421] on link "AI не Готов - ETL Expert" at bounding box center [129, 412] width 176 height 37
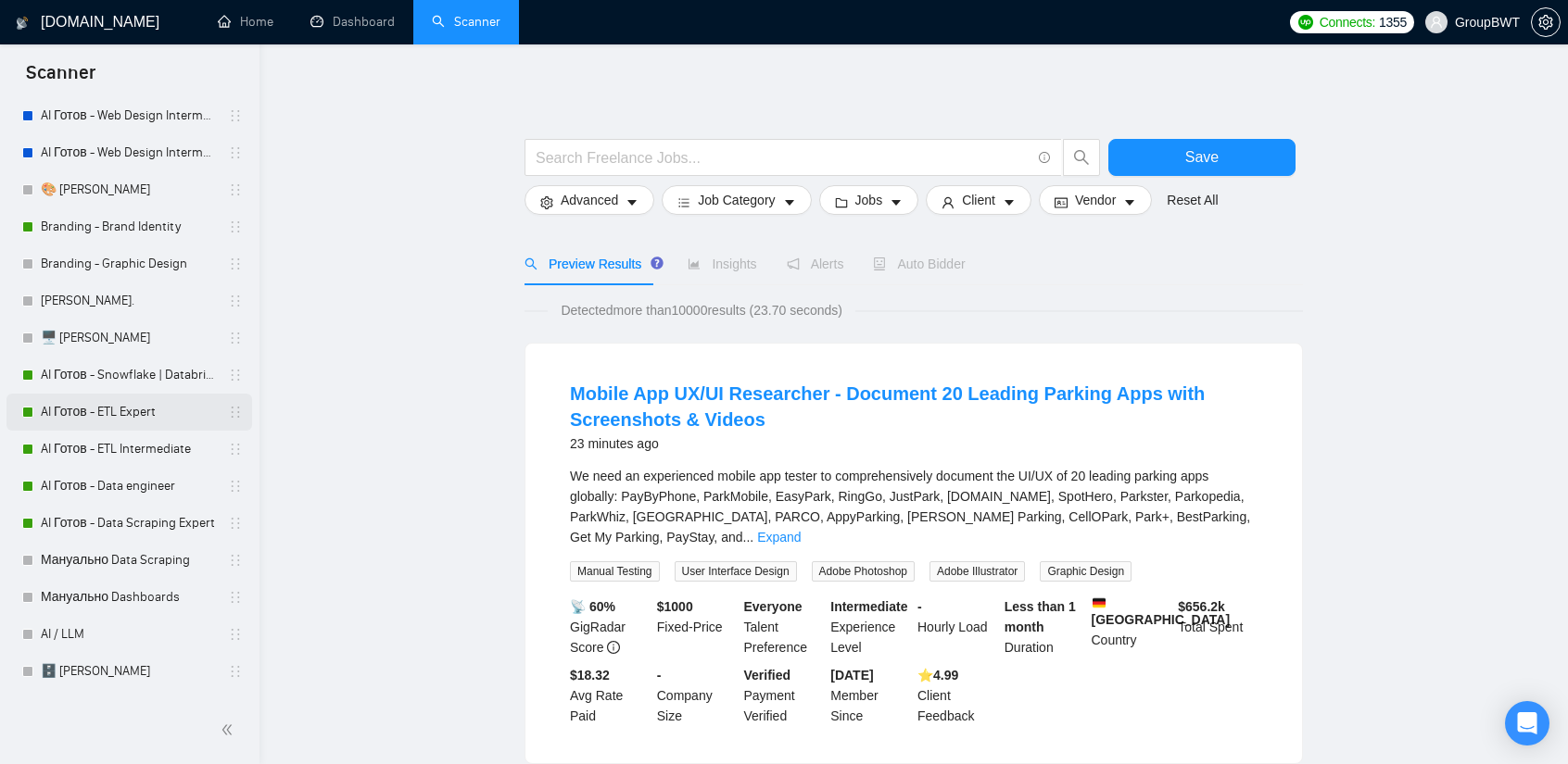
click at [84, 405] on link "AI Готов - ETL Expert" at bounding box center [129, 412] width 176 height 37
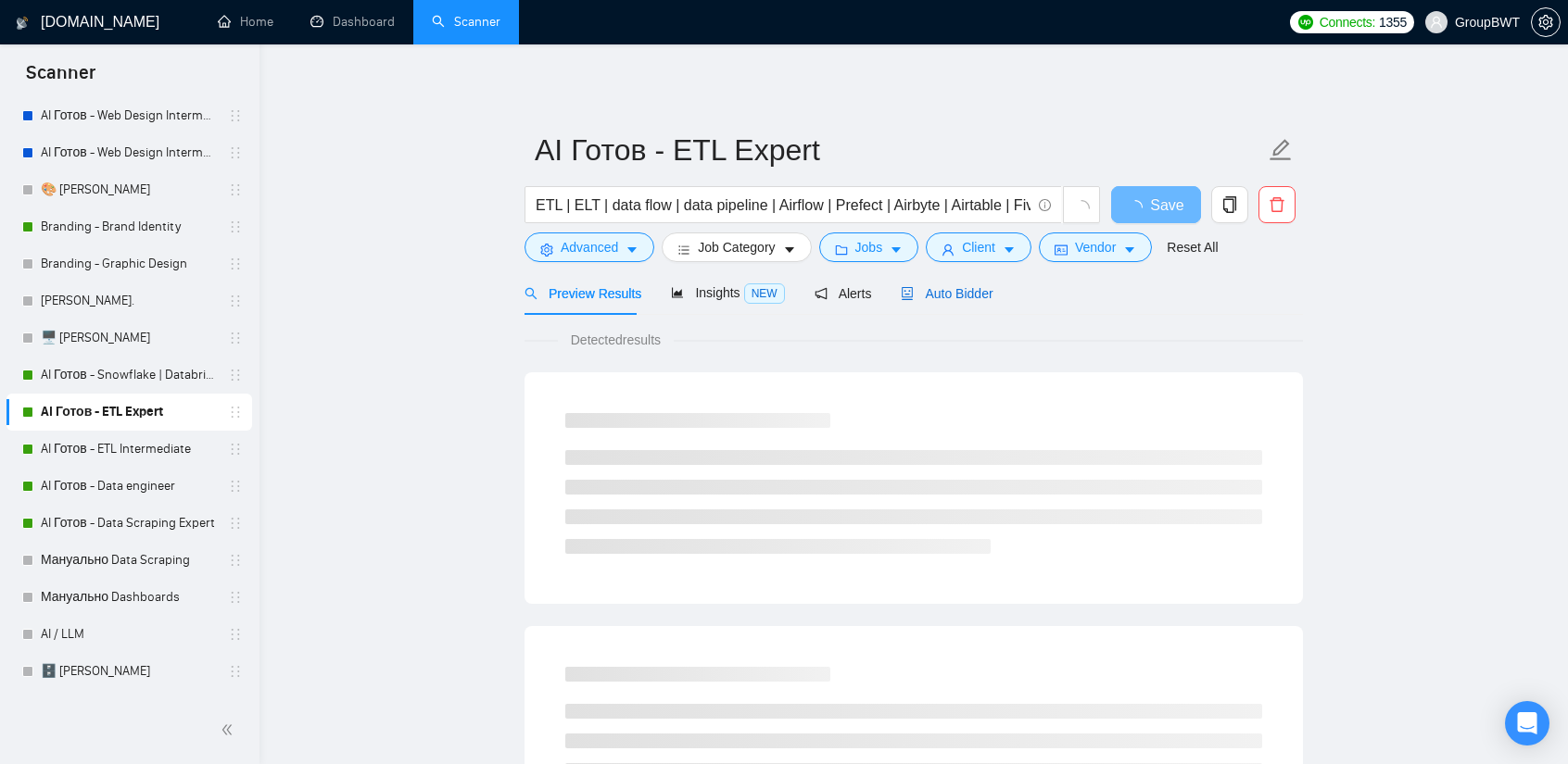
click at [953, 293] on span "Auto Bidder" at bounding box center [947, 294] width 92 height 15
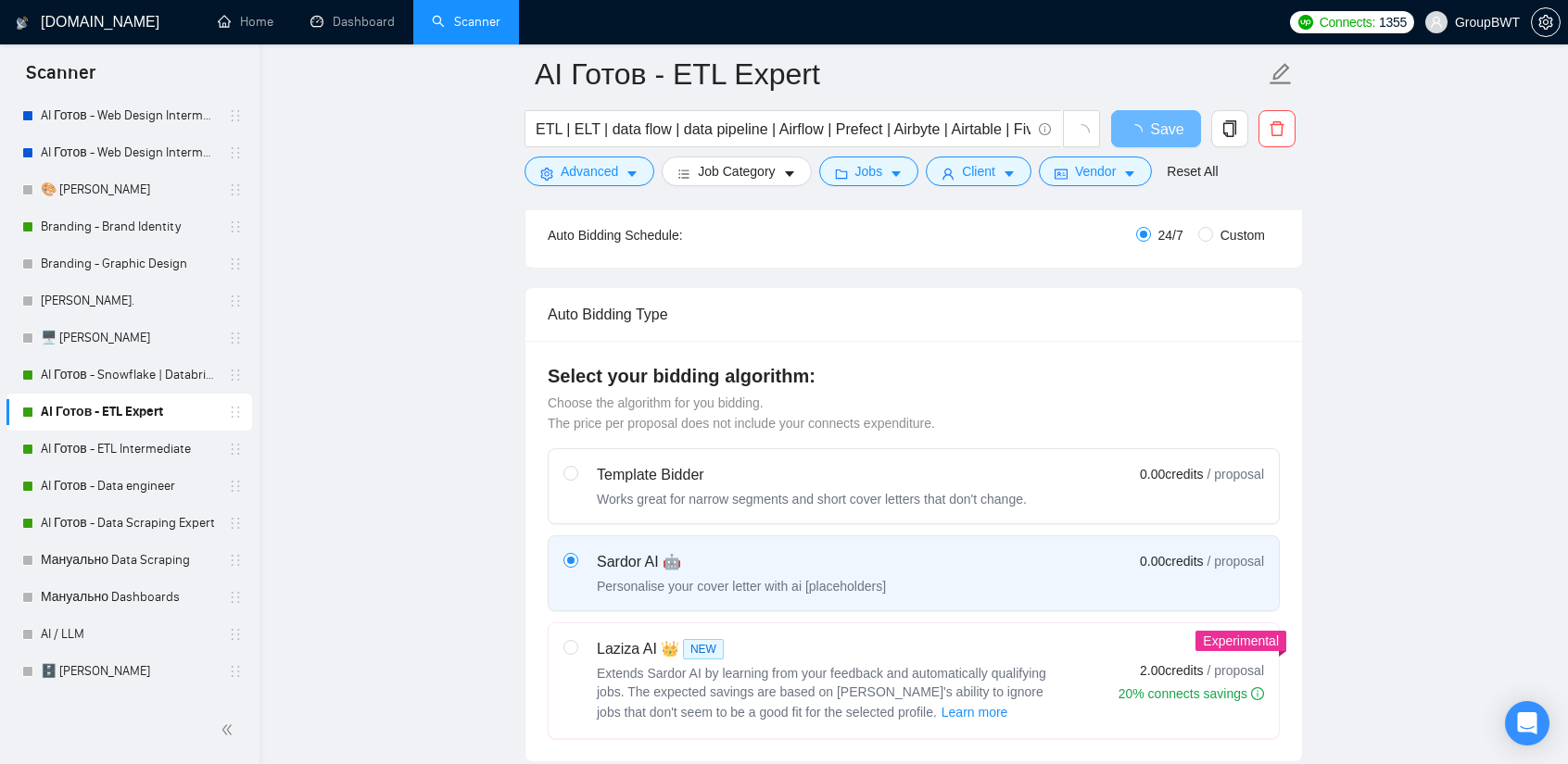
scroll to position [371, 0]
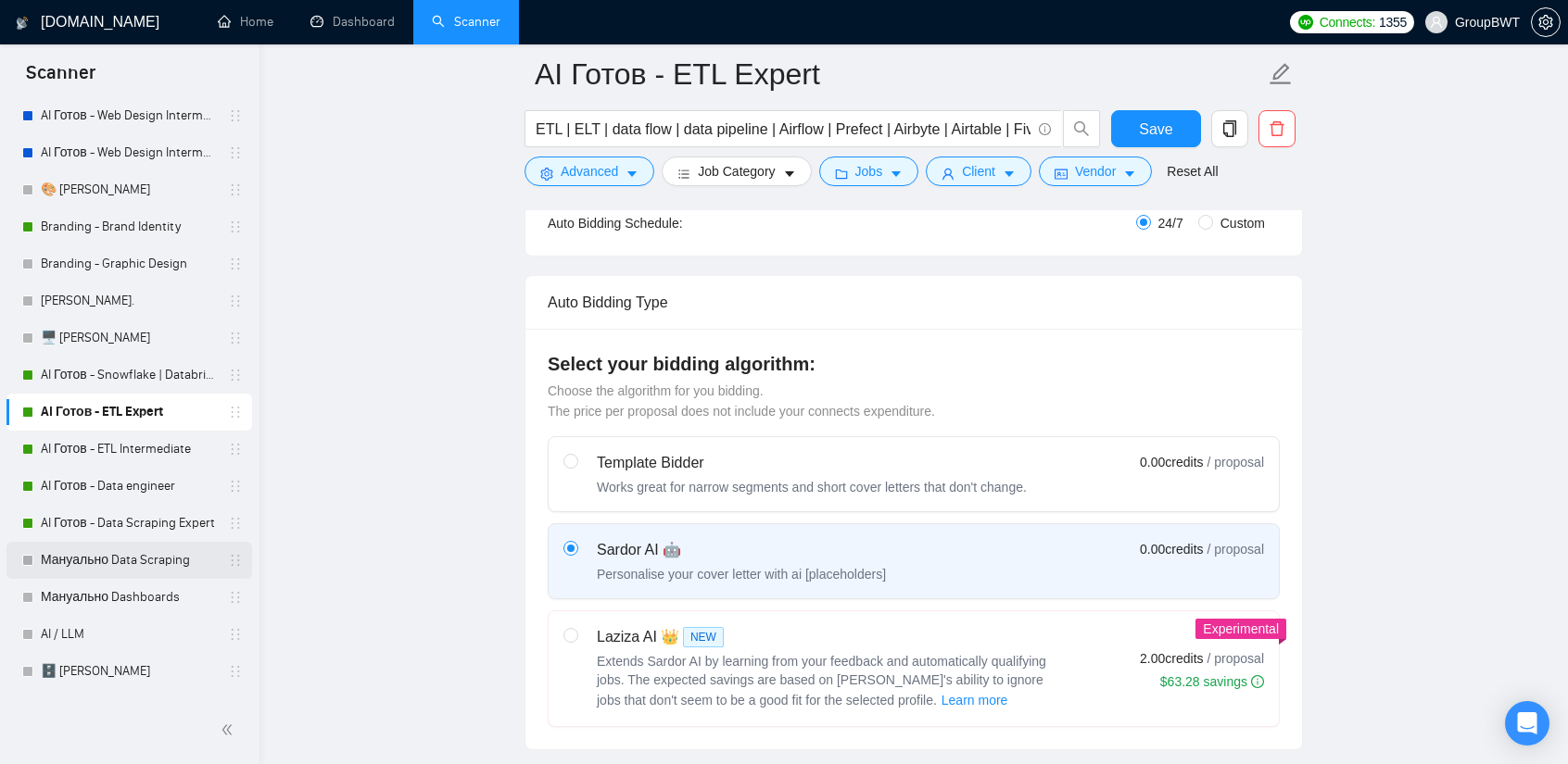
click at [118, 551] on link "Мануально Data Scraping" at bounding box center [129, 560] width 176 height 37
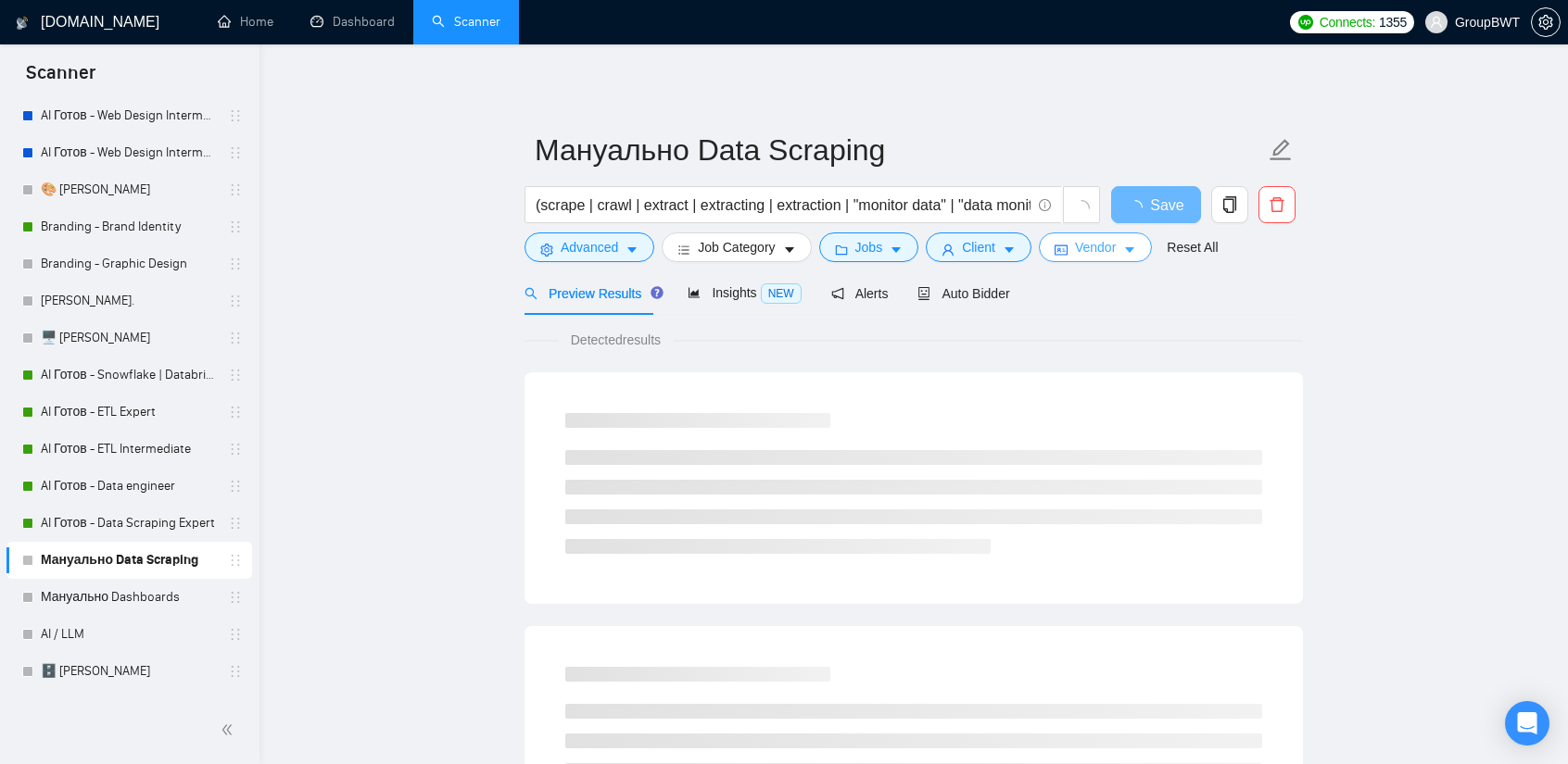
click at [1081, 254] on span "Vendor" at bounding box center [1095, 246] width 41 height 20
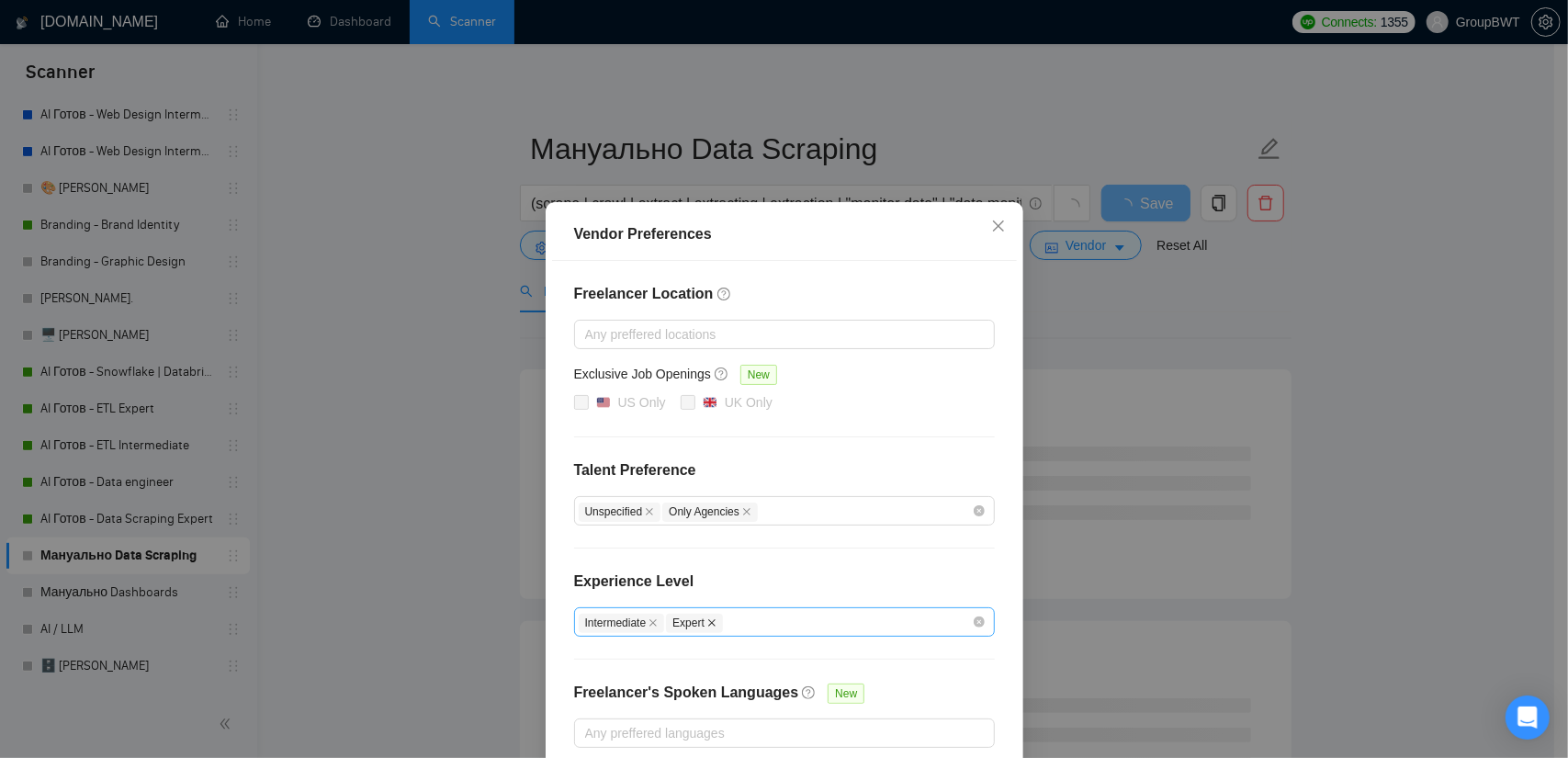
click at [708, 619] on span at bounding box center [712, 623] width 9 height 10
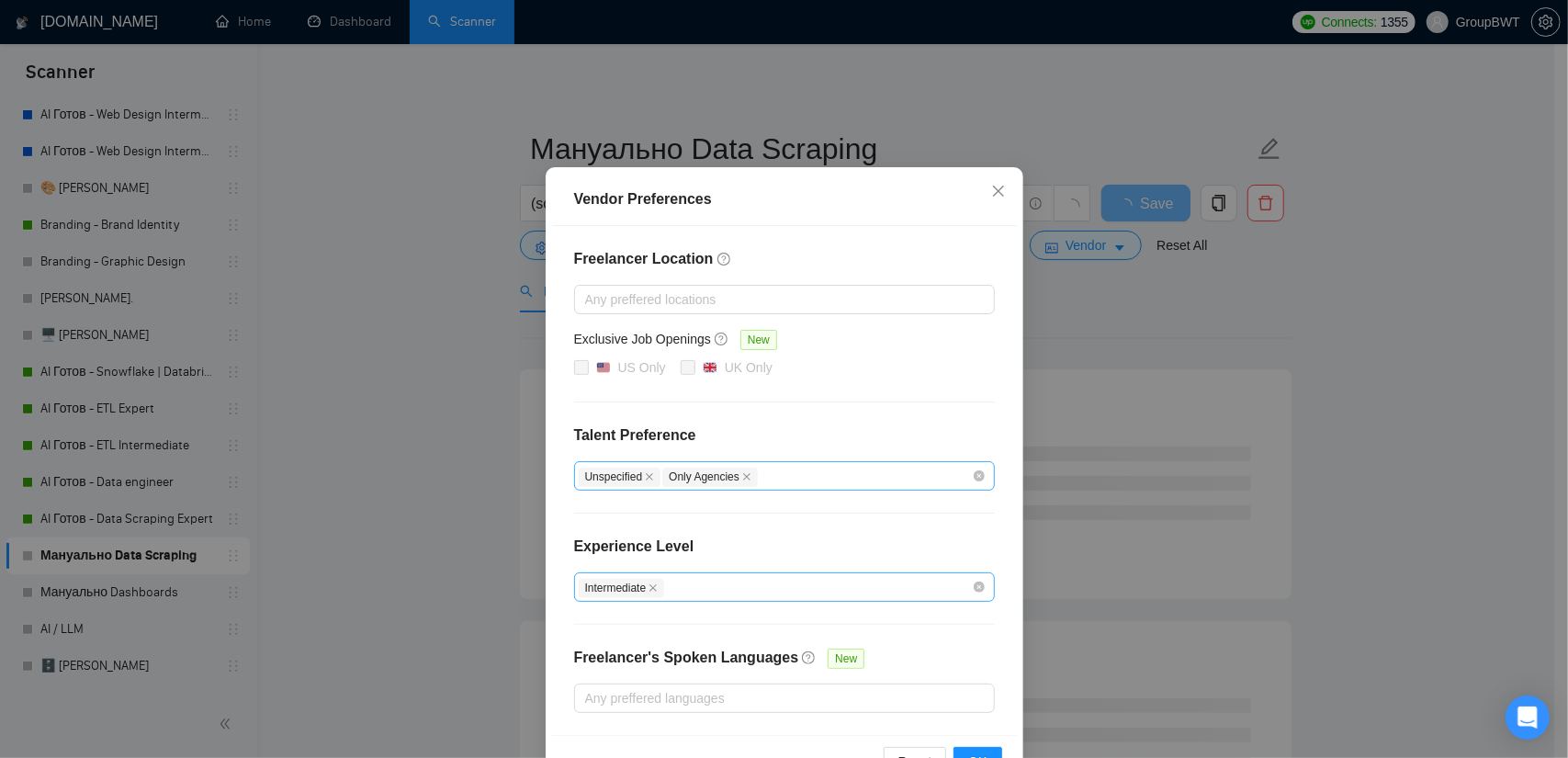
scroll to position [88, 0]
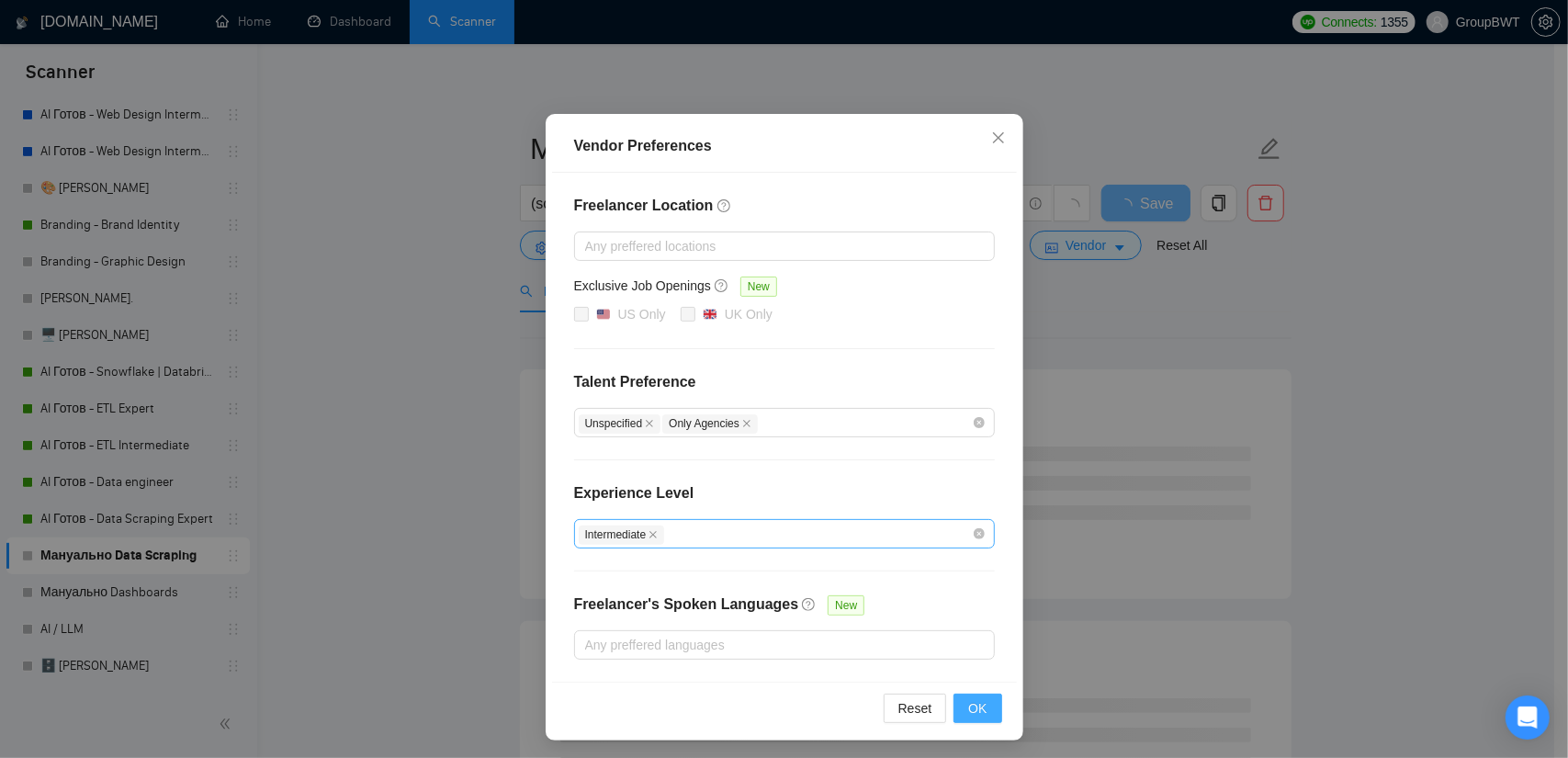
click at [970, 706] on span "OK" at bounding box center [977, 708] width 18 height 20
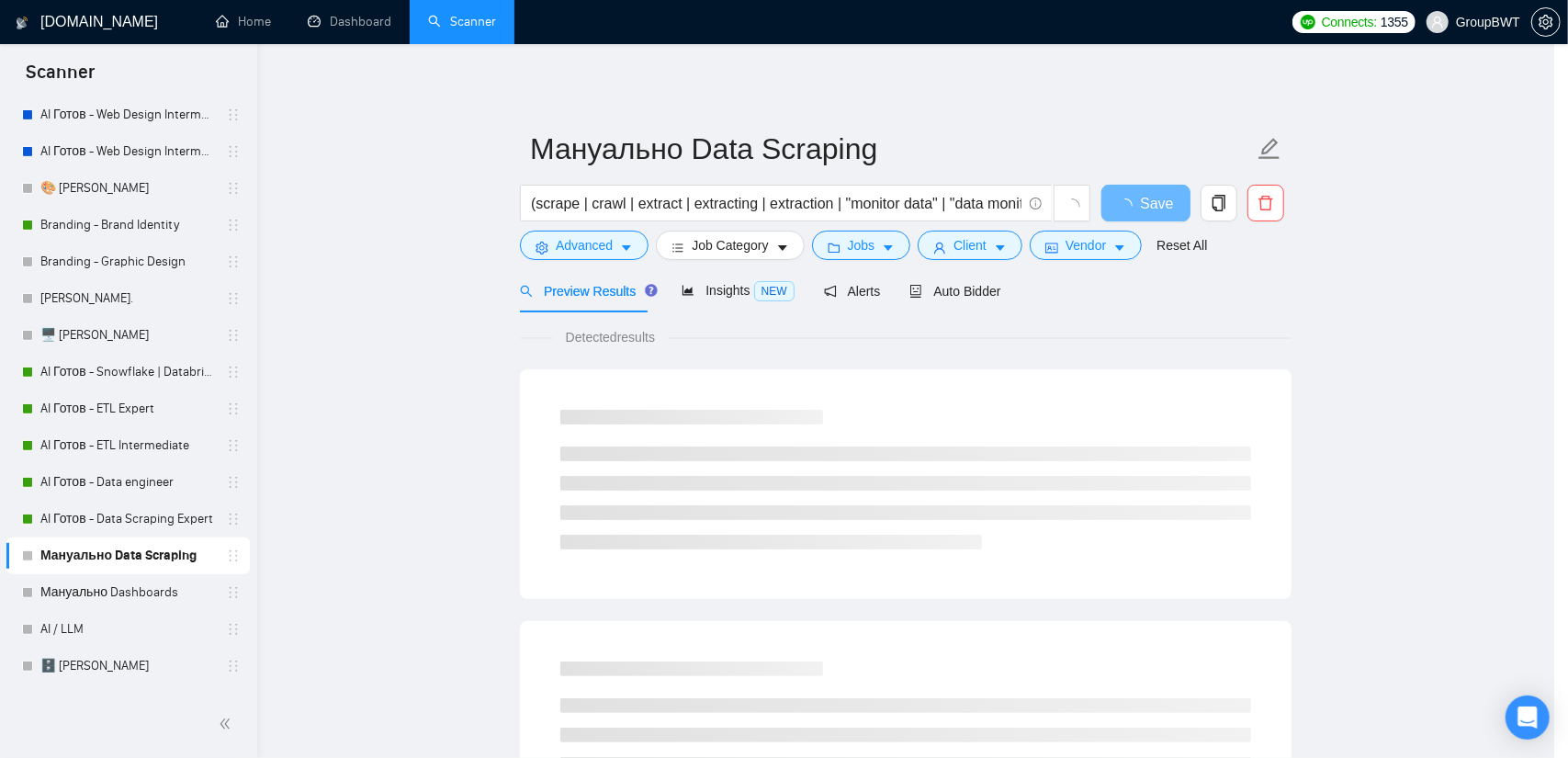
scroll to position [0, 0]
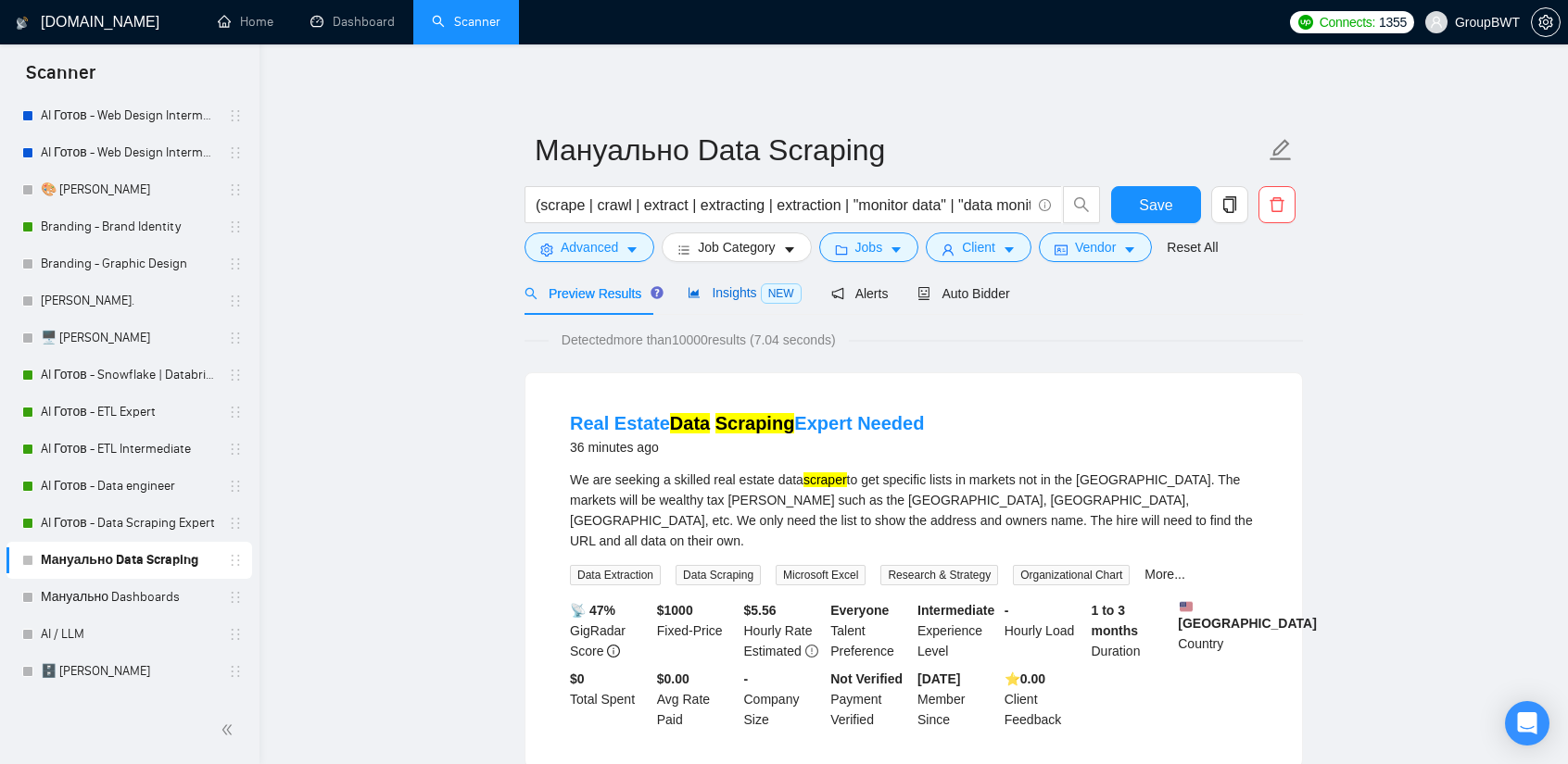
click at [761, 296] on span "NEW" at bounding box center [781, 293] width 41 height 20
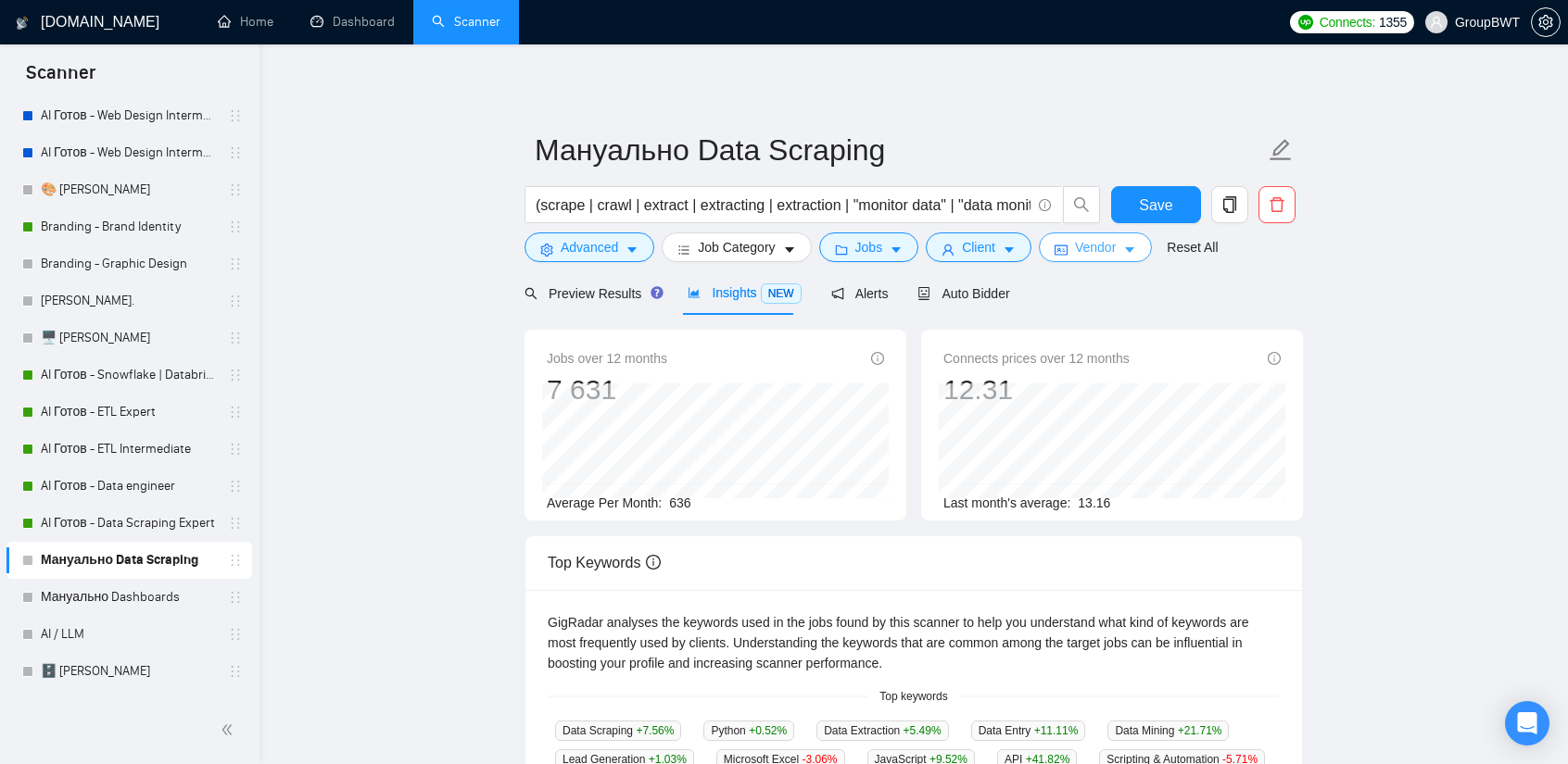
click at [1077, 248] on span "Vendor" at bounding box center [1095, 246] width 41 height 20
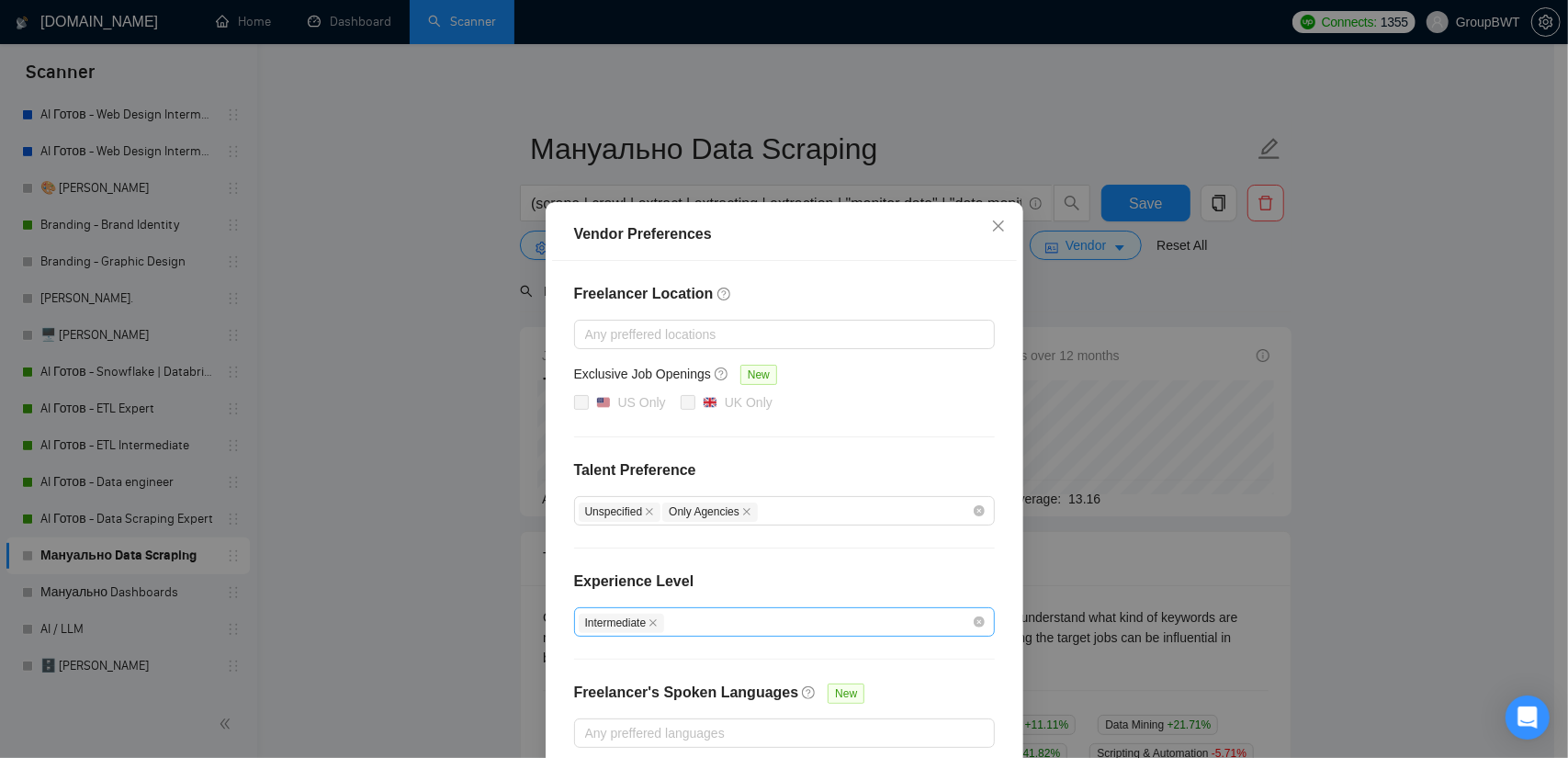
click at [1293, 319] on div "Vendor Preferences Freelancer Location Any preffered locations Exclusive Job Op…" at bounding box center [784, 379] width 1568 height 758
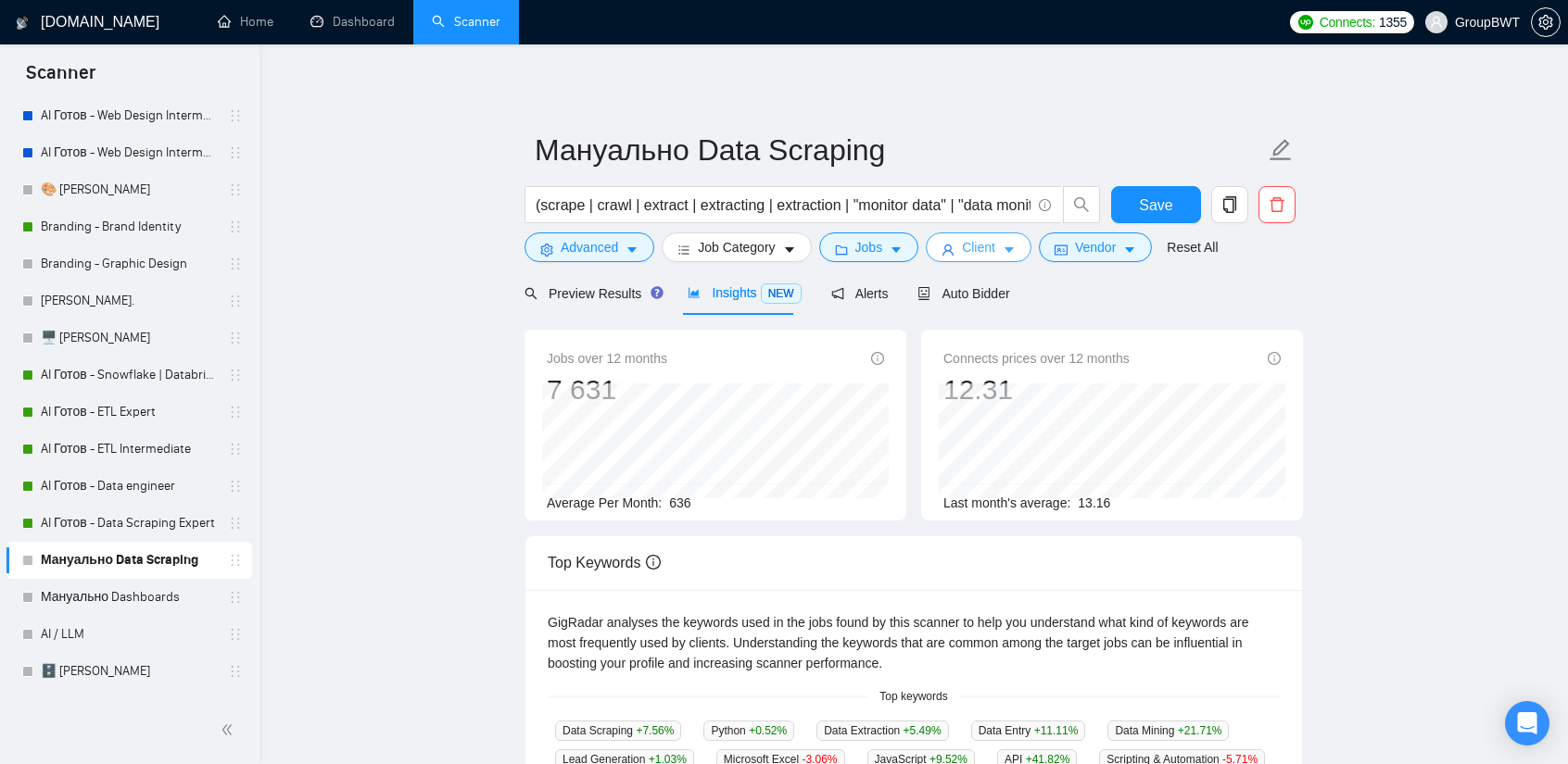
click at [969, 245] on span "Client" at bounding box center [978, 246] width 33 height 20
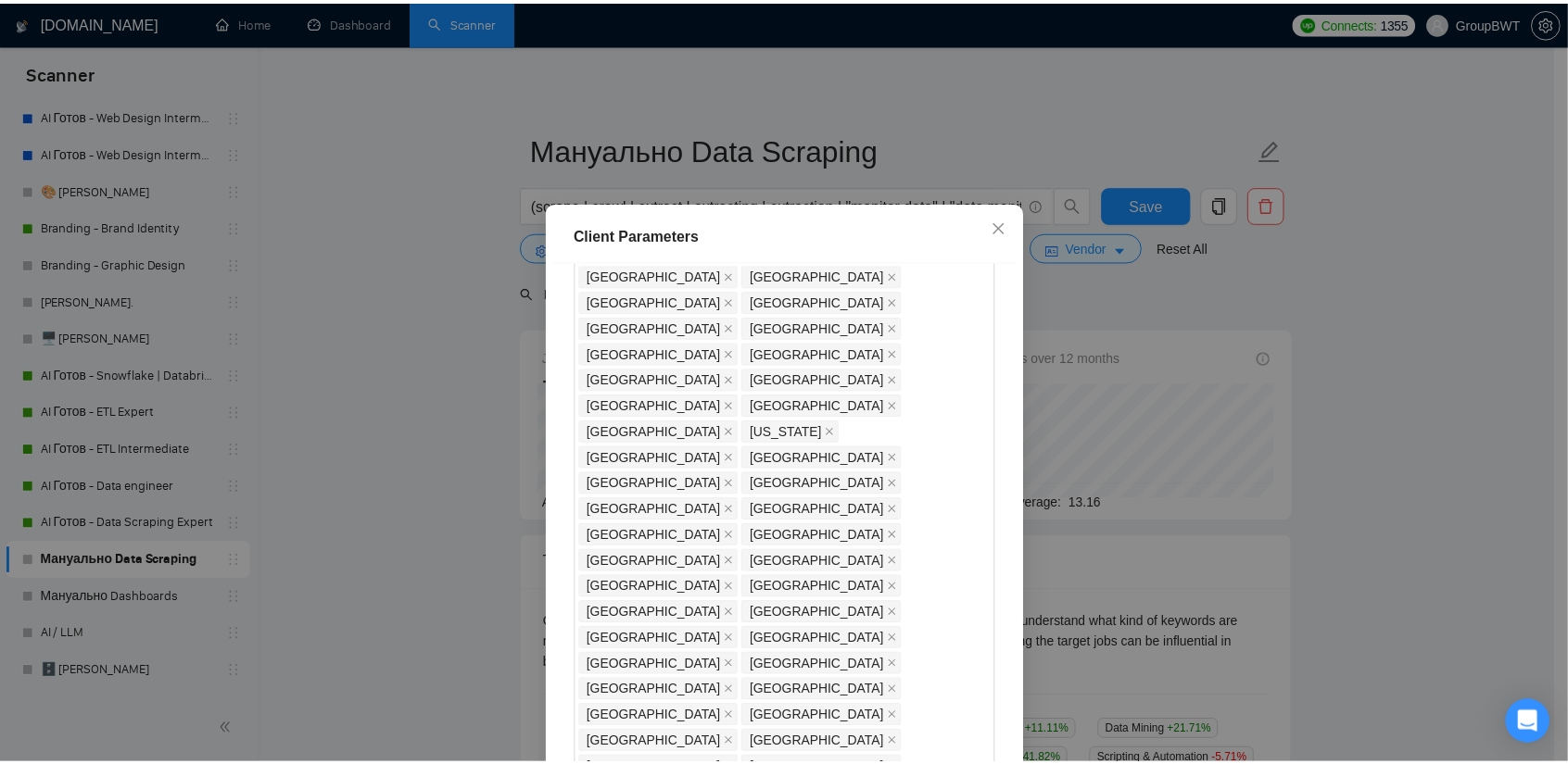
scroll to position [1019, 0]
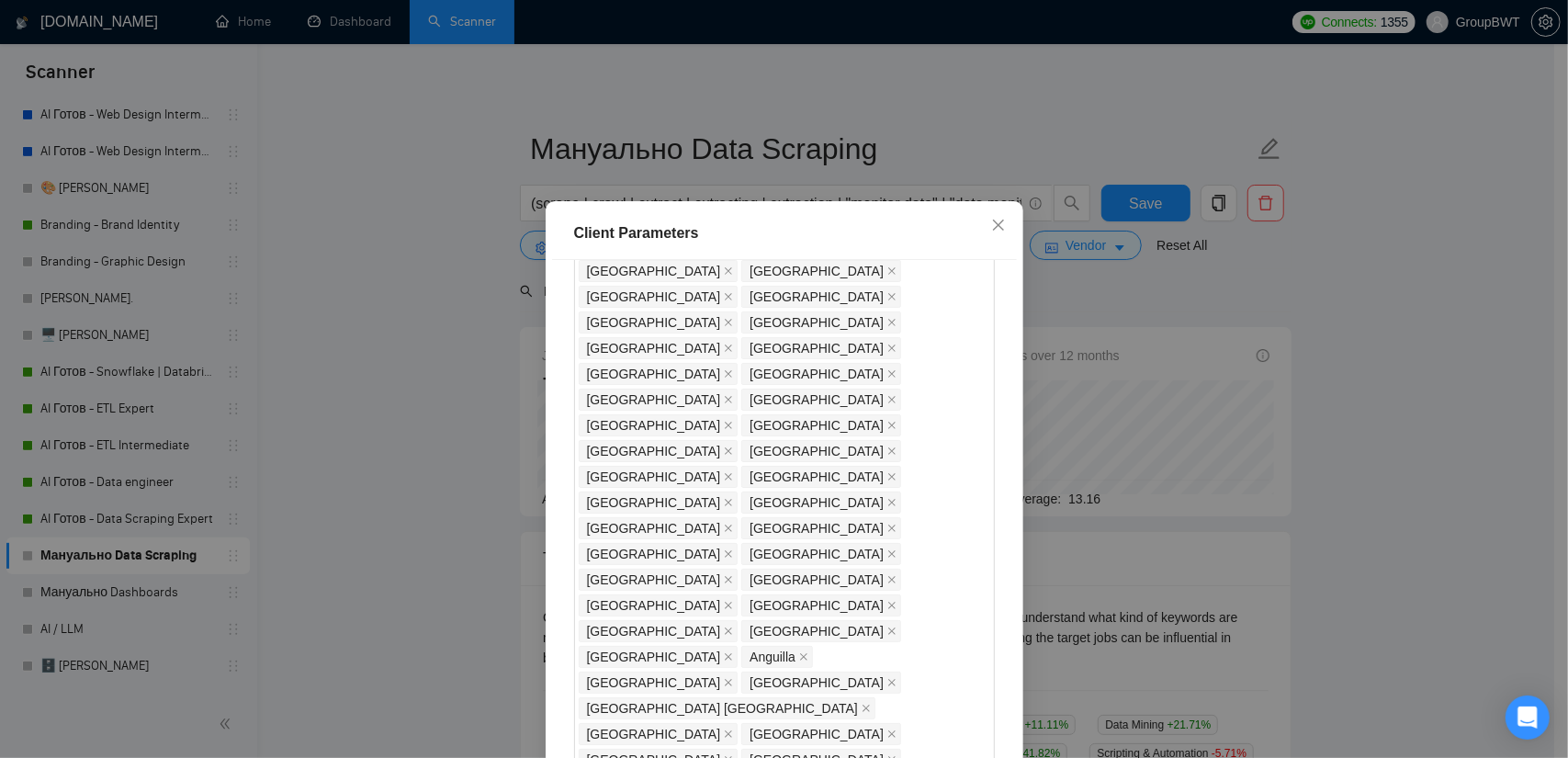
click at [1263, 295] on div "Client Parameters Client Location Include Client Countries Select Exclude Clien…" at bounding box center [784, 379] width 1568 height 758
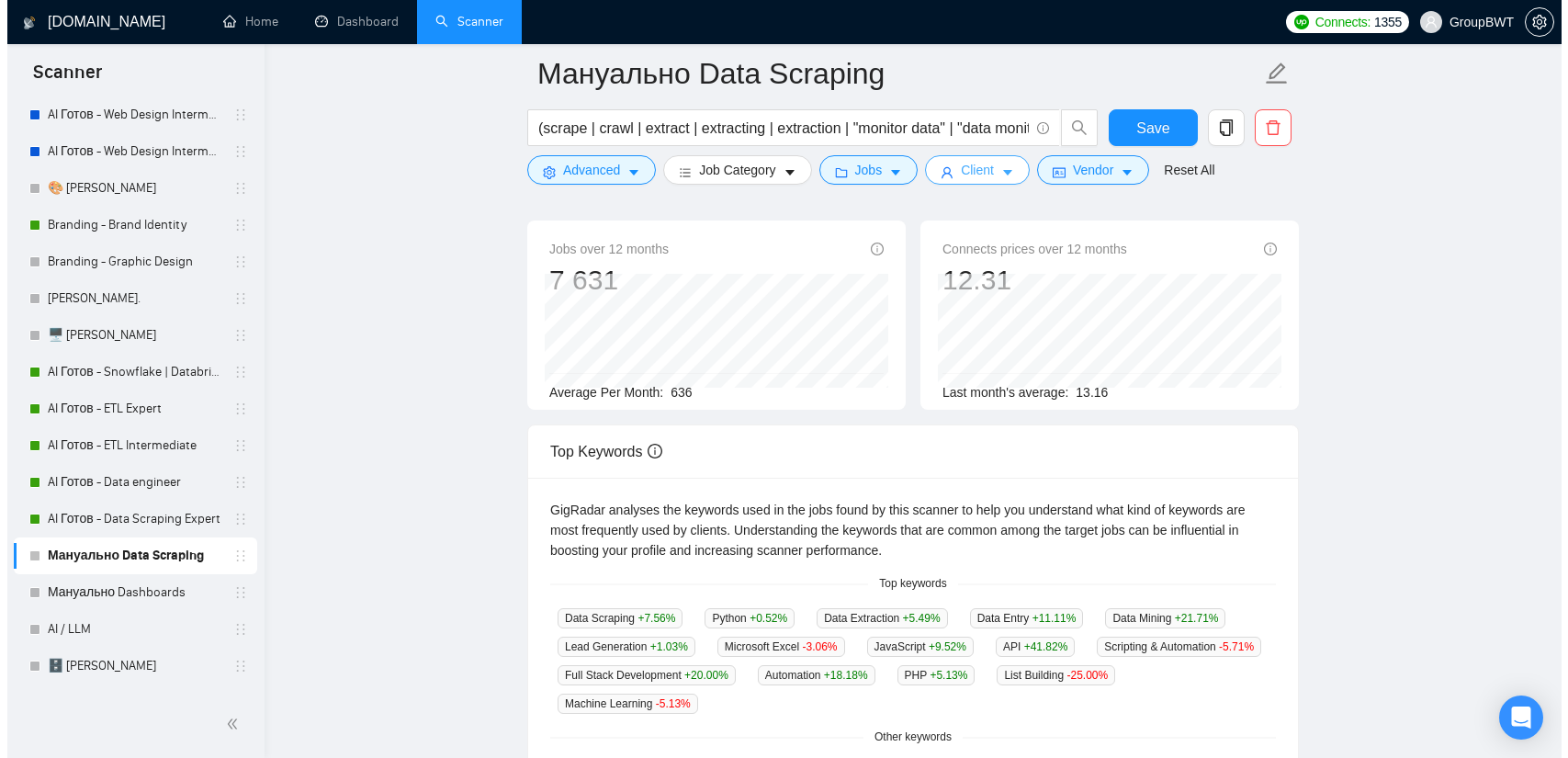
scroll to position [0, 0]
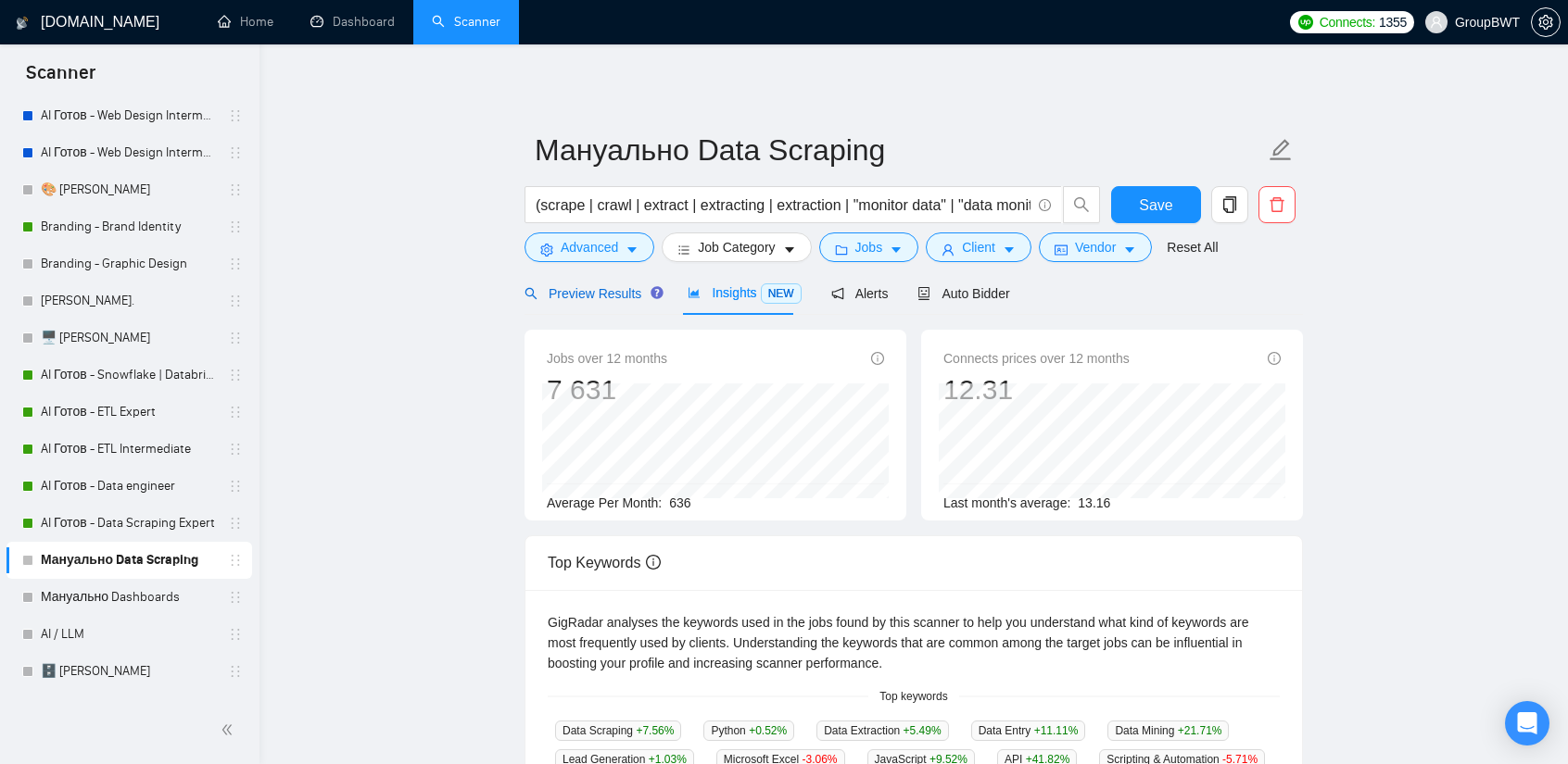
click at [601, 299] on span "Preview Results" at bounding box center [591, 294] width 134 height 15
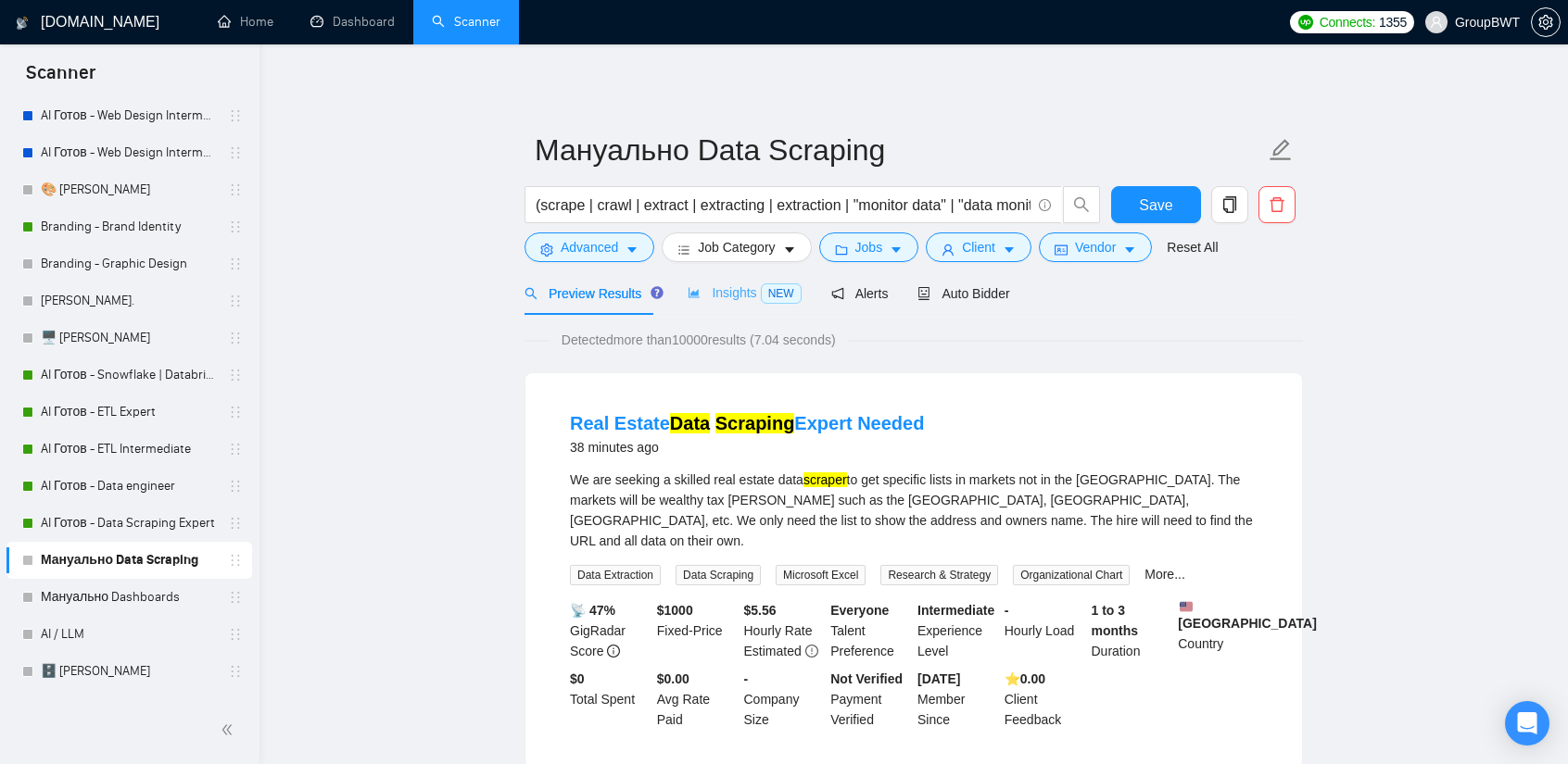
click at [752, 306] on div "Insights NEW" at bounding box center [744, 293] width 113 height 44
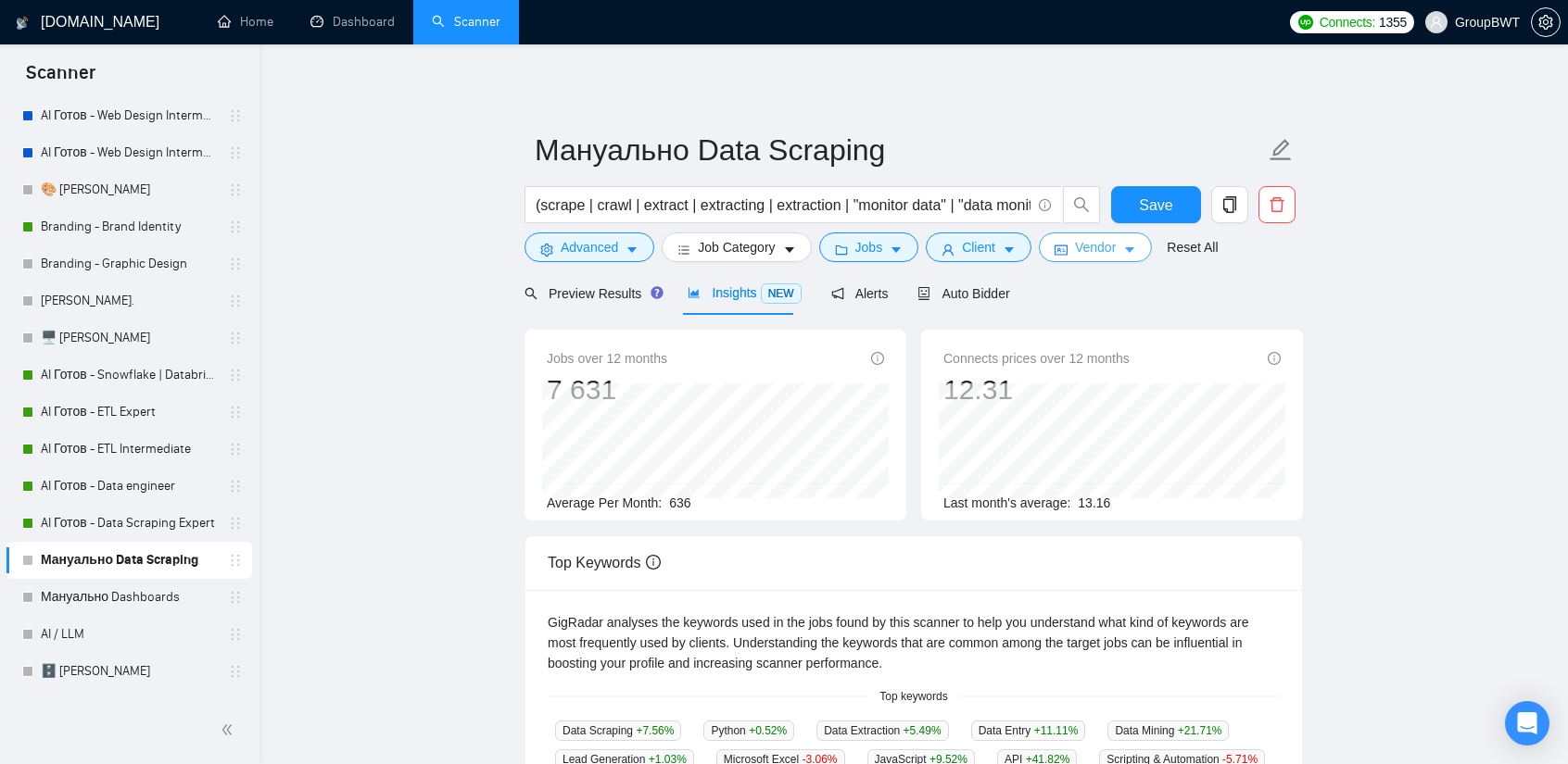
click at [1090, 249] on span "Vendor" at bounding box center [1095, 246] width 41 height 20
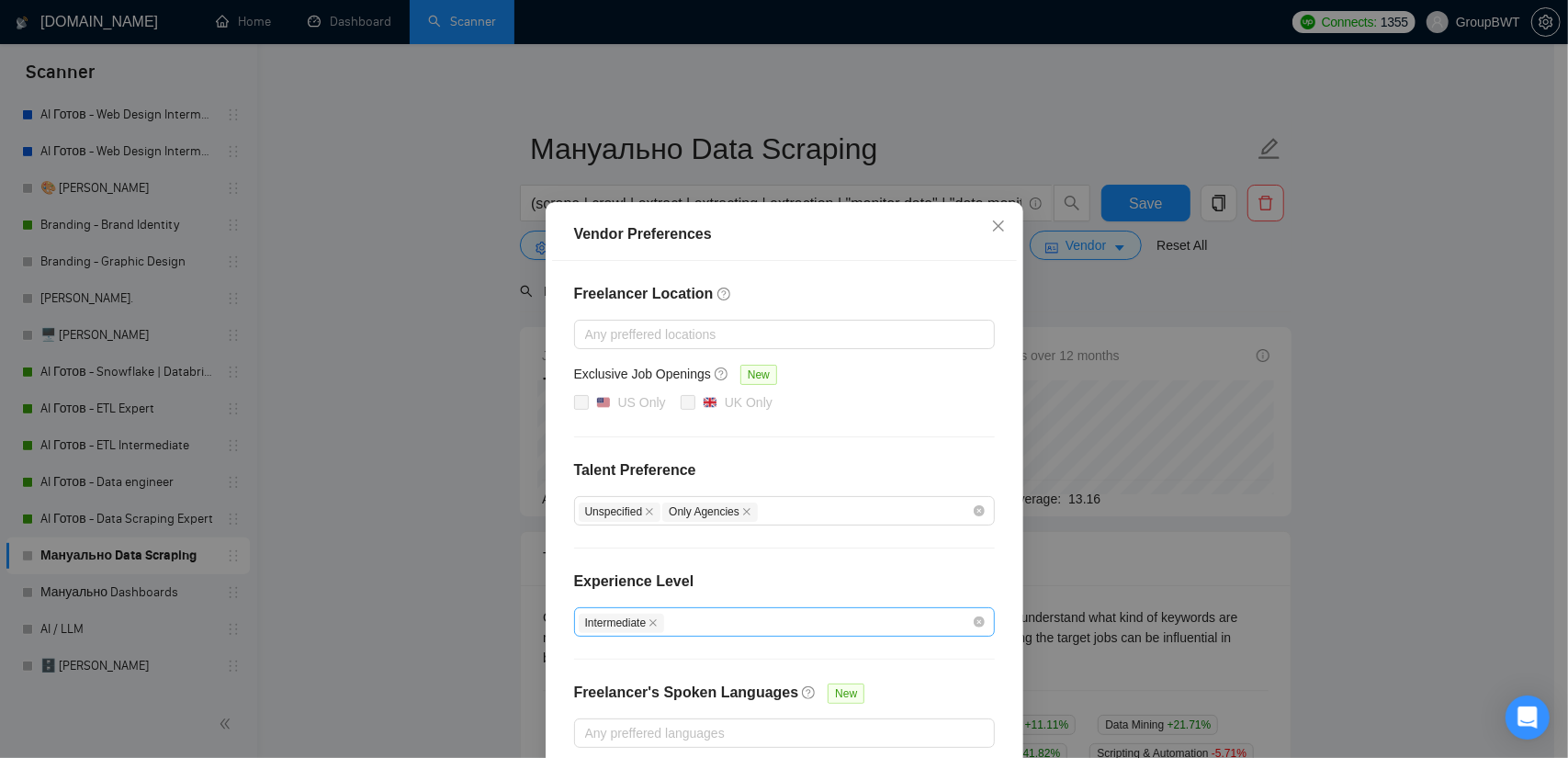
click at [388, 489] on div "Vendor Preferences Freelancer Location Any preffered locations Exclusive Job Op…" at bounding box center [784, 379] width 1568 height 758
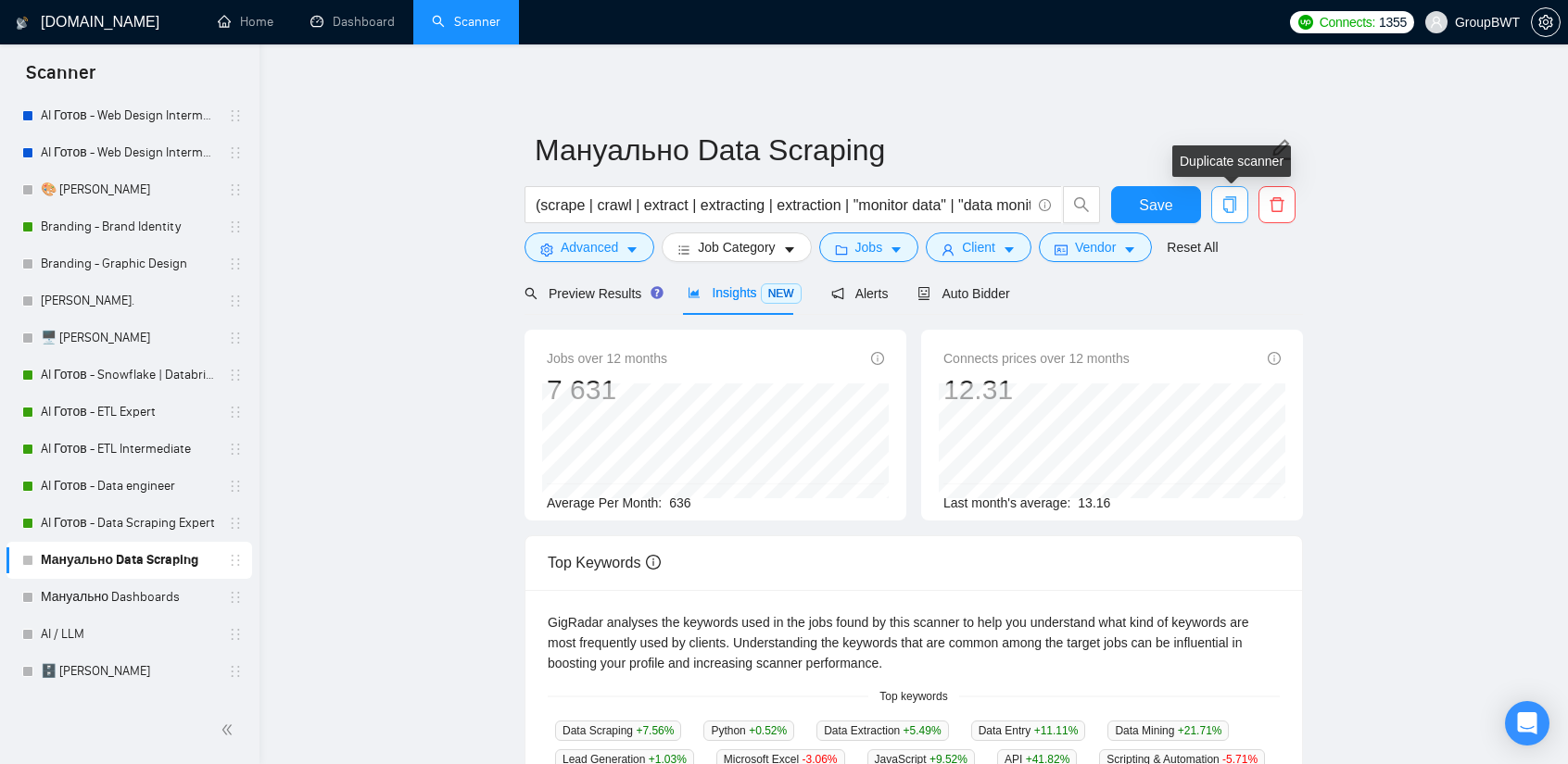
click at [1235, 206] on icon "copy" at bounding box center [1230, 204] width 13 height 16
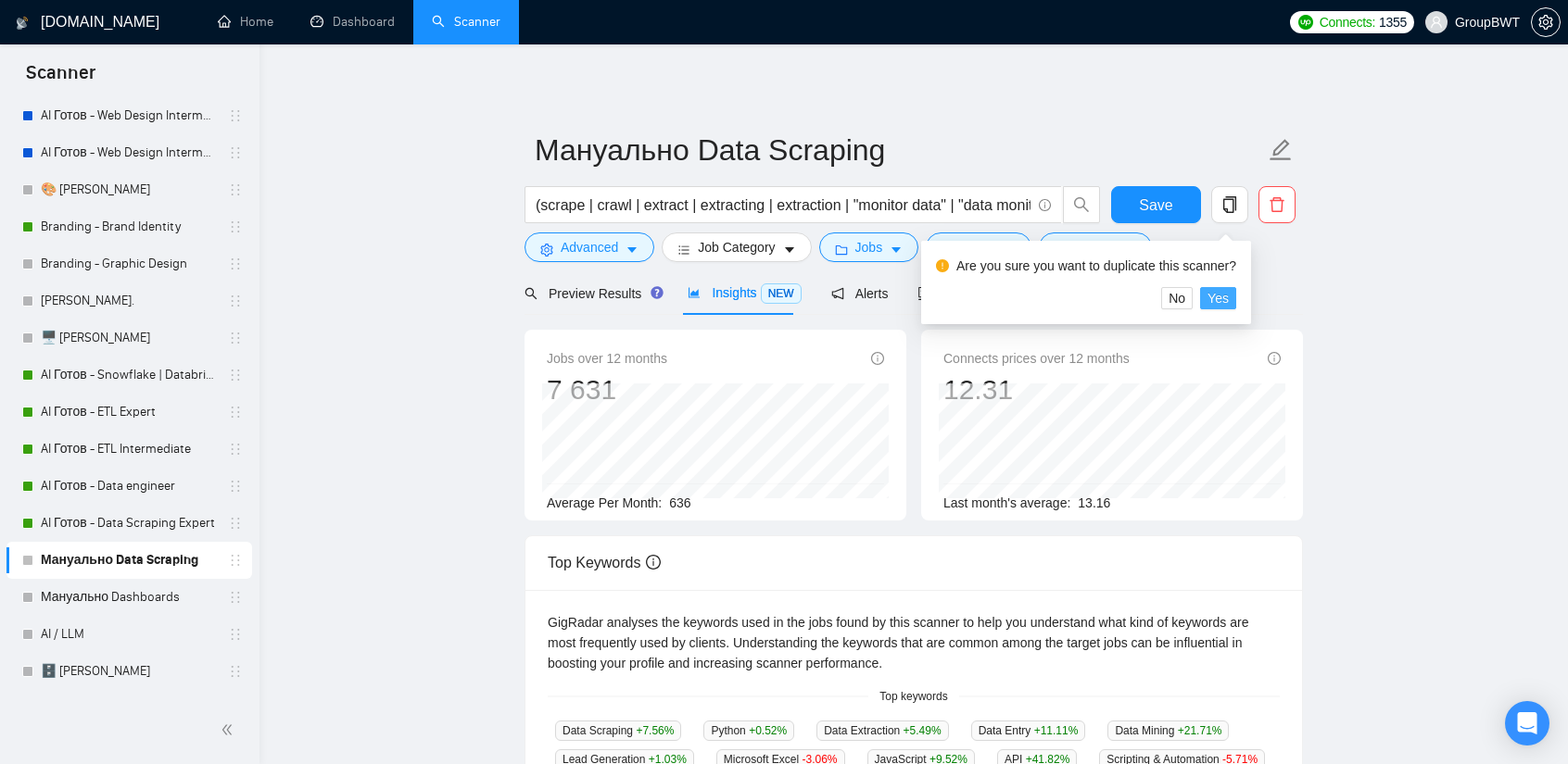
click at [1213, 299] on span "Yes" at bounding box center [1218, 298] width 21 height 20
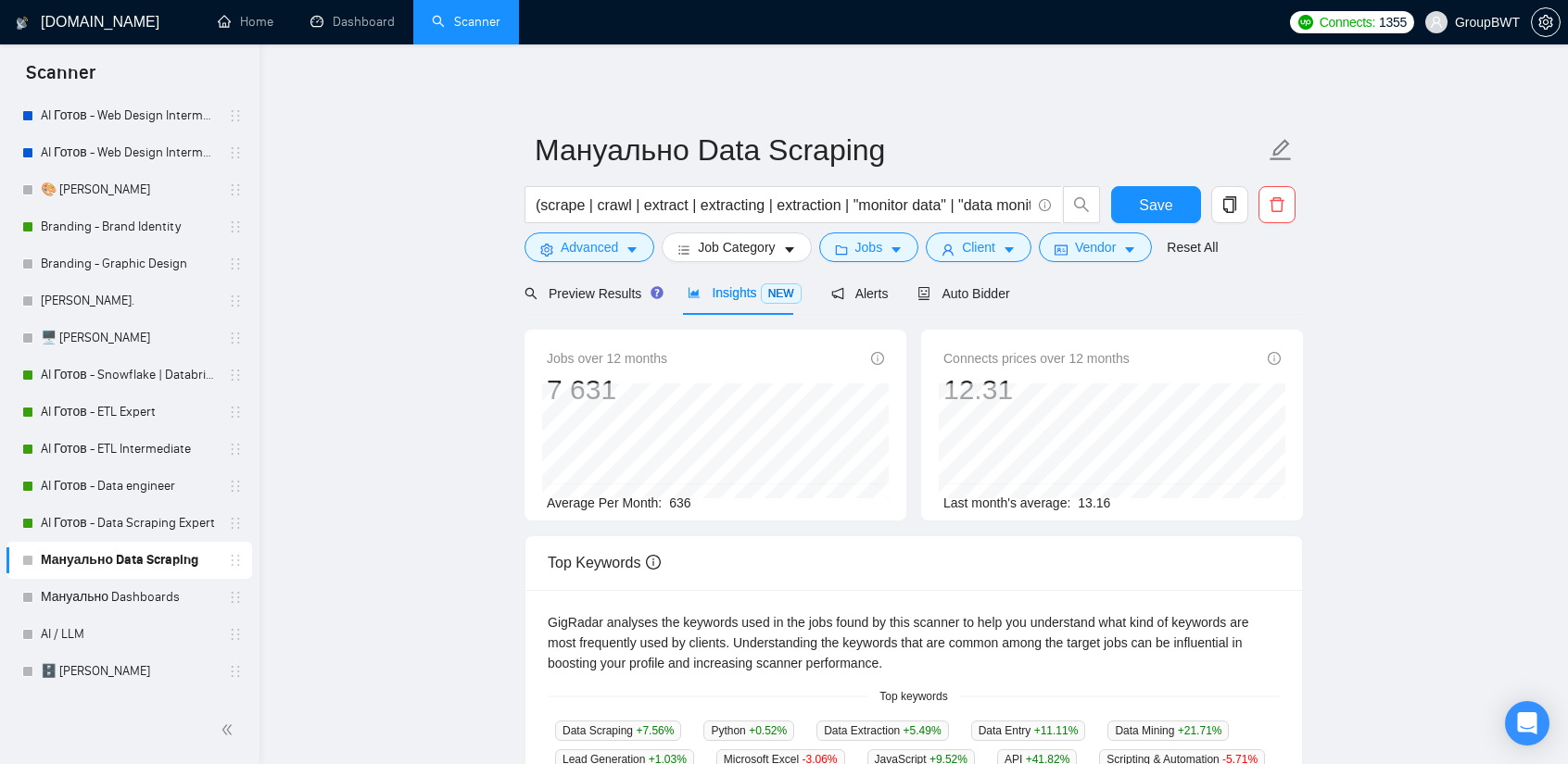
drag, startPoint x: 140, startPoint y: 526, endPoint x: 876, endPoint y: 105, distance: 847.9
click at [140, 526] on link "AI Готов - Data Scraping Expert" at bounding box center [129, 523] width 176 height 37
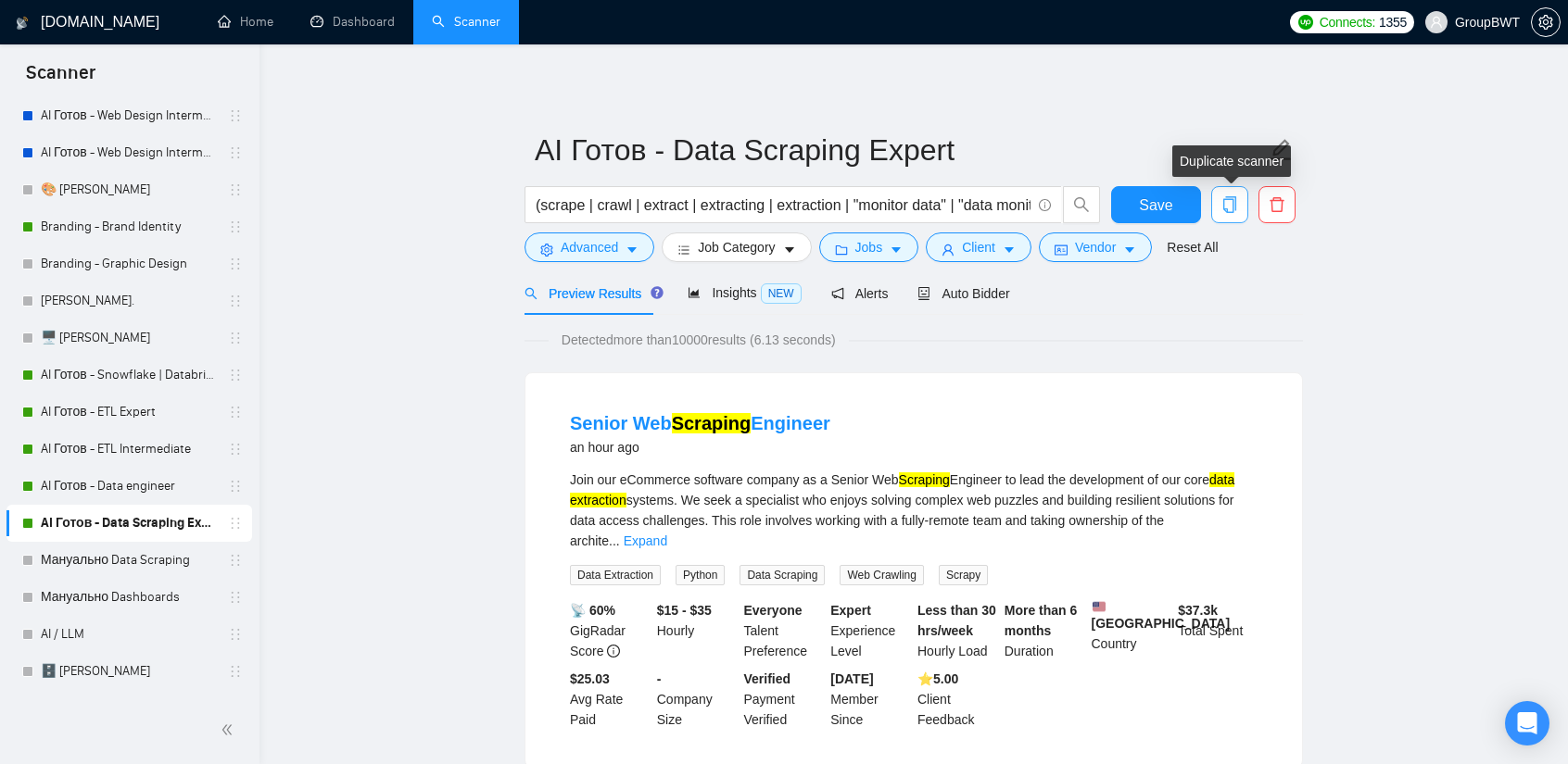
click at [1241, 206] on span "copy" at bounding box center [1230, 204] width 35 height 16
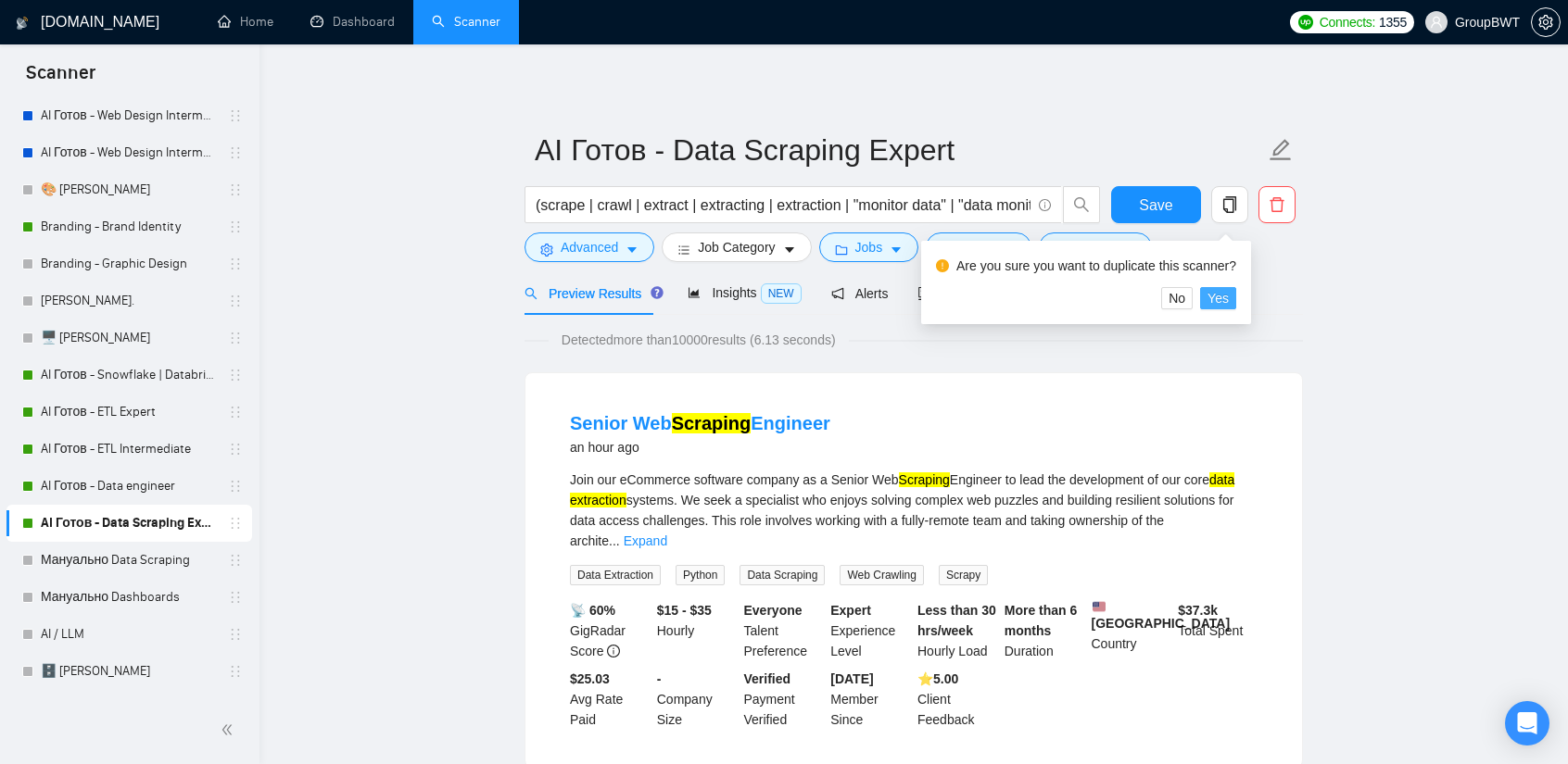
click at [1222, 301] on span "Yes" at bounding box center [1218, 298] width 21 height 20
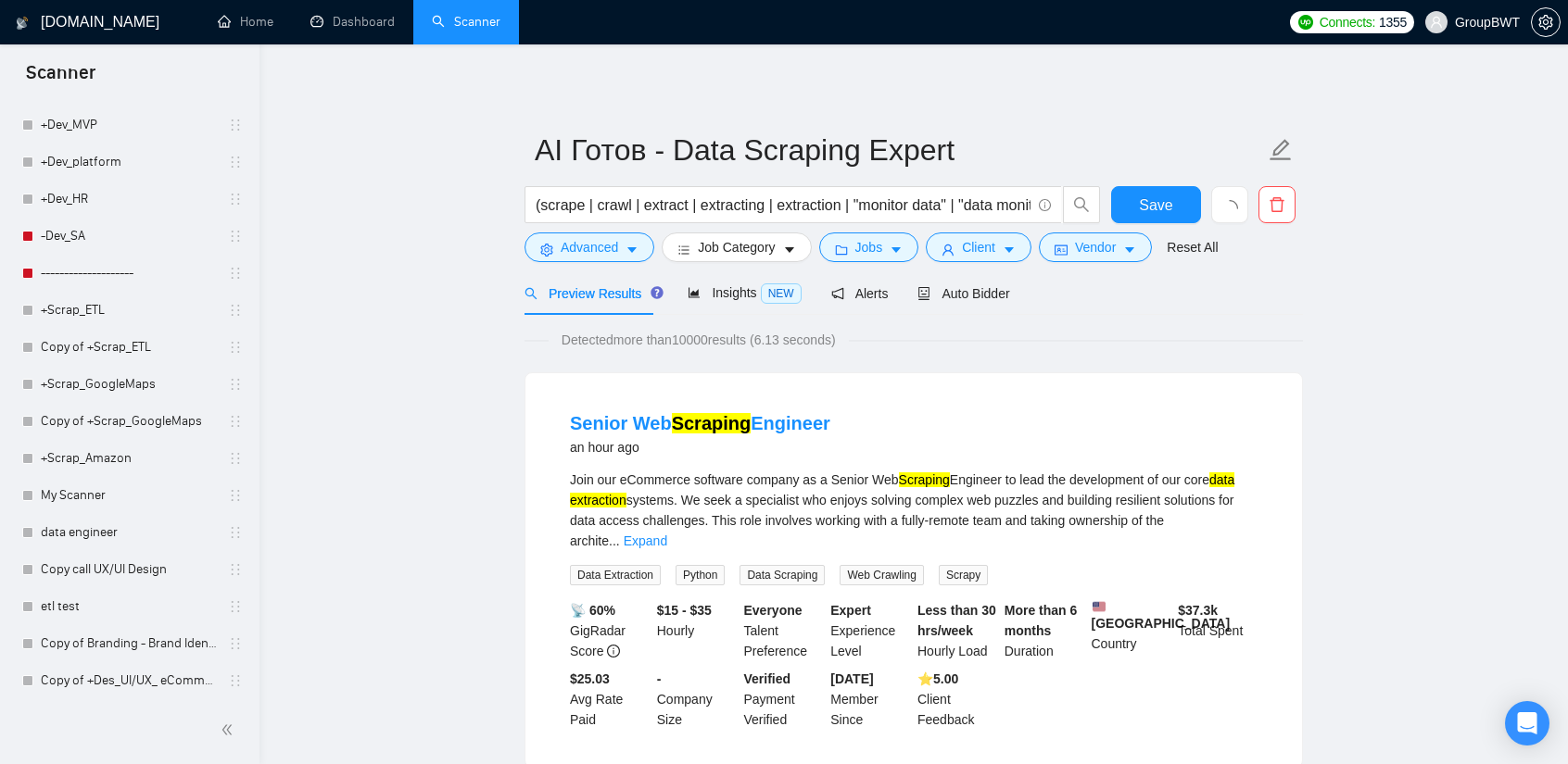
scroll to position [2753, 0]
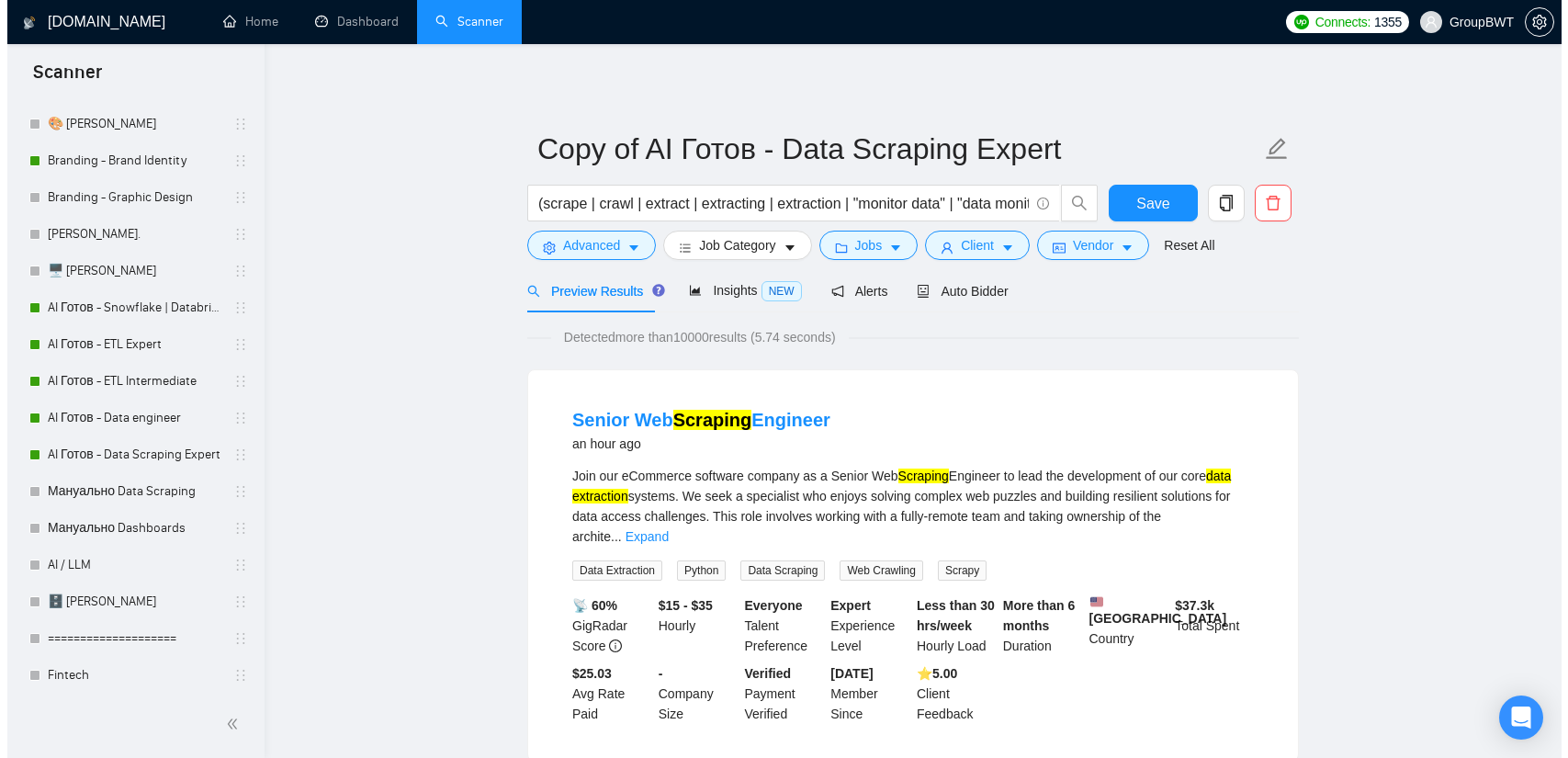
scroll to position [534, 0]
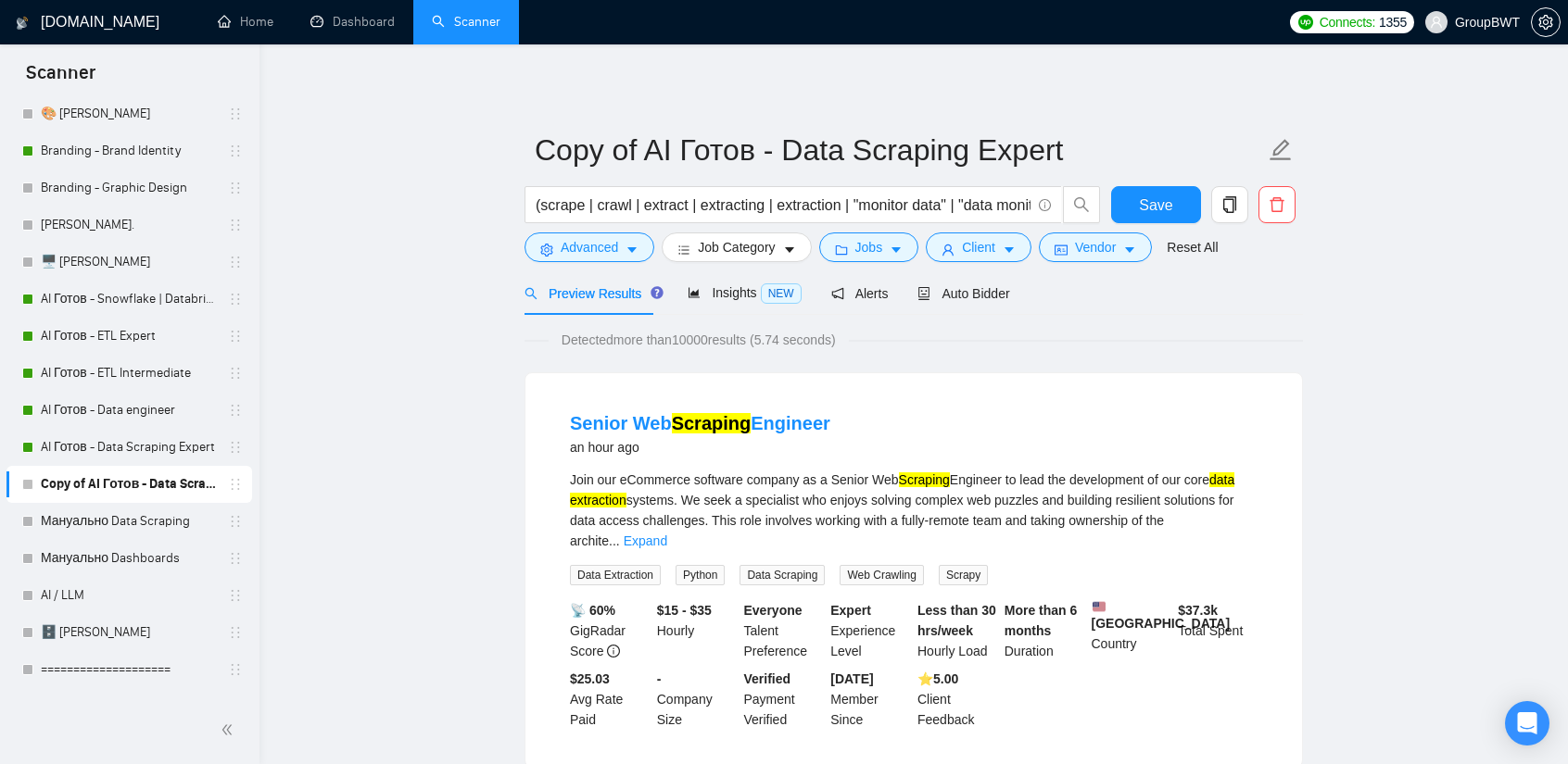
drag, startPoint x: 230, startPoint y: 496, endPoint x: 154, endPoint y: 482, distance: 77.3
click at [154, 482] on link "Copy of AI Готов - Data Scraping Expert" at bounding box center [129, 484] width 176 height 37
click at [1084, 251] on span "Vendor" at bounding box center [1095, 246] width 41 height 20
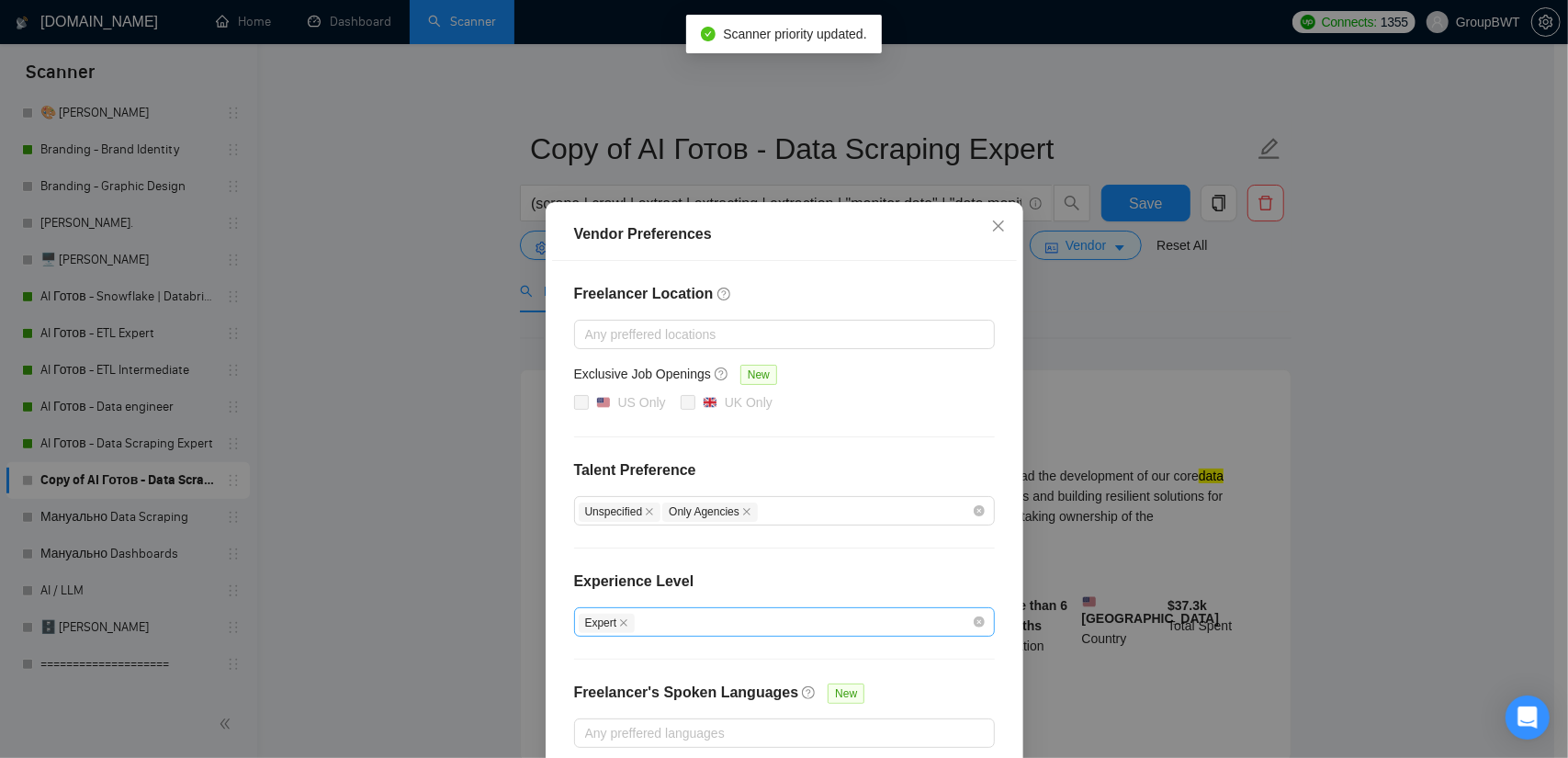
click at [853, 613] on div "Expert" at bounding box center [775, 622] width 393 height 22
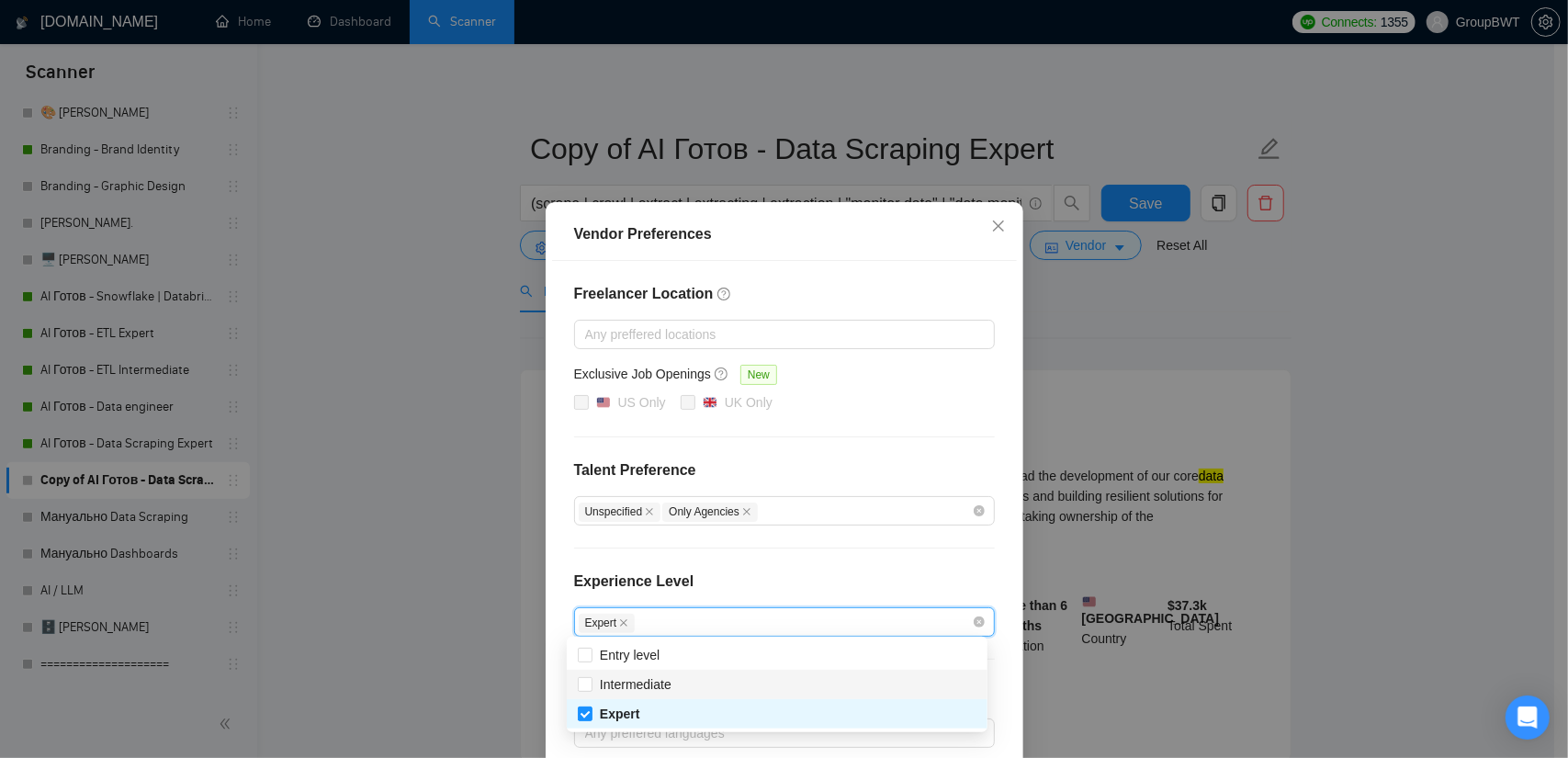
click at [572, 683] on div "Intermediate" at bounding box center [777, 684] width 421 height 29
checkbox input "true"
click at [588, 715] on input "Expert" at bounding box center [585, 713] width 13 height 13
checkbox input "false"
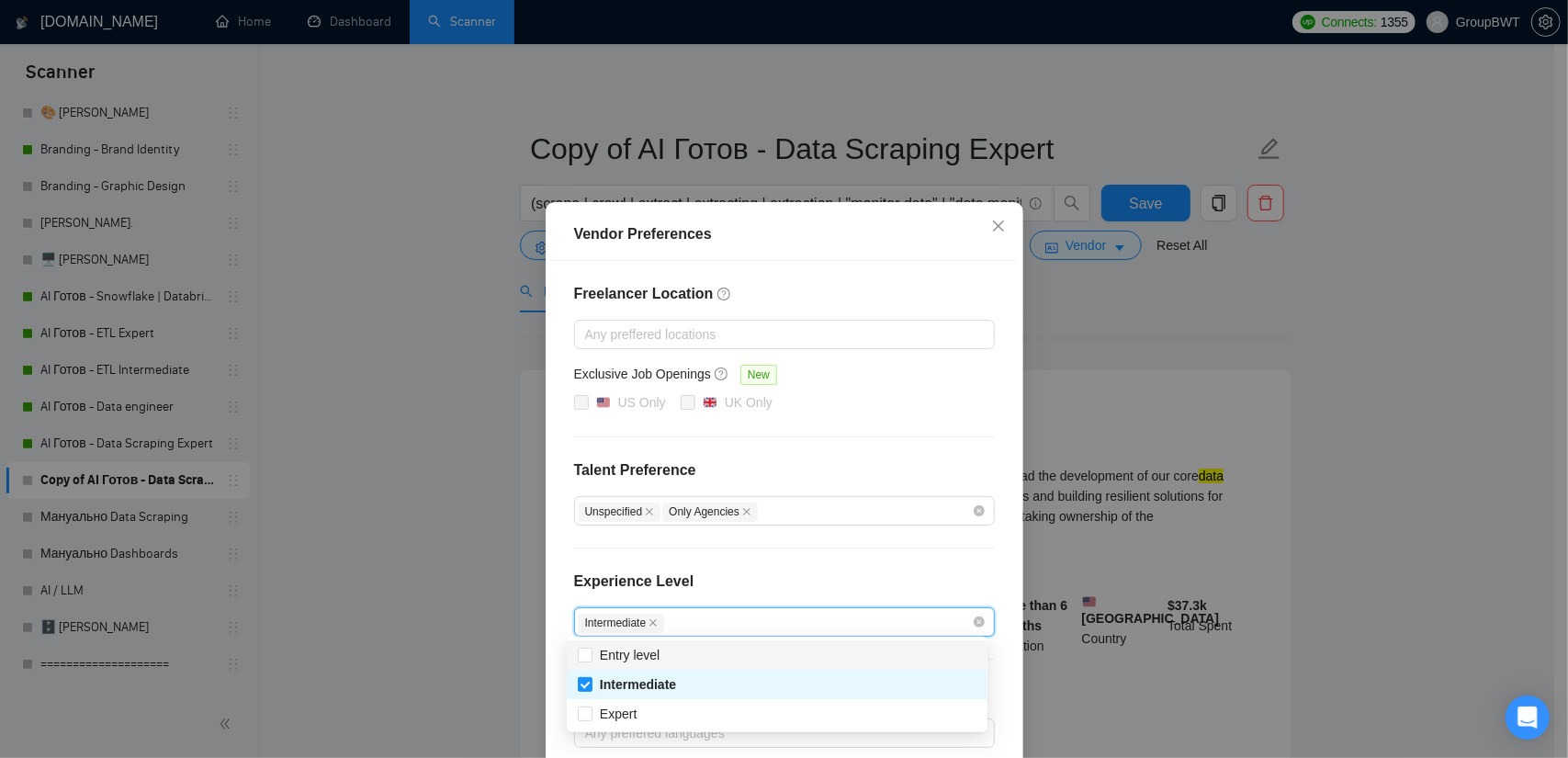
click at [863, 432] on div "Freelancer Location Any preffered locations Exclusive Job Openings New US Only …" at bounding box center [784, 514] width 465 height 509
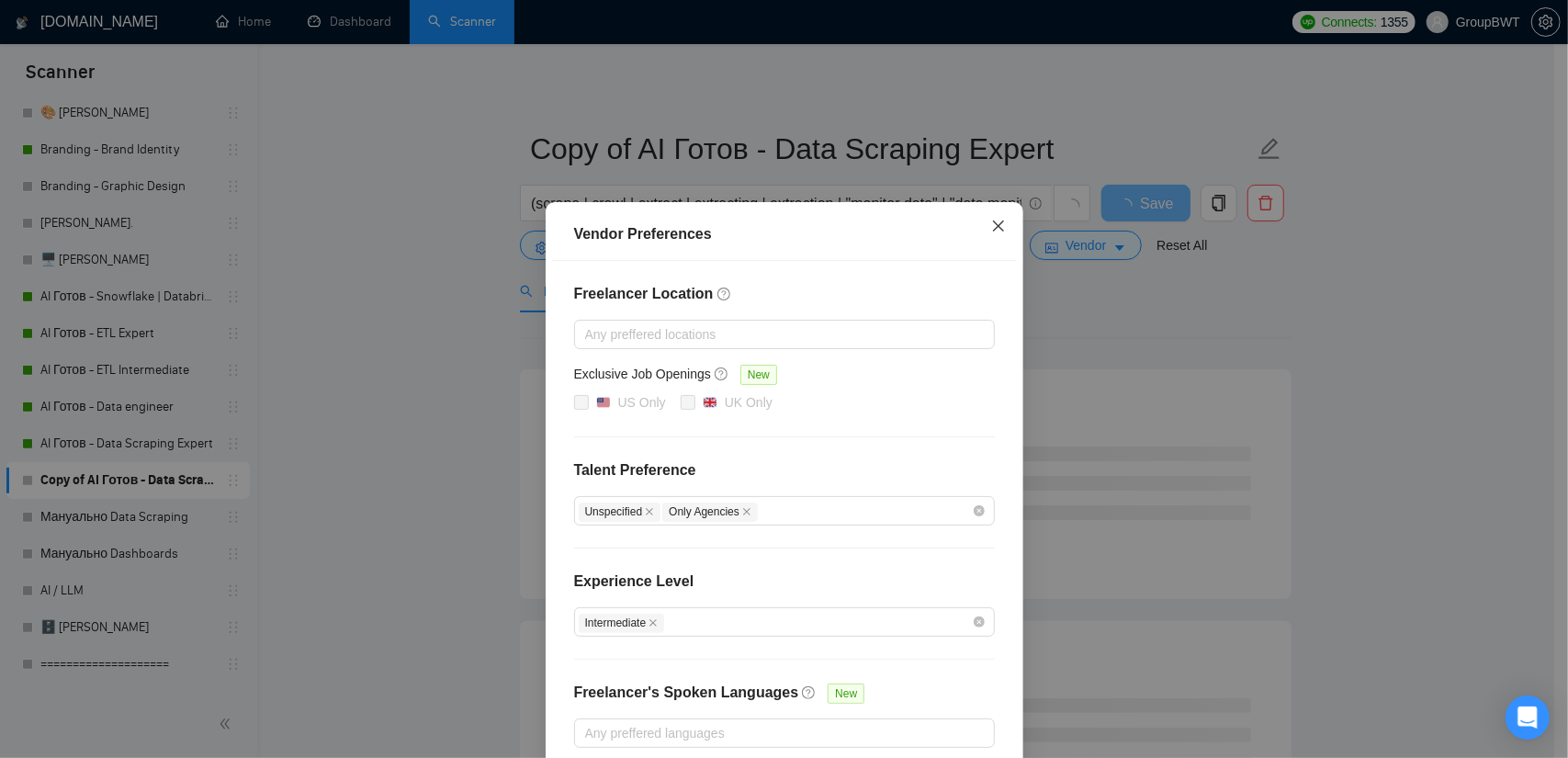
click at [997, 236] on span "Close" at bounding box center [999, 226] width 49 height 49
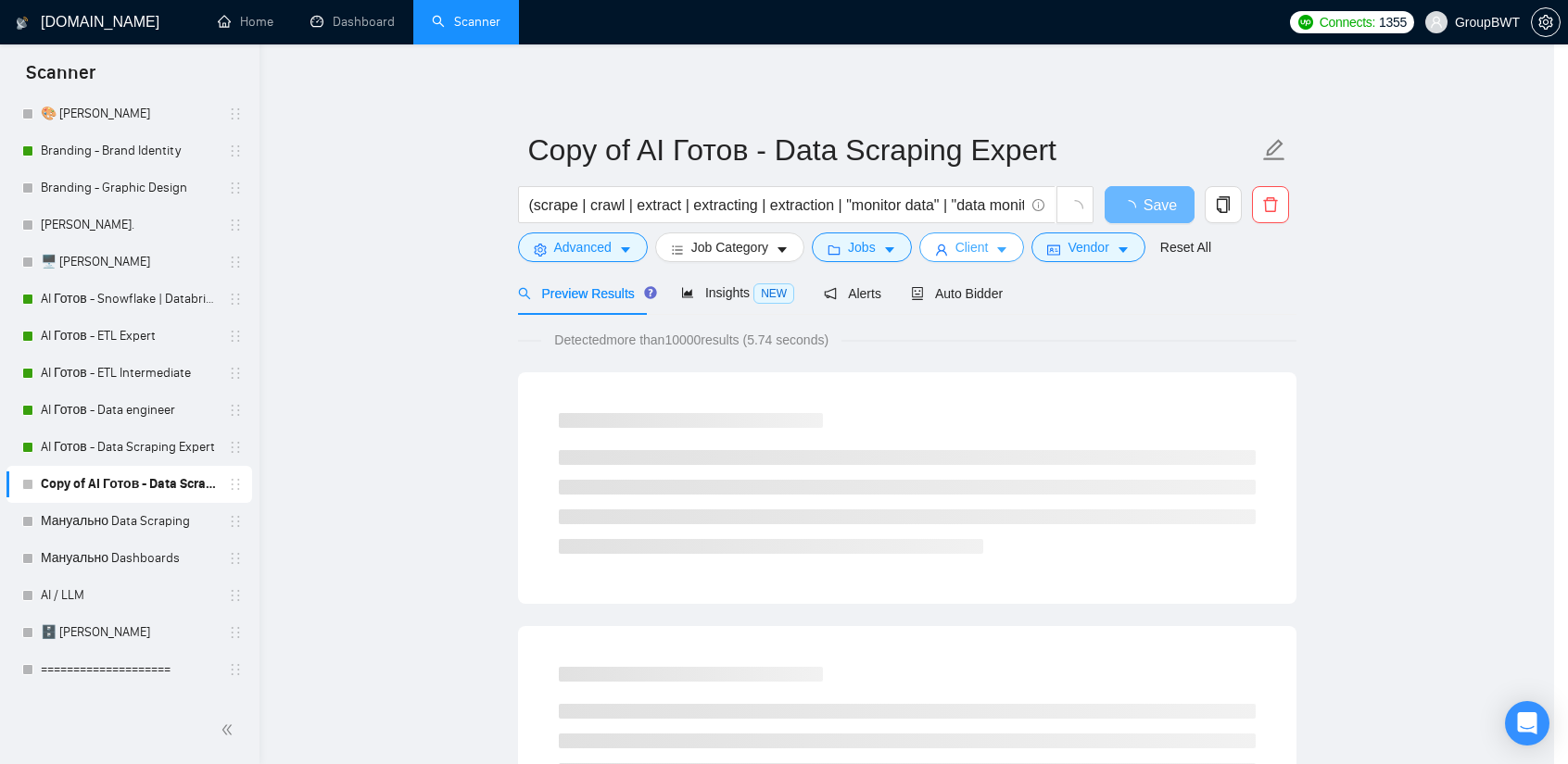
click at [982, 249] on span "Client" at bounding box center [972, 246] width 33 height 20
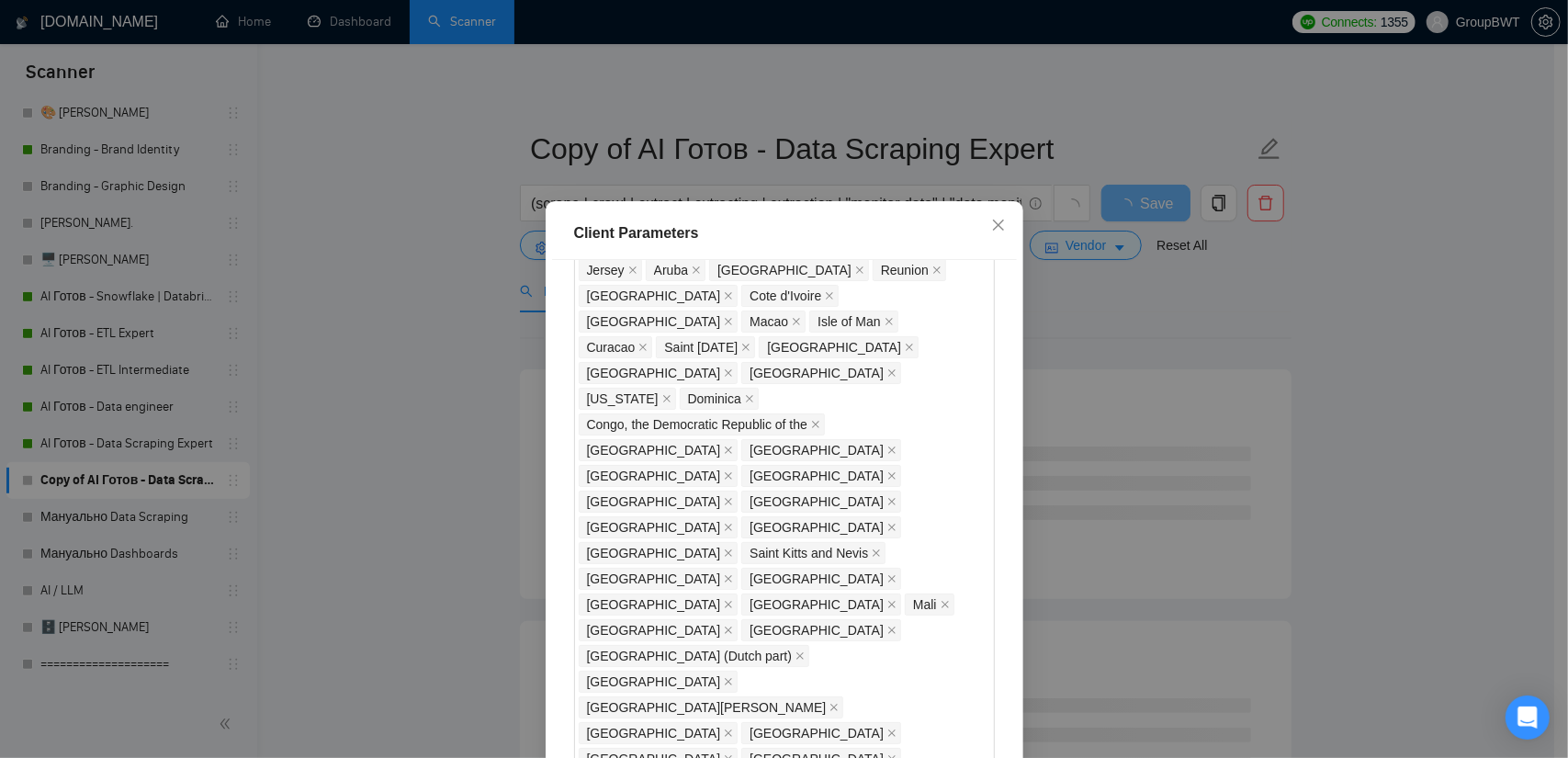
scroll to position [1562, 0]
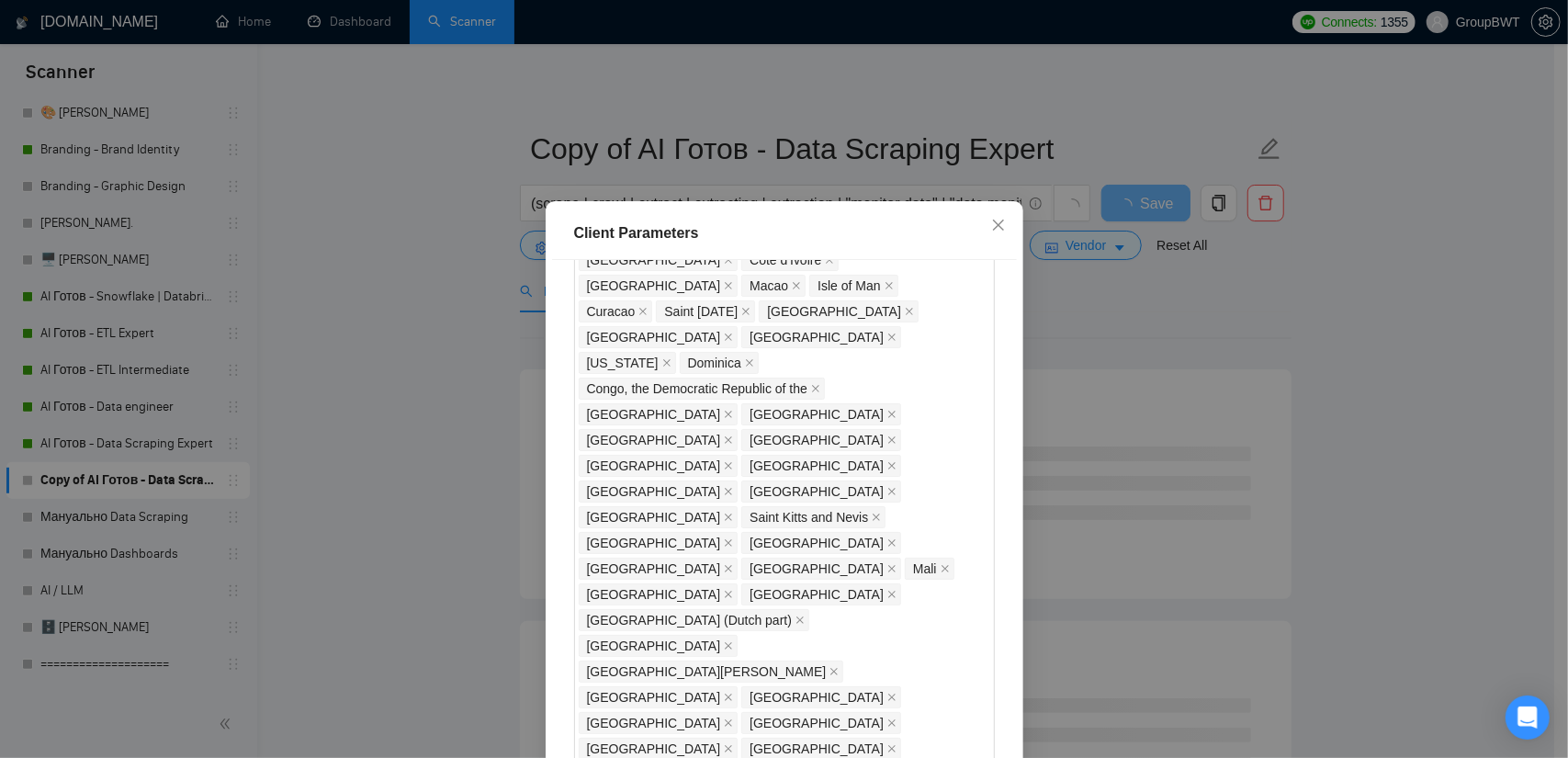
drag, startPoint x: 632, startPoint y: 519, endPoint x: 589, endPoint y: 529, distance: 44.1
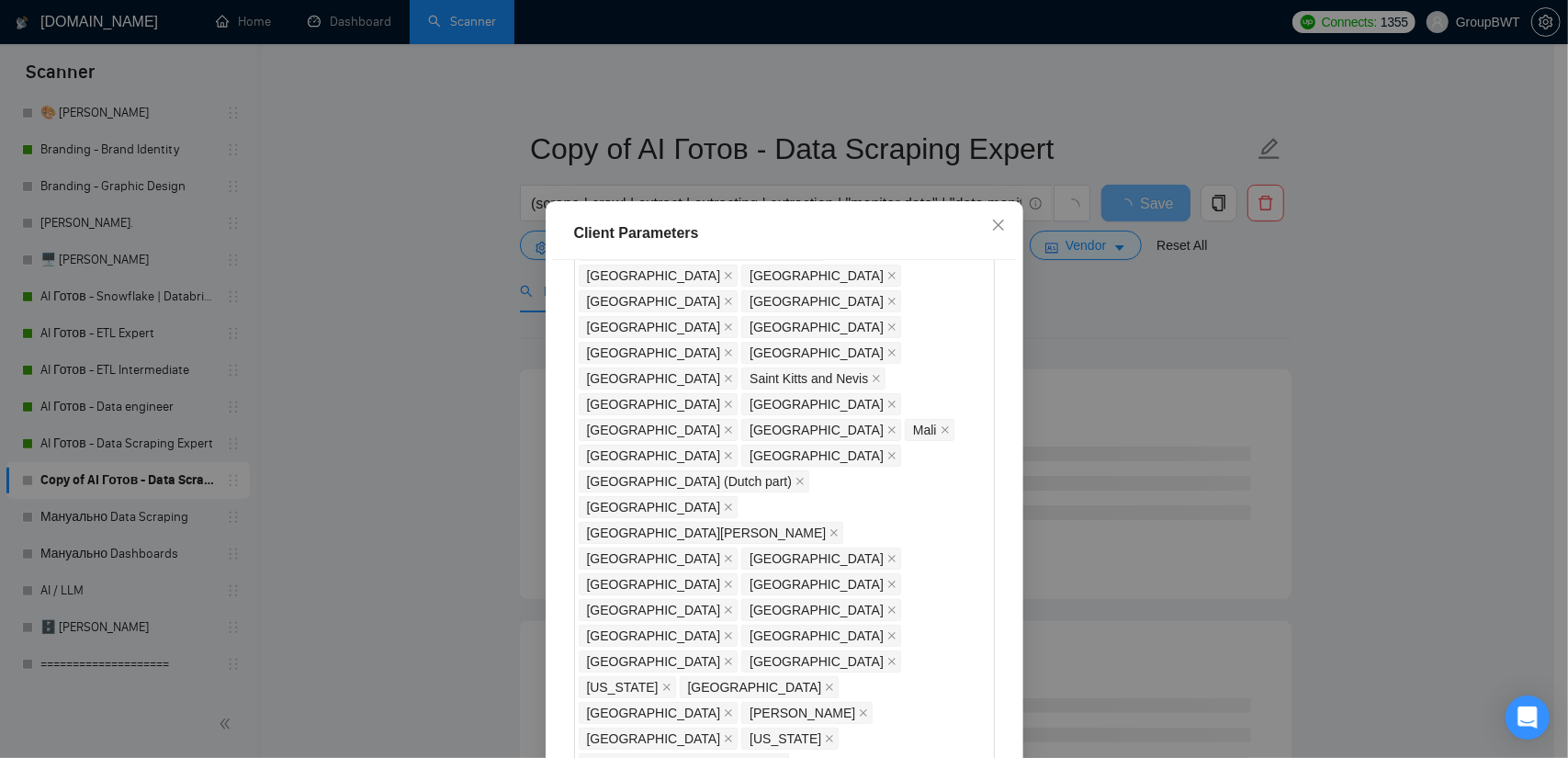
scroll to position [1719, 0]
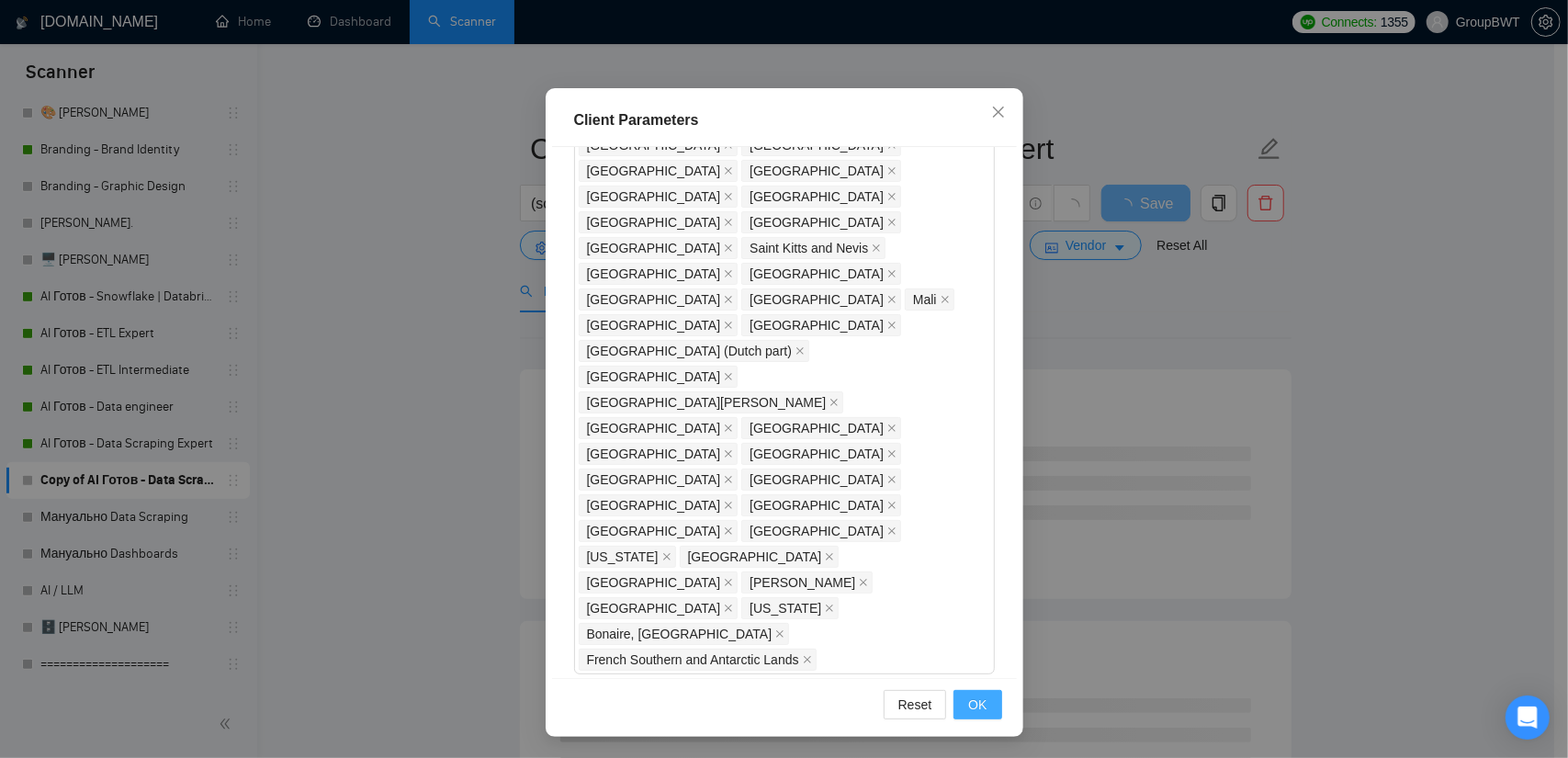
click at [954, 691] on button "OK" at bounding box center [978, 704] width 47 height 29
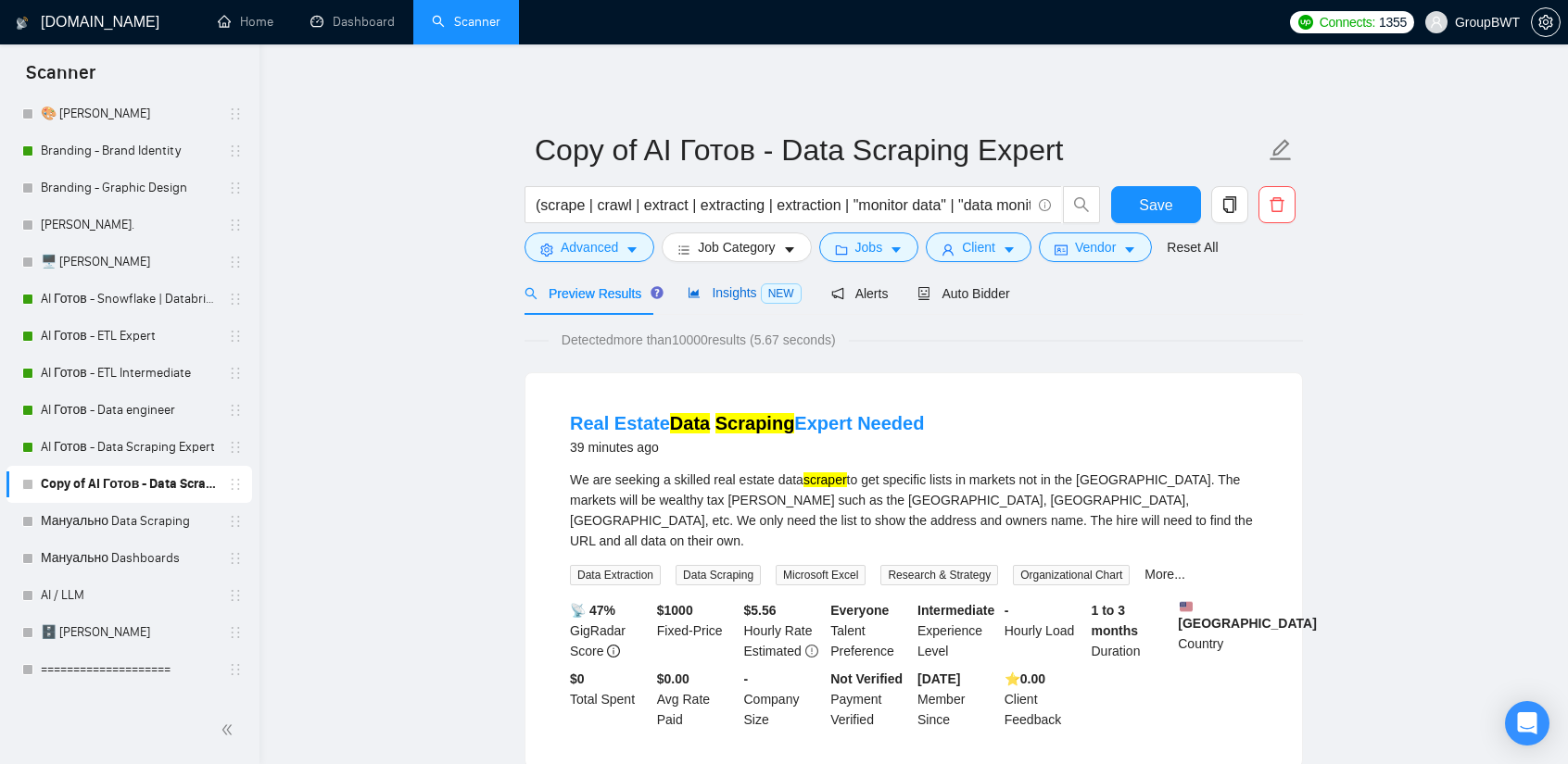
click at [723, 291] on span "Insights NEW" at bounding box center [744, 293] width 113 height 15
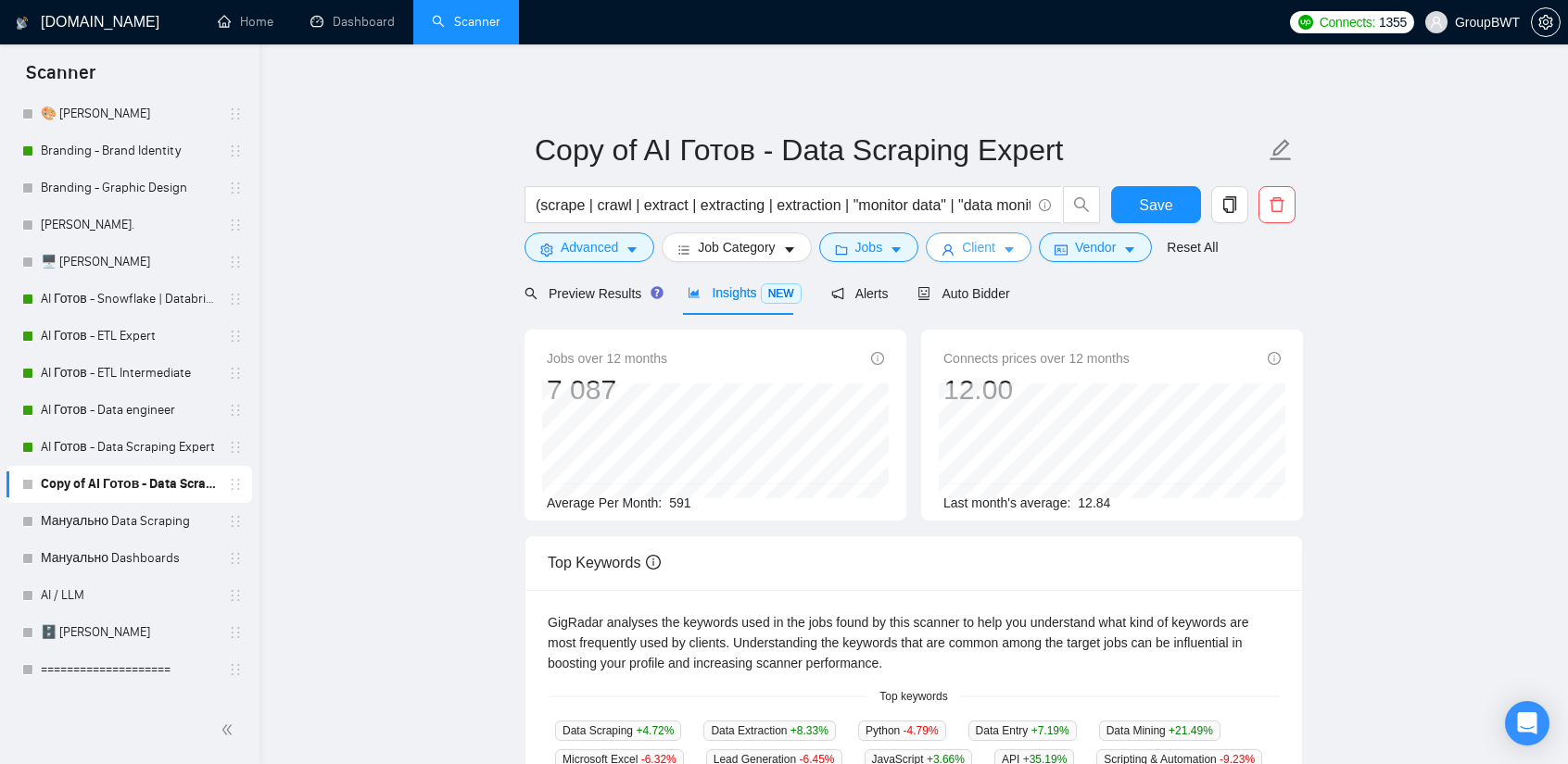
click at [986, 242] on span "Client" at bounding box center [978, 246] width 33 height 20
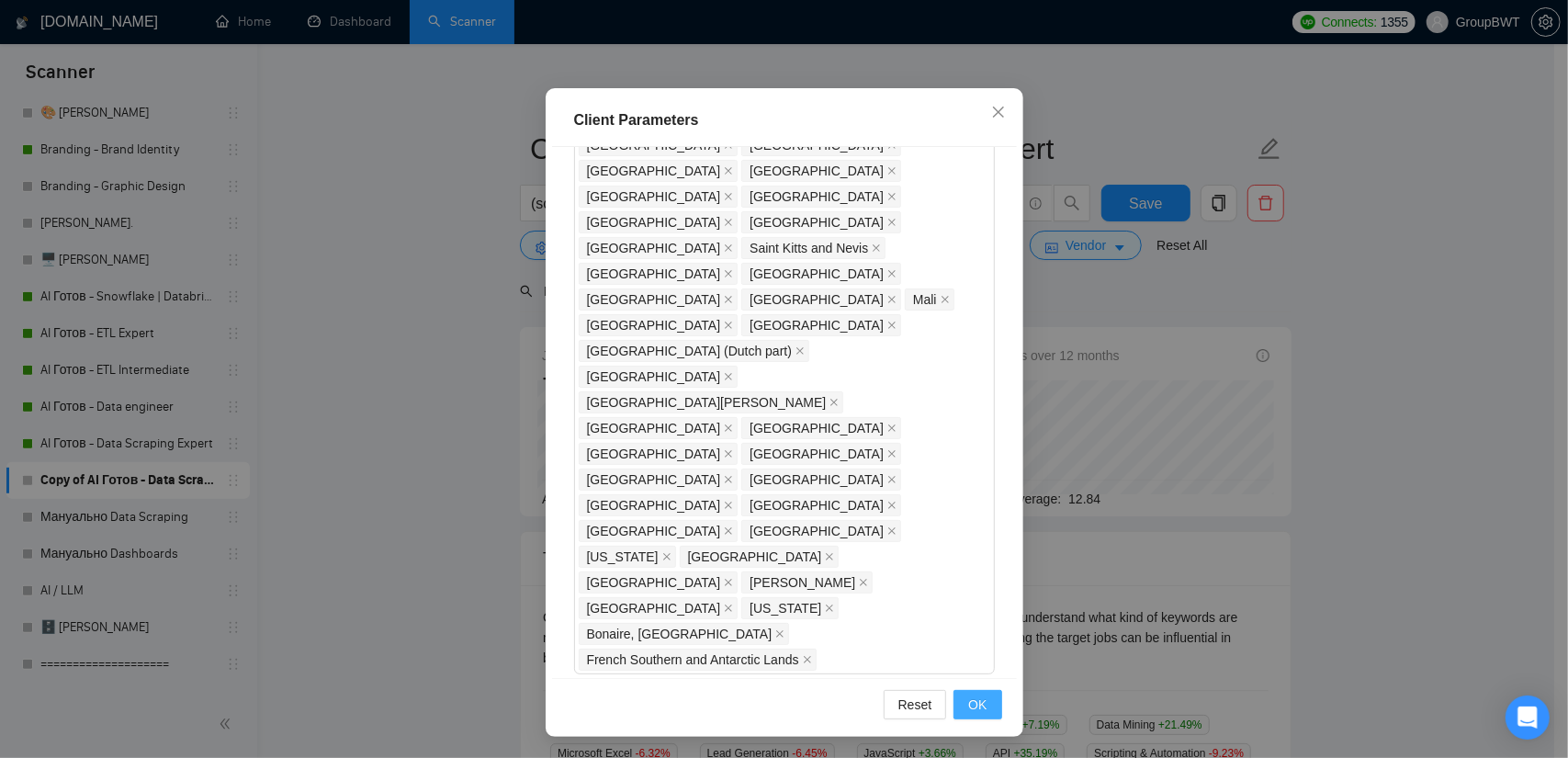
click at [982, 711] on button "OK" at bounding box center [978, 704] width 47 height 29
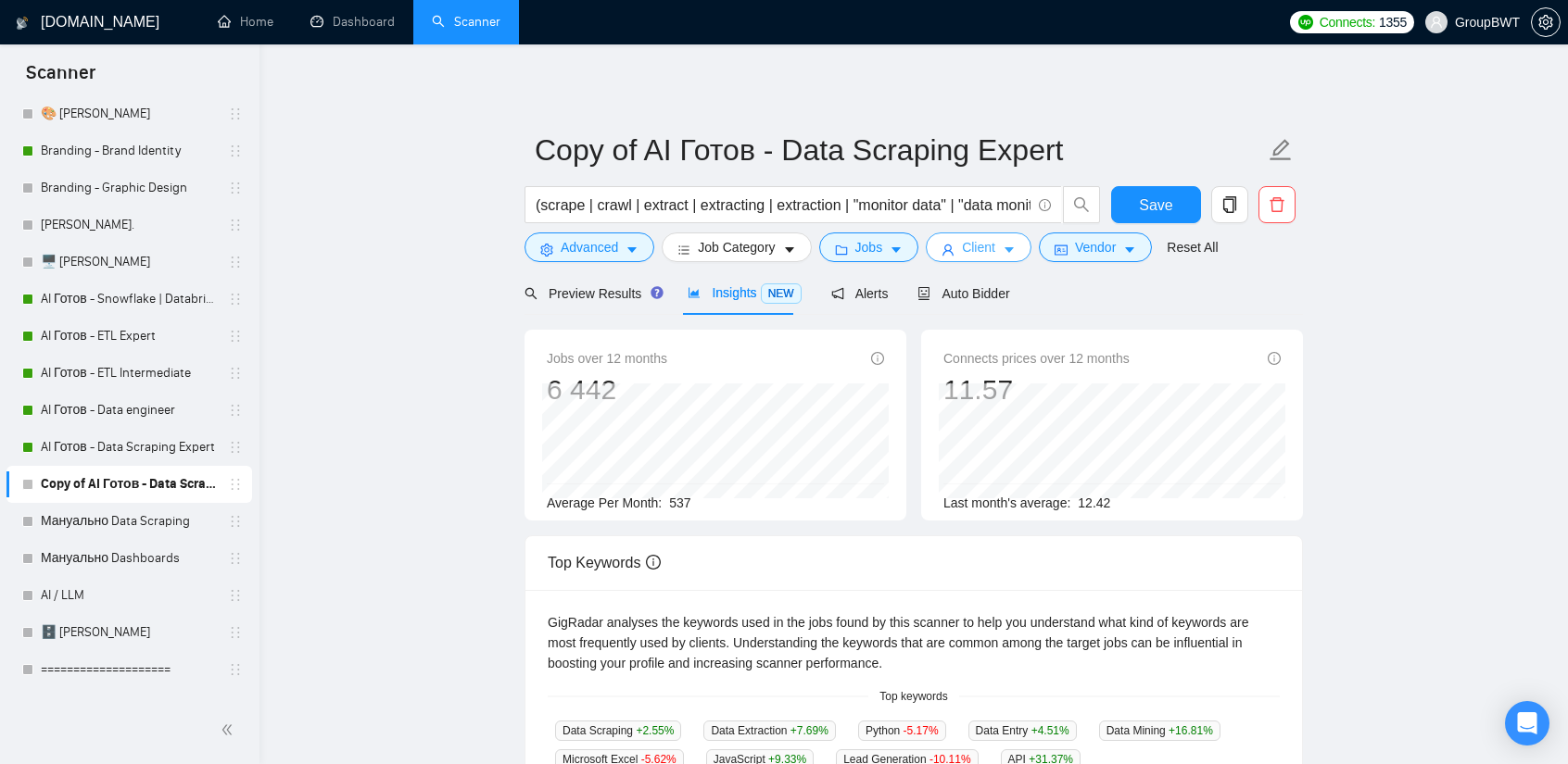
click at [977, 256] on span "Client" at bounding box center [978, 246] width 33 height 20
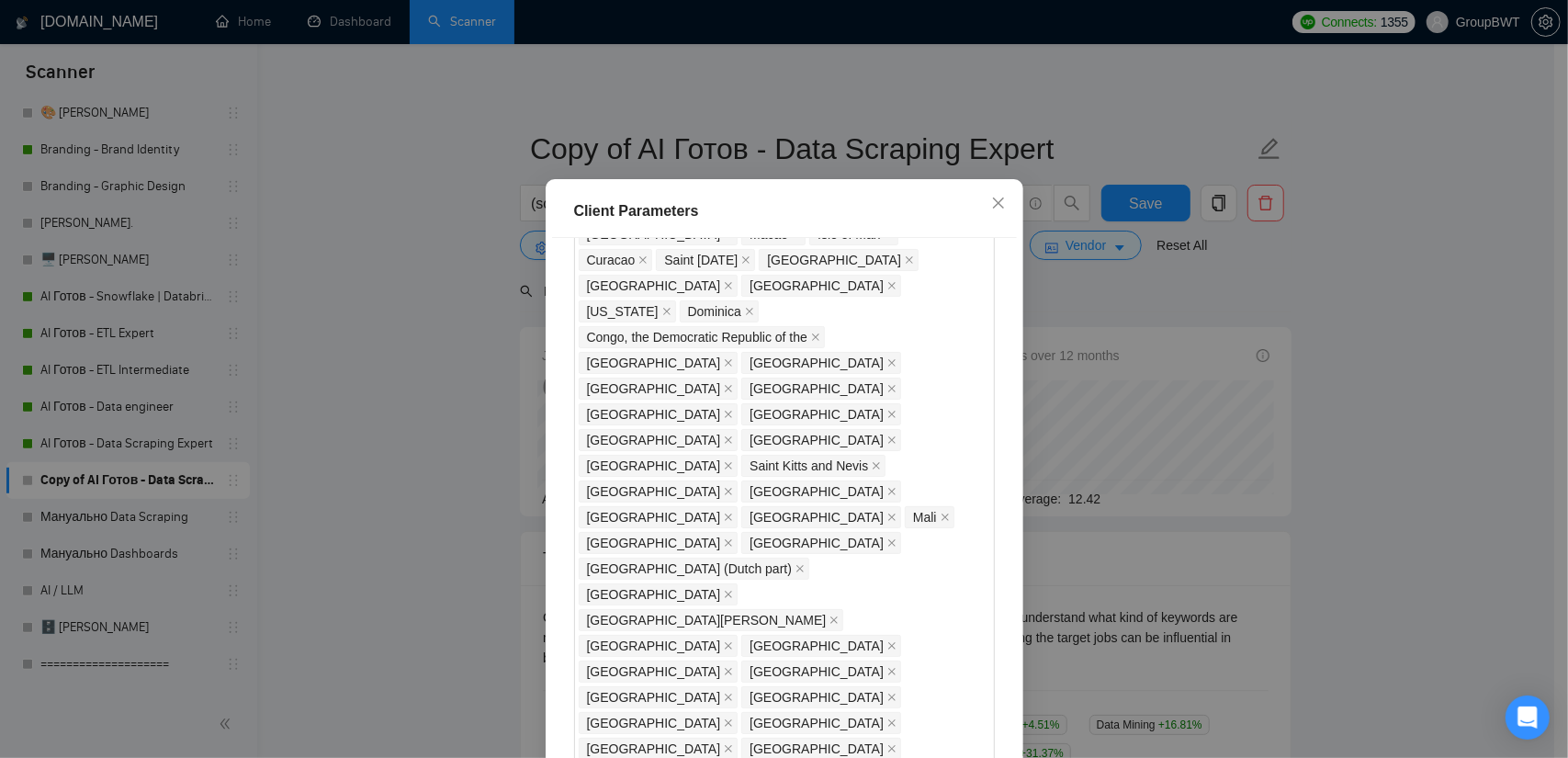
scroll to position [1535, 0]
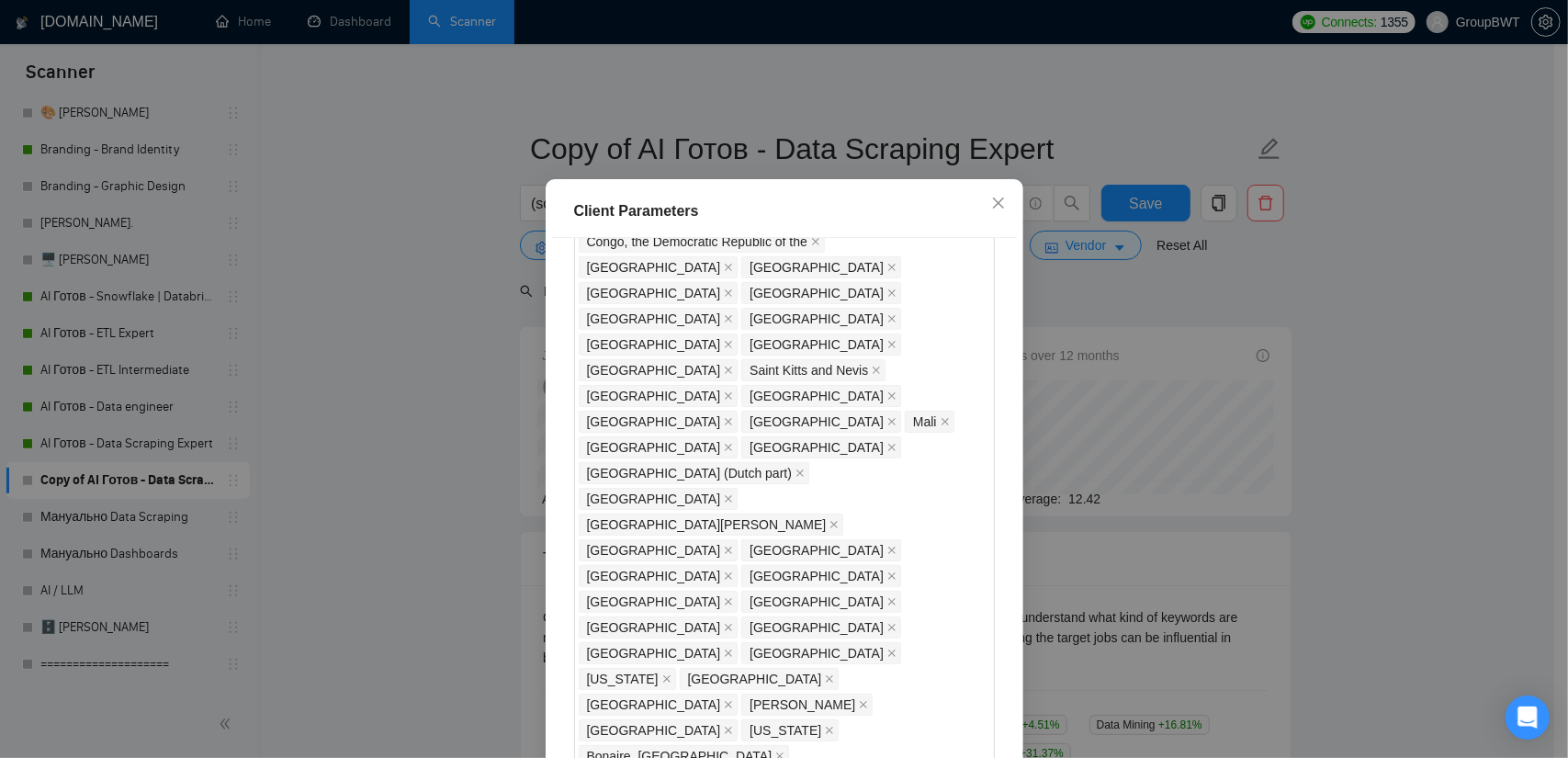
scroll to position [1719, 0]
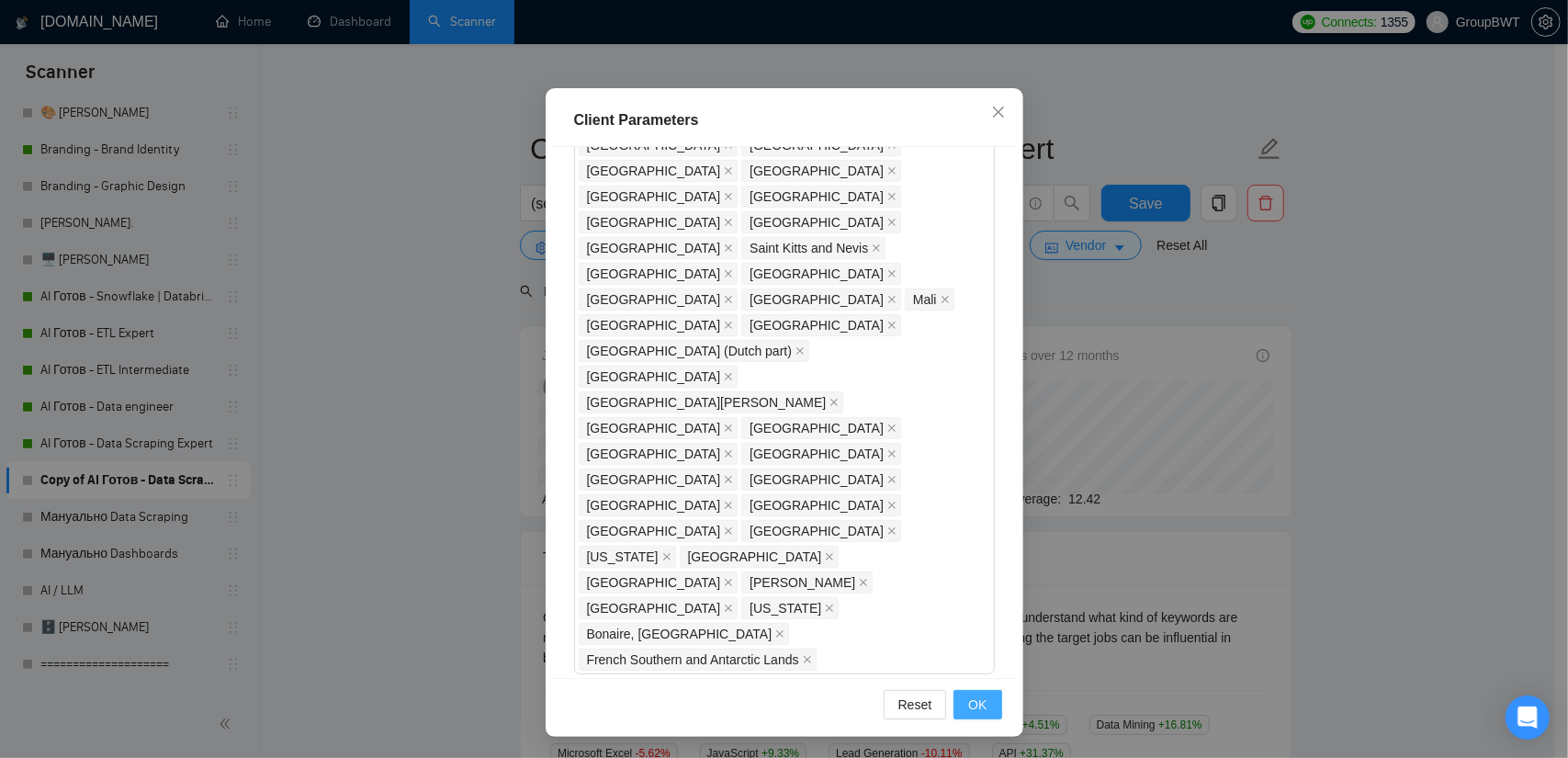
type input "45"
click at [976, 690] on button "OK" at bounding box center [978, 704] width 47 height 29
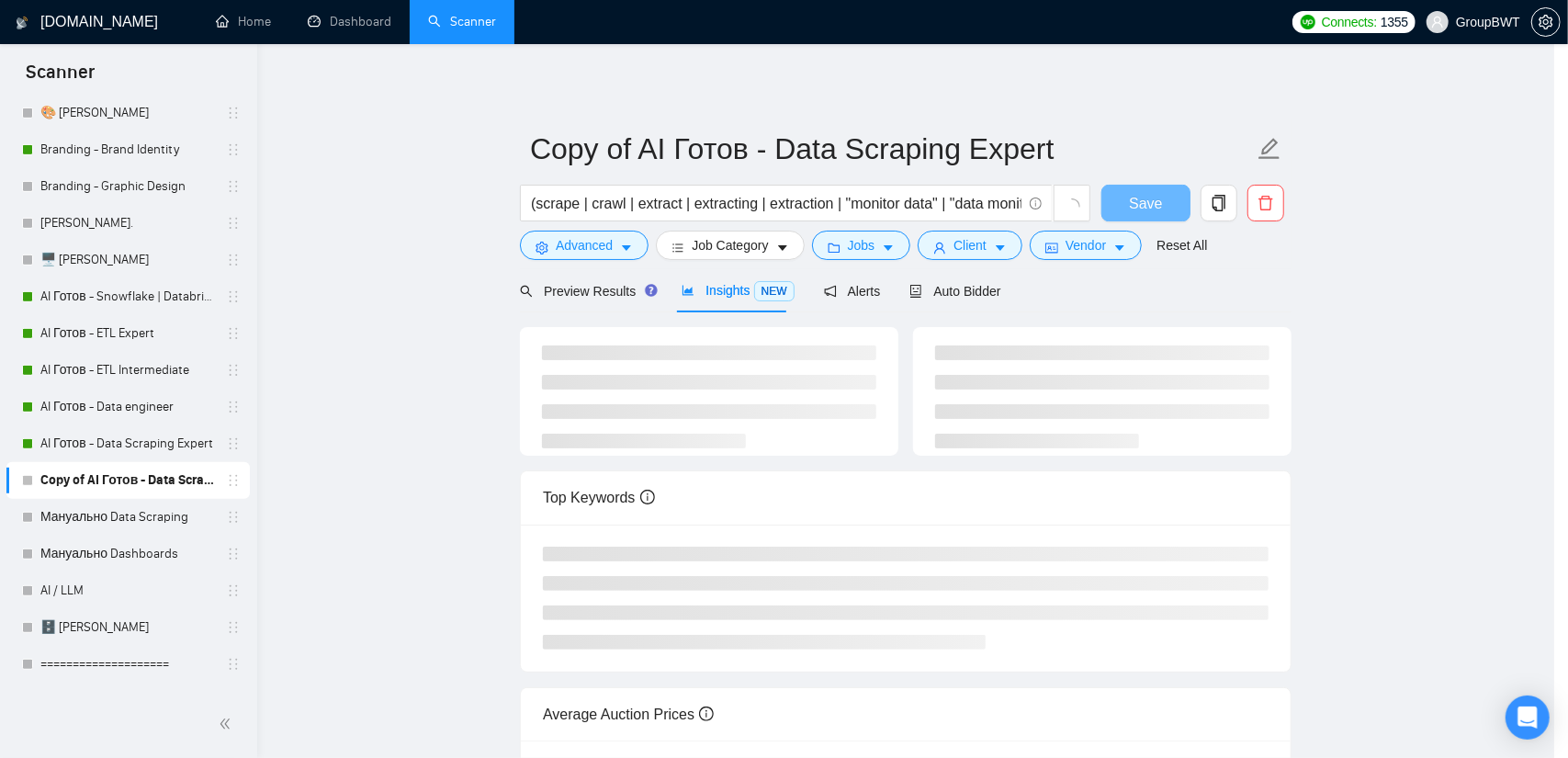
scroll to position [22, 0]
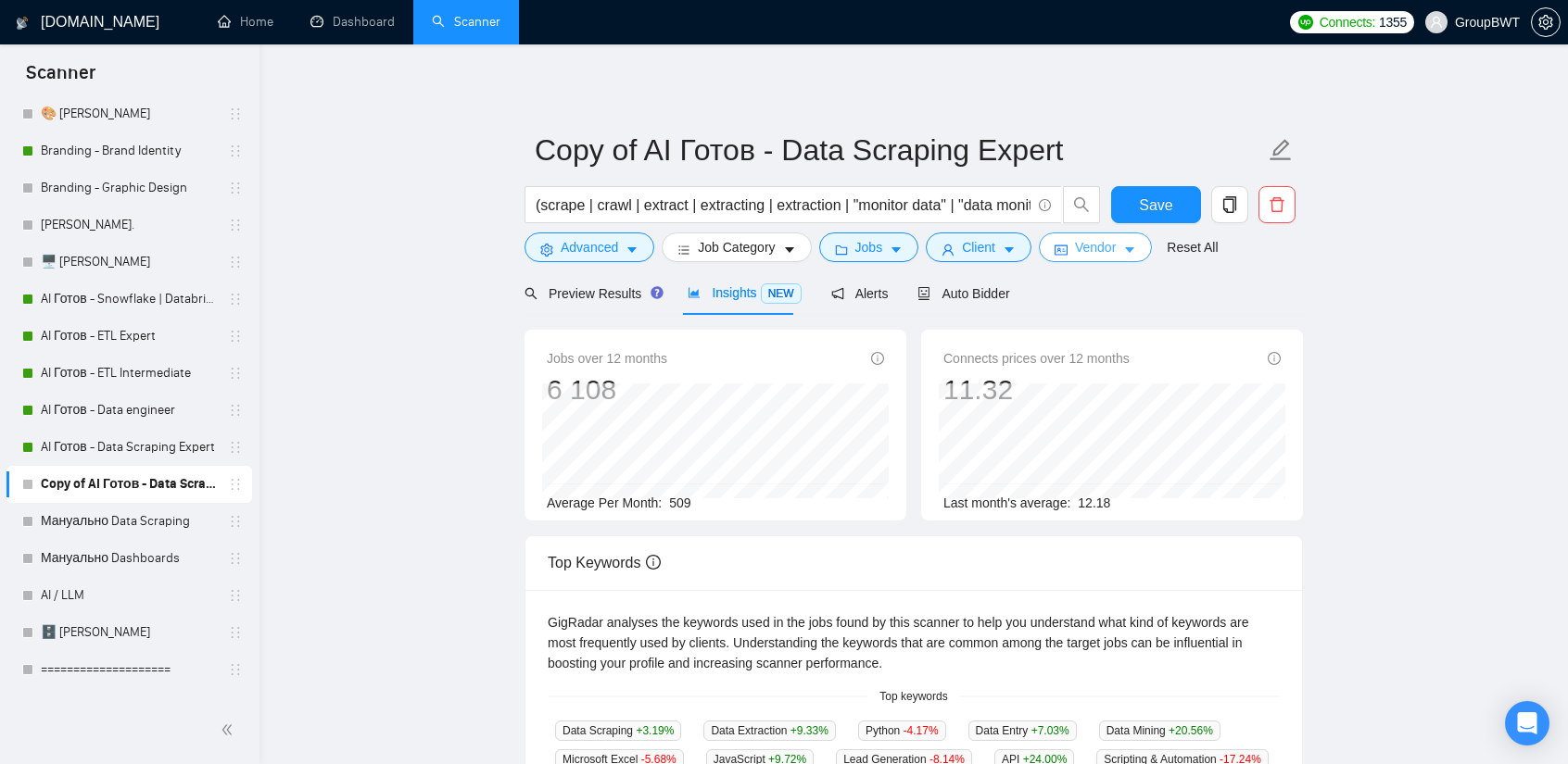
click at [1060, 251] on button "Vendor" at bounding box center [1095, 246] width 113 height 30
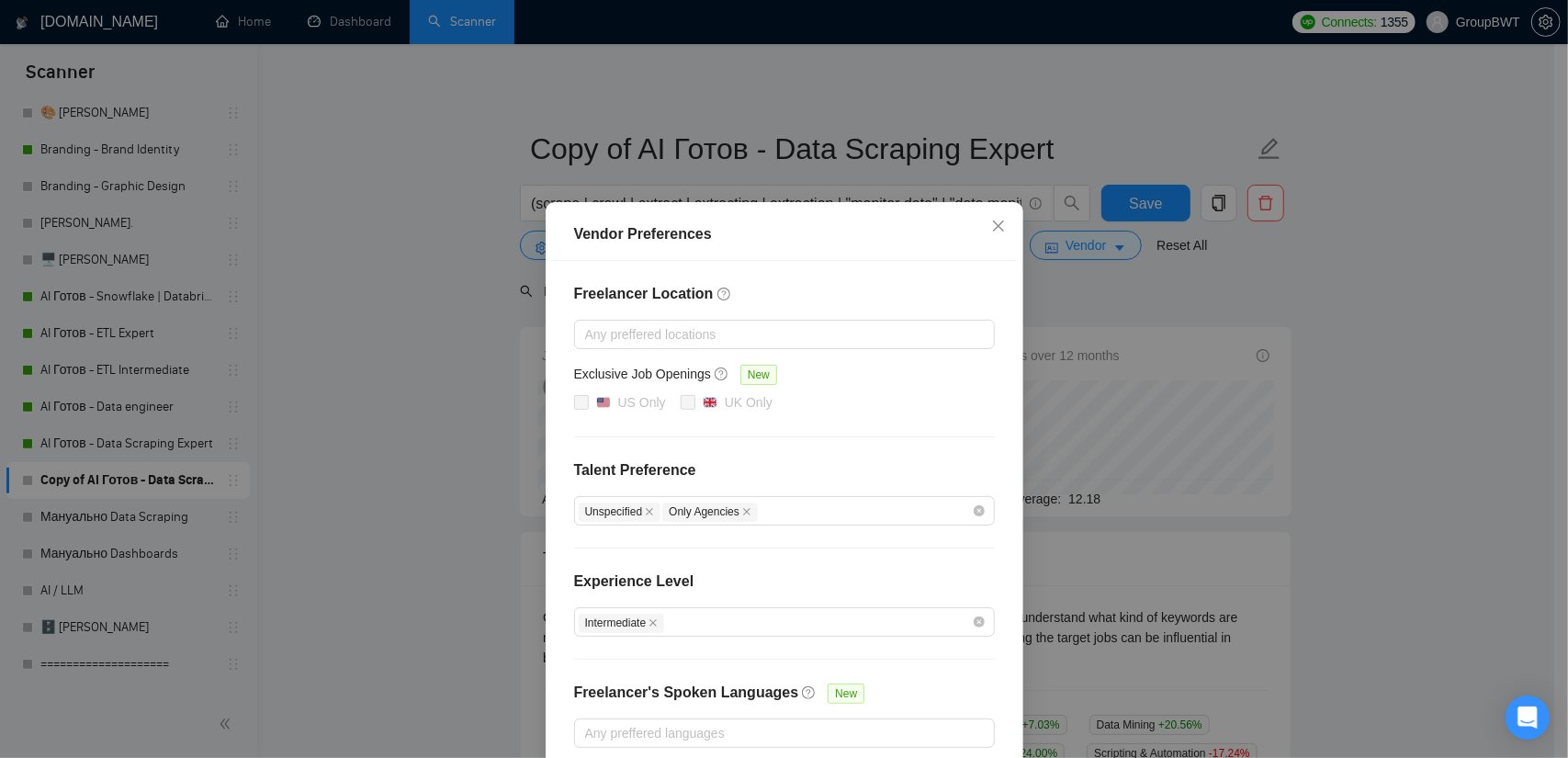
click at [1297, 312] on div "Vendor Preferences Freelancer Location Any preffered locations Exclusive Job Op…" at bounding box center [784, 379] width 1568 height 758
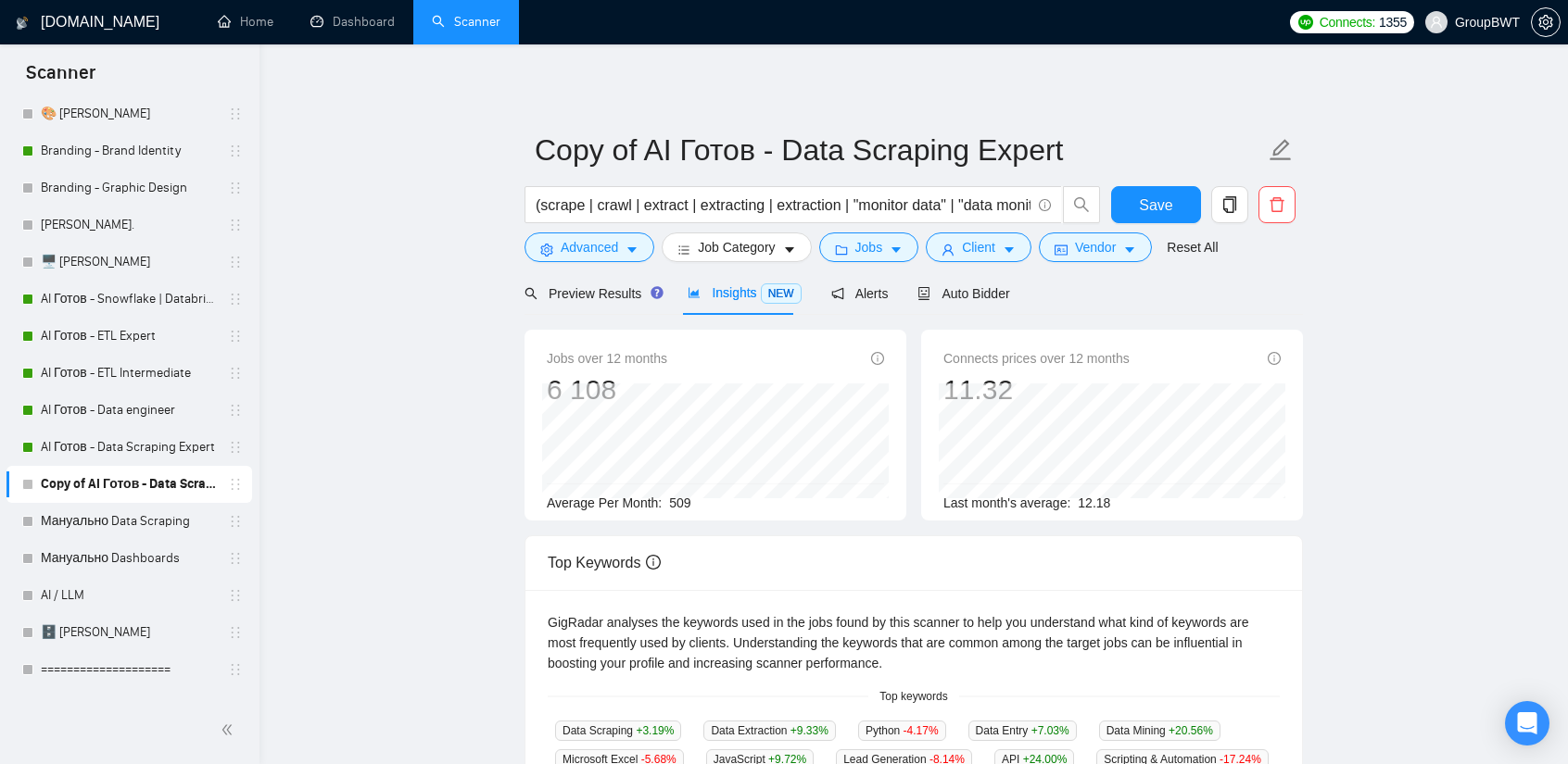
click at [735, 286] on span "Insights NEW" at bounding box center [744, 293] width 113 height 15
drag, startPoint x: 988, startPoint y: 251, endPoint x: 975, endPoint y: 260, distance: 15.8
click at [984, 253] on button "Client" at bounding box center [978, 246] width 106 height 30
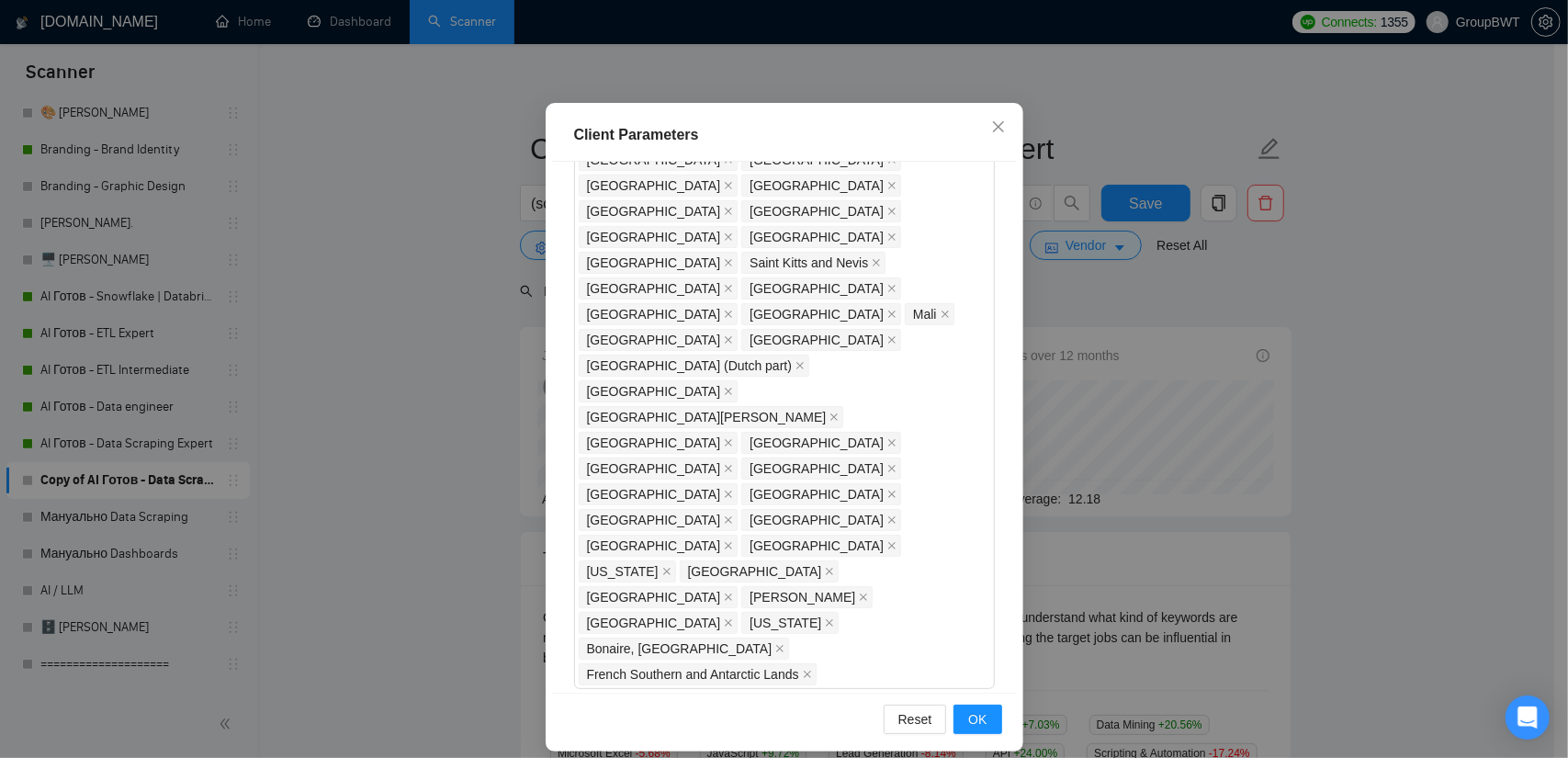
scroll to position [113, 0]
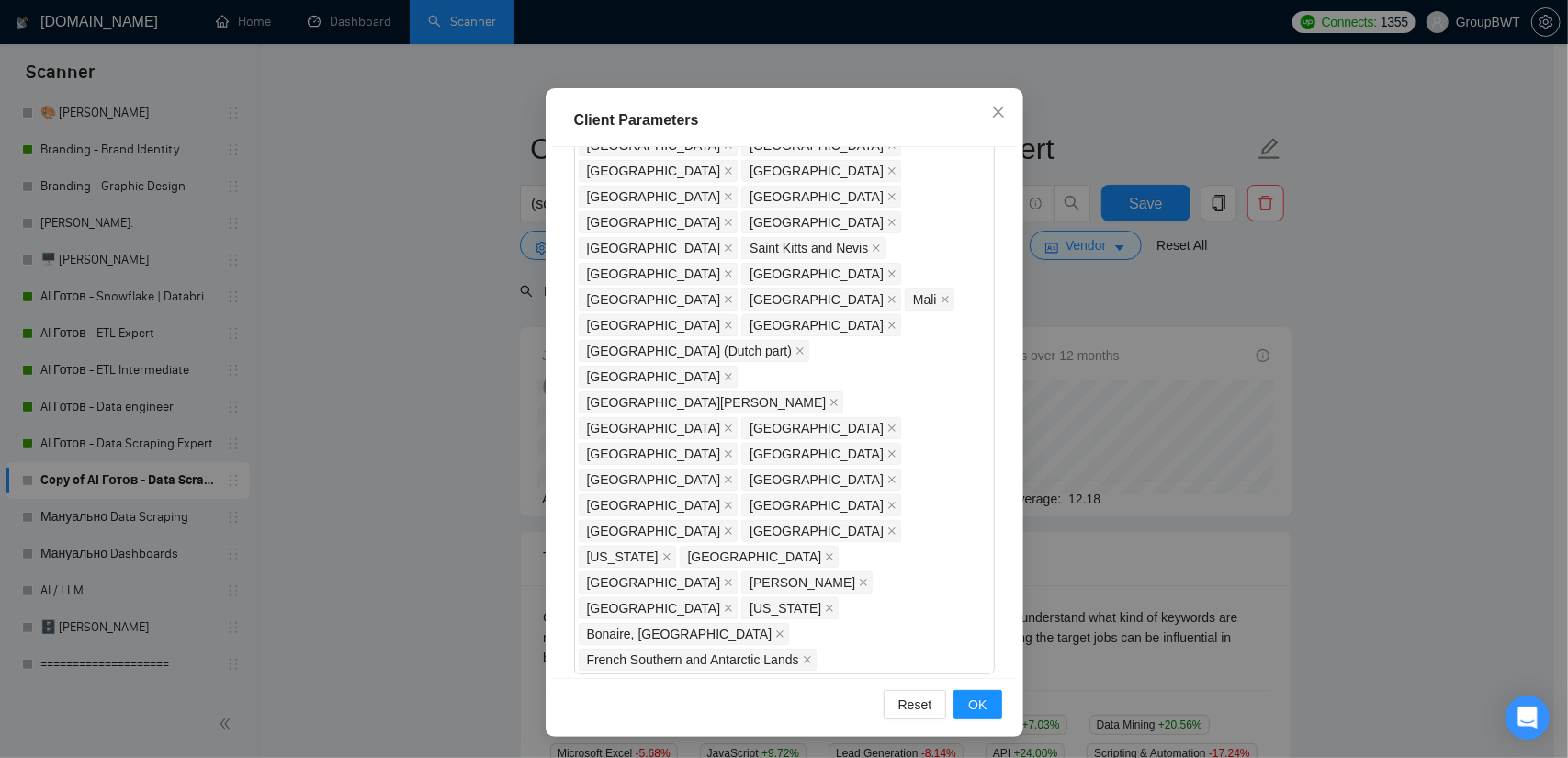
click at [991, 115] on icon "close" at bounding box center [999, 113] width 15 height 15
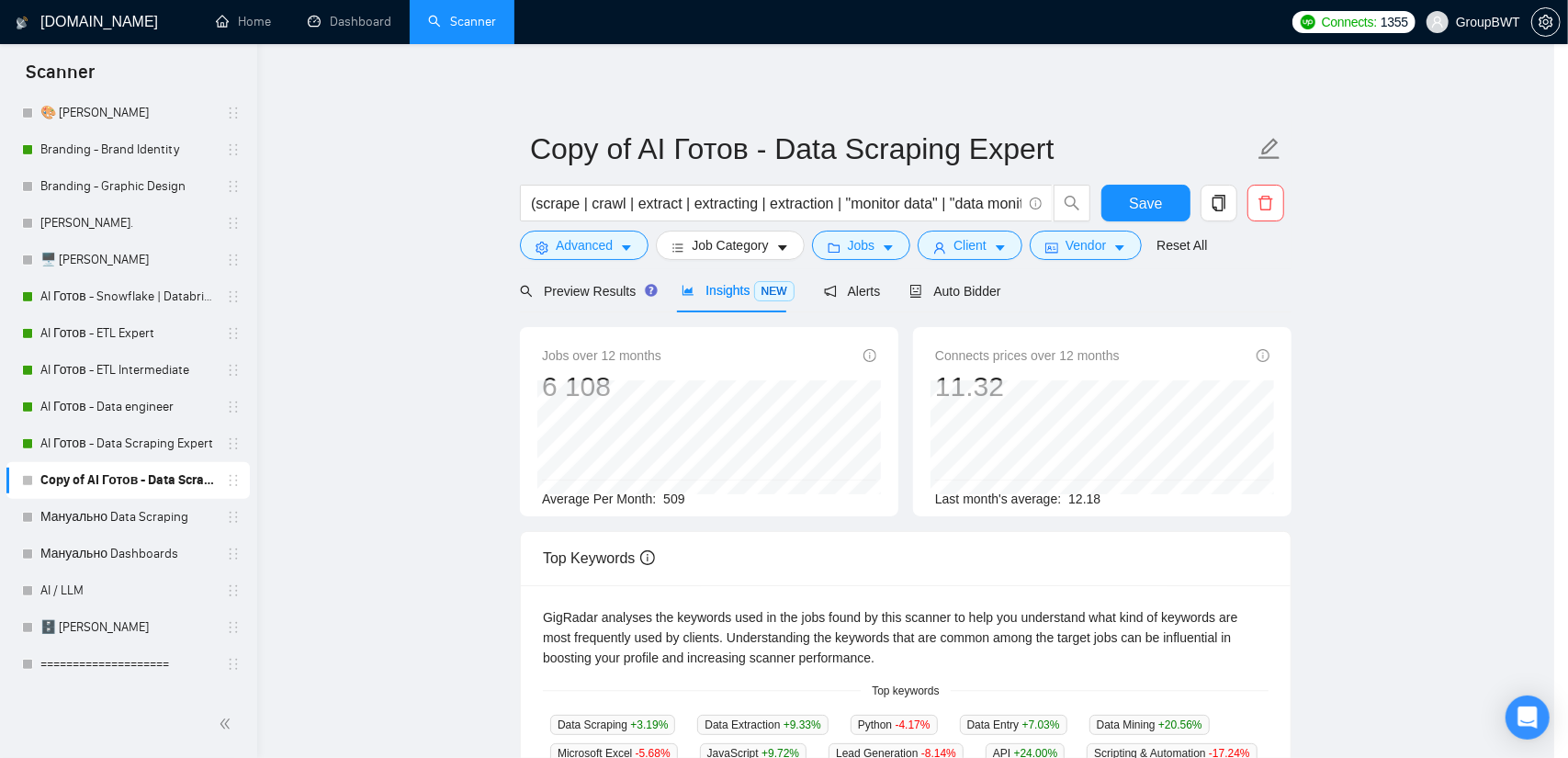
scroll to position [22, 0]
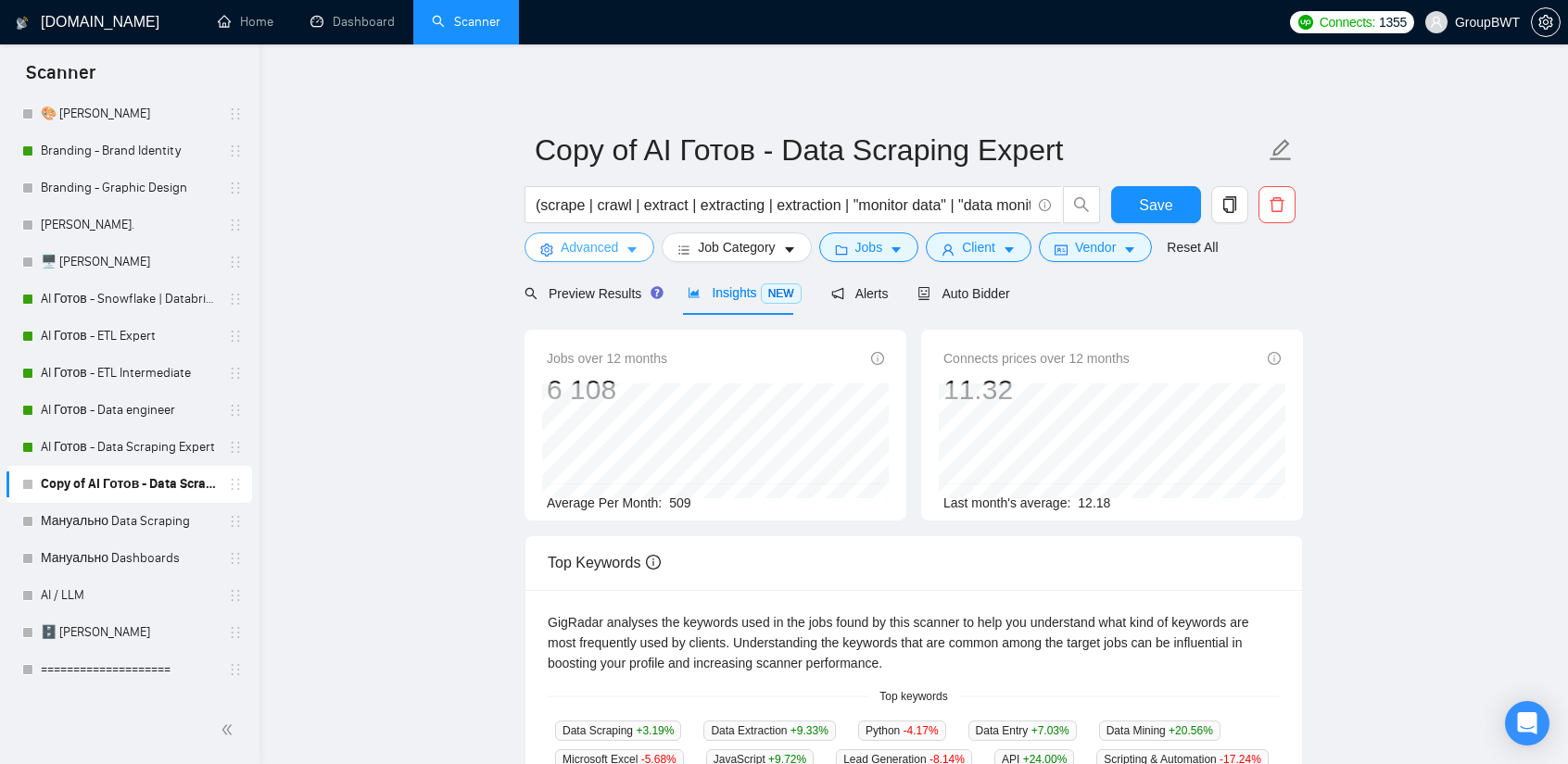
click at [613, 256] on span "Advanced" at bounding box center [590, 246] width 57 height 20
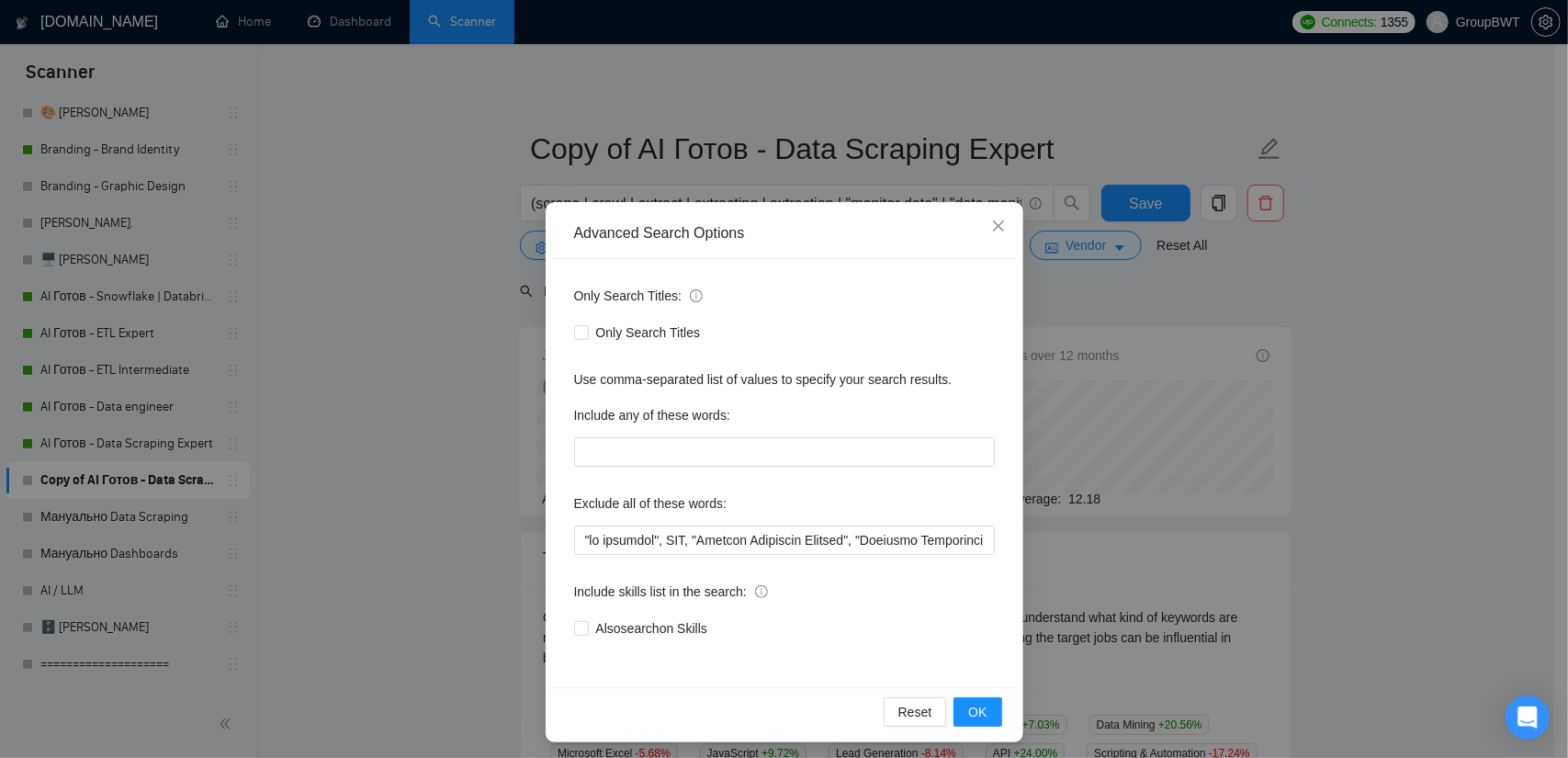
click at [1189, 308] on div "Advanced Search Options Only Search Titles: Only Search Titles Use comma-separa…" at bounding box center [784, 379] width 1568 height 758
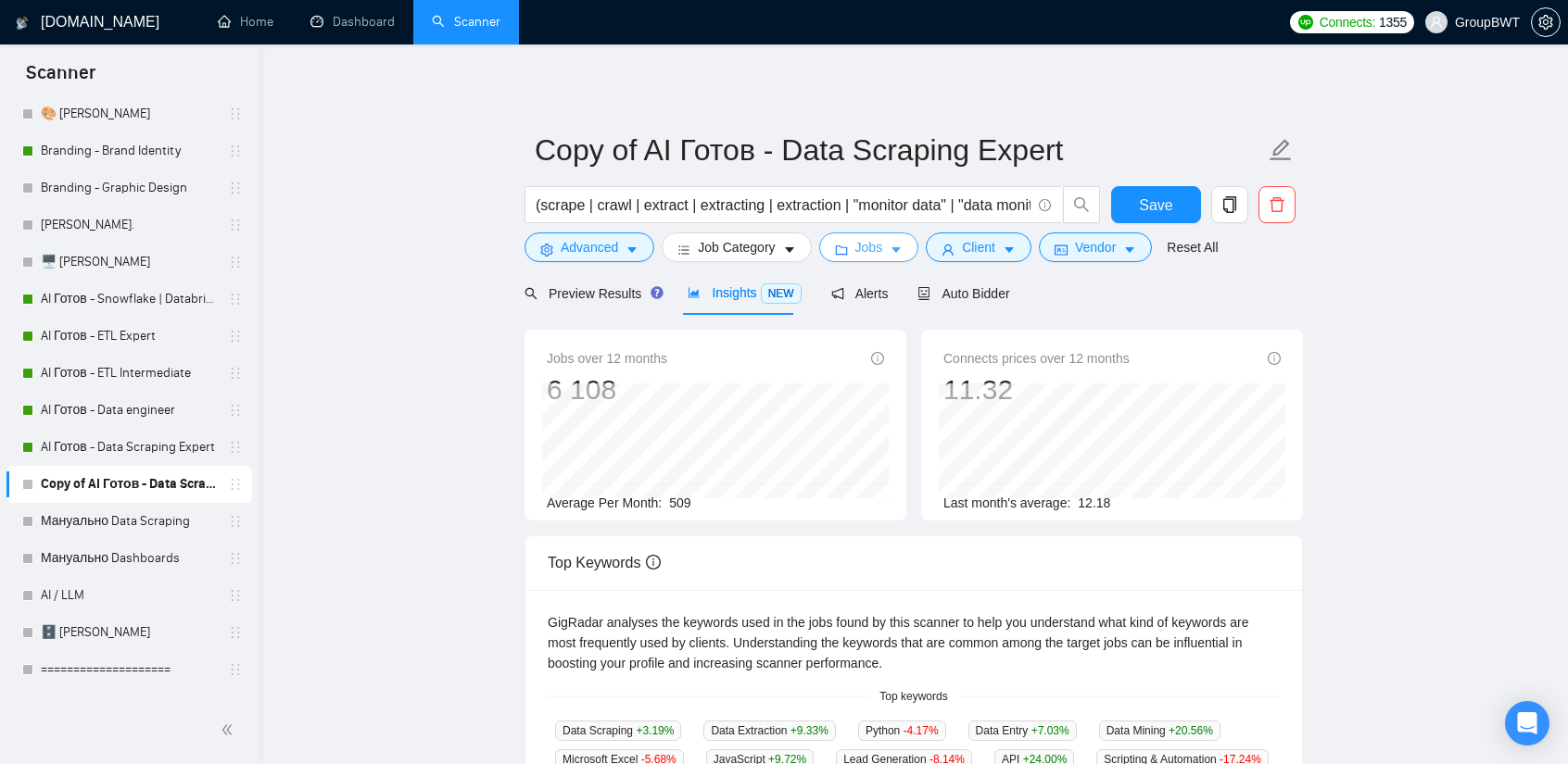
click at [870, 252] on span "Jobs" at bounding box center [869, 246] width 28 height 20
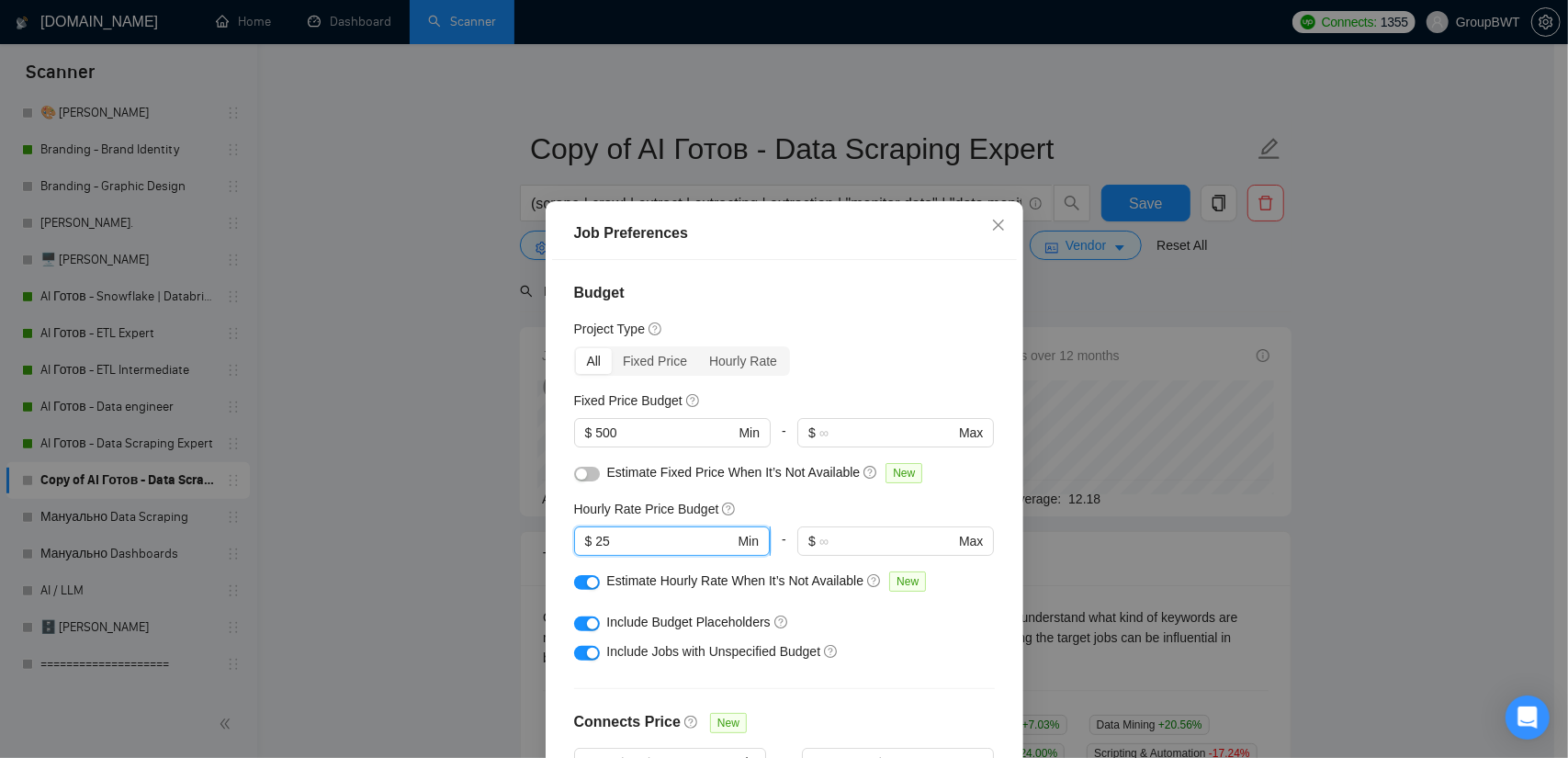
drag, startPoint x: 631, startPoint y: 549, endPoint x: 587, endPoint y: 541, distance: 44.7
click at [587, 541] on span "$ 25 Min" at bounding box center [672, 541] width 196 height 29
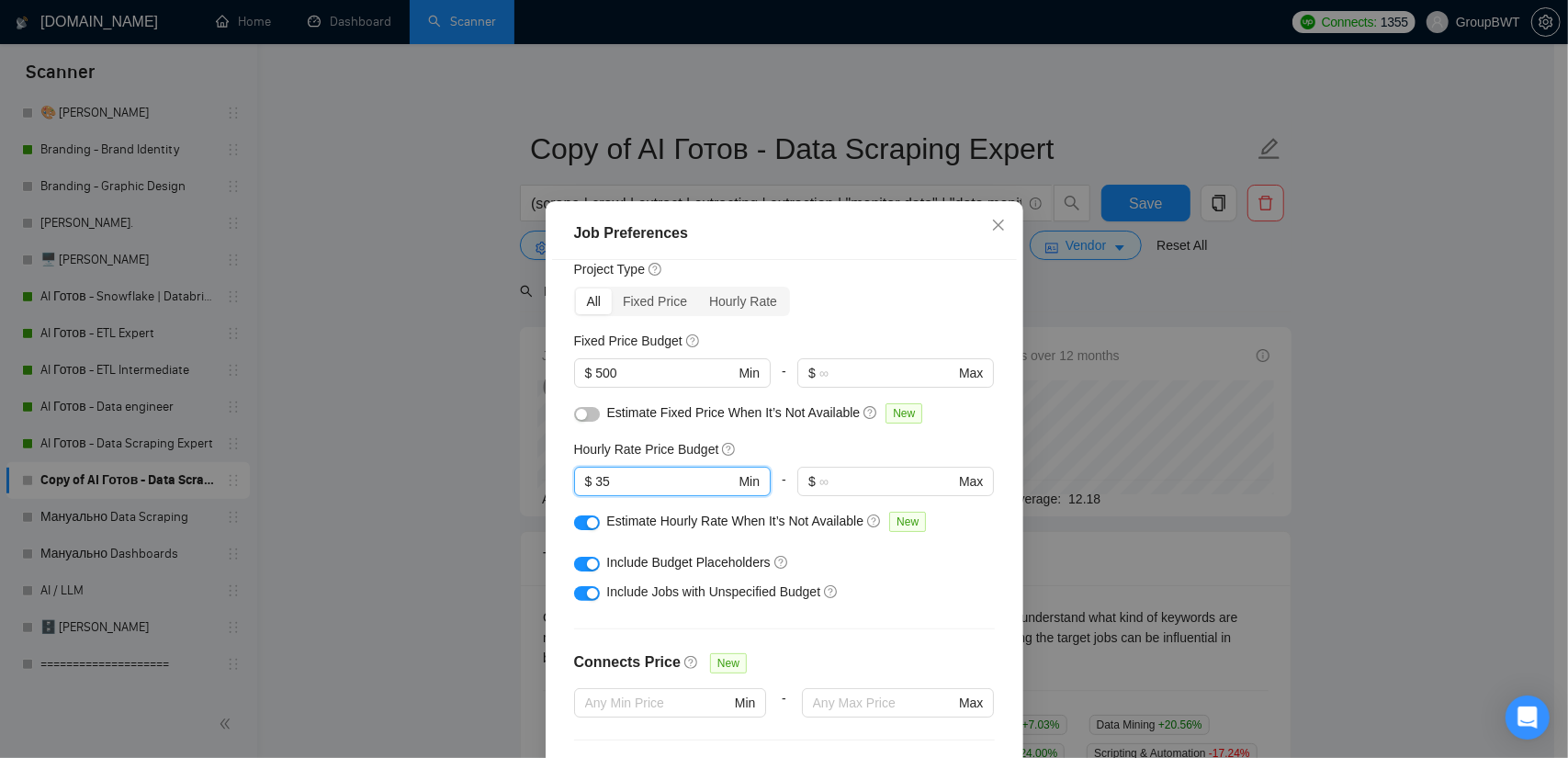
scroll to position [184, 0]
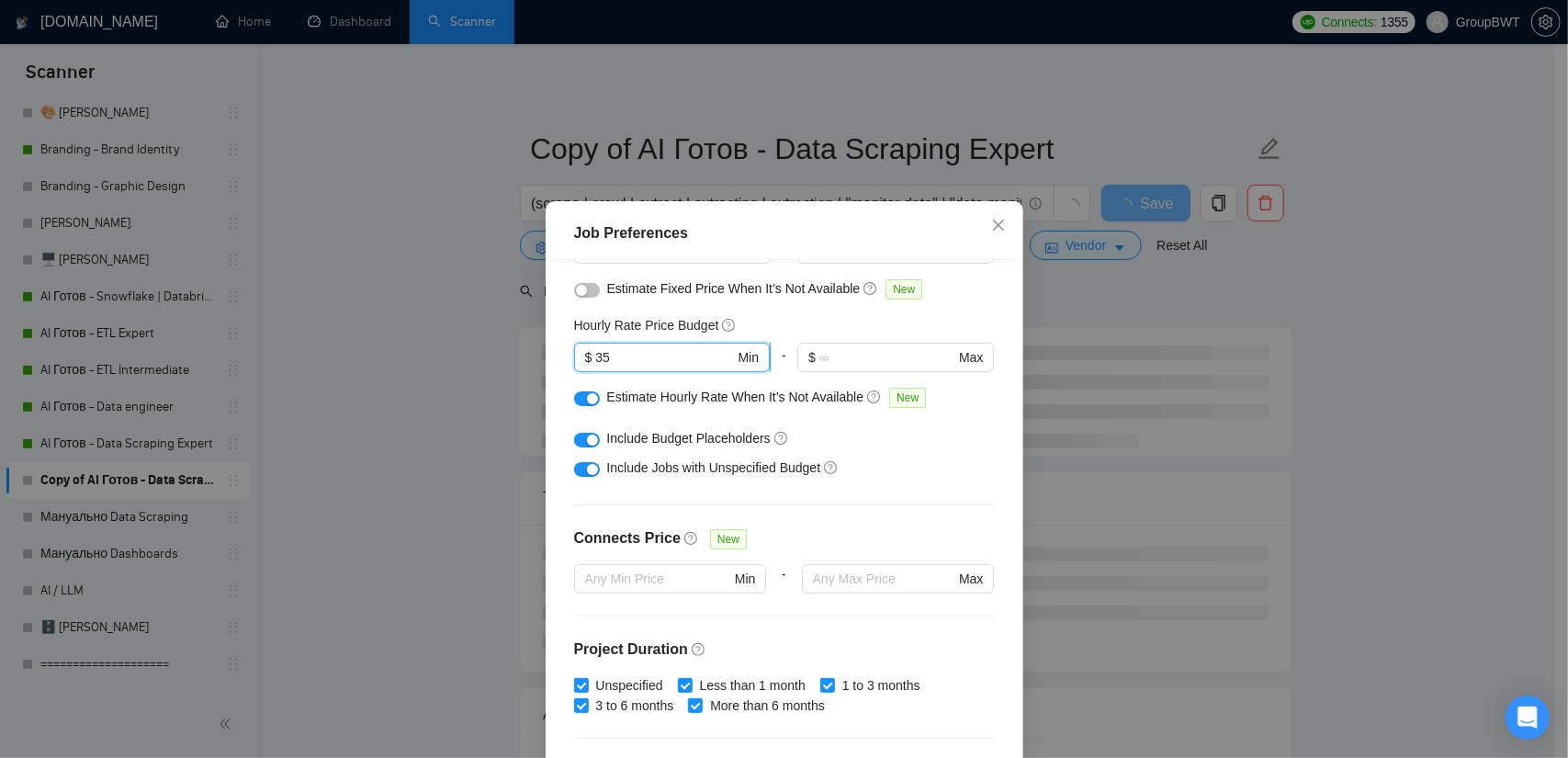
drag, startPoint x: 605, startPoint y: 353, endPoint x: 584, endPoint y: 355, distance: 21.1
click at [584, 355] on span "$ 35 Min" at bounding box center [672, 357] width 196 height 29
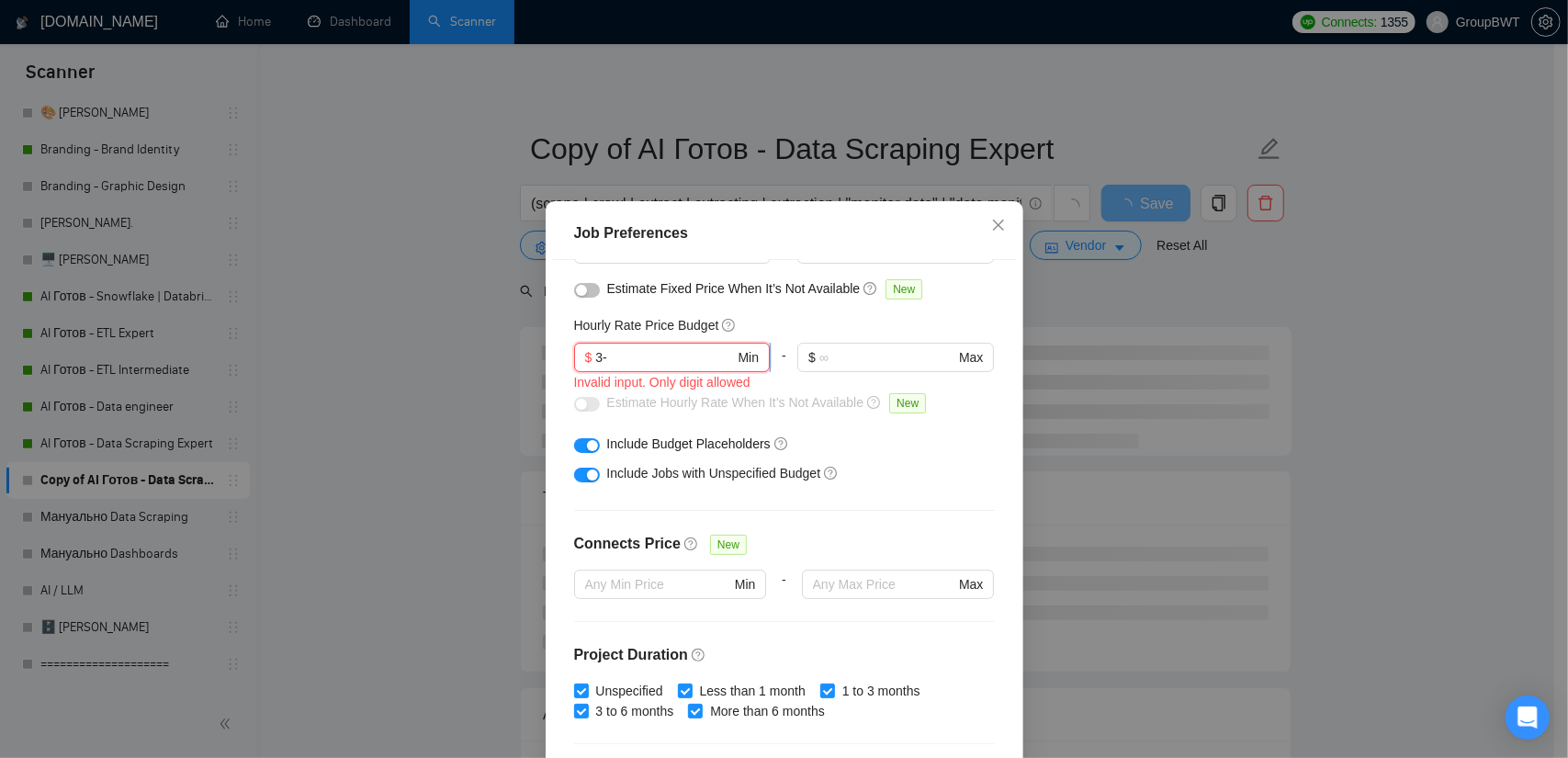
click at [595, 359] on input "3-" at bounding box center [664, 357] width 138 height 20
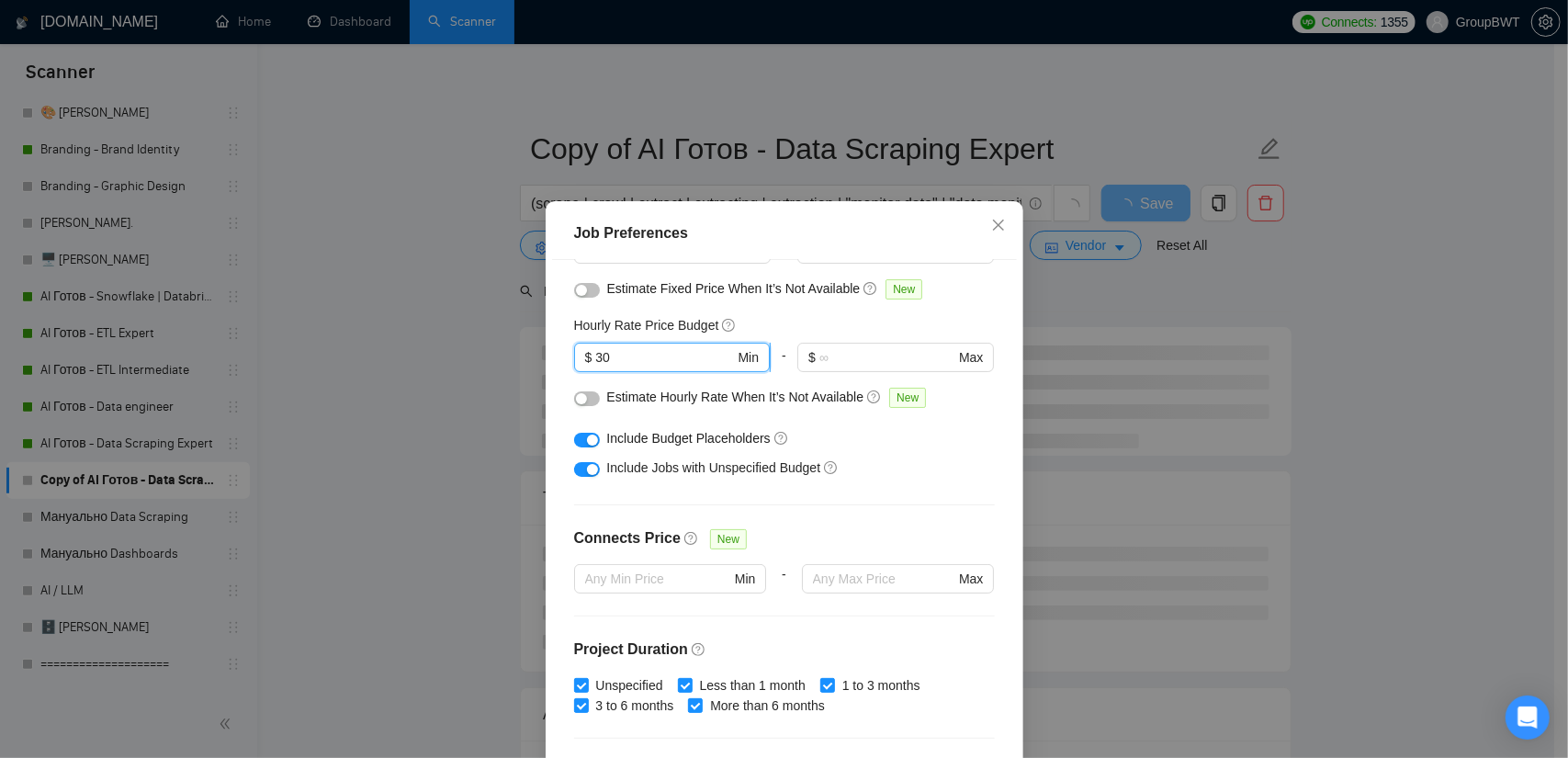
drag, startPoint x: 612, startPoint y: 357, endPoint x: 591, endPoint y: 357, distance: 21.0
click at [595, 357] on input "30" at bounding box center [664, 357] width 138 height 20
type input "25"
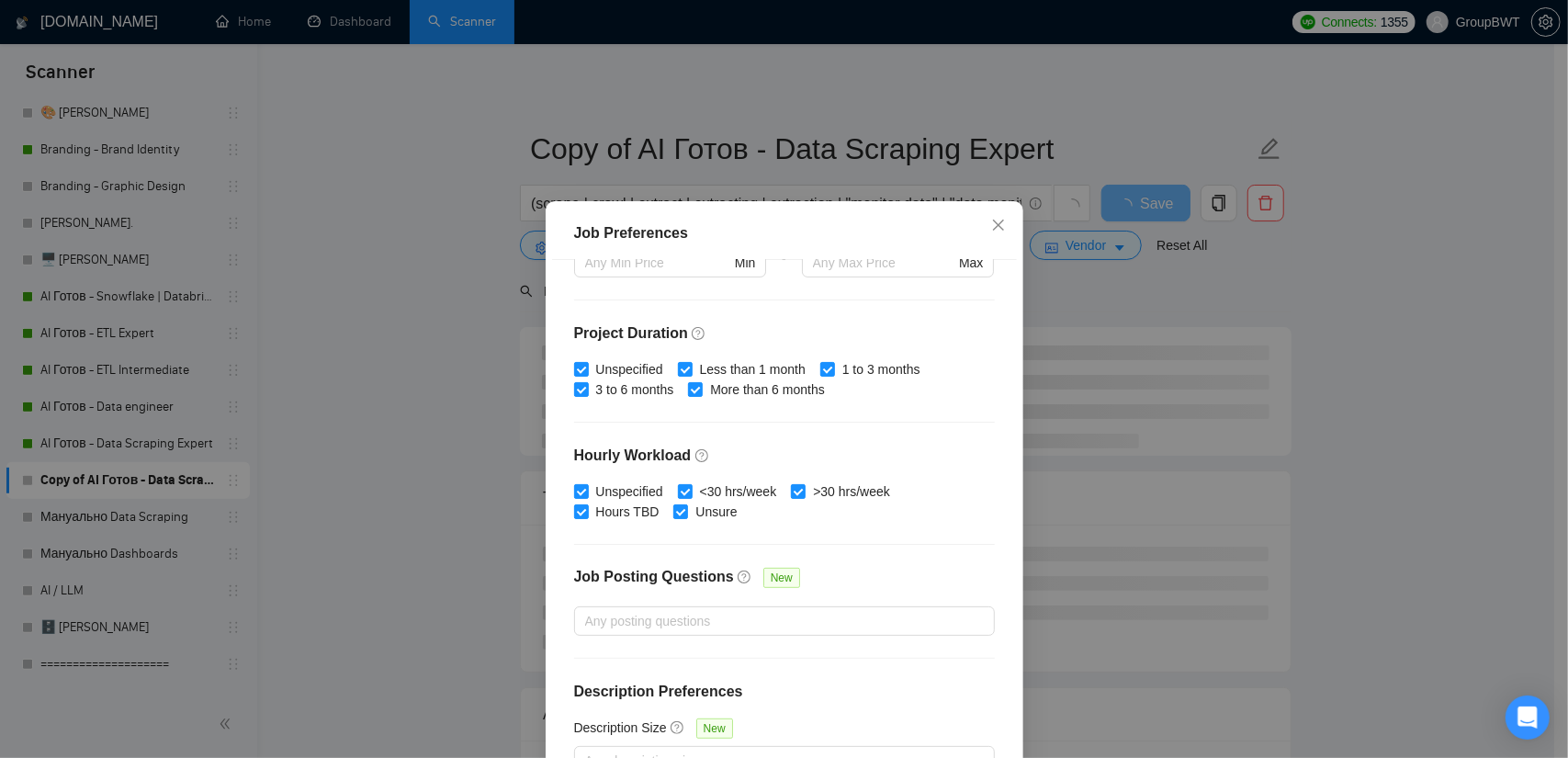
scroll to position [503, 0]
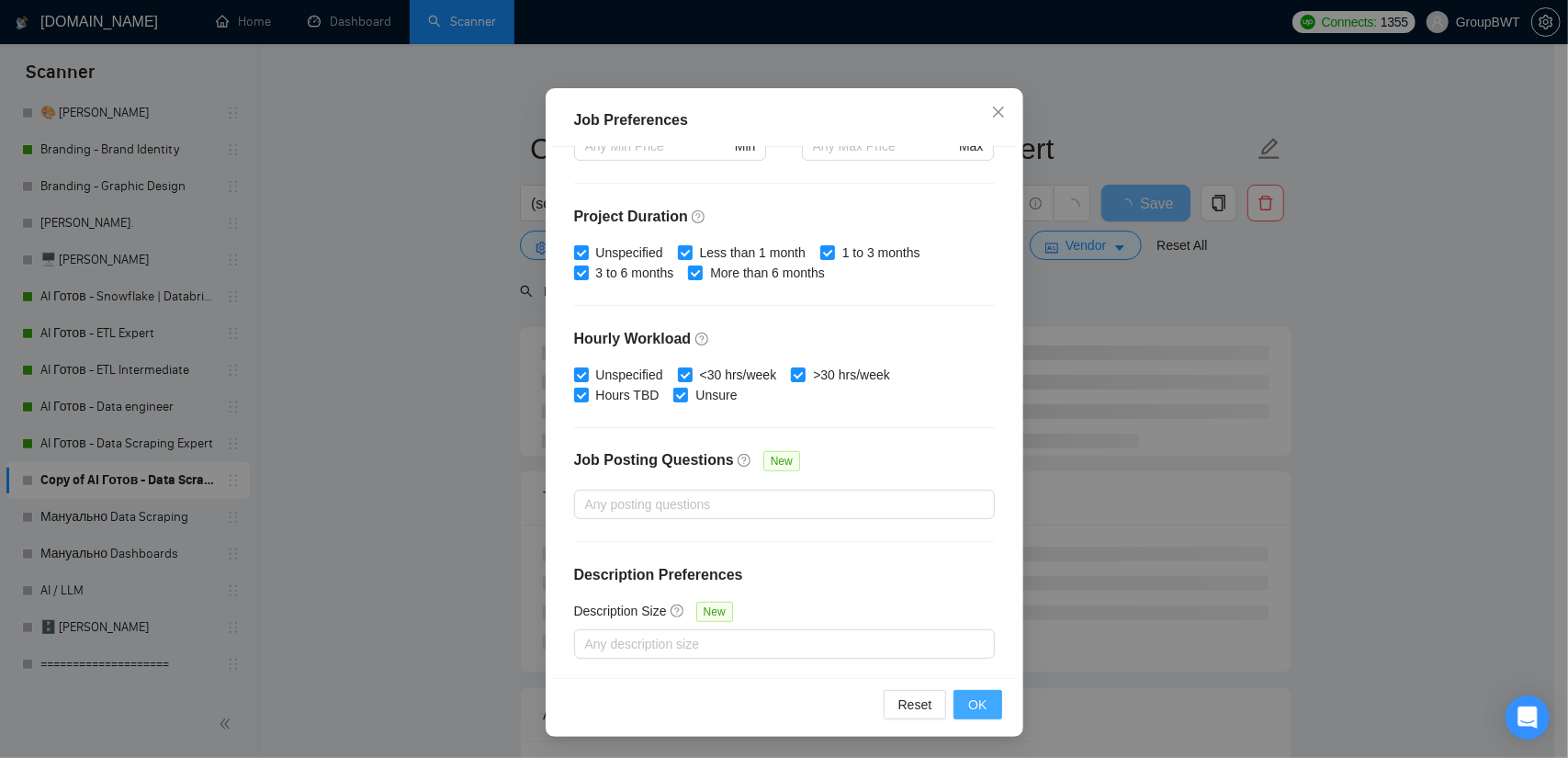
click at [976, 697] on span "OK" at bounding box center [977, 704] width 18 height 20
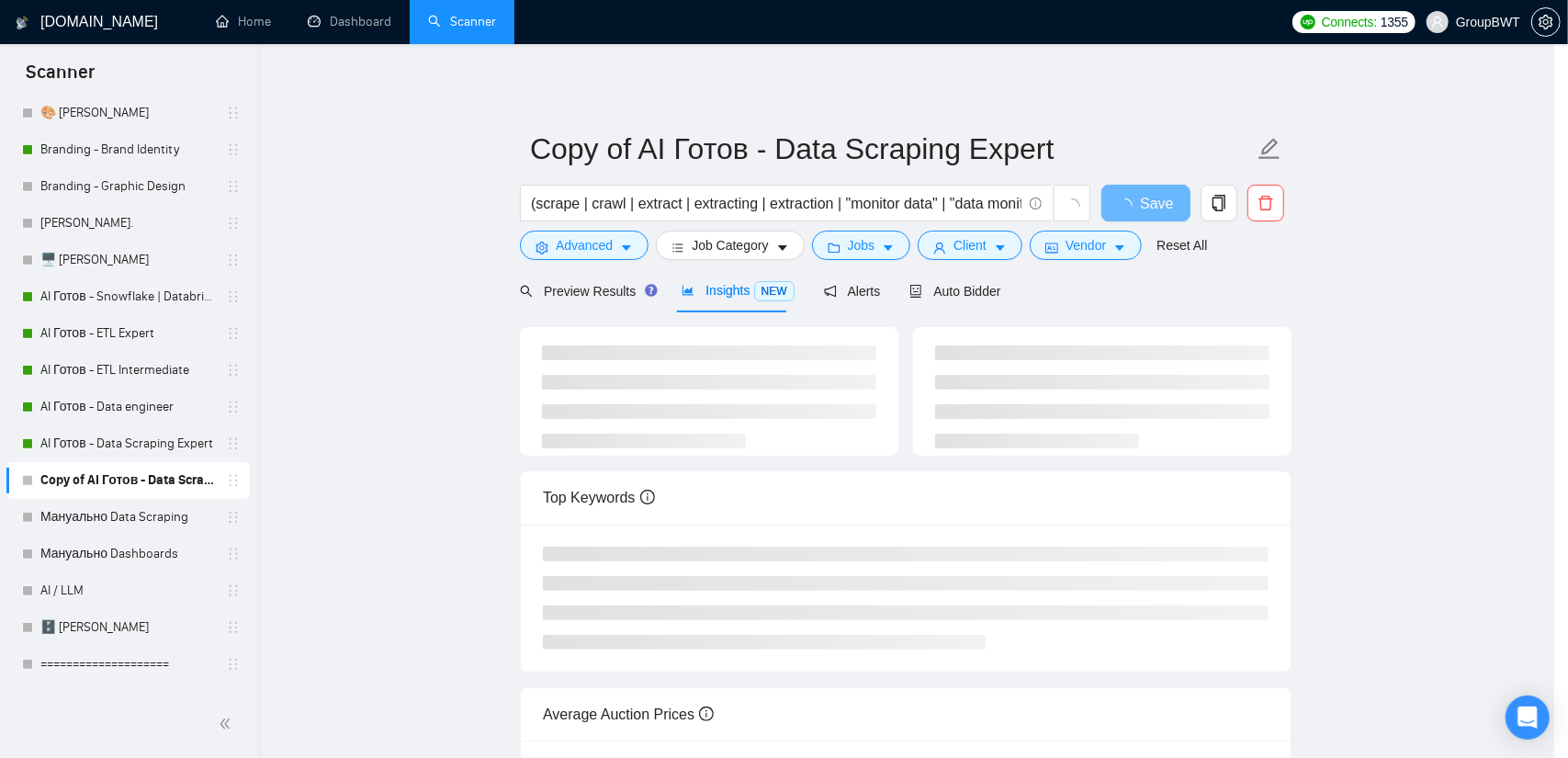
scroll to position [22, 0]
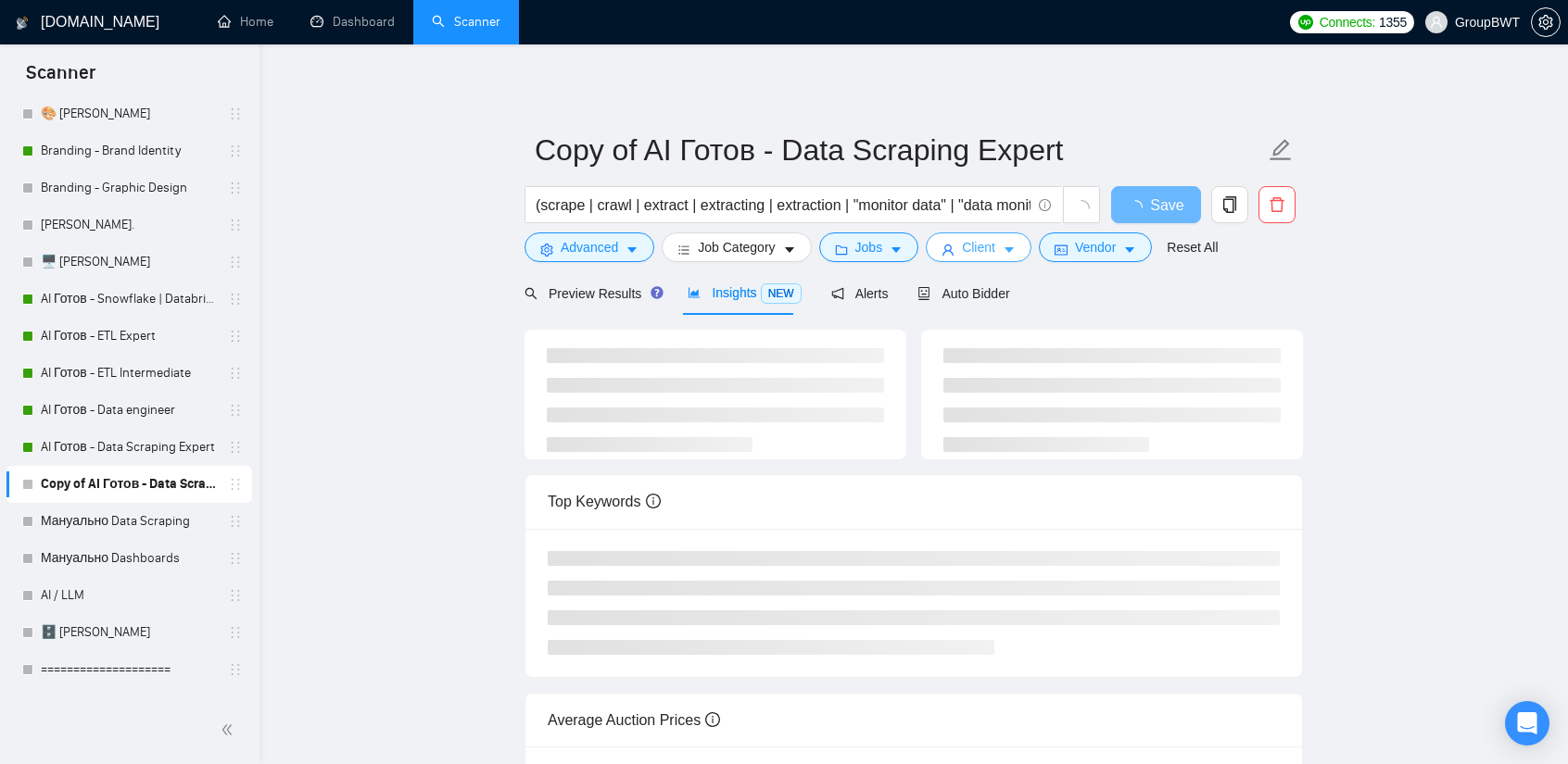
click at [971, 251] on span "Client" at bounding box center [978, 246] width 33 height 20
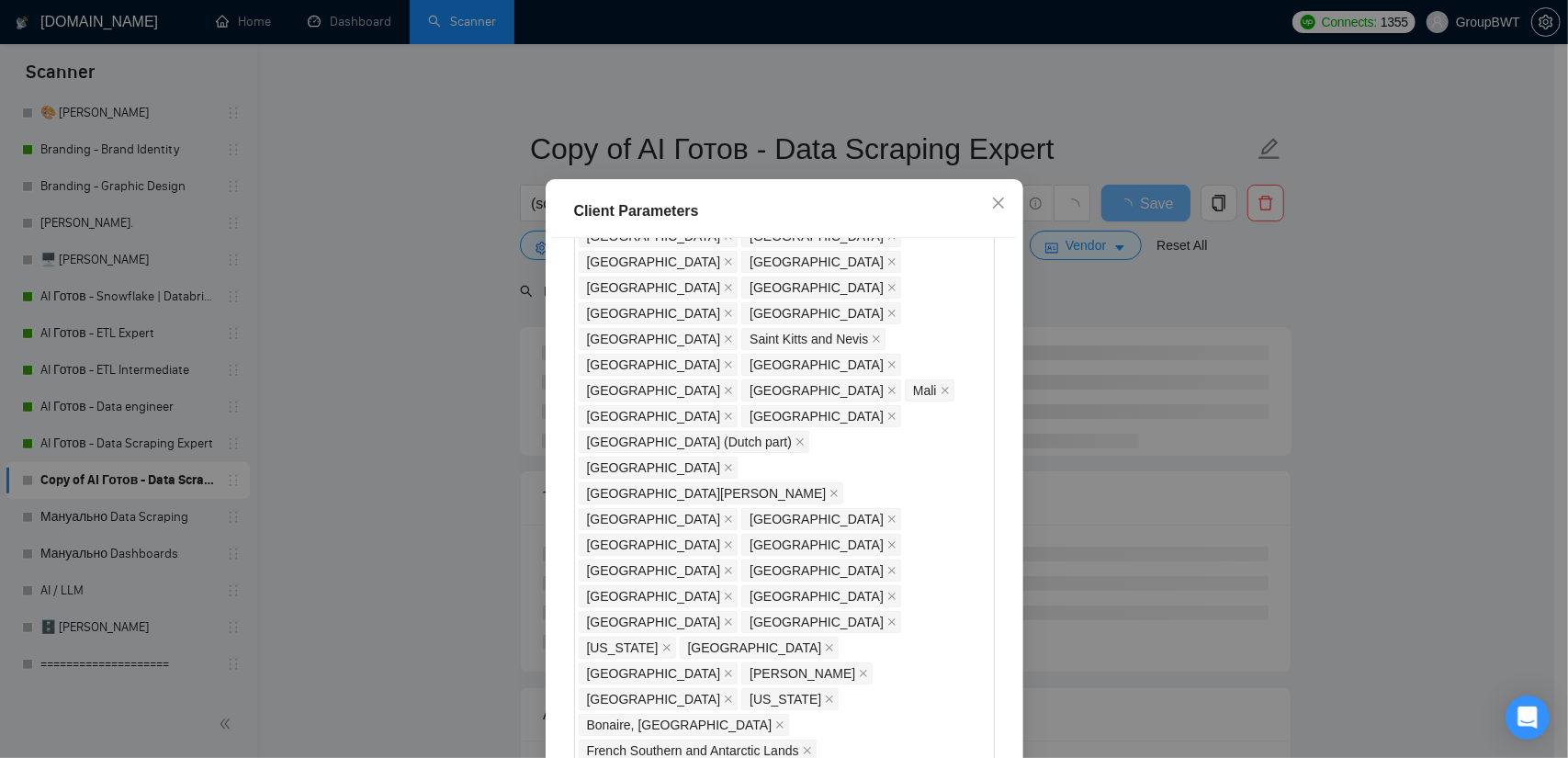
drag, startPoint x: 632, startPoint y: 374, endPoint x: 586, endPoint y: 372, distance: 46.0
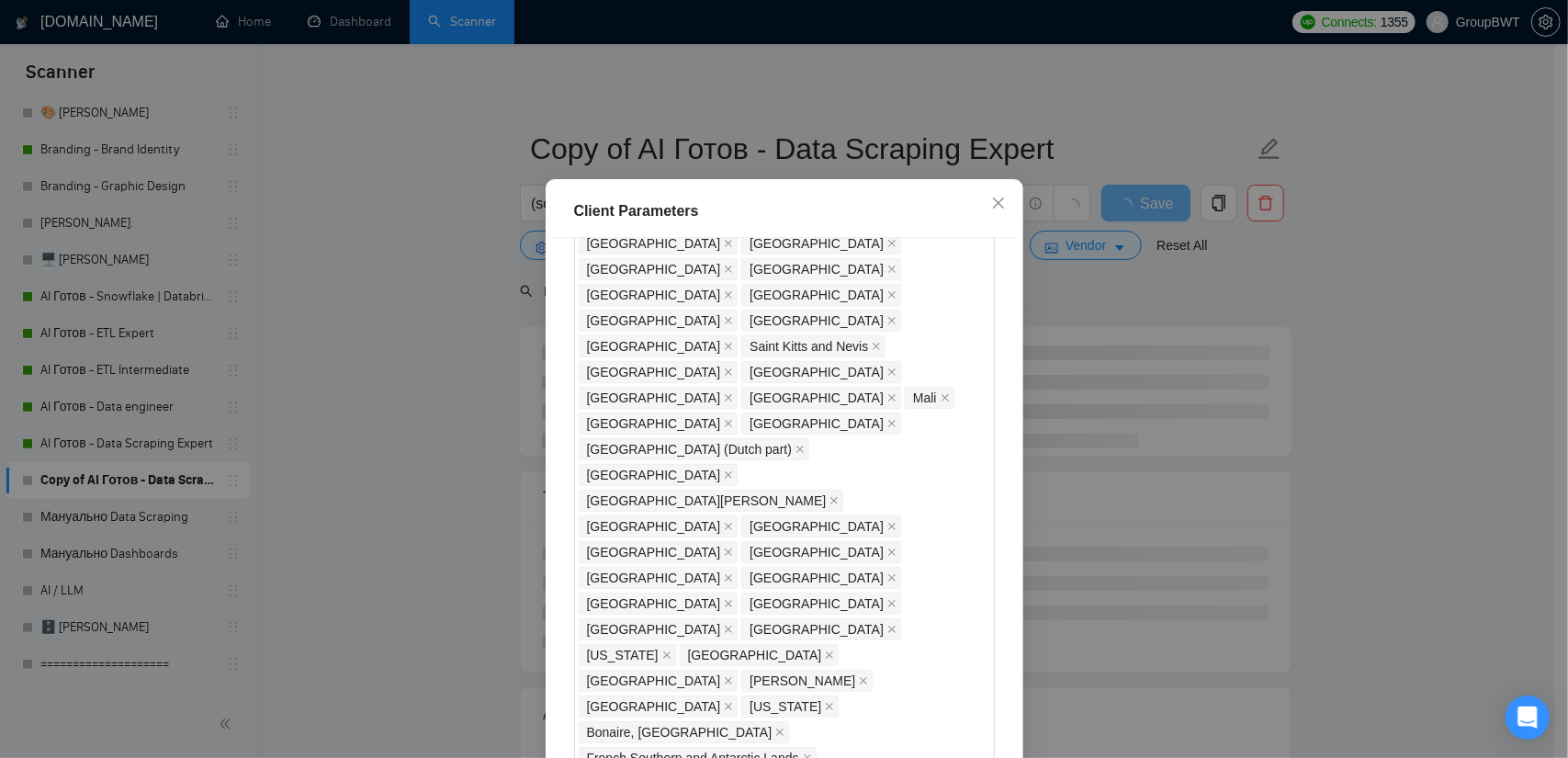
scroll to position [1719, 0]
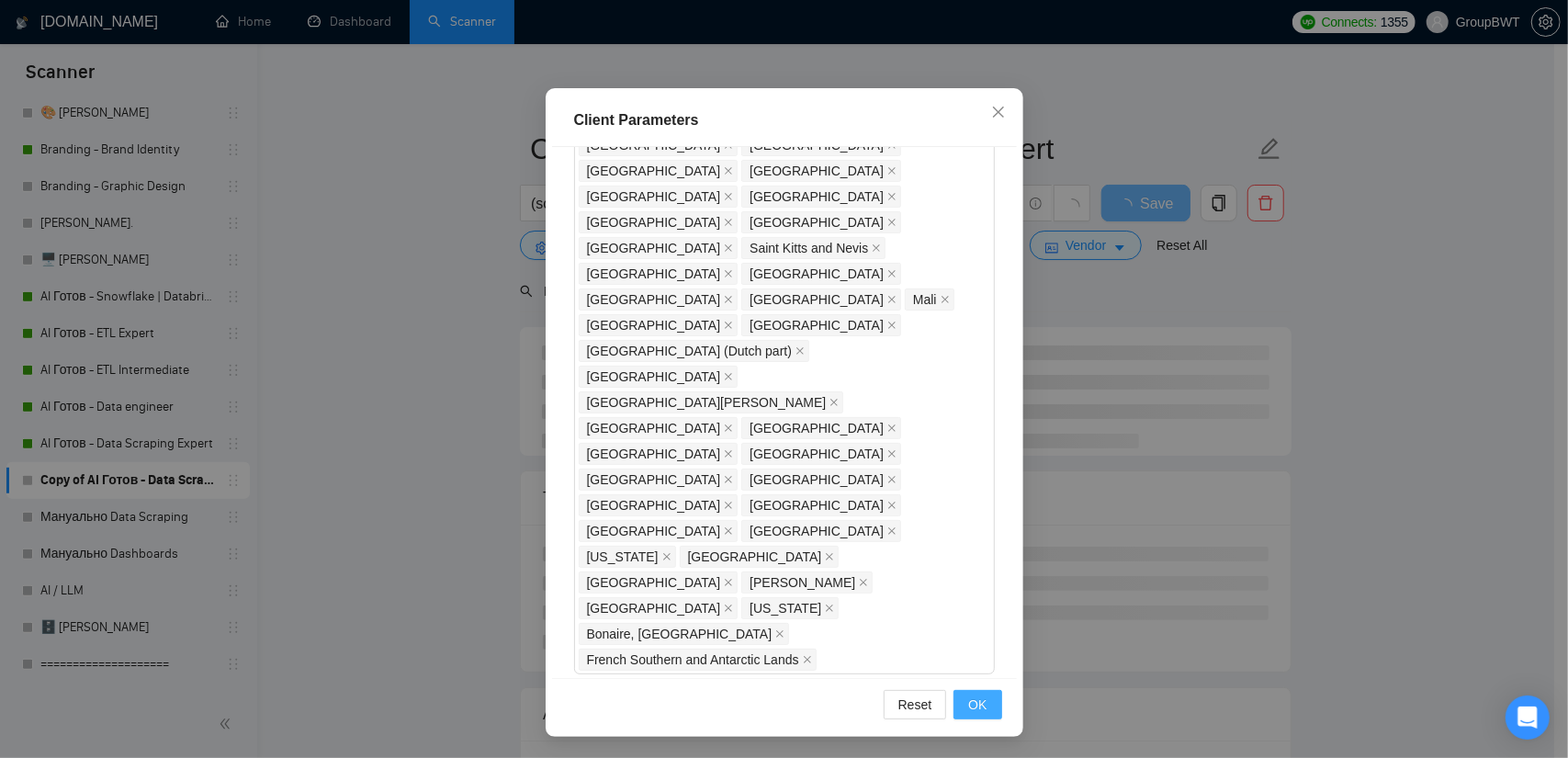
click at [985, 697] on button "OK" at bounding box center [978, 704] width 47 height 29
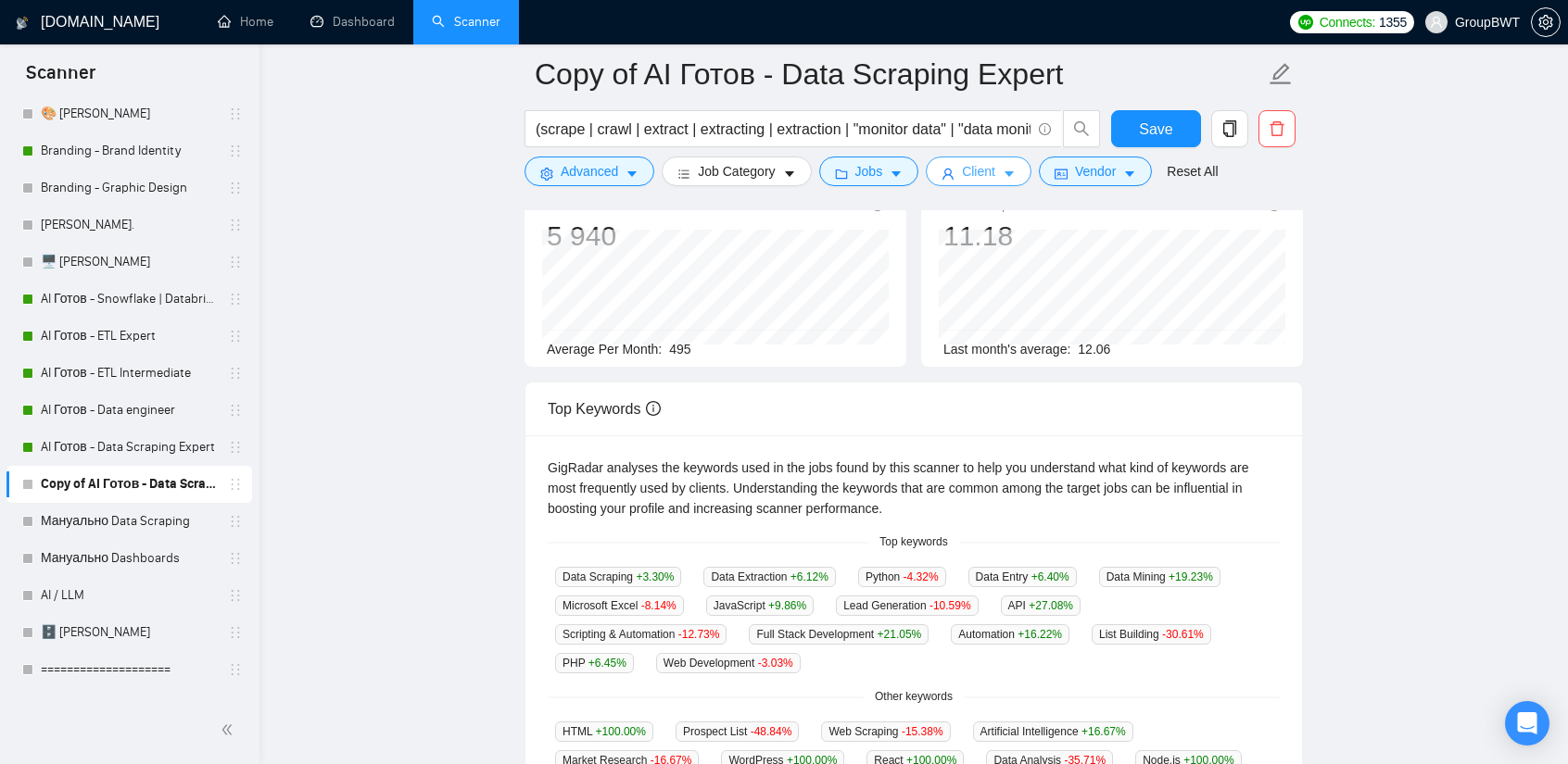
scroll to position [0, 0]
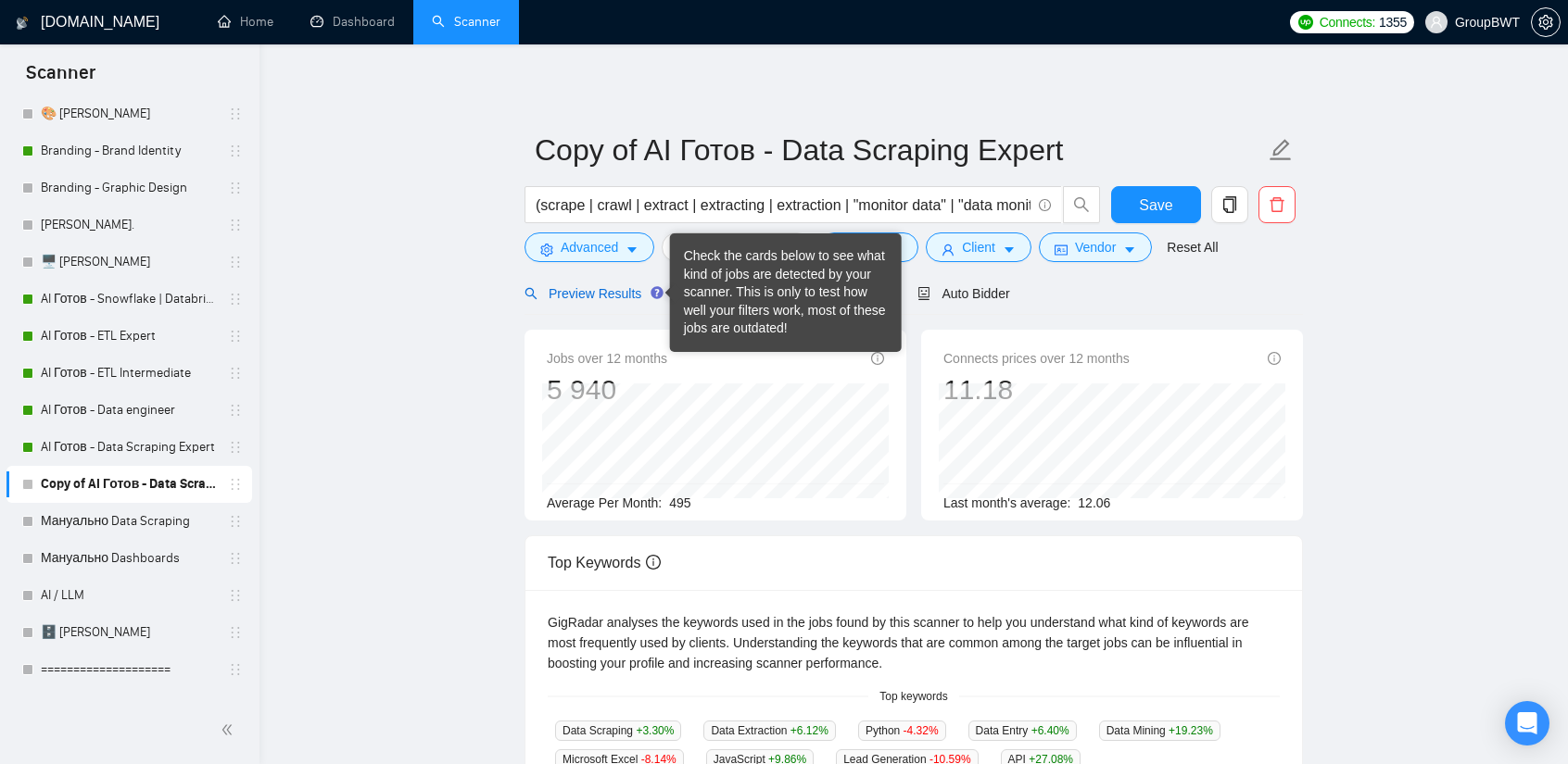
click at [605, 290] on span "Preview Results" at bounding box center [591, 294] width 134 height 15
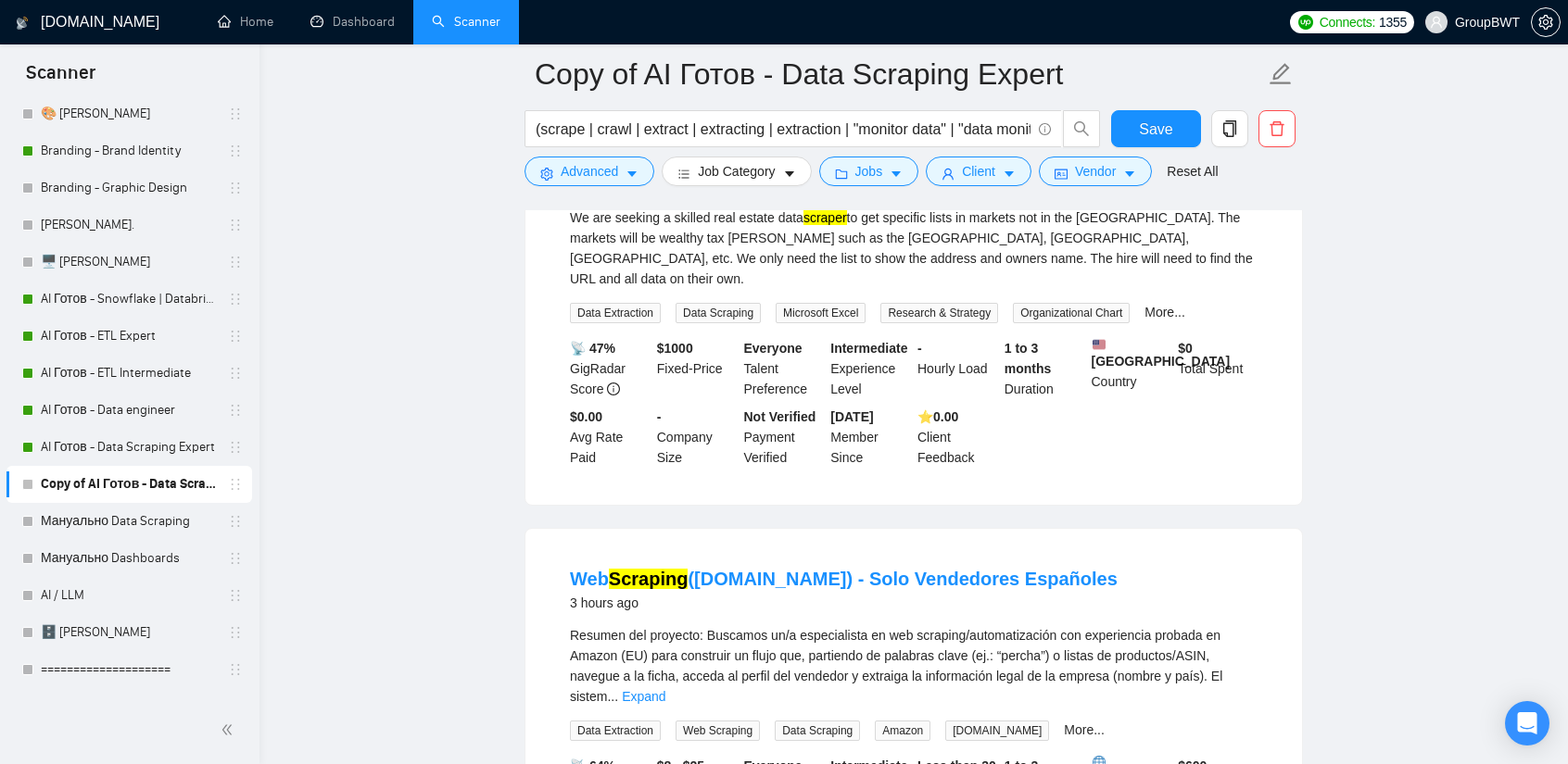
scroll to position [278, 0]
click at [1153, 304] on link "More..." at bounding box center [1165, 311] width 41 height 15
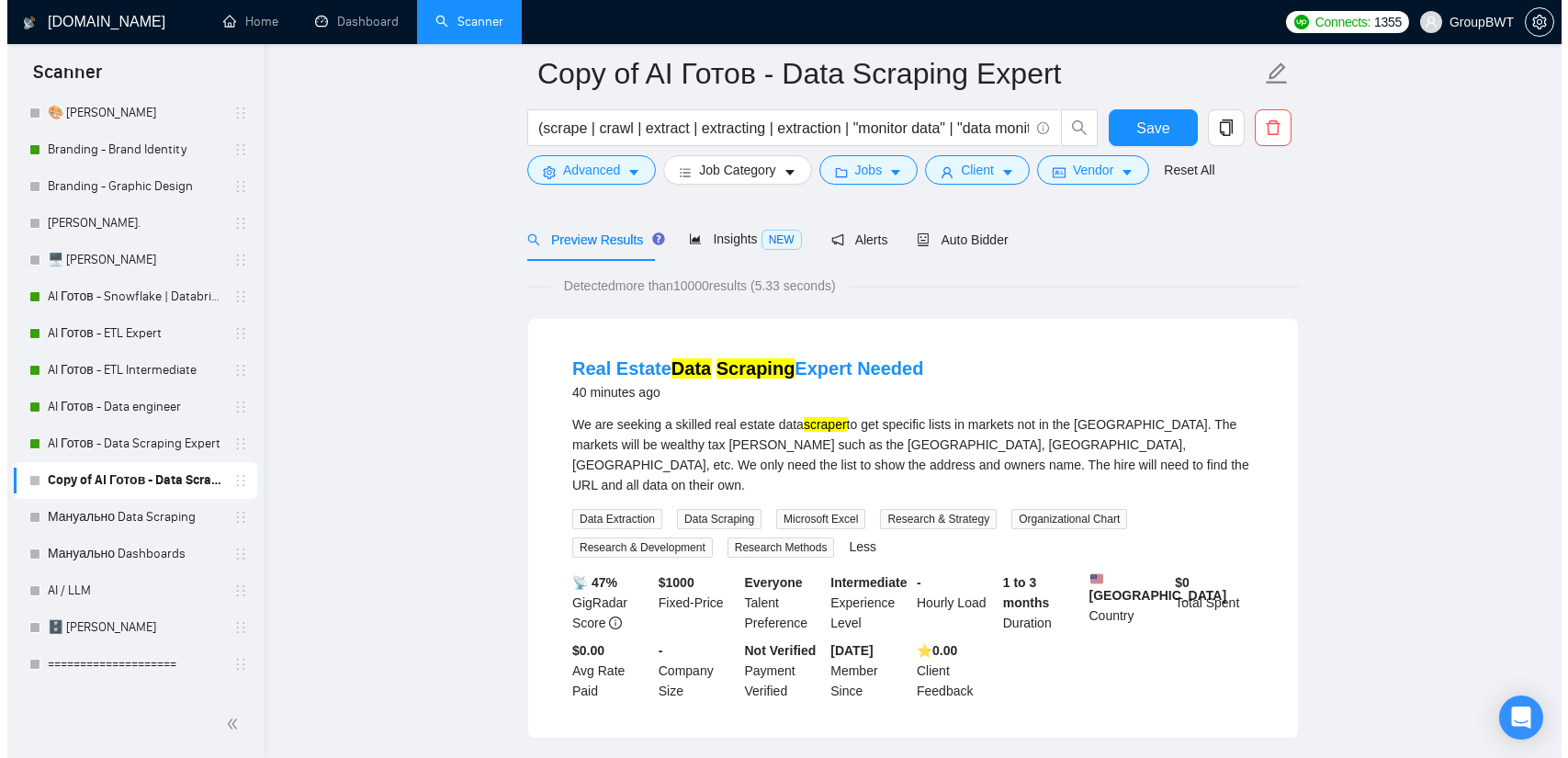
scroll to position [0, 0]
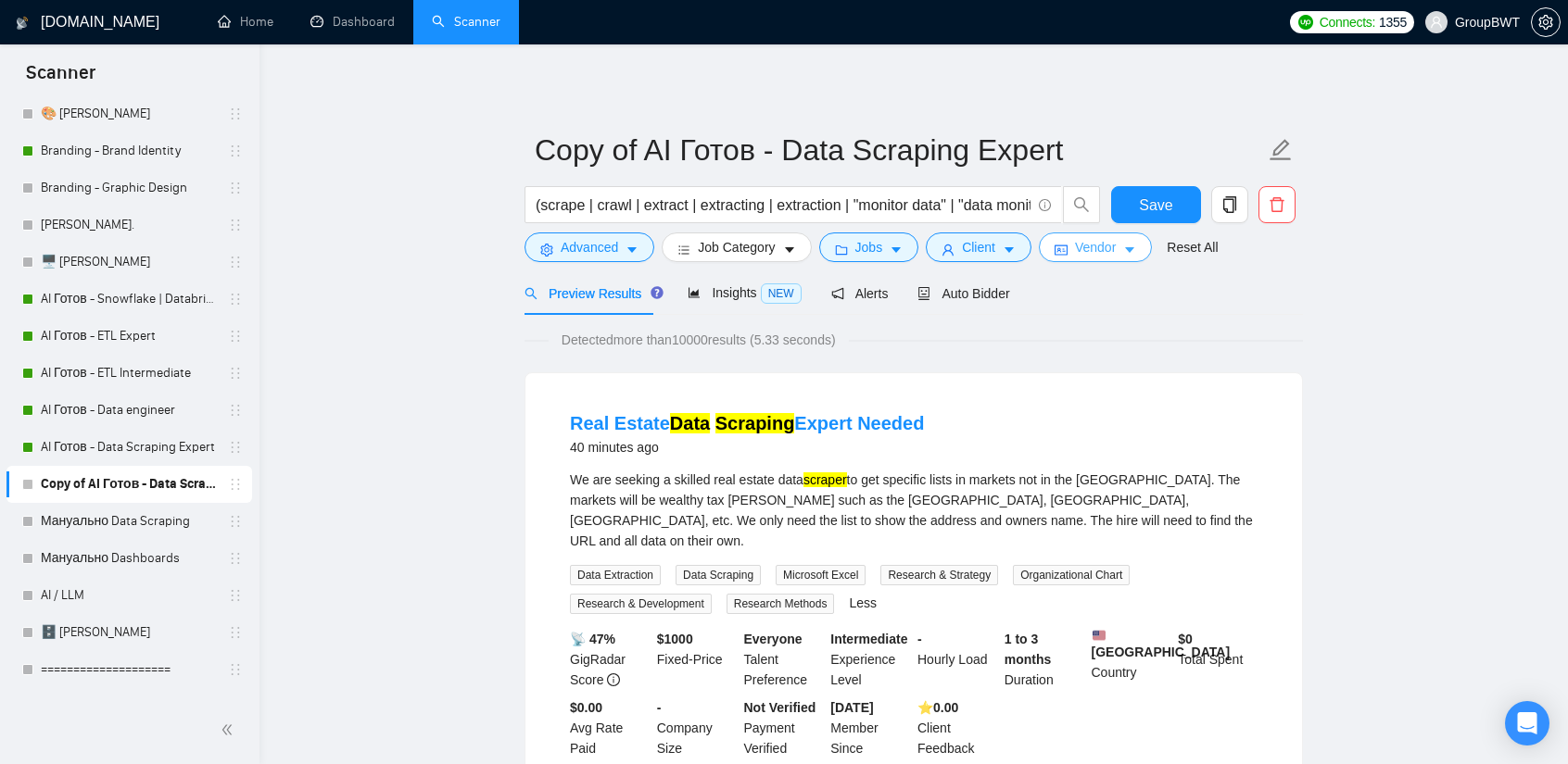
click at [1085, 249] on span "Vendor" at bounding box center [1095, 246] width 41 height 20
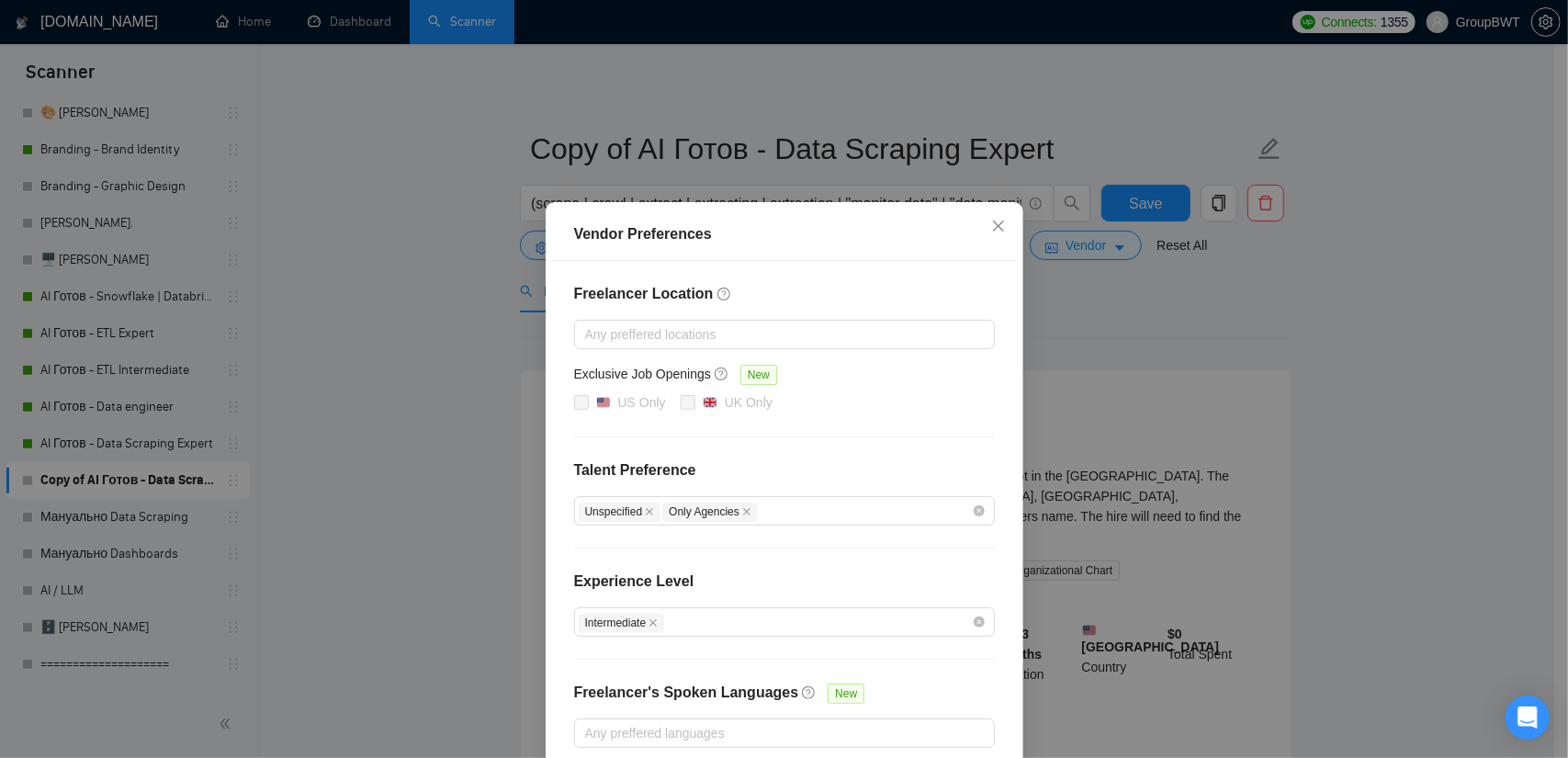
click at [1098, 339] on div "Vendor Preferences Freelancer Location Any preffered locations Exclusive Job Op…" at bounding box center [784, 379] width 1568 height 758
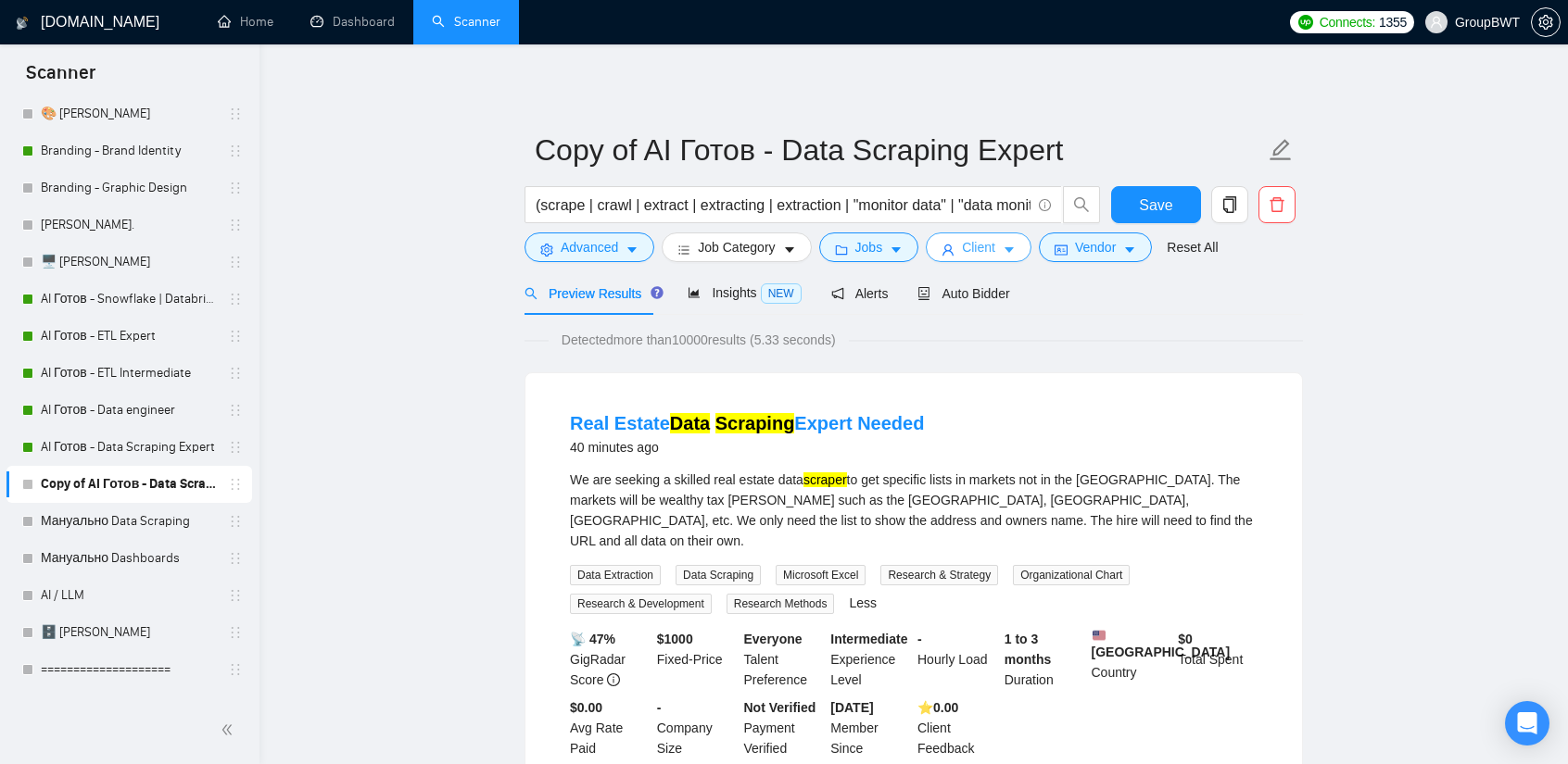
click at [990, 249] on button "Client" at bounding box center [978, 246] width 106 height 30
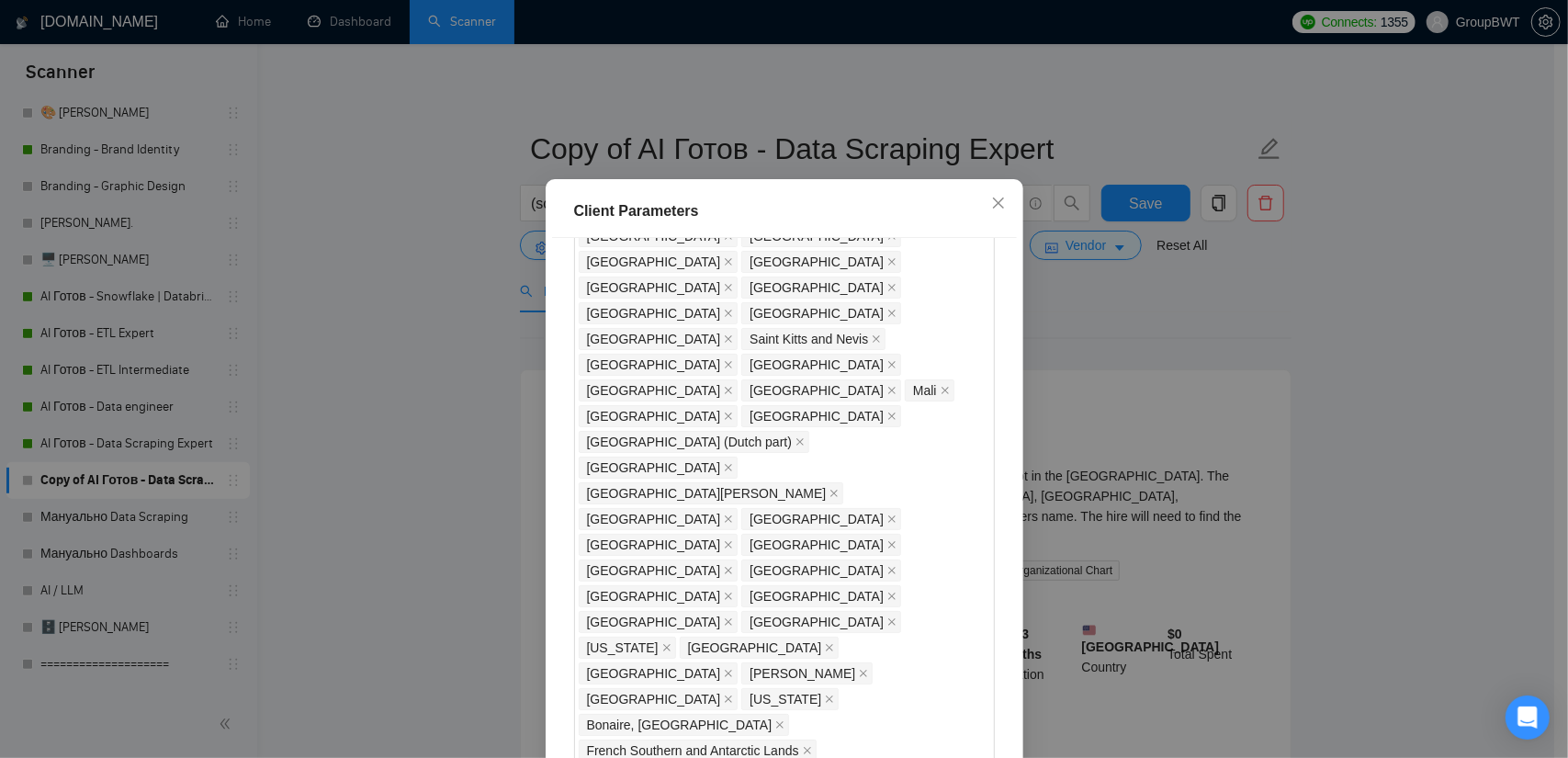
drag, startPoint x: 685, startPoint y: 374, endPoint x: 590, endPoint y: 367, distance: 95.3
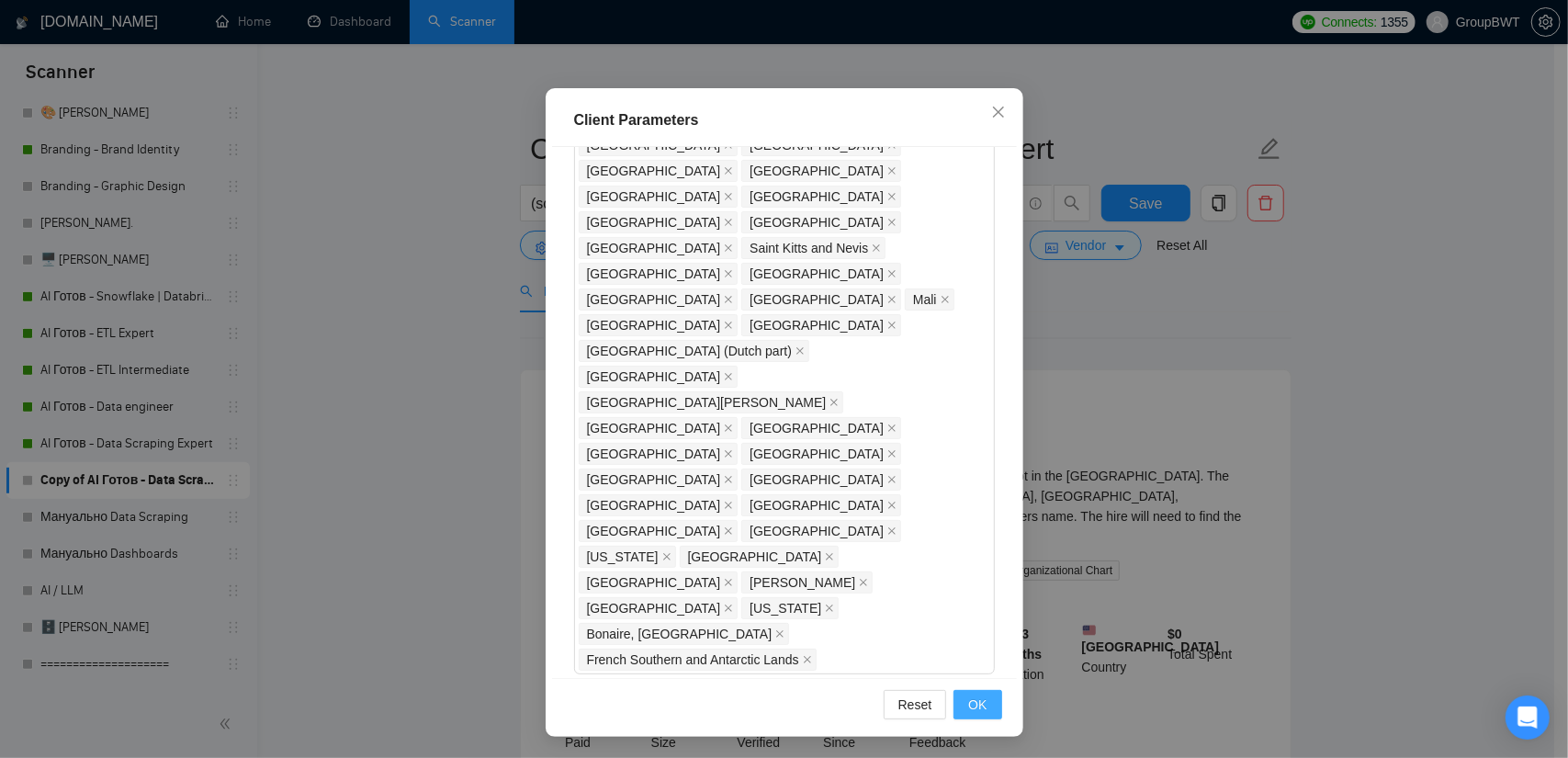
type input "30"
click at [978, 697] on span "OK" at bounding box center [977, 704] width 18 height 20
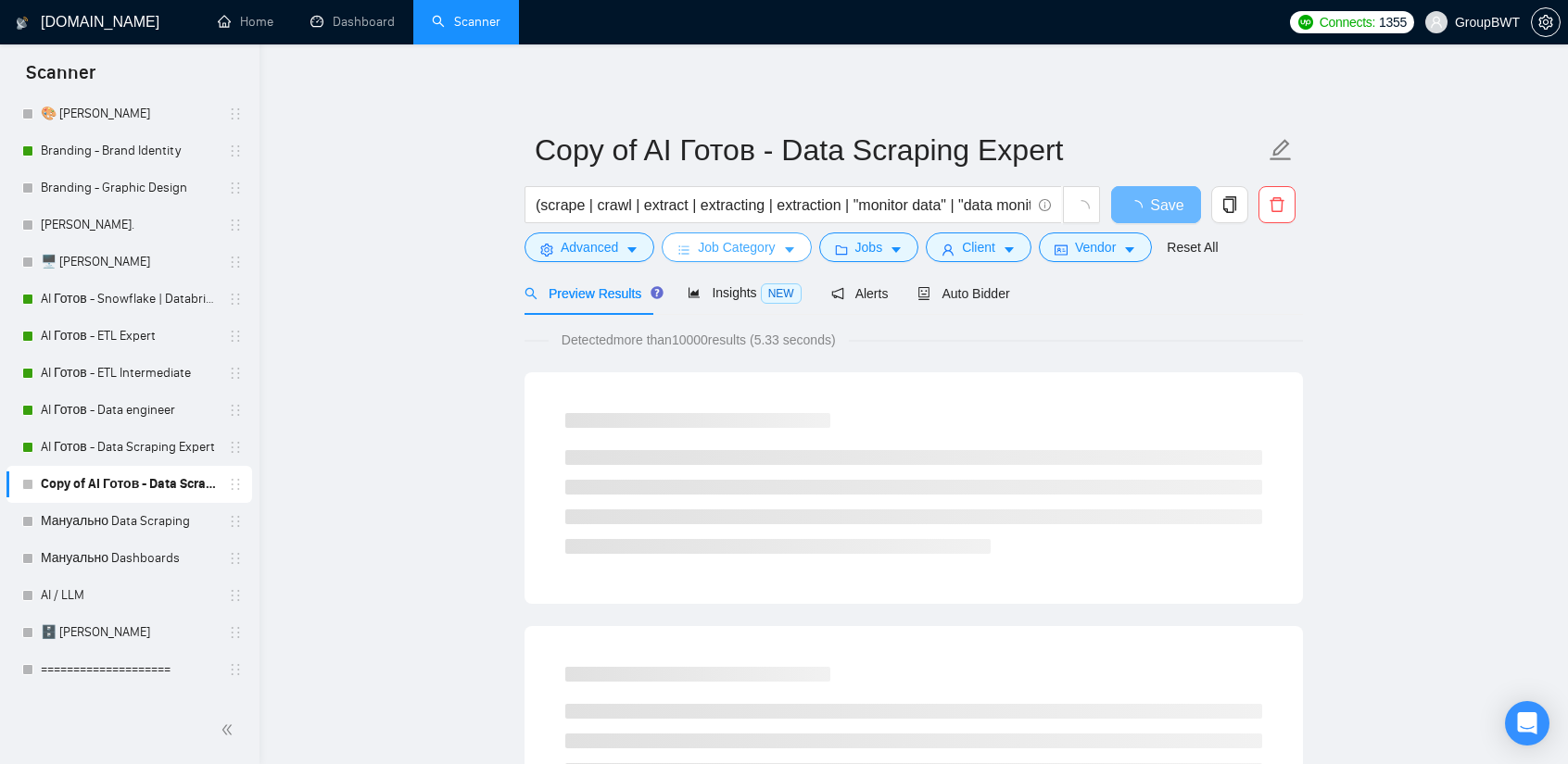
click at [702, 247] on span "Job Category" at bounding box center [736, 246] width 76 height 20
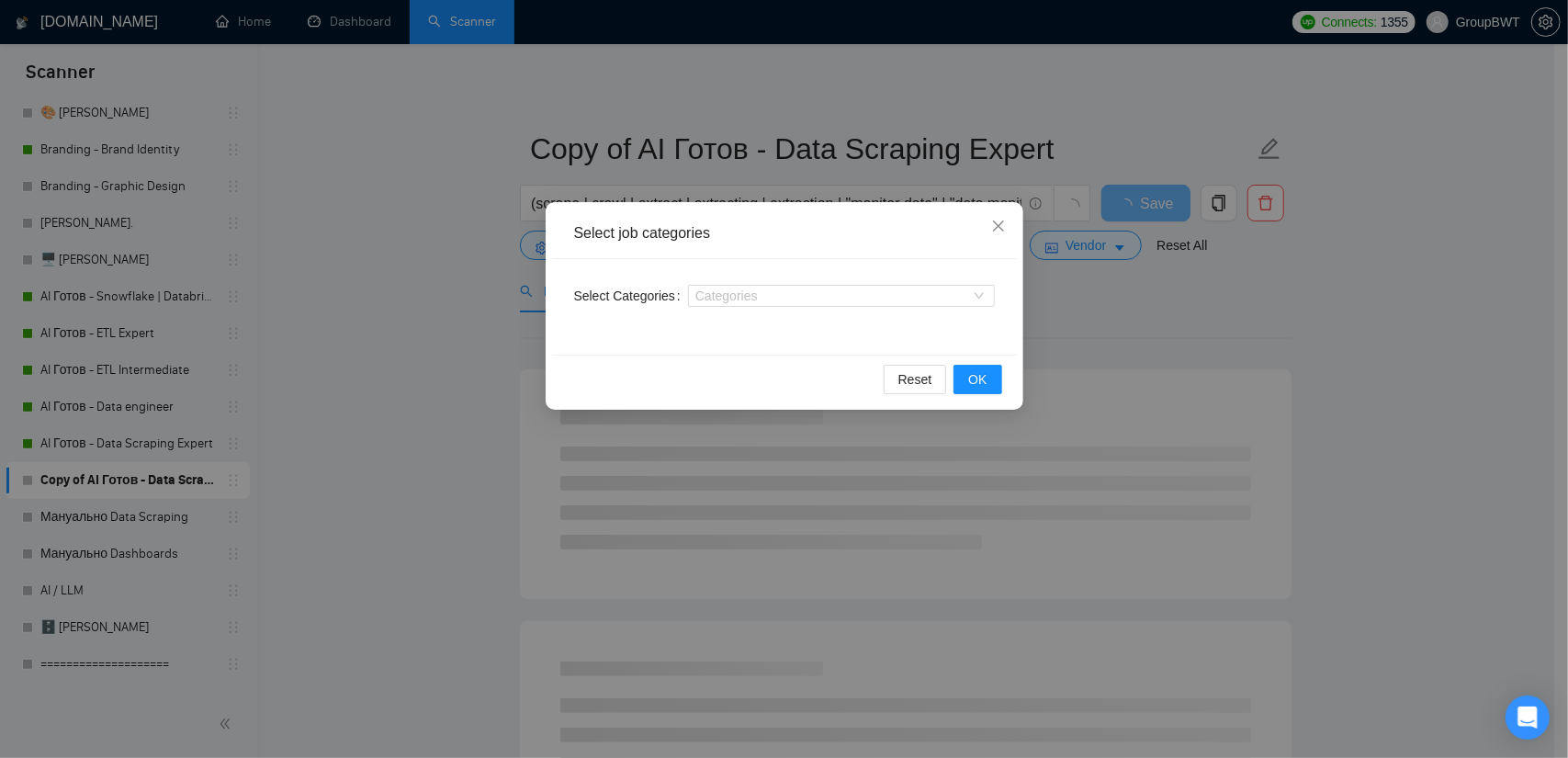
click at [432, 317] on div "Select job categories Select Categories Categories Reset OK" at bounding box center [784, 379] width 1568 height 758
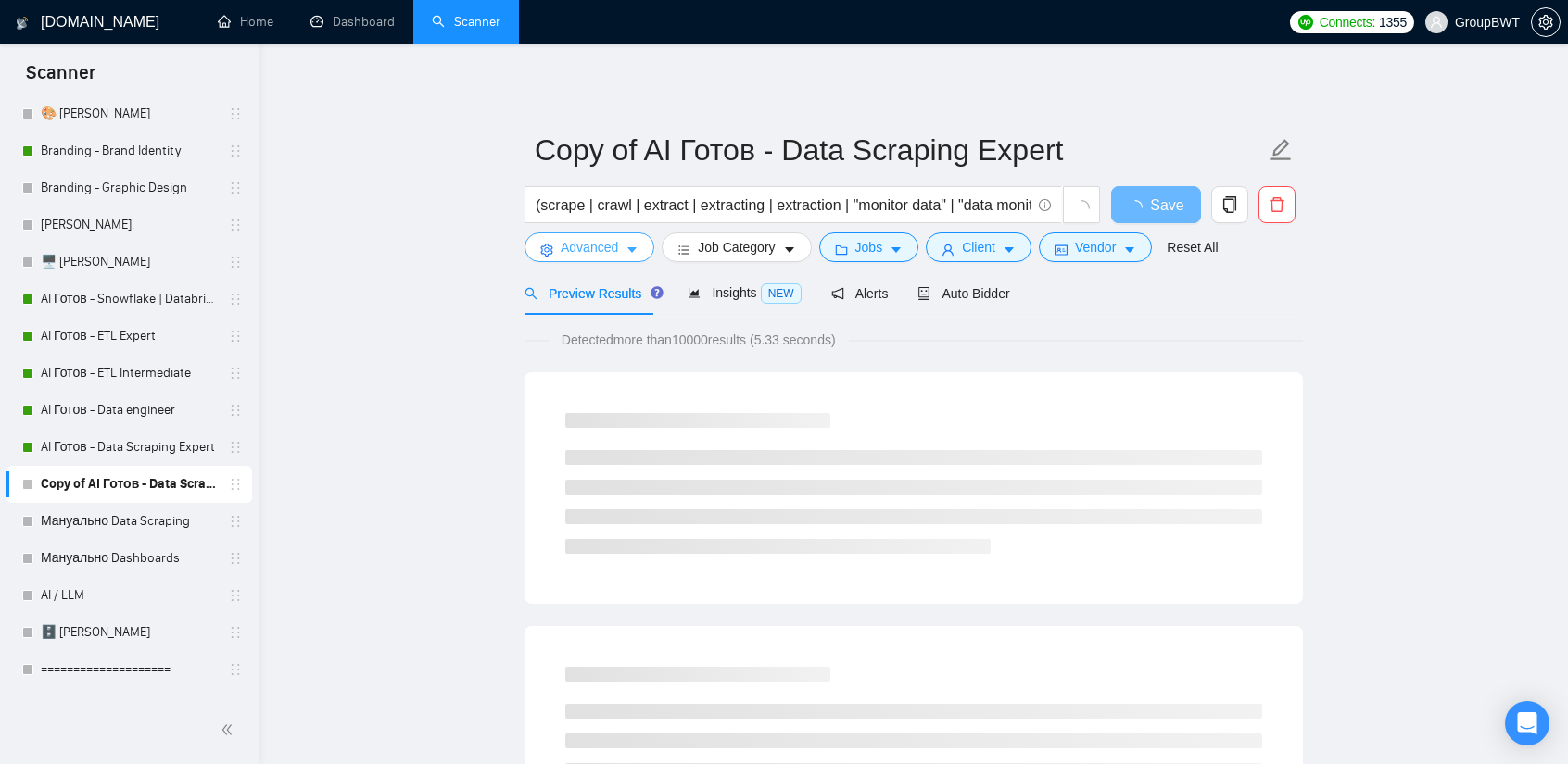
click at [601, 246] on span "Advanced" at bounding box center [590, 246] width 57 height 20
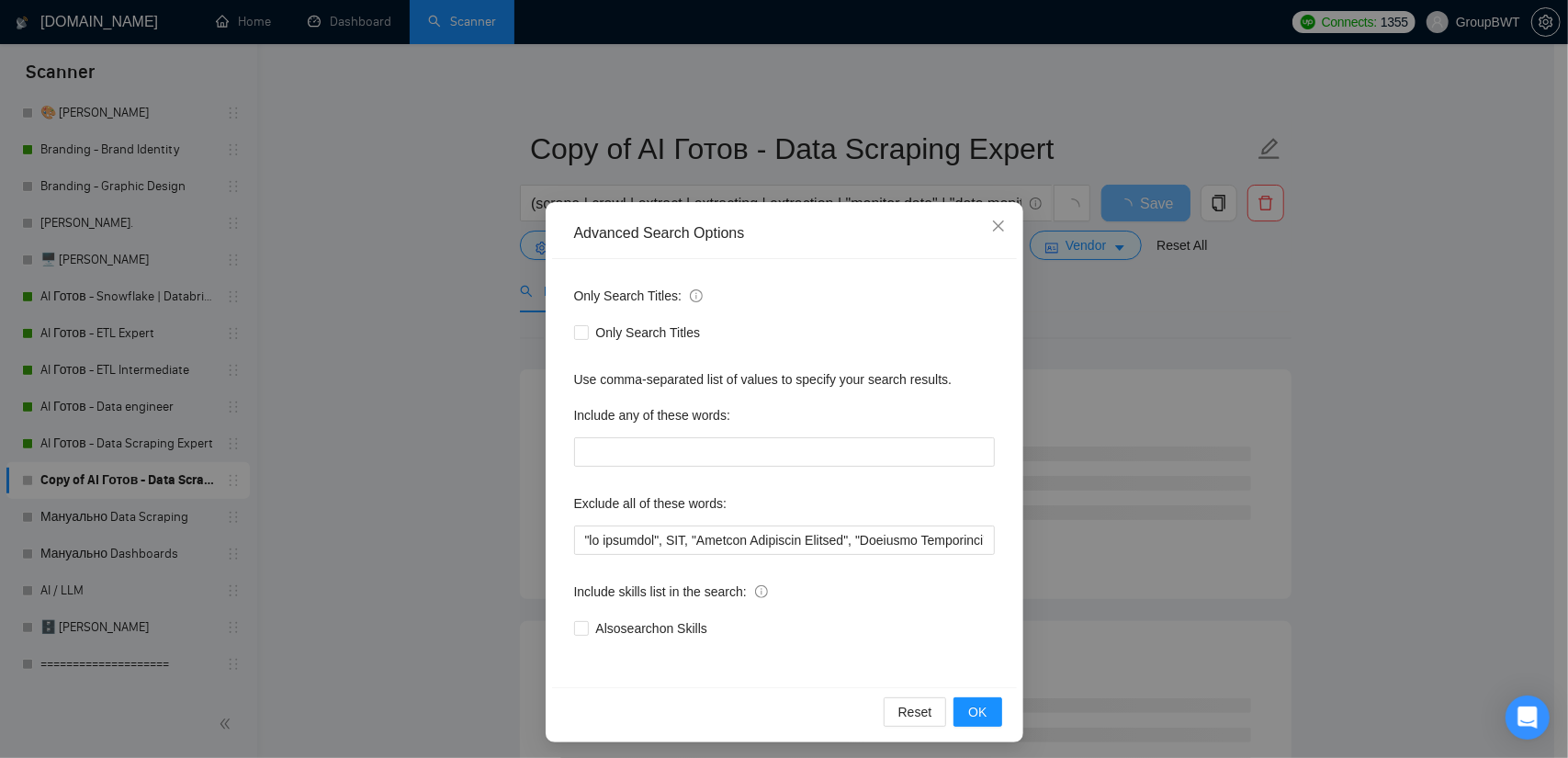
click at [1167, 321] on div "Advanced Search Options Only Search Titles: Only Search Titles Use comma-separa…" at bounding box center [784, 379] width 1568 height 758
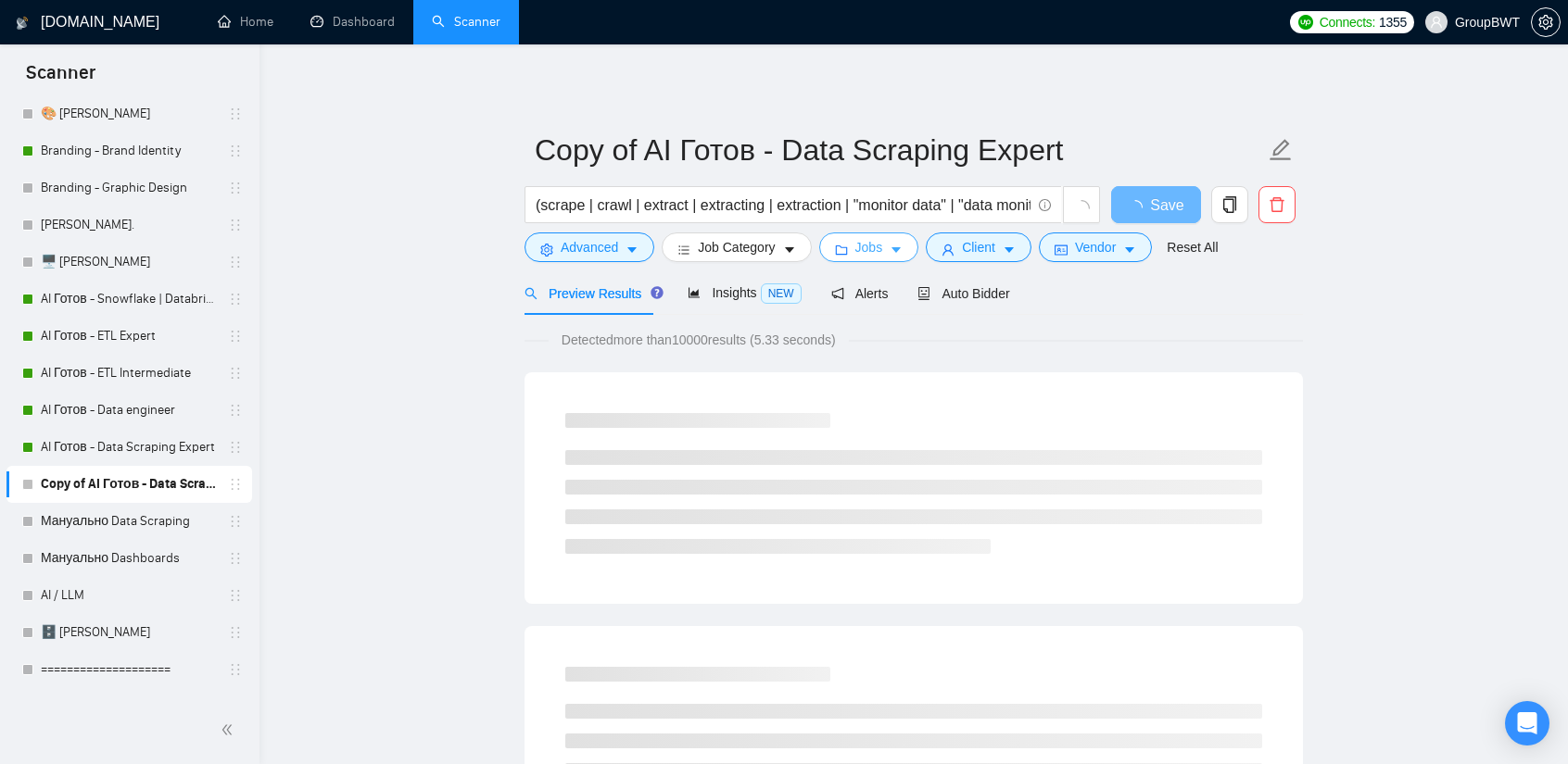
click at [890, 242] on button "Jobs" at bounding box center [869, 246] width 100 height 30
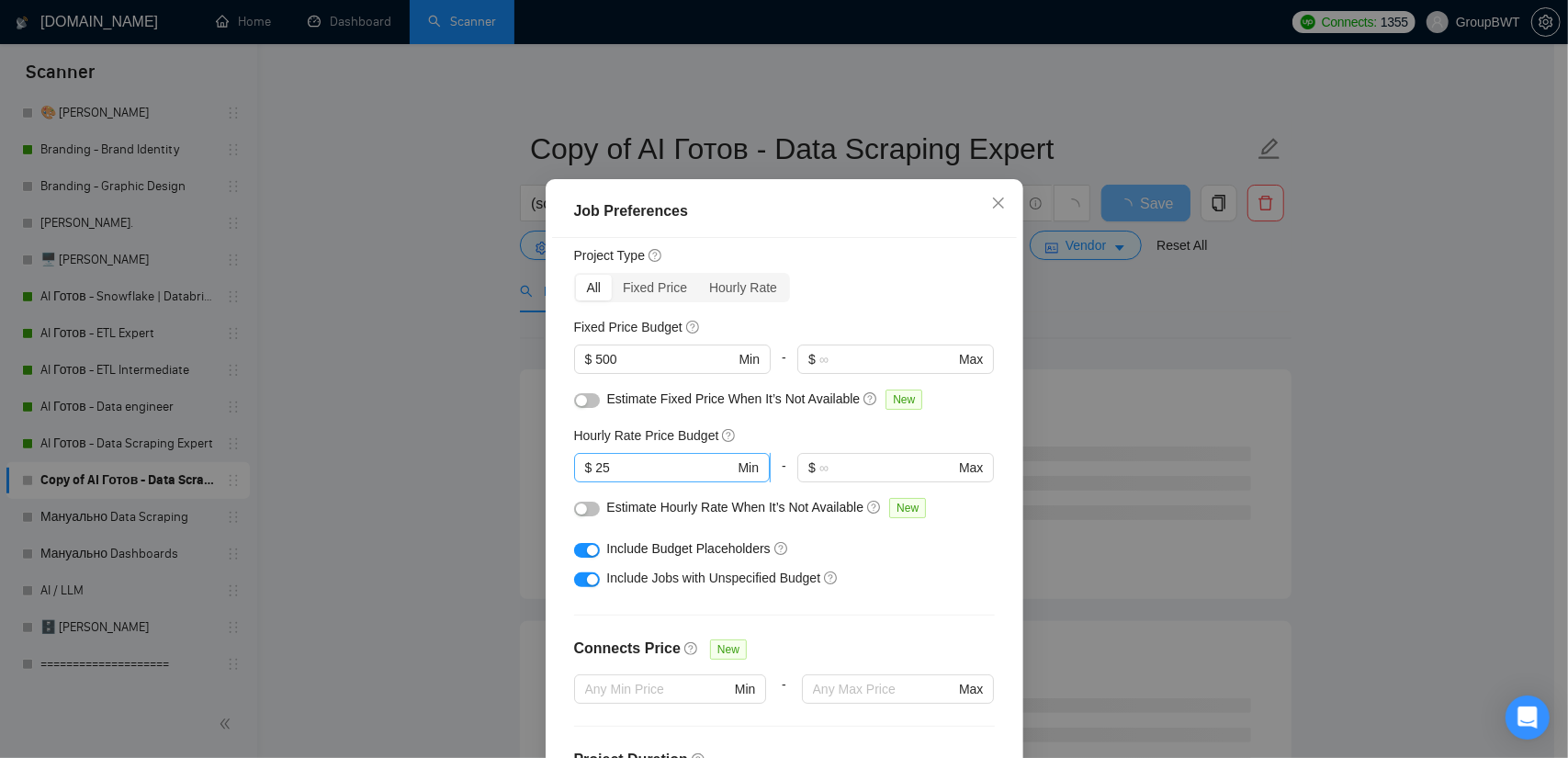
scroll to position [45, 0]
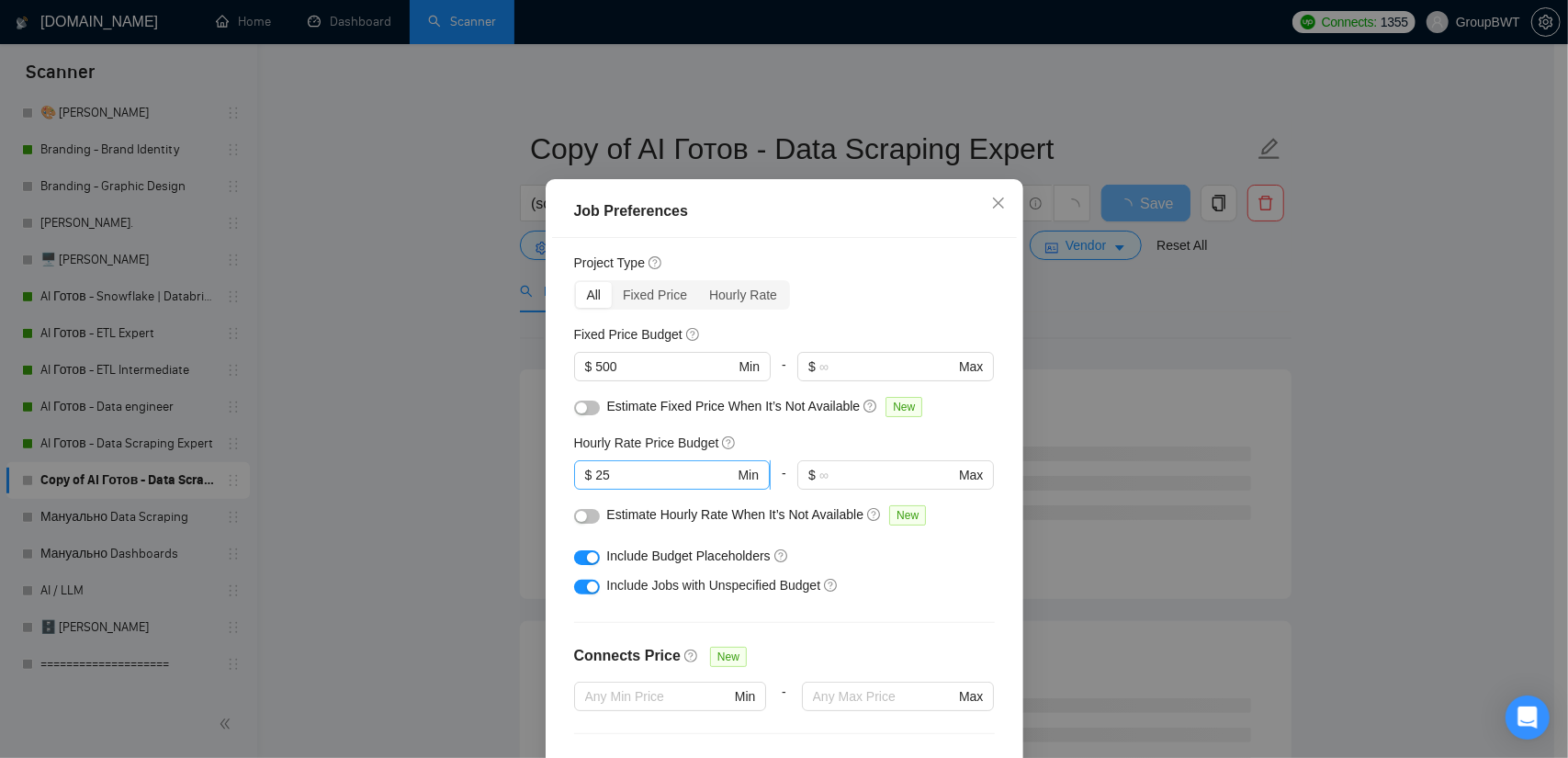
click at [650, 485] on input "25" at bounding box center [664, 475] width 138 height 20
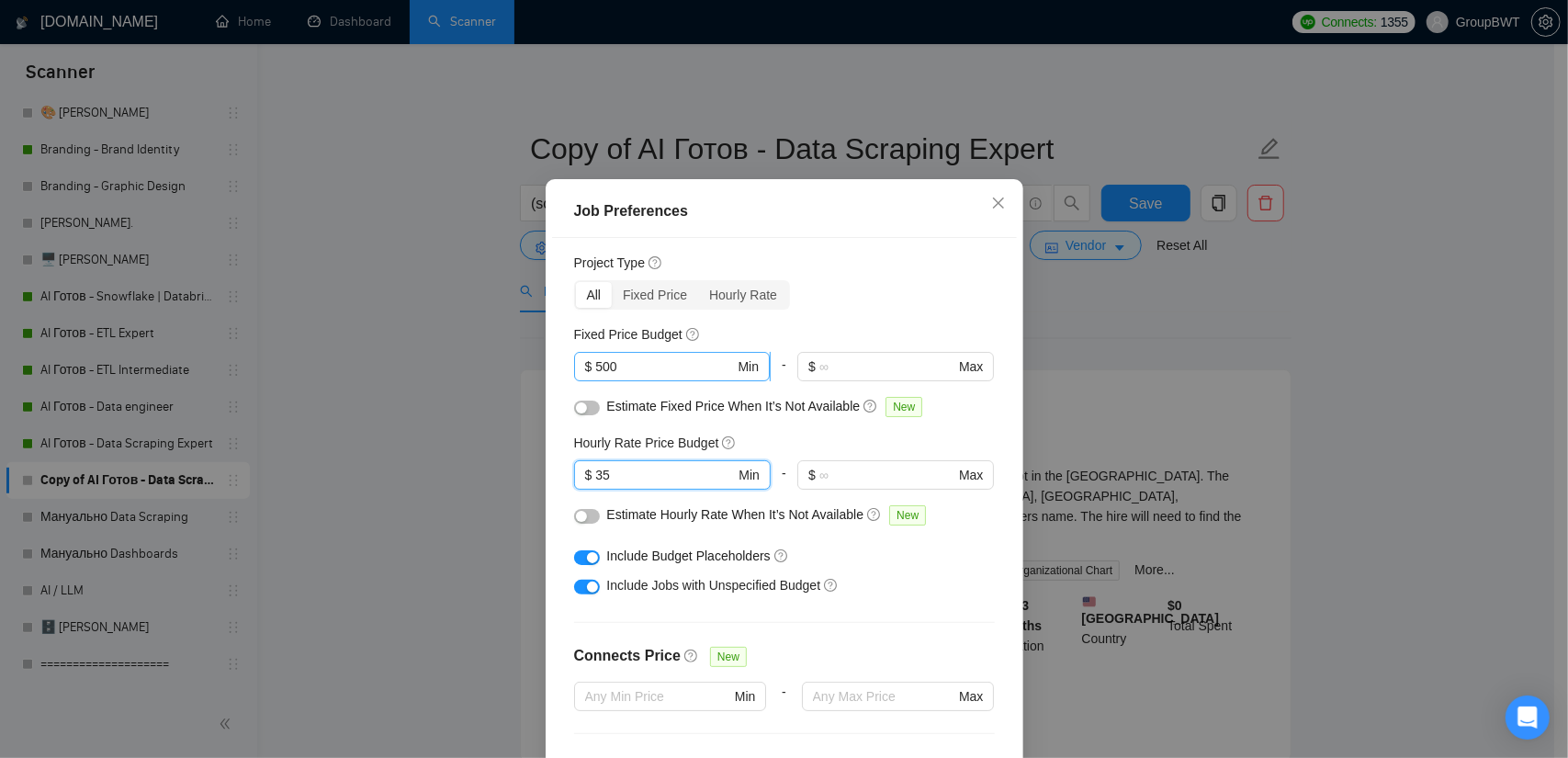
type input "35"
click at [586, 381] on span "$ 500 Min" at bounding box center [672, 366] width 196 height 29
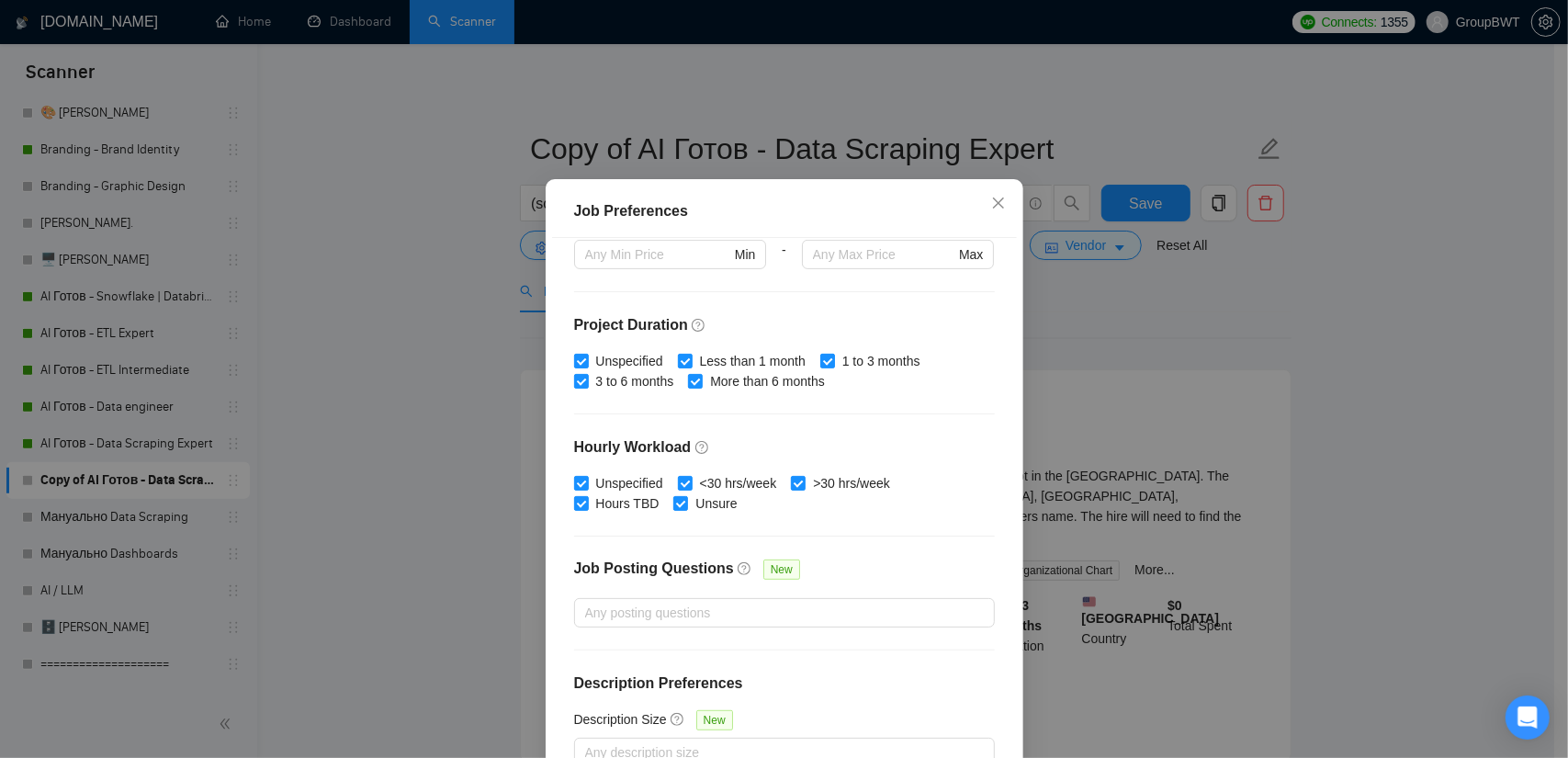
scroll to position [503, 0]
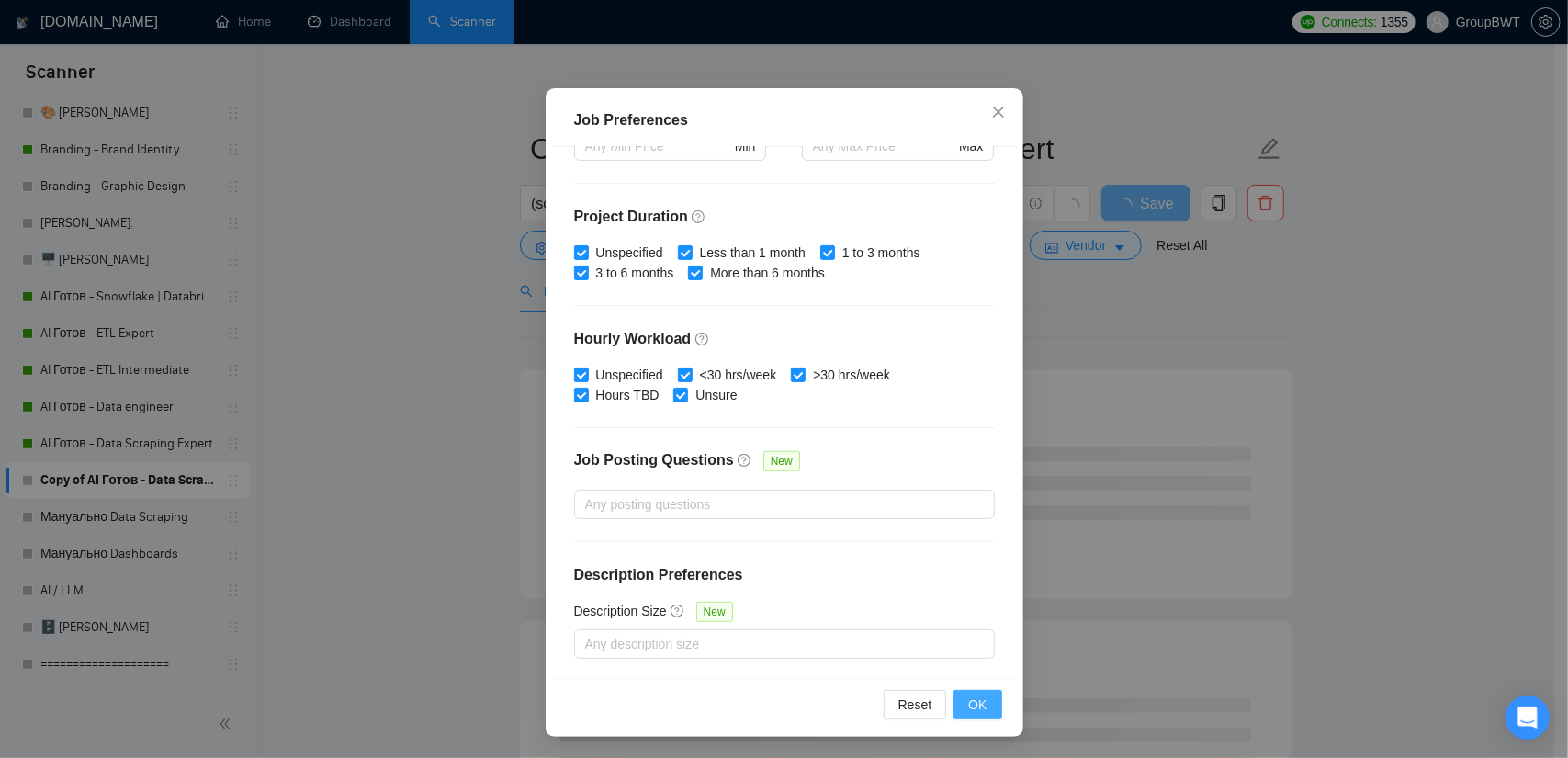
type input "1000"
click at [971, 703] on span "OK" at bounding box center [977, 704] width 18 height 20
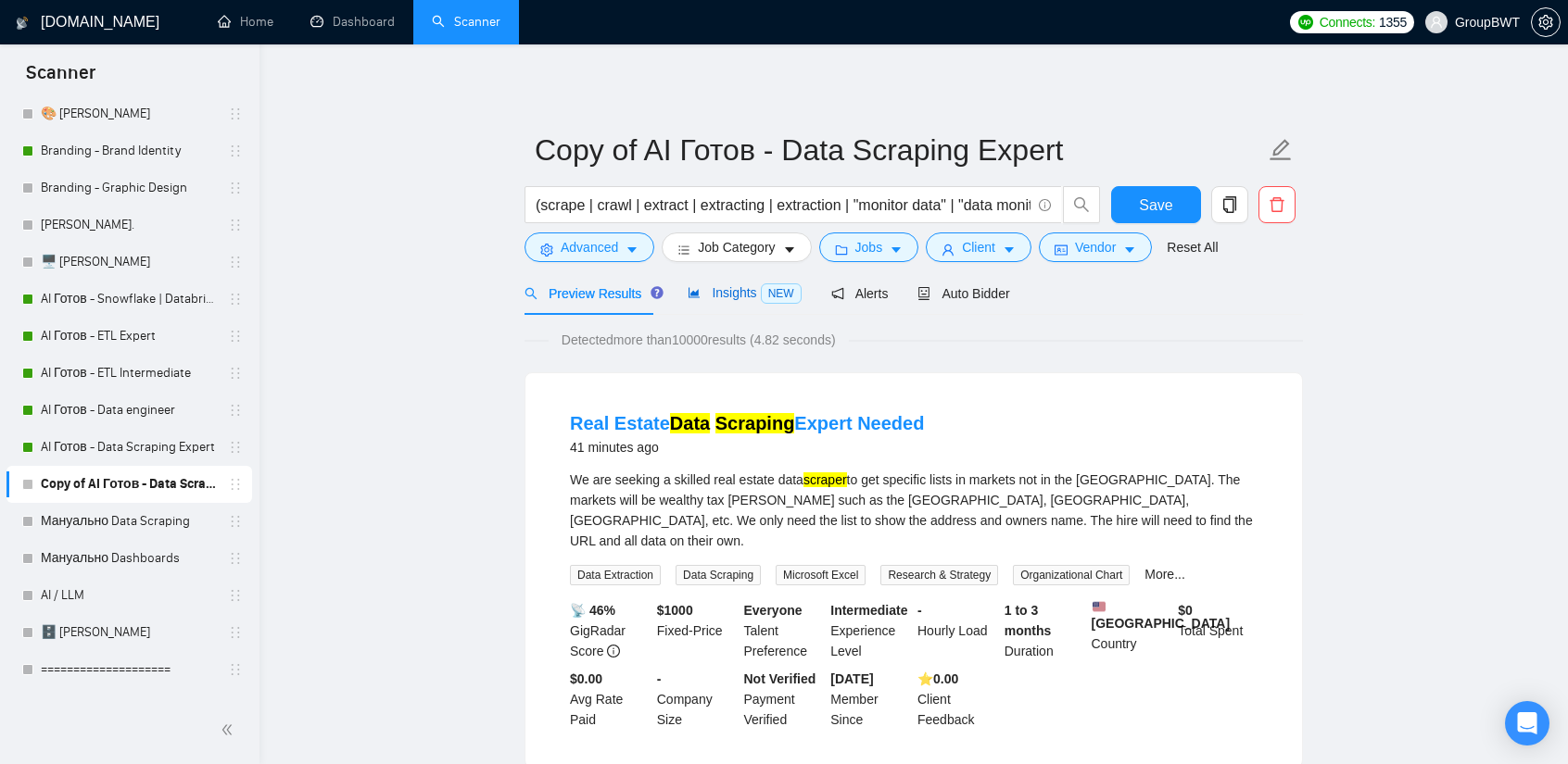
click at [751, 300] on span "Insights NEW" at bounding box center [744, 293] width 113 height 15
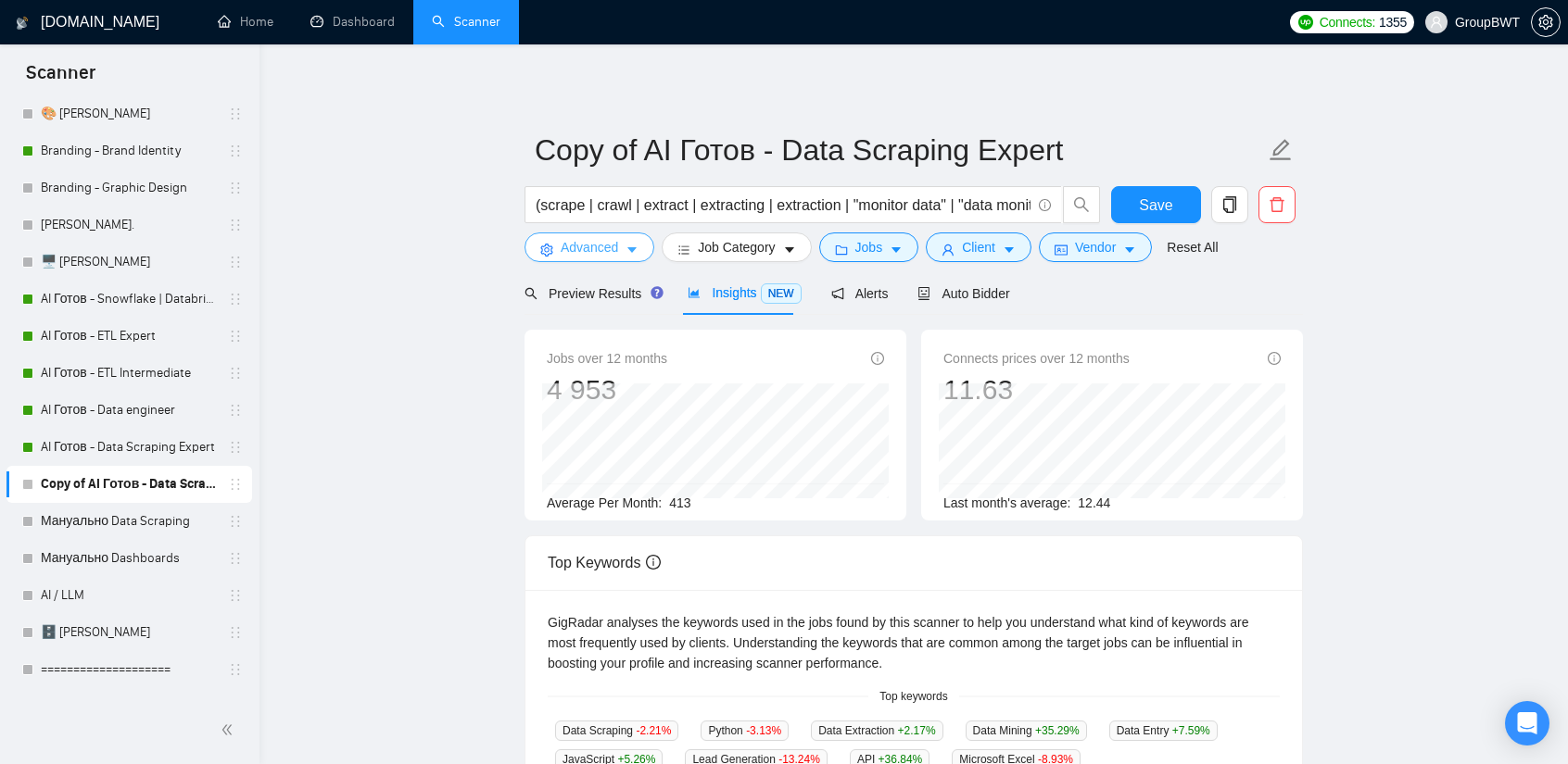
click at [632, 243] on span "caret-down" at bounding box center [633, 249] width 13 height 14
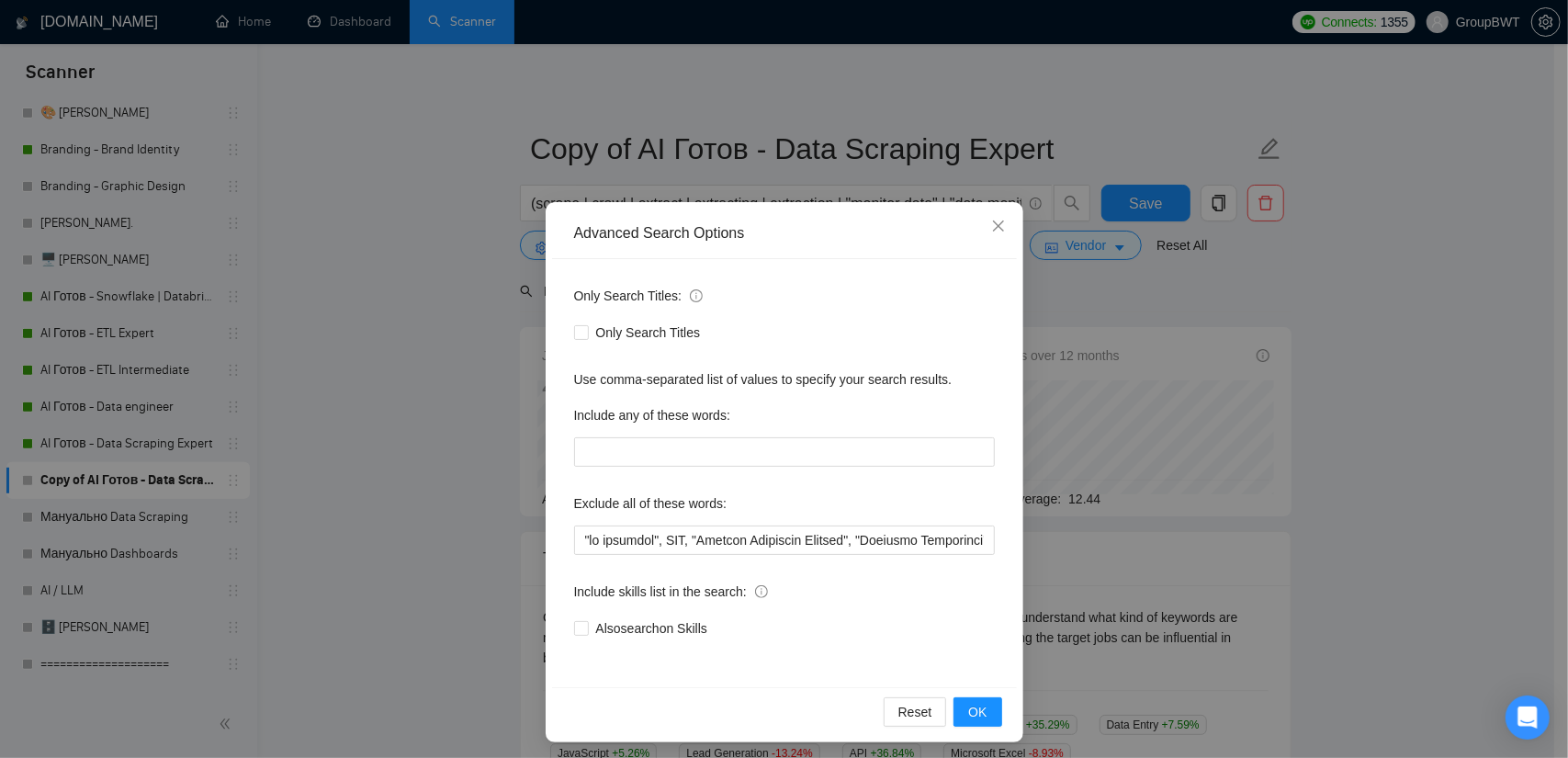
click at [1107, 297] on div "Advanced Search Options Only Search Titles: Only Search Titles Use comma-separa…" at bounding box center [784, 379] width 1568 height 758
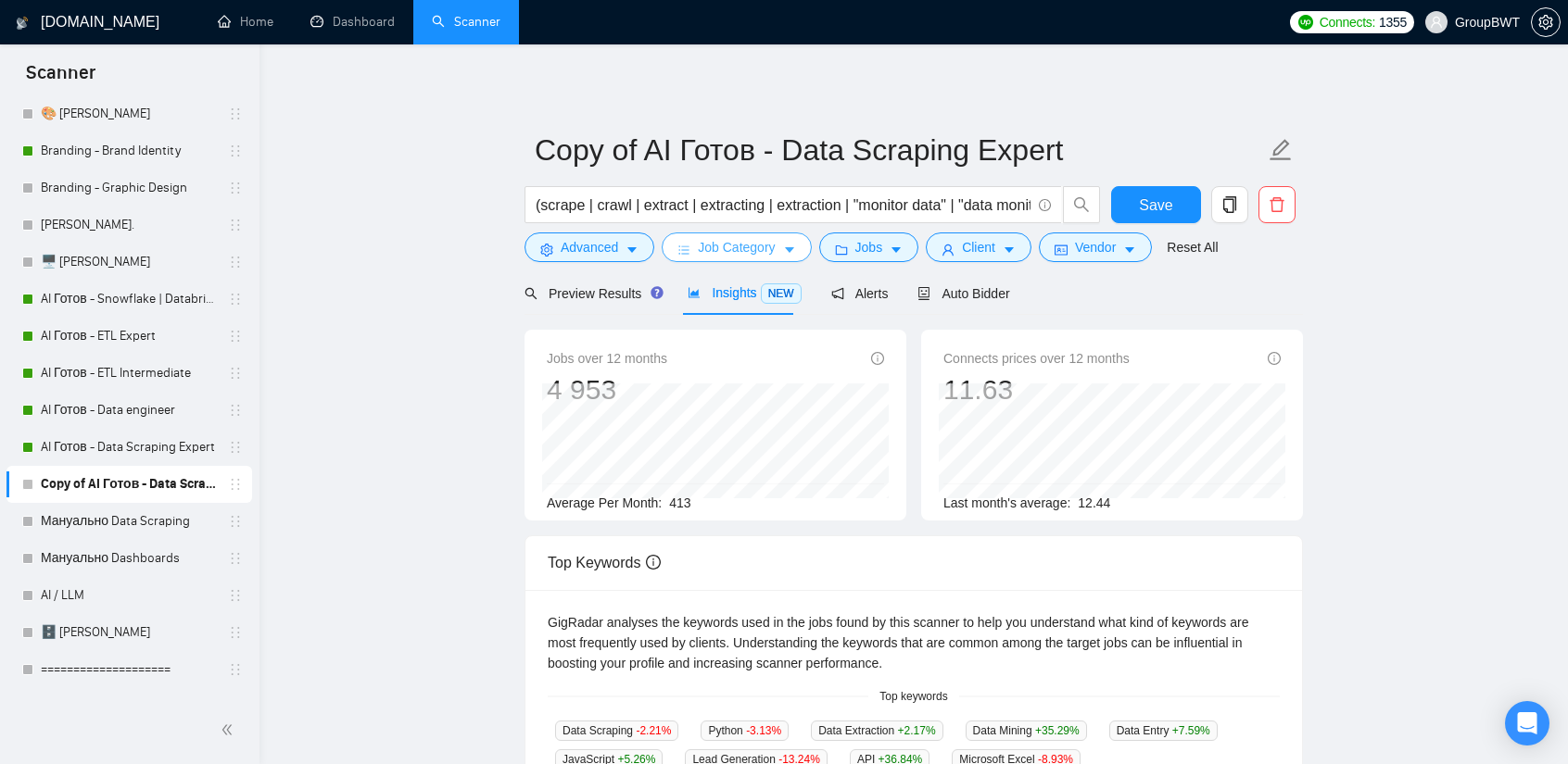
click at [763, 251] on span "Job Category" at bounding box center [736, 246] width 76 height 20
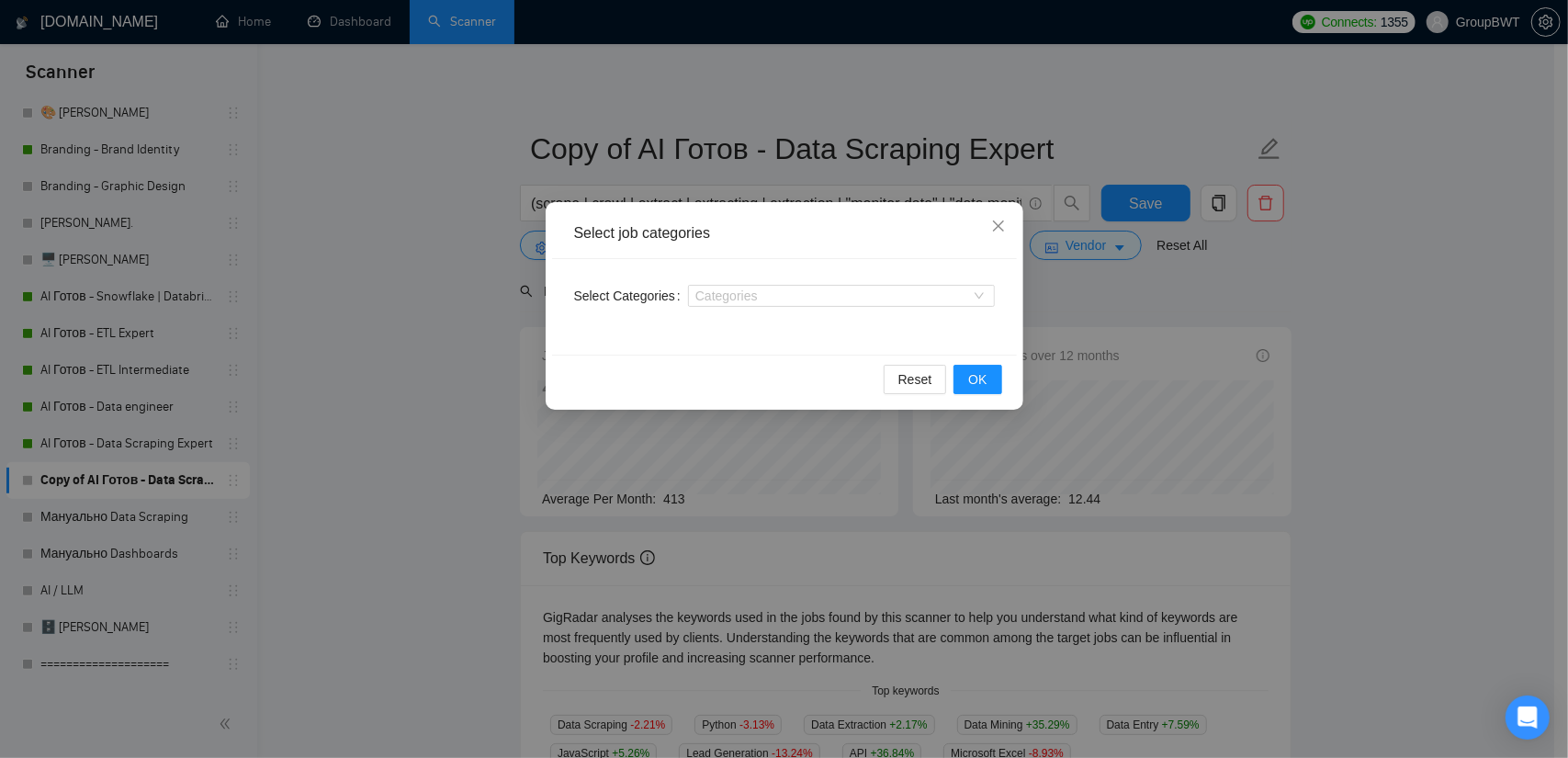
click at [1051, 302] on div "Select job categories Select Categories Categories Reset OK" at bounding box center [784, 379] width 1568 height 758
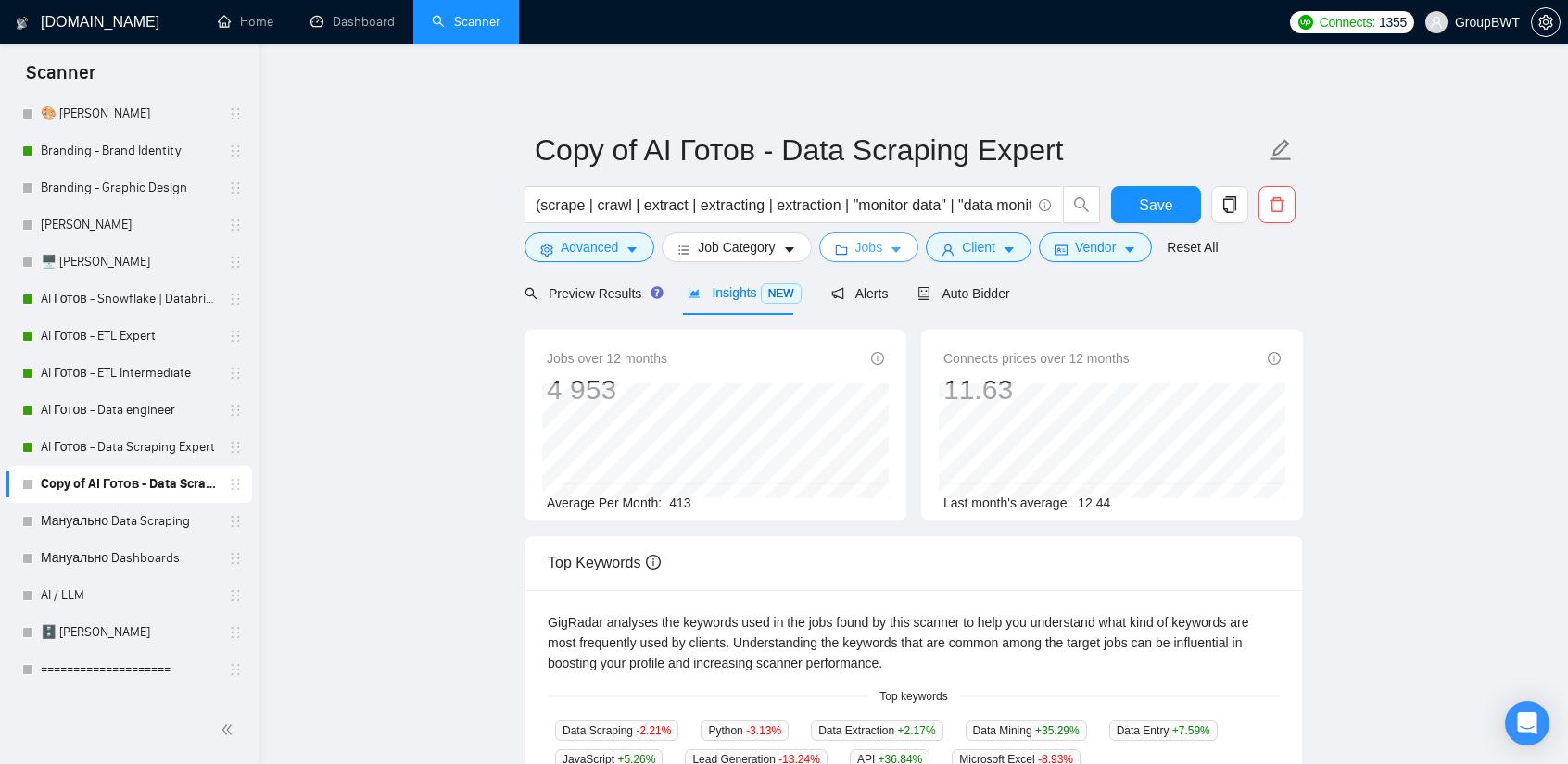
click at [870, 253] on span "Jobs" at bounding box center [869, 246] width 28 height 20
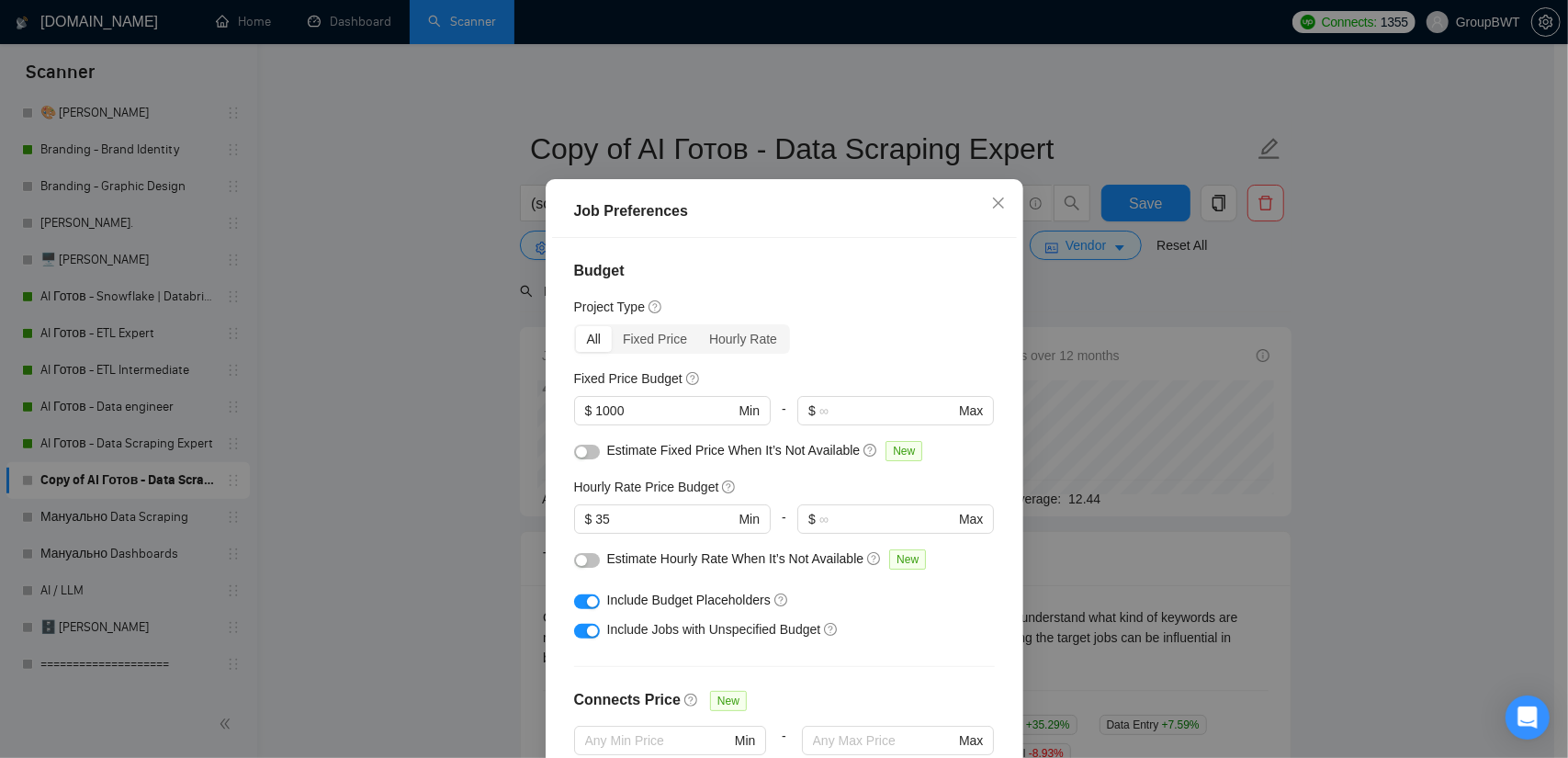
click at [1086, 299] on div "Job Preferences Budget Project Type All Fixed Price Hourly Rate Fixed Price Bud…" at bounding box center [784, 379] width 1568 height 758
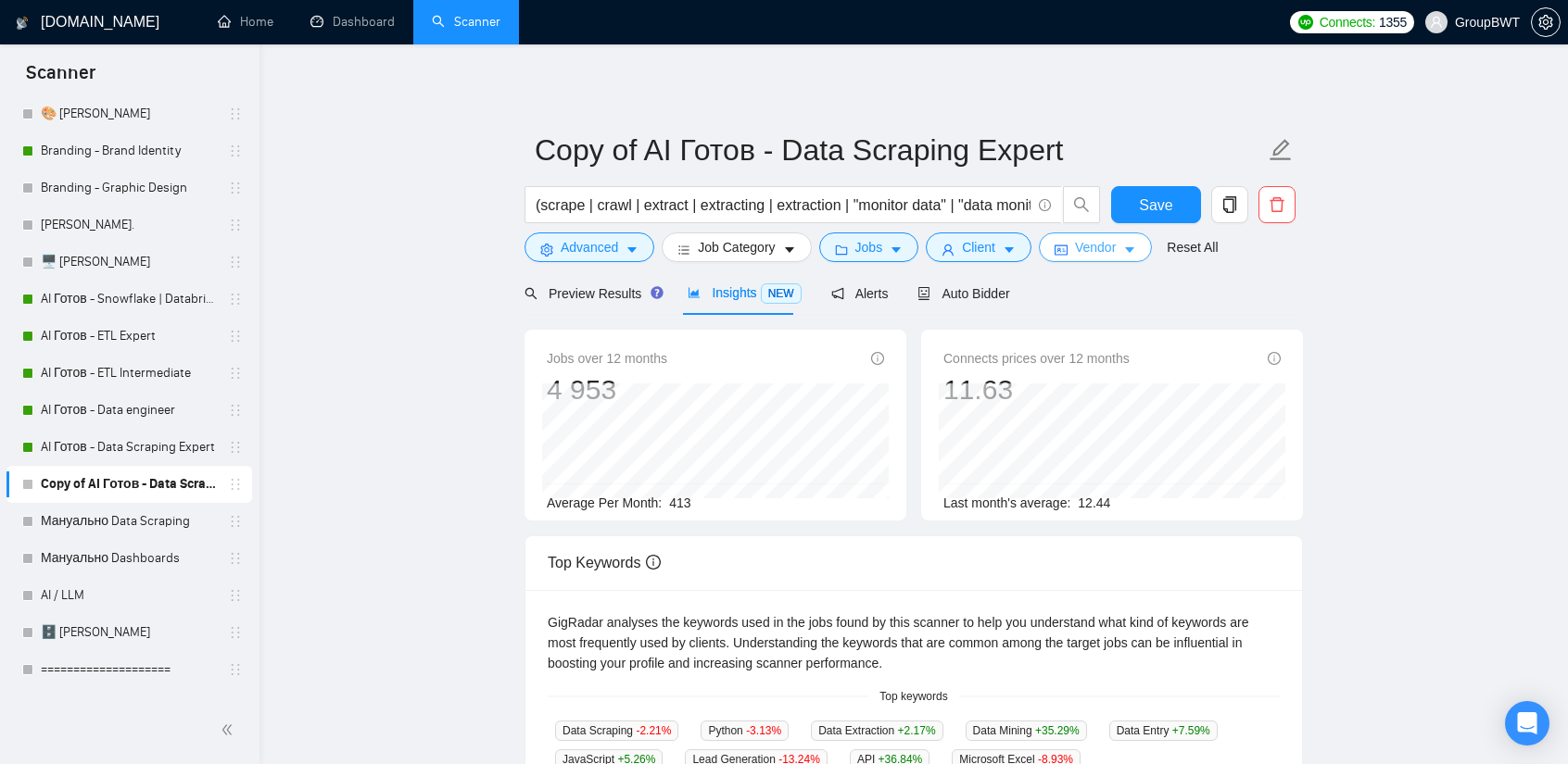
click at [1075, 245] on span "Vendor" at bounding box center [1095, 246] width 41 height 20
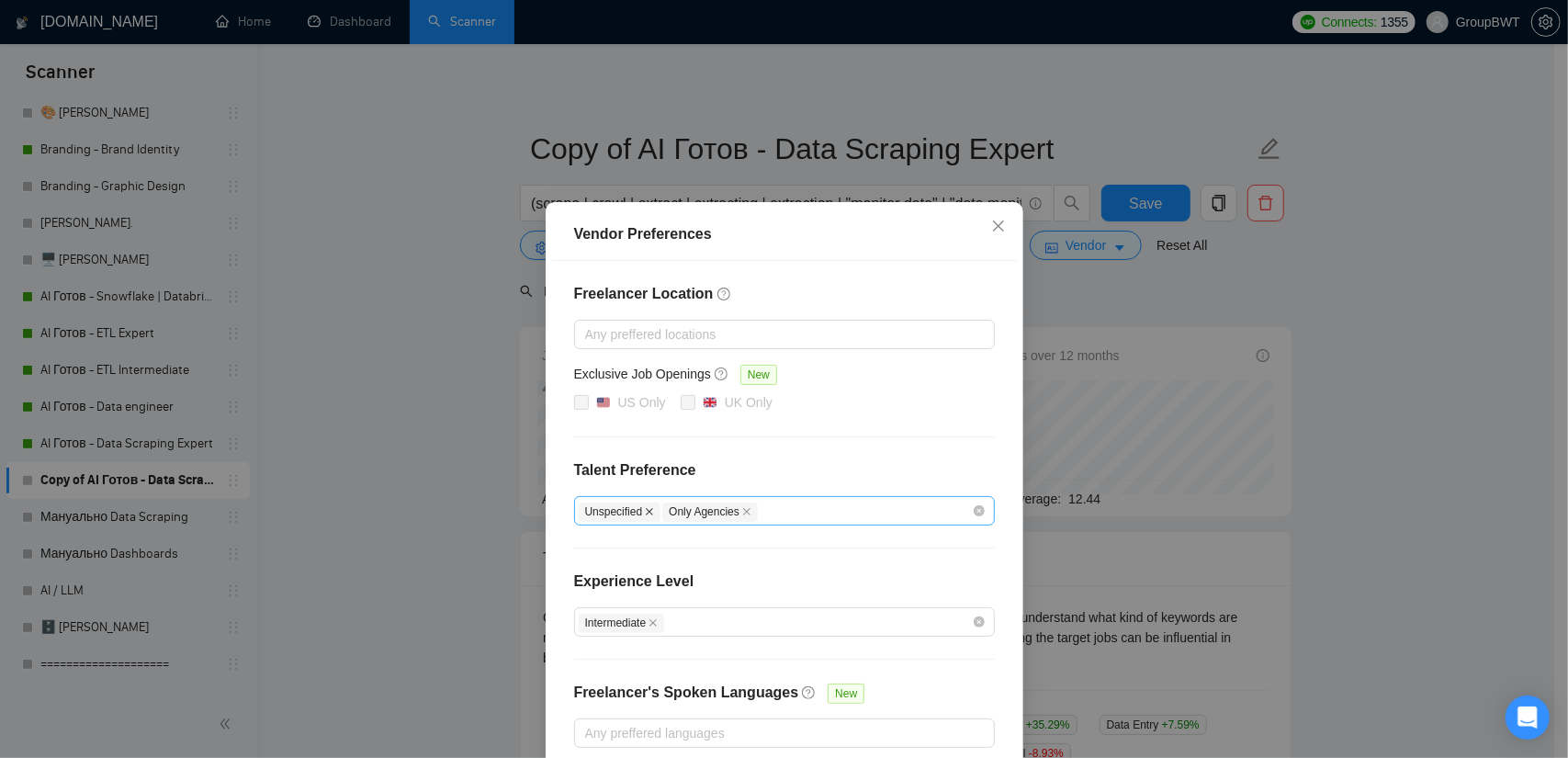
click at [645, 508] on icon "close" at bounding box center [650, 512] width 9 height 9
click at [1156, 322] on div "Vendor Preferences Freelancer Location Any preffered locations Exclusive Job Op…" at bounding box center [784, 379] width 1568 height 758
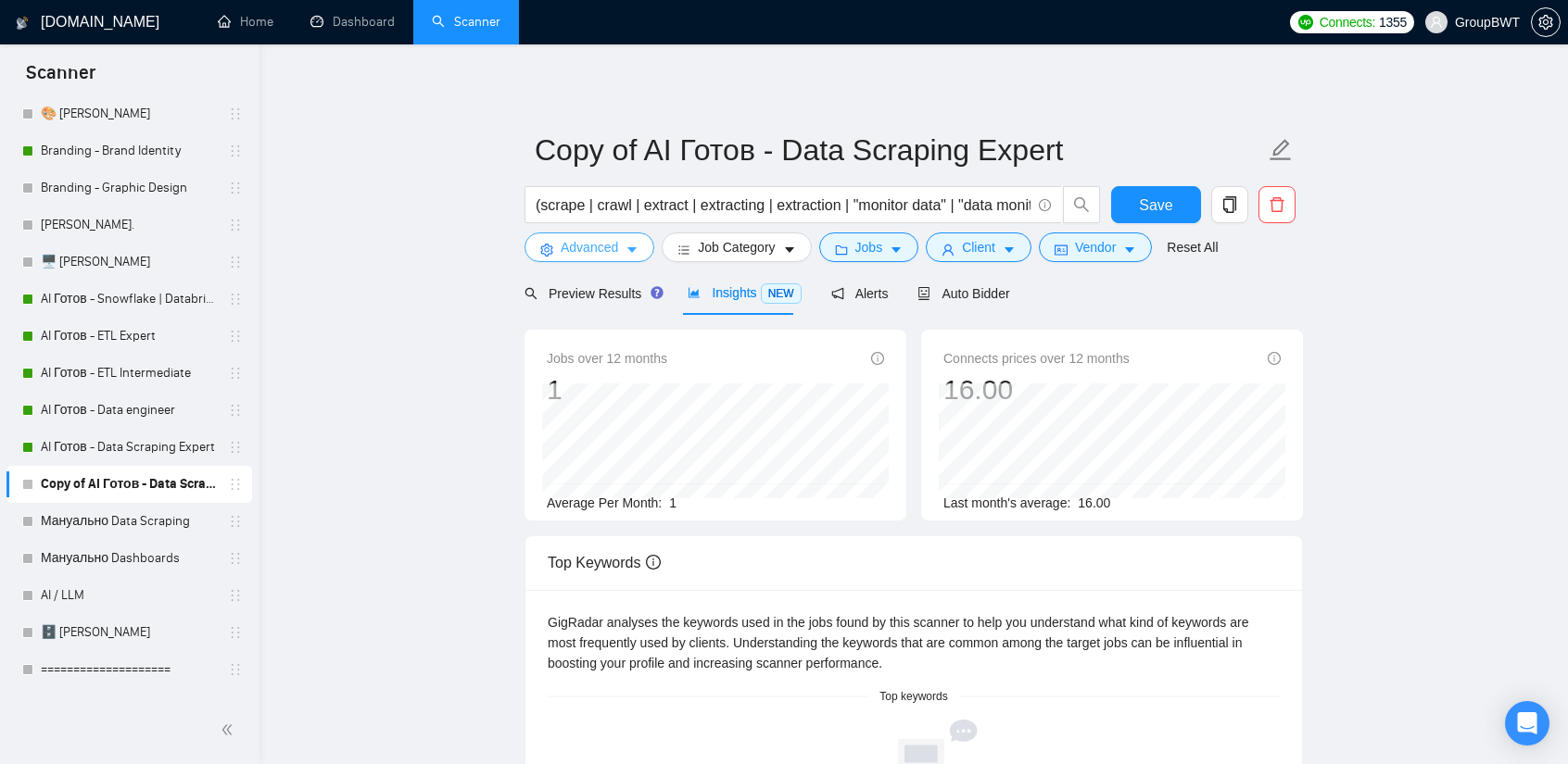
click at [626, 246] on icon "caret-down" at bounding box center [633, 250] width 13 height 13
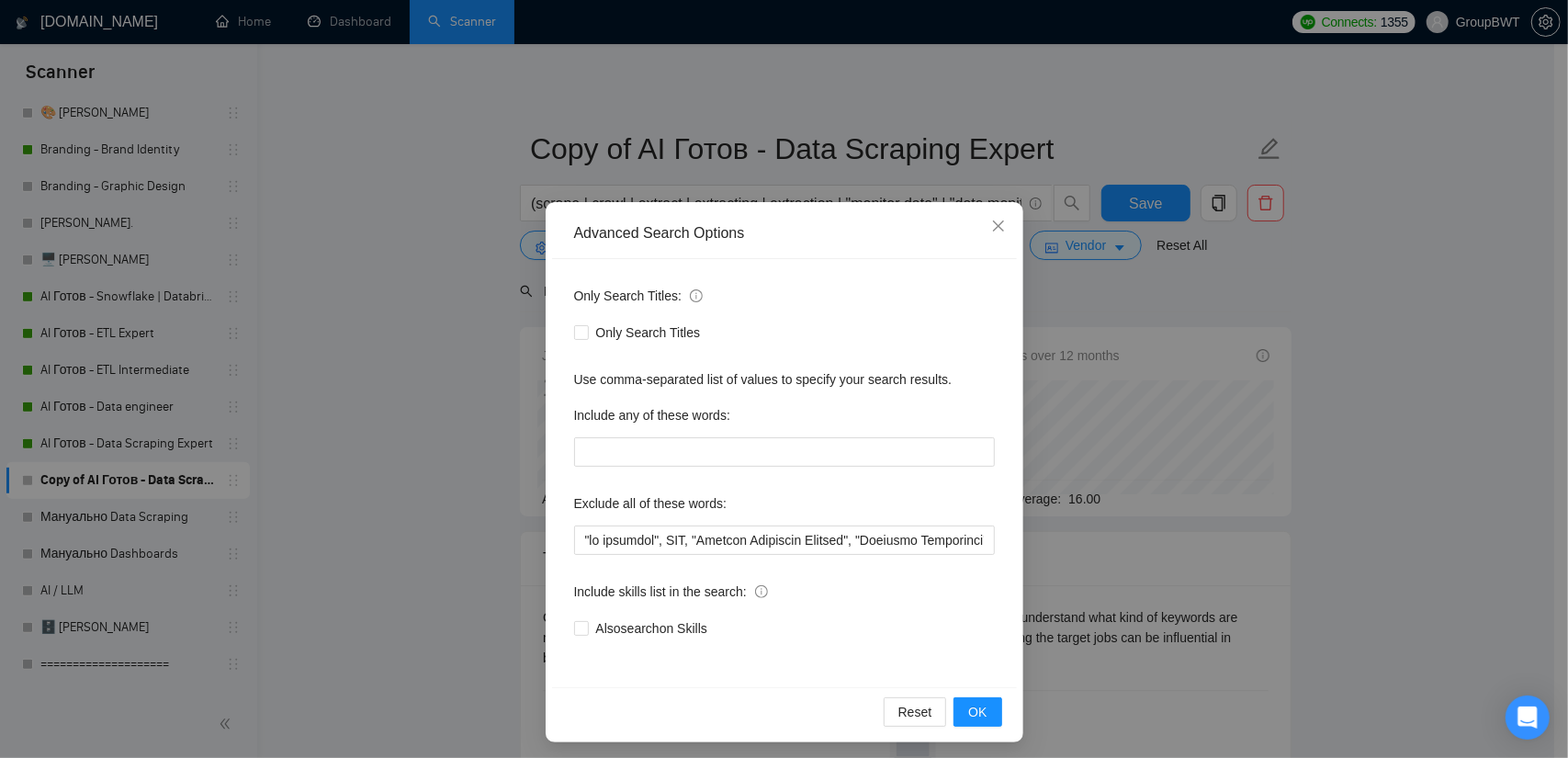
click at [438, 267] on div "Advanced Search Options Only Search Titles: Only Search Titles Use comma-separa…" at bounding box center [784, 379] width 1568 height 758
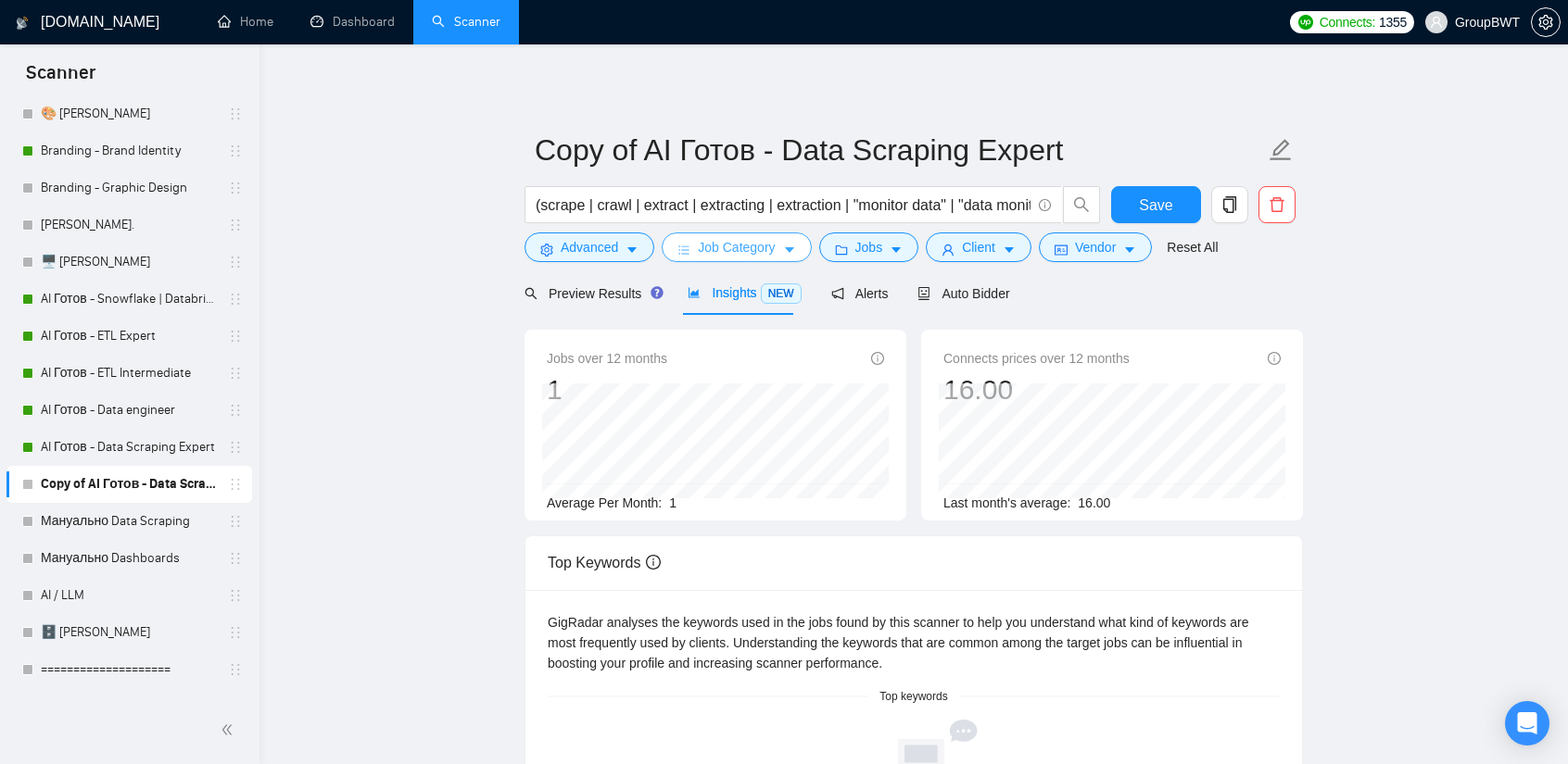
click at [758, 245] on span "Job Category" at bounding box center [736, 246] width 76 height 20
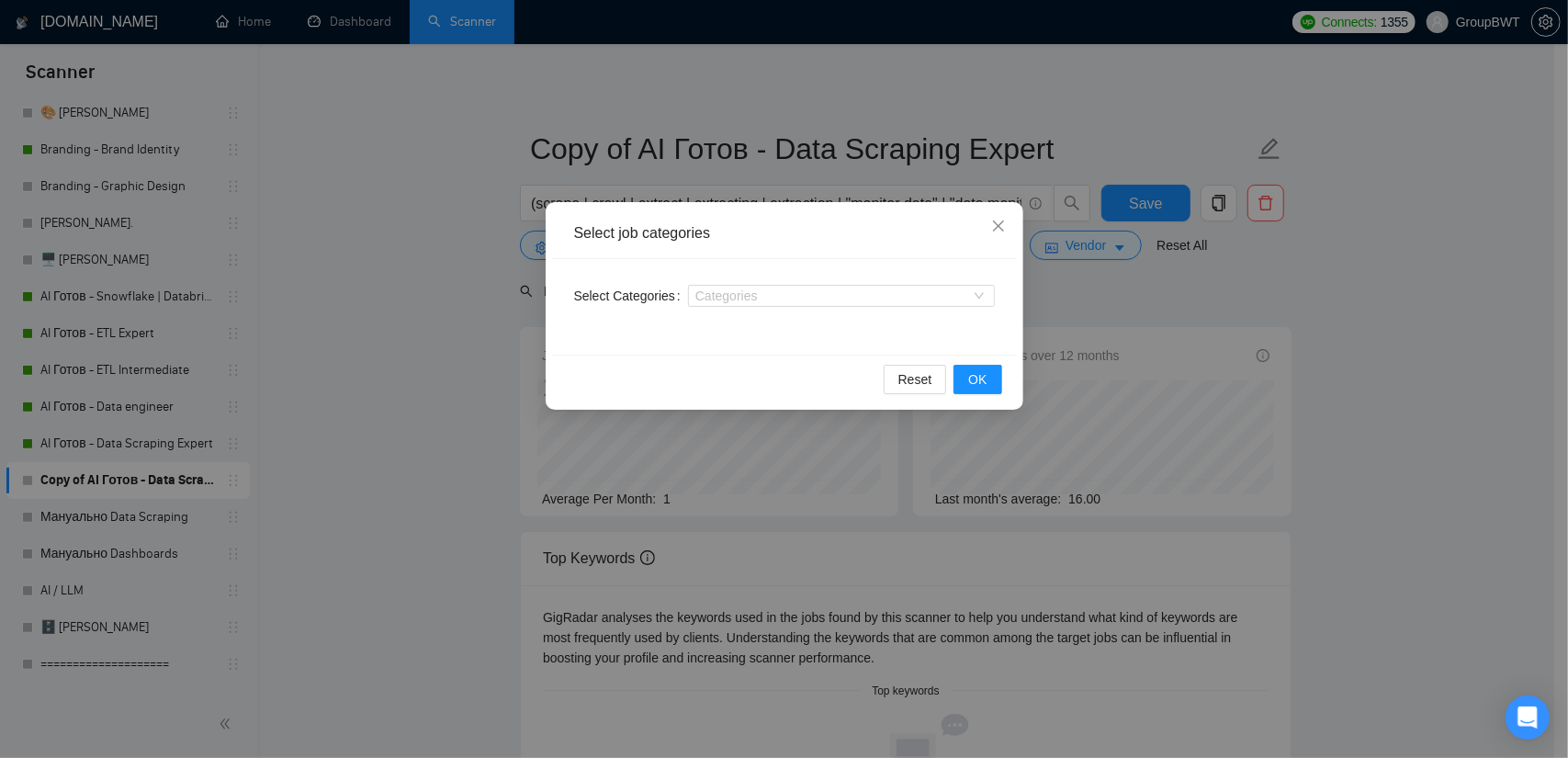
click at [387, 242] on div "Select job categories Select Categories Categories Reset OK" at bounding box center [784, 379] width 1568 height 758
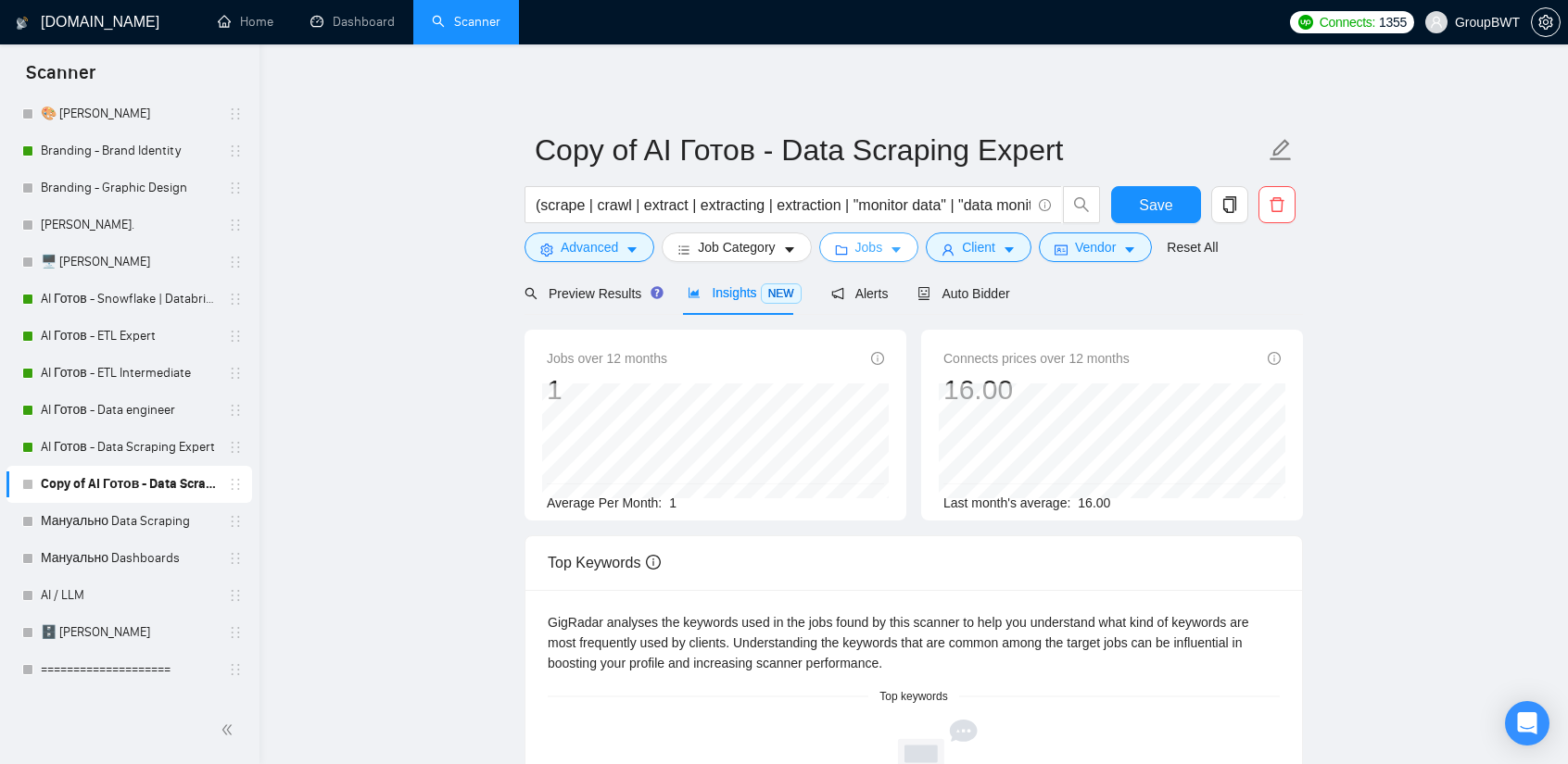
click at [869, 249] on span "Jobs" at bounding box center [869, 246] width 28 height 20
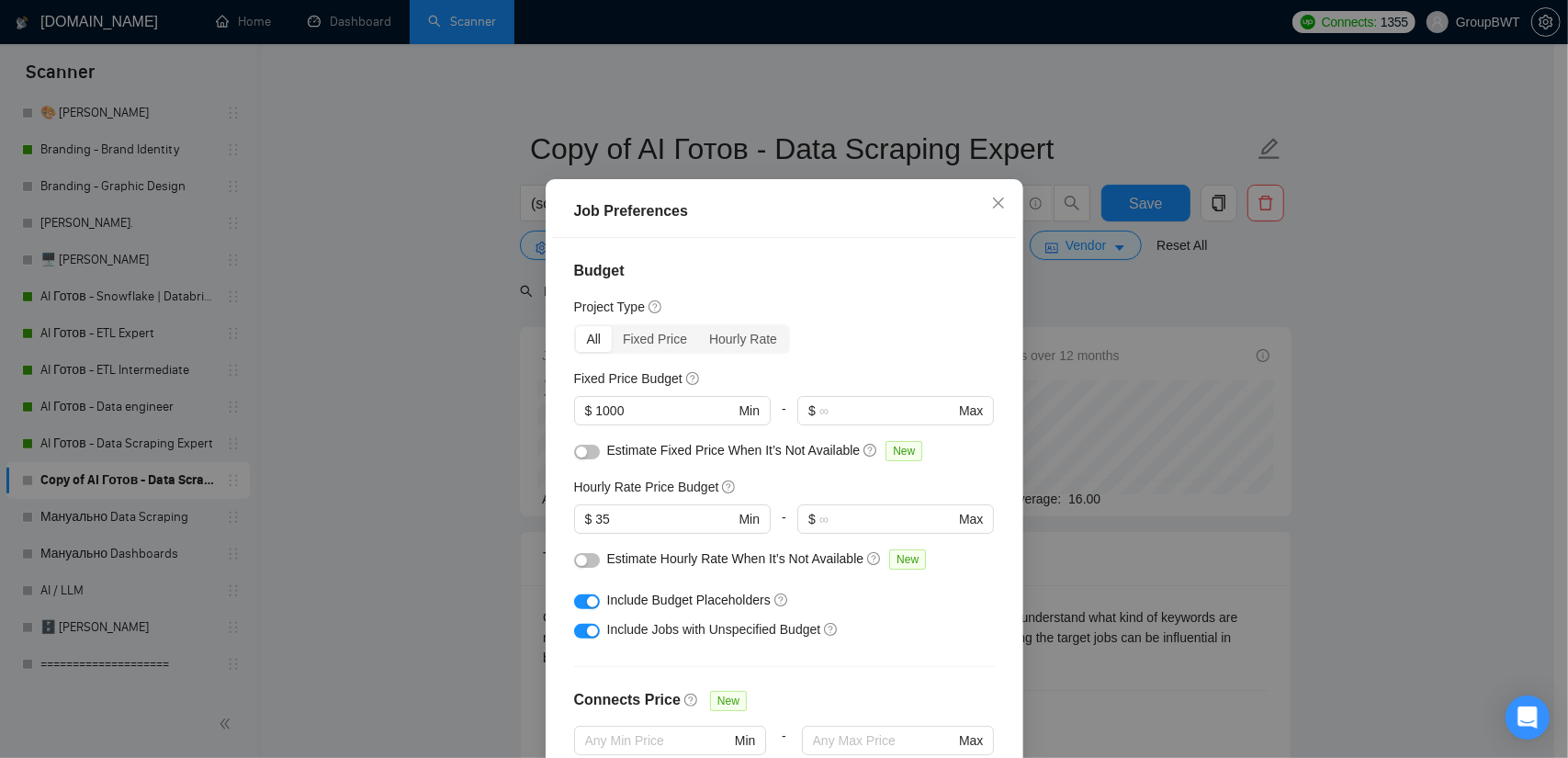
click at [1208, 328] on div "Job Preferences Budget Project Type All Fixed Price Hourly Rate Fixed Price Bud…" at bounding box center [784, 379] width 1568 height 758
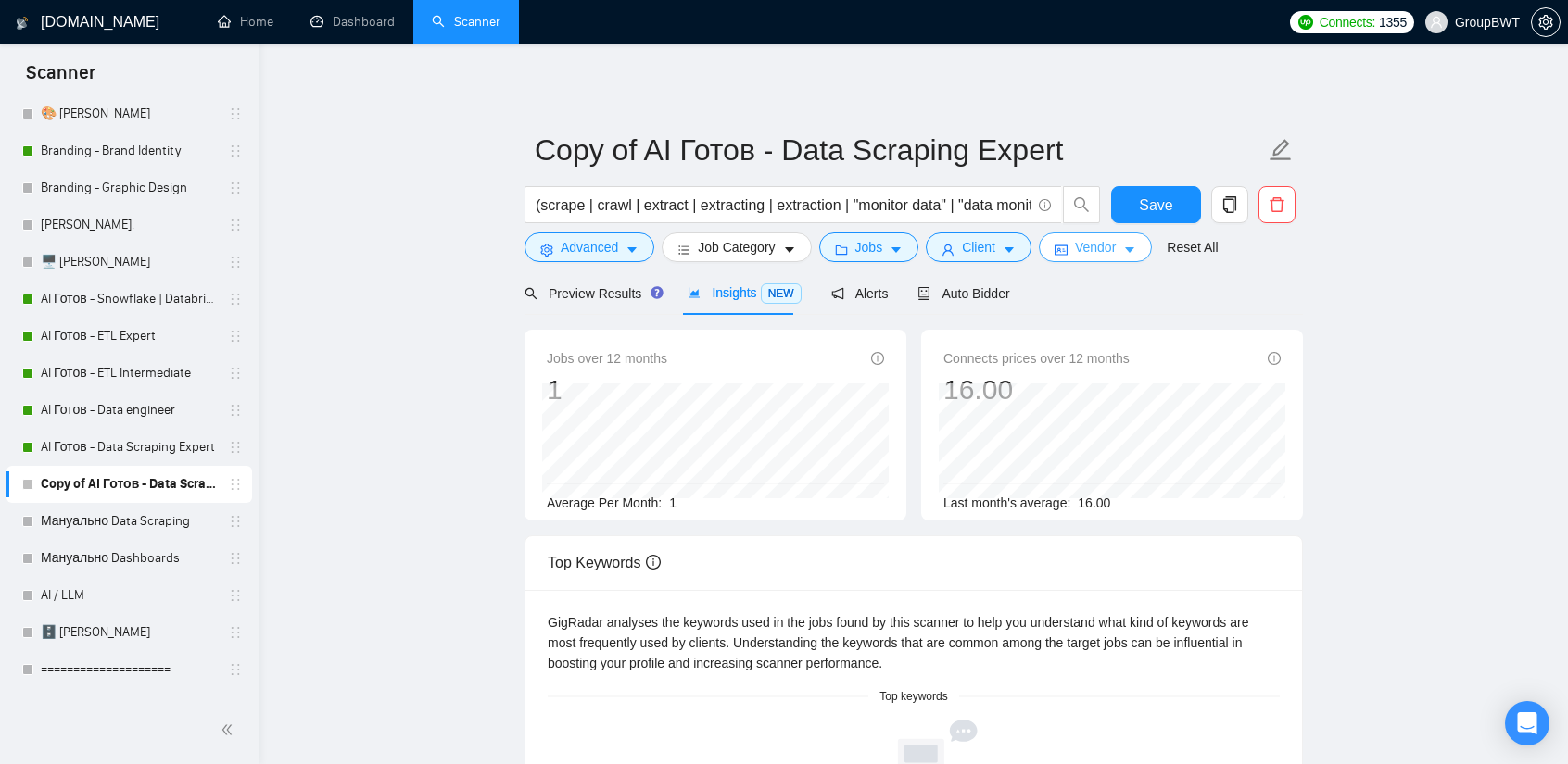
click at [1099, 246] on span "Vendor" at bounding box center [1095, 246] width 41 height 20
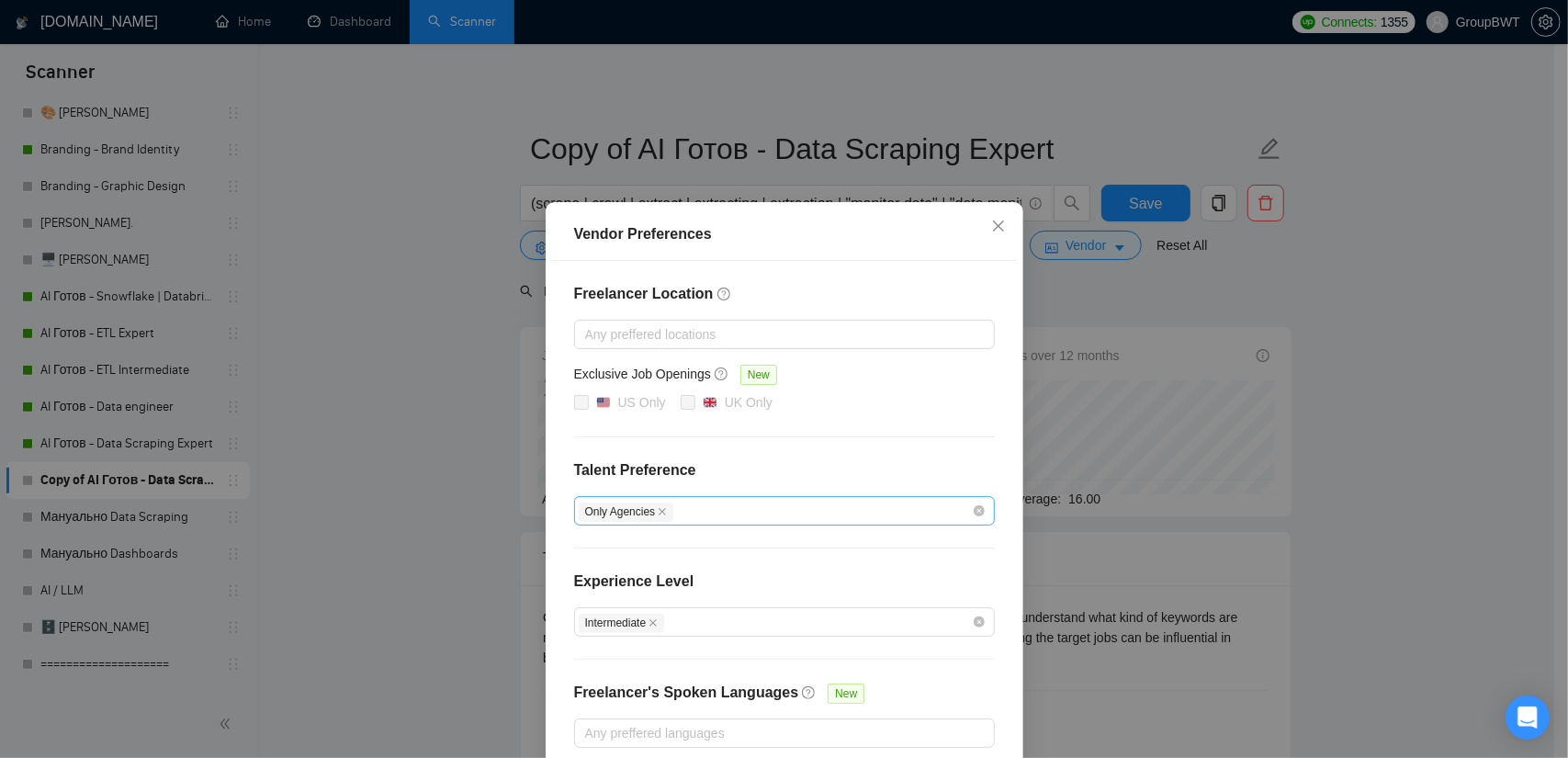
click at [818, 502] on div "Only Agencies" at bounding box center [775, 511] width 393 height 22
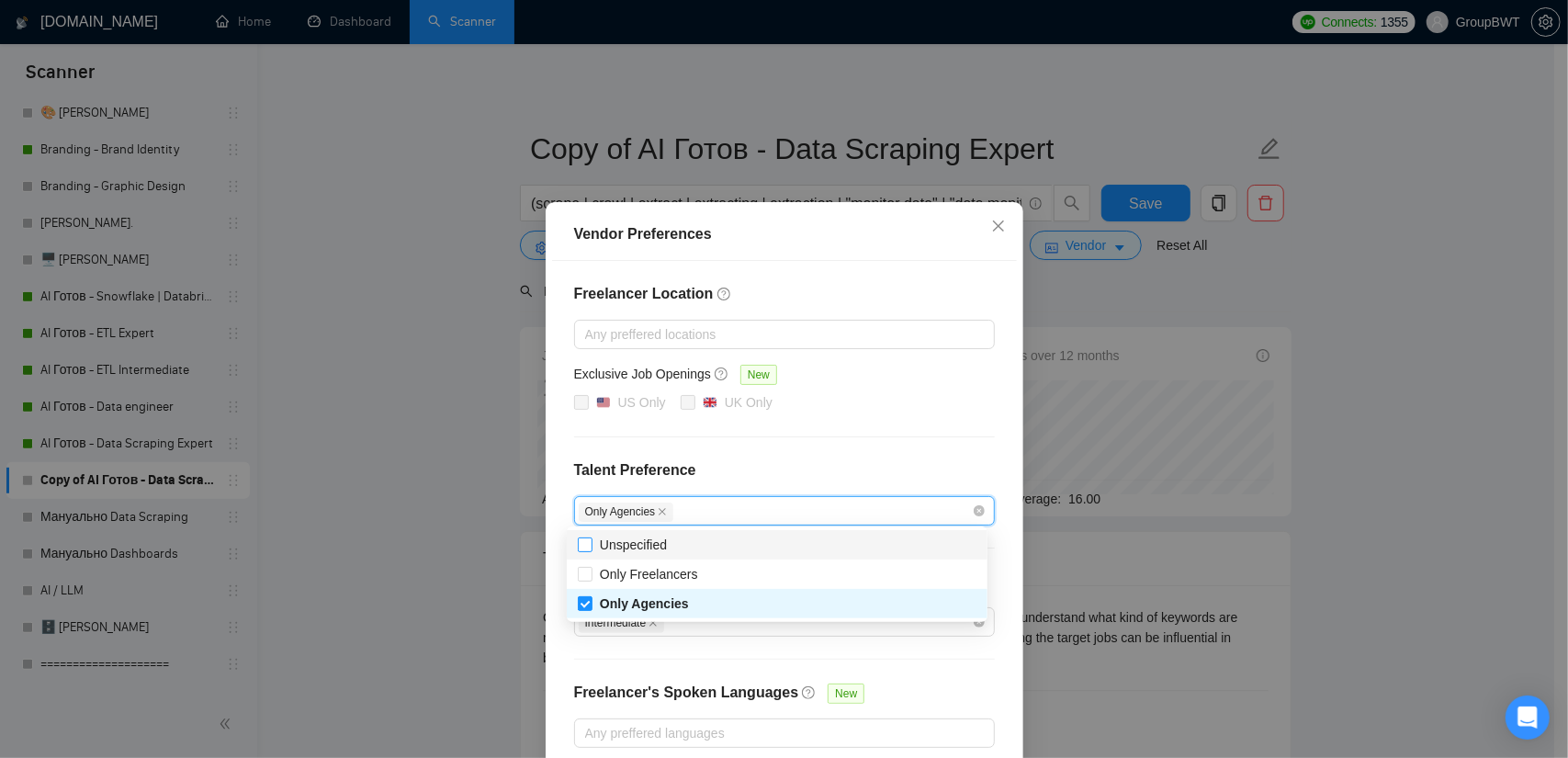
click at [583, 548] on input "Unspecified" at bounding box center [585, 544] width 13 height 13
checkbox input "true"
click at [889, 442] on div "Freelancer Location Any preffered locations Exclusive Job Openings New US Only …" at bounding box center [784, 514] width 465 height 509
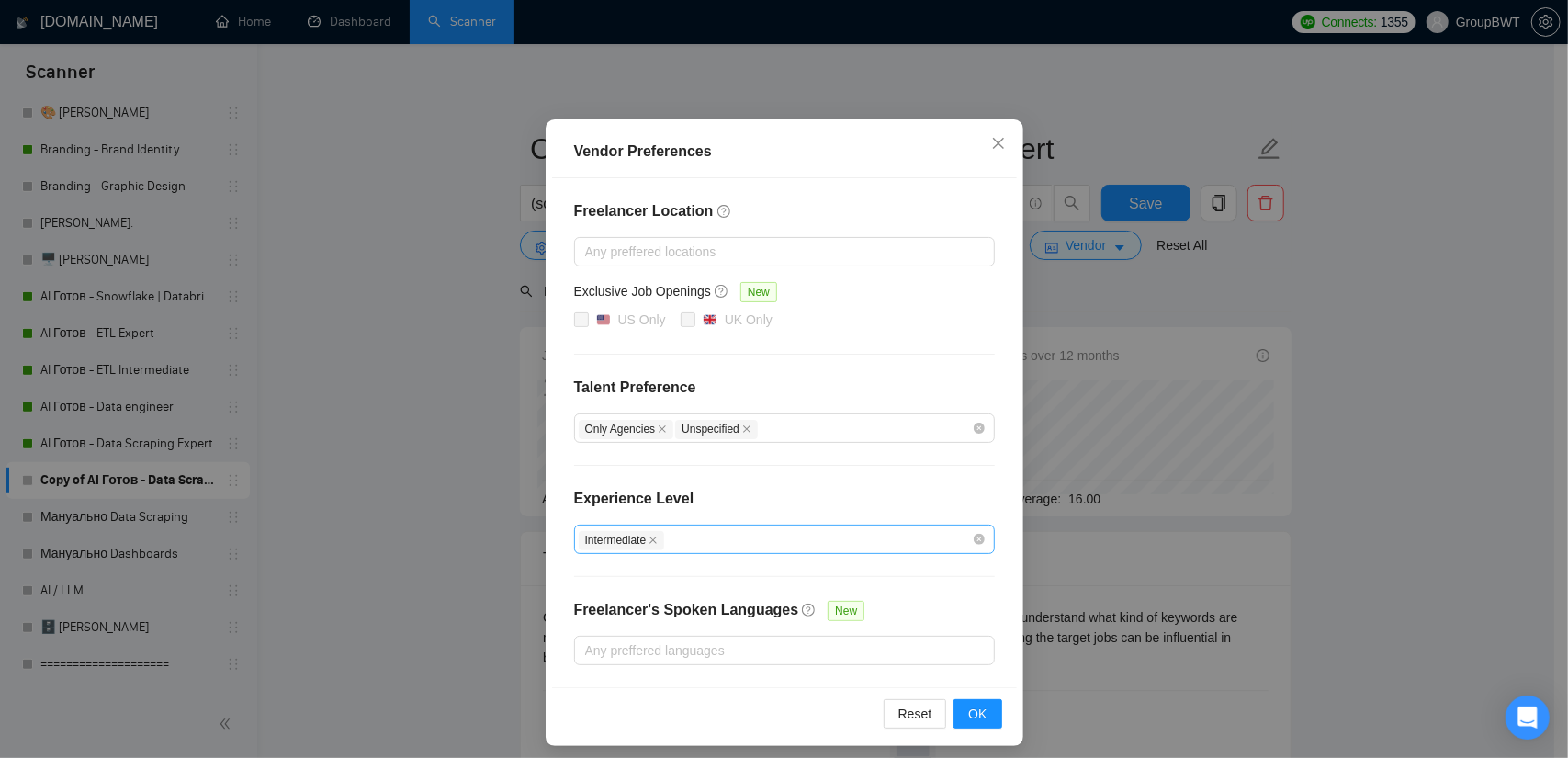
scroll to position [88, 0]
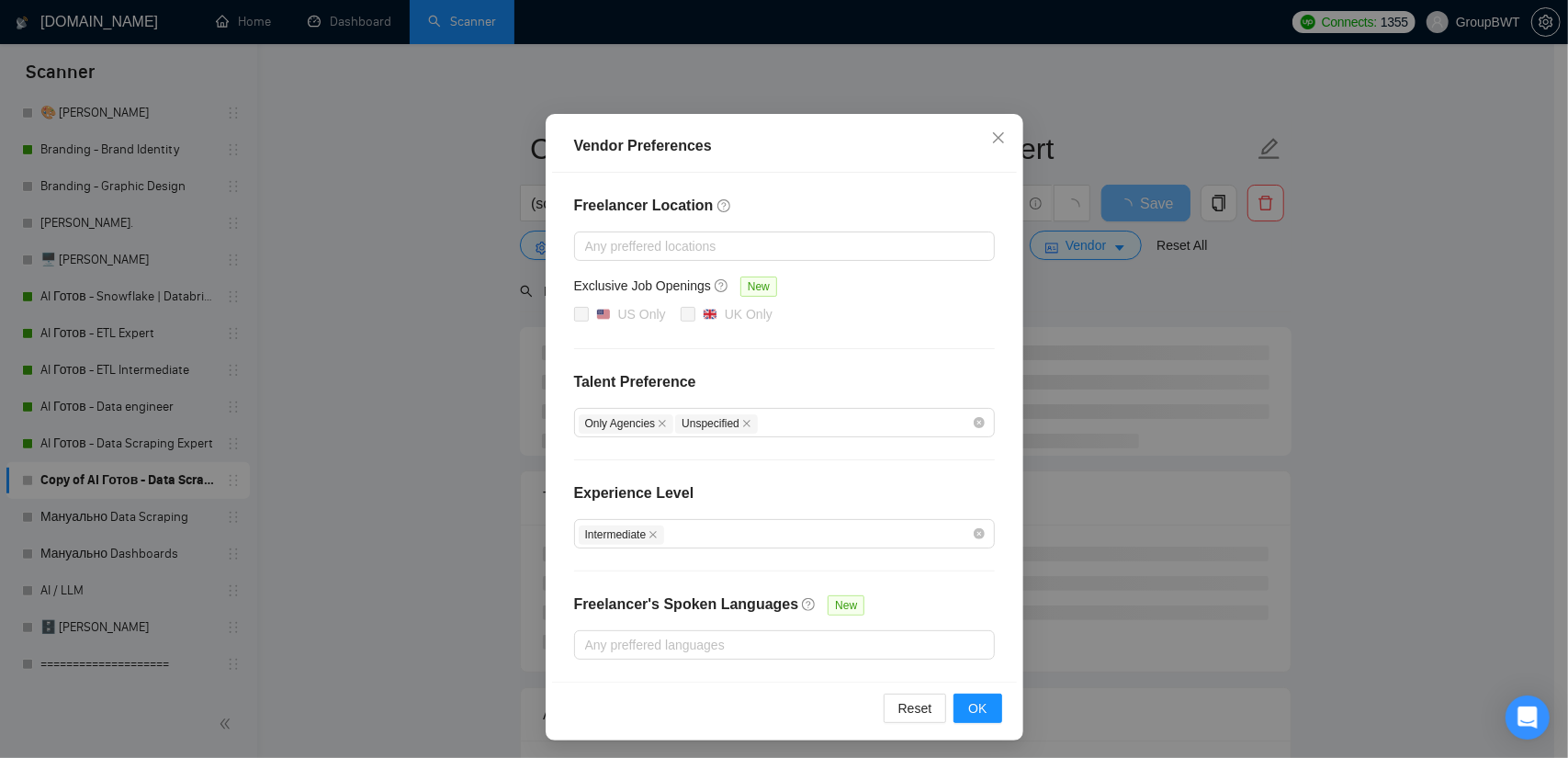
click at [1356, 408] on div "Vendor Preferences Freelancer Location Any preffered locations Exclusive Job Op…" at bounding box center [784, 379] width 1568 height 758
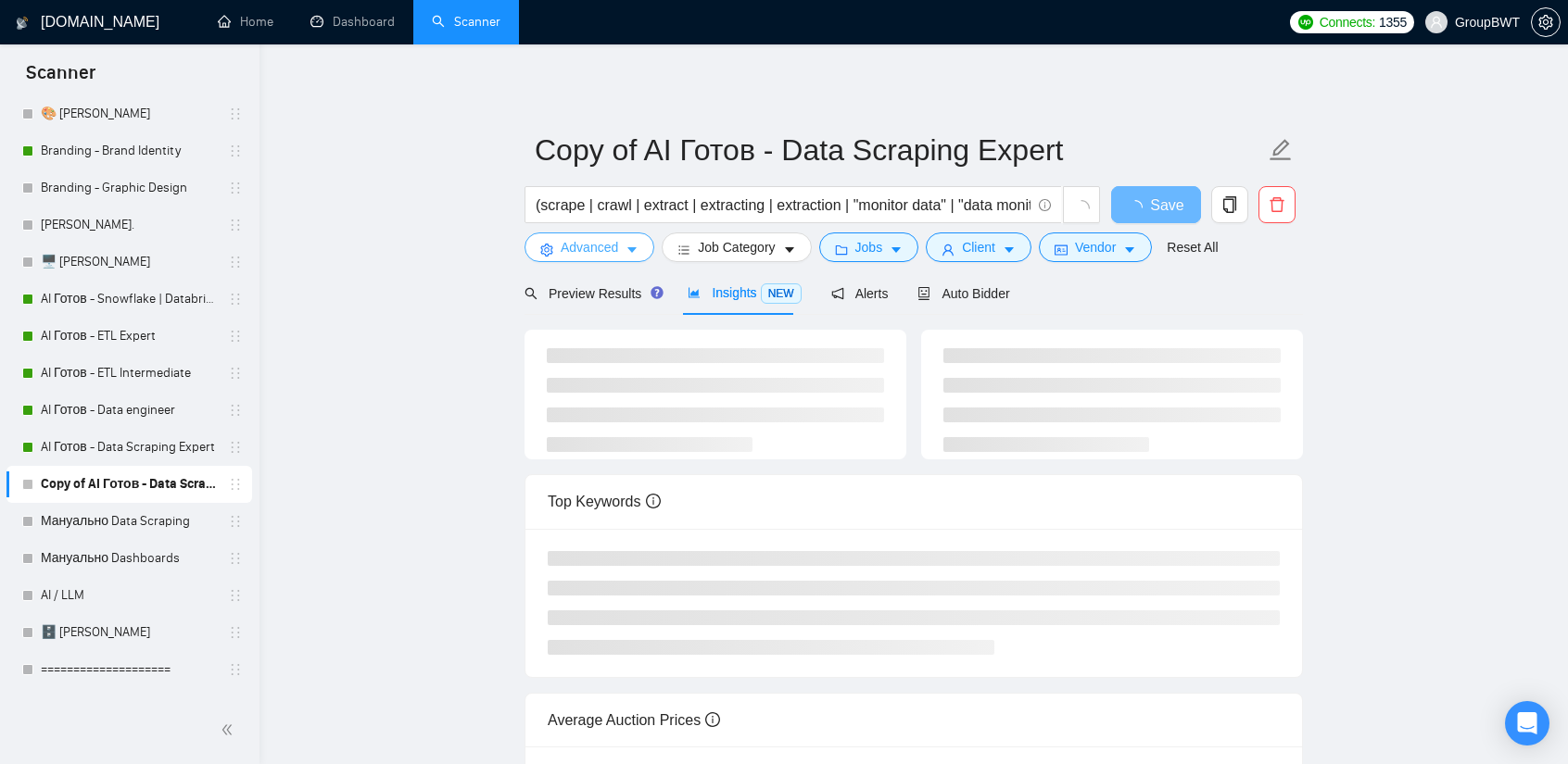
click at [612, 237] on span "Advanced" at bounding box center [590, 246] width 57 height 20
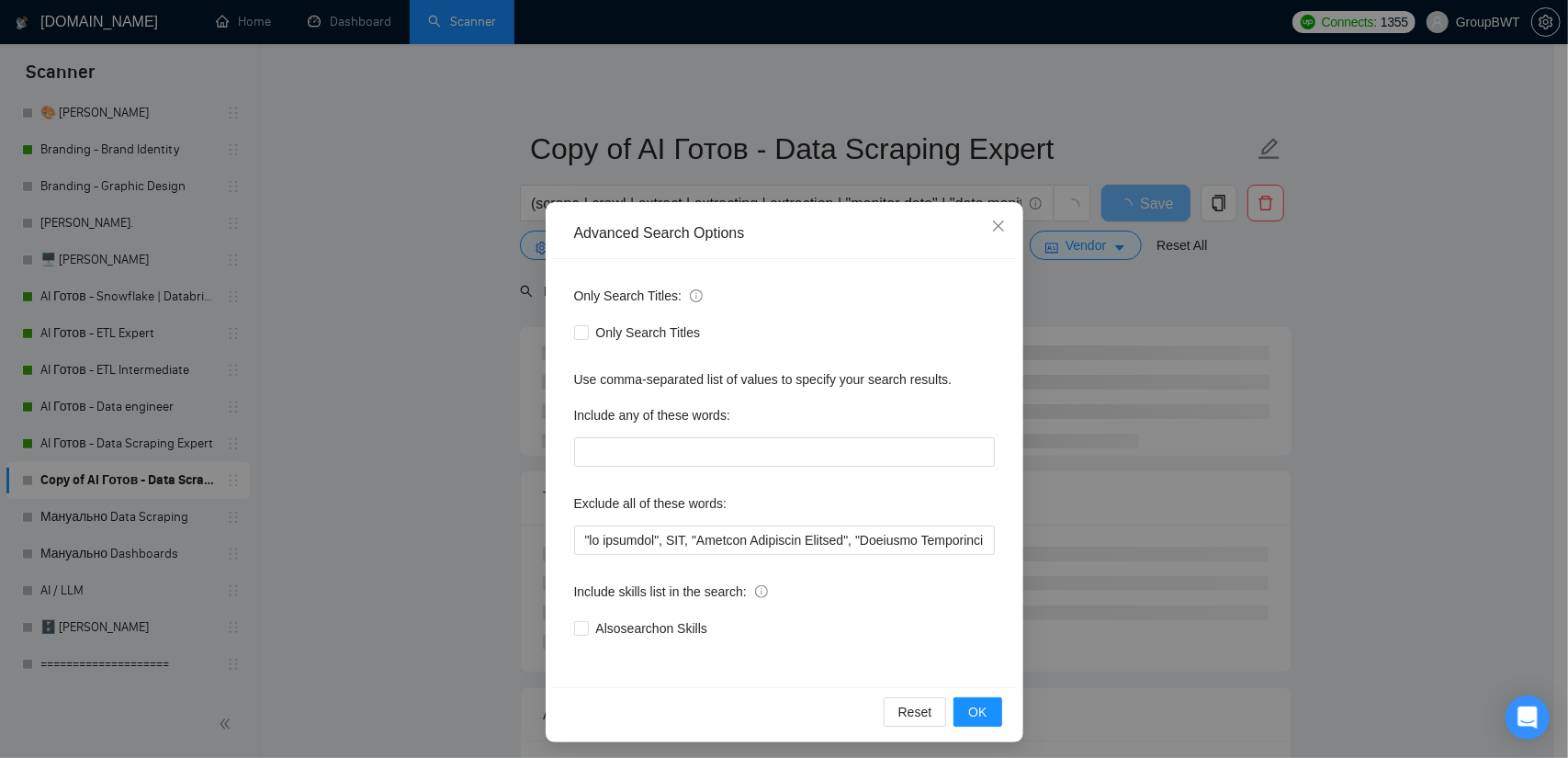
click at [472, 279] on div "Advanced Search Options Only Search Titles: Only Search Titles Use comma-separa…" at bounding box center [784, 379] width 1568 height 758
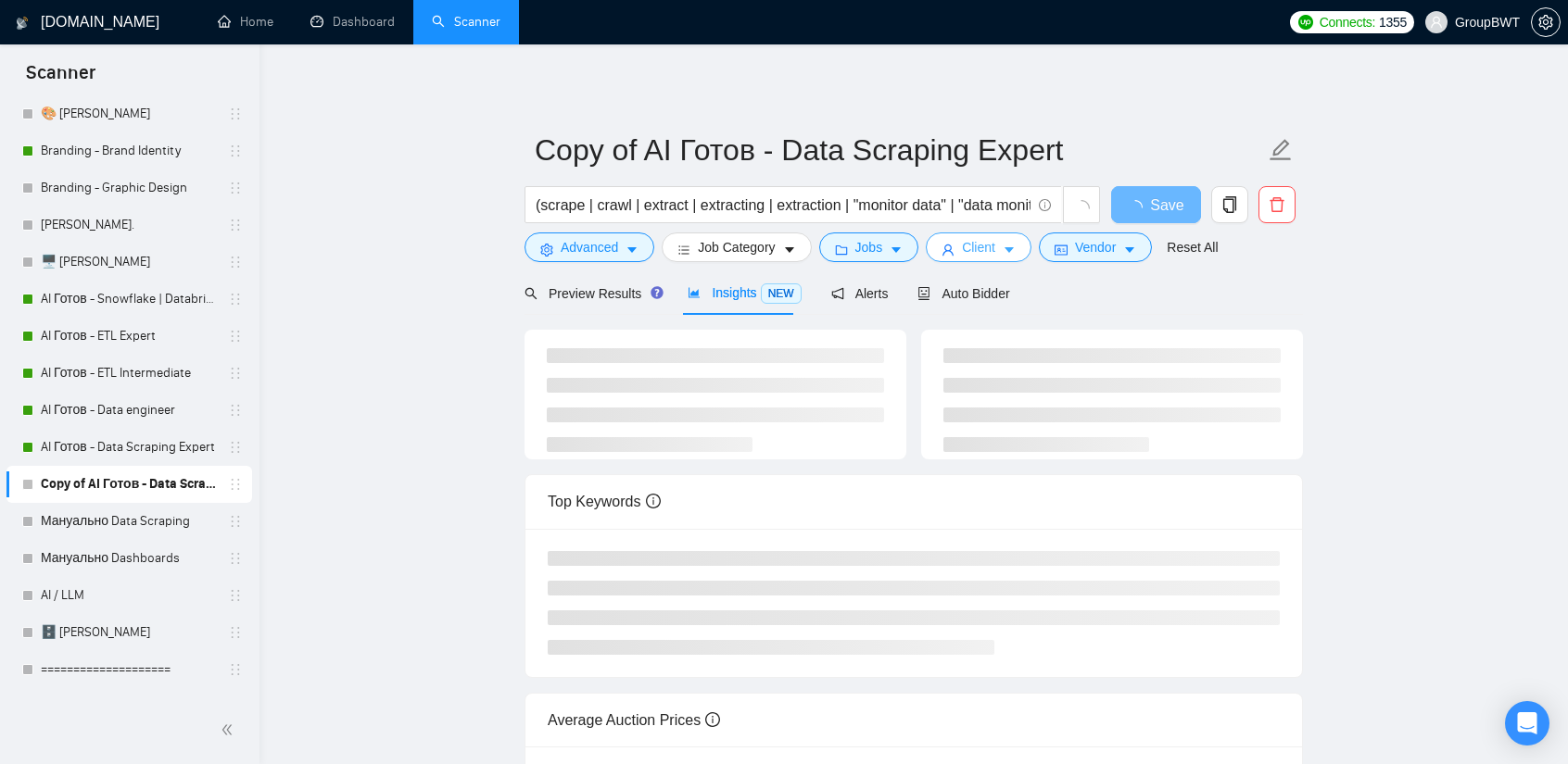
click at [1002, 243] on span "caret-down" at bounding box center [1009, 249] width 13 height 14
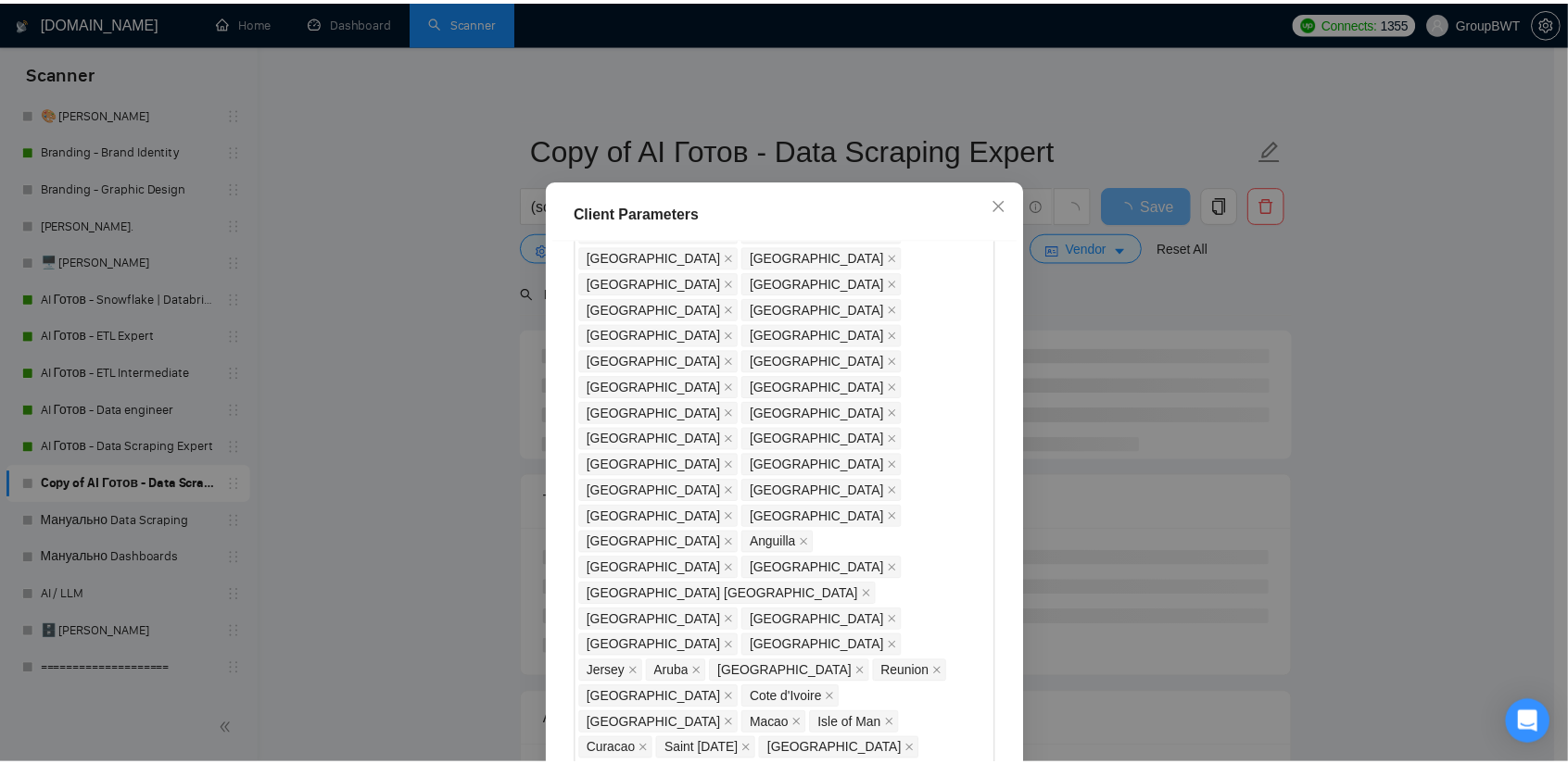
scroll to position [1177, 0]
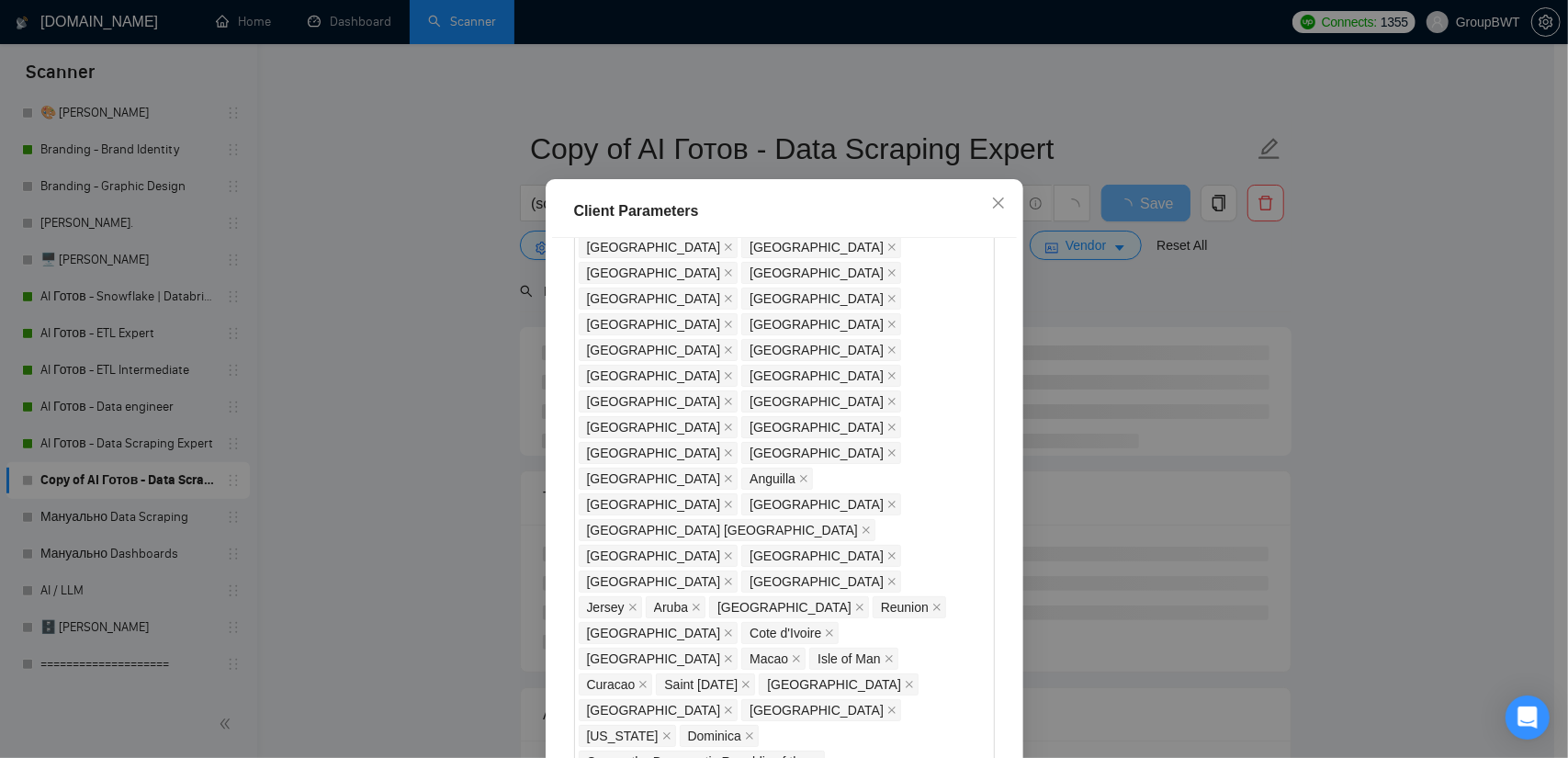
checkbox input "true"
click at [428, 397] on div "Client Parameters Client Location Include Client Countries Select Exclude Clien…" at bounding box center [784, 379] width 1568 height 758
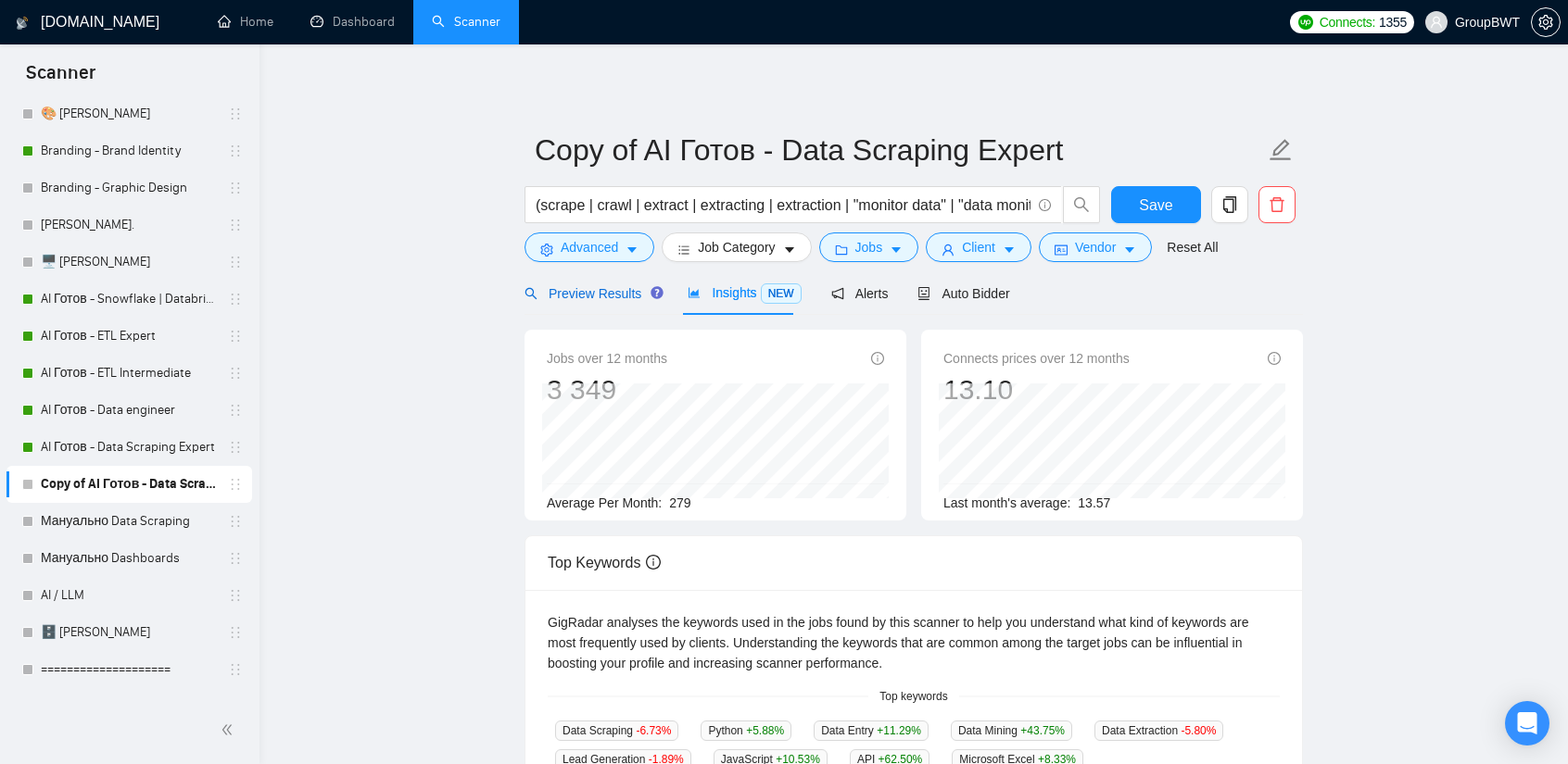
click at [598, 298] on span "Preview Results" at bounding box center [591, 294] width 134 height 15
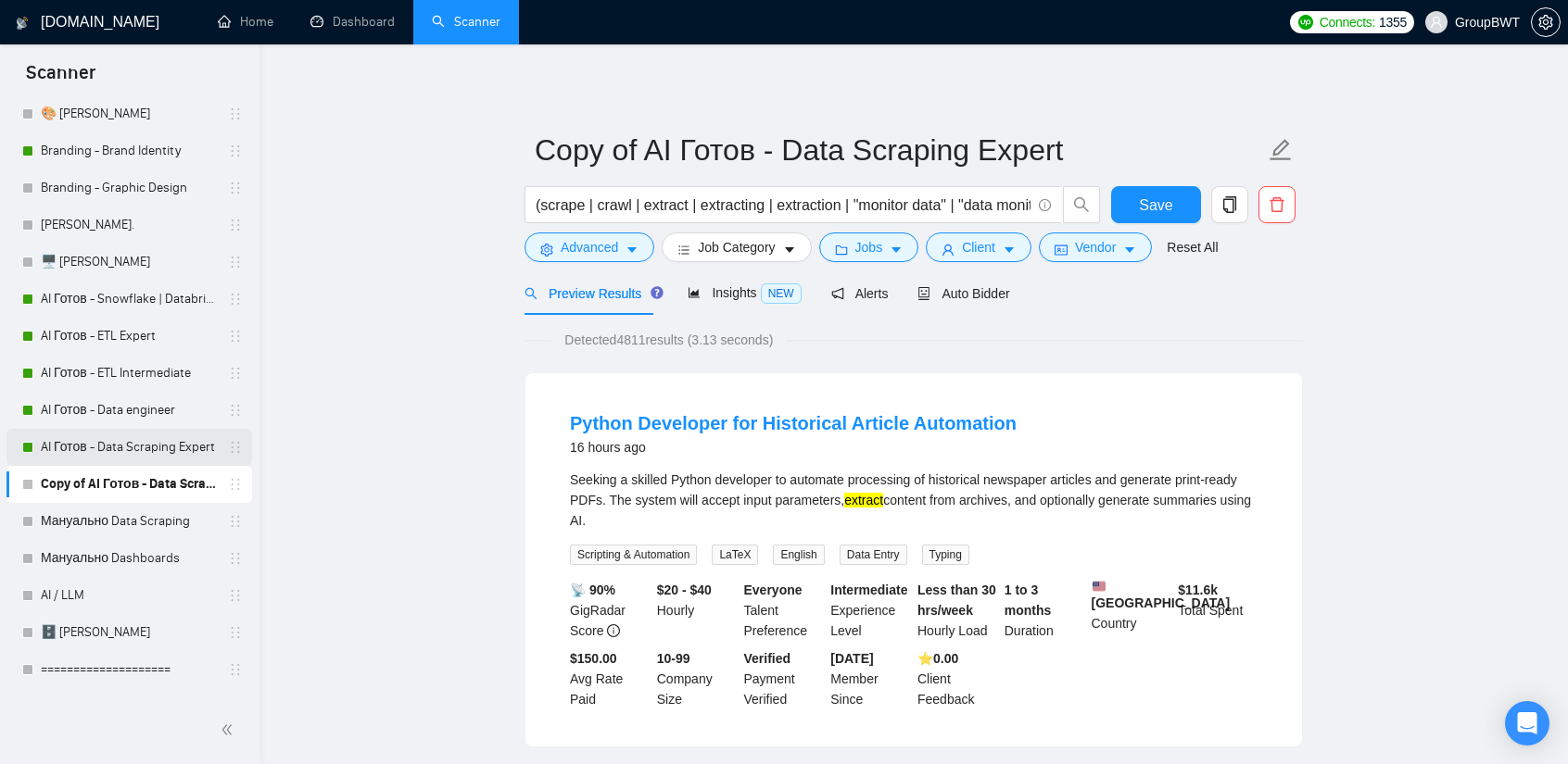
click at [136, 445] on link "AI Готов - Data Scraping Expert" at bounding box center [129, 447] width 176 height 37
click at [945, 303] on div "Auto Bidder" at bounding box center [963, 293] width 92 height 44
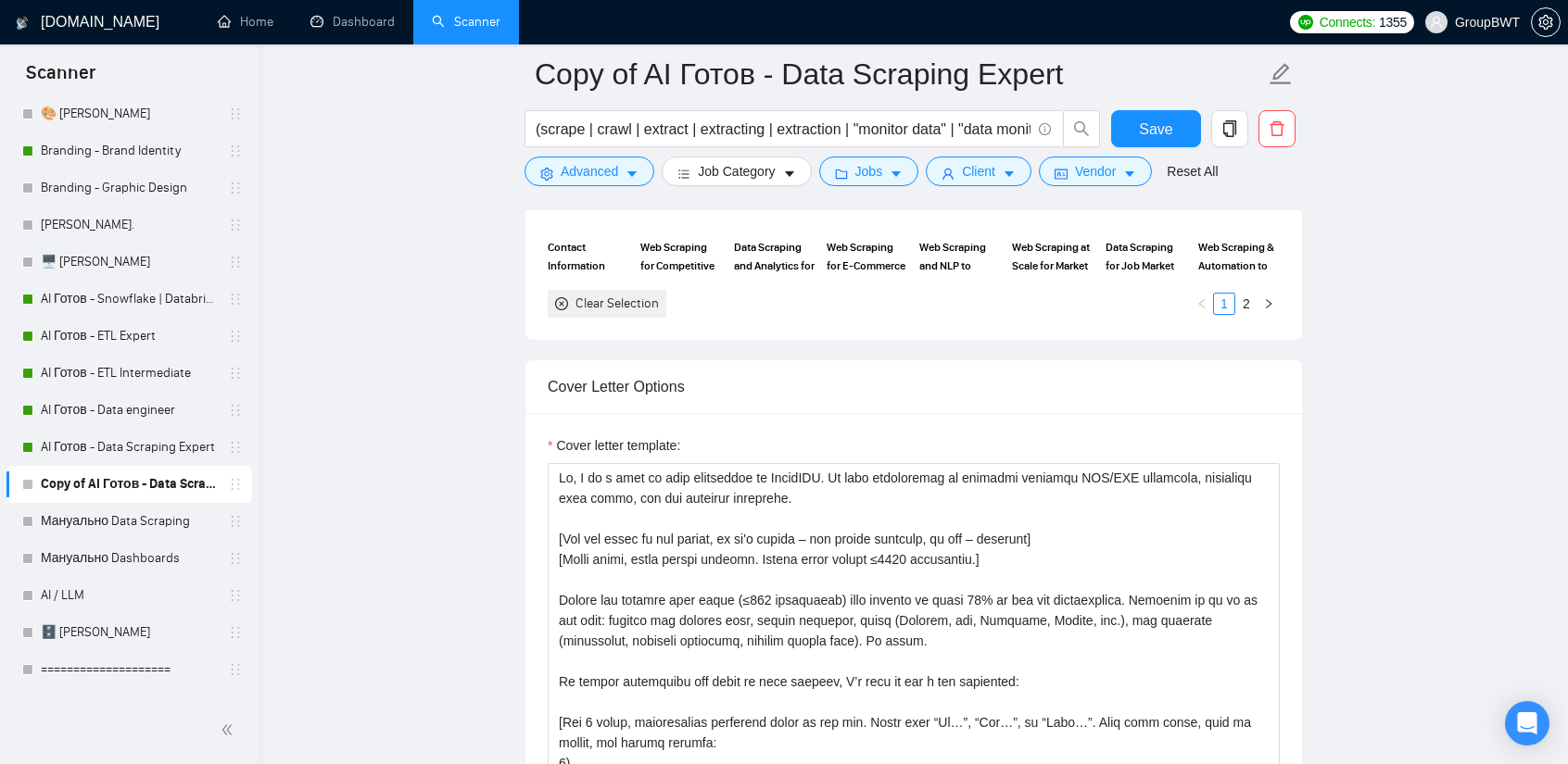
scroll to position [2131, 0]
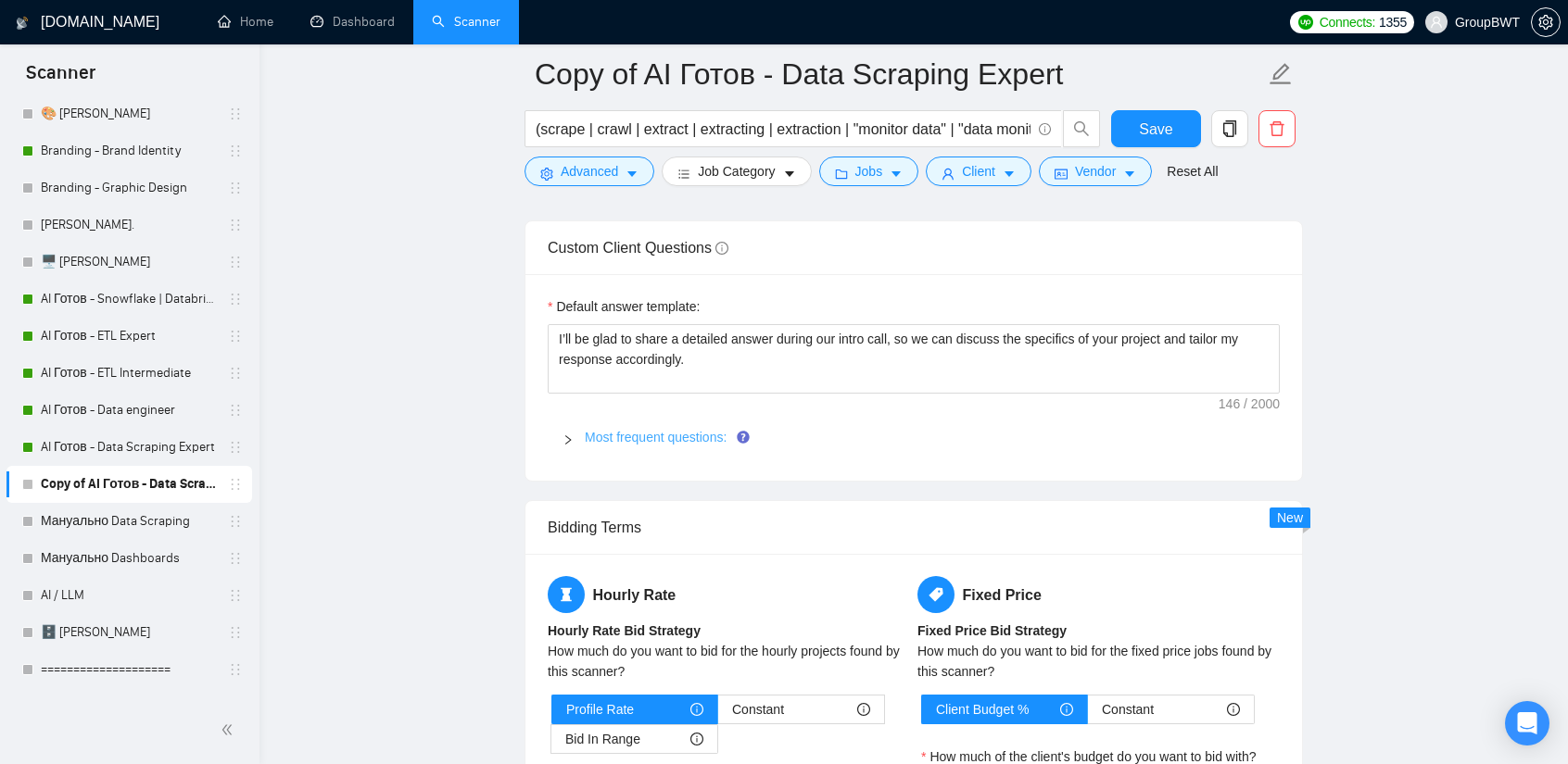
click at [636, 430] on link "Most frequent questions:" at bounding box center [655, 437] width 141 height 15
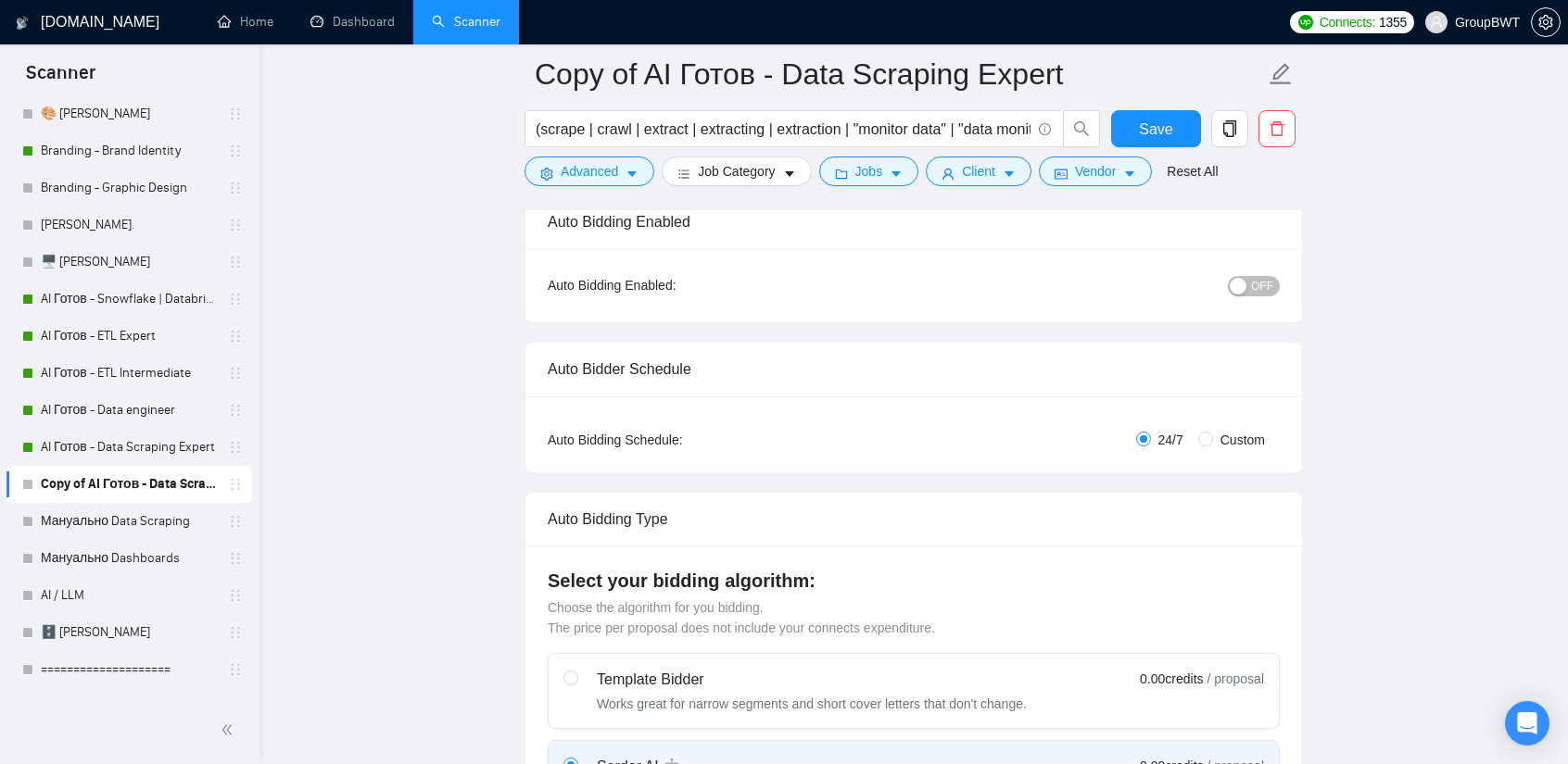
scroll to position [0, 0]
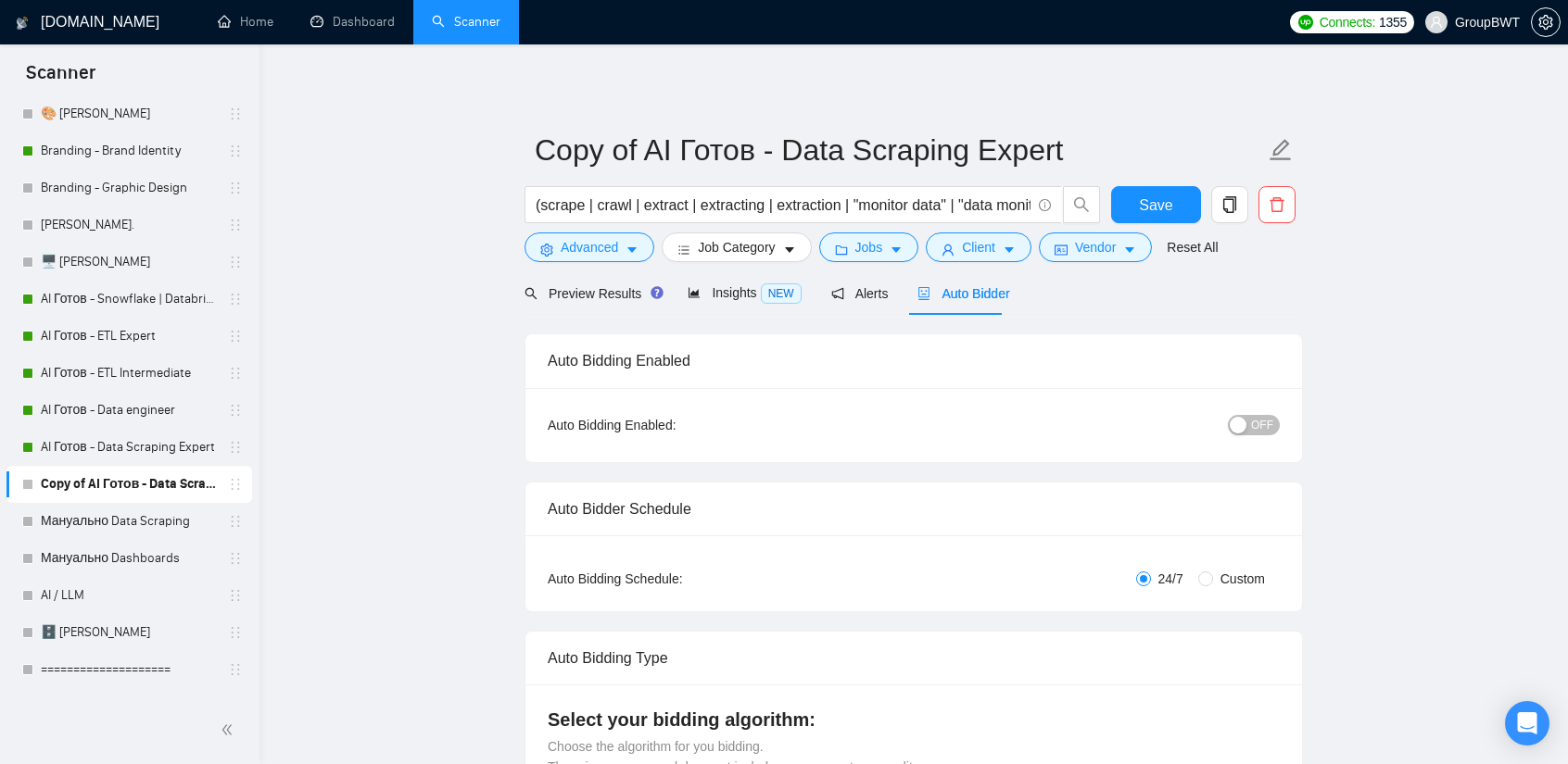
click at [1245, 416] on div "button" at bounding box center [1237, 424] width 16 height 16
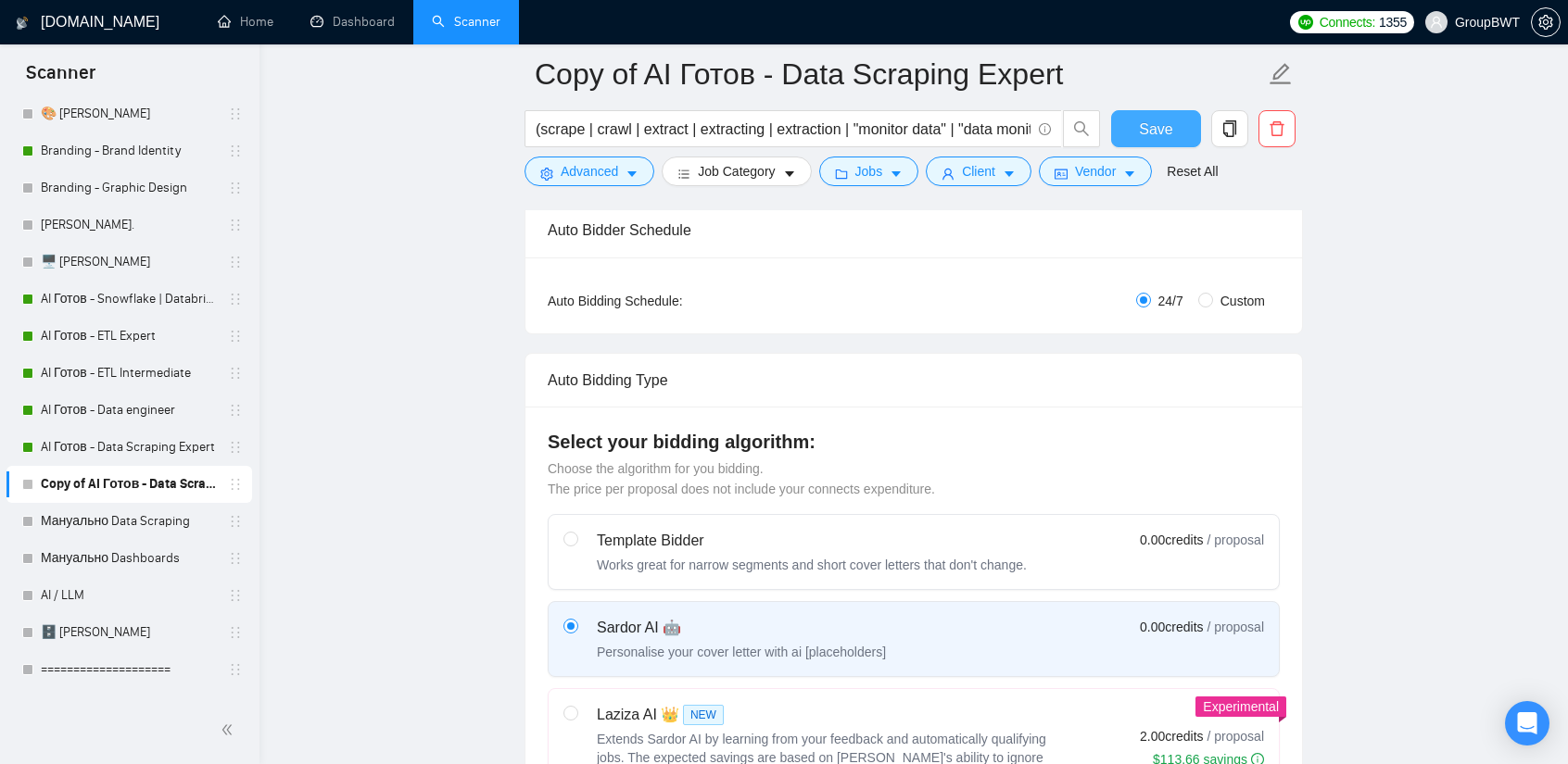
scroll to position [278, 0]
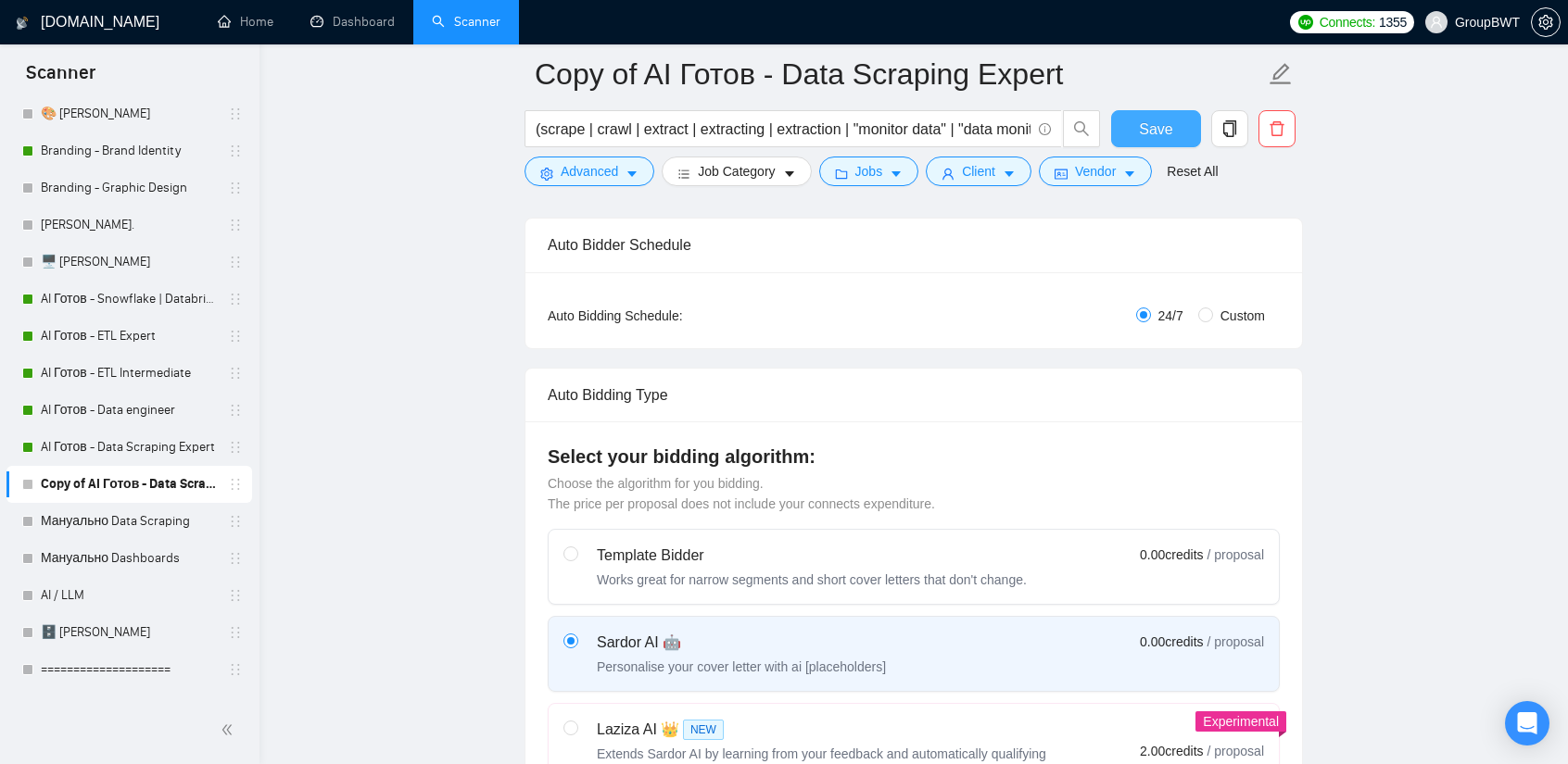
click at [1170, 125] on span "Save" at bounding box center [1155, 129] width 33 height 23
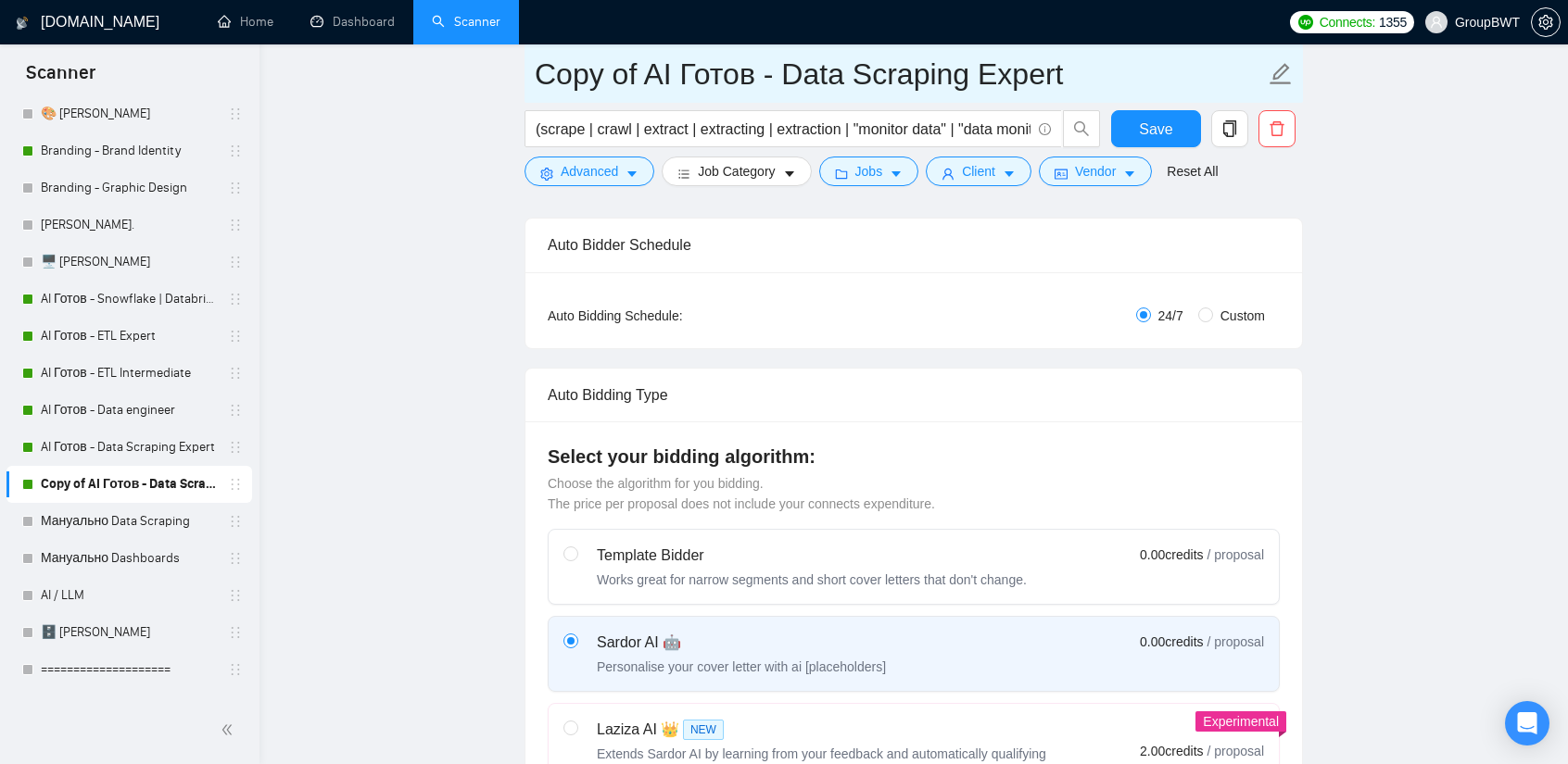
drag, startPoint x: 653, startPoint y: 74, endPoint x: 512, endPoint y: 72, distance: 141.0
drag, startPoint x: 977, startPoint y: 80, endPoint x: 874, endPoint y: 74, distance: 103.2
click at [874, 74] on input "AI Готов - Data Scraping Expert" at bounding box center [900, 74] width 730 height 46
click at [919, 72] on input "AI Готов - Data Scraping Inteemediate" at bounding box center [900, 74] width 730 height 46
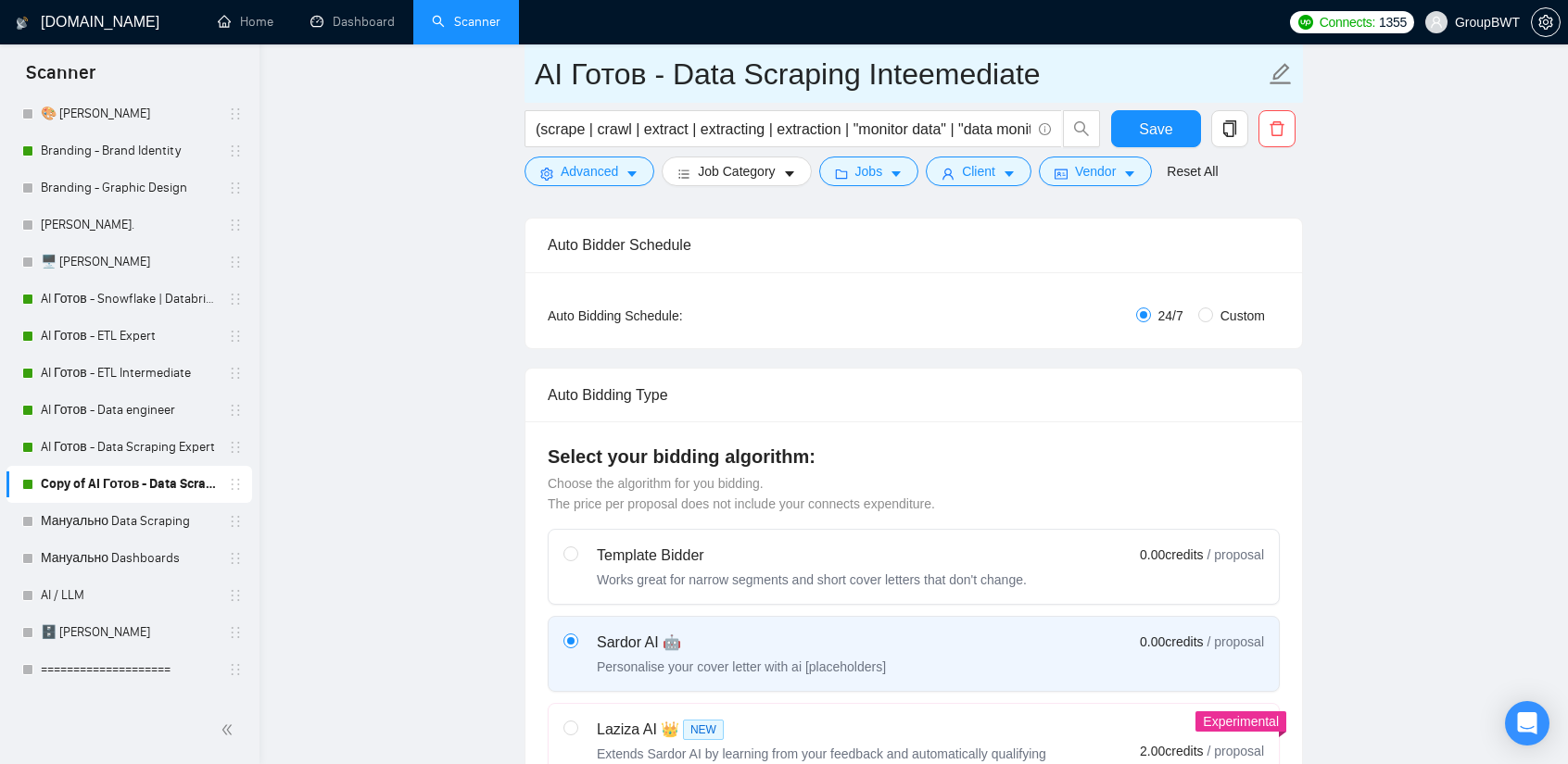
click at [930, 72] on input "AI Готов - Data Scraping Inteemediate" at bounding box center [900, 74] width 730 height 46
type input "AI Готов - Data Scraping Intermediate"
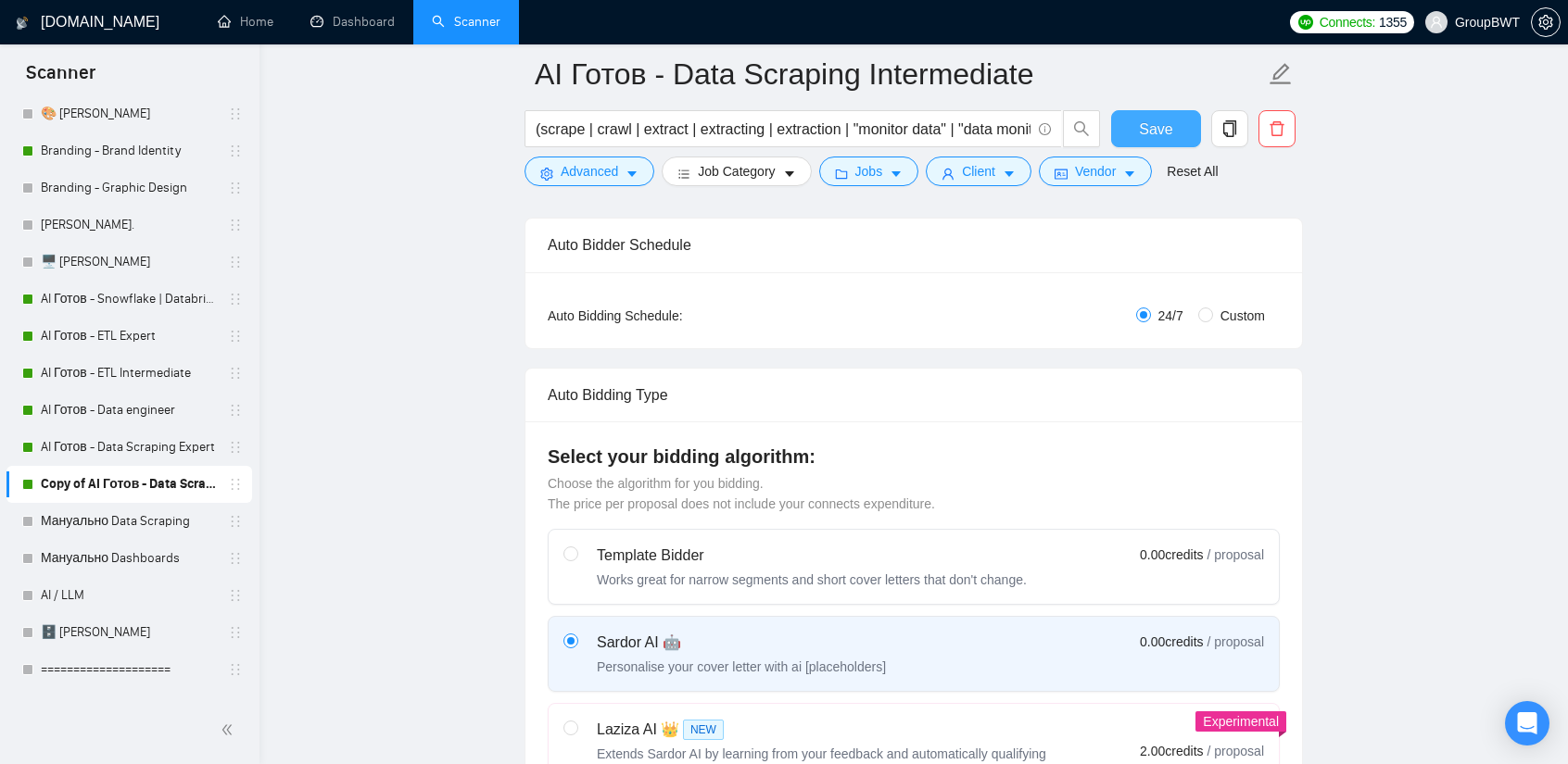
click at [1139, 127] on button "Save" at bounding box center [1156, 128] width 90 height 37
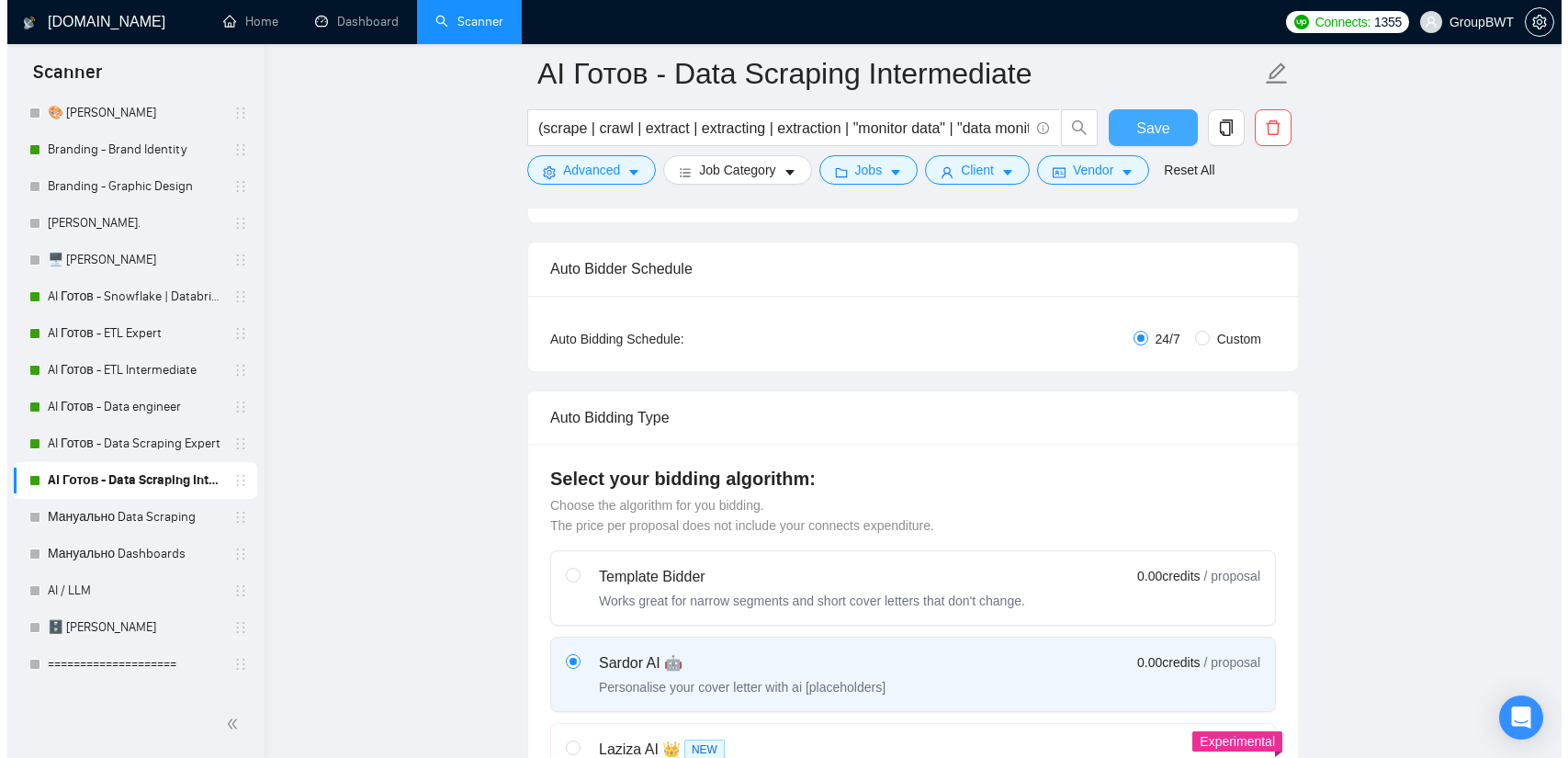
scroll to position [0, 0]
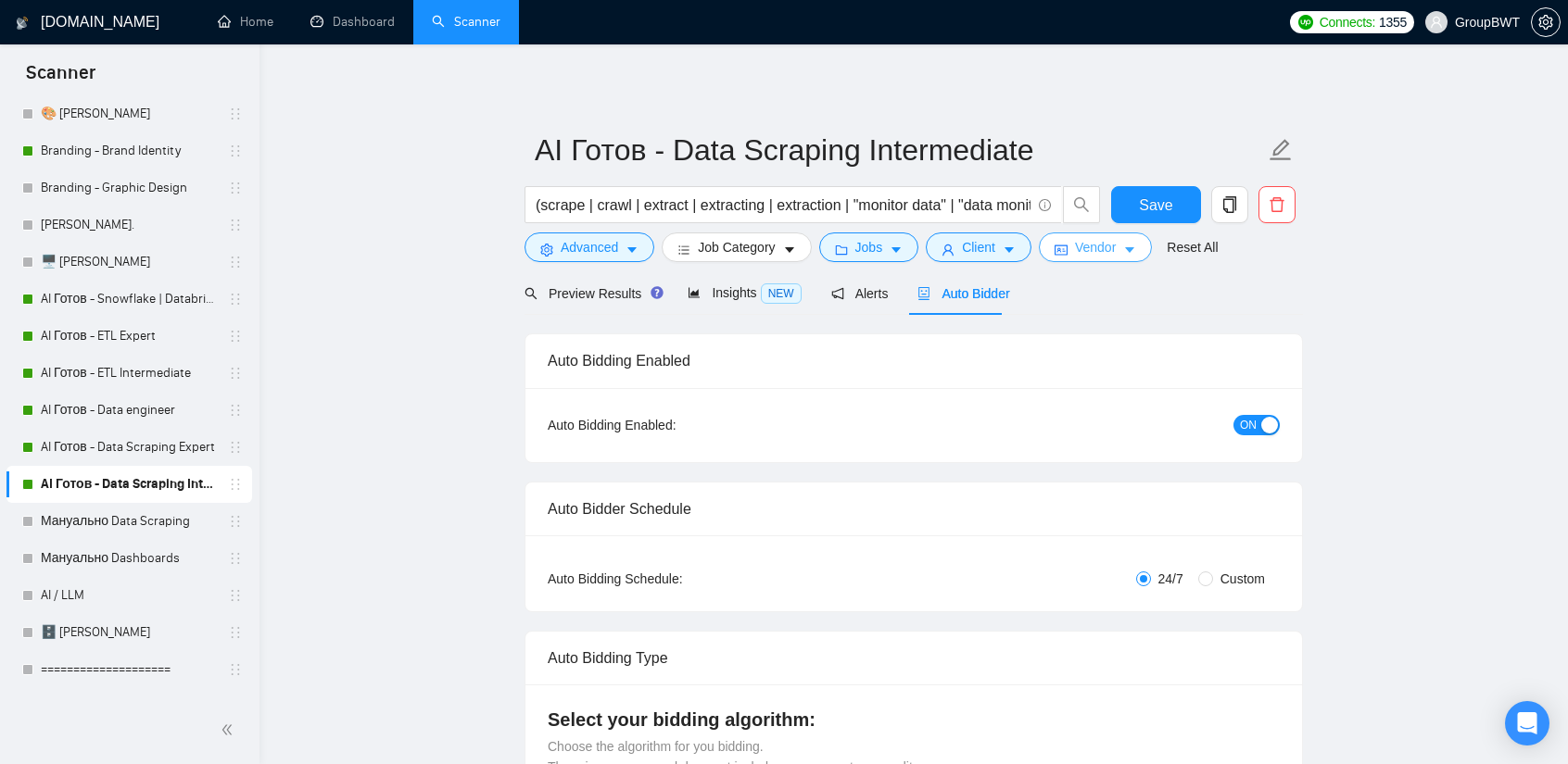
click at [1057, 257] on icon "idcard" at bounding box center [1062, 250] width 13 height 13
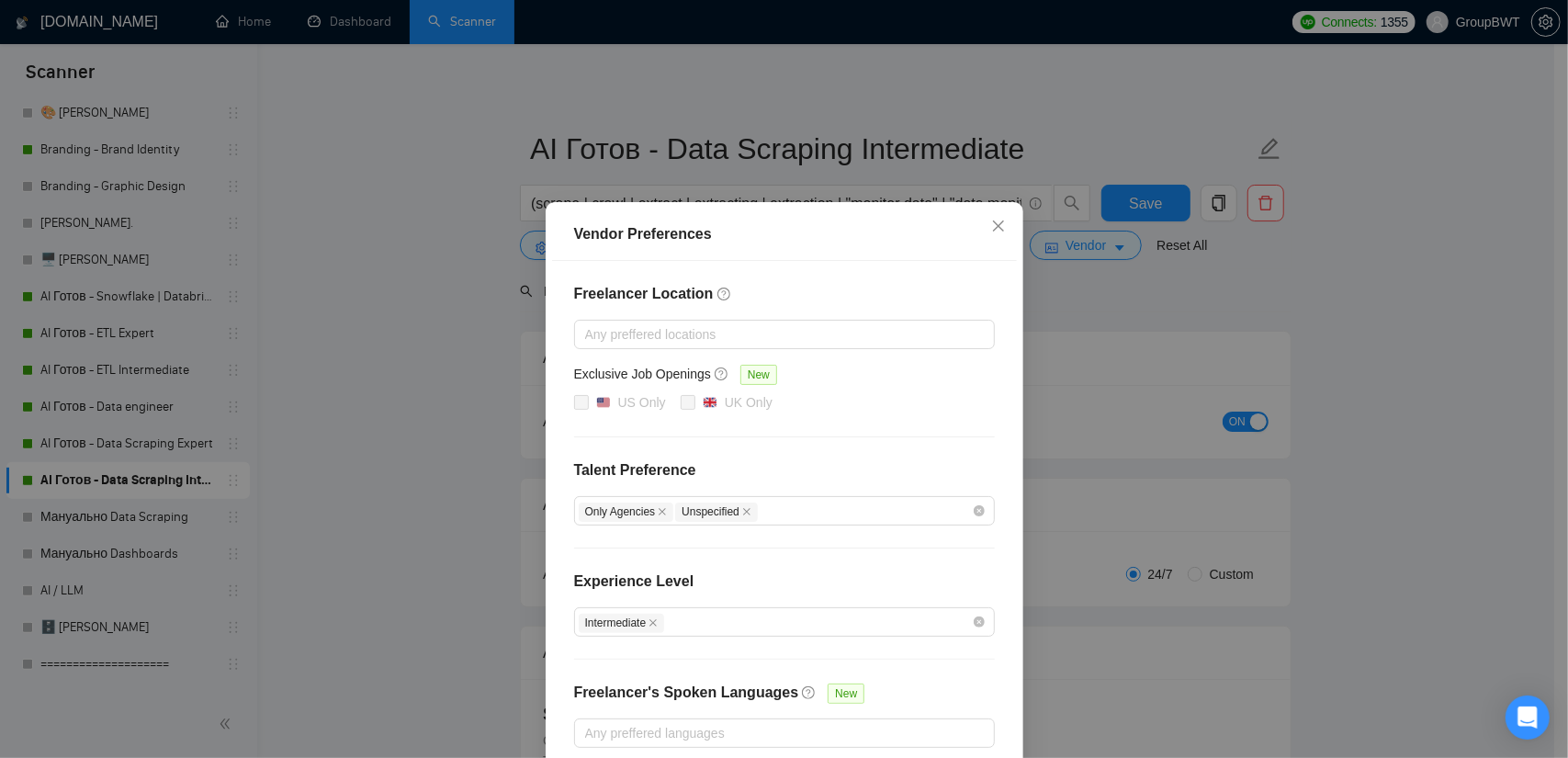
click at [1405, 328] on div "Vendor Preferences Freelancer Location Any preffered locations Exclusive Job Op…" at bounding box center [784, 379] width 1568 height 758
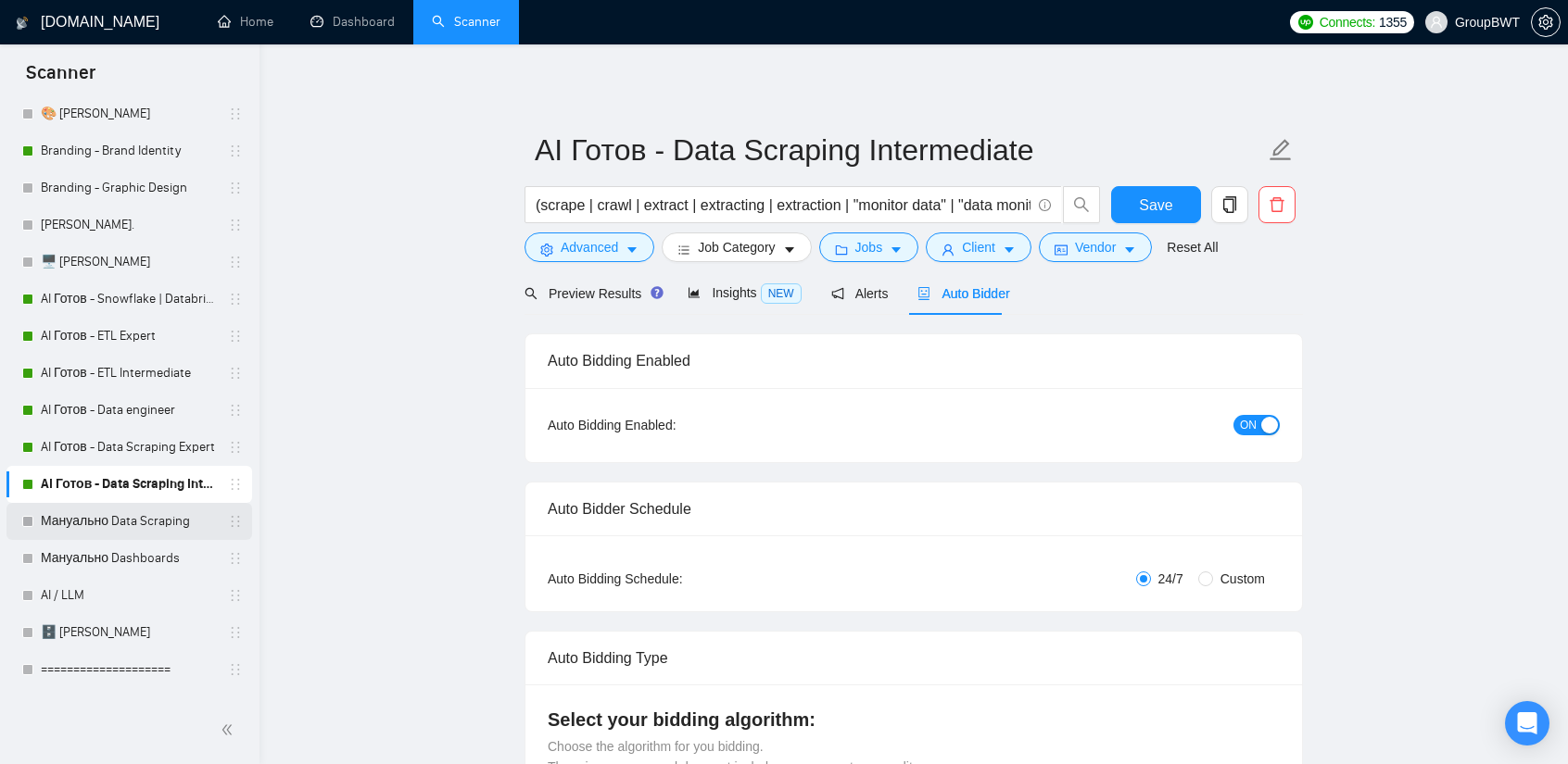
click at [111, 523] on link "Мануально Data Scraping" at bounding box center [129, 521] width 176 height 37
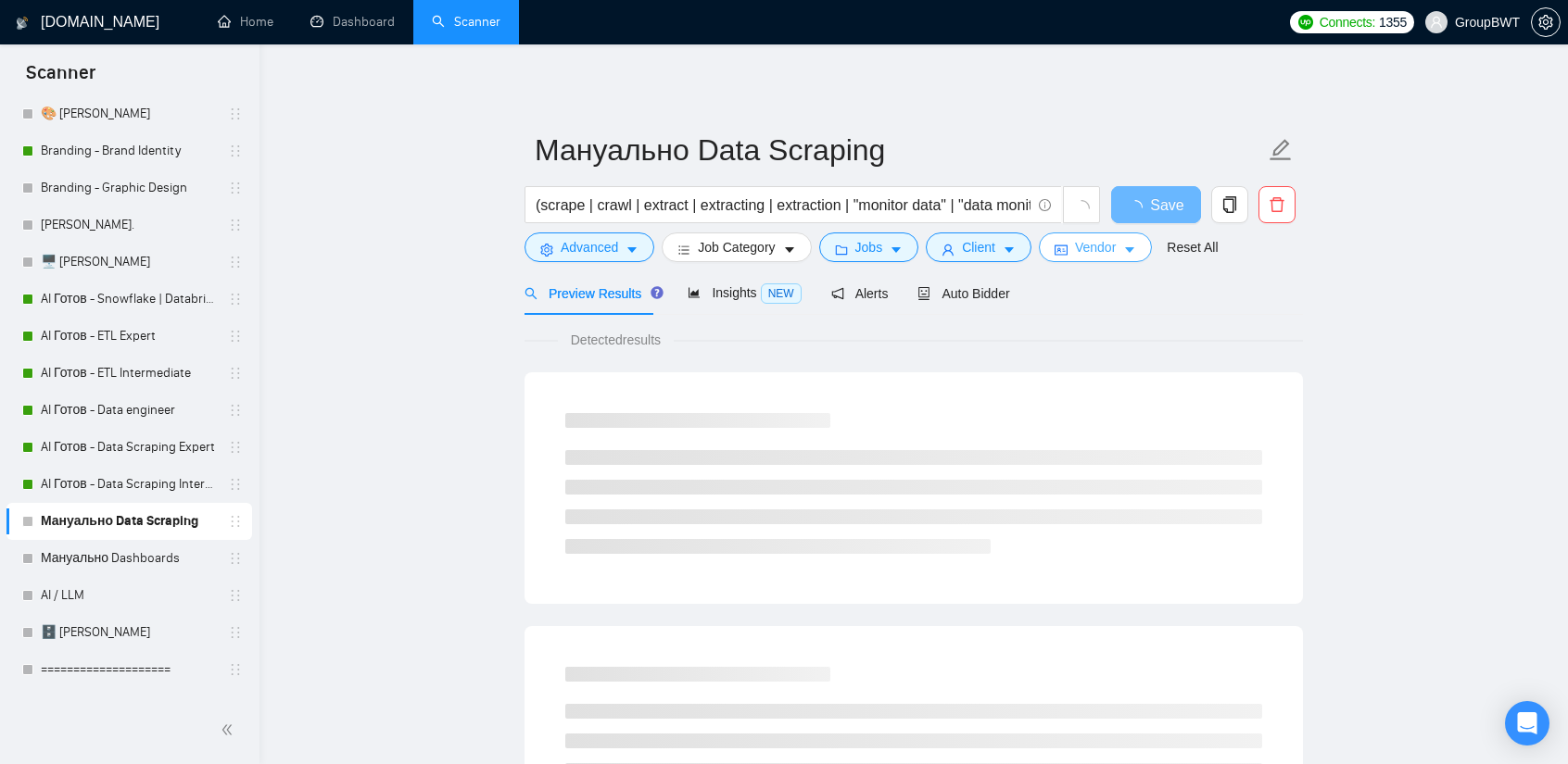
click at [1092, 238] on span "Vendor" at bounding box center [1095, 246] width 41 height 20
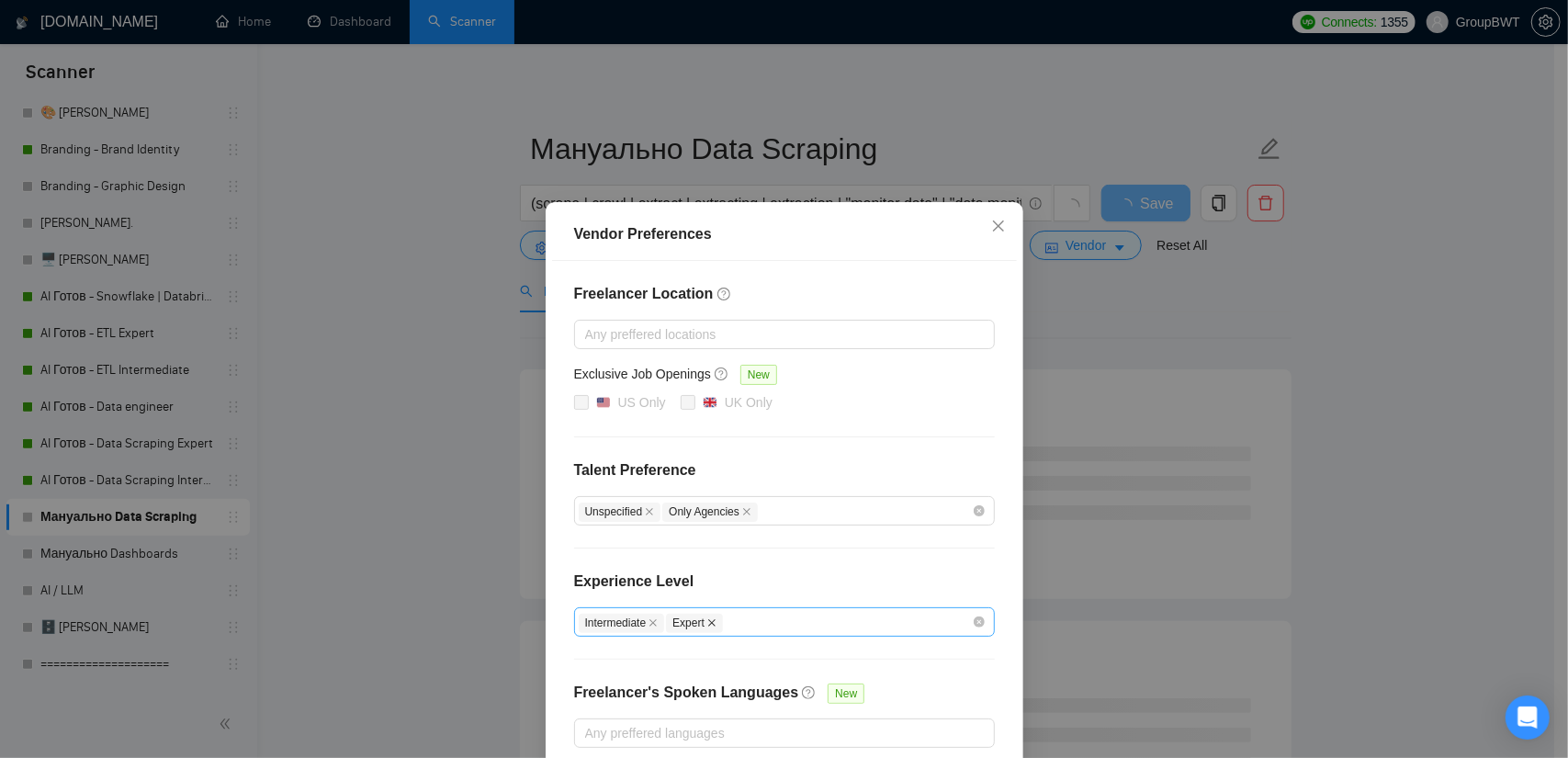
click at [708, 623] on icon "close" at bounding box center [712, 623] width 9 height 9
click at [1211, 322] on div "Vendor Preferences Freelancer Location Any preffered locations Exclusive Job Op…" at bounding box center [784, 379] width 1568 height 758
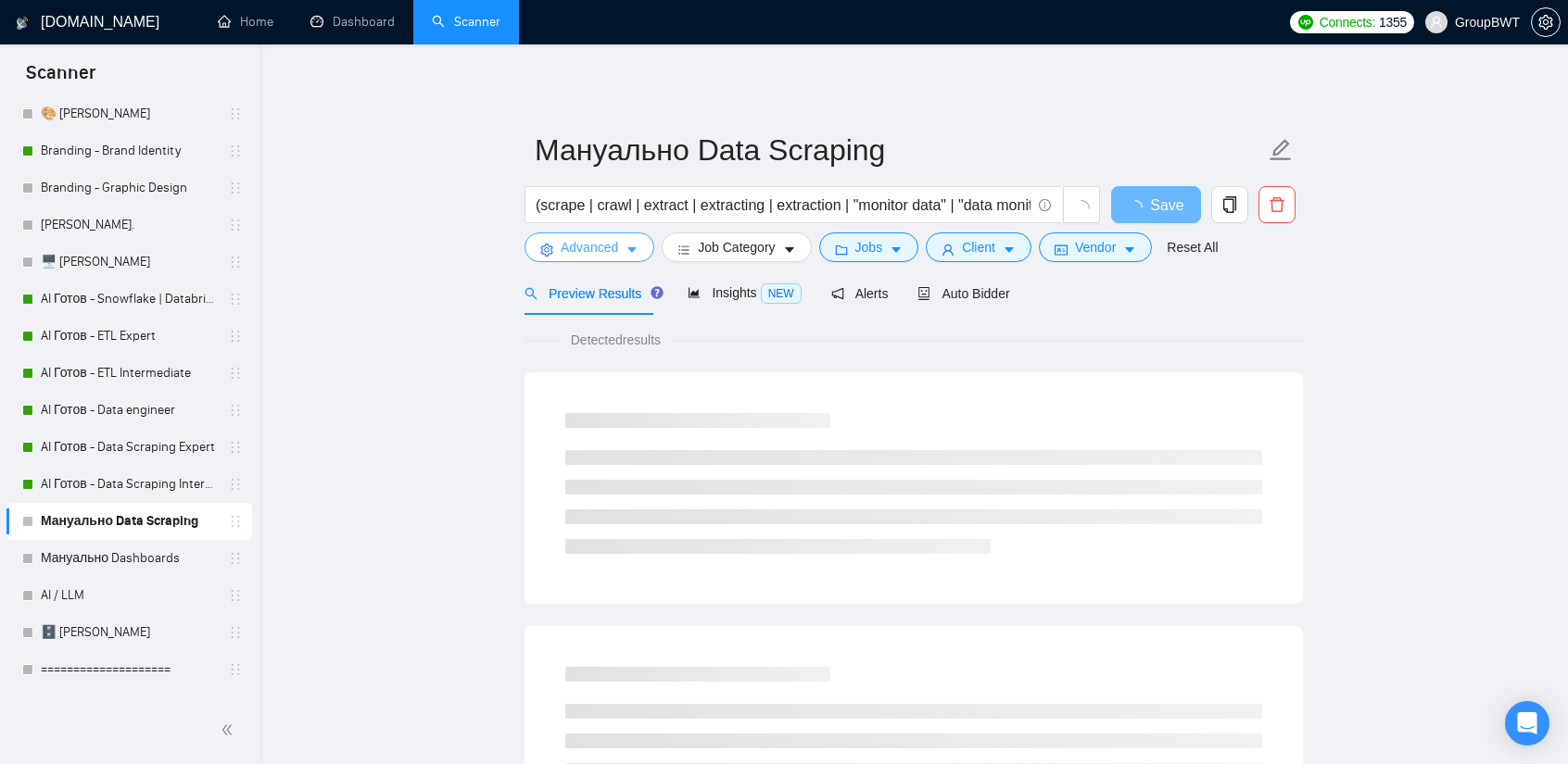
click at [608, 252] on span "Advanced" at bounding box center [590, 246] width 57 height 20
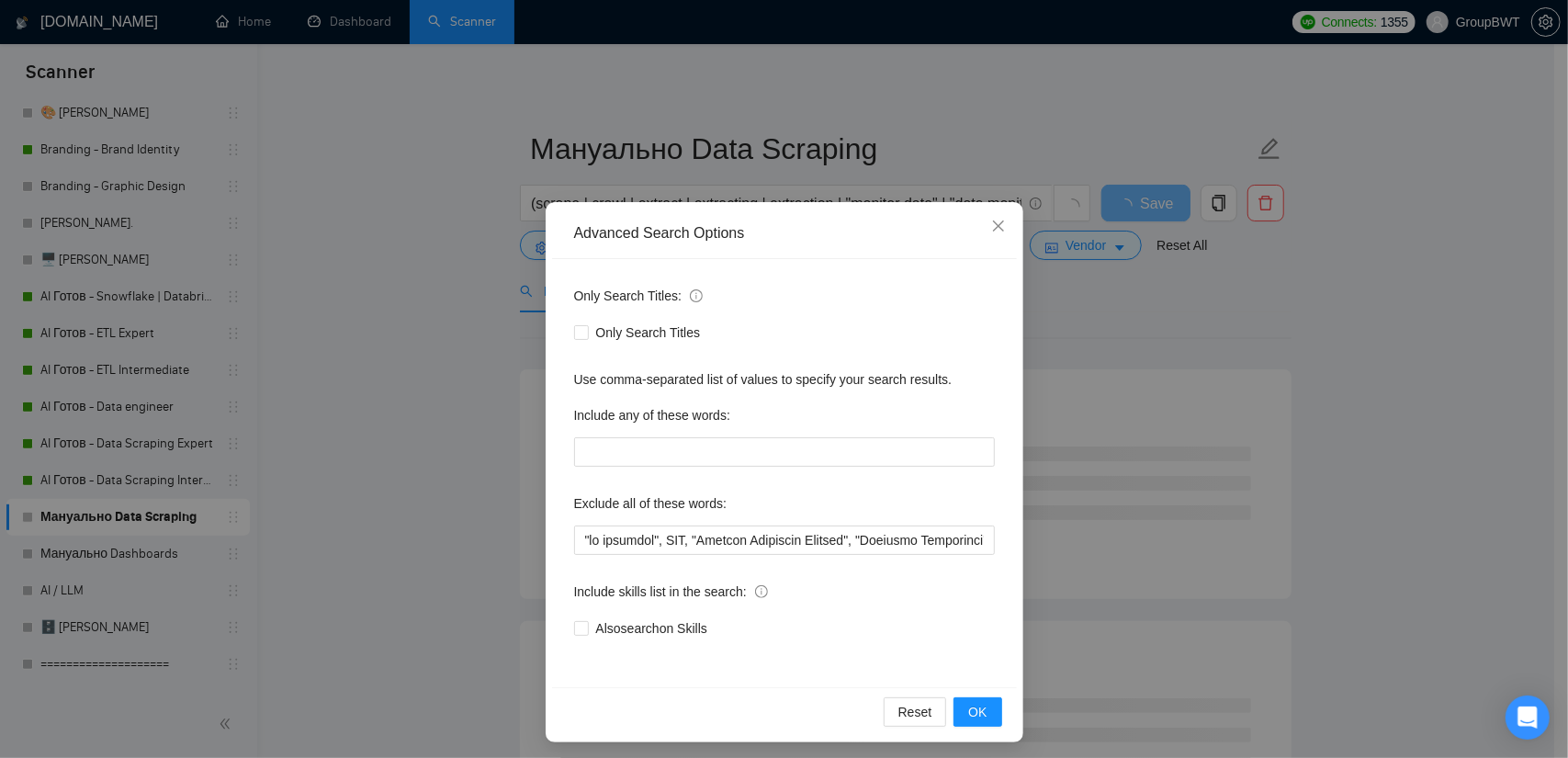
click at [1128, 310] on div "Advanced Search Options Only Search Titles: Only Search Titles Use comma-separa…" at bounding box center [784, 379] width 1568 height 758
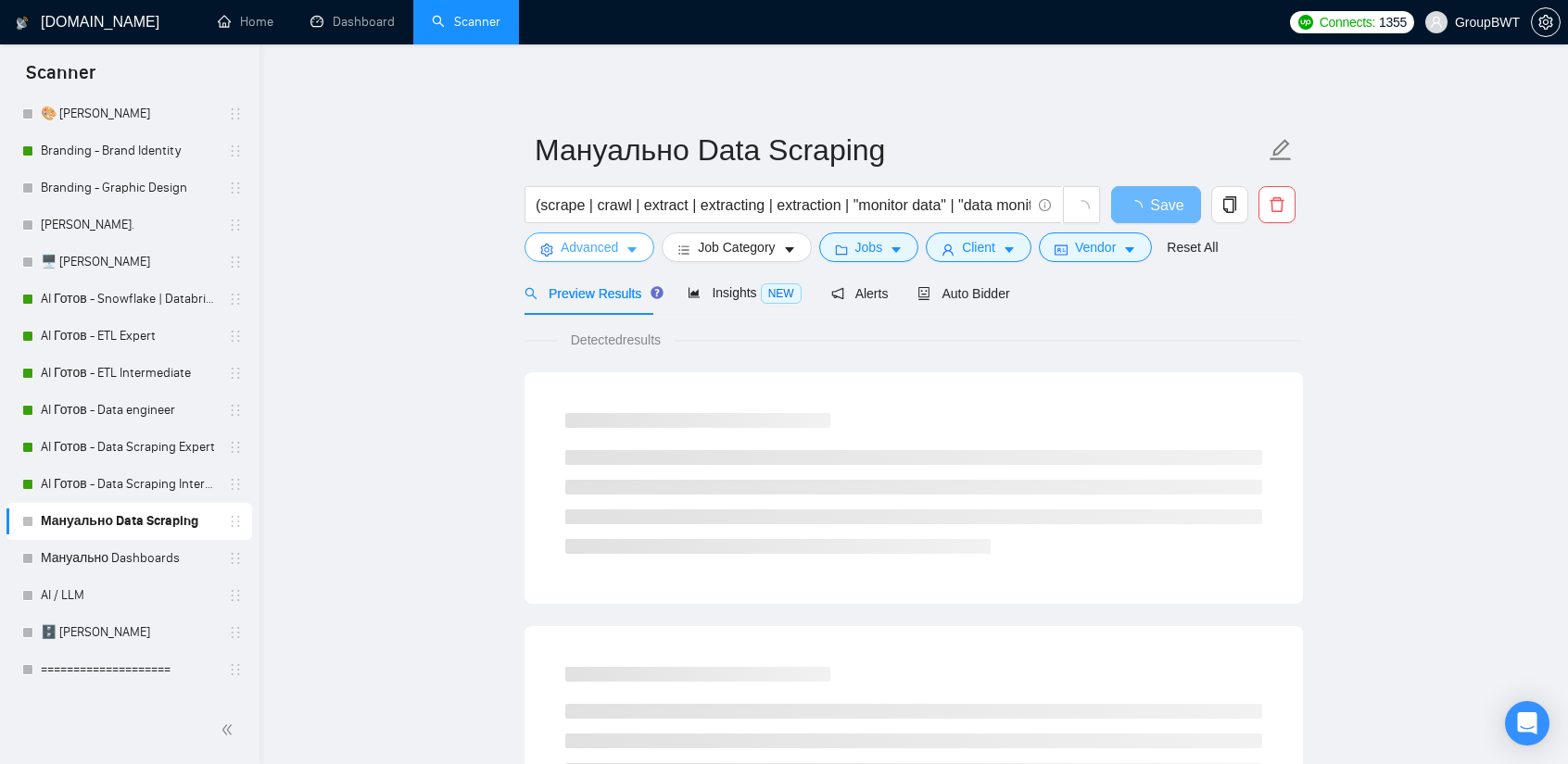
click at [607, 245] on span "Advanced" at bounding box center [590, 246] width 57 height 20
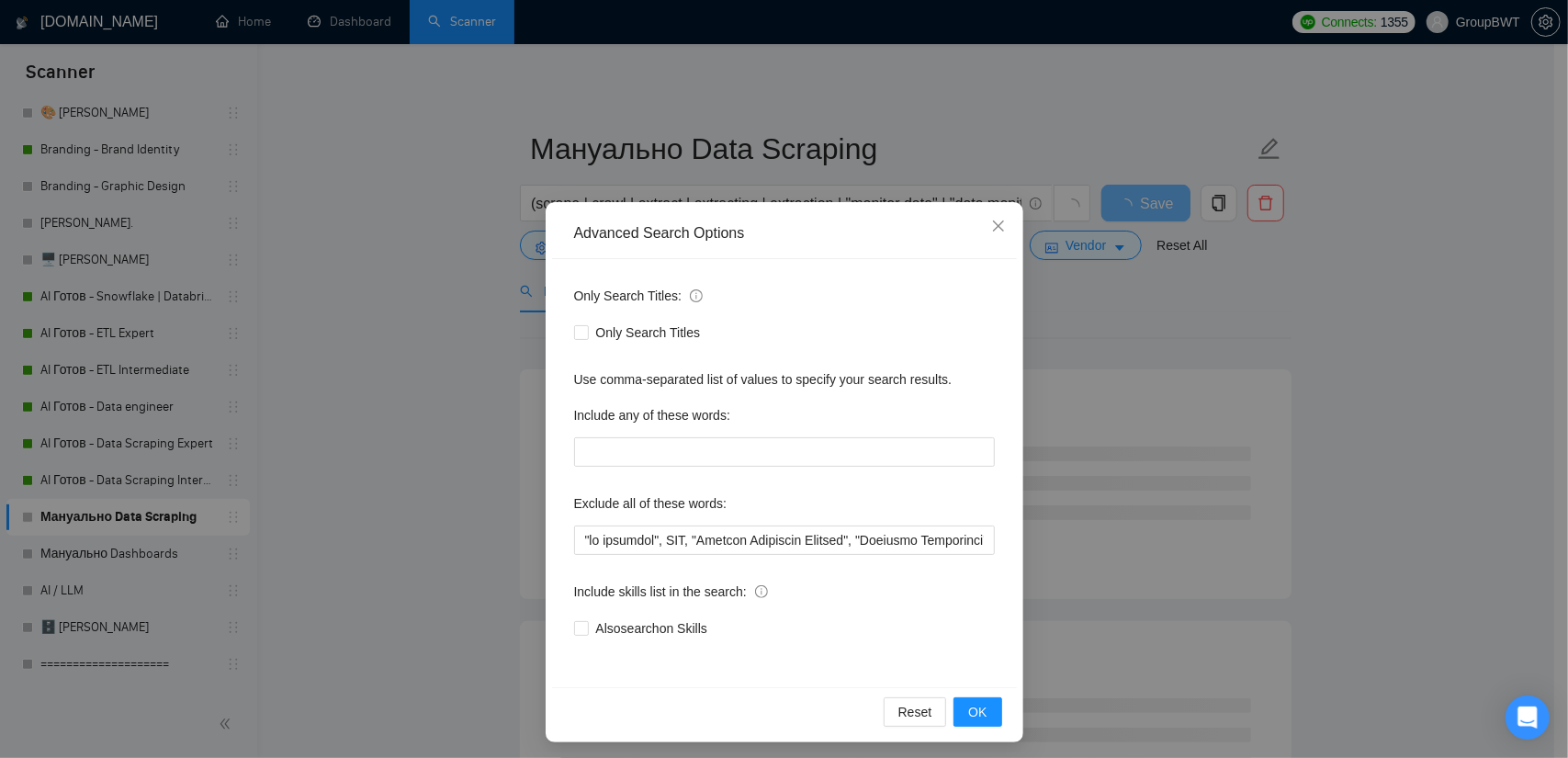
click at [1165, 349] on div "Advanced Search Options Only Search Titles: Only Search Titles Use comma-separa…" at bounding box center [784, 379] width 1568 height 758
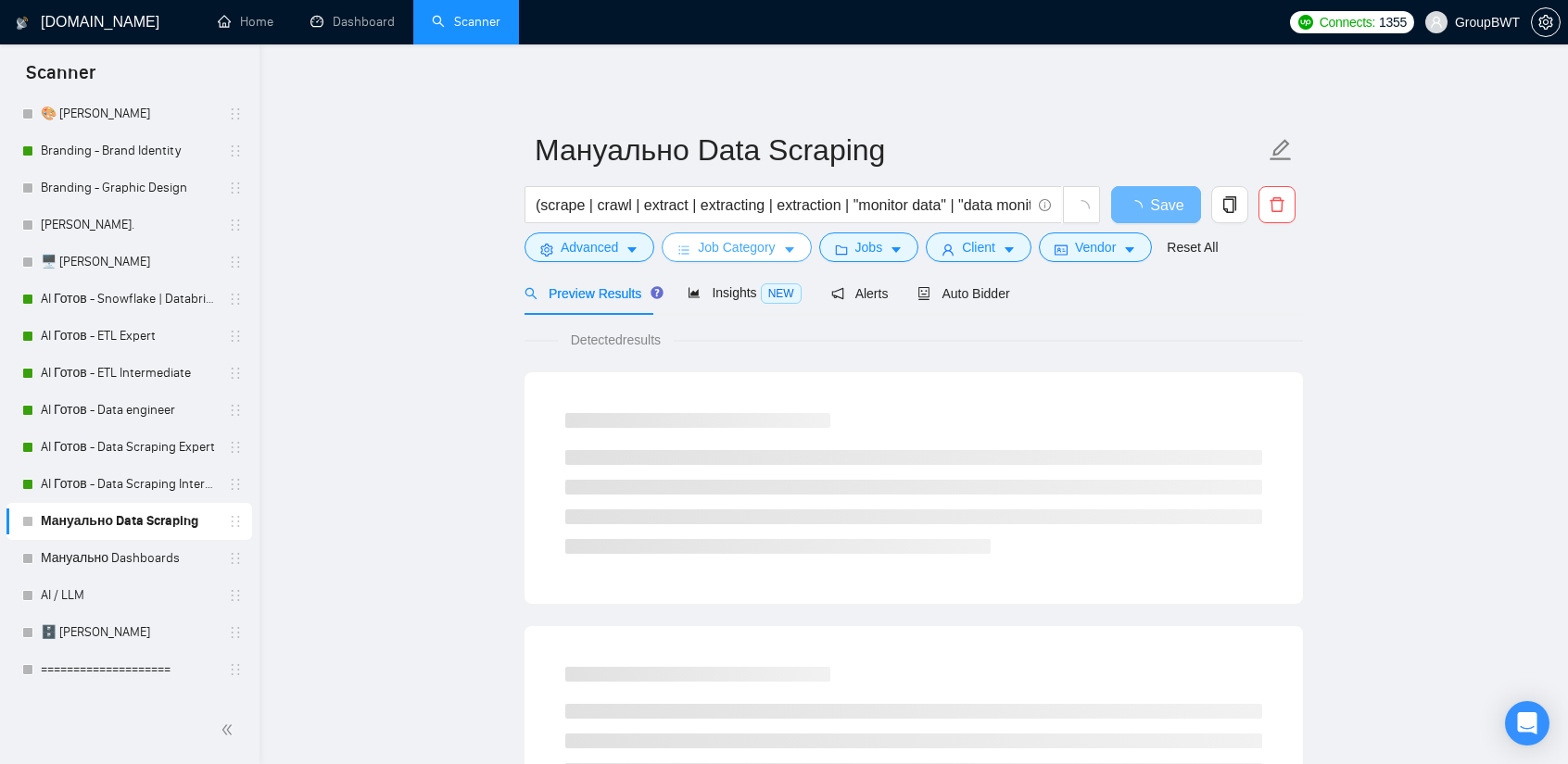
click at [720, 246] on span "Job Category" at bounding box center [736, 246] width 76 height 20
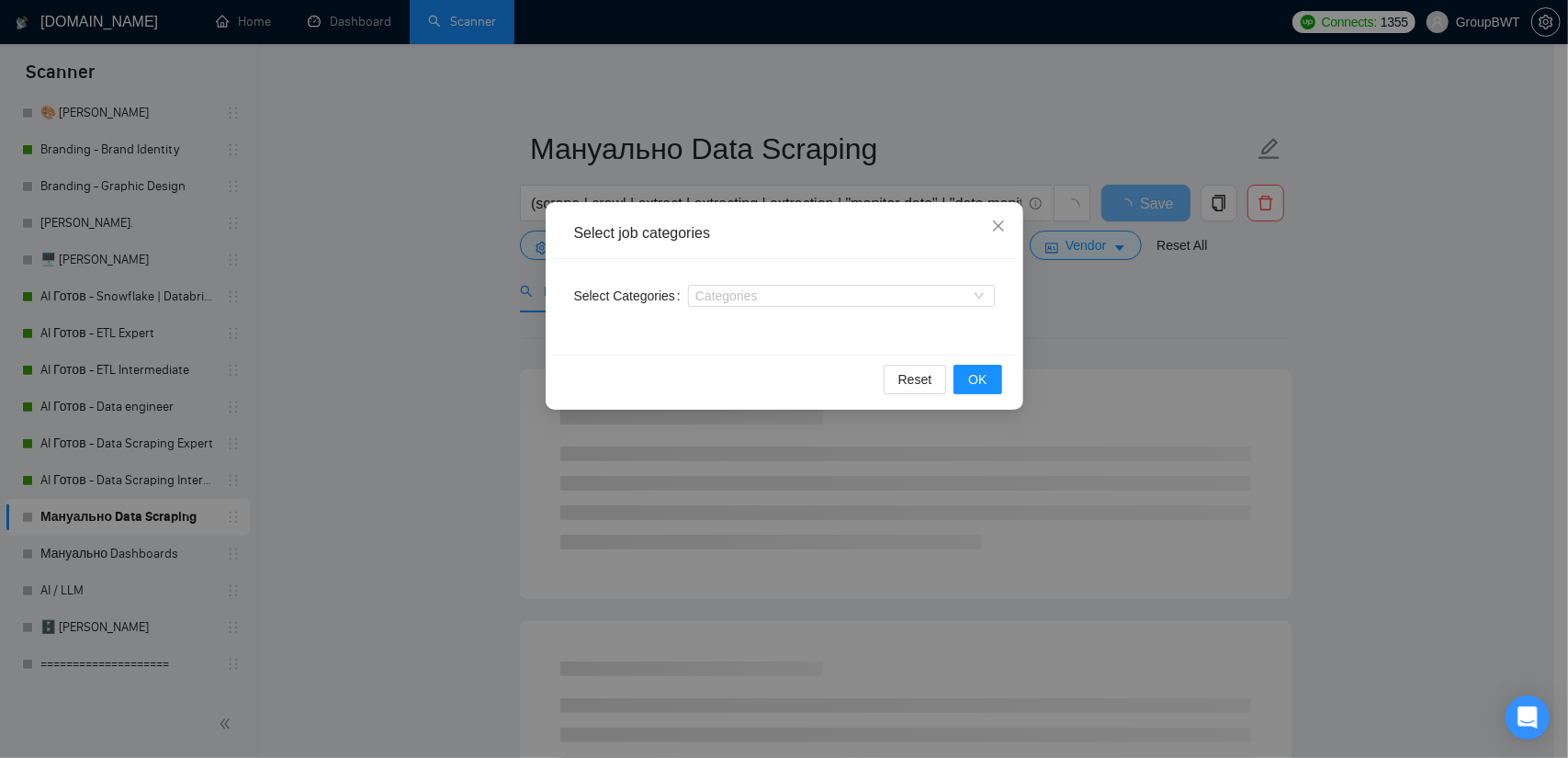
click at [1117, 298] on div "Select job categories Select Categories Categories Reset OK" at bounding box center [784, 379] width 1568 height 758
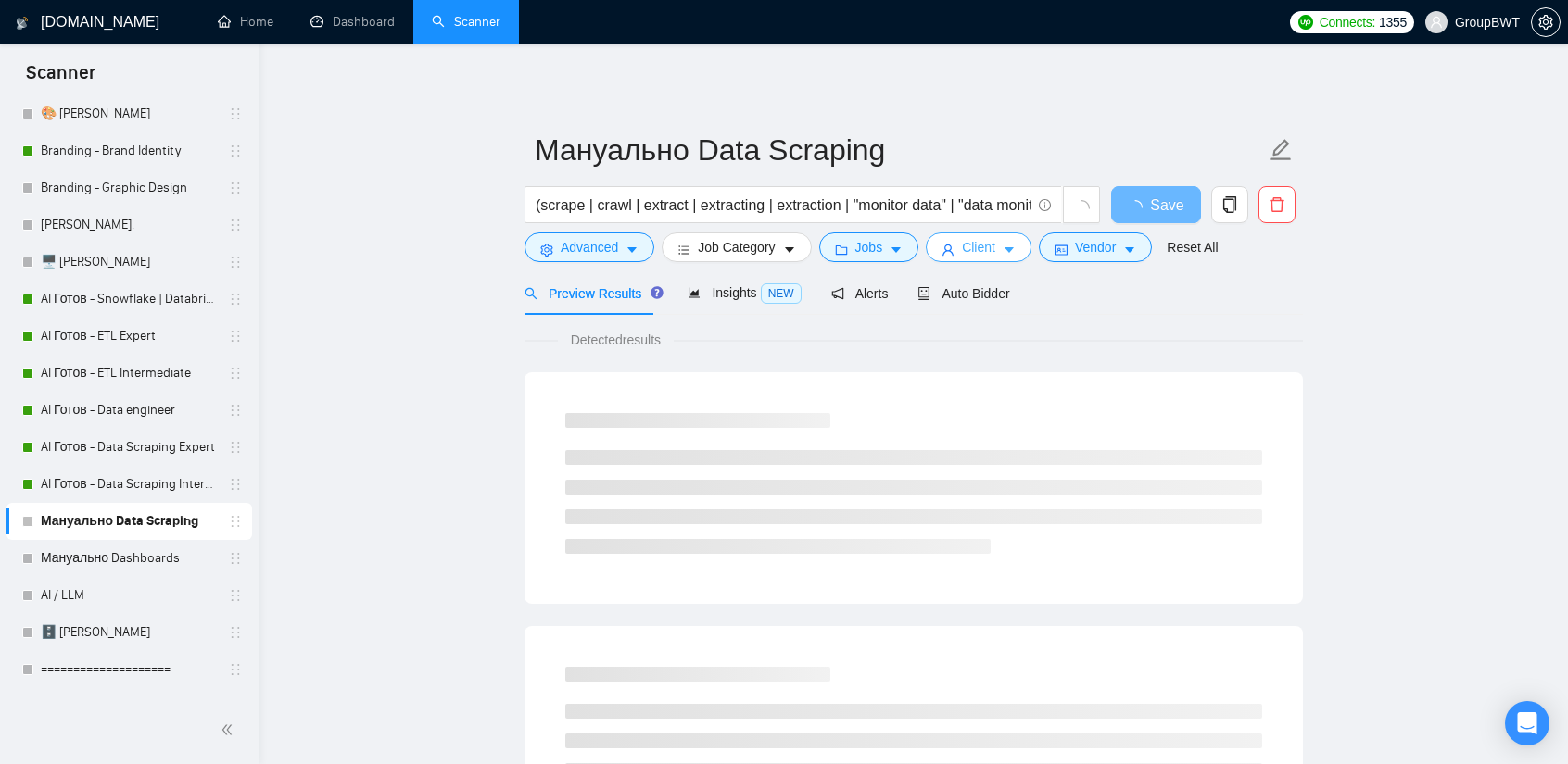
click at [926, 249] on button "Client" at bounding box center [978, 246] width 106 height 30
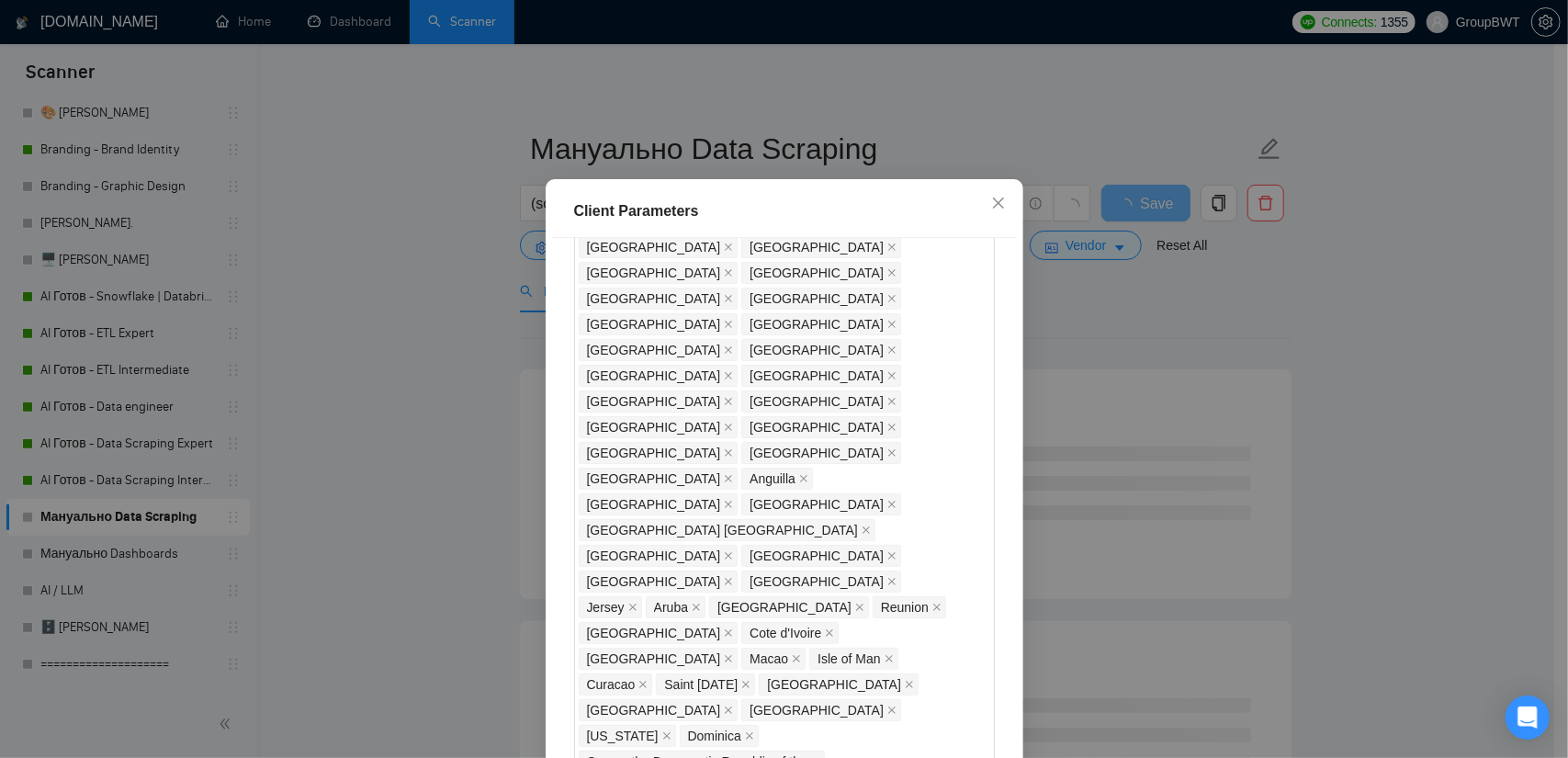
click at [1140, 325] on div "Client Parameters Client Location Include Client Countries Select Exclude Clien…" at bounding box center [784, 379] width 1568 height 758
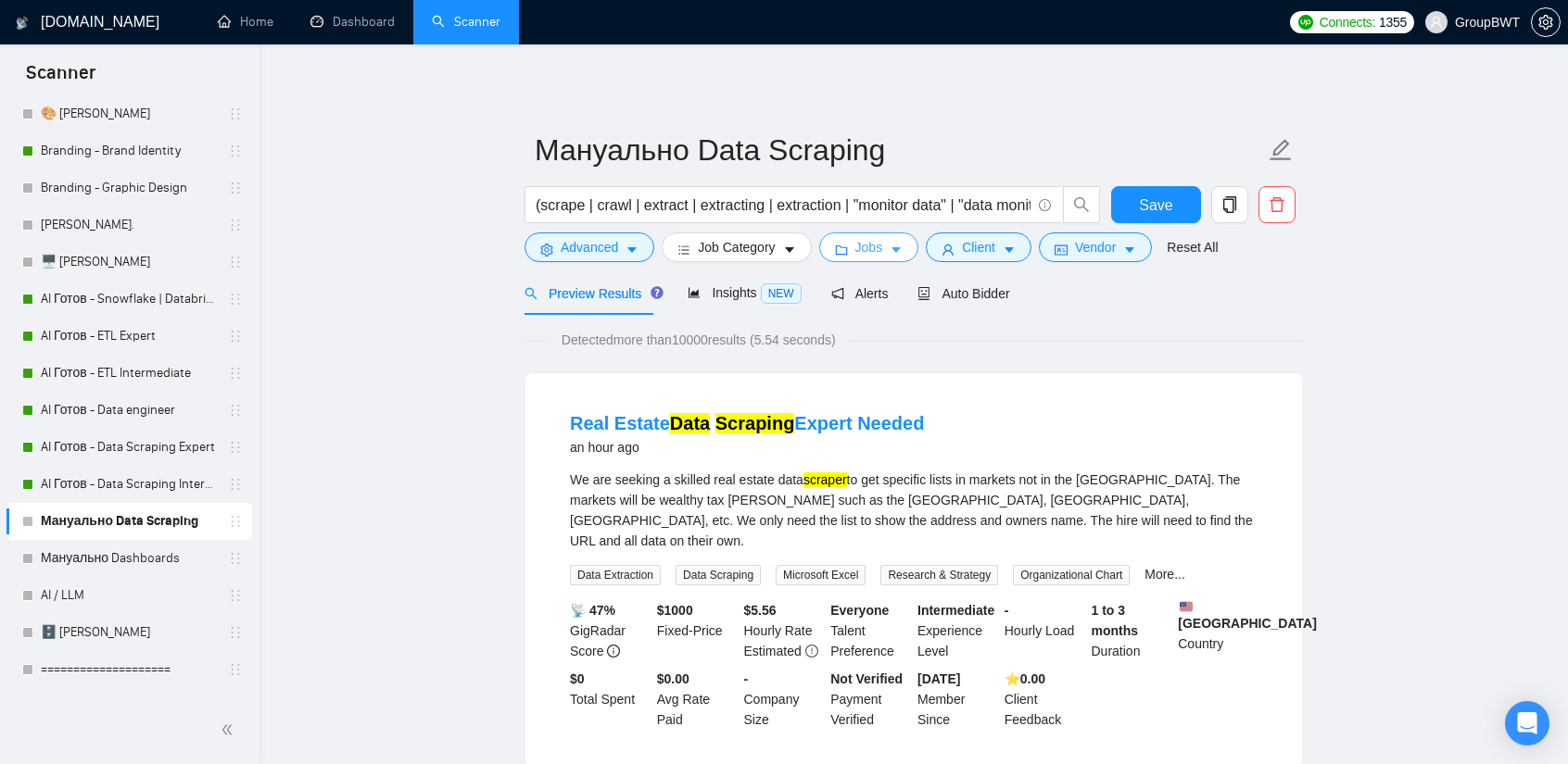
click at [860, 249] on span "Jobs" at bounding box center [869, 246] width 28 height 20
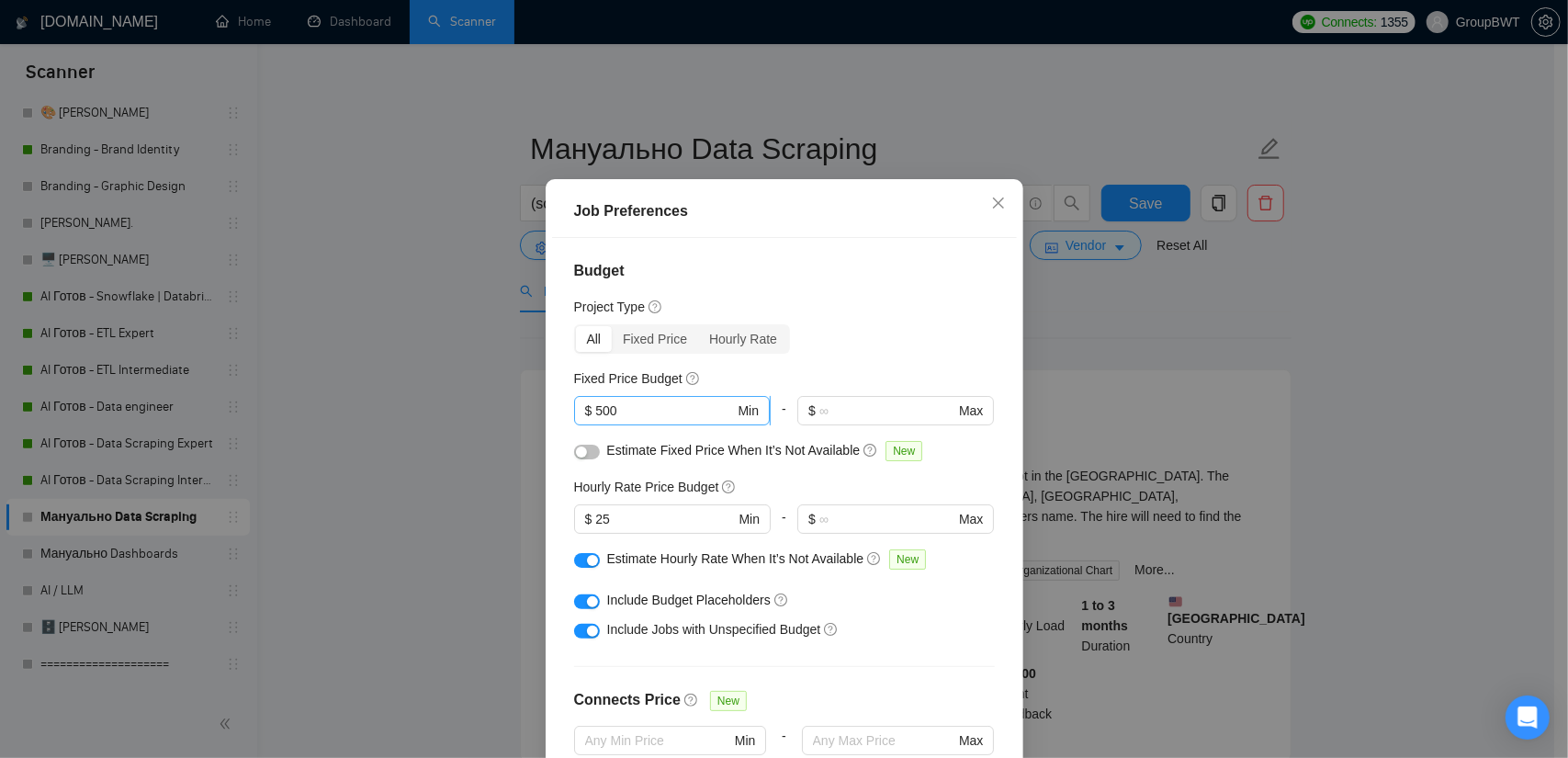
click at [658, 421] on input "500" at bounding box center [664, 410] width 138 height 20
click at [1107, 347] on div "Job Preferences Budget Project Type All Fixed Price Hourly Rate Fixed Price Bud…" at bounding box center [784, 379] width 1568 height 758
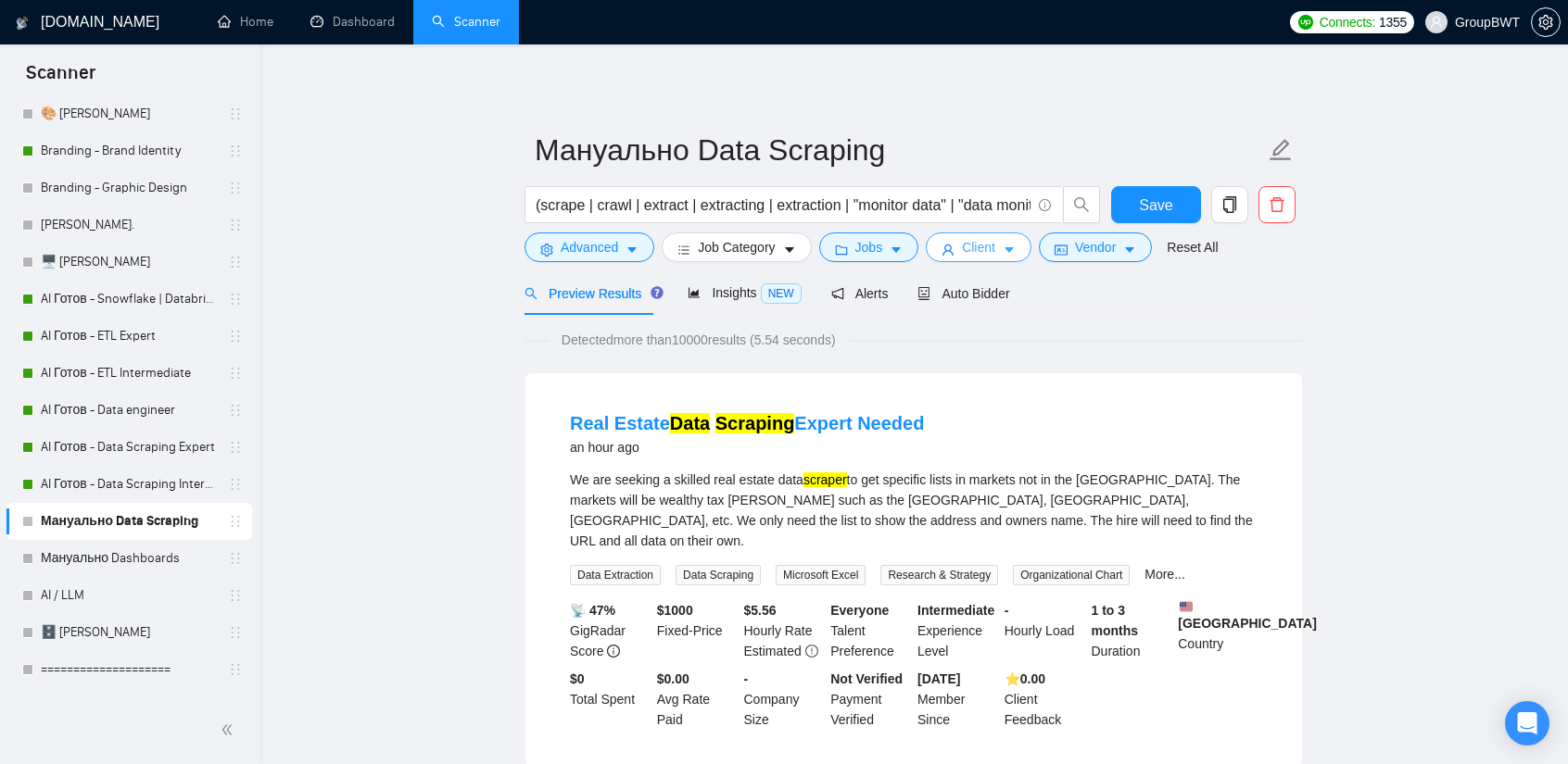
click at [990, 232] on button "Client" at bounding box center [978, 246] width 106 height 30
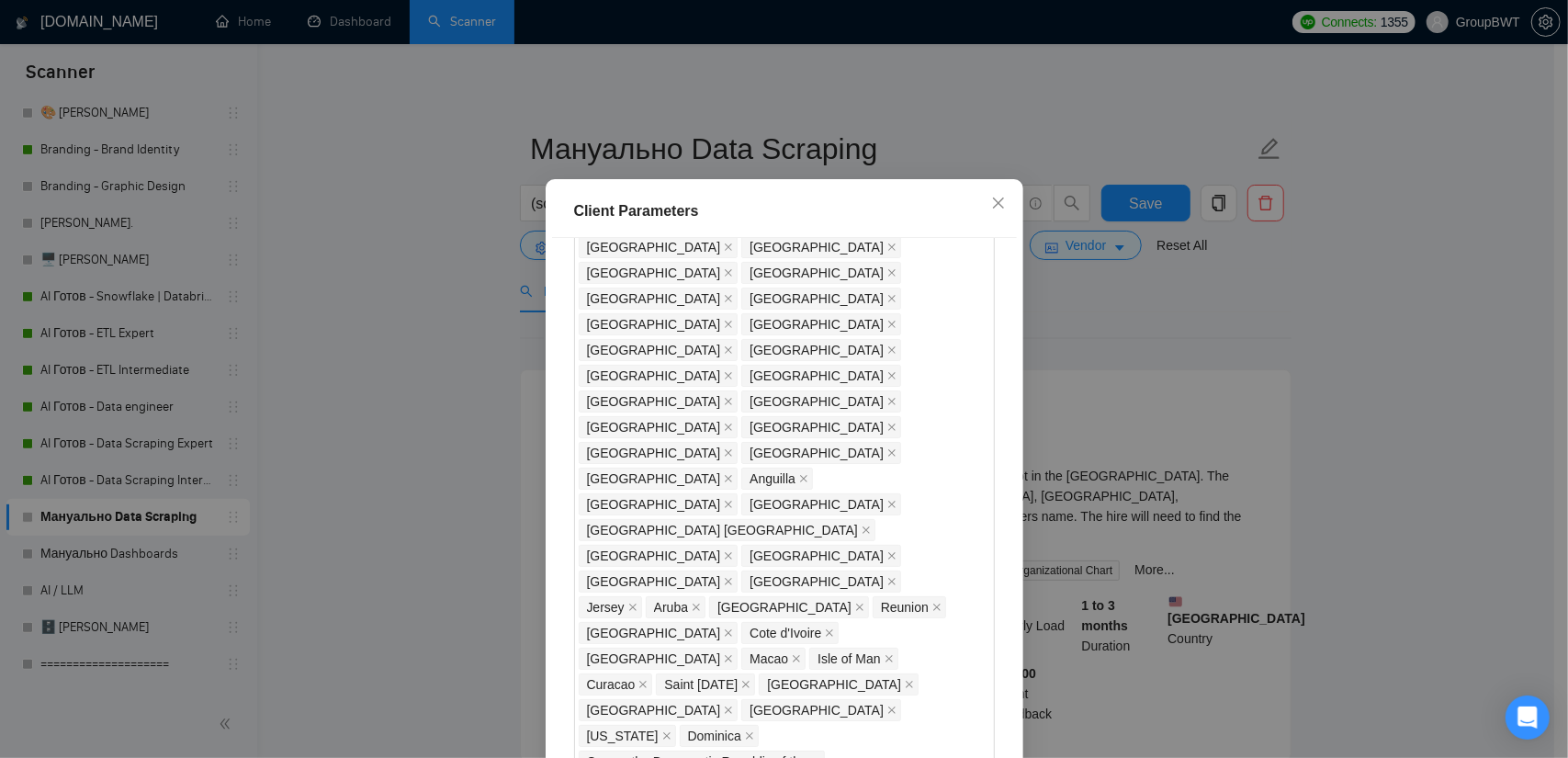
checkbox input "true"
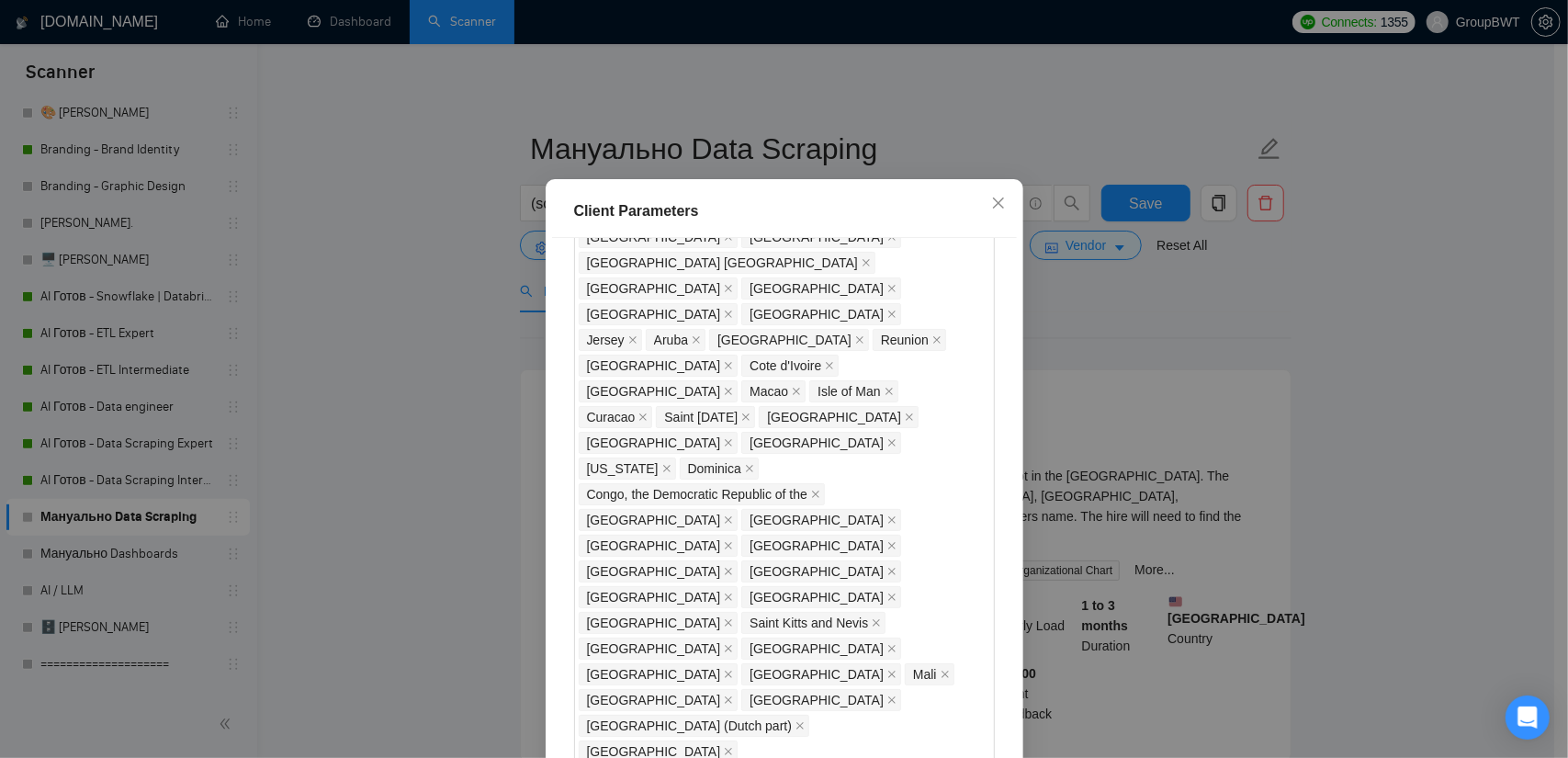
scroll to position [1443, 0]
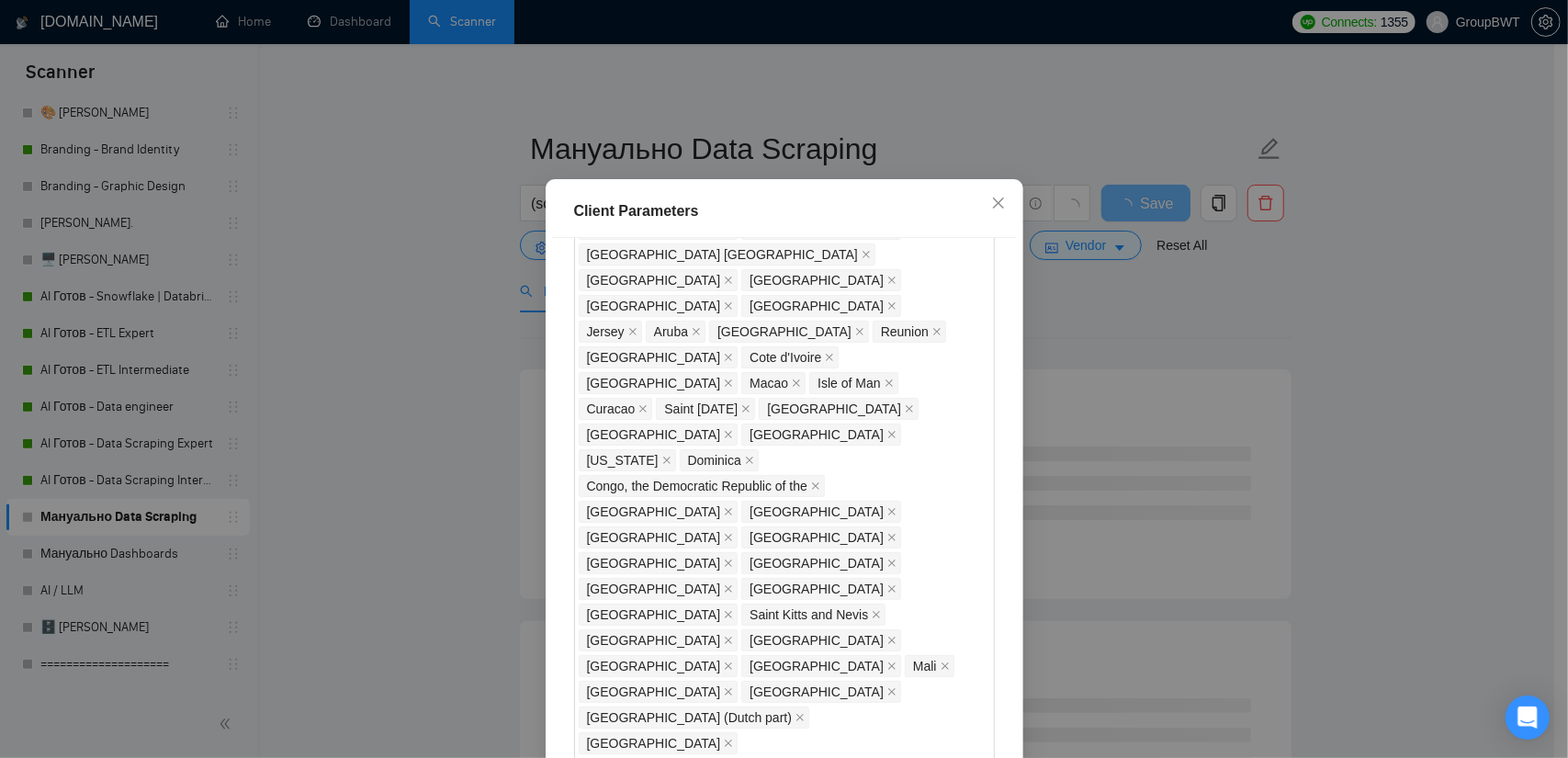
click at [1272, 326] on div "Client Parameters Client Location Include Client Countries Select Exclude Clien…" at bounding box center [784, 379] width 1568 height 758
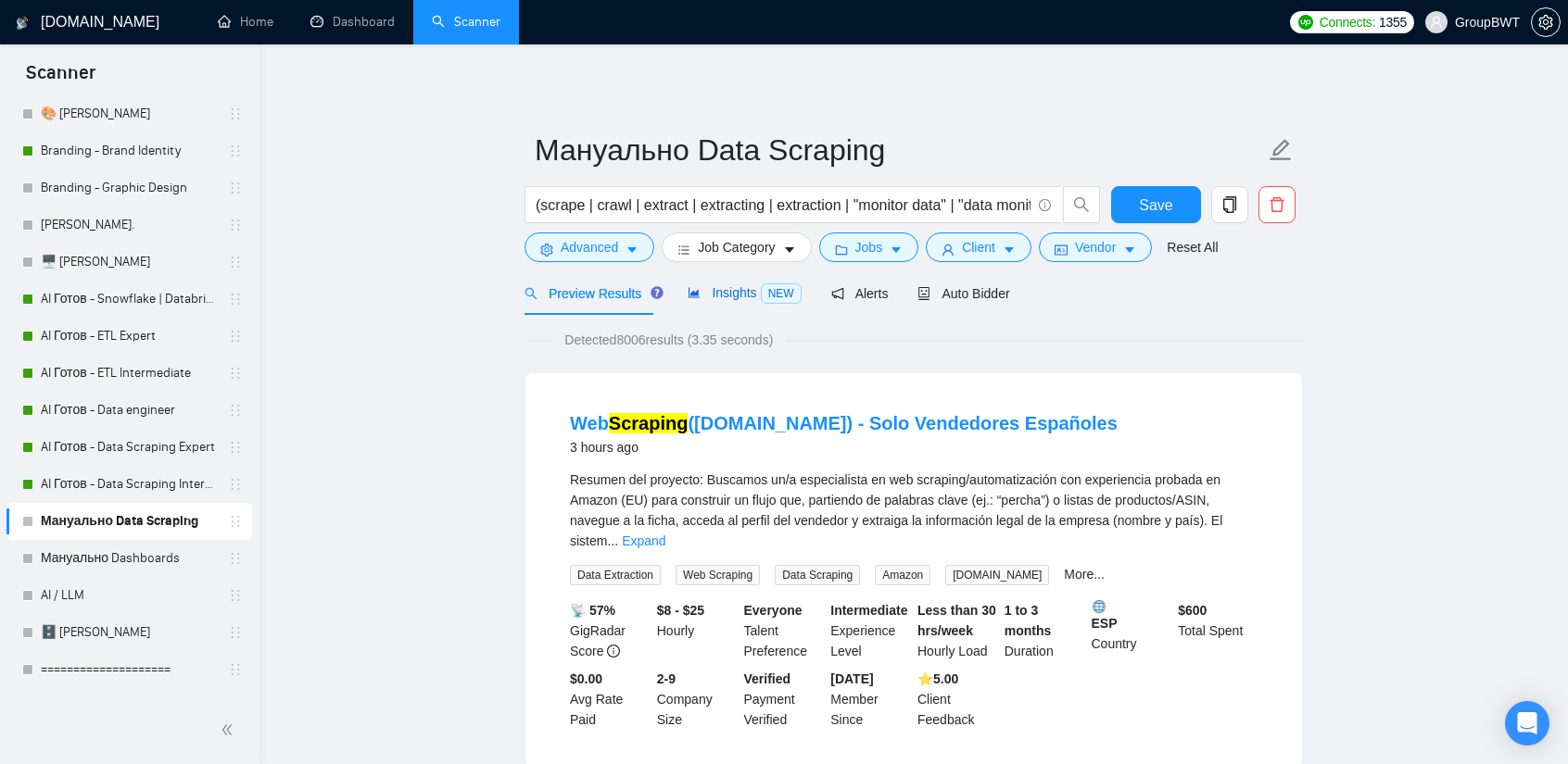
click at [734, 287] on span "Insights NEW" at bounding box center [744, 293] width 113 height 15
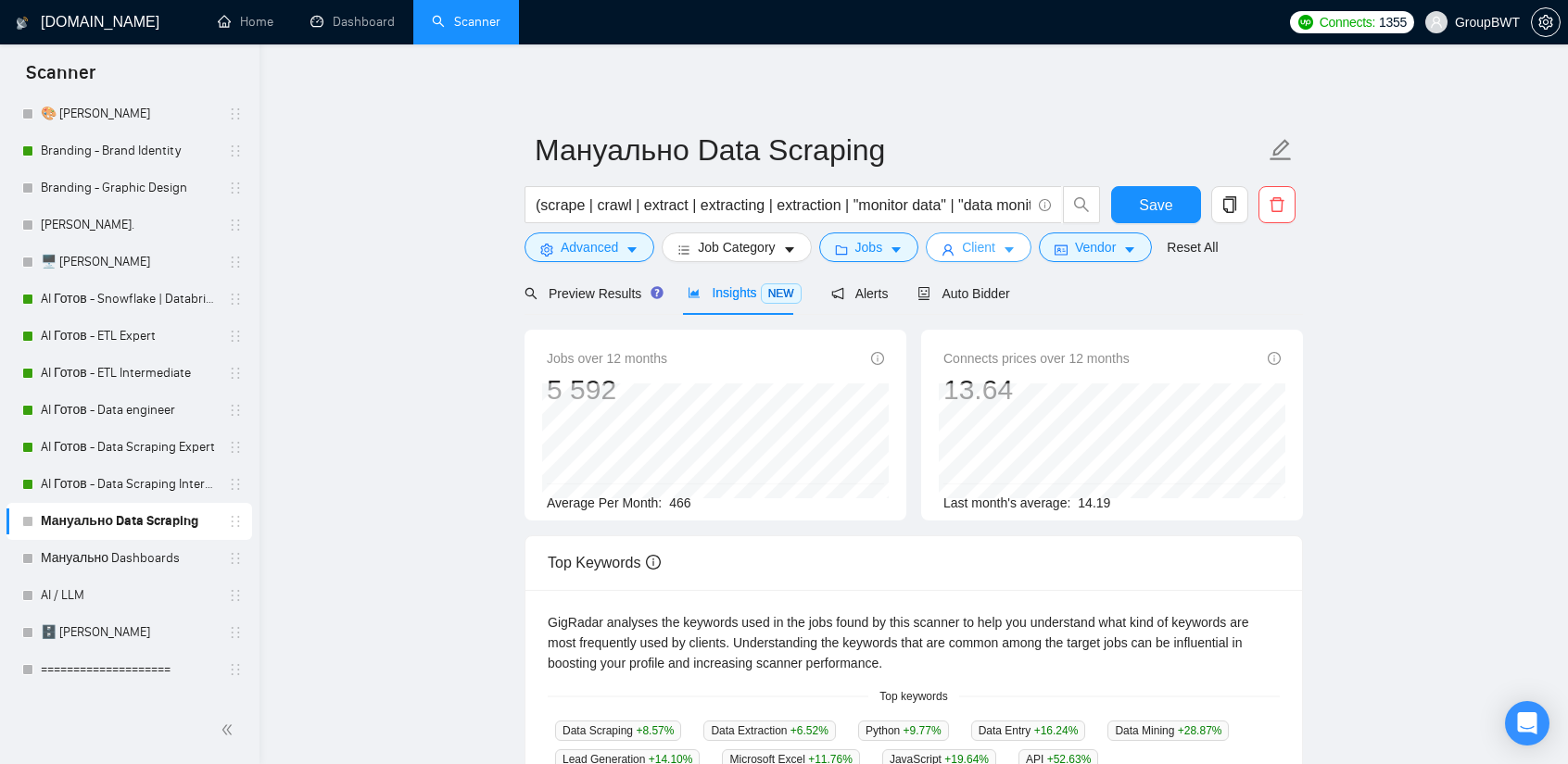
click at [986, 234] on button "Client" at bounding box center [978, 246] width 106 height 30
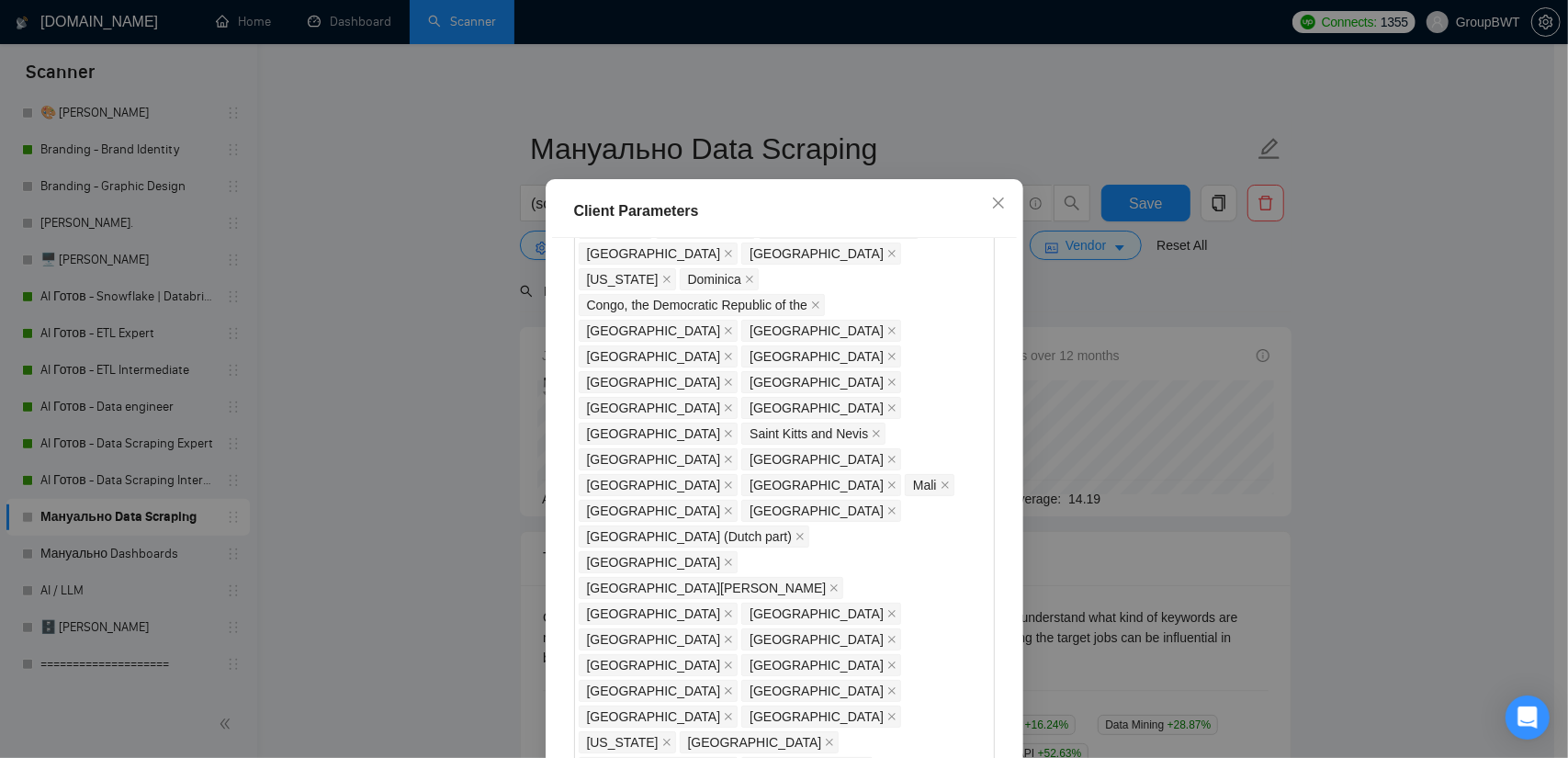
scroll to position [1719, 0]
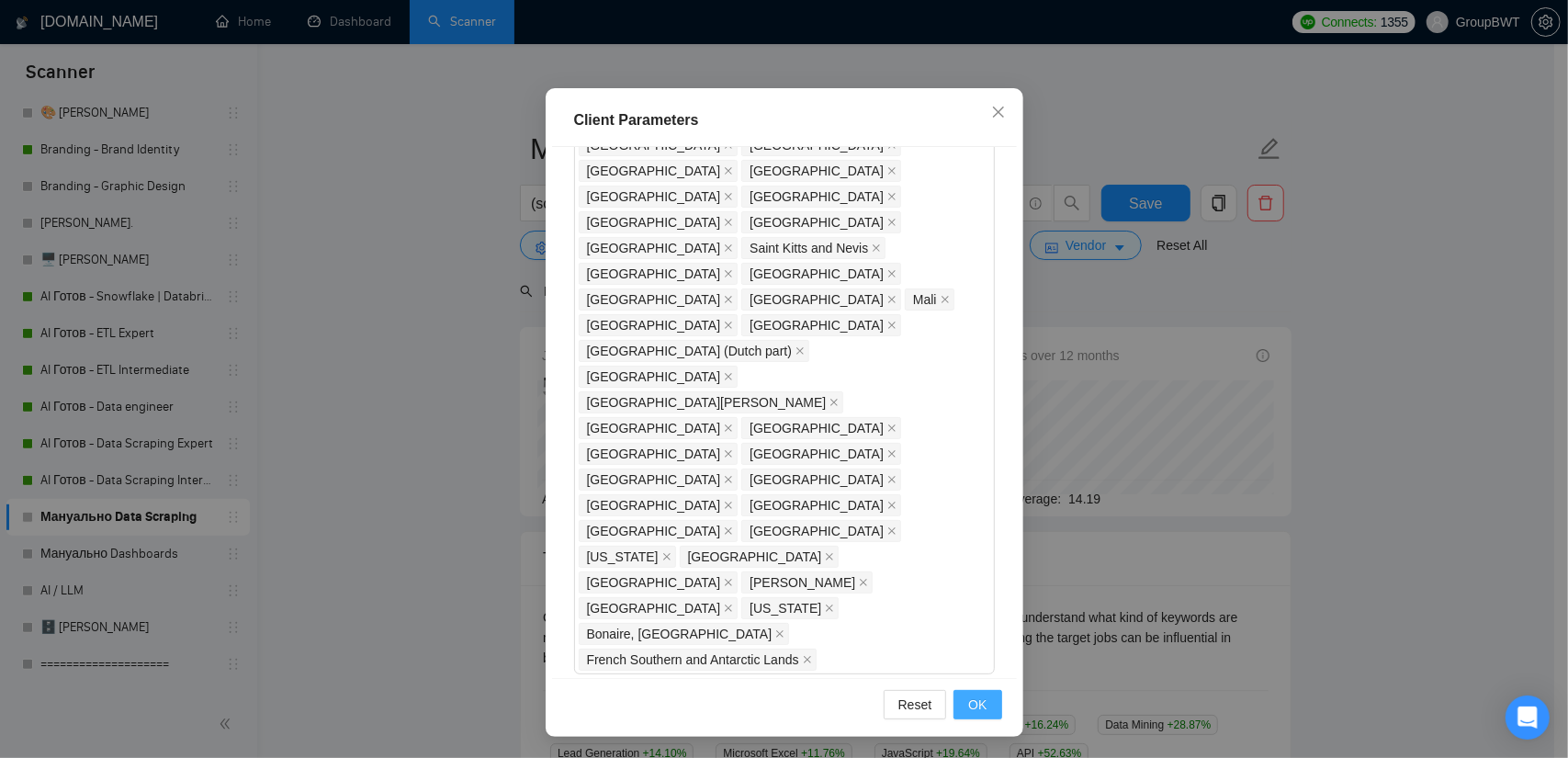
type input "30"
click at [989, 714] on button "OK" at bounding box center [978, 704] width 47 height 29
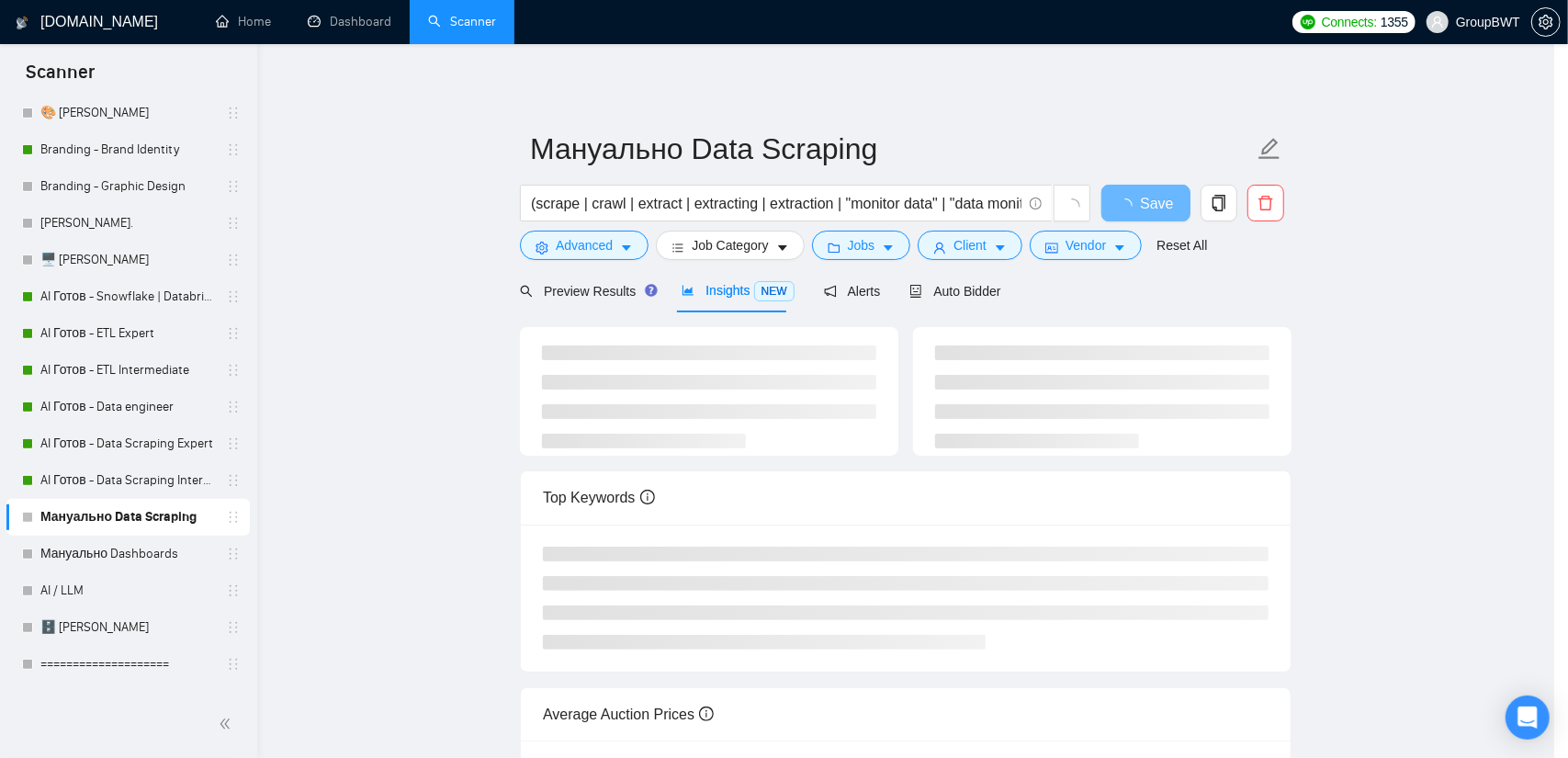
scroll to position [22, 0]
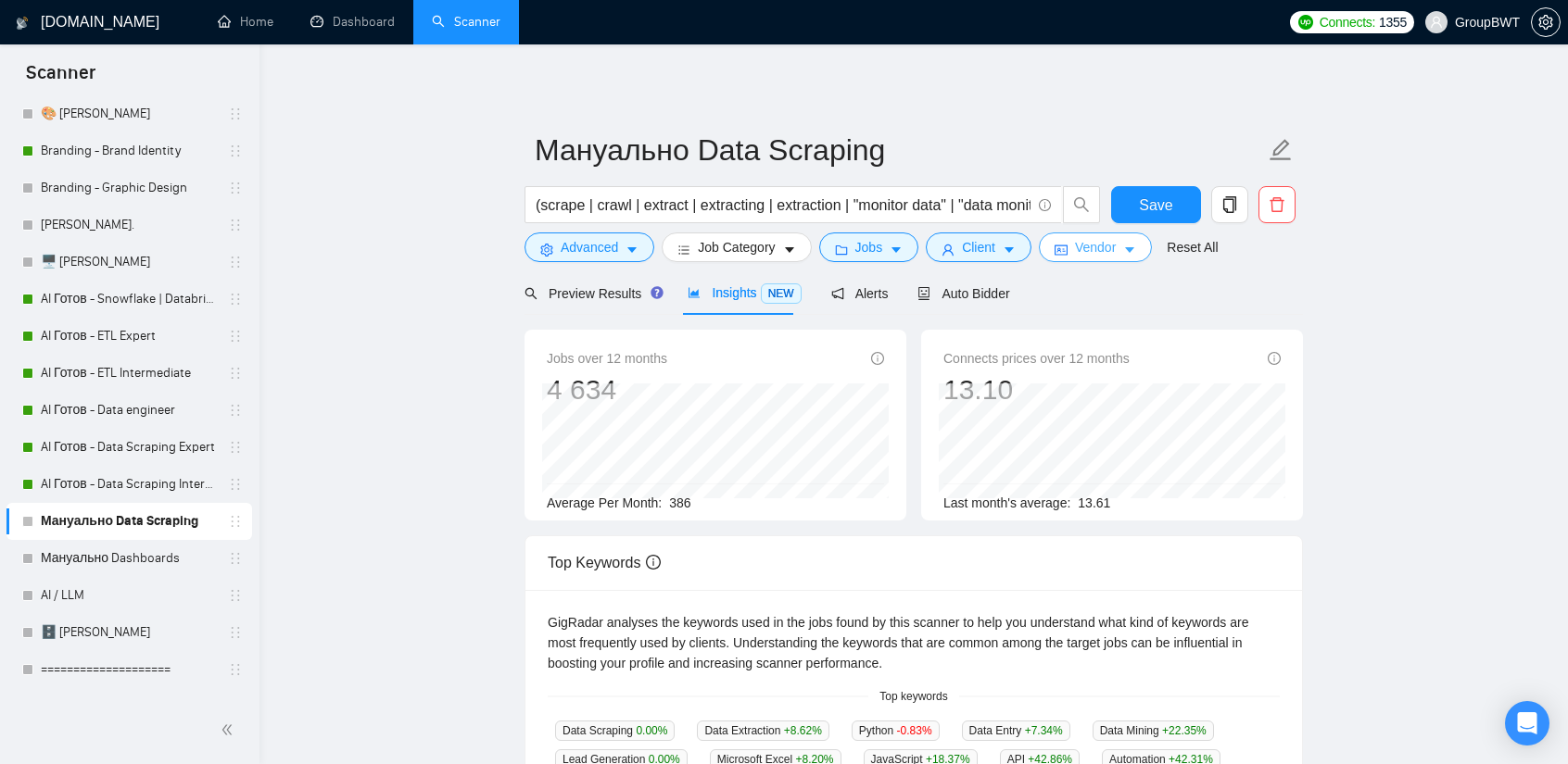
click at [1075, 251] on span "Vendor" at bounding box center [1095, 246] width 41 height 20
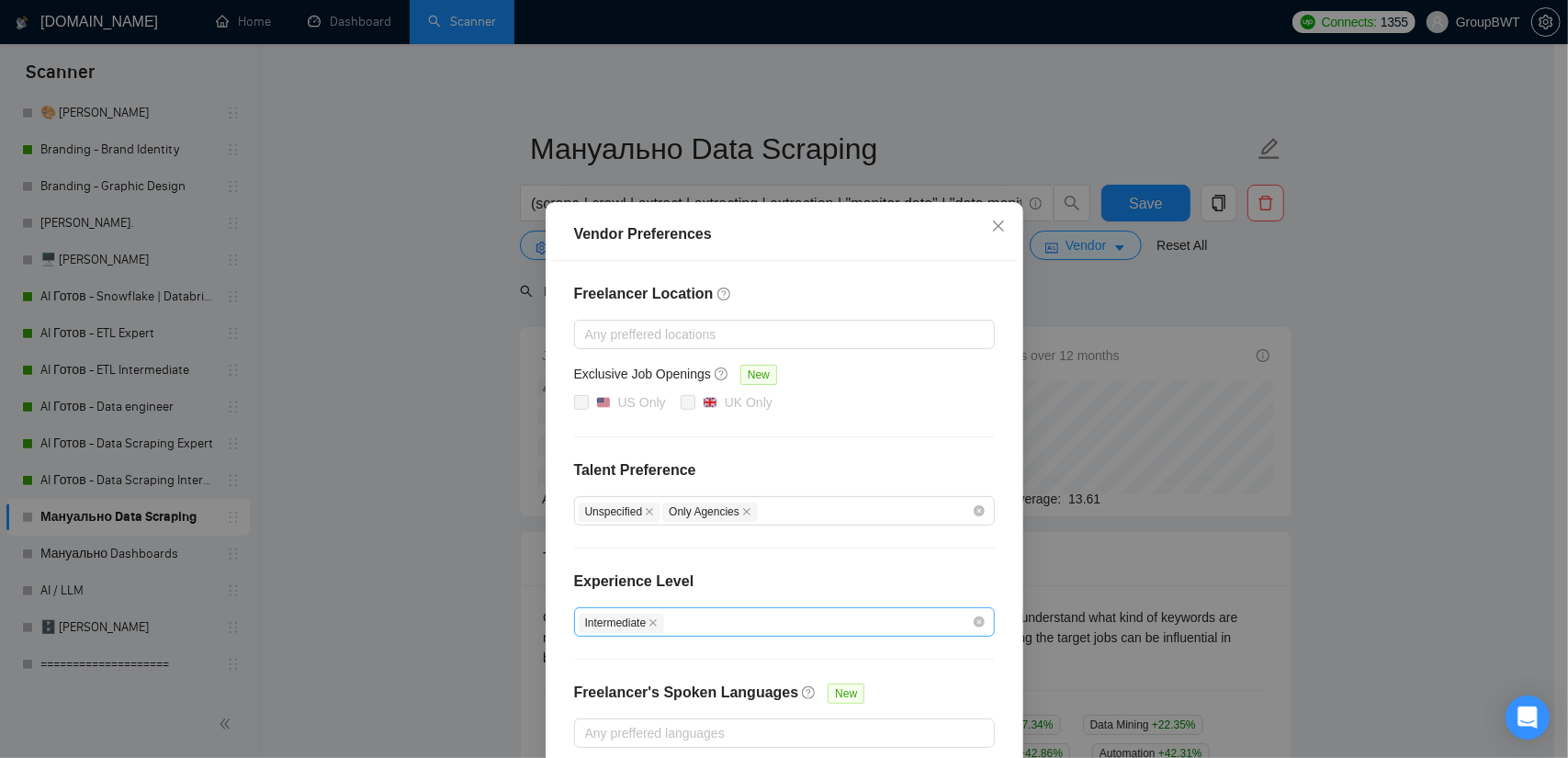
click at [1216, 306] on div "Vendor Preferences Freelancer Location Any preffered locations Exclusive Job Op…" at bounding box center [784, 379] width 1568 height 758
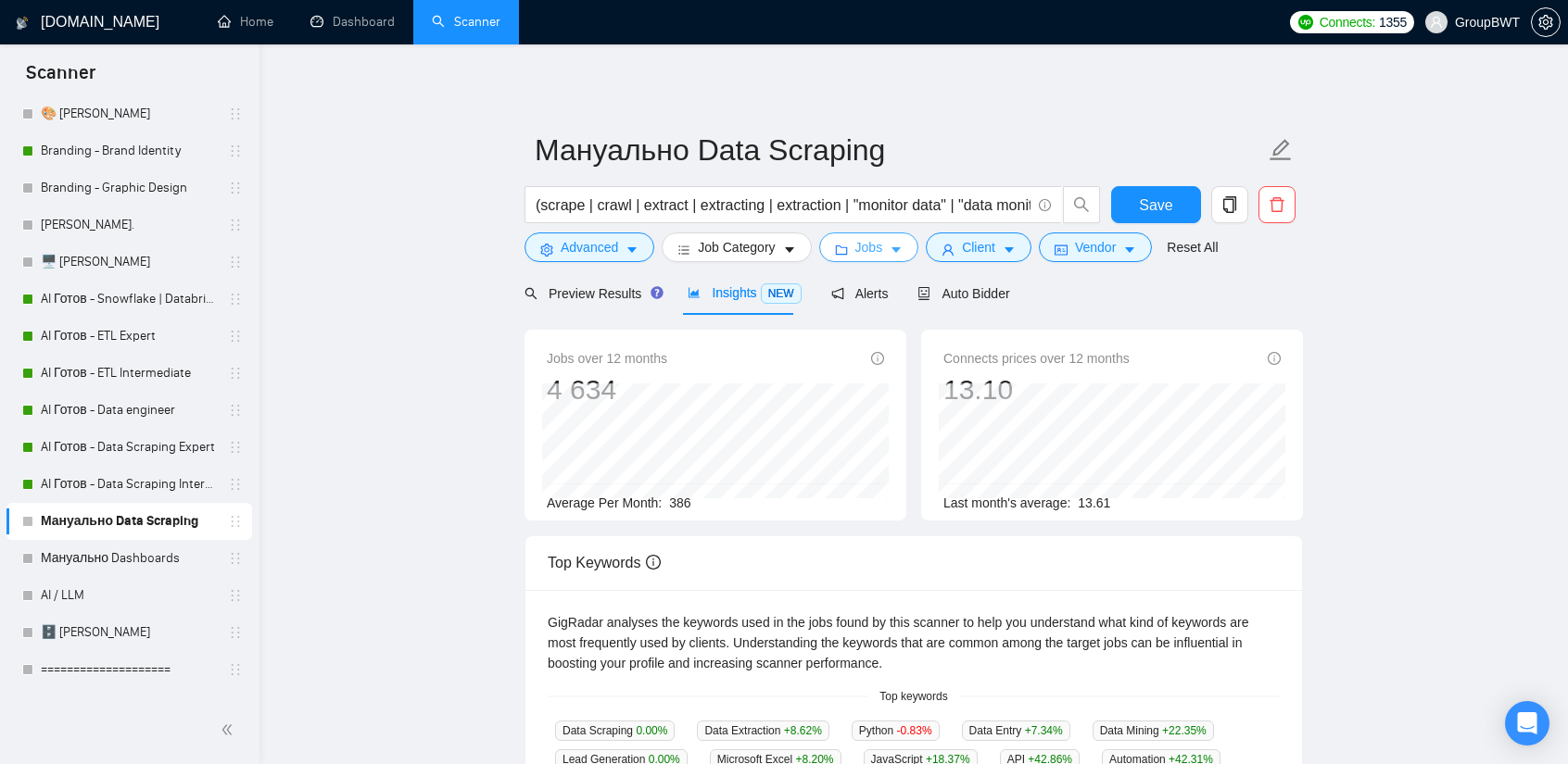
click at [875, 251] on button "Jobs" at bounding box center [869, 246] width 100 height 30
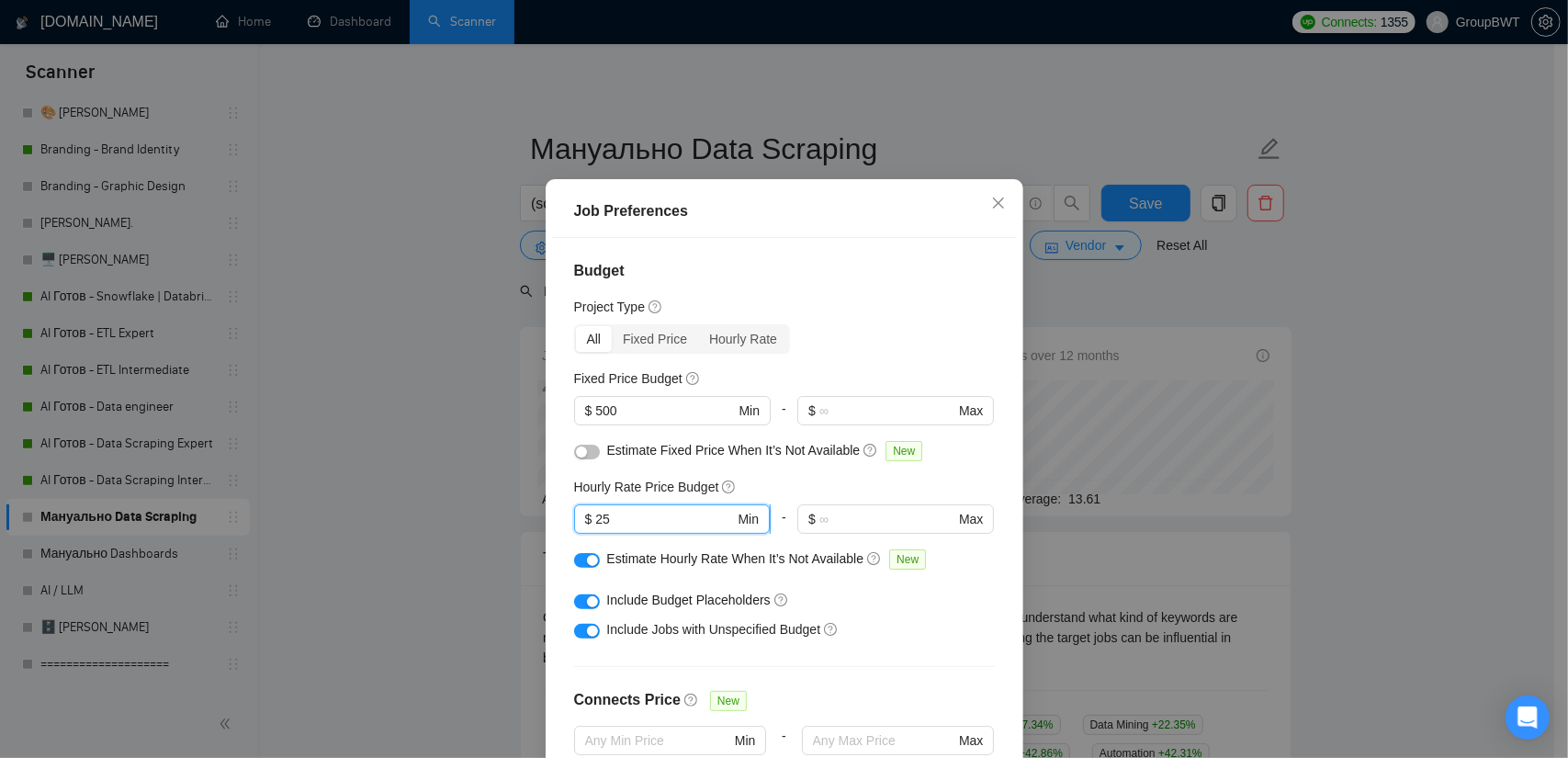
click at [647, 530] on input "25" at bounding box center [664, 518] width 138 height 20
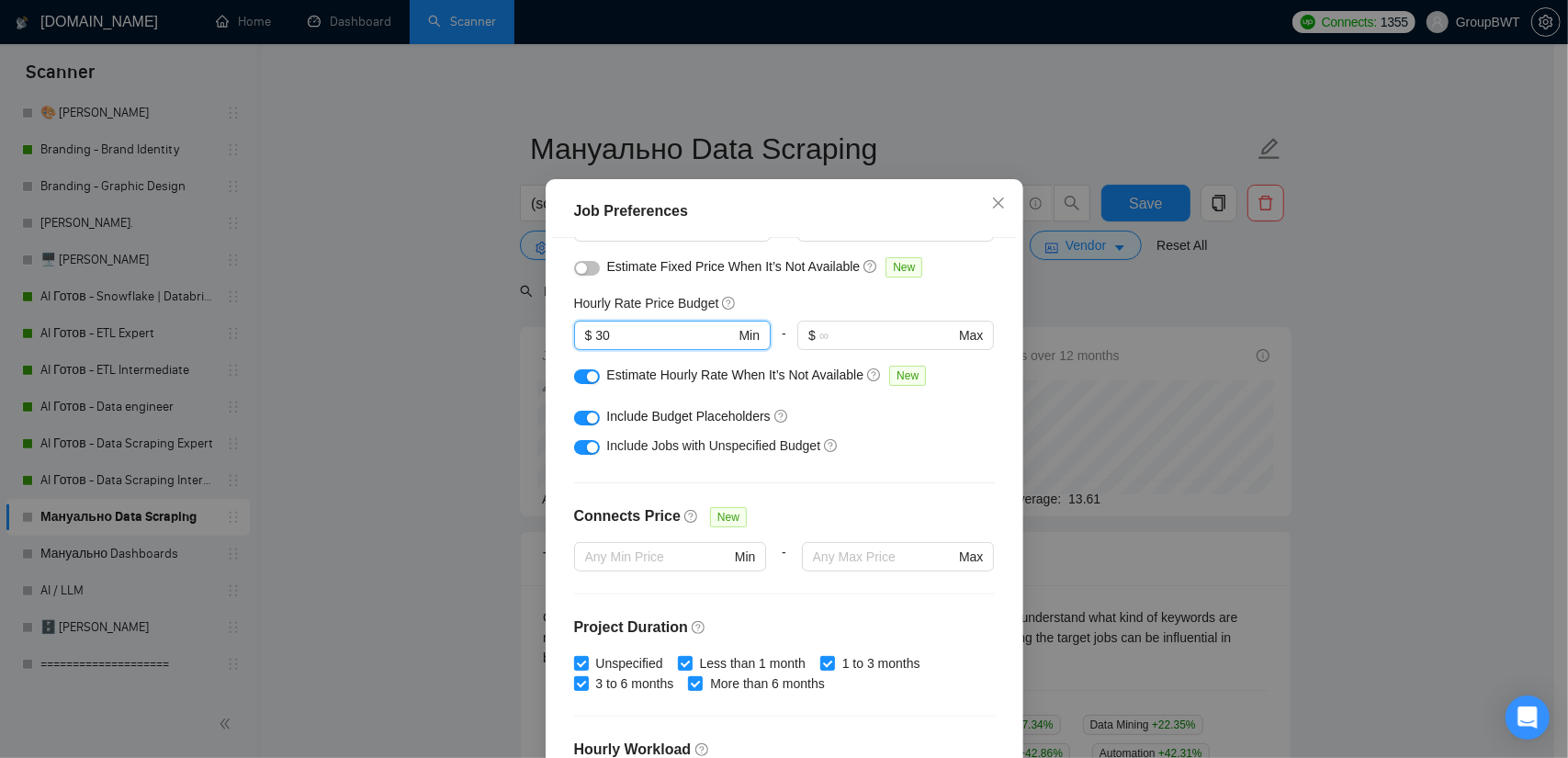
scroll to position [503, 0]
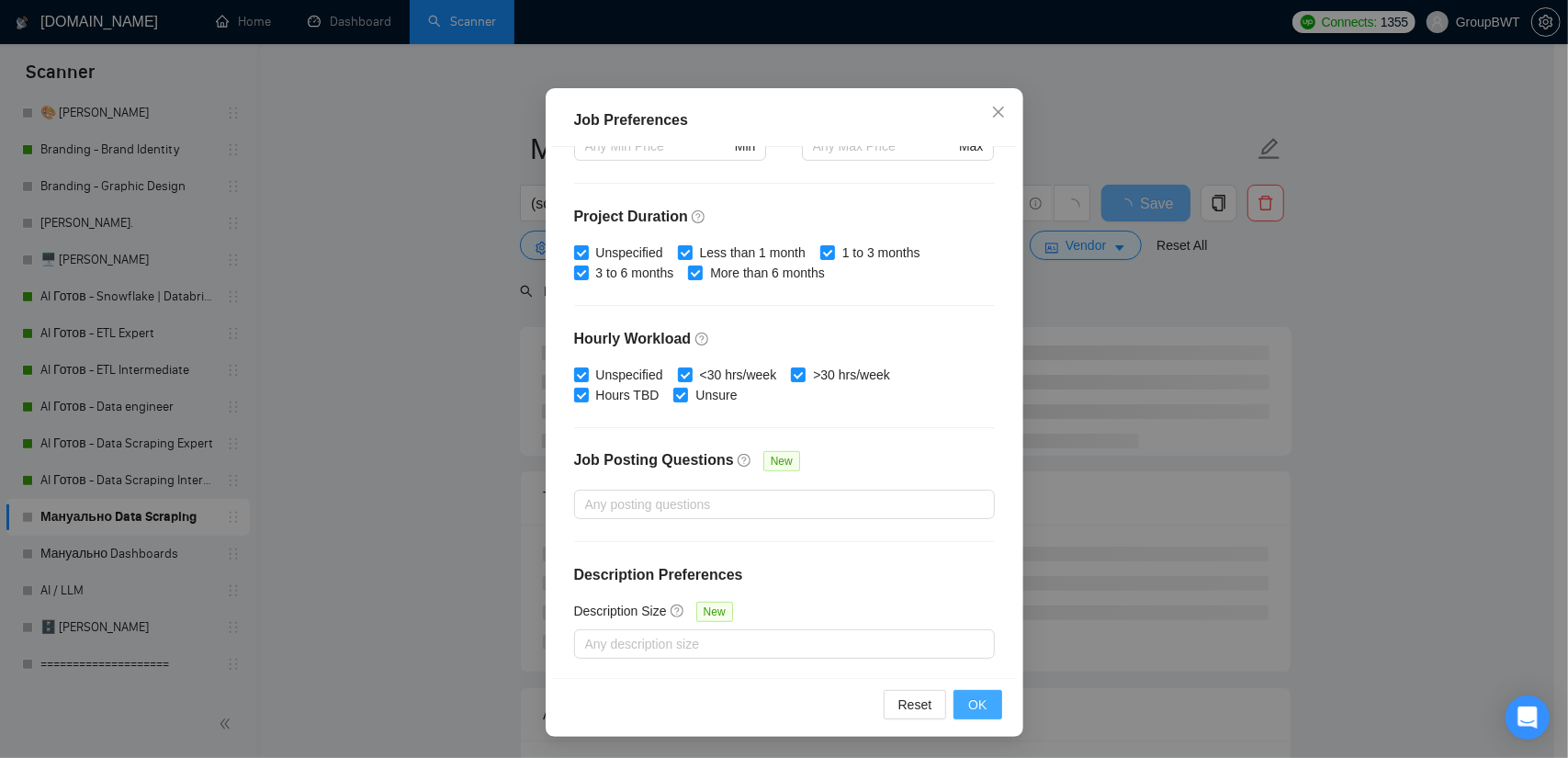
type input "30"
click at [974, 698] on span "OK" at bounding box center [977, 704] width 18 height 20
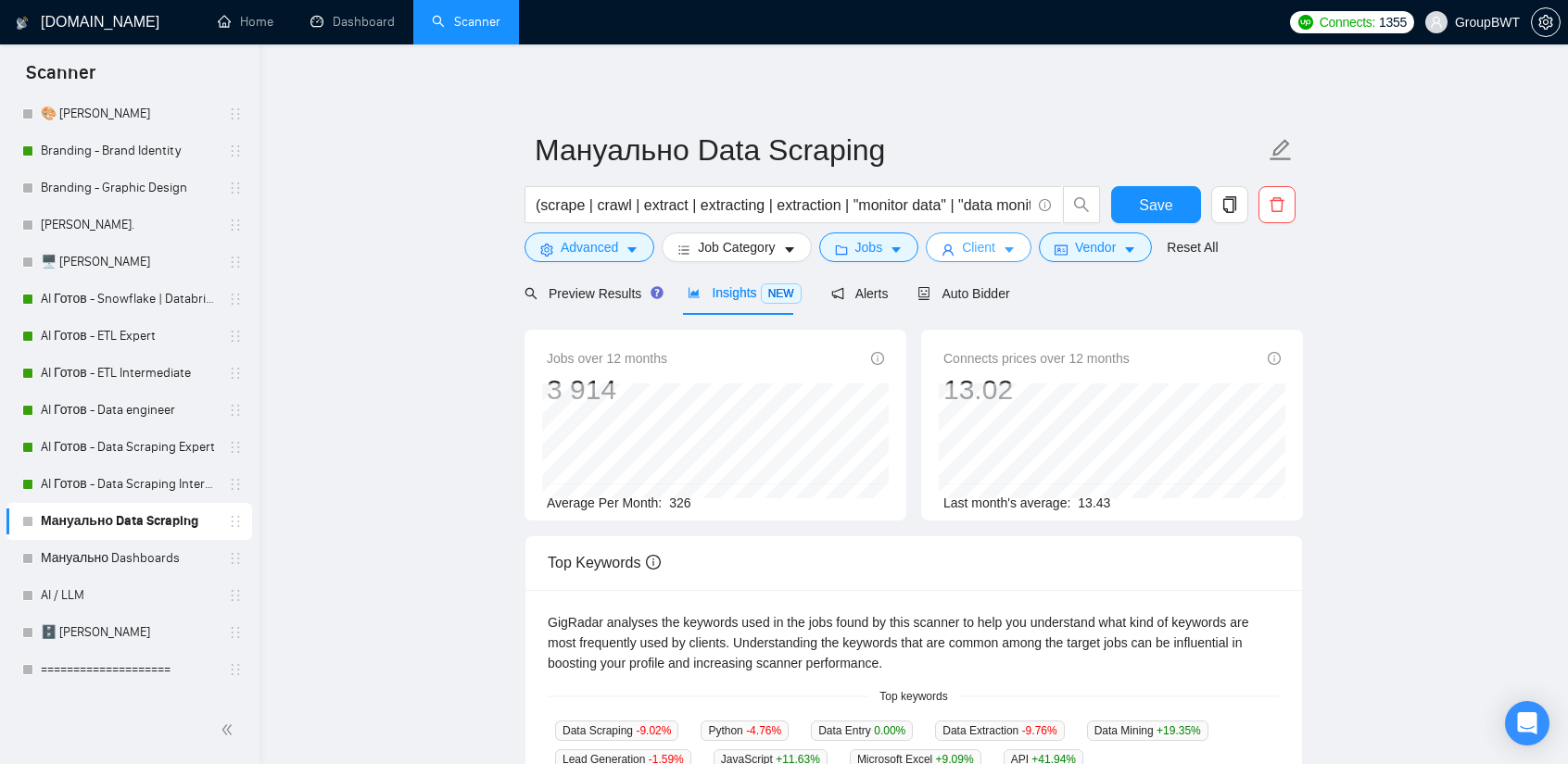
click at [1002, 245] on icon "caret-down" at bounding box center [1009, 250] width 13 height 13
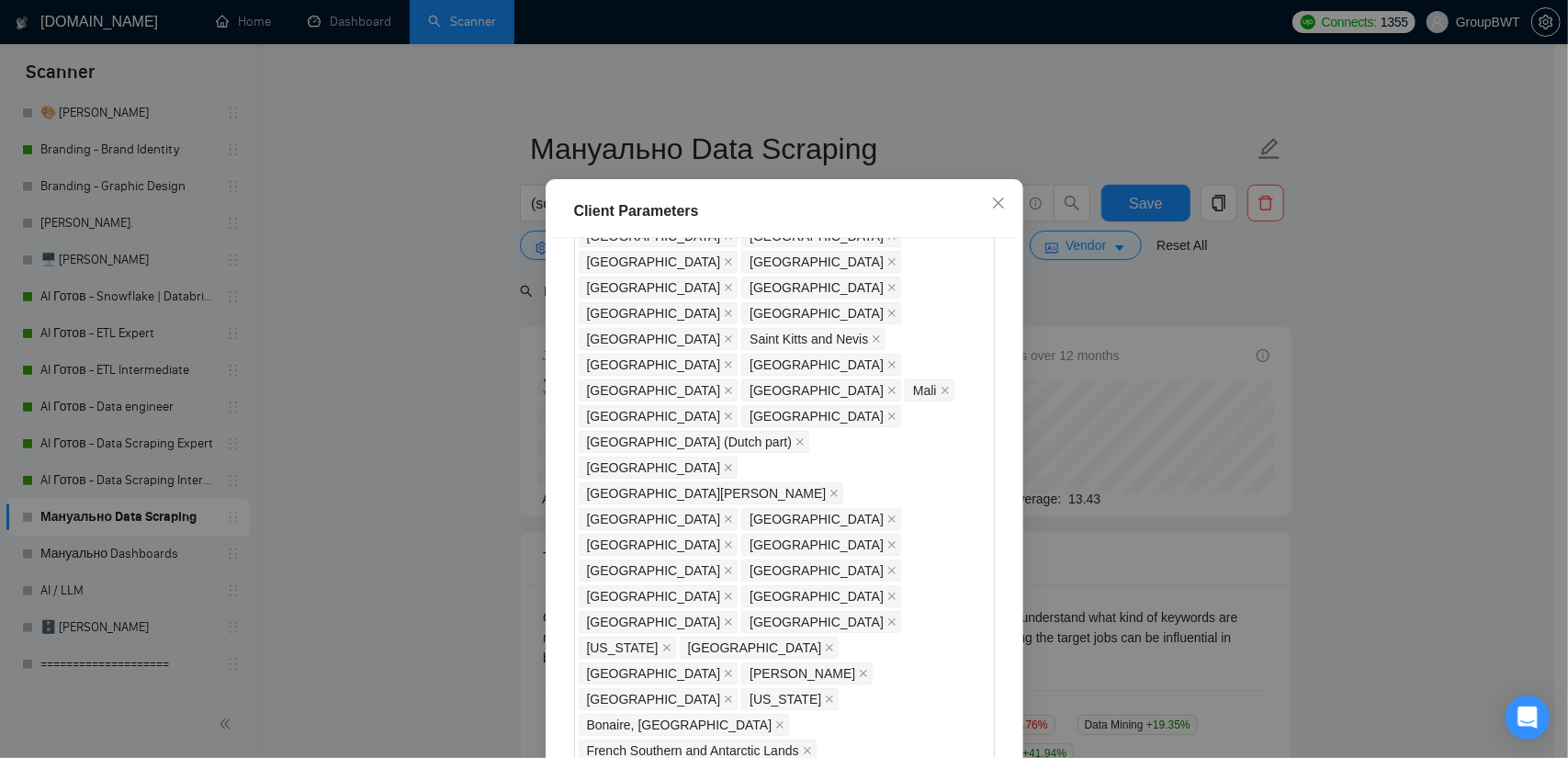
drag, startPoint x: 608, startPoint y: 370, endPoint x: 593, endPoint y: 370, distance: 15.0
type input "35"
click at [1308, 475] on div "Client Parameters Client Location Include Client Countries Select Exclude Clien…" at bounding box center [784, 379] width 1568 height 758
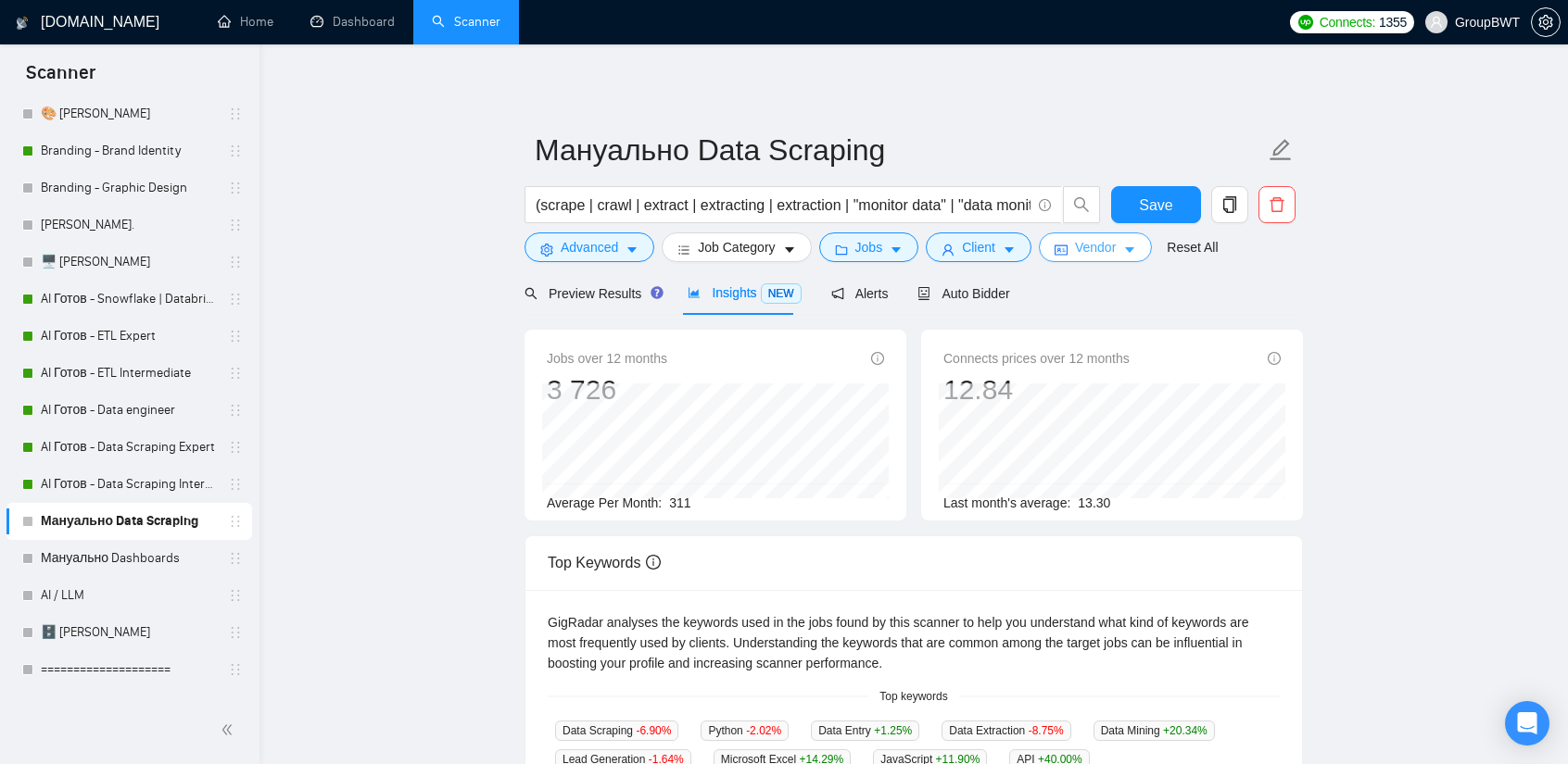
click at [1075, 244] on span "Vendor" at bounding box center [1095, 246] width 41 height 20
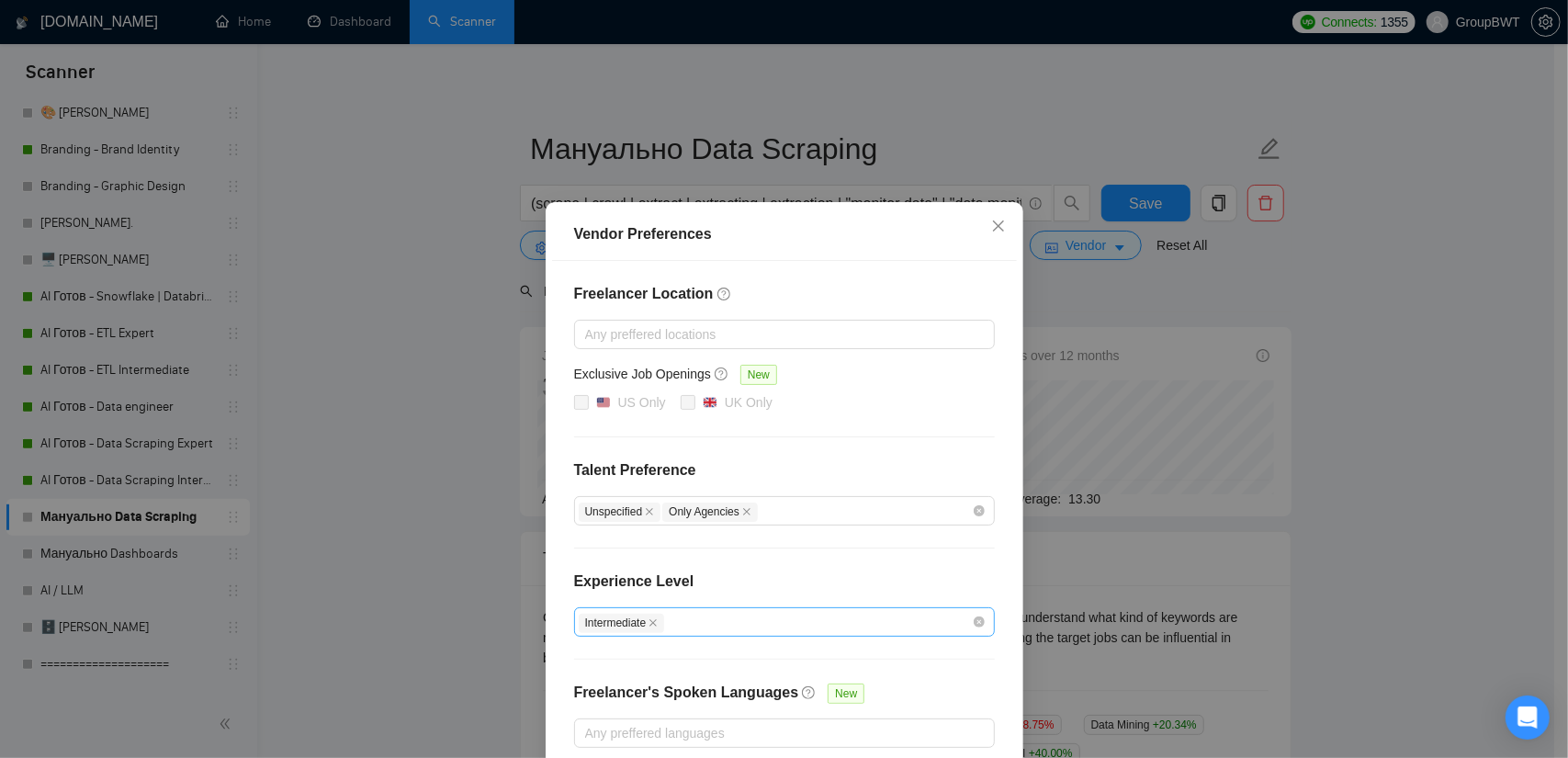
click at [1197, 262] on div "Vendor Preferences Freelancer Location Any preffered locations Exclusive Job Op…" at bounding box center [784, 379] width 1568 height 758
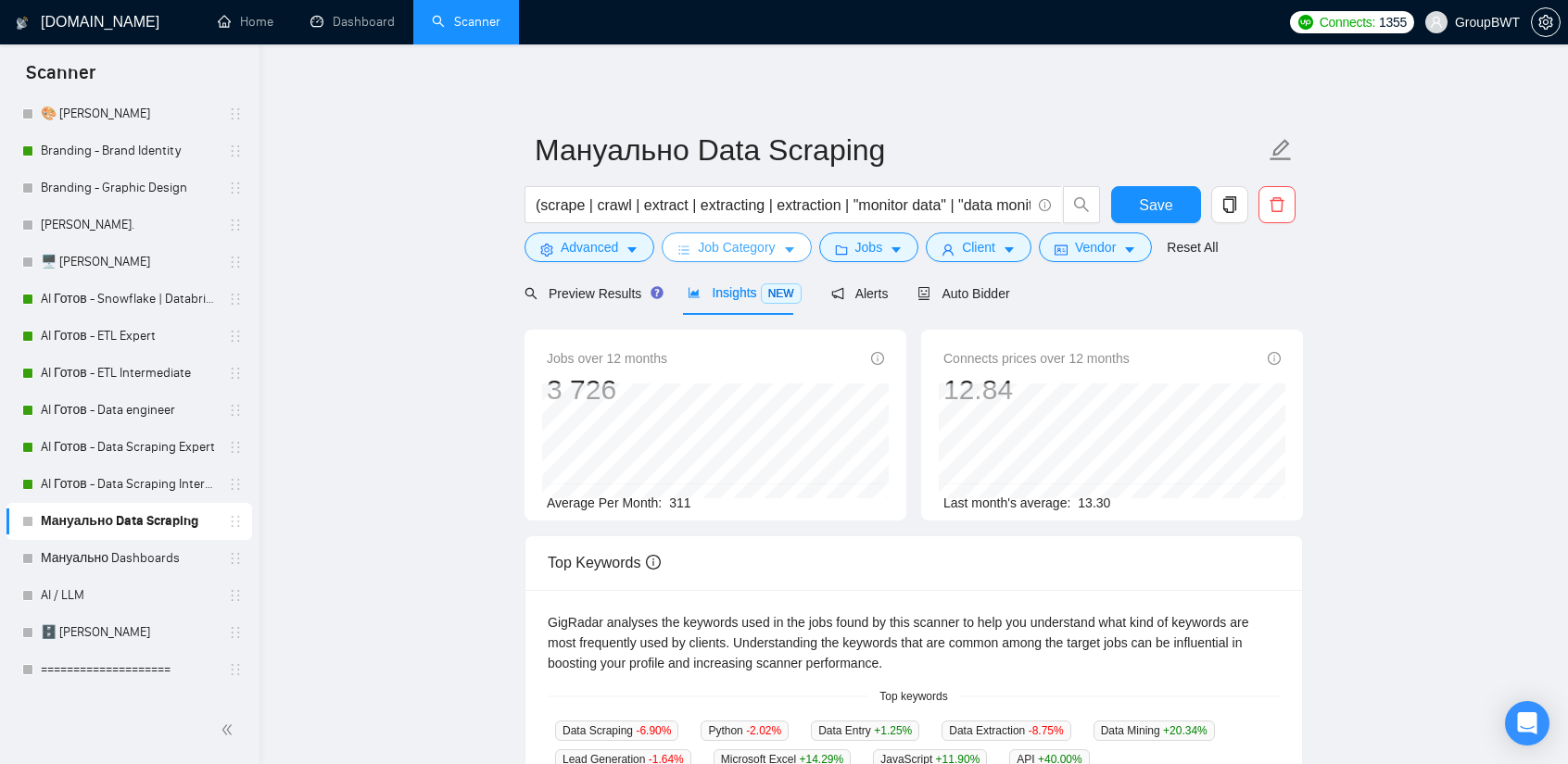
click at [754, 242] on span "Job Category" at bounding box center [736, 246] width 76 height 20
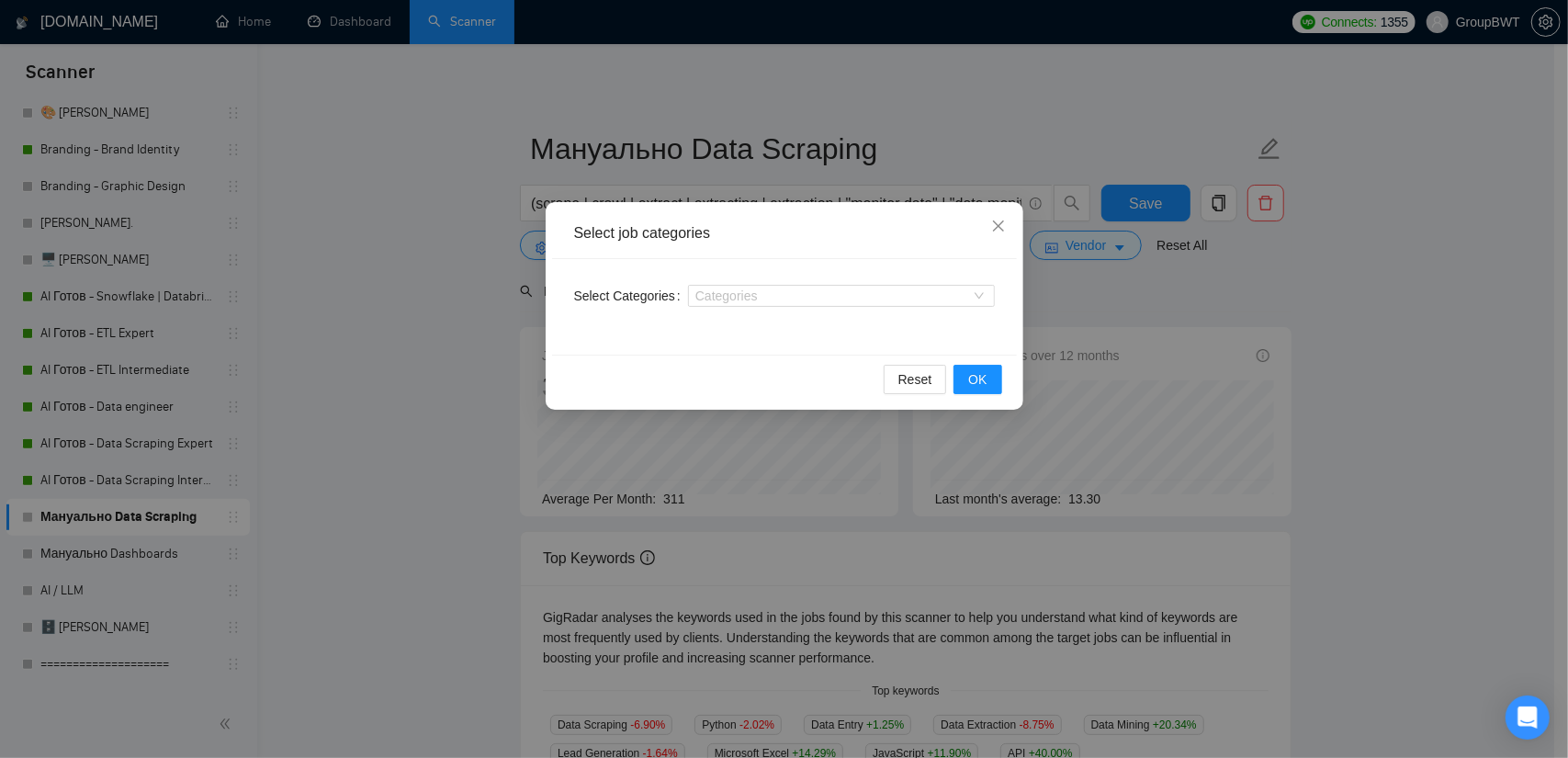
click at [1085, 302] on div "Select job categories Select Categories Categories Reset OK" at bounding box center [784, 379] width 1568 height 758
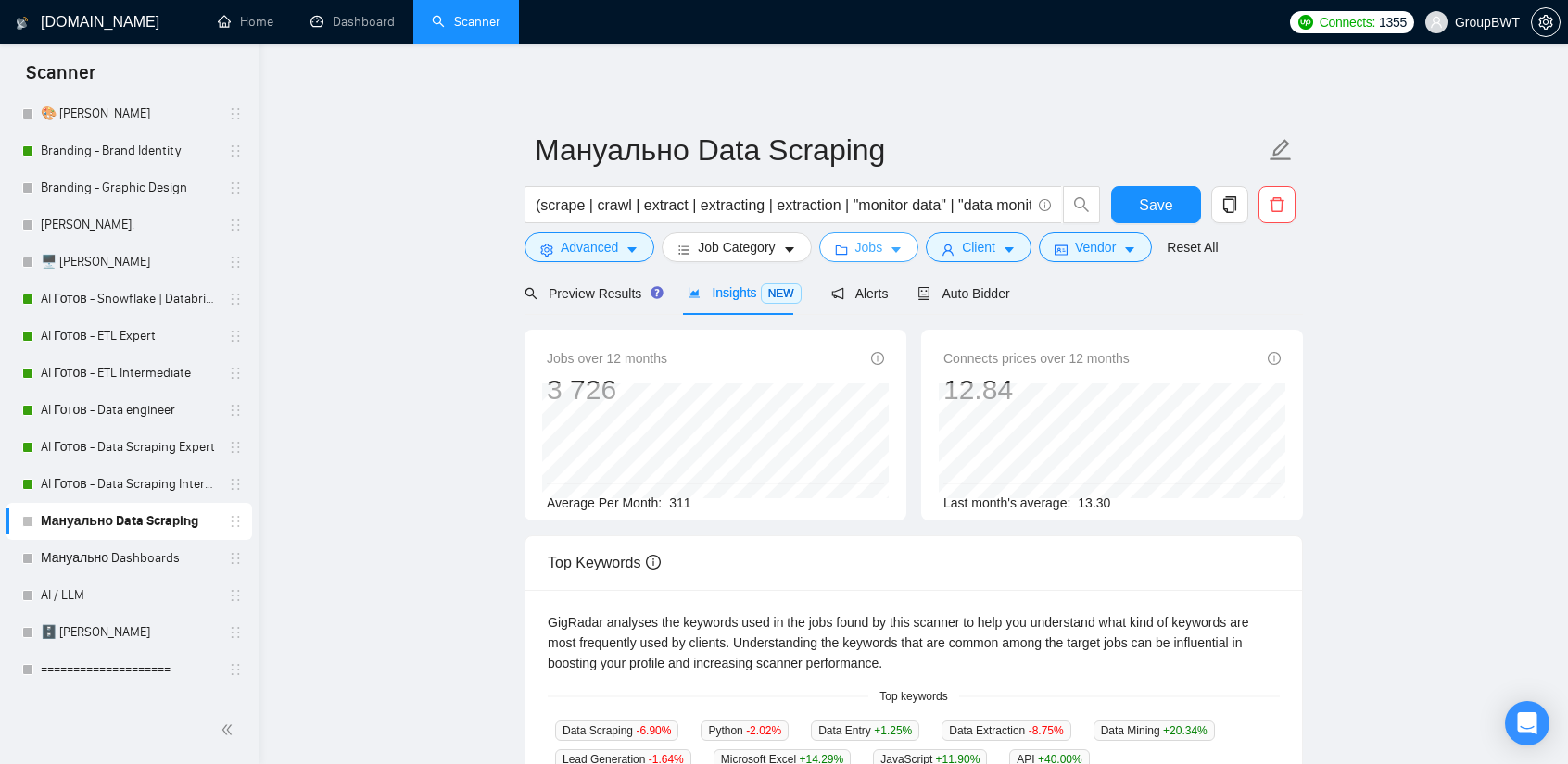
click at [867, 244] on span "Jobs" at bounding box center [869, 246] width 28 height 20
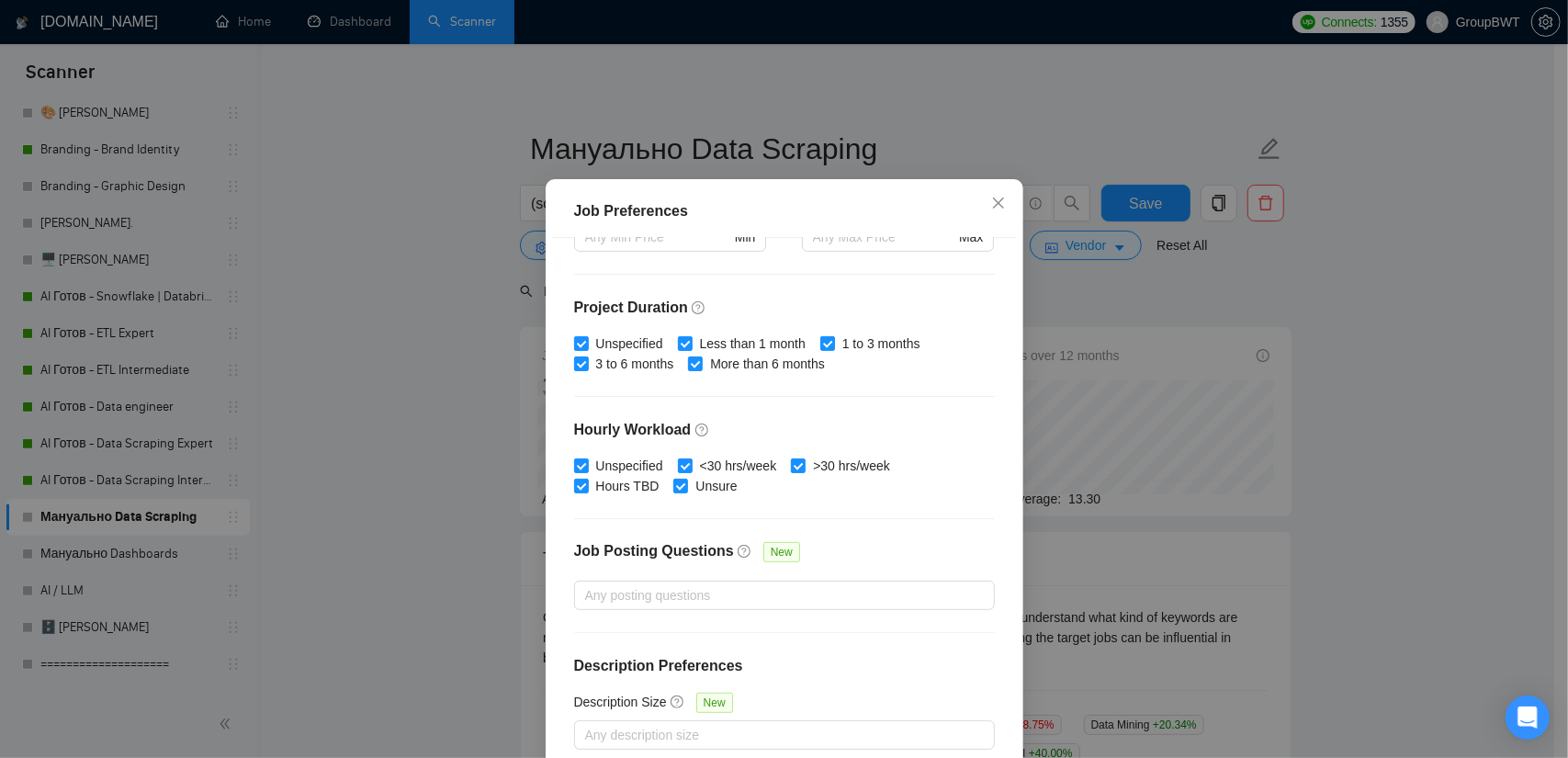
click at [1072, 281] on div "Job Preferences Budget Project Type All Fixed Price Hourly Rate Fixed Price Bud…" at bounding box center [784, 379] width 1568 height 758
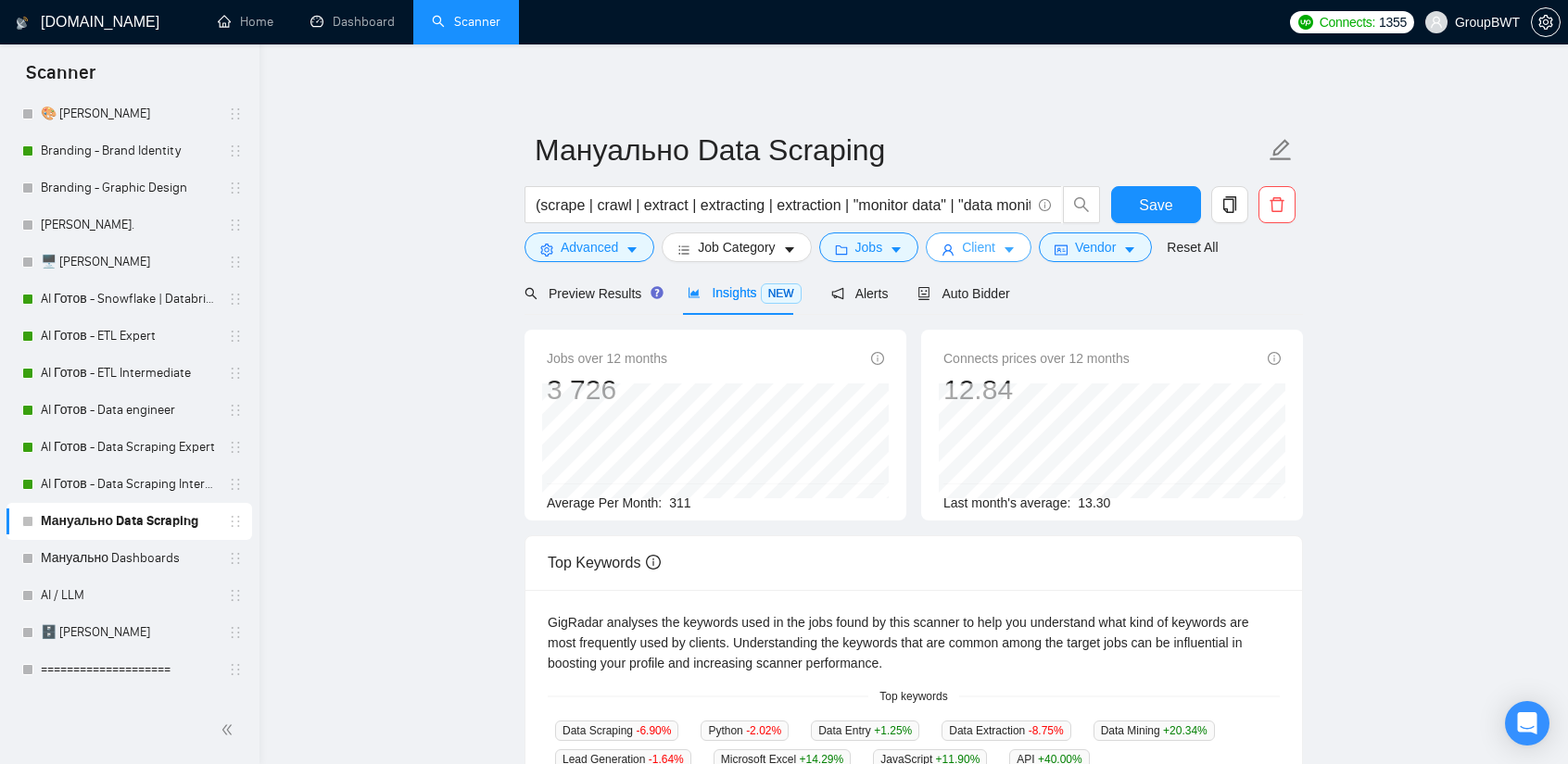
click at [962, 247] on span "Client" at bounding box center [978, 246] width 33 height 20
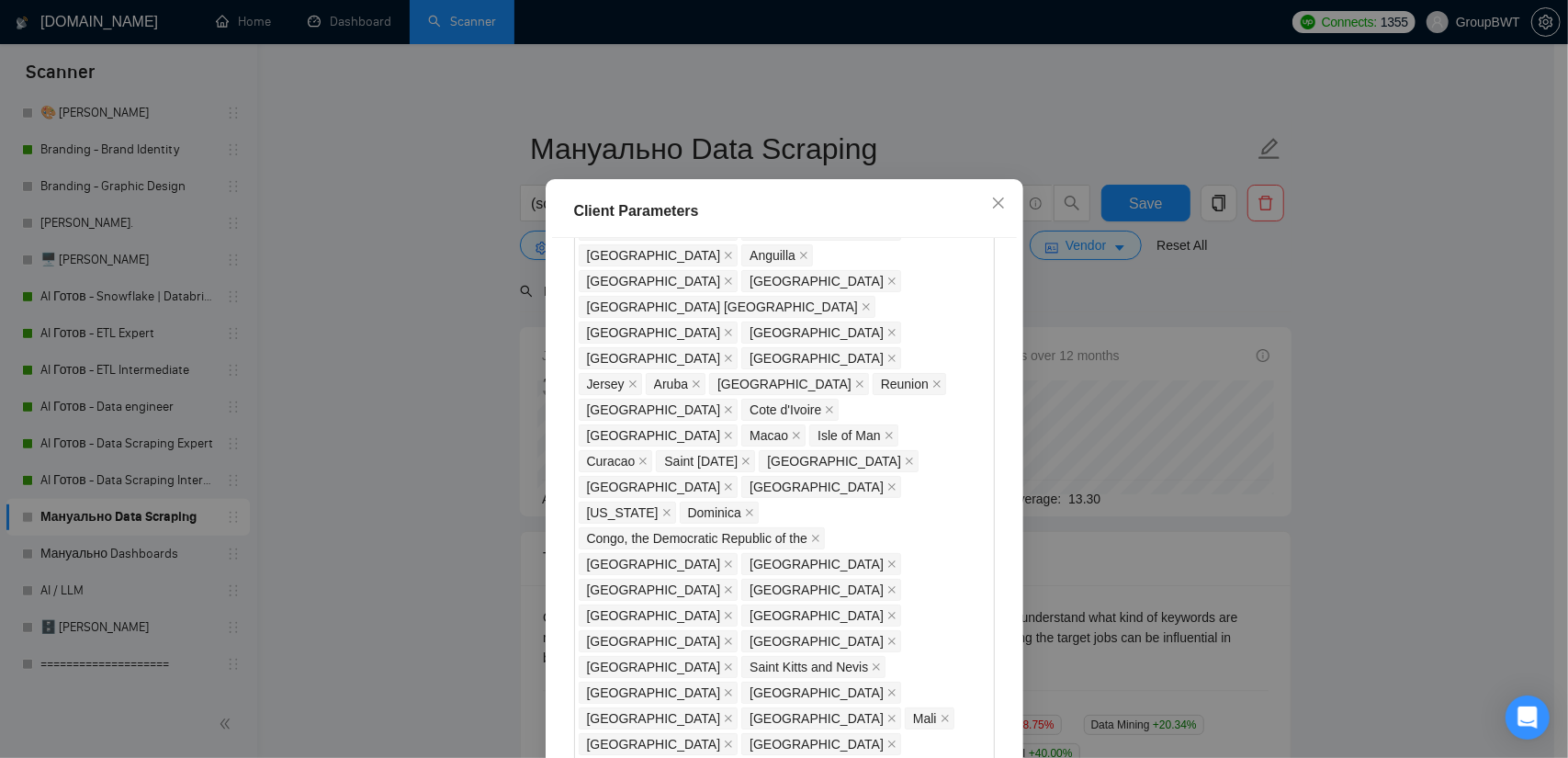
scroll to position [1351, 0]
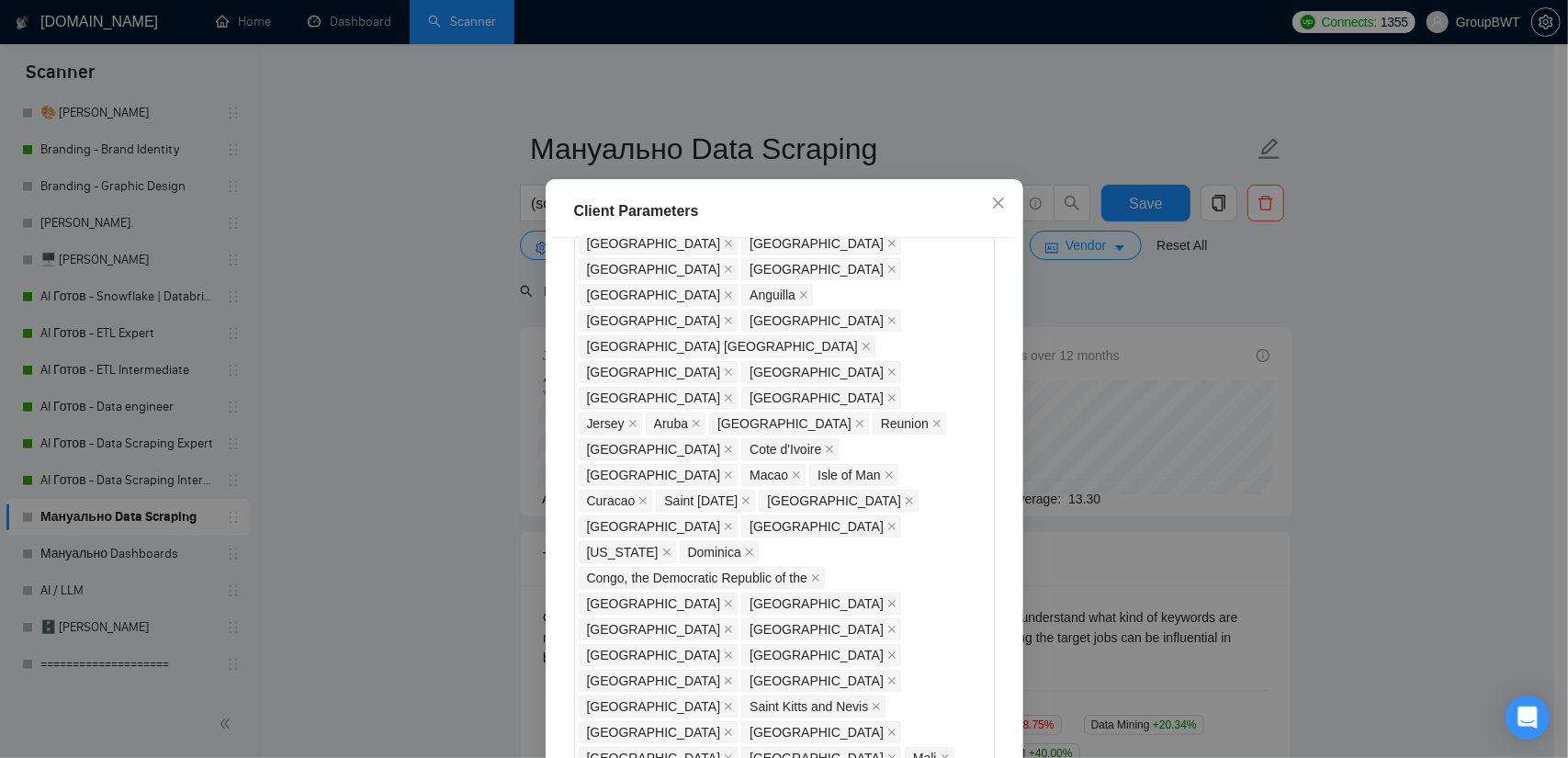
click at [1215, 311] on div "Client Parameters Client Location Include Client Countries Select Exclude Clien…" at bounding box center [784, 379] width 1568 height 758
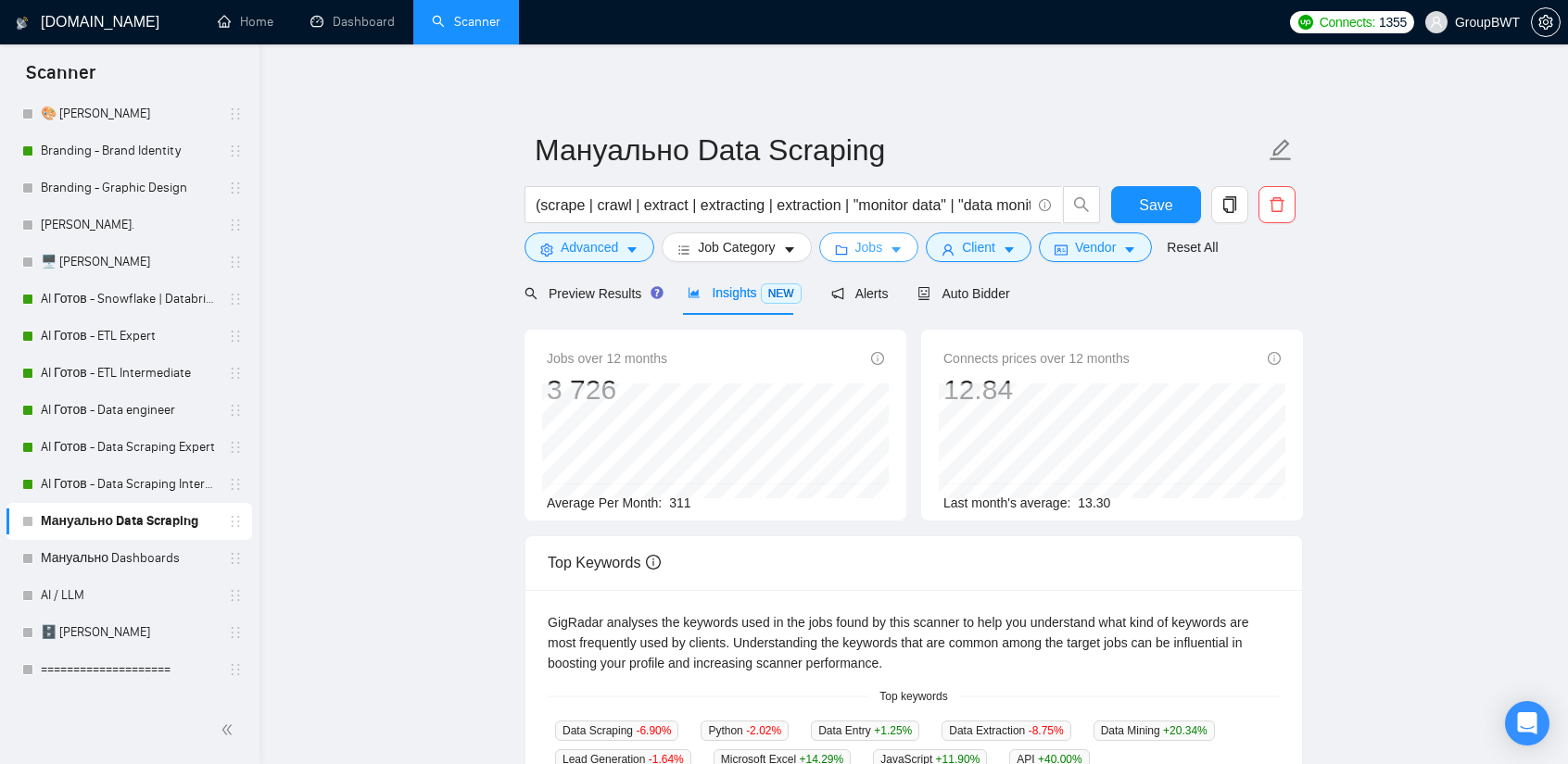
click at [855, 244] on span "Jobs" at bounding box center [869, 246] width 28 height 20
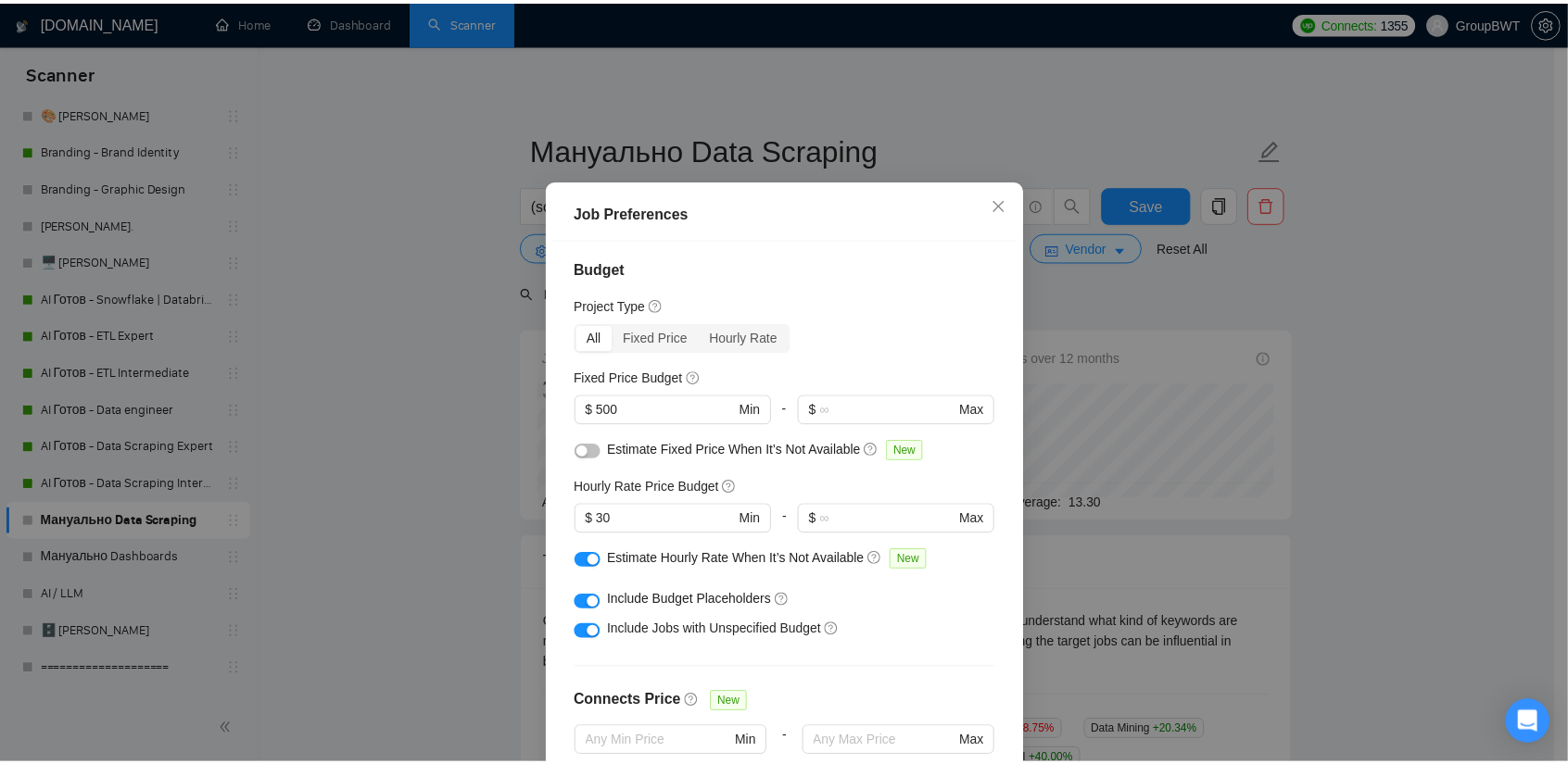
scroll to position [0, 0]
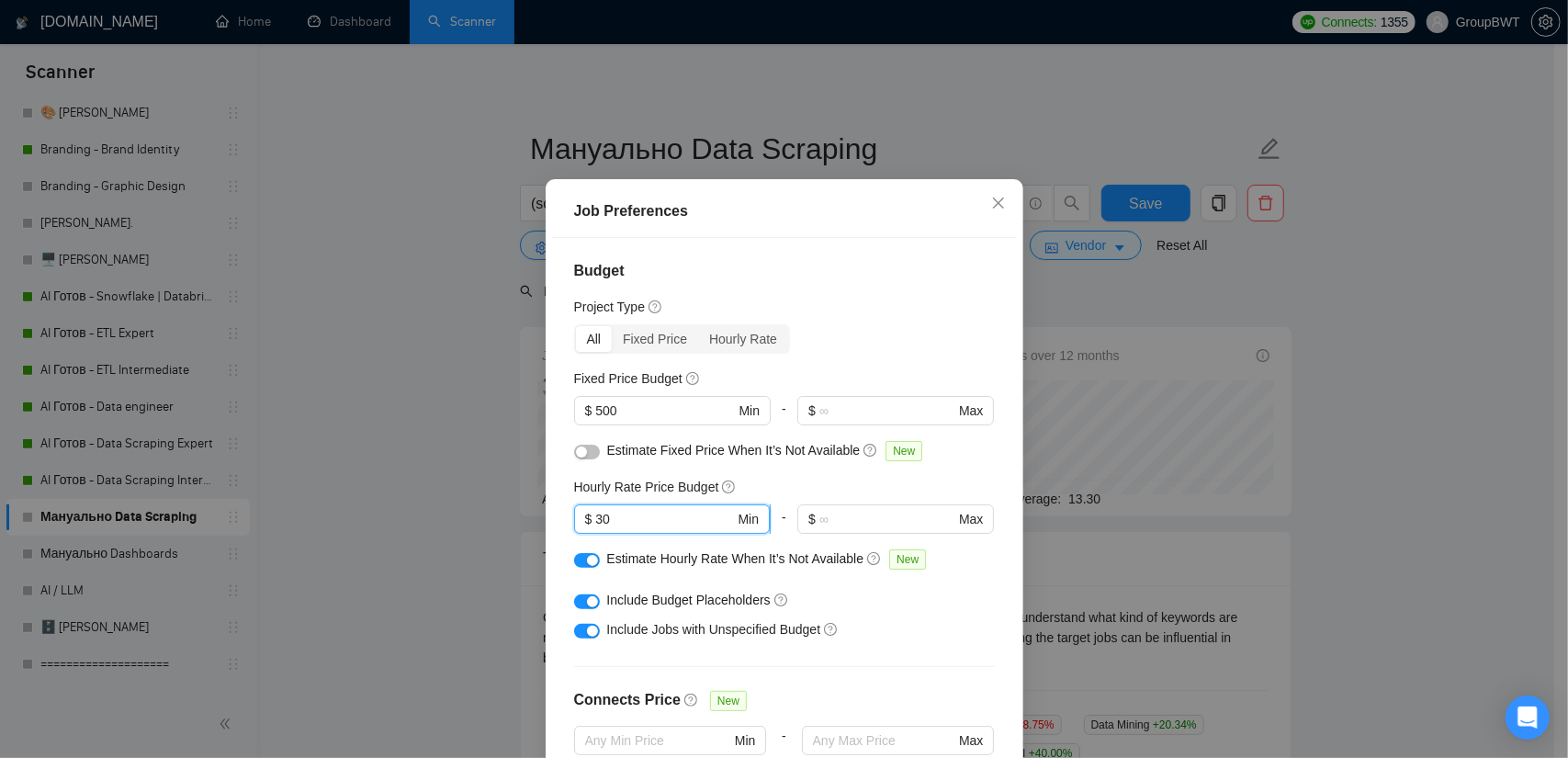
drag, startPoint x: 617, startPoint y: 537, endPoint x: 594, endPoint y: 533, distance: 23.3
click at [595, 530] on input "30" at bounding box center [664, 518] width 138 height 20
type input "35"
click at [1388, 363] on div "Job Preferences Budget Project Type All Fixed Price Hourly Rate Fixed Price Bud…" at bounding box center [784, 379] width 1568 height 758
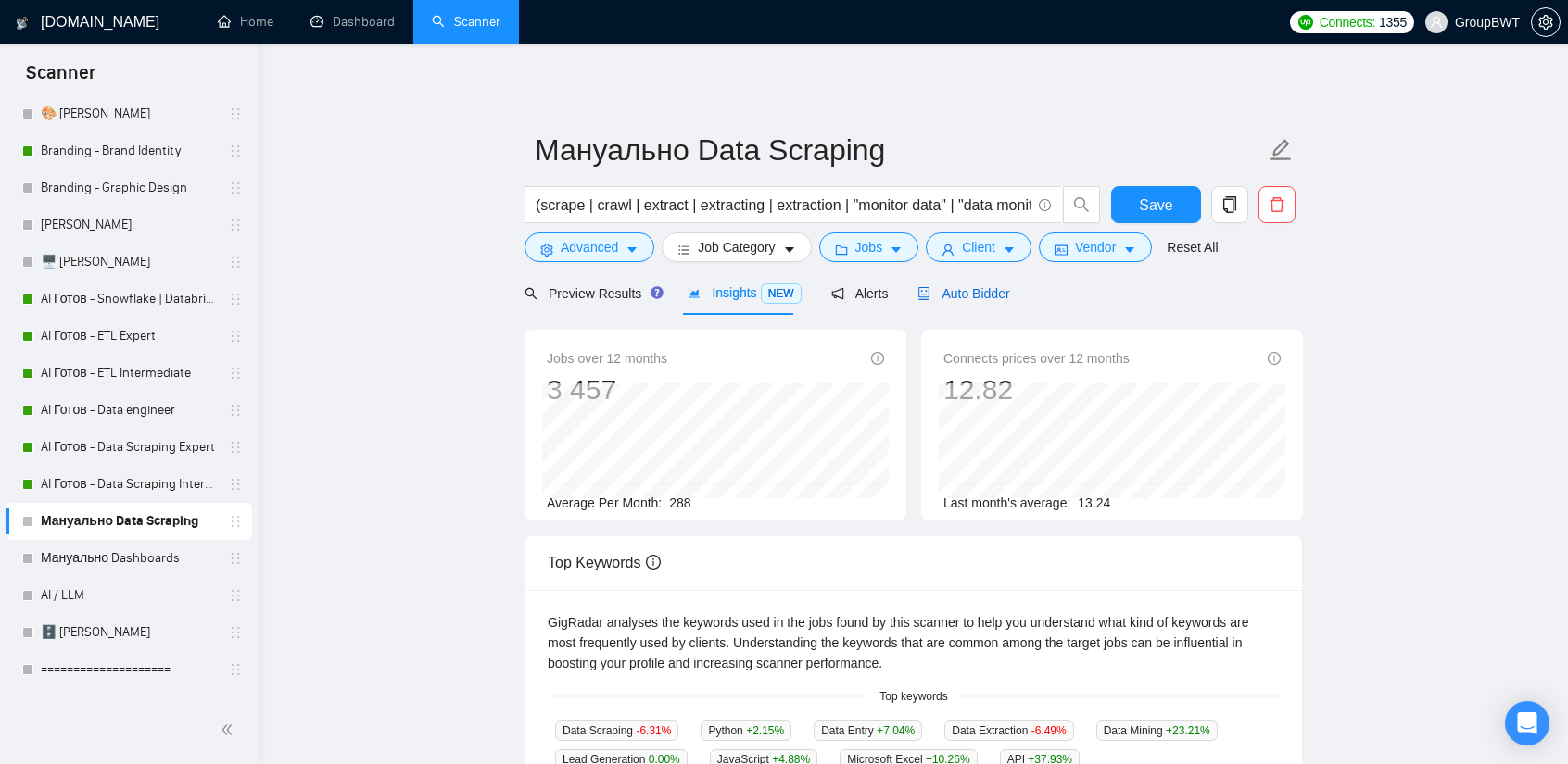
click at [978, 301] on span "Auto Bidder" at bounding box center [963, 294] width 92 height 15
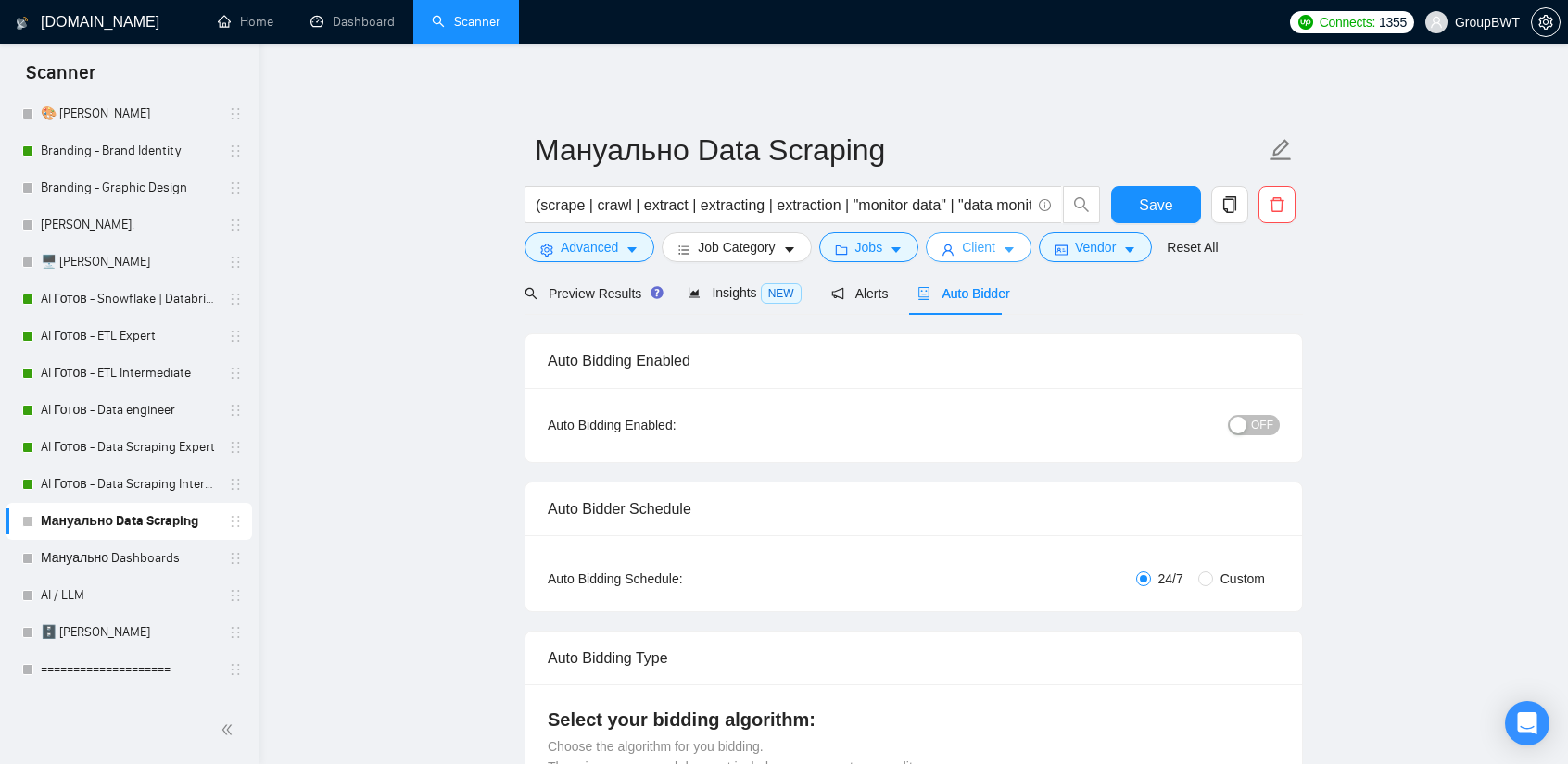
click at [1005, 244] on icon "caret-down" at bounding box center [1009, 250] width 13 height 13
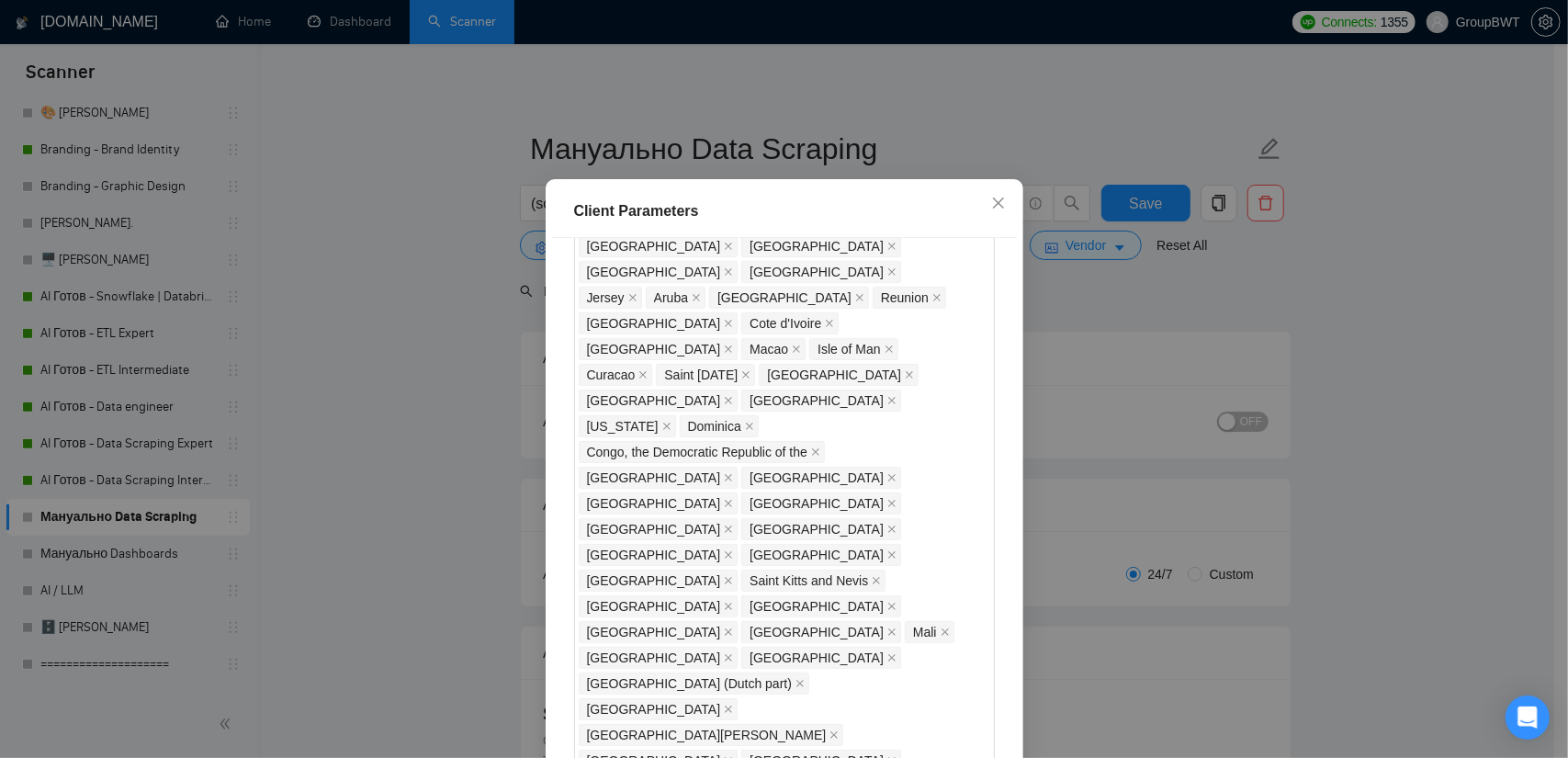
scroll to position [1259, 0]
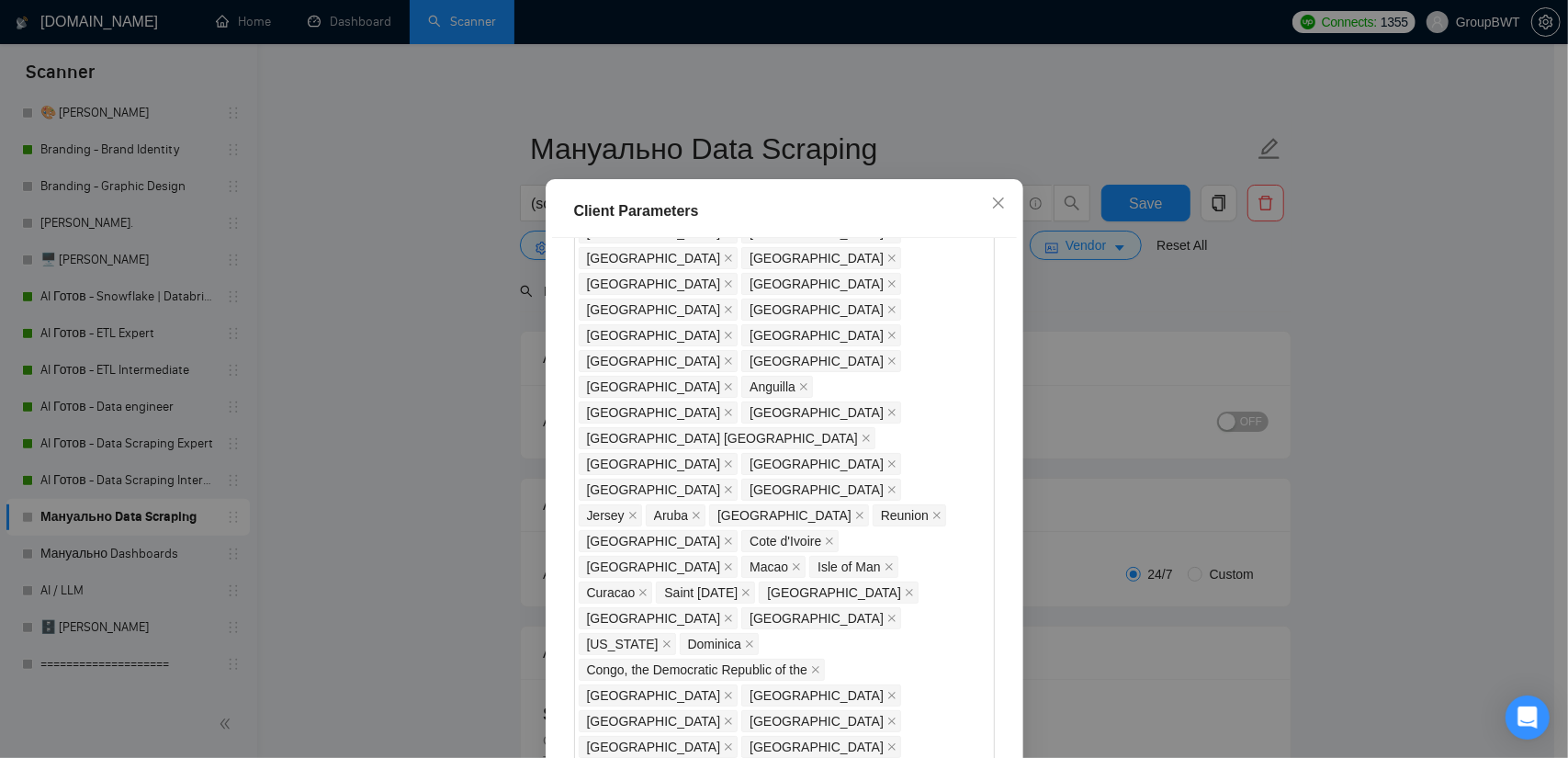
click at [1290, 324] on div "Client Parameters Client Location Include Client Countries Select Exclude Clien…" at bounding box center [784, 379] width 1568 height 758
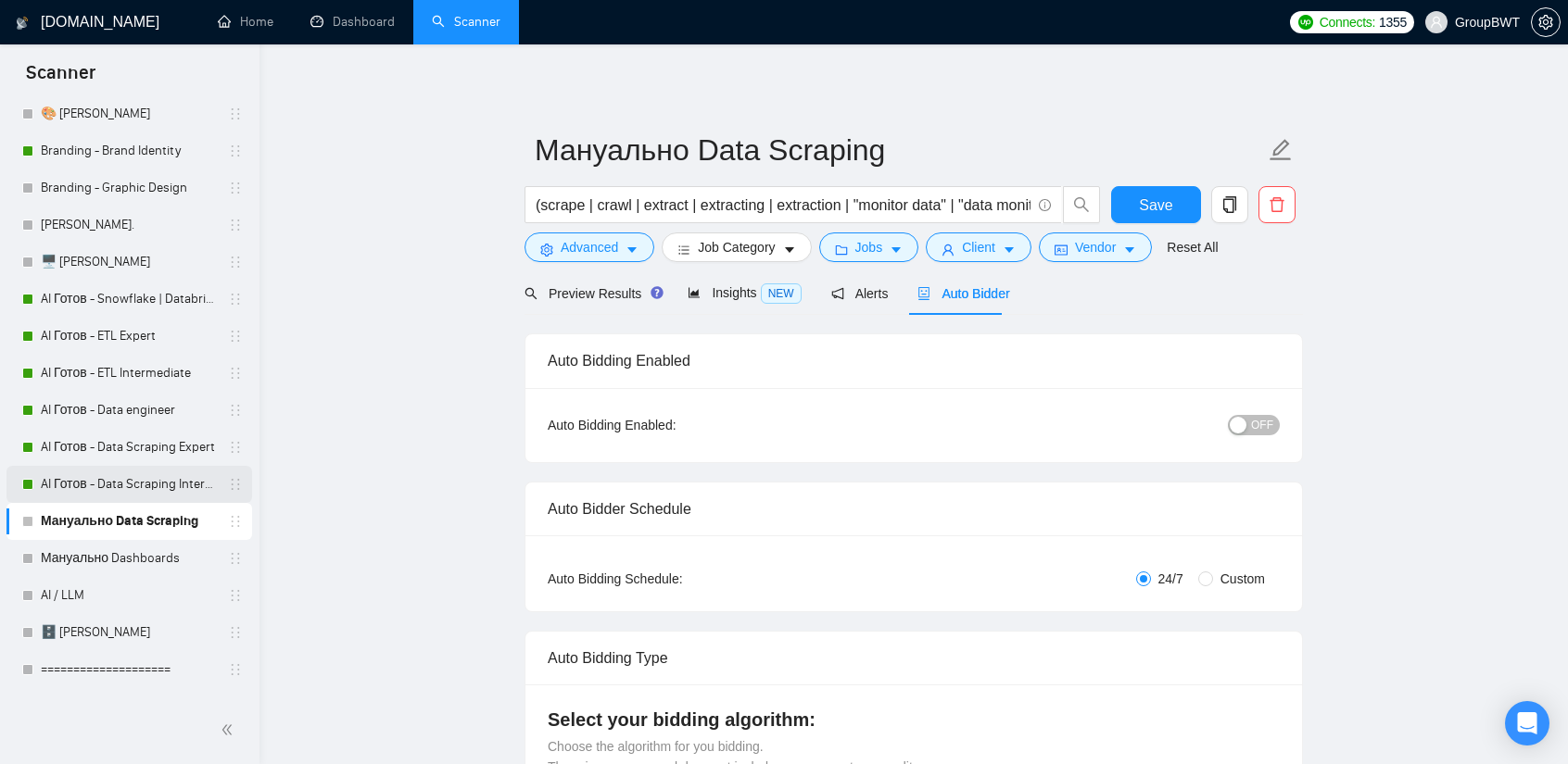
click at [150, 478] on link "AI Готов - Data Scraping Intermediate" at bounding box center [129, 484] width 176 height 37
click at [700, 245] on span "Job Category" at bounding box center [736, 246] width 76 height 20
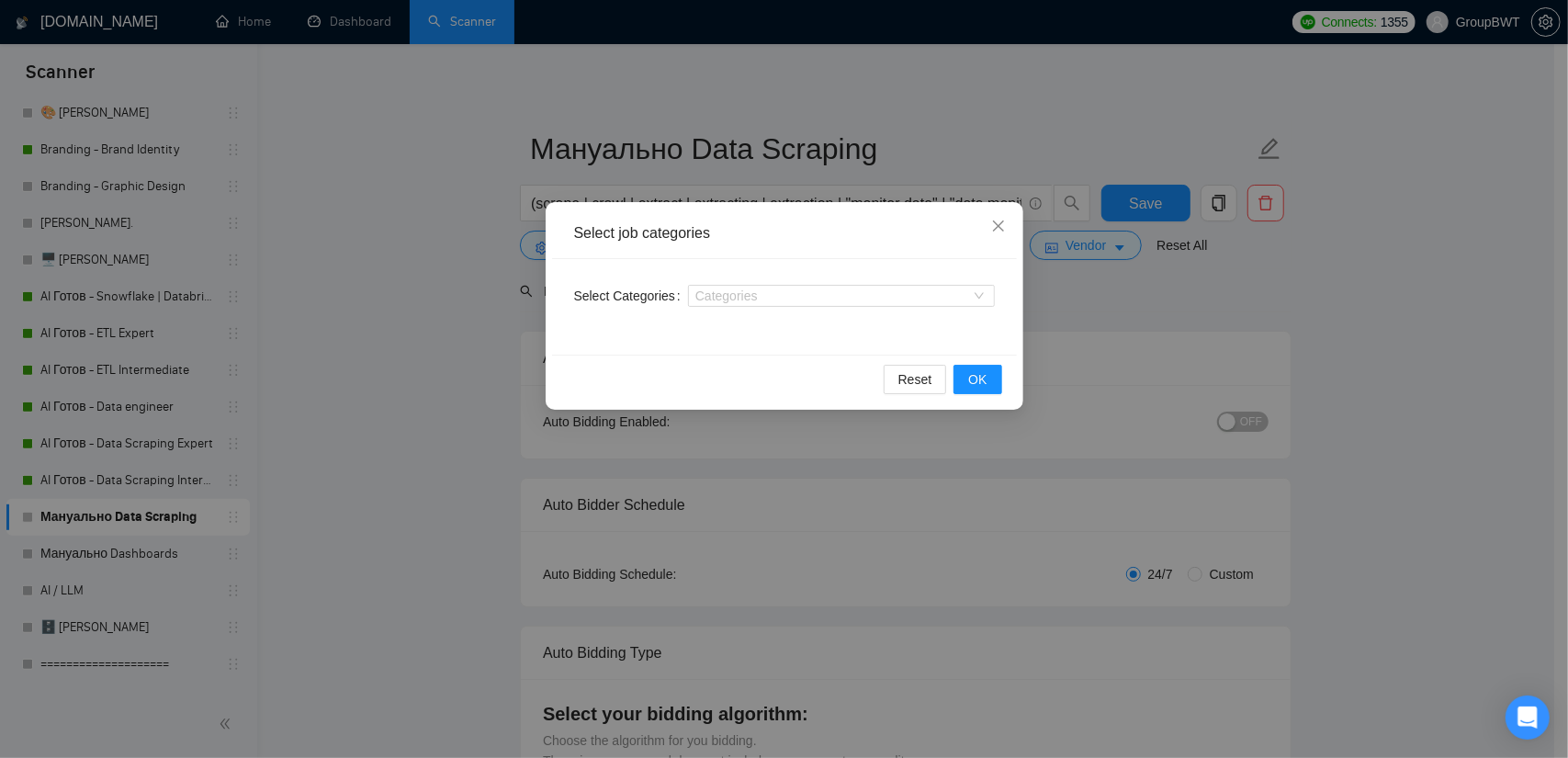
click at [477, 269] on div "Select job categories Select Categories Categories Reset OK" at bounding box center [784, 379] width 1568 height 758
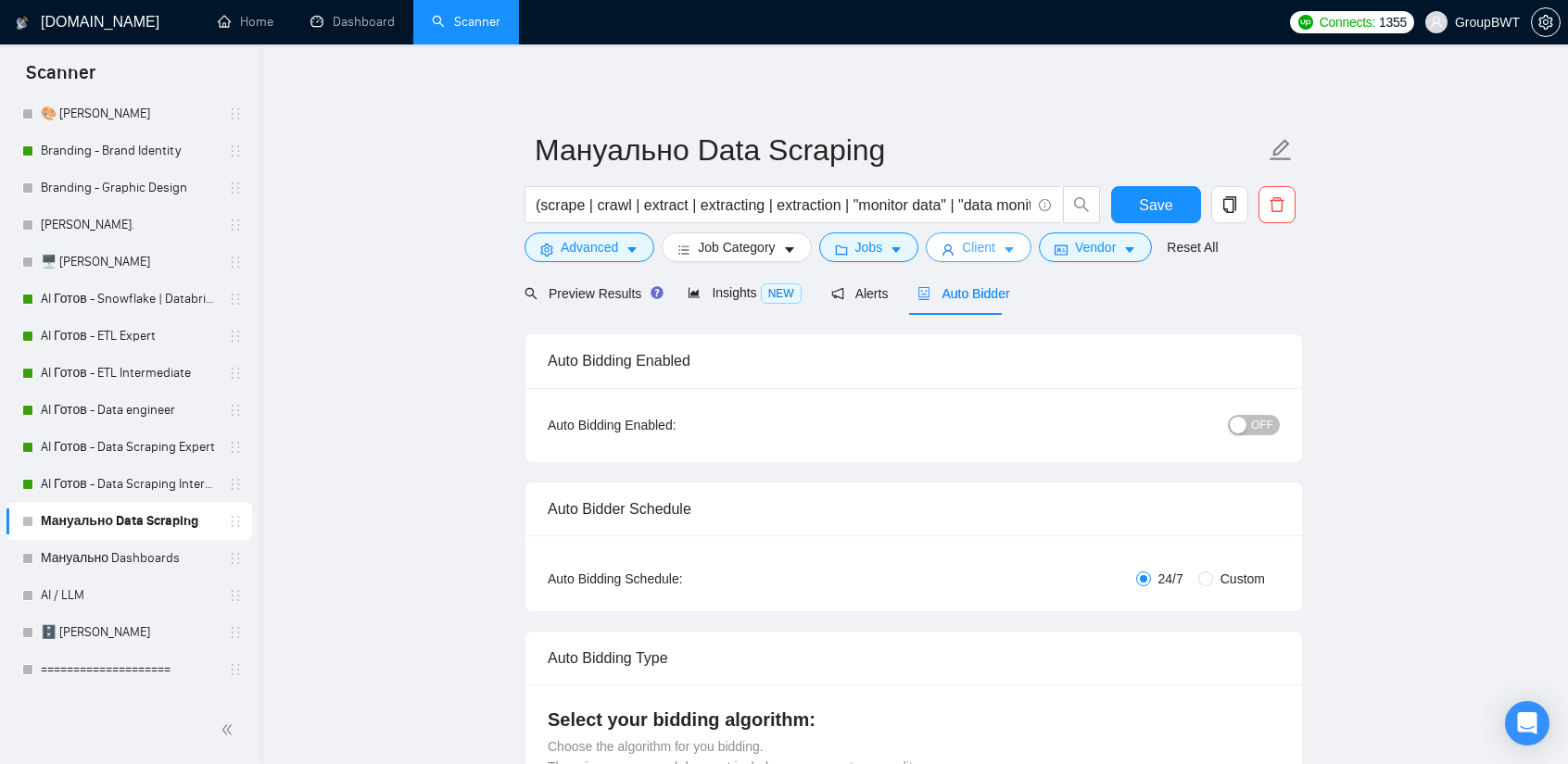
click at [966, 237] on span "Client" at bounding box center [978, 246] width 33 height 20
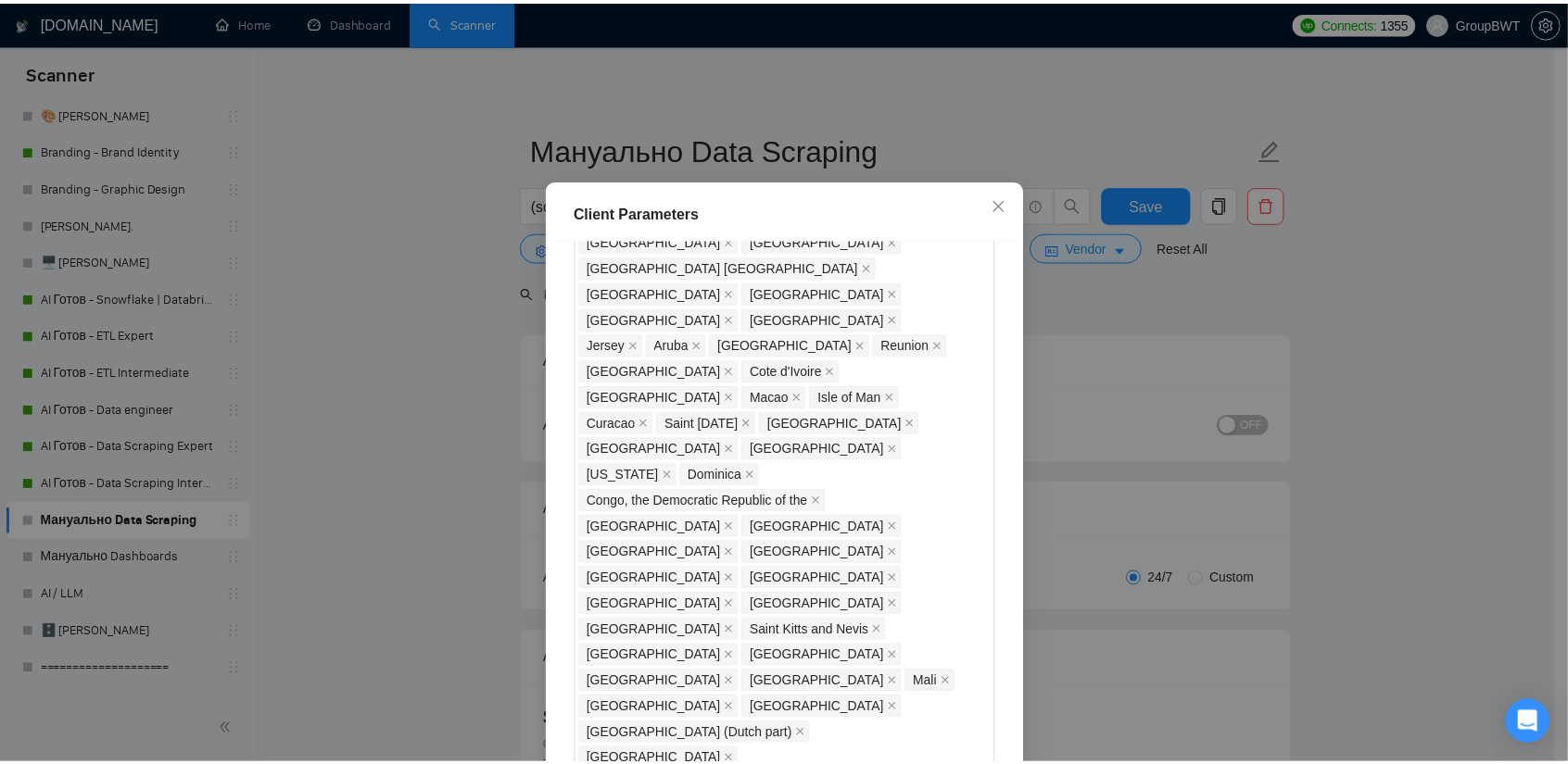
scroll to position [1454, 0]
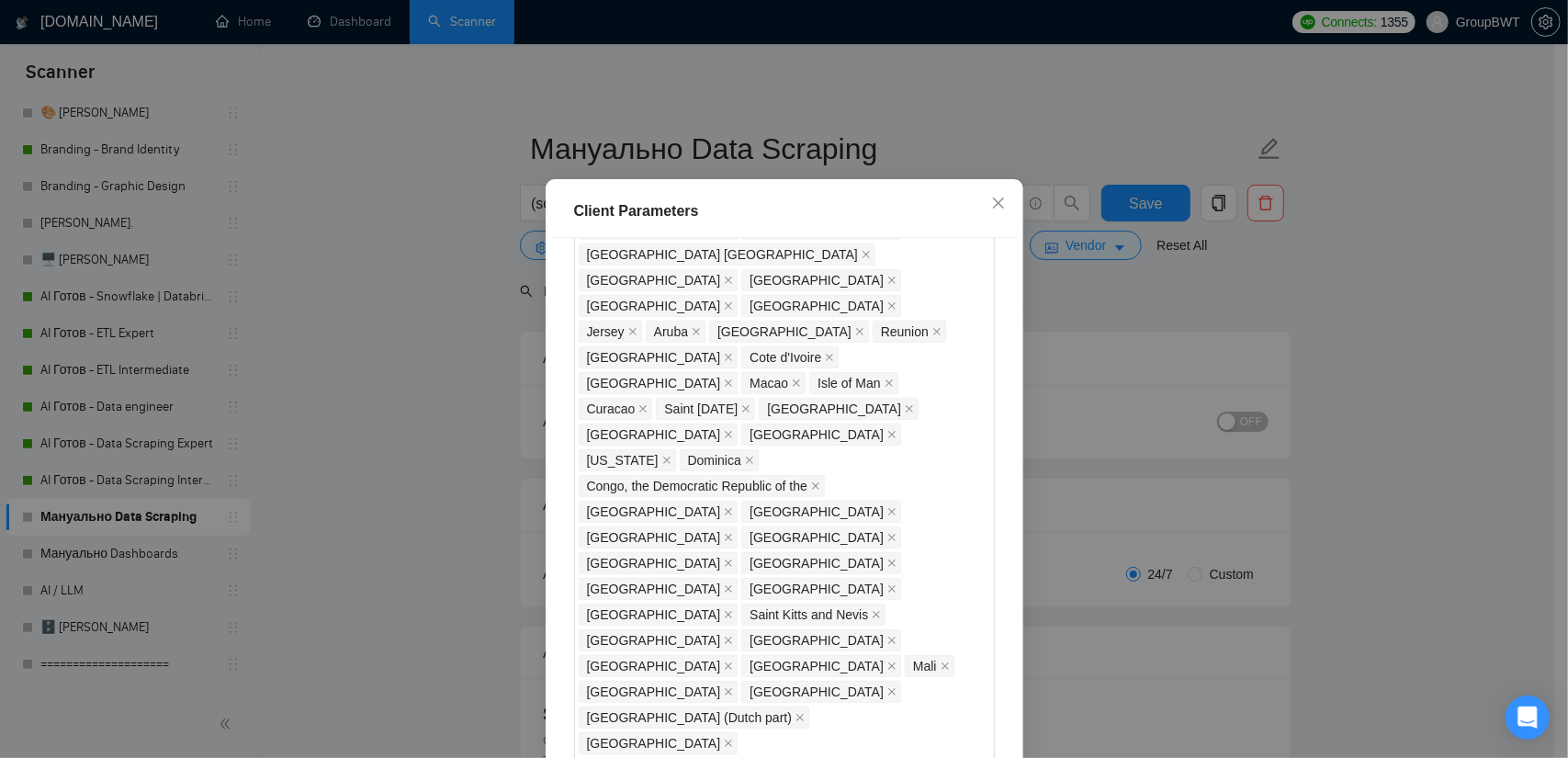
drag, startPoint x: 1389, startPoint y: 282, endPoint x: 1268, endPoint y: 280, distance: 121.0
click at [1388, 282] on div "Client Parameters Client Location Include Client Countries Select Exclude Clien…" at bounding box center [784, 379] width 1568 height 758
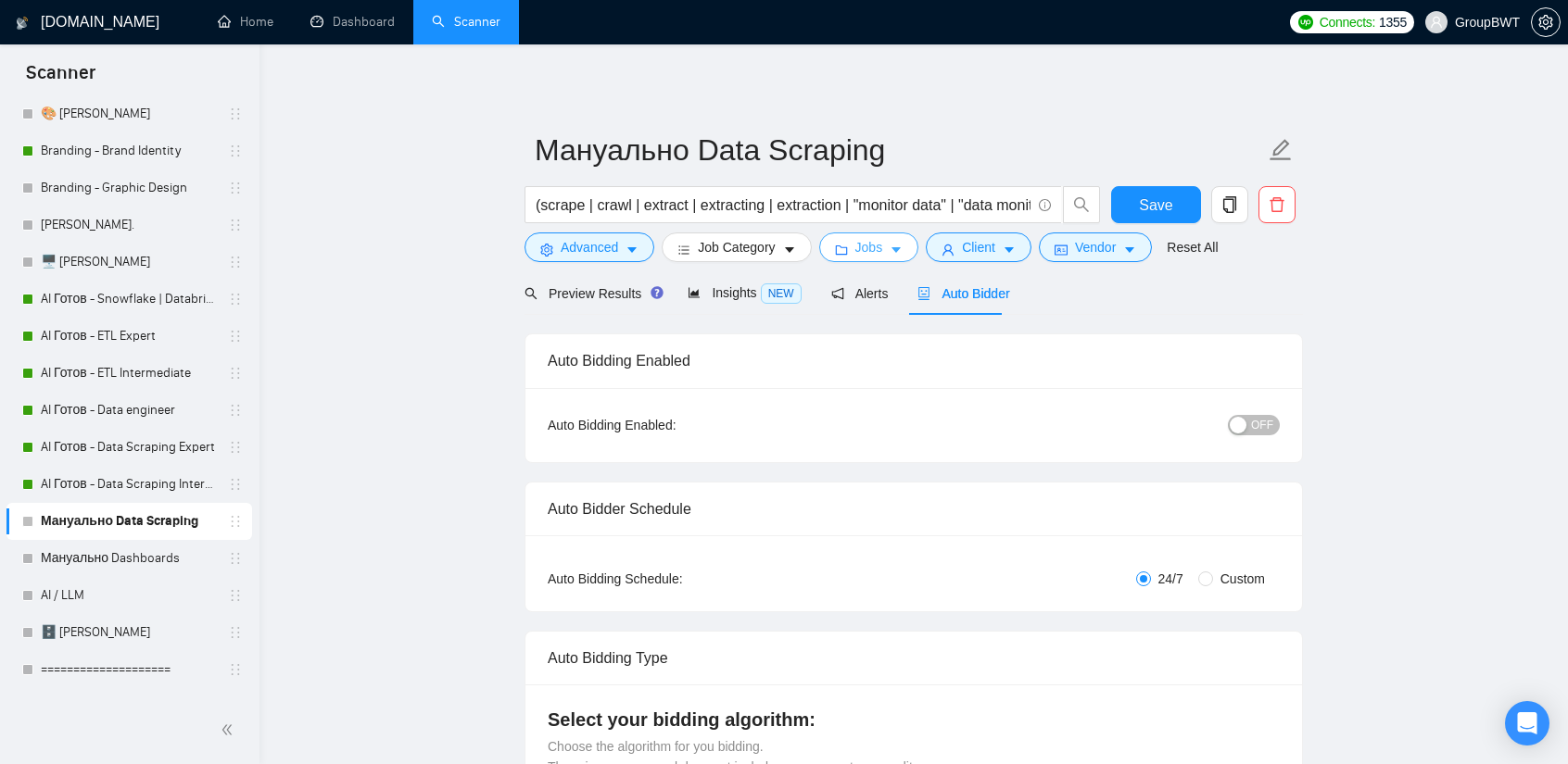
click at [862, 251] on span "Jobs" at bounding box center [869, 246] width 28 height 20
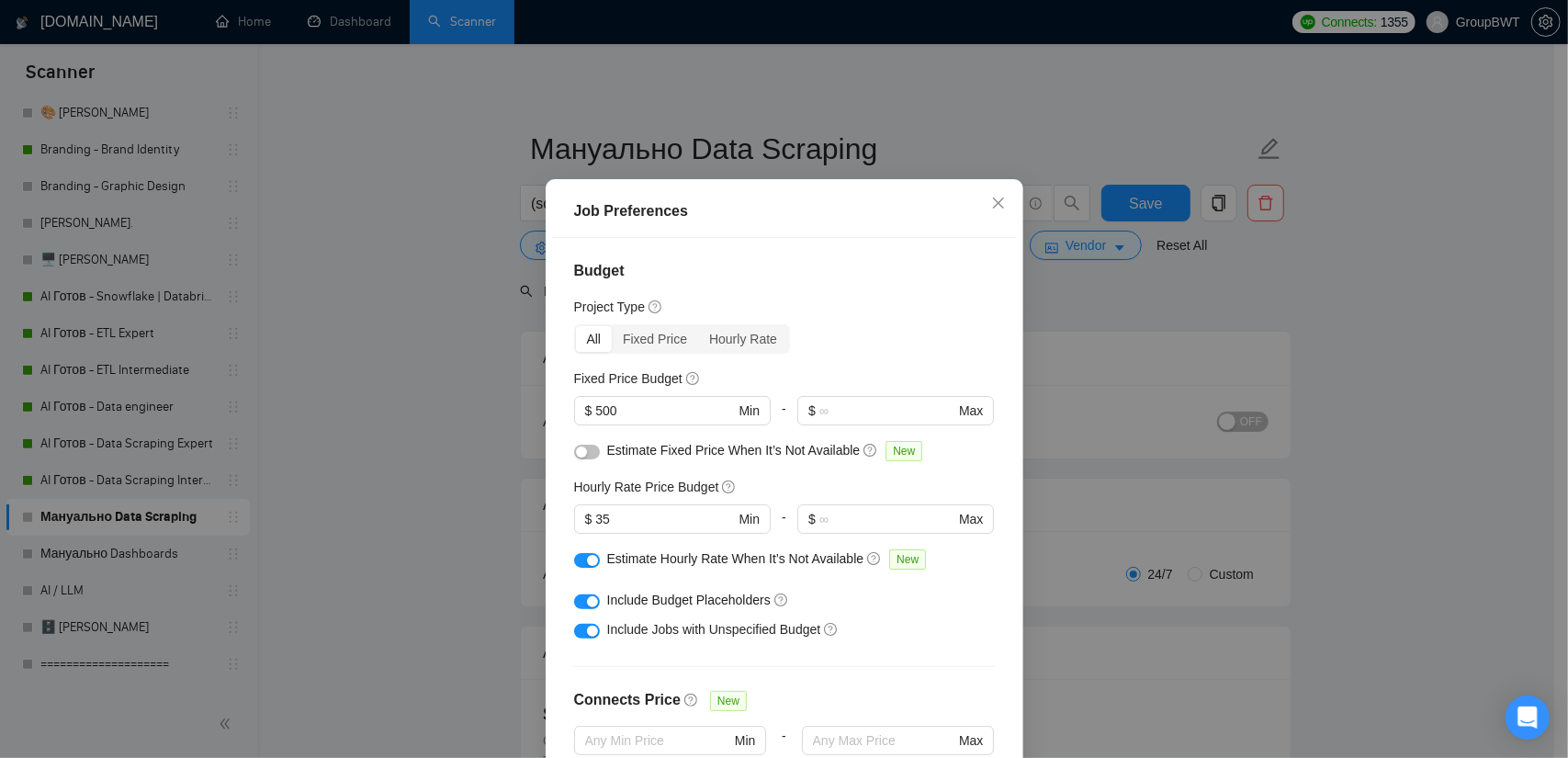
click at [398, 407] on div "Job Preferences Budget Project Type All Fixed Price Hourly Rate Fixed Price Bud…" at bounding box center [784, 379] width 1568 height 758
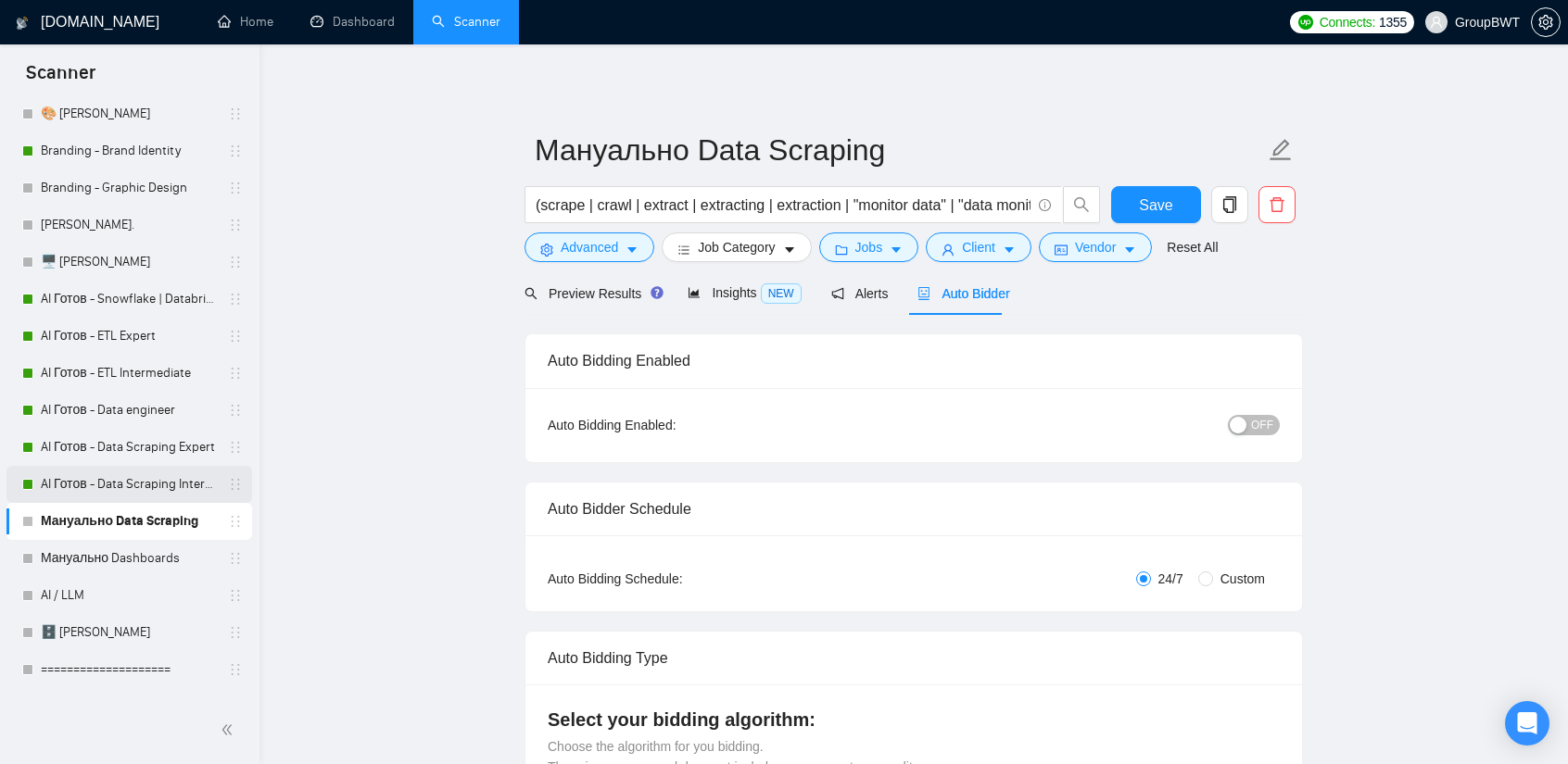
click at [115, 477] on link "AI Готов - Data Scraping Intermediate" at bounding box center [129, 484] width 176 height 37
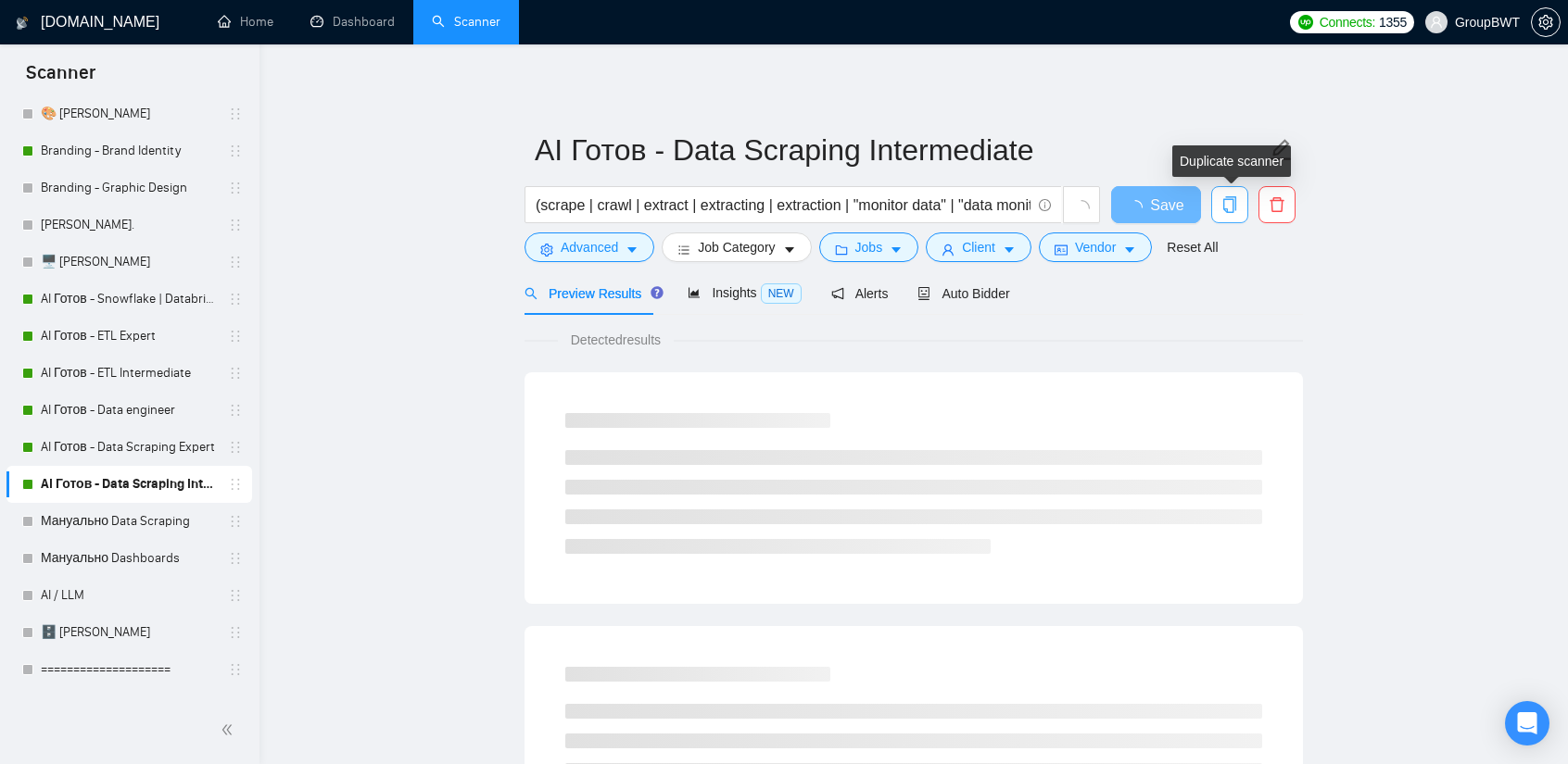
click at [1229, 203] on icon "copy" at bounding box center [1229, 204] width 16 height 16
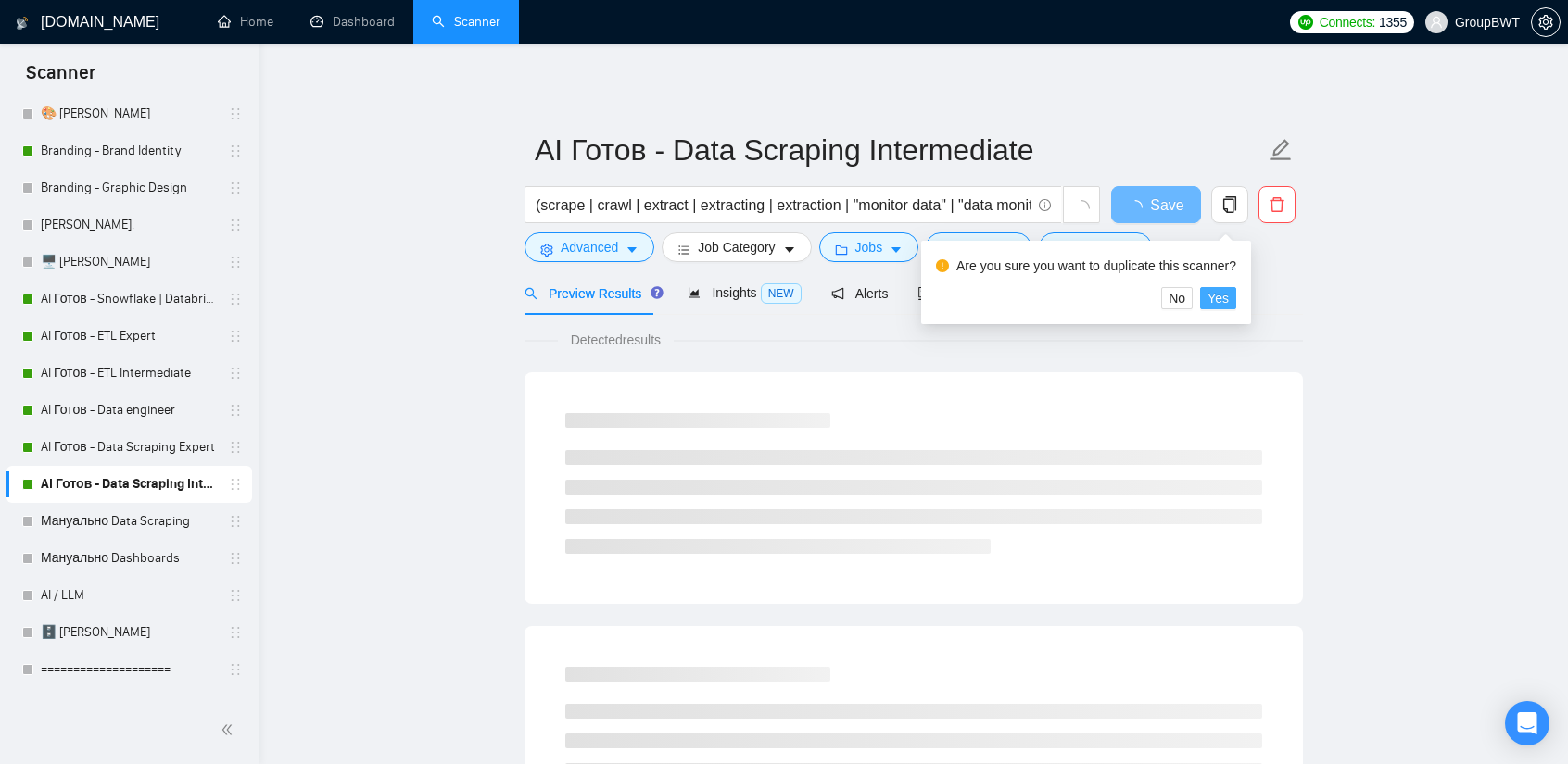
click at [1213, 297] on span "Yes" at bounding box center [1218, 298] width 21 height 20
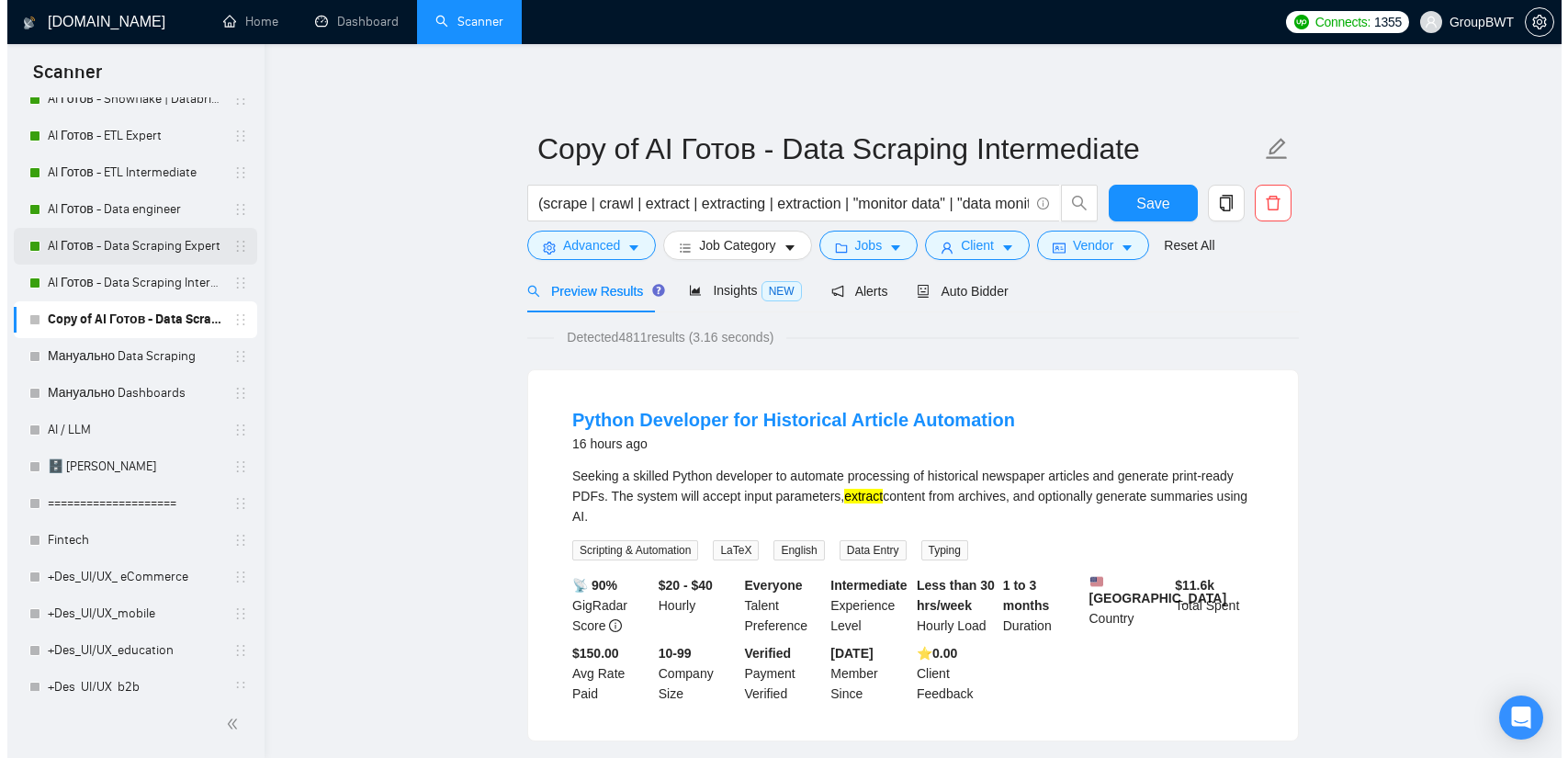
scroll to position [695, 0]
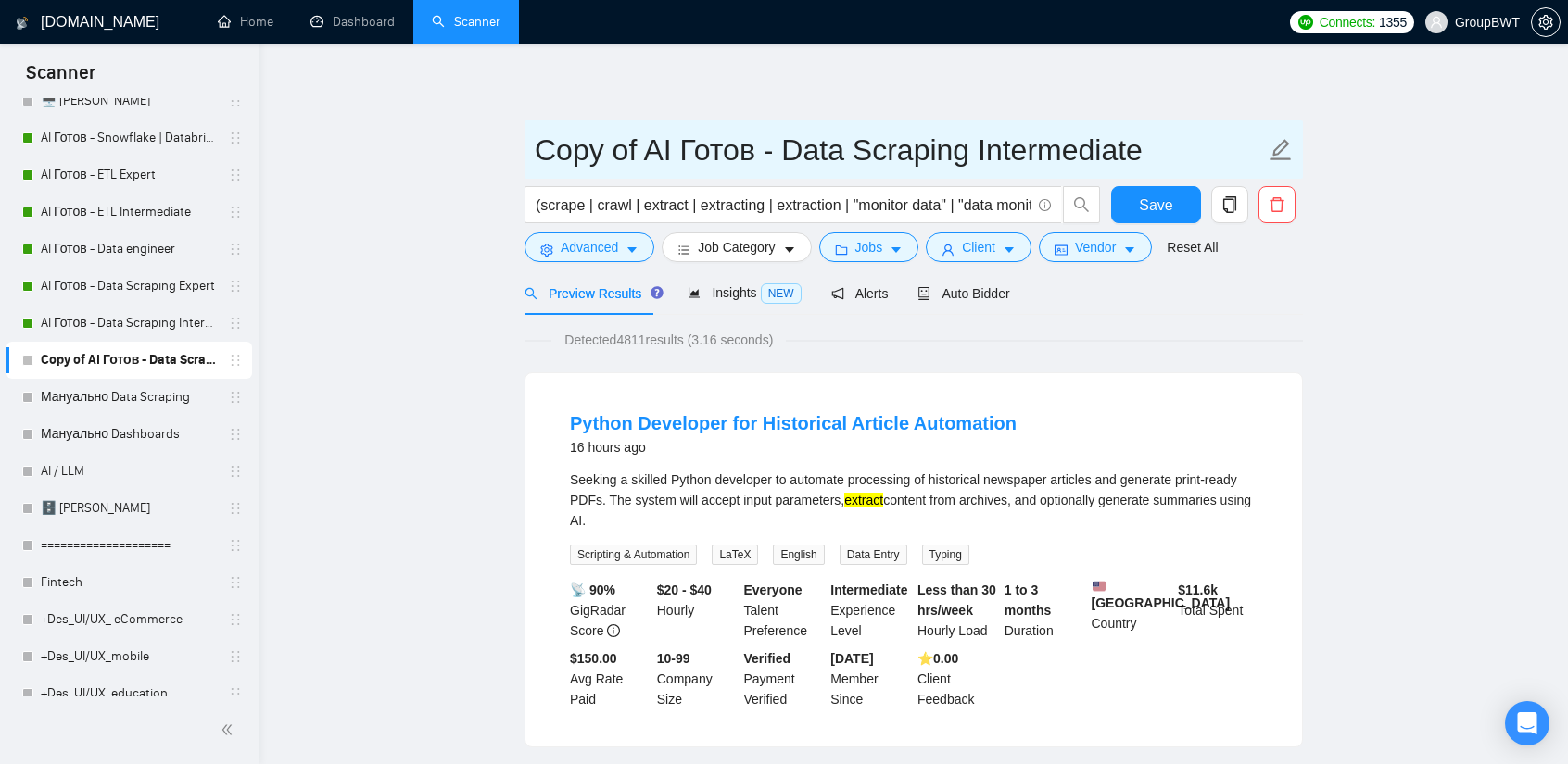
drag, startPoint x: 655, startPoint y: 149, endPoint x: 737, endPoint y: 153, distance: 82.1
click at [1049, 143] on input "AI Готов - Data Scraping Intermediate" at bounding box center [900, 150] width 730 height 46
type input "AI Готов - Data Scraping Intermediate2"
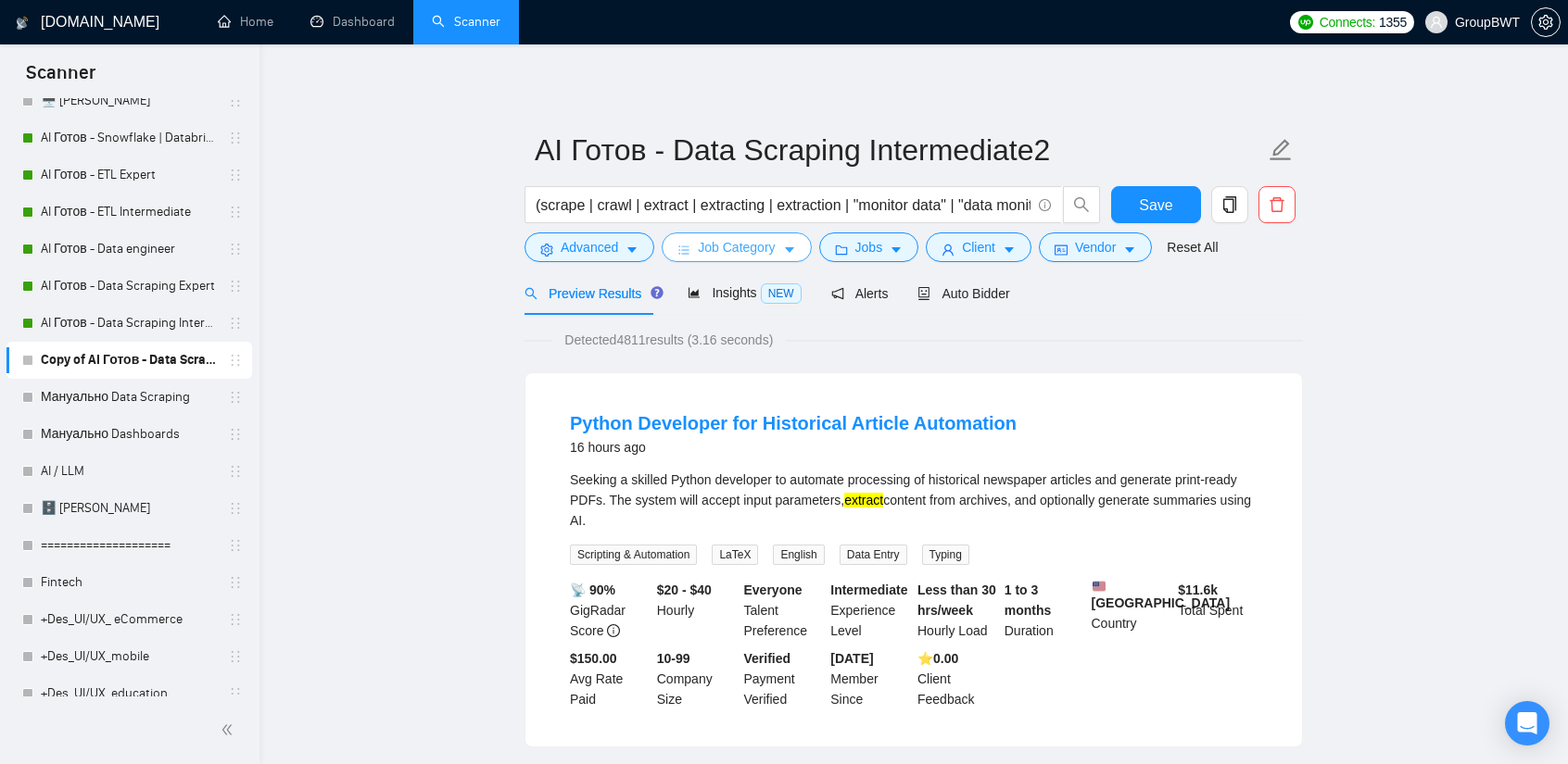
click at [749, 257] on span "Job Category" at bounding box center [736, 246] width 76 height 20
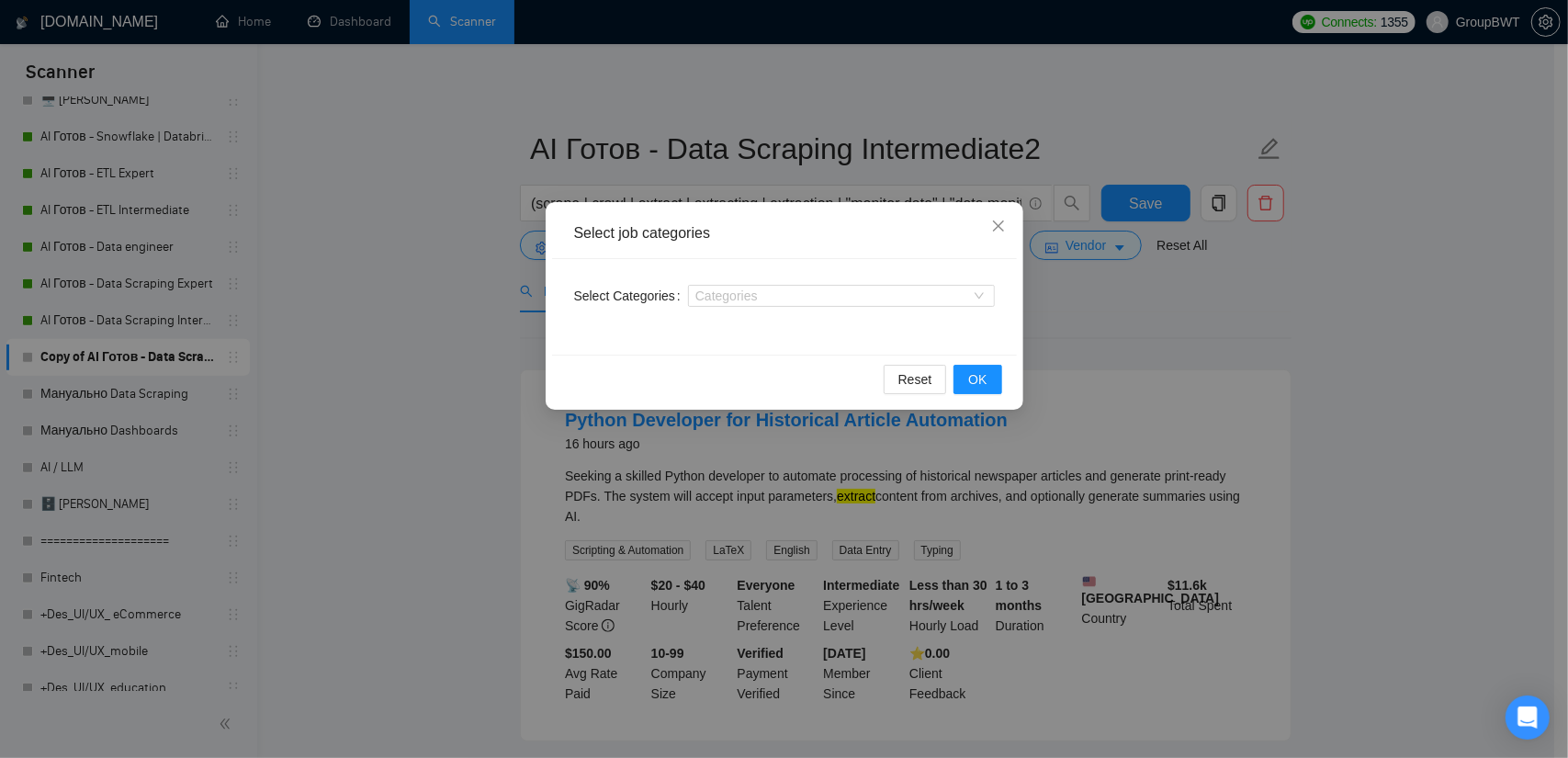
click at [1209, 316] on div "Select job categories Select Categories Categories Reset OK" at bounding box center [784, 379] width 1568 height 758
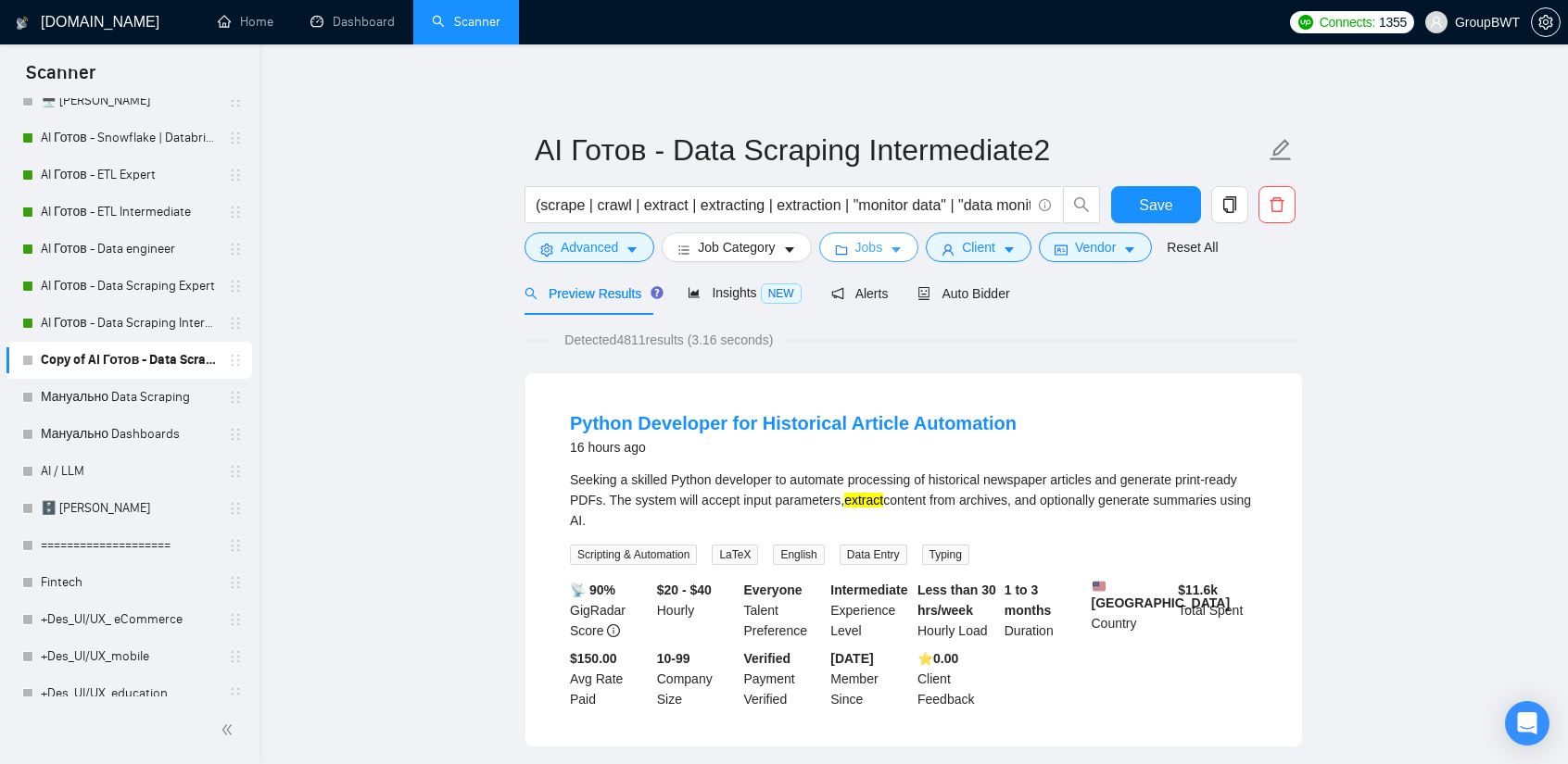
click at [856, 250] on span "Jobs" at bounding box center [869, 246] width 28 height 20
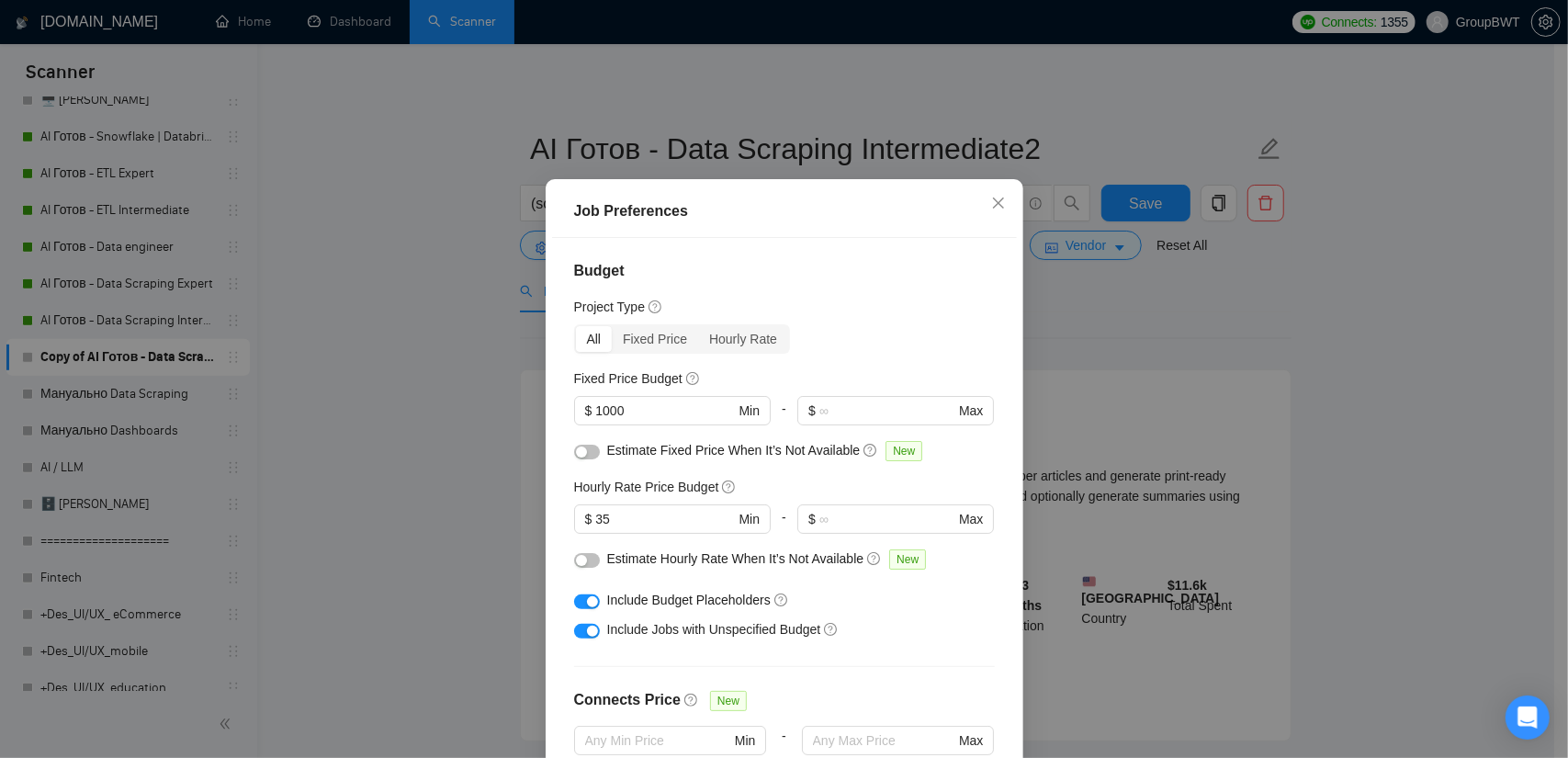
click at [1208, 345] on div "Job Preferences Budget Project Type All Fixed Price Hourly Rate Fixed Price Bud…" at bounding box center [784, 379] width 1568 height 758
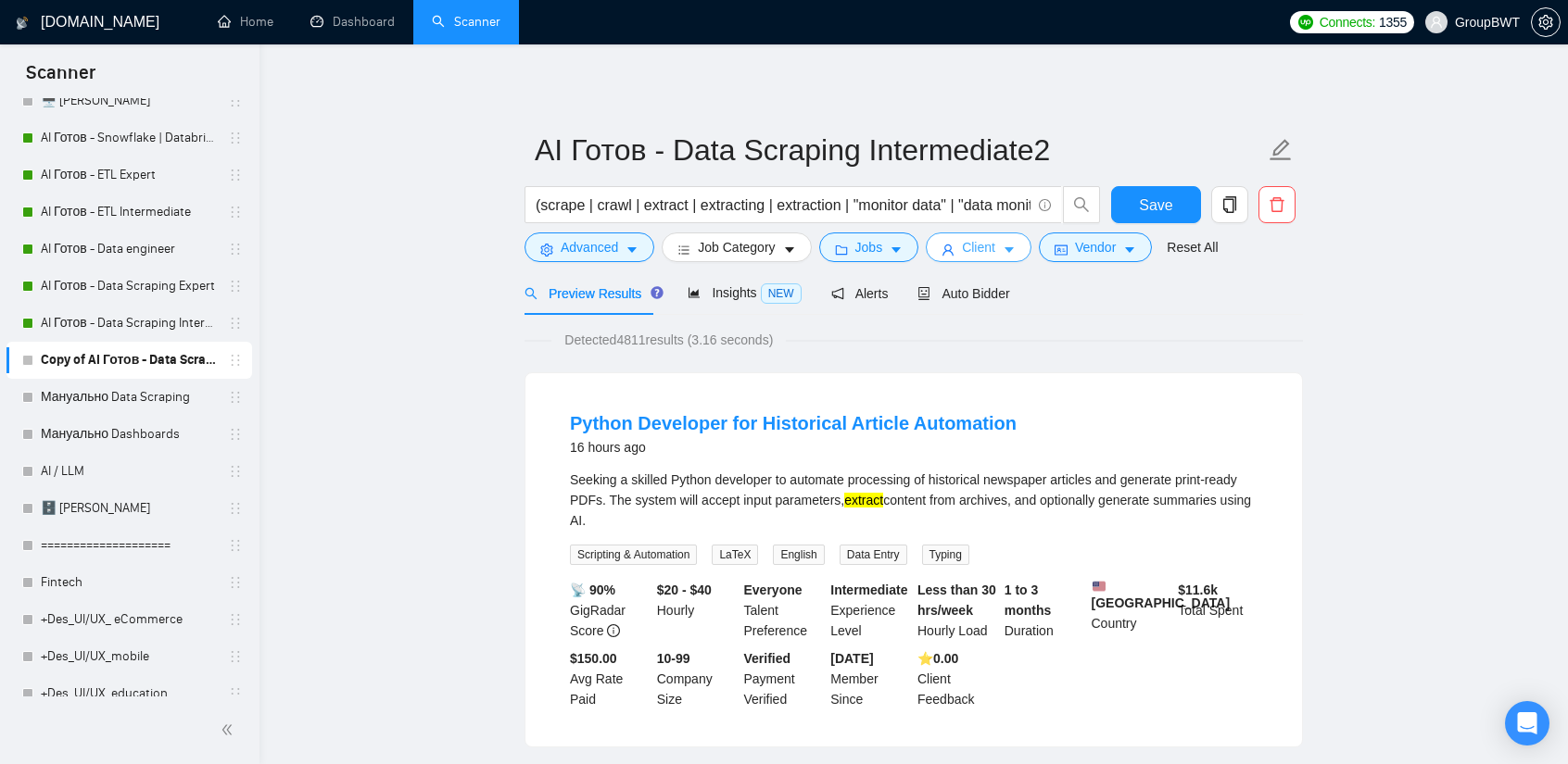
click at [1002, 247] on icon "caret-down" at bounding box center [1009, 250] width 13 height 13
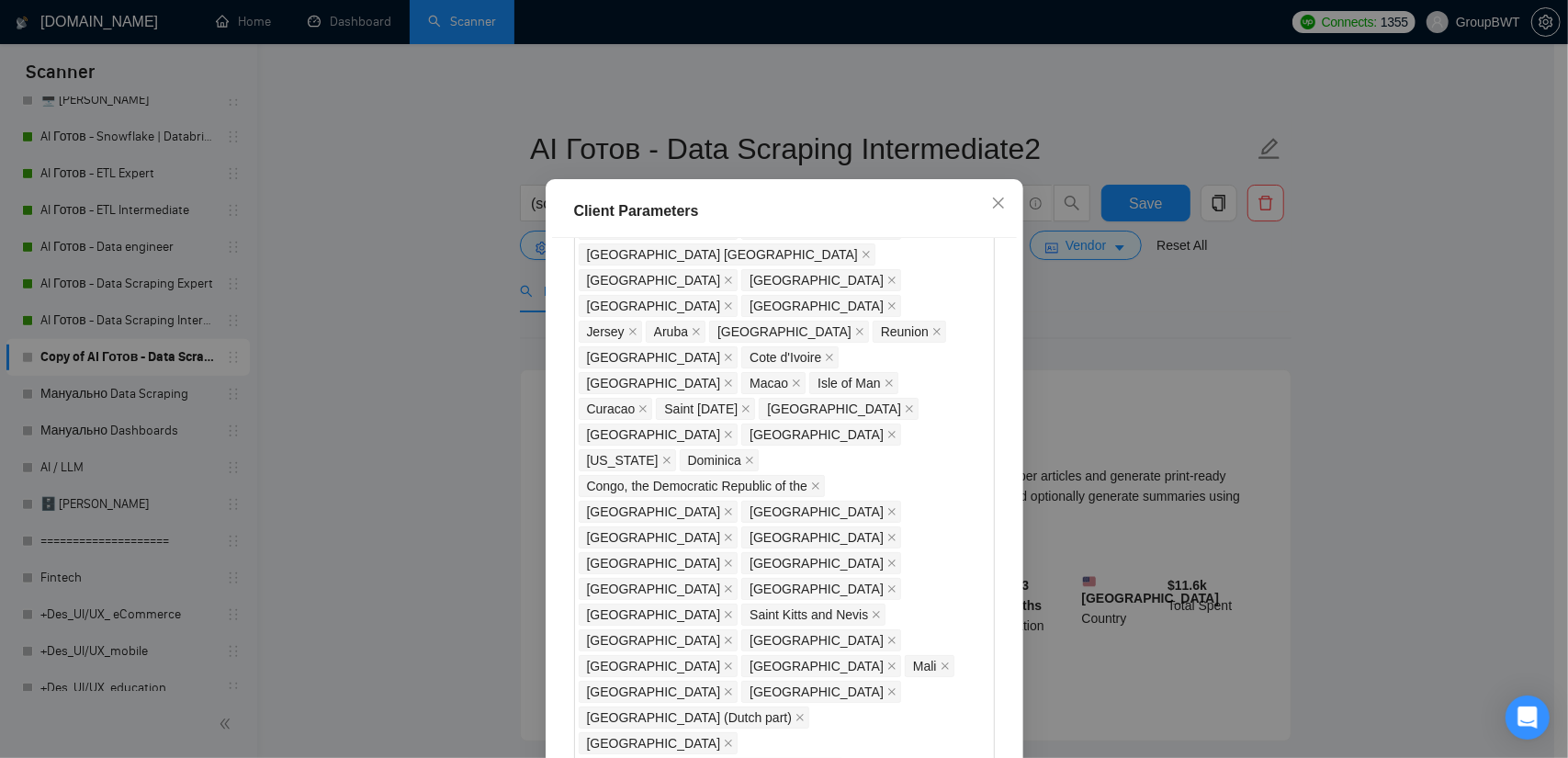
drag, startPoint x: 656, startPoint y: 635, endPoint x: 596, endPoint y: 635, distance: 60.0
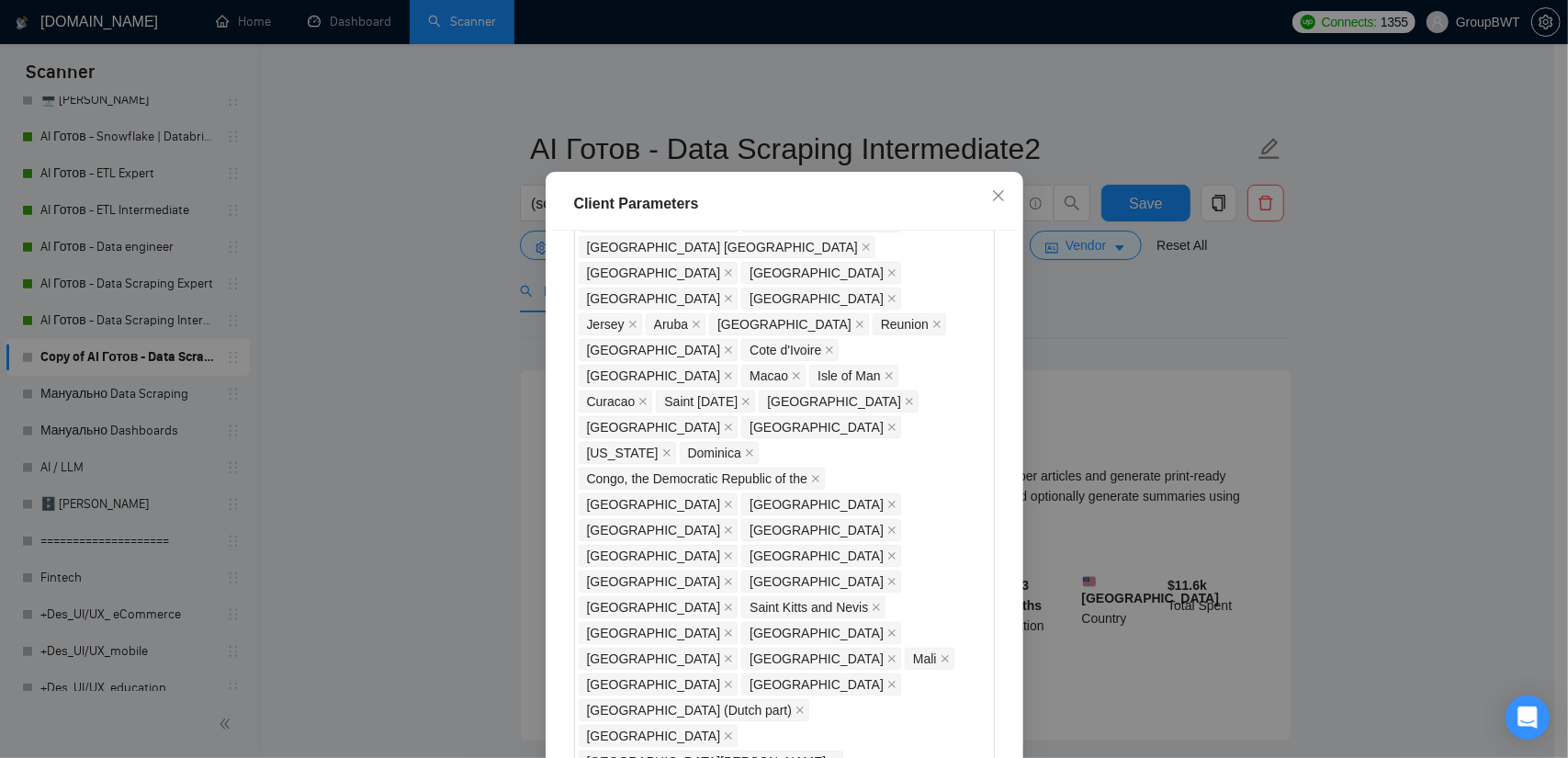
scroll to position [113, 0]
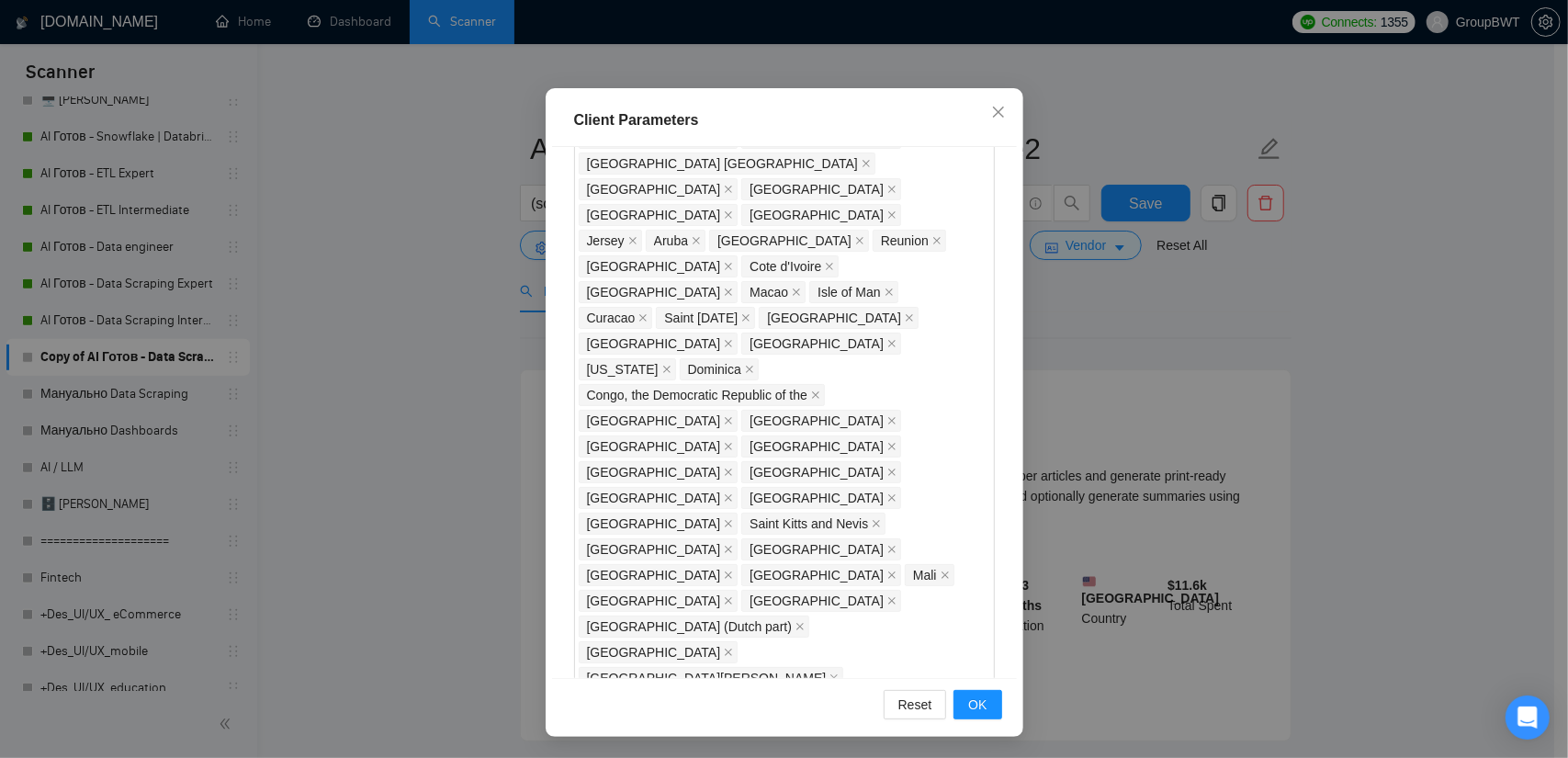
type input "35"
click at [1175, 262] on div "Client Parameters Client Location Include Client Countries Select Exclude Clien…" at bounding box center [784, 379] width 1568 height 758
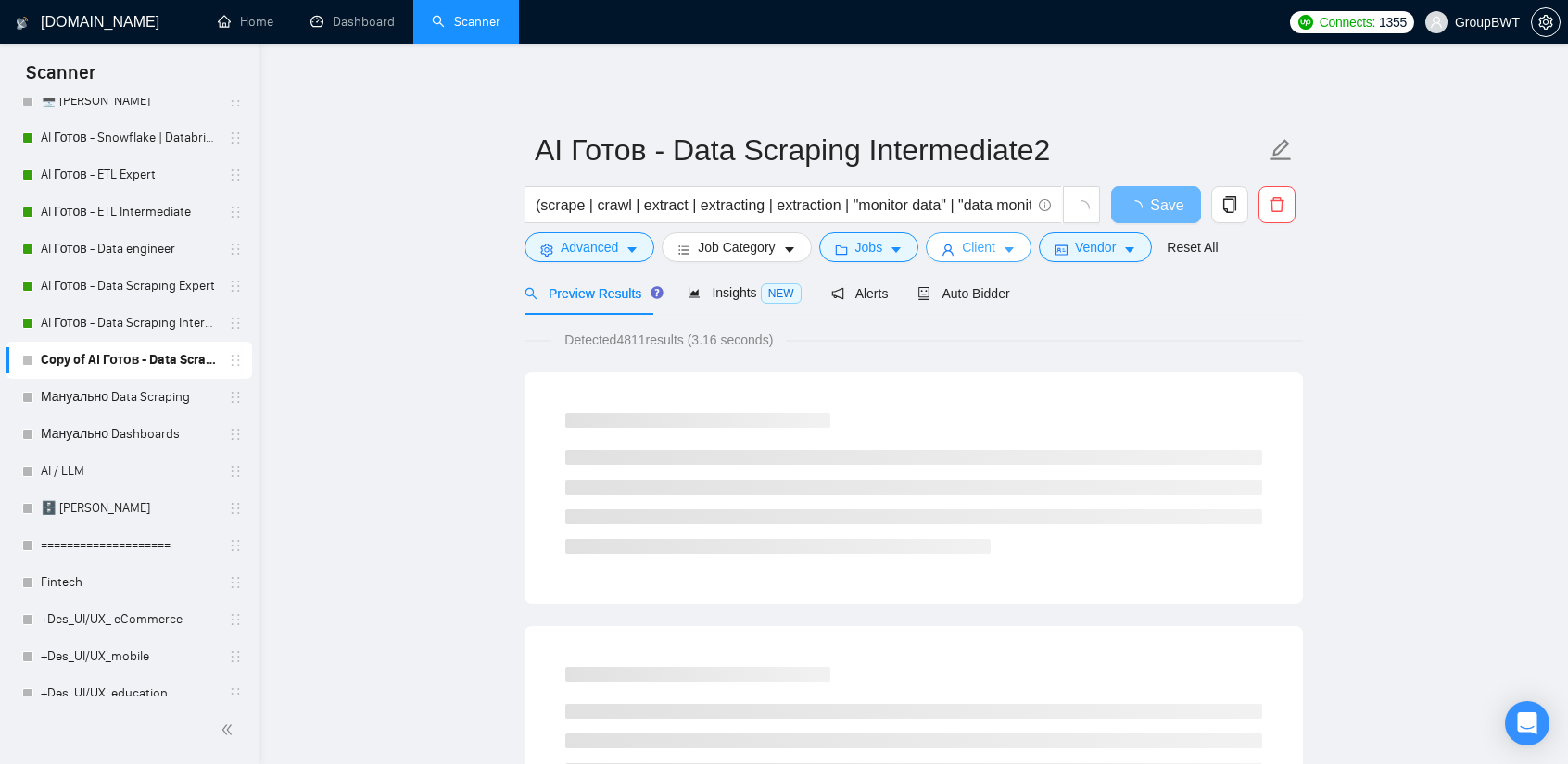
click at [994, 249] on button "Client" at bounding box center [978, 246] width 106 height 30
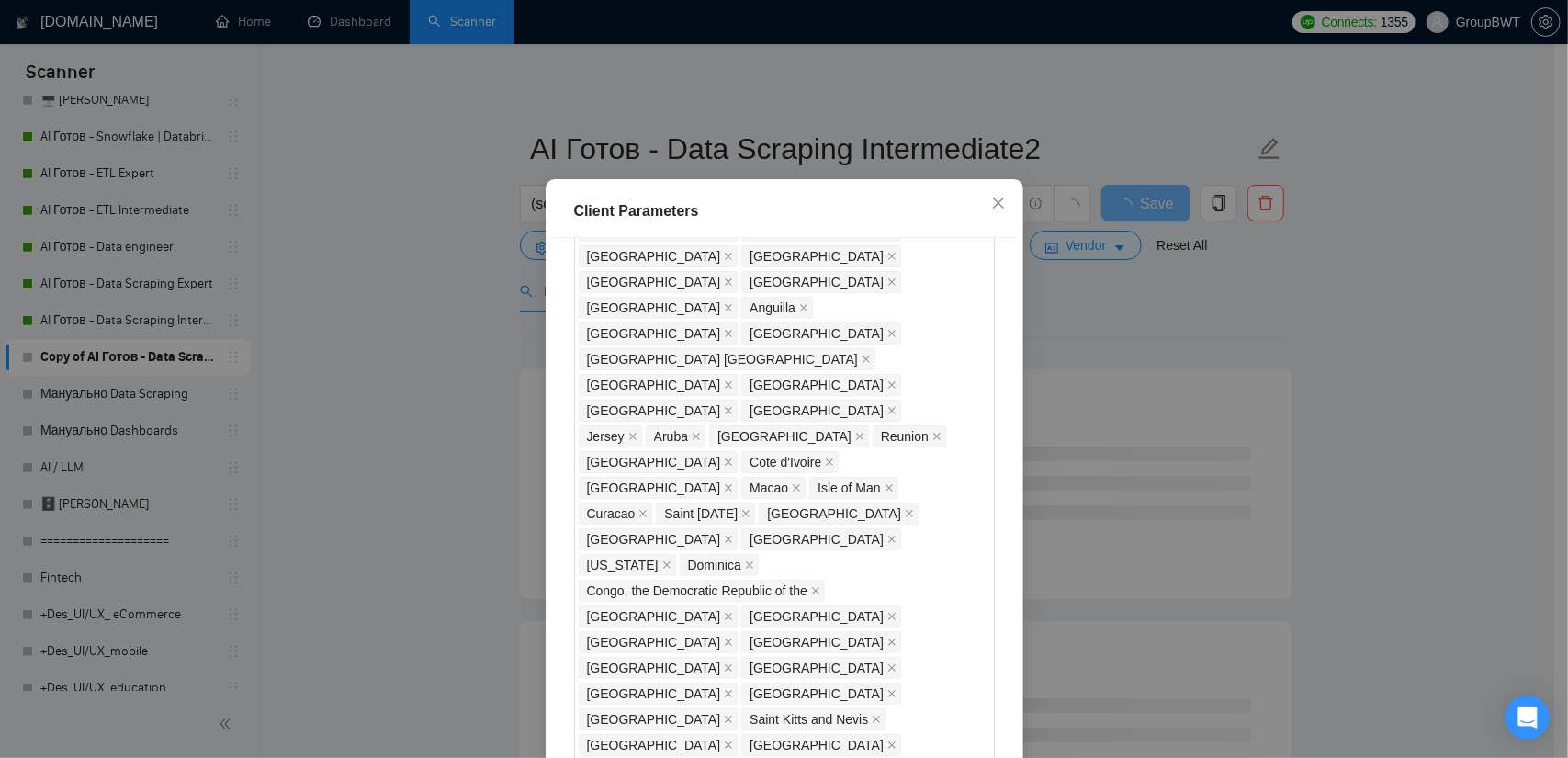
scroll to position [1351, 0]
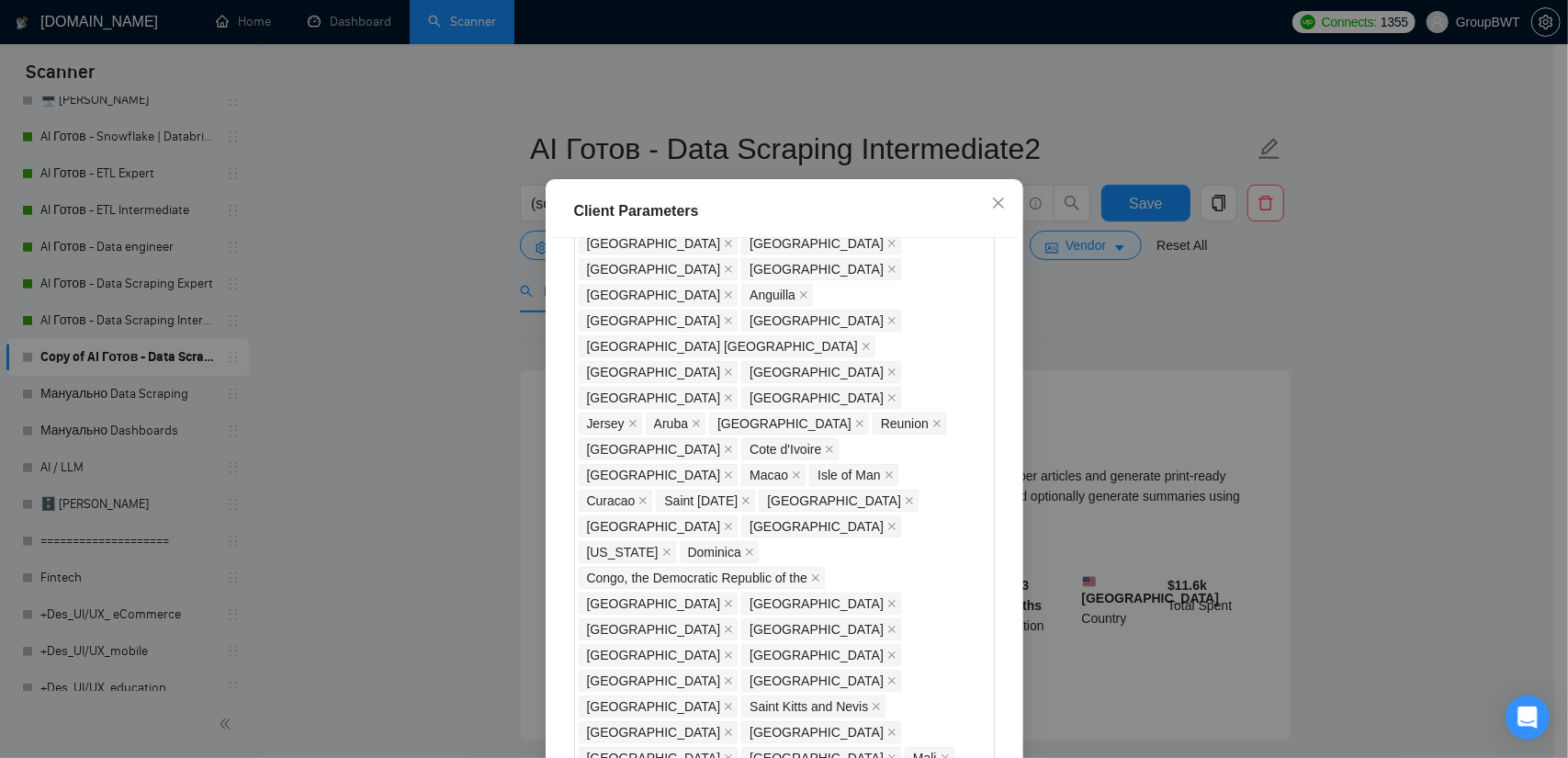
click at [375, 433] on div "Client Parameters Client Location Include Client Countries Select Exclude Clien…" at bounding box center [784, 379] width 1568 height 758
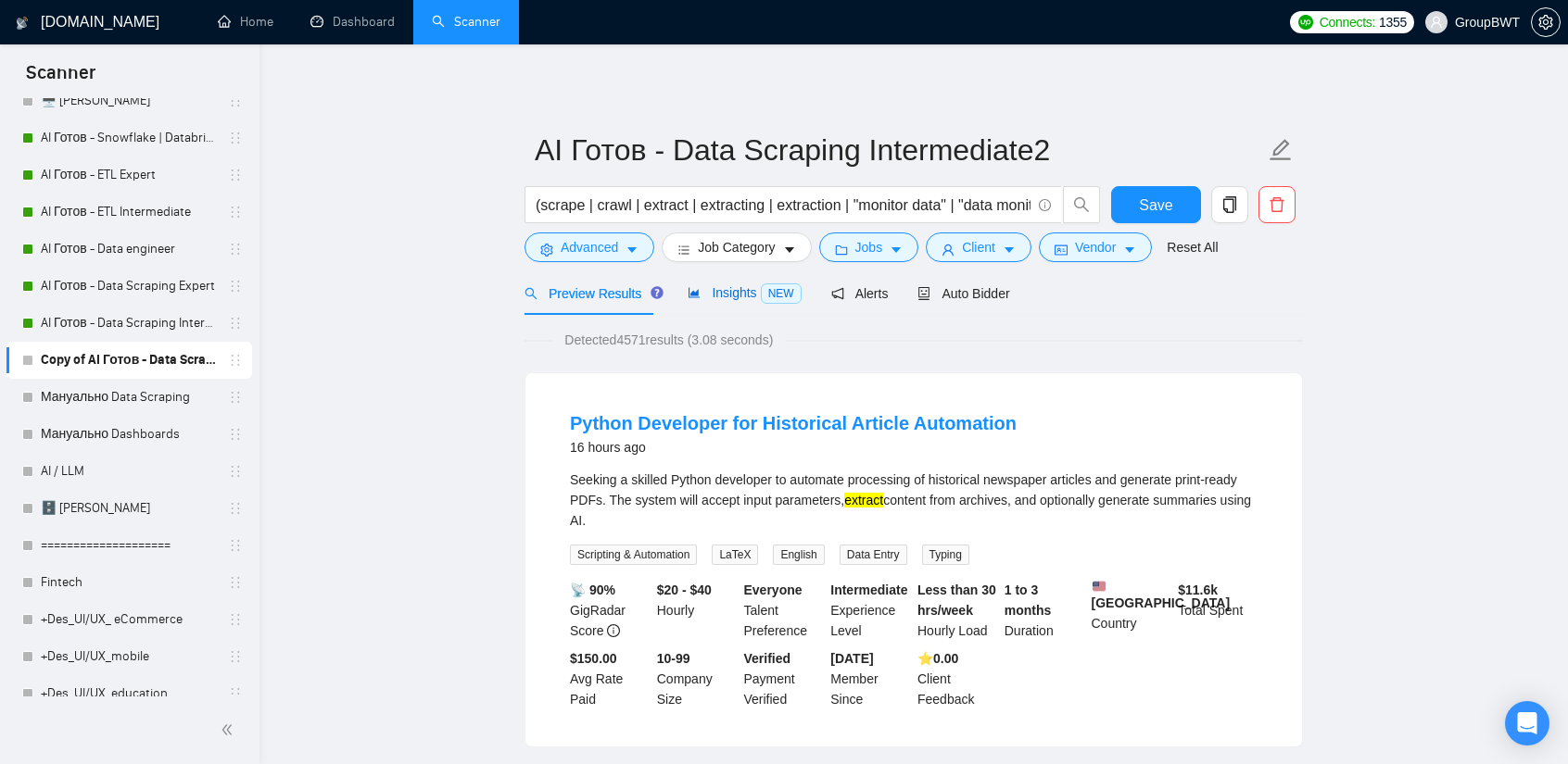
click at [741, 302] on div "Insights NEW" at bounding box center [744, 293] width 113 height 21
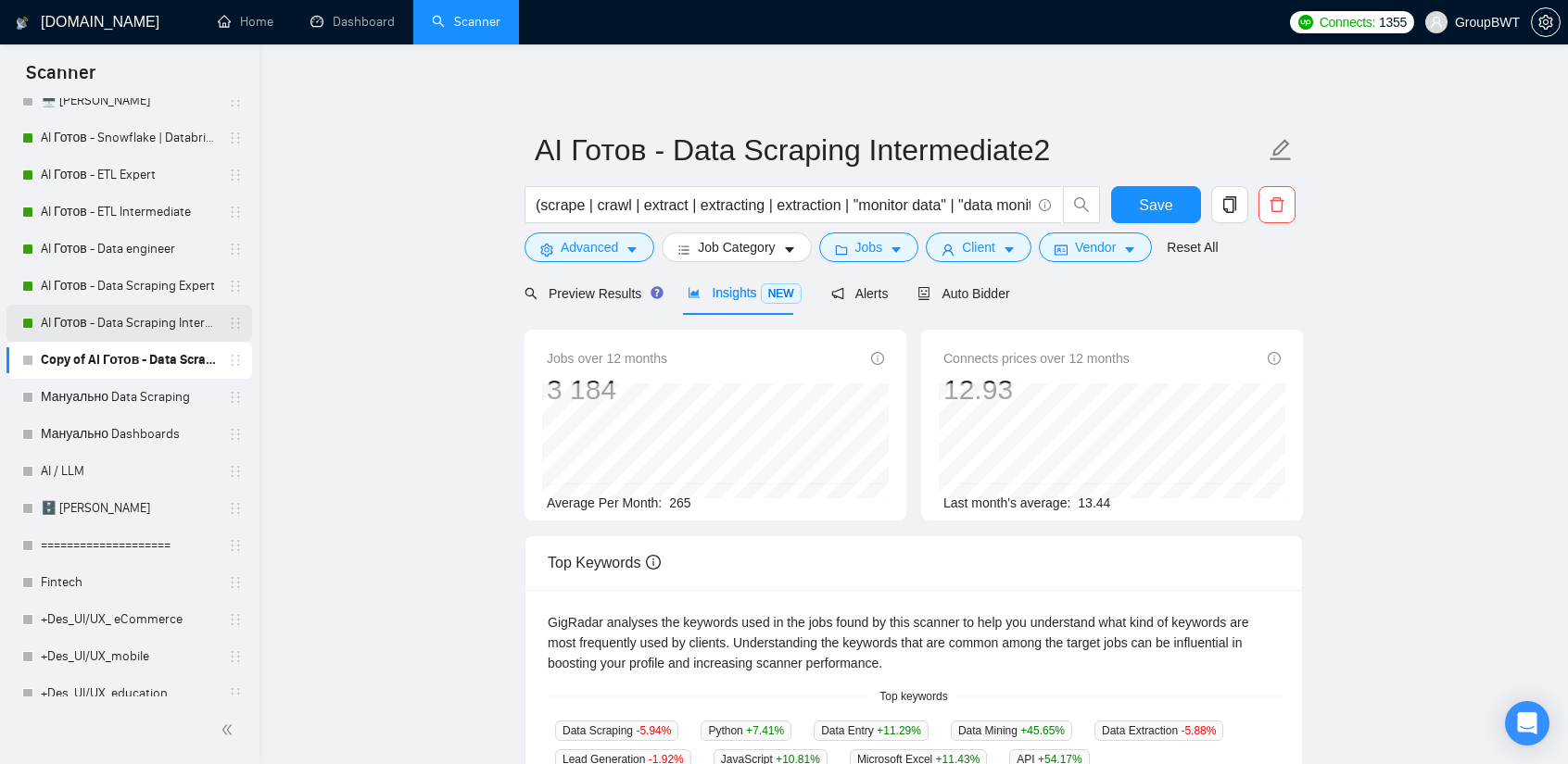
click at [128, 319] on link "AI Готов - Data Scraping Intermediate" at bounding box center [129, 323] width 176 height 37
click at [968, 257] on span "Client" at bounding box center [978, 246] width 33 height 20
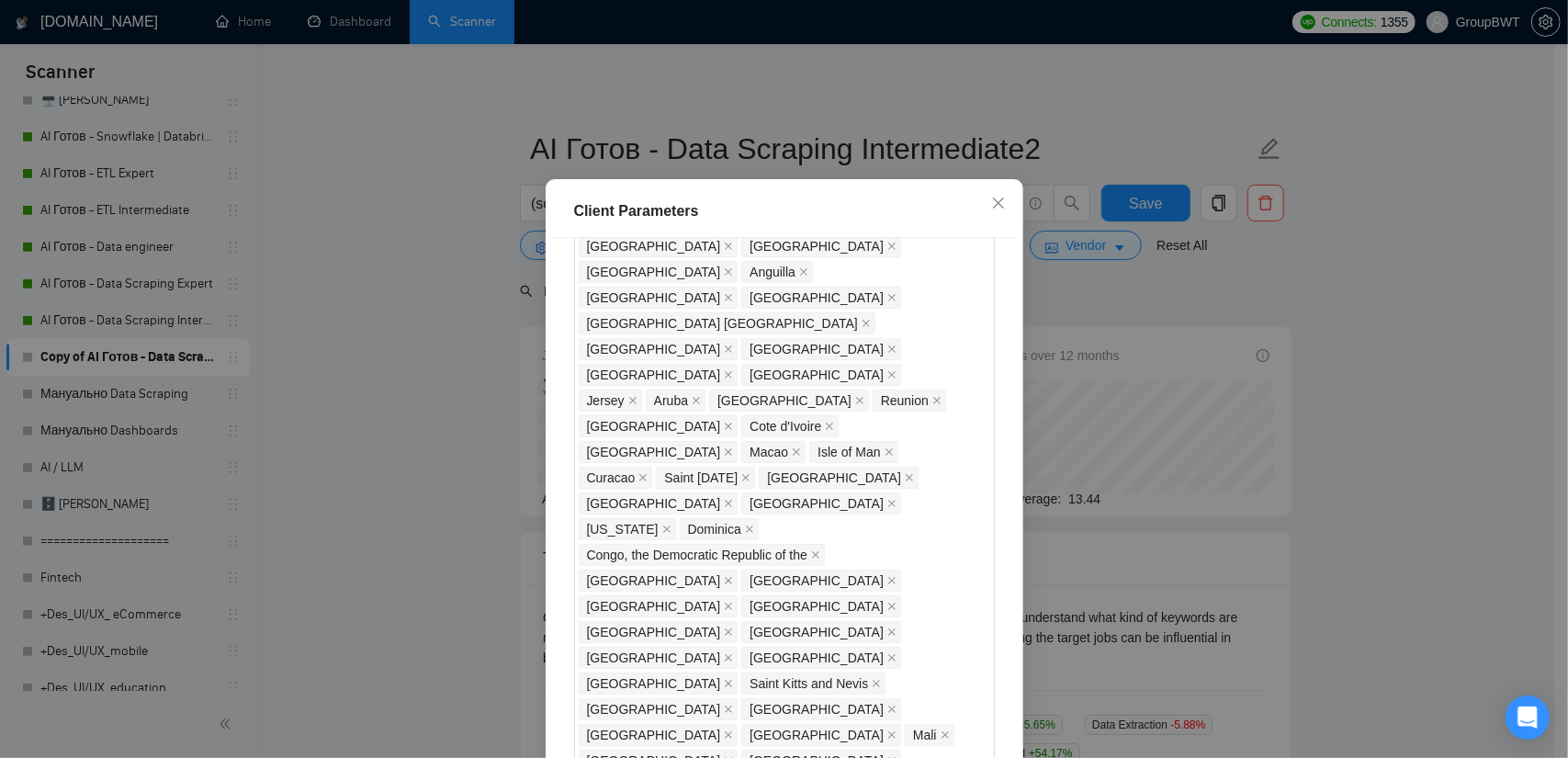
scroll to position [1443, 0]
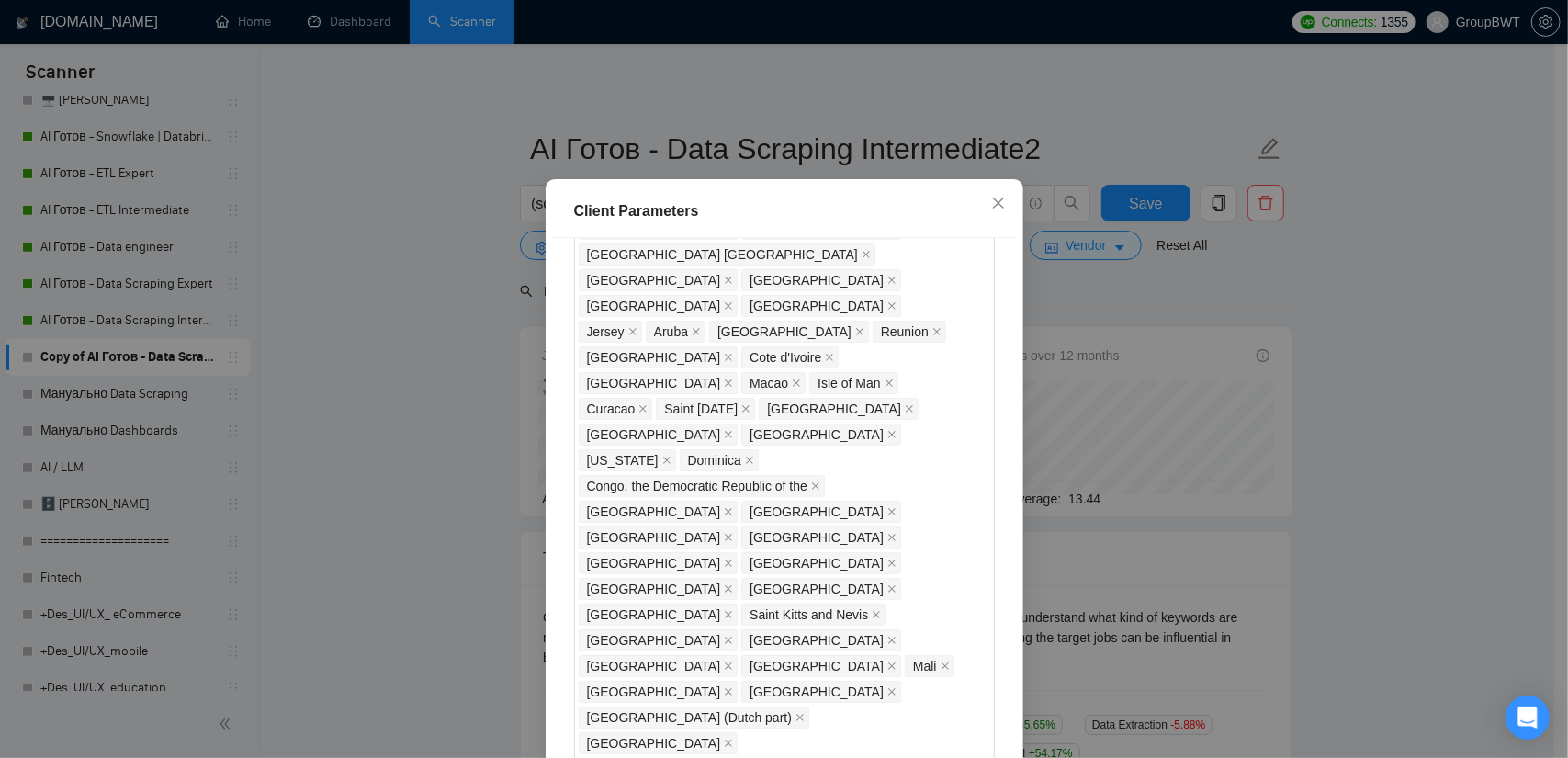
click at [1321, 269] on div "Client Parameters Client Location Include Client Countries Select Exclude Clien…" at bounding box center [784, 379] width 1568 height 758
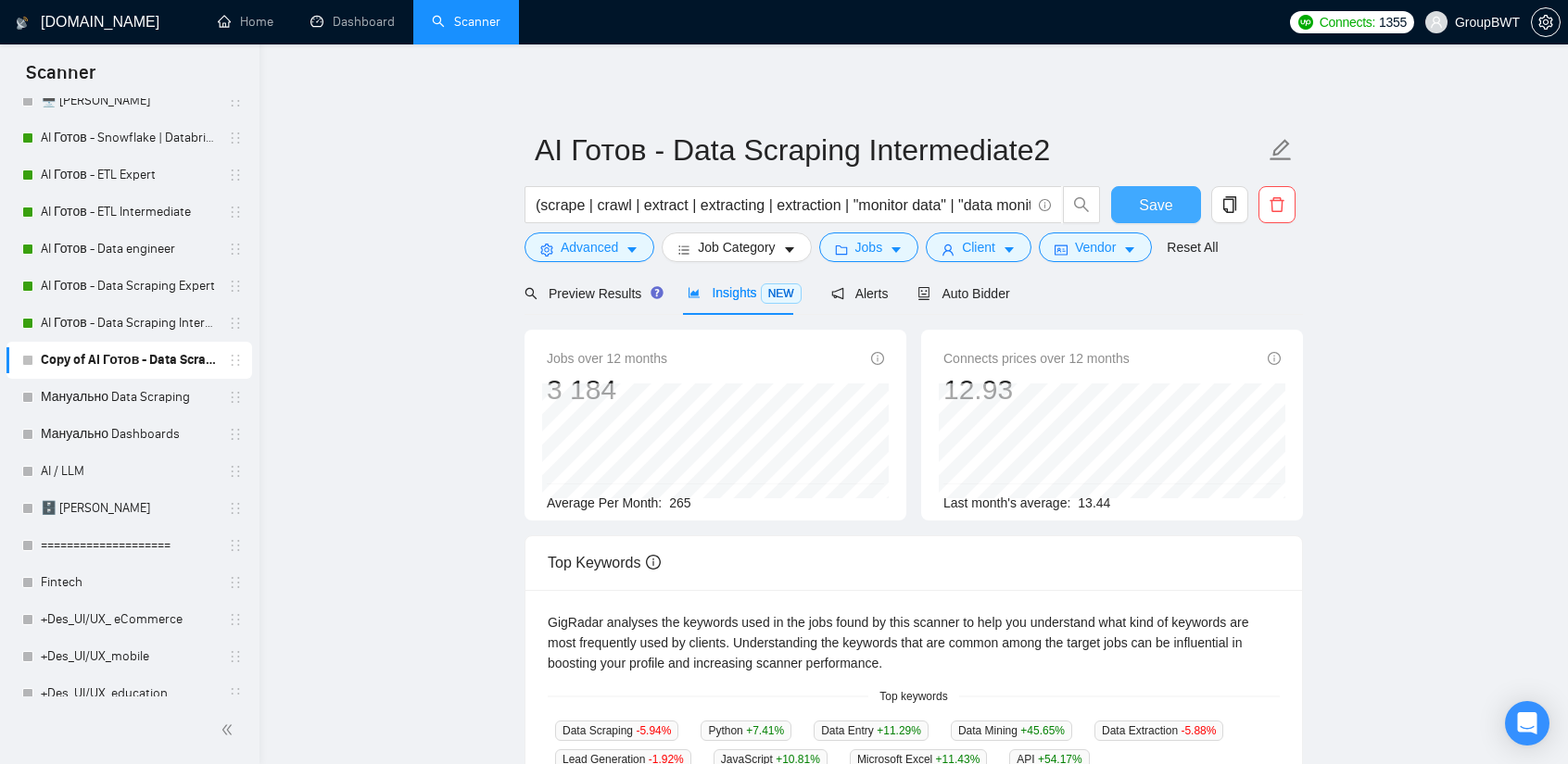
click at [1142, 202] on span "Save" at bounding box center [1155, 205] width 33 height 23
click at [977, 244] on span "Client" at bounding box center [978, 246] width 33 height 20
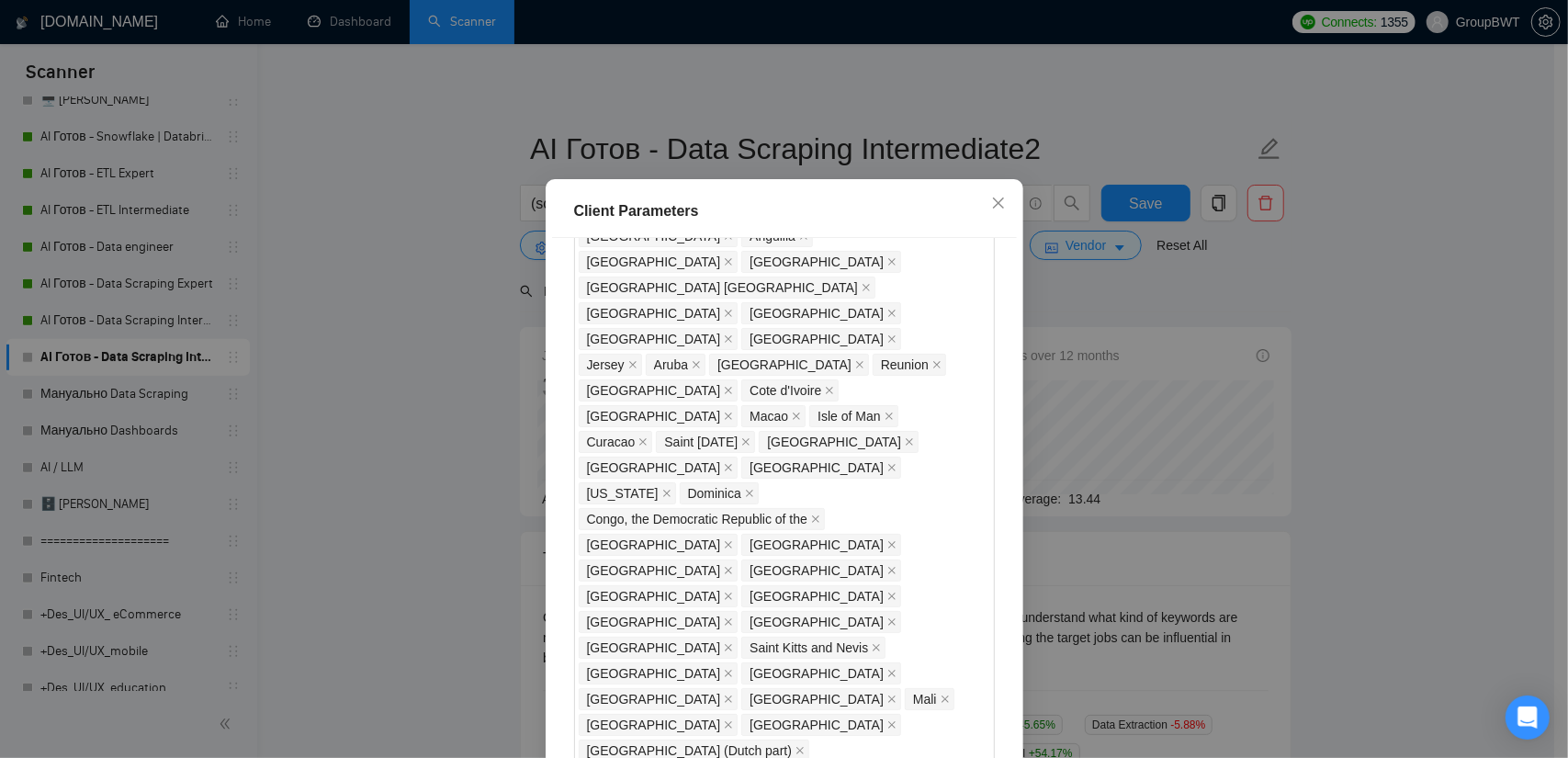
scroll to position [1351, 0]
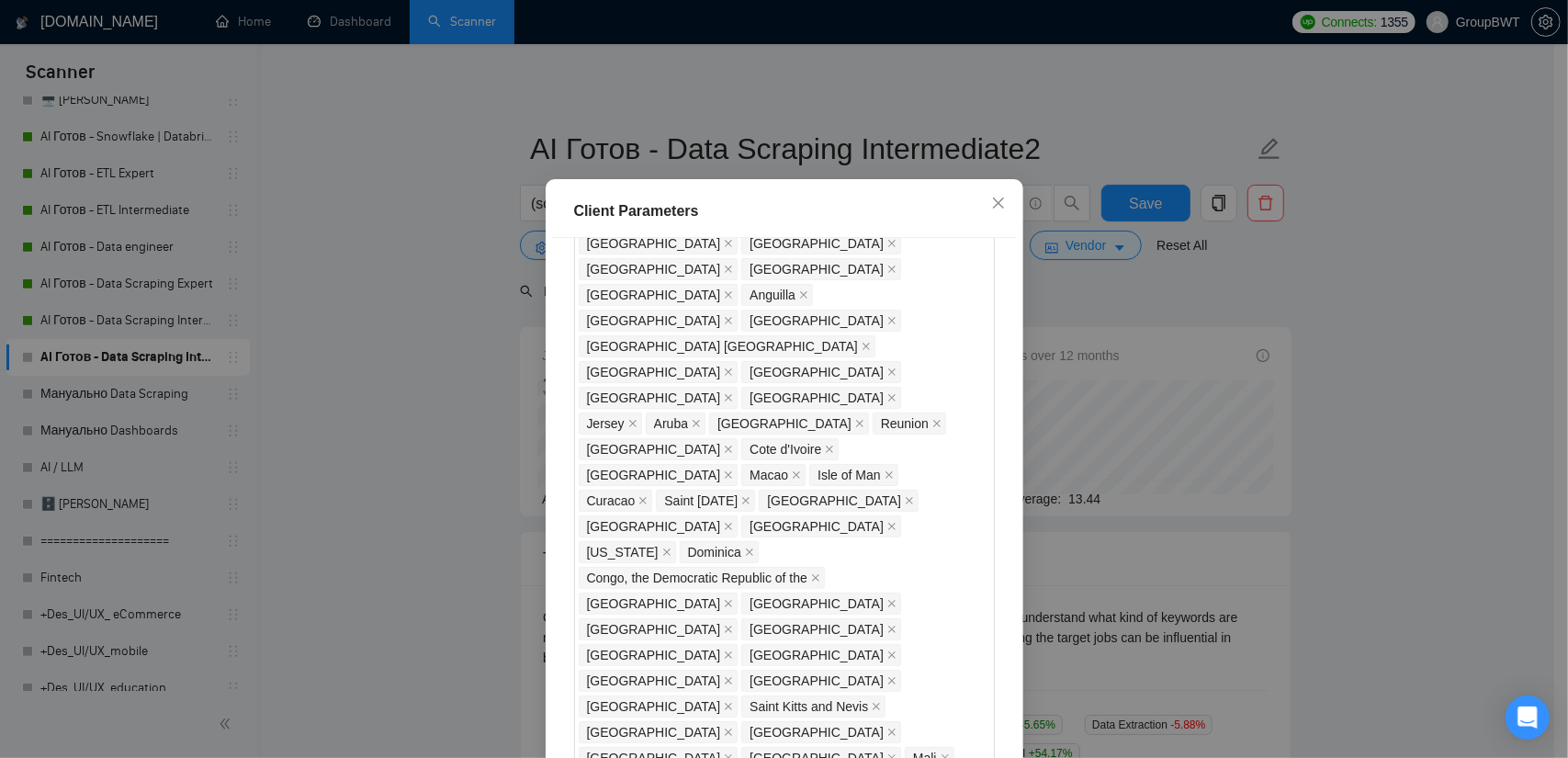
checkbox input "false"
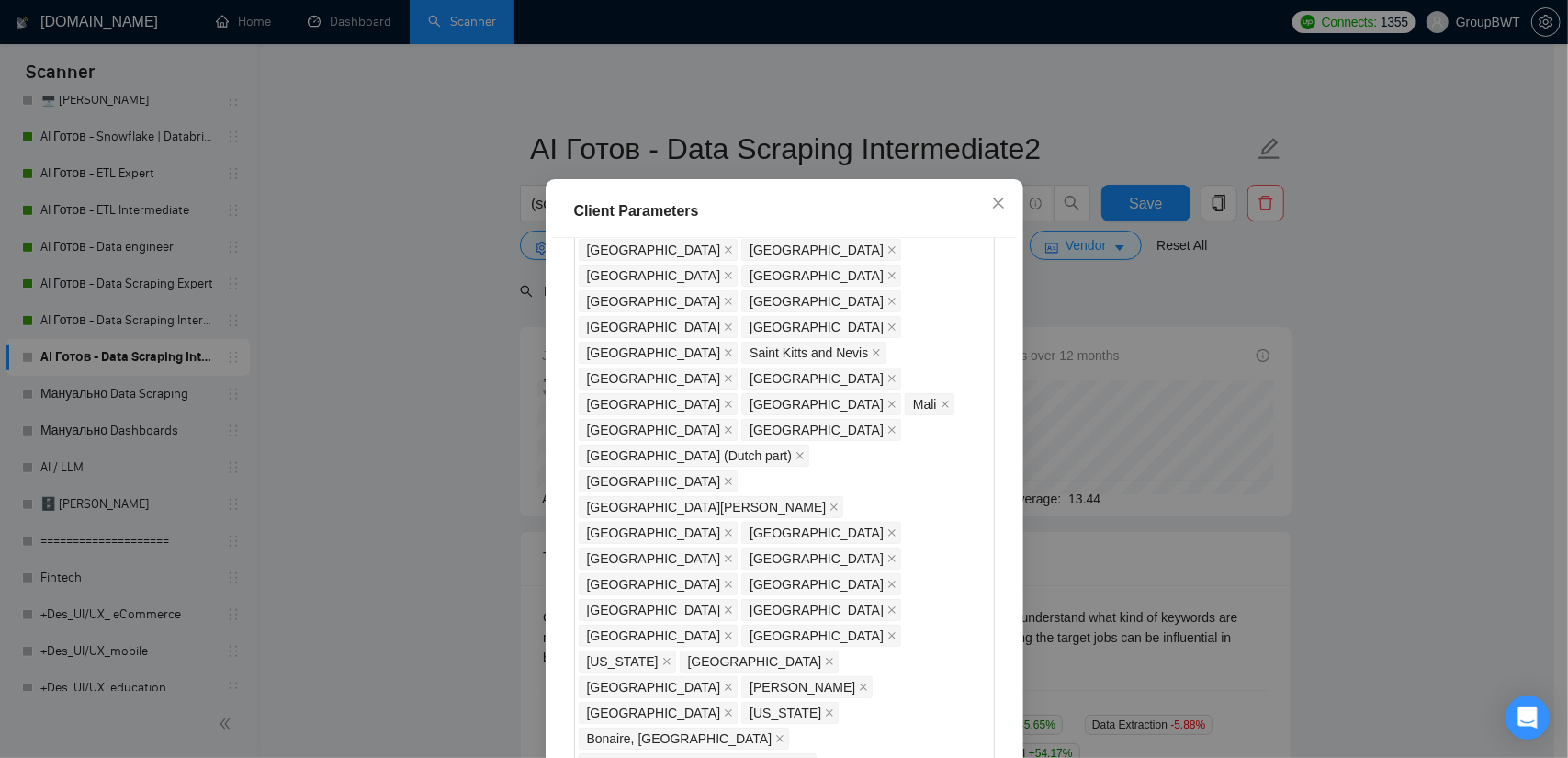
scroll to position [1719, 0]
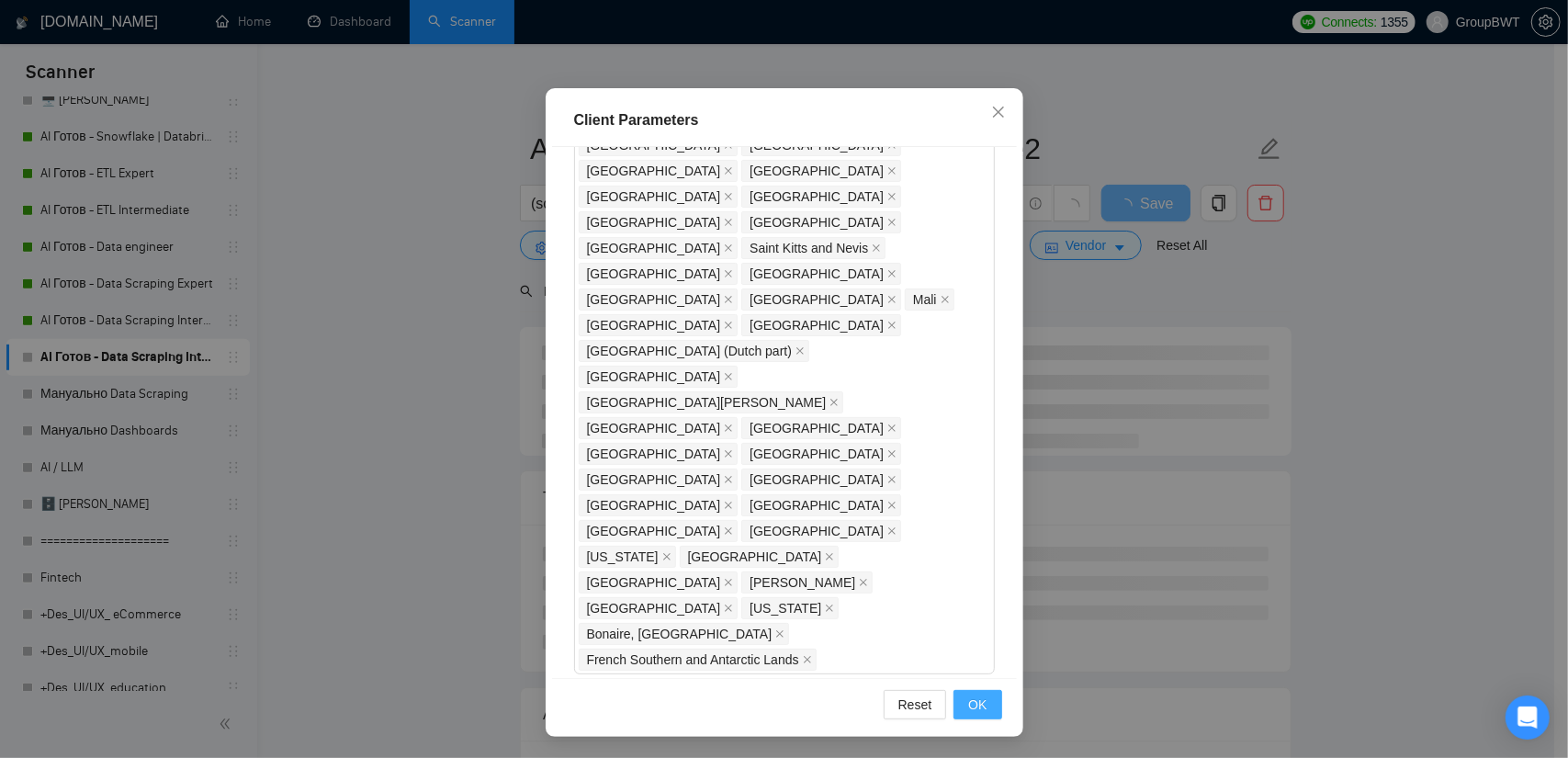
click at [978, 706] on span "OK" at bounding box center [977, 704] width 18 height 20
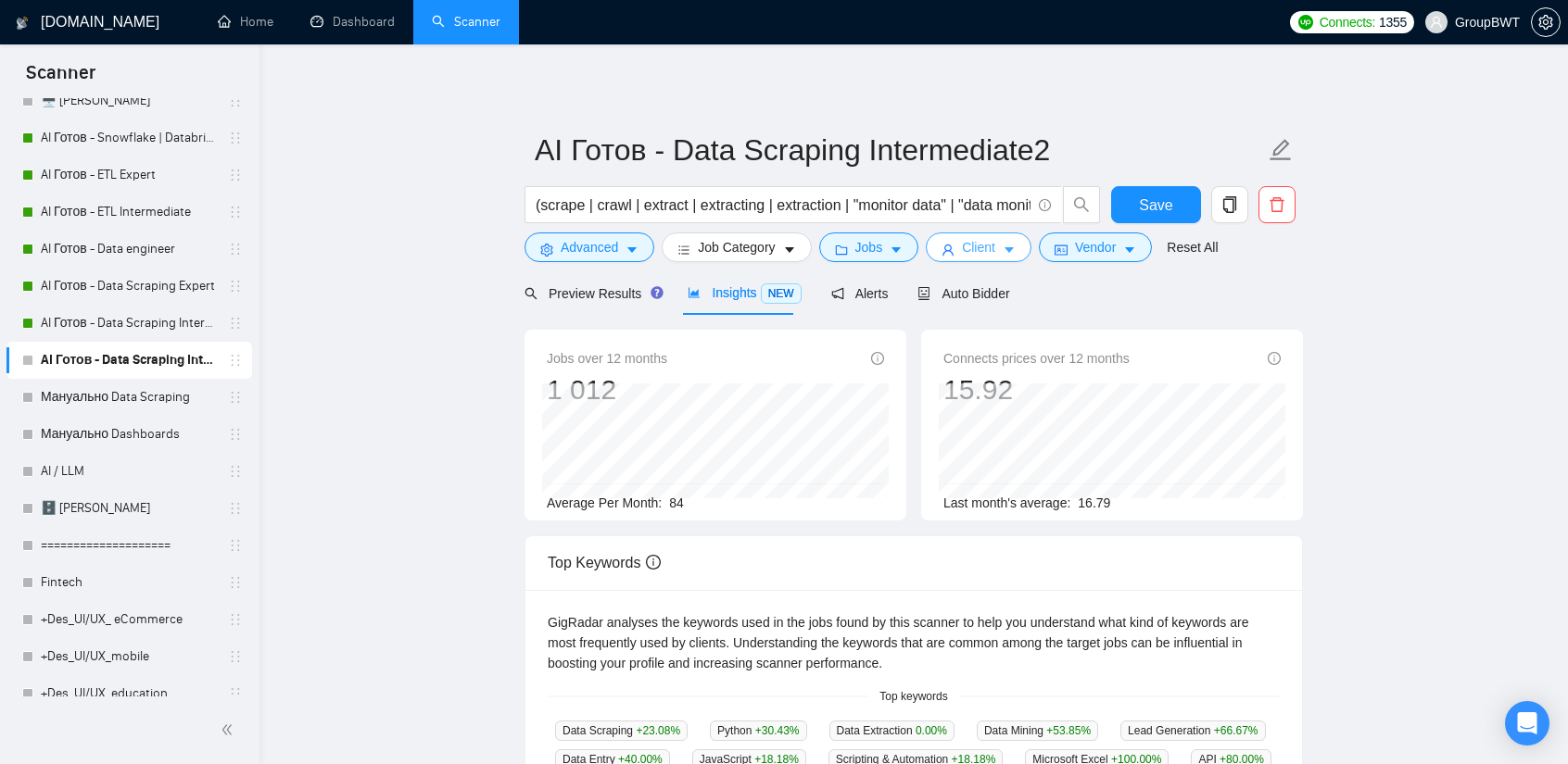
click at [994, 246] on button "Client" at bounding box center [978, 246] width 106 height 30
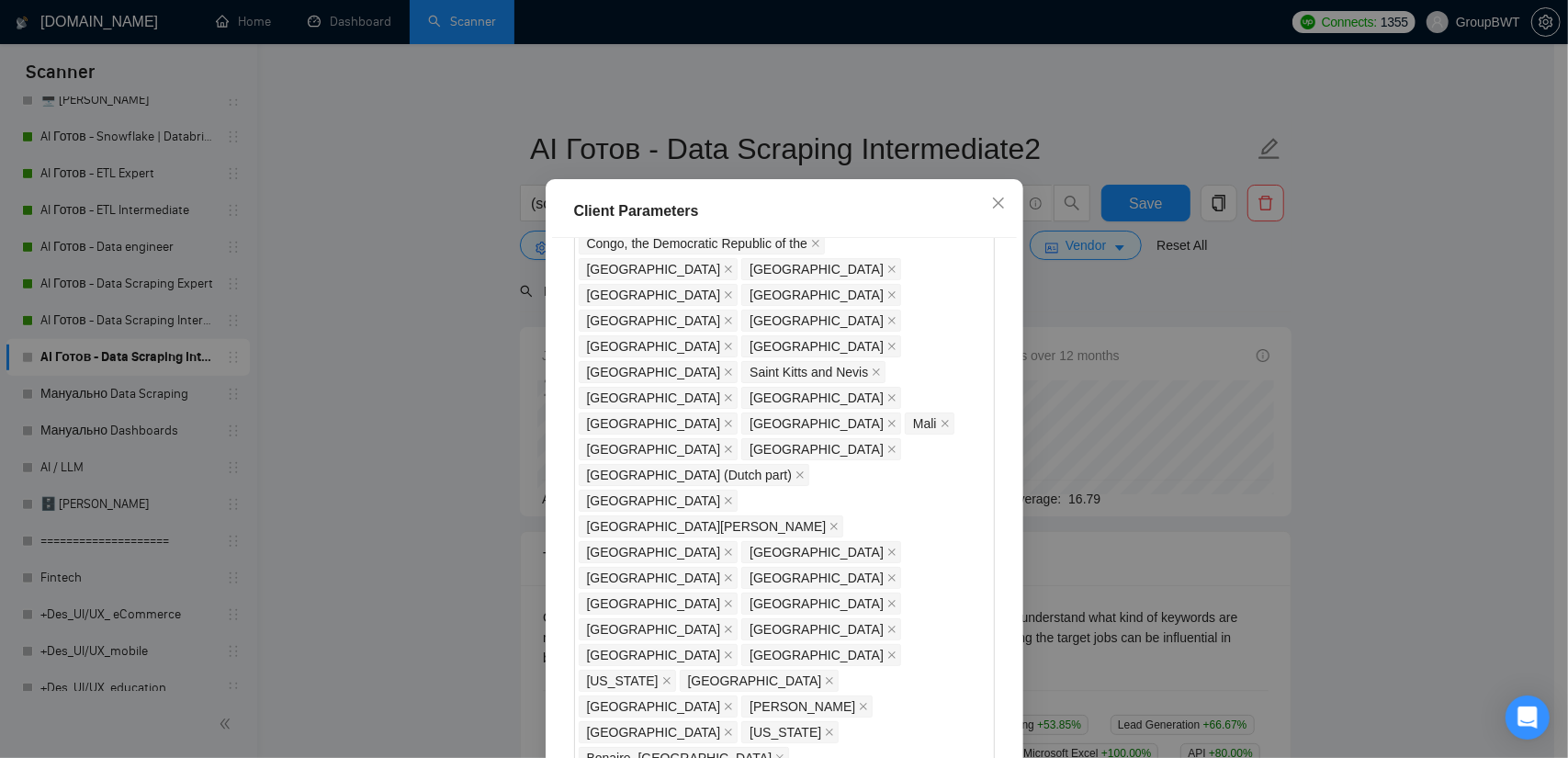
scroll to position [1627, 0]
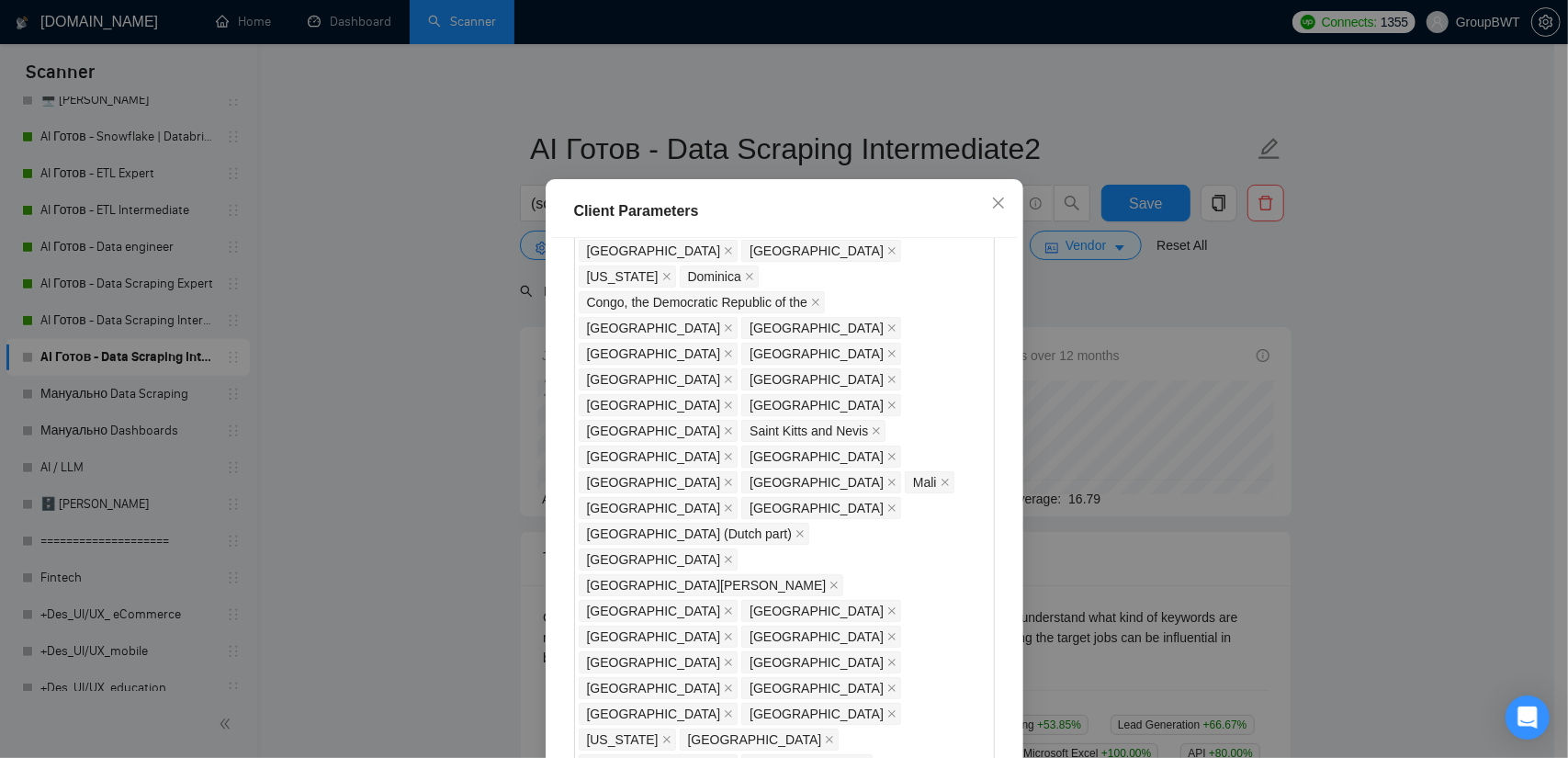
drag, startPoint x: 628, startPoint y: 470, endPoint x: 597, endPoint y: 468, distance: 31.1
click at [438, 316] on div "Client Parameters Client Location Include Client Countries Select Exclude Clien…" at bounding box center [784, 379] width 1568 height 758
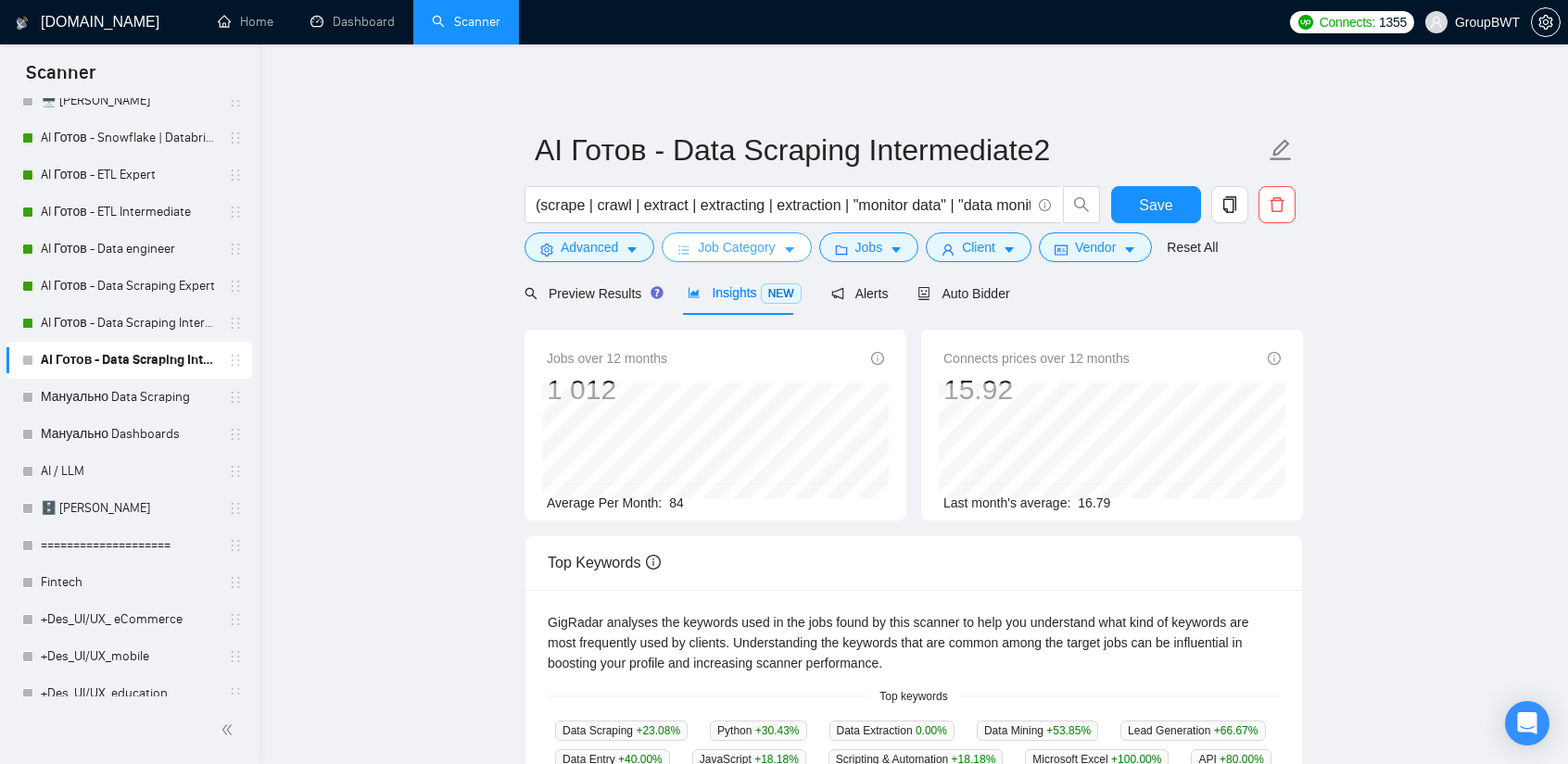
click at [741, 251] on span "Job Category" at bounding box center [736, 246] width 76 height 20
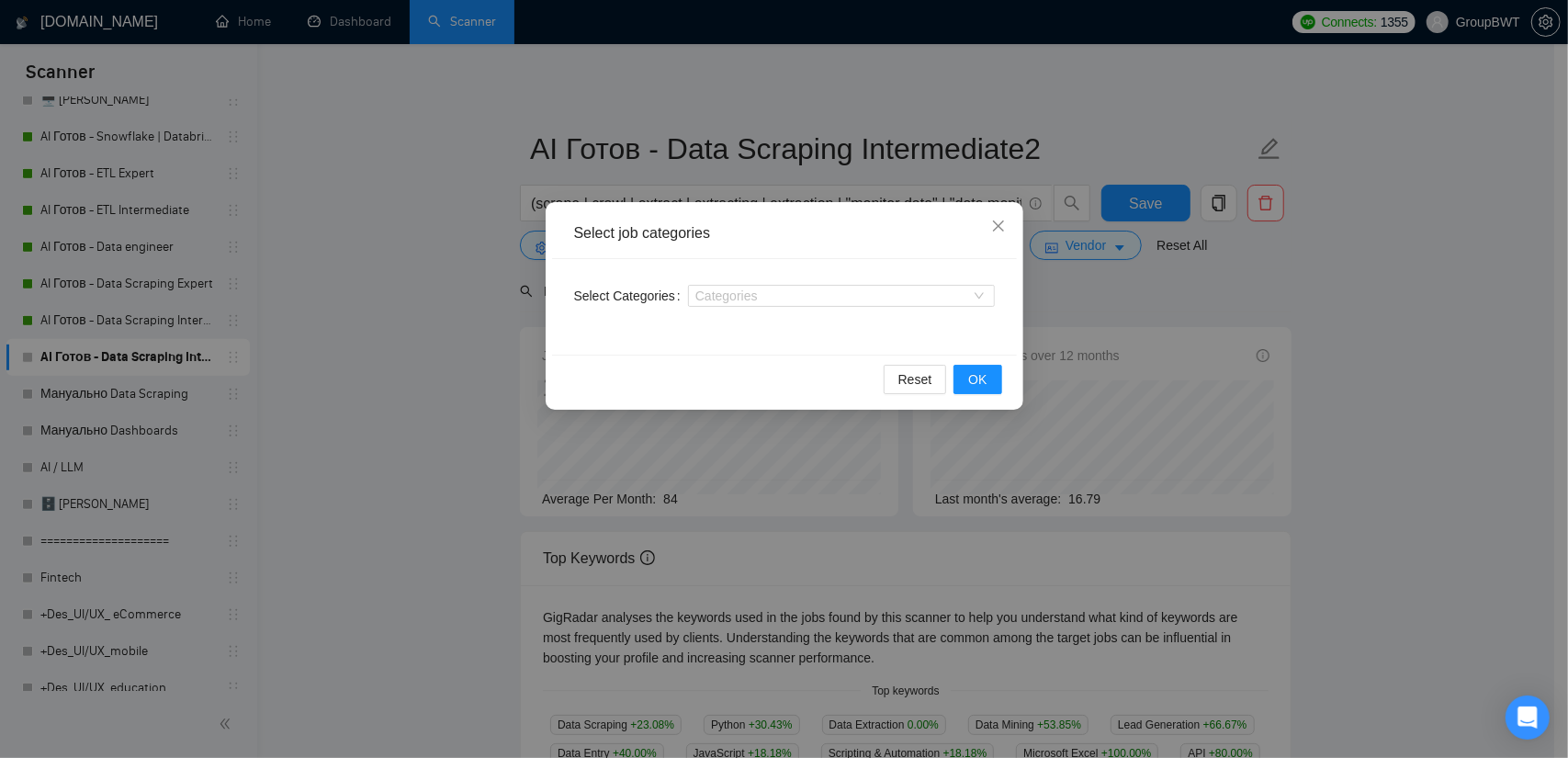
drag, startPoint x: 352, startPoint y: 305, endPoint x: 616, endPoint y: 307, distance: 264.0
click at [362, 306] on div "Select job categories Select Categories Categories Reset OK" at bounding box center [784, 379] width 1568 height 758
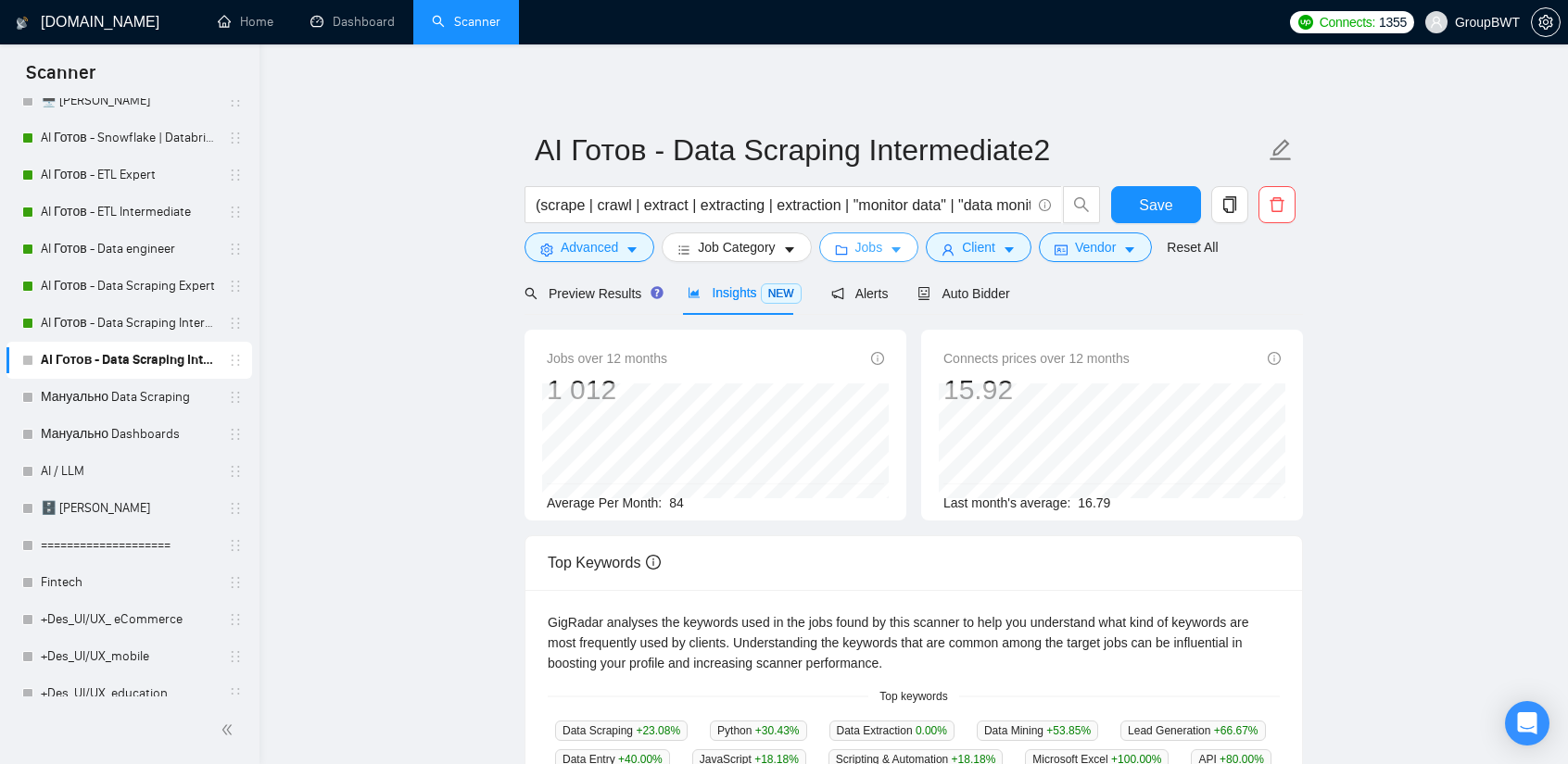
click at [890, 253] on icon "caret-down" at bounding box center [896, 250] width 13 height 13
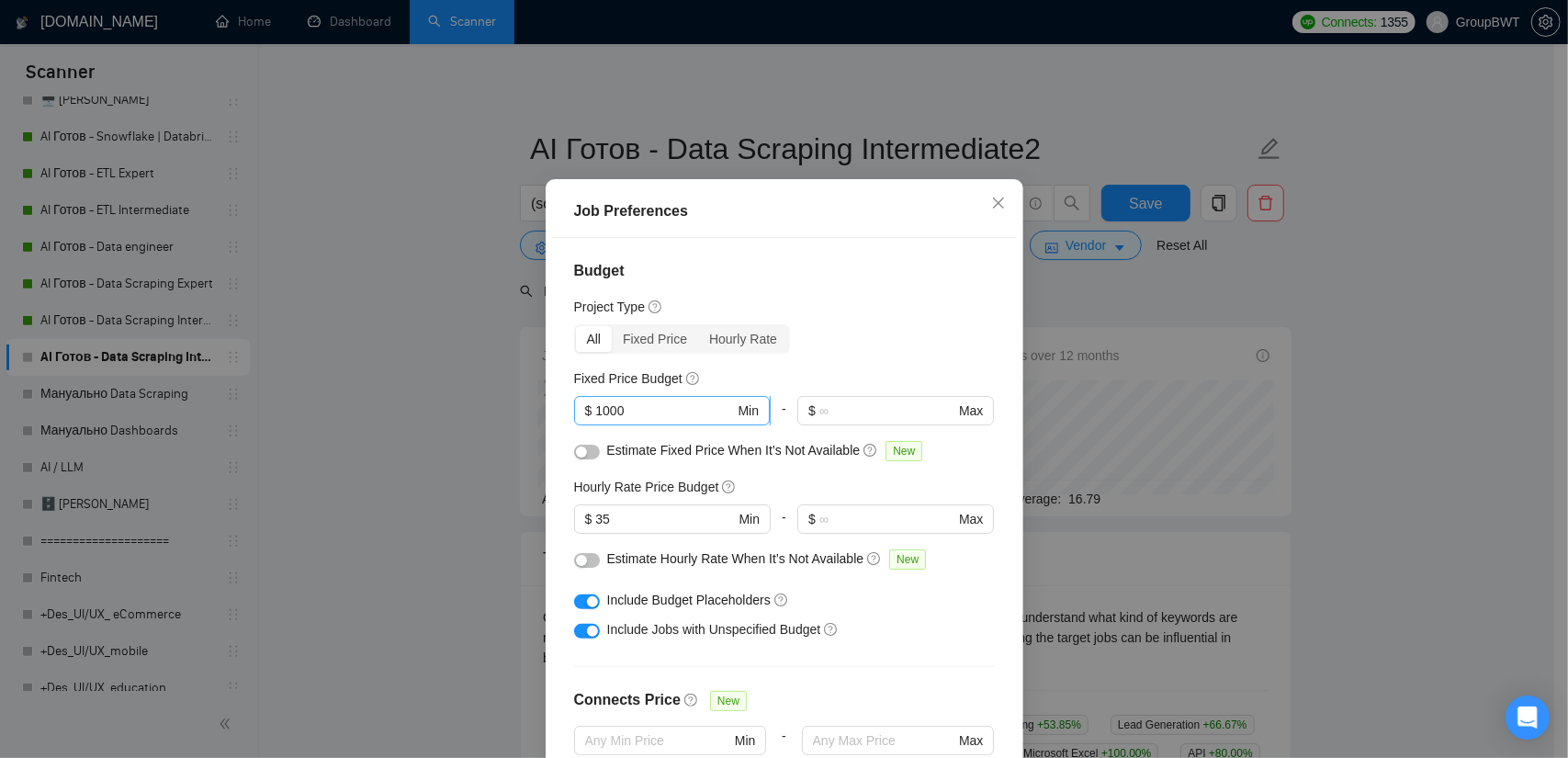
drag, startPoint x: 622, startPoint y: 418, endPoint x: 602, endPoint y: 419, distance: 20.0
click at [602, 419] on span "$ 1000 Min" at bounding box center [672, 410] width 196 height 29
drag, startPoint x: 636, startPoint y: 425, endPoint x: 590, endPoint y: 426, distance: 46.0
click at [595, 421] on input "1000" at bounding box center [664, 410] width 138 height 20
type input "500"
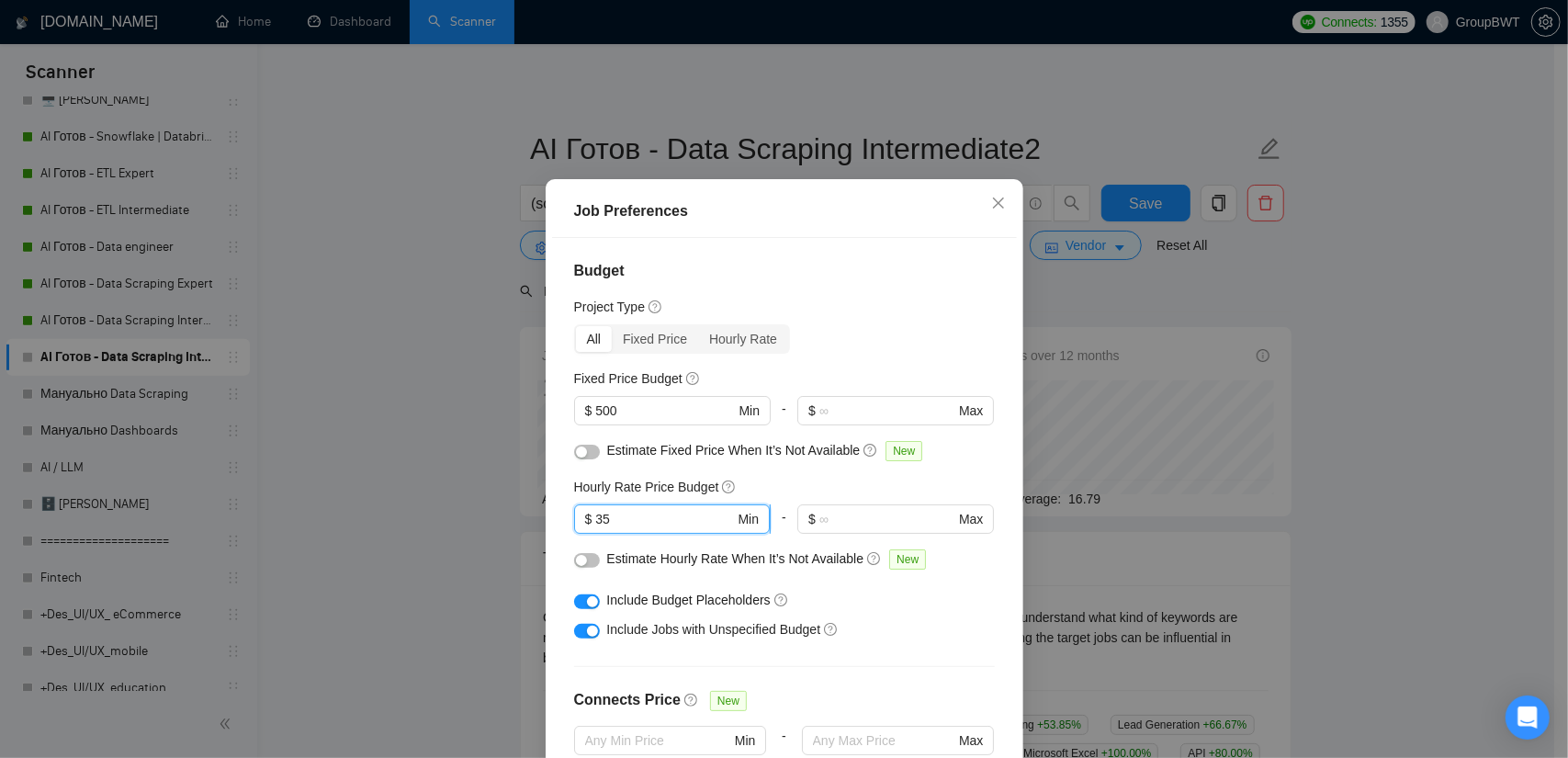
drag, startPoint x: 623, startPoint y: 534, endPoint x: 586, endPoint y: 540, distance: 37.5
click at [586, 533] on span "$ 35 Min" at bounding box center [672, 518] width 196 height 29
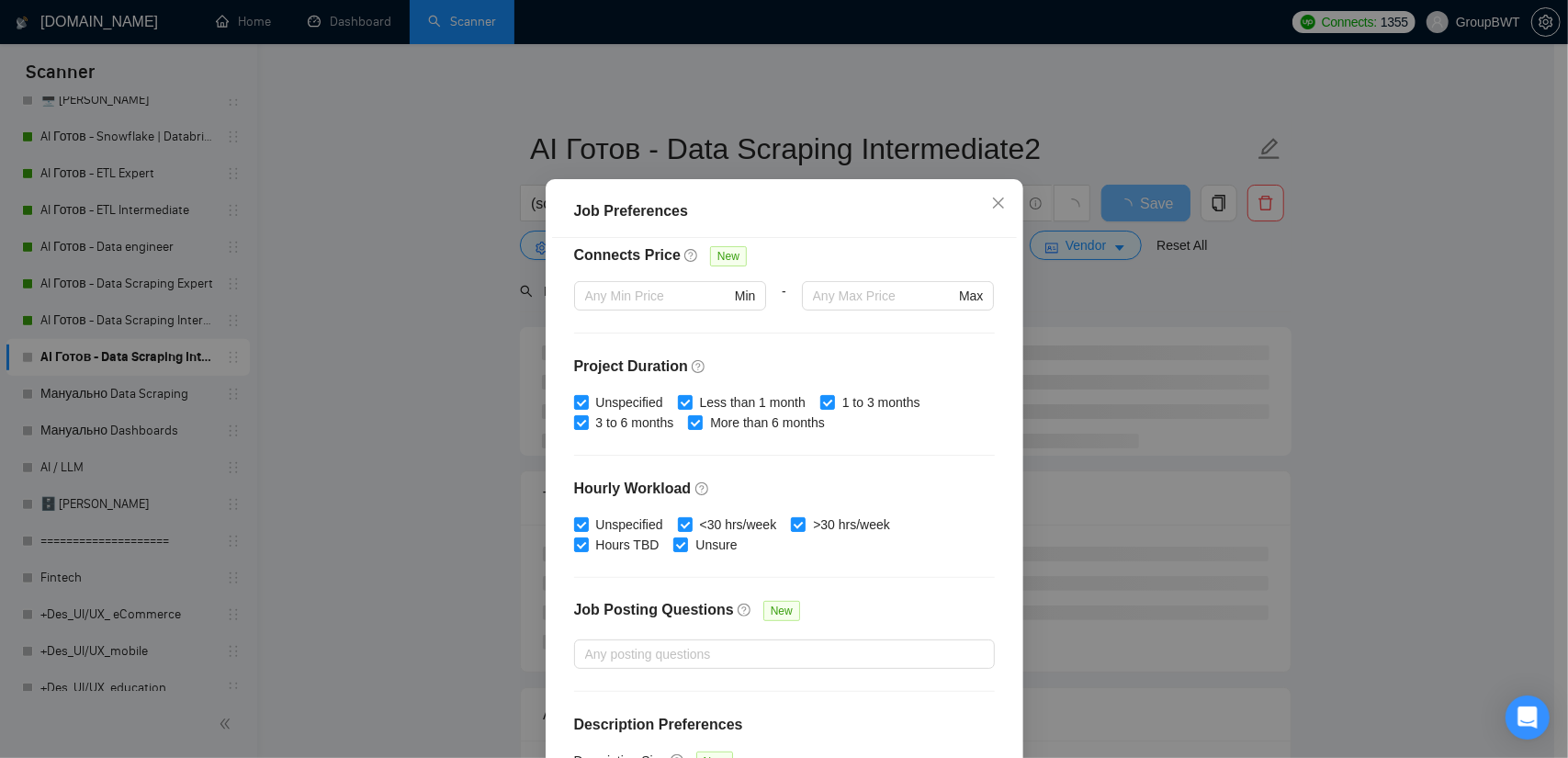
scroll to position [503, 0]
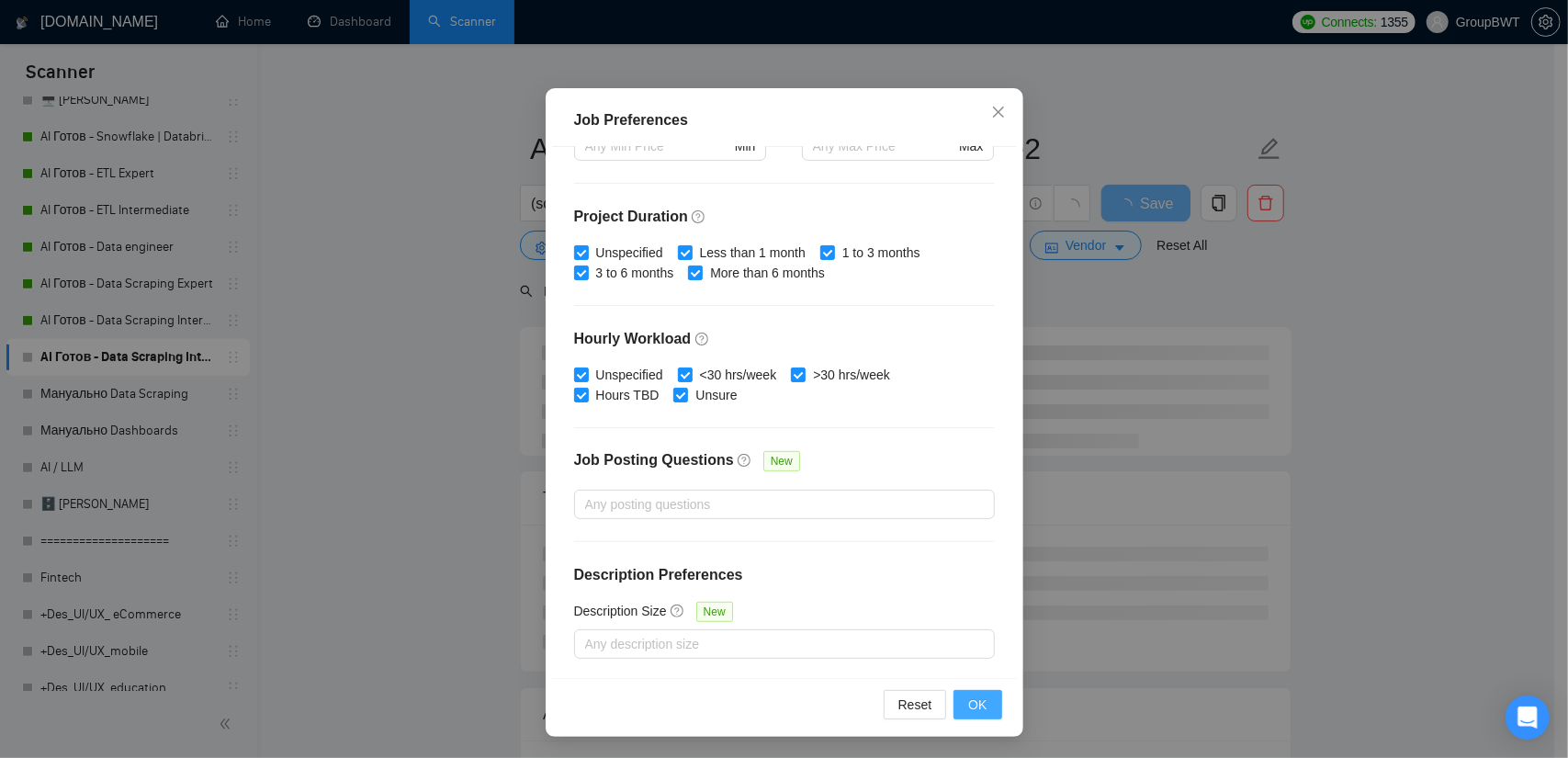
type input "25"
click at [984, 703] on button "OK" at bounding box center [978, 704] width 47 height 29
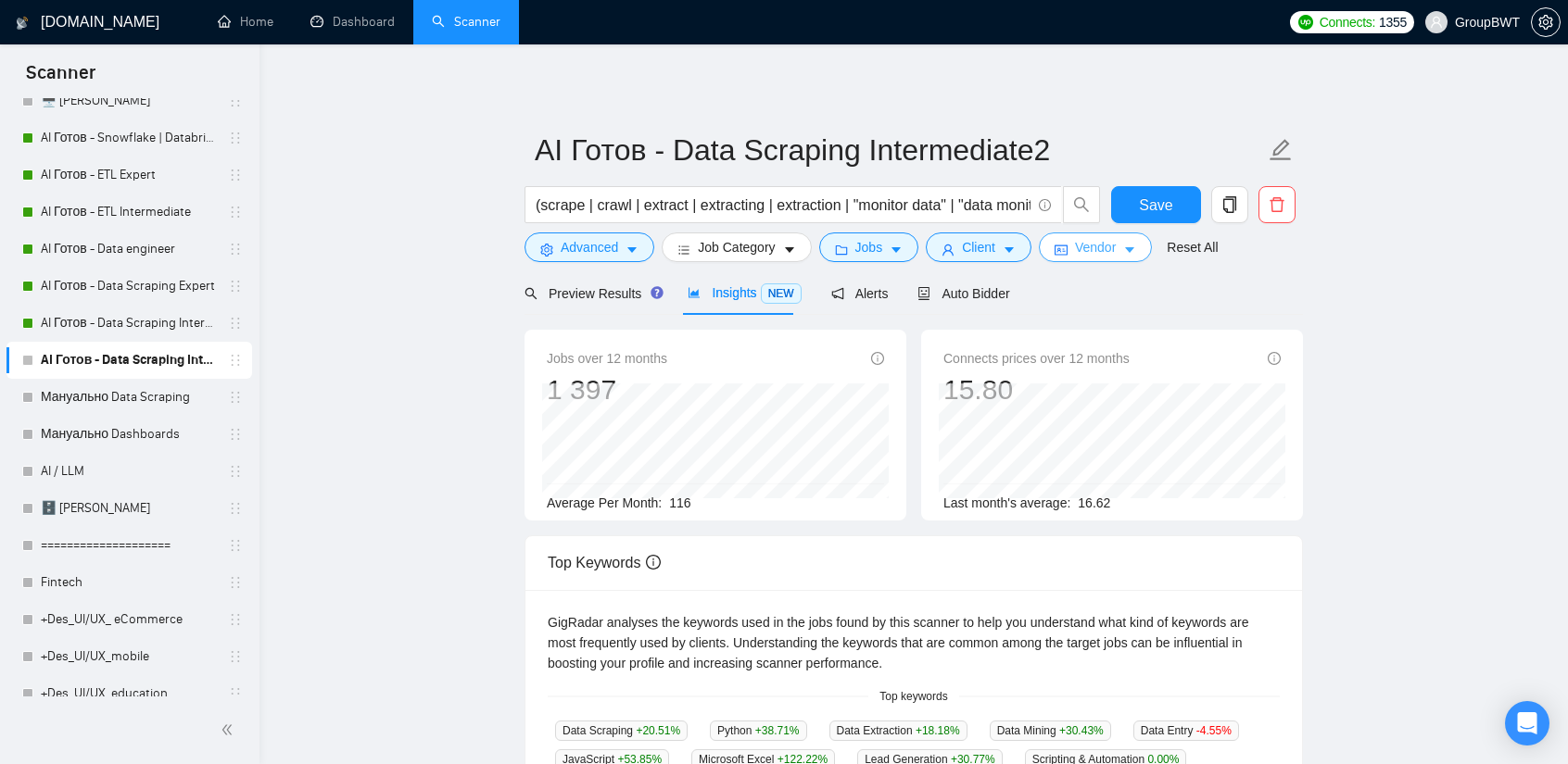
click at [1075, 249] on span "Vendor" at bounding box center [1095, 246] width 41 height 20
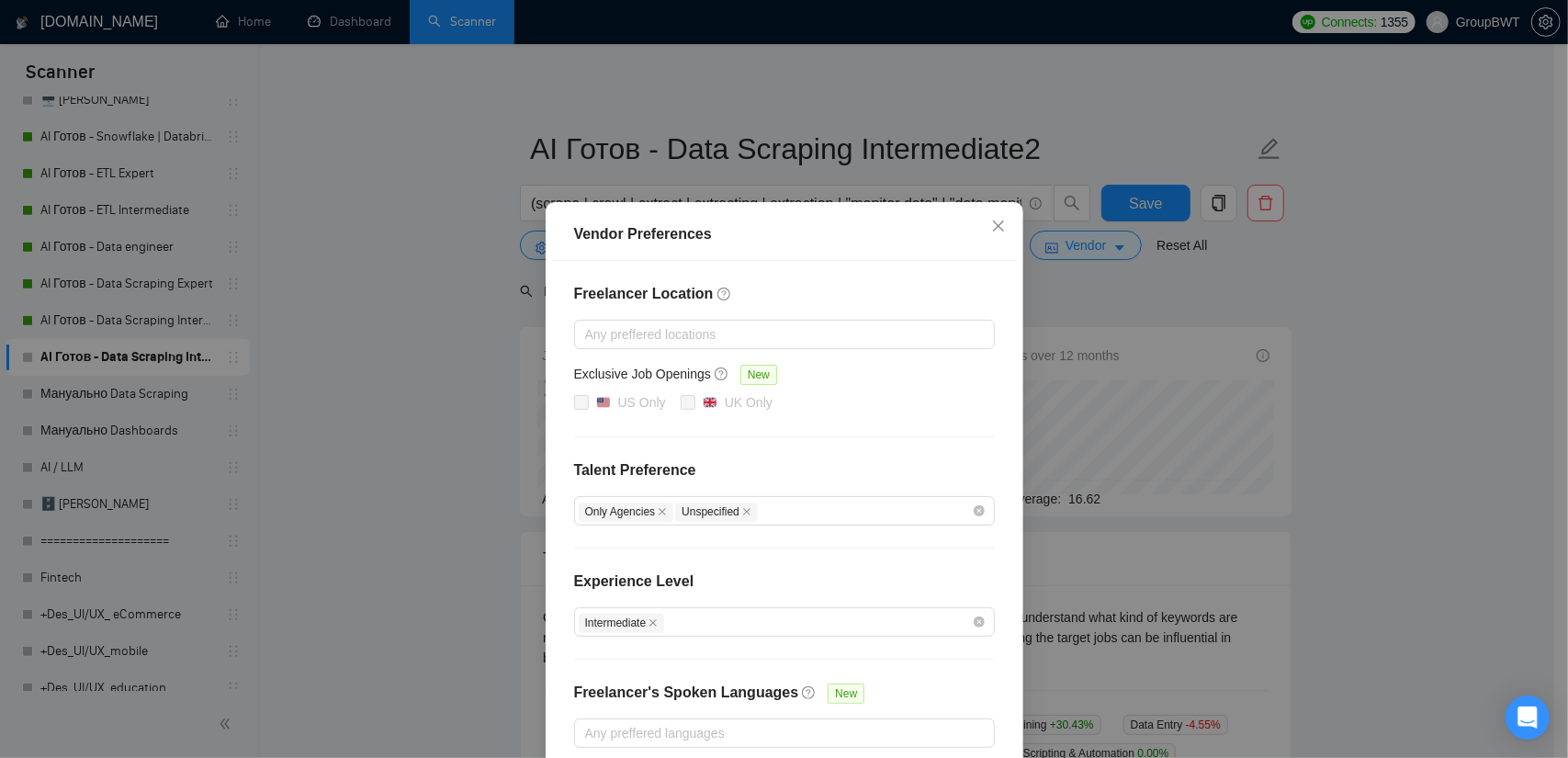
click at [1126, 275] on div "Vendor Preferences Freelancer Location Any preffered locations Exclusive Job Op…" at bounding box center [784, 379] width 1568 height 758
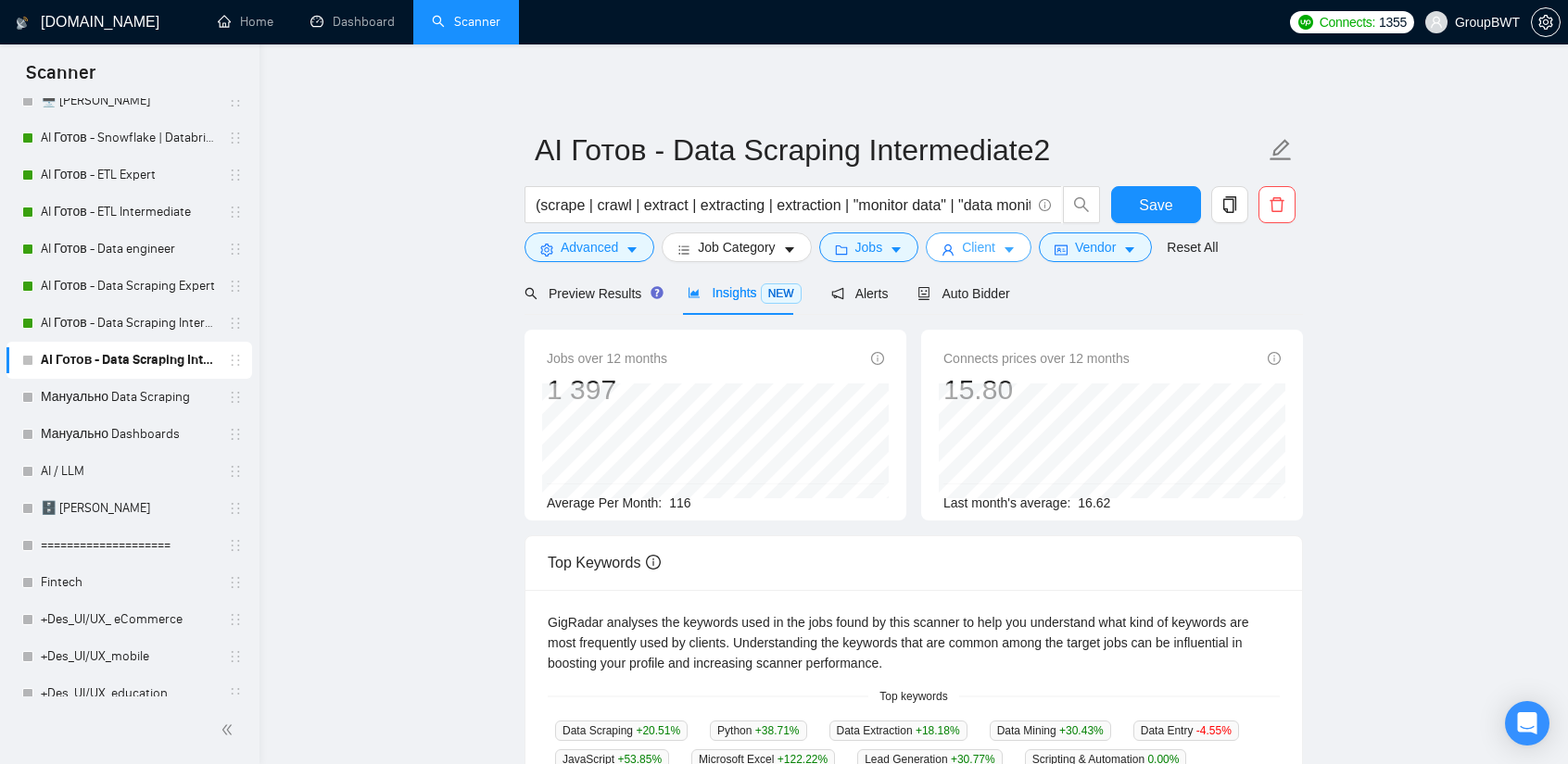
click at [990, 255] on button "Client" at bounding box center [978, 246] width 106 height 30
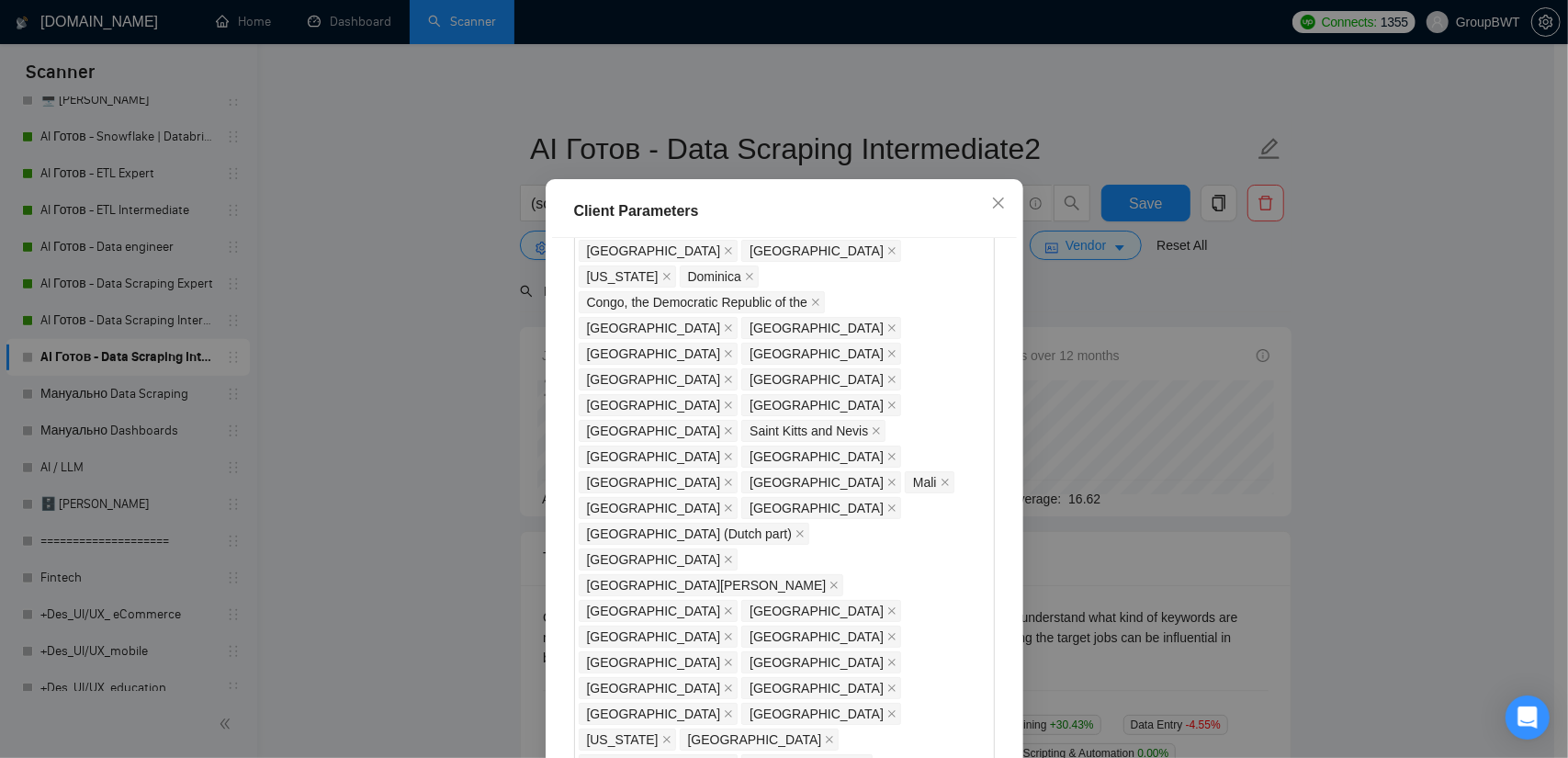
drag, startPoint x: 636, startPoint y: 463, endPoint x: 591, endPoint y: 462, distance: 45.0
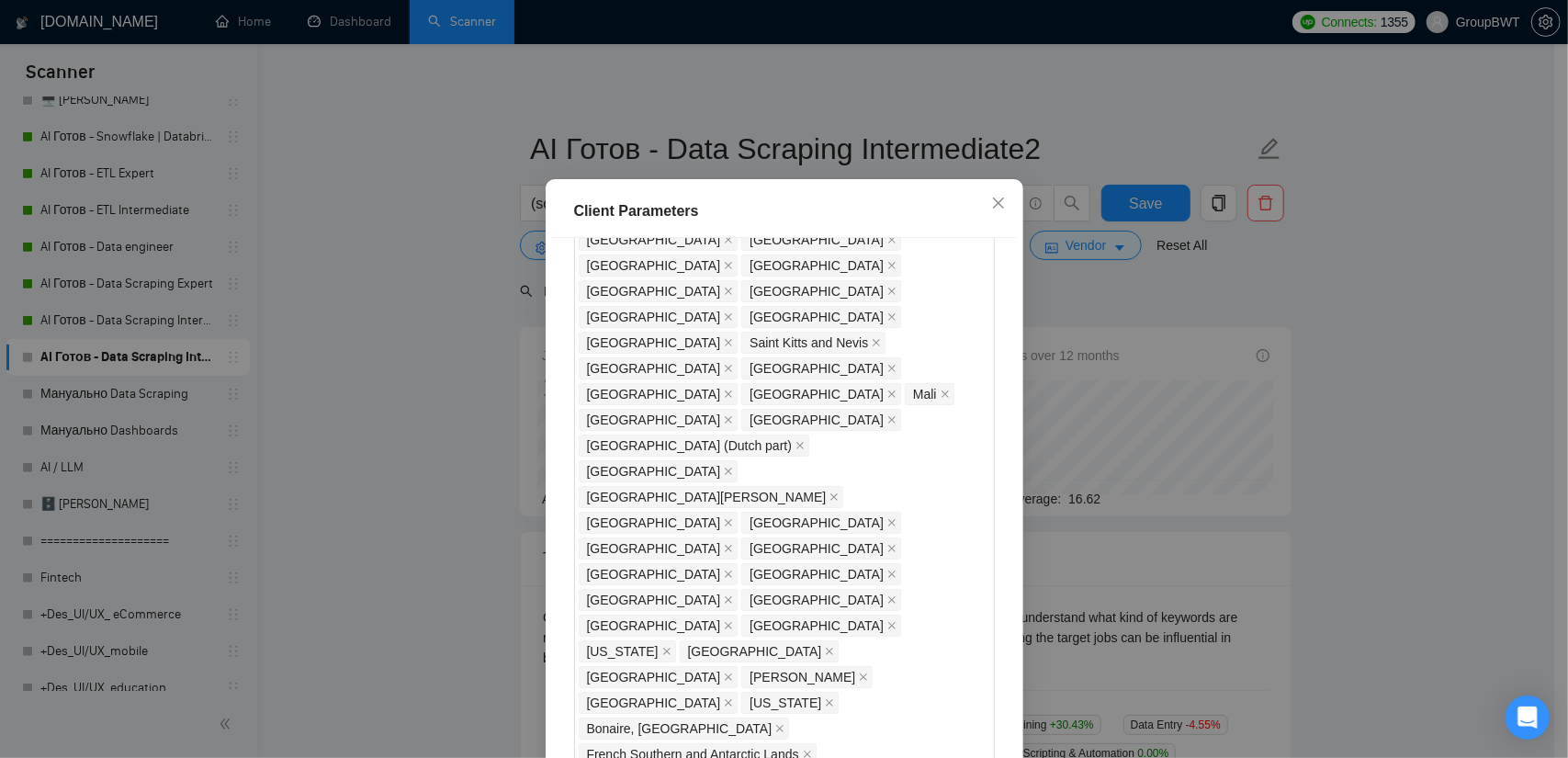
scroll to position [1719, 0]
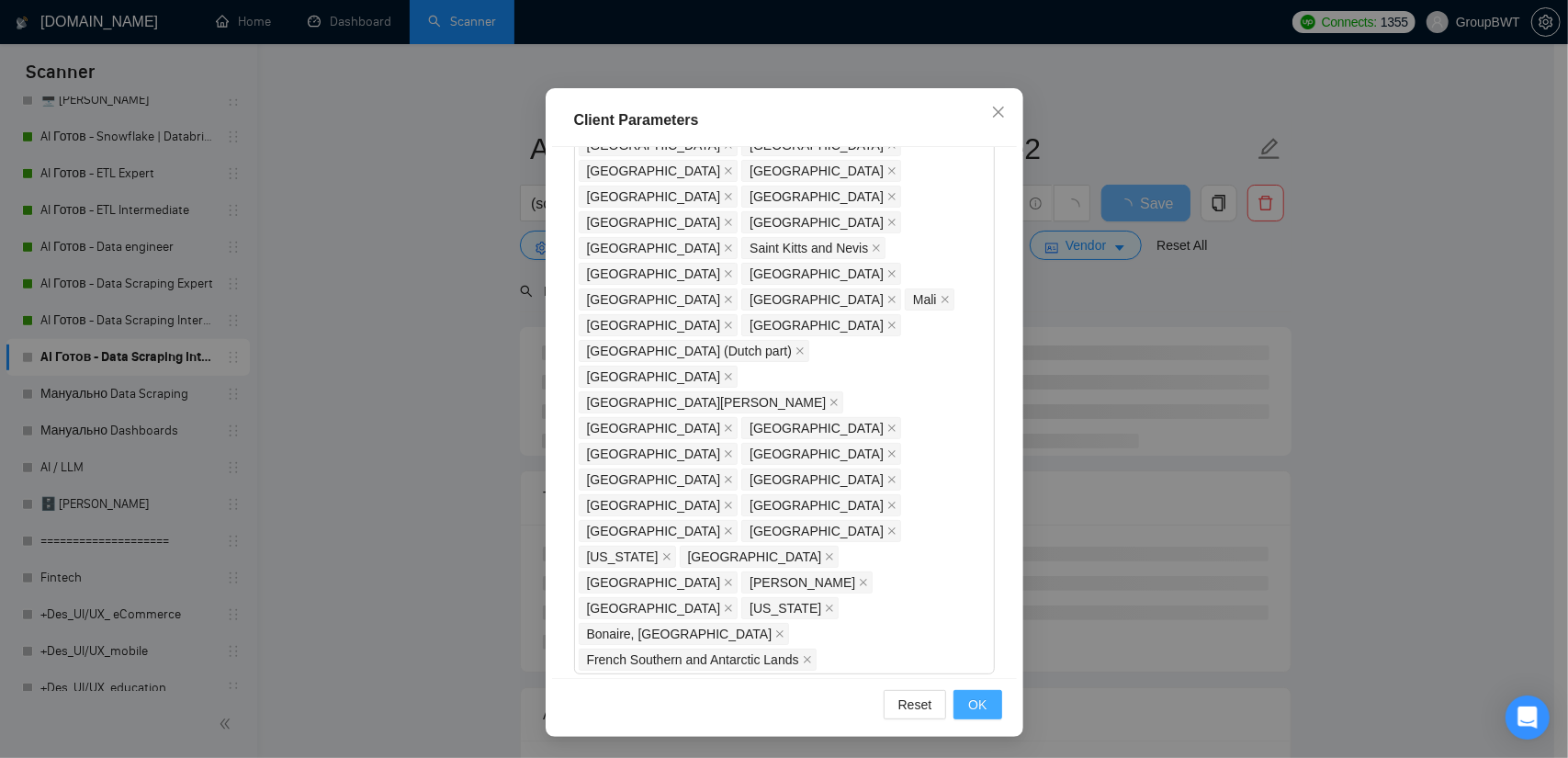
type input "25"
click at [989, 697] on button "OK" at bounding box center [978, 704] width 47 height 29
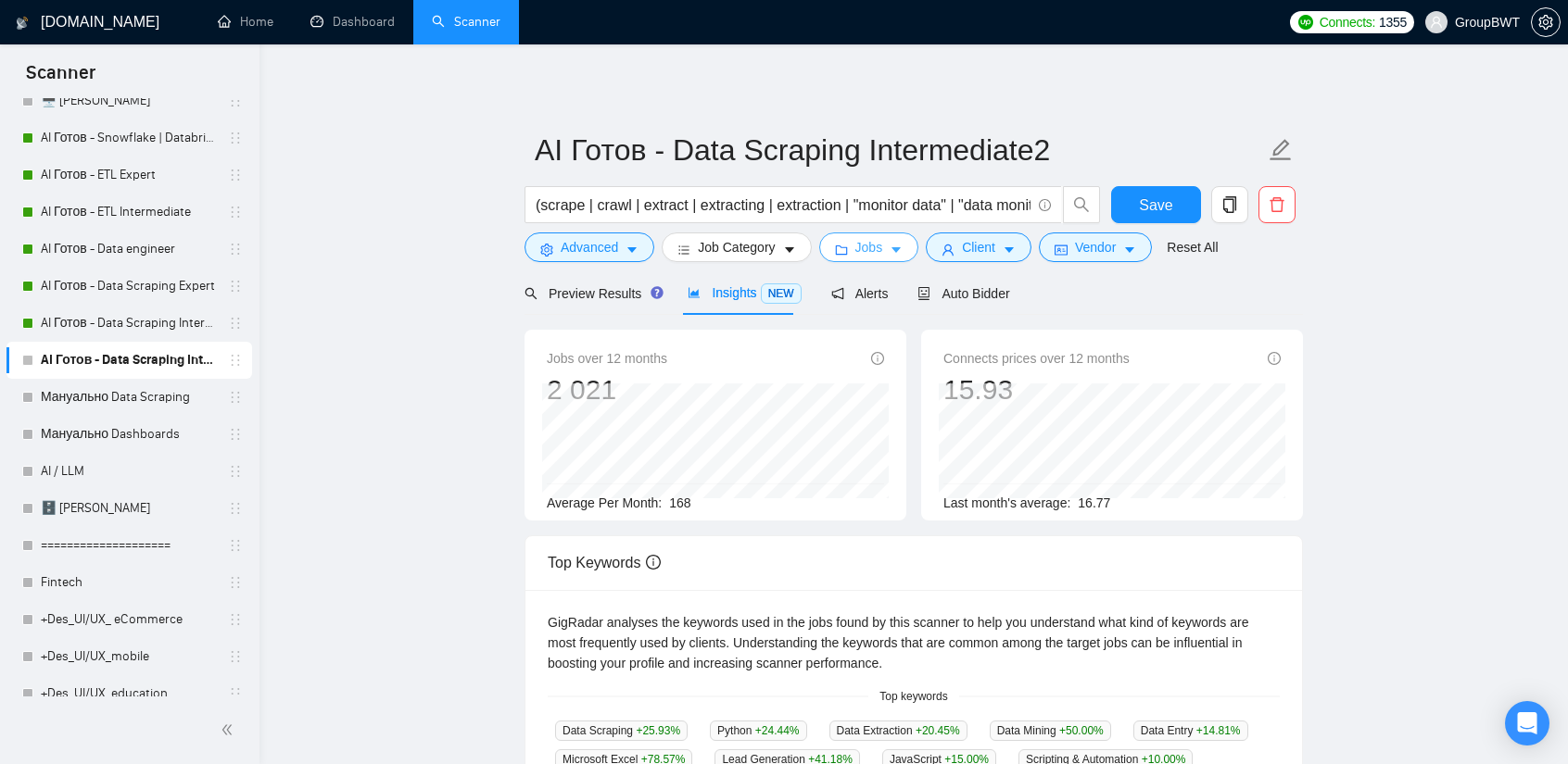
click at [869, 244] on span "Jobs" at bounding box center [869, 246] width 28 height 20
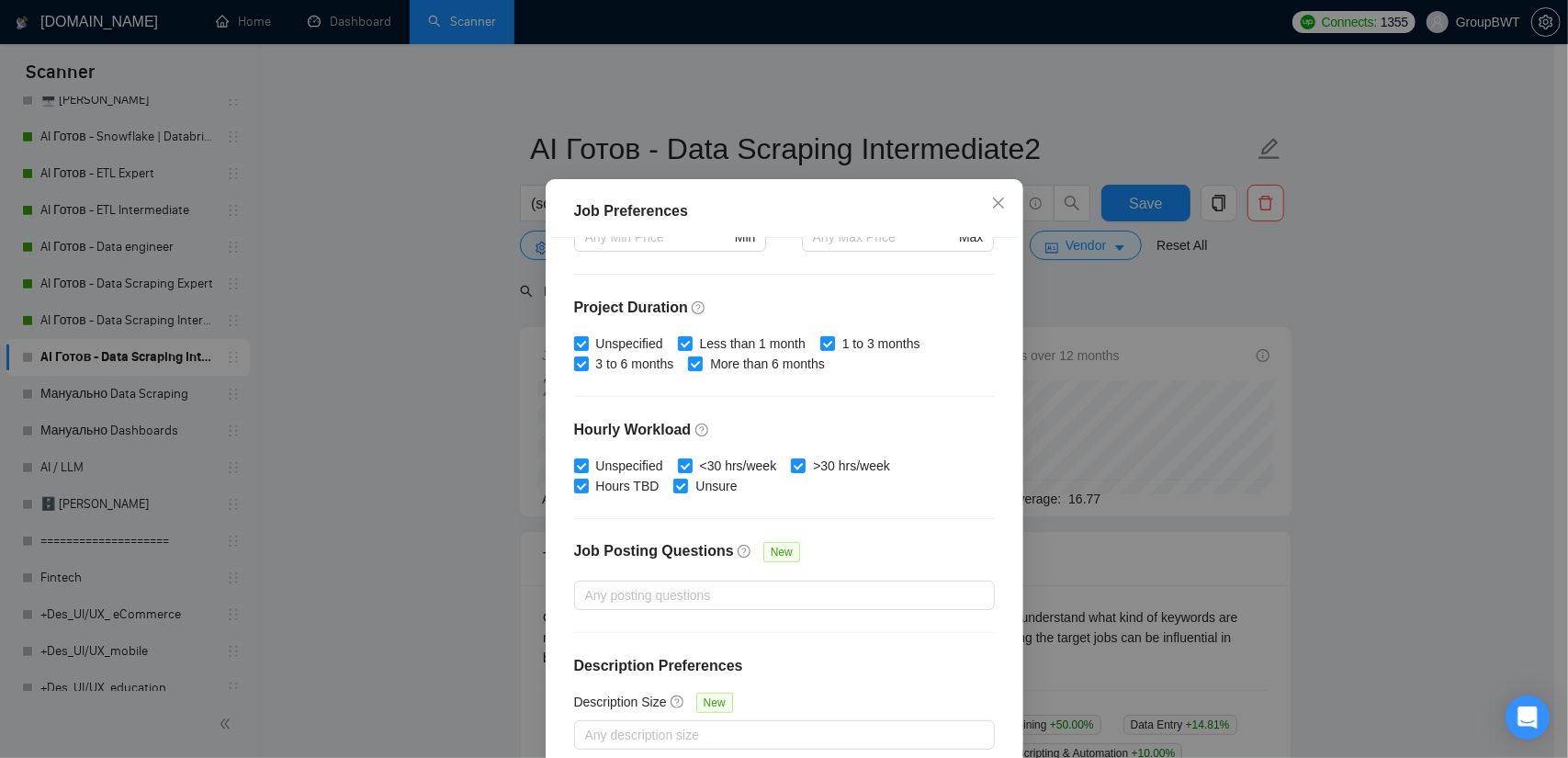
click at [1090, 289] on div "Job Preferences Budget Project Type All Fixed Price Hourly Rate Fixed Price Bud…" at bounding box center [784, 379] width 1568 height 758
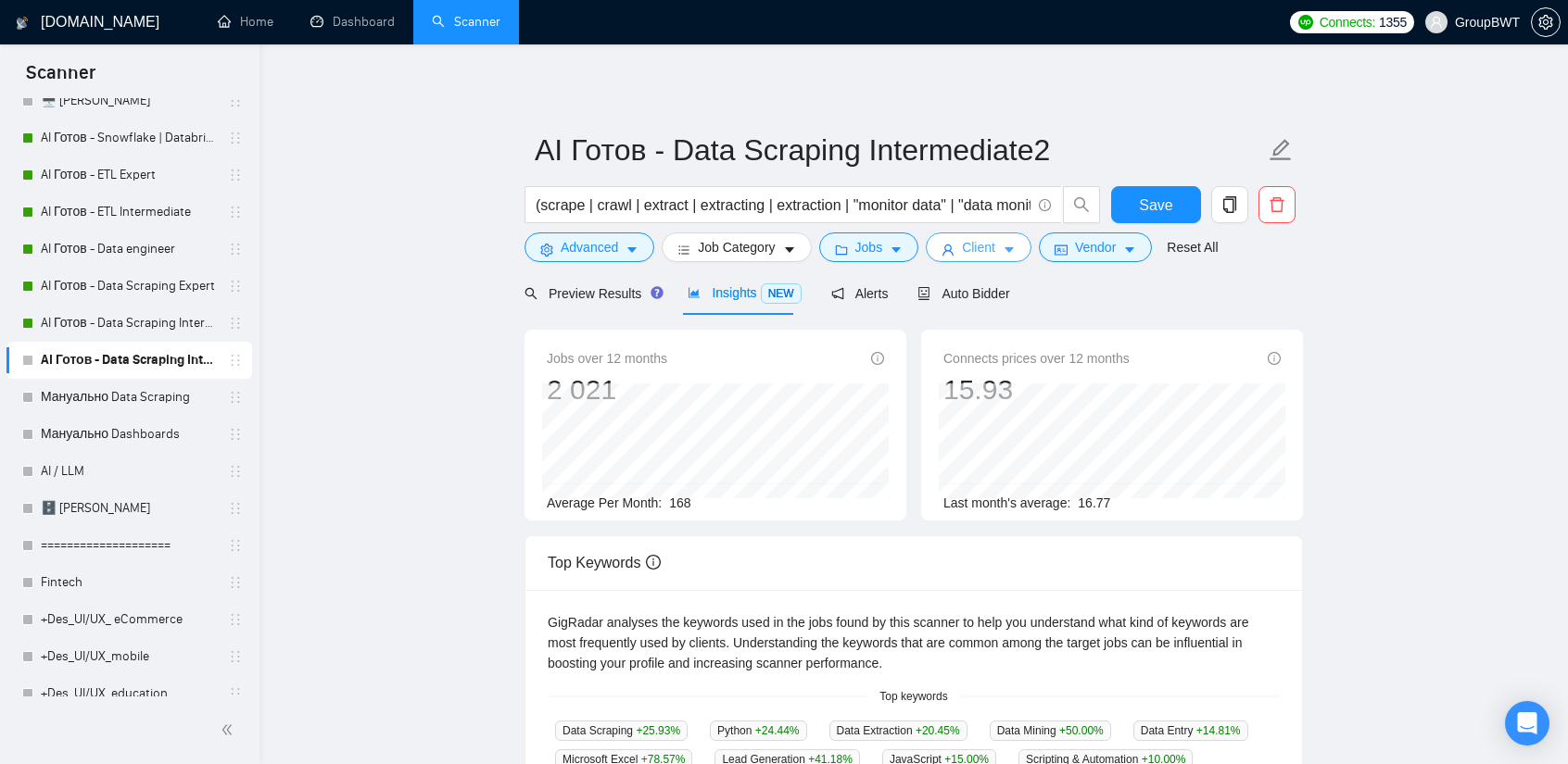
click at [1002, 255] on icon "caret-down" at bounding box center [1009, 250] width 13 height 13
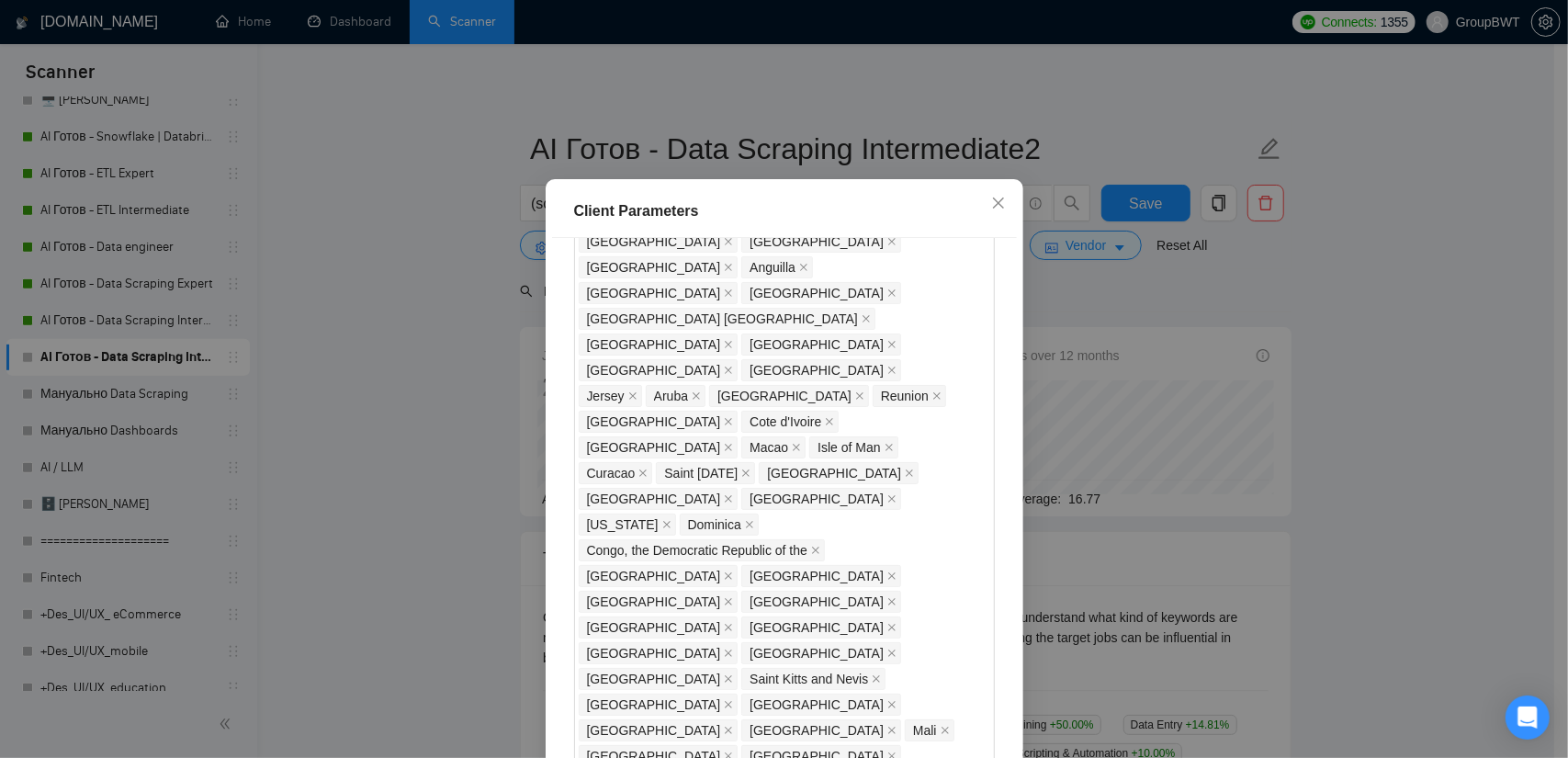
scroll to position [1259, 0]
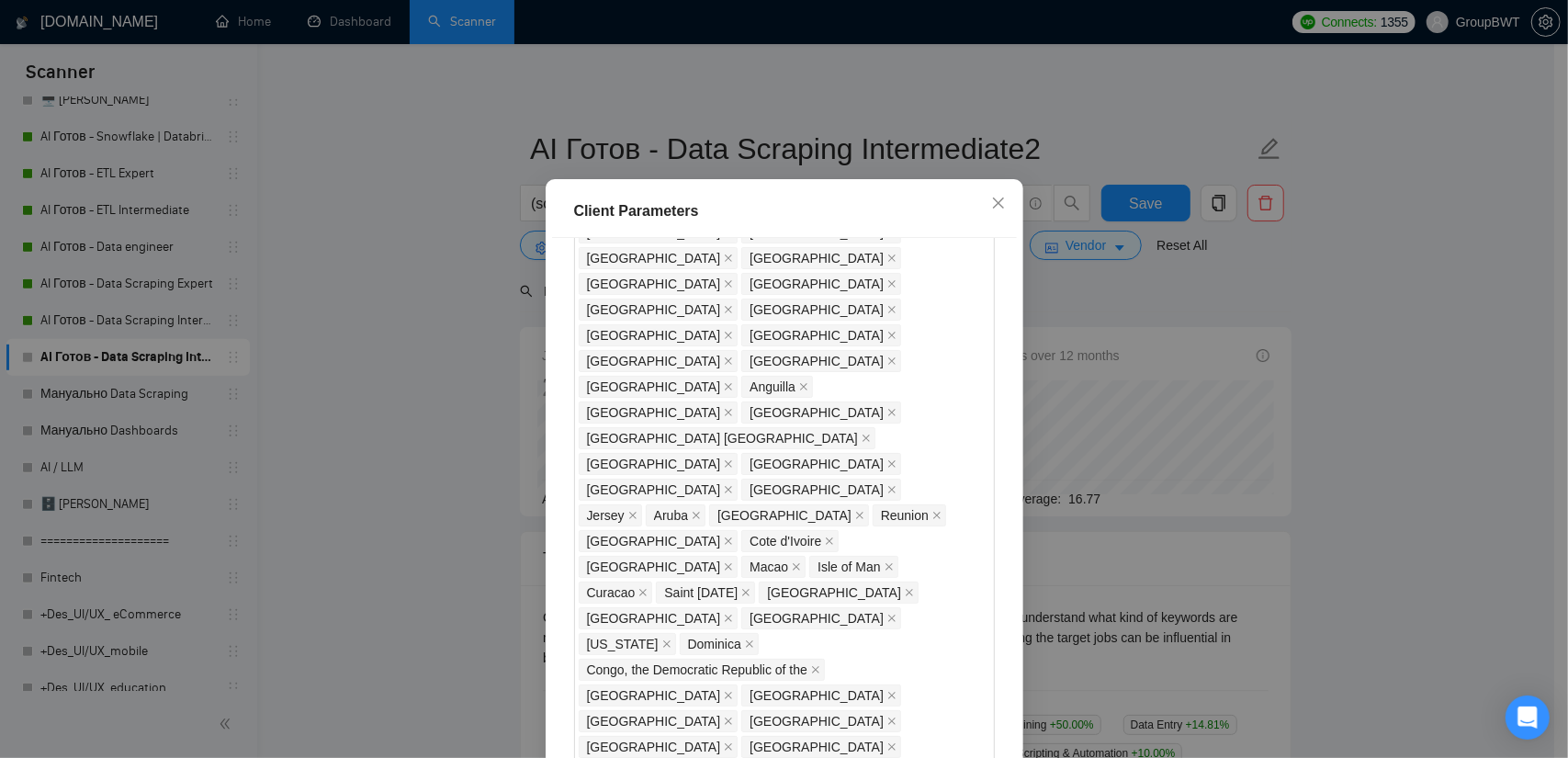
click at [1110, 304] on div "Client Parameters Client Location Include Client Countries Select Exclude Clien…" at bounding box center [784, 379] width 1568 height 758
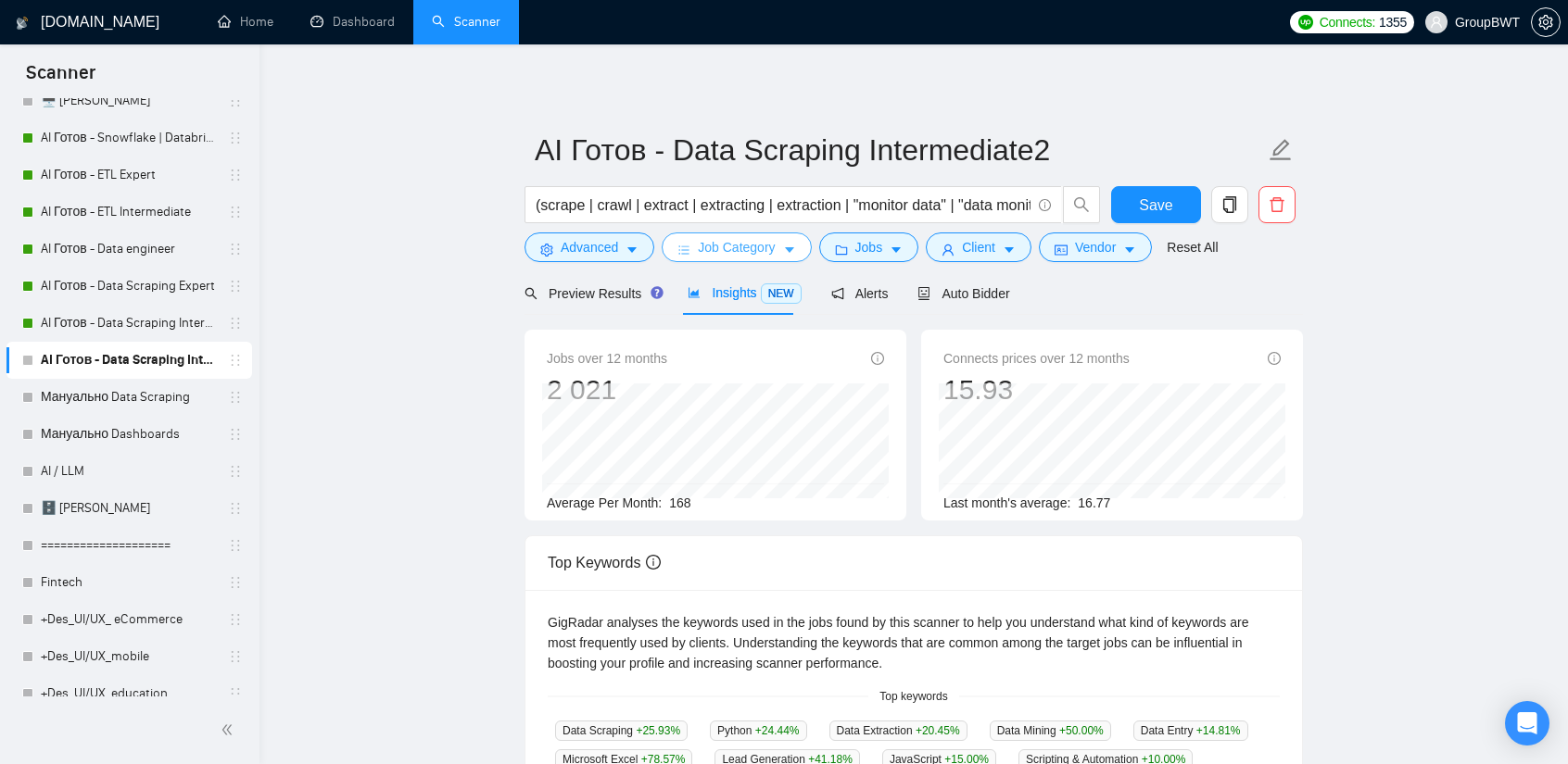
click at [728, 246] on span "Job Category" at bounding box center [736, 246] width 76 height 20
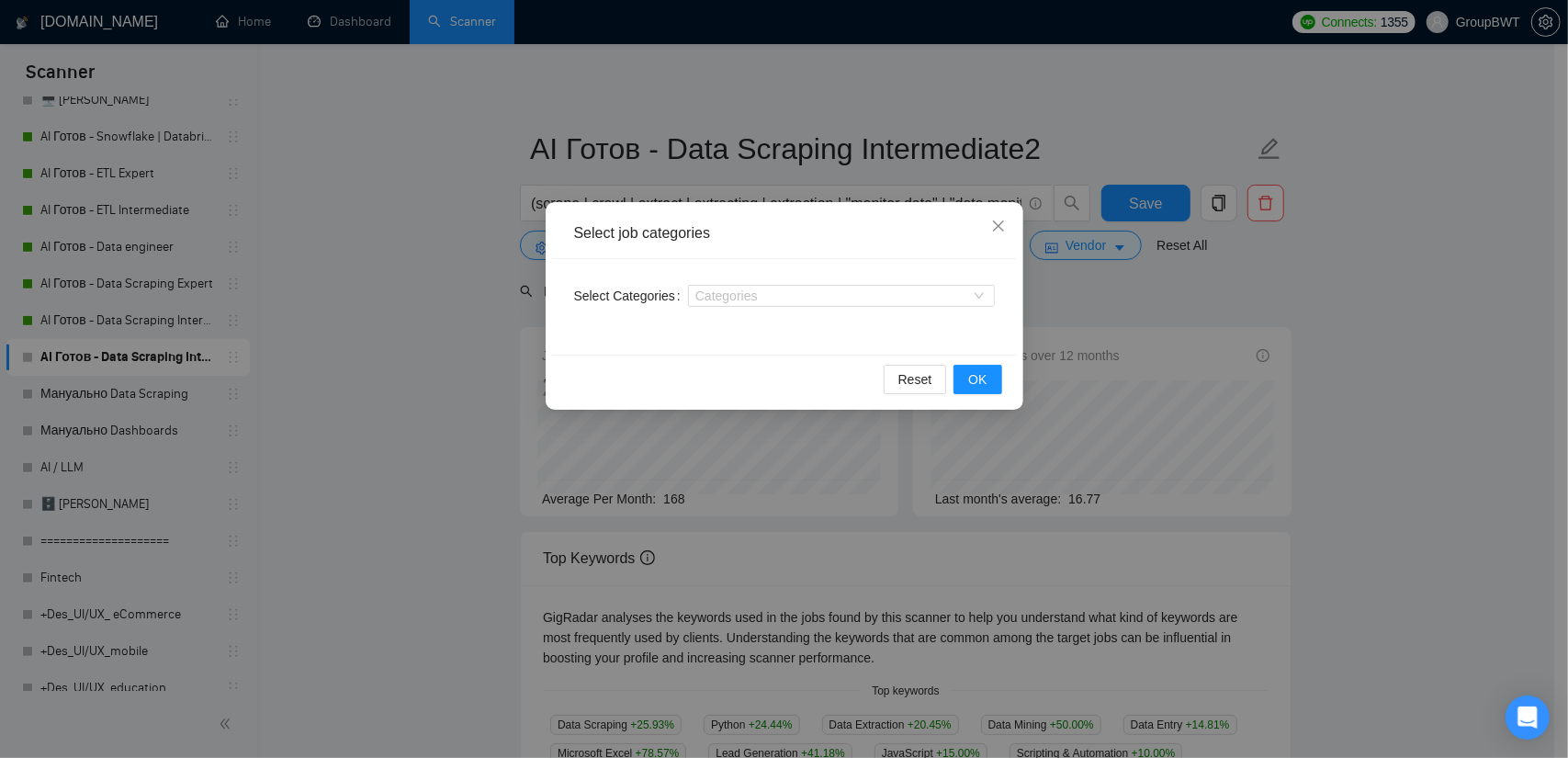
click at [1079, 278] on div "Select job categories Select Categories Categories Reset OK" at bounding box center [784, 379] width 1568 height 758
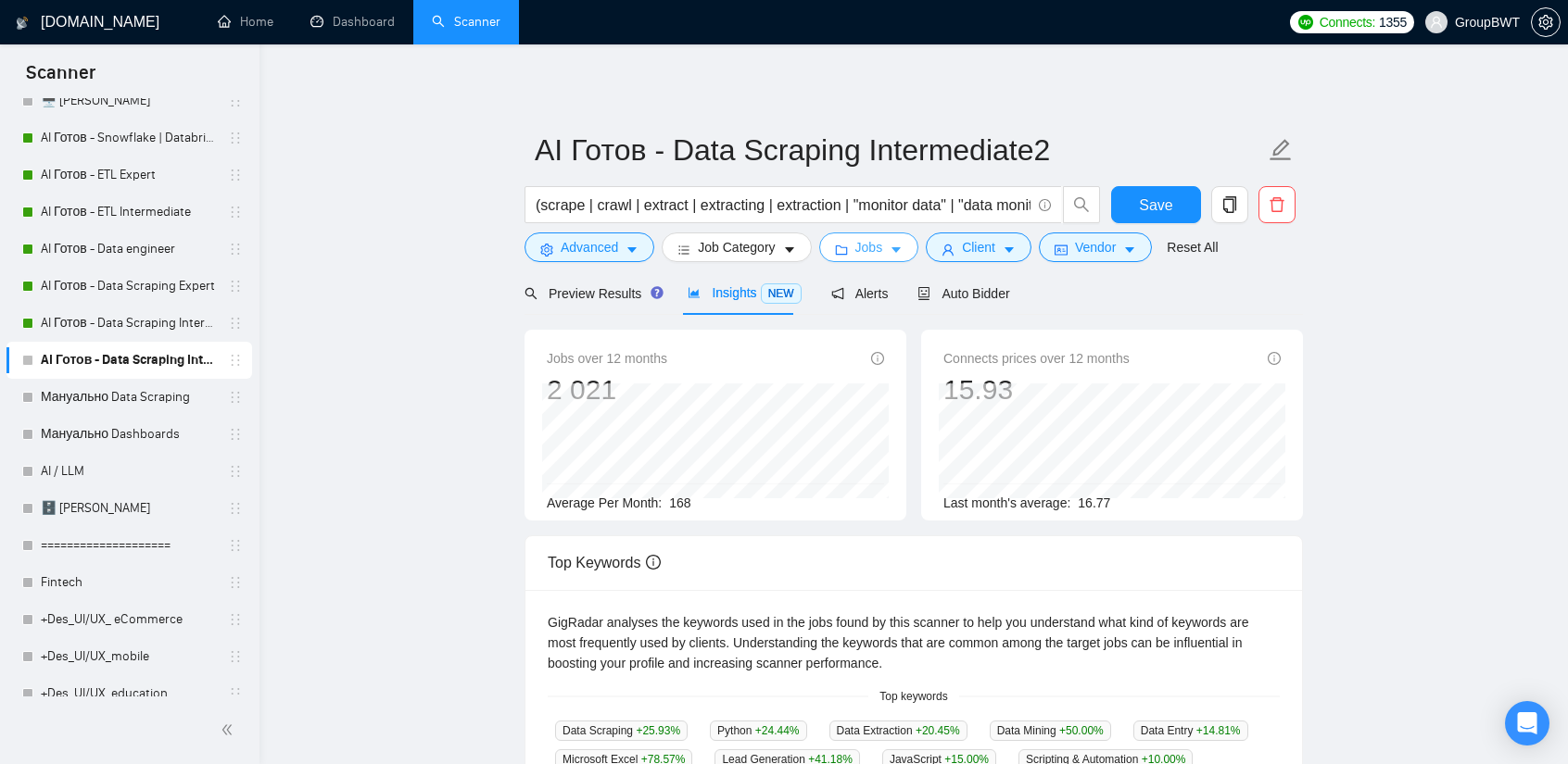
click at [890, 248] on icon "caret-down" at bounding box center [896, 250] width 13 height 13
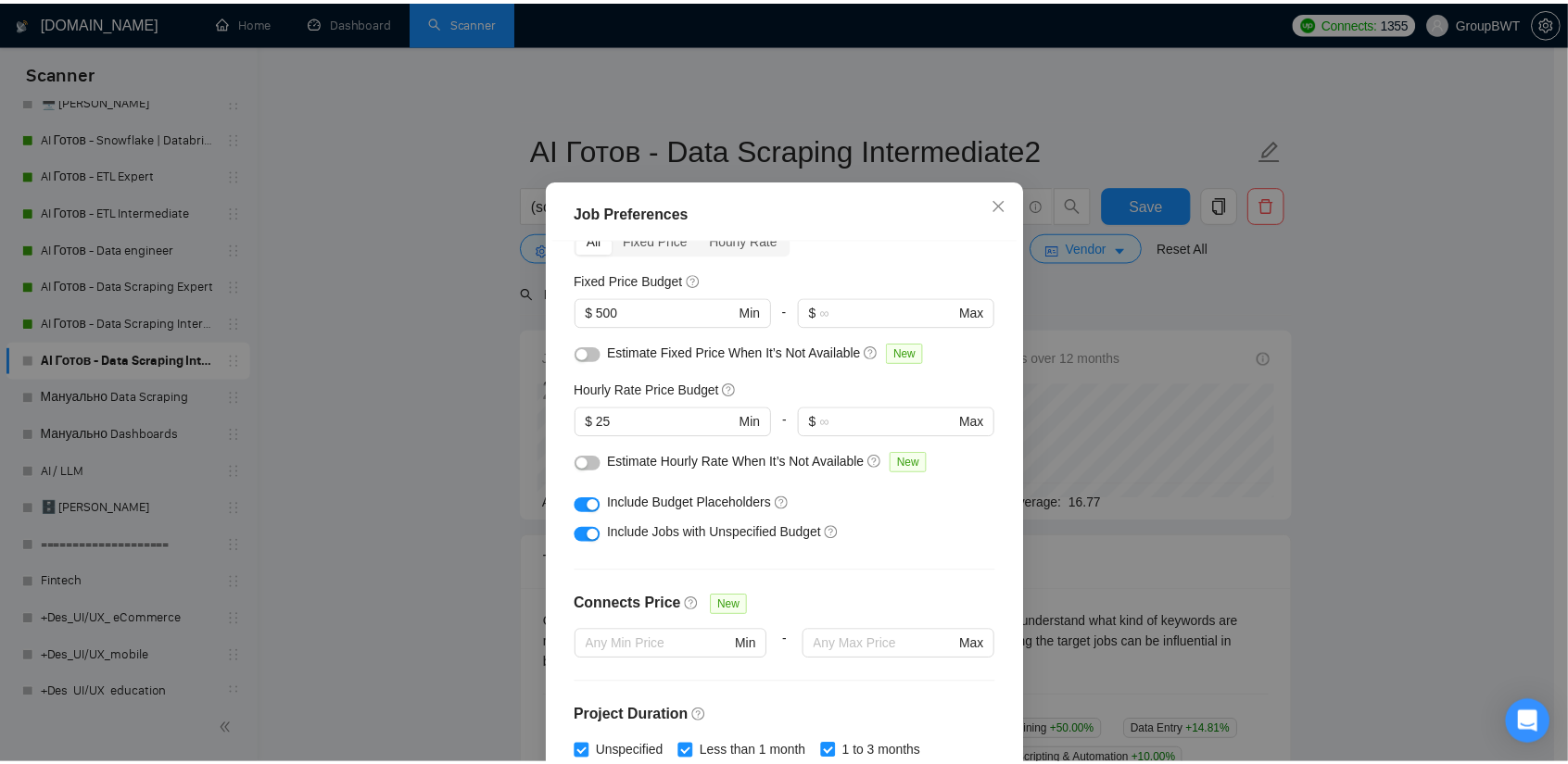
scroll to position [45, 0]
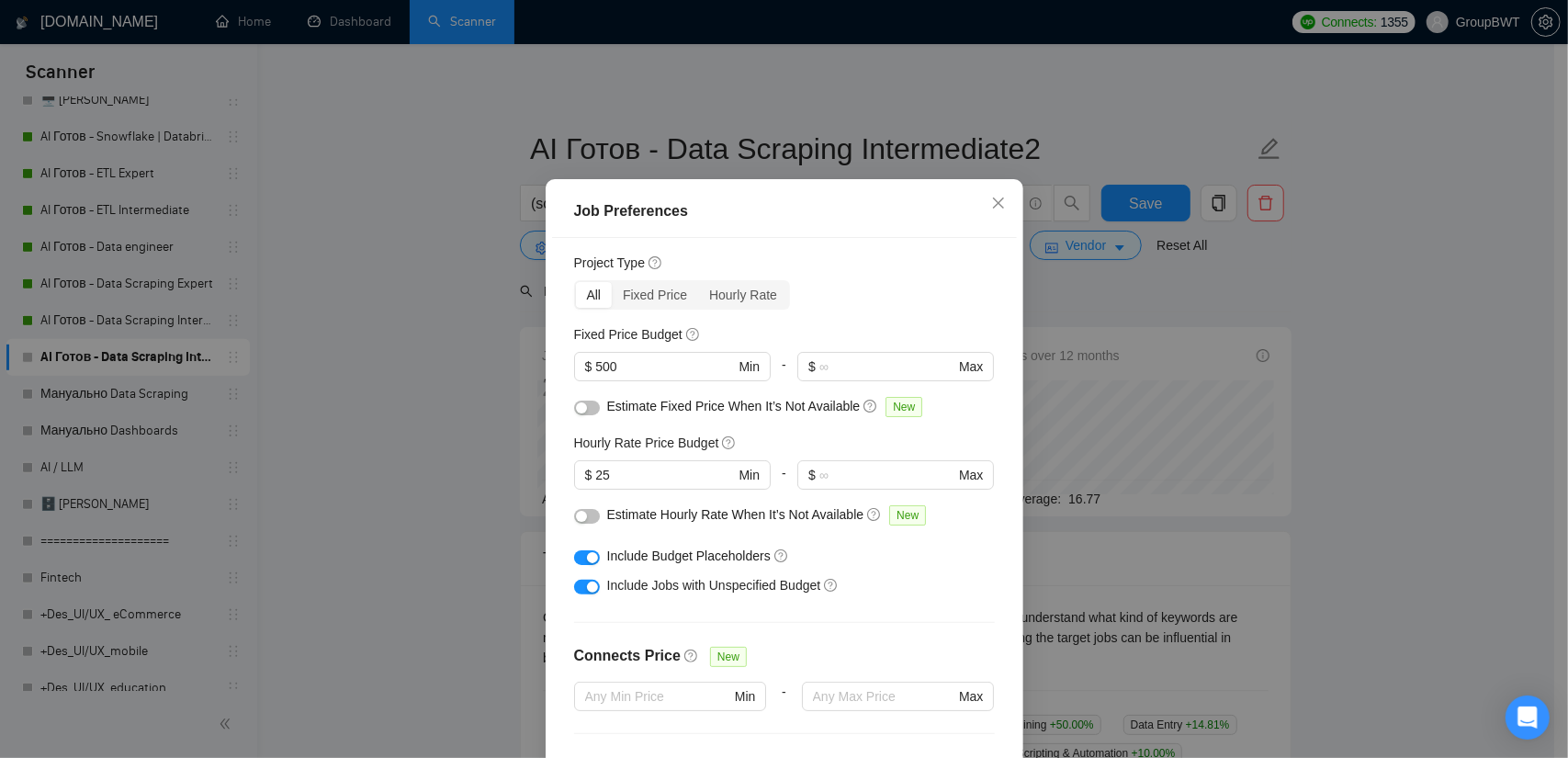
click at [1150, 333] on div "Job Preferences Budget Project Type All Fixed Price Hourly Rate Fixed Price Bud…" at bounding box center [784, 379] width 1568 height 758
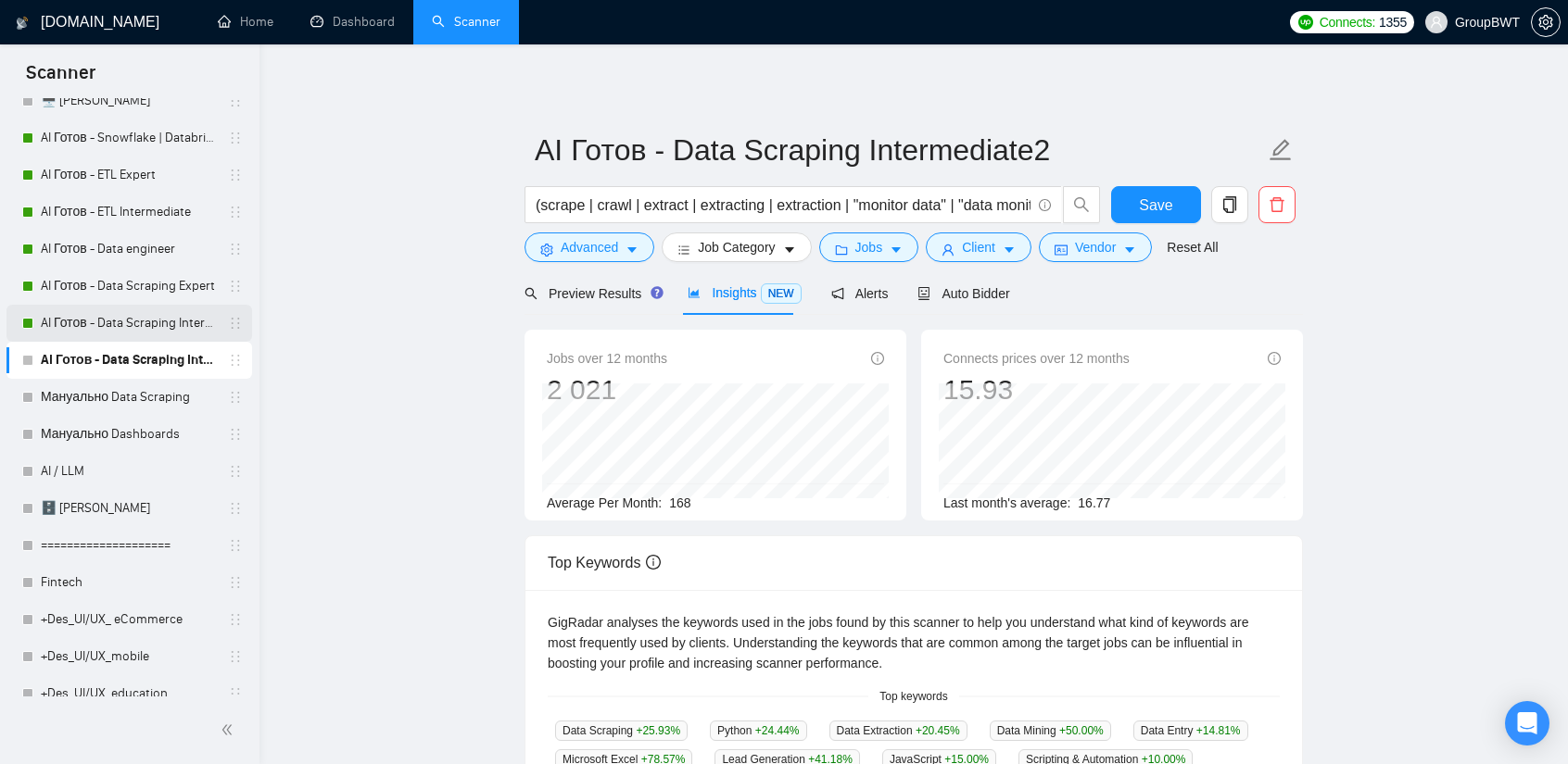
drag, startPoint x: 241, startPoint y: 367, endPoint x: 235, endPoint y: 347, distance: 20.9
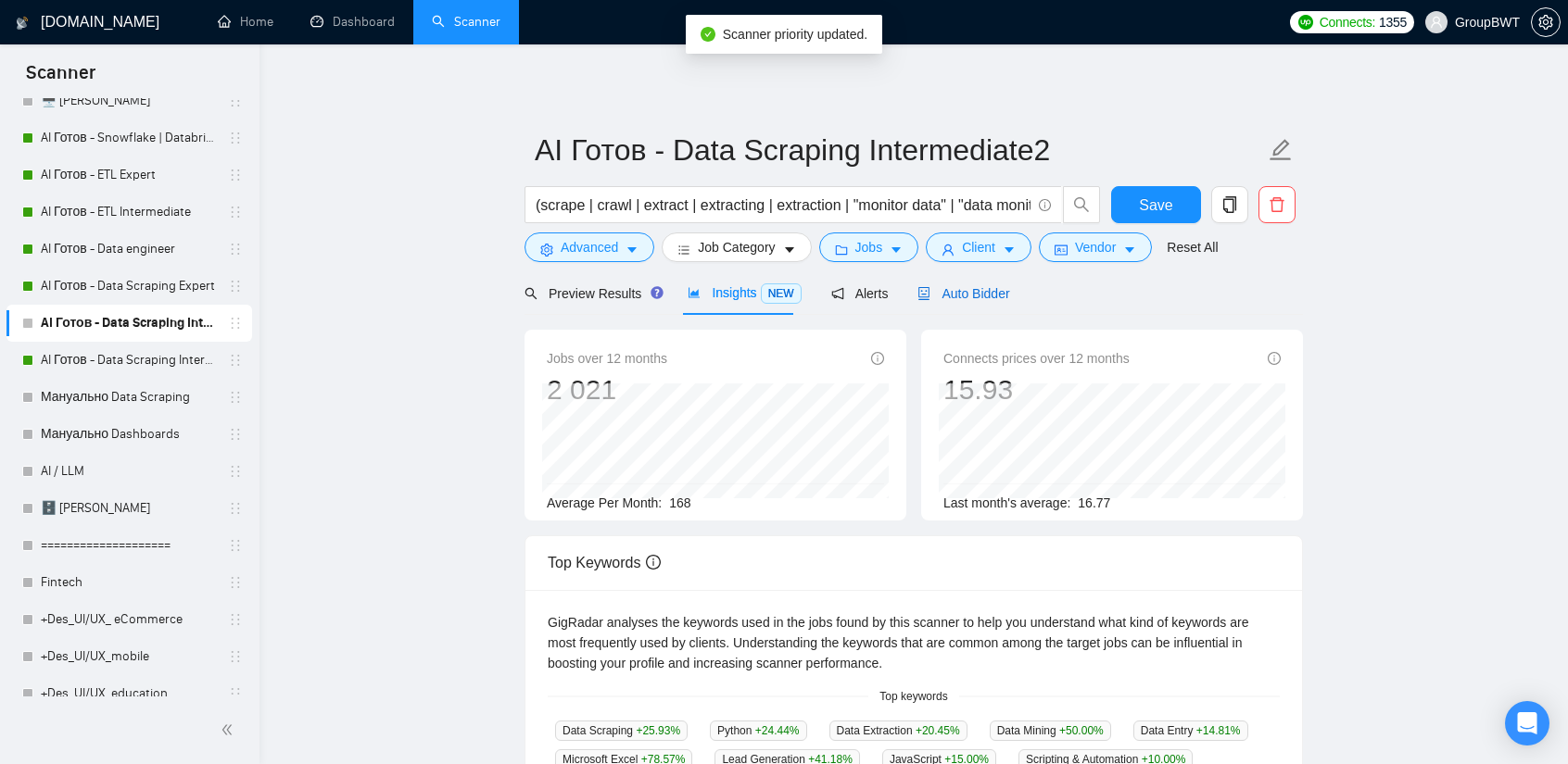
click at [987, 291] on span "Auto Bidder" at bounding box center [963, 294] width 92 height 15
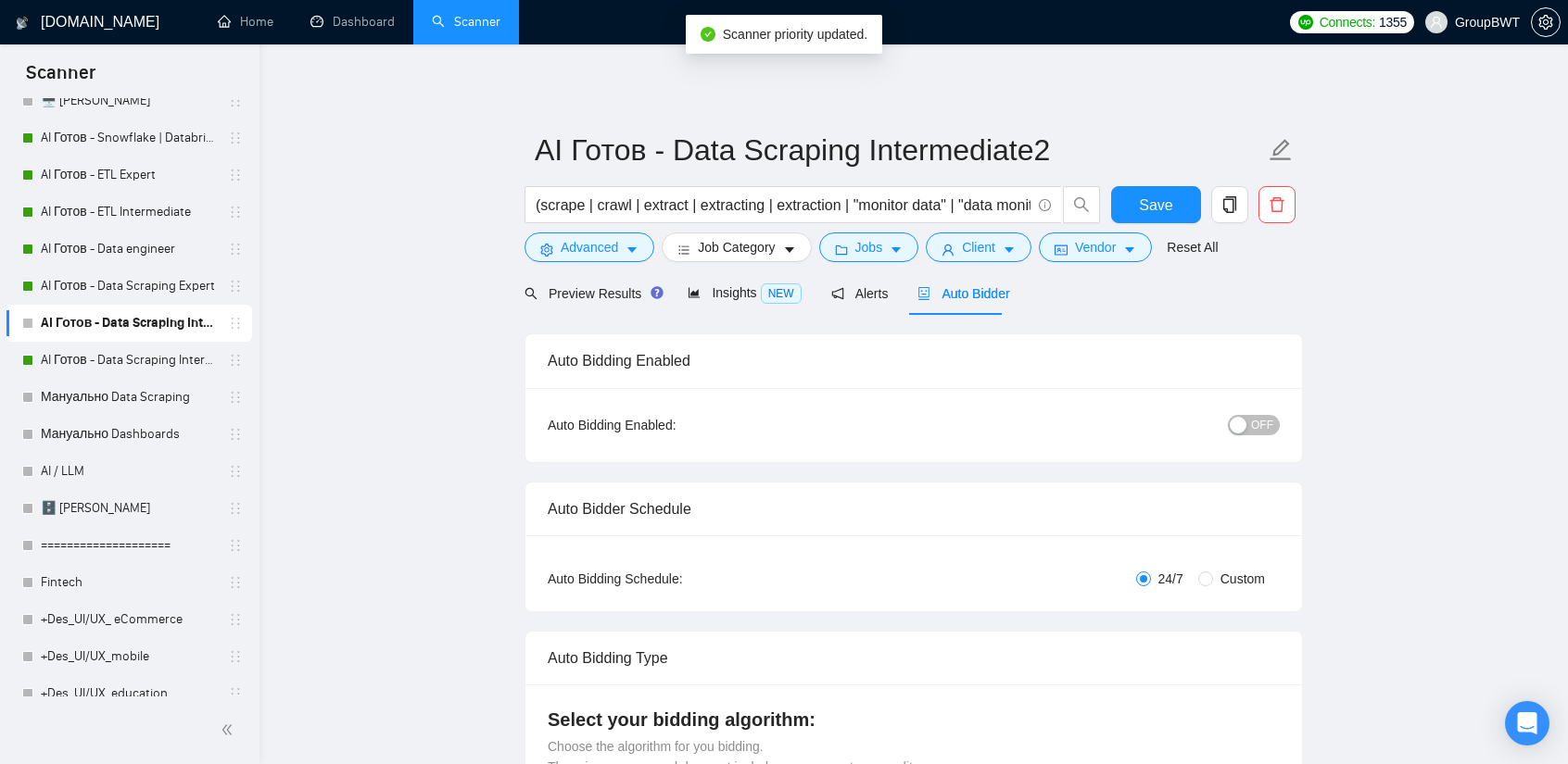
click at [1235, 423] on div "button" at bounding box center [1237, 424] width 16 height 16
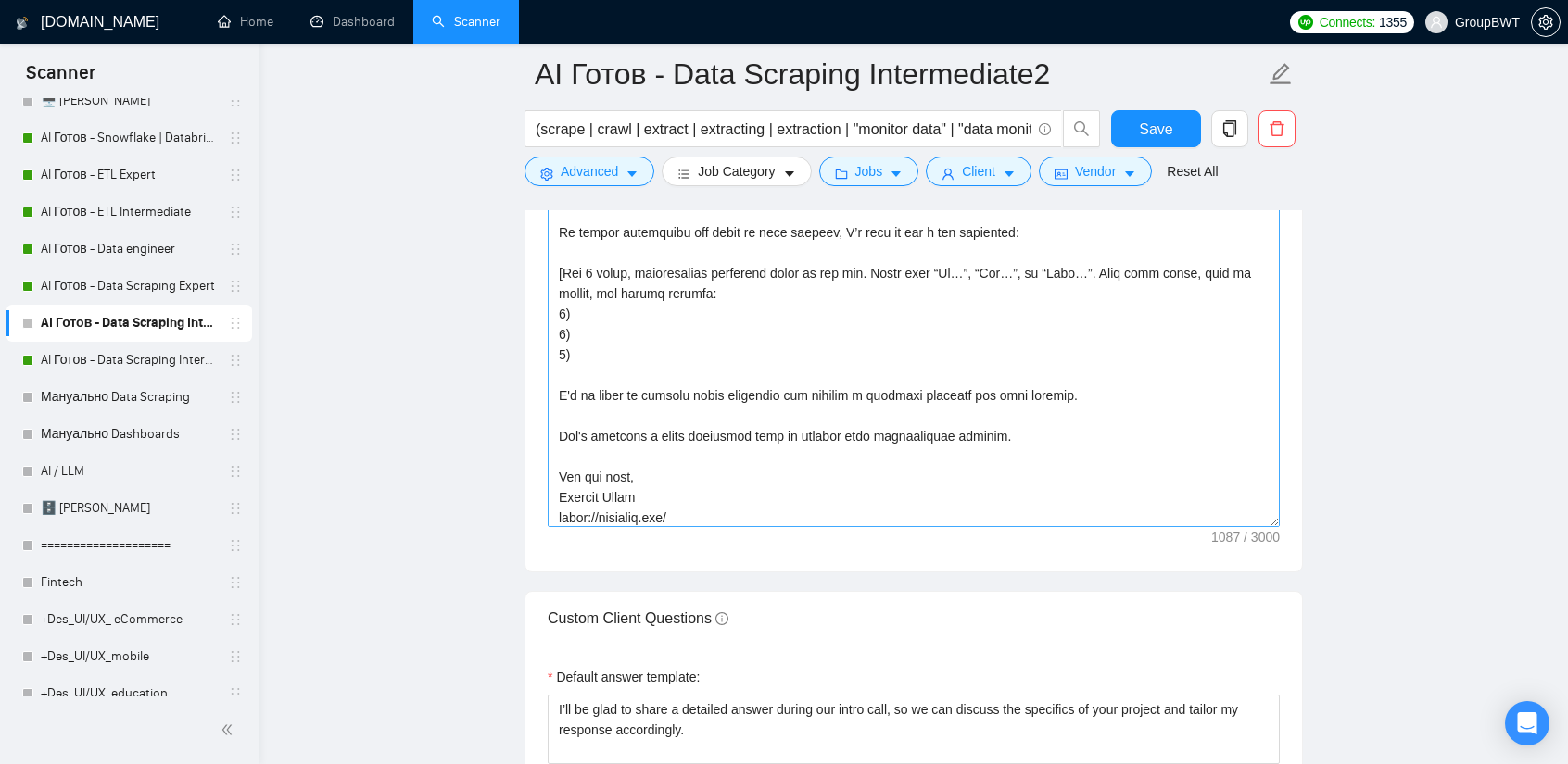
scroll to position [102, 0]
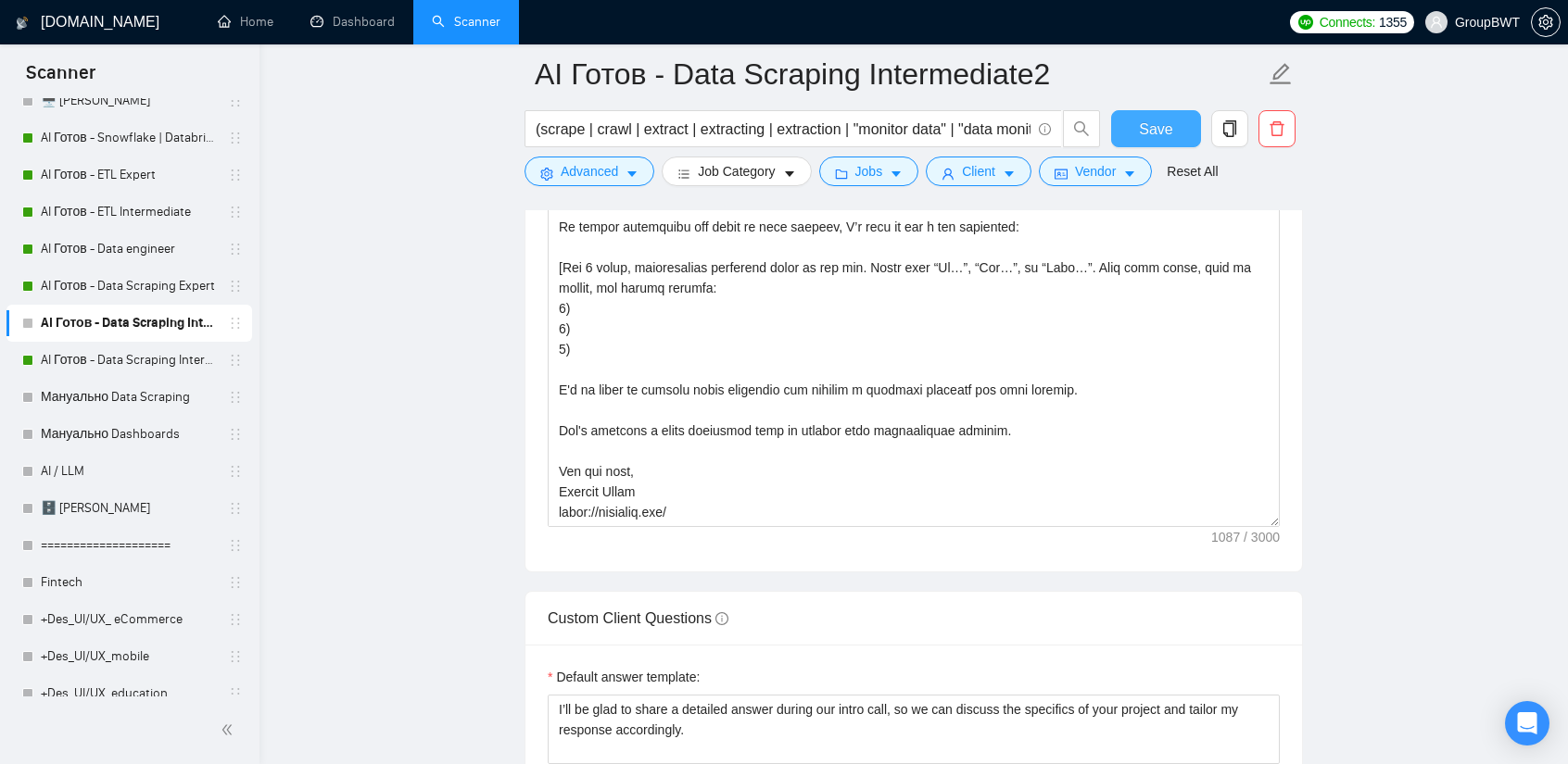
click at [1147, 135] on span "Save" at bounding box center [1155, 129] width 33 height 23
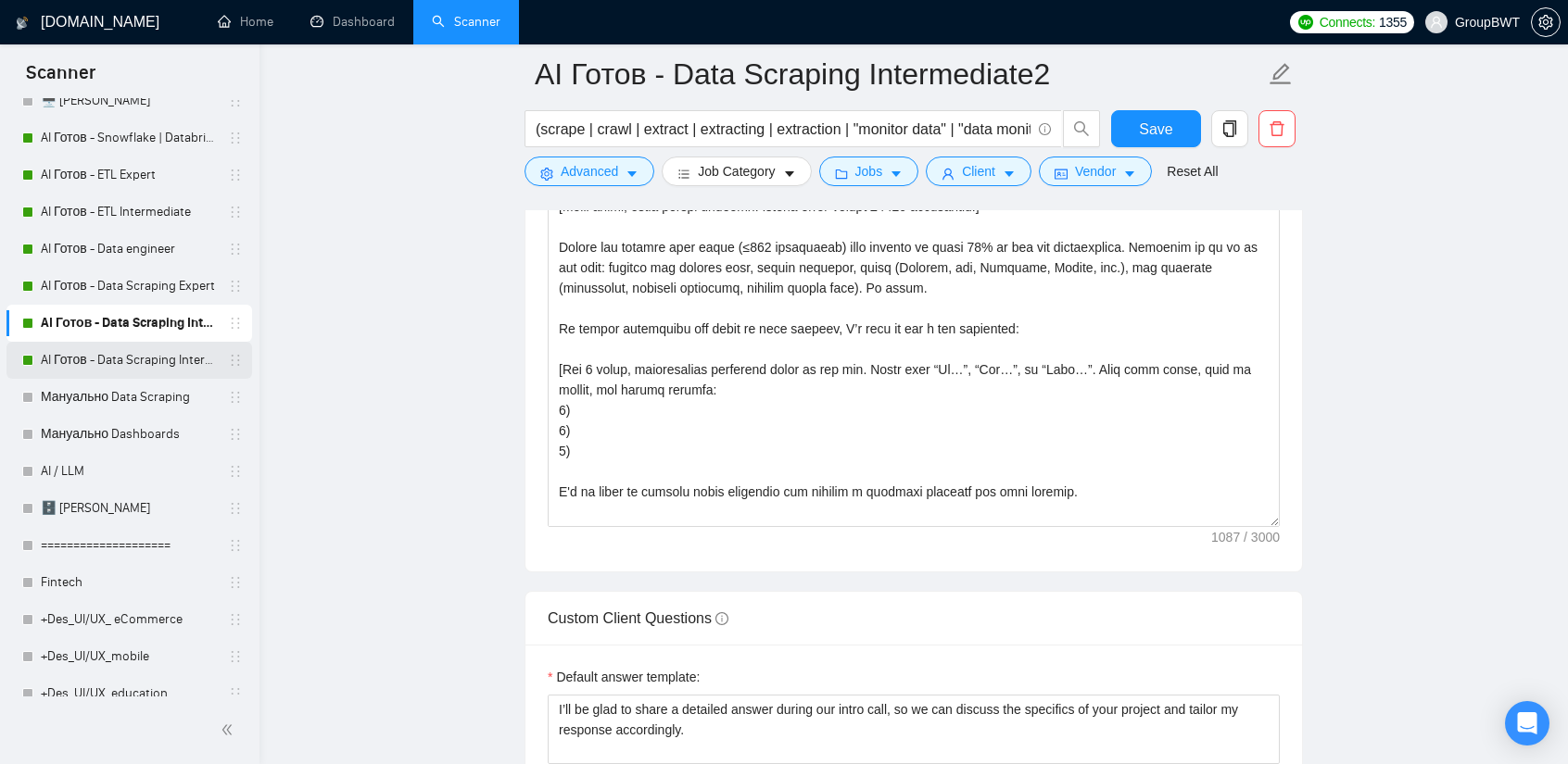
drag, startPoint x: 83, startPoint y: 359, endPoint x: 96, endPoint y: 377, distance: 22.2
click at [83, 359] on link "AI Готов - Data Scraping Intermediate" at bounding box center [129, 360] width 176 height 37
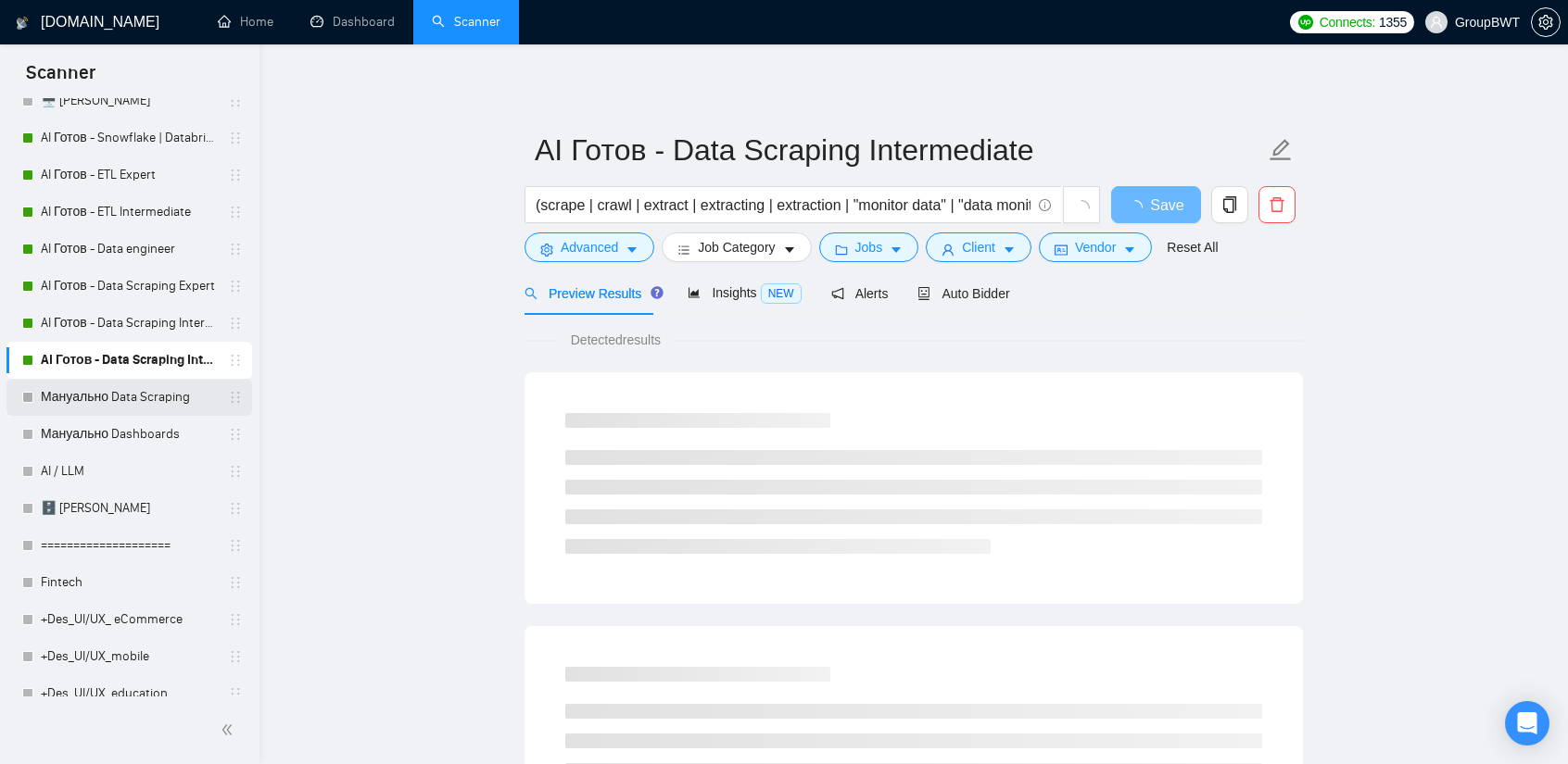
click at [103, 386] on link "Мануально Data Scraping" at bounding box center [129, 397] width 176 height 37
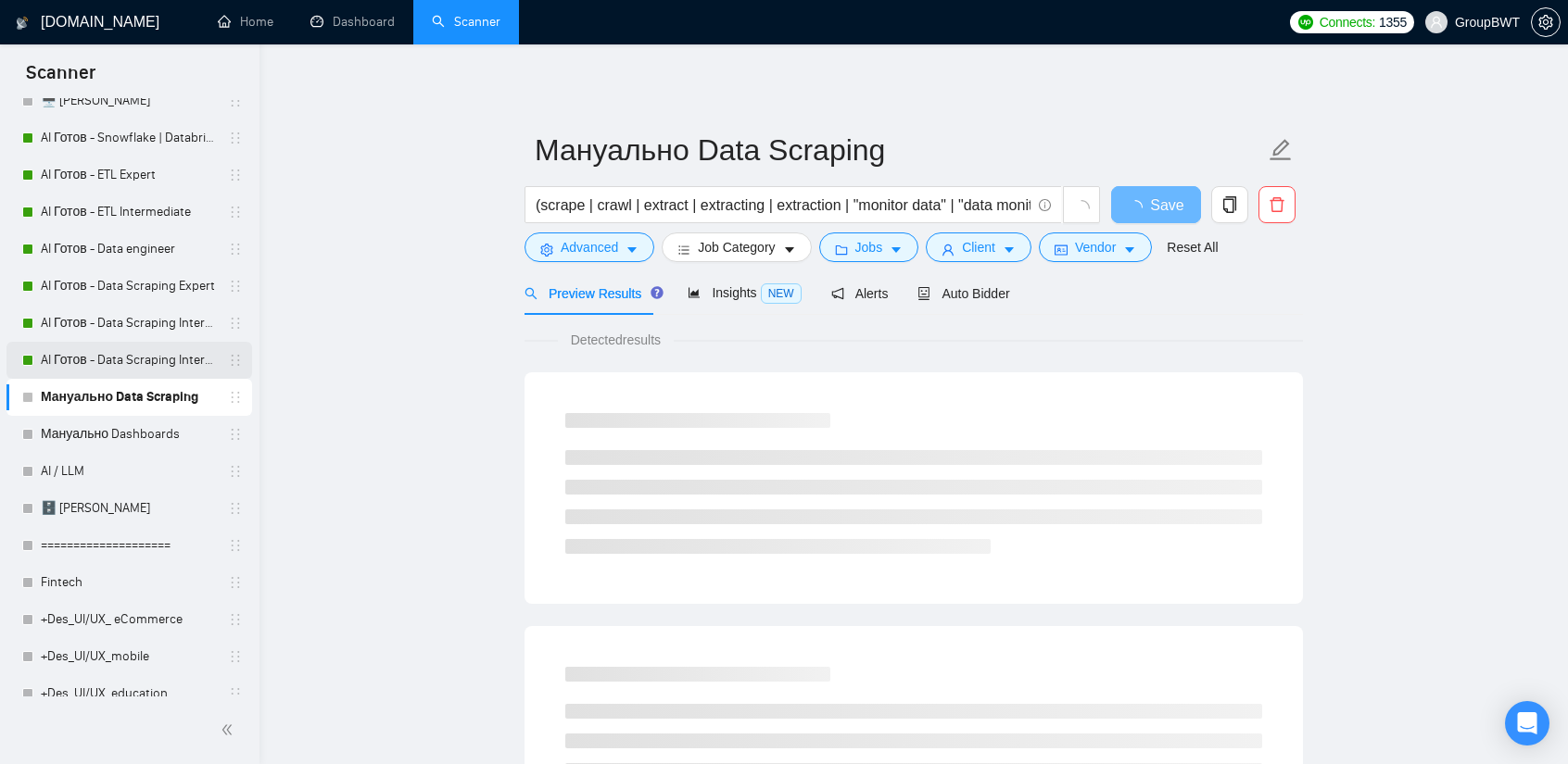
click at [140, 357] on link "AI Готов - Data Scraping Intermediate" at bounding box center [129, 360] width 176 height 37
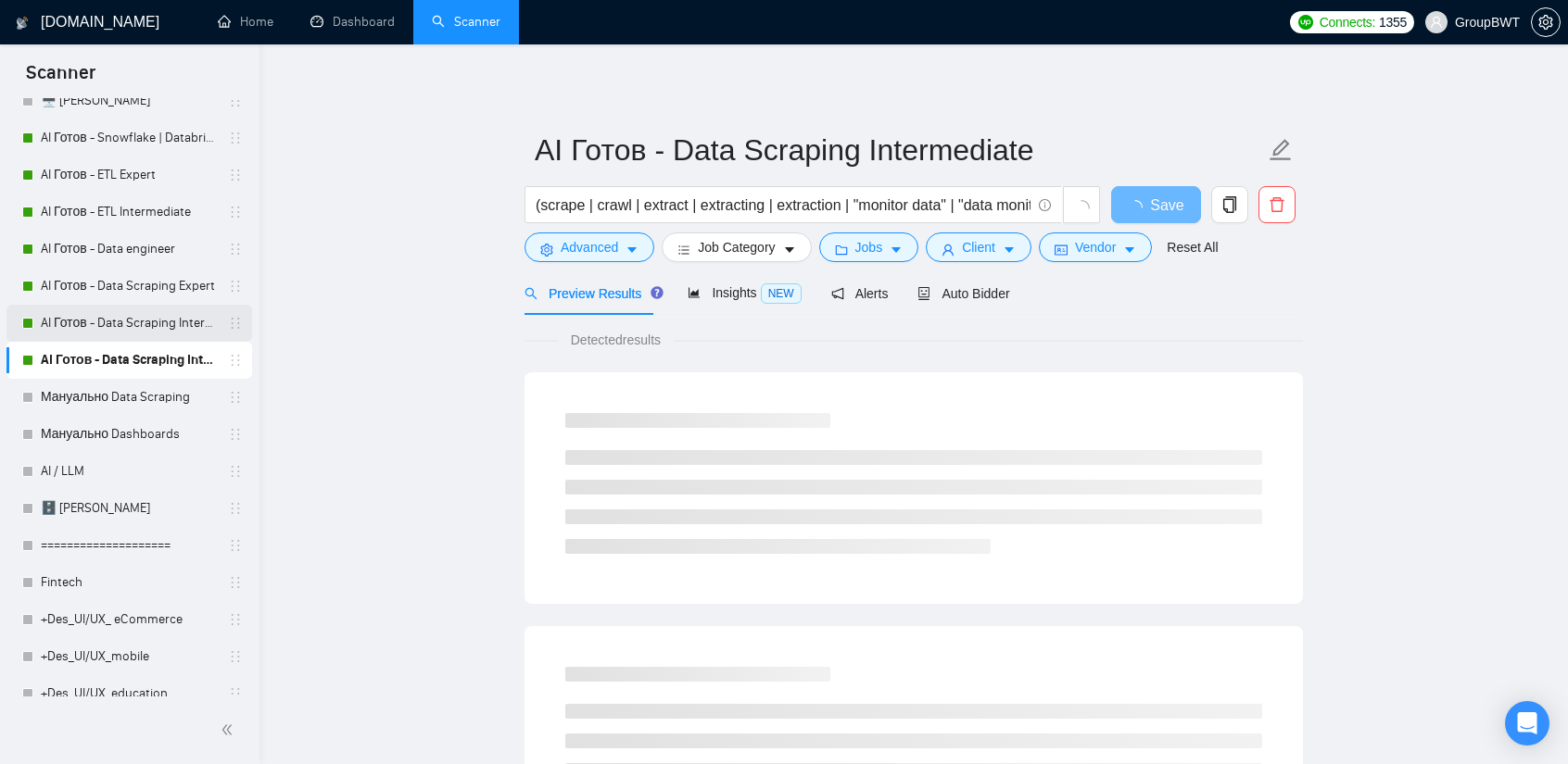
click at [107, 318] on link "AI Готов - Data Scraping Intermediate2" at bounding box center [129, 323] width 176 height 37
click at [984, 236] on button "Client" at bounding box center [978, 246] width 106 height 30
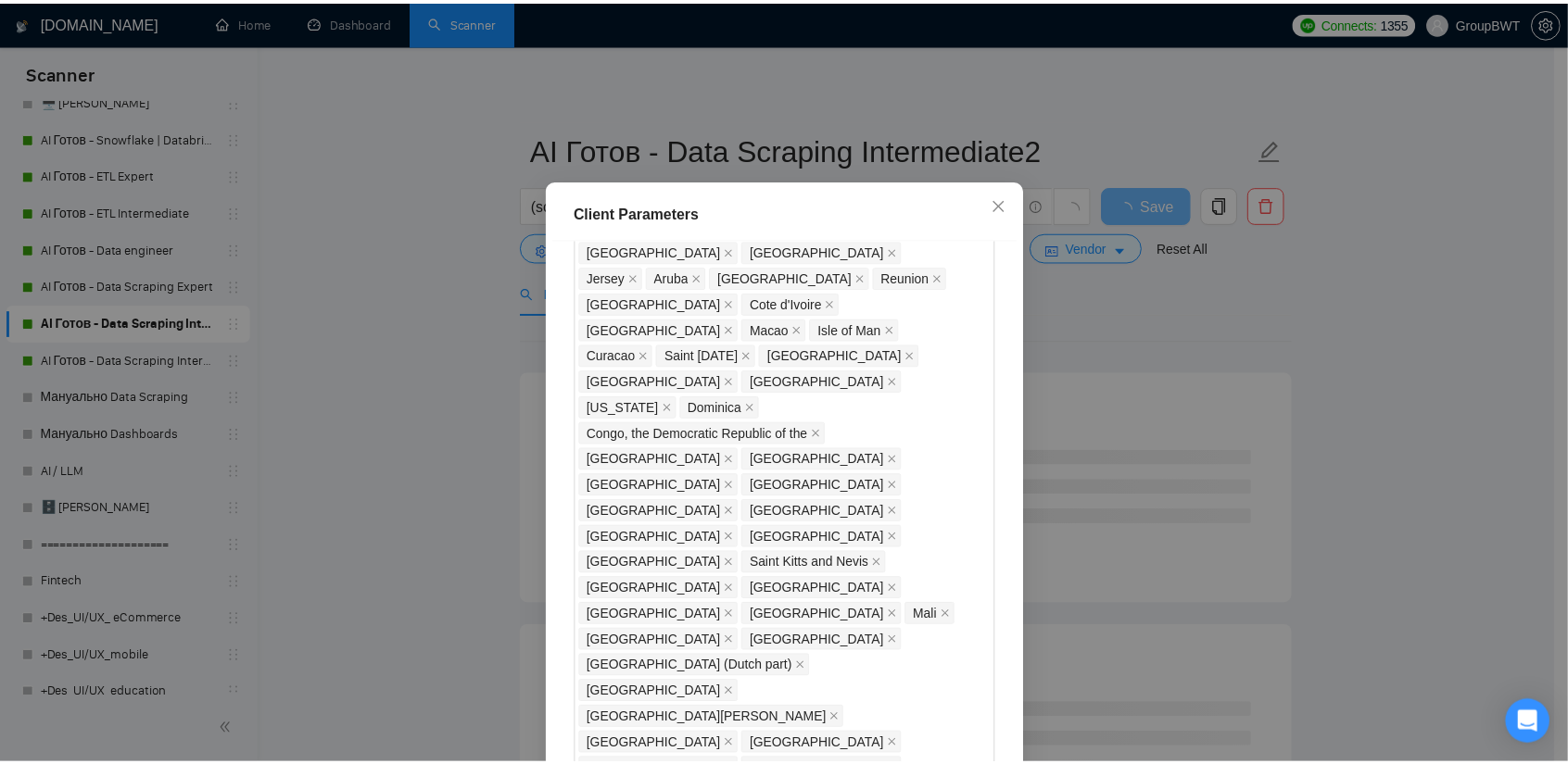
scroll to position [1547, 0]
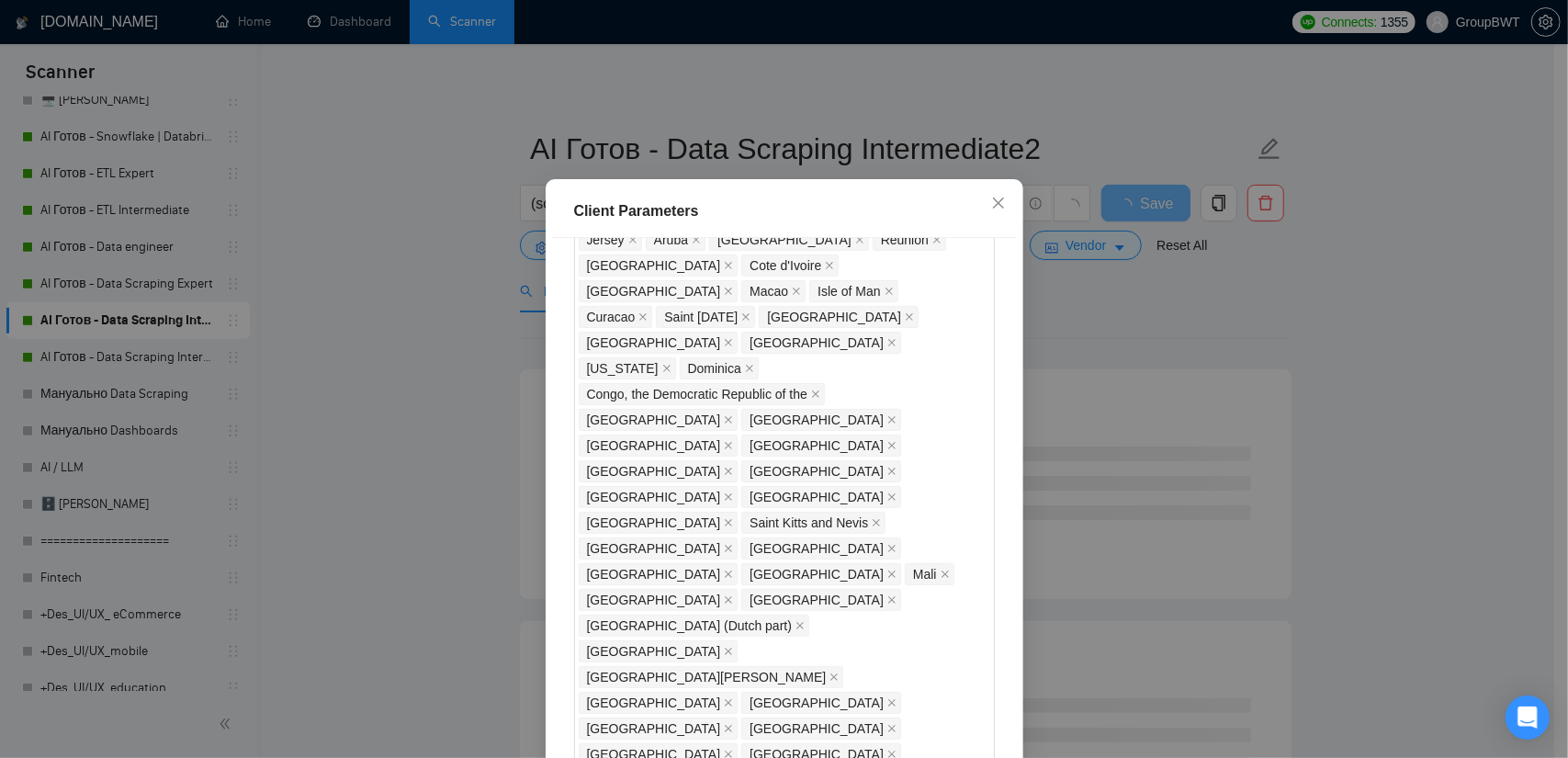
click at [1205, 280] on div "Client Parameters Client Location Include Client Countries Select Exclude Clien…" at bounding box center [784, 379] width 1568 height 758
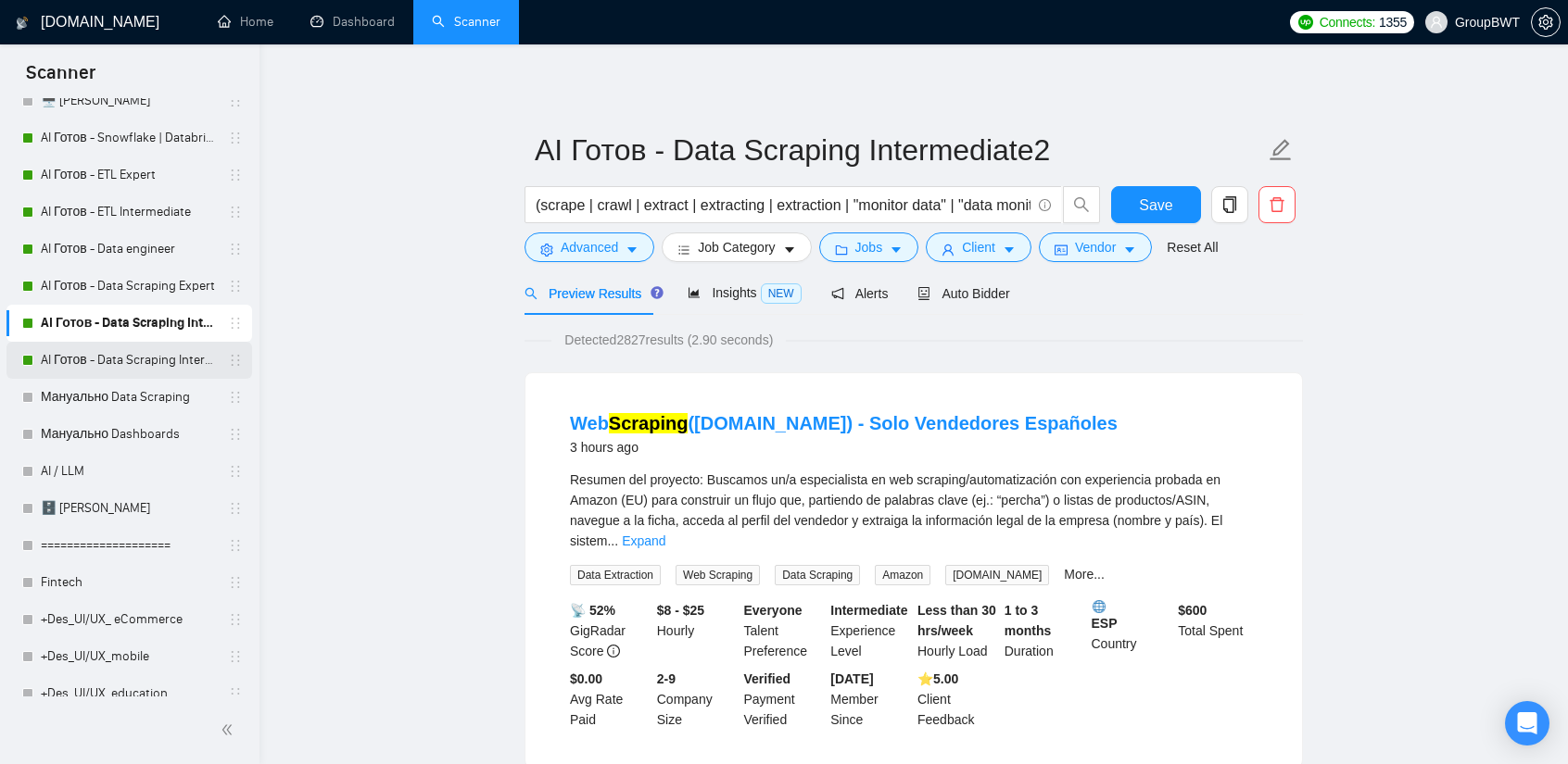
click at [111, 360] on link "AI Готов - Data Scraping Intermediate" at bounding box center [129, 360] width 176 height 37
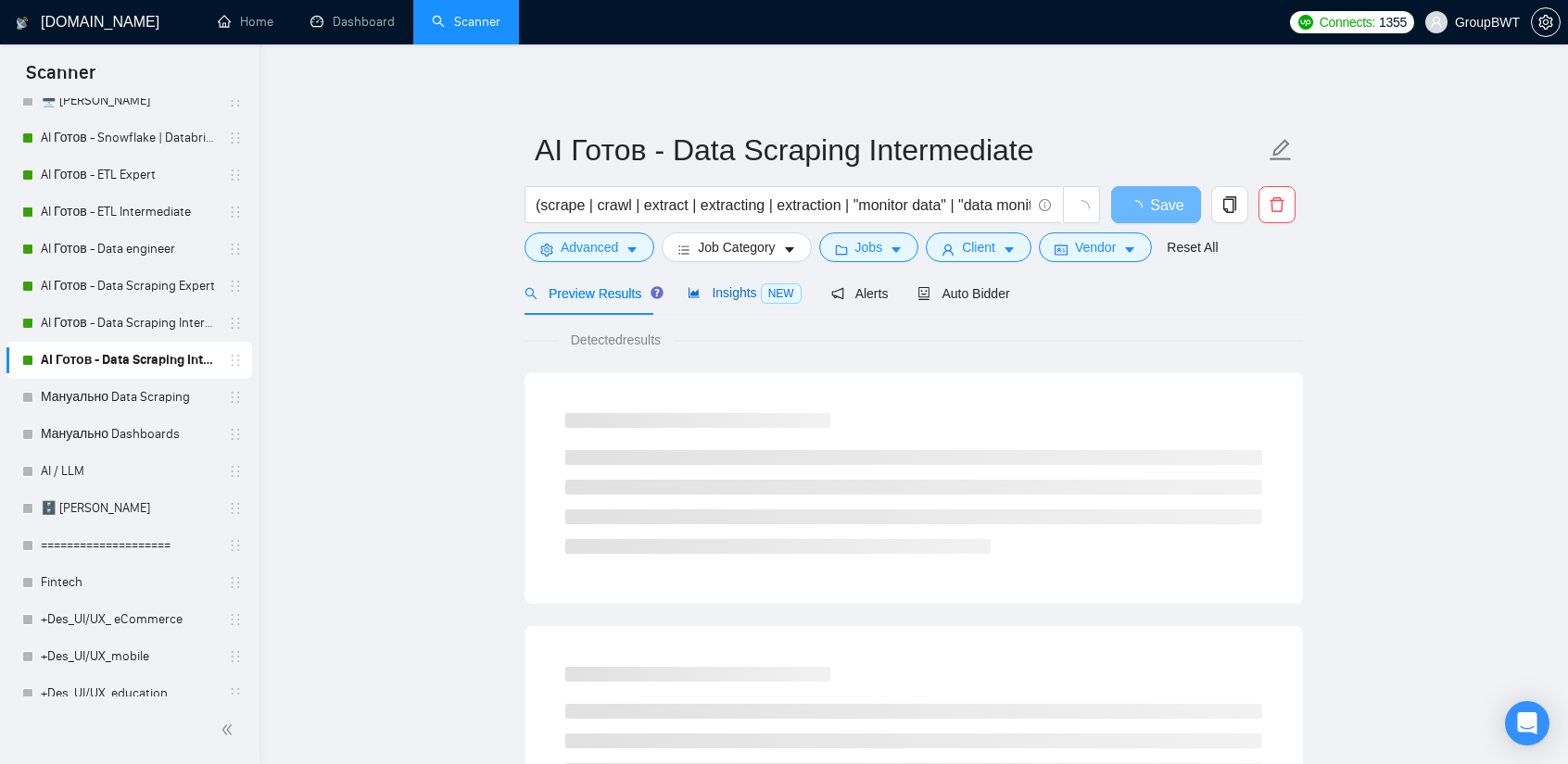
click at [737, 293] on span "Insights NEW" at bounding box center [744, 293] width 113 height 15
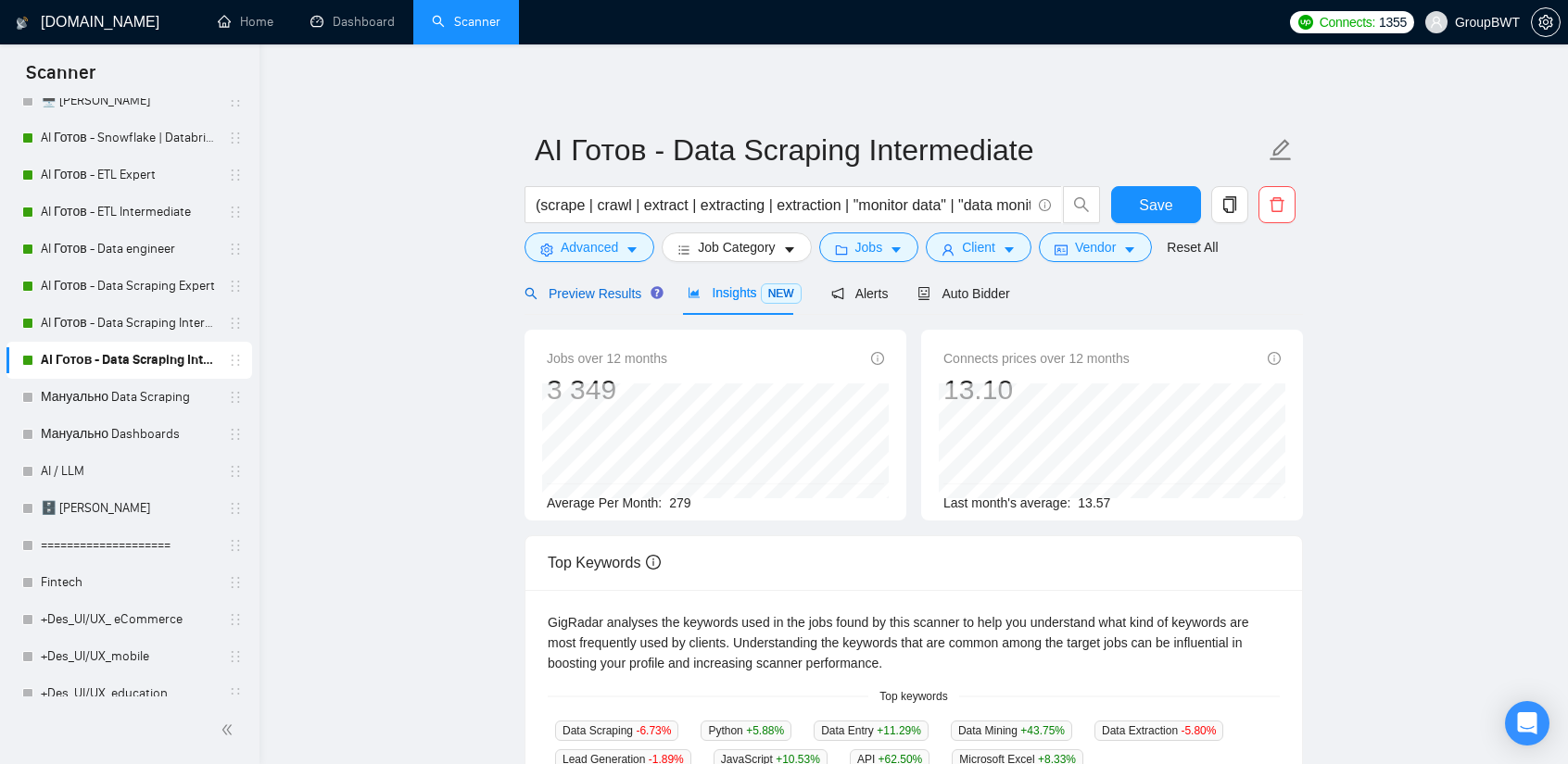
click at [597, 286] on span "Preview Results" at bounding box center [591, 294] width 134 height 15
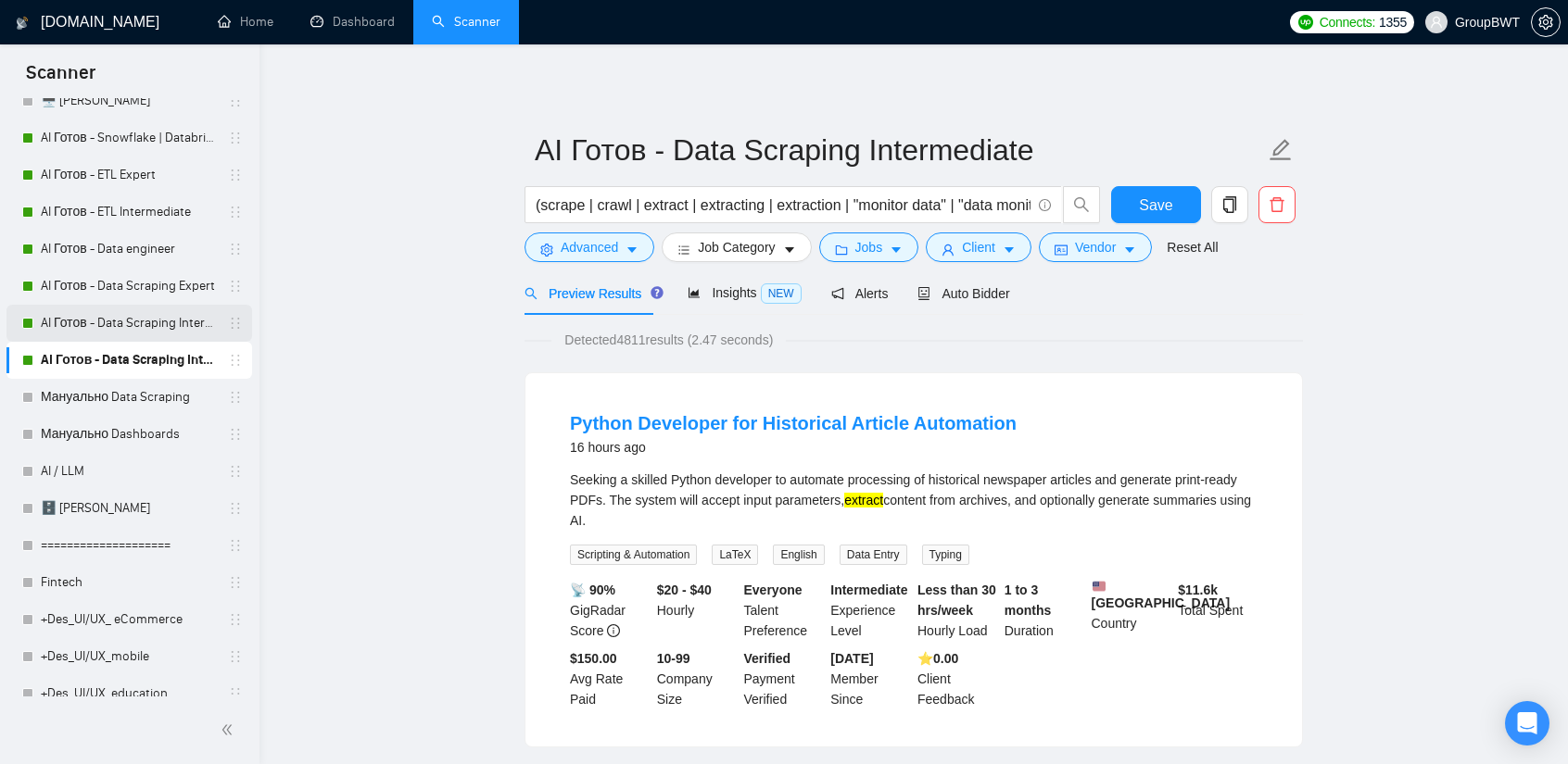
click at [140, 329] on link "AI Готов - Data Scraping Intermediate2" at bounding box center [129, 323] width 176 height 37
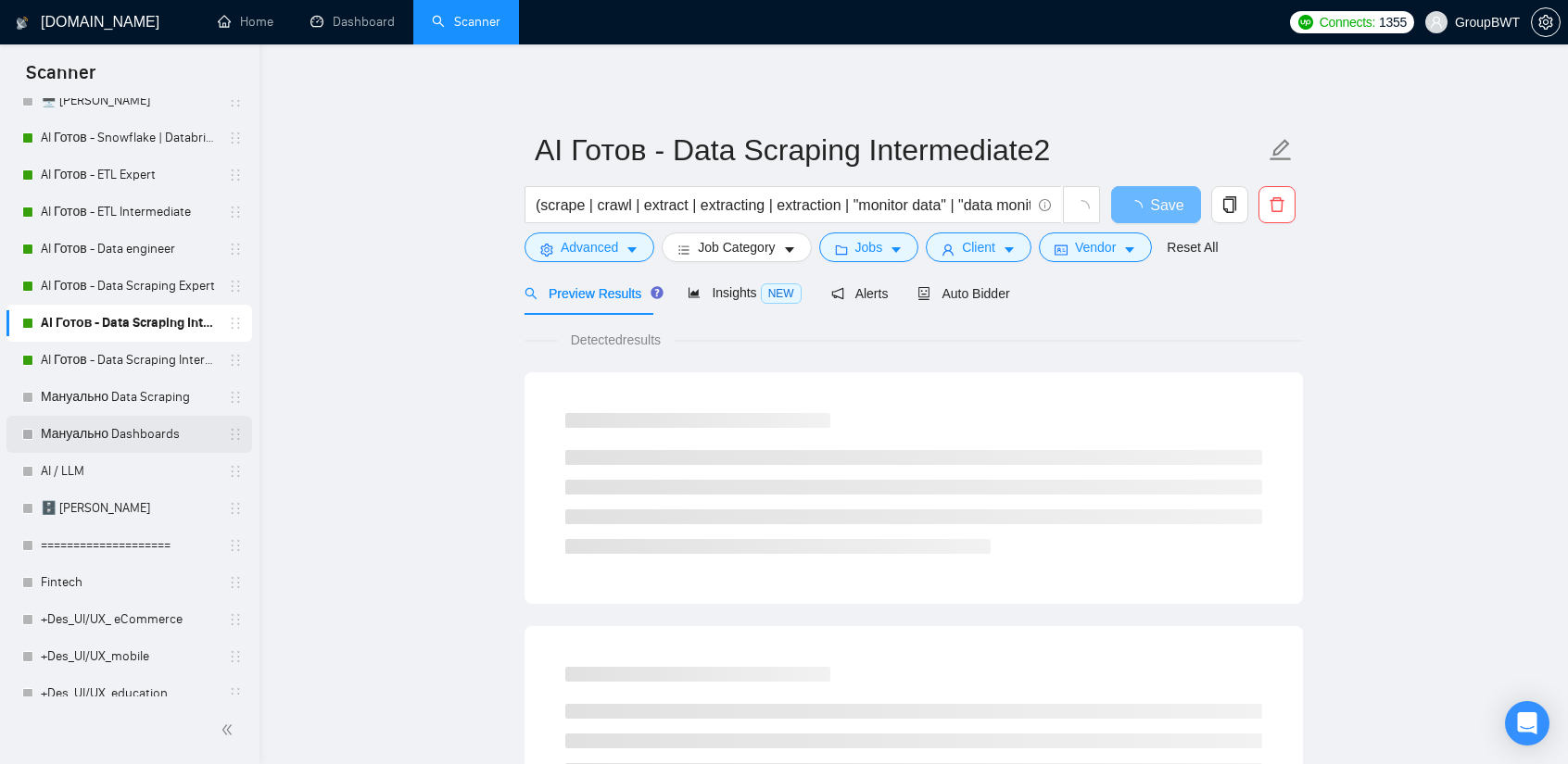
click at [144, 435] on link "Мануально Dashboards" at bounding box center [129, 434] width 176 height 37
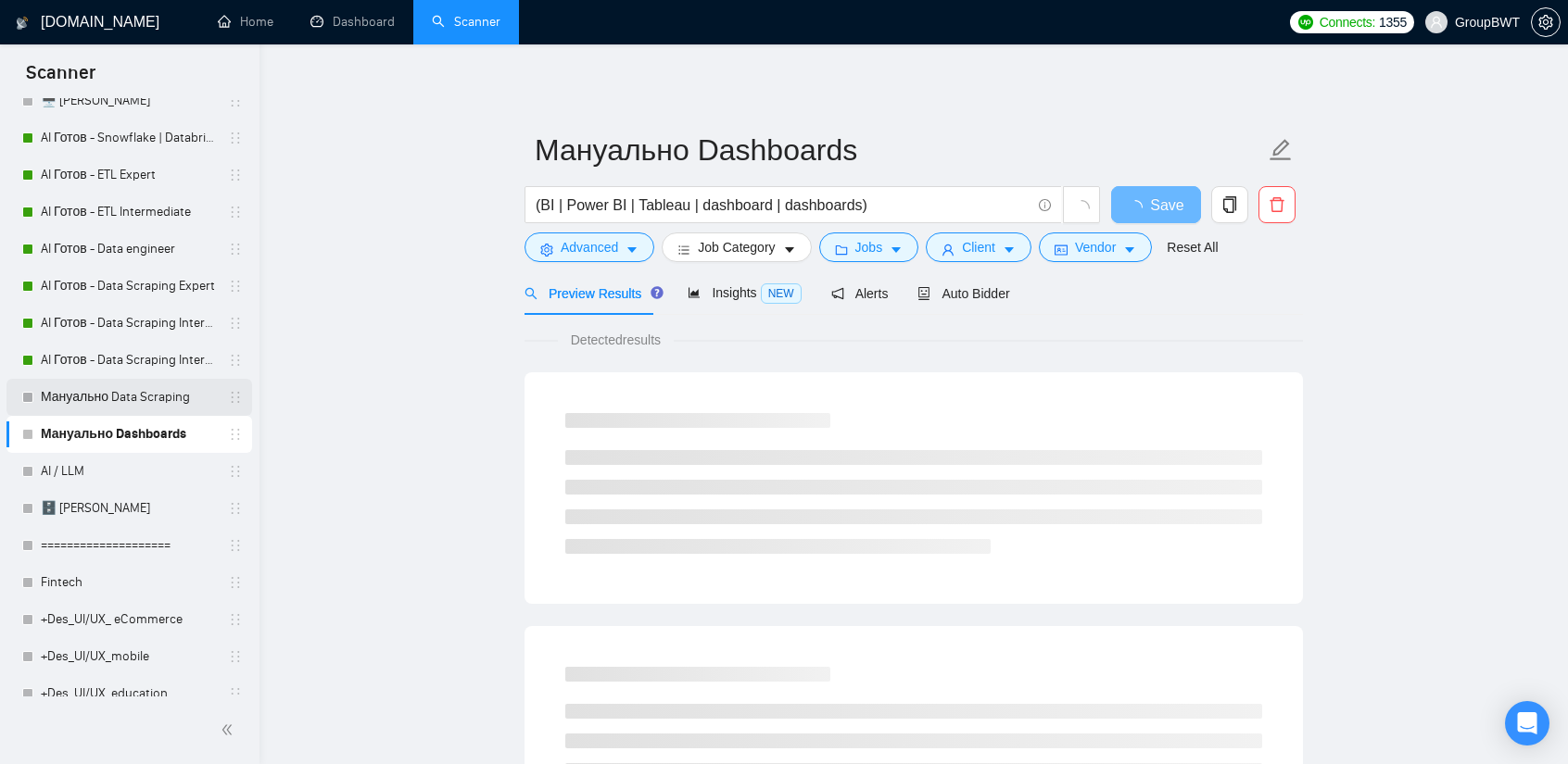
click at [157, 393] on link "Мануально Data Scraping" at bounding box center [129, 397] width 176 height 37
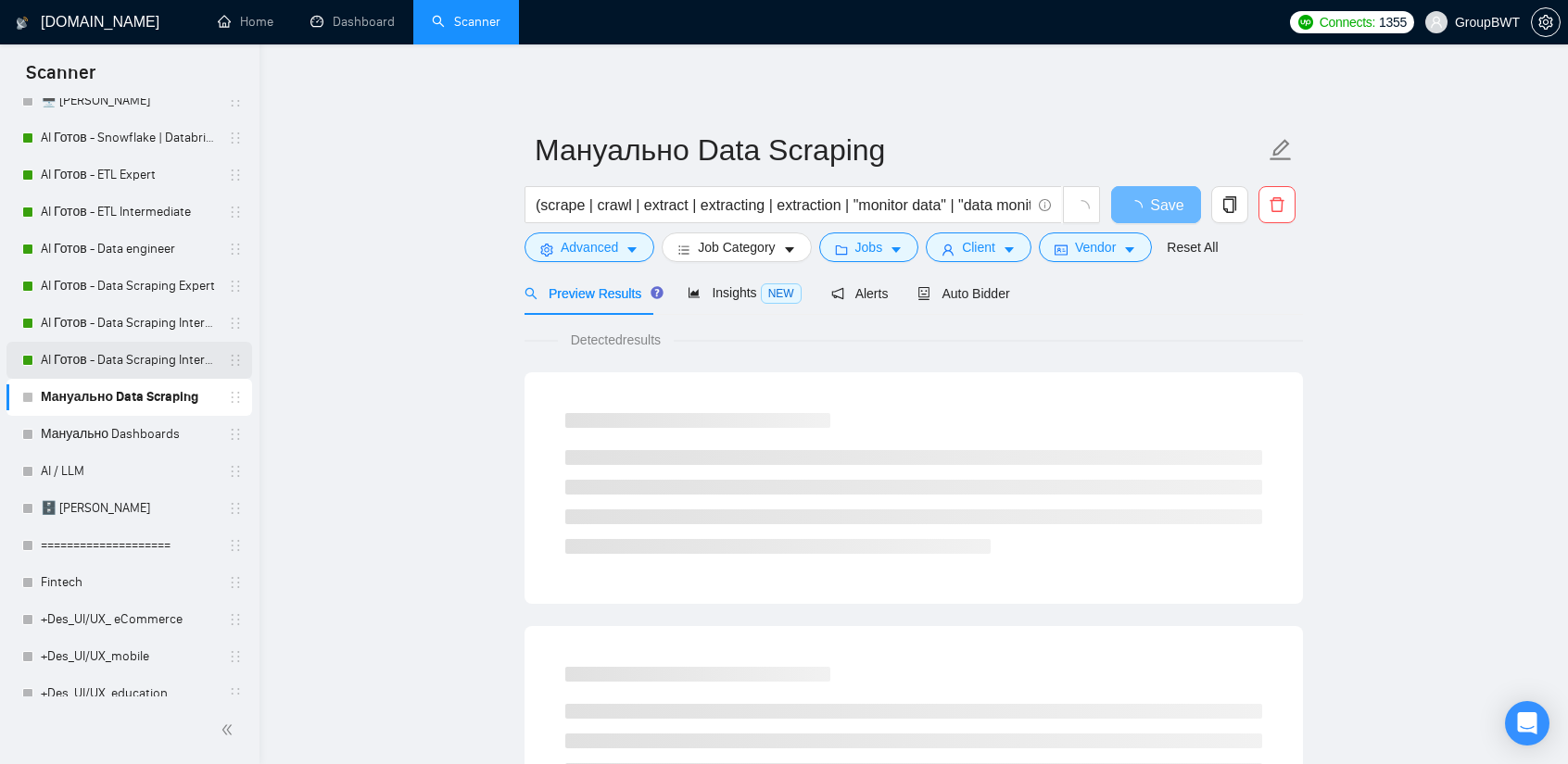
click at [148, 363] on link "AI Готов - Data Scraping Intermediate" at bounding box center [129, 360] width 176 height 37
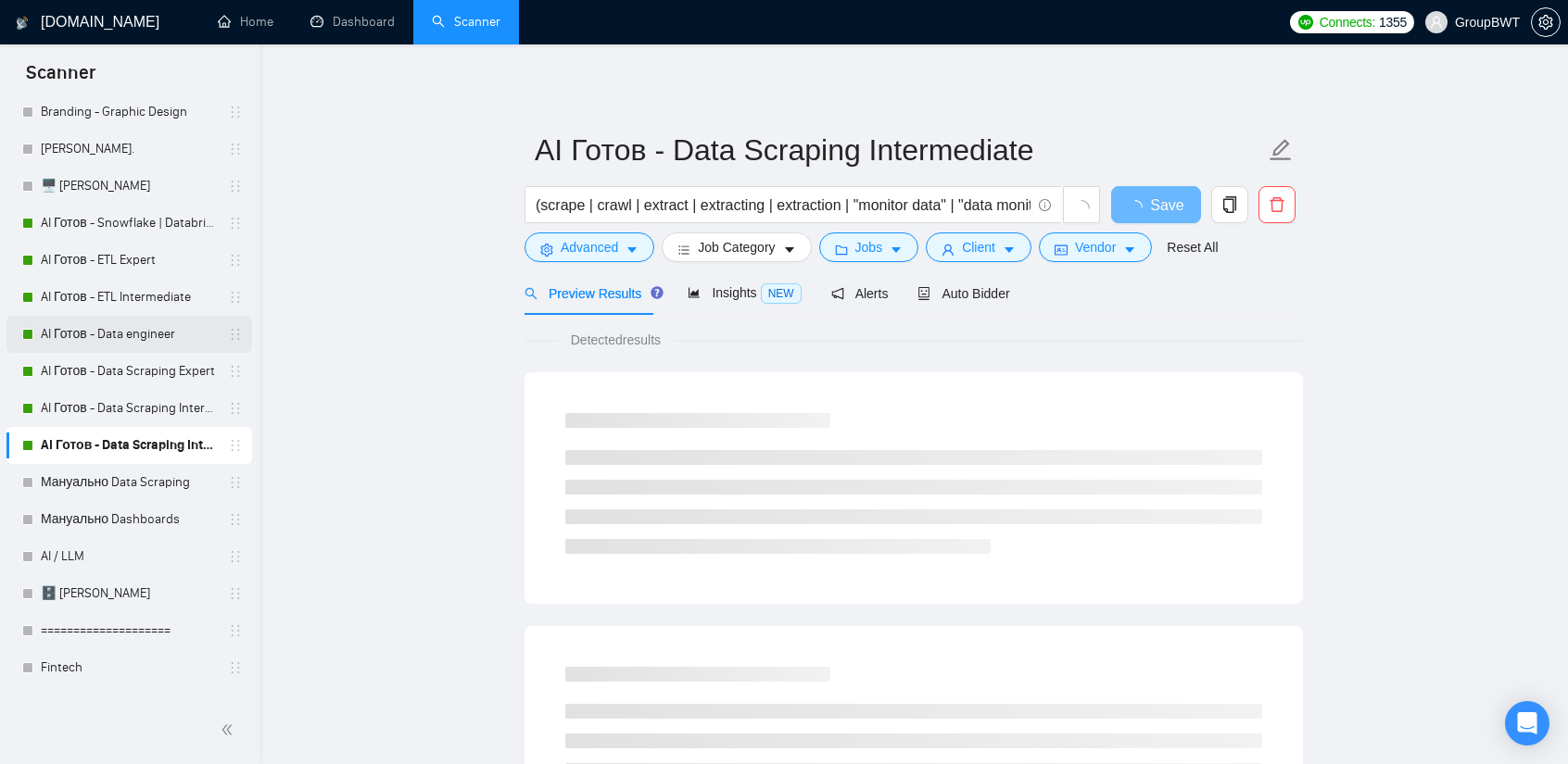
scroll to position [607, 0]
